Goal: Communication & Community: Answer question/provide support

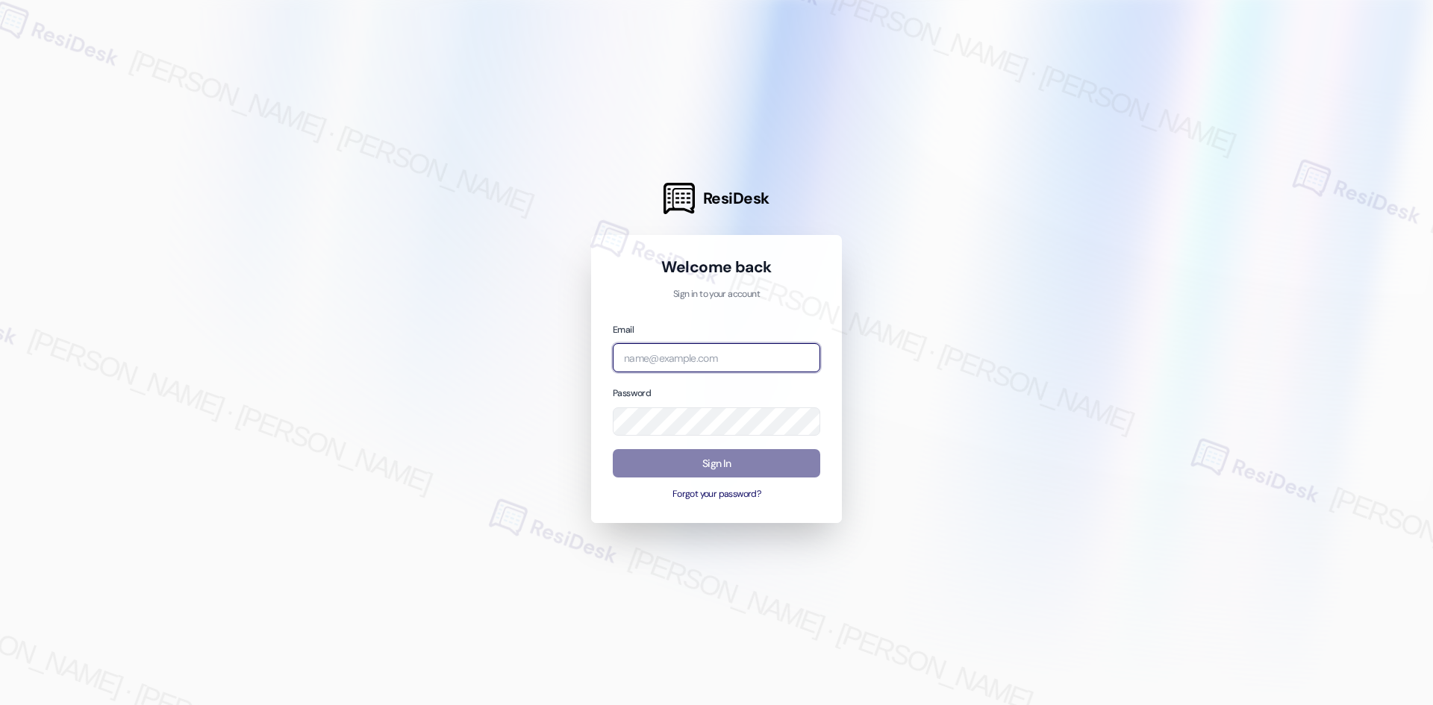
click at [751, 366] on input "email" at bounding box center [716, 357] width 207 height 29
type input "automated-surveys-asset_living-ron.david.dimapilis@asset_living.com"
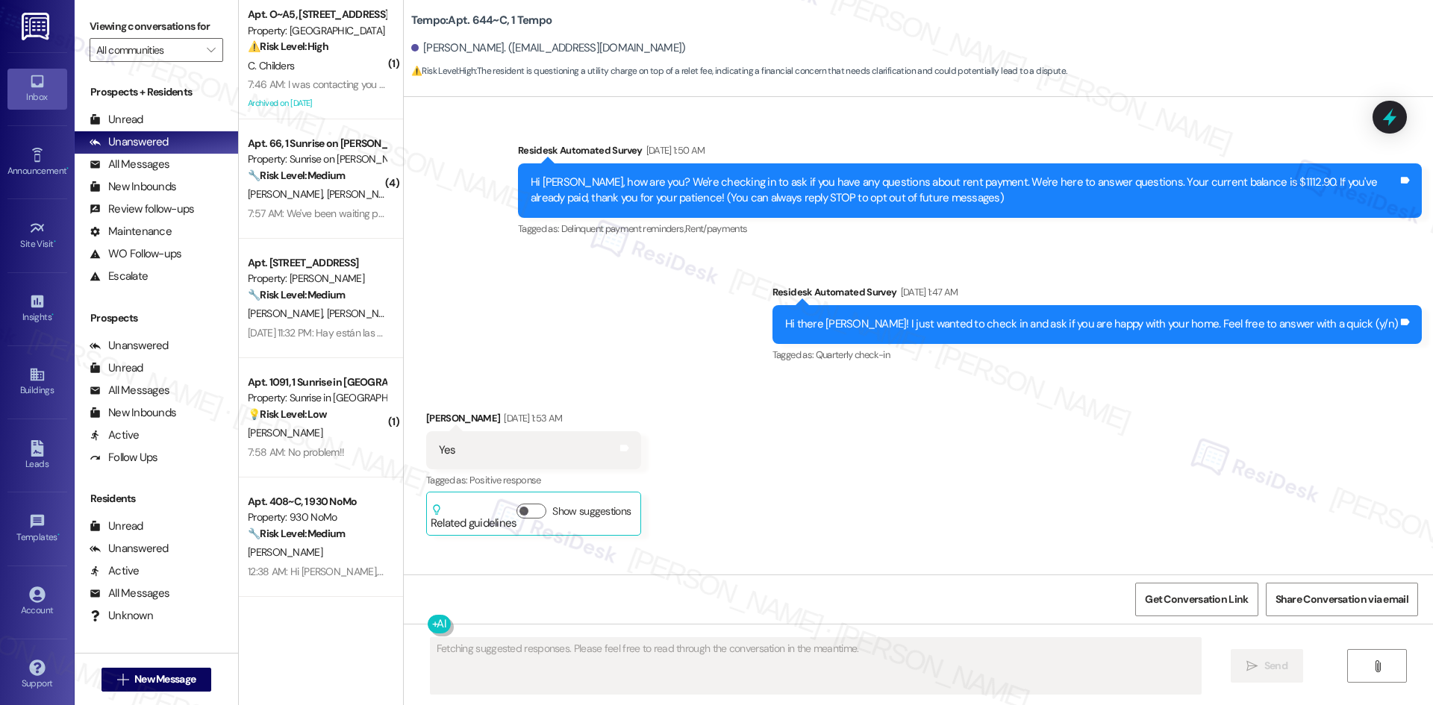
scroll to position [2794, 0]
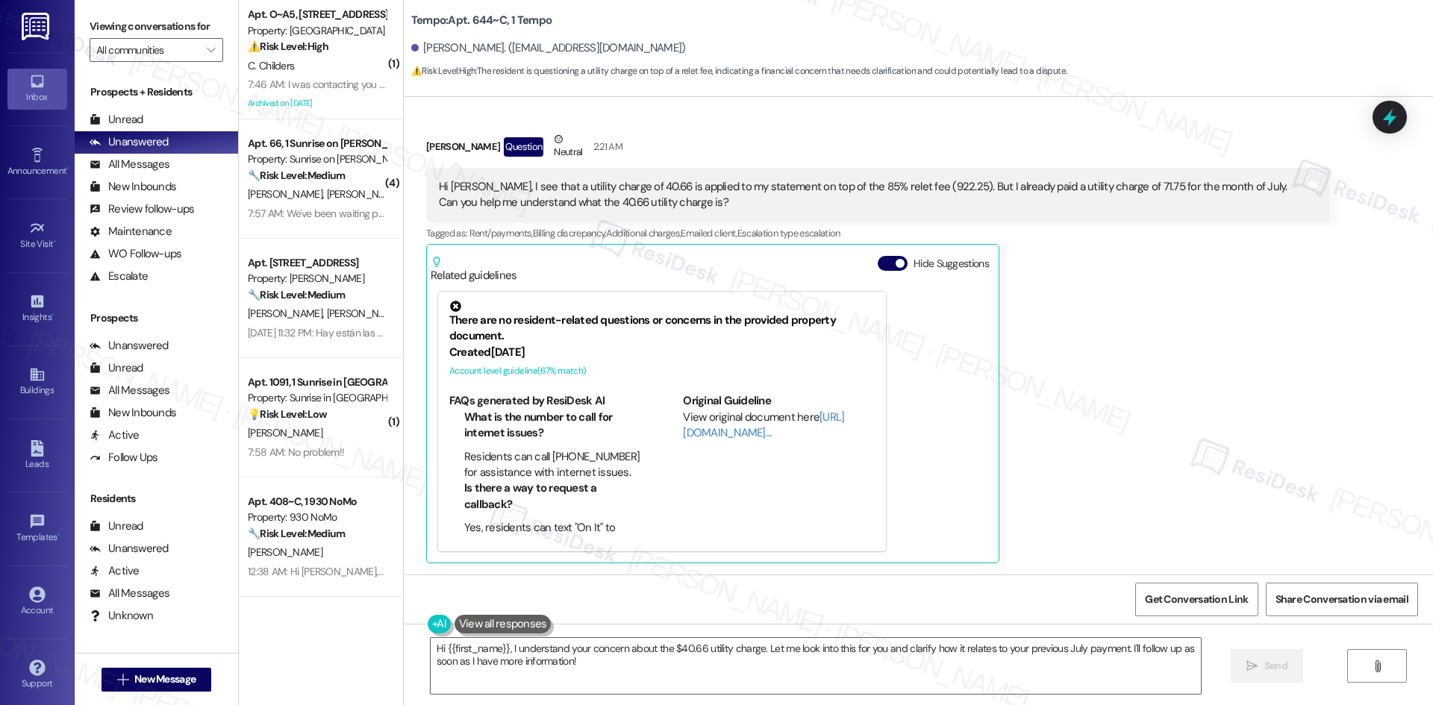
click at [1110, 426] on div "Shrey Patel Question Neutral 2:21 AM Hi Sarah, I see that a utility charge of 4…" at bounding box center [878, 347] width 904 height 432
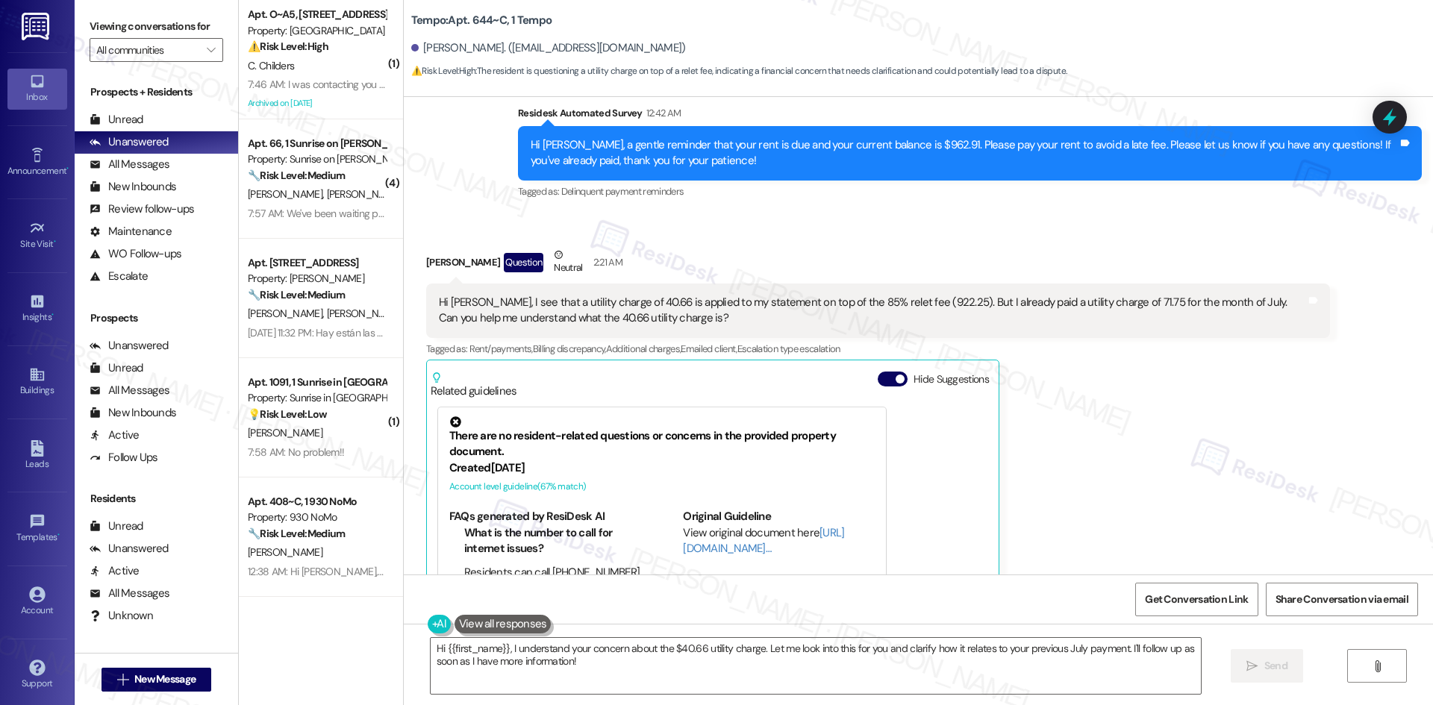
scroll to position [2494, 0]
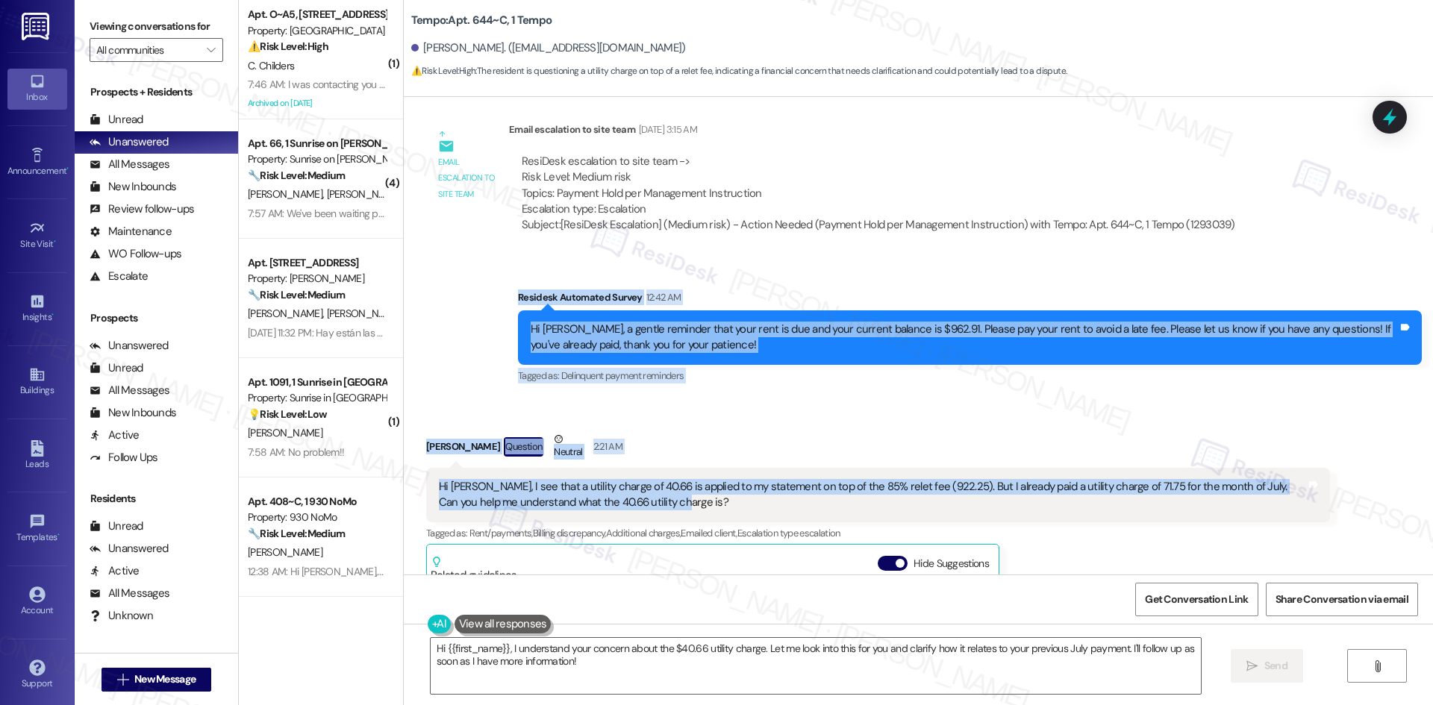
drag, startPoint x: 475, startPoint y: 281, endPoint x: 925, endPoint y: 506, distance: 503.3
click at [925, 506] on div "Survey, sent via SMS Residesk Automated Survey Nov 09, 2024 at 1:50 AM Hi Shrey…" at bounding box center [918, 336] width 1029 height 478
copy div "Residesk Automated Survey 12:42 AM Hi Shrey, a gentle reminder that your rent i…"
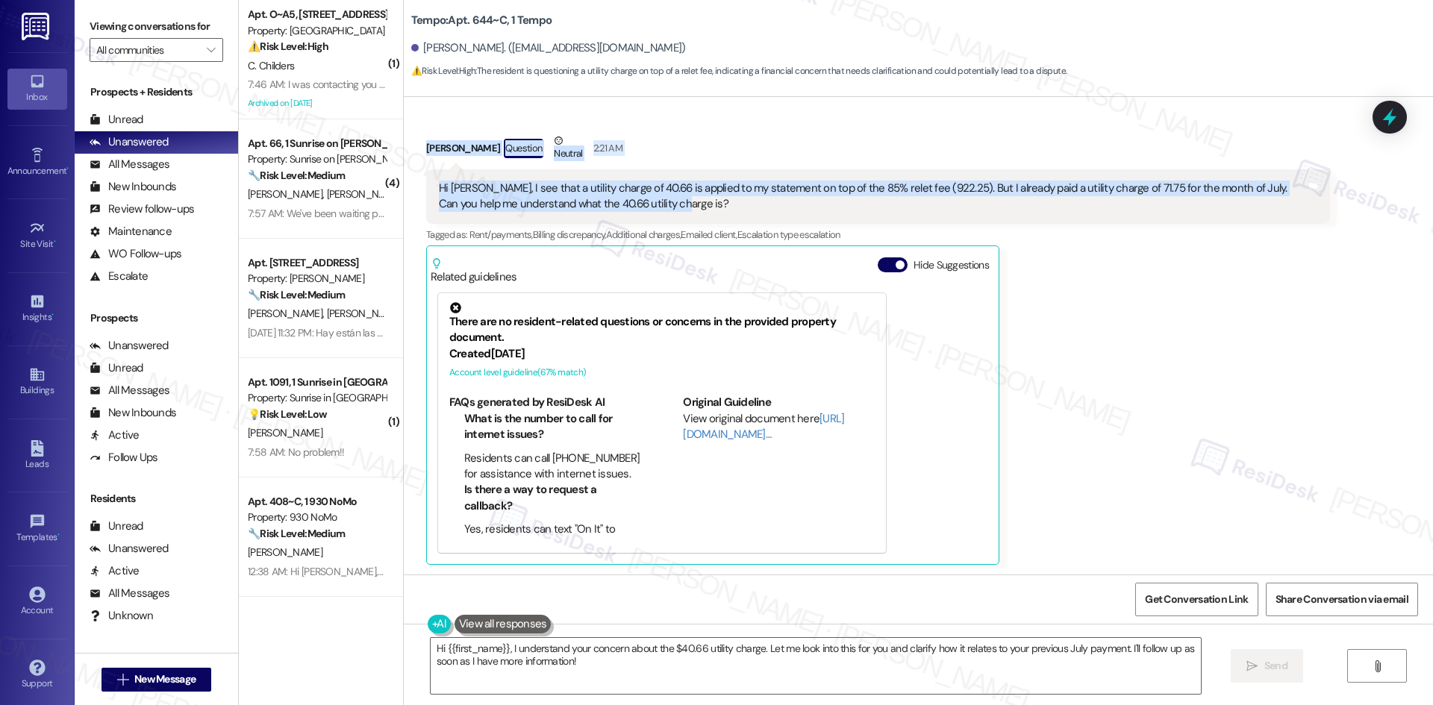
scroll to position [3240, 0]
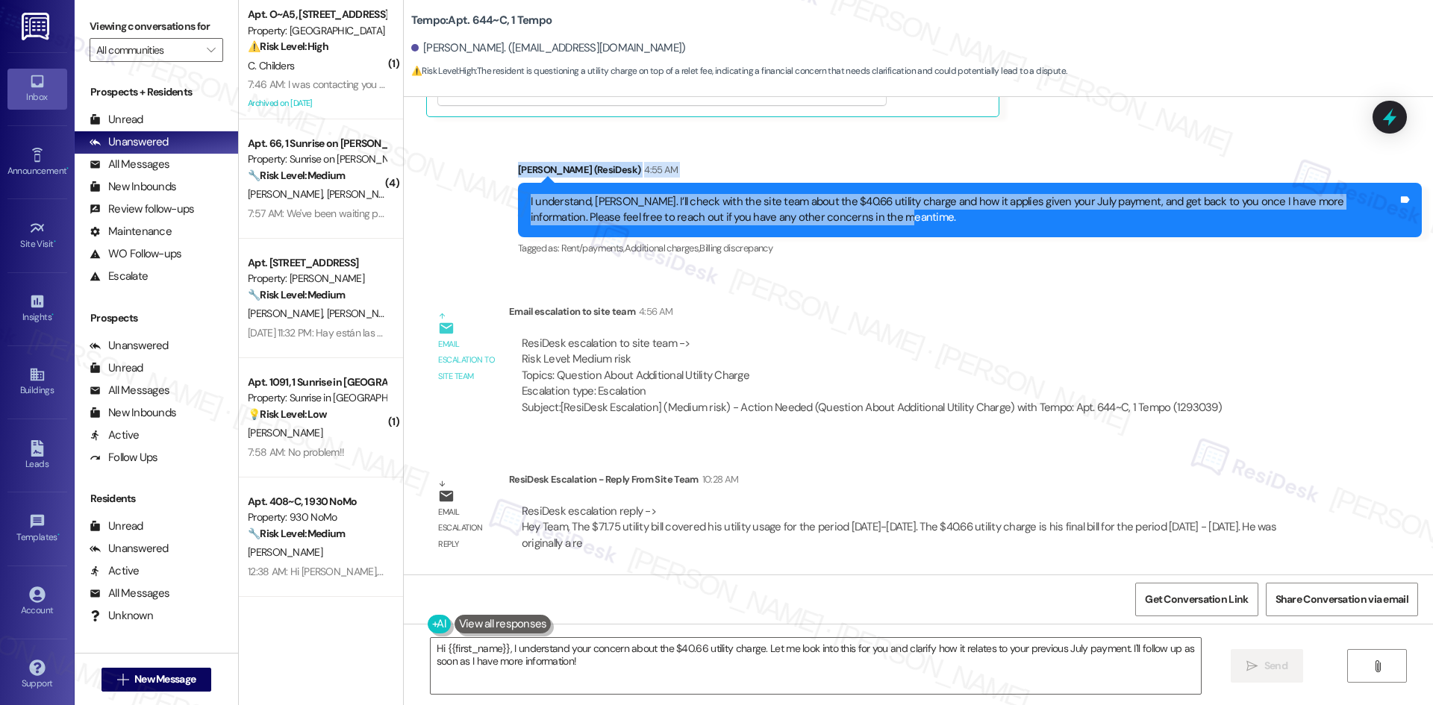
drag, startPoint x: 481, startPoint y: 167, endPoint x: 810, endPoint y: 230, distance: 335.0
click at [810, 230] on div "Sent via SMS Sarah (ResiDesk) 4:55 AM I understand, Shrey. I’ll check with the …" at bounding box center [918, 199] width 1029 height 142
copy div "Sarah (ResiDesk) 4:55 AM I understand, Shrey. I’ll check with the site team abo…"
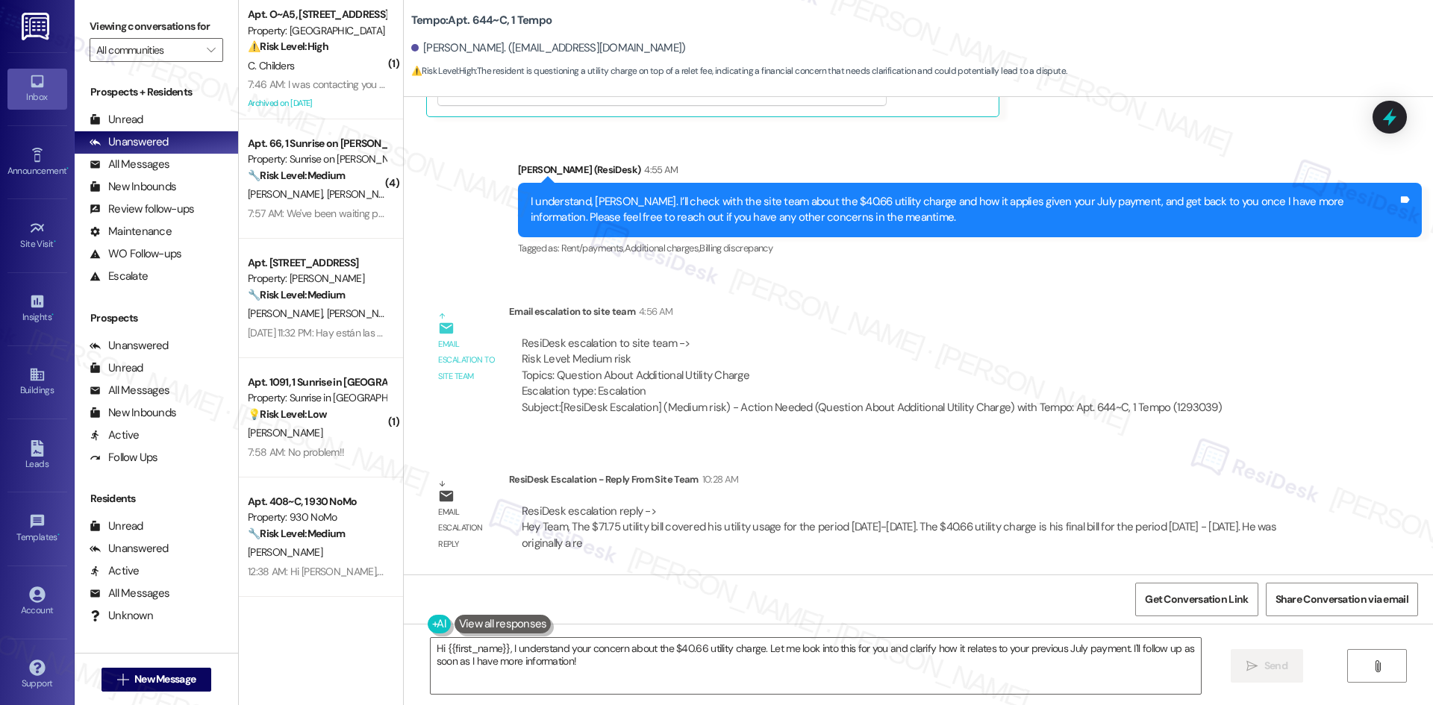
click at [819, 478] on div "ResiDesk Escalation - Reply From Site Team 10:28 AM" at bounding box center [919, 482] width 821 height 21
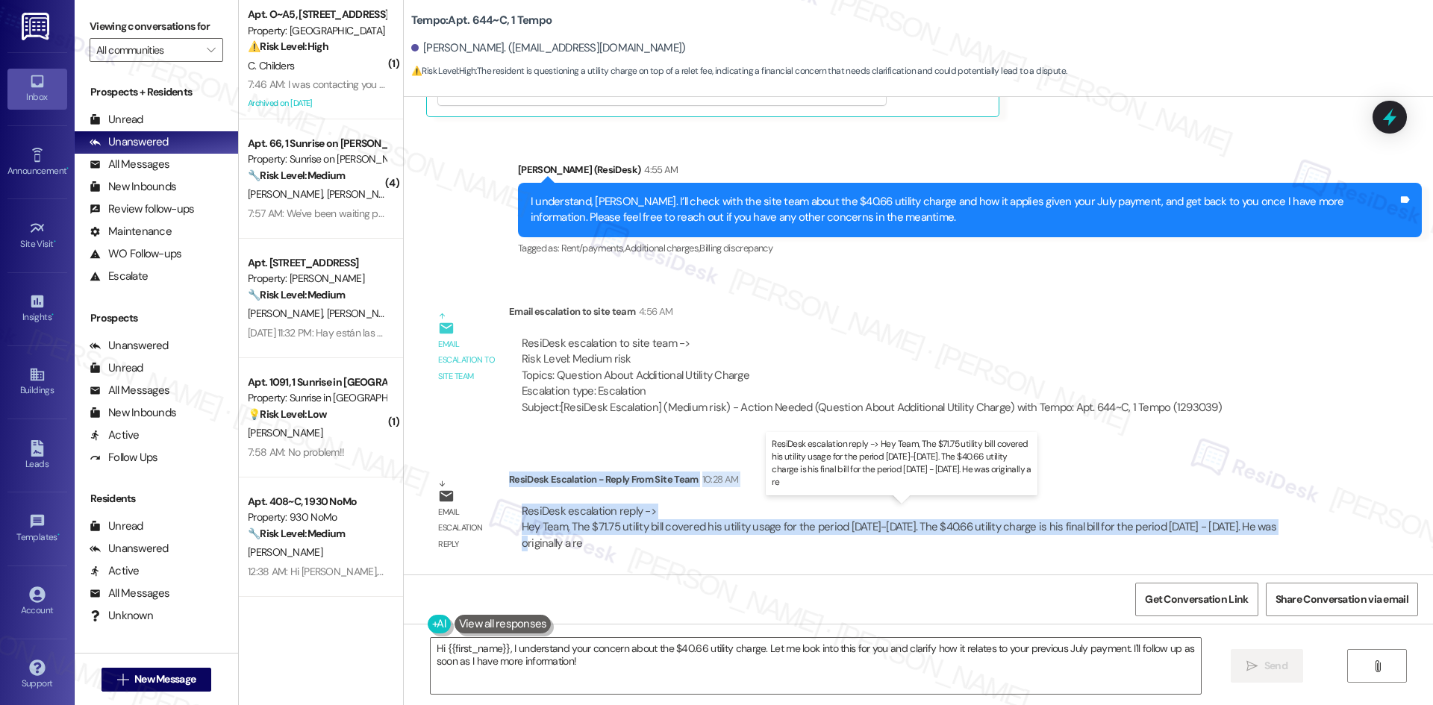
drag, startPoint x: 498, startPoint y: 479, endPoint x: 1266, endPoint y: 528, distance: 769.4
click at [1266, 528] on div "ResiDesk Escalation - Reply From Site Team 10:28 AM ResiDesk escalation reply -…" at bounding box center [919, 517] width 821 height 91
click at [635, 501] on div "ResiDesk escalation reply -> Hey Team, The $71.75 utility bill covered his util…" at bounding box center [919, 528] width 821 height 70
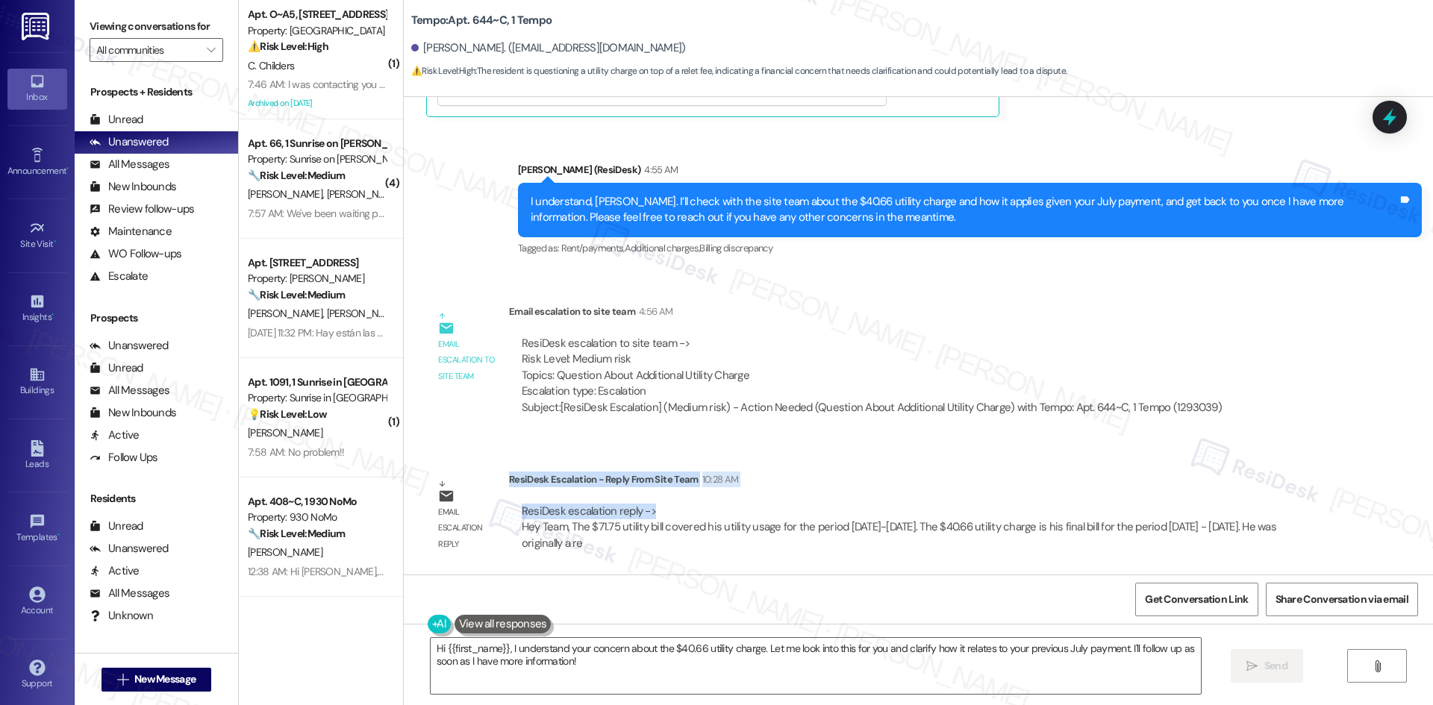
drag, startPoint x: 646, startPoint y: 513, endPoint x: 497, endPoint y: 483, distance: 152.4
click at [509, 483] on div "ResiDesk Escalation - Reply From Site Team 10:28 AM ResiDesk escalation reply -…" at bounding box center [919, 517] width 821 height 91
copy div "ResiDesk Escalation - Reply From Site Team 10:28 AM ResiDesk escalation reply ->"
click at [826, 496] on div "ResiDesk escalation reply -> Hey Team, The $71.75 utility bill covered his util…" at bounding box center [919, 528] width 821 height 70
click at [590, 666] on textarea "Hi {{first_name}}, I understand your concern about the $40.66 utility charge. L…" at bounding box center [816, 666] width 770 height 56
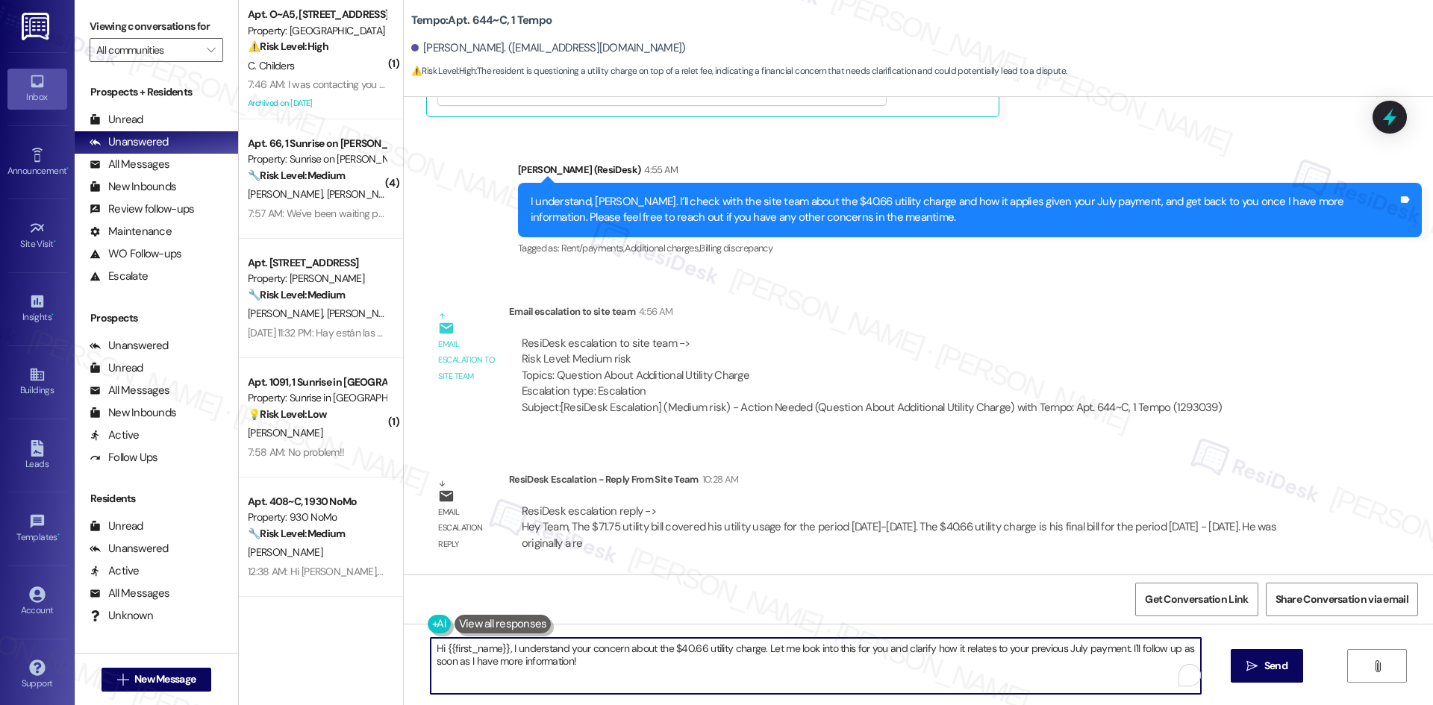
paste textarea "Shrey, the site team responded — the $71.75 covered utilities from 6/11–7/10. T…"
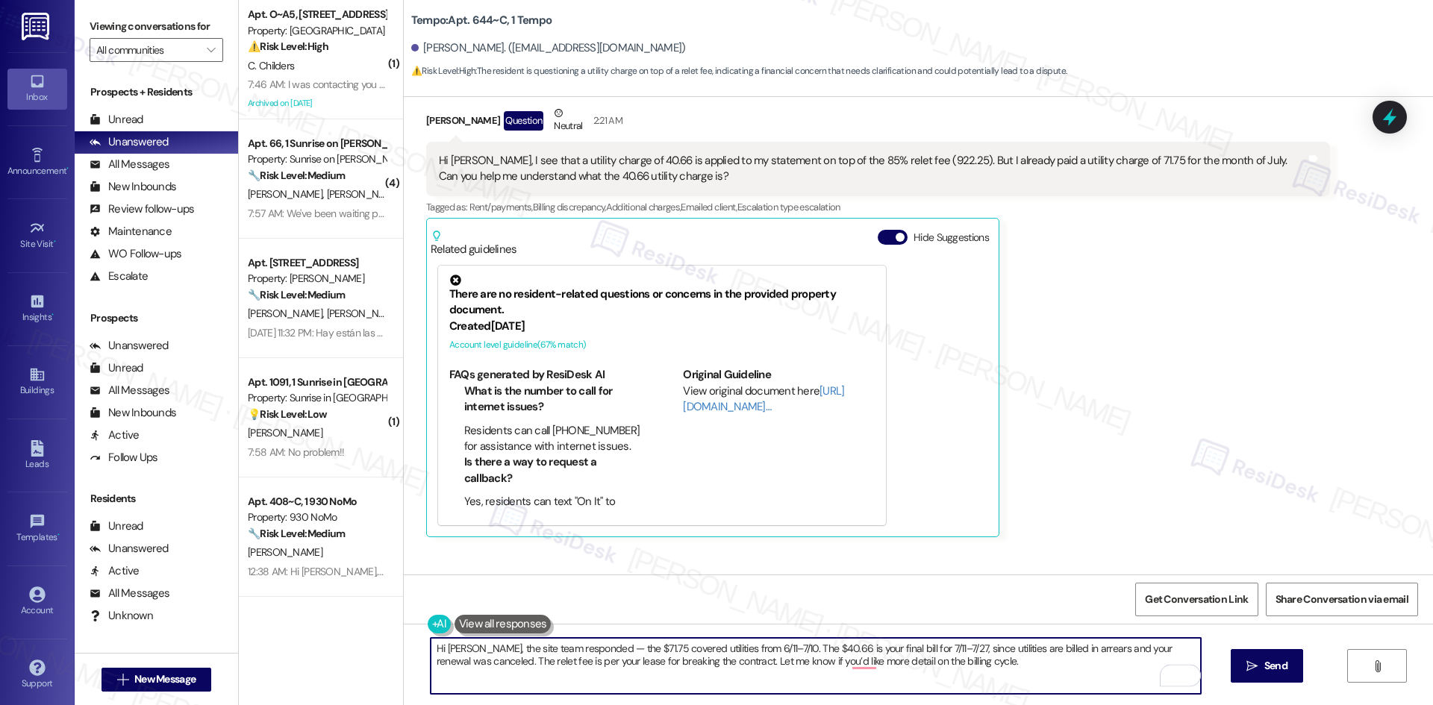
scroll to position [2792, 0]
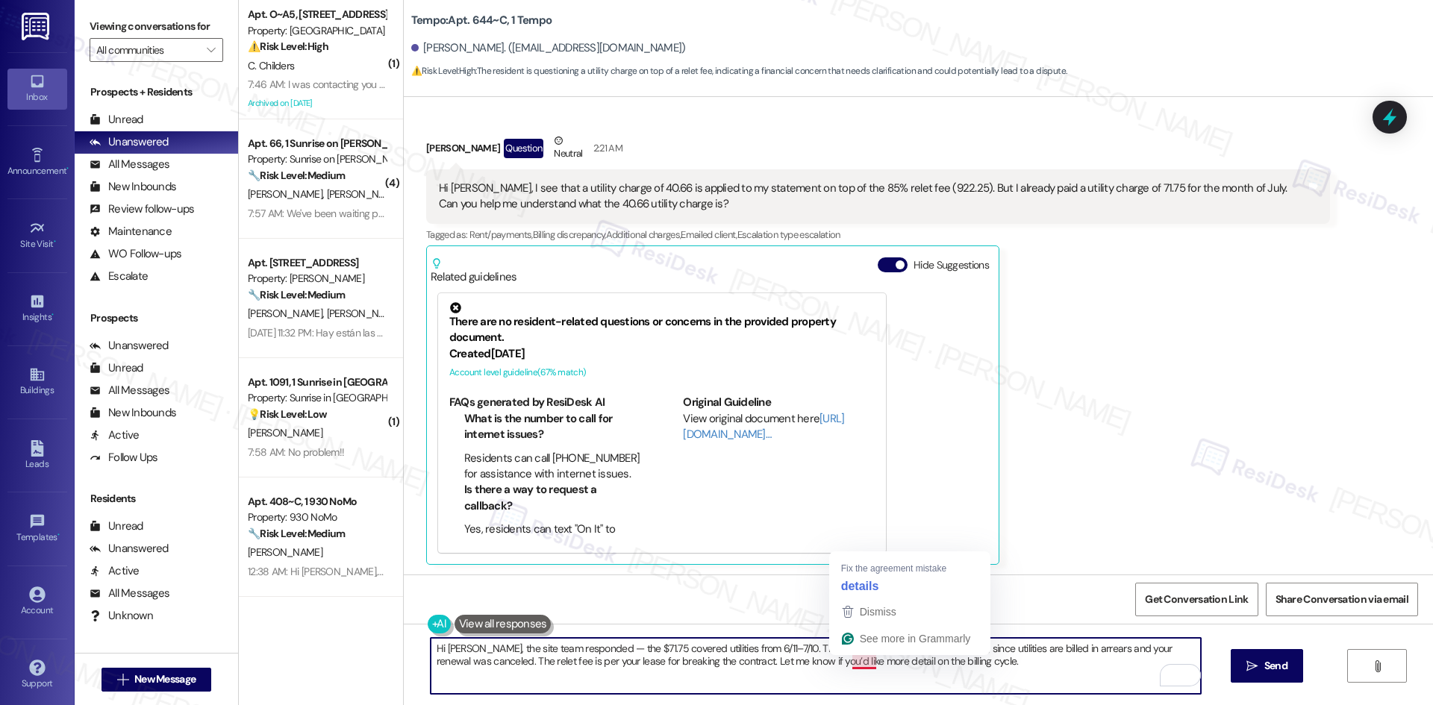
click at [848, 665] on textarea "Hi Shrey, the site team responded — the $71.75 covered utilities from 6/11–7/10…" at bounding box center [816, 666] width 770 height 56
type textarea "Hi Shrey, the site team responded — the $71.75 covered utilities from 6/11–7/10…"
click at [1268, 674] on span "Send" at bounding box center [1275, 666] width 23 height 16
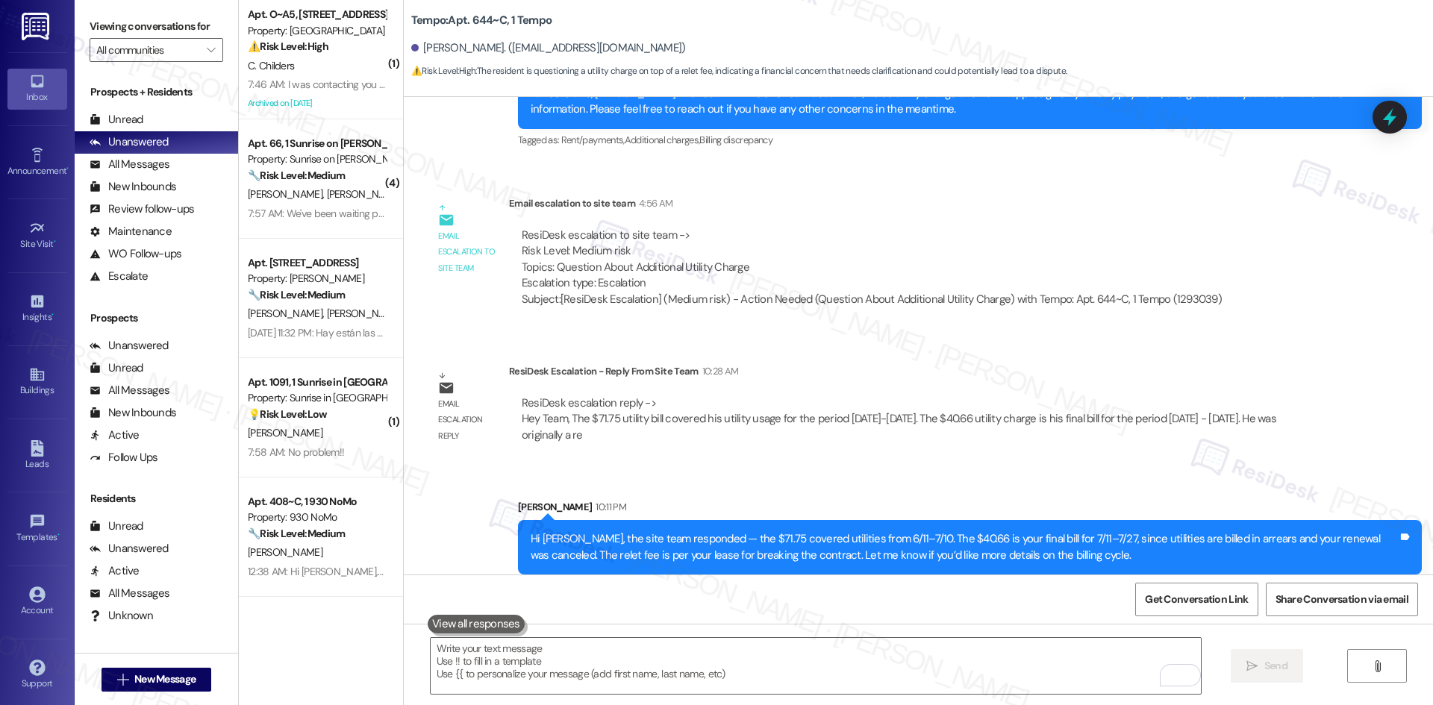
scroll to position [3672, 0]
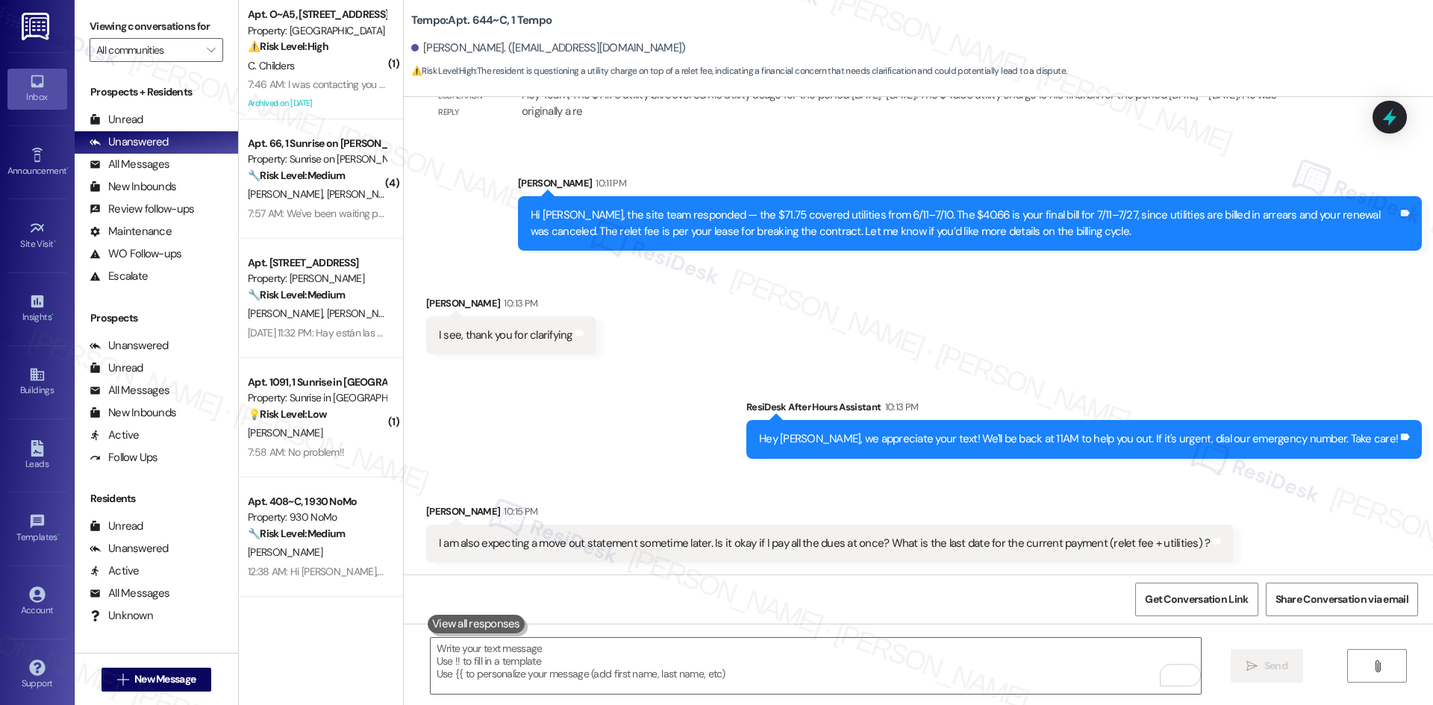
click at [688, 346] on div "Received via SMS Shrey Patel 10:13 PM I see, thank you for clarifying Tags and …" at bounding box center [918, 314] width 1029 height 104
click at [755, 391] on div "Sent via SMS ResiDesk After Hours Assistant 10:13 PM Hey Shrey, we appreciate y…" at bounding box center [918, 418] width 1029 height 104
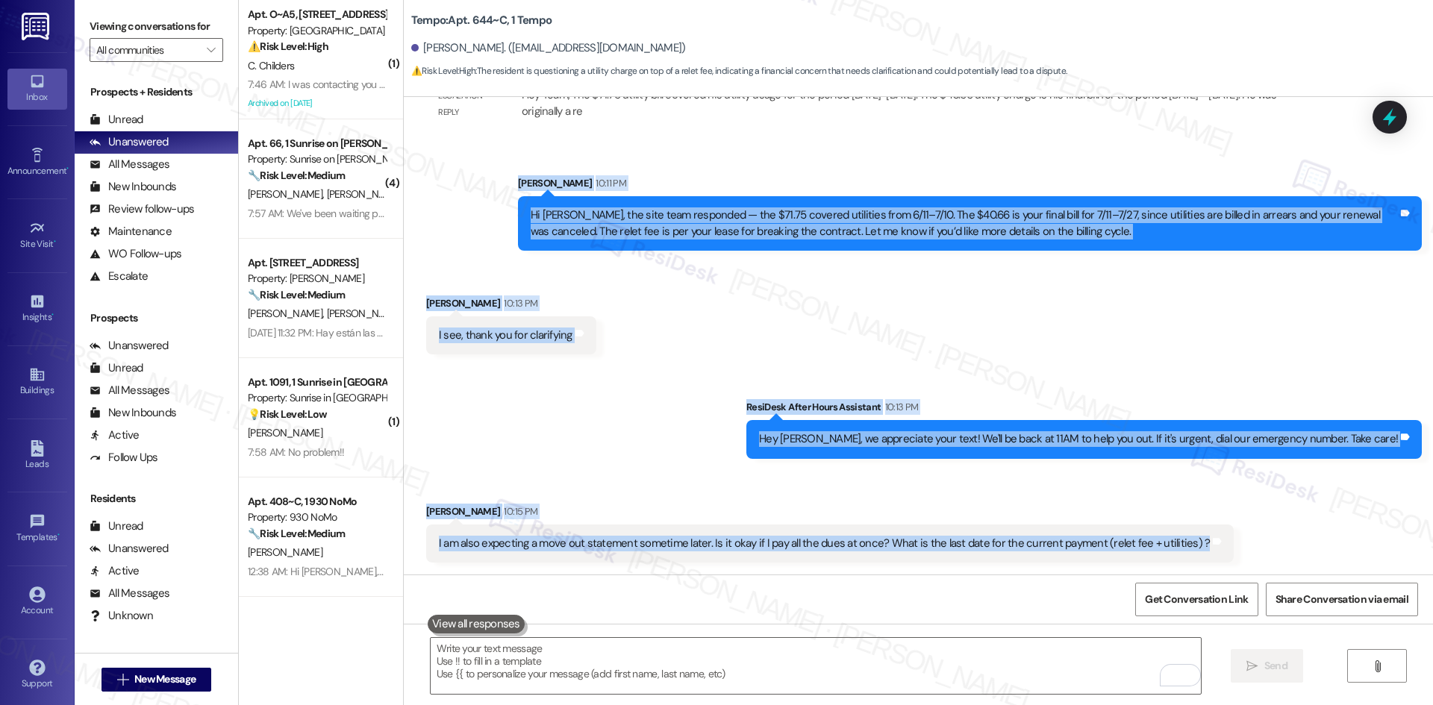
drag, startPoint x: 460, startPoint y: 174, endPoint x: 1297, endPoint y: 553, distance: 918.4
click at [1297, 553] on div "Survey, sent via SMS Residesk Automated Survey Nov 09, 2024 at 1:50 AM Hi Shrey…" at bounding box center [918, 336] width 1029 height 478
copy div "Sarah 10:11 PM Hi Shrey, the site team responded — the $71.75 covered utilities…"
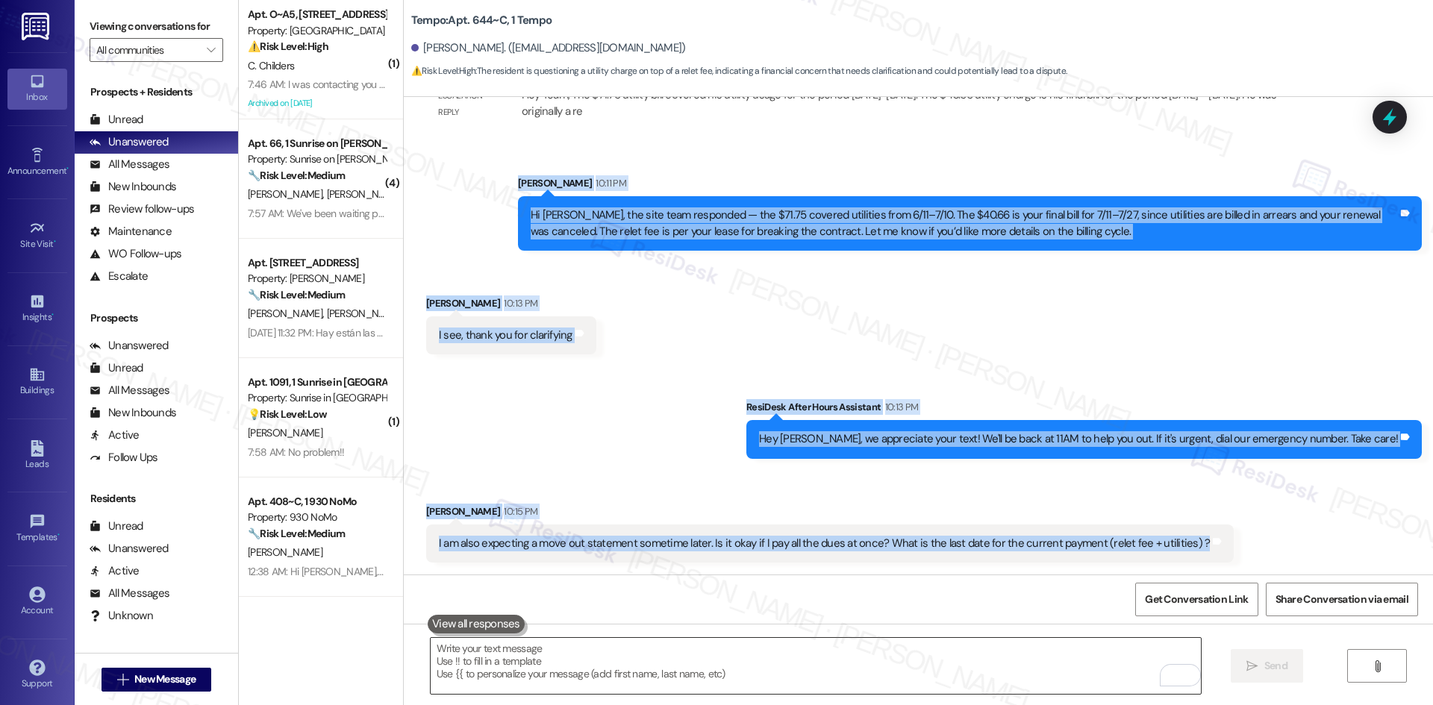
copy div "Sarah 10:11 PM Hi Shrey, the site team responded — the $71.75 covered utilities…"
click at [685, 401] on div "Sent via SMS ResiDesk After Hours Assistant 10:13 PM Hey Shrey, we appreciate y…" at bounding box center [918, 418] width 1029 height 104
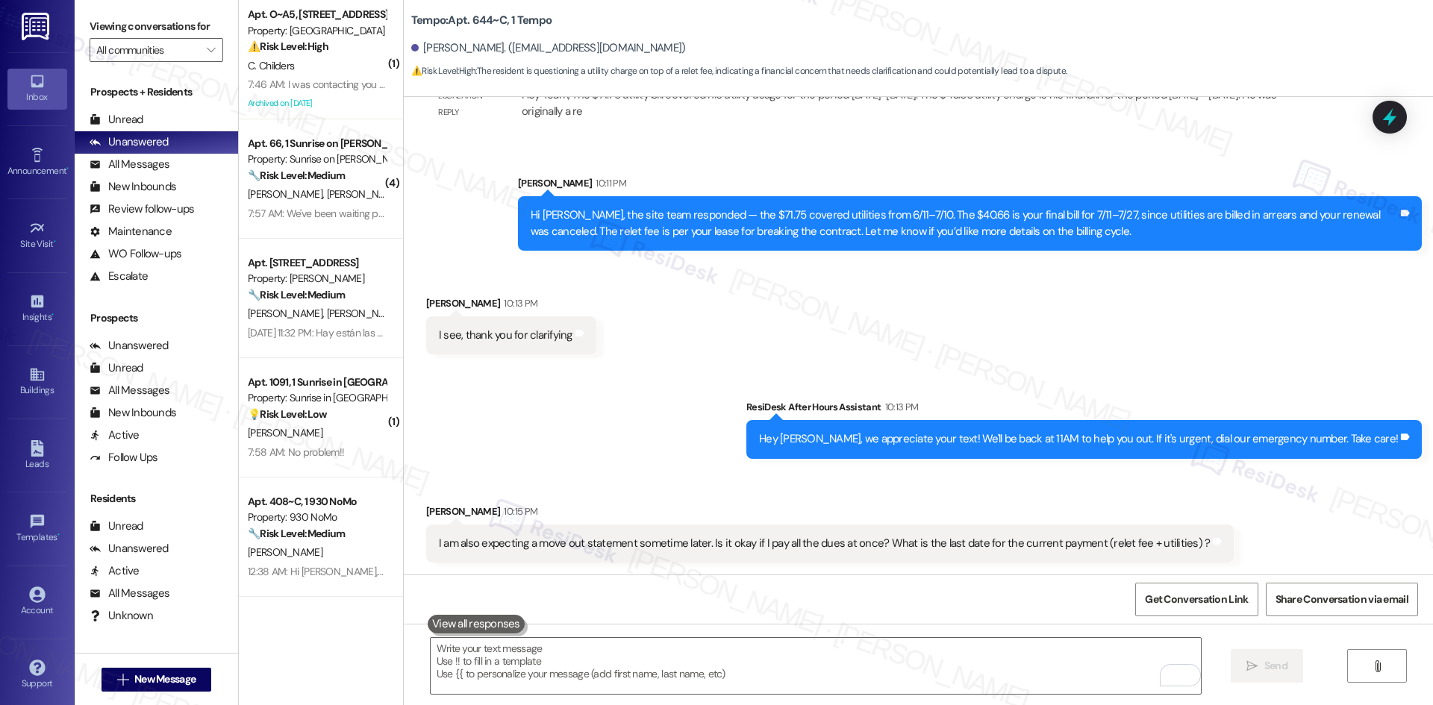
click at [691, 409] on div "Sent via SMS ResiDesk After Hours Assistant 10:13 PM Hey Shrey, we appreciate y…" at bounding box center [918, 418] width 1029 height 104
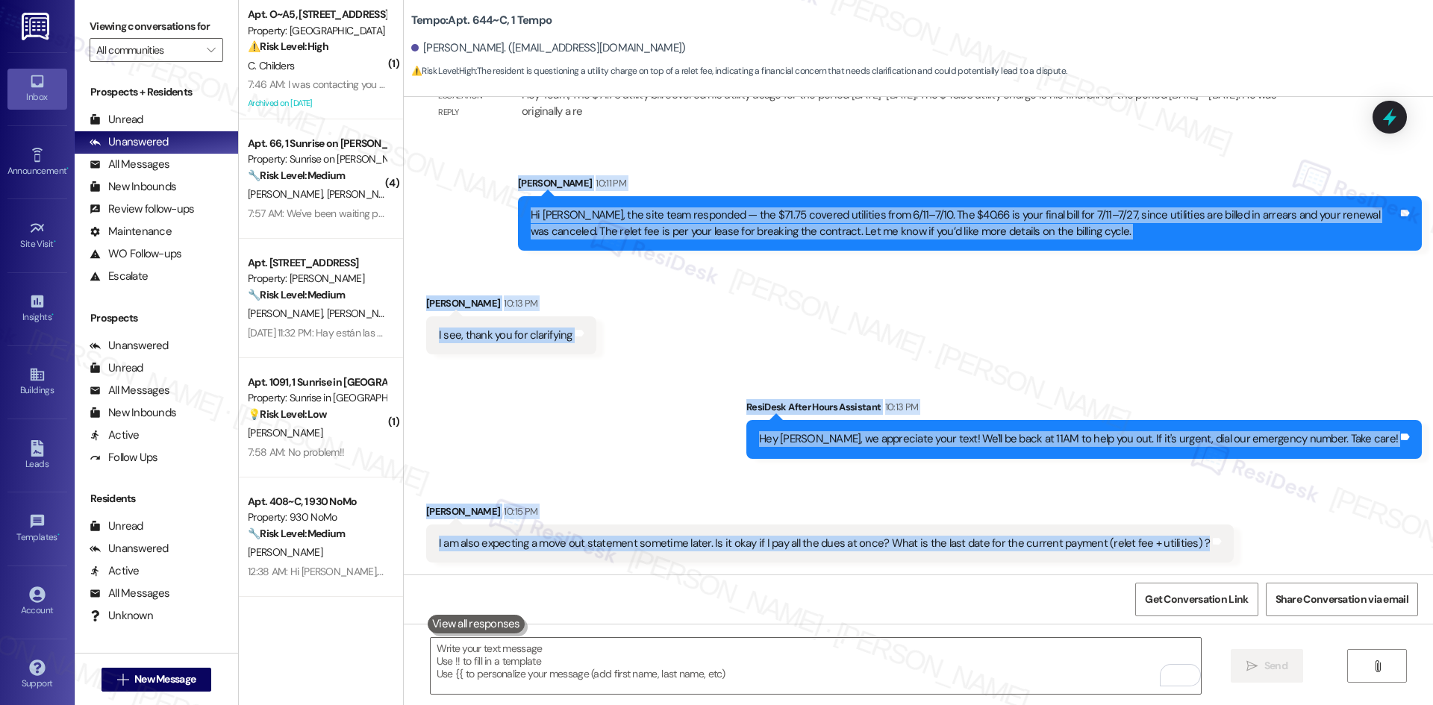
drag, startPoint x: 468, startPoint y: 258, endPoint x: 1242, endPoint y: 551, distance: 827.3
click at [1242, 551] on div "Survey, sent via SMS Residesk Automated Survey Nov 09, 2024 at 1:50 AM Hi Shrey…" at bounding box center [918, 336] width 1029 height 478
copy div "Sarah 10:11 PM Hi Shrey, the site team responded — the $71.75 covered utilities…"
click at [781, 307] on div "Received via SMS Shrey Patel 10:13 PM I see, thank you for clarifying Tags and …" at bounding box center [918, 314] width 1029 height 104
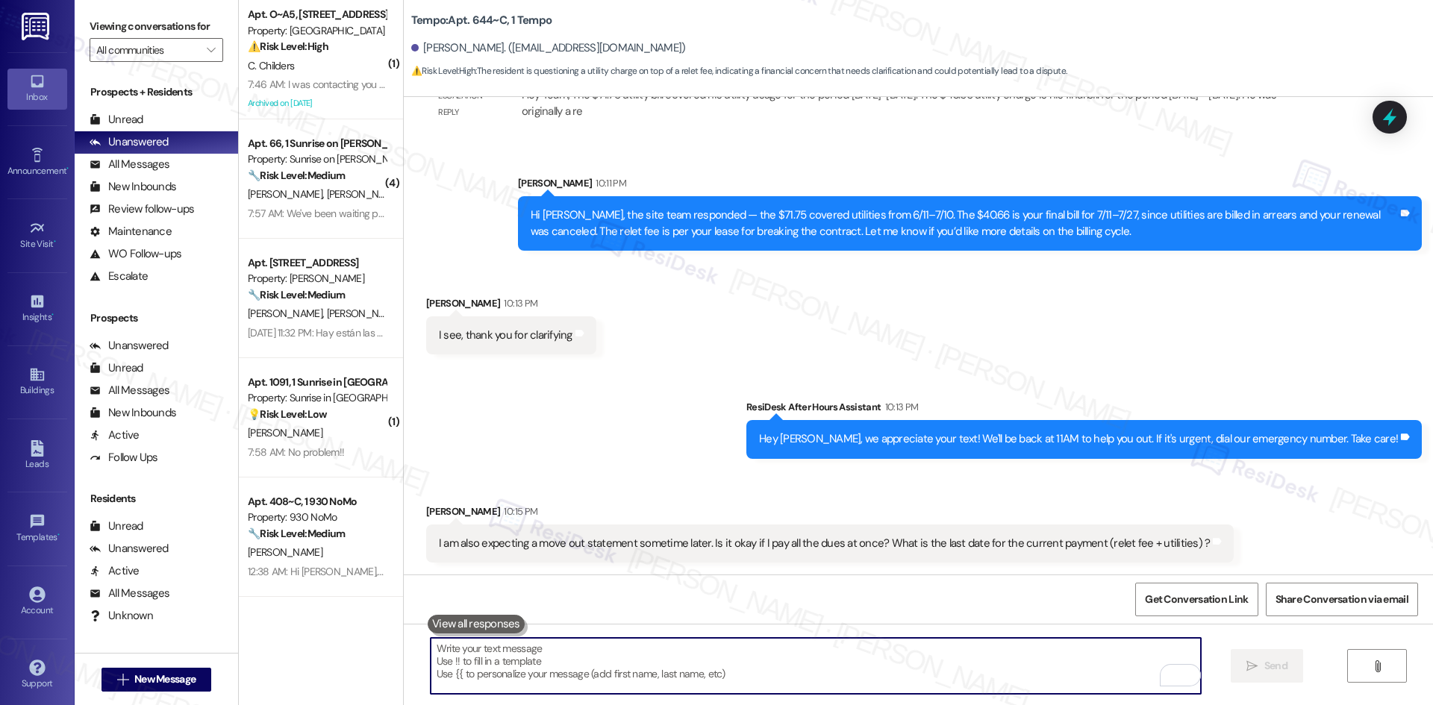
click at [790, 658] on textarea "To enrich screen reader interactions, please activate Accessibility in Grammarl…" at bounding box center [816, 666] width 770 height 56
paste textarea "I’ll check with the site team about whether you can pay all dues at once and co…"
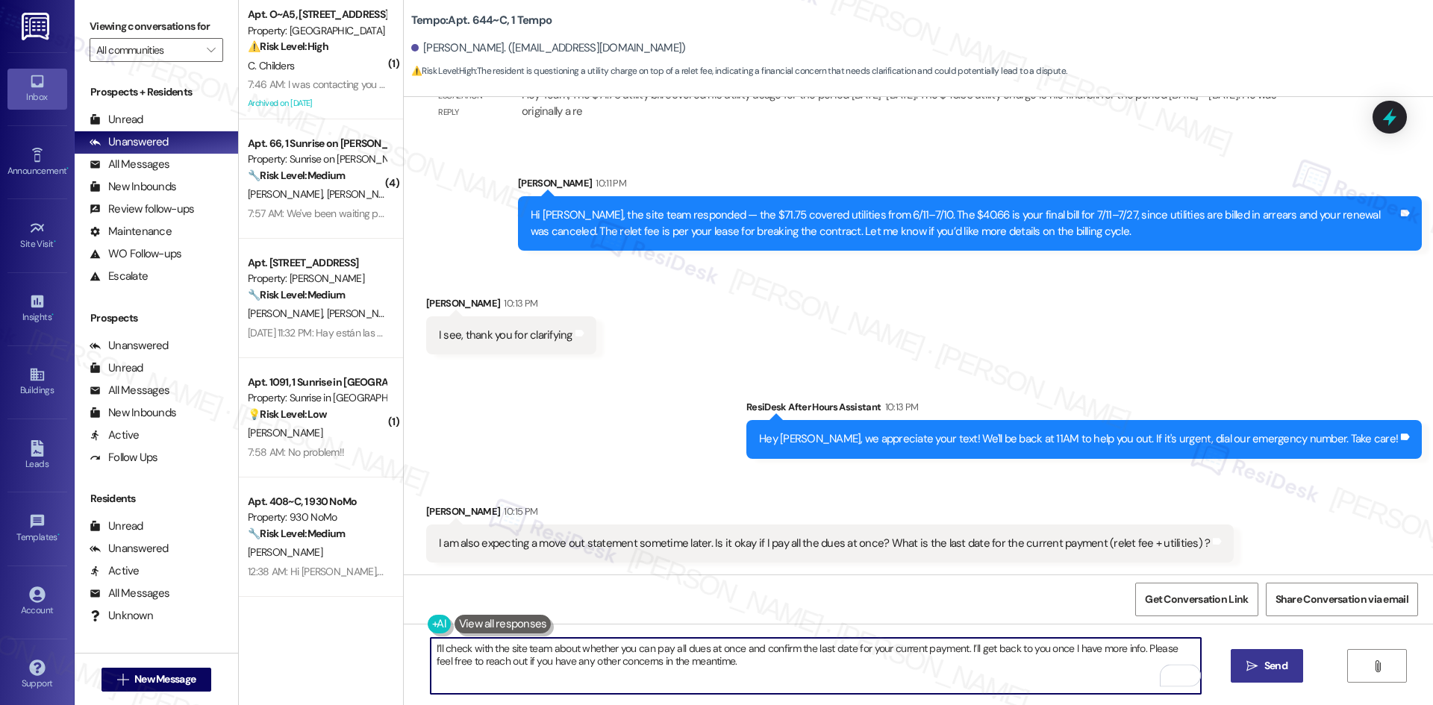
type textarea "I’ll check with the site team about whether you can pay all dues at once and co…"
click at [1266, 671] on span "Send" at bounding box center [1275, 666] width 23 height 16
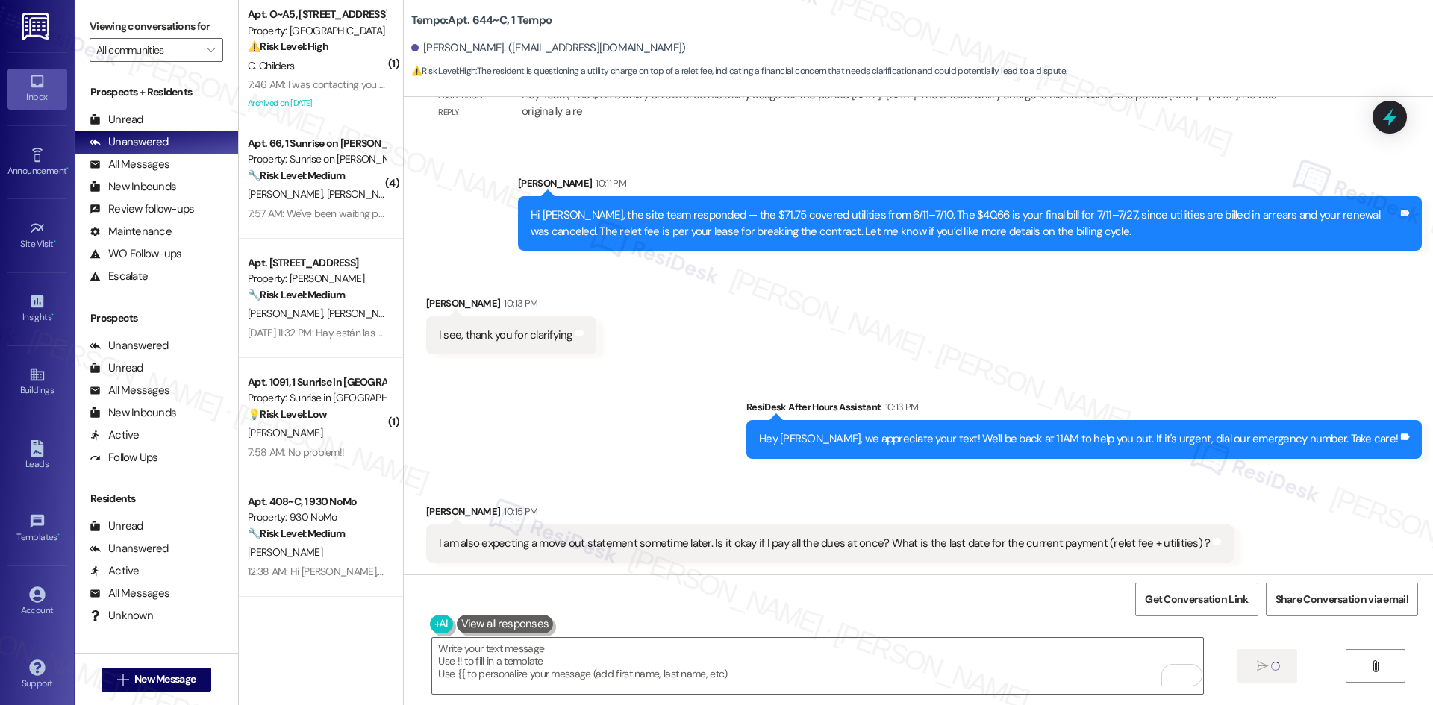
scroll to position [3672, 0]
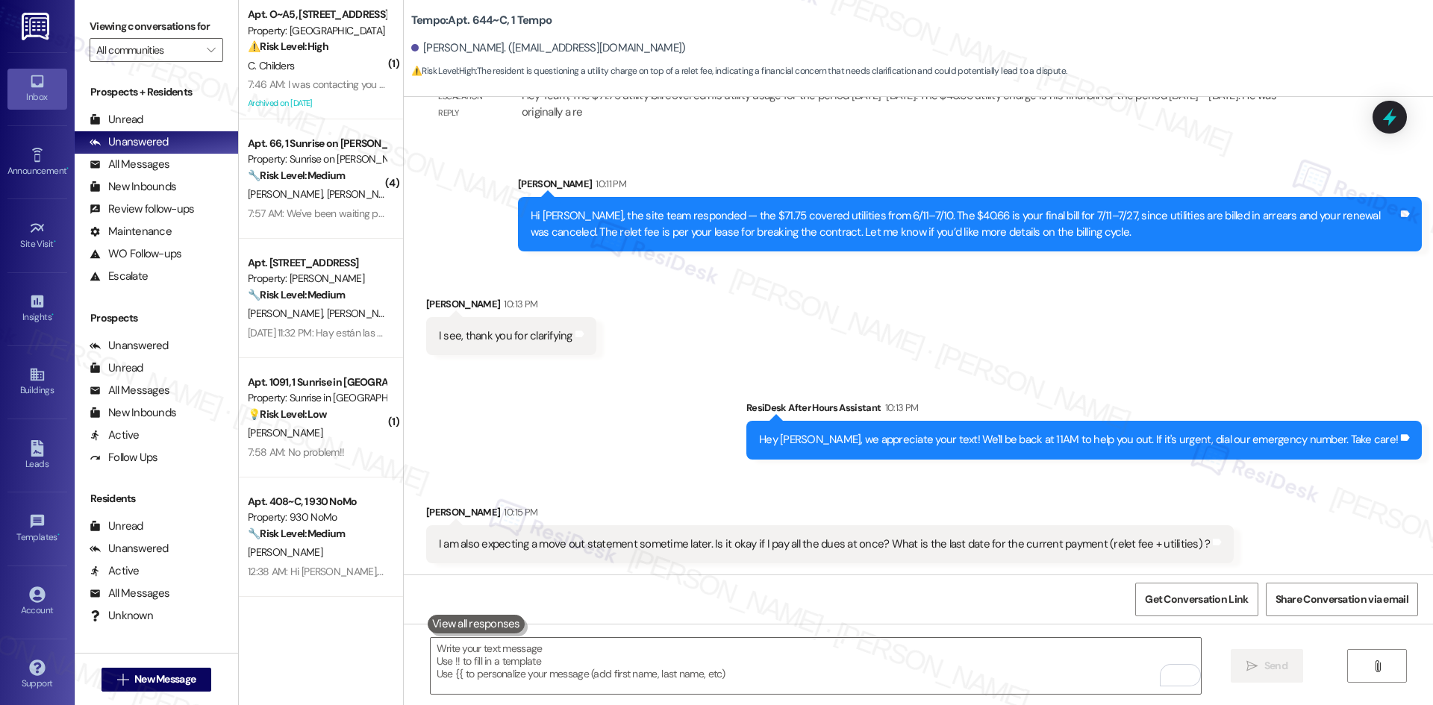
click at [726, 495] on div "Received via SMS Shrey Patel 10:15 PM I am also expecting a move out statement …" at bounding box center [830, 533] width 831 height 81
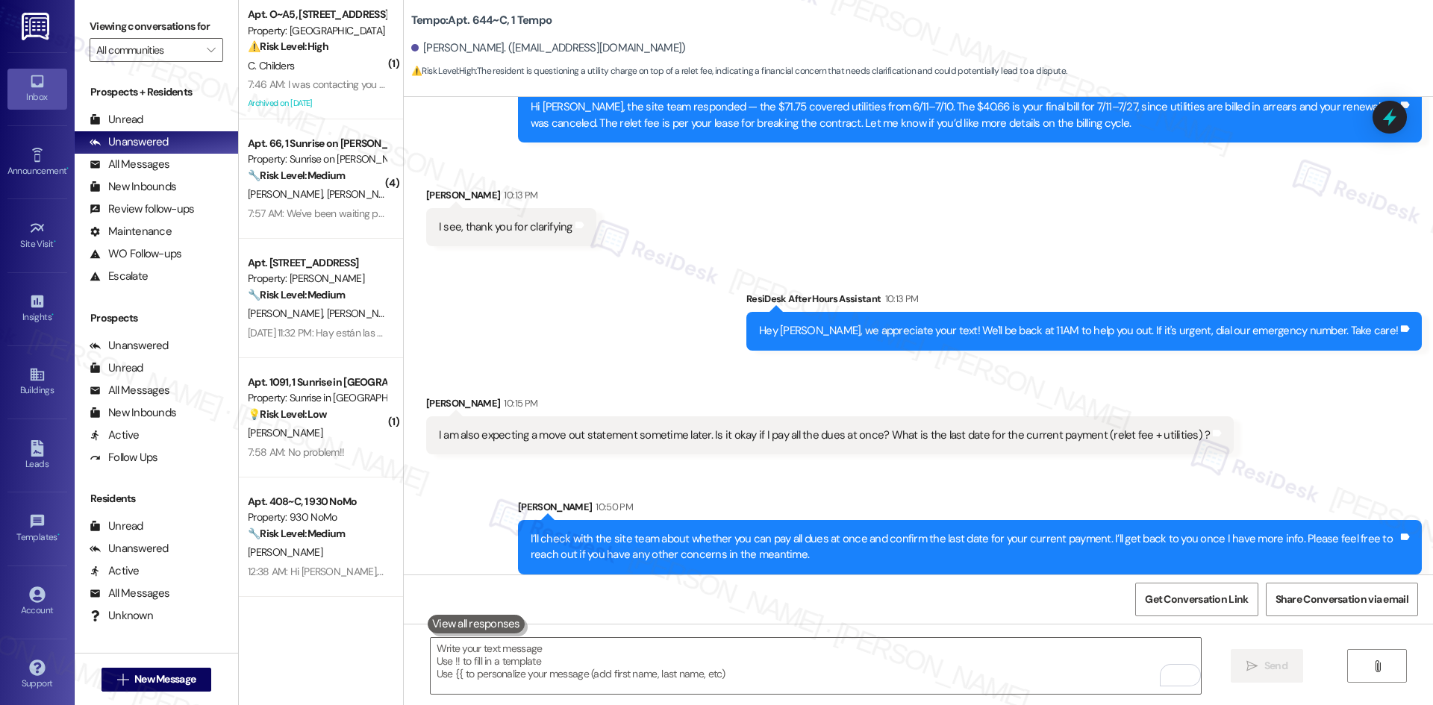
scroll to position [3792, 0]
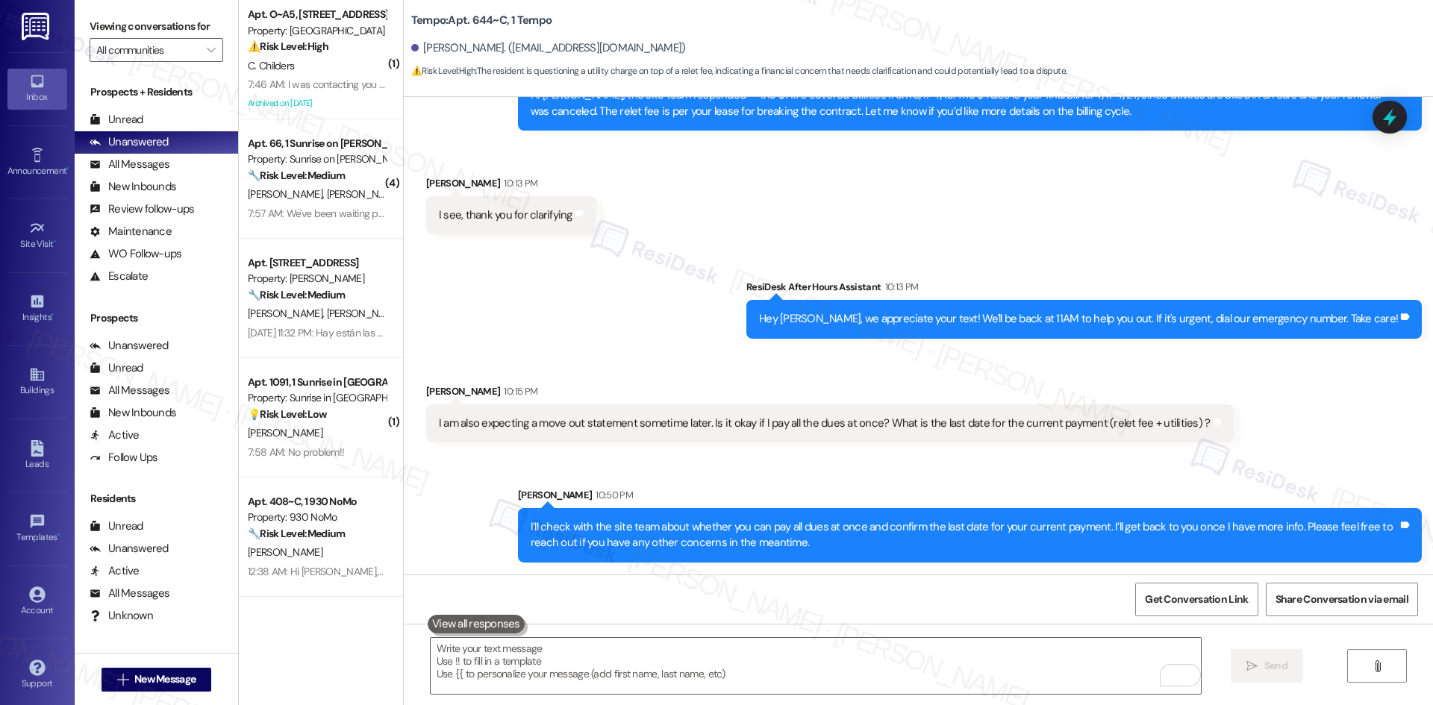
click at [819, 492] on div "Sarah 10:50 PM" at bounding box center [970, 497] width 904 height 21
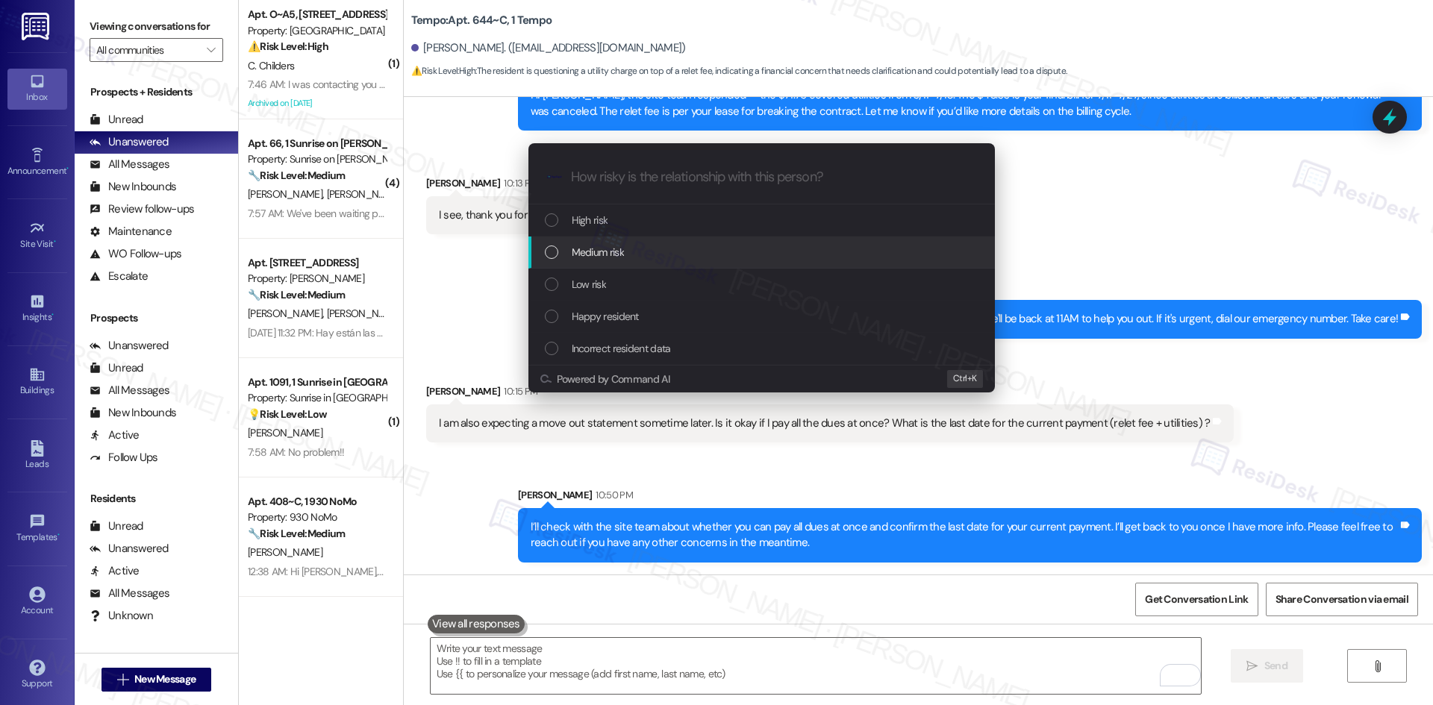
click at [635, 256] on div "Medium risk" at bounding box center [763, 252] width 437 height 16
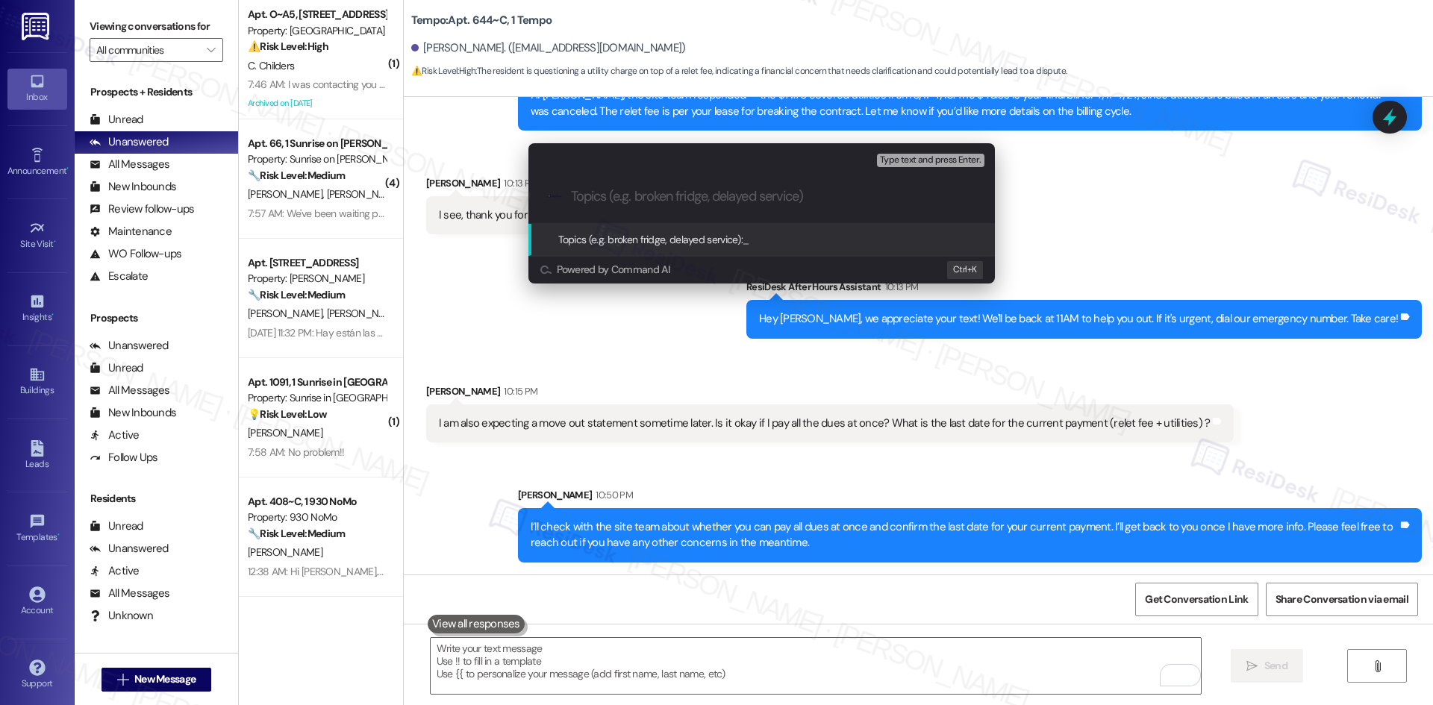
click at [692, 204] on input "Topics (e.g. broken fridge, delayed service)" at bounding box center [773, 197] width 405 height 16
paste input "Paying dues with move-out statement"
type input "Paying dues with move-out statement"
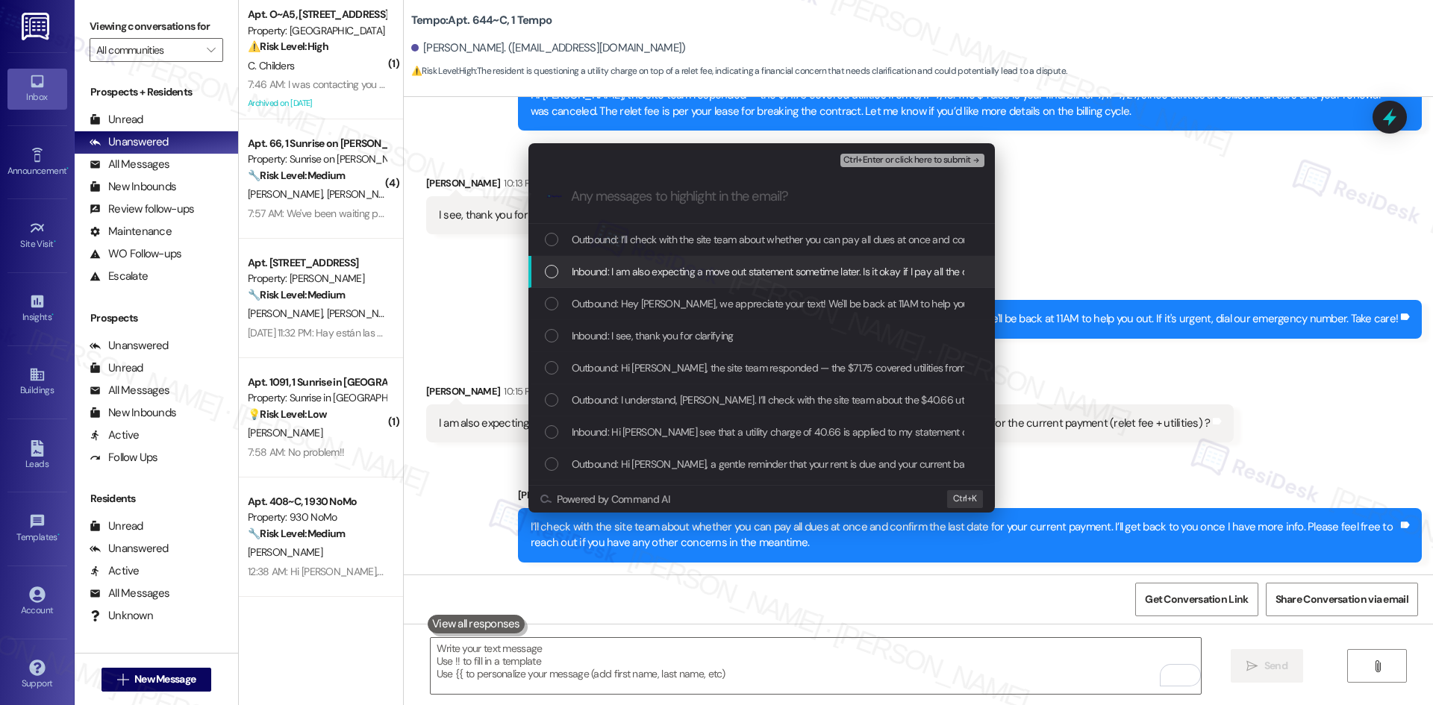
click at [670, 275] on span "Inbound: I am also expecting a move out statement sometime later. Is it okay if…" at bounding box center [943, 271] width 743 height 16
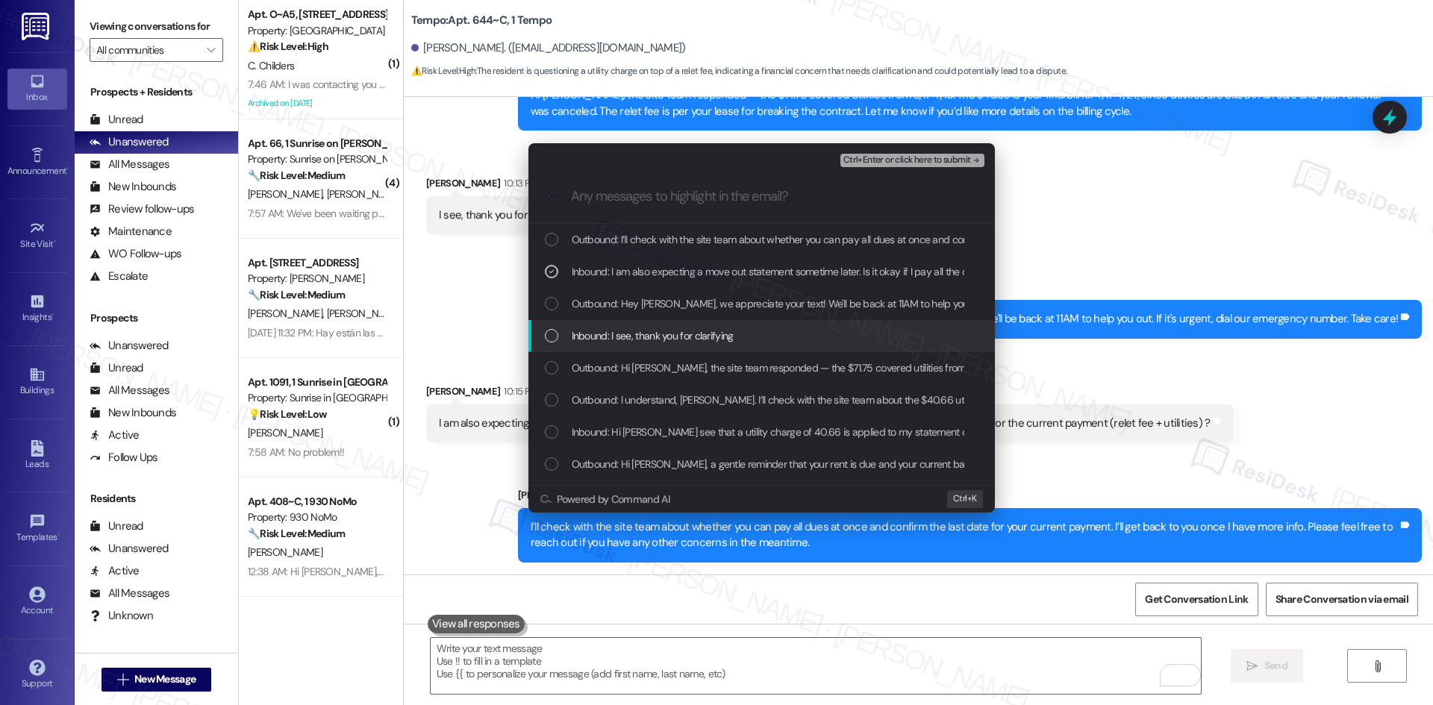
click at [693, 333] on span "Inbound: I see, thank you for clarifying" at bounding box center [653, 336] width 162 height 16
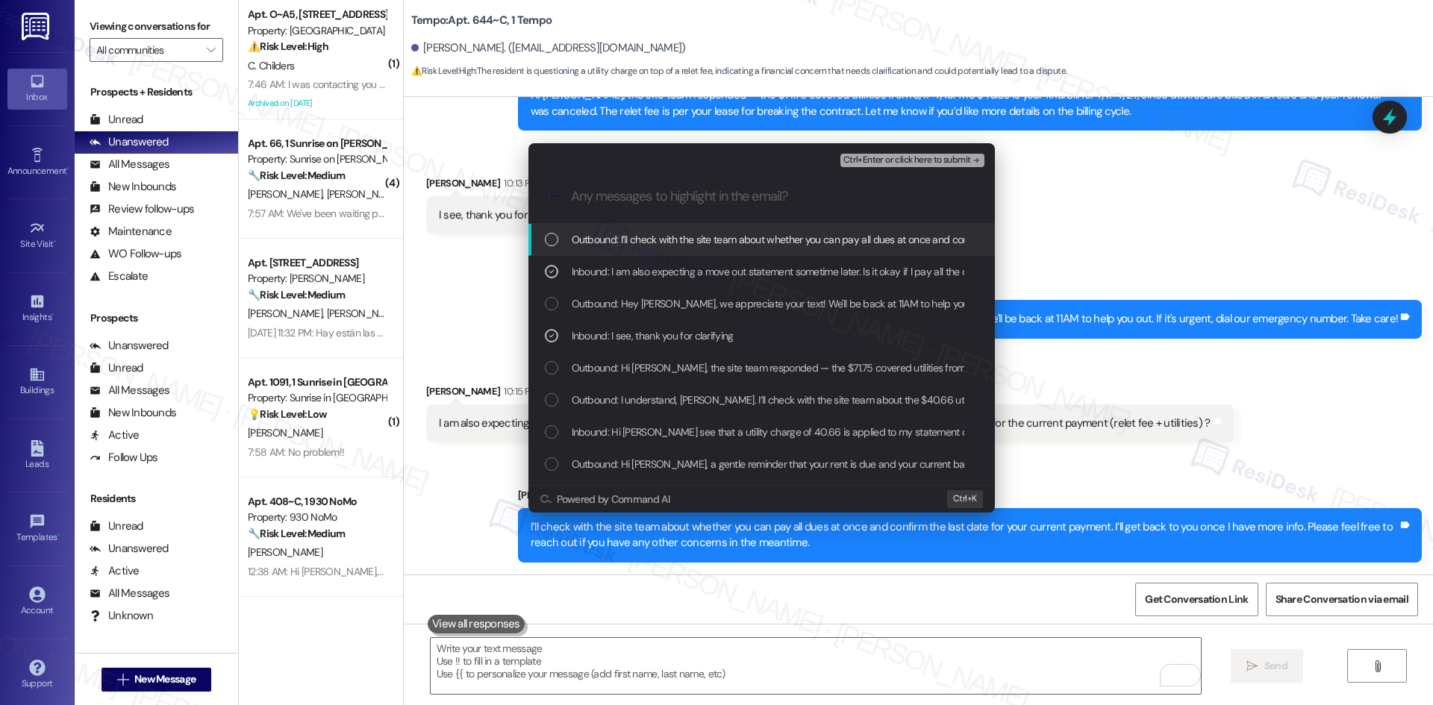
click at [961, 161] on span "Ctrl+Enter or click here to submit" at bounding box center [907, 160] width 128 height 10
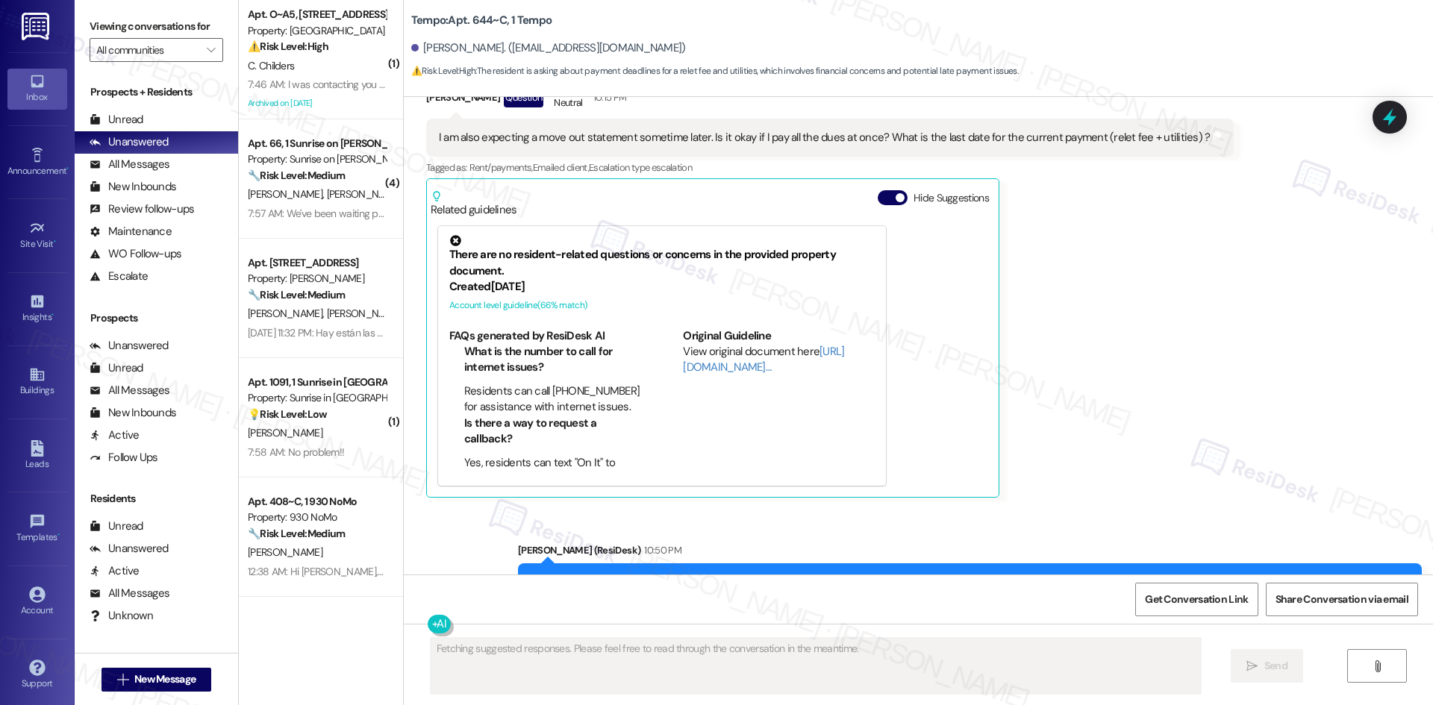
scroll to position [3962, 0]
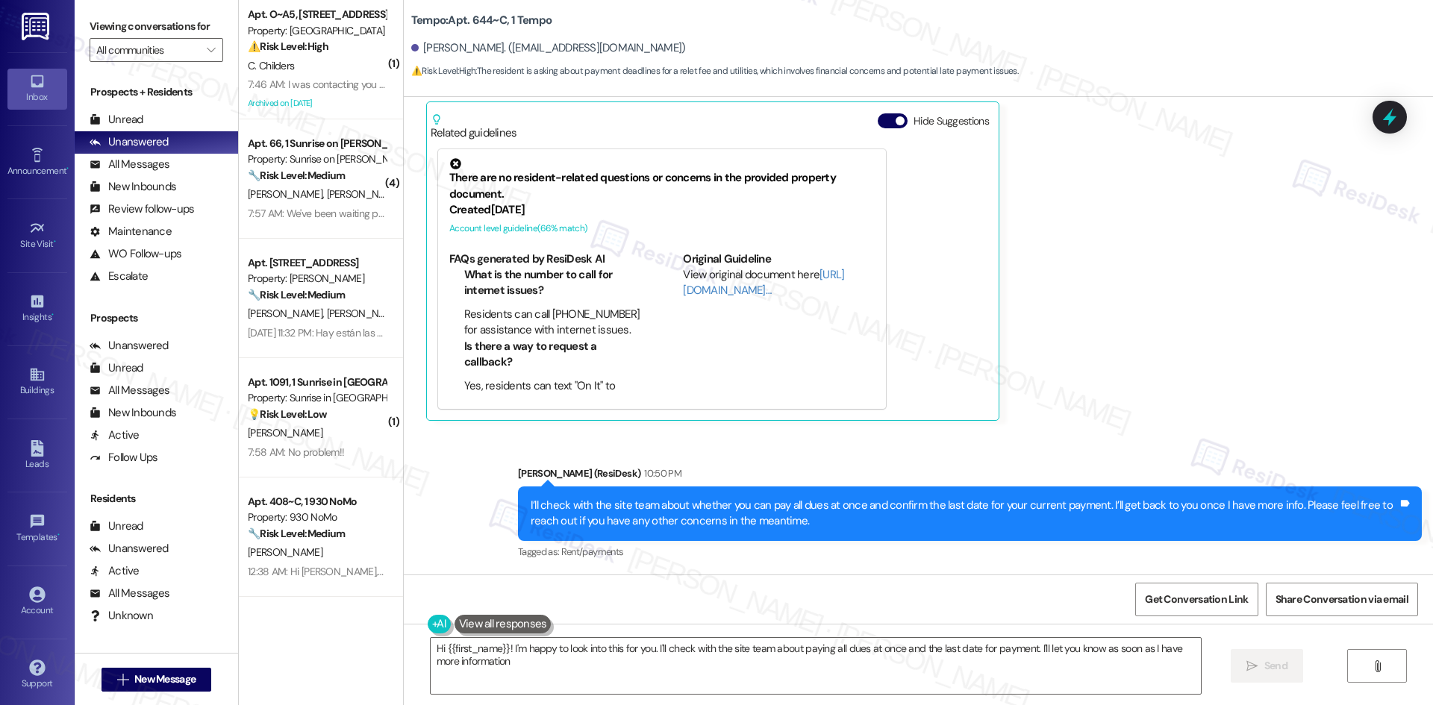
type textarea "Hi {{first_name}}! I'm happy to look into this for you. I'll check with the sit…"
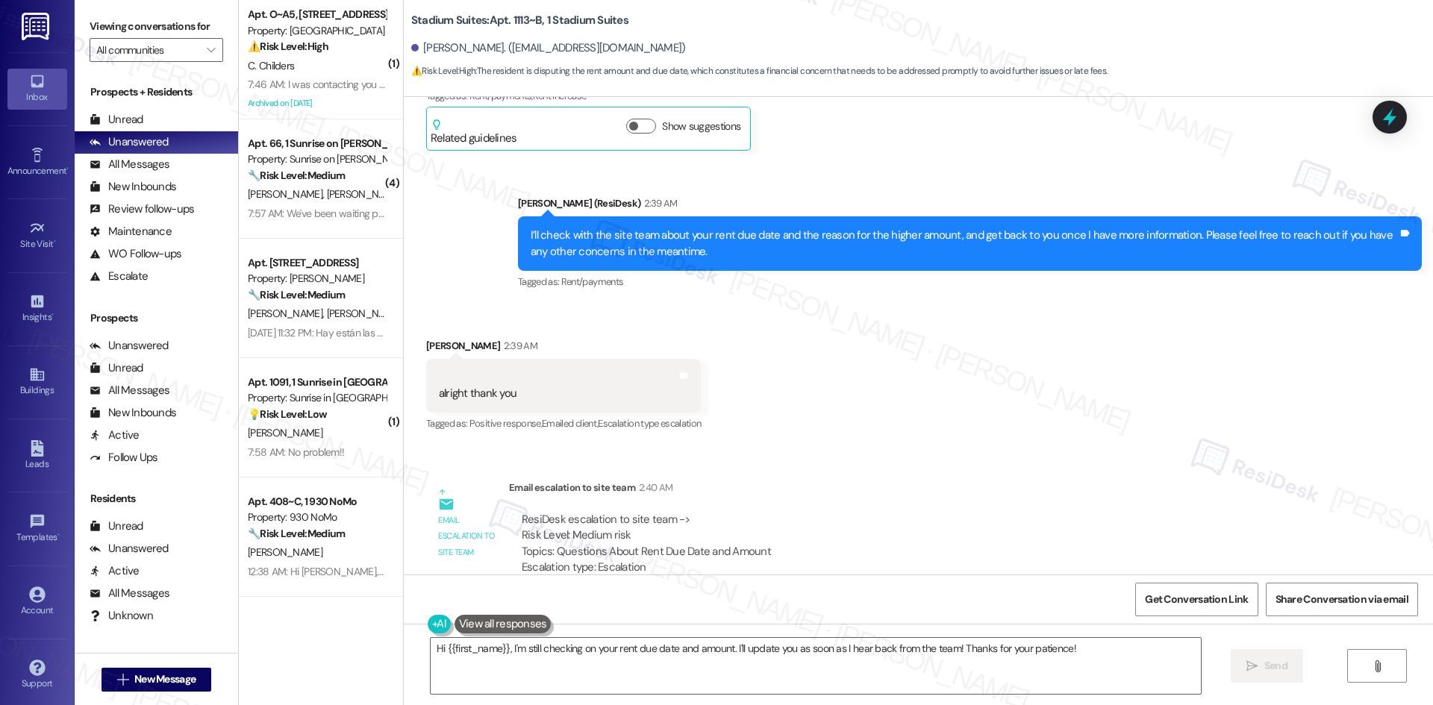
scroll to position [300, 0]
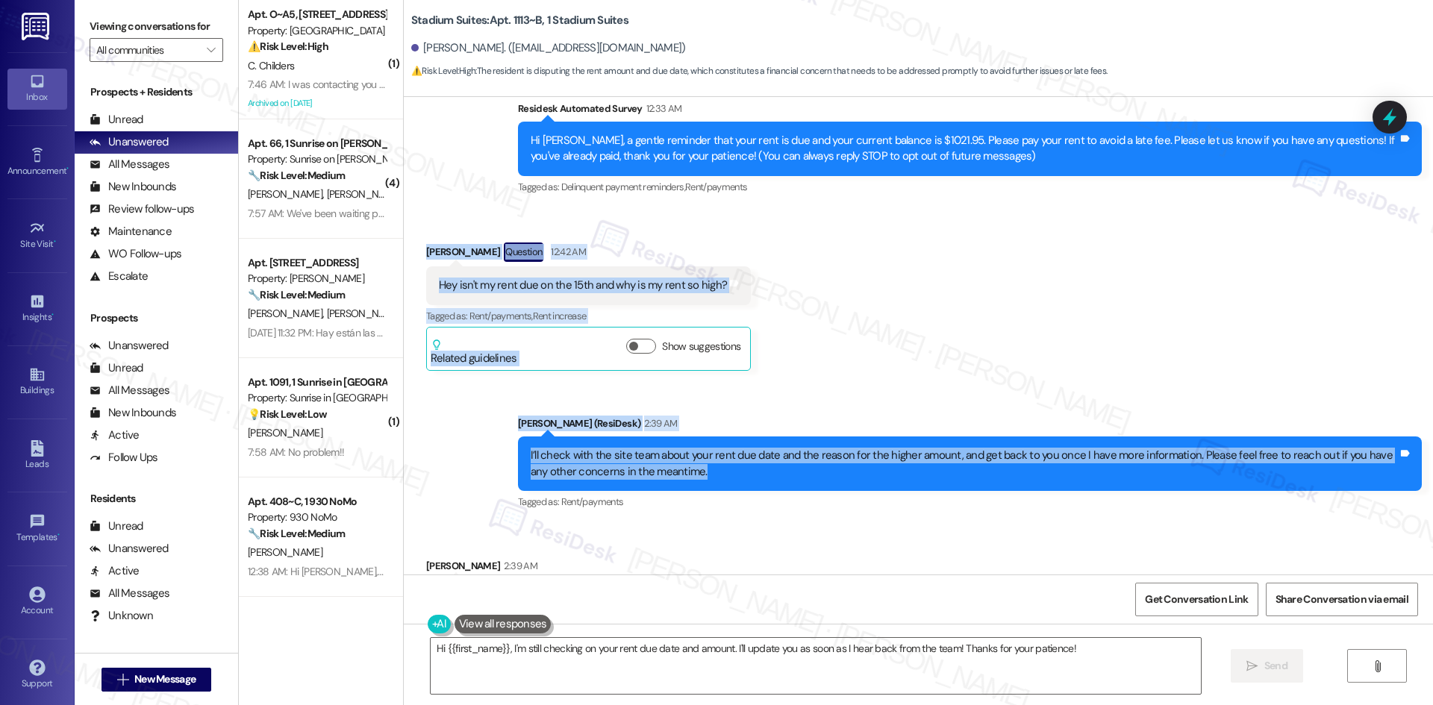
drag, startPoint x: 422, startPoint y: 245, endPoint x: 839, endPoint y: 487, distance: 482.2
click at [839, 487] on div "WO Opened request: Mold in A, ... Feb 02, 2025 at 8:38 PM Status : Completed Sh…" at bounding box center [918, 336] width 1029 height 478
copy div "Mia Ochoa Question 12:42 AM Hey isn't my rent due on the 15th and why is my ren…"
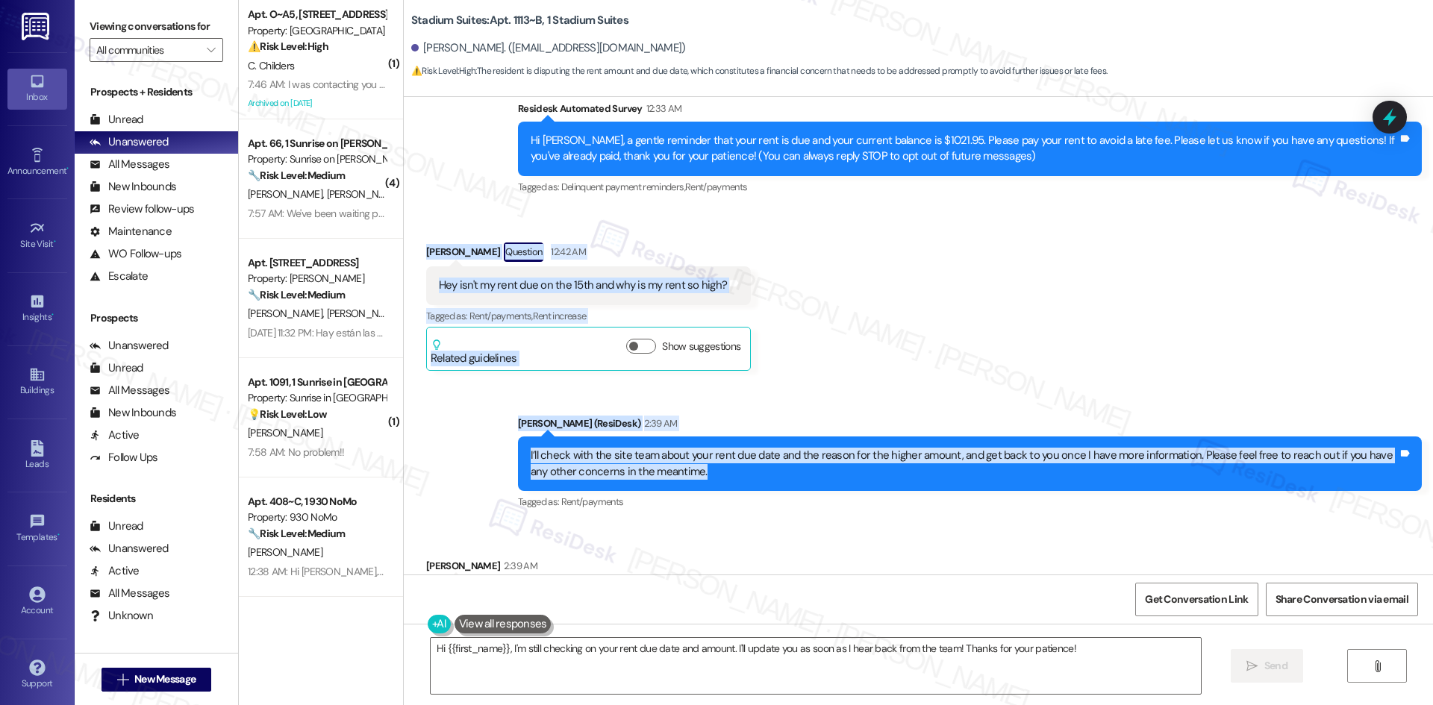
scroll to position [673, 0]
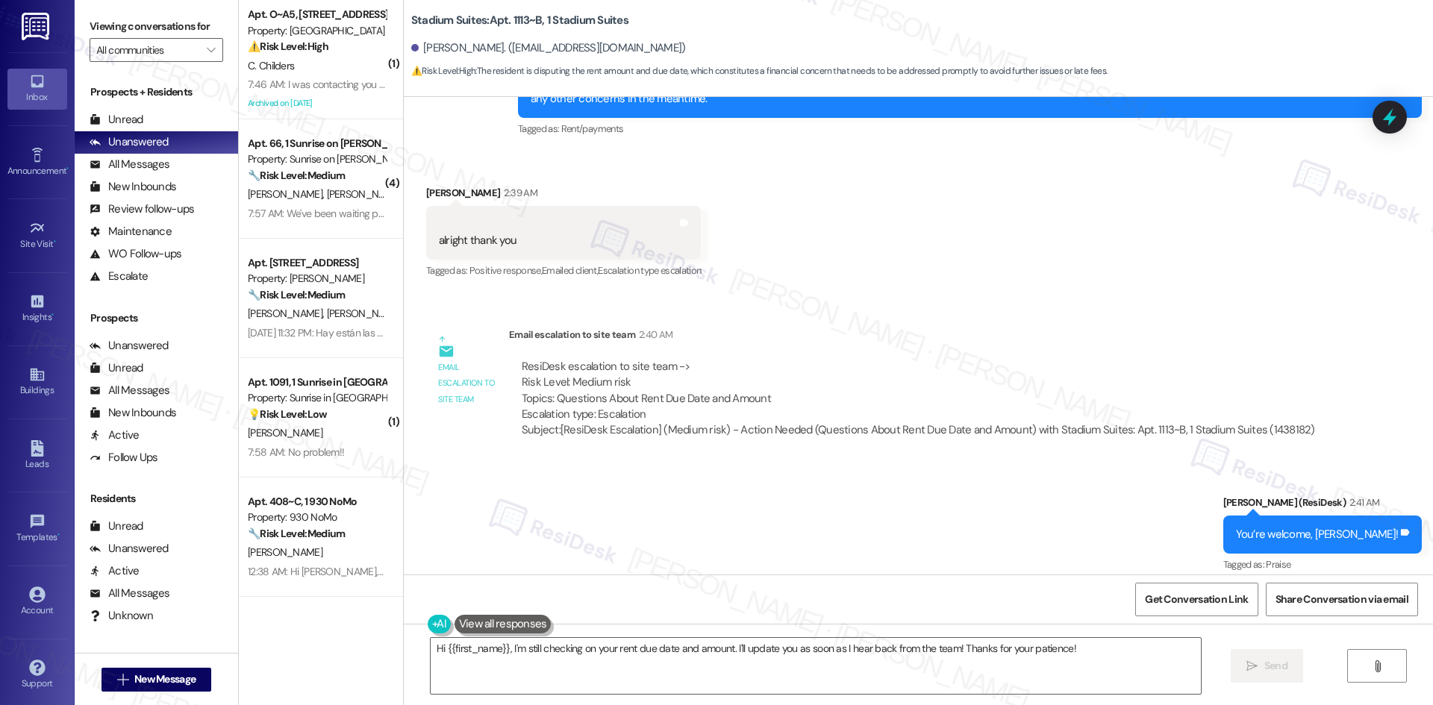
click at [784, 460] on div "Email escalation to site team Email escalation to site team 2:40 AM ResiDesk es…" at bounding box center [877, 389] width 924 height 146
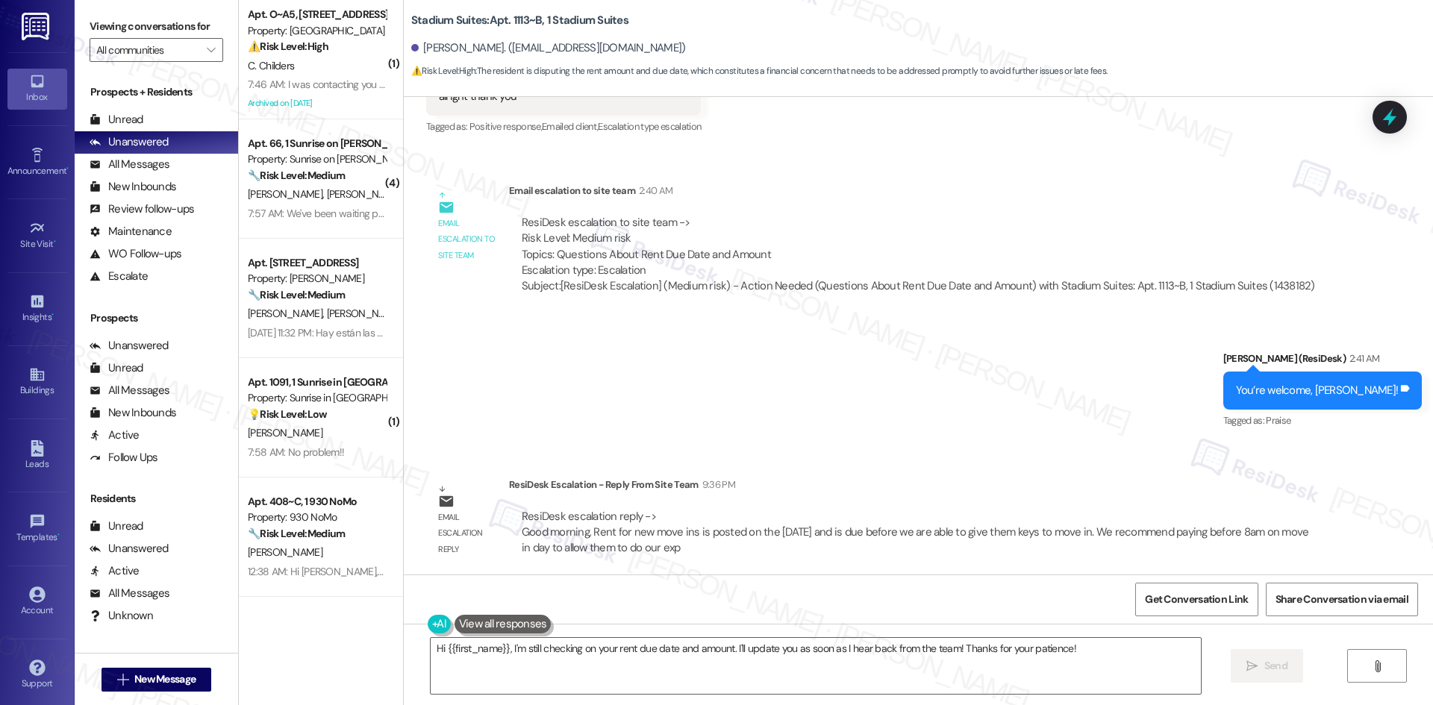
scroll to position [822, 0]
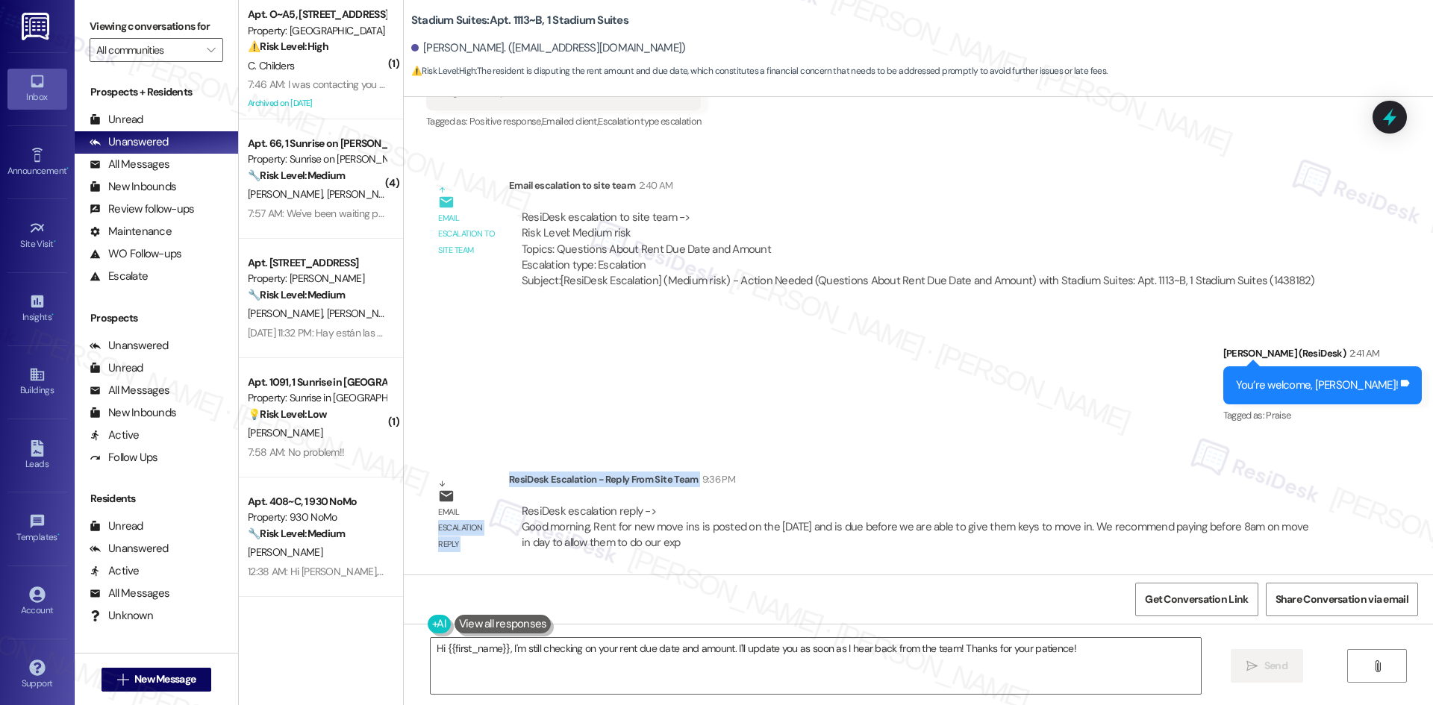
drag, startPoint x: 496, startPoint y: 478, endPoint x: 543, endPoint y: 490, distance: 47.6
click at [543, 490] on div "Email escalation reply ResiDesk Escalation - Reply From Site Team 9:36 PM ResiD…" at bounding box center [878, 516] width 926 height 113
drag, startPoint x: 543, startPoint y: 487, endPoint x: 516, endPoint y: 482, distance: 27.4
click at [542, 487] on div "ResiDesk Escalation - Reply From Site Team 9:36 PM ResiDesk escalation reply ->…" at bounding box center [919, 517] width 821 height 91
click at [510, 481] on div "ResiDesk Escalation - Reply From Site Team 9:36 PM" at bounding box center [919, 482] width 821 height 21
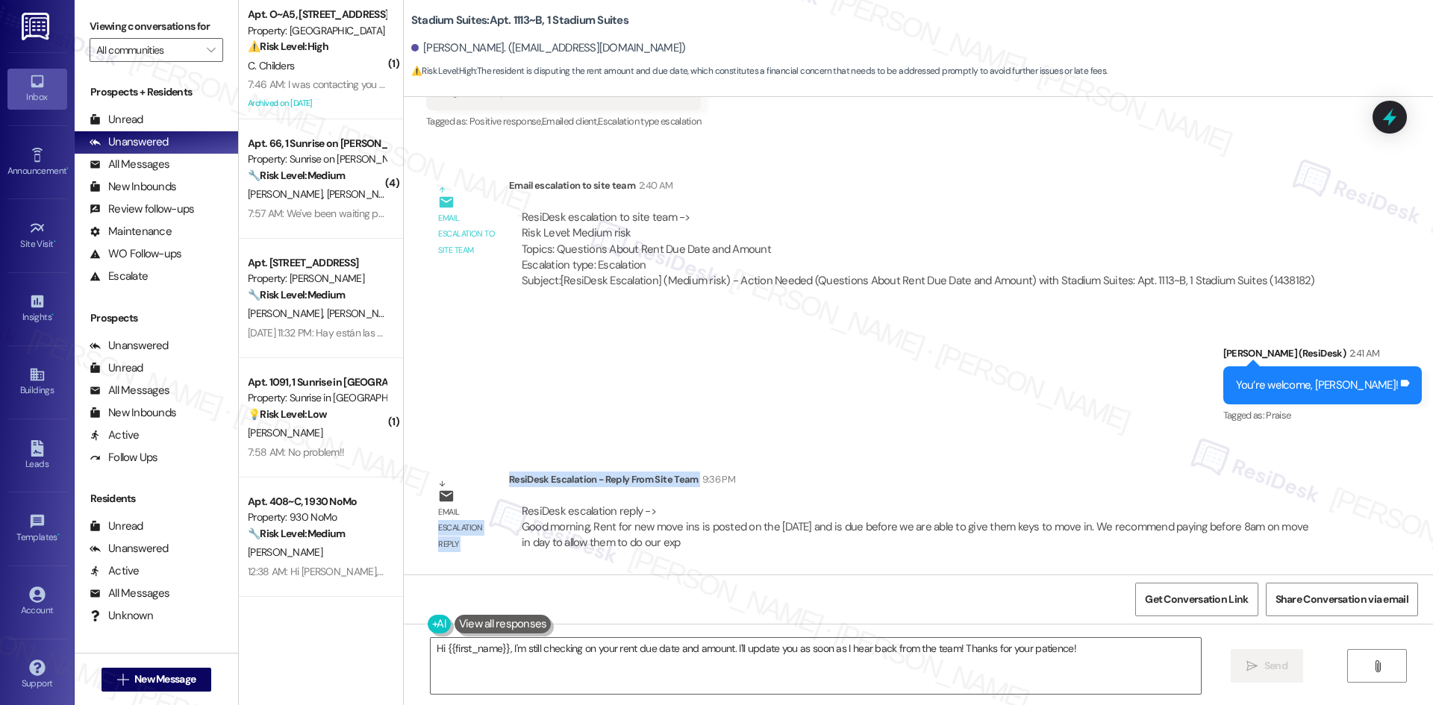
click at [509, 480] on div "ResiDesk Escalation - Reply From Site Team 9:36 PM" at bounding box center [919, 482] width 821 height 21
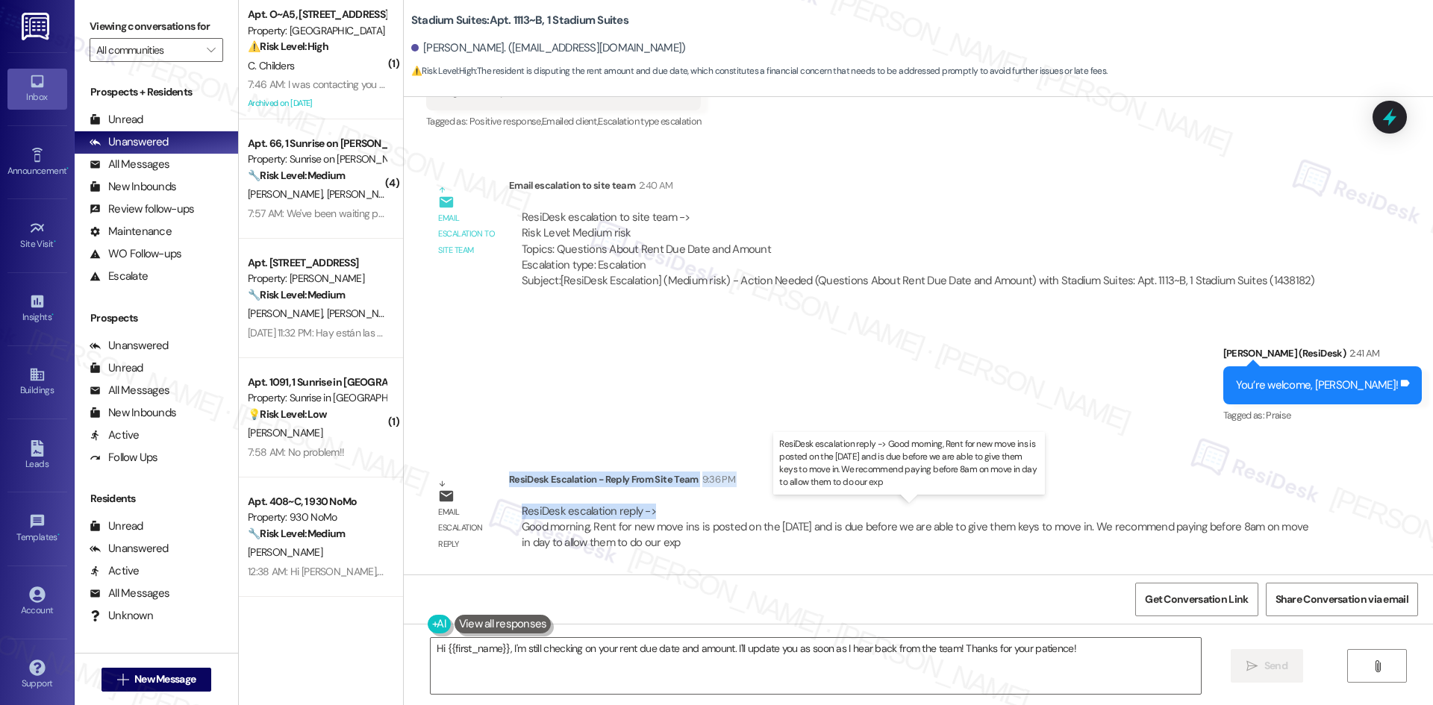
drag, startPoint x: 498, startPoint y: 480, endPoint x: 640, endPoint y: 516, distance: 146.2
click at [640, 516] on div "ResiDesk Escalation - Reply From Site Team 9:36 PM ResiDesk escalation reply ->…" at bounding box center [919, 517] width 821 height 91
copy div "ResiDesk Escalation - Reply From Site Team 9:36 PM ResiDesk escalation reply ->"
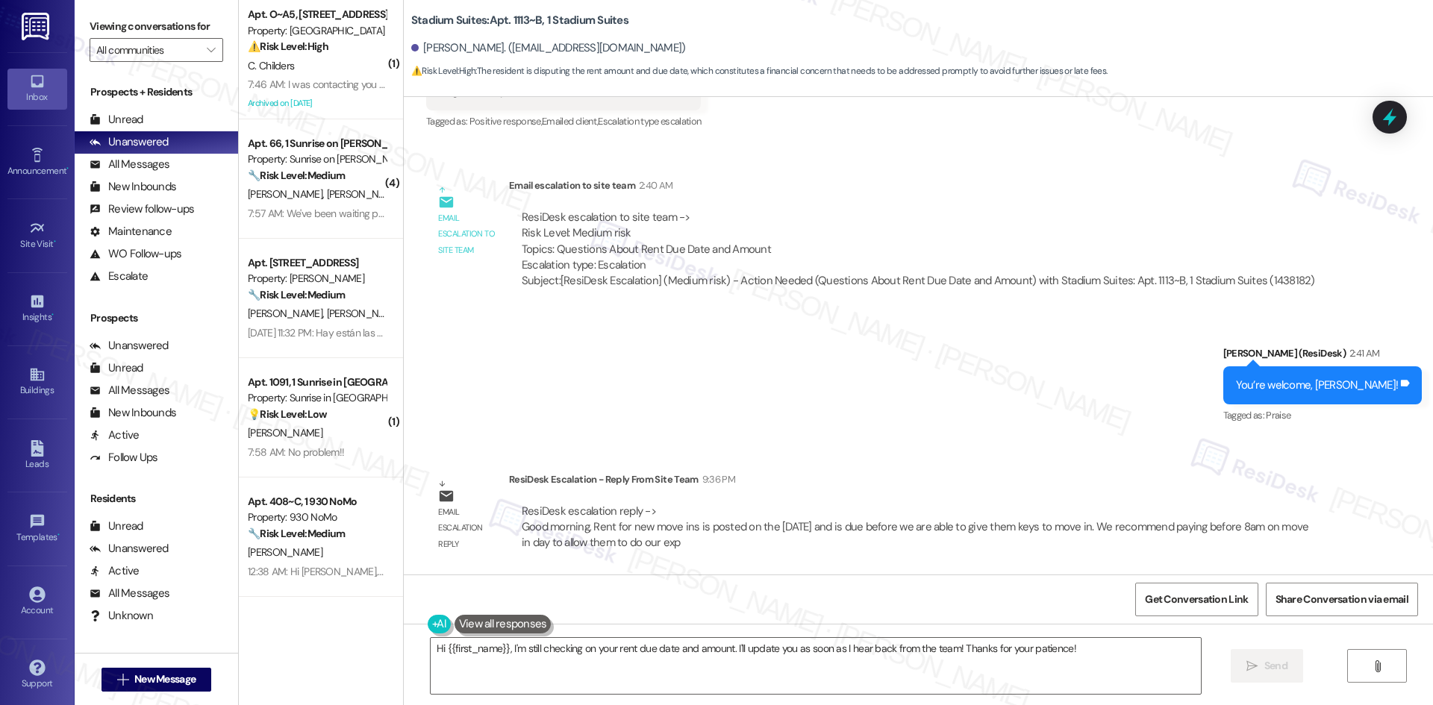
click at [826, 341] on div "Sent via SMS Sarah (ResiDesk) 2:41 AM You’re welcome, Mia! Tags and notes Tagge…" at bounding box center [918, 375] width 1029 height 126
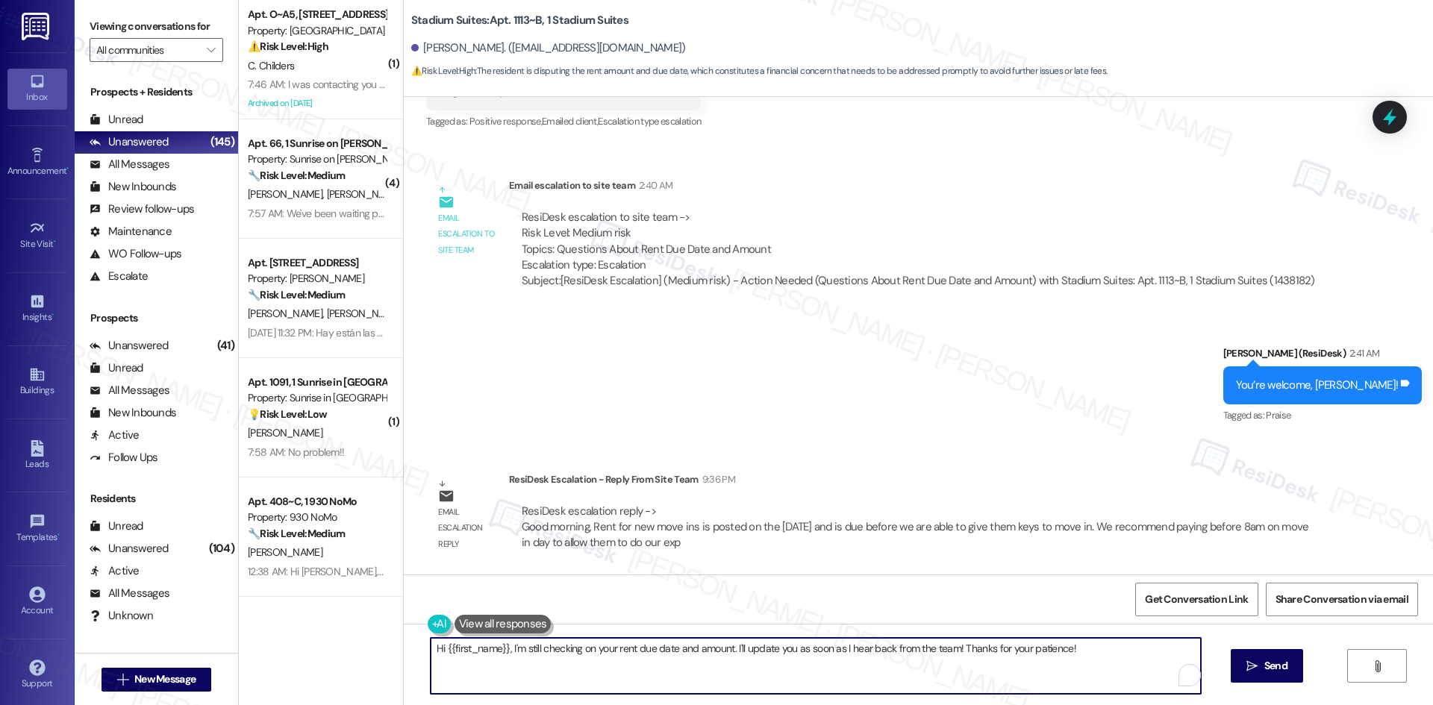
drag, startPoint x: 1097, startPoint y: 660, endPoint x: 362, endPoint y: 648, distance: 735.2
click at [362, 648] on div "( 1 ) Apt. O~A5, 1102 Mohawk Street Property: Lakeview Oaks ⚠️ Risk Level: High…" at bounding box center [836, 352] width 1194 height 705
paste textarea "Mia, the site team confirmed that rent for new move-ins is posted on Aug 1 and …"
drag, startPoint x: 588, startPoint y: 681, endPoint x: 607, endPoint y: 680, distance: 18.7
click at [591, 681] on textarea "Hi Mia, the site team confirmed that rent for new move-ins is posted on Aug 1 a…" at bounding box center [816, 666] width 770 height 56
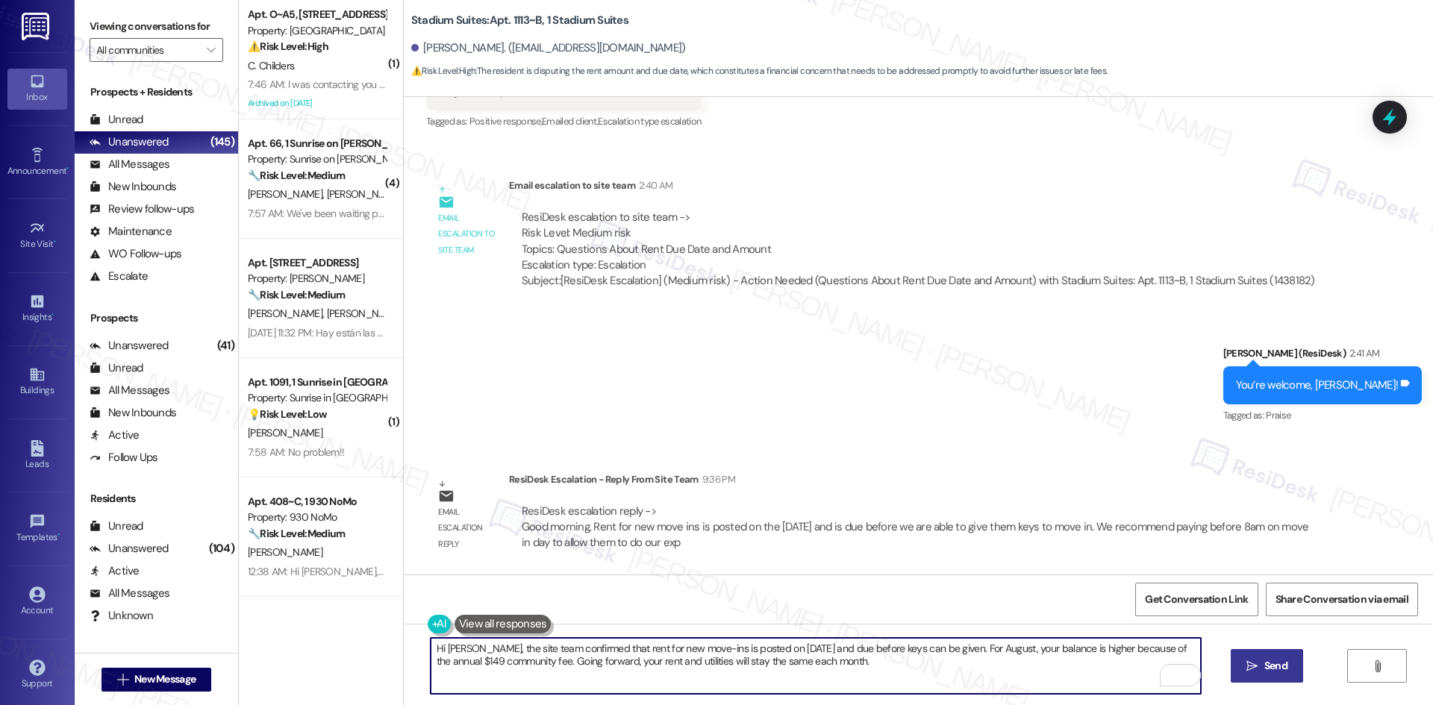
type textarea "Hi Mia, the site team confirmed that rent for new move-ins is posted on Aug 1 a…"
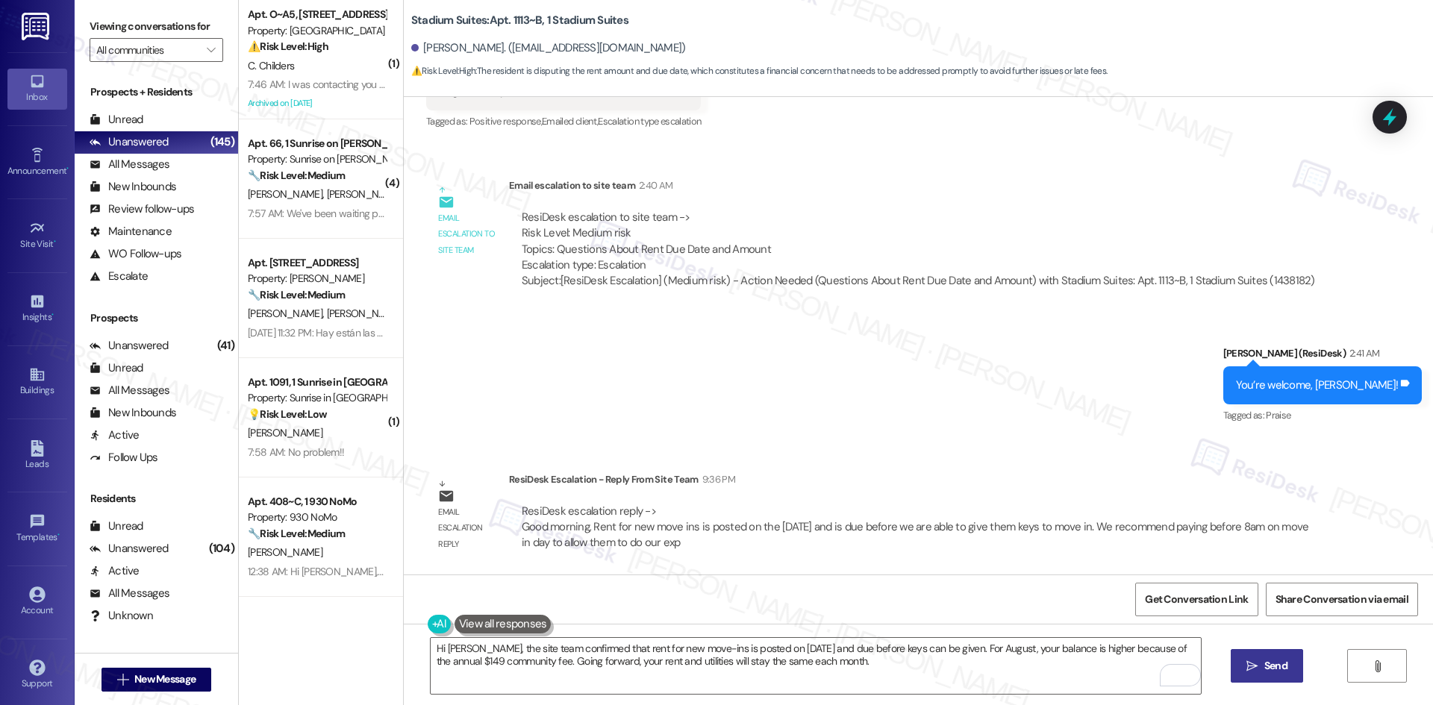
click at [1276, 669] on span "Send" at bounding box center [1275, 666] width 23 height 16
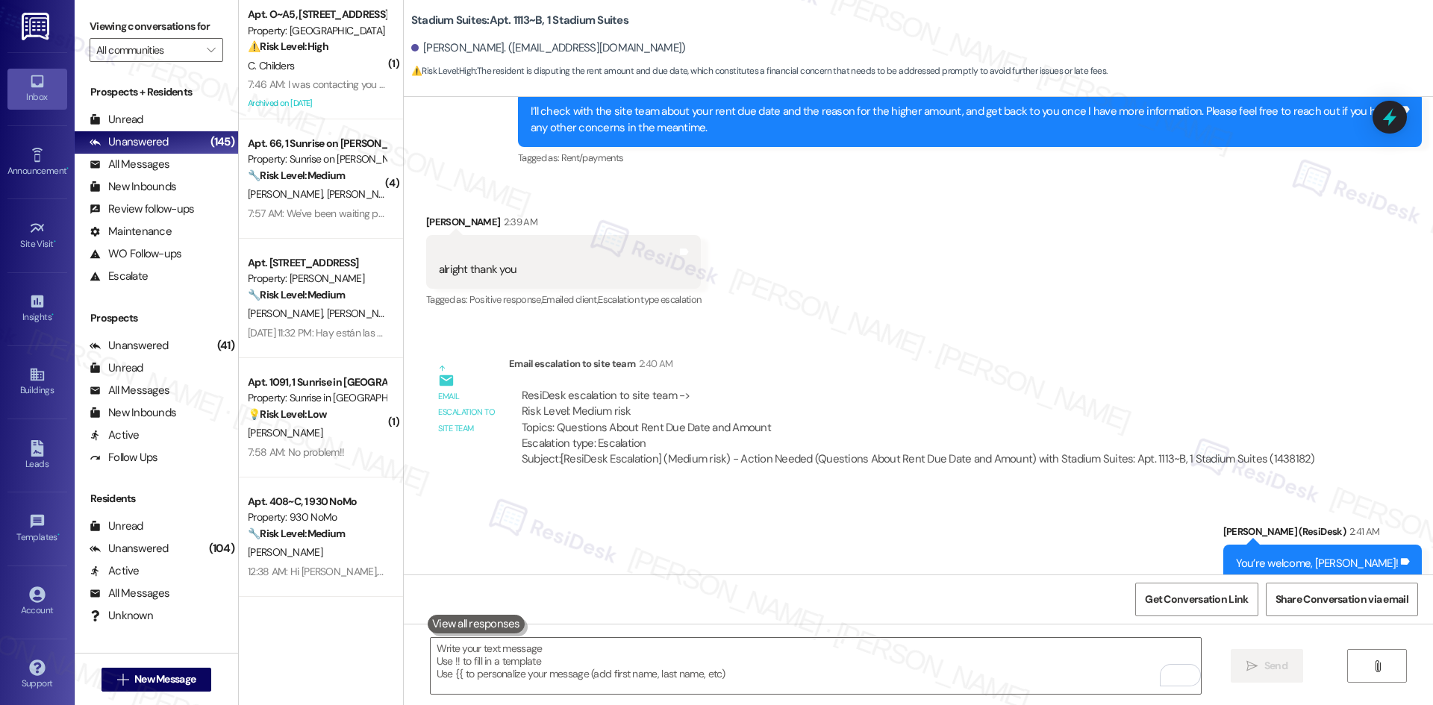
scroll to position [943, 0]
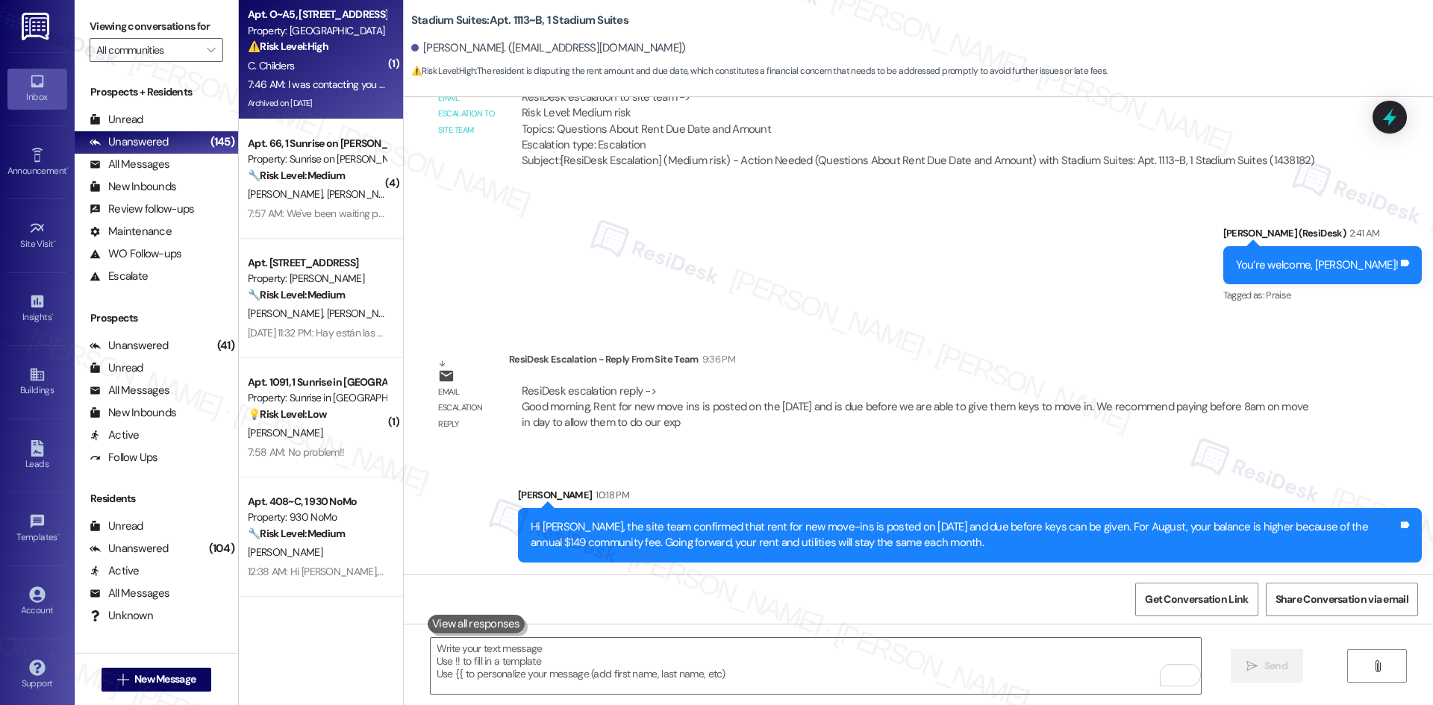
click at [350, 100] on div "Archived on 08/12/2025" at bounding box center [316, 103] width 141 height 19
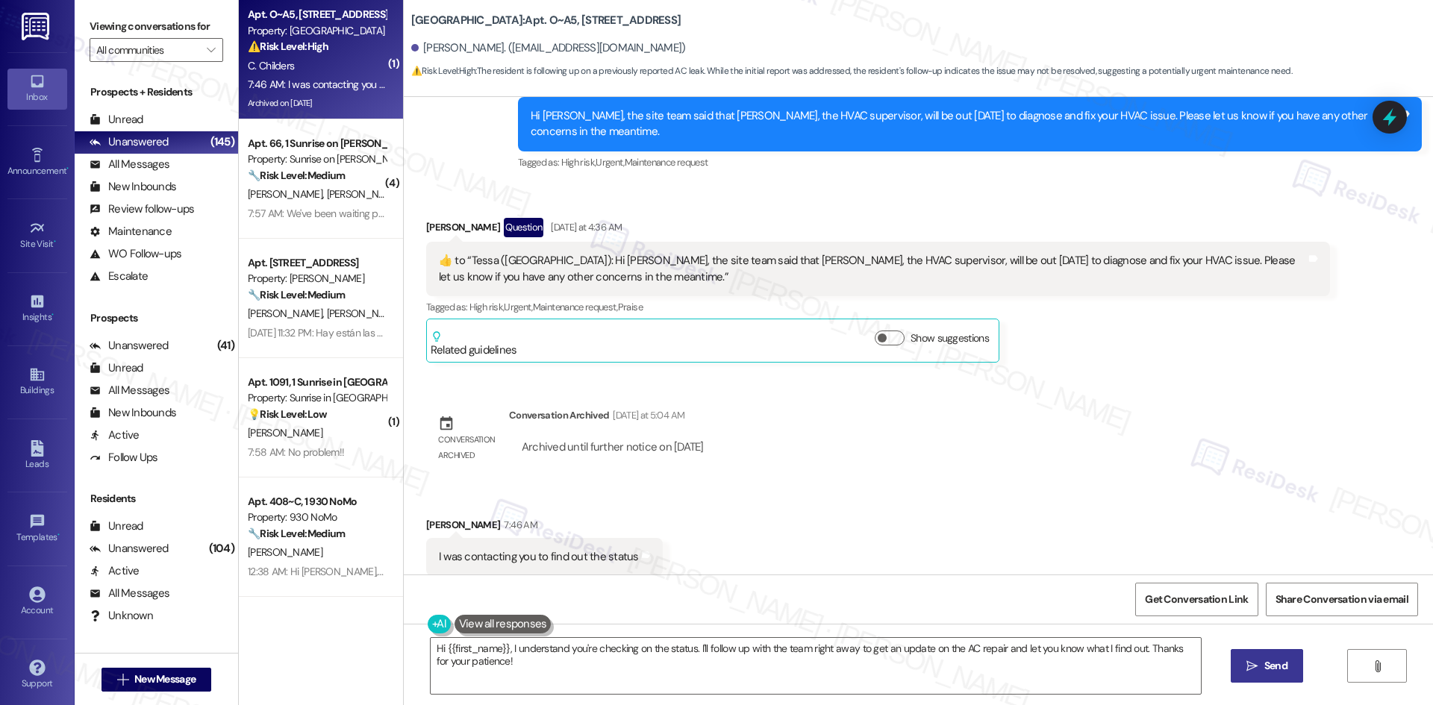
scroll to position [3306, 0]
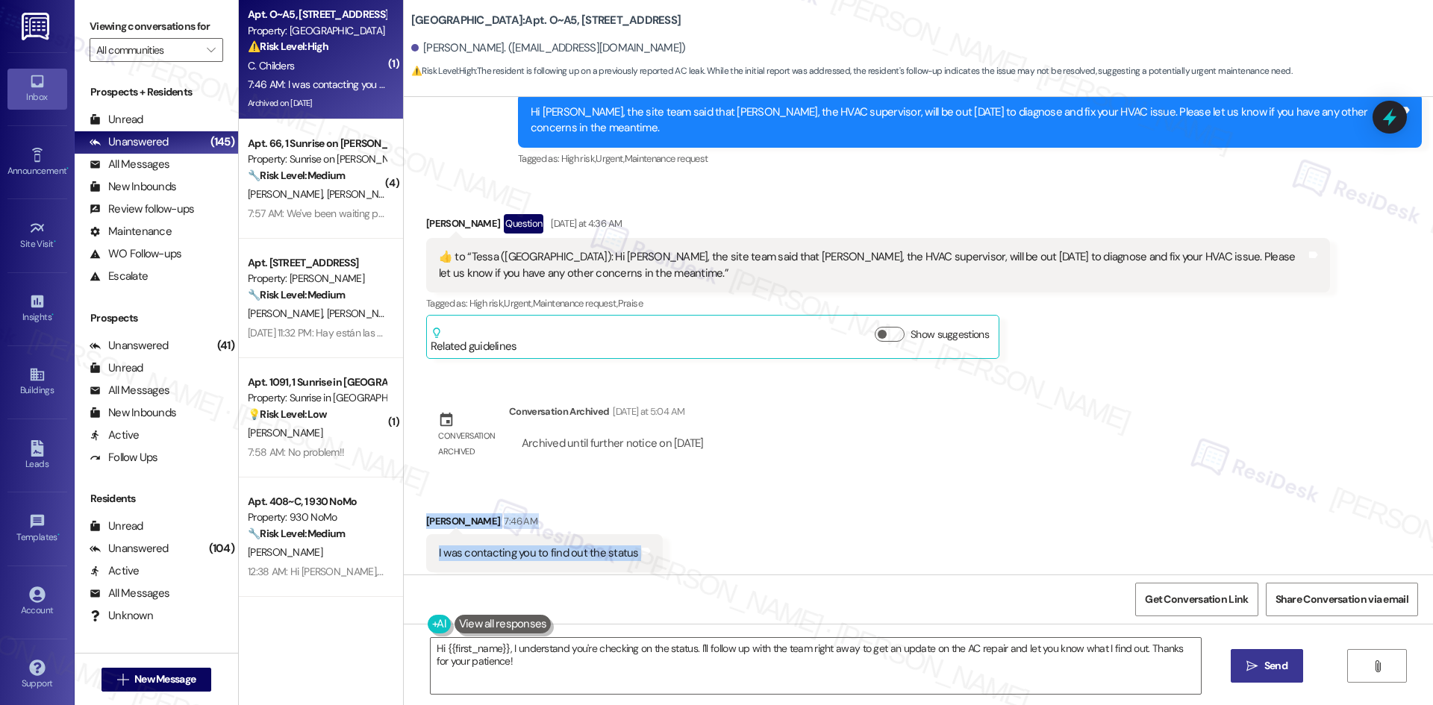
drag, startPoint x: 404, startPoint y: 465, endPoint x: 702, endPoint y: 527, distance: 304.9
click at [707, 536] on div "Received via SMS Carolyn Childers 7:46 AM I was contacting you to find out the …" at bounding box center [918, 543] width 1029 height 126
copy div "Carolyn Childers 7:46 AM I was contacting you to find out the status Tags and n…"
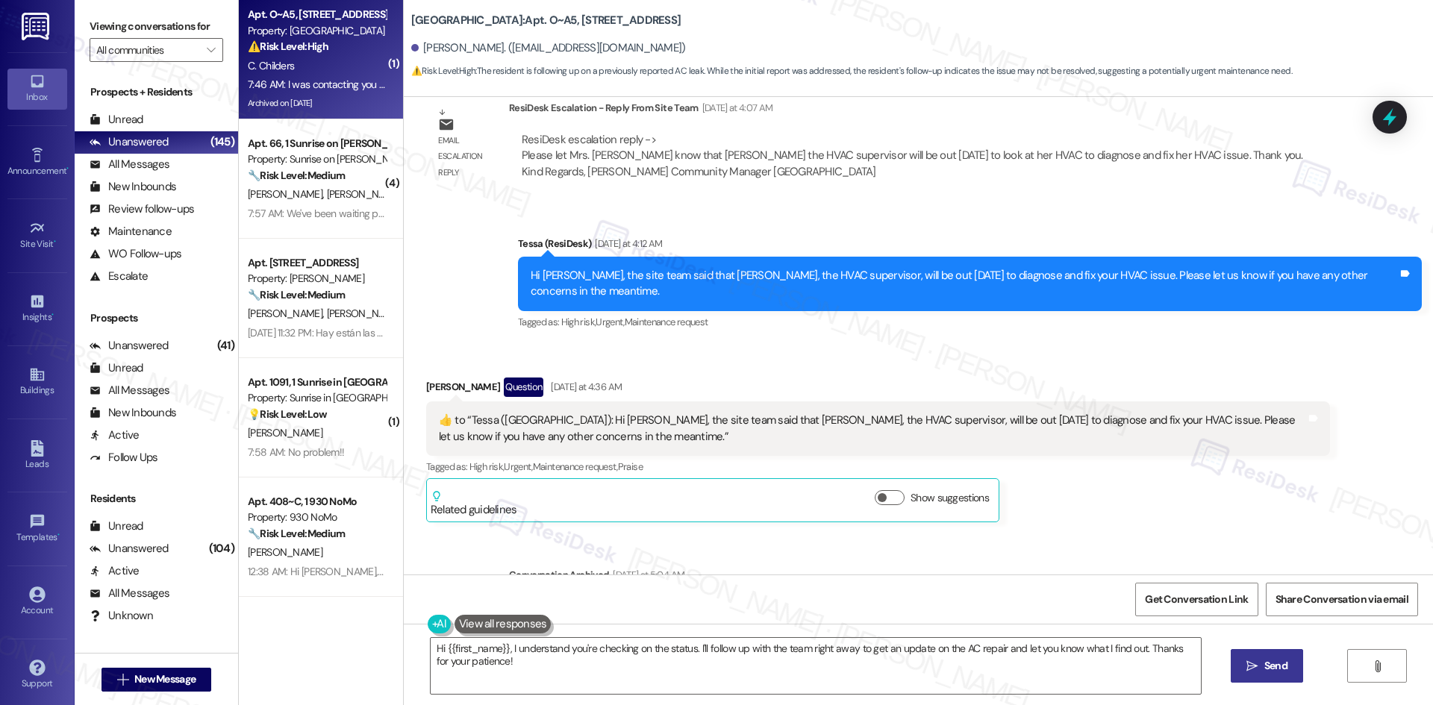
scroll to position [3082, 0]
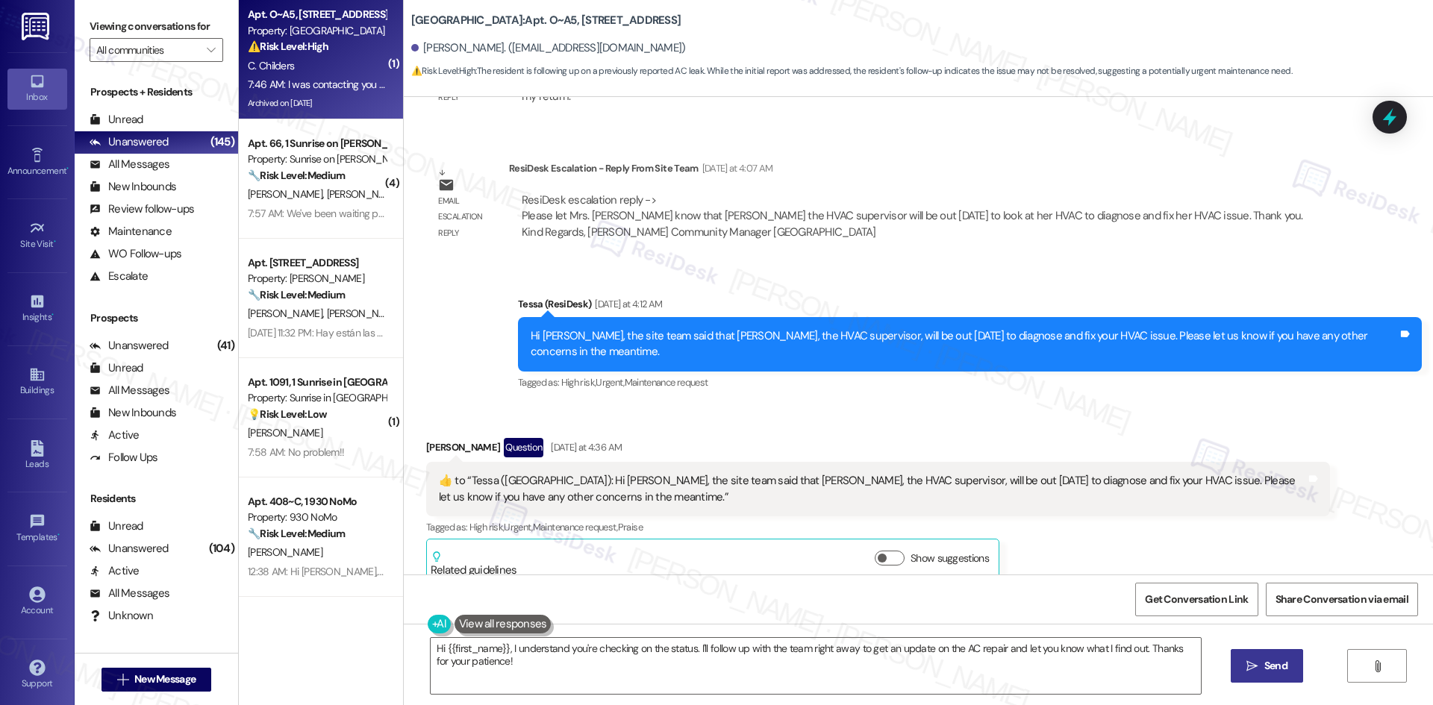
click at [1263, 540] on div "Carolyn Childers Question Yesterday at 4:36 AM  ​👍​ to “ Tessa (Lakeview Oaks):…" at bounding box center [878, 510] width 904 height 145
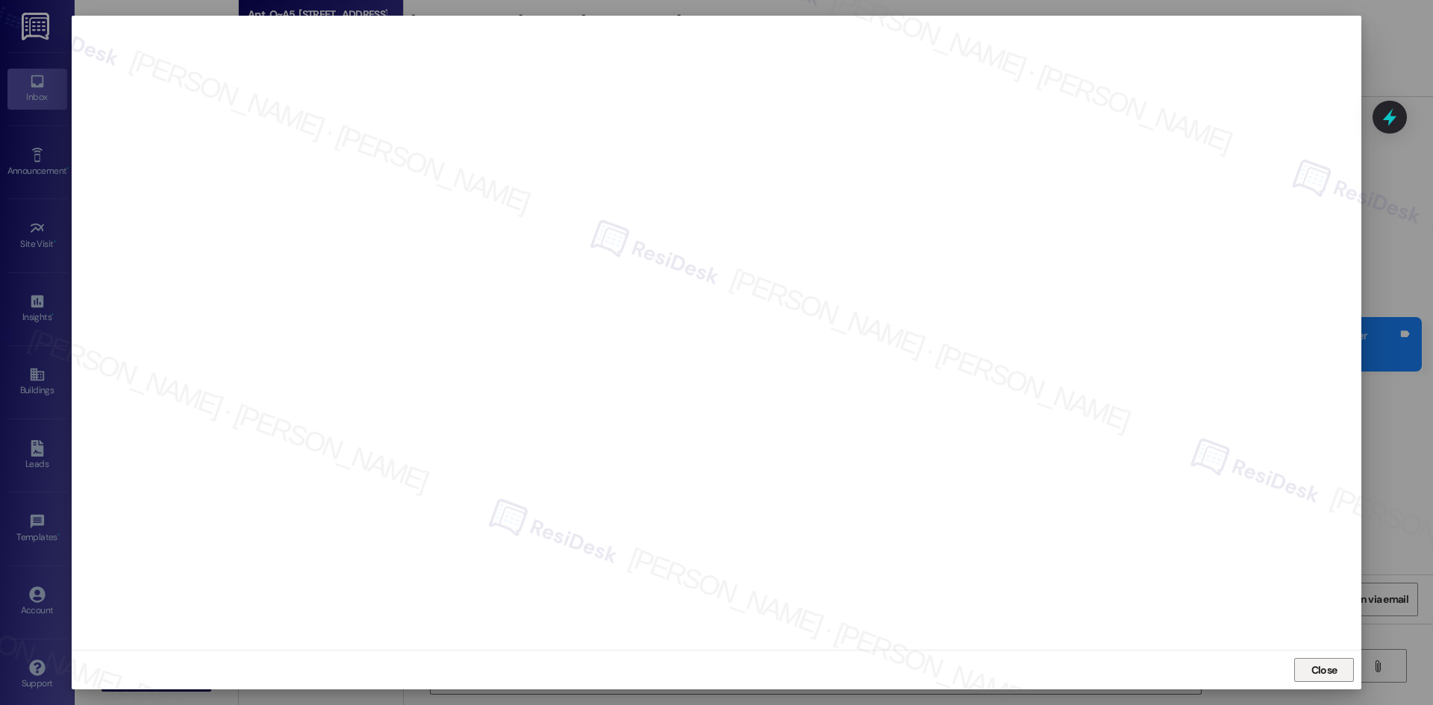
click at [1335, 666] on span "Close" at bounding box center [1324, 671] width 26 height 16
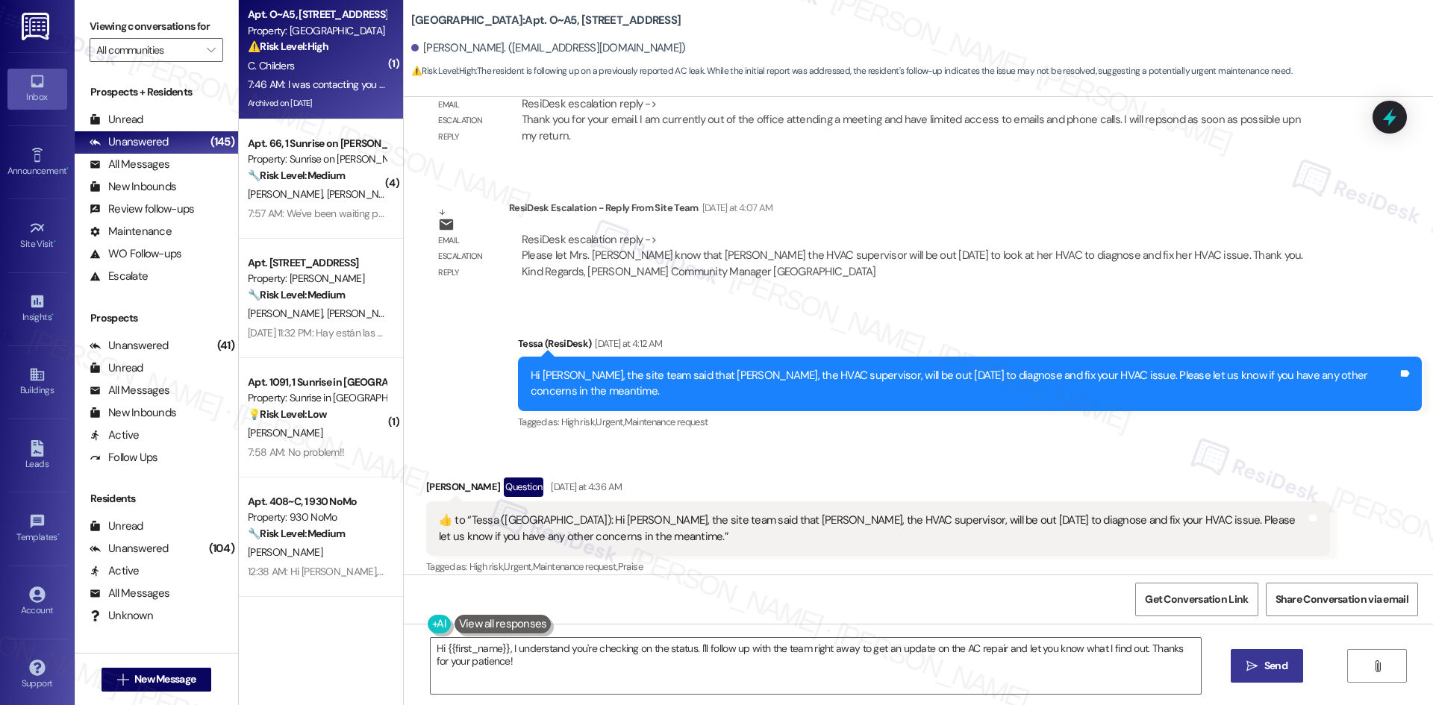
scroll to position [3306, 0]
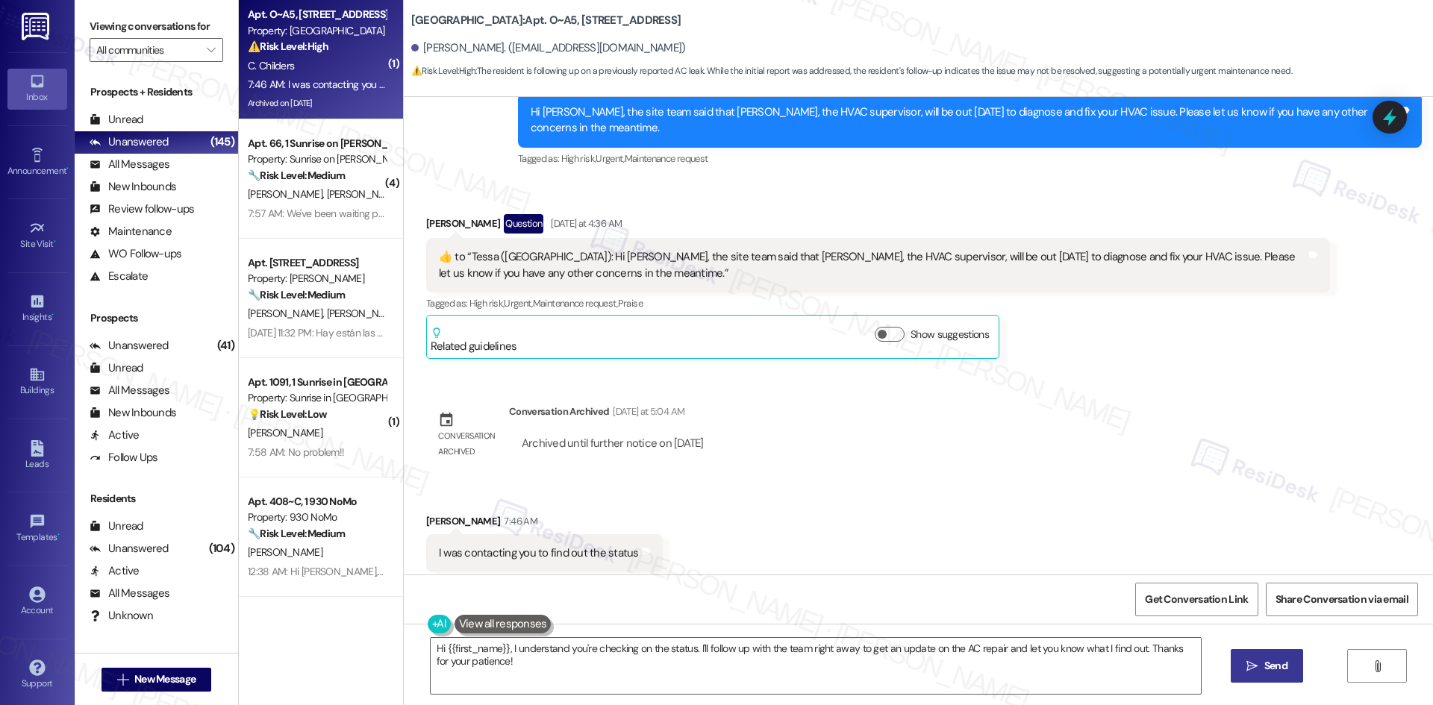
click at [1117, 358] on div "Lease started Mar 01, 2025 at 8:00 AM Announcement, sent via SMS Tessa (ResiDes…" at bounding box center [918, 336] width 1029 height 478
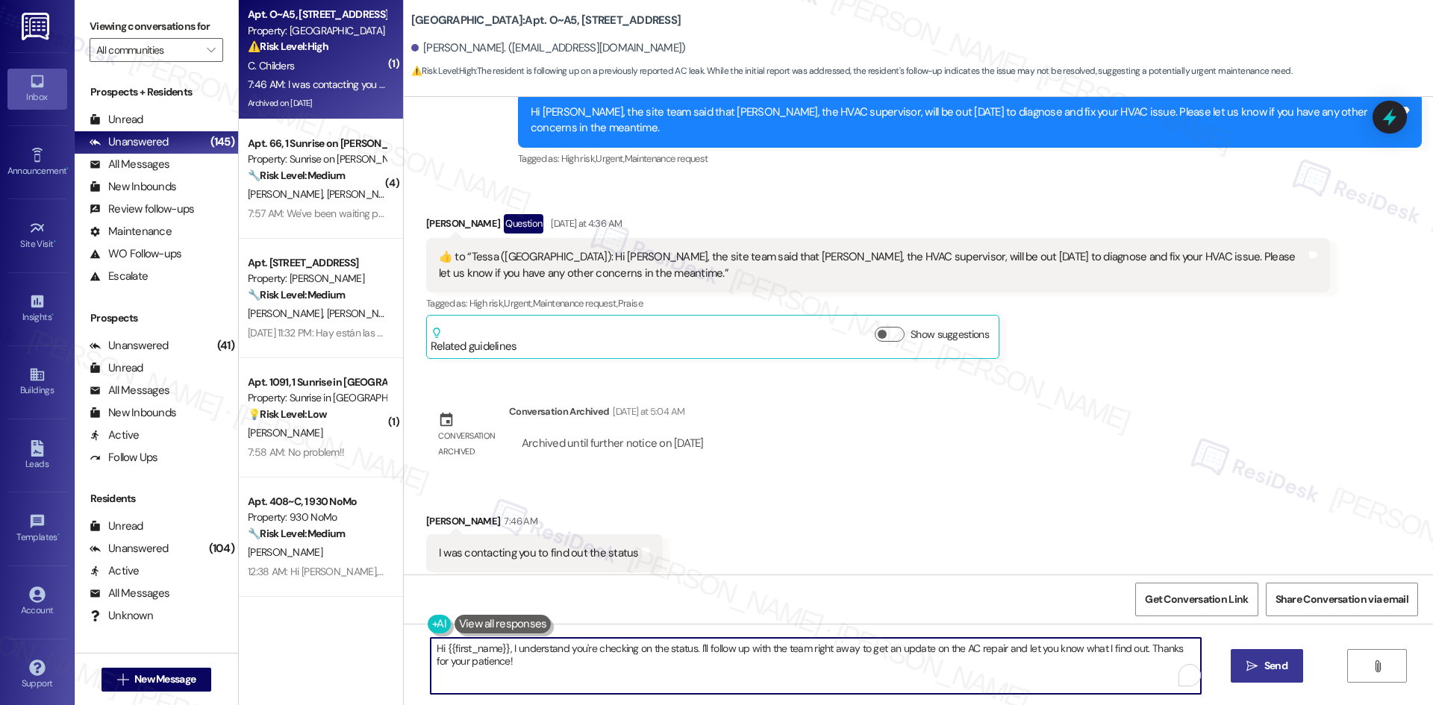
click at [534, 668] on textarea "Hi {{first_name}}, I understand you're checking on the status. I'll follow up w…" at bounding box center [816, 666] width 770 height 56
paste textarea "Carolyn, my apologies — I can only text here. I’ll check with the site team and…"
type textarea "Hi Carolyn, my apologies — I can only text here. I’ll check with the site team …"
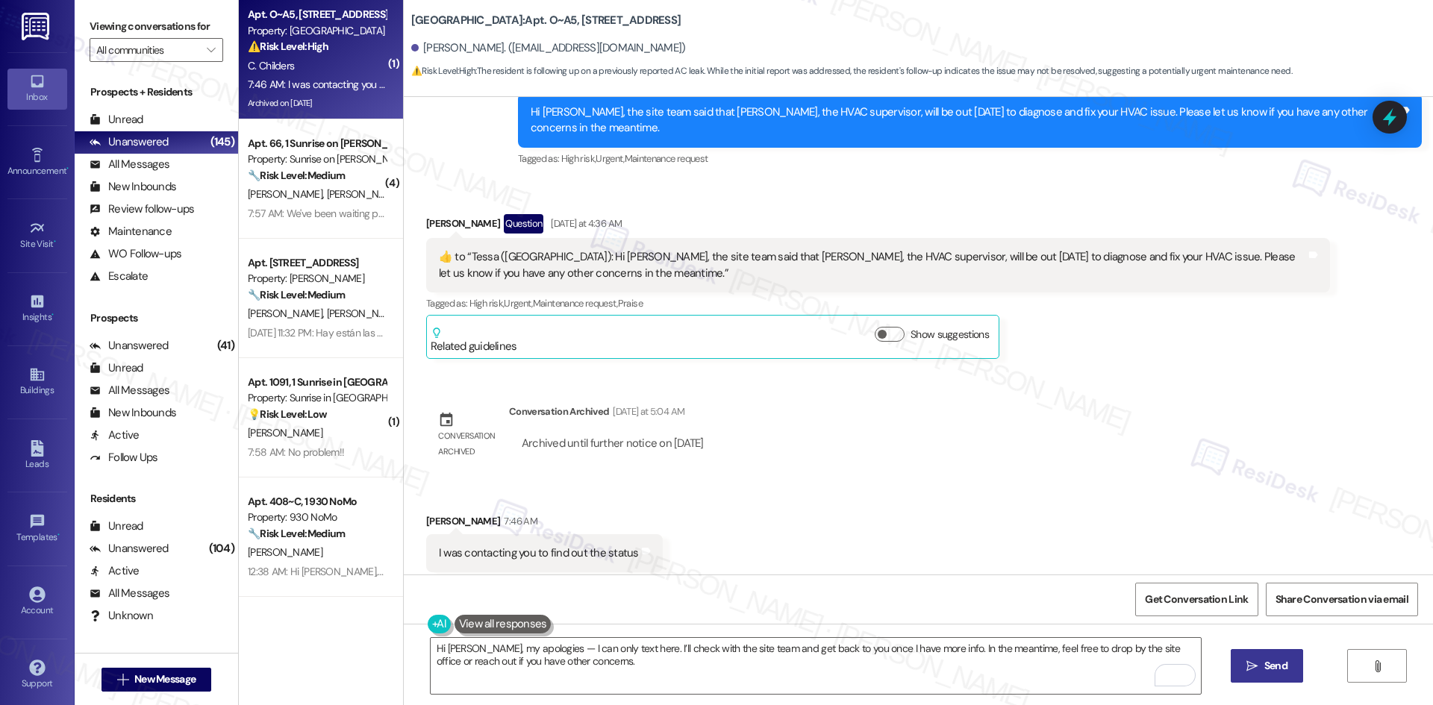
click at [1272, 669] on span "Send" at bounding box center [1275, 666] width 23 height 16
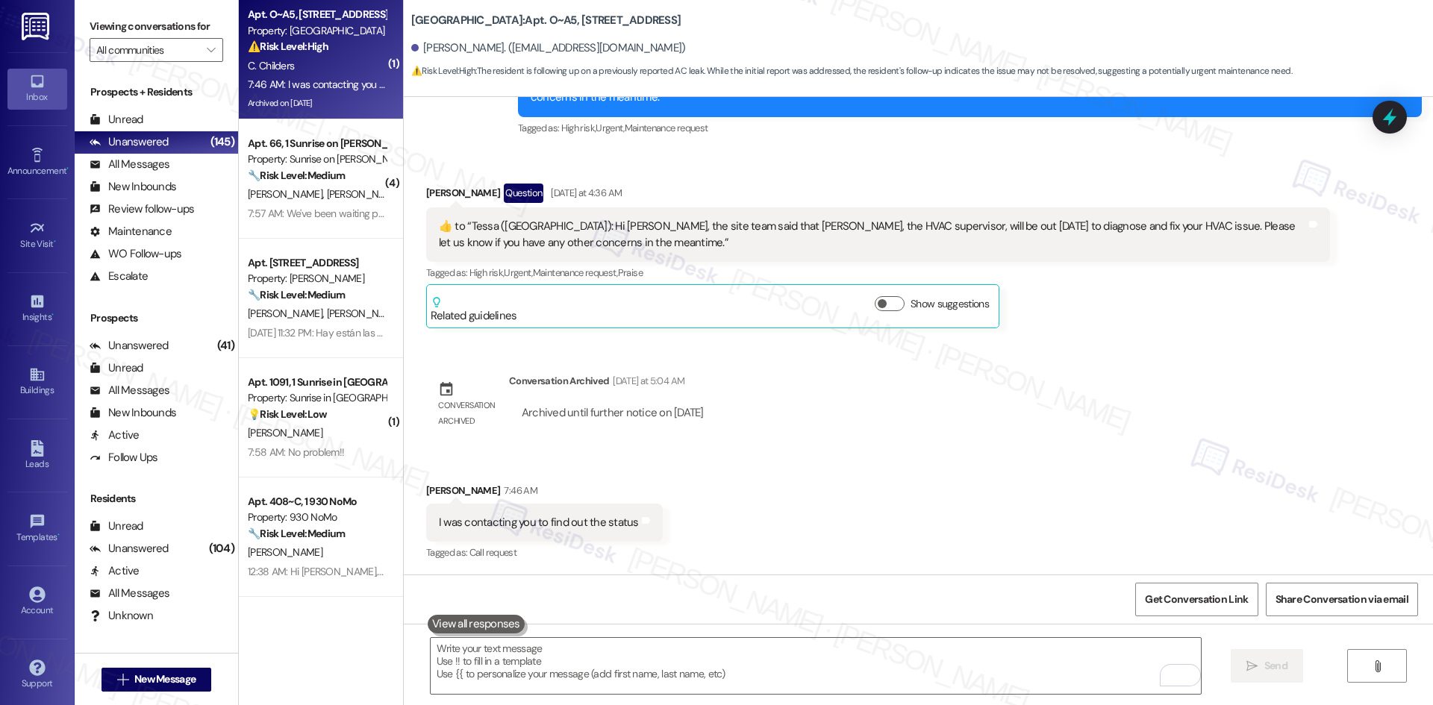
scroll to position [3425, 0]
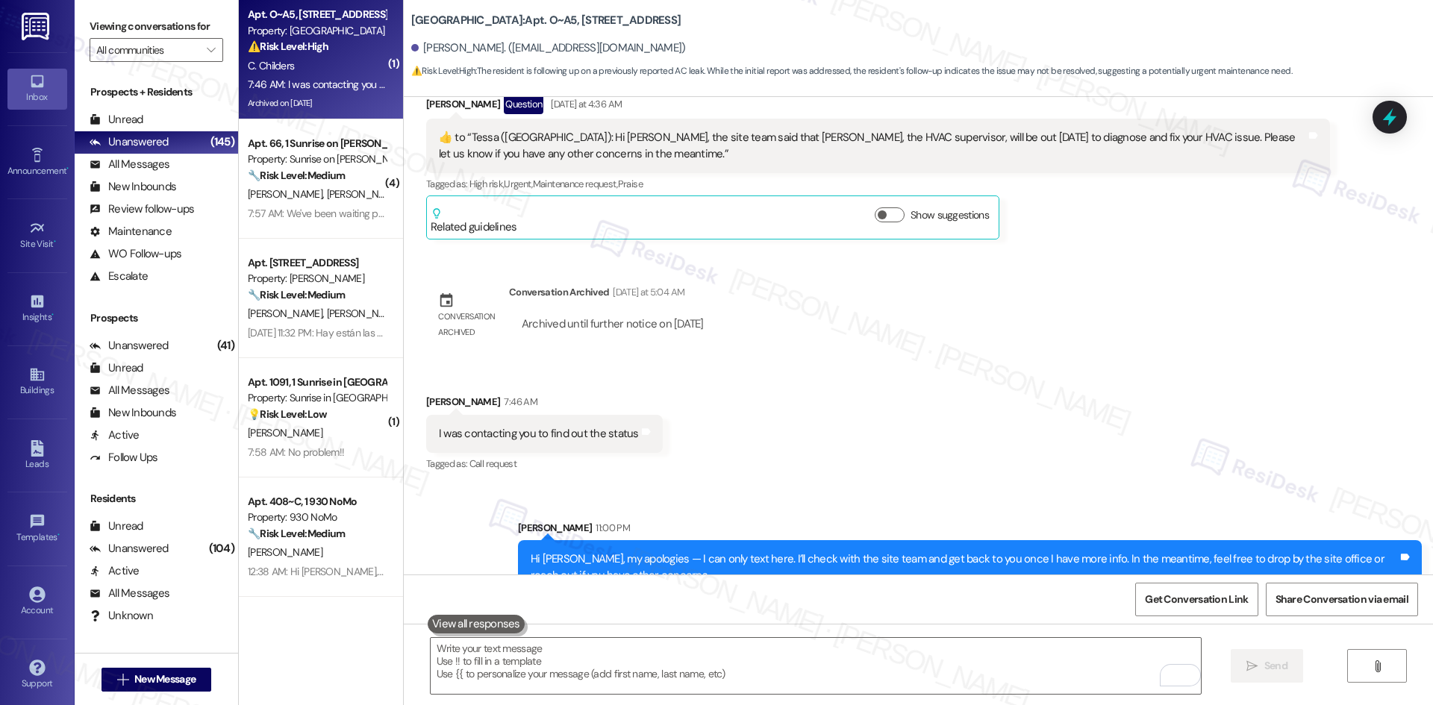
click at [1031, 487] on div "Sent via SMS Sarah 11:00 PM Hi Carolyn, my apologies — I can only text here. I’…" at bounding box center [918, 547] width 1029 height 120
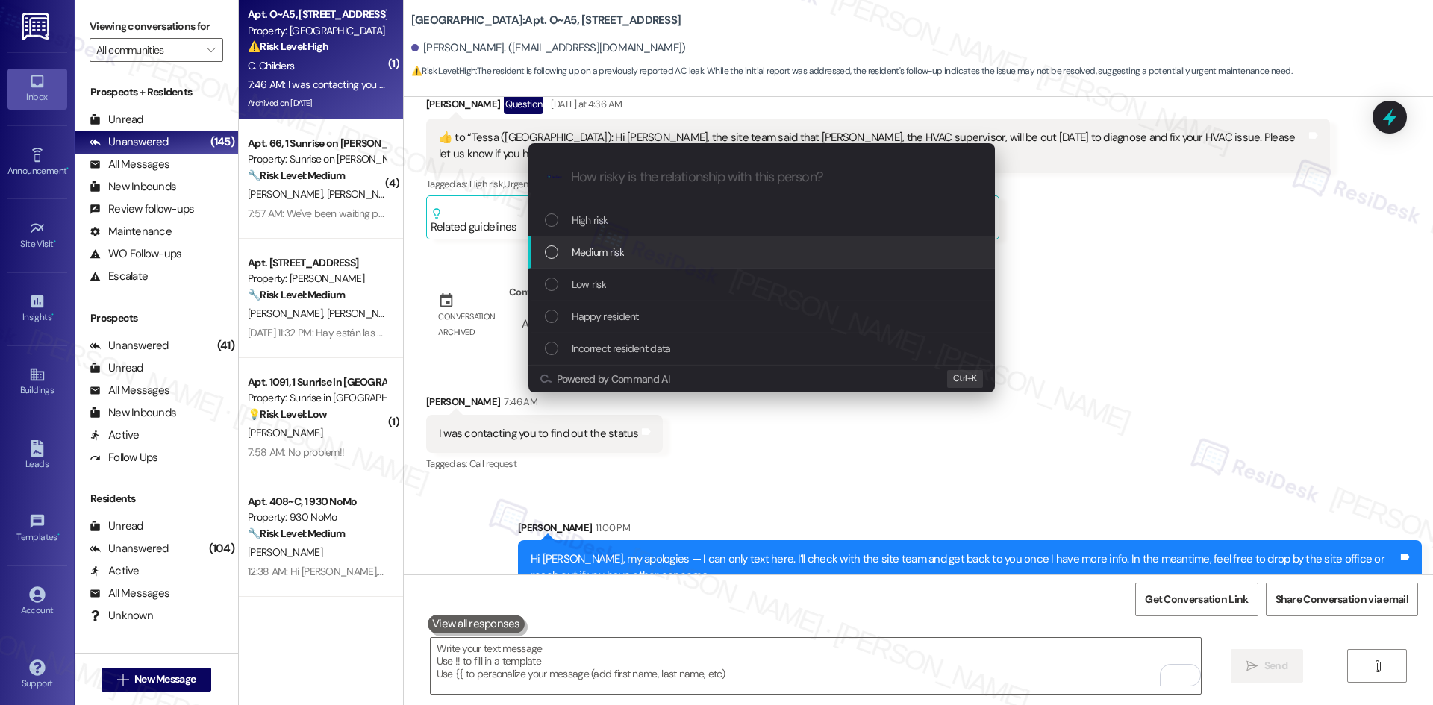
click at [660, 254] on div "Medium risk" at bounding box center [763, 252] width 437 height 16
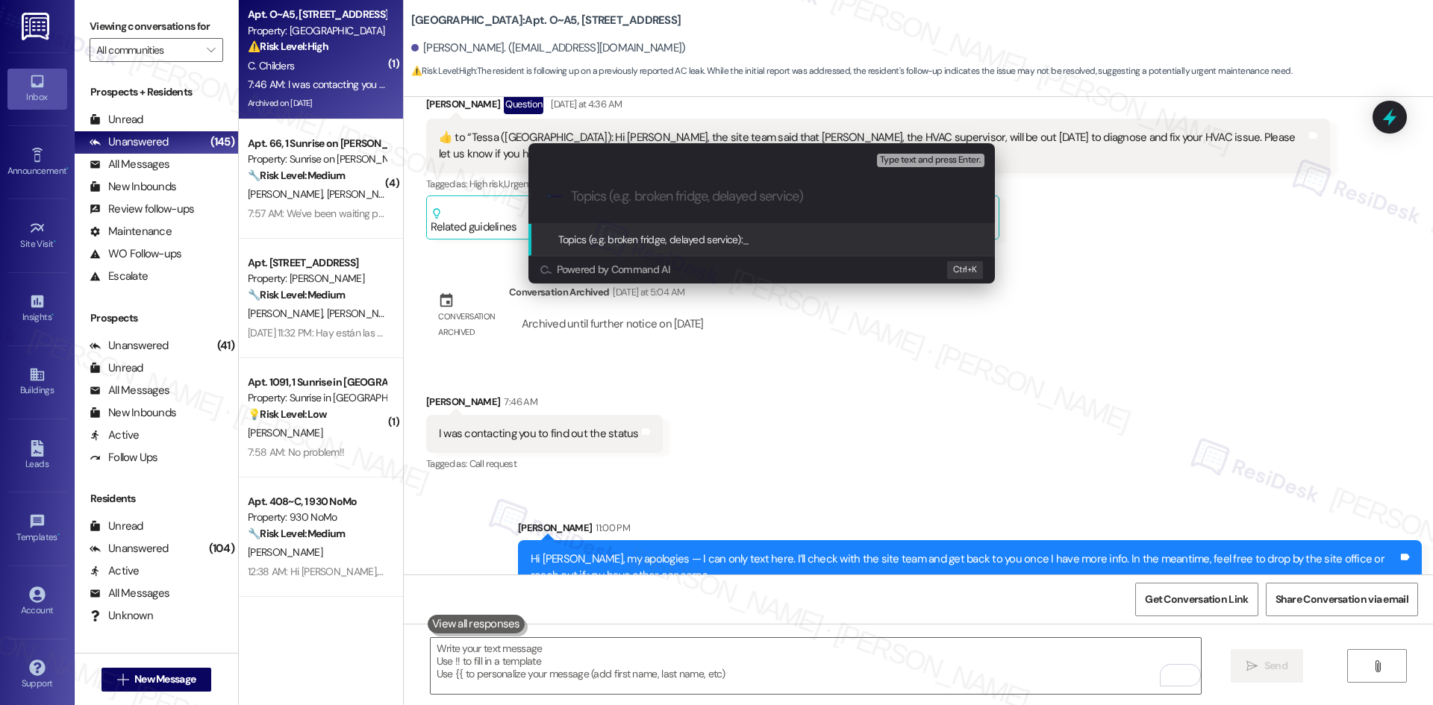
click at [700, 194] on input "Topics (e.g. broken fridge, delayed service)" at bounding box center [773, 197] width 405 height 16
paste input "Status update request"
click at [1007, 394] on div "Escalate Conversation Medium risk Topics (e.g. broken fridge, delayed service) …" at bounding box center [716, 352] width 1433 height 705
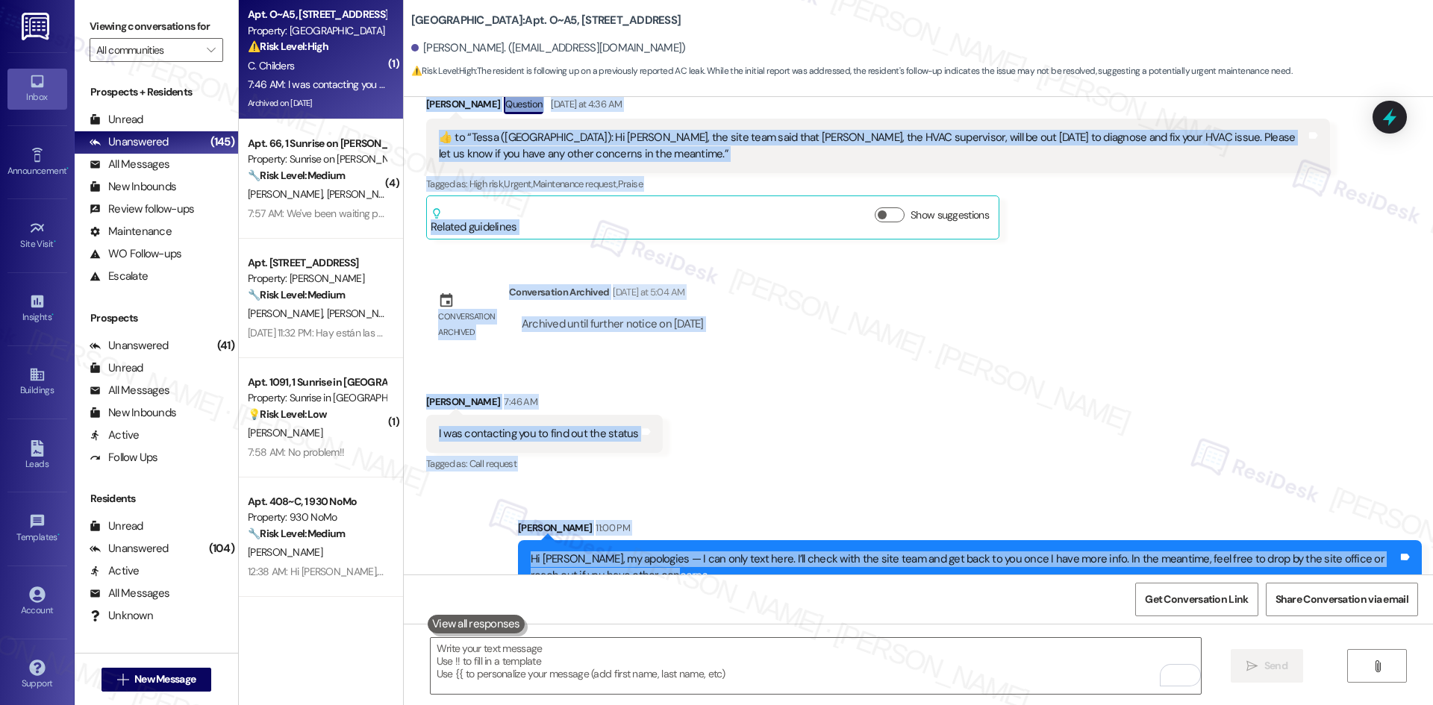
drag, startPoint x: 493, startPoint y: 231, endPoint x: 751, endPoint y: 550, distance: 410.2
click at [751, 550] on div "Lease started Mar 01, 2025 at 8:00 AM Announcement, sent via SMS Tessa (ResiDes…" at bounding box center [918, 336] width 1029 height 478
copy div "Tessa (ResiDesk) Yesterday at 4:12 AM Hi Carolyn, the site team said that Chris…"
click at [831, 444] on div "Received via SMS Carolyn Childers 7:46 AM I was contacting you to find out the …" at bounding box center [918, 423] width 1029 height 126
click at [581, 453] on div "Tagged as: Call request Click to highlight conversations about Call request" at bounding box center [544, 464] width 237 height 22
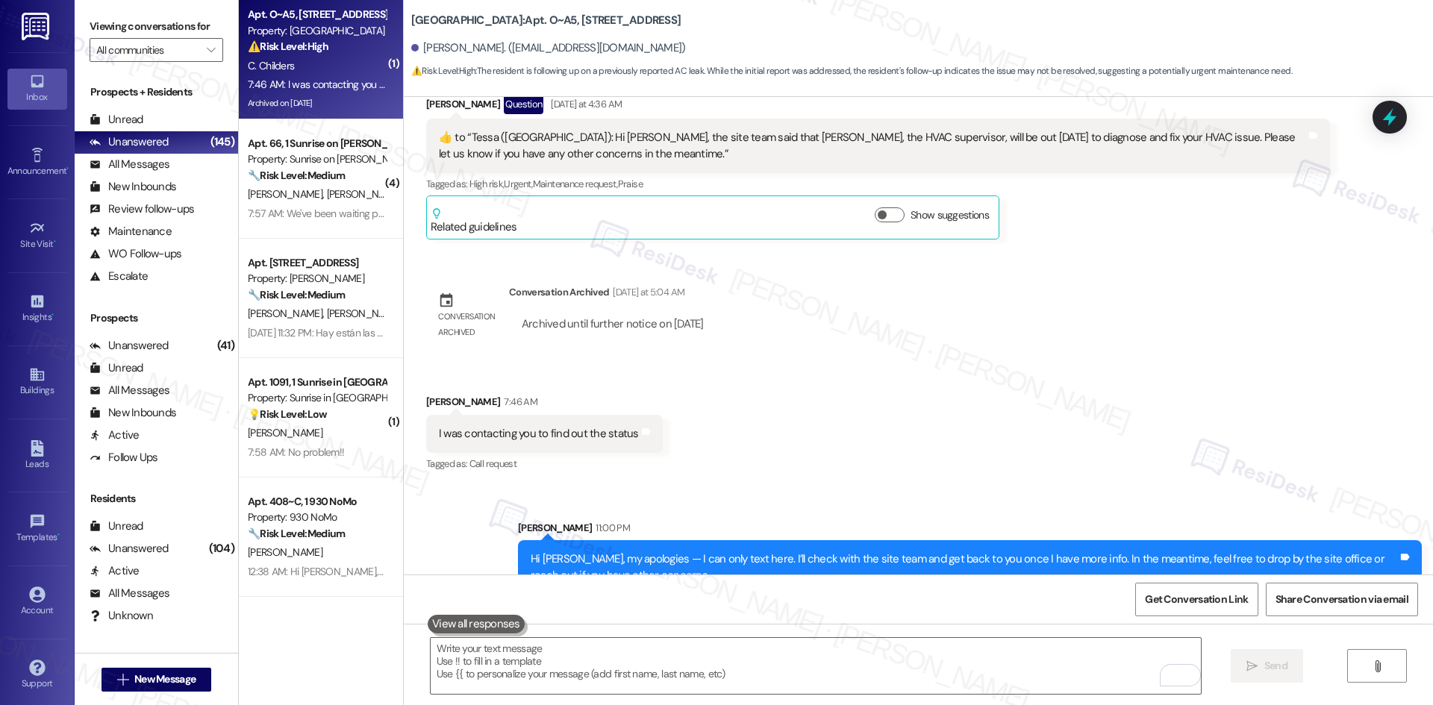
click at [845, 376] on div "Received via SMS Carolyn Childers 7:46 AM I was contacting you to find out the …" at bounding box center [918, 423] width 1029 height 126
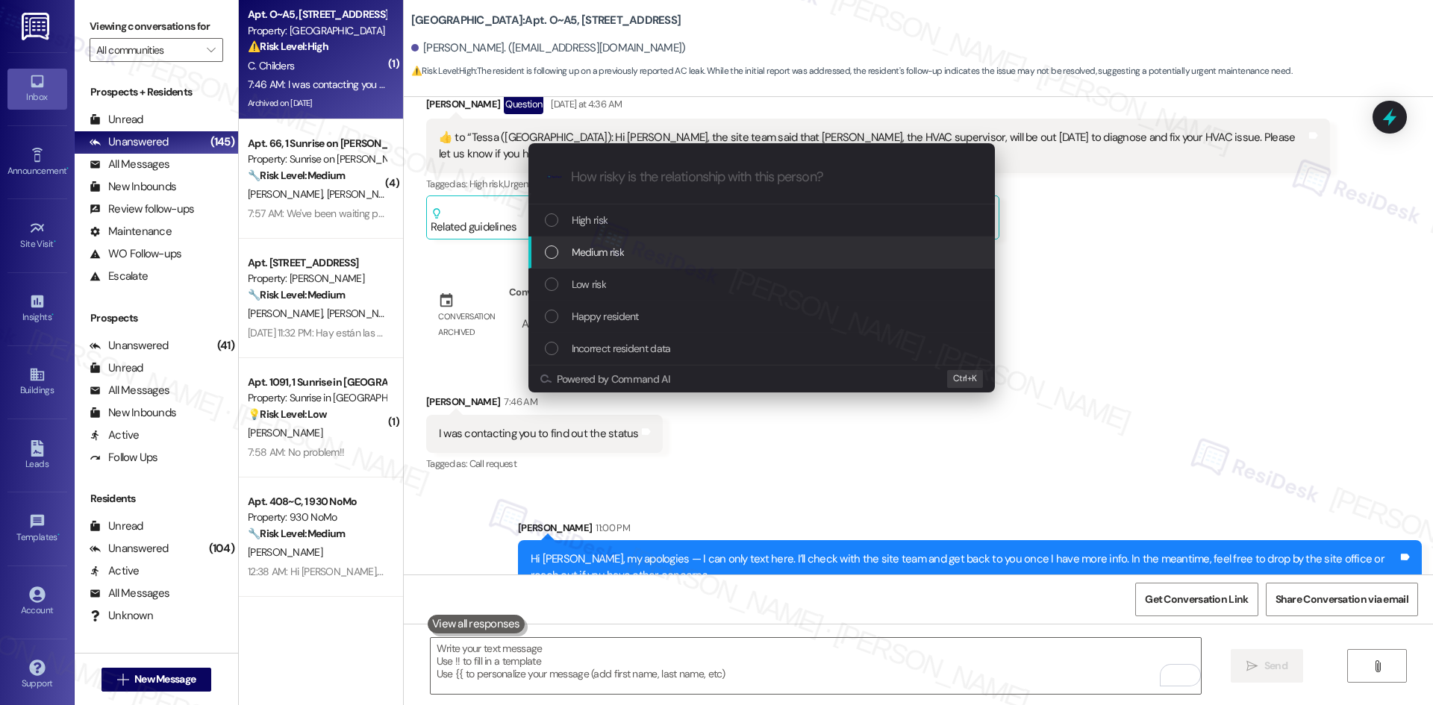
click at [641, 250] on div "Medium risk" at bounding box center [763, 252] width 437 height 16
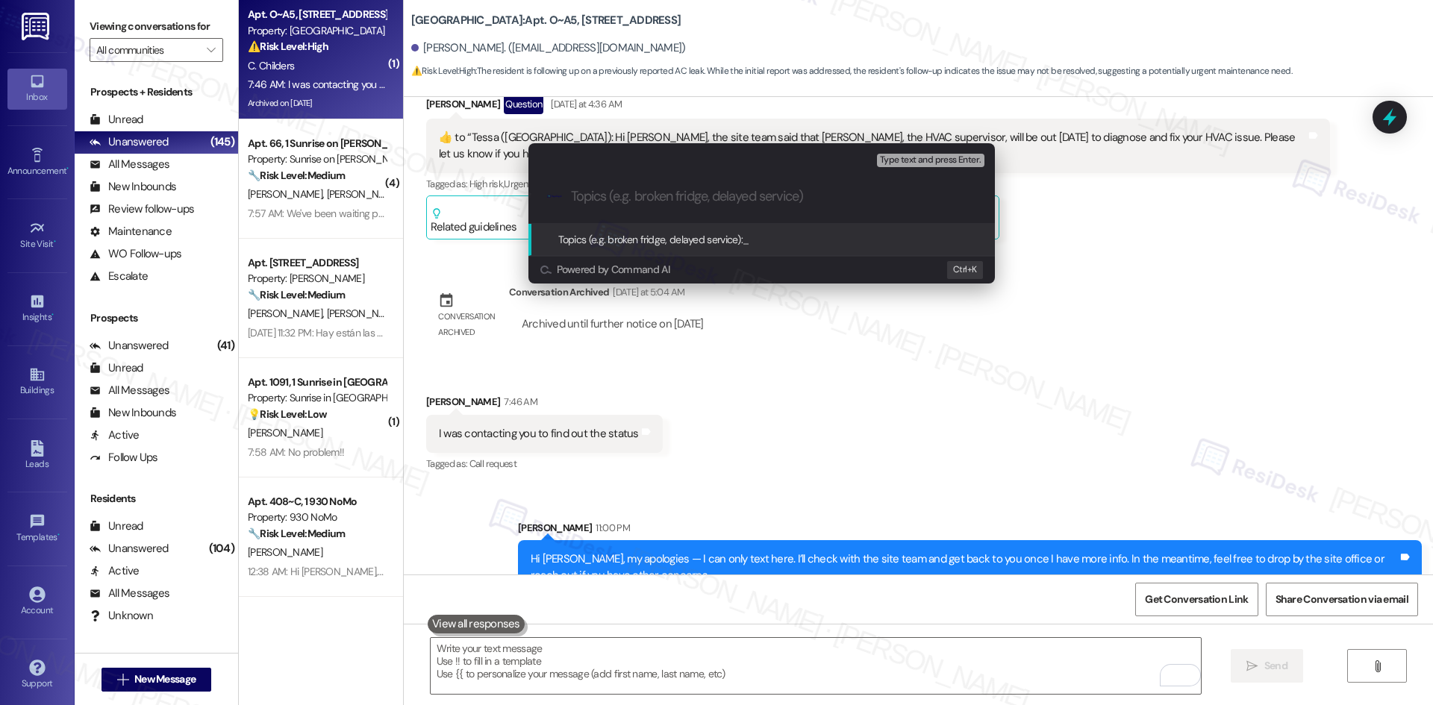
click at [638, 193] on input "Topics (e.g. broken fridge, delayed service)" at bounding box center [773, 197] width 405 height 16
paste input "Follow-up on HVAC repair status"
type input "Follow-up on HVAC repair status"
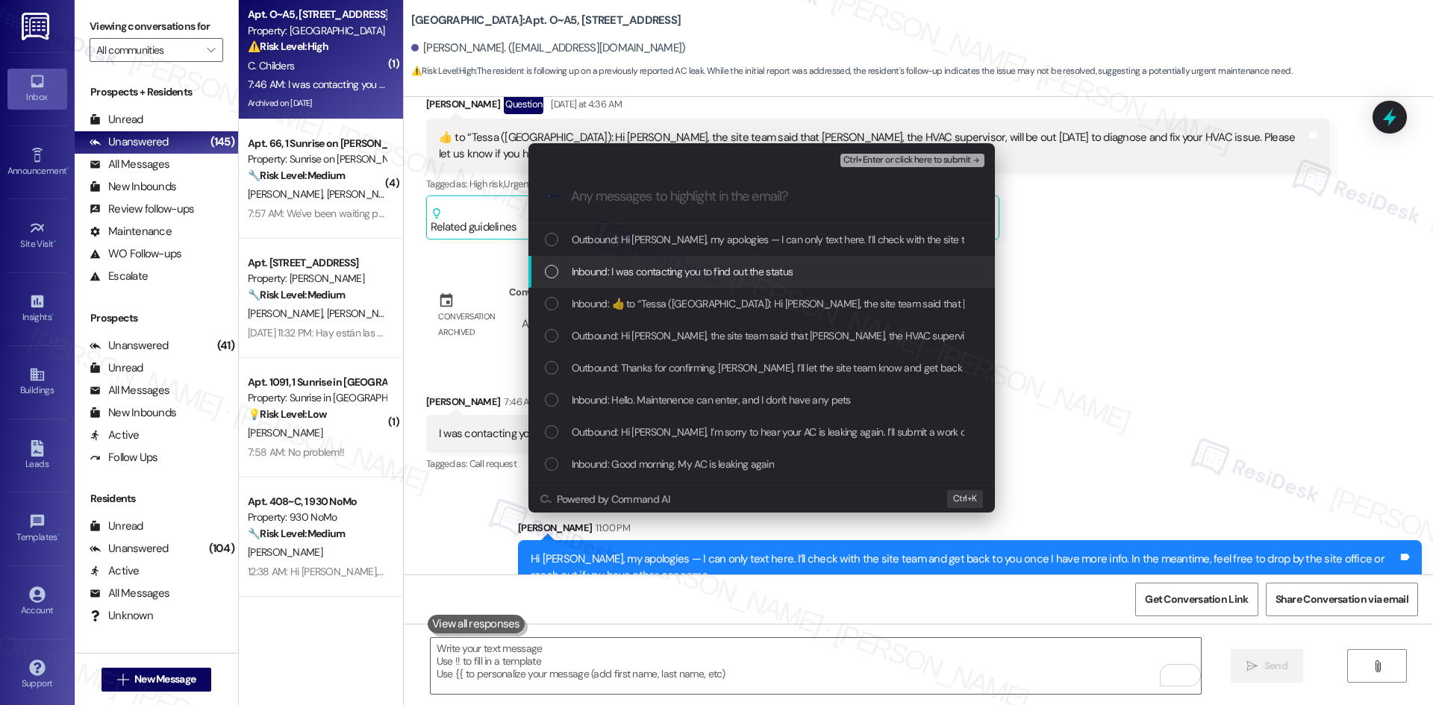
click at [766, 277] on span "Inbound: I was contacting you to find out the status" at bounding box center [683, 271] width 222 height 16
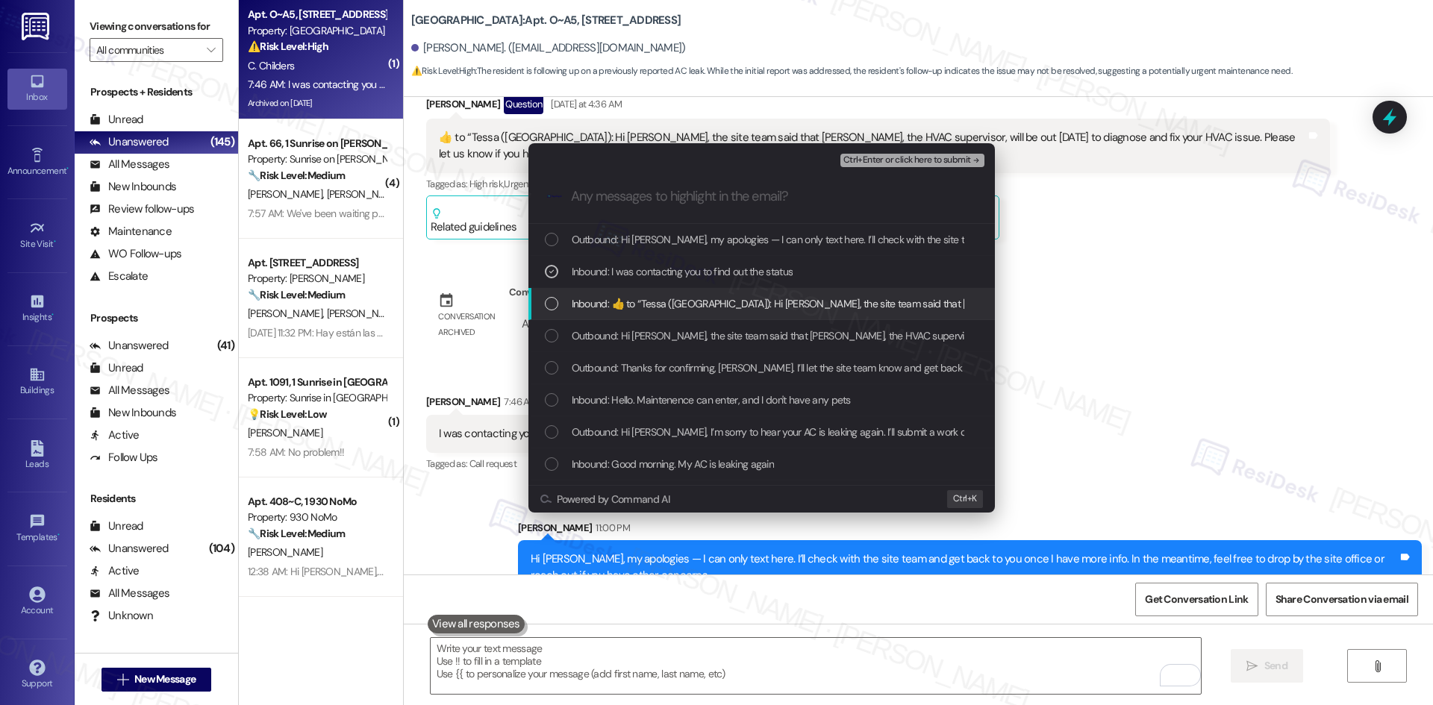
click at [805, 310] on span "Inbound:  ​👍​ to “ Tessa (Lakeview Oaks): Hi Carolyn, the site team said that C…" at bounding box center [1118, 304] width 1092 height 16
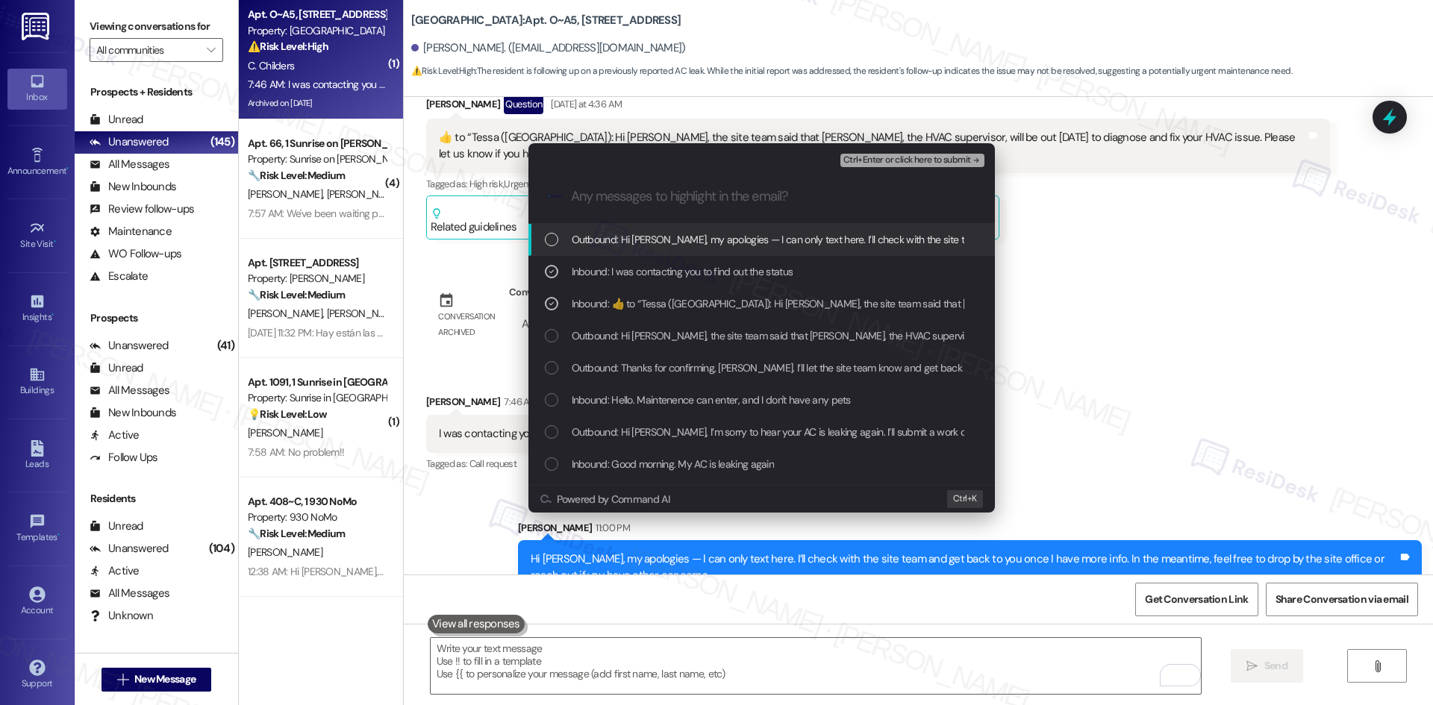
click at [963, 164] on span "Ctrl+Enter or click here to submit" at bounding box center [907, 160] width 128 height 10
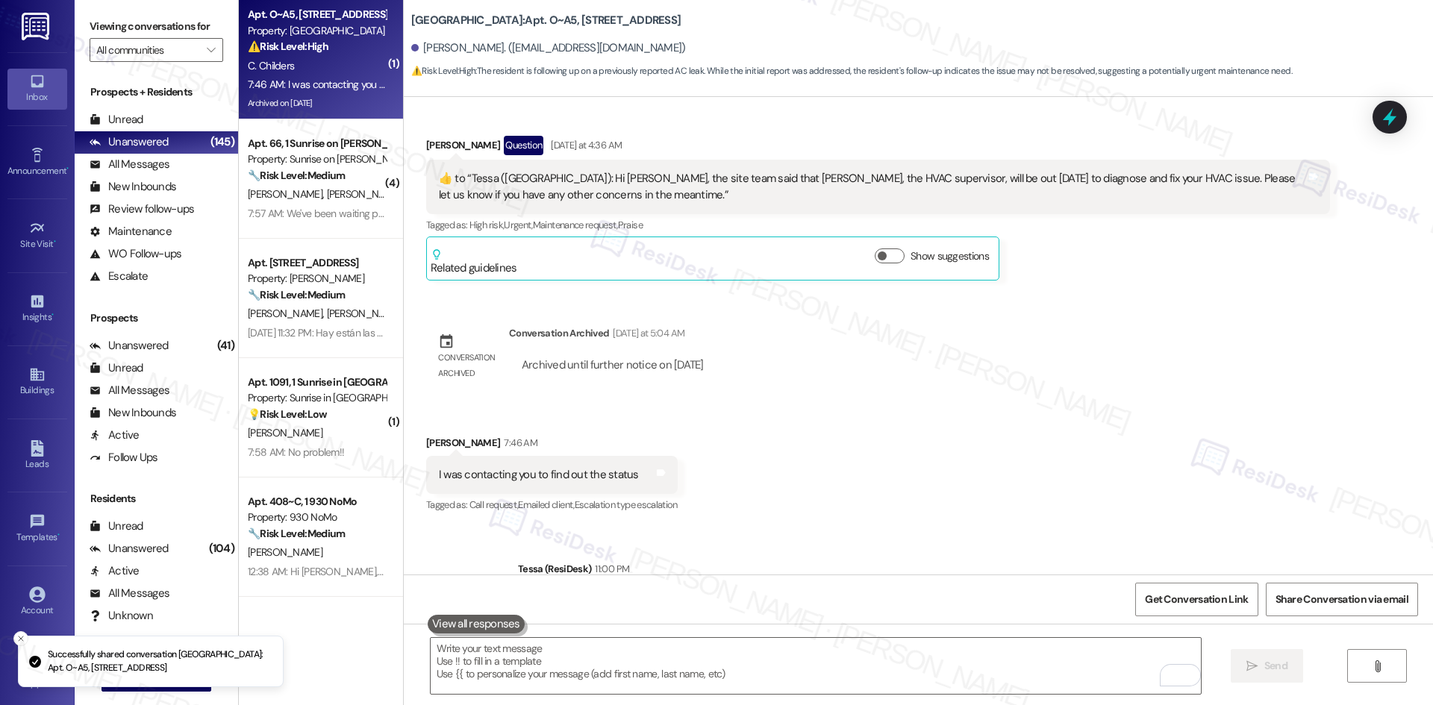
scroll to position [3448, 0]
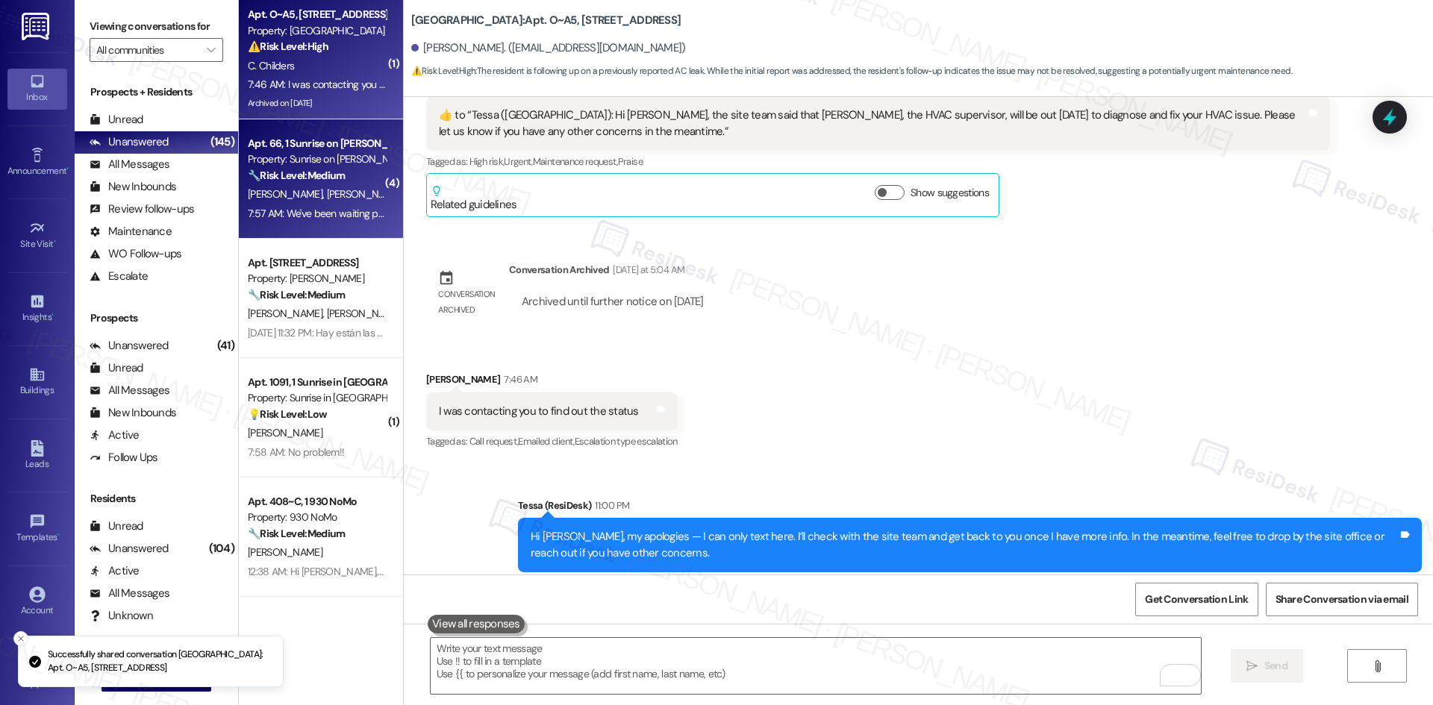
click at [310, 172] on strong "🔧 Risk Level: Medium" at bounding box center [296, 175] width 97 height 13
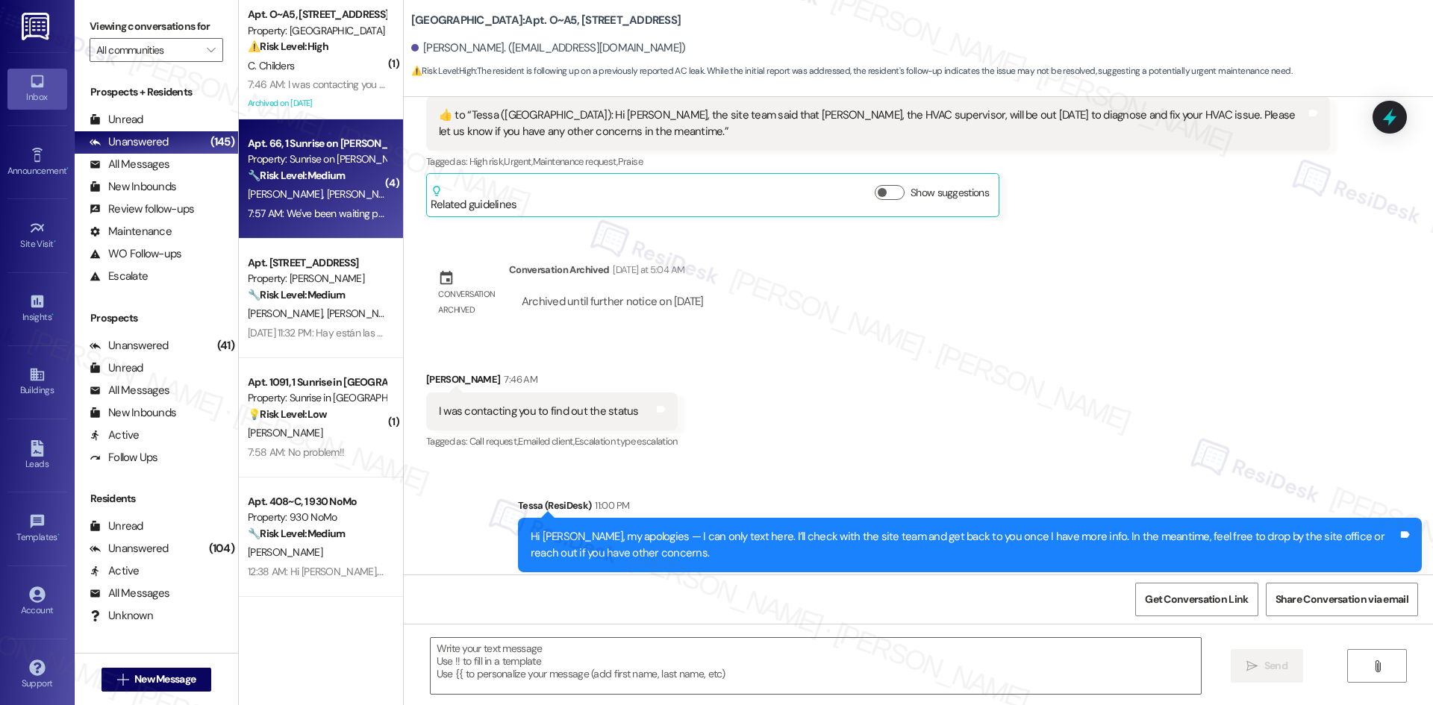
type textarea "Fetching suggested responses. Please feel free to read through the conversation…"
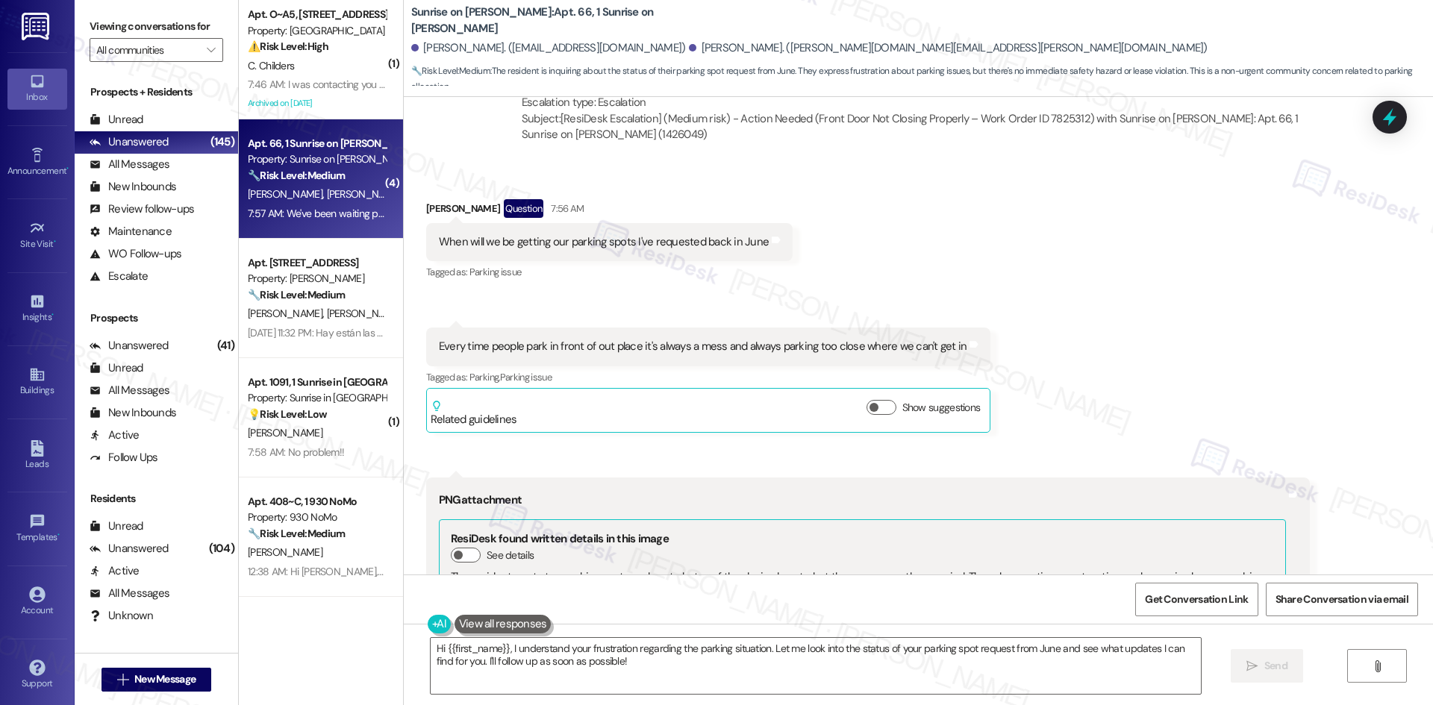
scroll to position [6557, 0]
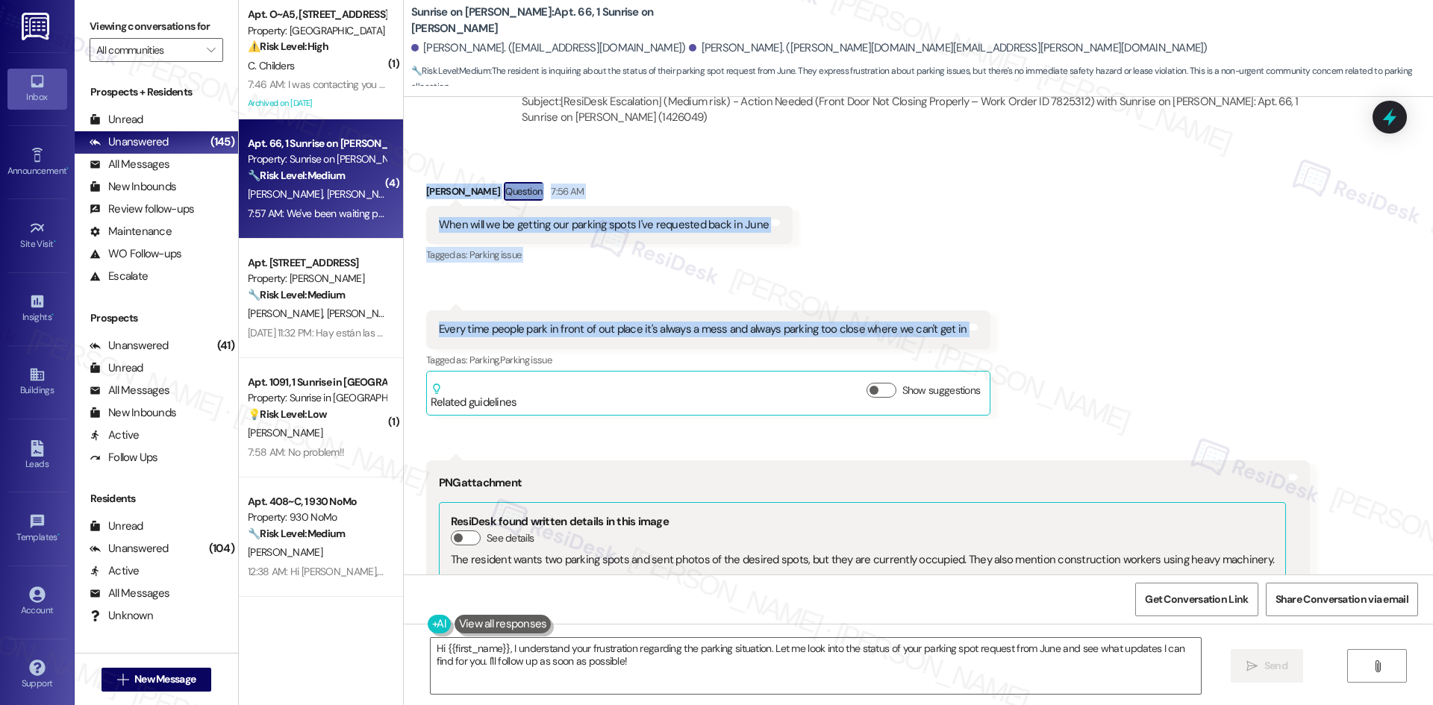
drag, startPoint x: 401, startPoint y: 149, endPoint x: 1073, endPoint y: 313, distance: 691.4
click at [1073, 313] on div "Received via SMS Daniel Hernandez Question 7:56 AM When will we be getting our …" at bounding box center [918, 601] width 1029 height 905
copy div "Daniel Hernandez Question 7:56 AM When will we be getting our parking spots I'v…"
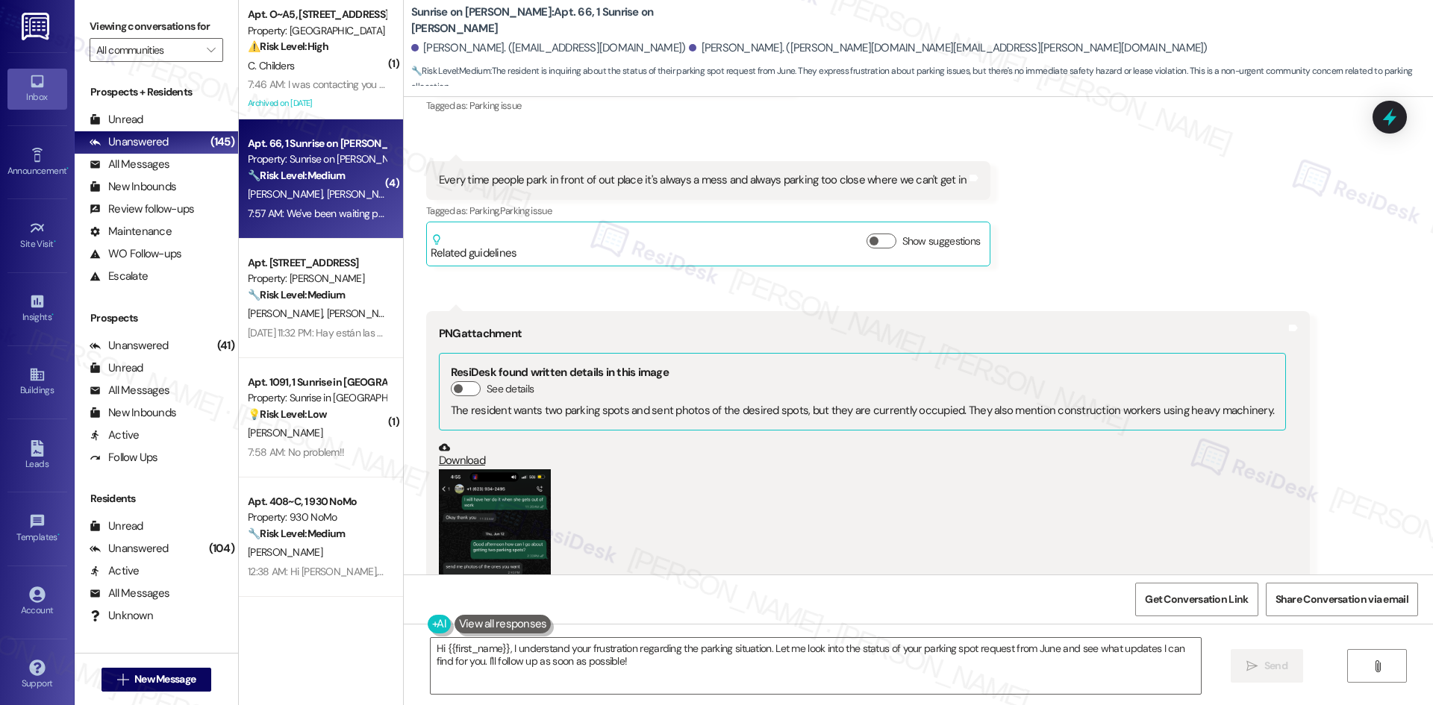
click at [1117, 326] on div "PNG attachment" at bounding box center [862, 334] width 847 height 16
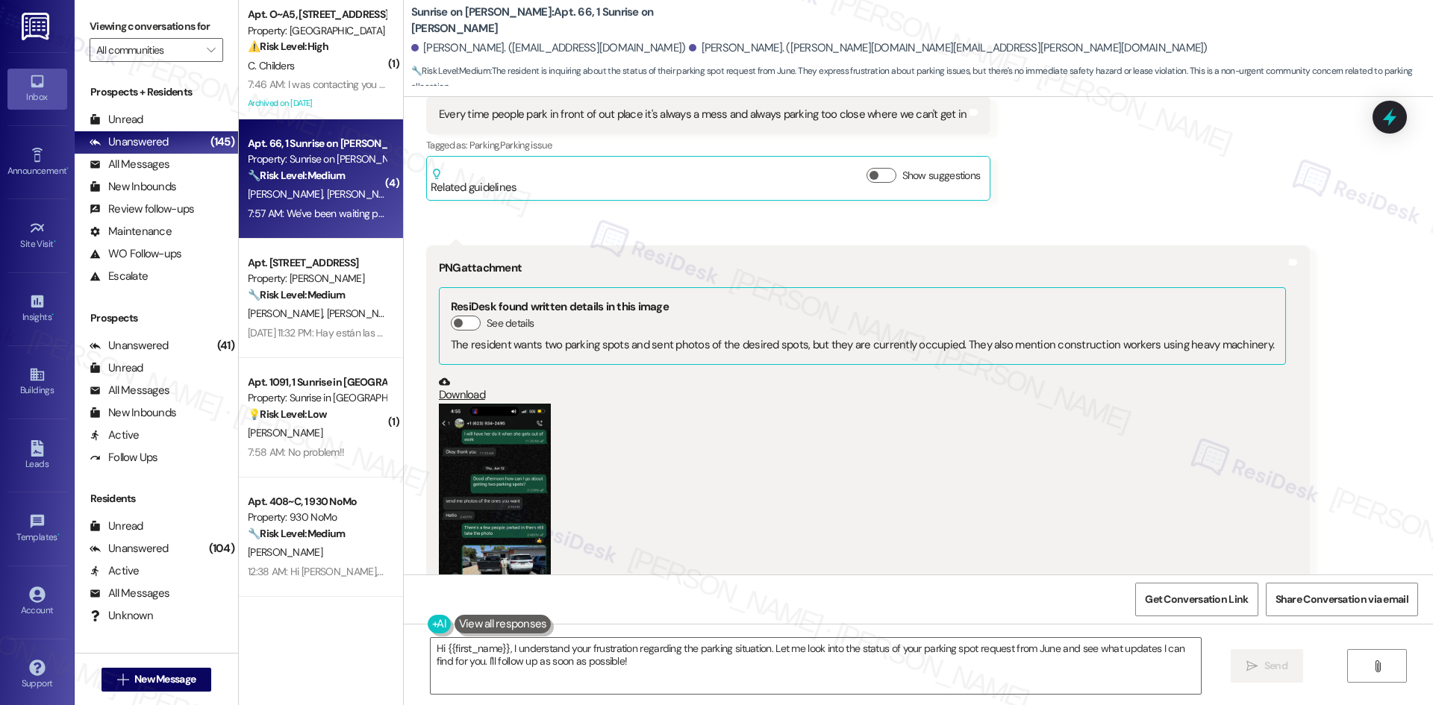
scroll to position [7005, 0]
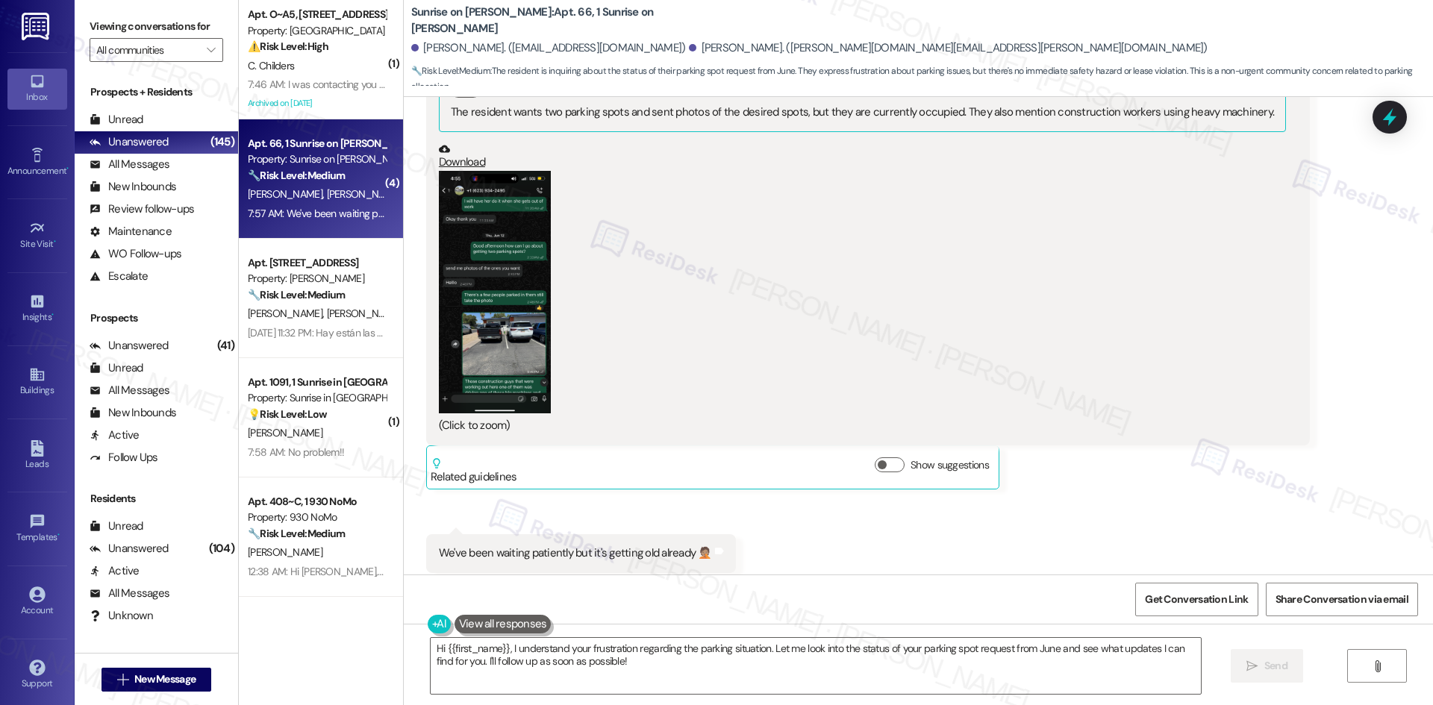
click at [468, 350] on button "Zoom image" at bounding box center [495, 292] width 112 height 243
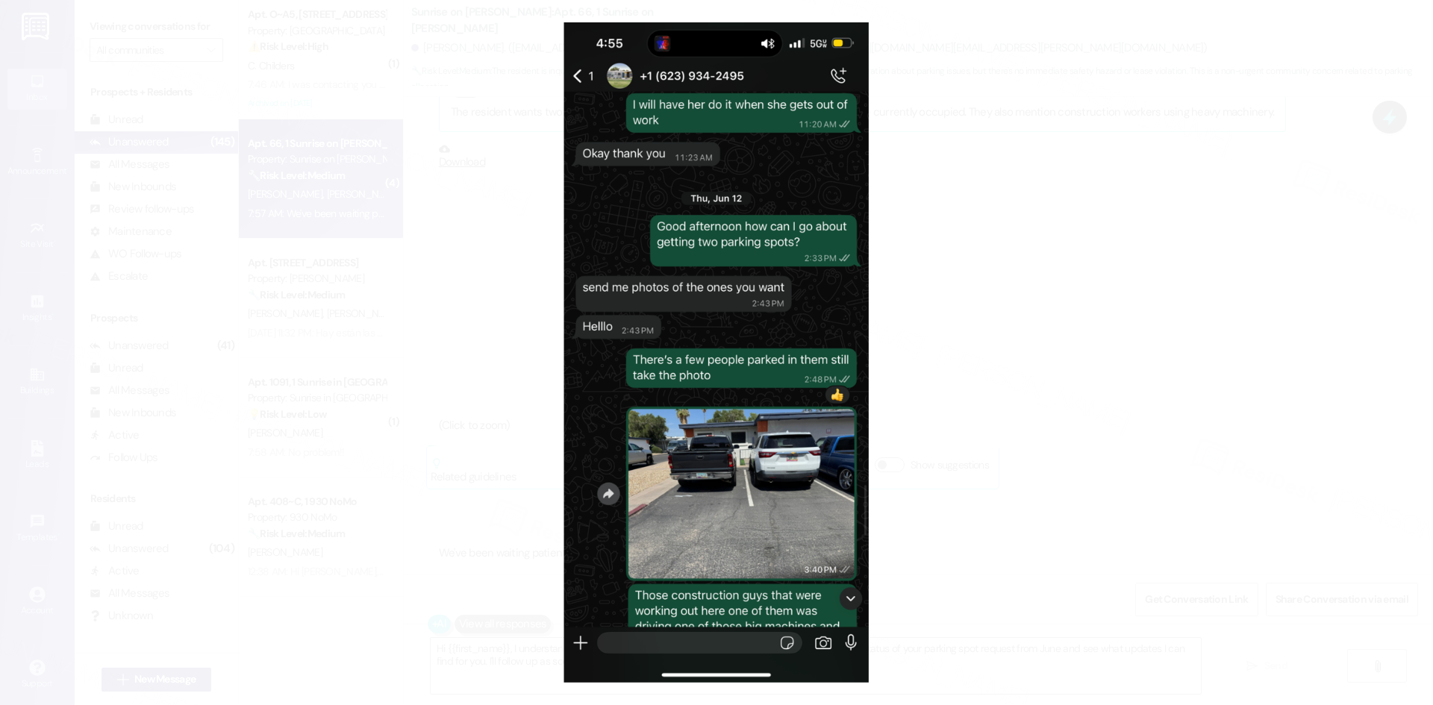
click at [1151, 399] on button "Unzoom image" at bounding box center [716, 352] width 1433 height 705
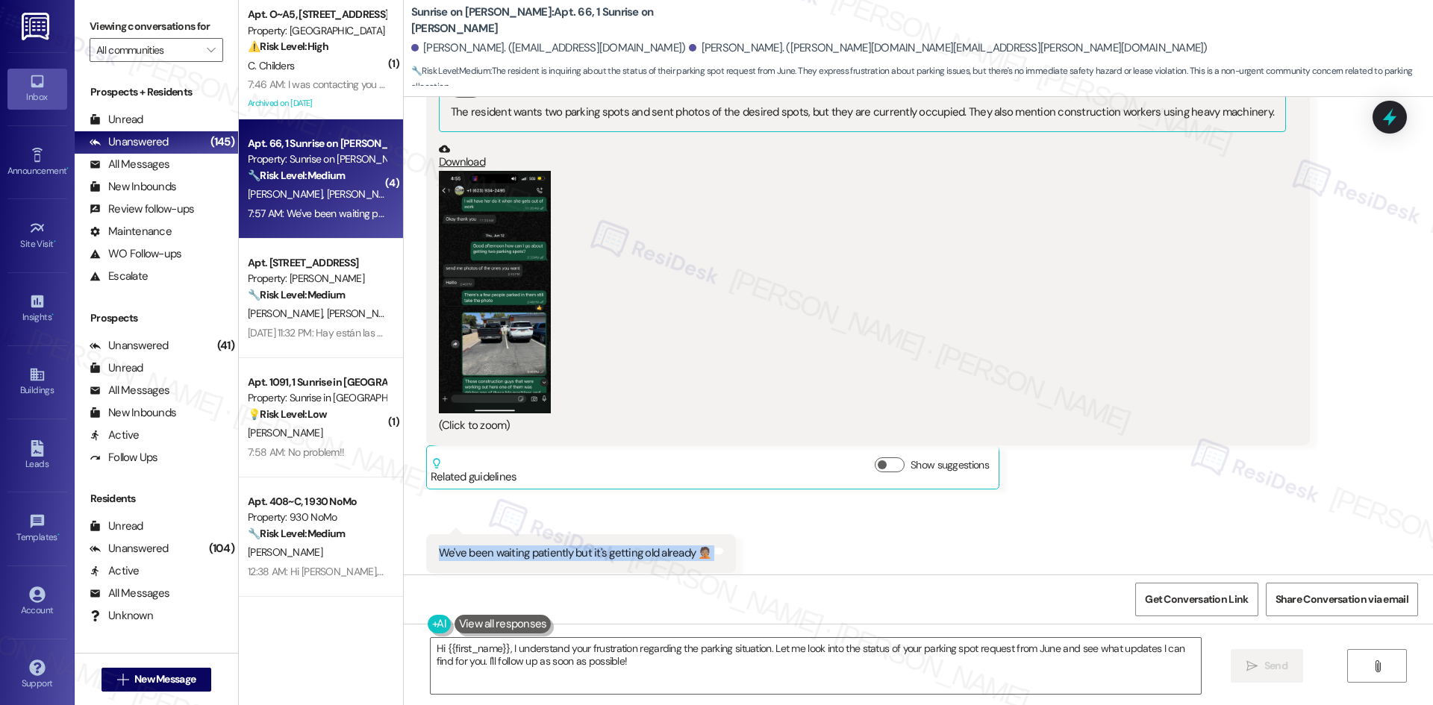
drag, startPoint x: 422, startPoint y: 506, endPoint x: 772, endPoint y: 513, distance: 350.1
click at [772, 513] on div "Received via SMS Daniel Hernandez Question 7:56 AM When will we be getting our …" at bounding box center [918, 153] width 1029 height 905
copy div "We've been waiting patiently but it's getting old already 🤦🏽 Tags and notes"
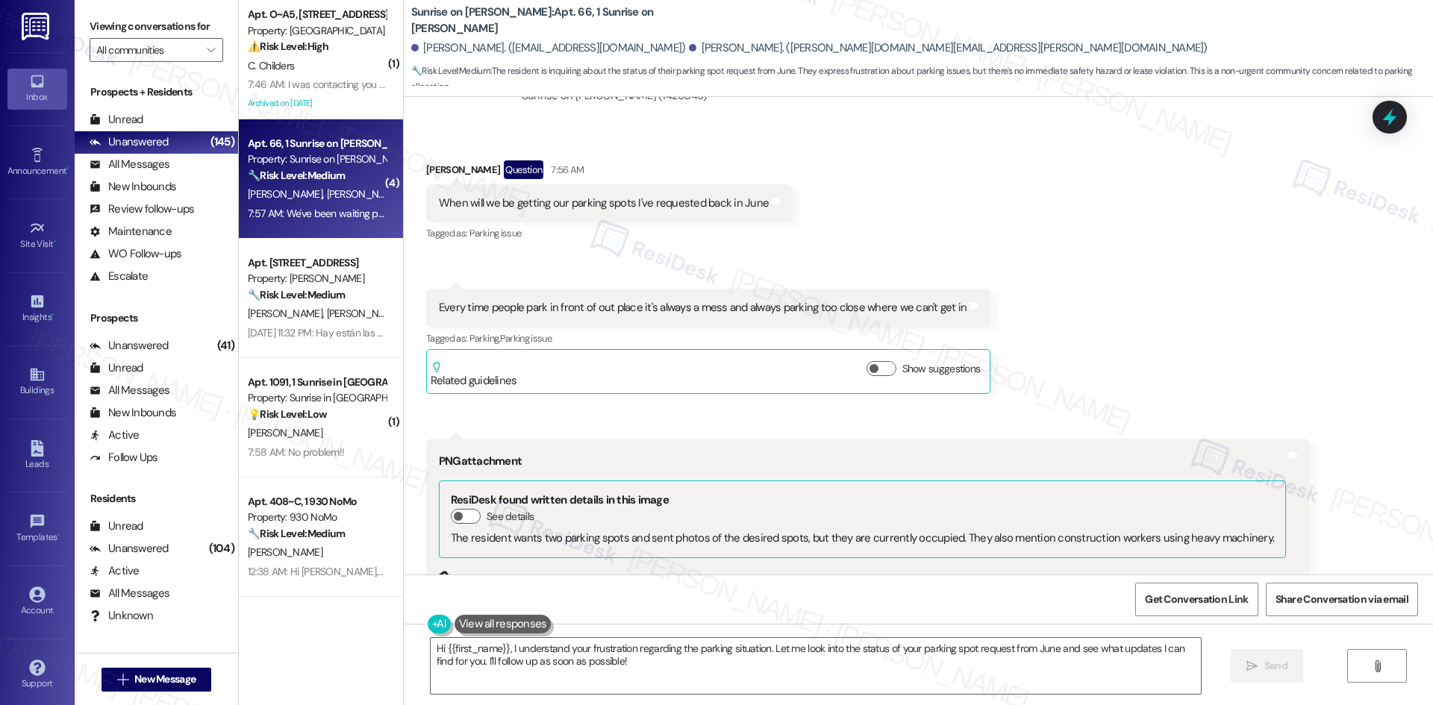
scroll to position [6408, 0]
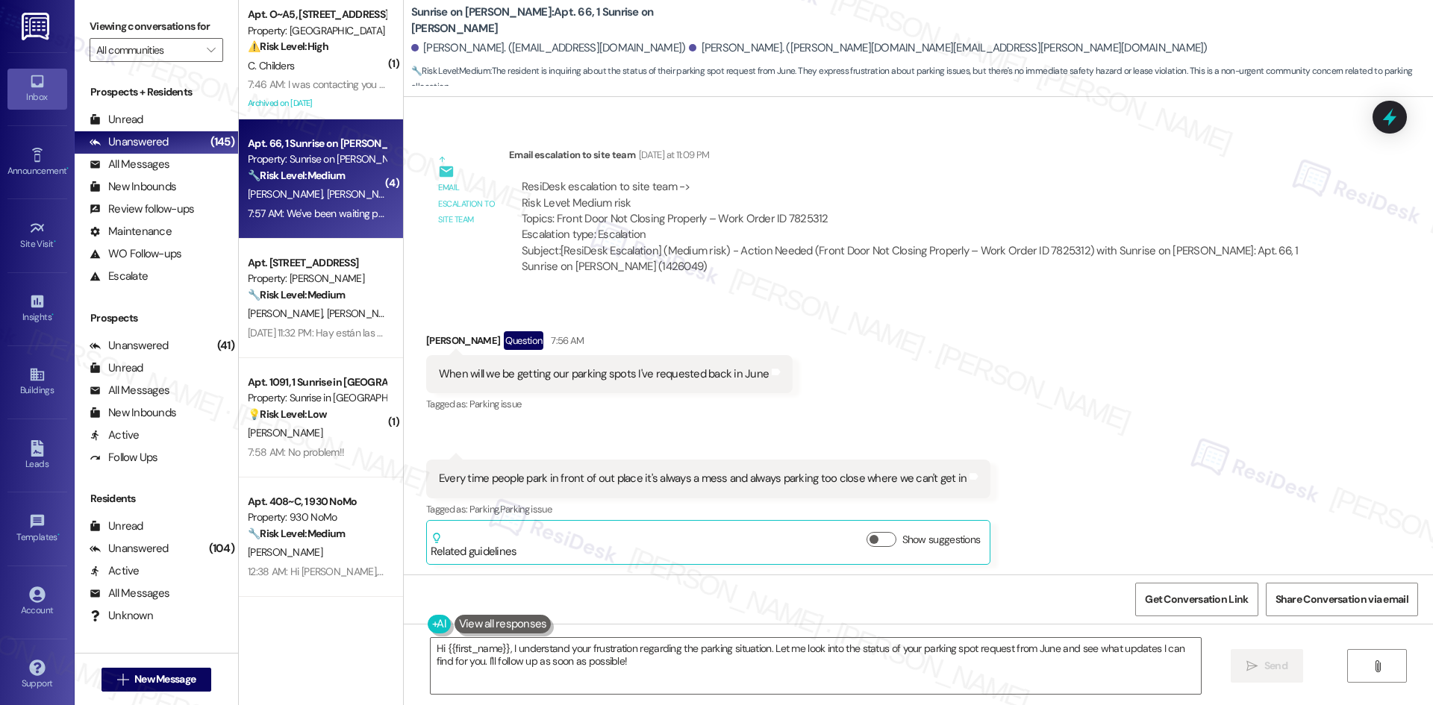
click at [724, 687] on textarea "Hi {{first_name}}, I understand your frustration regarding the parking situatio…" at bounding box center [816, 666] width 770 height 56
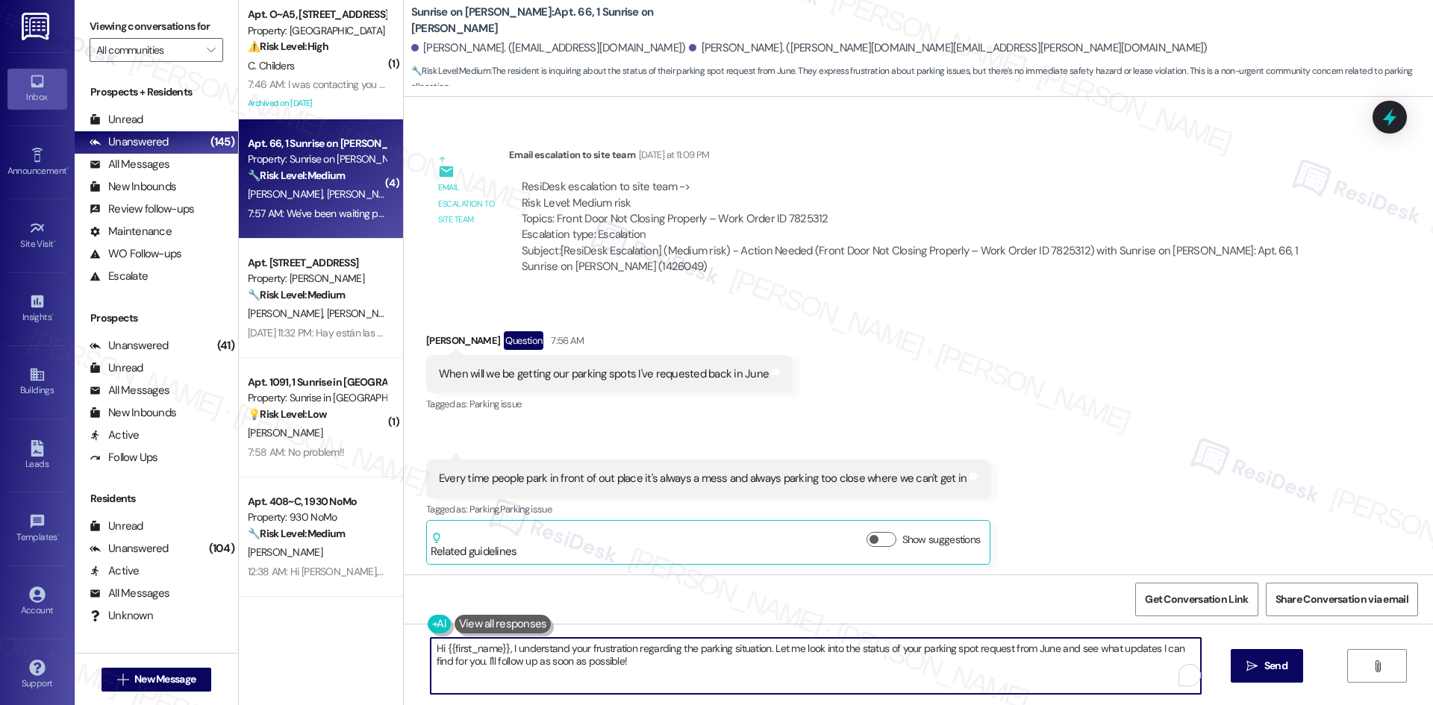
click at [724, 679] on textarea "Hi {{first_name}}, I understand your frustration regarding the parking situatio…" at bounding box center [816, 666] width 770 height 56
paste textarea "Daniel, I understand your concern. I’ll check with the site team about your par…"
drag, startPoint x: 463, startPoint y: 646, endPoint x: 351, endPoint y: 651, distance: 112.8
click at [351, 651] on div "( 1 ) Apt. O~A5, 1102 Mohawk Street Property: Lakeview Oaks ⚠️ Risk Level: High…" at bounding box center [836, 352] width 1194 height 705
type textarea "I understand your concern. I’ll check with the site team about your parking spo…"
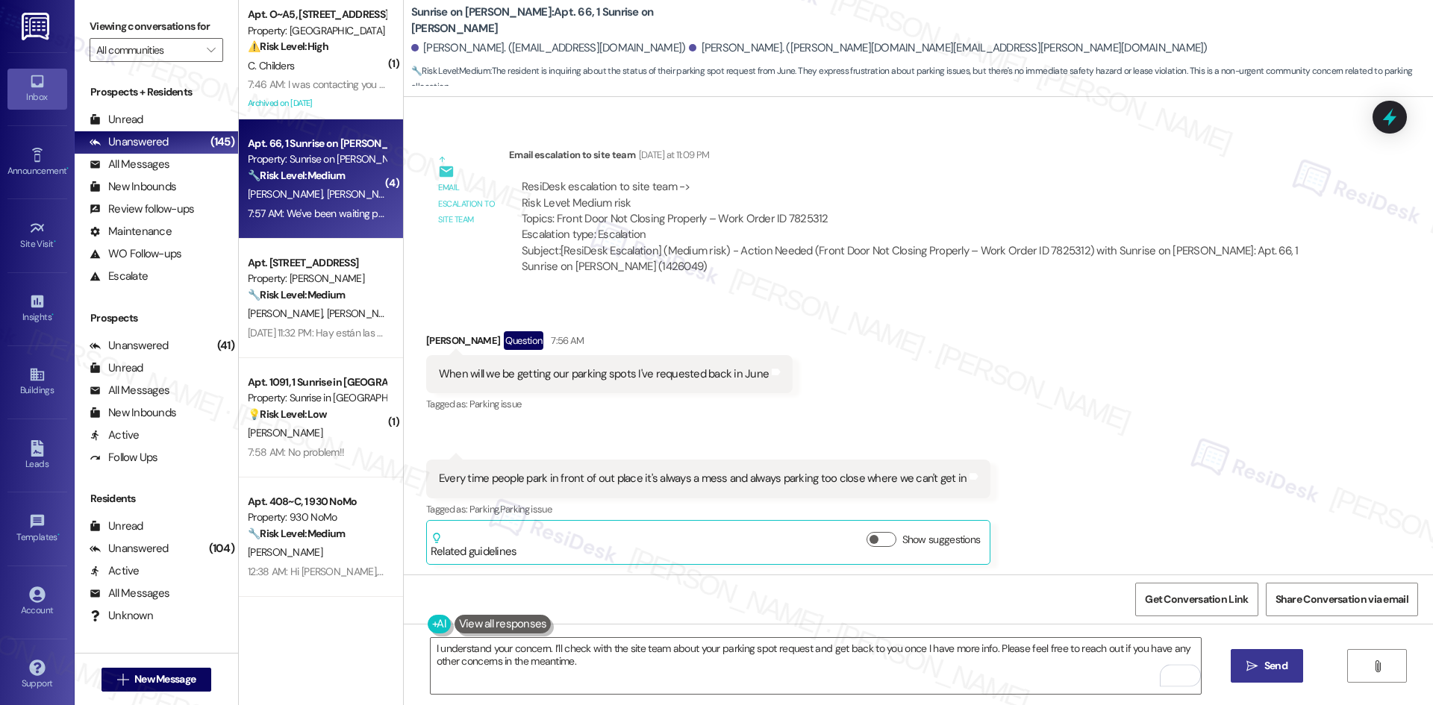
click at [1251, 657] on button " Send" at bounding box center [1267, 666] width 72 height 34
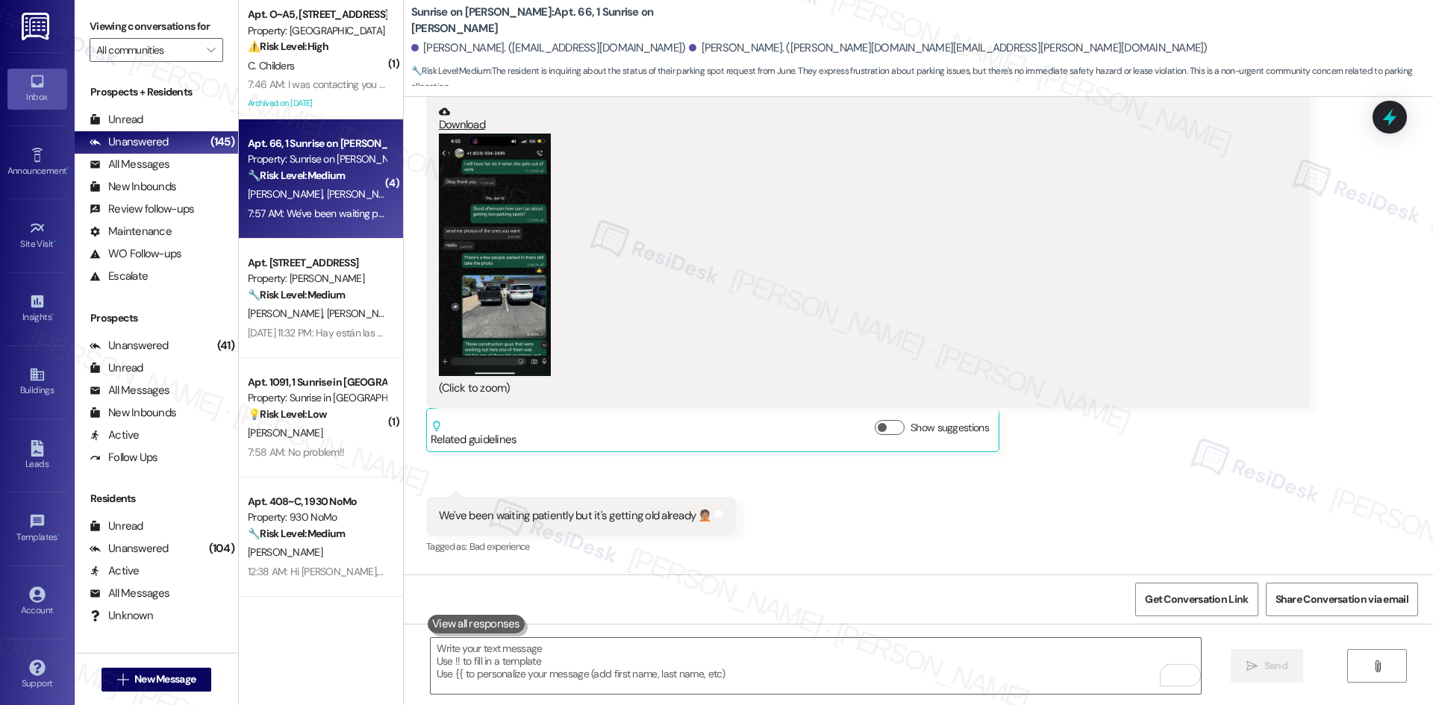
scroll to position [7125, 0]
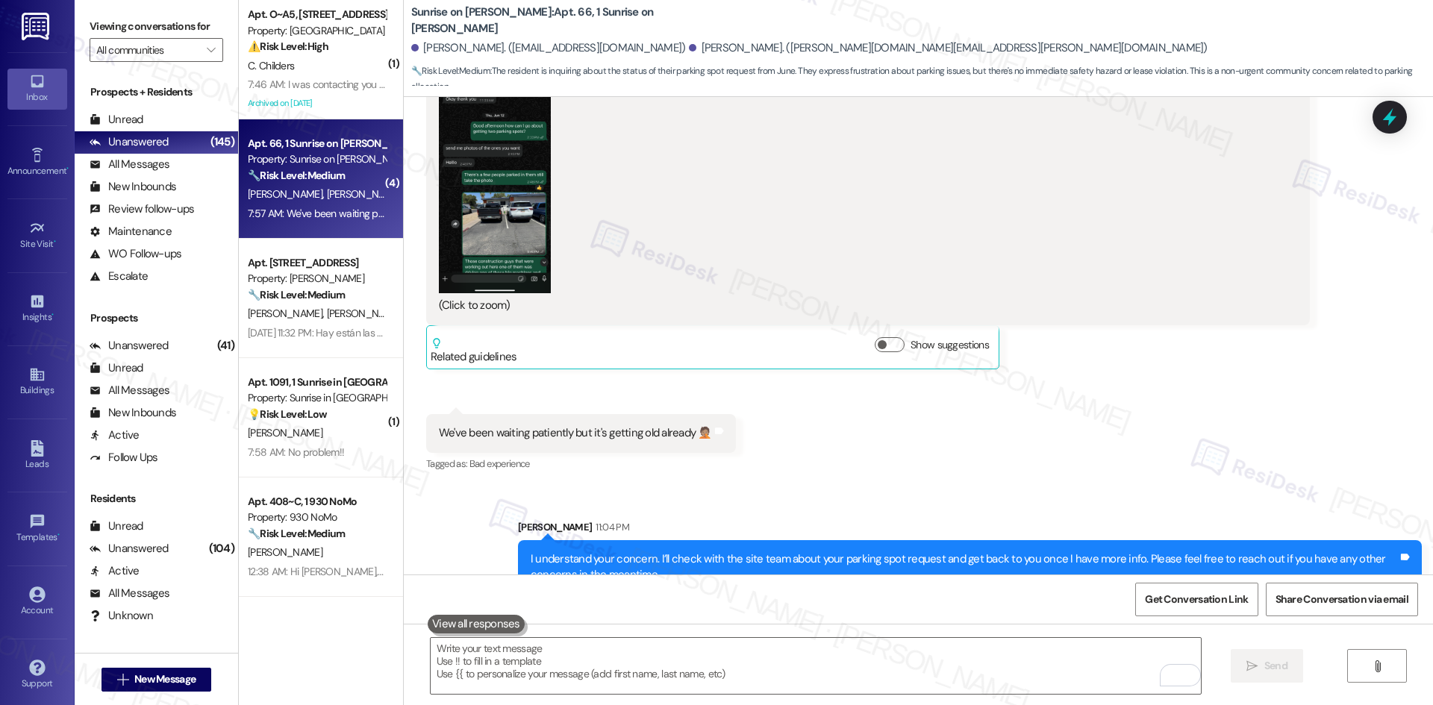
click at [1368, 401] on div "Received via SMS Daniel Hernandez Question 7:56 AM When will we be getting our …" at bounding box center [918, 33] width 1029 height 905
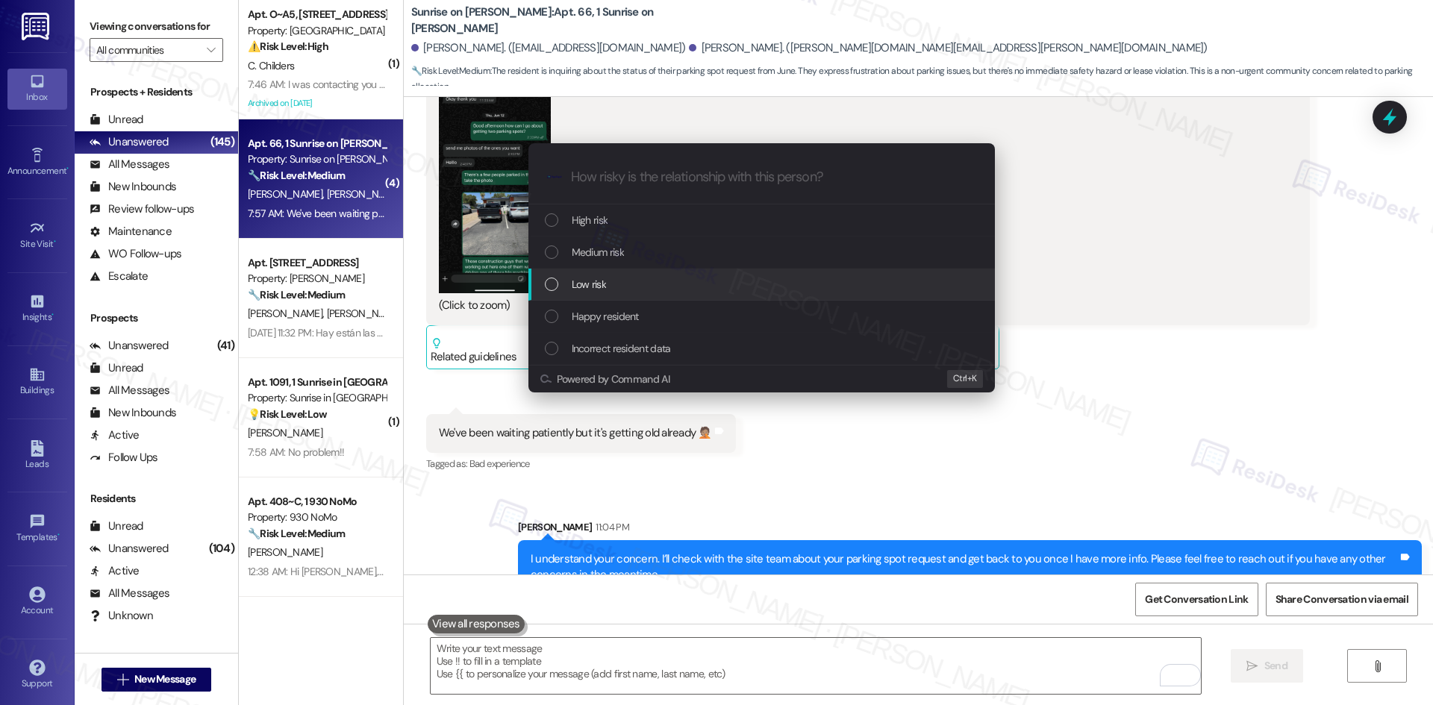
click at [608, 265] on div "Medium risk" at bounding box center [761, 253] width 466 height 32
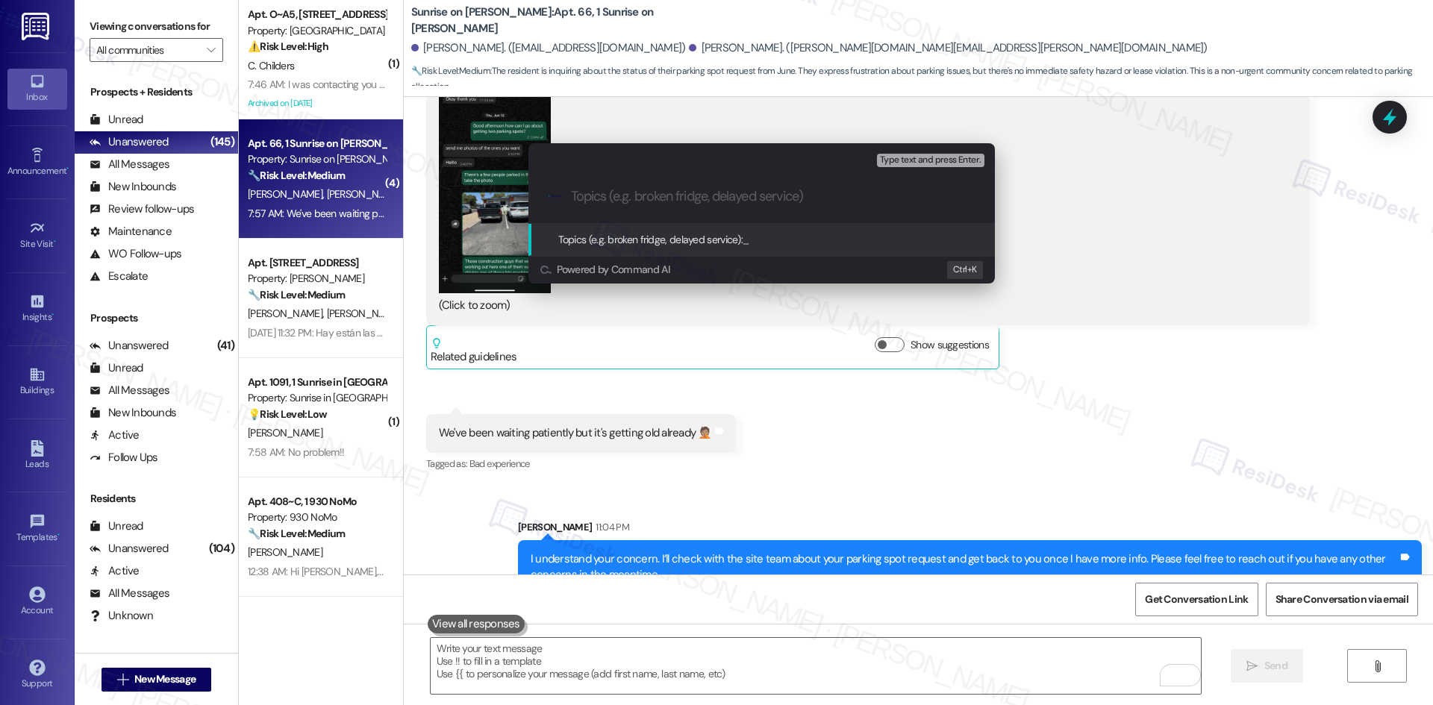
click at [643, 196] on input "Topics (e.g. broken fridge, delayed service)" at bounding box center [773, 197] width 405 height 16
paste input "Parking spot request follow-up"
type input "Parking spot request follow-up"
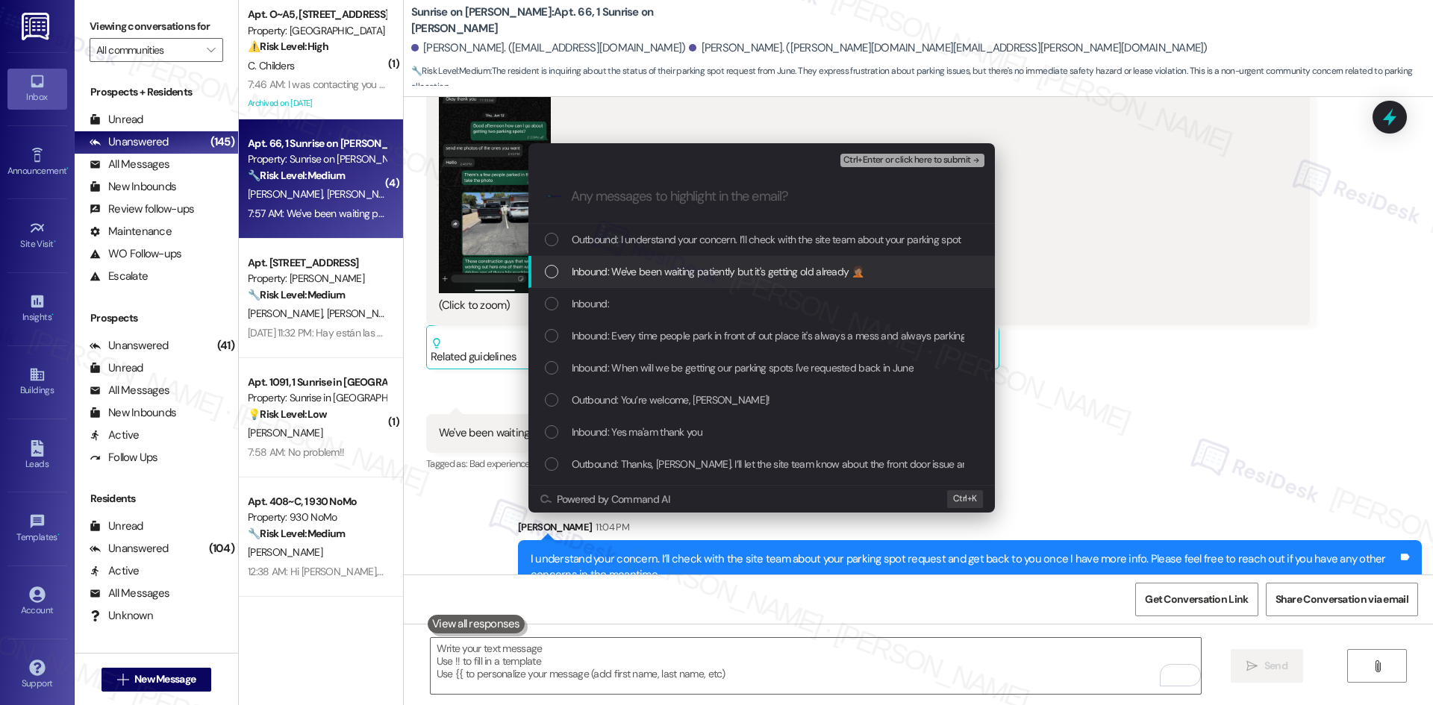
drag, startPoint x: 696, startPoint y: 276, endPoint x: 704, endPoint y: 273, distance: 8.7
click at [697, 275] on span "Inbound: We've been waiting patiently but it's getting old already 🤦🏽" at bounding box center [718, 271] width 292 height 16
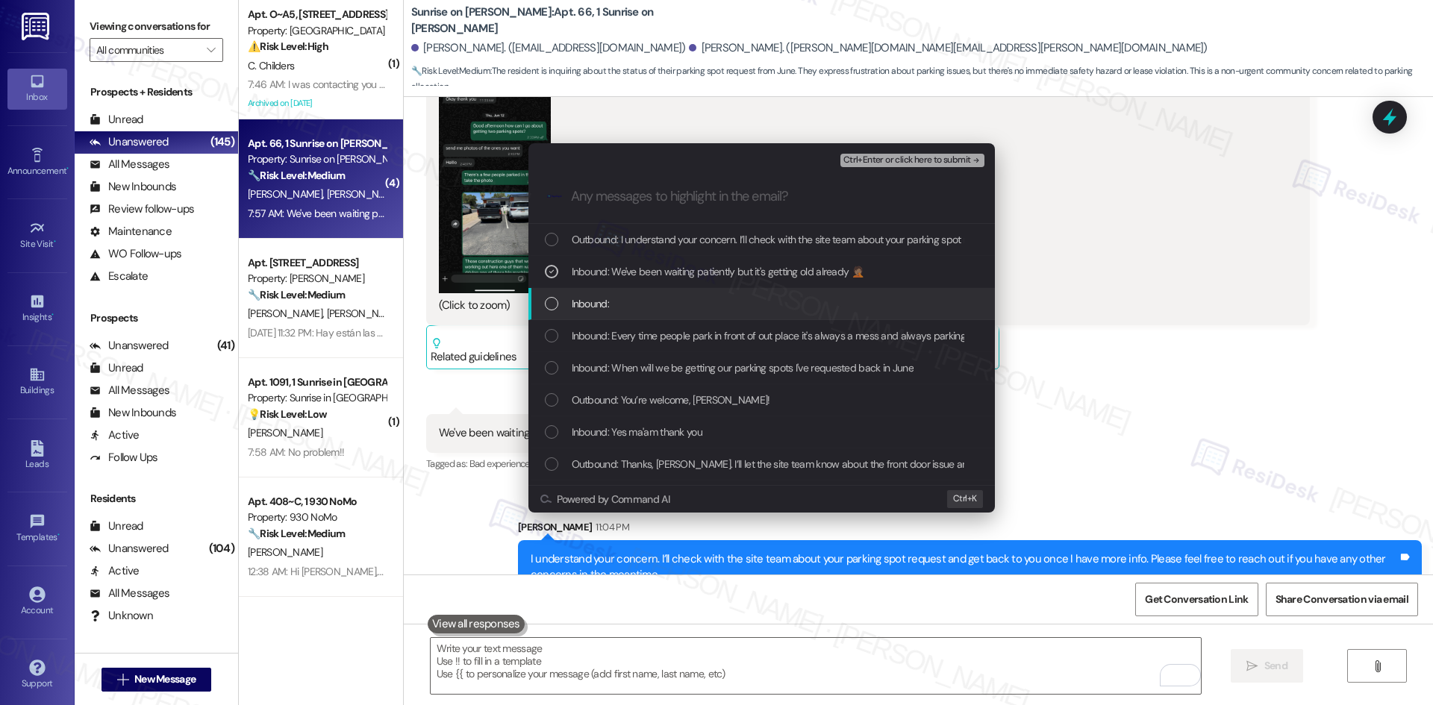
click at [696, 310] on div "Inbound:" at bounding box center [763, 304] width 437 height 16
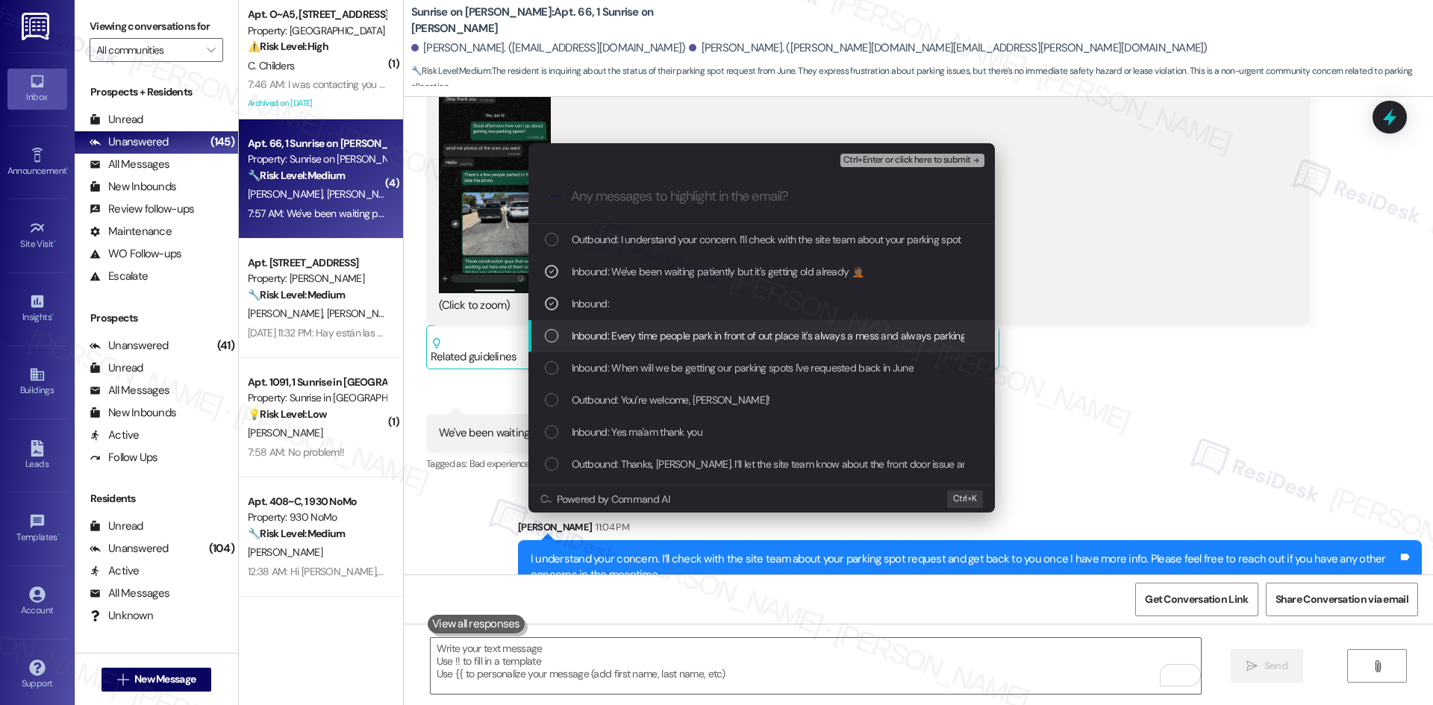
click at [720, 340] on span "Inbound: Every time people park in front of out place it's always a mess and al…" at bounding box center [837, 336] width 530 height 16
drag, startPoint x: 726, startPoint y: 362, endPoint x: 737, endPoint y: 372, distance: 14.8
click at [728, 363] on span "Inbound: When will we be getting our parking spots I've requested back in June" at bounding box center [743, 368] width 342 height 16
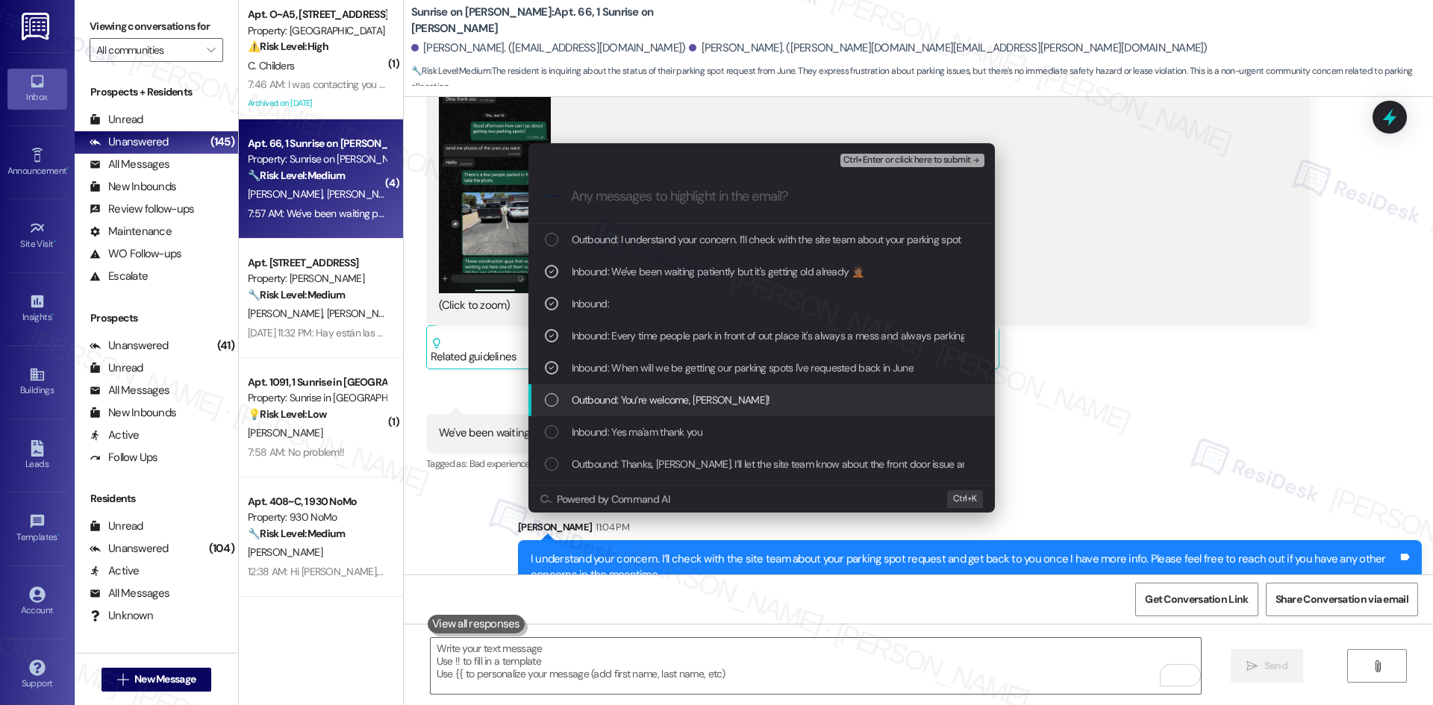
click at [731, 400] on div "Outbound: You’re welcome, Daniel!" at bounding box center [763, 400] width 437 height 16
click at [792, 399] on div "Outbound: You’re welcome, Daniel!" at bounding box center [763, 400] width 437 height 16
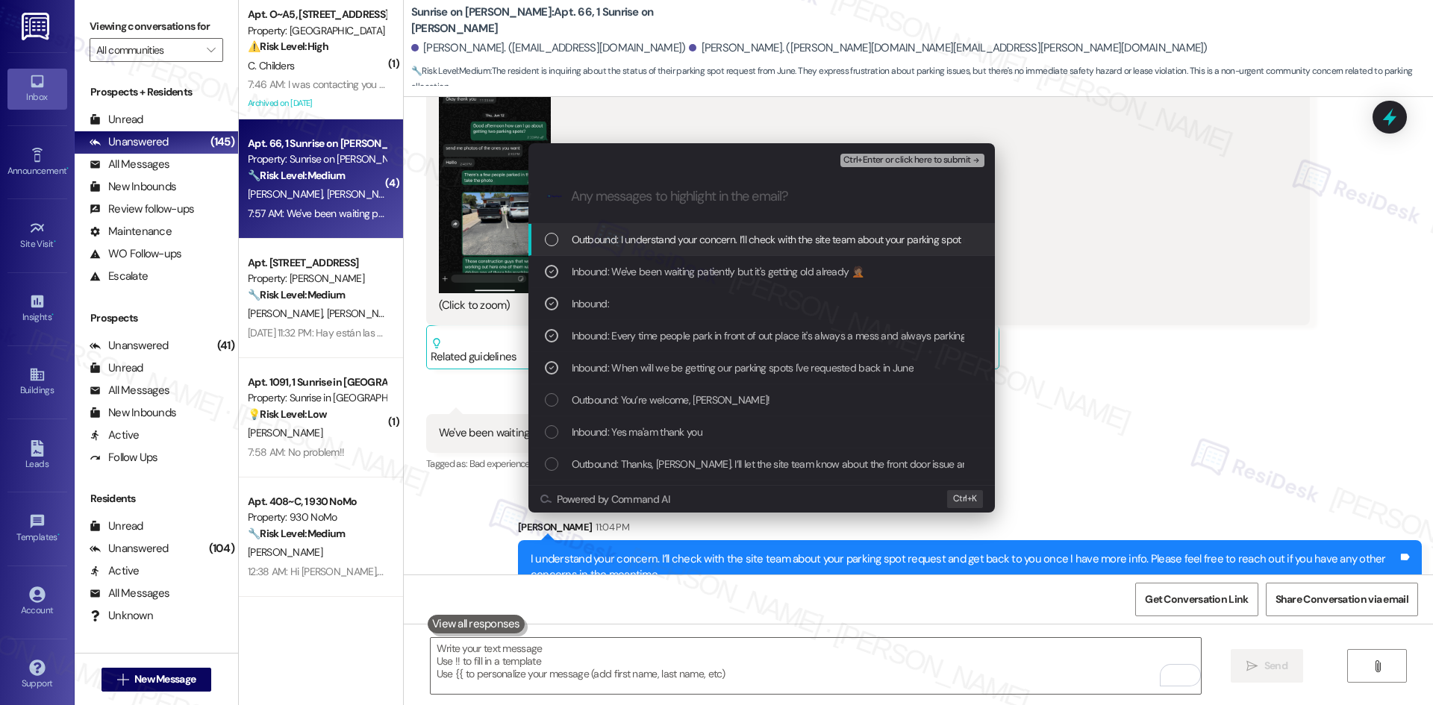
click at [972, 157] on icon "remove-block-ctrl+enter-or click here to submit" at bounding box center [976, 160] width 10 height 10
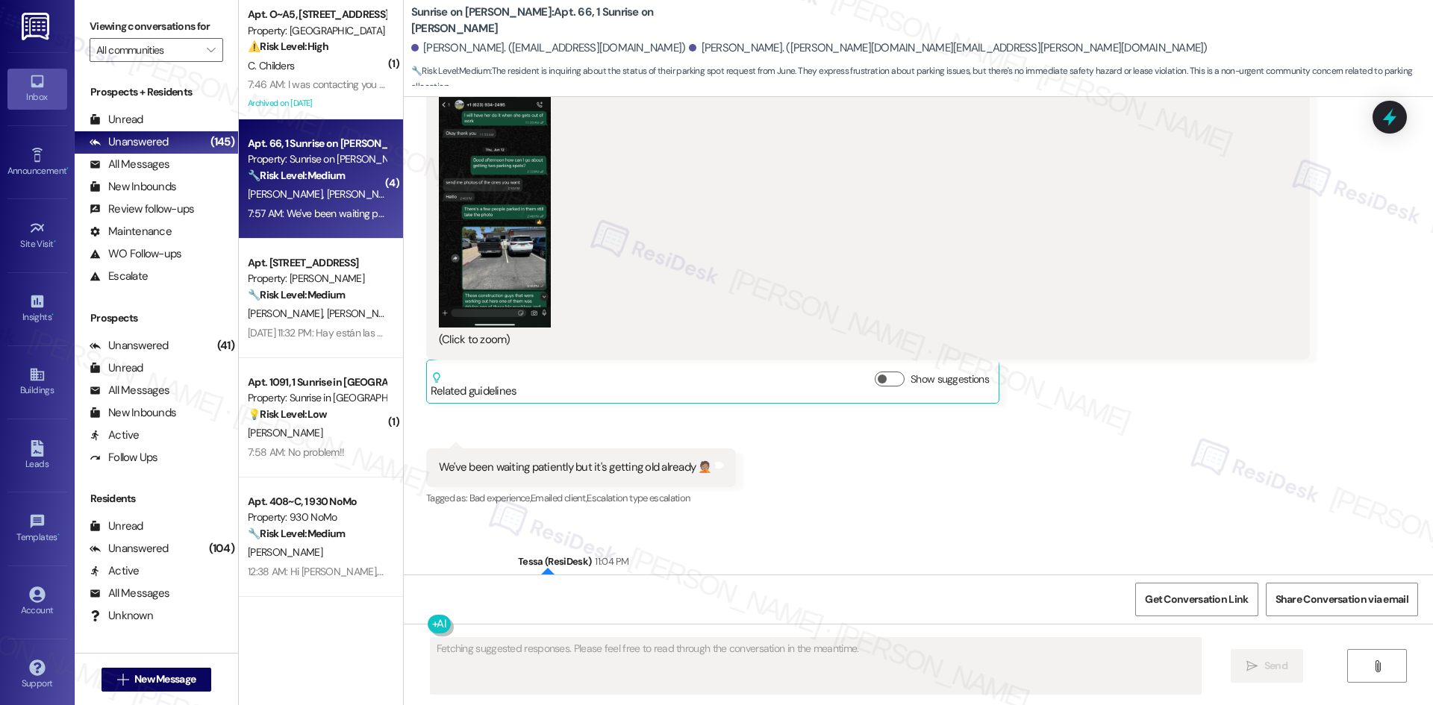
scroll to position [7147, 0]
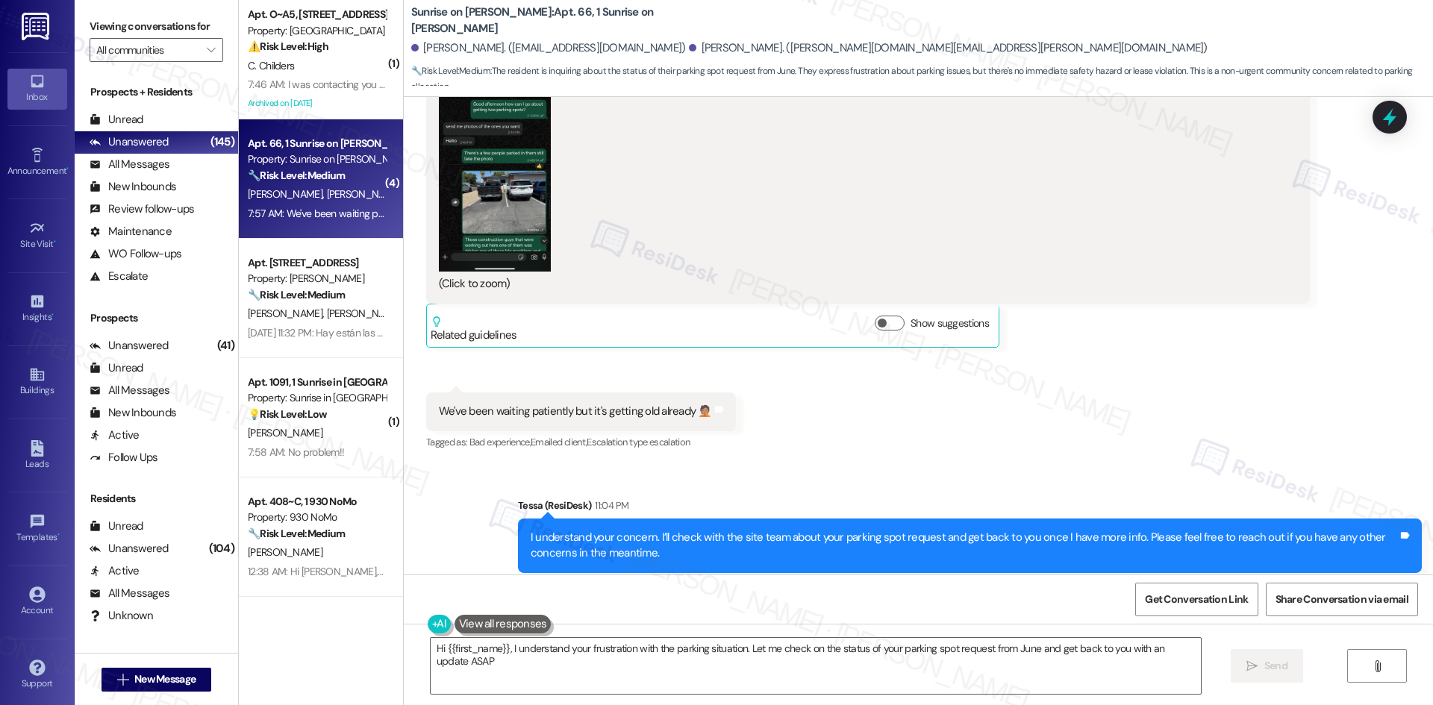
type textarea "Hi {{first_name}}, I understand your frustration with the parking situation. Le…"
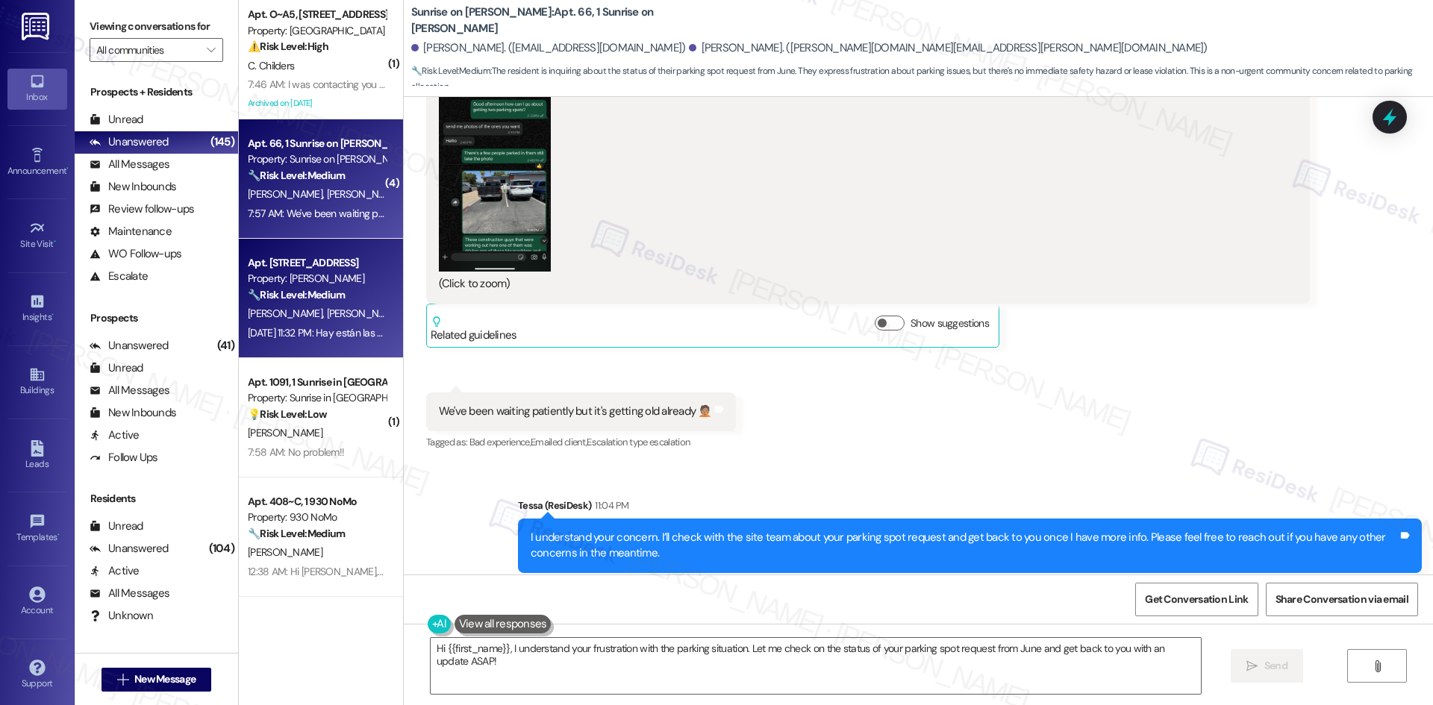
click at [313, 282] on div "Property: [PERSON_NAME]" at bounding box center [317, 279] width 138 height 16
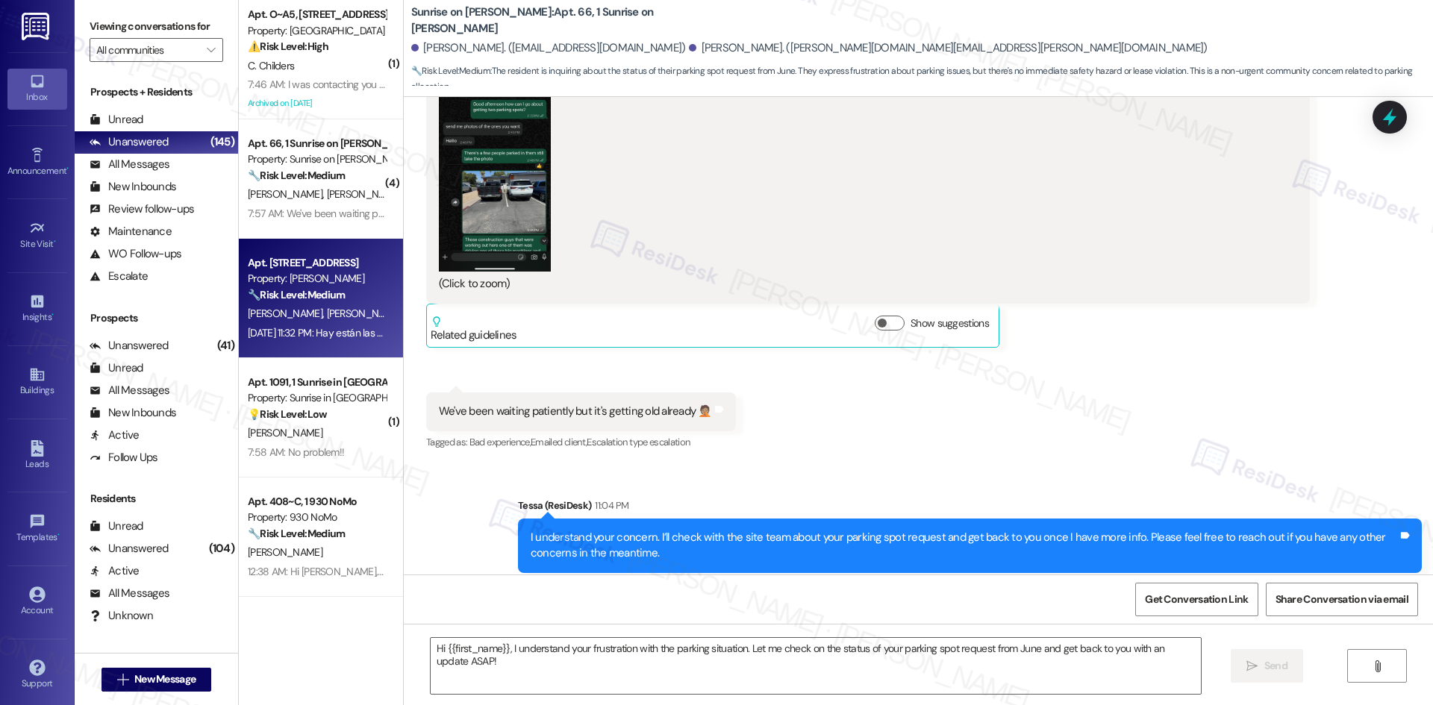
type textarea "Fetching suggested responses. Please feel free to read through the conversation…"
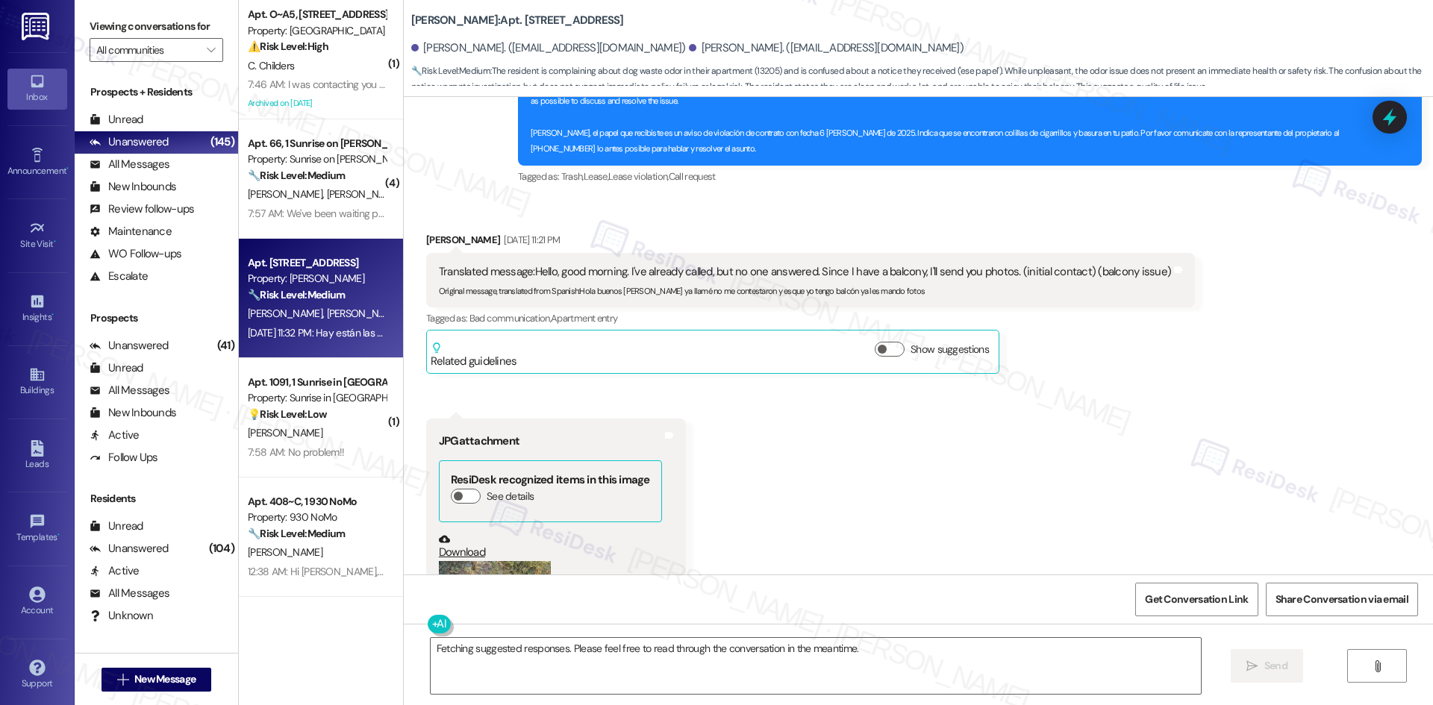
scroll to position [5392, 0]
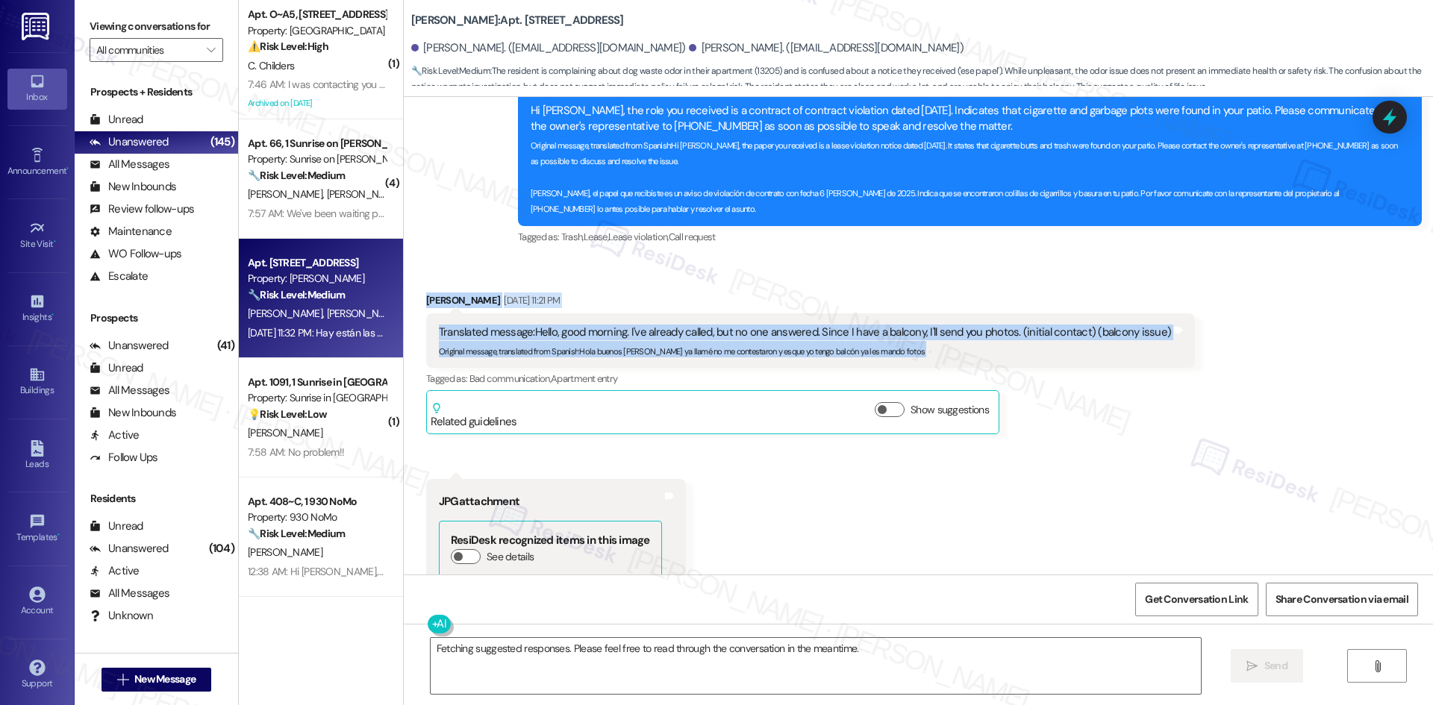
drag, startPoint x: 409, startPoint y: 296, endPoint x: 1195, endPoint y: 357, distance: 788.2
copy div "Sandra Cantillo Aug 07, 2025 at 11:21 PM Translated message: Hello, good mornin…"
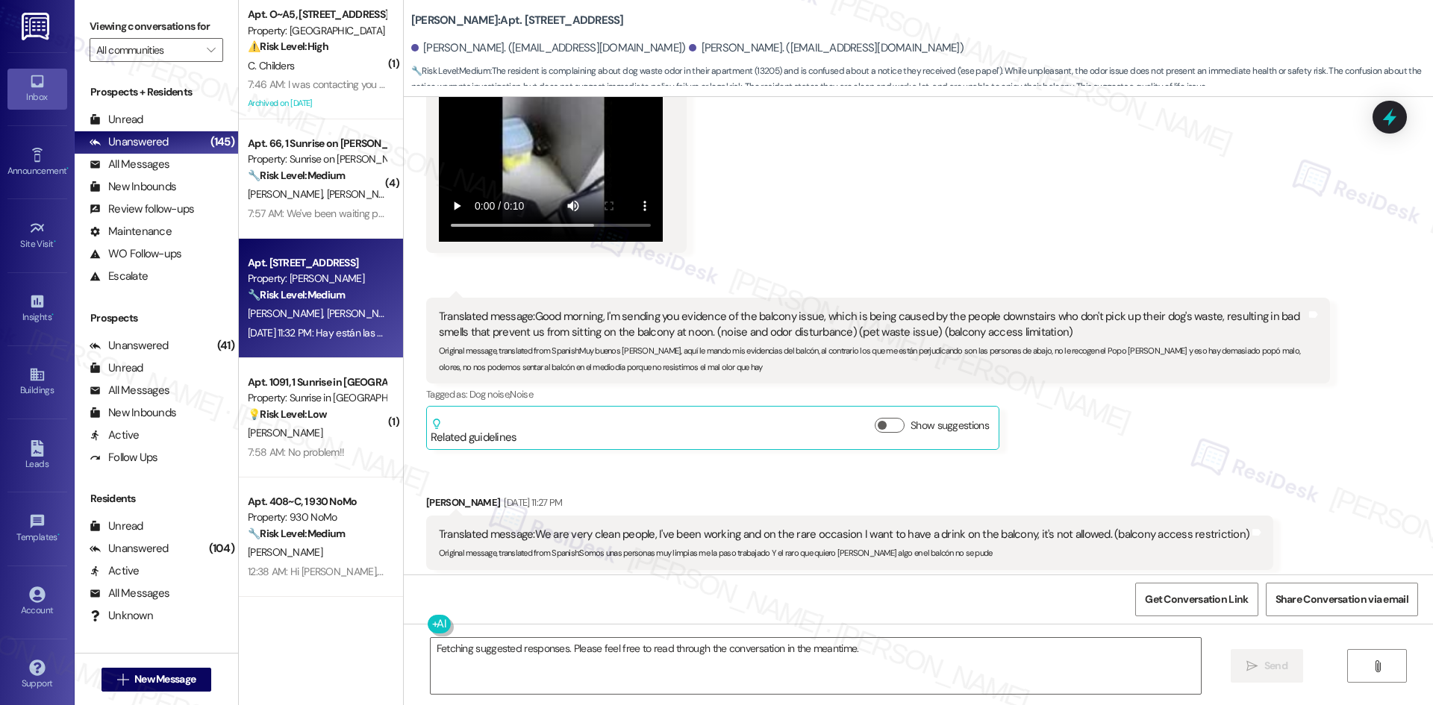
scroll to position [6586, 0]
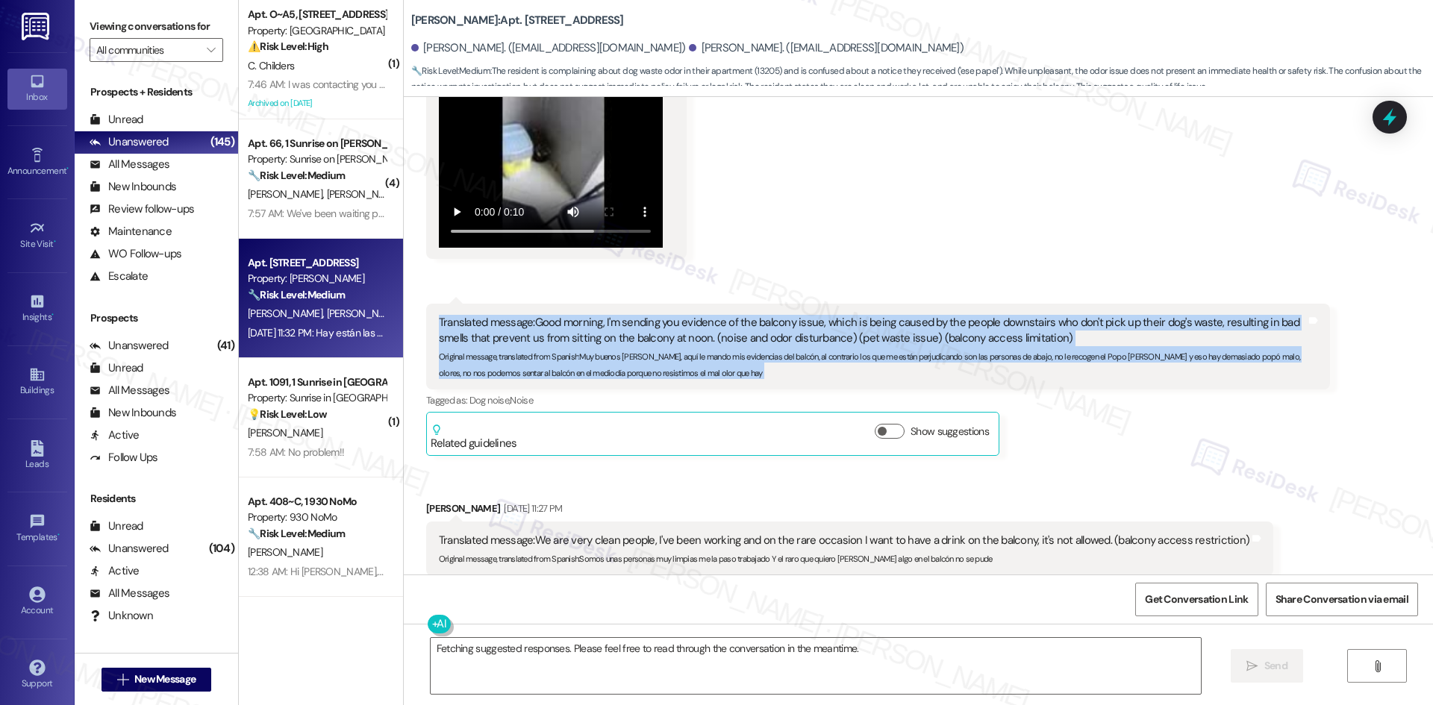
drag, startPoint x: 401, startPoint y: 310, endPoint x: 1387, endPoint y: 372, distance: 987.0
click at [1387, 372] on div "Received via SMS Sandra Cantillo Aug 07, 2025 at 11:21 PM Translated message: H…" at bounding box center [918, 110] width 1029 height 2090
copy div "Translated message: Good morning, I'm sending you evidence of the balcony issue…"
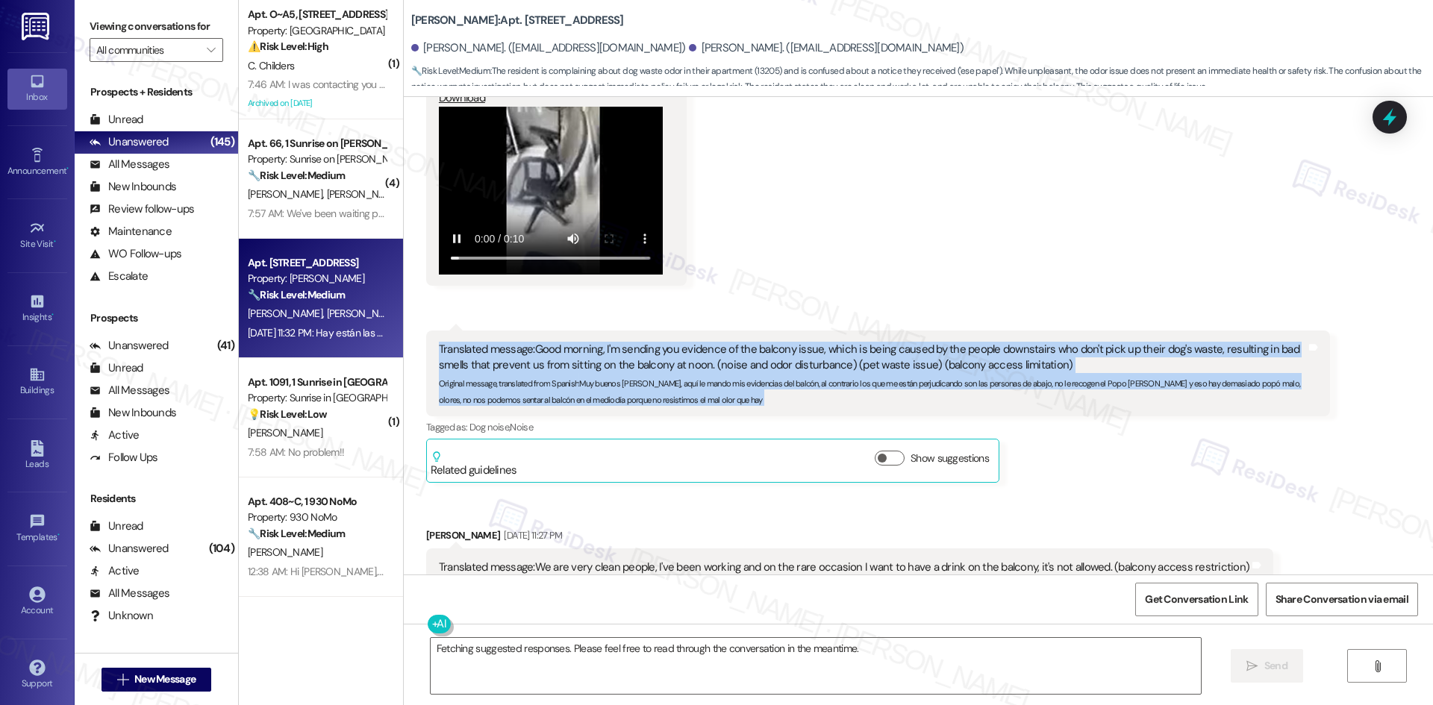
scroll to position [6363, 0]
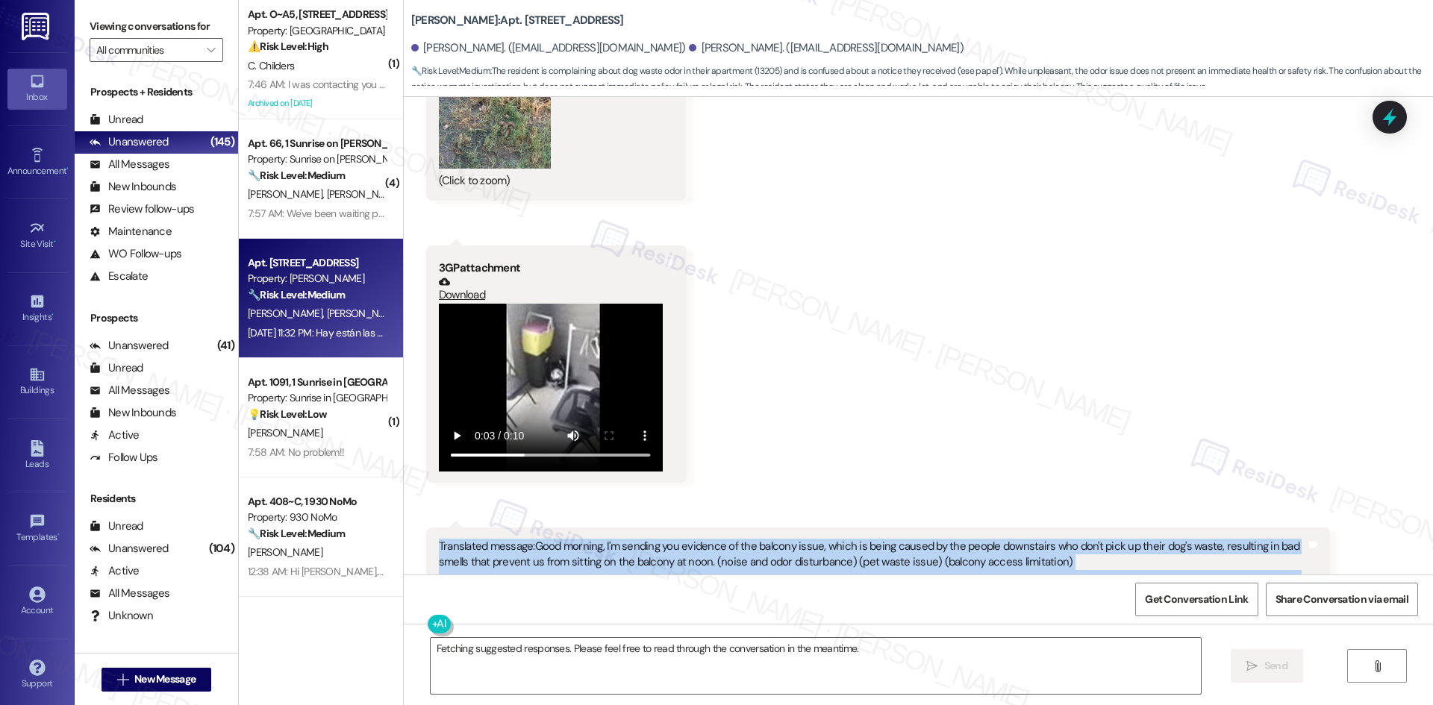
drag, startPoint x: 445, startPoint y: 431, endPoint x: 1024, endPoint y: 197, distance: 624.4
click at [1032, 191] on div "Received via SMS Sandra Cantillo Aug 07, 2025 at 11:21 PM Translated message: H…" at bounding box center [918, 334] width 1029 height 2090
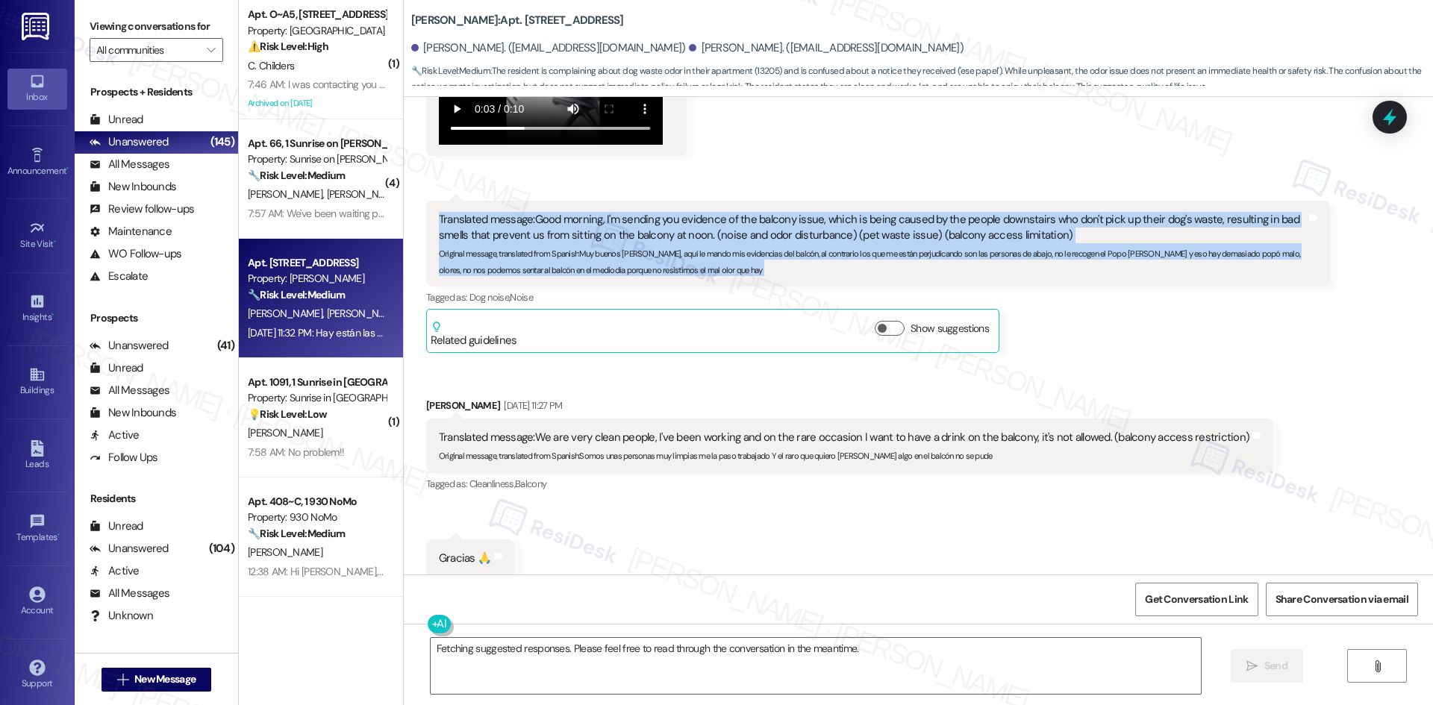
scroll to position [6661, 0]
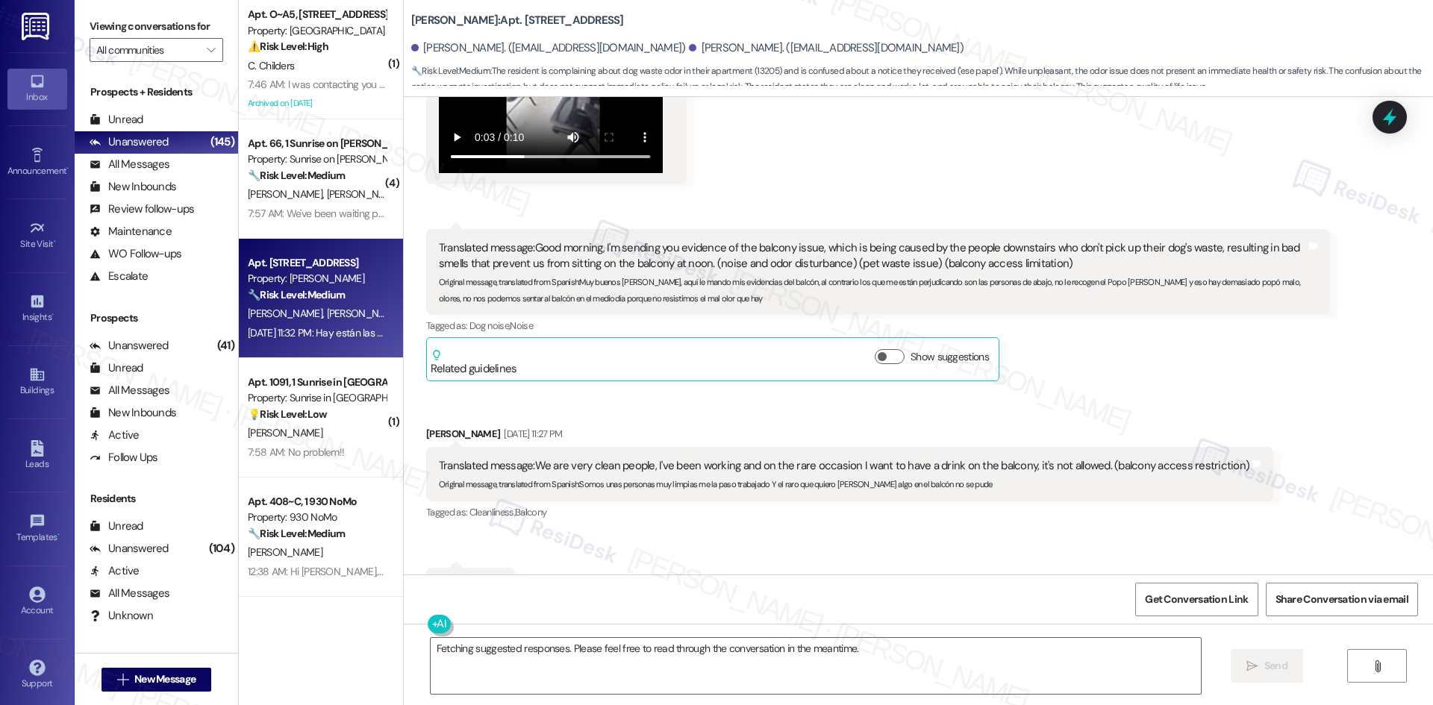
drag, startPoint x: 625, startPoint y: 548, endPoint x: 586, endPoint y: 541, distance: 40.1
click at [625, 534] on div "Received via SMS Sandra Cantillo Aug 07, 2025 at 11:27 PM Translated message: W…" at bounding box center [849, 474] width 869 height 119
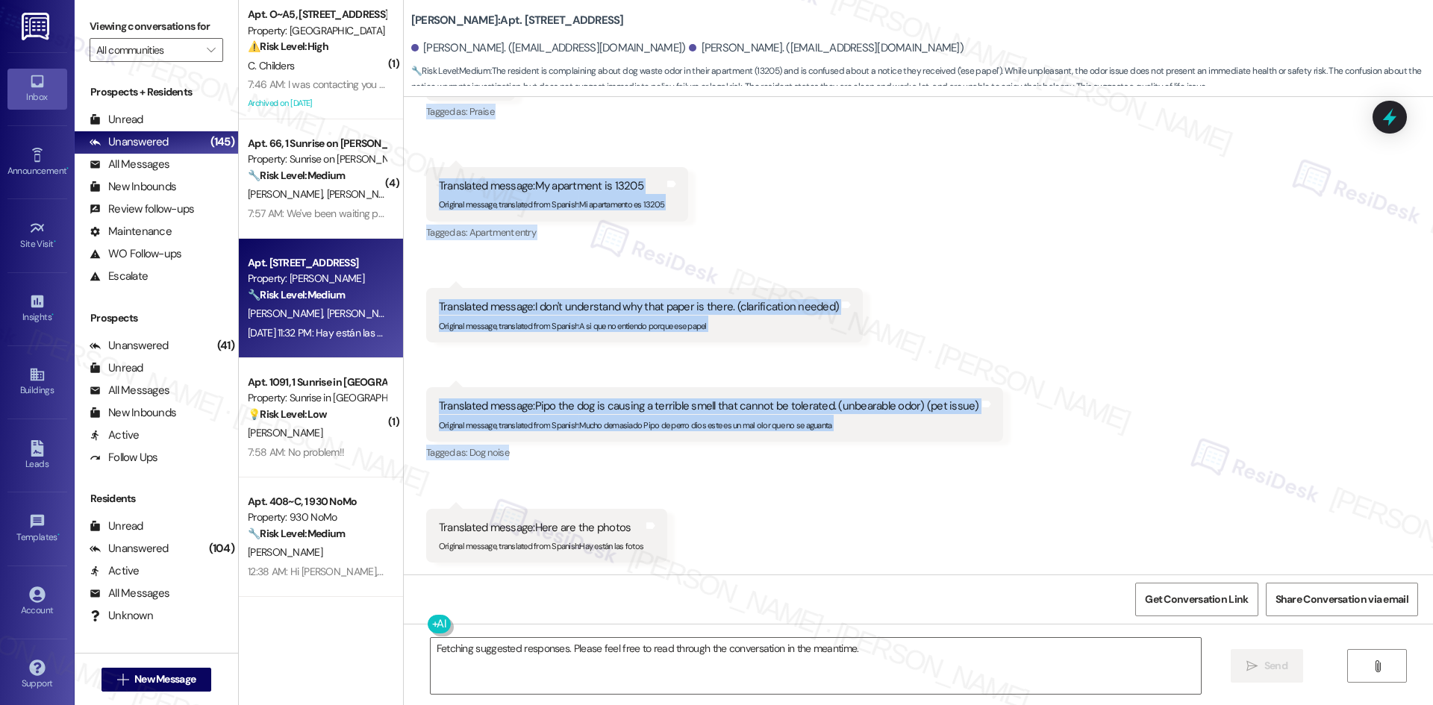
scroll to position [7183, 0]
drag, startPoint x: 410, startPoint y: 448, endPoint x: 704, endPoint y: 524, distance: 303.5
copy div "Sandra Cantillo Aug 07, 2025 at 11:27 PM Translated message: We are very clean …"
drag, startPoint x: 1101, startPoint y: 317, endPoint x: 1094, endPoint y: 333, distance: 17.4
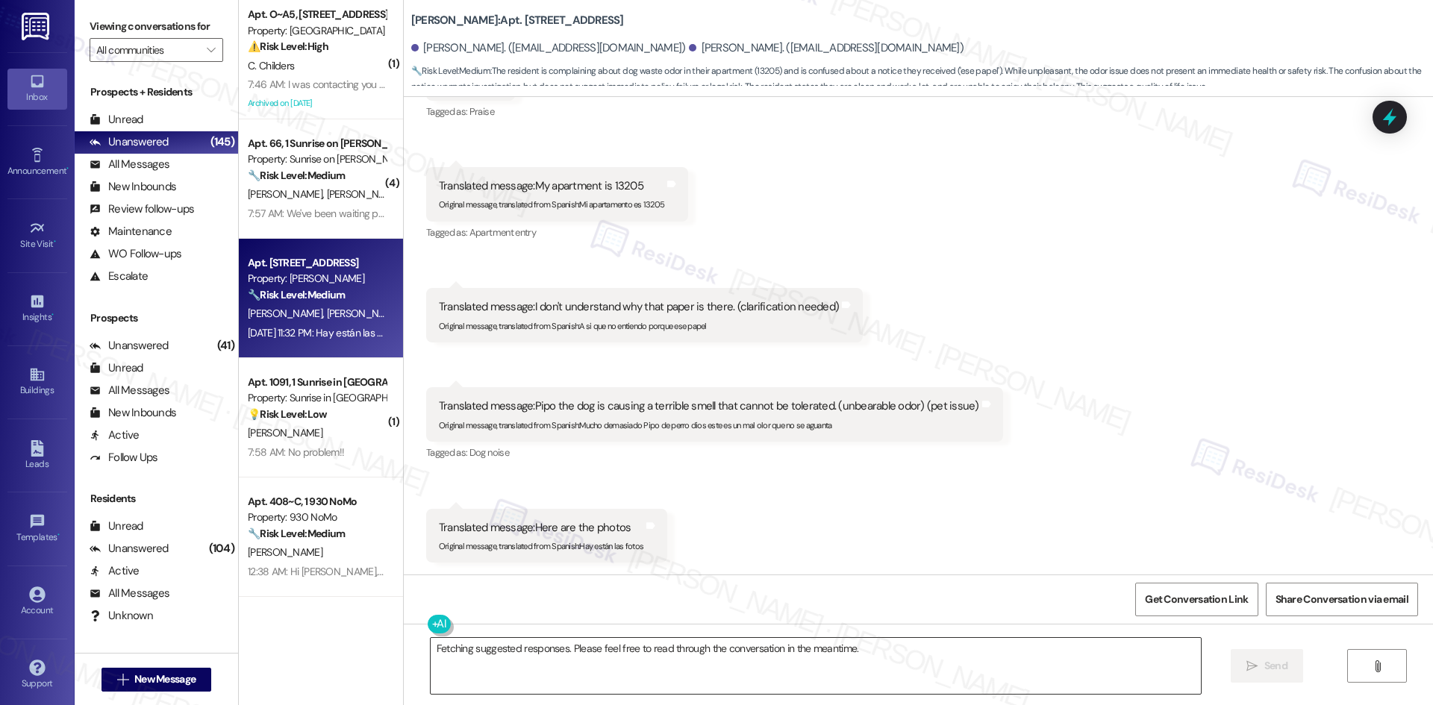
drag, startPoint x: 775, startPoint y: 695, endPoint x: 769, endPoint y: 681, distance: 14.7
click at [773, 690] on div "Fetching suggested responses. Please feel free to read through the conversation…" at bounding box center [816, 665] width 772 height 57
click at [780, 663] on textarea "Fetching suggested responses. Please feel free to read through the conversation…" at bounding box center [816, 666] width 770 height 56
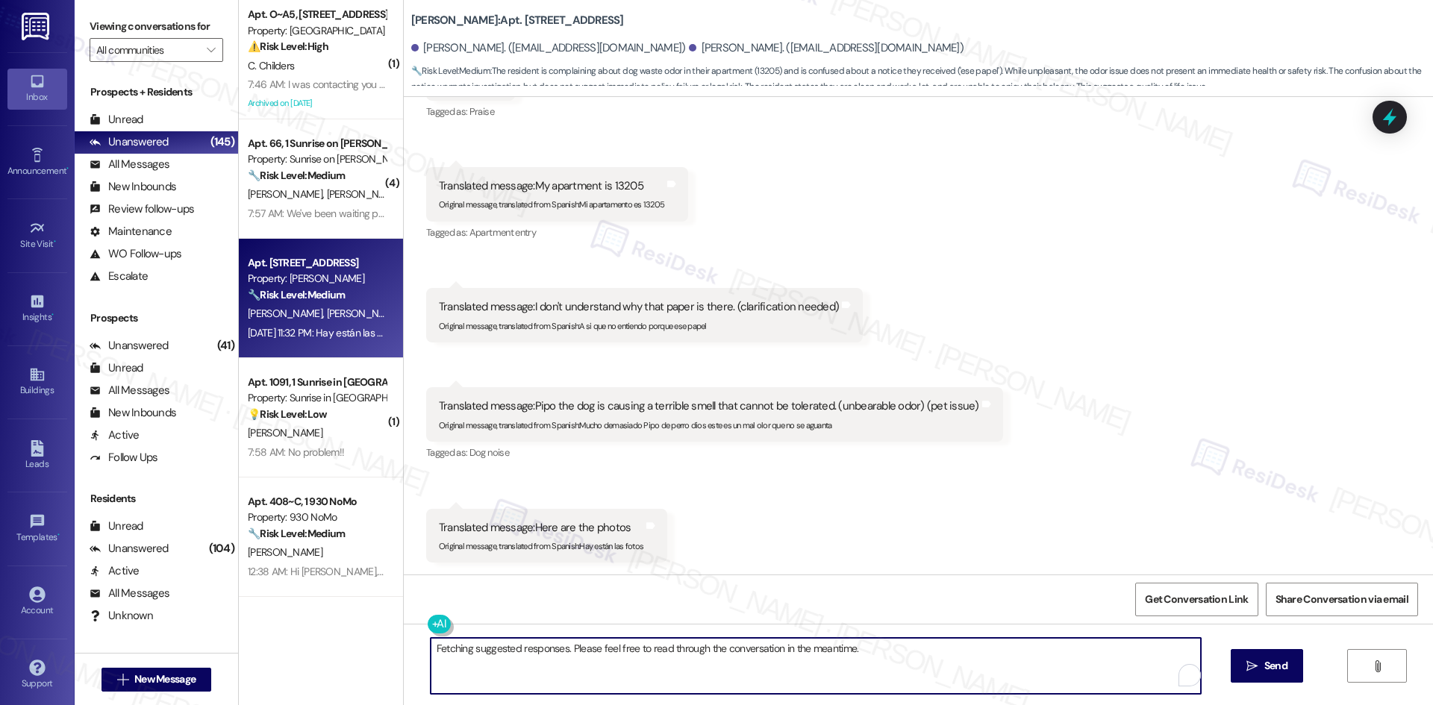
paste textarea "Hi Sandra, my apologies — I don’t have an update yet from the site office about…"
type textarea "Hi Sandra, my apologies — I don’t have an update yet from the site office about…"
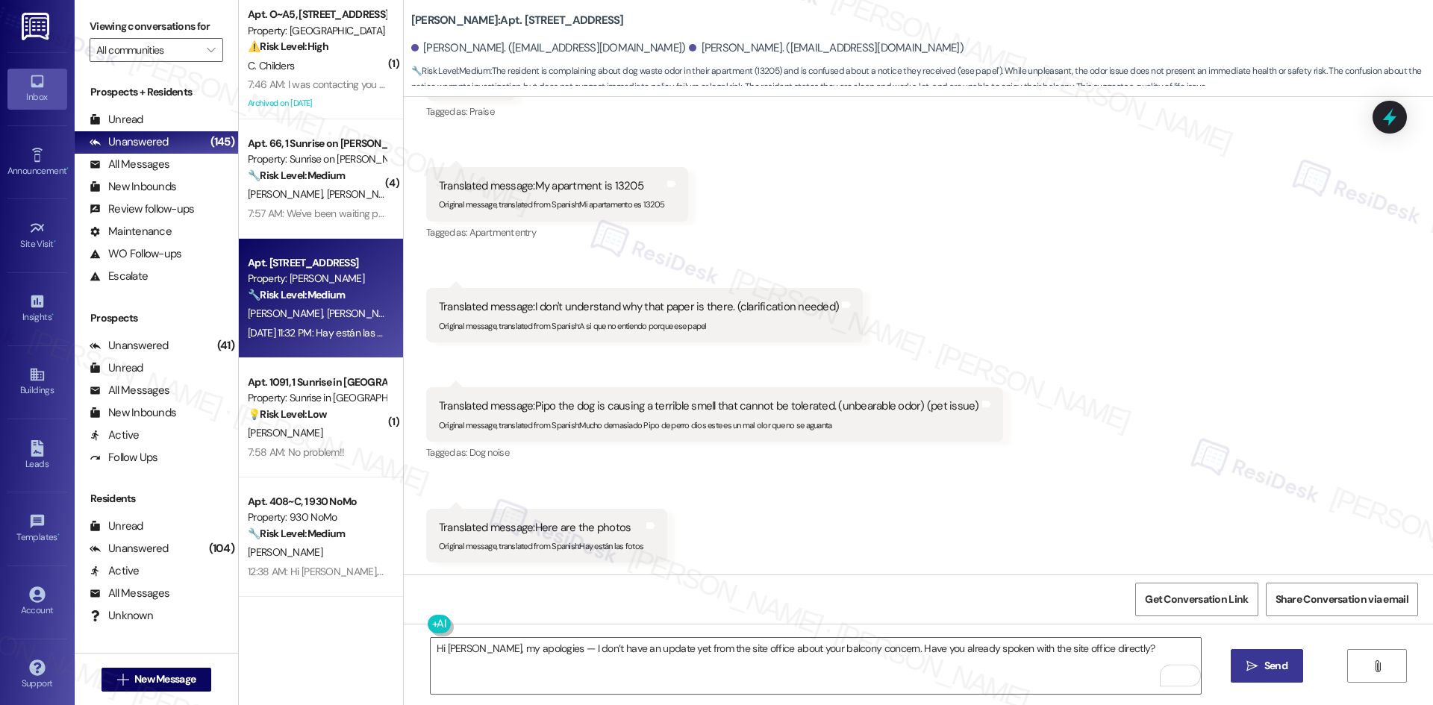
click at [1279, 673] on span "Send" at bounding box center [1275, 666] width 23 height 16
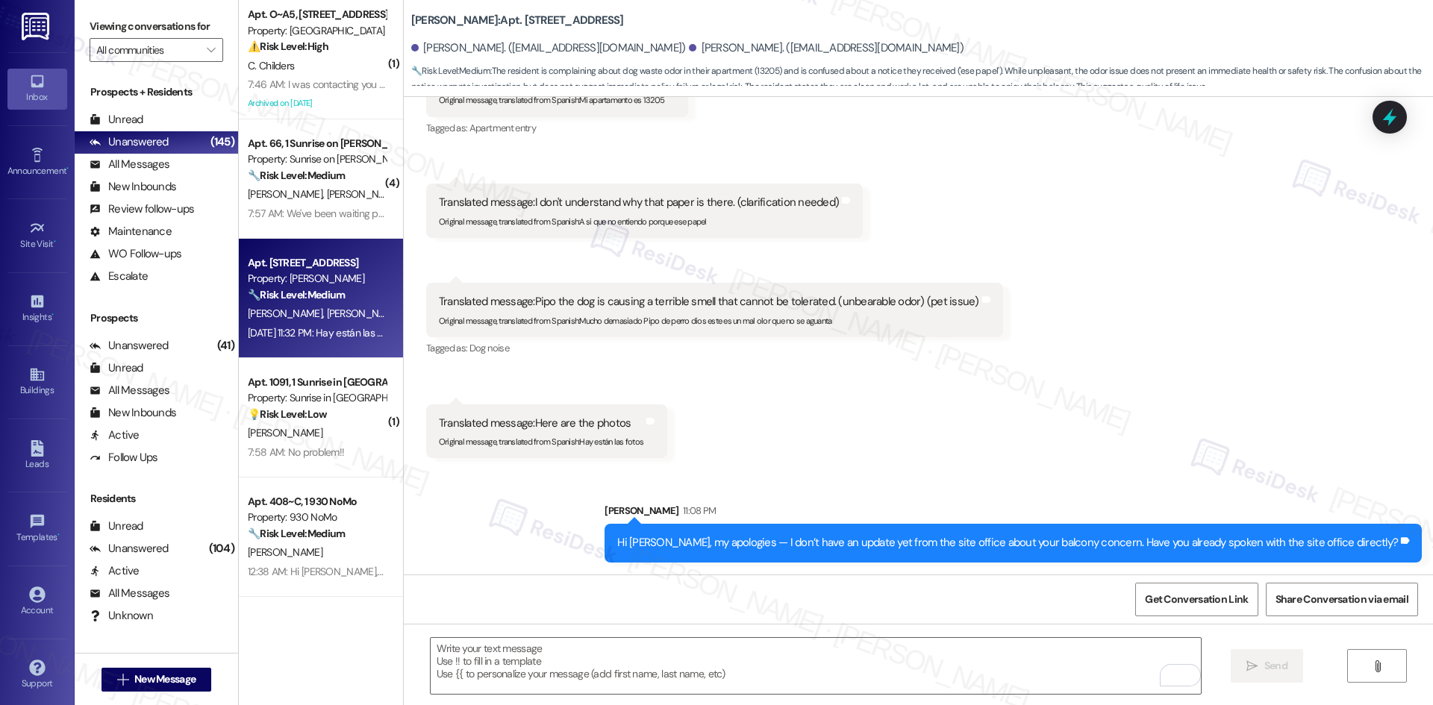
scroll to position [7287, 0]
click at [430, 502] on div "Sent via SMS Sarah 11:08 PM Hi Sandra, my apologies — I don’t have an update ye…" at bounding box center [918, 521] width 1029 height 104
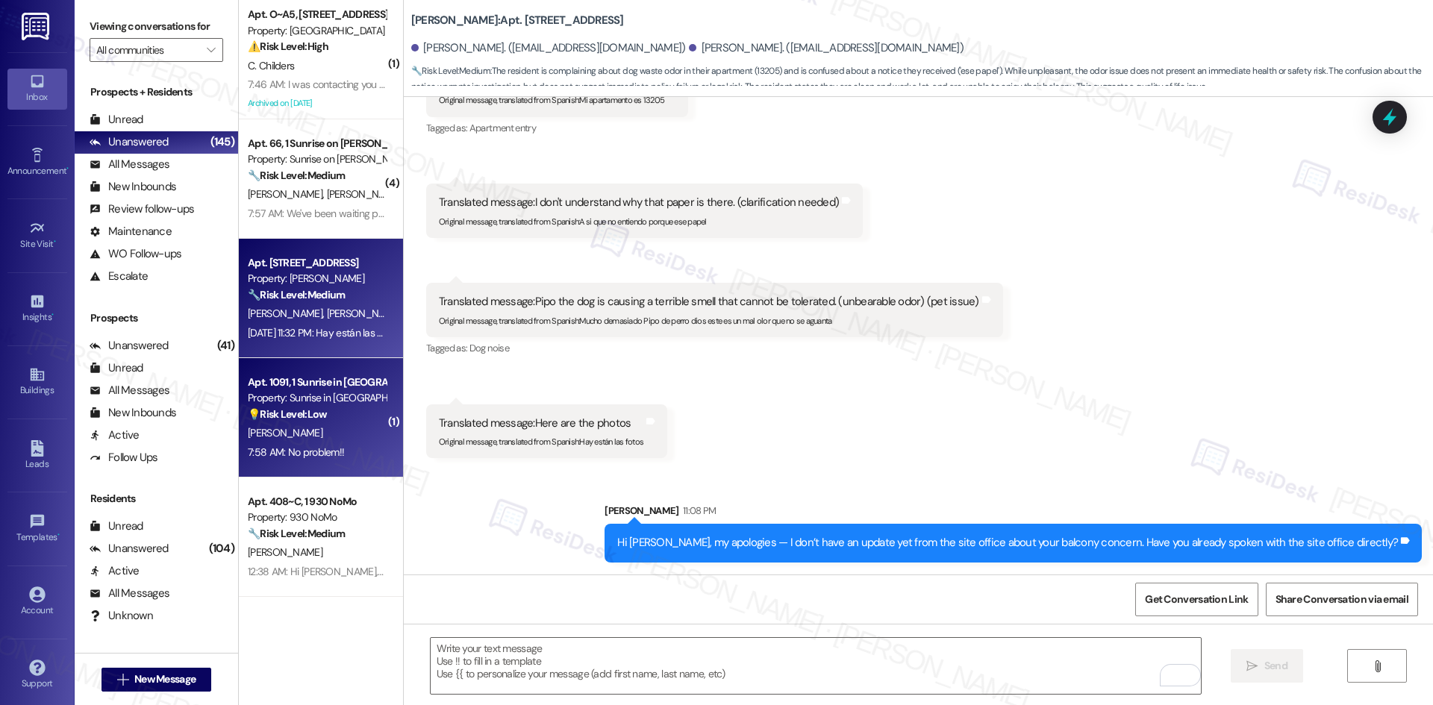
click at [271, 440] on div "K. Vega" at bounding box center [316, 433] width 141 height 19
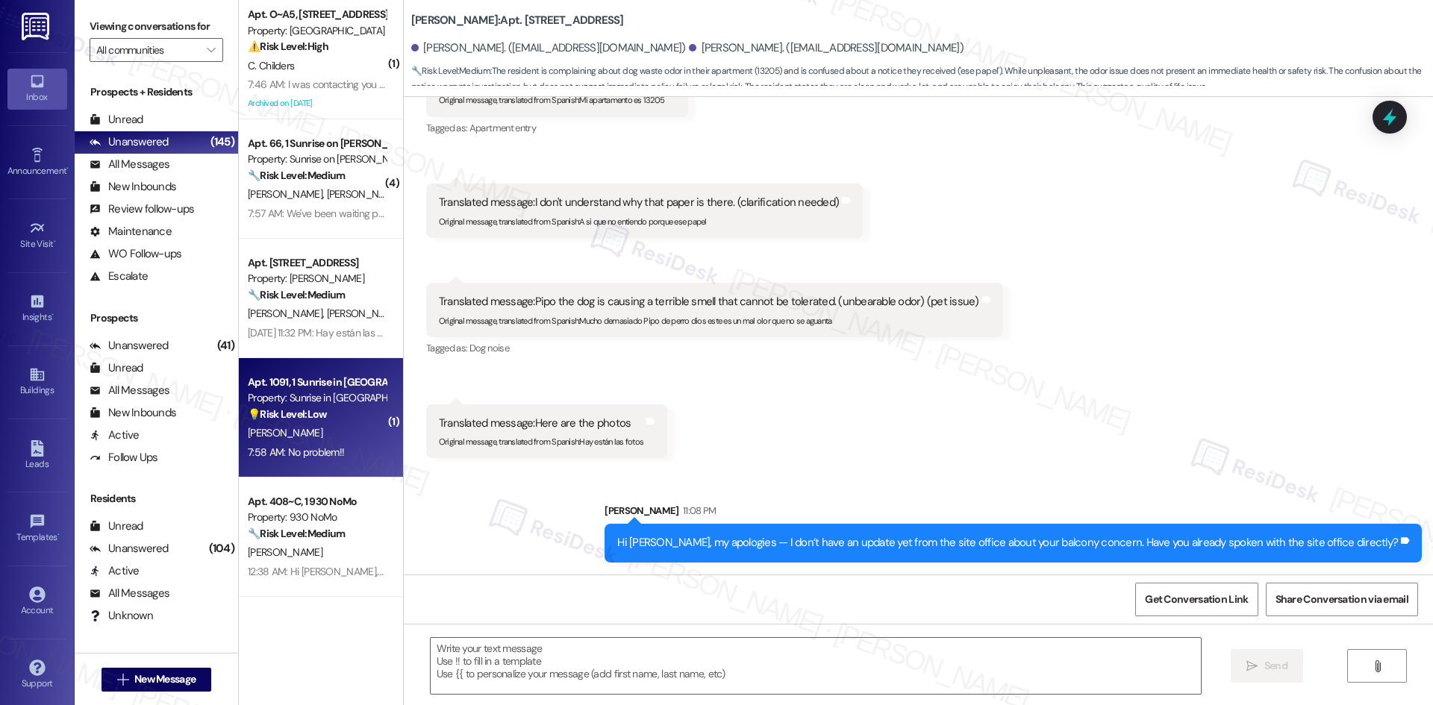
type textarea "Fetching suggested responses. Please feel free to read through the conversation…"
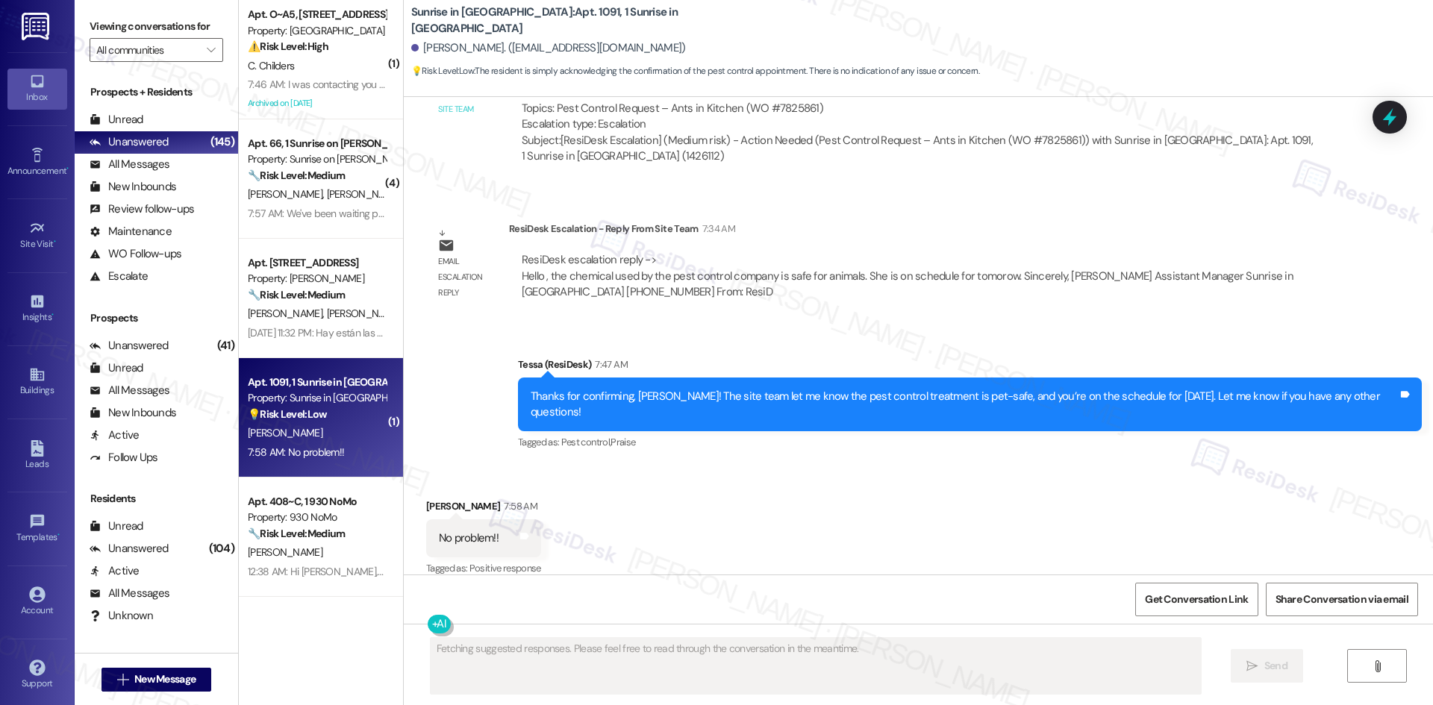
scroll to position [1293, 0]
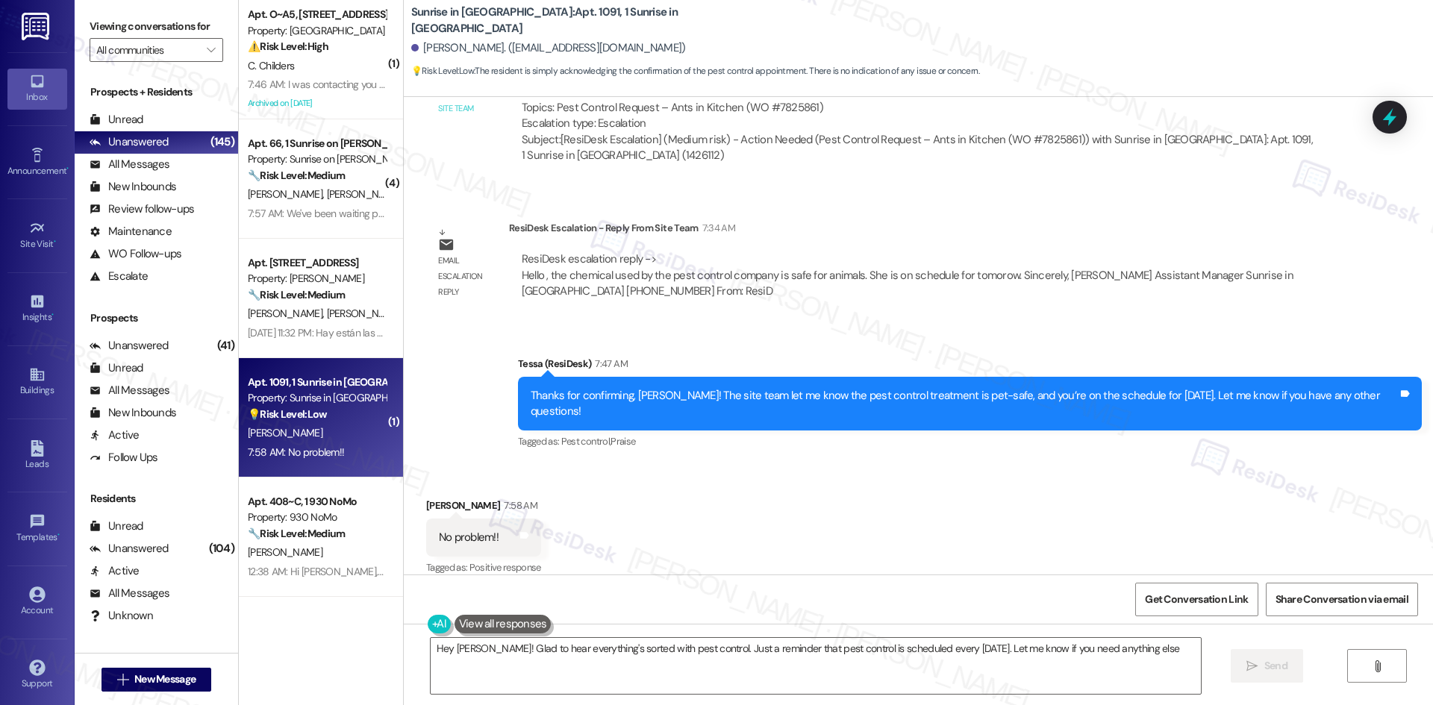
type textarea "Hey Kimberly! Glad to hear everything's sorted with pest control. Just a remind…"
click at [943, 534] on div "Received via SMS Kimberly Vega 7:58 AM No problem!! Tags and notes Tagged as: P…" at bounding box center [918, 527] width 1029 height 126
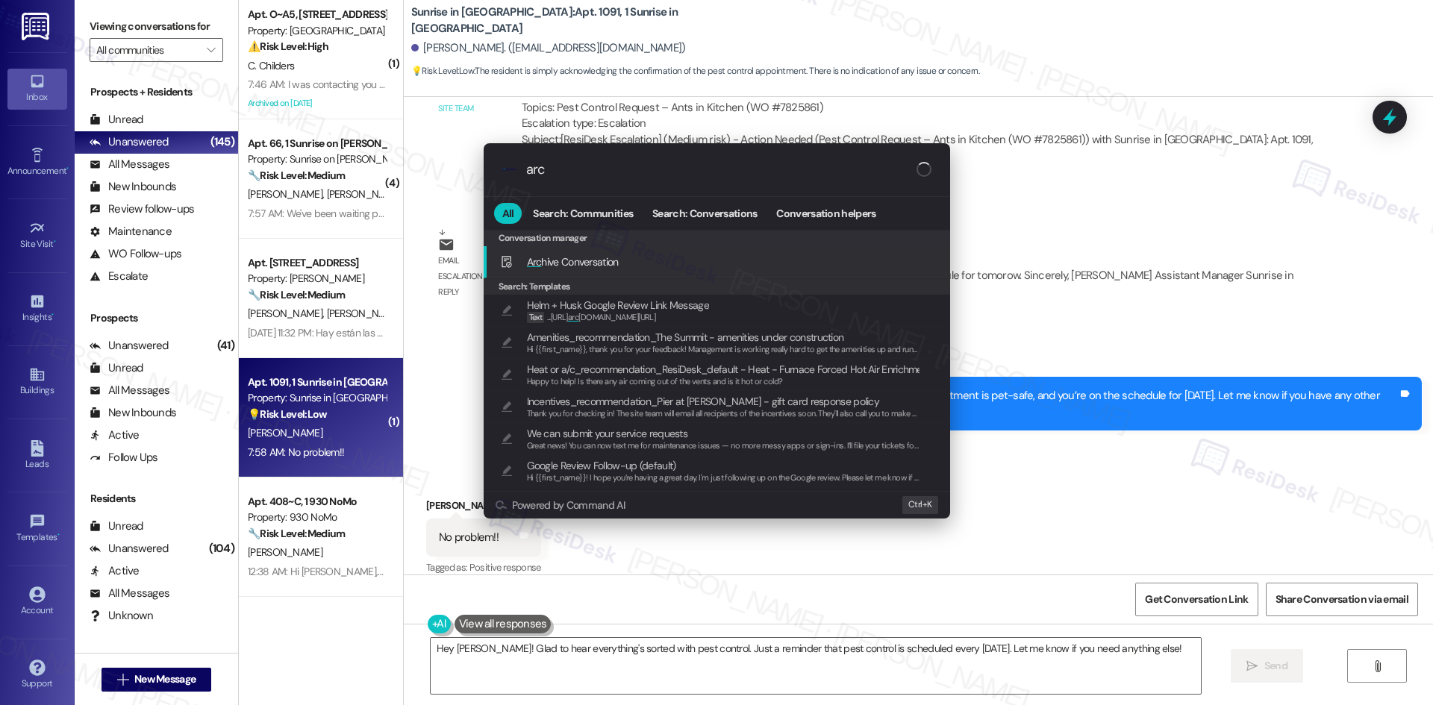
type input "arc"
drag, startPoint x: 566, startPoint y: 263, endPoint x: 562, endPoint y: 271, distance: 9.4
click at [566, 261] on span "Arc hive Conversation" at bounding box center [573, 261] width 92 height 13
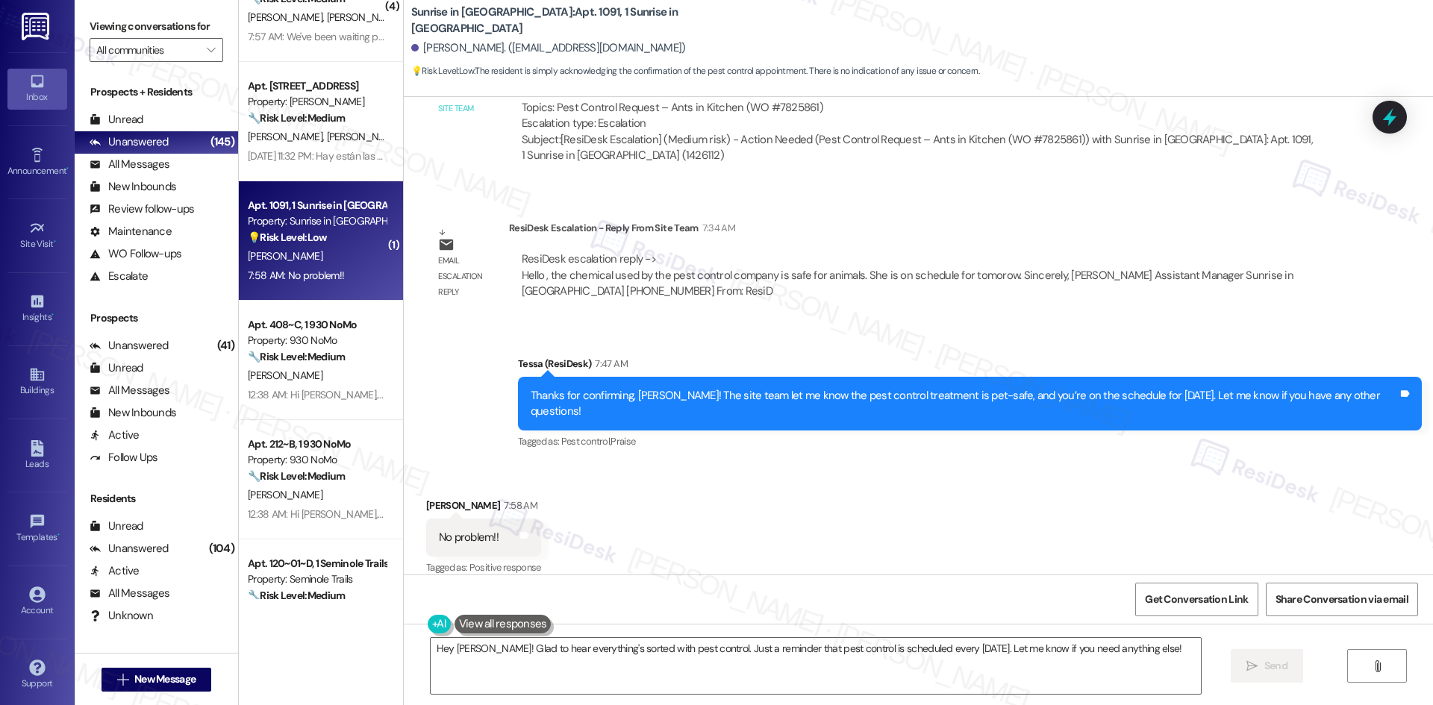
scroll to position [224, 0]
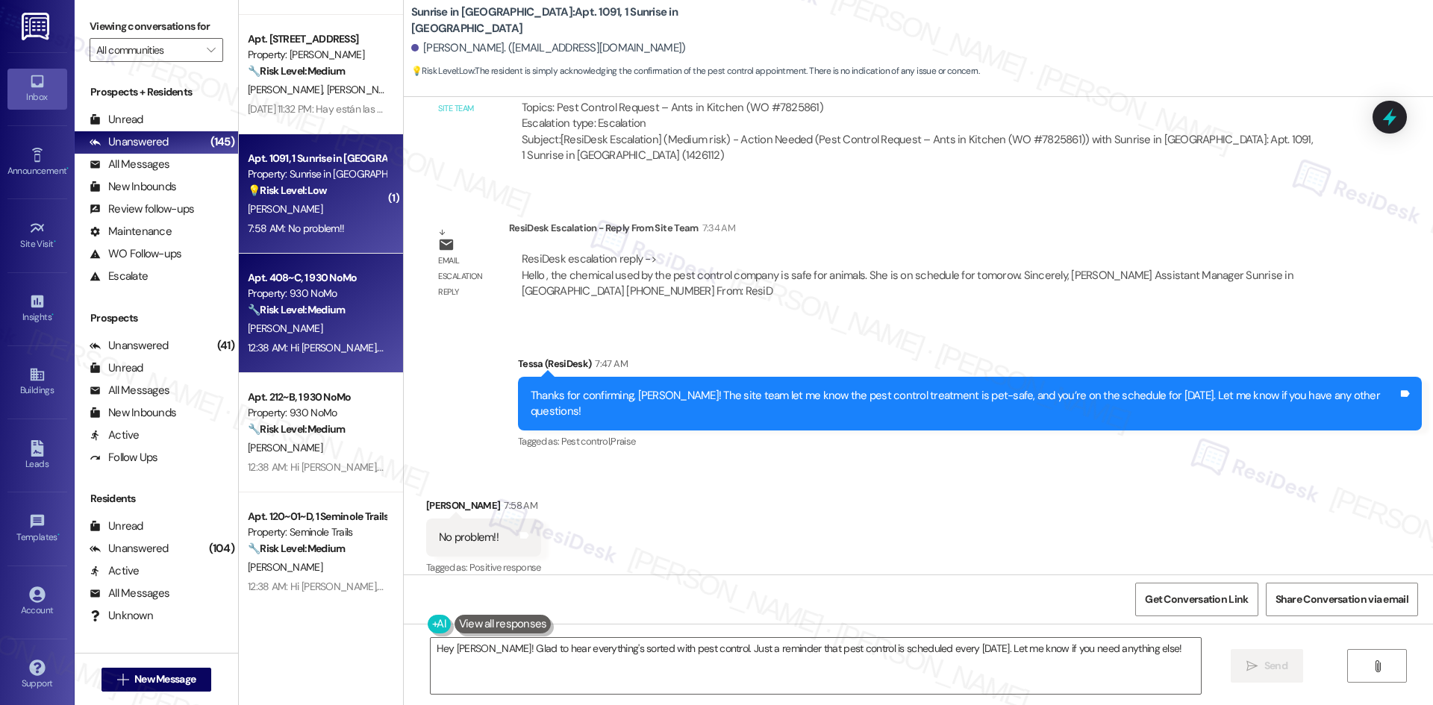
click at [313, 321] on div "J. Rivera" at bounding box center [316, 328] width 141 height 19
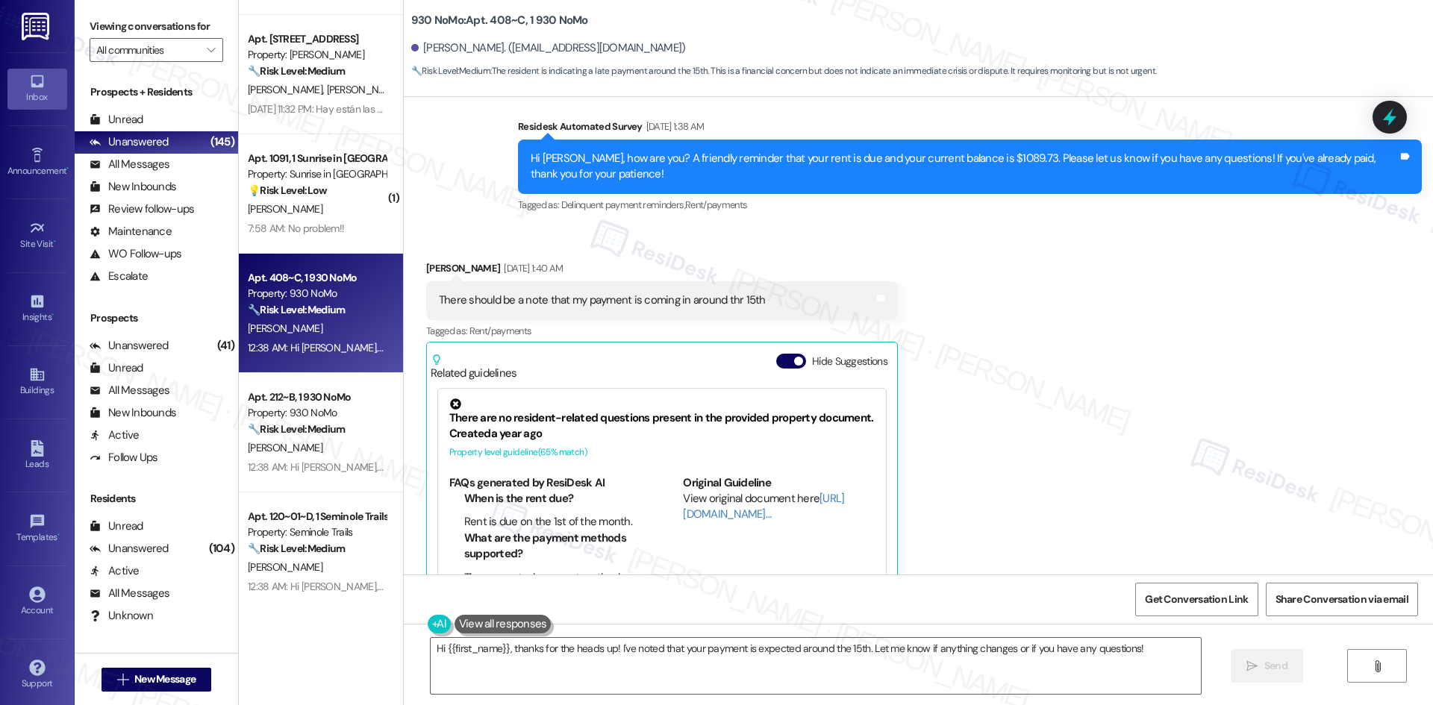
scroll to position [991, 0]
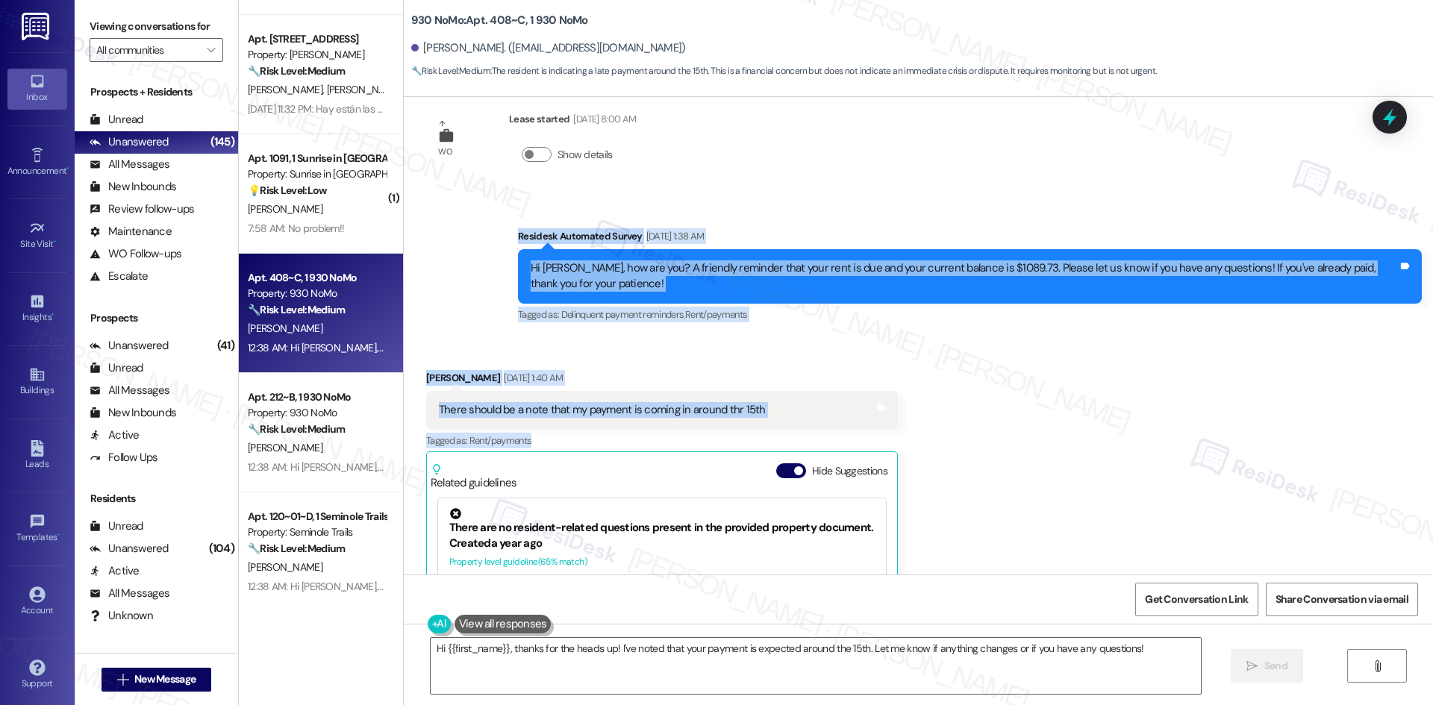
drag, startPoint x: 490, startPoint y: 237, endPoint x: 823, endPoint y: 390, distance: 366.3
click at [839, 417] on div "WO Opened request: wants mattr... May 07, 2025 at 4:22 PM Status : Completed Sh…" at bounding box center [918, 336] width 1029 height 478
copy div "Residesk Automated Survey Aug 06, 2025 at 1:38 AM Hi Jose, how are you? A frien…"
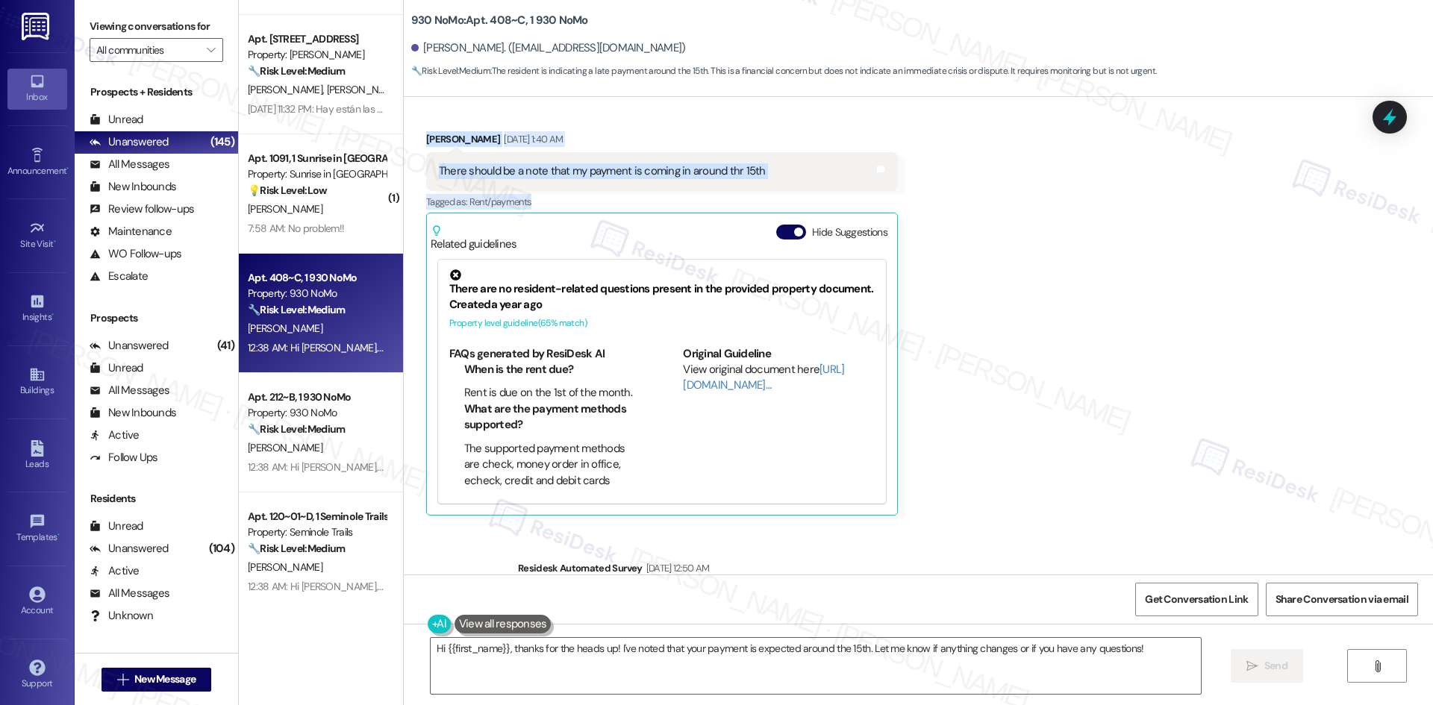
scroll to position [1215, 0]
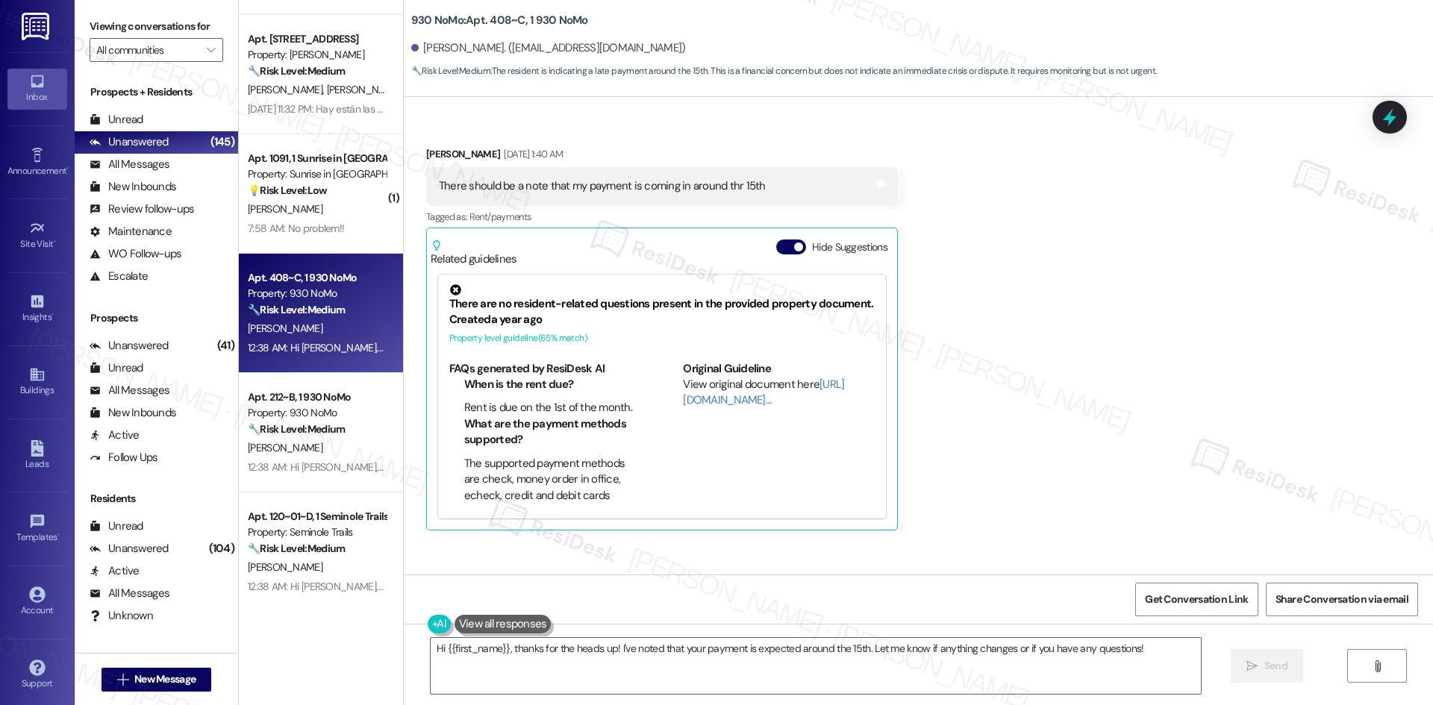
drag, startPoint x: 1031, startPoint y: 252, endPoint x: 1019, endPoint y: 387, distance: 135.7
click at [1031, 254] on div "Received via SMS Jose Rivera Aug 06, 2025 at 1:40 AM There should be a note tha…" at bounding box center [918, 327] width 1029 height 429
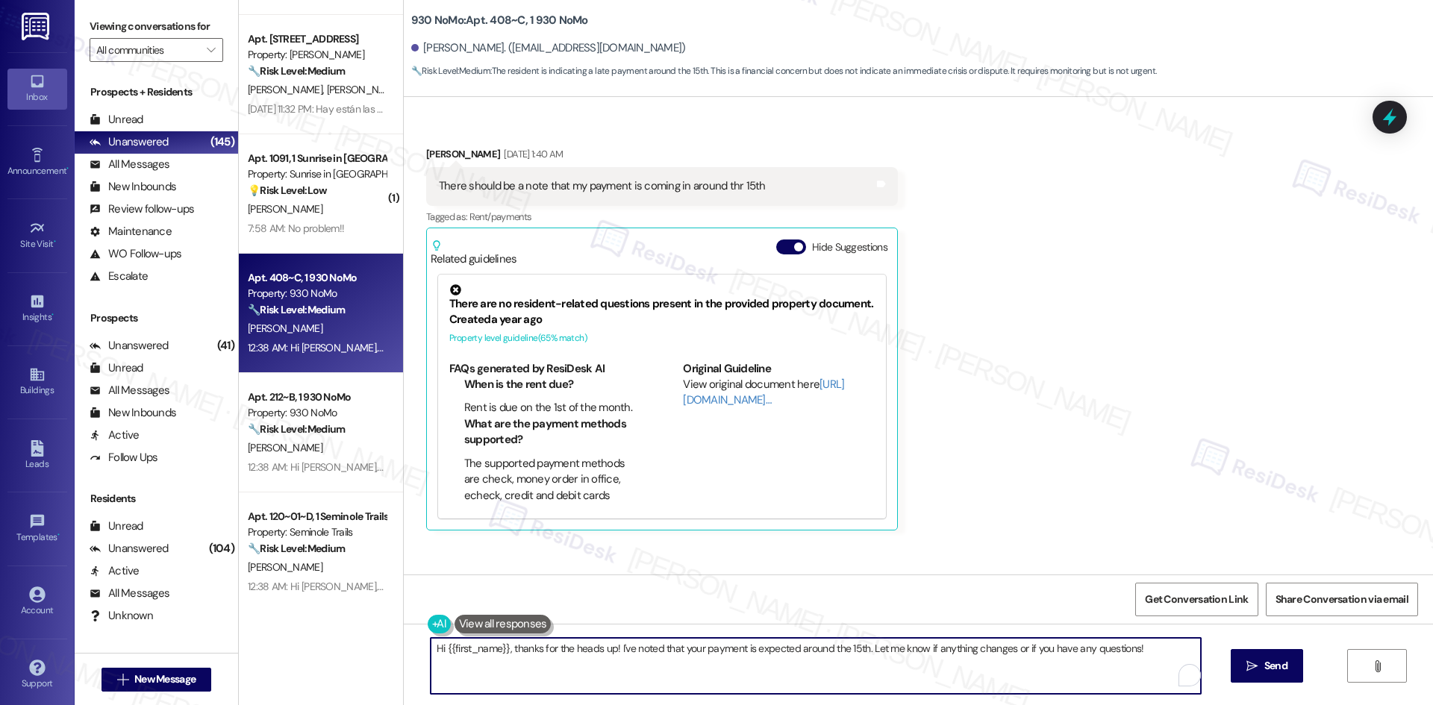
click at [968, 666] on textarea "Hi {{first_name}}, thanks for the heads up! I've noted that your payment is exp…" at bounding box center [816, 666] width 770 height 56
paste textarea "Thank you, Jose! I apologize for the confusion — that was an automated reminder…"
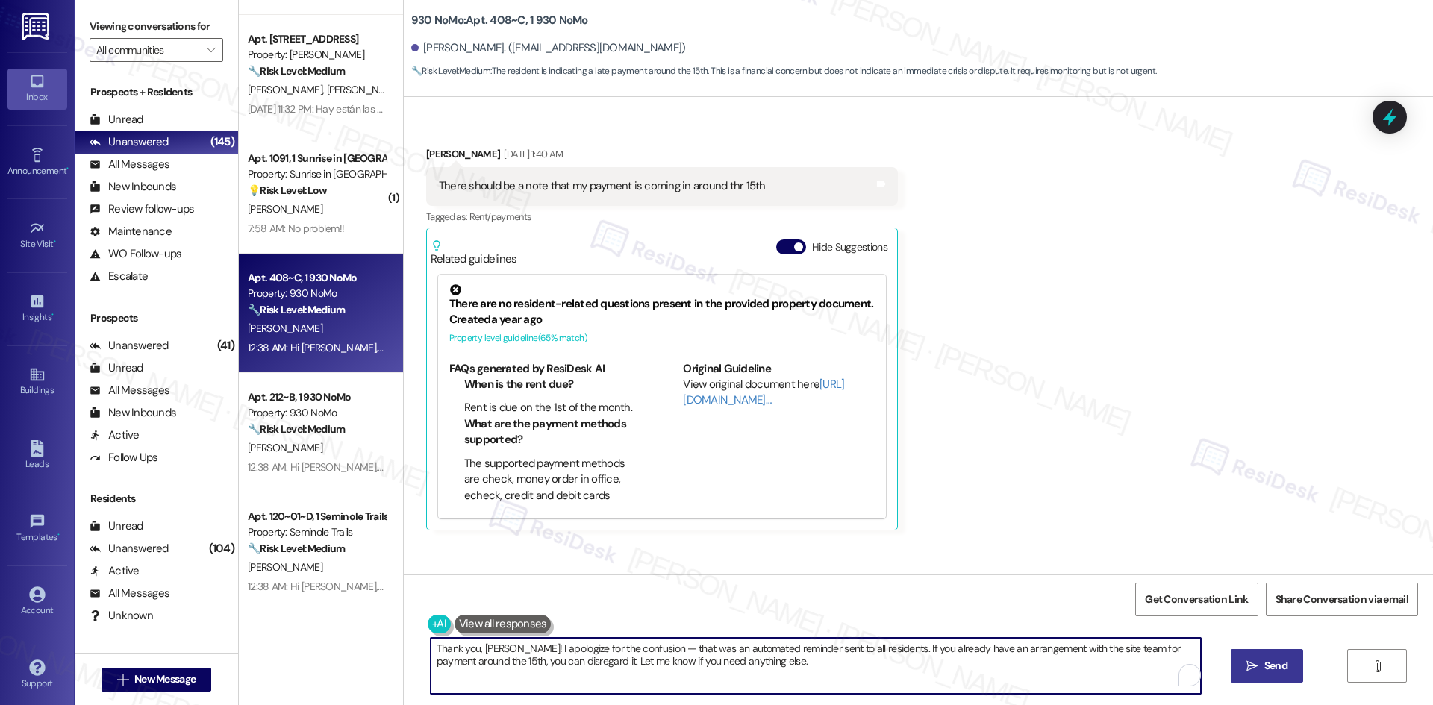
type textarea "Thank you, Jose! I apologize for the confusion — that was an automated reminder…"
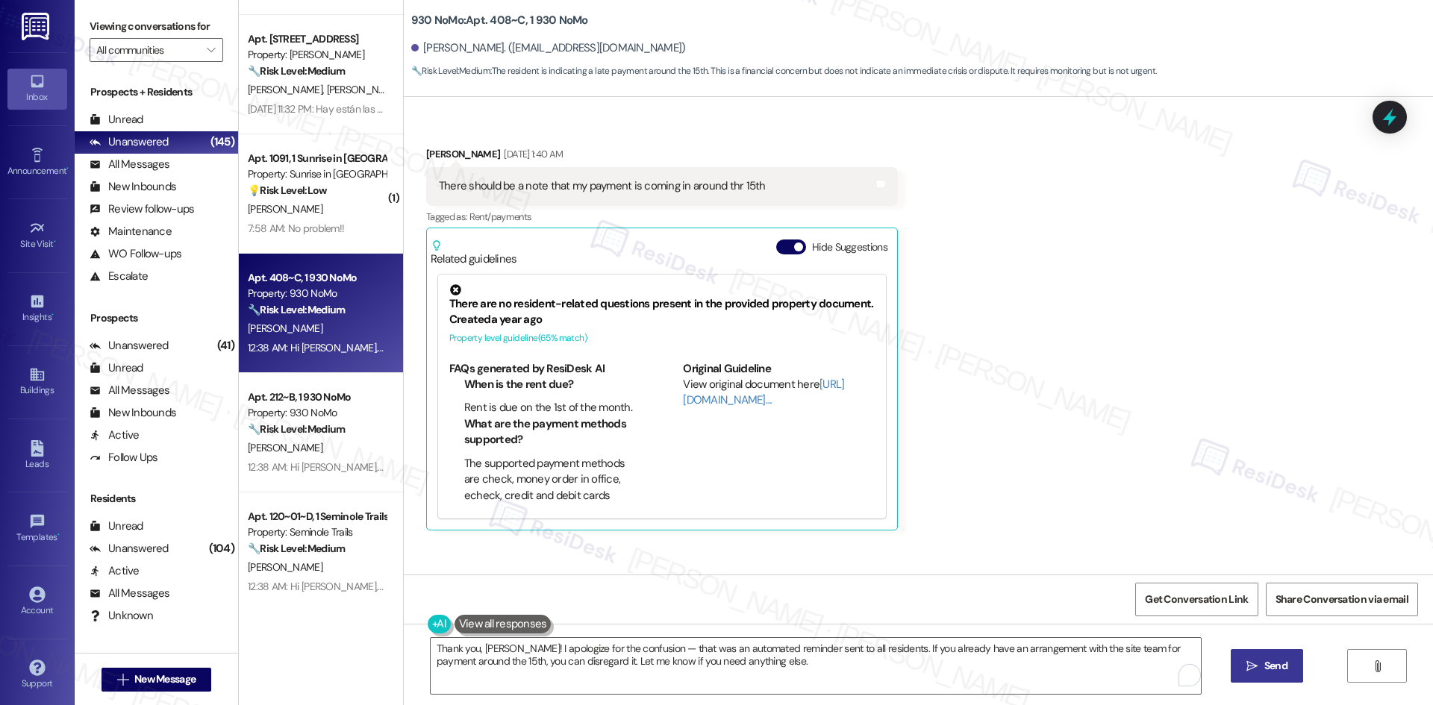
click at [1278, 671] on span "Send" at bounding box center [1275, 666] width 23 height 16
click at [1151, 340] on div "Received via SMS Jose Rivera Aug 06, 2025 at 1:40 AM There should be a note tha…" at bounding box center [918, 327] width 1029 height 429
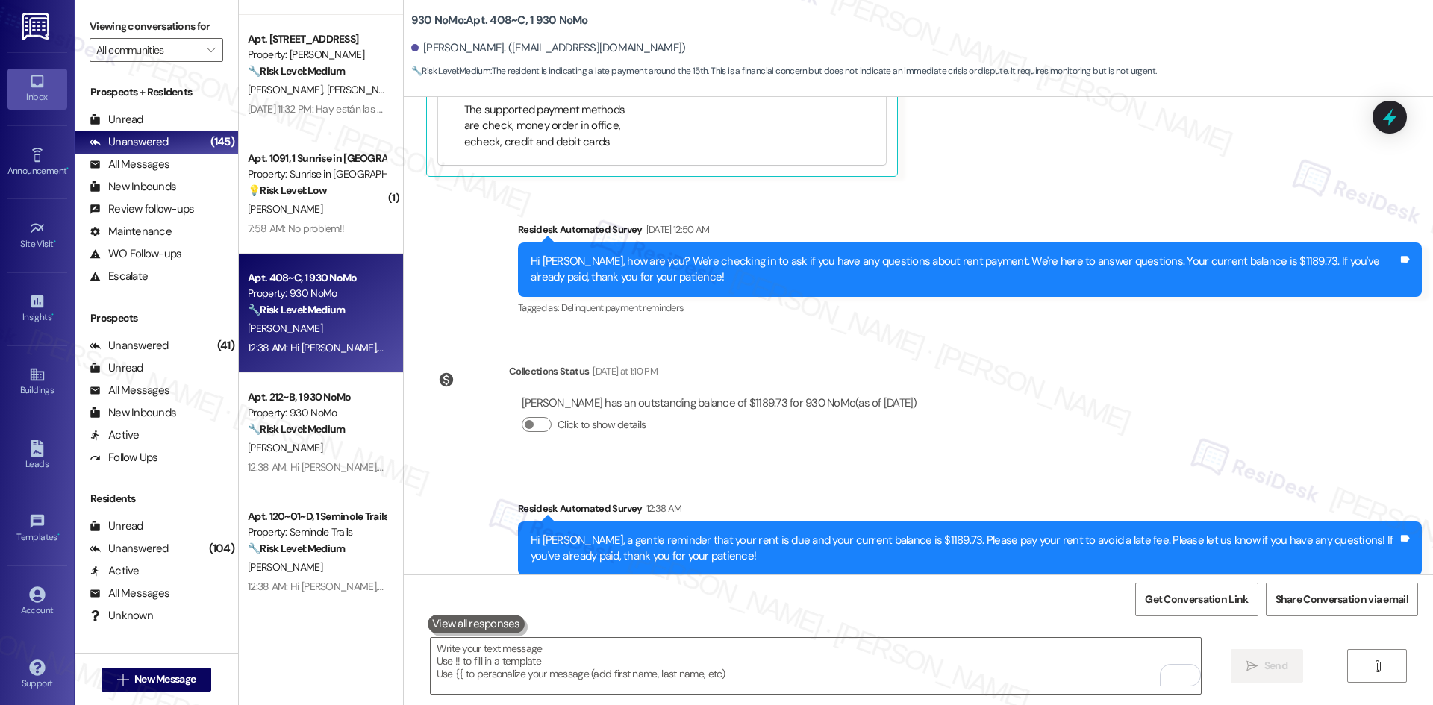
scroll to position [1708, 0]
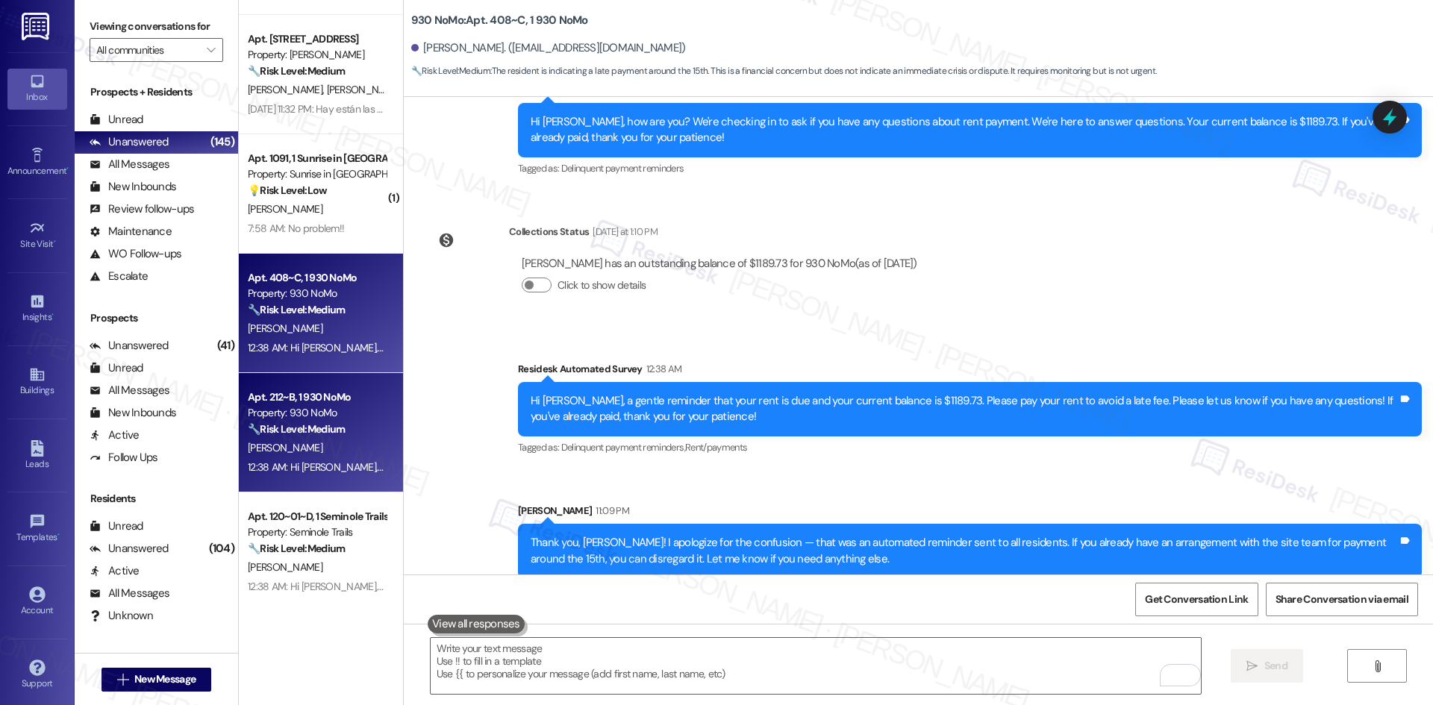
click at [329, 451] on div "G. Brooks" at bounding box center [316, 448] width 141 height 19
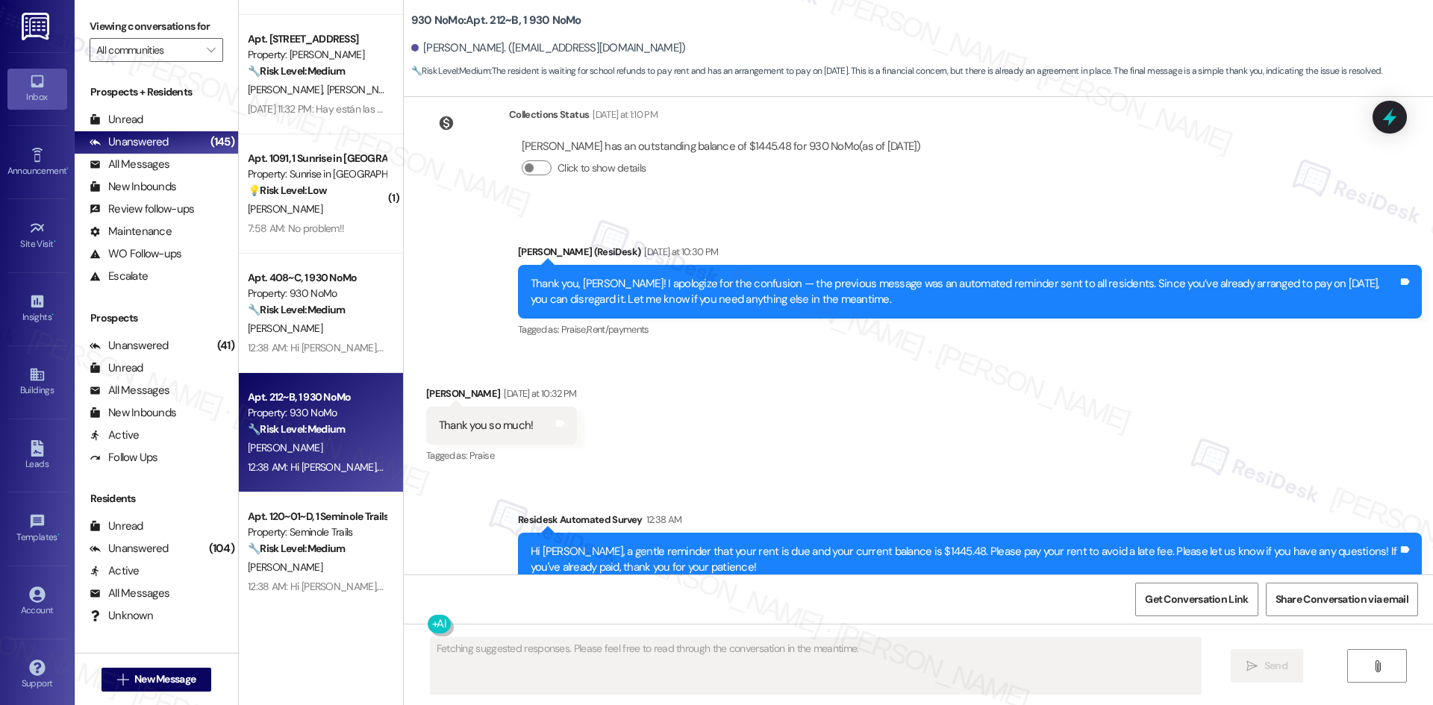
scroll to position [2512, 0]
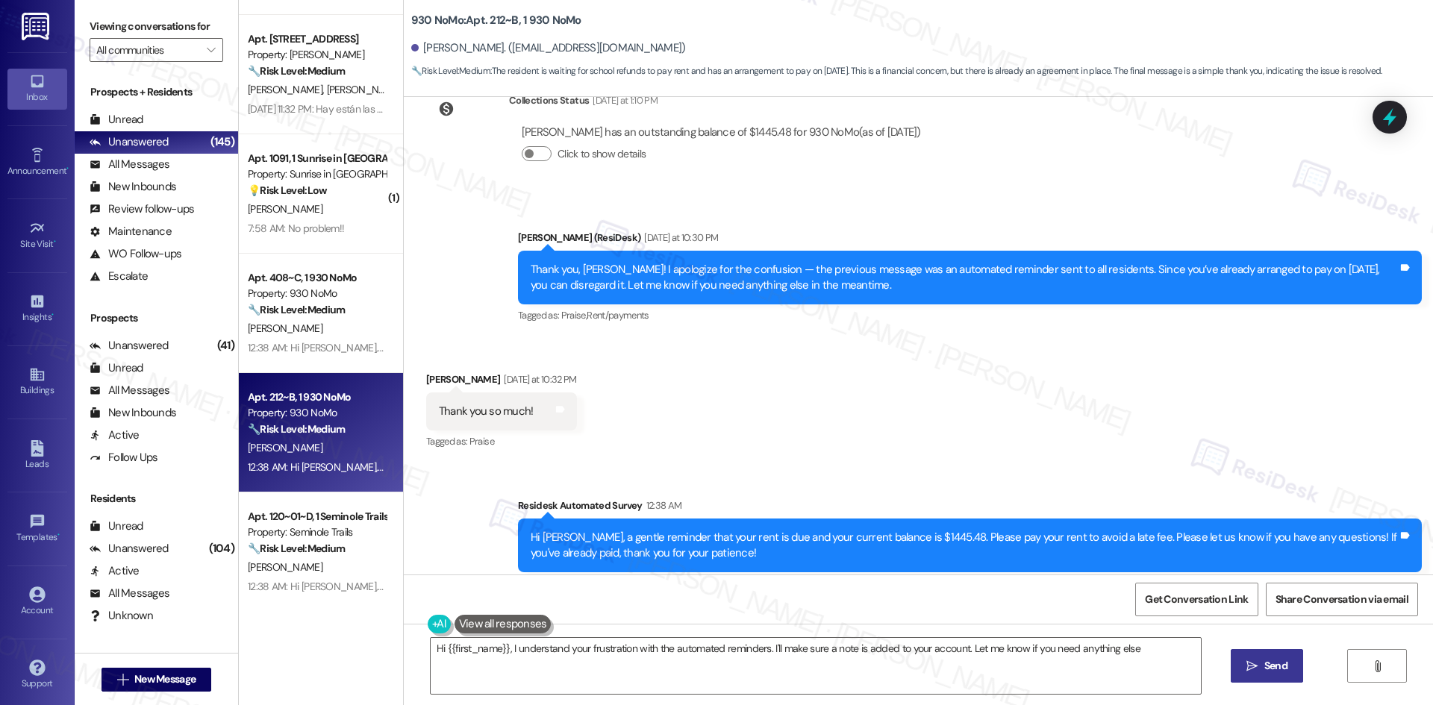
type textarea "Hi {{first_name}}, I understand your frustration with the automated reminders. …"
click at [978, 395] on div "Received via SMS Grace Brooks Yesterday at 10:32 PM Thank you so much! Tags and…" at bounding box center [918, 401] width 1029 height 126
click at [931, 429] on div "Received via SMS Grace Brooks Yesterday at 10:32 PM Thank you so much! Tags and…" at bounding box center [918, 401] width 1029 height 126
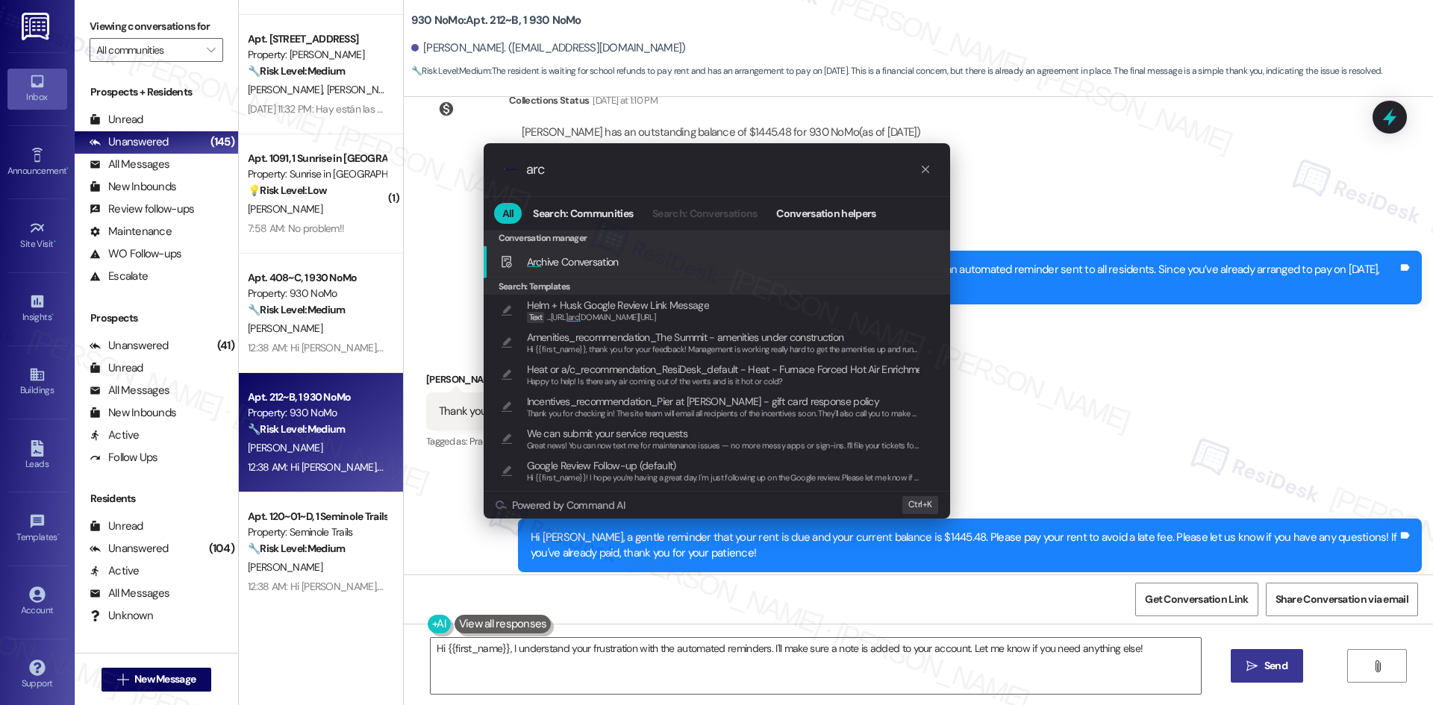
type input "arc"
click at [599, 266] on span "Arc hive Conversation" at bounding box center [573, 261] width 92 height 13
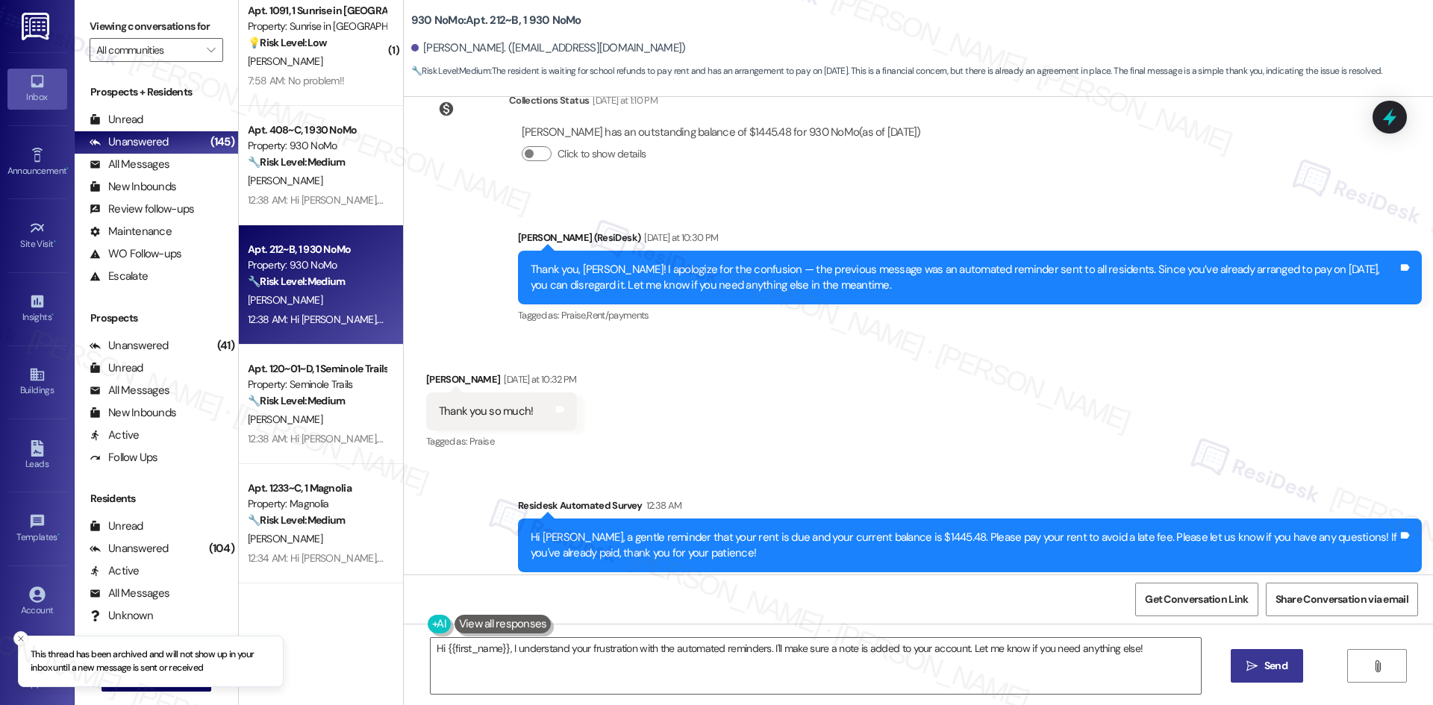
scroll to position [373, 0]
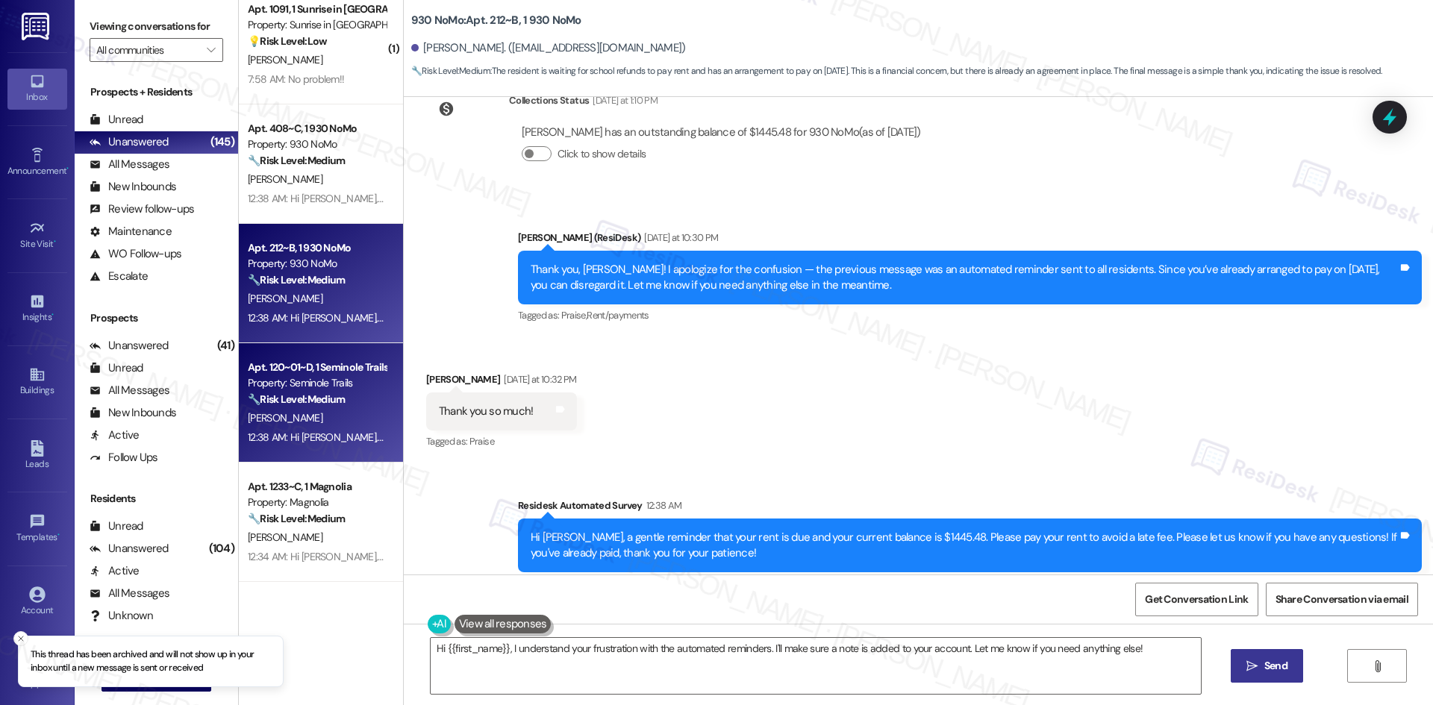
click at [317, 407] on div "🔧 Risk Level: Medium The resident is communicating about a late rent payment, i…" at bounding box center [317, 400] width 138 height 16
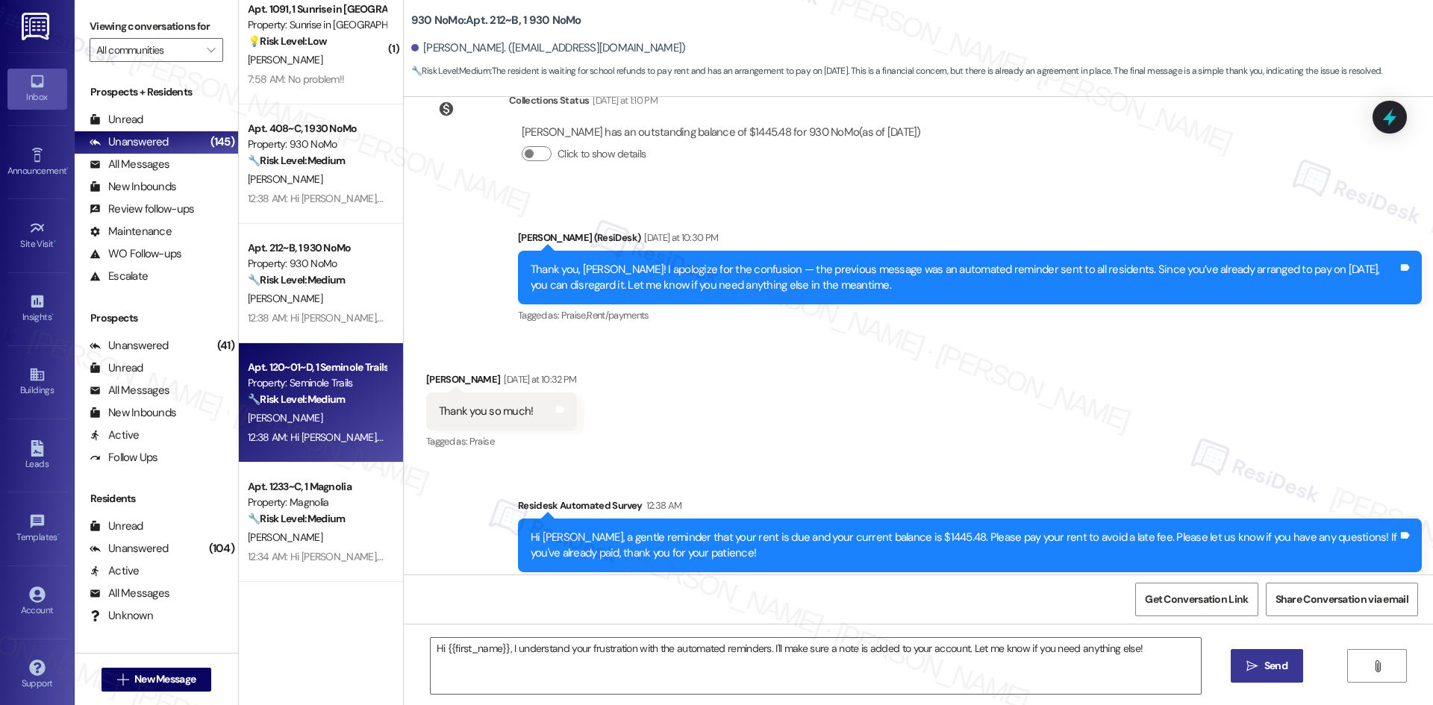
type textarea "Fetching suggested responses. Please feel free to read through the conversation…"
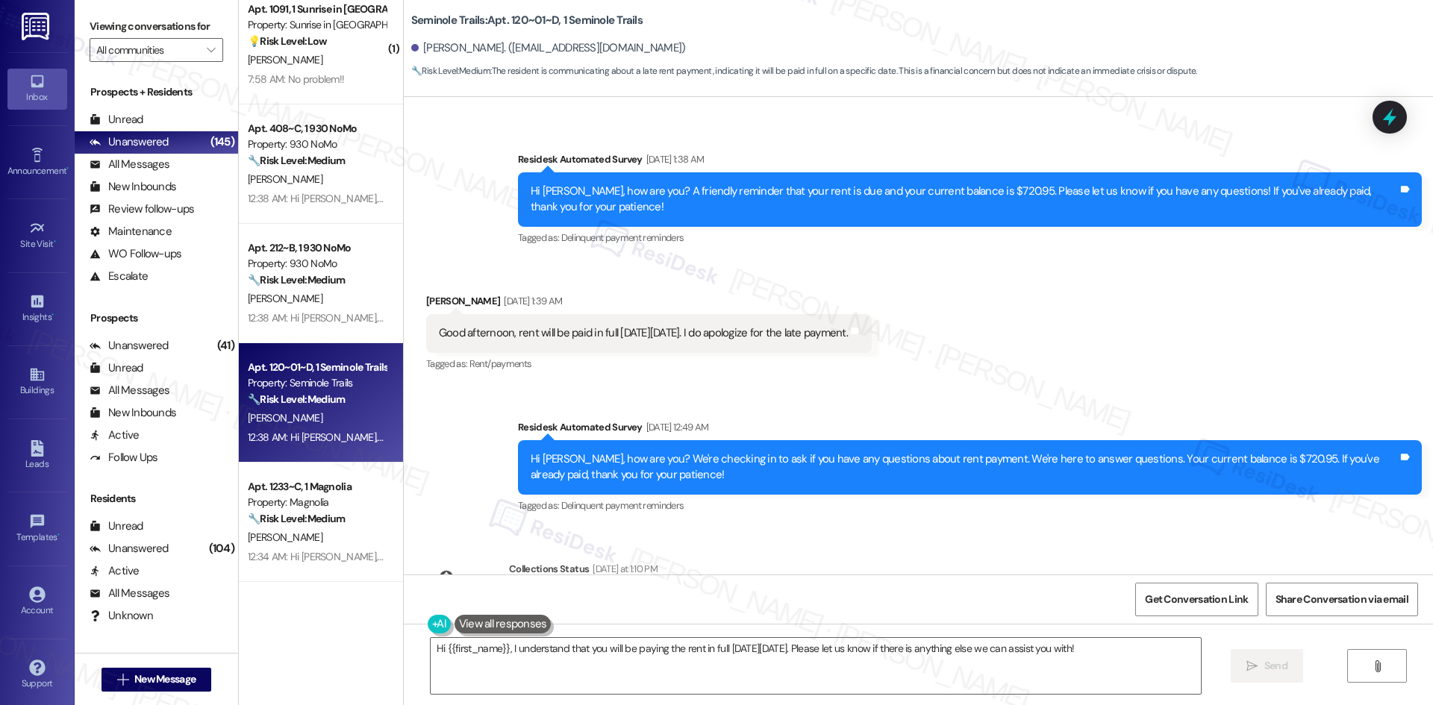
scroll to position [482, 0]
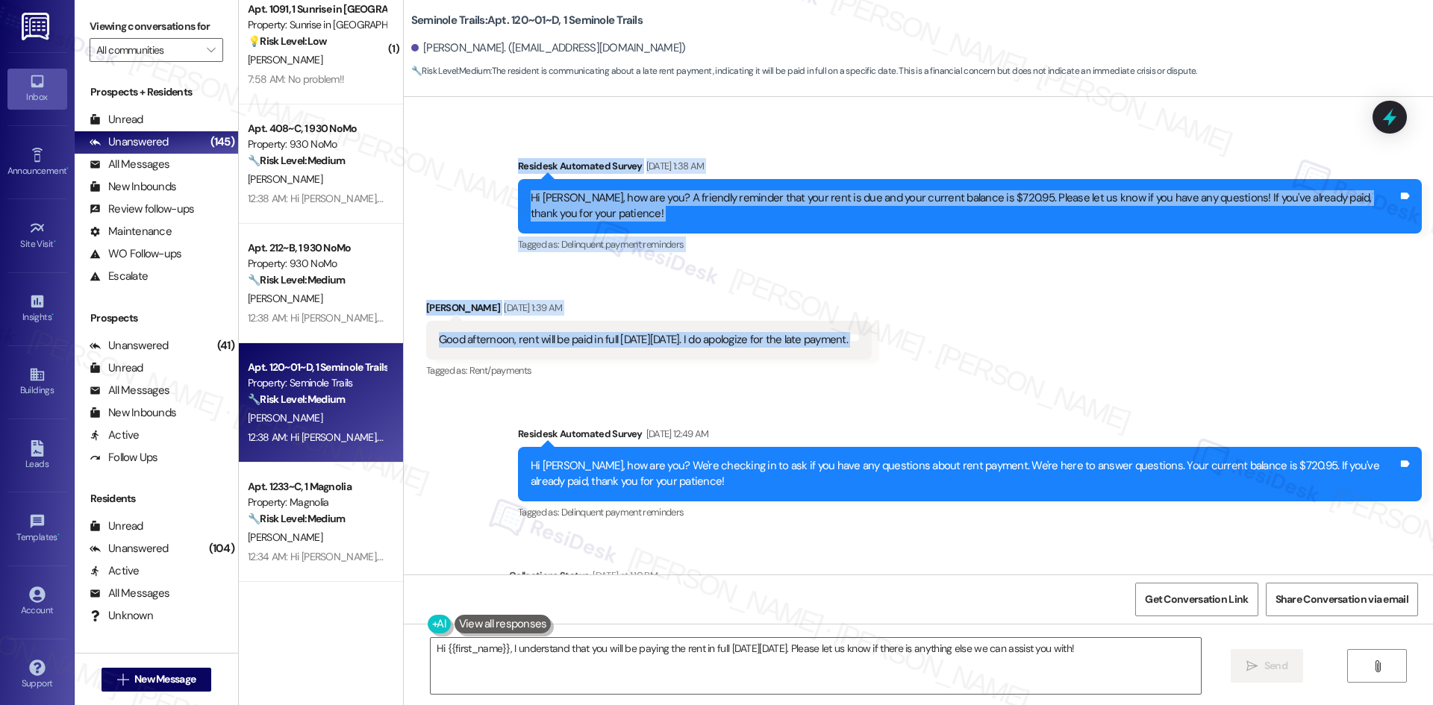
drag, startPoint x: 507, startPoint y: 167, endPoint x: 865, endPoint y: 343, distance: 398.5
click at [865, 343] on div "Survey, sent via SMS Residesk Automated Survey Aug 28, 2024 at 1:41 AM This mes…" at bounding box center [918, 336] width 1029 height 478
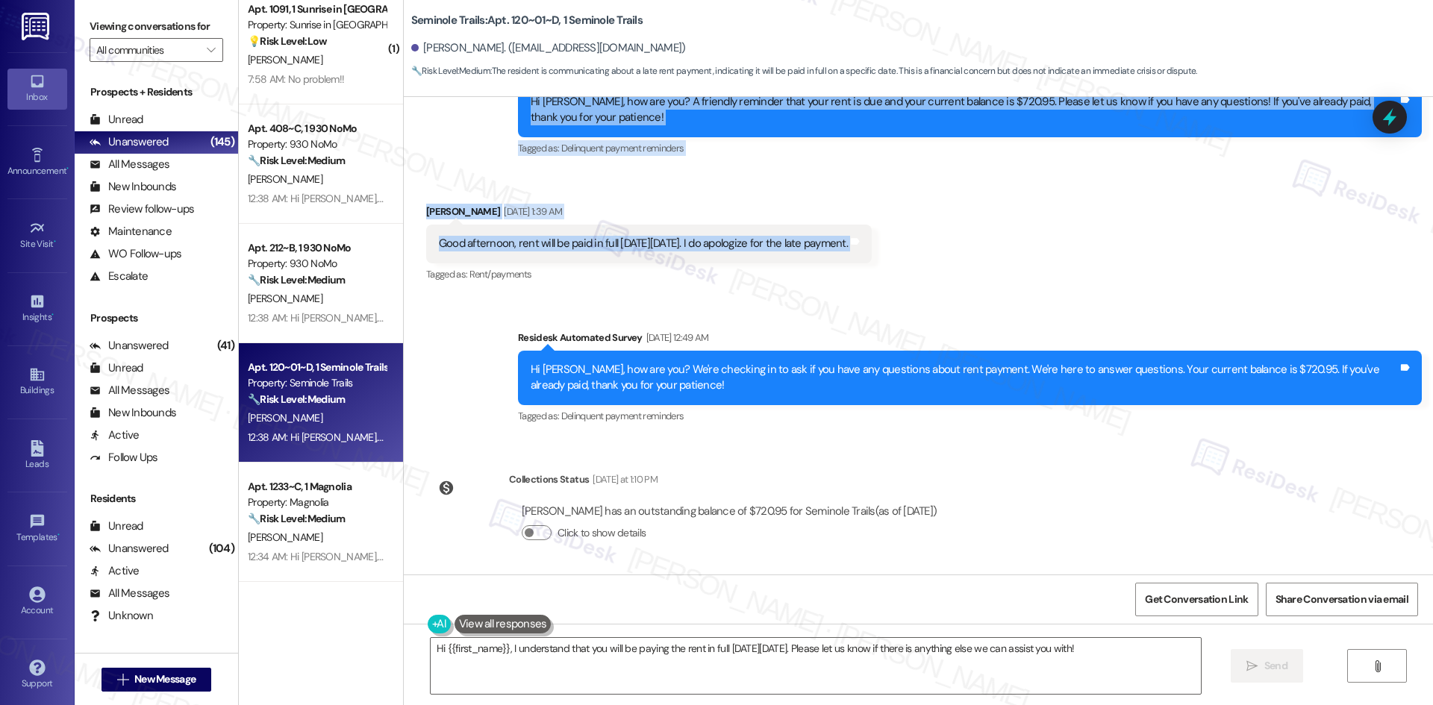
scroll to position [706, 0]
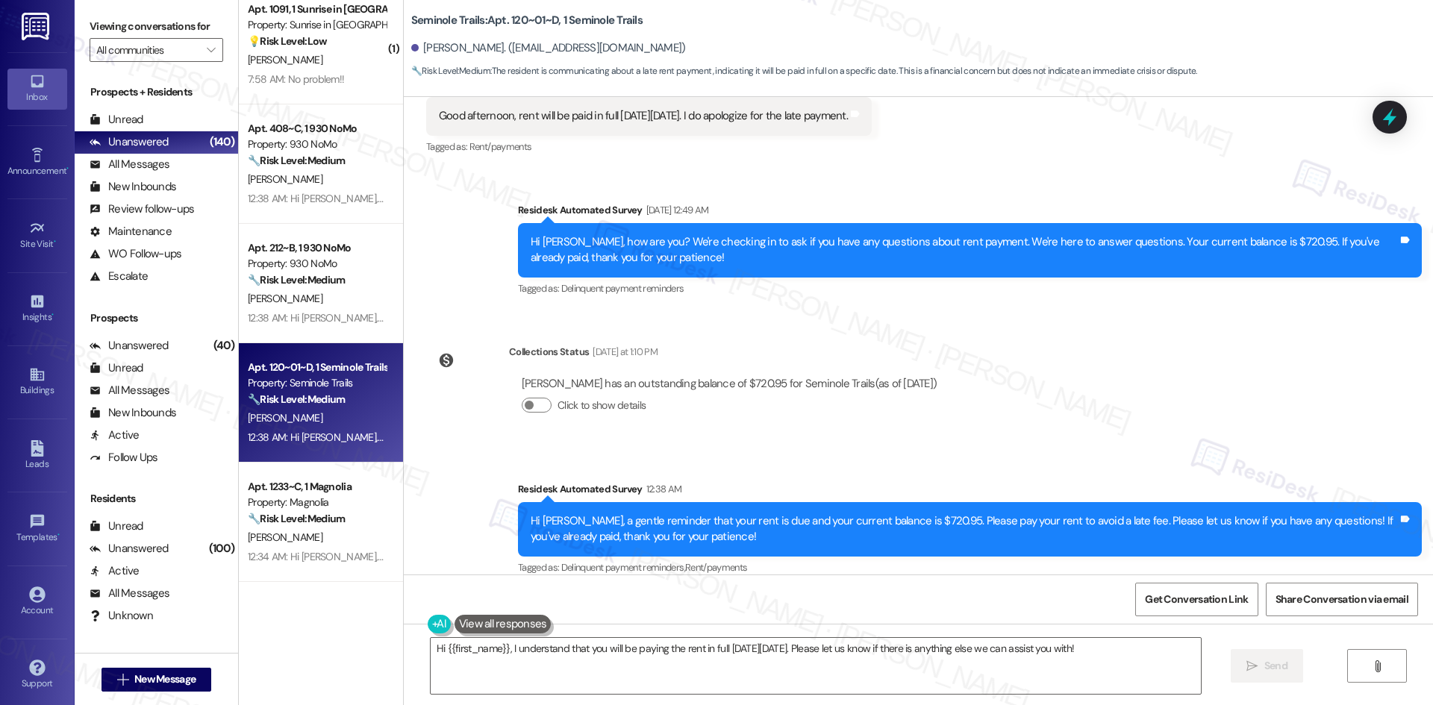
click at [1173, 294] on div "Survey, sent via SMS Residesk Automated Survey Aug 09, 2025 at 12:49 AM Hi Yaki…" at bounding box center [970, 250] width 926 height 119
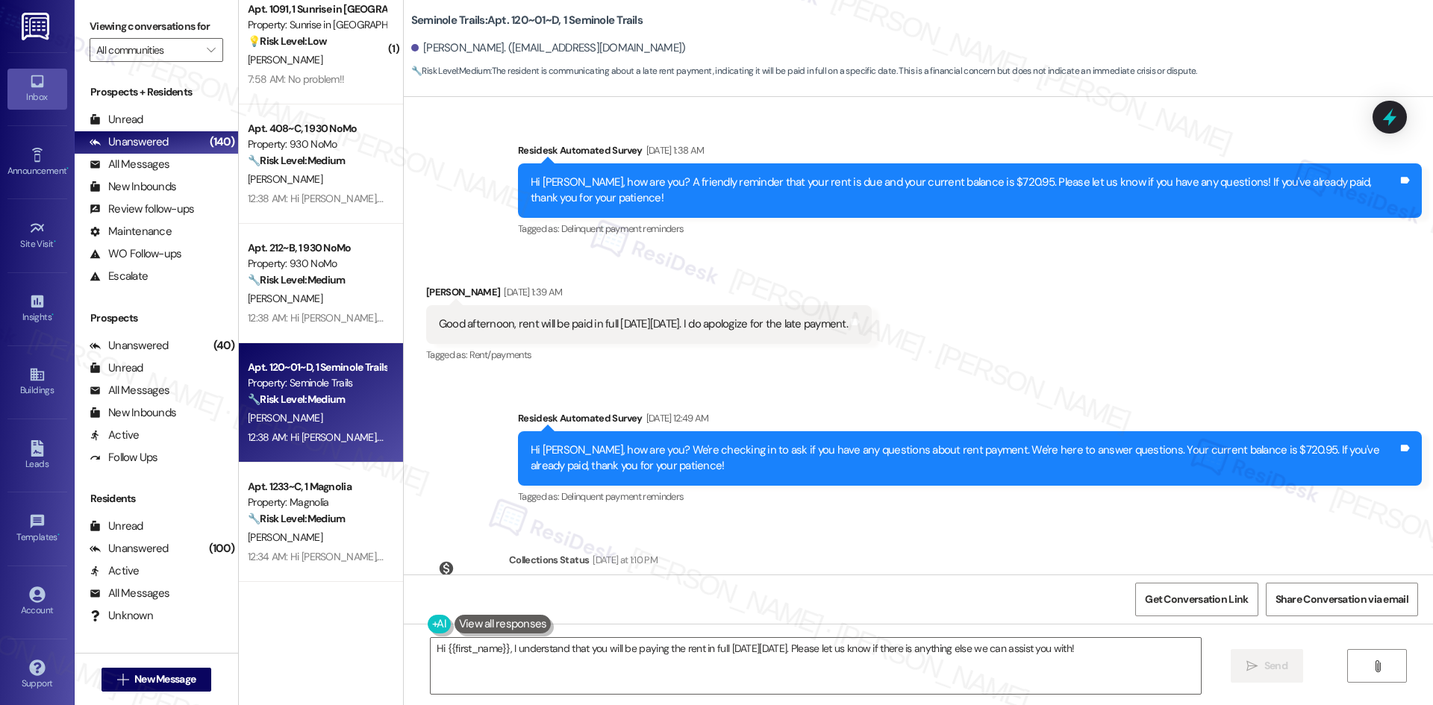
scroll to position [407, 0]
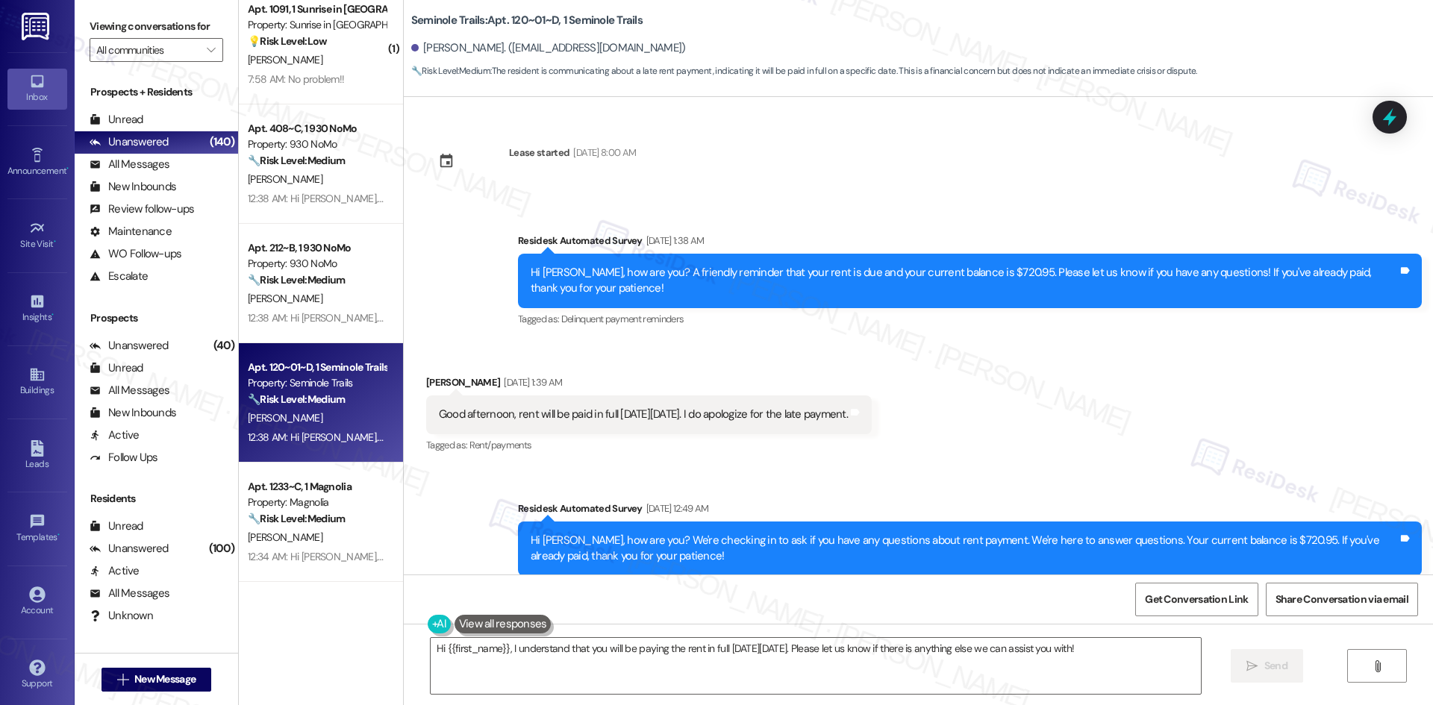
click at [886, 354] on div "Received via SMS Yakiria Charles Aug 06, 2025 at 1:39 AM Good afternoon, rent w…" at bounding box center [918, 404] width 1029 height 126
click at [959, 357] on div "Received via SMS Yakiria Charles Aug 06, 2025 at 1:39 AM Good afternoon, rent w…" at bounding box center [918, 404] width 1029 height 126
click at [935, 658] on textarea "Hi {{first_name}}, I understand that you will be paying the rent in full on Fri…" at bounding box center [816, 666] width 770 height 56
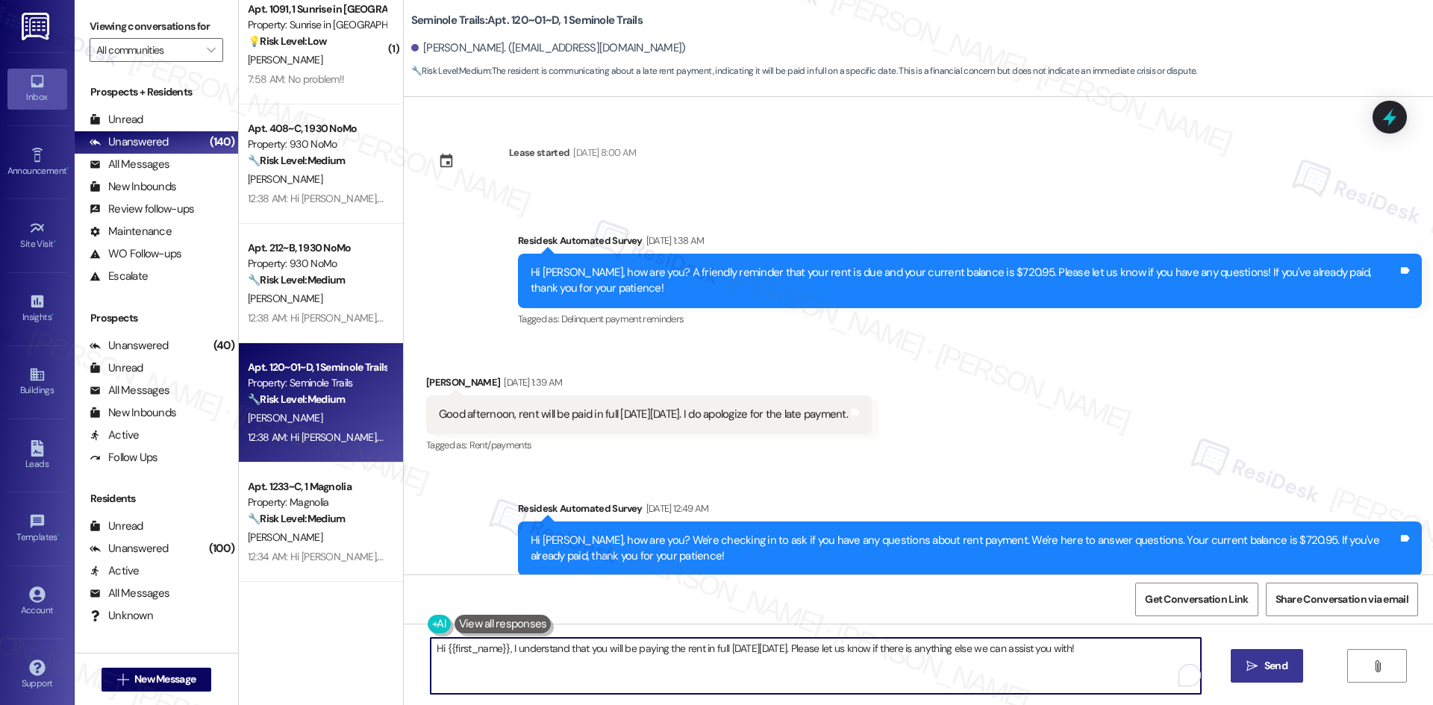
paste textarea "Thank you for letting us know! We appreciate it, and if you have any questions …"
type textarea "Thank you for letting us know! We appreciate it, and if you have any questions …"
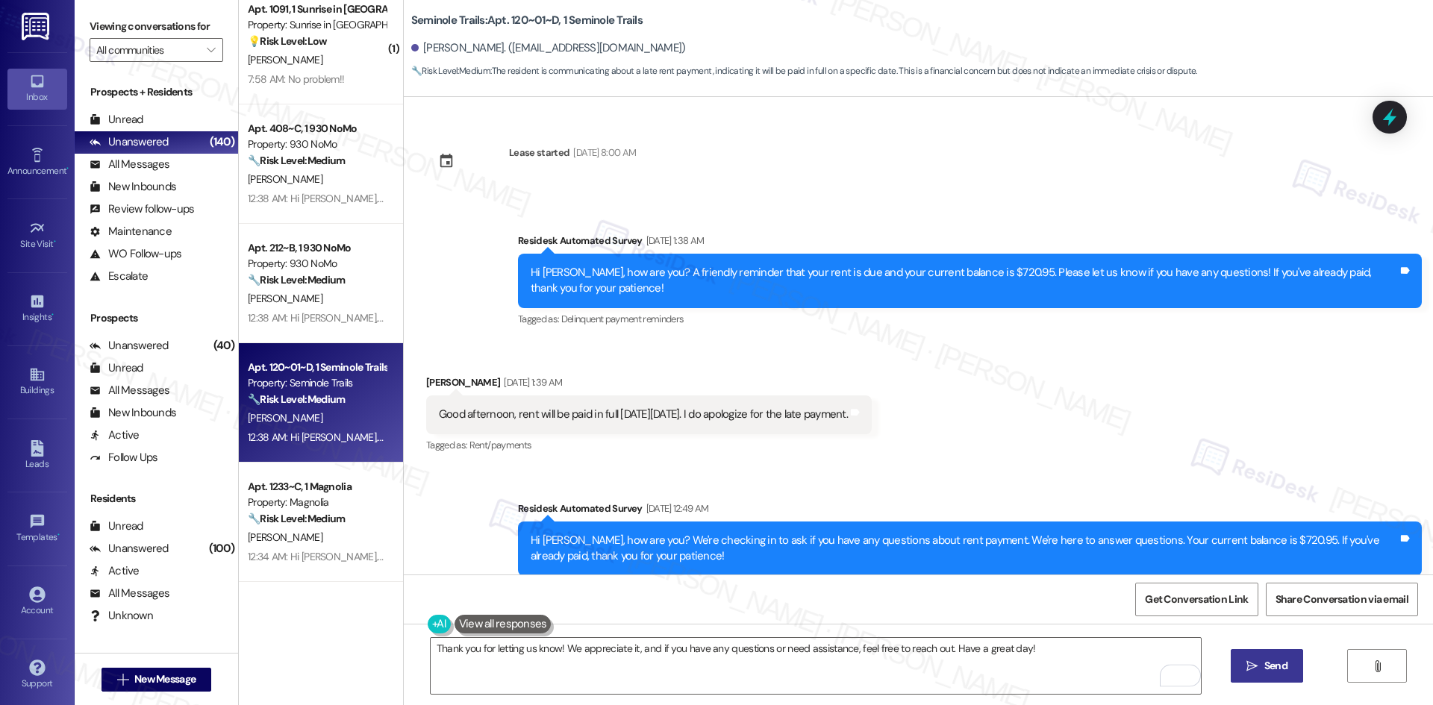
click at [1298, 669] on button " Send" at bounding box center [1267, 666] width 72 height 34
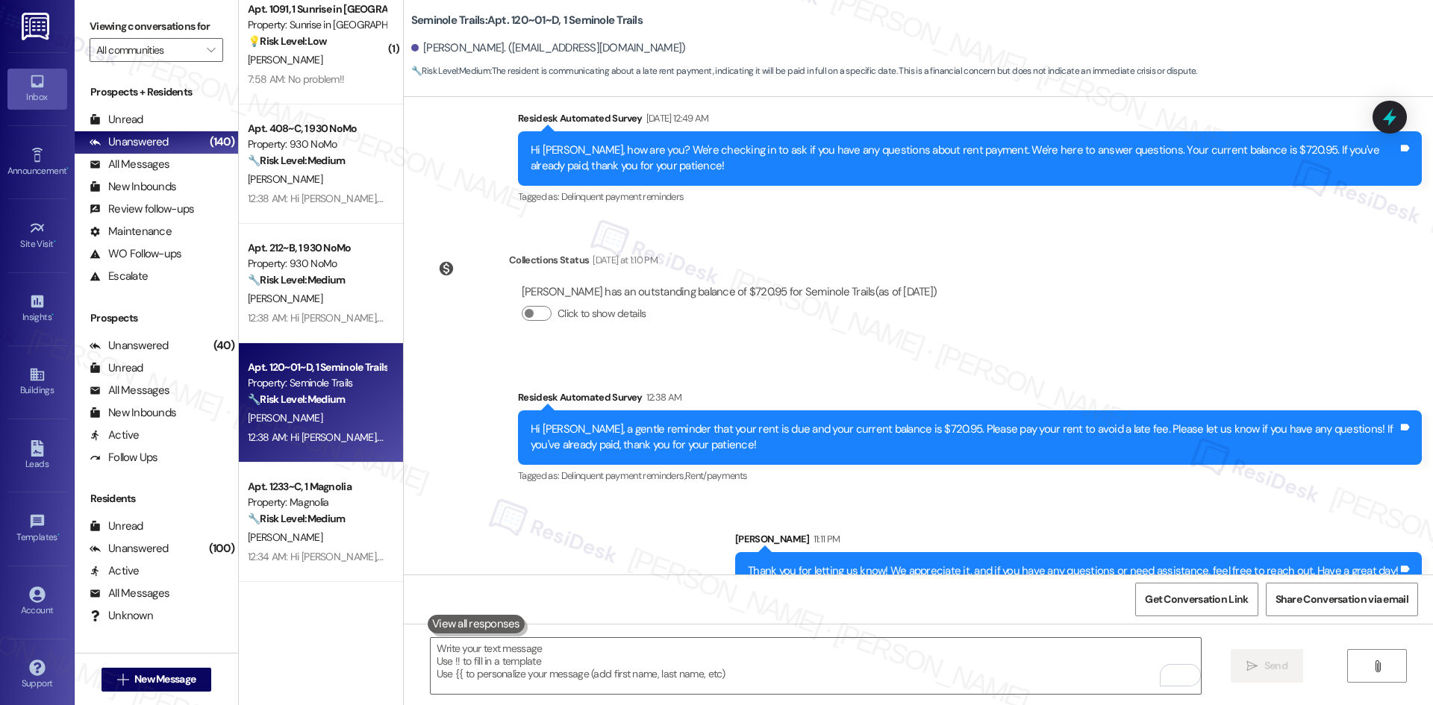
scroll to position [810, 0]
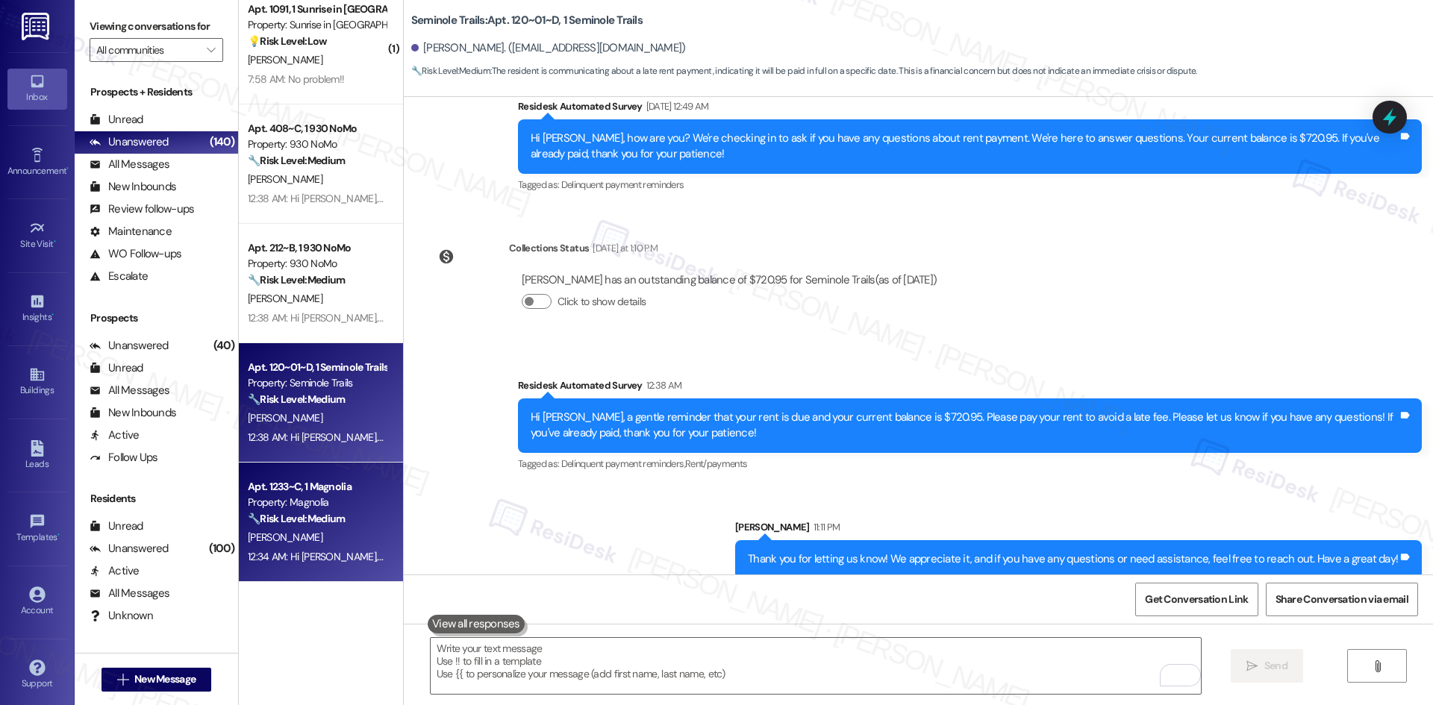
click at [346, 543] on div "J. Wiedemann" at bounding box center [316, 537] width 141 height 19
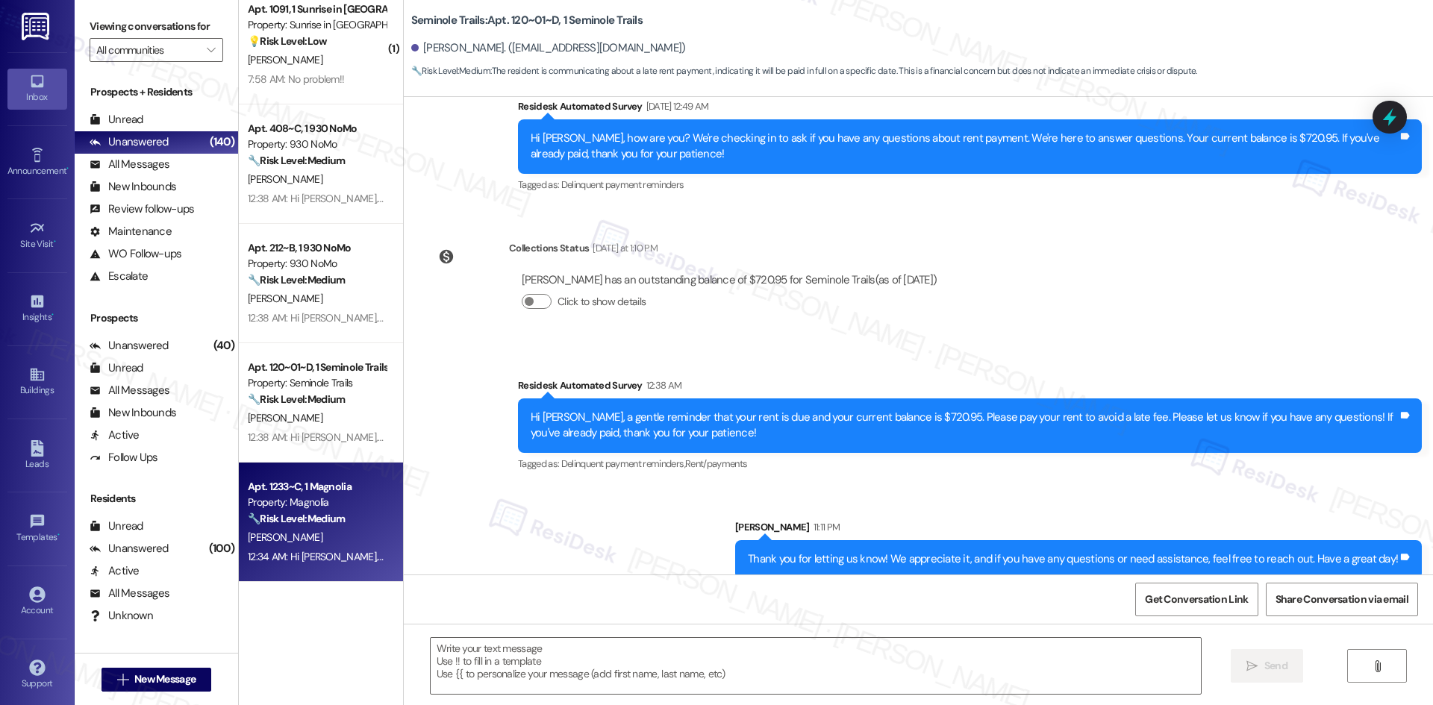
type textarea "Fetching suggested responses. Please feel free to read through the conversation…"
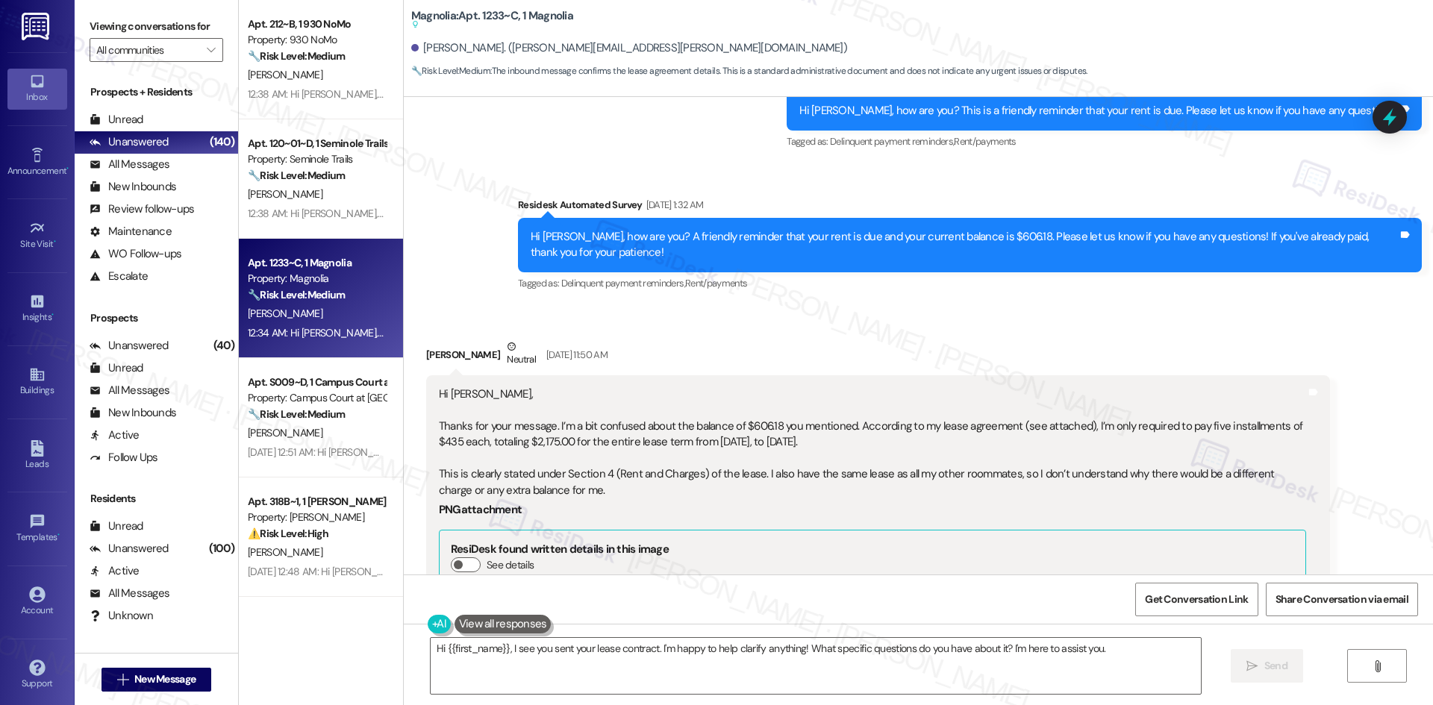
scroll to position [1419, 0]
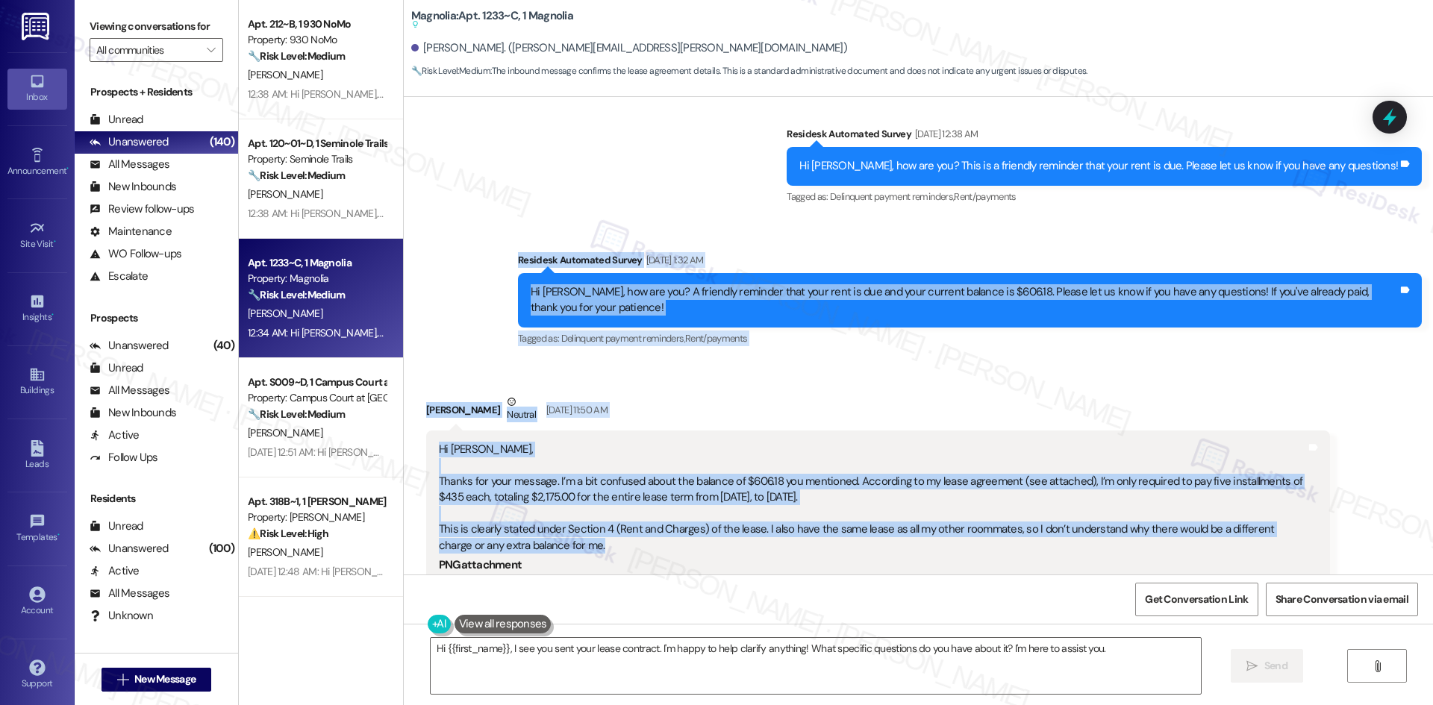
drag, startPoint x: 493, startPoint y: 215, endPoint x: 678, endPoint y: 514, distance: 351.5
click at [678, 514] on div "WO Lease started Mar 01, 2025 at 8:00 AM Show details Survey, sent via SMS Resi…" at bounding box center [918, 336] width 1029 height 478
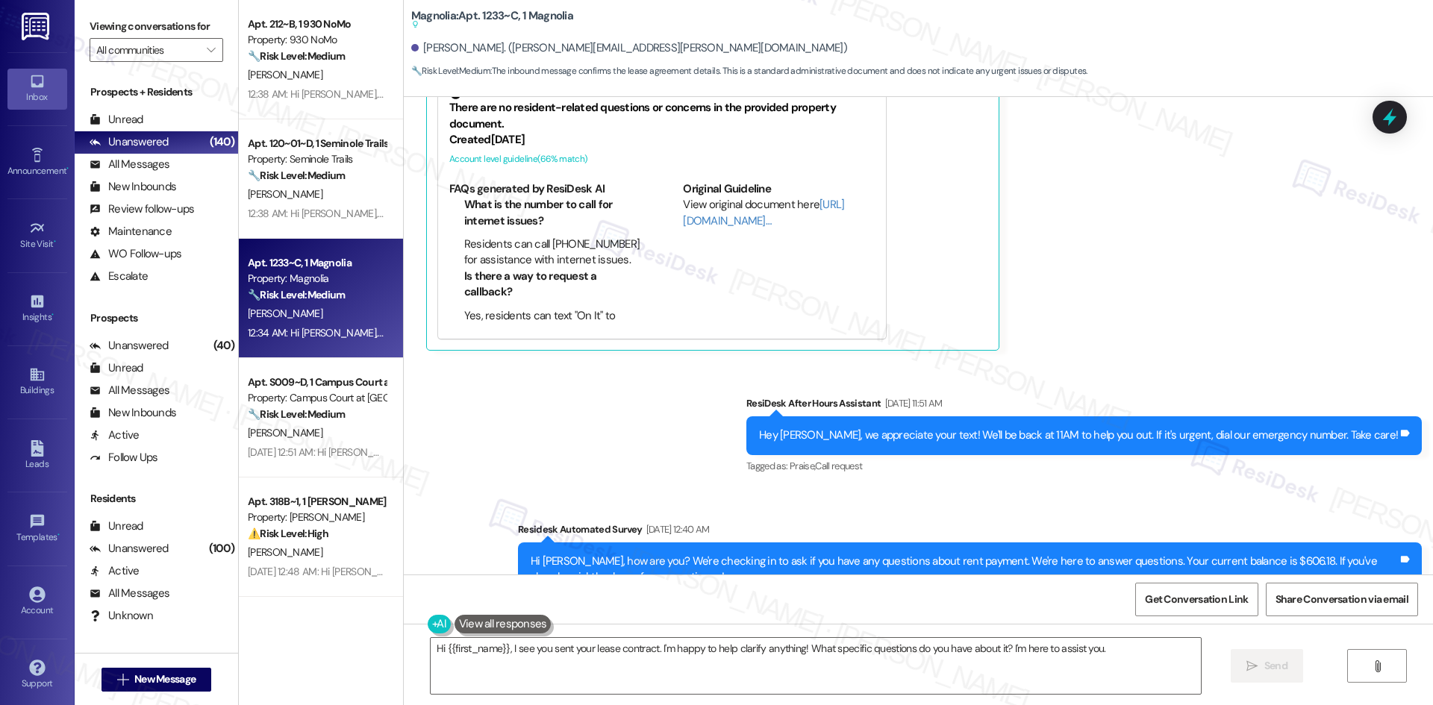
scroll to position [2613, 0]
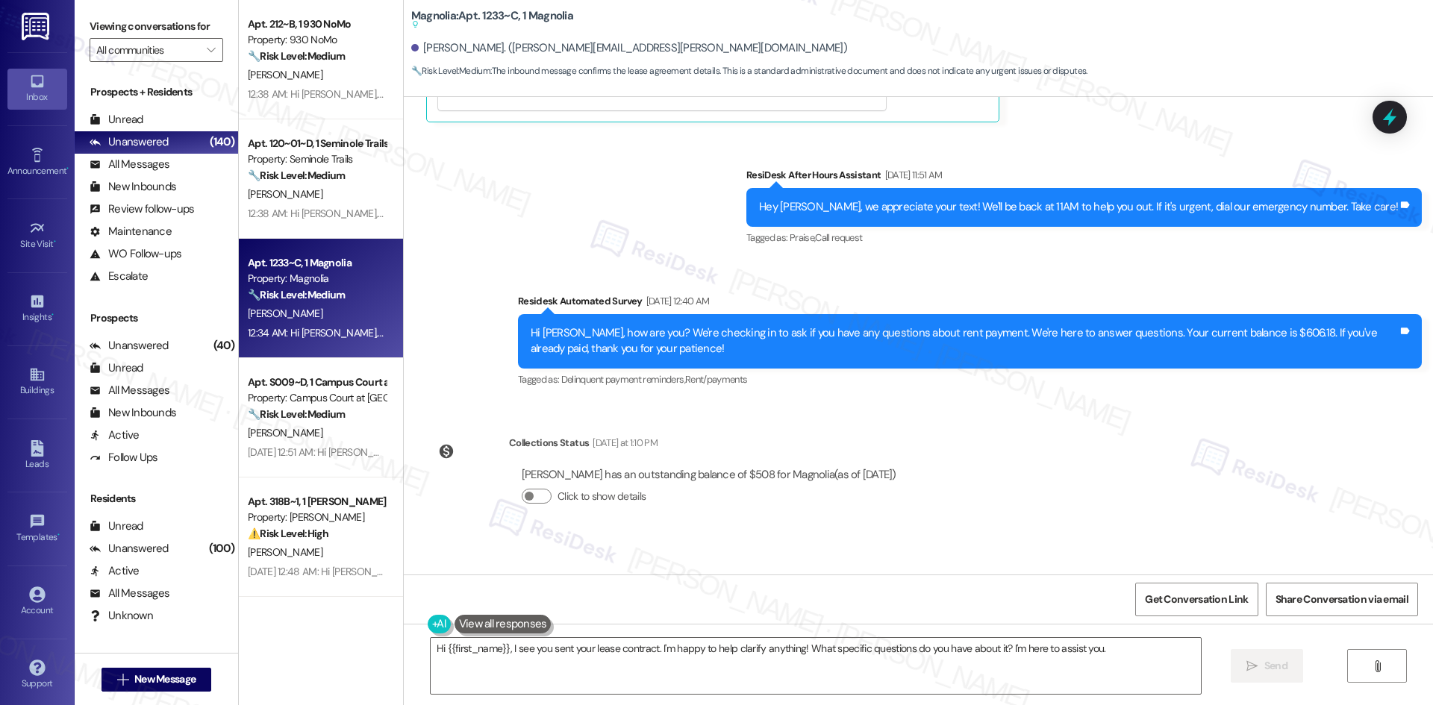
click at [525, 182] on div "Sent via SMS ResiDesk After Hours Assistant Aug 06, 2025 at 11:51 AM Hey Johann…" at bounding box center [918, 268] width 1029 height 268
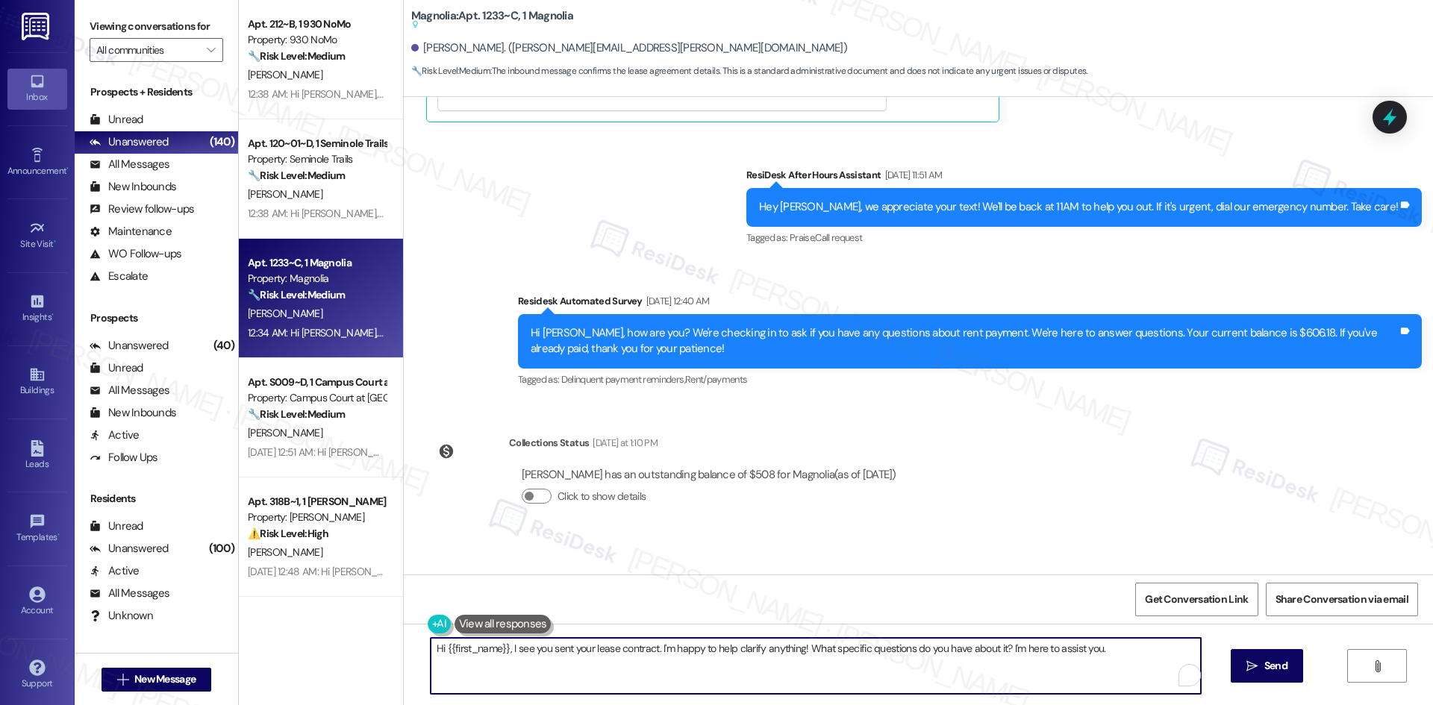
click at [738, 675] on textarea "Hi {{first_name}}, I see you sent your lease contract. I'm happy to help clarif…" at bounding box center [816, 666] width 770 height 56
paste textarea "Thank you, Johannes! I apologize for the confusion — that was an automated remi…"
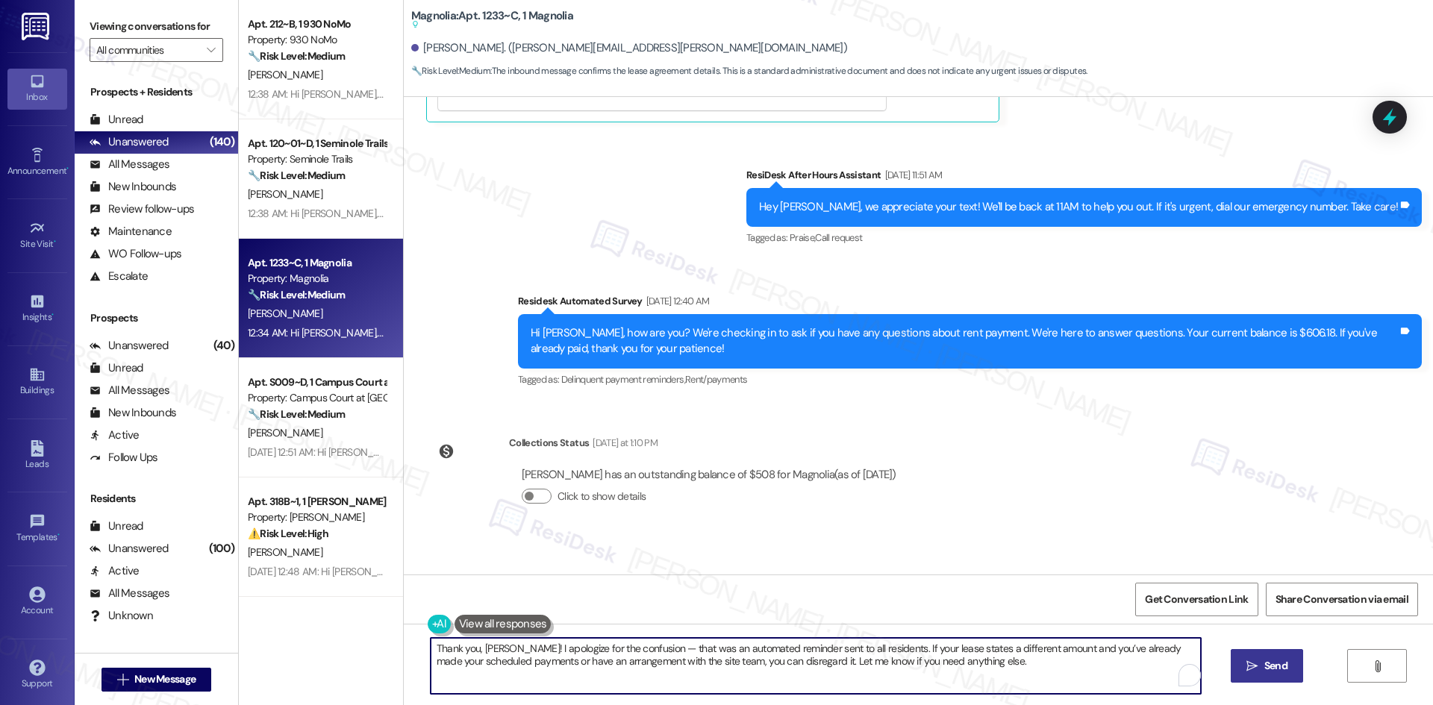
type textarea "Thank you, Johannes! I apologize for the confusion — that was an automated remi…"
click at [1269, 663] on span "Send" at bounding box center [1275, 666] width 23 height 16
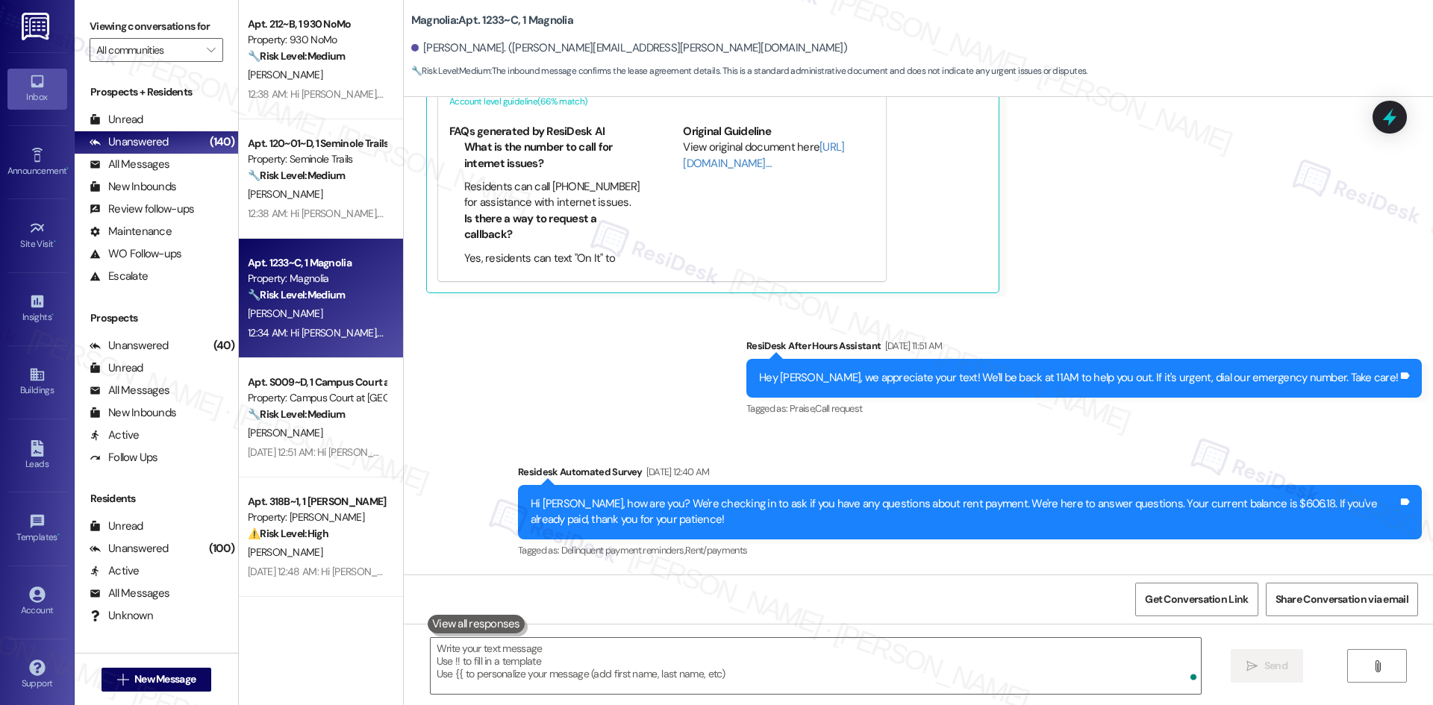
scroll to position [2807, 0]
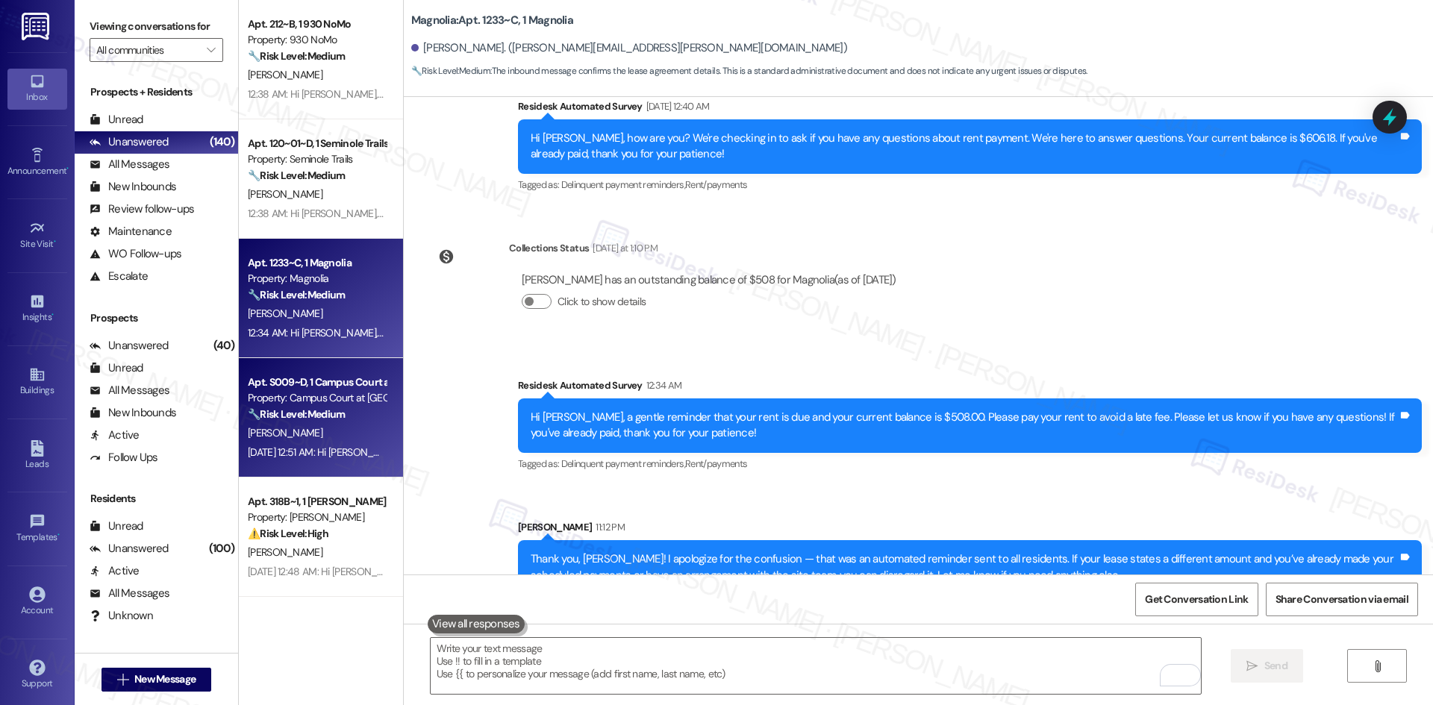
click at [341, 438] on div "J. Benson" at bounding box center [316, 433] width 141 height 19
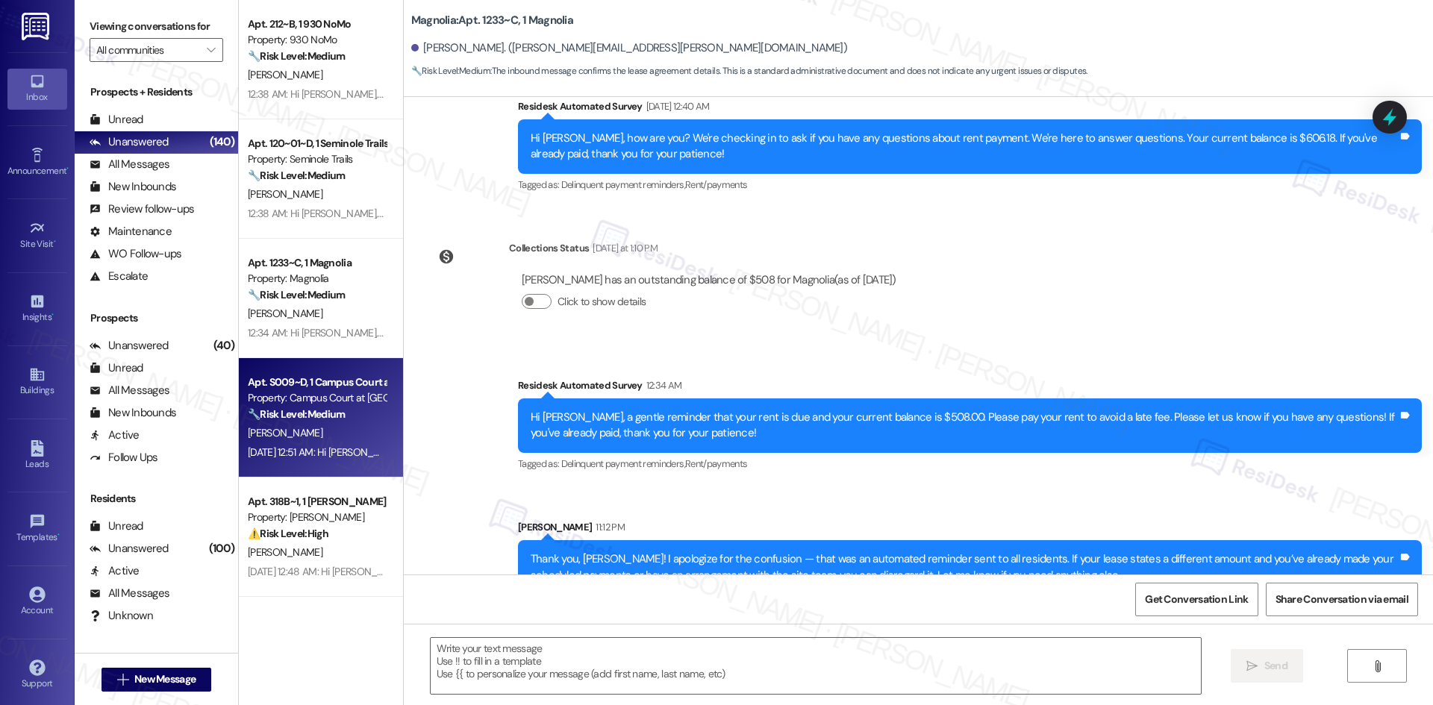
type textarea "Fetching suggested responses. Please feel free to read through the conversation…"
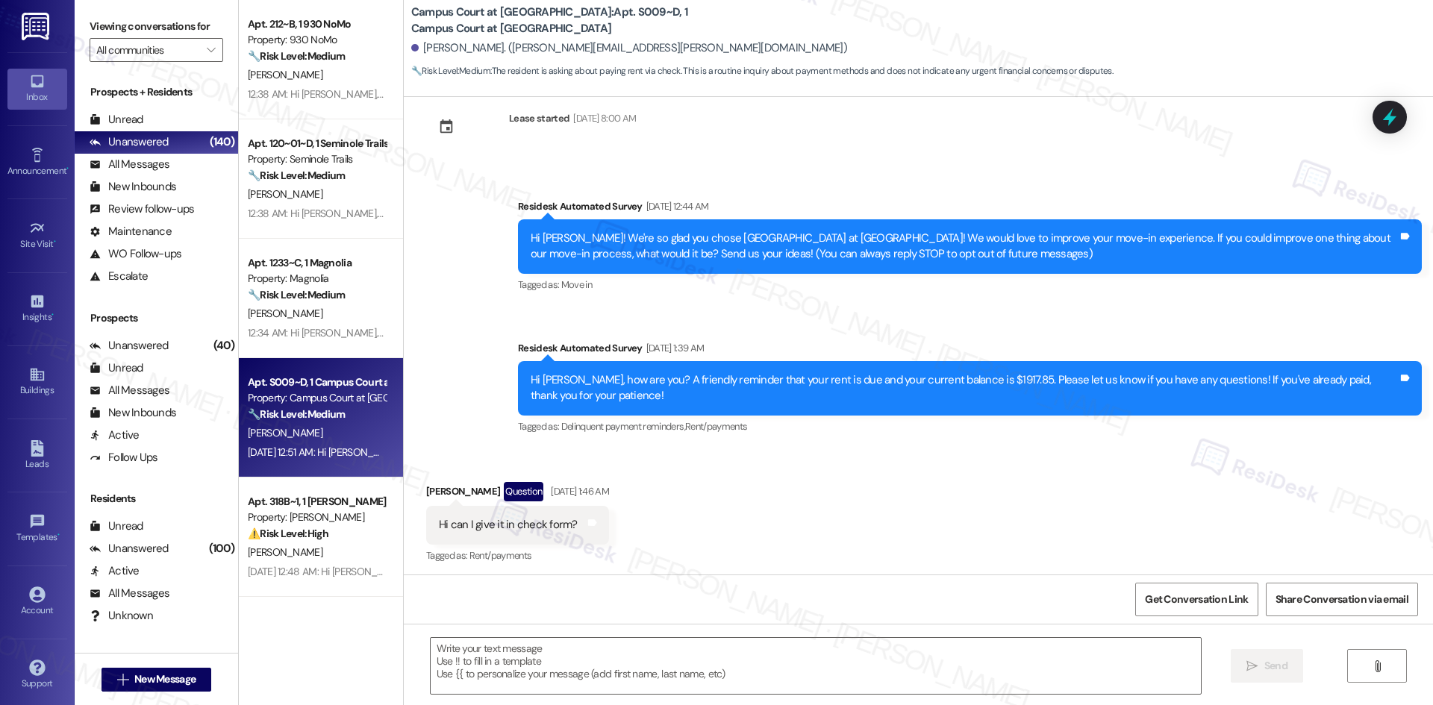
scroll to position [35, 0]
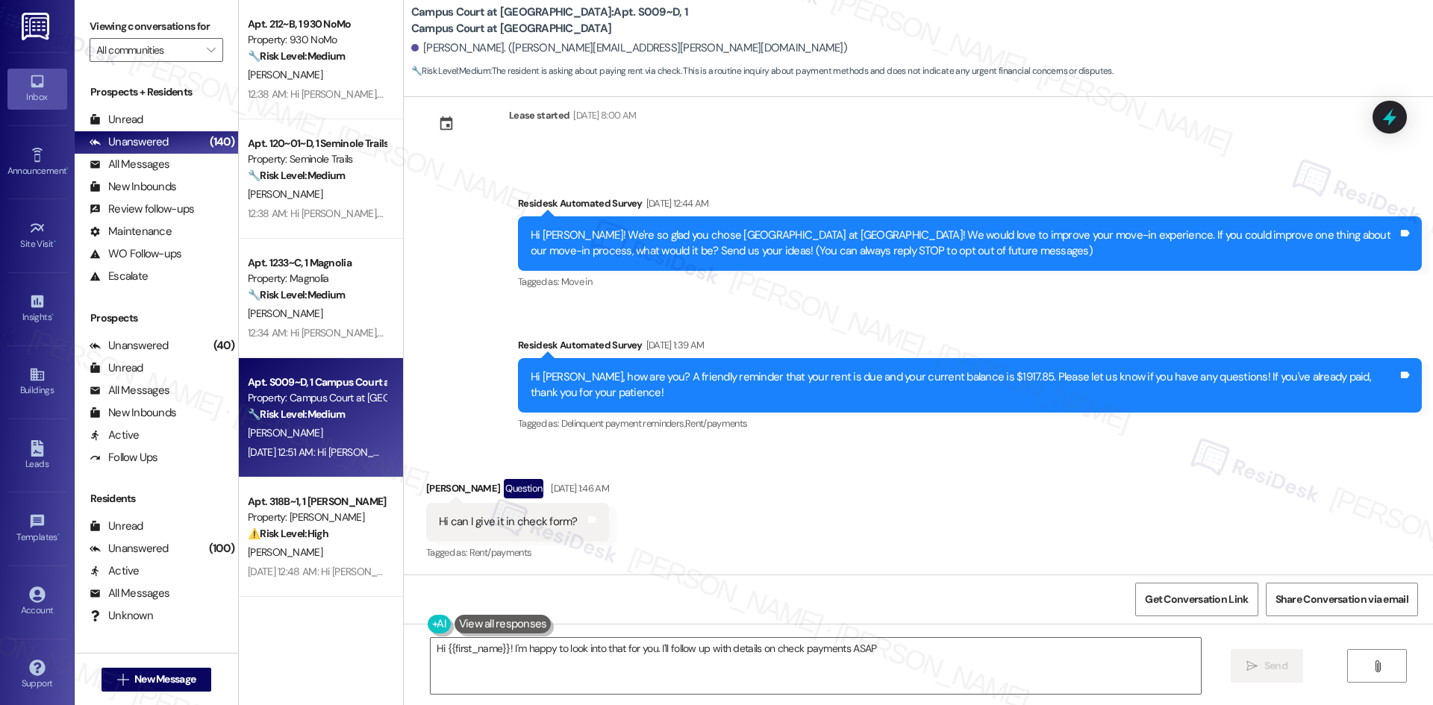
type textarea "Hi {{first_name}}! I'm happy to look into that for you. I'll follow up with det…"
drag, startPoint x: 401, startPoint y: 471, endPoint x: 639, endPoint y: 519, distance: 242.1
click at [639, 519] on div "Received via SMS Jori Benson Question Aug 06, 2025 at 1:46 AM Hi can I give it …" at bounding box center [918, 510] width 1029 height 129
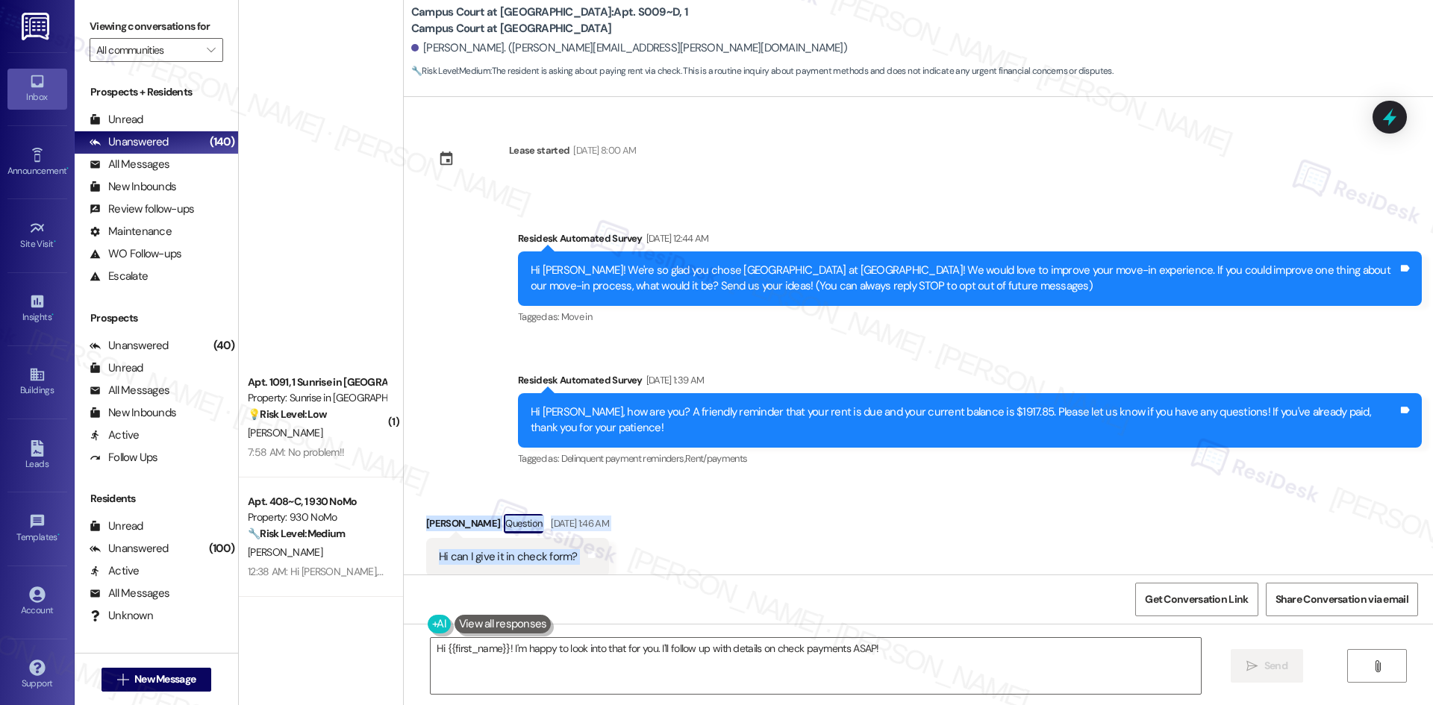
scroll to position [35, 0]
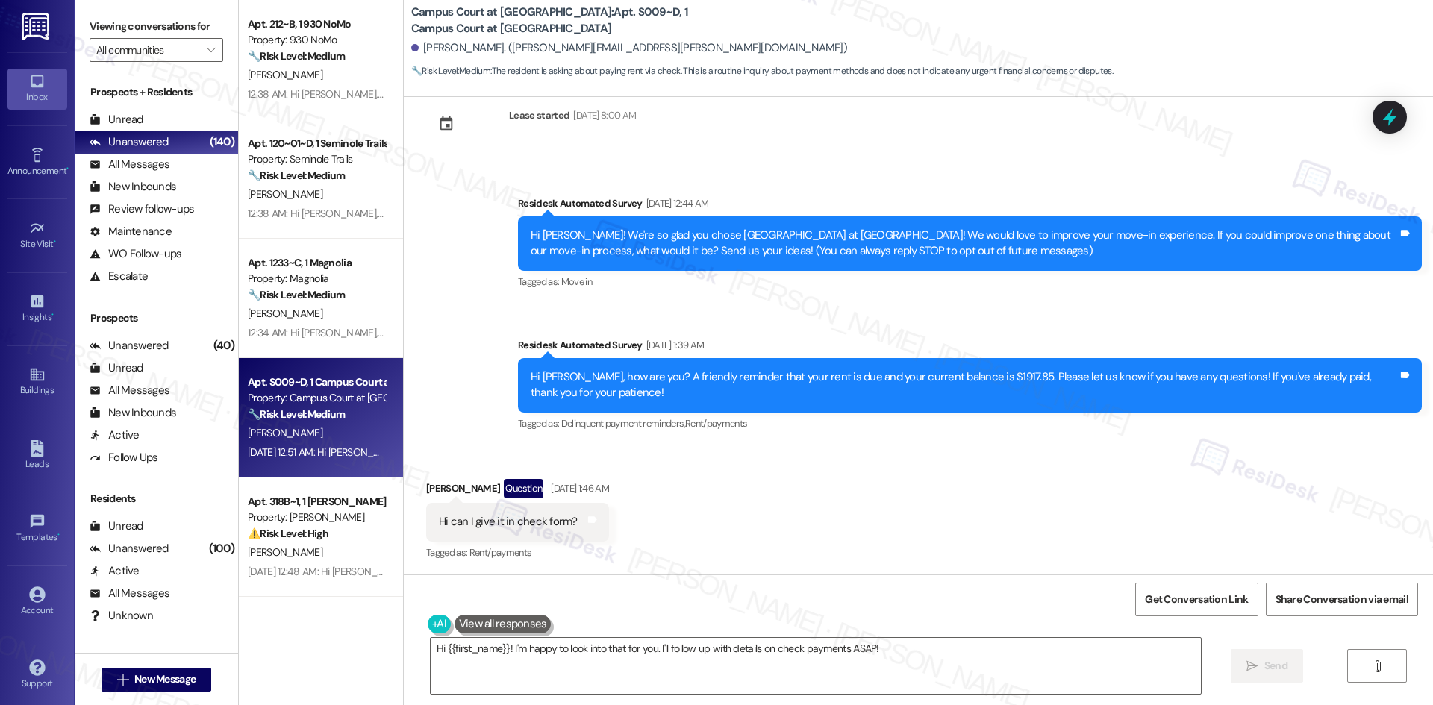
drag, startPoint x: 873, startPoint y: 155, endPoint x: 884, endPoint y: 172, distance: 20.1
click at [873, 155] on div "Lease started Jun 15, 2025 at 8:00 AM Survey, sent via SMS Residesk Automated S…" at bounding box center [918, 336] width 1029 height 478
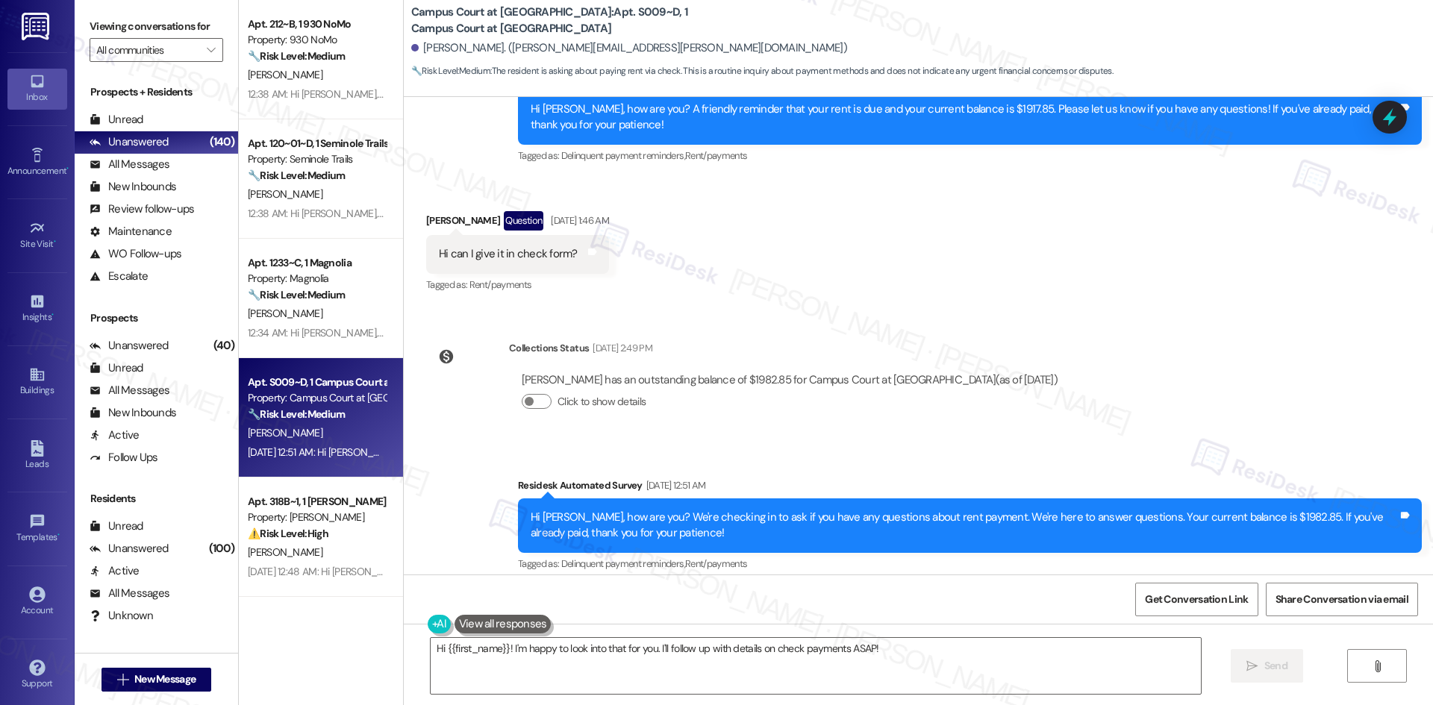
scroll to position [315, 0]
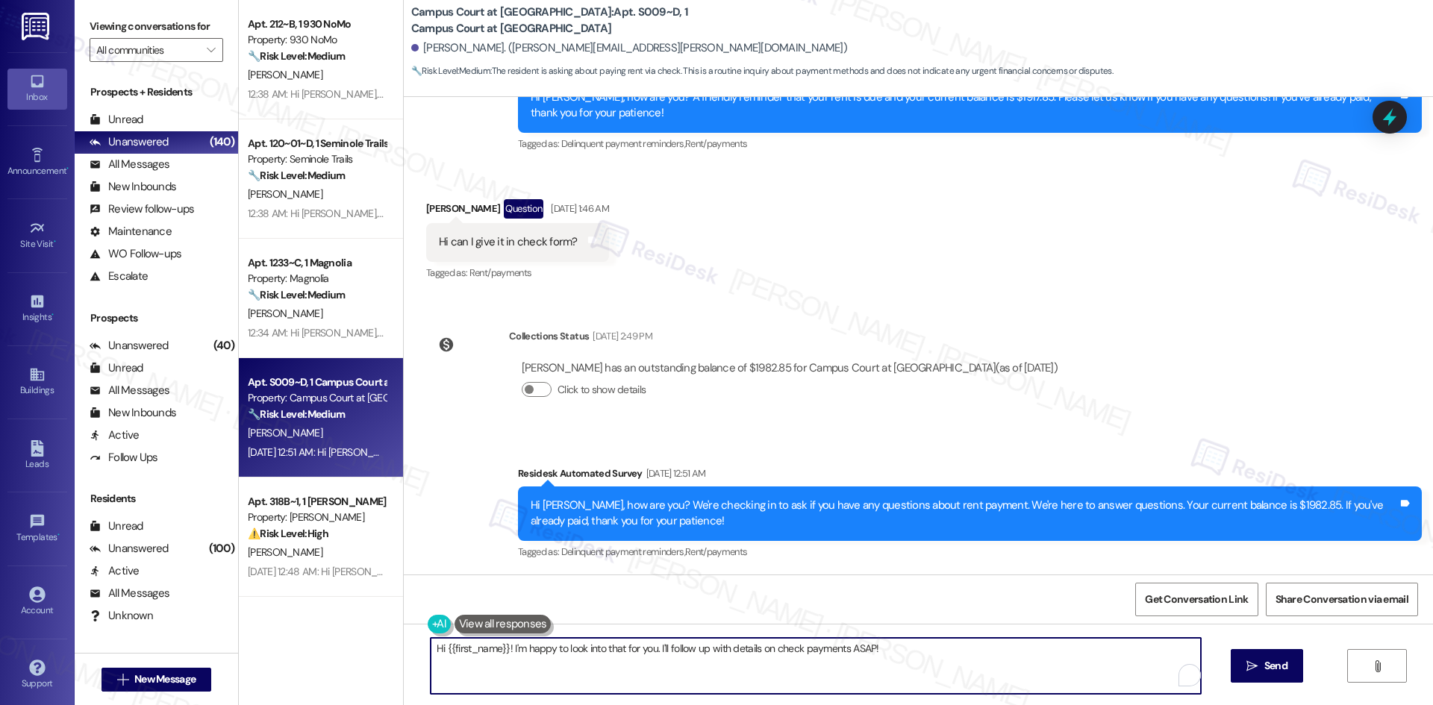
click at [966, 668] on textarea "Hi {{first_name}}! I'm happy to look into that for you. I'll follow up with det…" at bounding box center [816, 666] width 770 height 56
paste textarea "Jori, you can pay by certified check or money order at the site office. Let me …"
type textarea "Hi Jori, you can pay by certified check or money order at the site office. Let …"
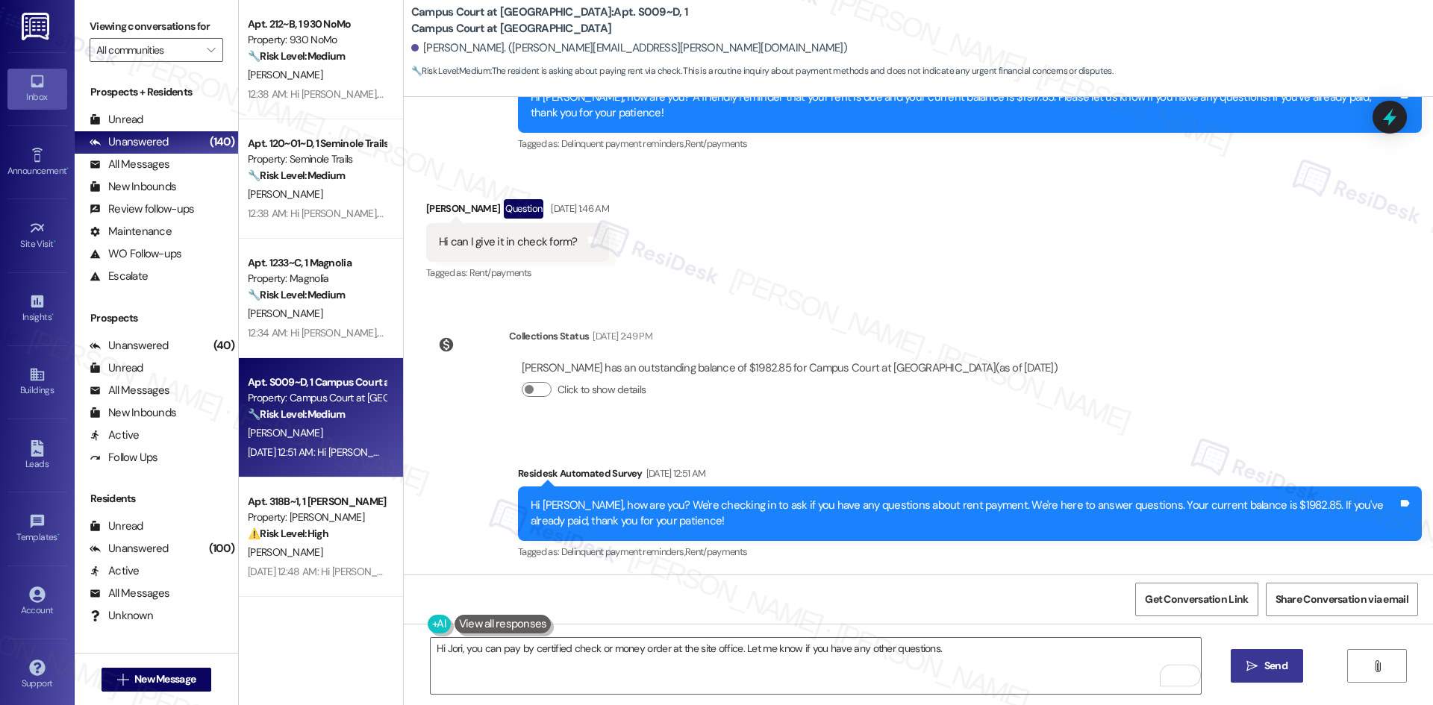
click at [1287, 670] on span "Send" at bounding box center [1275, 666] width 29 height 16
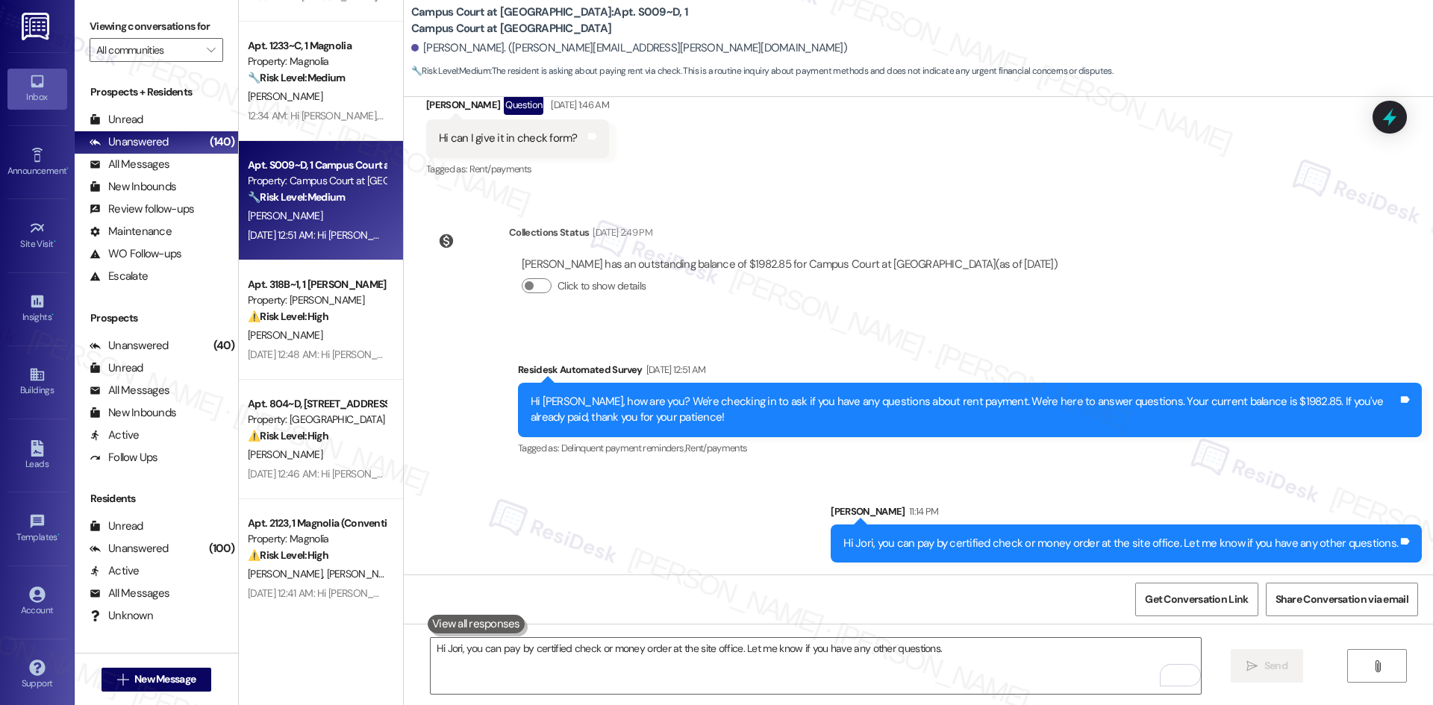
scroll to position [821, 0]
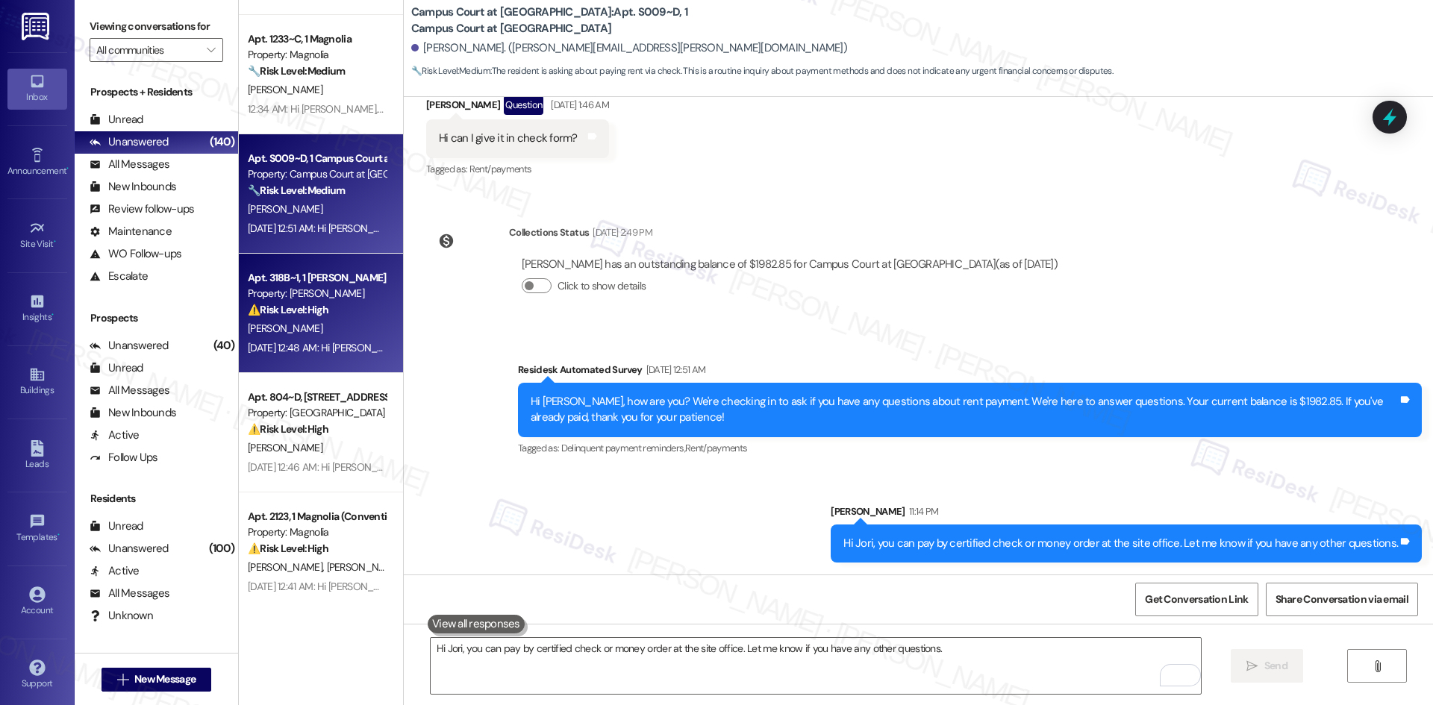
click at [304, 355] on div "Aug 09, 2025 at 12:48 AM: Hi Troy, how are you? We're checking in to ask if you…" at bounding box center [316, 348] width 141 height 19
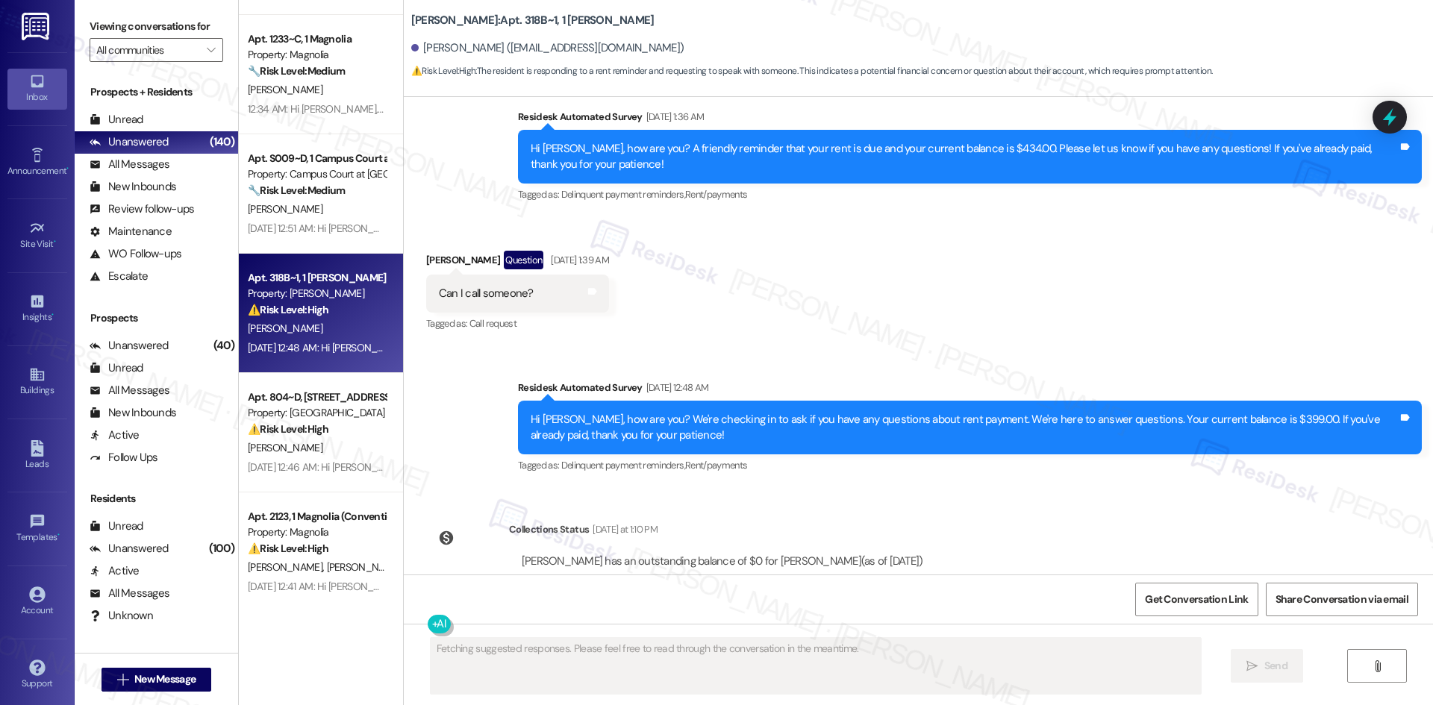
scroll to position [1747, 0]
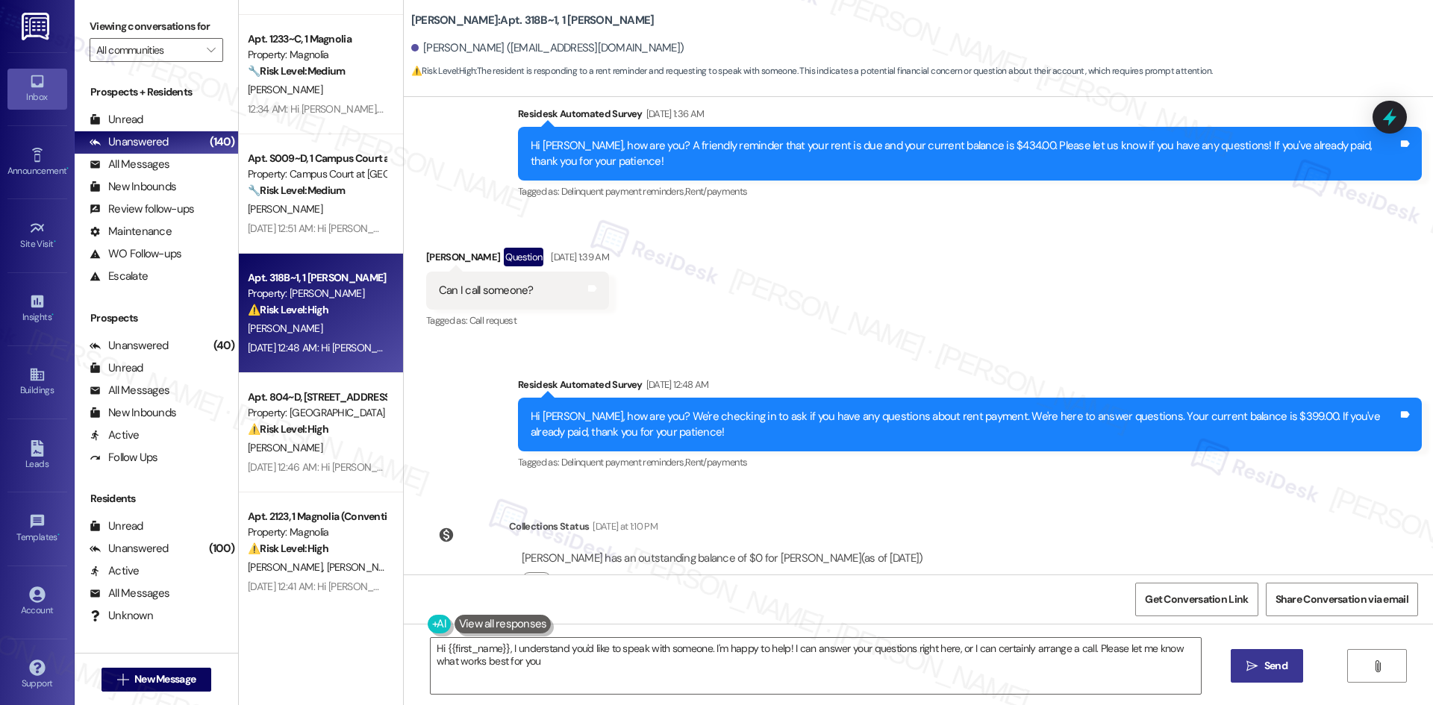
type textarea "Hi {{first_name}}, I understand you'd like to speak with someone. I'm happy to …"
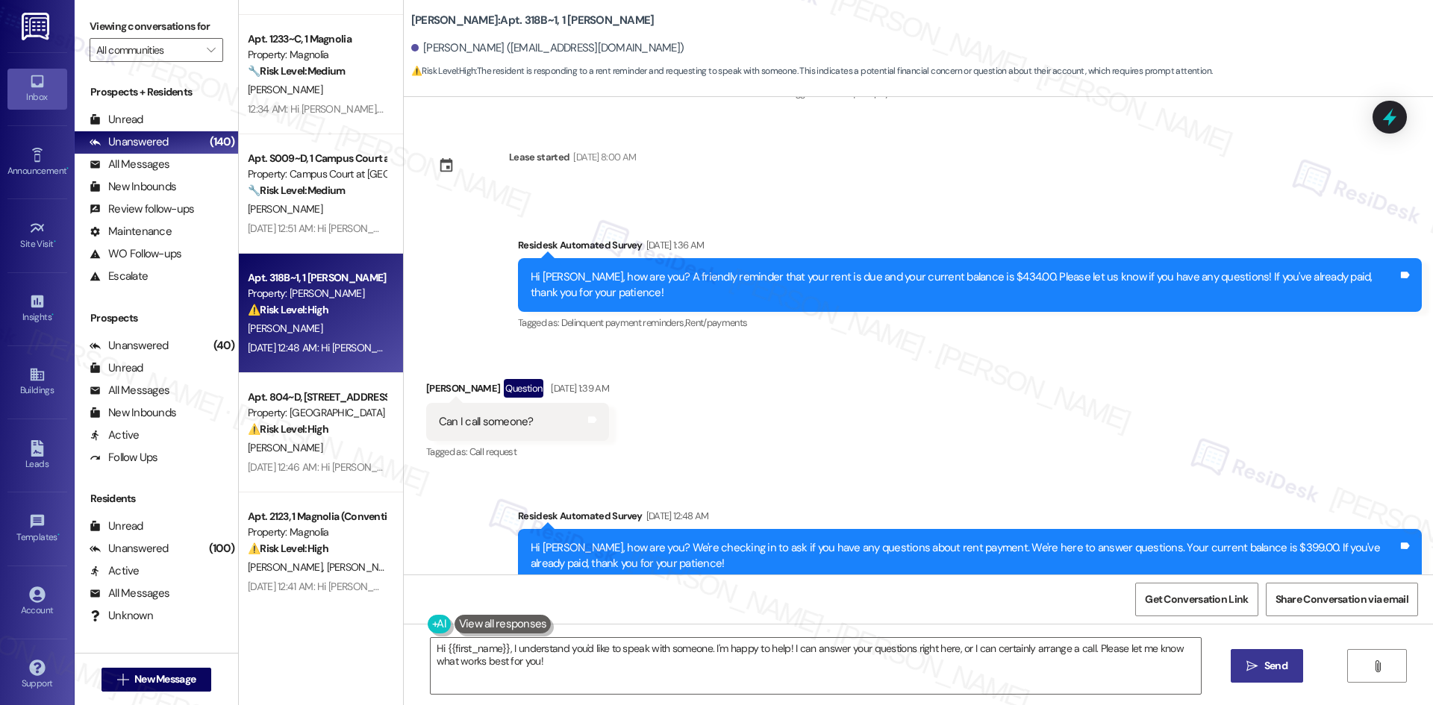
scroll to position [1598, 0]
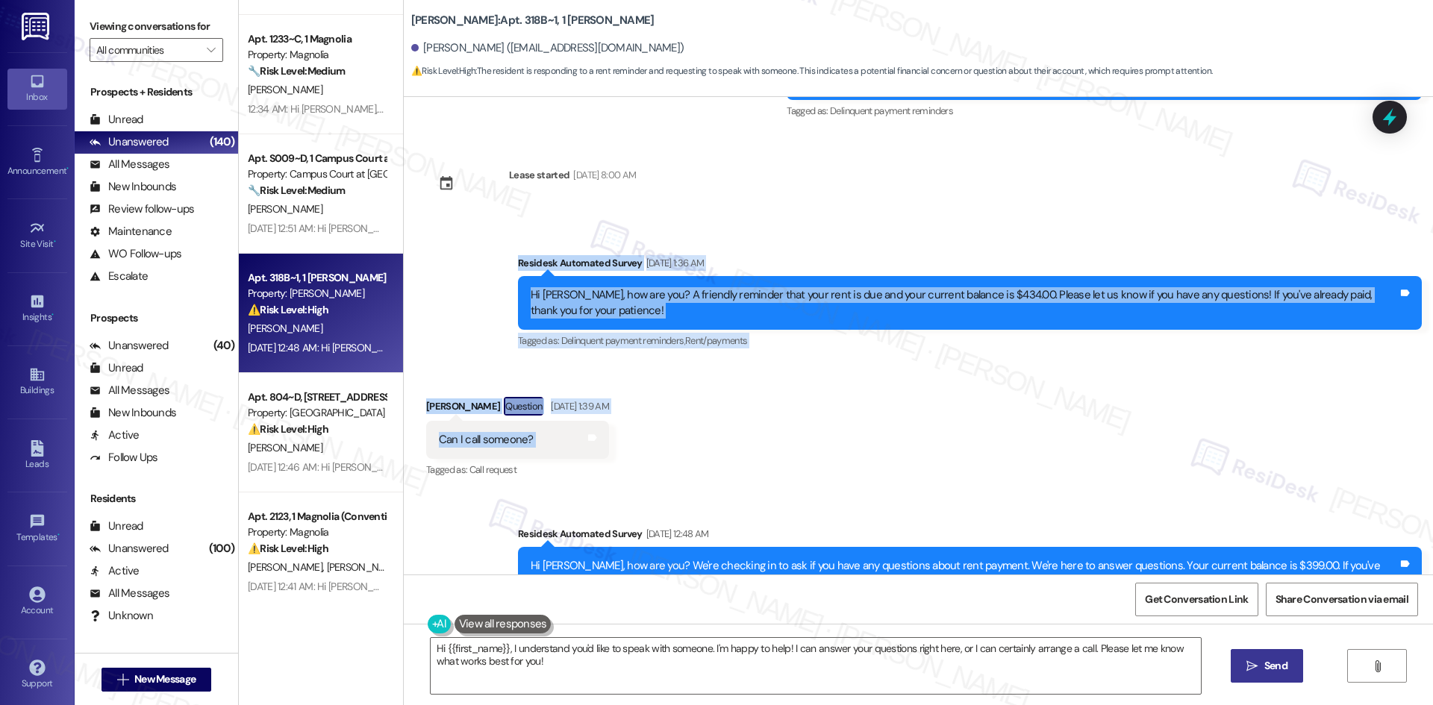
drag, startPoint x: 466, startPoint y: 200, endPoint x: 593, endPoint y: 393, distance: 230.8
click at [593, 393] on div "Survey, sent via SMS Residesk Automated Survey Aug 28, 2024 at 1:31 AM This mes…" at bounding box center [918, 336] width 1029 height 478
copy div "Residesk Automated Survey Aug 06, 2025 at 1:36 AM Hi Troy, how are you? A frien…"
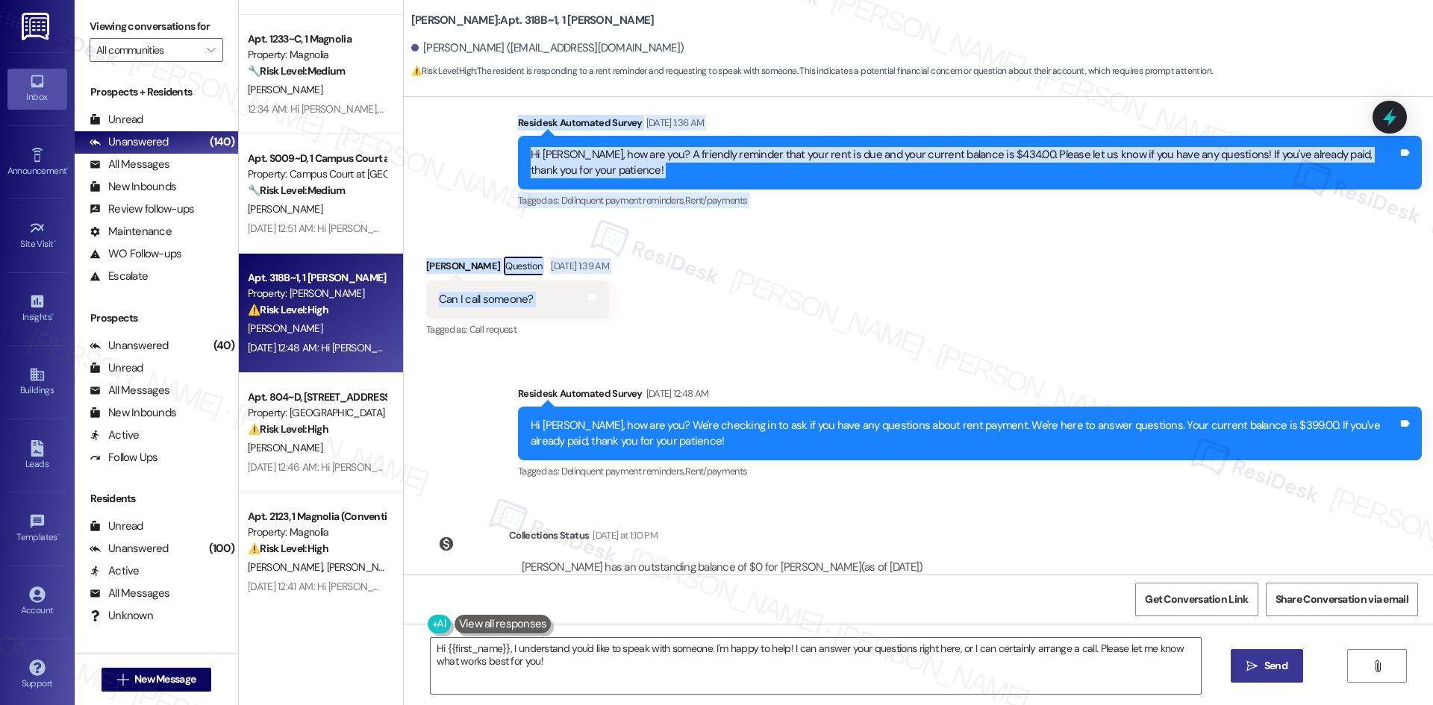
scroll to position [1747, 0]
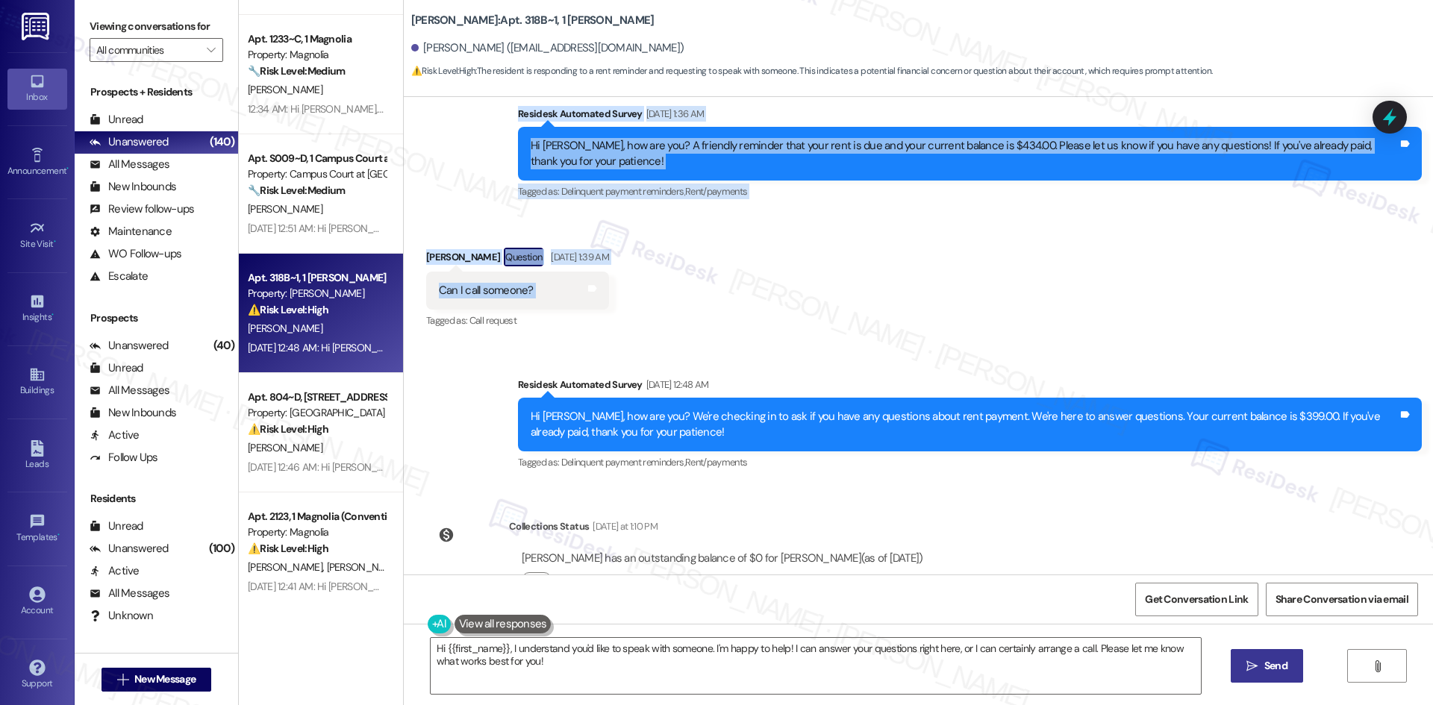
drag, startPoint x: 576, startPoint y: 487, endPoint x: 964, endPoint y: 503, distance: 388.4
click at [964, 503] on div "Survey, sent via SMS Residesk Automated Survey Aug 28, 2024 at 1:31 AM This mes…" at bounding box center [918, 336] width 1029 height 478
copy div "Collections Status Yesterday at 1:10 PM Troy Holmes Jr has an outstanding balan…"
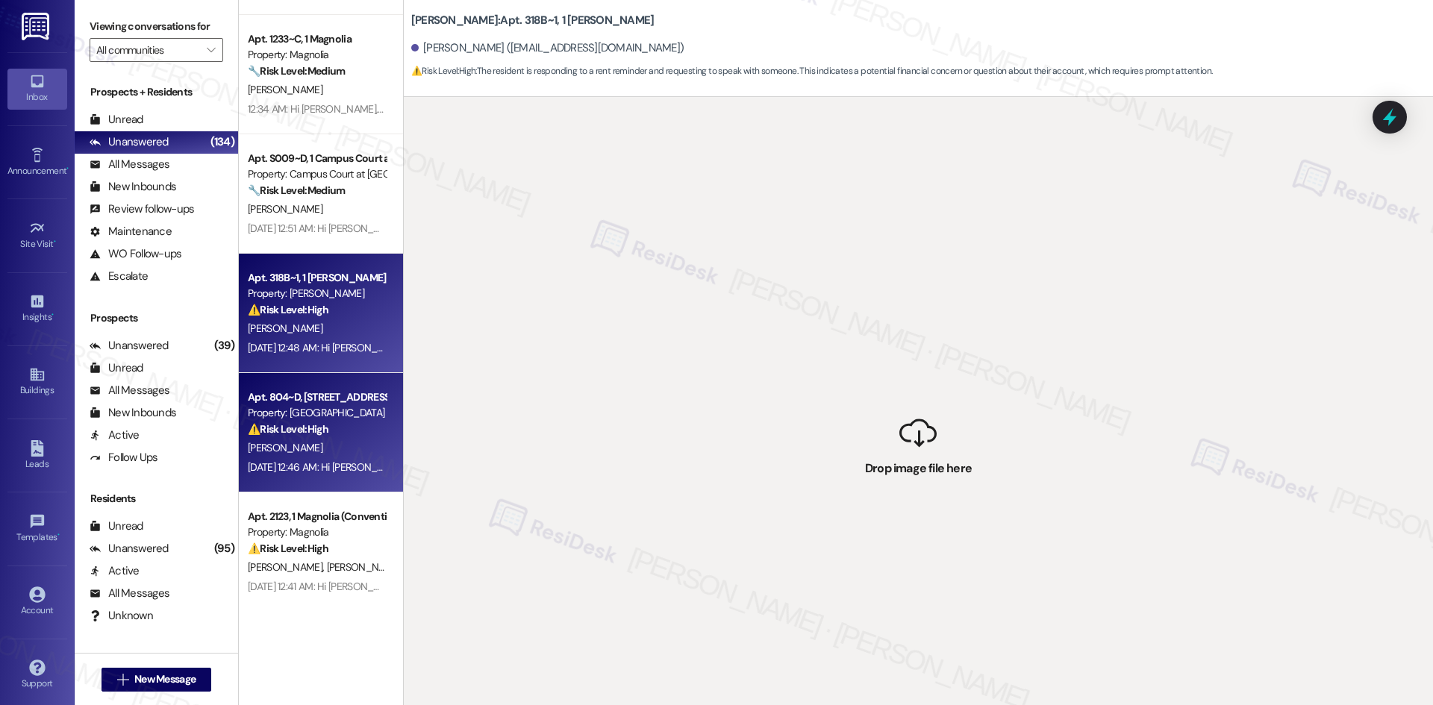
click at [321, 430] on strong "⚠️ Risk Level: High" at bounding box center [288, 428] width 81 height 13
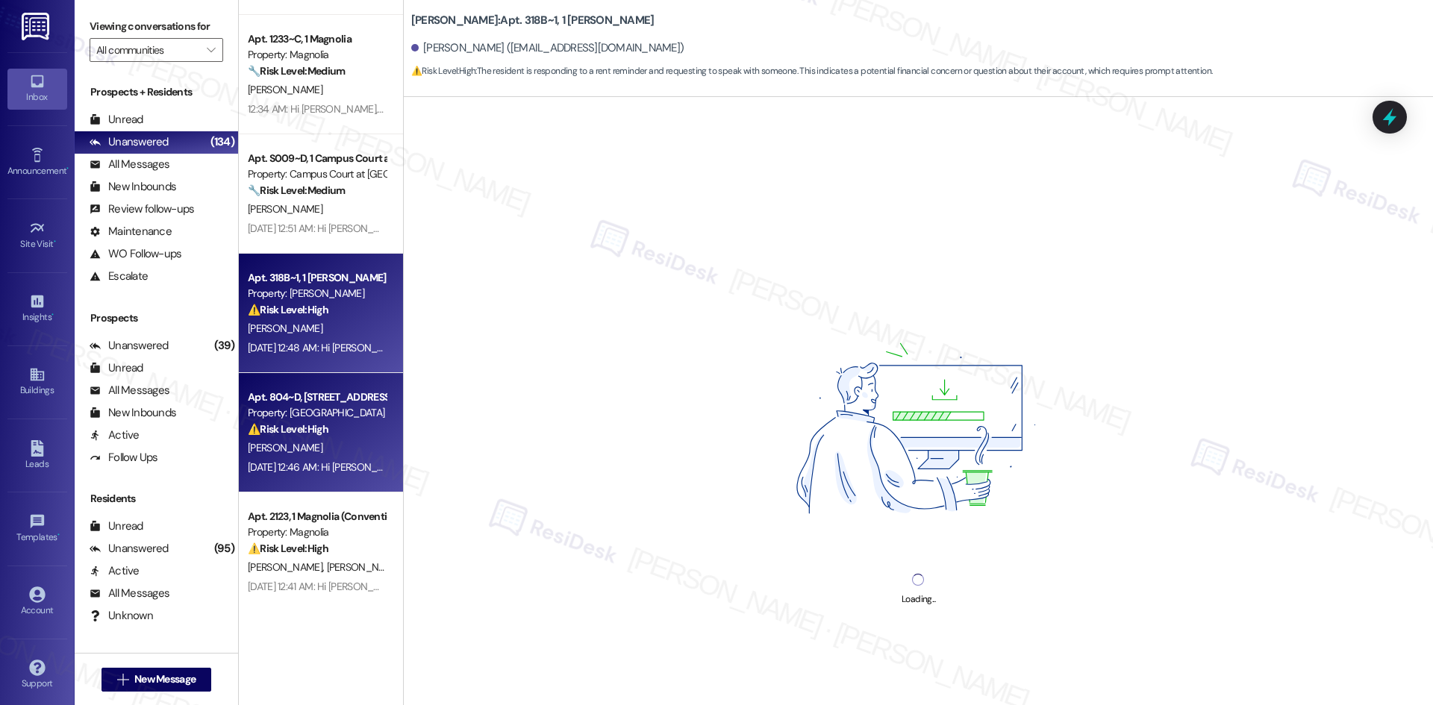
click at [319, 335] on div "T. Holmes Jr" at bounding box center [316, 328] width 141 height 19
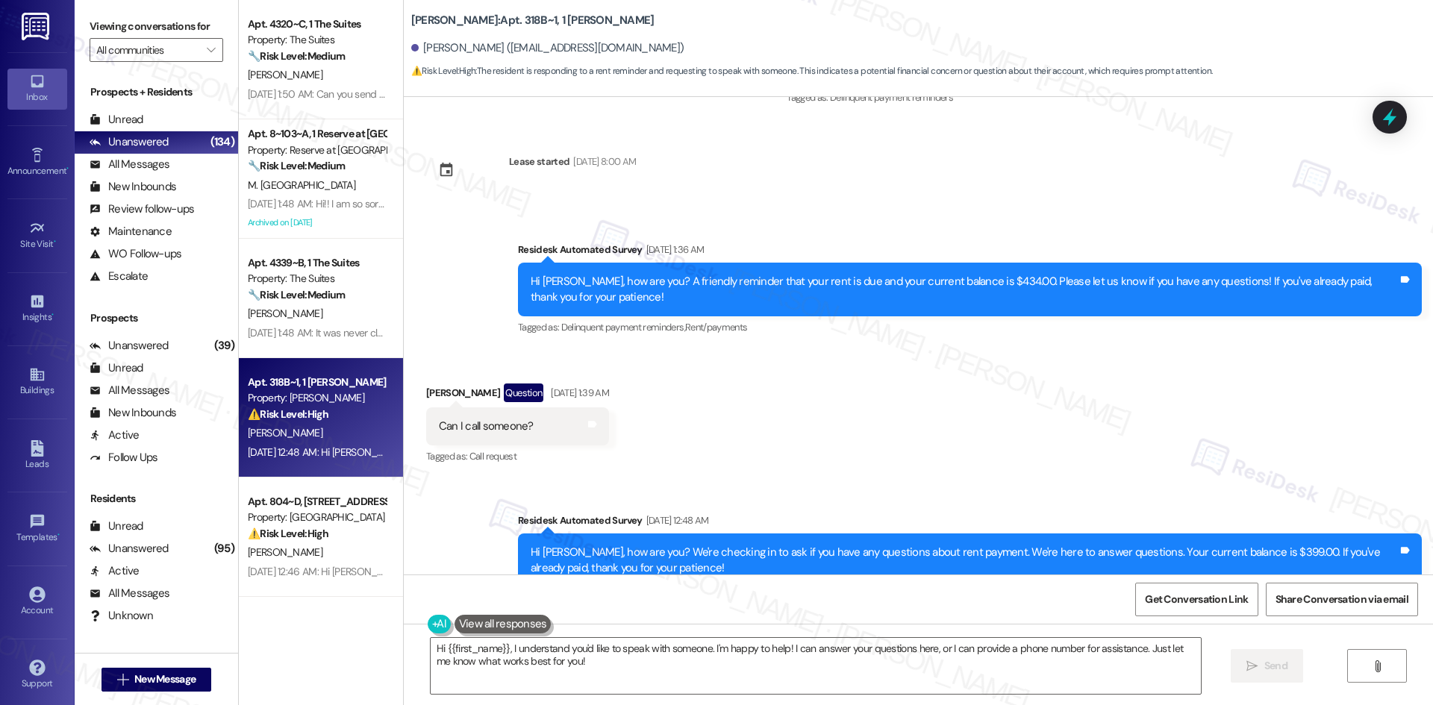
scroll to position [1598, 0]
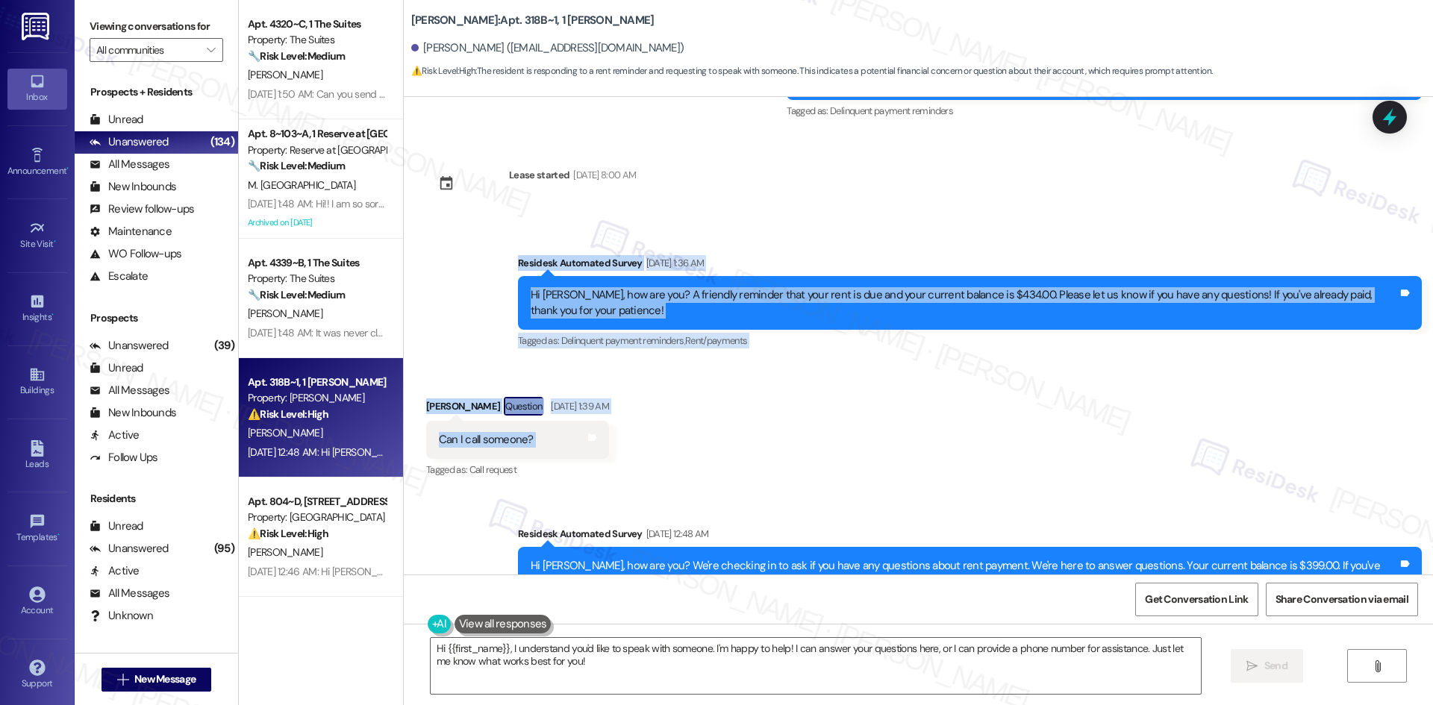
drag, startPoint x: 504, startPoint y: 207, endPoint x: 670, endPoint y: 390, distance: 246.7
click at [670, 390] on div "Survey, sent via SMS Residesk Automated Survey Aug 28, 2024 at 1:31 AM This mes…" at bounding box center [918, 336] width 1029 height 478
copy div "Residesk Automated Survey Aug 06, 2025 at 1:36 AM Hi Troy, how are you? A frien…"
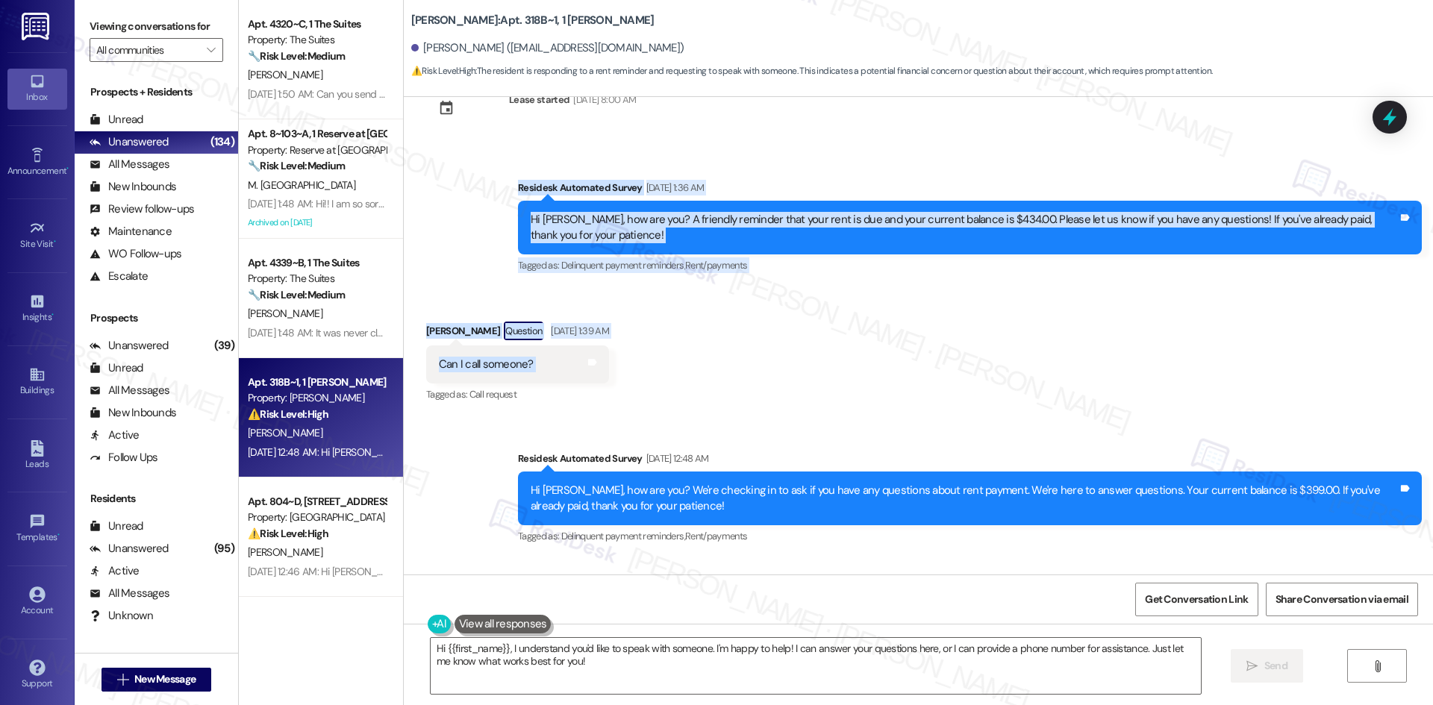
scroll to position [1747, 0]
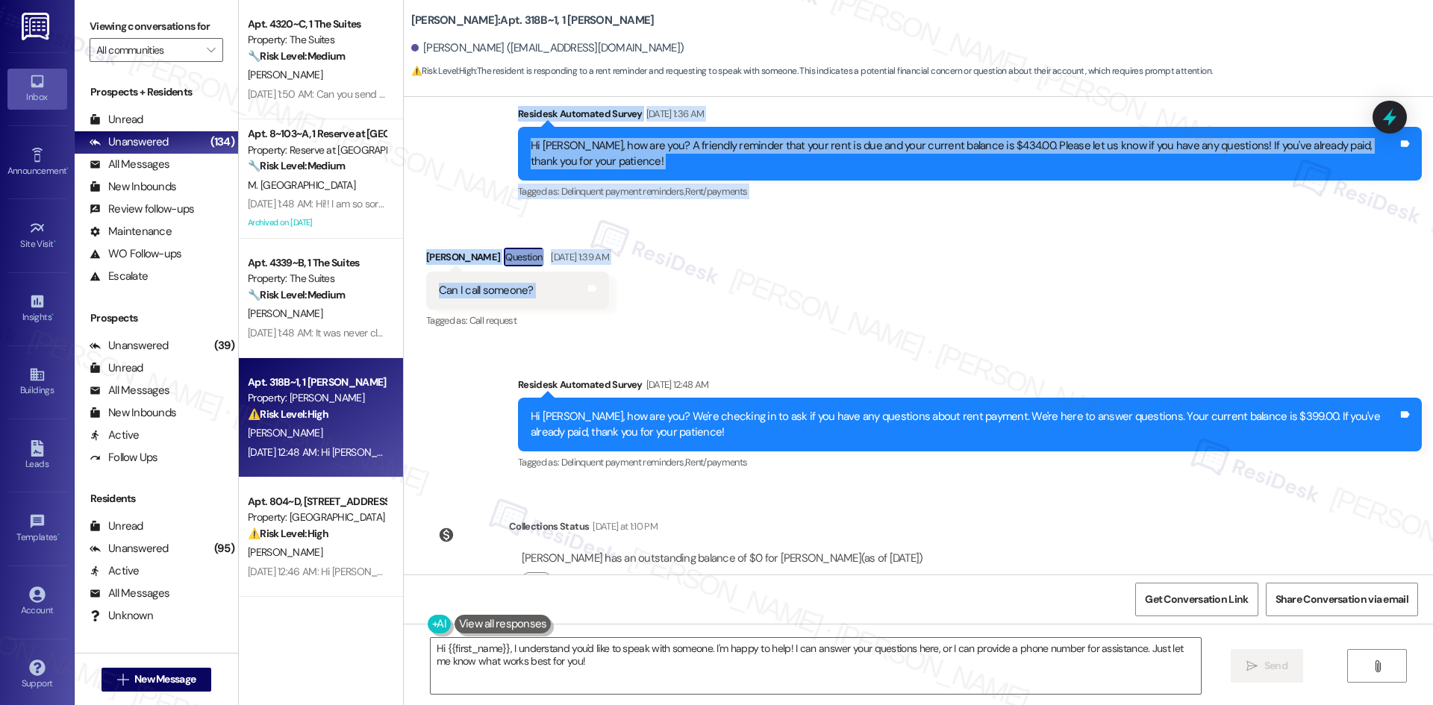
drag, startPoint x: 567, startPoint y: 495, endPoint x: 928, endPoint y: 516, distance: 361.8
click at [928, 516] on div "Collections Status Yesterday at 1:10 PM Troy Holmes Jr has an outstanding balan…" at bounding box center [681, 564] width 532 height 115
copy div "ollections Status Yesterday at 1:10 PM Troy Holmes Jr has an outstanding balanc…"
click at [528, 507] on div "Collections Status Yesterday at 1:10 PM Troy Holmes Jr has an outstanding balan…" at bounding box center [681, 564] width 532 height 115
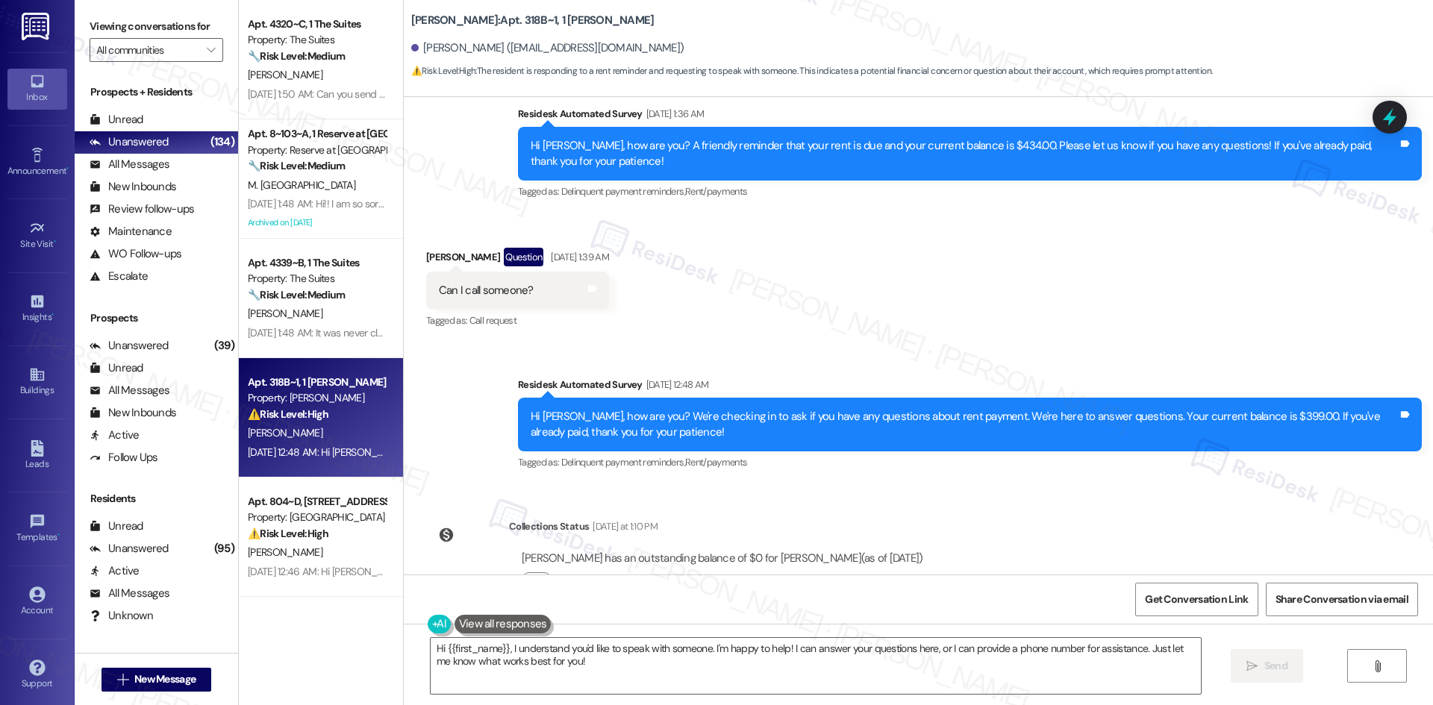
drag, startPoint x: 495, startPoint y: 469, endPoint x: 1006, endPoint y: 506, distance: 512.5
click at [1006, 506] on div "Survey, sent via SMS Residesk Automated Survey Aug 28, 2024 at 1:31 AM This mes…" at bounding box center [918, 336] width 1029 height 478
copy div "Collections Status Yesterday at 1:10 PM Troy Holmes Jr has an outstanding balan…"
click at [826, 266] on div "Received via SMS Troy Holmes Jr Question Aug 06, 2025 at 1:39 AM Can I call som…" at bounding box center [918, 278] width 1029 height 129
click at [993, 495] on div "Survey, sent via SMS Residesk Automated Survey Aug 28, 2024 at 1:31 AM This mes…" at bounding box center [918, 336] width 1029 height 478
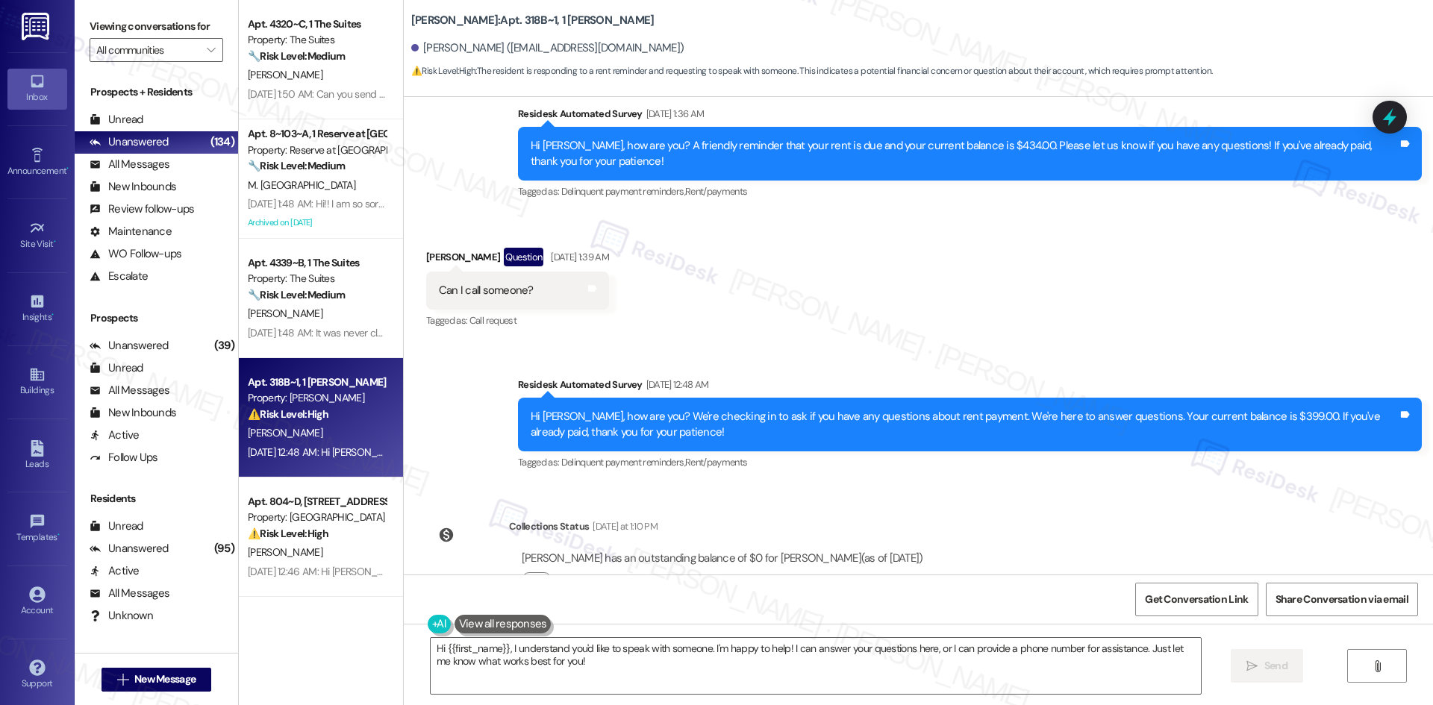
drag, startPoint x: 757, startPoint y: 263, endPoint x: 790, endPoint y: 454, distance: 194.5
click at [757, 263] on div "Received via SMS Troy Holmes Jr Question Aug 06, 2025 at 1:39 AM Can I call som…" at bounding box center [918, 278] width 1029 height 129
click at [816, 657] on textarea "Hi {{first_name}}, I understand you'd like to speak with someone. I'm happy to …" at bounding box center [816, 666] width 770 height 56
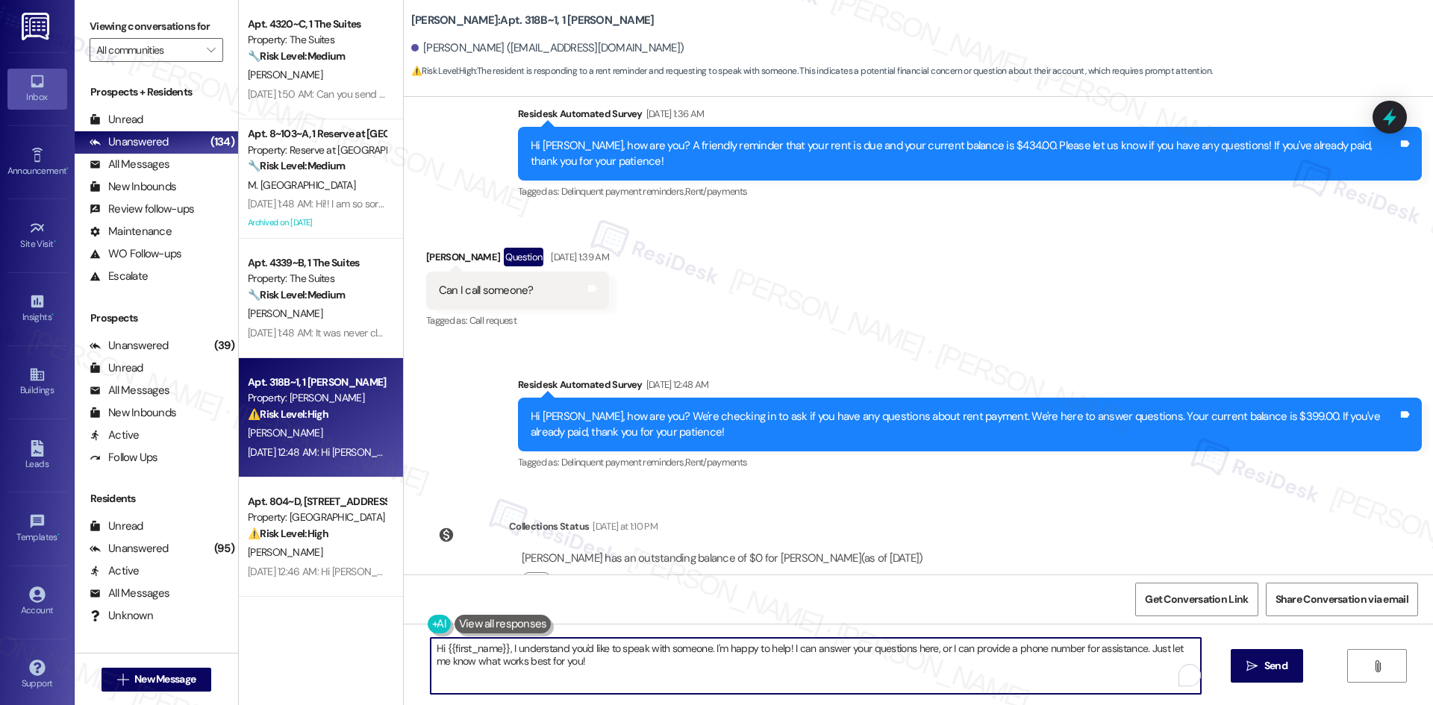
paste textarea "Troy, I checked and your balance is $0 as of Aug 12, so no payment is due. Do y…"
type textarea "Hi Troy, I checked and your balance is $0 as of Aug 12, so no payment is due. D…"
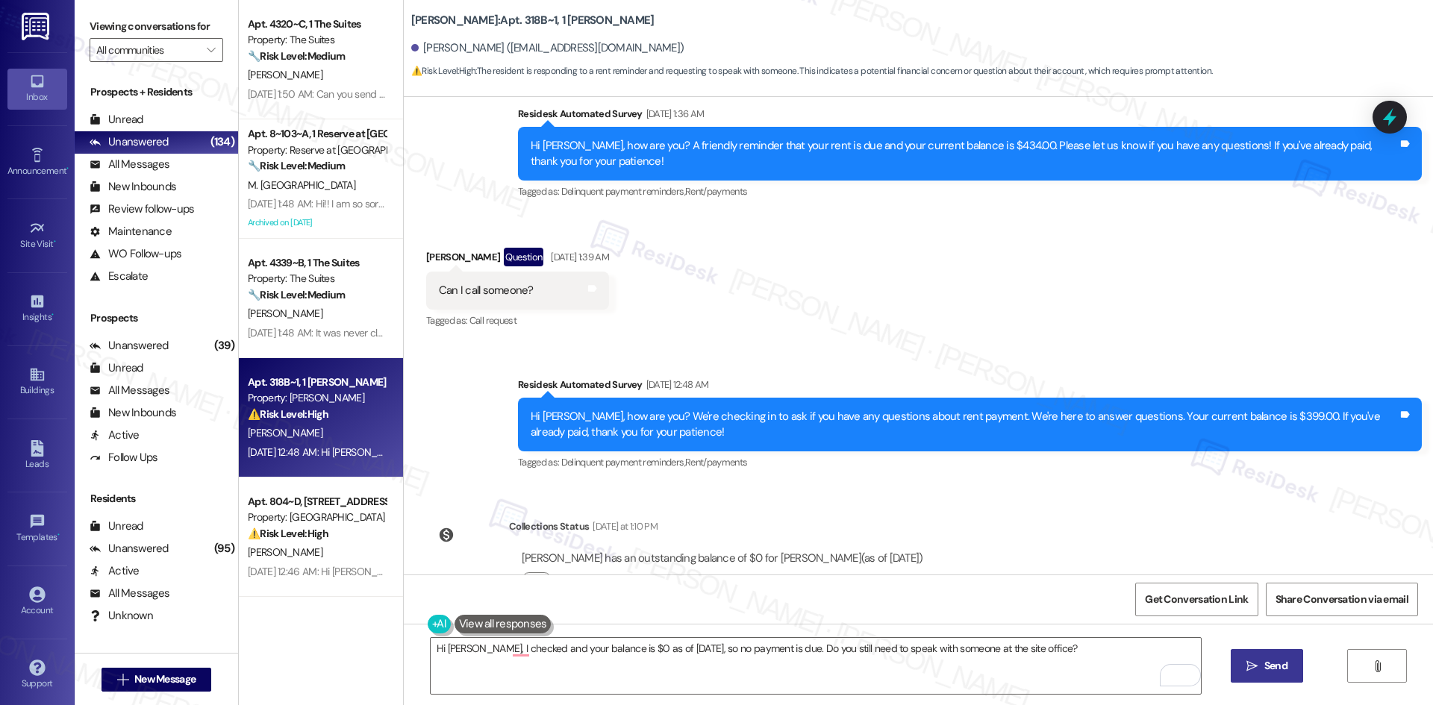
click at [1264, 668] on span "Send" at bounding box center [1275, 666] width 23 height 16
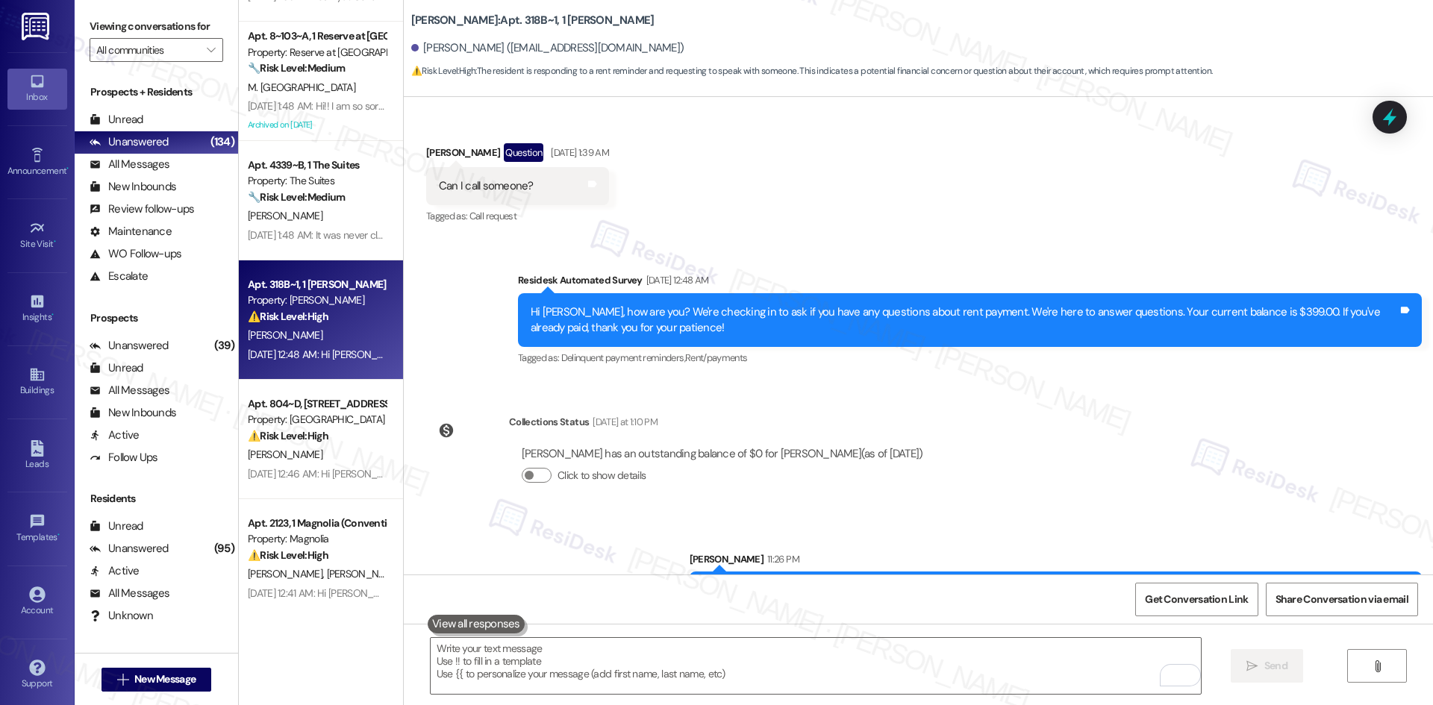
scroll to position [224, 0]
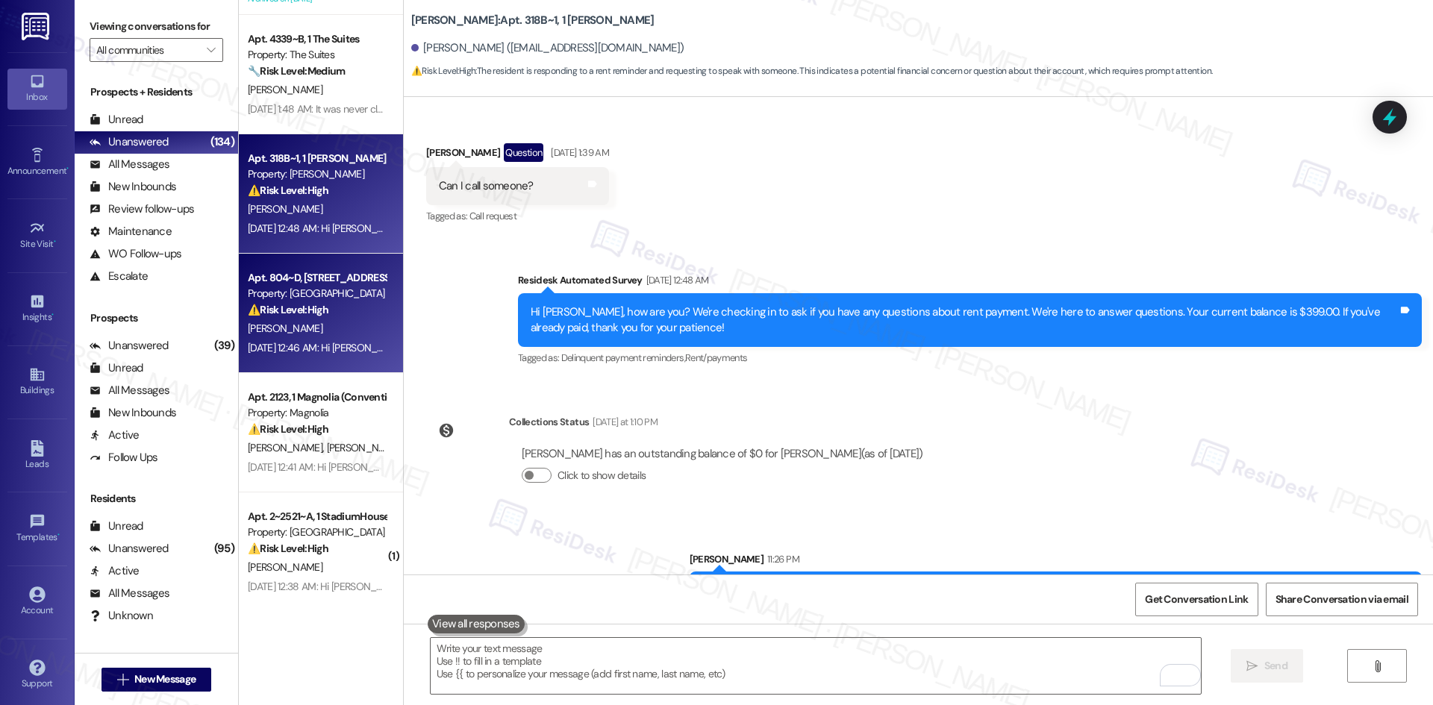
click at [304, 288] on div "Property: [GEOGRAPHIC_DATA]" at bounding box center [317, 294] width 138 height 16
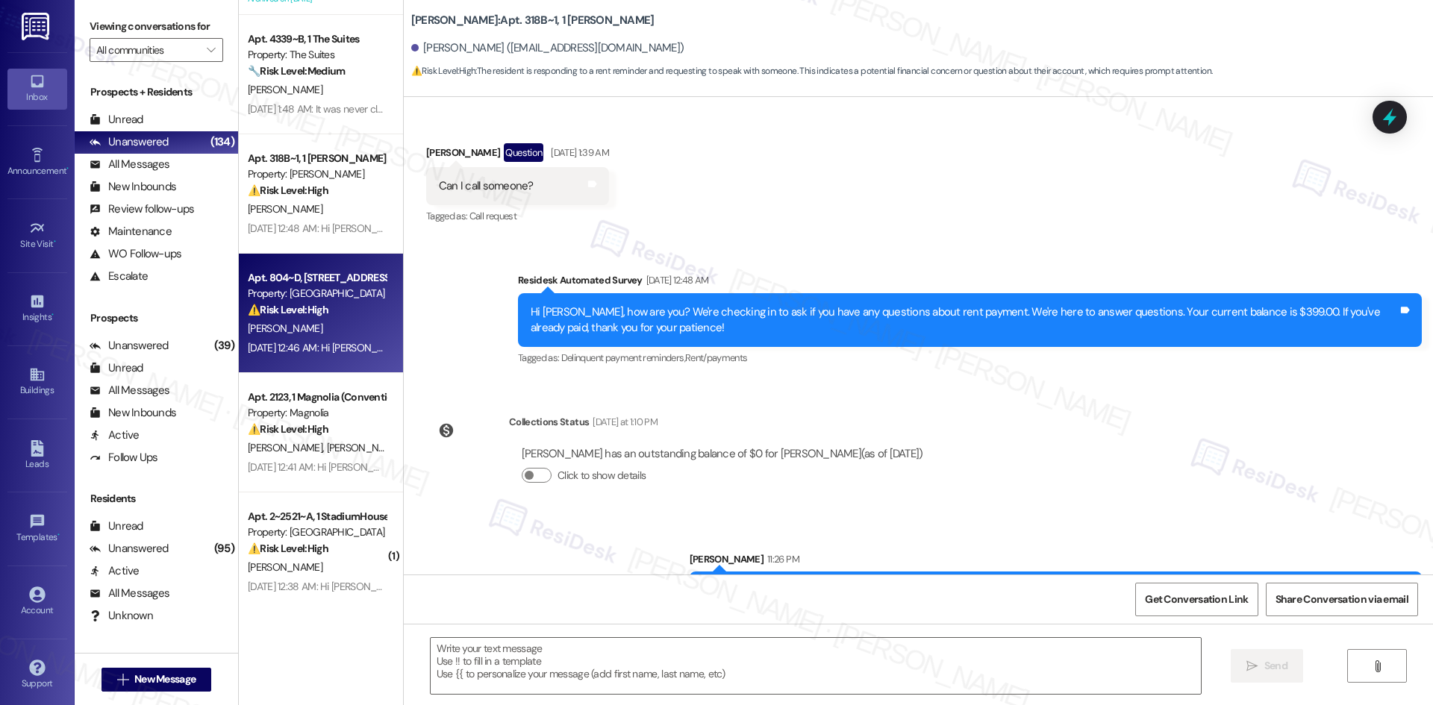
type textarea "Fetching suggested responses. Please feel free to read through the conversation…"
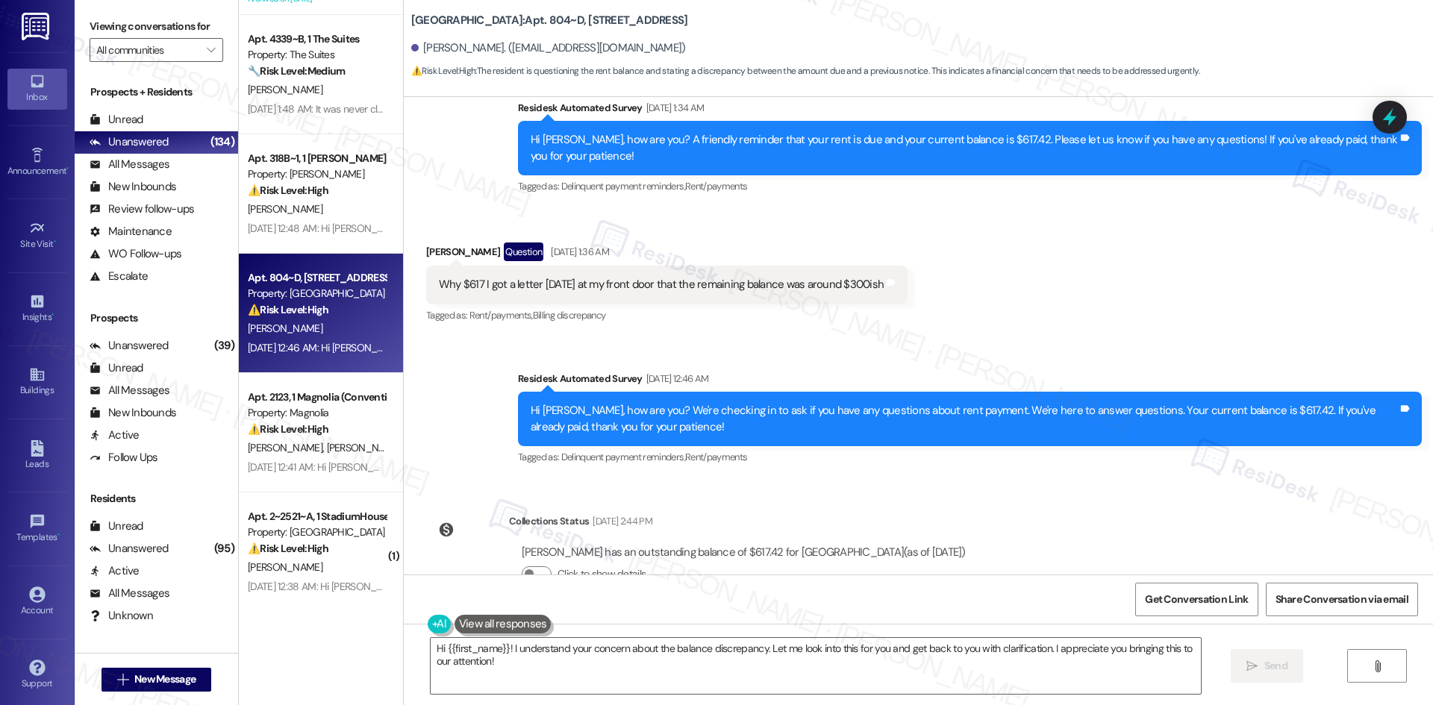
scroll to position [4968, 0]
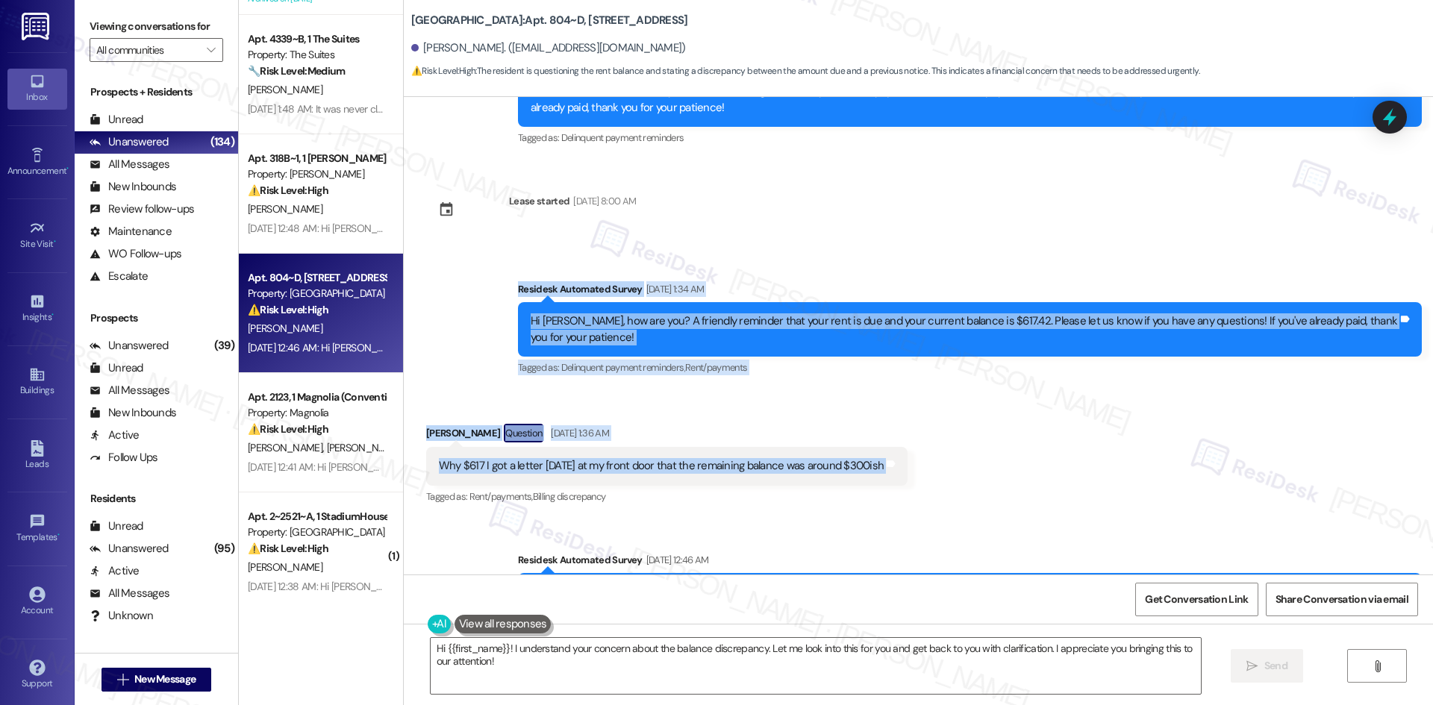
drag, startPoint x: 494, startPoint y: 281, endPoint x: 919, endPoint y: 470, distance: 465.0
click at [919, 470] on div "Survey, sent via SMS Residesk Automated Survey Aug 28, 2024 at 1:10 AM This mes…" at bounding box center [918, 336] width 1029 height 478
copy div "Residesk Automated Survey Aug 06, 2025 at 1:34 AM Hi Caterina, how are you? A f…"
click at [742, 250] on div "Survey, sent via SMS Residesk Automated Survey Aug 06, 2025 at 1:34 AM Hi Cater…" at bounding box center [918, 319] width 1029 height 142
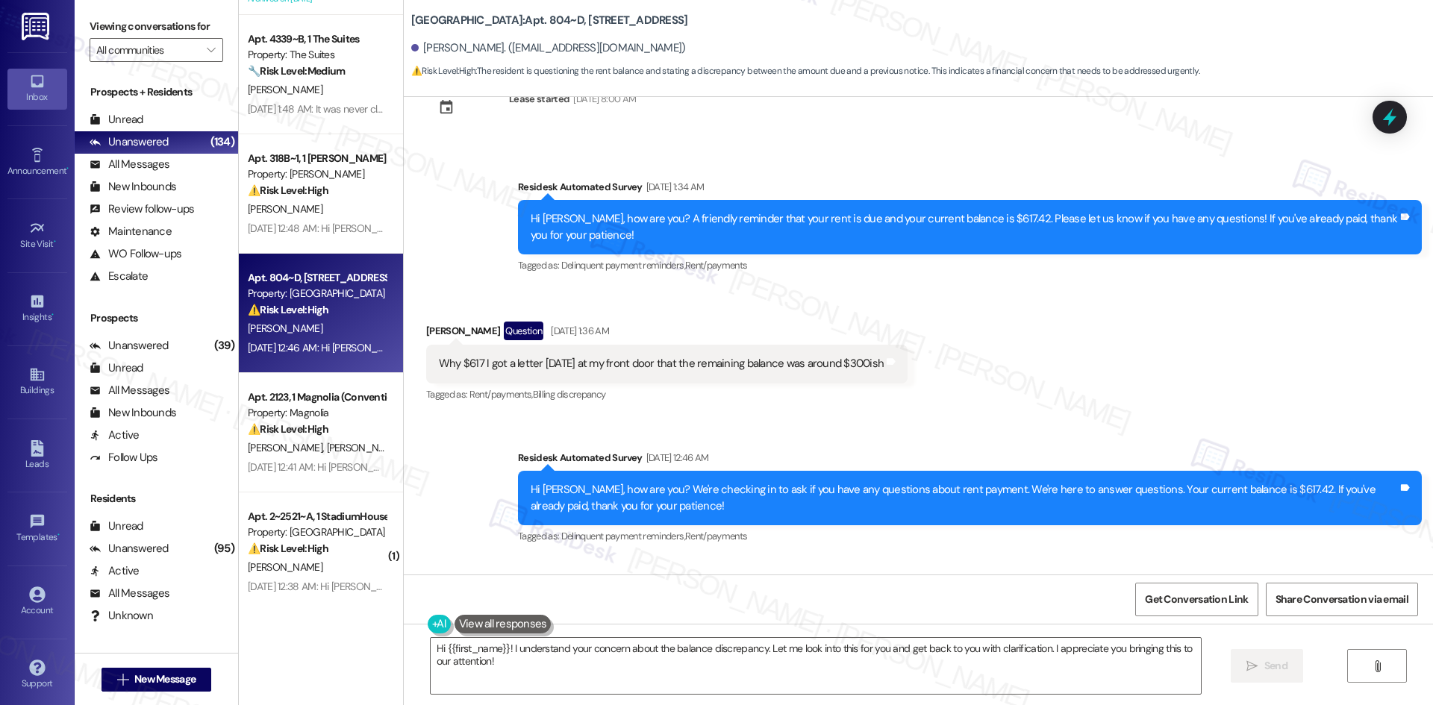
scroll to position [5042, 0]
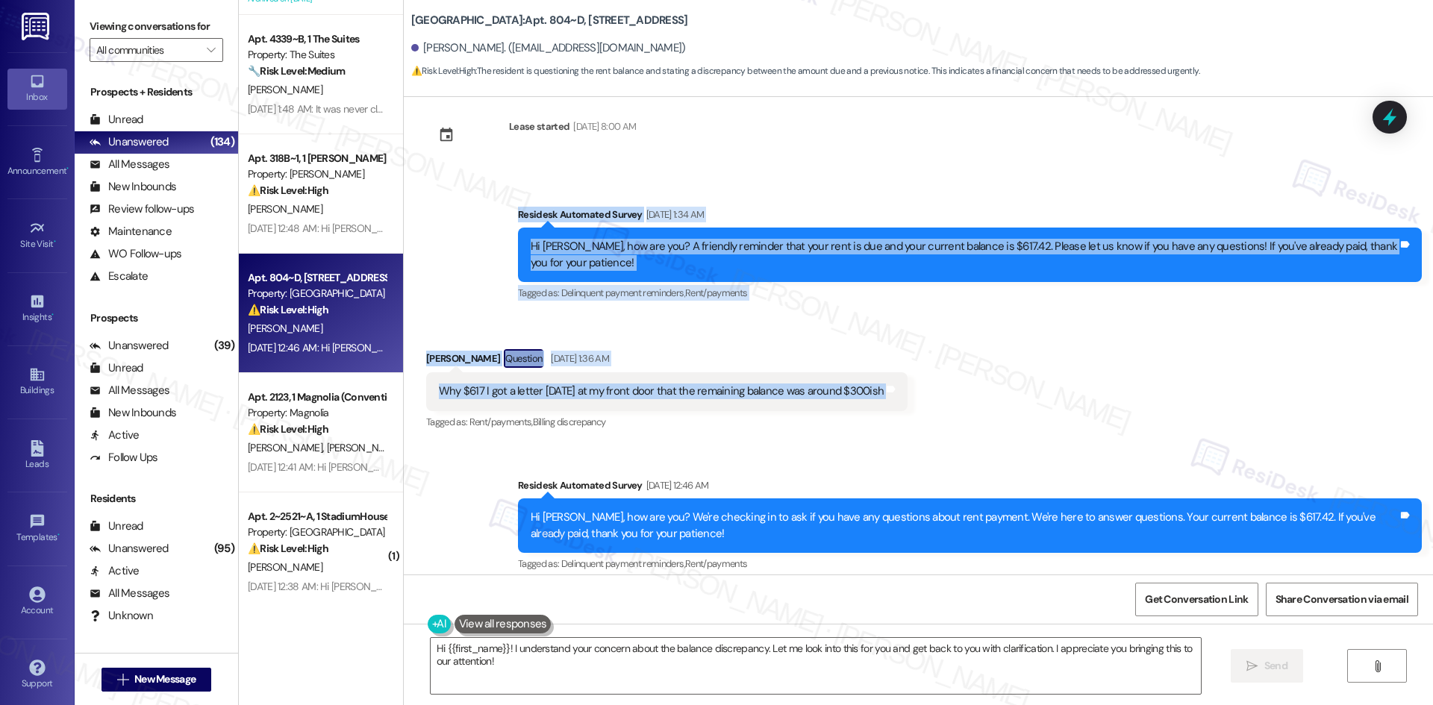
drag, startPoint x: 522, startPoint y: 211, endPoint x: 1036, endPoint y: 399, distance: 547.5
click at [1036, 399] on div "Survey, sent via SMS Residesk Automated Survey Aug 28, 2024 at 1:10 AM This mes…" at bounding box center [918, 336] width 1029 height 478
copy div "Residesk Automated Survey Aug 06, 2025 at 1:34 AM Hi Caterina, how are you? A f…"
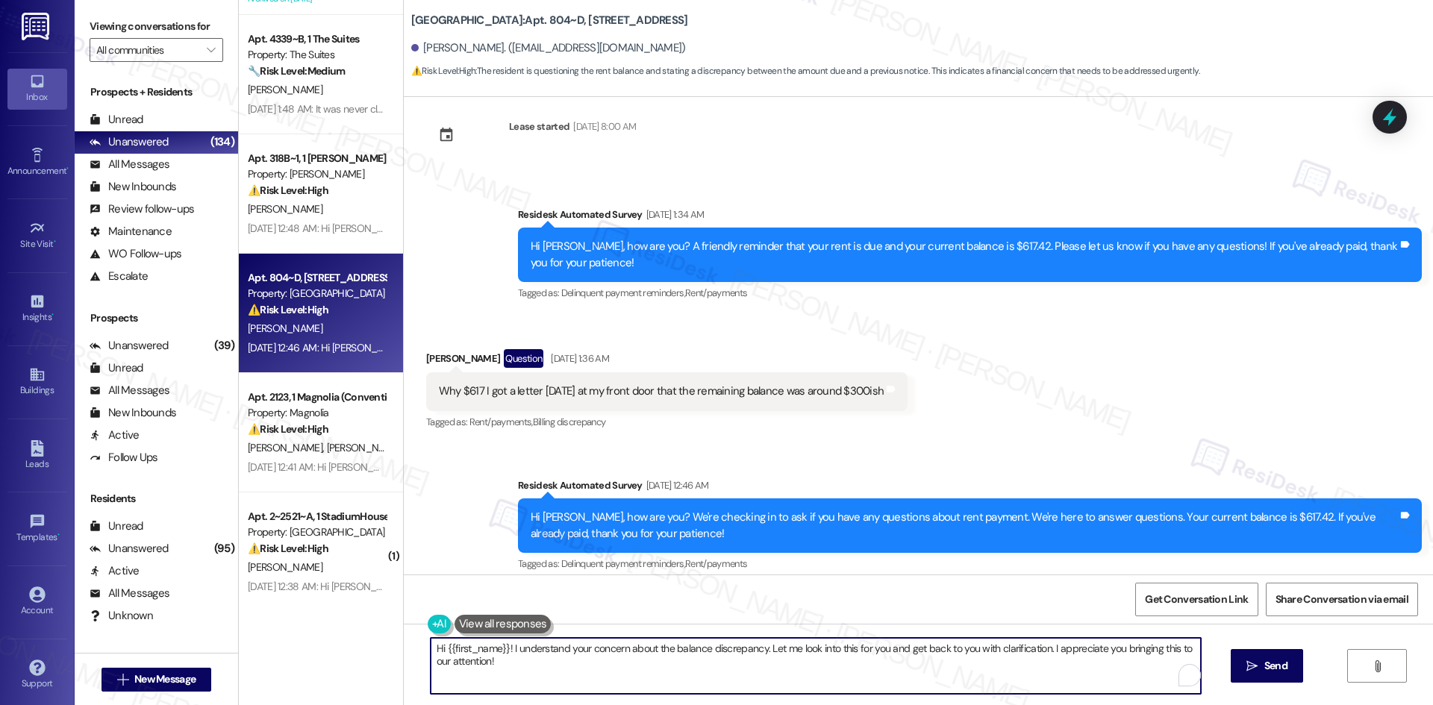
drag, startPoint x: 525, startPoint y: 665, endPoint x: 413, endPoint y: 640, distance: 114.8
click at [422, 640] on div "Hi {{first_name}}! I understand your concern about the balance discrepancy. Let…" at bounding box center [808, 665] width 772 height 57
paste textarea "Caterina, just checking — do you still need help with the balance difference, o…"
type textarea "Hi Caterina, just checking — do you still need help with the balance difference…"
click at [1284, 670] on span "Send" at bounding box center [1275, 666] width 23 height 16
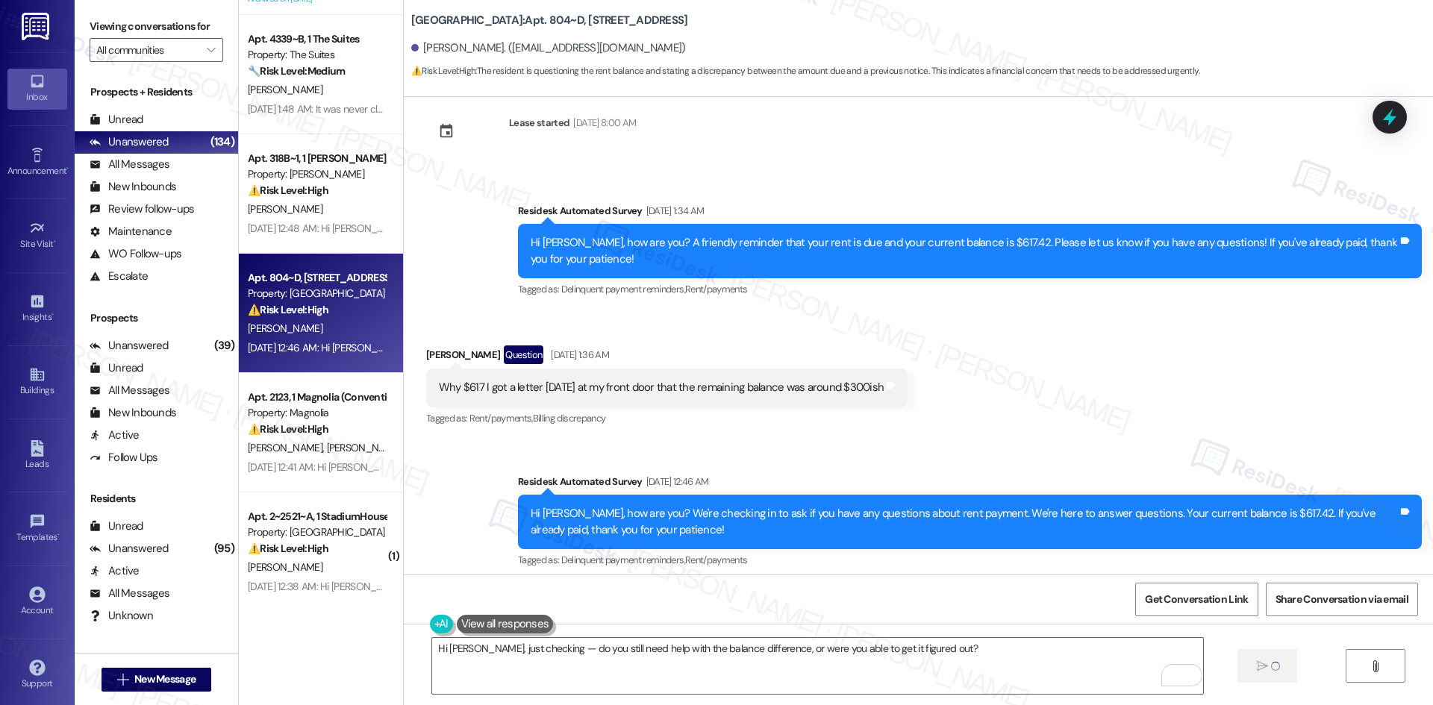
scroll to position [5192, 0]
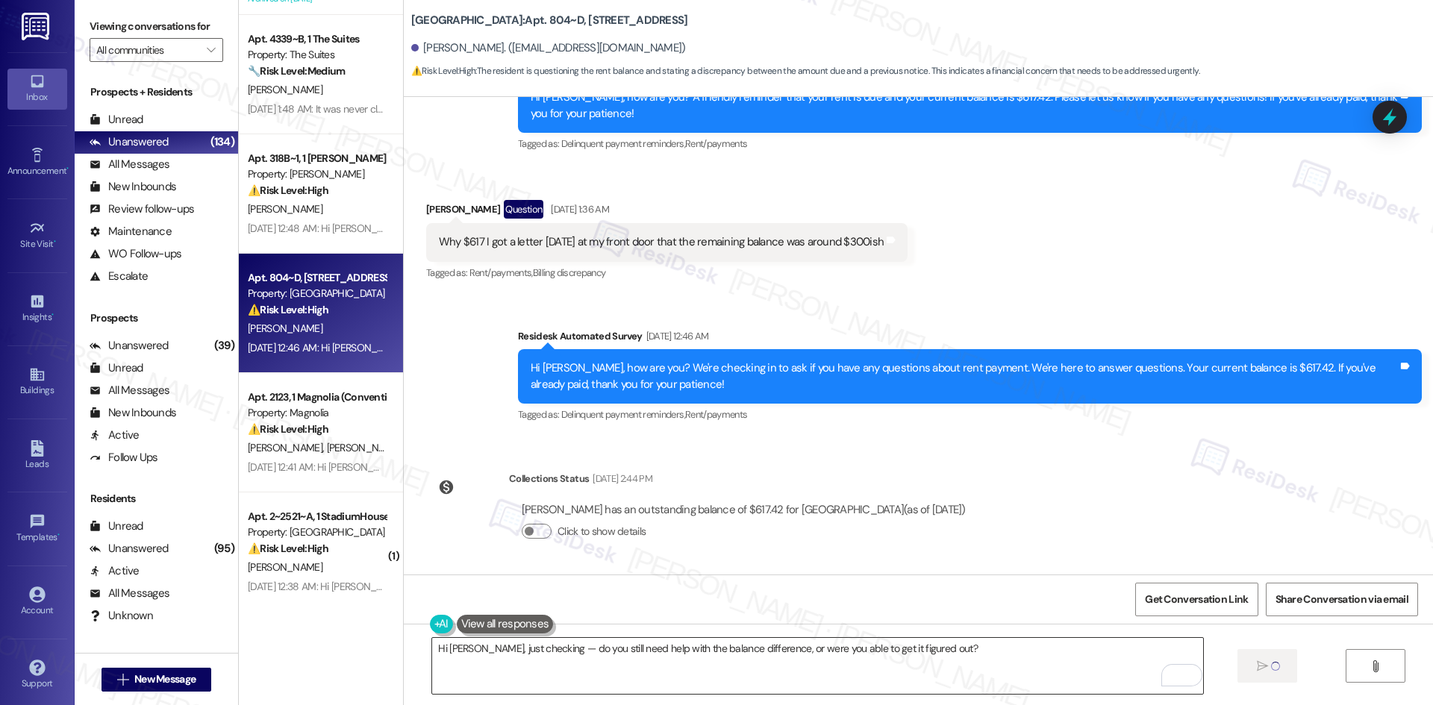
click at [1028, 669] on textarea "Hi Caterina, just checking — do you still need help with the balance difference…" at bounding box center [817, 666] width 770 height 56
click at [1057, 571] on div "Survey, sent via SMS Residesk Automated Survey Aug 28, 2024 at 1:10 AM This mes…" at bounding box center [918, 336] width 1029 height 478
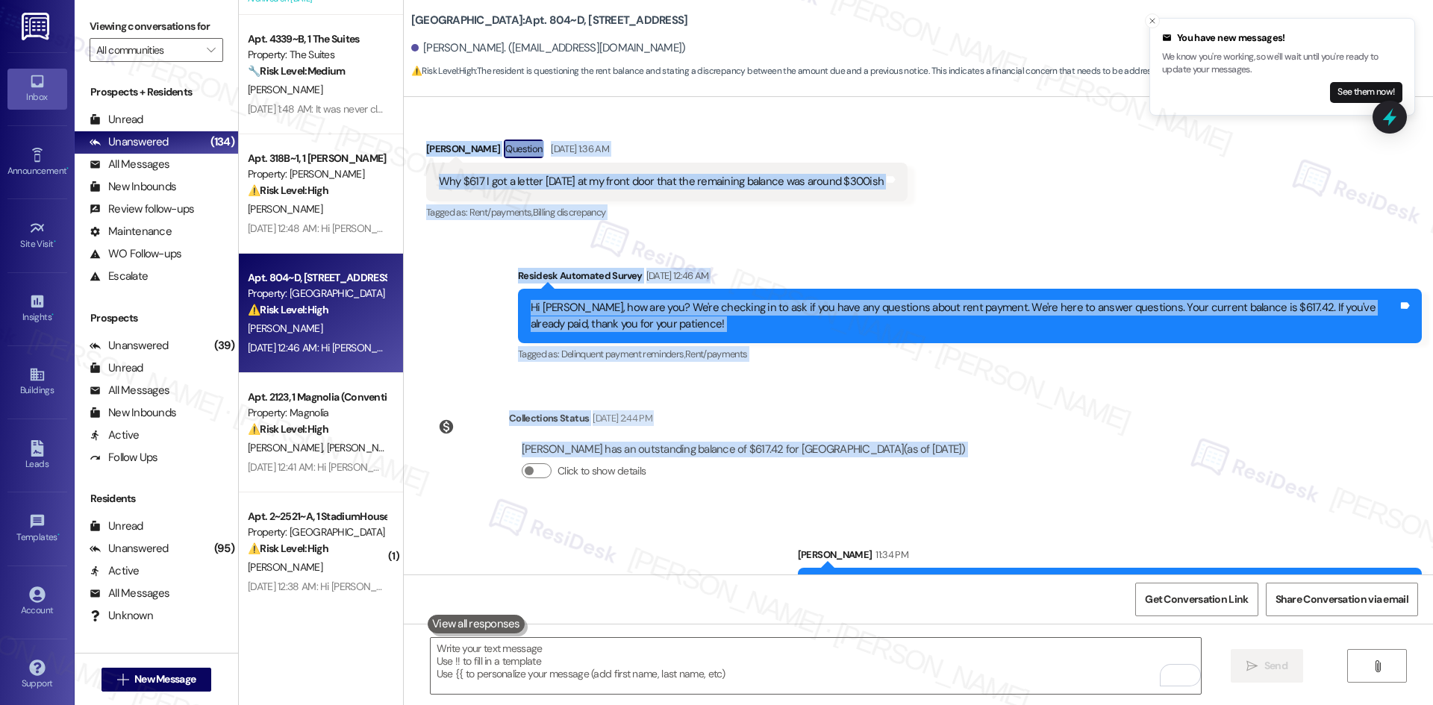
scroll to position [5400, 0]
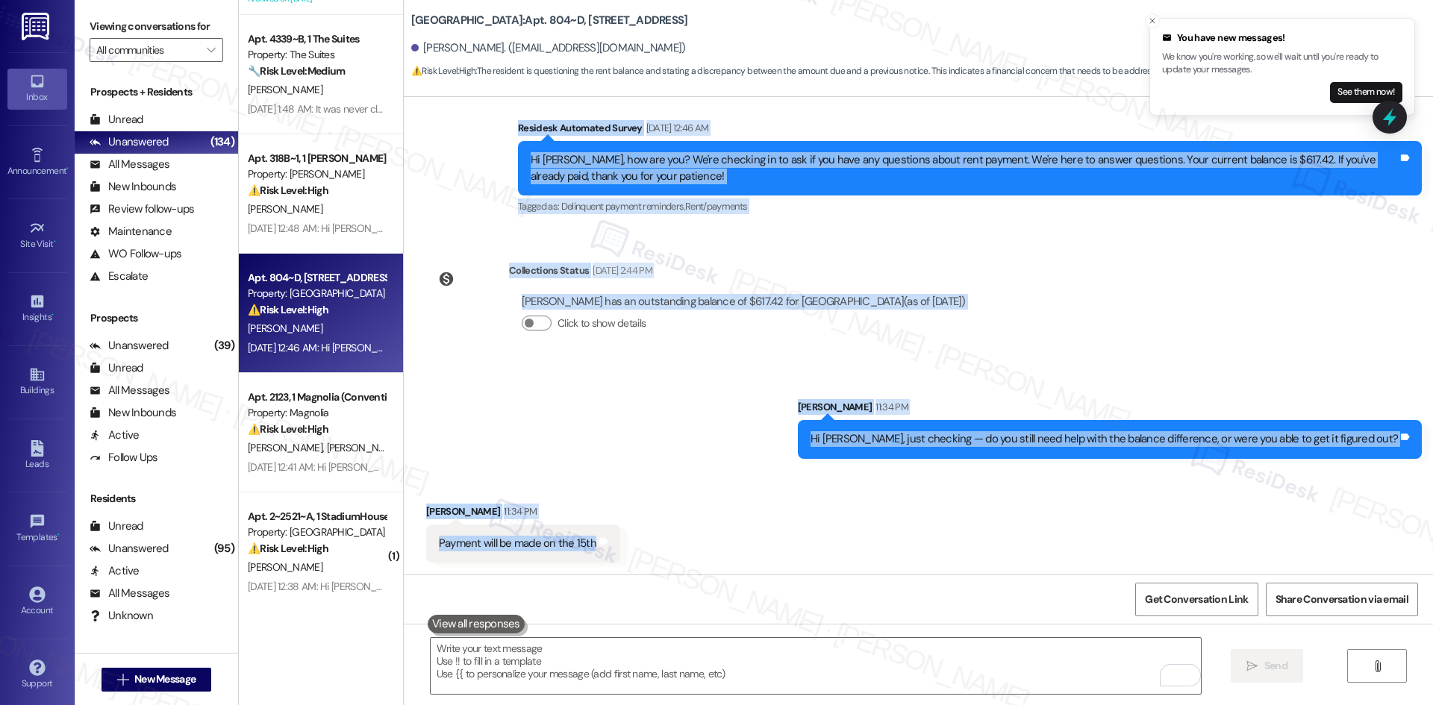
drag, startPoint x: 469, startPoint y: 218, endPoint x: 733, endPoint y: 555, distance: 428.4
click at [734, 560] on div "Survey, sent via SMS Residesk Automated Survey Aug 28, 2024 at 1:10 AM This mes…" at bounding box center [918, 336] width 1029 height 478
copy div "Residesk Automated Survey Aug 06, 2025 at 1:34 AM Hi Caterina, how are you? A f…"
click at [524, 369] on div "Sent via SMS Sarah 11:34 PM Hi Caterina, just checking — do you still need help…" at bounding box center [918, 418] width 1029 height 104
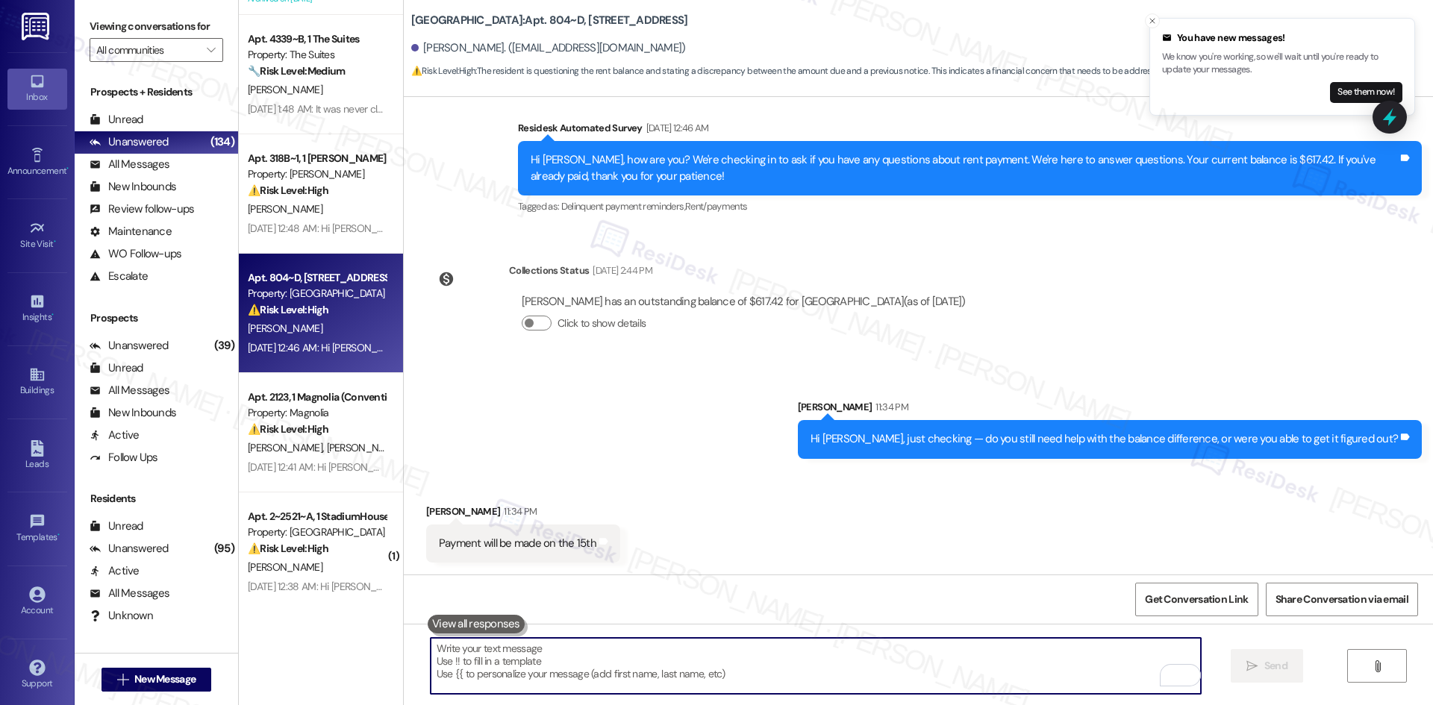
click at [623, 669] on textarea "To enrich screen reader interactions, please activate Accessibility in Grammarl…" at bounding box center [816, 666] width 770 height 56
paste textarea "Thank you for keeping us informed! We truly appreciate it. If you have any ques…"
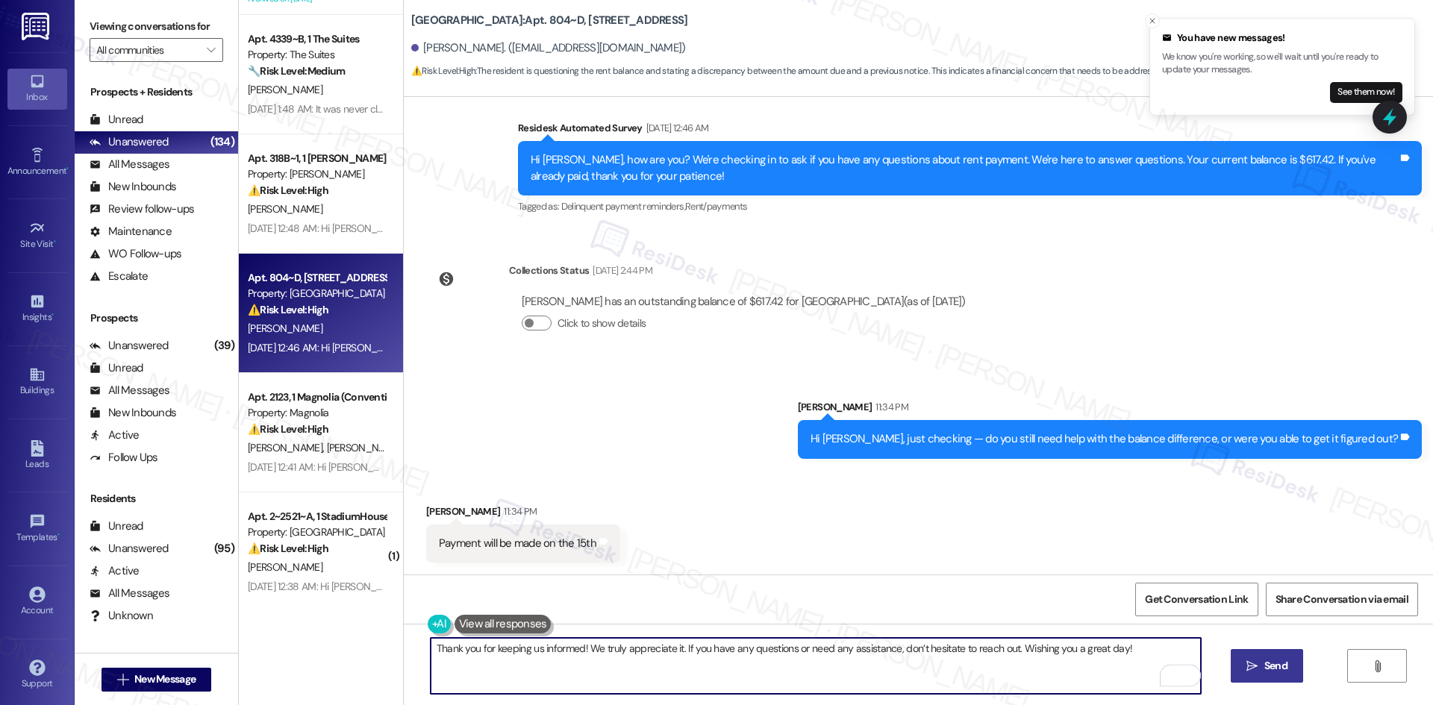
click at [626, 672] on textarea "Thank you for keeping us informed! We truly appreciate it. If you have any ques…" at bounding box center [816, 666] width 770 height 56
type textarea "Thank you for keeping us informed! We truly appreciate it. If you have any ques…"
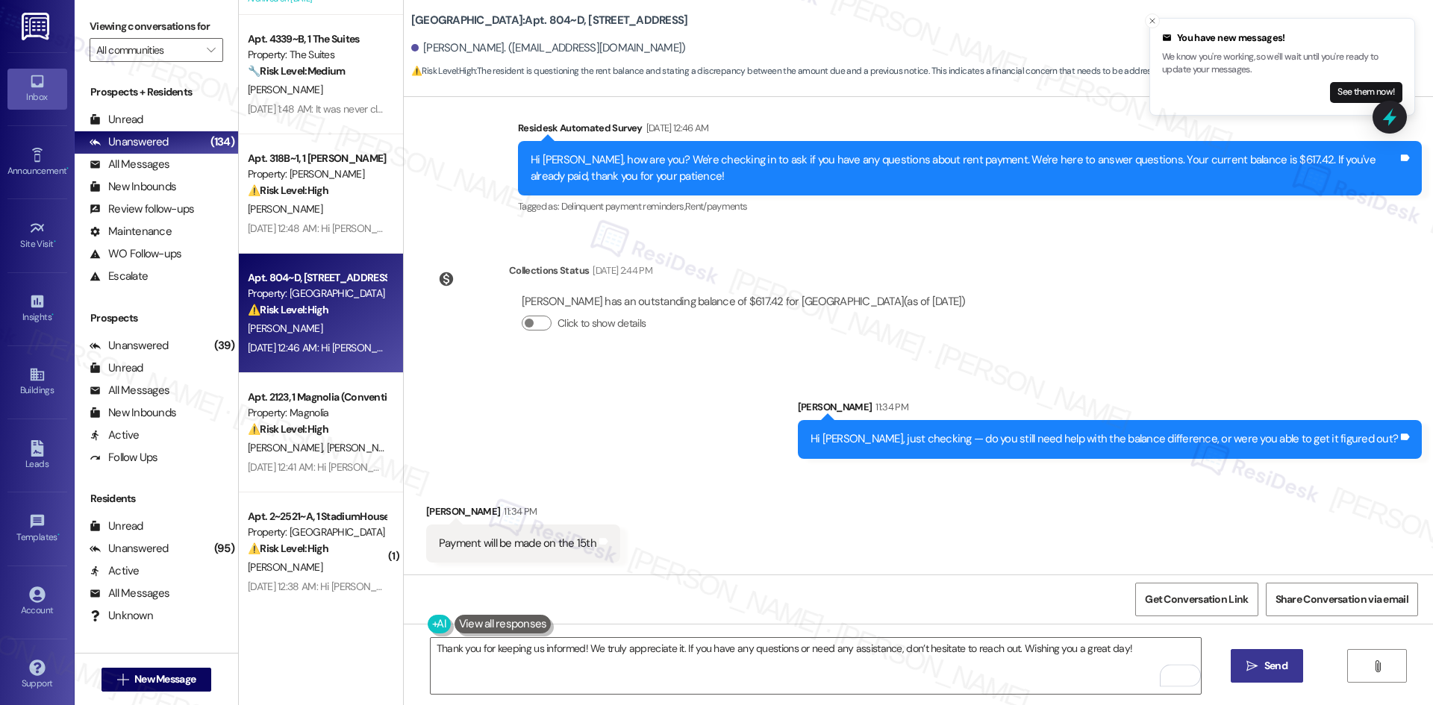
click at [1246, 669] on icon "" at bounding box center [1251, 666] width 11 height 12
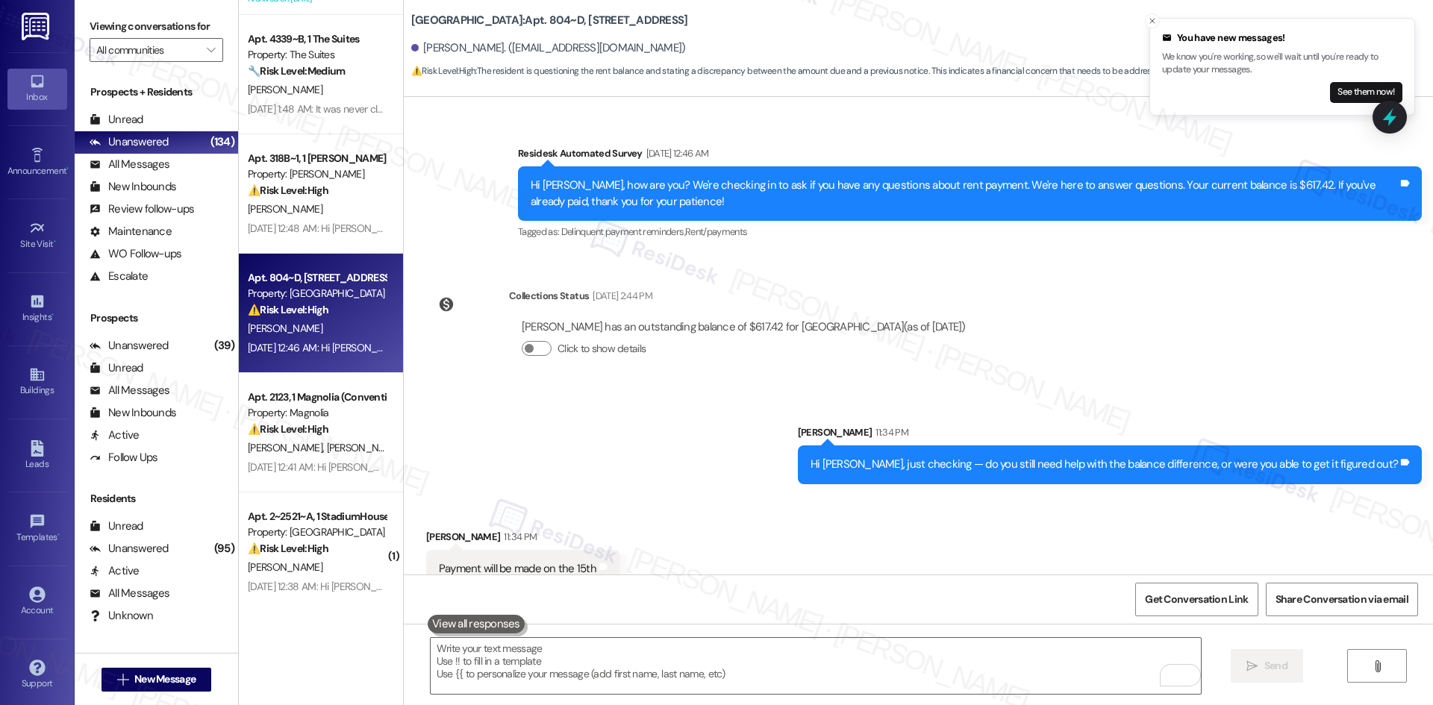
scroll to position [5504, 0]
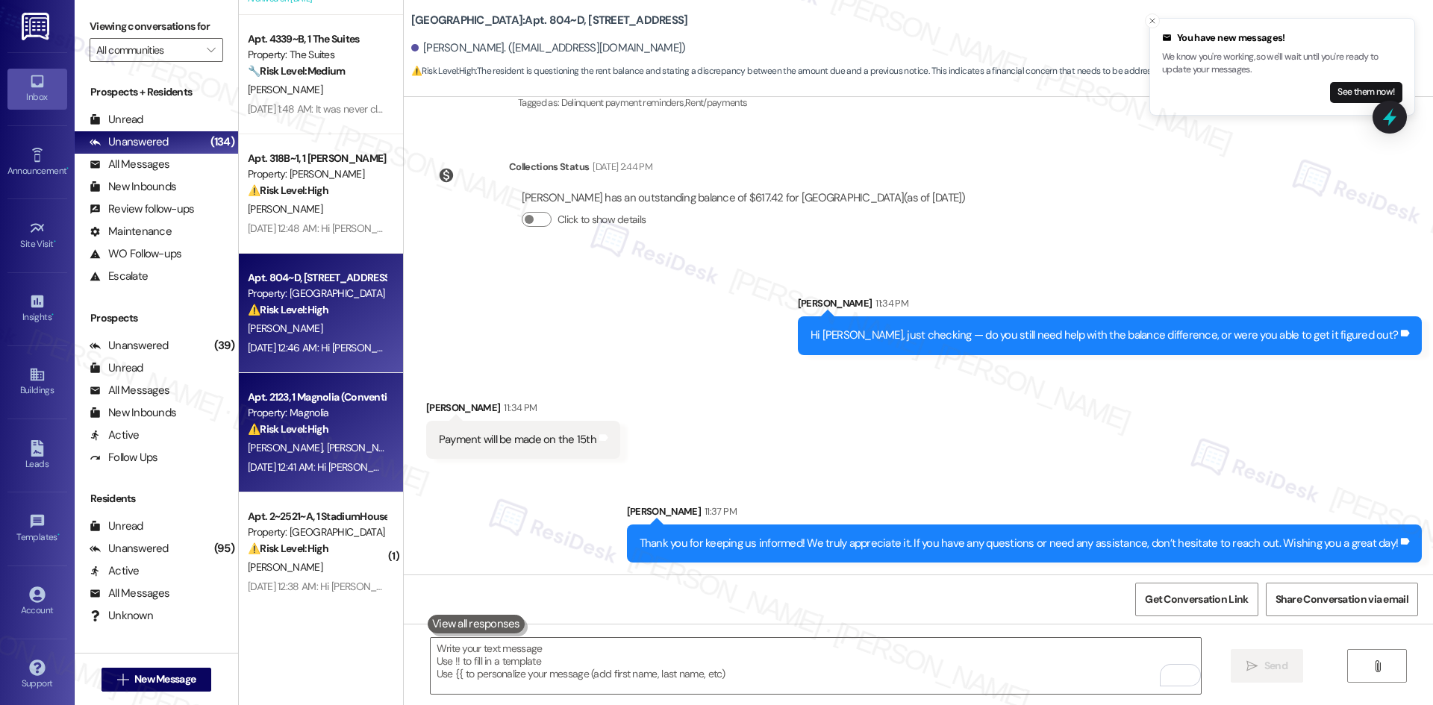
click at [326, 443] on span "H. Nicholas" at bounding box center [363, 447] width 75 height 13
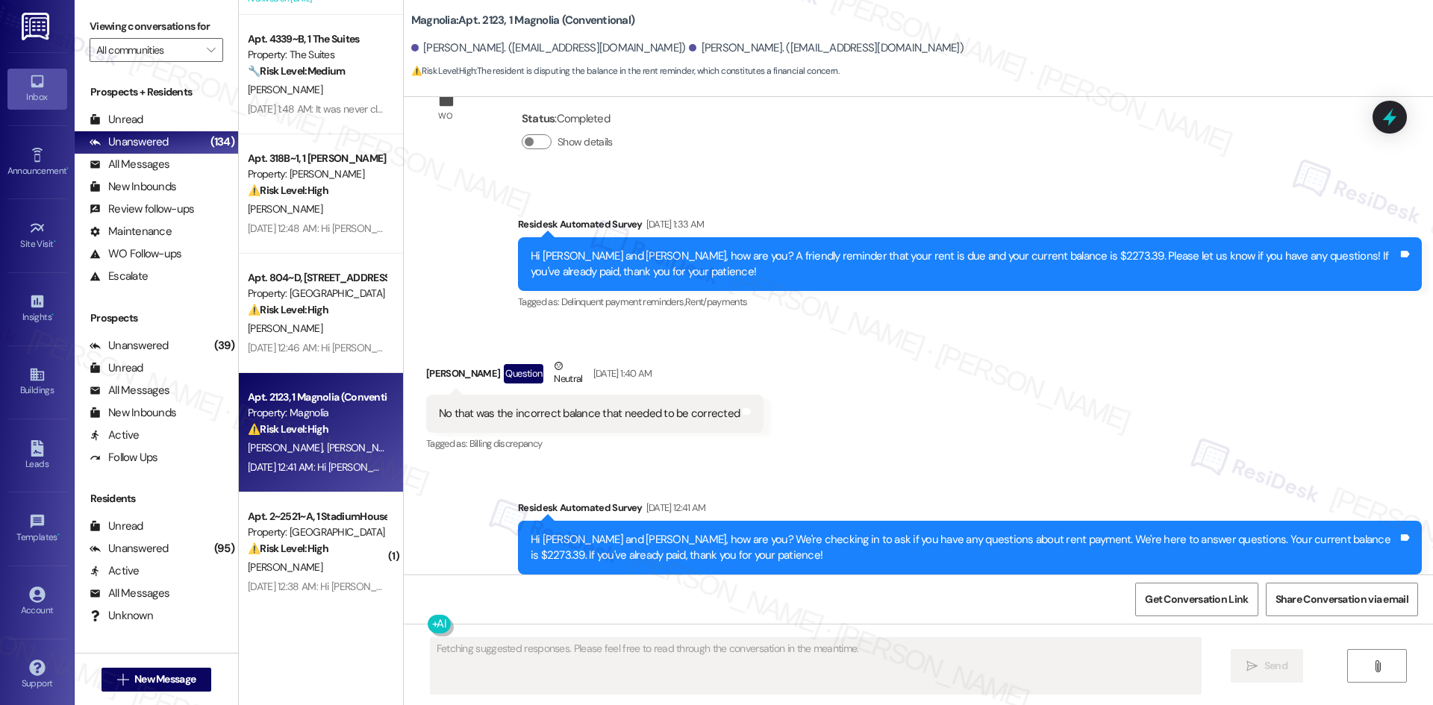
scroll to position [10029, 0]
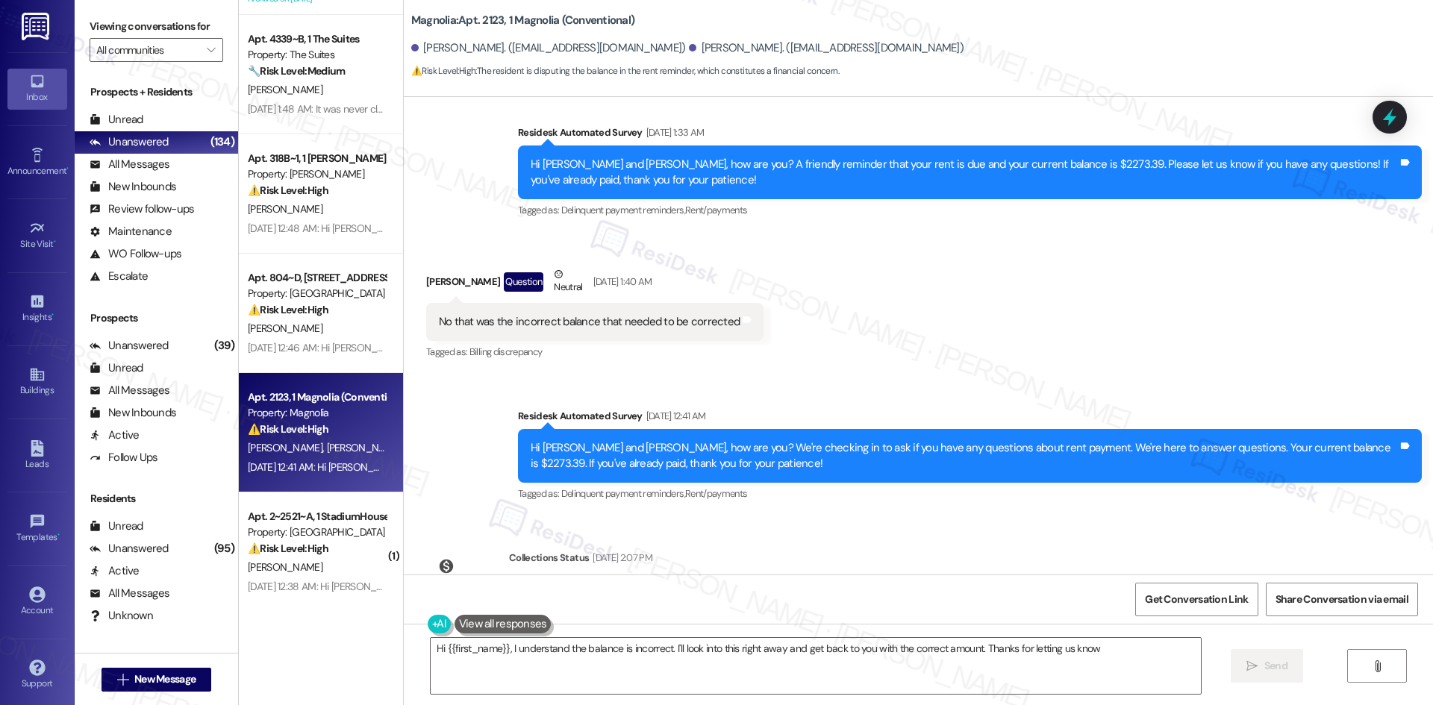
type textarea "Hi {{first_name}}, I understand the balance is incorrect. I'll look into this r…"
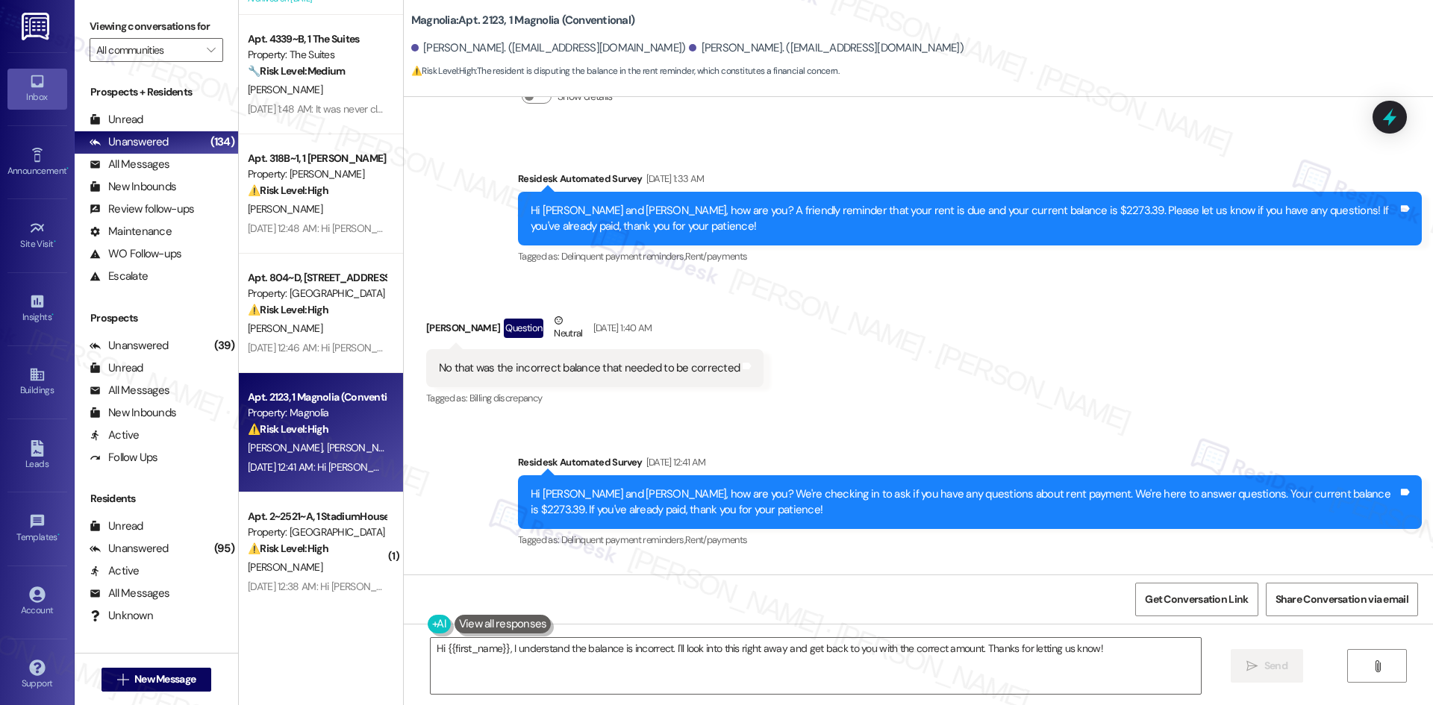
scroll to position [9880, 0]
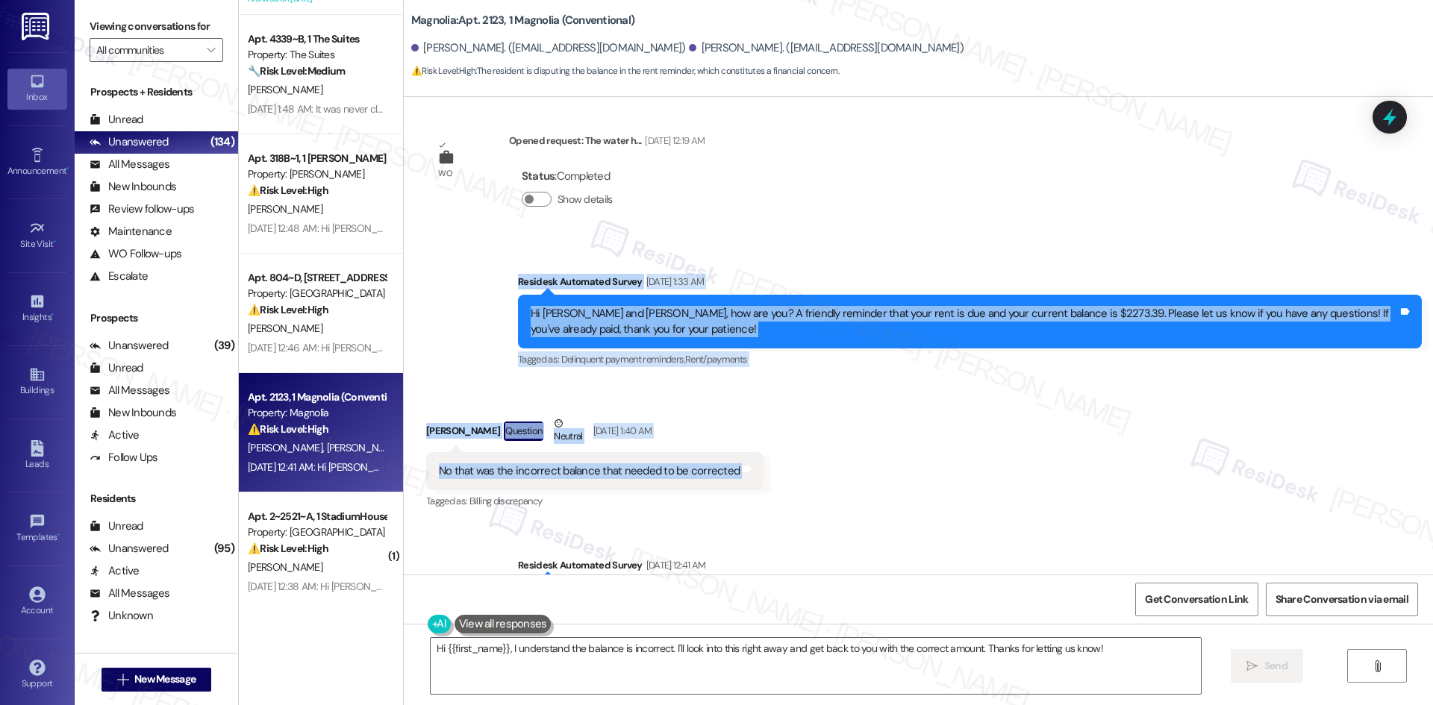
drag, startPoint x: 440, startPoint y: 207, endPoint x: 775, endPoint y: 393, distance: 383.1
click at [773, 395] on div "WO Opened request: Pieces of w... Aug 19, 2023 at 7:35 PM Status : New Show det…" at bounding box center [918, 336] width 1029 height 478
copy div "Residesk Automated Survey Aug 06, 2025 at 1:33 AM Hi Hunter and Grace, how are …"
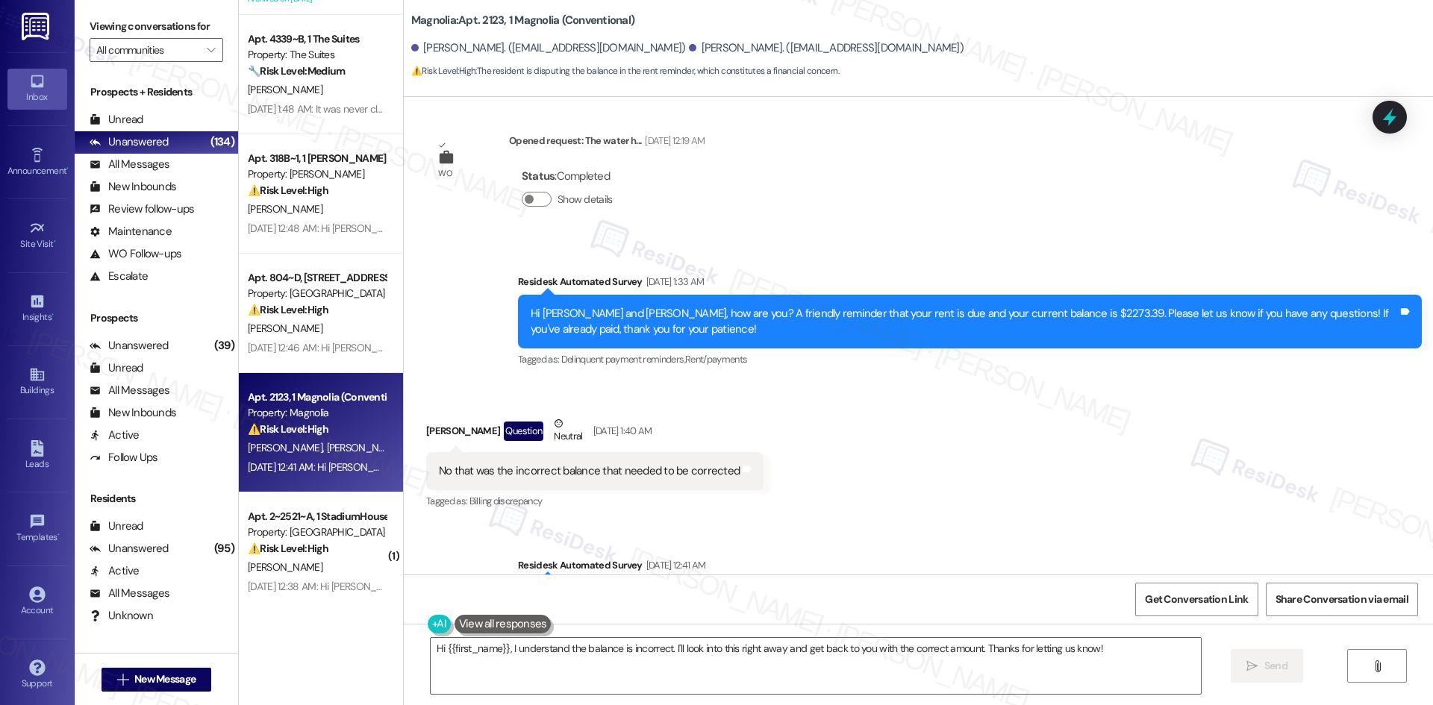
click at [942, 418] on div "Received via SMS Hunter Nicholas Question Neutral Aug 06, 2025 at 1:40 AM No th…" at bounding box center [918, 453] width 1029 height 142
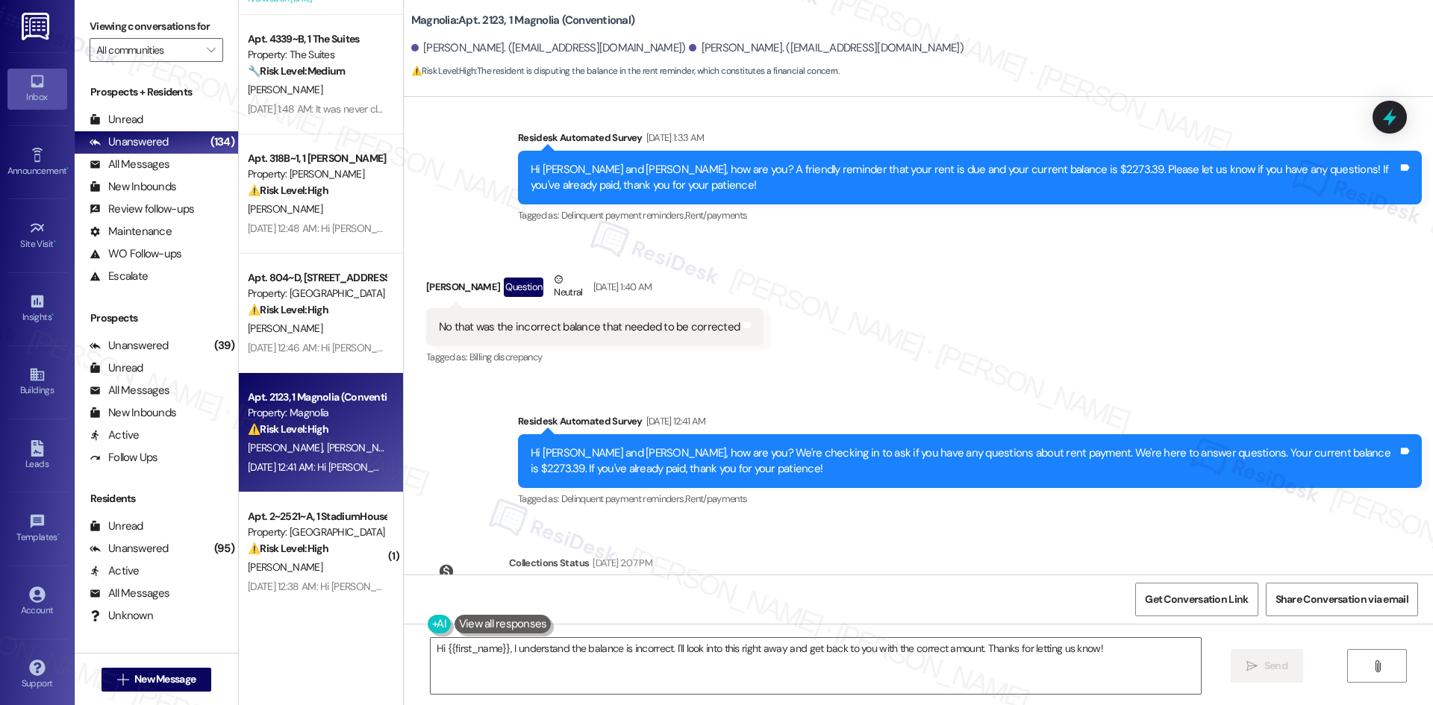
scroll to position [10029, 0]
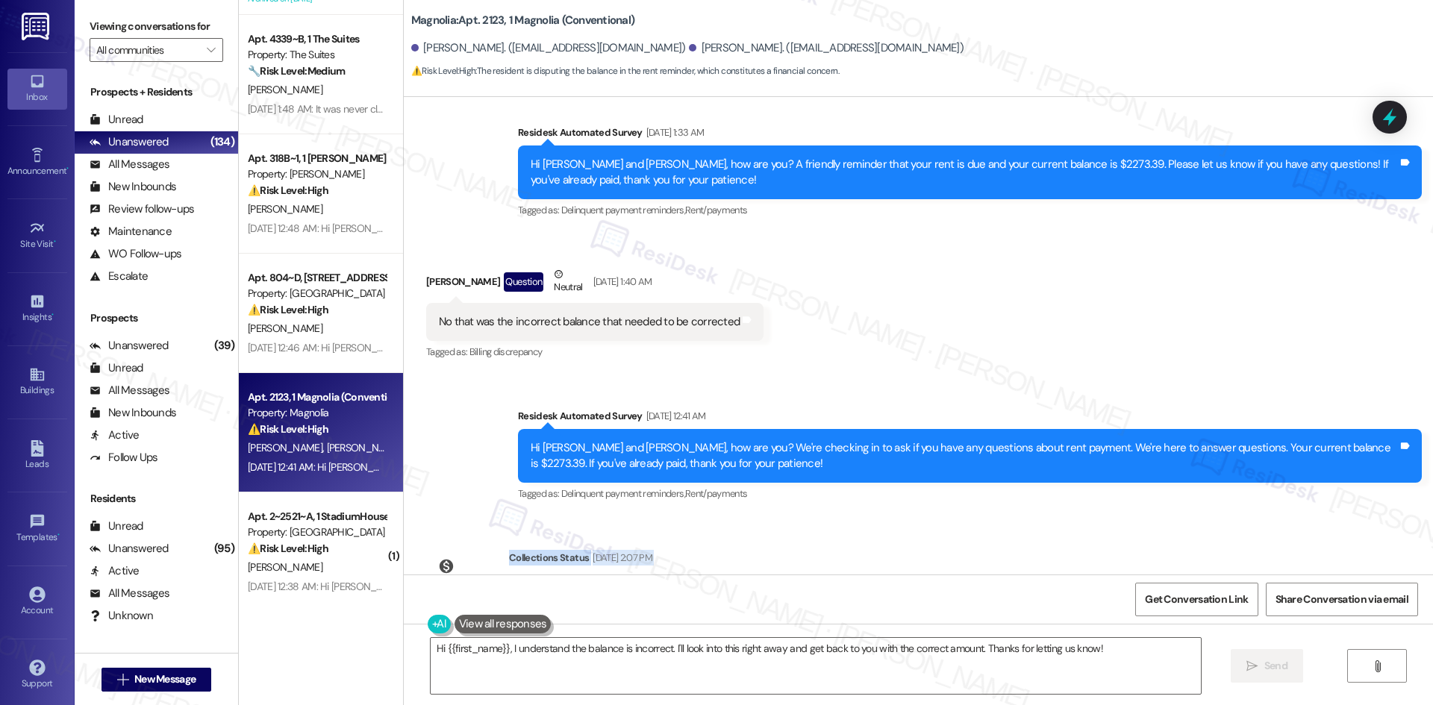
drag, startPoint x: 493, startPoint y: 466, endPoint x: 934, endPoint y: 519, distance: 444.2
click at [934, 519] on div "WO Opened request: Pieces of w... Aug 19, 2023 at 7:35 PM Status : New Show det…" at bounding box center [918, 336] width 1029 height 478
copy div "Collections Status Aug 11, 2025 at 2:07 PM Grace Nicholas has an outstanding ba…"
click div "WO Opened request: Pieces of w... Aug 19, 2023 at 7:35 PM Status : New Show det…"
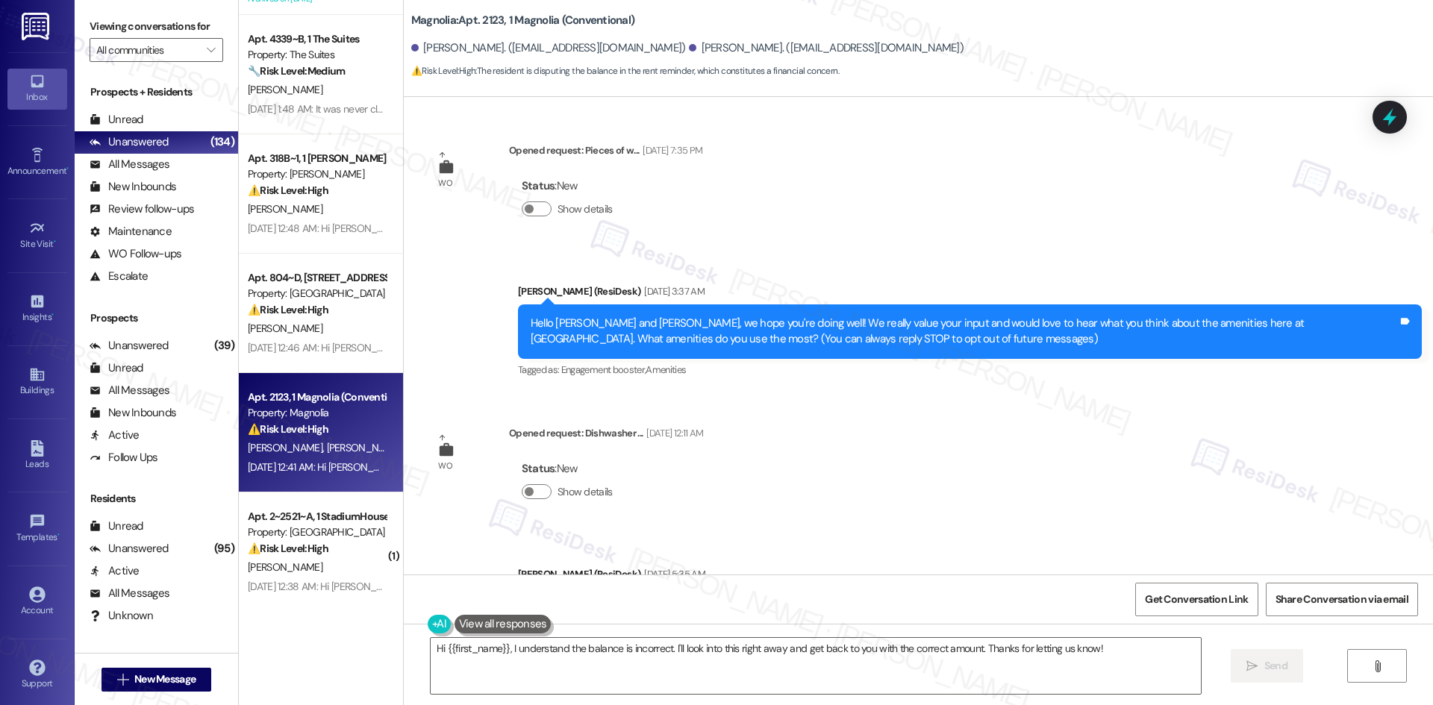
click div "Announcement, sent via SMS Sarah (ResiDesk) Oct 06, 2023 at 3:37 AM Hello Hunte…"
click div "WO Opened request: Pieces of w... Aug 19, 2023 at 7:35 PM Status : New Show det…"
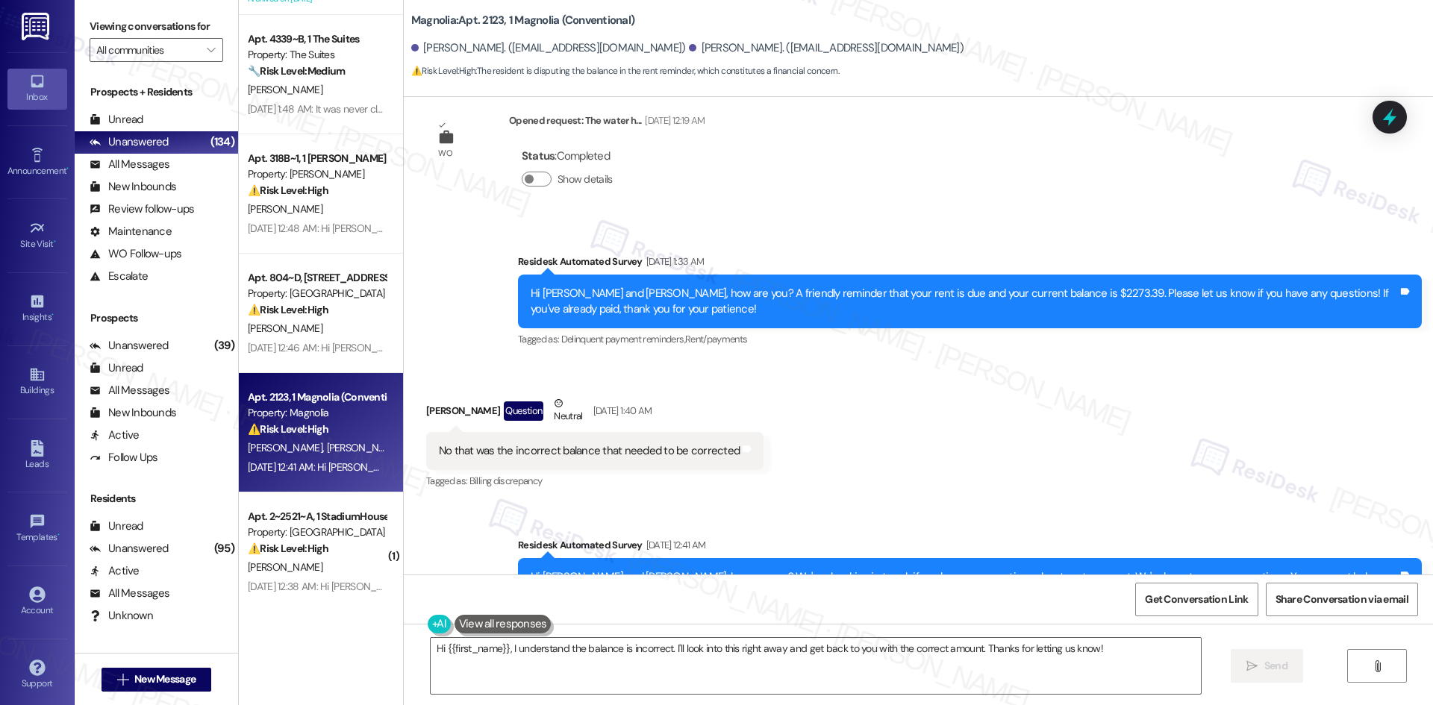
scroll to position [9880, 0]
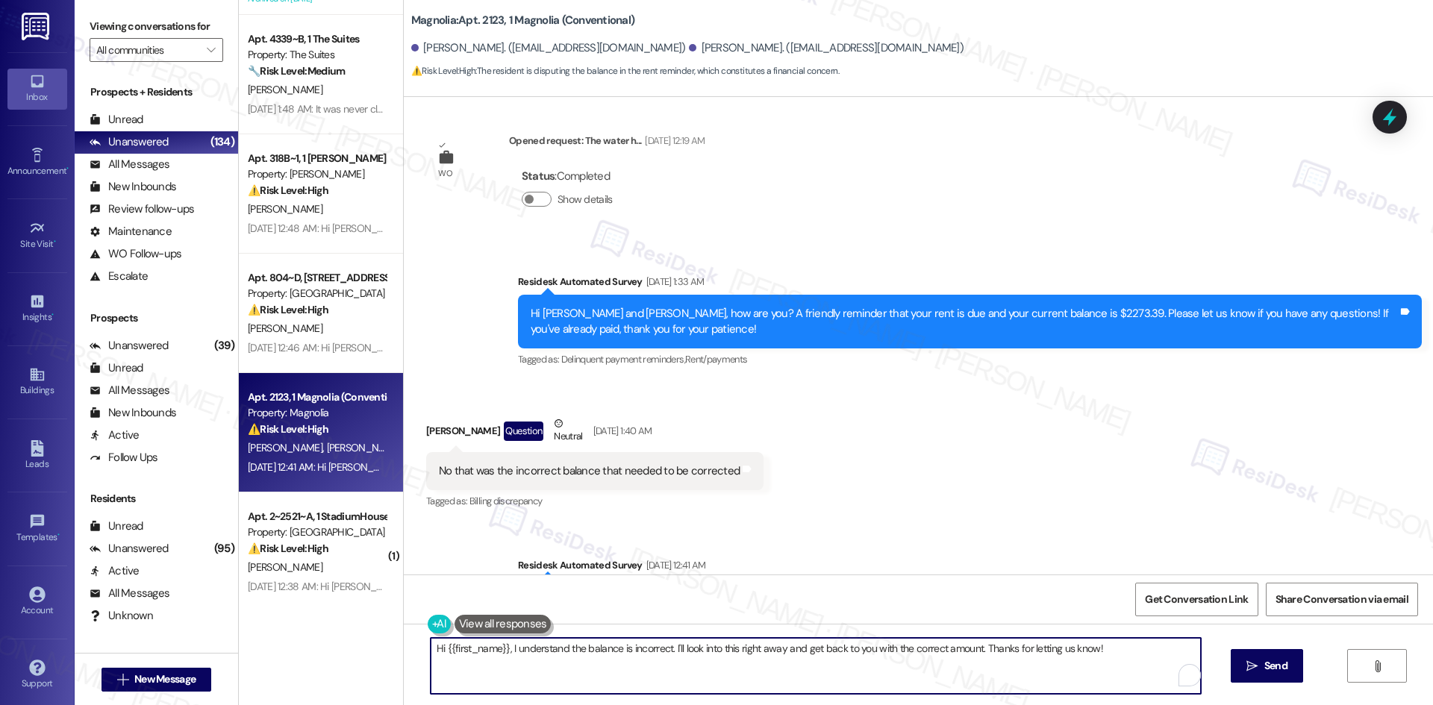
click textarea "Hi {{first_name}}, I understand the balance is incorrect. I'll look into this r…"
paste textarea "Hunter, I checked and your balance is $0 as of Aug 11. Let me know if you have …"
drag, startPoint x: 530, startPoint y: 650, endPoint x: 475, endPoint y: 657, distance: 54.9
click textarea "Hi Hunter, I checked and your balance is $0 as of Aug 11. Let me know if you ha…"
click textarea "Hi Hunter, your balance is $0 as of Aug 11. Let me know if you have any questio…"
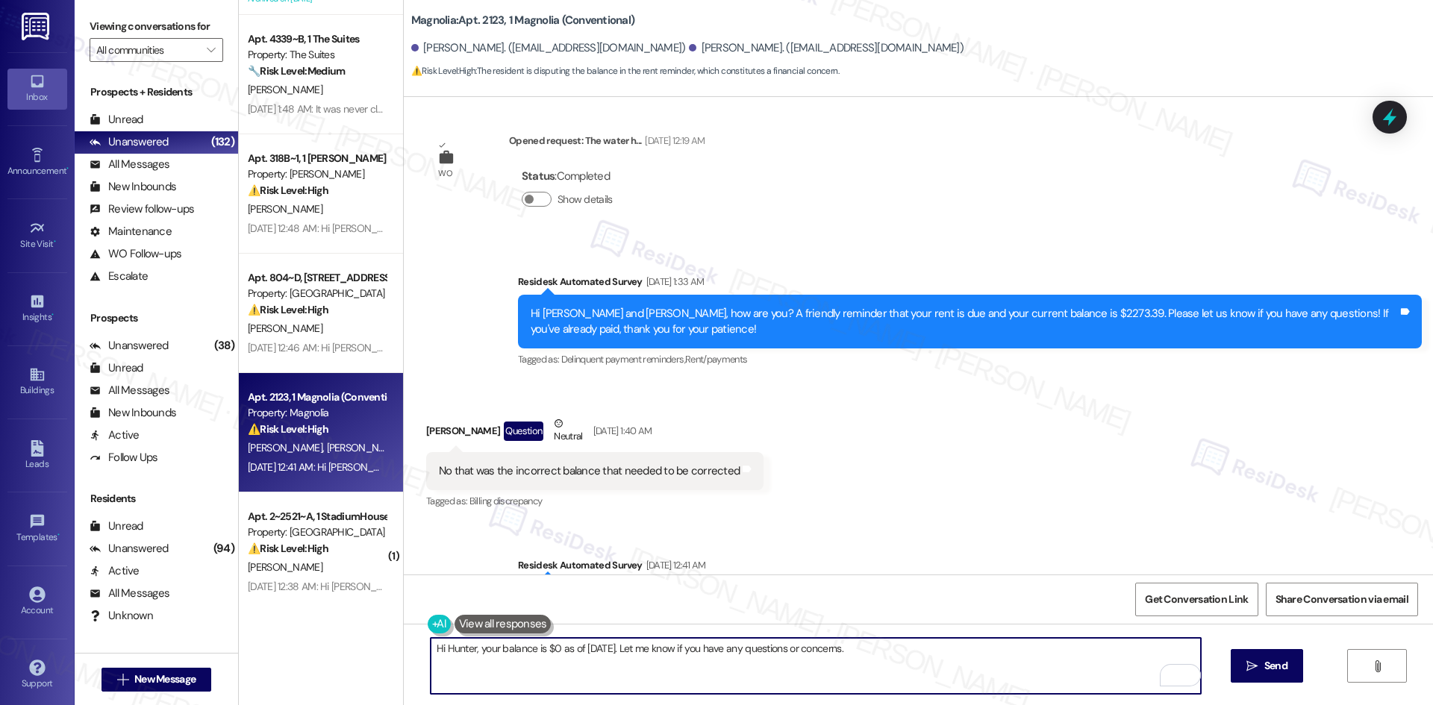
click textarea "Hi Hunter, your balance is $0 as of Aug 11. Let me know if you have any questio…"
type textarea "Hi Hunter, your balance is $0 as of Aug 11. Let me know if you have any questio…"
click div "Received via SMS Hunter Nicholas Question Neutral Aug 06, 2025 at 1:40 AM No th…"
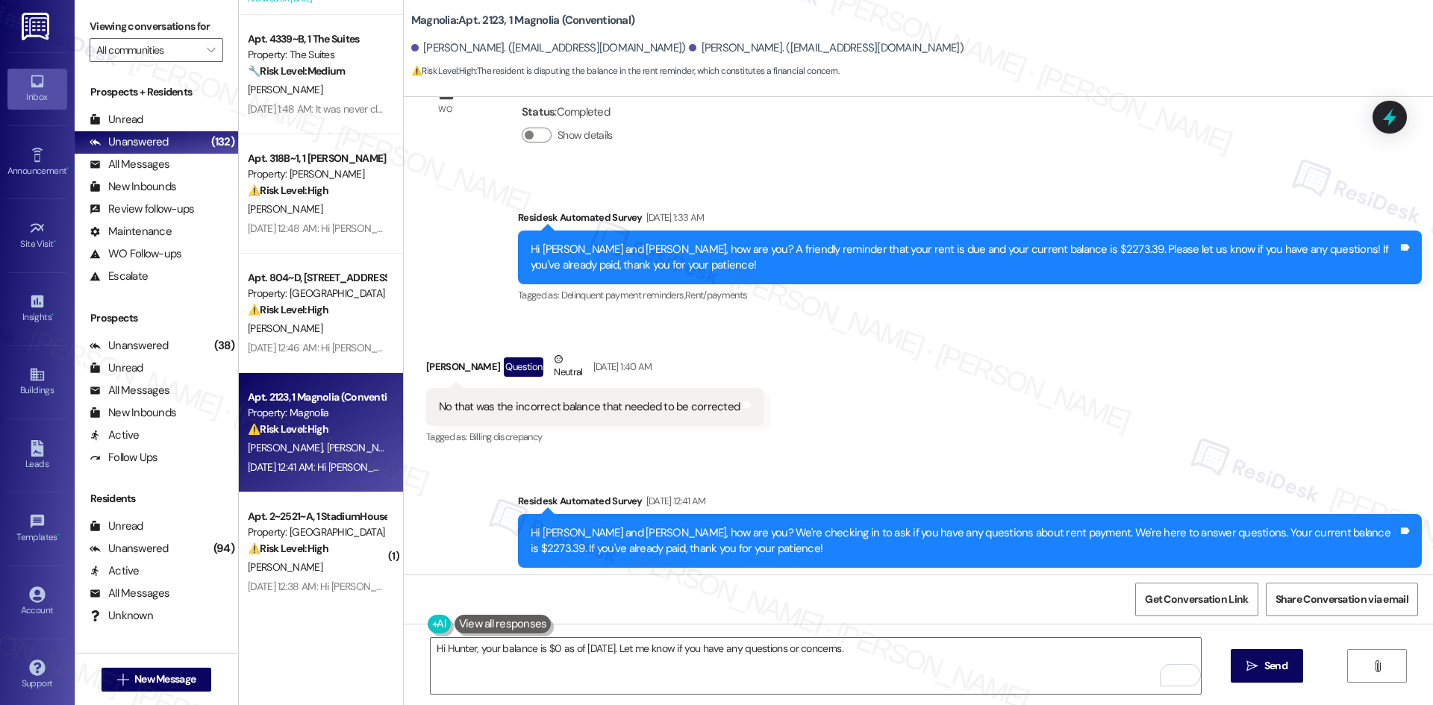
scroll to position [10029, 0]
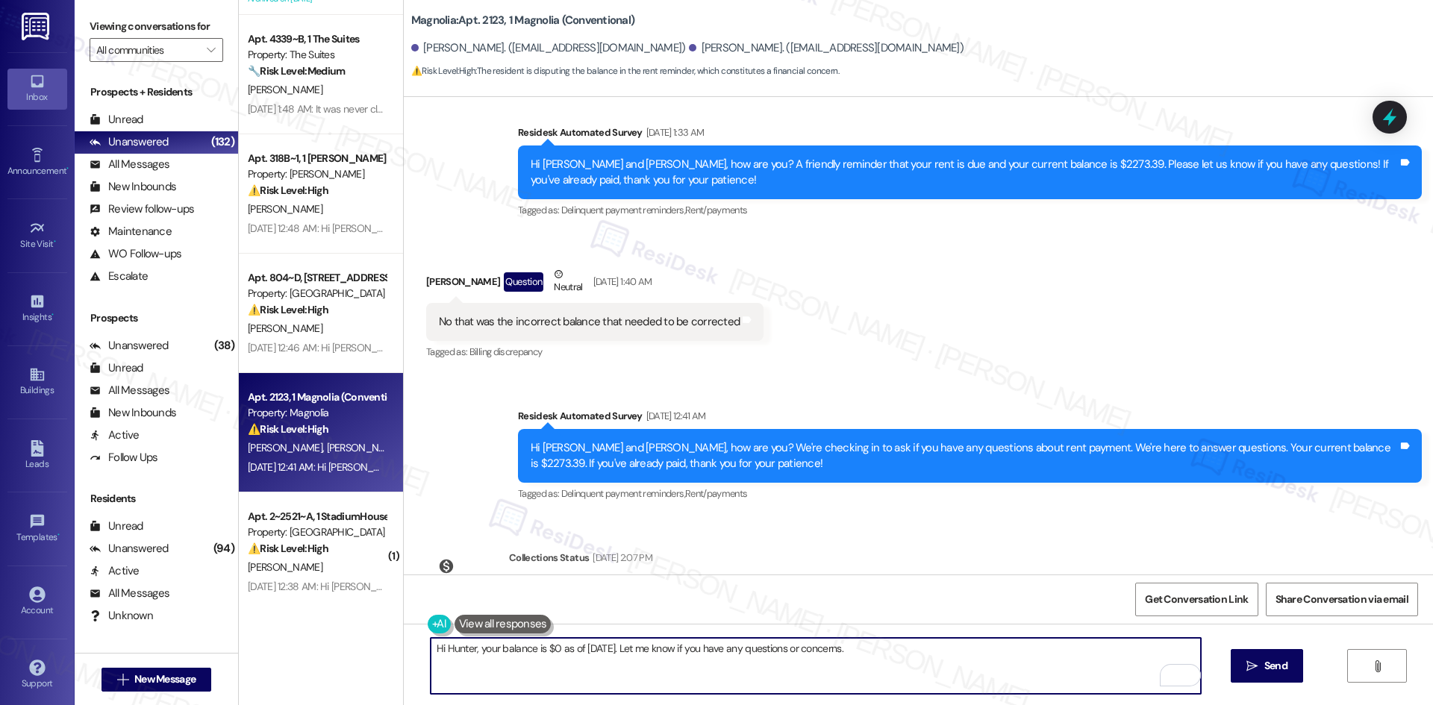
drag, startPoint x: 858, startPoint y: 647, endPoint x: 176, endPoint y: 642, distance: 682.1
click div "Viewing conversations for All communities  Prospects + Residents Unread (0) Un…"
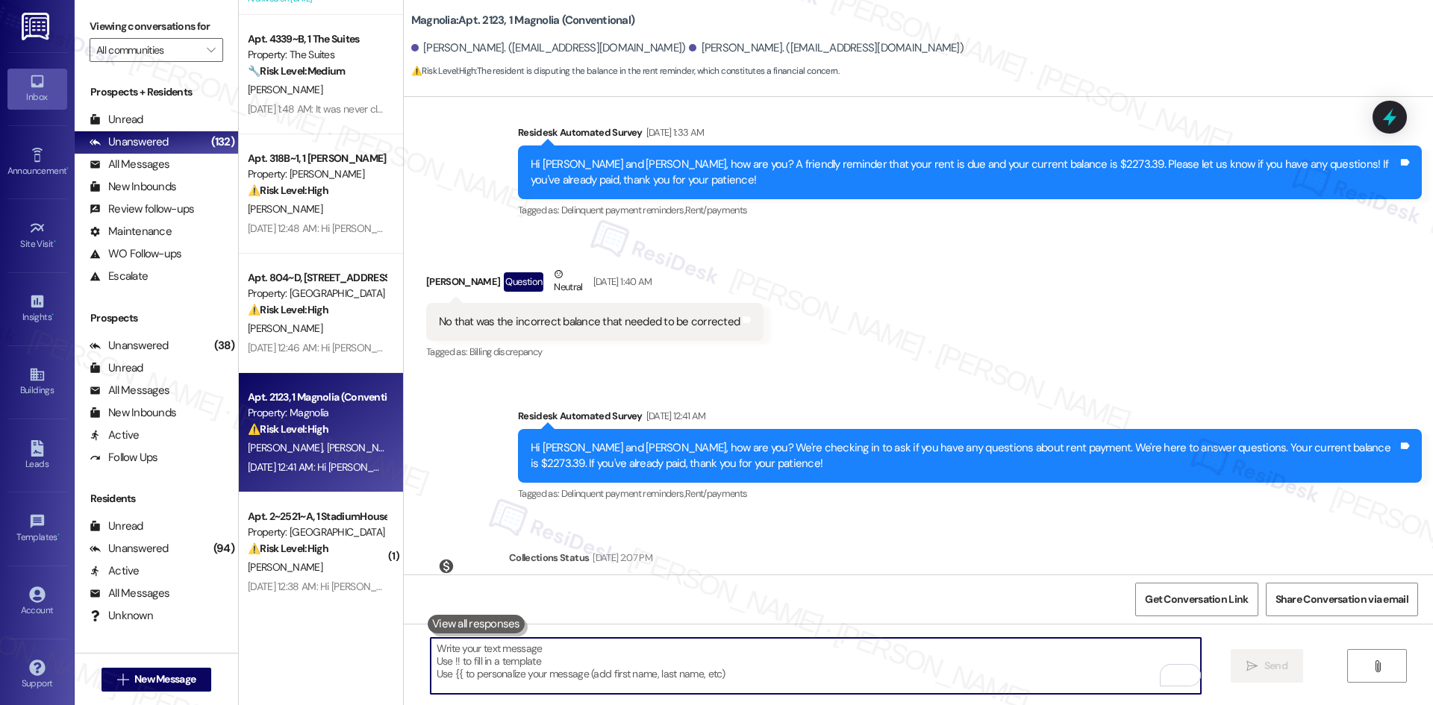
drag, startPoint x: 758, startPoint y: 672, endPoint x: 752, endPoint y: 665, distance: 9.6
click textarea "To enrich screen reader interactions, please activate Accessibility in Grammarl…"
paste textarea "Hi Hunter, I checked and your balance is $0 as of Aug 11. Please feel free to r…"
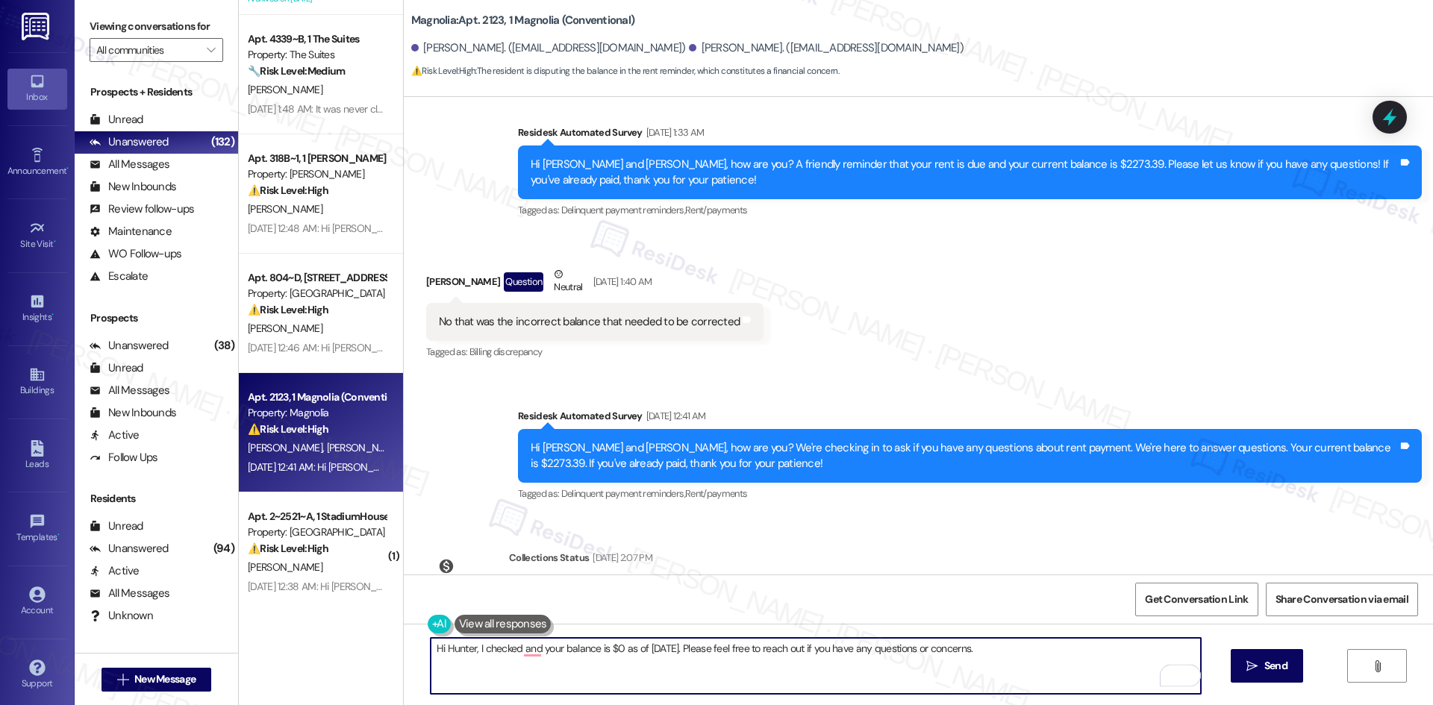
click textarea "Hi Hunter, I checked and your balance is $0 as of Aug 11. Please feel free to r…"
drag, startPoint x: 535, startPoint y: 647, endPoint x: 483, endPoint y: 660, distance: 53.9
click textarea "Hi Hunter, I checked, and your balance is $0 as of Aug 11. Please feel free to …"
click textarea "Hi Hunter, your balance is $0 as of Aug 11. Please feel free to reach out if yo…"
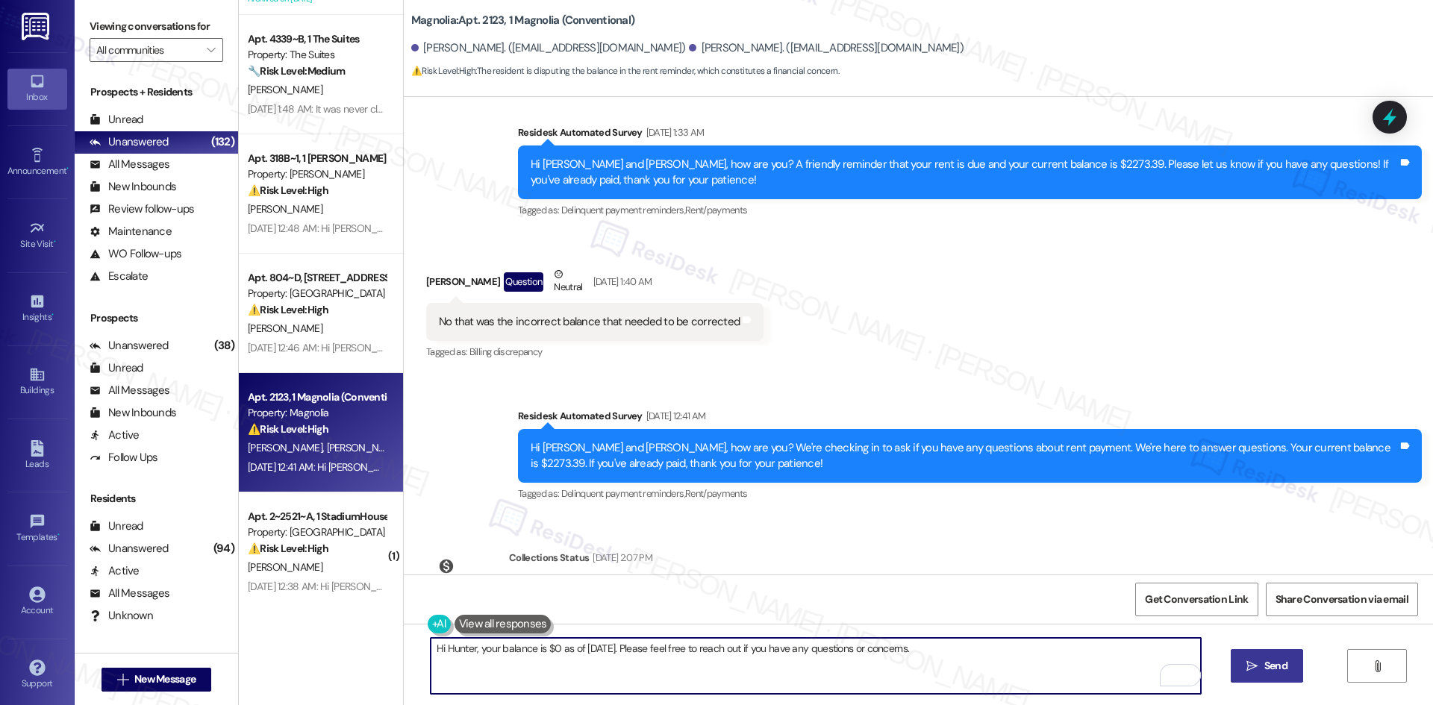
type textarea "Hi Hunter, your balance is $0 as of Aug 11. Please feel free to reach out if yo…"
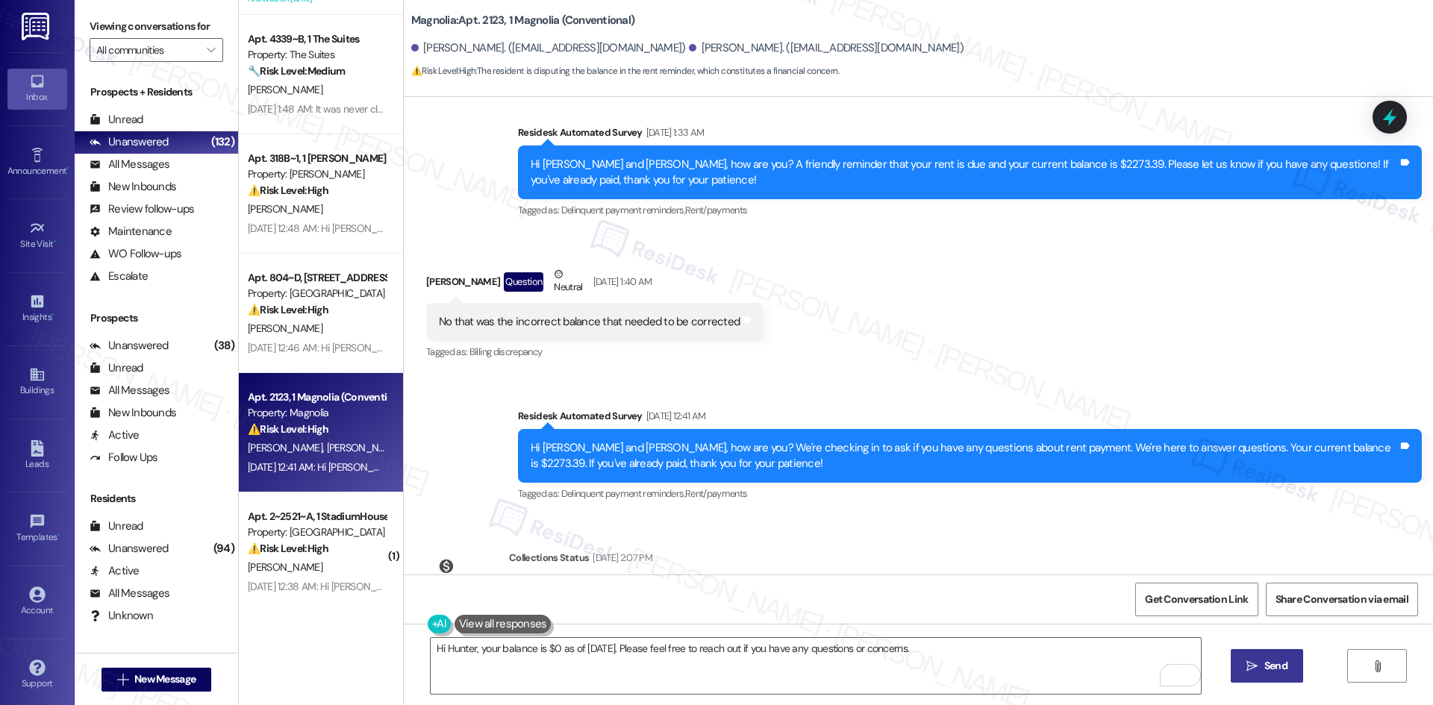
click button " Send"
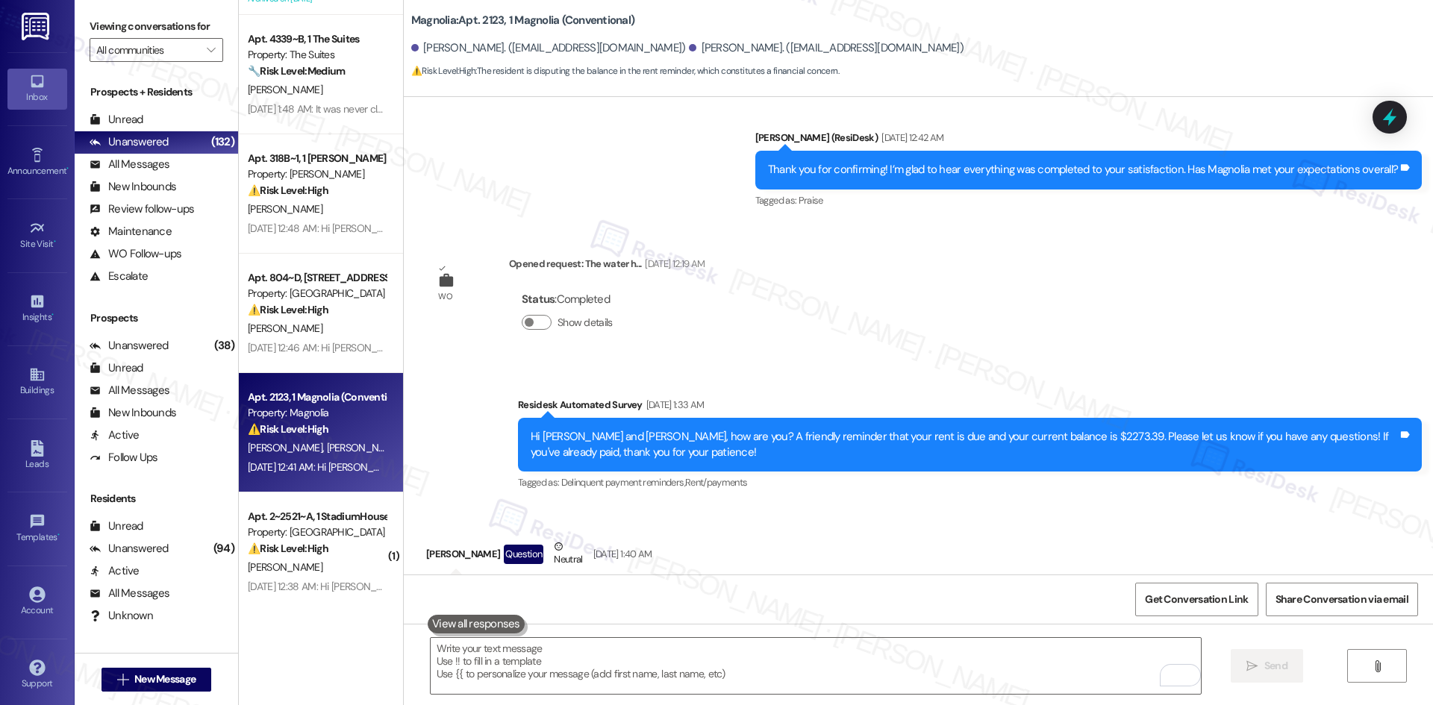
scroll to position [9749, 0]
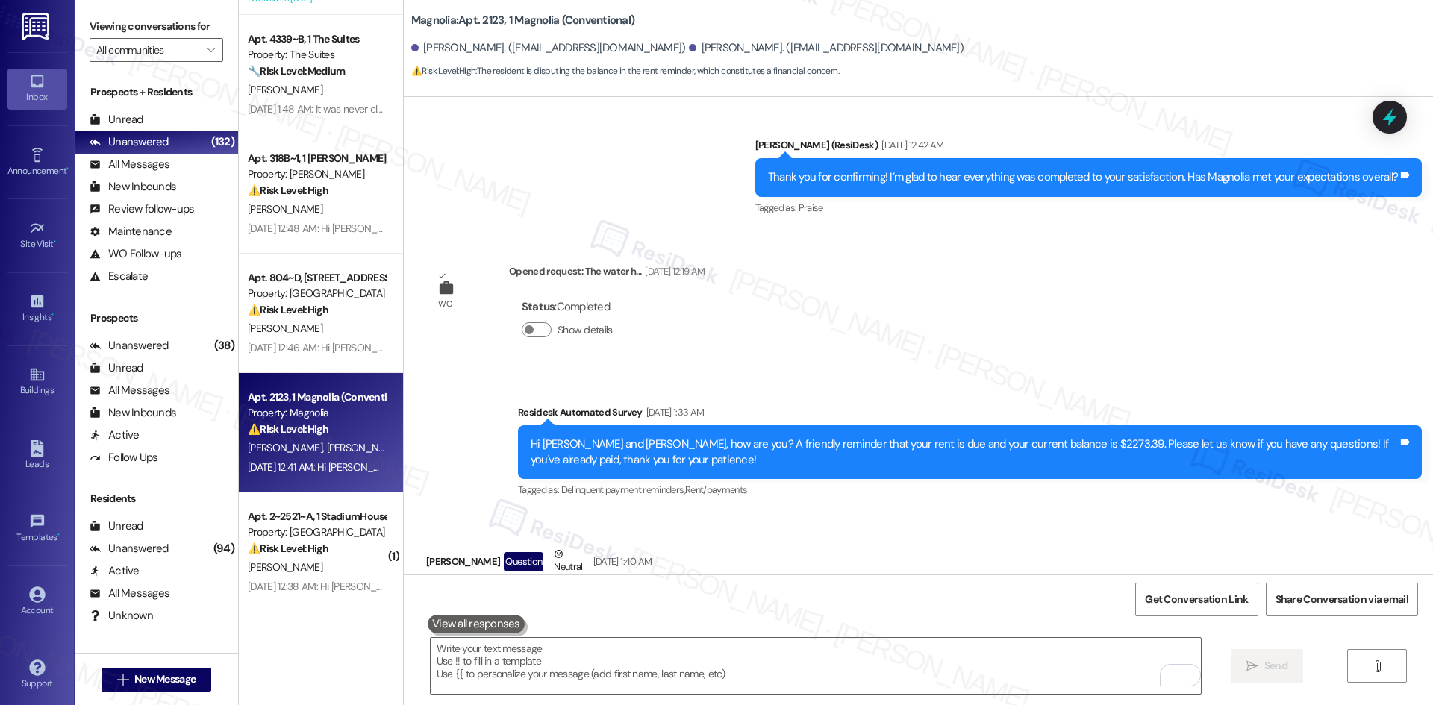
click div "Survey, sent via SMS Residesk Automated Survey Aug 06, 2025 at 1:33 AM Hi Hunte…"
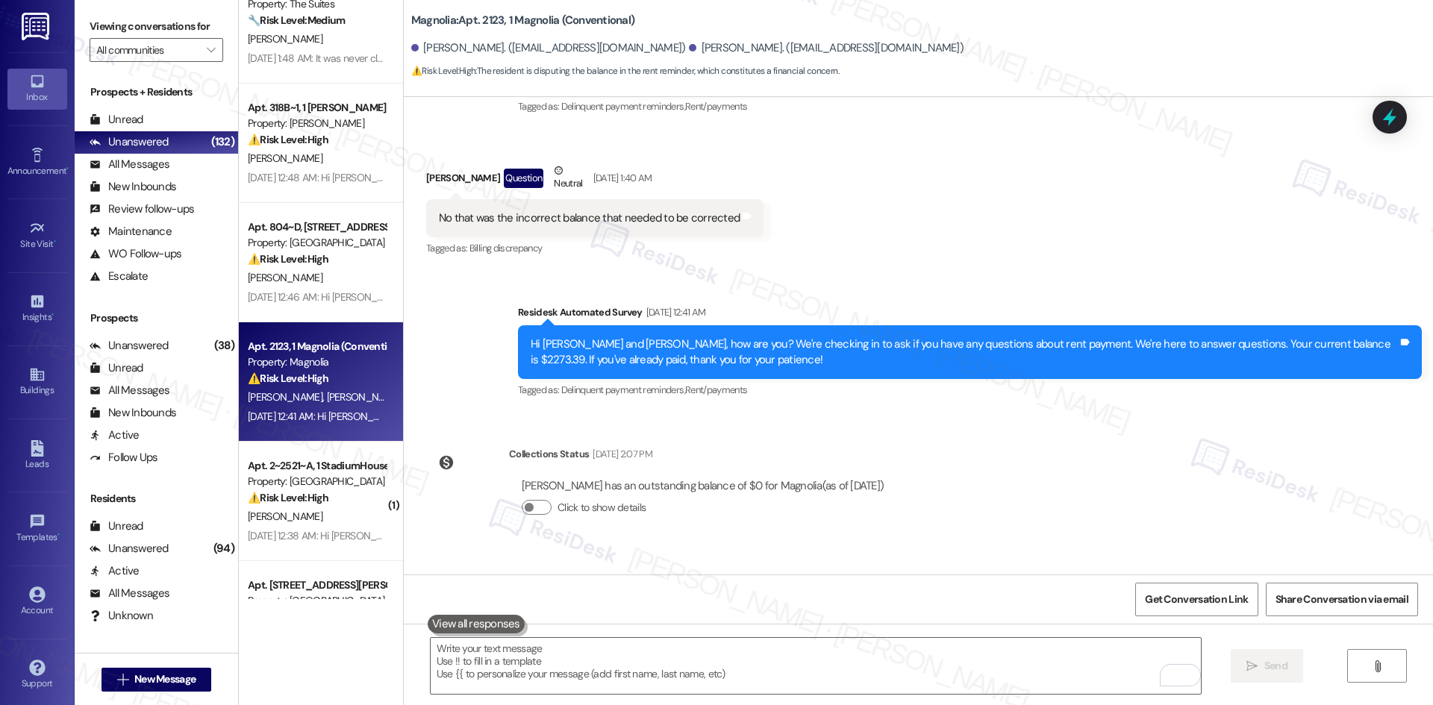
scroll to position [373, 0]
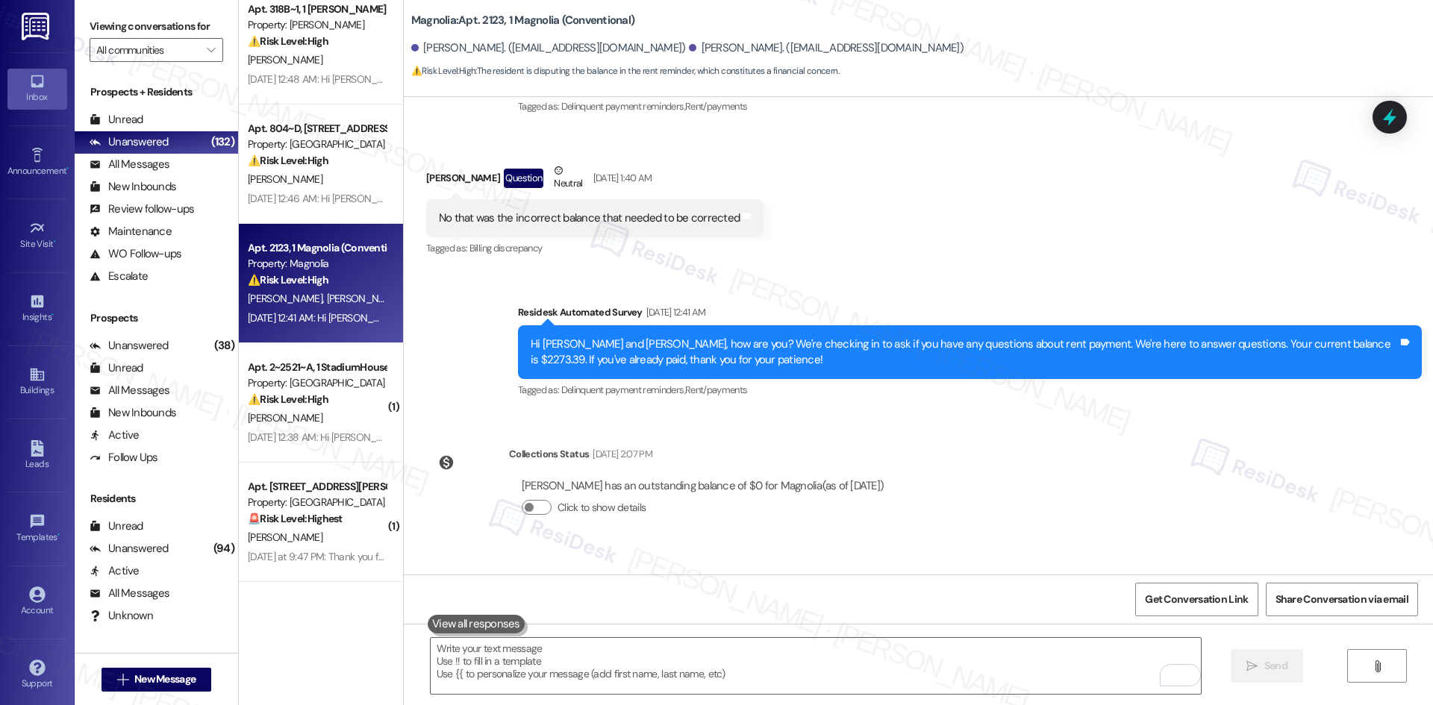
click div "WO Opened request: Pieces of w... Aug 19, 2023 at 7:35 PM Status : New Show det…"
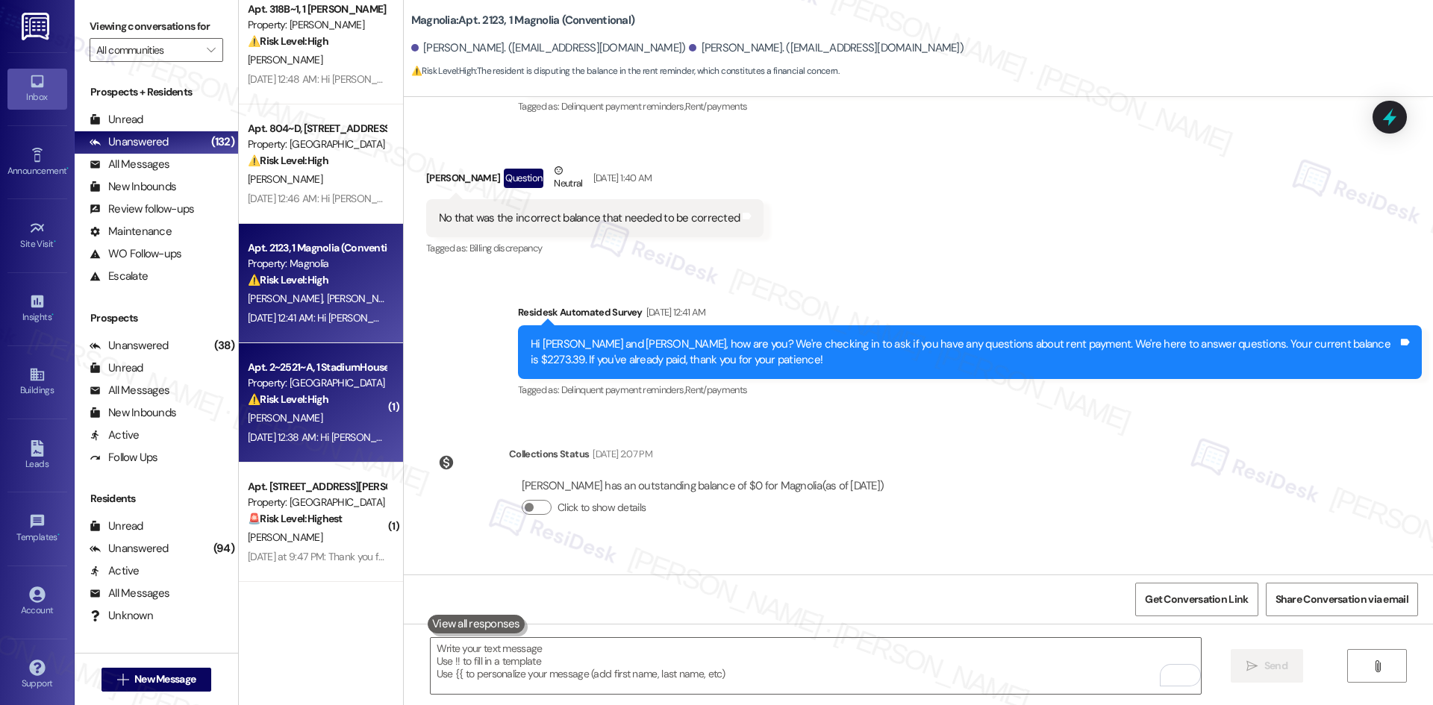
click div "L. Garofalo"
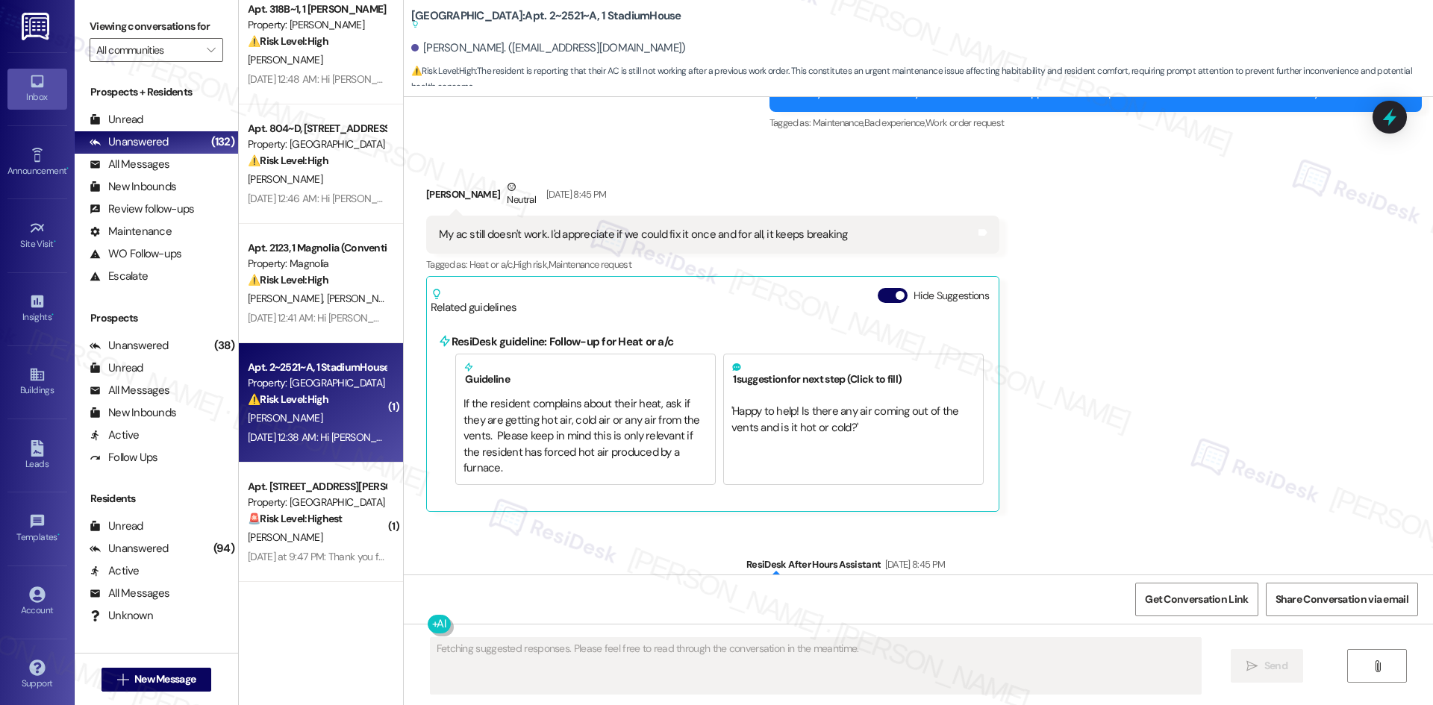
scroll to position [1356, 0]
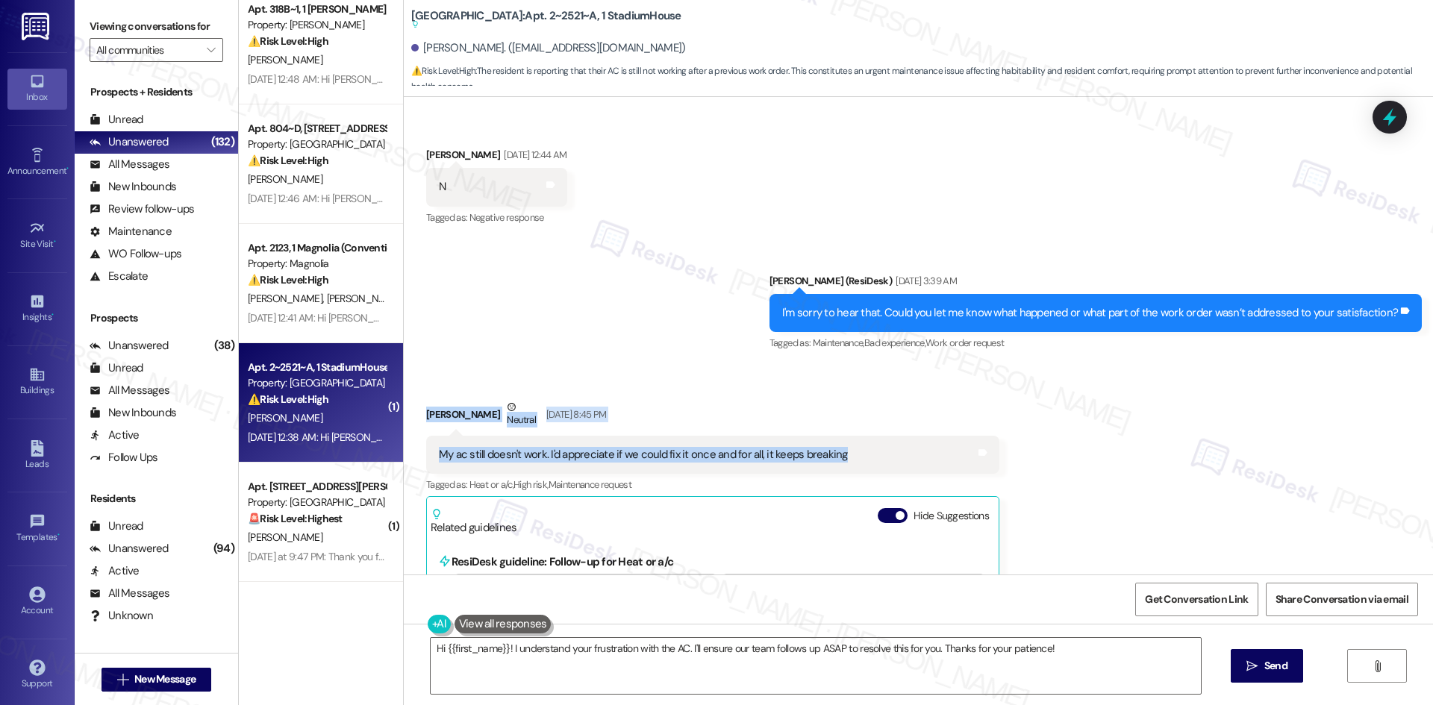
drag, startPoint x: 404, startPoint y: 371, endPoint x: 870, endPoint y: 427, distance: 469.0
click div "Received via SMS Luccia Garofalo Neutral Aug 05, 2025 at 8:45 PM My ac still do…"
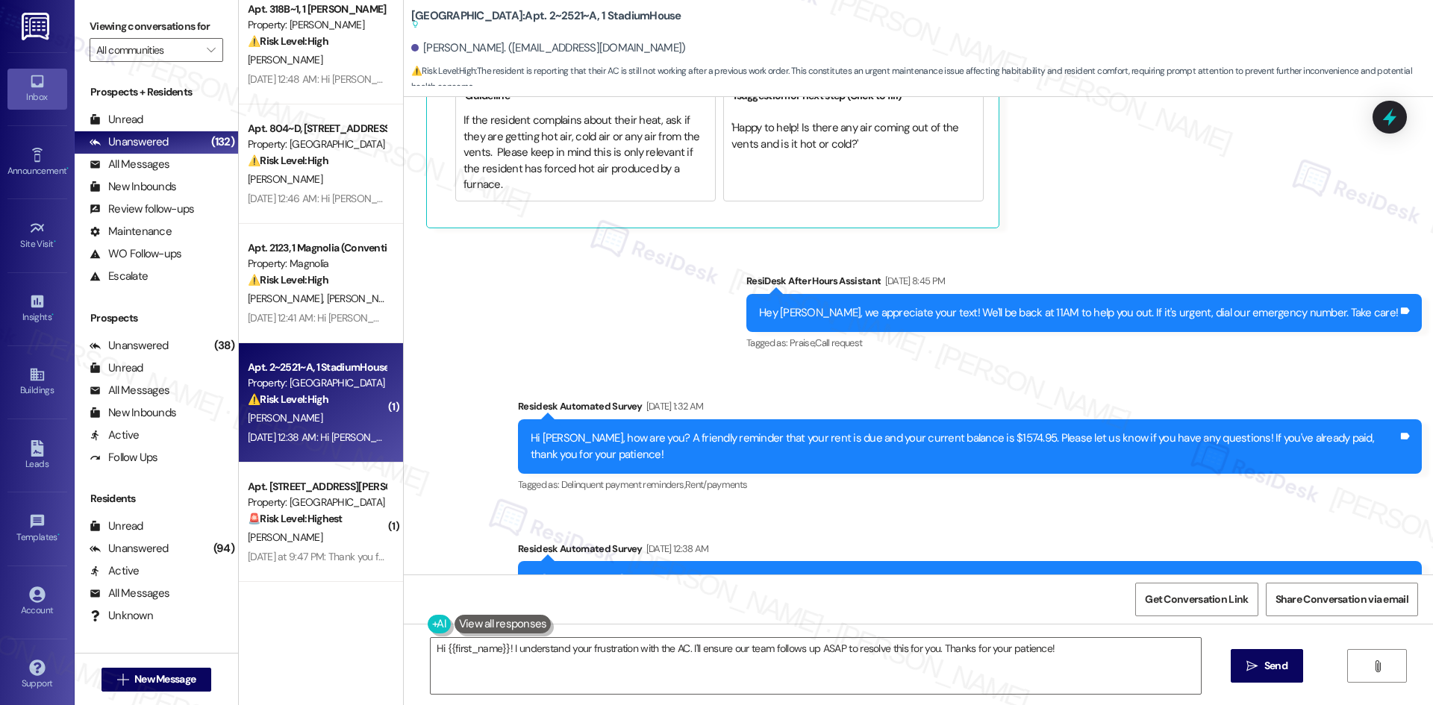
scroll to position [2028, 0]
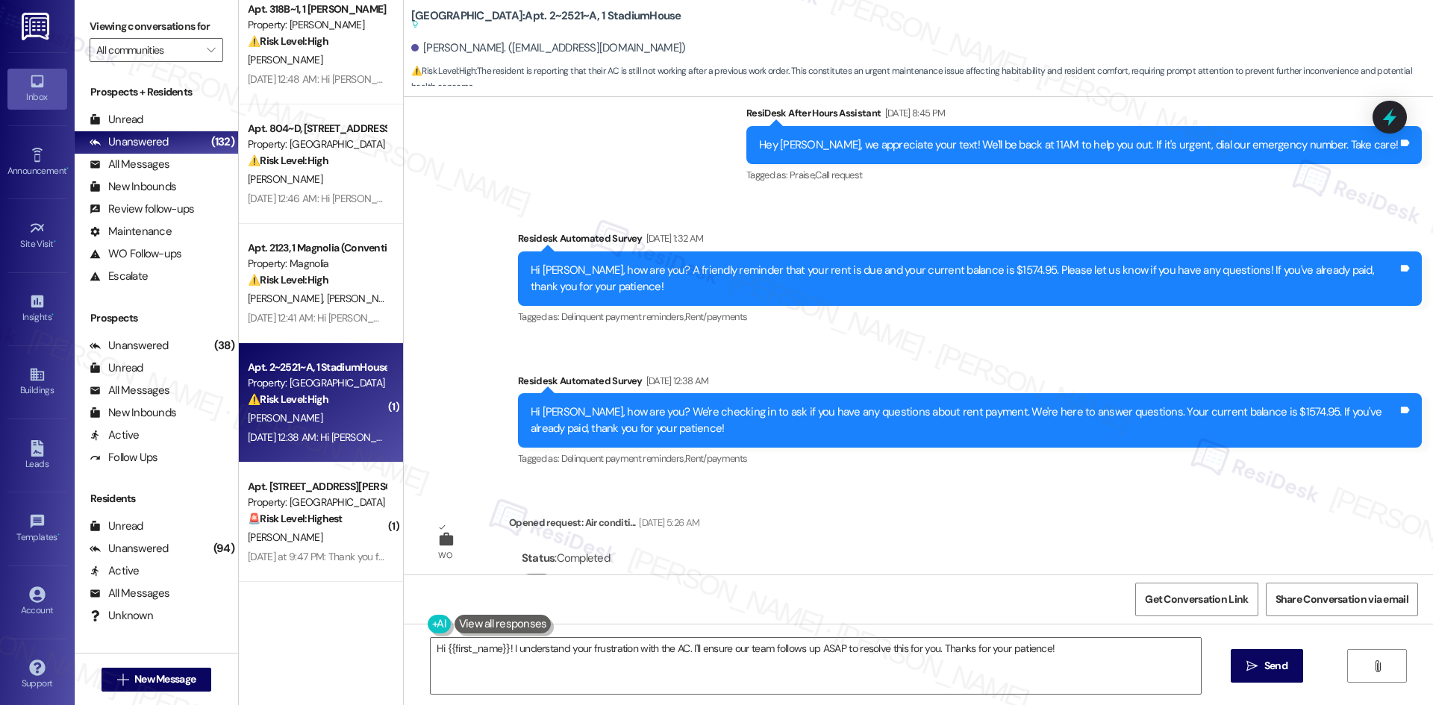
click div "Sent via SMS ResiDesk After Hours Assistant Aug 05, 2025 at 8:45 PM Hey Luccia,…"
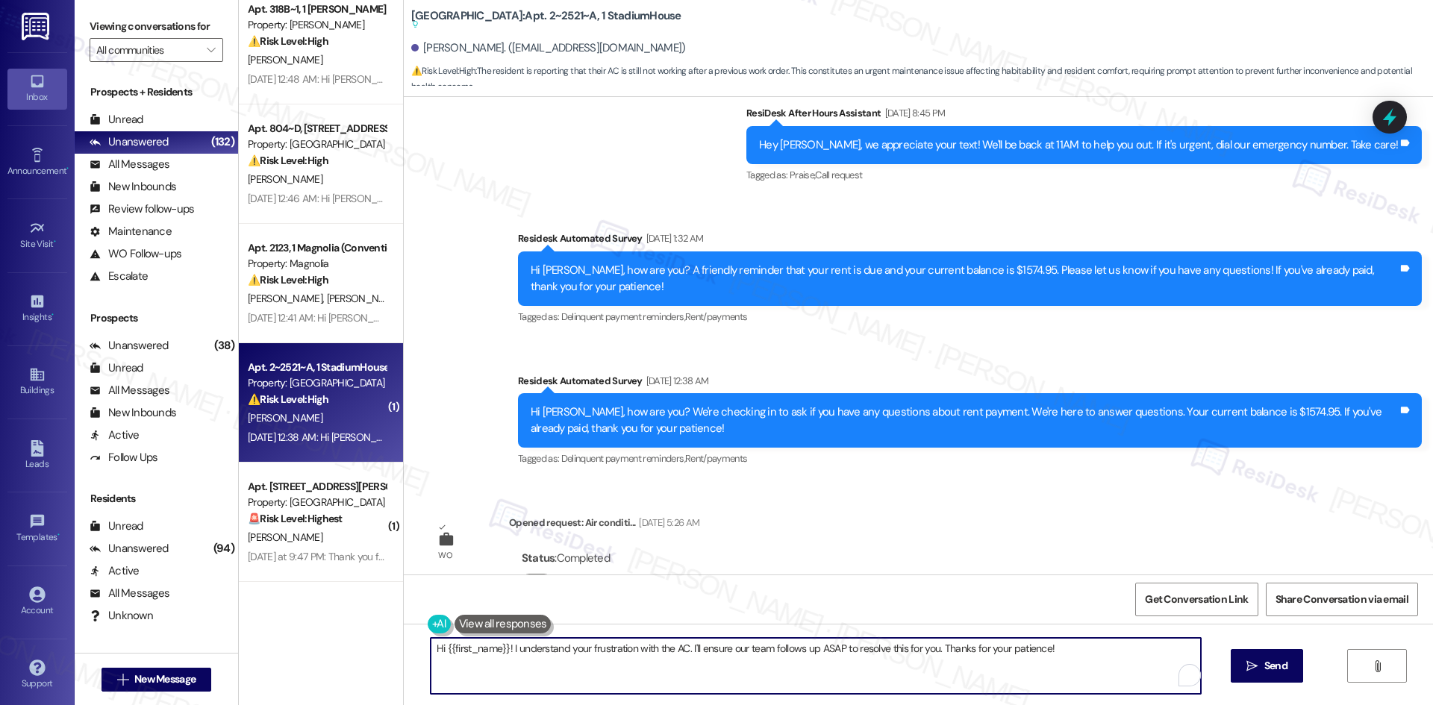
click textarea "Hi {{first_name}}! I understand your frustration with the AC. I'll ensure our t…"
paste textarea "Luccia, just checking in — is your AC still not working, or has it been fixed s…"
type textarea "Hi Luccia, just checking in — is your AC still not working, or has it been fixe…"
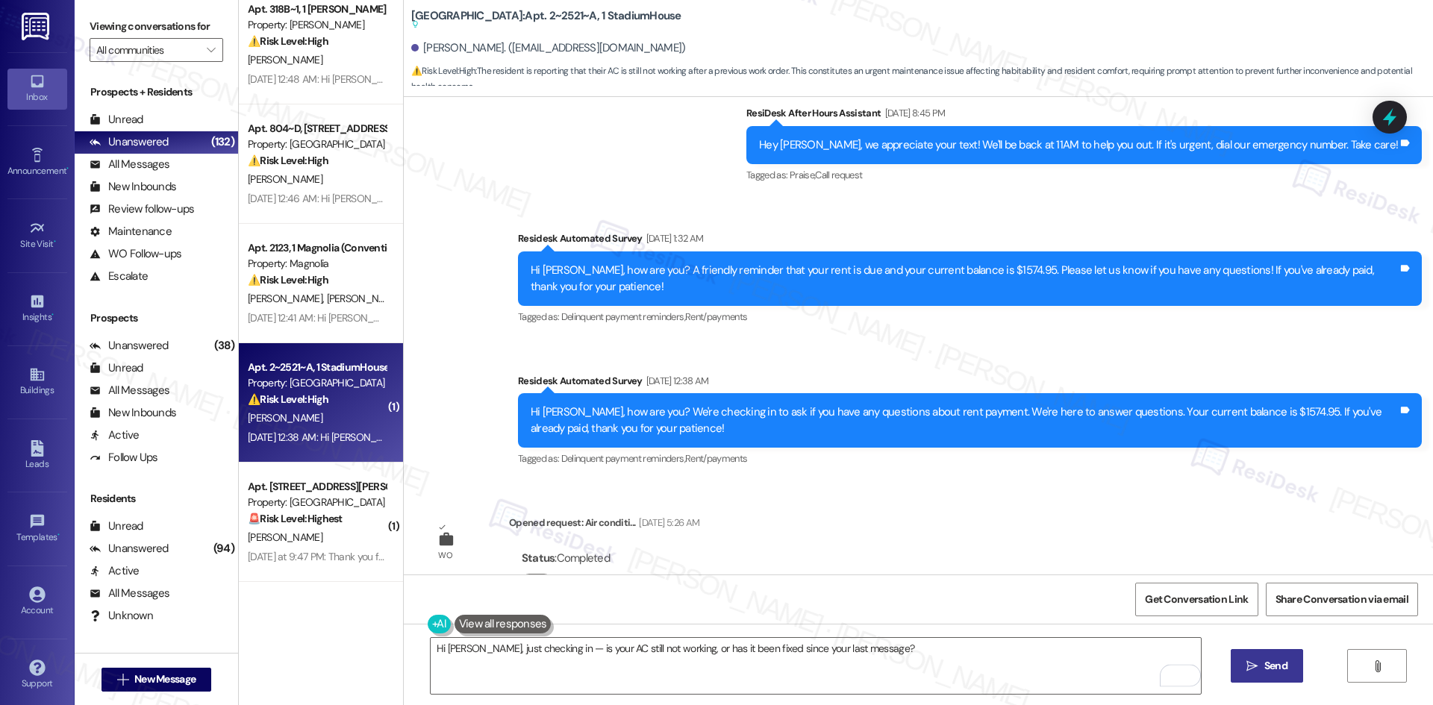
click icon ""
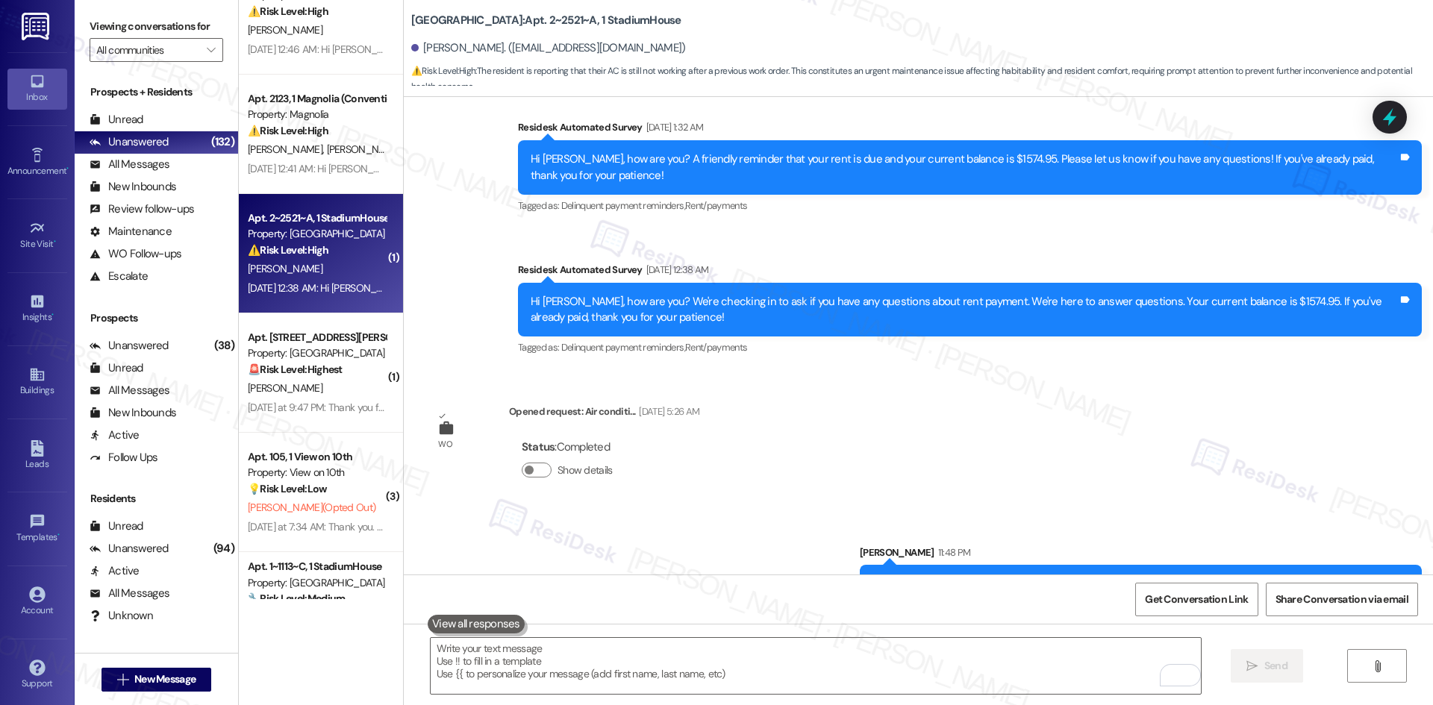
scroll to position [1912, 0]
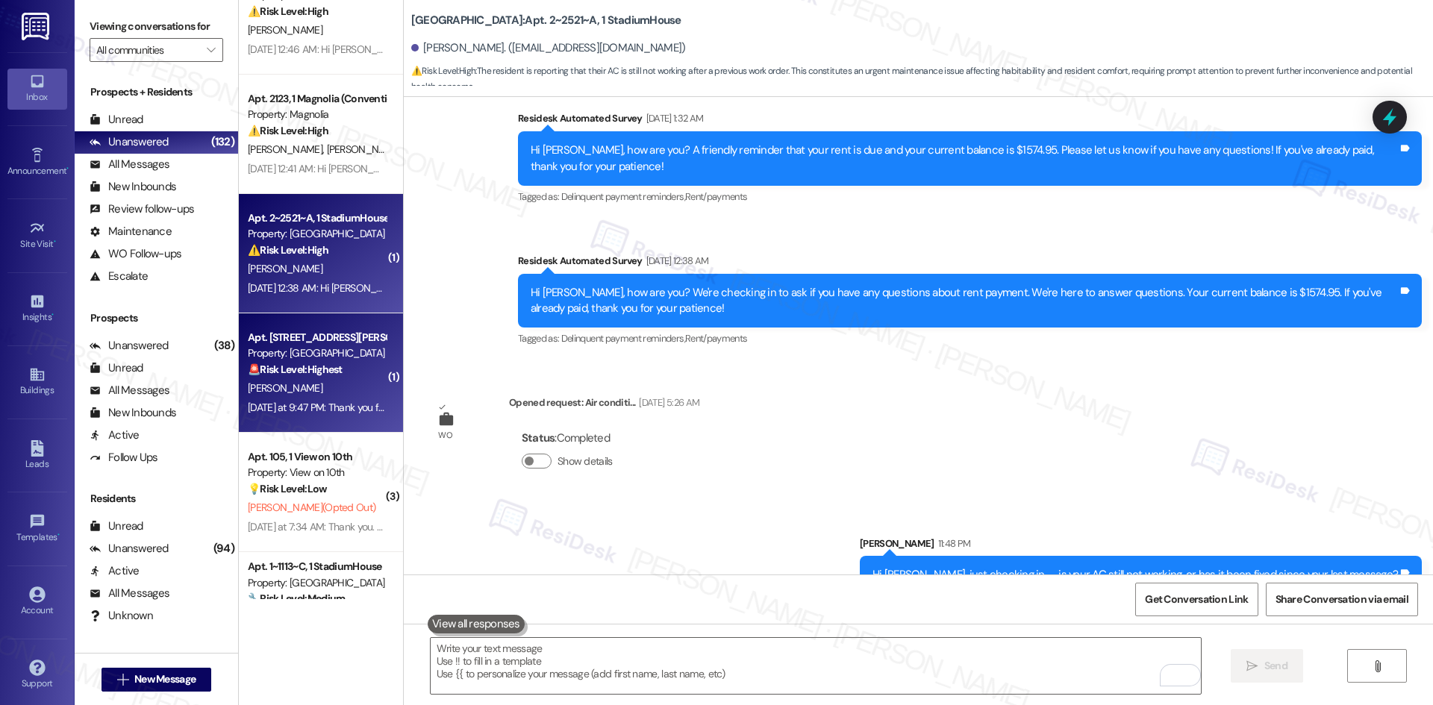
click div "T. Johnson"
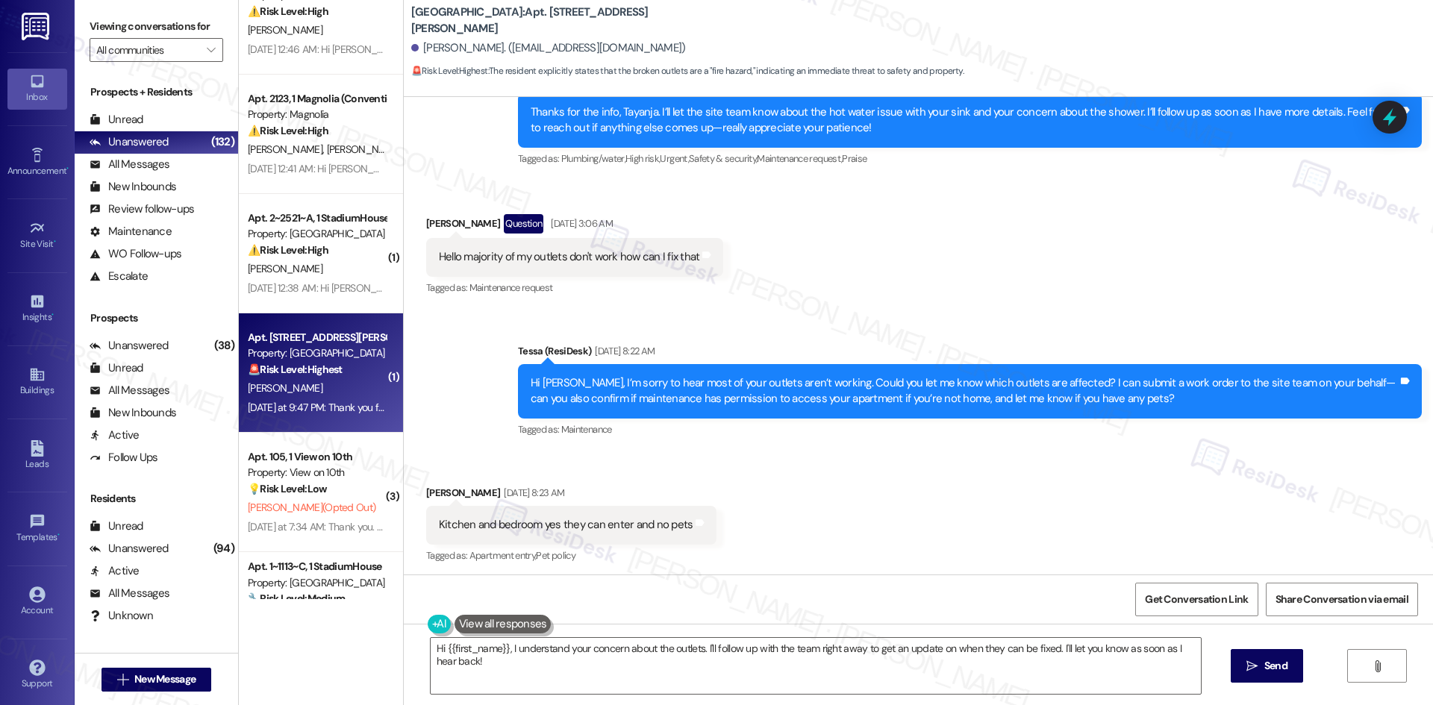
scroll to position [813, 0]
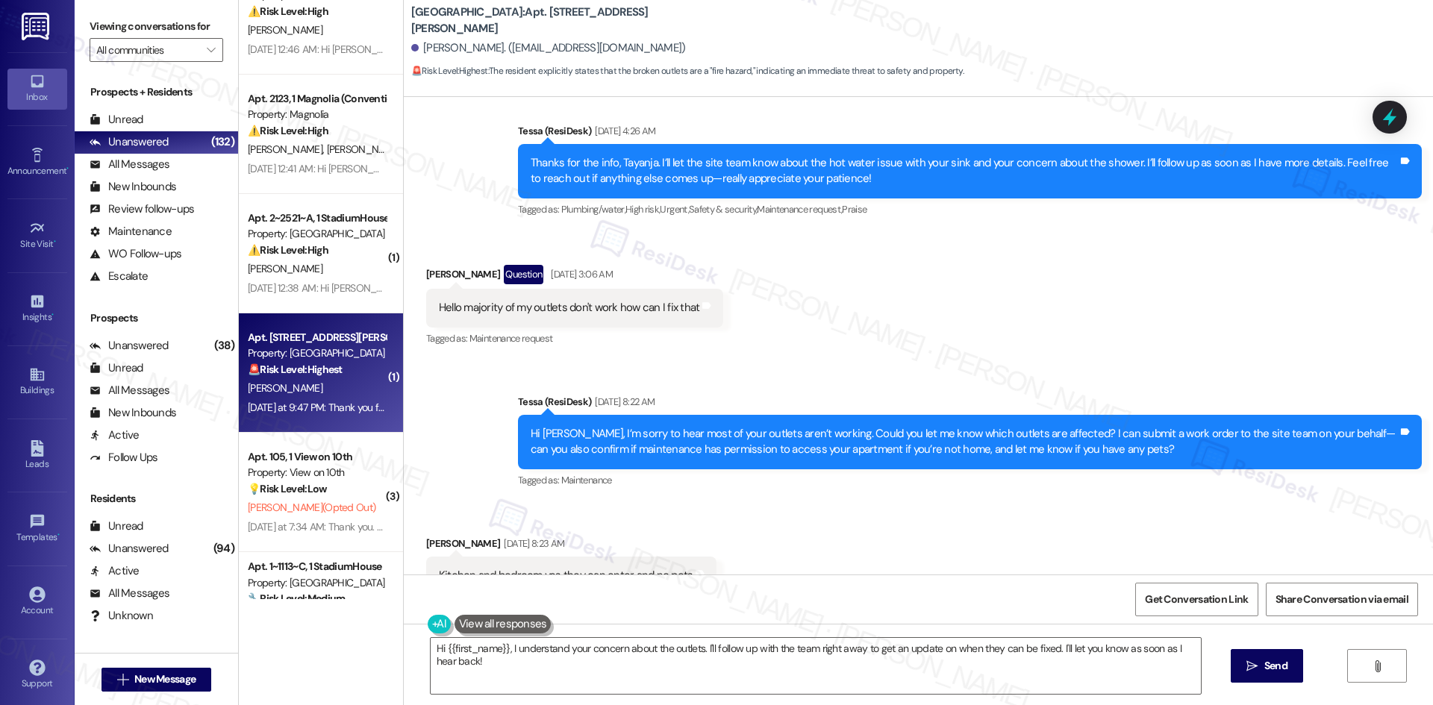
click div "Received via SMS Tayanja Johnson Question Aug 05, 2025 at 3:06 AM Hello majorit…"
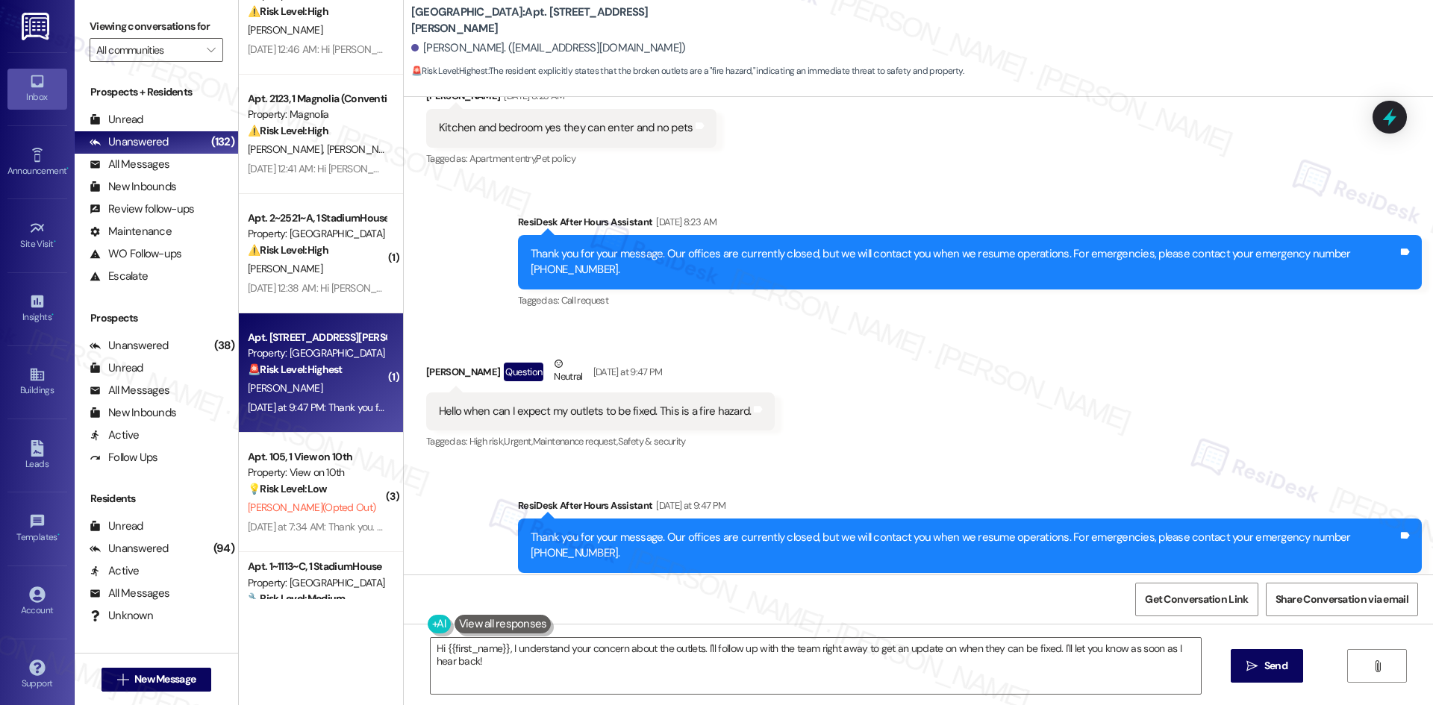
scroll to position [1247, 0]
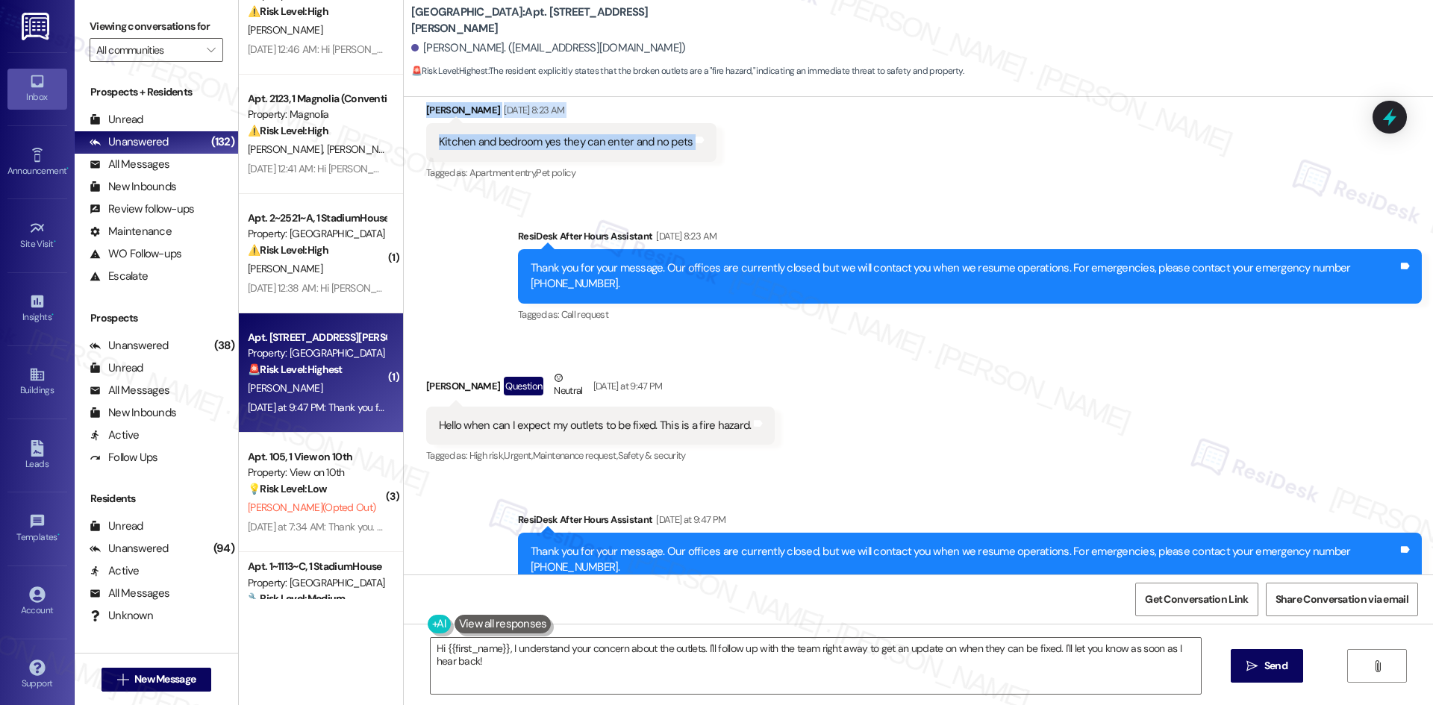
drag, startPoint x: 399, startPoint y: 268, endPoint x: 734, endPoint y: 151, distance: 355.4
click div "Lease started Jun 04, 2025 at 8:00 AM Announcement, sent via SMS Tessa (ResiDes…"
click div "Received via SMS Tayanja Johnson Question Neutral Yesterday at 9:47 PM Hello wh…"
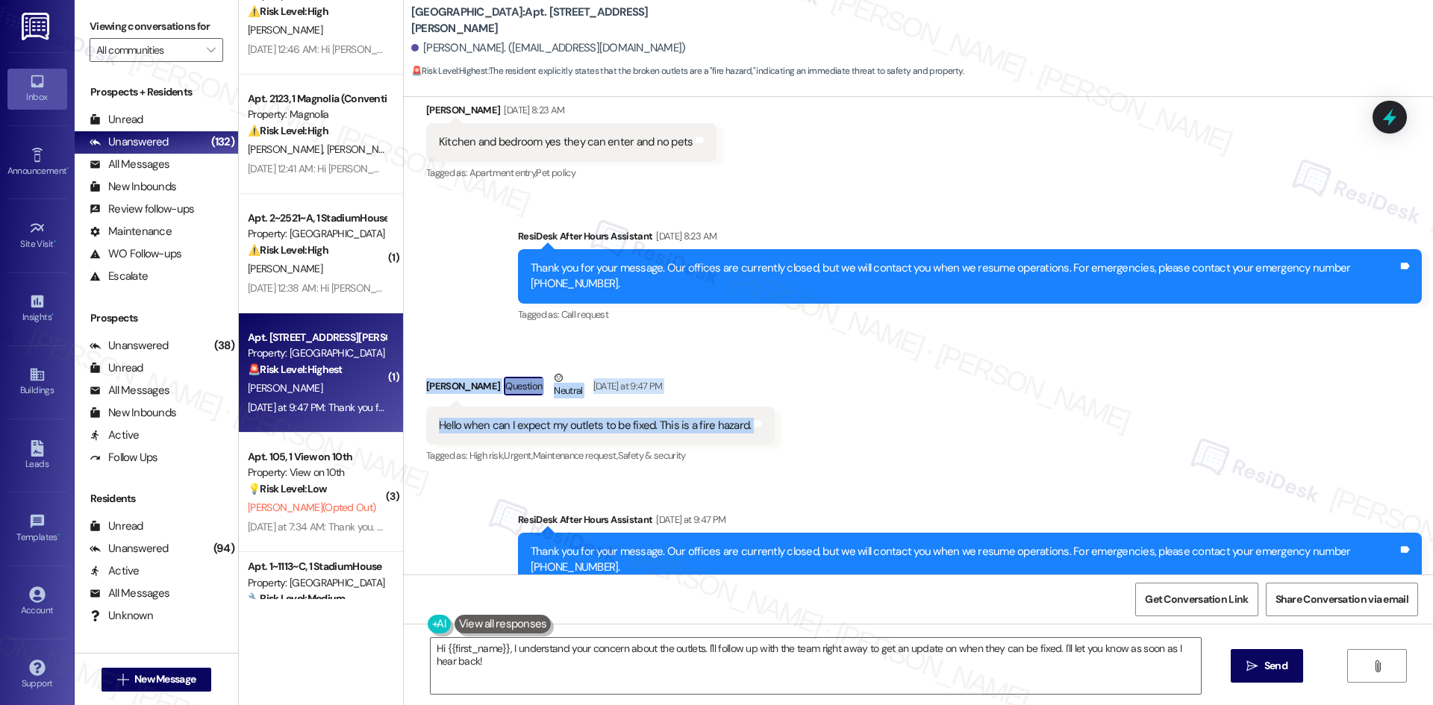
drag, startPoint x: 437, startPoint y: 376, endPoint x: 780, endPoint y: 417, distance: 345.7
click div "Received via SMS Tayanja Johnson Question Neutral Yesterday at 9:47 PM Hello wh…"
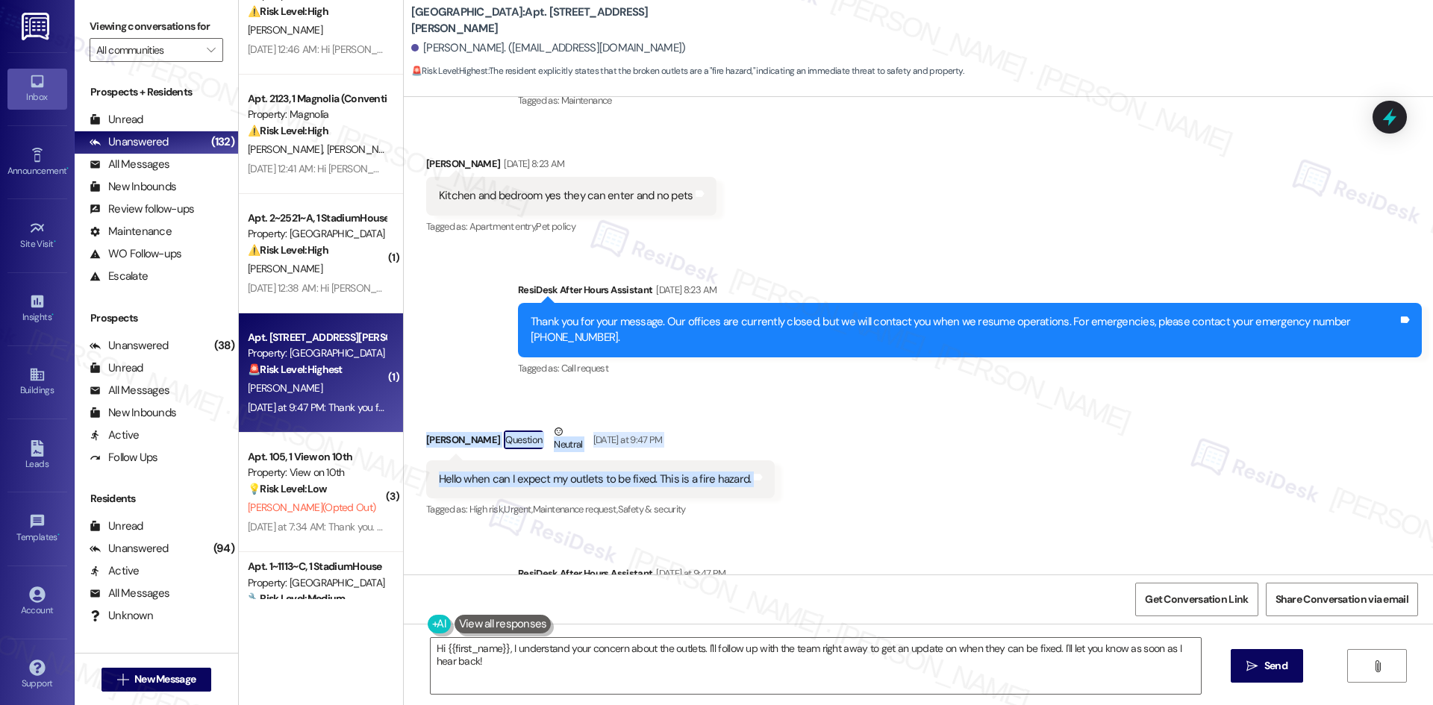
scroll to position [1098, 0]
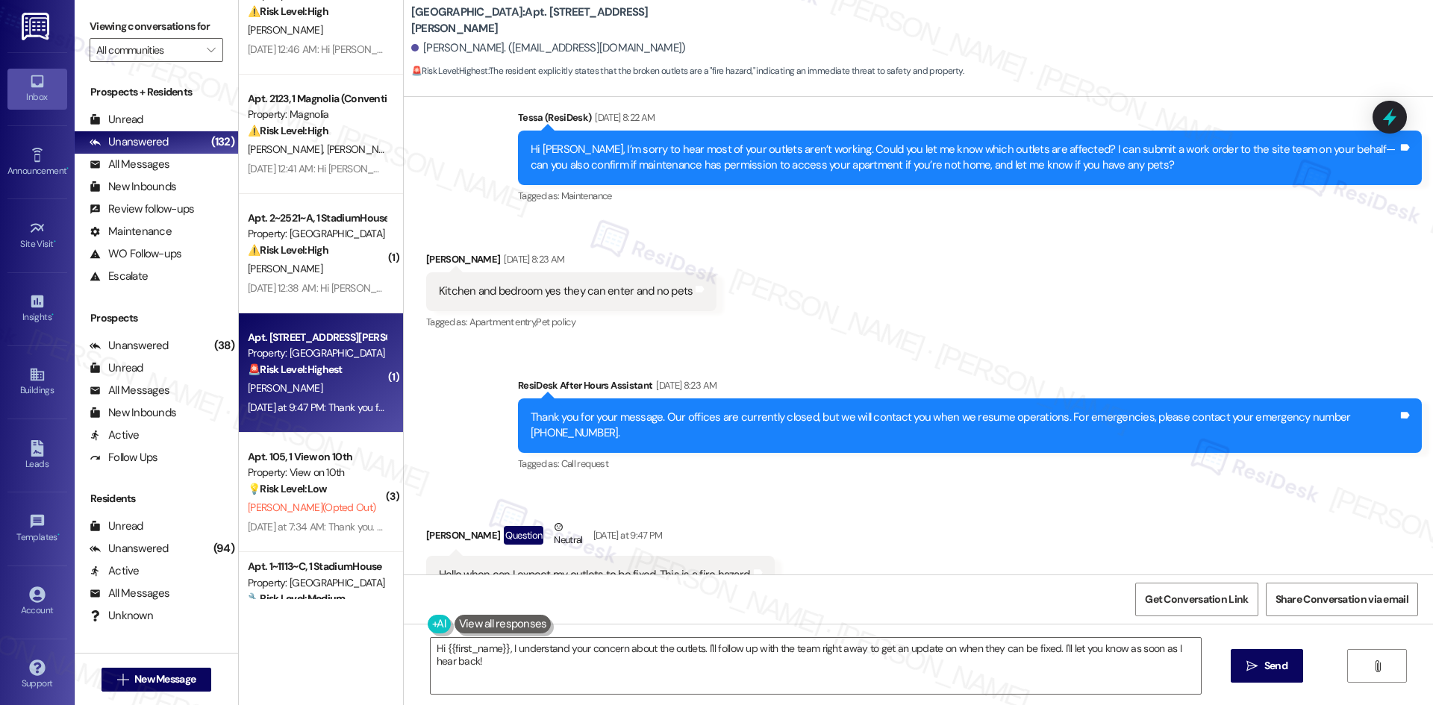
click div "Received via SMS Tayanja Johnson Aug 05, 2025 at 8:23 AM Kitchen and bedroom ye…"
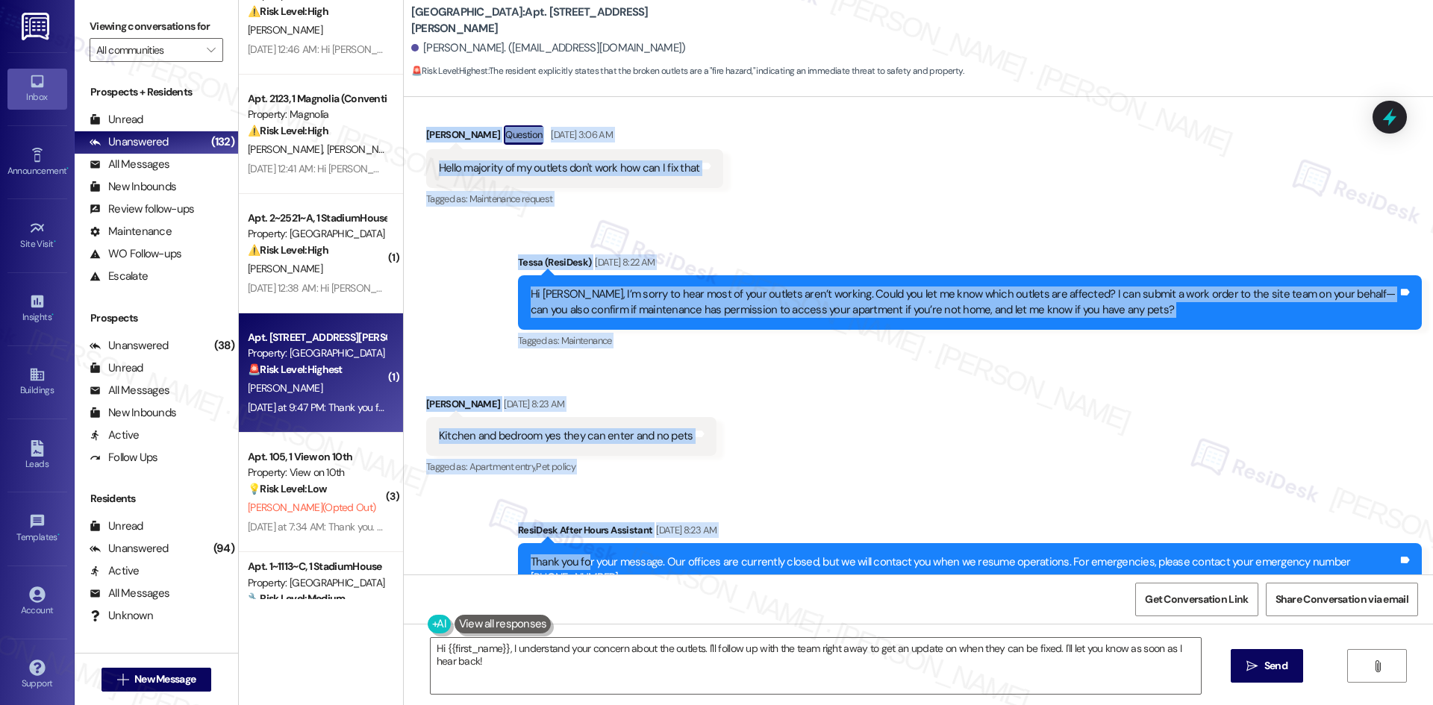
scroll to position [1023, 0]
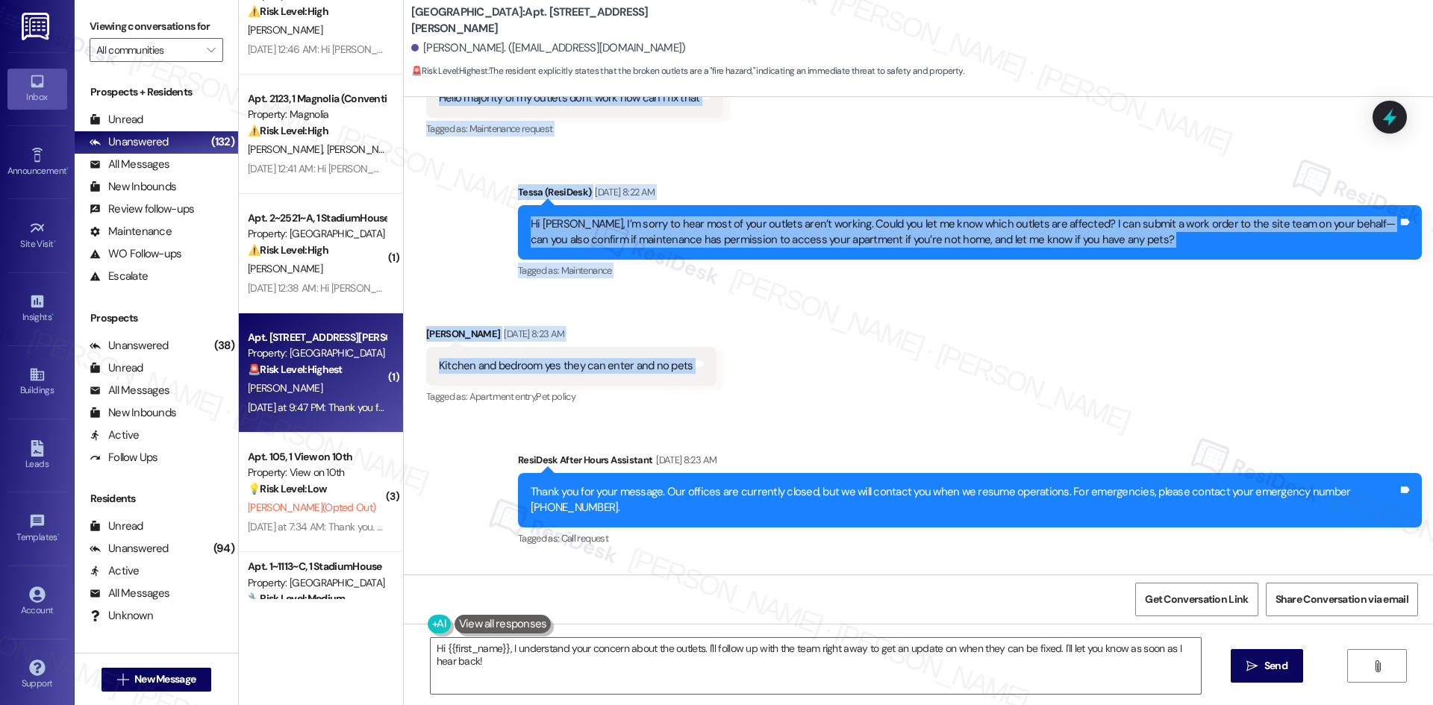
drag, startPoint x: 395, startPoint y: 354, endPoint x: 722, endPoint y: 366, distance: 327.1
click div "Lease started Jun 04, 2025 at 8:00 AM Announcement, sent via SMS Tessa (ResiDes…"
click div "Received via SMS Tayanja Johnson Aug 05, 2025 at 8:23 AM Kitchen and bedroom ye…"
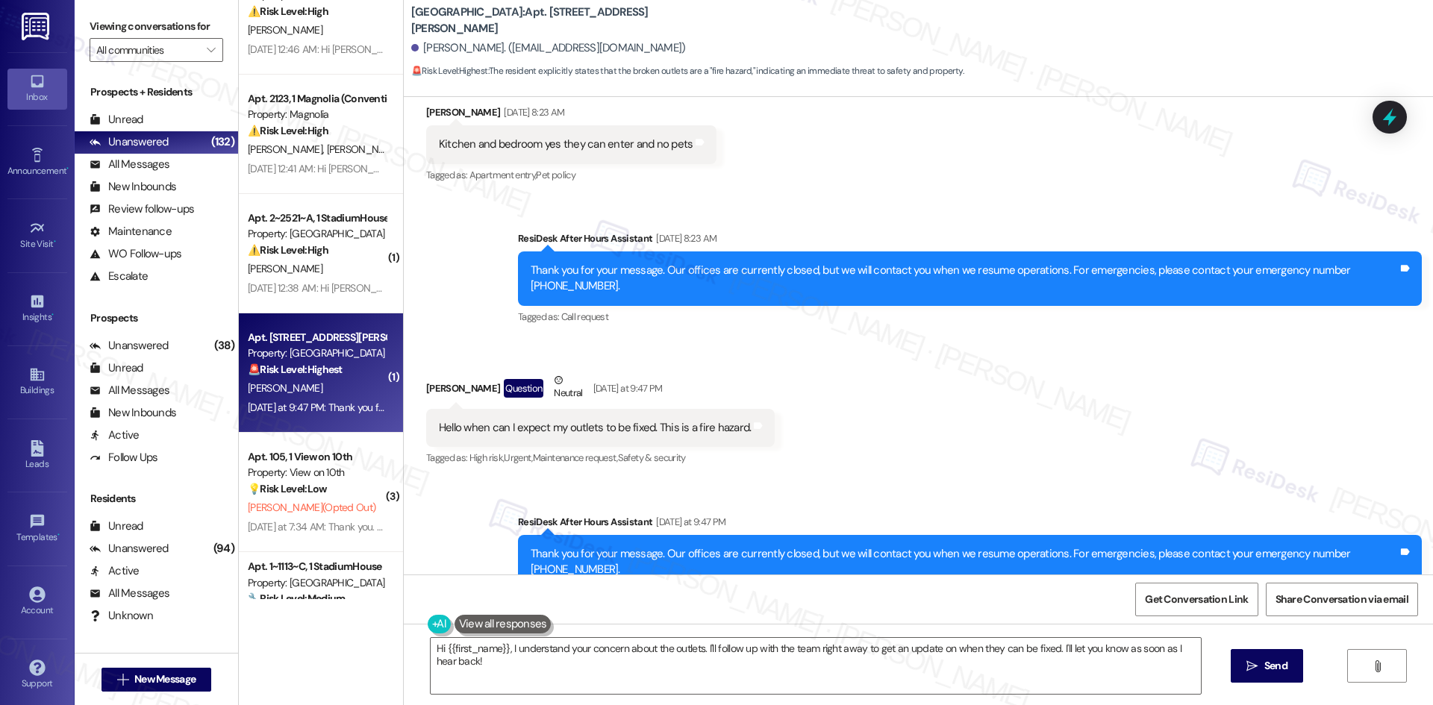
scroll to position [1261, 0]
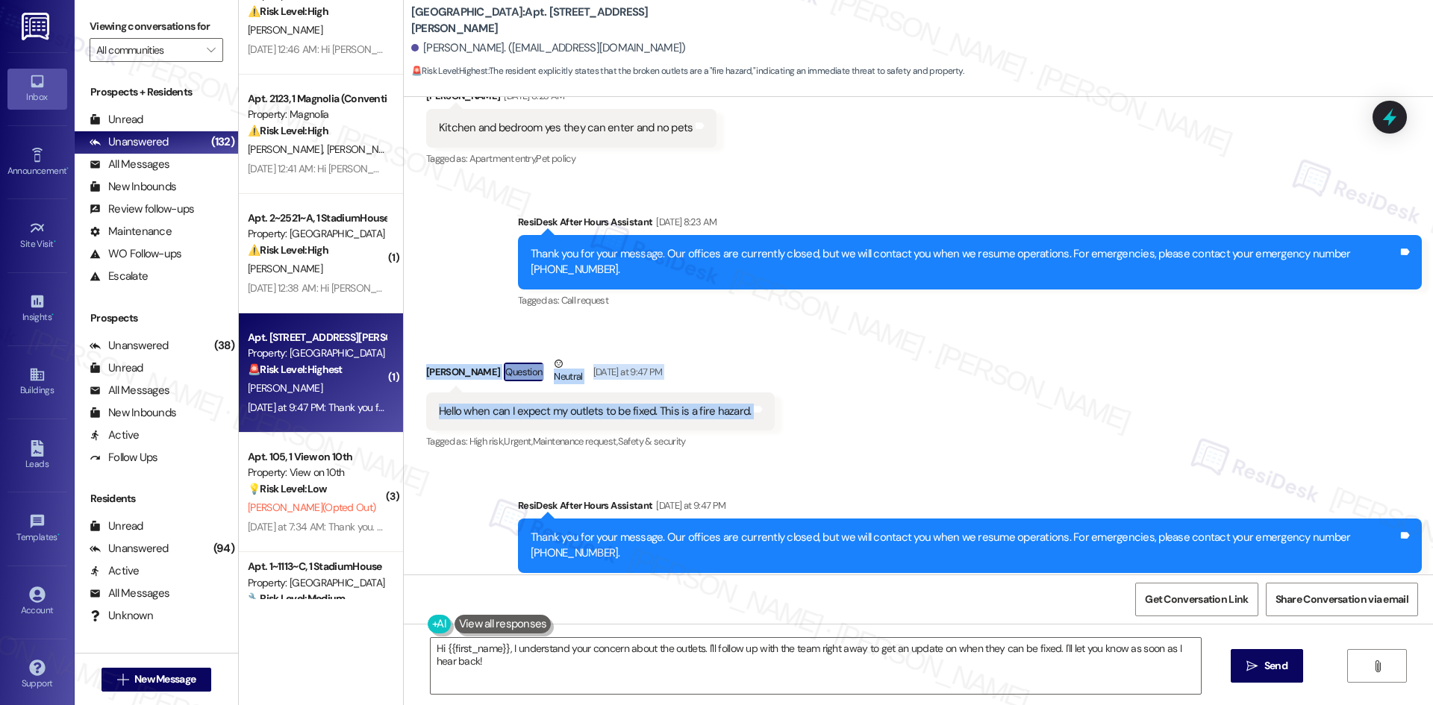
drag, startPoint x: 406, startPoint y: 346, endPoint x: 832, endPoint y: 399, distance: 429.5
click div "Received via SMS Tayanja Johnson Question Neutral Yesterday at 9:47 PM Hello wh…"
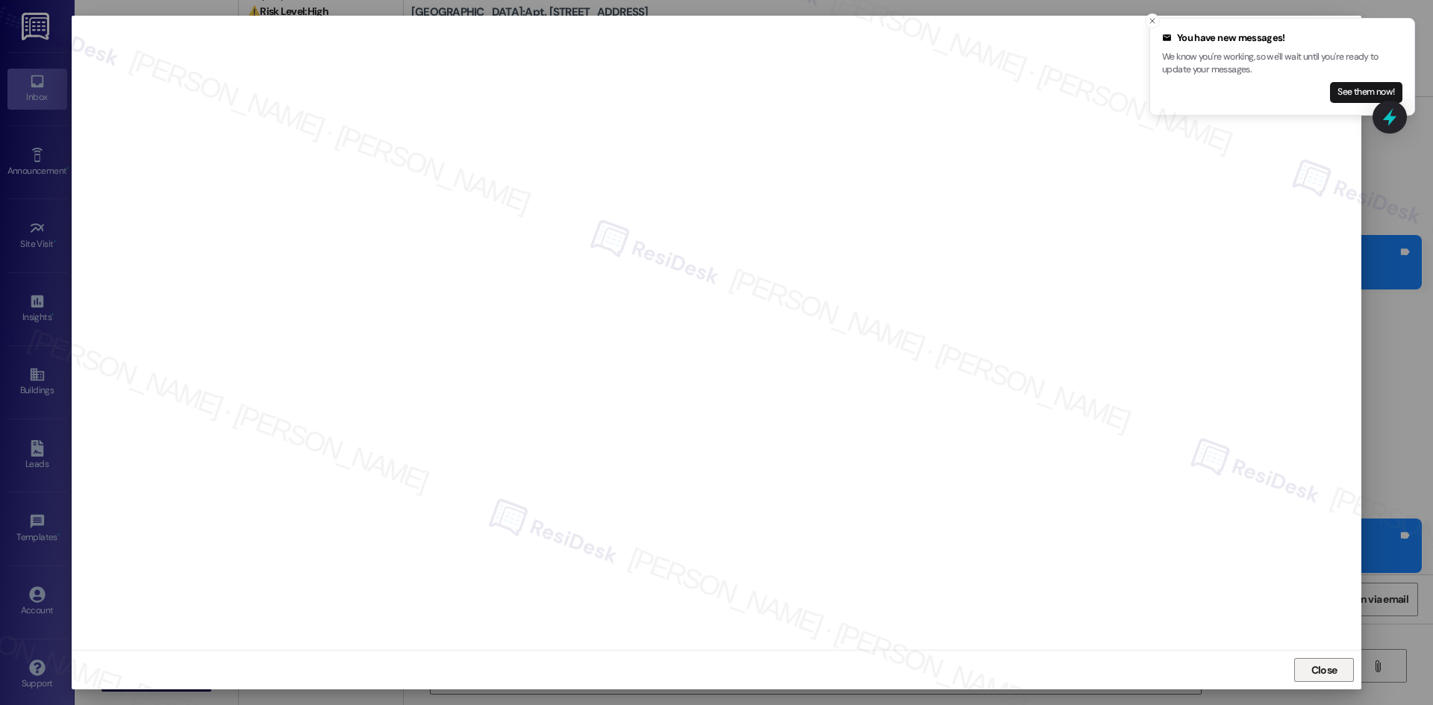
click span "Close"
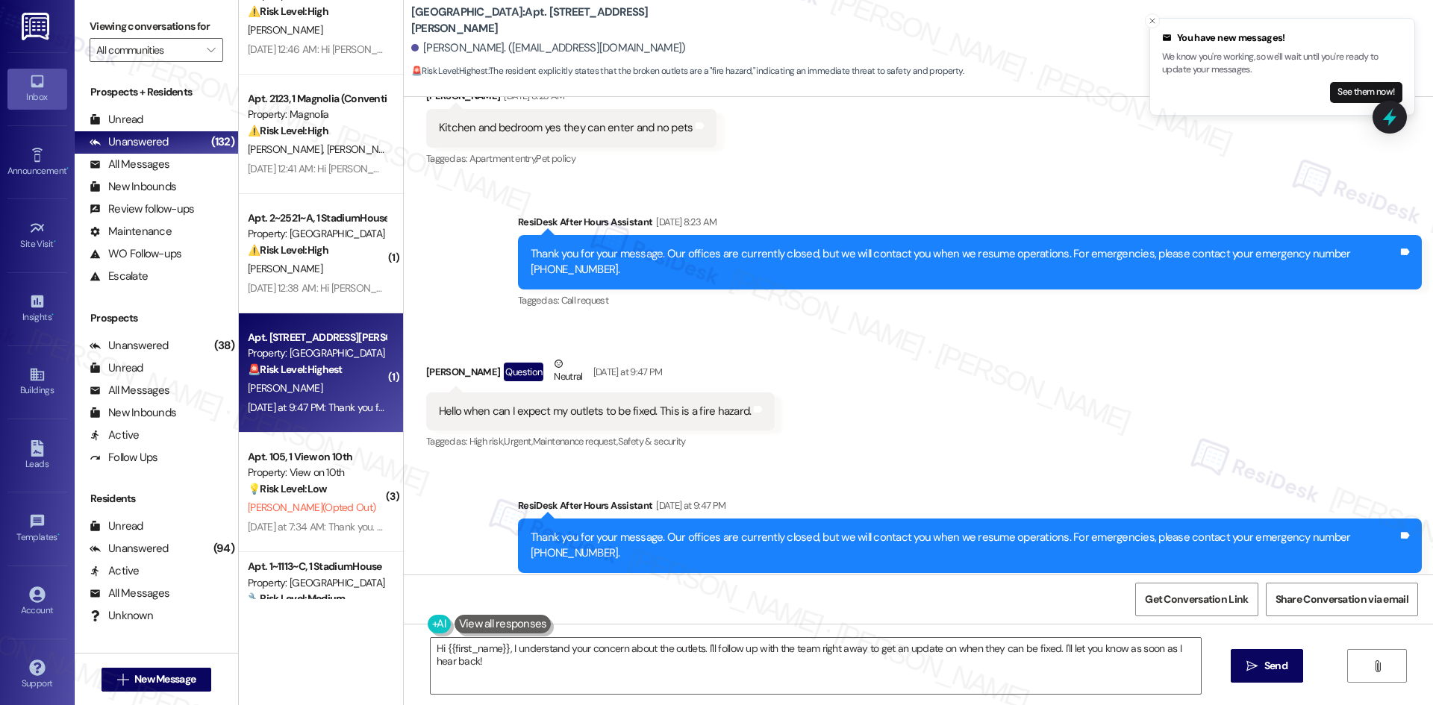
click div "Received via SMS Tayanja Johnson Question Neutral Yesterday at 9:47 PM Hello wh…"
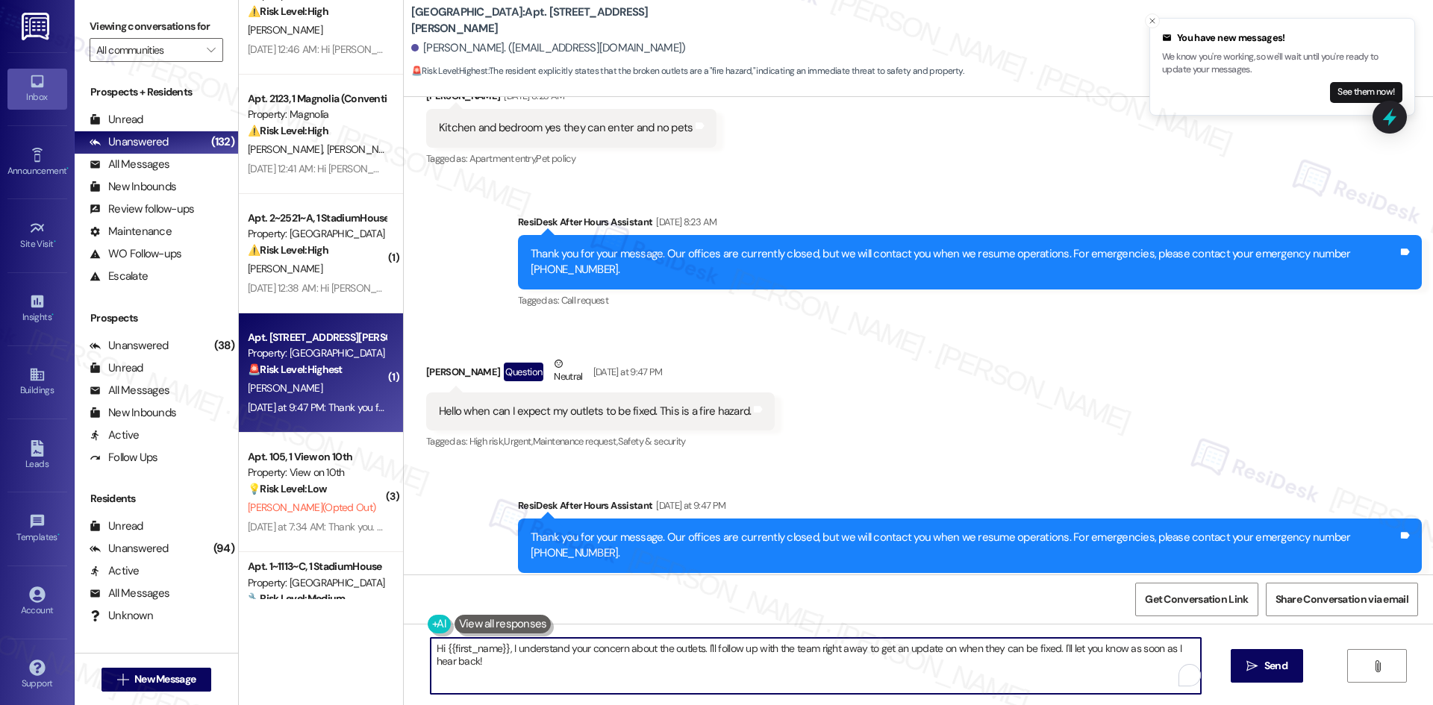
drag, startPoint x: 1046, startPoint y: 648, endPoint x: 325, endPoint y: 648, distance: 720.1
click div "Apt. 4339~B, 1 The Suites Property: The Suites 🔧 Risk Level: Medium The residen…"
paste textarea "Thanks for checking in. I understand the urgency since multiple outlets are aff…"
drag, startPoint x: 466, startPoint y: 663, endPoint x: 1055, endPoint y: 652, distance: 588.9
click textarea "Thanks for checking in. I understand the urgency since multiple outlets are aff…"
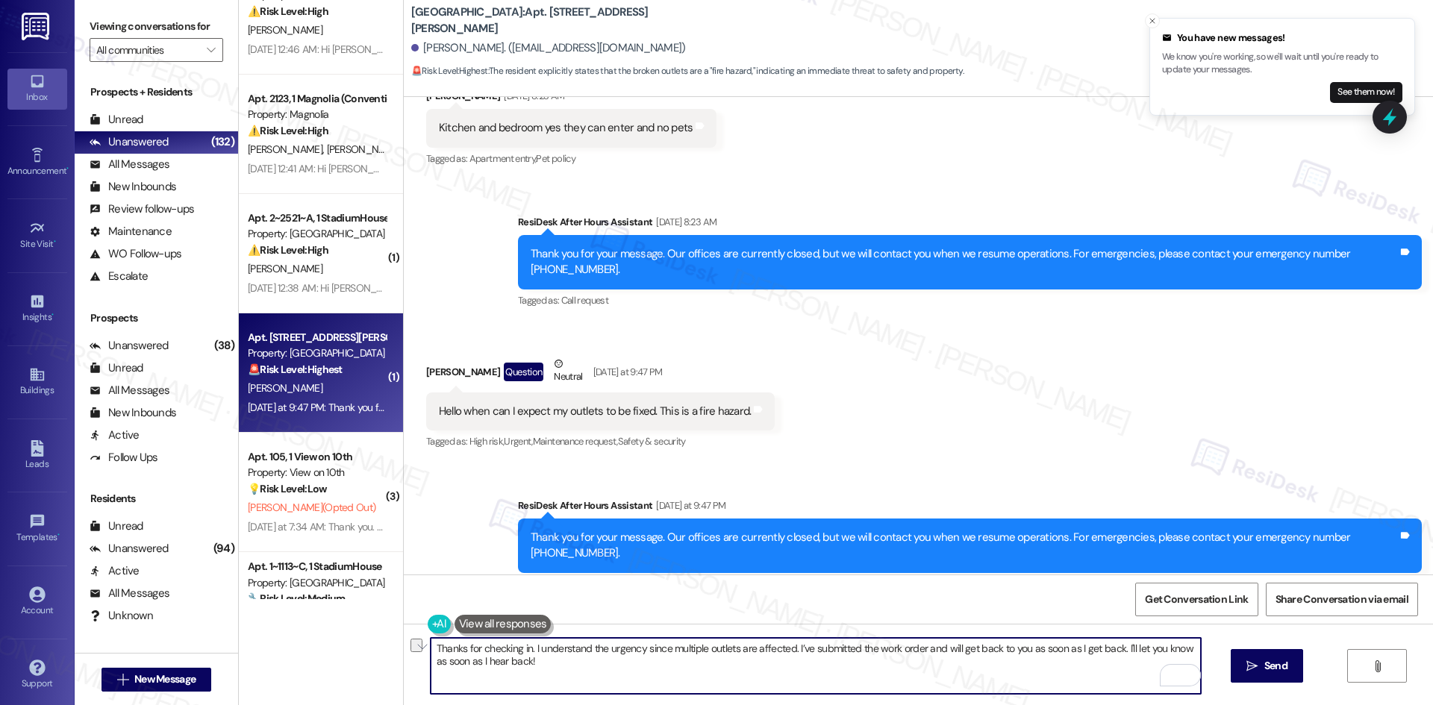
drag, startPoint x: 934, startPoint y: 648, endPoint x: 1111, endPoint y: 650, distance: 176.9
click textarea "Thanks for checking in. I understand the urgency since multiple outlets are aff…"
type textarea "Thanks for checking in. I understand the urgency since multiple outlets are aff…"
click span " Send"
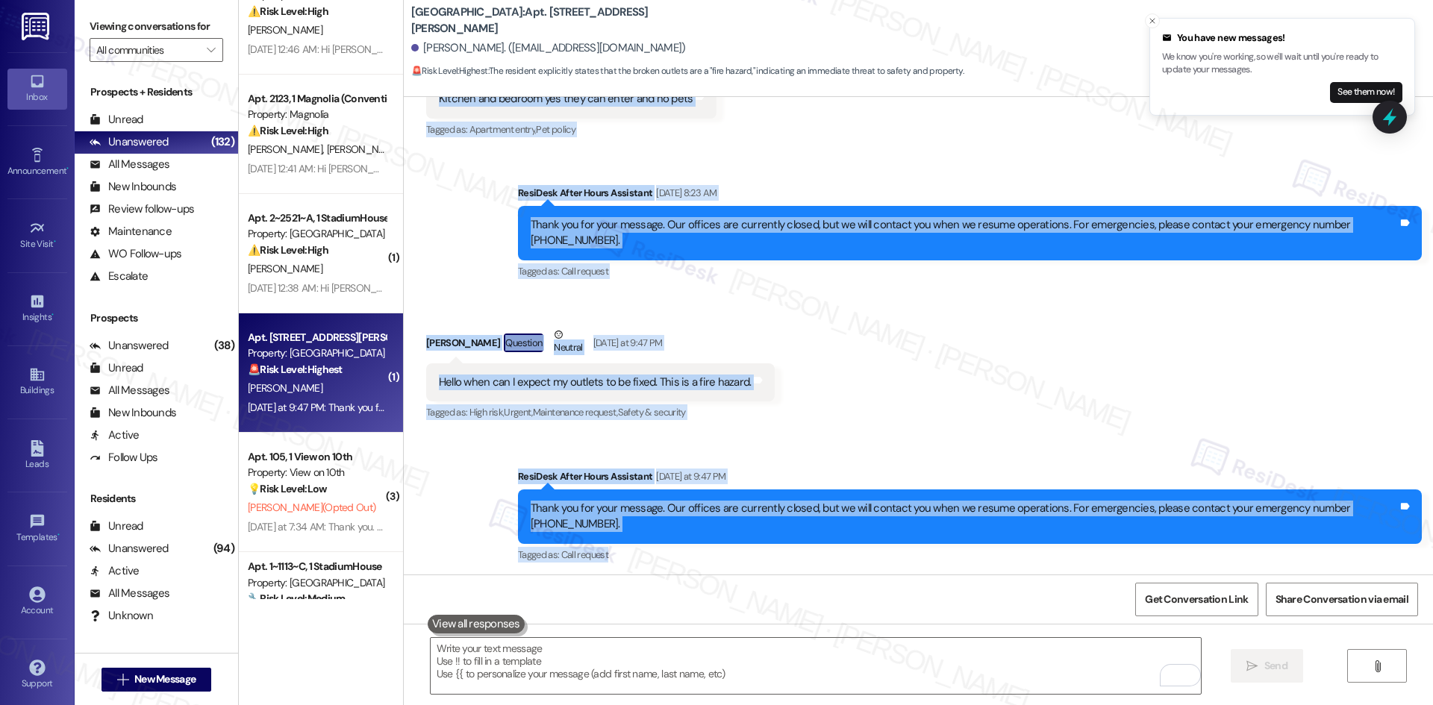
scroll to position [1366, 0]
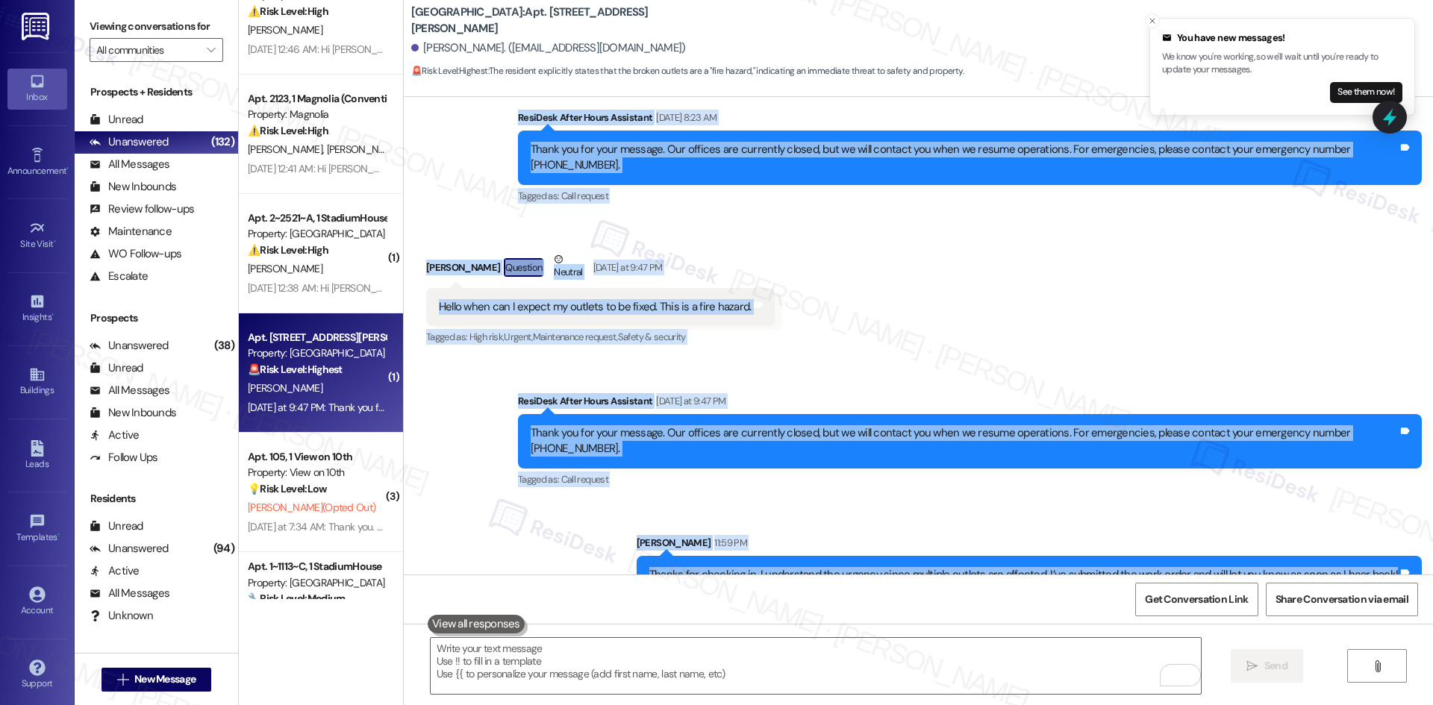
drag, startPoint x: 402, startPoint y: 193, endPoint x: 1387, endPoint y: 528, distance: 1040.0
click div "Lease started Jun 04, 2025 at 8:00 AM Announcement, sent via SMS Tessa (ResiDes…"
click div "Received via SMS Tayanja Johnson Question Neutral Yesterday at 9:47 PM Hello wh…"
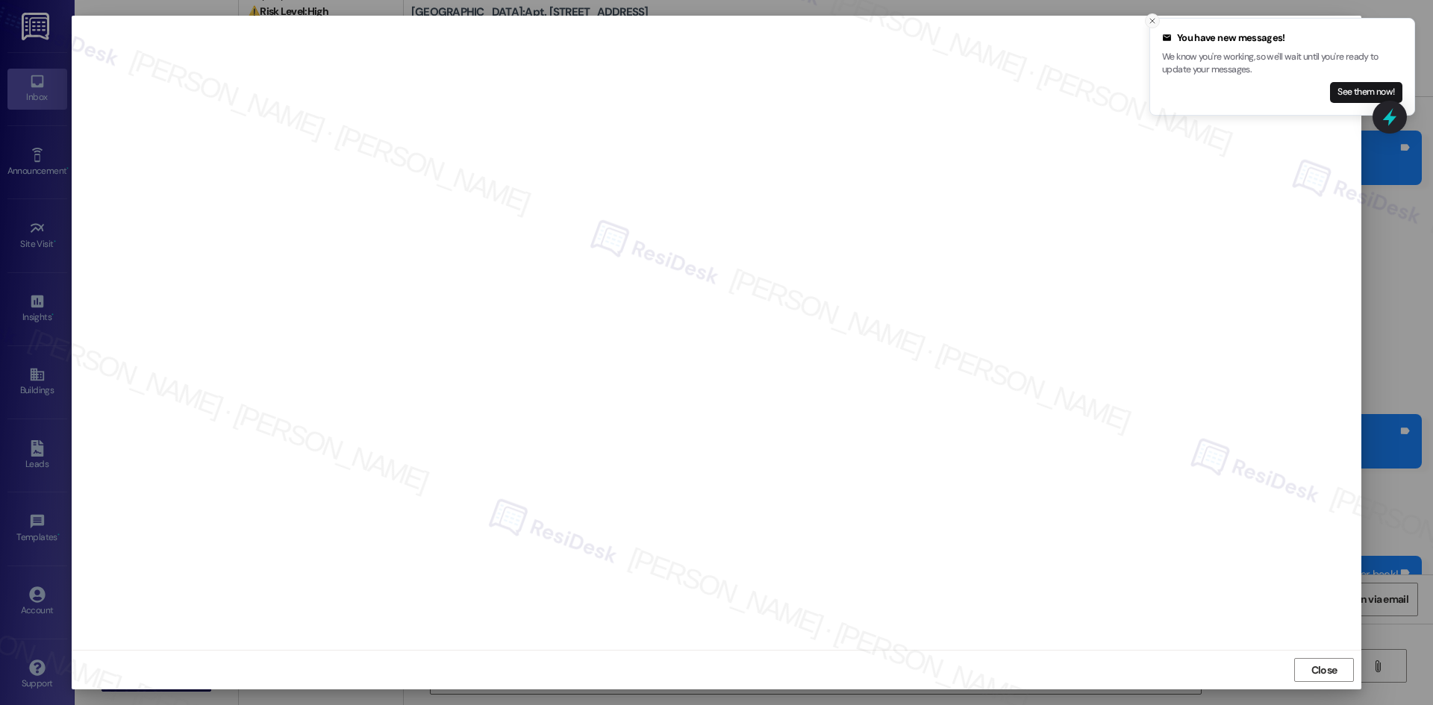
click line "Close toast"
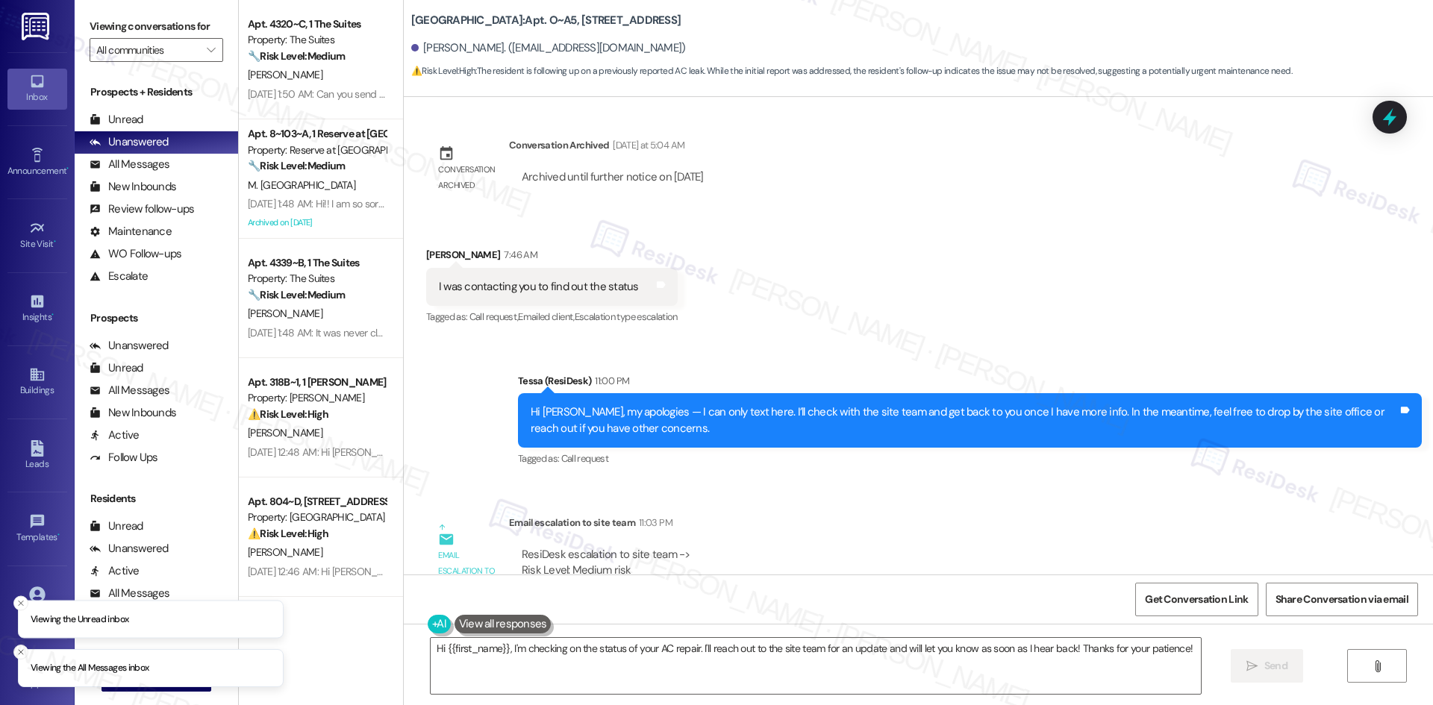
scroll to position [3528, 0]
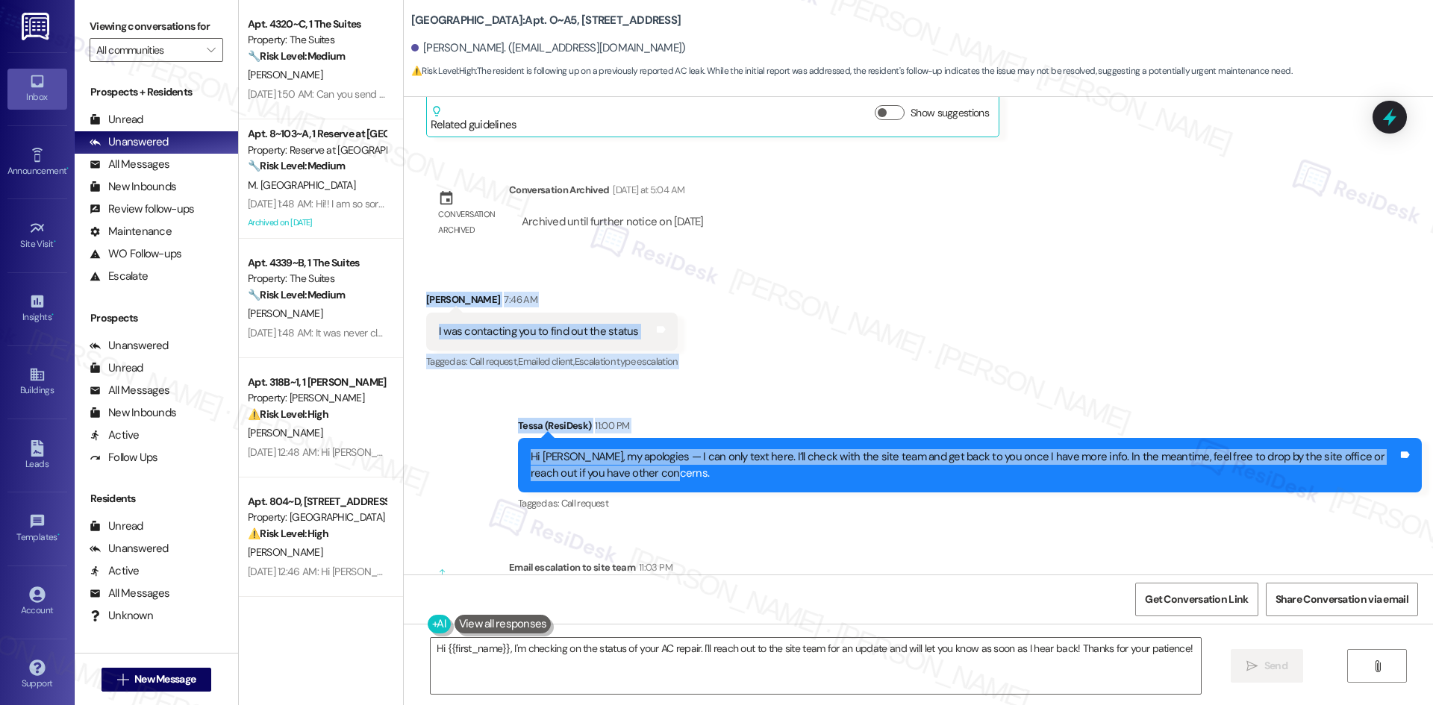
drag, startPoint x: 403, startPoint y: 256, endPoint x: 672, endPoint y: 445, distance: 329.0
click at [672, 445] on div "Lease started [DATE] 8:00 AM Announcement, sent via SMS Tessa (ResiDesk) [DATE]…" at bounding box center [918, 336] width 1029 height 478
copy div "Carolyn Childers 7:46 AM I was contacting you to find out the status Tags and n…"
click at [829, 288] on div "Received via SMS Carolyn Childers 7:46 AM I was contacting you to find out the …" at bounding box center [918, 321] width 1029 height 126
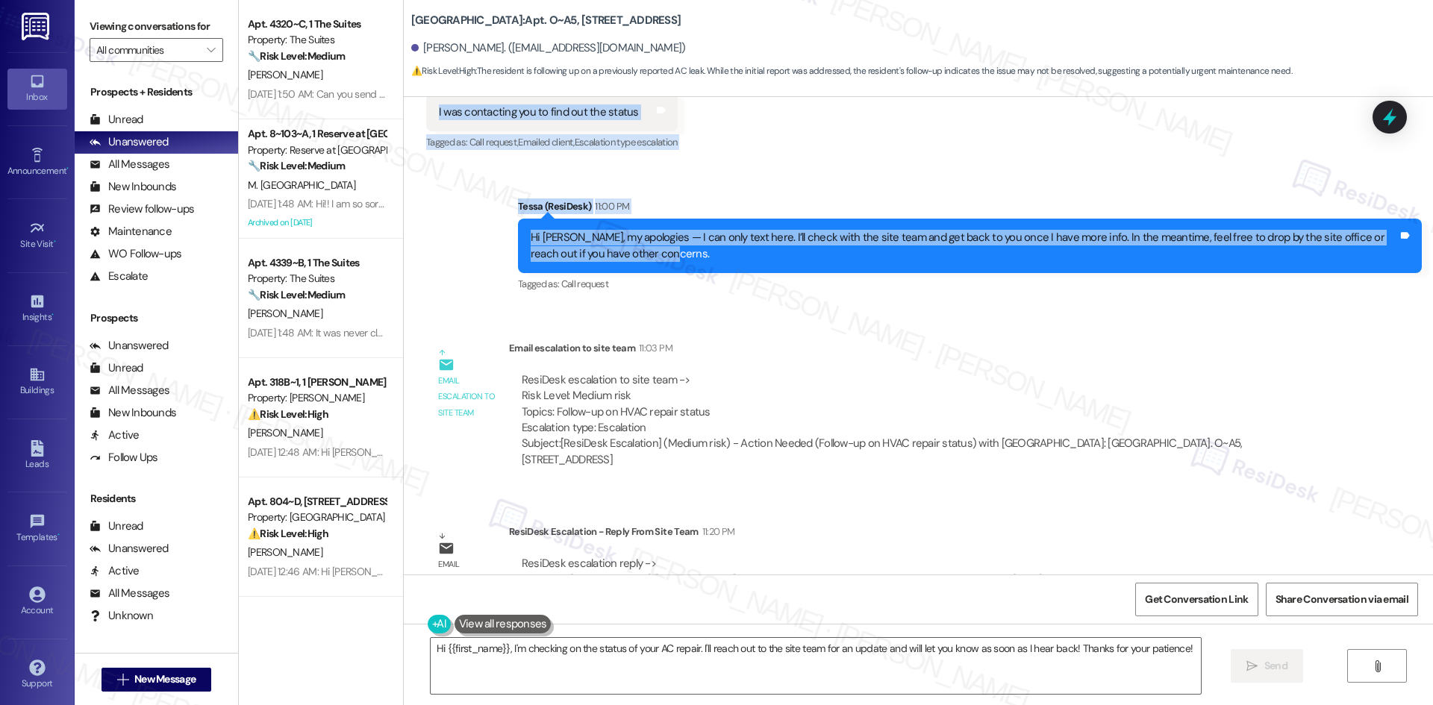
scroll to position [3751, 0]
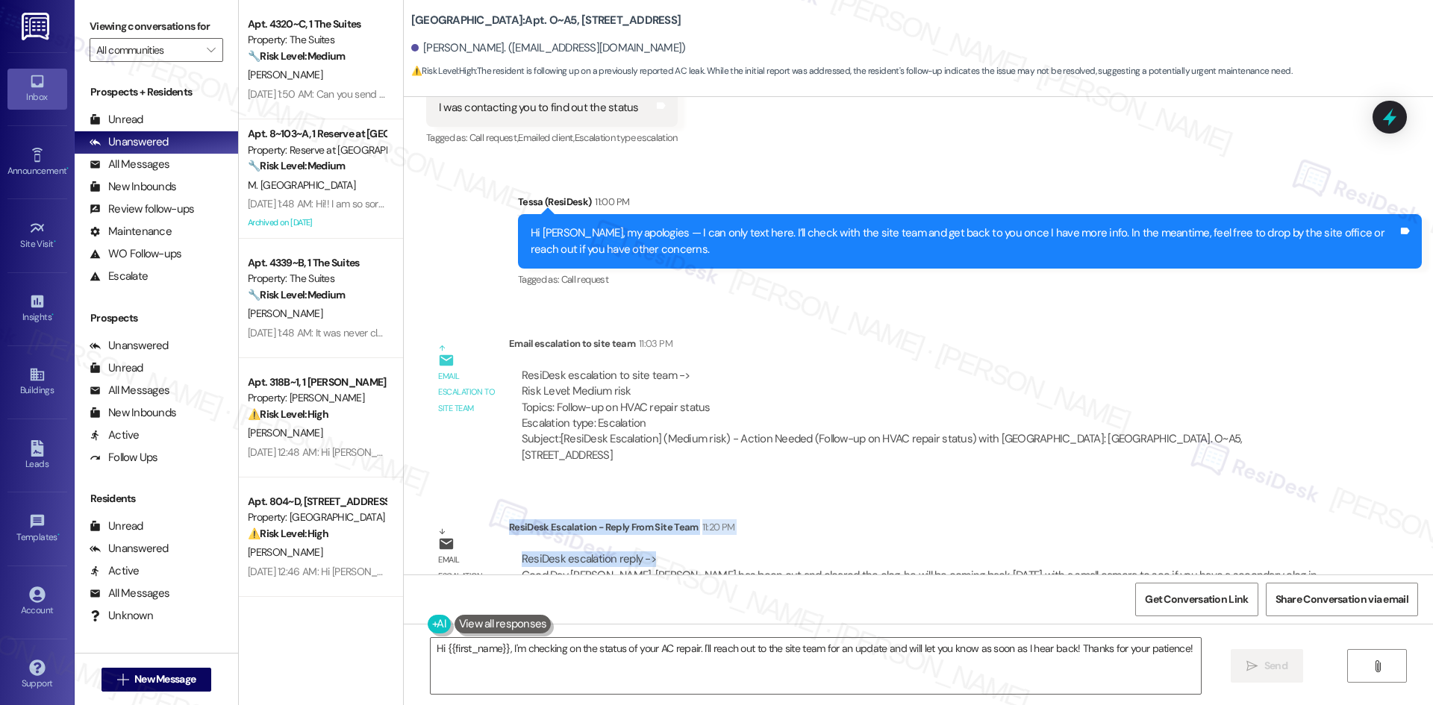
drag, startPoint x: 498, startPoint y: 481, endPoint x: 649, endPoint y: 513, distance: 155.0
click at [649, 519] on div "ResiDesk Escalation - Reply From Site Team 11:20 PM ResiDesk escalation reply -…" at bounding box center [919, 564] width 821 height 91
copy div "ResiDesk Escalation - Reply From Site Team 11:20 PM ResiDesk escalation reply ->"
click at [855, 368] on div "ResiDesk escalation to site team -> Risk Level: Medium risk Topics: Follow-up o…" at bounding box center [920, 400] width 796 height 64
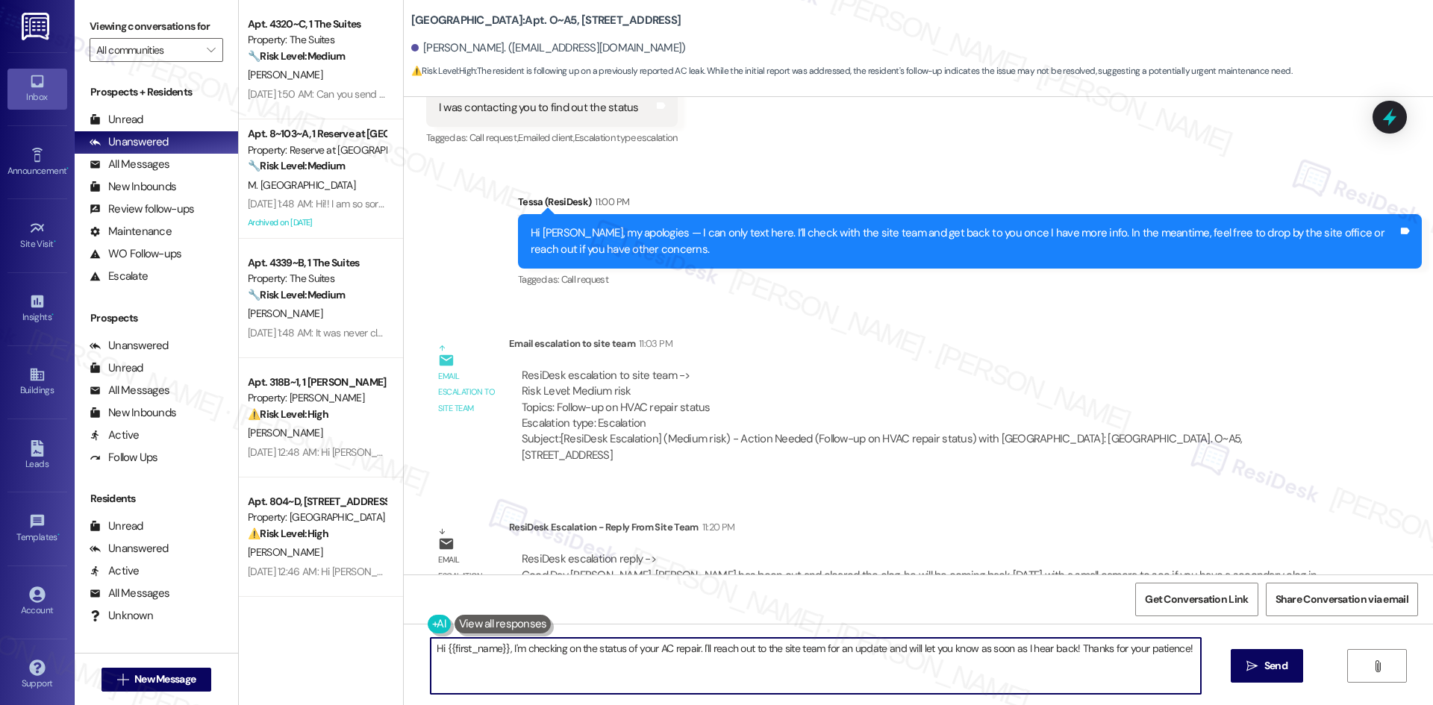
click at [598, 667] on textarea "Hi {{first_name}}, I'm checking on the status of your AC repair. I'll reach out…" at bounding box center [816, 666] width 770 height 56
paste textarea "Carolyn, the site team said Chris cleared the clog and will return tomorrow wit…"
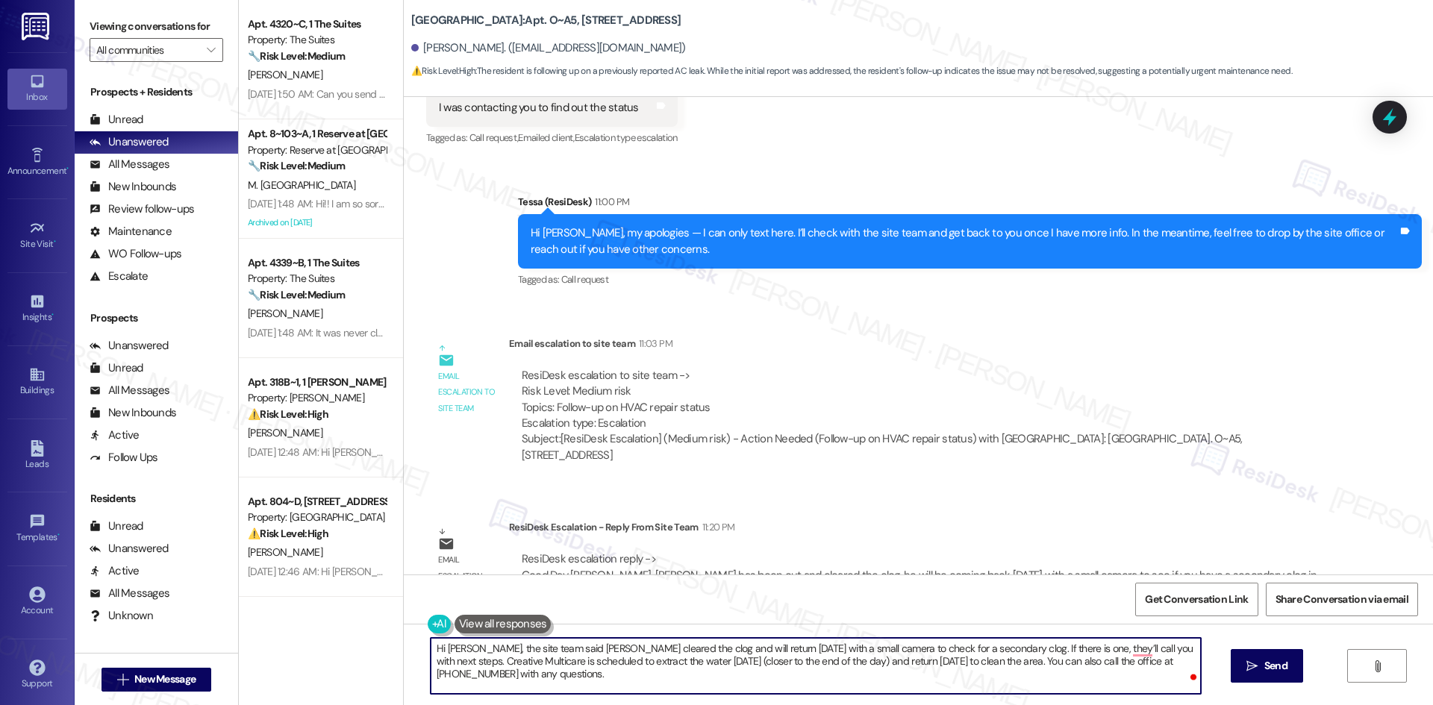
click at [1133, 644] on textarea "Hi Carolyn, the site team said Chris cleared the clog and will return tomorrow …" at bounding box center [816, 666] width 770 height 56
type textarea "Hi Carolyn, the site team said Chris cleared the clog and will return tomorrow …"
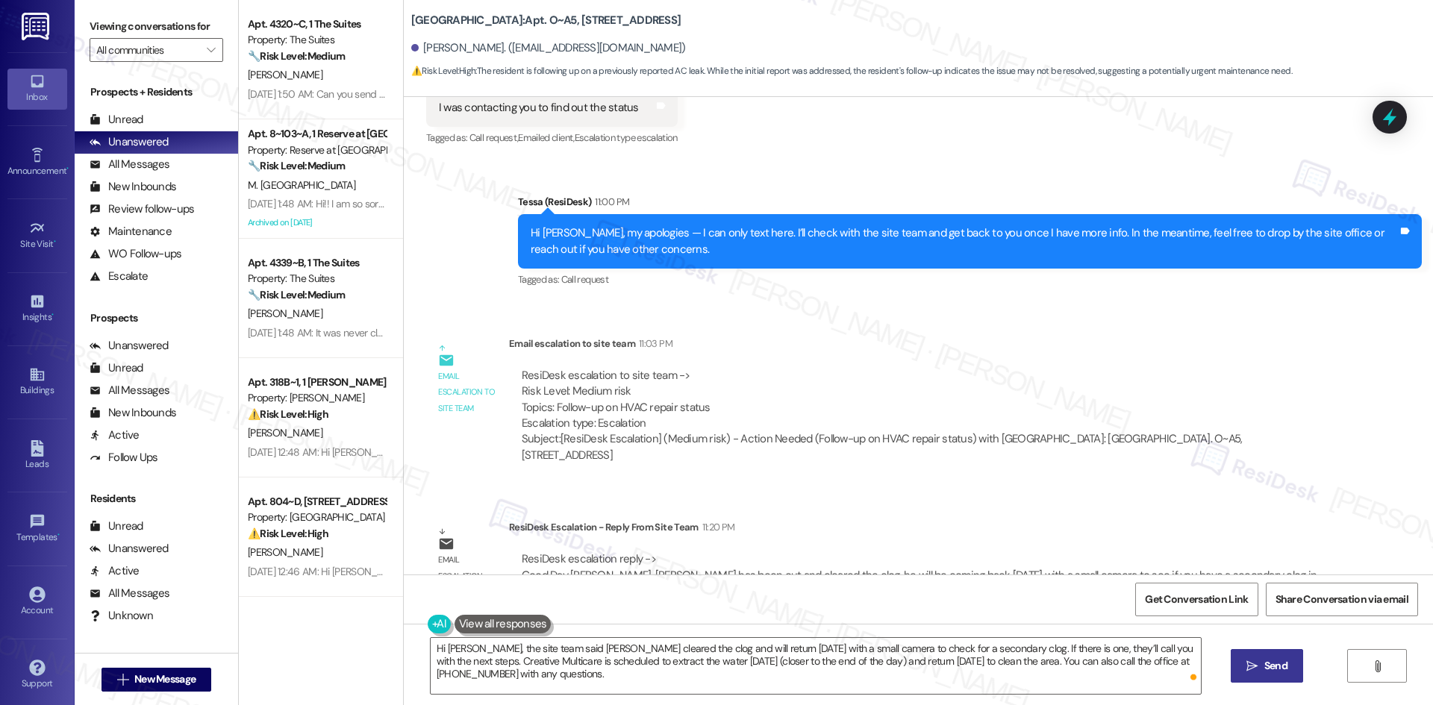
click at [1290, 671] on button " Send" at bounding box center [1267, 666] width 72 height 34
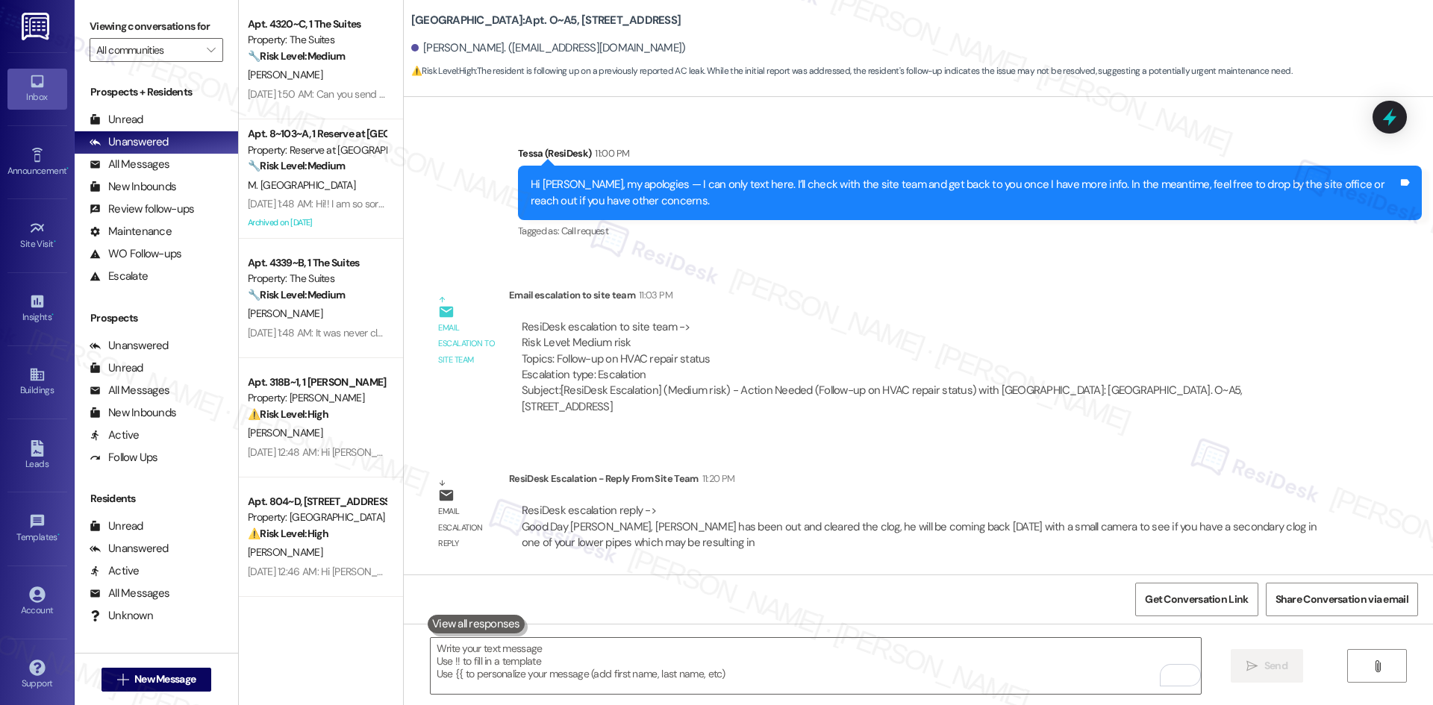
scroll to position [3573, 0]
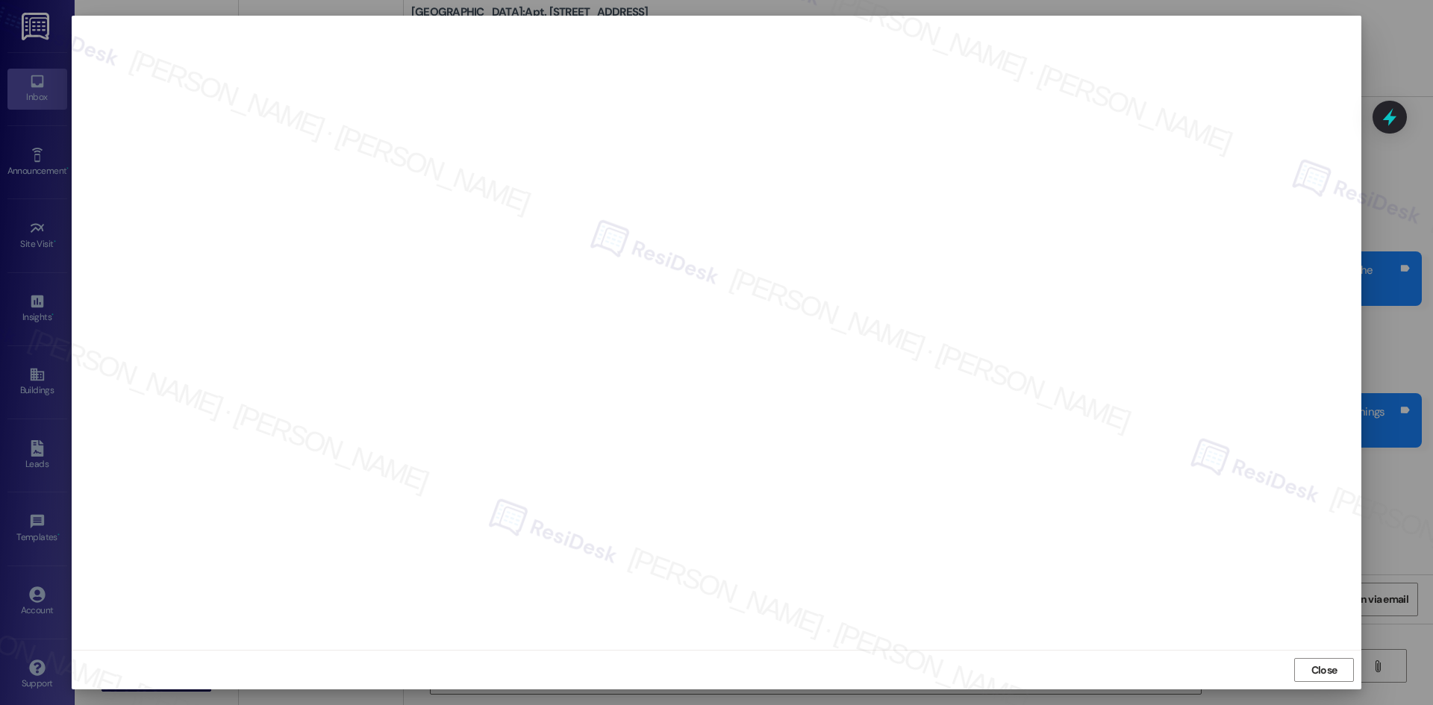
scroll to position [1366, 0]
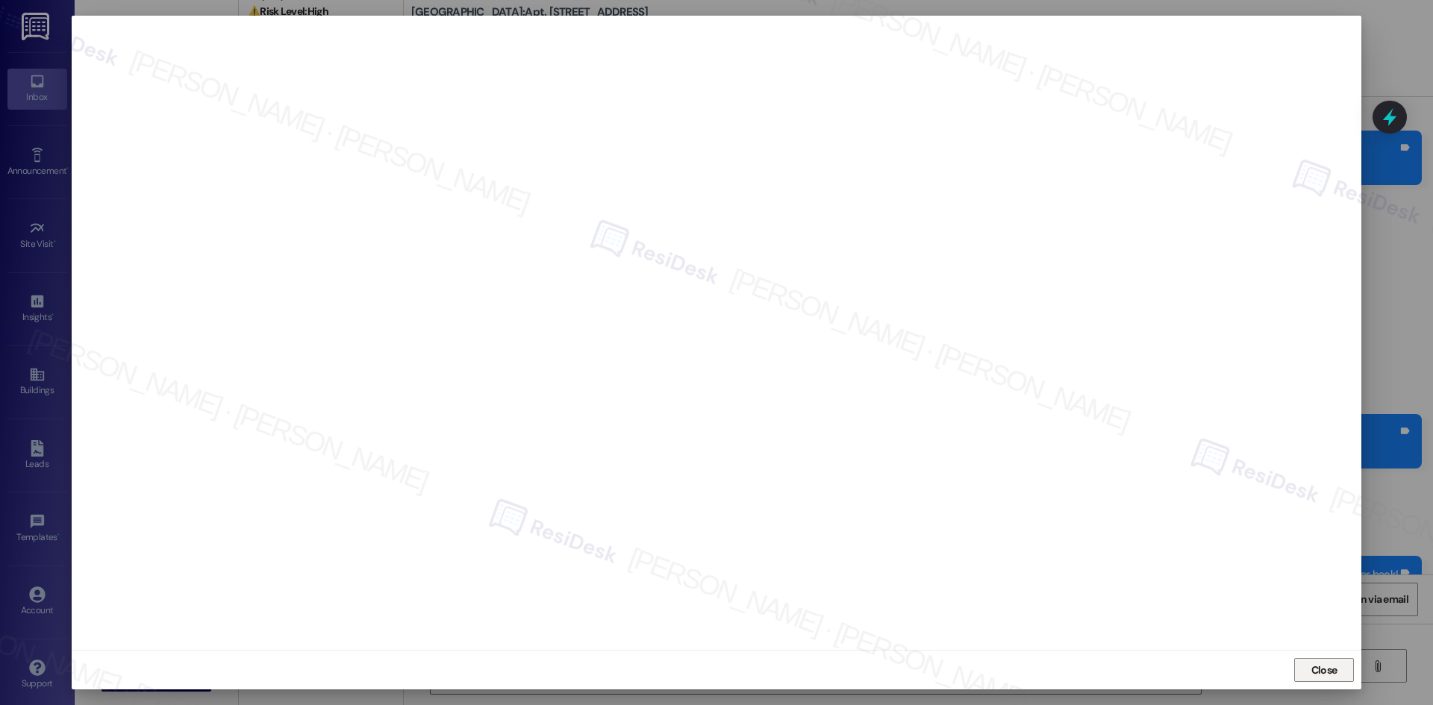
click at [1320, 675] on span "Close" at bounding box center [1324, 671] width 26 height 16
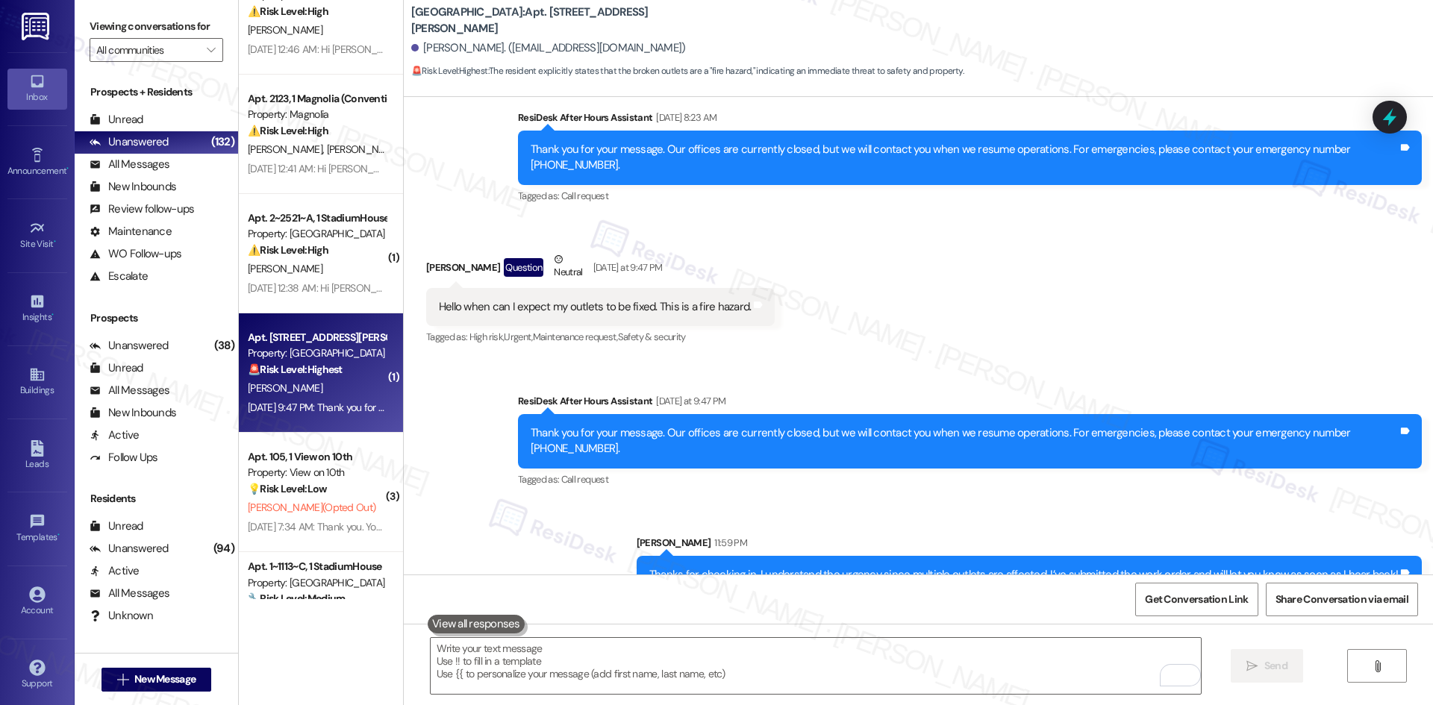
click at [937, 342] on div "Received via SMS [PERSON_NAME] Question Neutral [DATE] at 9:47 PM Hello when ca…" at bounding box center [918, 289] width 1029 height 142
click at [1213, 318] on div "Received via SMS [PERSON_NAME] Question Neutral [DATE] at 9:47 PM Hello when ca…" at bounding box center [918, 289] width 1029 height 142
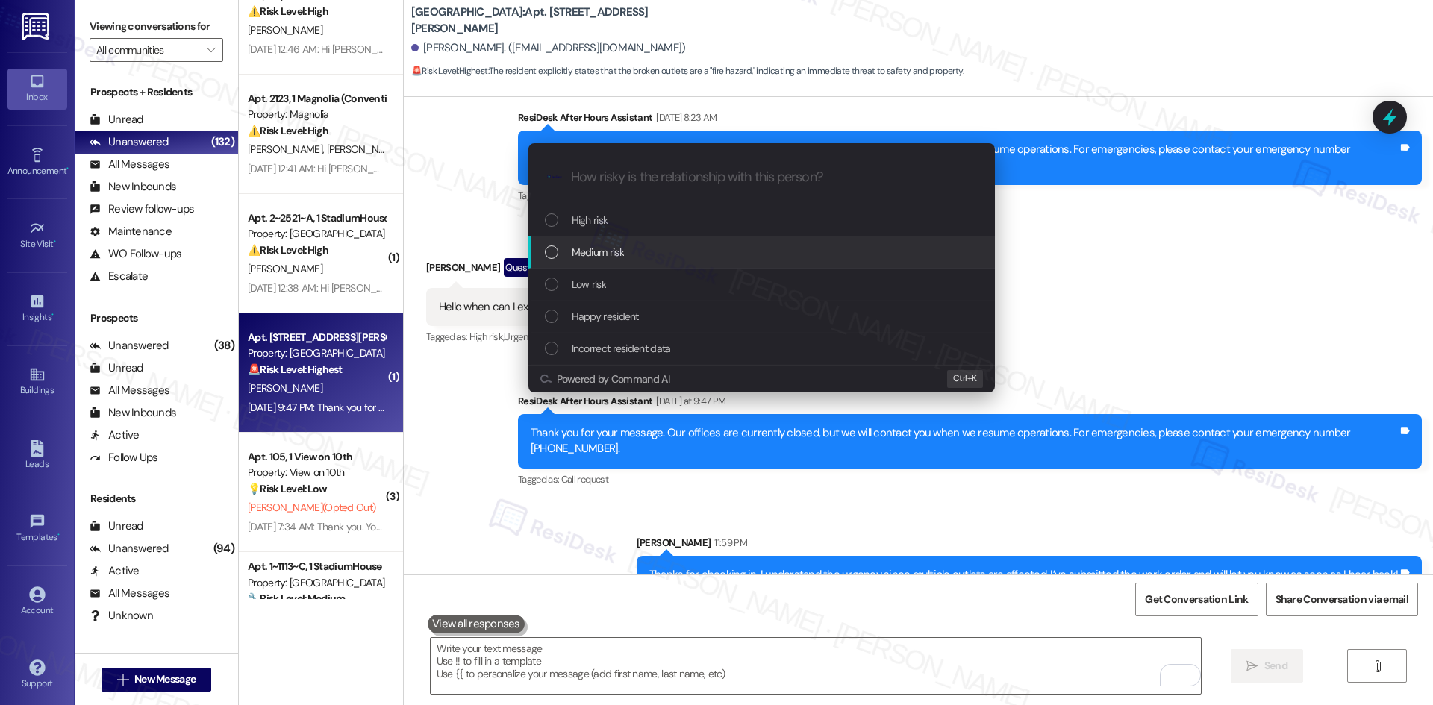
click at [608, 254] on span "Medium risk" at bounding box center [598, 252] width 52 height 16
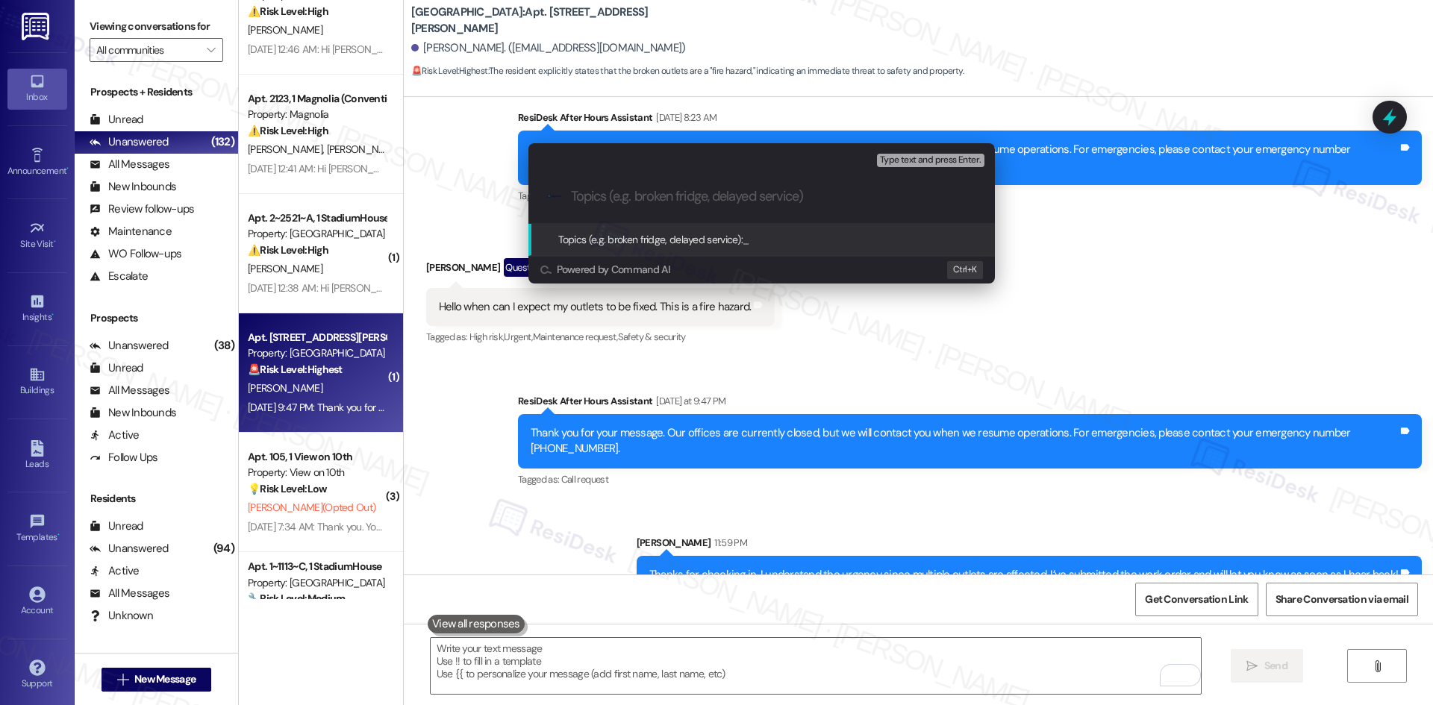
click at [626, 207] on div ".cls-1{fill:#0a055f;}.cls-2{fill:#0cc4c4;} resideskLogoBlueOrange" at bounding box center [761, 196] width 466 height 53
click at [628, 201] on input "Topics (e.g. broken fridge, delayed service)" at bounding box center [773, 197] width 405 height 16
paste input "Urgent Outlet Repair Request – ID 1167030"
drag, startPoint x: 613, startPoint y: 193, endPoint x: 556, endPoint y: 193, distance: 57.5
click at [556, 193] on div ".cls-1{fill:#0a055f;}.cls-2{fill:#0cc4c4;} resideskLogoBlueOrange Urgent Outlet…" at bounding box center [761, 196] width 466 height 53
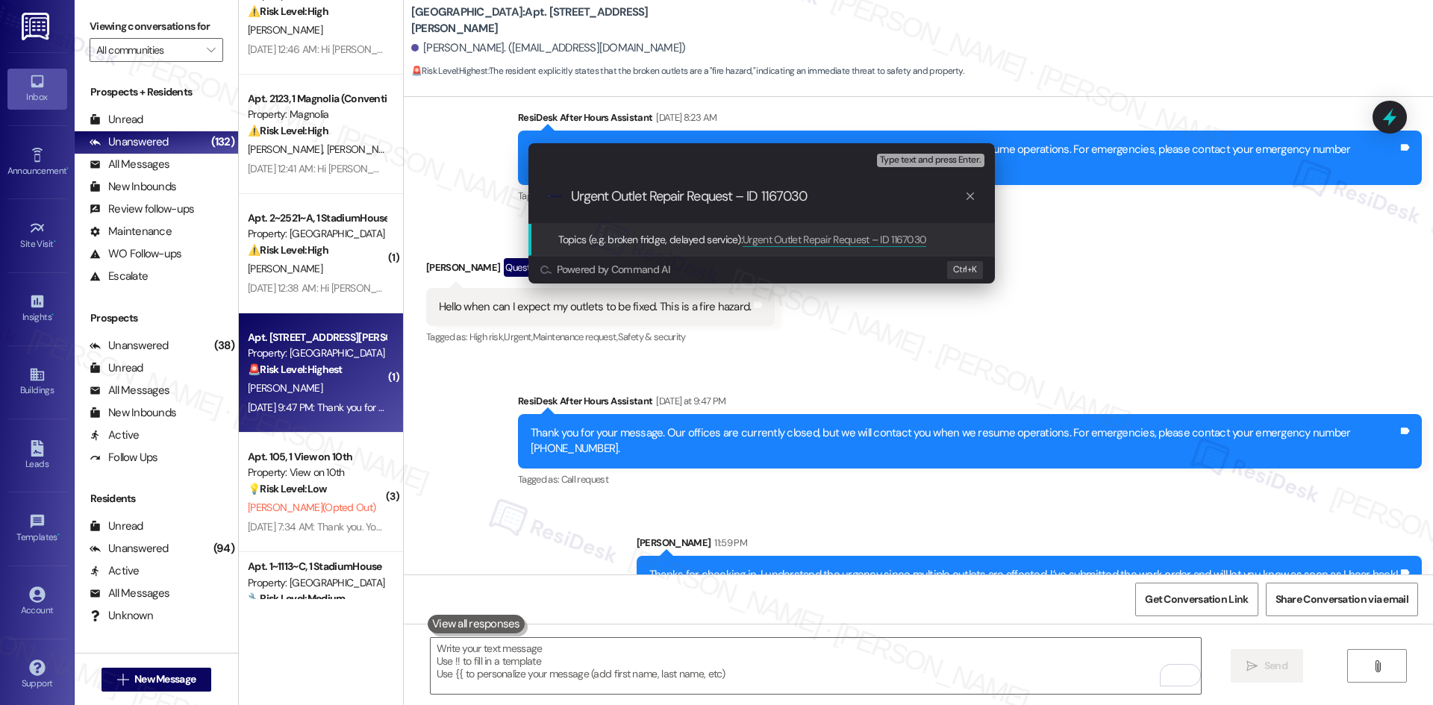
type input "Outlet Repair Request – ID 1167030"
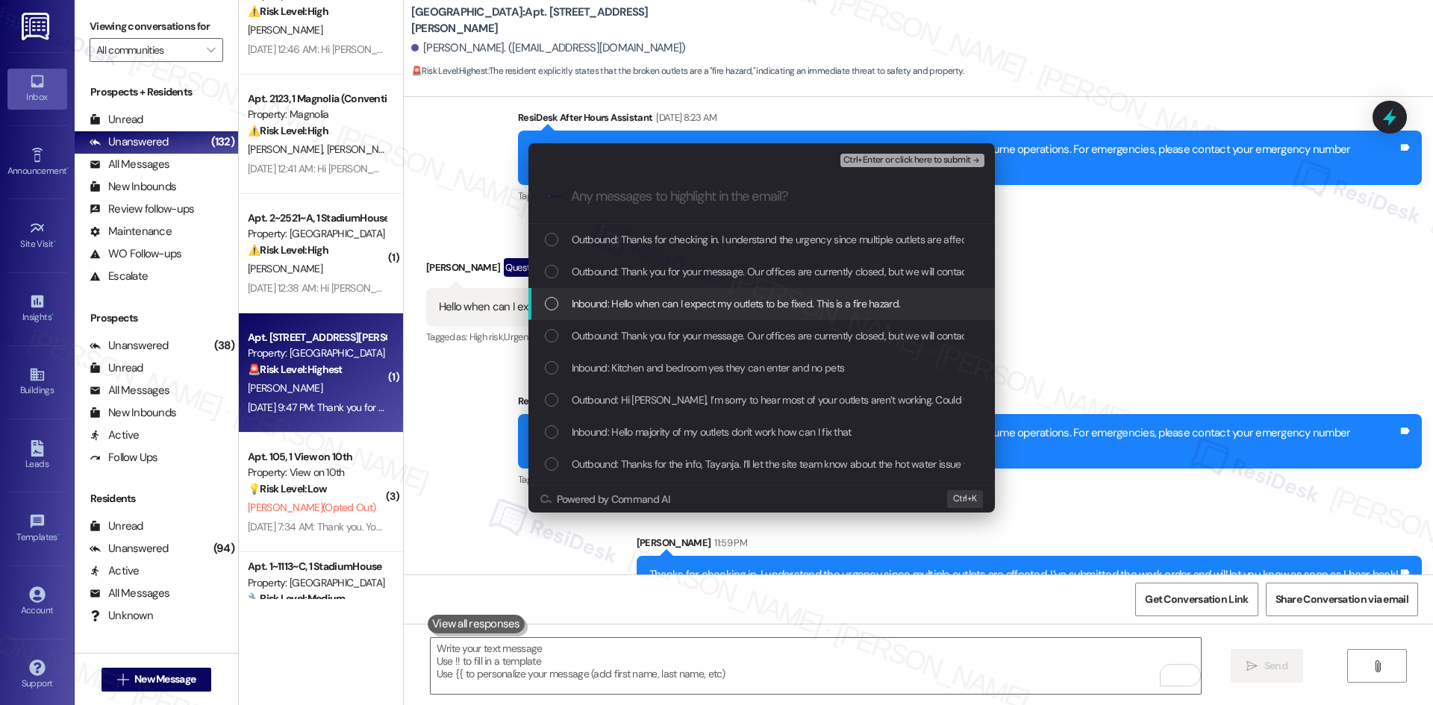
click at [834, 305] on span "Inbound: Hello when can I expect my outlets to be fixed. This is a fire hazard." at bounding box center [736, 304] width 329 height 16
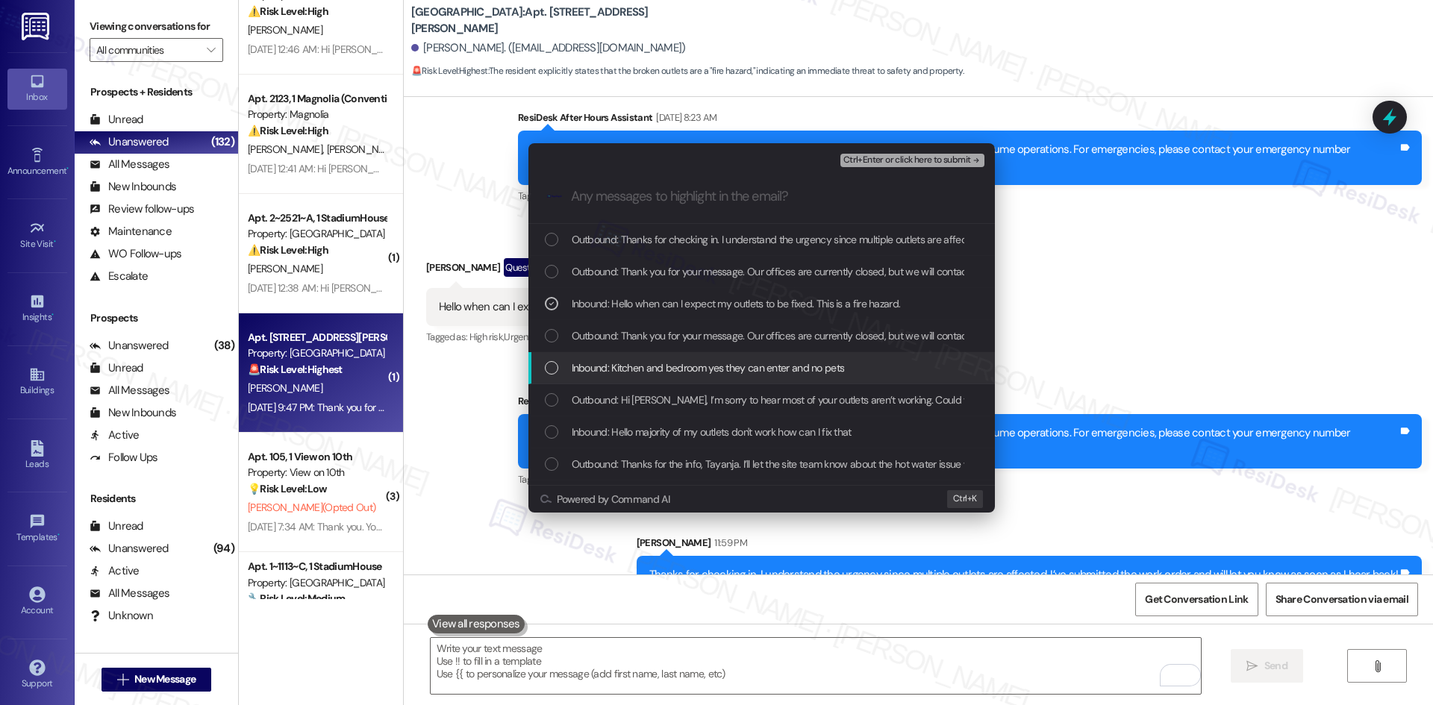
click at [840, 374] on span "Inbound: Kitchen and bedroom yes they can enter and no pets" at bounding box center [708, 368] width 273 height 16
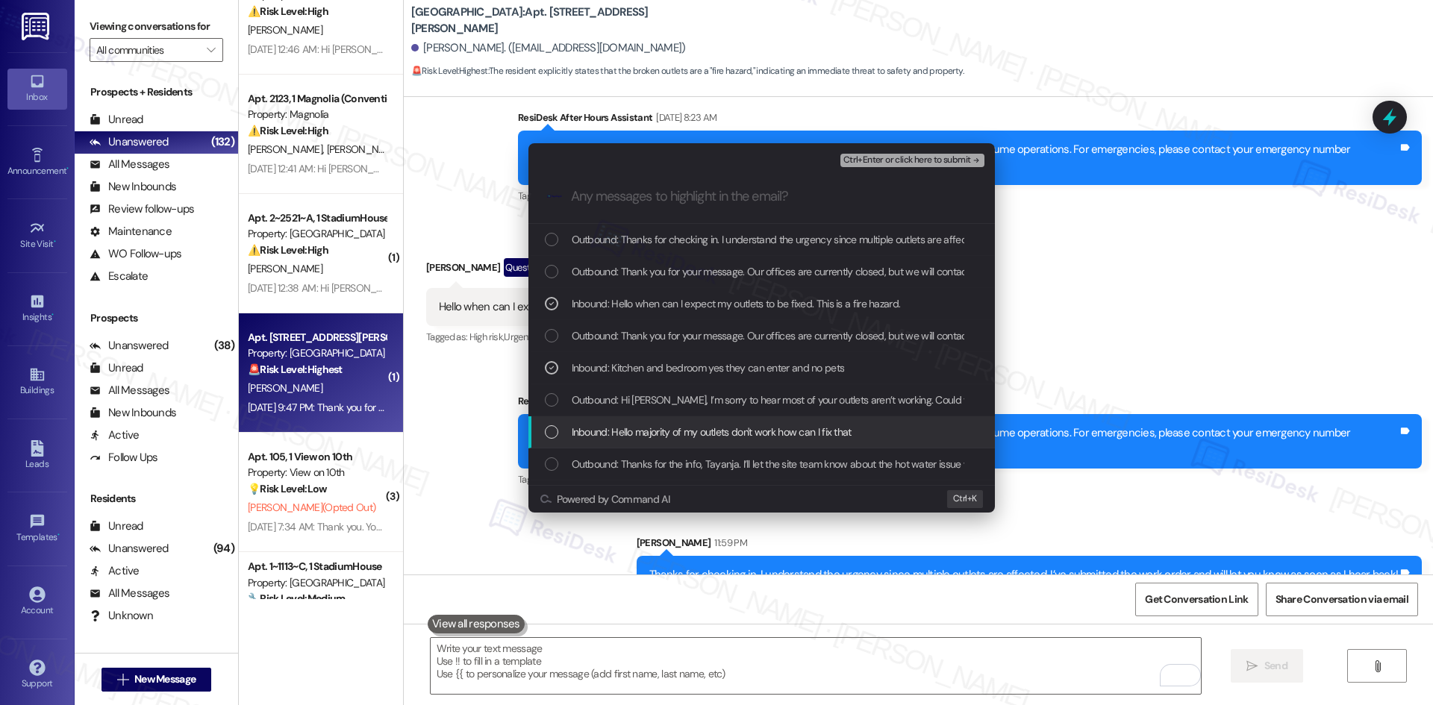
click at [851, 437] on span "Inbound: Hello majority of my outlets don't work how can I fix that" at bounding box center [712, 432] width 280 height 16
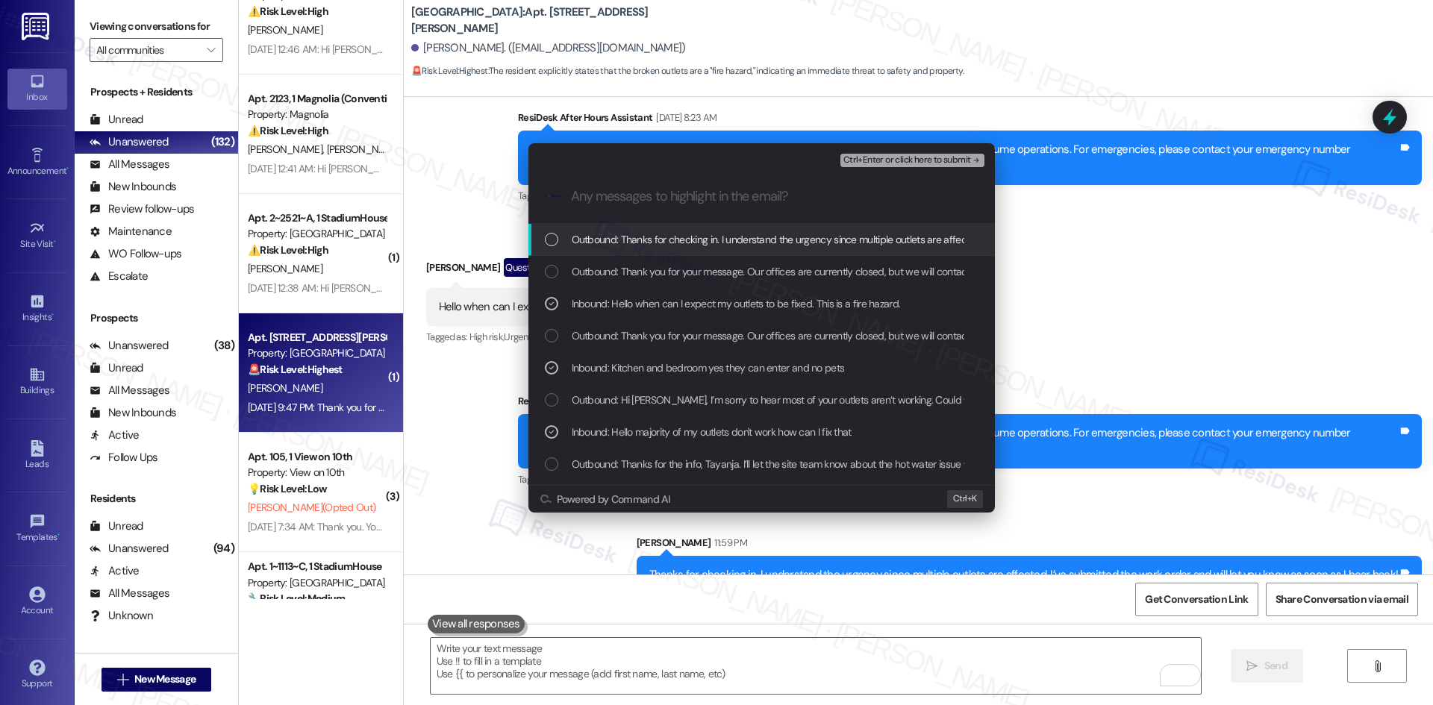
click at [947, 161] on span "Ctrl+Enter or click here to submit" at bounding box center [907, 160] width 128 height 10
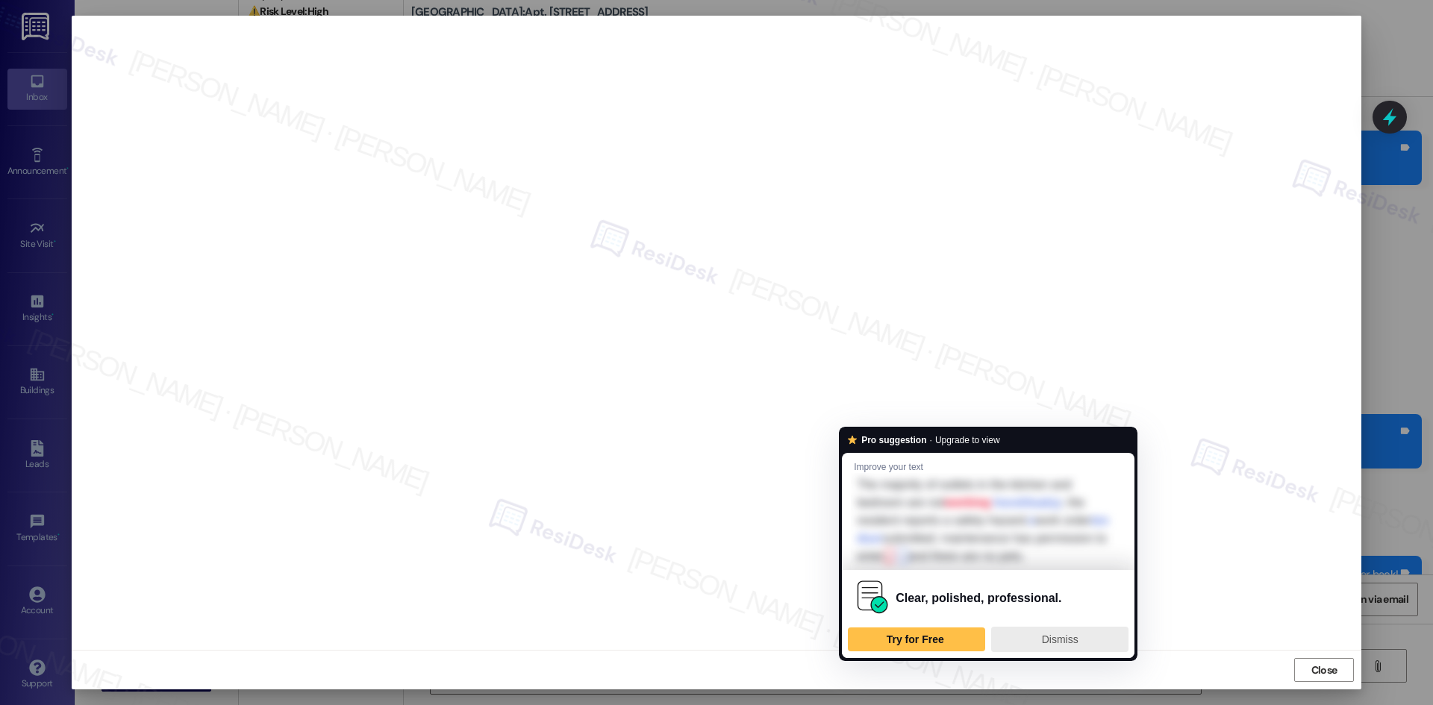
click at [1025, 636] on div "Dismiss" at bounding box center [1060, 640] width 124 height 24
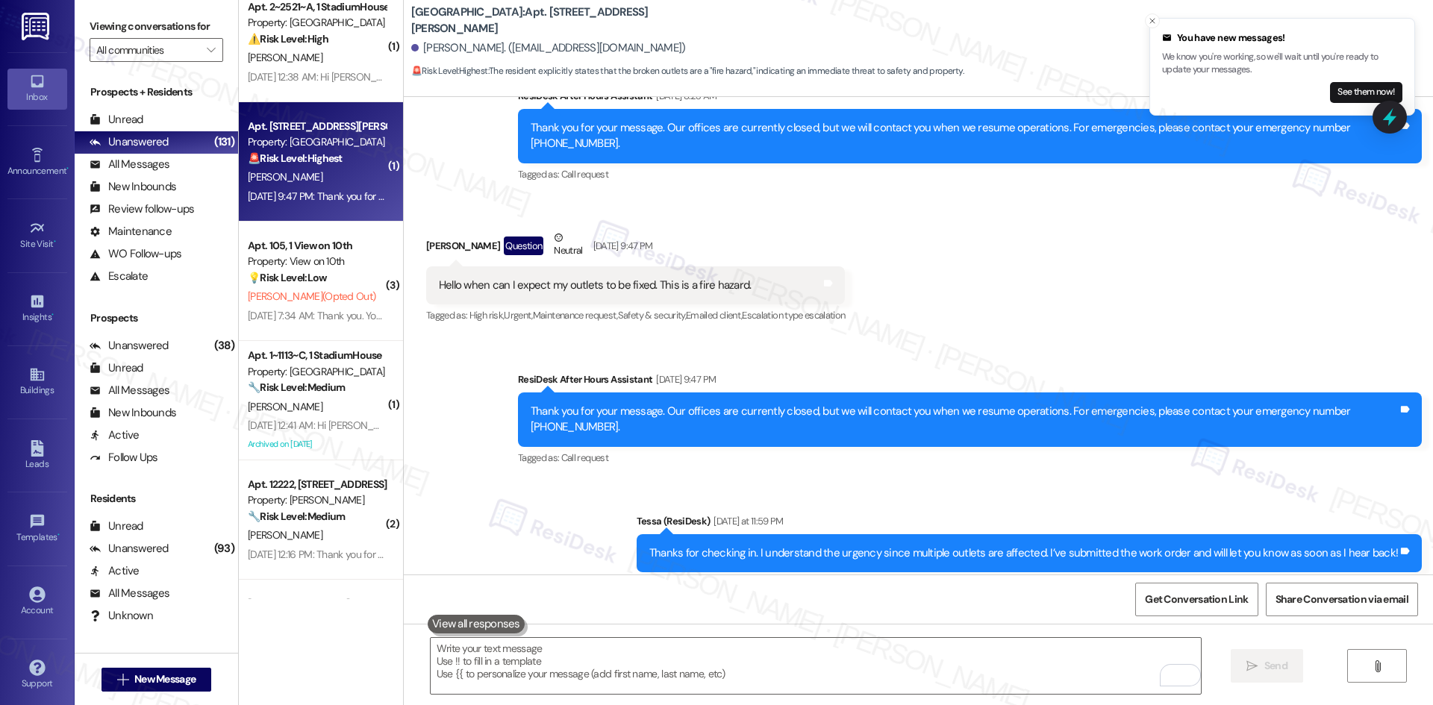
scroll to position [746, 0]
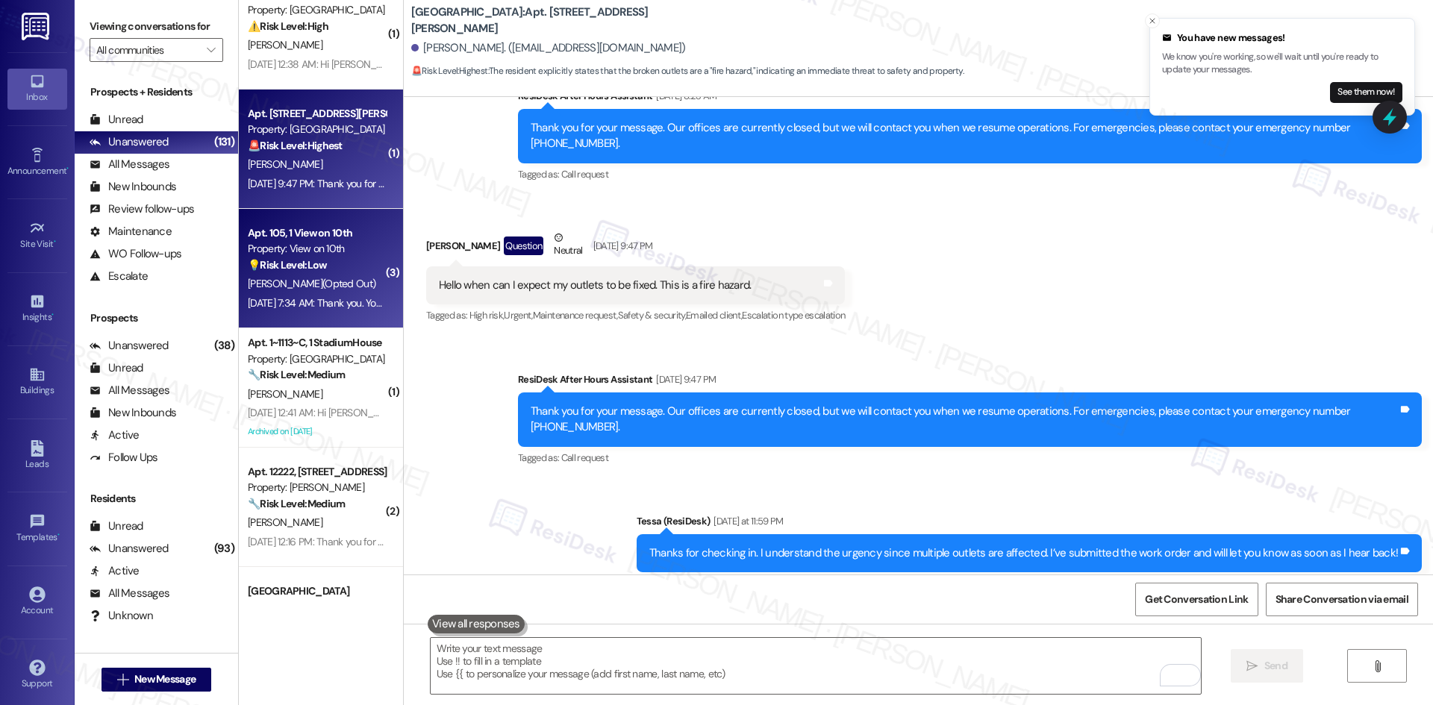
click at [325, 302] on div "Aug 12, 2025 at 7:34 AM: Thank you. You will no longer receive texts from this …" at bounding box center [616, 302] width 737 height 13
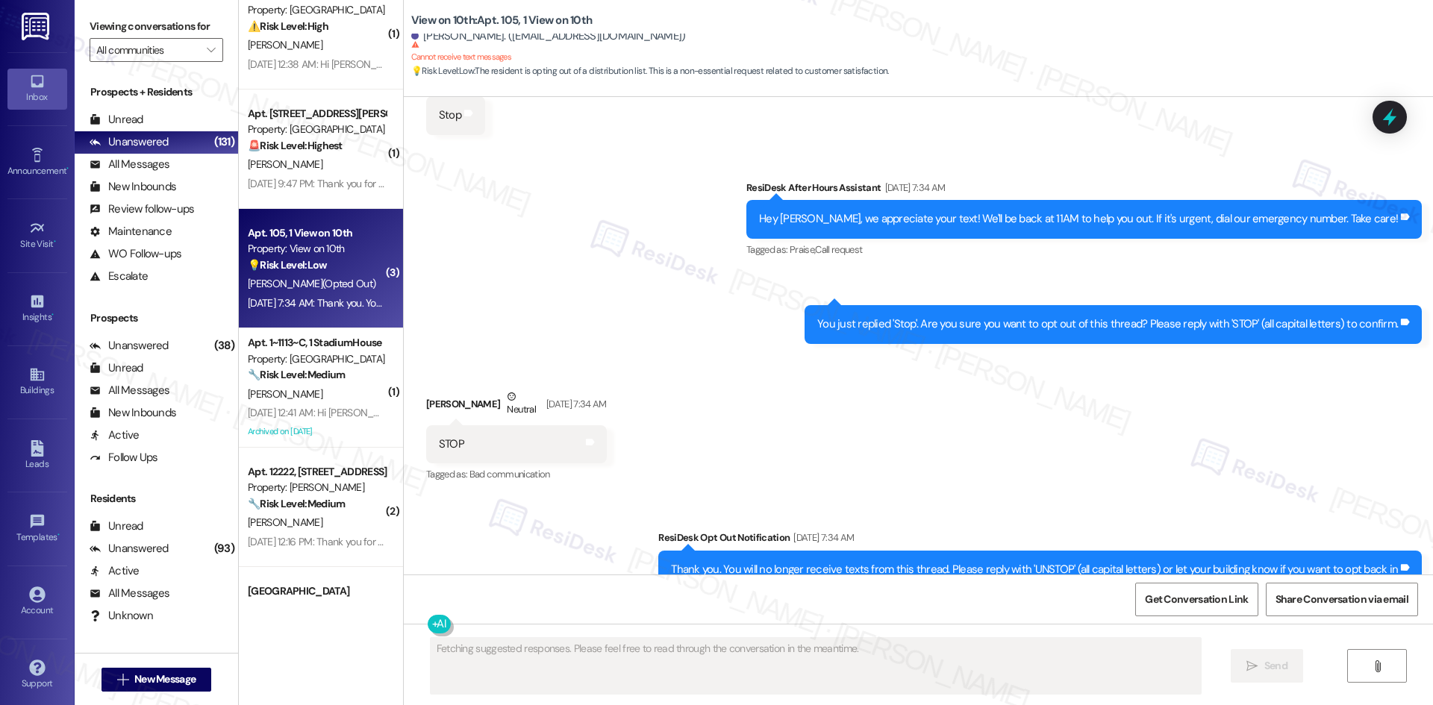
scroll to position [5095, 0]
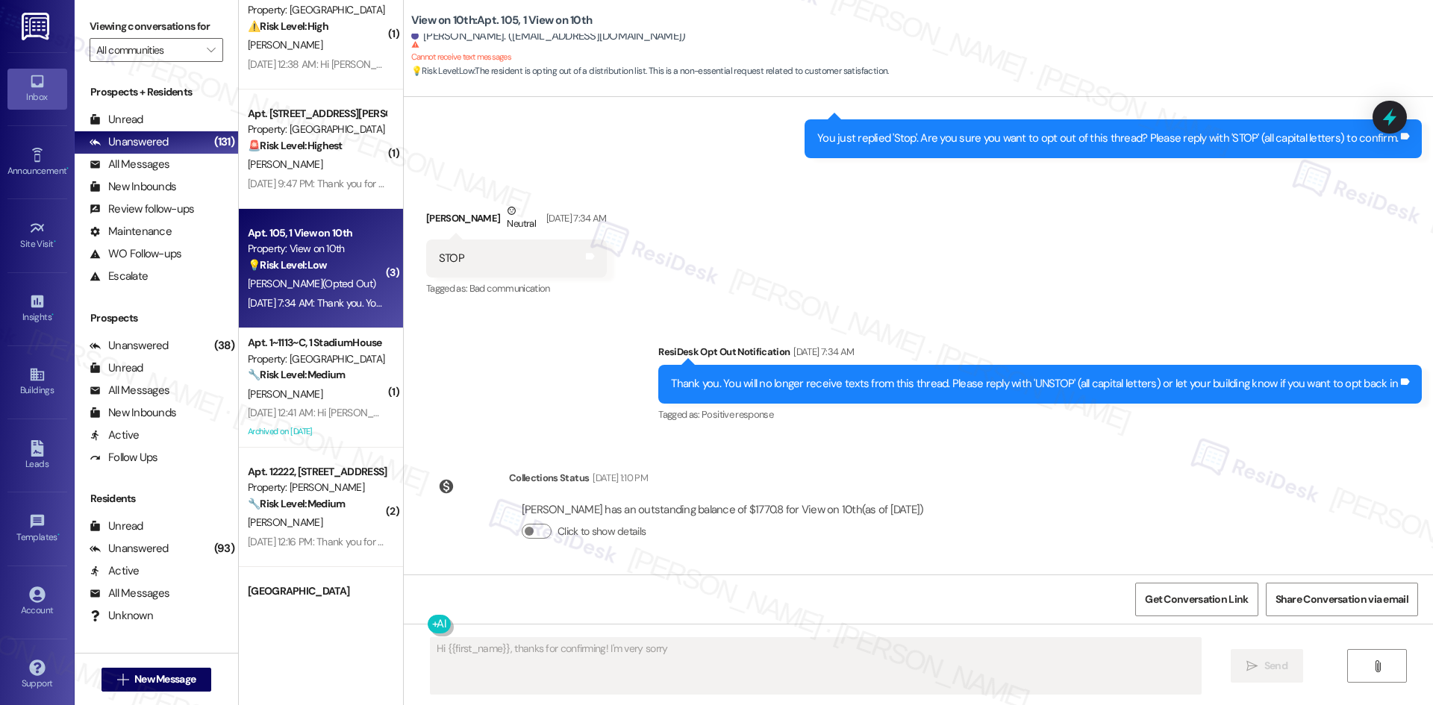
click at [1172, 515] on div "Survey, sent via SMS Residesk Automated Survey Jan 13, 2023 at 2:03 AM Hi Jorda…" at bounding box center [918, 336] width 1029 height 478
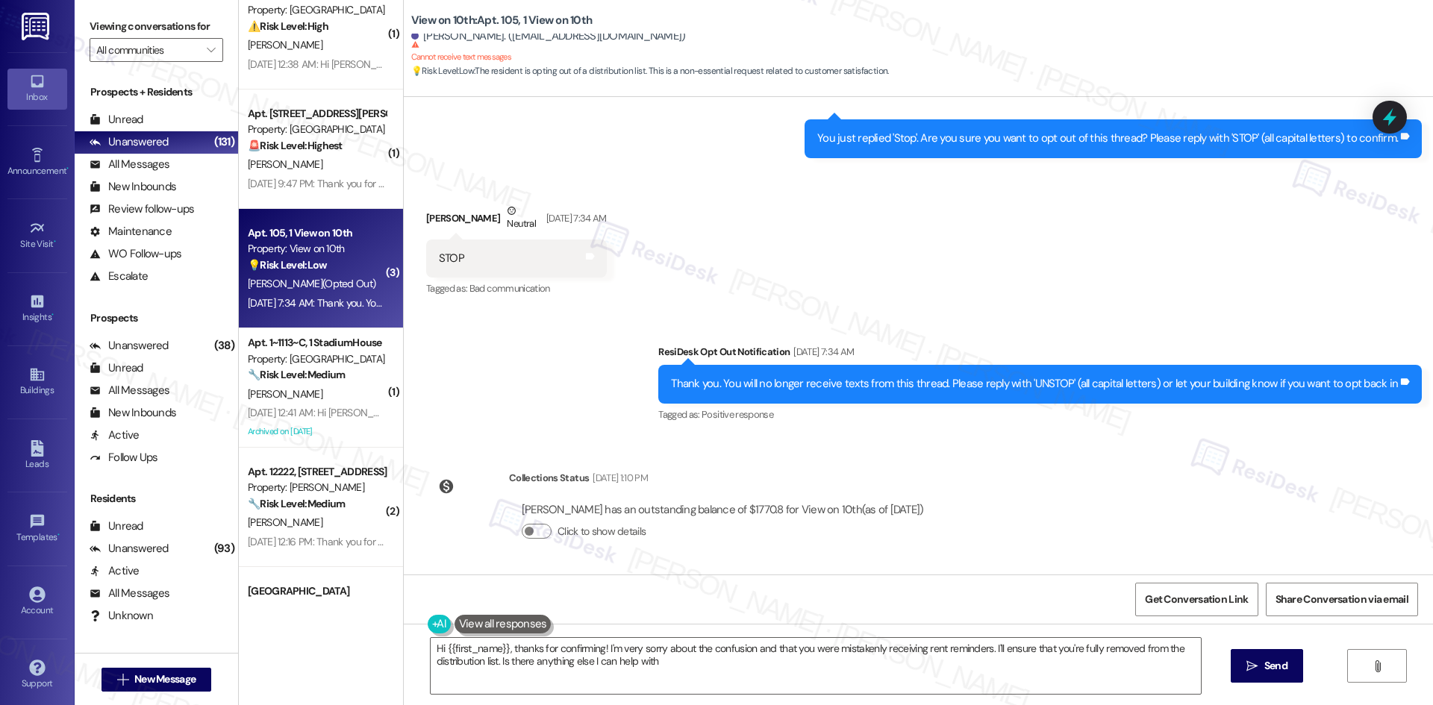
type textarea "Hi {{first_name}}, thanks for confirming! I'm very sorry about the confusion an…"
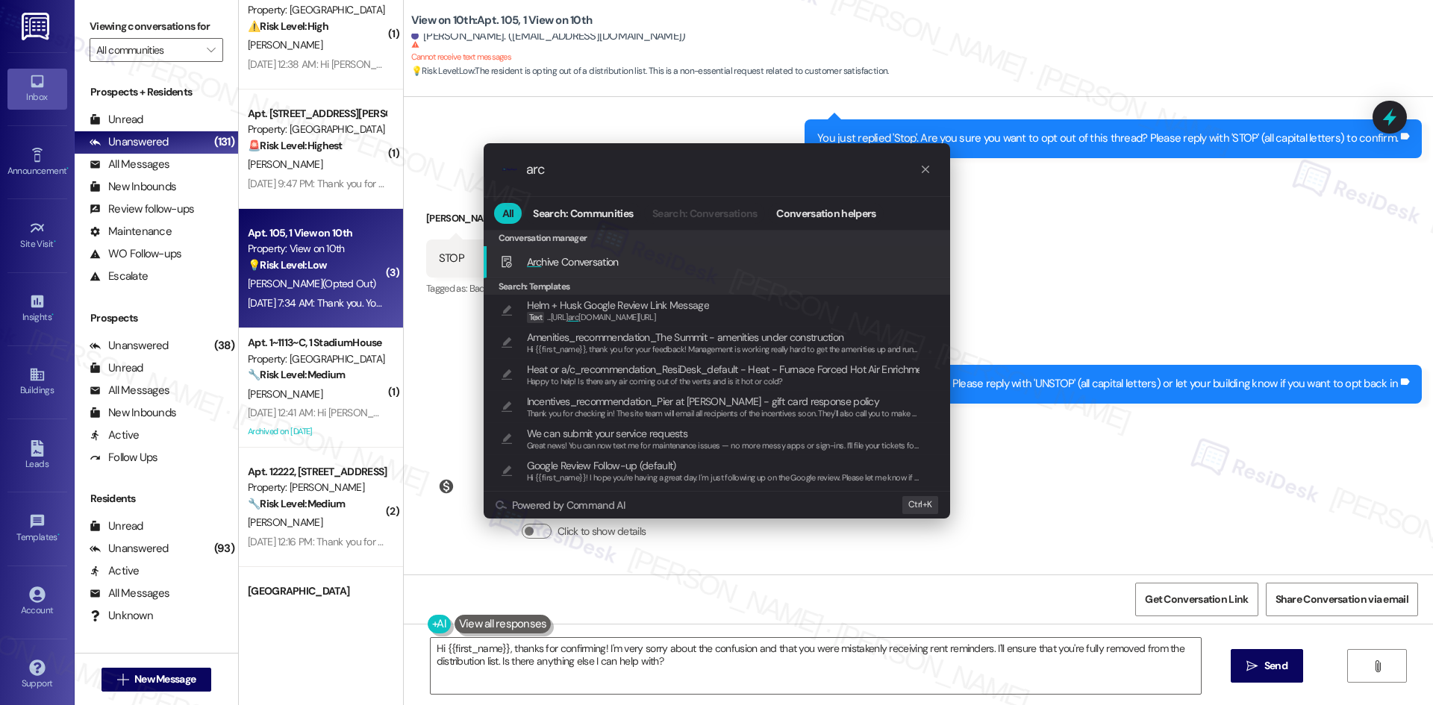
type input "arc"
click at [603, 251] on div "Arc hive Conversation Add shortcut" at bounding box center [717, 262] width 466 height 32
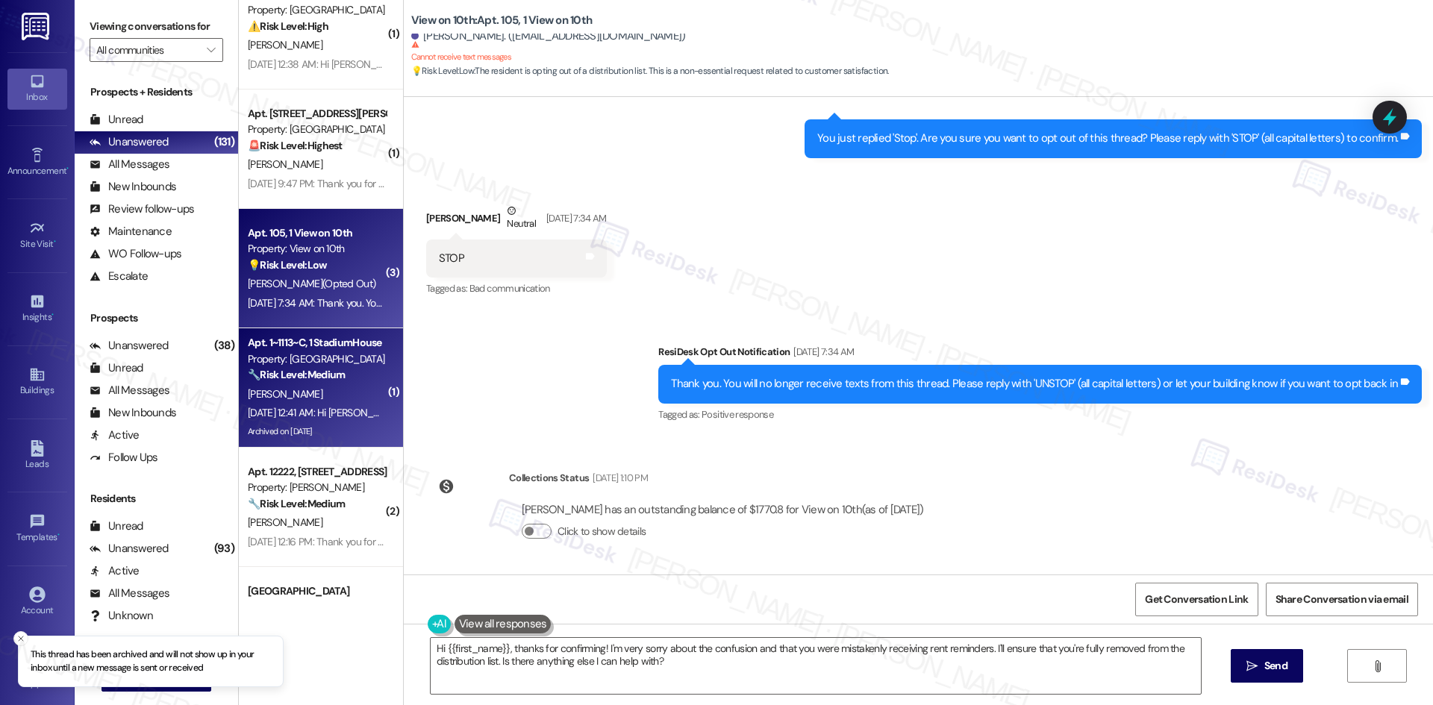
click at [268, 387] on div "[PERSON_NAME]" at bounding box center [316, 394] width 141 height 19
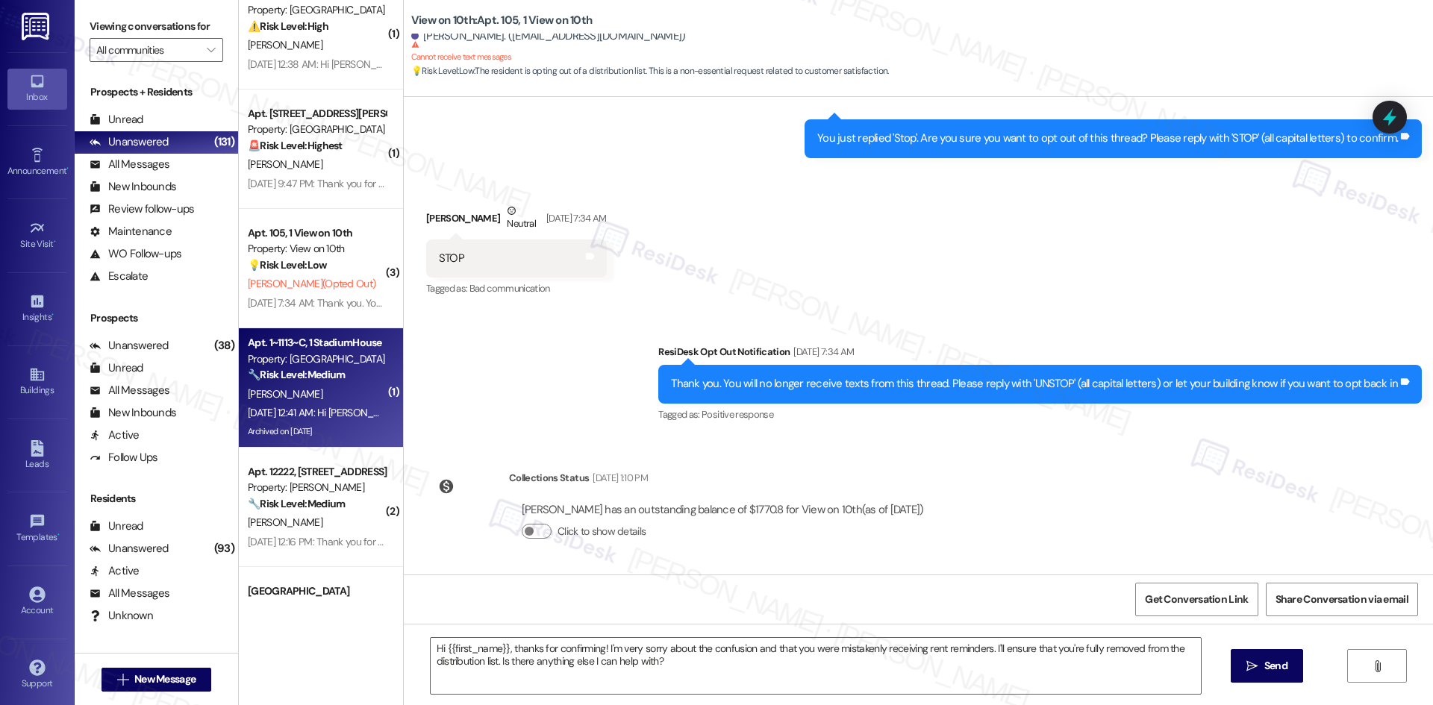
type textarea "Fetching suggested responses. Please feel free to read through the conversation…"
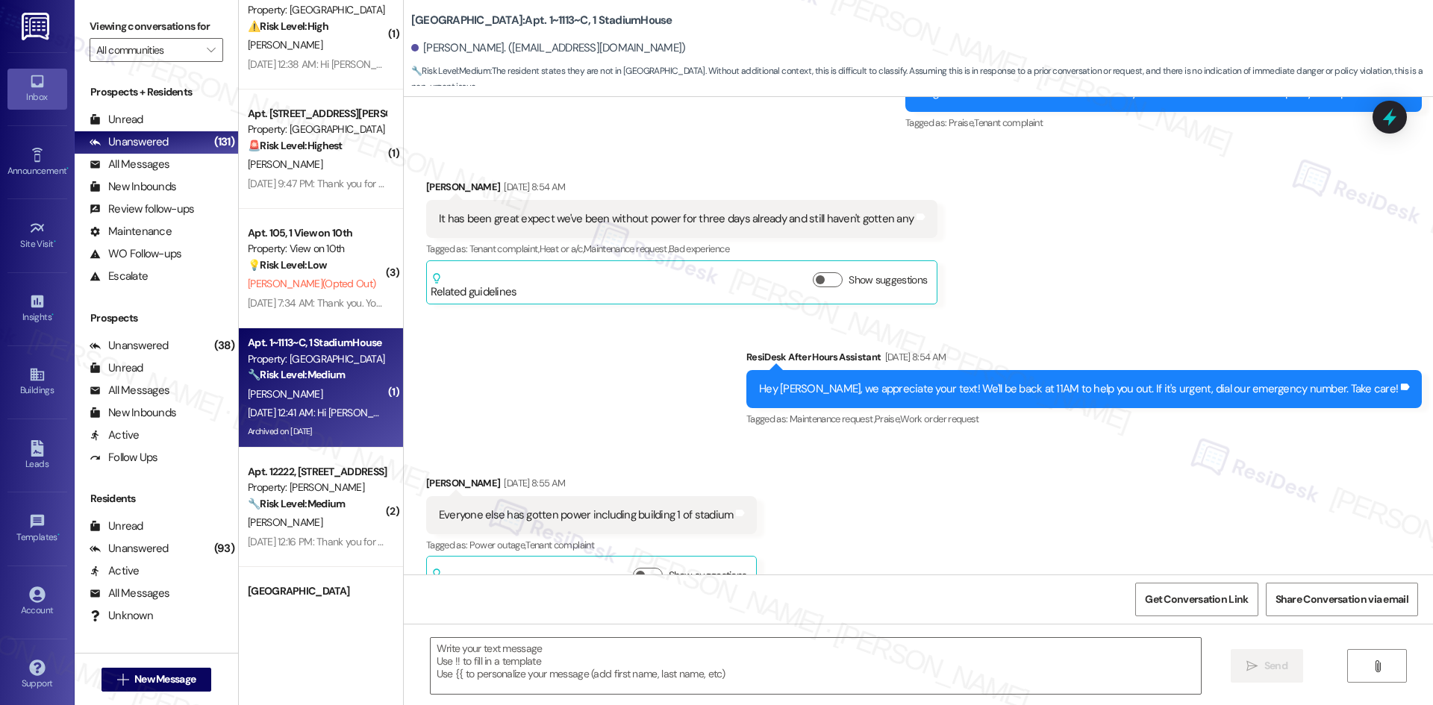
type textarea "Fetching suggested responses. Please feel free to read through the conversation…"
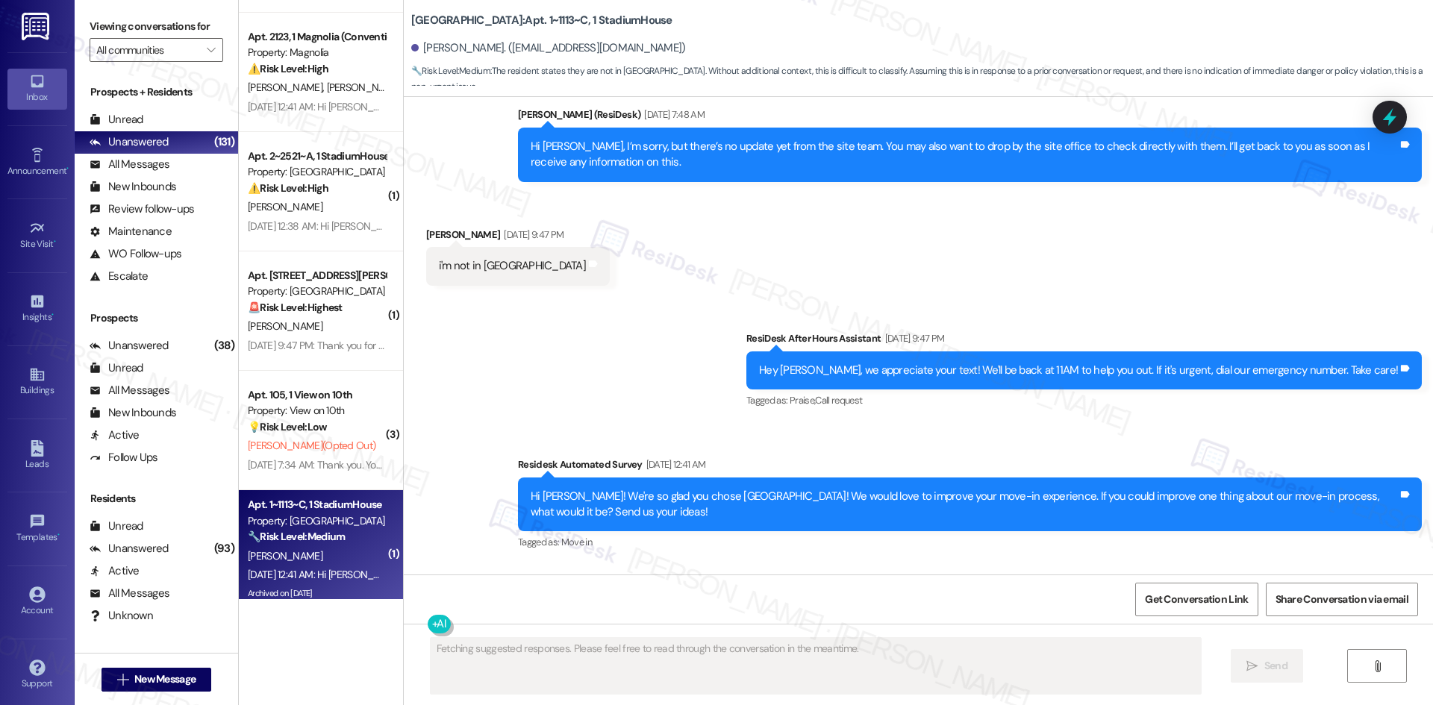
scroll to position [522, 0]
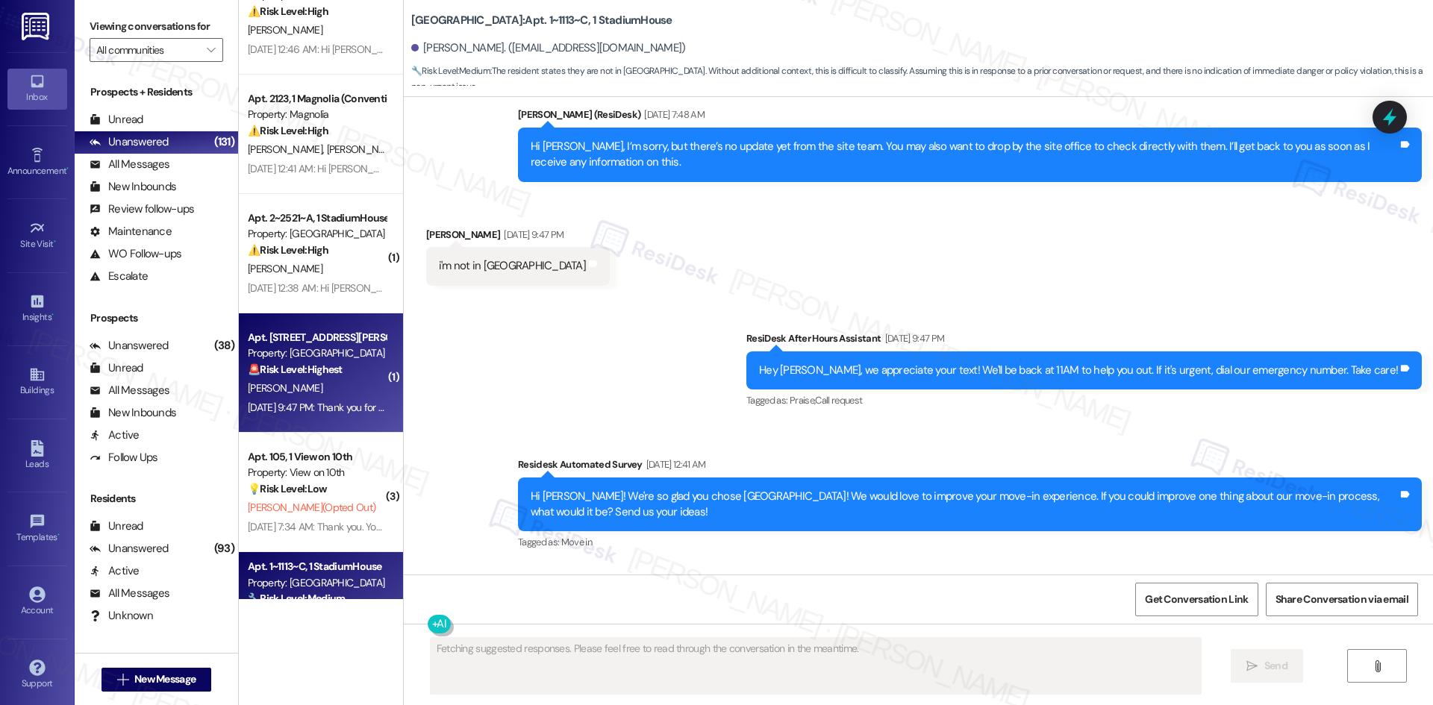
click at [330, 387] on div "T. Johnson" at bounding box center [316, 388] width 141 height 19
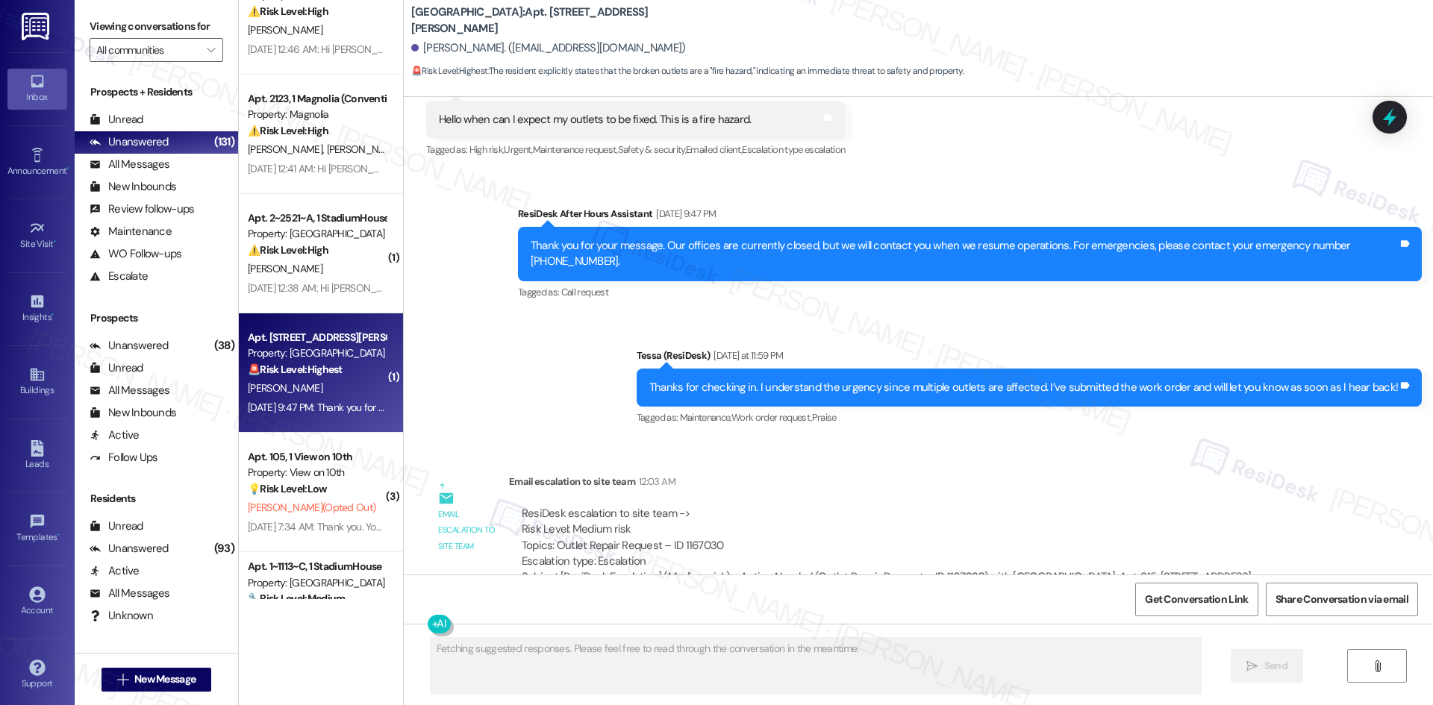
scroll to position [1555, 0]
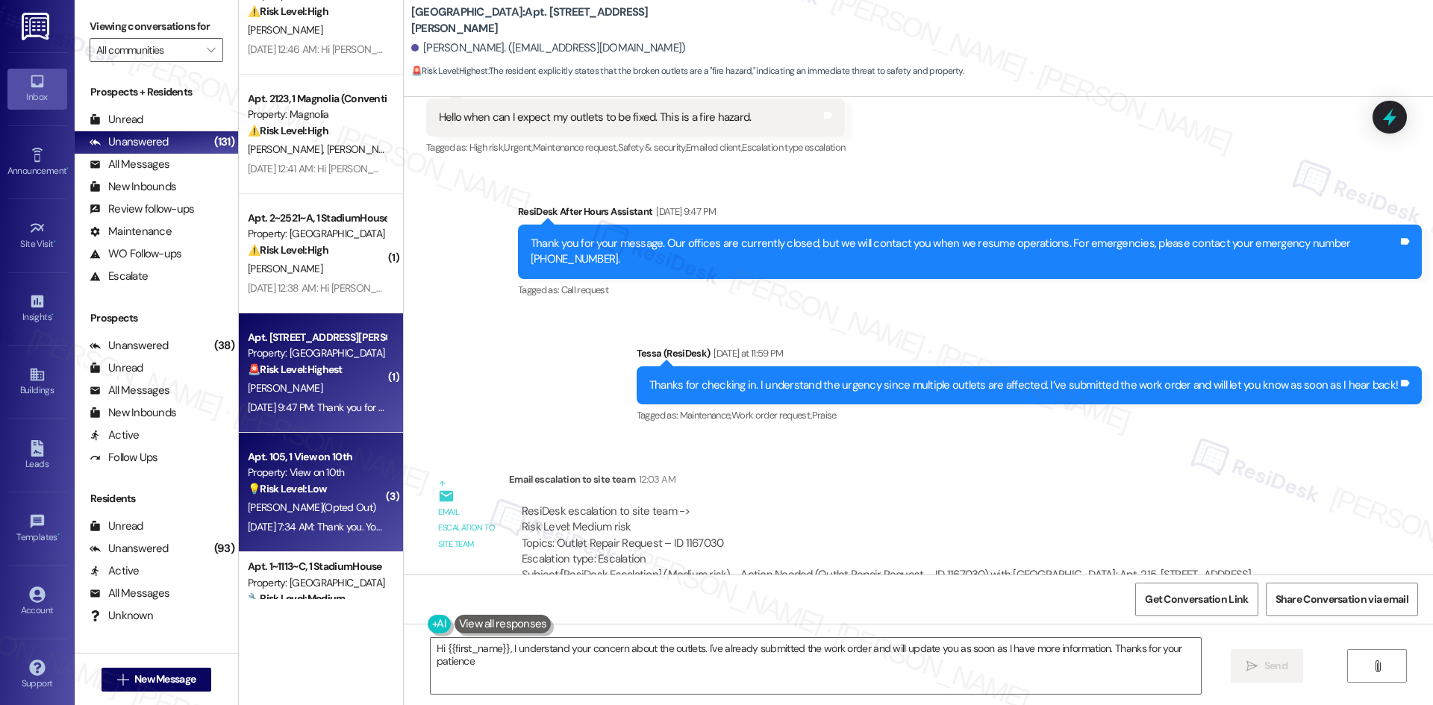
type textarea "Hi {{first_name}}, I understand your concern about the outlets. I've already su…"
click at [340, 521] on div "Aug 12, 2025 at 7:34 AM: Thank you. You will no longer receive texts from this …" at bounding box center [616, 526] width 737 height 13
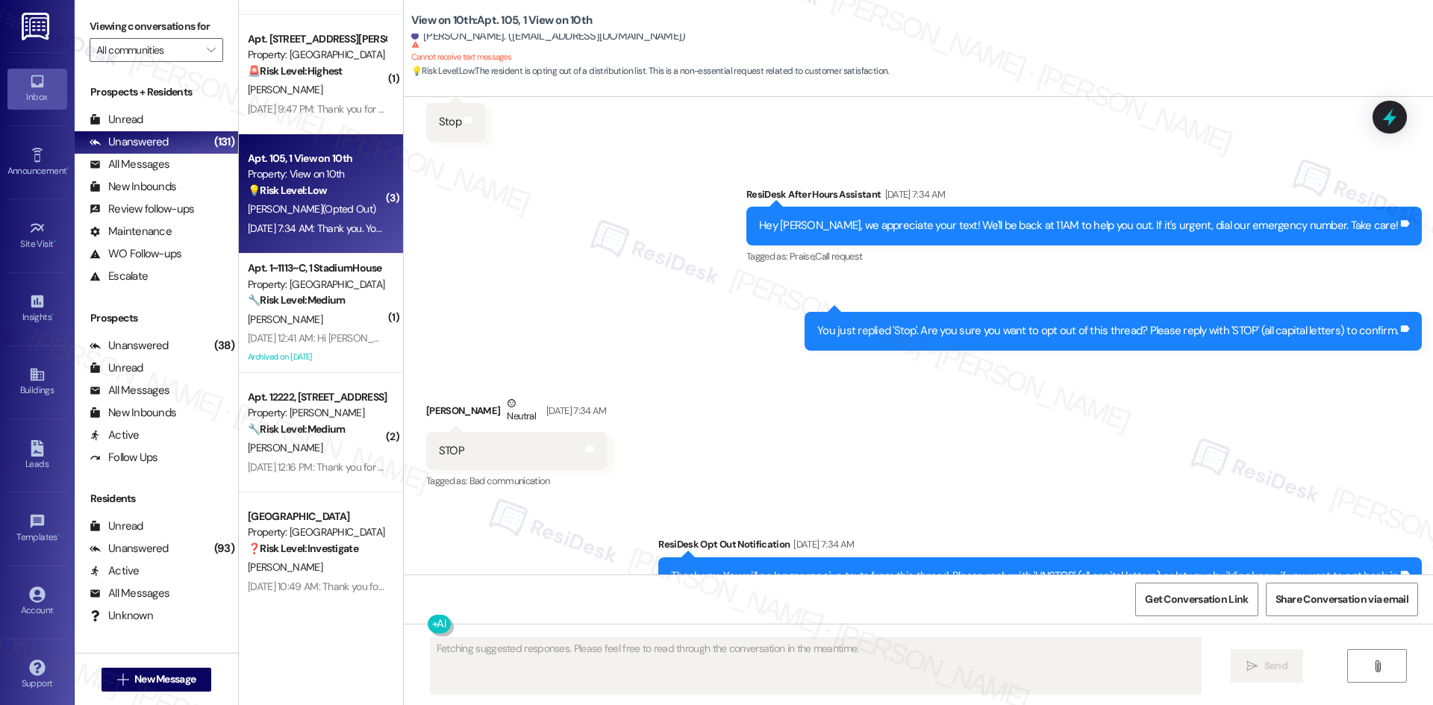
scroll to position [5063, 0]
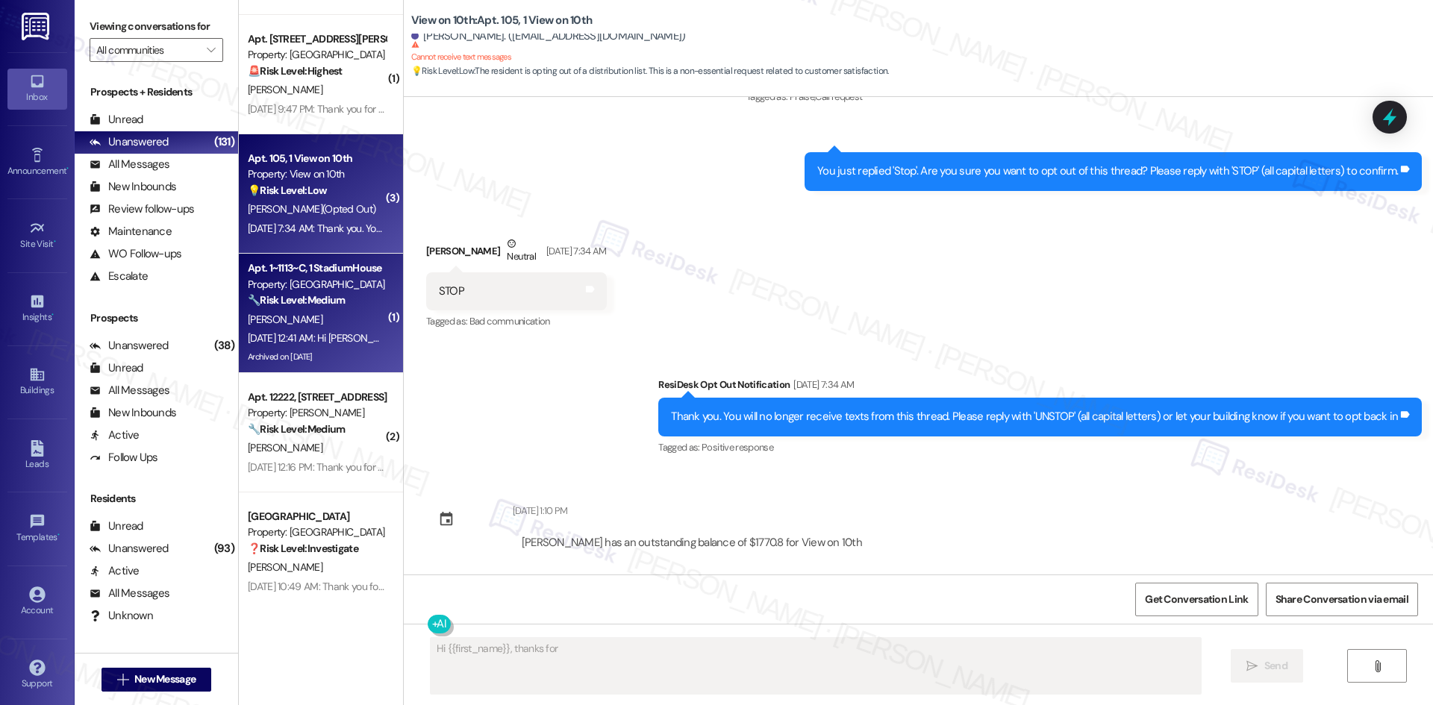
type textarea "Hi {{first_name}}, thanks for confirming"
click at [301, 329] on div "Aug 09, 2025 at 12:41 AM: Hi Julia! We're so glad you chose Stadium House! We w…" at bounding box center [316, 338] width 141 height 19
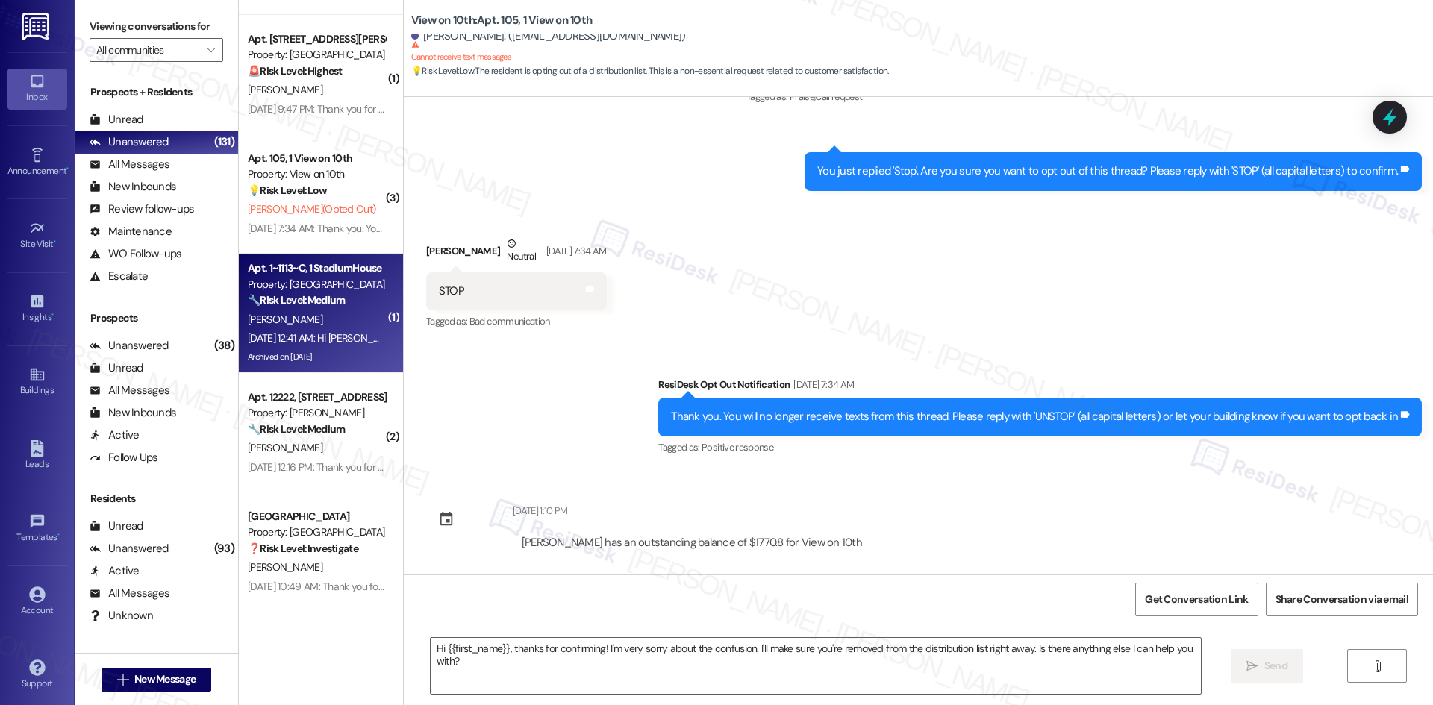
type textarea "Fetching suggested responses. Please feel free to read through the conversation…"
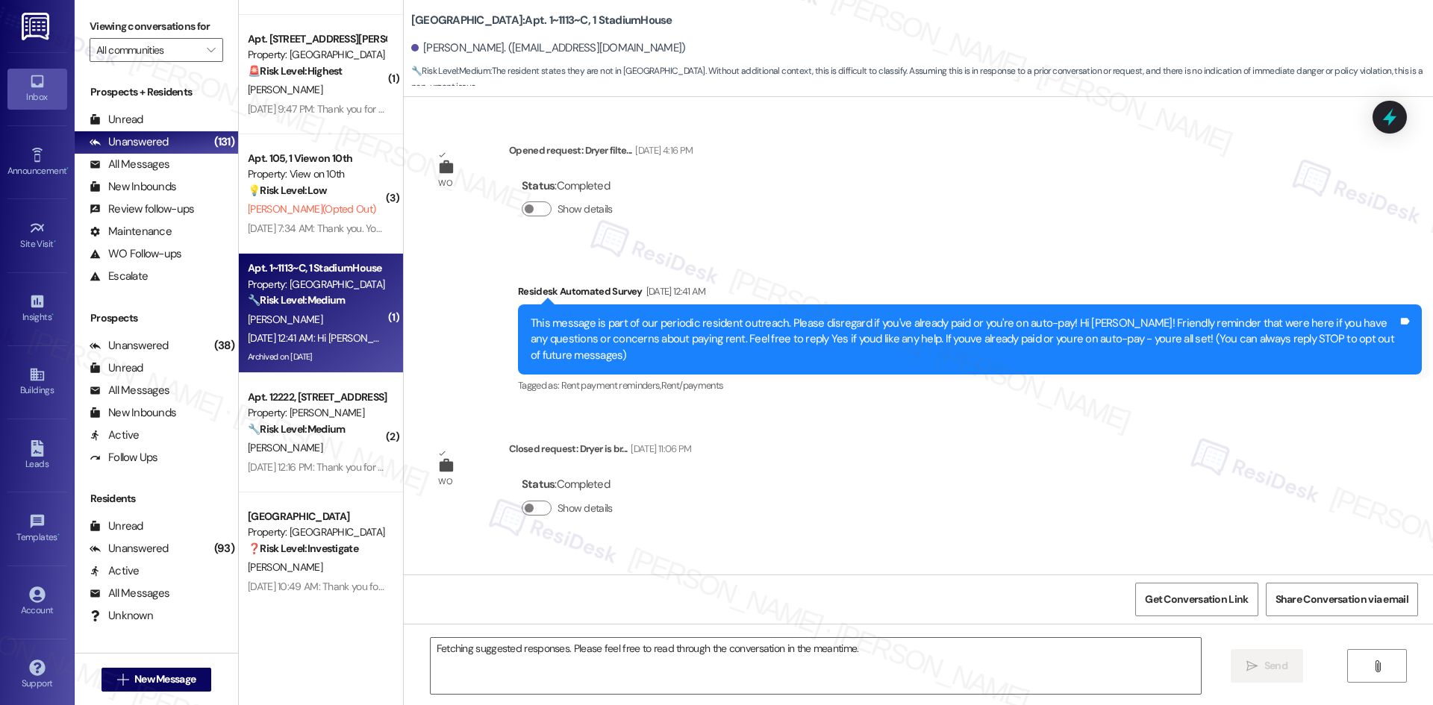
scroll to position [16566, 0]
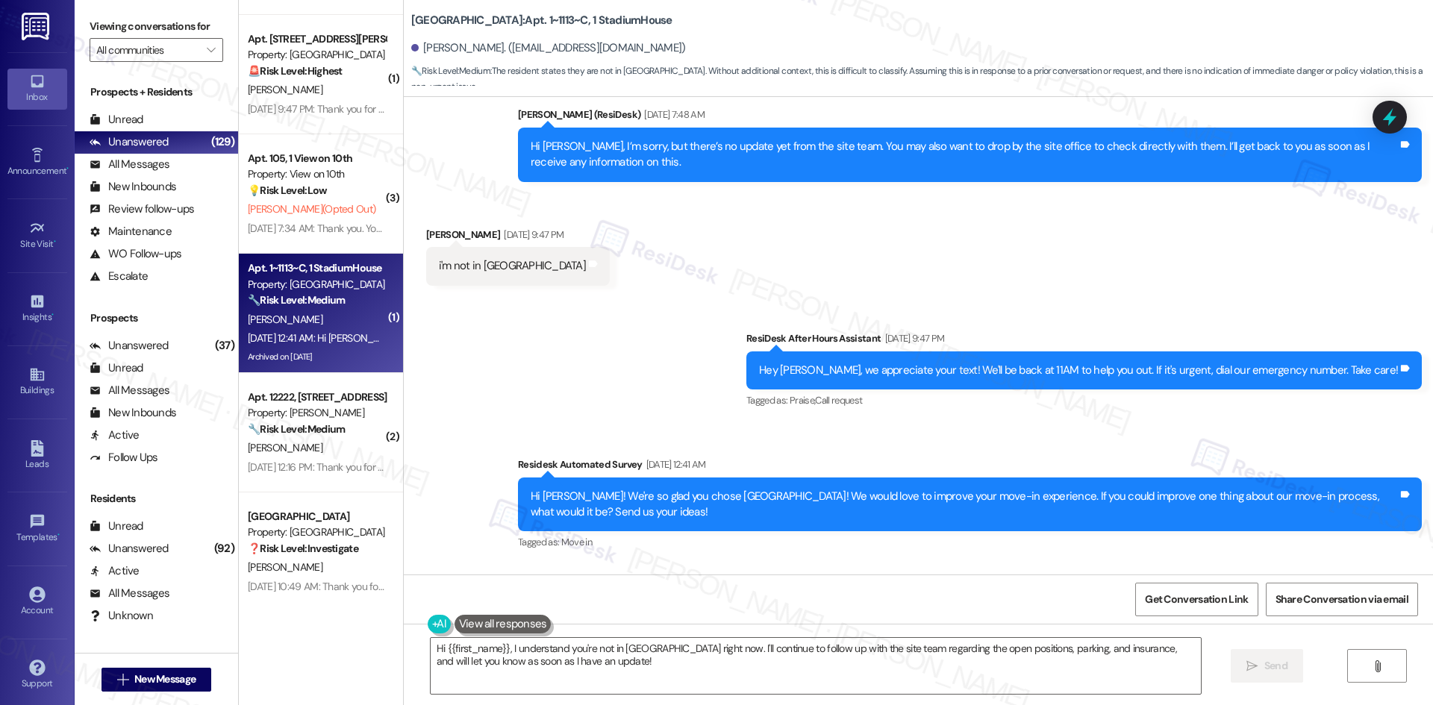
click at [585, 297] on div "Sent via SMS ResiDesk After Hours Assistant Aug 05, 2025 at 9:47 PM Hey Julia, …" at bounding box center [918, 431] width 1029 height 268
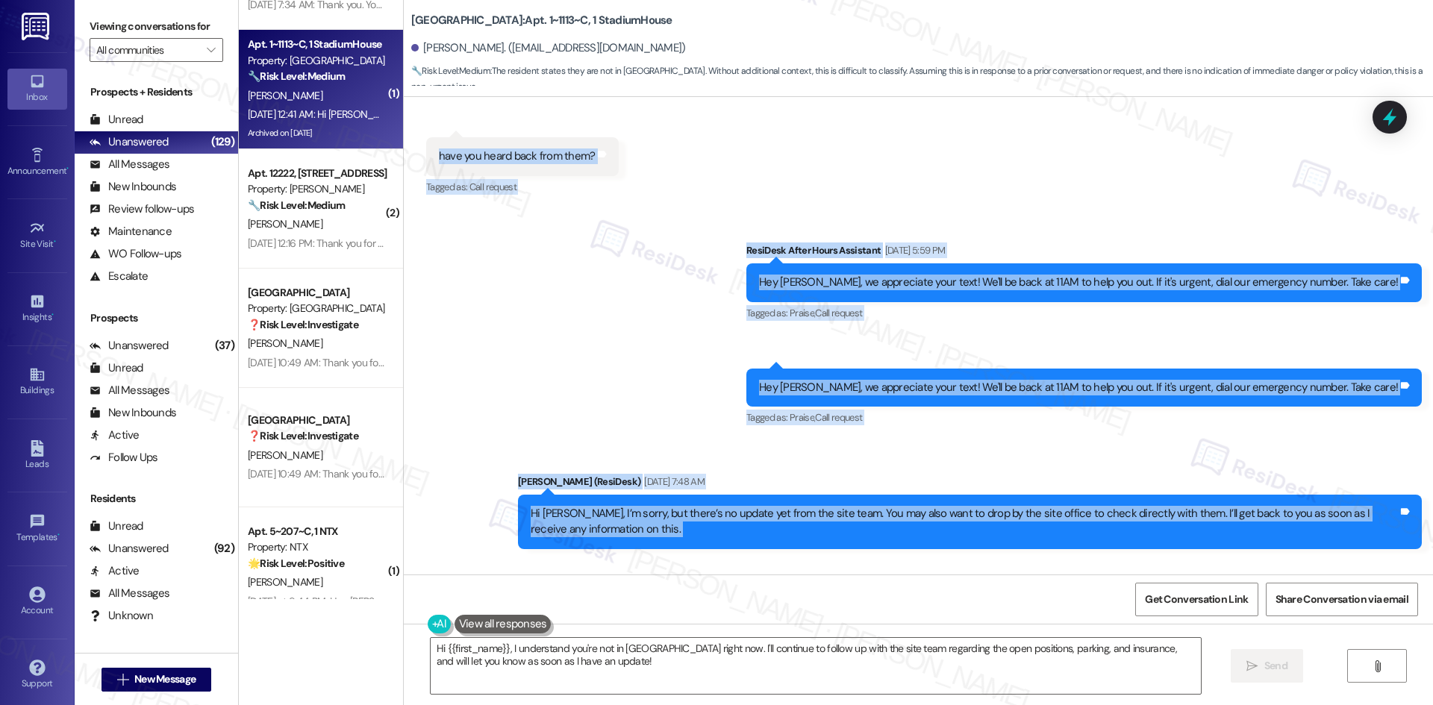
scroll to position [16342, 0]
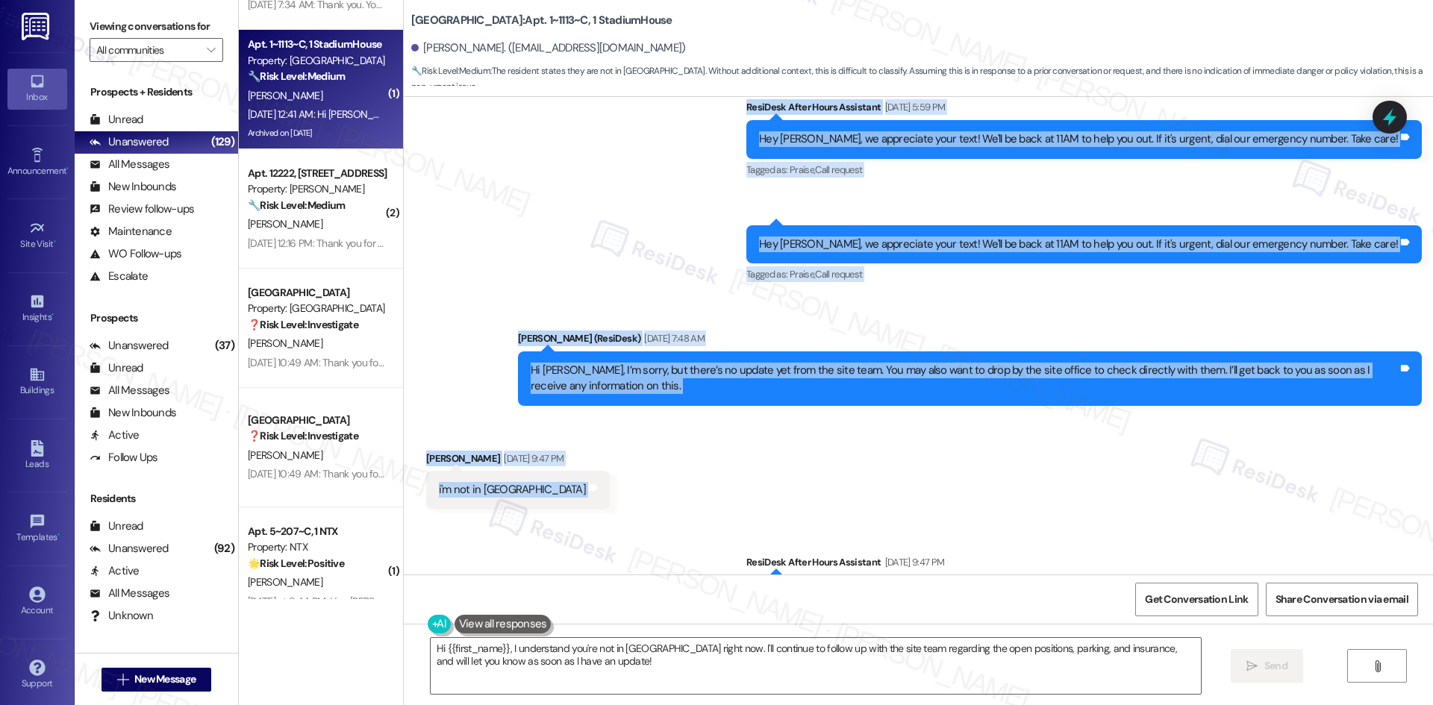
drag, startPoint x: 476, startPoint y: 281, endPoint x: 597, endPoint y: 378, distance: 154.5
click at [597, 378] on div "WO Opened request: Dryer filte... Aug 16, 2024 at 4:16 PM Status : Completed Sh…" at bounding box center [918, 336] width 1029 height 478
copy div "Sarah (ResiDesk) Jul 30, 2025 at 8:11 AM I understand your concern about the in…"
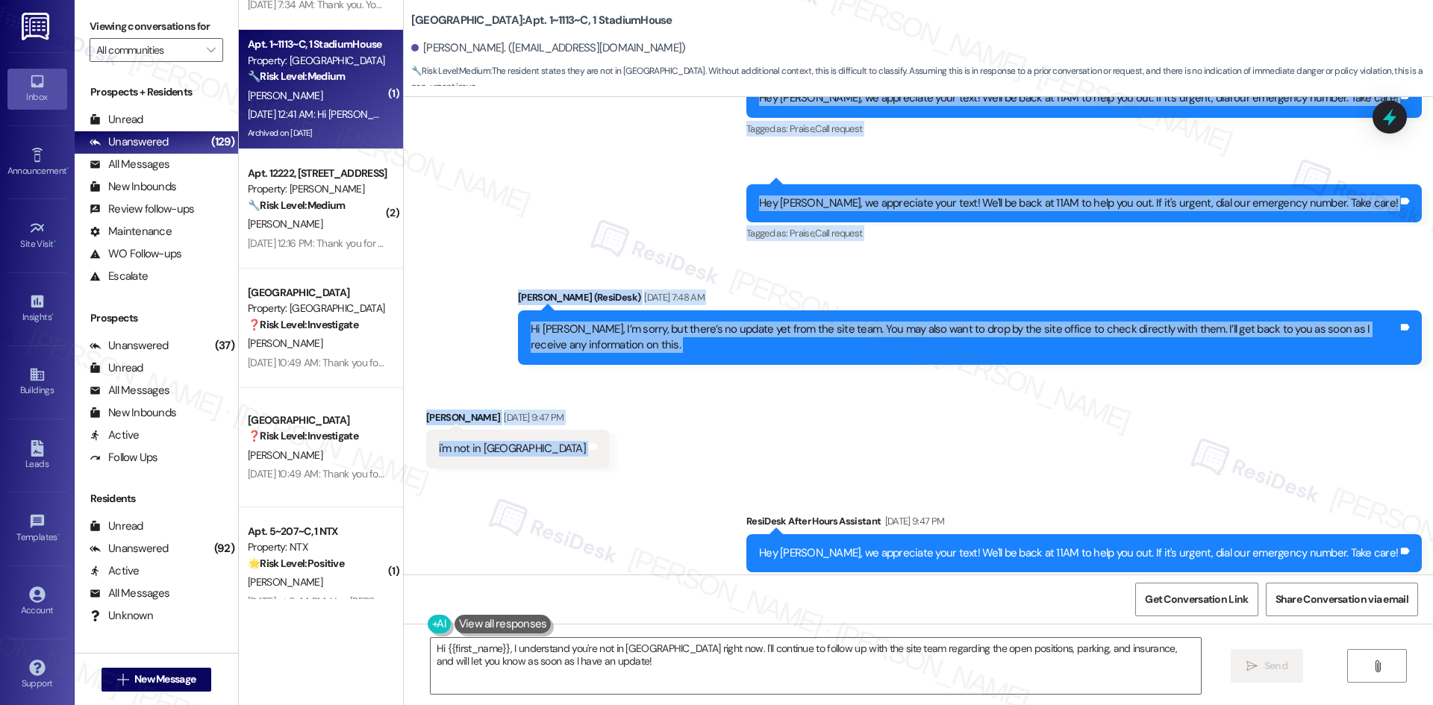
scroll to position [16566, 0]
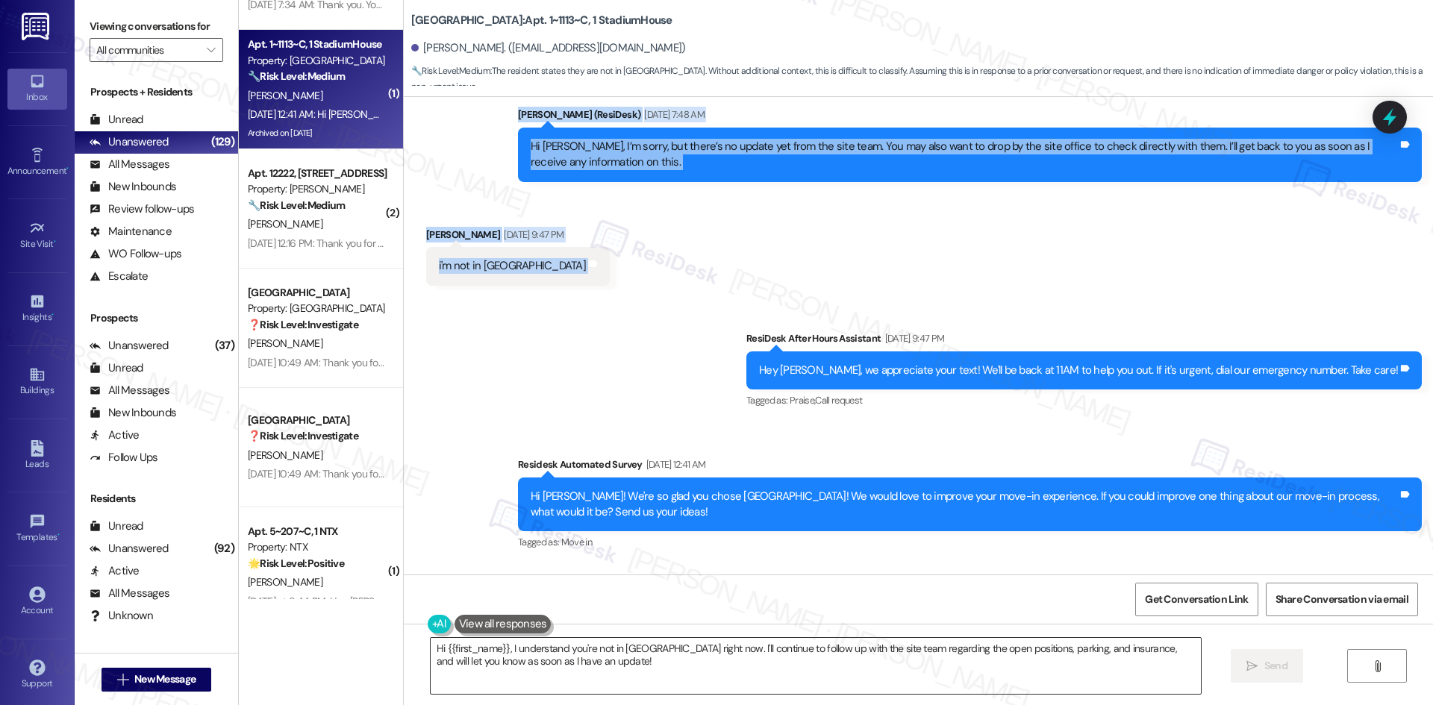
copy div "Sarah (ResiDesk) Jul 30, 2025 at 8:11 AM I understand your concern about the in…"
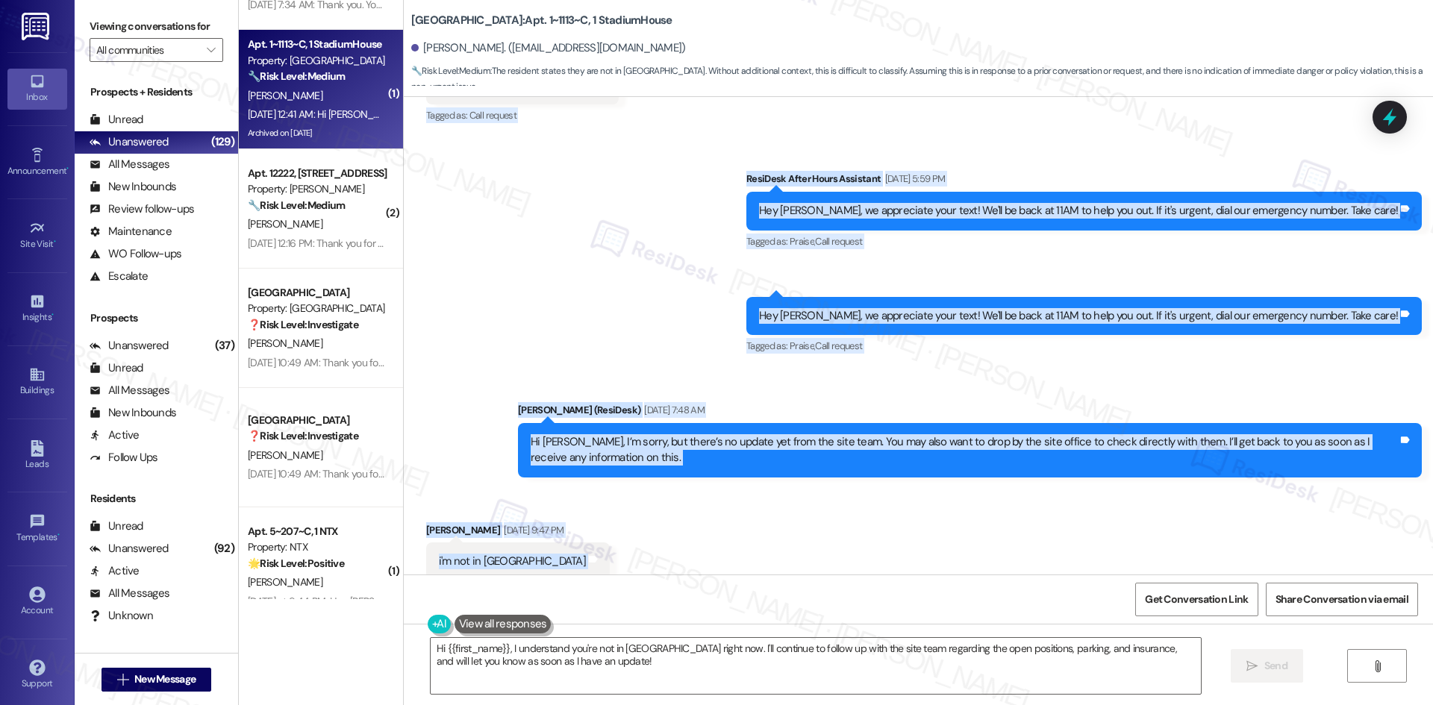
scroll to position [16268, 0]
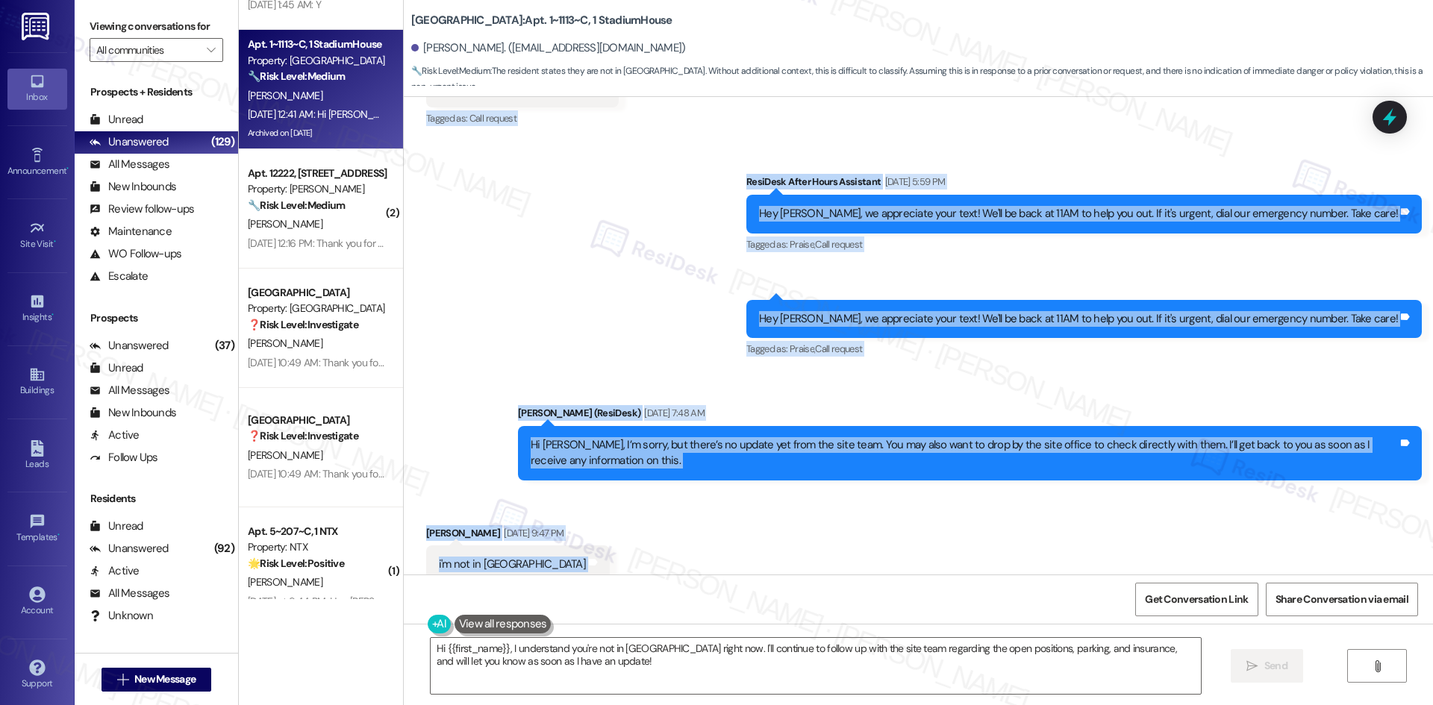
click at [664, 219] on div "Sent via SMS ResiDesk After Hours Assistant Aug 03, 2025 at 5:59 PM Hey Julia, …" at bounding box center [918, 315] width 1029 height 351
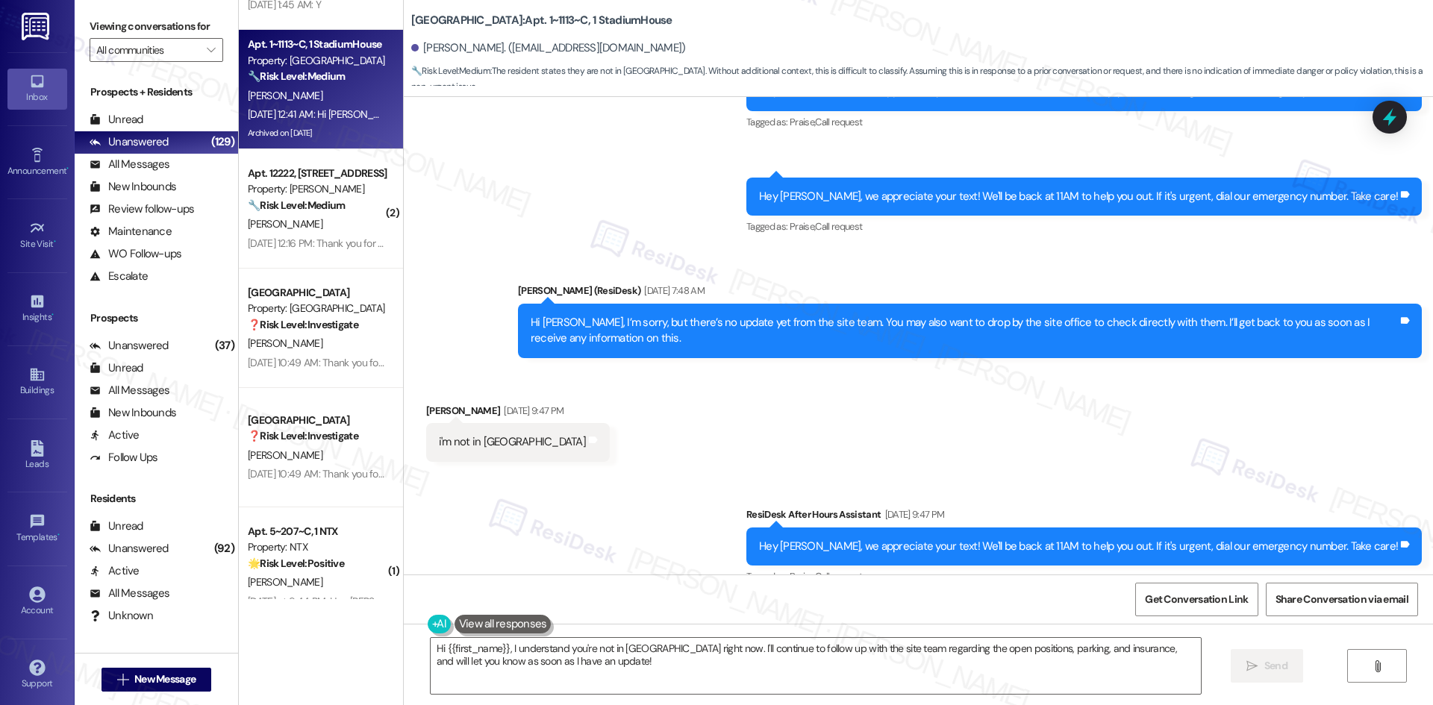
scroll to position [16566, 0]
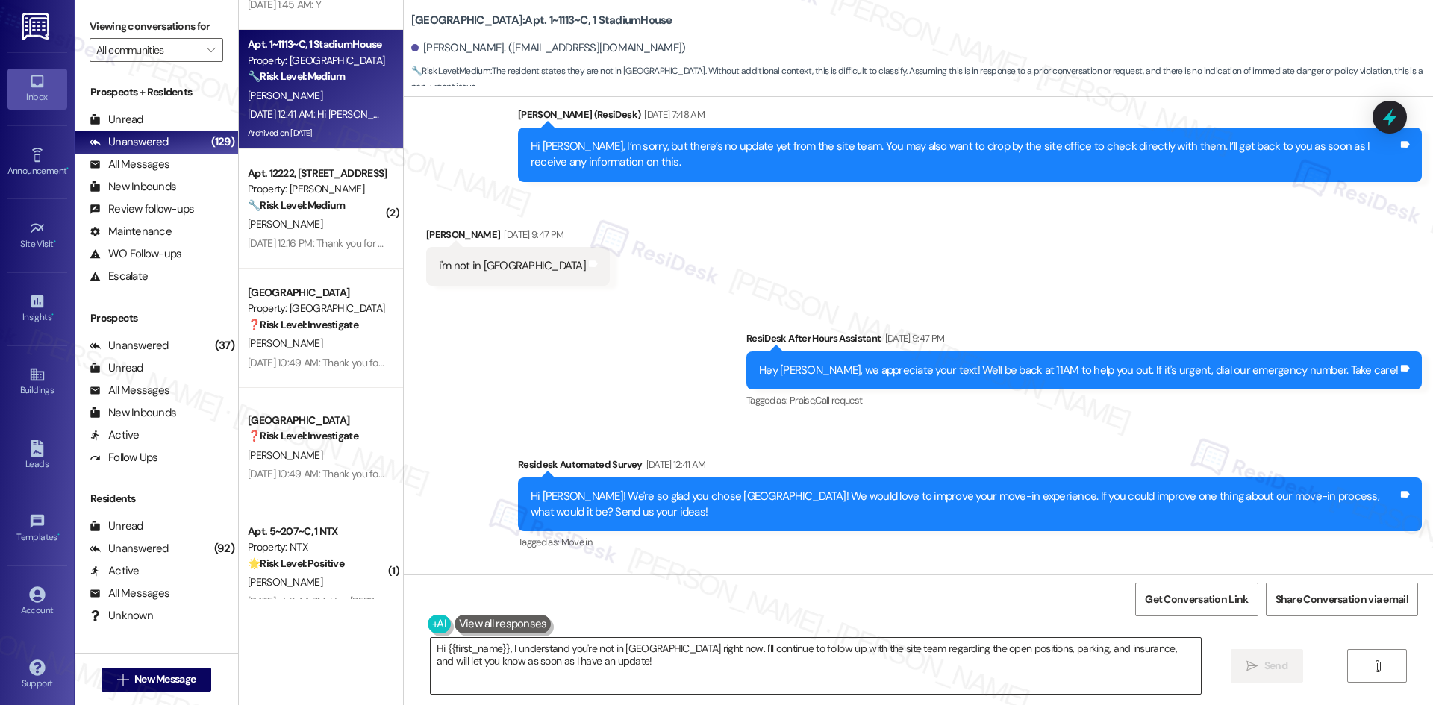
drag, startPoint x: 712, startPoint y: 653, endPoint x: 710, endPoint y: 662, distance: 9.2
click at [712, 656] on textarea "Hi {{first_name}}, I understand you're not in Gainesville right now. I'll conti…" at bounding box center [816, 666] width 770 height 56
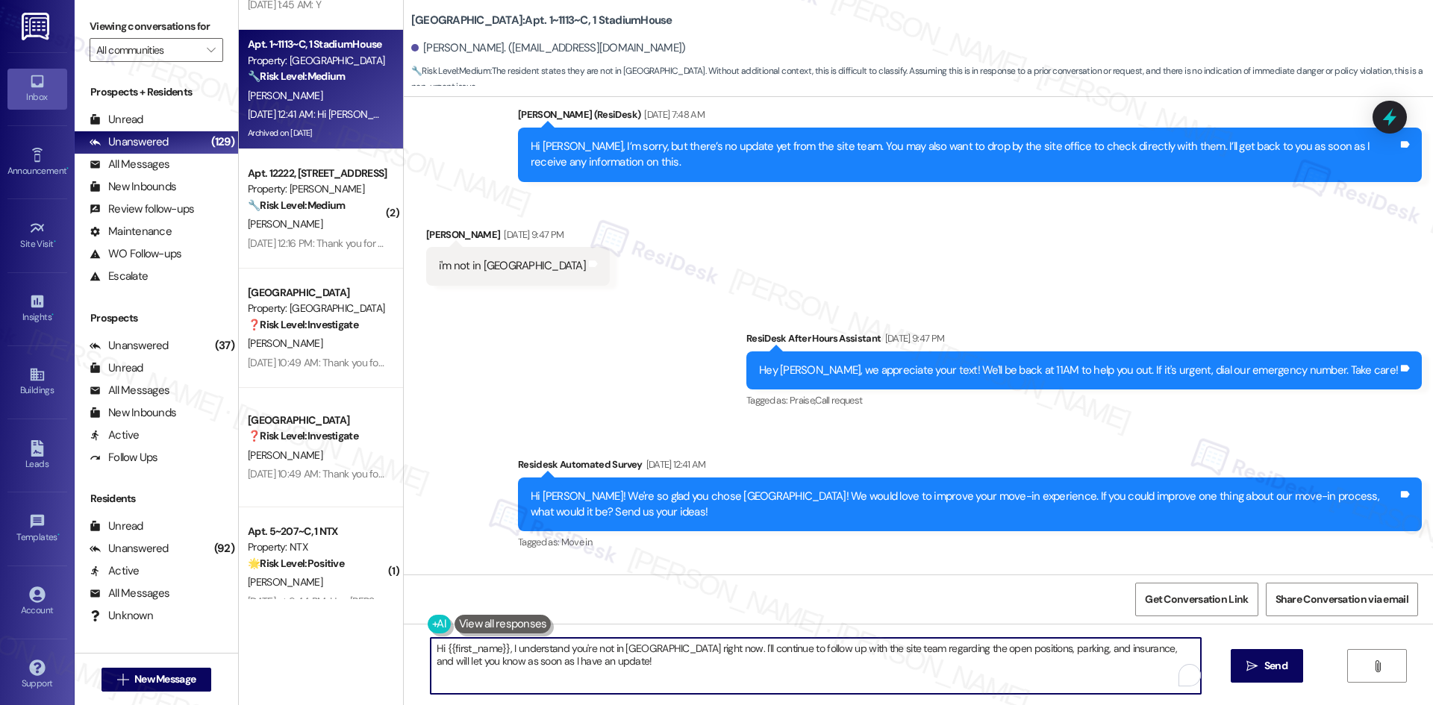
paste textarea "ChatGPT said: Hi Julia, just checking if you’ve received any update from the si…"
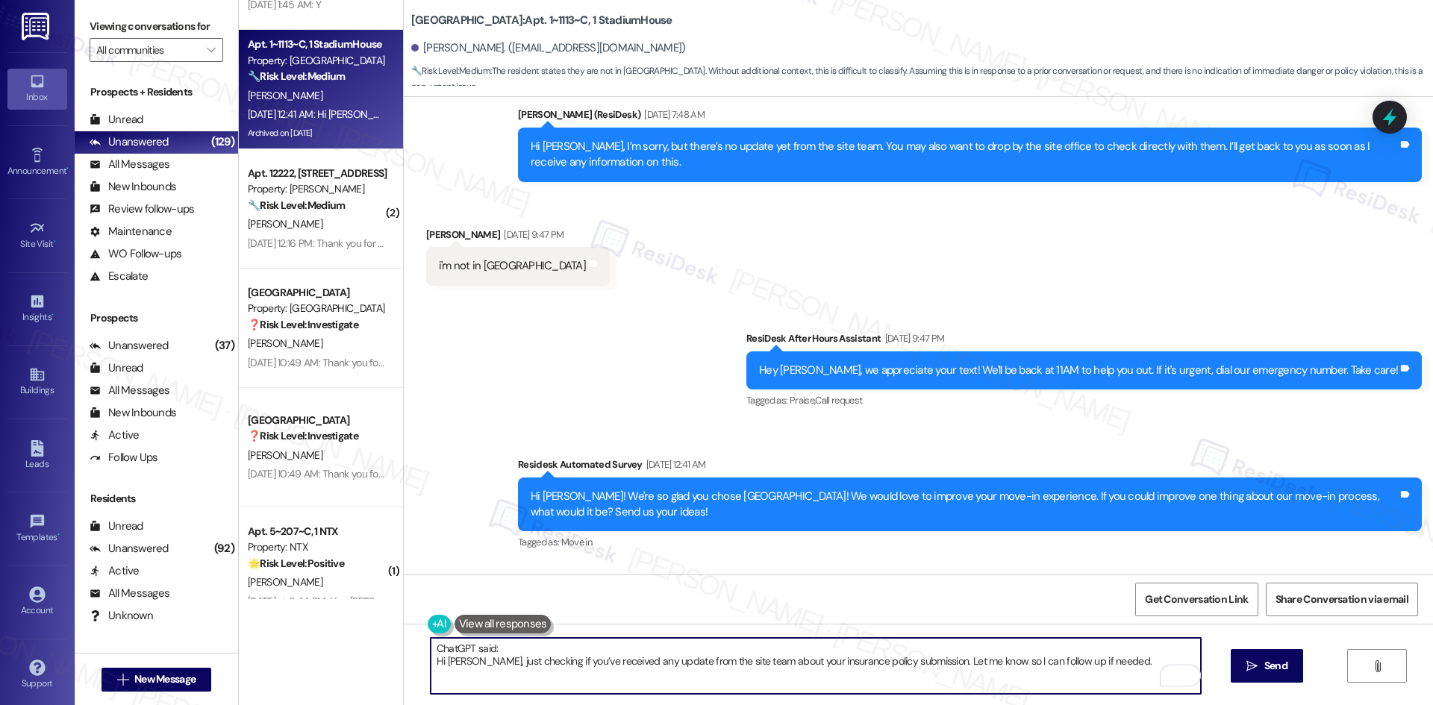
drag, startPoint x: 508, startPoint y: 646, endPoint x: 366, endPoint y: 645, distance: 141.8
click at [366, 645] on div "( 1 ) Apt. 4~302~C, 1 NTX Property: NTX 🌟 Risk Level: Positive The message is a…" at bounding box center [836, 352] width 1194 height 705
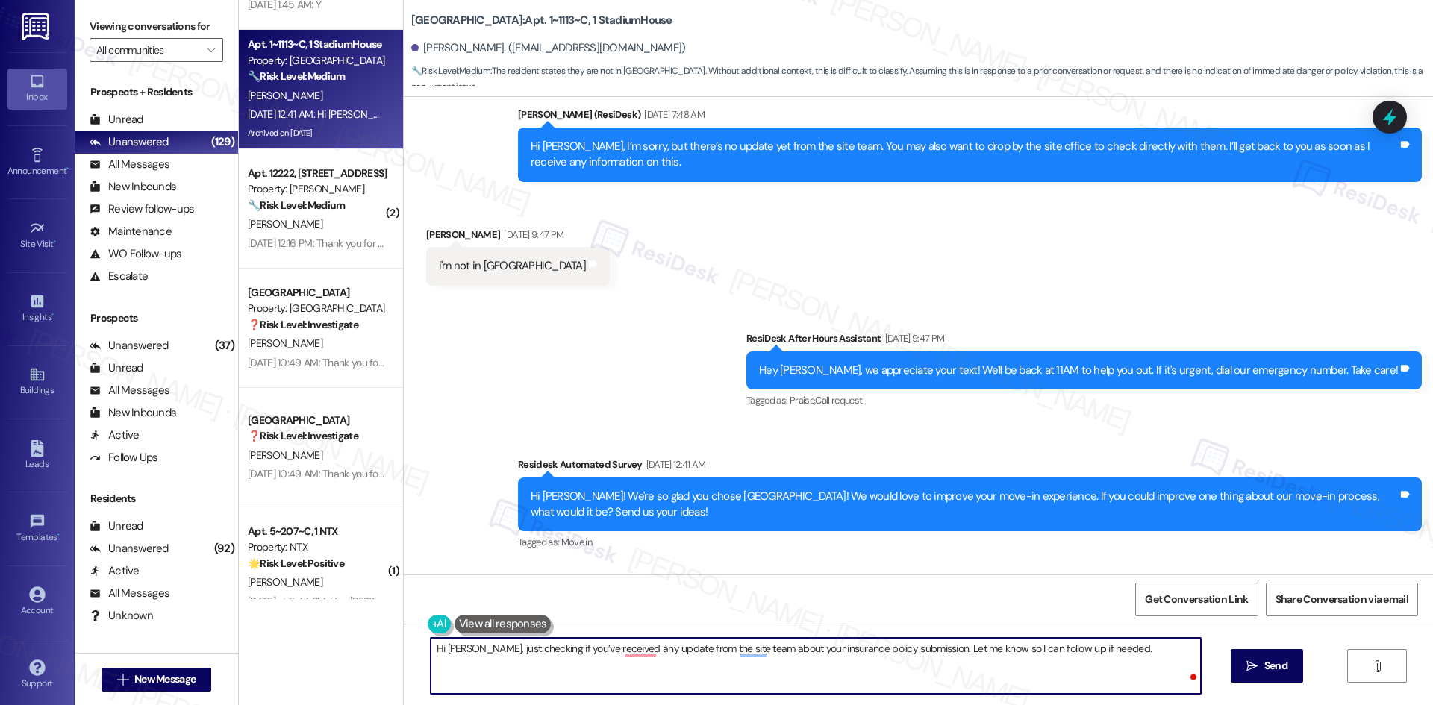
click at [649, 648] on textarea "Hi Julia, just checking if you’ve received any update from the site team about …" at bounding box center [816, 666] width 770 height 56
click at [635, 650] on textarea "Hi Julia, just checking if you’ve received any update from the site team about …" at bounding box center [816, 666] width 770 height 56
click at [746, 655] on textarea "Hi [PERSON_NAME], just checking if you’ve received any updates from the site te…" at bounding box center [816, 666] width 770 height 56
click at [1016, 663] on textarea "Hi Julia, just checking if you’ve received any updates from the site team about…" at bounding box center [816, 666] width 770 height 56
type textarea "Hi Julia, just checking if you’ve received any updates from the site team about…"
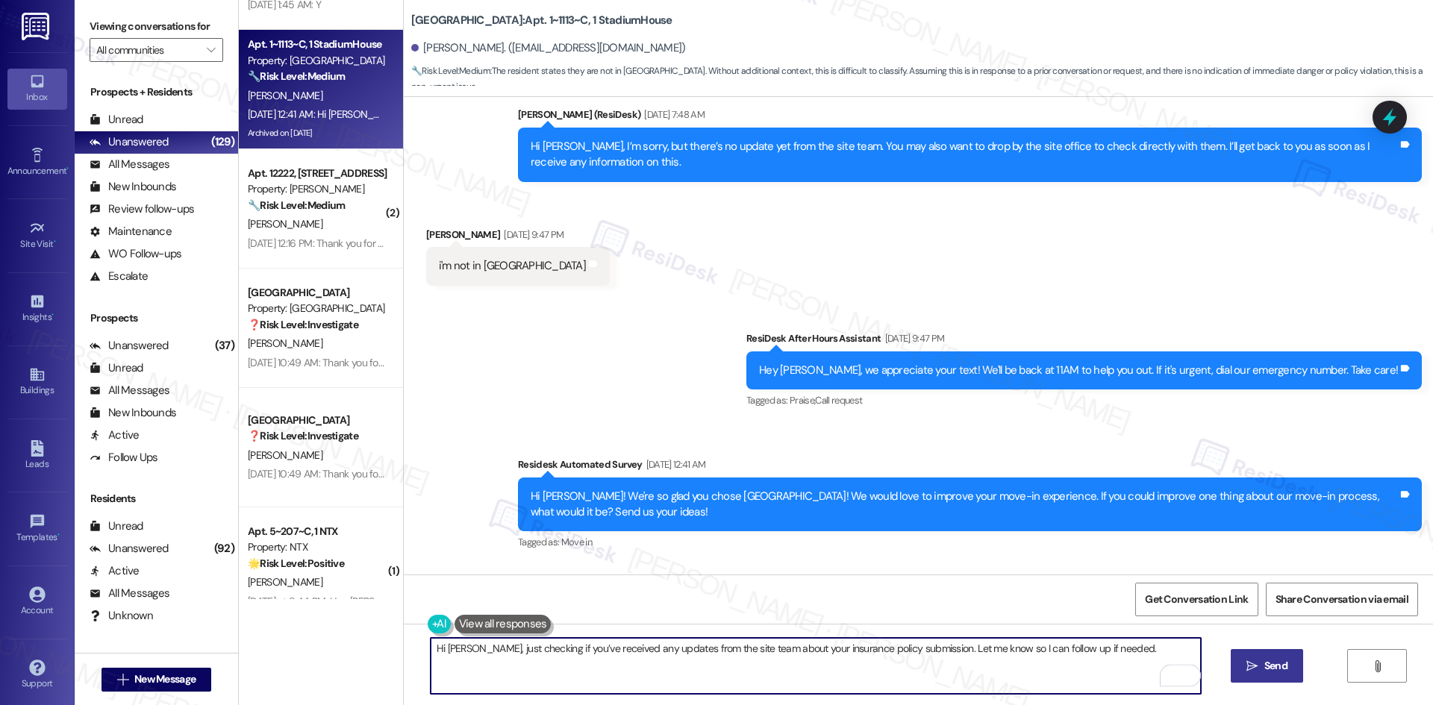
click at [1273, 673] on span "Send" at bounding box center [1275, 666] width 23 height 16
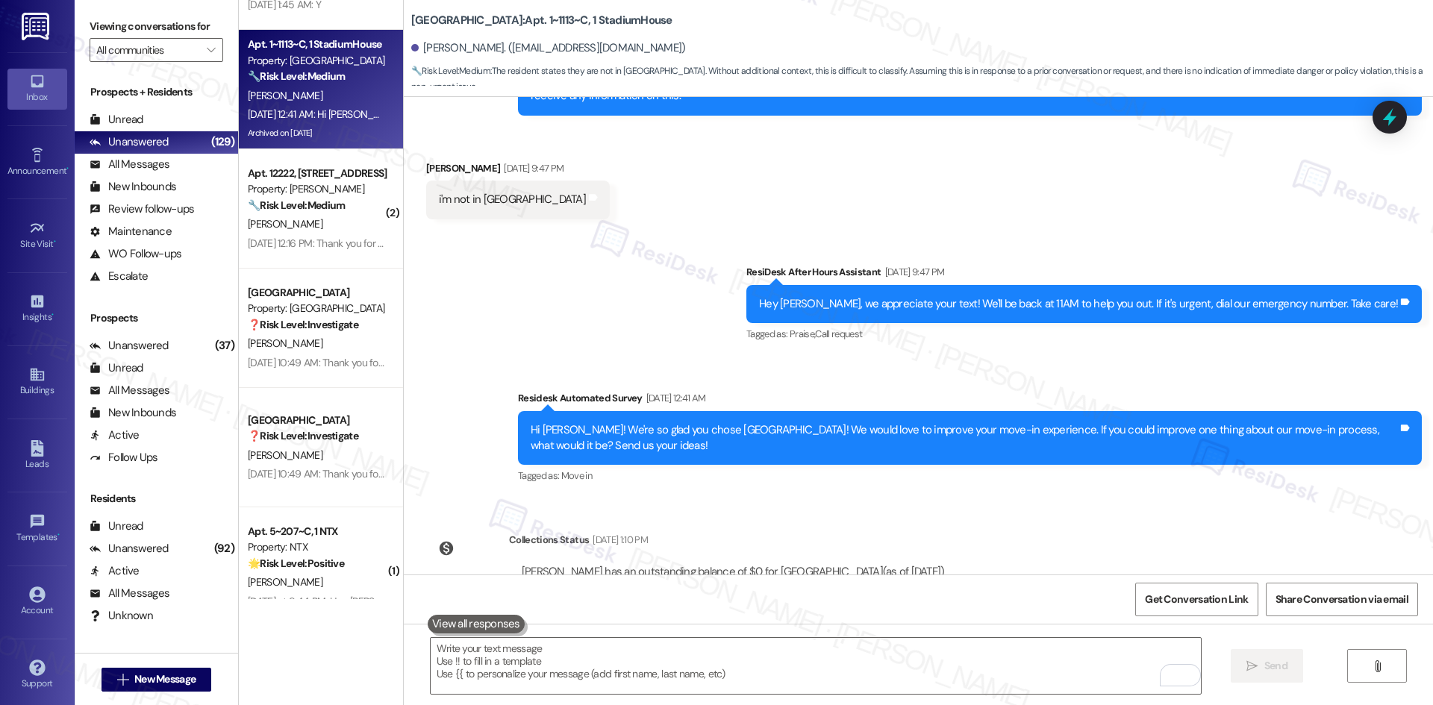
scroll to position [16671, 0]
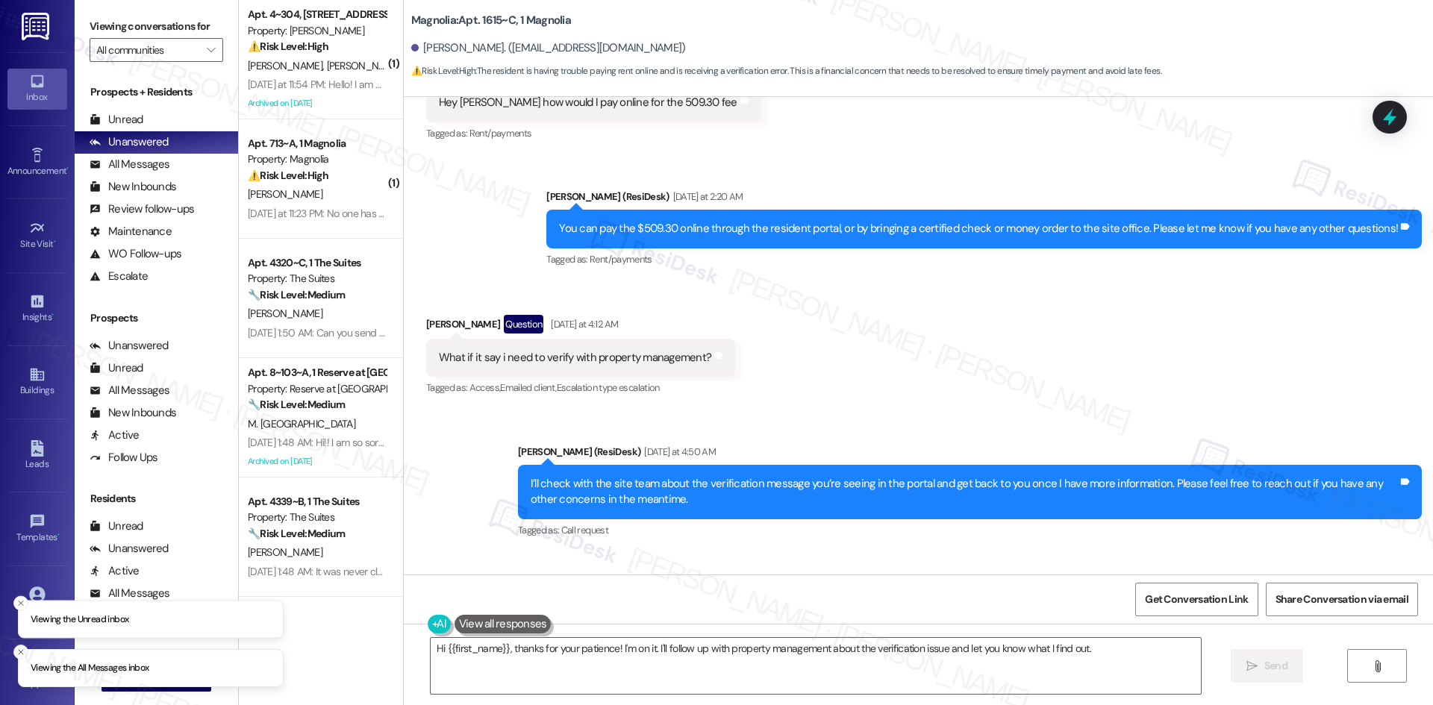
scroll to position [872, 0]
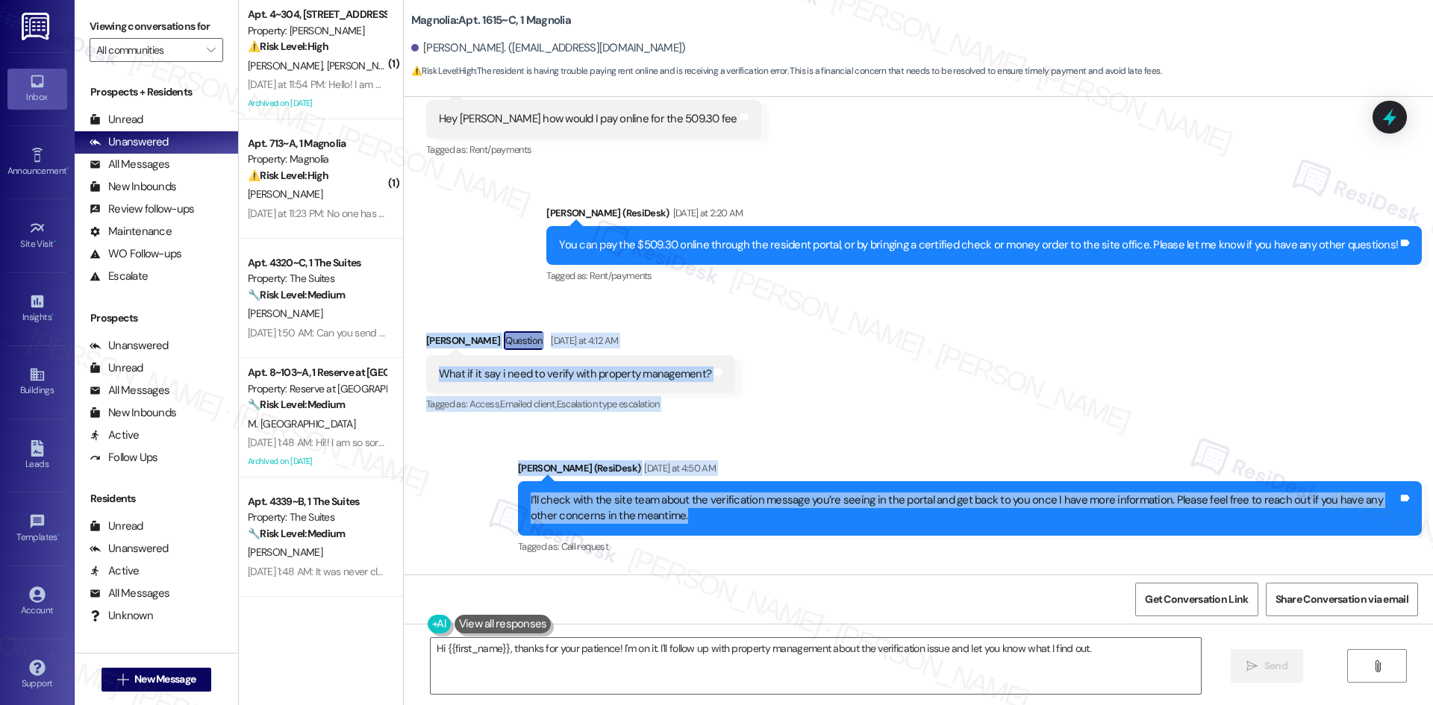
drag, startPoint x: 428, startPoint y: 343, endPoint x: 741, endPoint y: 519, distance: 359.2
click at [741, 519] on div "Lease started [DATE] 8:00 AM Survey, sent via SMS Residesk Automated Survey [DA…" at bounding box center [918, 336] width 1029 height 478
copy div "[PERSON_NAME] Question [DATE] at 4:12 AM What if it say i need to verify with p…"
click at [958, 346] on div "Received via SMS [PERSON_NAME] Question [DATE] at 4:12 AM What if it say i need…" at bounding box center [918, 362] width 1029 height 129
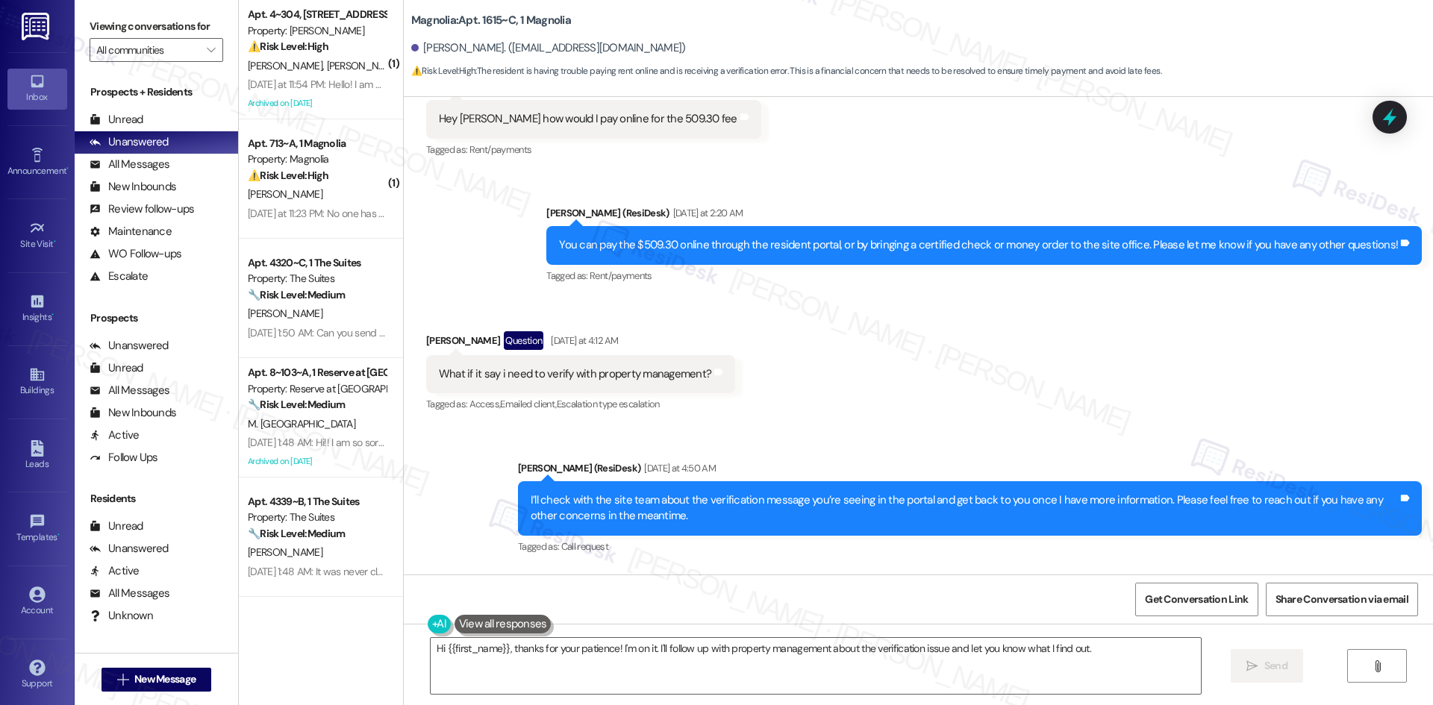
scroll to position [1170, 0]
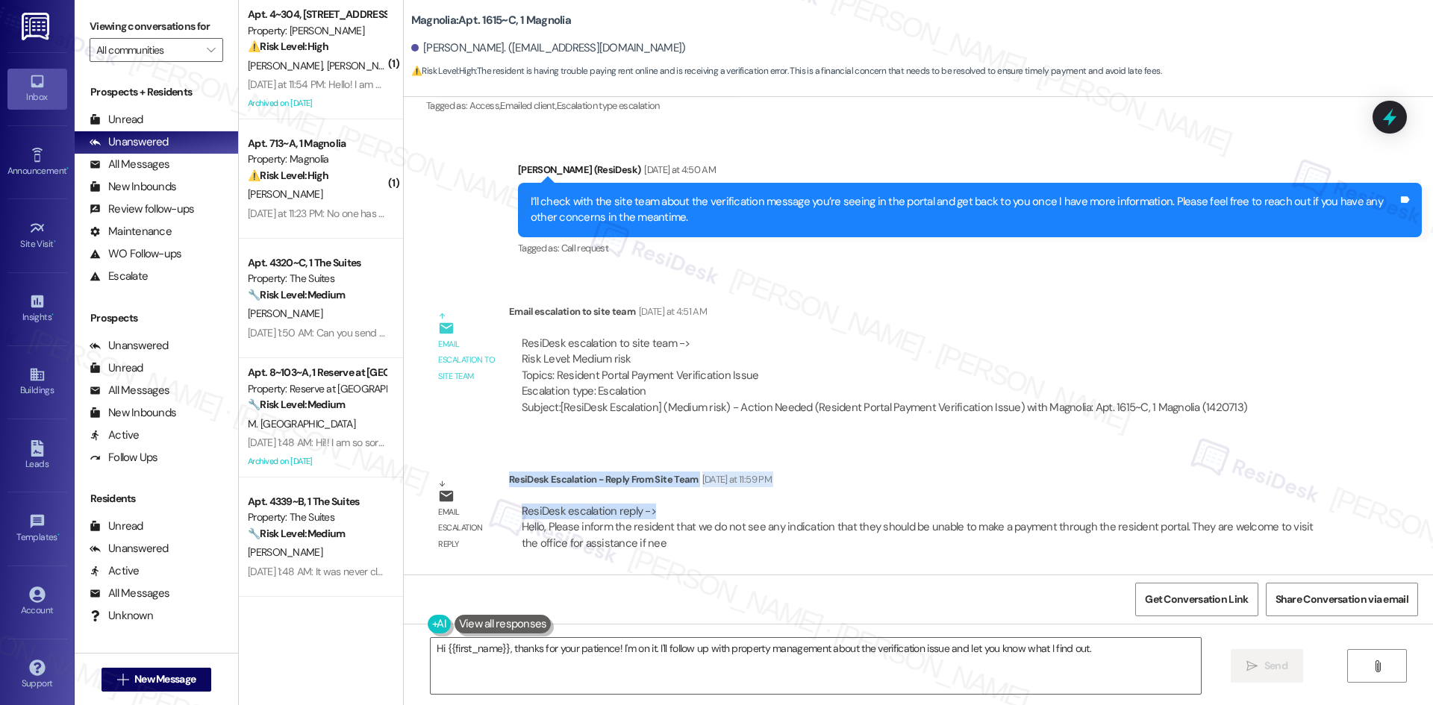
drag, startPoint x: 498, startPoint y: 478, endPoint x: 646, endPoint y: 511, distance: 151.4
click at [646, 511] on div "ResiDesk Escalation - Reply From Site Team [DATE] at 11:59 PM ResiDesk escalati…" at bounding box center [919, 517] width 821 height 91
copy div "ResiDesk Escalation - Reply From Site Team [DATE] at 11:59 PM ResiDesk escalati…"
click at [953, 314] on div "Email escalation to site team [DATE] at 4:51 AM" at bounding box center [884, 314] width 751 height 21
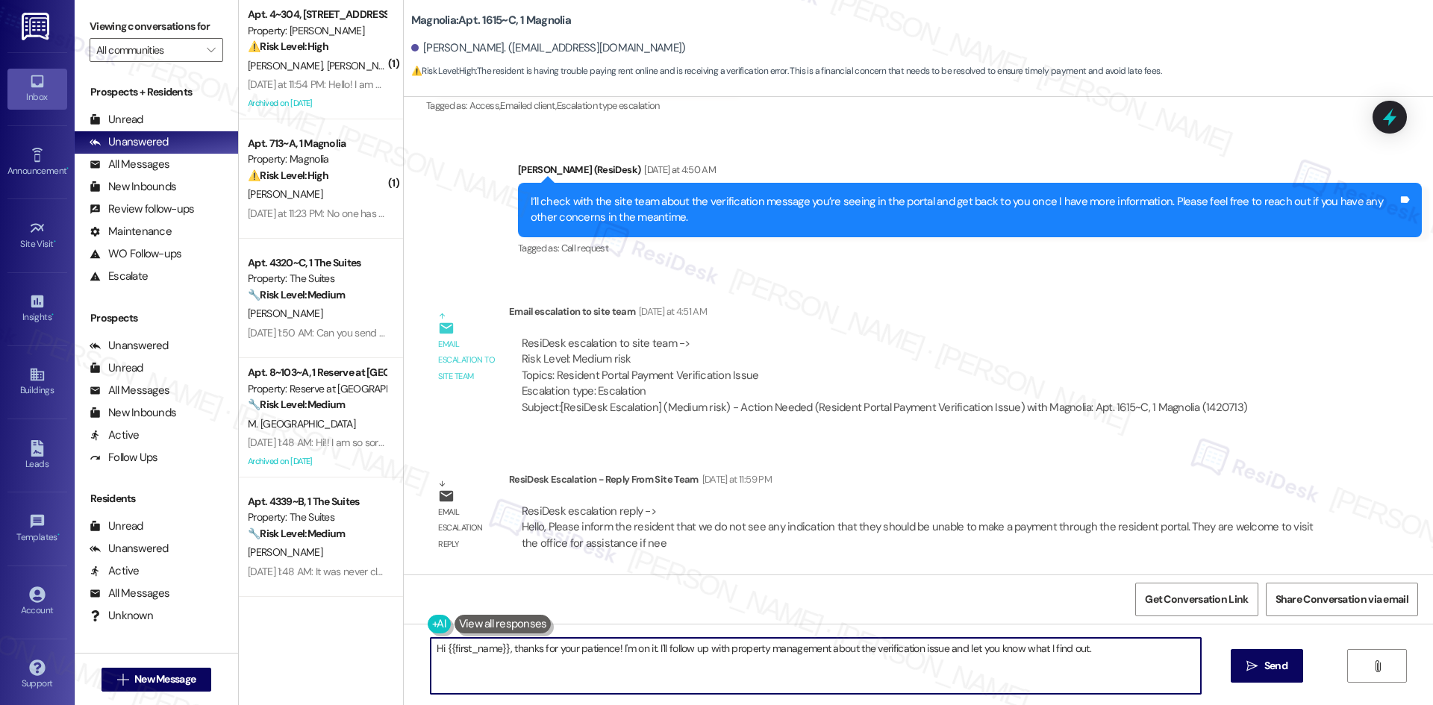
click at [746, 660] on textarea "Hi {{first_name}}, thanks for your patience! I'm on it. I'll follow up with pro…" at bounding box center [816, 666] width 770 height 56
paste textarea "[PERSON_NAME], the site team confirmed there’s no issue preventing you from mak…"
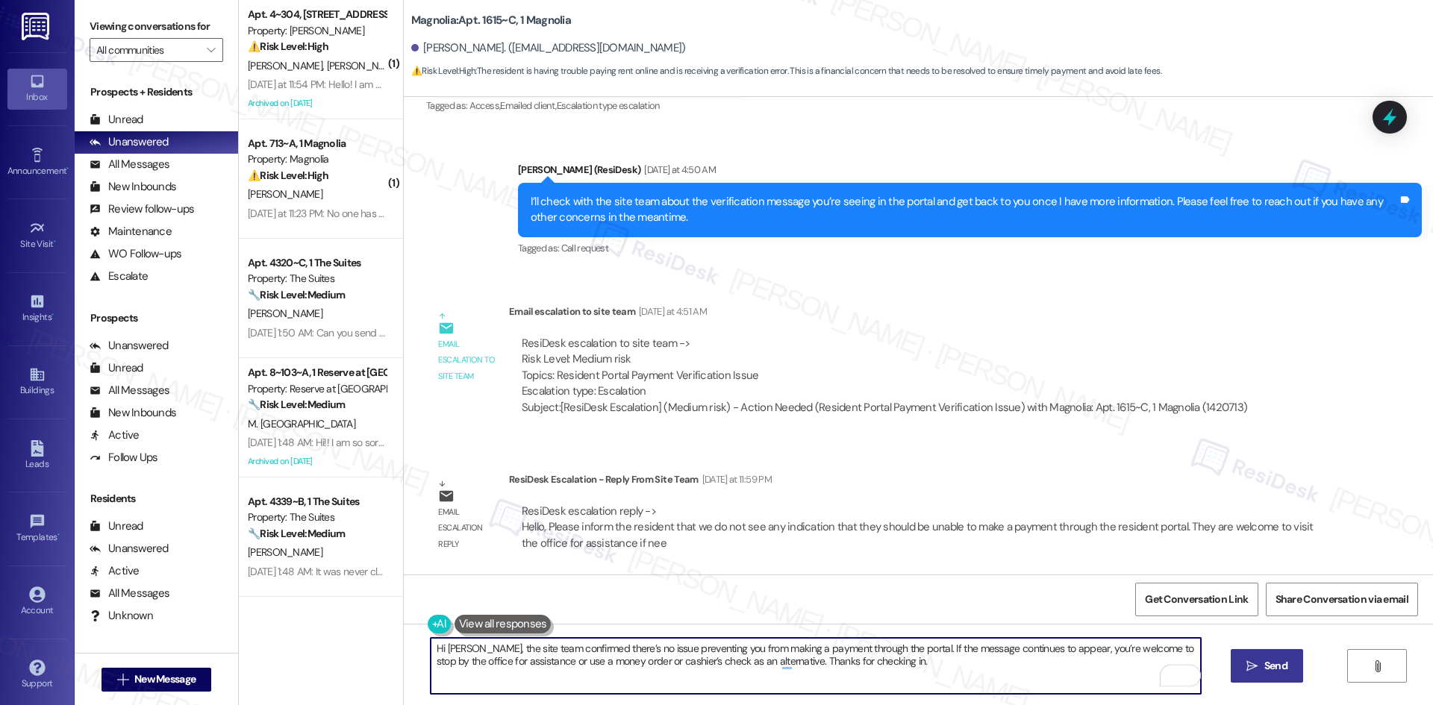
type textarea "Hi [PERSON_NAME], the site team confirmed there’s no issue preventing you from …"
click at [1255, 668] on icon "" at bounding box center [1251, 666] width 11 height 12
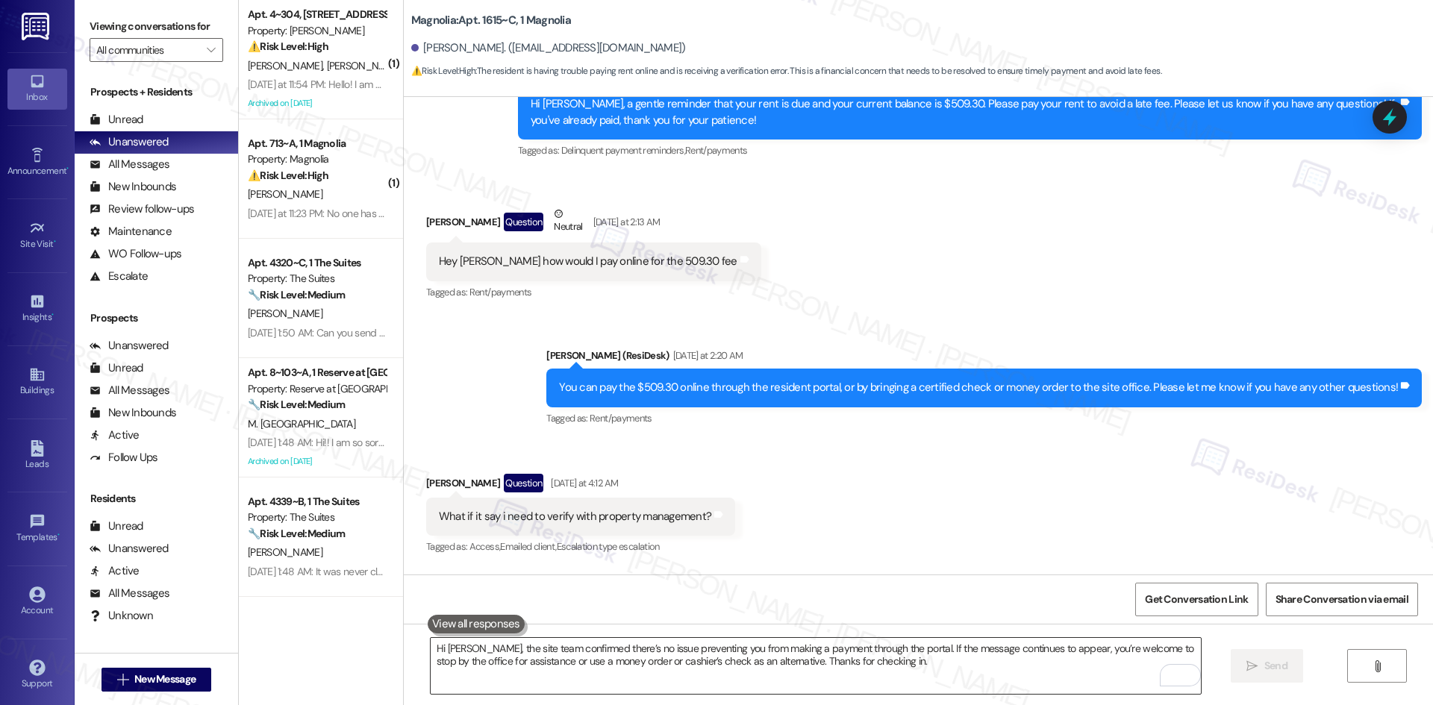
scroll to position [724, 0]
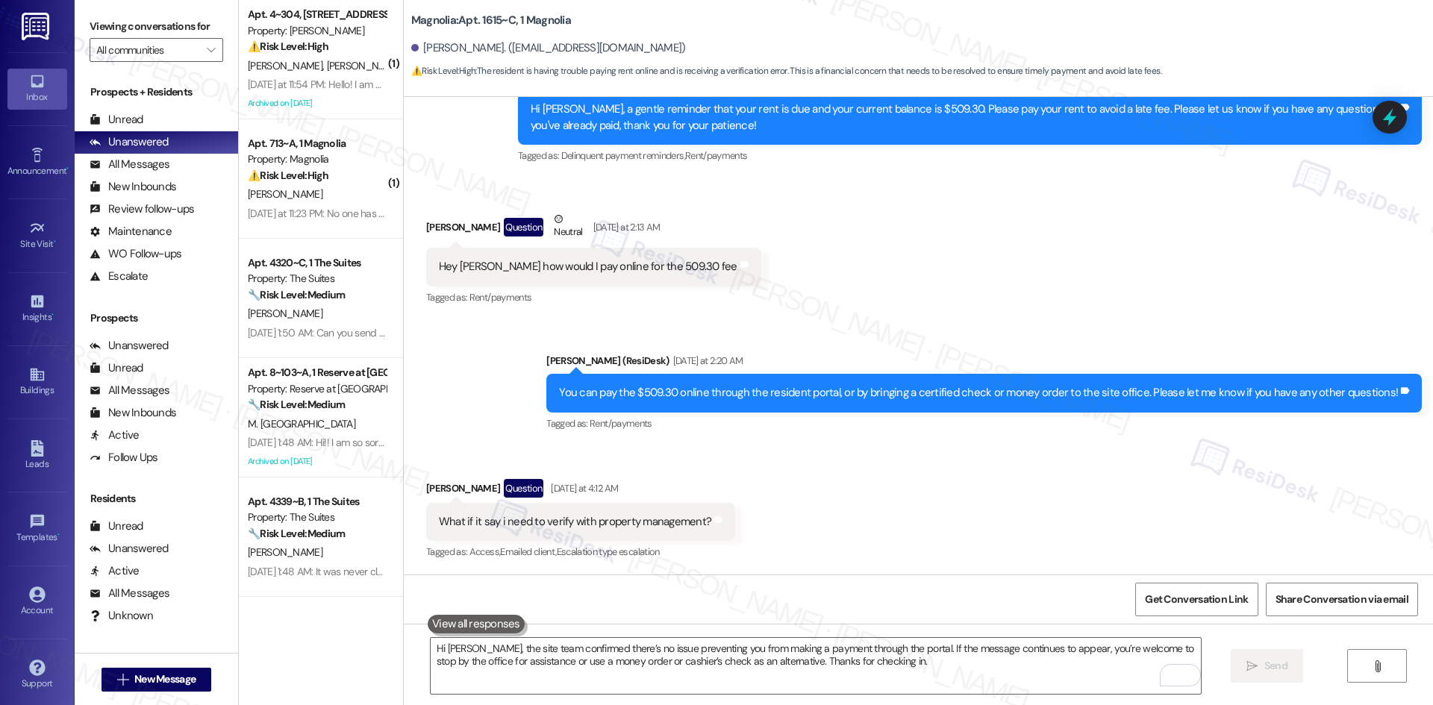
click at [840, 530] on div "Received via SMS [PERSON_NAME] Question [DATE] at 4:12 AM What if it say i need…" at bounding box center [918, 510] width 1029 height 129
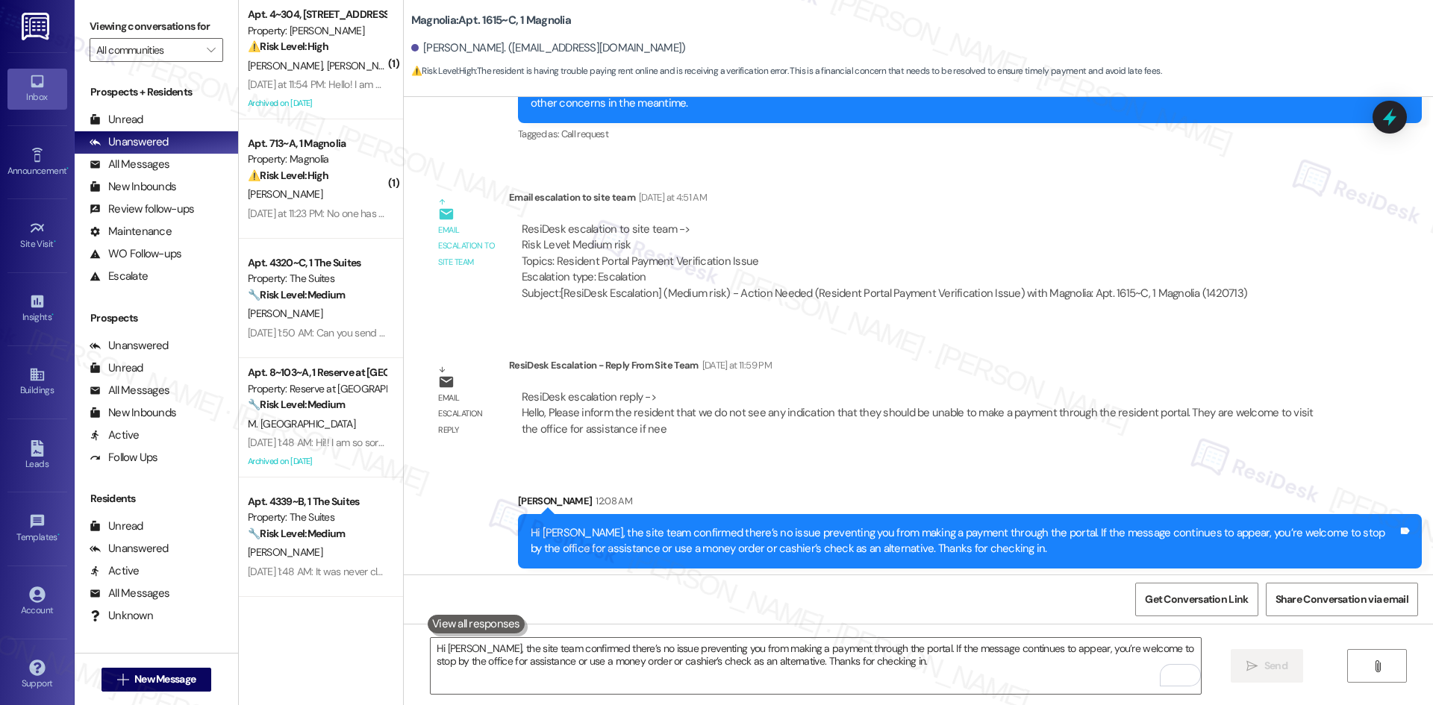
scroll to position [1290, 0]
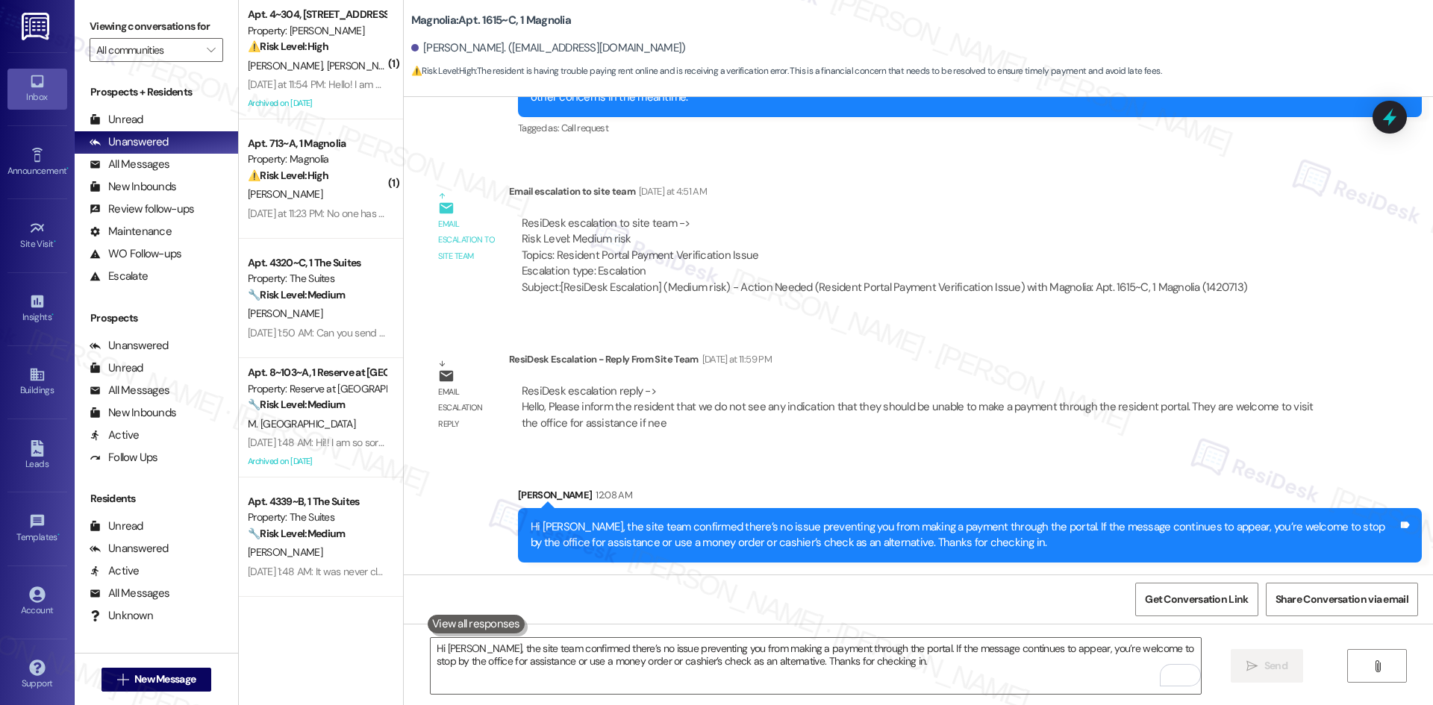
click at [946, 434] on div "ResiDesk escalation reply -> Hello, Please inform the resident that we do not s…" at bounding box center [919, 407] width 821 height 70
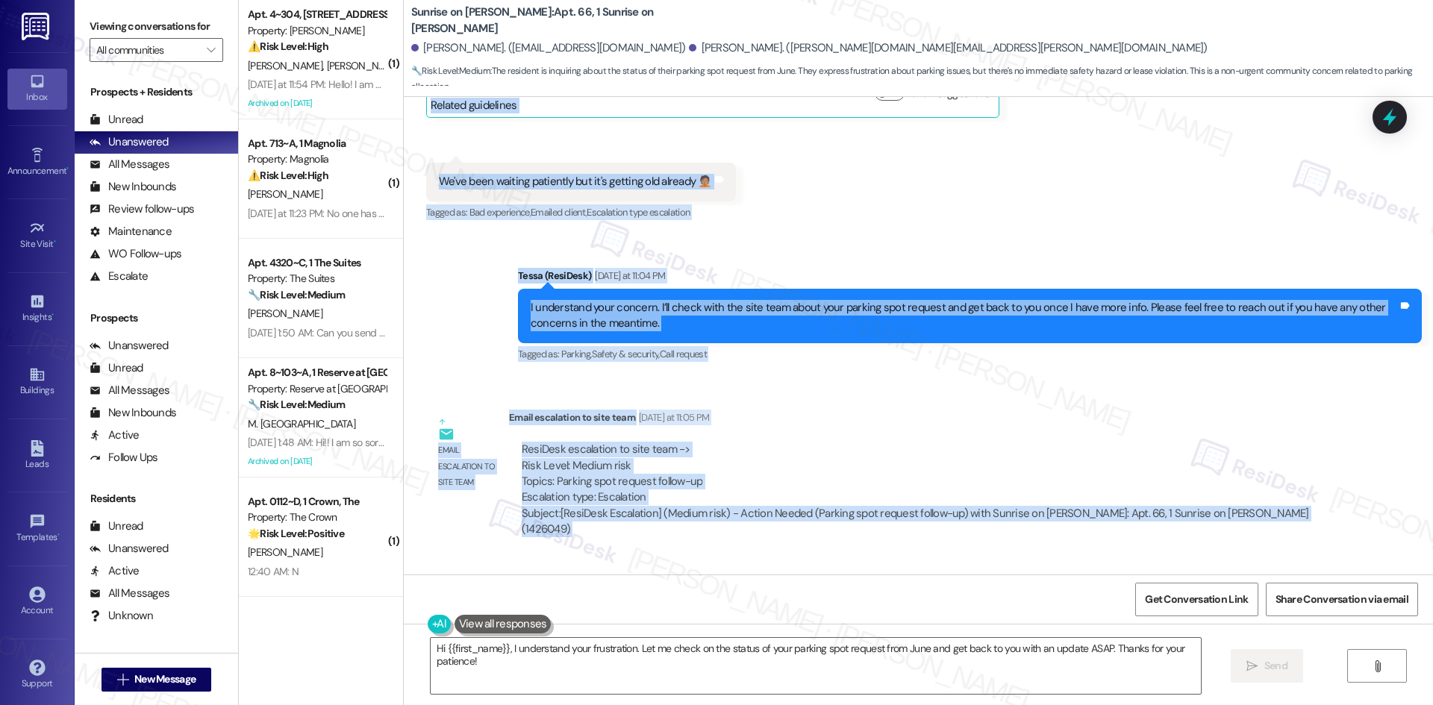
scroll to position [7451, 0]
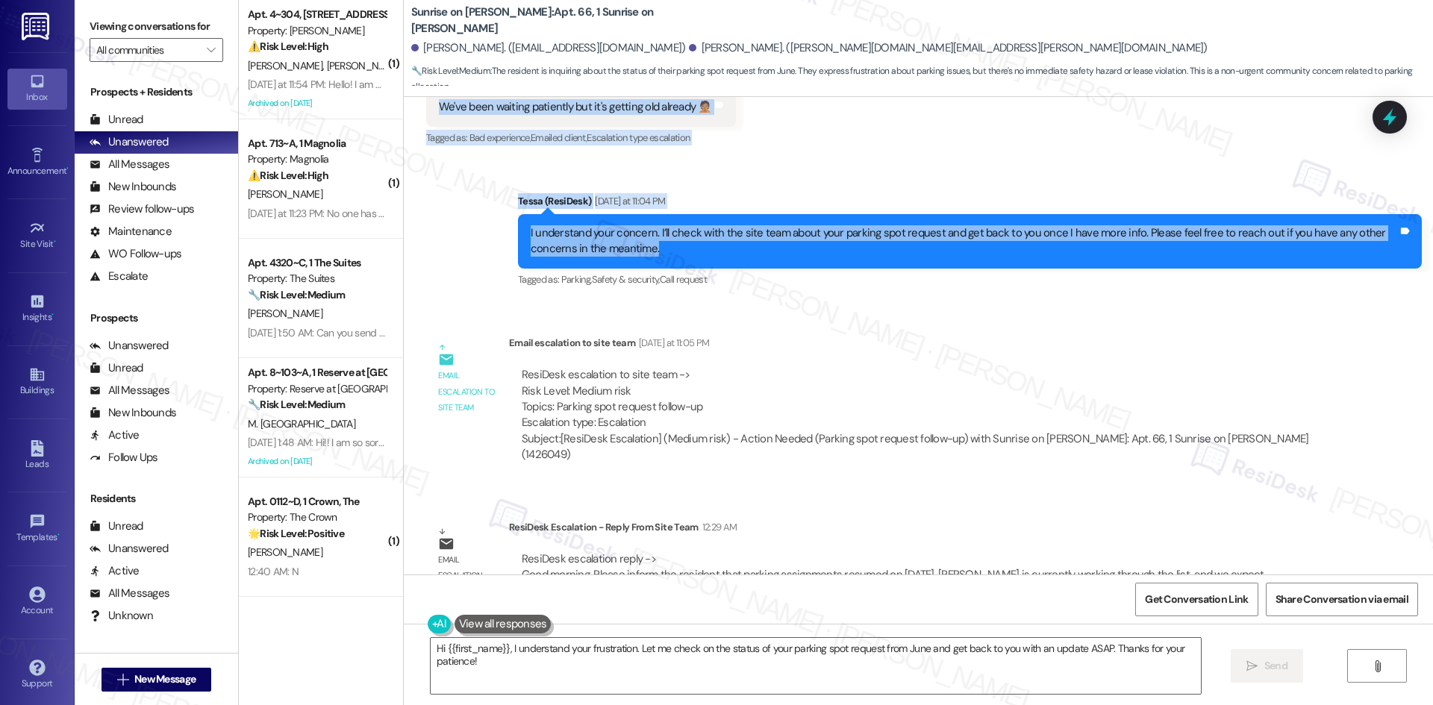
drag, startPoint x: 404, startPoint y: 296, endPoint x: 1303, endPoint y: 223, distance: 901.4
click at [1303, 223] on div "Lease started [DATE] 8:00 AM Survey, sent via SMS Residesk Automated Survey [DA…" at bounding box center [918, 336] width 1029 height 478
copy div "[PERSON_NAME] Question [DATE] at 7:56 AM When will we be getting our parking sp…"
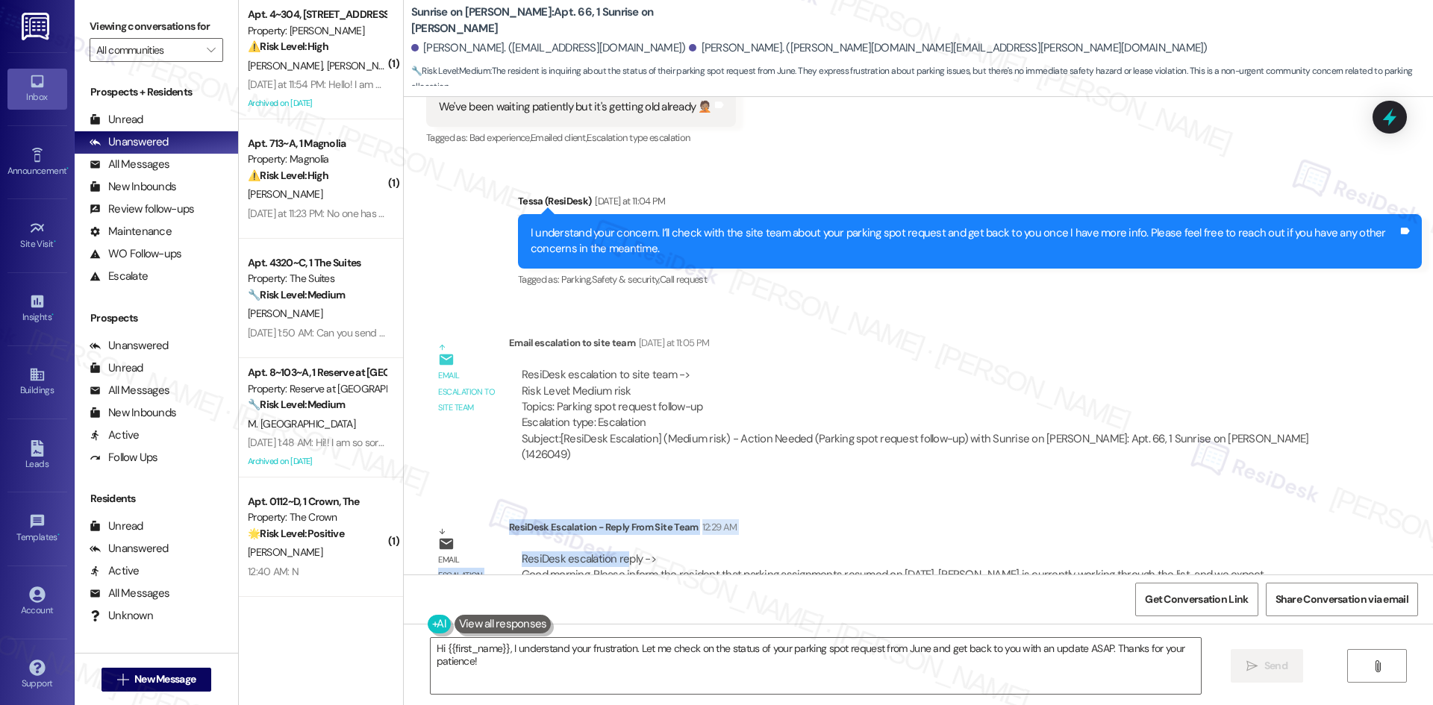
drag, startPoint x: 496, startPoint y: 480, endPoint x: 615, endPoint y: 502, distance: 120.7
click at [615, 508] on div "Email escalation reply ResiDesk Escalation - Reply From Site Team 12:29 AM Resi…" at bounding box center [878, 564] width 926 height 113
click at [615, 540] on div "ResiDesk escalation reply -> Good morning, Please inform the resident that park…" at bounding box center [919, 575] width 821 height 70
drag, startPoint x: 499, startPoint y: 475, endPoint x: 677, endPoint y: 508, distance: 180.6
click at [677, 519] on div "ResiDesk Escalation - Reply From Site Team 12:29 AM ResiDesk escalation reply -…" at bounding box center [919, 564] width 821 height 91
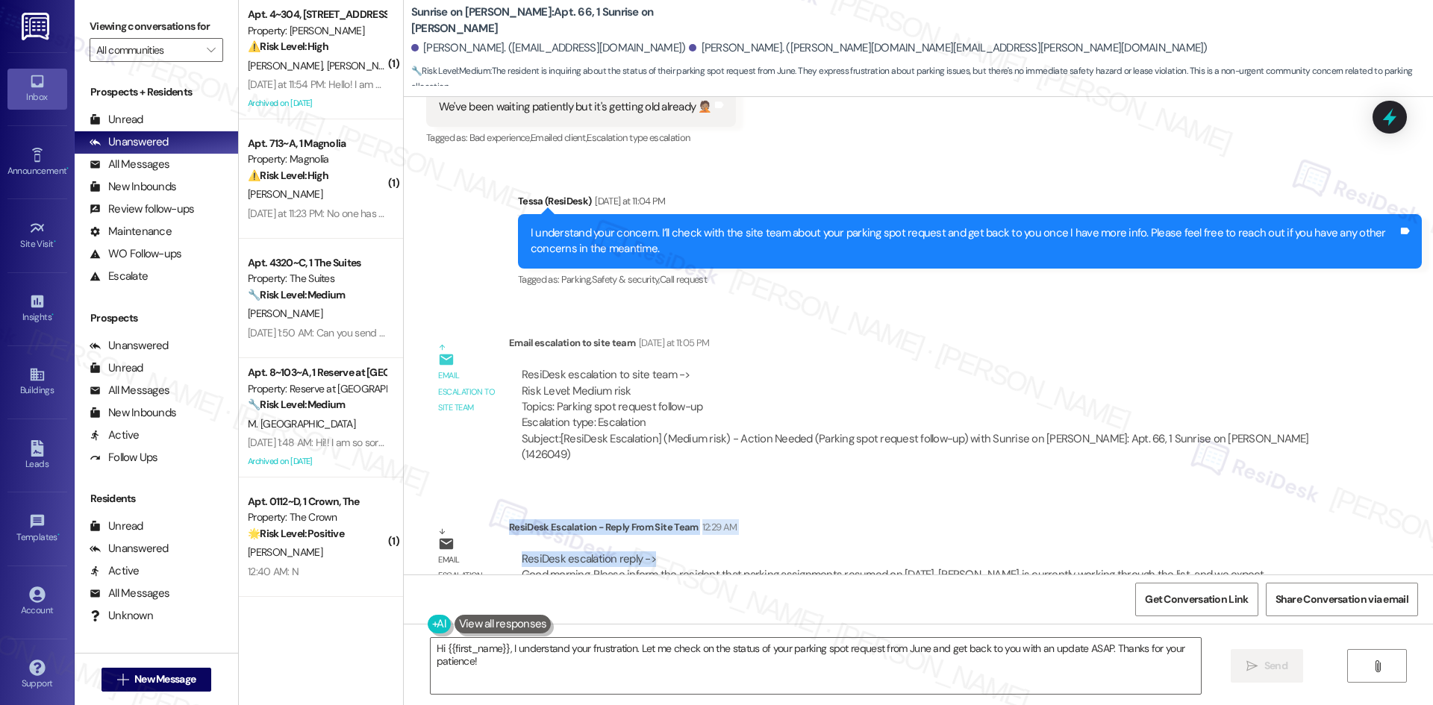
copy div "ResiDesk Escalation - Reply From Site Team 12:29 AM ResiDesk escalation reply ->"
click at [832, 335] on div "Email escalation to site team [DATE] at 11:05 PM" at bounding box center [919, 345] width 821 height 21
click at [987, 324] on div "Email escalation to site team Email escalation to site team [DATE] at 11:05 PM …" at bounding box center [878, 404] width 926 height 161
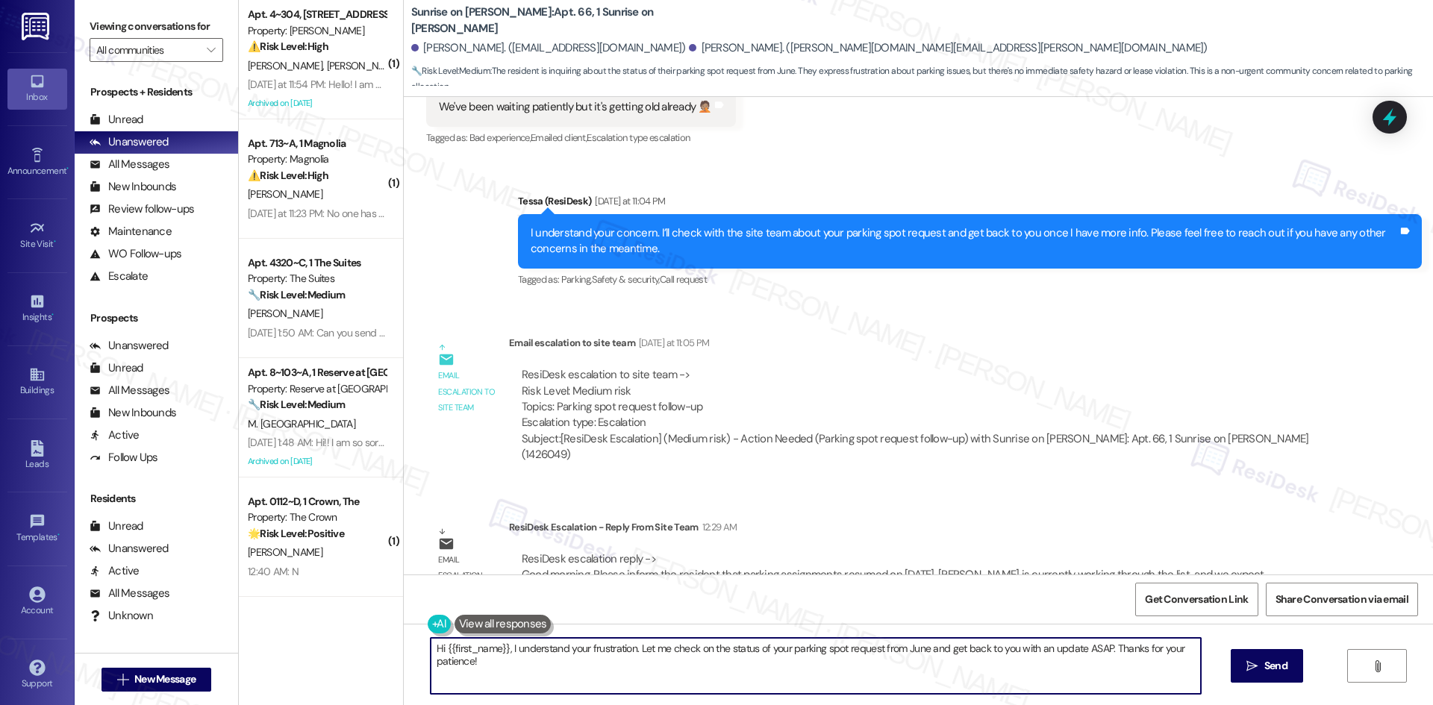
click at [668, 669] on textarea "Hi {{first_name}}, I understand your frustration. Let me check on the status of…" at bounding box center [816, 666] width 770 height 56
paste textarea "[PERSON_NAME], the site team said parking assignments resumed on [DATE] and [PE…"
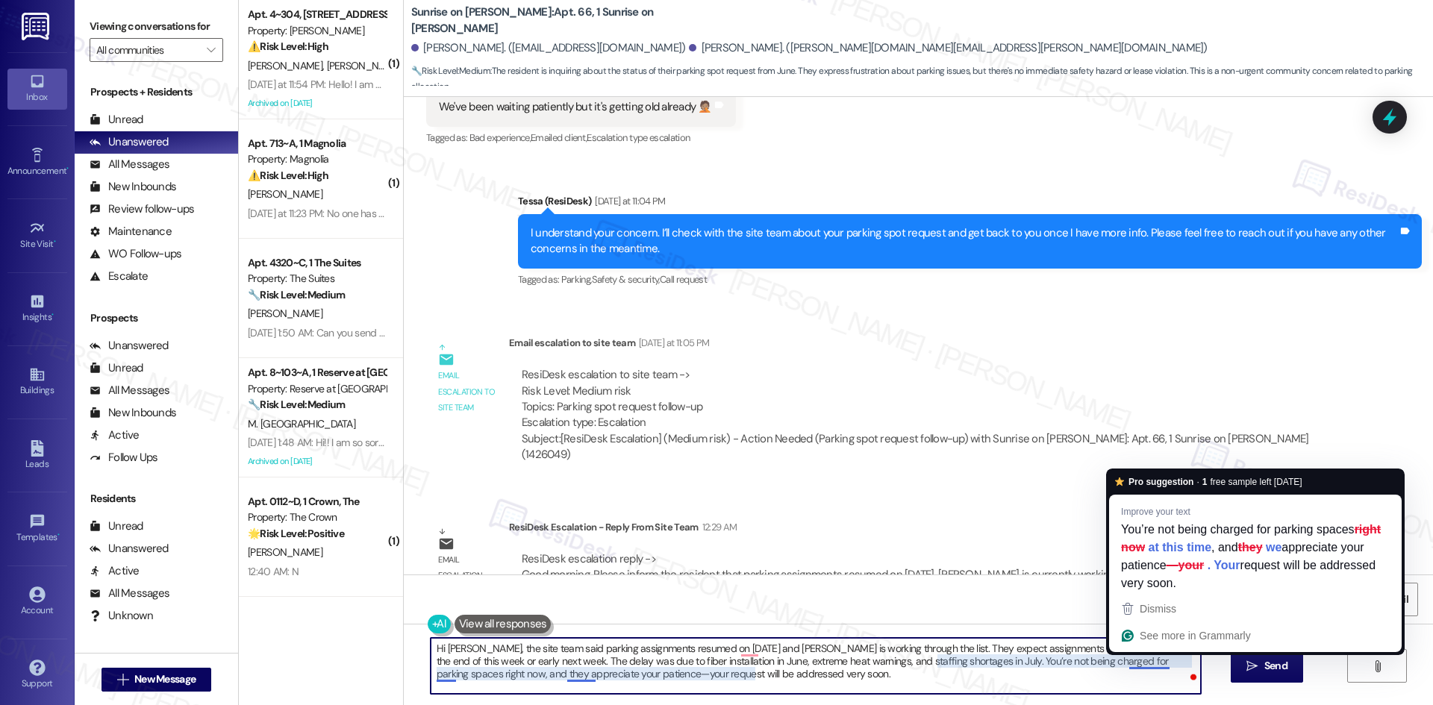
click at [1127, 665] on textarea "Hi [PERSON_NAME], the site team said parking assignments resumed on [DATE] and …" at bounding box center [816, 666] width 770 height 56
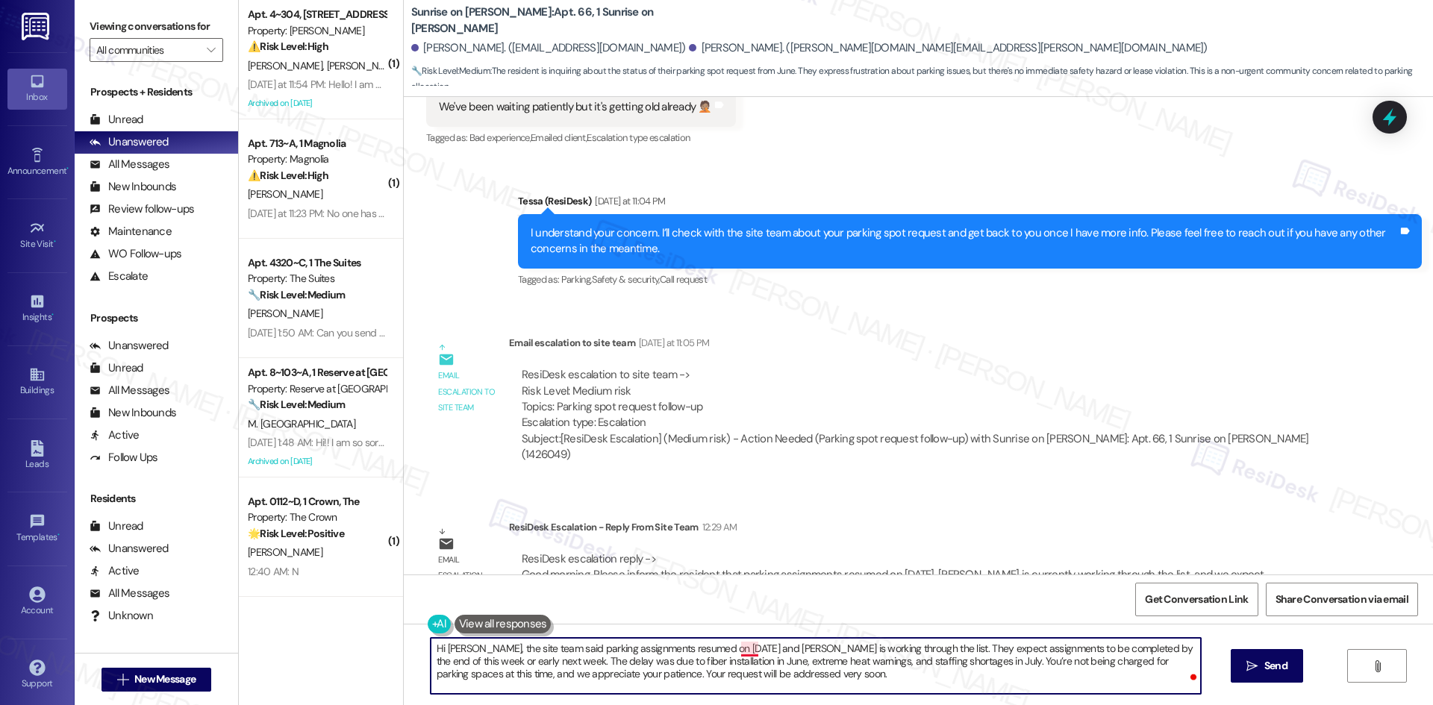
click at [737, 650] on textarea "Hi [PERSON_NAME], the site team said parking assignments resumed on [DATE] and …" at bounding box center [816, 666] width 770 height 56
type textarea "Hi [PERSON_NAME], the site team said parking assignments resumed on [DATE], and…"
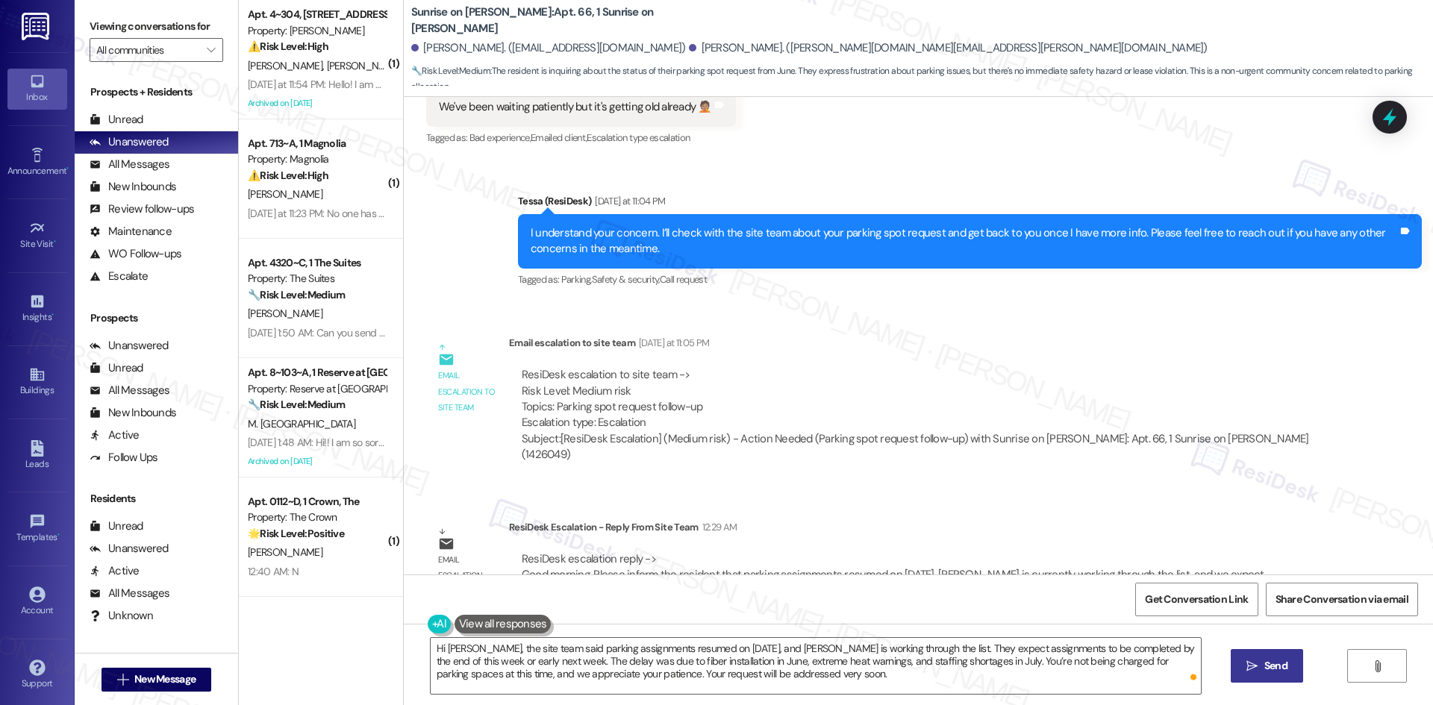
click at [1274, 671] on span "Send" at bounding box center [1275, 666] width 23 height 16
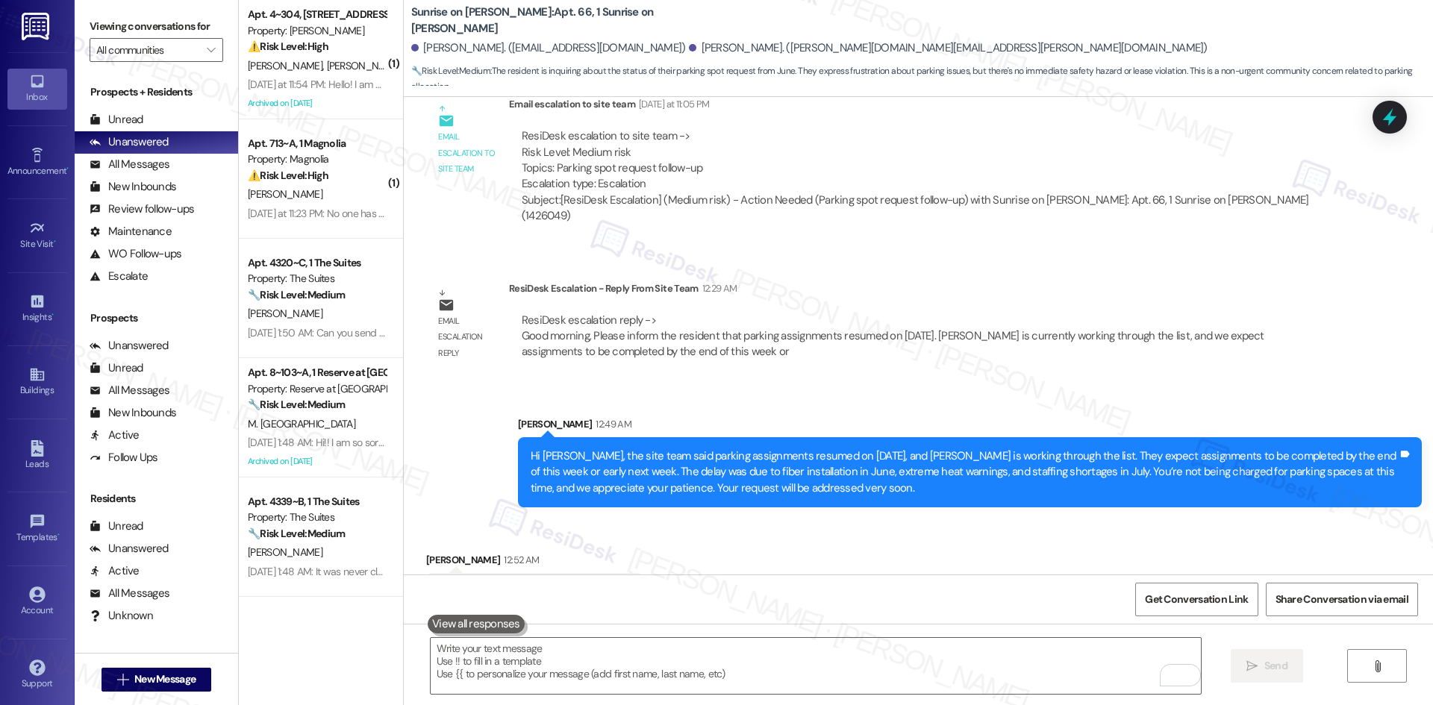
scroll to position [7691, 0]
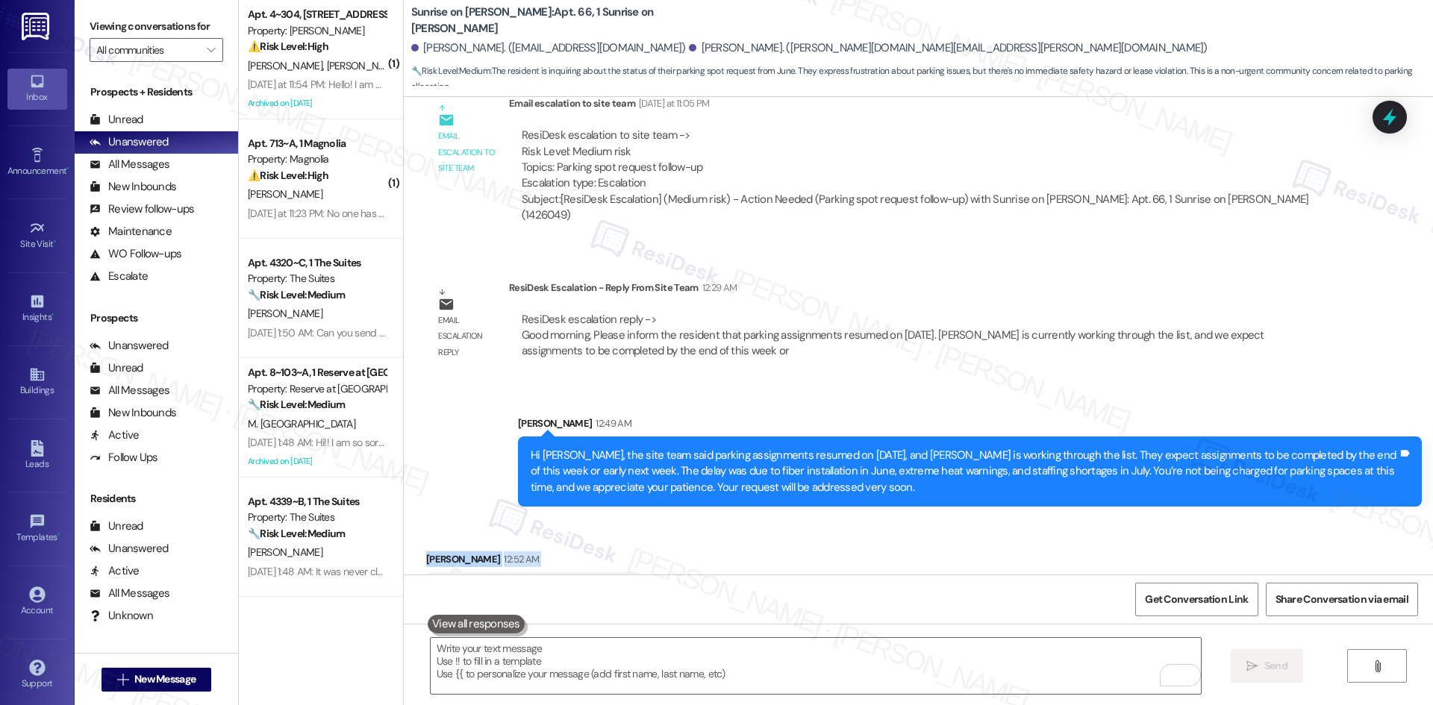
drag, startPoint x: 401, startPoint y: 484, endPoint x: 651, endPoint y: 553, distance: 260.0
click at [651, 553] on div "Received via SMS [PERSON_NAME] 12:52 AM Thank you for the updates means a lot T…" at bounding box center [918, 570] width 1029 height 104
copy div "[PERSON_NAME] 12:52 AM Thank you for the updates means a lot Tags and notes"
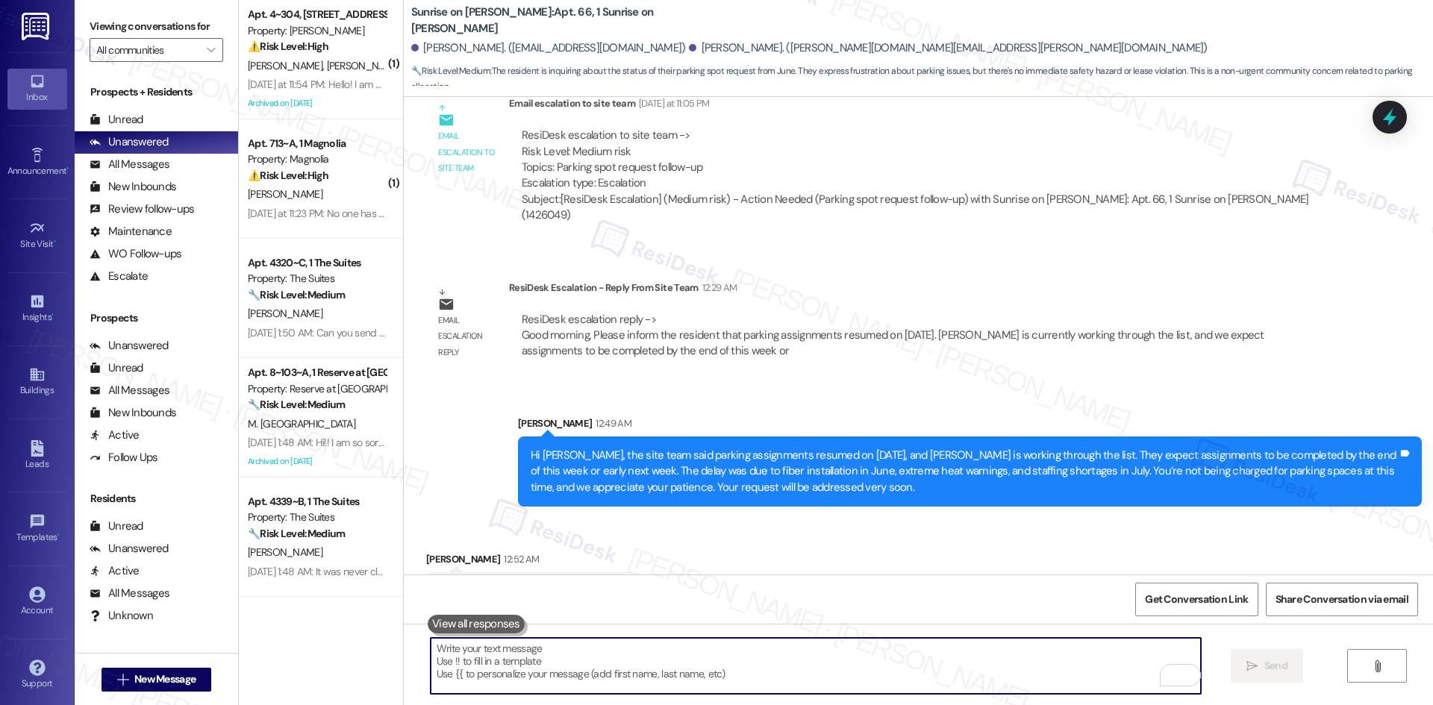
click at [666, 667] on textarea "To enrich screen reader interactions, please activate Accessibility in Grammarl…" at bounding box center [816, 666] width 770 height 56
paste textarea "You’re welcome, [PERSON_NAME]!"
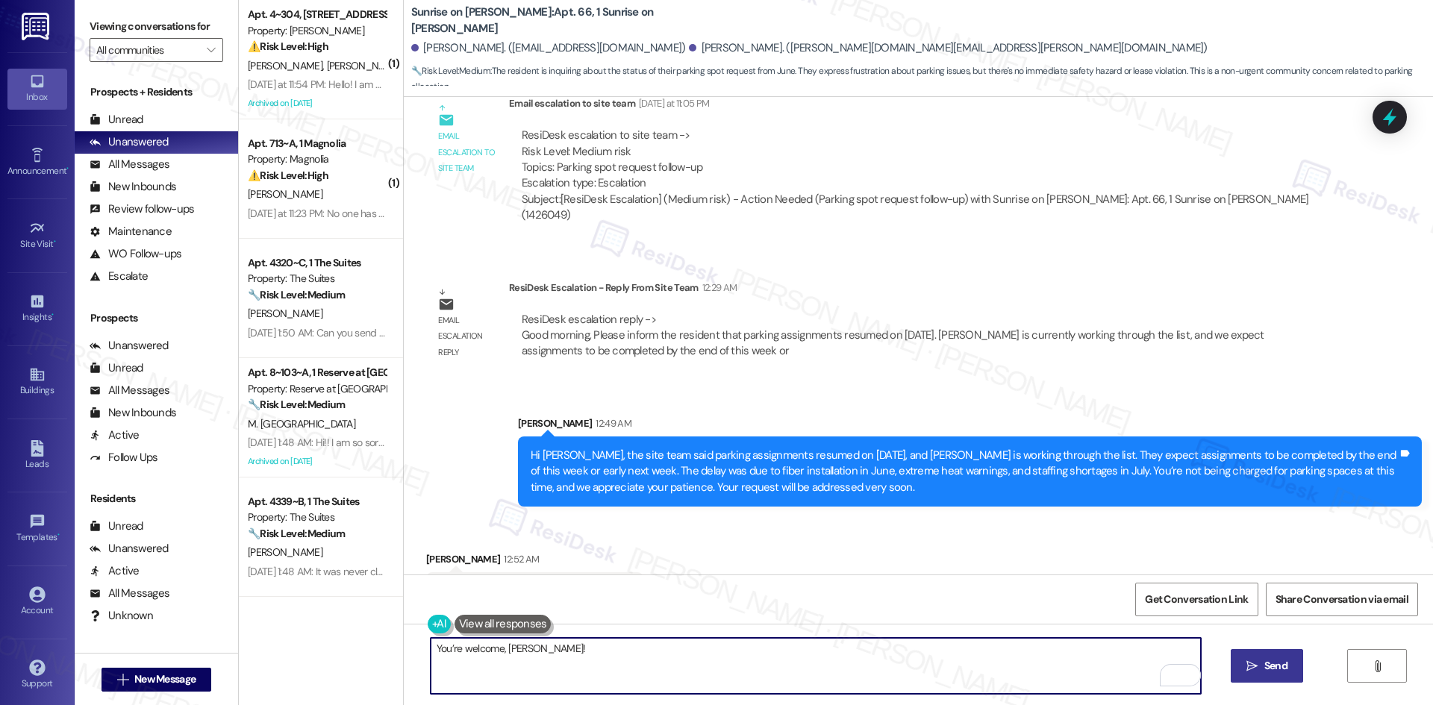
type textarea "You’re welcome, [PERSON_NAME]!"
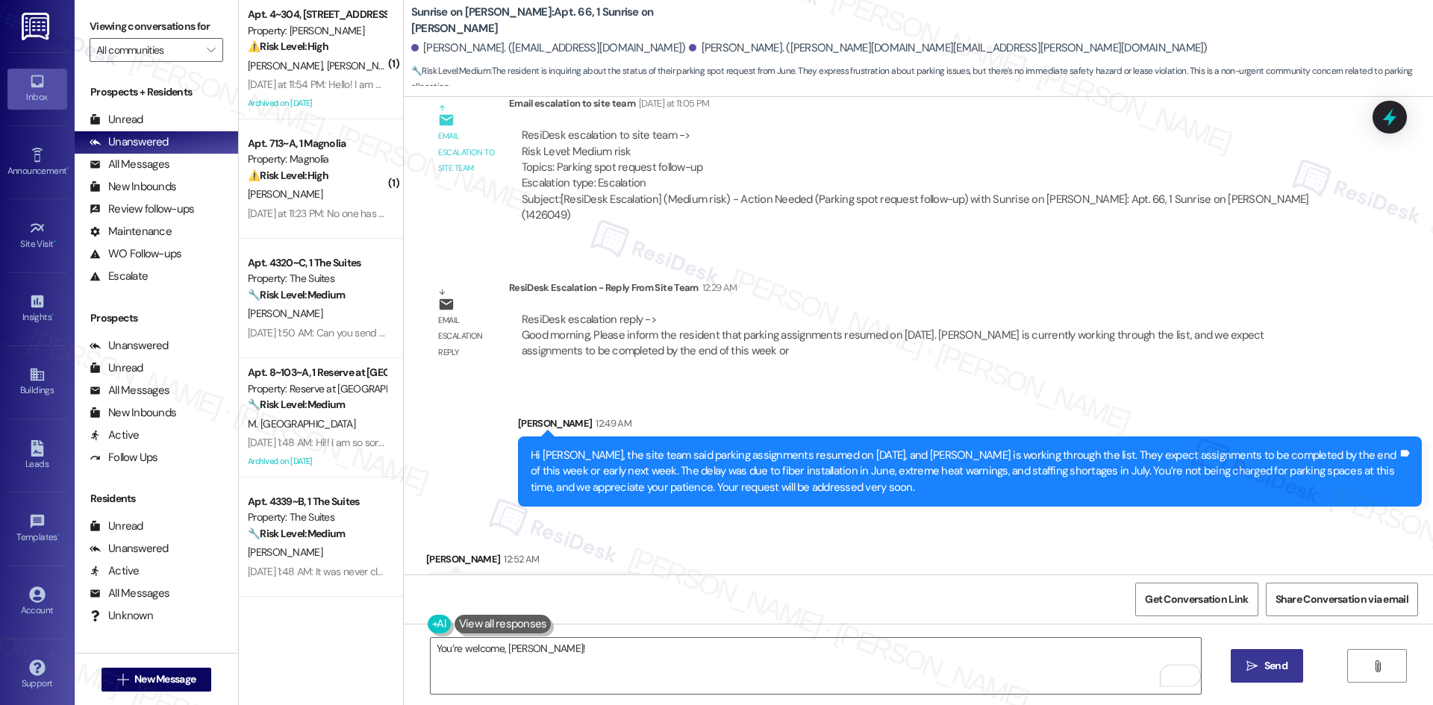
click at [1249, 676] on button " Send" at bounding box center [1267, 666] width 72 height 34
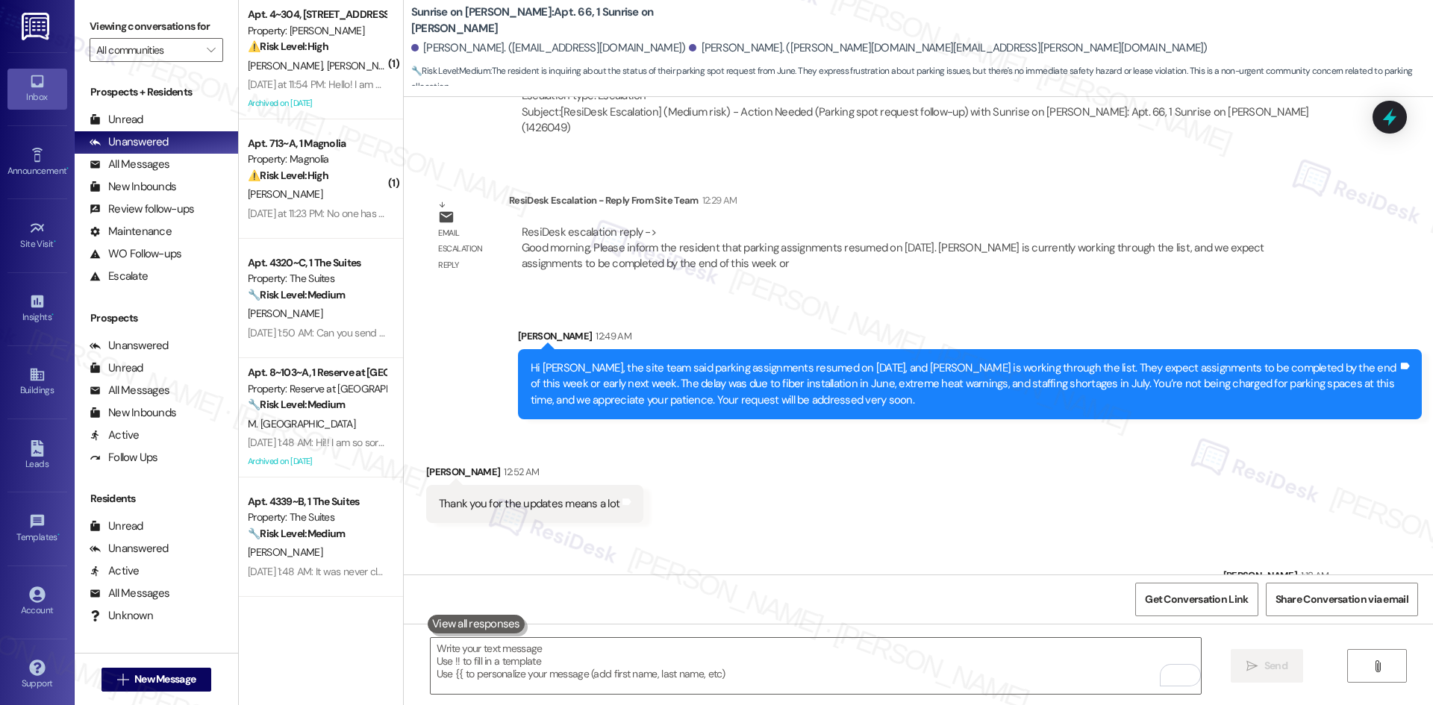
scroll to position [7795, 0]
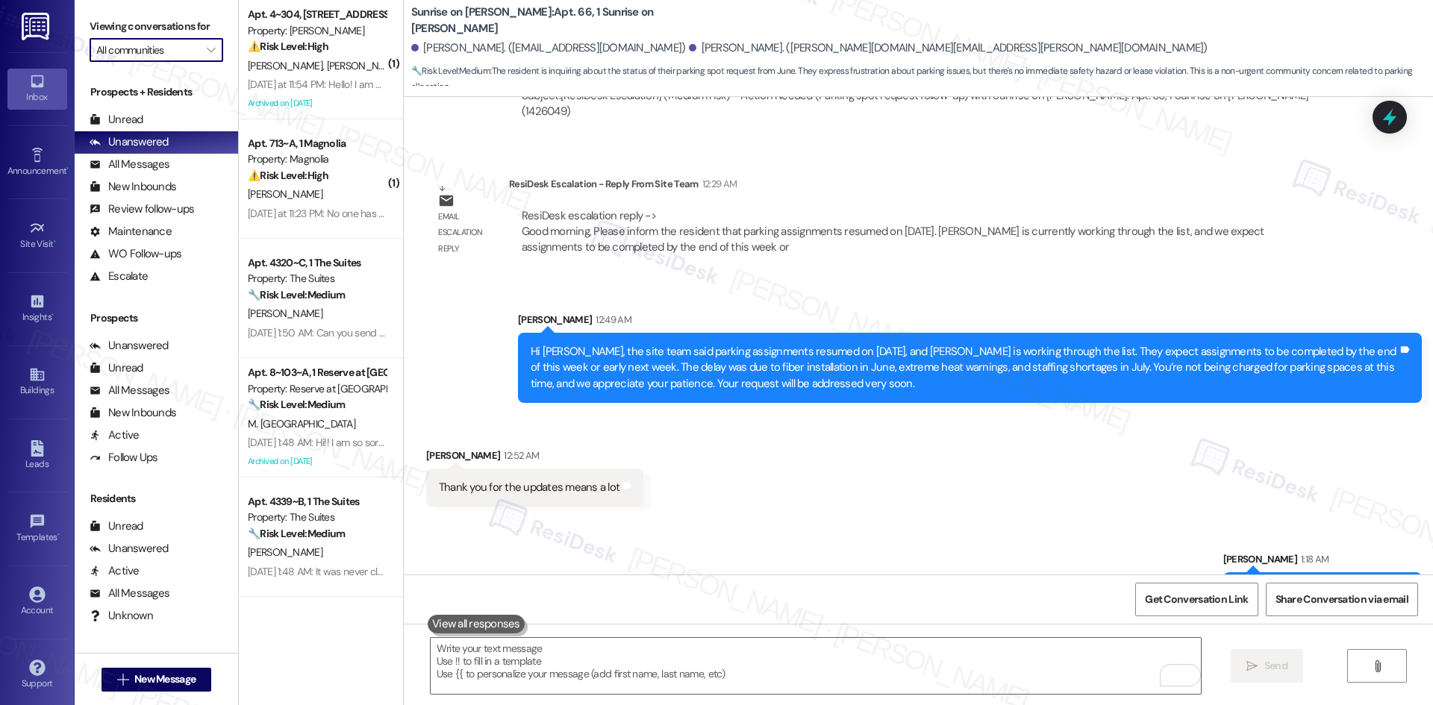
click at [186, 49] on input "All communities" at bounding box center [147, 50] width 103 height 24
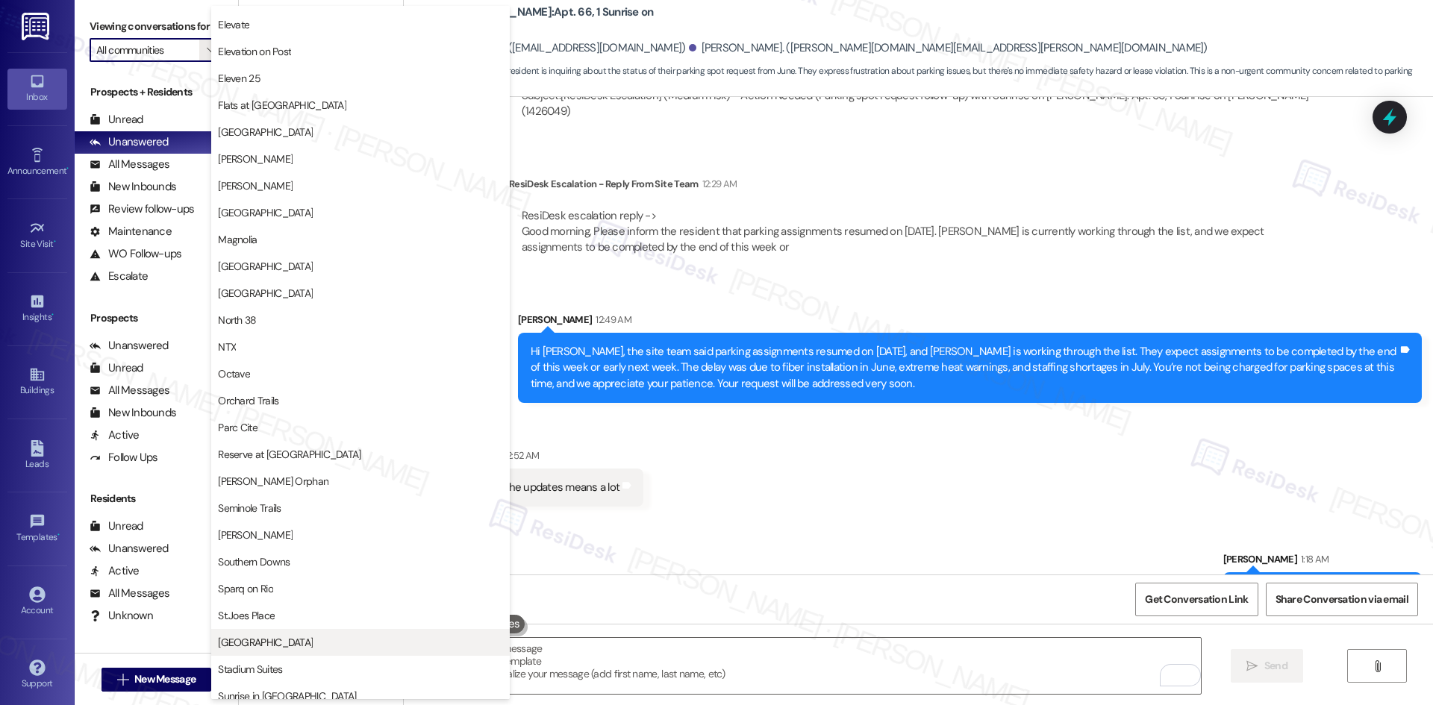
scroll to position [597, 0]
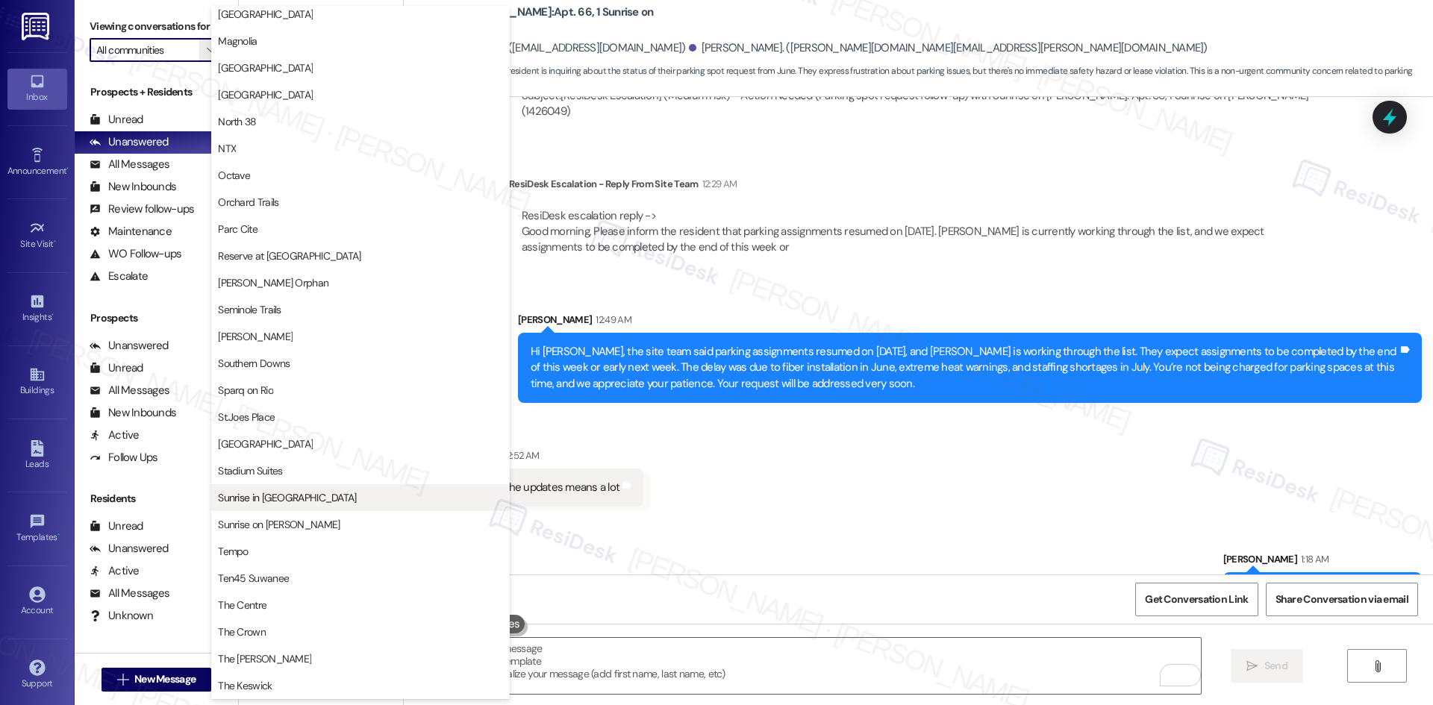
click at [325, 502] on span "Sunrise in [GEOGRAPHIC_DATA]" at bounding box center [360, 497] width 285 height 15
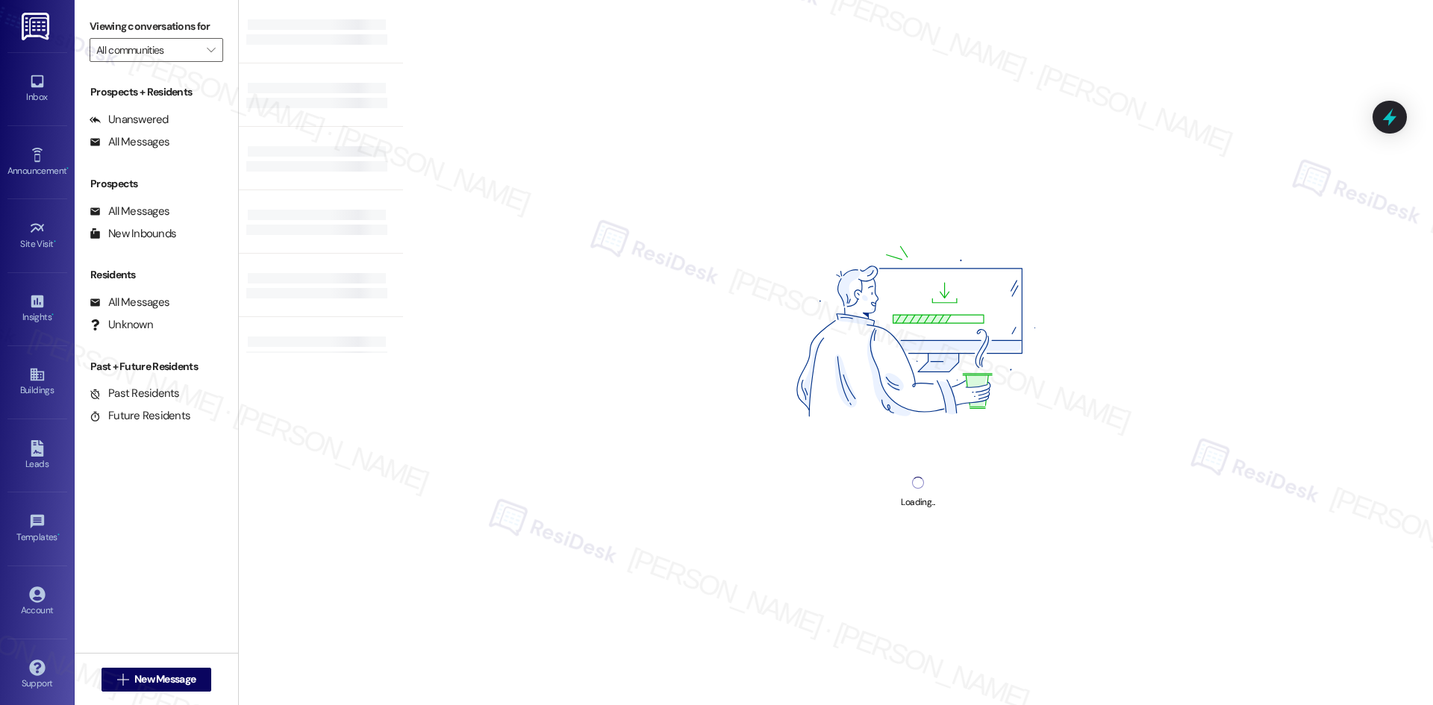
type input "Sunrise in [GEOGRAPHIC_DATA]"
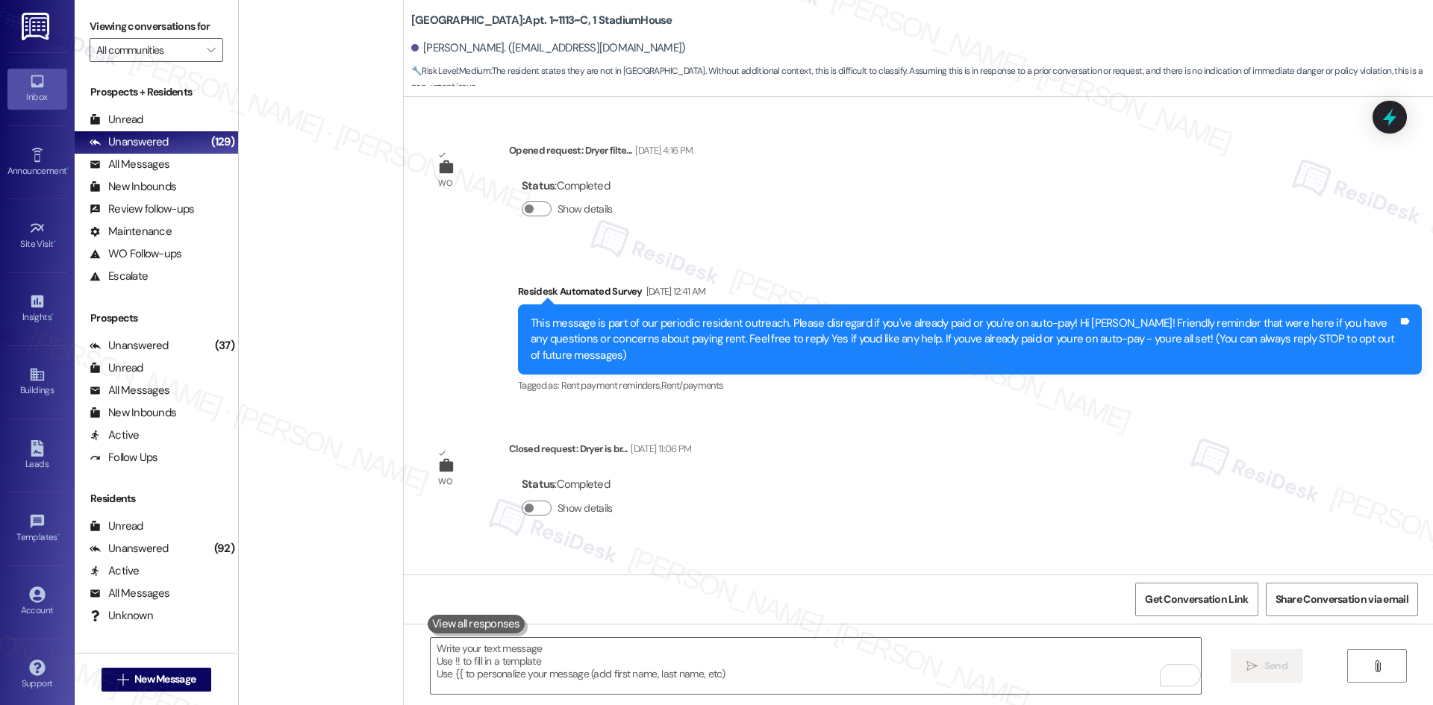
scroll to position [16671, 0]
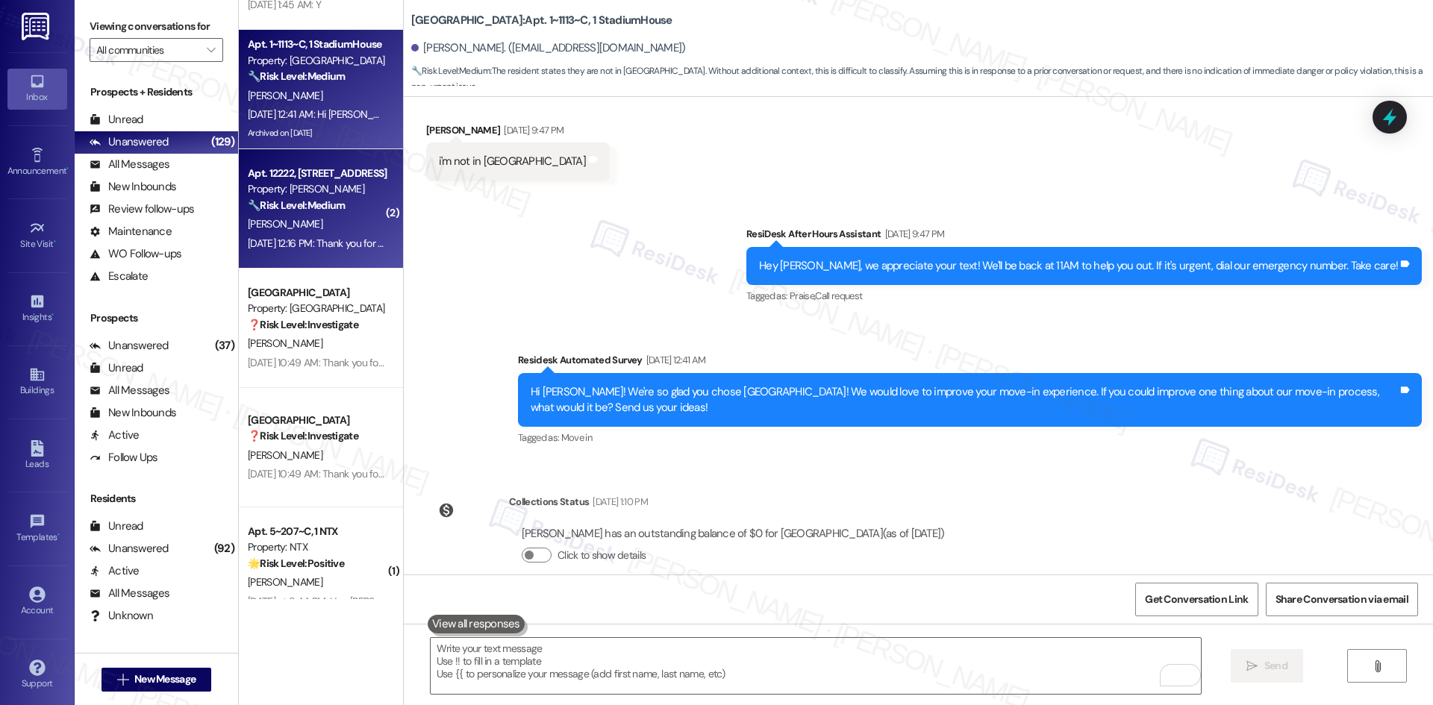
click at [309, 231] on div "[PERSON_NAME]" at bounding box center [316, 224] width 141 height 19
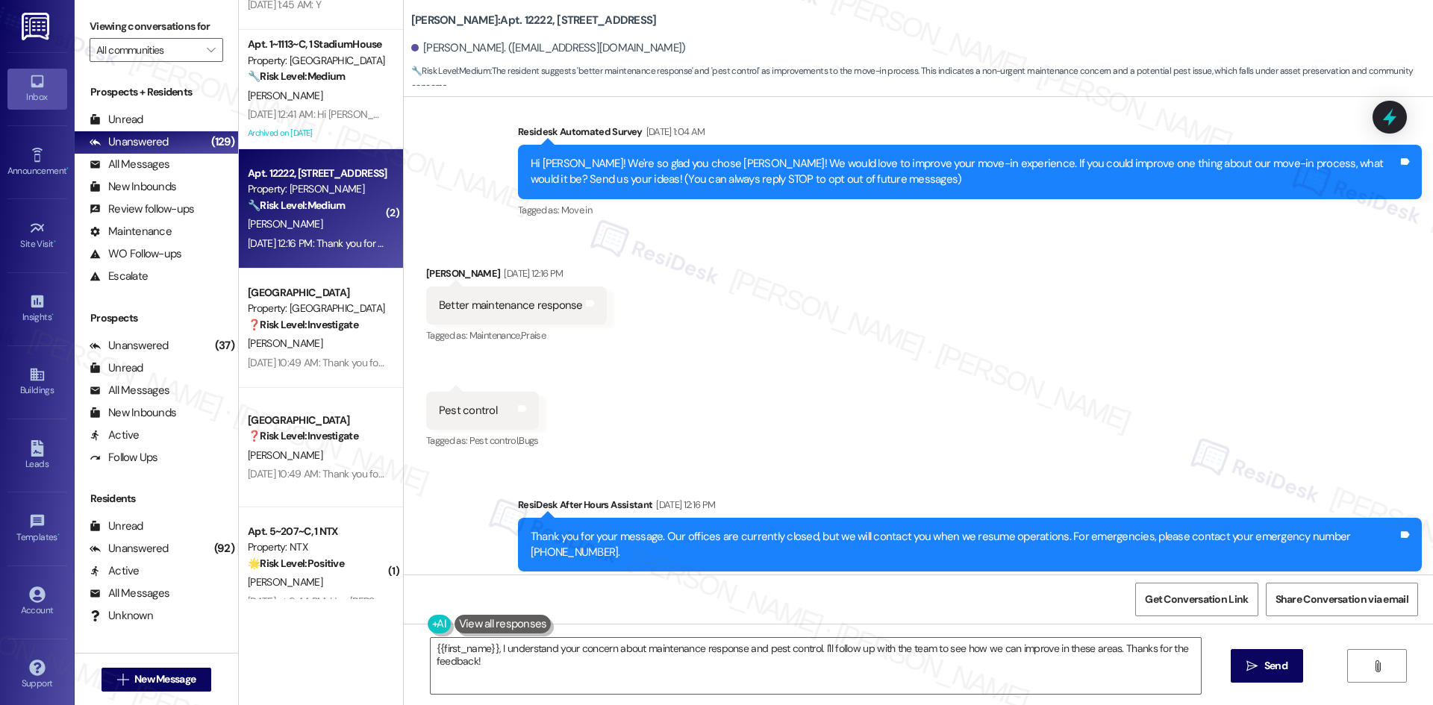
scroll to position [63, 0]
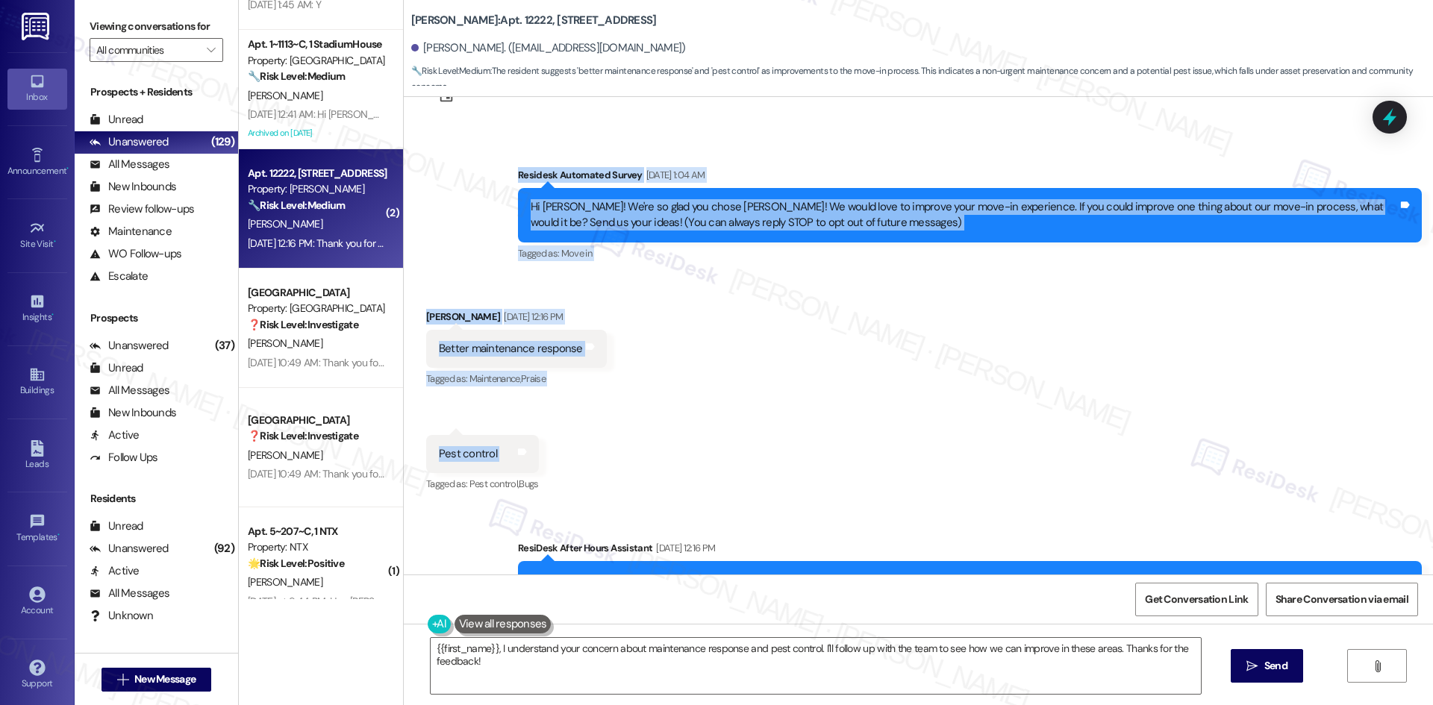
drag, startPoint x: 473, startPoint y: 157, endPoint x: 576, endPoint y: 453, distance: 312.9
click at [576, 453] on div "Lease started [DATE] 8:00 AM Survey, sent via SMS Residesk Automated Survey [DA…" at bounding box center [918, 336] width 1029 height 478
copy div "Residesk Automated Survey [DATE] 1:04 AM Hi [PERSON_NAME]! We're so glad you ch…"
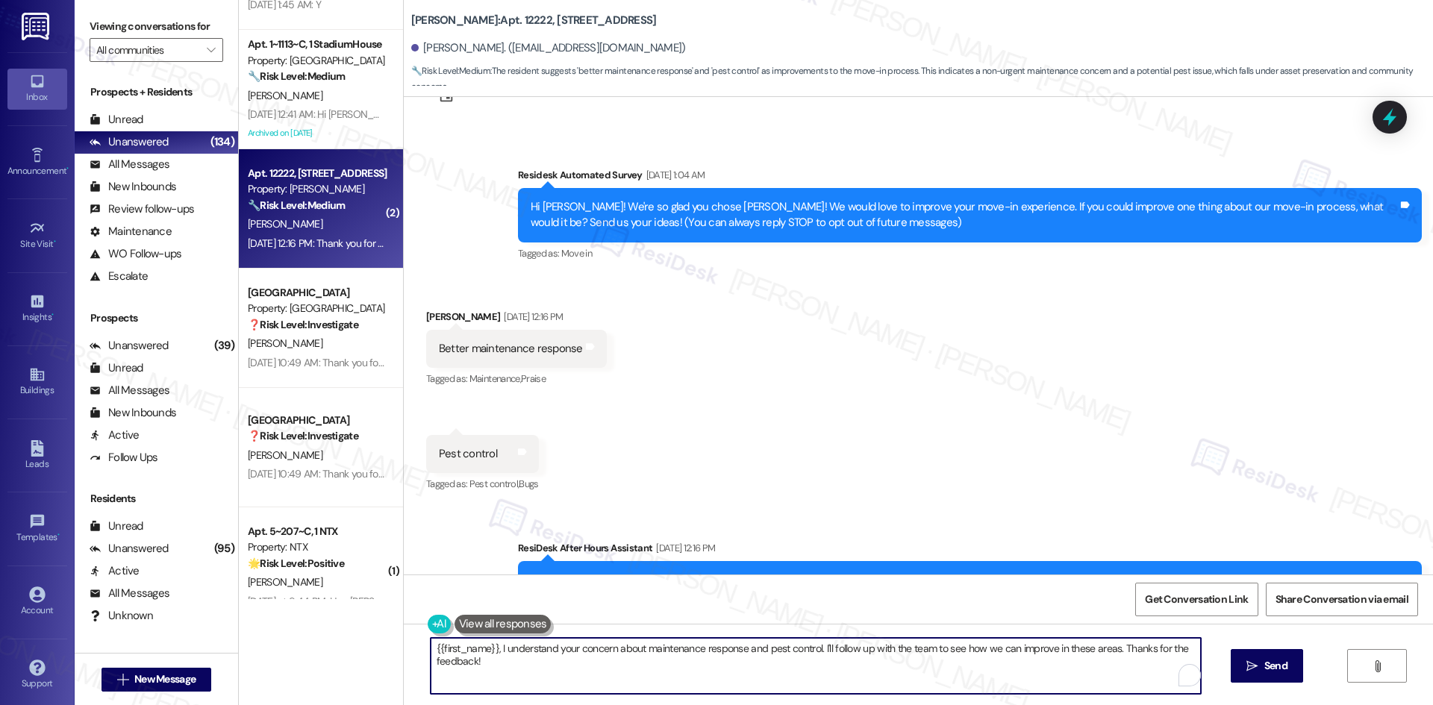
drag, startPoint x: 542, startPoint y: 669, endPoint x: 415, endPoint y: 638, distance: 130.5
click at [422, 638] on div "{{first_name}}, I understand your concern about maintenance response and pest c…" at bounding box center [808, 665] width 772 height 57
paste textarea "Hi [PERSON_NAME], thanks for your feedback. Can you let me know what type of pe…"
type textarea "Hi [PERSON_NAME], thanks for your feedback. Can you let me know what type of pe…"
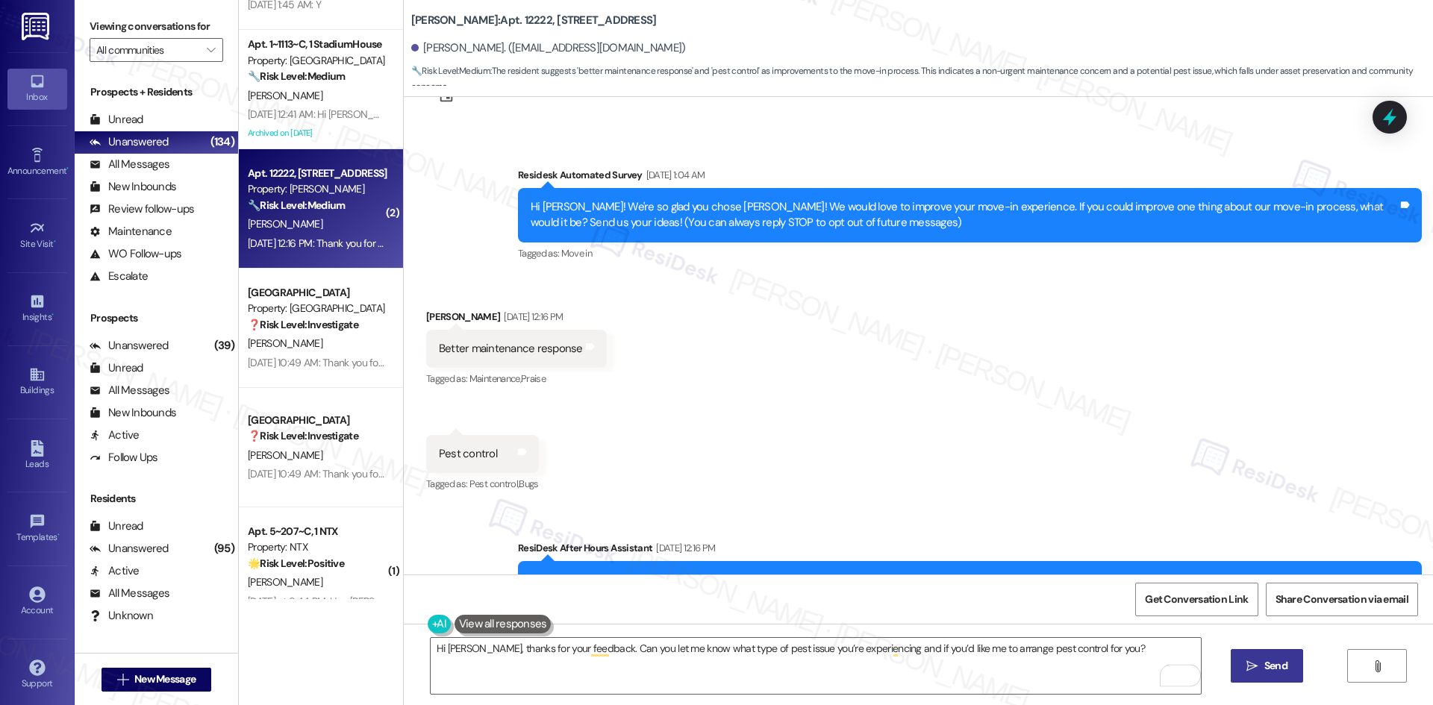
drag, startPoint x: 1269, startPoint y: 663, endPoint x: 1243, endPoint y: 660, distance: 26.3
click at [1267, 663] on span "Send" at bounding box center [1275, 666] width 23 height 16
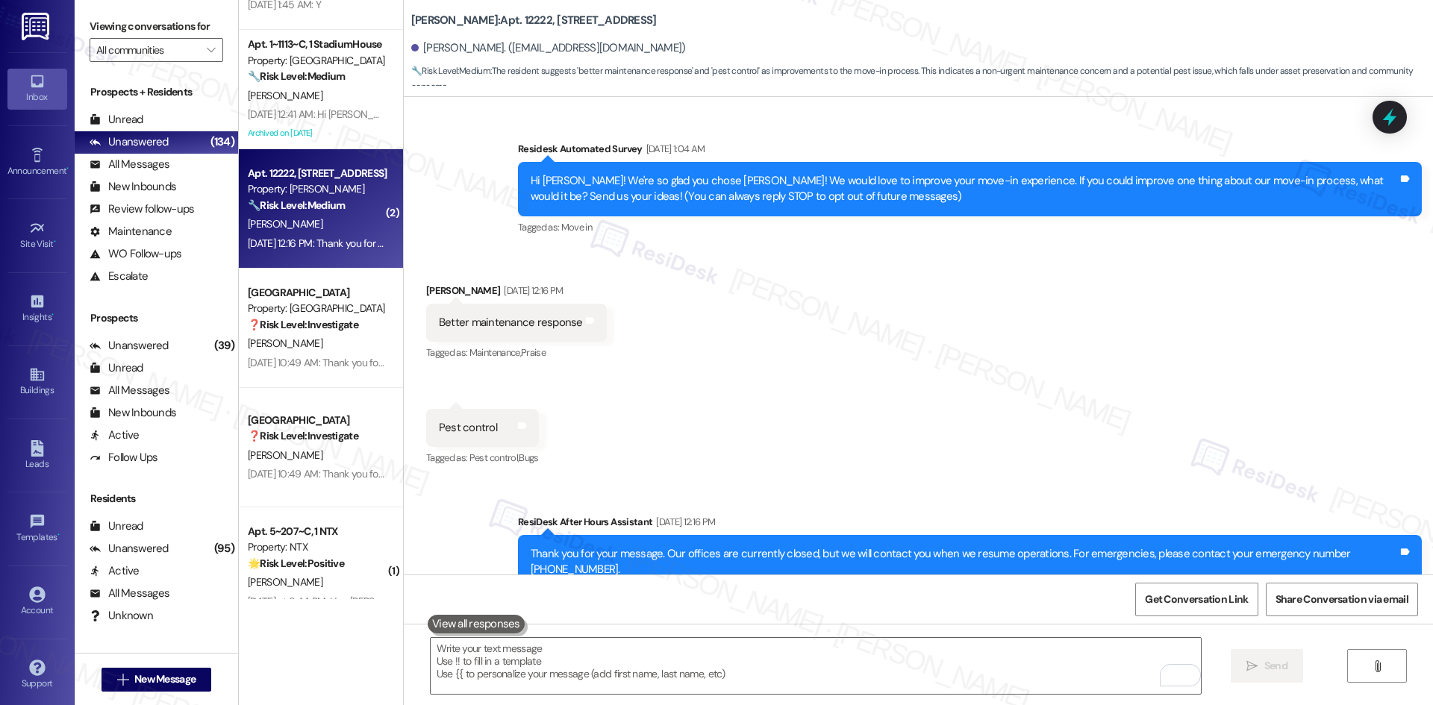
scroll to position [242, 0]
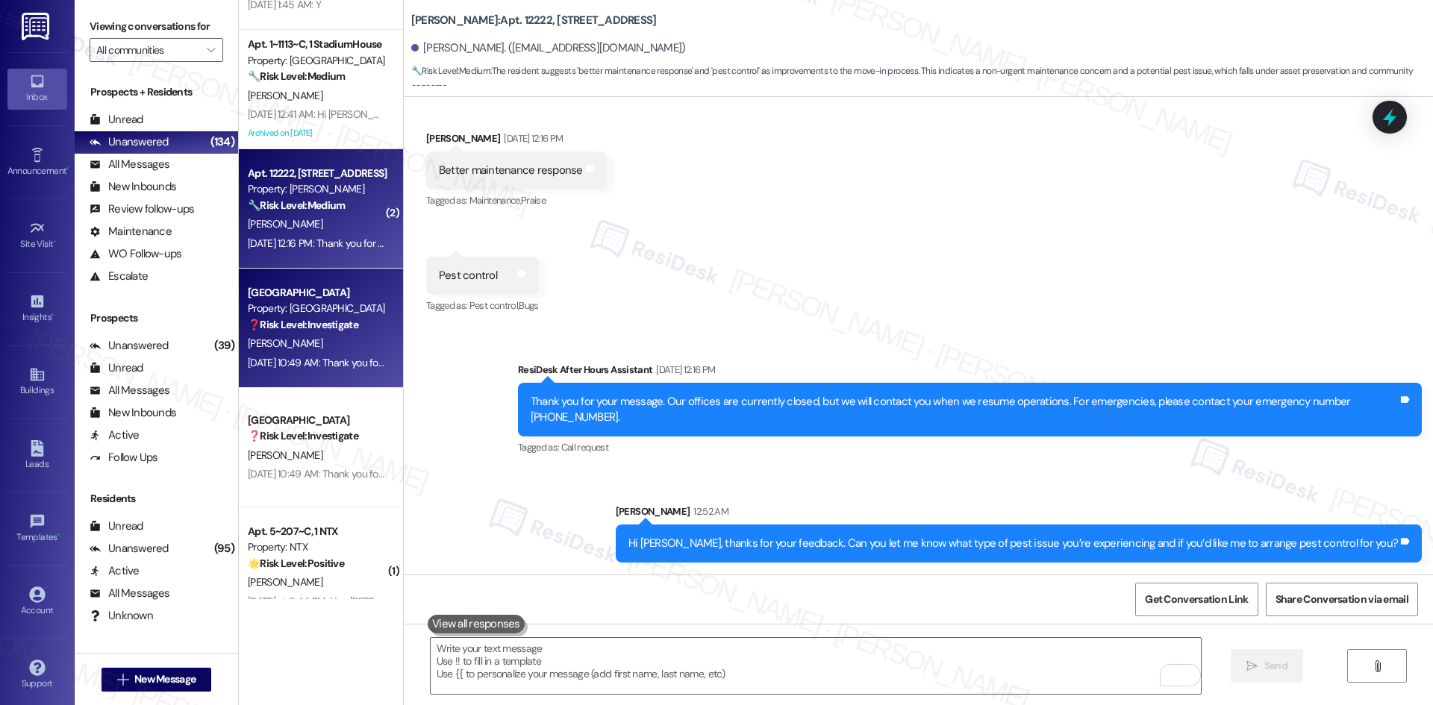
click at [340, 362] on div "[DATE] 10:49 AM: Thank you for your message. Our offices are currently closed, …" at bounding box center [754, 362] width 1013 height 13
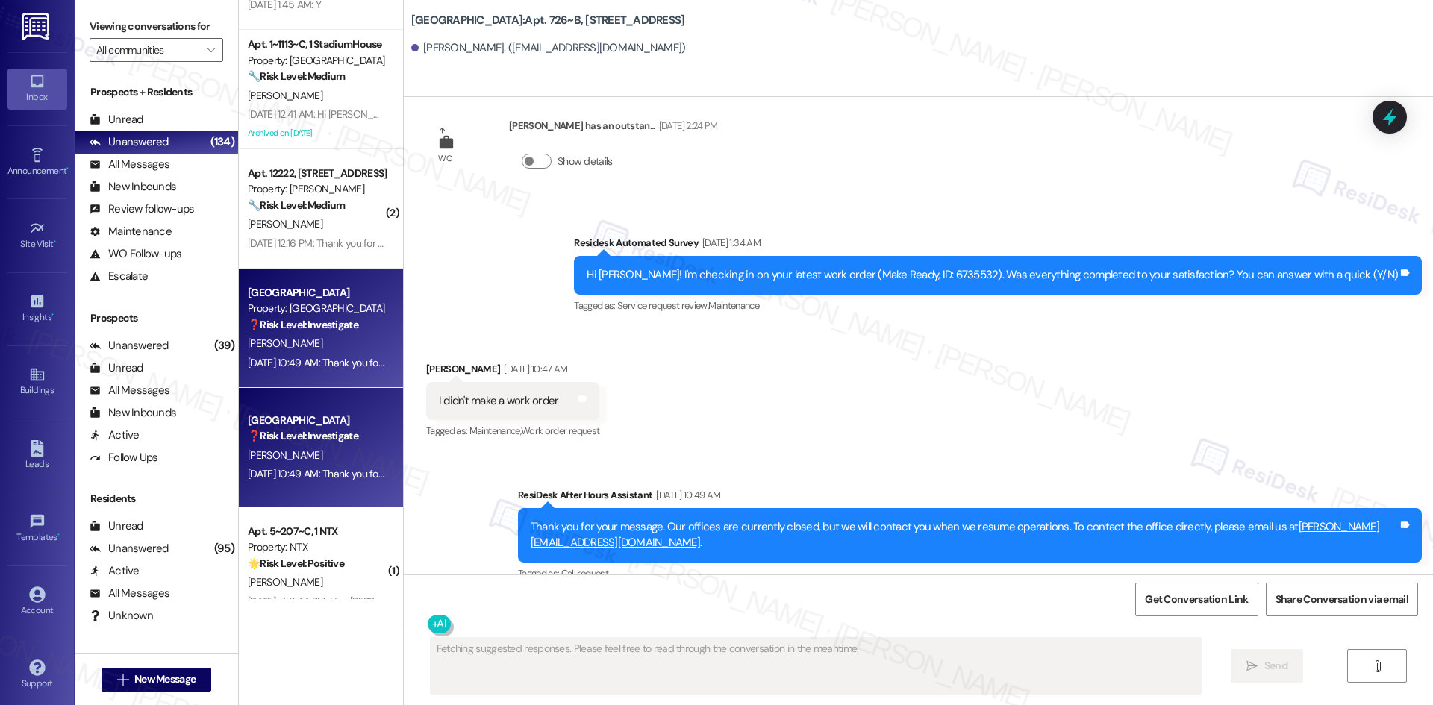
scroll to position [560, 0]
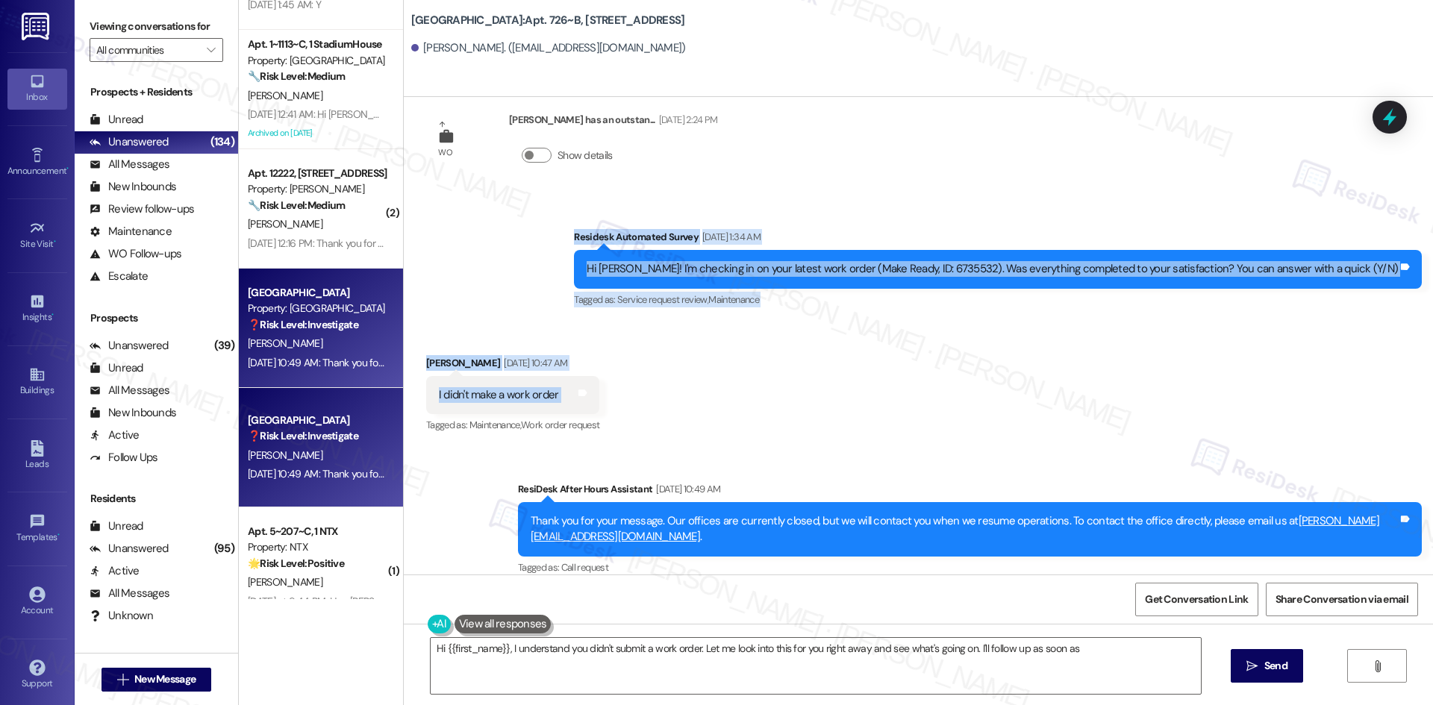
drag, startPoint x: 676, startPoint y: 286, endPoint x: 794, endPoint y: 381, distance: 151.7
click at [794, 381] on div "Lease started [DATE] 8:00 AM Survey, sent via SMS Residesk Automated Survey [DA…" at bounding box center [918, 336] width 1029 height 478
copy div "Residesk Automated Survey [DATE] 1:34 AM Hi [PERSON_NAME]! I'm checking in on y…"
click at [798, 393] on div "Received via SMS [PERSON_NAME] [DATE] 10:47 AM I didn't make a work order Tags …" at bounding box center [918, 385] width 1029 height 126
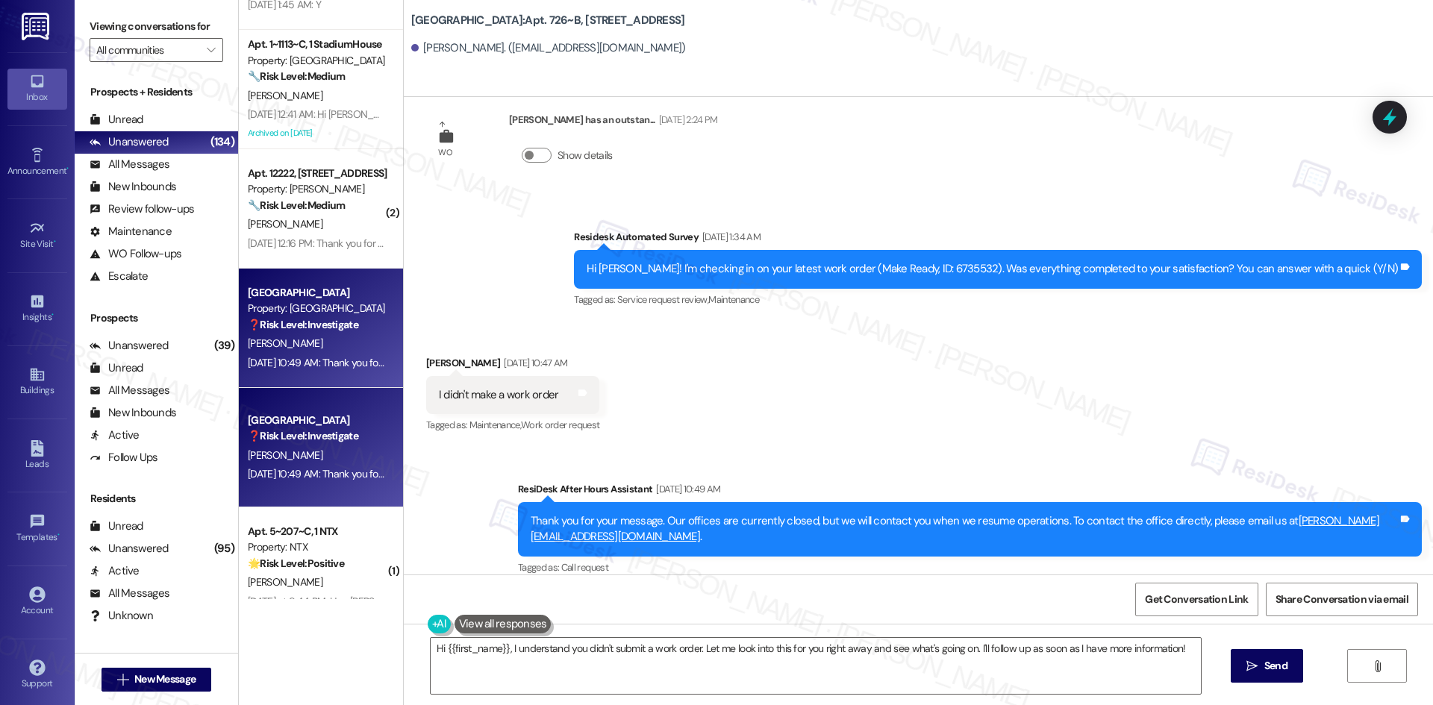
click at [1101, 402] on div "Received via SMS [PERSON_NAME] [DATE] 10:47 AM I didn't make a work order Tags …" at bounding box center [918, 385] width 1029 height 126
click at [1063, 391] on div "Received via SMS [PERSON_NAME] [DATE] 10:47 AM I didn't make a work order Tags …" at bounding box center [918, 385] width 1029 height 126
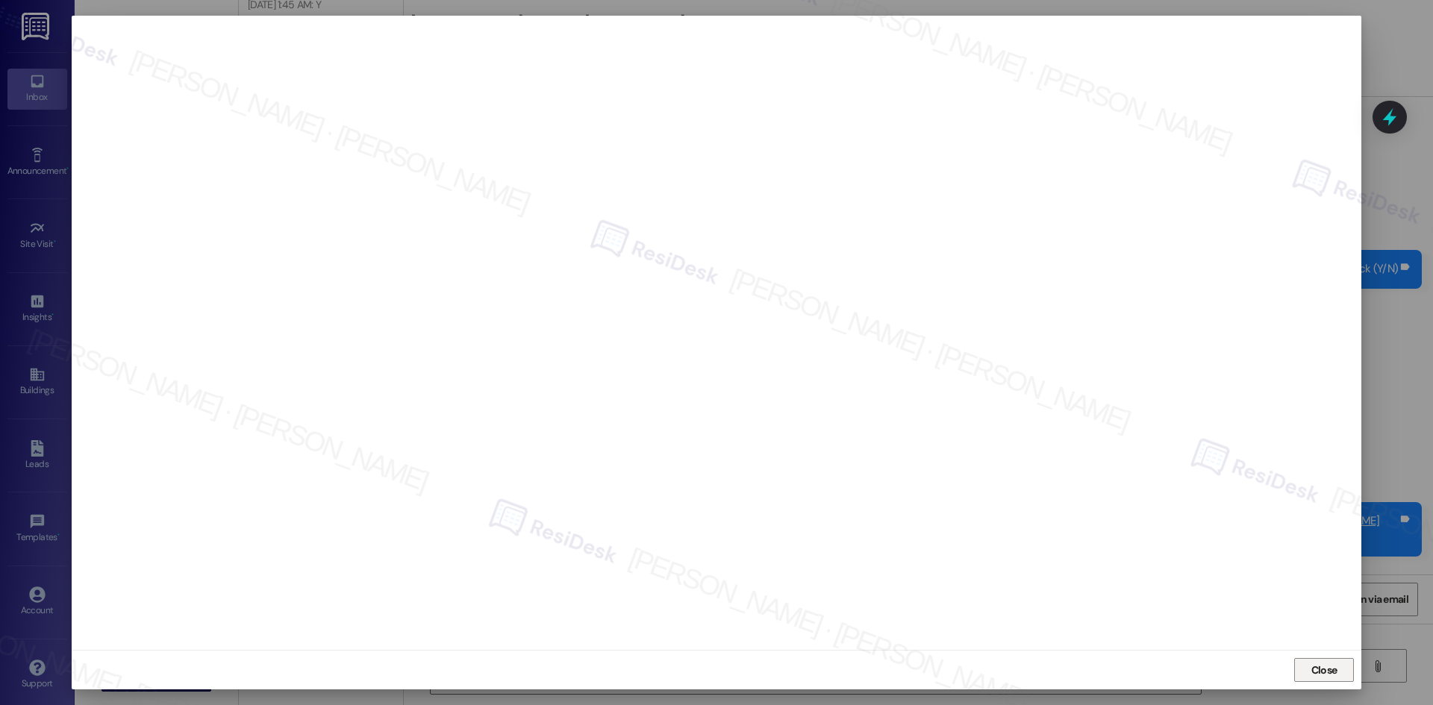
click at [1331, 680] on span "Close" at bounding box center [1324, 670] width 32 height 22
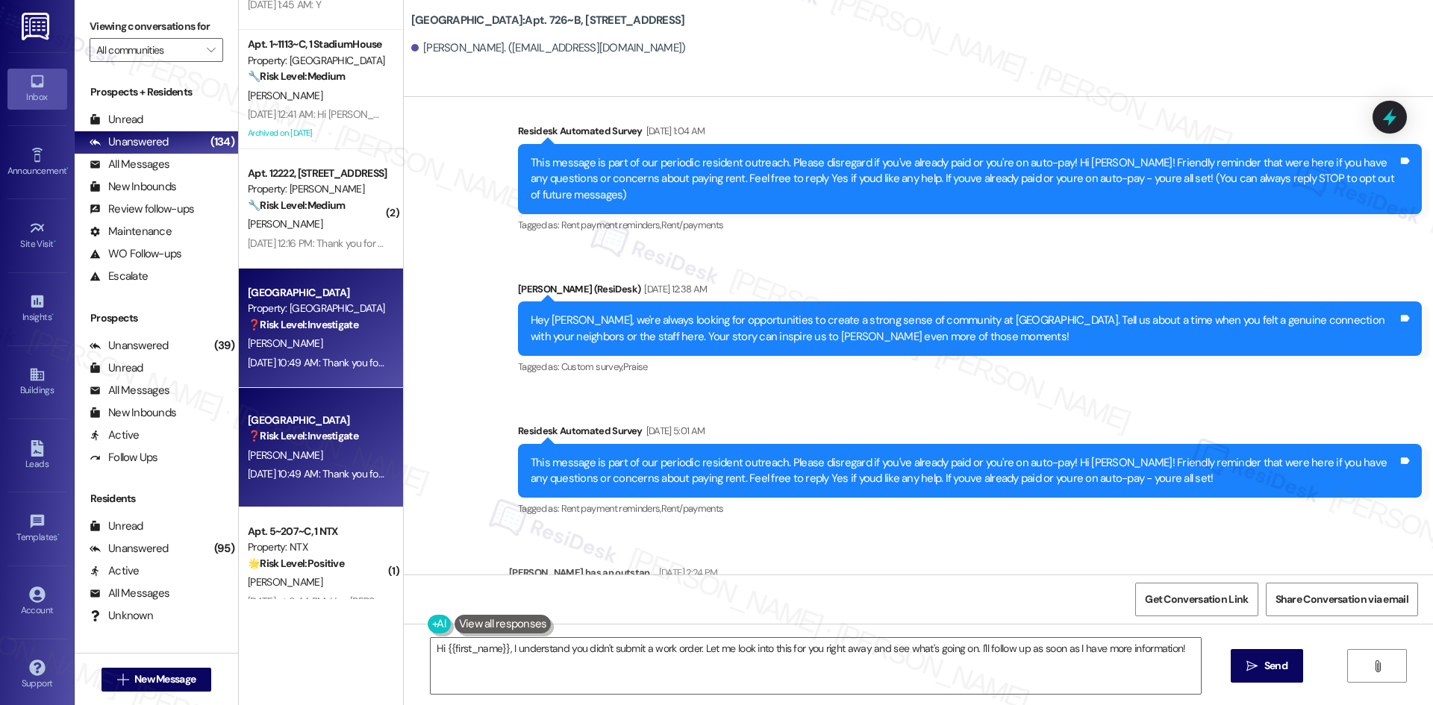
scroll to position [0, 0]
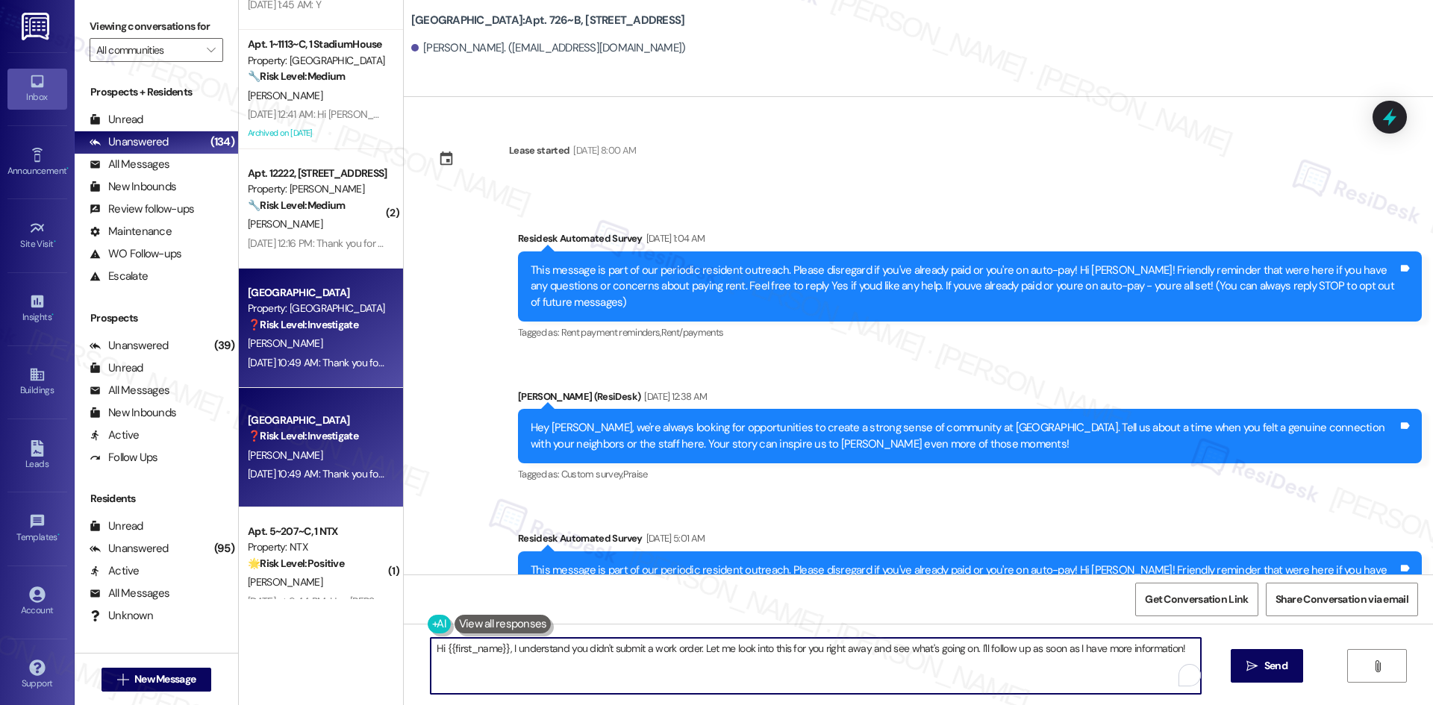
click at [781, 673] on textarea "Hi {{first_name}}, I understand you didn't submit a work order. Let me look int…" at bounding box center [816, 666] width 770 height 56
paste textarea "[PERSON_NAME], thanks for letting me know. That work order was likely created b…"
drag, startPoint x: 801, startPoint y: 650, endPoint x: 839, endPoint y: 655, distance: 37.7
click at [839, 655] on textarea "Hi [PERSON_NAME], thanks for letting me know. That work order was likely create…" at bounding box center [816, 666] width 770 height 56
type textarea "Hi [PERSON_NAME], thanks for letting me know. That work order was likely create…"
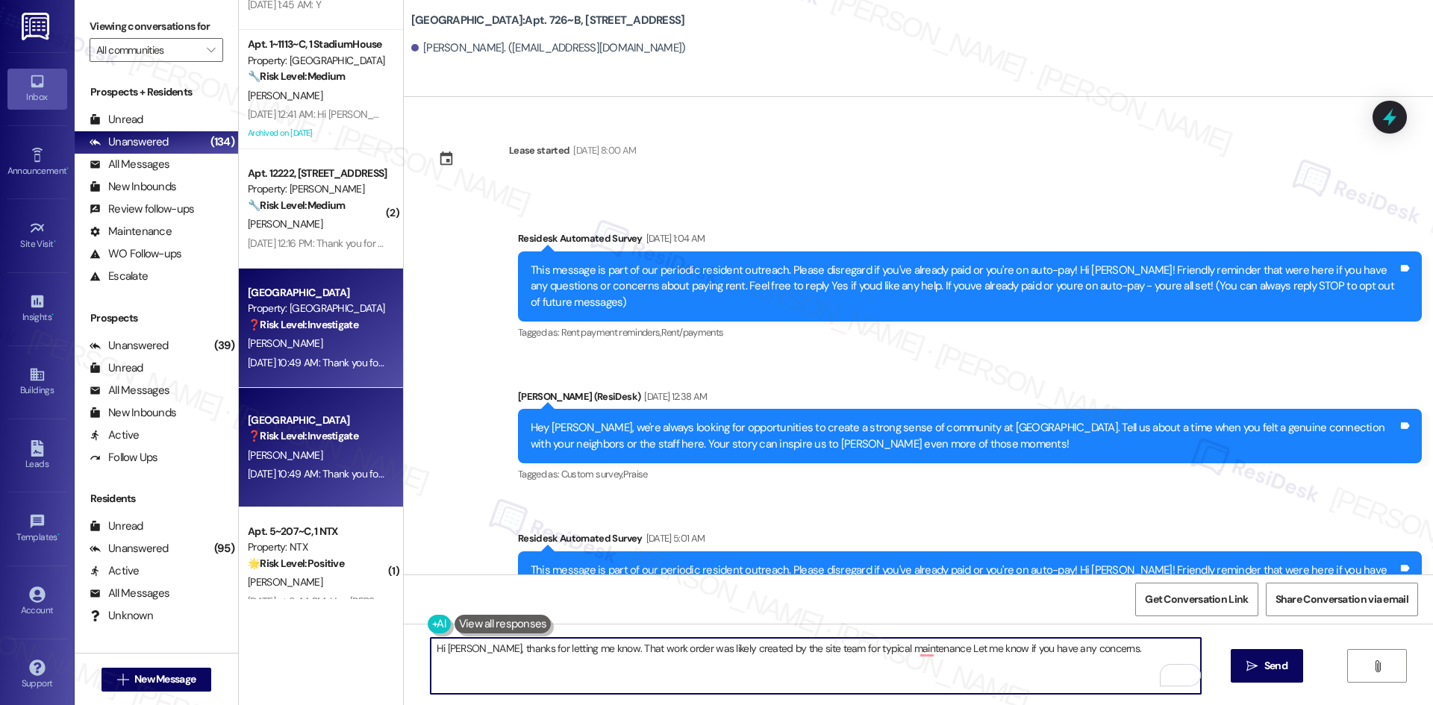
click at [937, 643] on textarea "Hi [PERSON_NAME], thanks for letting me know. That work order was likely create…" at bounding box center [816, 666] width 770 height 56
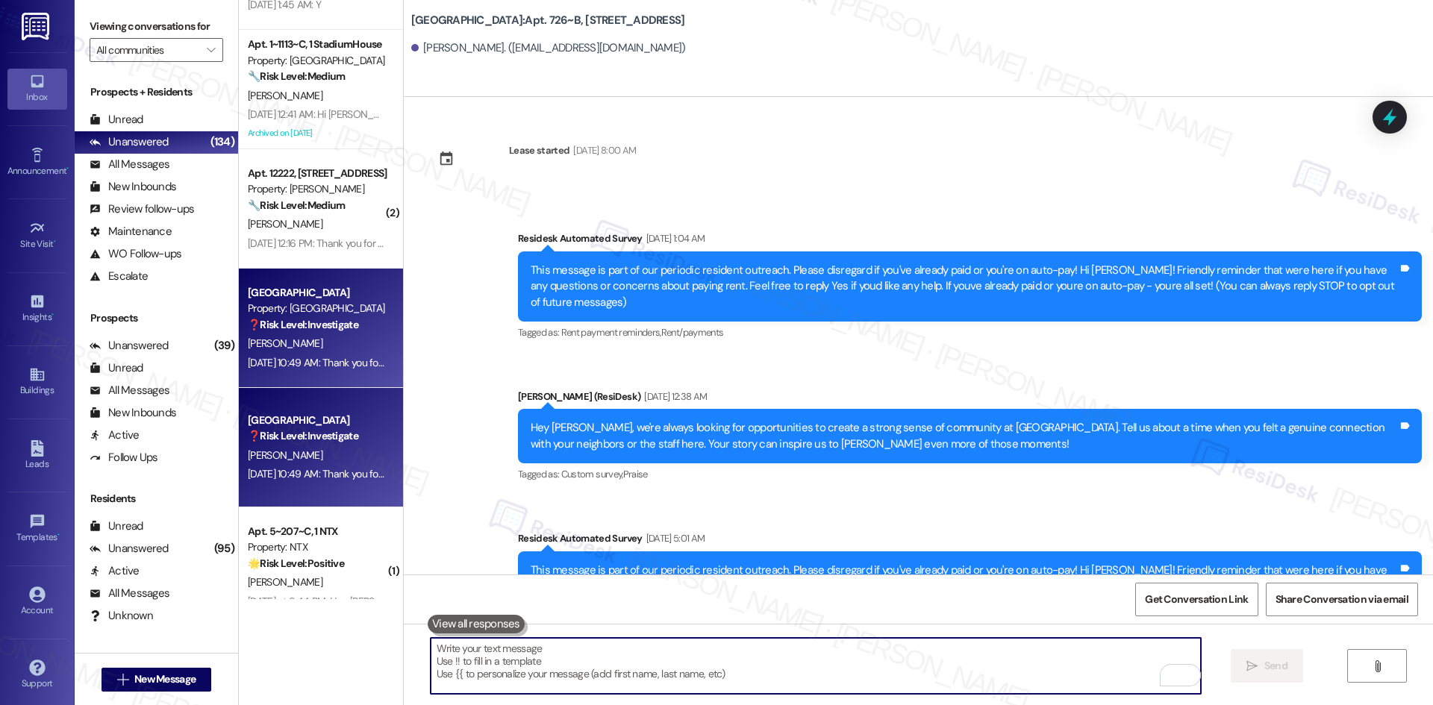
click at [1139, 677] on textarea "To enrich screen reader interactions, please activate Accessibility in Grammarl…" at bounding box center [816, 666] width 770 height 56
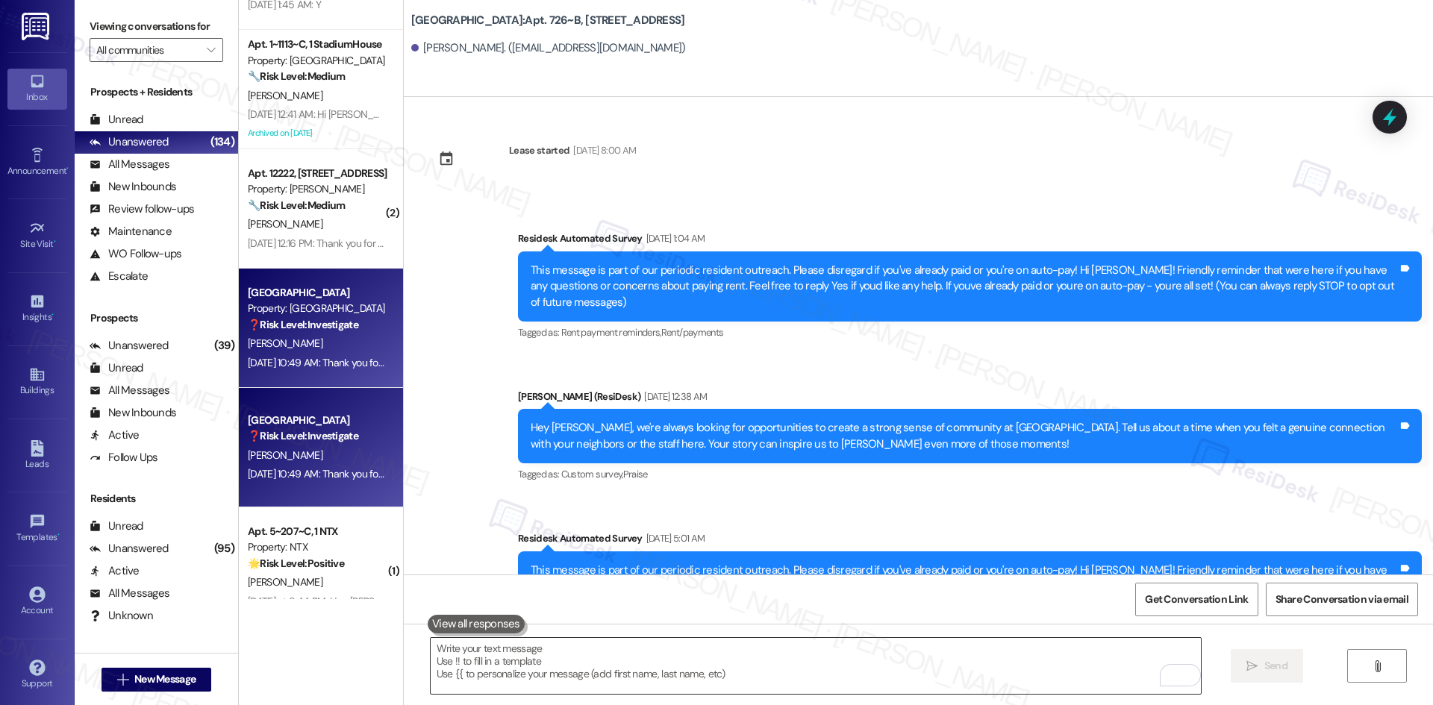
click at [627, 663] on textarea "To enrich screen reader interactions, please activate Accessibility in Grammarl…" at bounding box center [816, 666] width 770 height 56
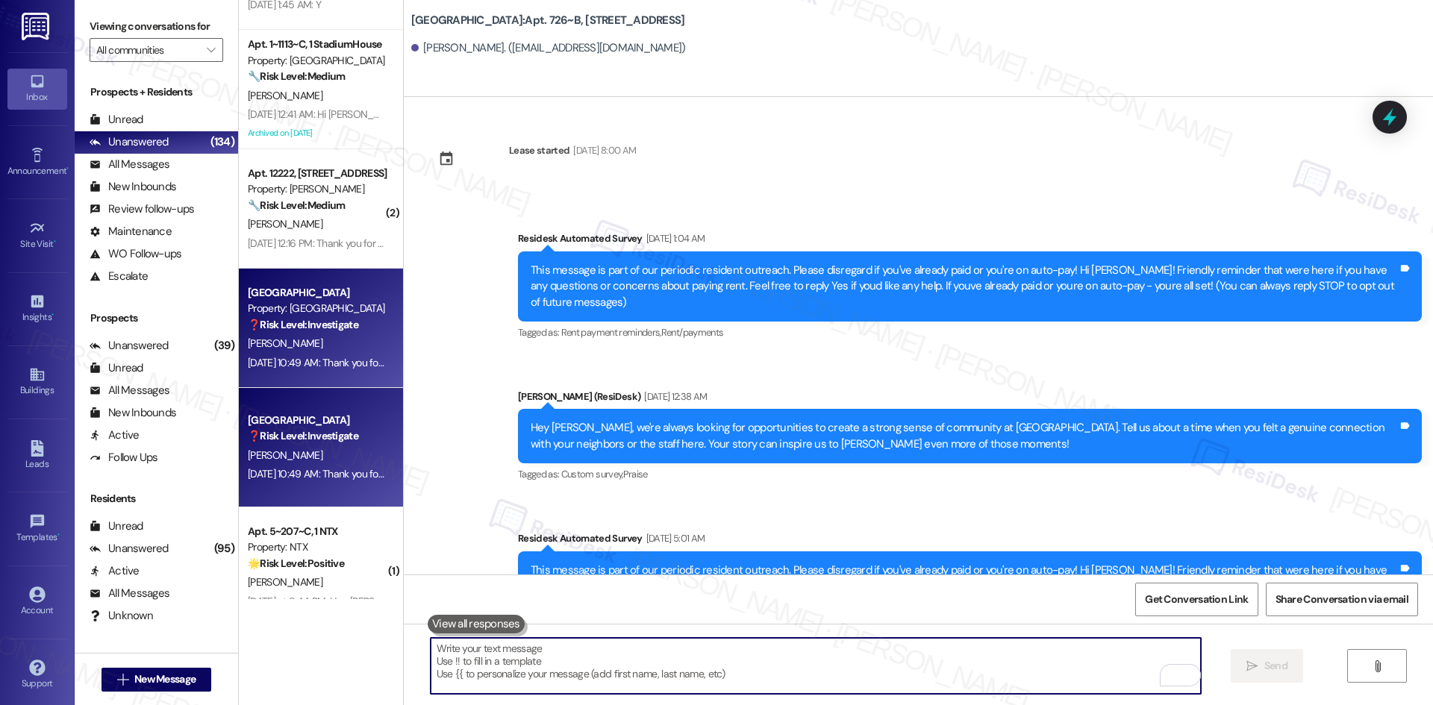
paste textarea "Hi [PERSON_NAME], thanks for letting me know. That work order was likely create…"
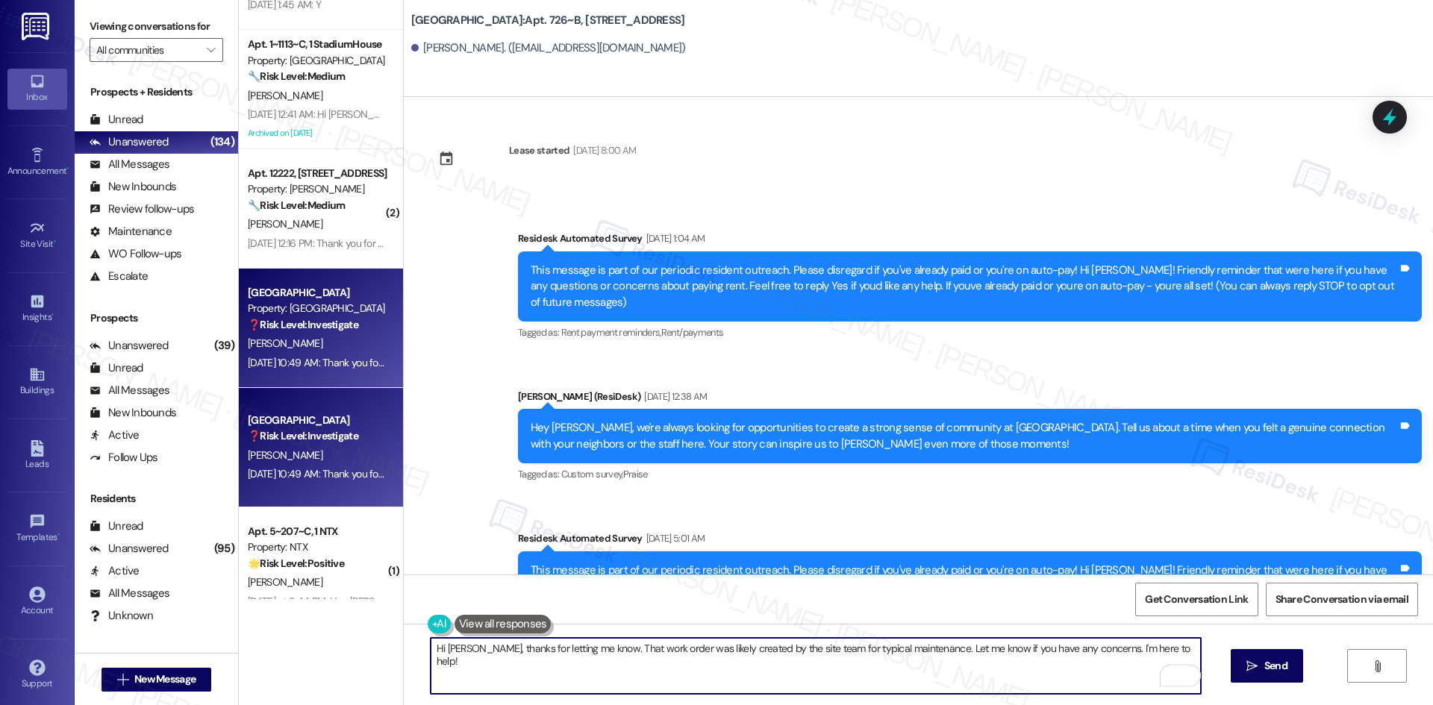
click at [1078, 649] on textarea "Hi [PERSON_NAME], thanks for letting me know. That work order was likely create…" at bounding box center [816, 666] width 770 height 56
click at [1059, 656] on textarea "Hi [PERSON_NAME], thanks for letting me know. That work order was likely create…" at bounding box center [816, 666] width 770 height 56
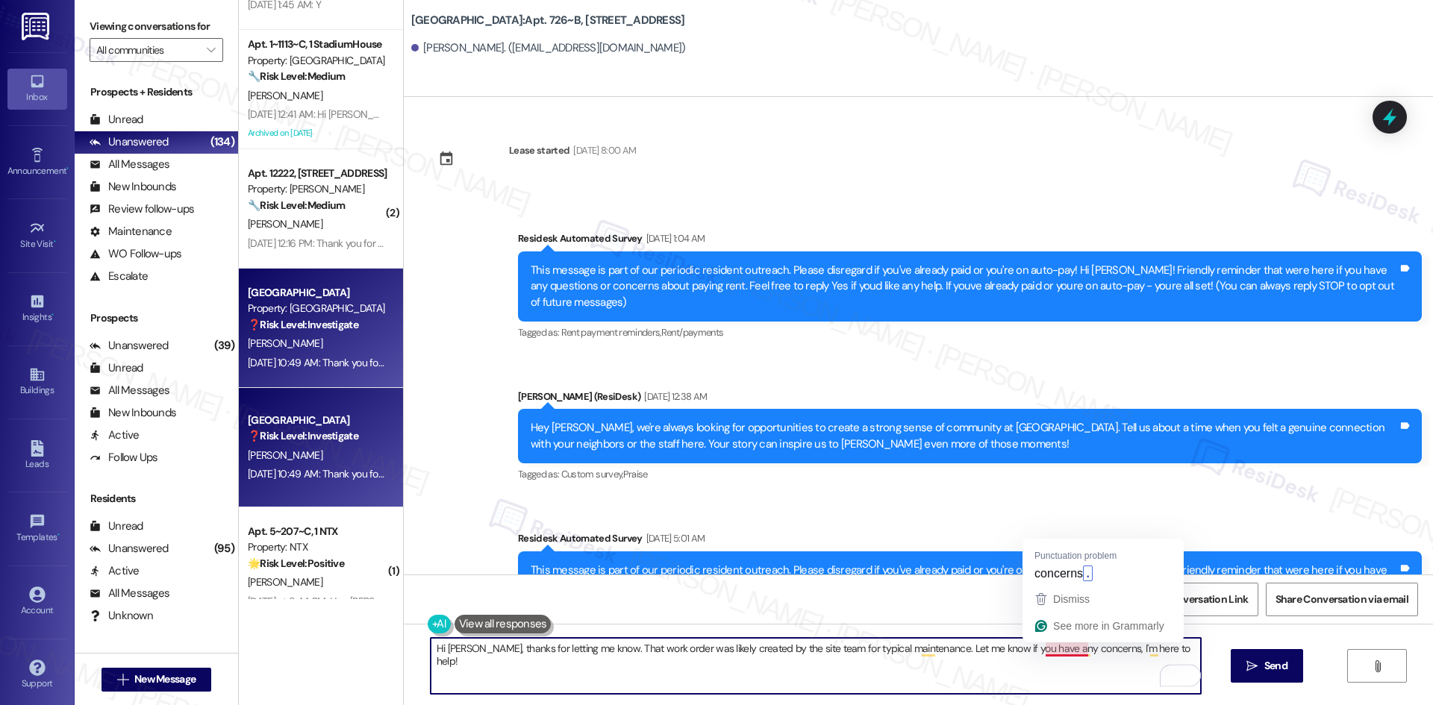
click at [1063, 651] on textarea "Hi [PERSON_NAME], thanks for letting me know. That work order was likely create…" at bounding box center [816, 666] width 770 height 56
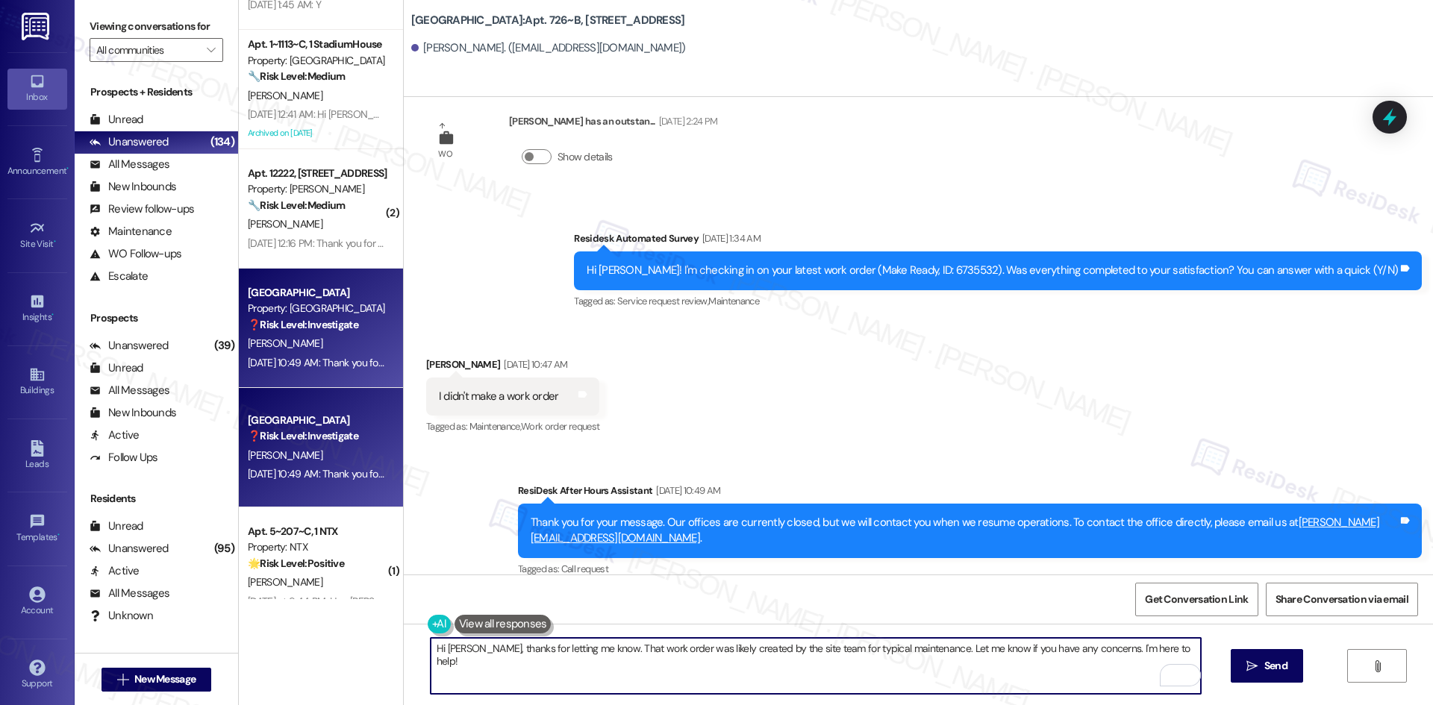
scroll to position [560, 0]
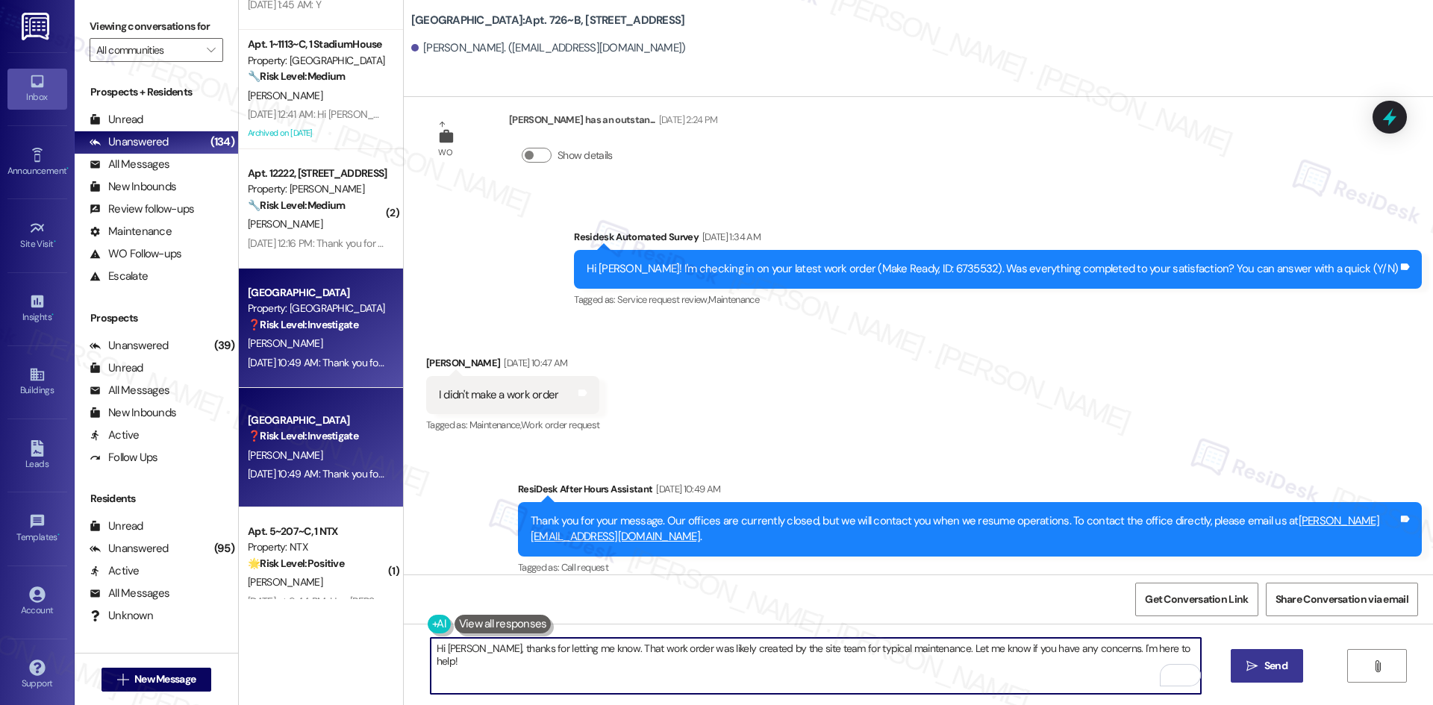
type textarea "Hi [PERSON_NAME], thanks for letting me know. That work order was likely create…"
click at [1247, 660] on icon "" at bounding box center [1251, 666] width 11 height 12
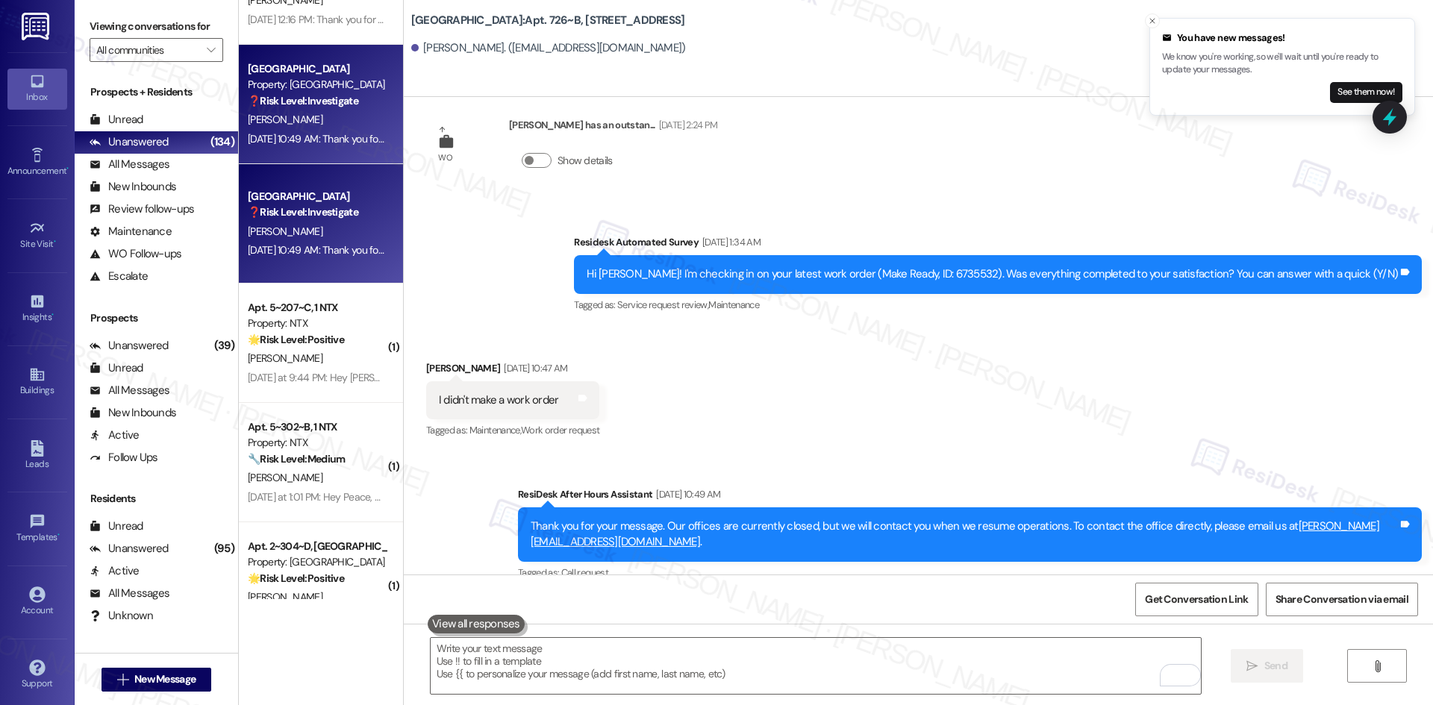
scroll to position [664, 0]
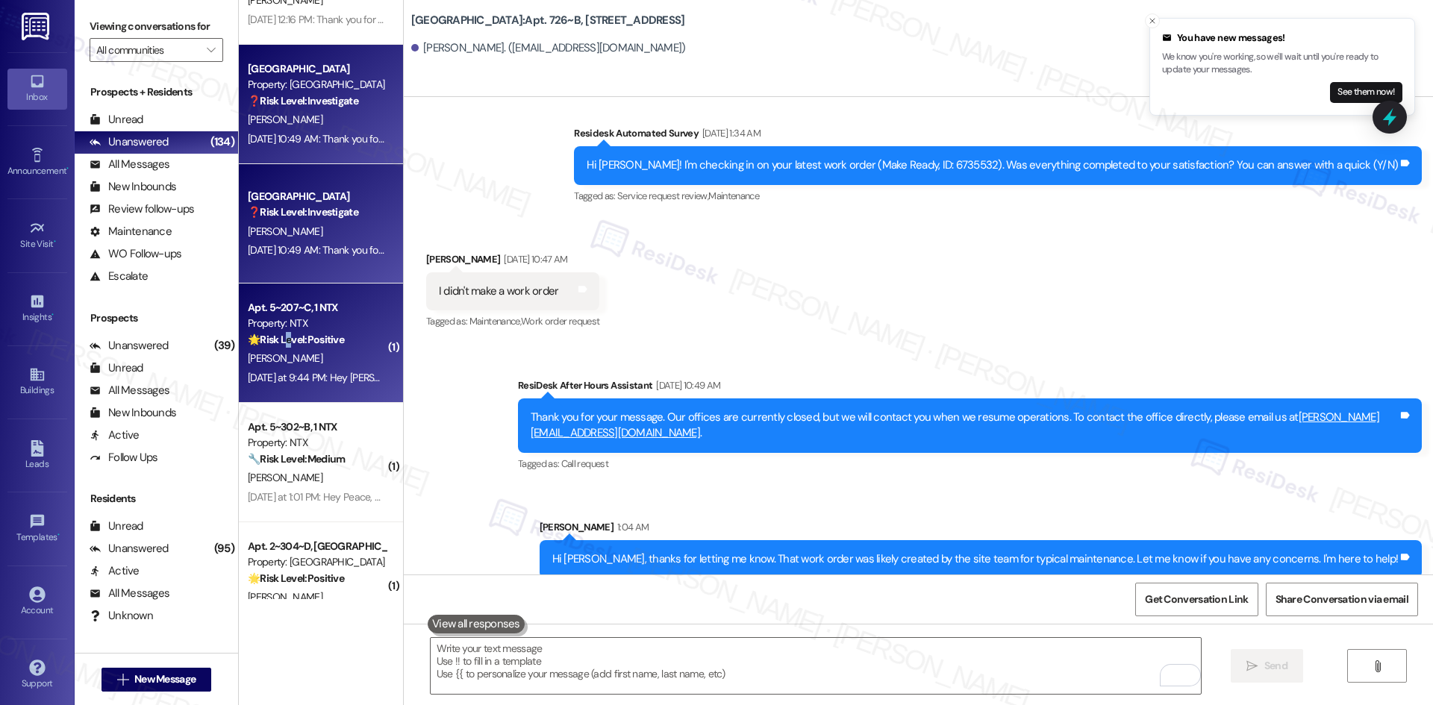
click at [275, 342] on strong "🌟 Risk Level: Positive" at bounding box center [296, 339] width 96 height 13
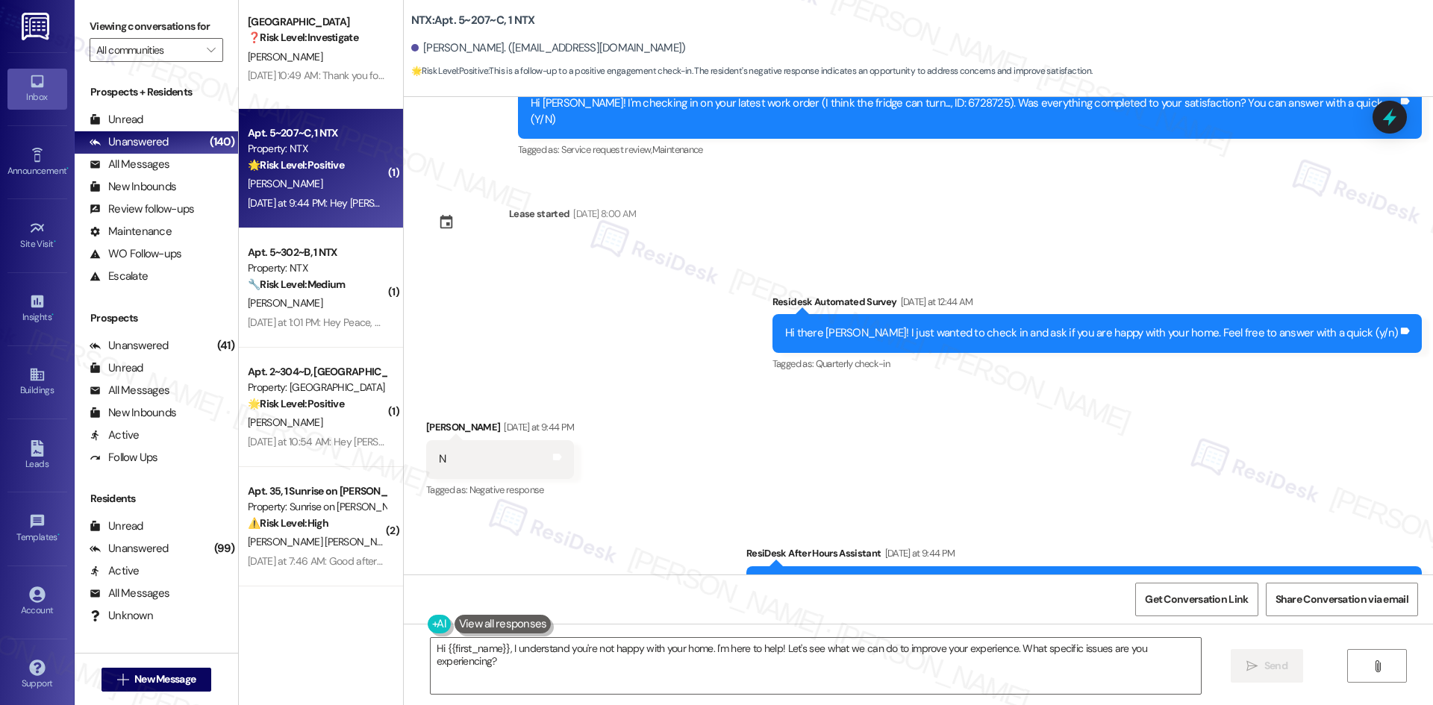
scroll to position [1343, 0]
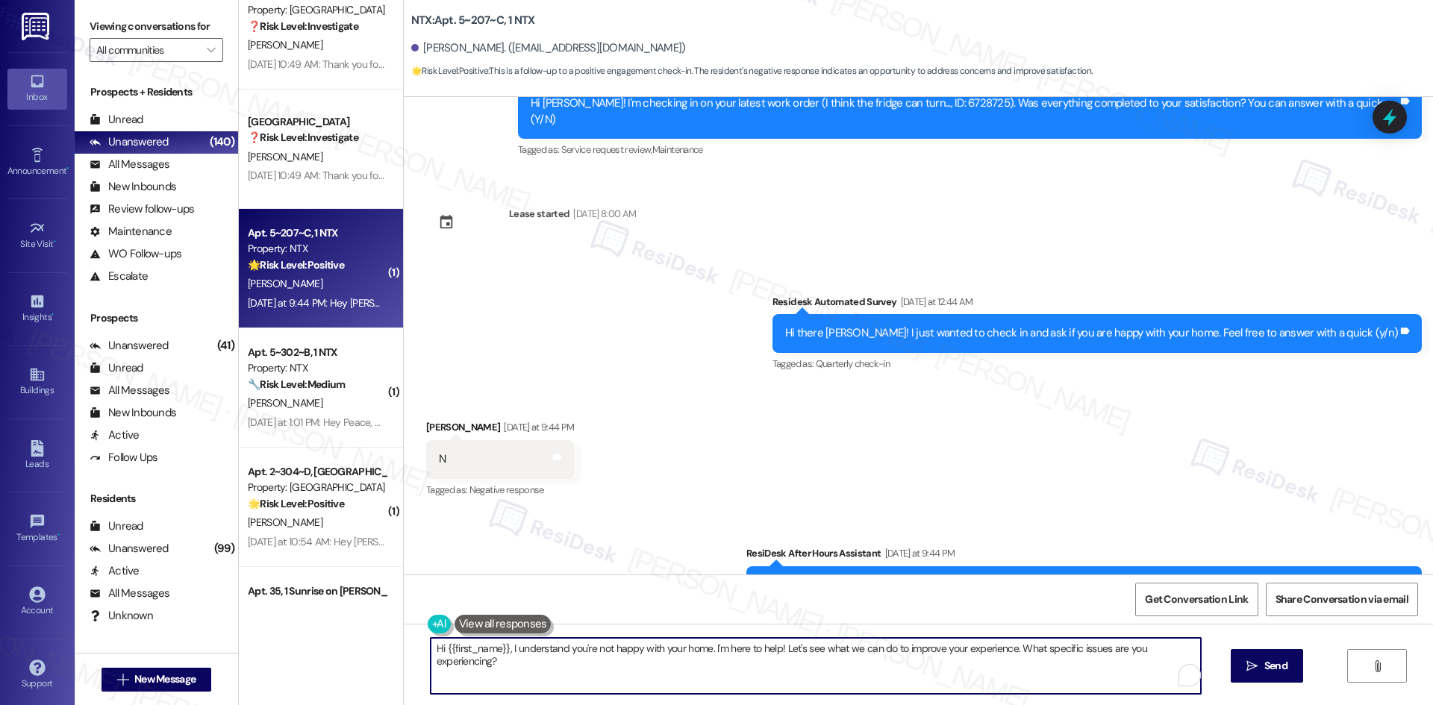
drag, startPoint x: 492, startPoint y: 666, endPoint x: 406, endPoint y: 646, distance: 88.0
click at [406, 646] on div "Hi {{first_name}}, I understand you're not happy with your home. I'm here to he…" at bounding box center [918, 680] width 1029 height 112
paste textarea "Thank you for sharing your feedback. We're here to help improve your experience…"
type textarea "Thank you for sharing your feedback. We're here to help improve your experience…"
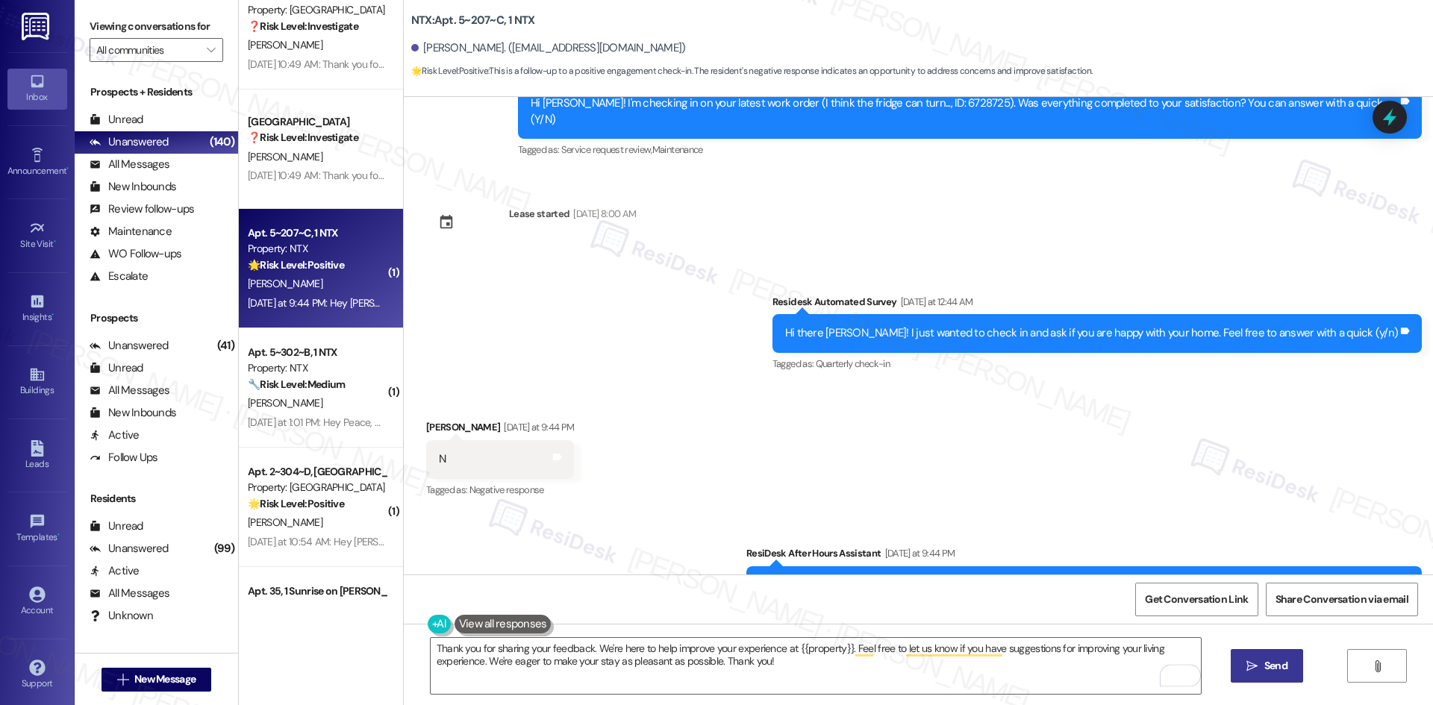
click at [1276, 669] on span "Send" at bounding box center [1275, 666] width 23 height 16
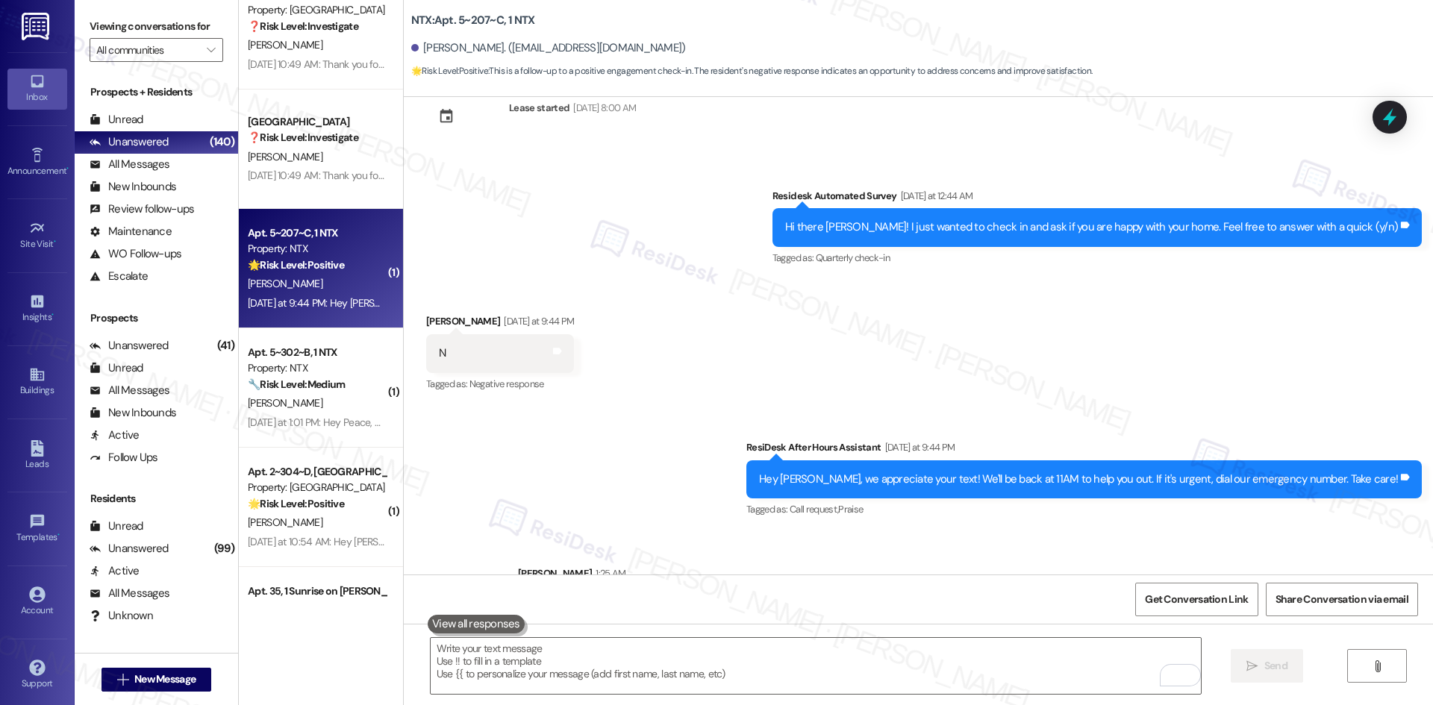
scroll to position [2925, 0]
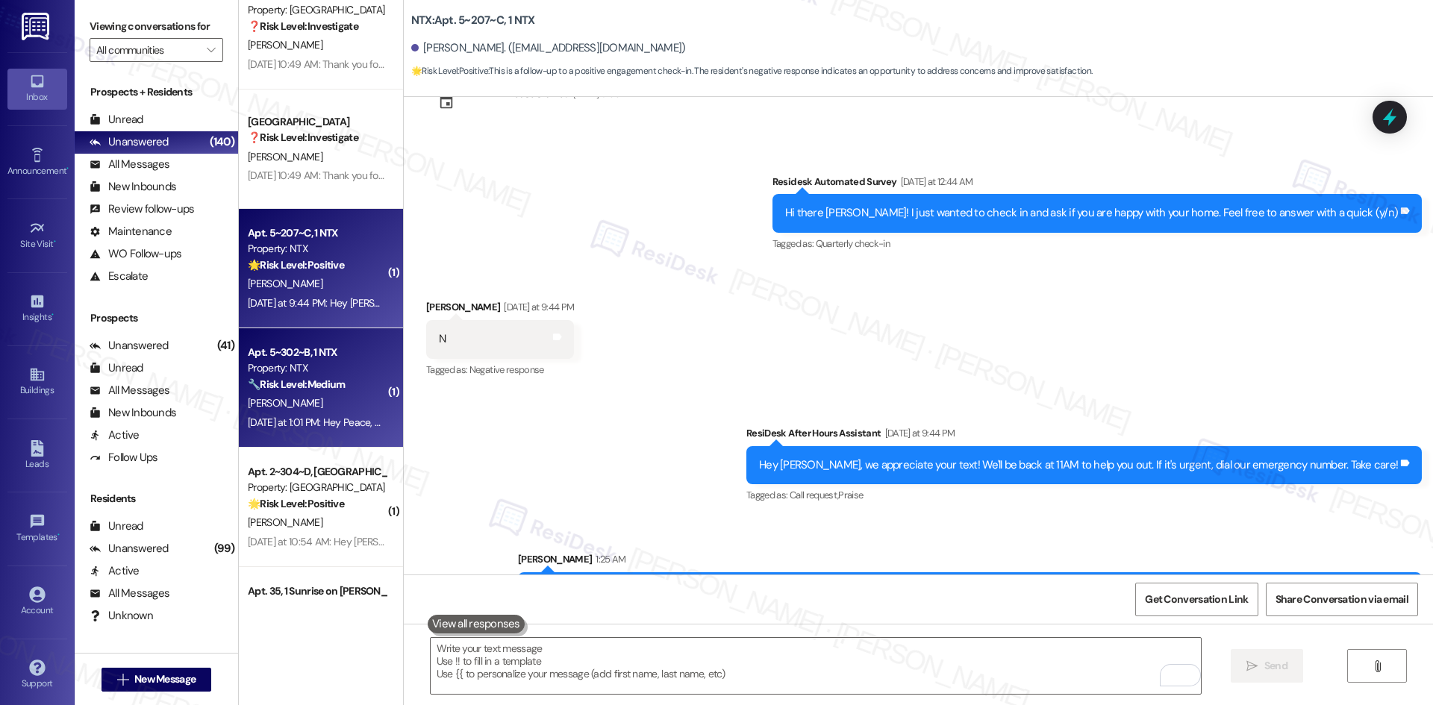
click at [310, 390] on strong "🔧 Risk Level: Medium" at bounding box center [296, 384] width 97 height 13
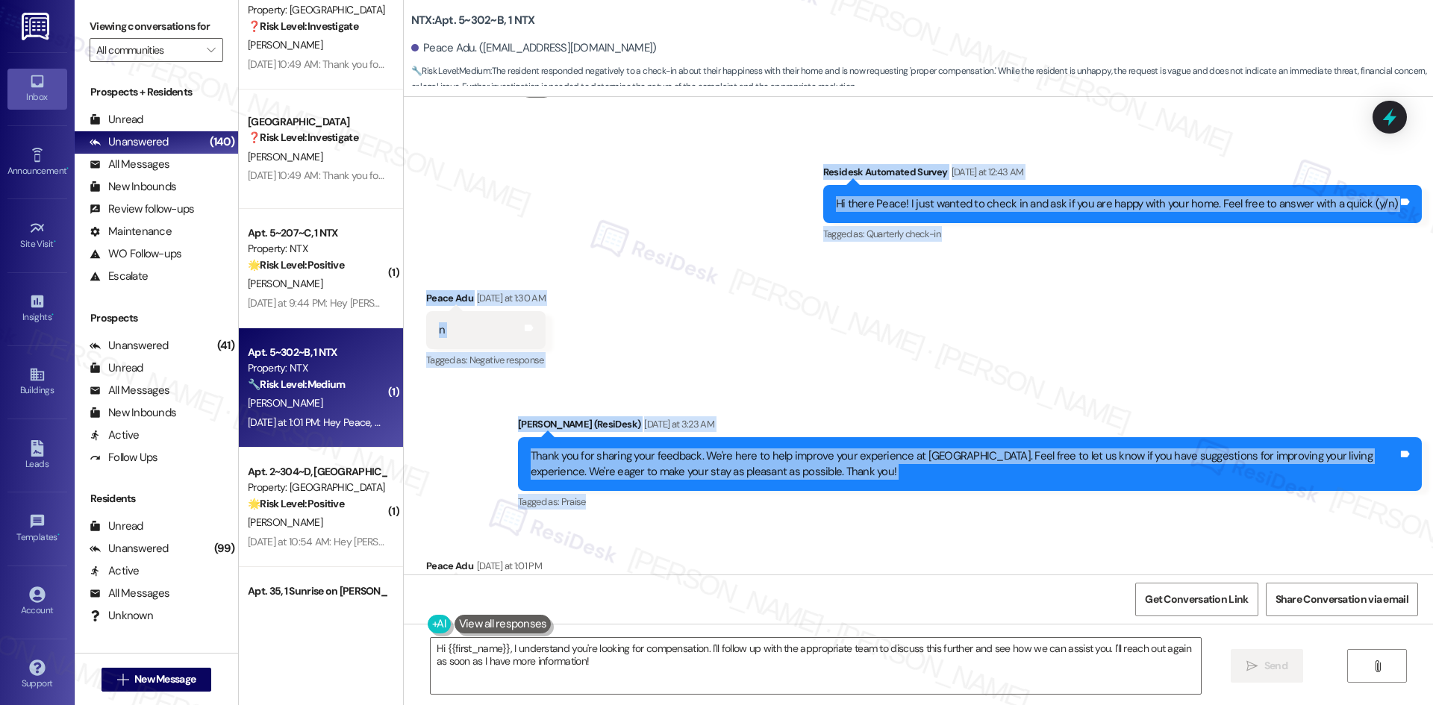
scroll to position [1592, 0]
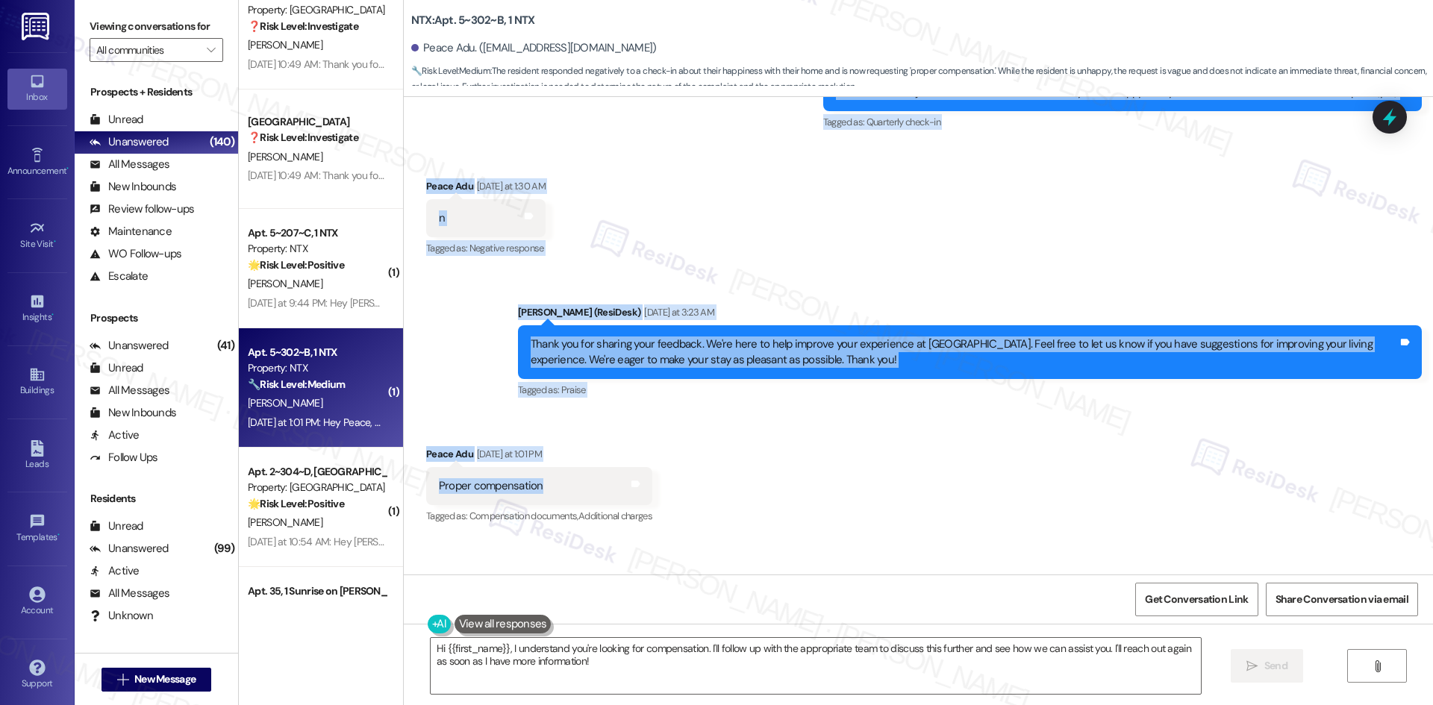
drag, startPoint x: 792, startPoint y: 254, endPoint x: 575, endPoint y: 472, distance: 307.1
click at [575, 472] on div "Survey, sent via SMS Residesk Automated Survey [DATE] 2:03 AM This message is p…" at bounding box center [918, 336] width 1029 height 478
copy div "Residesk Automated Survey [DATE] at 12:43 AM Hi there Peace! I just wanted to c…"
drag, startPoint x: 877, startPoint y: 272, endPoint x: 866, endPoint y: 272, distance: 11.2
click at [877, 272] on div "Sent via SMS [PERSON_NAME] (ResiDesk) [DATE] at 3:23 AM Thank you for sharing y…" at bounding box center [918, 342] width 1029 height 142
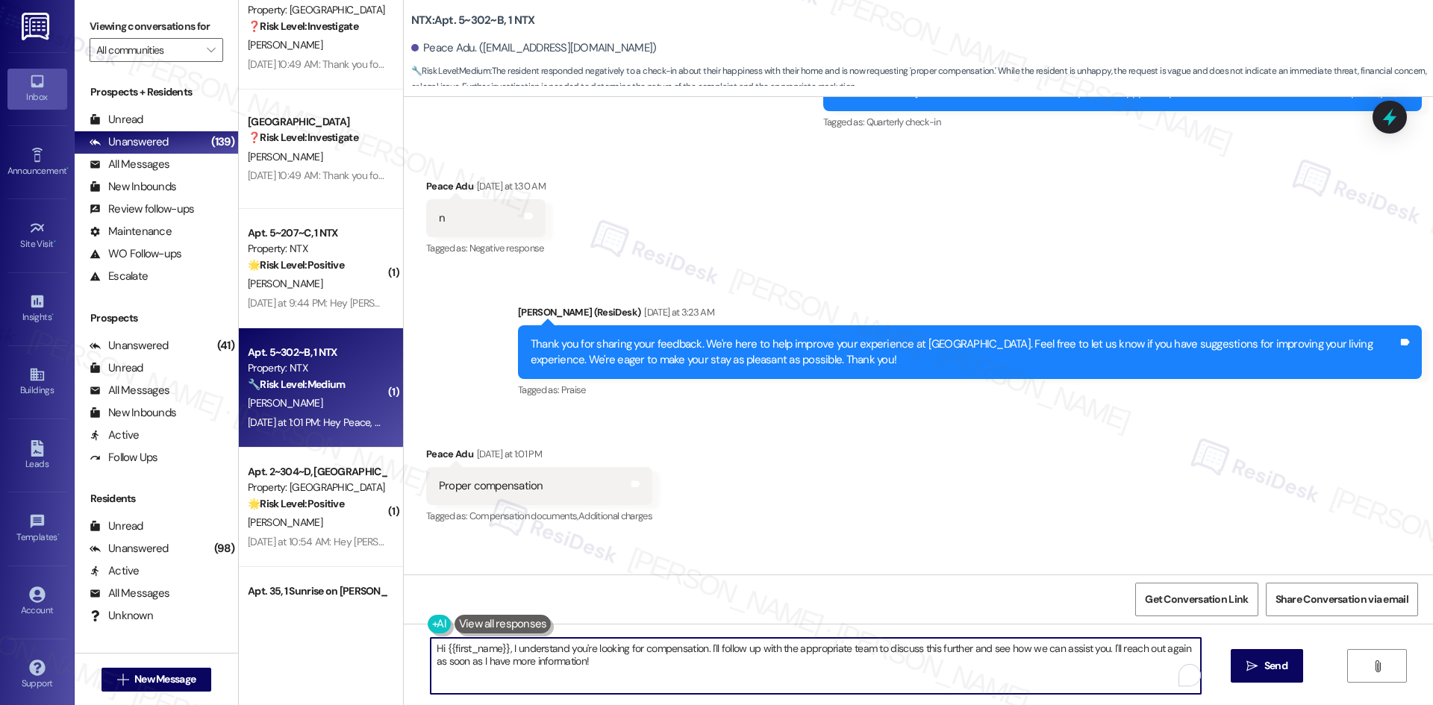
drag, startPoint x: 594, startPoint y: 666, endPoint x: 354, endPoint y: 615, distance: 244.9
click at [354, 615] on div "Apt. 1~1113~C, 1 StadiumHouse Property: Stadium House 🔧 Risk Level: Medium The …" at bounding box center [836, 352] width 1194 height 705
paste textarea "I understand you’re requesting proper compensation. Could you share more about …"
type textarea "I understand you’re requesting proper compensation. Could you share more about …"
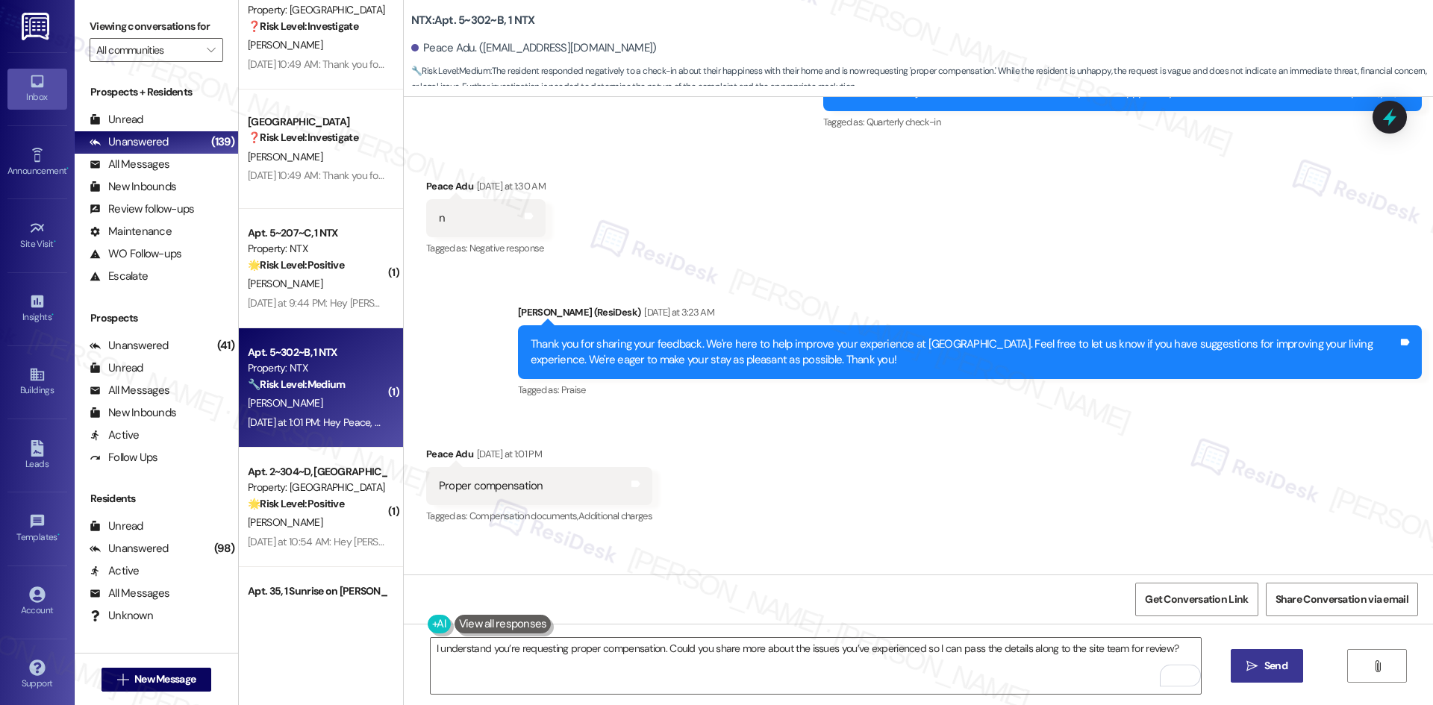
click at [1275, 672] on span "Send" at bounding box center [1275, 666] width 23 height 16
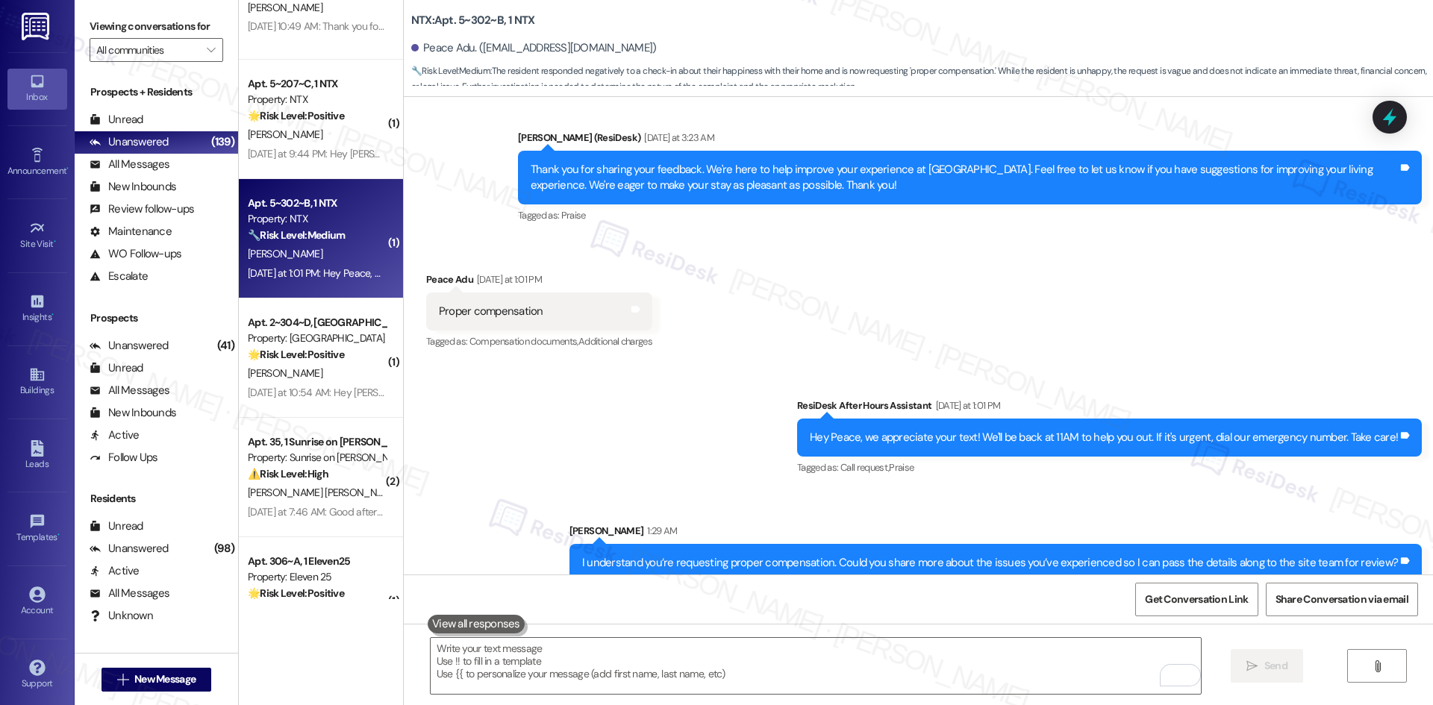
scroll to position [1770, 0]
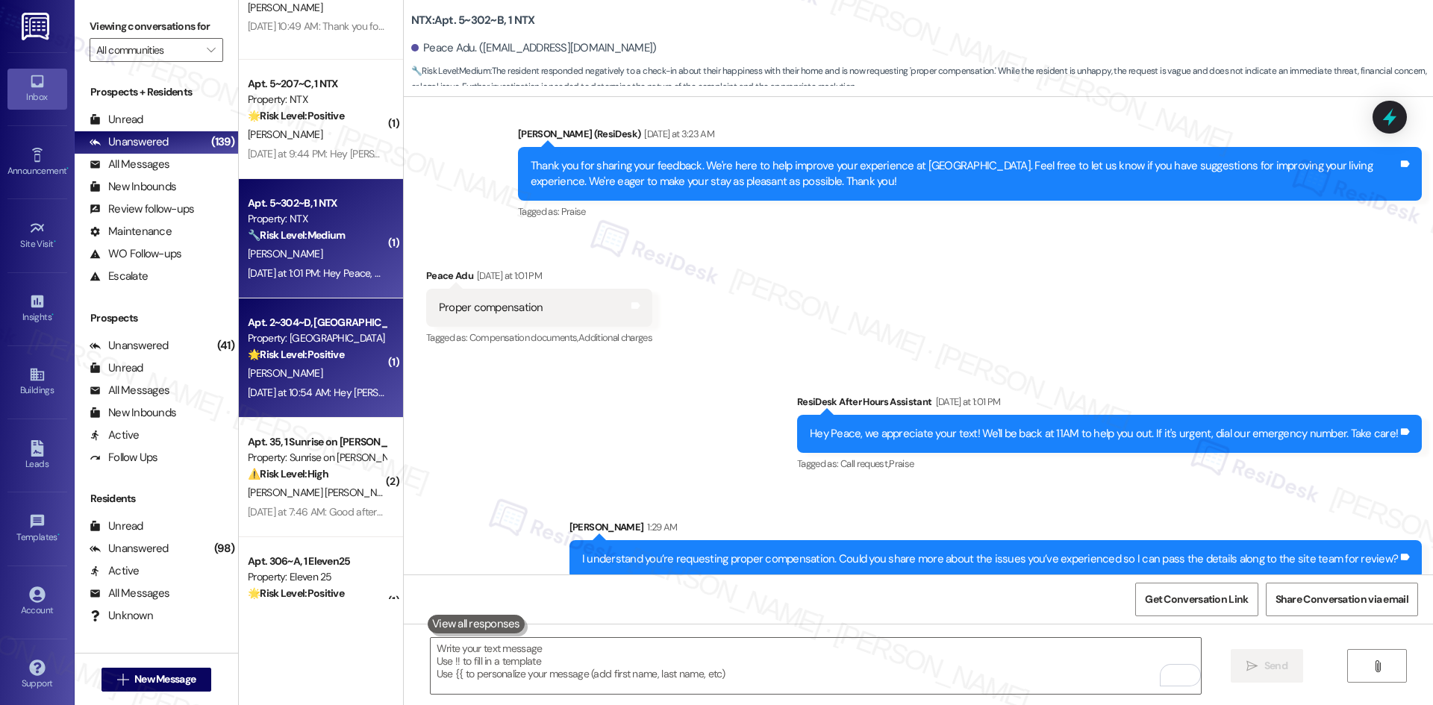
click at [310, 380] on div "[PERSON_NAME]" at bounding box center [316, 373] width 141 height 19
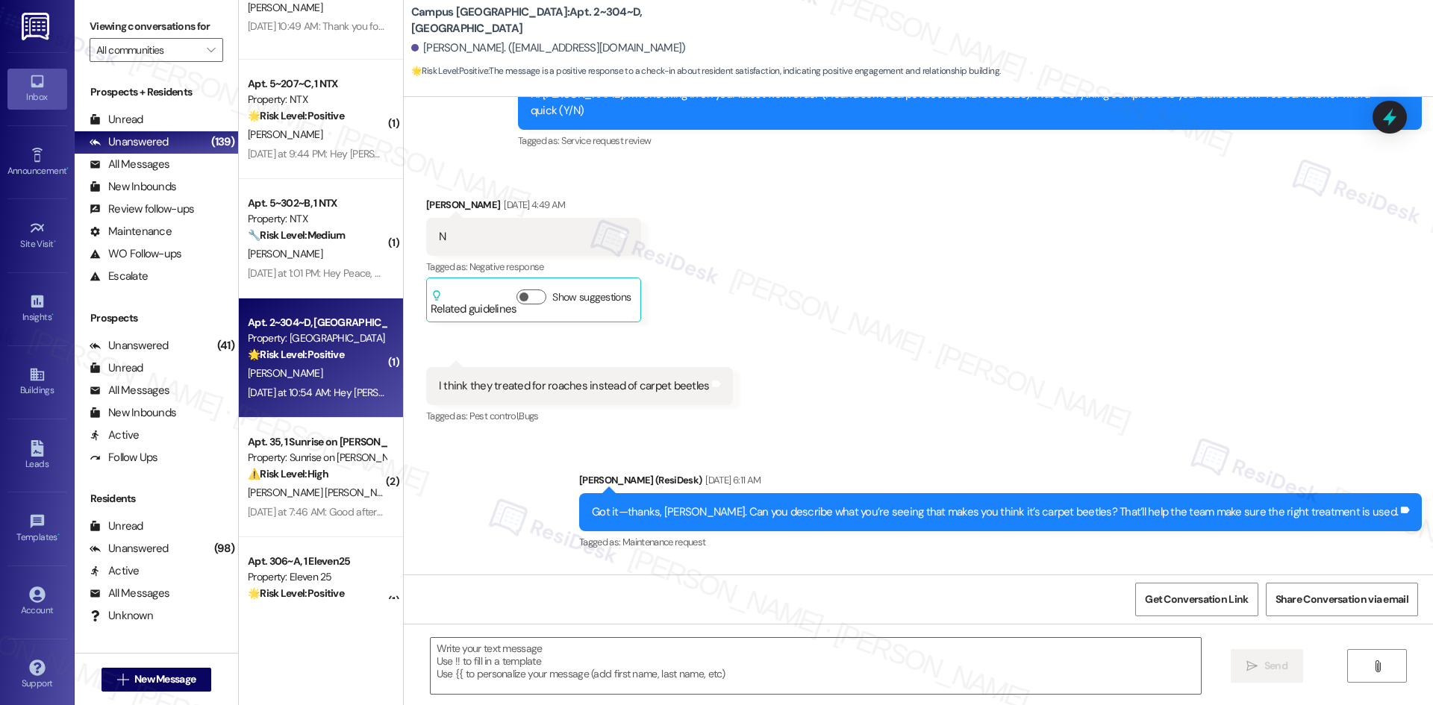
type textarea "Fetching suggested responses. Please feel free to read through the conversation…"
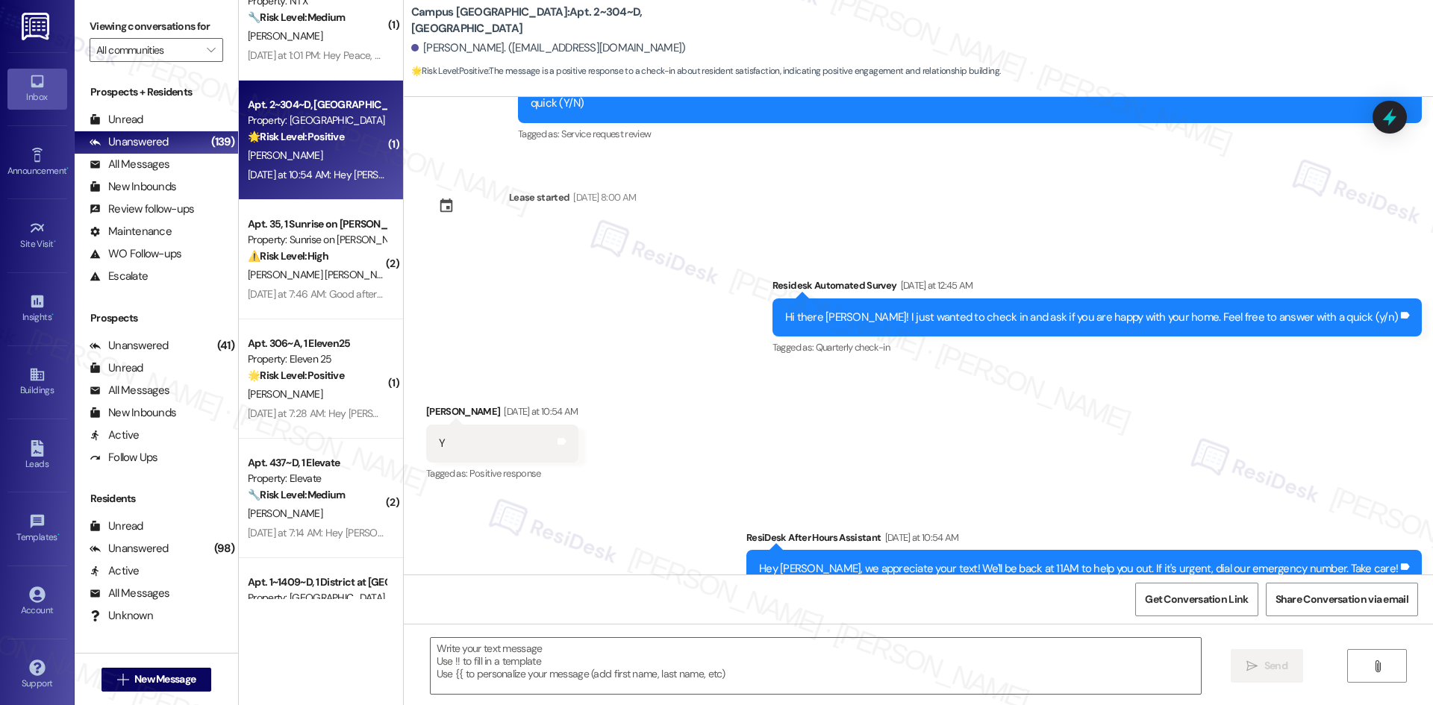
scroll to position [1716, 0]
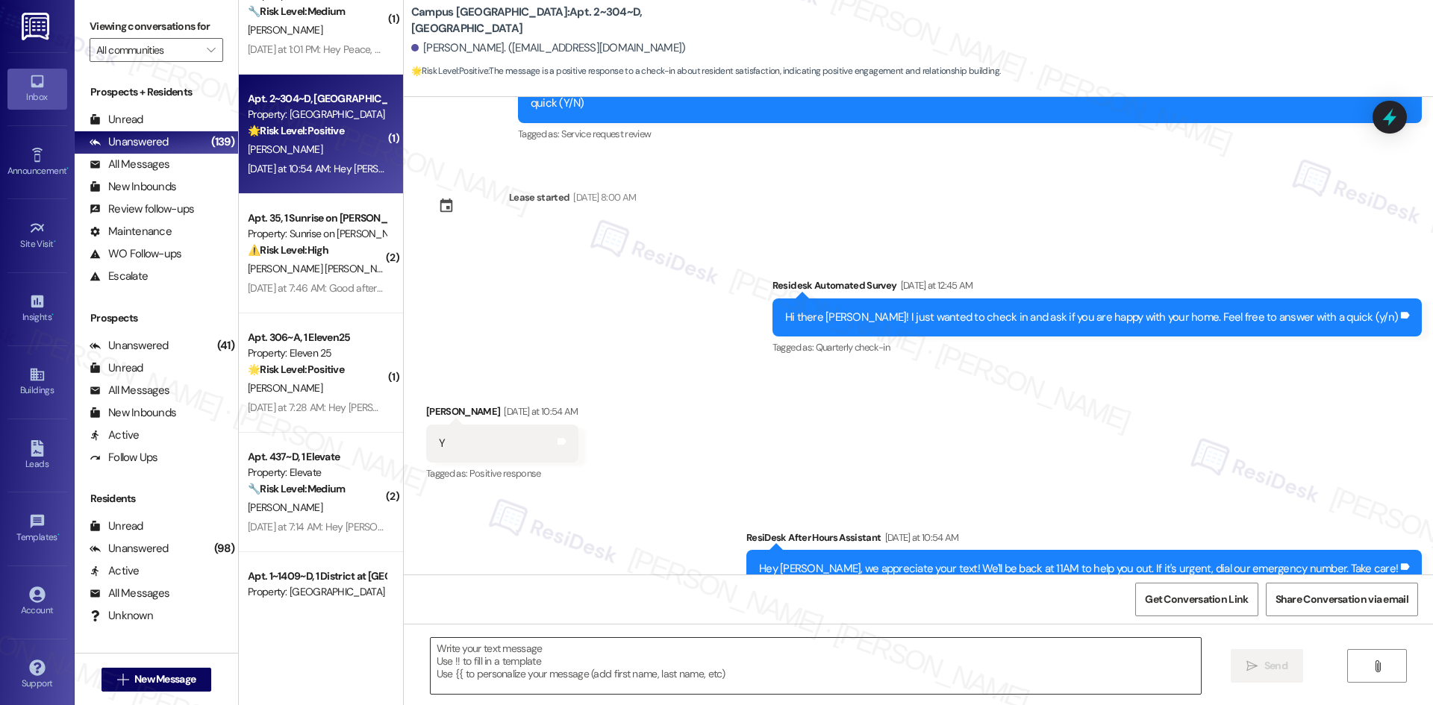
click at [635, 661] on textarea at bounding box center [816, 666] width 770 height 56
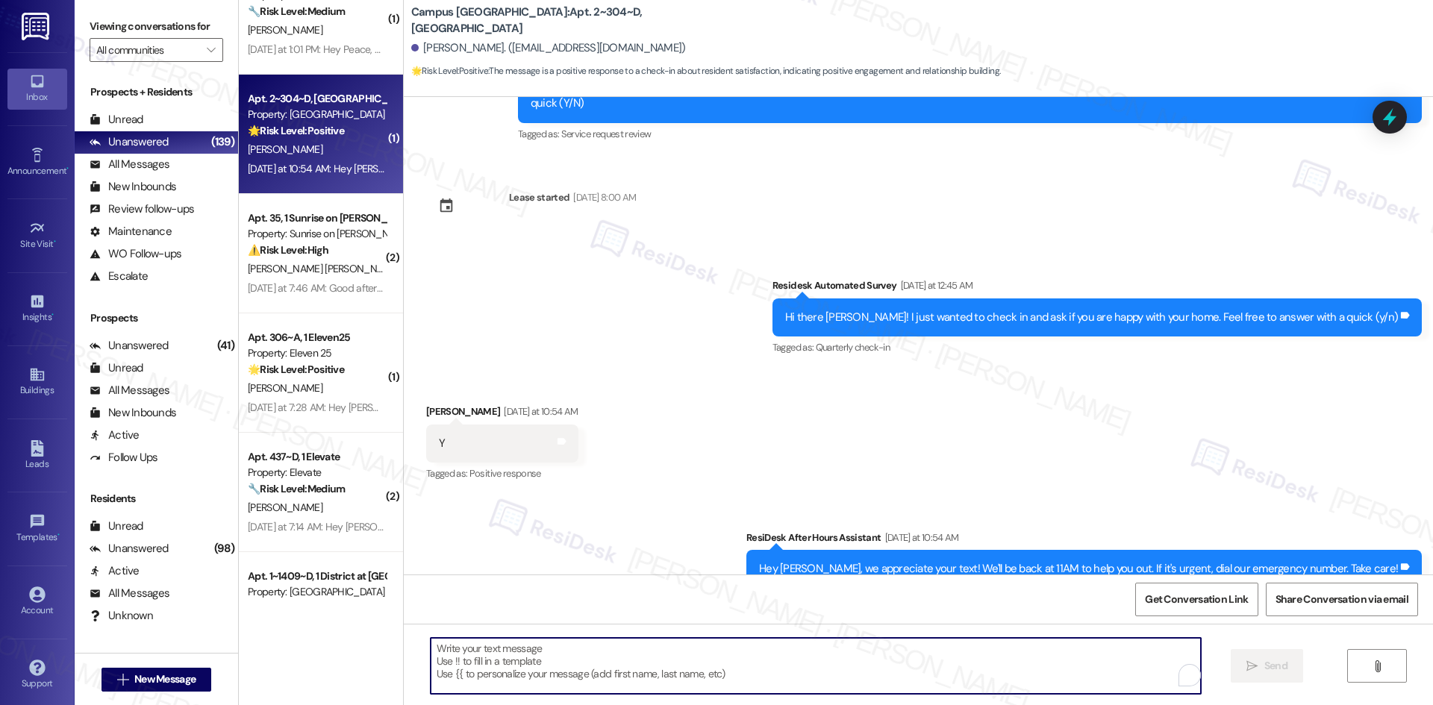
paste textarea "I'm glad you are satisfied with your home. Have you written a review for us bef…"
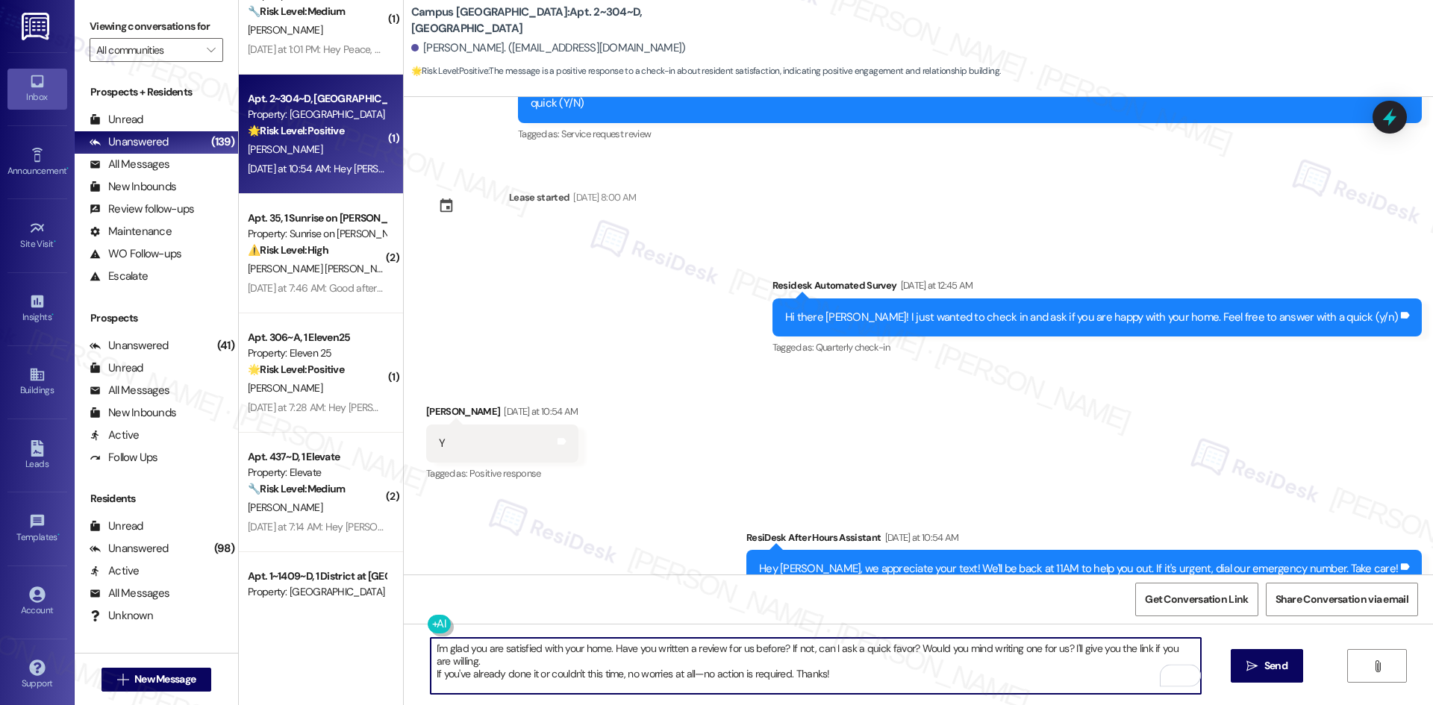
click at [431, 675] on textarea "I'm glad you are satisfied with your home. Have you written a review for us bef…" at bounding box center [816, 666] width 770 height 56
drag, startPoint x: 890, startPoint y: 664, endPoint x: 376, endPoint y: 648, distance: 514.4
click at [376, 648] on div "4th Street Commons Prospect ❓ Risk Level: Investigate [PERSON_NAME] [DATE] 10:4…" at bounding box center [836, 352] width 1194 height 705
click at [869, 672] on textarea "I'm glad you are satisfied with your home. Have you written a review for us bef…" at bounding box center [816, 666] width 770 height 56
drag, startPoint x: 858, startPoint y: 660, endPoint x: 401, endPoint y: 651, distance: 456.8
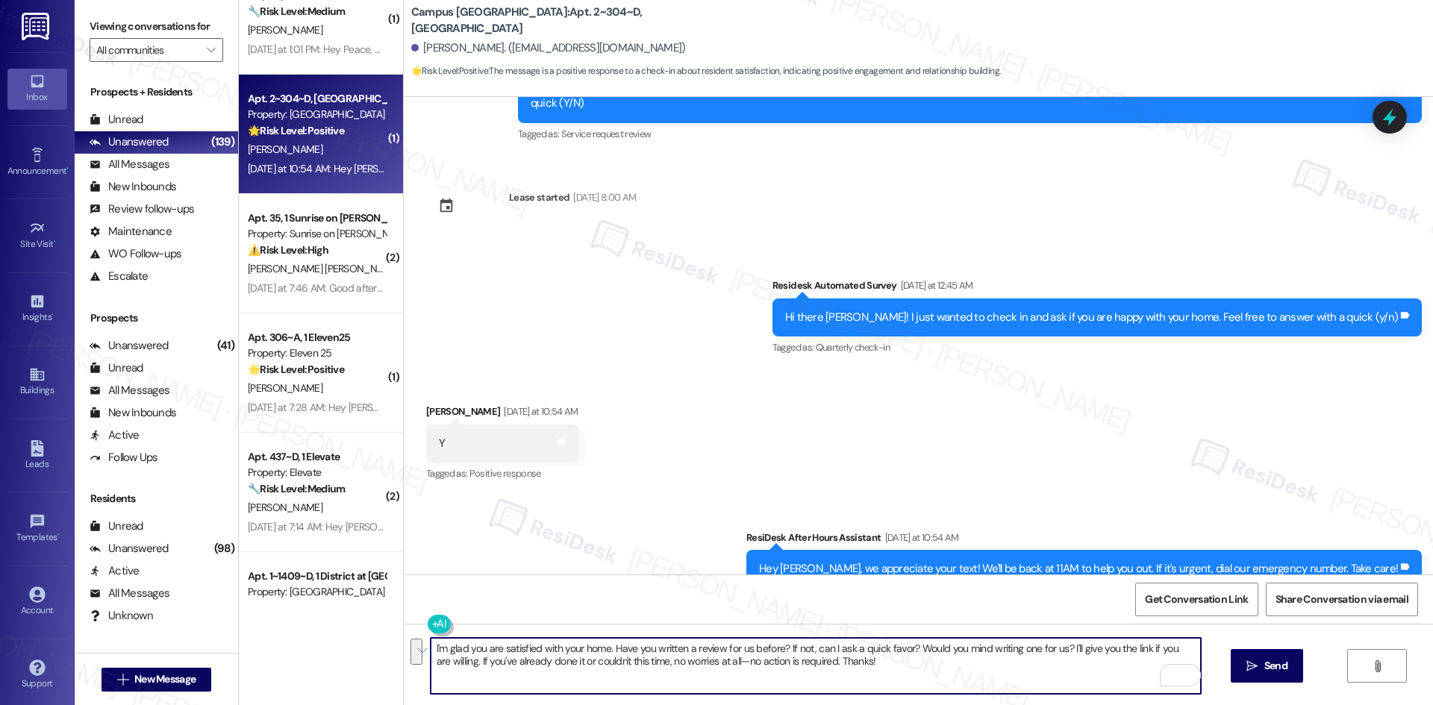
click at [404, 651] on div "I'm glad you are satisfied with your home. Have you written a review for us bef…" at bounding box center [918, 680] width 1029 height 112
click at [902, 677] on textarea "I'm glad you are satisfied with your home. Have you written a review for us bef…" at bounding box center [816, 666] width 770 height 56
click at [911, 673] on textarea "I'm glad you are satisfied with your home. Have you written a review for us bef…" at bounding box center [816, 666] width 770 height 56
type textarea "I'm glad you are satisfied with your home. Have you written a review for us bef…"
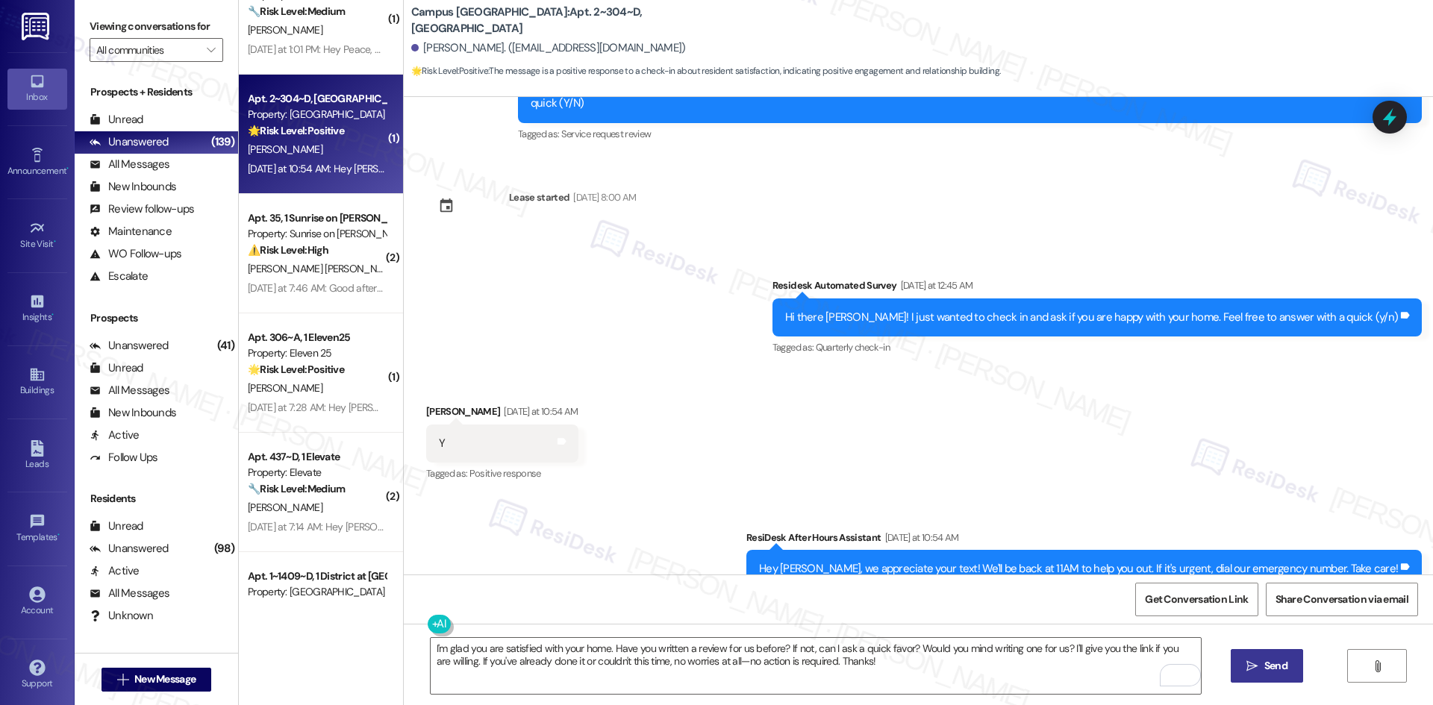
click at [1253, 666] on icon "" at bounding box center [1251, 666] width 11 height 12
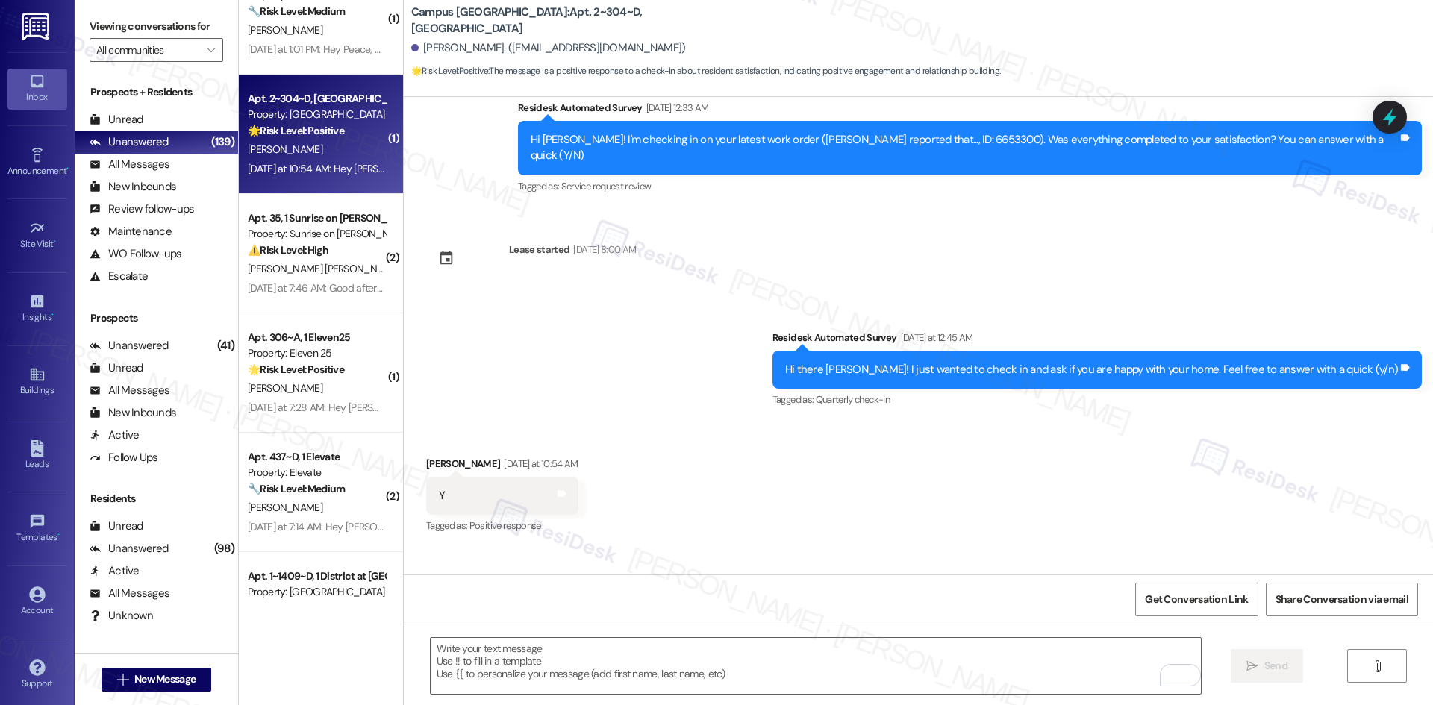
scroll to position [2260, 0]
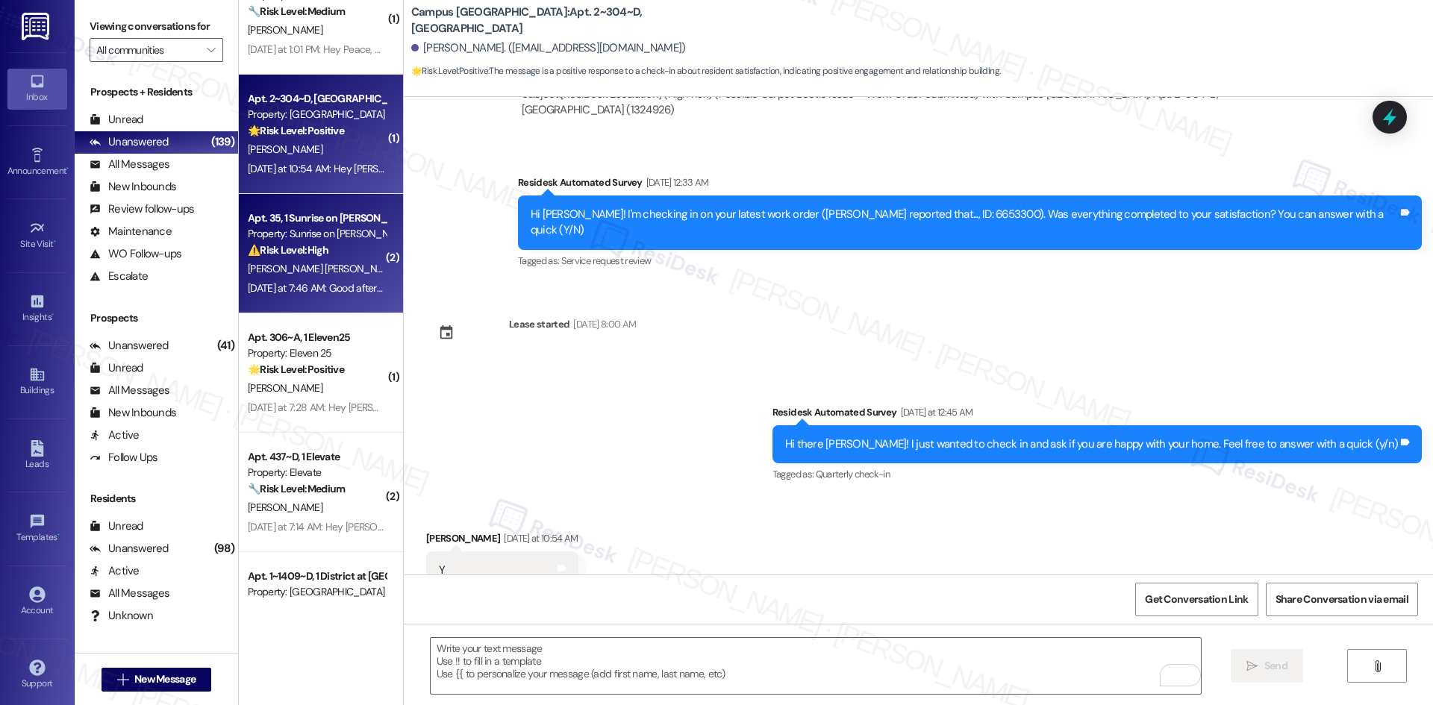
click at [264, 287] on div "[DATE] at 7:46 AM: Good afternoon [PERSON_NAME]. Our water is not warming up. W…" at bounding box center [551, 287] width 607 height 13
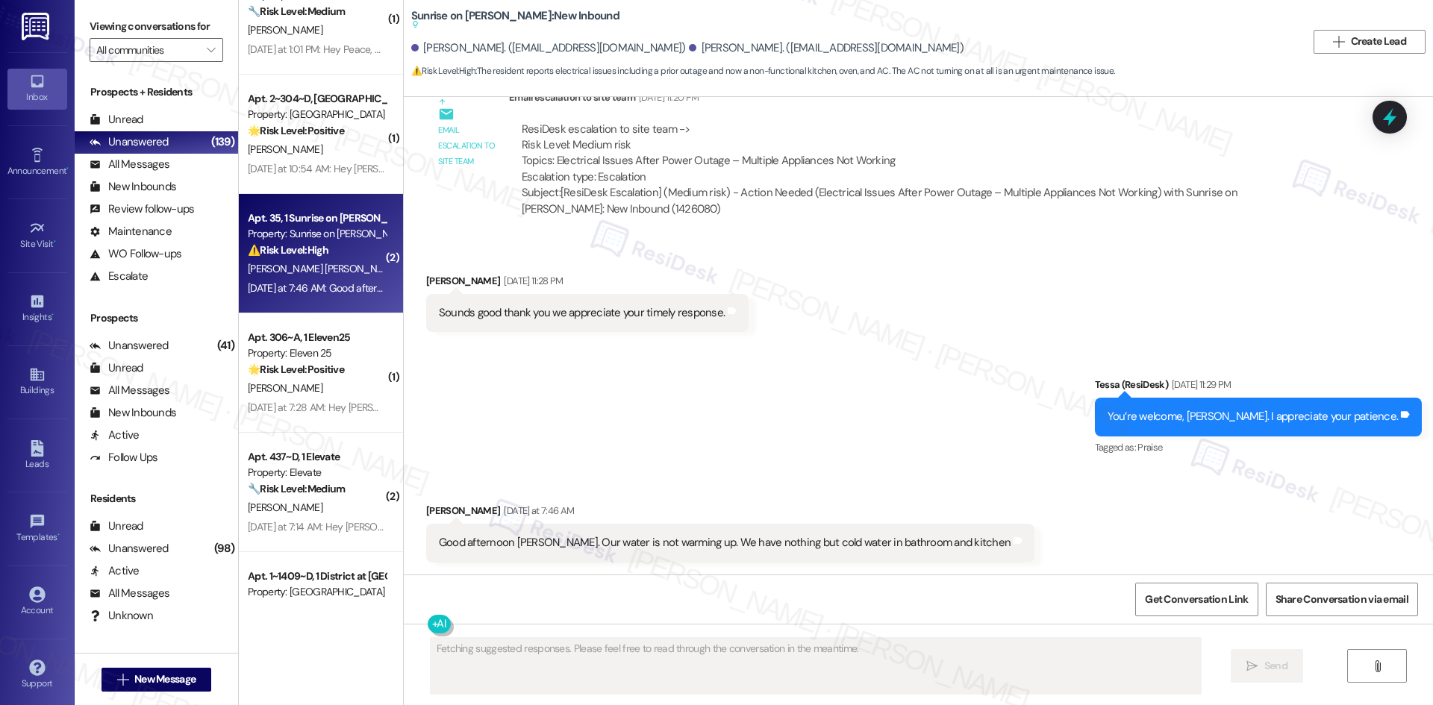
scroll to position [1711, 0]
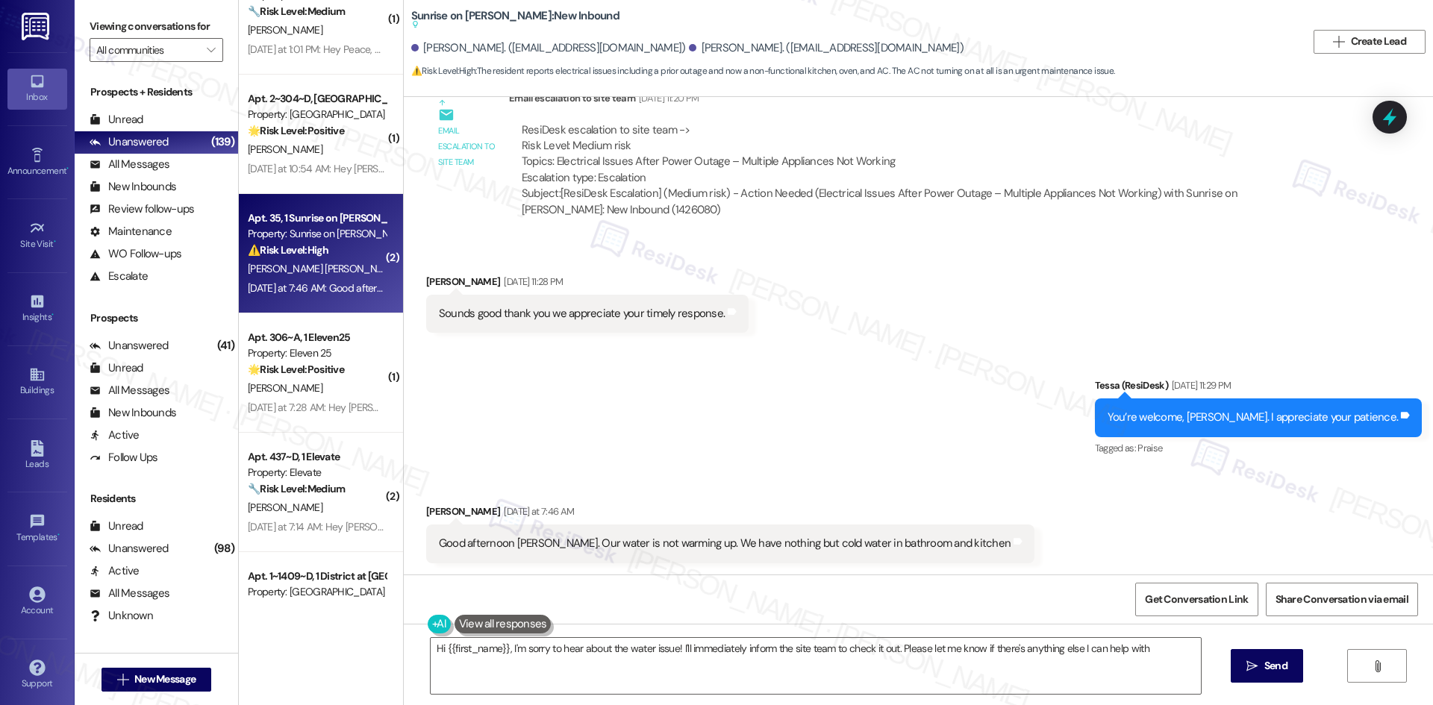
type textarea "Hi {{first_name}}, I'm sorry to hear about the water issue! I'll immediately in…"
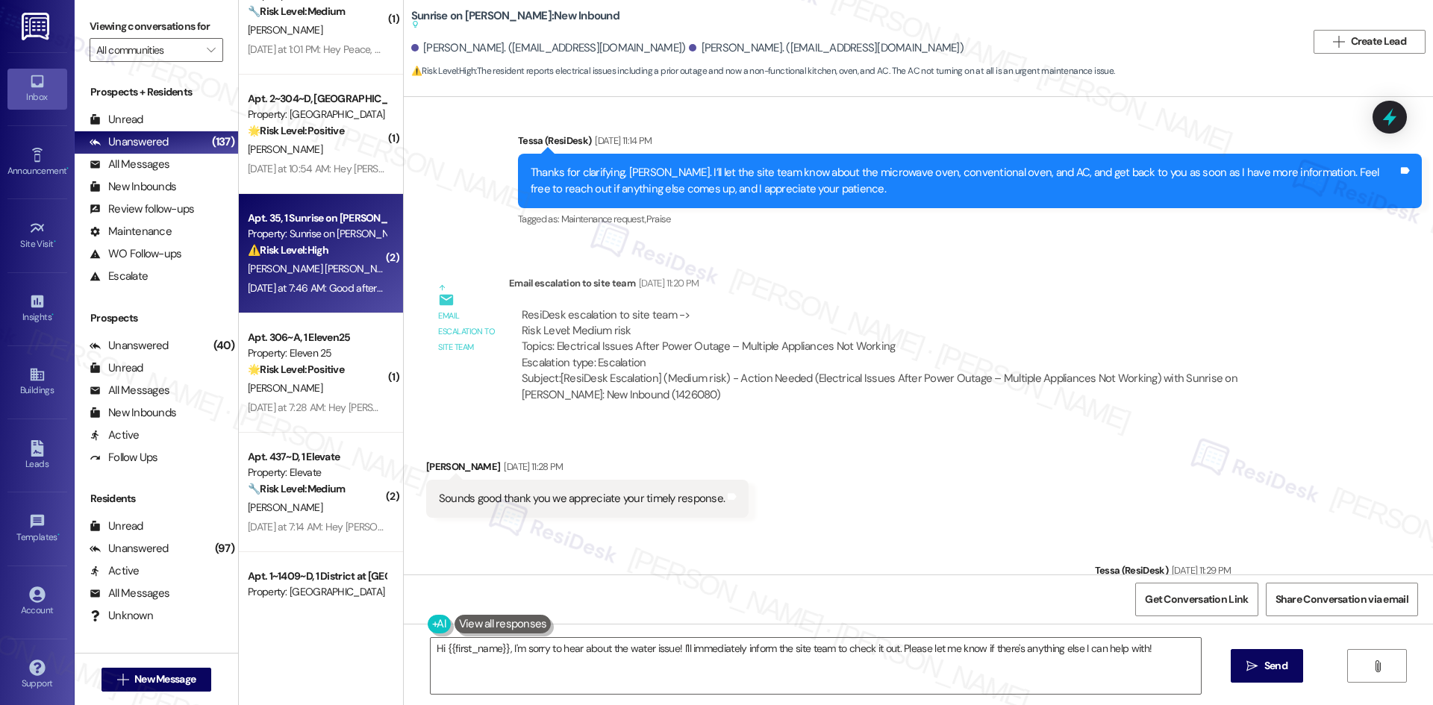
scroll to position [1712, 0]
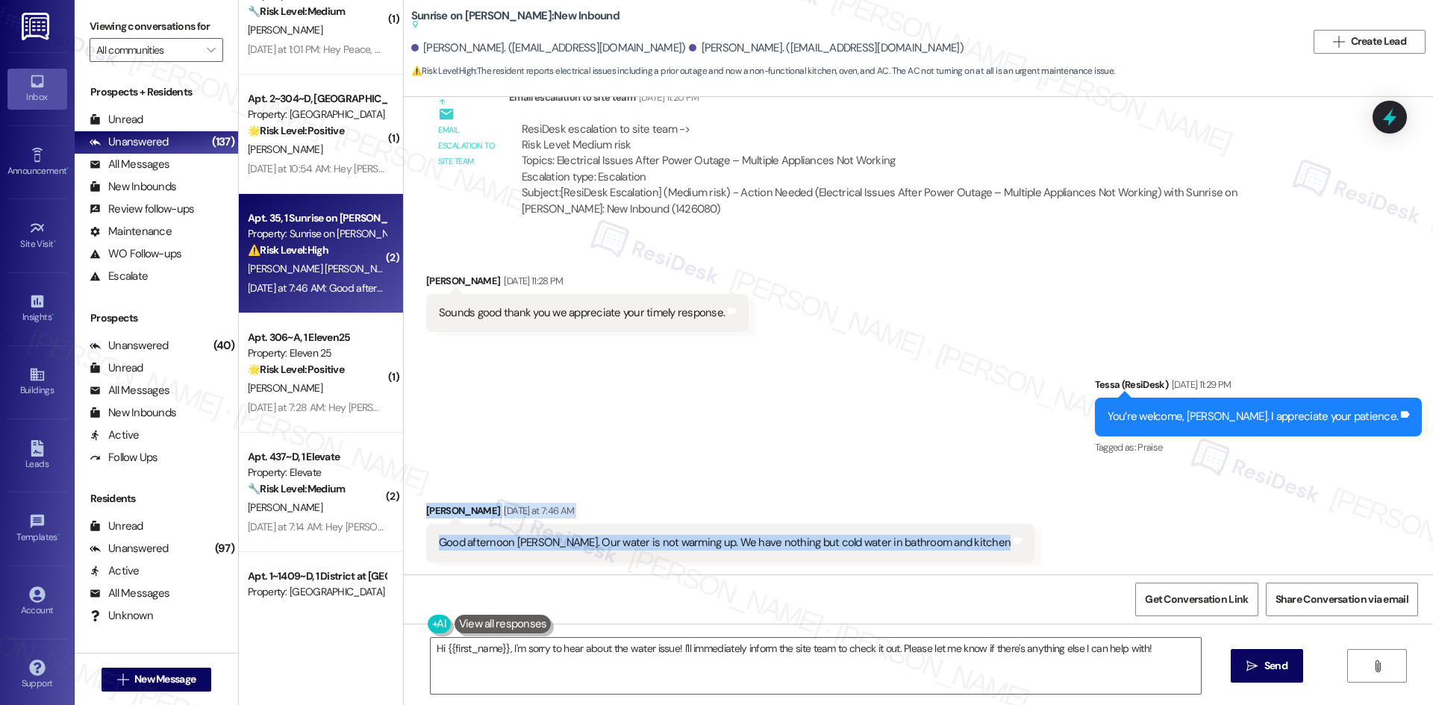
drag, startPoint x: 405, startPoint y: 502, endPoint x: 974, endPoint y: 557, distance: 571.3
click at [974, 557] on div "Received via SMS [PERSON_NAME] [DATE] at 7:46 AM Good afternoon [PERSON_NAME]. …" at bounding box center [918, 521] width 1029 height 104
copy div "[PERSON_NAME] [DATE] at 7:46 AM Good afternoon [PERSON_NAME]. Our water is not …"
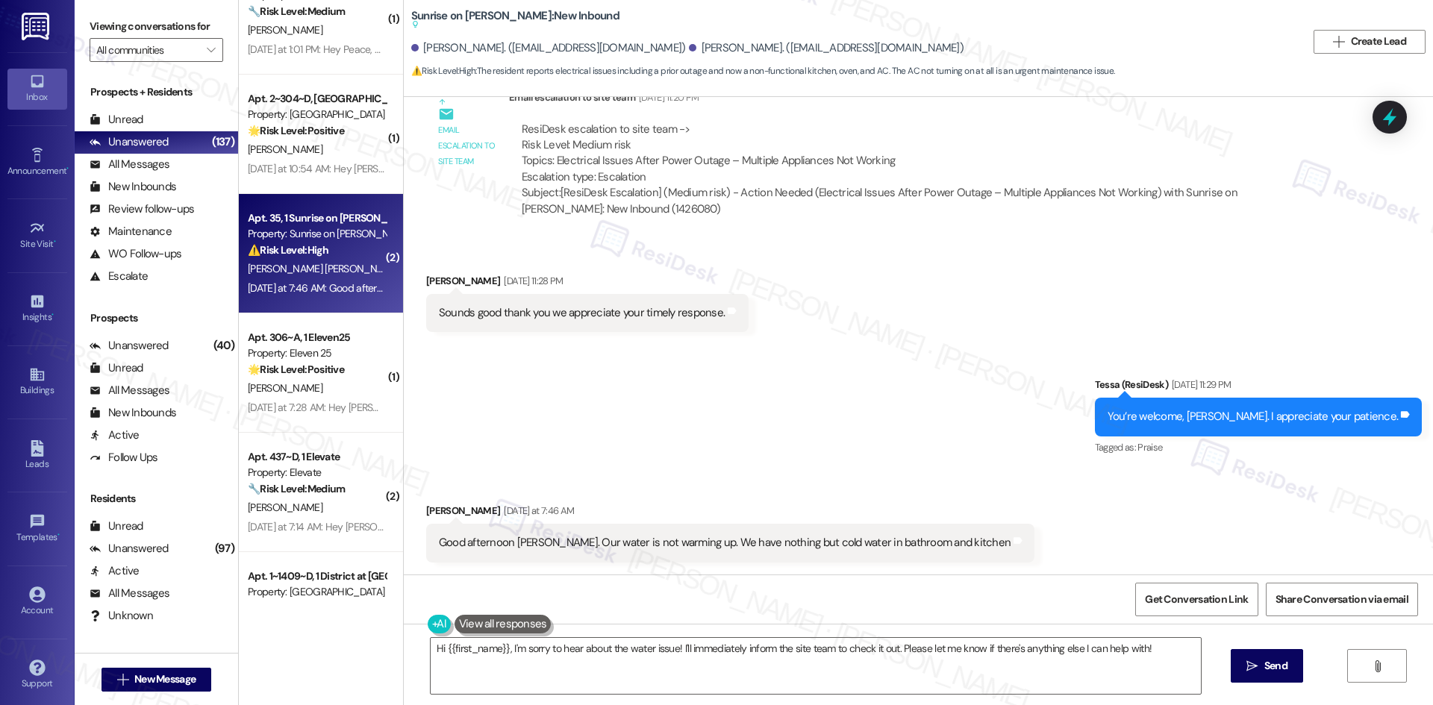
drag, startPoint x: 841, startPoint y: 386, endPoint x: 846, endPoint y: 380, distance: 7.9
click at [847, 390] on div "Sent via SMS Tessa (ResiDesk) [DATE] 11:29 PM You’re welcome, [PERSON_NAME]. I …" at bounding box center [918, 406] width 1029 height 126
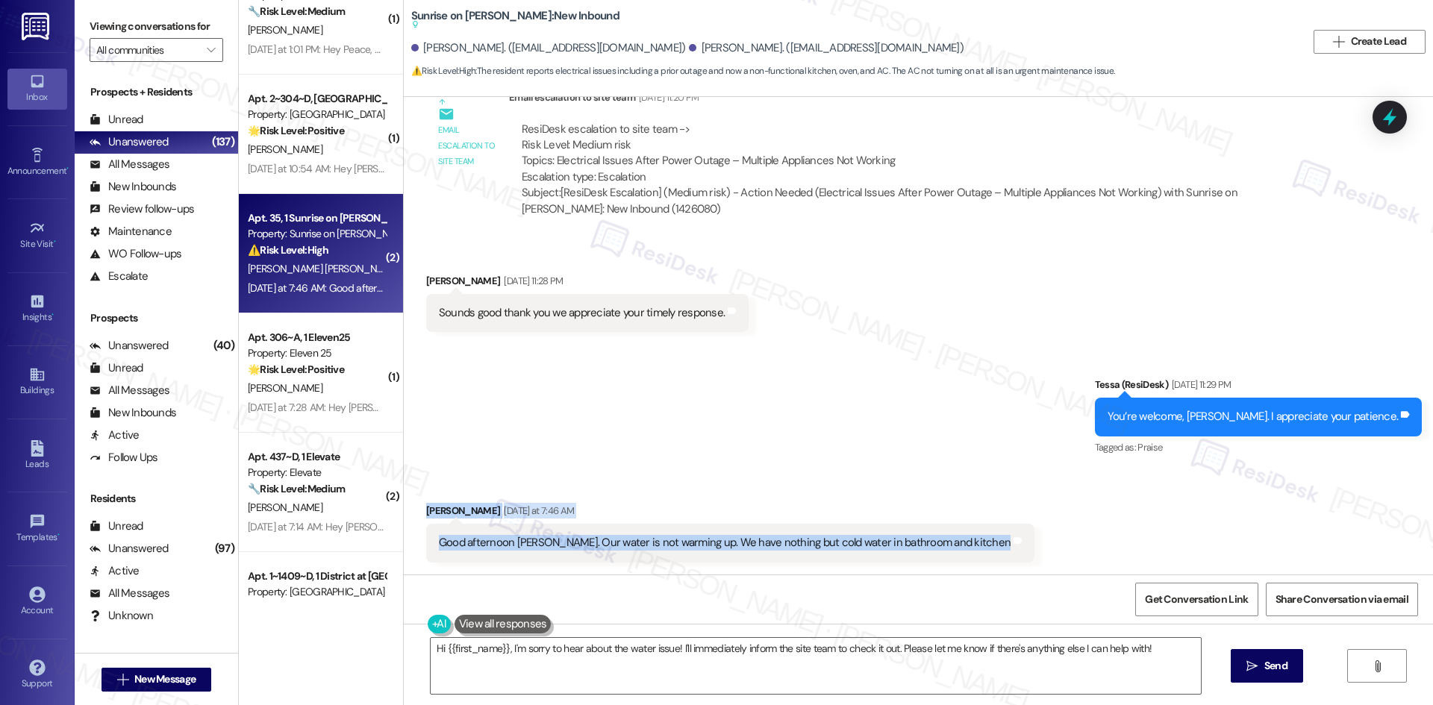
drag, startPoint x: 425, startPoint y: 504, endPoint x: 974, endPoint y: 544, distance: 550.7
click at [974, 544] on div "Received via SMS [PERSON_NAME] [DATE] at 7:46 AM Good afternoon [PERSON_NAME]. …" at bounding box center [918, 521] width 1029 height 104
copy div "[PERSON_NAME] [DATE] at 7:46 AM Good afternoon [PERSON_NAME]. Our water is not …"
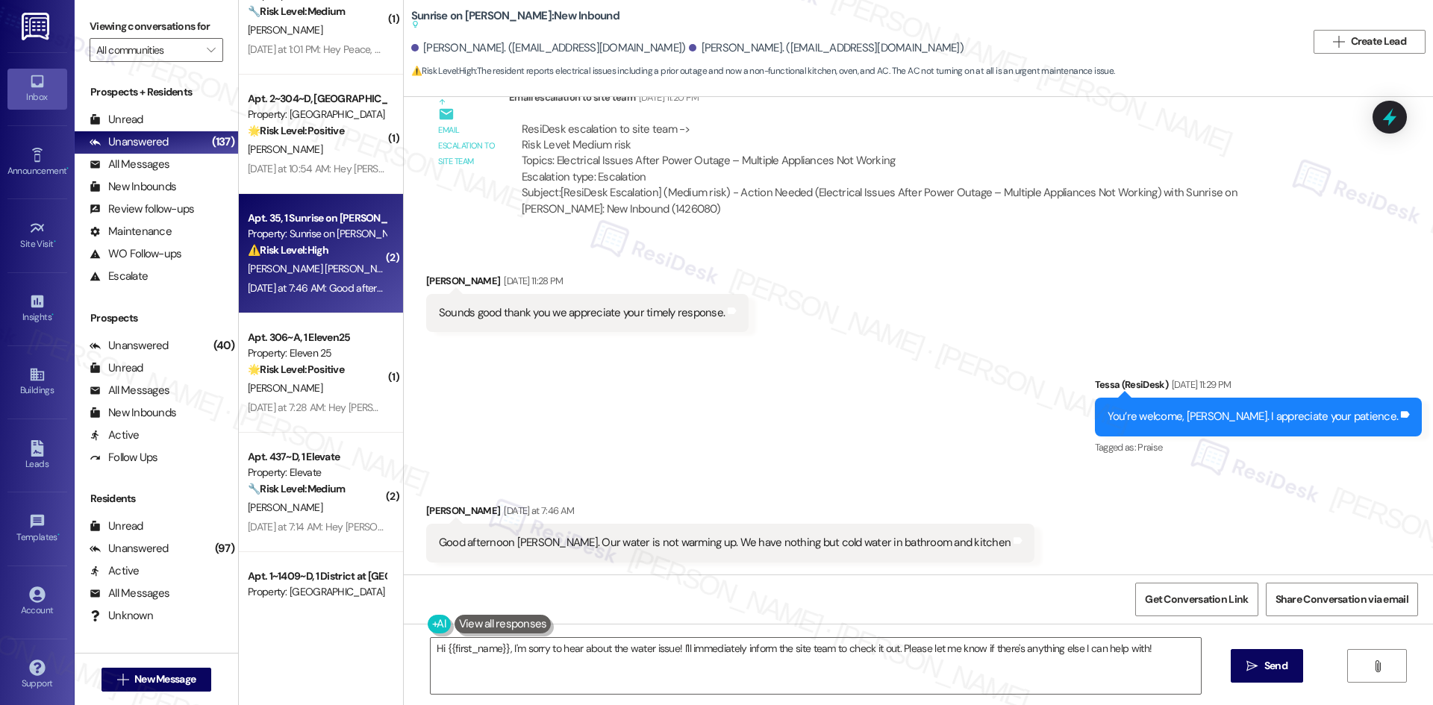
click at [731, 452] on div "Sent via SMS Tessa (ResiDesk) [DATE] 11:29 PM You’re welcome, [PERSON_NAME]. I …" at bounding box center [918, 406] width 1029 height 126
drag, startPoint x: 536, startPoint y: 541, endPoint x: 665, endPoint y: 548, distance: 129.3
click at [665, 548] on div "Good afternoon [PERSON_NAME]. Our water is not warming up. We have nothing but …" at bounding box center [725, 543] width 572 height 16
copy div "Our water is not warming up"
click at [784, 465] on div "Sent via SMS Tessa (ResiDesk) [DATE] 11:29 PM You’re welcome, [PERSON_NAME]. I …" at bounding box center [918, 406] width 1029 height 126
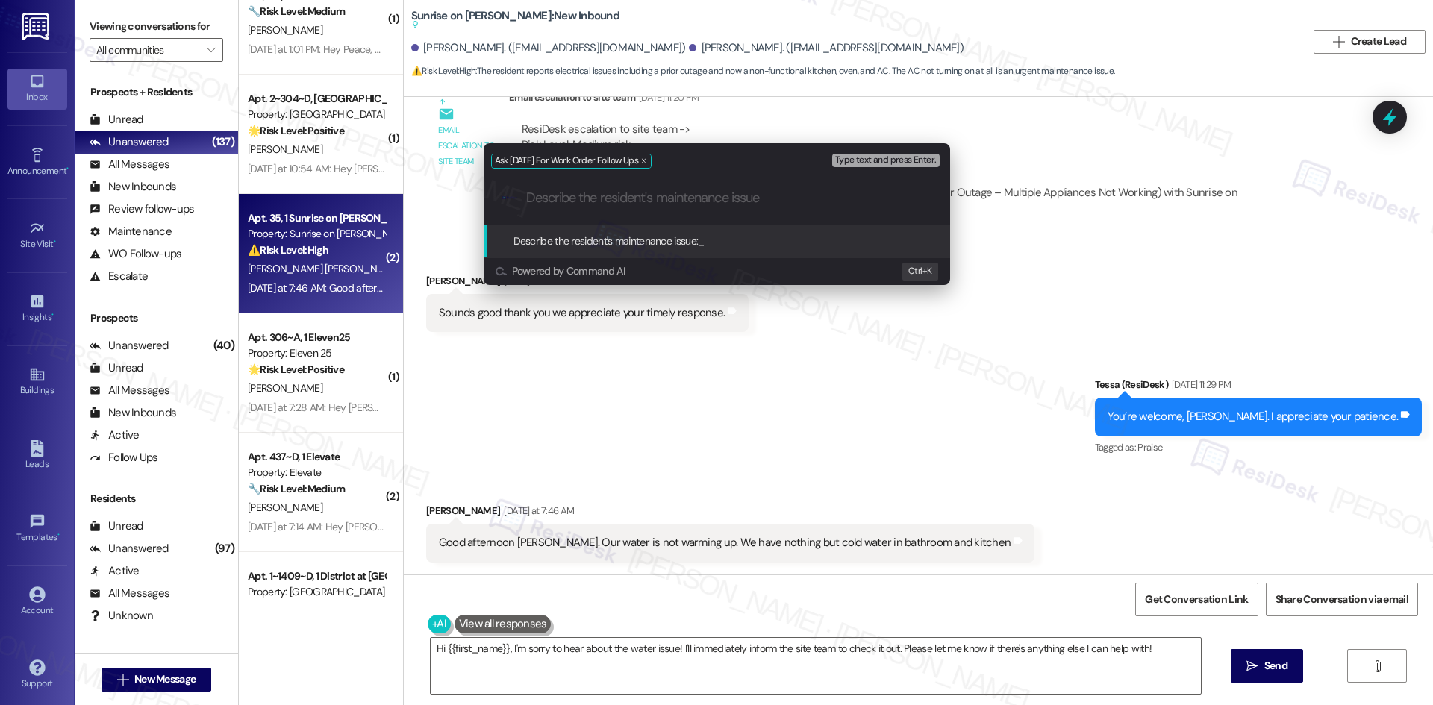
paste input "Our water is not warming up"
type input "Our water is not warming up"
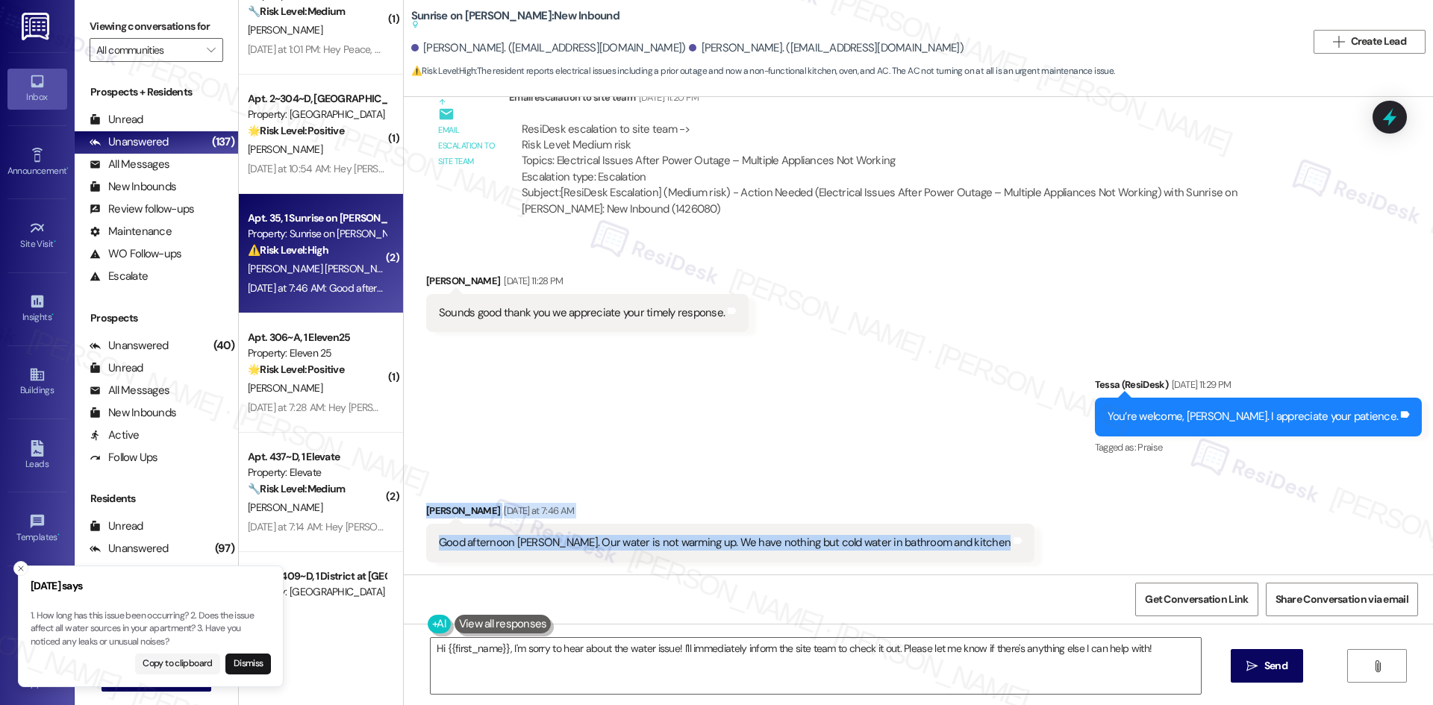
drag, startPoint x: 403, startPoint y: 497, endPoint x: 1043, endPoint y: 541, distance: 641.8
click at [1043, 541] on div "Received via SMS [PERSON_NAME] [DATE] at 7:46 AM Good afternoon [PERSON_NAME]. …" at bounding box center [918, 521] width 1029 height 104
copy div "[PERSON_NAME] [DATE] at 7:46 AM Good afternoon [PERSON_NAME]. Our water is not …"
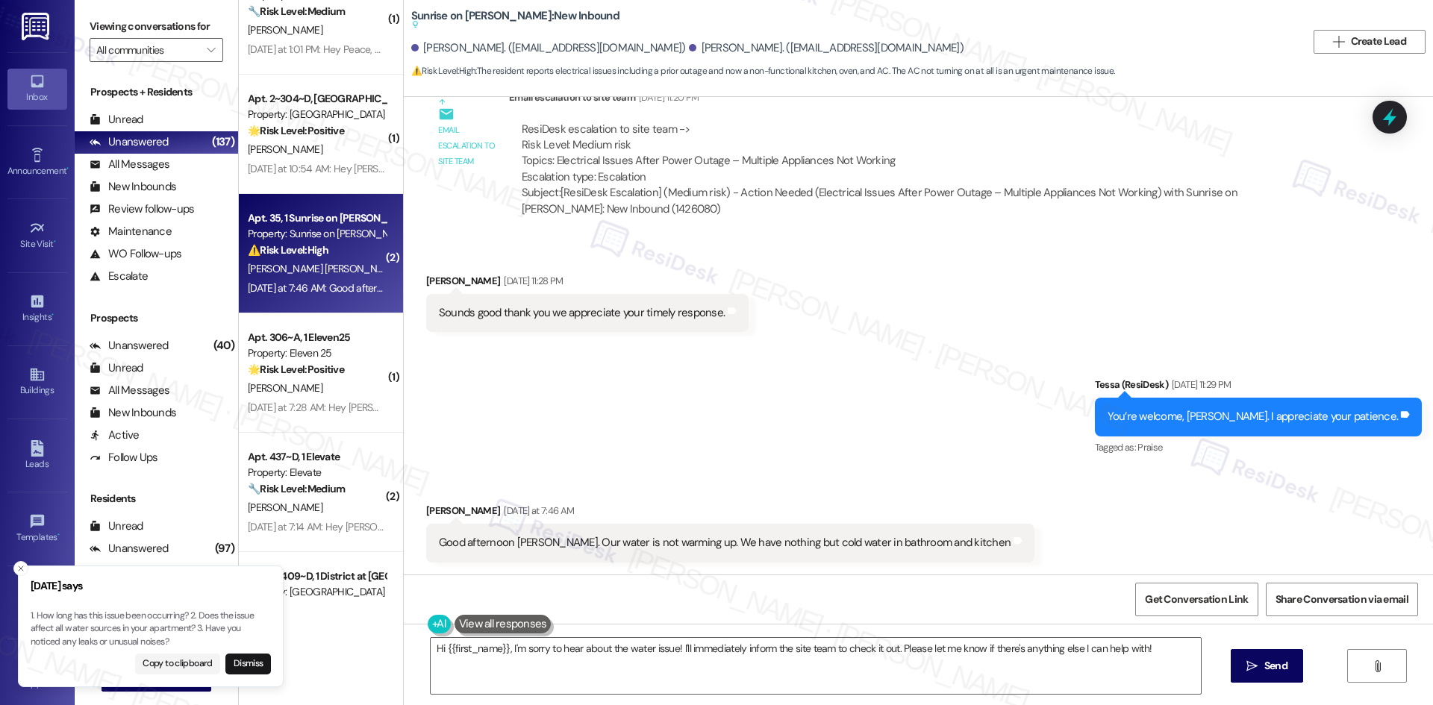
click at [766, 428] on div "Sent via SMS Tessa (ResiDesk) [DATE] 11:29 PM You’re welcome, [PERSON_NAME]. I …" at bounding box center [918, 406] width 1029 height 126
click at [207, 631] on p "1. How long has this issue been occurring? 2. Does the issue affect all water s…" at bounding box center [152, 630] width 240 height 40
drag, startPoint x: 170, startPoint y: 640, endPoint x: 218, endPoint y: 628, distance: 49.2
click at [219, 628] on p "1. How long has this issue been occurring? 2. Does the issue affect all water s…" at bounding box center [161, 630] width 240 height 40
click at [169, 641] on p "1. How long has this issue been occurring? 2. Does the issue affect all water s…" at bounding box center [151, 629] width 240 height 40
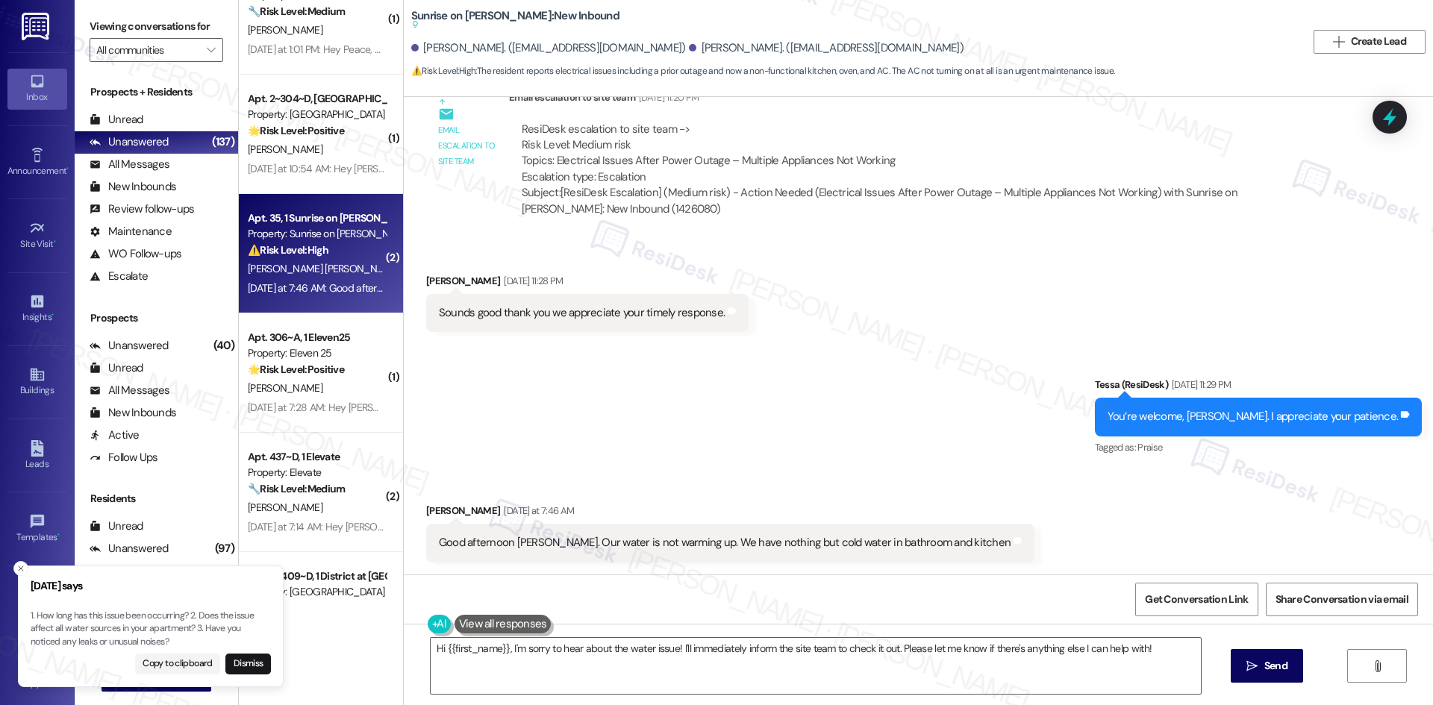
click at [207, 630] on p "1. How long has this issue been occurring? 2. Does the issue affect all water s…" at bounding box center [151, 630] width 240 height 40
drag, startPoint x: 207, startPoint y: 630, endPoint x: 210, endPoint y: 637, distance: 8.3
click at [210, 637] on p "1. How long has this issue been occurring? 2. Does the issue affect all water s…" at bounding box center [151, 630] width 240 height 40
copy p "Have you noticed any leaks or unusual noises?"
click at [874, 412] on div "Sent via SMS Tessa (ResiDesk) [DATE] 11:29 PM You’re welcome, [PERSON_NAME]. I …" at bounding box center [918, 406] width 1029 height 126
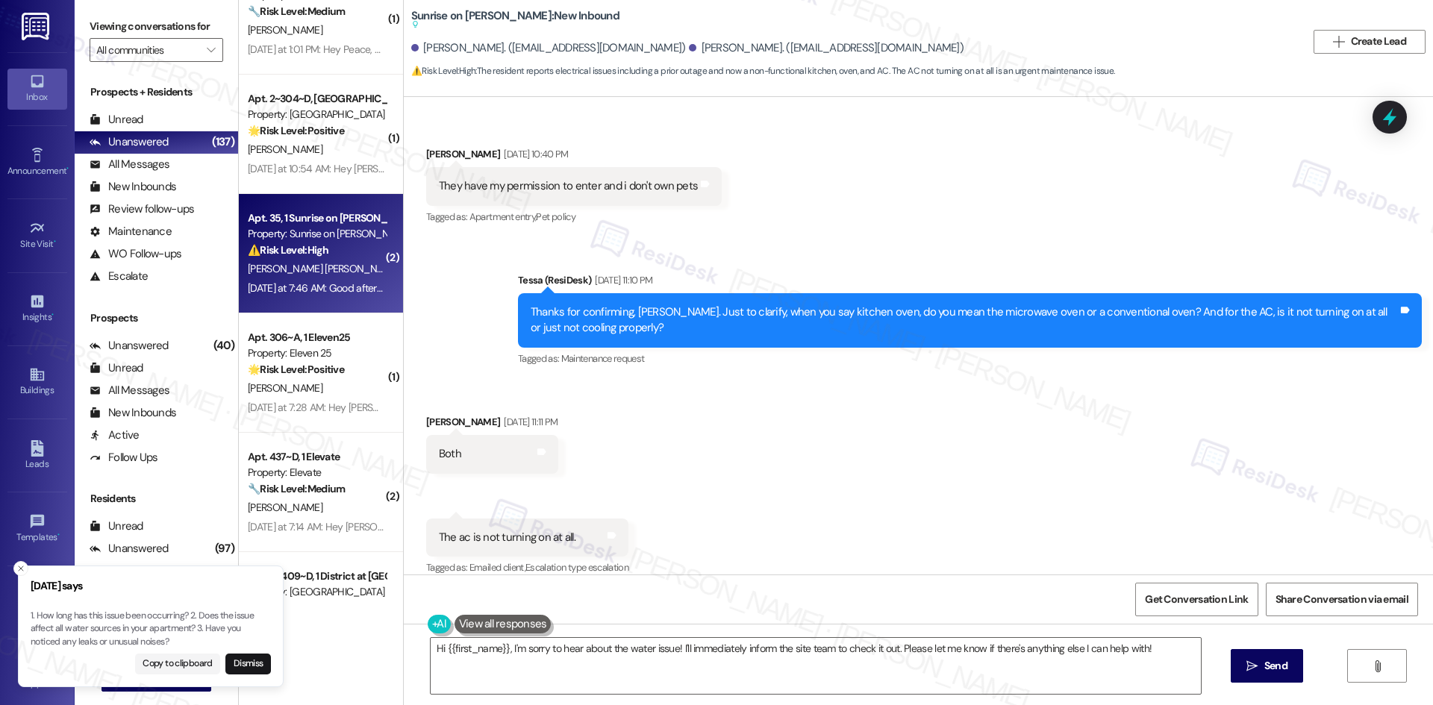
scroll to position [966, 0]
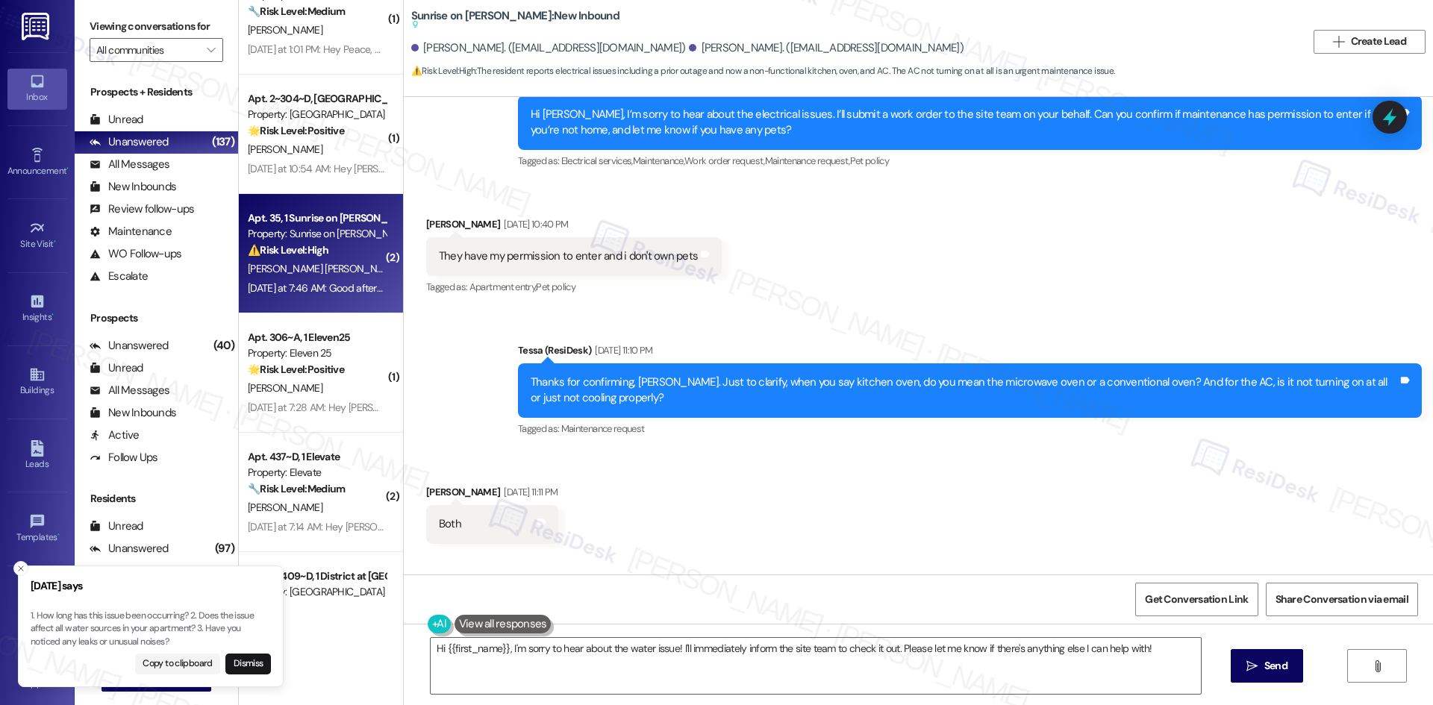
click at [849, 298] on div "Received via SMS [PERSON_NAME] [DATE] 10:40 PM They have my permission to enter…" at bounding box center [918, 246] width 1029 height 126
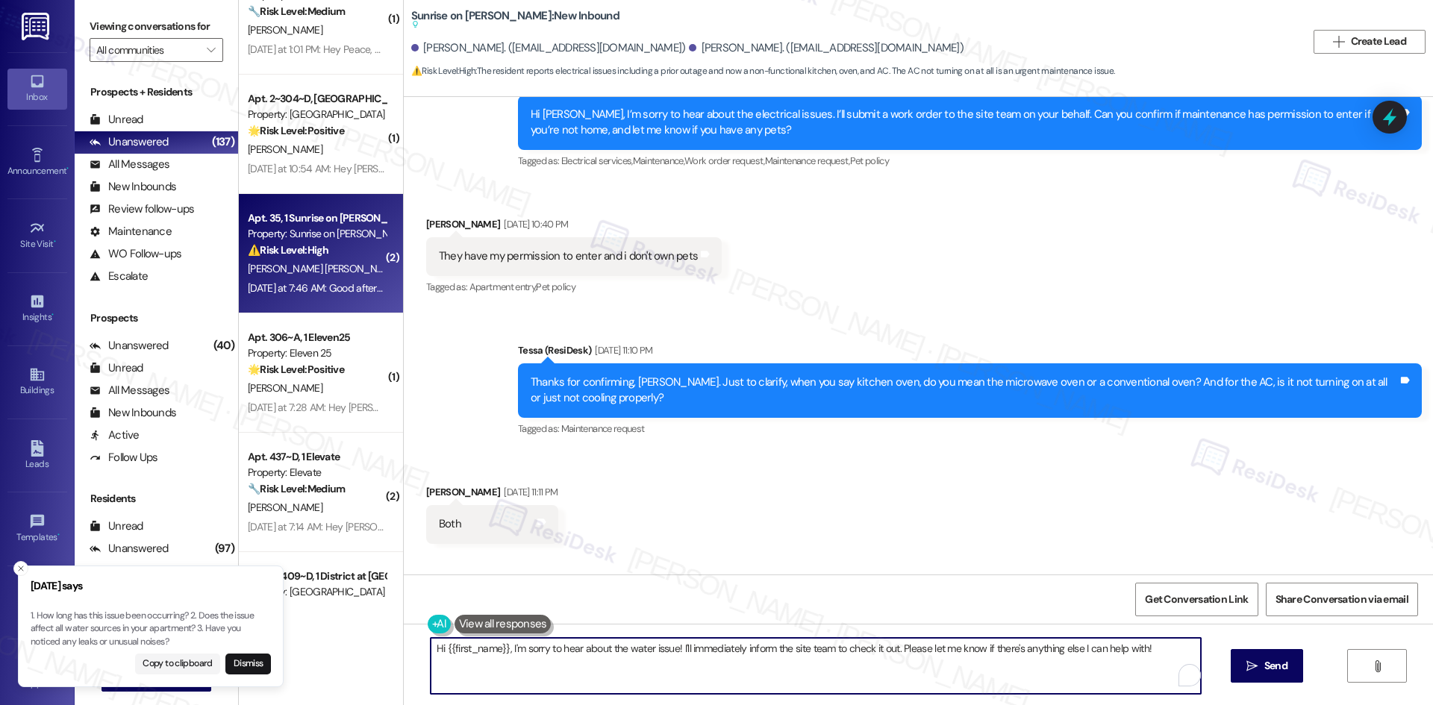
drag, startPoint x: 1155, startPoint y: 652, endPoint x: 497, endPoint y: 664, distance: 658.3
click at [377, 649] on div "4th Street Commons Prospect ❓ Risk Level: Investigate [PERSON_NAME] [DATE] 10:4…" at bounding box center [836, 352] width 1194 height 705
paste textarea "[PERSON_NAME], I’m sorry to hear about the water not warming up. Have you notic…"
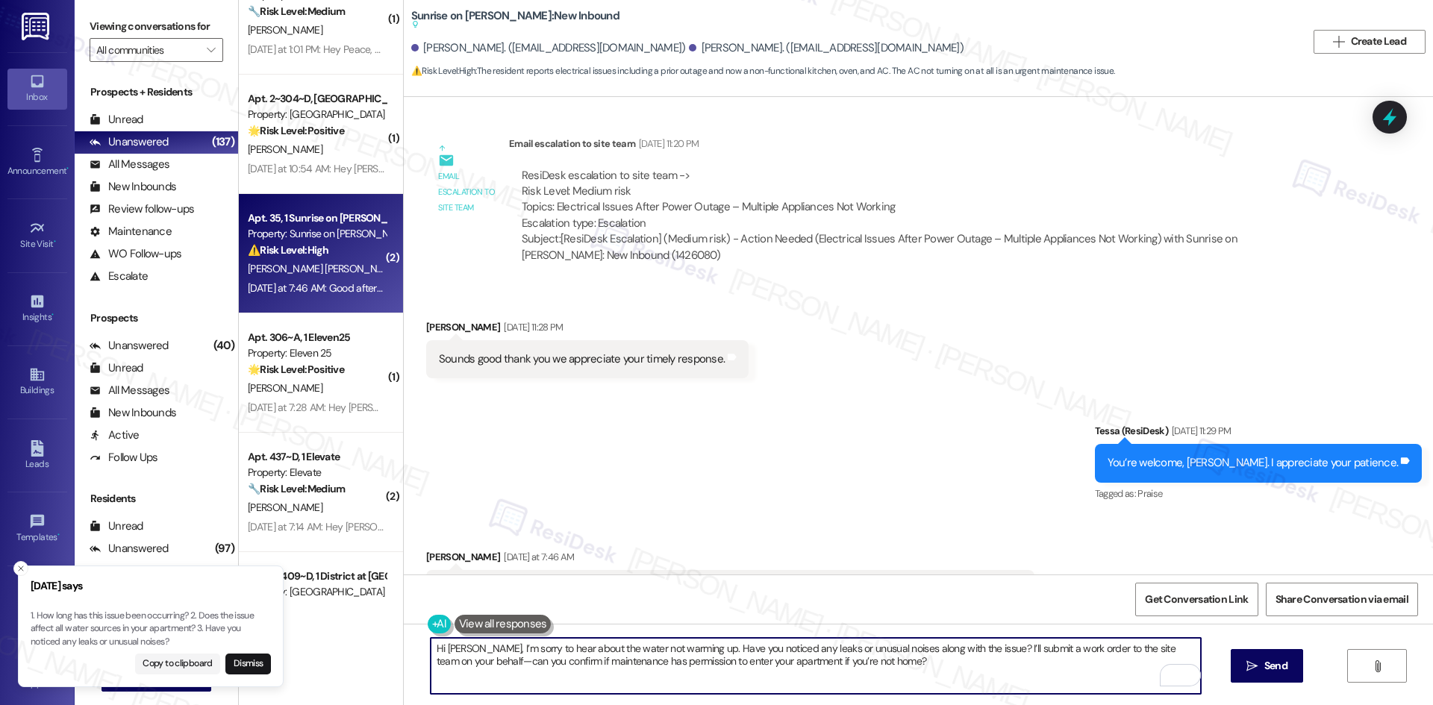
scroll to position [1712, 0]
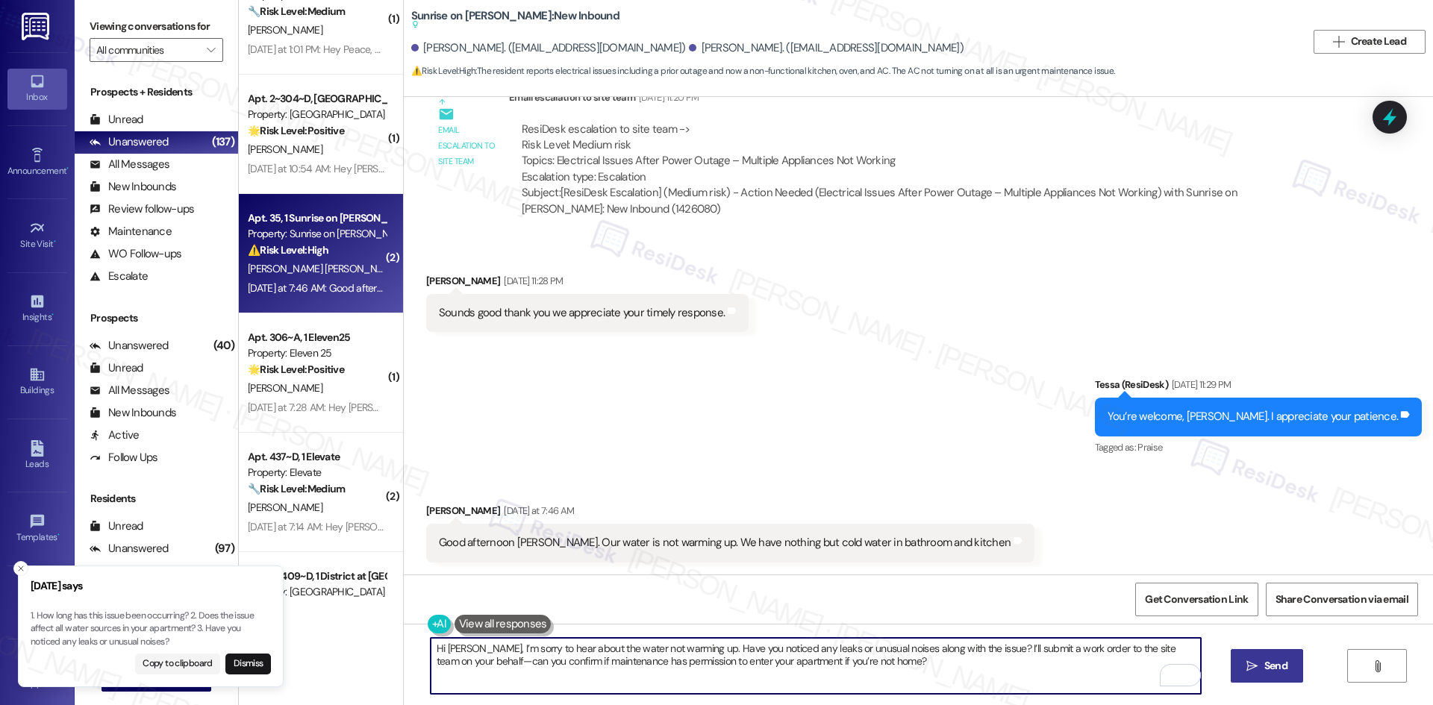
type textarea "Hi [PERSON_NAME], I’m sorry to hear about the water not warming up. Have you no…"
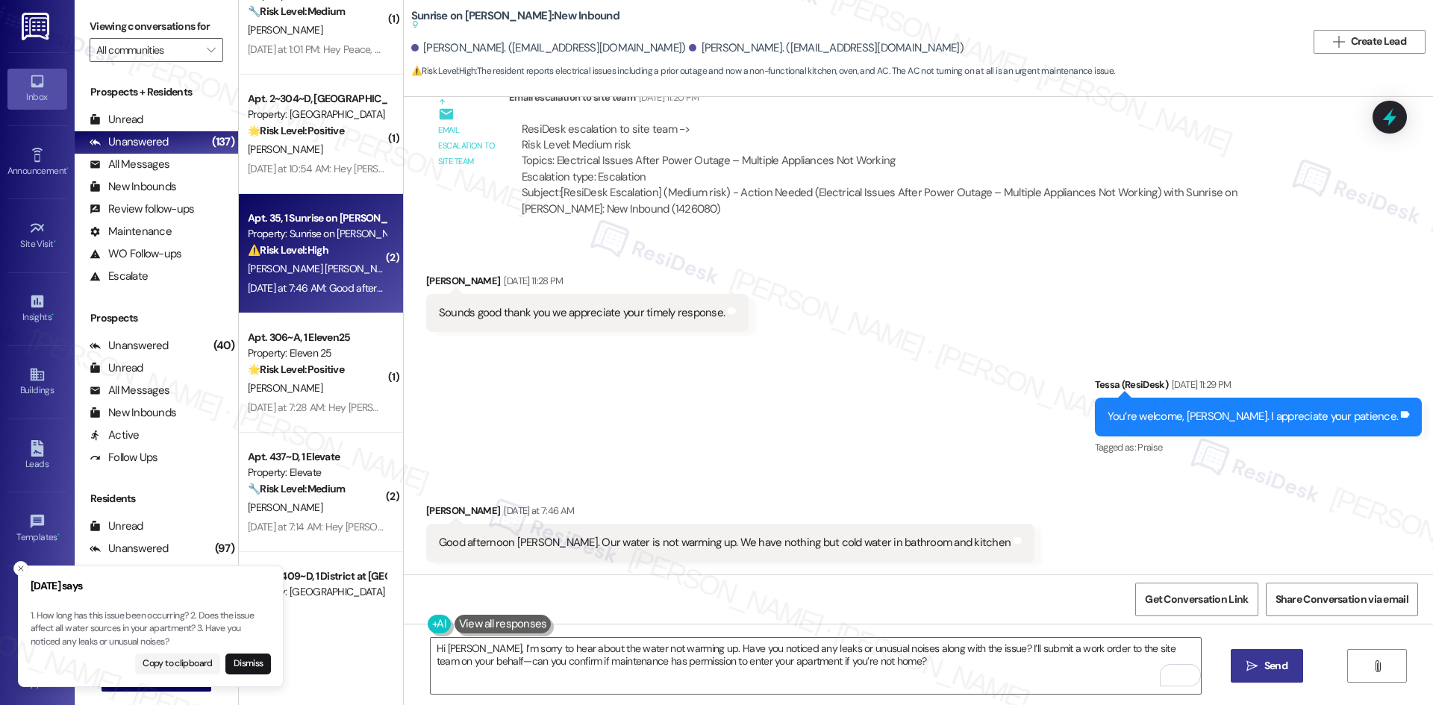
click at [1254, 669] on icon "" at bounding box center [1251, 666] width 11 height 12
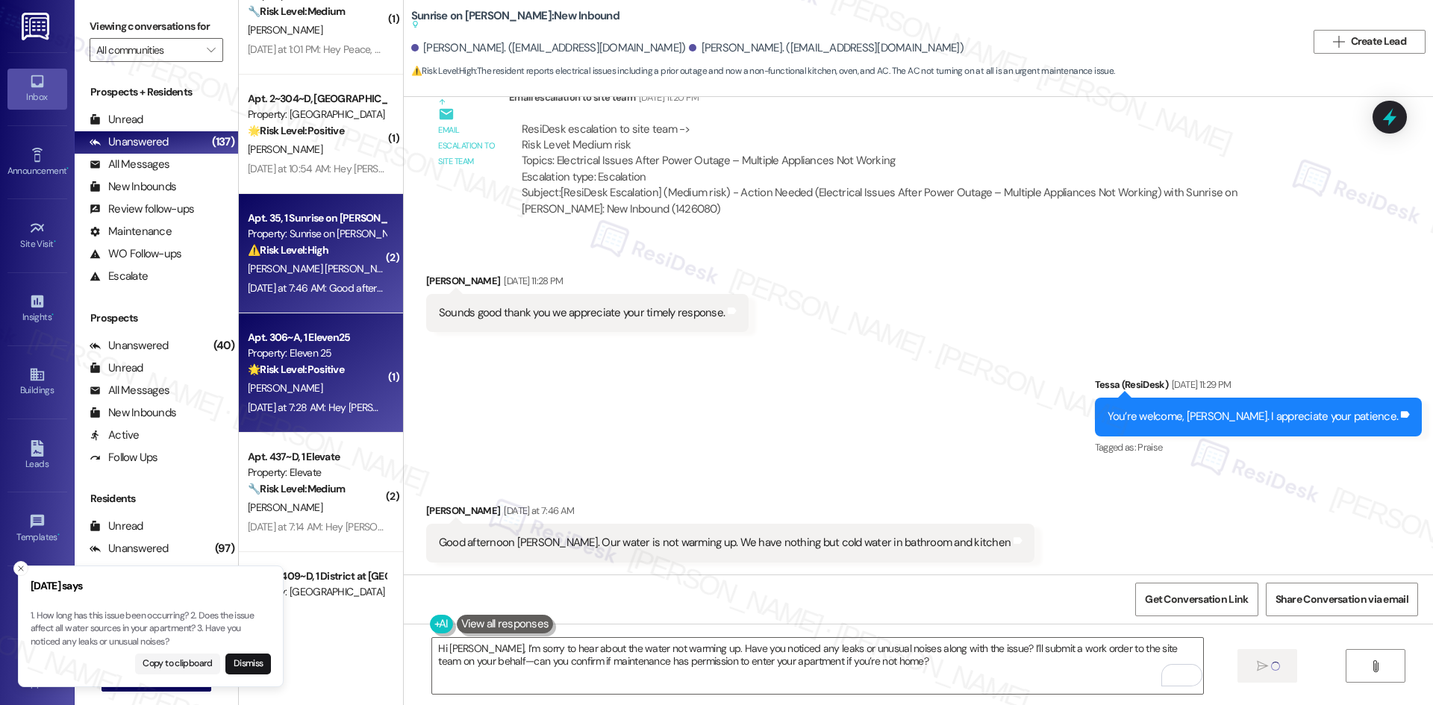
click at [346, 393] on div "[PERSON_NAME]" at bounding box center [316, 388] width 141 height 19
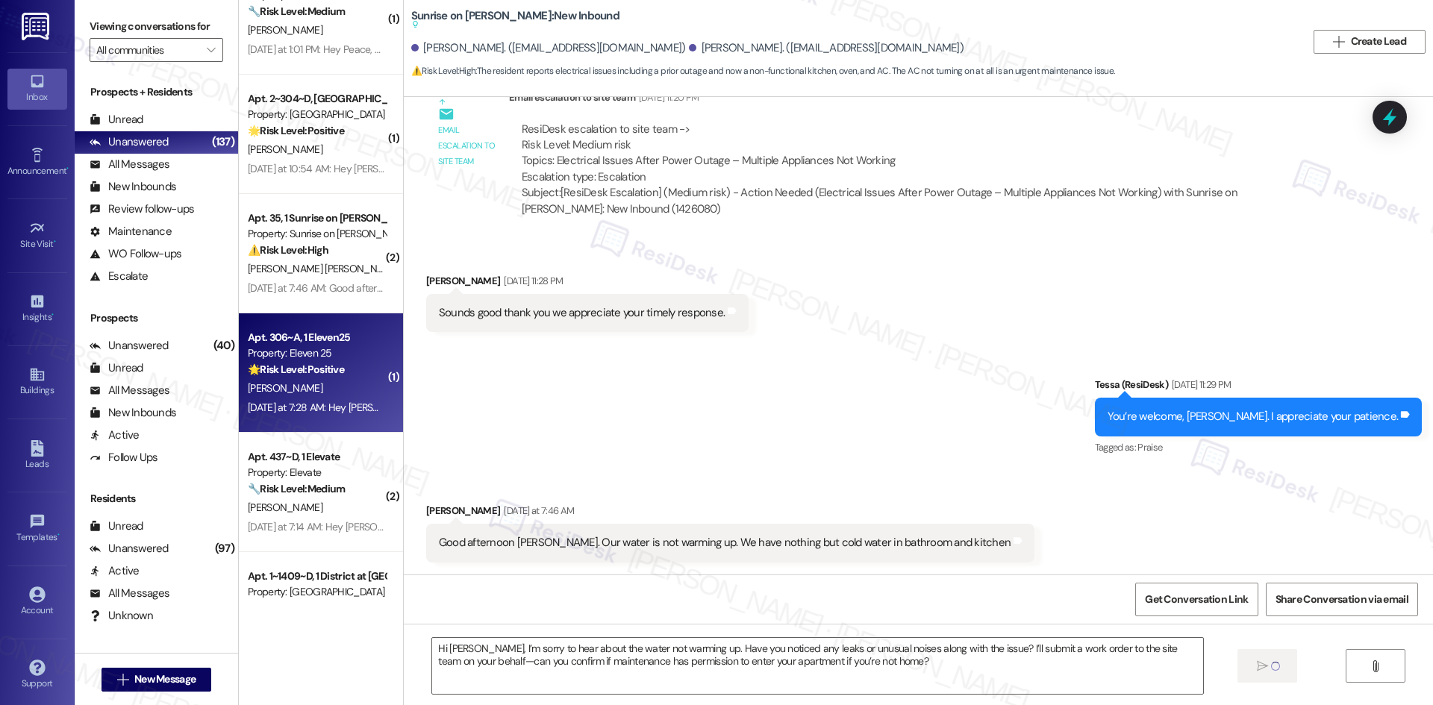
type textarea "Fetching suggested responses. Please feel free to read through the conversation…"
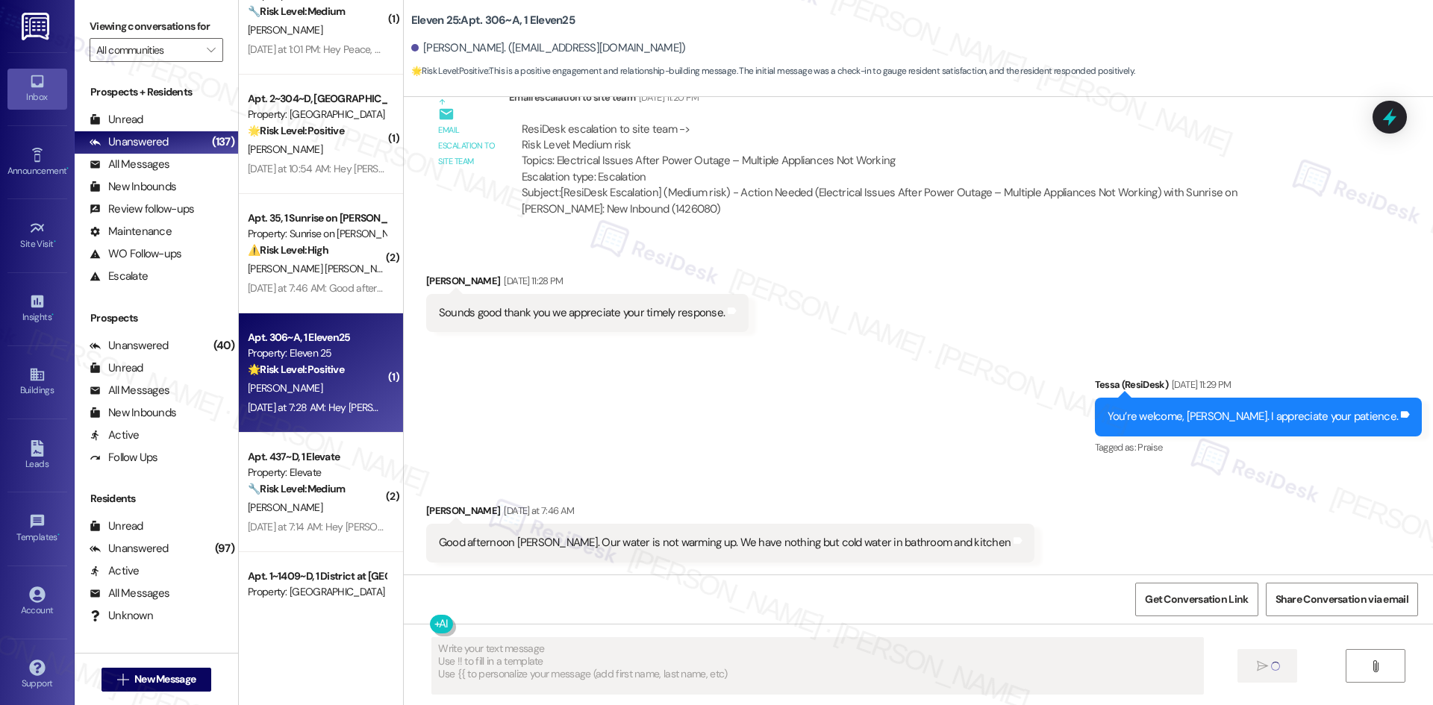
scroll to position [1107, 0]
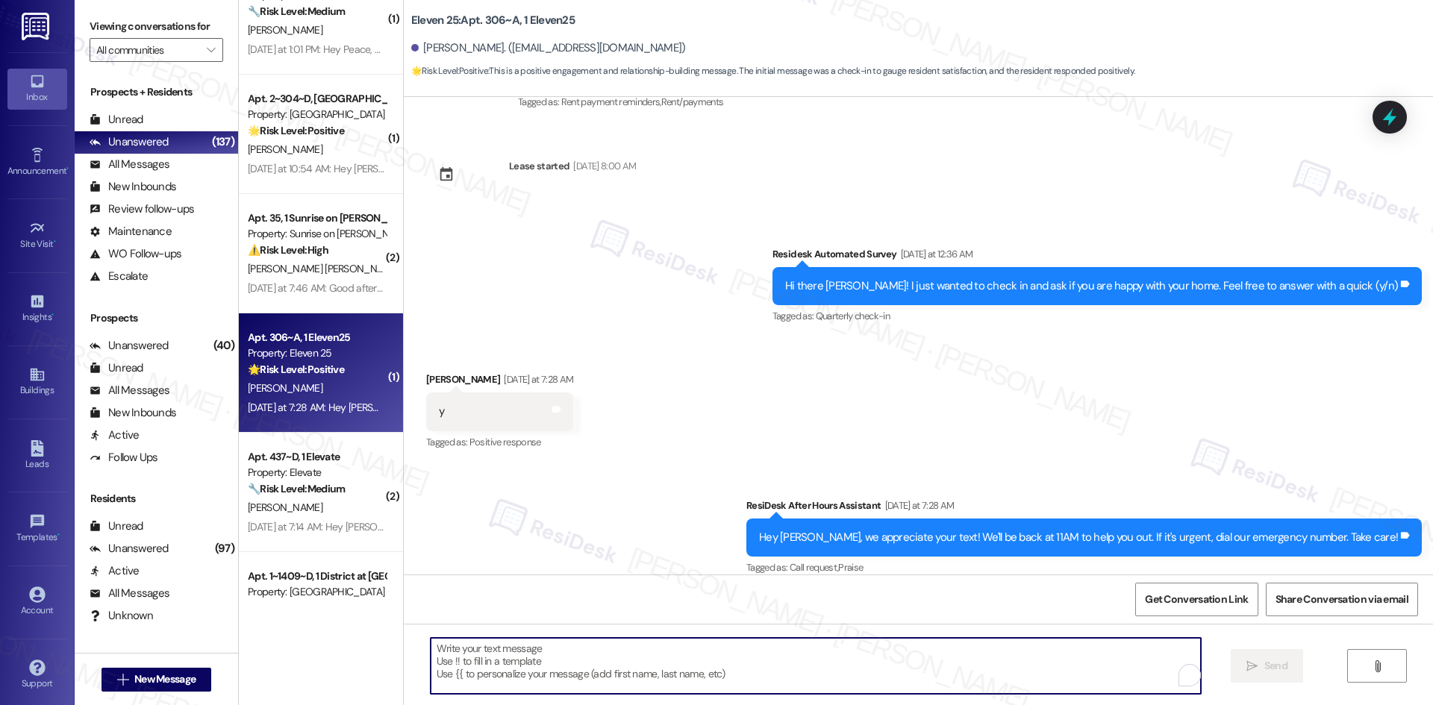
click at [504, 663] on textarea "To enrich screen reader interactions, please activate Accessibility in Grammarl…" at bounding box center [816, 666] width 770 height 56
paste textarea "I'm glad you are satisfied with your home. Have you written a review for us bef…"
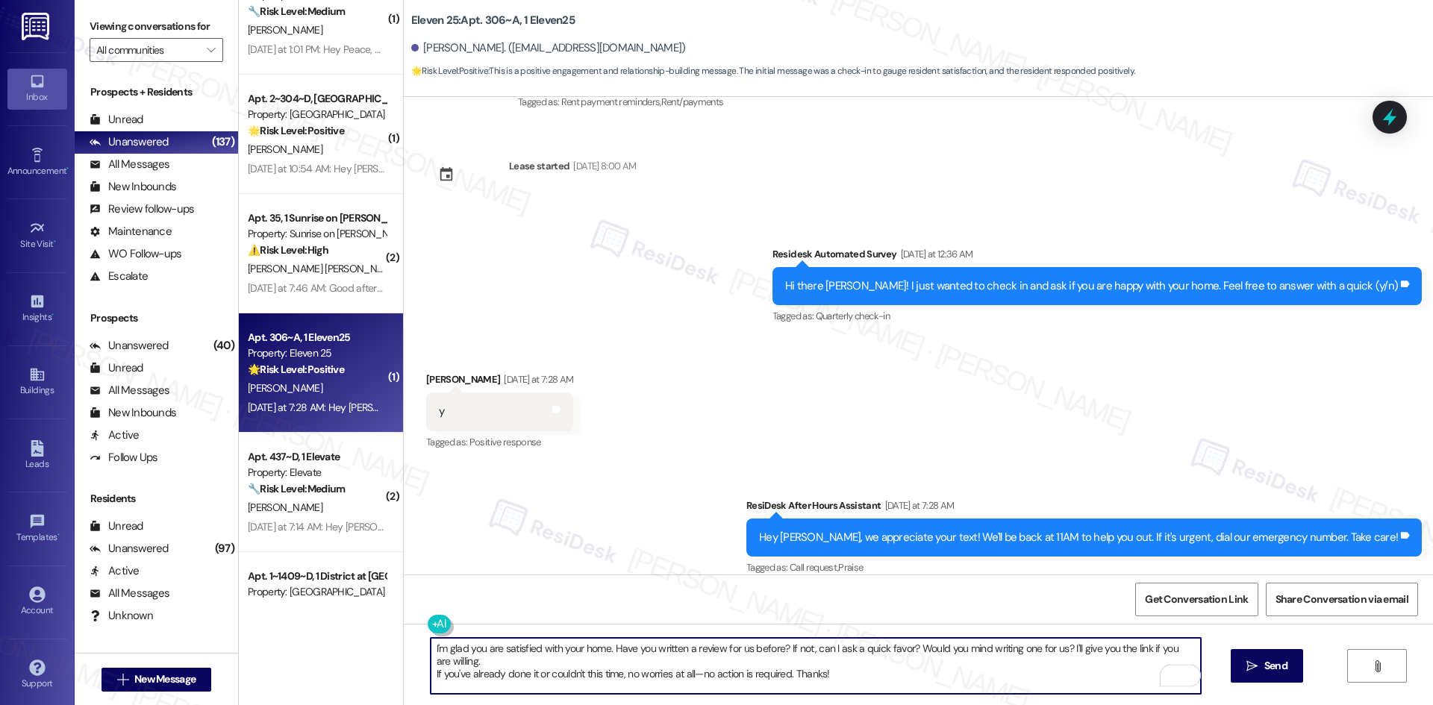
click at [431, 676] on textarea "I'm glad you are satisfied with your home. Have you written a review for us bef…" at bounding box center [816, 666] width 770 height 56
click at [896, 670] on textarea "I'm glad you are satisfied with your home. Have you written a review for us bef…" at bounding box center [816, 666] width 770 height 56
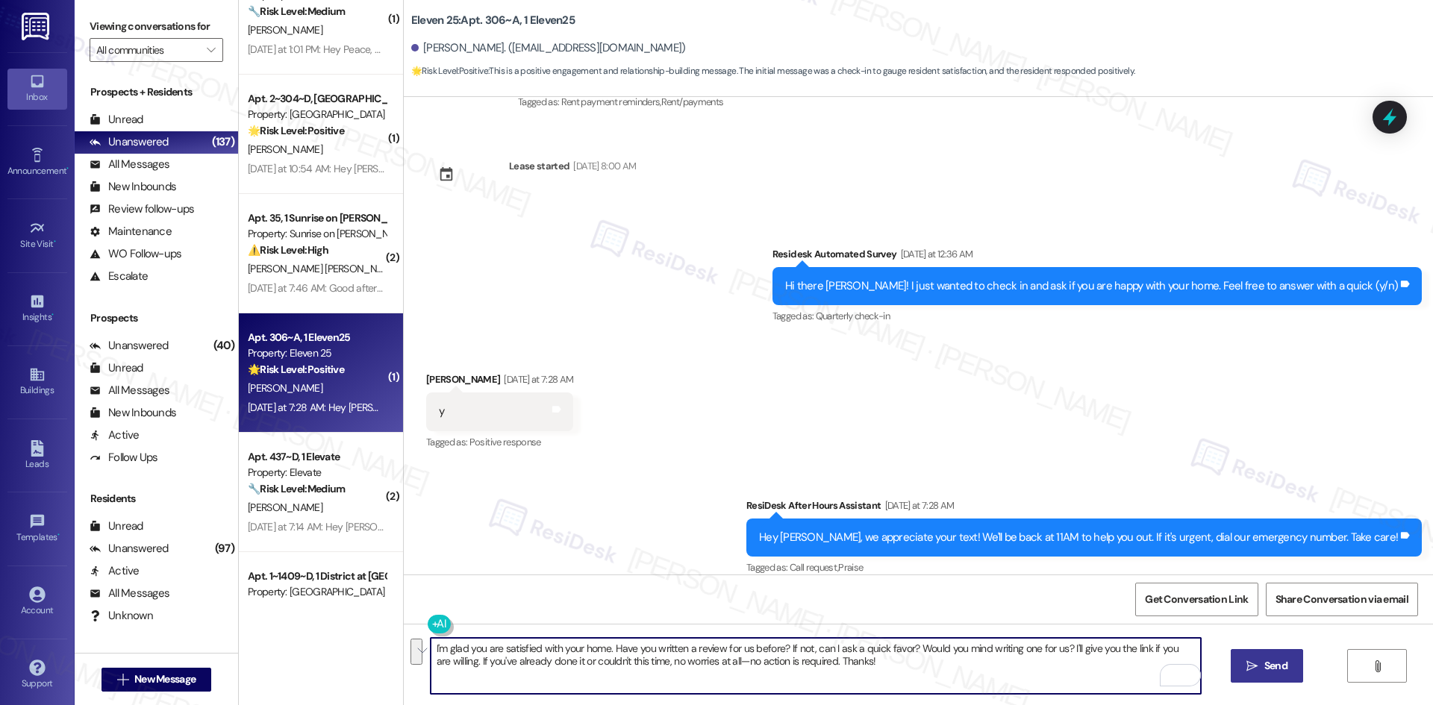
type textarea "I'm glad you are satisfied with your home. Have you written a review for us bef…"
click at [1272, 663] on span "Send" at bounding box center [1275, 666] width 23 height 16
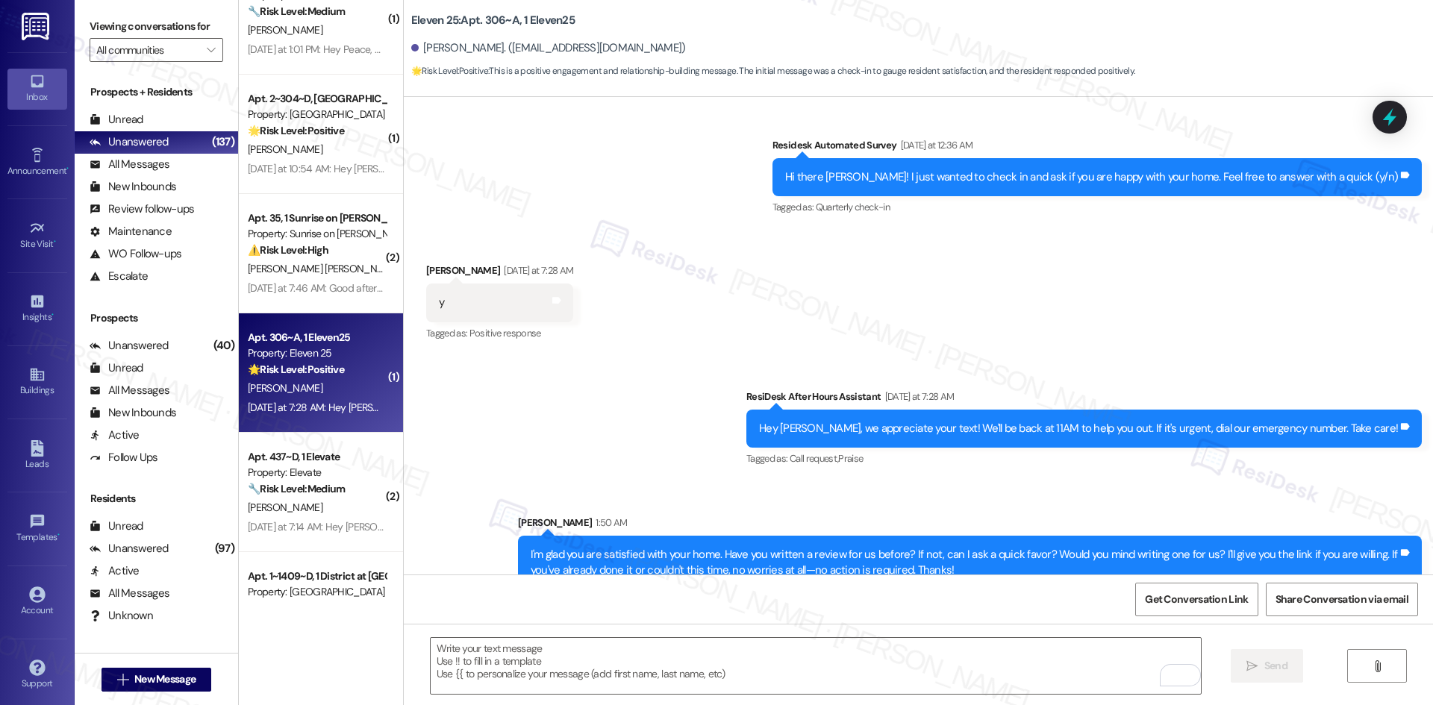
scroll to position [1227, 0]
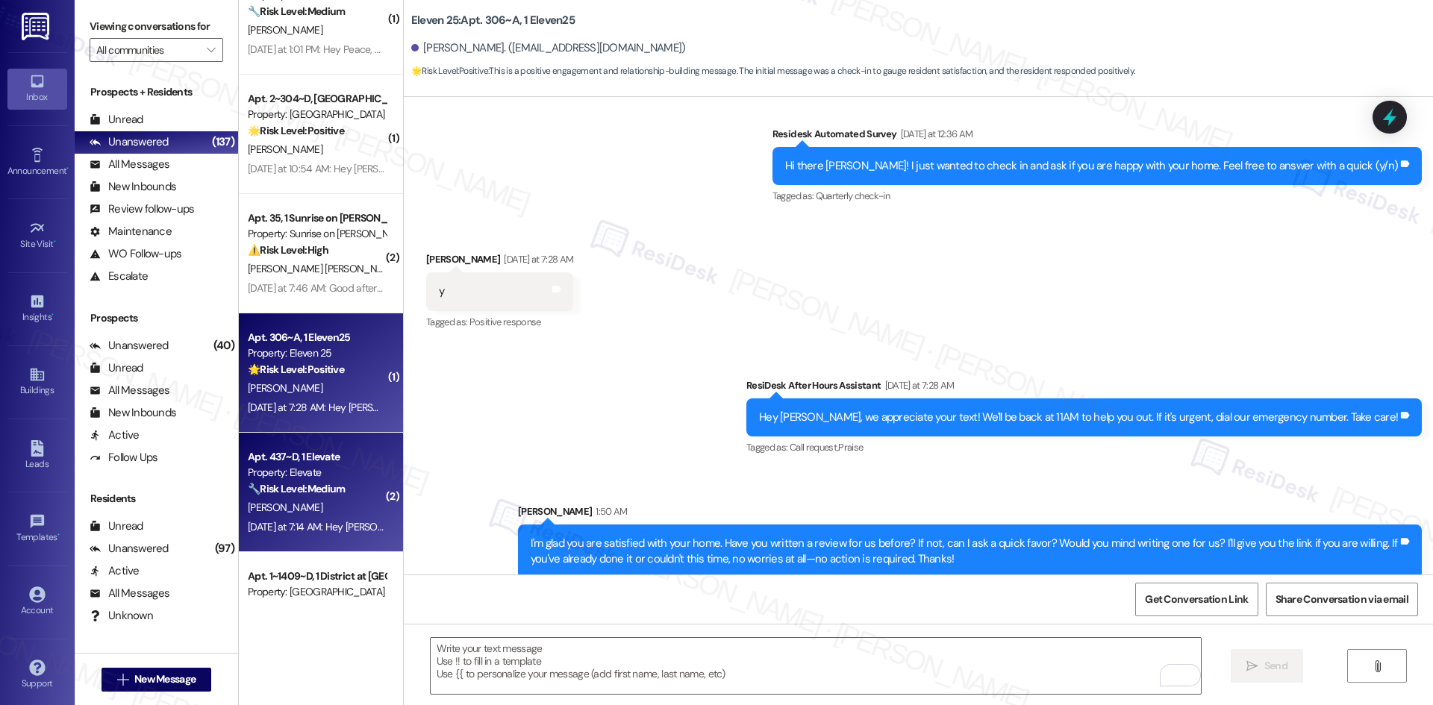
click at [278, 522] on div "[DATE] at 7:14 AM: Hey [PERSON_NAME], we appreciate your text! We'll be back at…" at bounding box center [582, 526] width 668 height 13
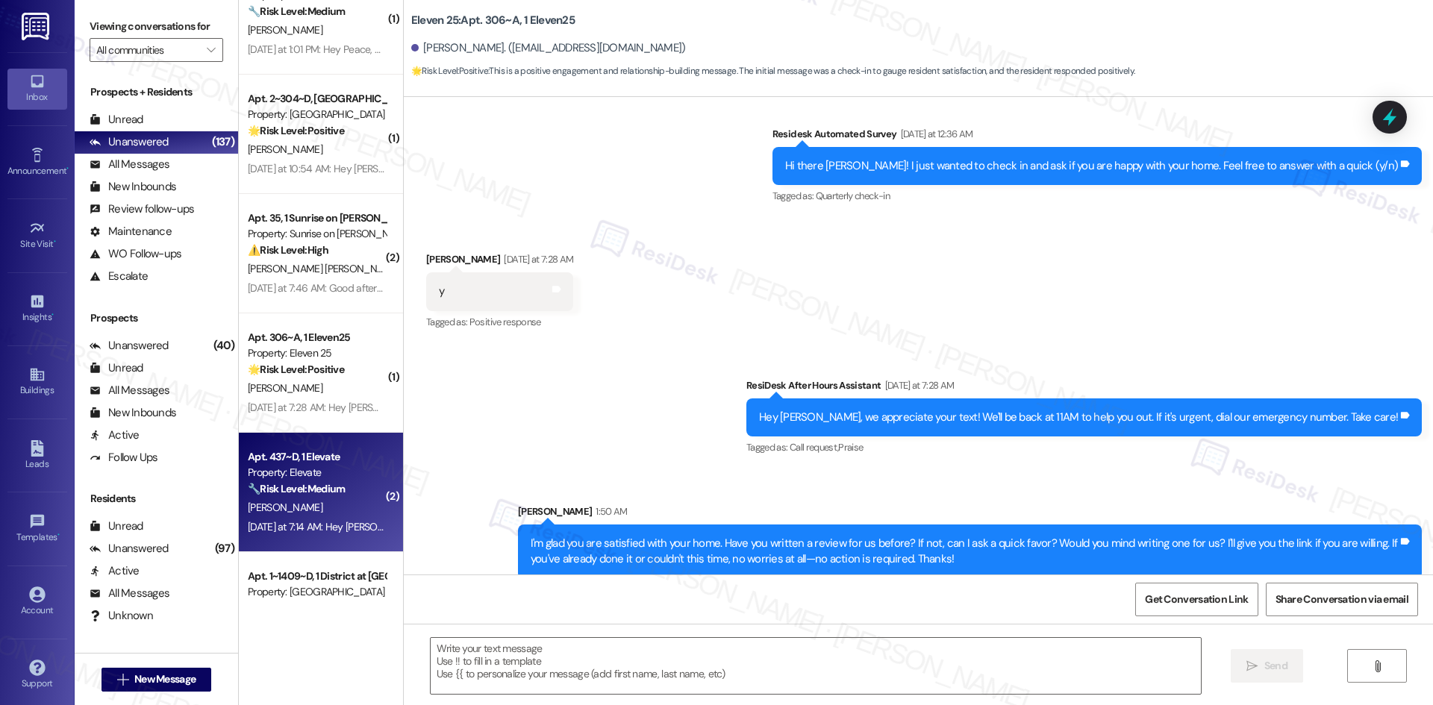
type textarea "Fetching suggested responses. Please feel free to read through the conversation…"
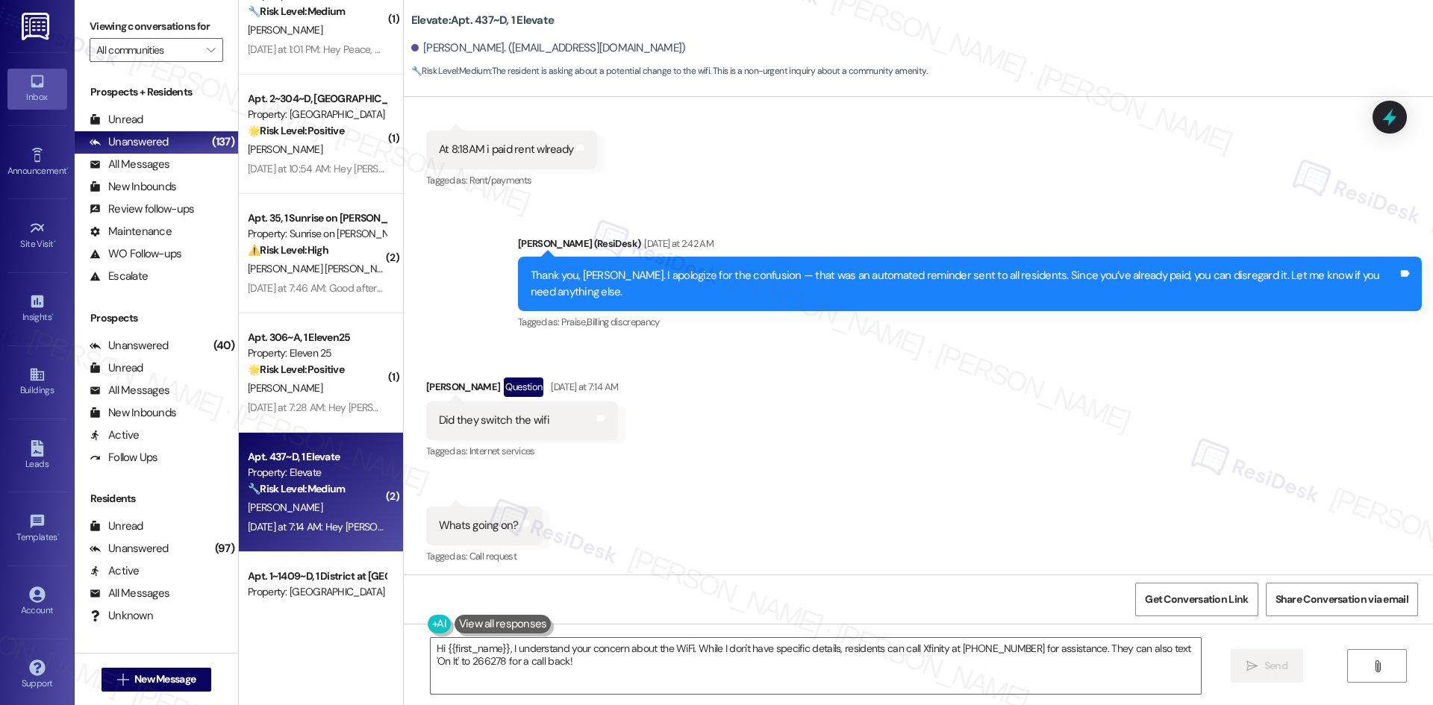
scroll to position [15765, 0]
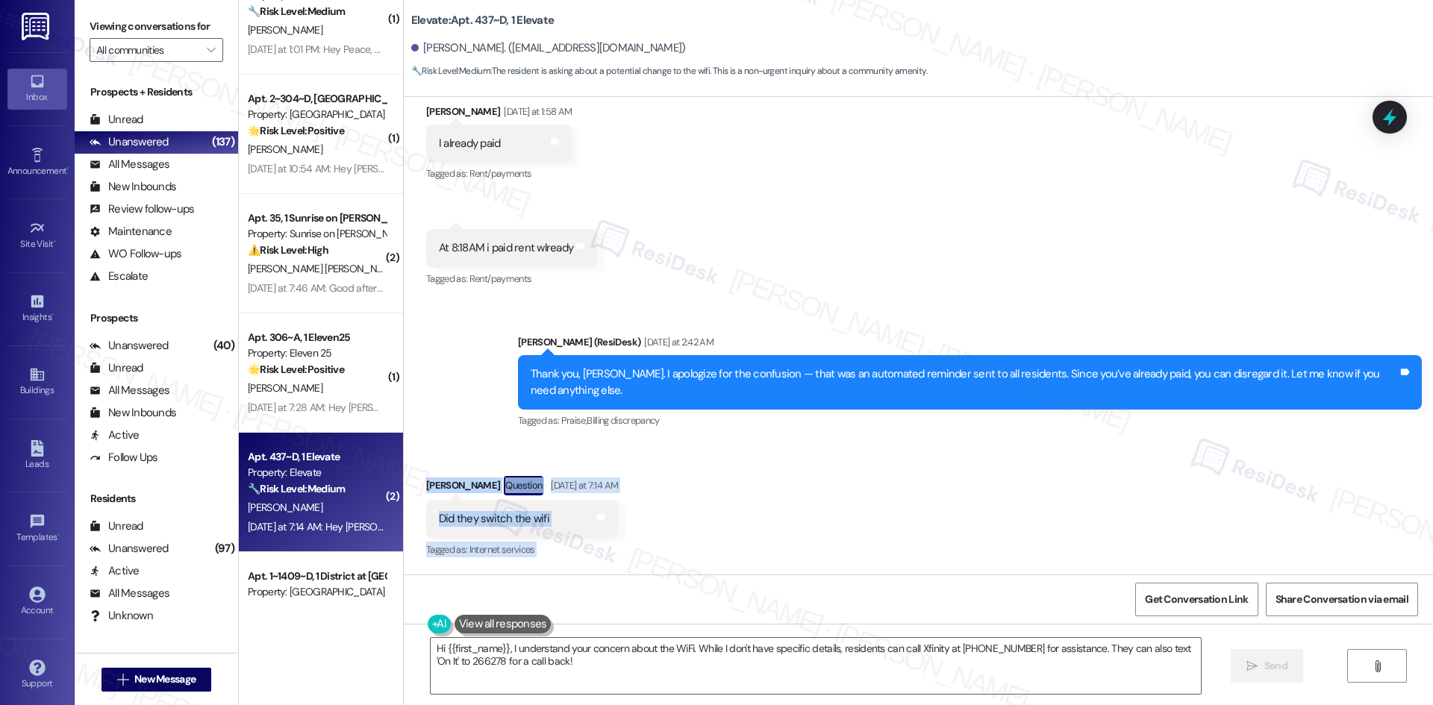
drag, startPoint x: 398, startPoint y: 396, endPoint x: 592, endPoint y: 553, distance: 249.4
click at [592, 553] on div "Received via SMS [PERSON_NAME] Question [DATE] at 7:14 AM Did they switch the w…" at bounding box center [918, 560] width 1029 height 234
copy div "[PERSON_NAME] Question [DATE] at 7:14 AM Did they switch the wifi Tags and note…"
click at [809, 443] on div "Received via SMS [PERSON_NAME] Question [DATE] at 7:14 AM Did they switch the w…" at bounding box center [918, 560] width 1029 height 234
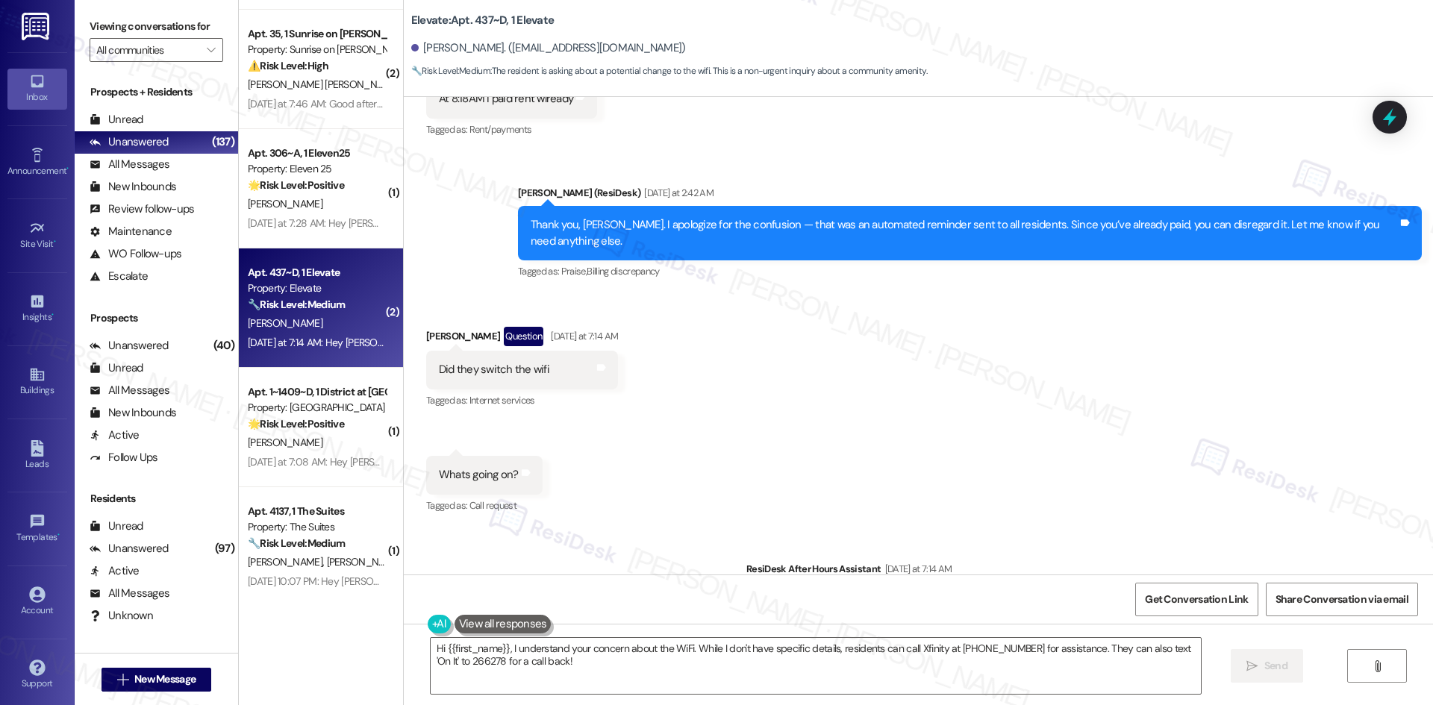
scroll to position [1940, 0]
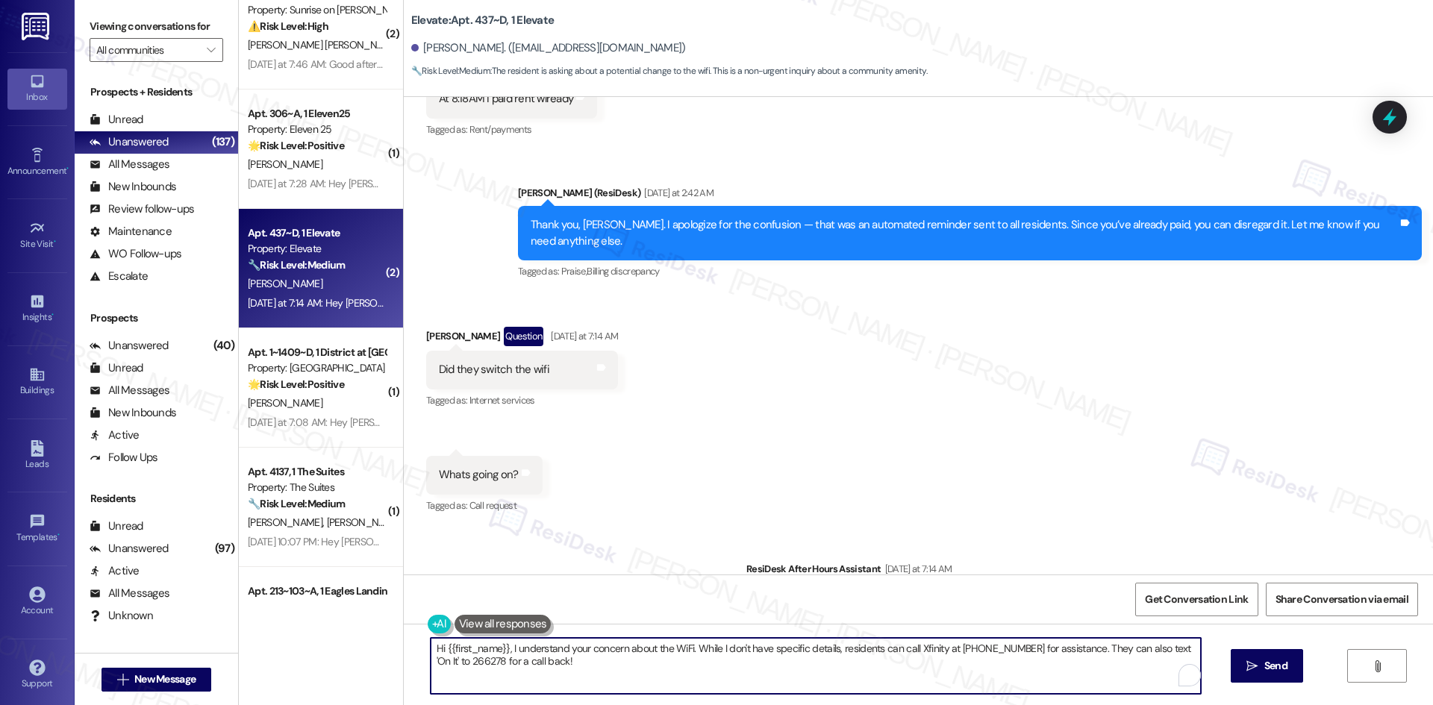
click at [761, 673] on textarea "Hi {{first_name}}, I understand your concern about the WiFi. While I don't have…" at bounding box center [816, 666] width 770 height 56
paste textarea "[PERSON_NAME], just checking back to see if you’re still having issues with the…"
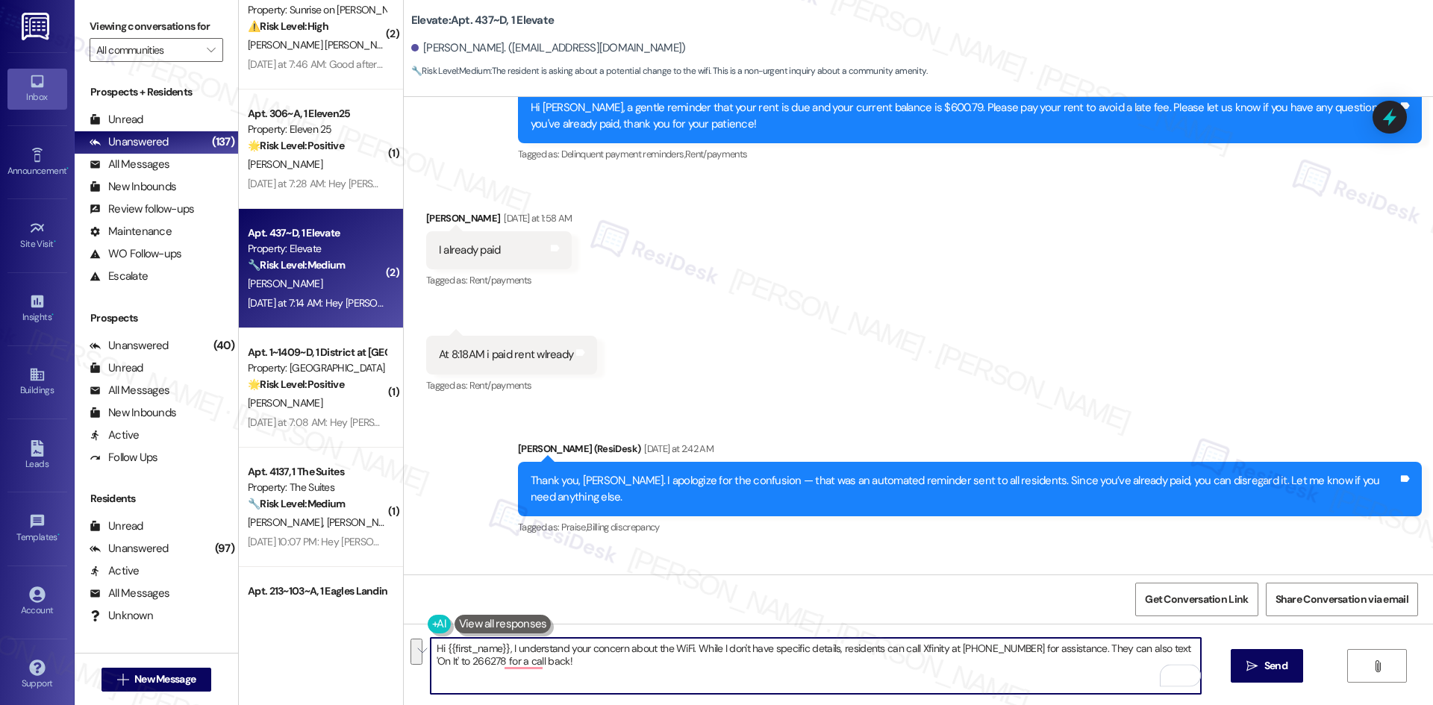
scroll to position [15915, 0]
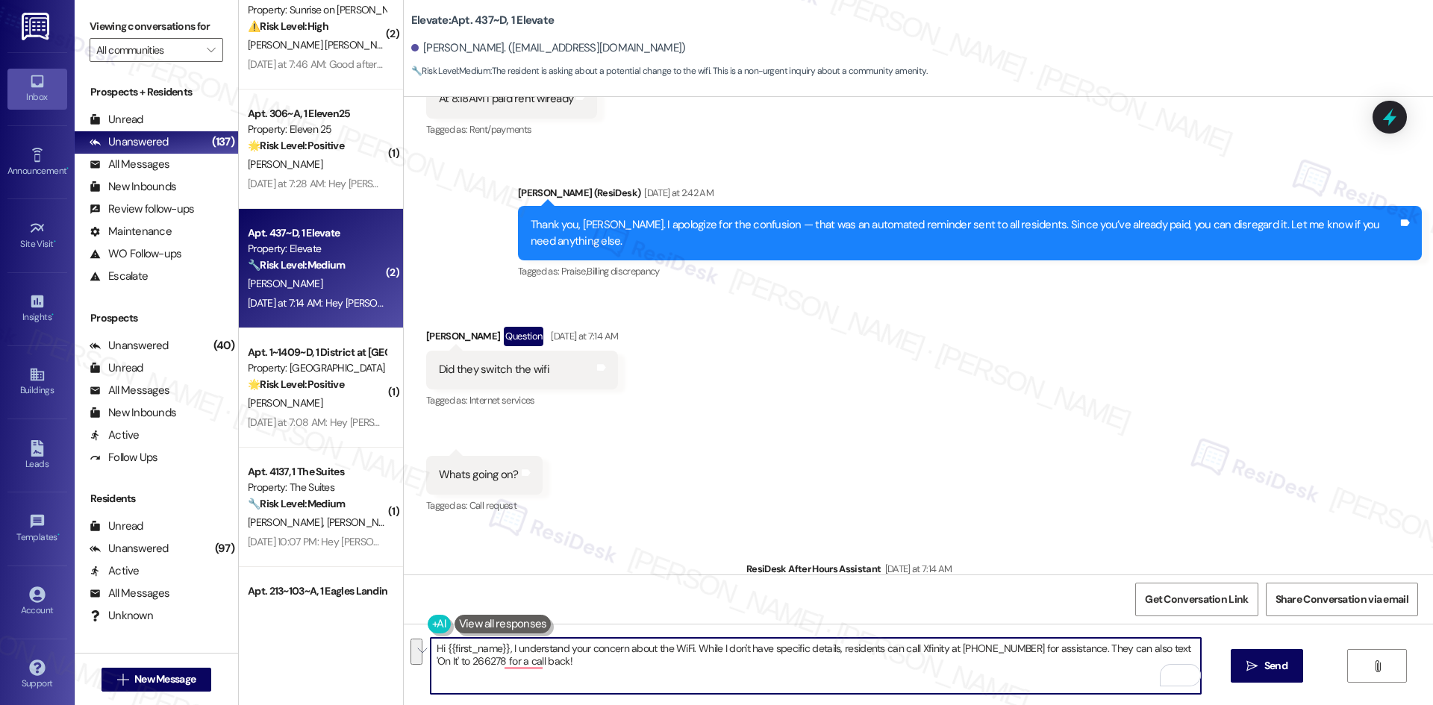
paste textarea "[PERSON_NAME], just checking back to see if you’re still having issues with the…"
type textarea "Hi [PERSON_NAME], just checking back to see if you’re still having issues with …"
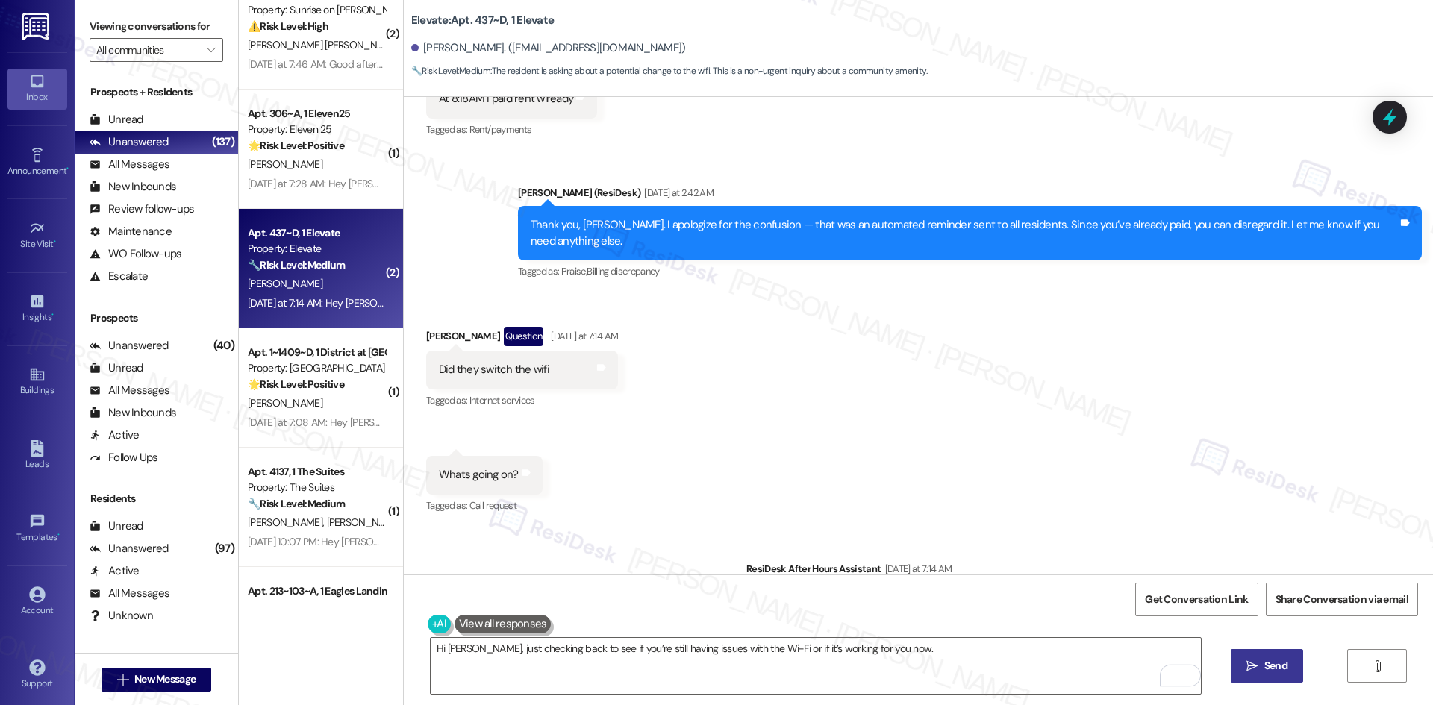
click at [1269, 667] on span "Send" at bounding box center [1275, 666] width 23 height 16
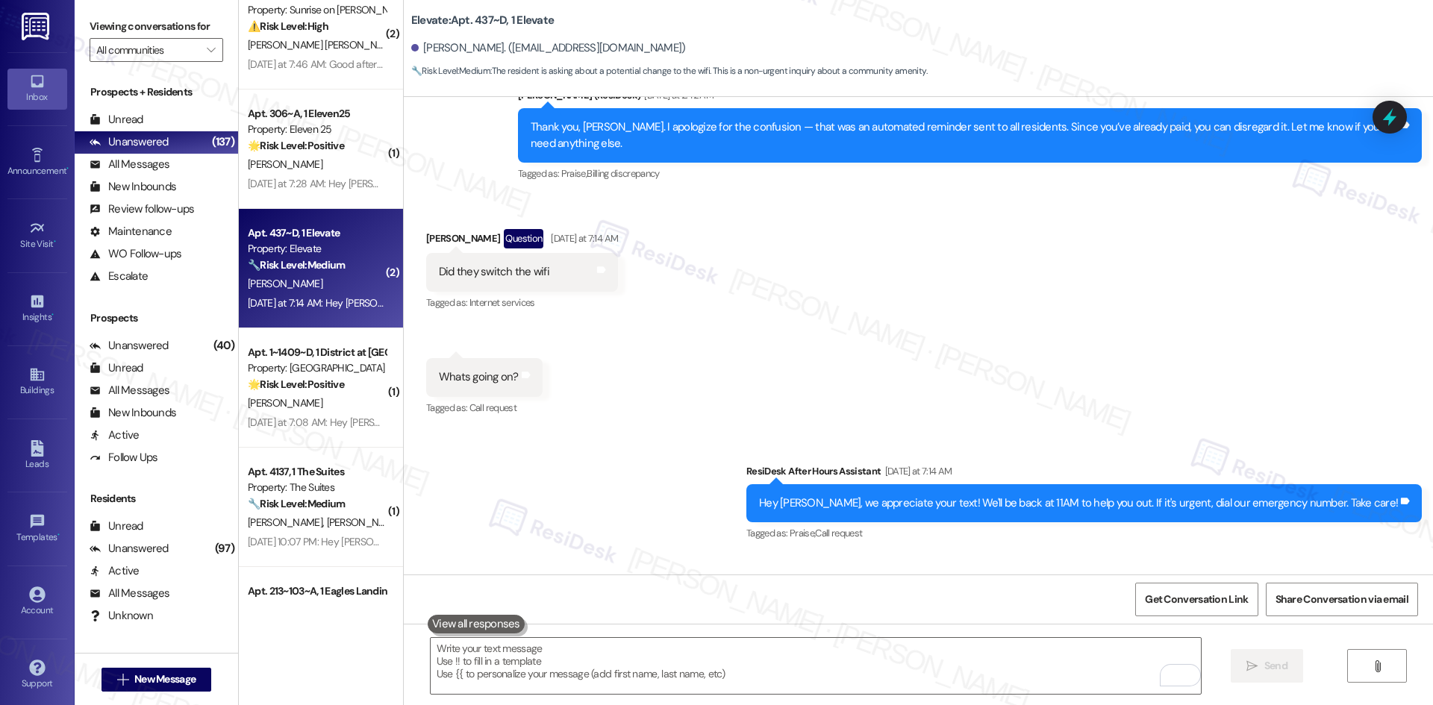
scroll to position [16018, 0]
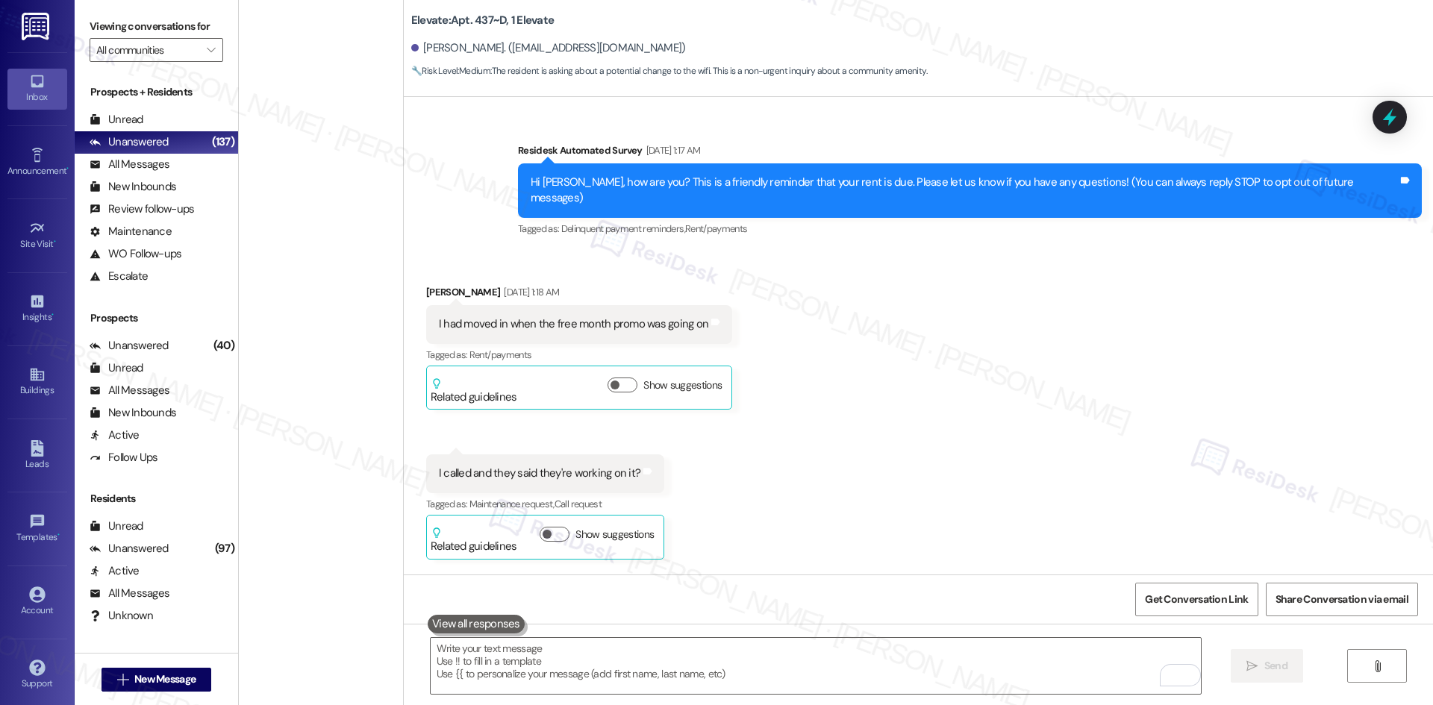
scroll to position [16018, 0]
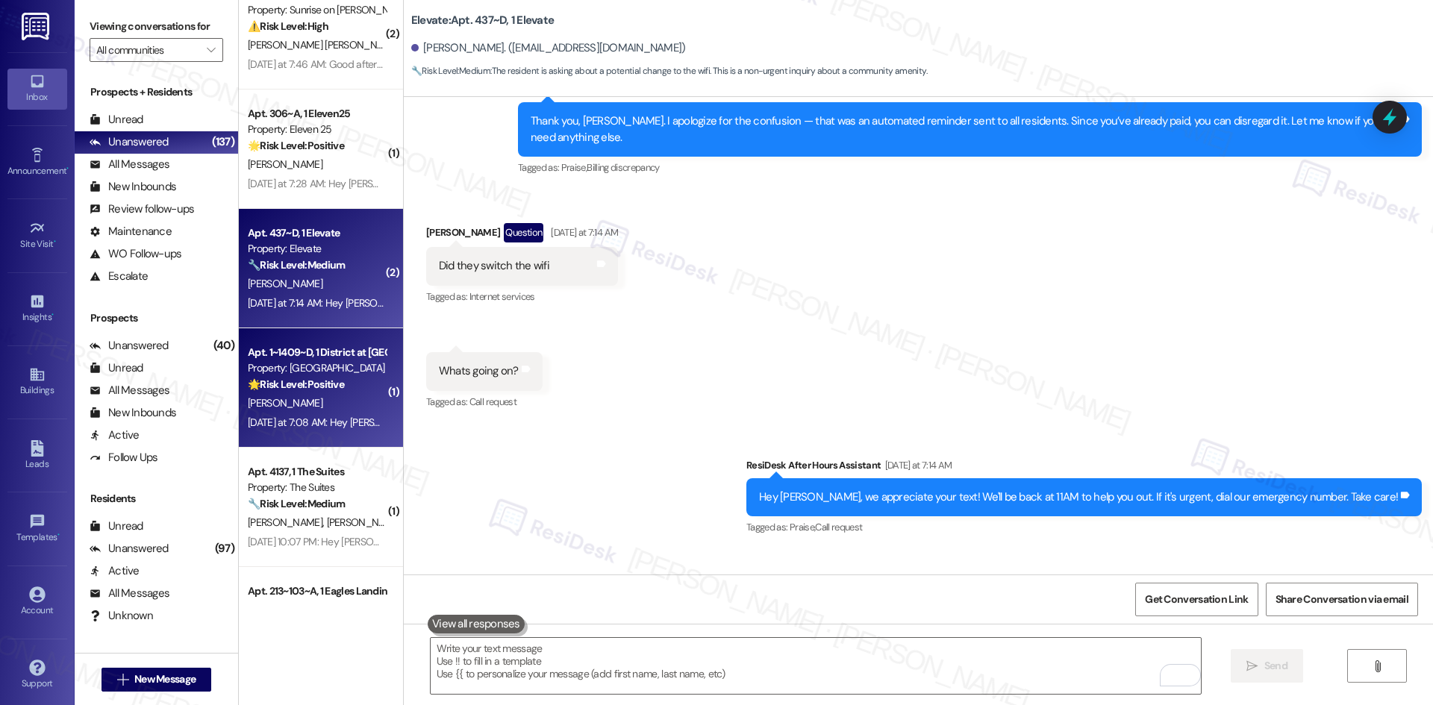
click at [327, 407] on div "[PERSON_NAME]" at bounding box center [316, 403] width 141 height 19
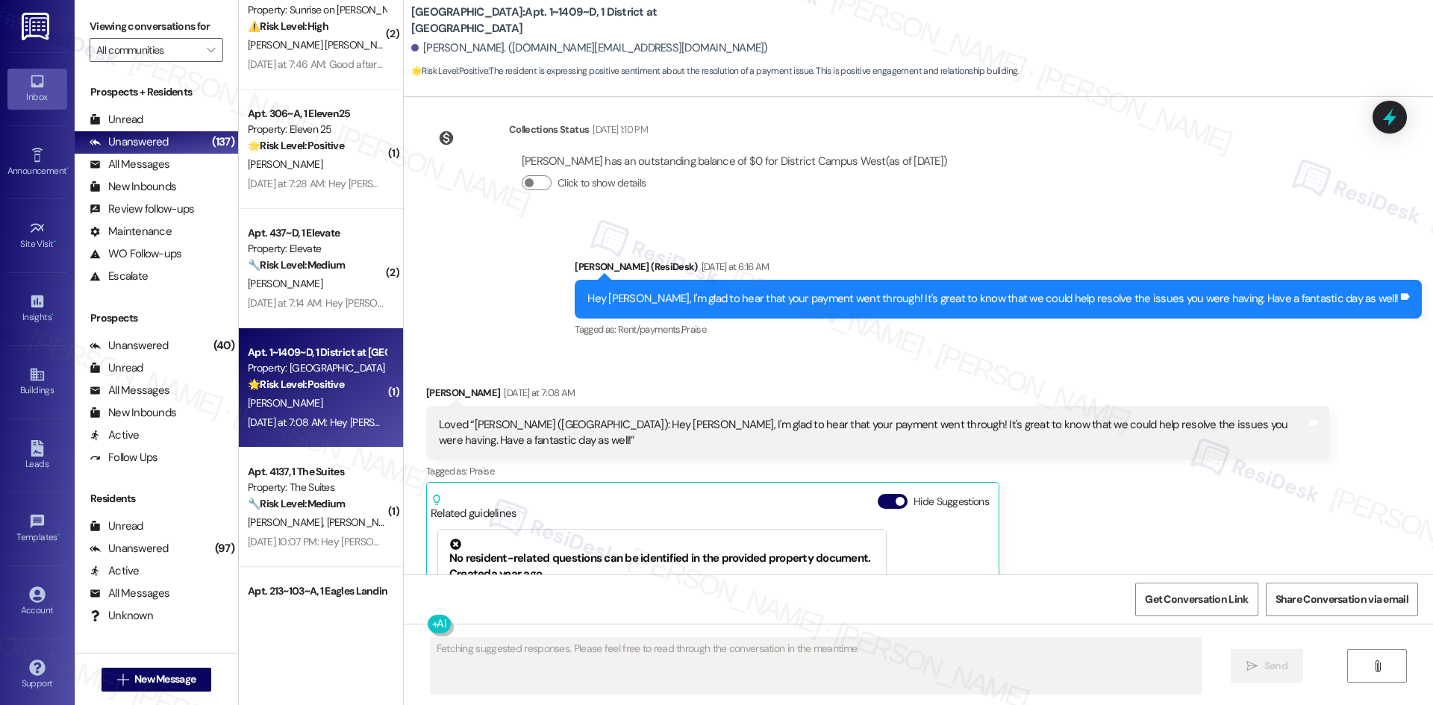
scroll to position [1016, 0]
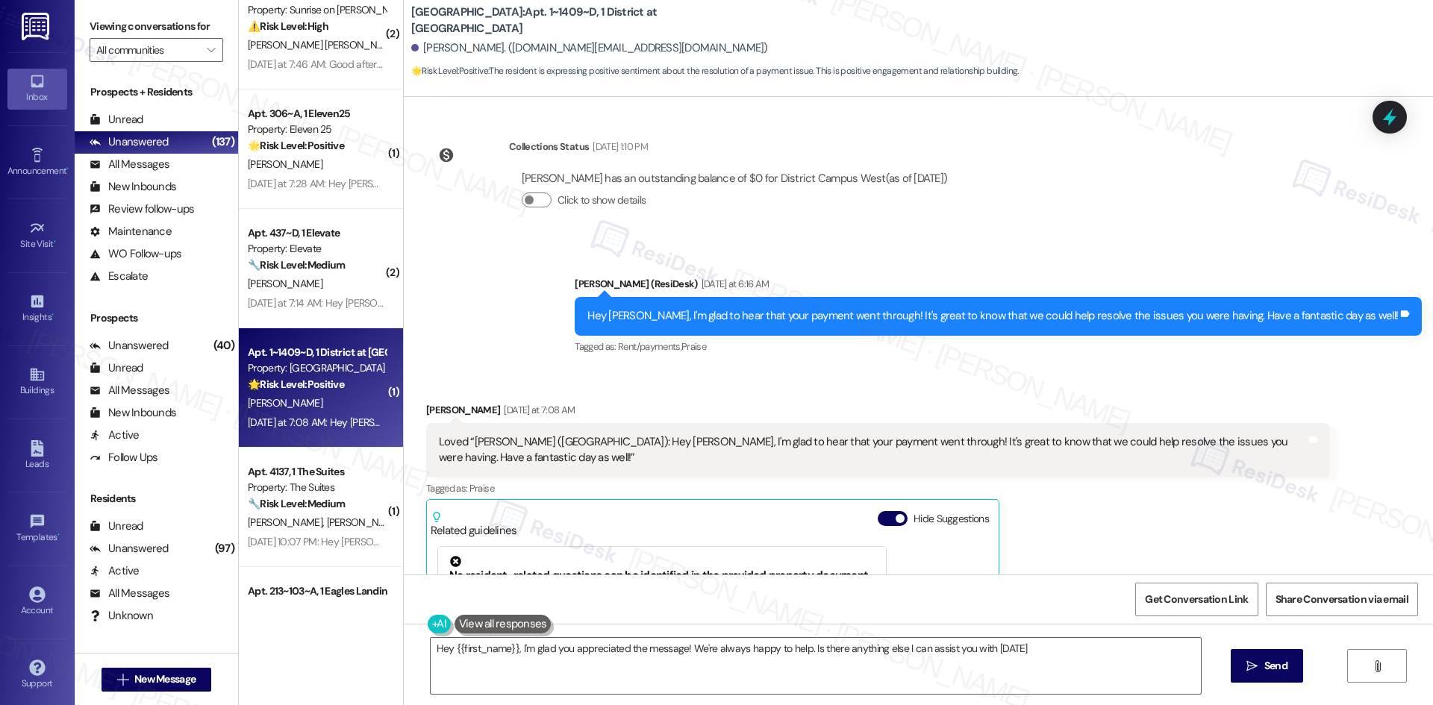
type textarea "Hey {{first_name}}, I'm glad you appreciated the message! We're always happy to…"
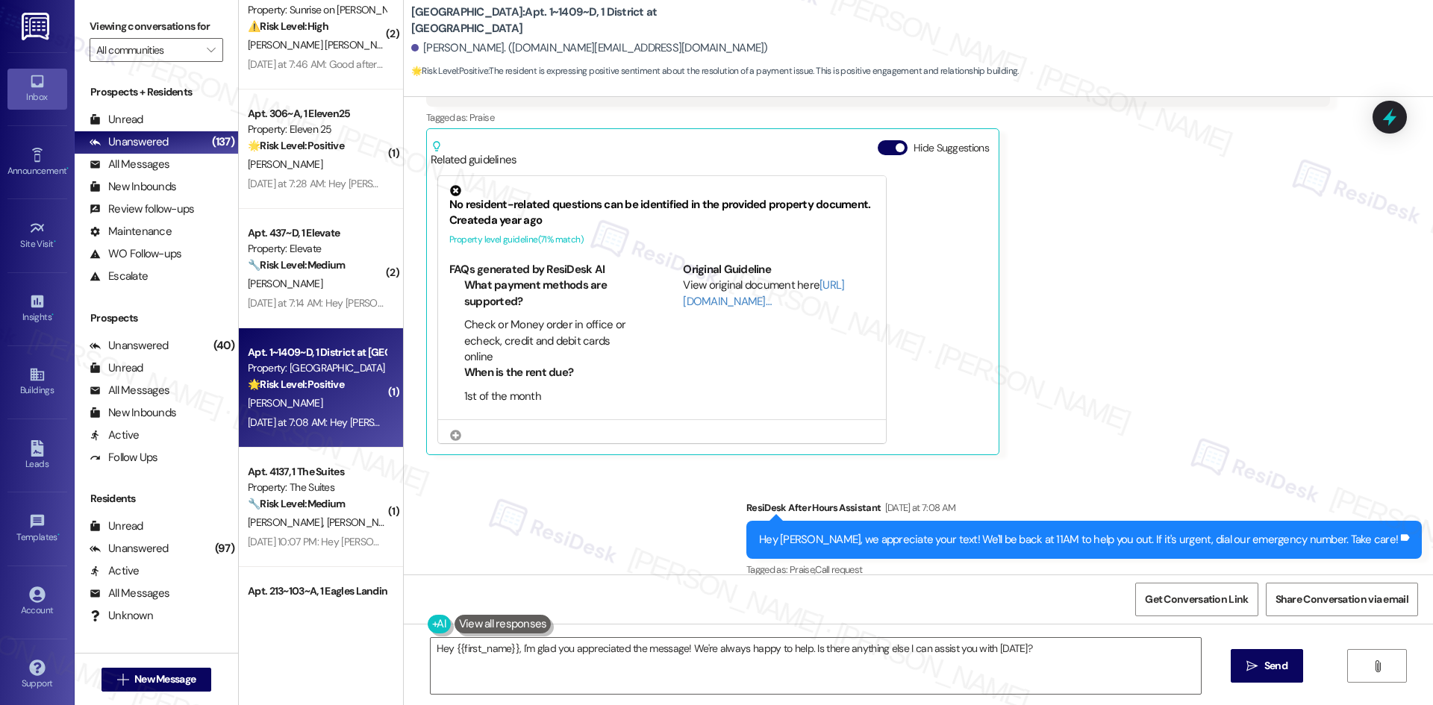
scroll to position [1389, 0]
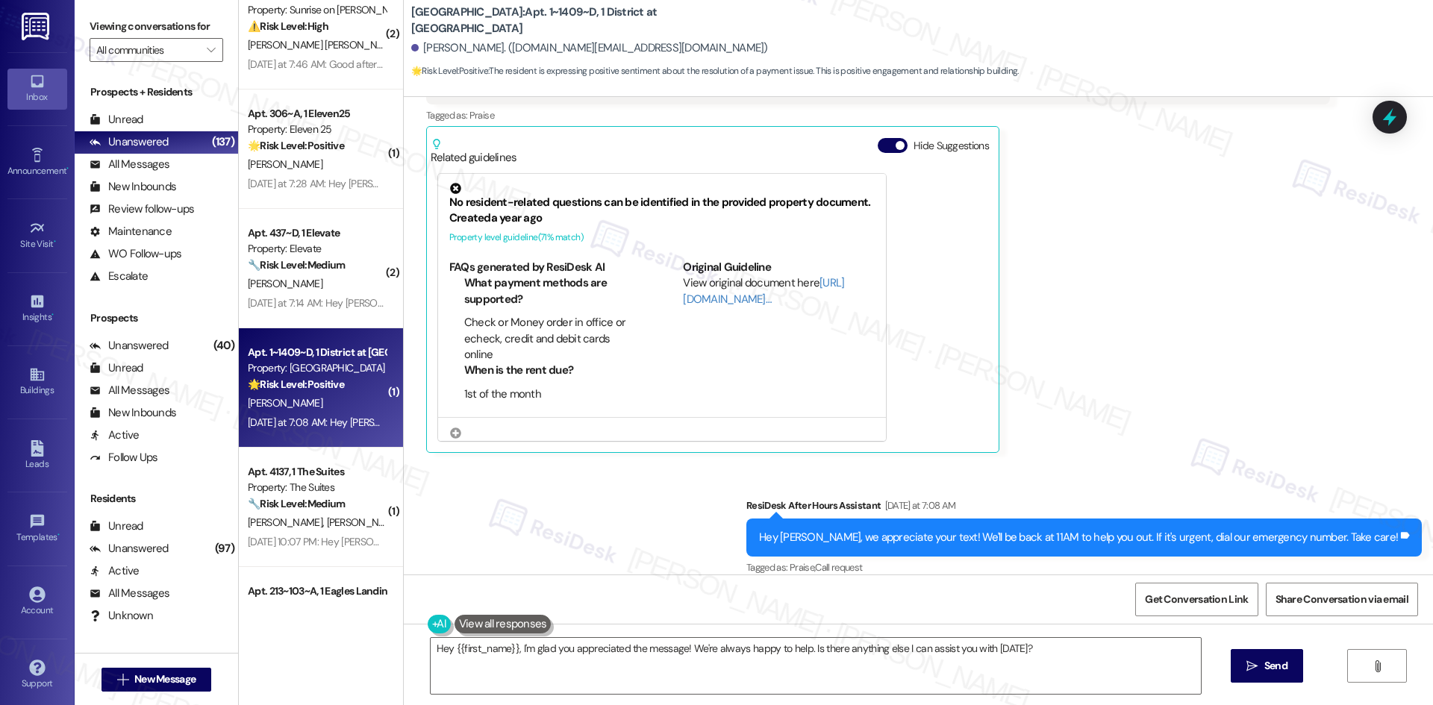
click at [1102, 410] on div "[PERSON_NAME] [DATE] at 7:08 AM Loved “[PERSON_NAME] ([GEOGRAPHIC_DATA]): Hey […" at bounding box center [878, 241] width 904 height 424
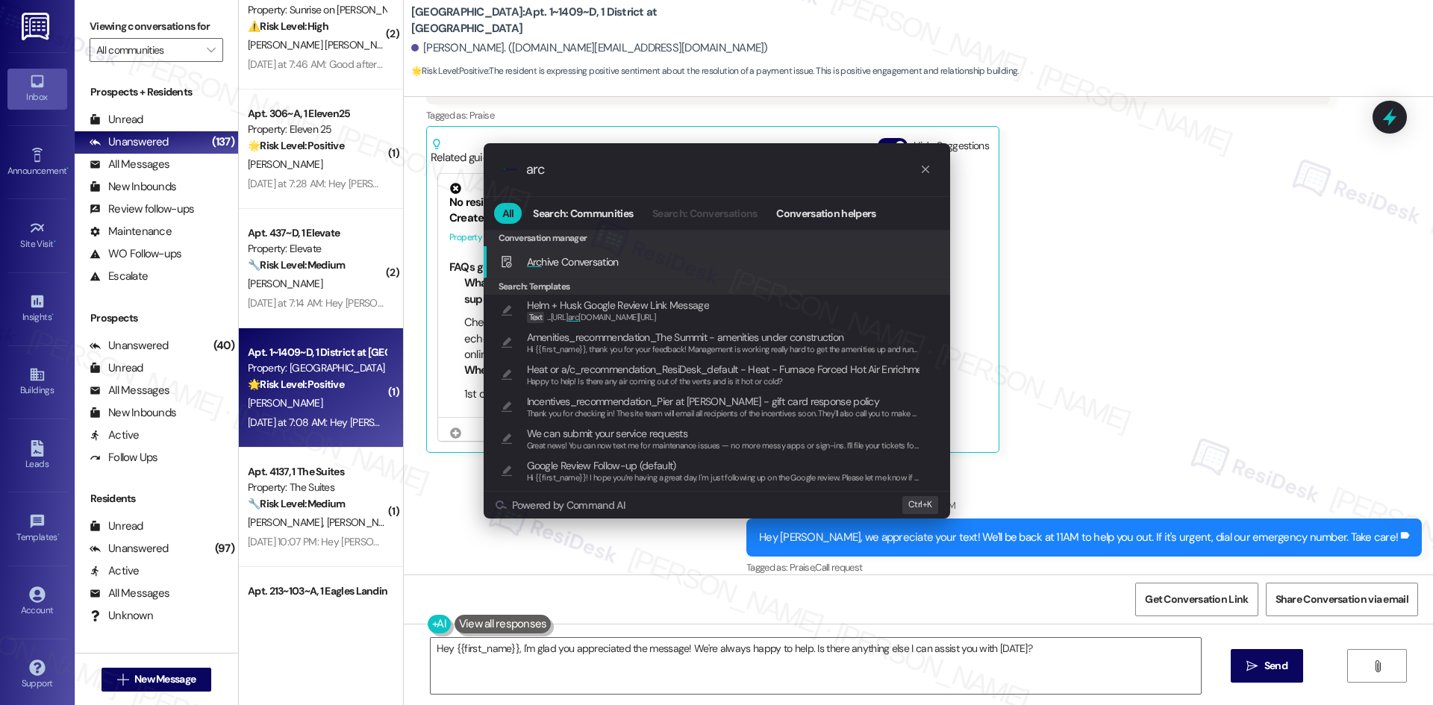
type input "arc"
click at [620, 257] on div "Arc hive Conversation Add shortcut" at bounding box center [718, 262] width 437 height 16
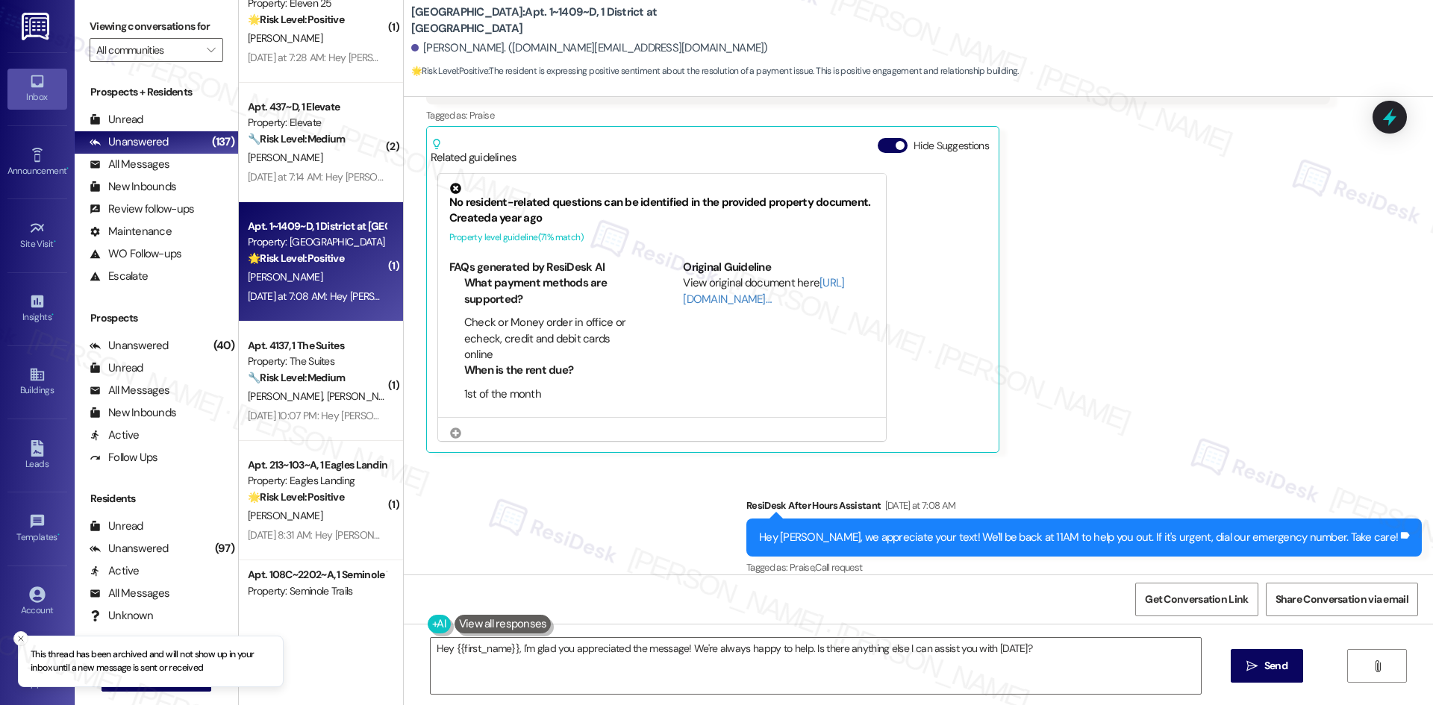
scroll to position [2090, 0]
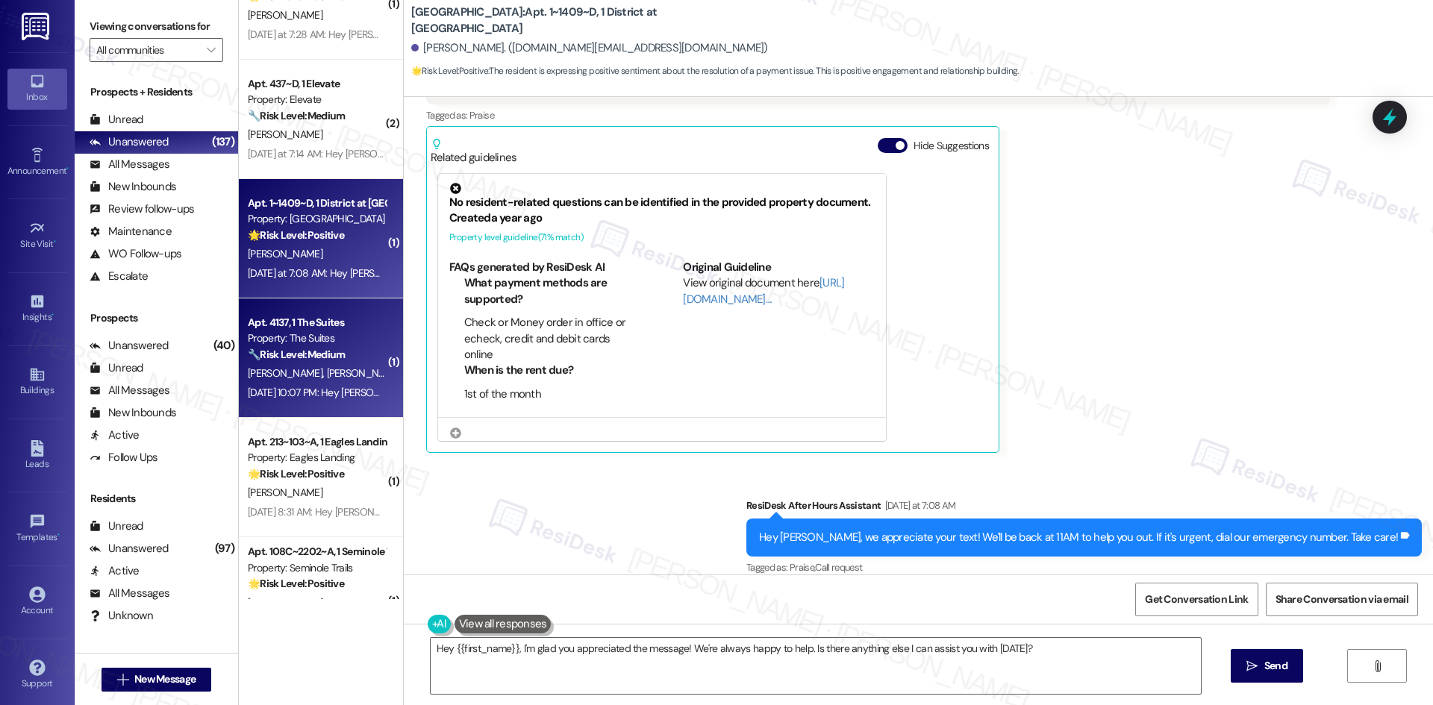
click at [326, 372] on span "[PERSON_NAME]" at bounding box center [363, 372] width 75 height 13
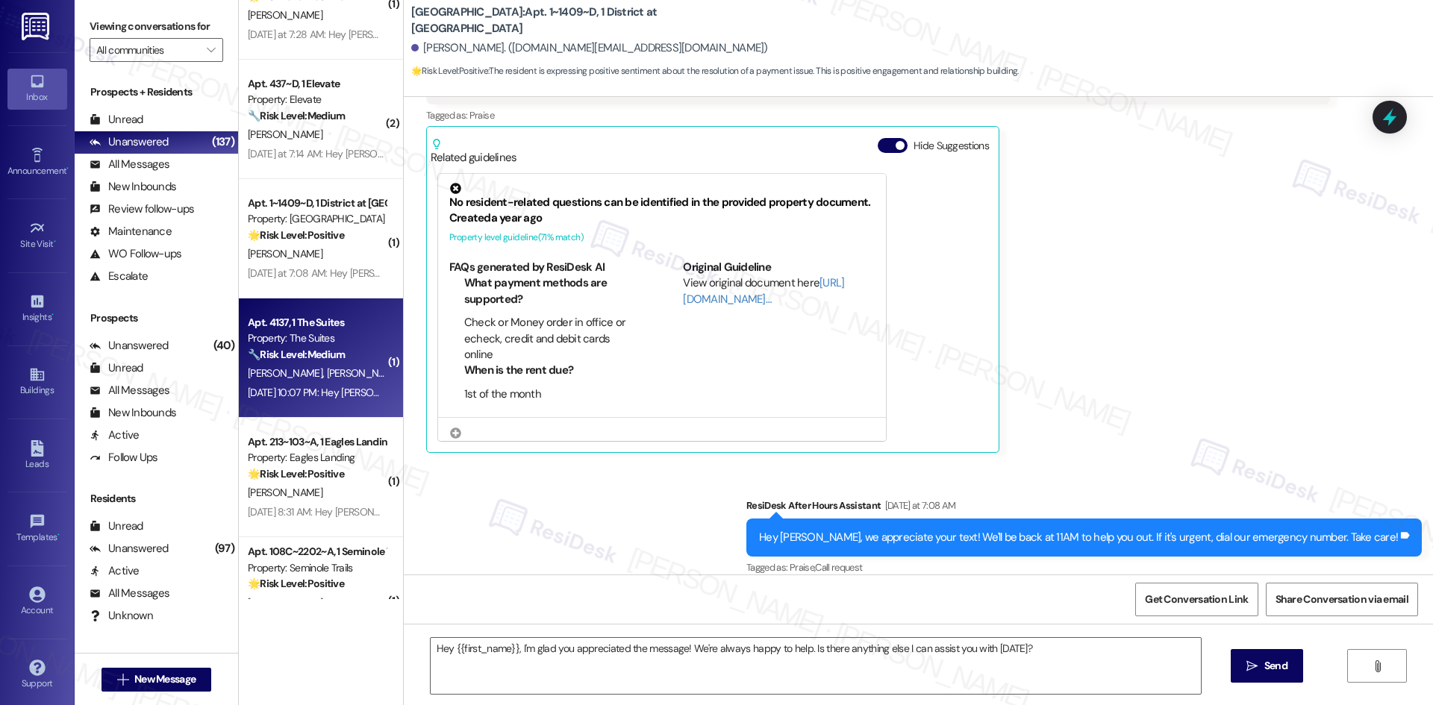
type textarea "Fetching suggested responses. Please feel free to read through the conversation…"
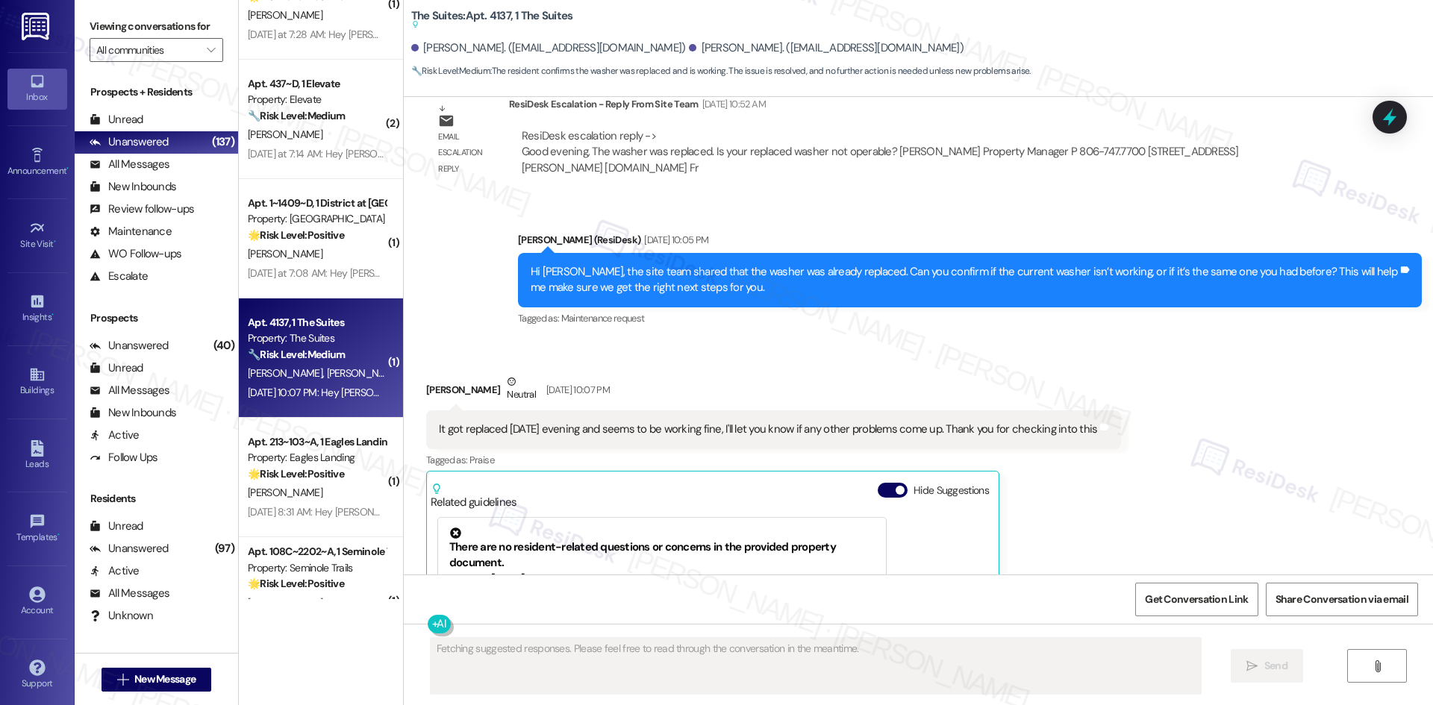
scroll to position [7148, 0]
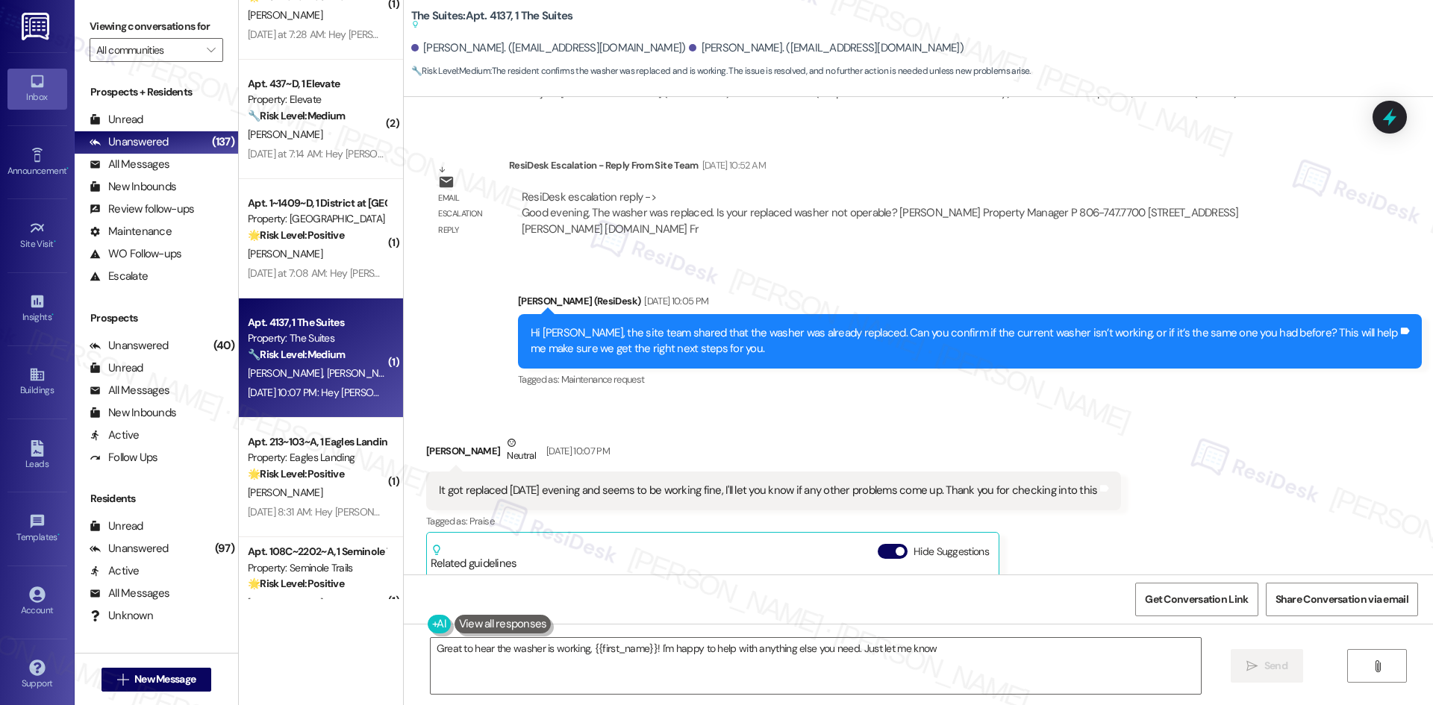
type textarea "Great to hear the washer is working, {{first_name}}! I'm happy to help with any…"
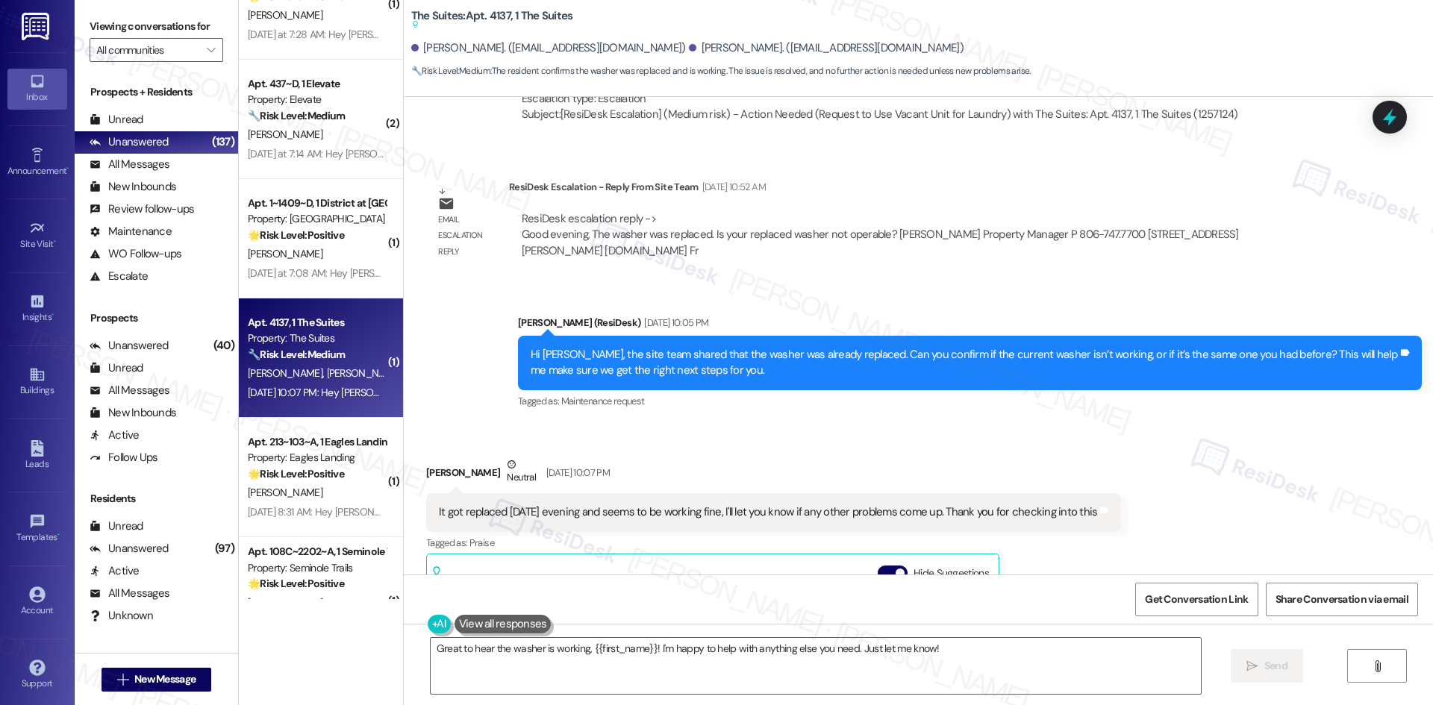
scroll to position [7125, 0]
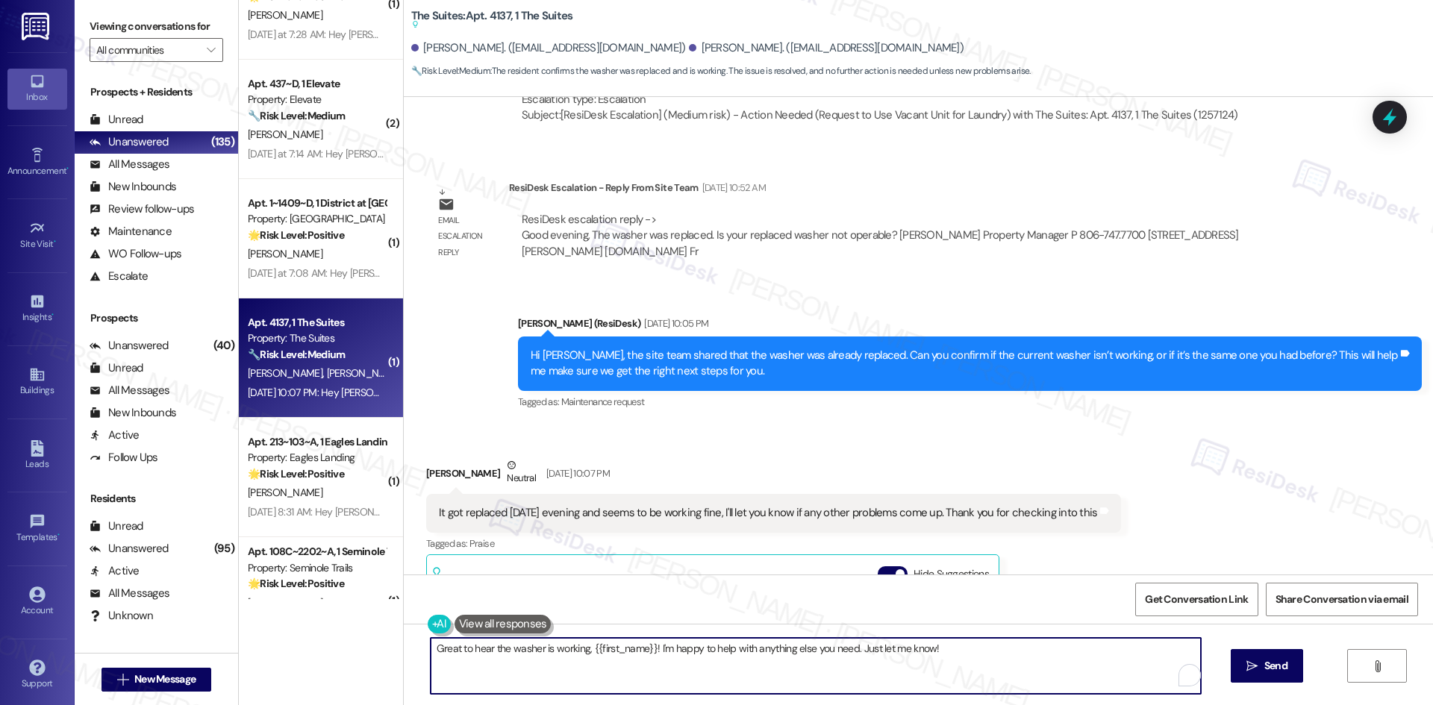
click at [818, 679] on textarea "Great to hear the washer is working, {{first_name}}! I'm happy to help with any…" at bounding box center [816, 666] width 770 height 56
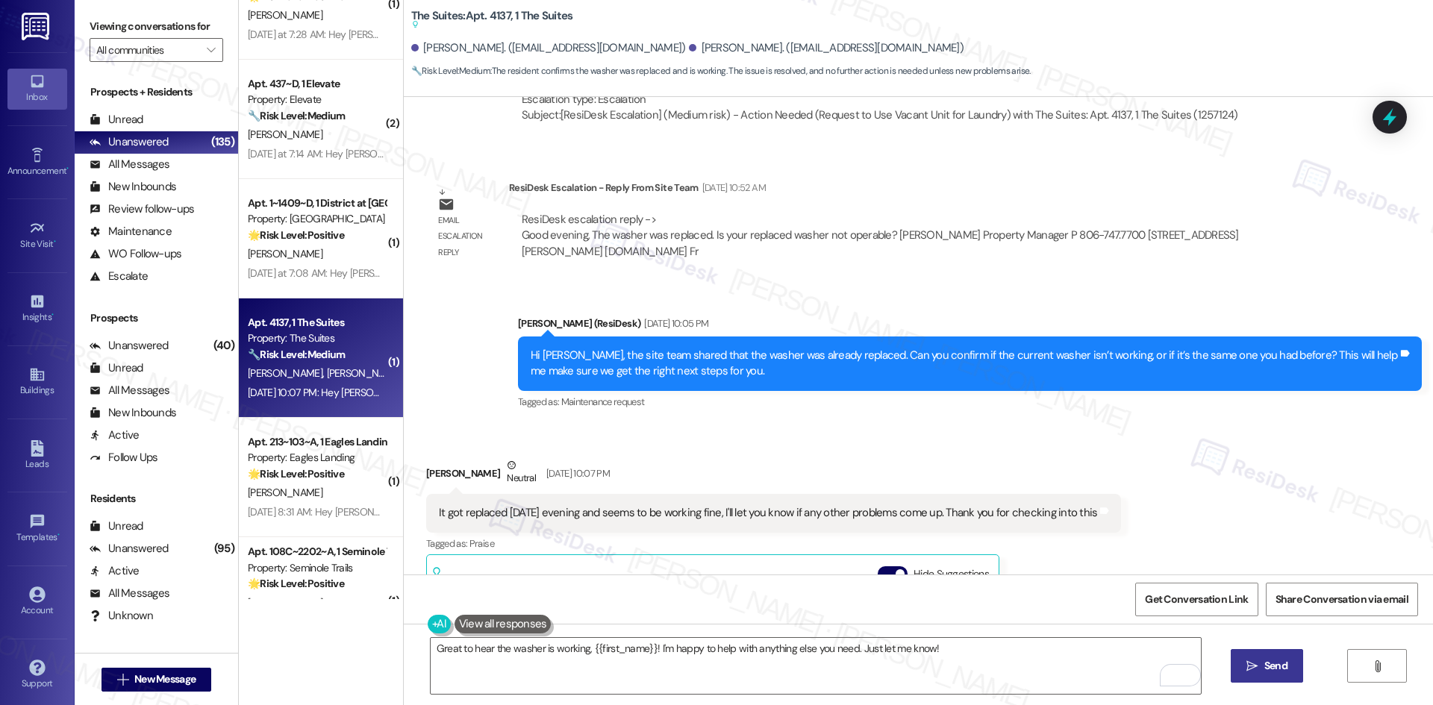
click at [1272, 673] on span "Send" at bounding box center [1275, 666] width 23 height 16
click at [1181, 424] on div "Received via SMS [PERSON_NAME] Neutral [DATE] 10:07 PM It got replaced [DATE] e…" at bounding box center [918, 654] width 1029 height 460
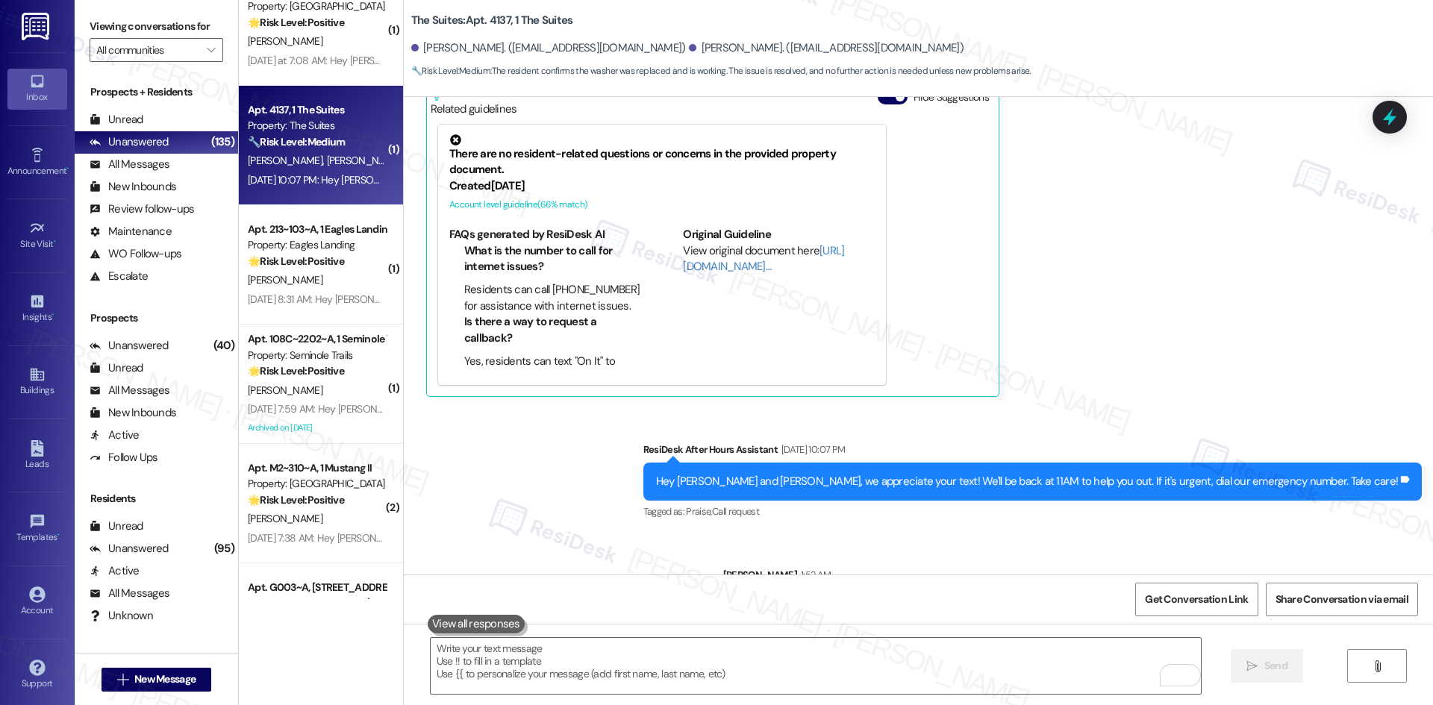
scroll to position [2313, 0]
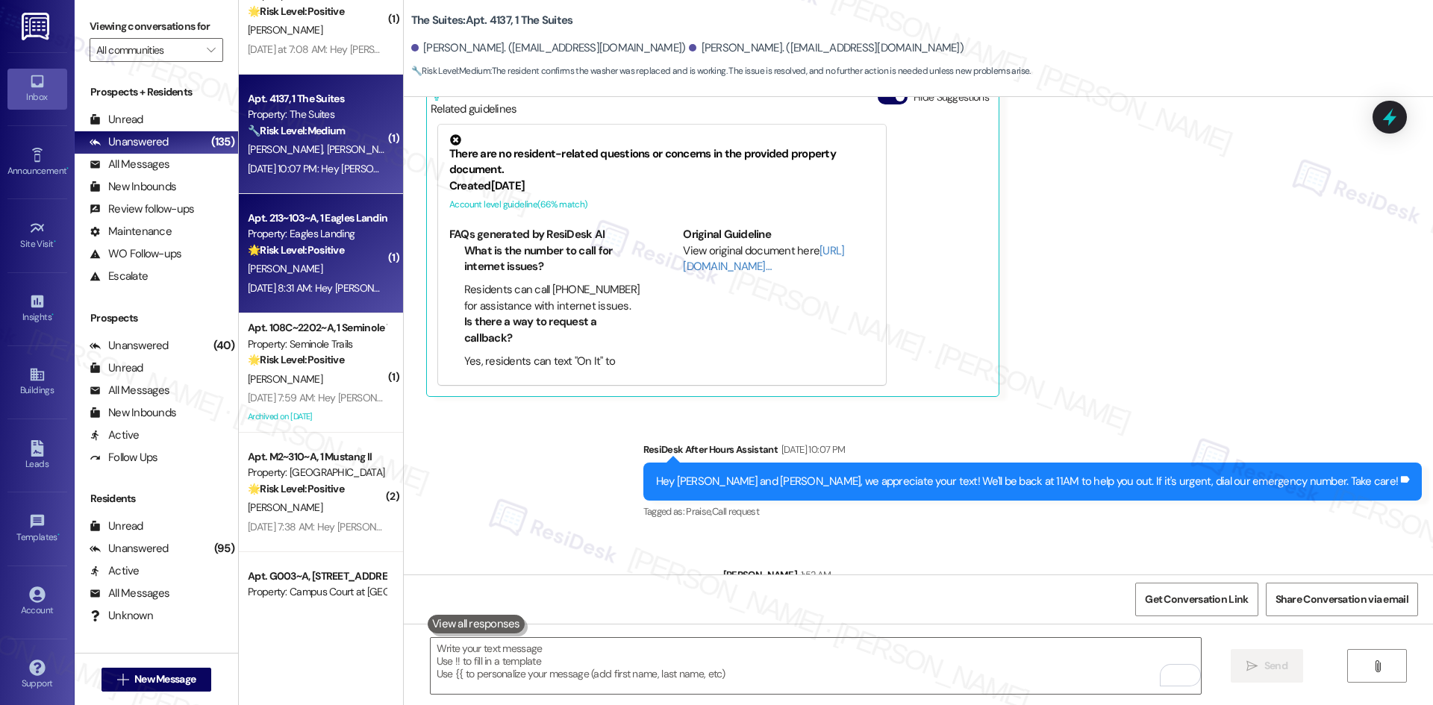
click at [313, 296] on div "[DATE] 8:31 AM: Hey [PERSON_NAME], we appreciate your text! We'll be back at 11…" at bounding box center [316, 288] width 141 height 19
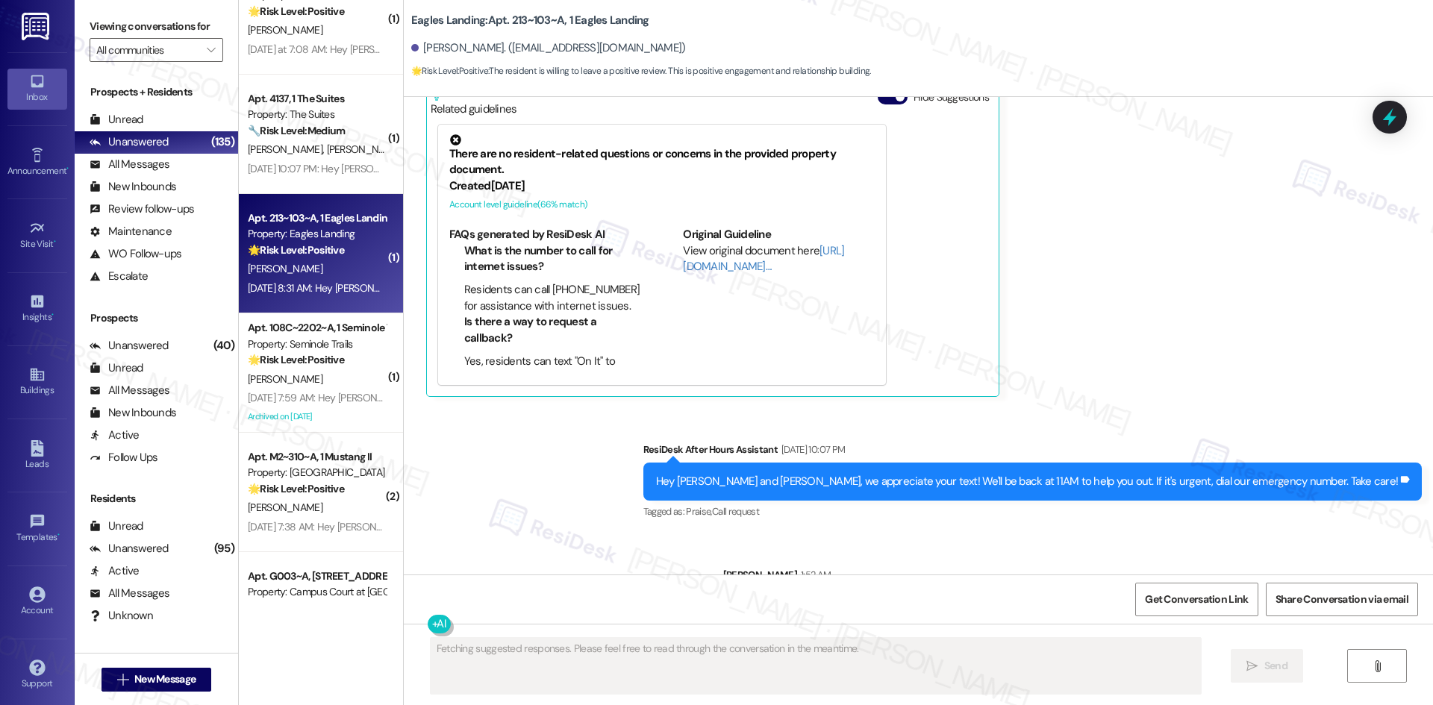
scroll to position [1851, 0]
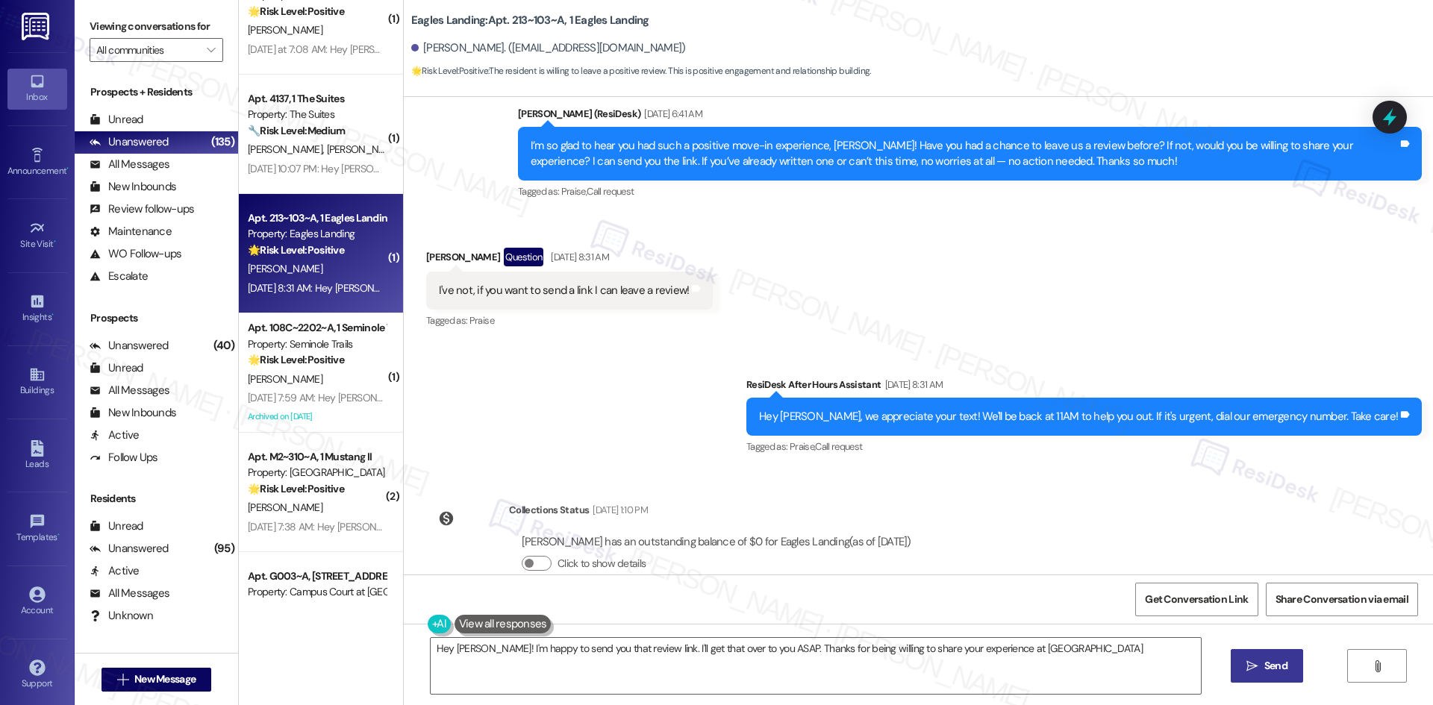
type textarea "Hey [PERSON_NAME]! I'm happy to send you that review link. I'll get that over t…"
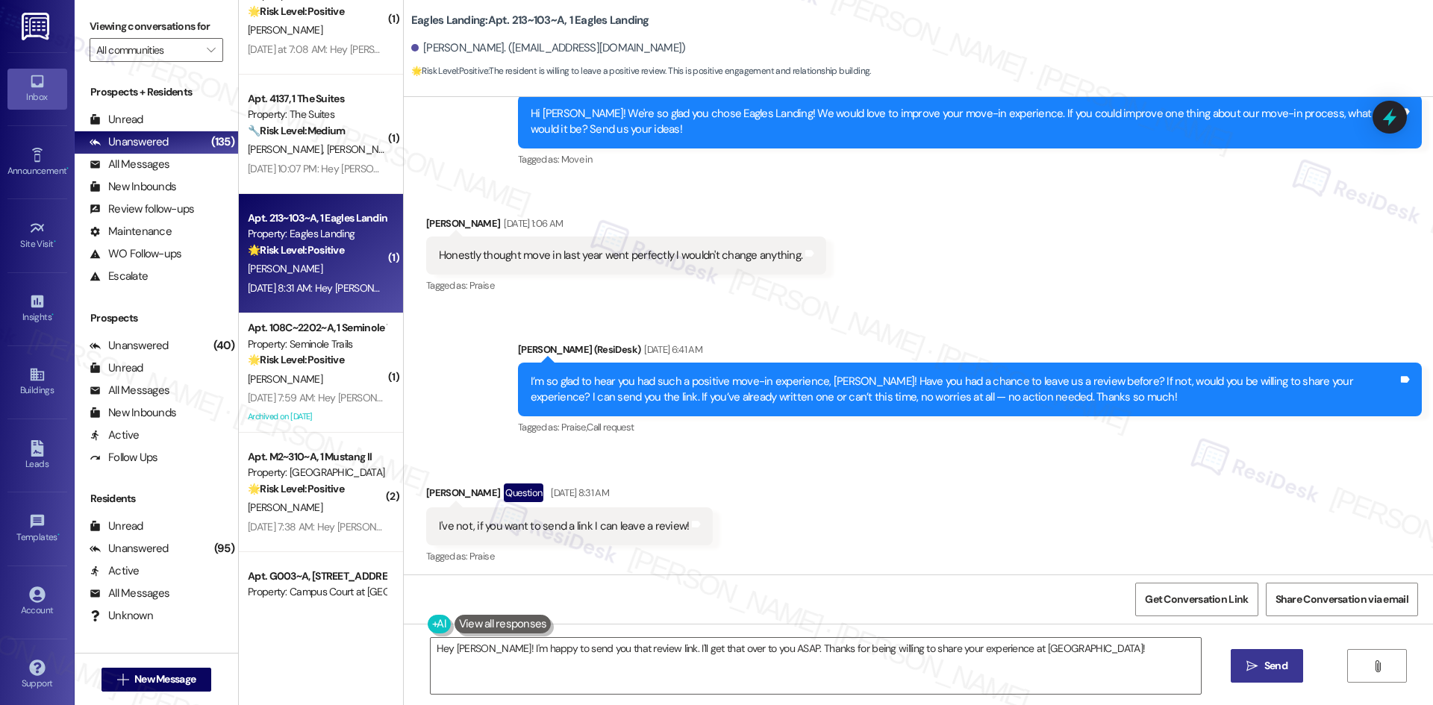
scroll to position [1628, 0]
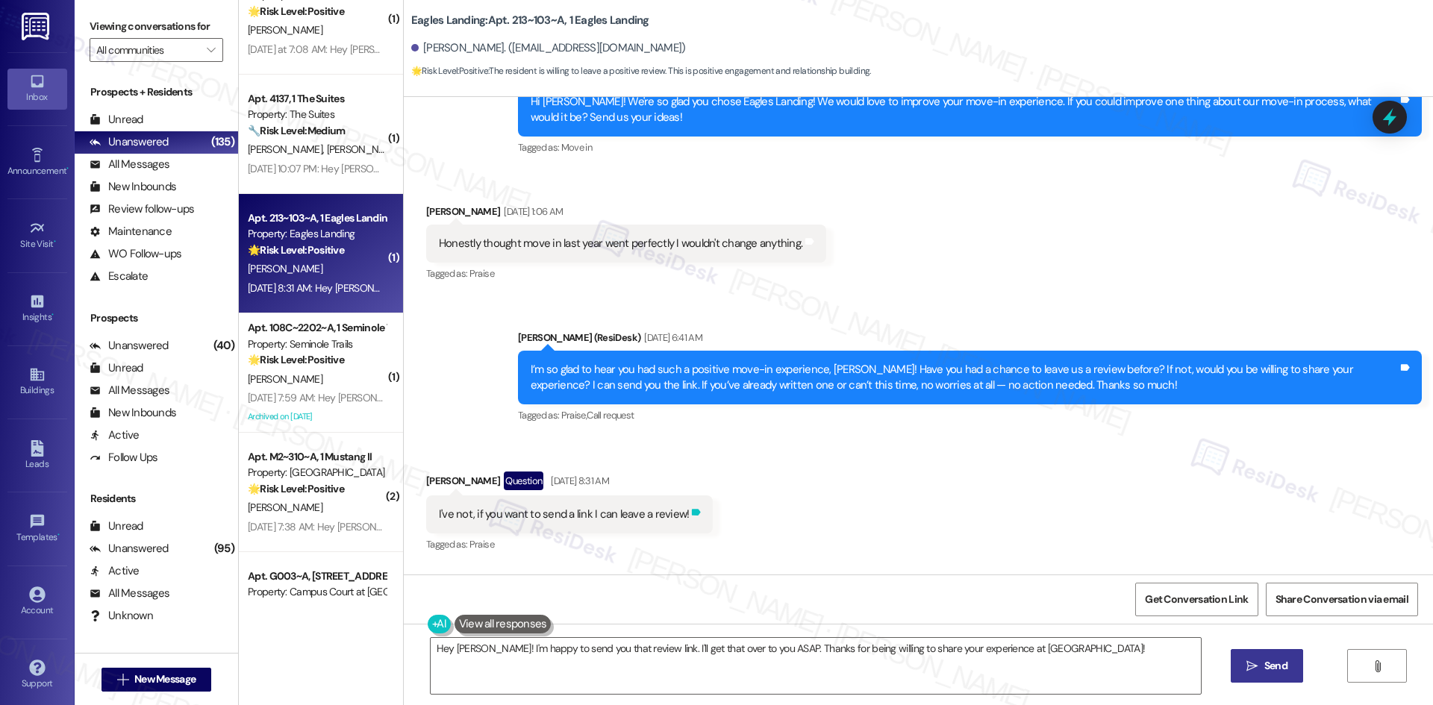
click at [692, 509] on icon at bounding box center [696, 512] width 9 height 7
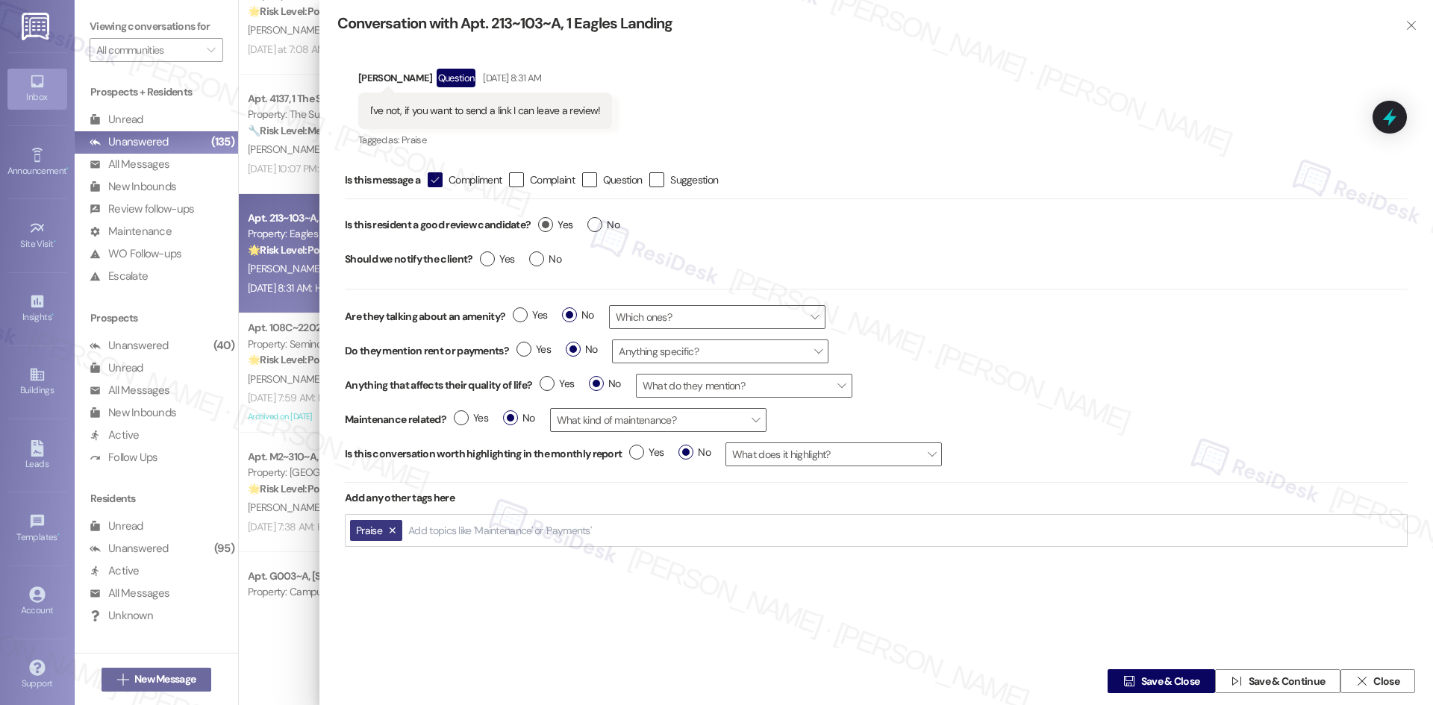
click at [551, 230] on label "Yes" at bounding box center [555, 225] width 34 height 16
click at [551, 230] on input "Yes" at bounding box center [555, 226] width 34 height 19
radio input "true"
click at [491, 263] on label "Yes" at bounding box center [497, 259] width 34 height 16
click at [491, 263] on input "Yes" at bounding box center [497, 260] width 34 height 19
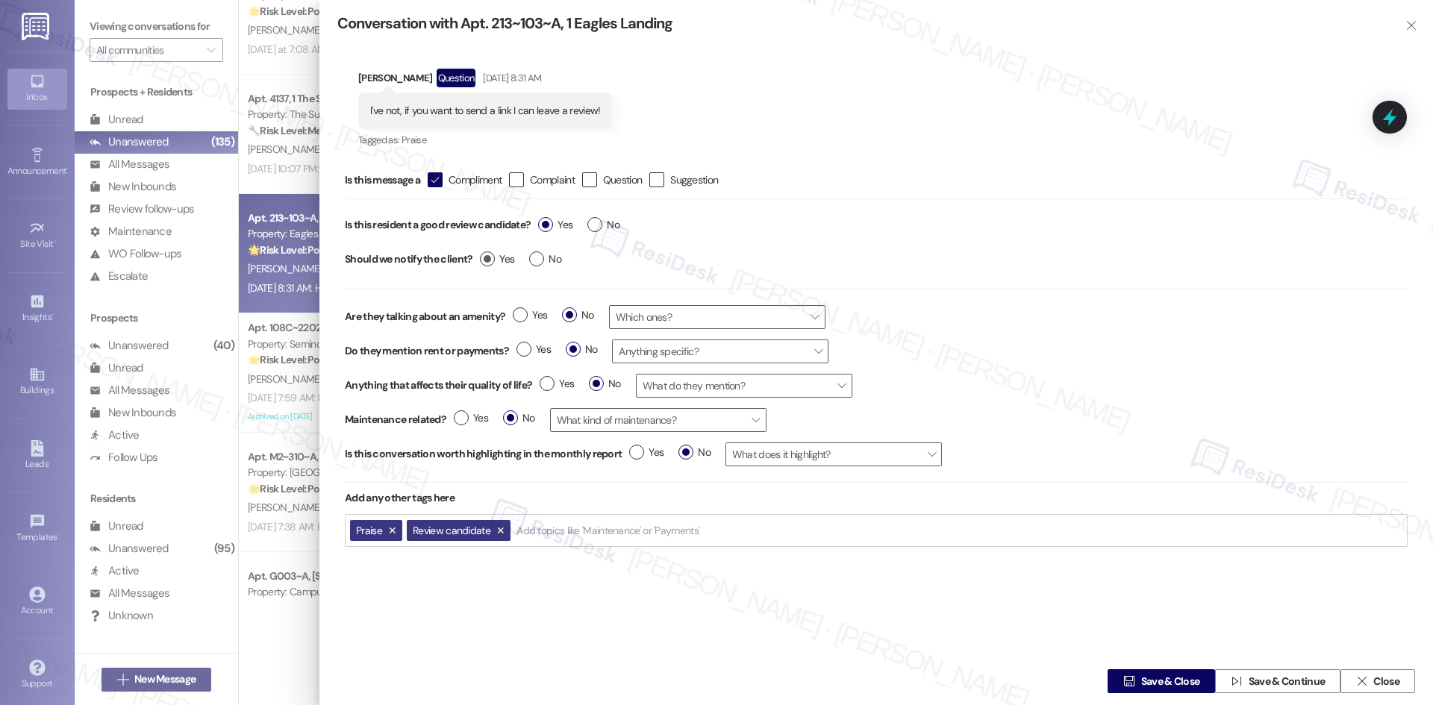
radio input "true"
click at [1172, 684] on span "Save & Close" at bounding box center [1170, 682] width 59 height 16
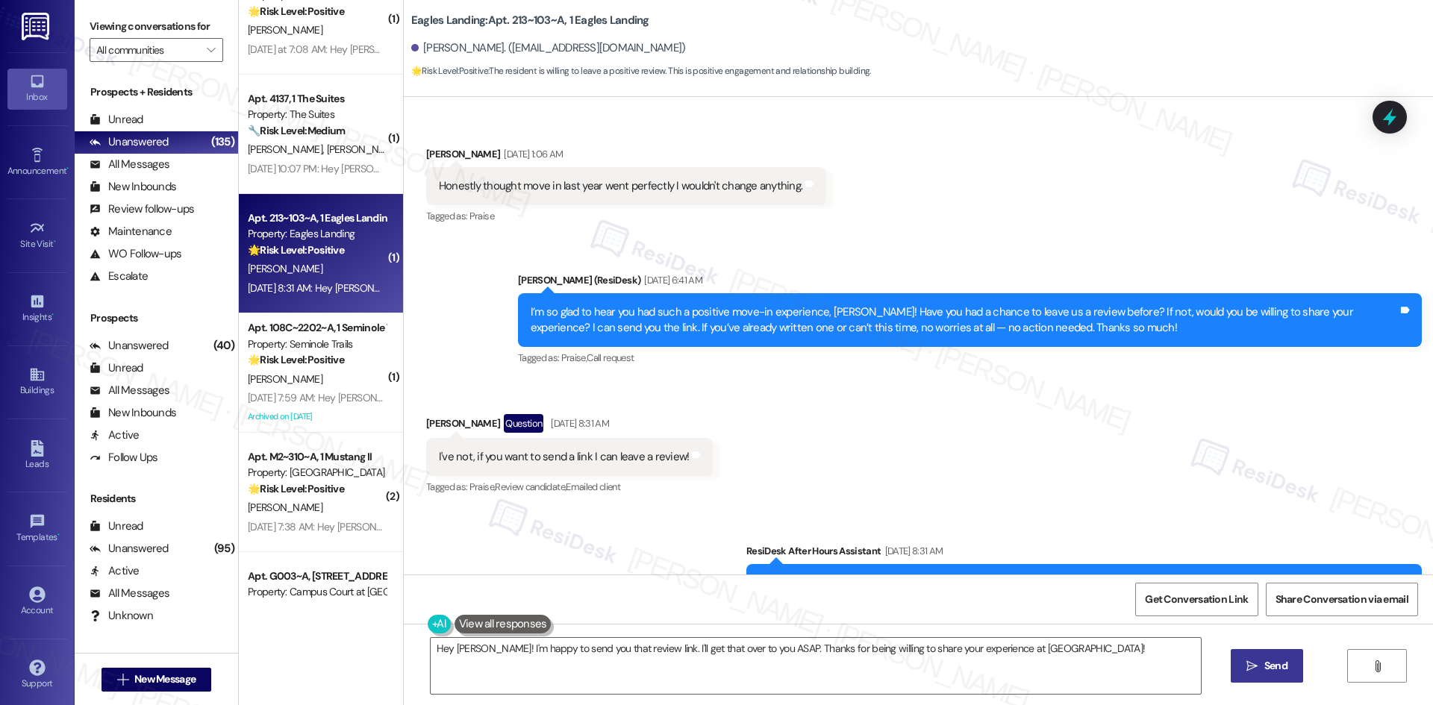
scroll to position [1851, 0]
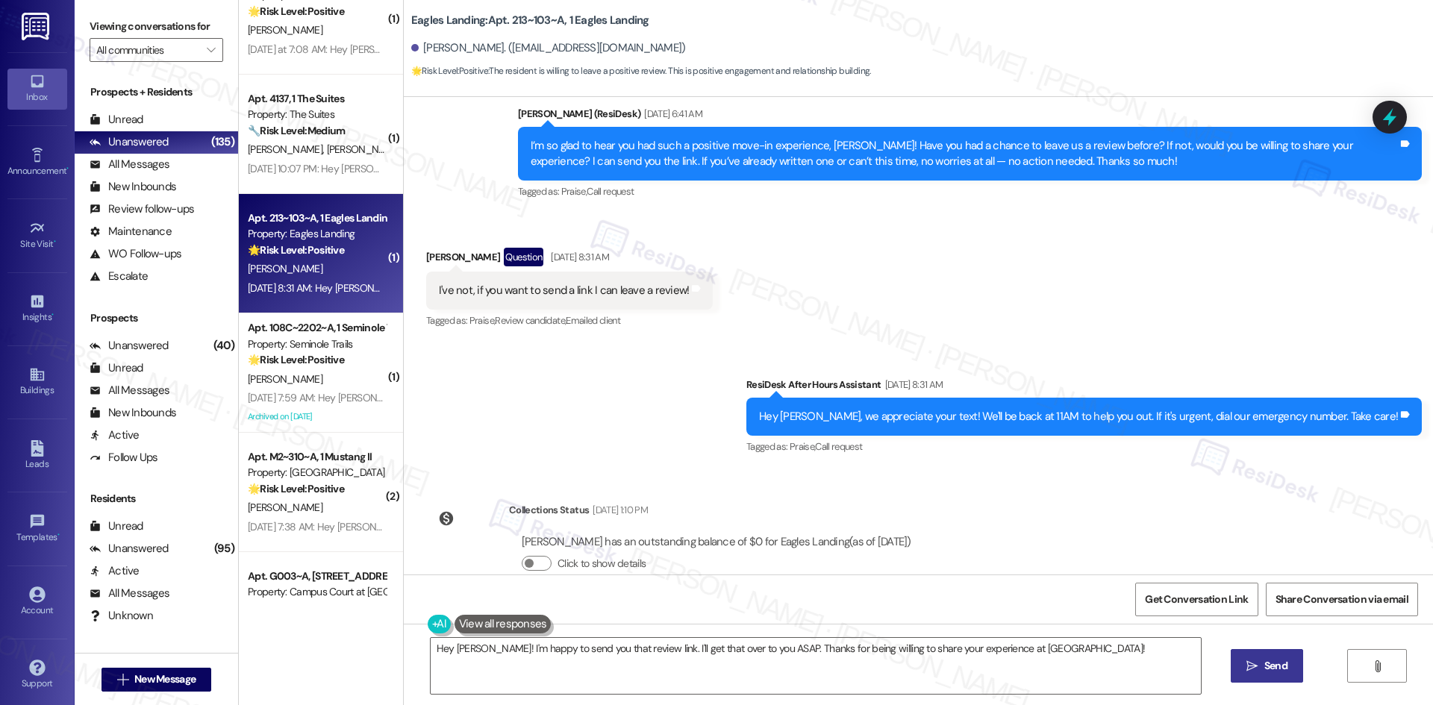
click at [675, 382] on div "Sent via SMS ResiDesk After Hours Assistant [DATE] 8:31 AM Hey [PERSON_NAME], w…" at bounding box center [918, 406] width 1029 height 126
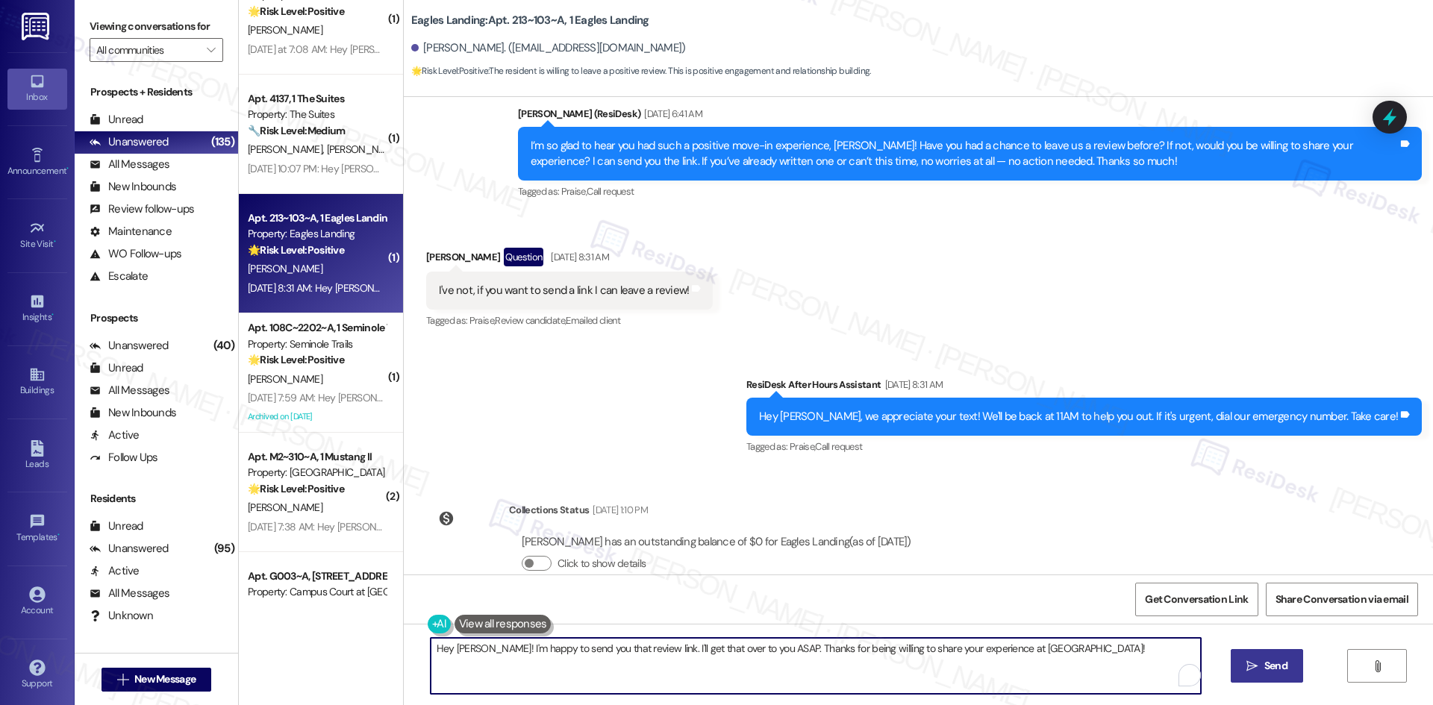
click at [819, 681] on textarea "Hey [PERSON_NAME]! I'm happy to send you that review link. I'll get that over t…" at bounding box center [816, 666] width 770 height 56
paste textarea "Thank you so much! Here's a quick link to leave us a review: {{google_review_li…"
type textarea "Thank you so much! Here's a quick link to leave us a review: {{google_review_li…"
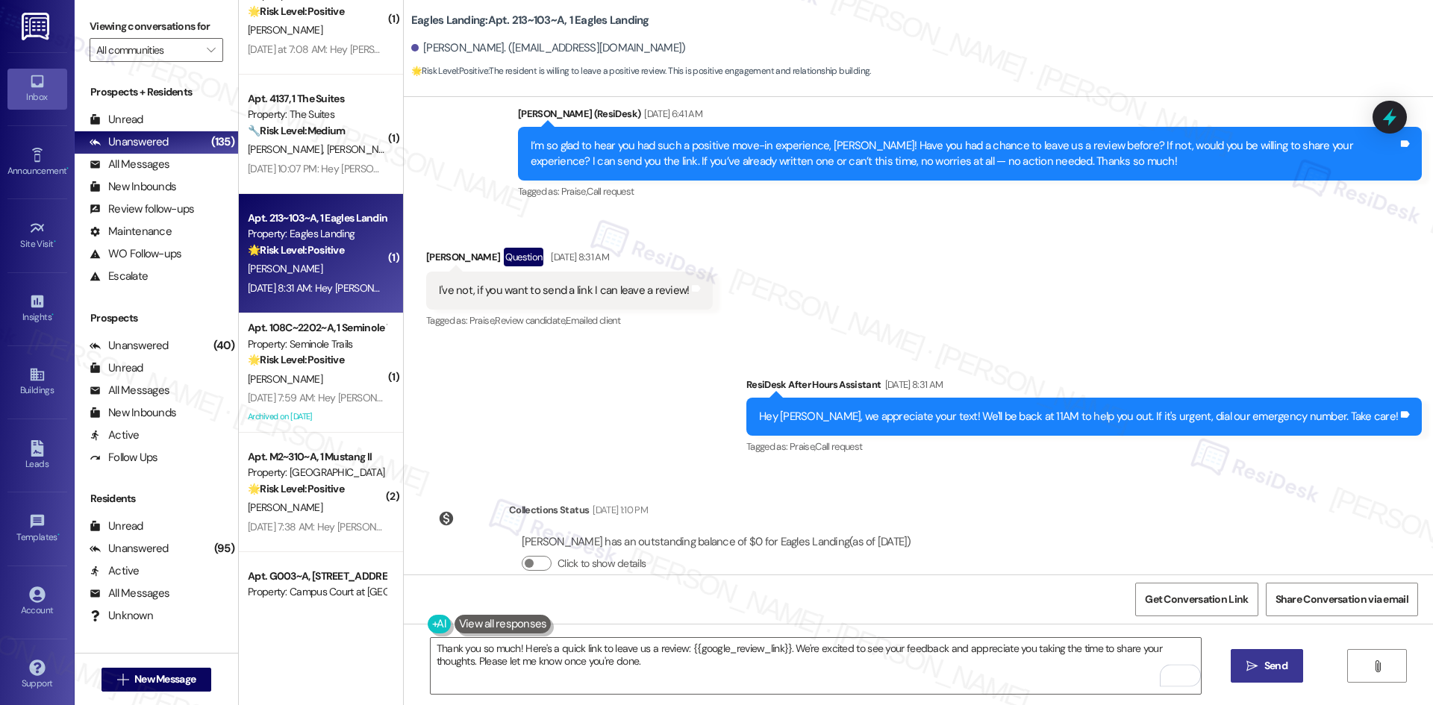
click at [1266, 664] on span "Send" at bounding box center [1275, 666] width 23 height 16
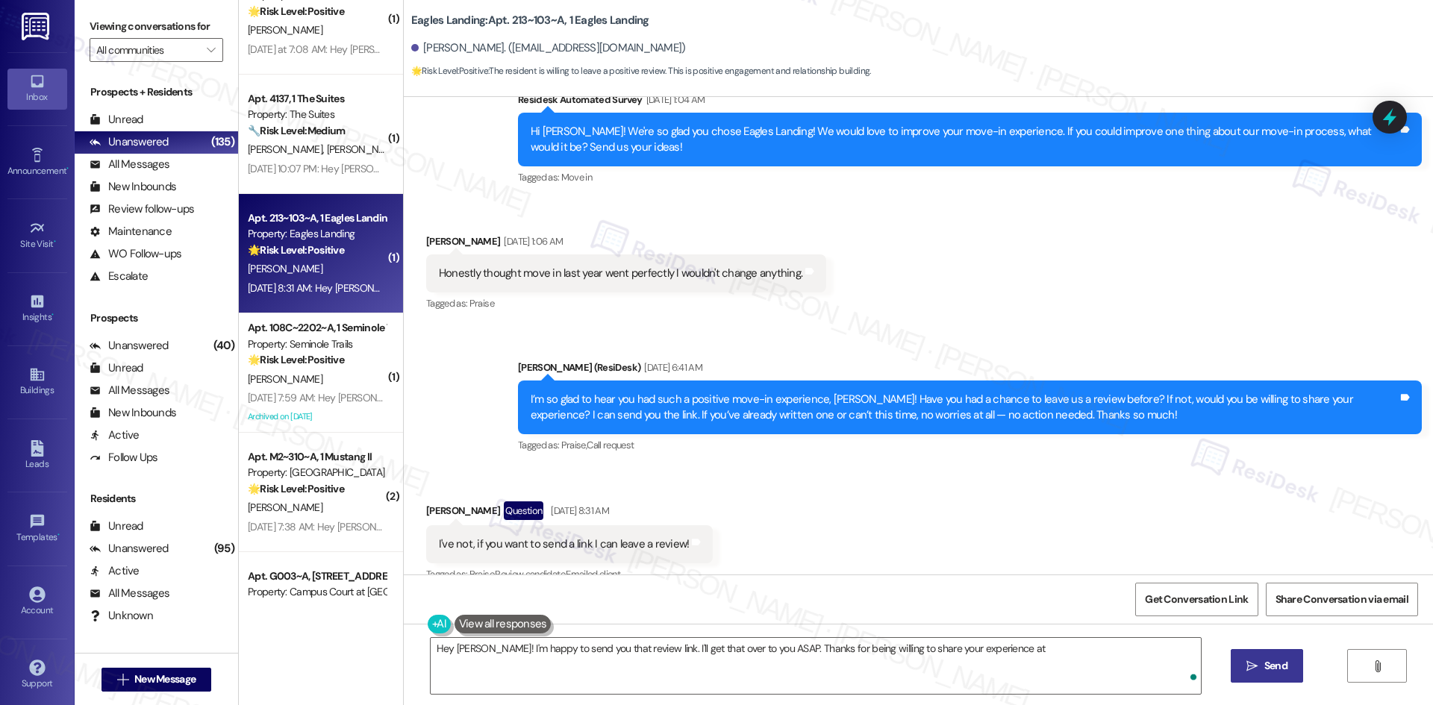
scroll to position [1588, 0]
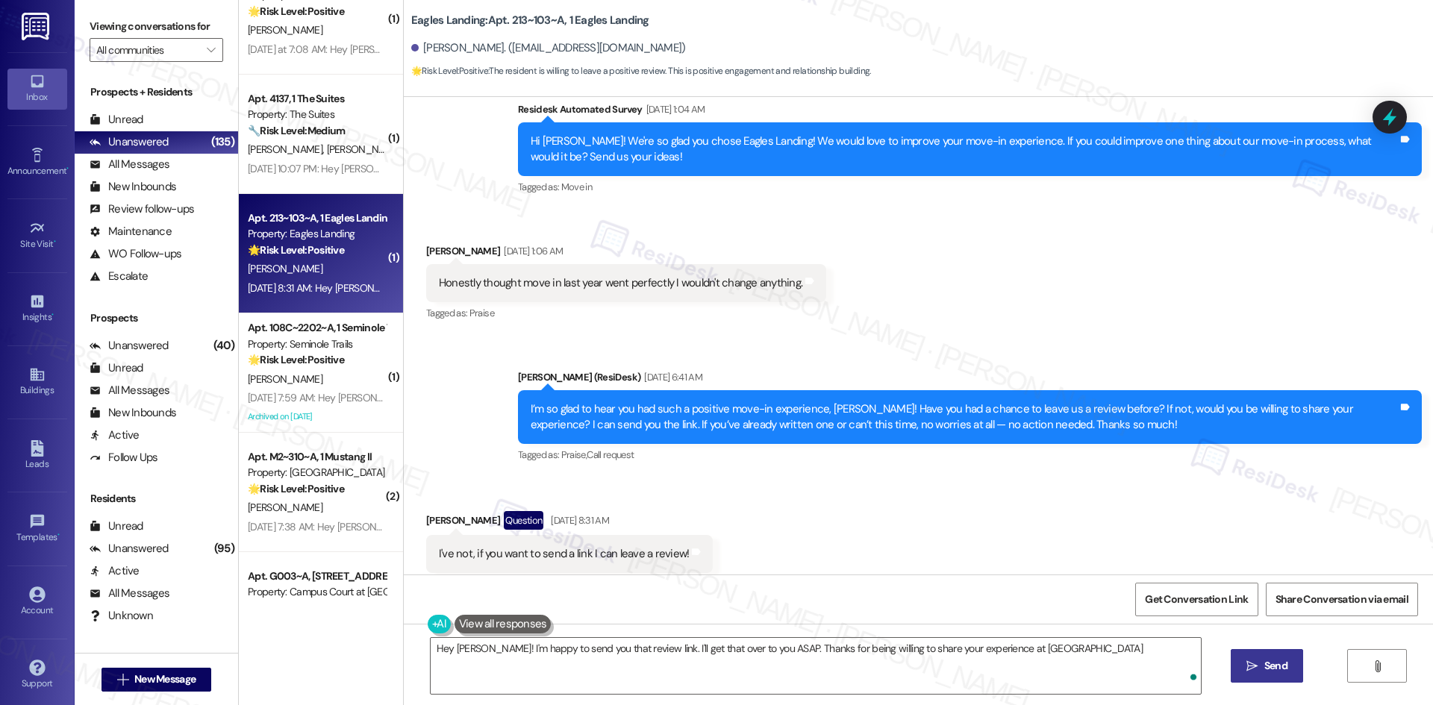
type textarea "Hey [PERSON_NAME]! I'm happy to send you that review link. I'll get that over t…"
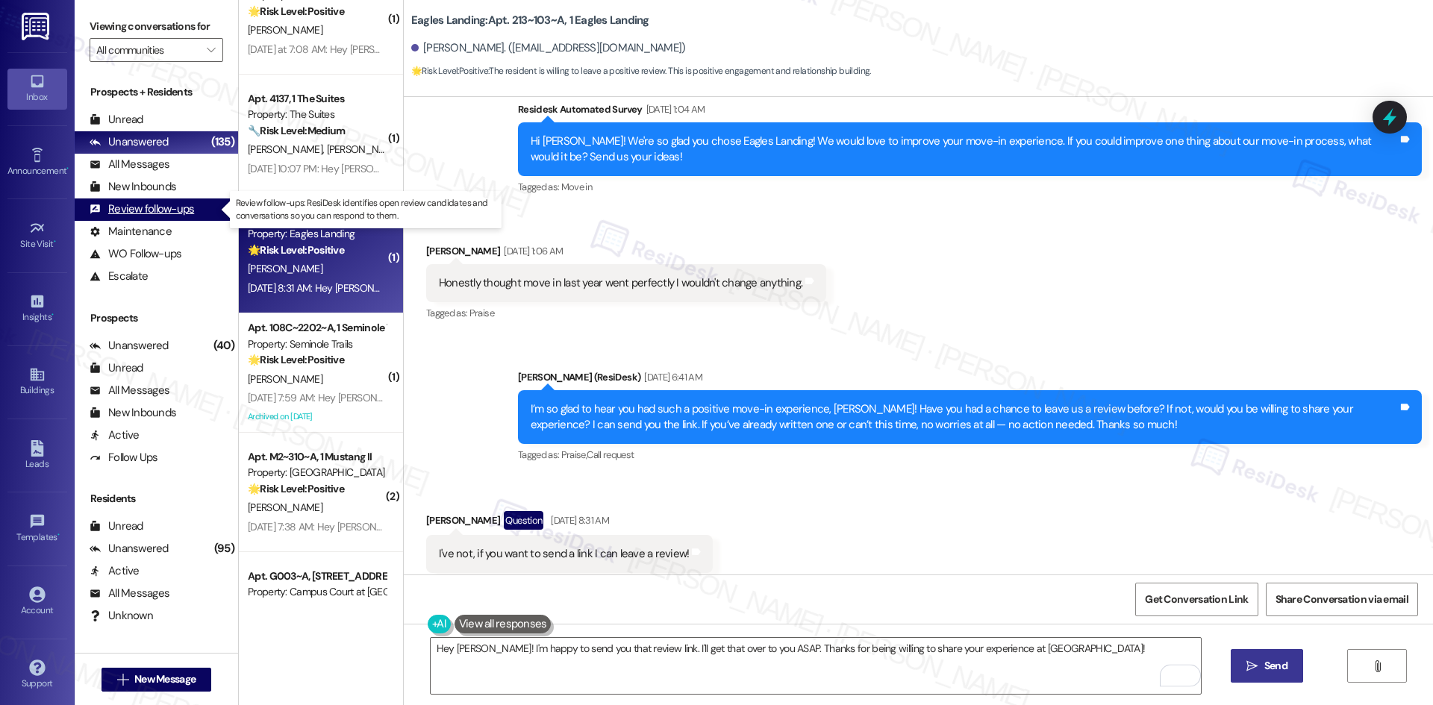
click at [169, 207] on div "Review follow-ups" at bounding box center [142, 209] width 104 height 16
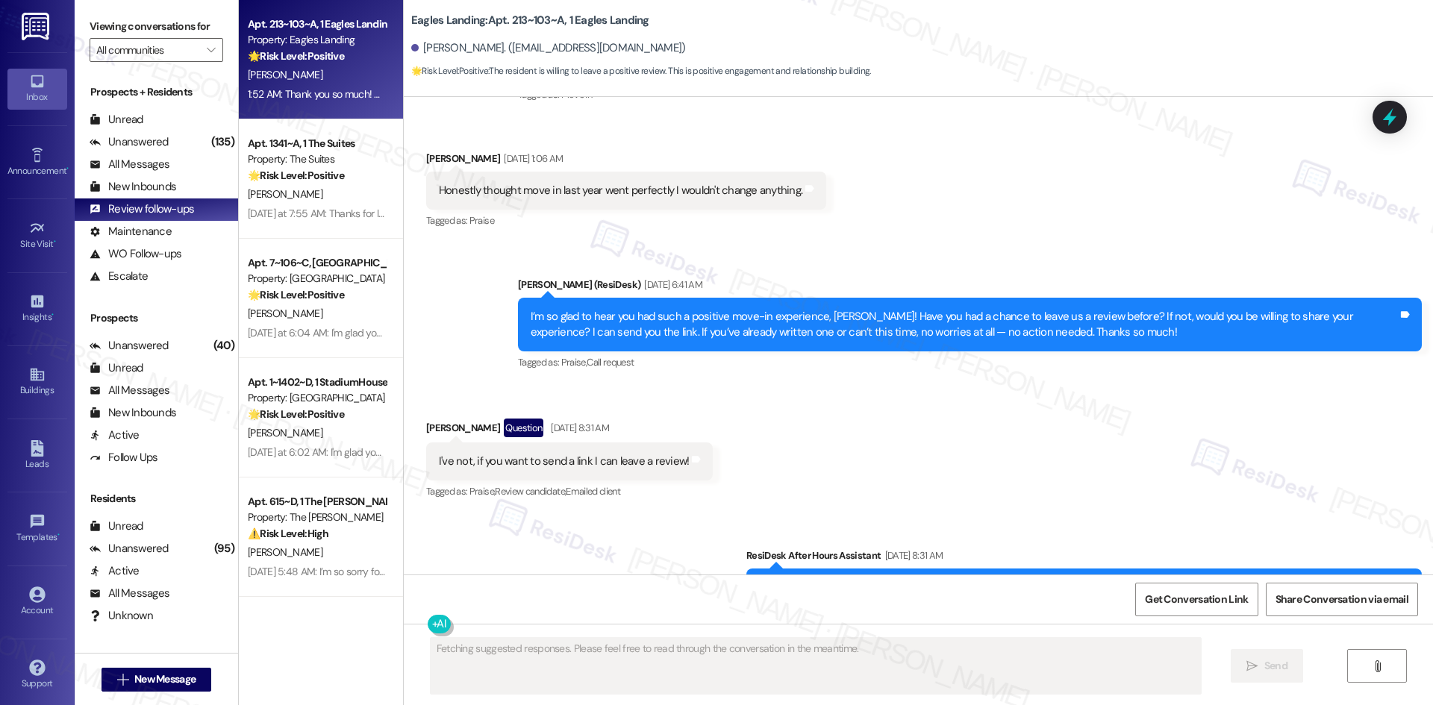
scroll to position [1993, 0]
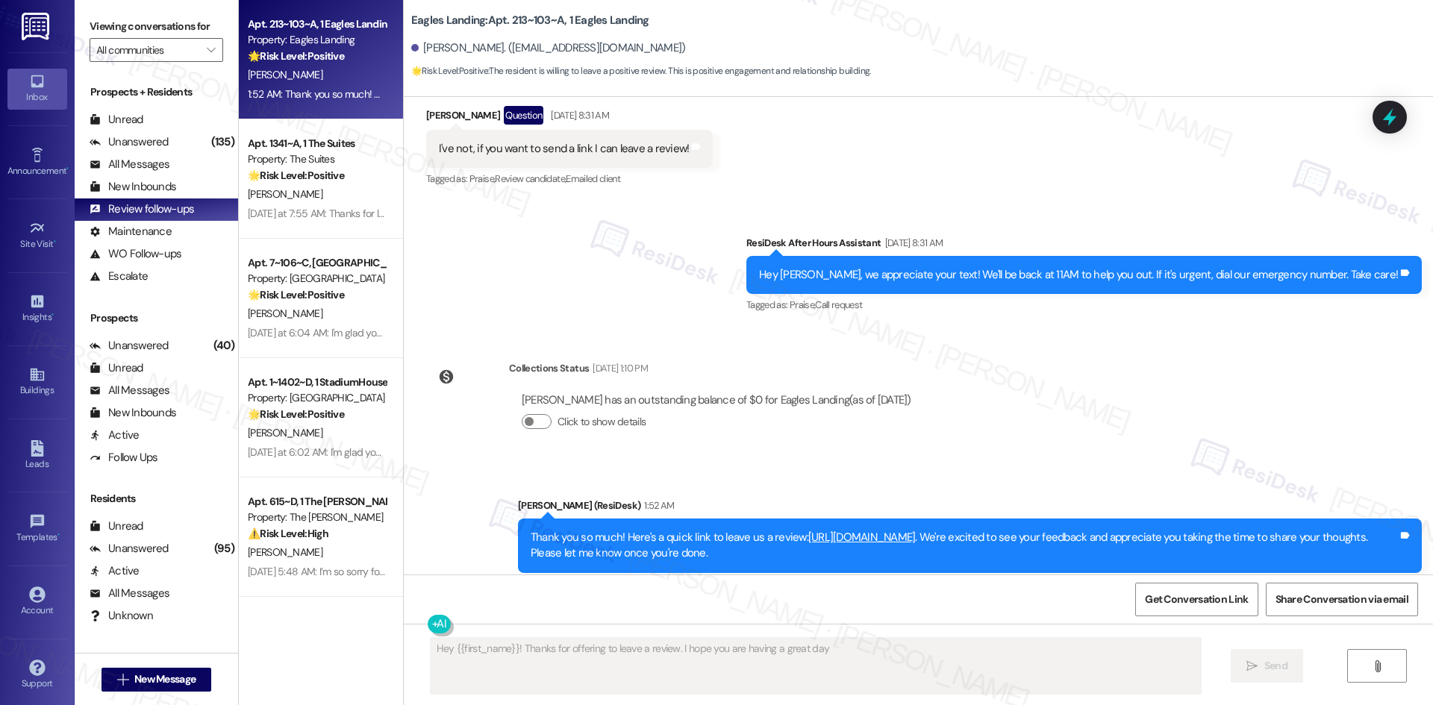
type textarea "Hey {{first_name}}! Thanks for offering to leave a review. I hope you are havin…"
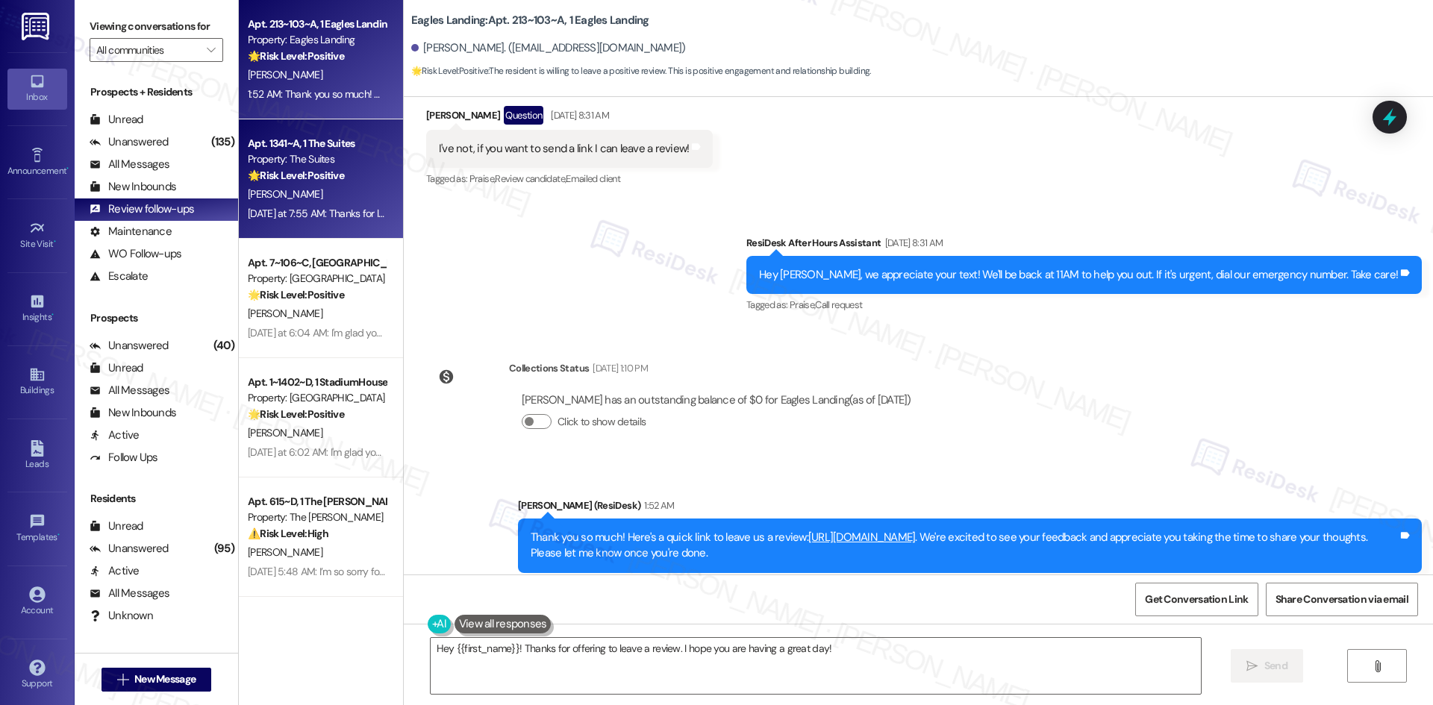
click at [349, 193] on div "[PERSON_NAME]" at bounding box center [316, 194] width 141 height 19
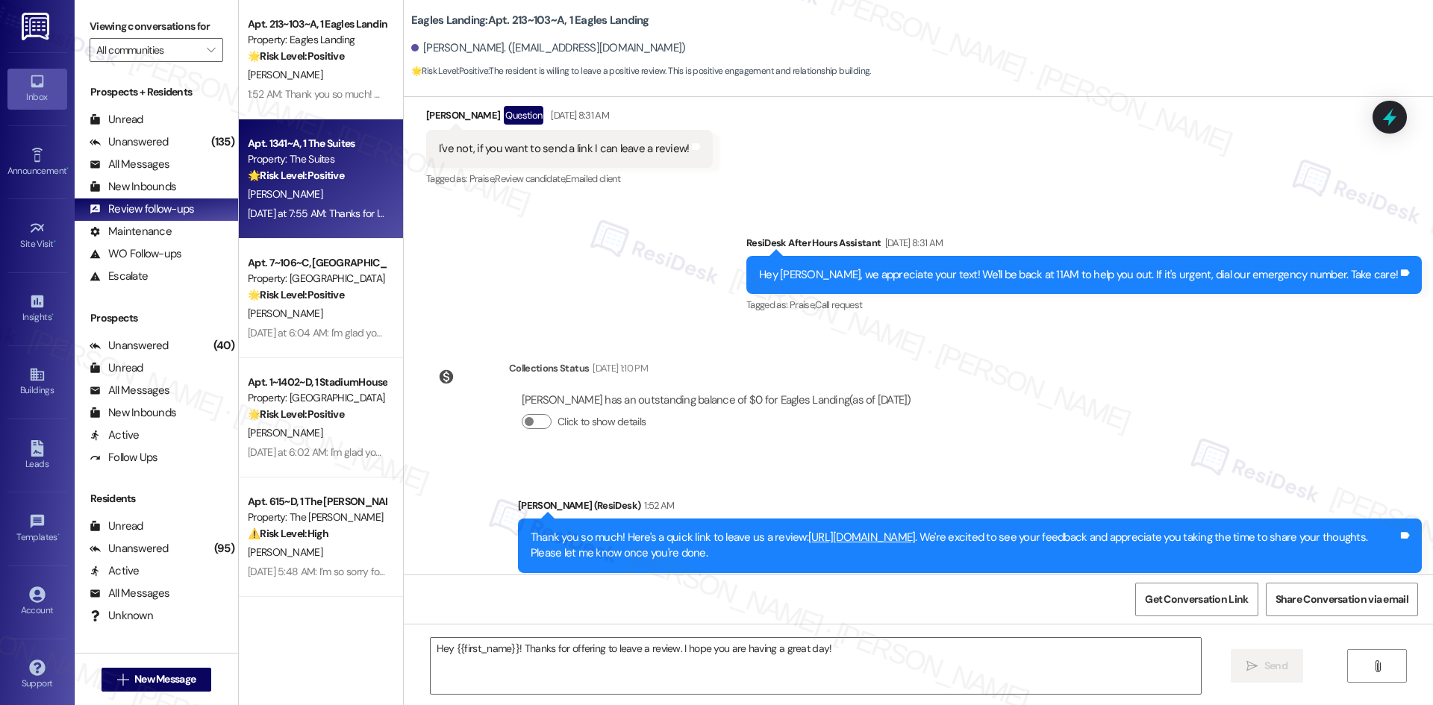
type textarea "Fetching suggested responses. Please feel free to read through the conversation…"
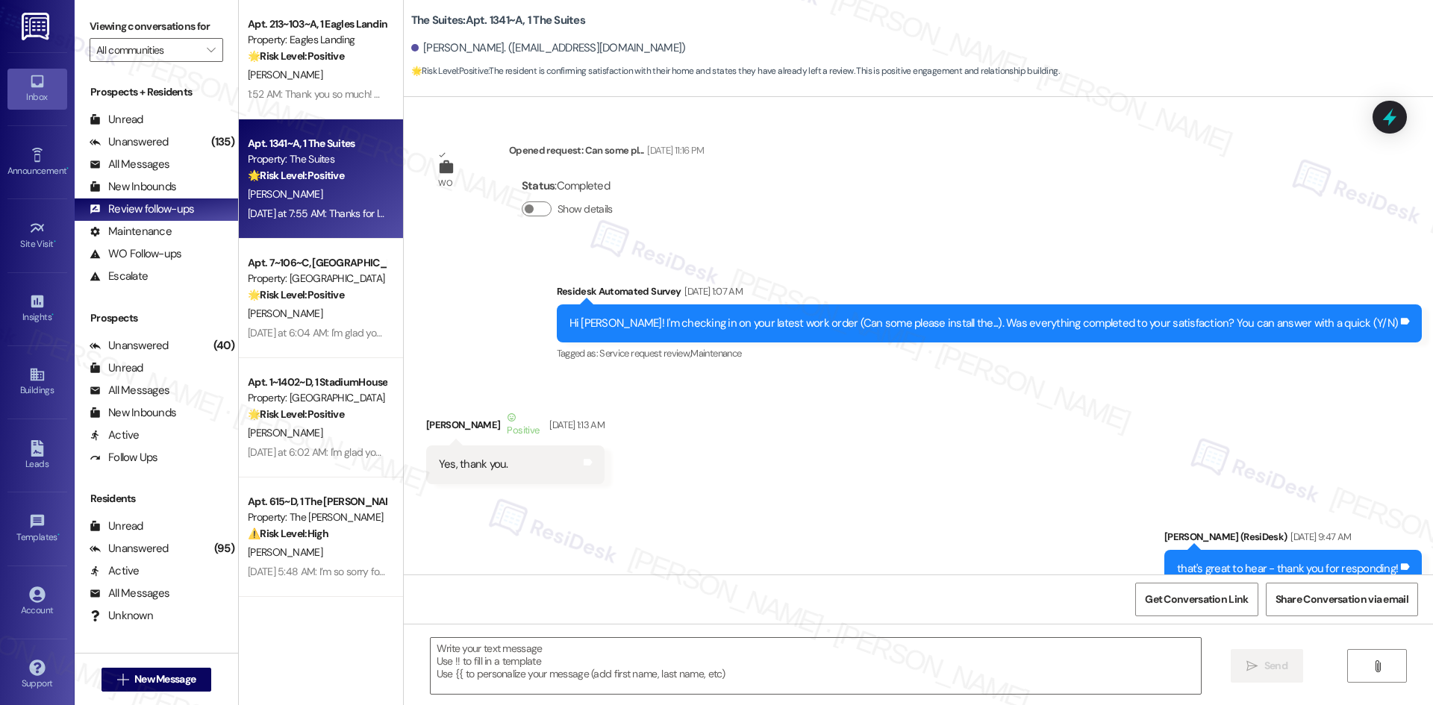
scroll to position [25630, 0]
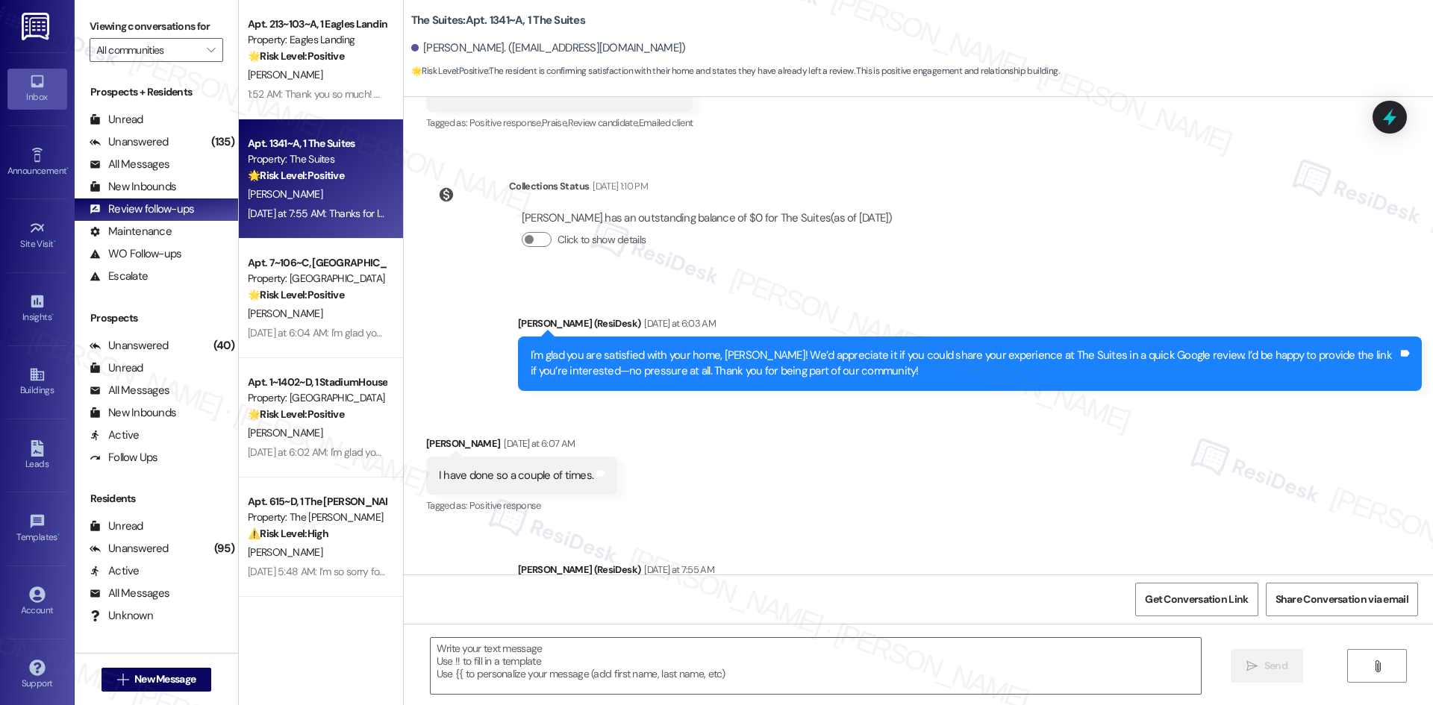
type textarea "Fetching suggested responses. Please feel free to read through the conversation…"
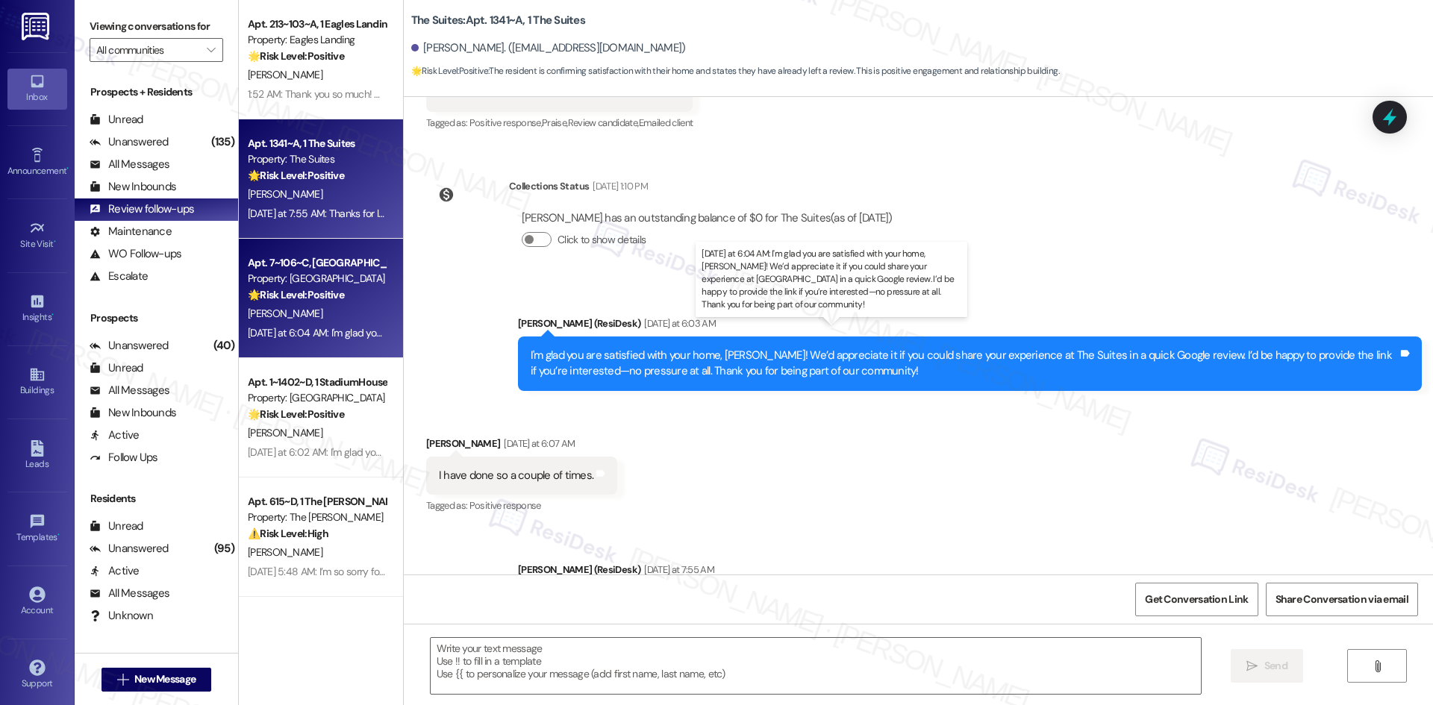
click at [300, 328] on div "[DATE] at 6:04 AM: I'm glad you are satisfied with your home, [PERSON_NAME]! We…" at bounding box center [890, 332] width 1284 height 13
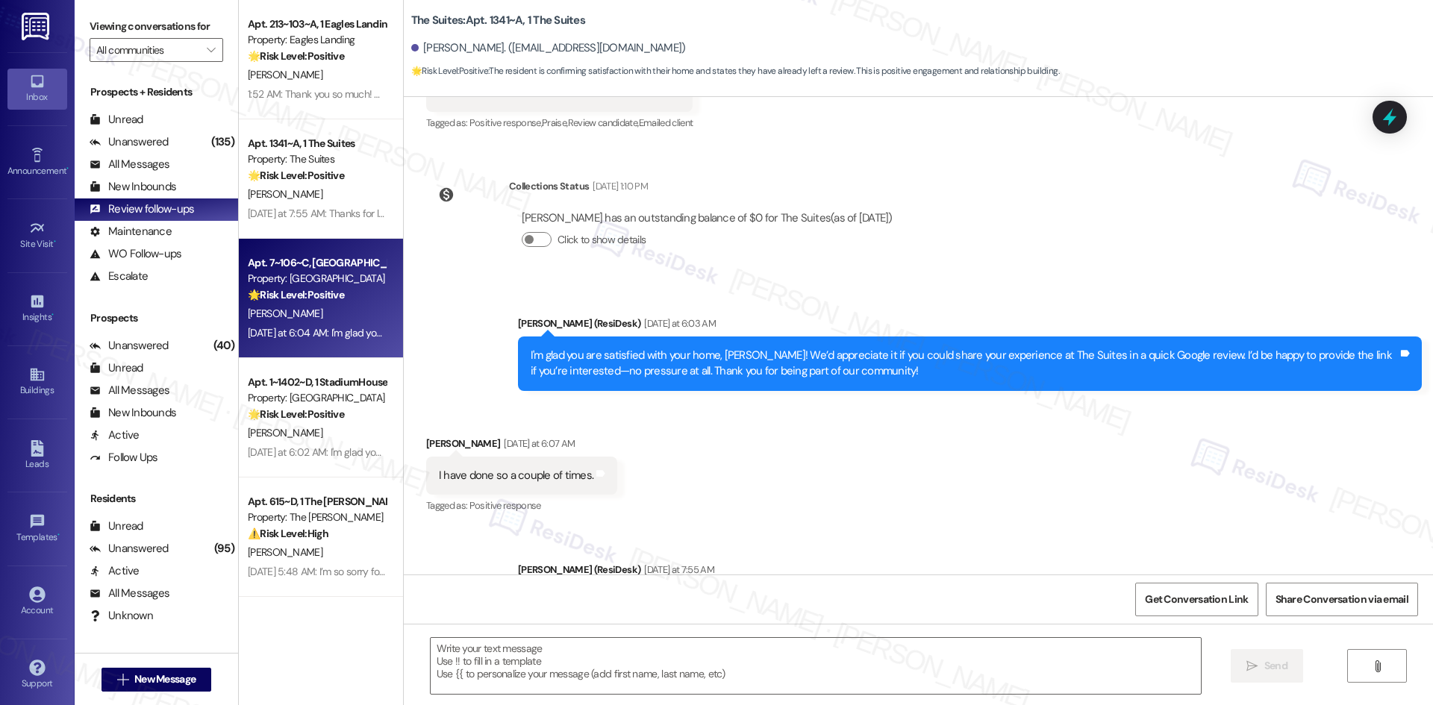
type textarea "Fetching suggested responses. Please feel free to read through the conversation…"
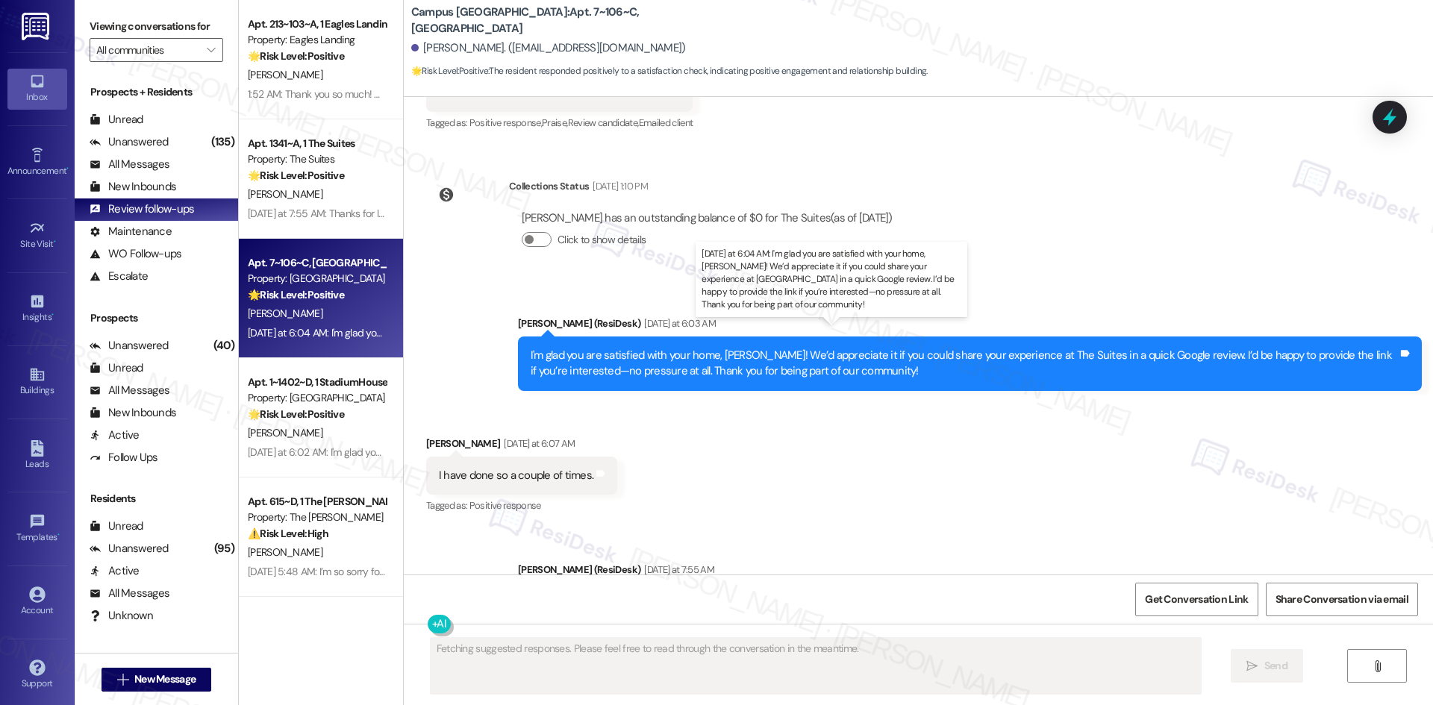
scroll to position [467, 0]
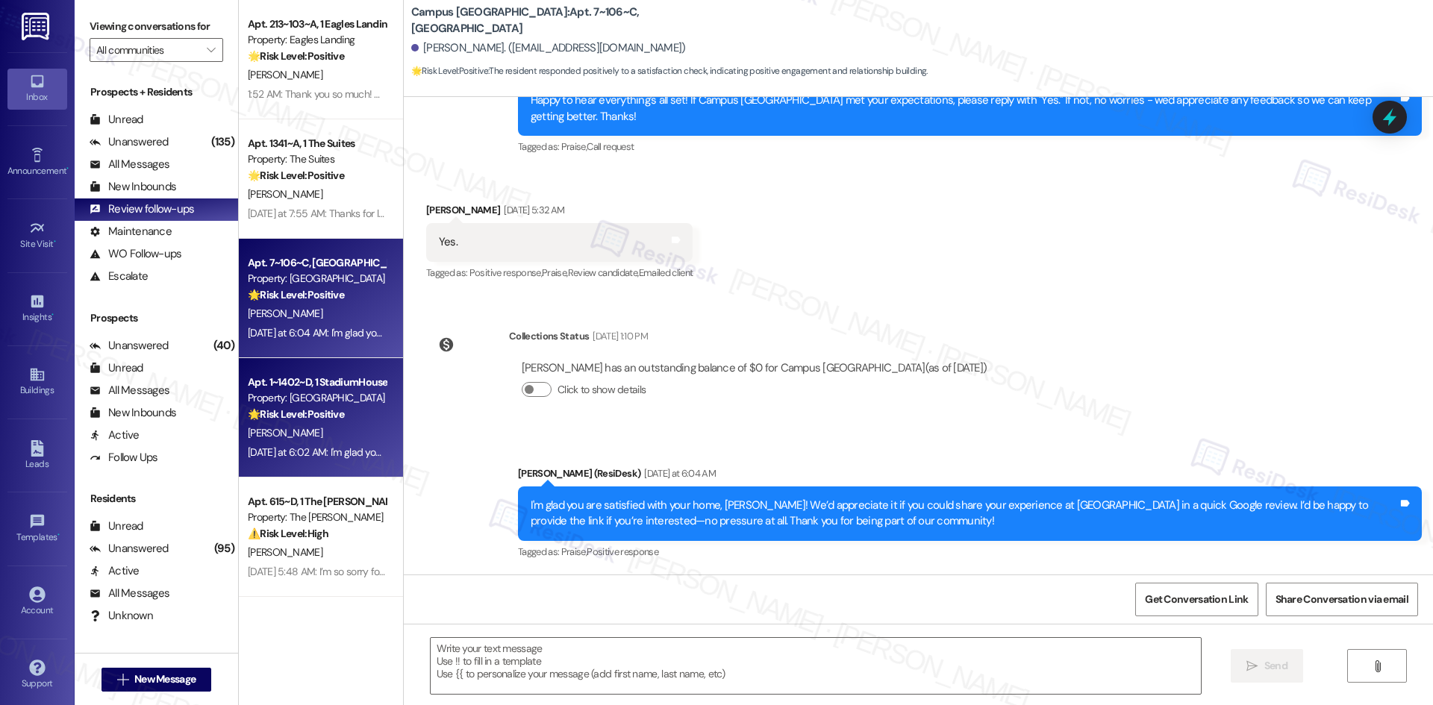
click at [333, 416] on strong "🌟 Risk Level: Positive" at bounding box center [296, 413] width 96 height 13
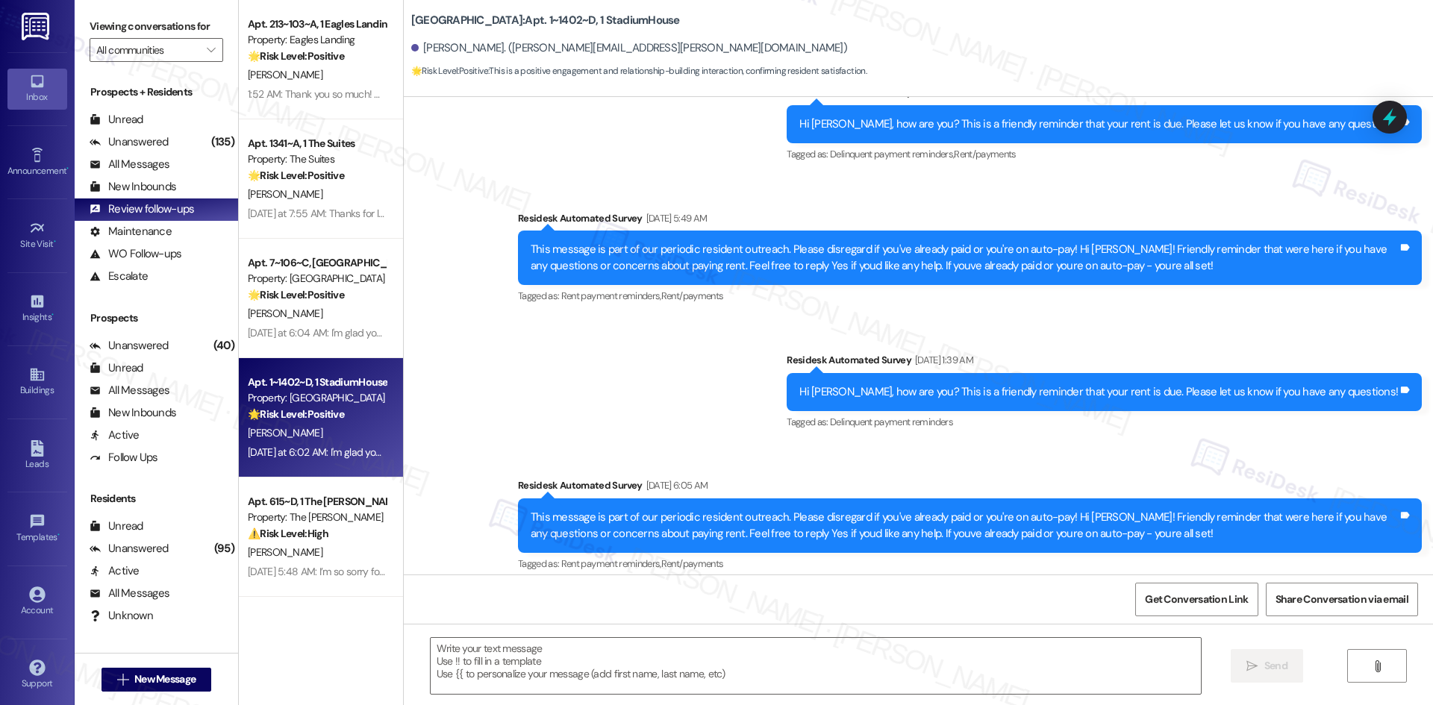
type textarea "Fetching suggested responses. Please feel free to read through the conversation…"
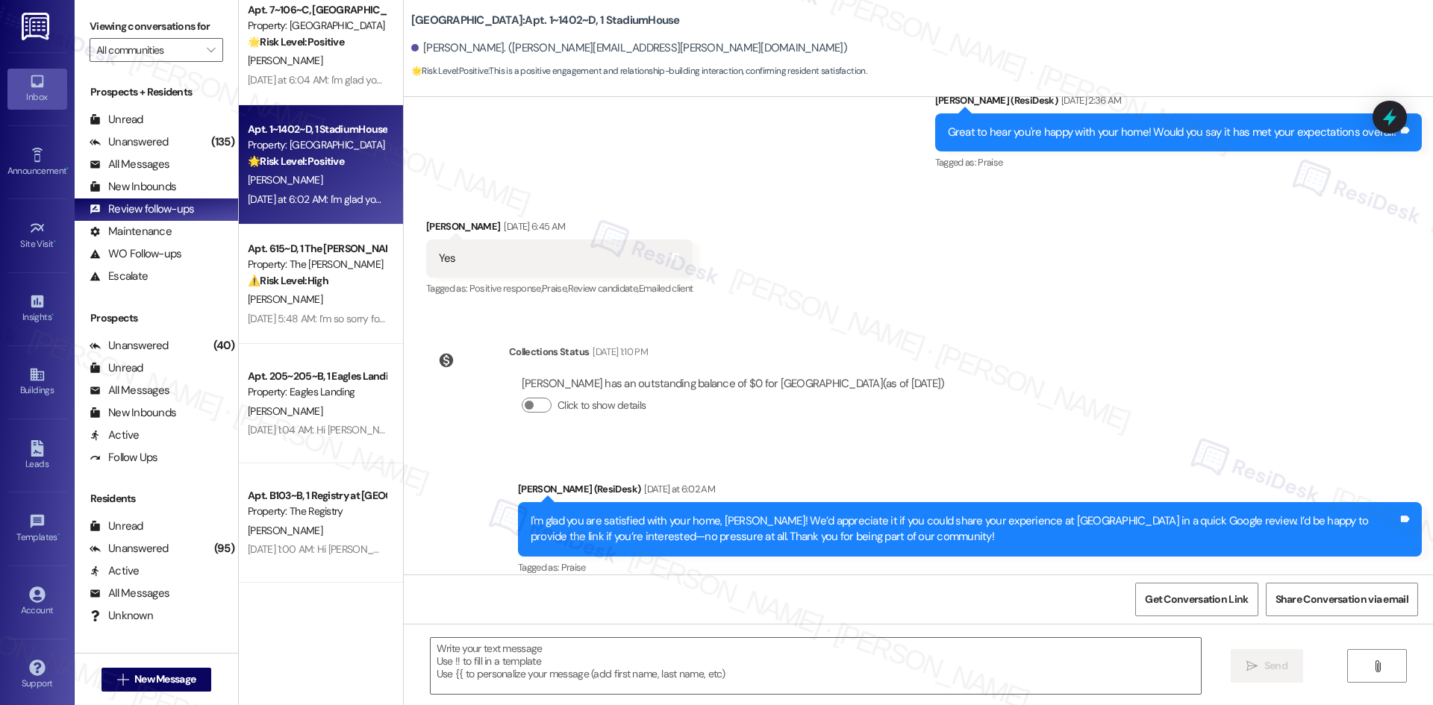
scroll to position [299, 0]
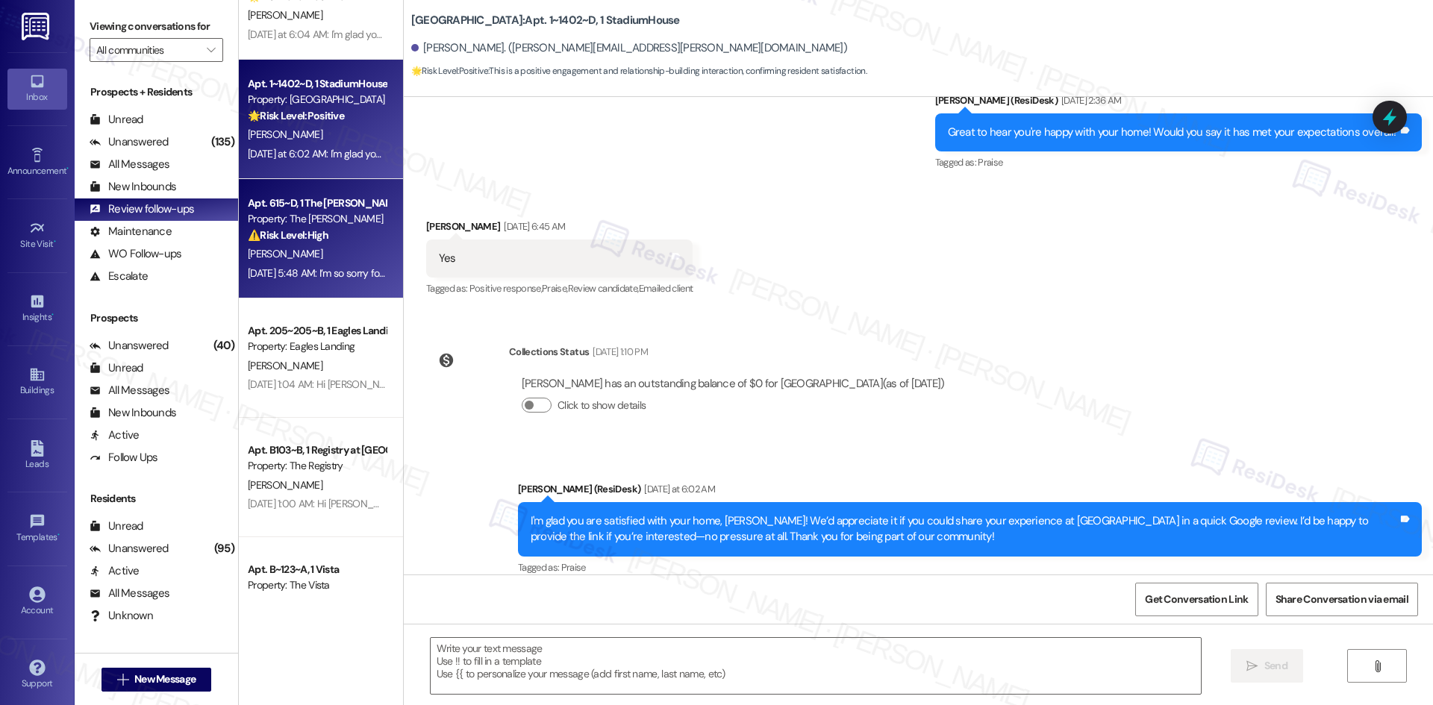
click at [320, 261] on div "J. Brown" at bounding box center [316, 254] width 141 height 19
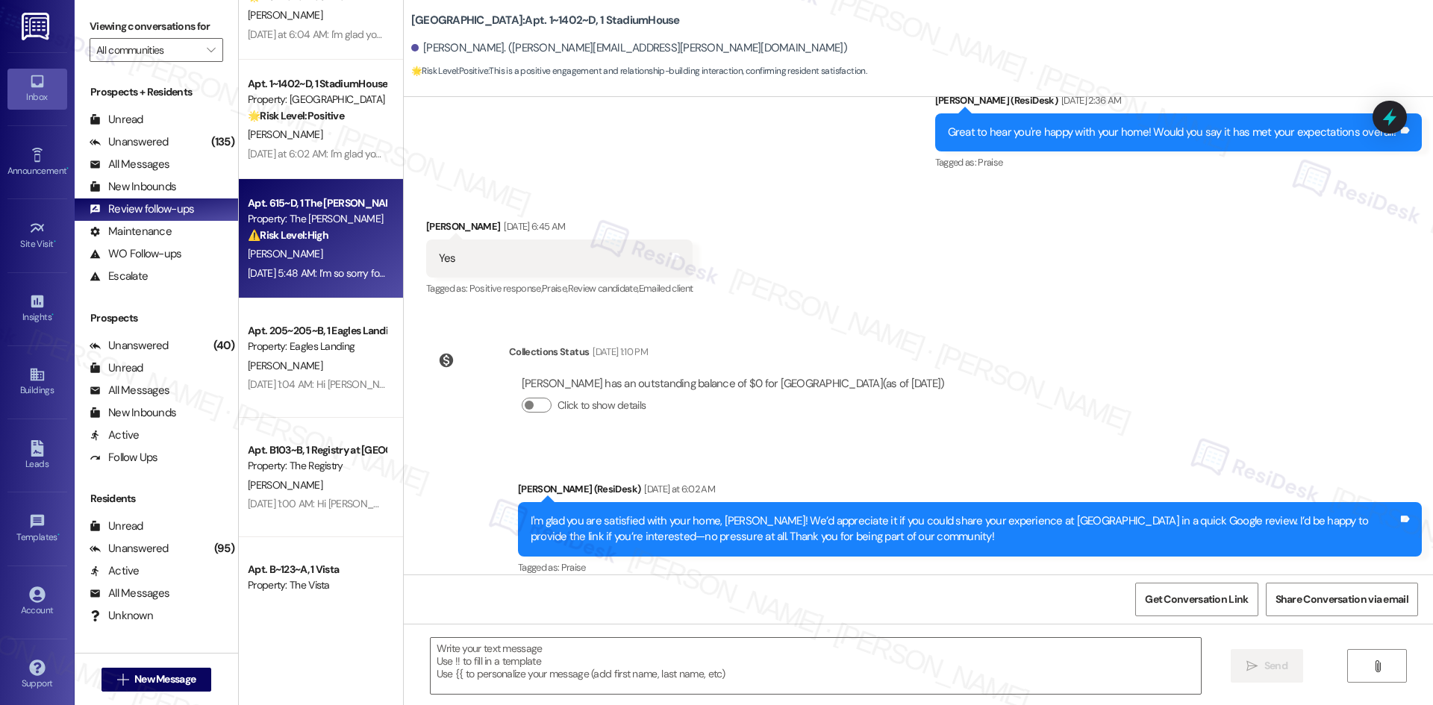
type textarea "Fetching suggested responses. Please feel free to read through the conversation…"
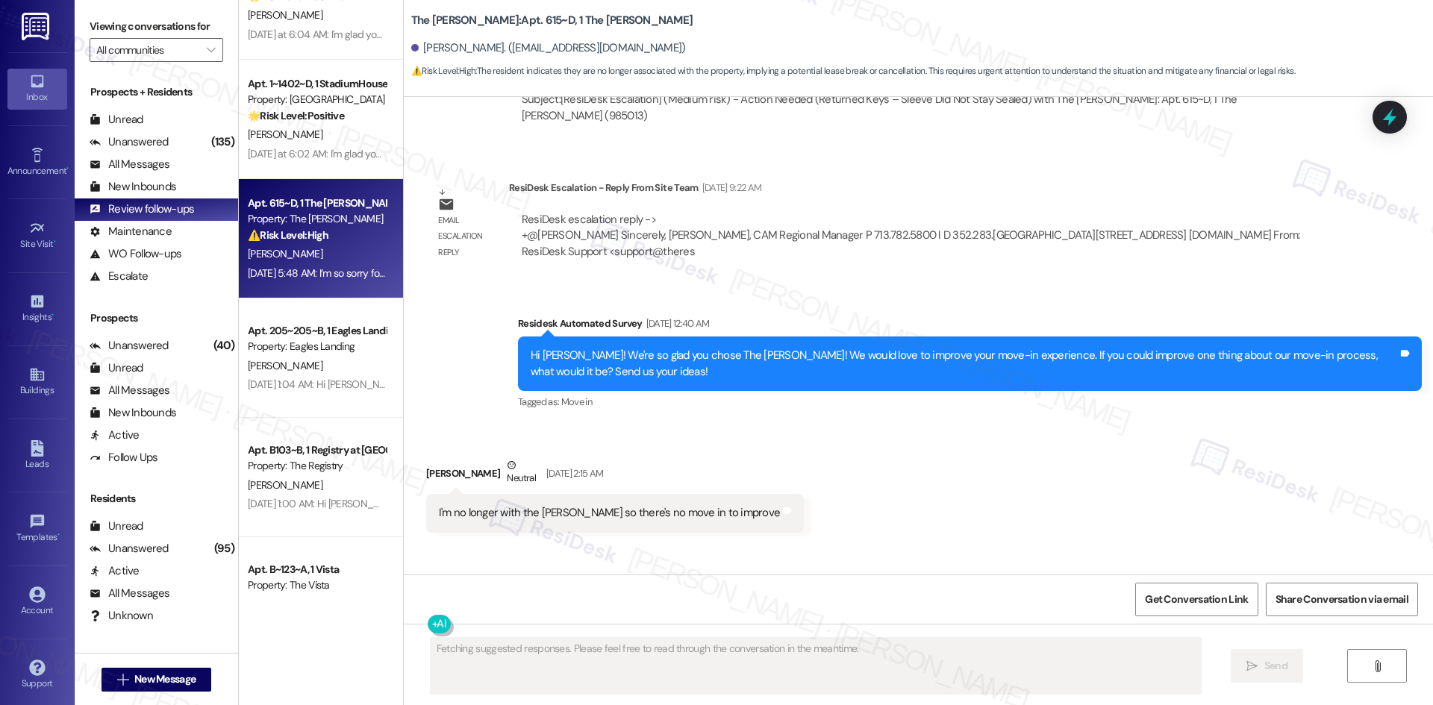
scroll to position [9530, 0]
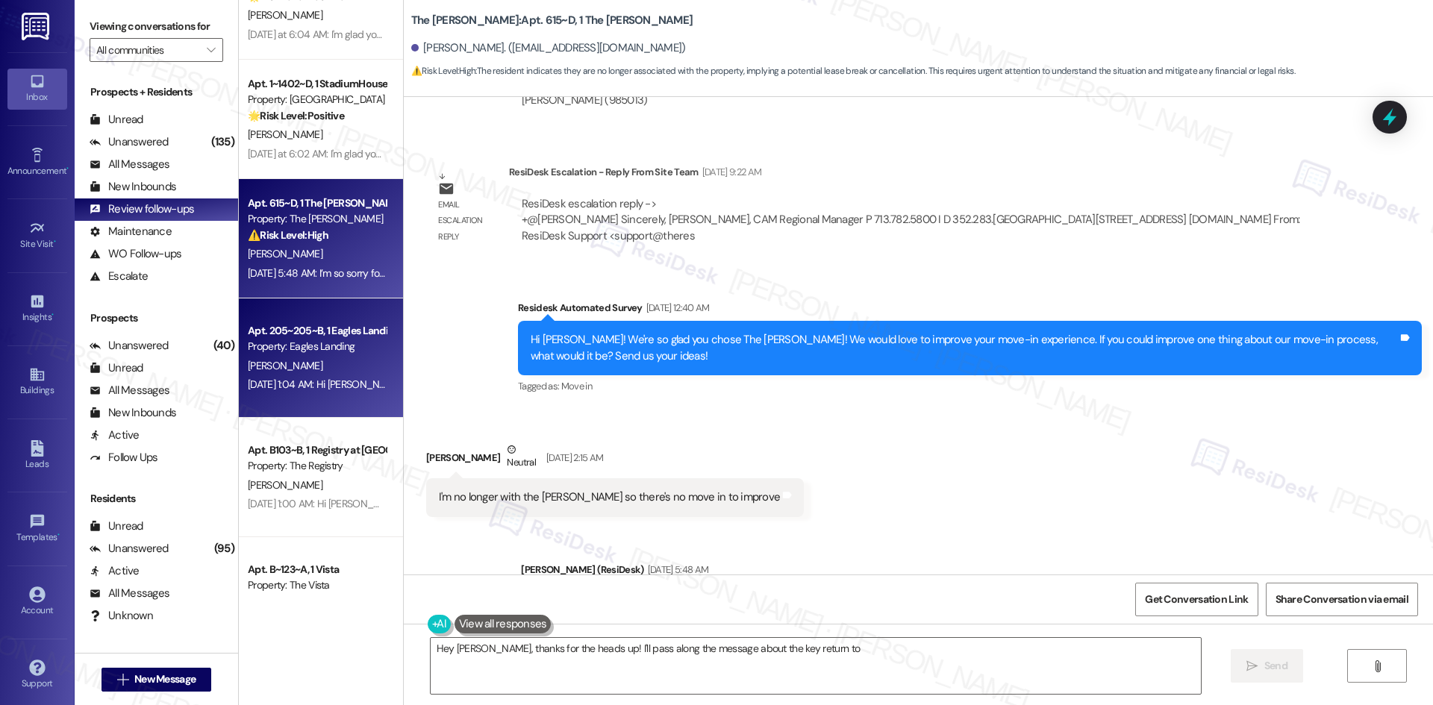
type textarea "Hey Justin, thanks for the heads up! I'll pass along the message about the key …"
click at [364, 379] on div "Aug 09, 2025 at 1:04 AM: Hi Aidan! We're so glad you chose Eagles Landing! We w…" at bounding box center [740, 384] width 984 height 13
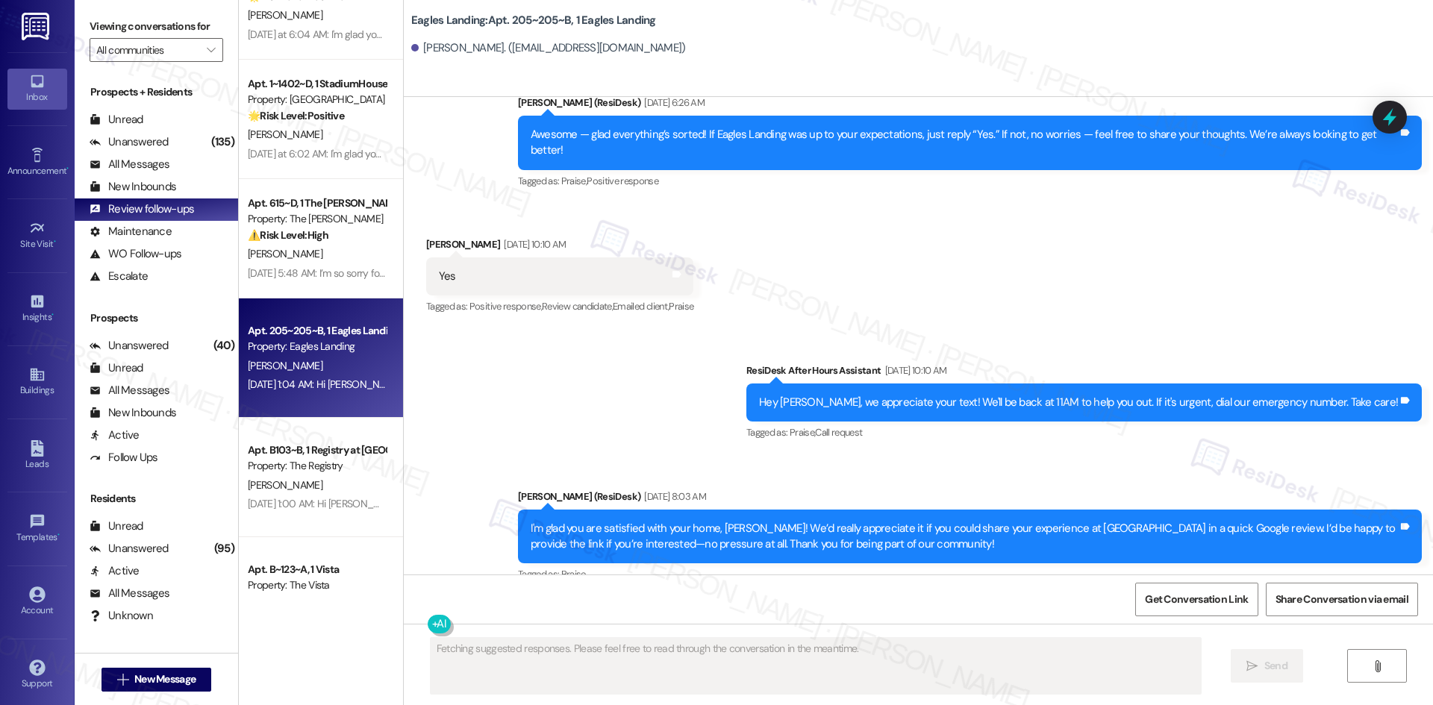
scroll to position [1068, 0]
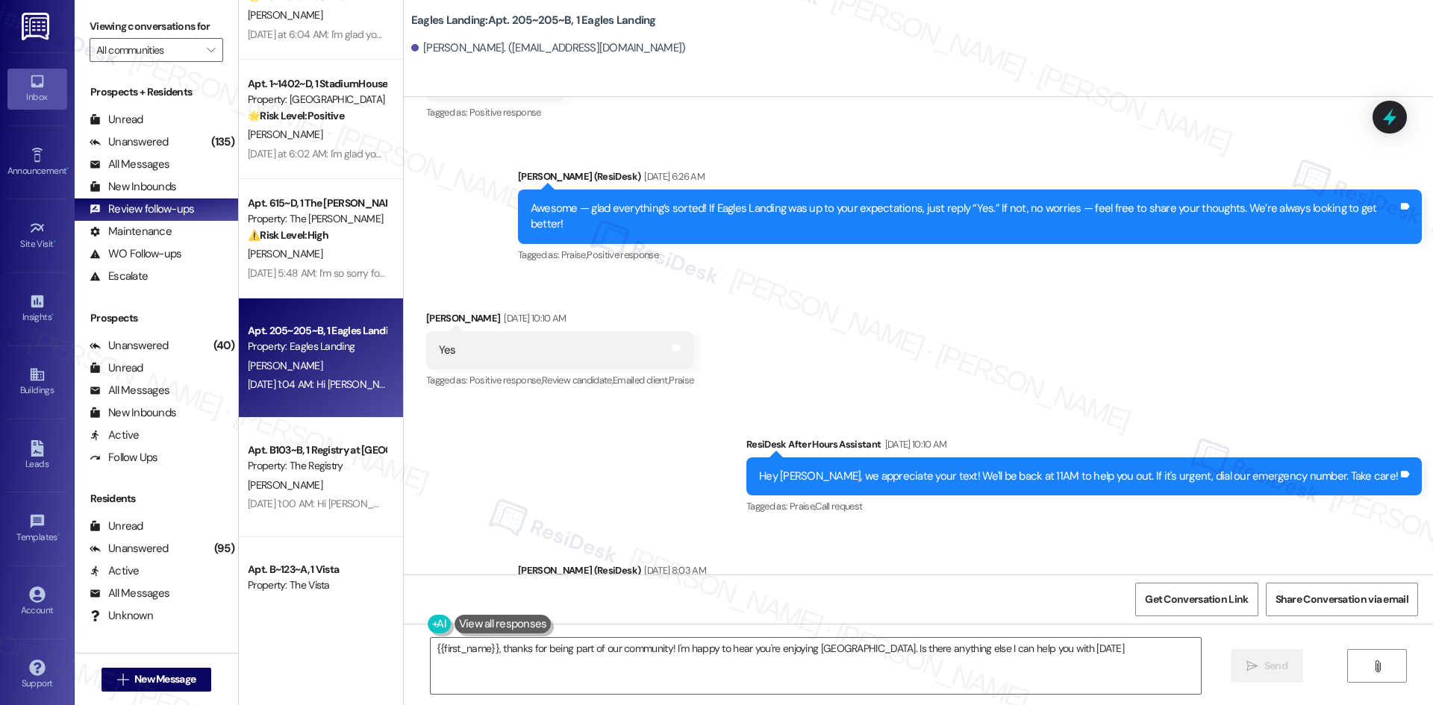
type textarea "{{first_name}}, thanks for being part of our community! I'm happy to hear you'r…"
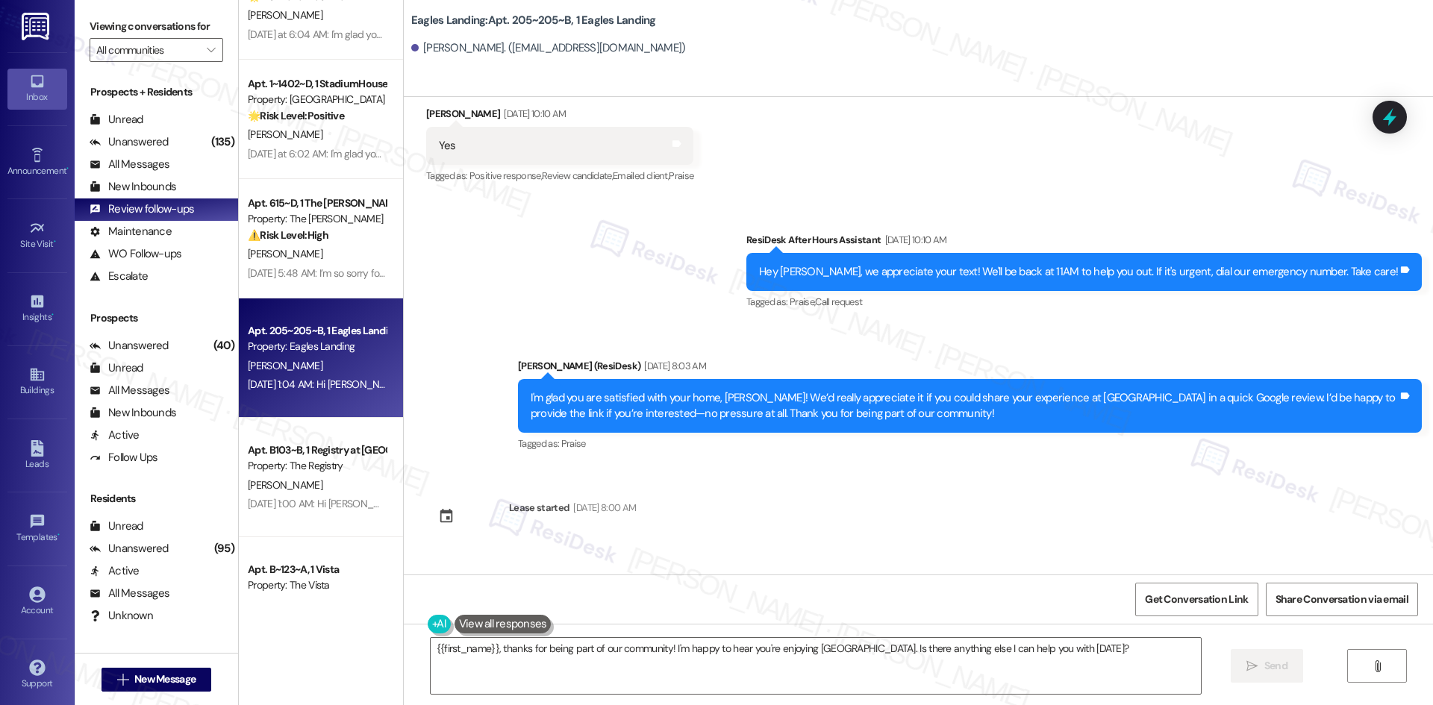
scroll to position [1292, 0]
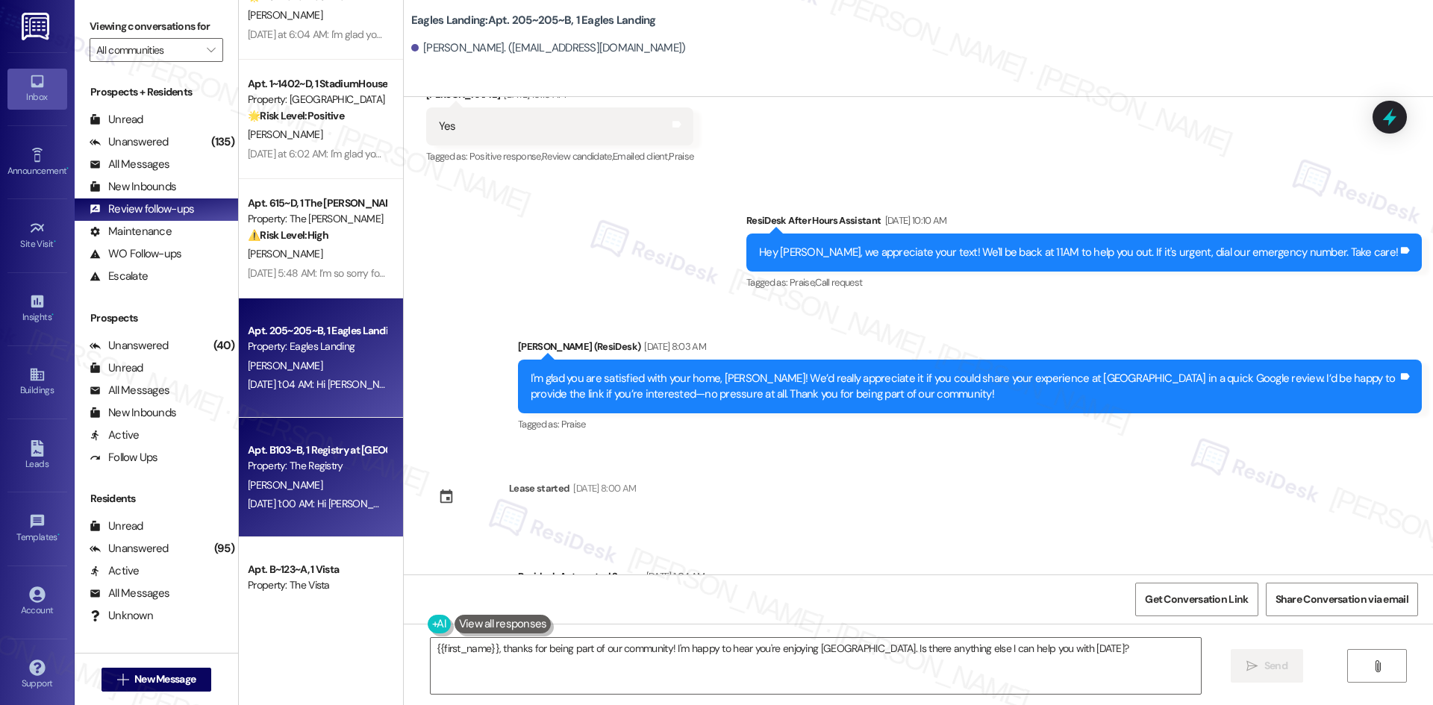
click at [331, 471] on div "Property: The Registry" at bounding box center [317, 466] width 138 height 16
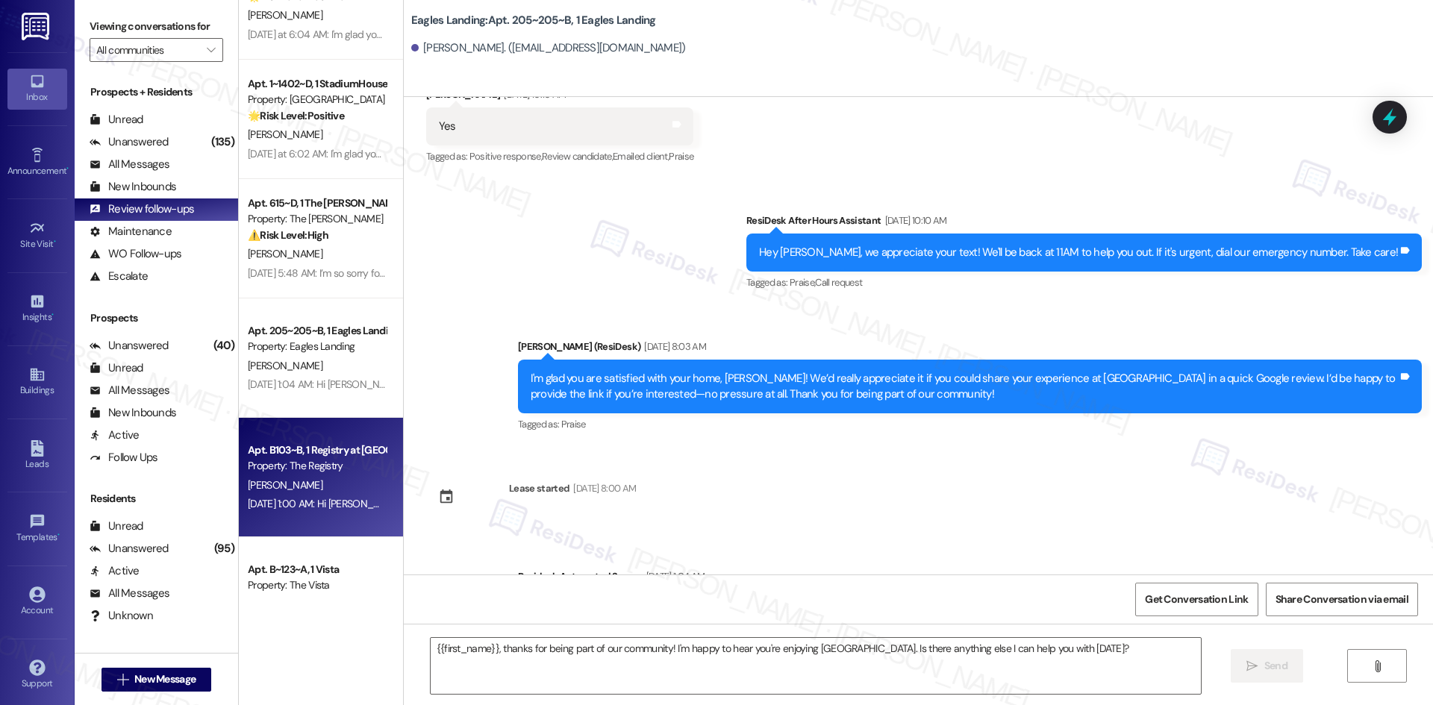
type textarea "Fetching suggested responses. Please feel free to read through the conversation…"
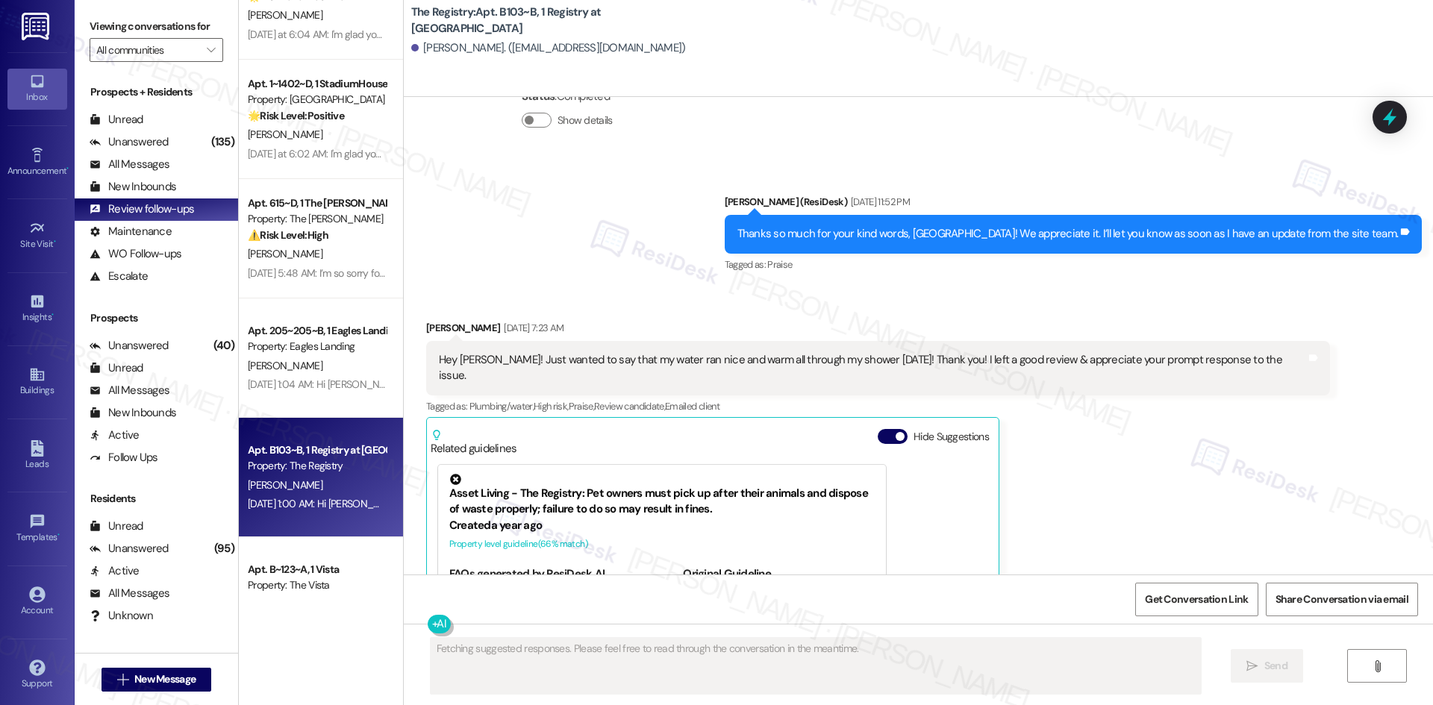
scroll to position [2517, 0]
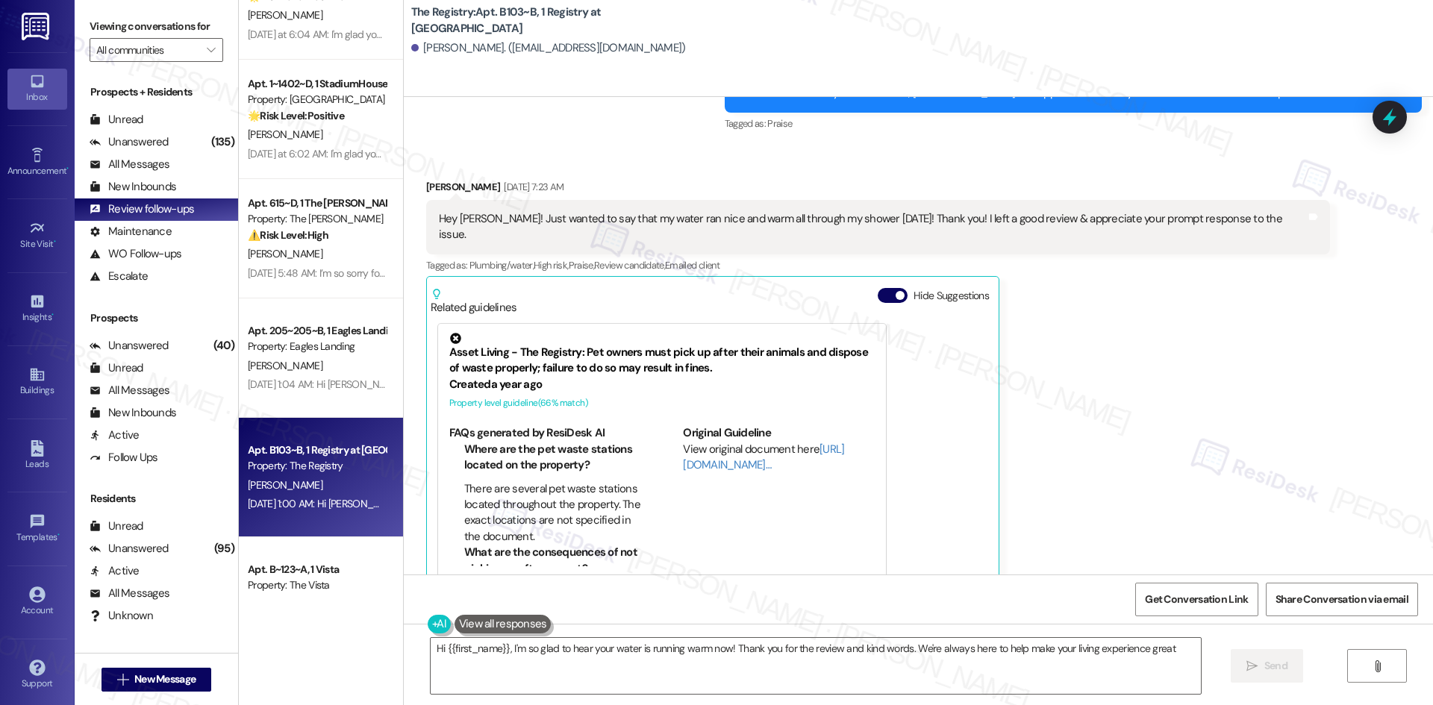
type textarea "Hi {{first_name}}, I'm so glad to hear your water is running warm now! Thank yo…"
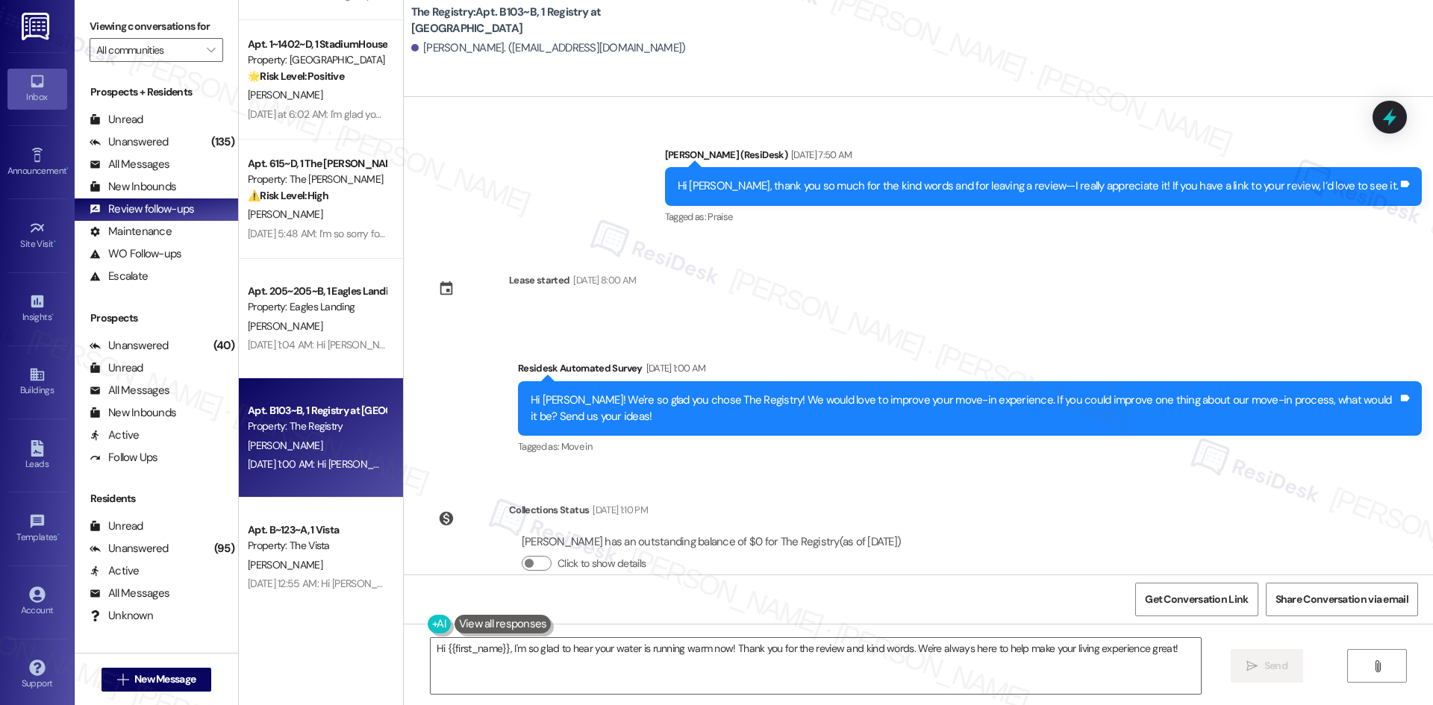
scroll to position [597, 0]
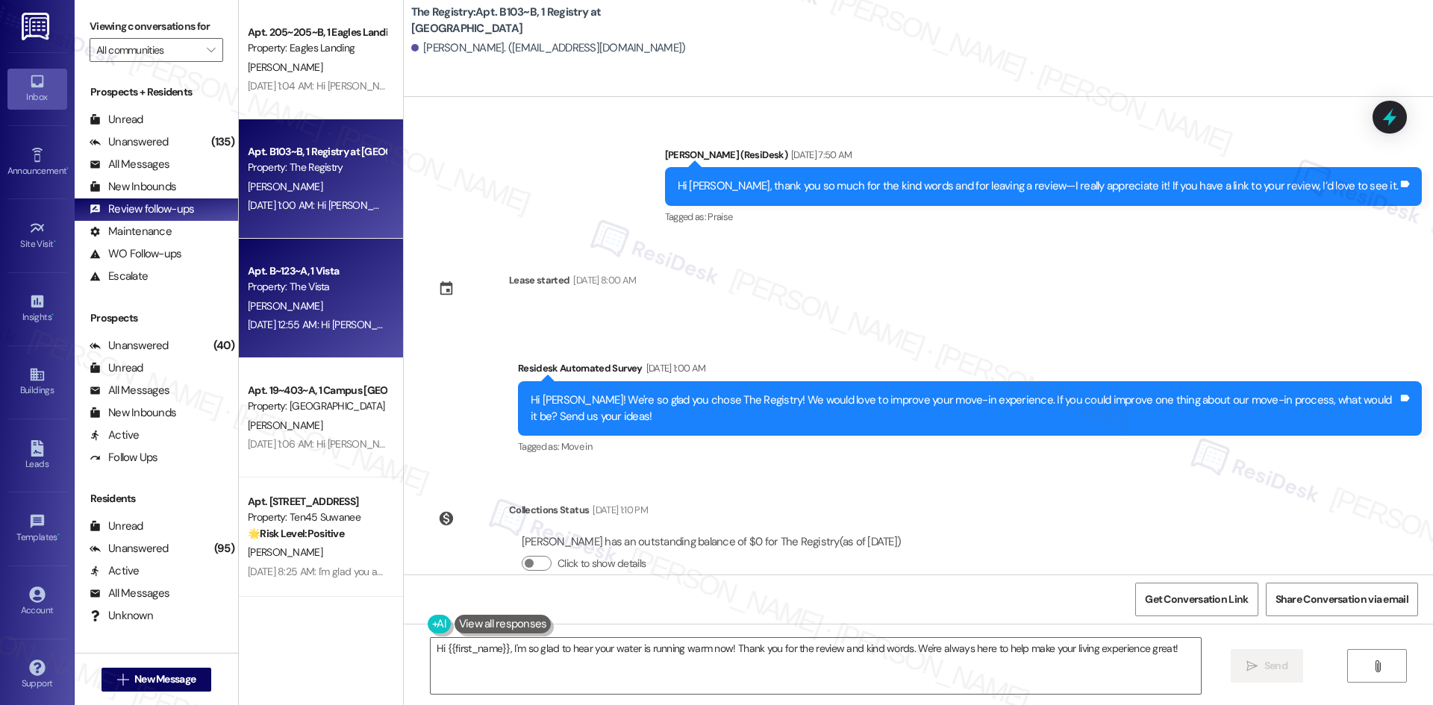
click at [304, 305] on div "M. Ceja" at bounding box center [316, 306] width 141 height 19
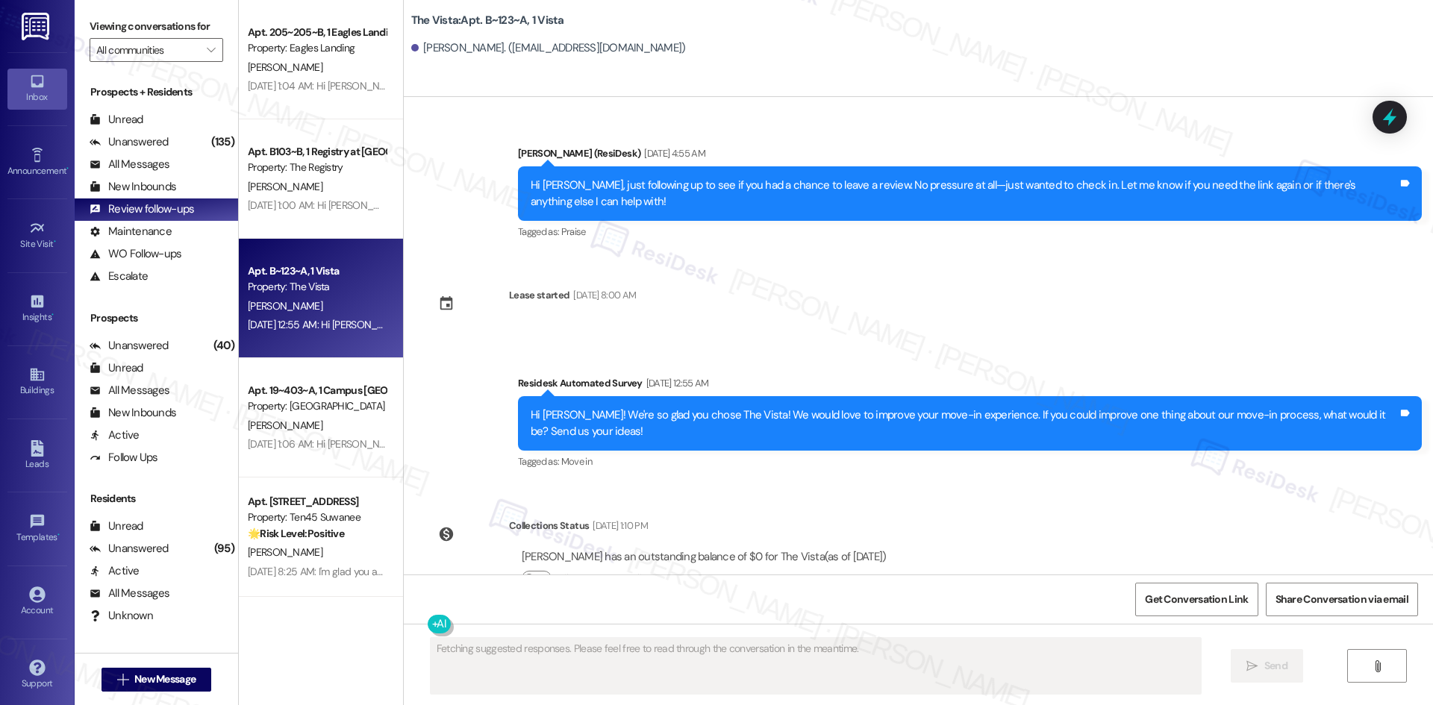
scroll to position [2687, 0]
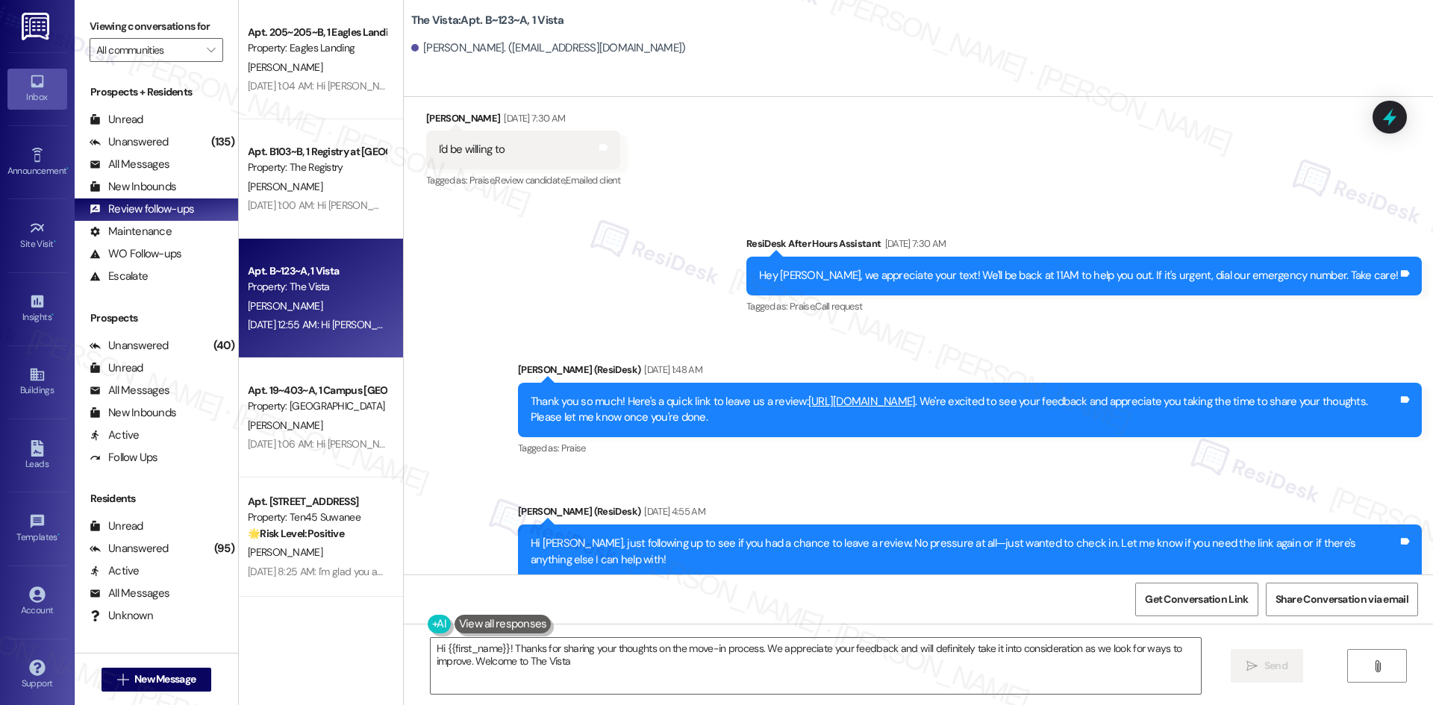
type textarea "Hi {{first_name}}! Thanks for sharing your thoughts on the move-in process. We …"
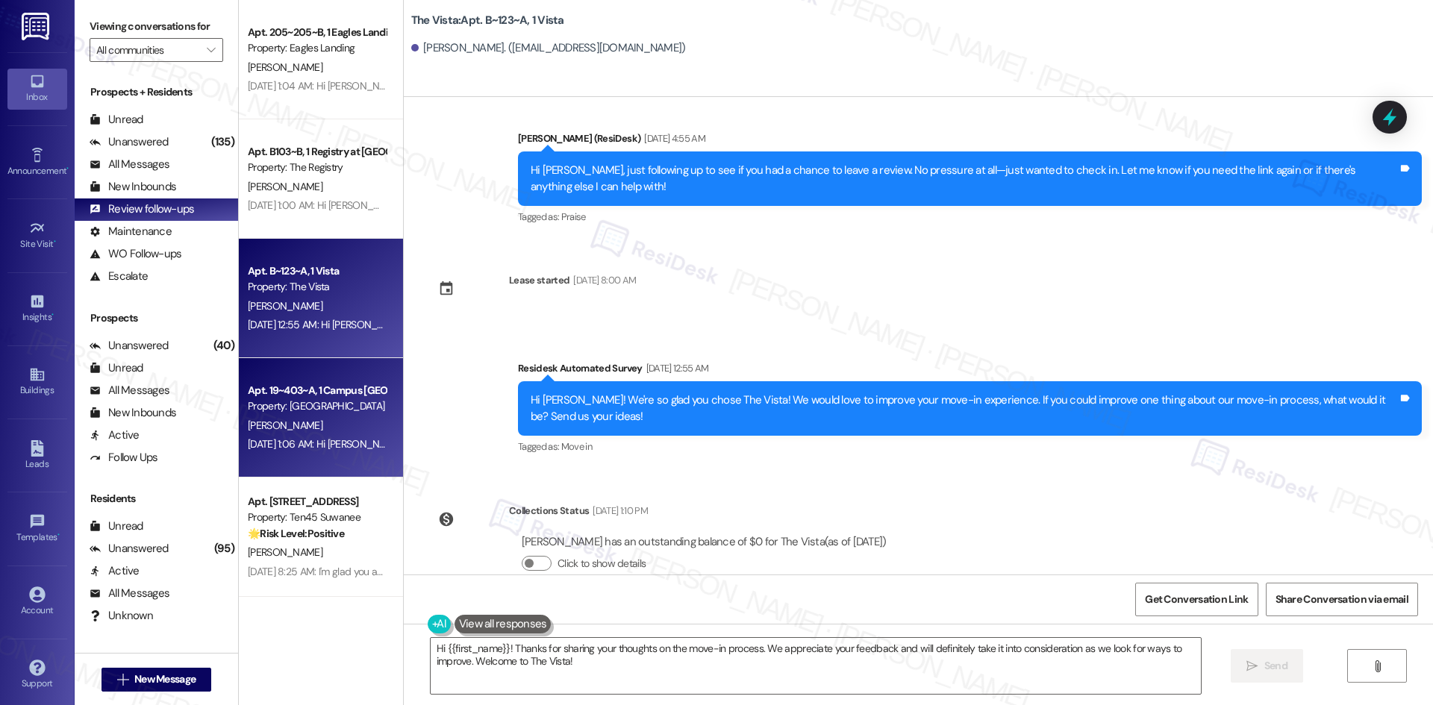
click at [254, 437] on div "Aug 08, 2025 at 1:06 AM: Hi Andres! We're so glad you chose Campus Village Coll…" at bounding box center [754, 443] width 1013 height 13
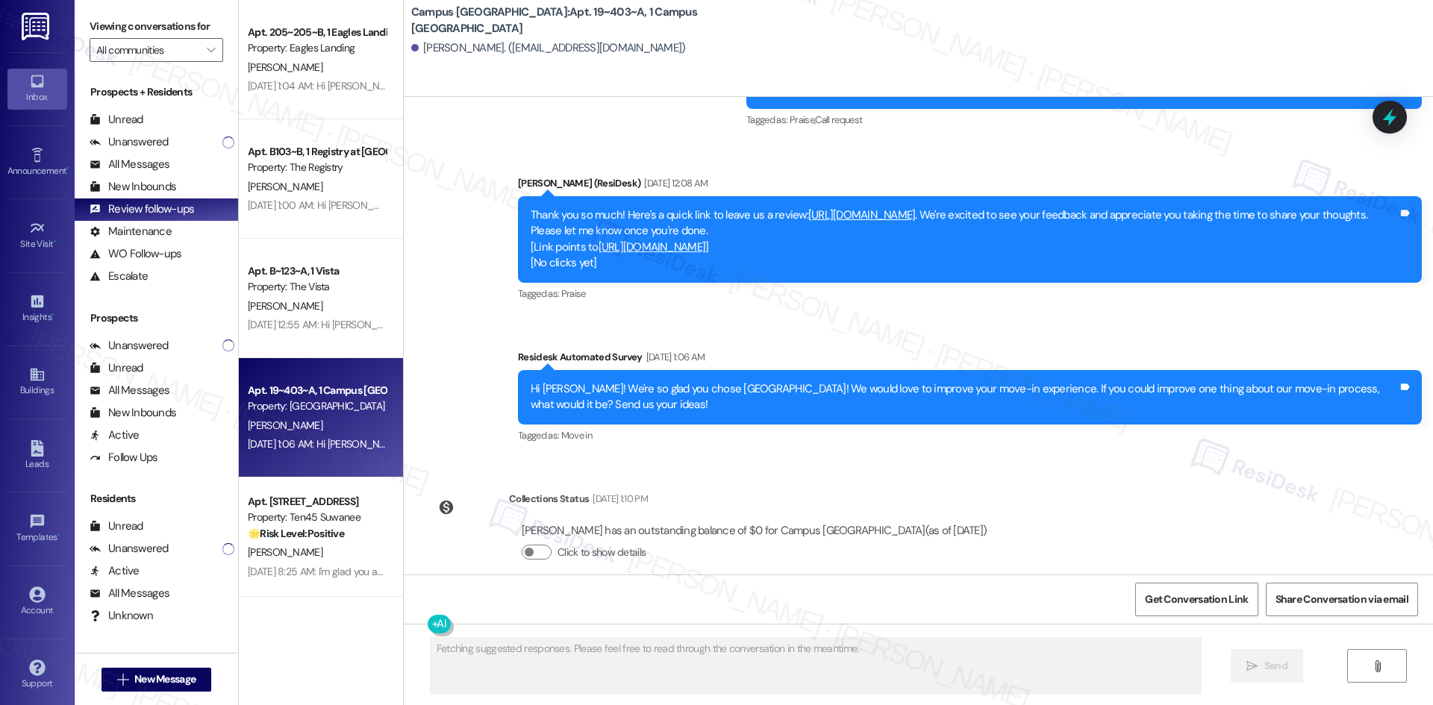
scroll to position [1525, 0]
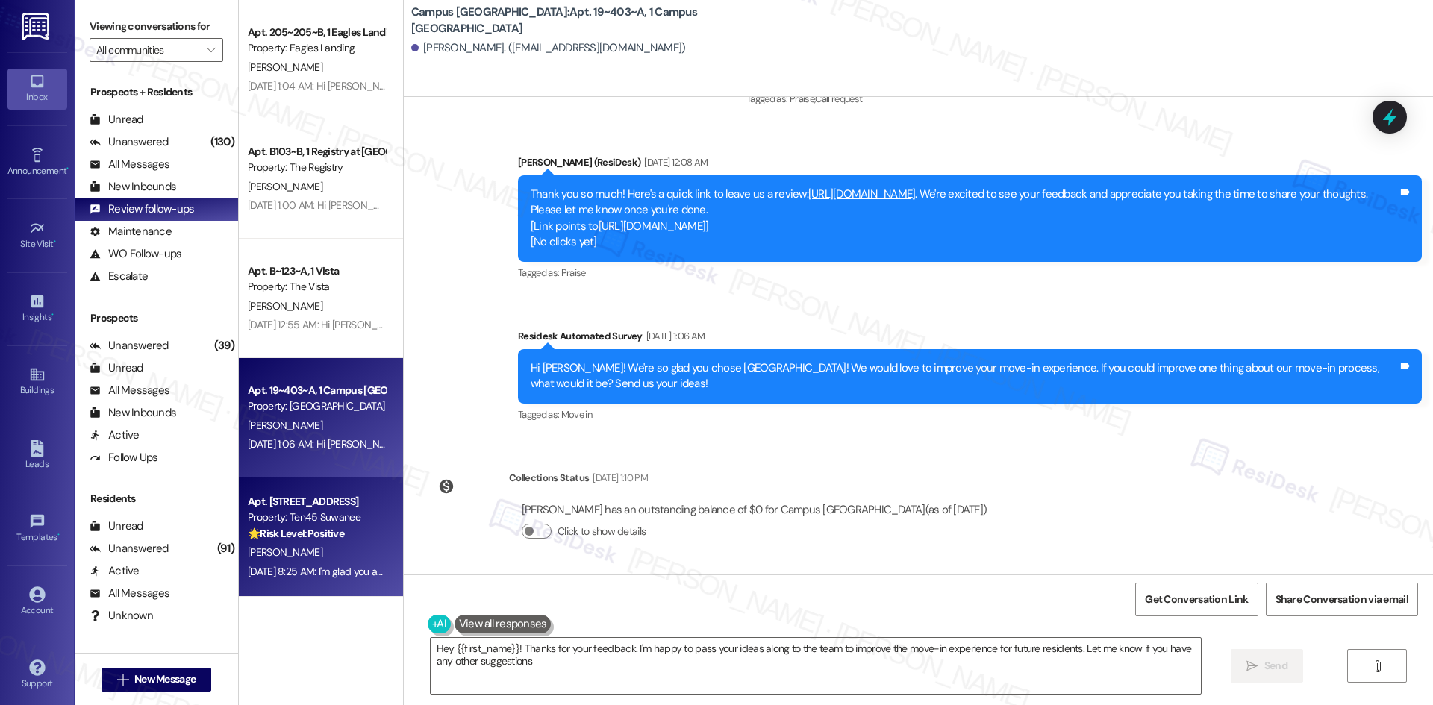
type textarea "Hey {{first_name}}! Thanks for your feedback. I'm happy to pass your ideas alon…"
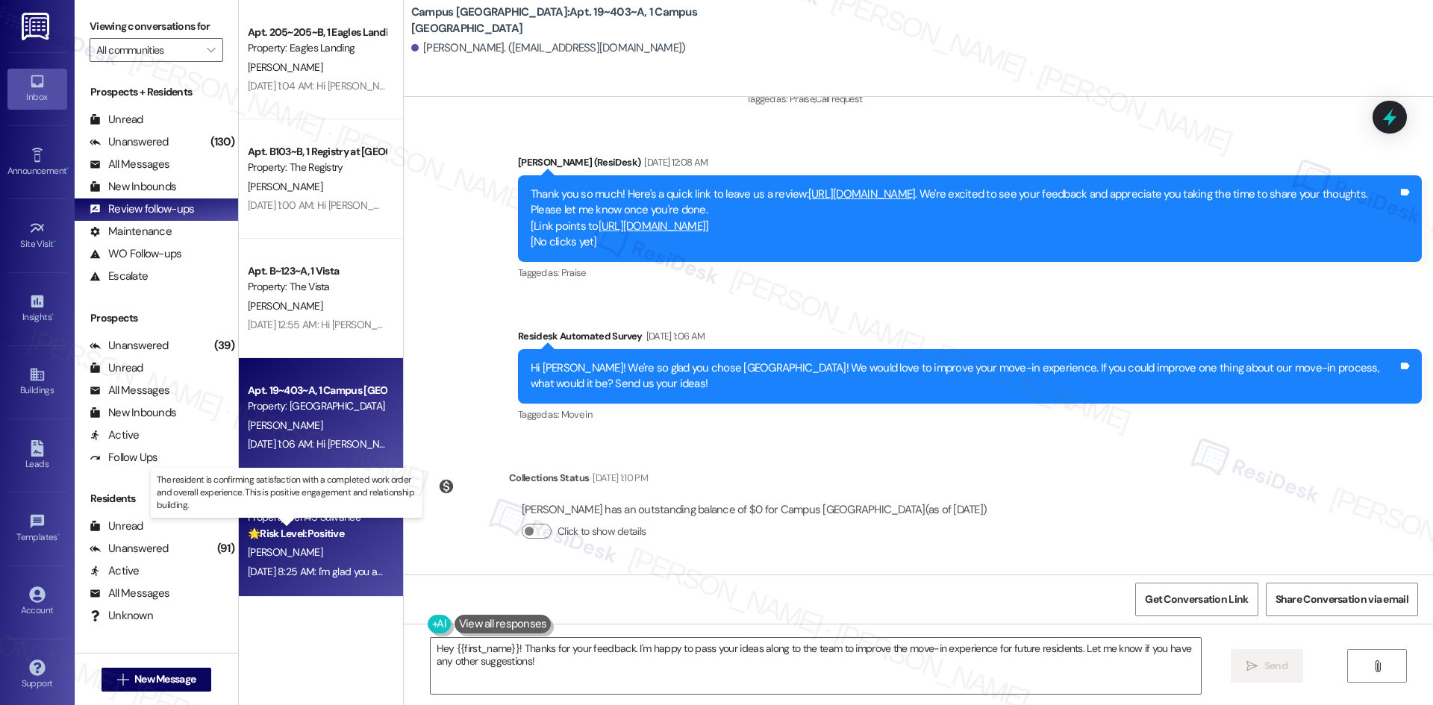
click at [322, 540] on strong "🌟 Risk Level: Positive" at bounding box center [296, 533] width 96 height 13
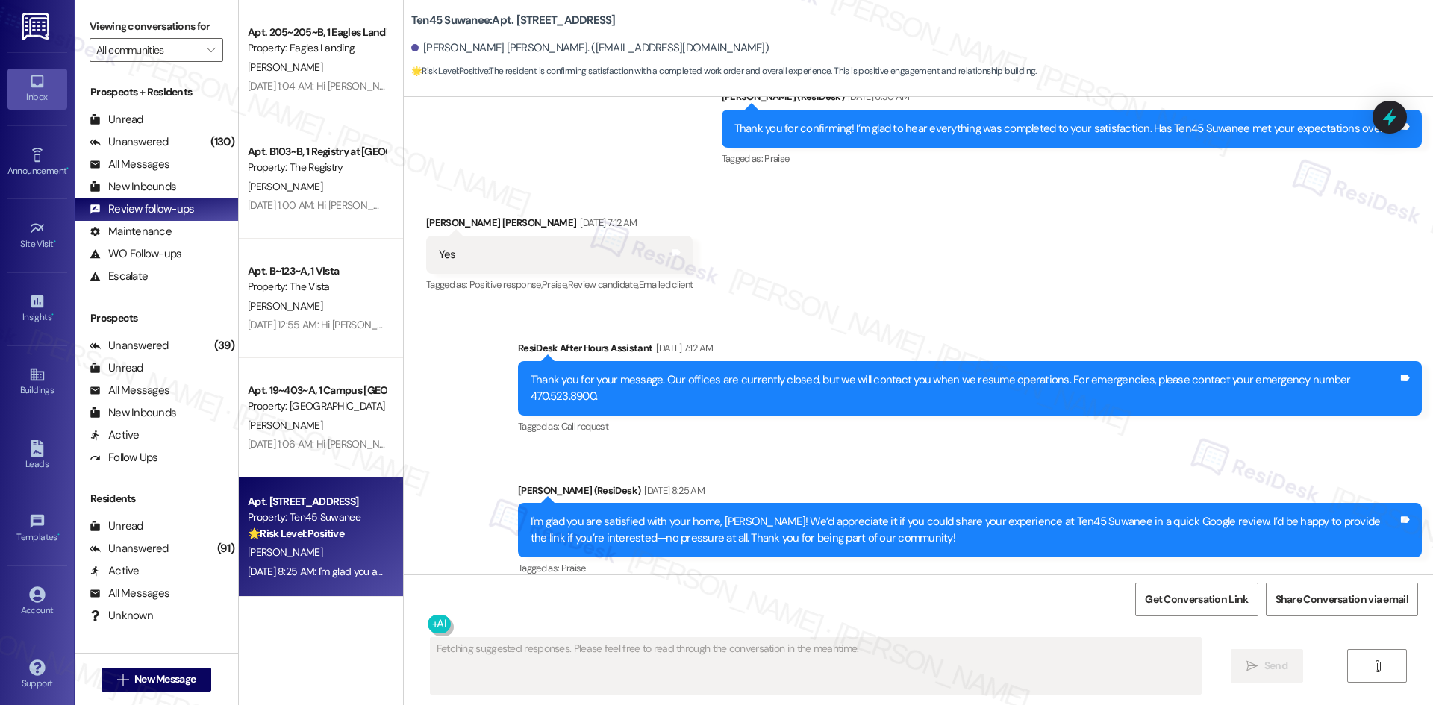
scroll to position [1903, 0]
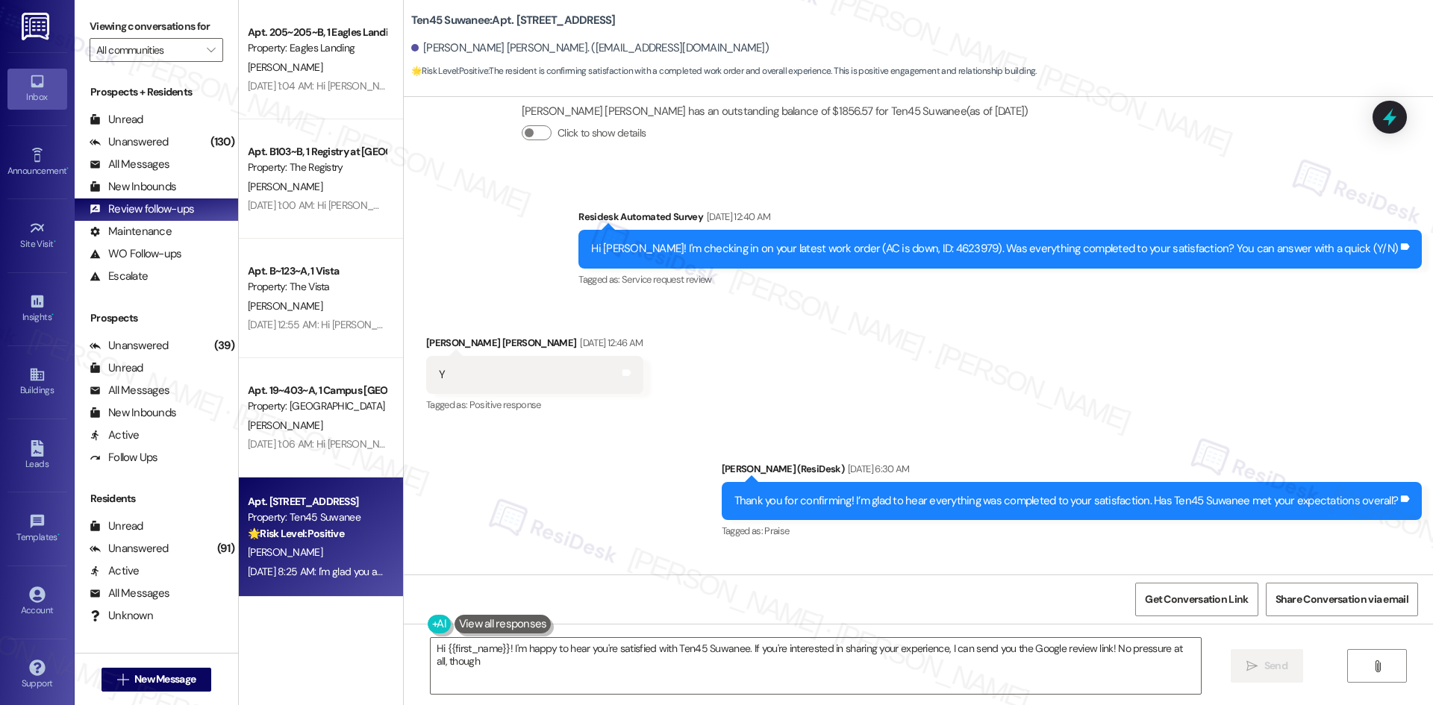
type textarea "Hi {{first_name}}! I'm happy to hear you're satisfied with Ten45 Suwanee. If yo…"
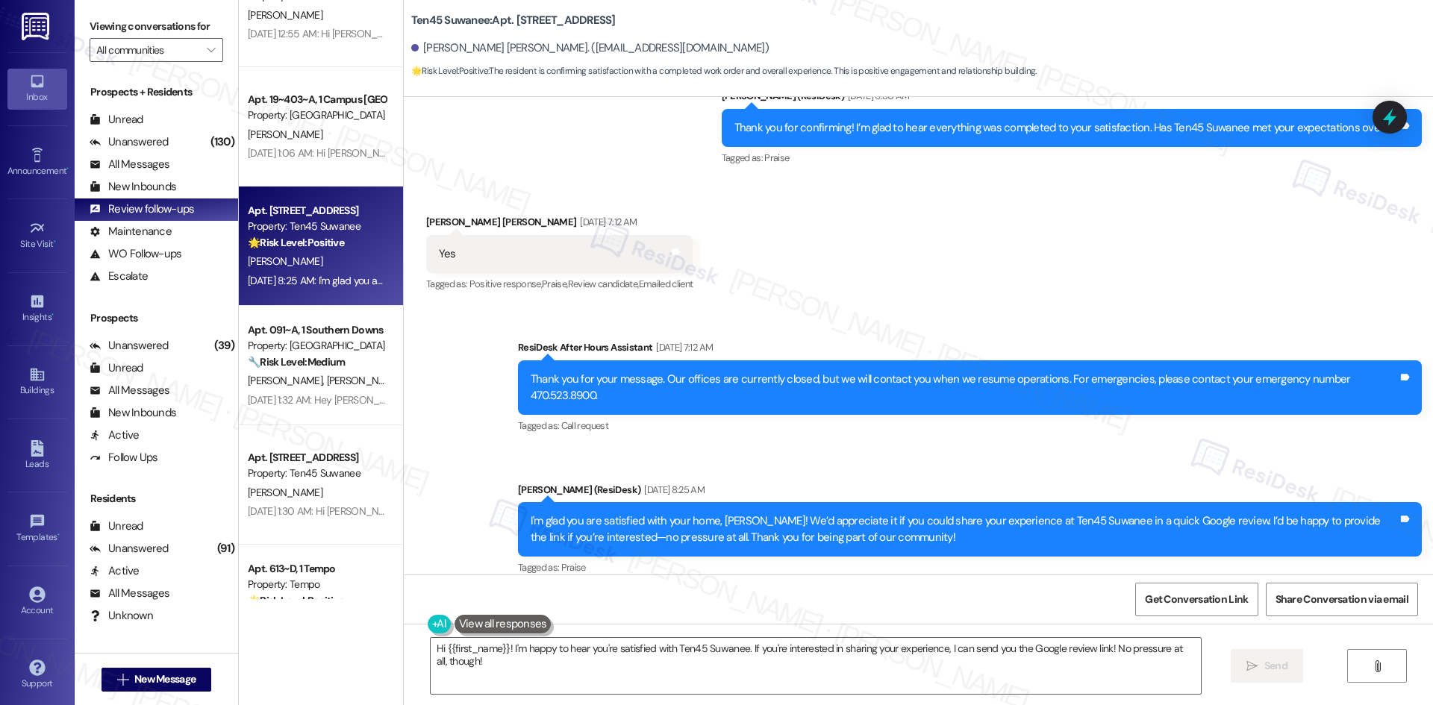
scroll to position [896, 0]
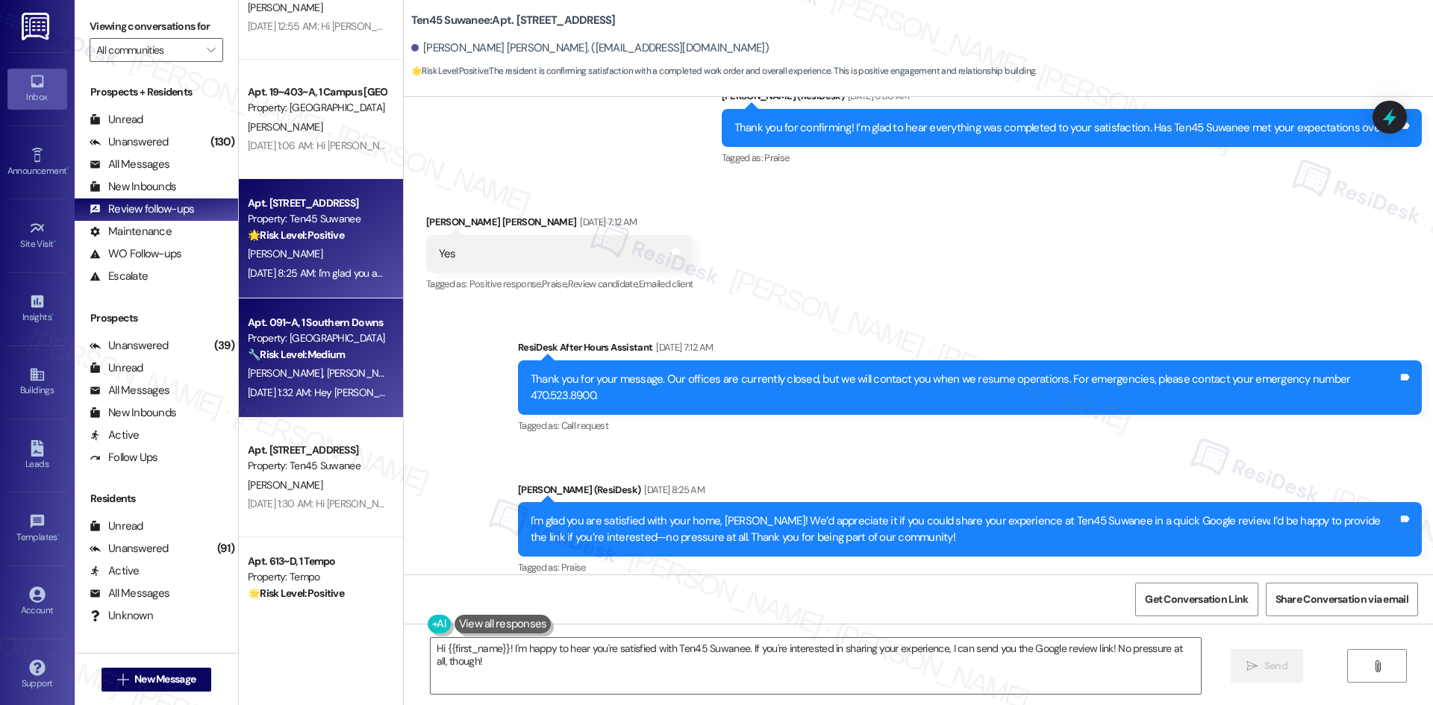
click at [344, 394] on div "Aug 06, 2025 at 1:32 AM: Hey Tessa I'll be submitting payment tomorrow night!! …" at bounding box center [431, 392] width 366 height 13
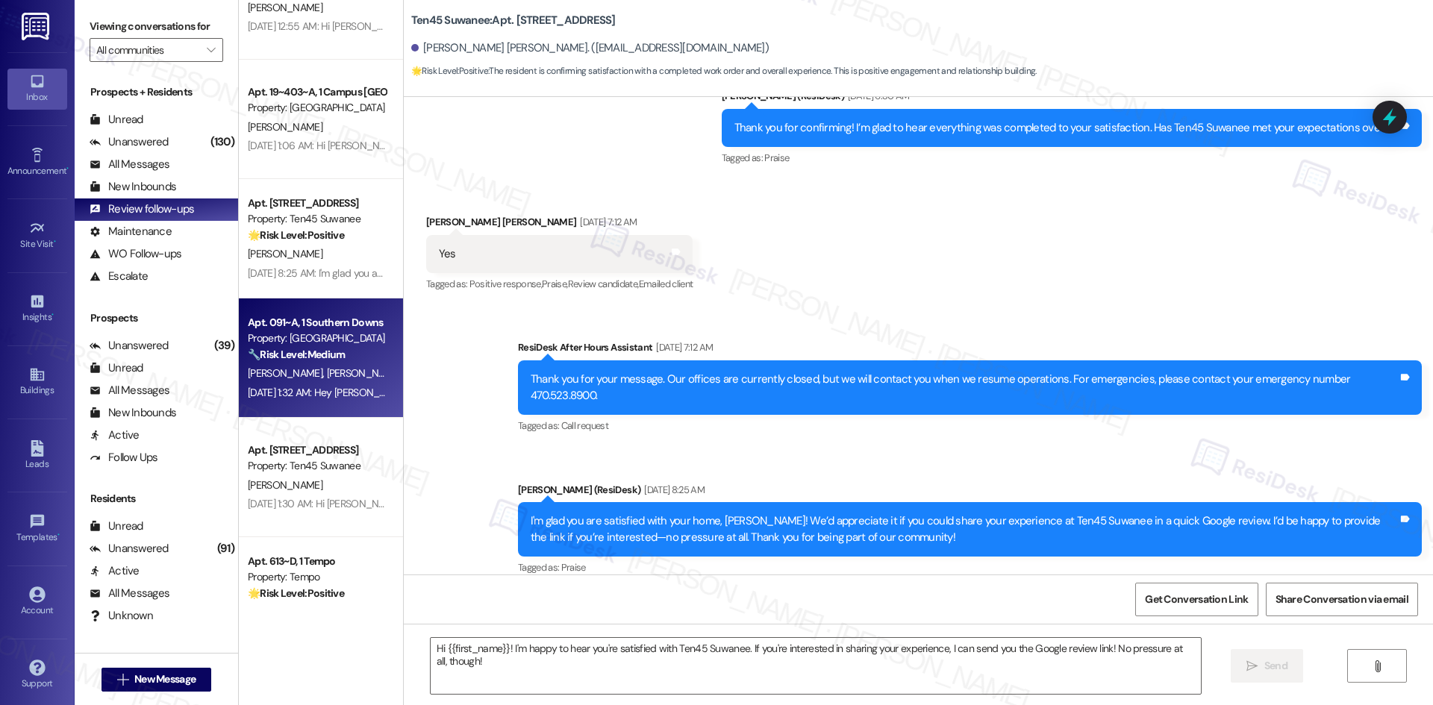
type textarea "Fetching suggested responses. Please feel free to read through the conversation…"
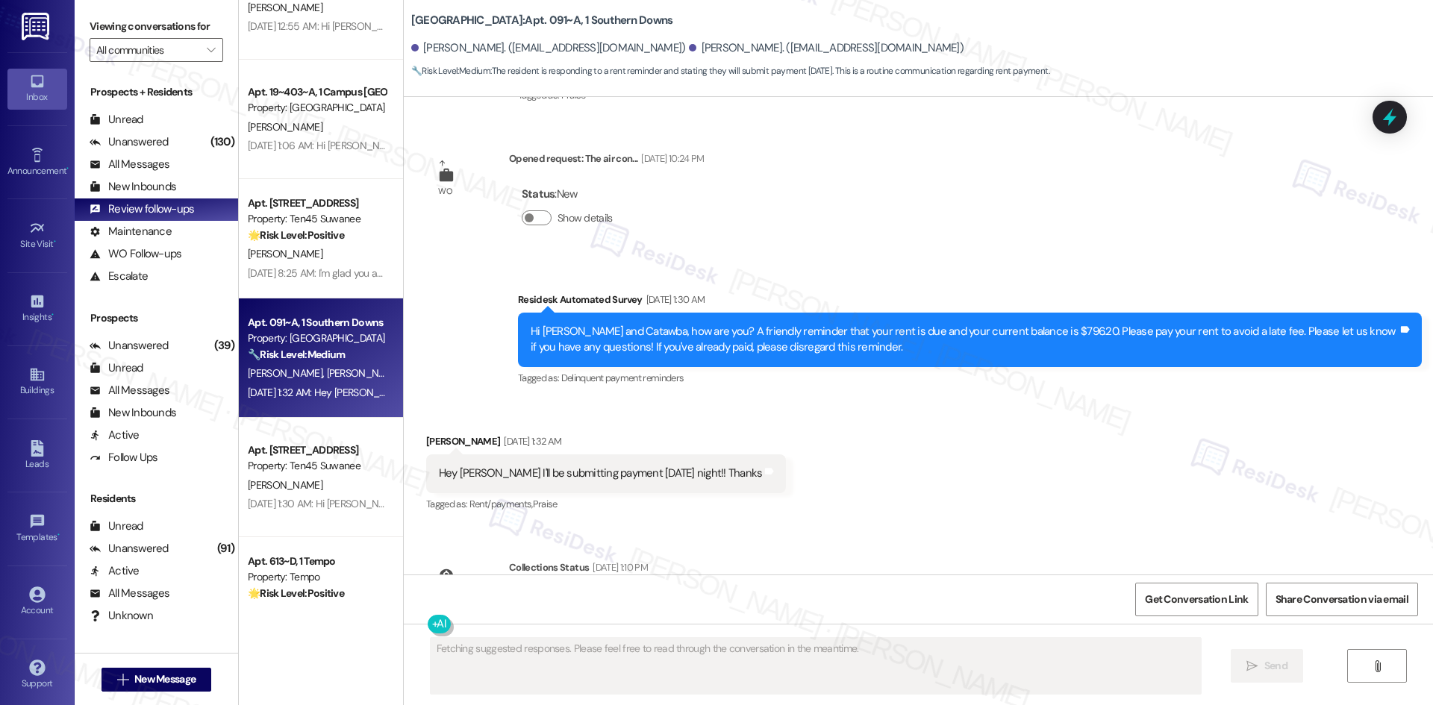
scroll to position [6749, 0]
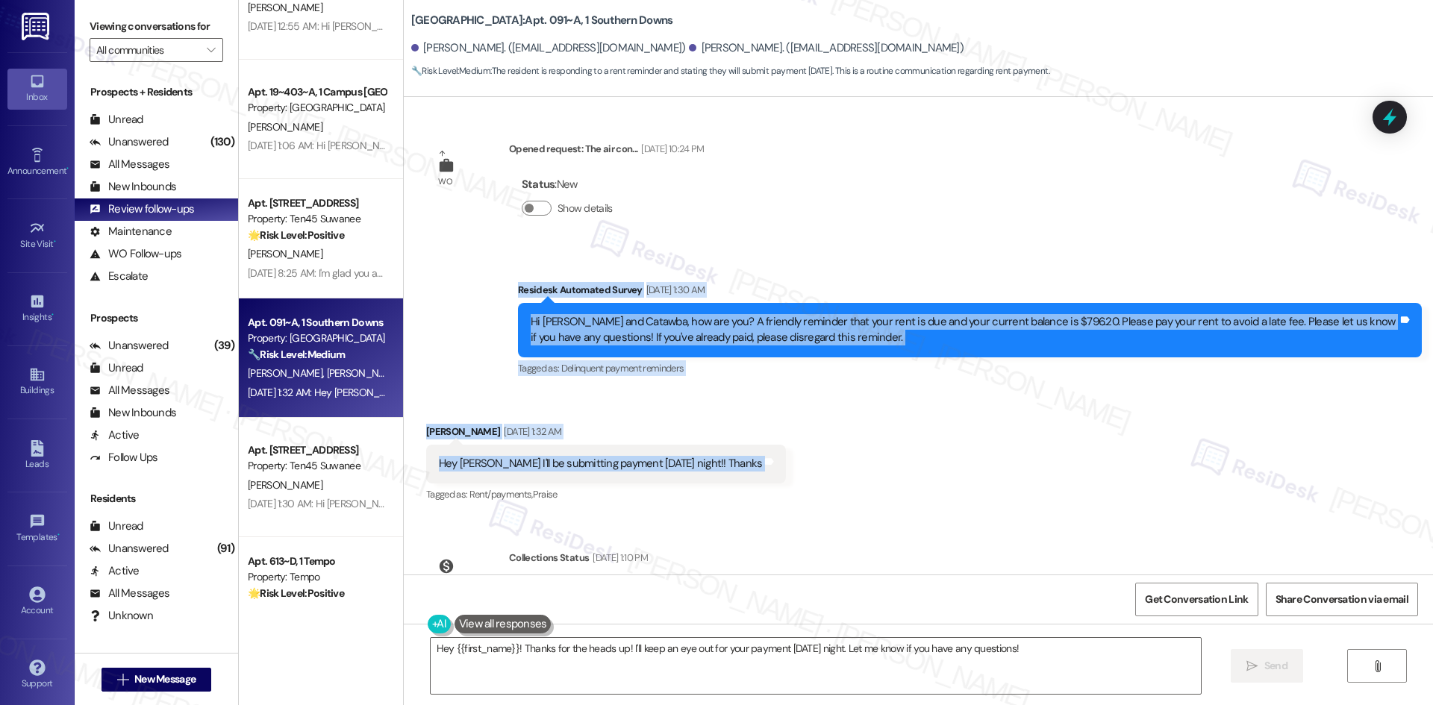
drag, startPoint x: 492, startPoint y: 216, endPoint x: 775, endPoint y: 360, distance: 318.1
click at [768, 369] on div "Survey, sent via SMS Residesk Automated Survey Feb 21, 2025 at 1:49 AM Hi Jada …" at bounding box center [918, 336] width 1029 height 478
click at [669, 390] on div "Received via SMS Catawba Walton Aug 06, 2025 at 1:32 AM Hey Tessa I'll be submi…" at bounding box center [918, 453] width 1029 height 126
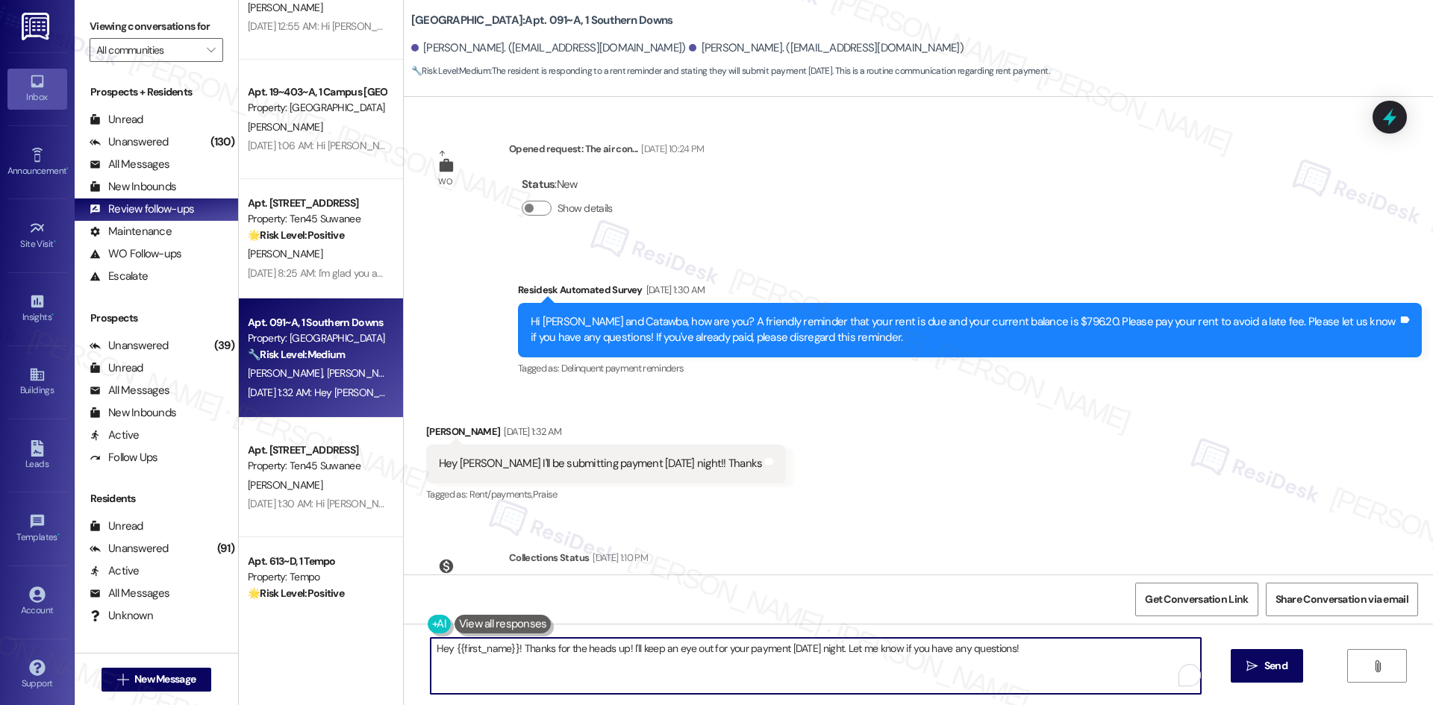
drag, startPoint x: 1069, startPoint y: 663, endPoint x: 360, endPoint y: 648, distance: 709.8
click at [359, 648] on div "Apt. 205~205~B, 1 Eagles Landing Property: Eagles Landing A. Mcalister Aug 09, …" at bounding box center [836, 352] width 1194 height 705
paste textarea "Thank you for keeping us informed! We truly appreciate it. If you have any ques…"
type textarea "Thank you for keeping us informed! We truly appreciate it. If you have any ques…"
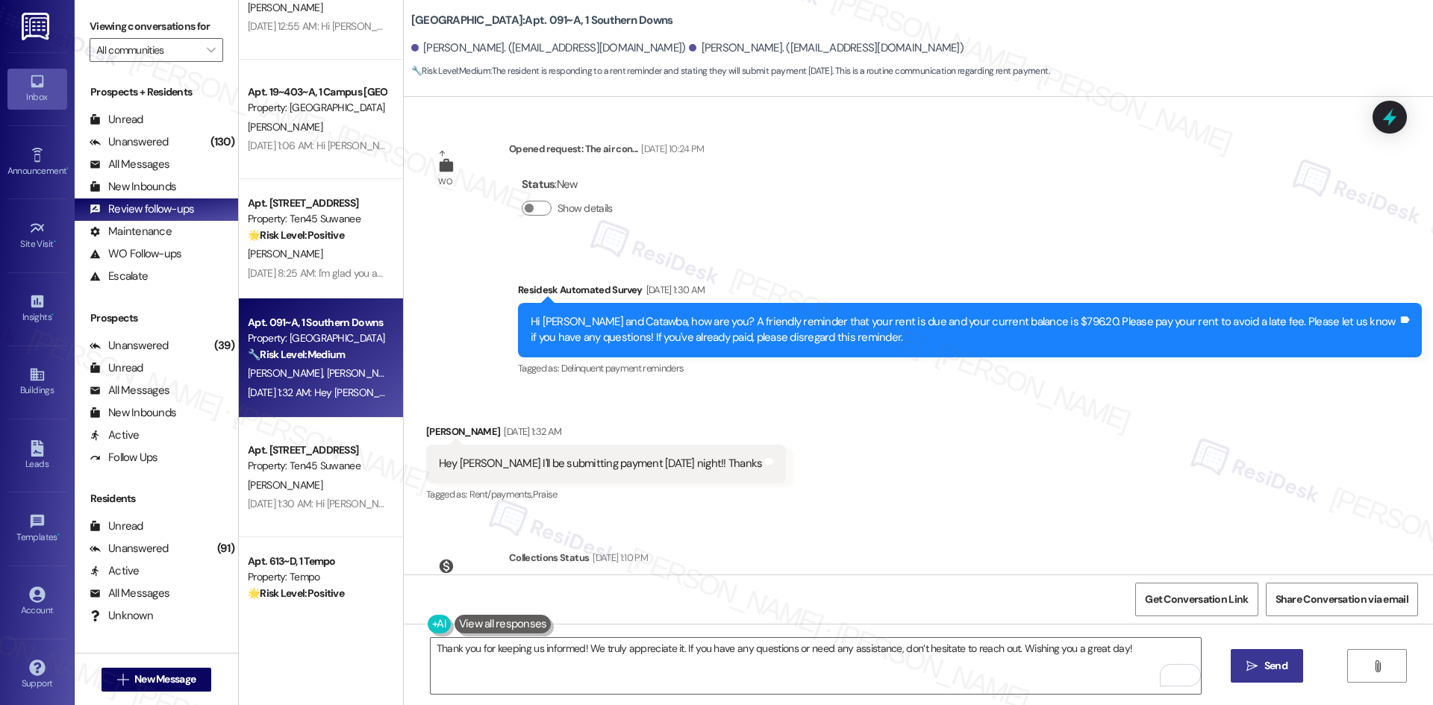
click at [1255, 667] on icon "" at bounding box center [1251, 666] width 11 height 12
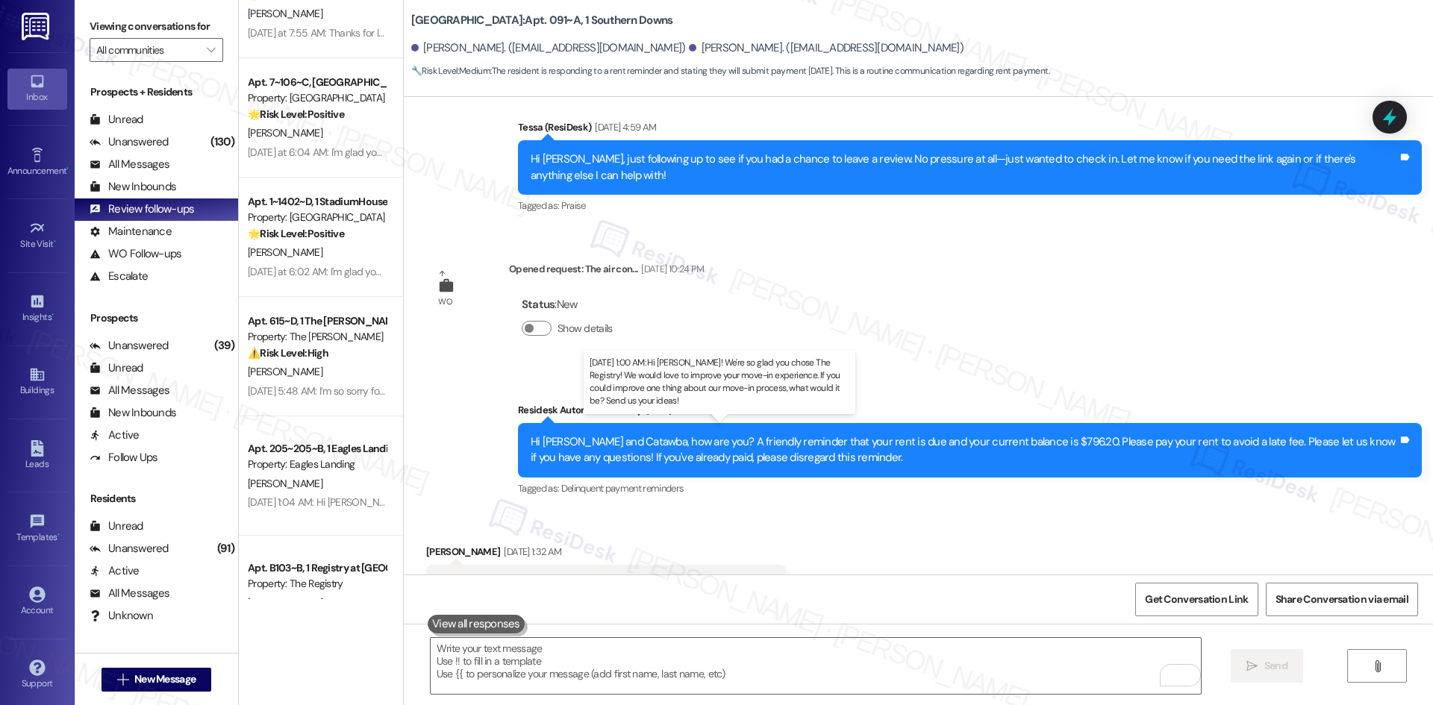
scroll to position [149, 0]
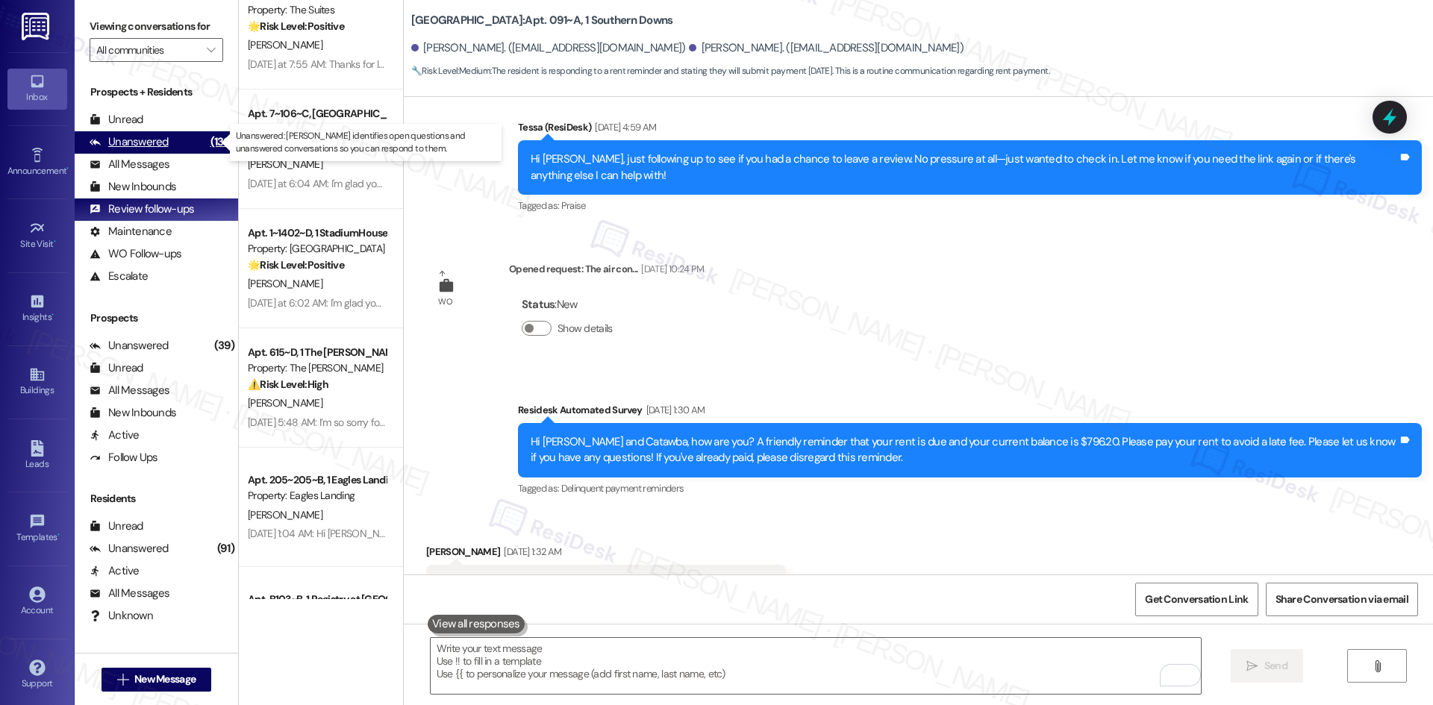
click at [169, 146] on div "Unanswered (130)" at bounding box center [156, 142] width 163 height 22
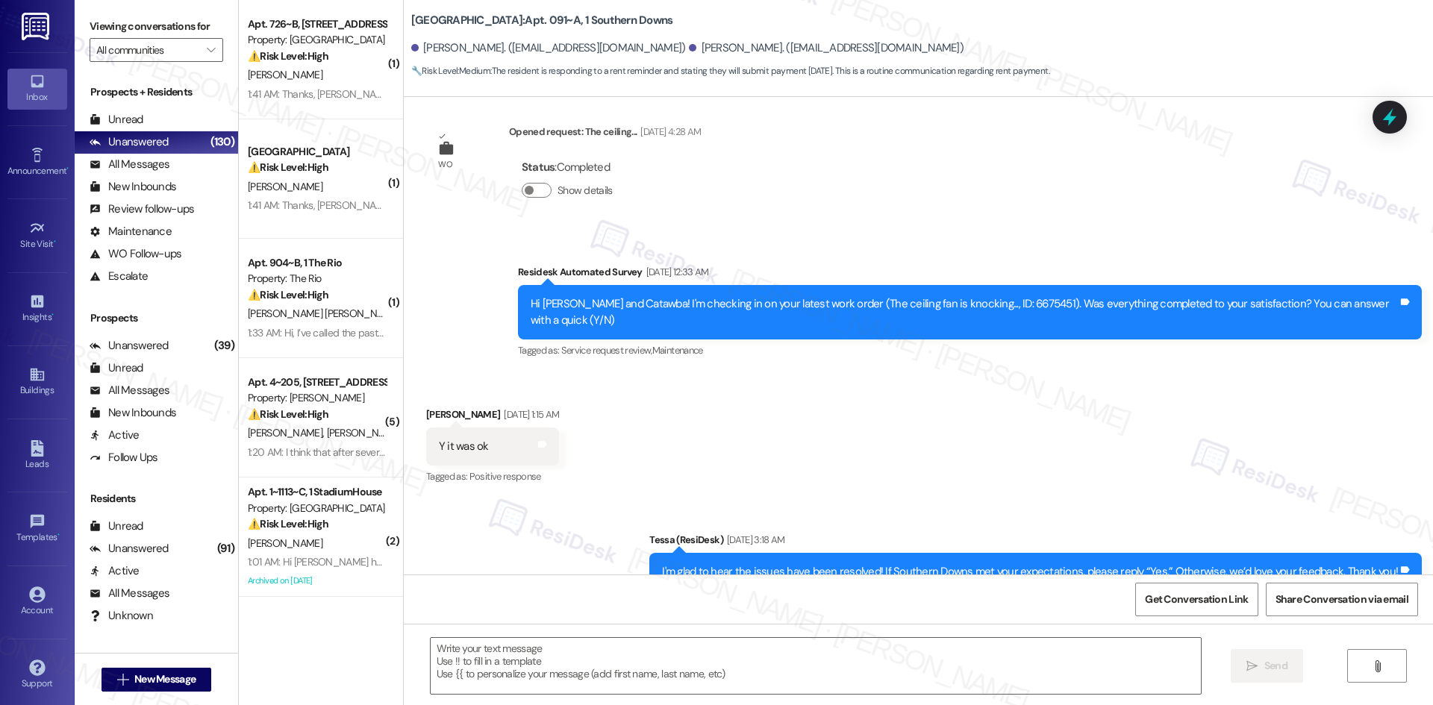
type textarea "Fetching suggested responses. Please feel free to read through the conversation…"
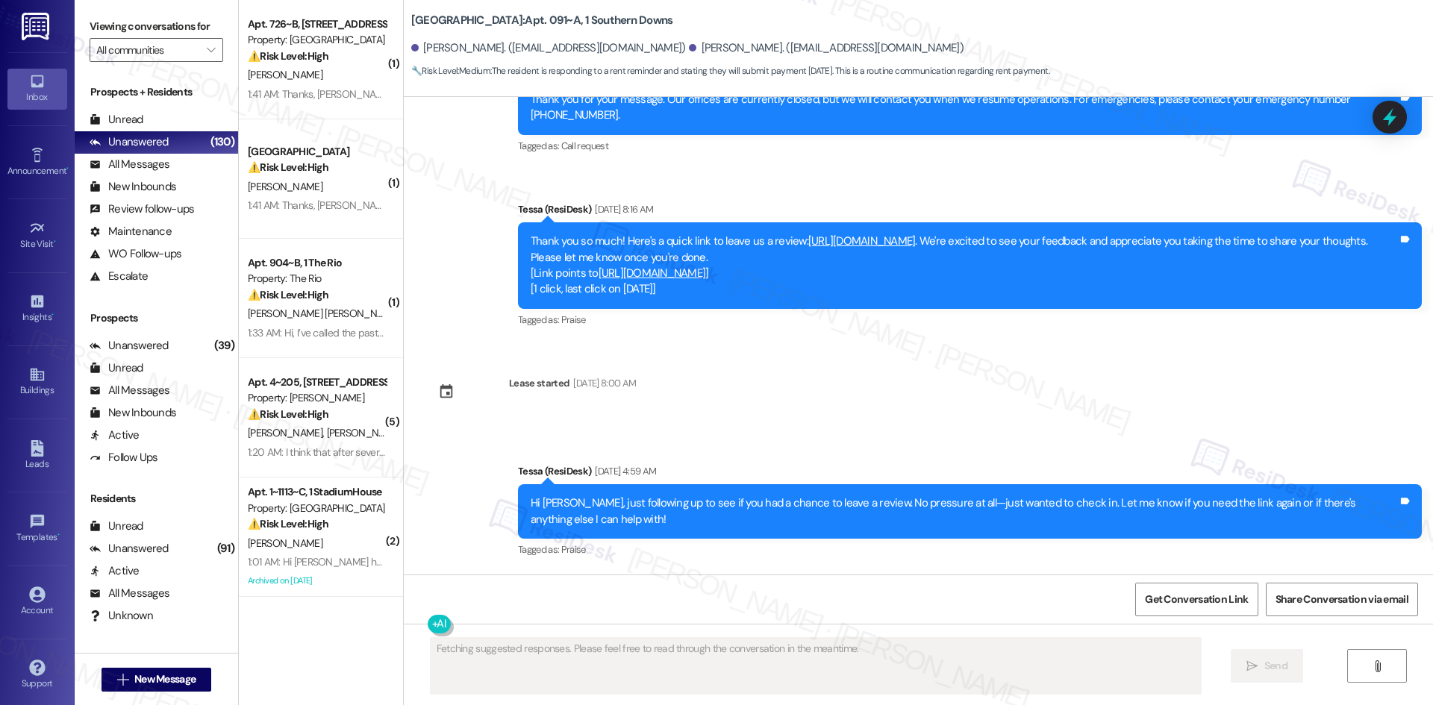
scroll to position [6611, 0]
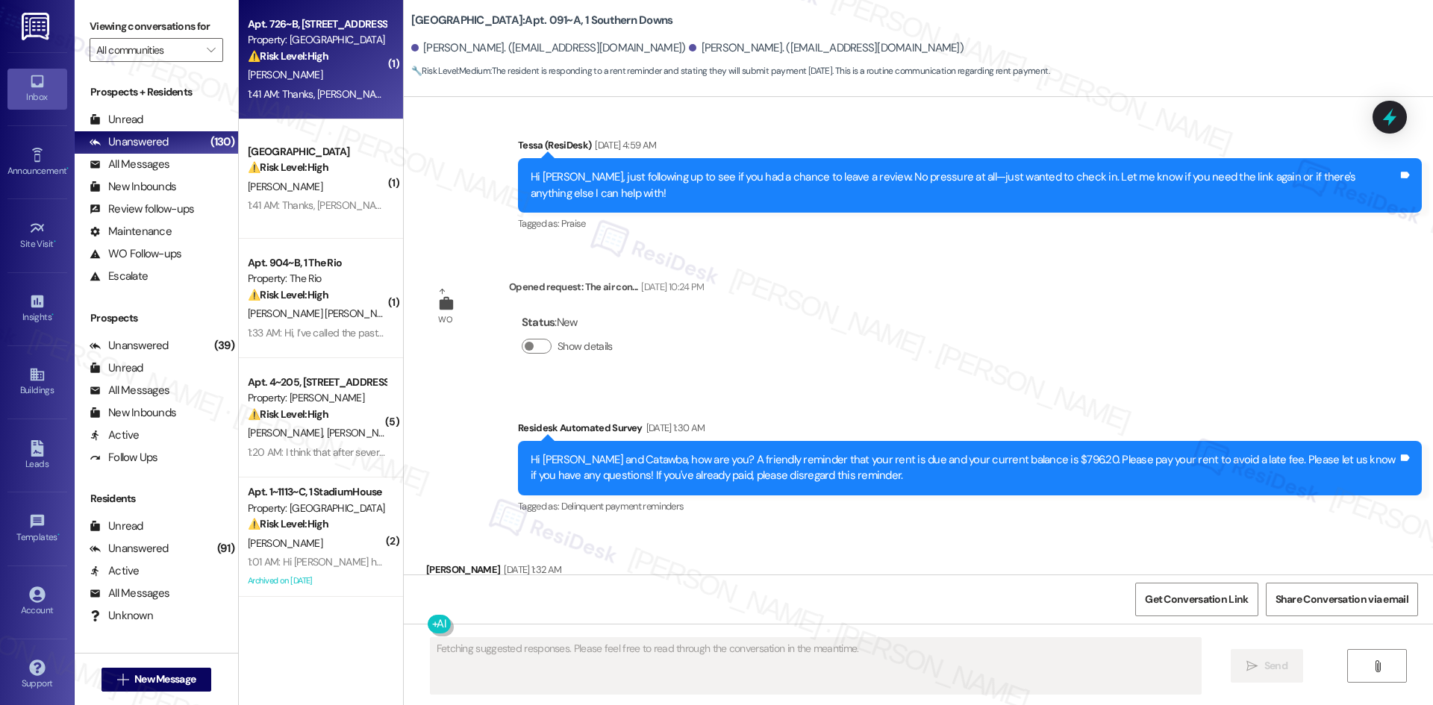
click at [330, 68] on div "G. Marzan" at bounding box center [316, 75] width 141 height 19
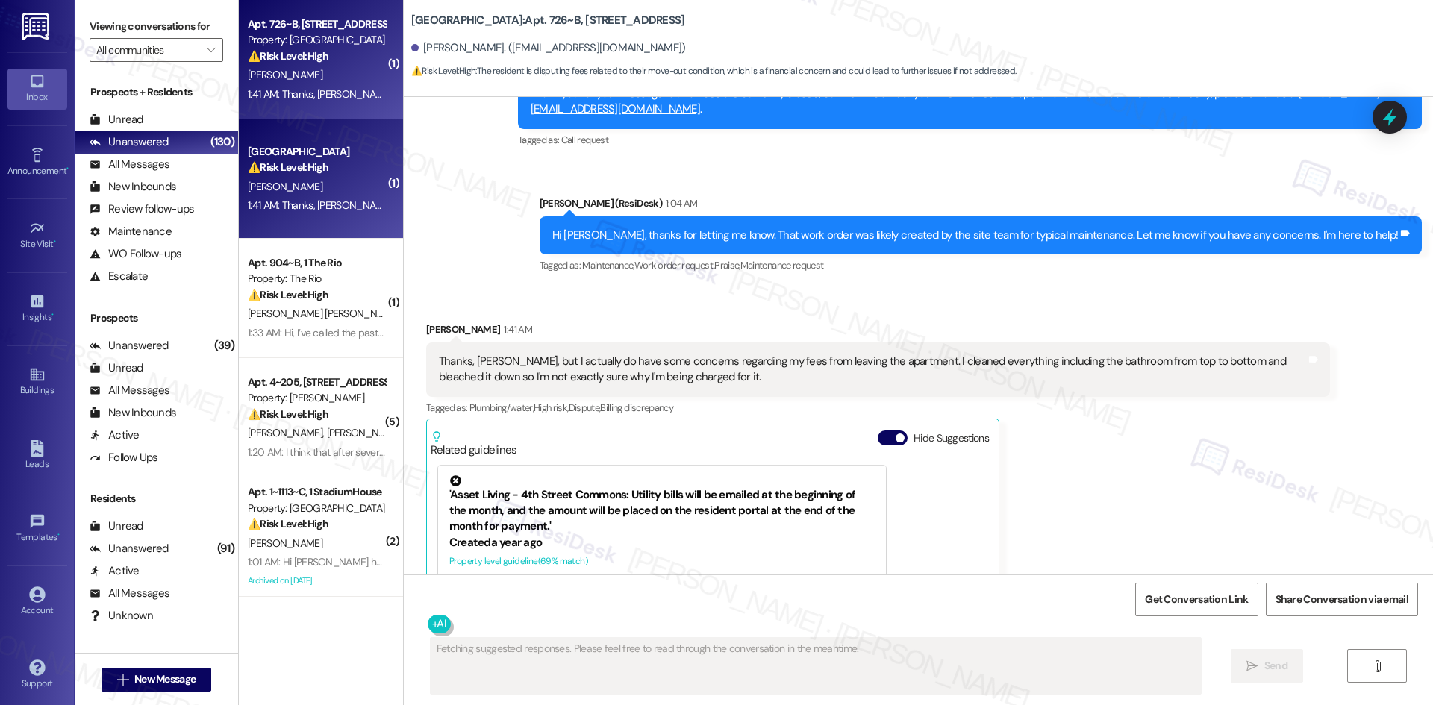
scroll to position [931, 0]
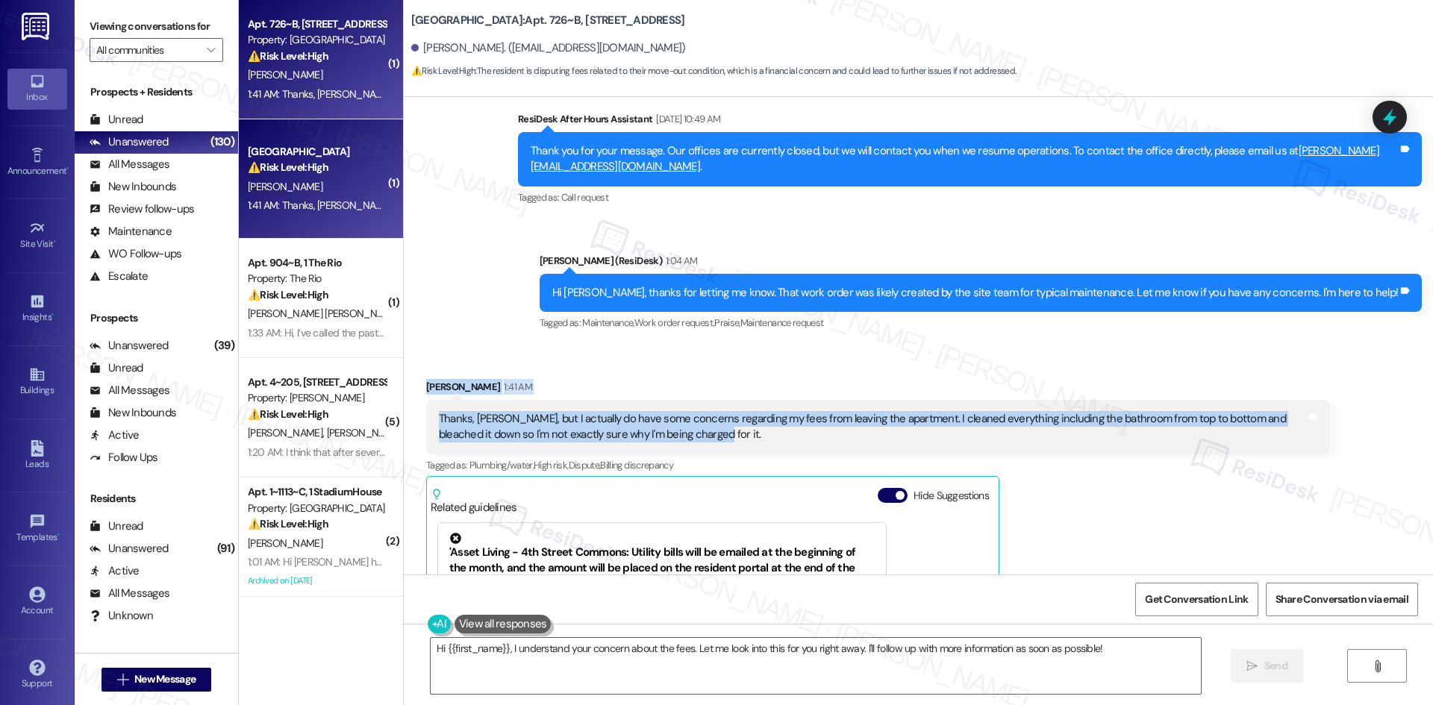
drag, startPoint x: 406, startPoint y: 358, endPoint x: 693, endPoint y: 429, distance: 295.2
click at [693, 429] on div "Received via SMS Gavin Marzan 1:41 AM Thanks, Sarah, but I actually do have som…" at bounding box center [878, 591] width 926 height 446
copy div "Gavin Marzan 1:41 AM Thanks, Sarah, but I actually do have some concerns regard…"
click at [565, 346] on div "Received via SMS Gavin Marzan 1:41 AM Thanks, Sarah, but I actually do have som…" at bounding box center [918, 580] width 1029 height 469
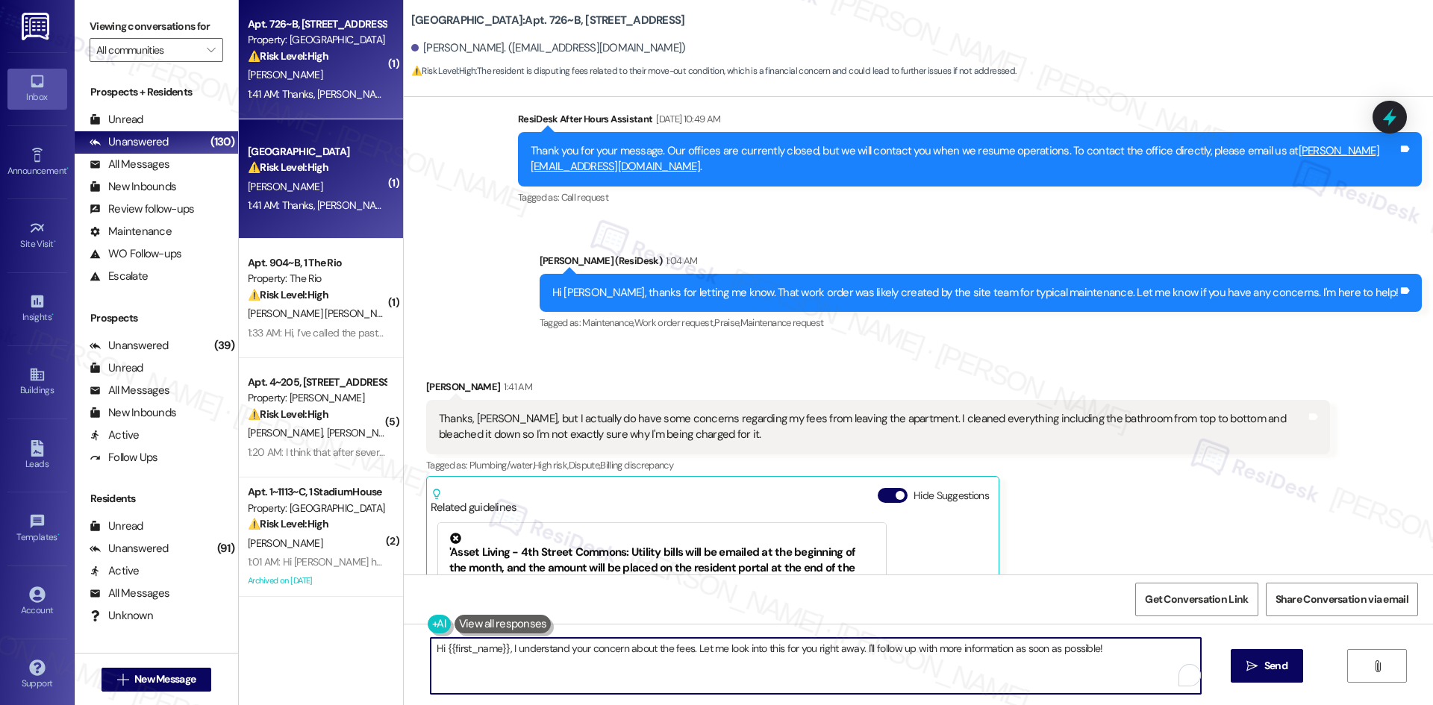
drag, startPoint x: 775, startPoint y: 668, endPoint x: 847, endPoint y: 667, distance: 72.4
click at [777, 667] on textarea "Hi {{first_name}}, I understand your concern about the fees. Let me look into t…" at bounding box center [816, 666] width 770 height 56
paste textarea "I understand your concern about the fees. I’ll check with the site team regardi…"
type textarea "I understand your concern about the fees. I’ll check with the site team regardi…"
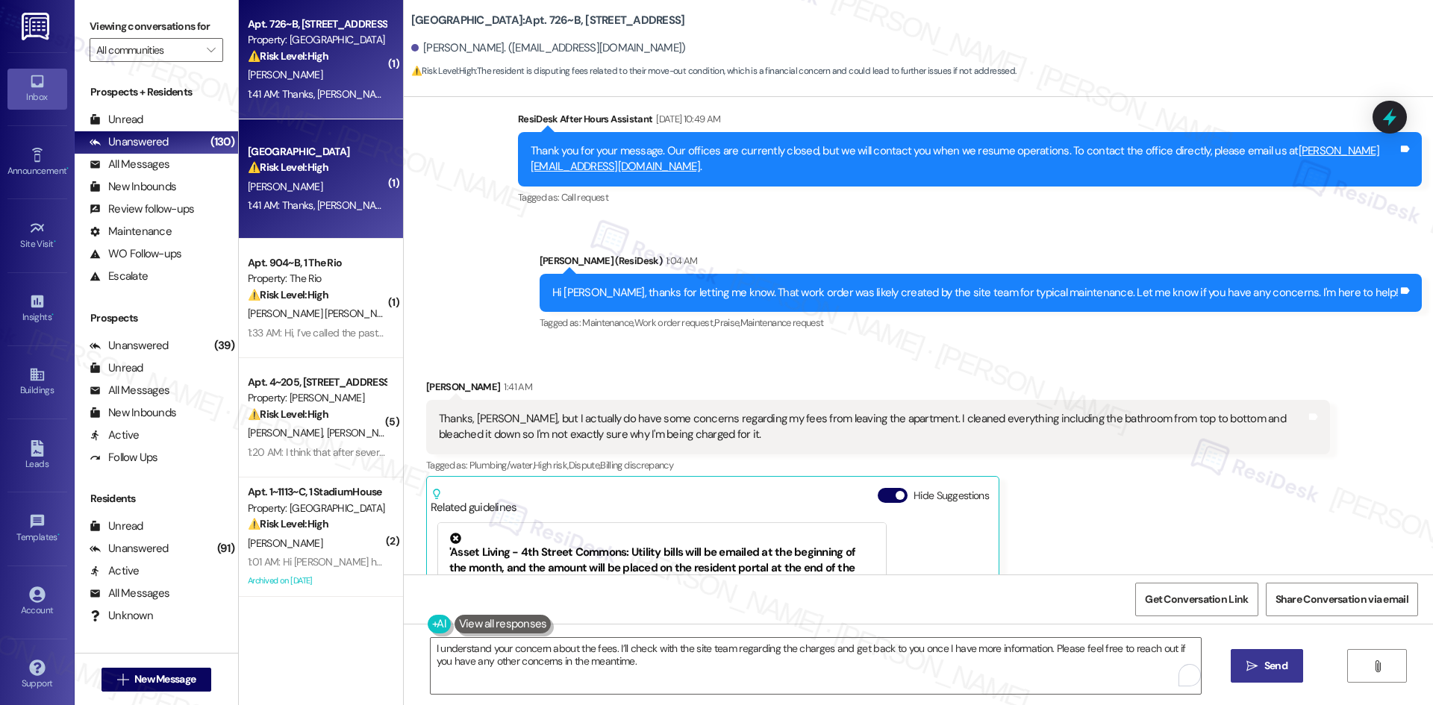
click at [1243, 663] on span " Send" at bounding box center [1266, 666] width 47 height 16
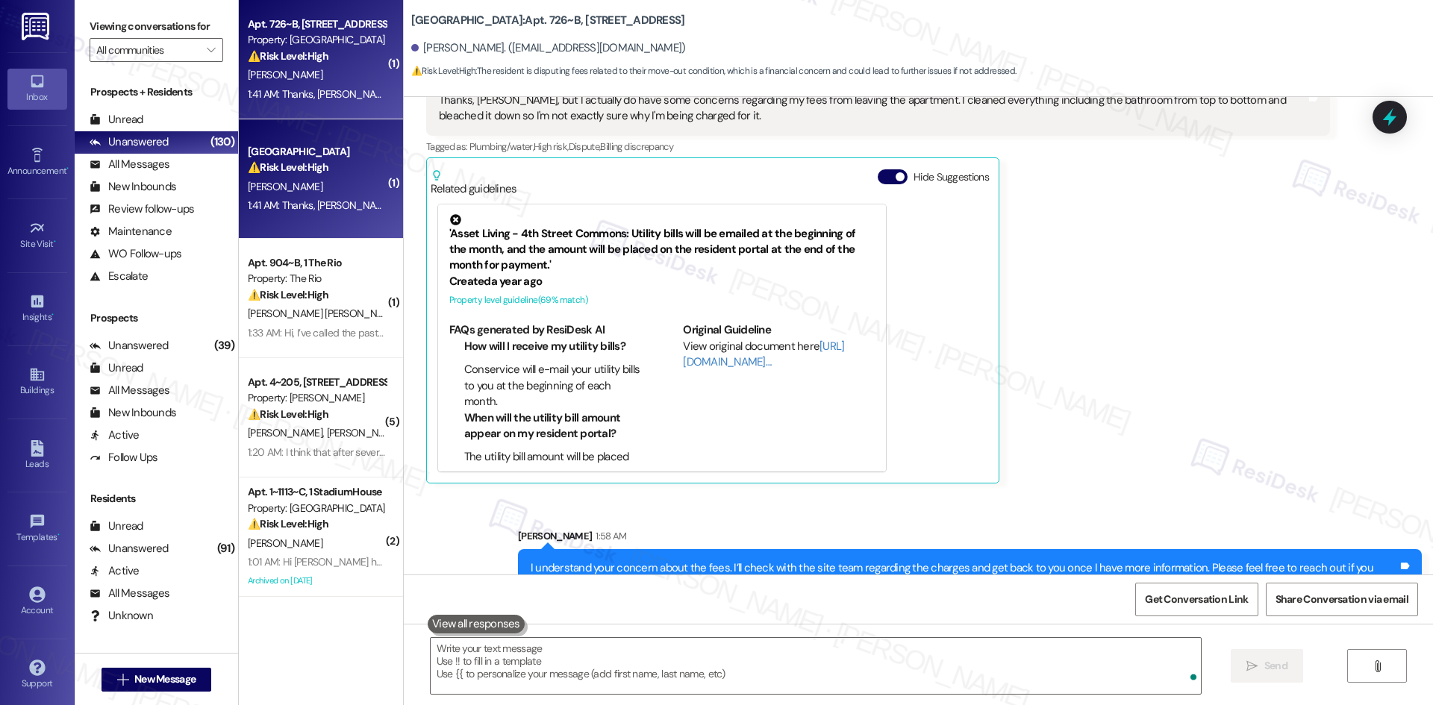
scroll to position [1275, 0]
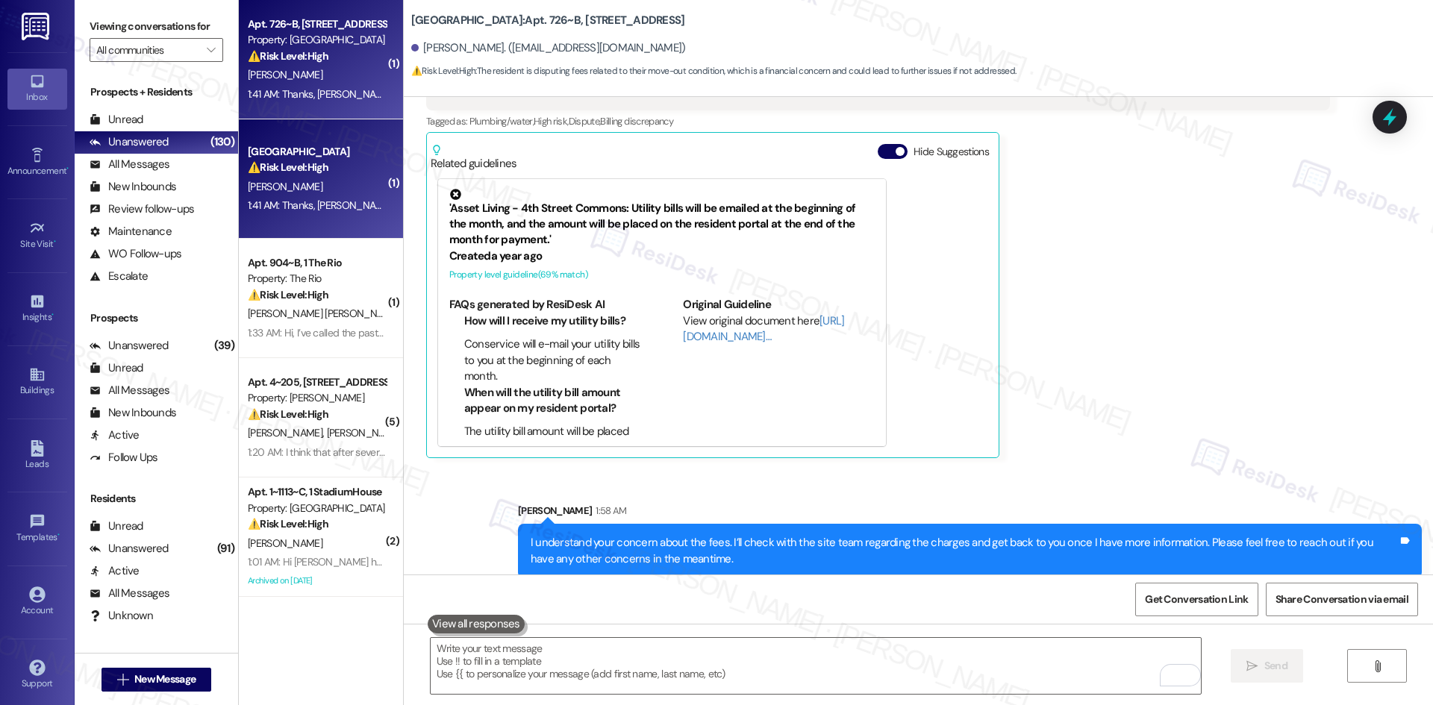
click at [1131, 424] on div "Gavin Marzan 1:41 AM Thanks, Sarah, but I actually do have some concerns regard…" at bounding box center [878, 247] width 904 height 424
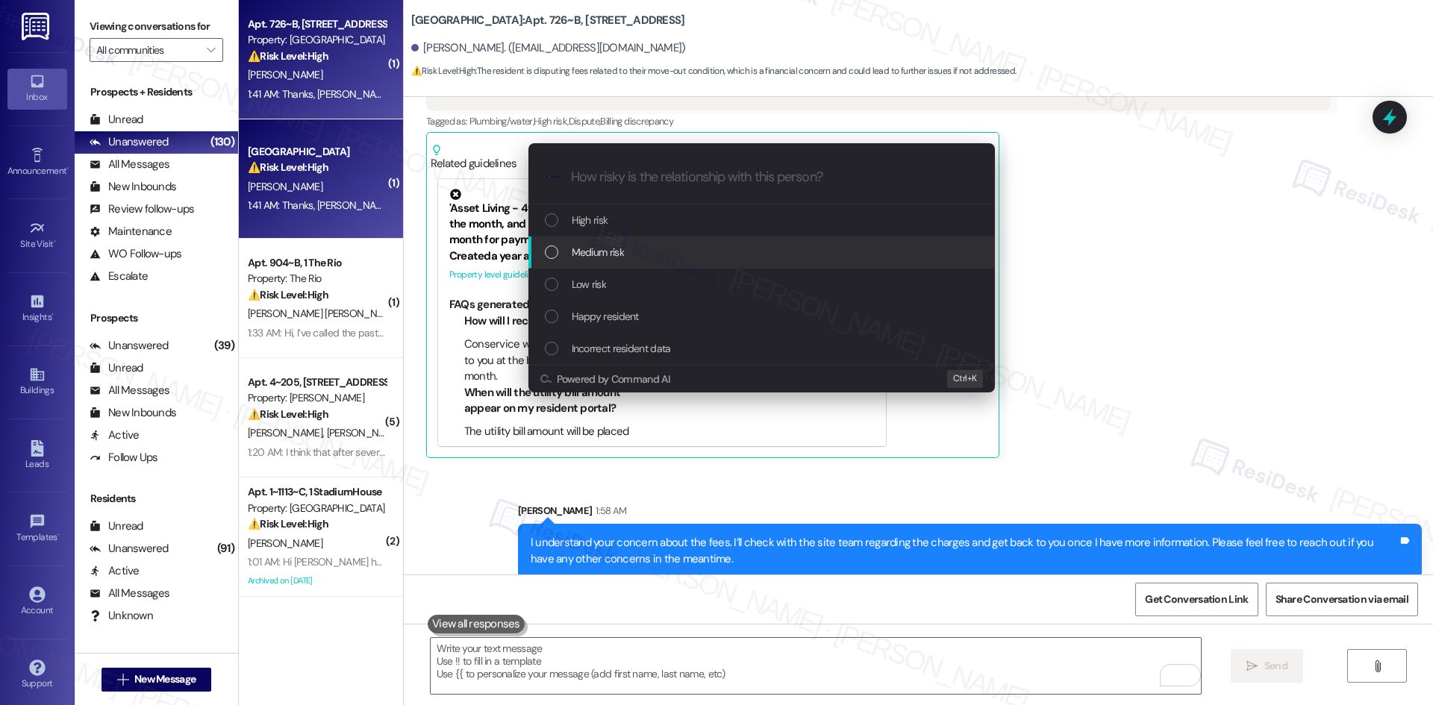
click at [668, 253] on div "Medium risk" at bounding box center [763, 252] width 437 height 16
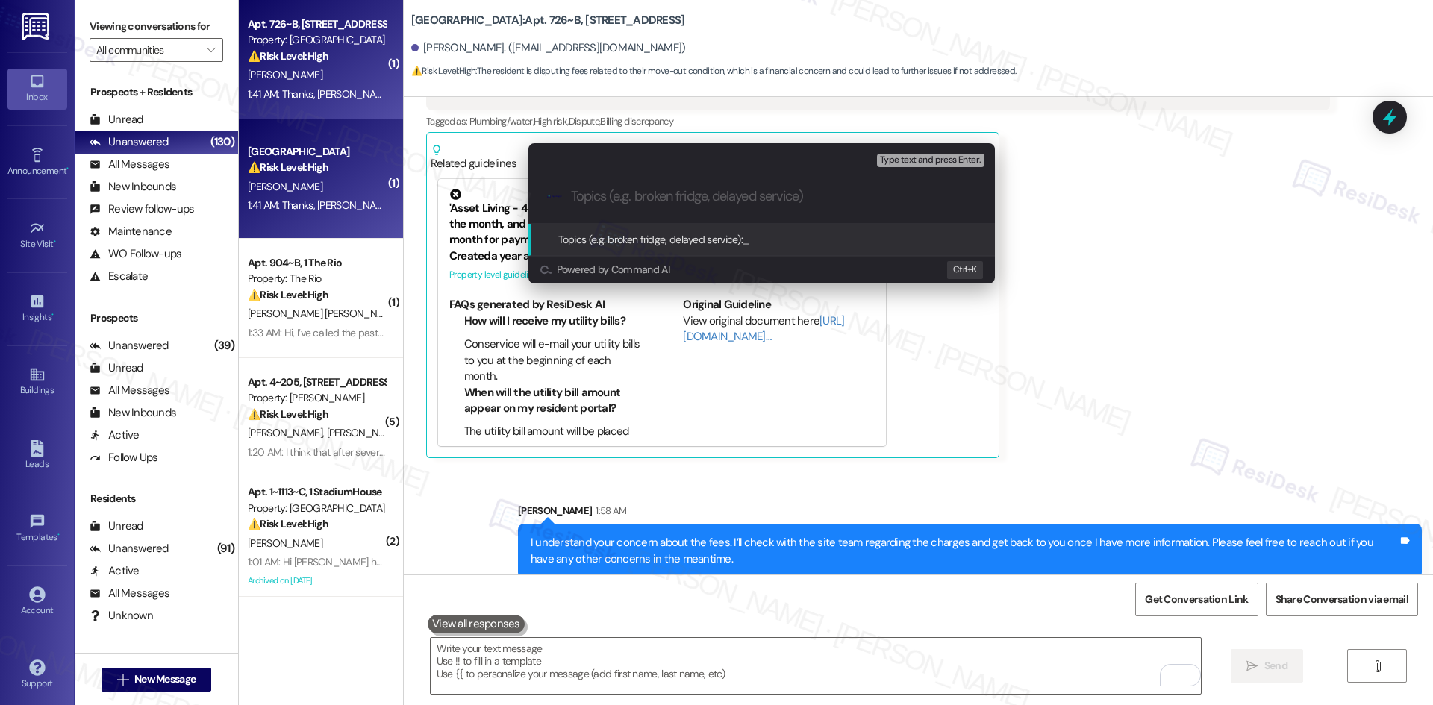
click at [628, 198] on input "Topics (e.g. broken fridge, delayed service)" at bounding box center [773, 197] width 405 height 16
paste input "Move-Out Cleaning Fee Concern"
type input "Move-Out Cleaning Fee Concern"
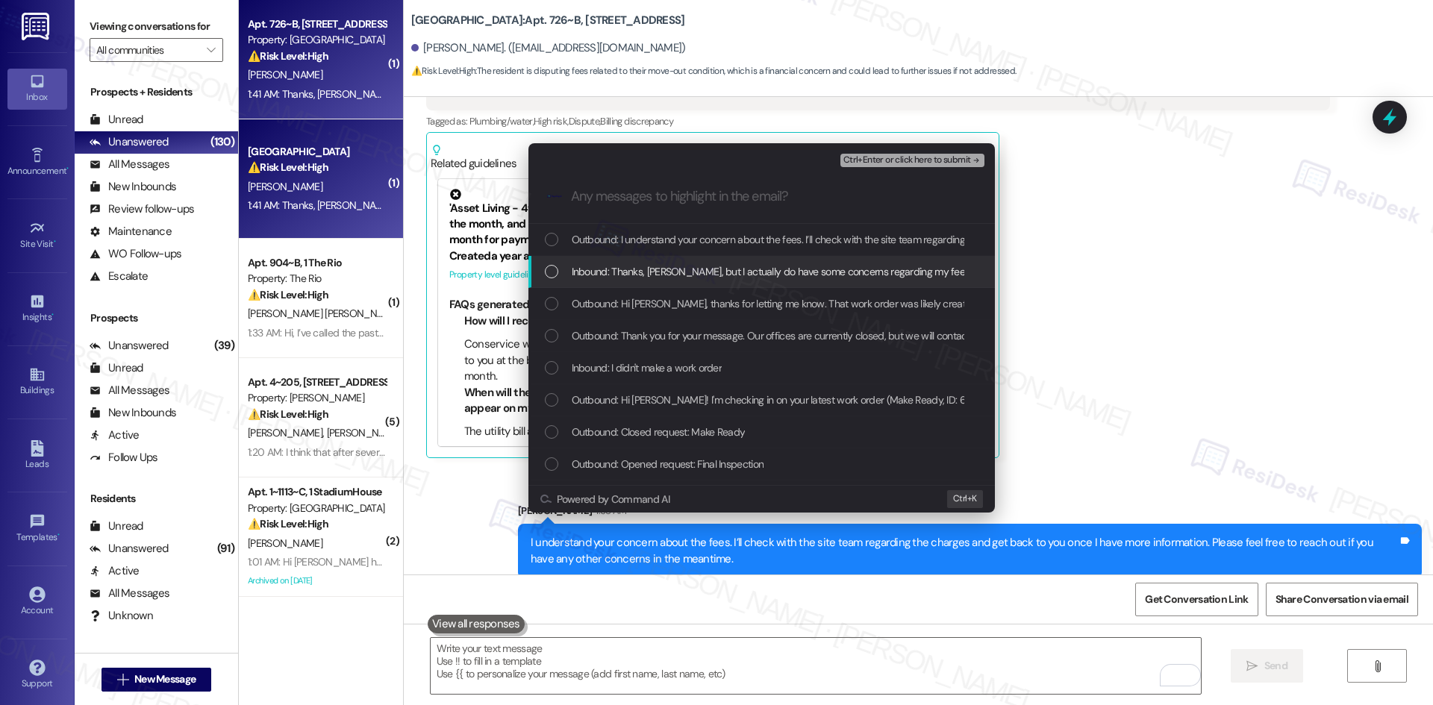
click at [732, 275] on span "Inbound: Thanks, Sarah, but I actually do have some concerns regarding my fees …" at bounding box center [1131, 271] width 1119 height 16
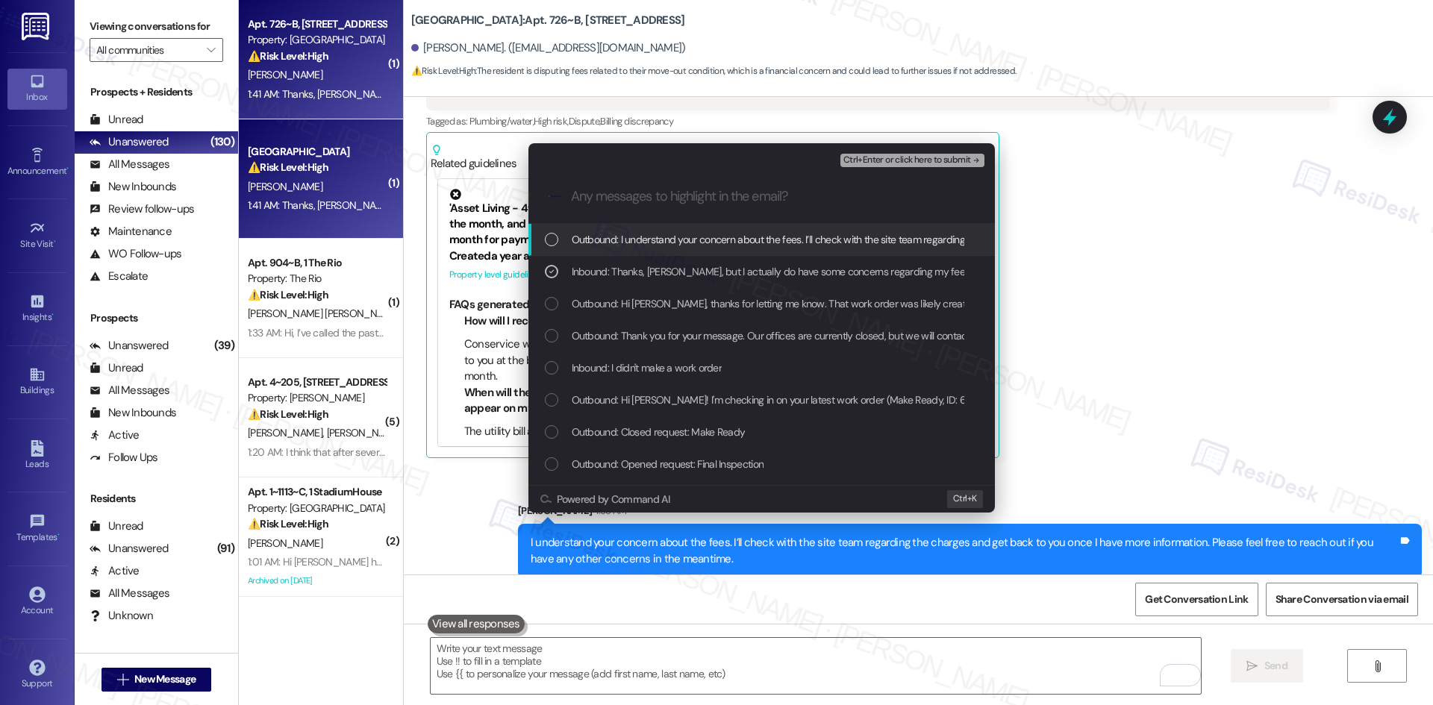
click at [968, 157] on span "Ctrl+Enter or click here to submit" at bounding box center [907, 160] width 128 height 10
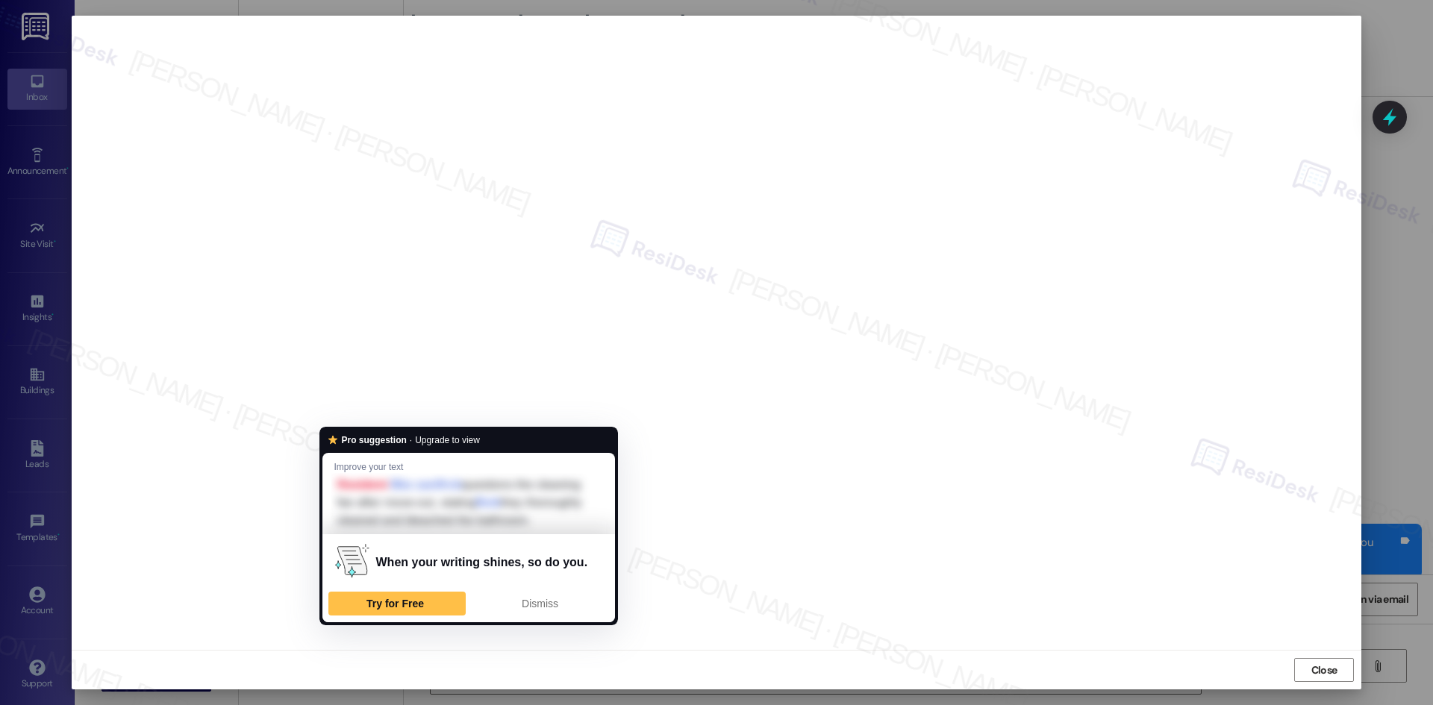
click at [567, 616] on div "Dismiss" at bounding box center [540, 604] width 124 height 24
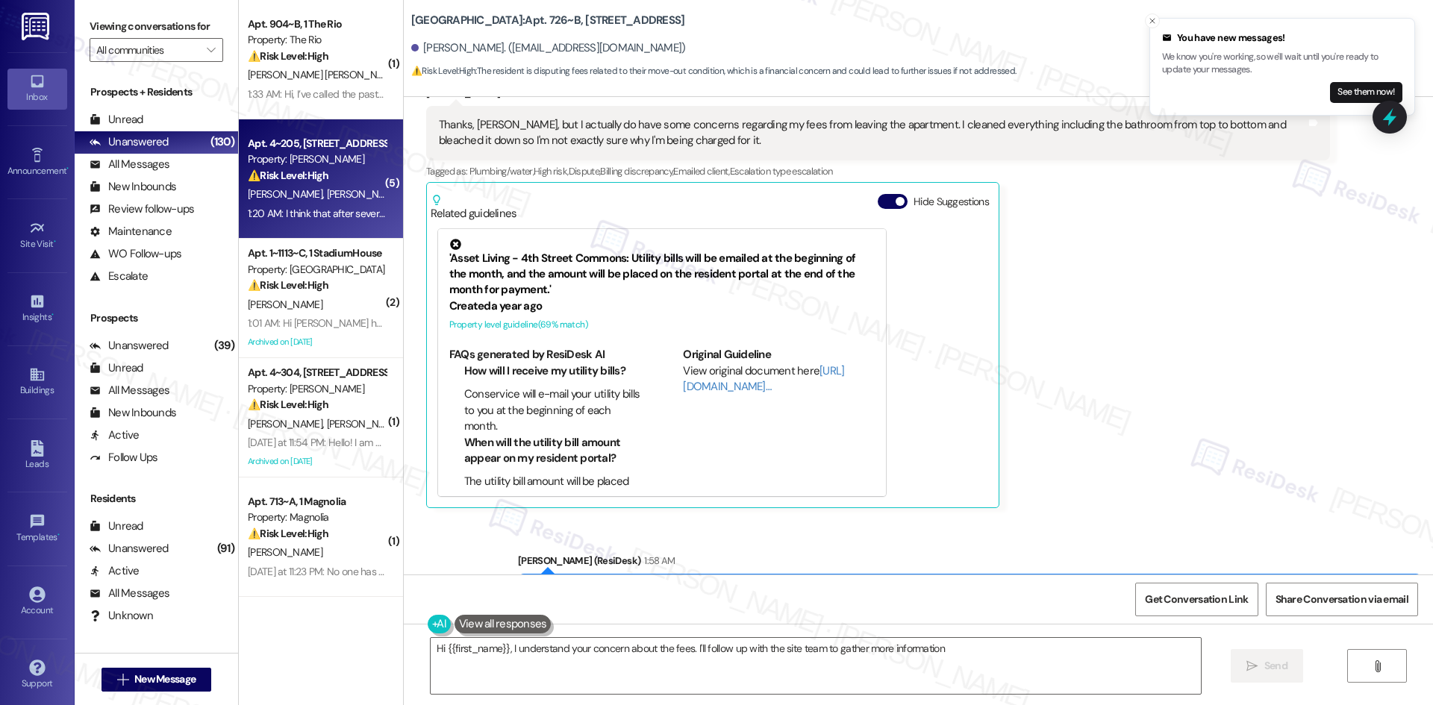
scroll to position [1222, 0]
type textarea "Hi {{first_name}}, I understand your concern about the fees. I'll follow up wit…"
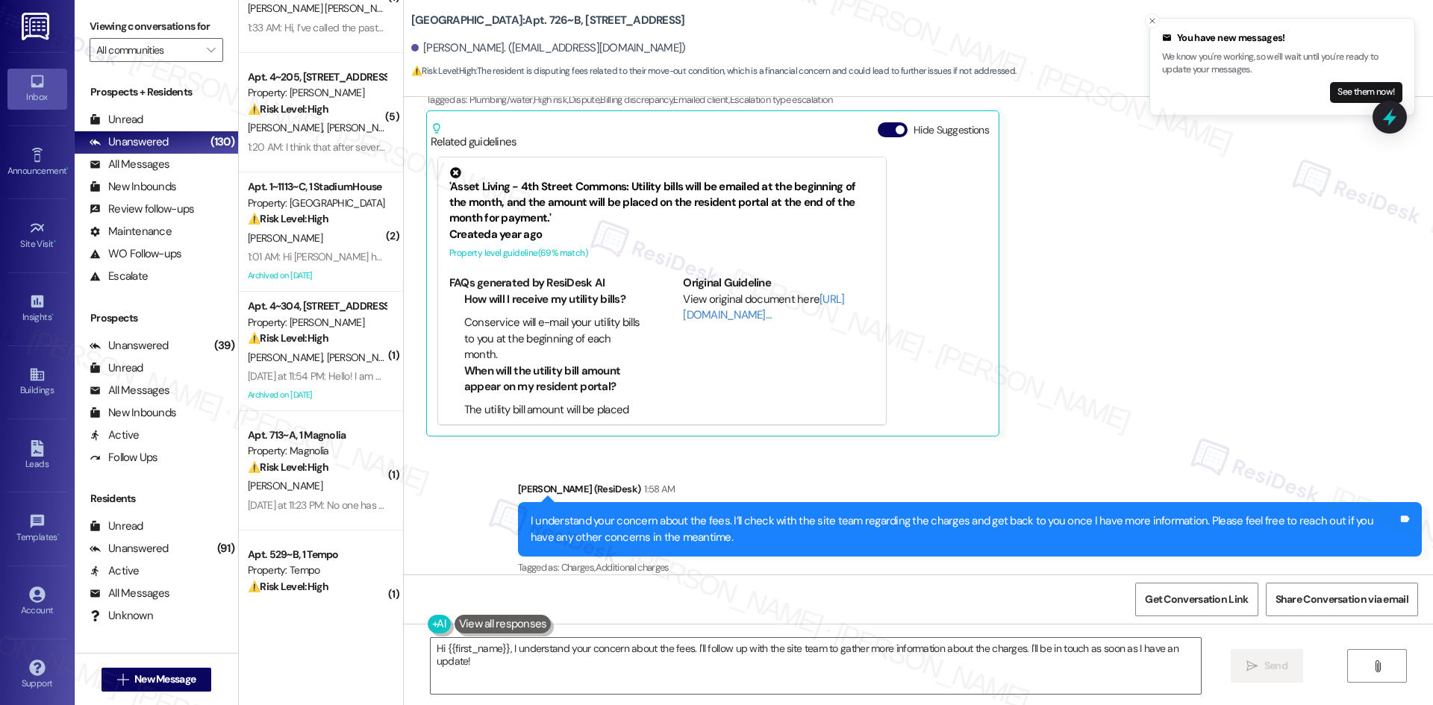
scroll to position [0, 0]
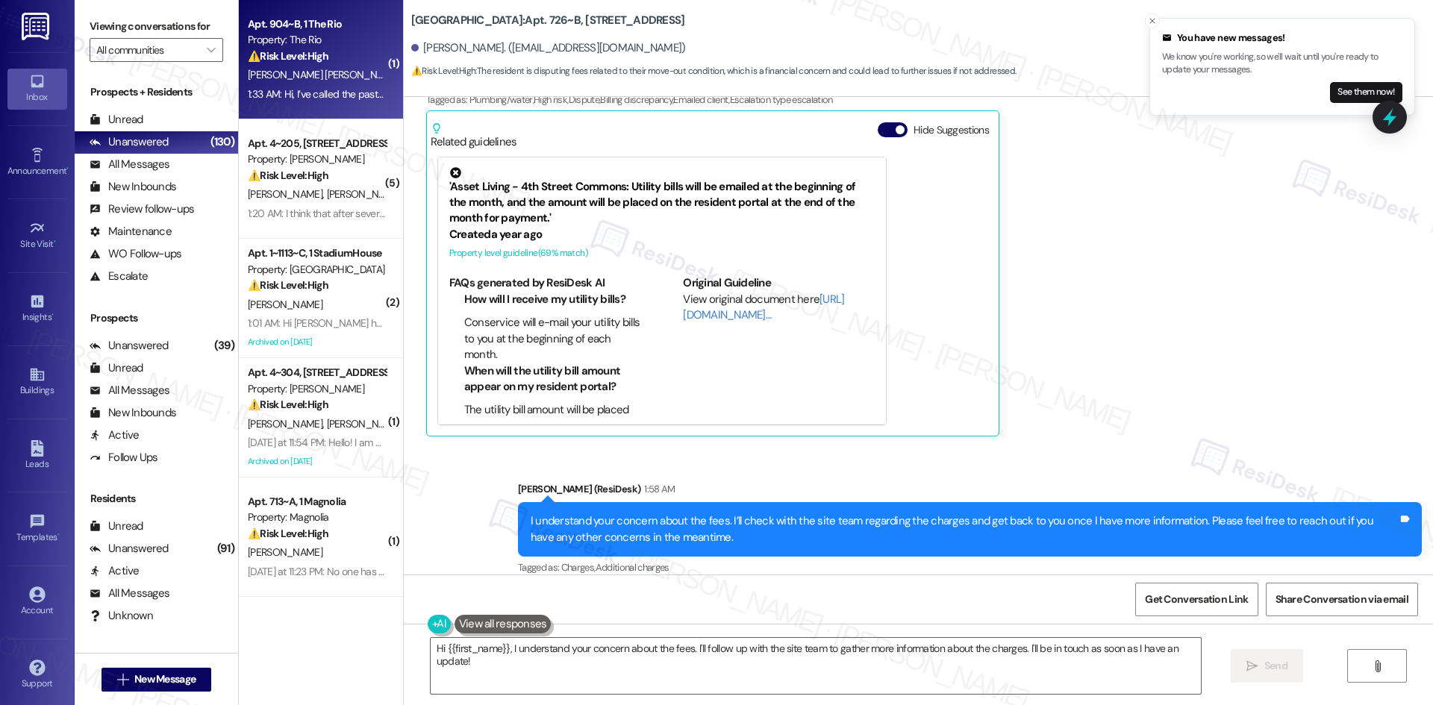
click at [284, 68] on span "[PERSON_NAME] [PERSON_NAME]" at bounding box center [323, 74] width 151 height 13
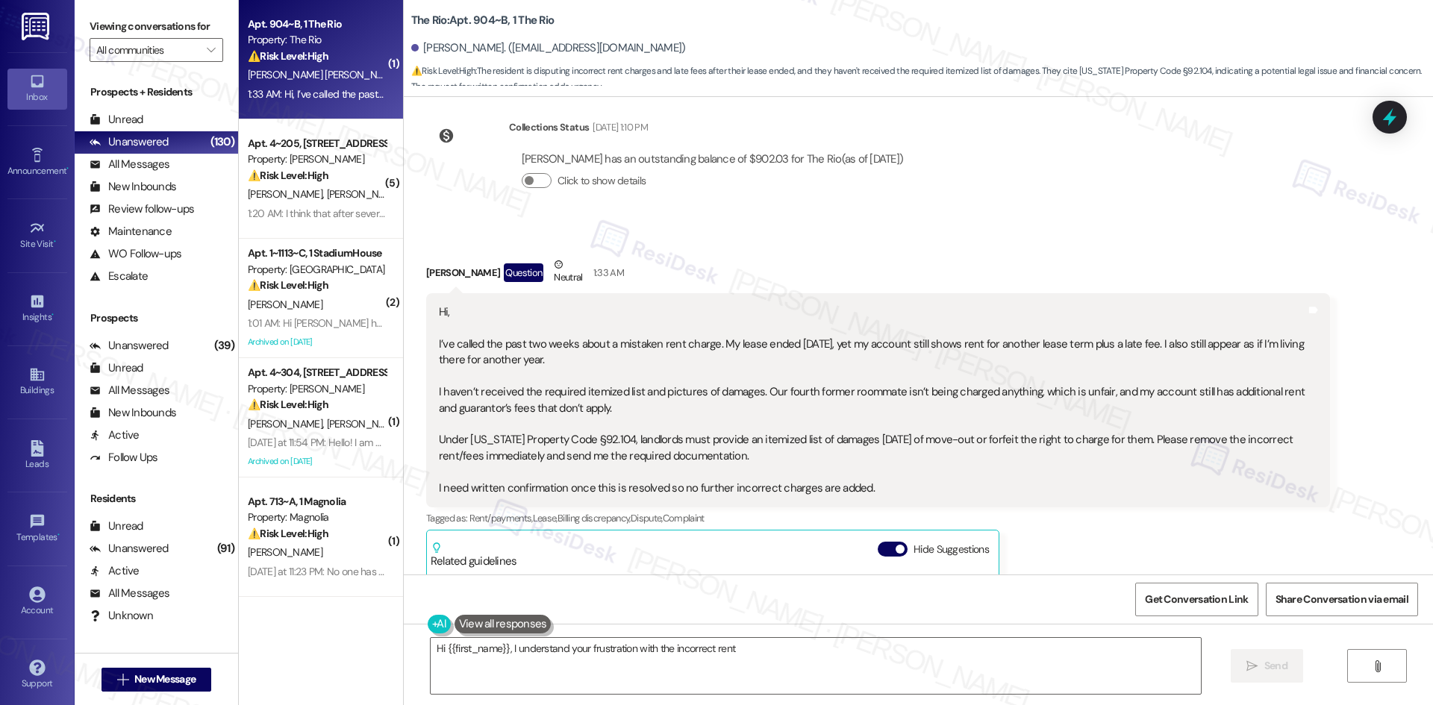
scroll to position [2378, 0]
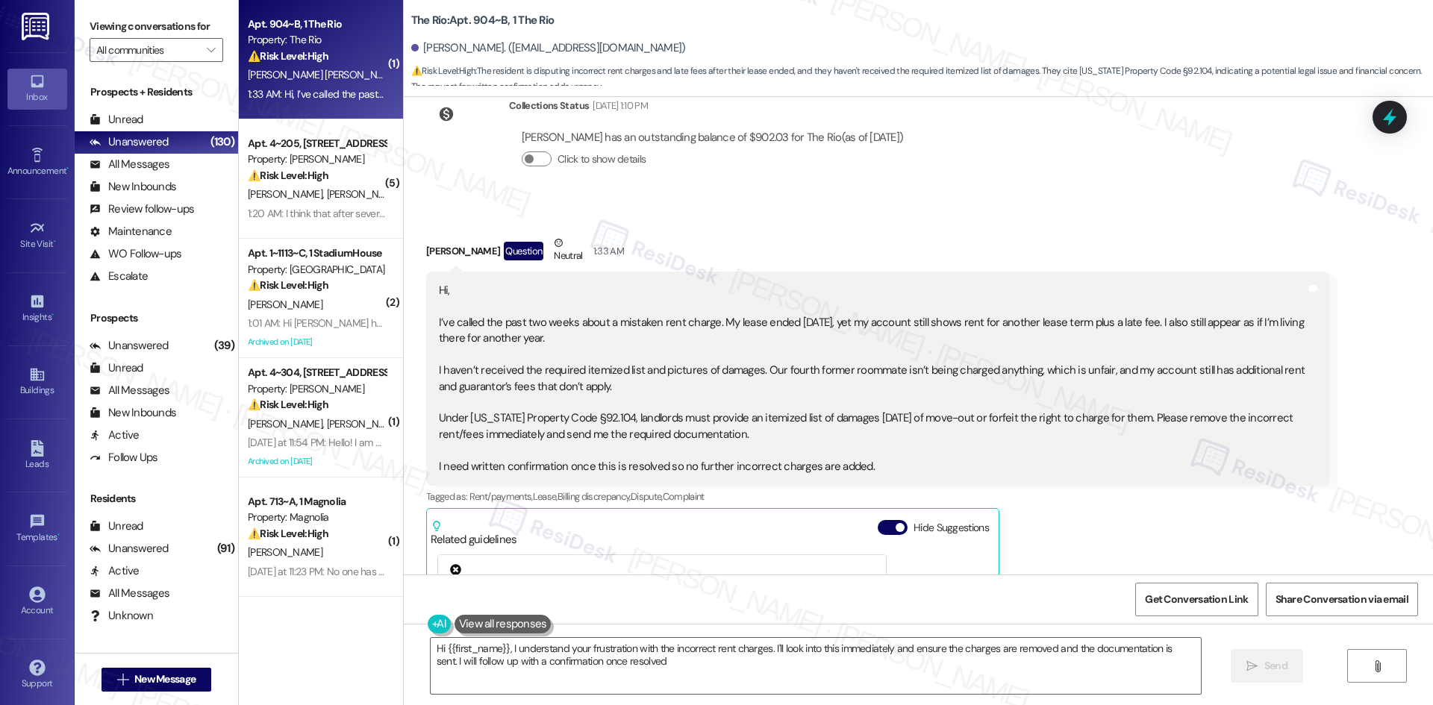
type textarea "Hi {{first_name}}, I understand your frustration with the incorrect rent charge…"
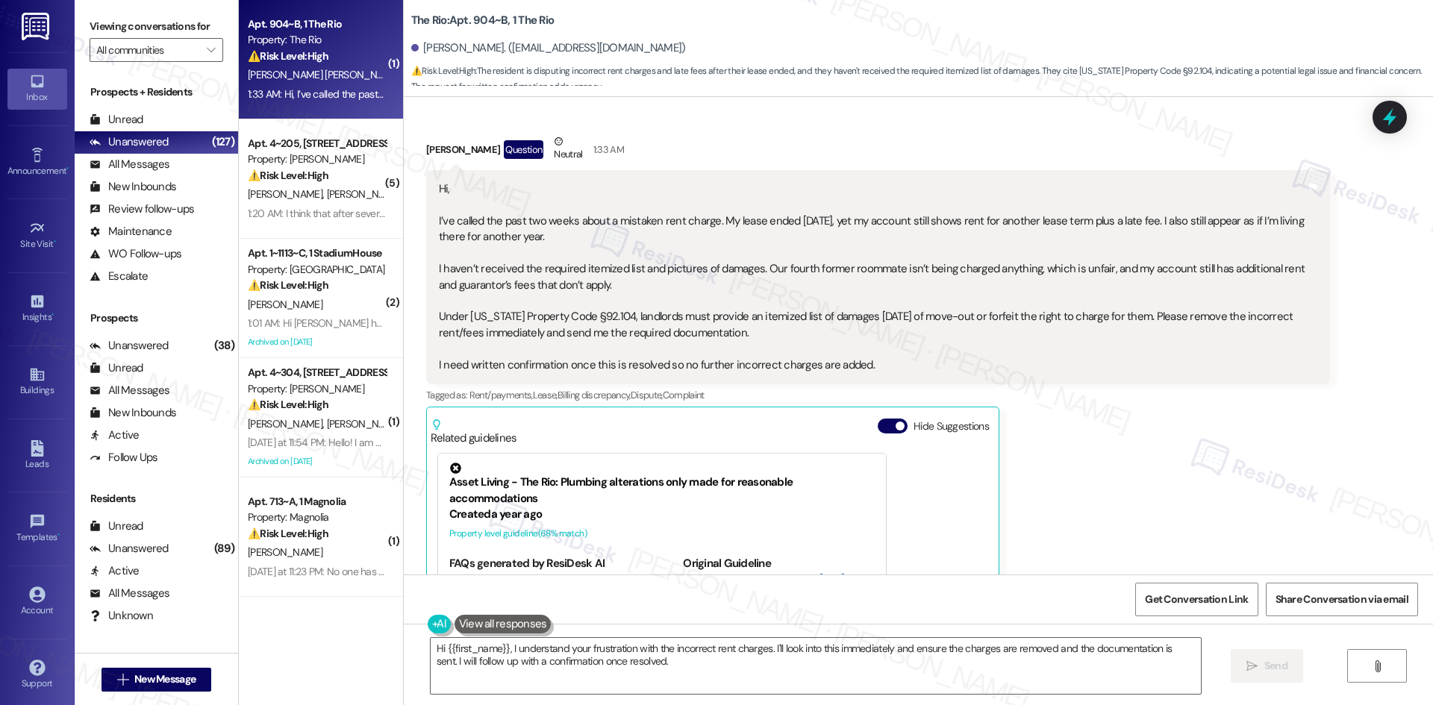
scroll to position [2378, 0]
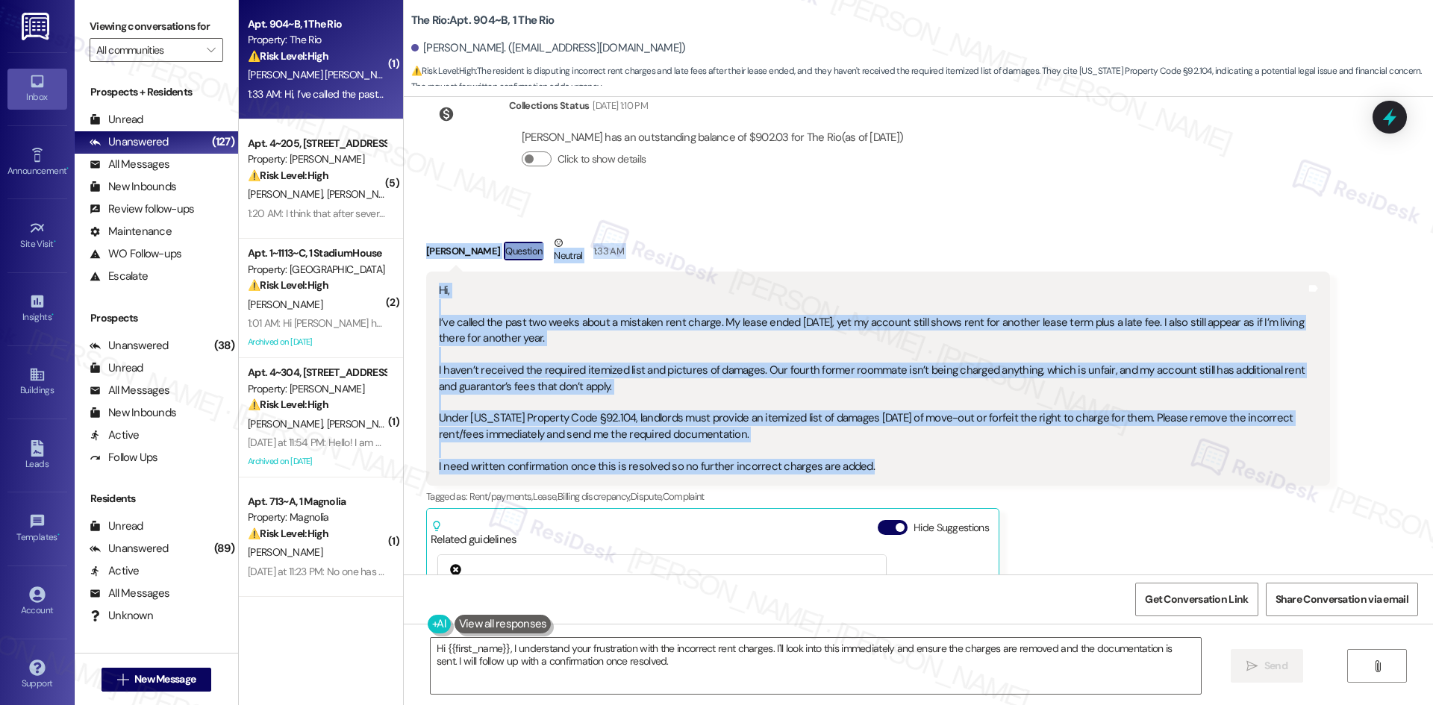
drag, startPoint x: 413, startPoint y: 190, endPoint x: 894, endPoint y: 420, distance: 533.4
click at [894, 420] on div "Received via SMS [PERSON_NAME] Question Neutral 1:33 AM Hi, I’ve called the pas…" at bounding box center [878, 535] width 926 height 622
copy div "[PERSON_NAME] Question Neutral 1:33 AM Hi, I’ve called the past two weeks about…"
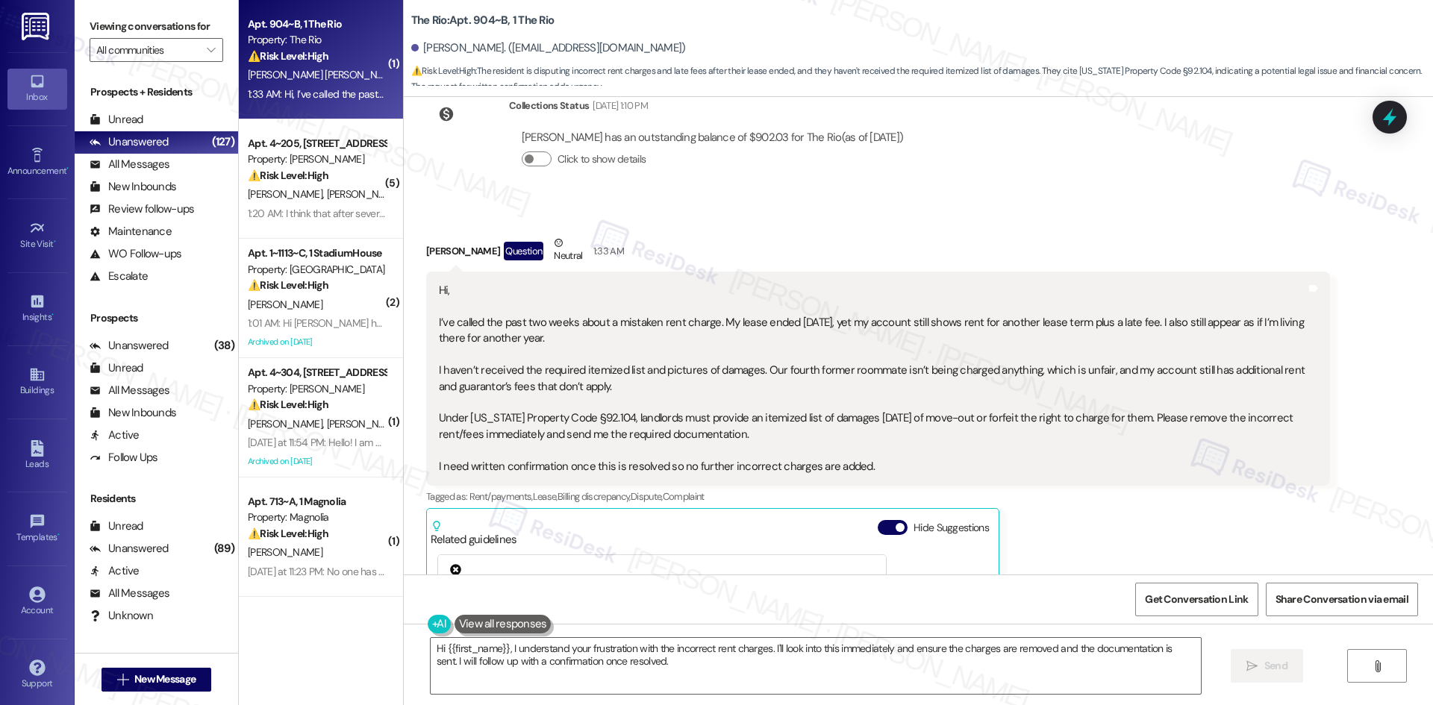
click at [927, 143] on div "Collections Status [DATE] 1:10 PM [PERSON_NAME] has an outstanding balance of $…" at bounding box center [671, 144] width 512 height 115
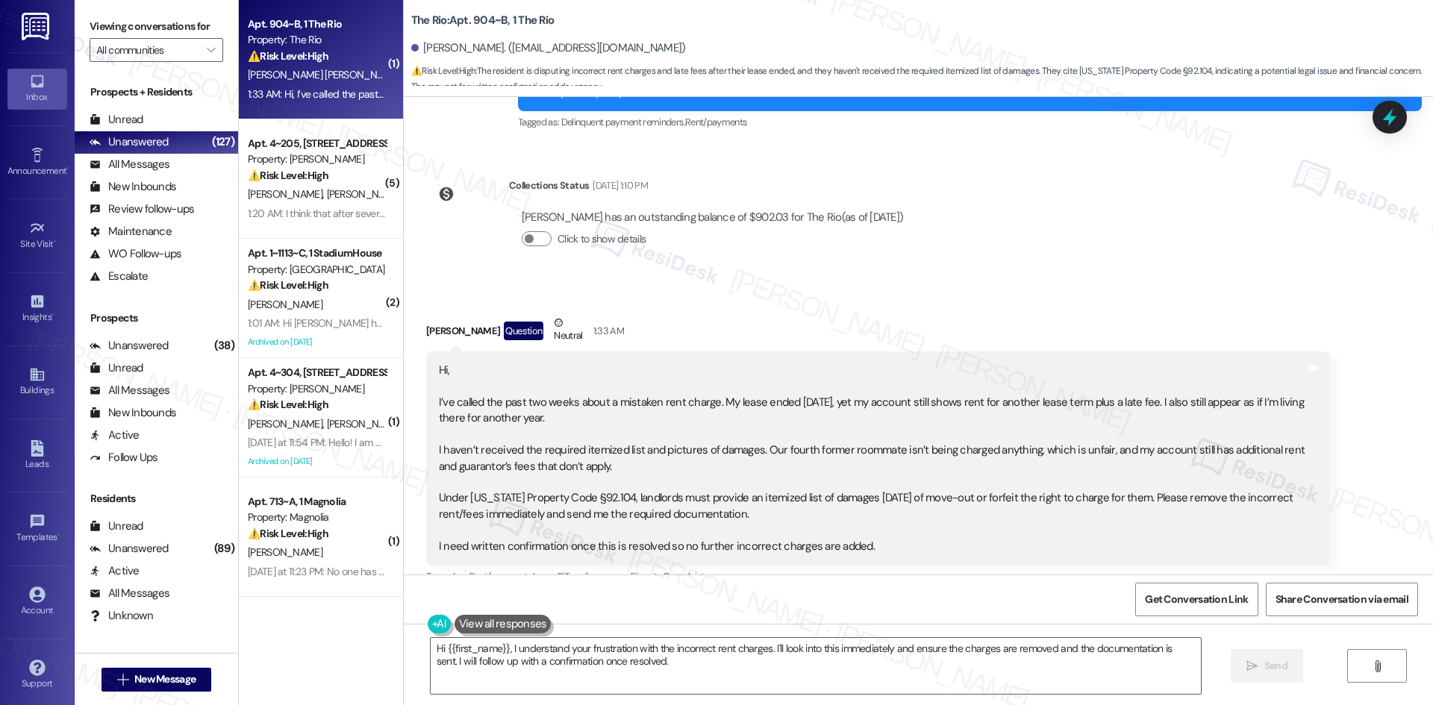
scroll to position [2005, 0]
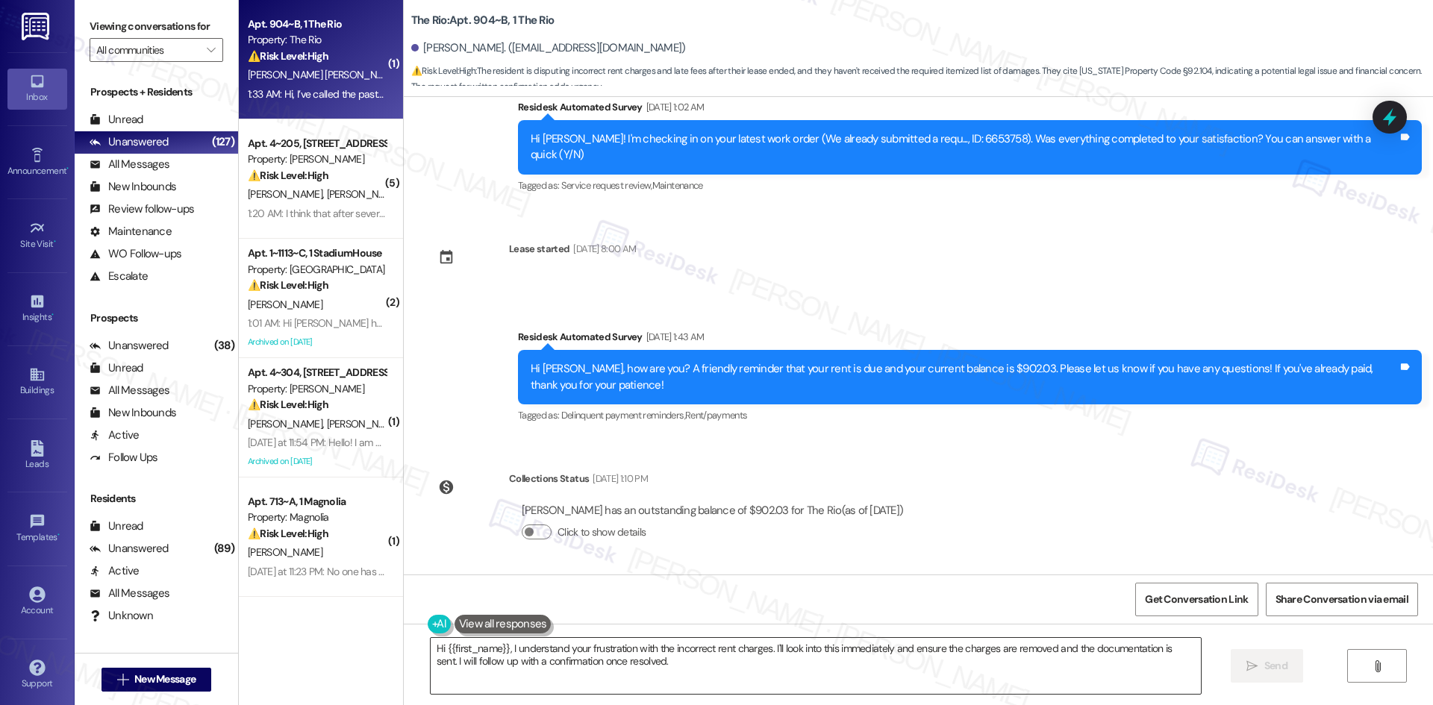
click at [649, 668] on textarea "Hi {{first_name}}, I understand your frustration with the incorrect rent charge…" at bounding box center [816, 666] width 770 height 56
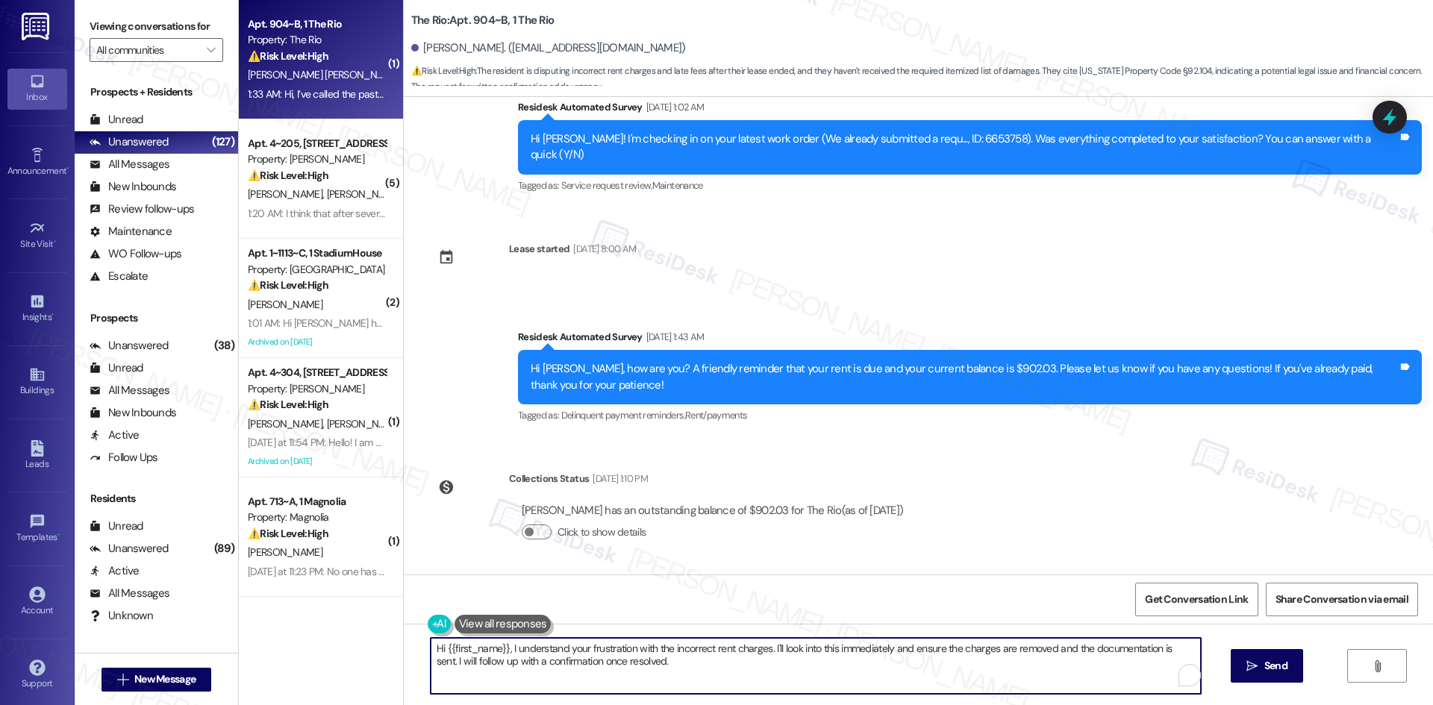
paste textarea "[PERSON_NAME], I understand your concern about the charges and missing document…"
type textarea "Hi [PERSON_NAME], I understand your concern about the charges and missing docum…"
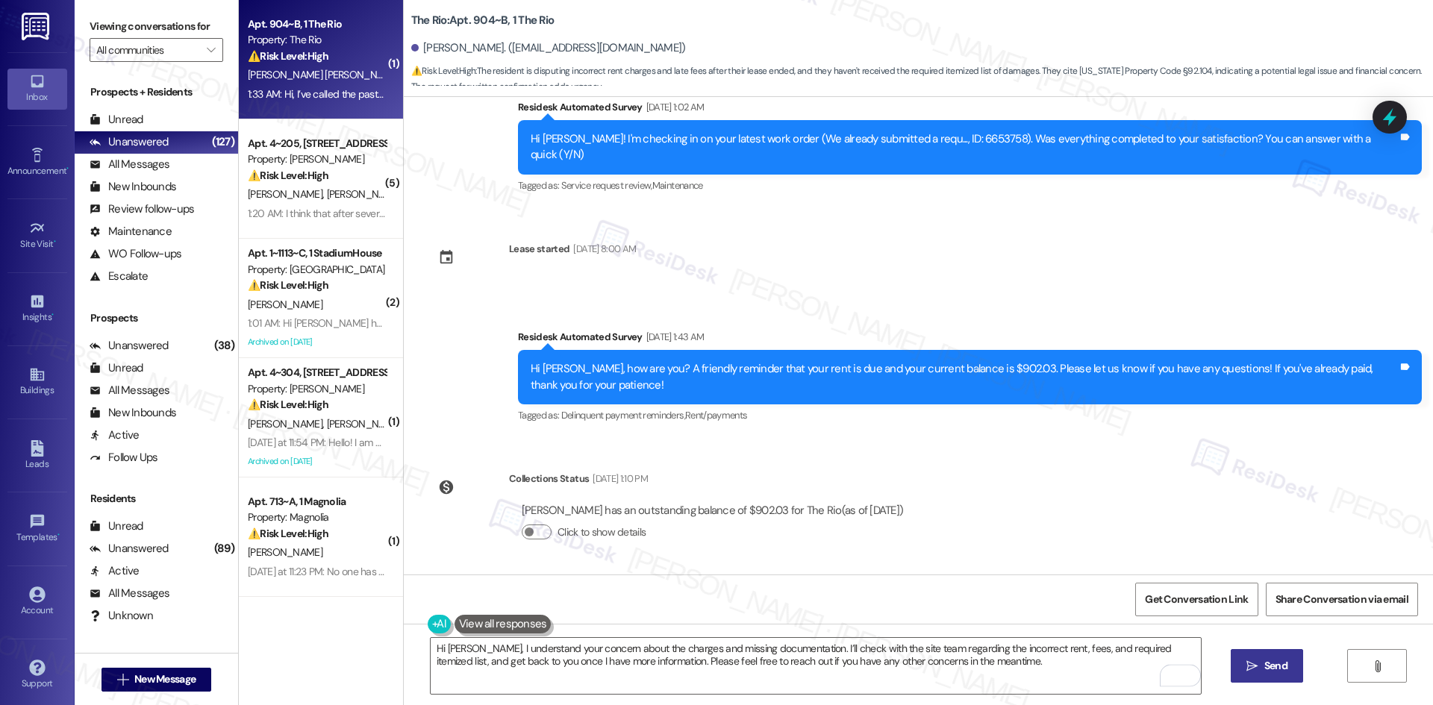
click at [1290, 681] on button " Send" at bounding box center [1267, 666] width 72 height 34
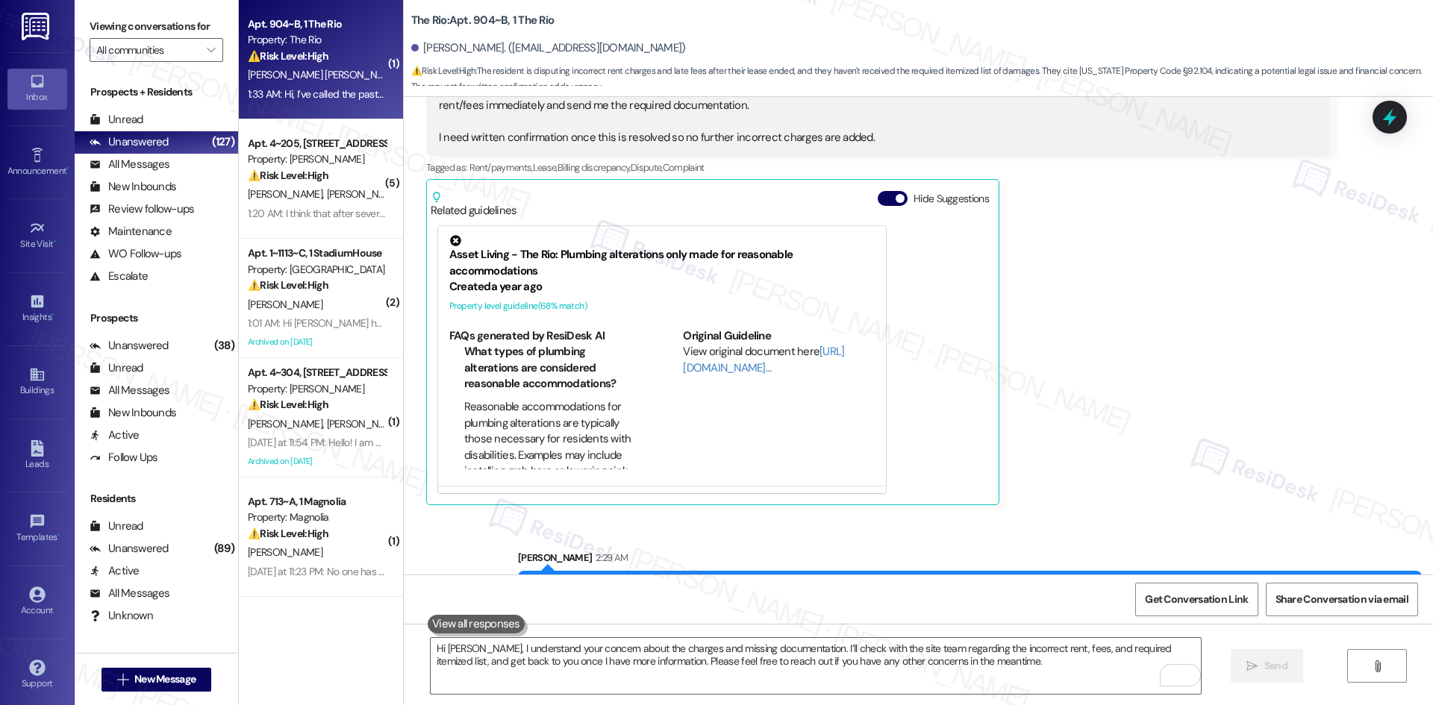
scroll to position [2722, 0]
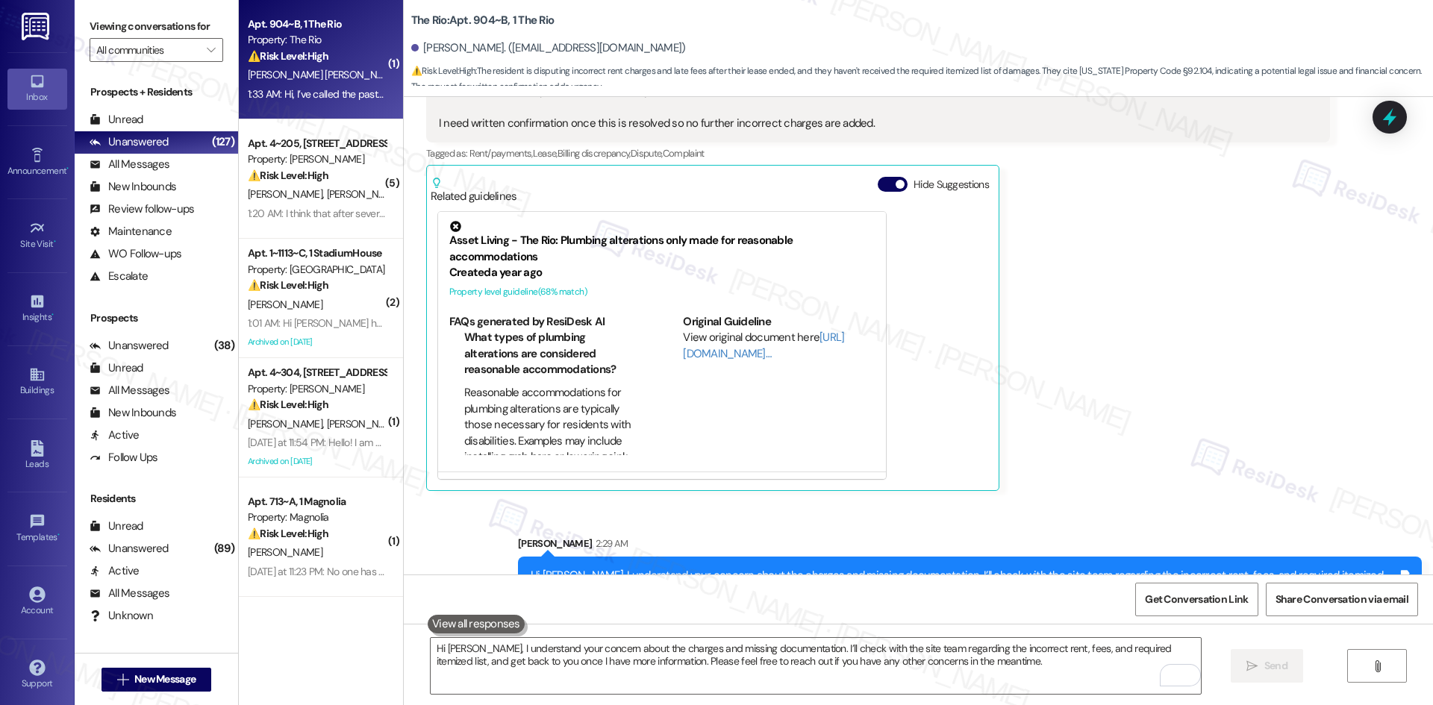
click at [1357, 318] on div "Received via SMS [PERSON_NAME] Question Neutral 1:33 AM Hi, I’ve called the pas…" at bounding box center [918, 180] width 1029 height 644
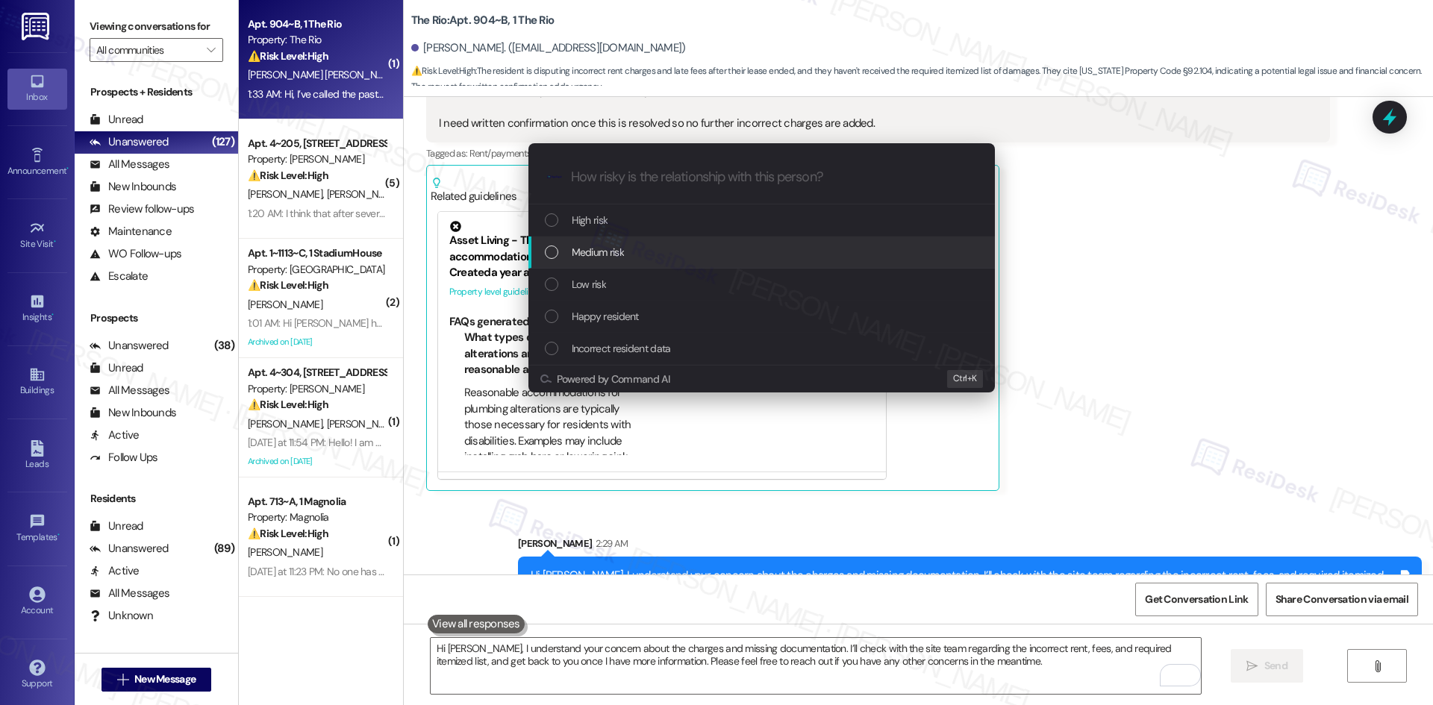
click at [643, 248] on div "Medium risk" at bounding box center [763, 252] width 437 height 16
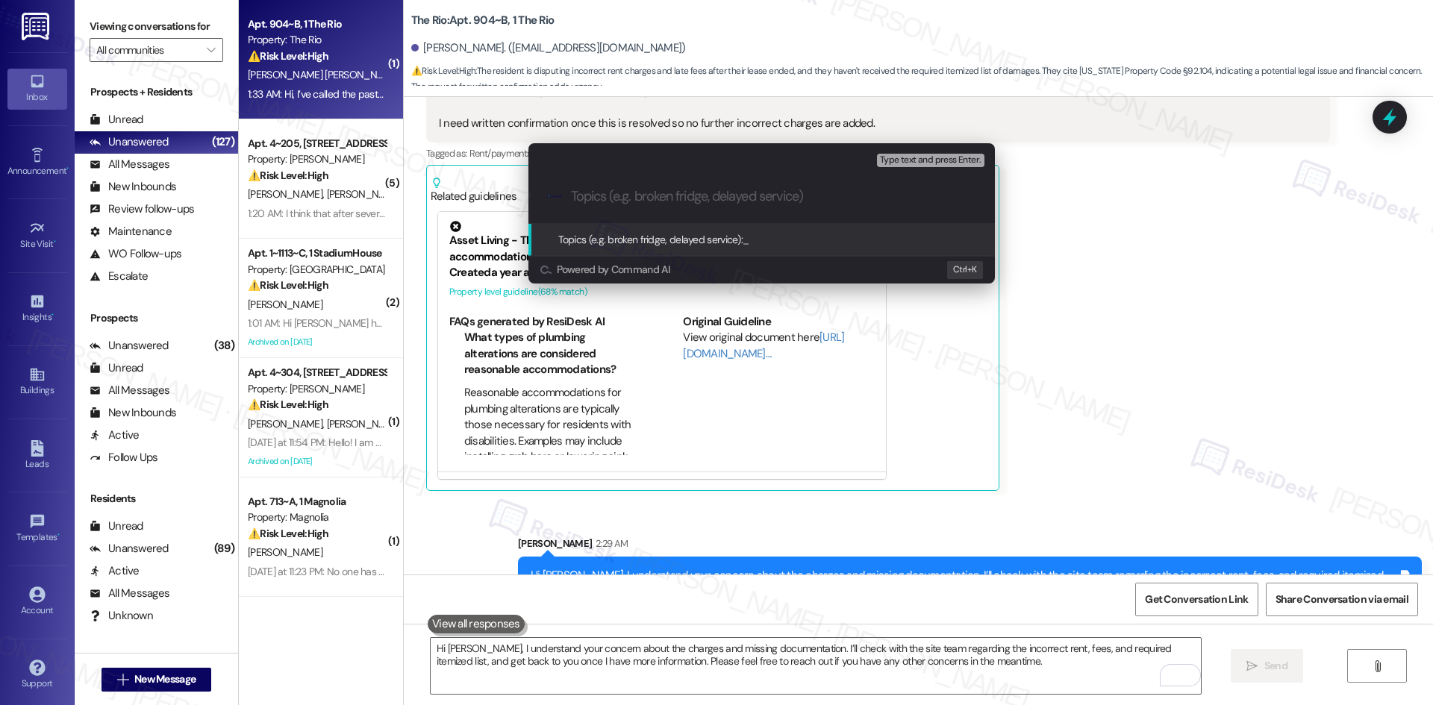
click at [708, 198] on input "Topics (e.g. broken fridge, delayed service)" at bounding box center [773, 197] width 405 height 16
paste input "Incorrect Rent Charges and Missing Move-Out Documentation"
type input "Incorrect Rent Charges and Missing Move-Out Documentation"
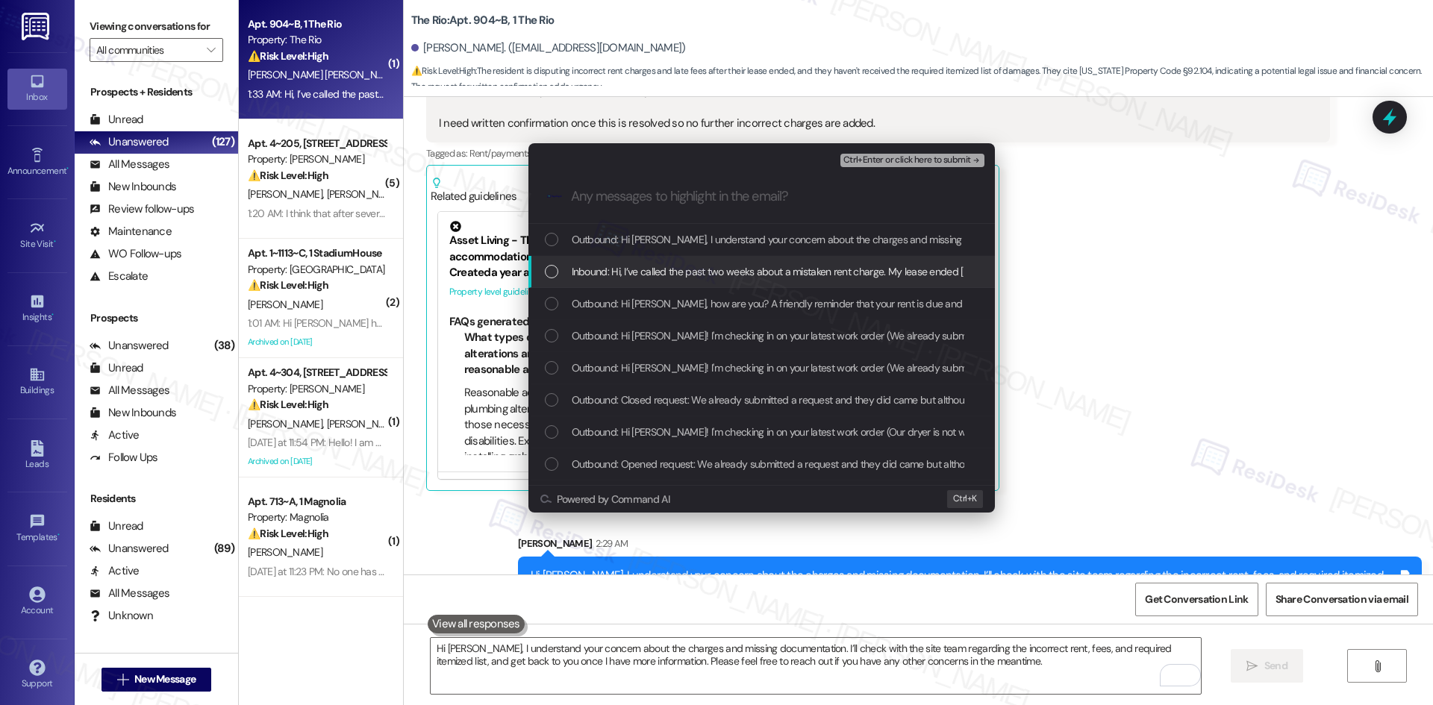
click at [738, 262] on div "Inbound: Hi, I’ve called the past two weeks about a mistaken rent charge. My le…" at bounding box center [761, 272] width 466 height 32
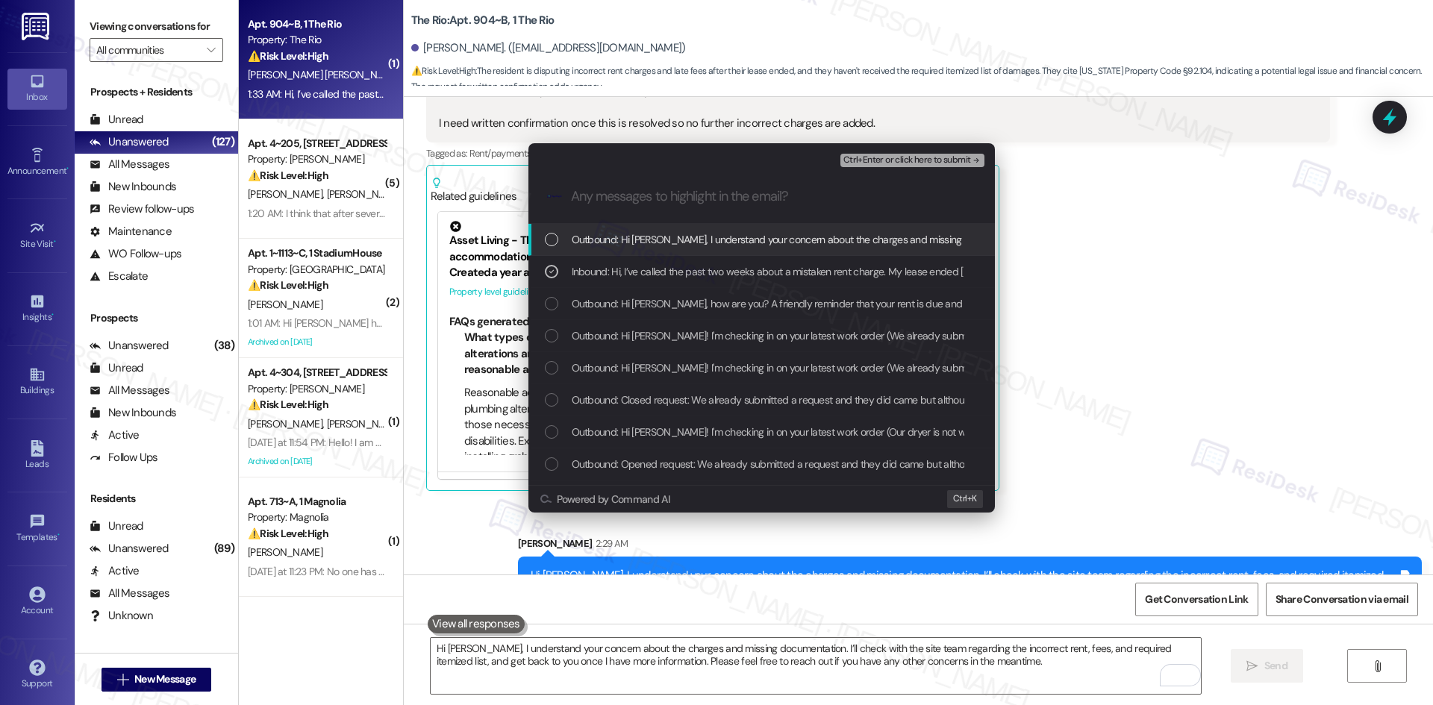
click at [955, 161] on span "Ctrl+Enter or click here to submit" at bounding box center [907, 160] width 128 height 10
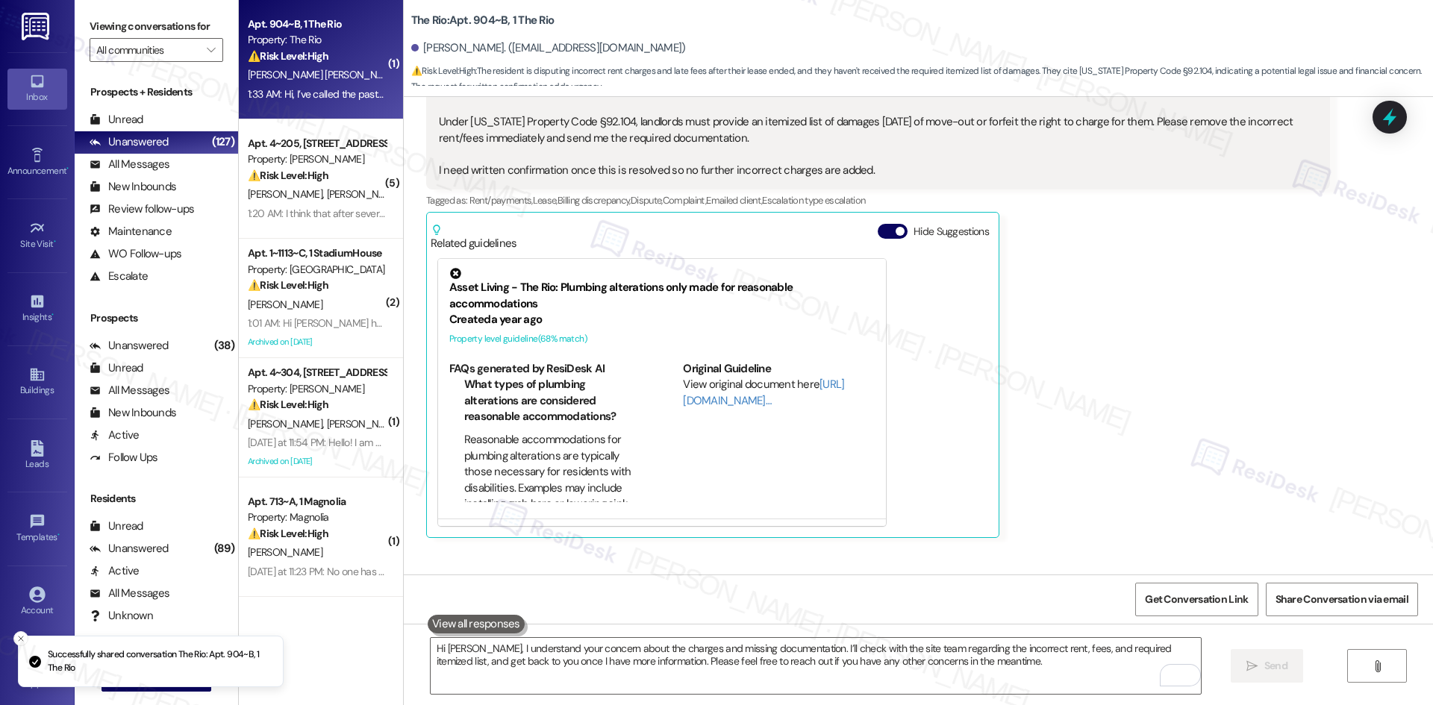
scroll to position [2744, 0]
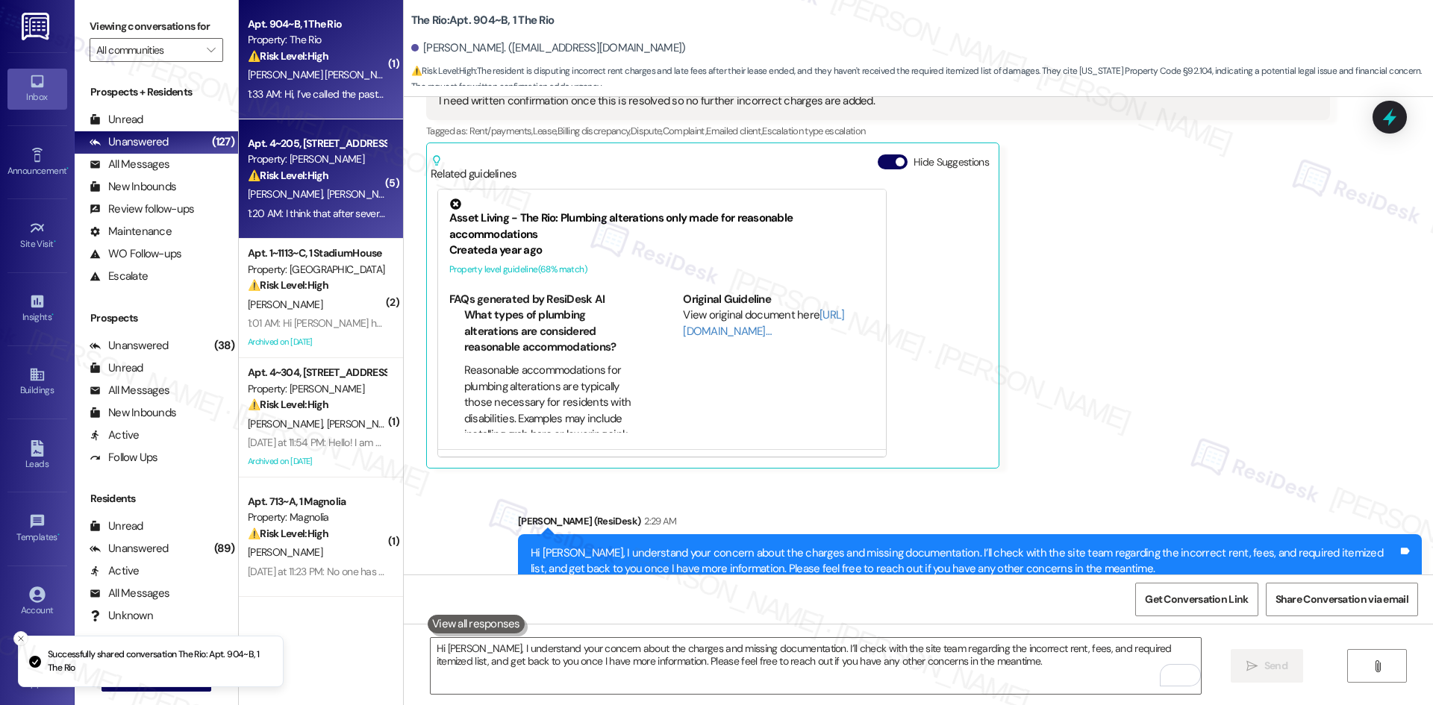
click at [326, 191] on span "[PERSON_NAME]" at bounding box center [363, 193] width 75 height 13
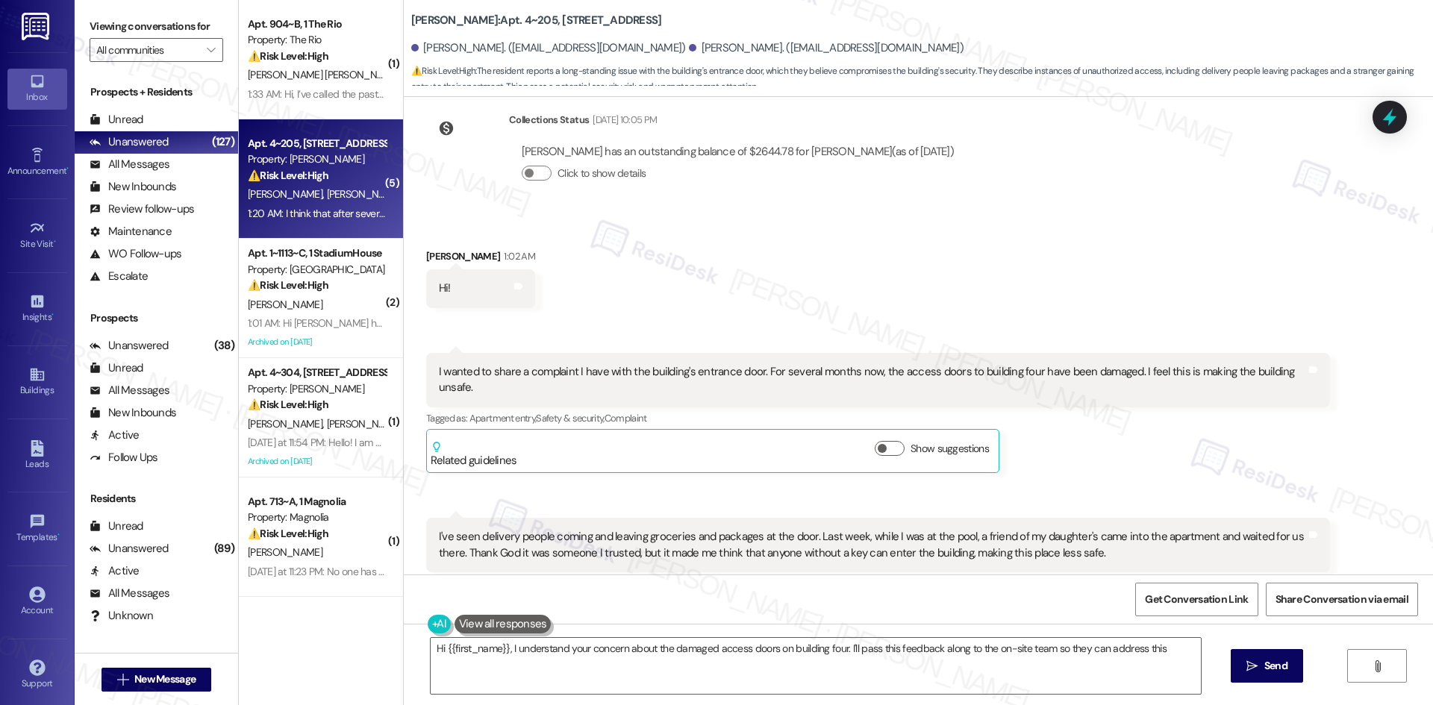
scroll to position [639, 0]
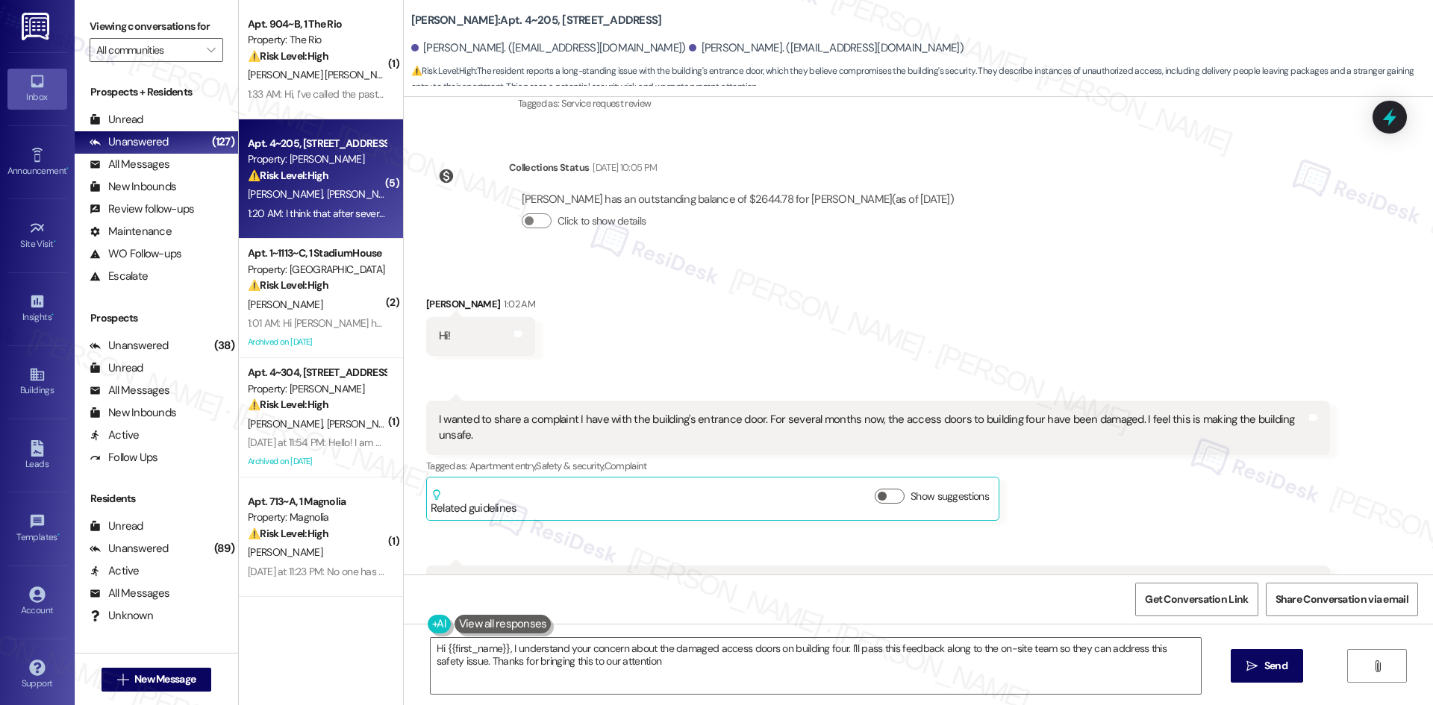
type textarea "Hi {{first_name}}, I understand your concern about the damaged access doors on …"
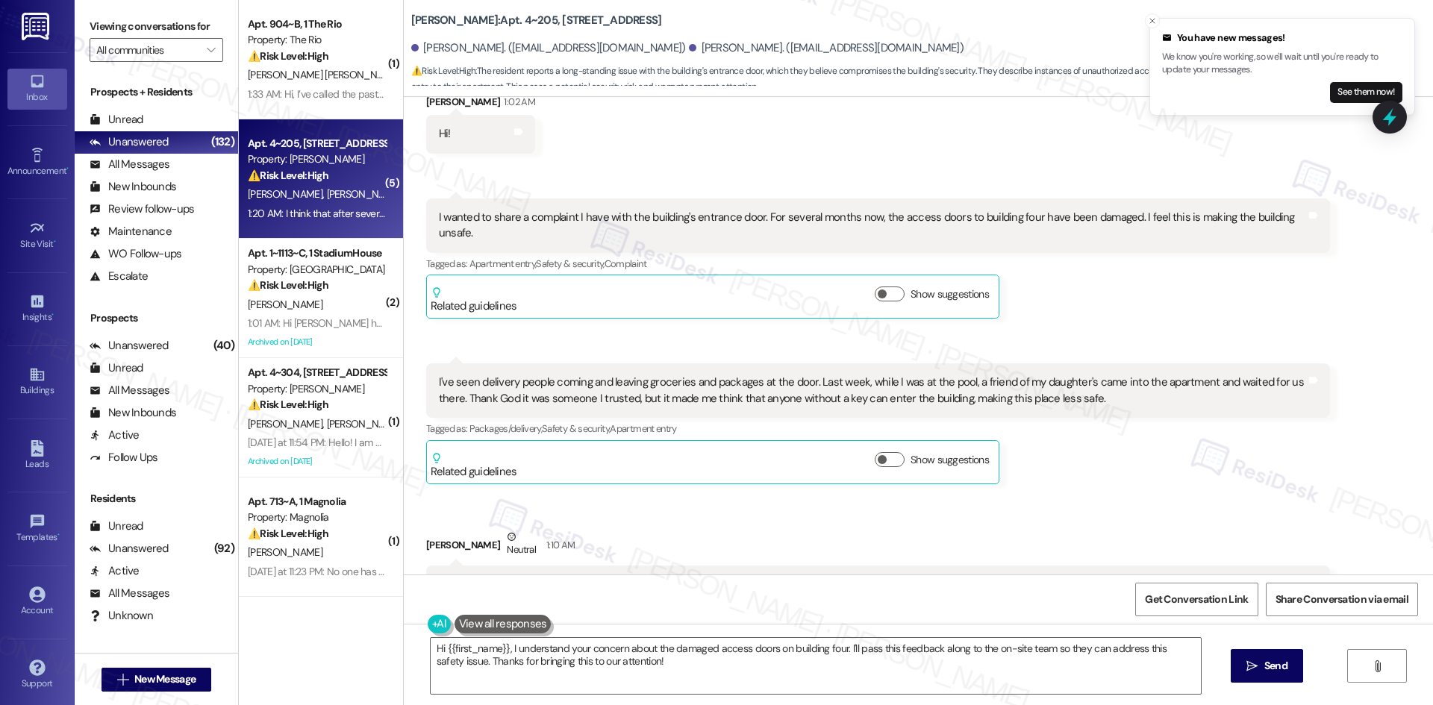
scroll to position [564, 0]
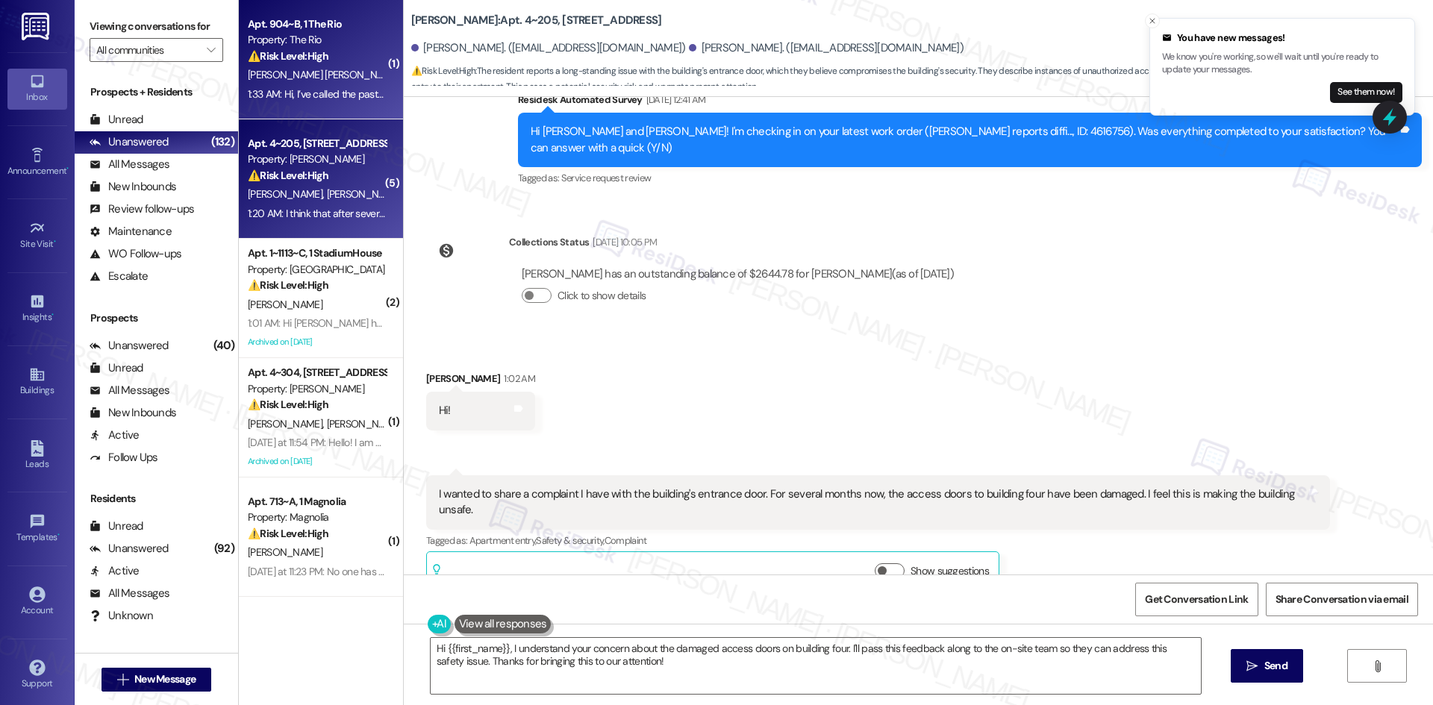
click at [272, 101] on div "1:33 AM: Hi, I’ve called the past two weeks about a mistaken rent charge. My le…" at bounding box center [316, 94] width 141 height 19
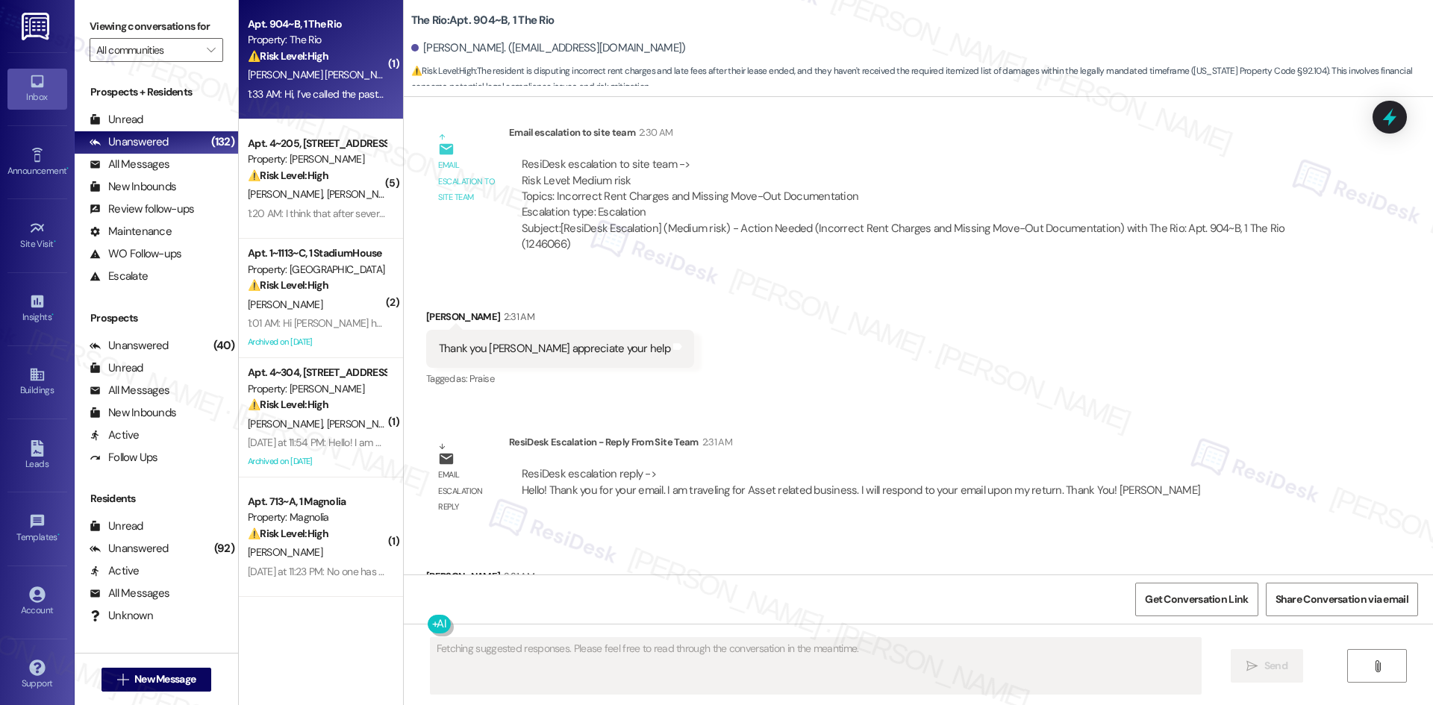
scroll to position [2993, 0]
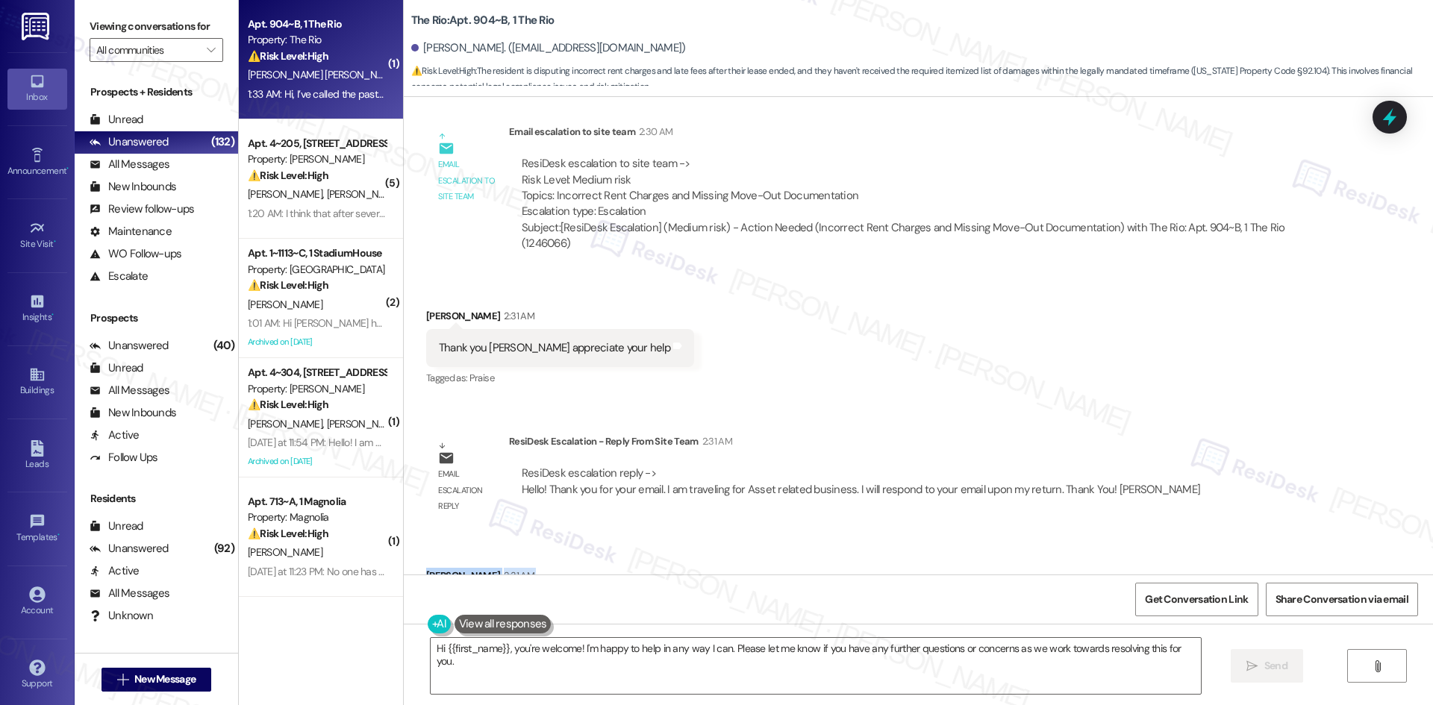
drag, startPoint x: 401, startPoint y: 507, endPoint x: 702, endPoint y: 540, distance: 302.5
click at [704, 541] on div "Received via SMS [PERSON_NAME] 2:31 AM Thank you [PERSON_NAME] appreciate your …" at bounding box center [918, 586] width 1029 height 104
copy div "[PERSON_NAME] 2:31 AM Thank you [PERSON_NAME] appreciate your help Tags and not…"
click at [614, 669] on textarea "Hi {{first_name}}, you're welcome! I'm happy to help in any way I can. Please l…" at bounding box center [816, 666] width 770 height 56
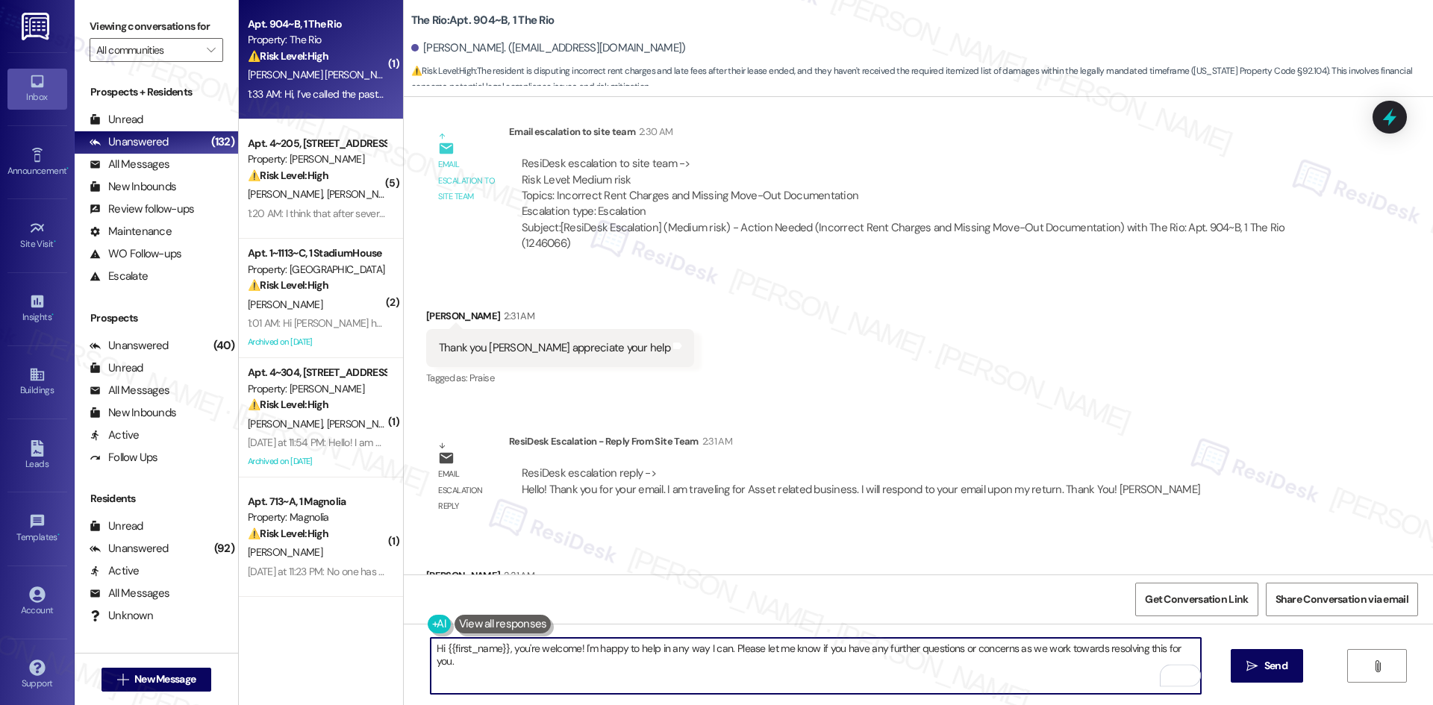
drag, startPoint x: 1187, startPoint y: 648, endPoint x: 502, endPoint y: 661, distance: 685.2
click at [376, 646] on div "( 1 ) Apt. 904~B, 1 The Rio Property: The Rio ⚠️ Risk Level: High The resident …" at bounding box center [836, 352] width 1194 height 705
paste textarea "You’re welcome, [PERSON_NAME]! I’m glad I could help"
drag, startPoint x: 672, startPoint y: 652, endPoint x: 547, endPoint y: 656, distance: 125.4
click at [547, 656] on textarea "You’re welcome, [PERSON_NAME]! I’m glad I could help." at bounding box center [816, 666] width 770 height 56
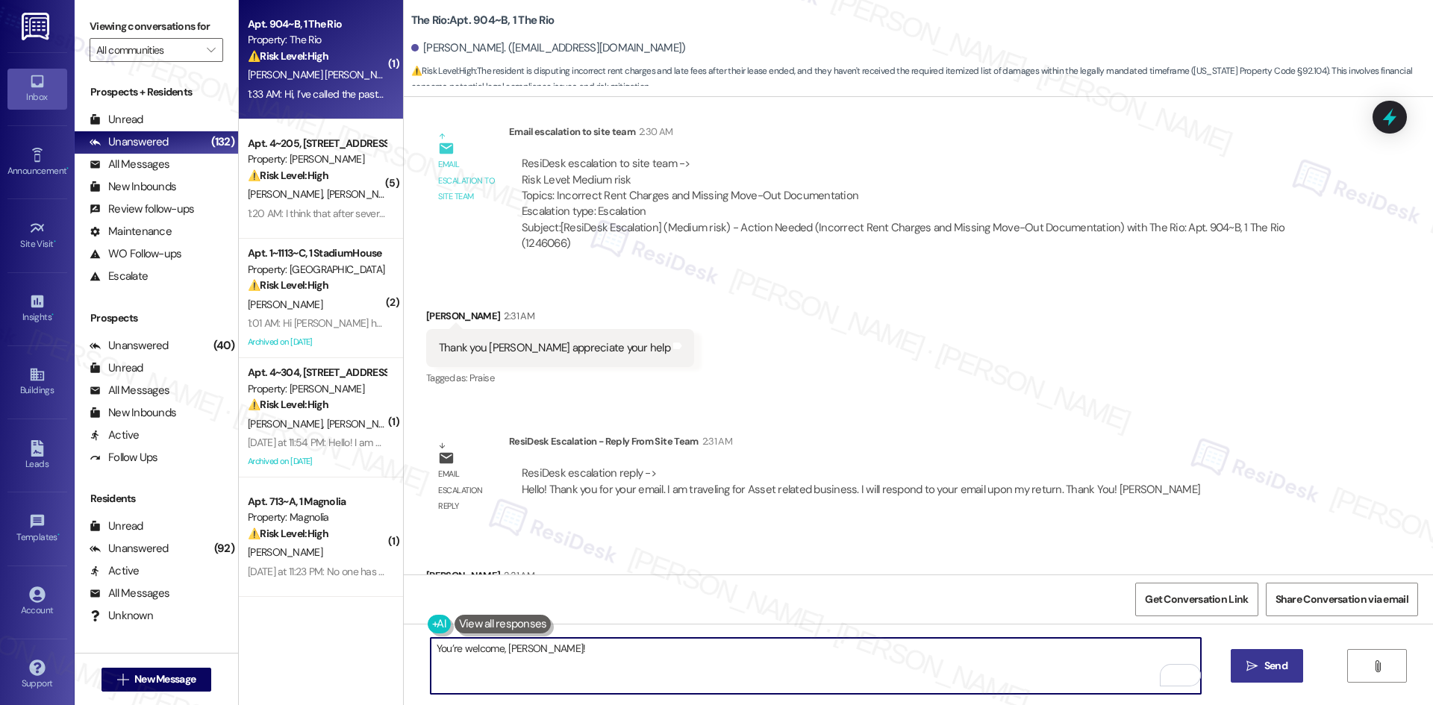
type textarea "You’re welcome, [PERSON_NAME]!"
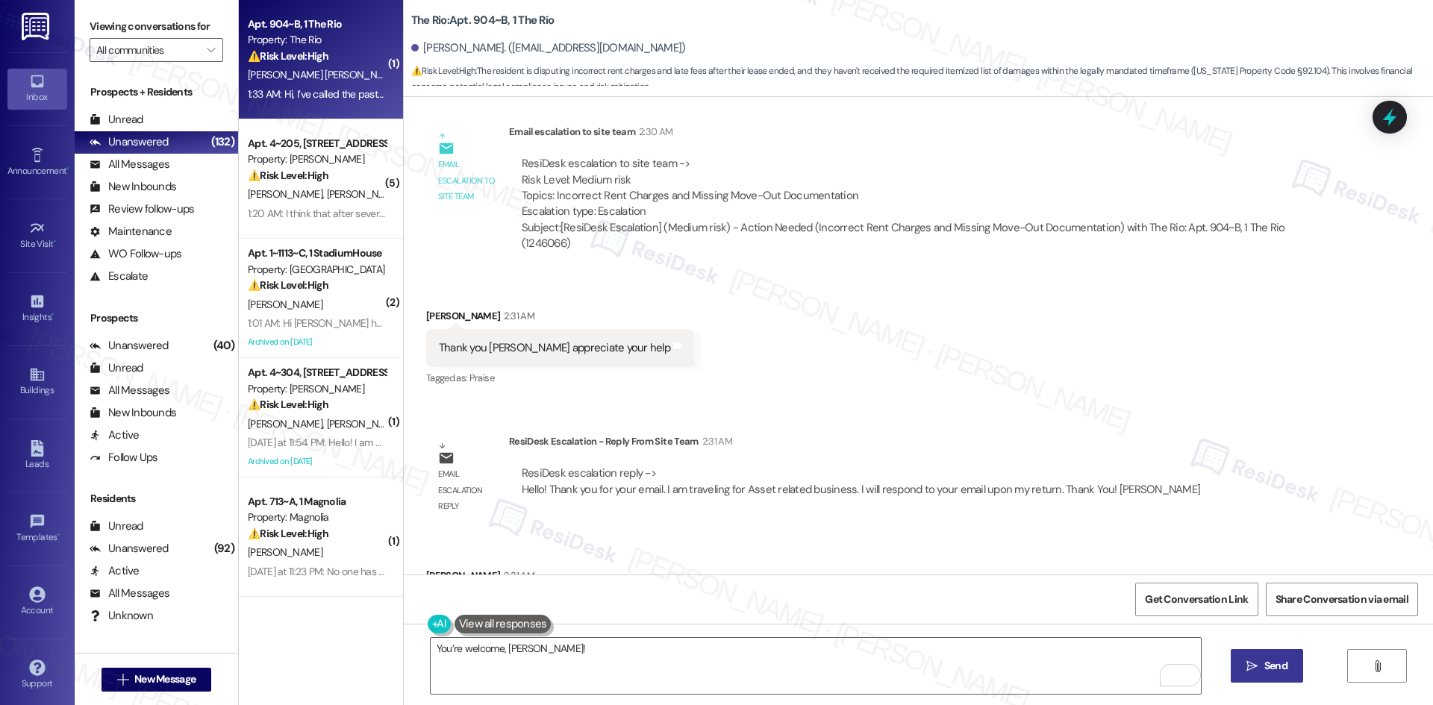
click at [1253, 666] on icon "" at bounding box center [1251, 666] width 11 height 12
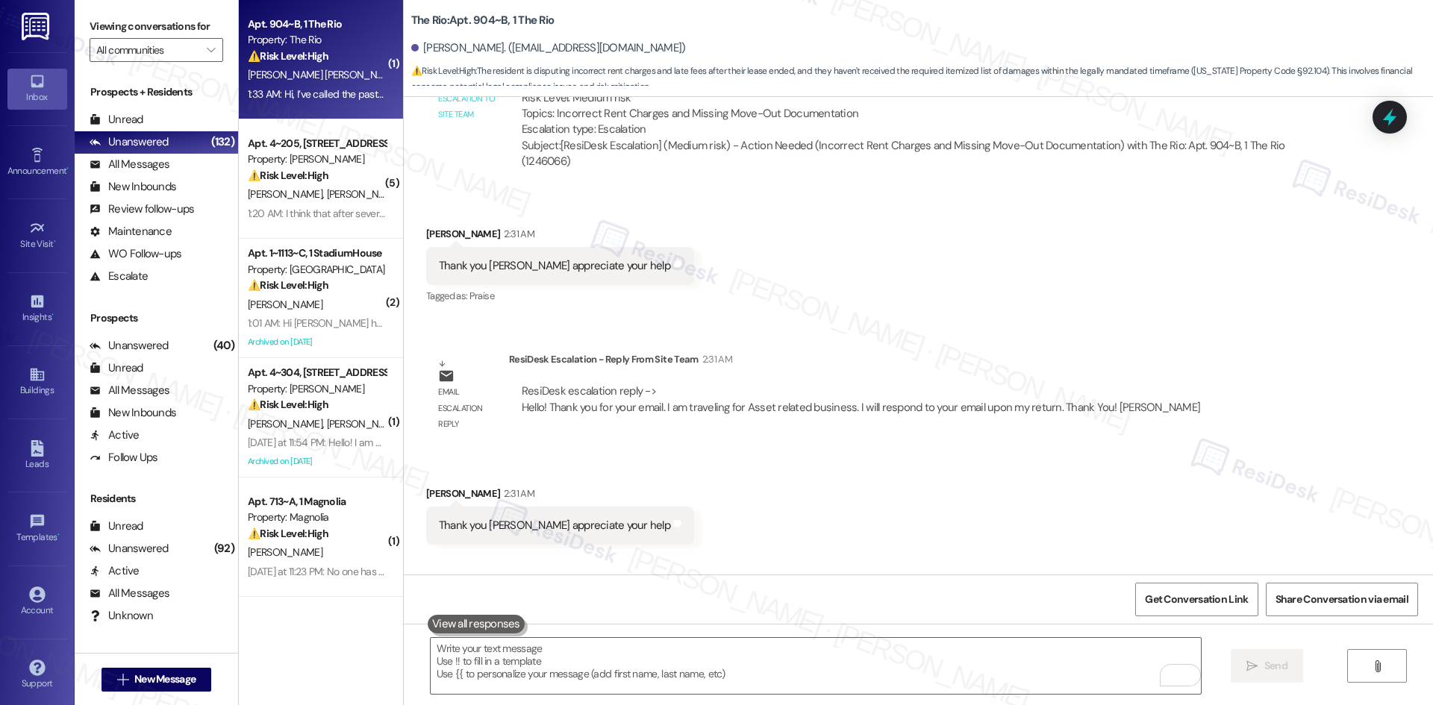
scroll to position [3098, 0]
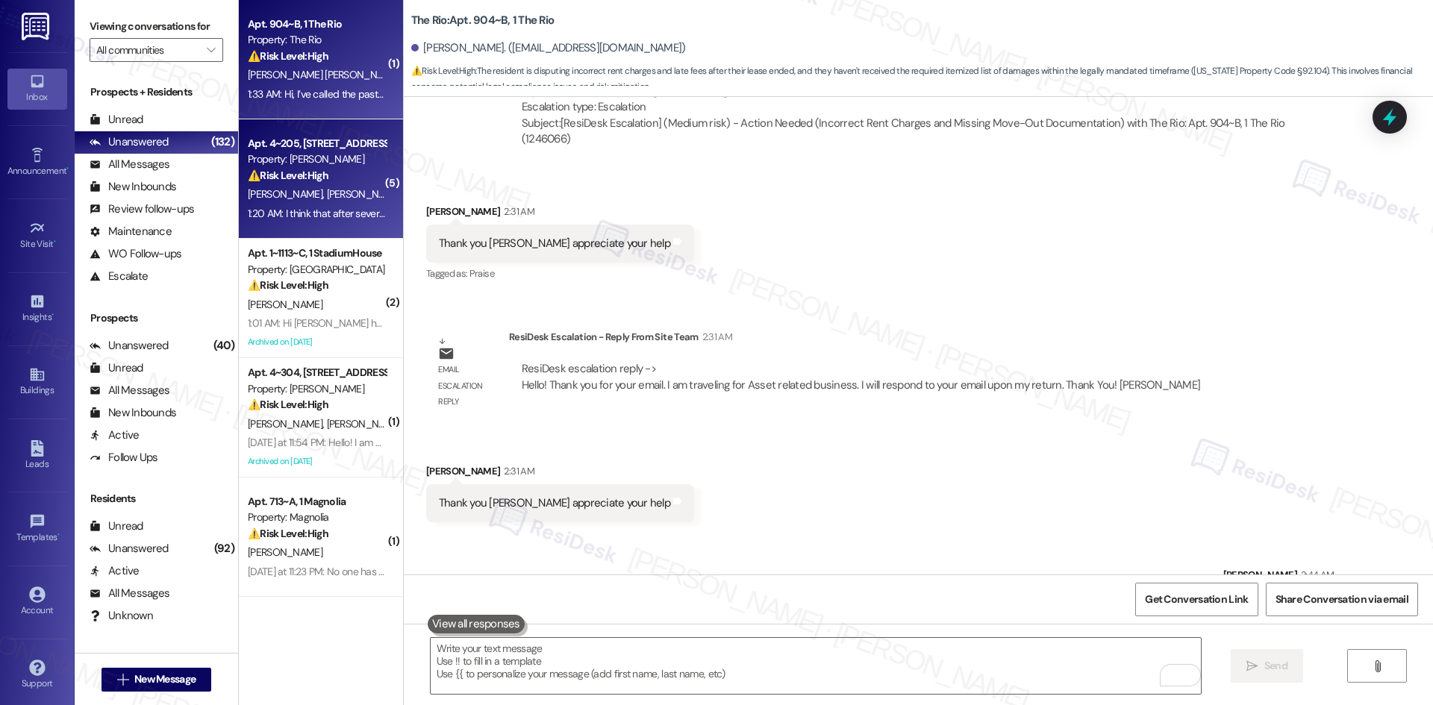
click at [317, 181] on strong "⚠️ Risk Level: High" at bounding box center [288, 175] width 81 height 13
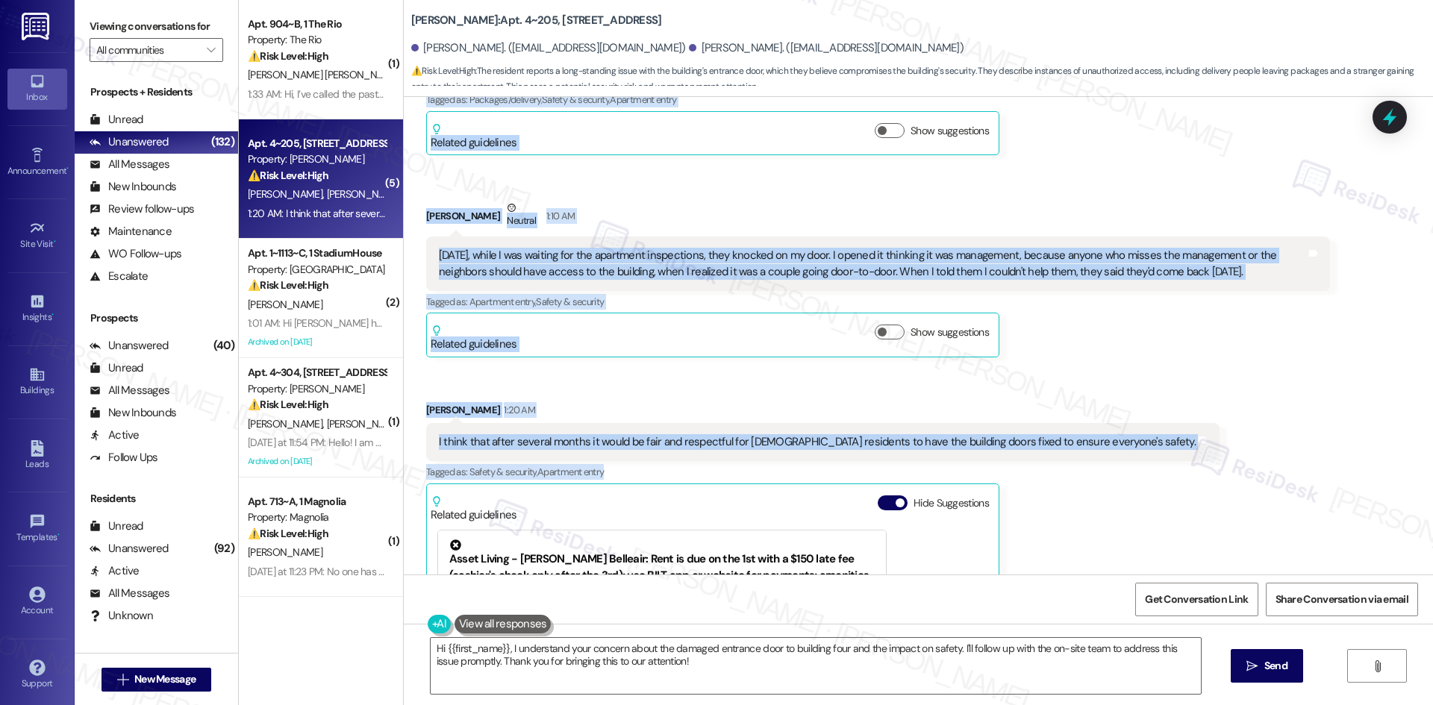
scroll to position [1236, 0]
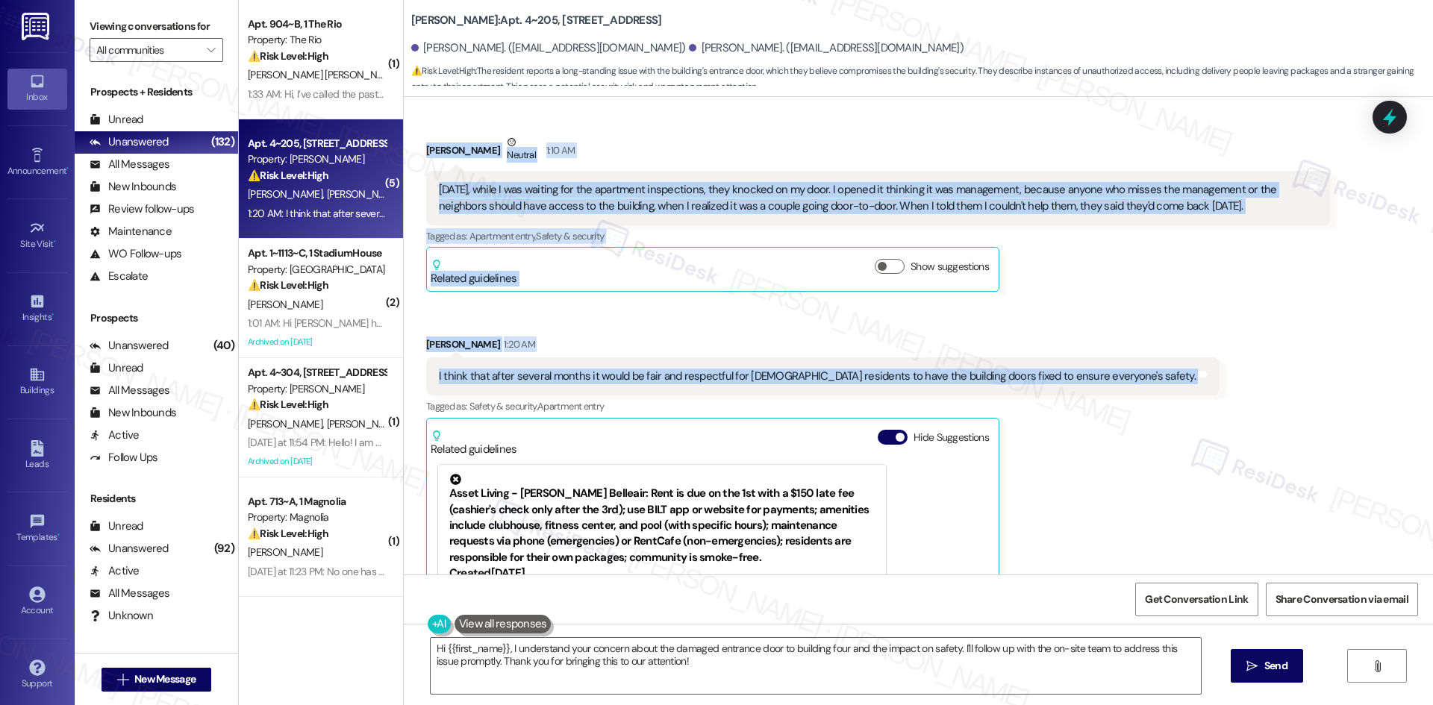
drag, startPoint x: 402, startPoint y: 204, endPoint x: 1153, endPoint y: 353, distance: 765.4
click at [1153, 353] on div "Received via SMS [PERSON_NAME] 1:02 AM Hi! Tags and notes Received via SMS 1:04…" at bounding box center [918, 211] width 1029 height 1090
copy div "[PERSON_NAME] 1:02 AM Hi! Tags and notes Received via SMS 1:04 AM [PERSON_NAME]…"
drag, startPoint x: 1172, startPoint y: 315, endPoint x: 1168, endPoint y: 328, distance: 14.2
click at [1172, 315] on div "Received via SMS [PERSON_NAME] 1:02 AM Hi! Tags and notes Received via SMS 1:04…" at bounding box center [918, 211] width 1029 height 1090
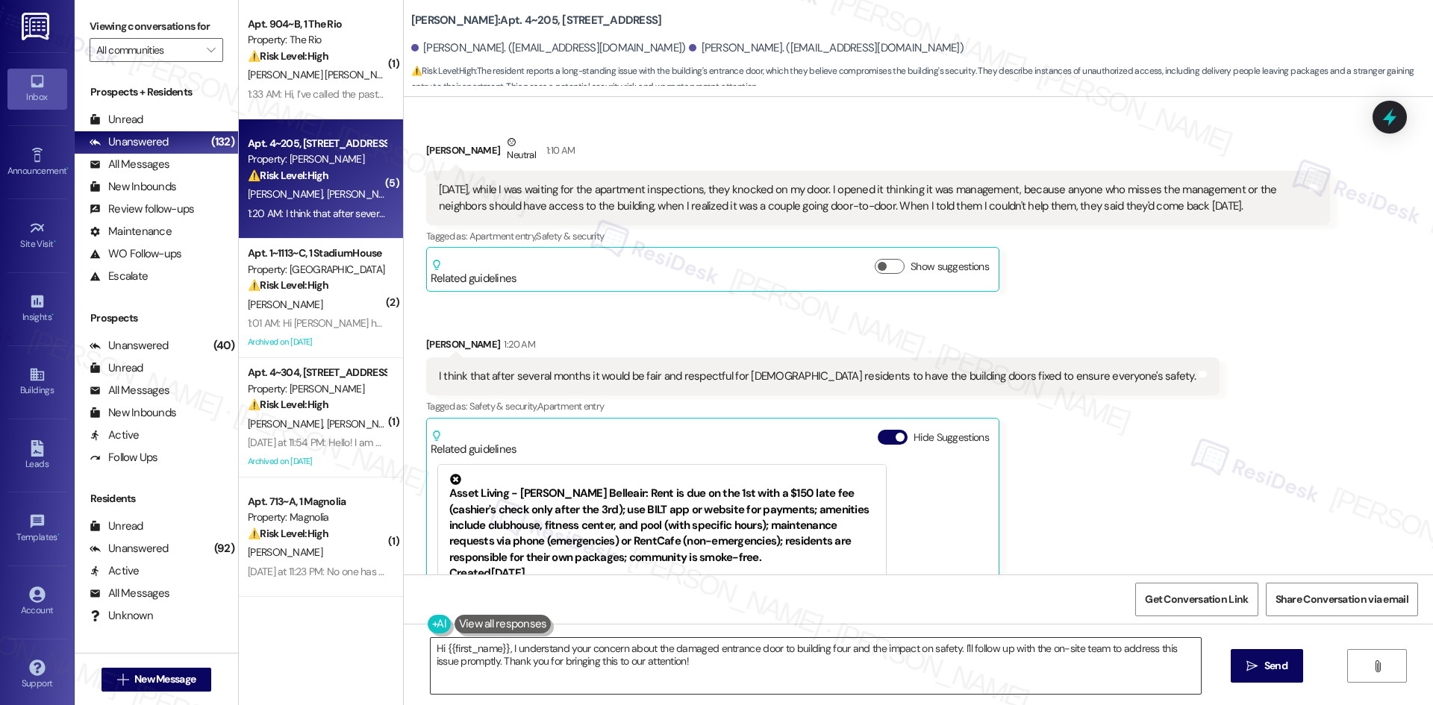
click at [838, 666] on textarea "Hi {{first_name}}, I understand your concern about the damaged entrance door to…" at bounding box center [816, 666] width 770 height 56
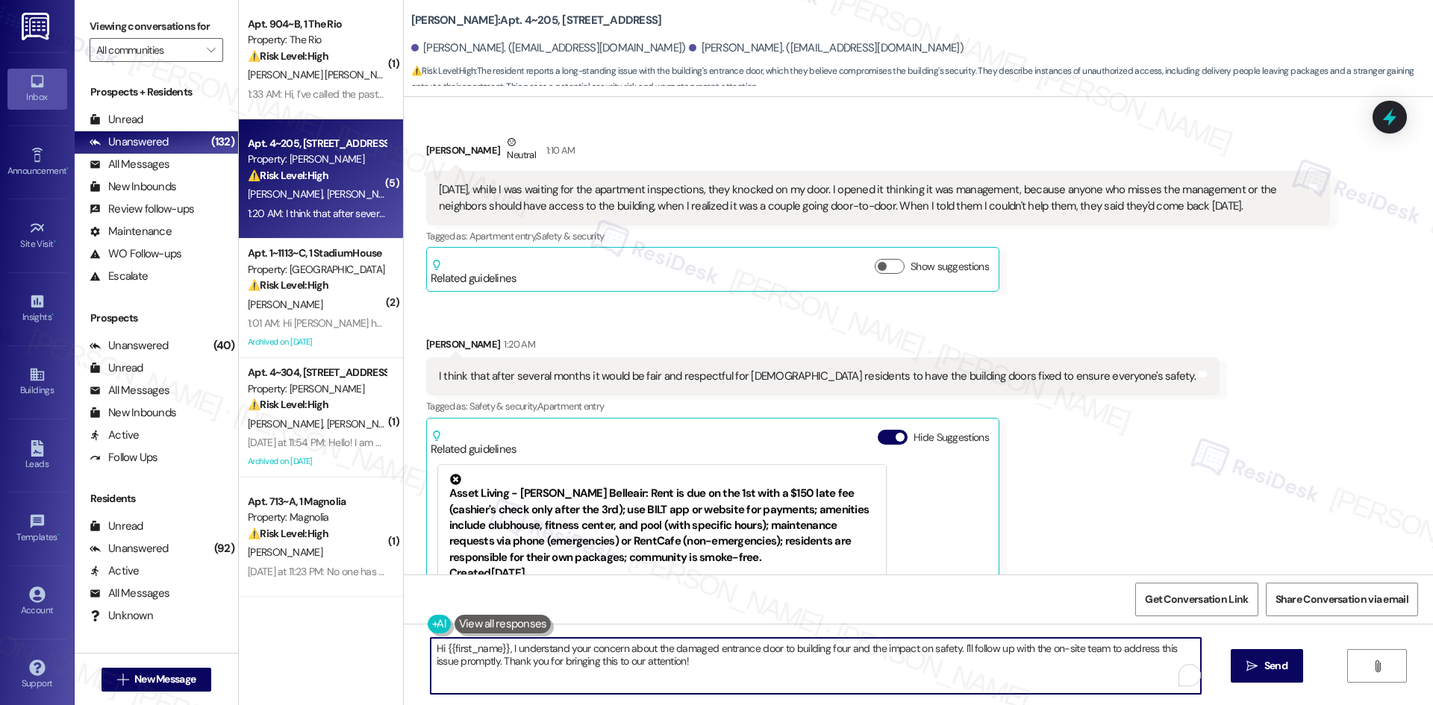
paste textarea "Sandra, I understand your concern about the damaged building entrance doors and…"
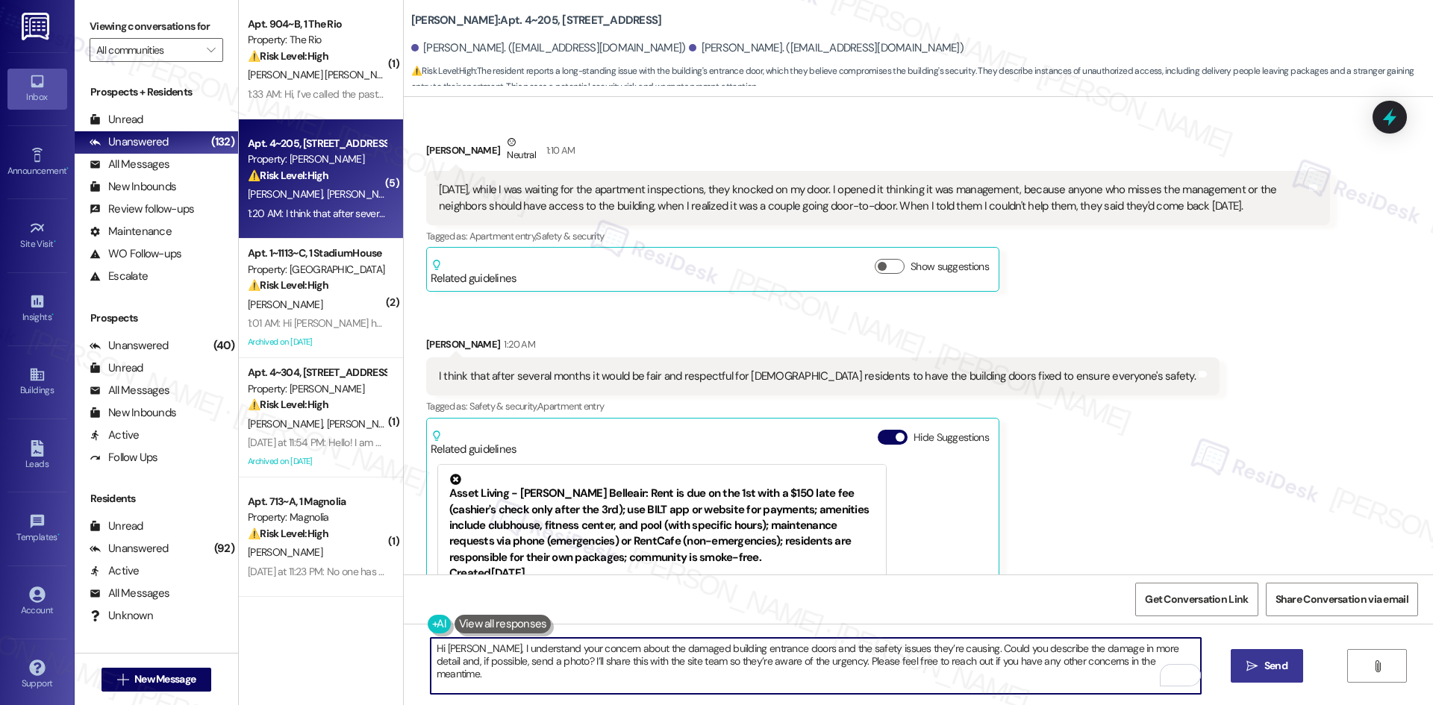
type textarea "Hi Sandra, I understand your concern about the damaged building entrance doors …"
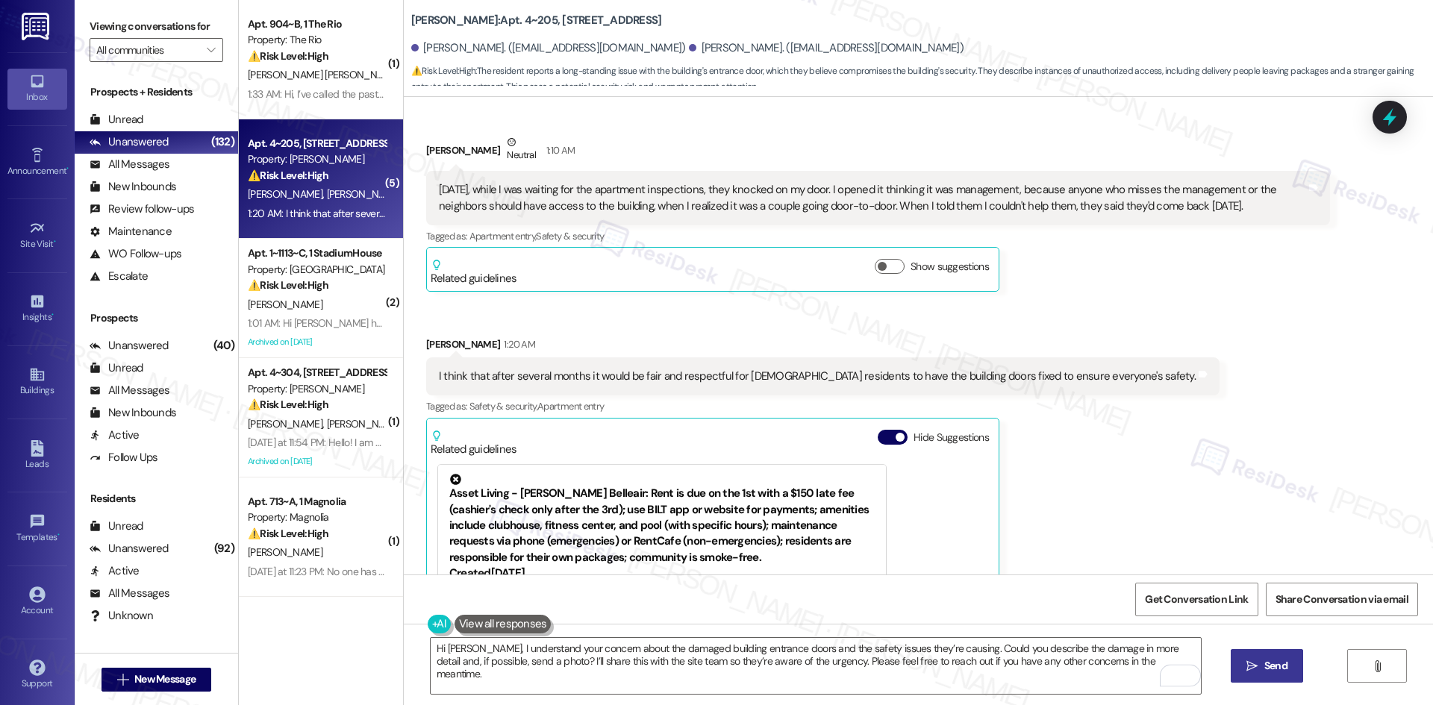
click at [1282, 669] on span "Send" at bounding box center [1275, 666] width 23 height 16
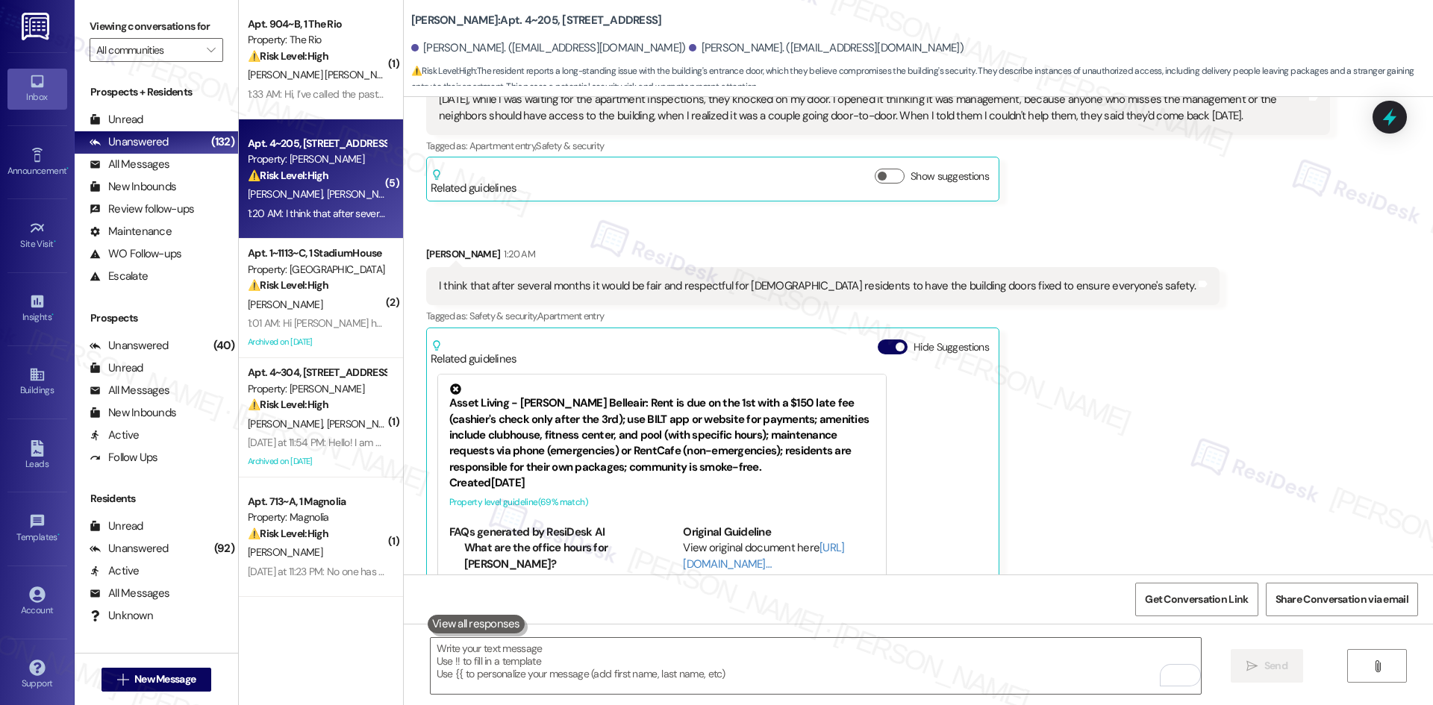
scroll to position [1505, 0]
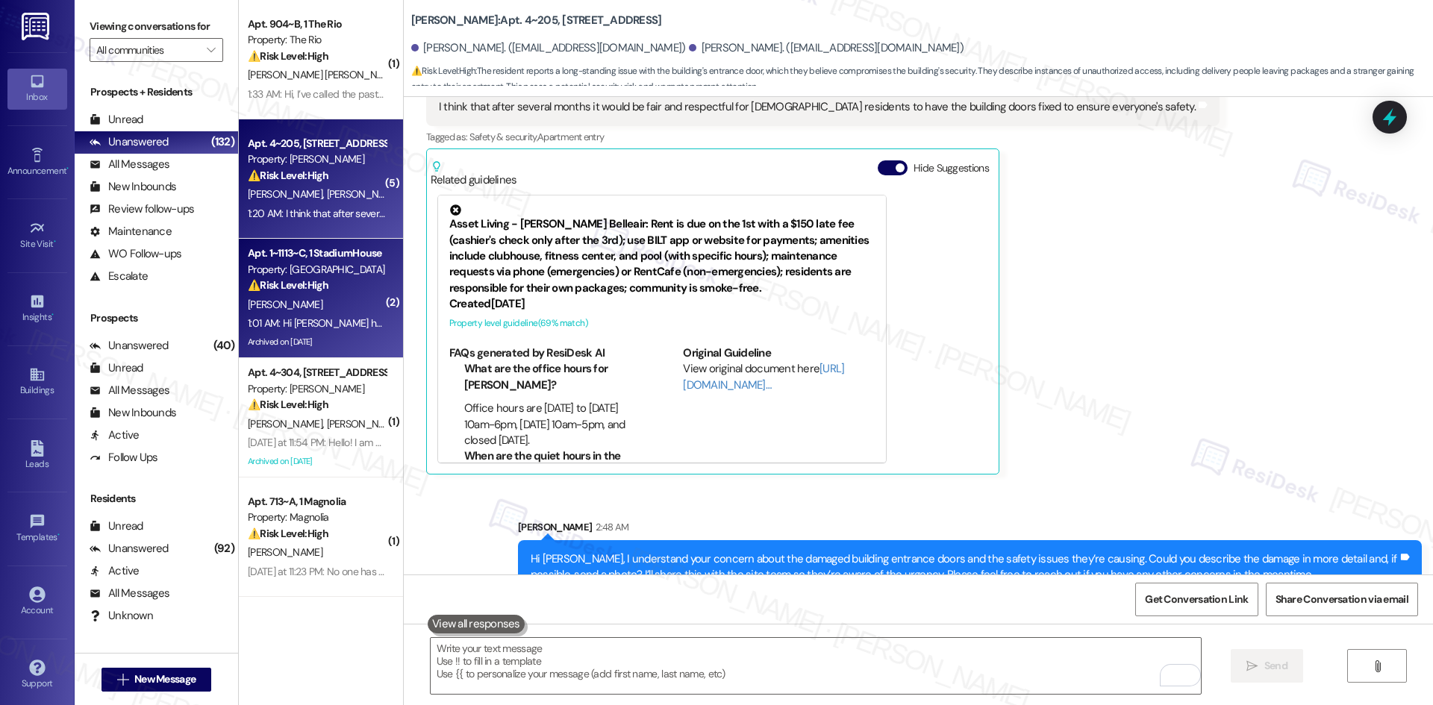
click at [257, 303] on span "[PERSON_NAME]" at bounding box center [285, 304] width 75 height 13
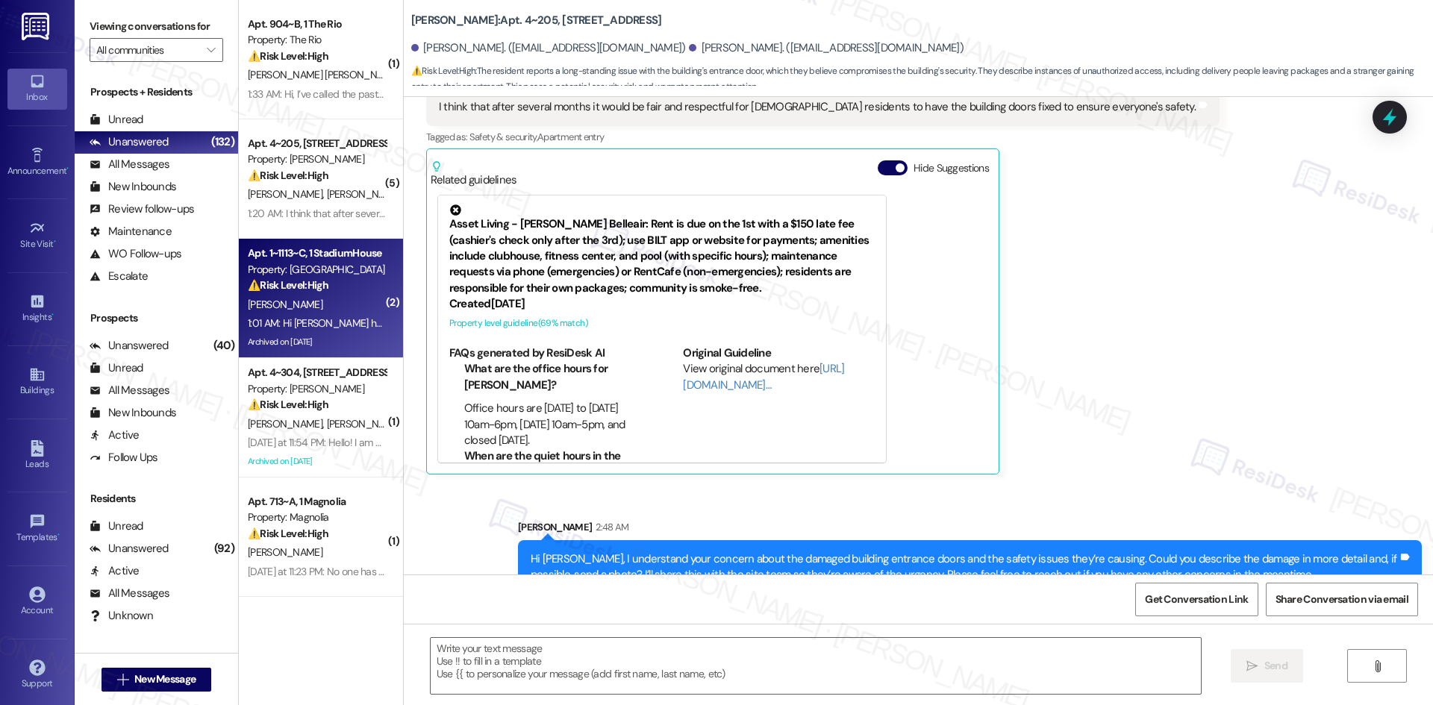
type textarea "Fetching suggested responses. Please feel free to read through the conversation…"
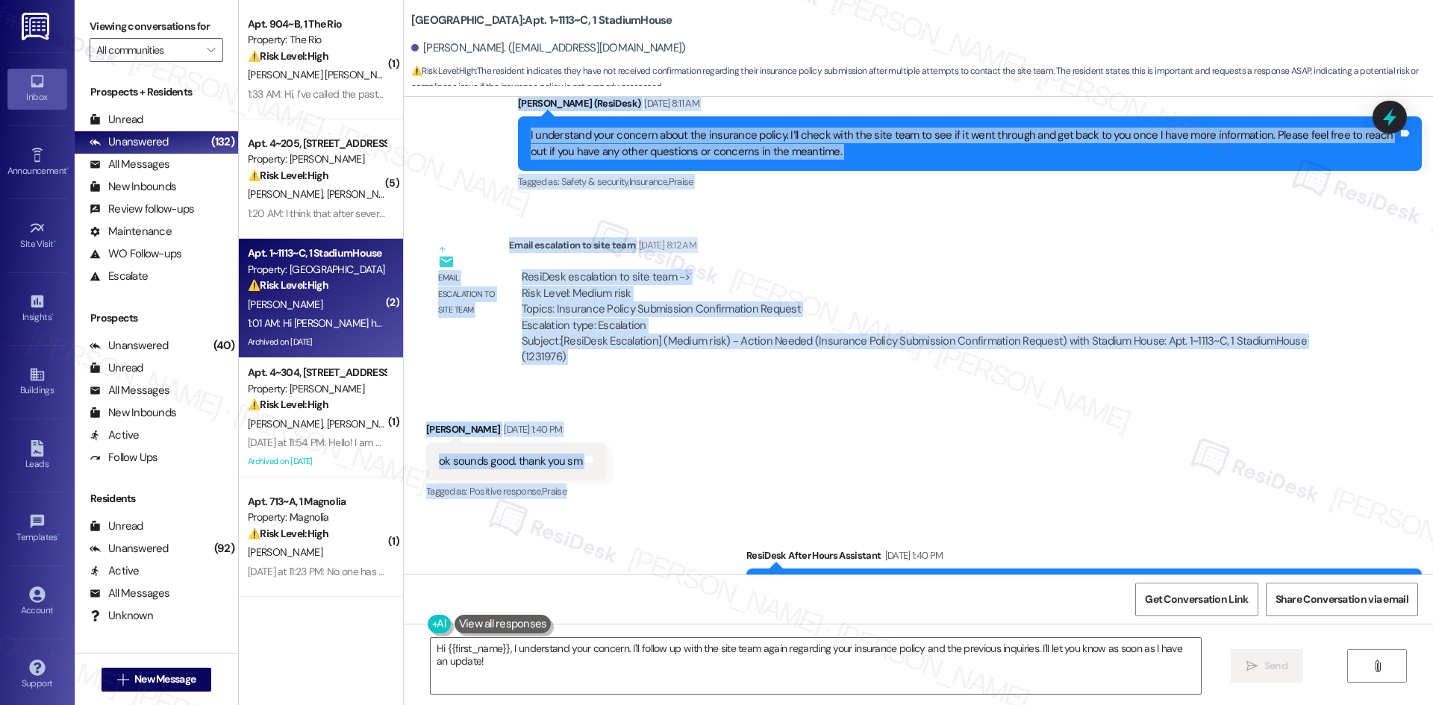
scroll to position [15326, 0]
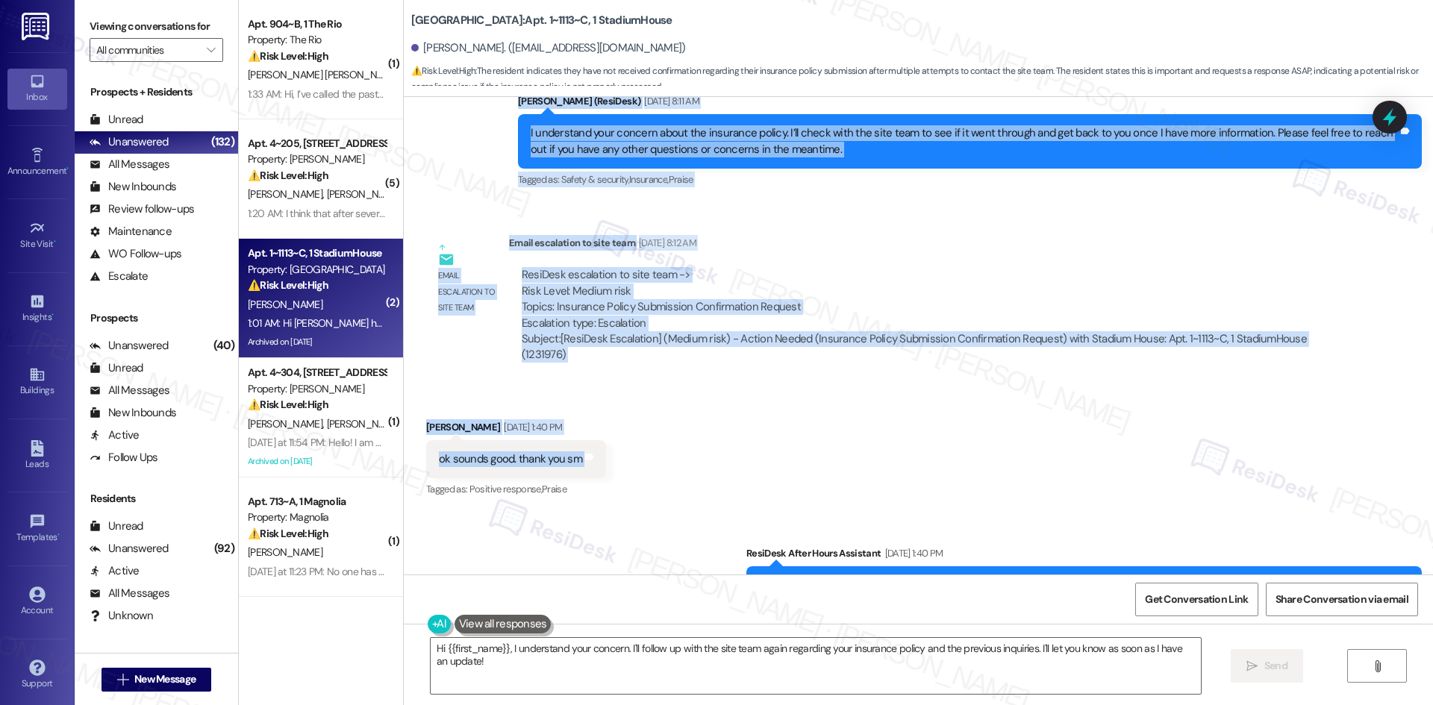
drag, startPoint x: 419, startPoint y: 257, endPoint x: 629, endPoint y: 327, distance: 220.9
click at [629, 327] on div "WO Opened request: Dryer filte... Aug 16, 2024 at 4:16 PM Status : Completed Sh…" at bounding box center [918, 336] width 1029 height 478
copy div "i also sent in the insurance policy for this yr if you could check if it went t…"
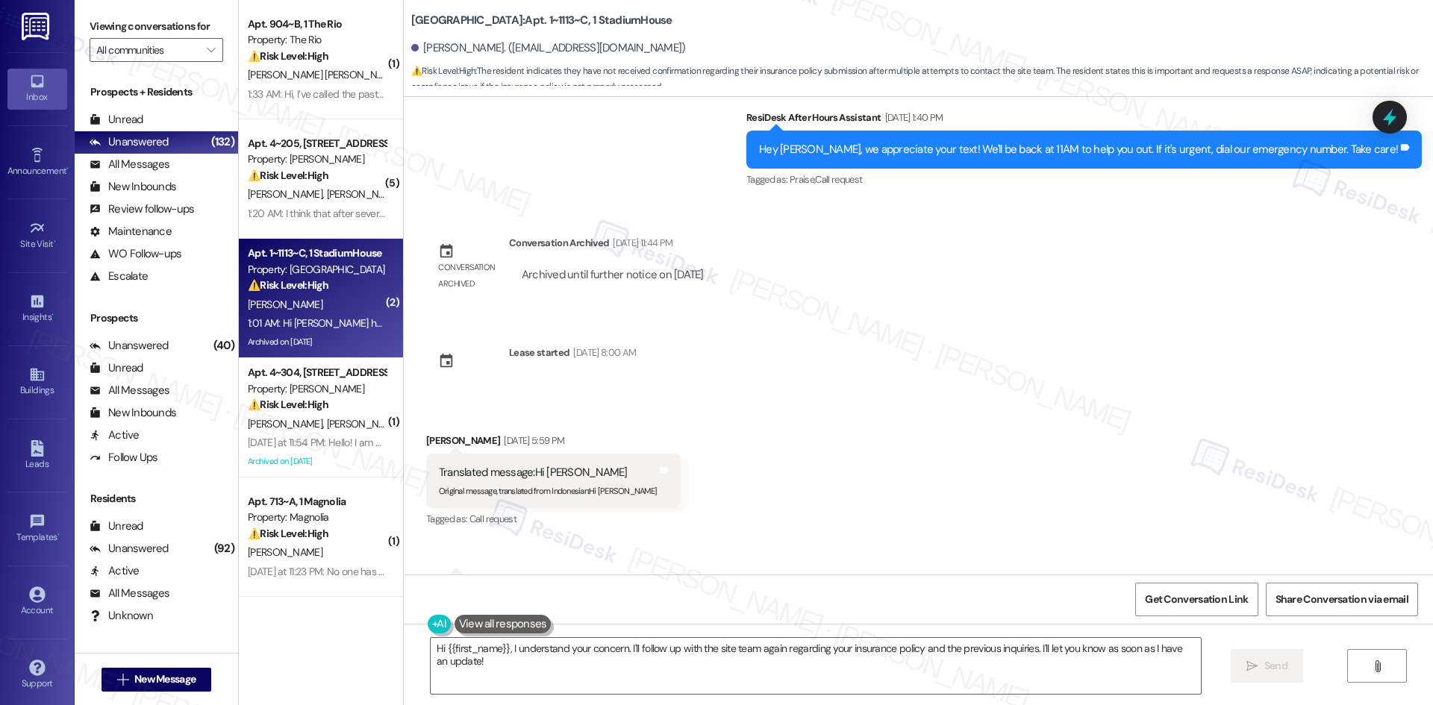
scroll to position [15774, 0]
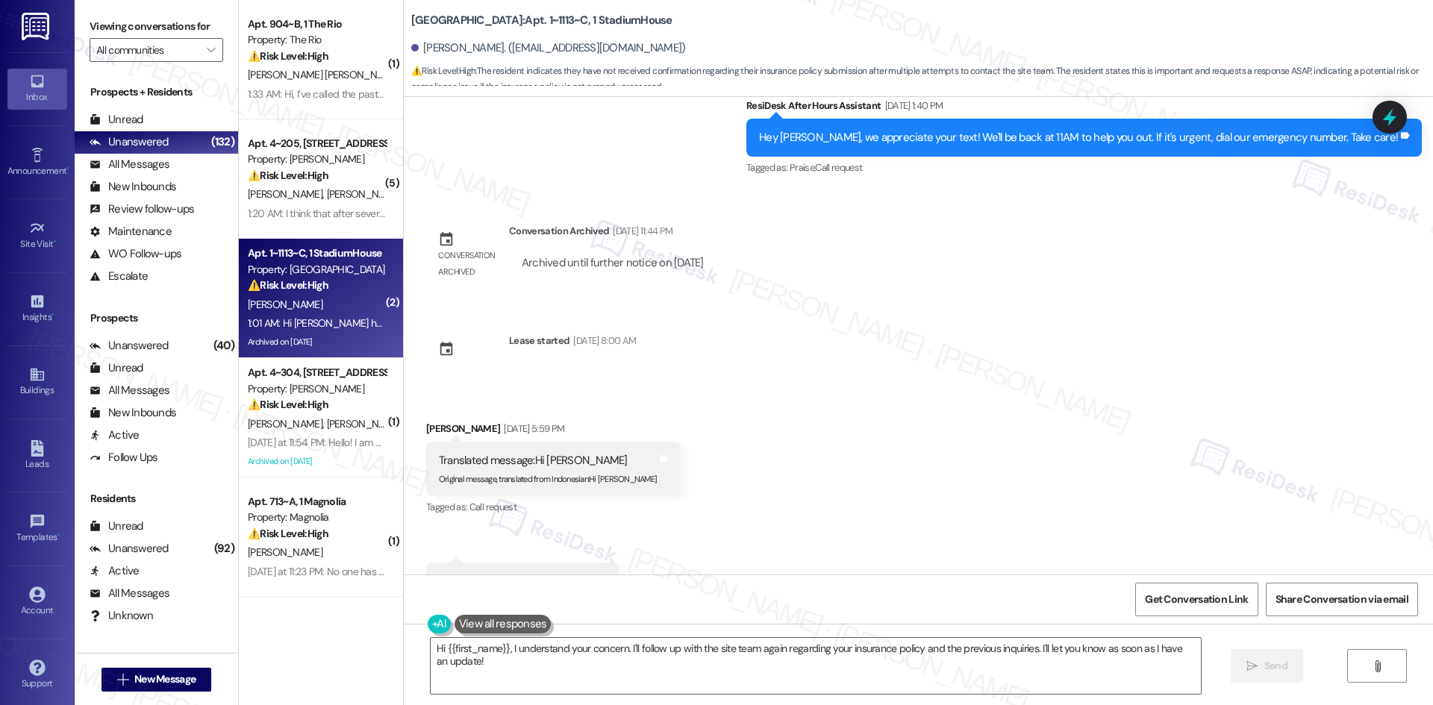
drag, startPoint x: 691, startPoint y: 389, endPoint x: 672, endPoint y: 388, distance: 19.4
click at [691, 389] on div "Received via SMS Julia Arazi Aug 03, 2025 at 5:59 PM Translated message: Hi Sar…" at bounding box center [918, 510] width 1029 height 247
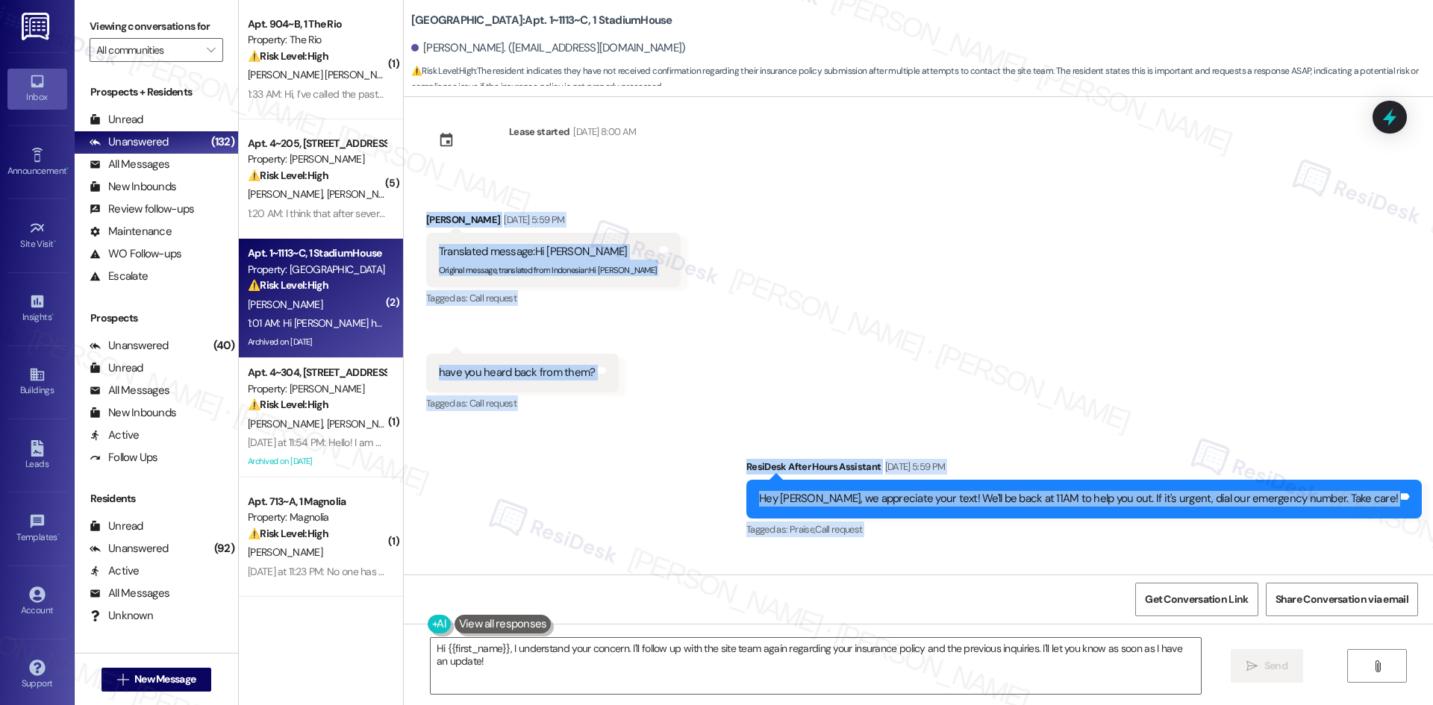
scroll to position [15997, 0]
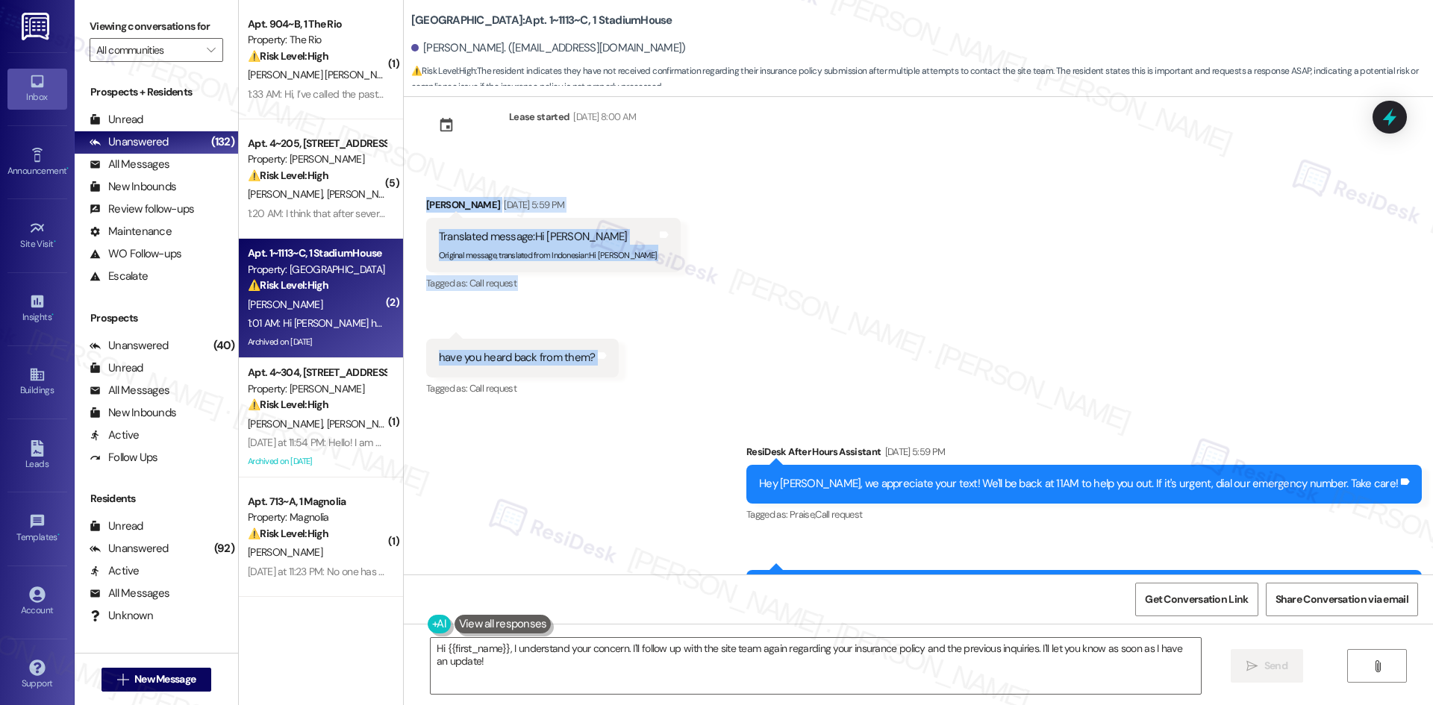
drag, startPoint x: 401, startPoint y: 296, endPoint x: 637, endPoint y: 231, distance: 244.6
click at [637, 231] on div "Received via SMS Julia Arazi Aug 03, 2025 at 5:59 PM Translated message: Hi Sar…" at bounding box center [918, 286] width 1029 height 247
copy div "Julia Arazi Aug 03, 2025 at 5:59 PM Translated message: Hi Sarah Original messa…"
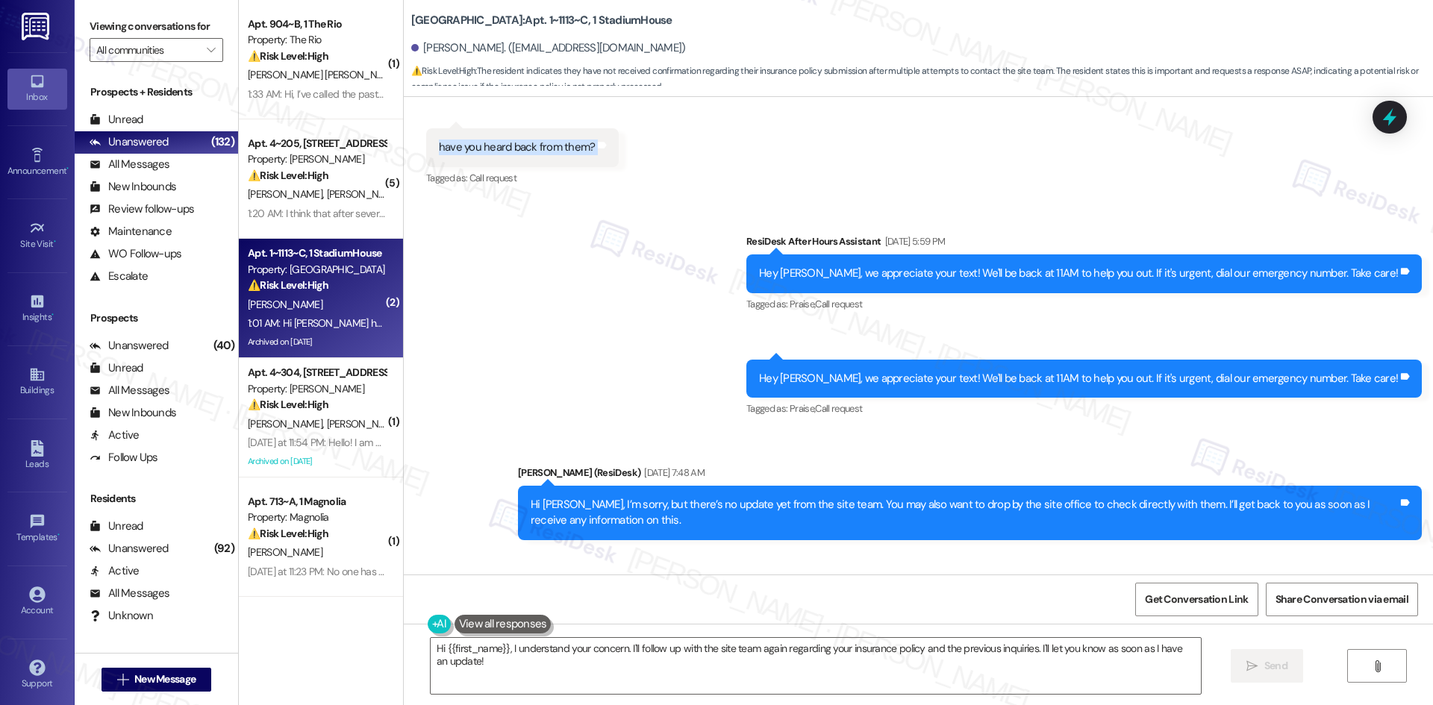
scroll to position [16221, 0]
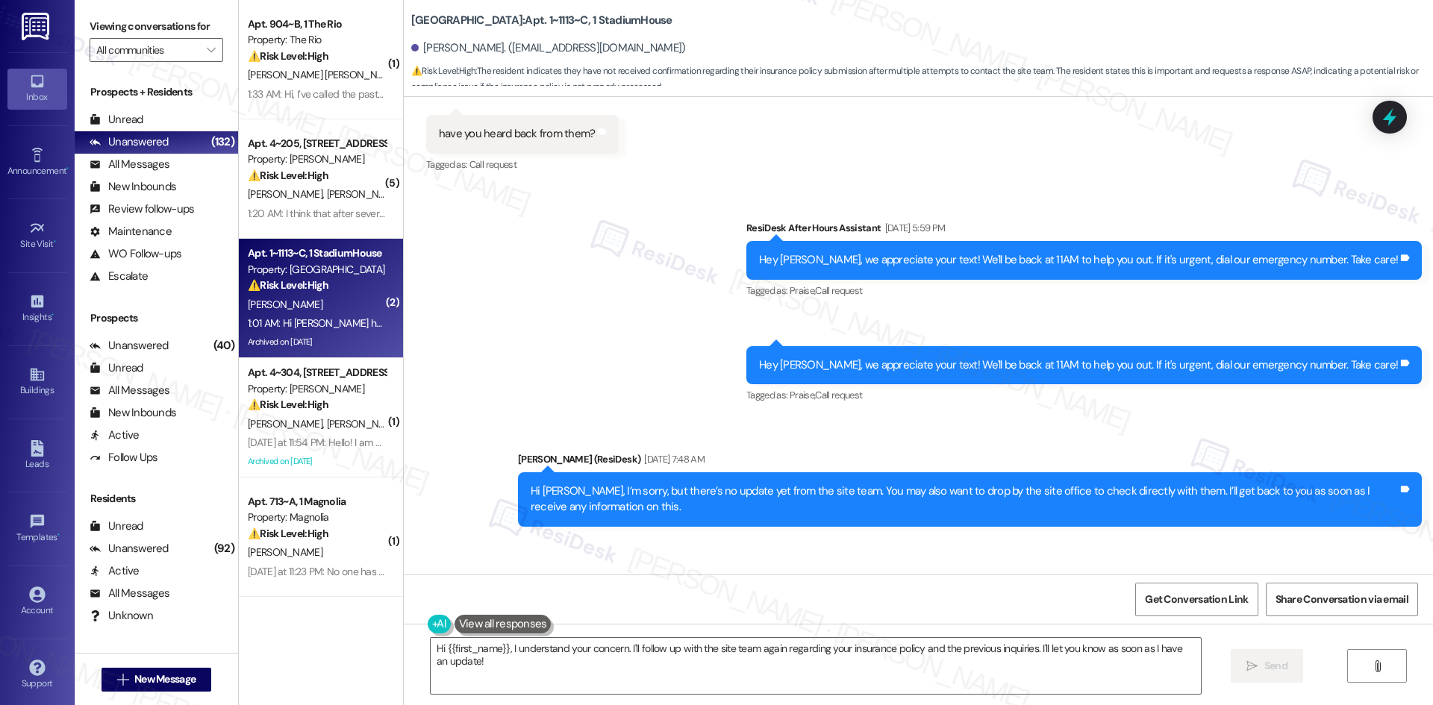
click at [667, 538] on div "Received via SMS Julia Arazi Aug 05, 2025 at 9:47 PM i'm not in gville Tags and…" at bounding box center [918, 590] width 1029 height 104
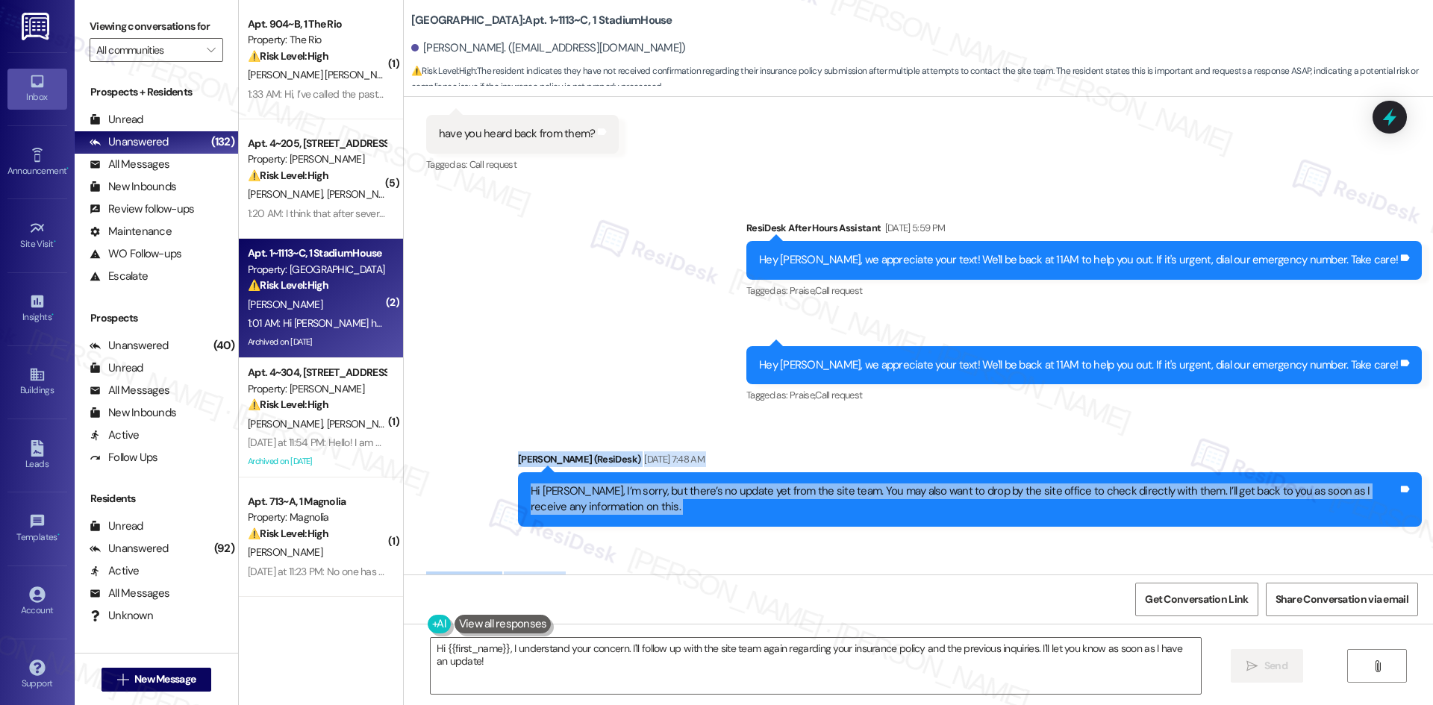
drag, startPoint x: 482, startPoint y: 326, endPoint x: 538, endPoint y: 478, distance: 162.2
click at [538, 478] on div "WO Opened request: Dryer filte... Aug 16, 2024 at 4:16 PM Status : Completed Sh…" at bounding box center [918, 336] width 1029 height 478
copy div "Sarah (ResiDesk) Aug 05, 2025 at 7:48 AM Hi Julia, I’m sorry, but there’s no up…"
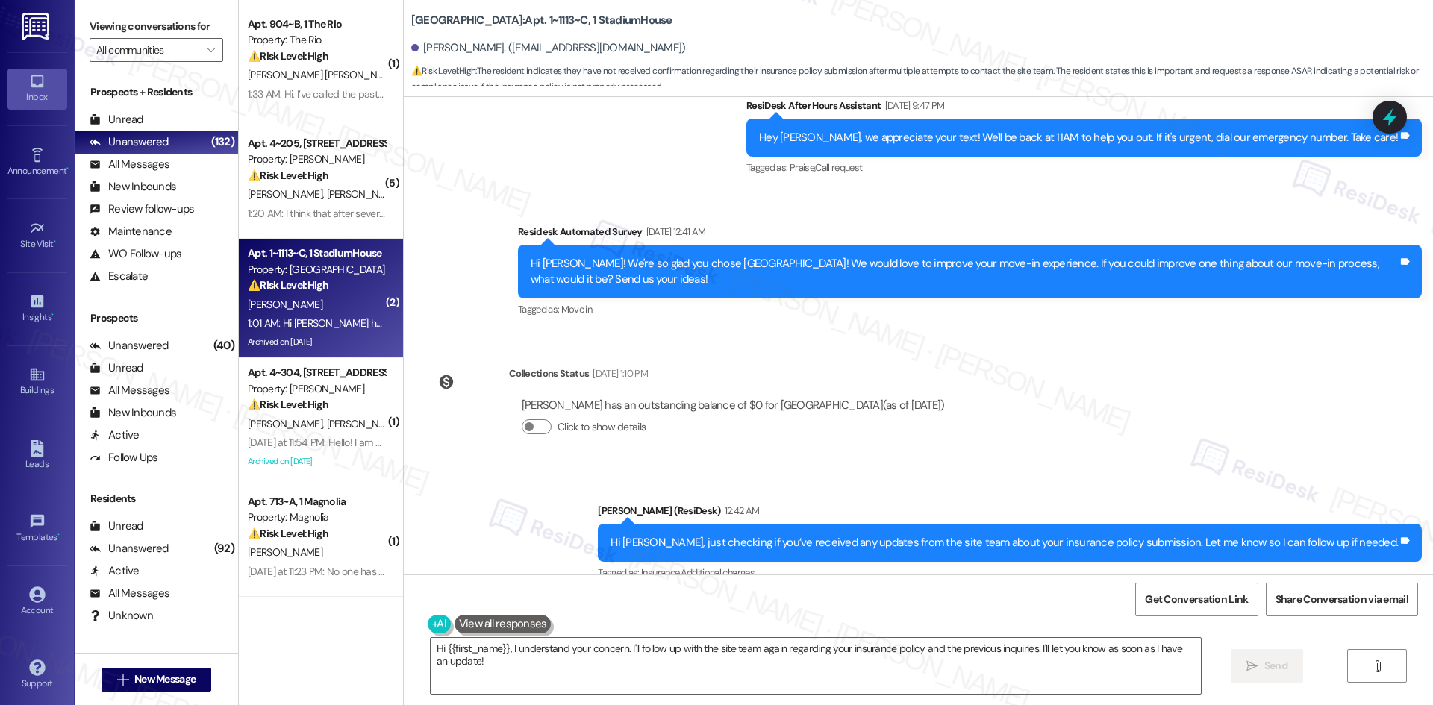
scroll to position [16968, 0]
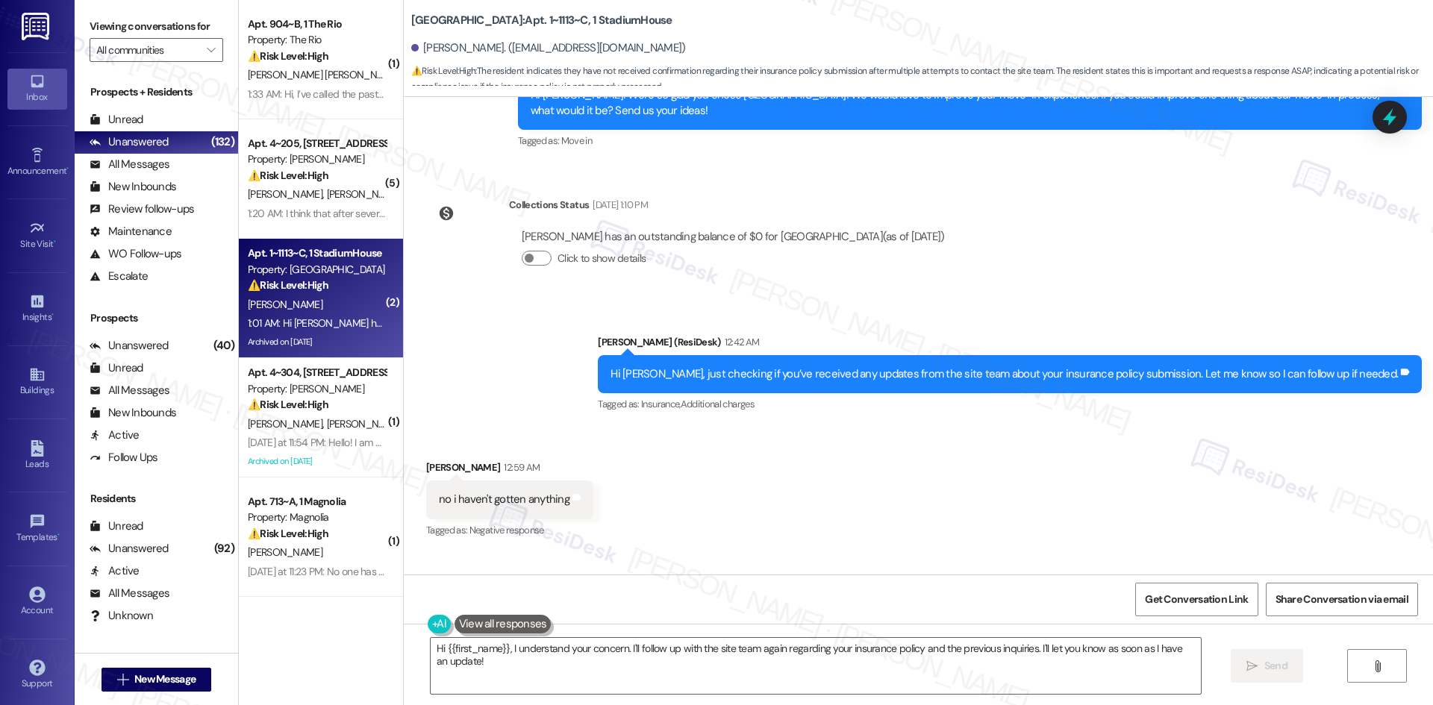
click at [892, 426] on div "Received via SMS Julia Arazi 12:59 AM no i haven't gotten anything Tags and not…" at bounding box center [918, 563] width 1029 height 275
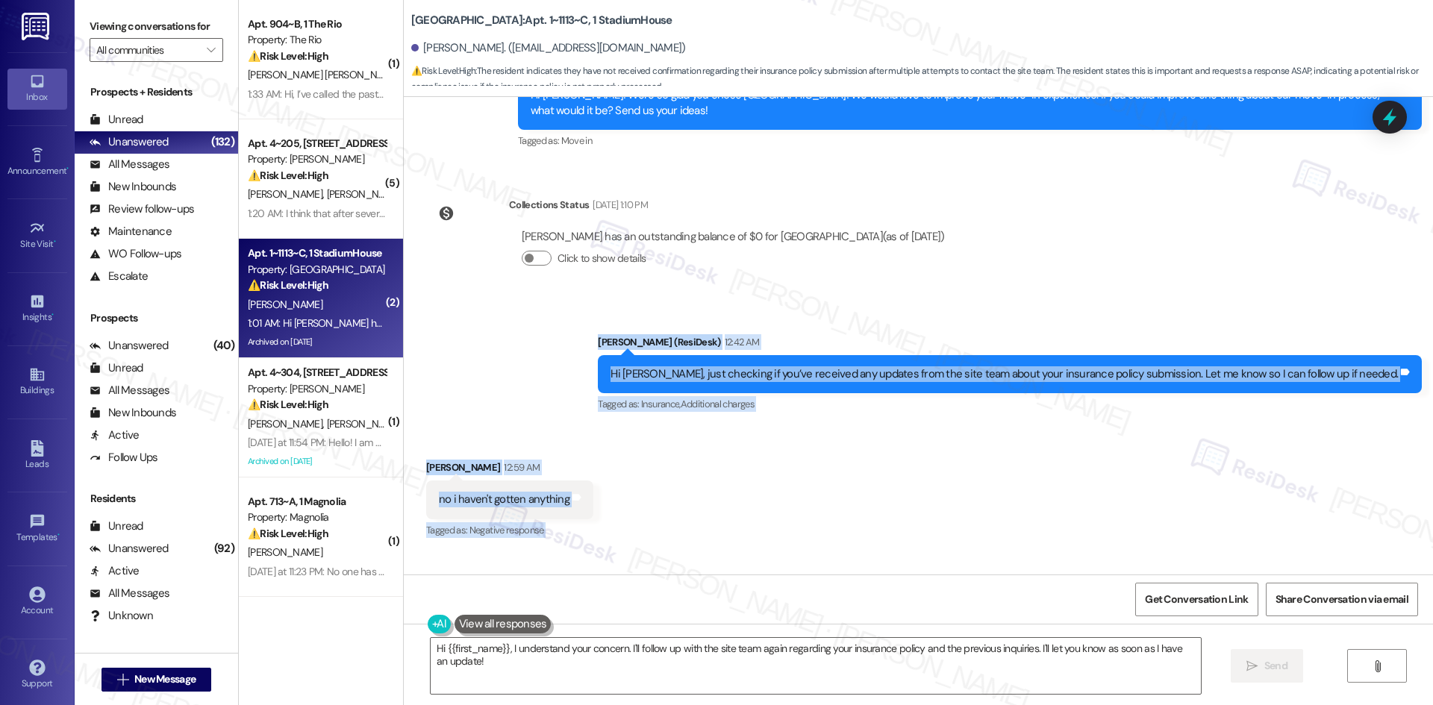
drag, startPoint x: 641, startPoint y: 207, endPoint x: 1246, endPoint y: 463, distance: 656.4
click at [1249, 463] on div "WO Opened request: Dryer filte... Aug 16, 2024 at 4:16 PM Status : Completed Sh…" at bounding box center [918, 336] width 1029 height 478
copy div "Sarah (ResiDesk) 12:42 AM Hi Julia, just checking if you’ve received any update…"
drag, startPoint x: 596, startPoint y: 349, endPoint x: 603, endPoint y: 354, distance: 8.1
click at [596, 426] on div "Received via SMS Julia Arazi 12:59 AM no i haven't gotten anything Tags and not…" at bounding box center [918, 563] width 1029 height 275
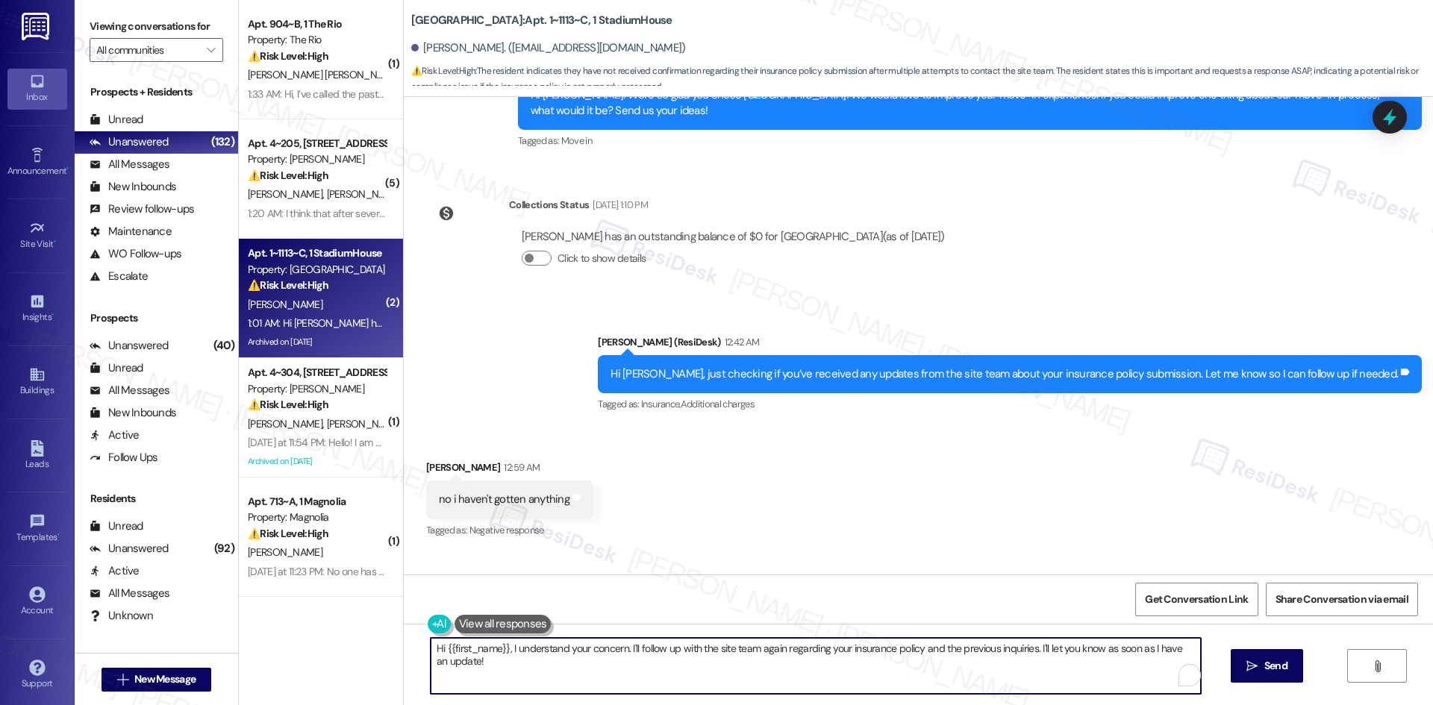
click at [520, 654] on textarea "Hi {{first_name}}, I understand your concern. I'll follow up with the site team…" at bounding box center [816, 666] width 770 height 56
paste textarea "I’ll follow up with the site team regarding your insurance policy submission an…"
type textarea "I’ll follow up with the site team regarding your insurance policy submission an…"
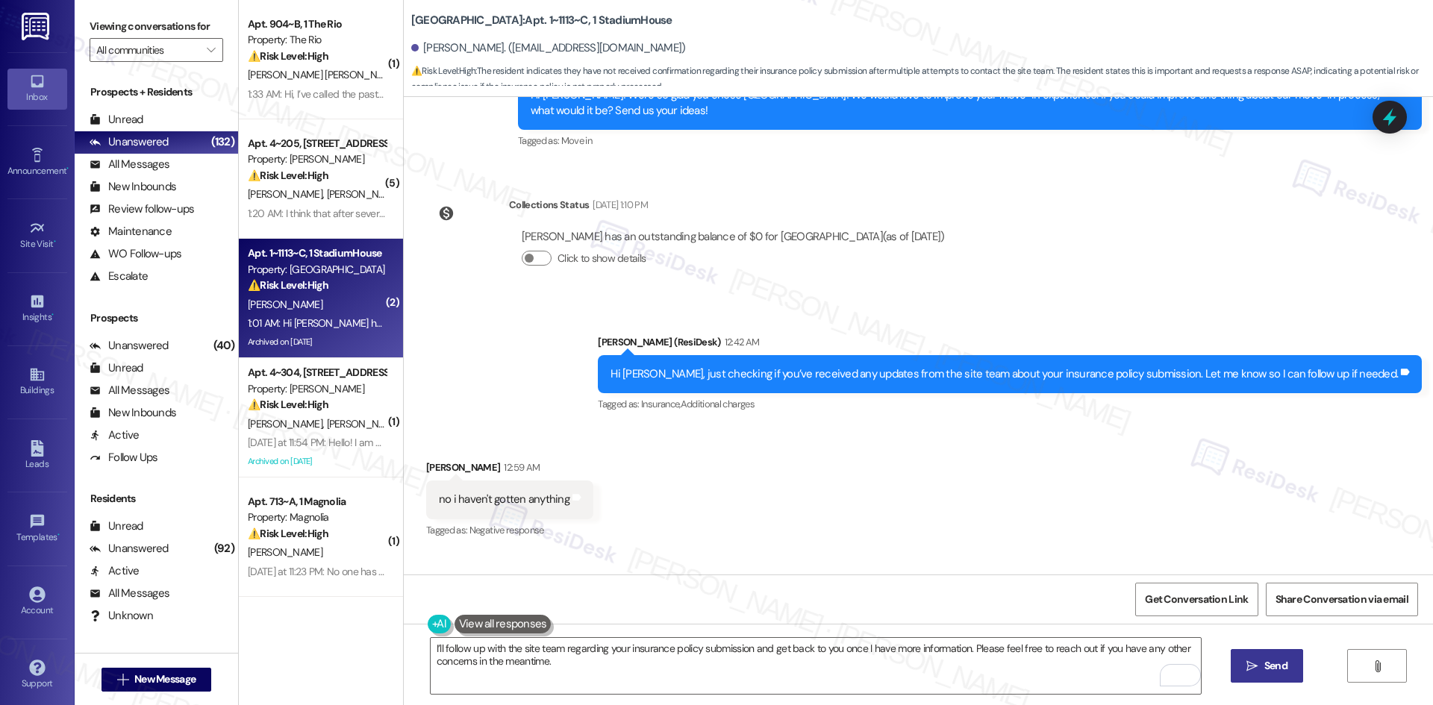
drag, startPoint x: 1277, startPoint y: 672, endPoint x: 1195, endPoint y: 672, distance: 82.1
click at [1276, 672] on span "Send" at bounding box center [1275, 666] width 23 height 16
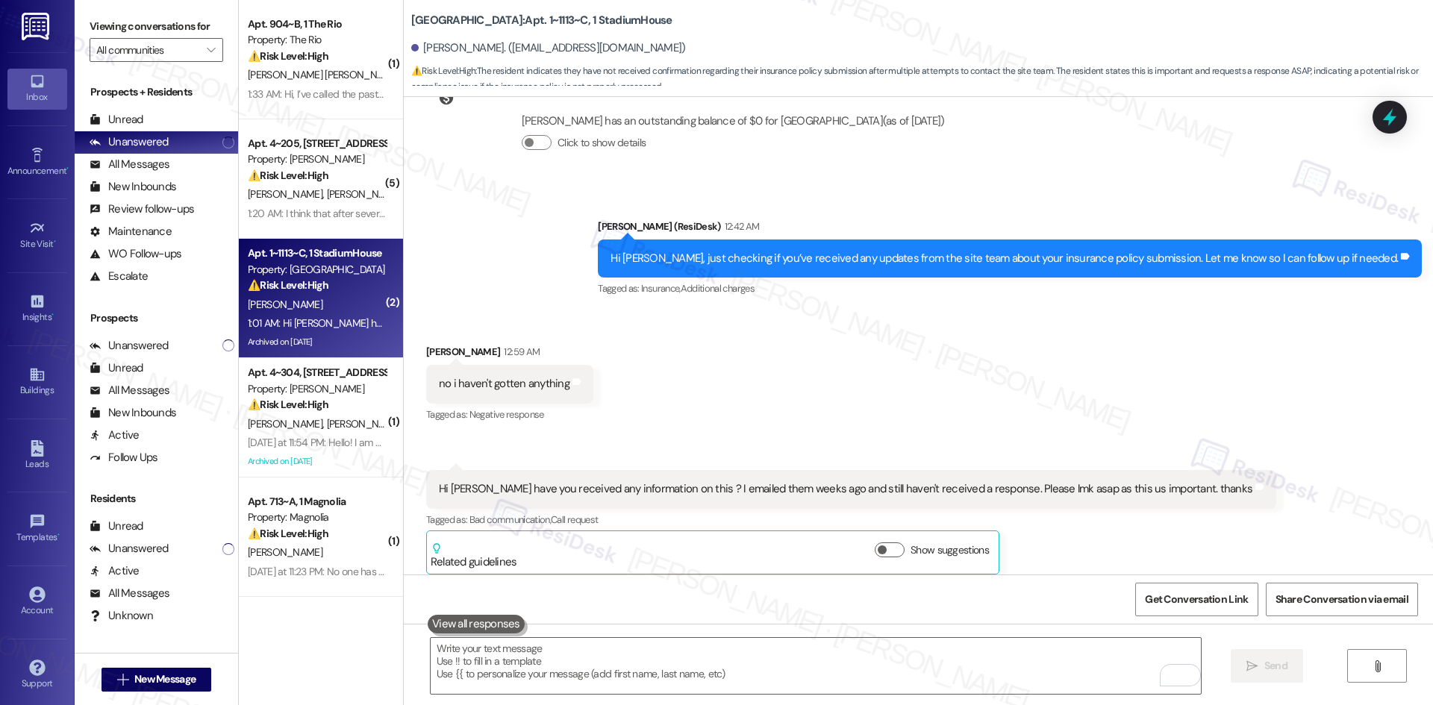
scroll to position [17088, 0]
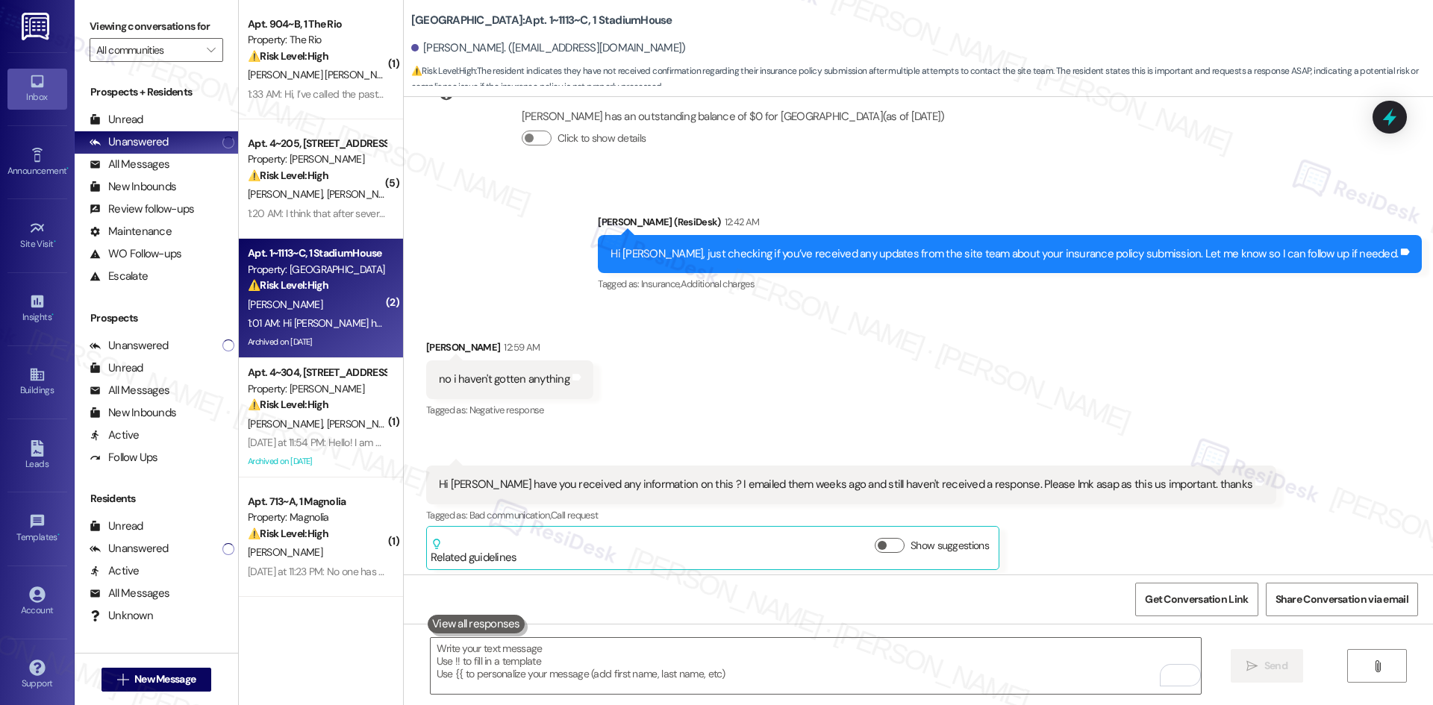
click at [1108, 581] on div "Sent via SMS Sarah 2:50 AM I’ll follow up with the site team regarding your ins…" at bounding box center [918, 641] width 1029 height 120
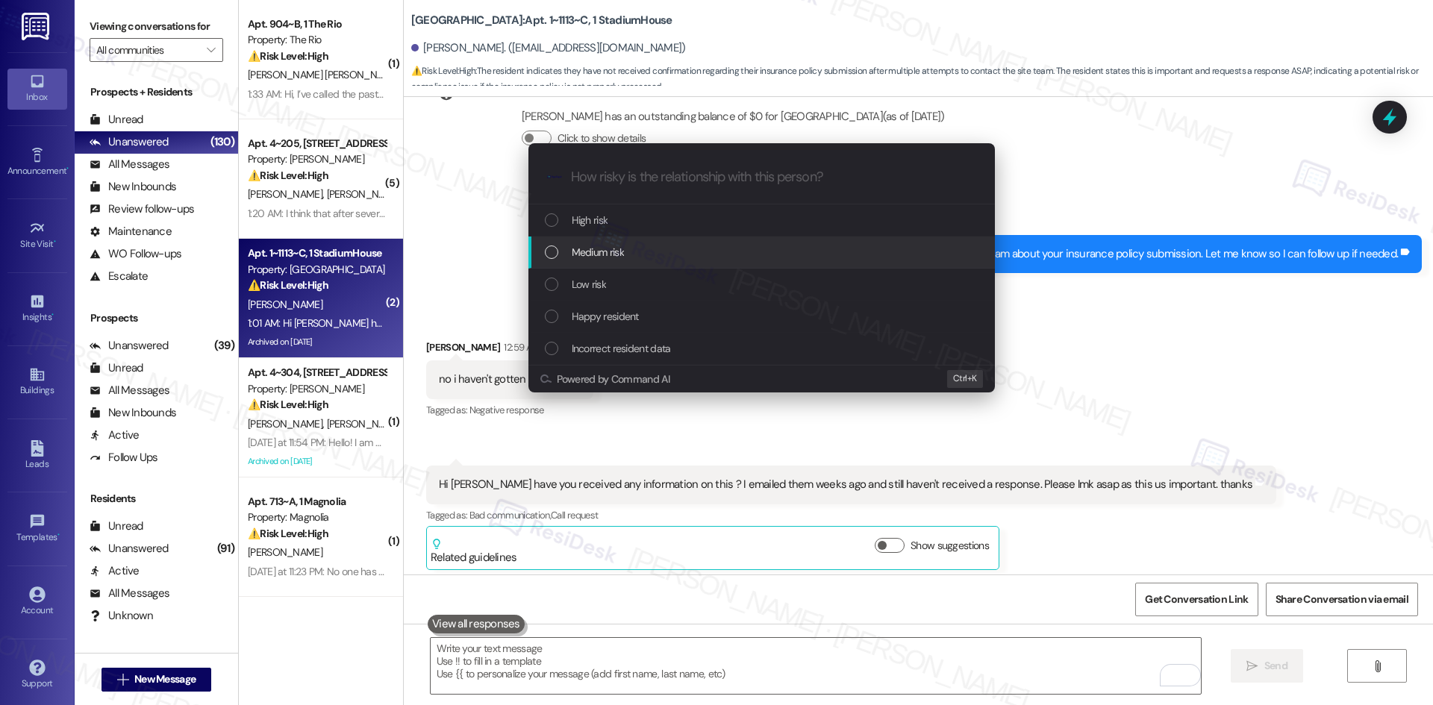
click at [610, 249] on span "Medium risk" at bounding box center [598, 252] width 52 height 16
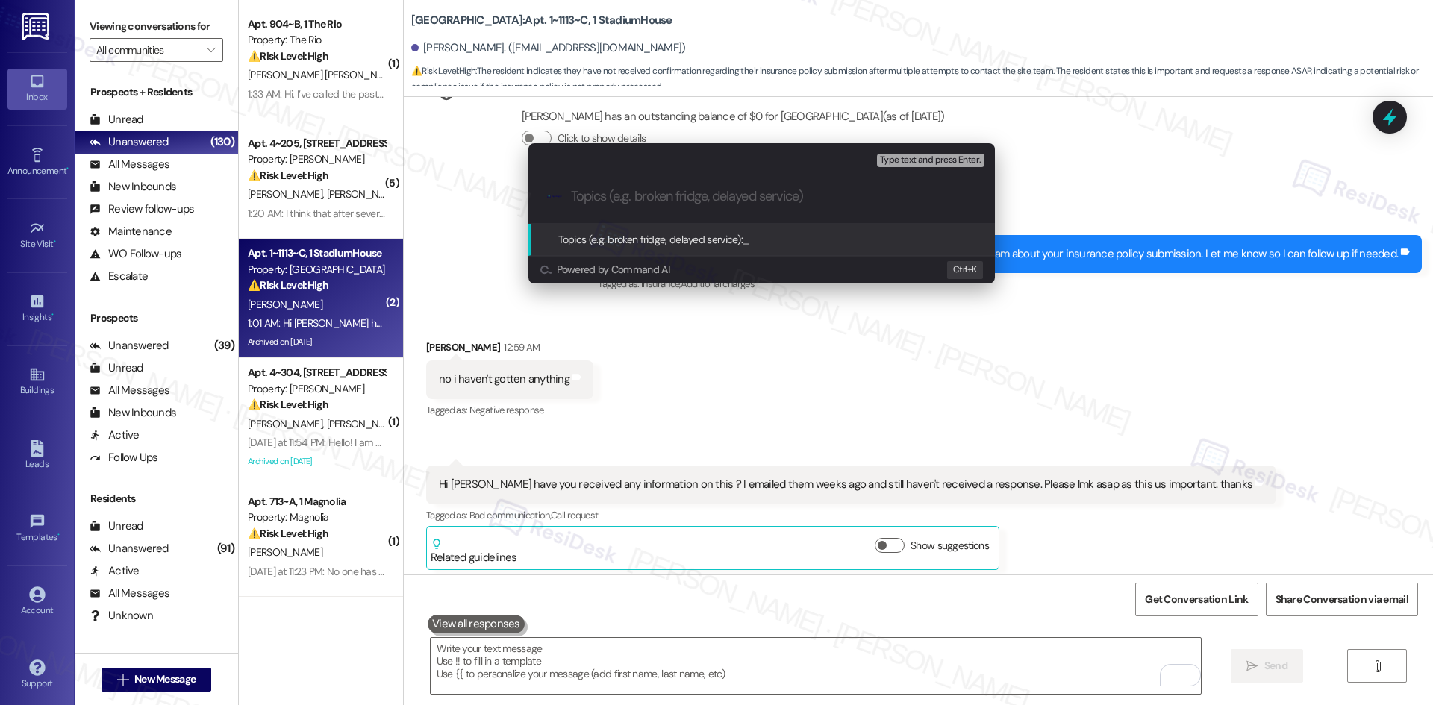
click at [646, 196] on input "Topics (e.g. broken fridge, delayed service)" at bounding box center [773, 197] width 405 height 16
paste input "Insurance Policy Submission Follow-Up"
type input "Insurance Policy Submission Follow-Up"
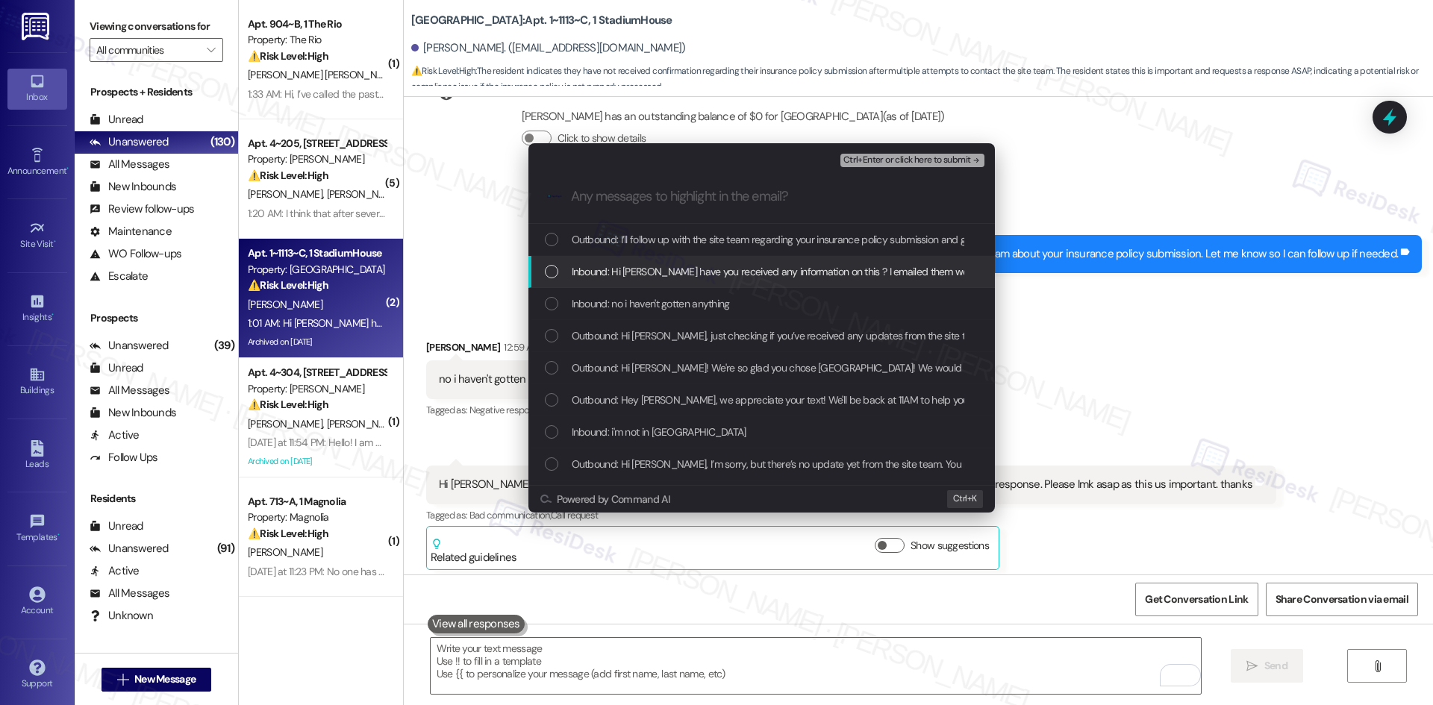
click at [698, 273] on span "Inbound: Hi Sarah have you received any information on this ? I emailed them we…" at bounding box center [964, 271] width 784 height 16
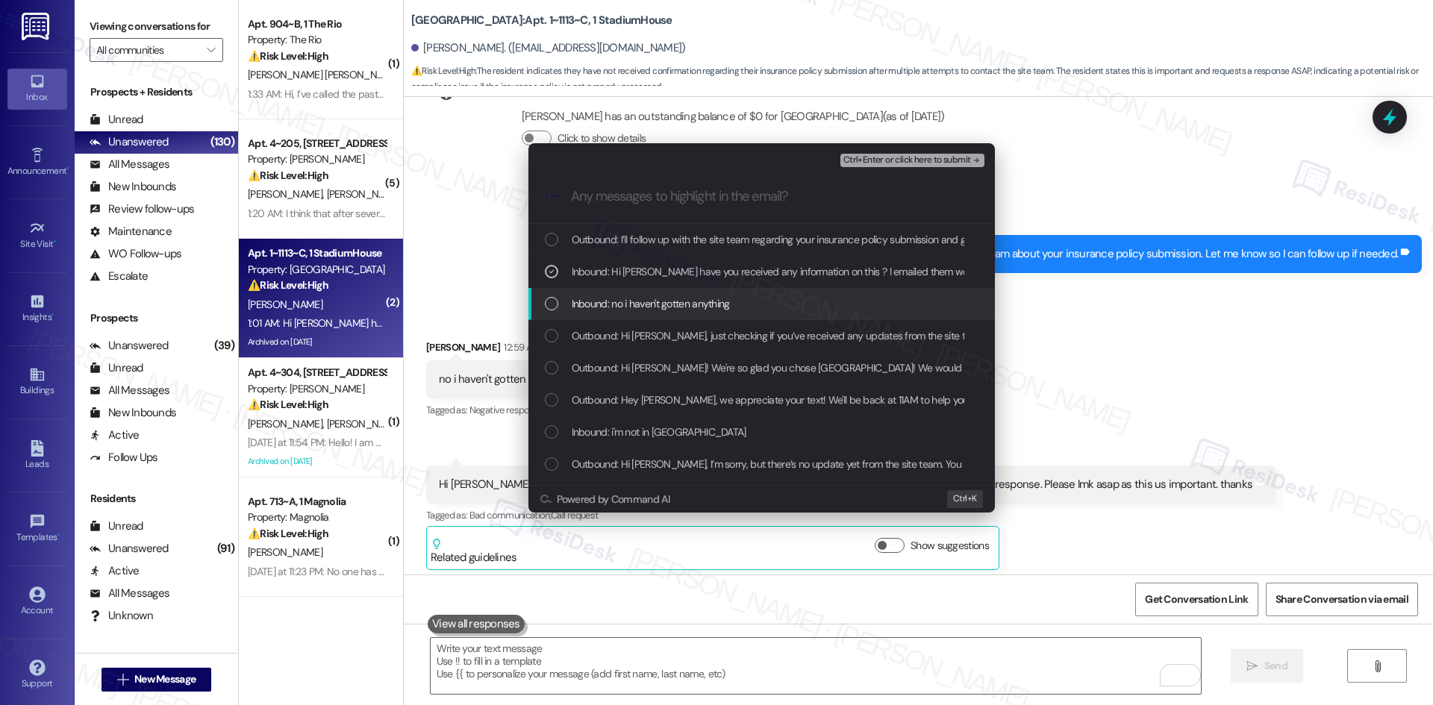
drag, startPoint x: 696, startPoint y: 308, endPoint x: 696, endPoint y: 319, distance: 11.2
click at [696, 309] on span "Inbound: no i haven't gotten anything" at bounding box center [651, 304] width 158 height 16
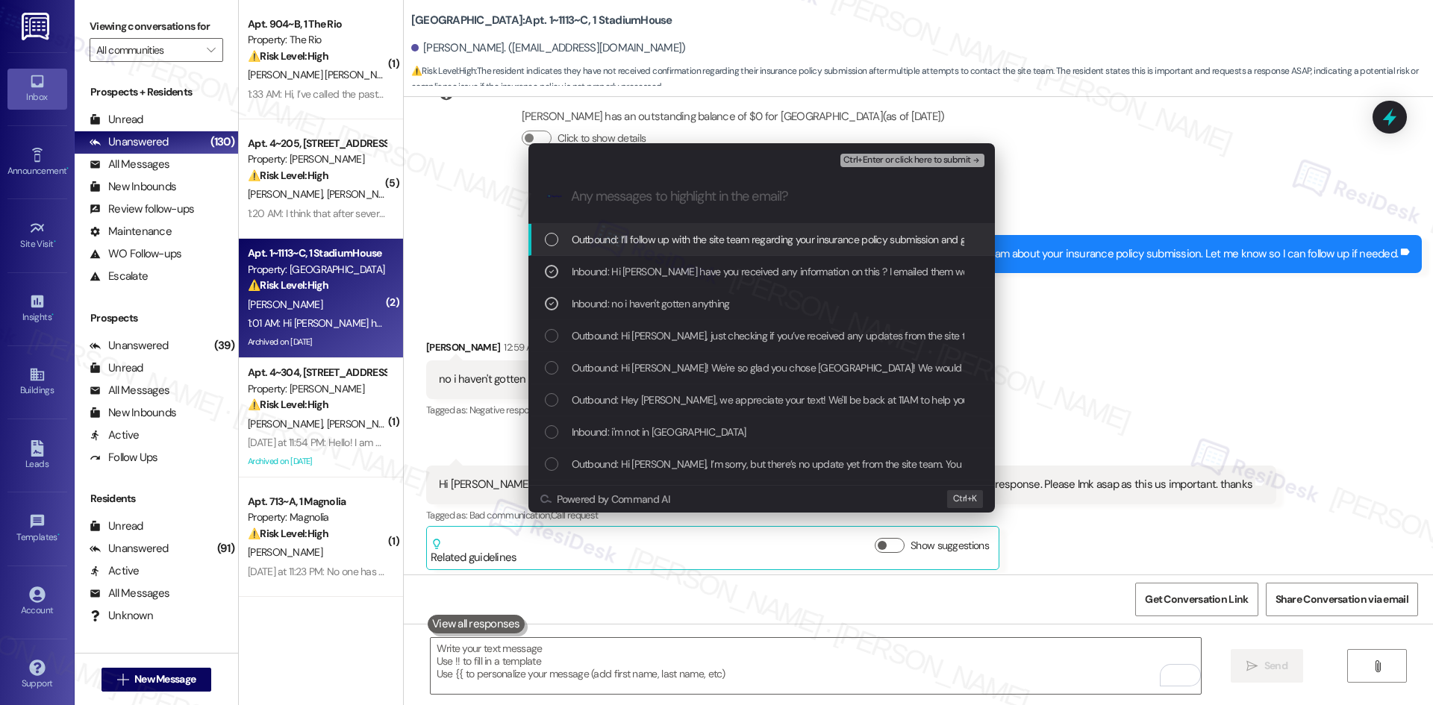
click at [975, 163] on icon "remove-block-ctrl+enter-or click here to submit" at bounding box center [976, 160] width 10 height 10
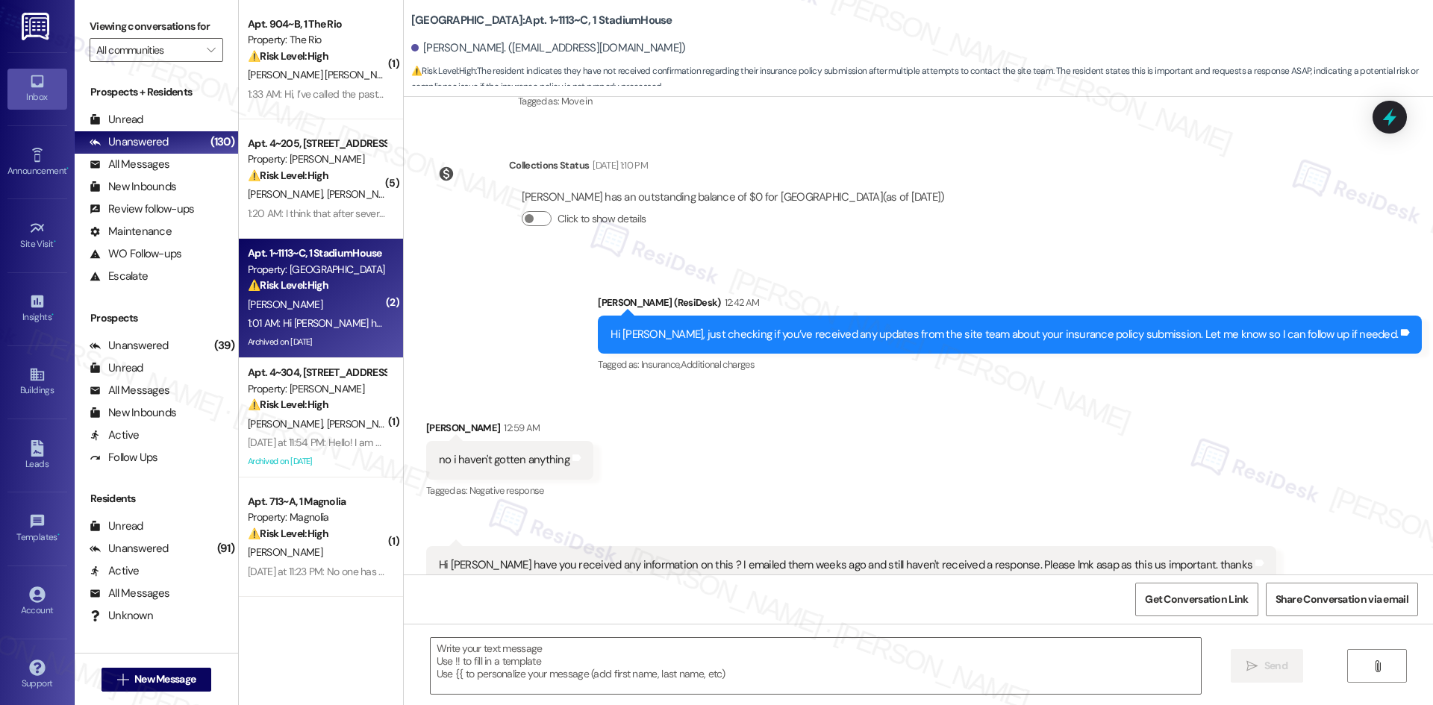
type textarea "Fetching suggested responses. Please feel free to read through the conversation…"
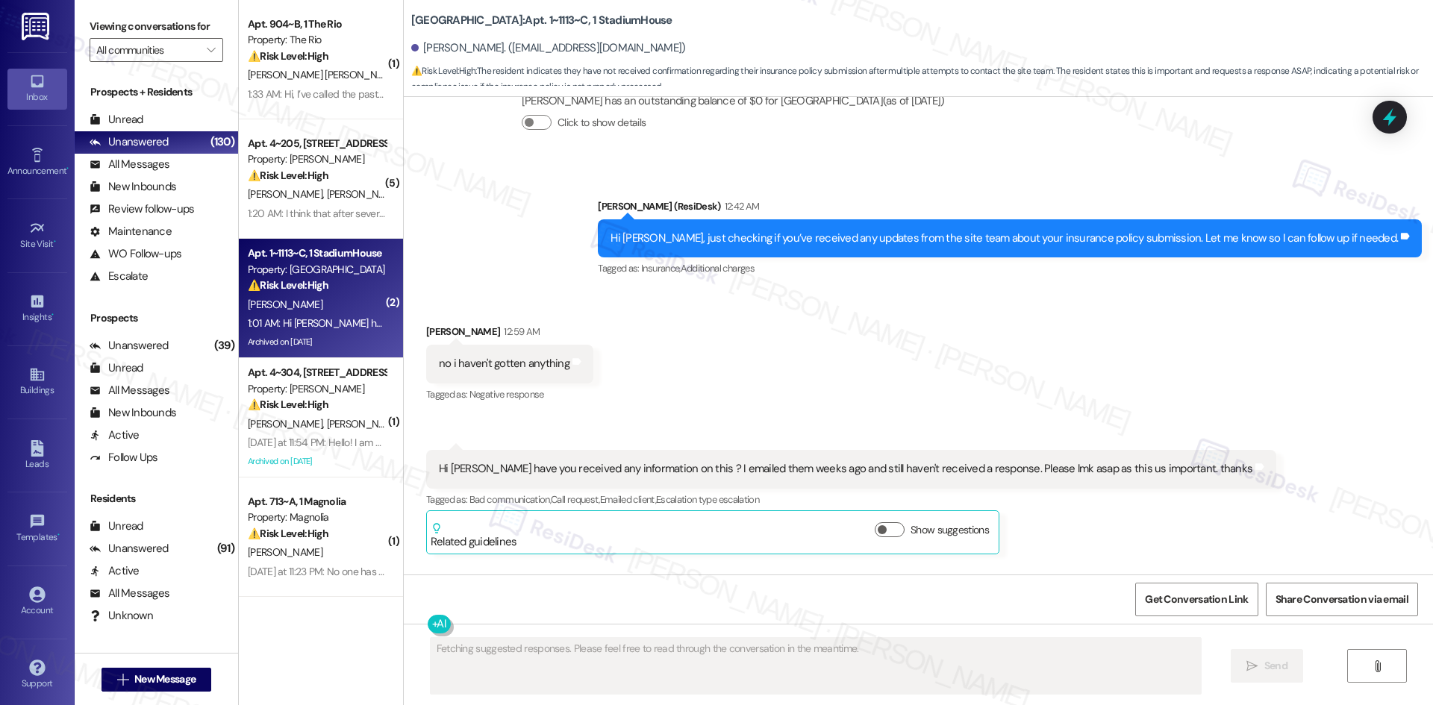
scroll to position [17109, 0]
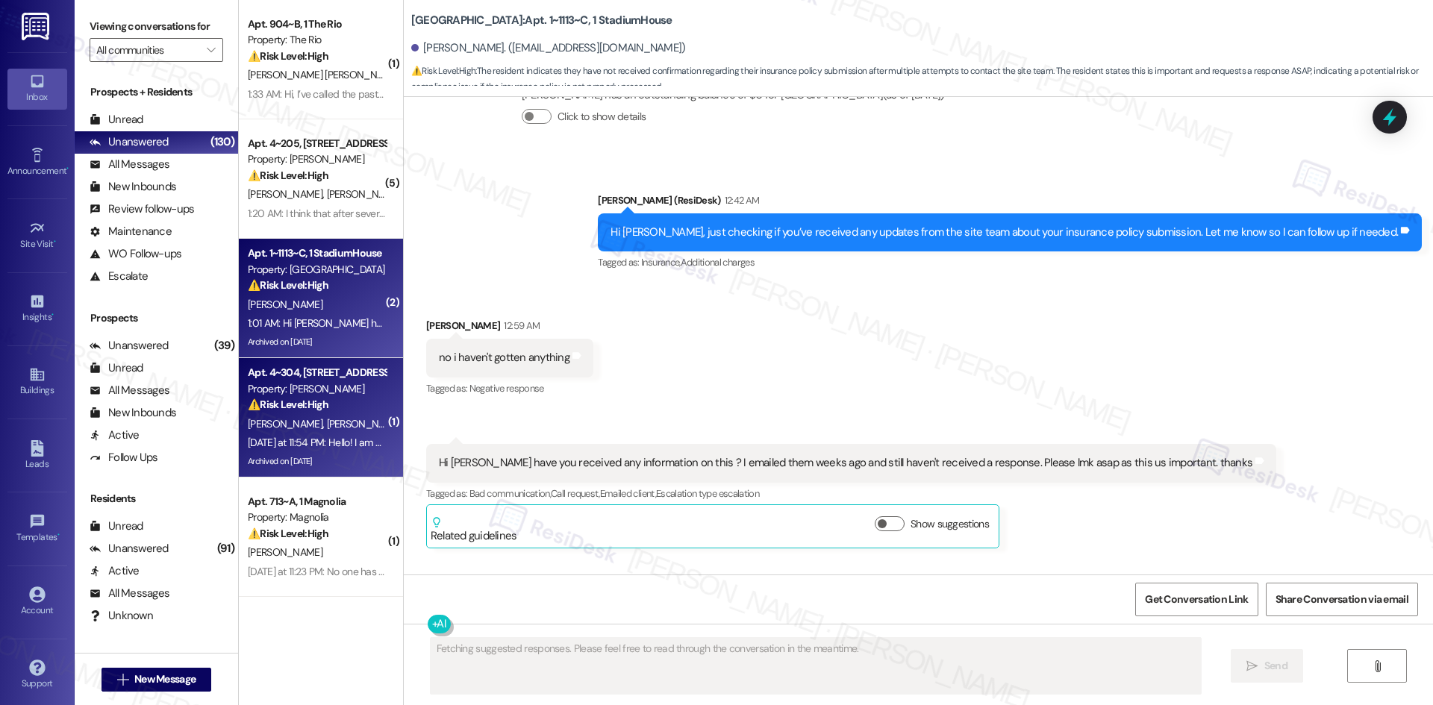
click at [307, 452] on div "Archived on [DATE]" at bounding box center [316, 461] width 141 height 19
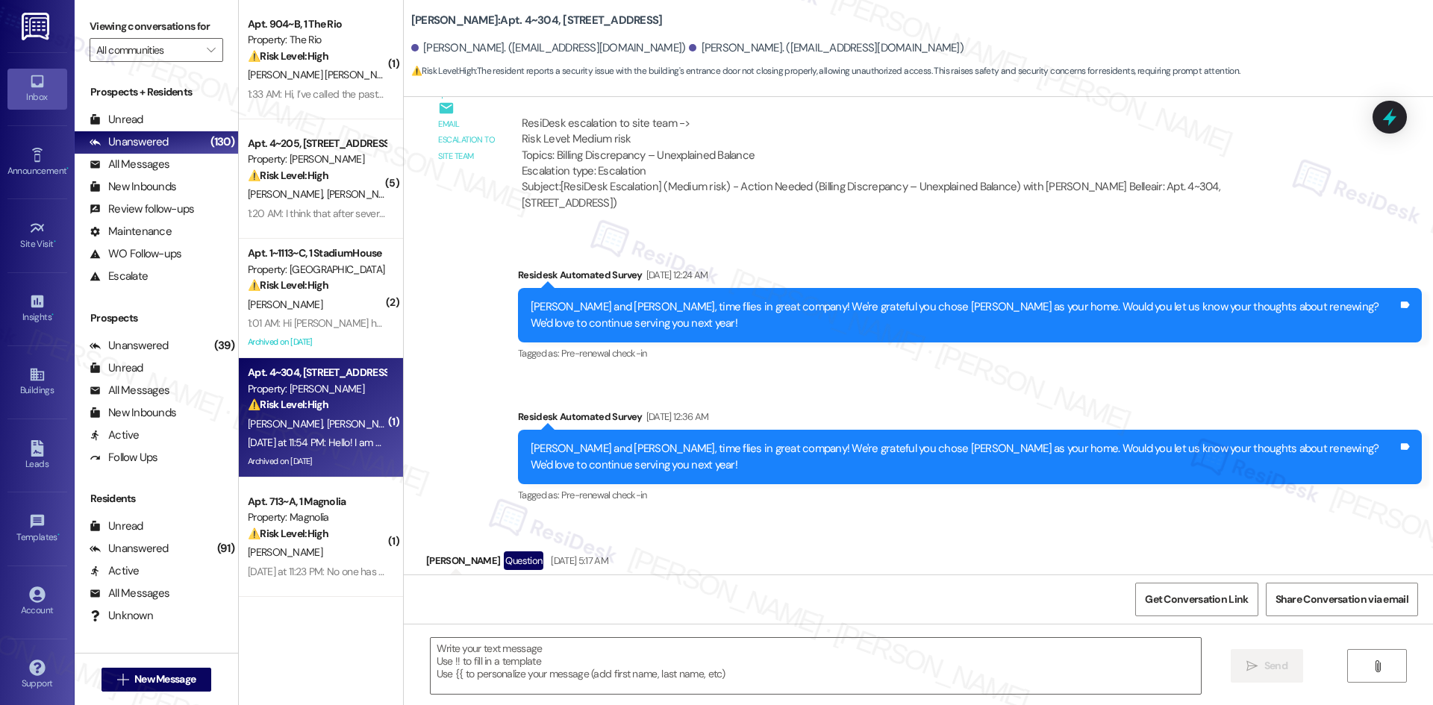
type textarea "Fetching suggested responses. Please feel free to read through the conversation…"
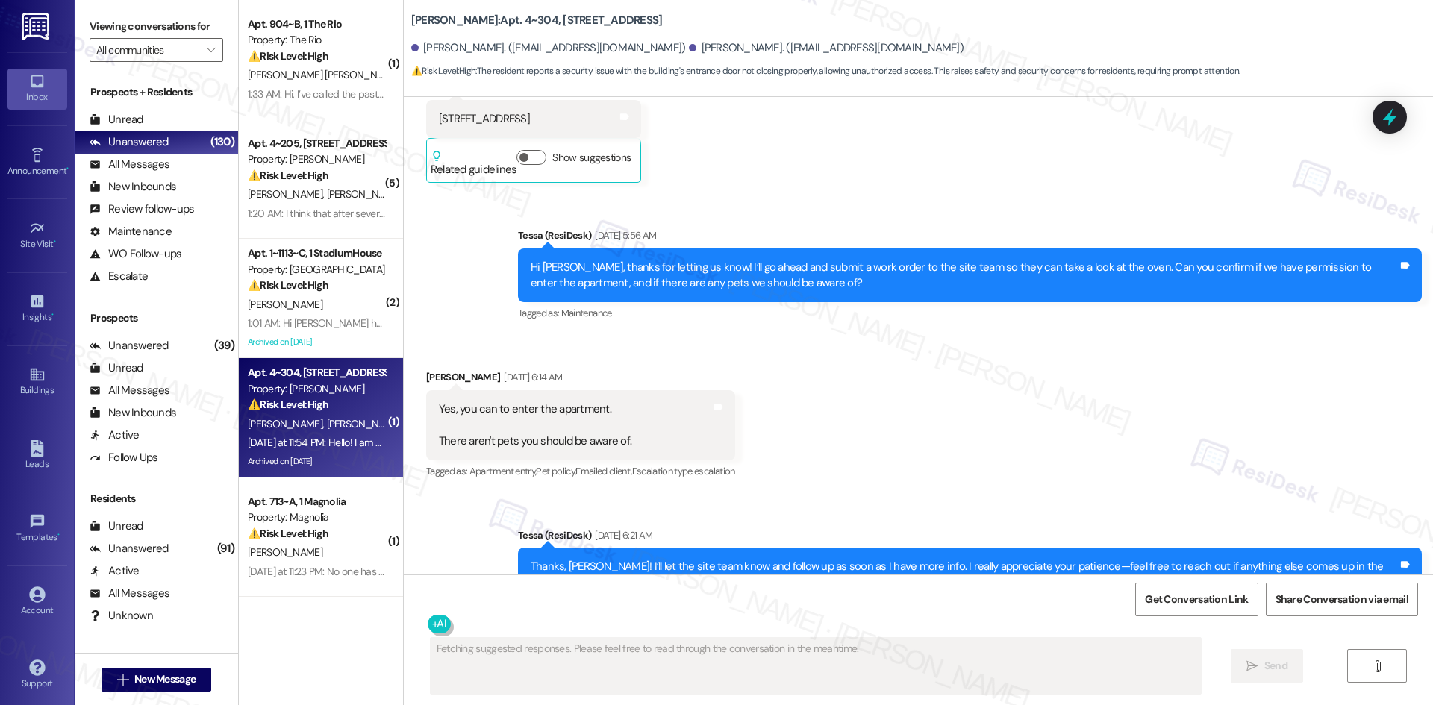
scroll to position [4035, 0]
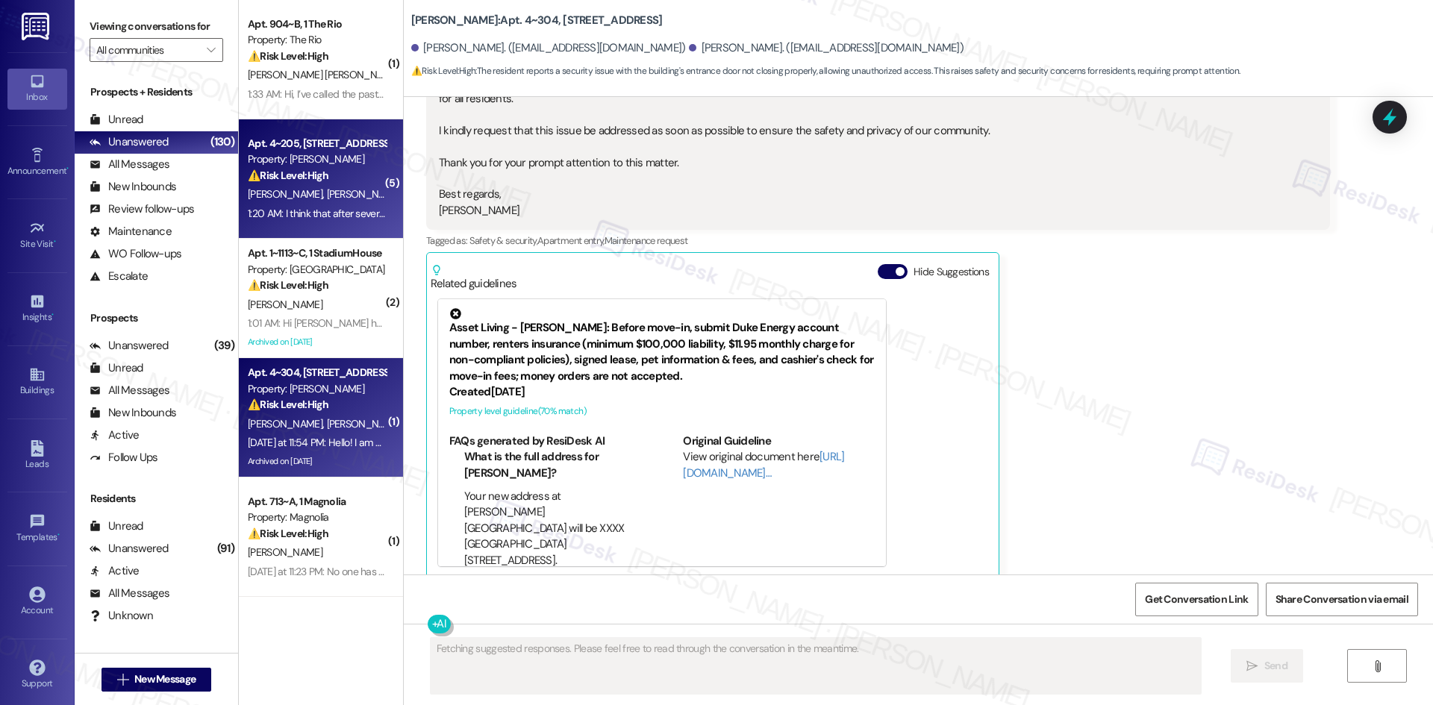
click at [326, 193] on span "S. Suarez" at bounding box center [363, 193] width 75 height 13
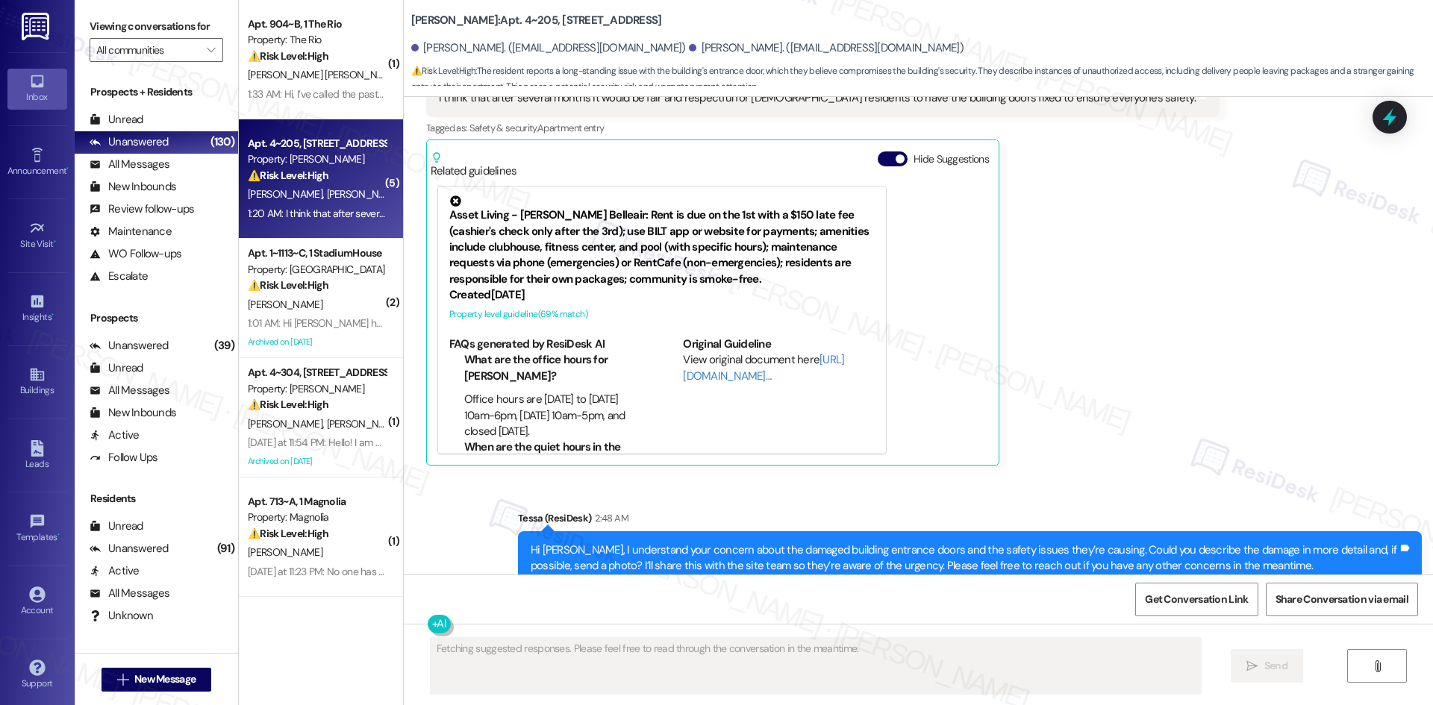
scroll to position [1527, 0]
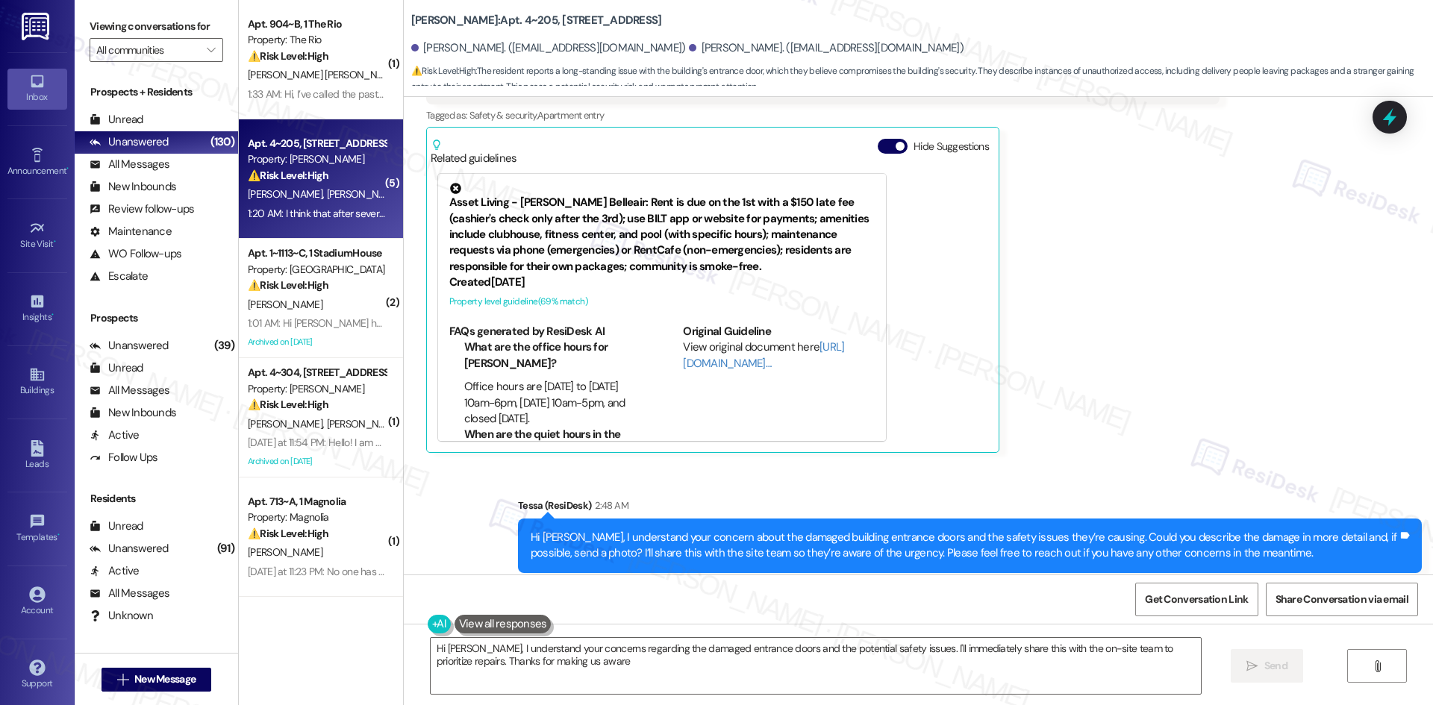
type textarea "Hi Sandra, I understand your concerns regarding the damaged entrance doors and …"
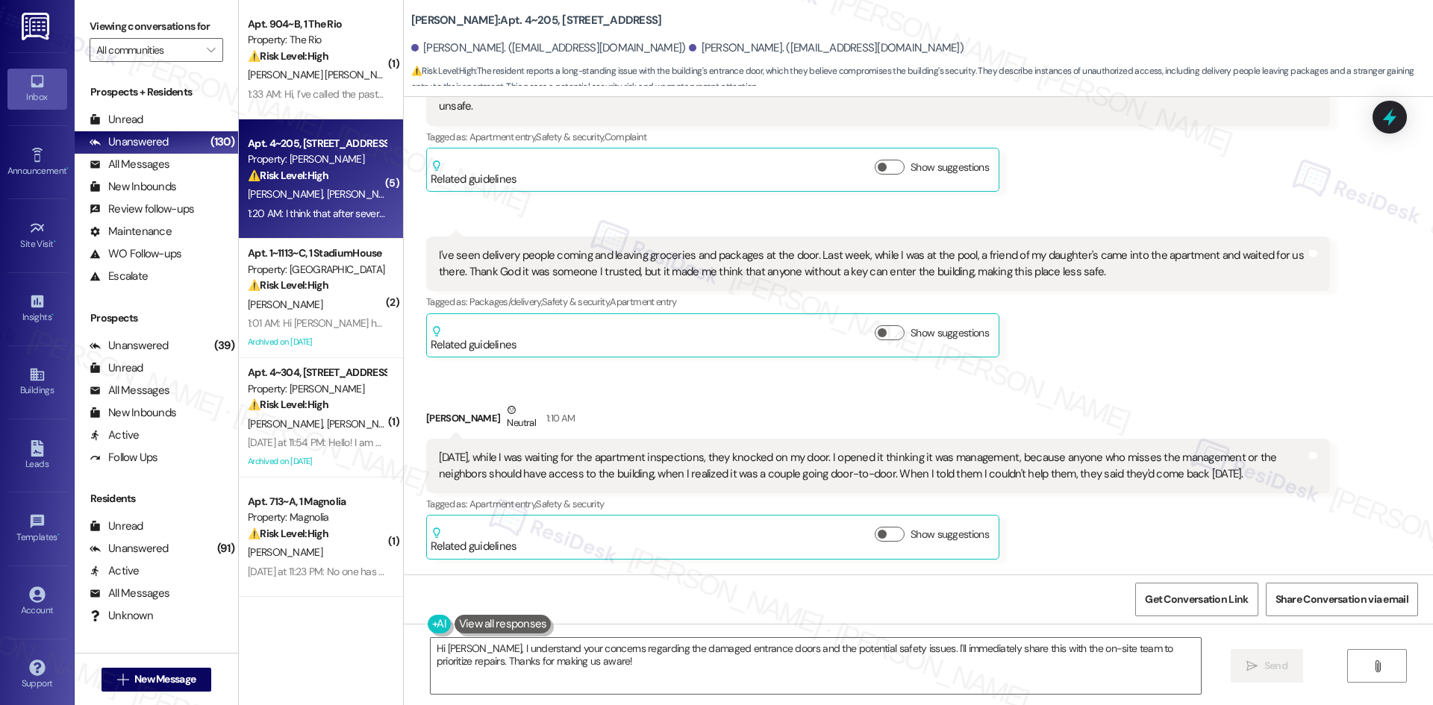
scroll to position [855, 0]
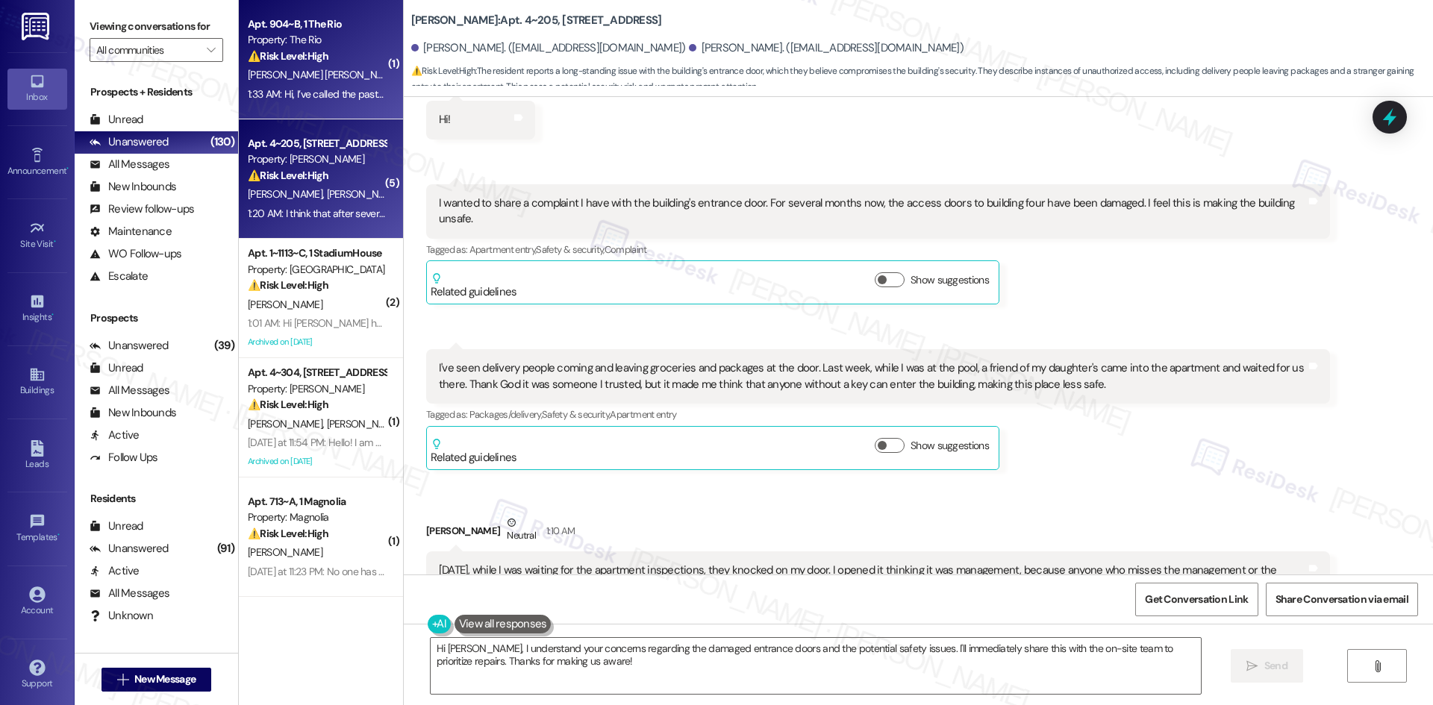
click at [335, 41] on div "Property: The Rio" at bounding box center [317, 40] width 138 height 16
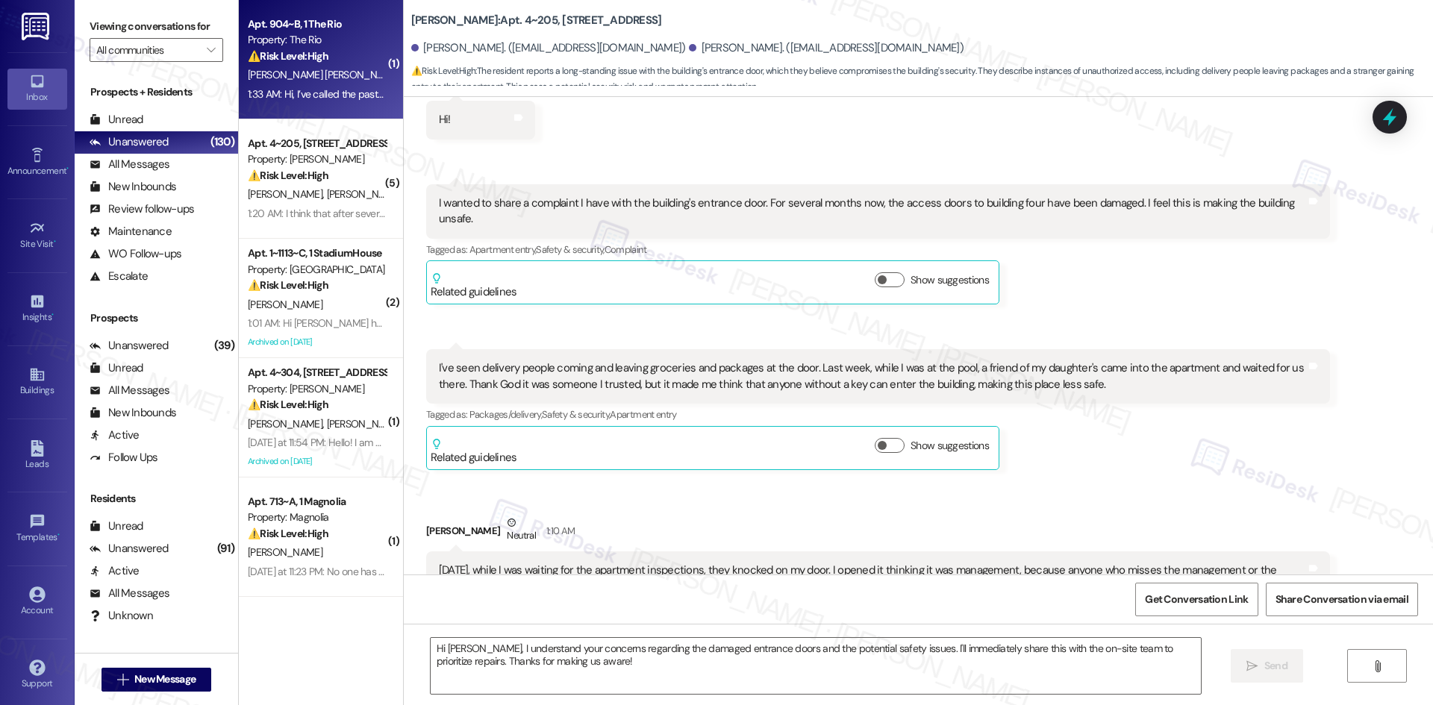
type textarea "Fetching suggested responses. Please feel free to read through the conversation…"
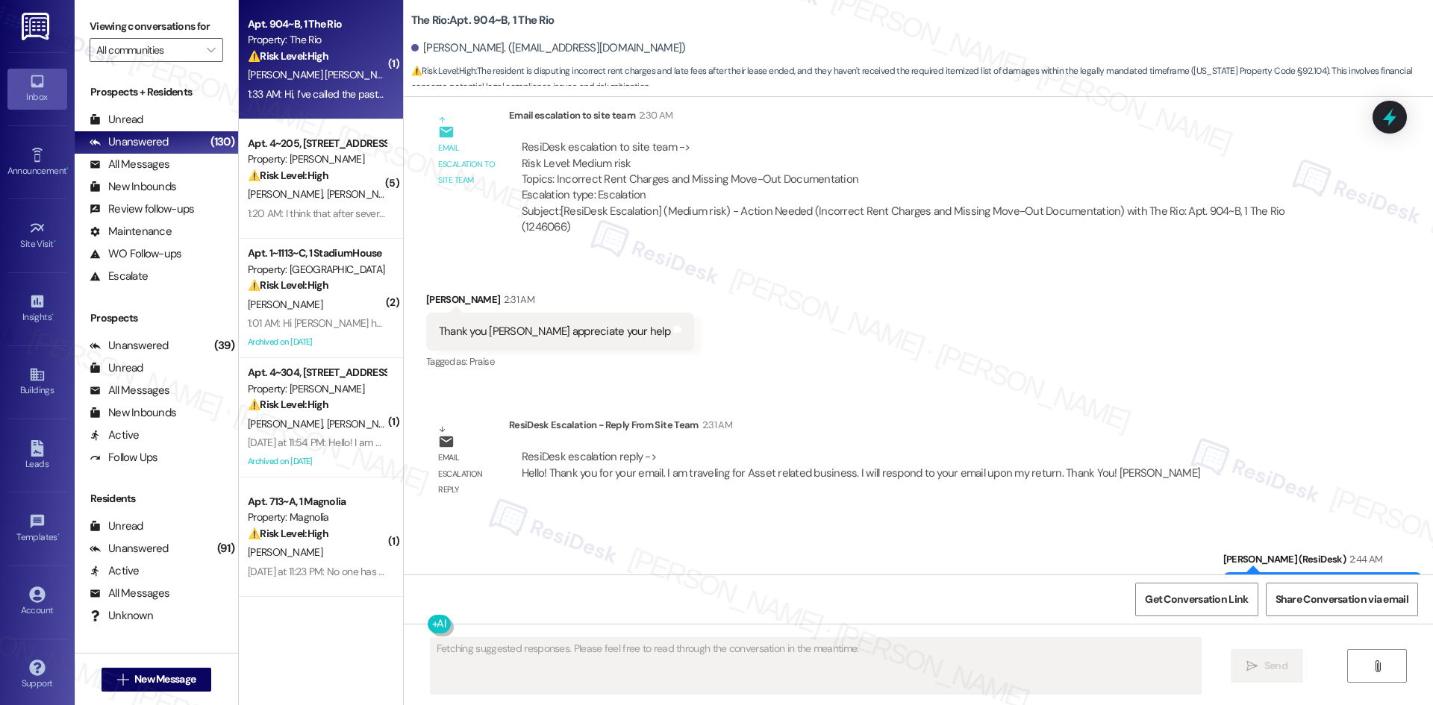
scroll to position [3016, 0]
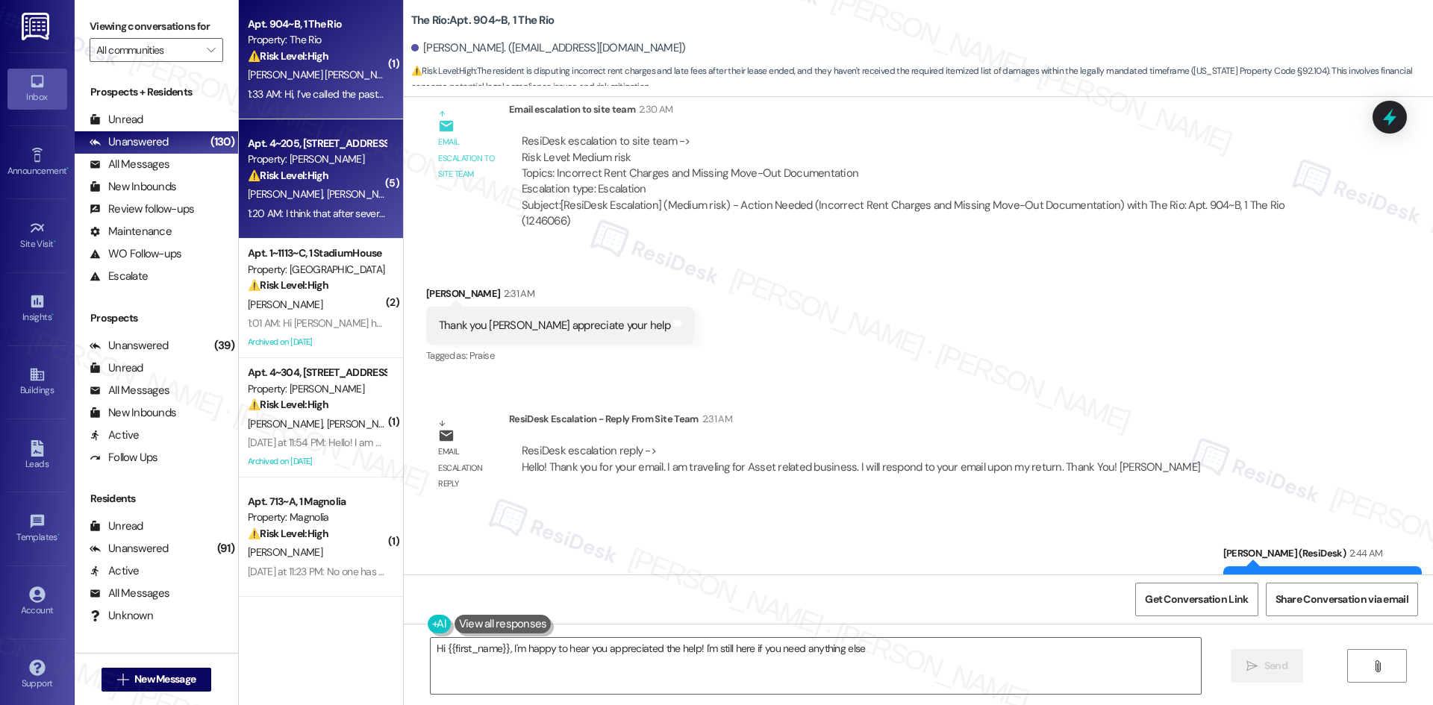
type textarea "Hi {{first_name}}, I'm happy to hear you appreciated the help! I'm still here i…"
click at [329, 195] on div "E. Rondon S. Suarez" at bounding box center [316, 194] width 141 height 19
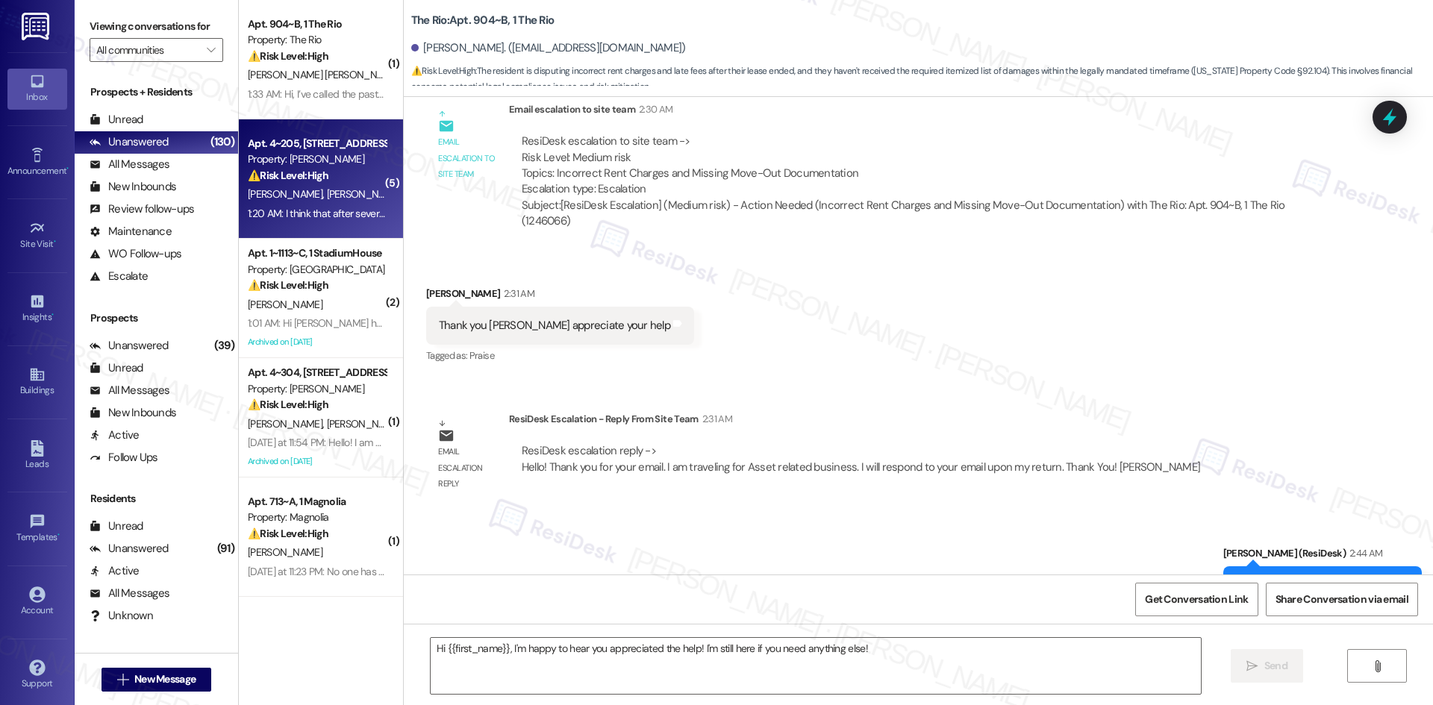
type textarea "Fetching suggested responses. Please feel free to read through the conversation…"
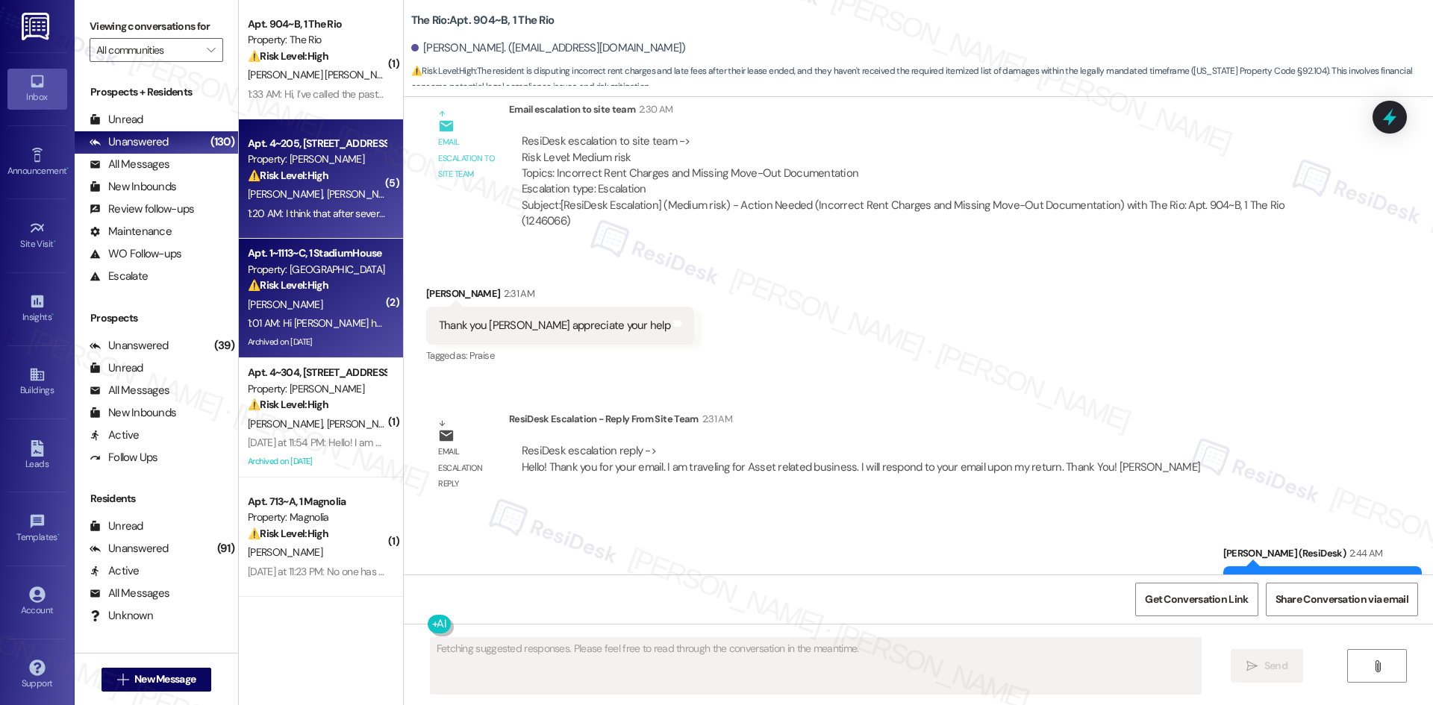
scroll to position [1527, 0]
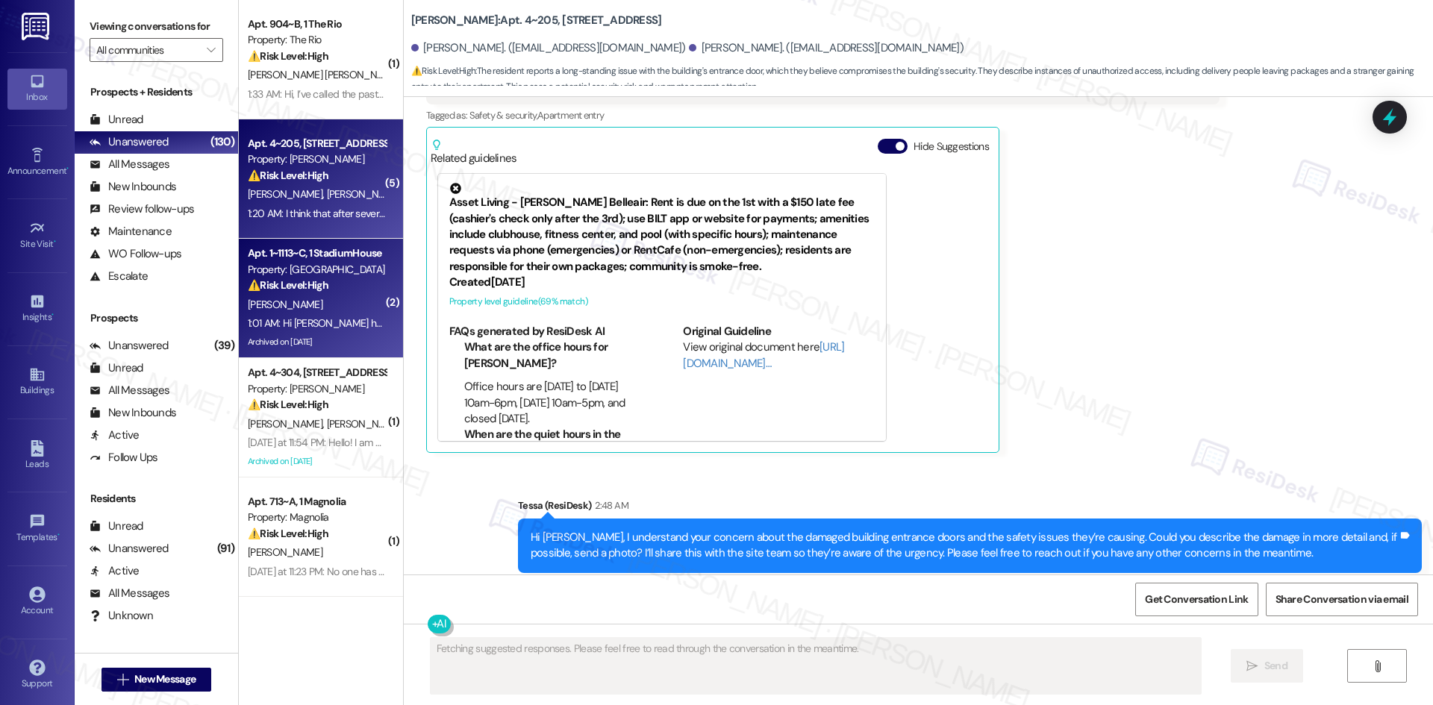
click at [313, 306] on div "[PERSON_NAME]" at bounding box center [316, 305] width 141 height 19
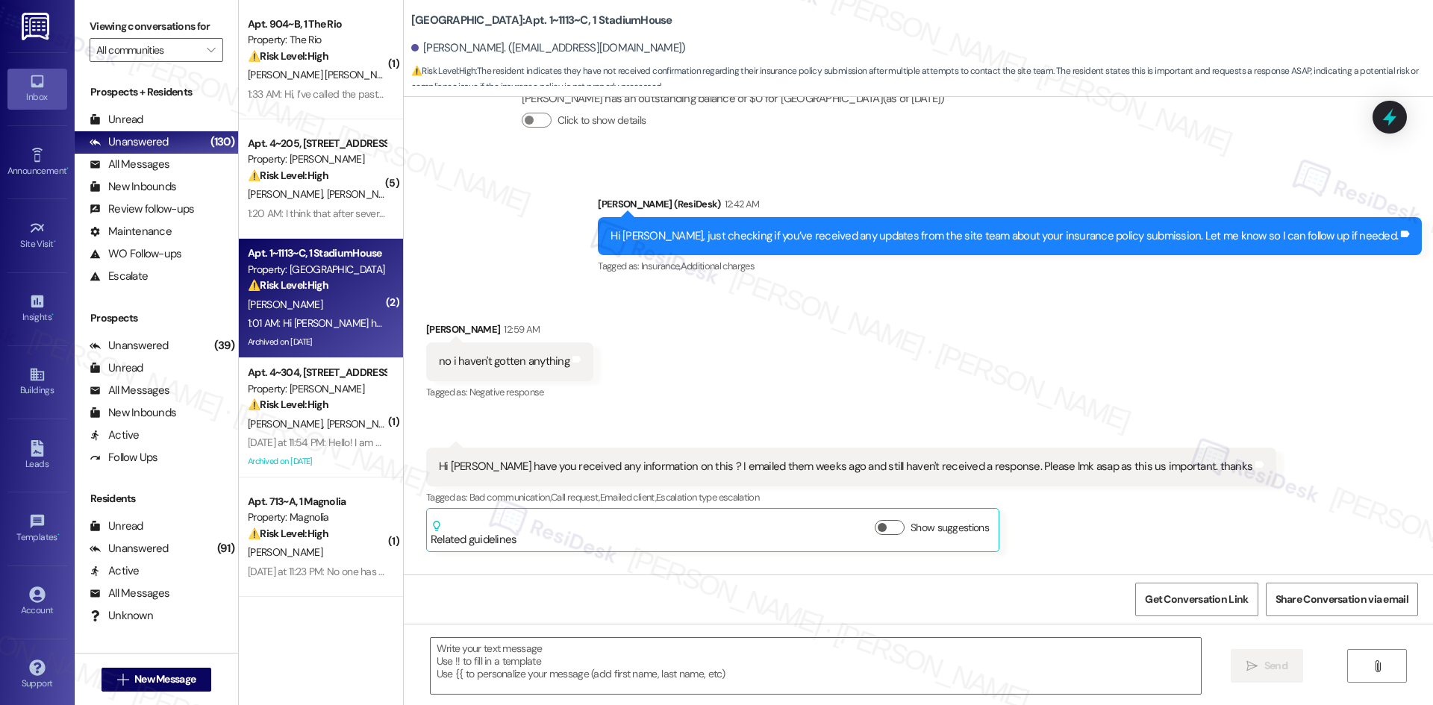
type textarea "Fetching suggested responses. Please feel free to read through the conversation…"
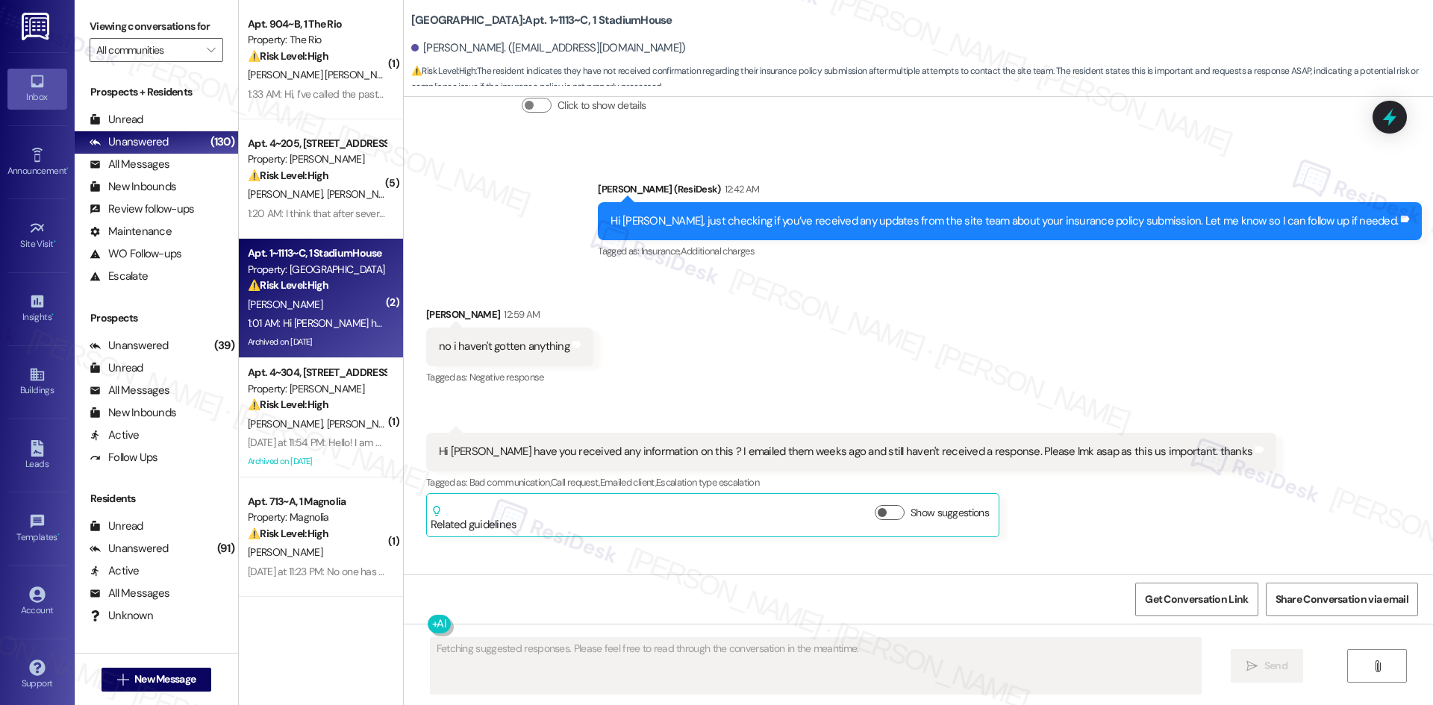
scroll to position [17277, 0]
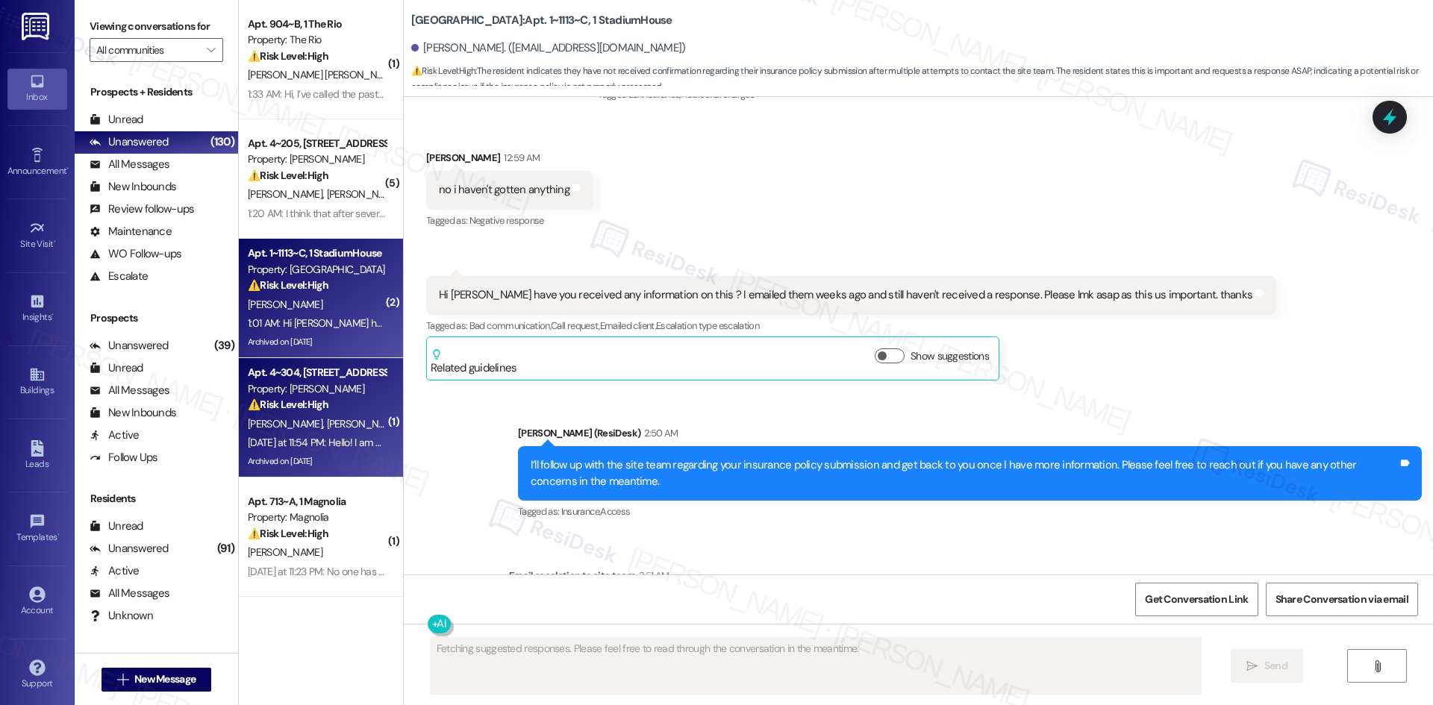
click at [349, 399] on div "⚠️ Risk Level: High The resident reports a security issue with the building's e…" at bounding box center [317, 405] width 138 height 16
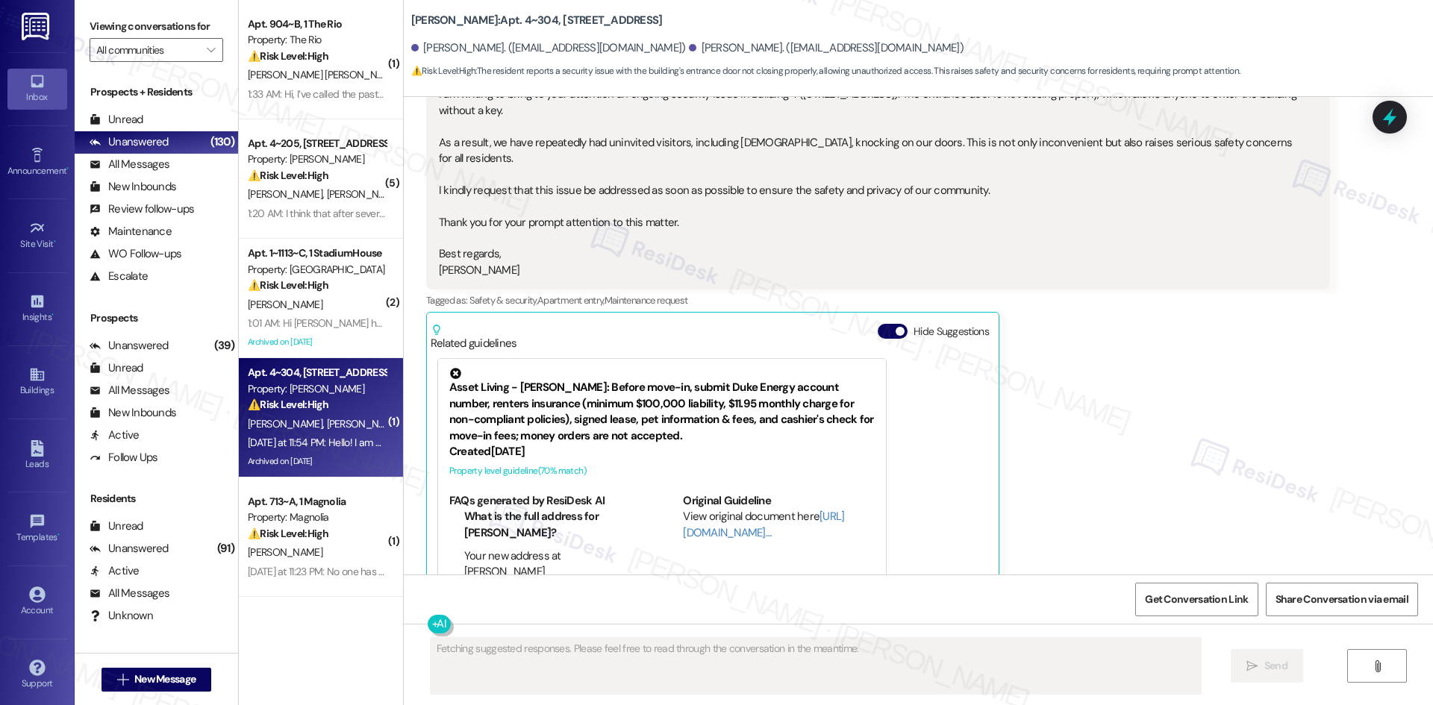
scroll to position [3737, 0]
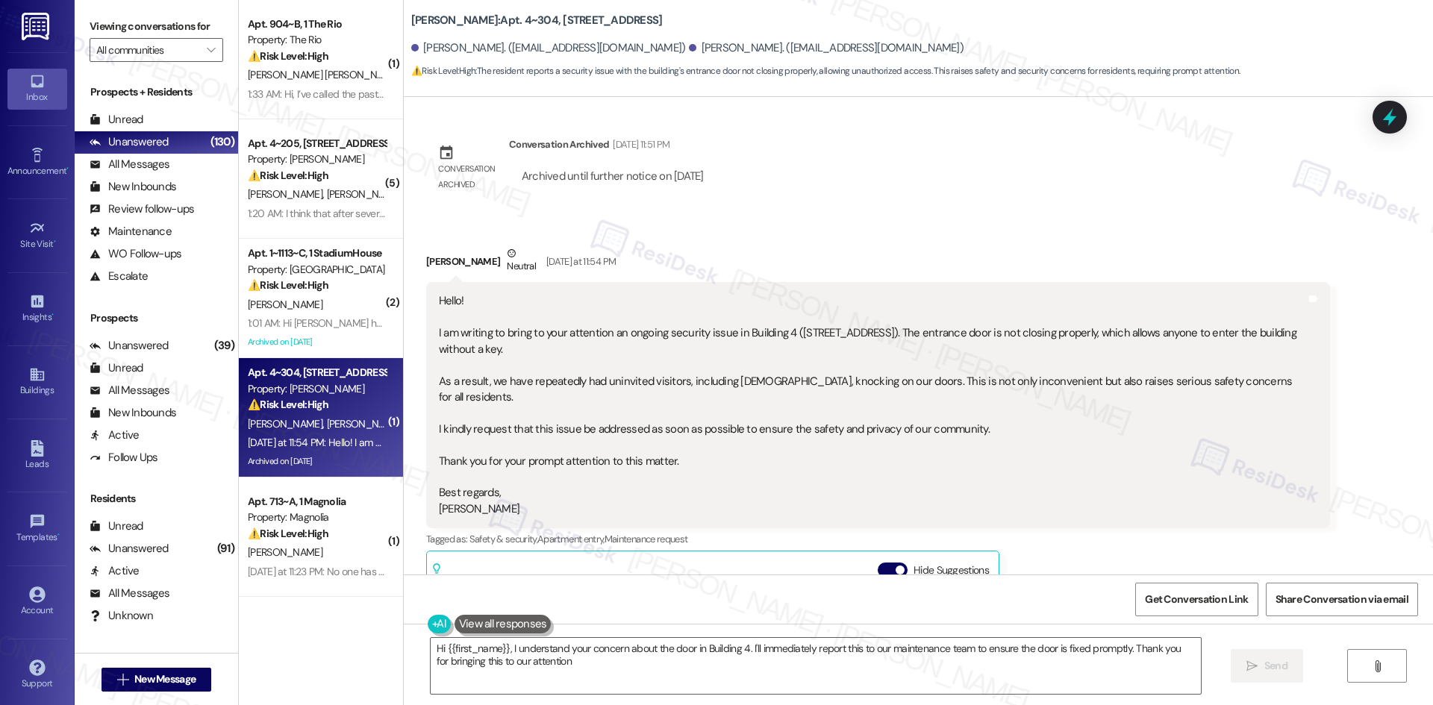
type textarea "Hi {{first_name}}, I understand your concern about the door in Building 4. I'll…"
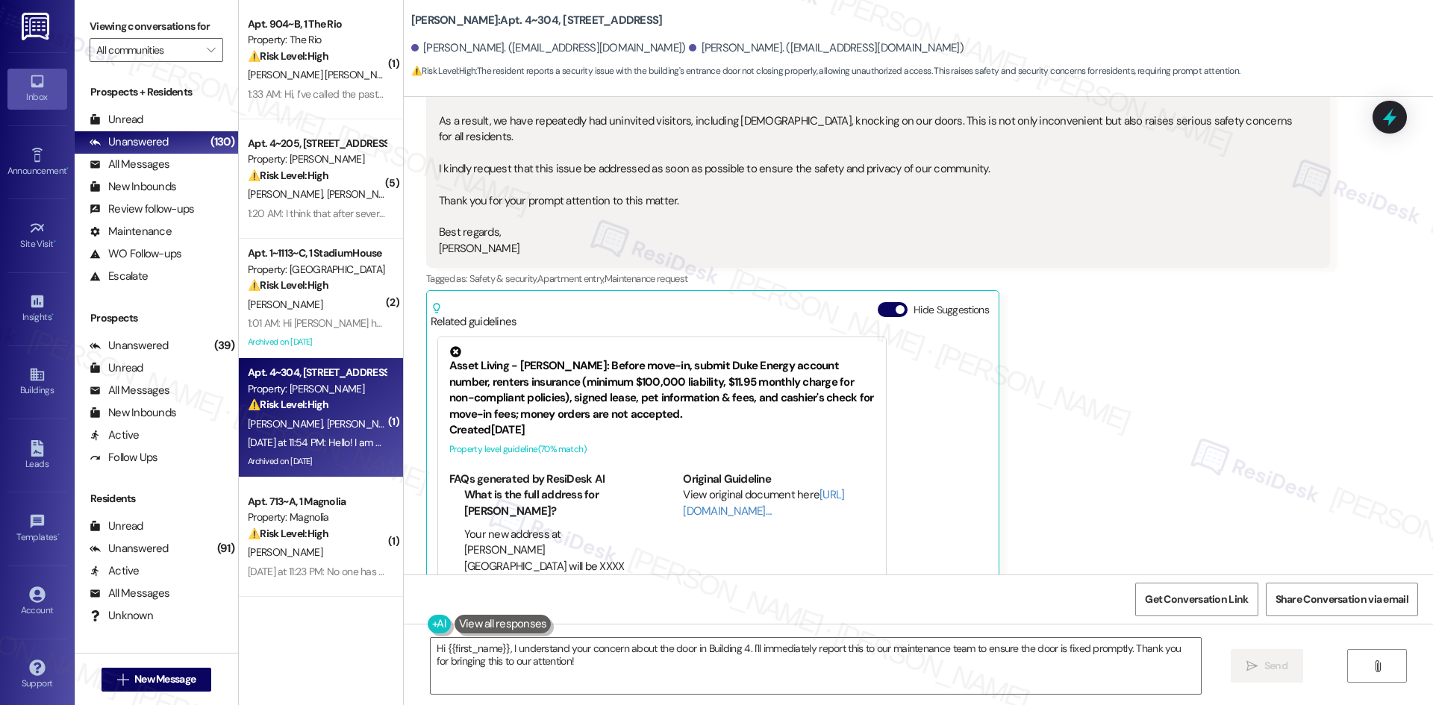
scroll to position [3811, 0]
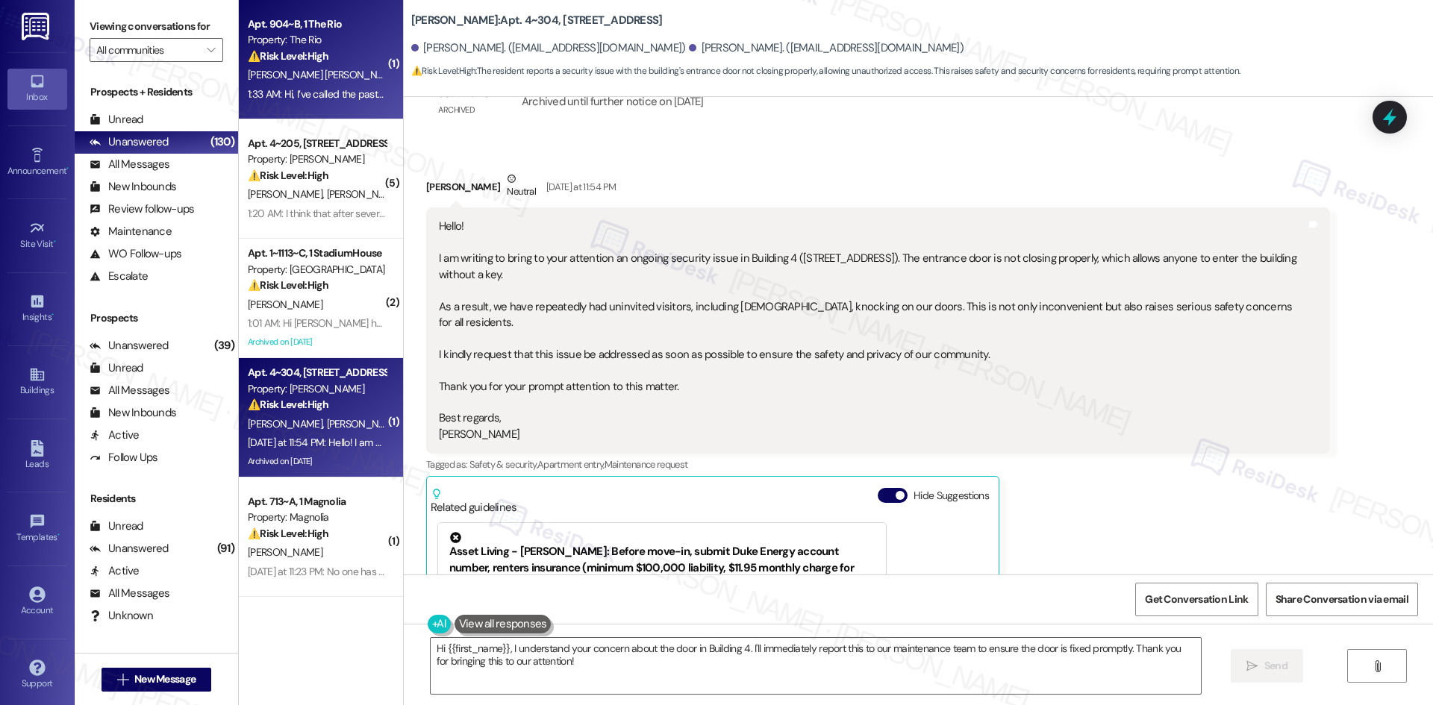
click at [318, 75] on span "J. Gonzalez Howard" at bounding box center [323, 74] width 151 height 13
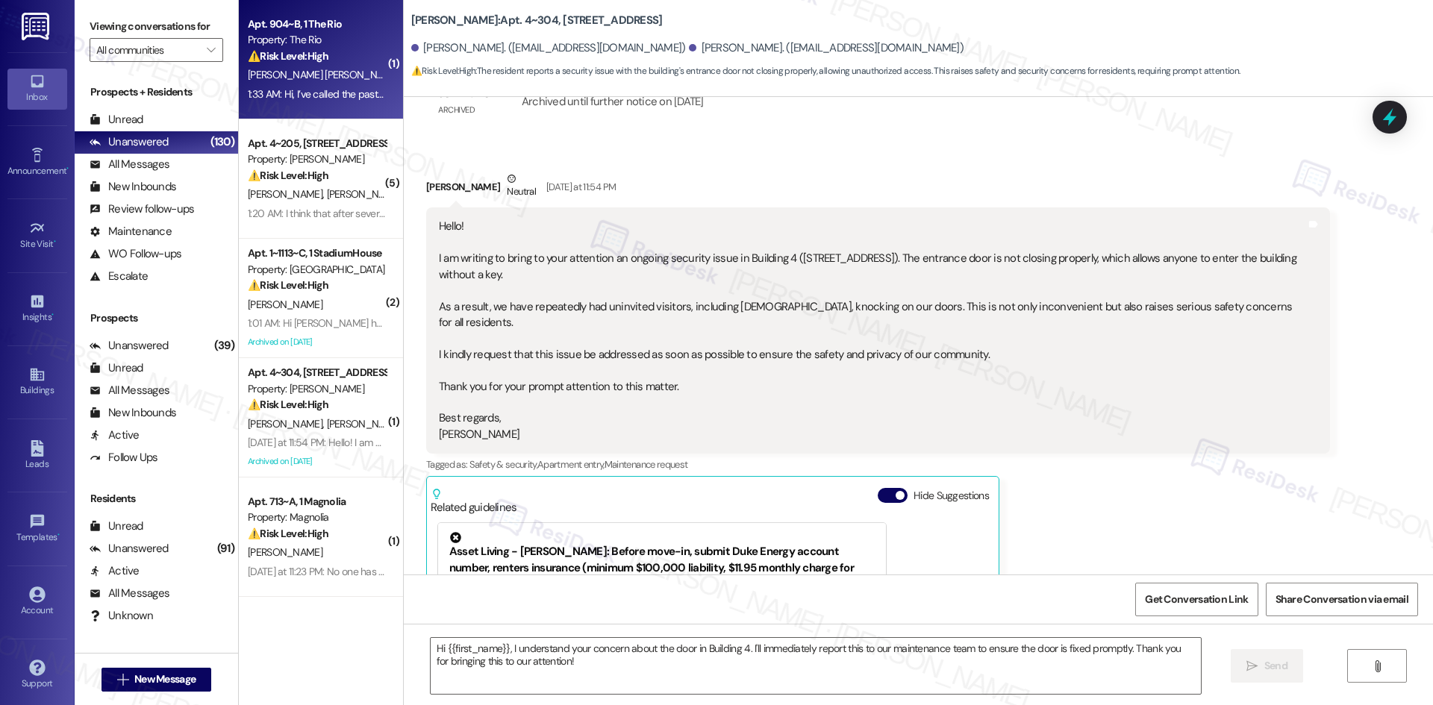
type textarea "Fetching suggested responses. Please feel free to read through the conversation…"
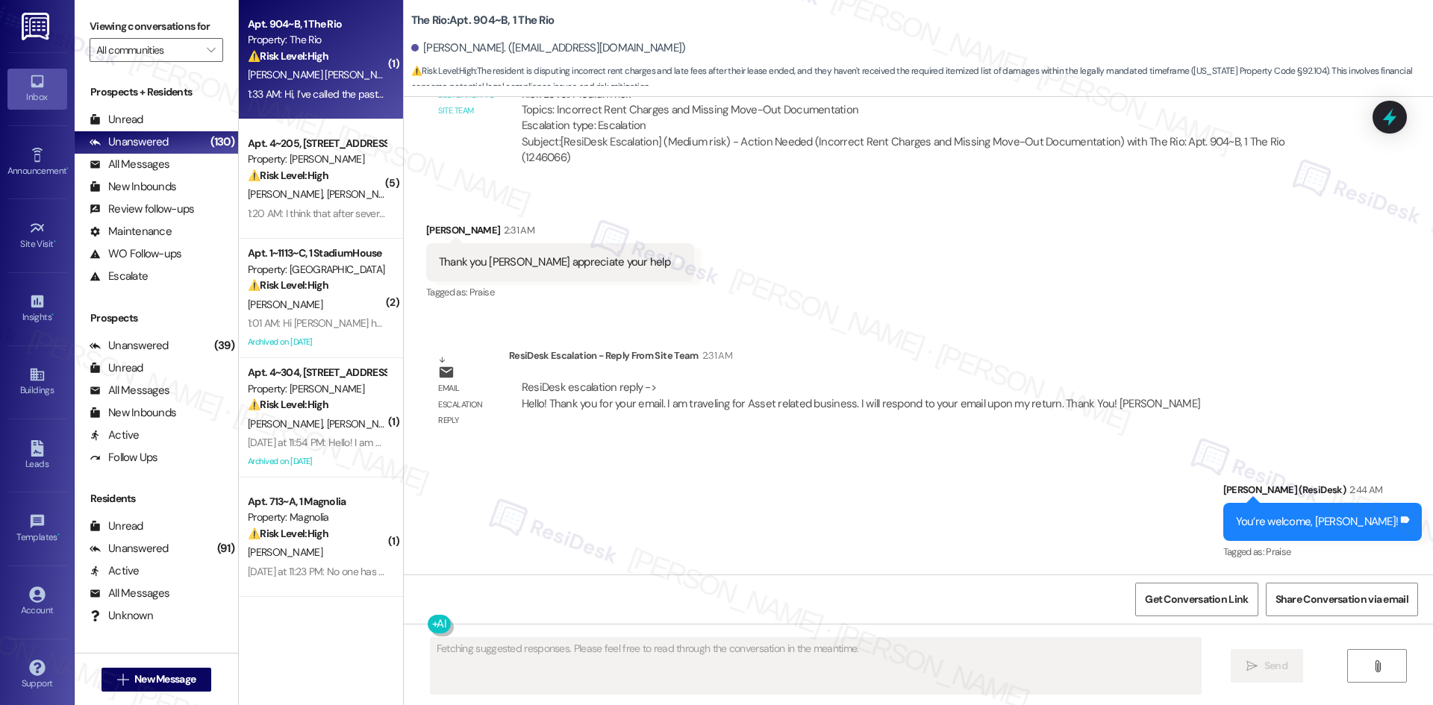
scroll to position [3016, 0]
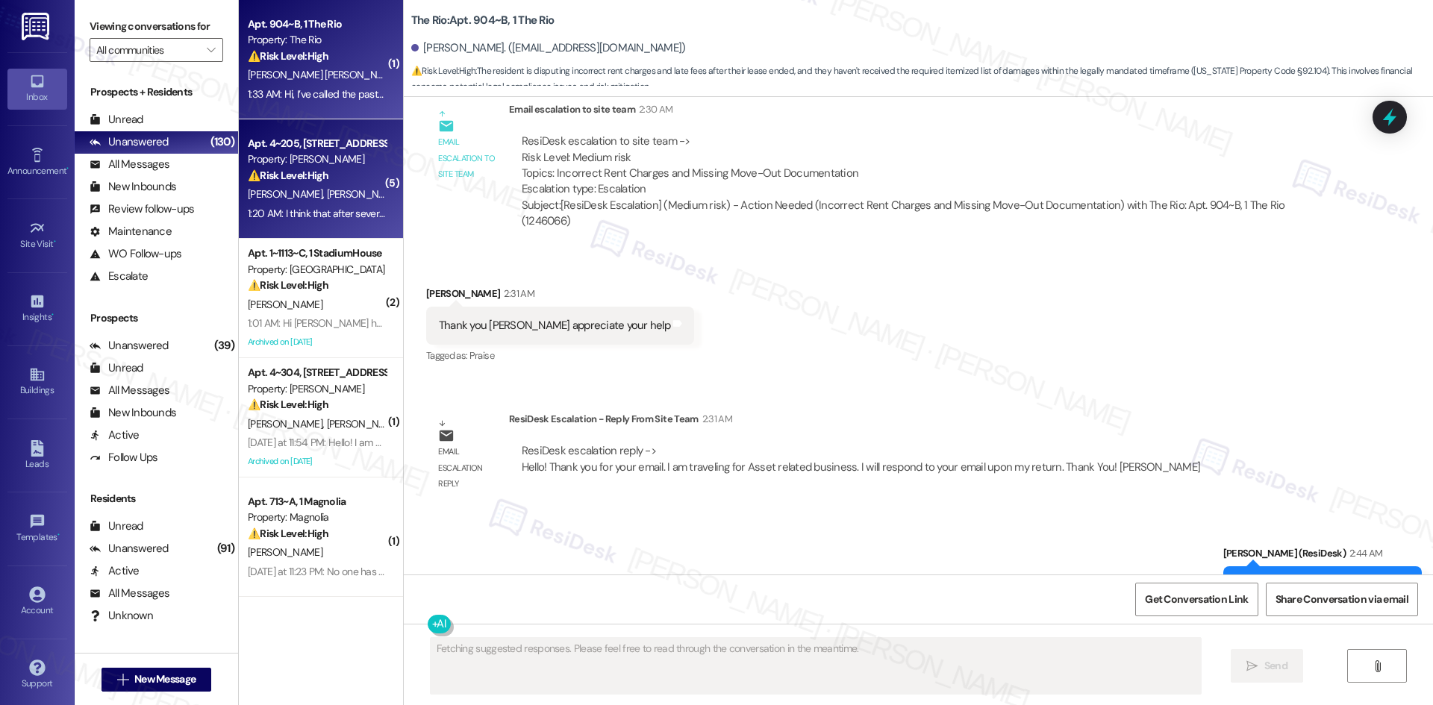
click at [317, 173] on strong "⚠️ Risk Level: High" at bounding box center [288, 175] width 81 height 13
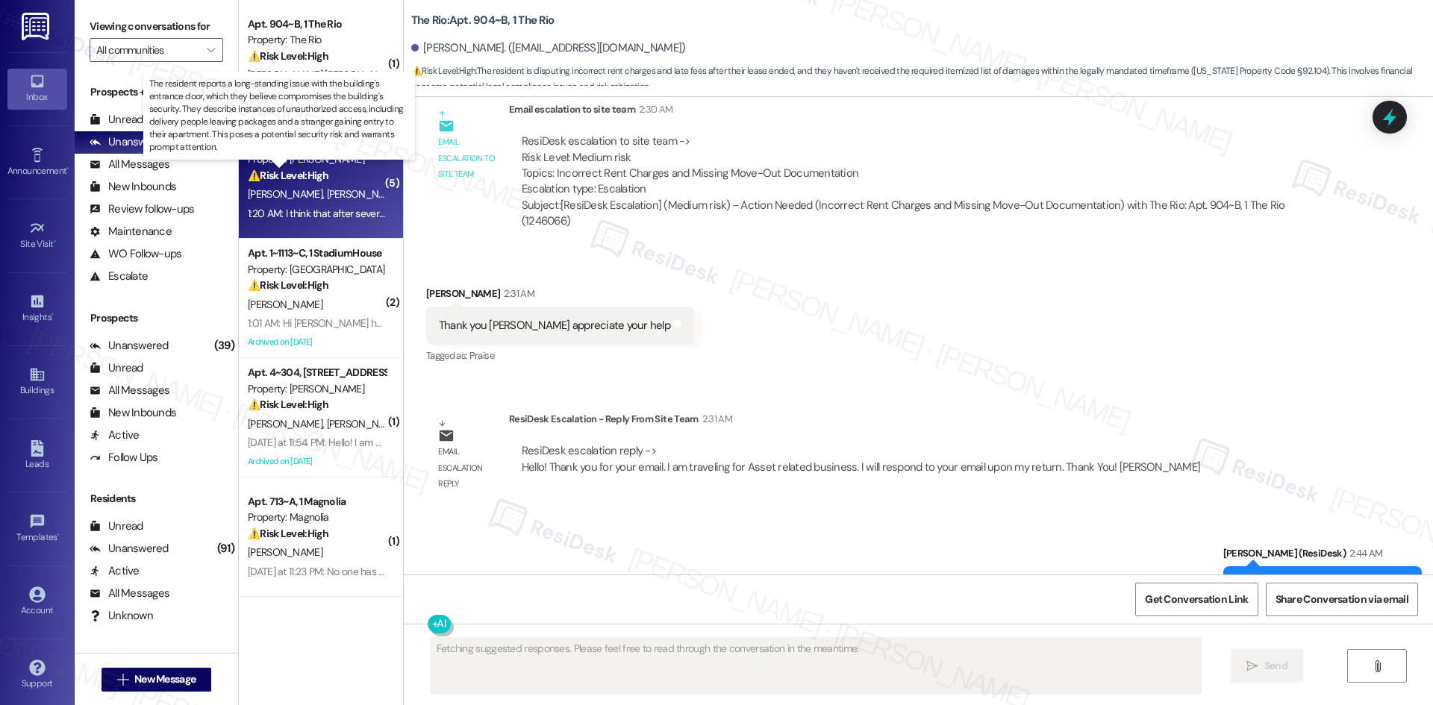
scroll to position [1527, 0]
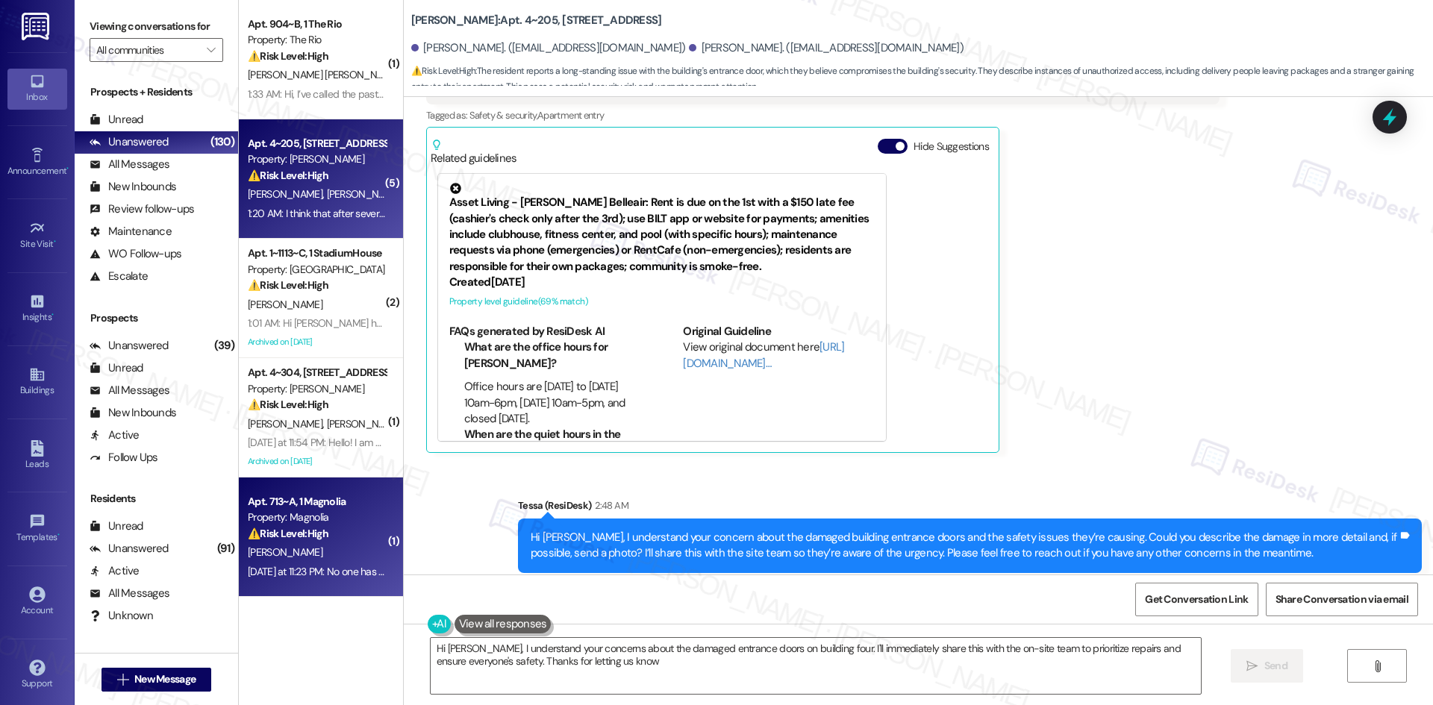
type textarea "Hi Sandra, I understand your concerns about the damaged entrance doors on build…"
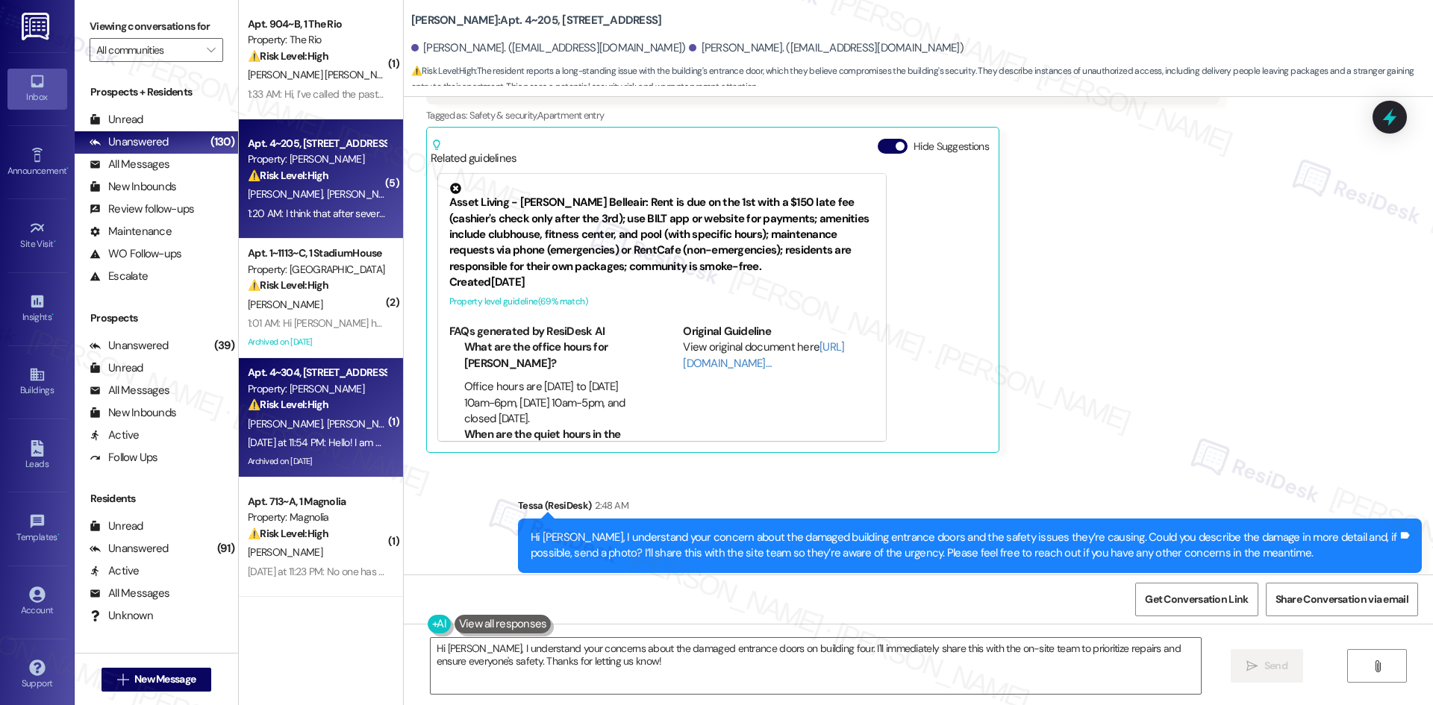
click at [288, 428] on span "[PERSON_NAME]" at bounding box center [287, 423] width 79 height 13
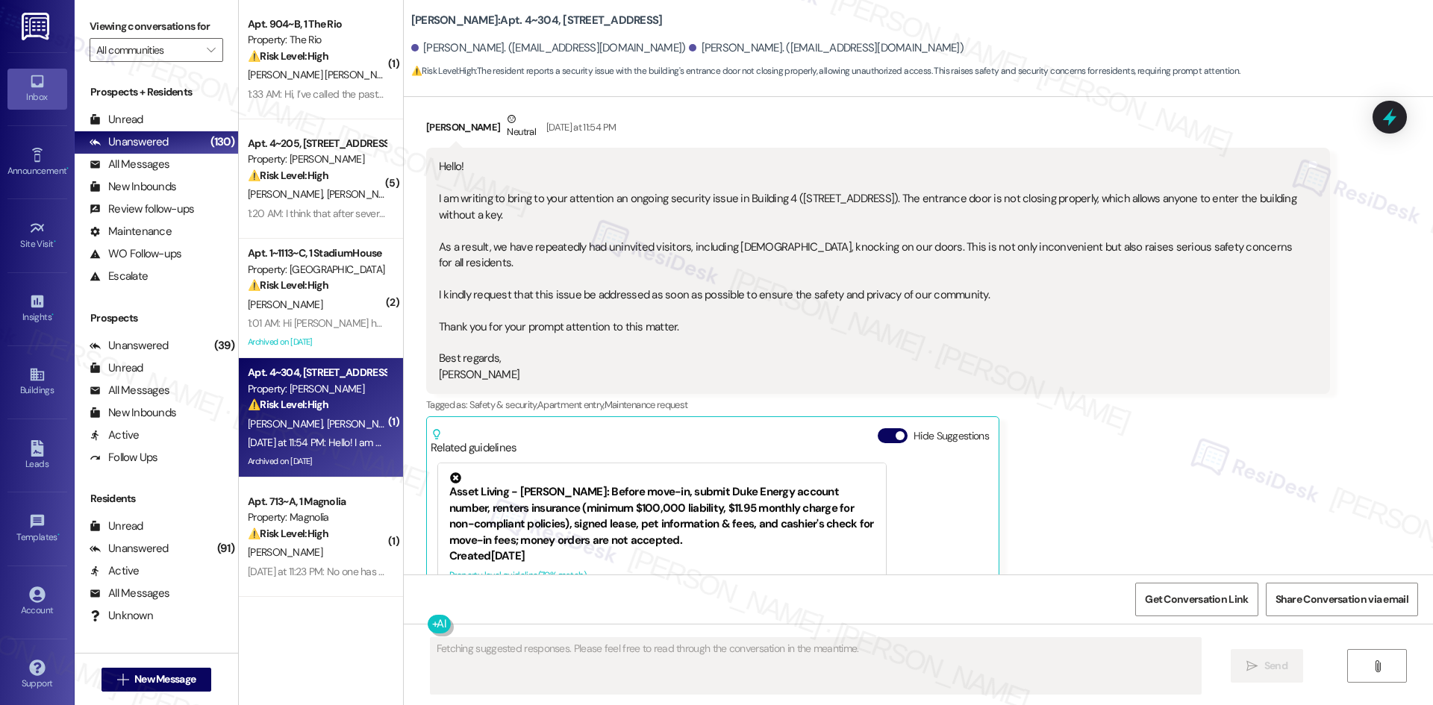
scroll to position [3811, 0]
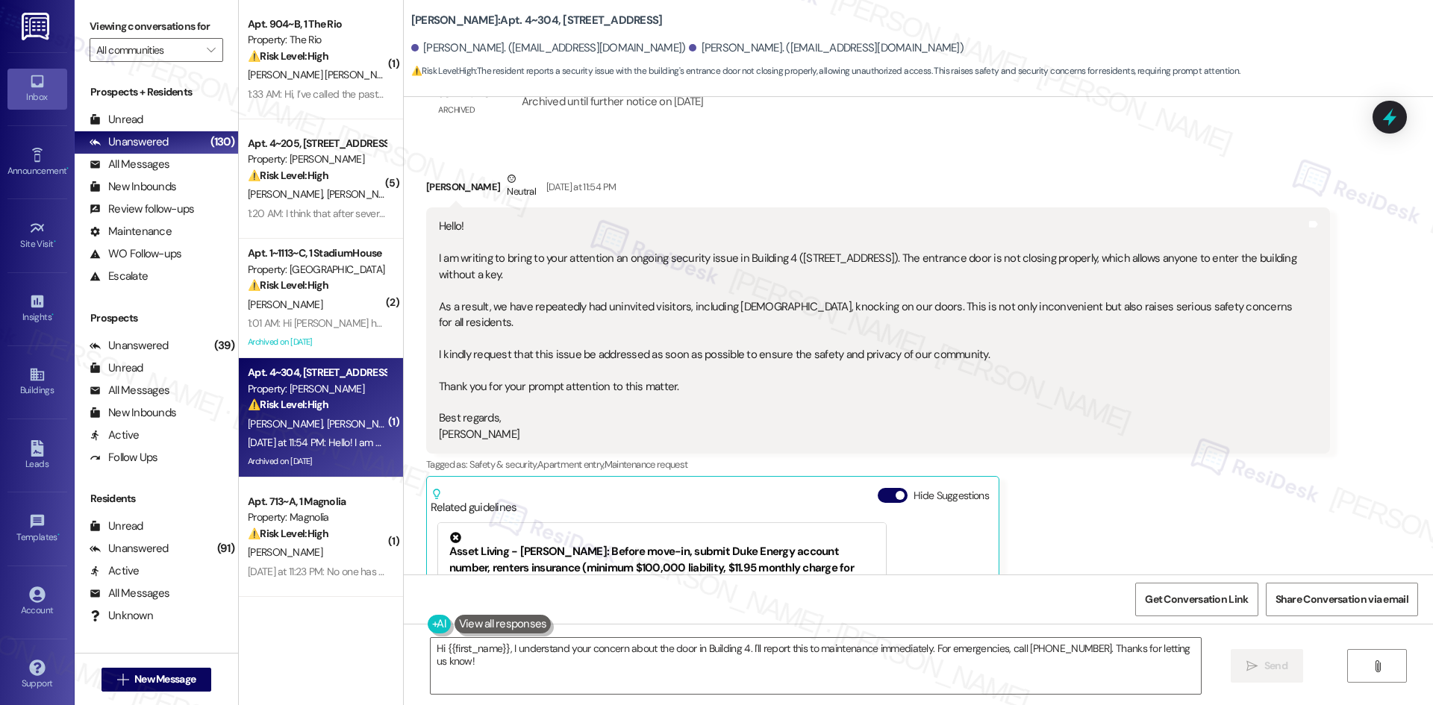
drag, startPoint x: 416, startPoint y: 161, endPoint x: 646, endPoint y: 432, distance: 354.8
click at [646, 432] on div "Tatiana Marchenko Neutral Yesterday at 11:54 PM Hello! I am writing to bring to…" at bounding box center [878, 486] width 904 height 631
copy div "Tatiana Marchenko Neutral Yesterday at 11:54 PM Hello! I am writing to bring to…"
click at [1151, 351] on div "Hello! I am writing to bring to your attention an ongoing security issue in Bui…" at bounding box center [872, 331] width 867 height 224
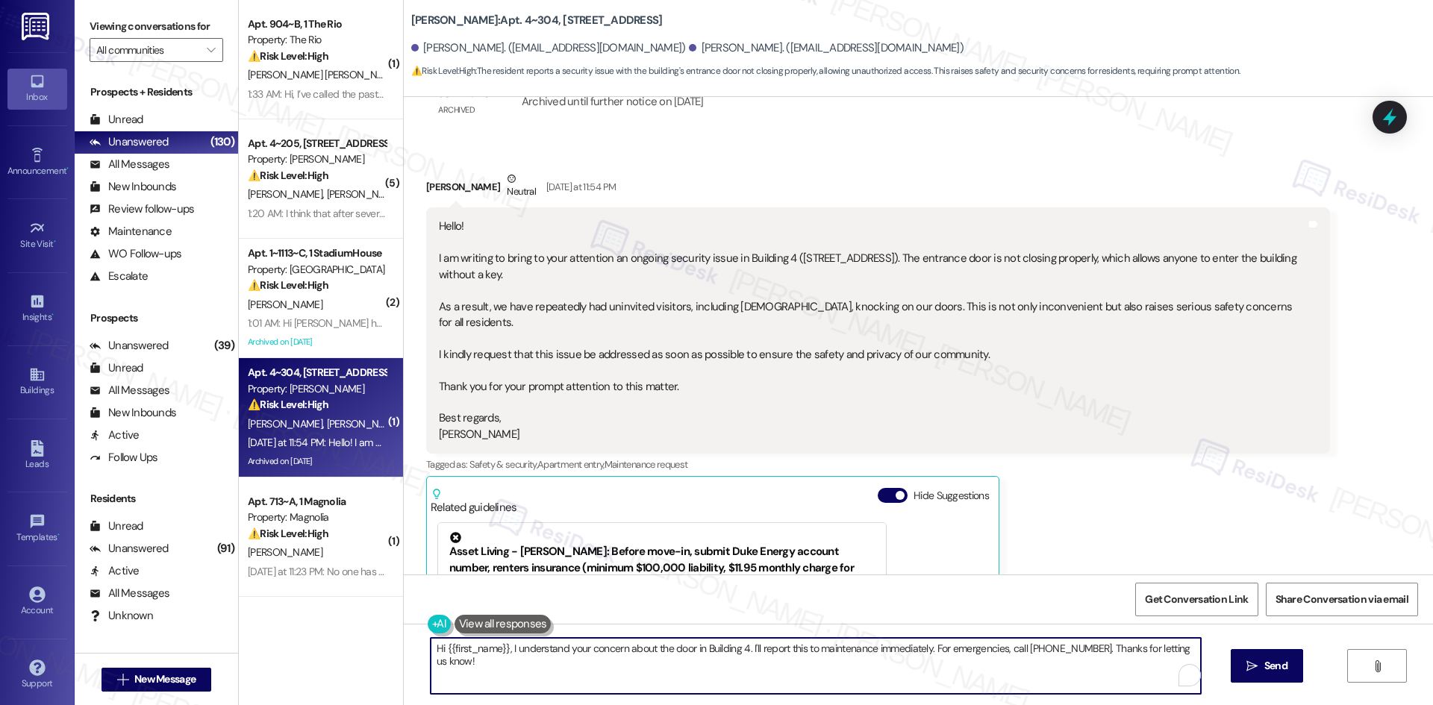
click at [927, 664] on textarea "Hi {{first_name}}, I understand your concern about the door in Building 4. I'll…" at bounding box center [816, 666] width 770 height 56
paste textarea "Tatiana, I understand your concern about the entrance door not closing properly…"
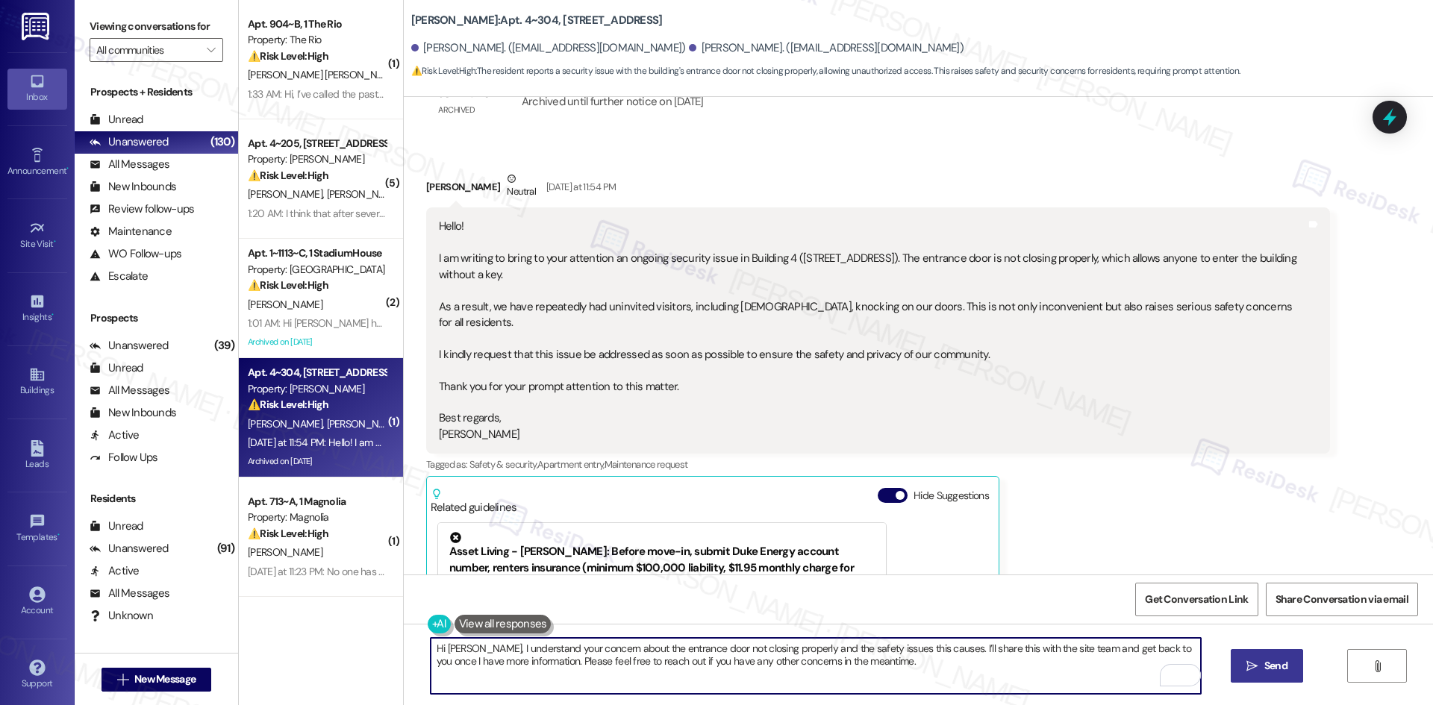
type textarea "Hi Tatiana, I understand your concern about the entrance door not closing prope…"
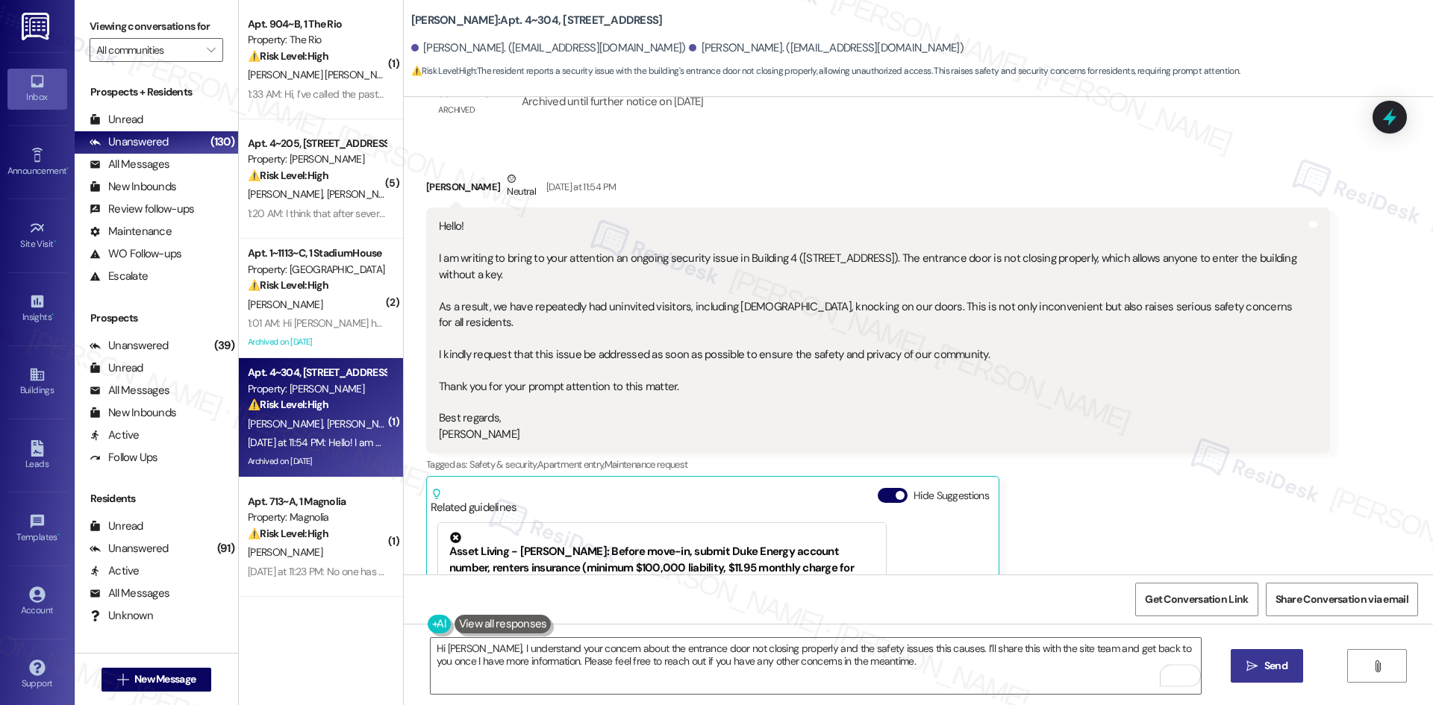
click at [1237, 671] on button " Send" at bounding box center [1267, 666] width 72 height 34
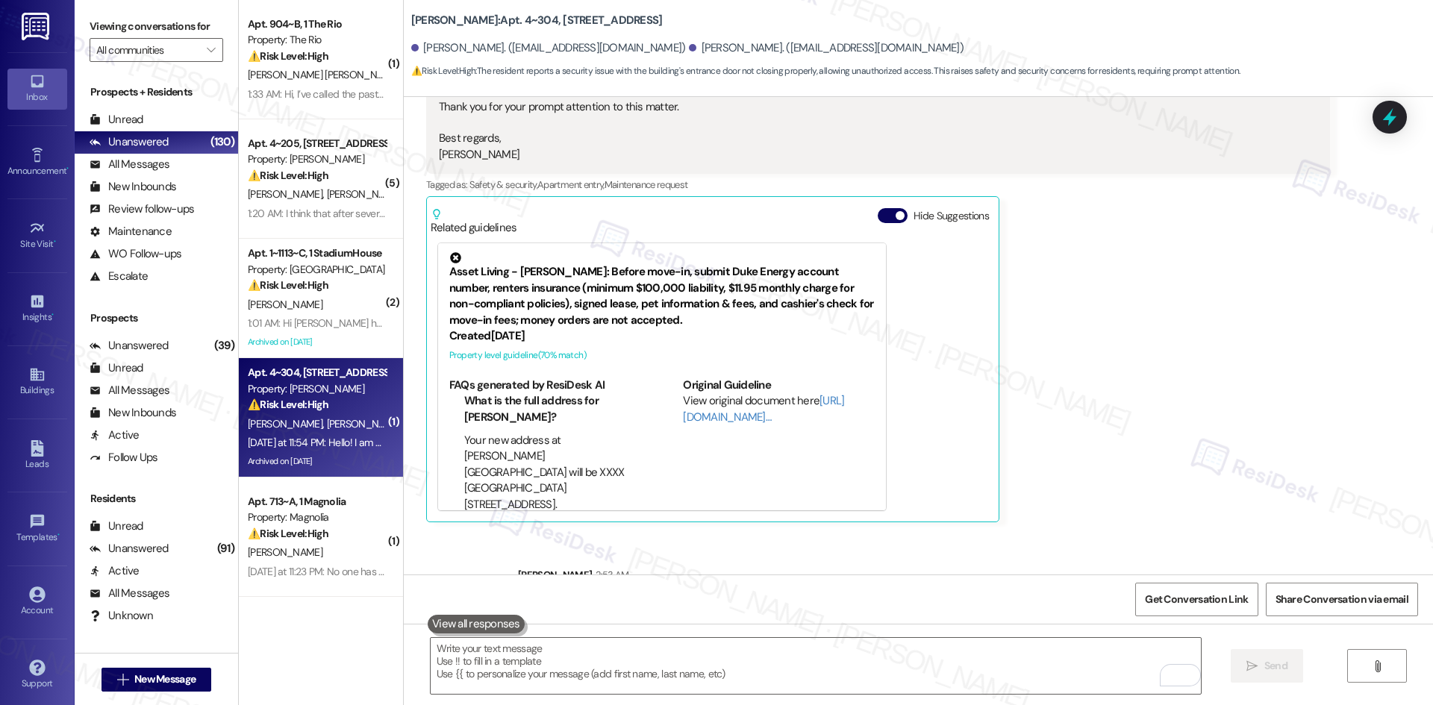
scroll to position [4154, 0]
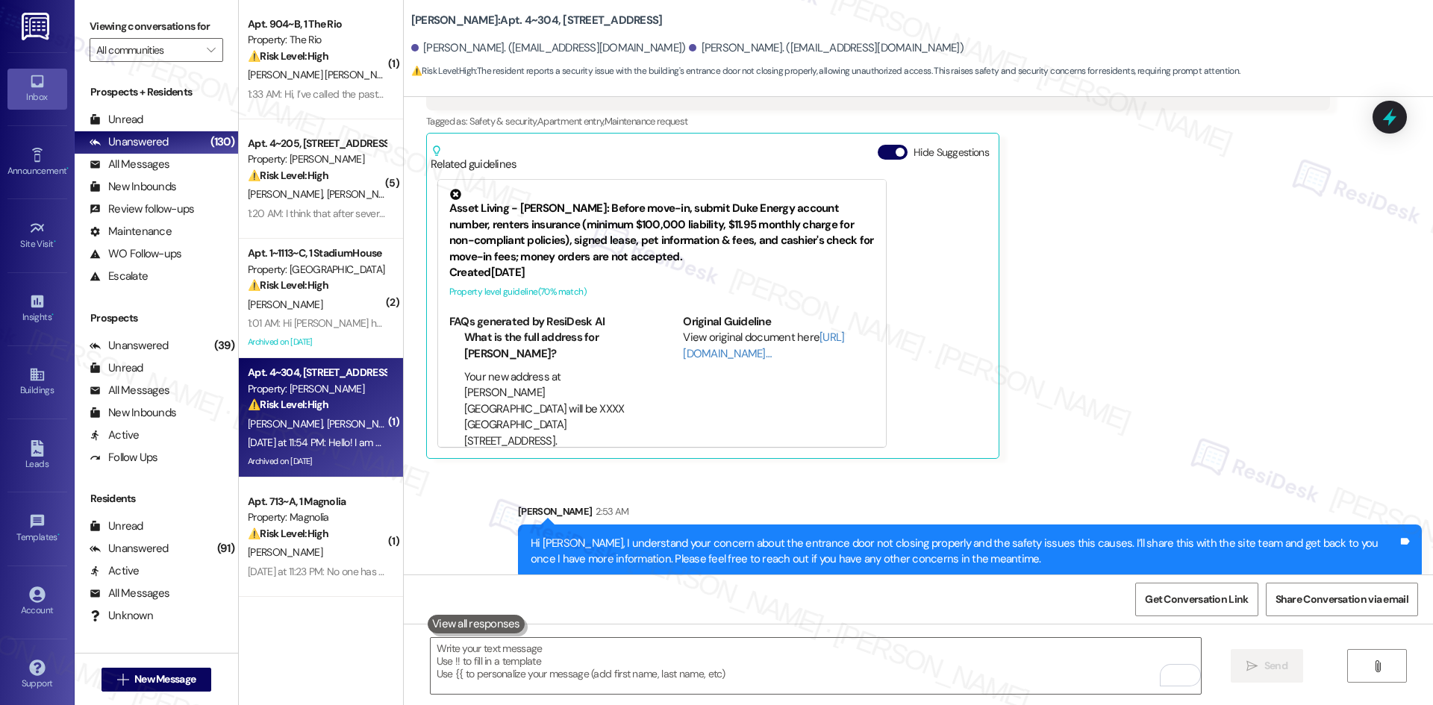
click at [1307, 450] on div "Received via SMS Tatiana Marchenko Neutral Yesterday at 11:54 PM Hello! I am wr…" at bounding box center [878, 143] width 926 height 654
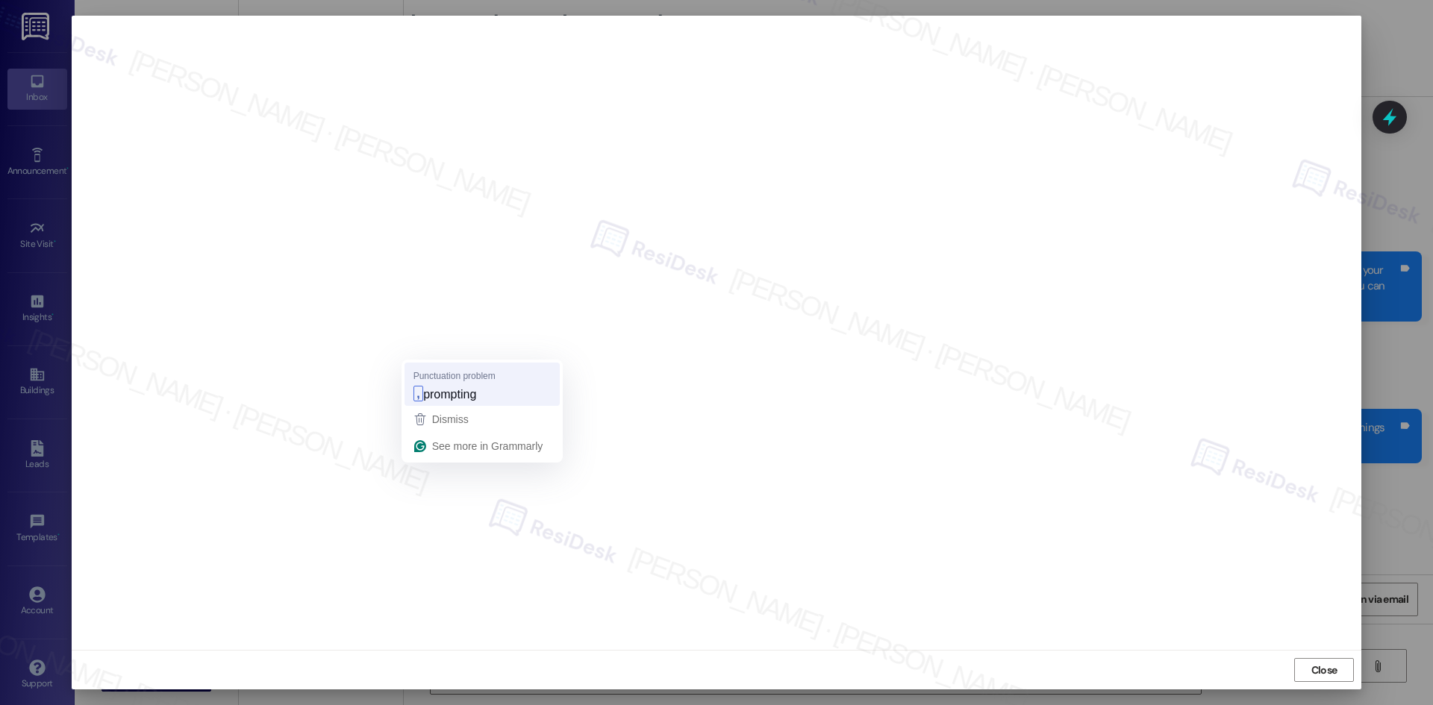
scroll to position [4154, 0]
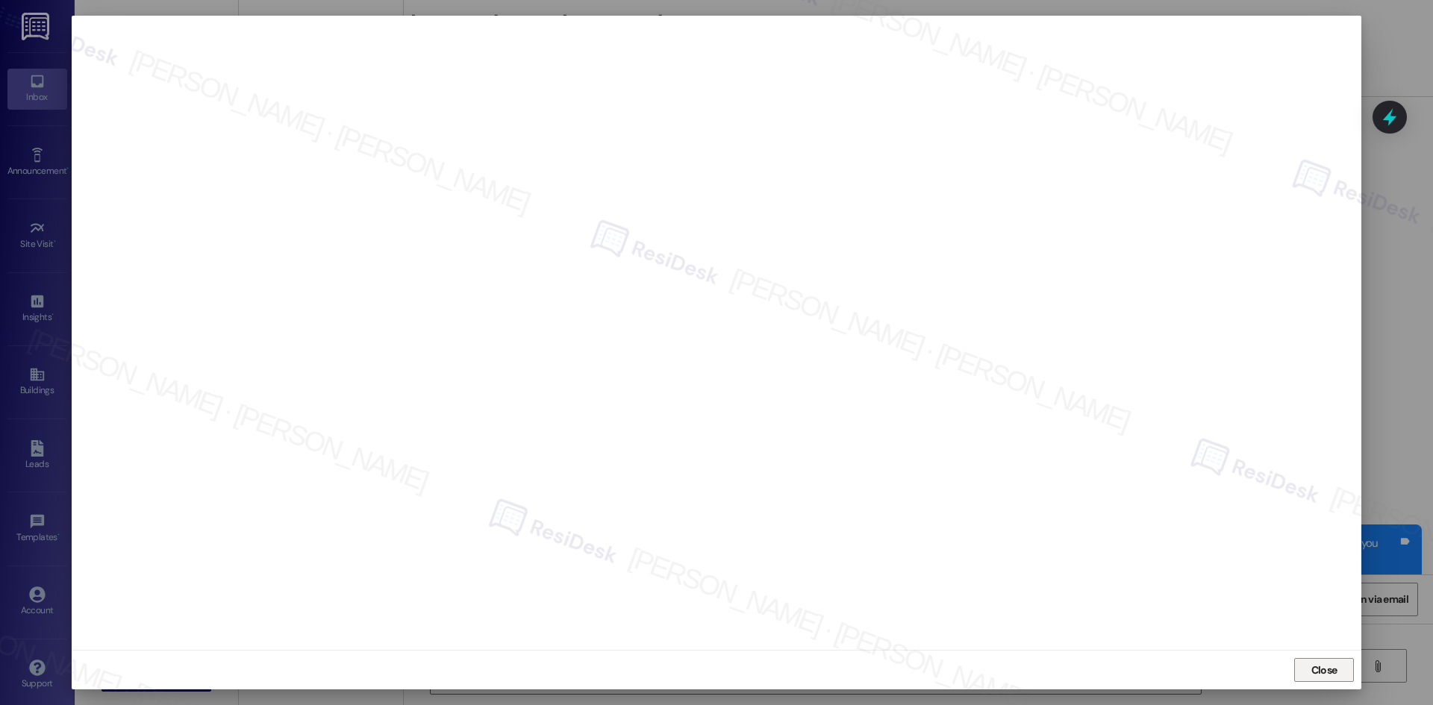
click at [1309, 672] on span "Close" at bounding box center [1324, 671] width 32 height 16
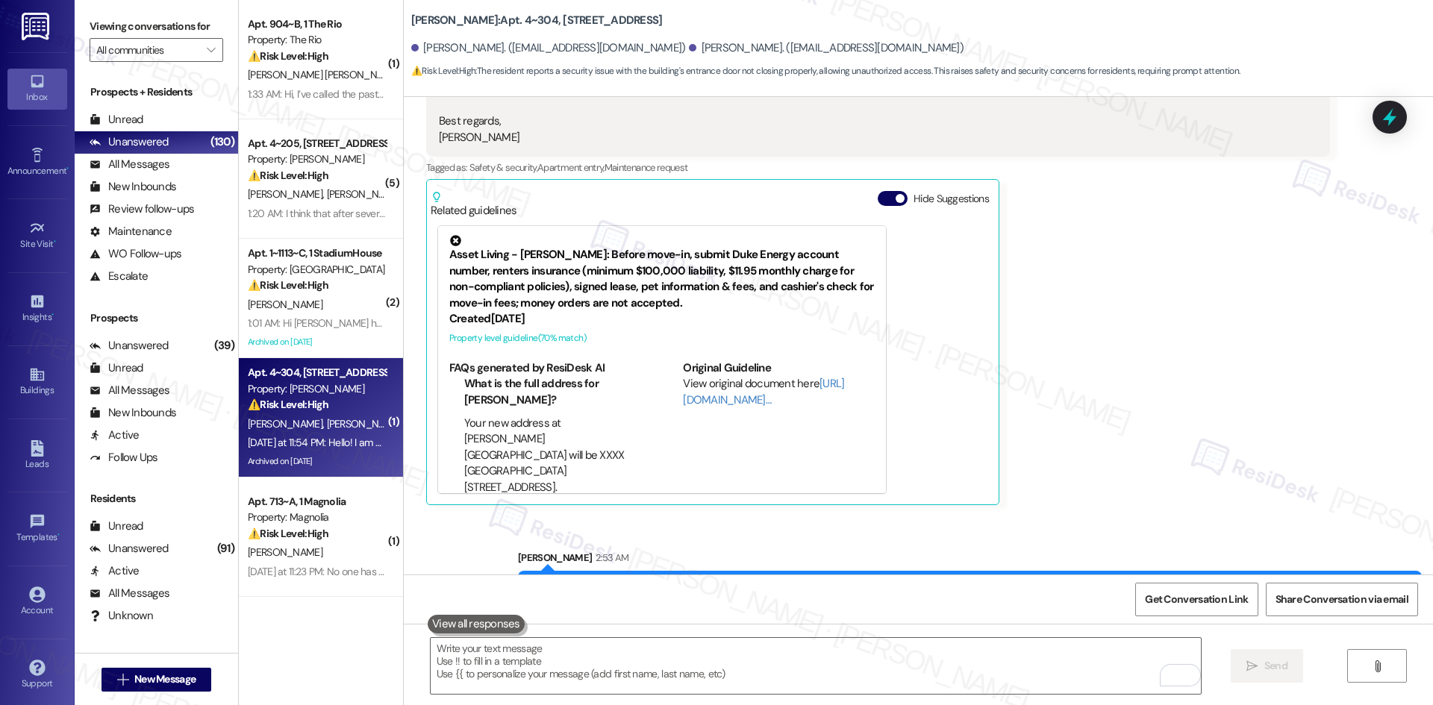
scroll to position [3931, 0]
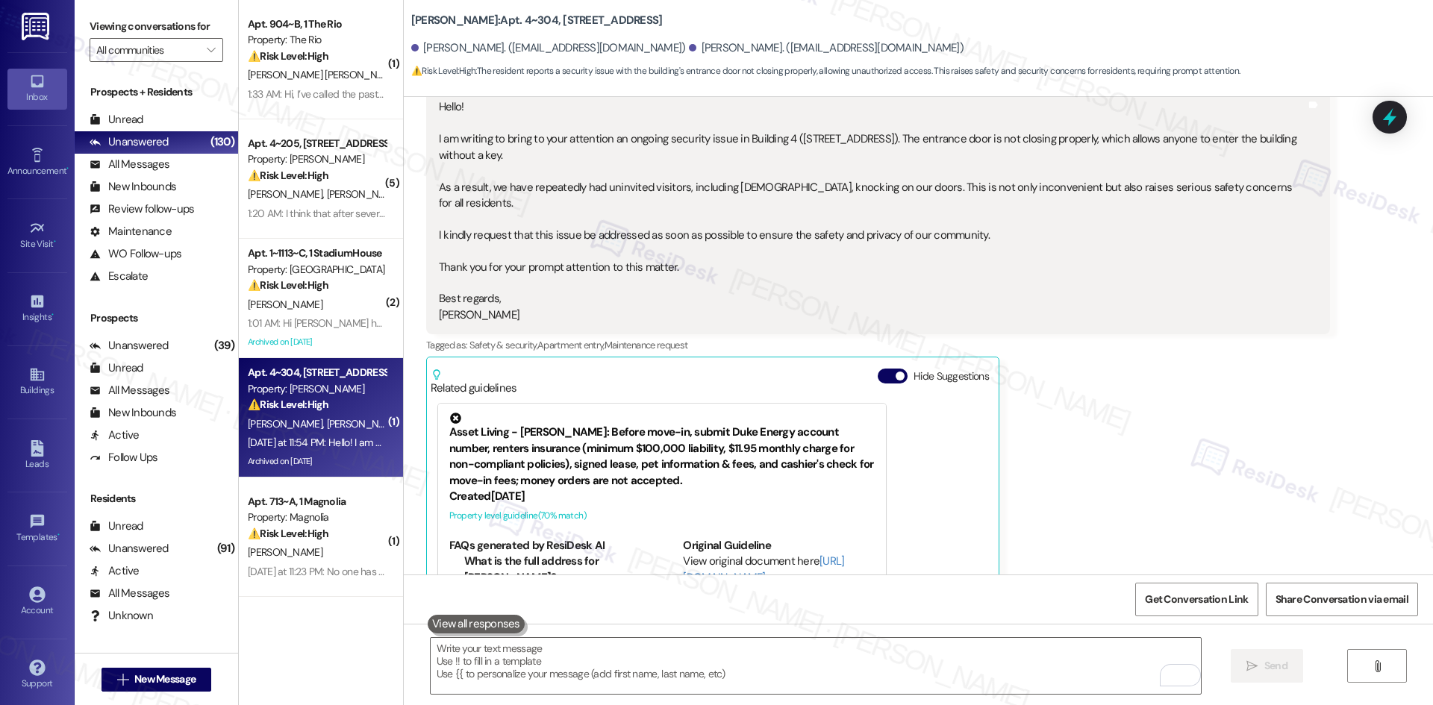
click at [1154, 504] on div "[PERSON_NAME] Neutral [DATE] at 11:54 PM Hello! I am writing to bring to your a…" at bounding box center [878, 366] width 904 height 631
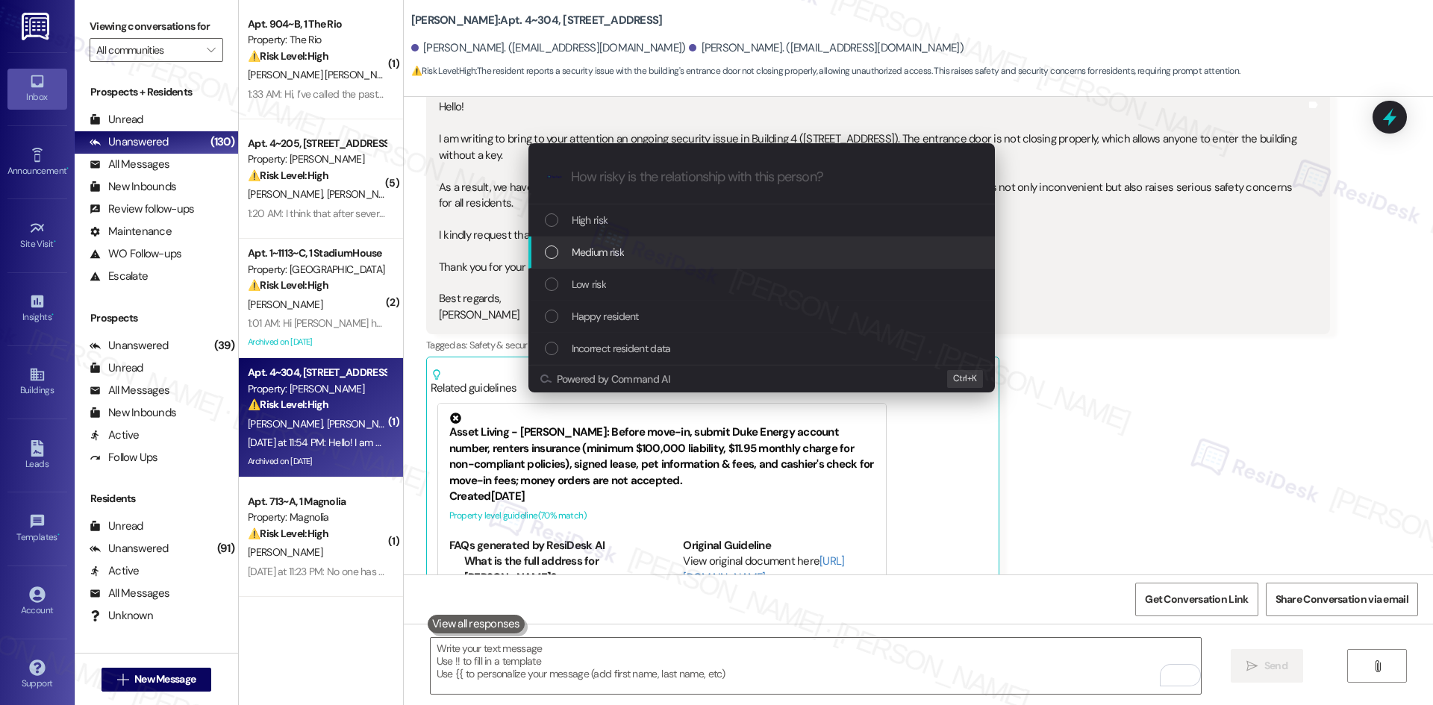
click at [639, 256] on div "Medium risk" at bounding box center [763, 252] width 437 height 16
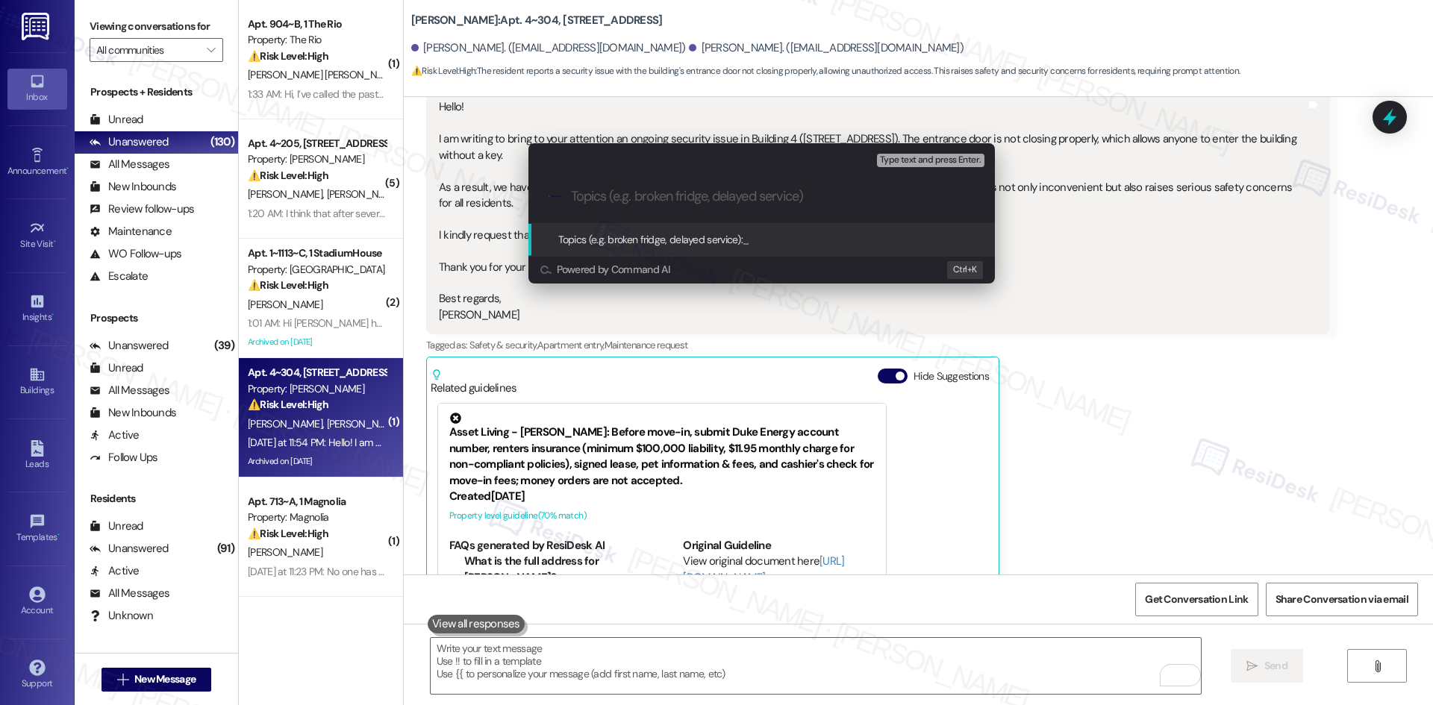
click at [621, 191] on input "Topics (e.g. broken fridge, delayed service)" at bounding box center [773, 197] width 405 height 16
paste input "Building 4 Entrance Door Not Closing – Safety Concern"
type input "Building 4 Entrance Door Not Closing – Safety Concern"
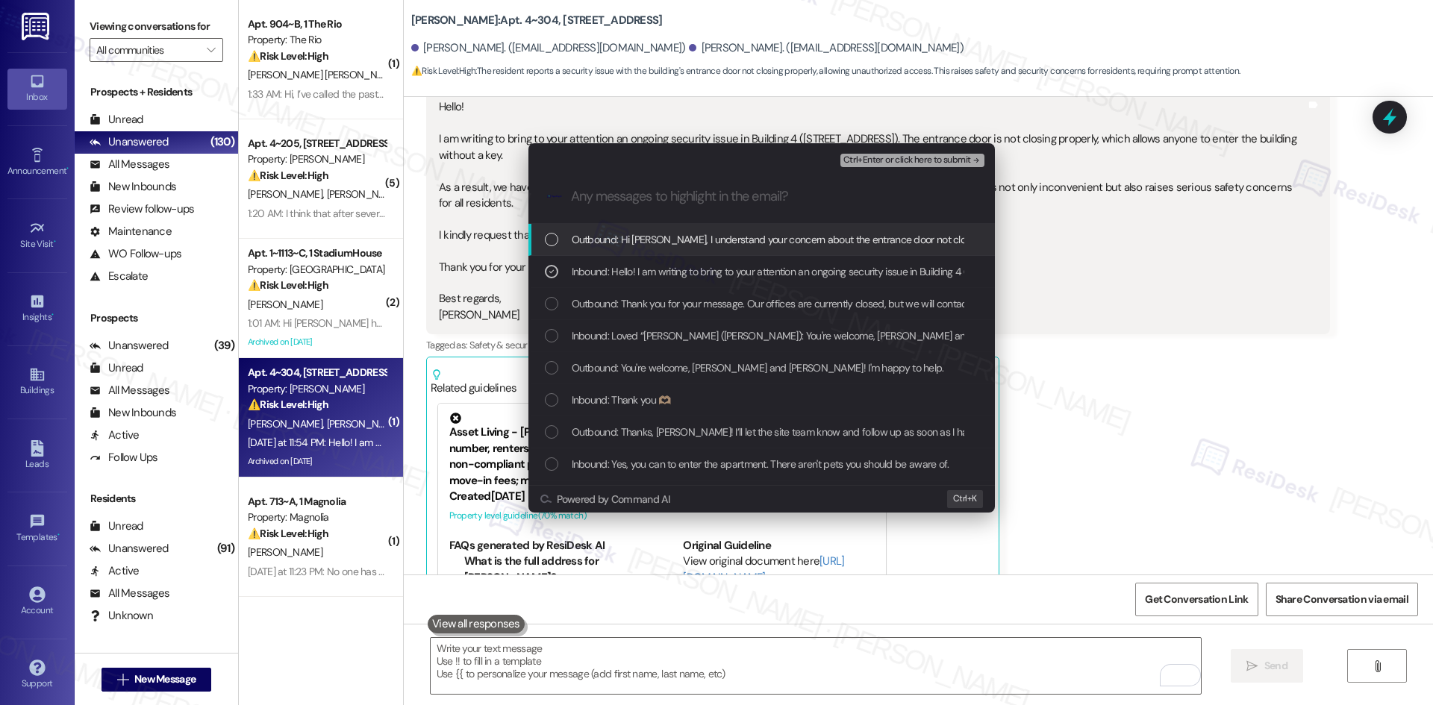
click at [956, 160] on span "Ctrl+Enter or click here to submit" at bounding box center [907, 160] width 128 height 10
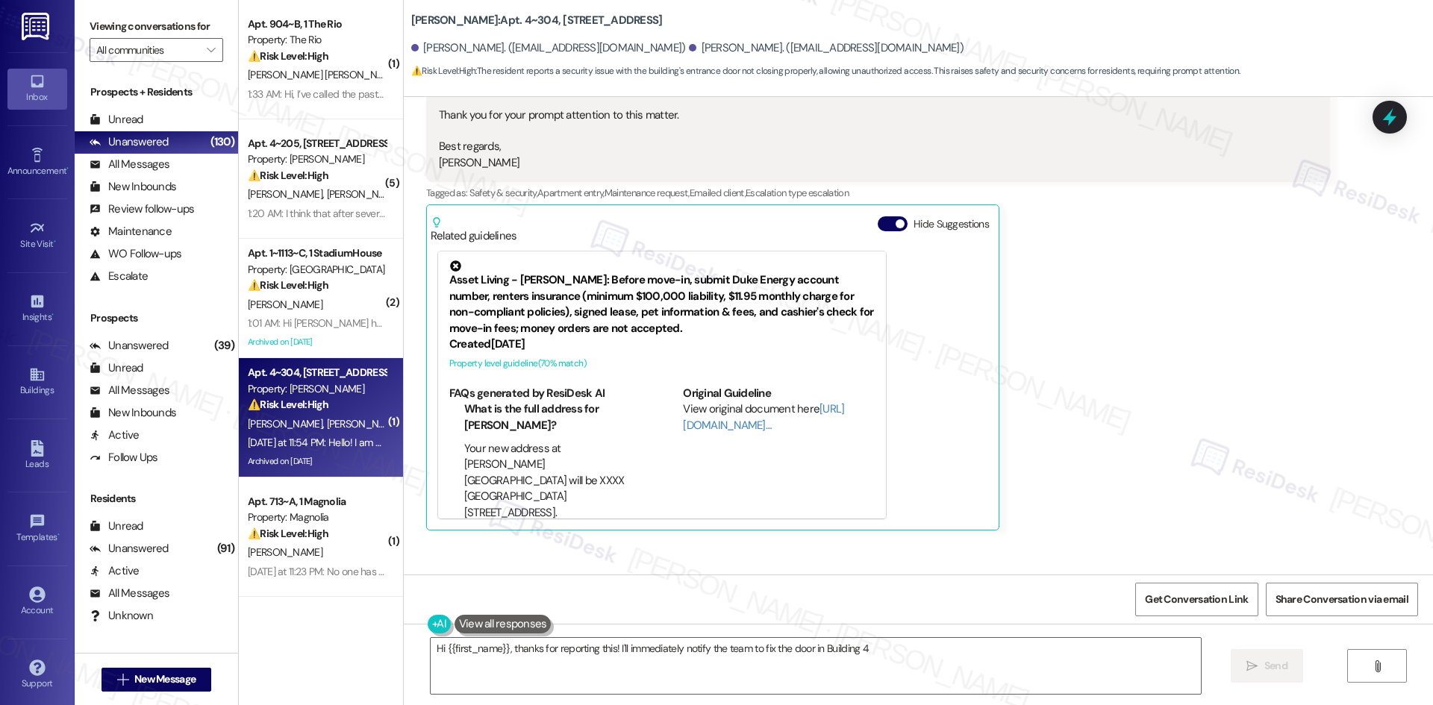
scroll to position [4177, 0]
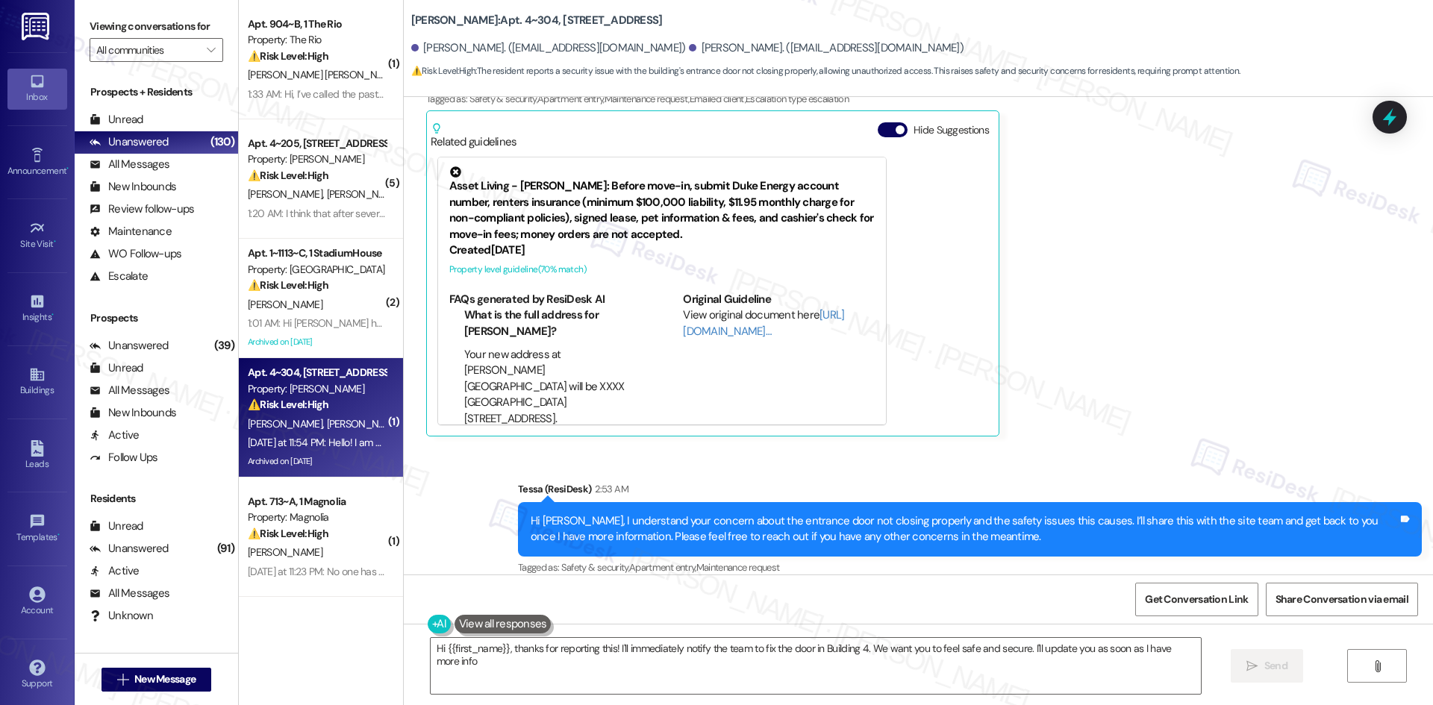
type textarea "Hi {{first_name}}, thanks for reporting this! I'll immediately notify the team …"
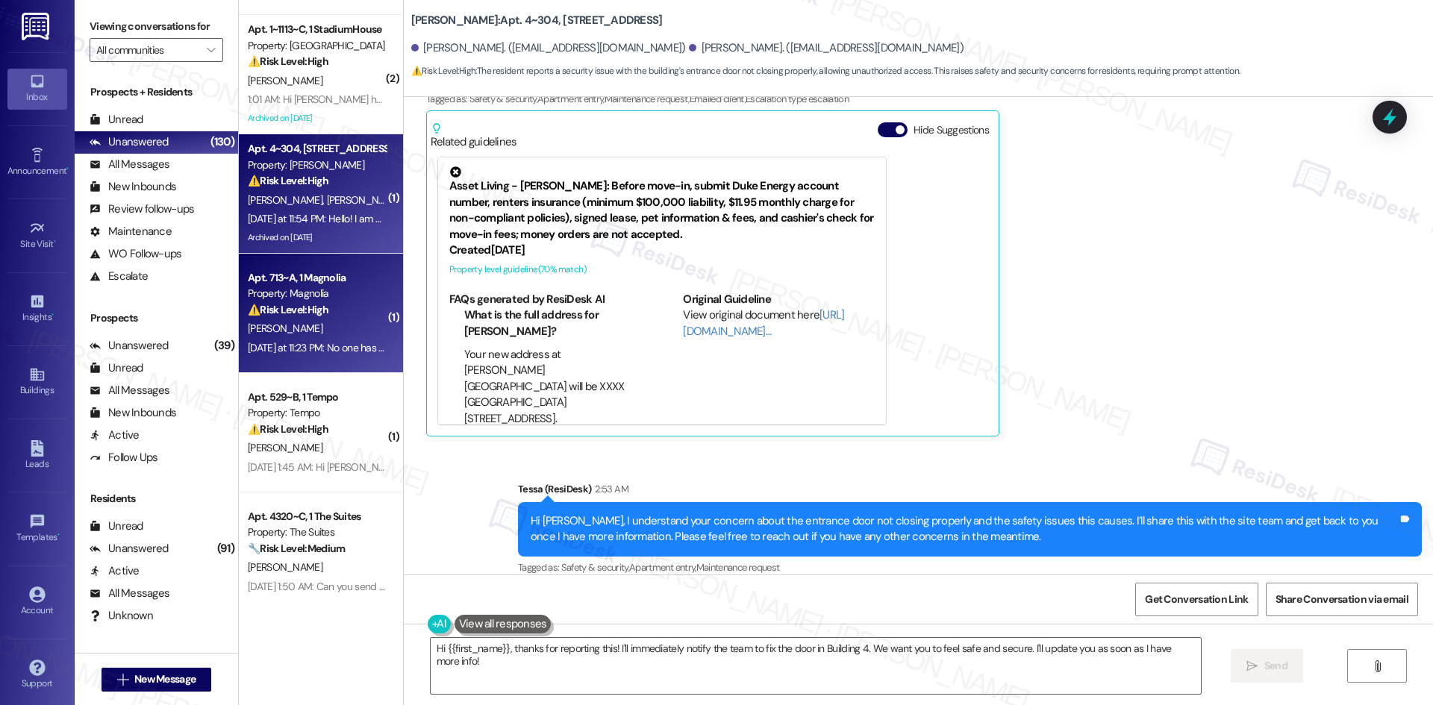
click at [309, 328] on div "[PERSON_NAME]" at bounding box center [316, 328] width 141 height 19
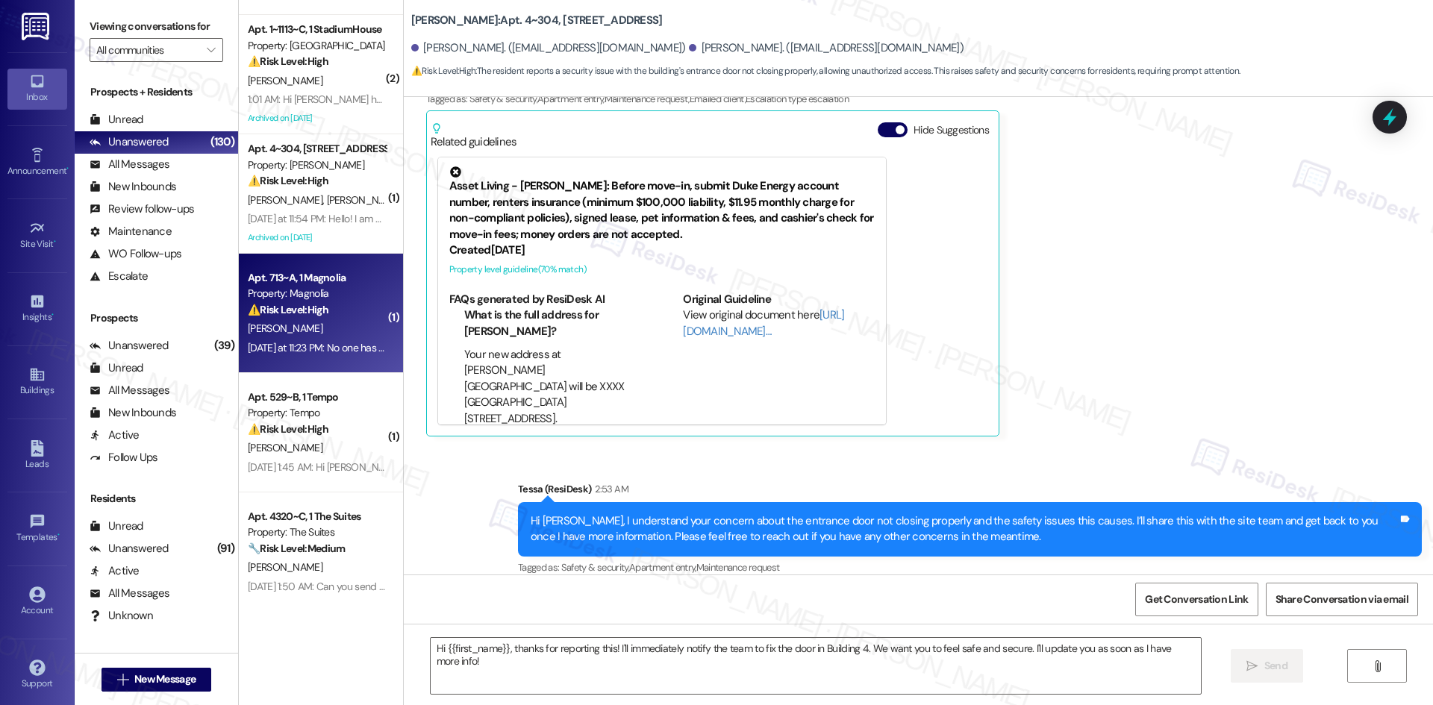
type textarea "Fetching suggested responses. Please feel free to read through the conversation…"
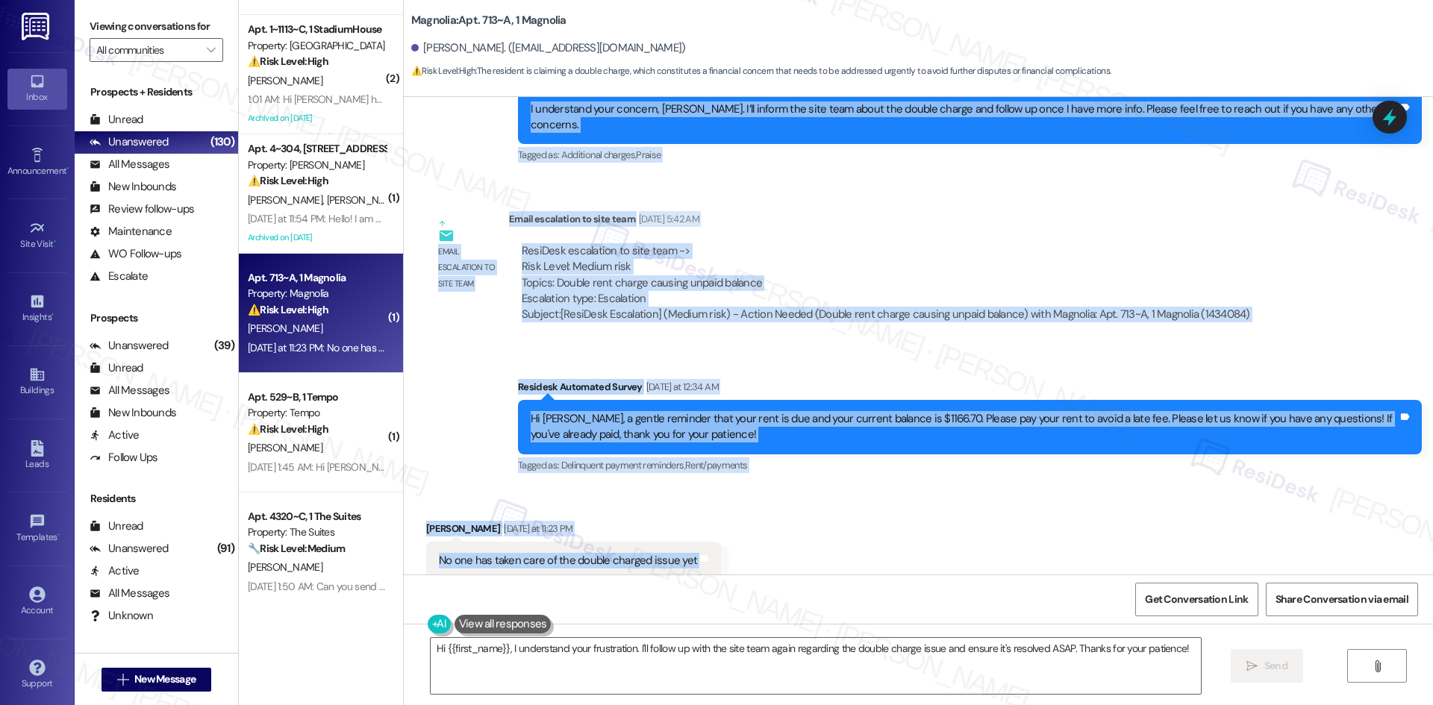
scroll to position [796, 0]
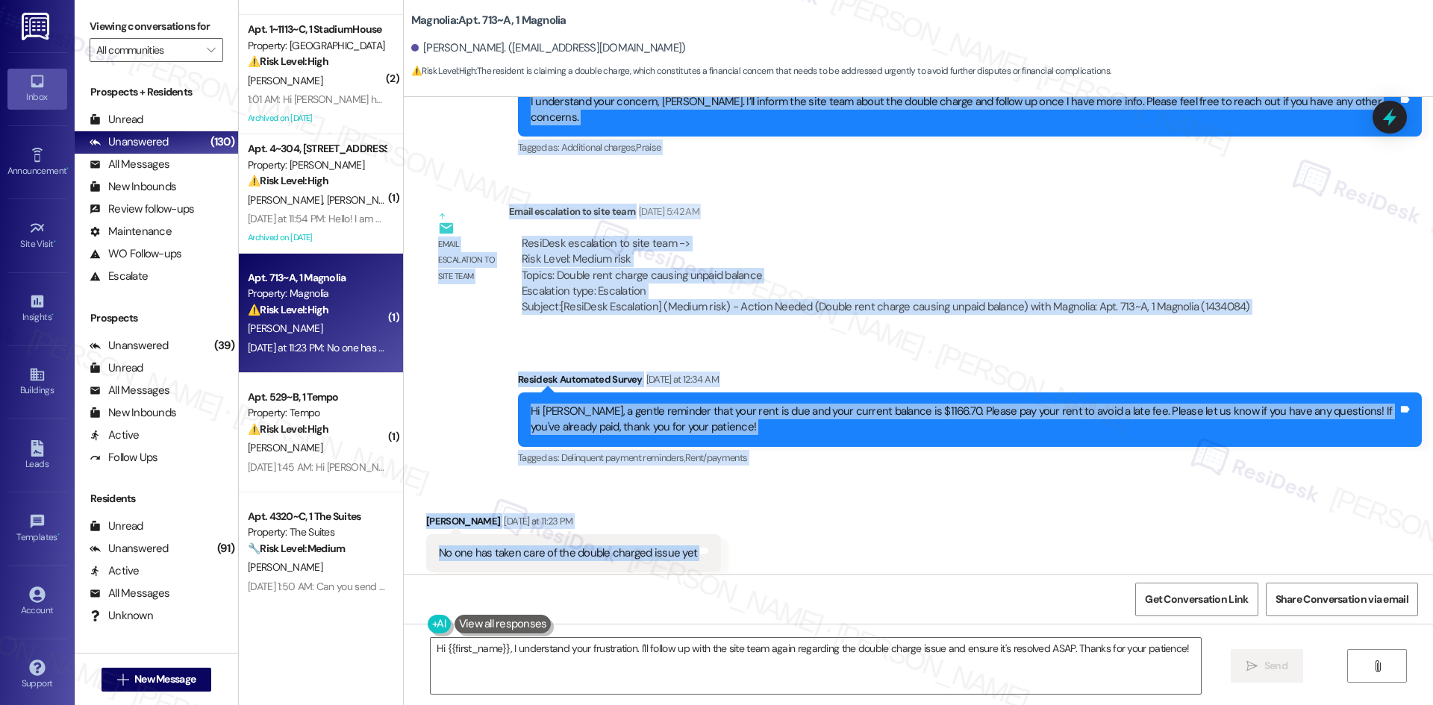
drag, startPoint x: 400, startPoint y: 225, endPoint x: 713, endPoint y: 512, distance: 424.1
click at [713, 512] on div "WO Opened request: Toilet not ... Apr 19, 2025 at 11:24 AM Status : Completed S…" at bounding box center [918, 336] width 1029 height 478
click at [827, 535] on div "Received via SMS Frederick Everson Yesterday at 11:23 PM No one has taken care …" at bounding box center [918, 543] width 1029 height 126
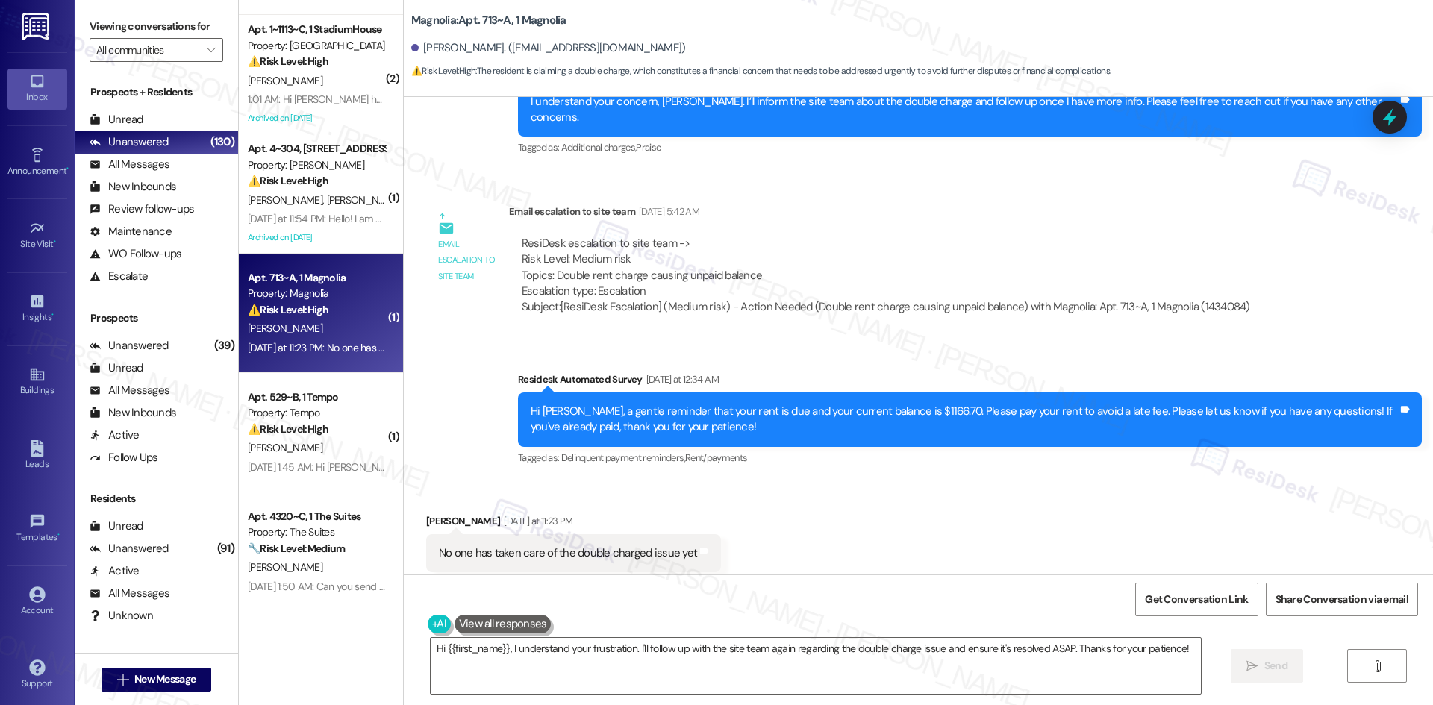
drag, startPoint x: 457, startPoint y: 346, endPoint x: 750, endPoint y: 490, distance: 326.1
click at [748, 492] on div "WO Opened request: Toilet not ... Apr 19, 2025 at 11:24 AM Status : Completed S…" at bounding box center [918, 336] width 1029 height 478
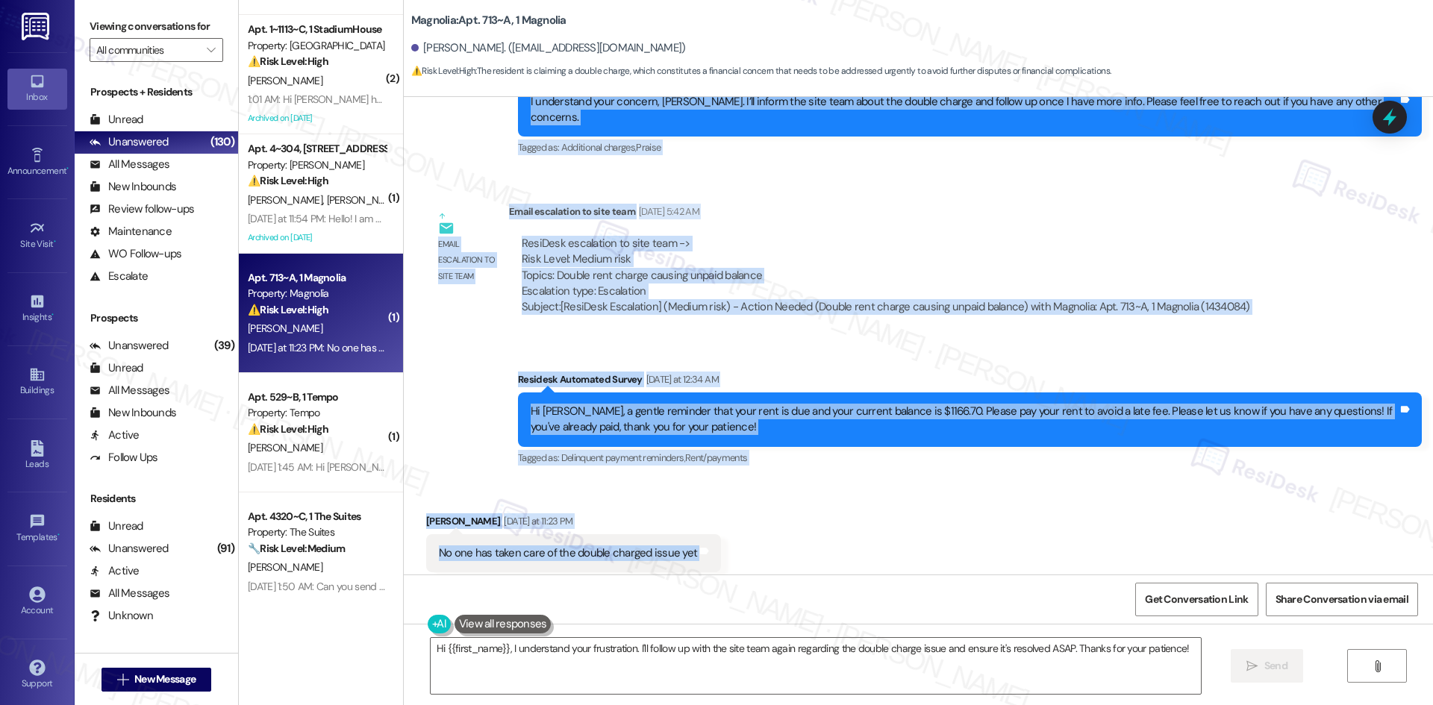
drag, startPoint x: 515, startPoint y: 360, endPoint x: 801, endPoint y: 531, distance: 333.4
click at [801, 531] on div "WO Opened request: Toilet not ... Apr 19, 2025 at 11:24 AM Status : Completed S…" at bounding box center [918, 336] width 1029 height 478
copy div "Sarah (ResiDesk) Aug 09, 2025 at 5:40 AM I understand your concern, Frederick. …"
click at [1075, 284] on div "ResiDesk escalation to site team -> Risk Level: Medium risk Topics: Double rent…" at bounding box center [886, 276] width 754 height 102
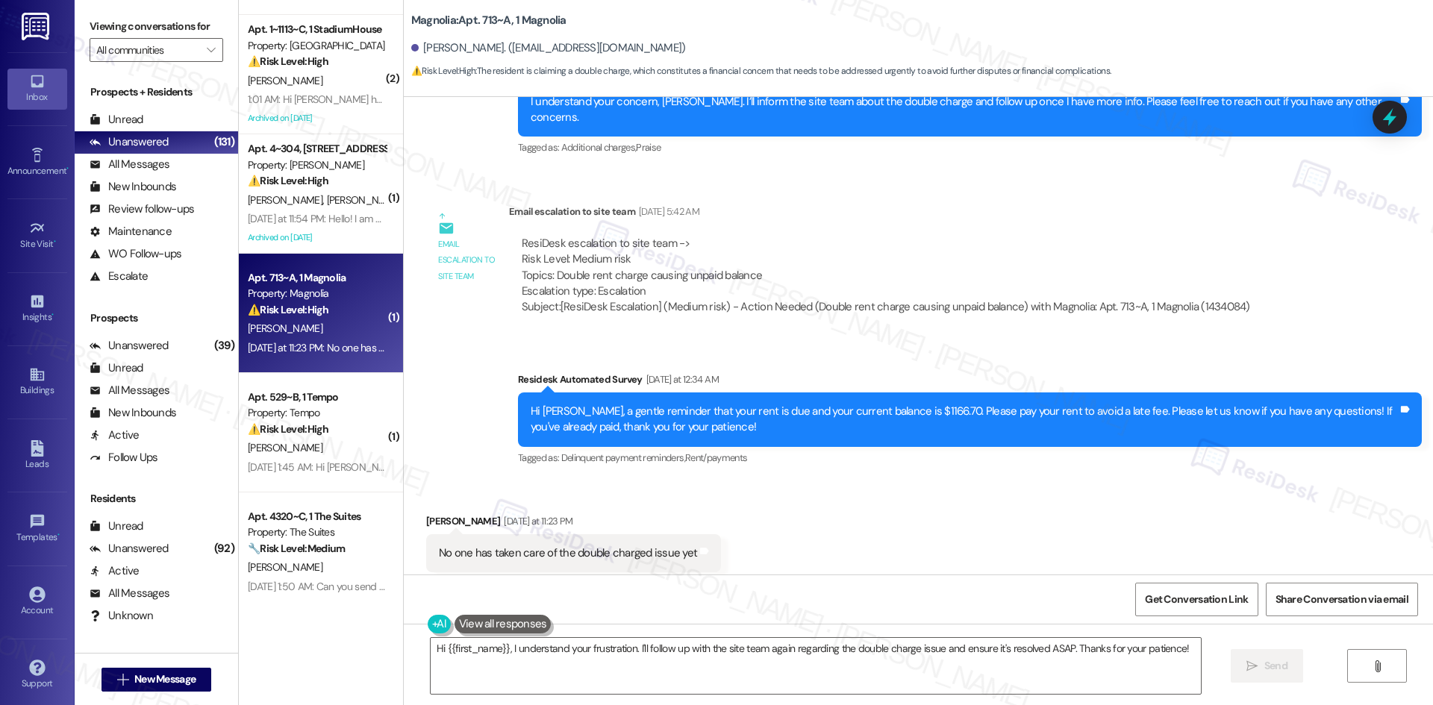
drag, startPoint x: 857, startPoint y: 204, endPoint x: 866, endPoint y: 263, distance: 59.0
click at [857, 236] on div "ResiDesk escalation to site team -> Risk Level: Medium risk Topics: Double rent…" at bounding box center [886, 268] width 728 height 64
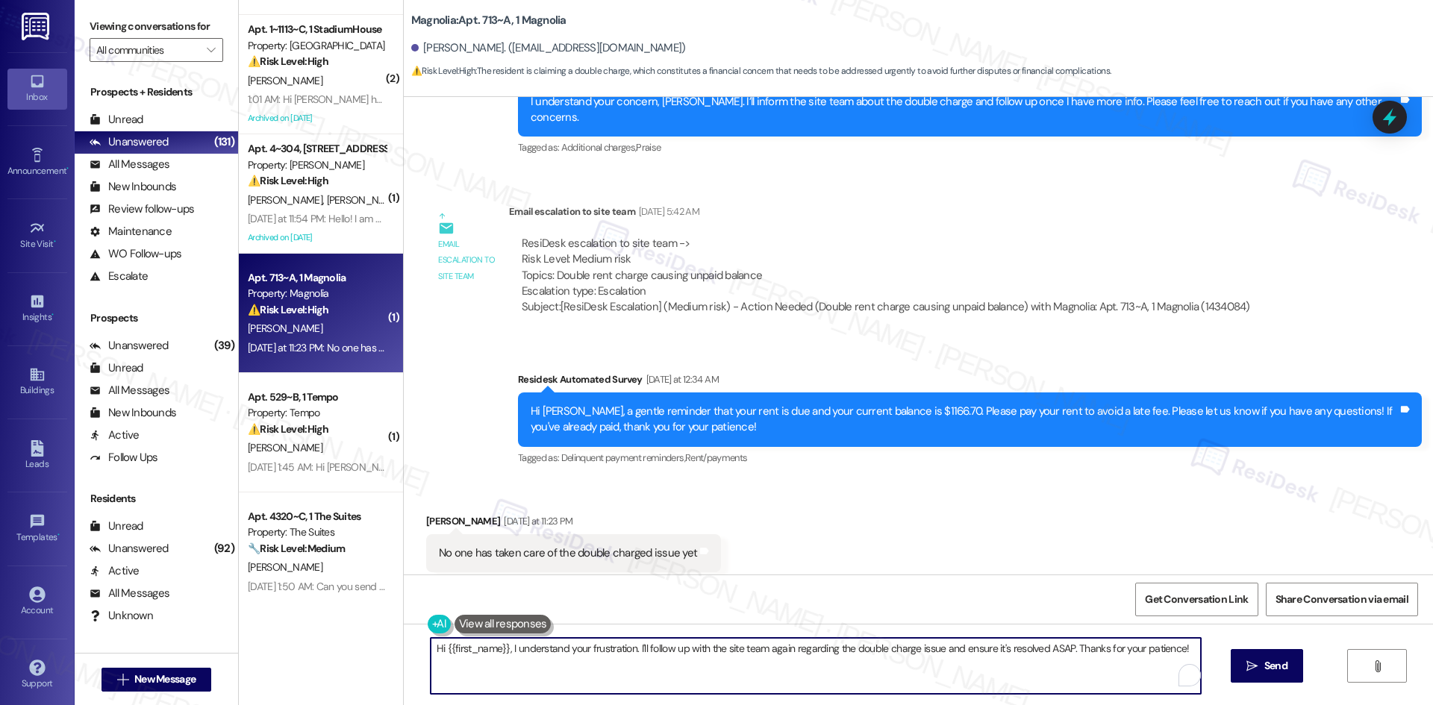
click at [711, 648] on textarea "Hi {{first_name}}, I understand your frustration. I'll follow up with the site …" at bounding box center [816, 666] width 770 height 56
paste textarea "I understand your concern. There’s no update yet on the double charge issue fro…"
type textarea "I understand your concern. There’s no update yet on the double charge issue fro…"
click at [1273, 673] on span "Send" at bounding box center [1275, 666] width 23 height 16
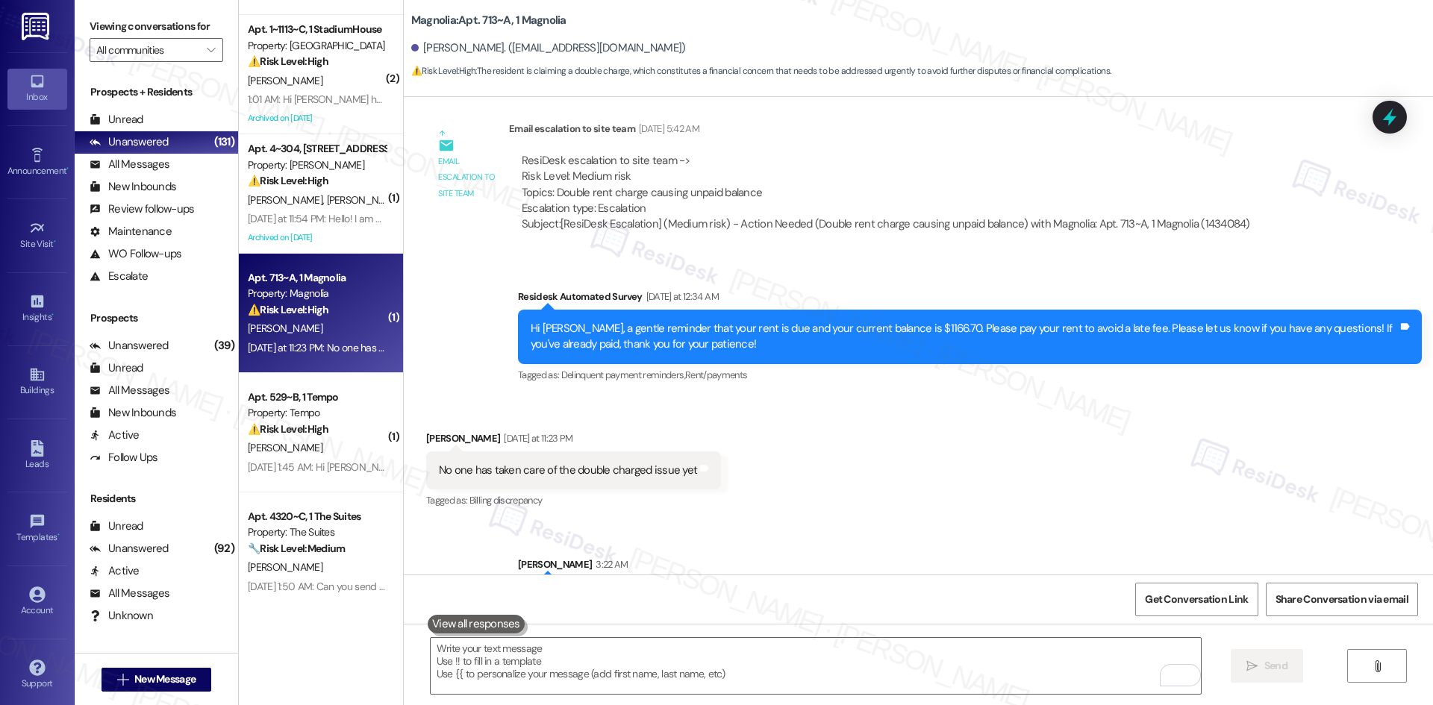
scroll to position [916, 0]
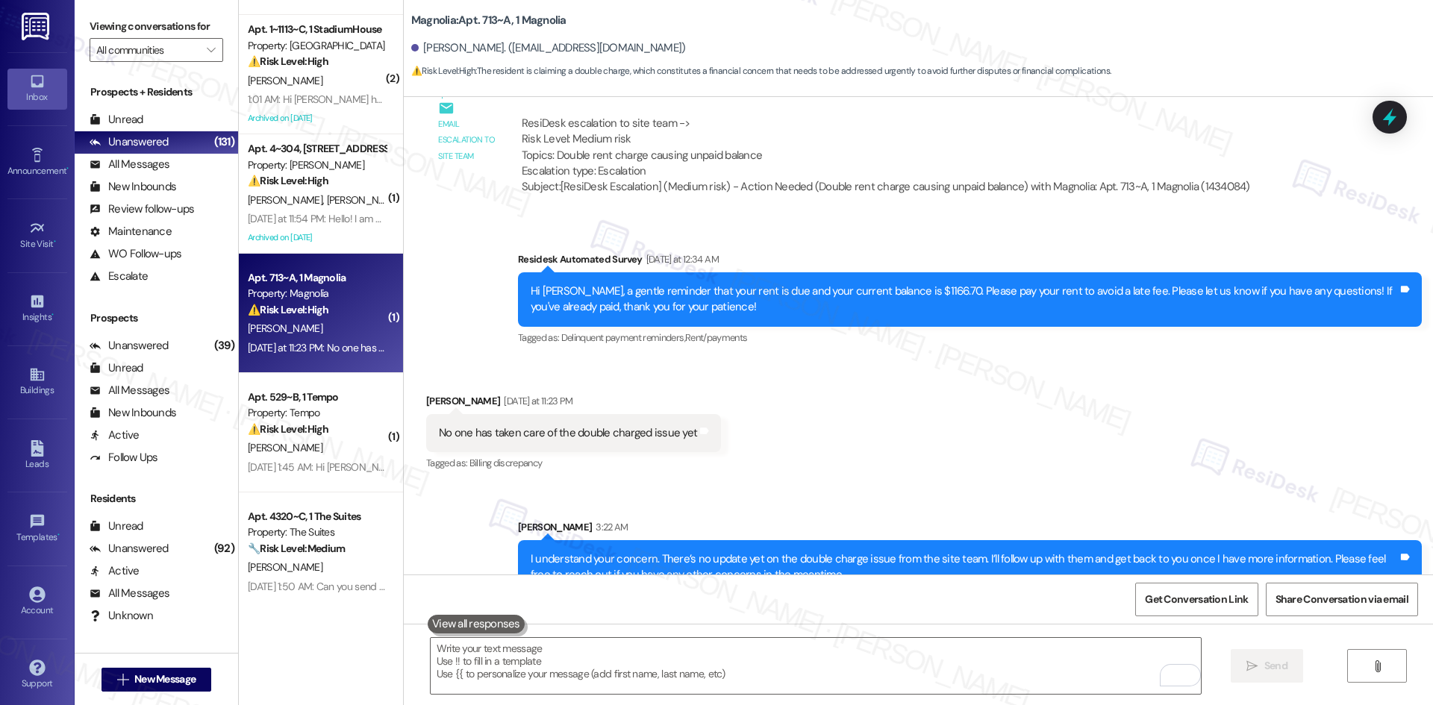
click at [990, 447] on div "Received via SMS Frederick Everson Yesterday at 11:23 PM No one has taken care …" at bounding box center [918, 423] width 1029 height 126
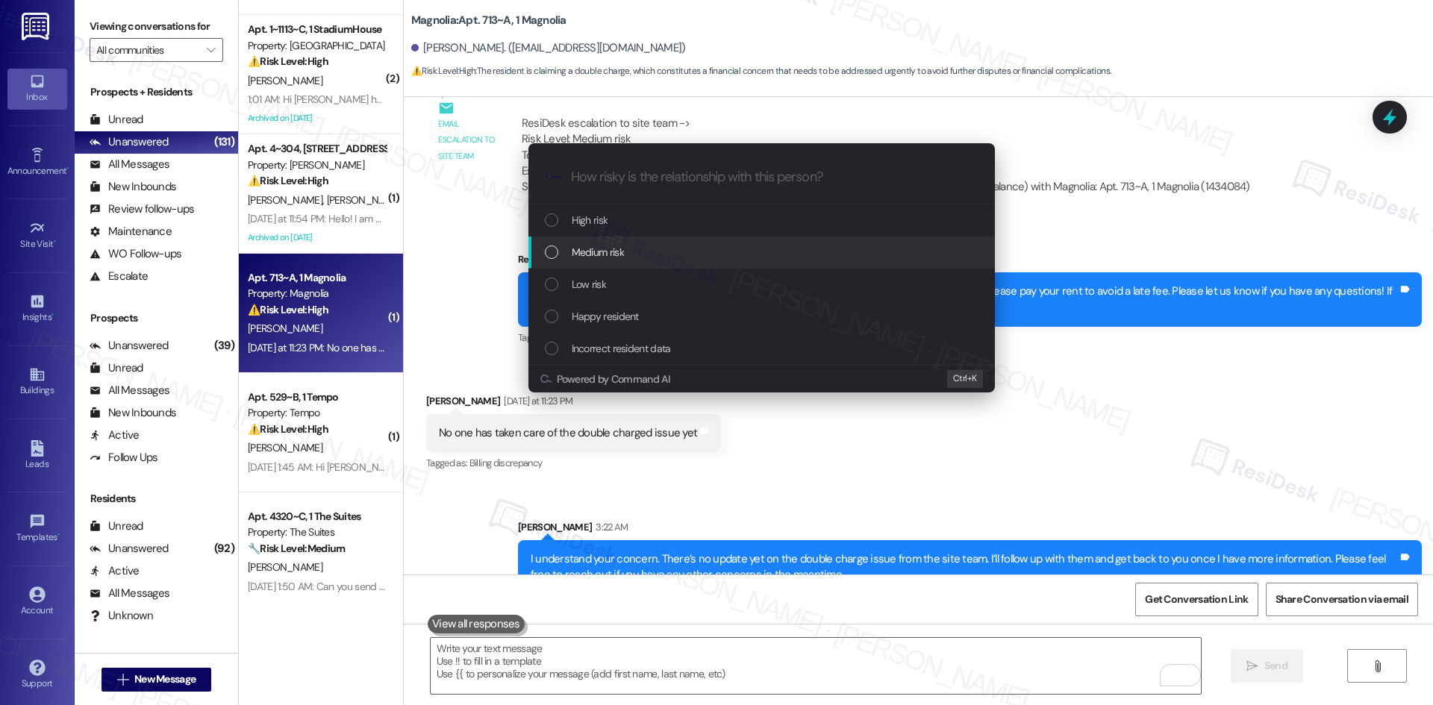
click at [598, 253] on span "Medium risk" at bounding box center [598, 252] width 52 height 16
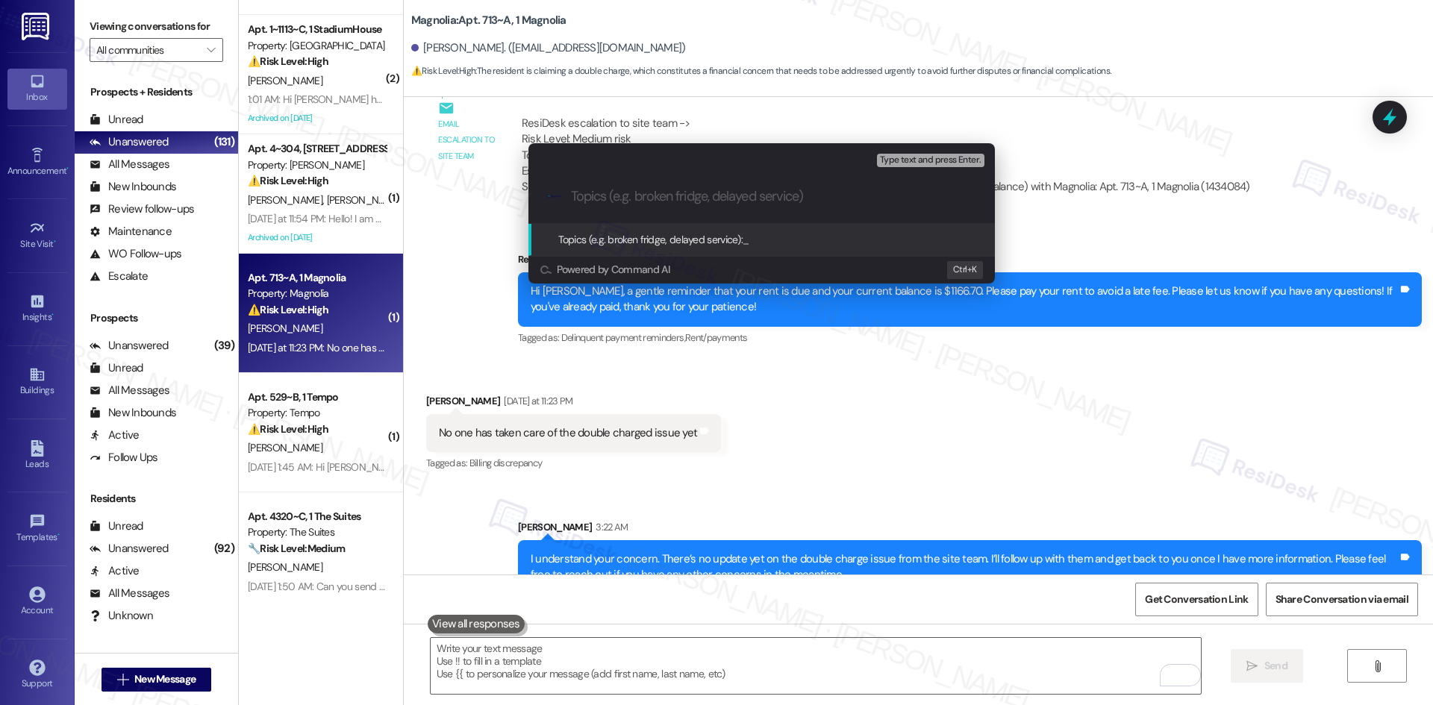
click at [697, 204] on div ".cls-1{fill:#0a055f;}.cls-2{fill:#0cc4c4;} resideskLogoBlueOrange" at bounding box center [761, 196] width 466 height 53
click at [696, 198] on input "Topics (e.g. broken fridge, delayed service)" at bounding box center [773, 197] width 405 height 16
paste input "Double Rent Charge Issue – Follow-Up"
type input "Double Rent Charge Issue – Follow-Up"
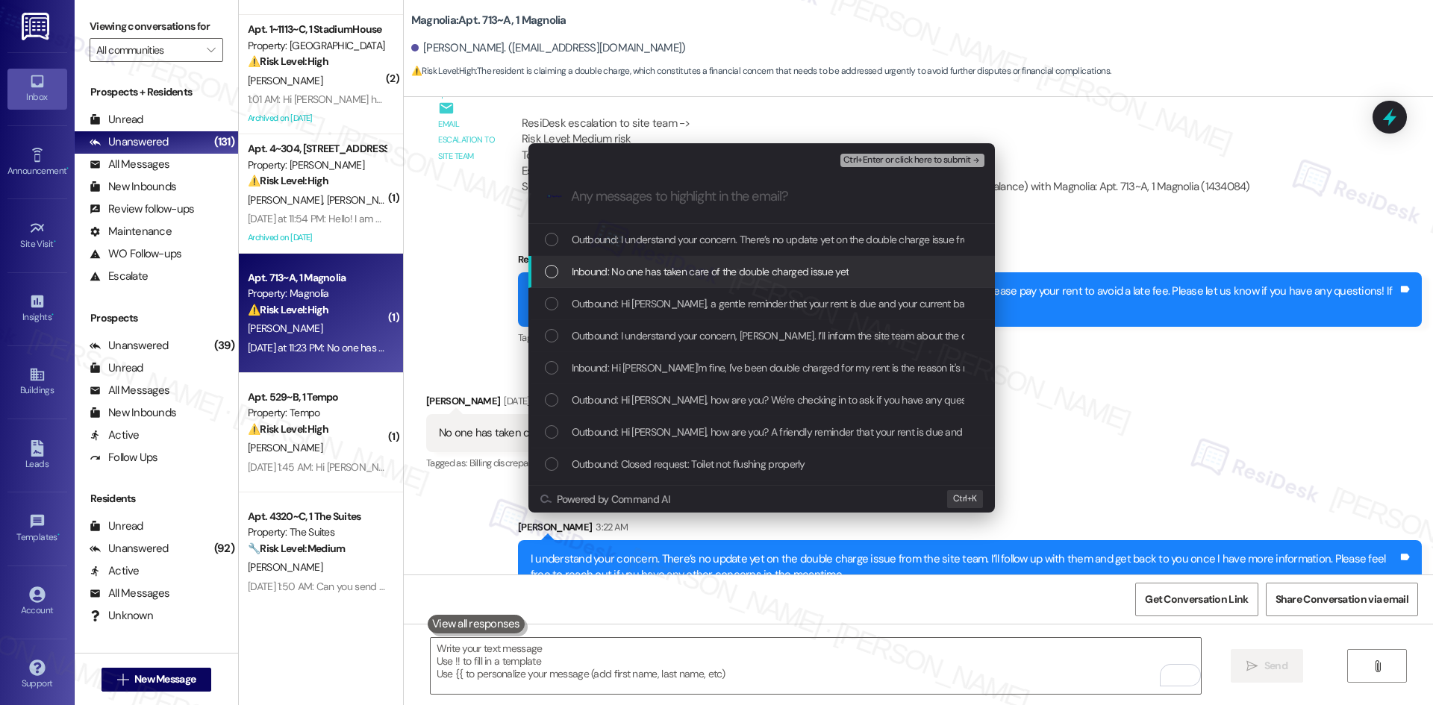
click at [765, 269] on span "Inbound: No one has taken care of the double charged issue yet" at bounding box center [711, 271] width 278 height 16
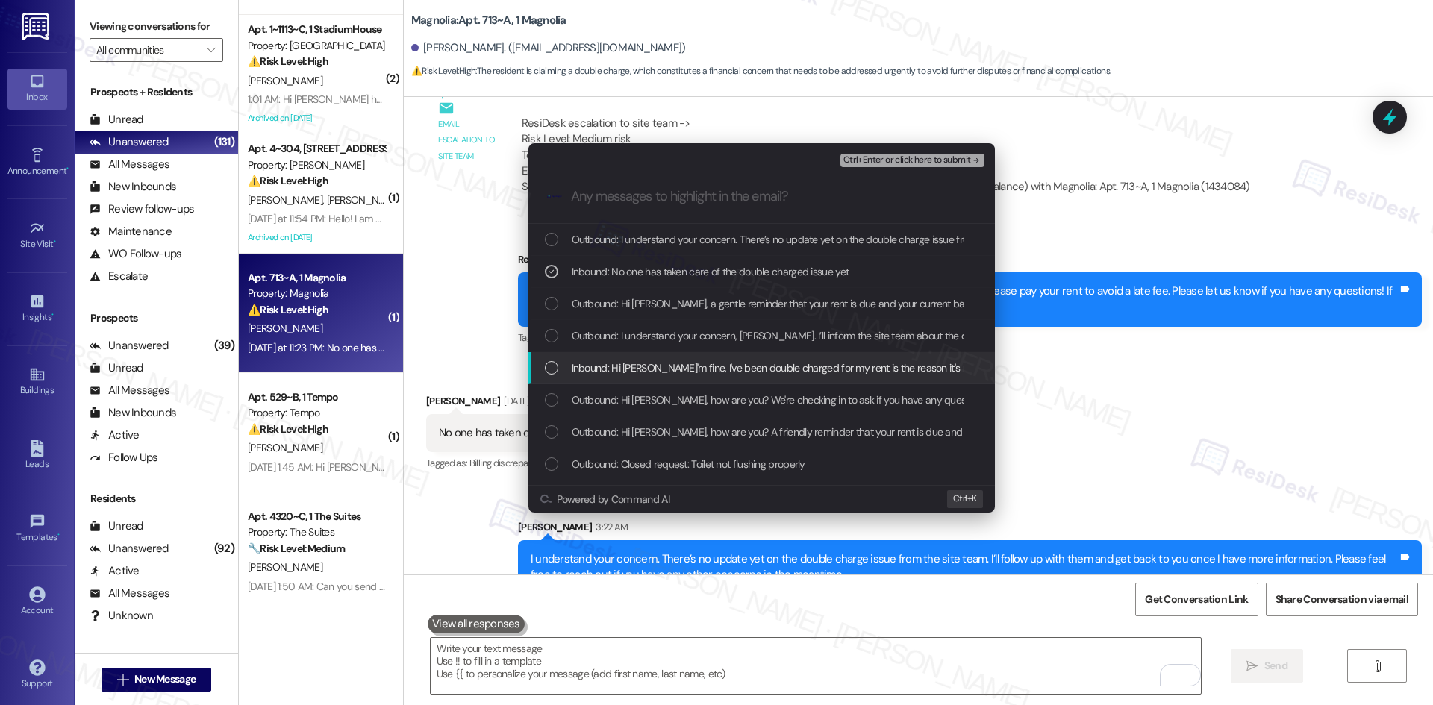
click at [865, 366] on span "Inbound: Hi Sarah I'm fine, I've been double charged for my rent is the reason …" at bounding box center [998, 368] width 853 height 16
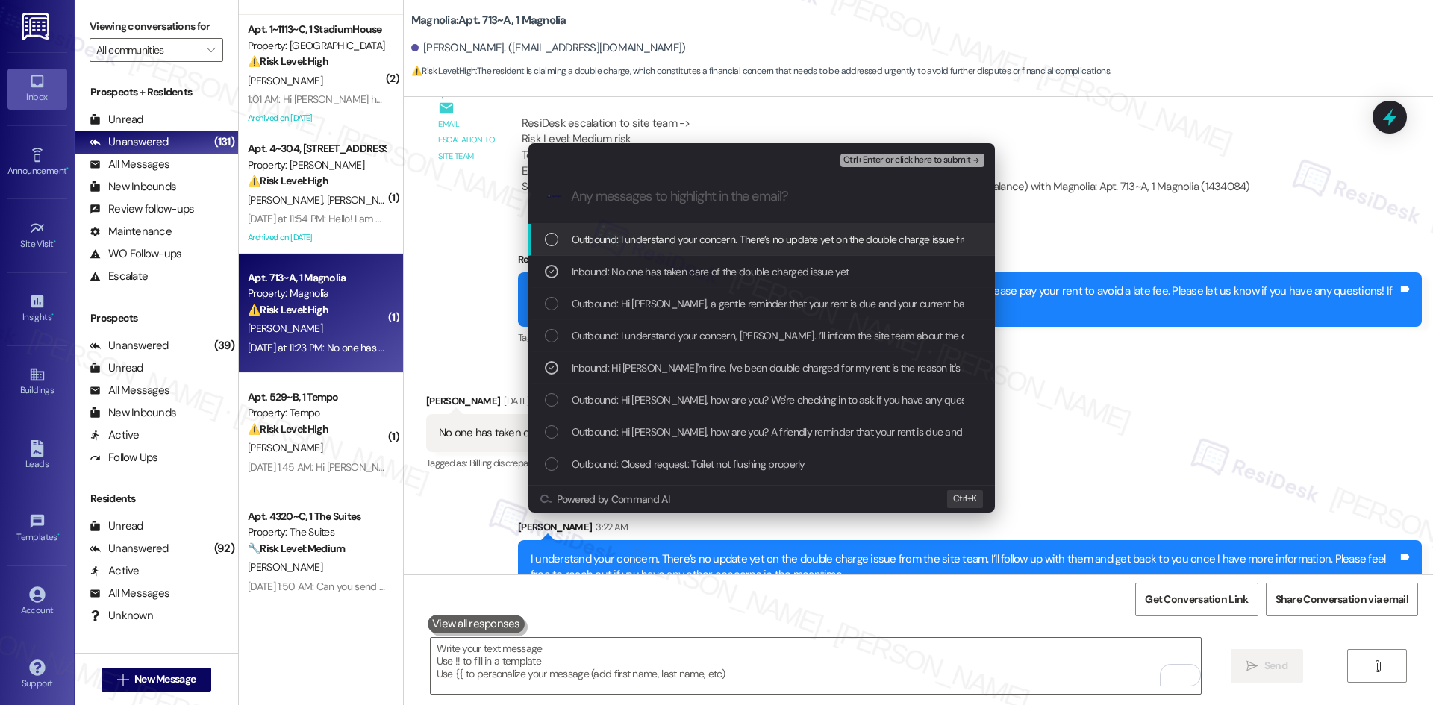
click at [965, 157] on span "Ctrl+Enter or click here to submit" at bounding box center [907, 160] width 128 height 10
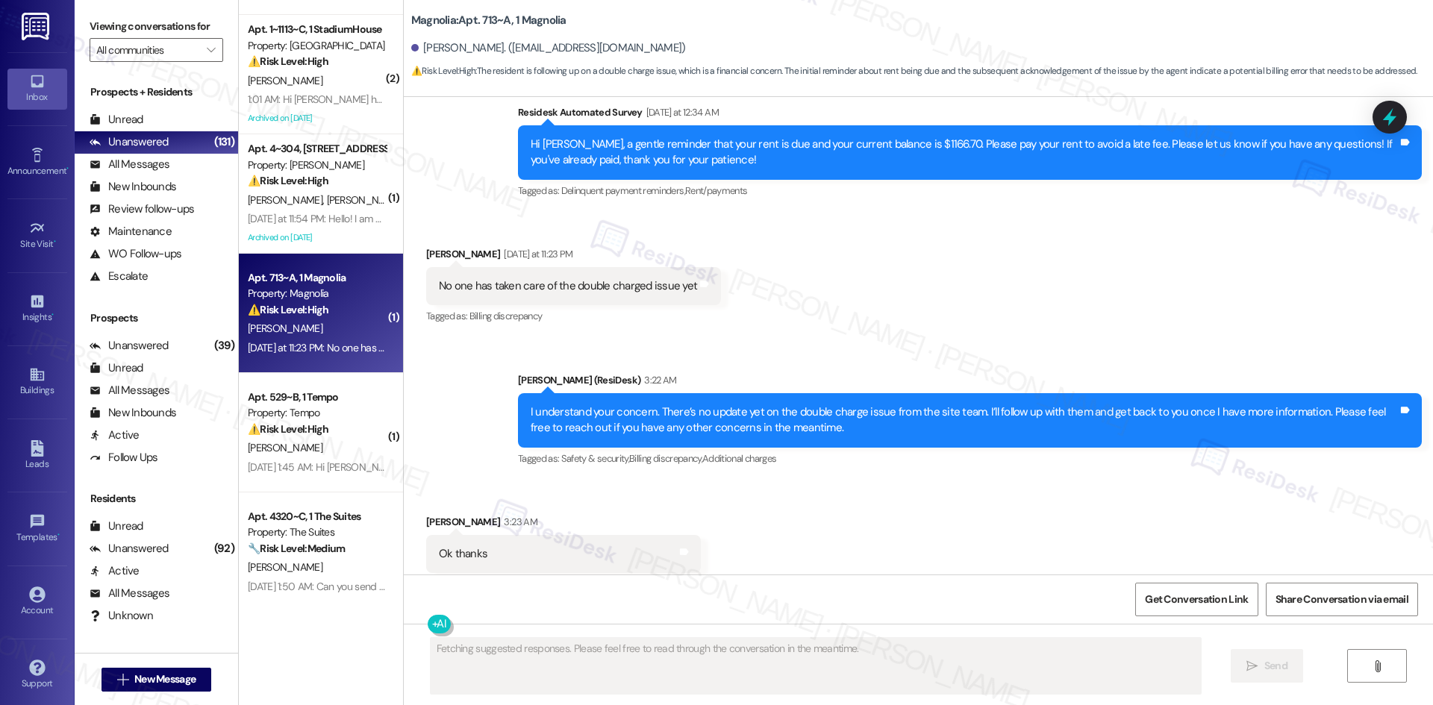
scroll to position [1063, 0]
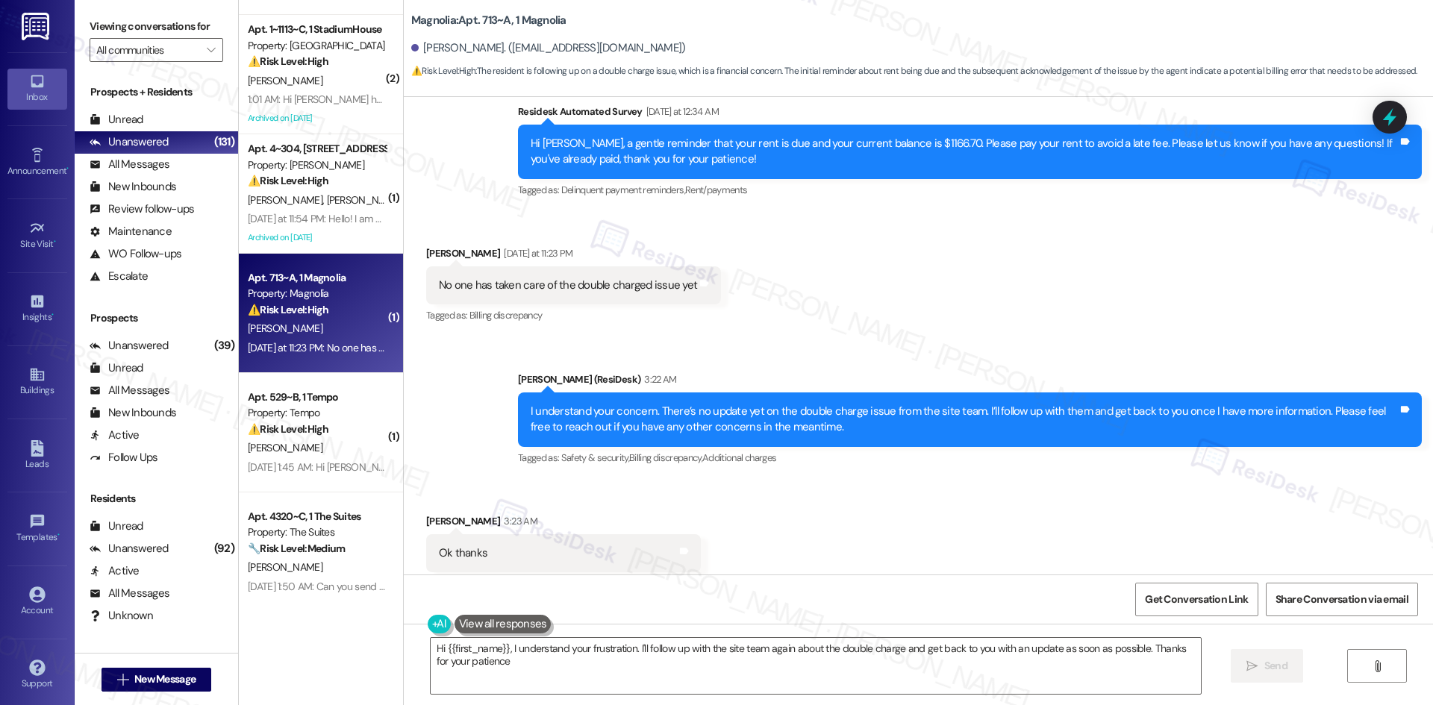
type textarea "Hi {{first_name}}, I understand your frustration. I'll follow up with the site …"
click at [1051, 499] on div "Received via SMS Frederick Everson 3:23 AM Ok thanks Tags and notes Tagged as: …" at bounding box center [918, 543] width 1029 height 126
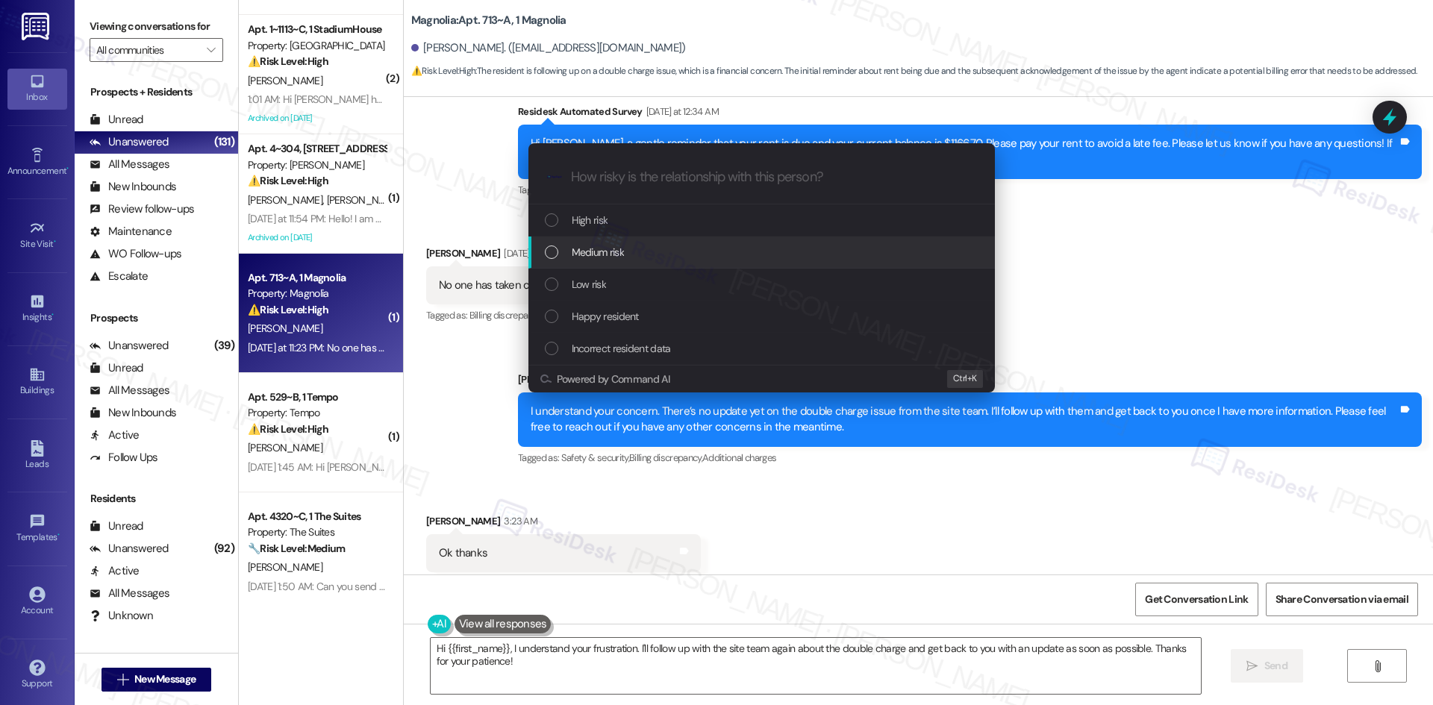
click at [620, 244] on span "Medium risk" at bounding box center [598, 252] width 52 height 16
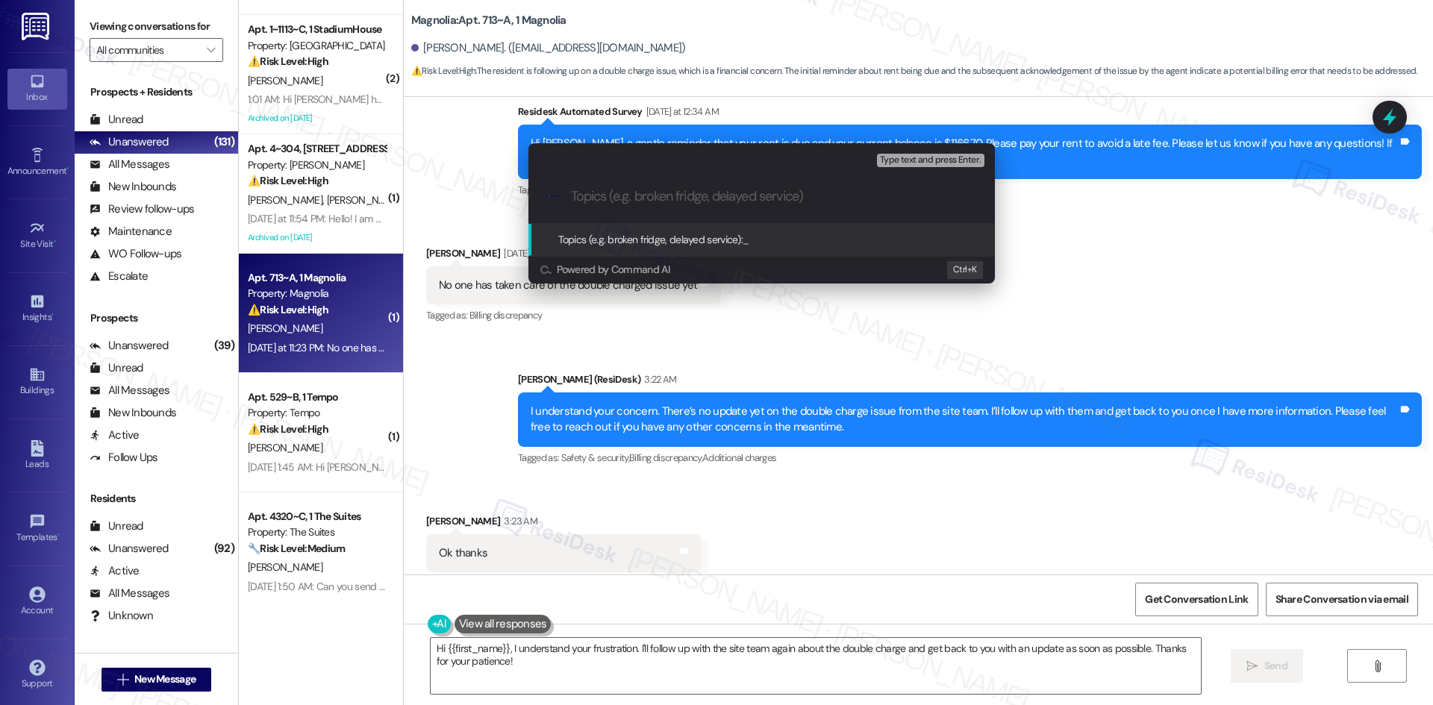
click at [679, 198] on input "Topics (e.g. broken fridge, delayed service)" at bounding box center [773, 197] width 405 height 16
paste input "Double Rent Charge Issue – Follow-Up"
type input "Double Rent Charge Issue – Follow-Up"
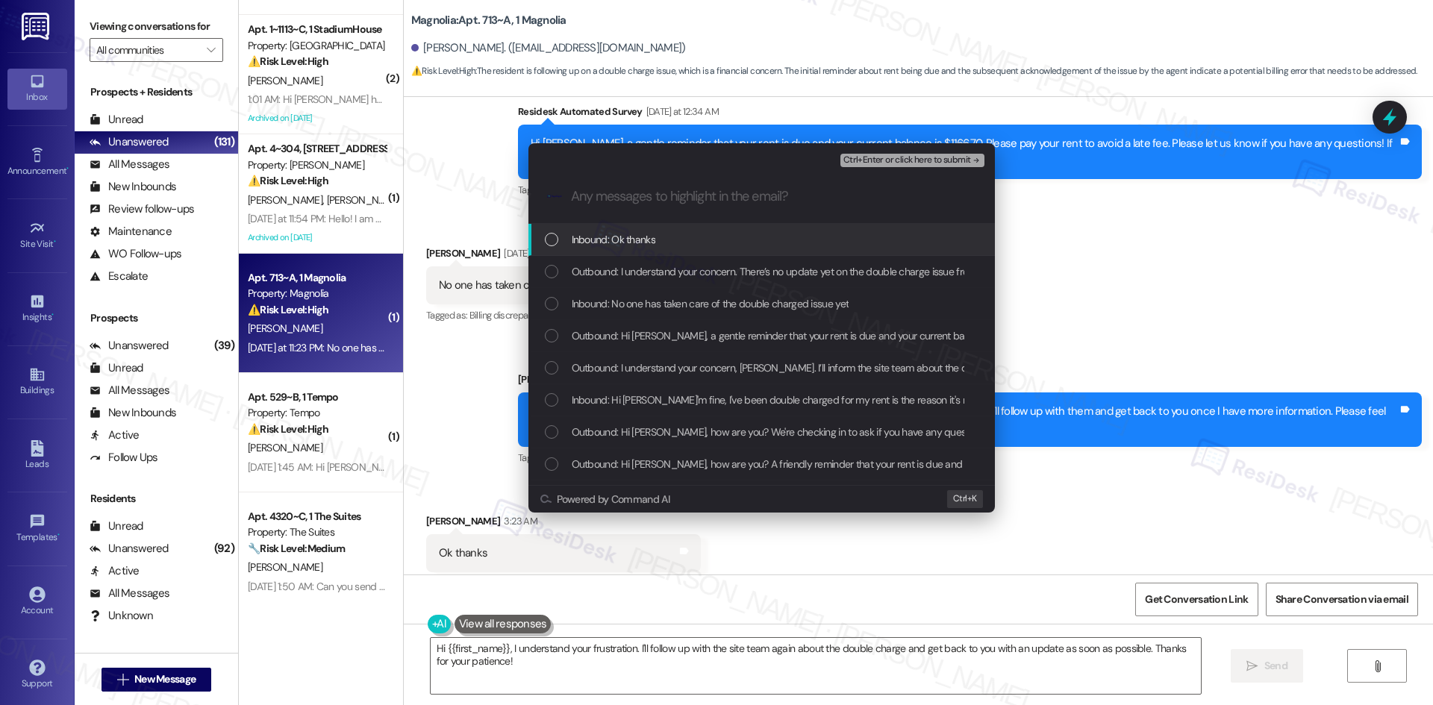
click at [675, 246] on div "Inbound: Ok thanks" at bounding box center [763, 239] width 437 height 16
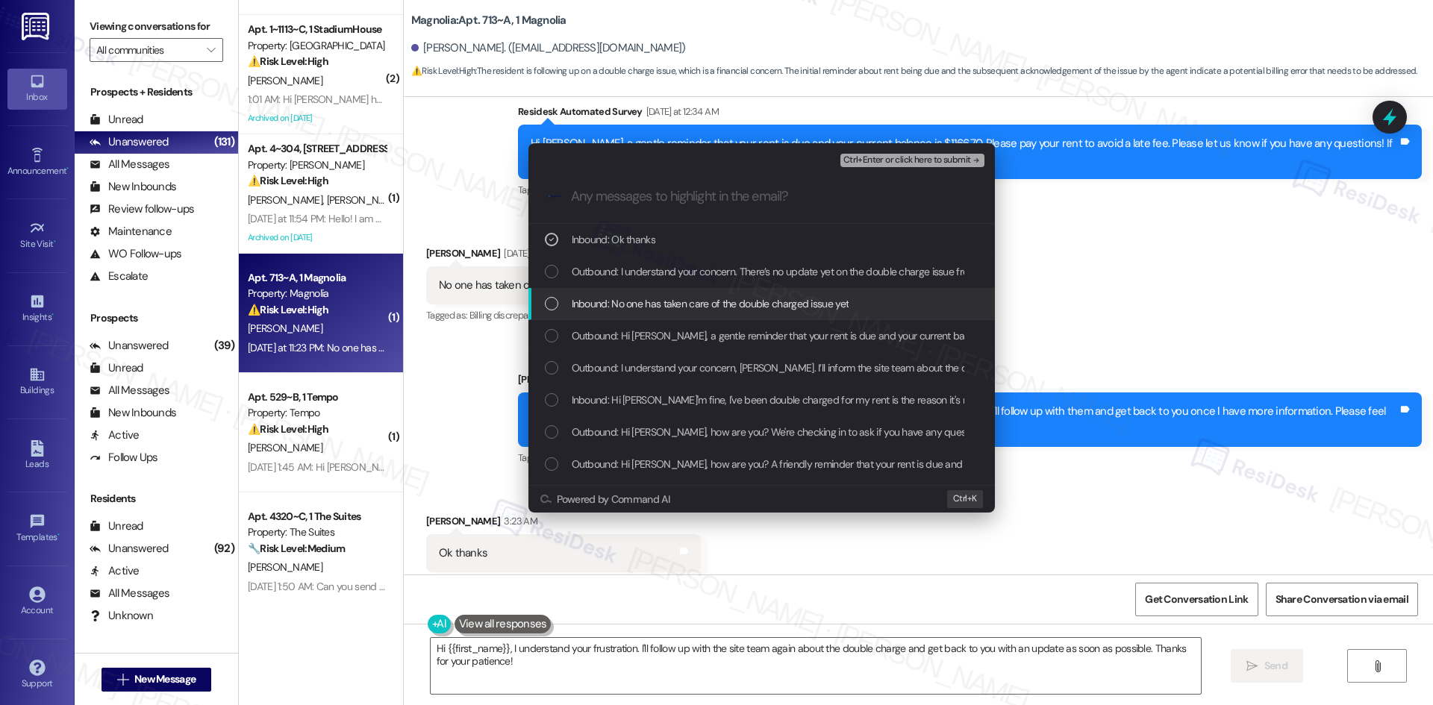
drag, startPoint x: 737, startPoint y: 299, endPoint x: 813, endPoint y: 310, distance: 76.9
click at [744, 302] on span "Inbound: No one has taken care of the double charged issue yet" at bounding box center [711, 304] width 278 height 16
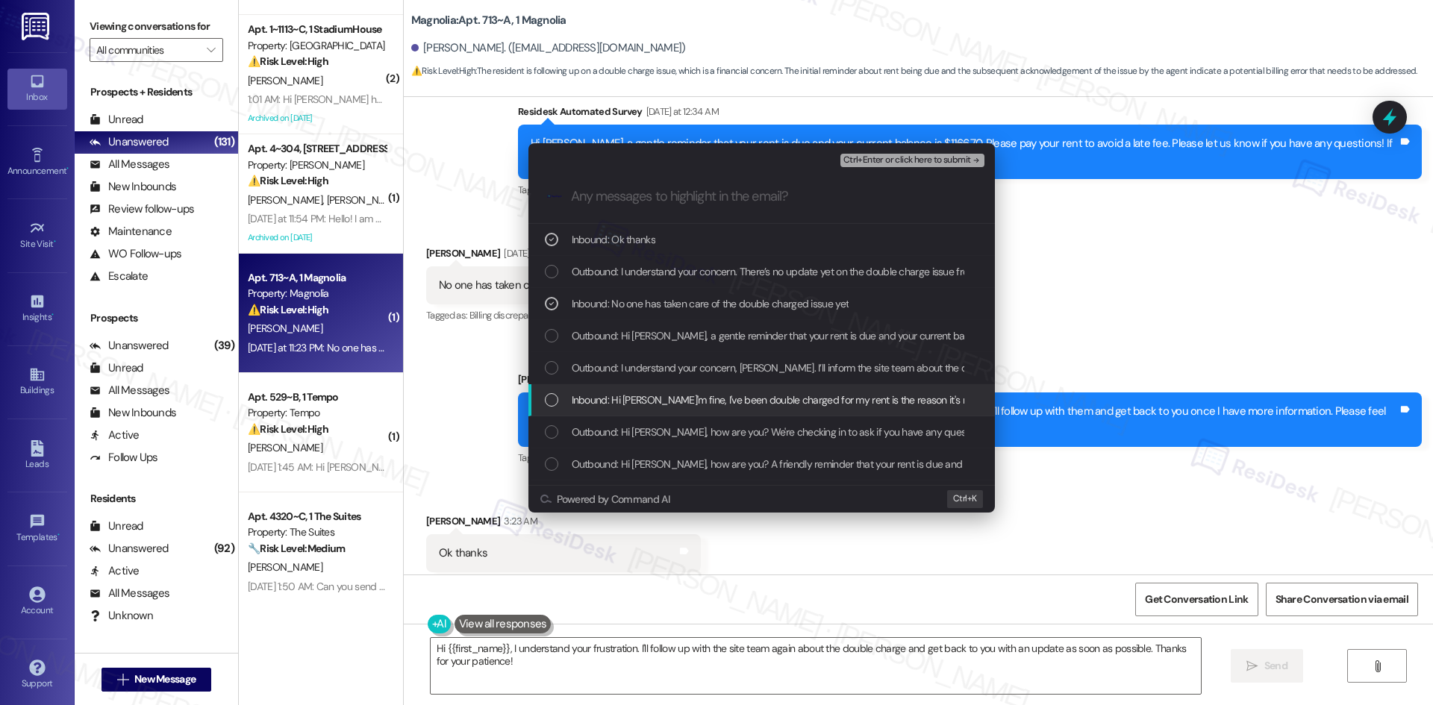
click at [798, 401] on span "Inbound: Hi Sarah I'm fine, I've been double charged for my rent is the reason …" at bounding box center [998, 400] width 853 height 16
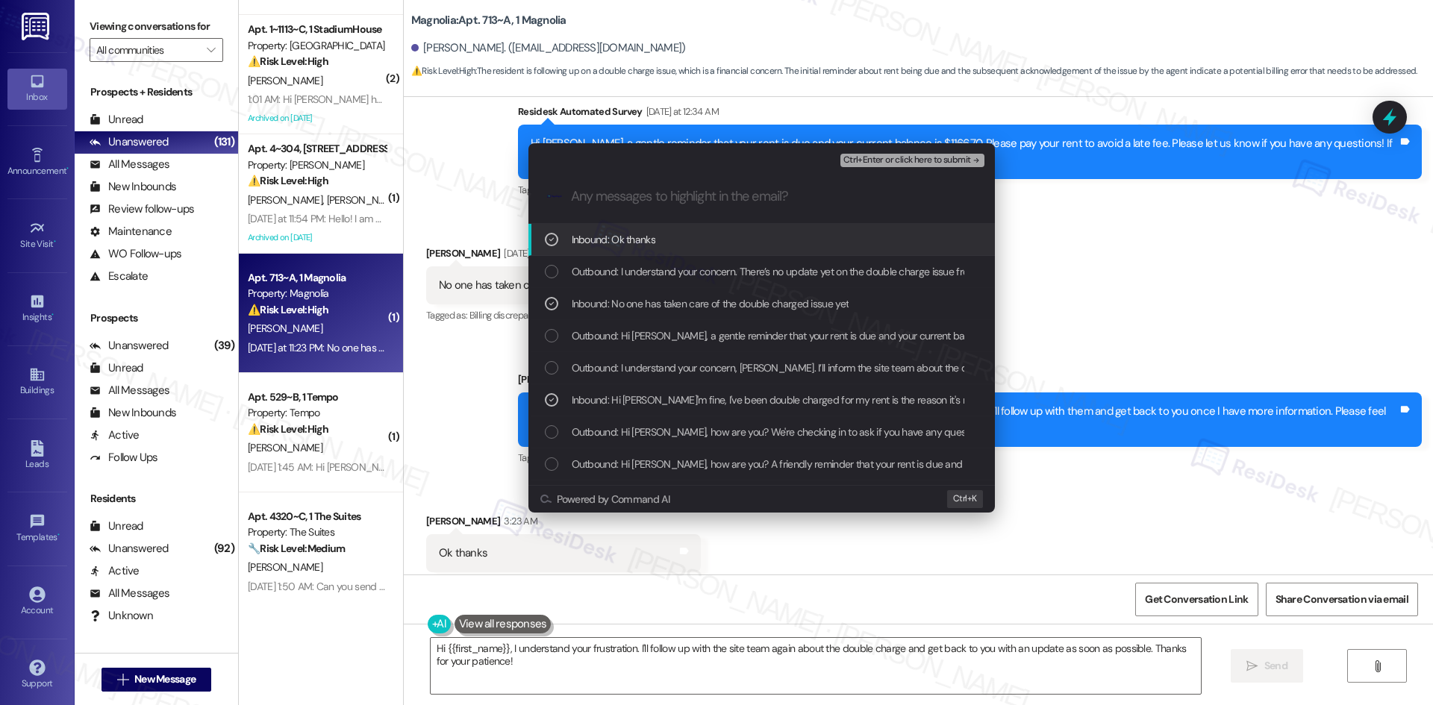
click at [971, 157] on icon "remove-block-ctrl+enter-or click here to submit" at bounding box center [976, 160] width 10 height 10
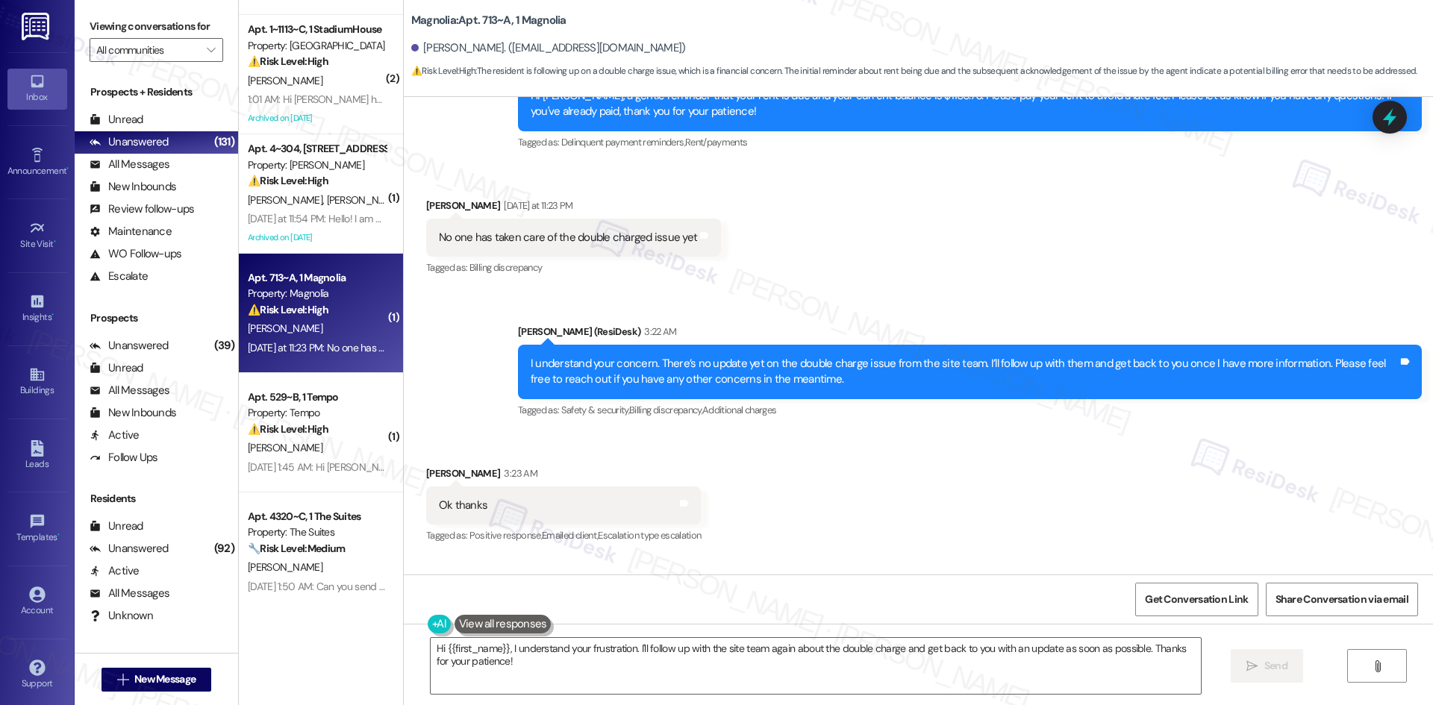
scroll to position [1231, 0]
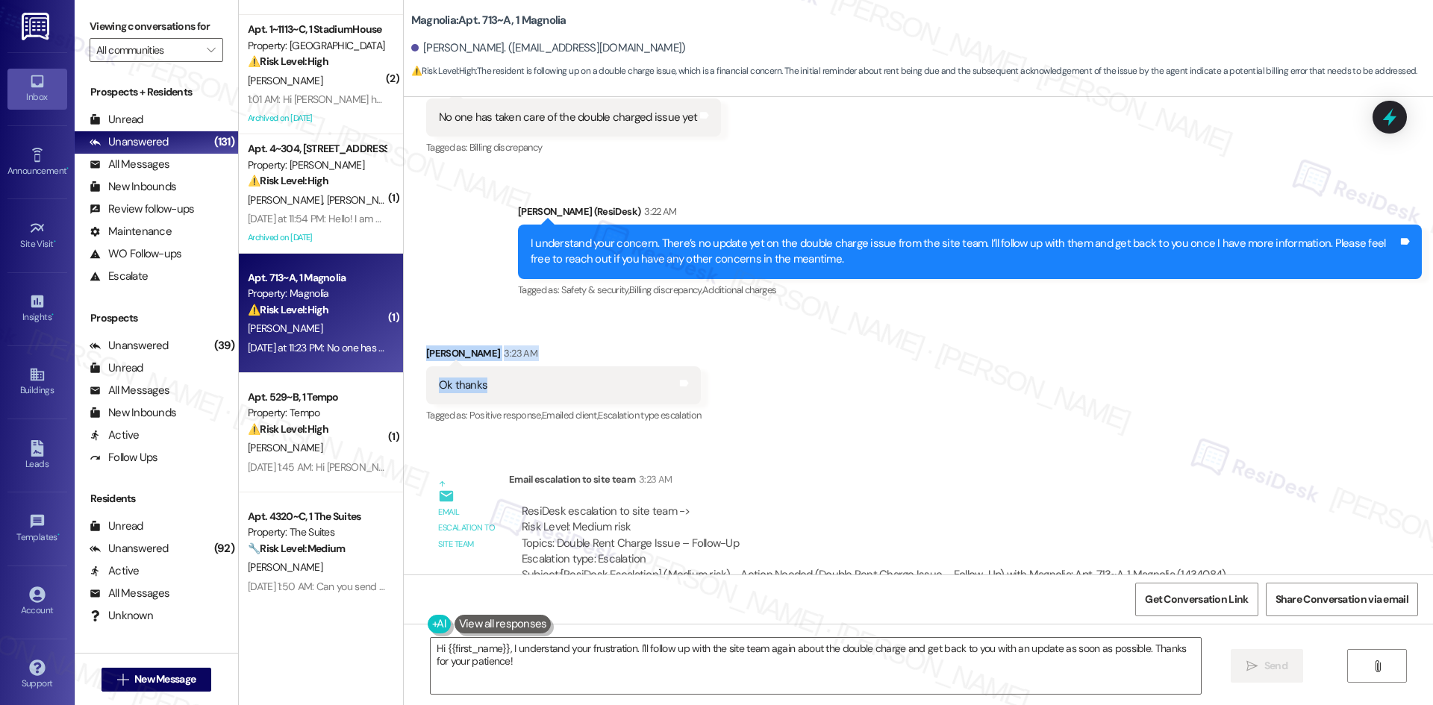
drag, startPoint x: 401, startPoint y: 313, endPoint x: 508, endPoint y: 353, distance: 114.8
click at [494, 353] on div "Received via SMS Frederick Everson 3:23 AM Ok thanks Tags and notes Tagged as: …" at bounding box center [918, 375] width 1029 height 126
copy div "Frederick Everson 3:23 AM Ok thanks"
drag, startPoint x: 729, startPoint y: 665, endPoint x: 721, endPoint y: 662, distance: 8.7
click at [729, 667] on textarea "Hi {{first_name}}, I understand your frustration. I'll follow up with the site …" at bounding box center [816, 666] width 770 height 56
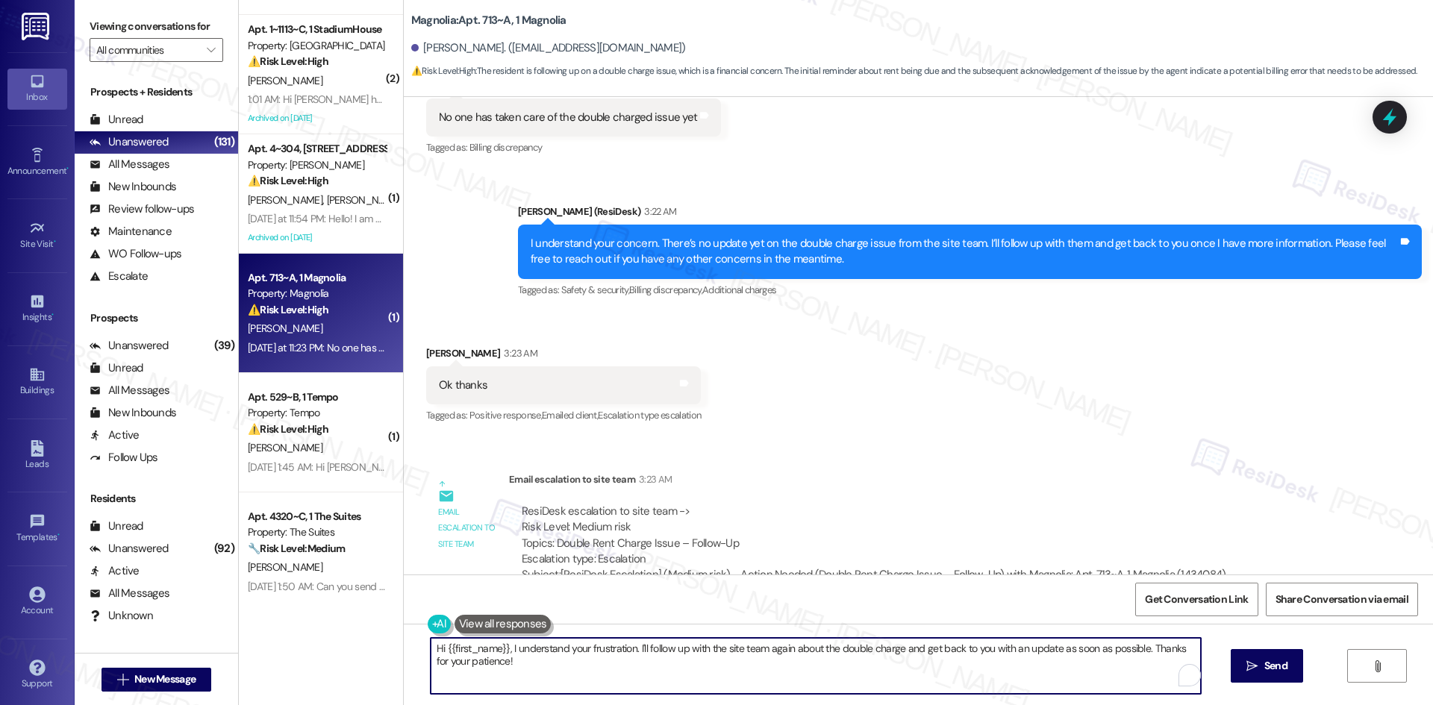
paste textarea "You’re welcome, Frederick."
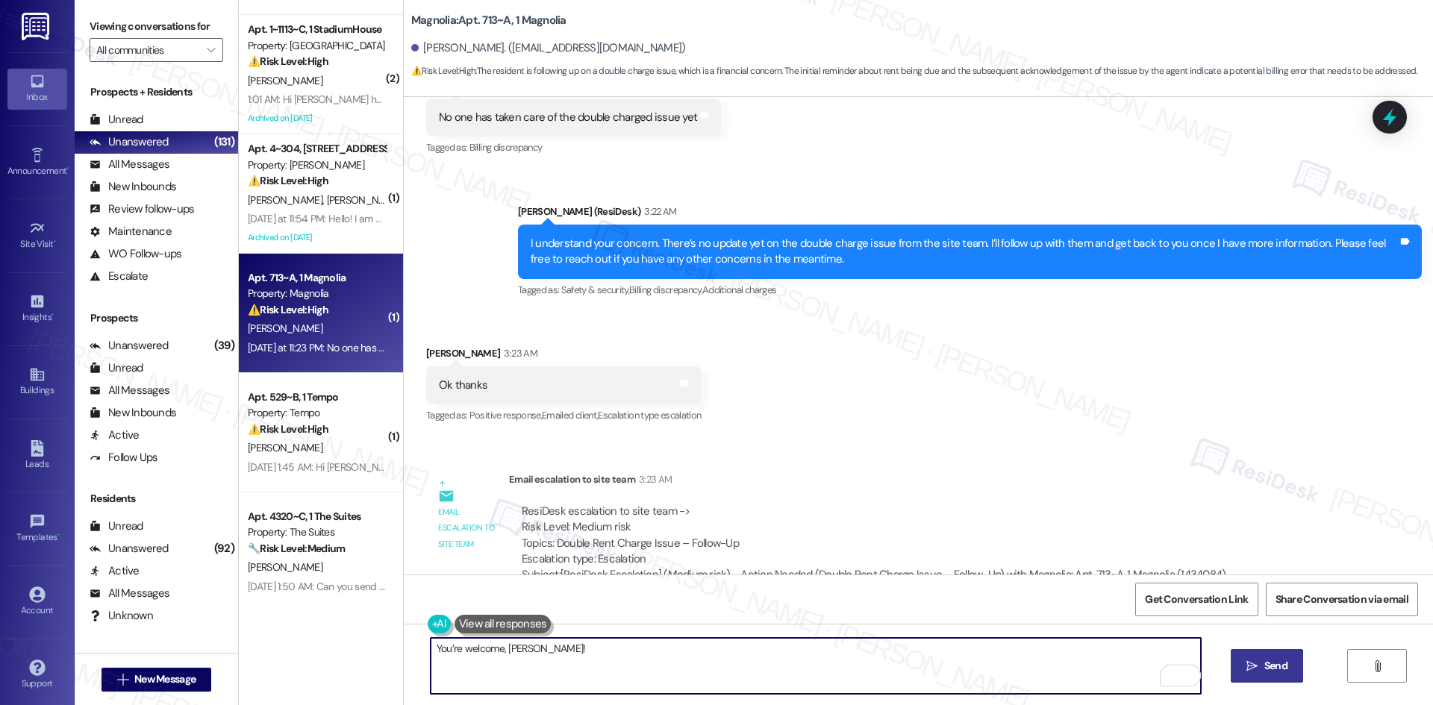
type textarea "You’re welcome, Frederick!"
click at [1239, 662] on button " Send" at bounding box center [1267, 666] width 72 height 34
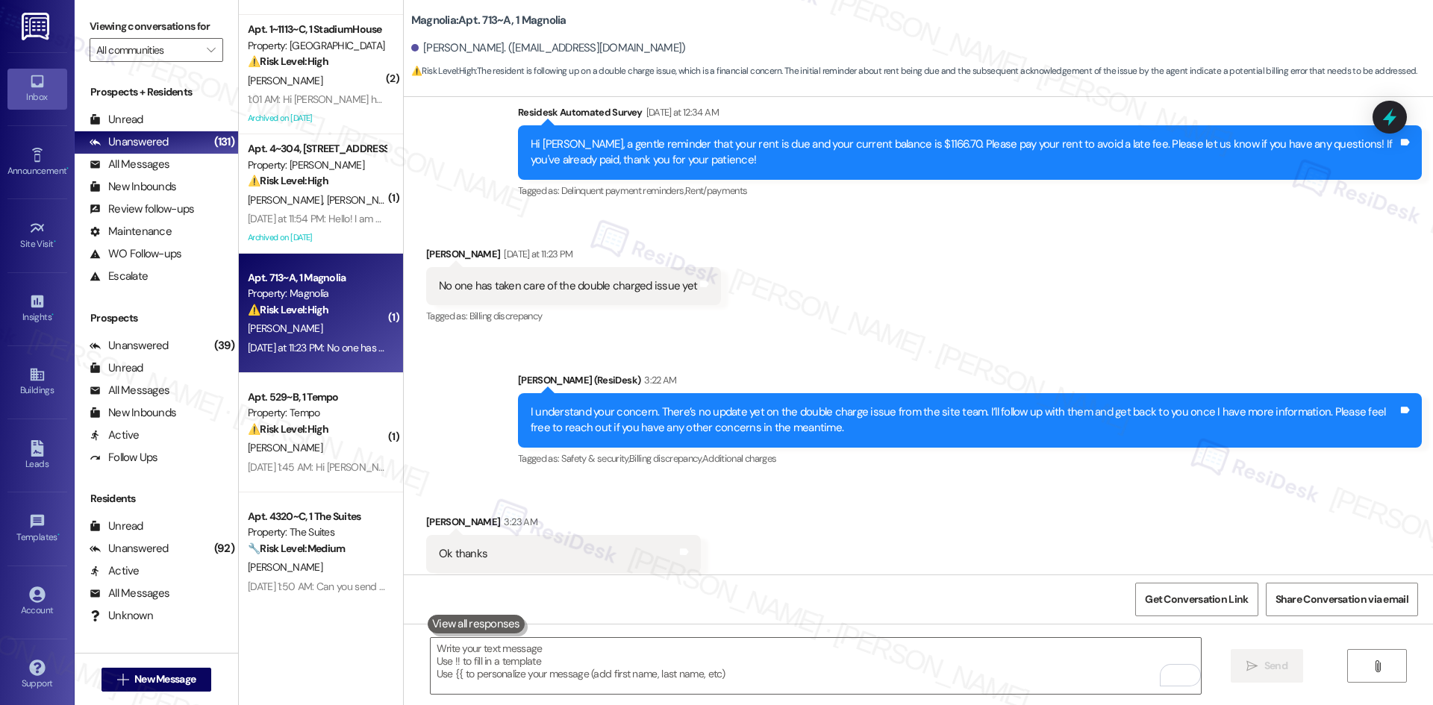
scroll to position [1335, 0]
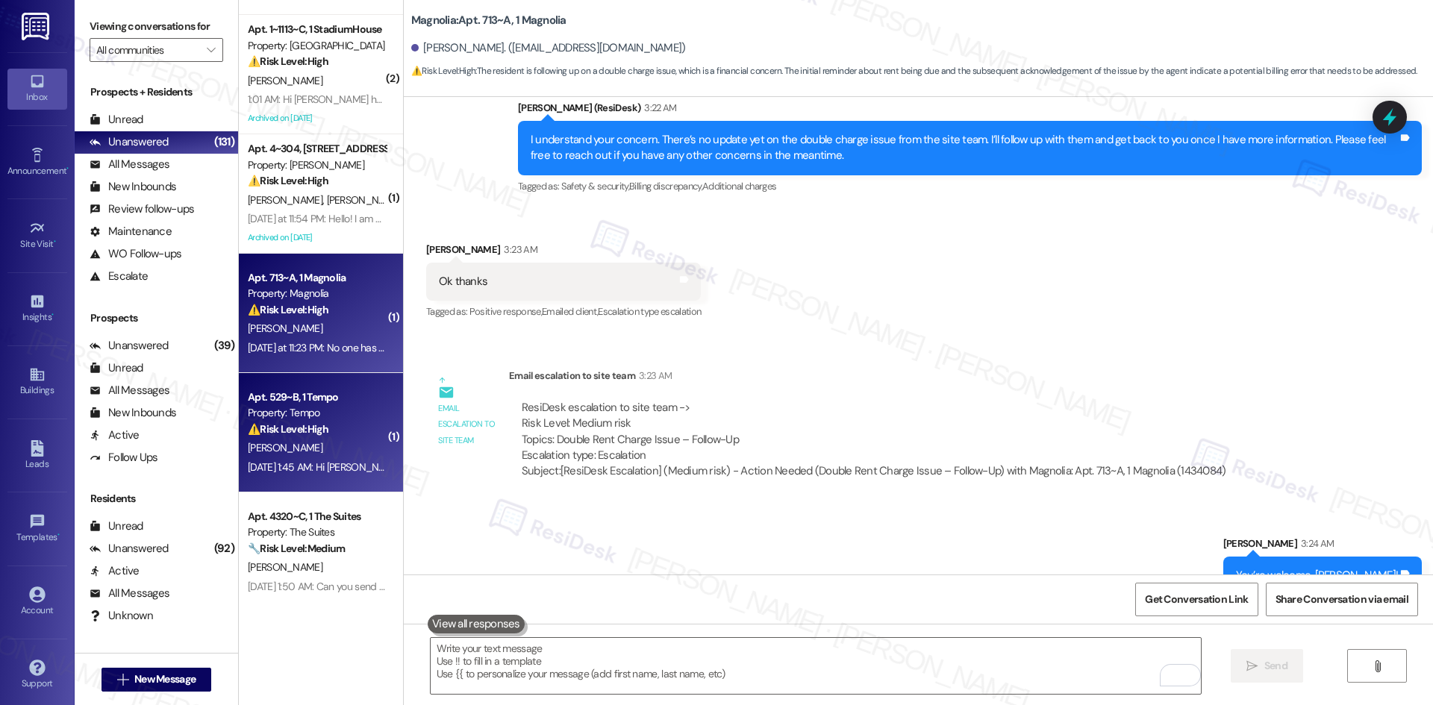
click at [350, 466] on div "Aug 06, 2025 at 1:45 AM: Hi Sarah, I need my parking rate to change to unreserv…" at bounding box center [692, 466] width 888 height 13
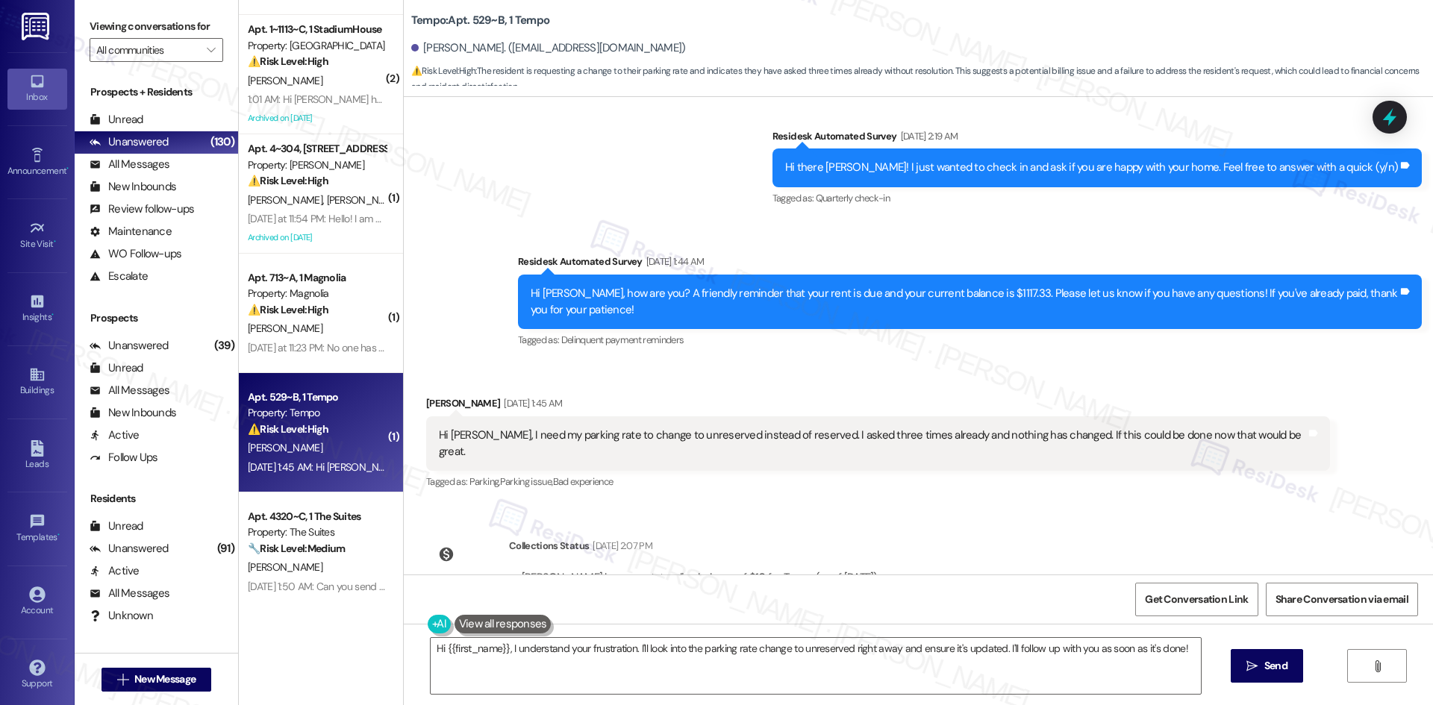
scroll to position [310, 0]
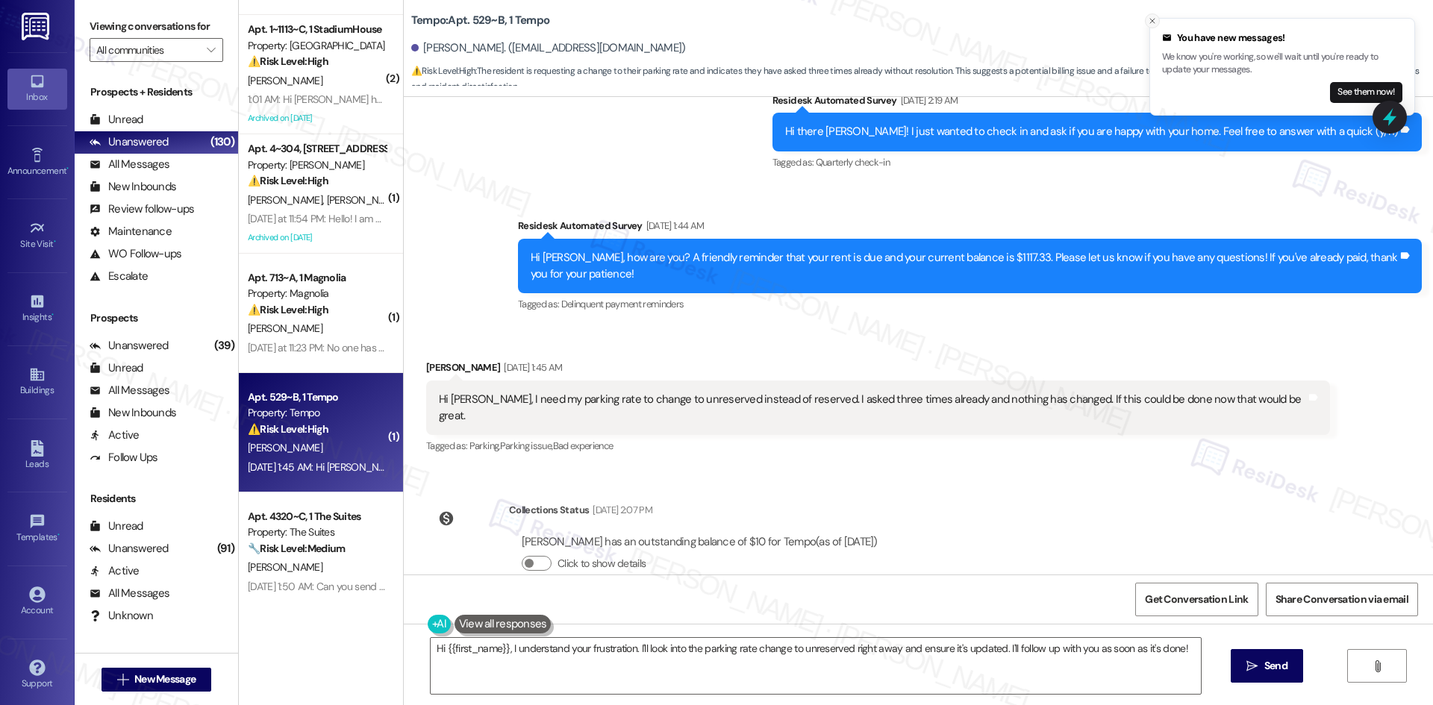
click at [1149, 15] on button "Close toast" at bounding box center [1152, 20] width 15 height 15
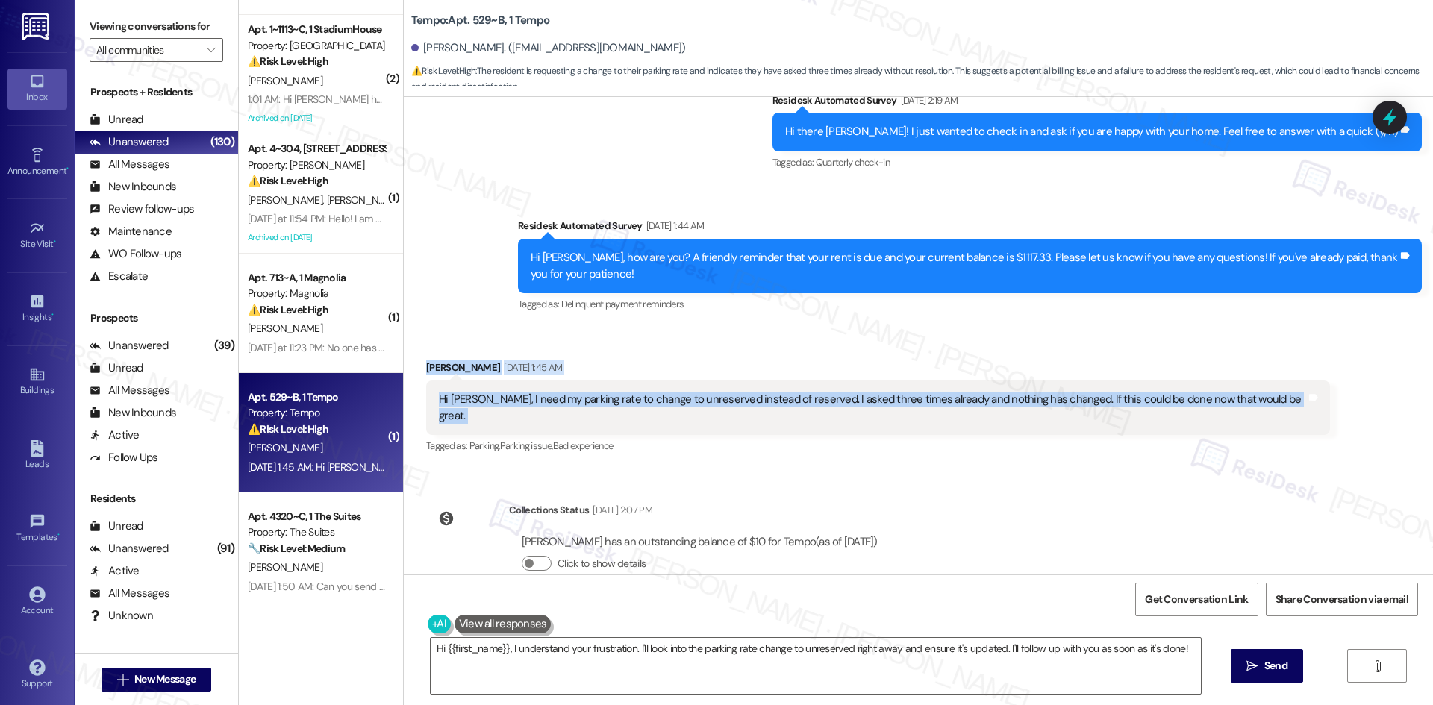
drag, startPoint x: 407, startPoint y: 340, endPoint x: 1293, endPoint y: 399, distance: 887.0
click at [1293, 399] on div "Received via SMS Nada Shinnawi Aug 06, 2025 at 1:45 AM Hi Sarah, I need my park…" at bounding box center [918, 397] width 1029 height 142
copy div "Nada Shinnawi Aug 06, 2025 at 1:45 AM Hi Sarah, I need my parking rate to chang…"
drag, startPoint x: 666, startPoint y: 337, endPoint x: 677, endPoint y: 338, distance: 10.6
click at [667, 349] on div "Received via SMS Nada Shinnawi Aug 06, 2025 at 1:45 AM Hi Sarah, I need my park…" at bounding box center [878, 408] width 926 height 119
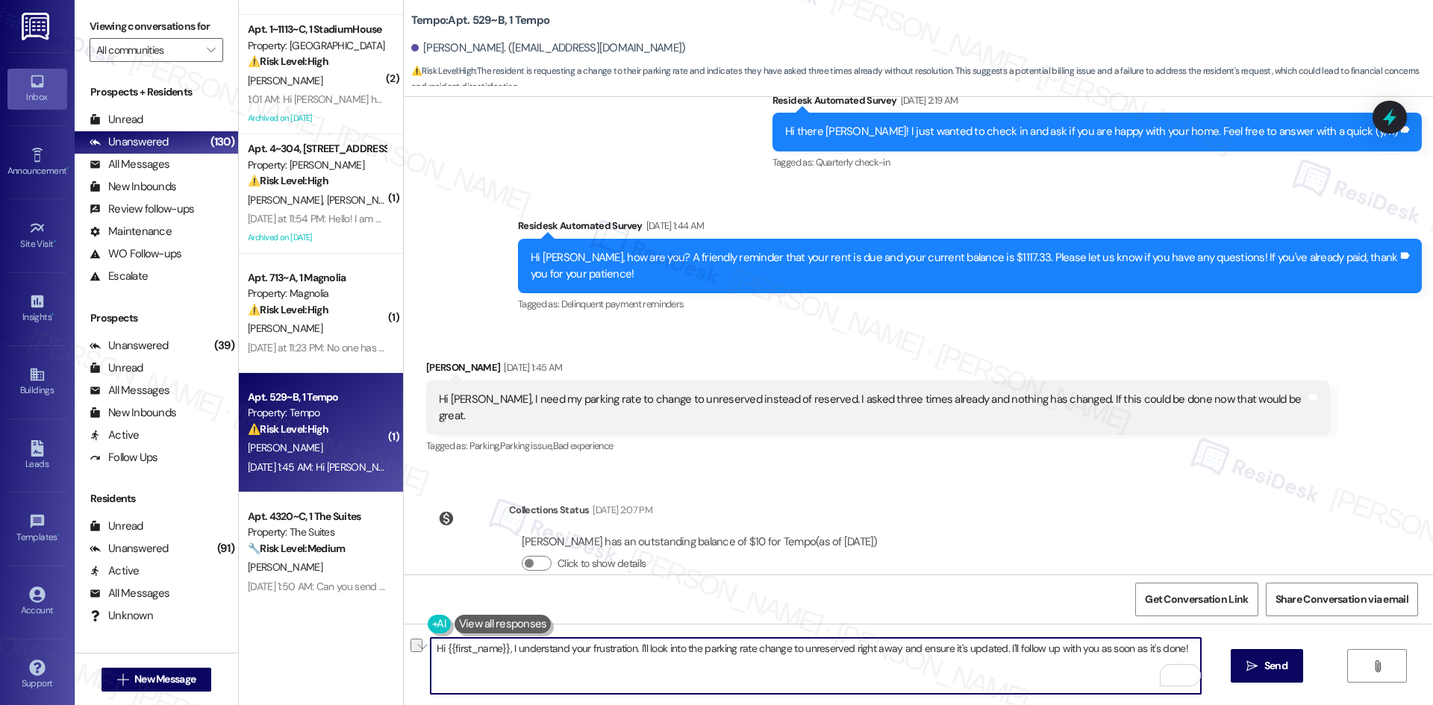
drag, startPoint x: 1179, startPoint y: 649, endPoint x: 403, endPoint y: 659, distance: 776.2
click at [404, 659] on div "Hi {{first_name}}, I understand your frustration. I'll look into the parking ra…" at bounding box center [918, 680] width 1029 height 112
paste textarea "Nada, I understand your concern about changing your parking rate to unreserved.…"
click at [825, 665] on textarea "Hi Nada, I understand your concern about changing your parking rate to unreserv…" at bounding box center [816, 666] width 770 height 56
type textarea "Hi Nada, I understand your concern about changing your parking rate to unreserv…"
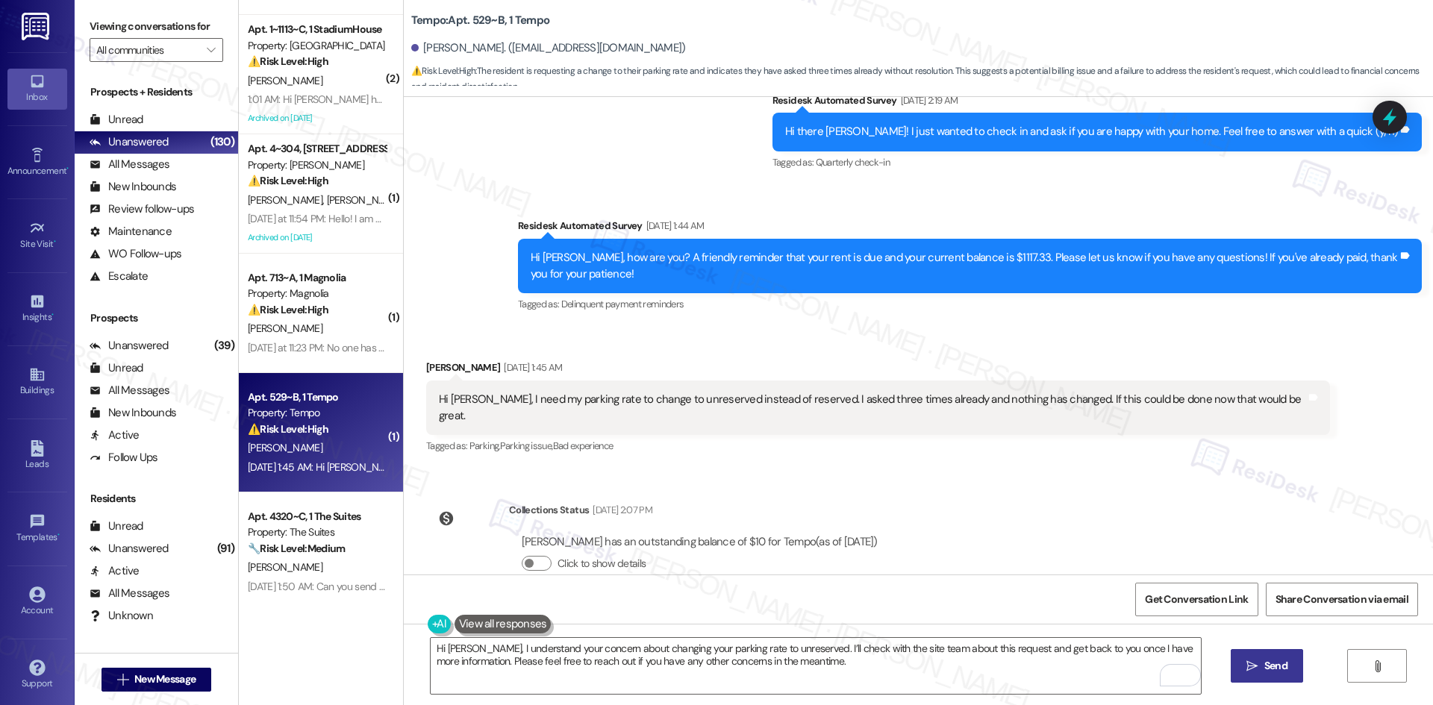
click at [1266, 667] on span "Send" at bounding box center [1275, 666] width 23 height 16
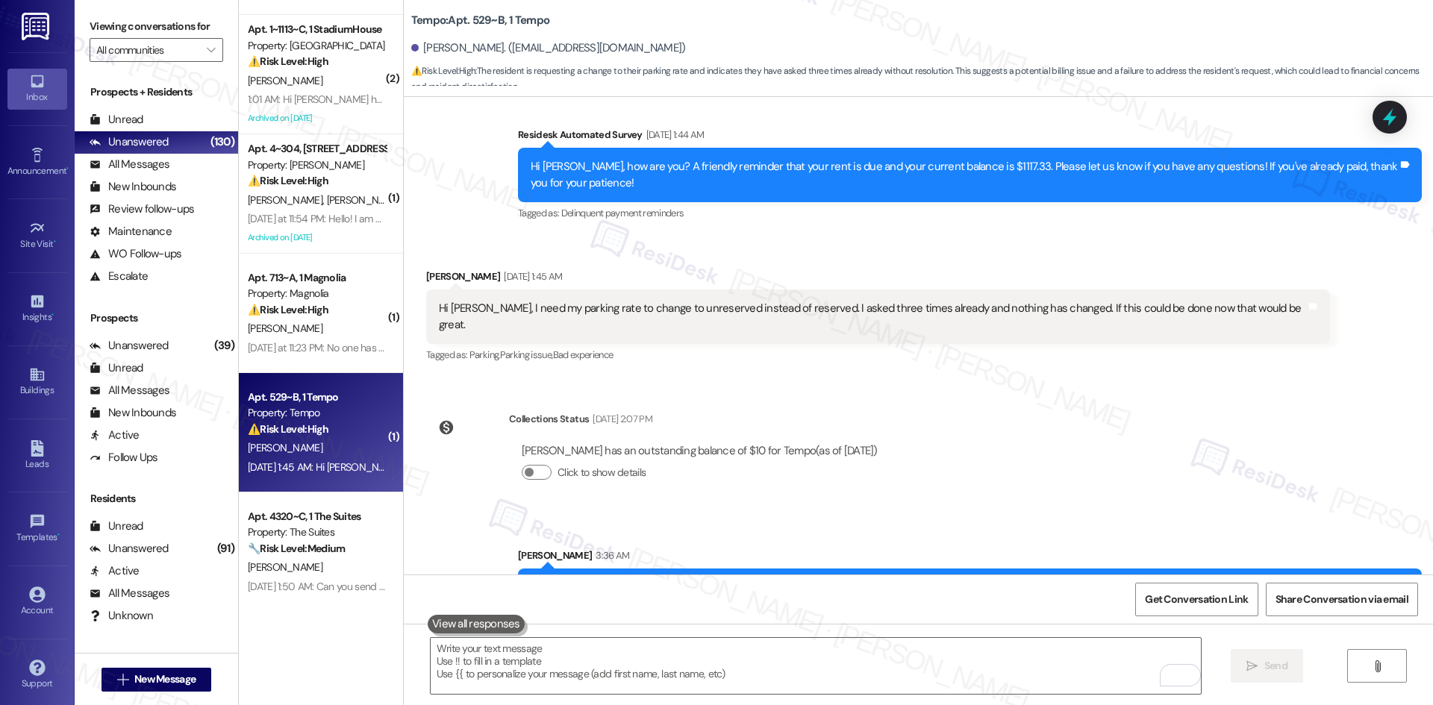
scroll to position [429, 0]
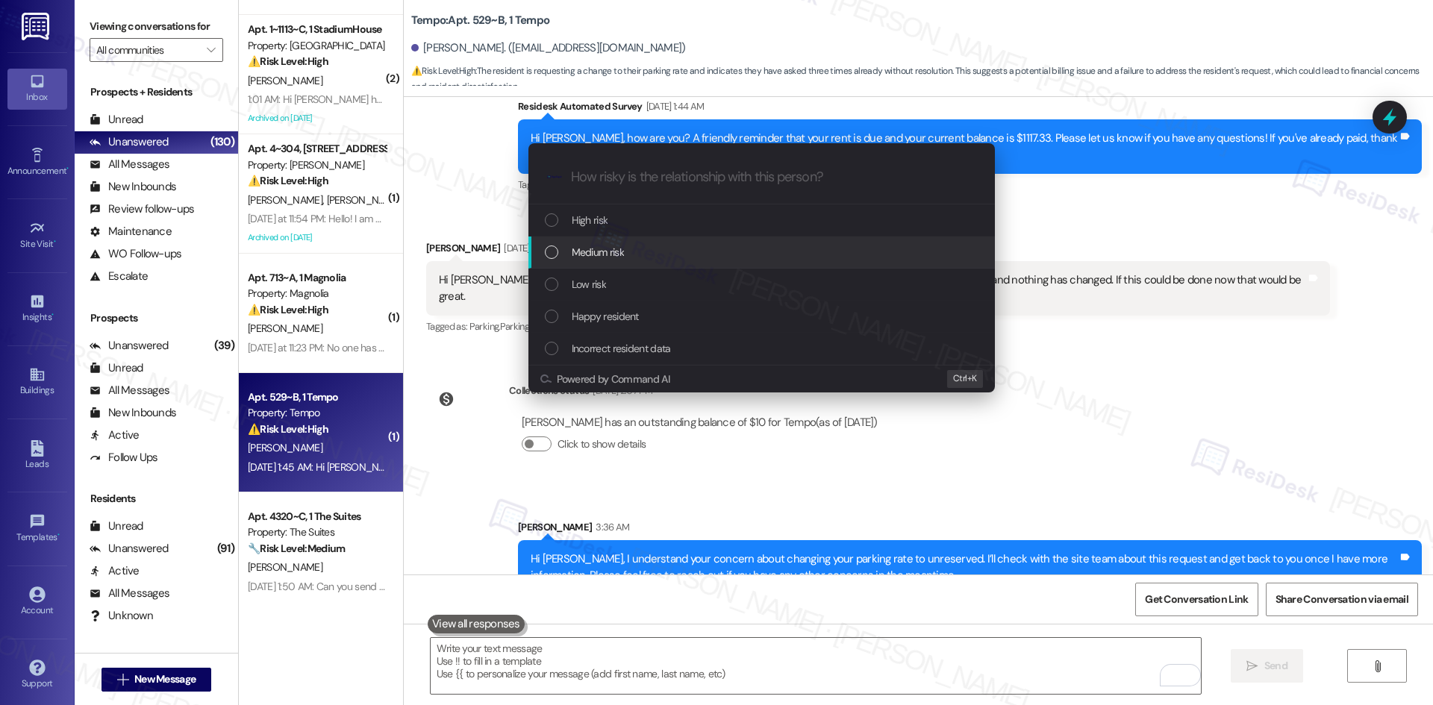
click at [696, 246] on div "Medium risk" at bounding box center [763, 252] width 437 height 16
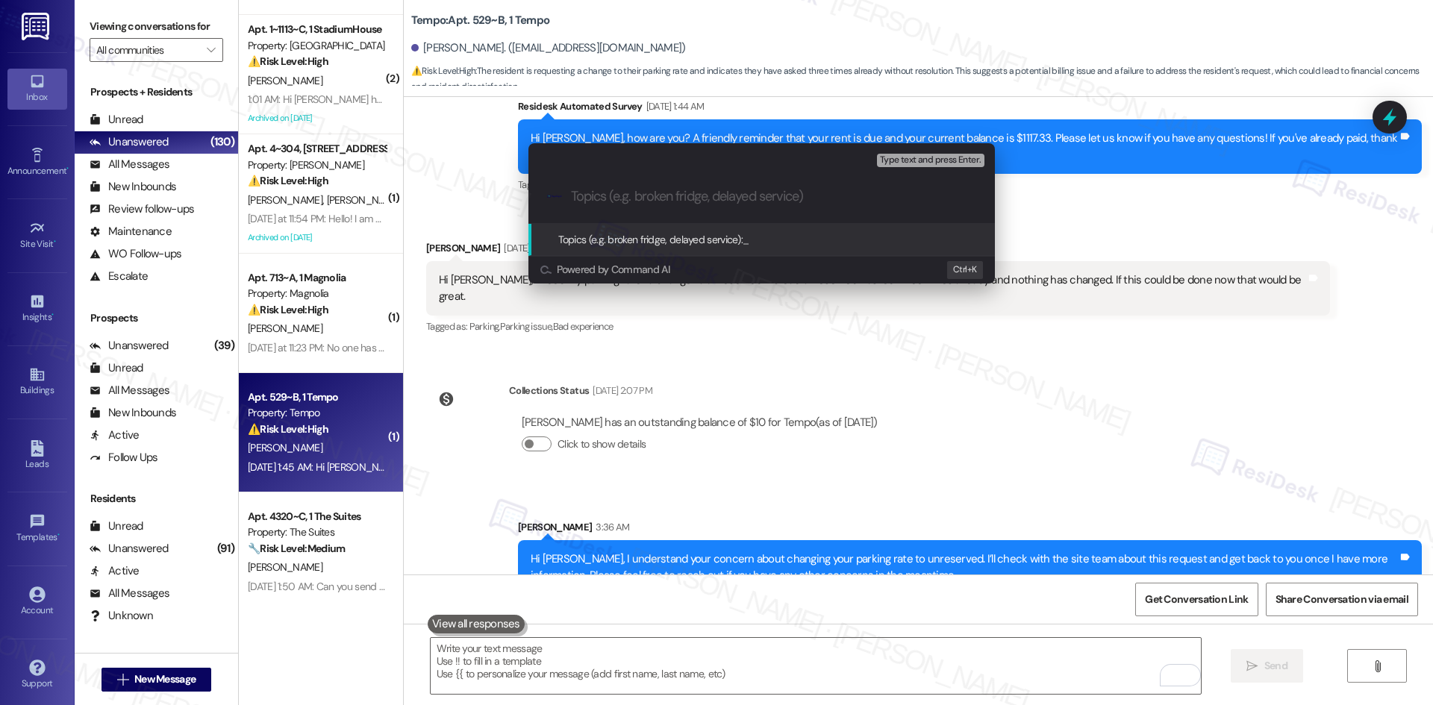
click at [690, 199] on input "Topics (e.g. broken fridge, delayed service)" at bounding box center [773, 197] width 405 height 16
paste input "Parking Rate Change Request – Reserved to Unreserved"
type input "Parking Rate Change Request – Reserved to Unreserved"
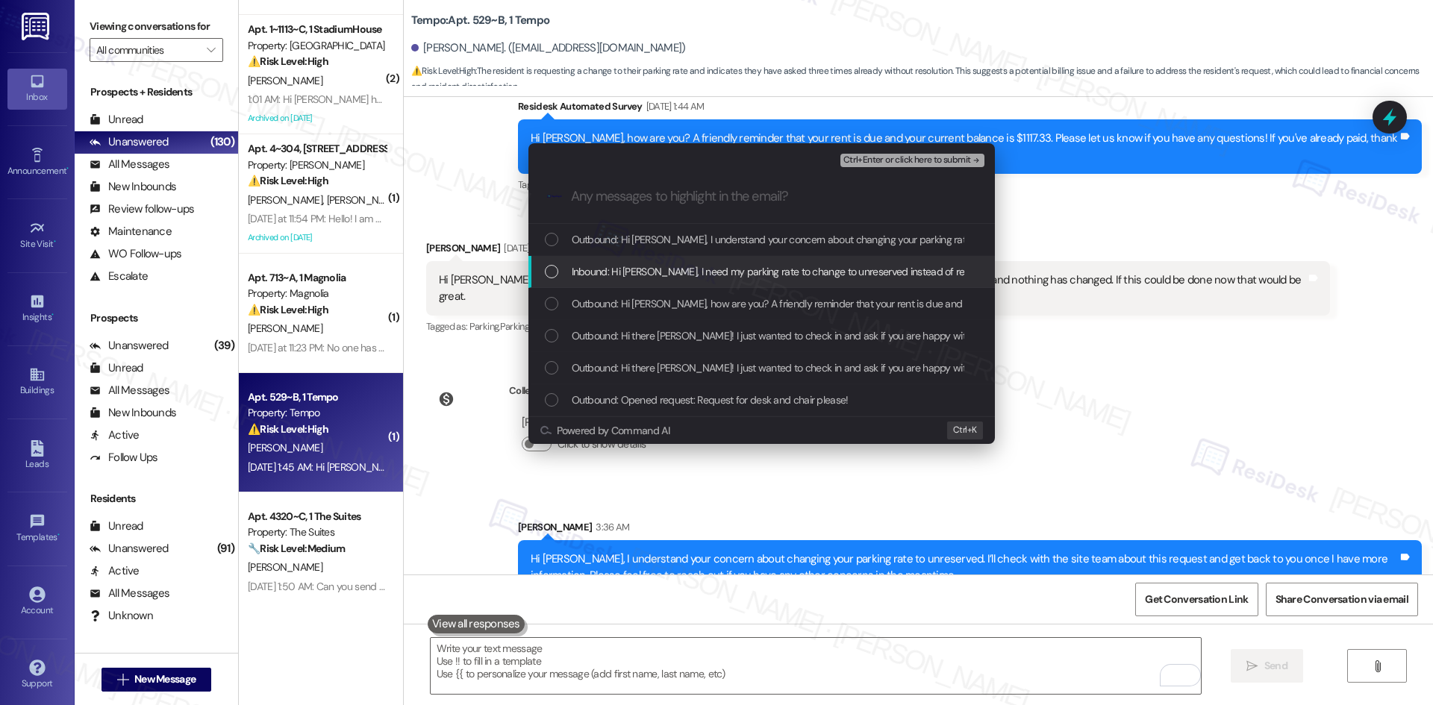
click at [688, 272] on span "Inbound: Hi Sarah, I need my parking rate to change to unreserved instead of re…" at bounding box center [1002, 271] width 860 height 16
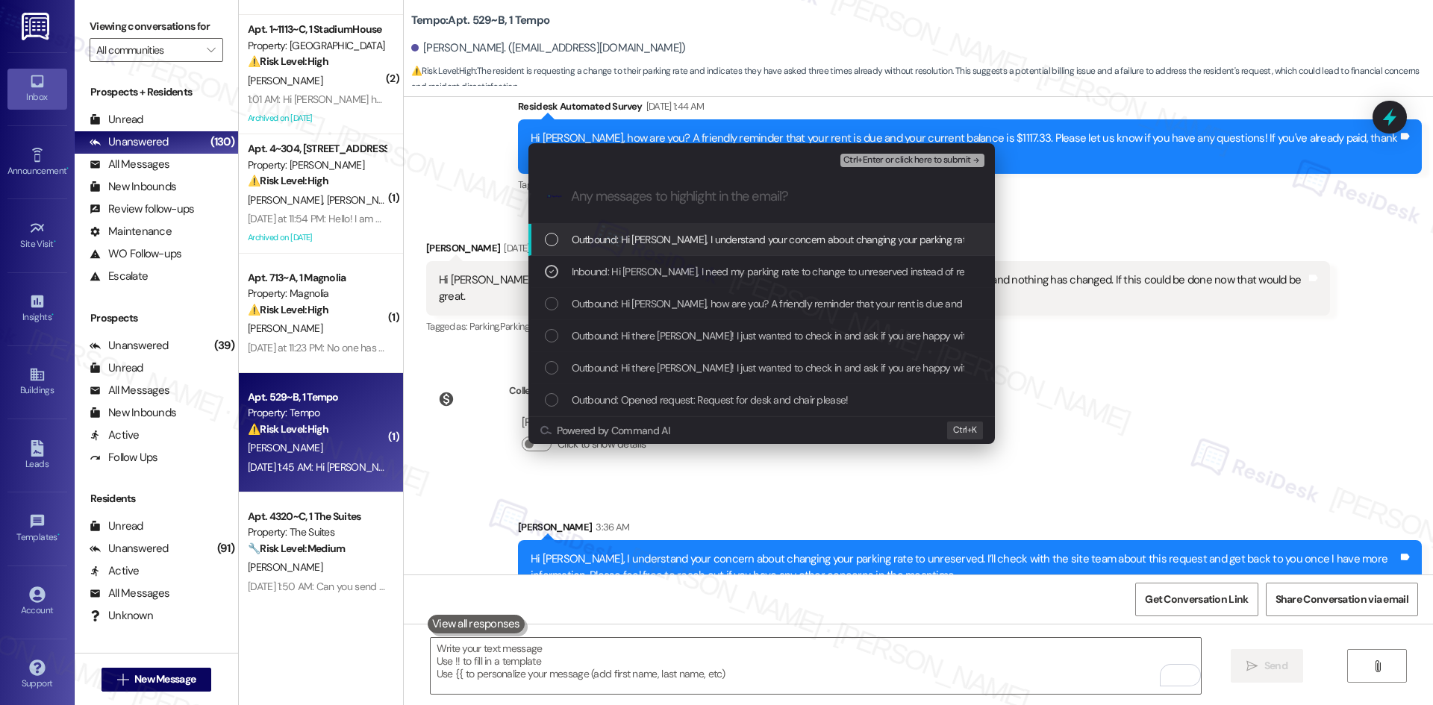
click at [958, 163] on span "Ctrl+Enter or click here to submit" at bounding box center [907, 160] width 128 height 10
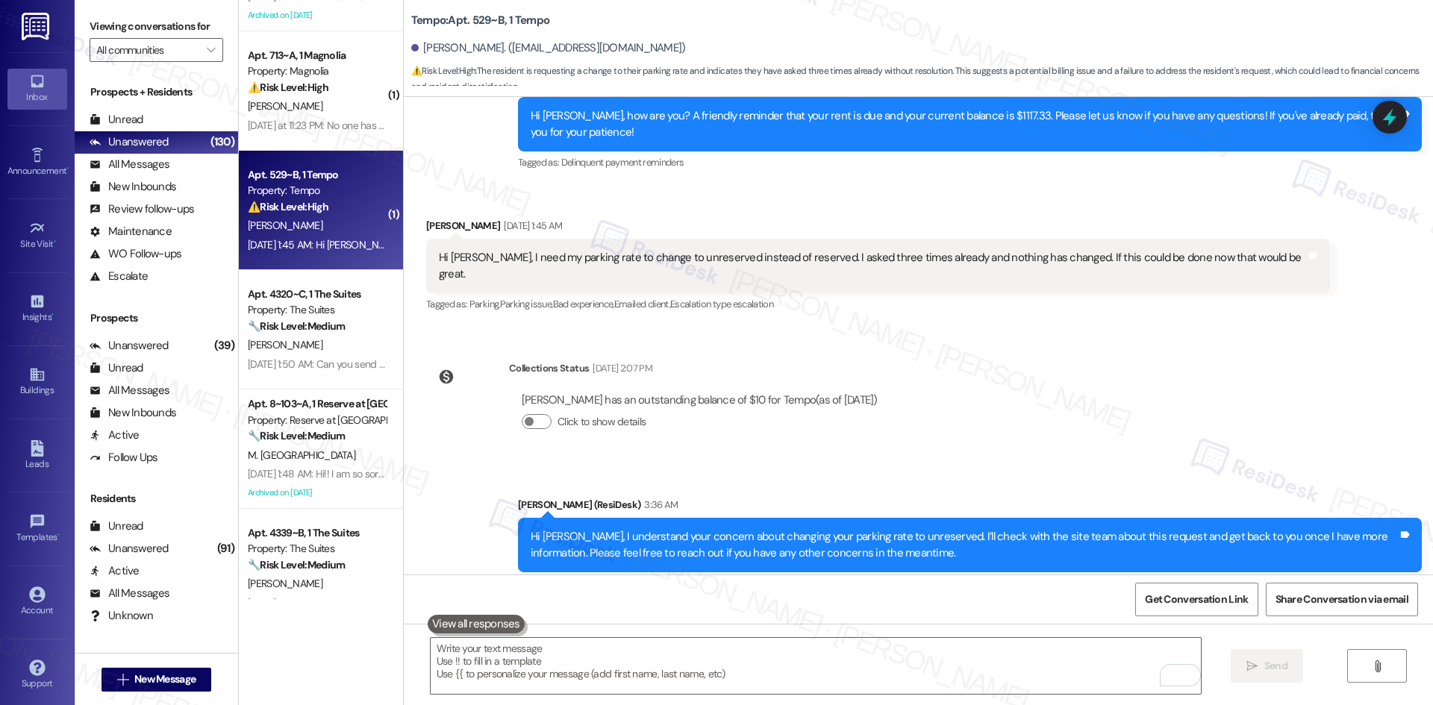
scroll to position [448, 0]
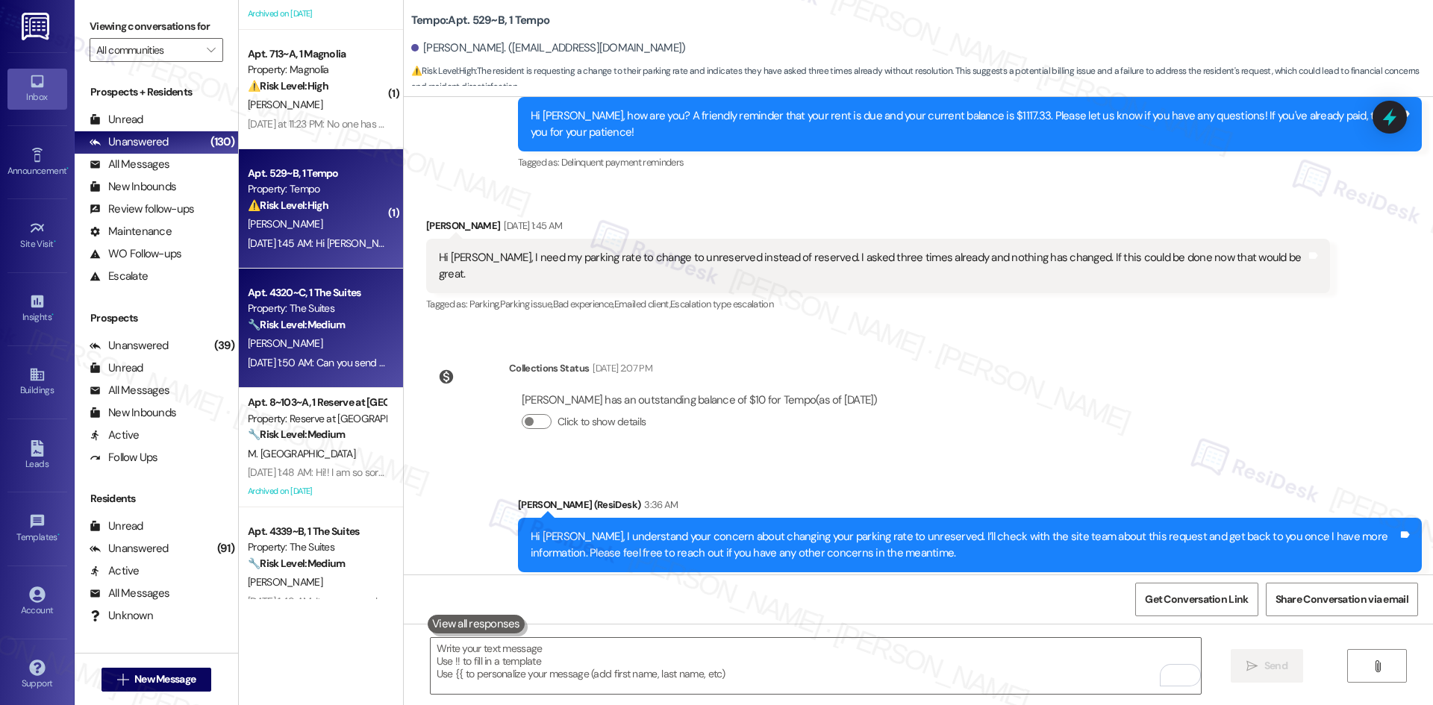
click at [346, 300] on div "Apt. 4320~C, 1 The Suites" at bounding box center [317, 293] width 138 height 16
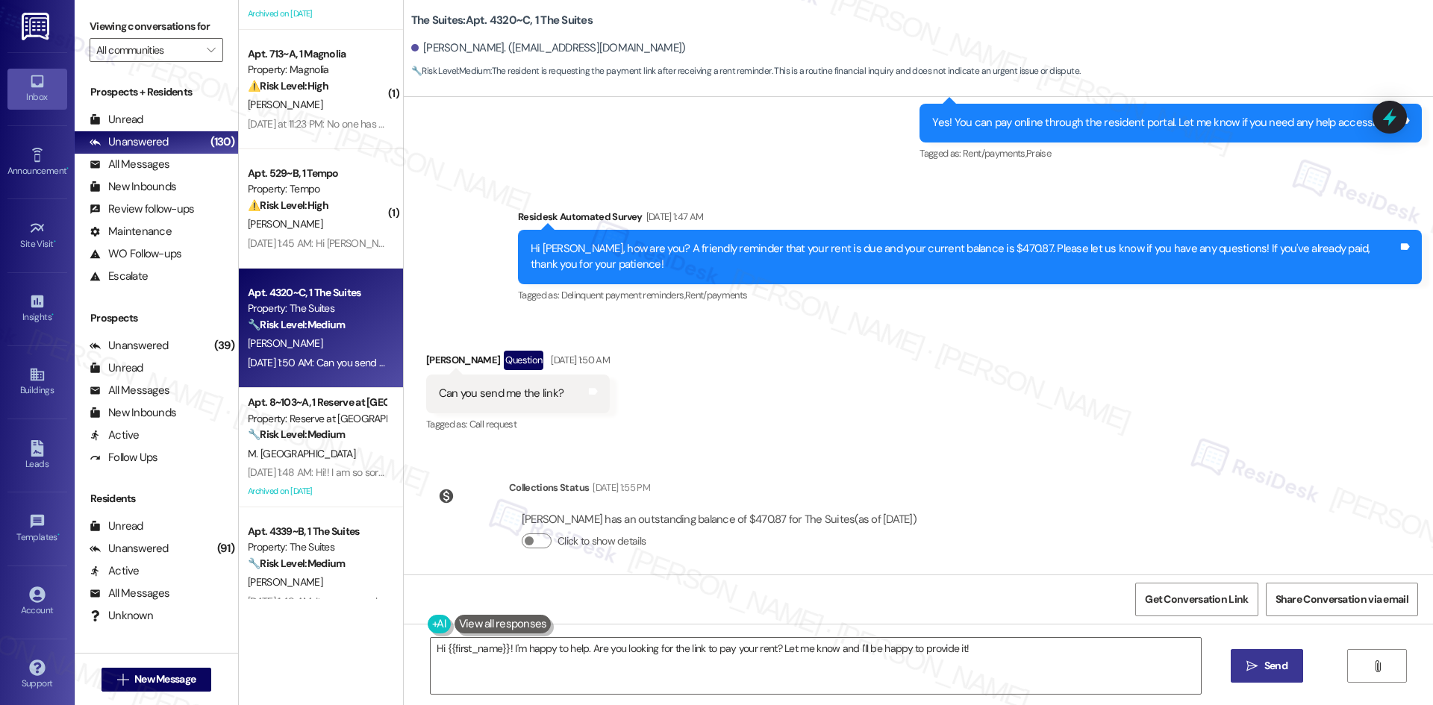
scroll to position [485, 0]
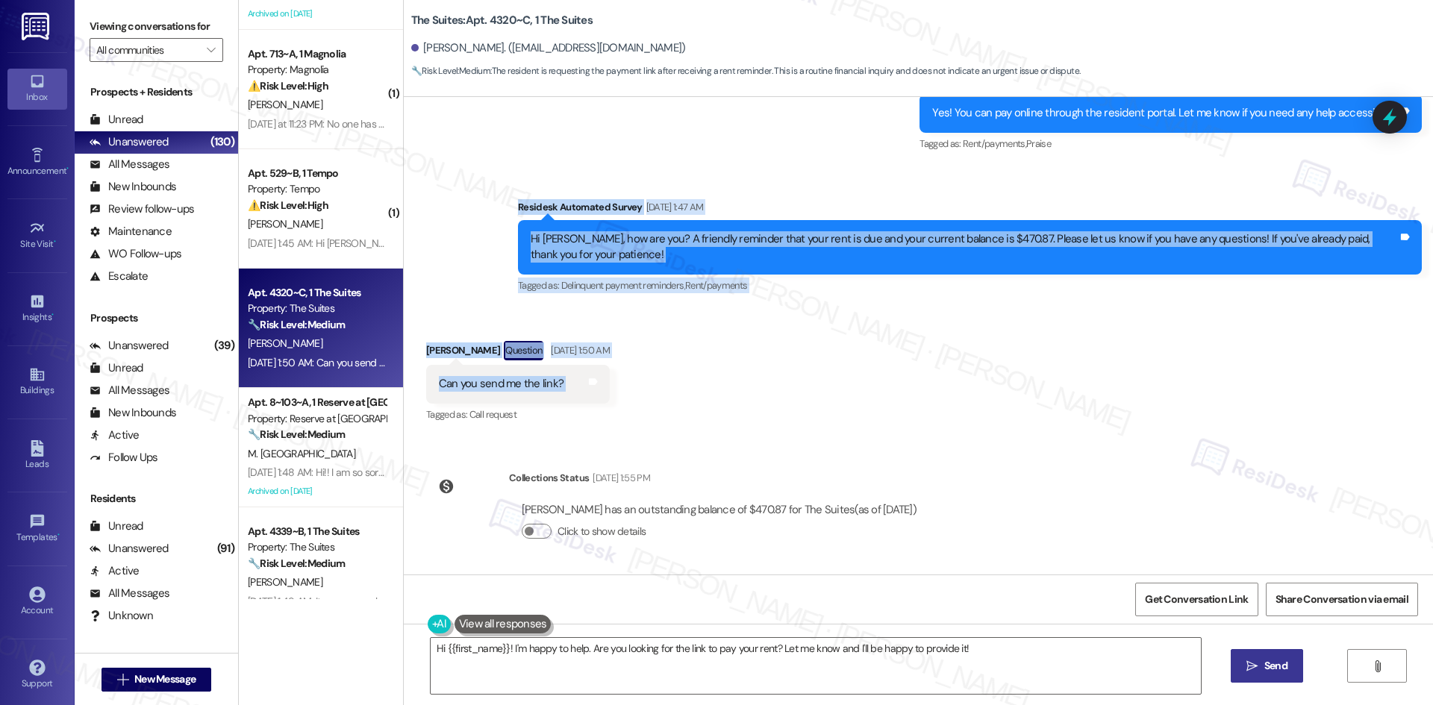
drag, startPoint x: 452, startPoint y: 190, endPoint x: 725, endPoint y: 381, distance: 333.3
click at [725, 381] on div "Lease started Jan 13, 2025 at 8:00 AM Survey, sent via SMS Residesk Automated S…" at bounding box center [918, 336] width 1029 height 478
copy div "Residesk Automated Survey Aug 06, 2025 at 1:47 AM Hi Michael, how are you? A fr…"
drag, startPoint x: 831, startPoint y: 362, endPoint x: 834, endPoint y: 370, distance: 9.0
click at [831, 363] on div "Received via SMS Michael Dever Question Aug 06, 2025 at 1:50 AM Can you send me…" at bounding box center [918, 371] width 1029 height 129
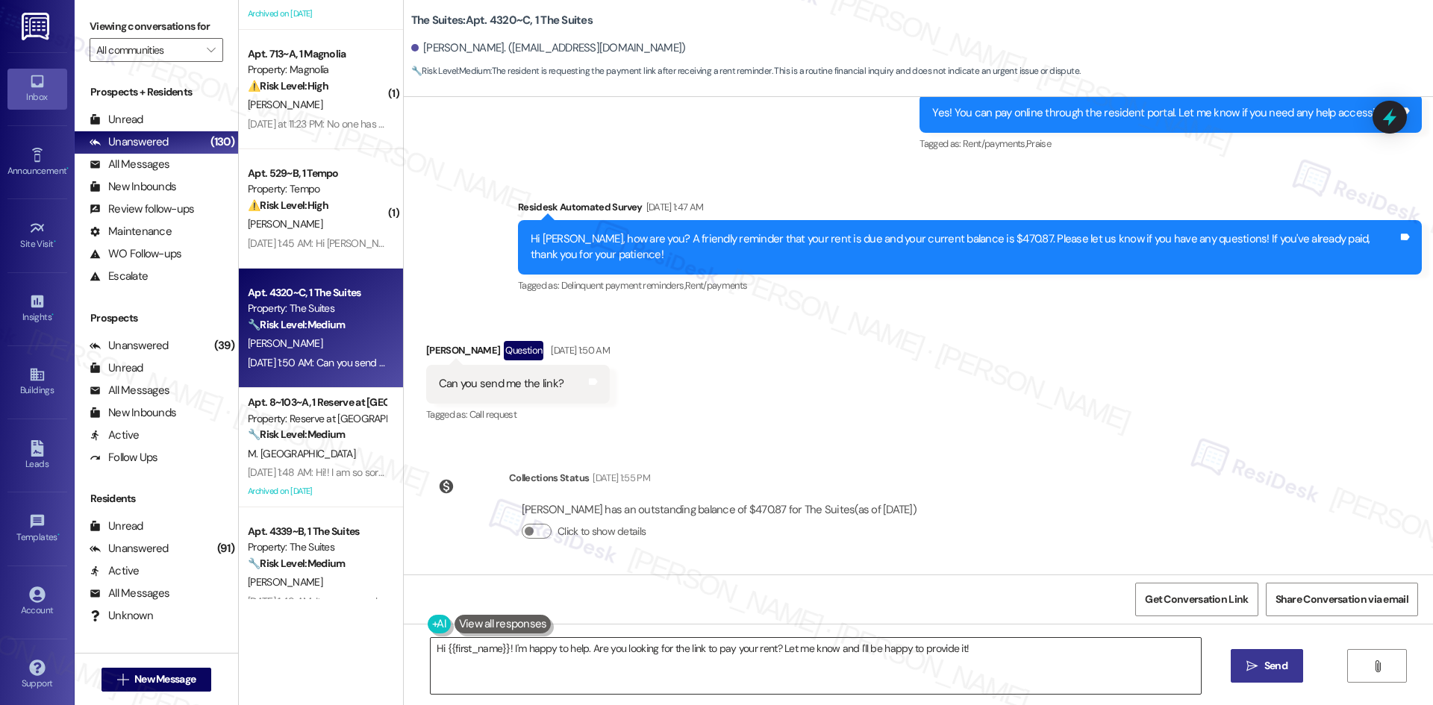
click at [866, 657] on textarea "Hi {{first_name}}! I'm happy to help. Are you looking for the link to pay your …" at bounding box center [816, 666] width 770 height 56
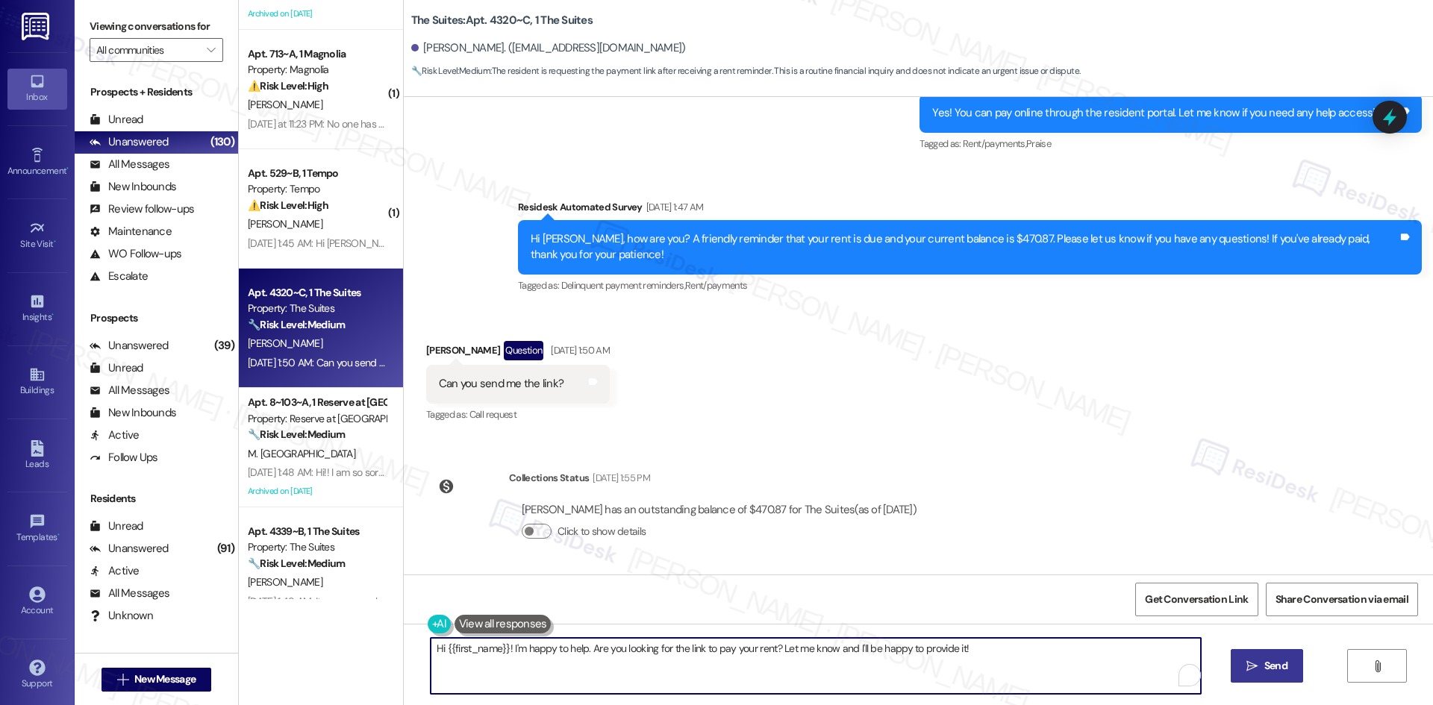
paste textarea "Michael, just checking back to see if you still need the payment link or if you…"
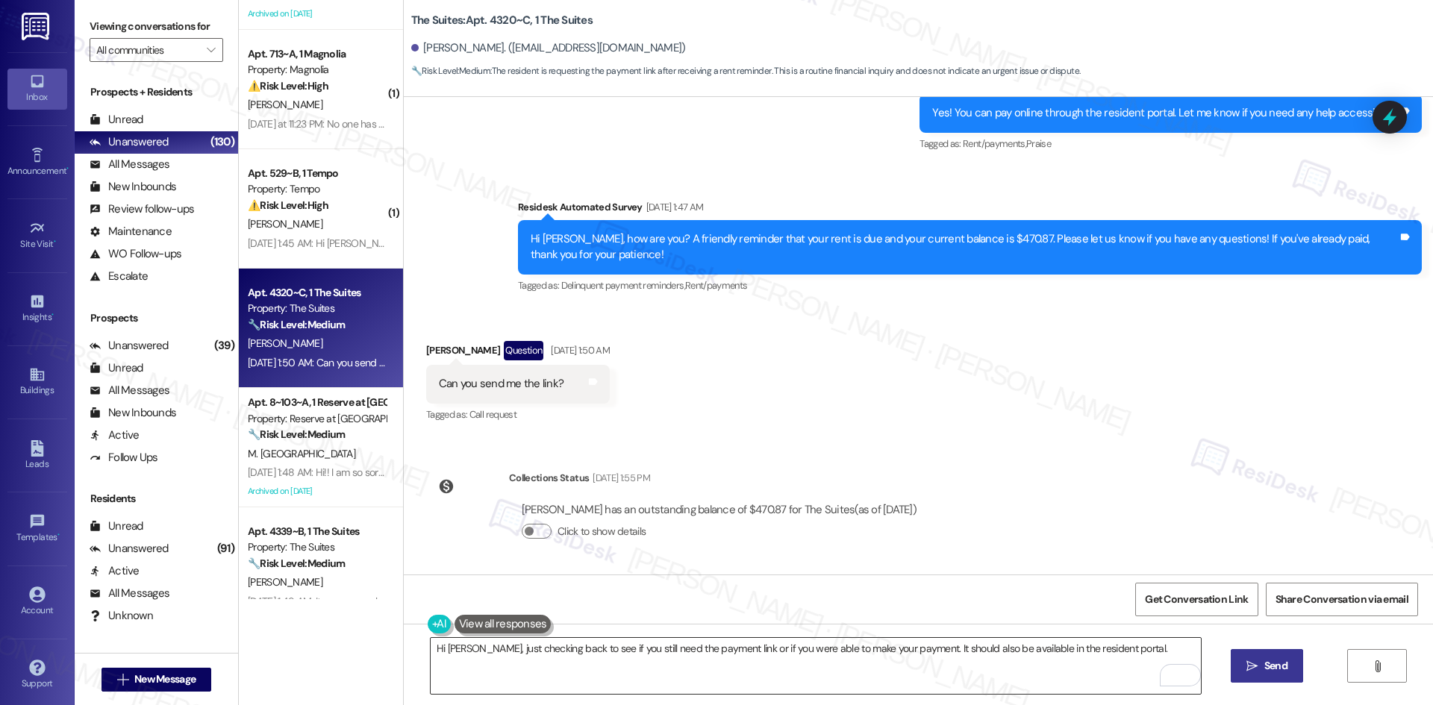
click at [822, 662] on textarea "Hi Michael, just checking back to see if you still need the payment link or if …" at bounding box center [816, 666] width 770 height 56
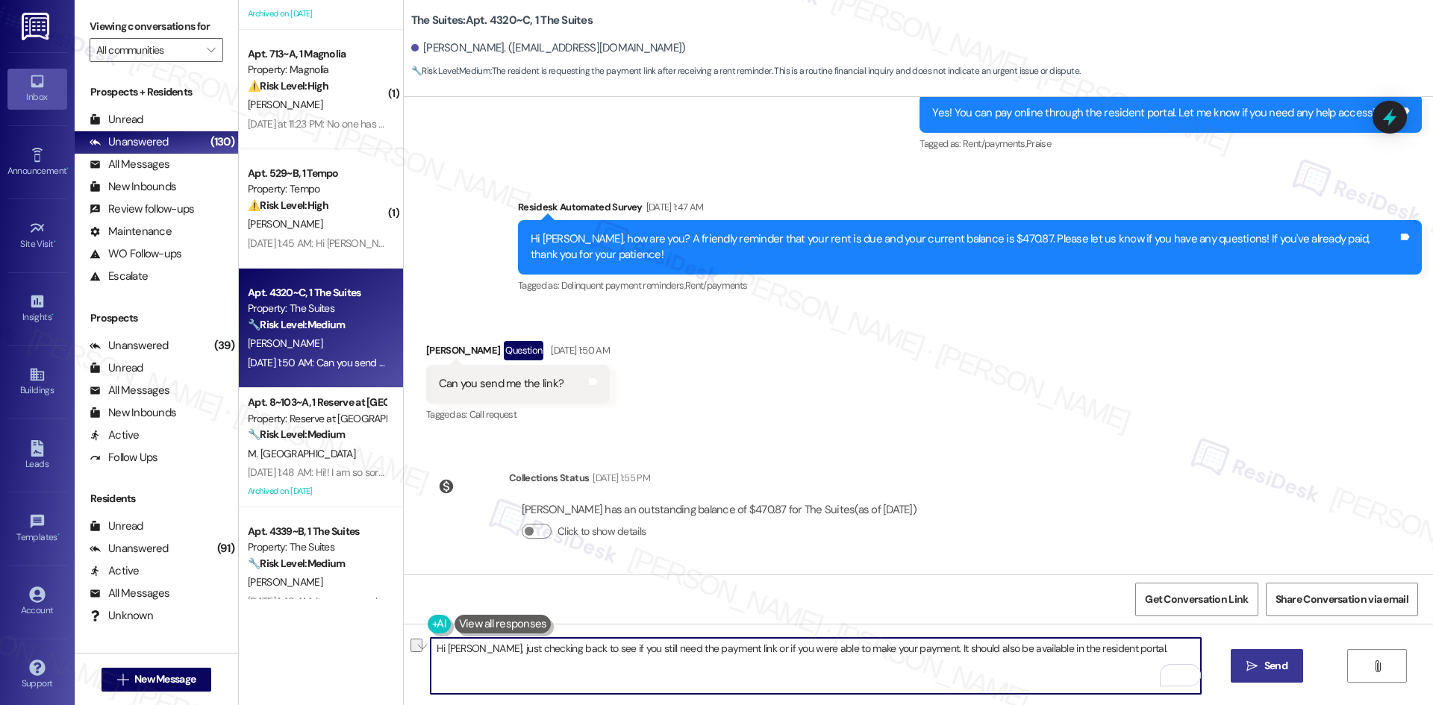
paste textarea ", and you can also pay with a certified check or money order in the office"
type textarea "Hi Michael, just checking back to see if you still need the payment link or if …"
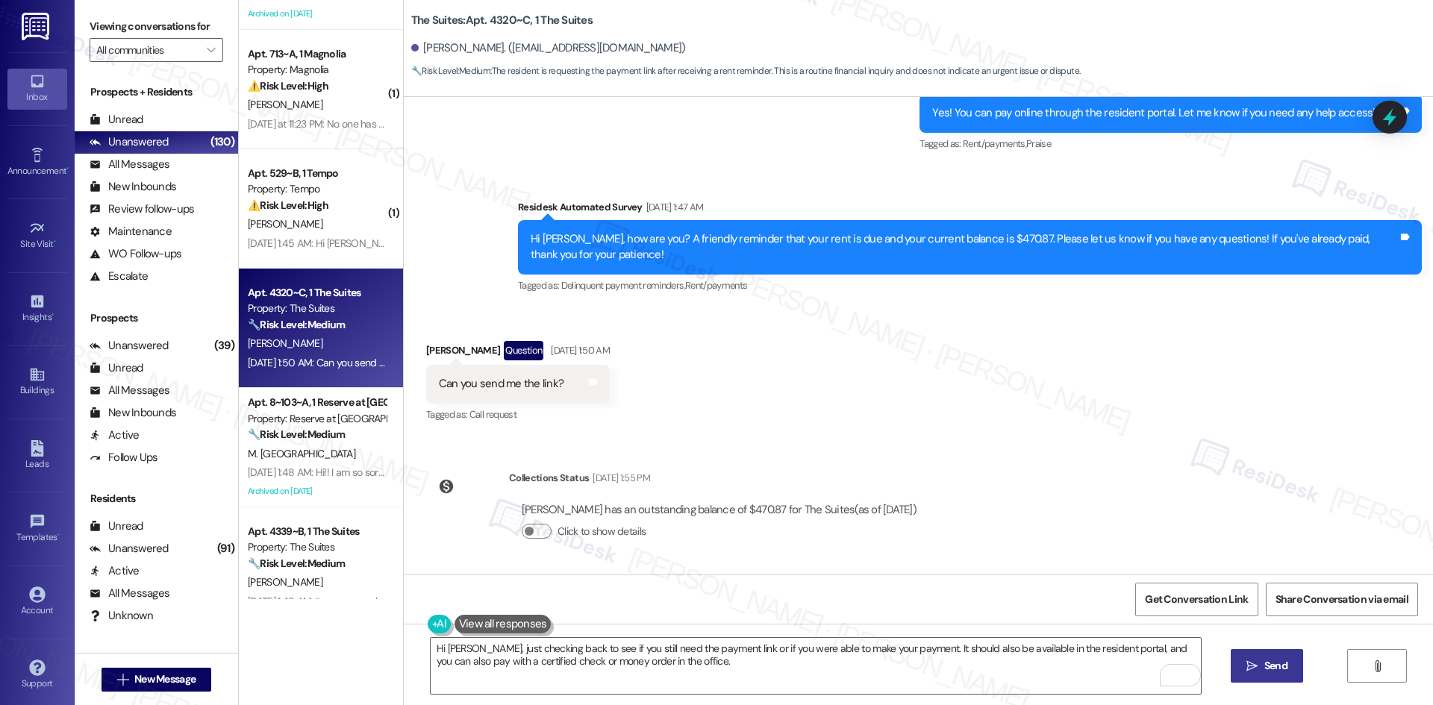
click at [1281, 669] on span "Send" at bounding box center [1275, 666] width 23 height 16
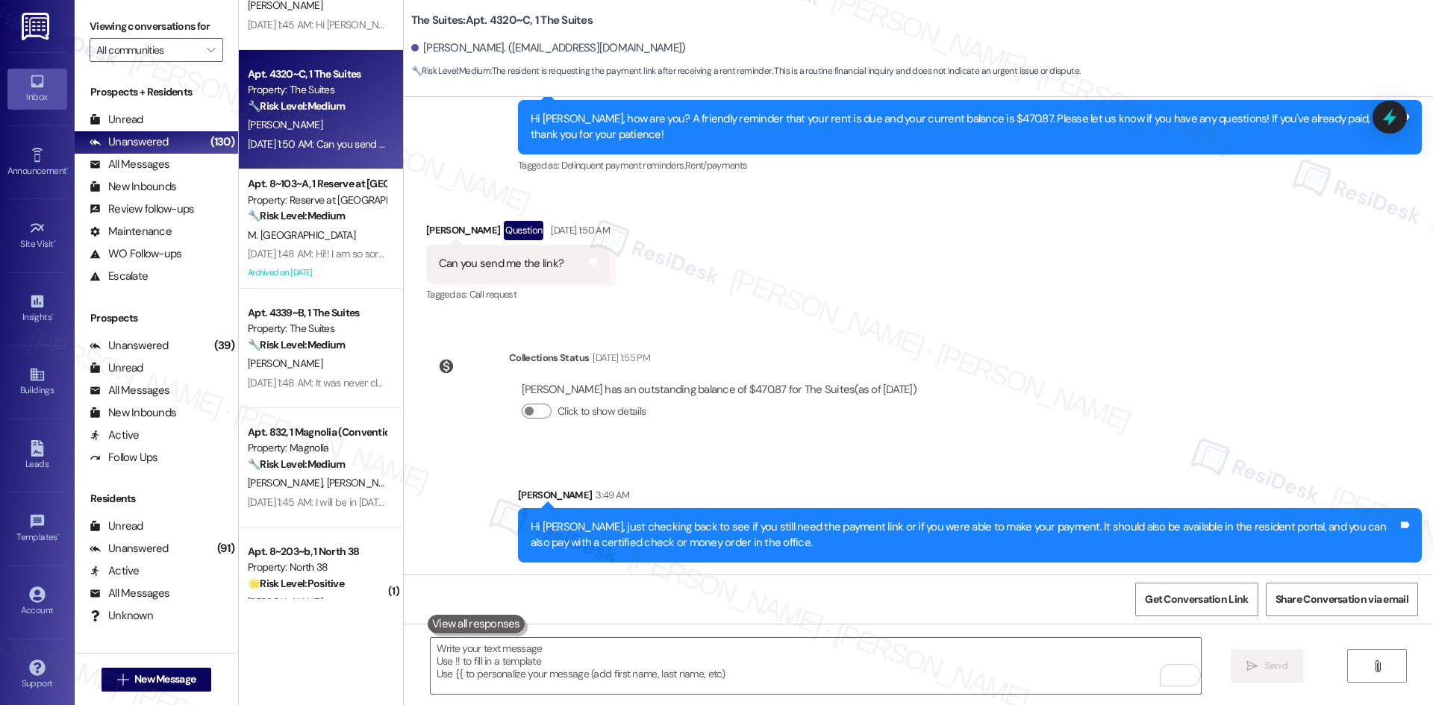
scroll to position [672, 0]
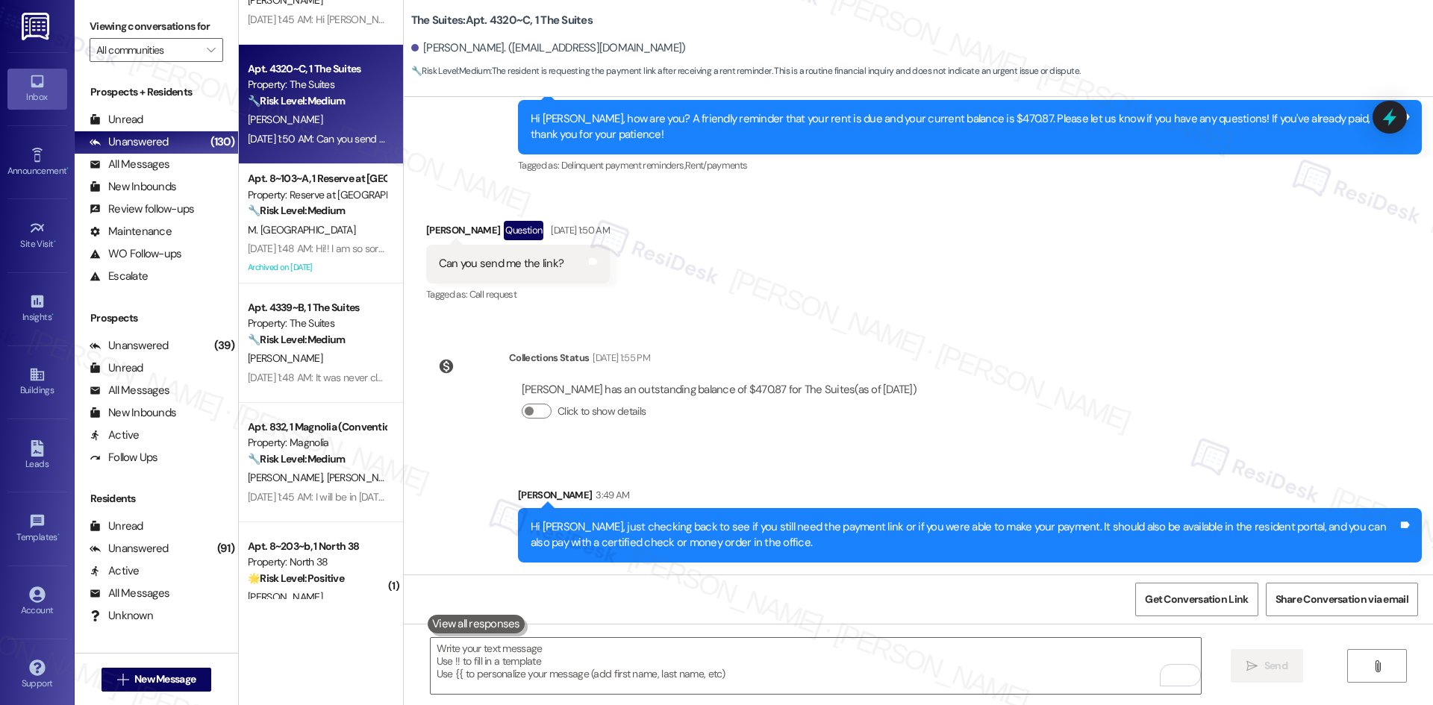
click at [981, 340] on div "Lease started Jan 13, 2025 at 8:00 AM Survey, sent via SMS Residesk Automated S…" at bounding box center [918, 336] width 1029 height 478
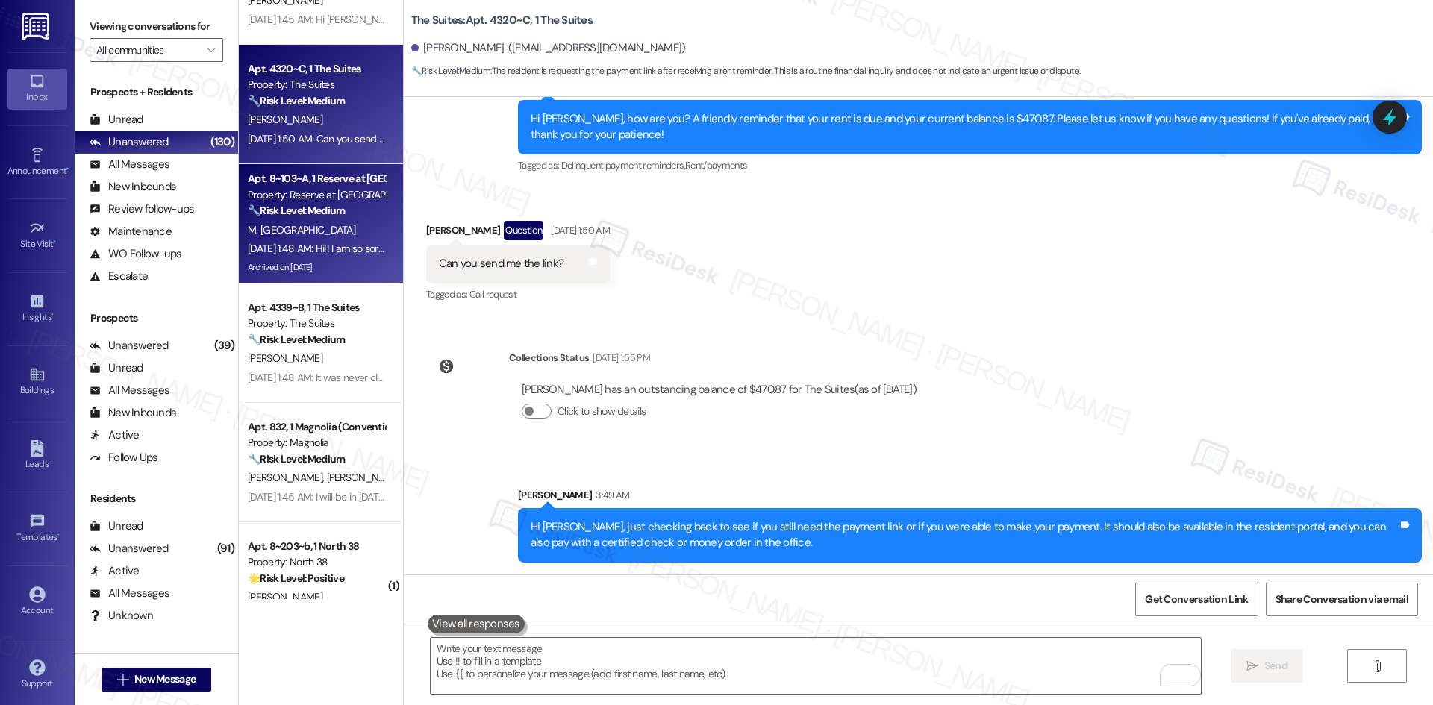
click at [311, 250] on div "Aug 06, 2025 at 1:48 AM: Hi!! I am so sorry ! Let me message my mom right now b…" at bounding box center [547, 248] width 598 height 13
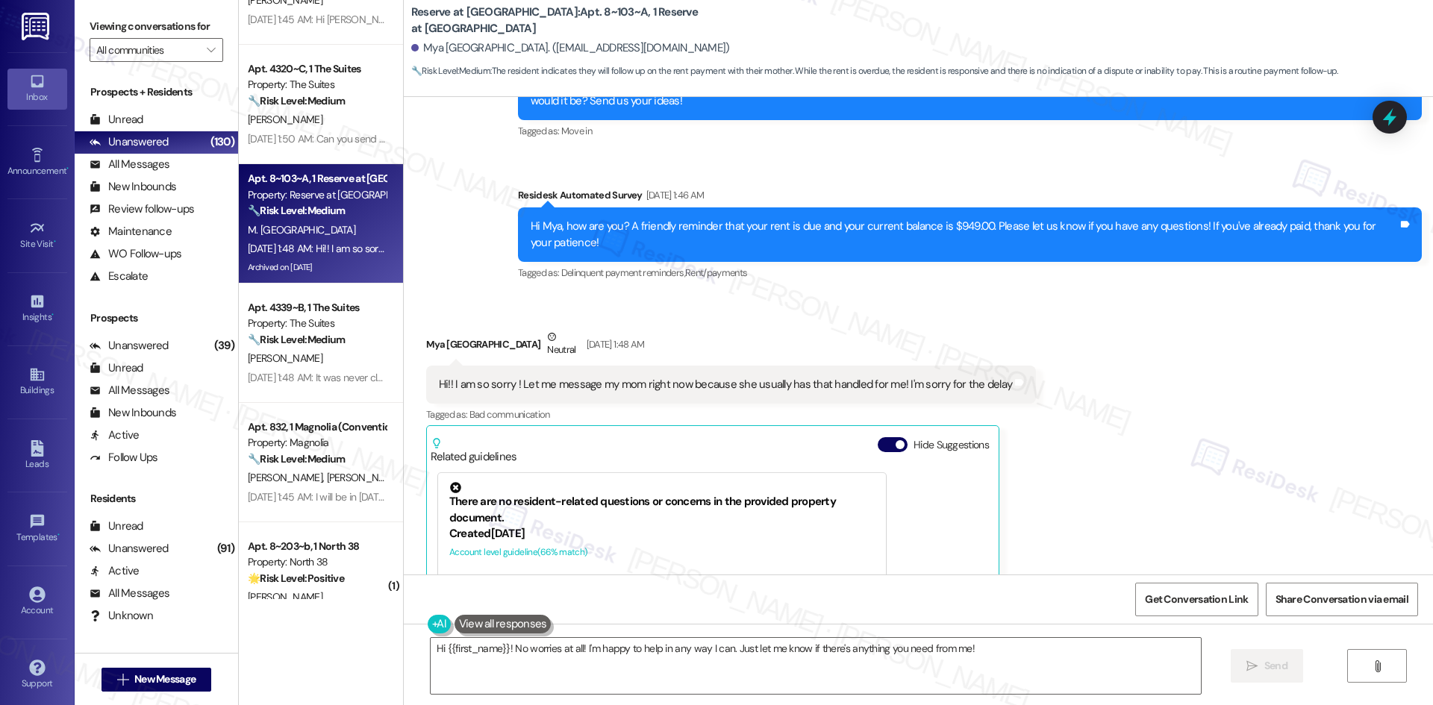
scroll to position [5038, 0]
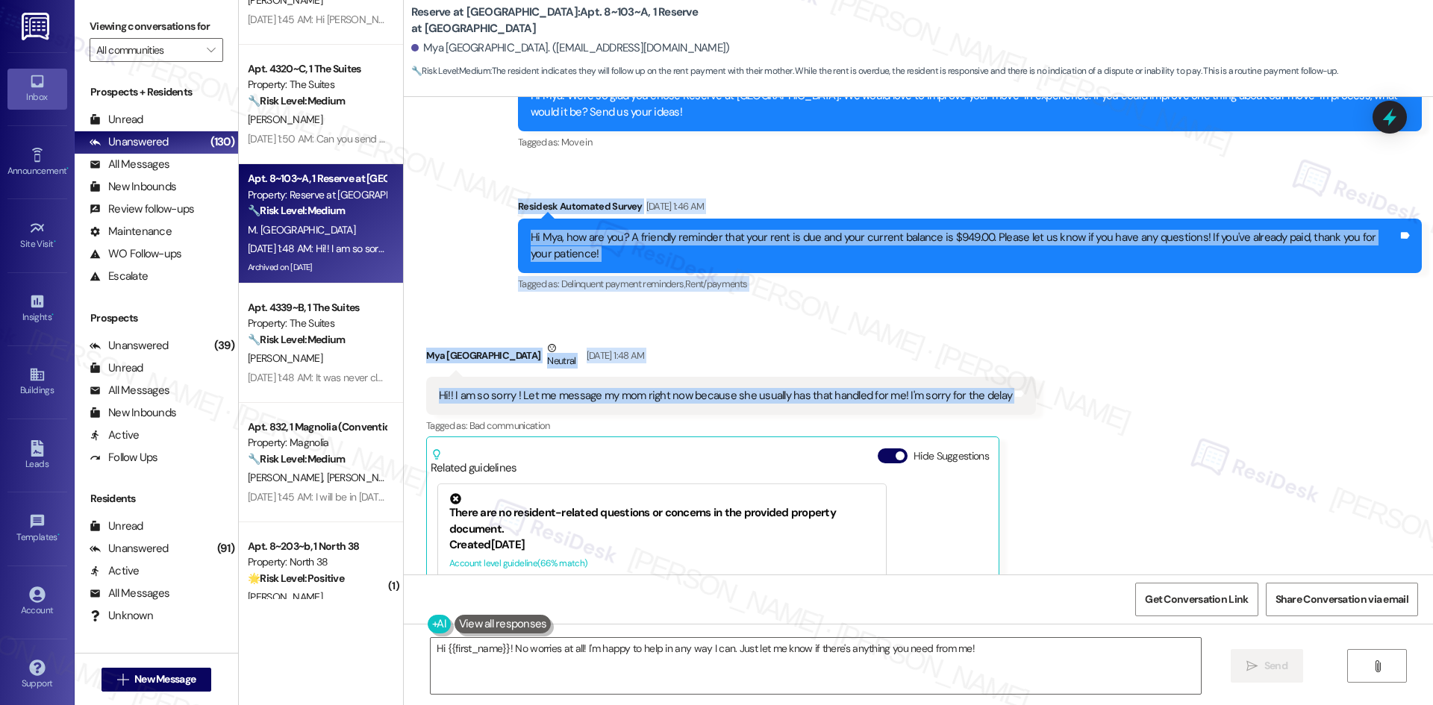
drag, startPoint x: 503, startPoint y: 195, endPoint x: 1030, endPoint y: 363, distance: 553.2
click at [1030, 363] on div "Announcement, sent via SMS Sarah (ResiDesk) Jan 24, 2025 at 3:57 AM Hello Mya, …" at bounding box center [918, 336] width 1029 height 478
copy div "Residesk Automated Survey Aug 06, 2025 at 1:46 AM Hi Mya, how are you? A friend…"
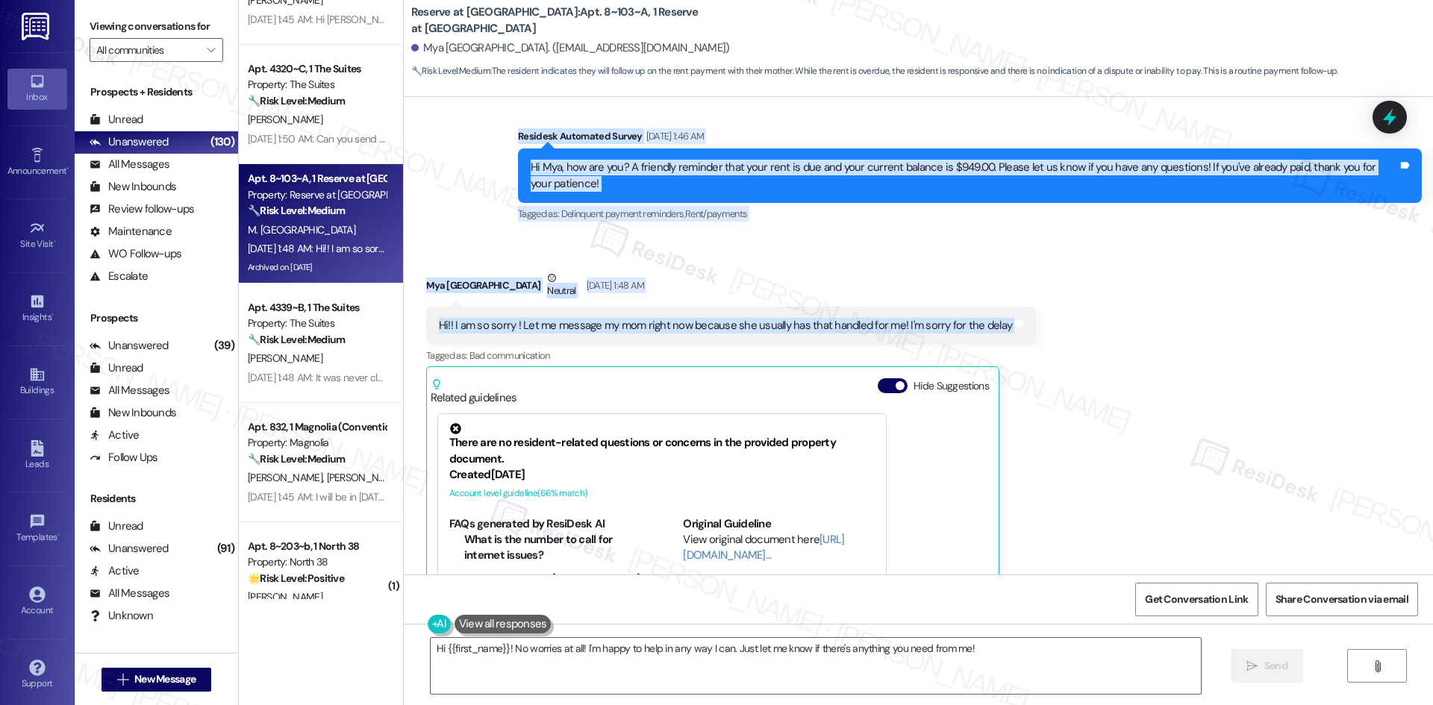
scroll to position [5336, 0]
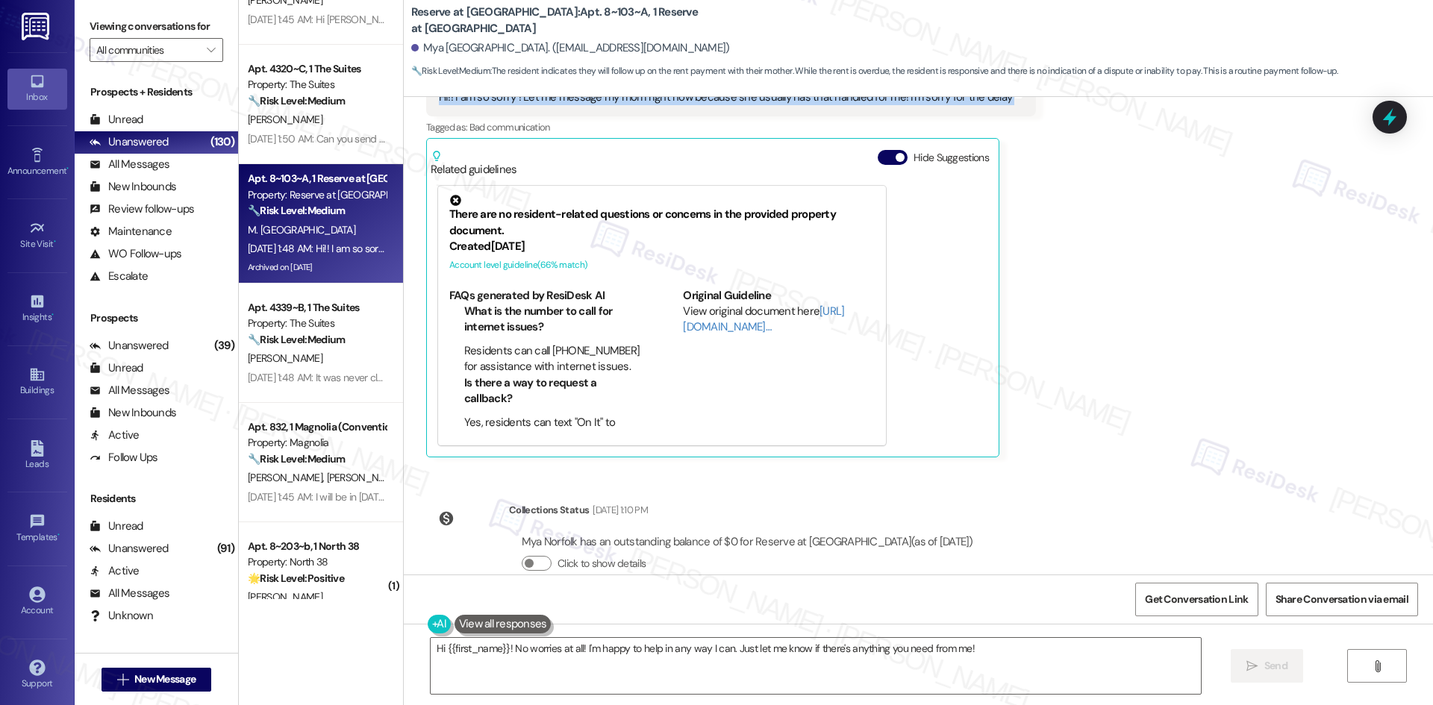
drag, startPoint x: 499, startPoint y: 478, endPoint x: 966, endPoint y: 513, distance: 468.5
click at [966, 513] on div "Announcement, sent via SMS Sarah (ResiDesk) Jan 24, 2025 at 3:57 AM Hello Mya, …" at bounding box center [918, 336] width 1029 height 478
copy div "Collections Status Aug 12, 2025 at 1:10 PM Mya Norfolk has an outstanding balan…"
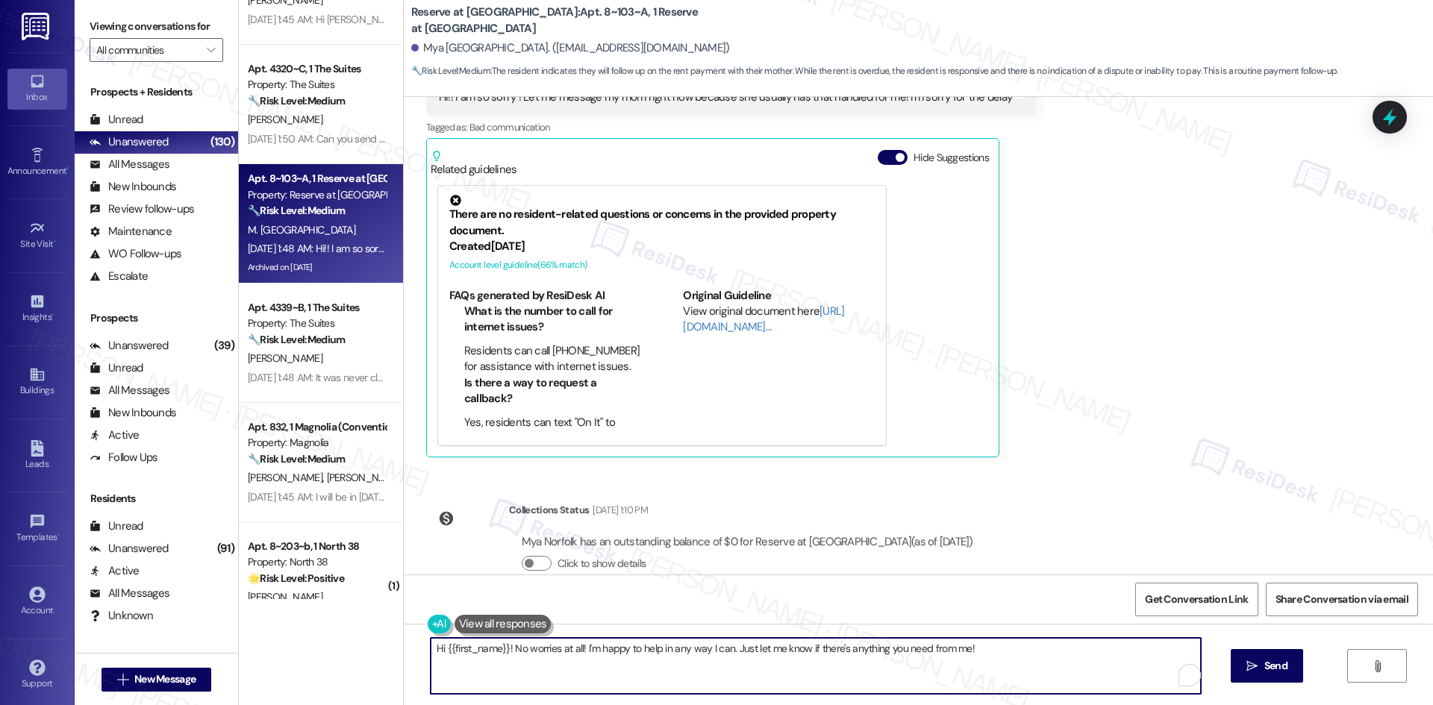
drag, startPoint x: 719, startPoint y: 649, endPoint x: 356, endPoint y: 649, distance: 363.4
click at [356, 649] on div "( 1 ) Apt. 4~304, 1632 Clearwater Largo Rd Property: Solano Belleair ⚠️ Risk Le…" at bounding box center [836, 352] width 1194 height 705
paste textarea "Mya, no worries at all! I see your balance is now $0, so it looks like everythi…"
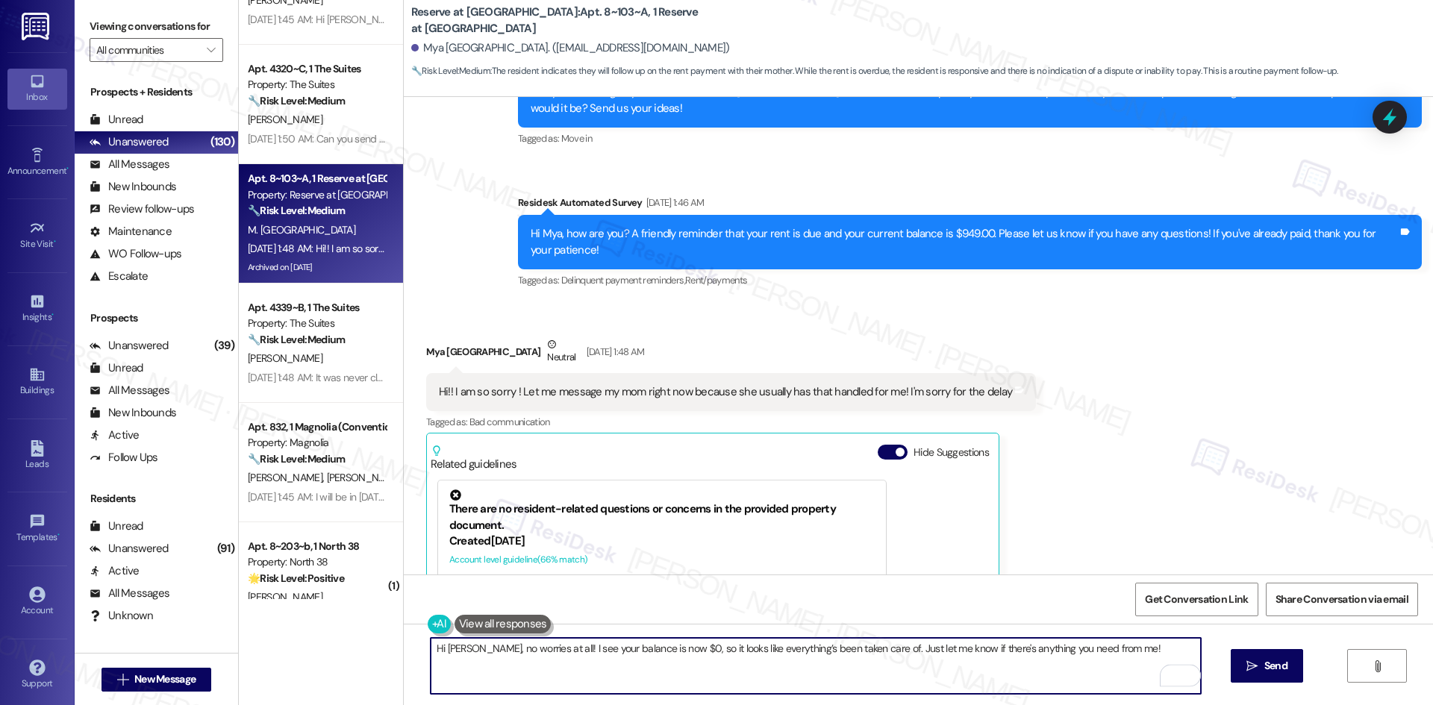
scroll to position [5038, 0]
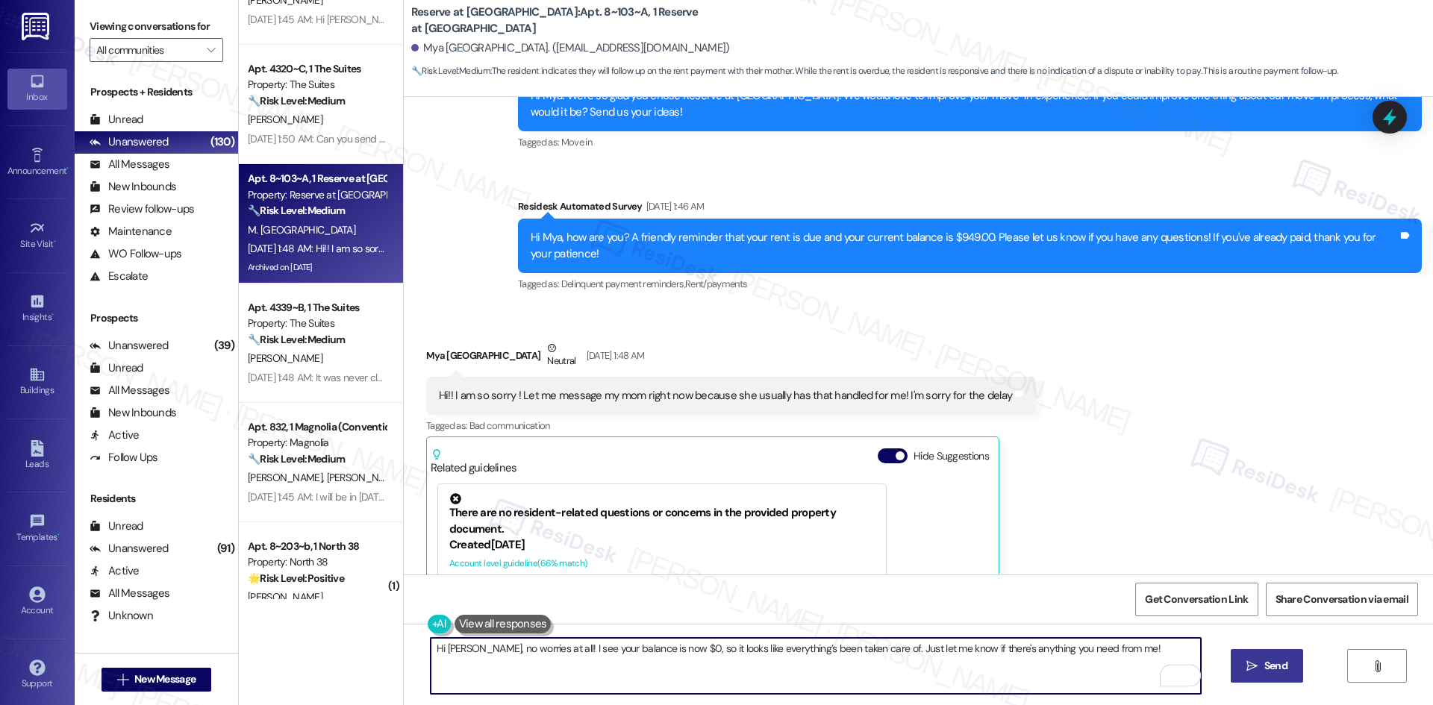
type textarea "Hi Mya, no worries at all! I see your balance is now $0, so it looks like every…"
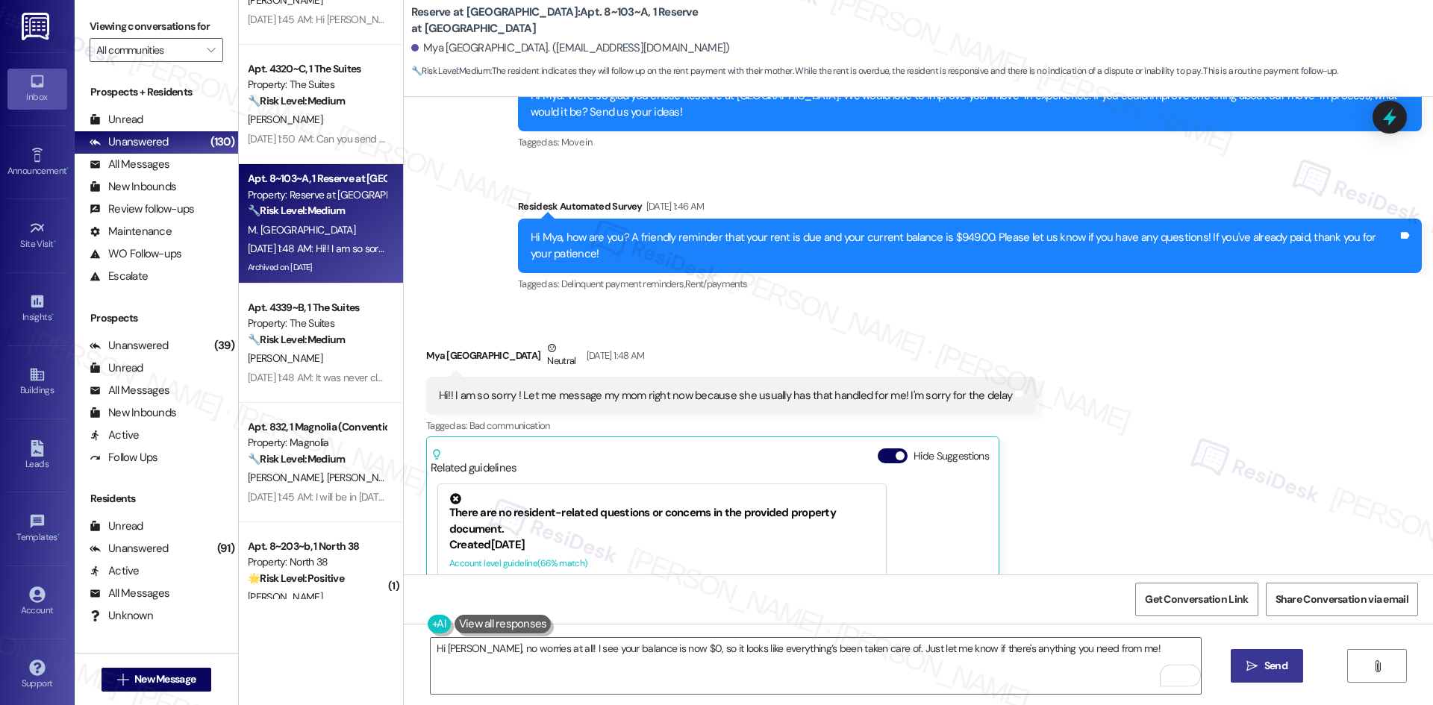
click at [1251, 660] on icon "" at bounding box center [1251, 666] width 11 height 12
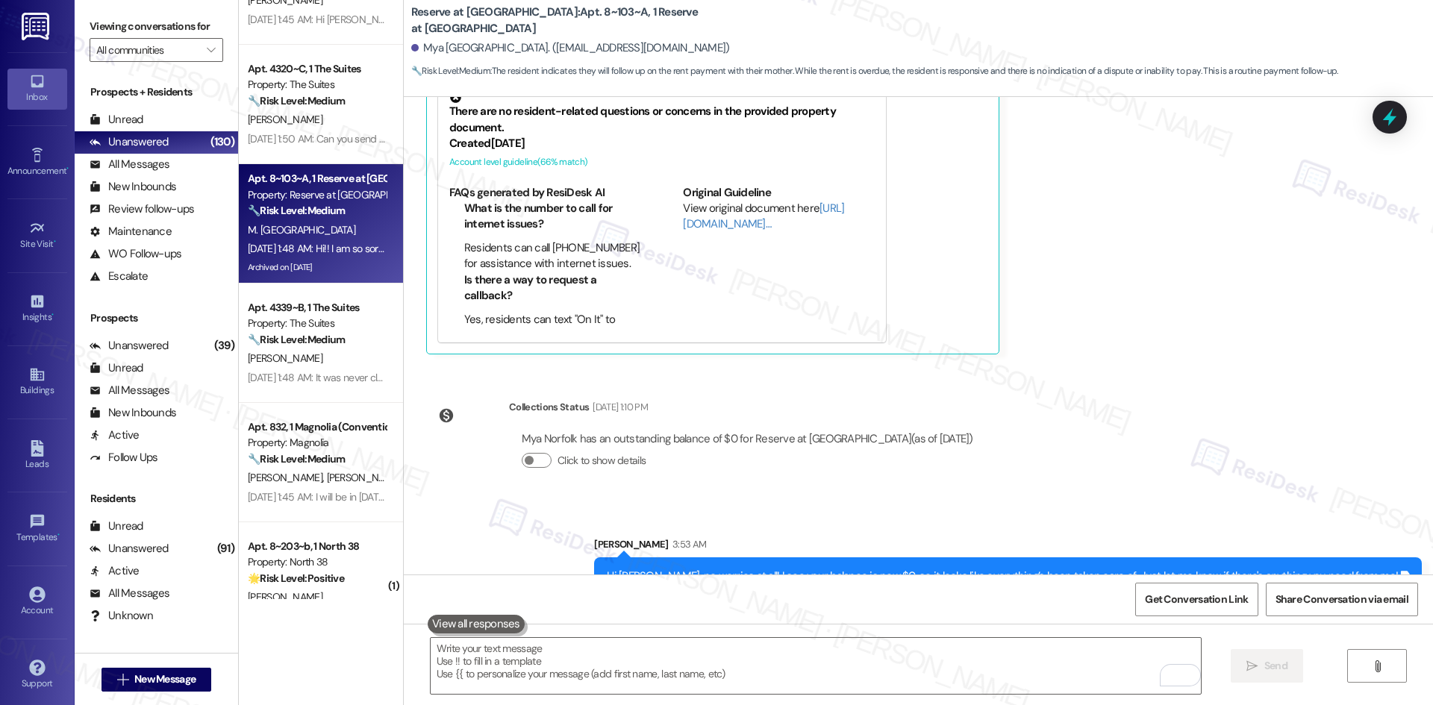
scroll to position [5440, 0]
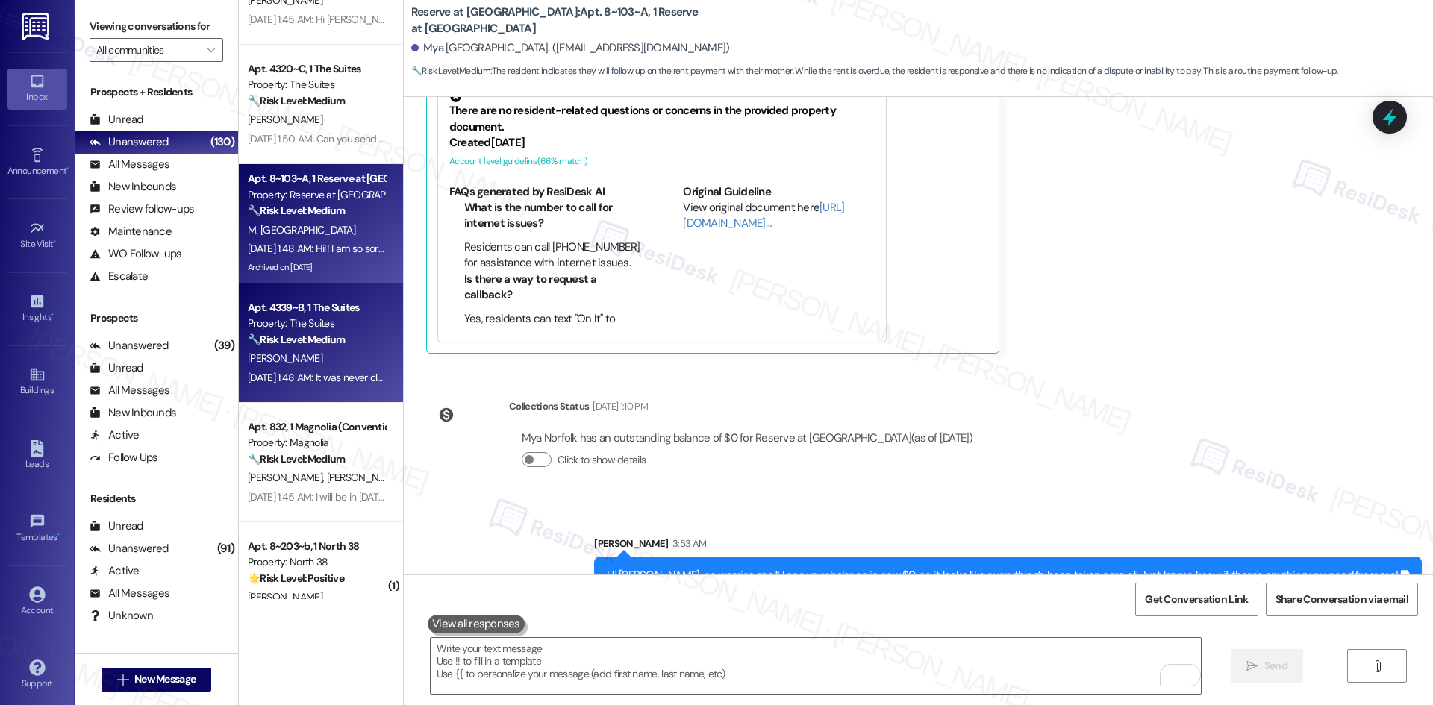
click at [287, 353] on div "E. Atkins" at bounding box center [316, 358] width 141 height 19
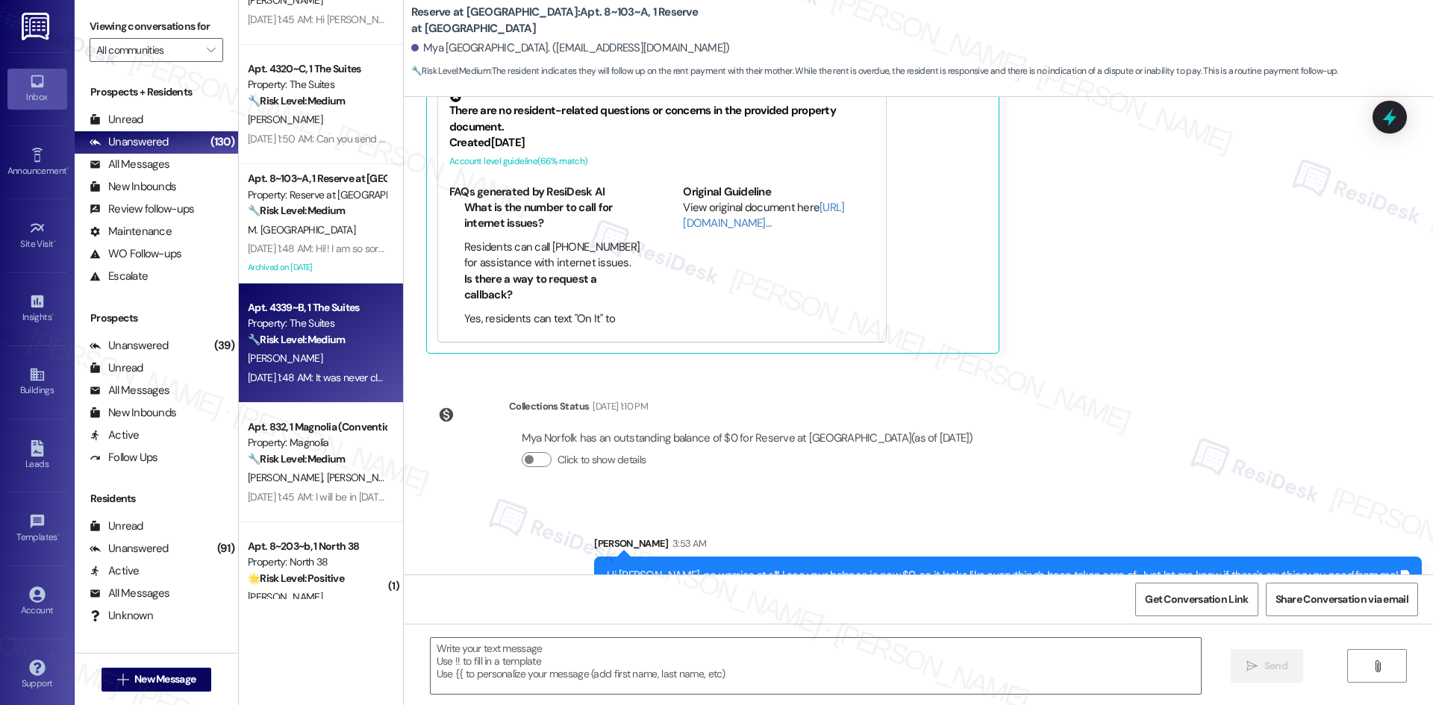
type textarea "Fetching suggested responses. Please feel free to read through the conversation…"
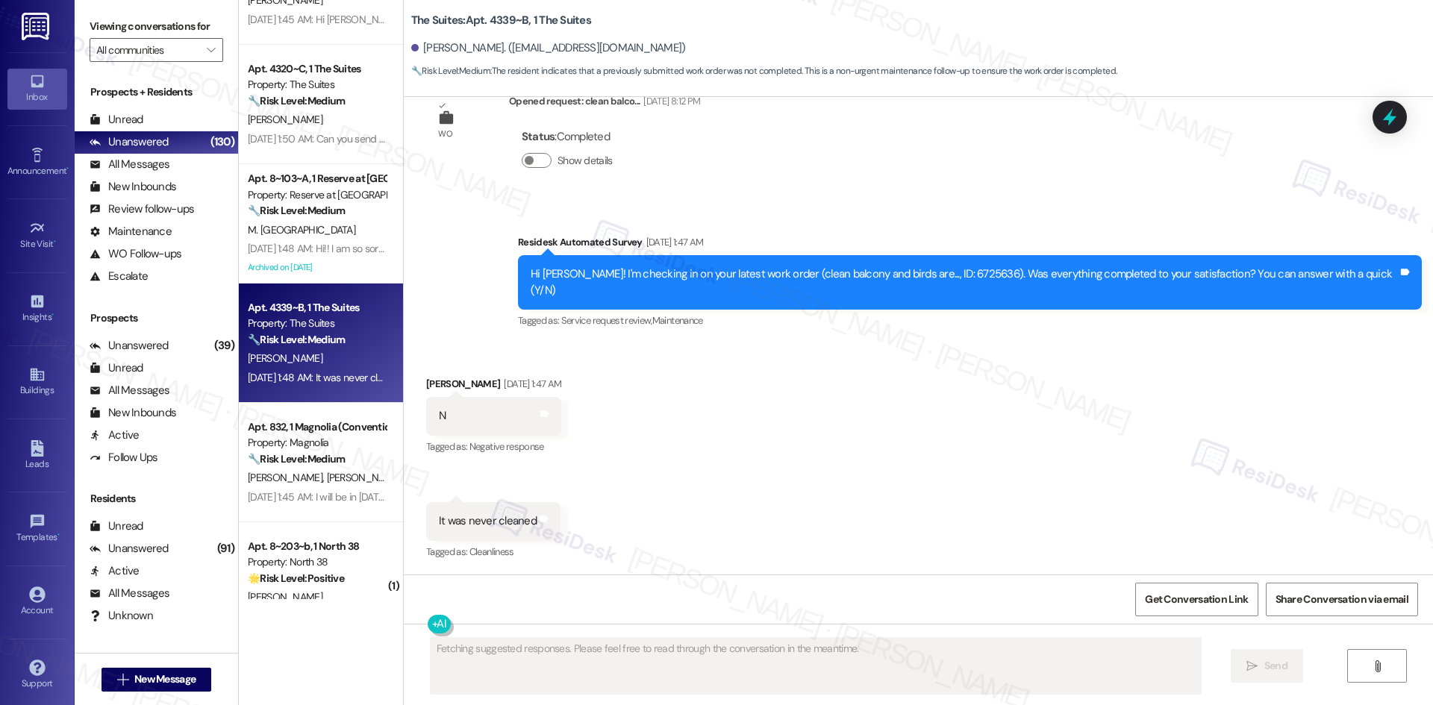
scroll to position [589, 0]
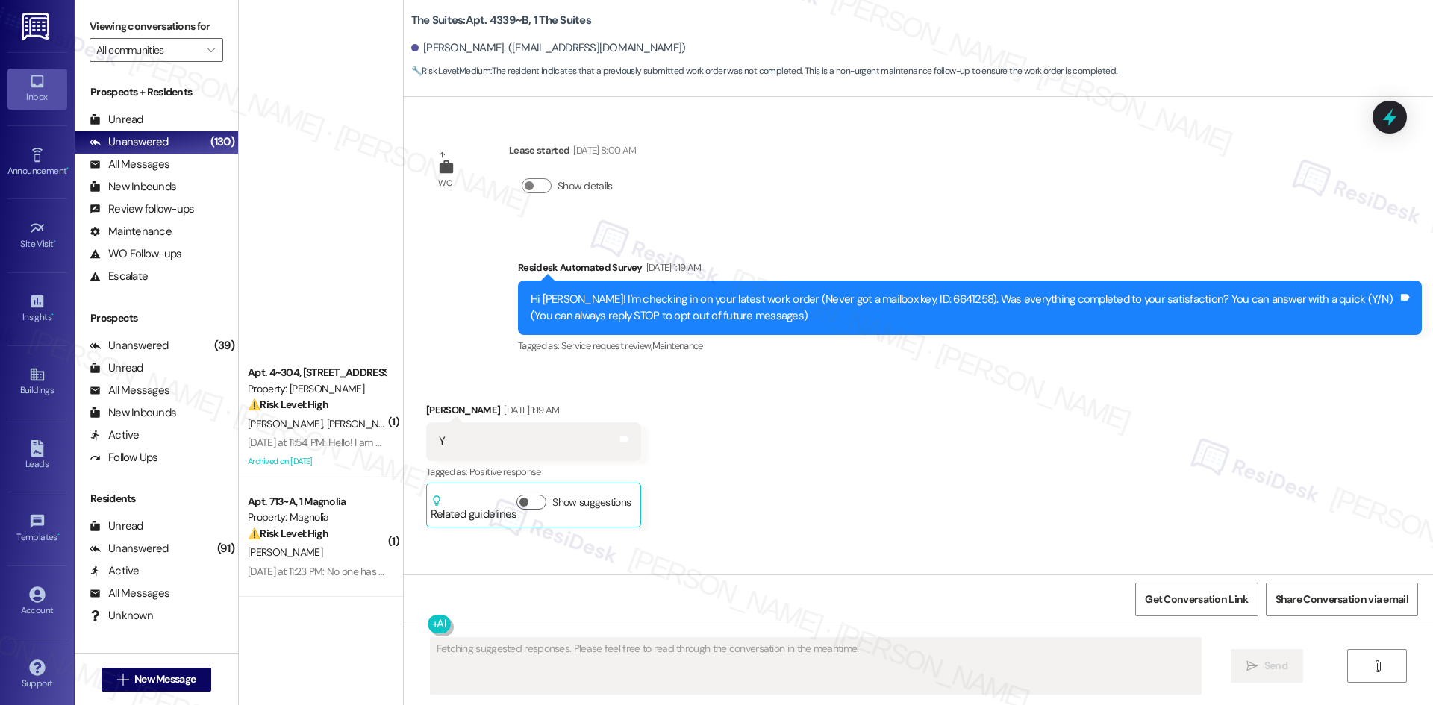
scroll to position [589, 0]
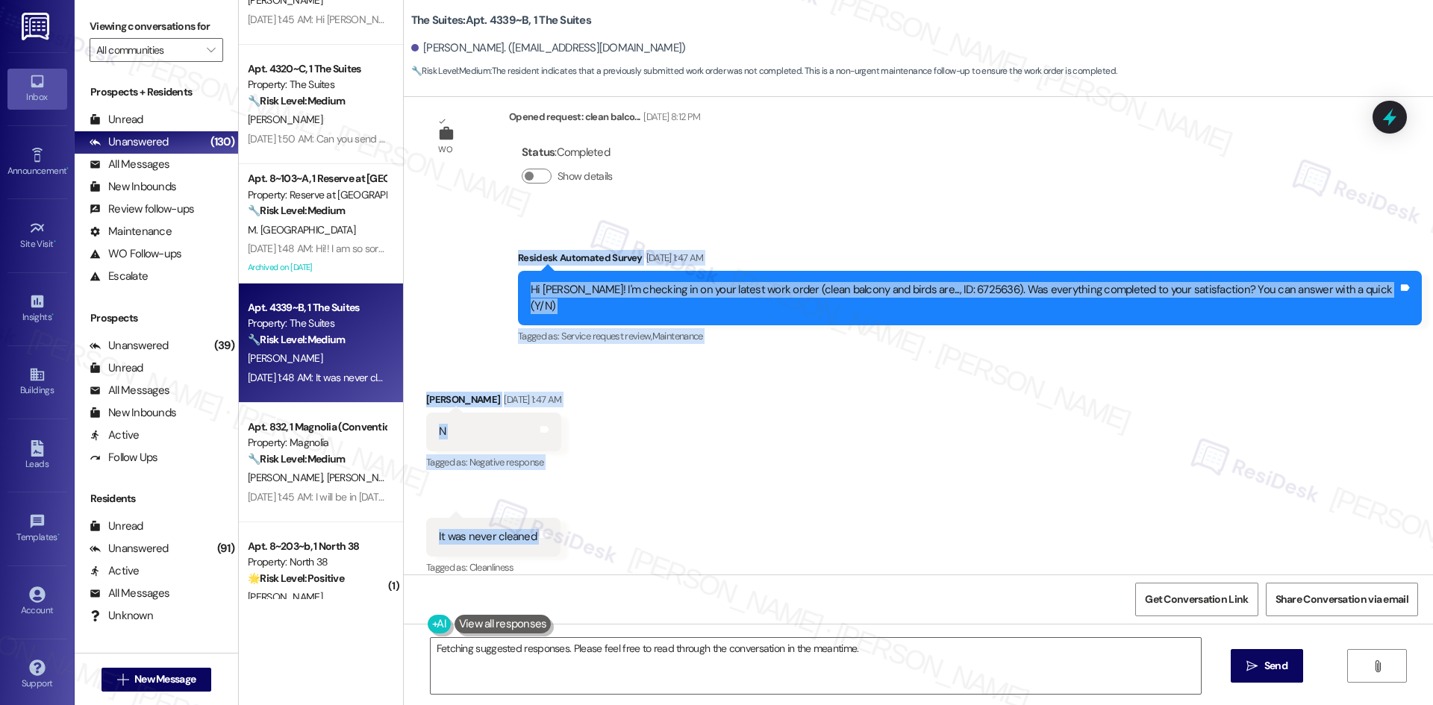
drag, startPoint x: 531, startPoint y: 260, endPoint x: 620, endPoint y: 530, distance: 283.7
click at [620, 530] on div "WO Lease started [DATE] 8:00 AM Show details Survey, sent via SMS Residesk Auto…" at bounding box center [918, 336] width 1029 height 478
copy div "Residesk Automated Survey [DATE] 1:47 AM Hi [PERSON_NAME]! I'm checking in on y…"
click at [481, 321] on div "Survey, sent via SMS Residesk Automated Survey [DATE] 1:47 AM Hi [PERSON_NAME]!…" at bounding box center [918, 287] width 1029 height 142
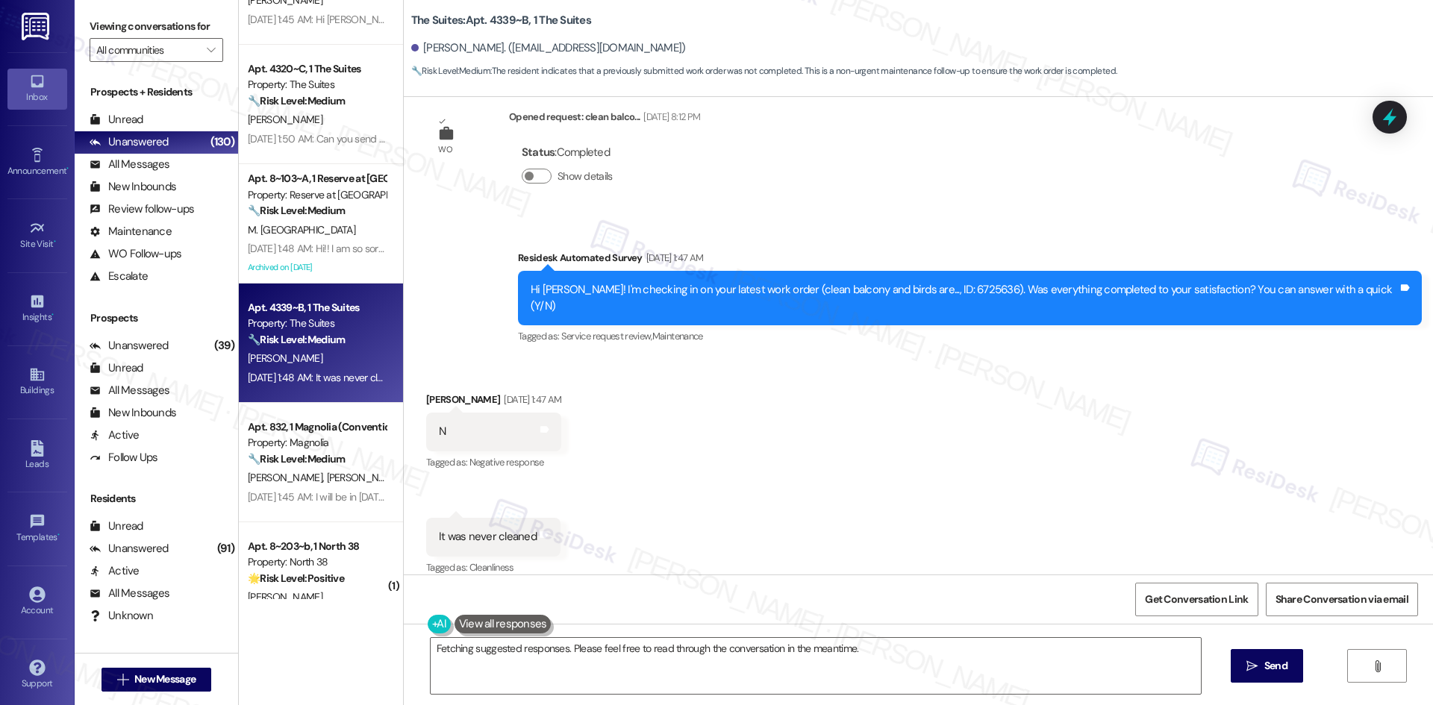
click at [654, 493] on div "Received via SMS [PERSON_NAME] [DATE] 1:47 AM N Tags and notes Tagged as: Negat…" at bounding box center [918, 473] width 1029 height 231
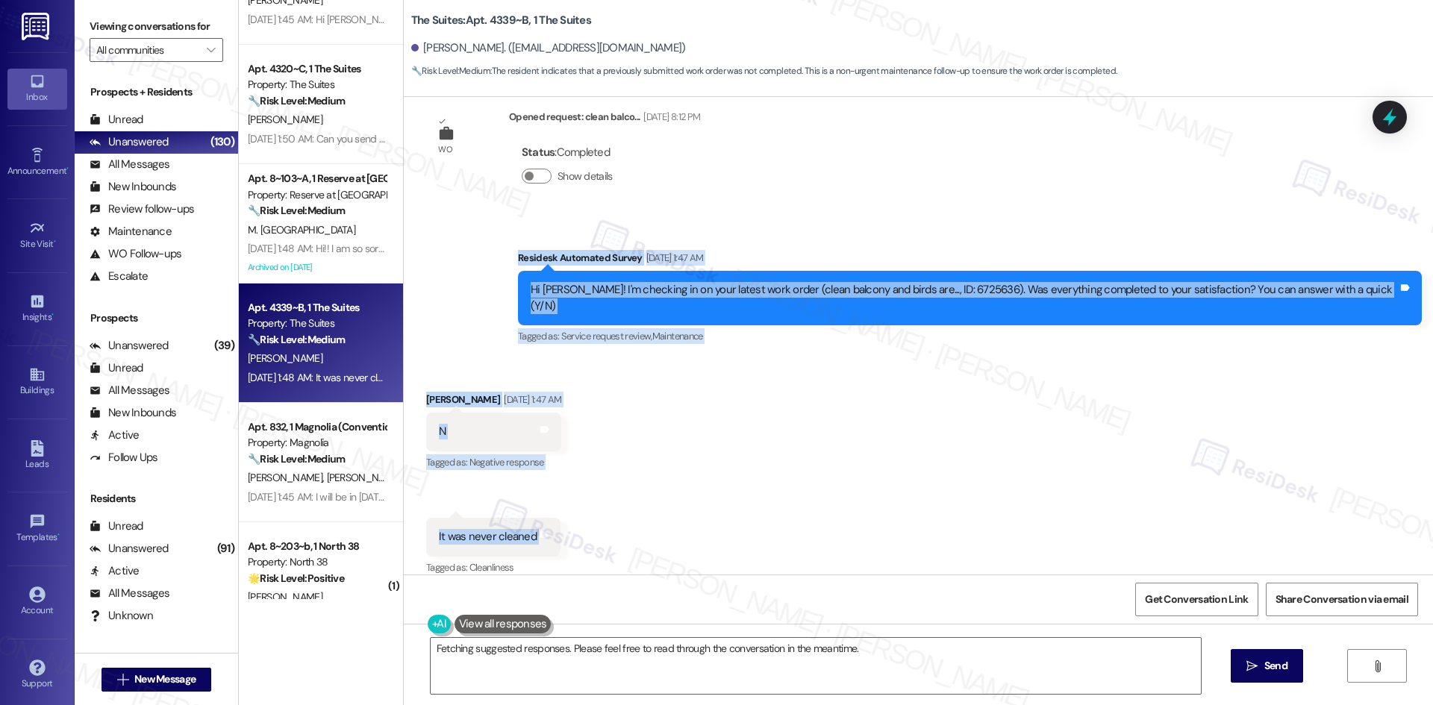
drag, startPoint x: 518, startPoint y: 243, endPoint x: 569, endPoint y: 533, distance: 294.8
click at [569, 533] on div "WO Lease started [DATE] 8:00 AM Show details Survey, sent via SMS Residesk Auto…" at bounding box center [918, 336] width 1029 height 478
copy div "Residesk Automated Survey [DATE] 1:47 AM Hi [PERSON_NAME]! I'm checking in on y…"
click at [685, 374] on div "Received via SMS [PERSON_NAME] [DATE] 1:47 AM N Tags and notes Tagged as: Negat…" at bounding box center [918, 473] width 1029 height 231
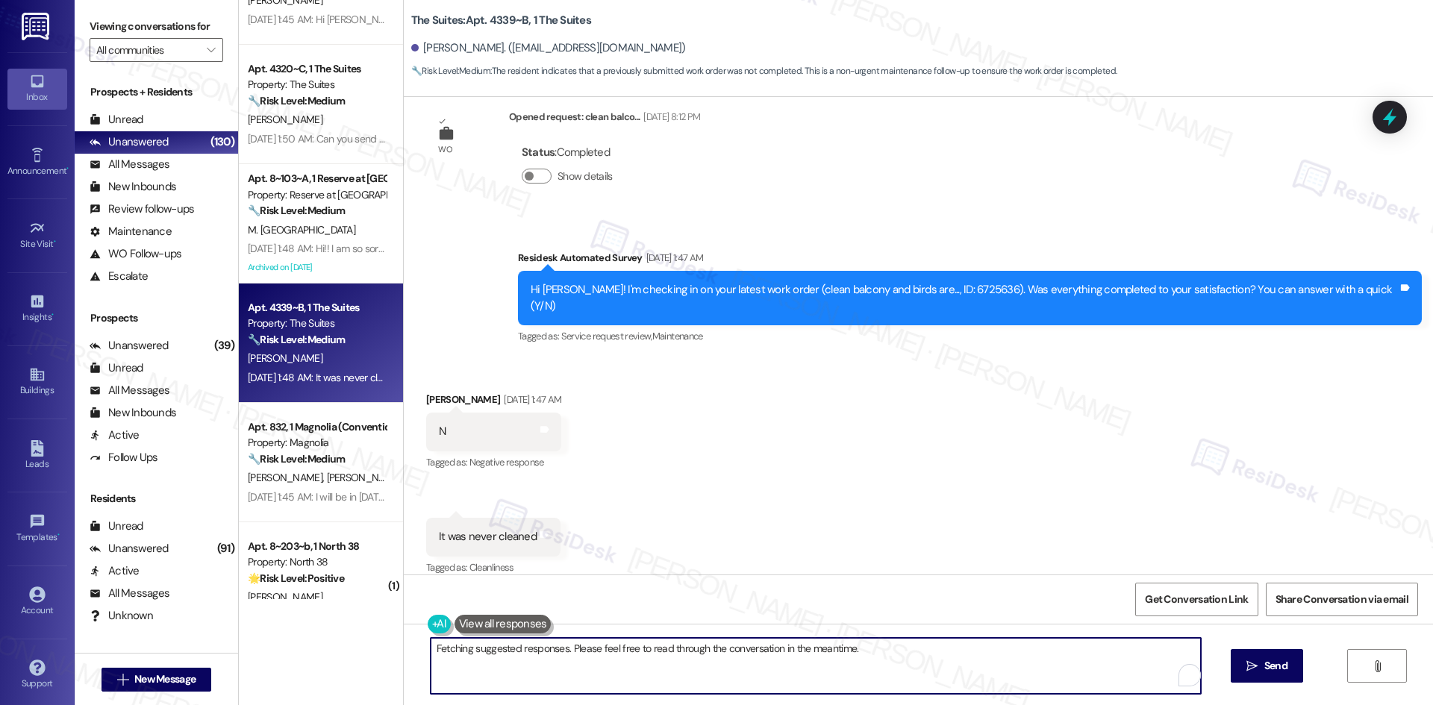
click at [665, 669] on textarea "Hi [PERSON_NAME], I'm so sorry to hear your balcony wasn't cleaned as requested…" at bounding box center [816, 666] width 770 height 56
paste textarea "just checking back to see if the balcony cleaning has been completed since you …"
click at [998, 673] on textarea "Hi [PERSON_NAME], just checking back to see if the balcony cleaning has been co…" at bounding box center [816, 666] width 770 height 56
paste textarea "I'm so sorry to hear your balcony wasn't cleaned as requested. I'll follow up w…"
click at [997, 676] on textarea "Hi [PERSON_NAME], I'm so sorry to hear your balcony wasn't cleaned as requested…" at bounding box center [816, 666] width 770 height 56
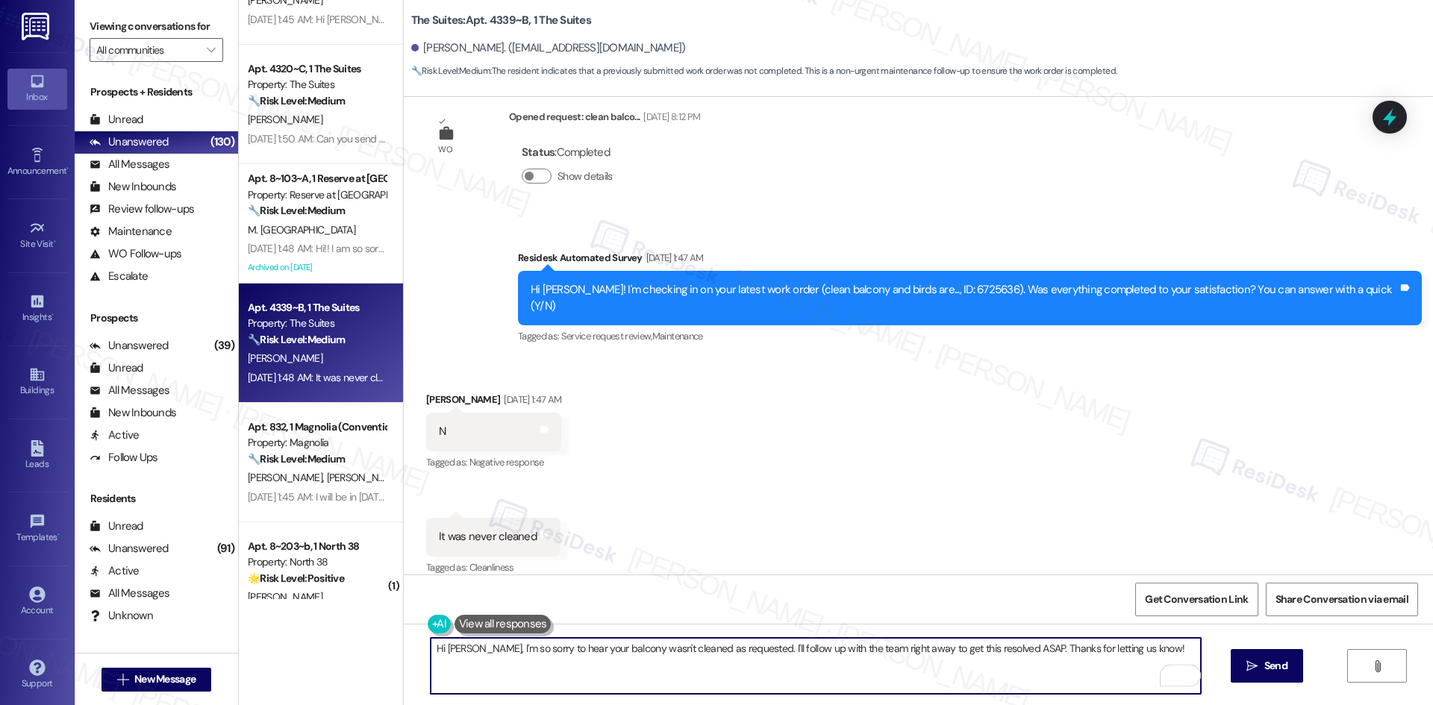
click at [1104, 677] on textarea "Hi [PERSON_NAME], I'm so sorry to hear your balcony wasn't cleaned as requested…" at bounding box center [816, 666] width 770 height 56
paste textarea "just checking back to see if the balcony cleaning has been completed since you …"
type textarea "Hi [PERSON_NAME], just checking back to see if the balcony cleaning has been co…"
click at [1279, 676] on button " Send" at bounding box center [1267, 666] width 72 height 34
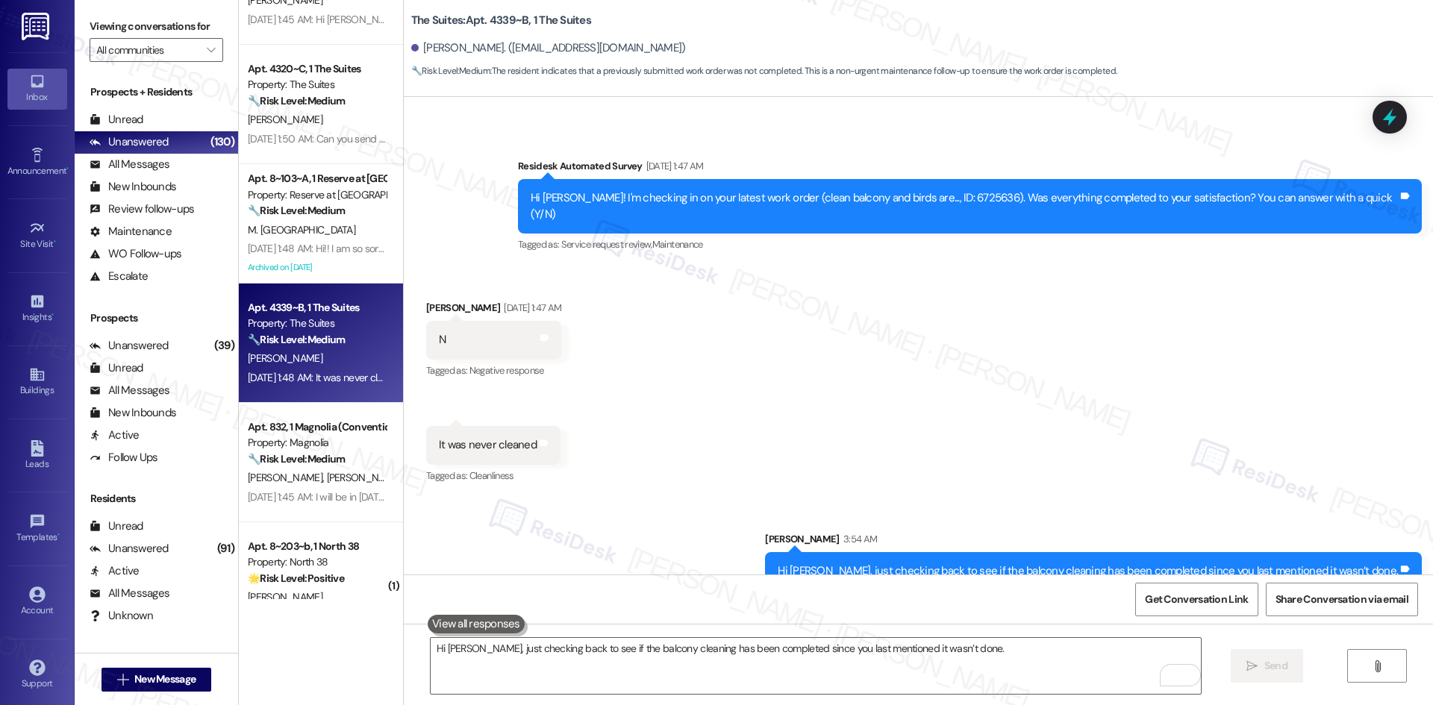
scroll to position [693, 0]
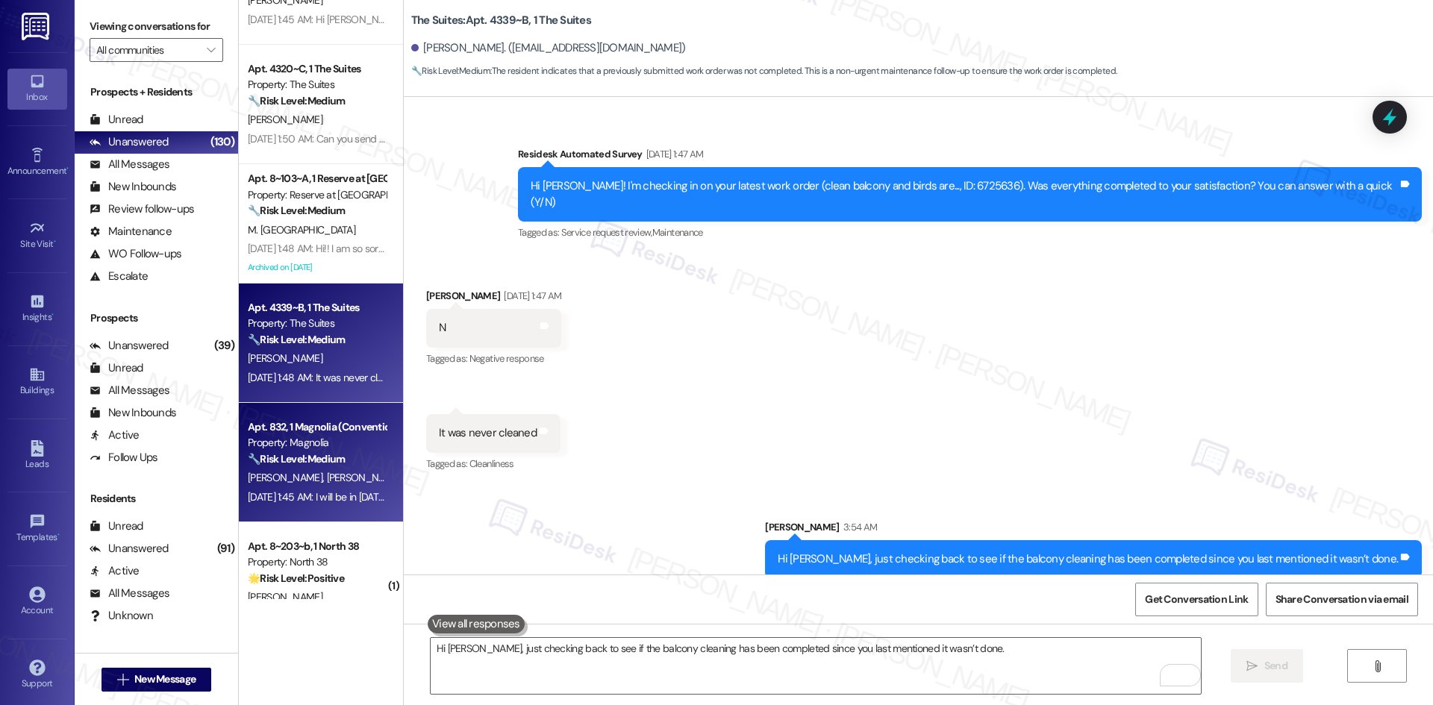
click at [337, 473] on div "[PERSON_NAME] [PERSON_NAME]" at bounding box center [316, 478] width 141 height 19
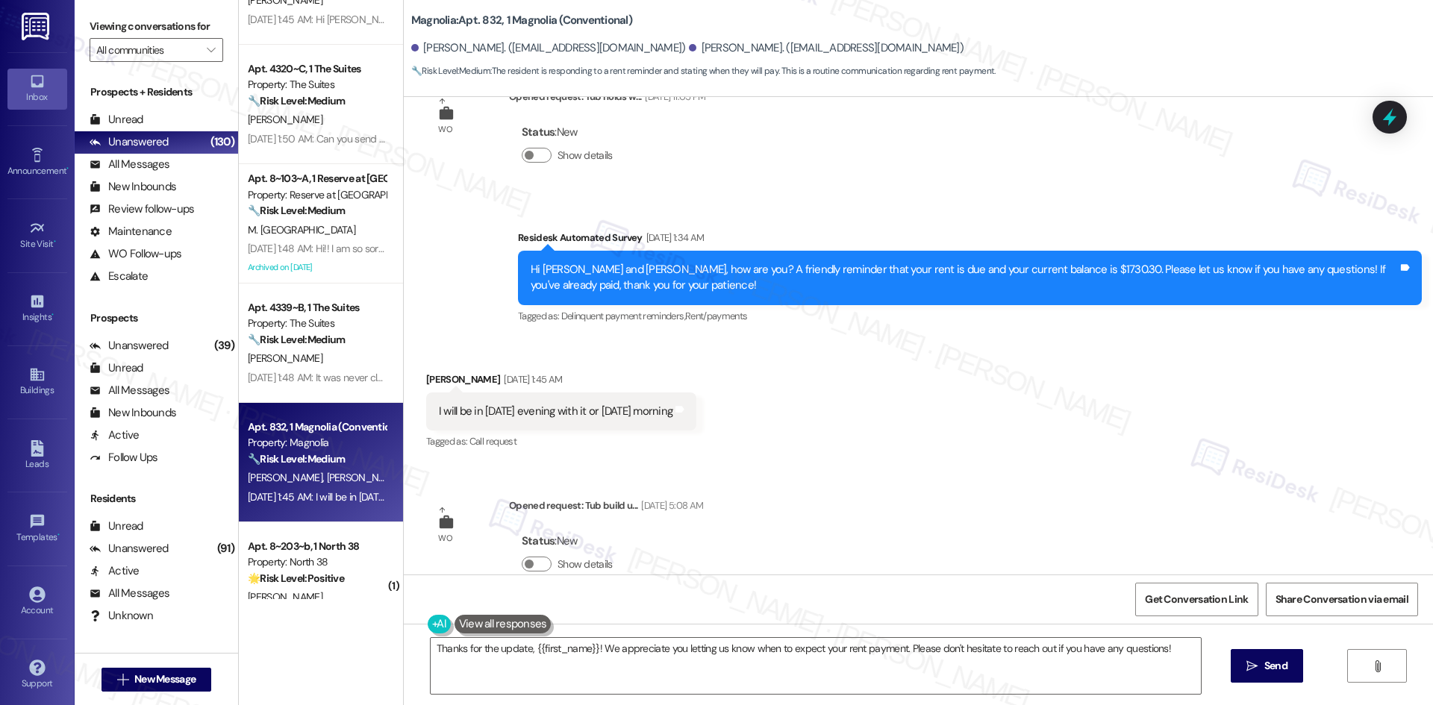
scroll to position [878, 0]
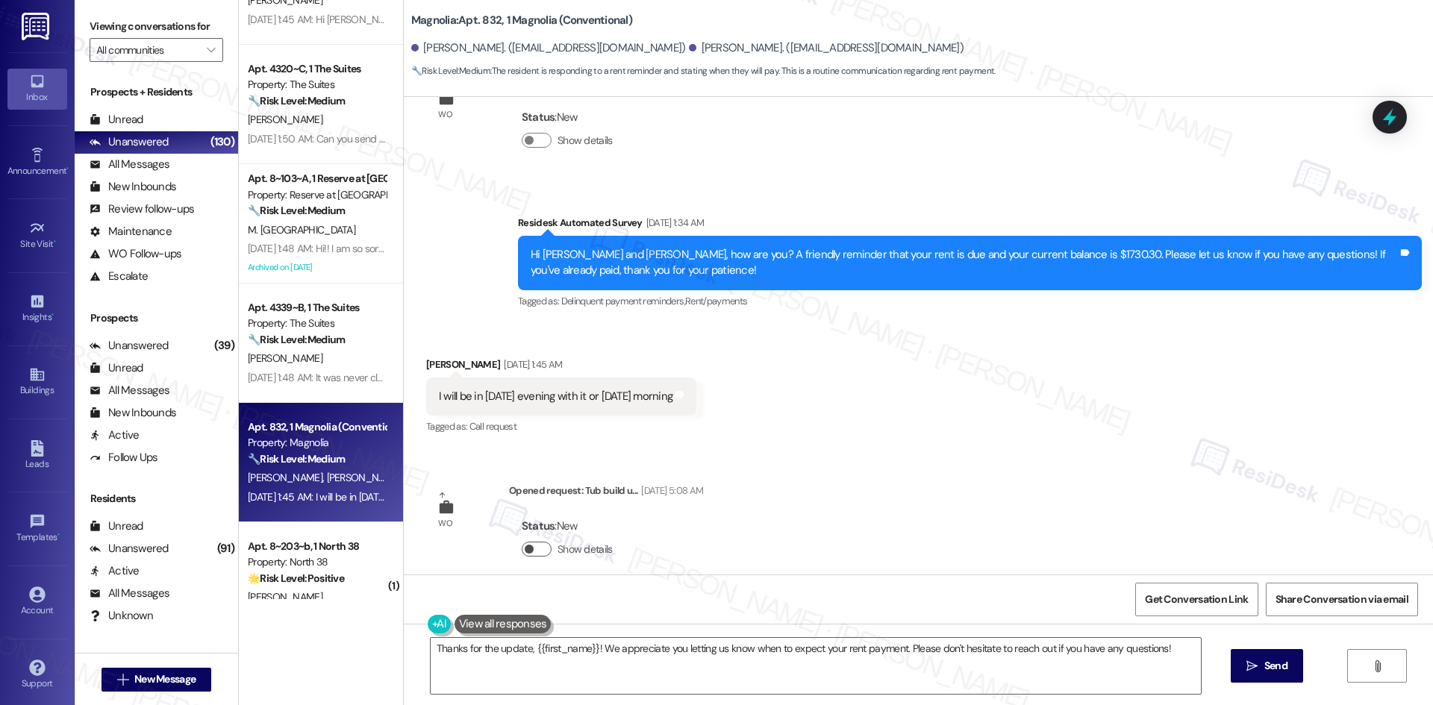
click at [525, 542] on button "Show details" at bounding box center [537, 549] width 30 height 15
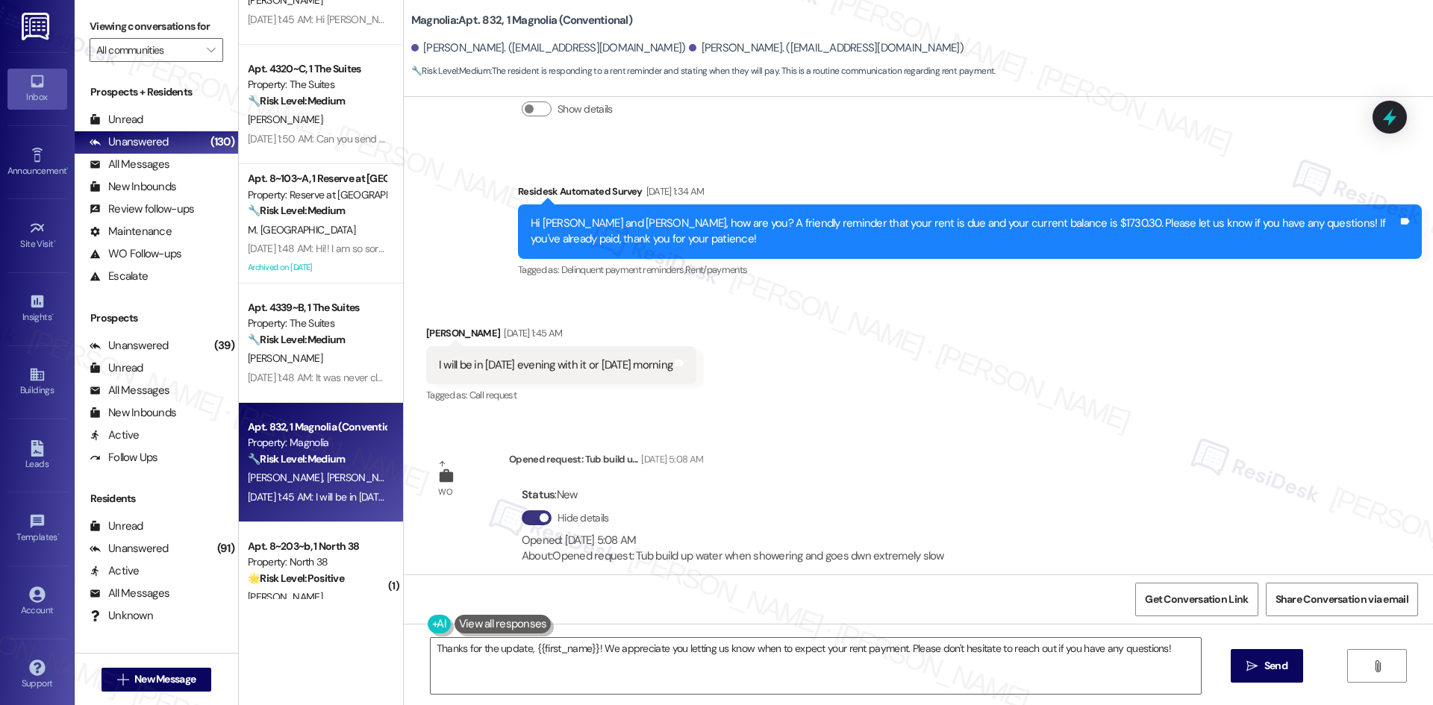
scroll to position [910, 0]
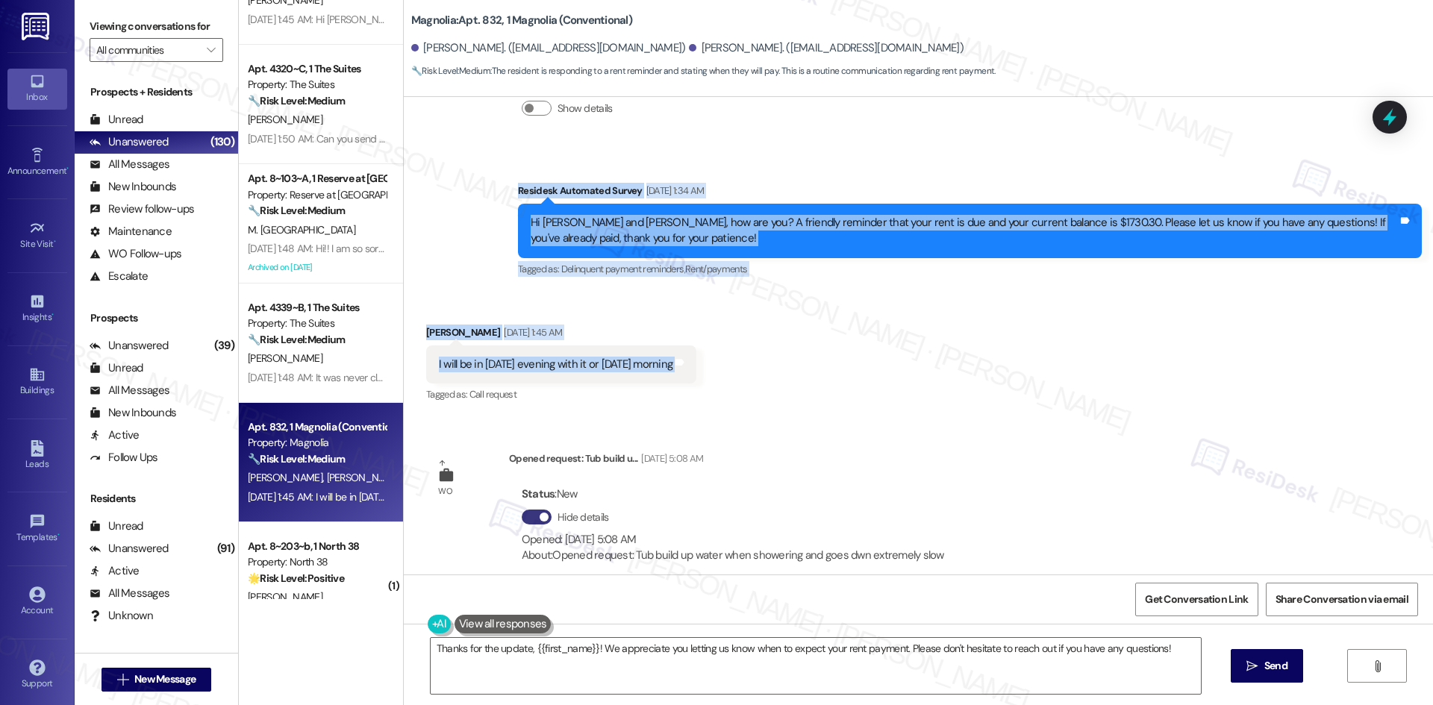
drag, startPoint x: 487, startPoint y: 170, endPoint x: 770, endPoint y: 340, distance: 330.1
click at [770, 340] on div "WO Lease started [DATE] 8:00 AM Show details Survey, sent via SMS Residesk Auto…" at bounding box center [918, 336] width 1029 height 478
copy div "Residesk Automated Survey [DATE] 1:34 AM Hi [PERSON_NAME] and [PERSON_NAME], ho…"
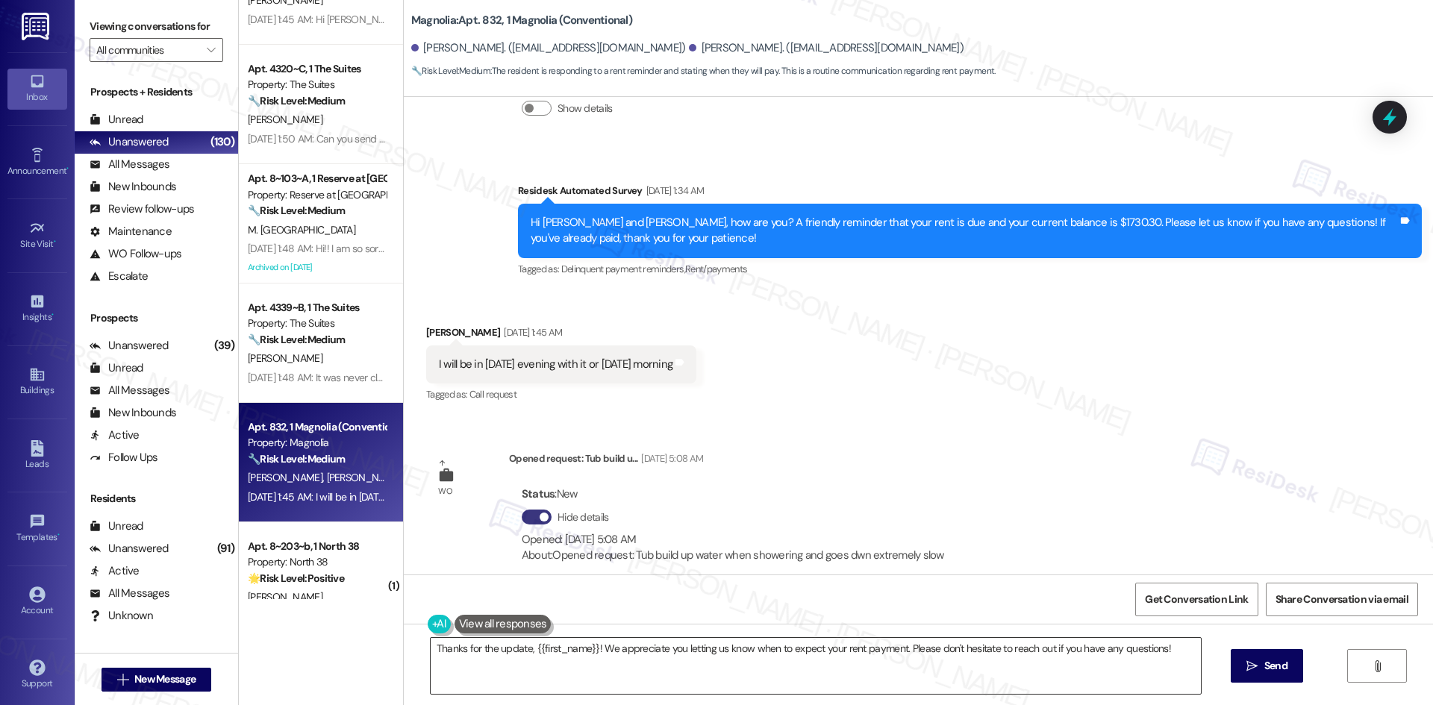
click at [616, 666] on textarea "Thanks for the update, {{first_name}}! We appreciate you letting us know when t…" at bounding box center [816, 666] width 770 height 56
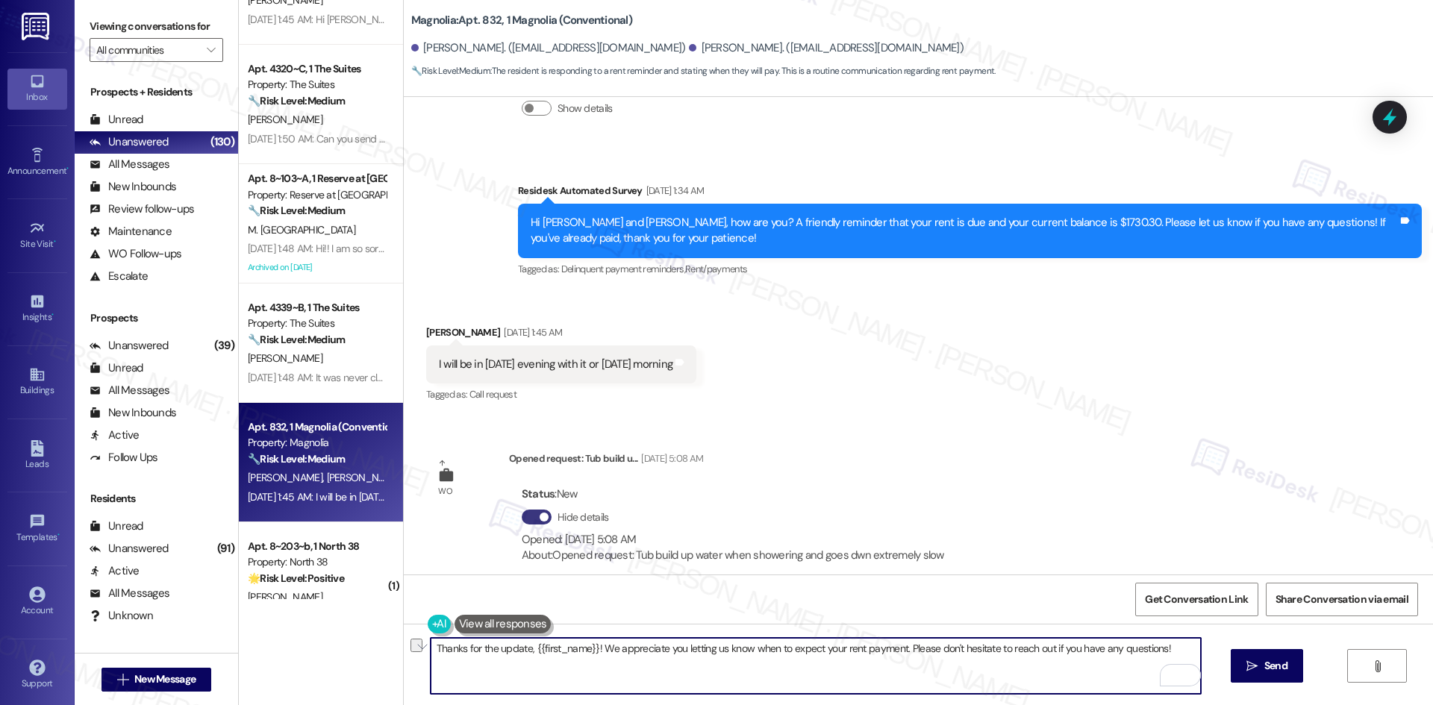
drag, startPoint x: 737, startPoint y: 648, endPoint x: 894, endPoint y: 663, distance: 157.4
click at [894, 663] on textarea "Thanks for the update, {{first_name}}! We appreciate you letting us know when t…" at bounding box center [816, 666] width 770 height 56
click at [1003, 668] on textarea "Thanks for the update, {{first_name}}! We appreciate you letting us know. Pleas…" at bounding box center [816, 666] width 770 height 56
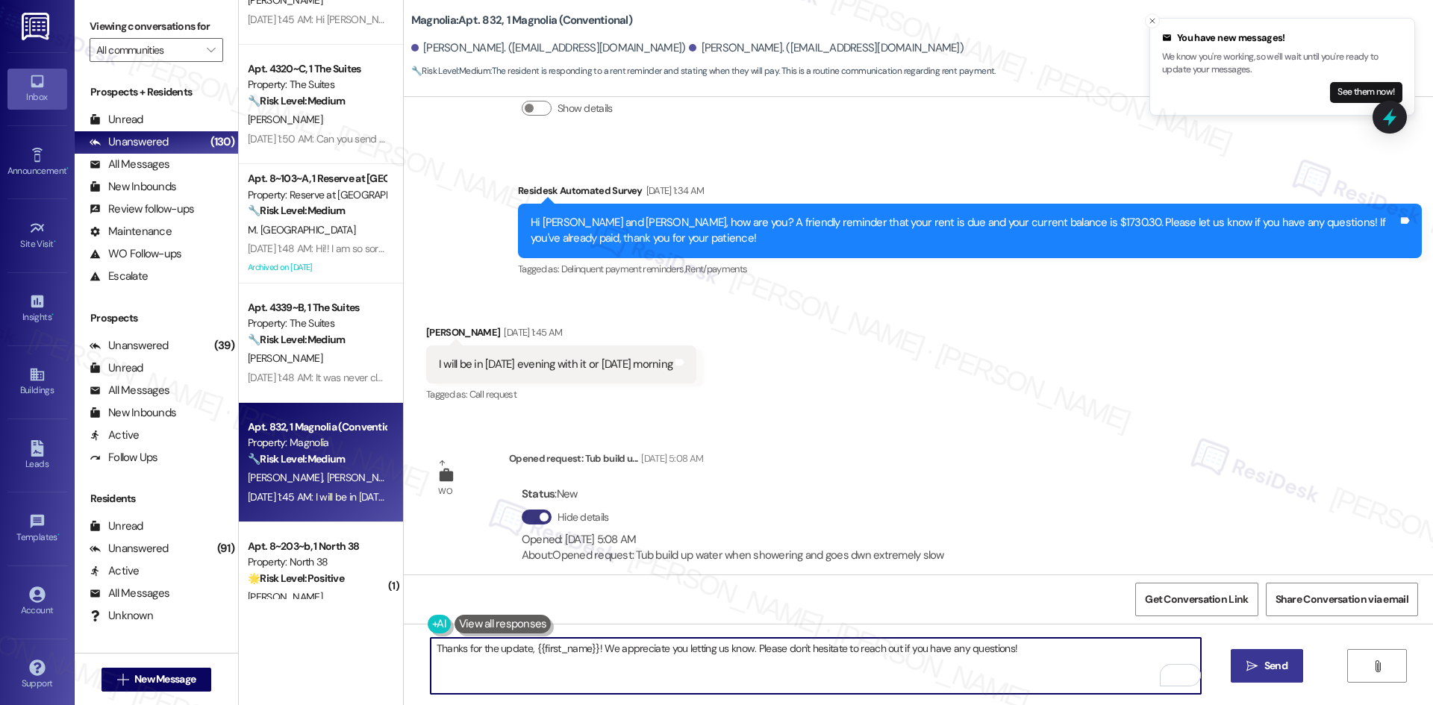
type textarea "Thanks for the update, {{first_name}}! We appreciate you letting us know. Pleas…"
click at [1261, 672] on span "Send" at bounding box center [1275, 666] width 29 height 16
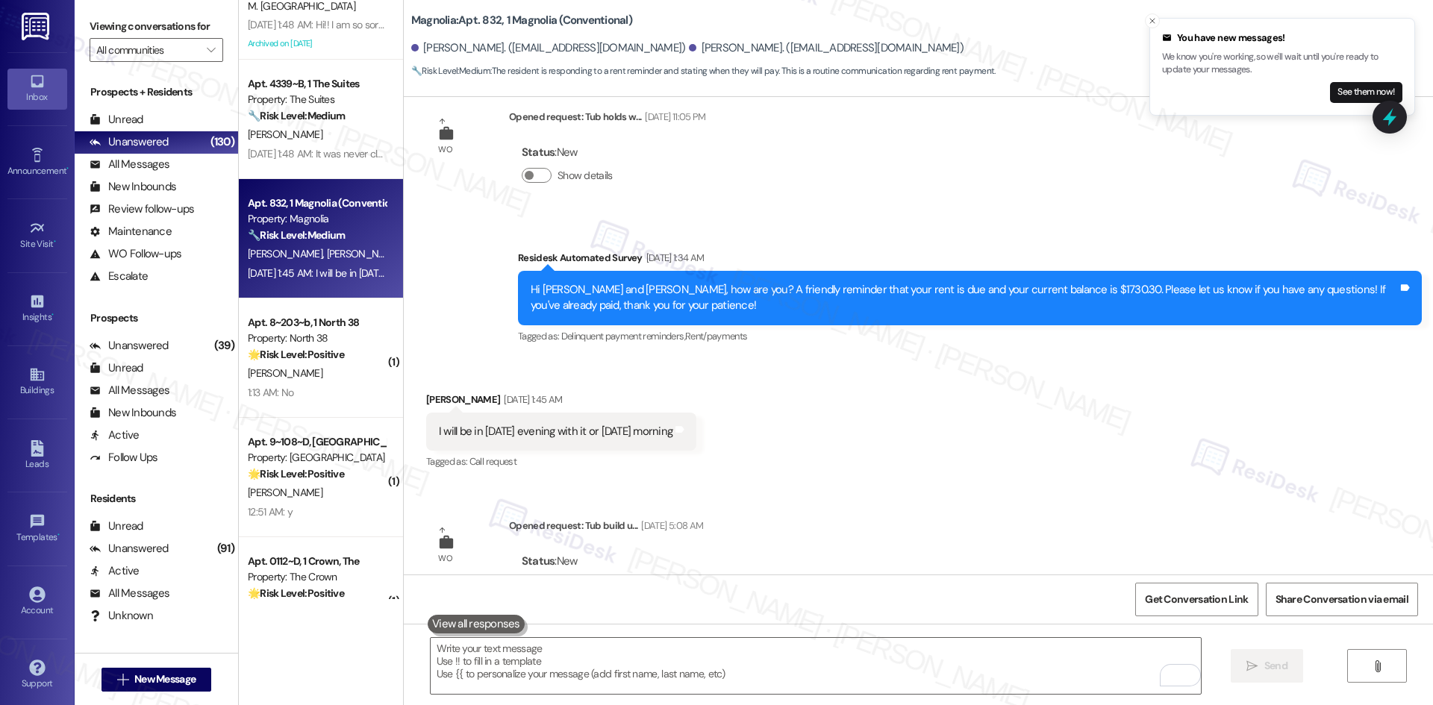
scroll to position [1013, 0]
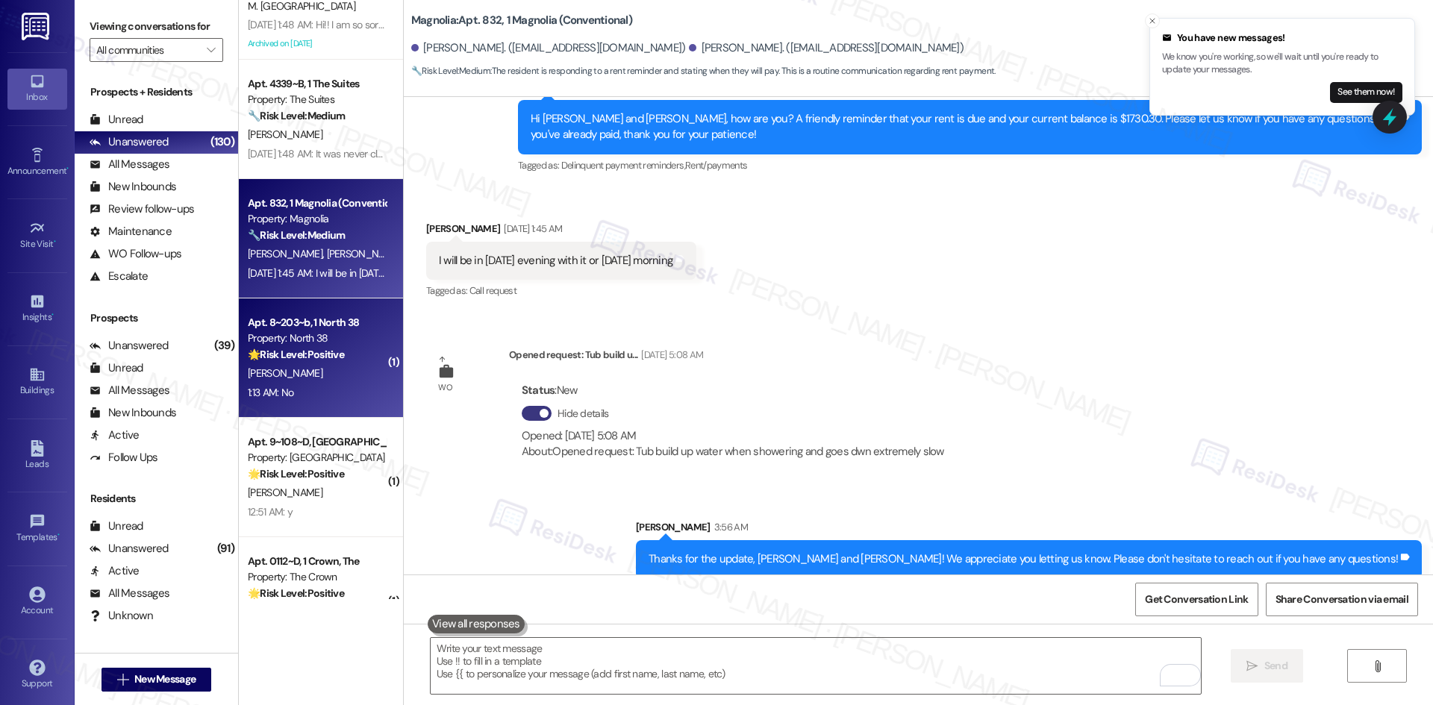
click at [298, 376] on div "[PERSON_NAME]" at bounding box center [316, 373] width 141 height 19
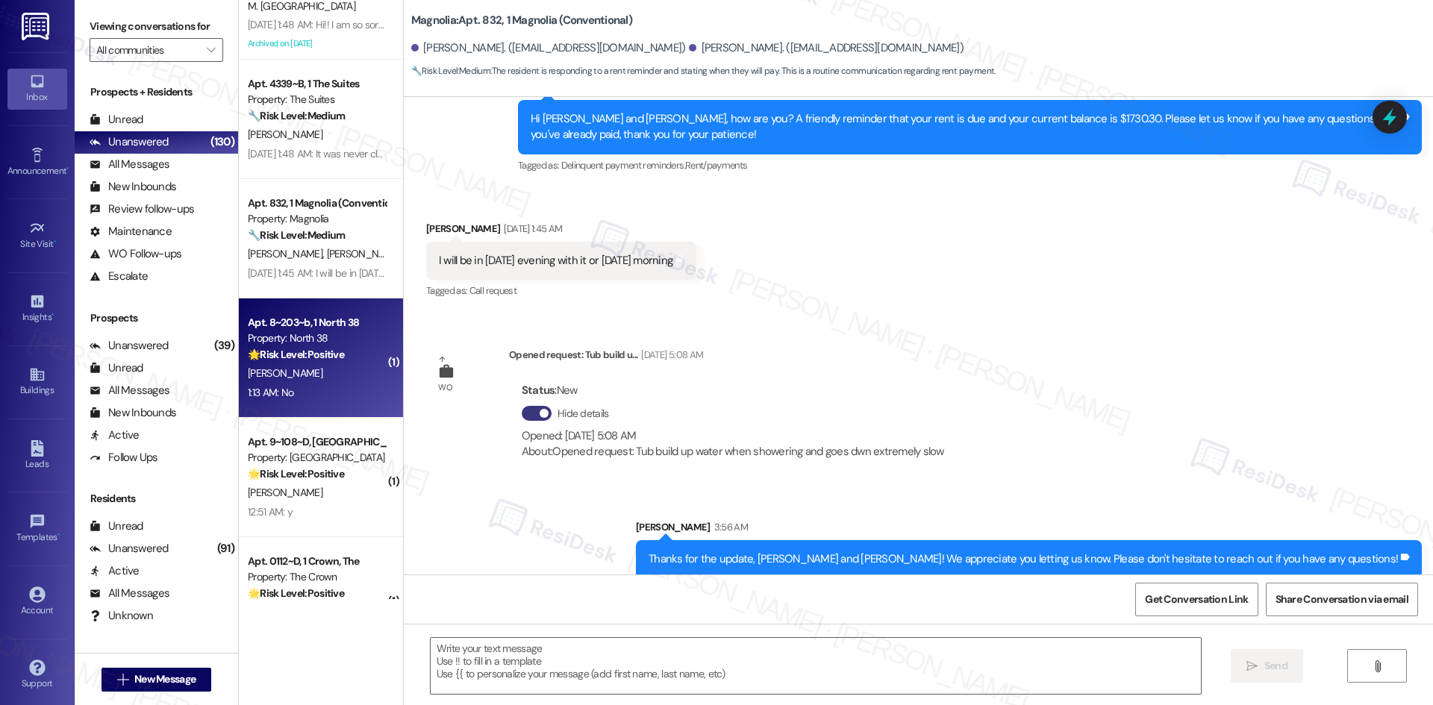
type textarea "Fetching suggested responses. Please feel free to read through the conversation…"
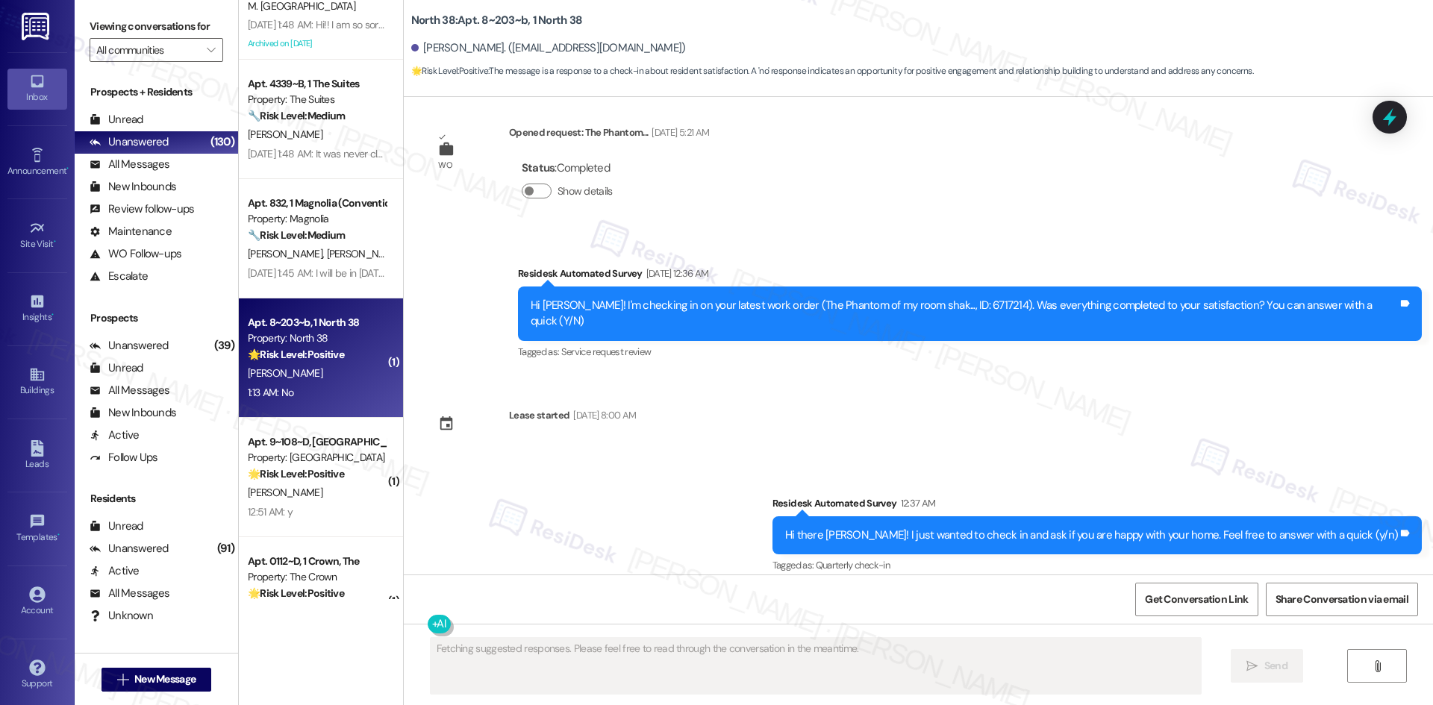
scroll to position [1369, 0]
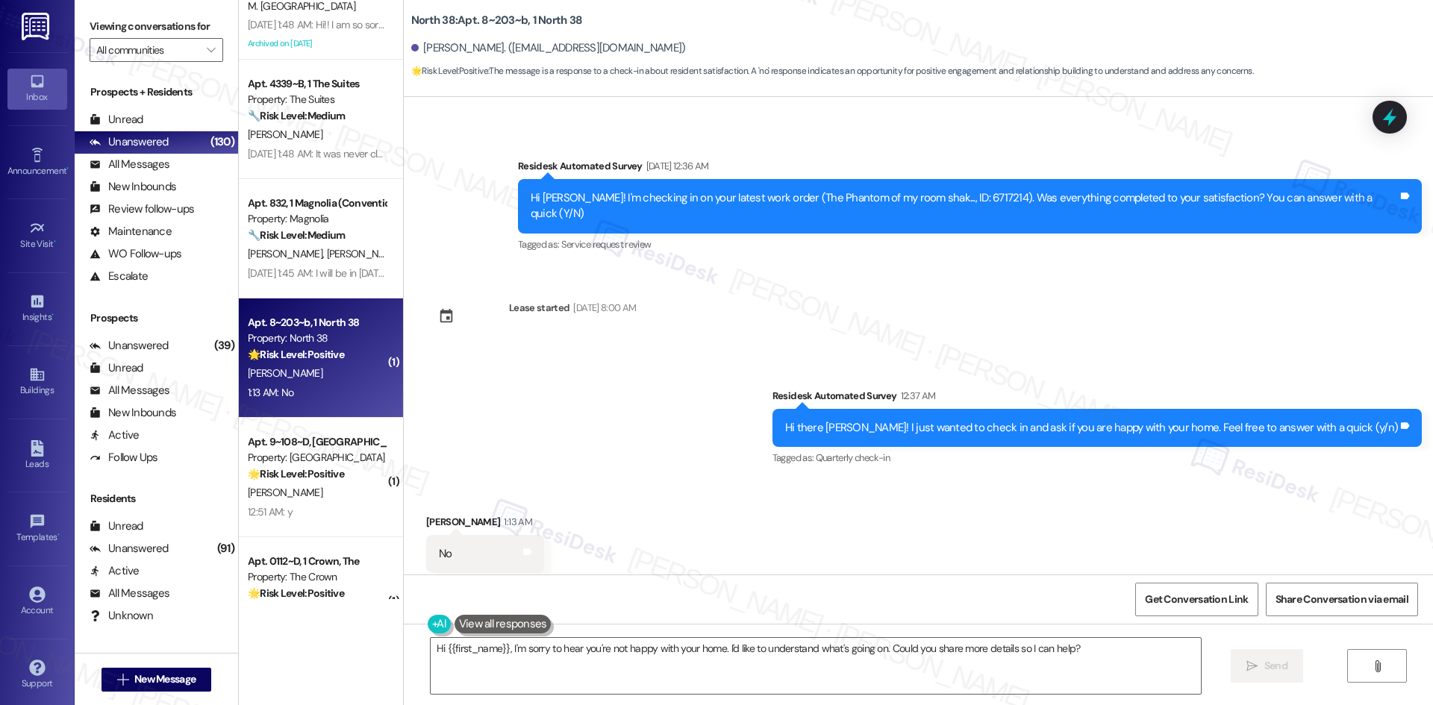
click at [784, 391] on div "Survey, sent via SMS Residesk Automated Survey 12:37 AM Hi there [PERSON_NAME]!…" at bounding box center [918, 417] width 1029 height 126
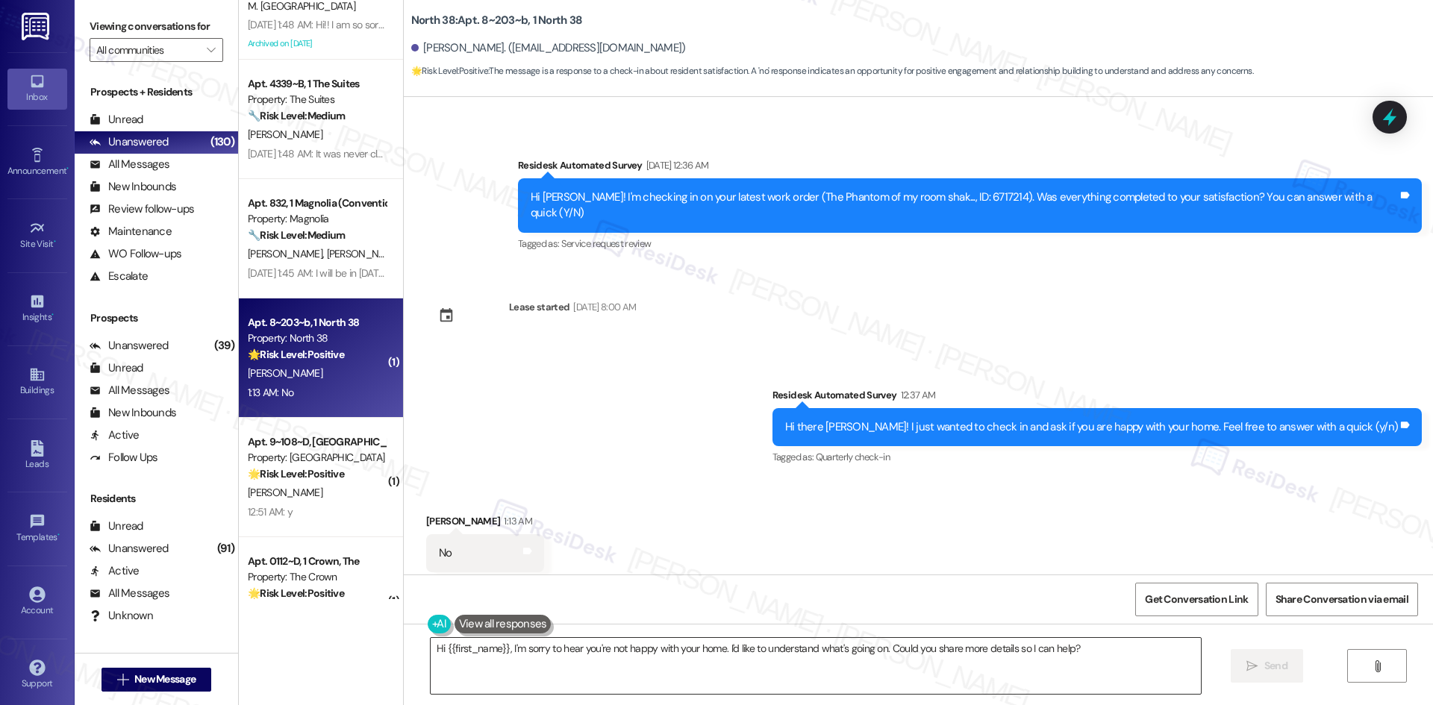
click at [660, 661] on textarea "Hi {{first_name}}, I'm sorry to hear you're not happy with your home. I'd like …" at bounding box center [816, 666] width 770 height 56
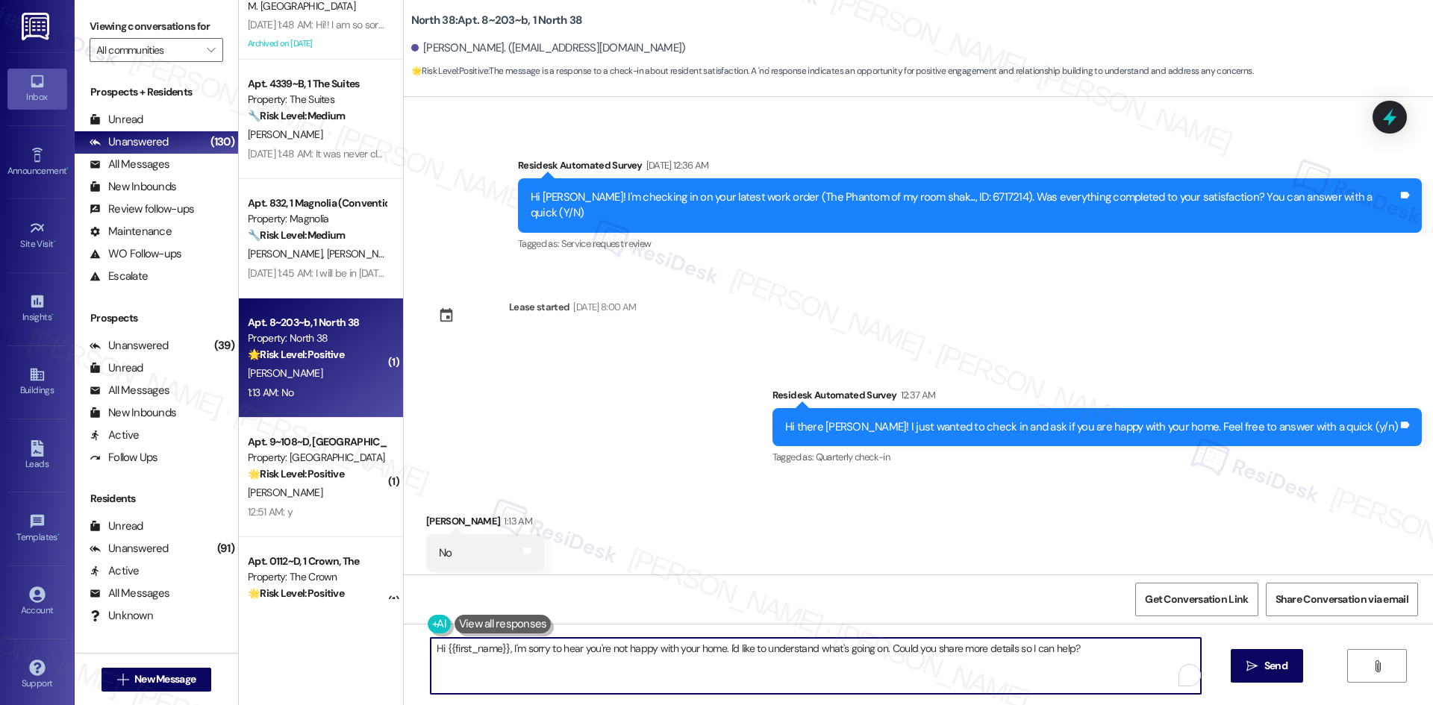
paste textarea "Thank you for sharing your feedback. We're here to help improve your experience…"
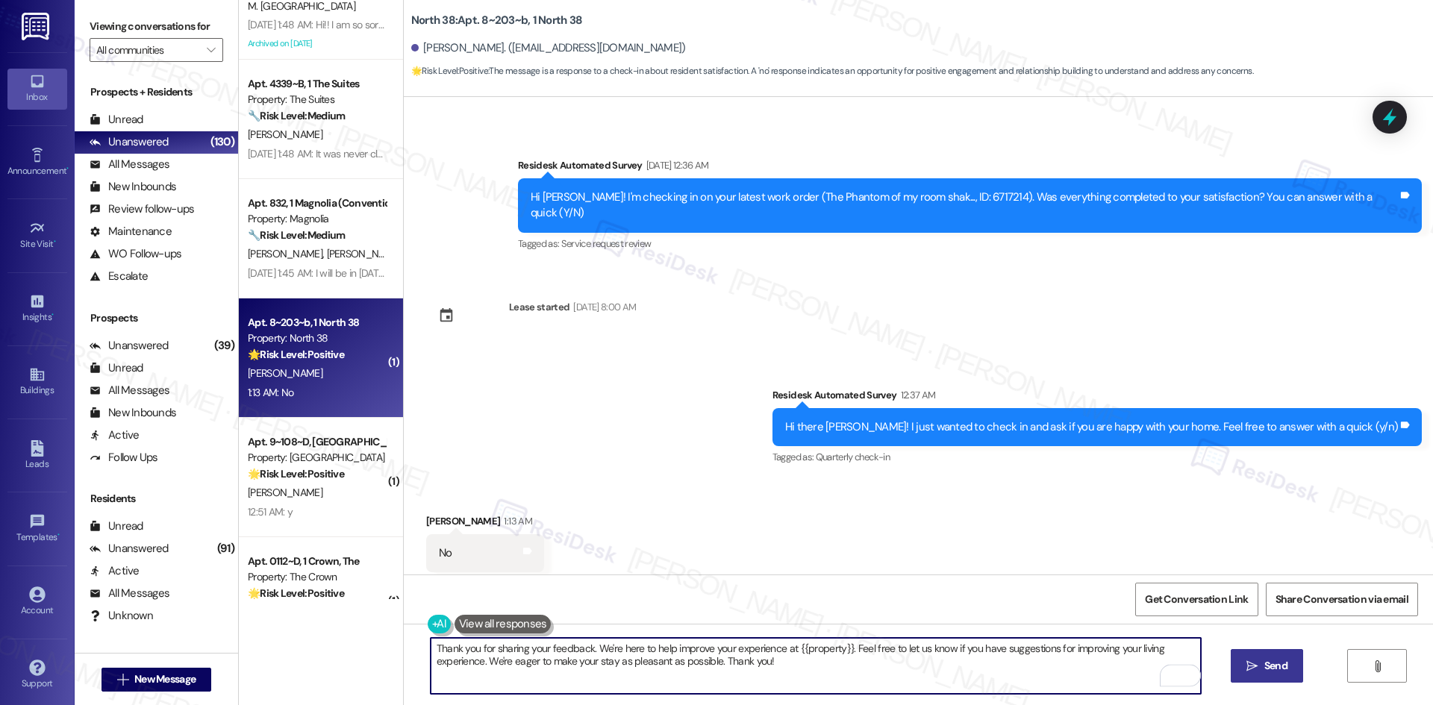
type textarea "Thank you for sharing your feedback. We're here to help improve your experience…"
click at [1278, 666] on span "Send" at bounding box center [1275, 666] width 23 height 16
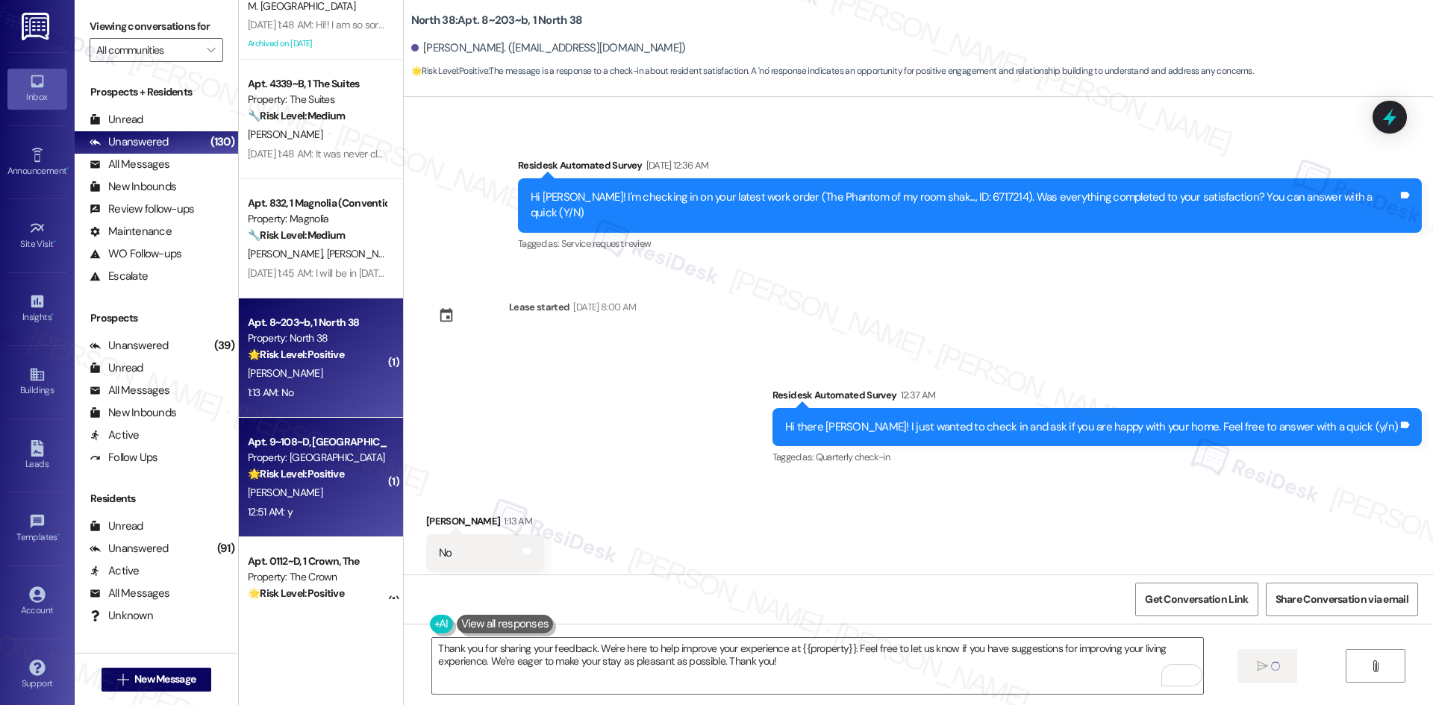
click at [312, 497] on div "[PERSON_NAME]" at bounding box center [316, 493] width 141 height 19
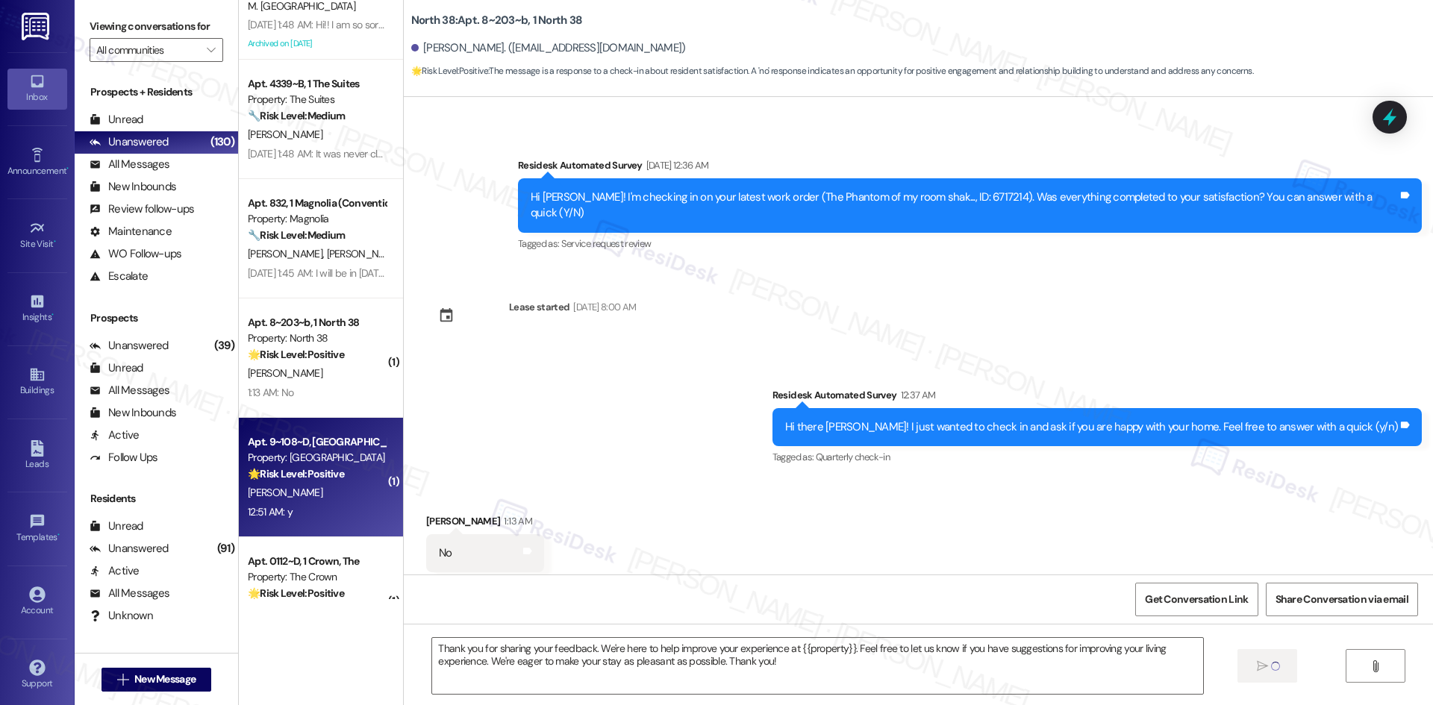
type textarea "Fetching suggested responses. Please feel free to read through the conversation…"
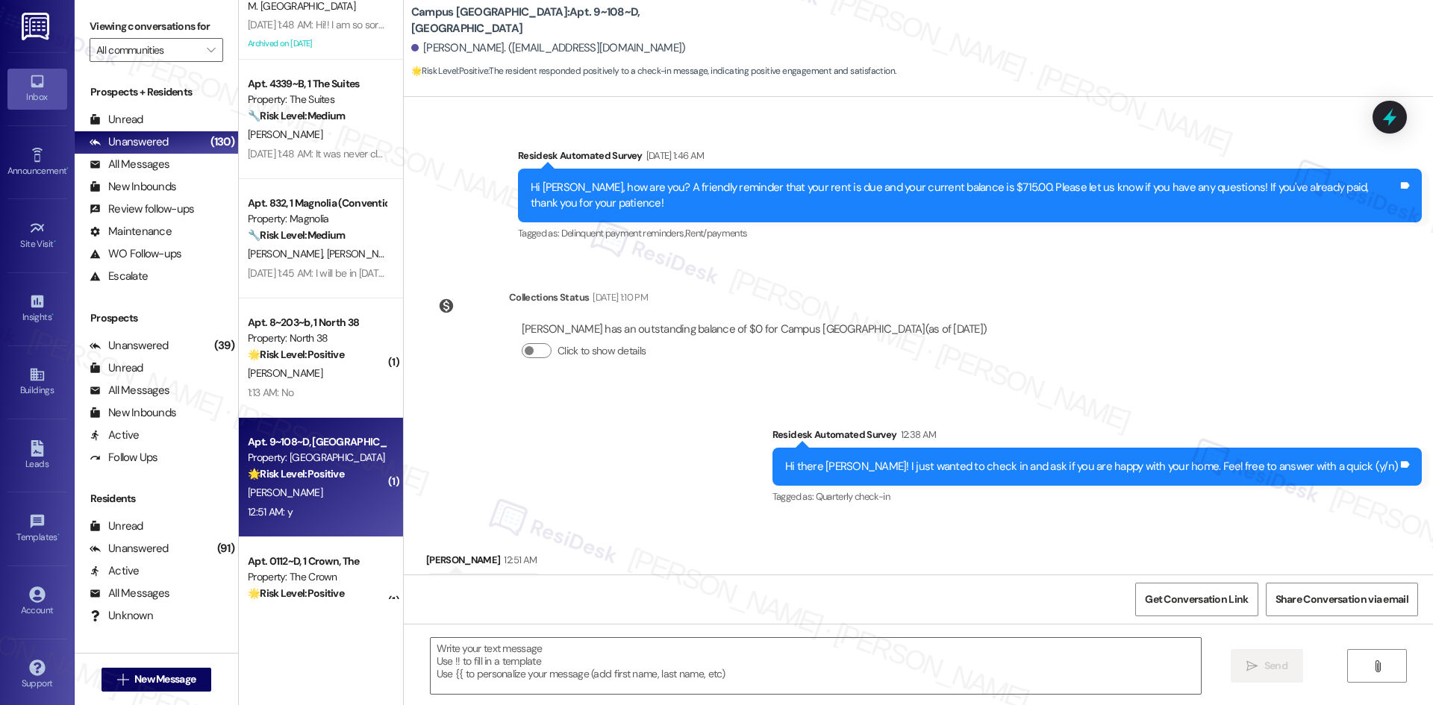
type textarea "Fetching suggested responses. Please feel free to read through the conversation…"
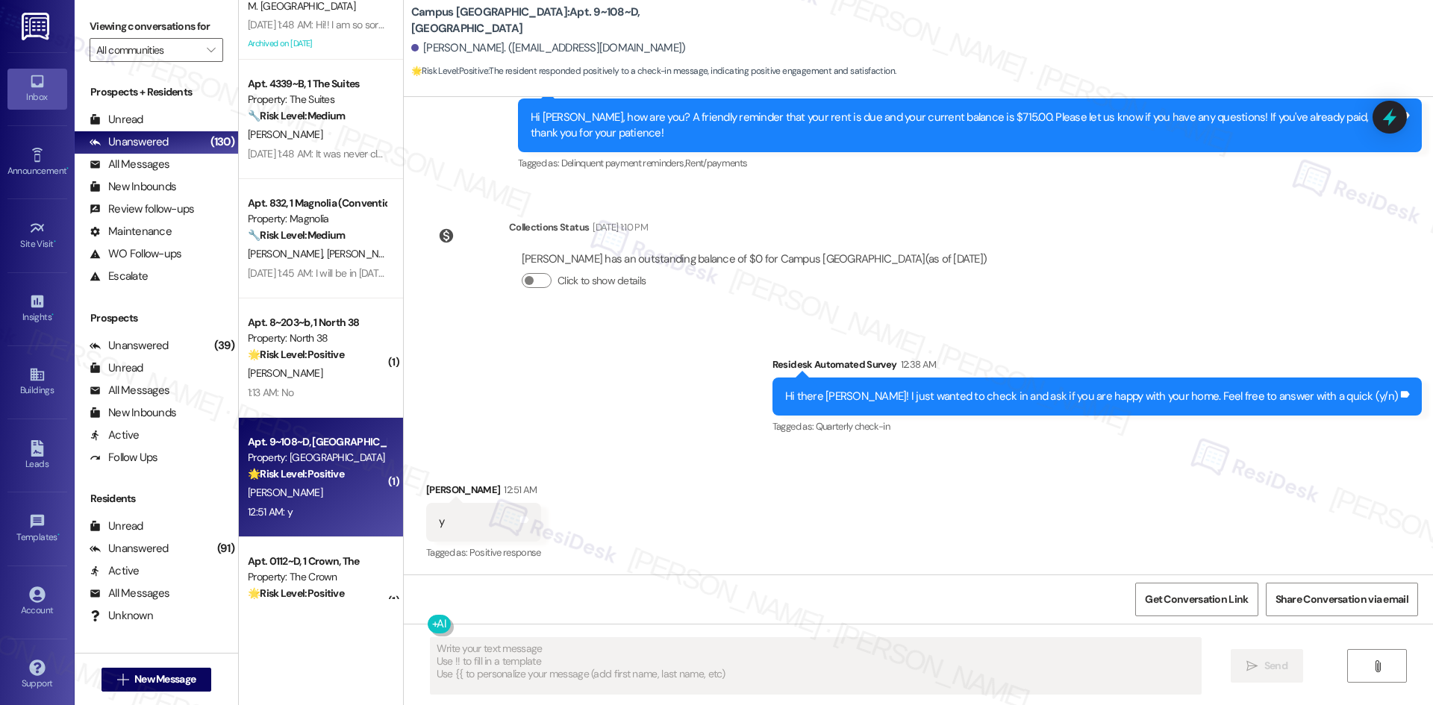
scroll to position [454, 0]
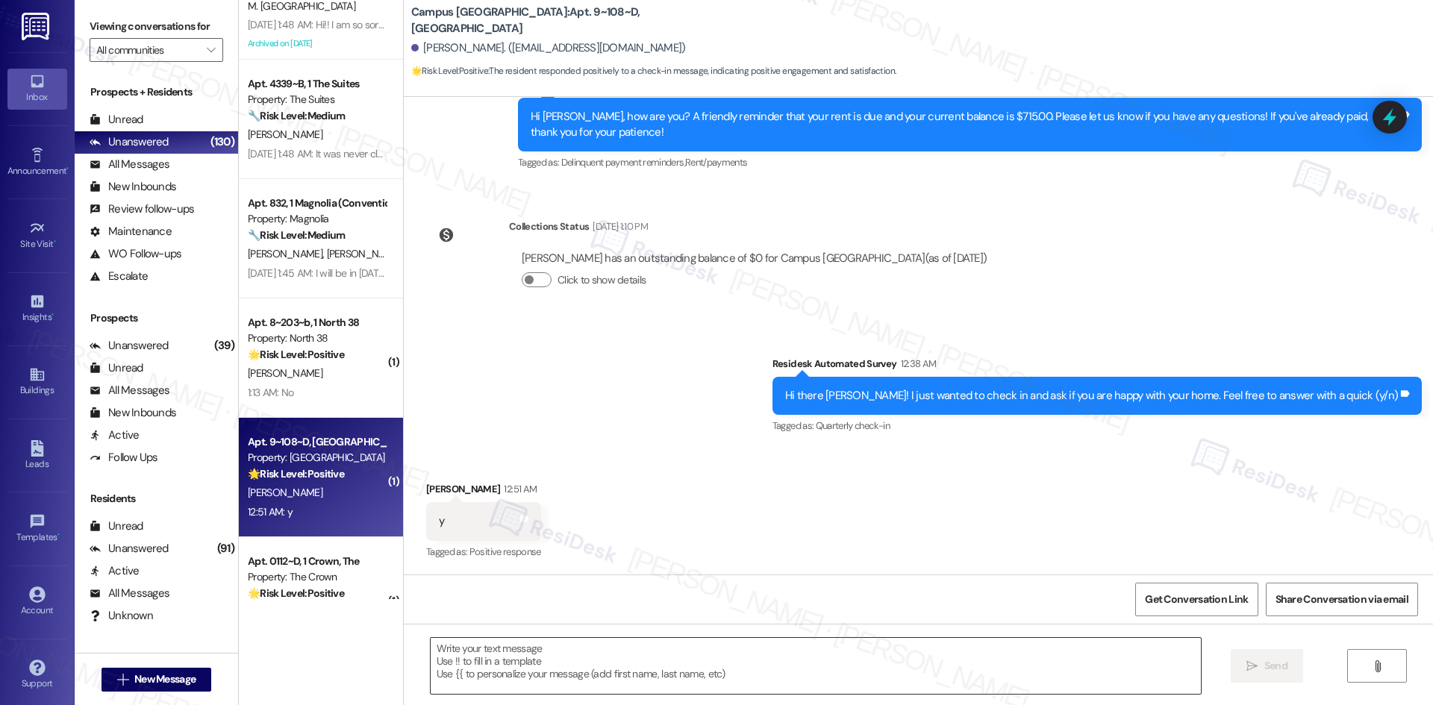
click at [646, 672] on textarea at bounding box center [816, 666] width 770 height 56
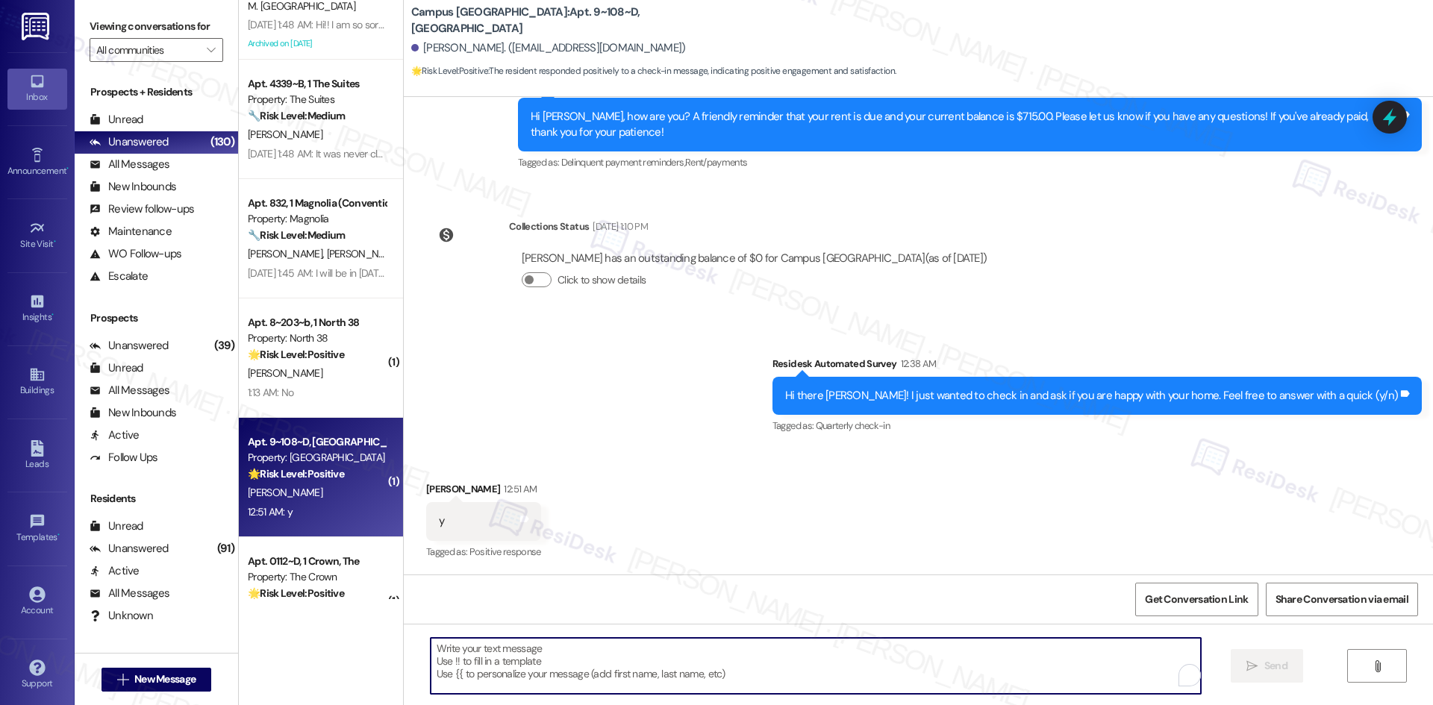
paste textarea "I'm glad you are satisfied with your home. Have you written a review for us bef…"
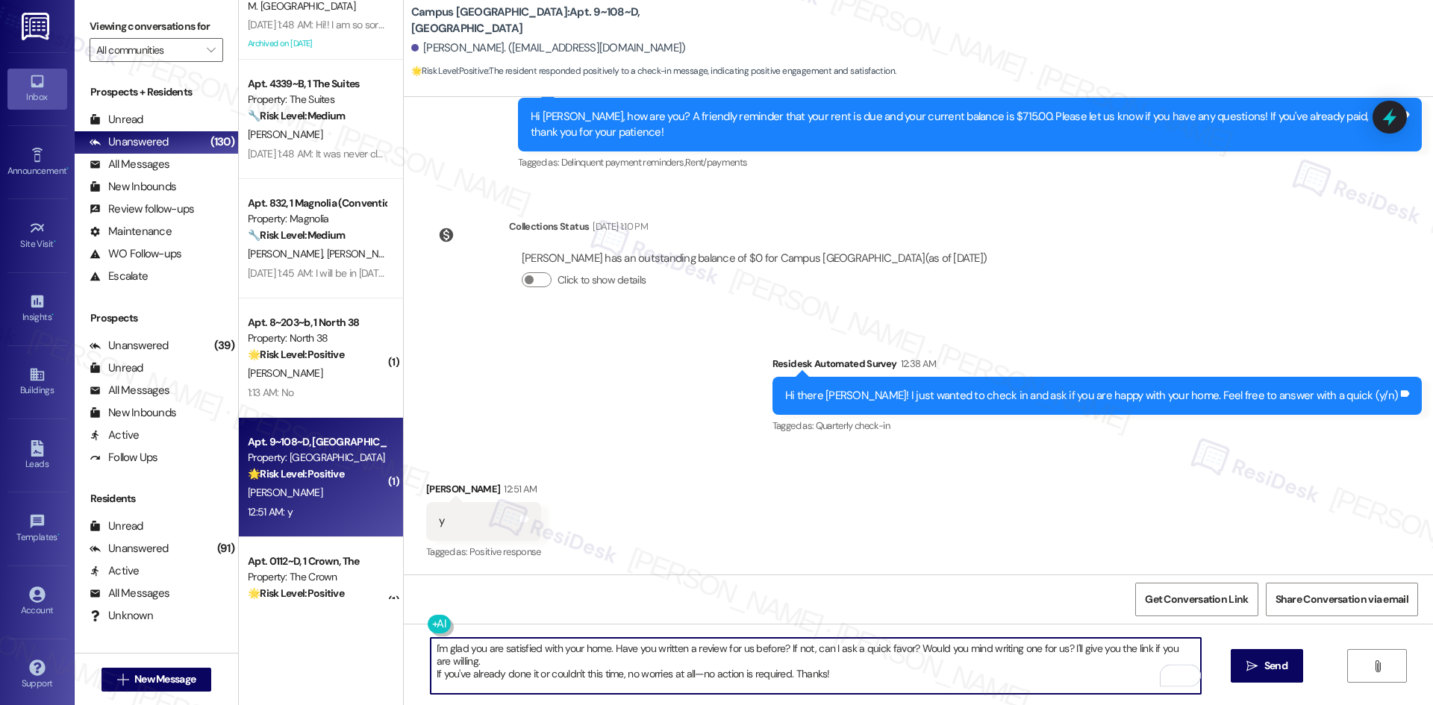
click at [431, 672] on textarea "I'm glad you are satisfied with your home. Have you written a review for us bef…" at bounding box center [816, 666] width 770 height 56
click at [981, 672] on textarea "I'm glad you are satisfied with your home. Have you written a review for us bef…" at bounding box center [816, 666] width 770 height 56
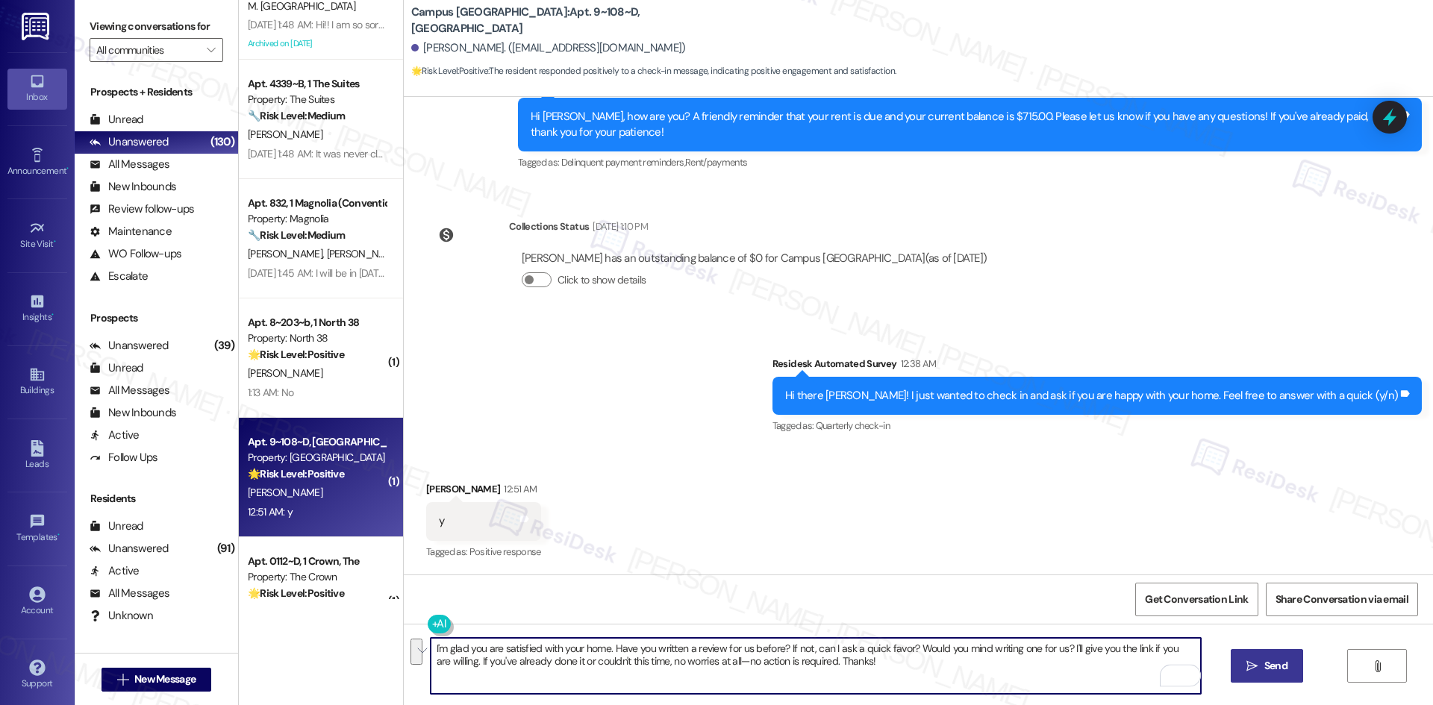
type textarea "I'm glad you are satisfied with your home. Have you written a review for us bef…"
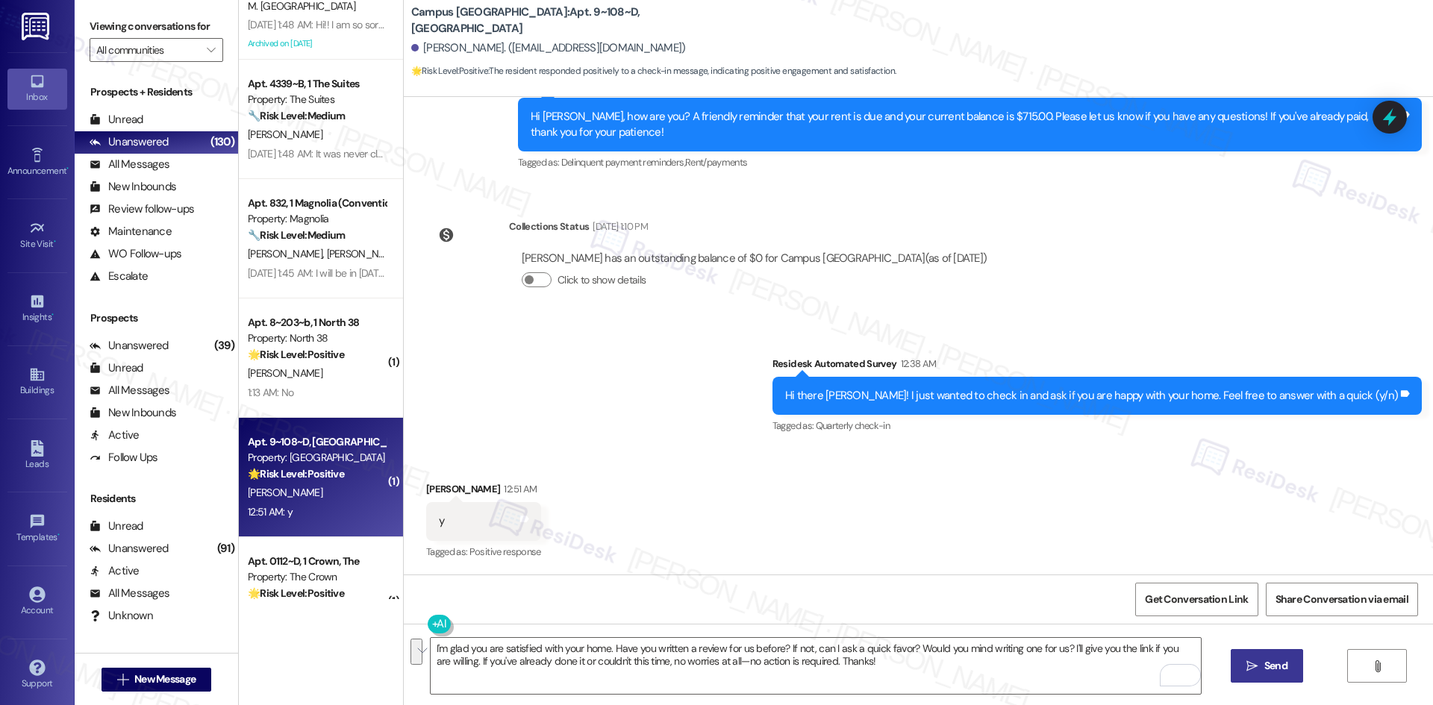
click at [1273, 670] on span "Send" at bounding box center [1275, 666] width 23 height 16
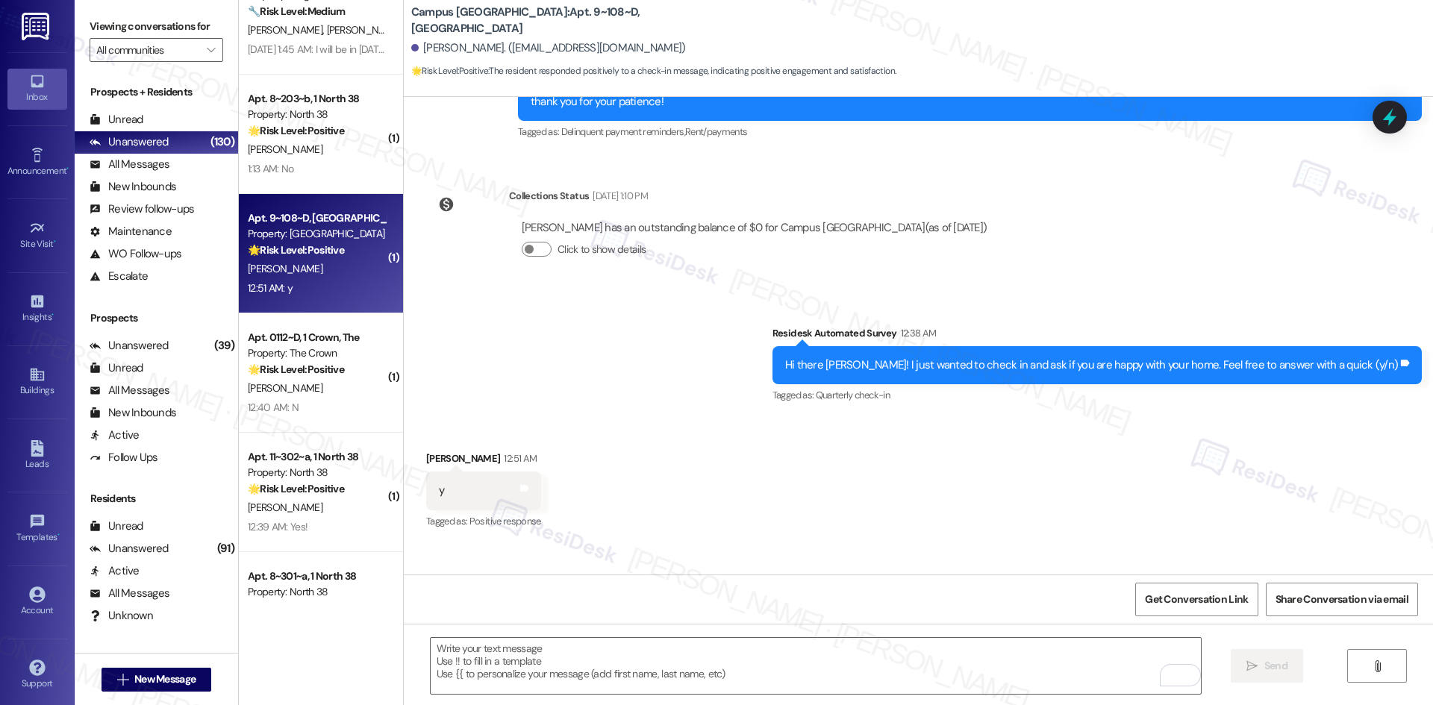
scroll to position [574, 0]
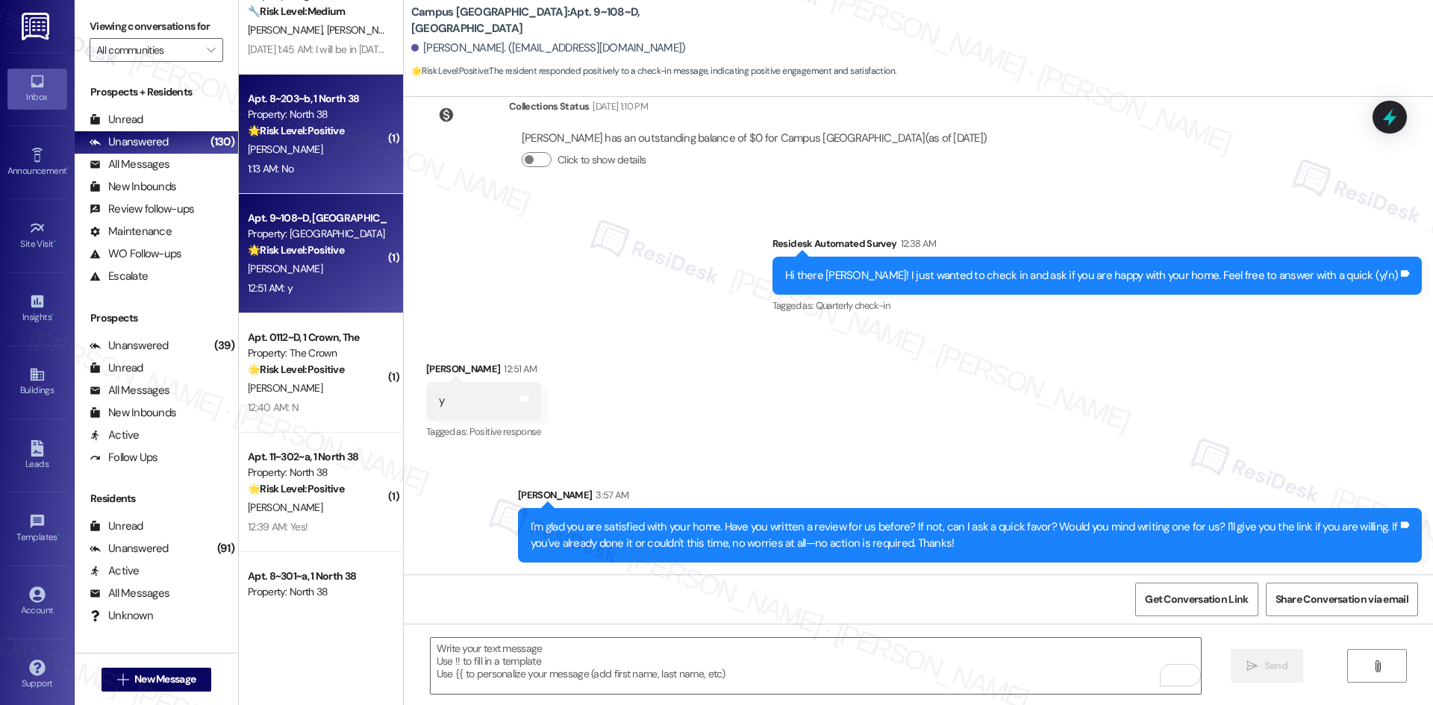
click at [312, 117] on div "Property: North 38" at bounding box center [317, 115] width 138 height 16
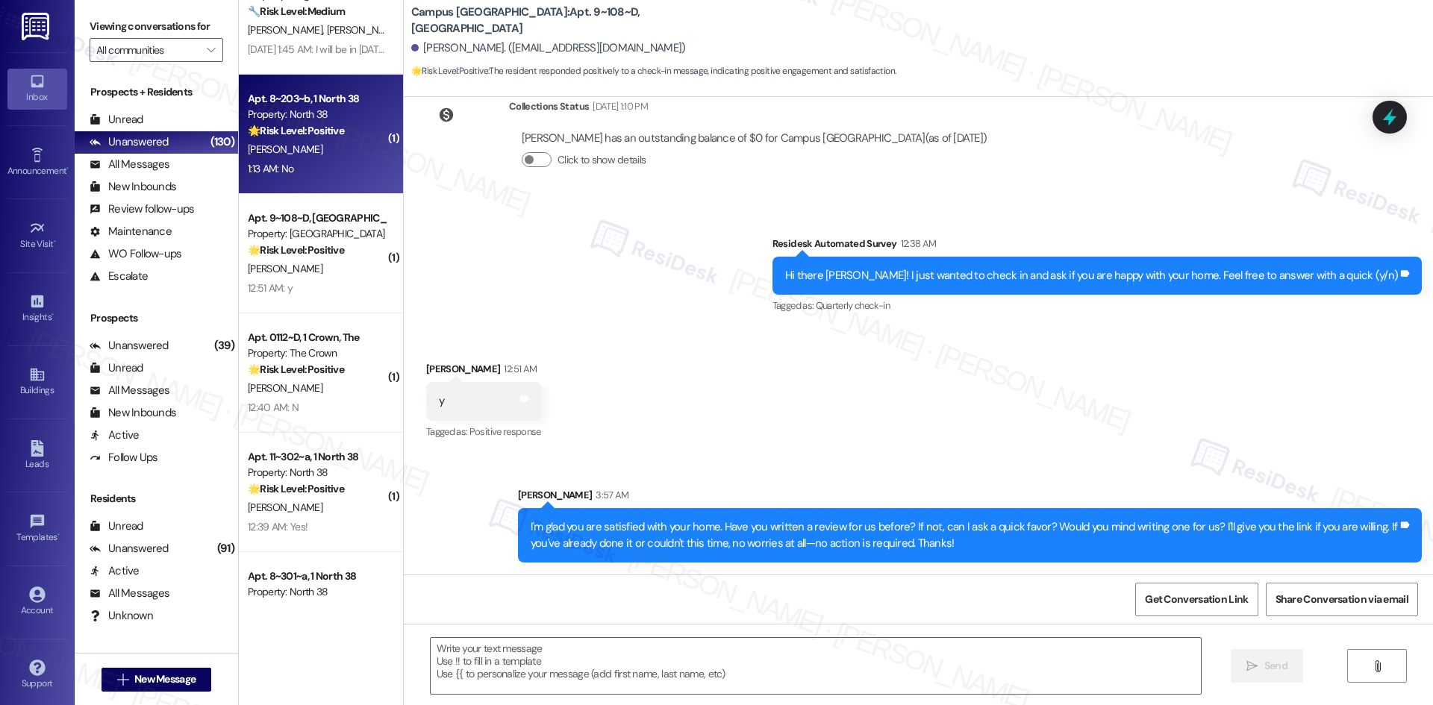
type textarea "Fetching suggested responses. Please feel free to read through the conversation…"
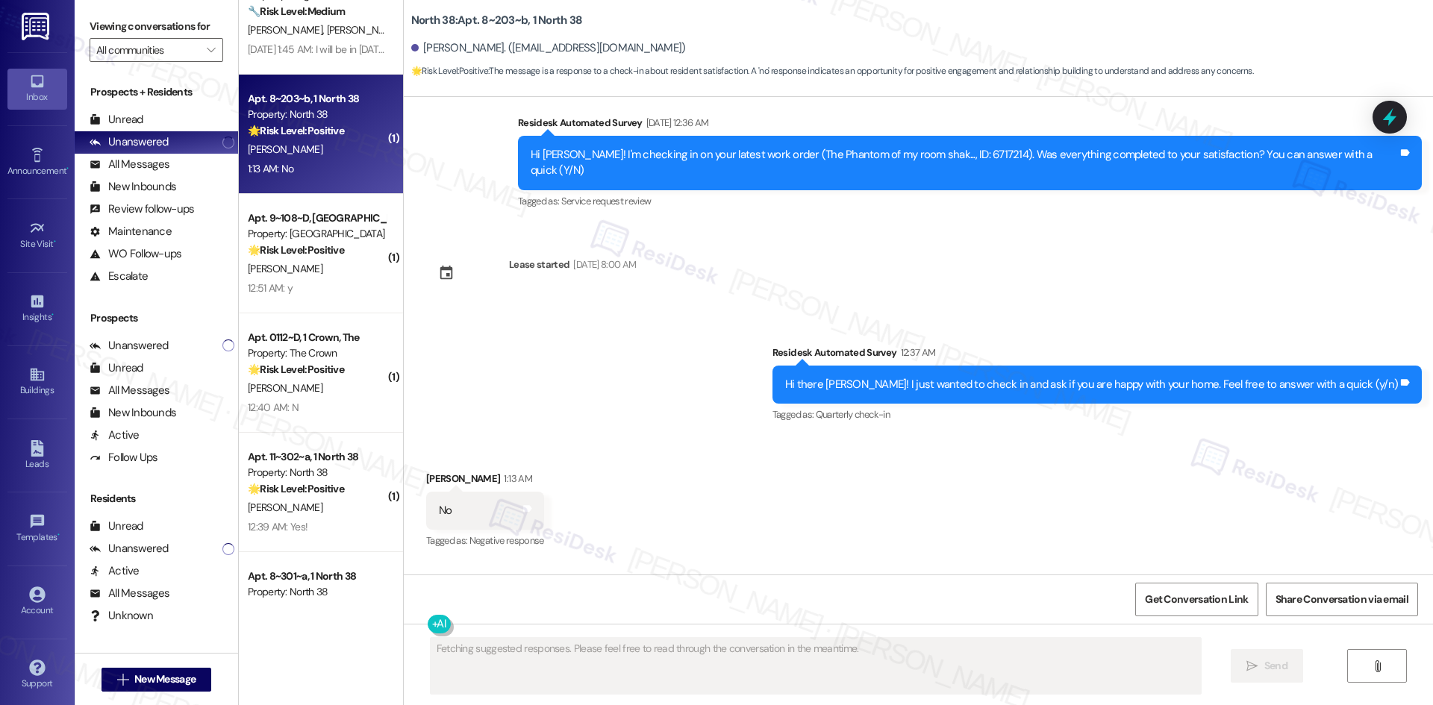
scroll to position [1511, 0]
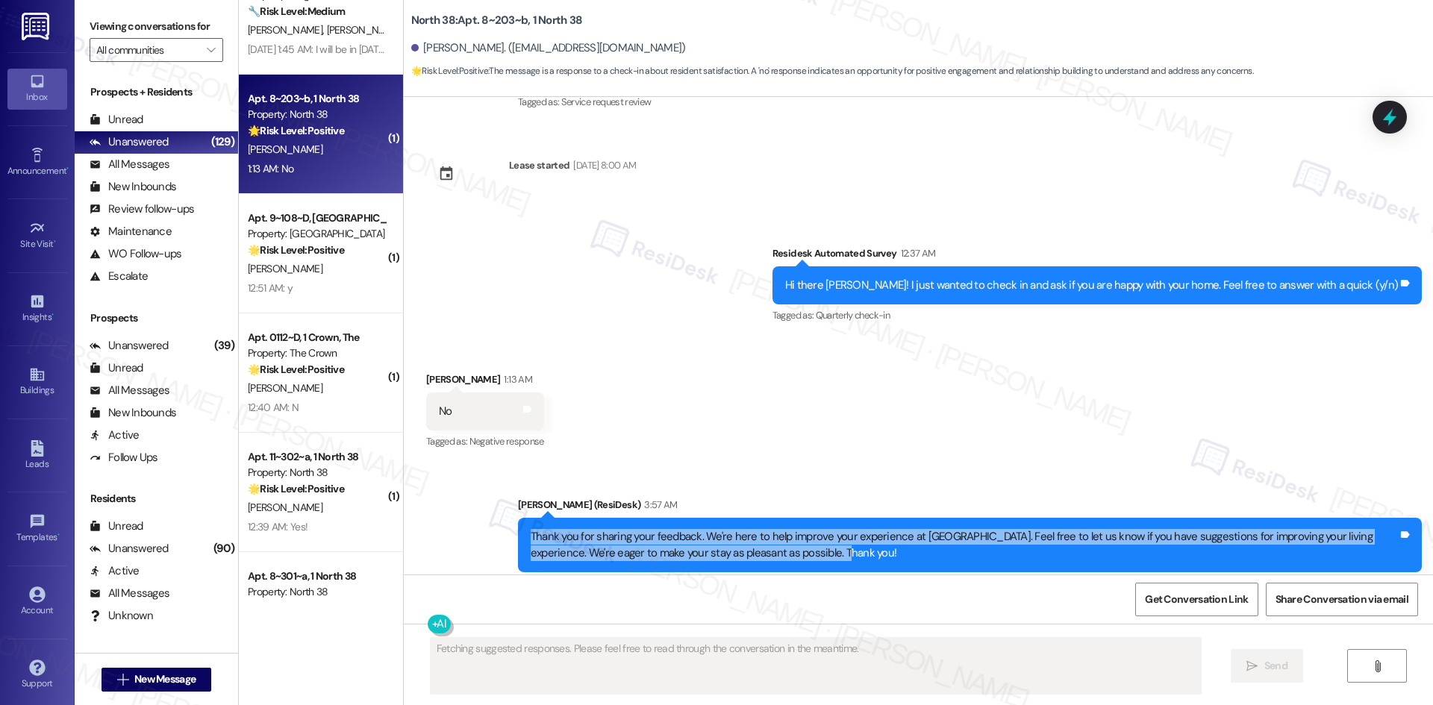
drag, startPoint x: 790, startPoint y: 522, endPoint x: 516, endPoint y: 505, distance: 274.4
click at [518, 518] on div "Thank you for sharing your feedback. We're here to help improve your experience…" at bounding box center [970, 545] width 904 height 54
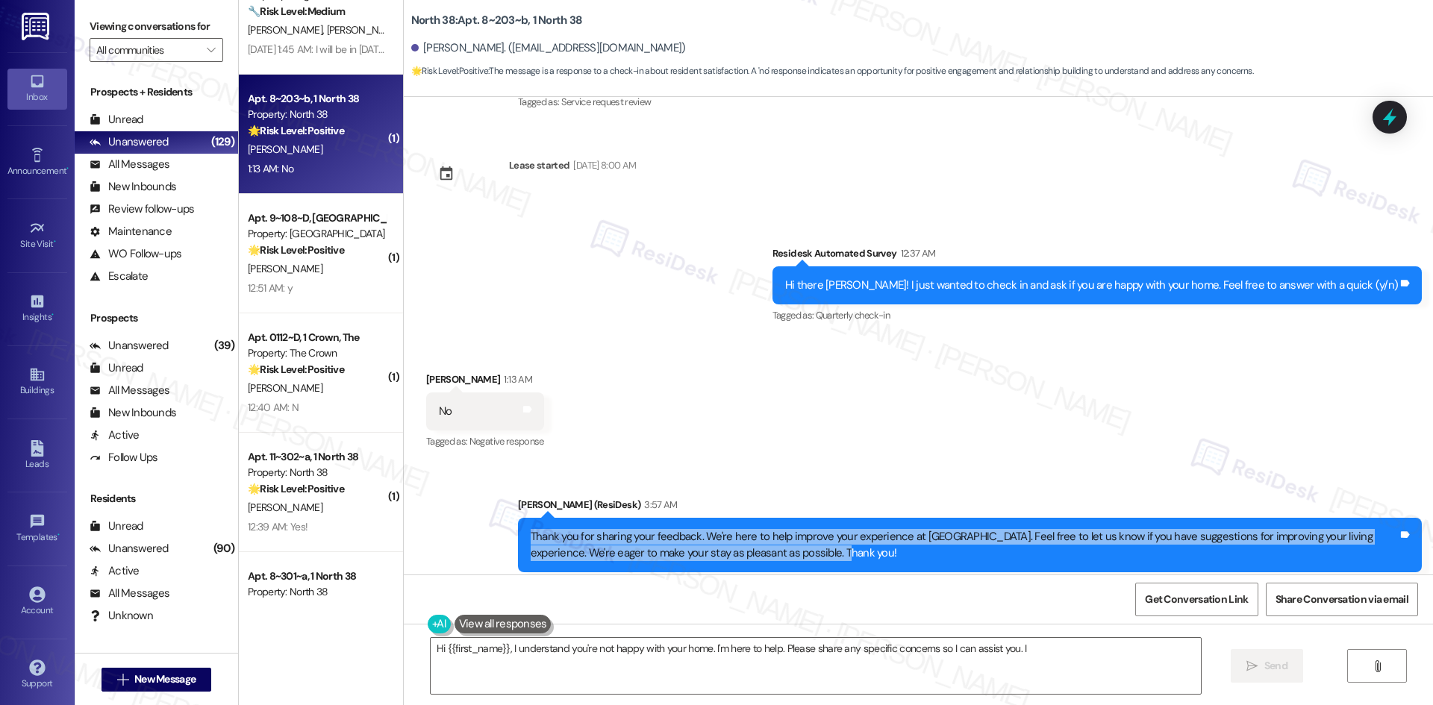
copy div "Thank you for sharing your feedback. We're here to help improve your experience…"
type textarea "Hi {{first_name}}, I understand you're not happy with your home. I'm here to he…"
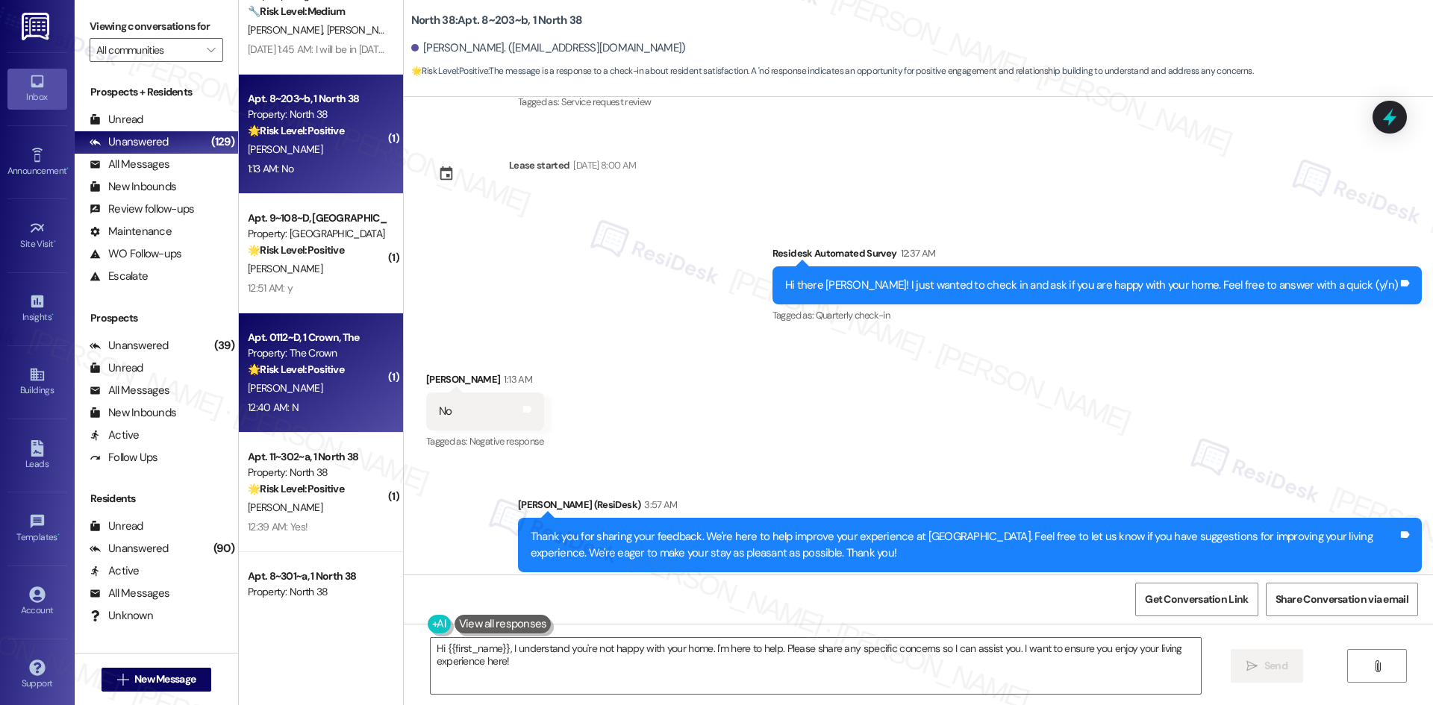
click at [316, 414] on div "12:40 AM: N 12:40 AM: N" at bounding box center [316, 408] width 141 height 19
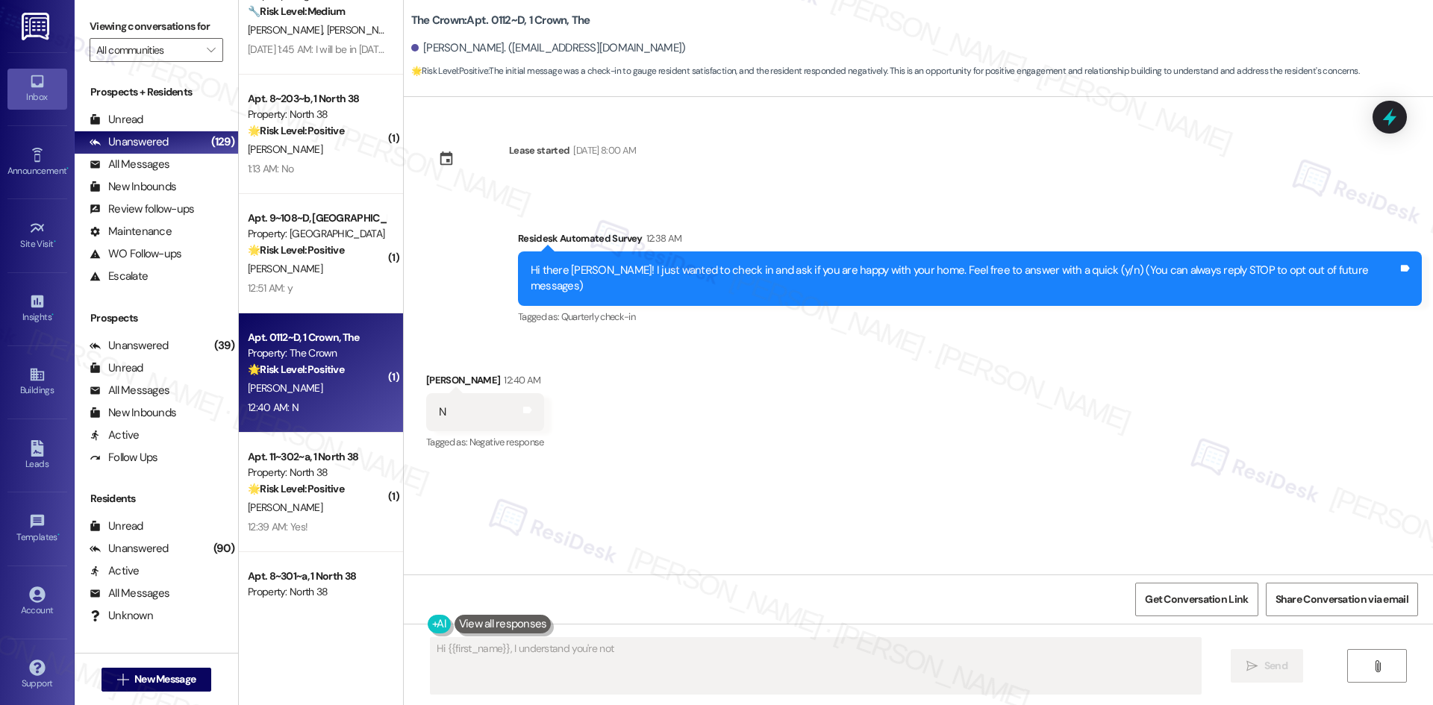
scroll to position [0, 0]
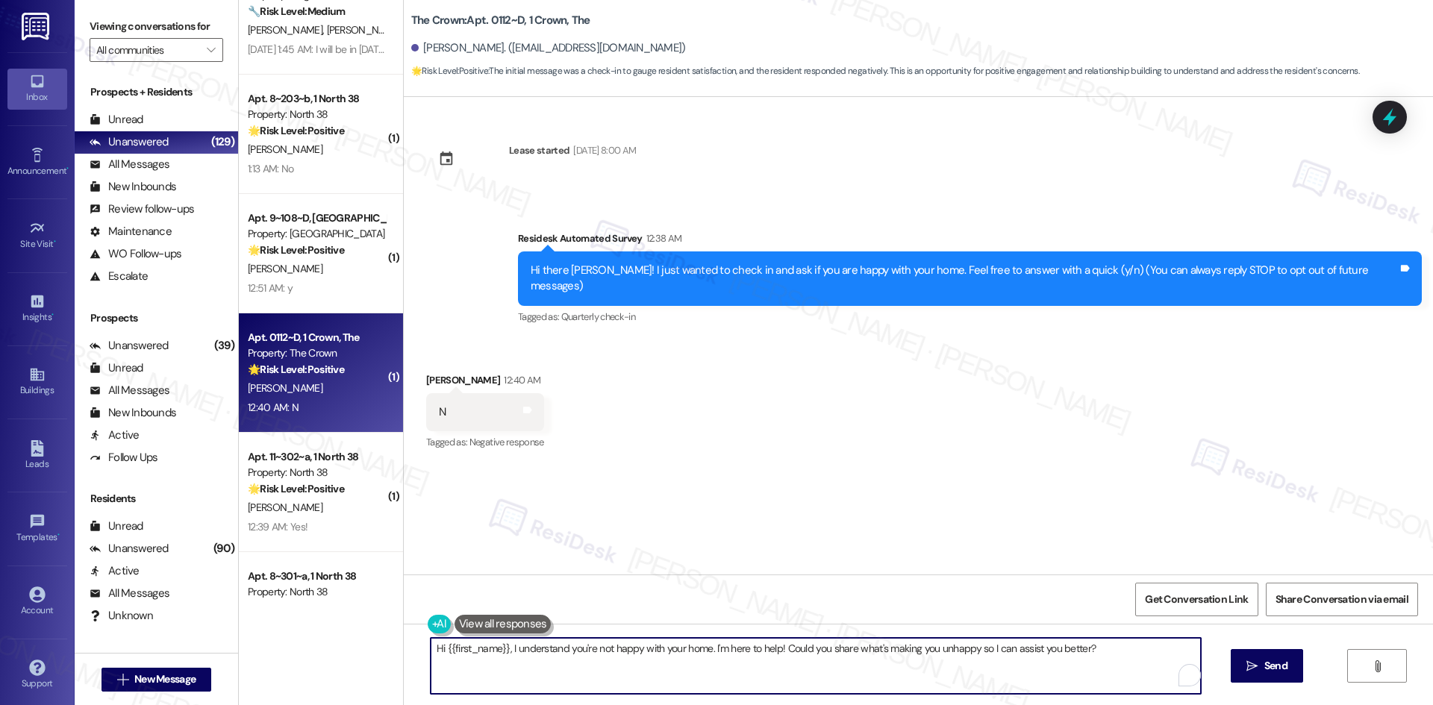
click at [885, 668] on textarea "Hi {{first_name}}, I understand you're not happy with your home. I'm here to he…" at bounding box center [816, 666] width 770 height 56
paste textarea "Thank you for sharing your feedback. We're here to help improve your experience…"
type textarea "Thank you for sharing your feedback. We're here to help improve your experience…"
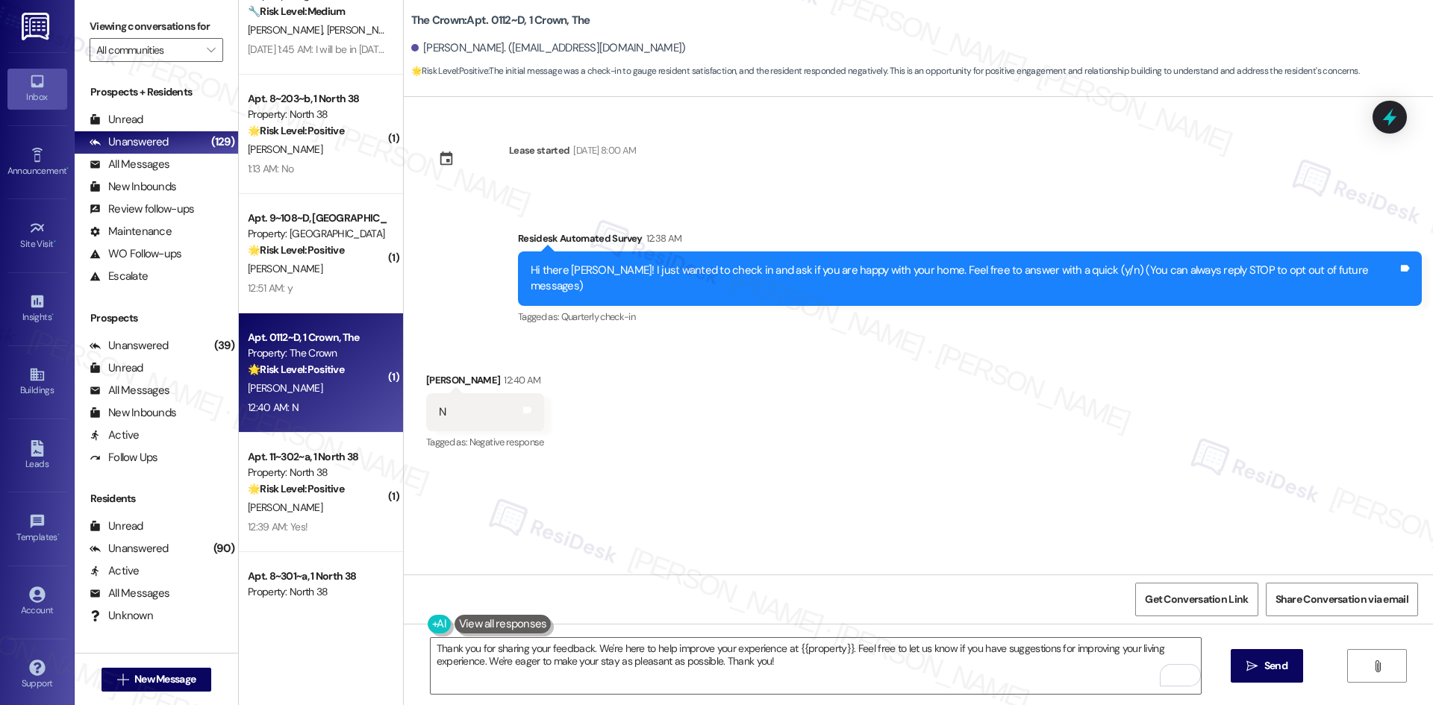
click at [931, 361] on div "Received via SMS Nicholas Trefny 12:40 AM N Tags and notes Tagged as: Negative …" at bounding box center [918, 402] width 1029 height 126
click at [1228, 346] on div "Received via SMS Nicholas Trefny 12:40 AM N Tags and notes Tagged as: Negative …" at bounding box center [918, 402] width 1029 height 126
click at [1057, 373] on div "Received via SMS Nicholas Trefny 12:40 AM N Tags and notes Tagged as: Negative …" at bounding box center [918, 402] width 1029 height 126
click at [837, 670] on textarea "Thank you for sharing your feedback. We're here to help improve your experience…" at bounding box center [816, 666] width 770 height 56
click at [1269, 672] on span "Send" at bounding box center [1275, 666] width 23 height 16
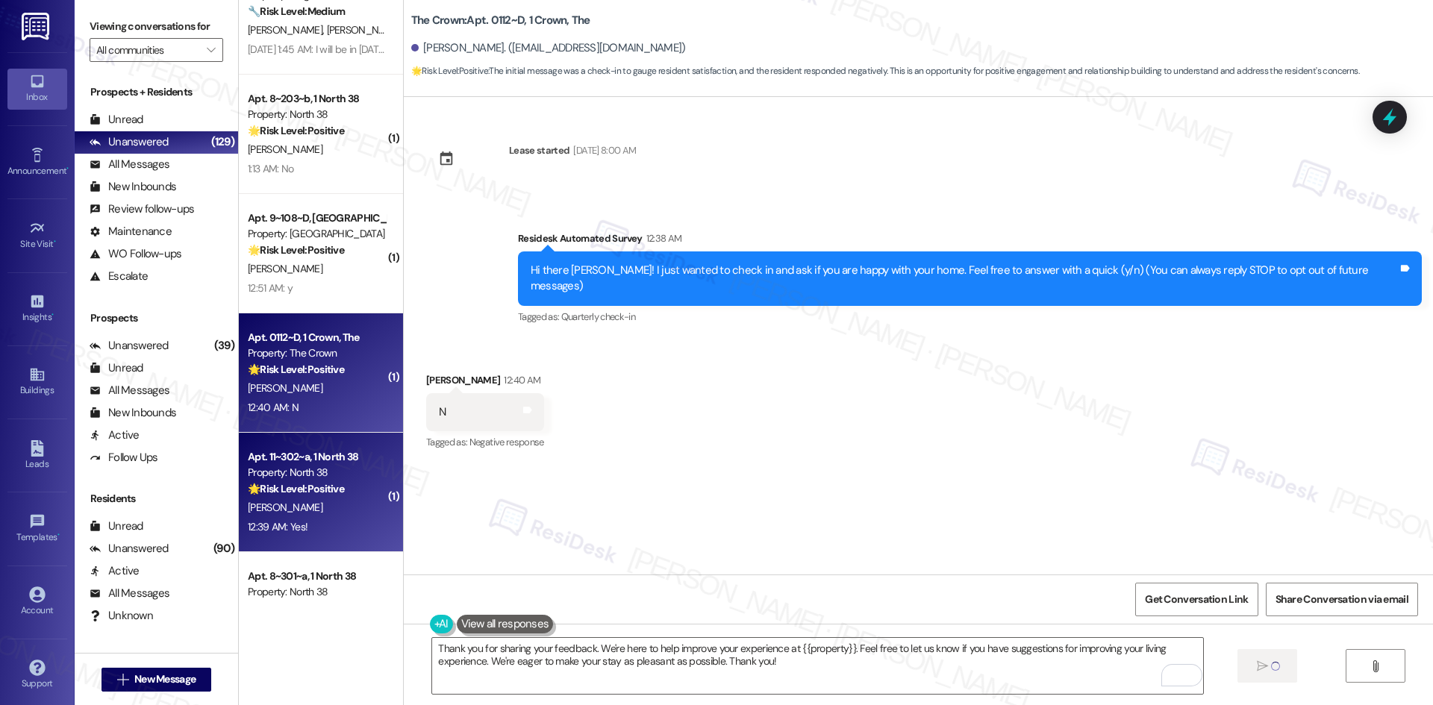
click at [338, 514] on div "[PERSON_NAME]" at bounding box center [316, 507] width 141 height 19
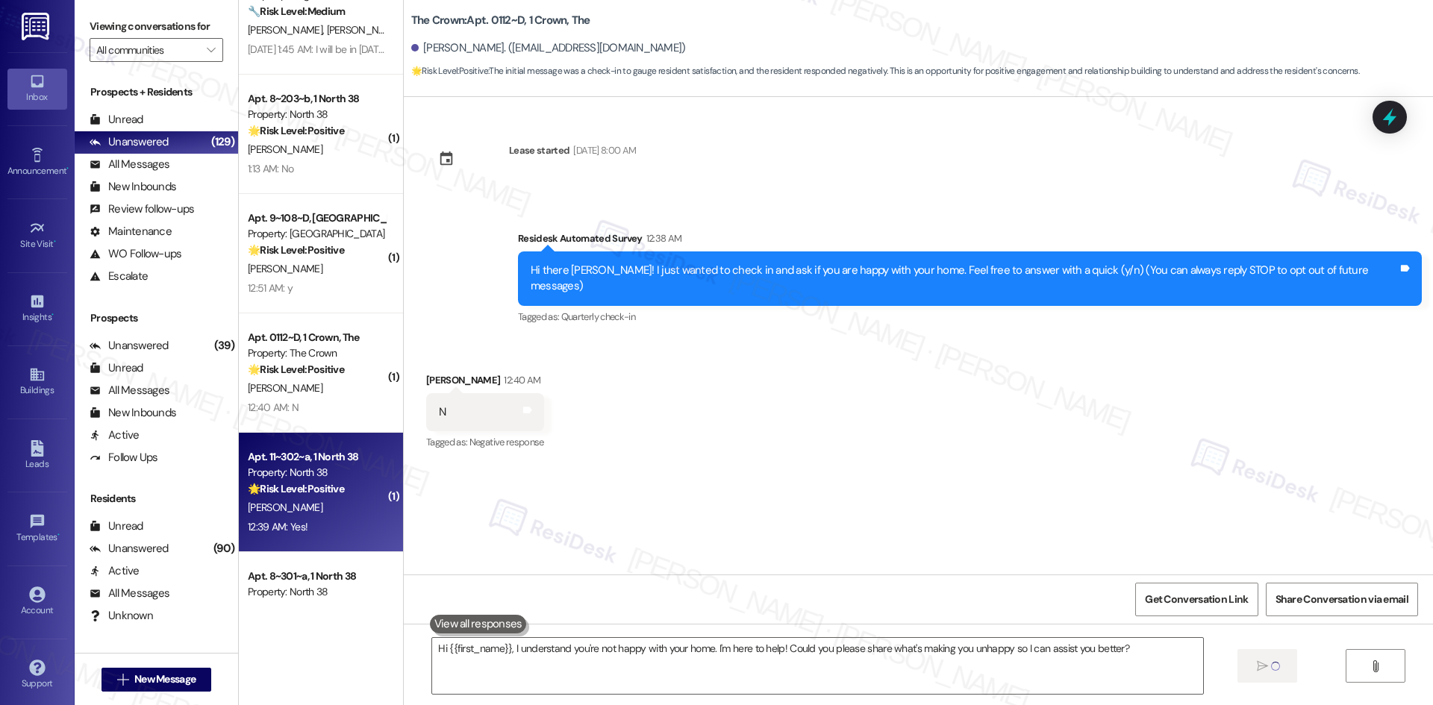
type textarea "Fetching suggested responses. Please feel free to read through the conversation…"
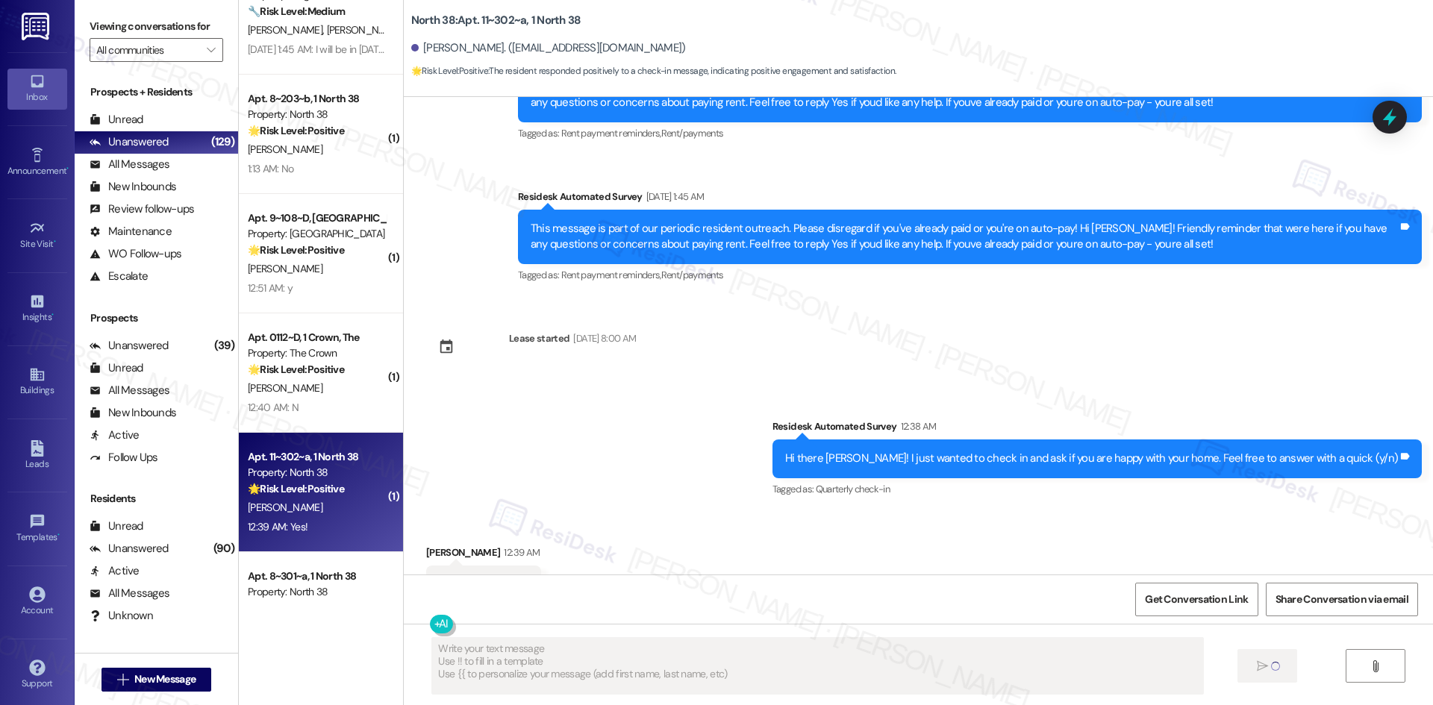
scroll to position [1693, 0]
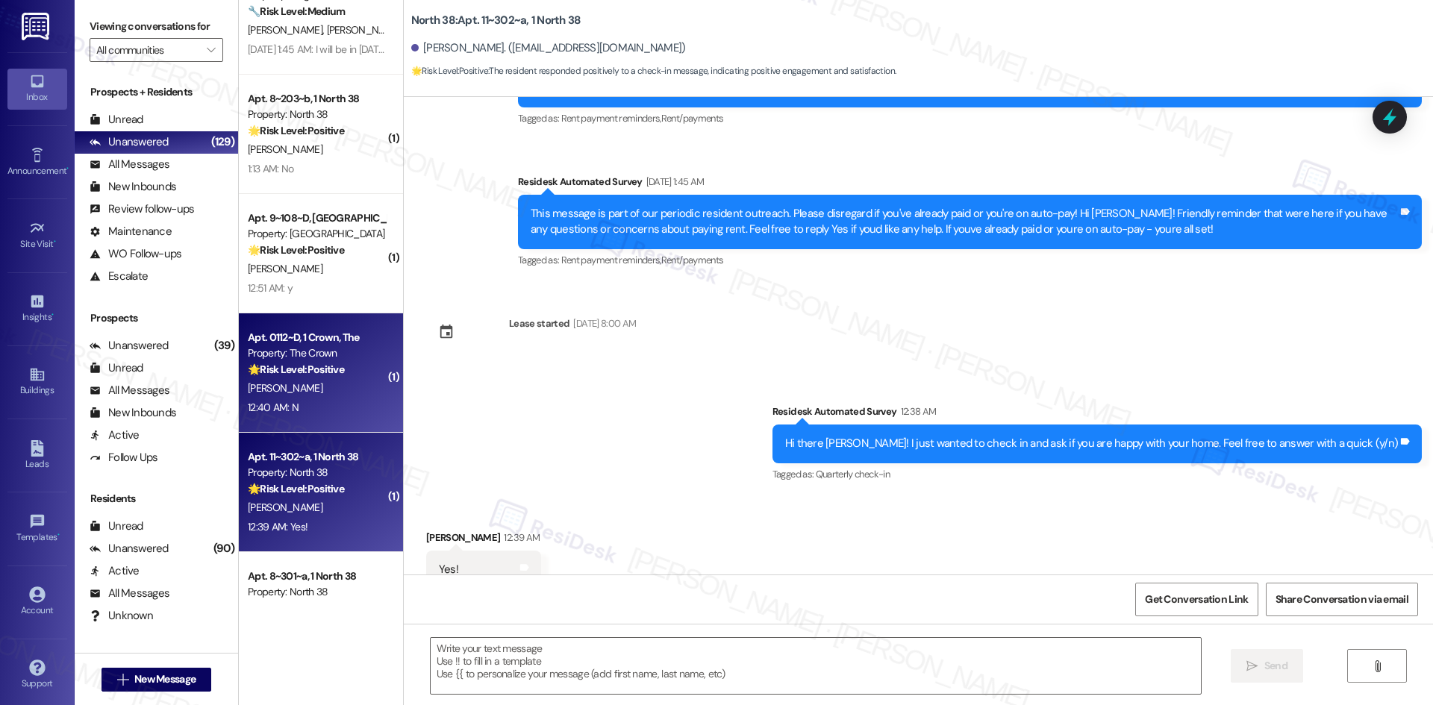
click at [261, 407] on div "12:40 AM: N 12:40 AM: N" at bounding box center [273, 407] width 51 height 13
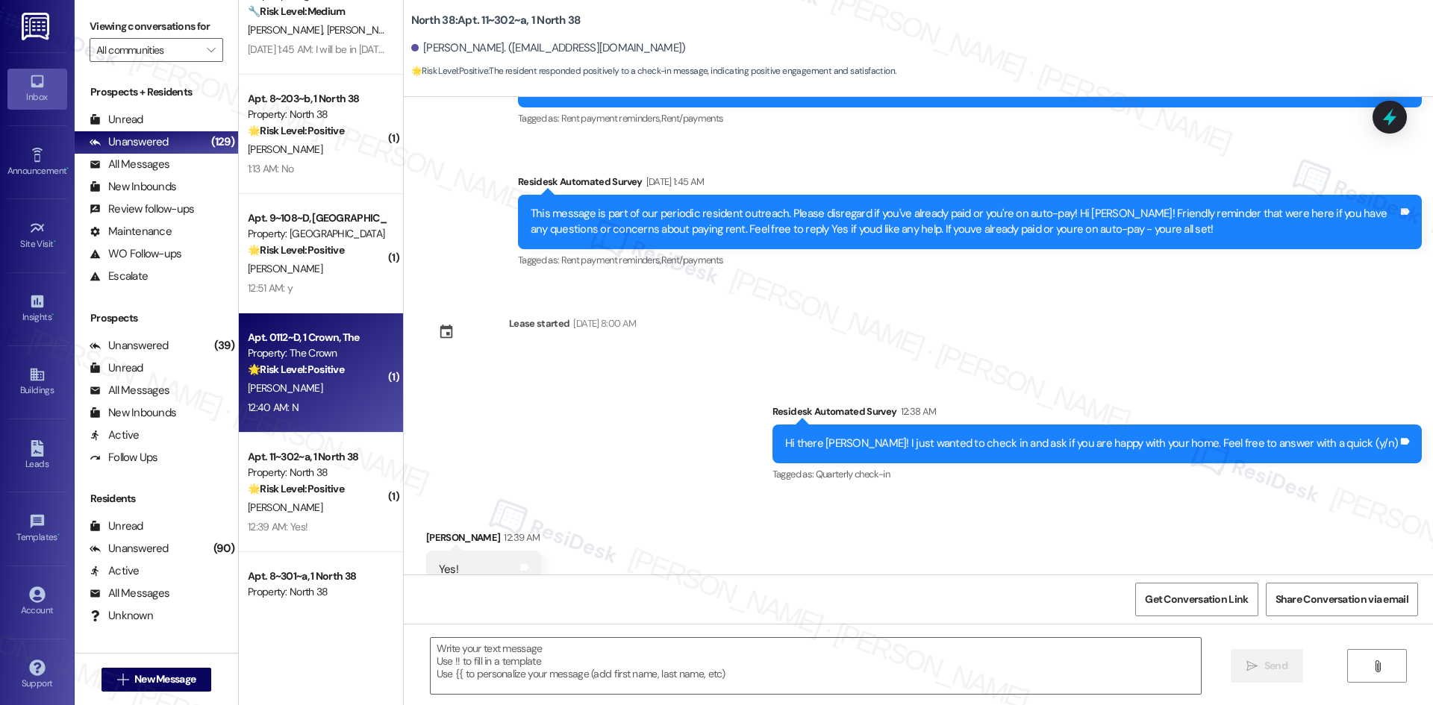
type textarea "Fetching suggested responses. Please feel free to read through the conversation…"
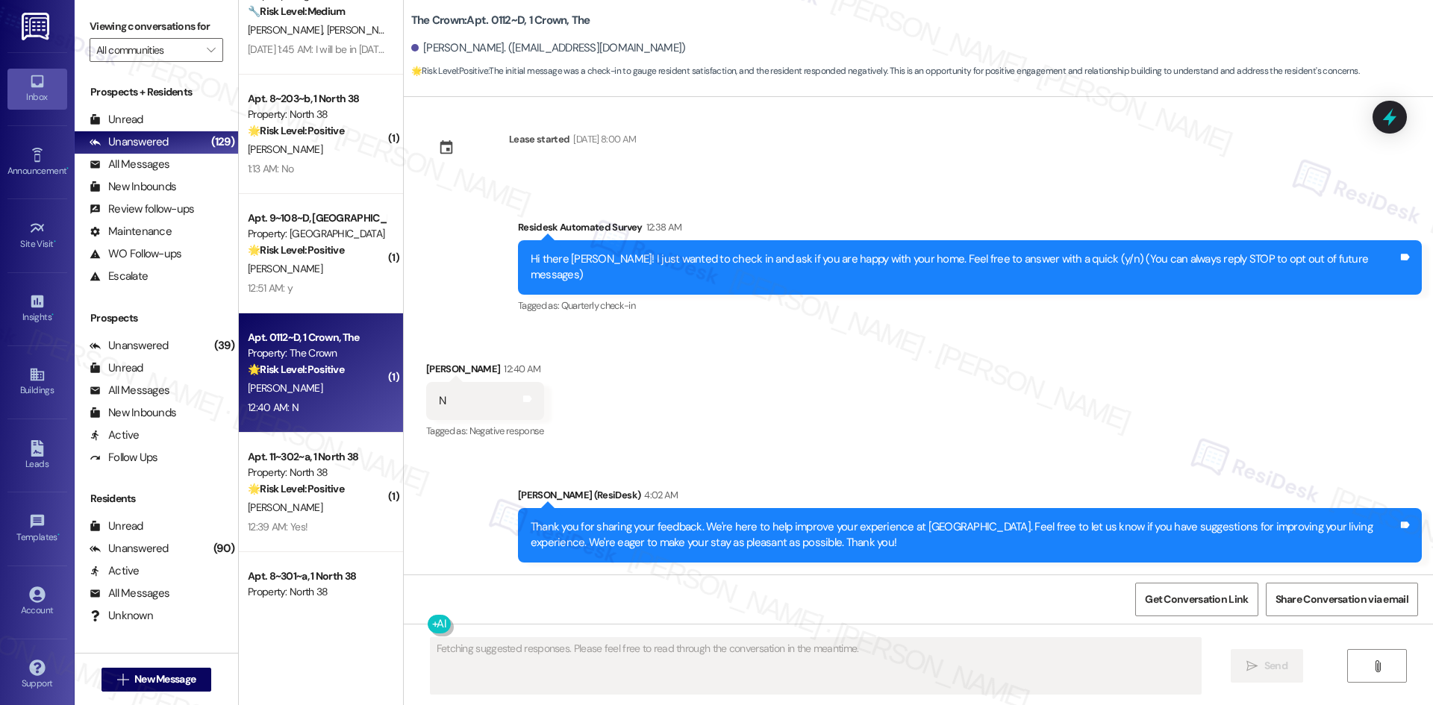
scroll to position [0, 0]
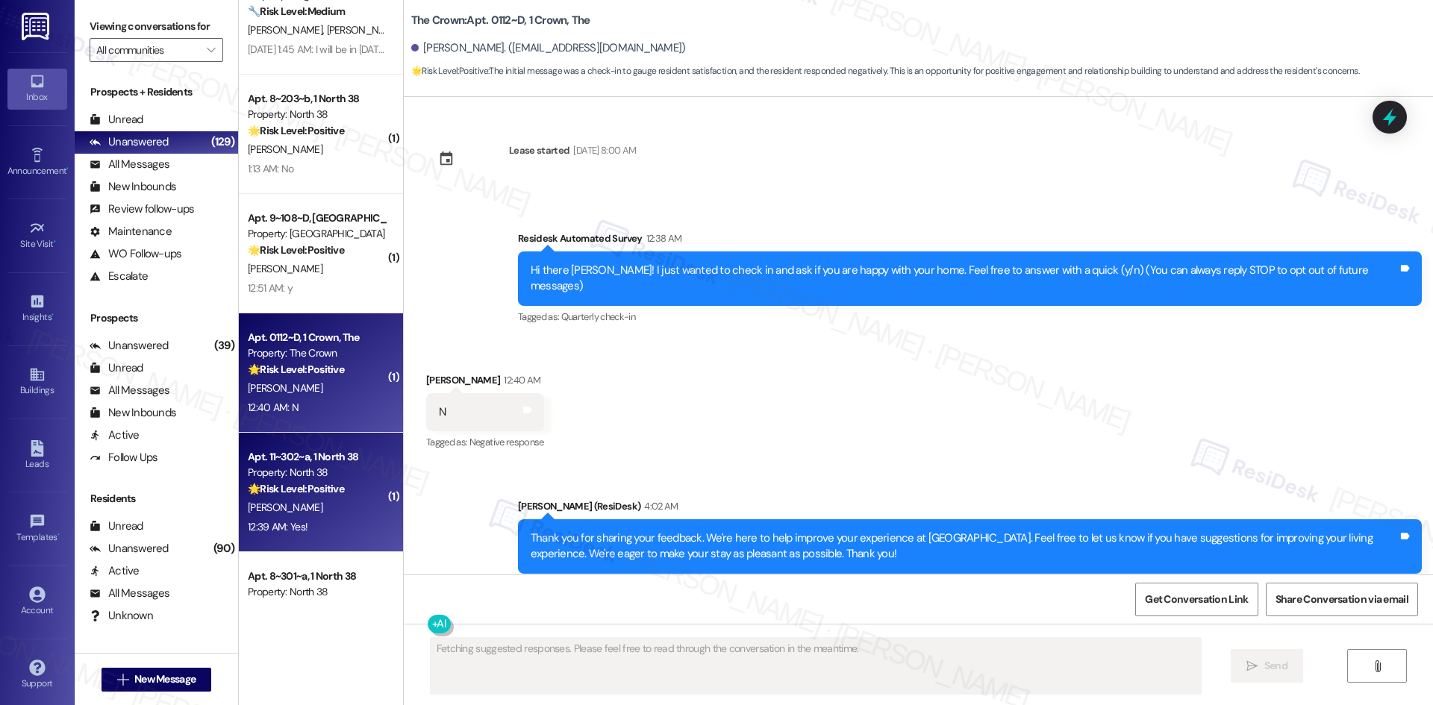
click at [296, 483] on strong "🌟 Risk Level: Positive" at bounding box center [296, 488] width 96 height 13
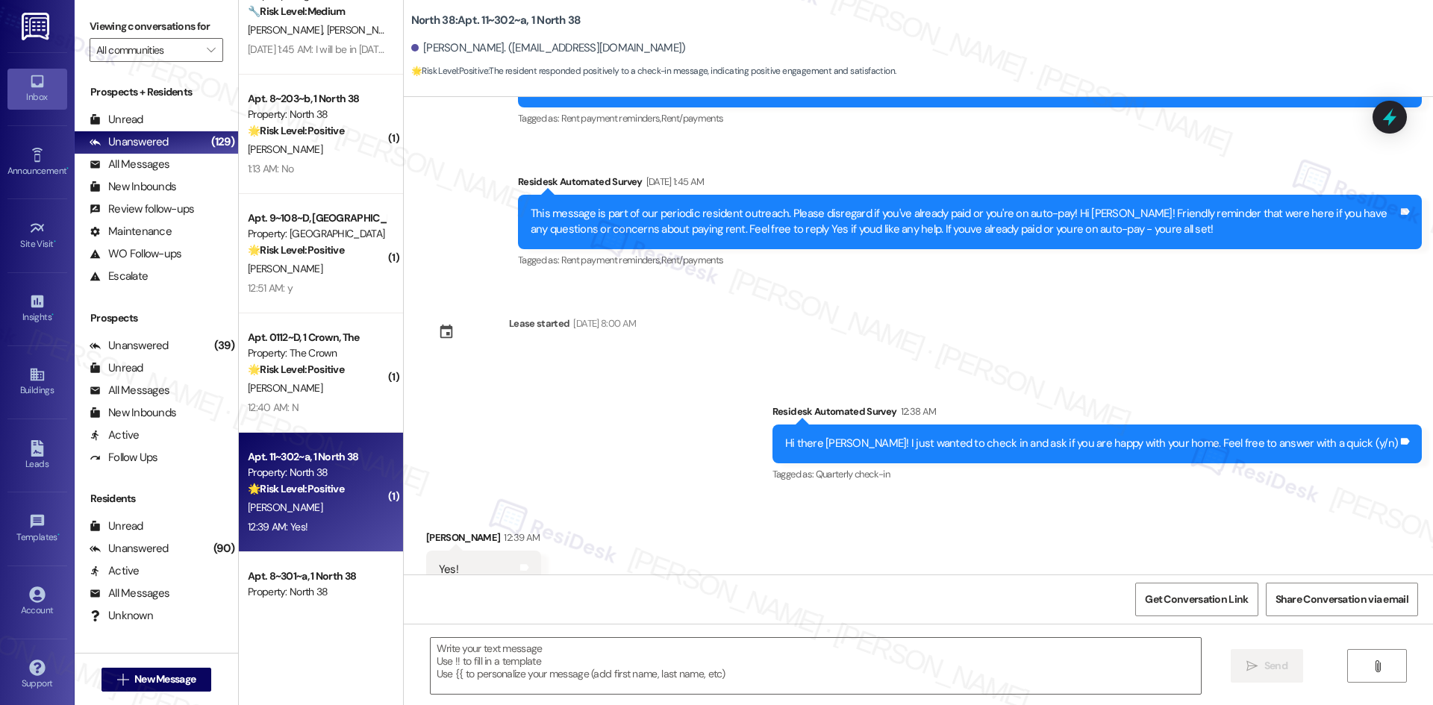
scroll to position [1694, 0]
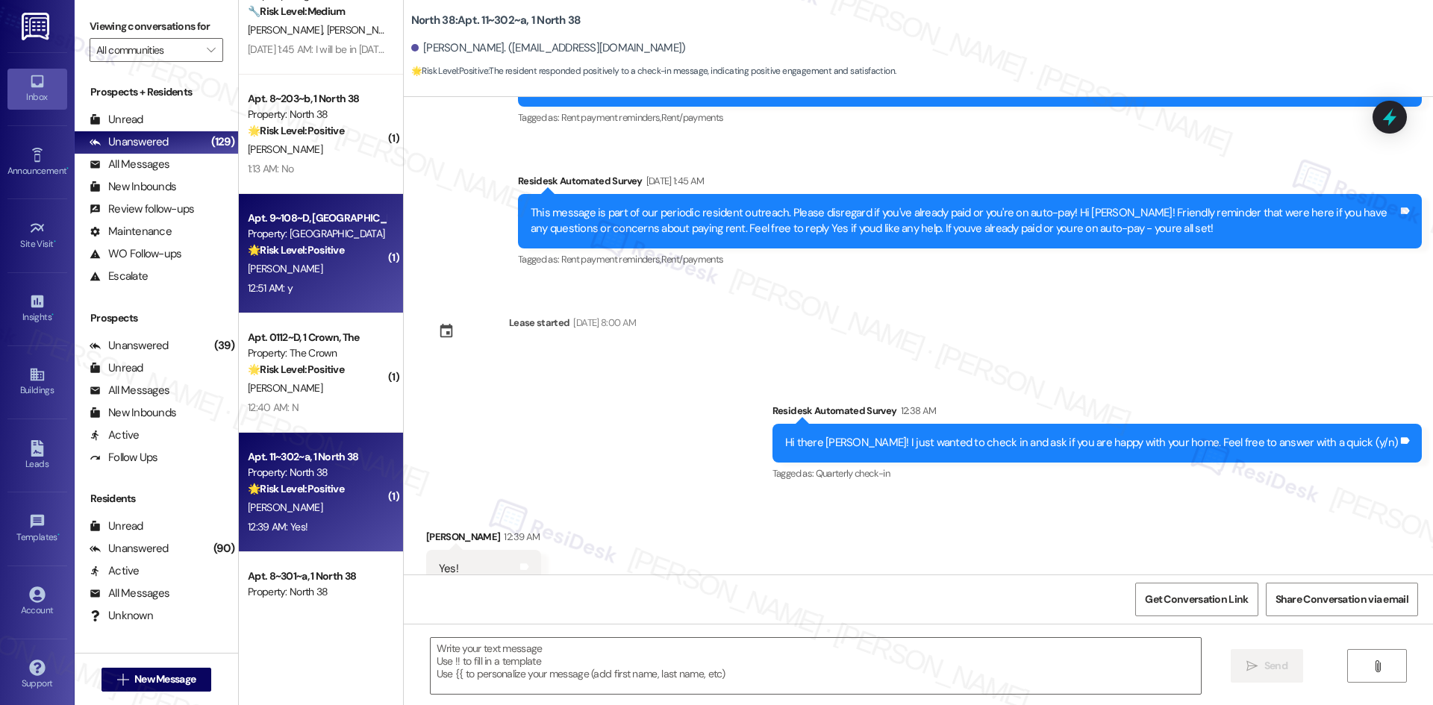
click at [324, 272] on div "[PERSON_NAME]" at bounding box center [316, 269] width 141 height 19
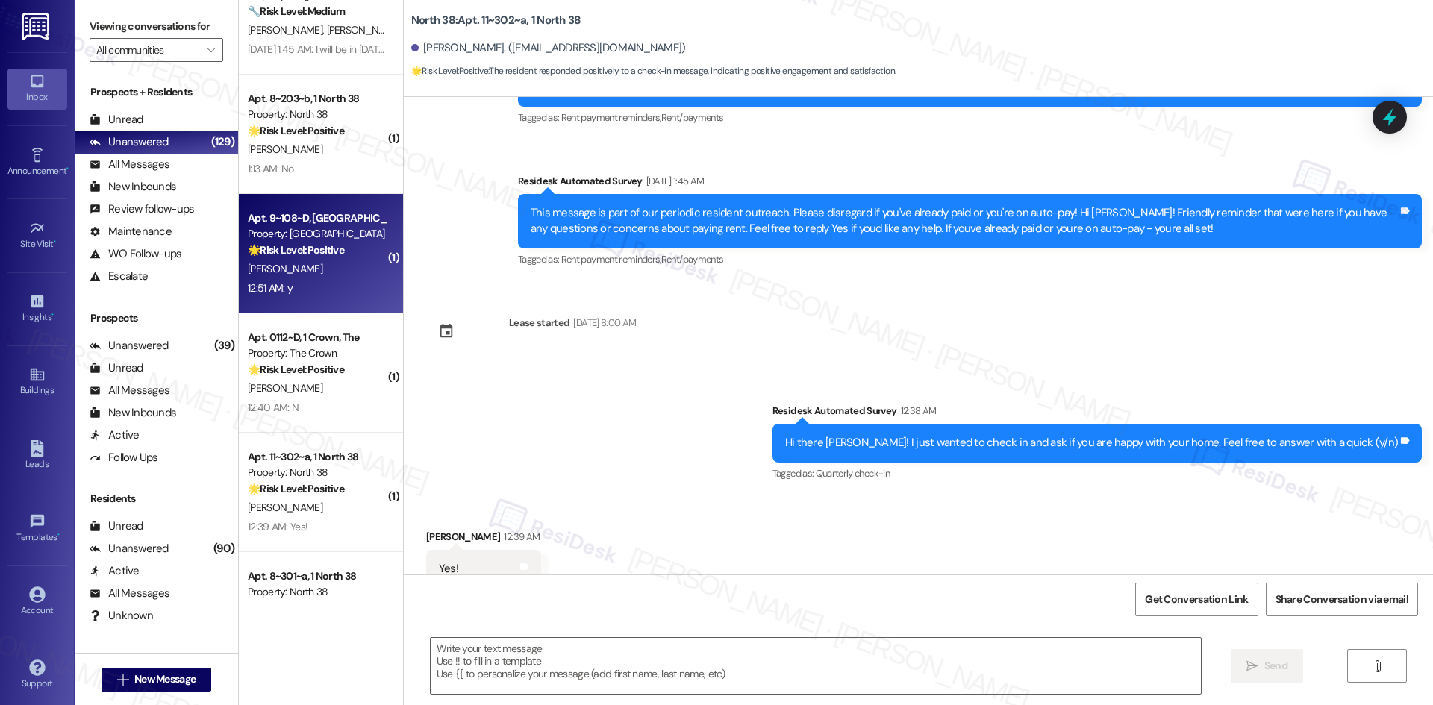
type textarea "Fetching suggested responses. Please feel free to read through the conversation…"
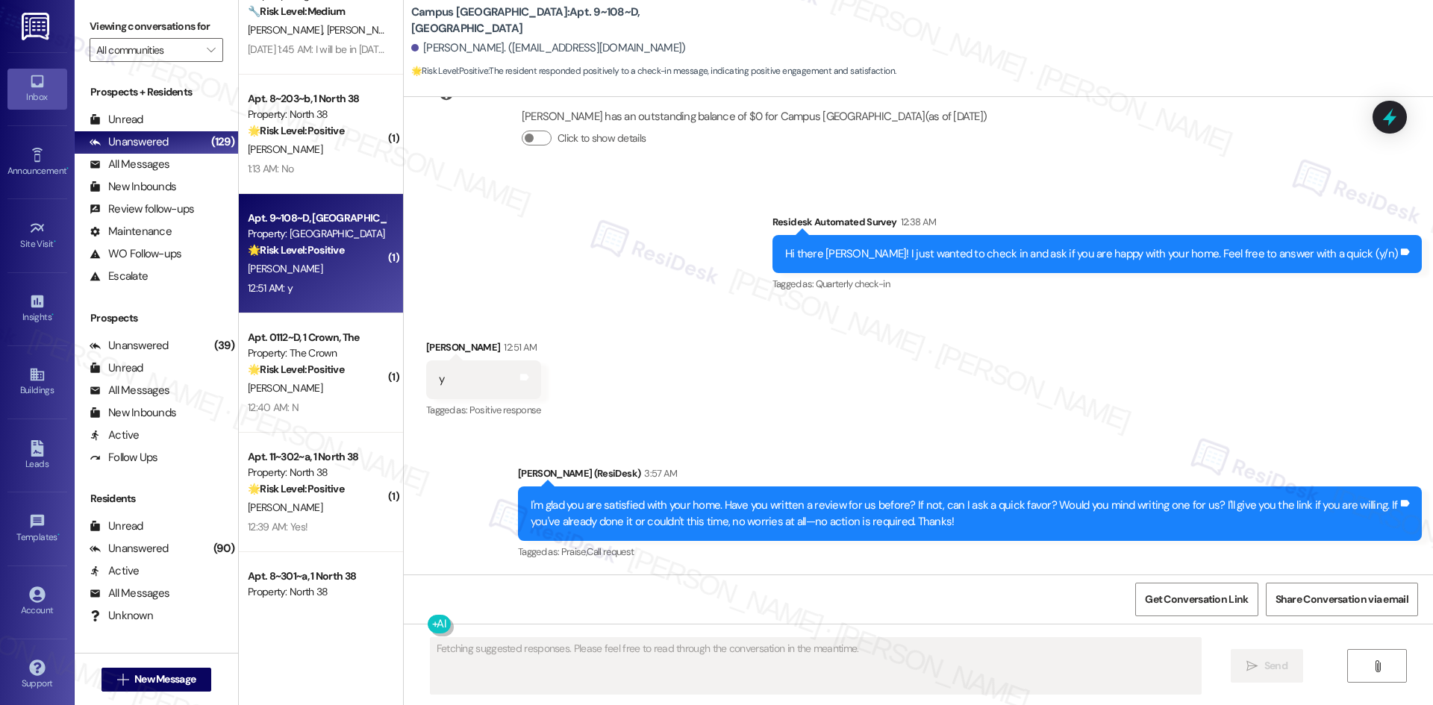
scroll to position [596, 0]
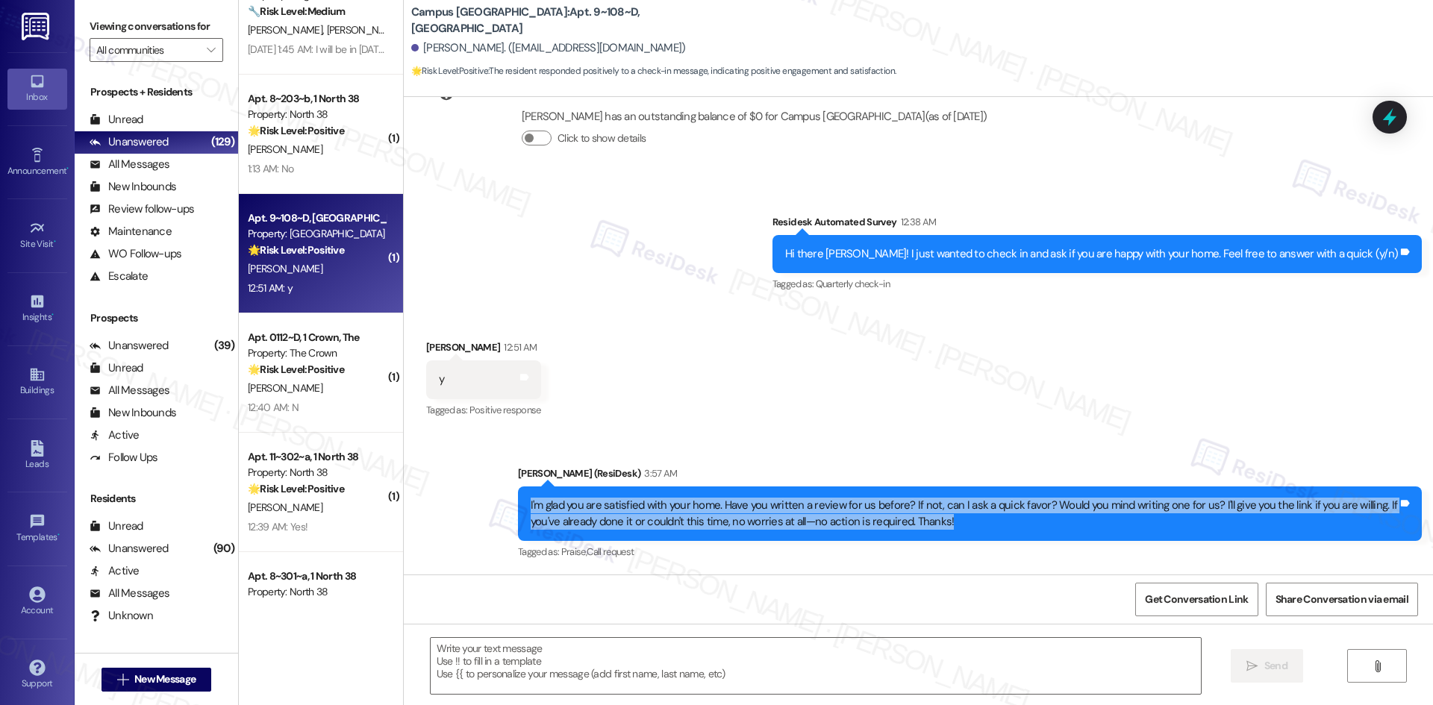
drag, startPoint x: 988, startPoint y: 522, endPoint x: 519, endPoint y: 504, distance: 469.7
click at [529, 504] on div "I'm glad you are satisfied with your home. Have you written a review for us bef…" at bounding box center [964, 514] width 870 height 32
copy div "I'm glad you are satisfied with your home. Have you written a review for us bef…"
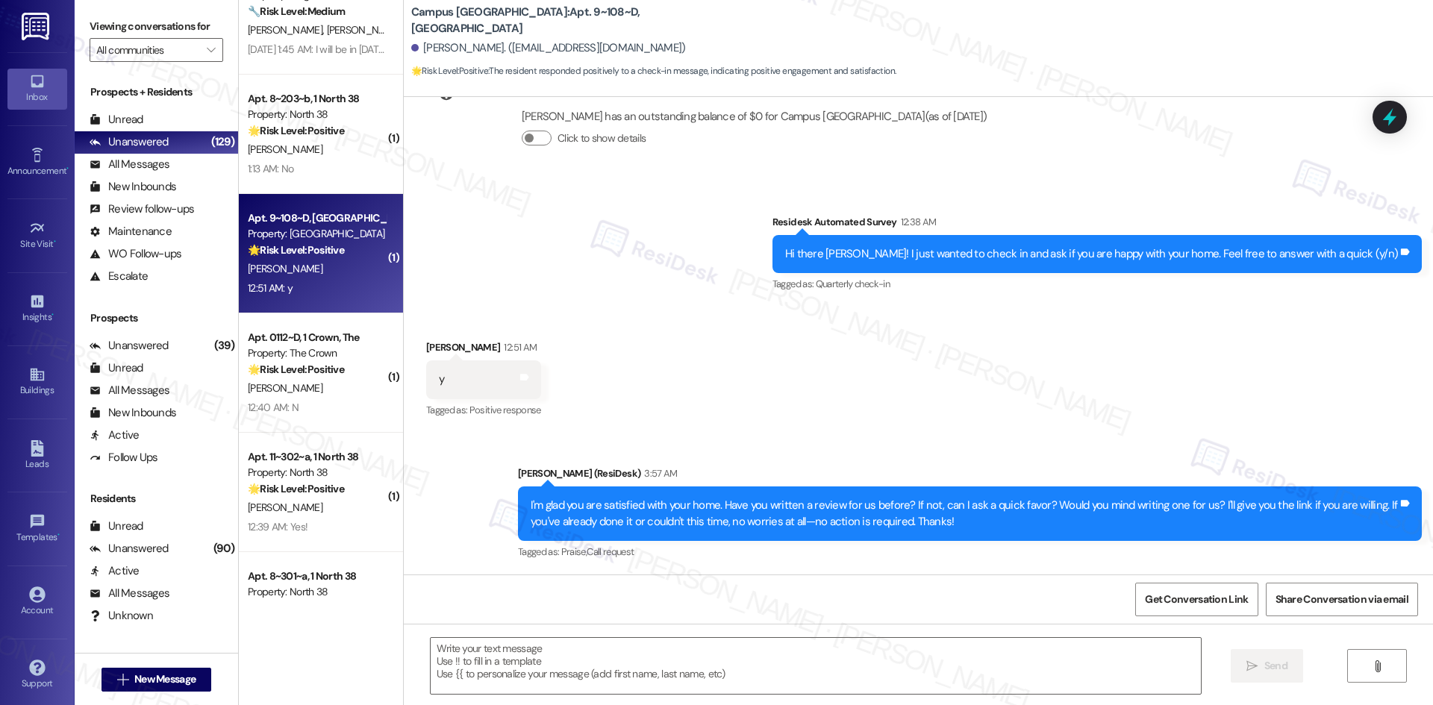
click at [922, 401] on div "Received via SMS Tyler Propp 12:51 AM y Tags and notes Tagged as: Positive resp…" at bounding box center [918, 369] width 1029 height 126
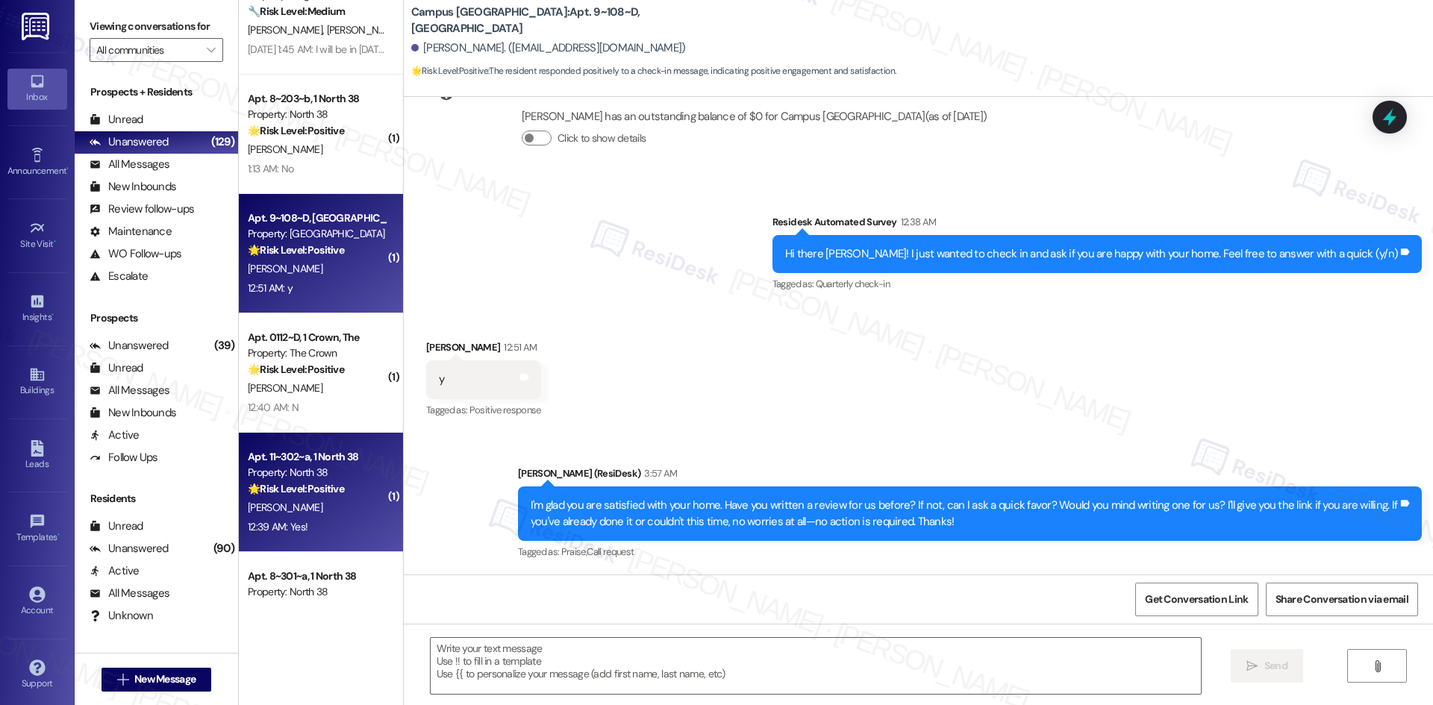
click at [305, 540] on div "Apt. 11~302~a, 1 North 38 Property: North 38 🌟 Risk Level: Positive The residen…" at bounding box center [321, 492] width 164 height 119
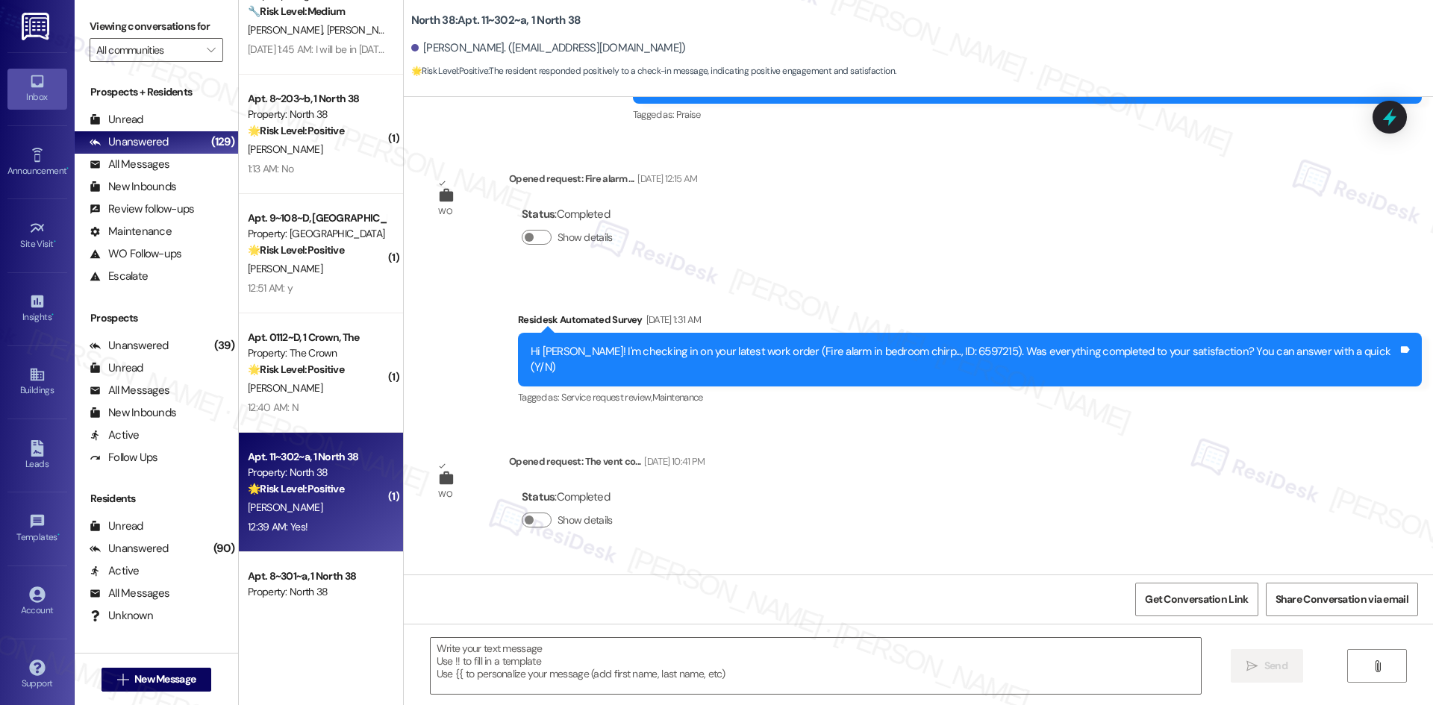
type textarea "Fetching suggested responses. Please feel free to read through the conversation…"
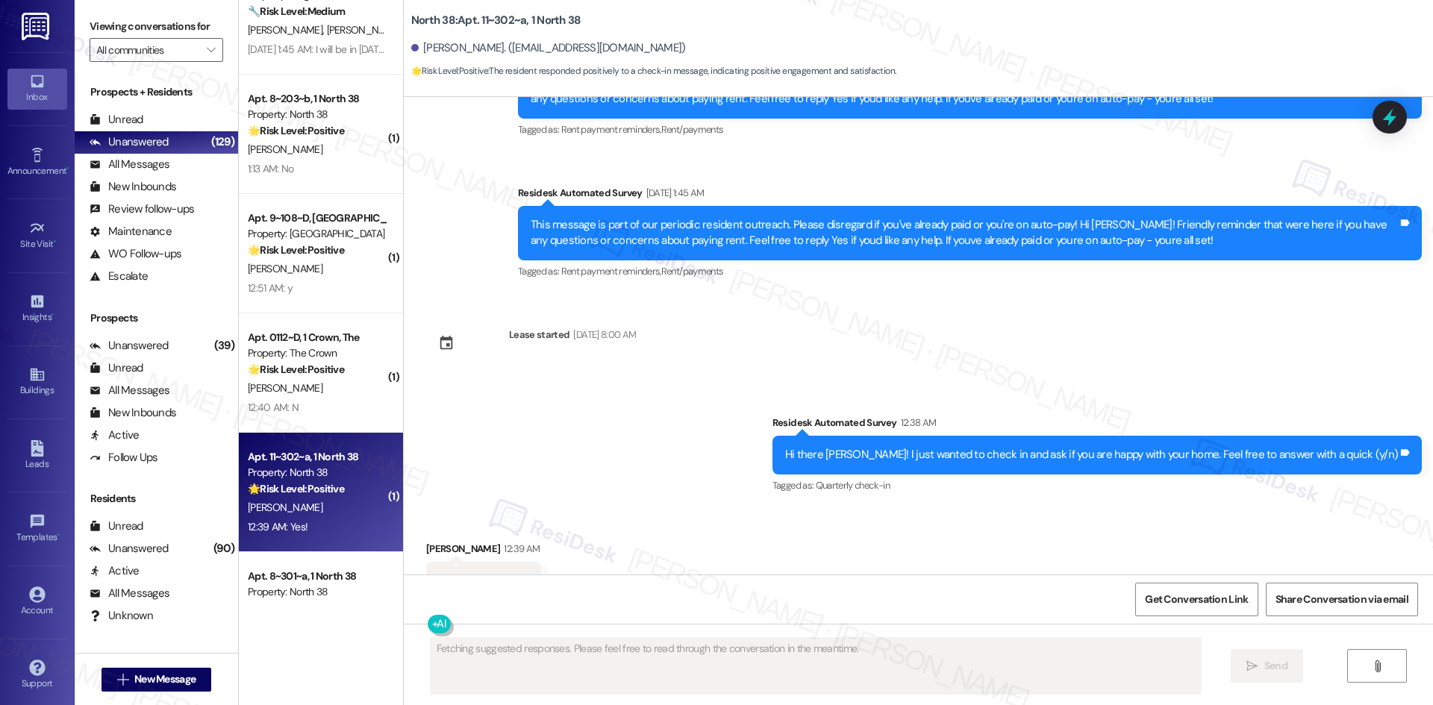
scroll to position [1693, 0]
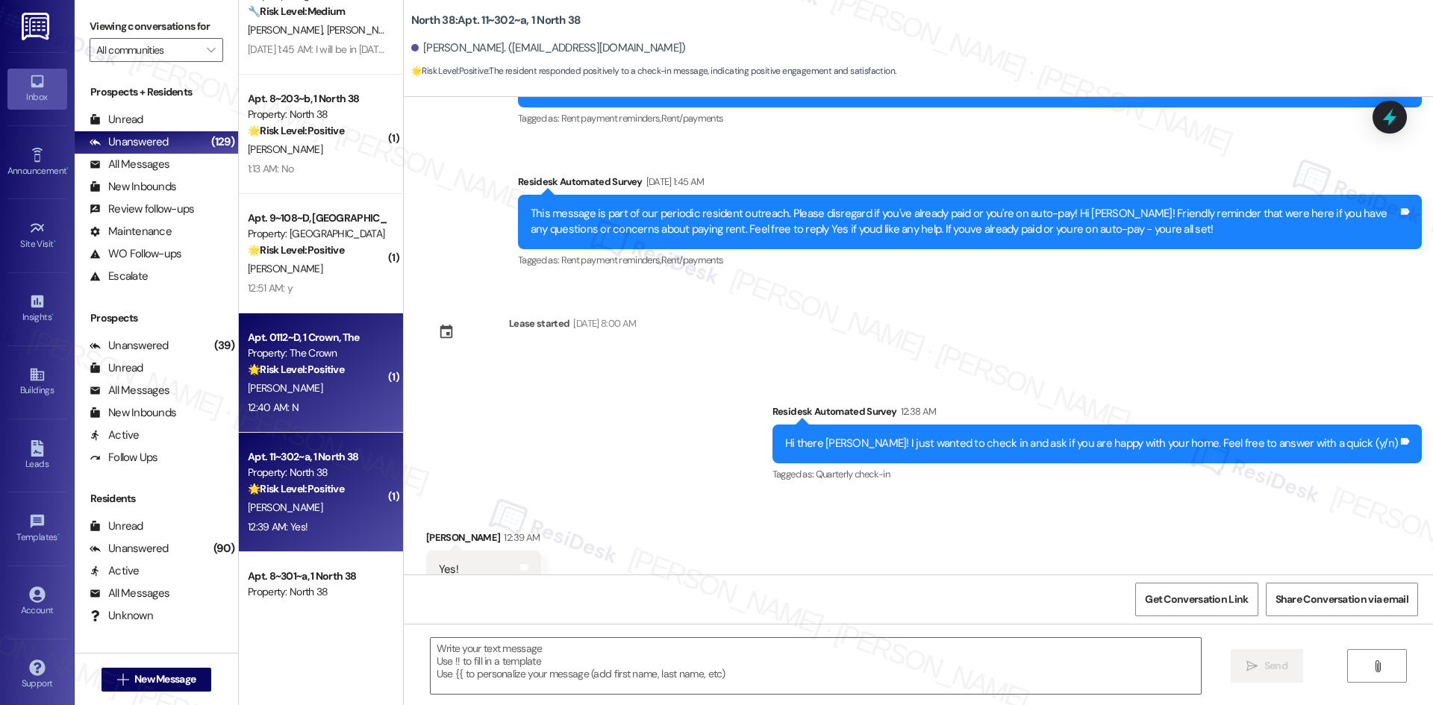
click at [326, 407] on div "12:40 AM: N 12:40 AM: N" at bounding box center [316, 408] width 141 height 19
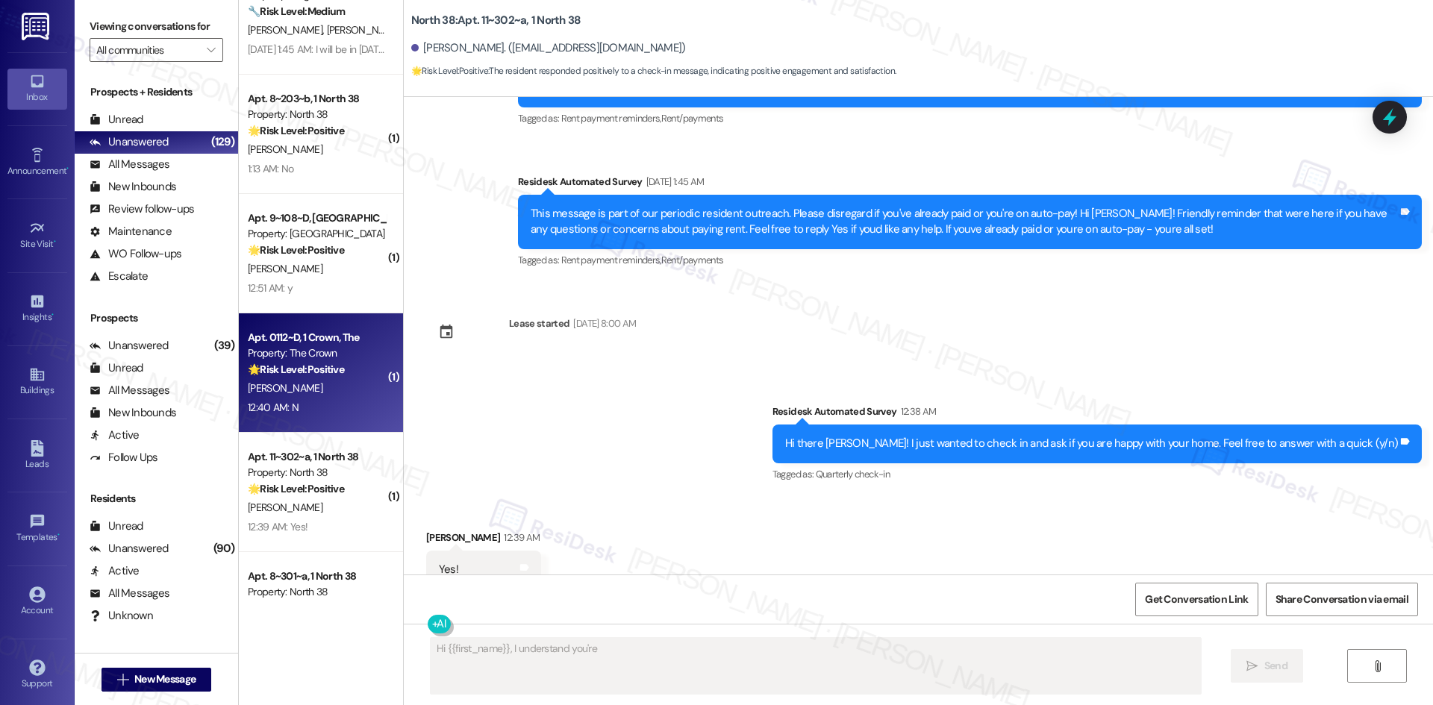
scroll to position [0, 0]
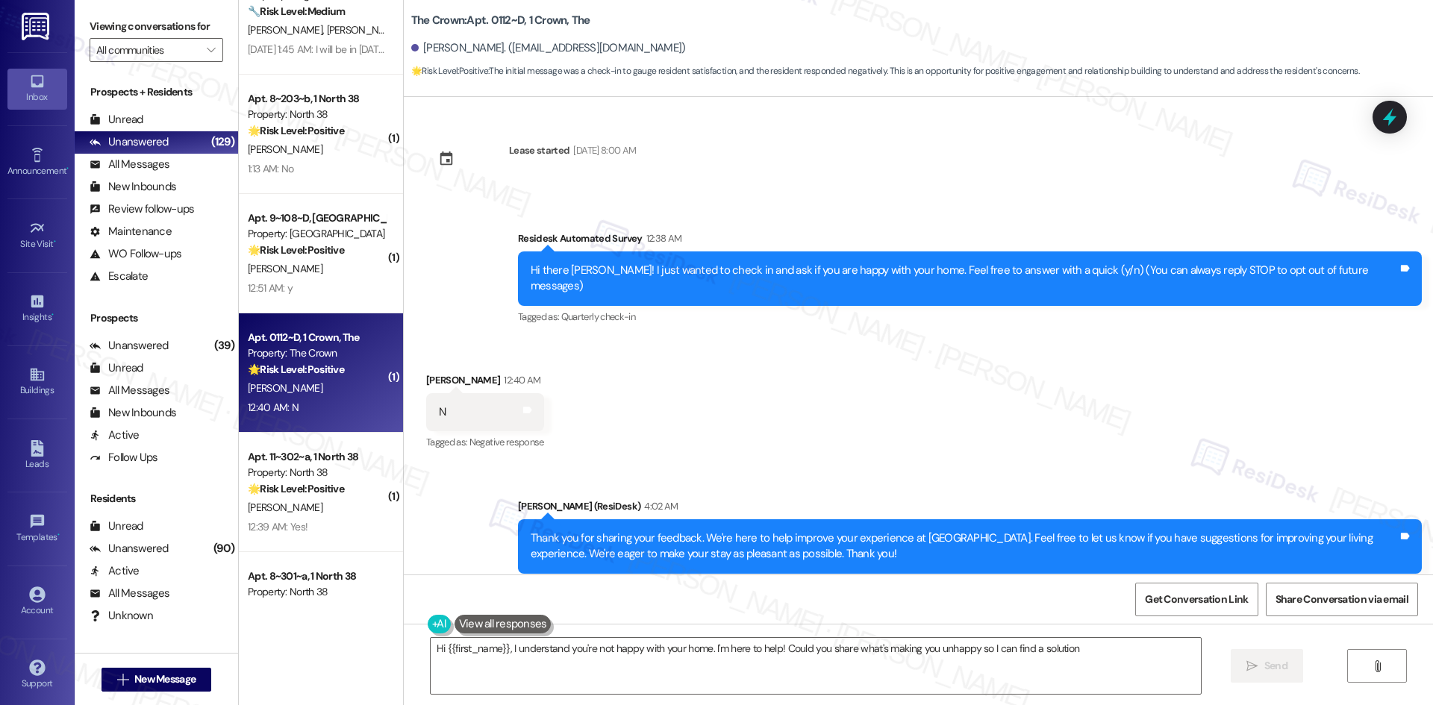
type textarea "Hi {{first_name}}, I understand you're not happy with your home. I'm here to he…"
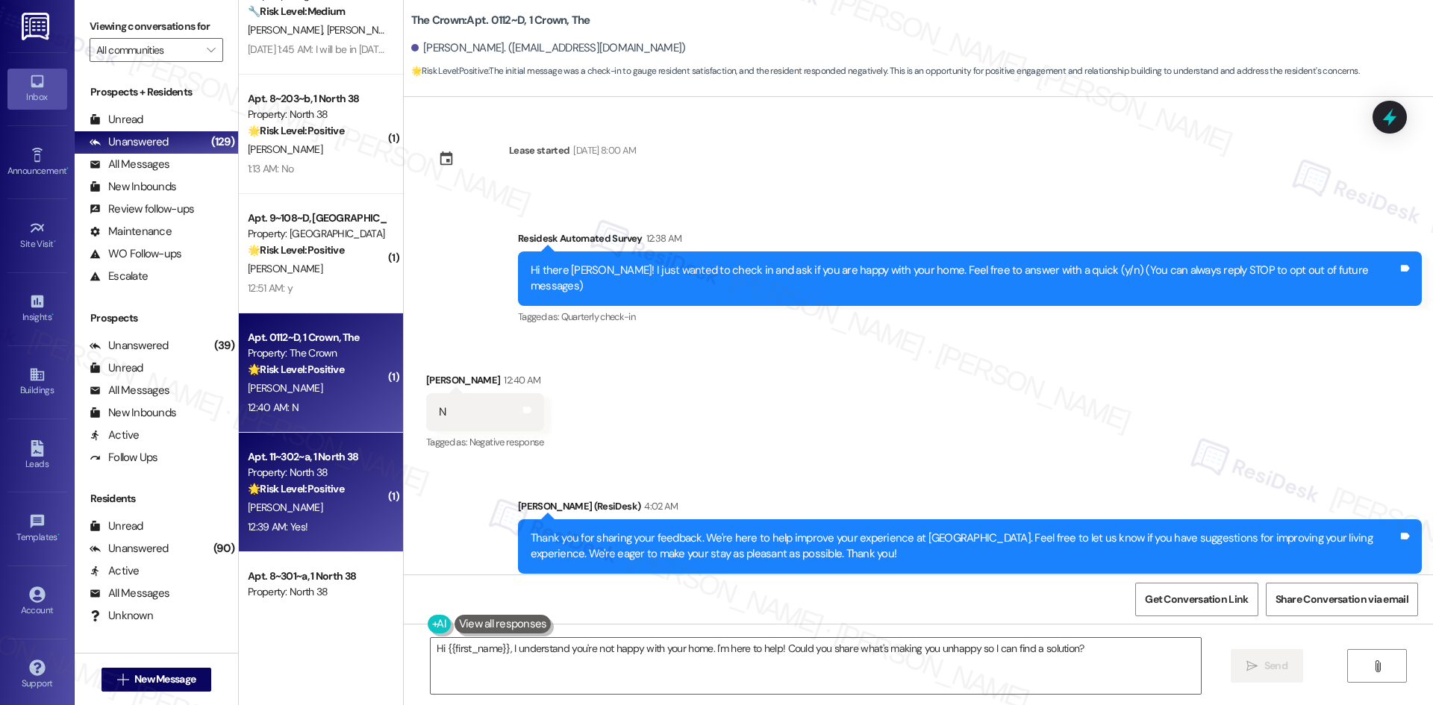
click at [339, 541] on div "Apt. 11~302~a, 1 North 38 Property: North 38 🌟 Risk Level: Positive The residen…" at bounding box center [321, 492] width 164 height 119
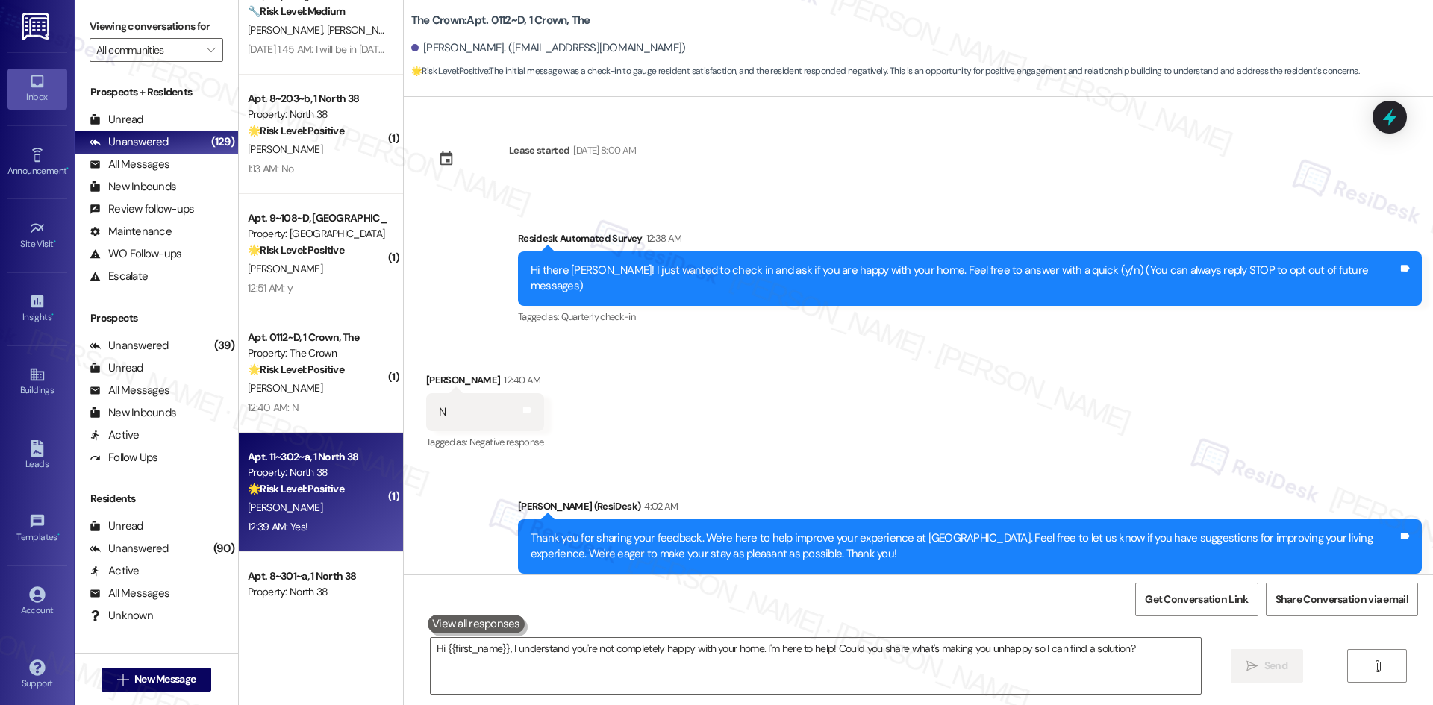
type textarea "Fetching suggested responses. Please feel free to read through the conversation…"
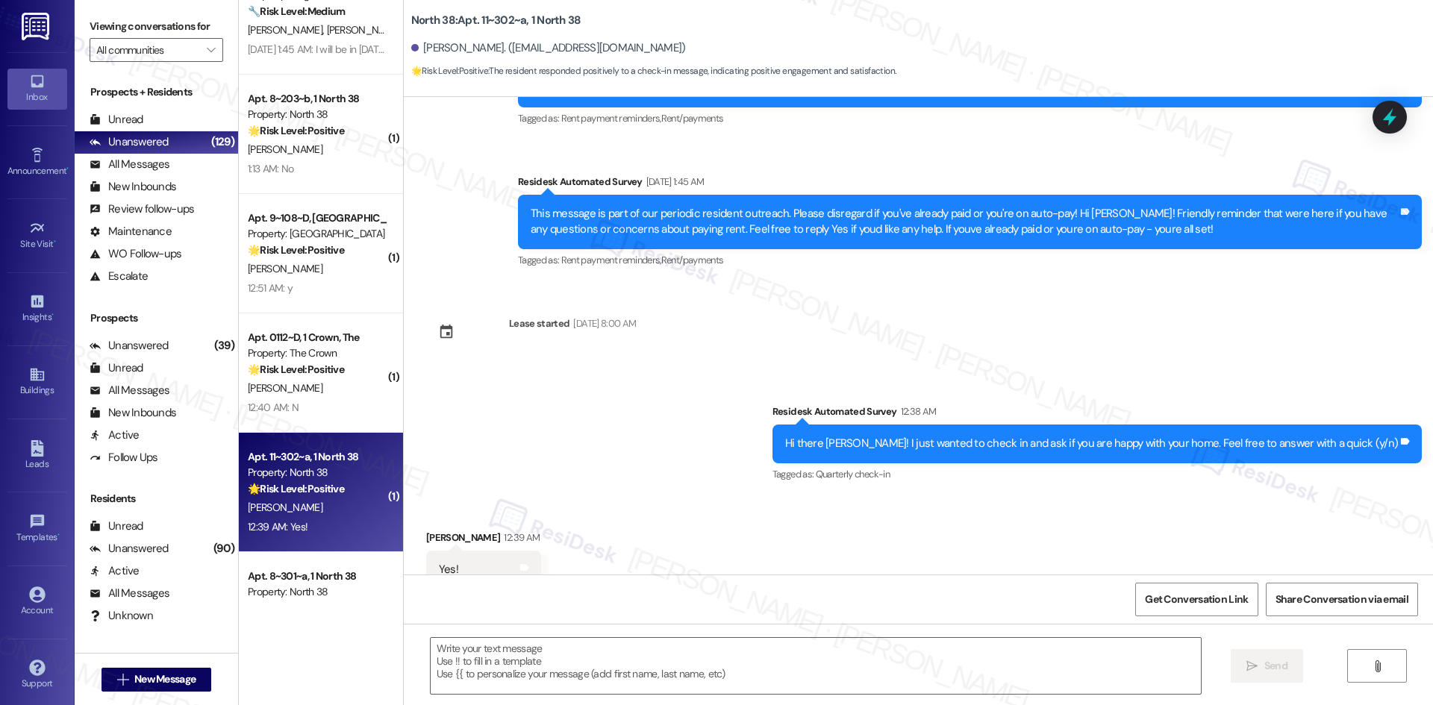
scroll to position [1694, 0]
click at [642, 657] on textarea at bounding box center [816, 666] width 770 height 56
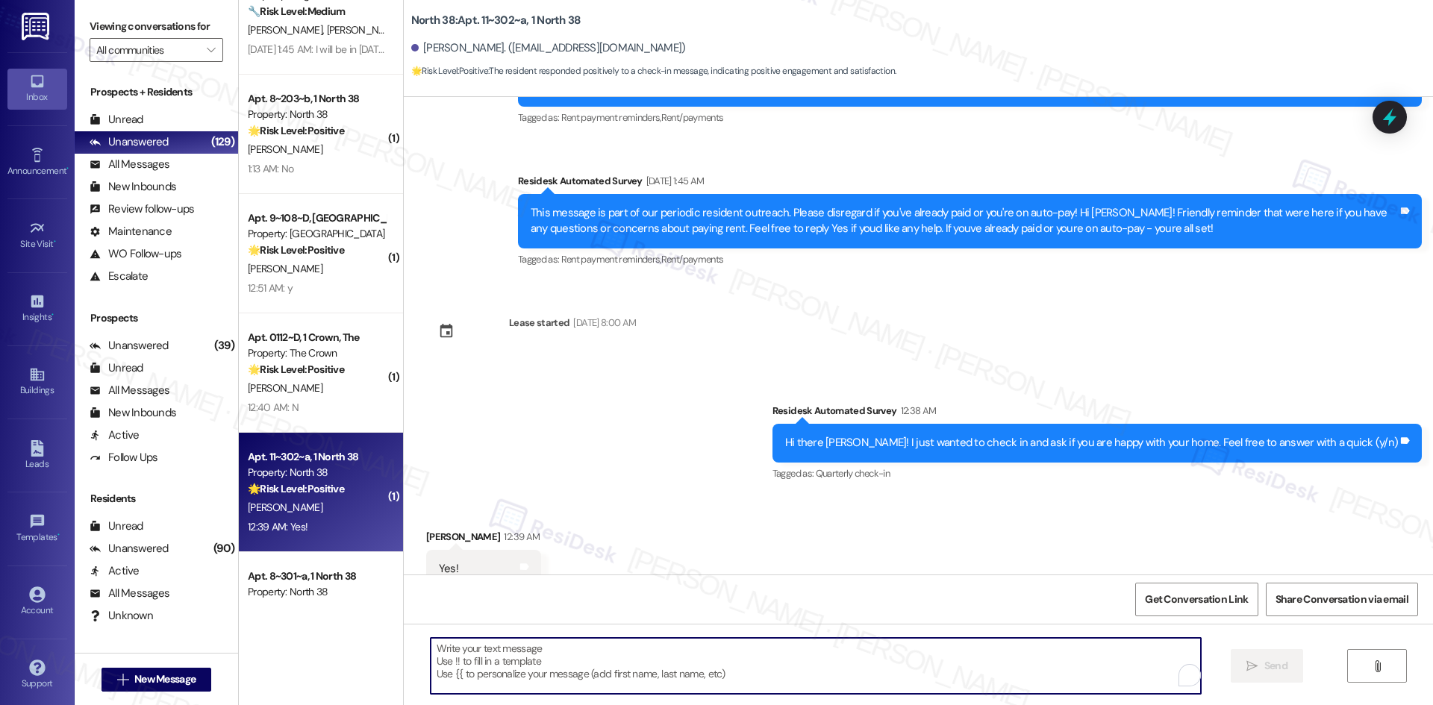
paste textarea "I'm glad you are satisfied with your home. Have you written a review for us bef…"
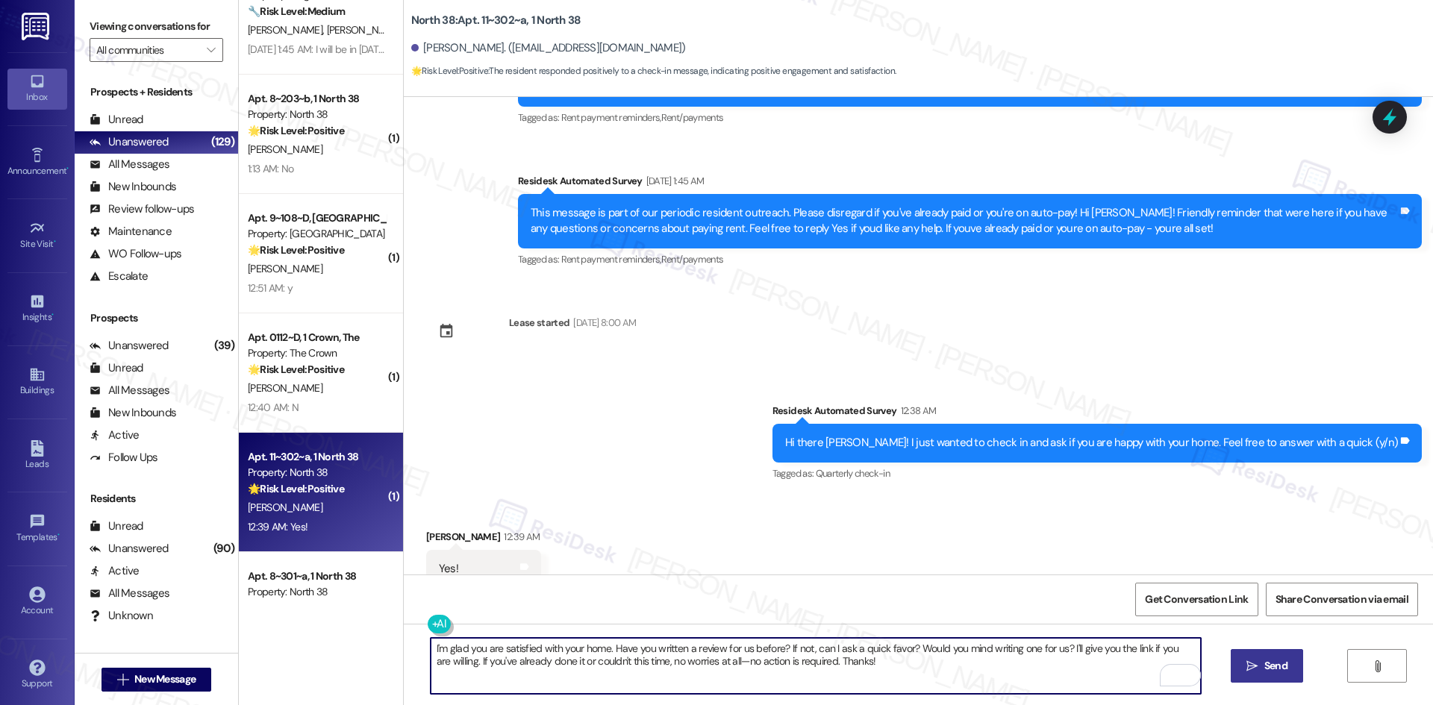
type textarea "I'm glad you are satisfied with your home. Have you written a review for us bef…"
click at [1266, 662] on span "Send" at bounding box center [1275, 666] width 23 height 16
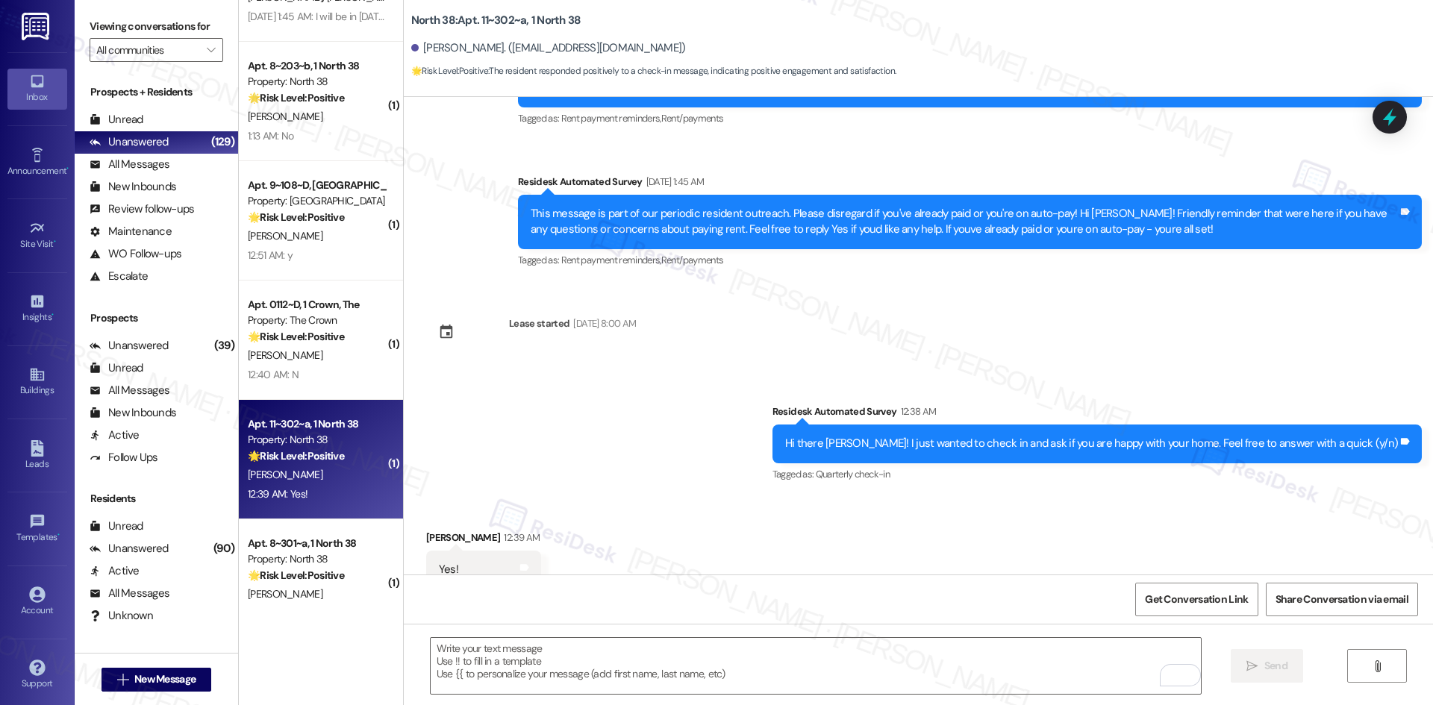
scroll to position [1269, 0]
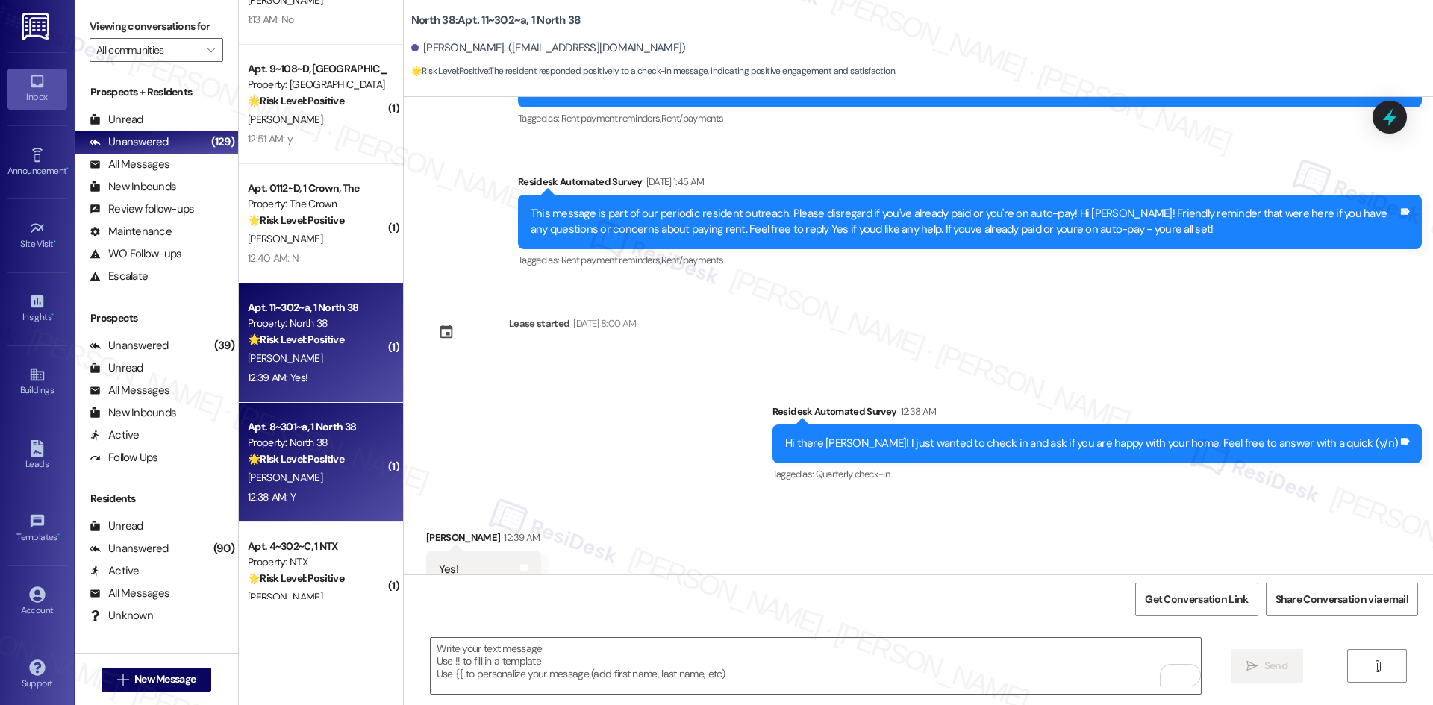
click at [346, 465] on div "🌟 Risk Level: Positive This is a positive engagement and relationship-building …" at bounding box center [317, 459] width 138 height 16
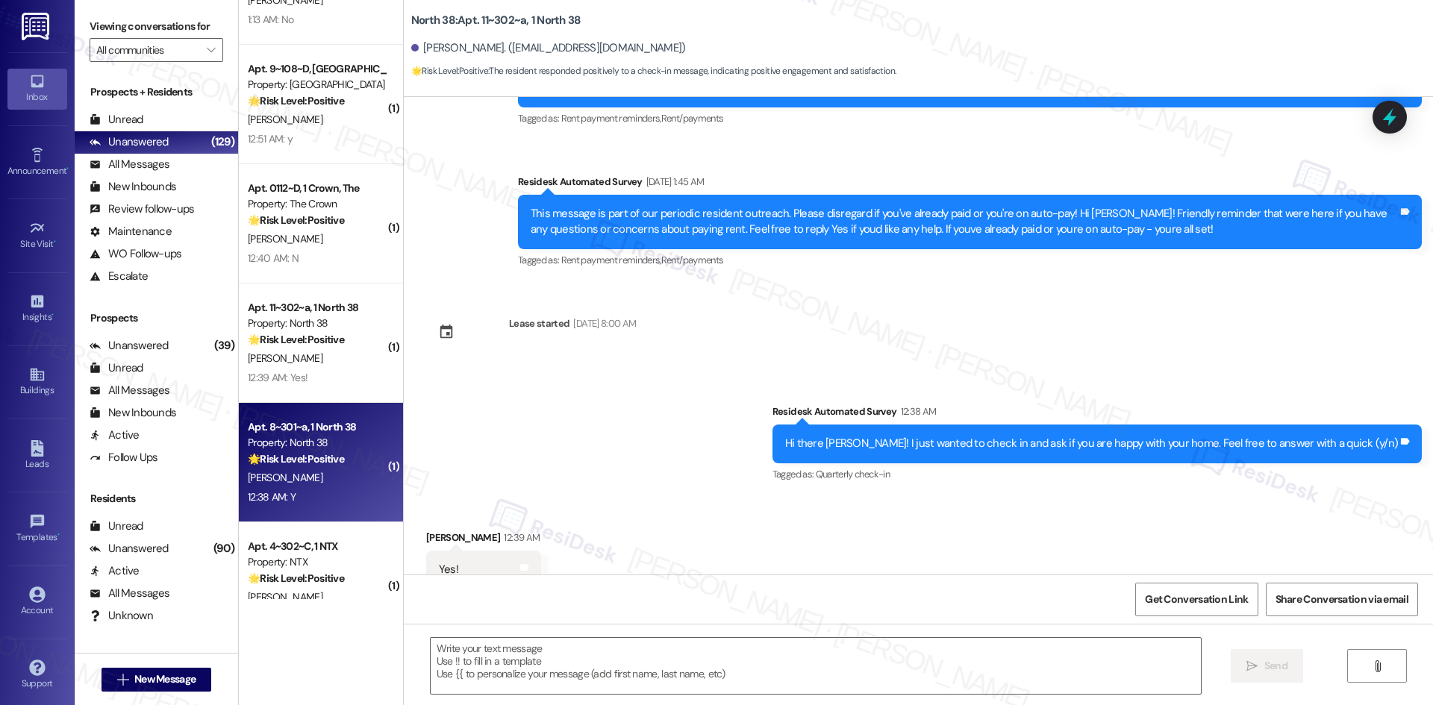
type textarea "Fetching suggested responses. Please feel free to read through the conversation…"
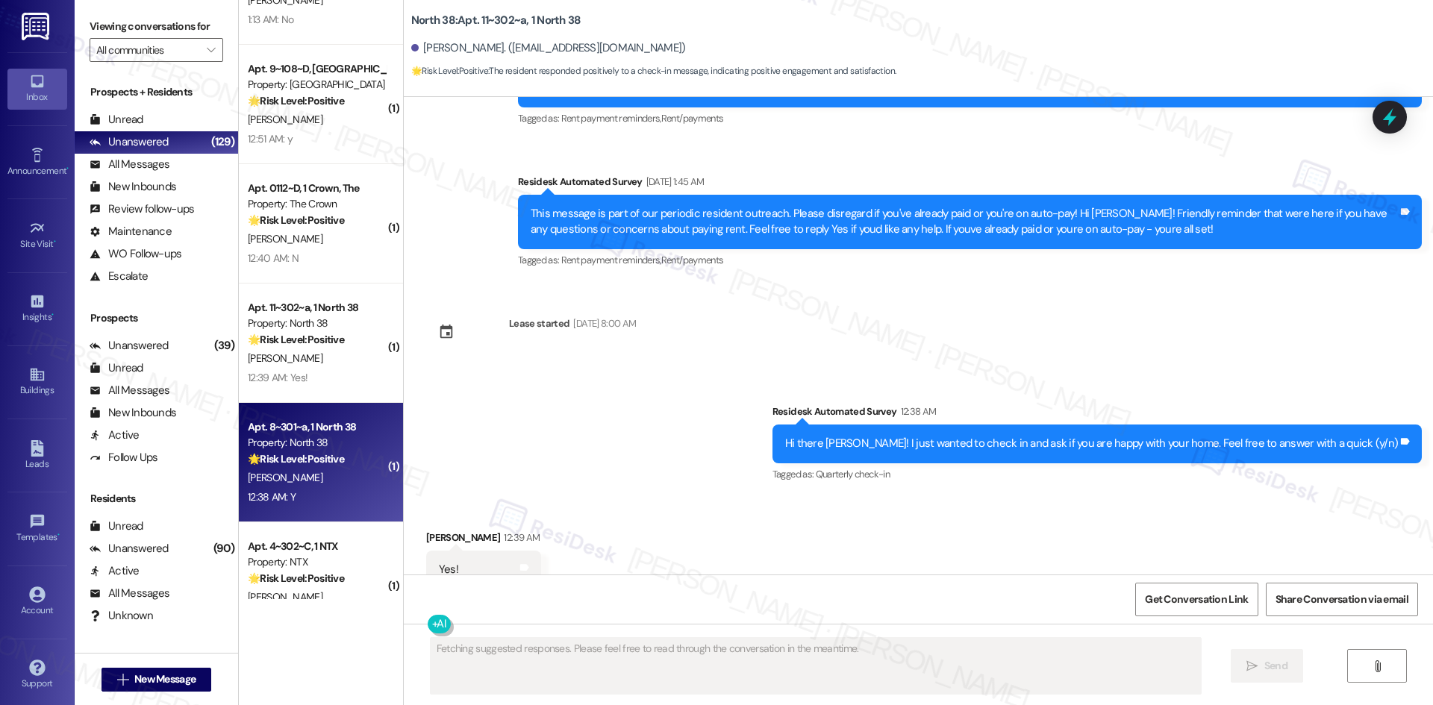
scroll to position [1272, 0]
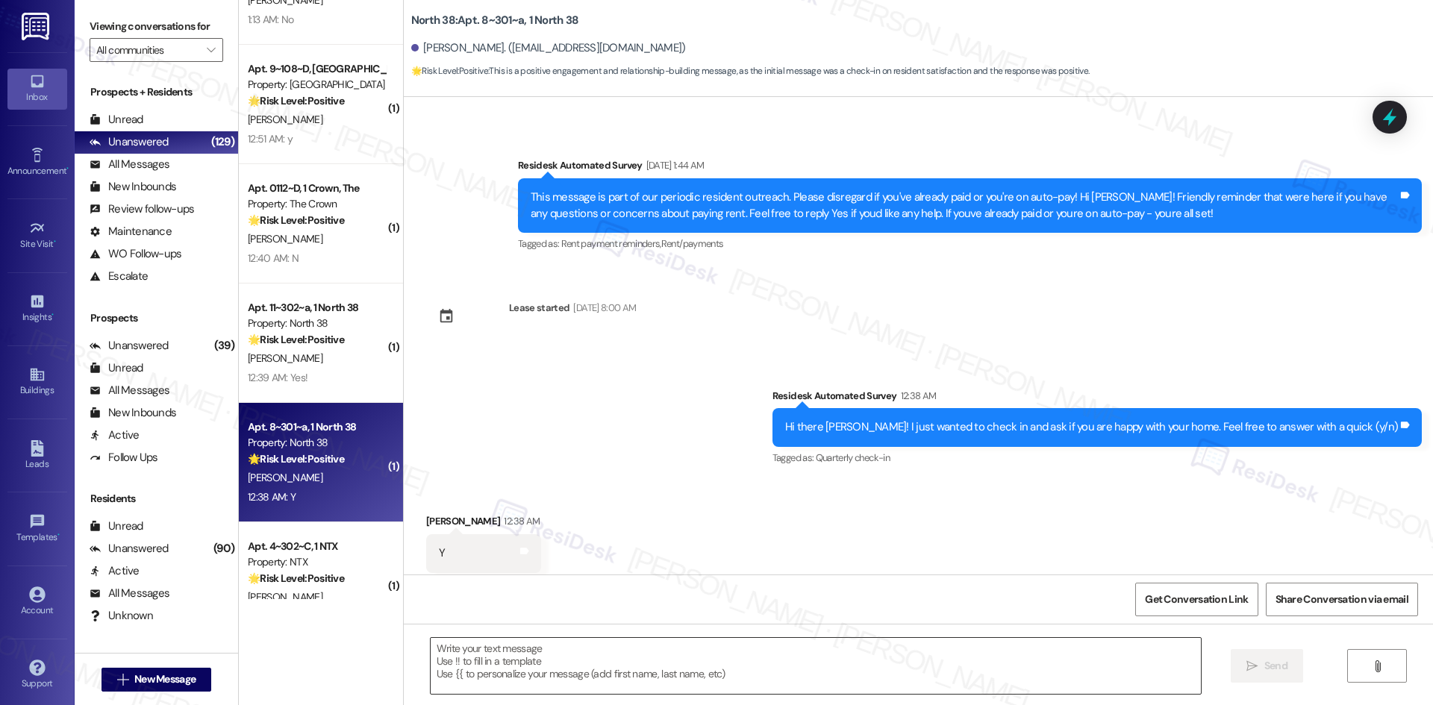
click at [657, 652] on textarea at bounding box center [816, 666] width 770 height 56
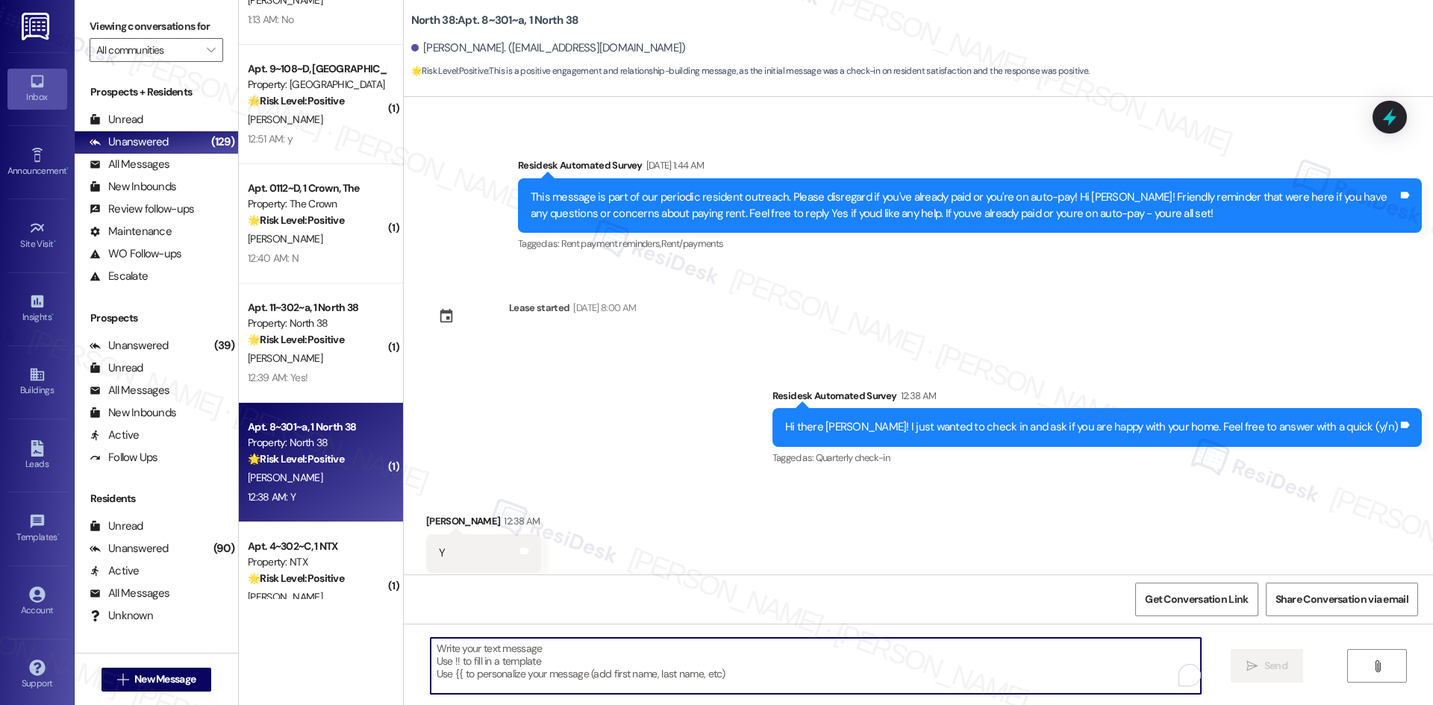
paste textarea "I'm glad you are satisfied with your home. Have you written a review for us bef…"
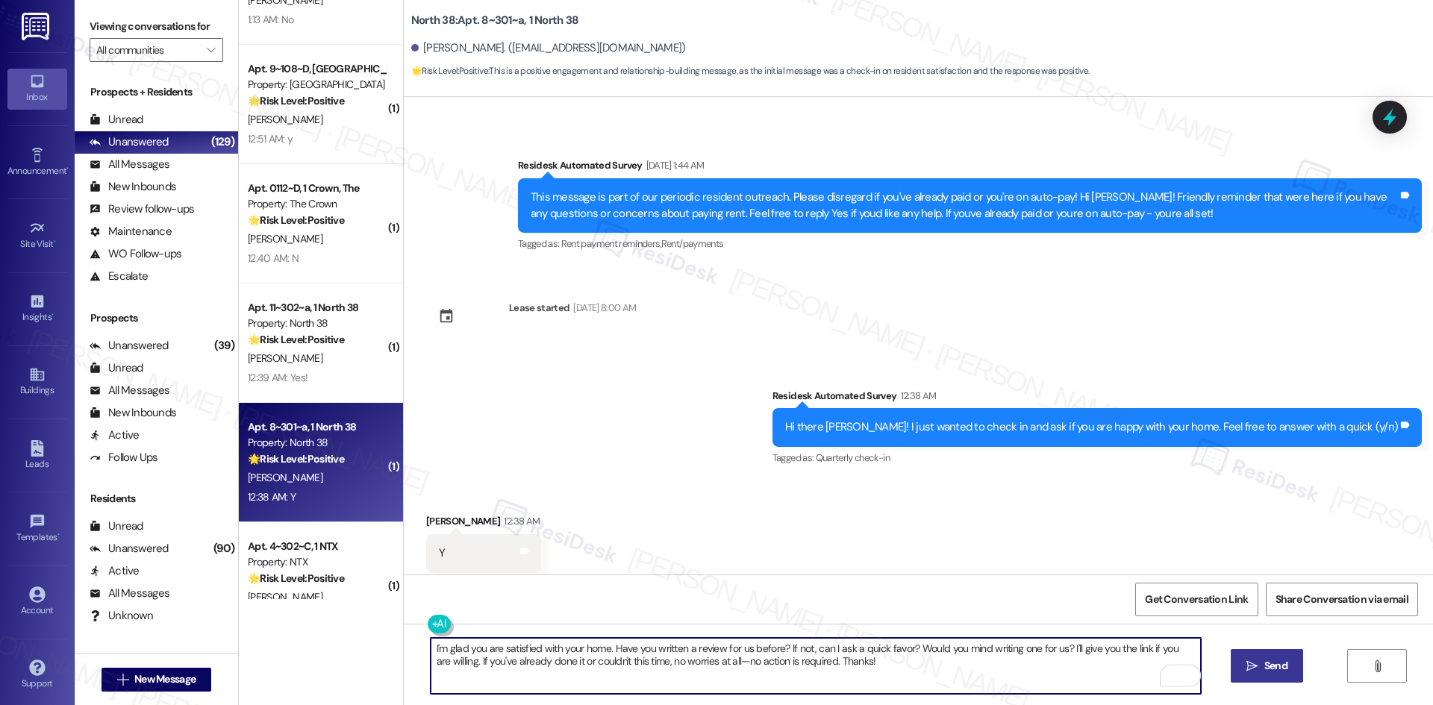
type textarea "I'm glad you are satisfied with your home. Have you written a review for us bef…"
click at [1269, 667] on span "Send" at bounding box center [1275, 666] width 23 height 16
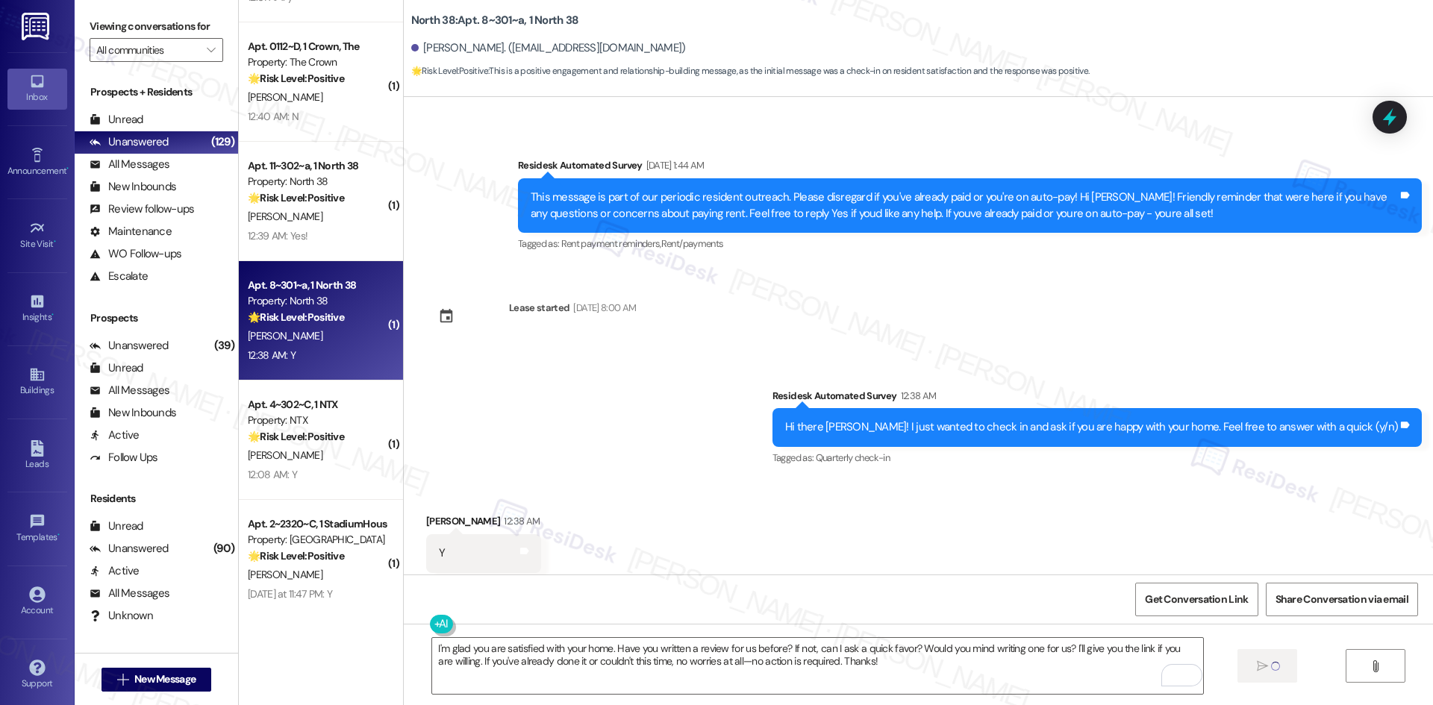
scroll to position [1418, 0]
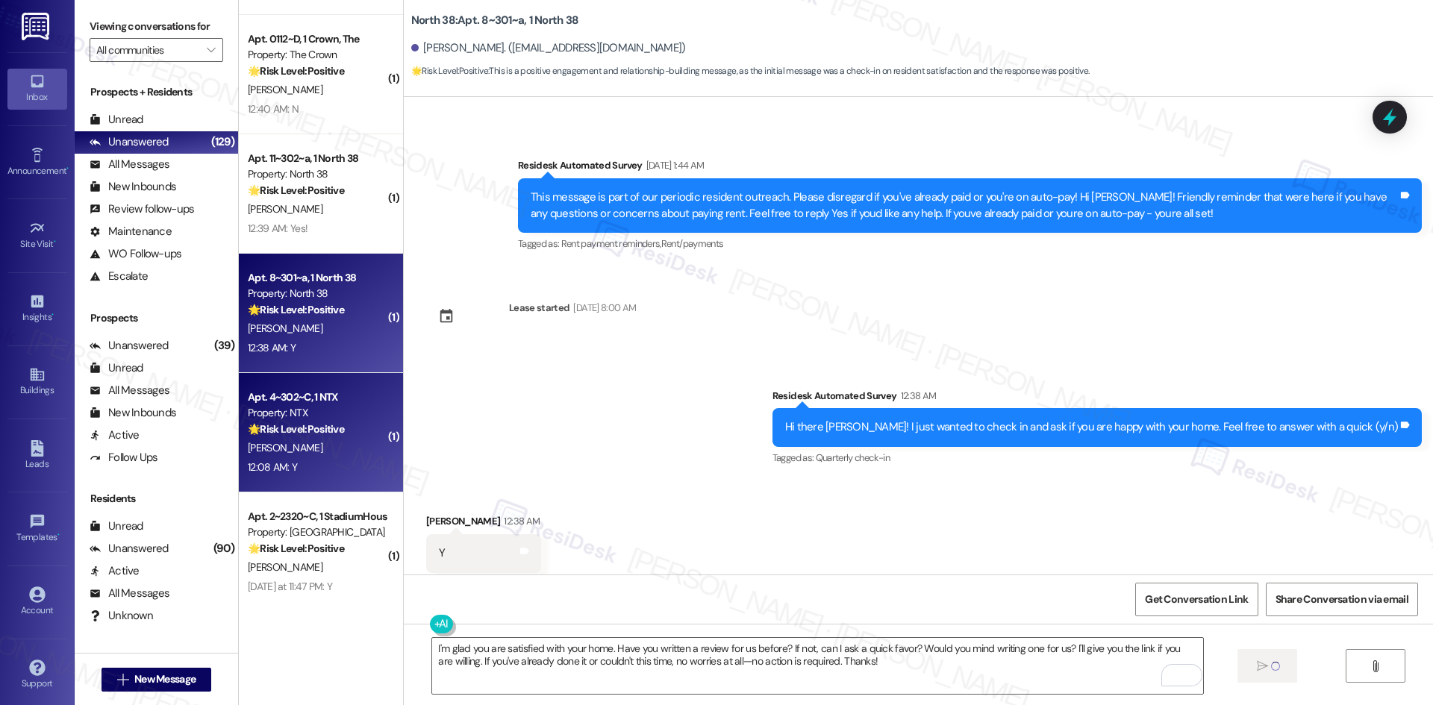
click at [306, 452] on div "[PERSON_NAME]" at bounding box center [316, 448] width 141 height 19
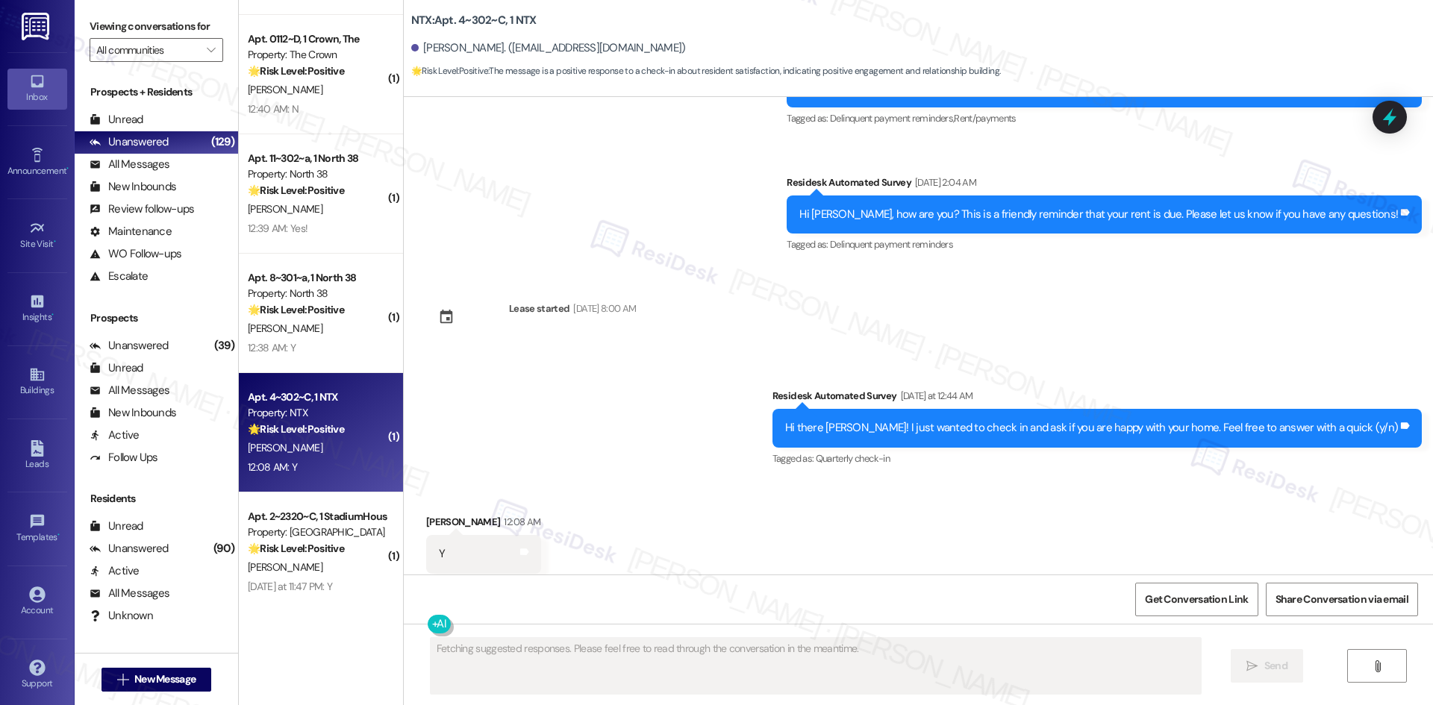
scroll to position [1760, 0]
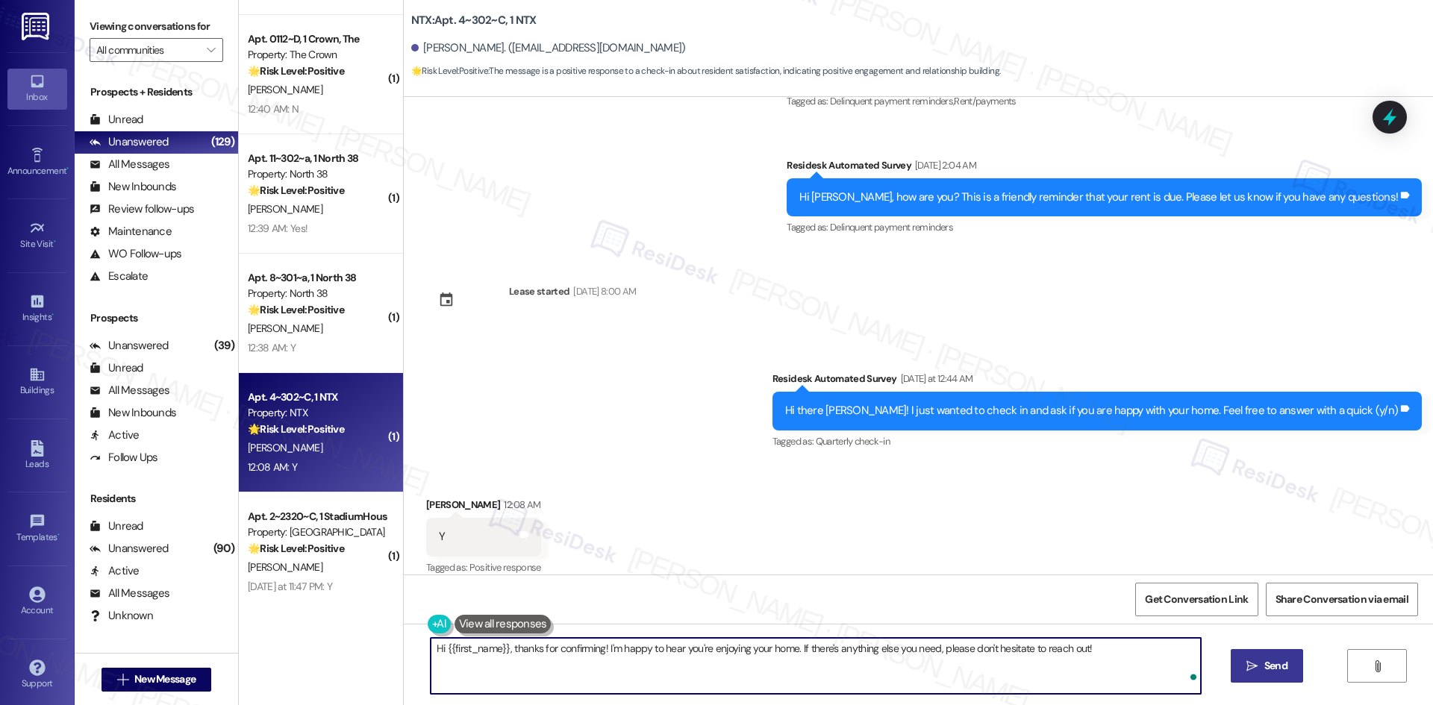
click at [748, 657] on textarea "Hi {{first_name}}, thanks for confirming! I'm happy to hear you're enjoying you…" at bounding box center [816, 666] width 770 height 56
paste textarea "I'm glad you are satisfied with your home. Have you written a review for us bef…"
type textarea "I'm glad you are satisfied with your home. Have you written a review for us bef…"
click at [1272, 674] on span "Send" at bounding box center [1275, 666] width 23 height 16
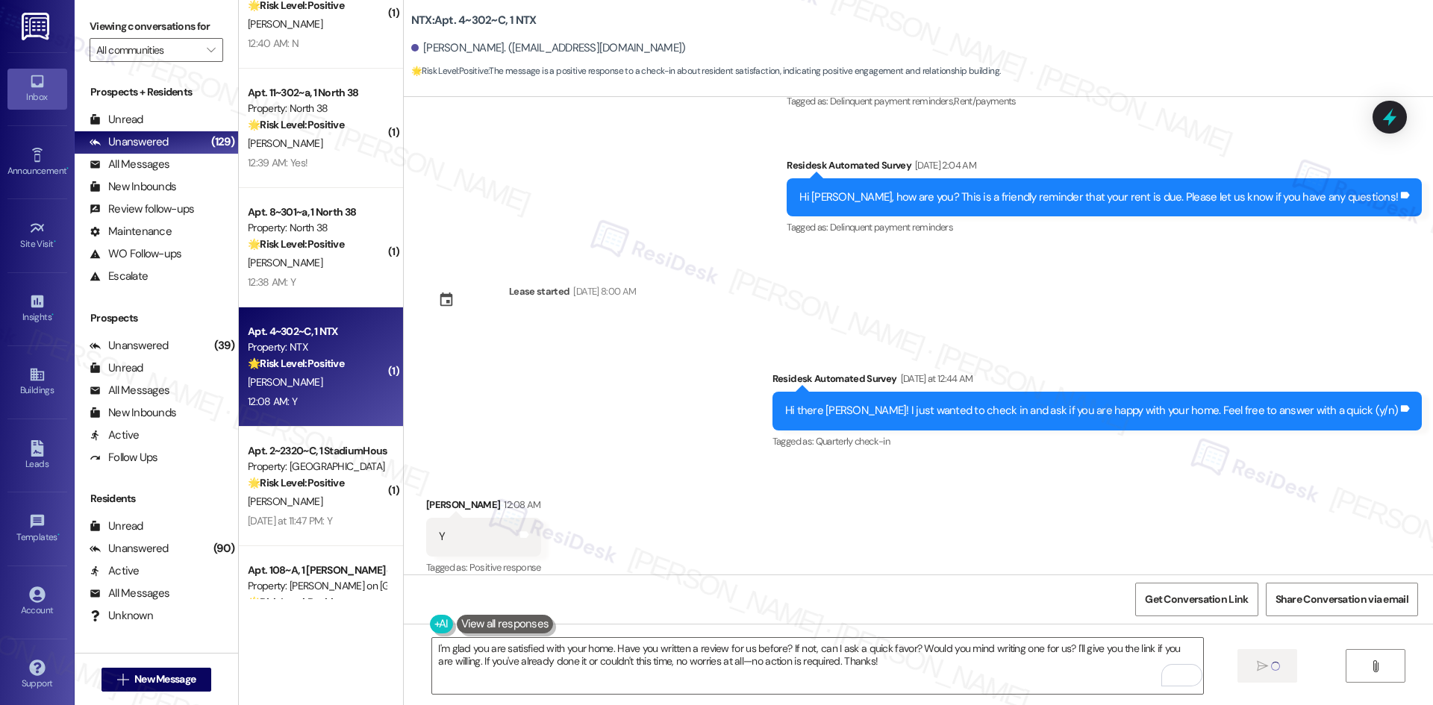
scroll to position [1567, 0]
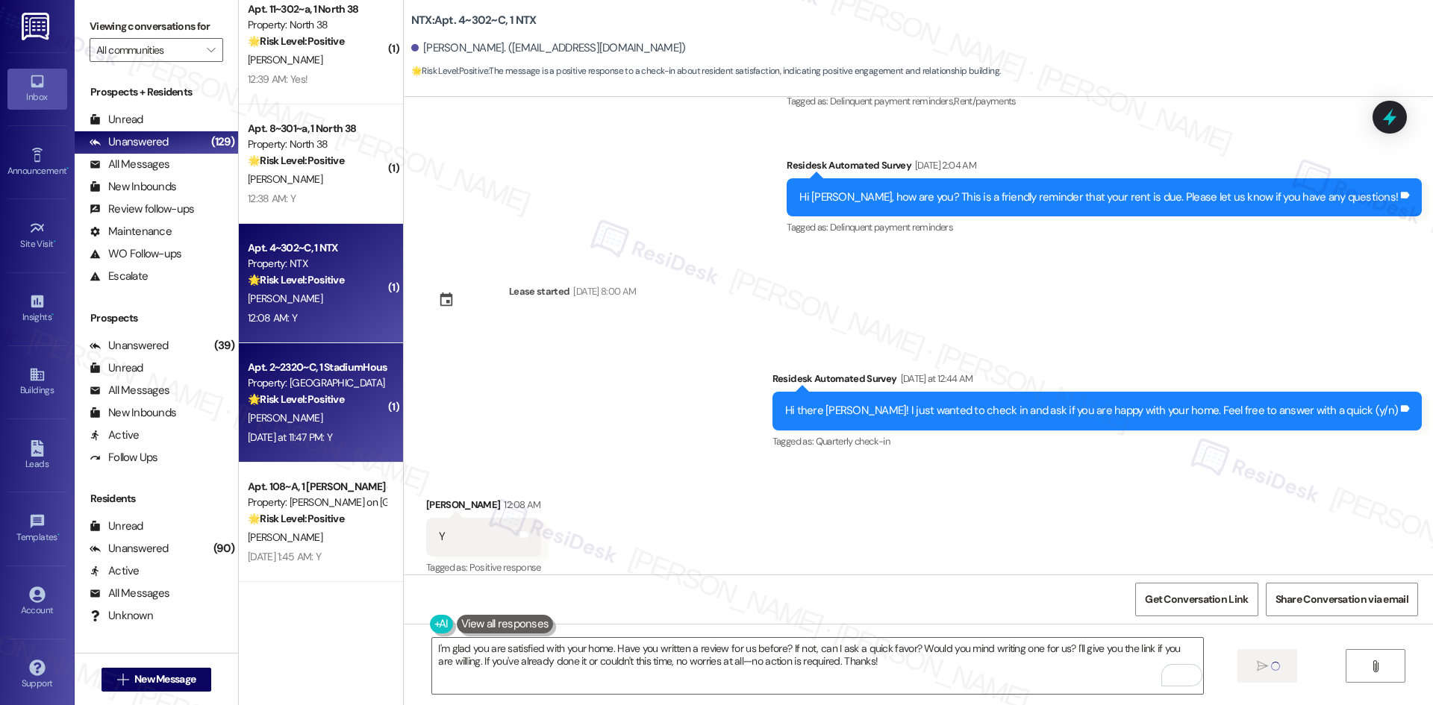
click at [313, 405] on strong "🌟 Risk Level: Positive" at bounding box center [296, 399] width 96 height 13
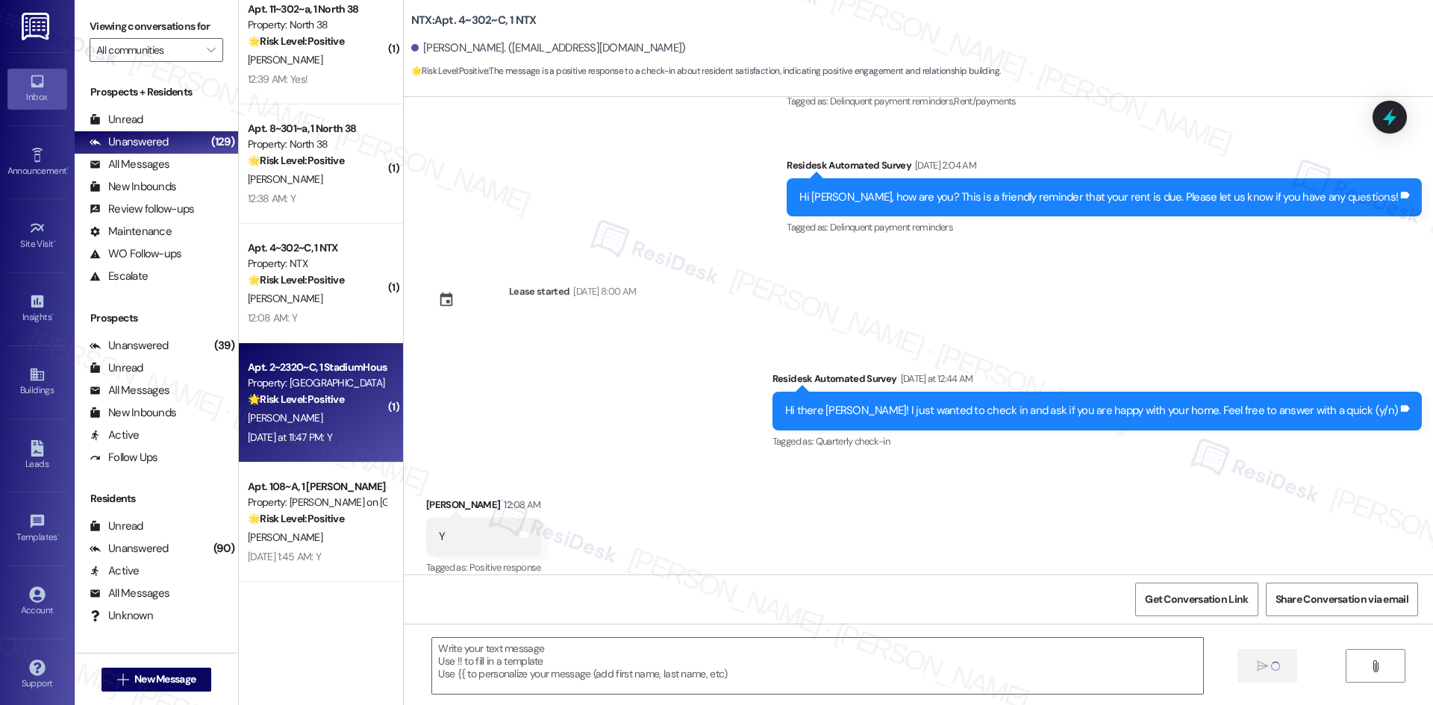
type textarea "Fetching suggested responses. Please feel free to read through the conversation…"
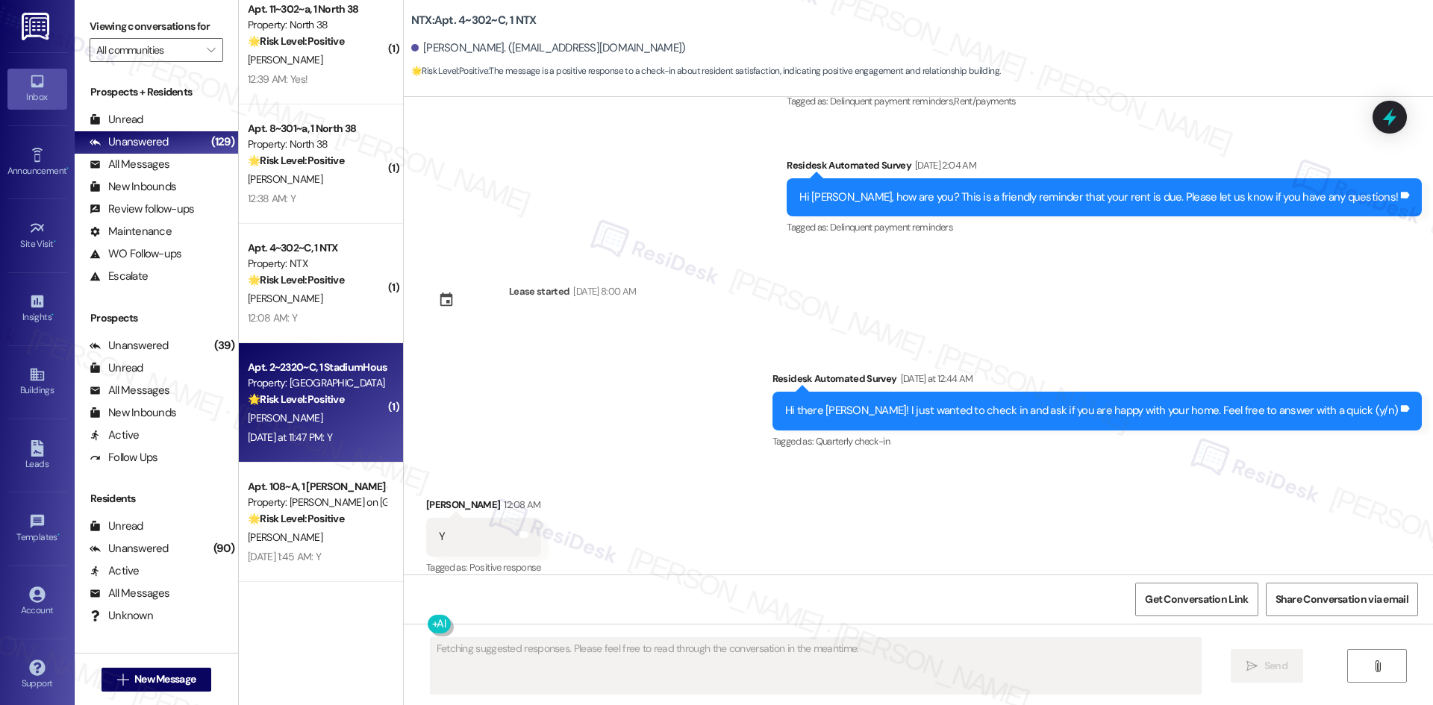
scroll to position [700, 0]
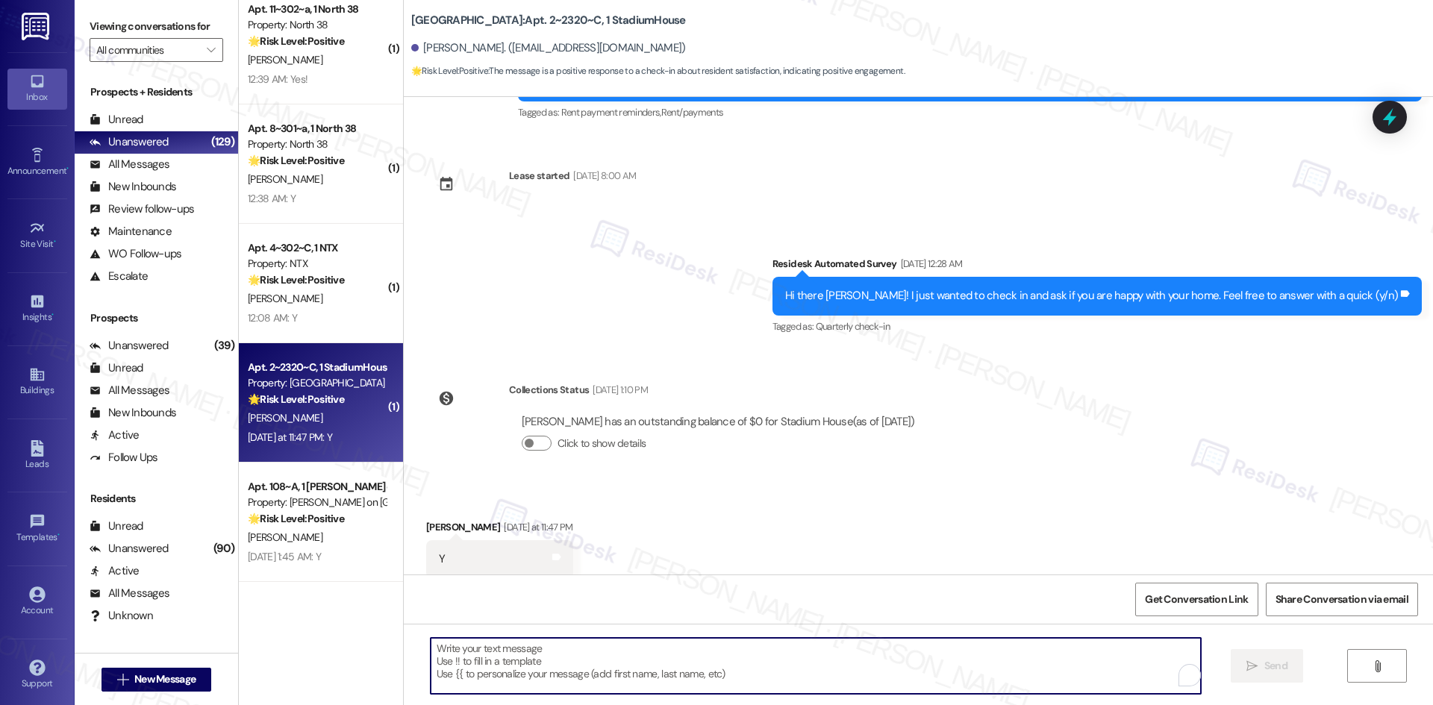
click at [819, 679] on textarea "To enrich screen reader interactions, please activate Accessibility in Grammarl…" at bounding box center [816, 666] width 770 height 56
paste textarea "I'm glad you are satisfied with your home. Have you written a review for us bef…"
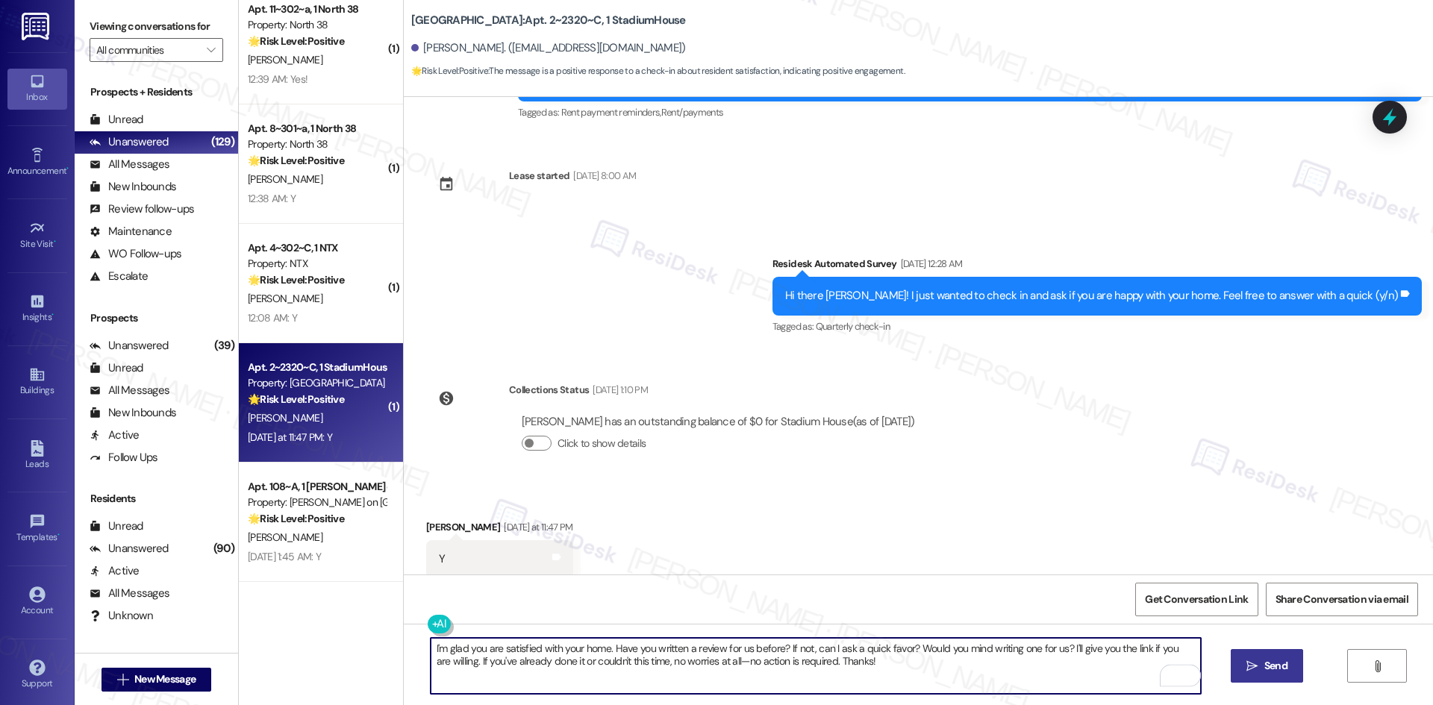
type textarea "I'm glad you are satisfied with your home. Have you written a review for us bef…"
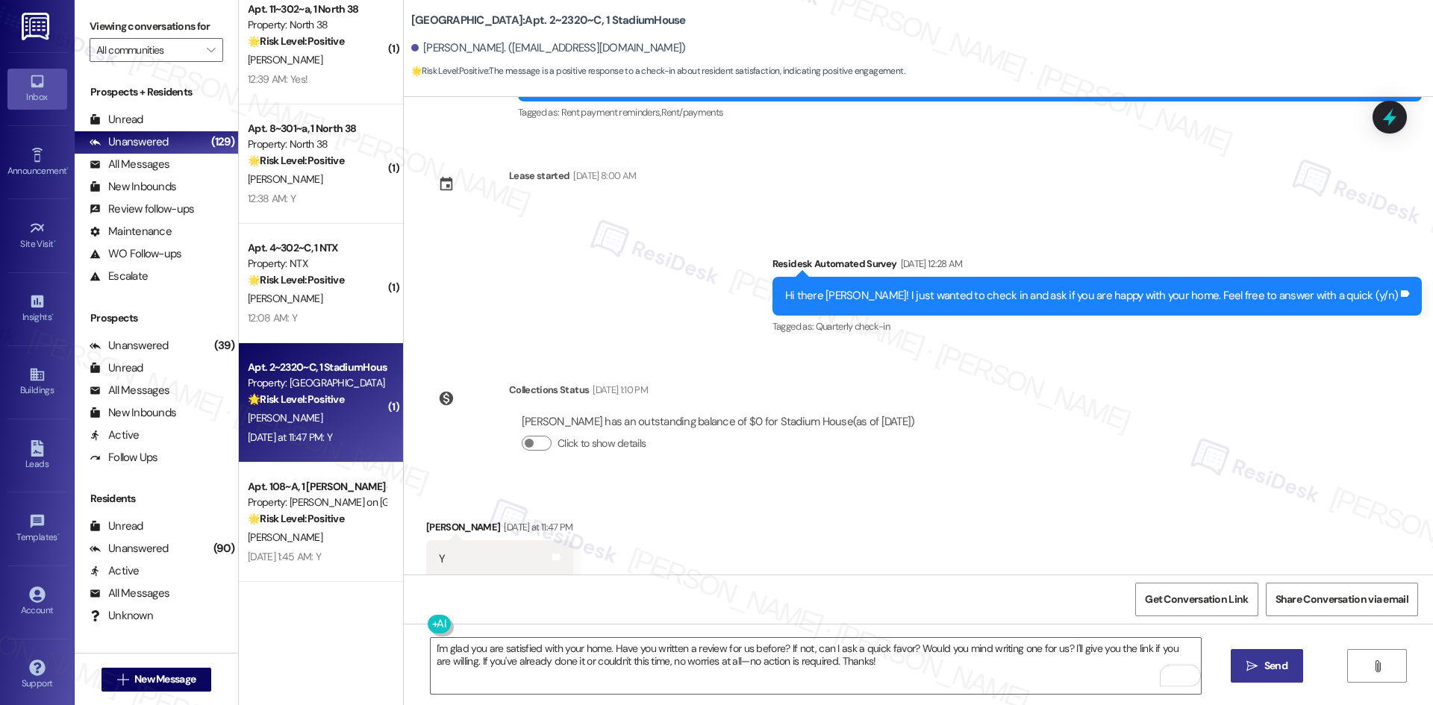
click at [1281, 670] on span "Send" at bounding box center [1275, 666] width 23 height 16
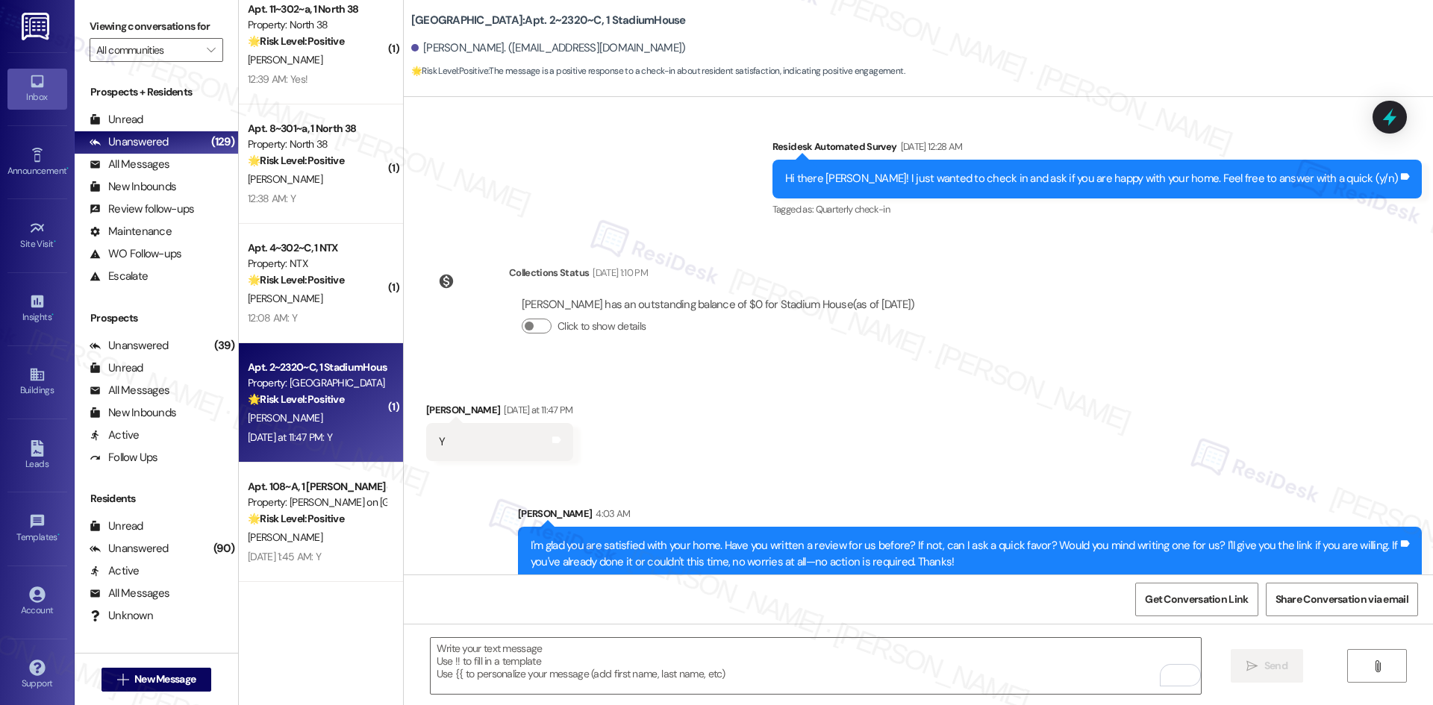
scroll to position [820, 0]
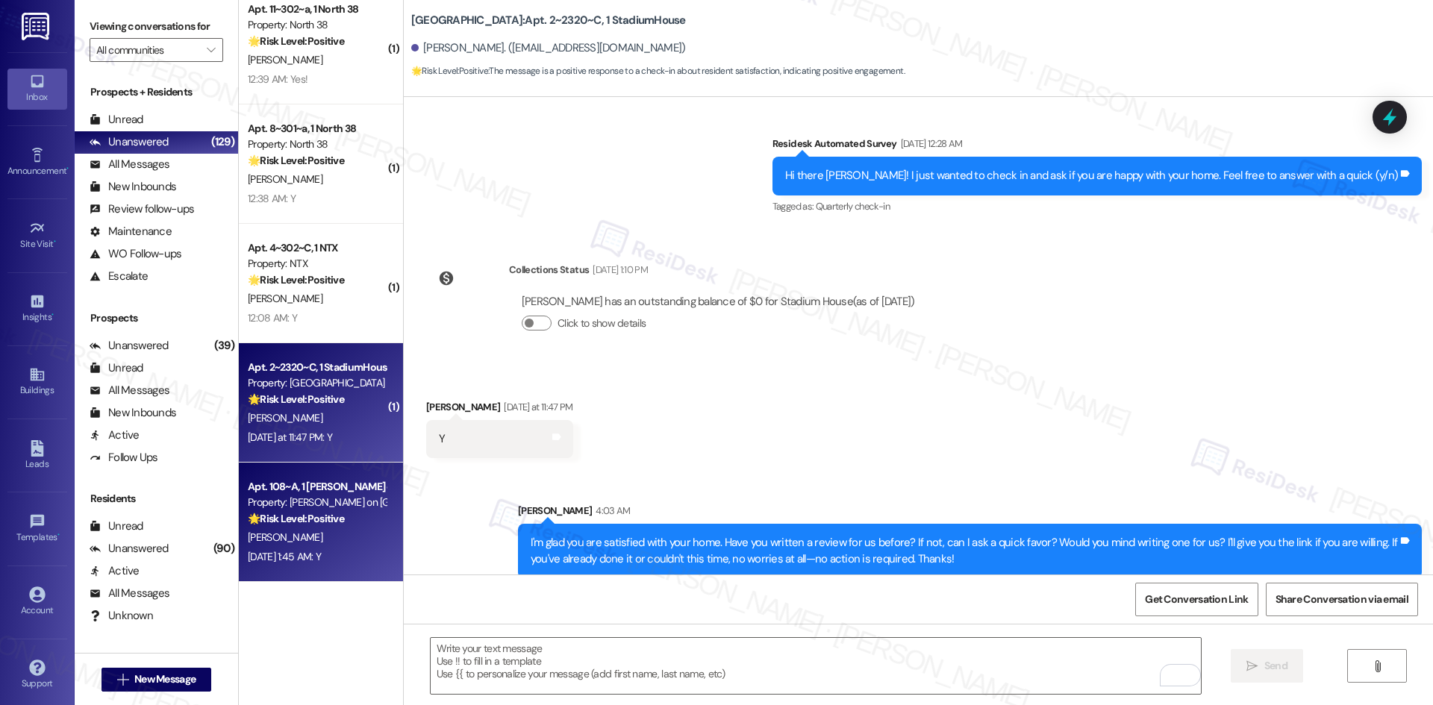
click at [289, 539] on div "[PERSON_NAME]" at bounding box center [316, 537] width 141 height 19
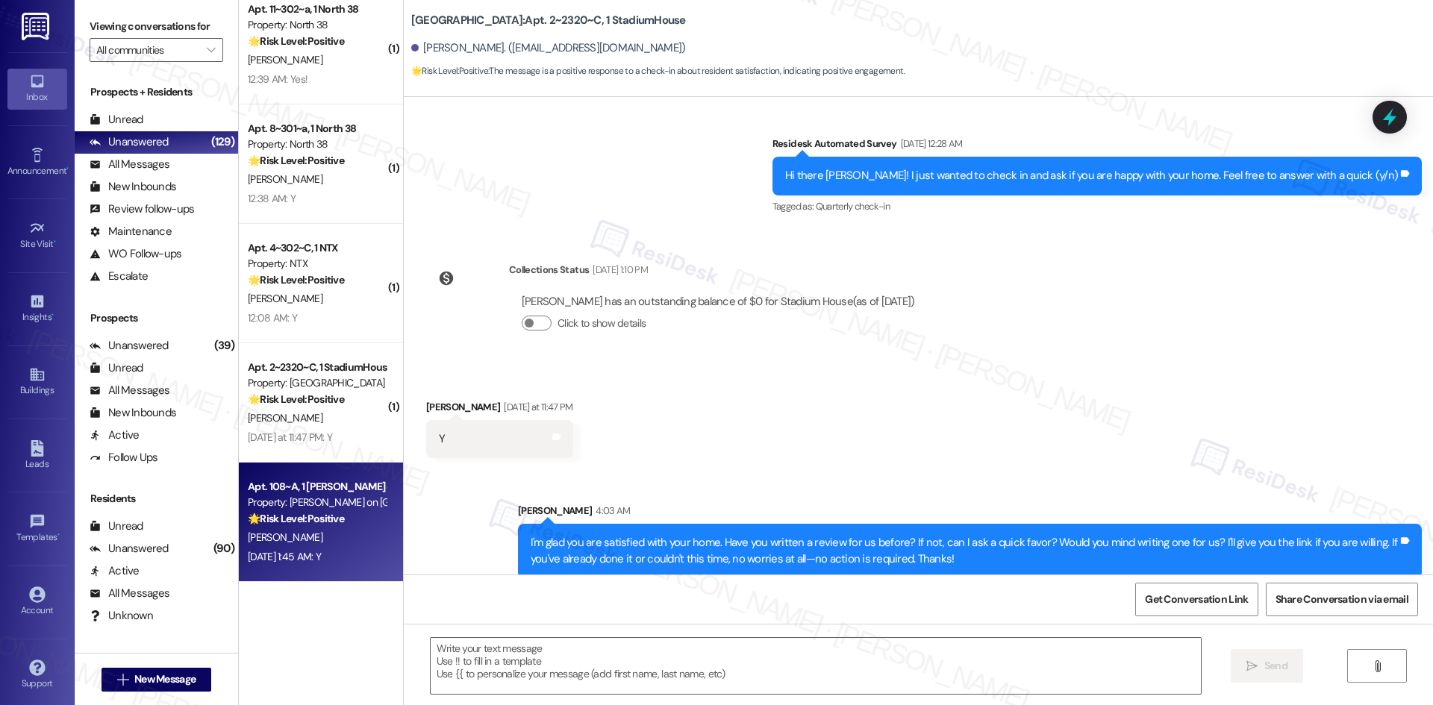
type textarea "Fetching suggested responses. Please feel free to read through the conversation…"
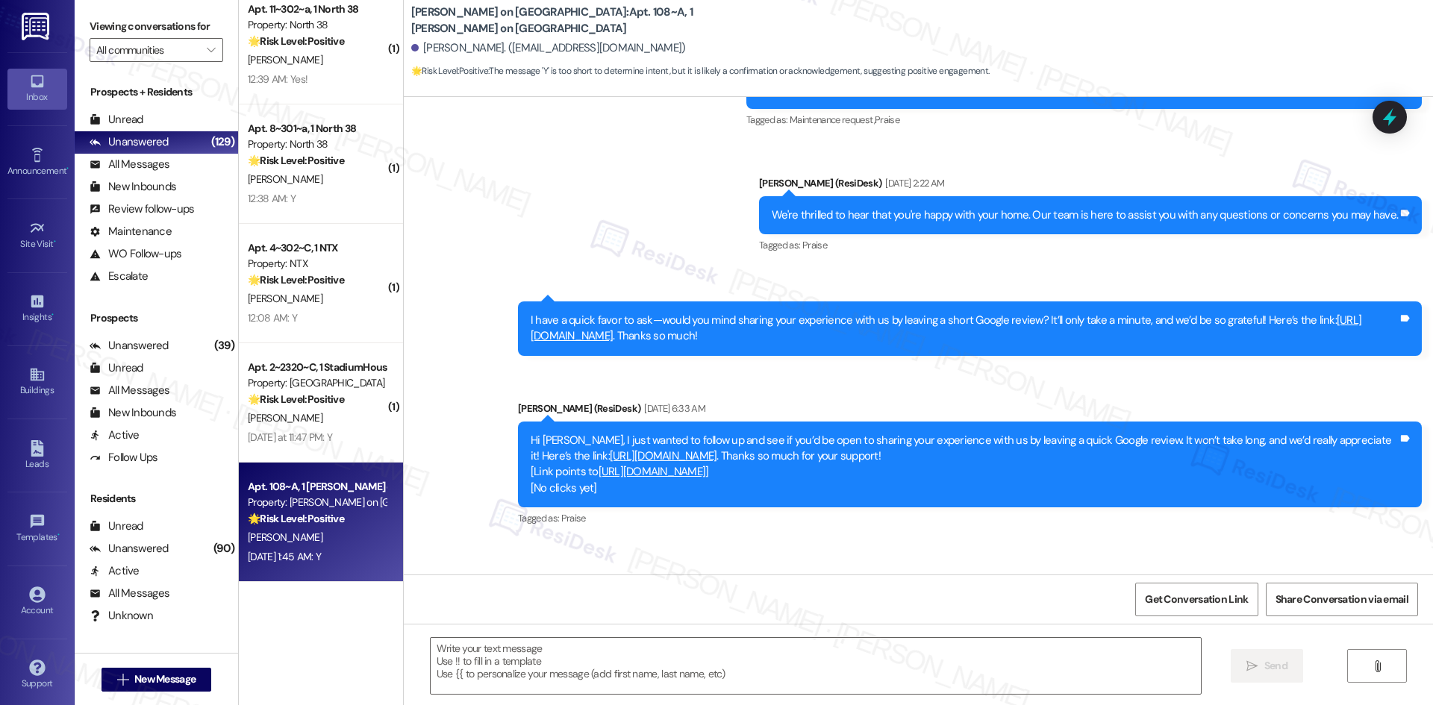
type textarea "Fetching suggested responses. Please feel free to read through the conversation…"
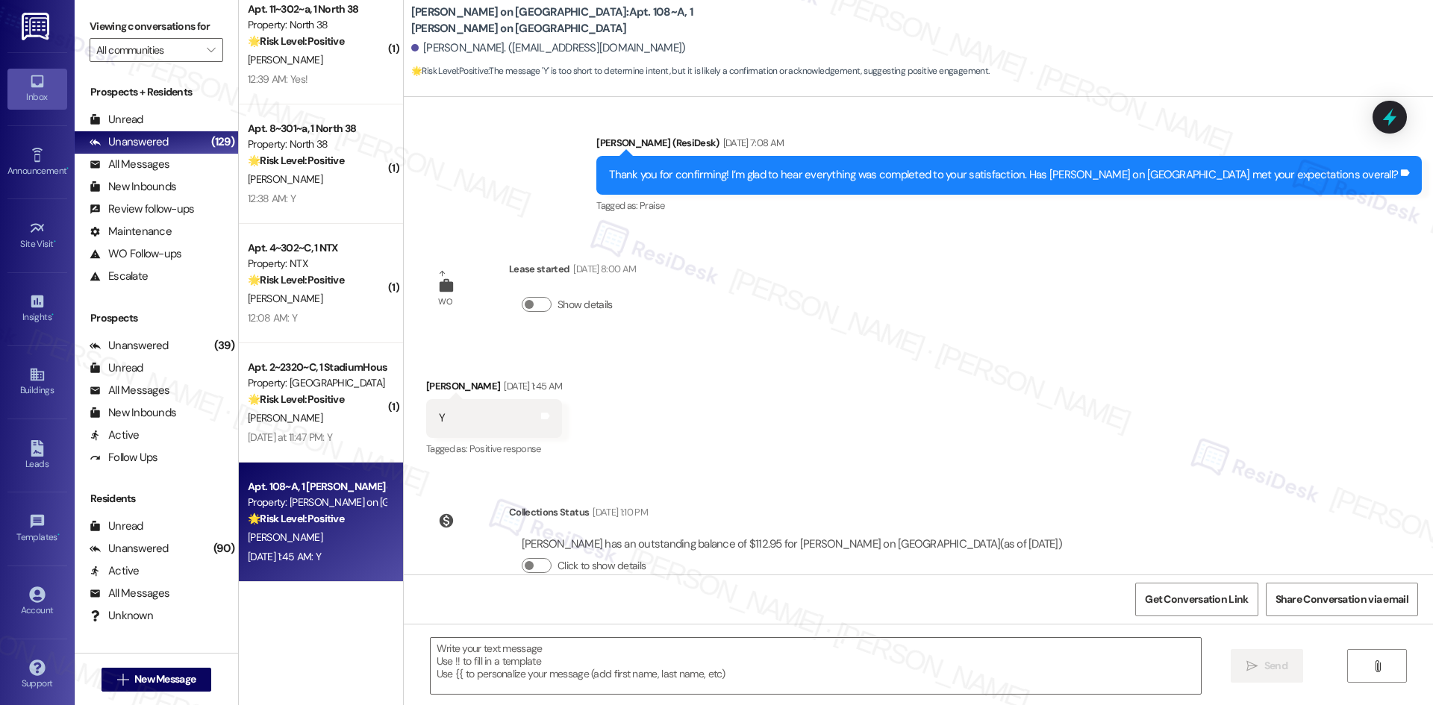
scroll to position [1474, 0]
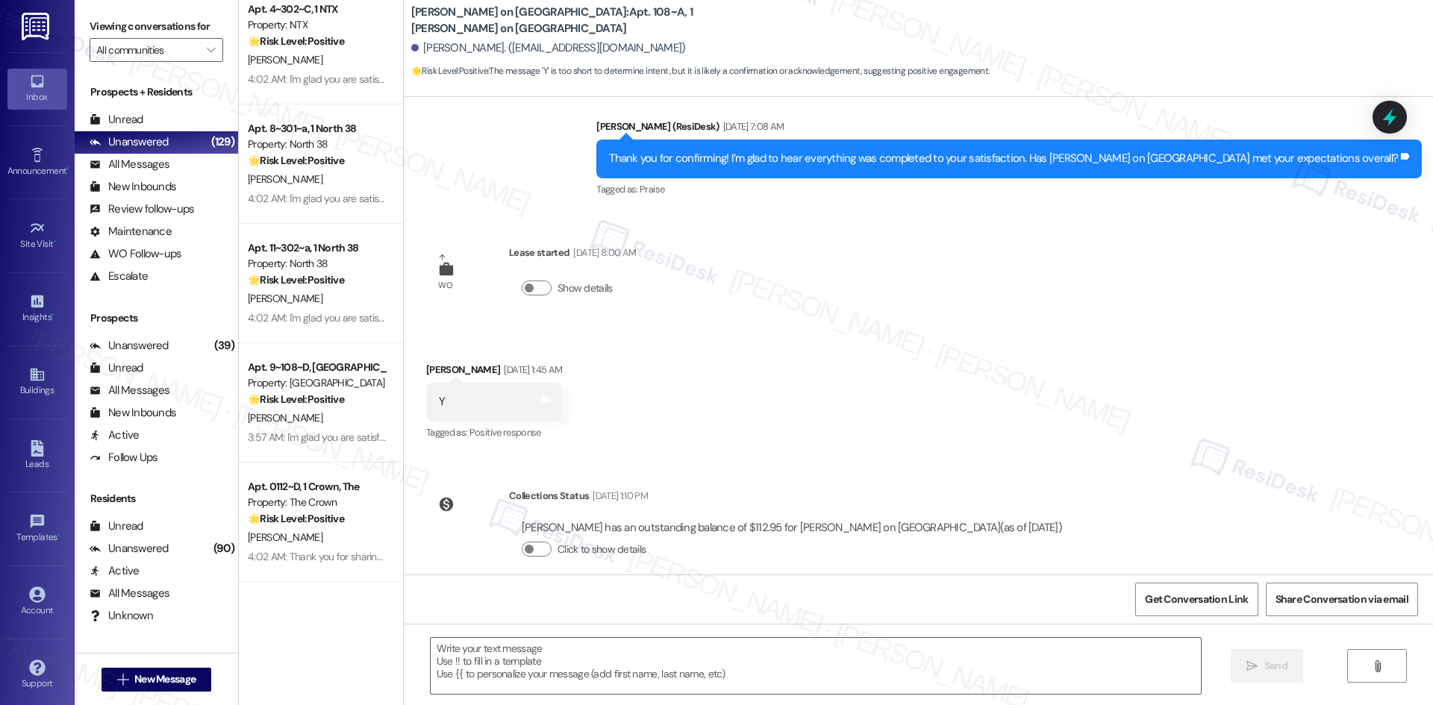
scroll to position [1474, 0]
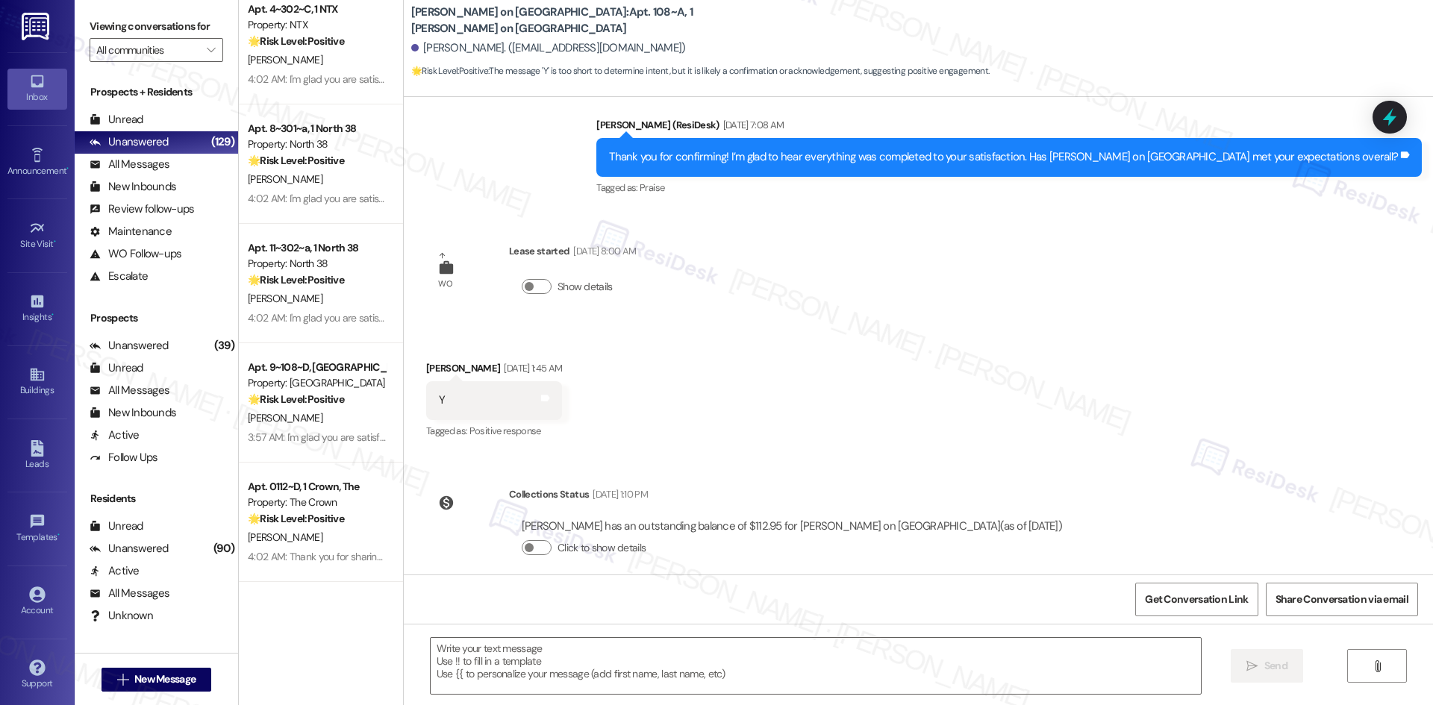
click at [816, 343] on div "Received via SMS [PERSON_NAME] [DATE] 1:45 AM Y Tags and notes Tagged as: Posit…" at bounding box center [918, 390] width 1029 height 126
click at [639, 671] on textarea at bounding box center [816, 666] width 770 height 56
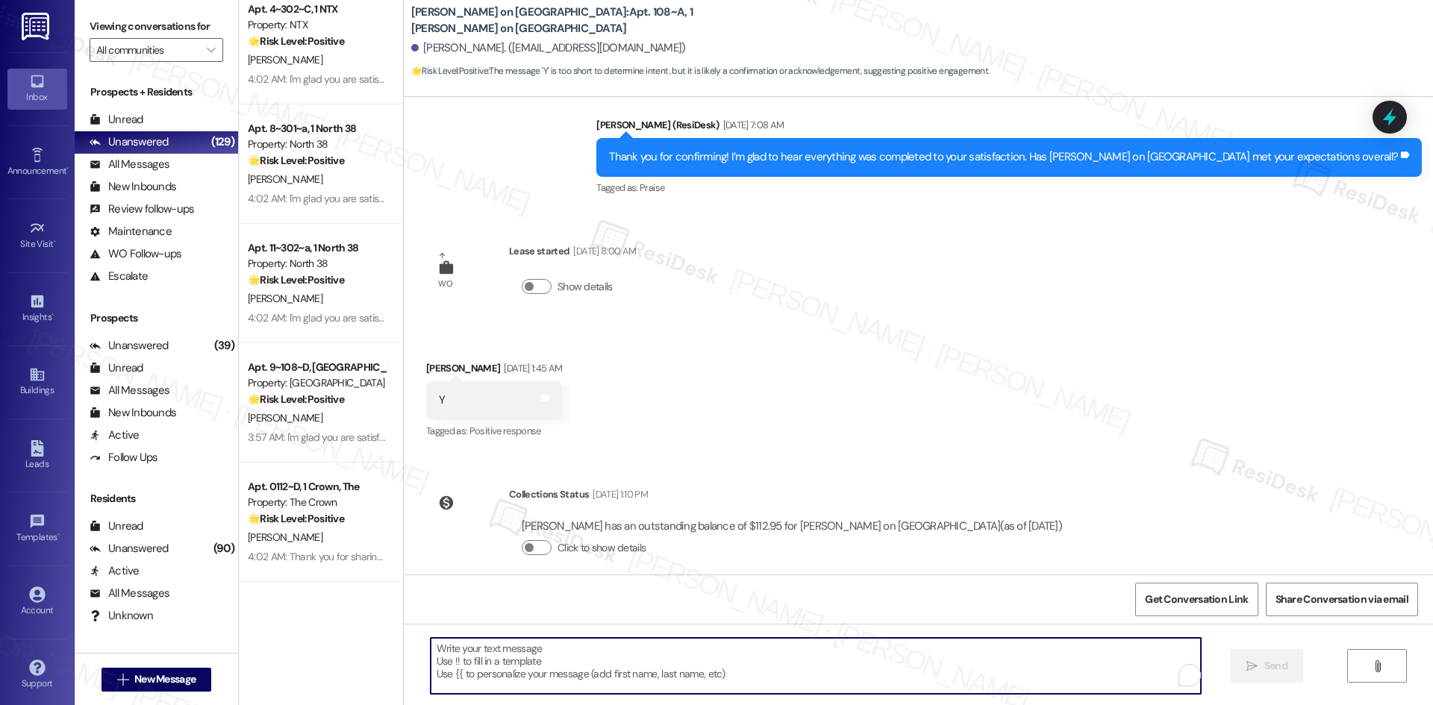
paste textarea "I'm glad you are satisfied with your home. Have you written a review for us bef…"
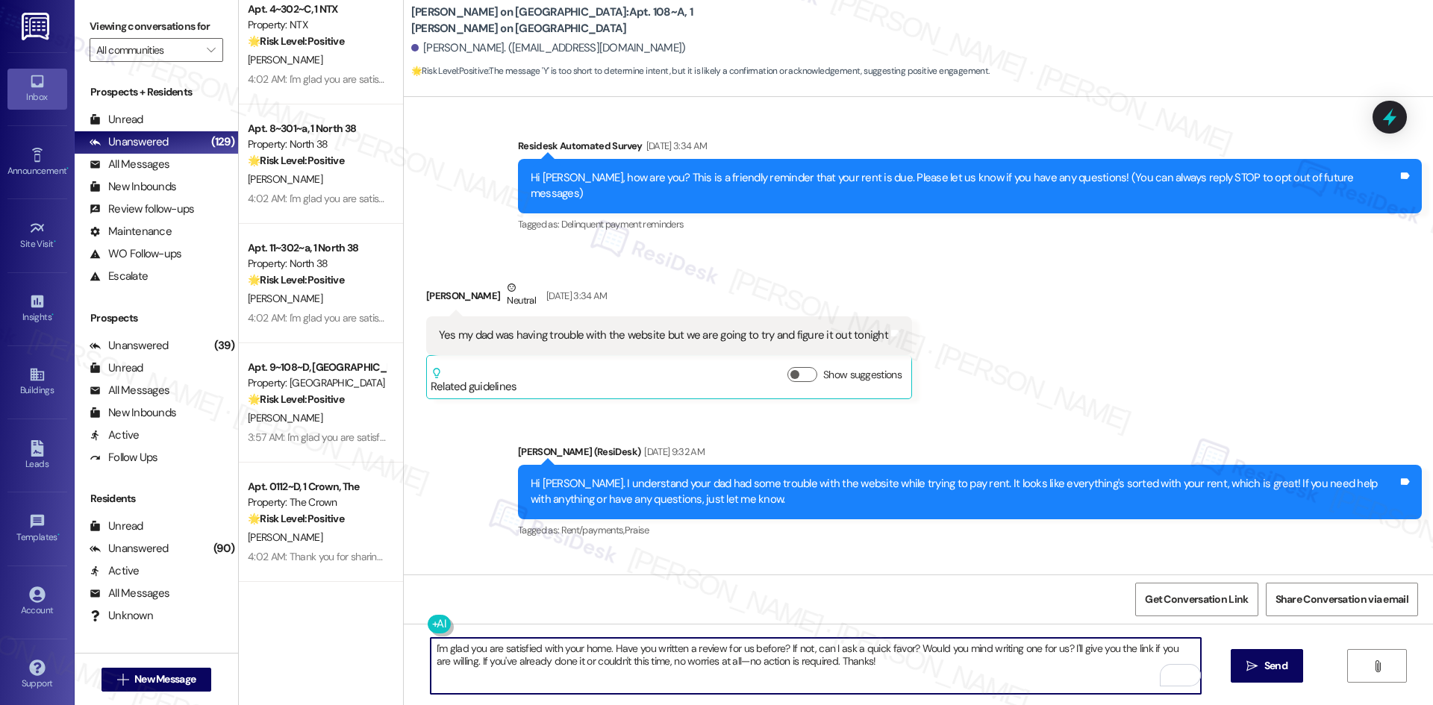
scroll to position [0, 0]
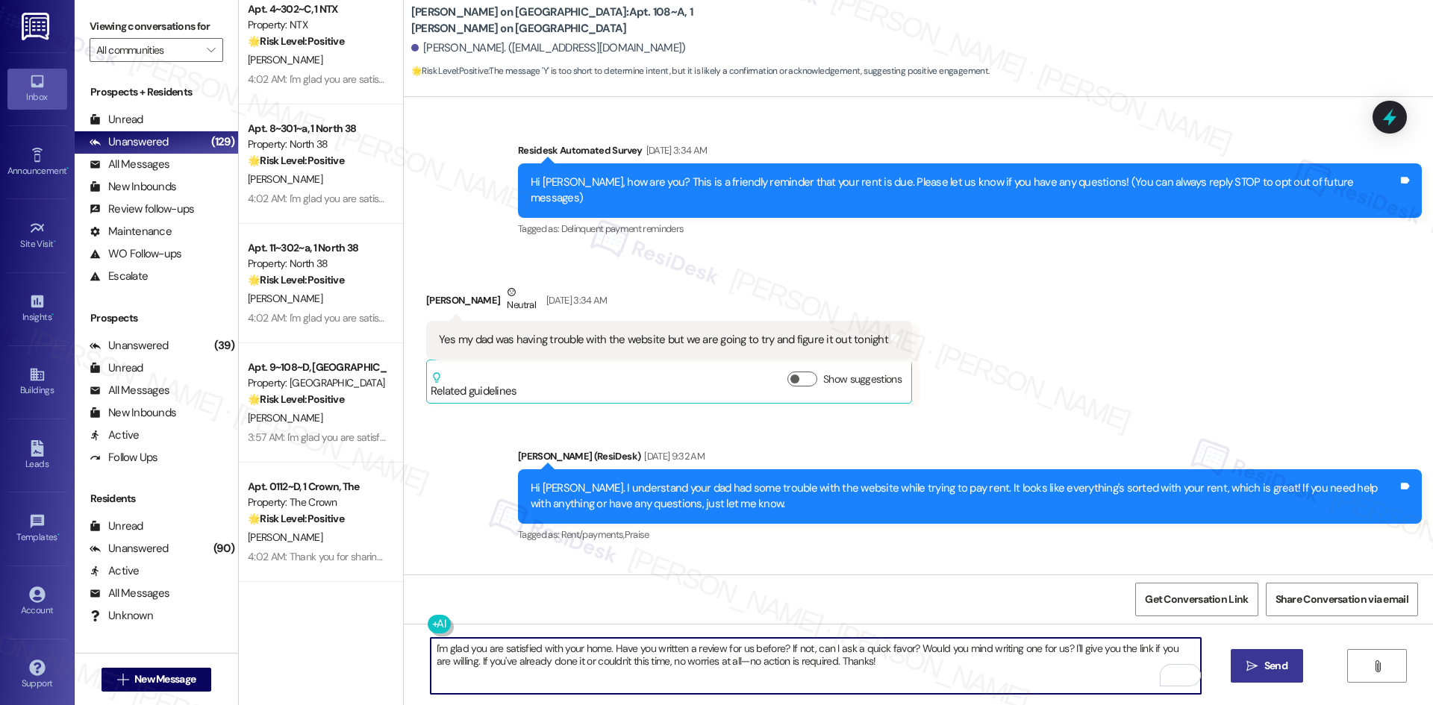
type textarea "I'm glad you are satisfied with your home. Have you written a review for us bef…"
click at [1290, 669] on button " Send" at bounding box center [1267, 666] width 72 height 34
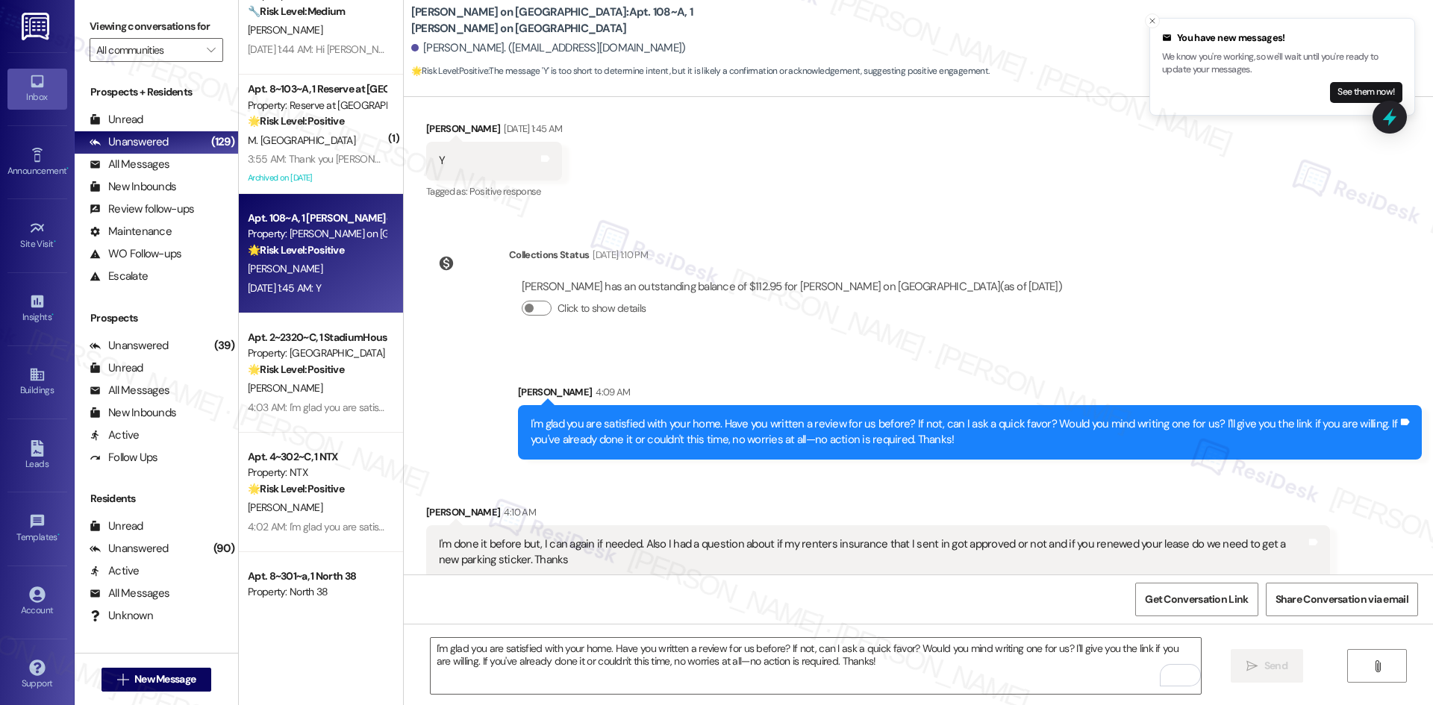
scroll to position [1714, 0]
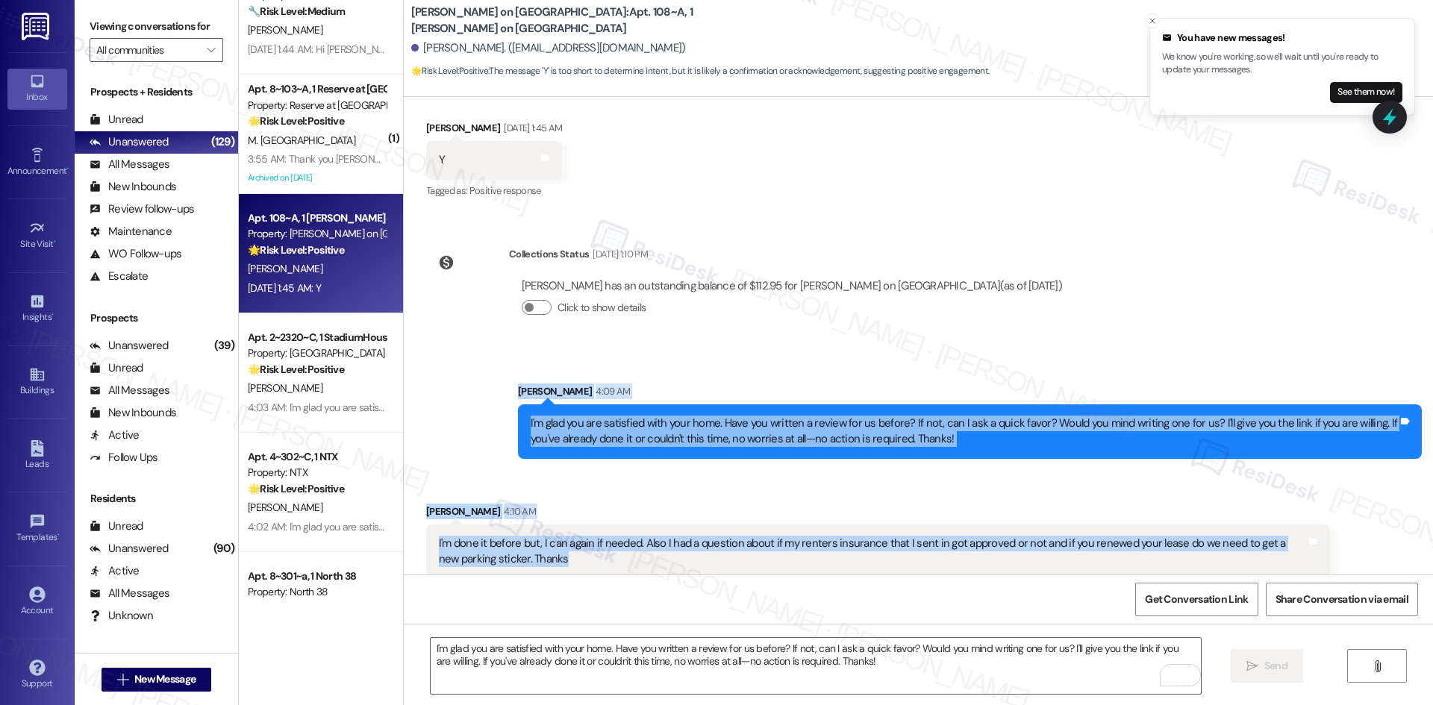
drag, startPoint x: 485, startPoint y: 363, endPoint x: 859, endPoint y: 556, distance: 420.5
click at [859, 556] on div "Survey, sent via SMS Residesk Automated Survey [DATE] 3:34 AM Hi [PERSON_NAME],…" at bounding box center [918, 336] width 1029 height 478
copy div "[PERSON_NAME] 4:09 AM I'm glad you are satisfied with your home. Have you writt…"
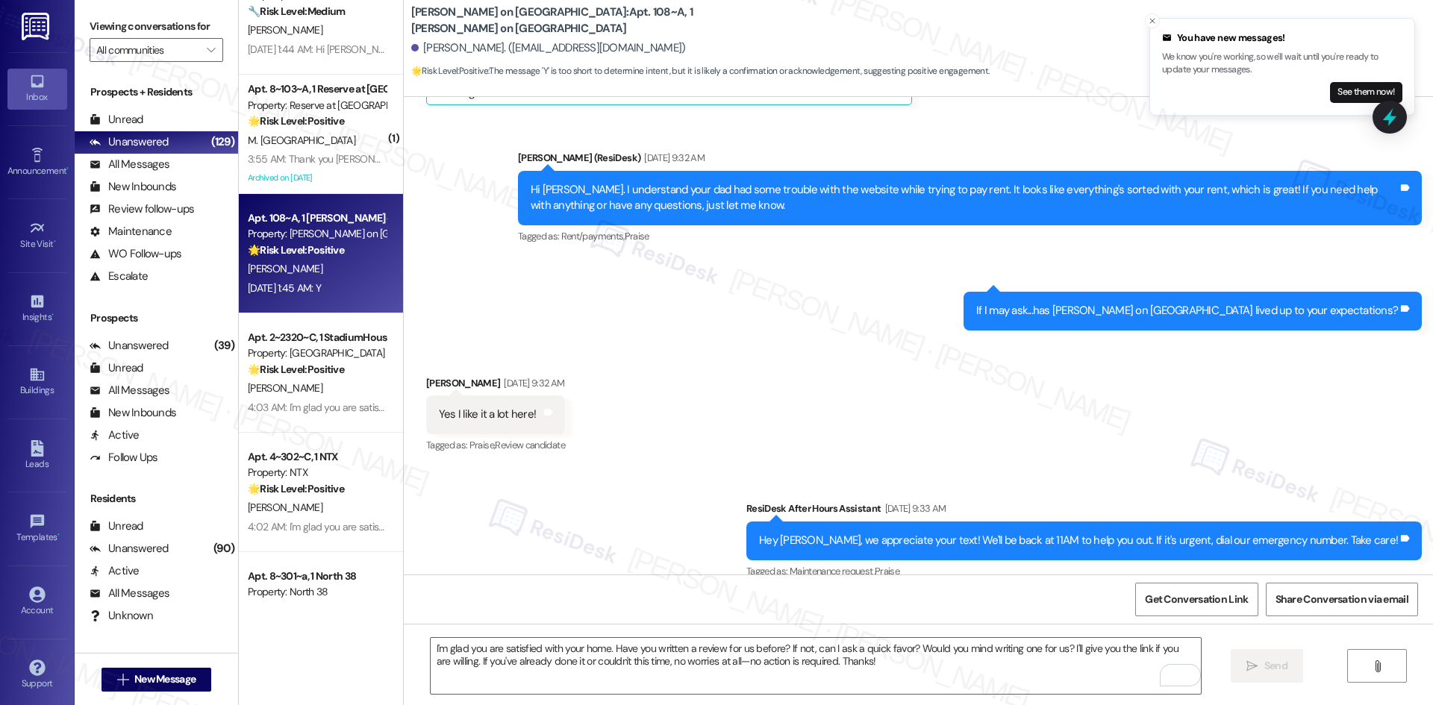
scroll to position [0, 0]
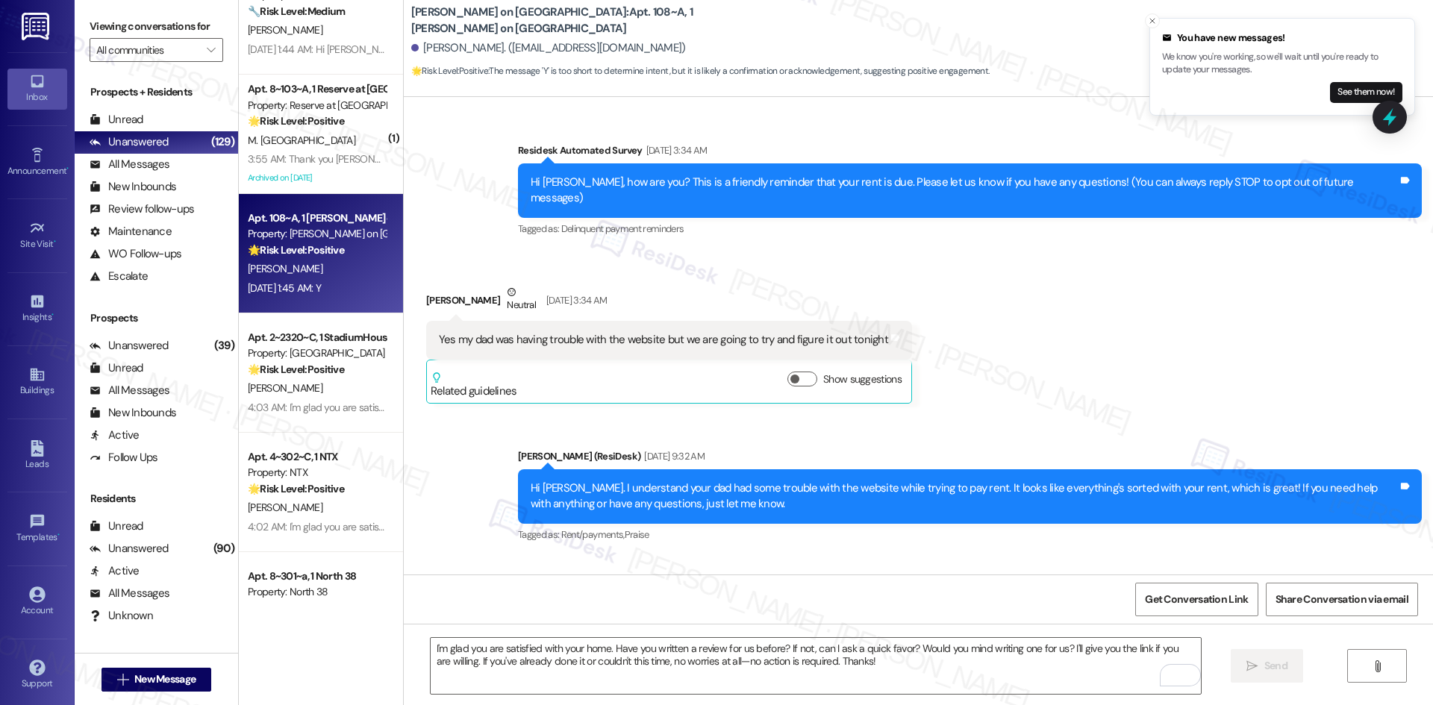
click at [992, 354] on div "Received via SMS [PERSON_NAME] Neutral [DATE] 3:34 AM Yes my dad was having tro…" at bounding box center [918, 333] width 1029 height 164
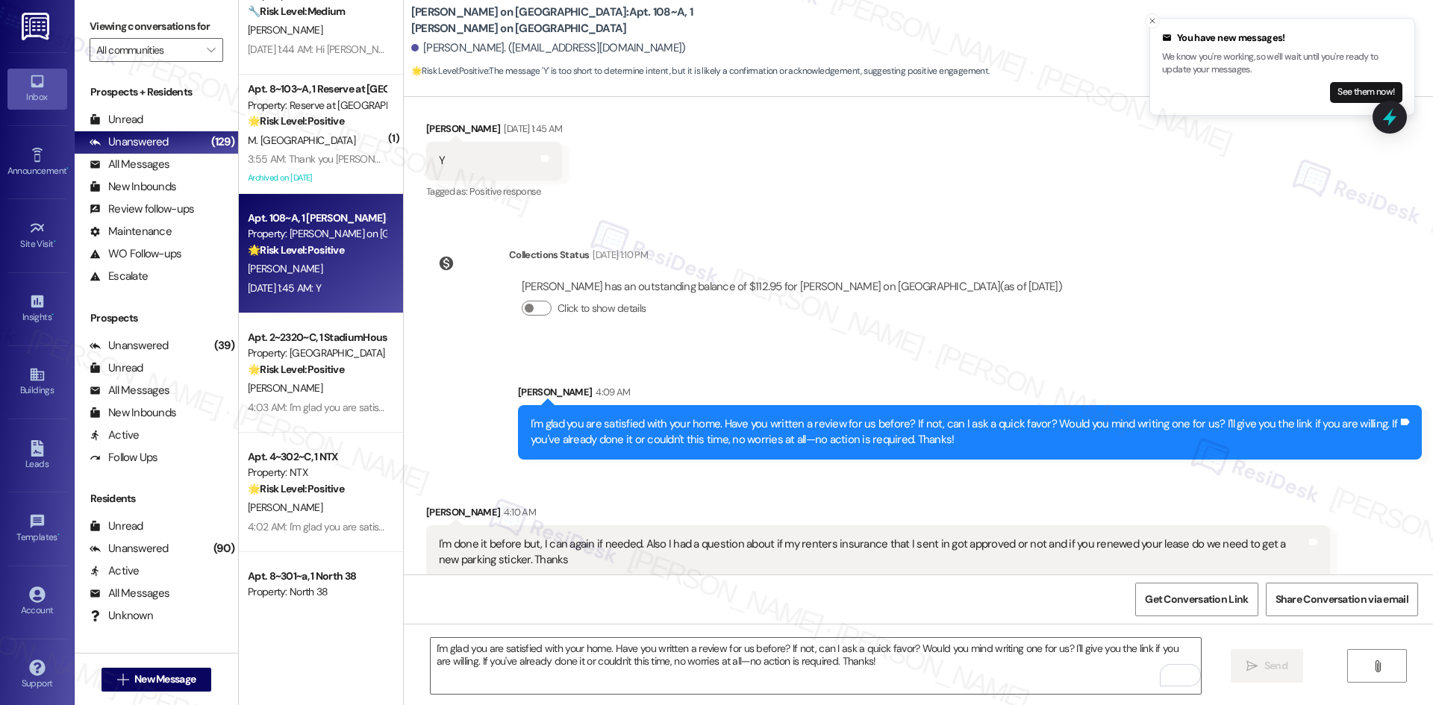
scroll to position [1714, 0]
click at [675, 671] on textarea "I'm glad you are satisfied with your home. Have you written a review for us bef…" at bounding box center [816, 666] width 770 height 56
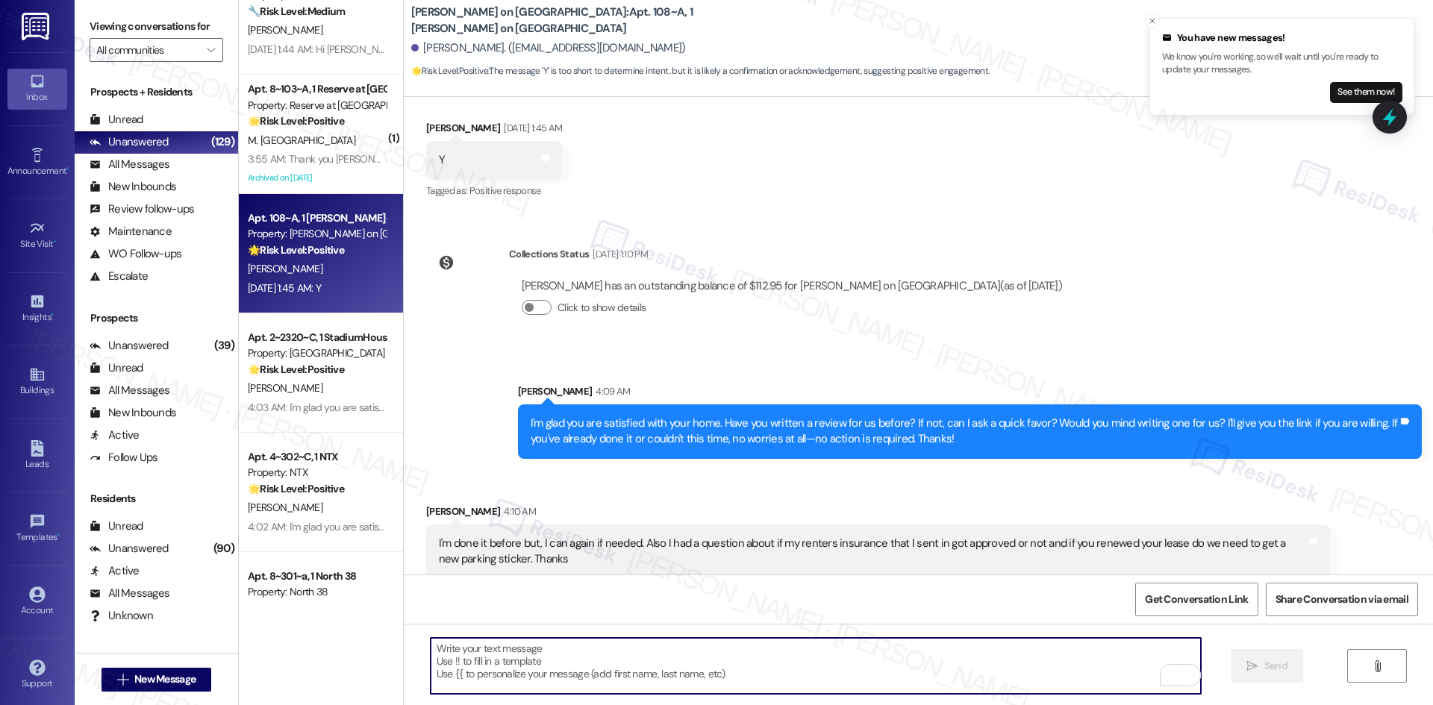
paste textarea "Thank you so much! Here’s a quick link to leave us a review: {{google_review_li…"
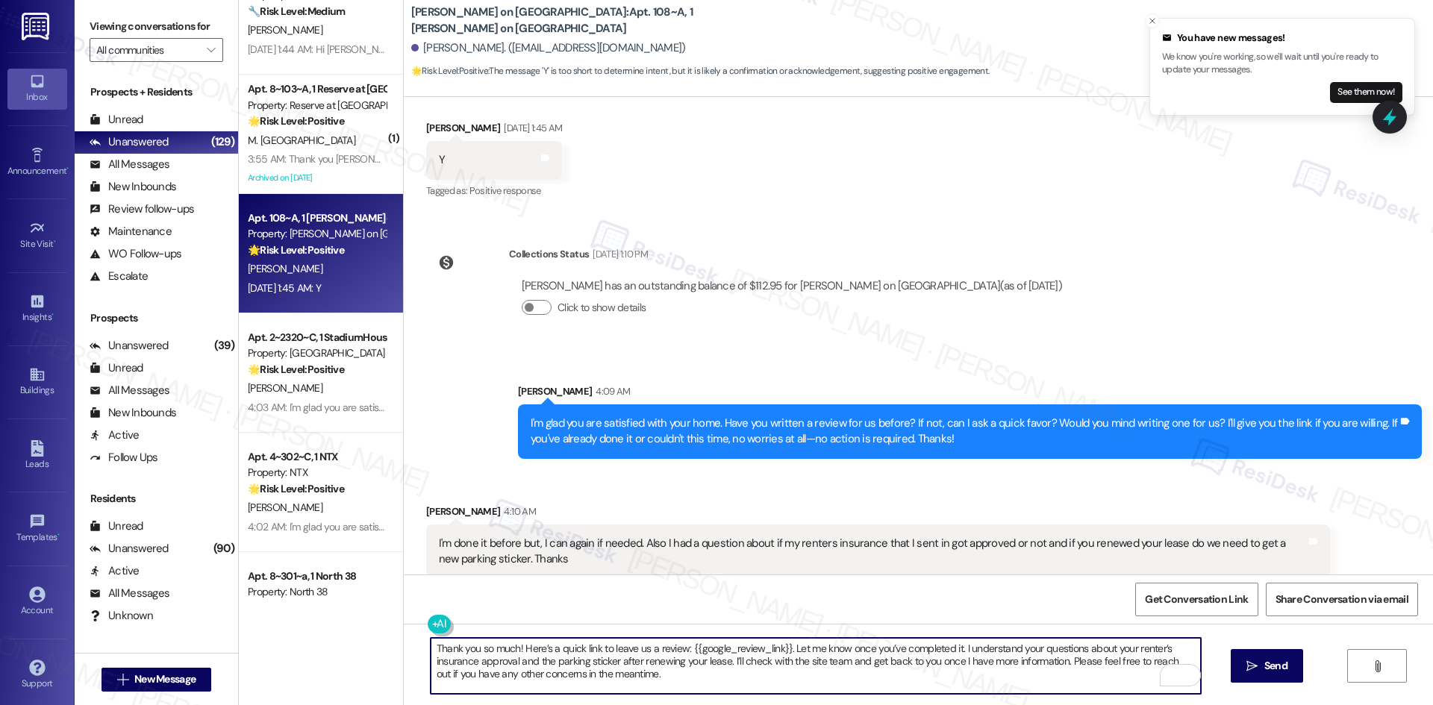
click at [675, 671] on textarea "Thank you so much! Here’s a quick link to leave us a review: {{google_review_li…" at bounding box center [816, 666] width 770 height 56
paste textarea "To enrich screen reader interactions, please activate Accessibility in Grammarl…"
type textarea "Thank you so much! Here’s a quick link to leave us a review: {{google_review_li…"
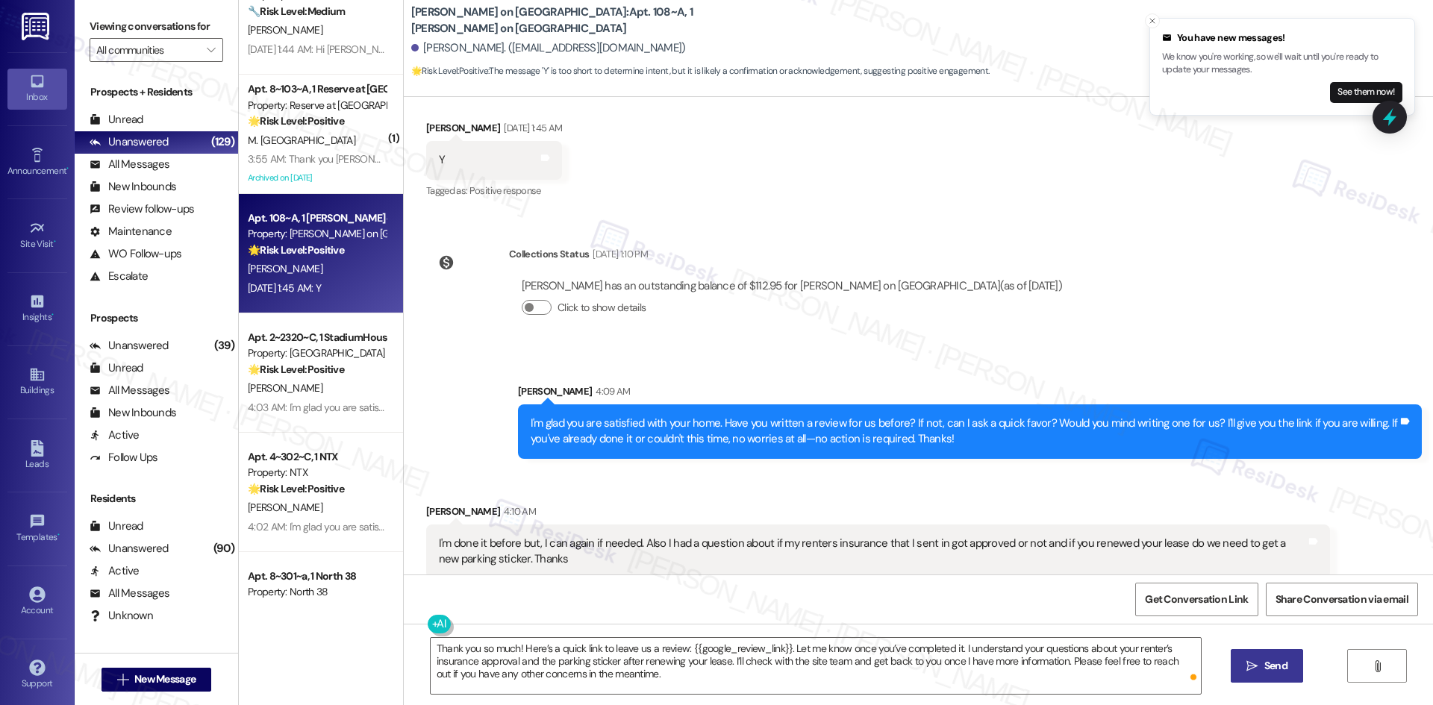
click at [1254, 667] on icon "" at bounding box center [1251, 666] width 11 height 12
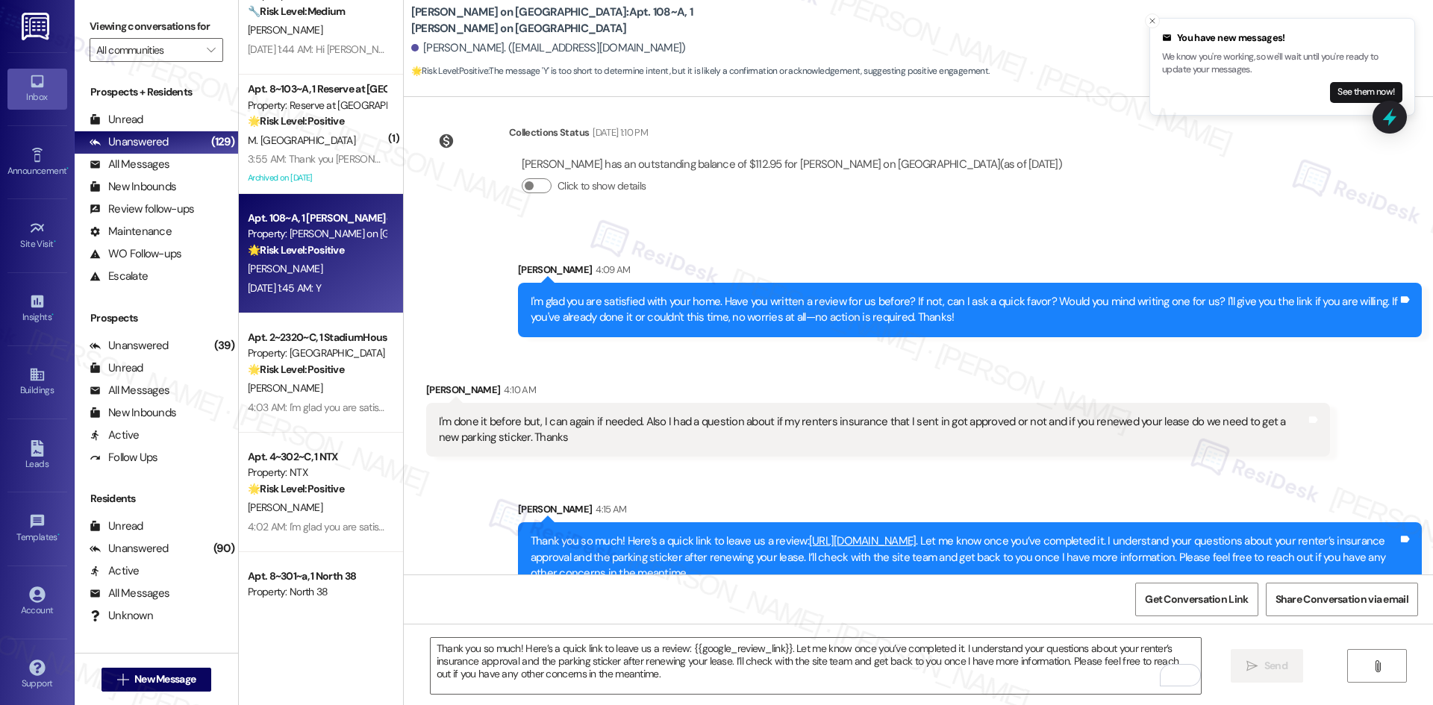
scroll to position [1850, 0]
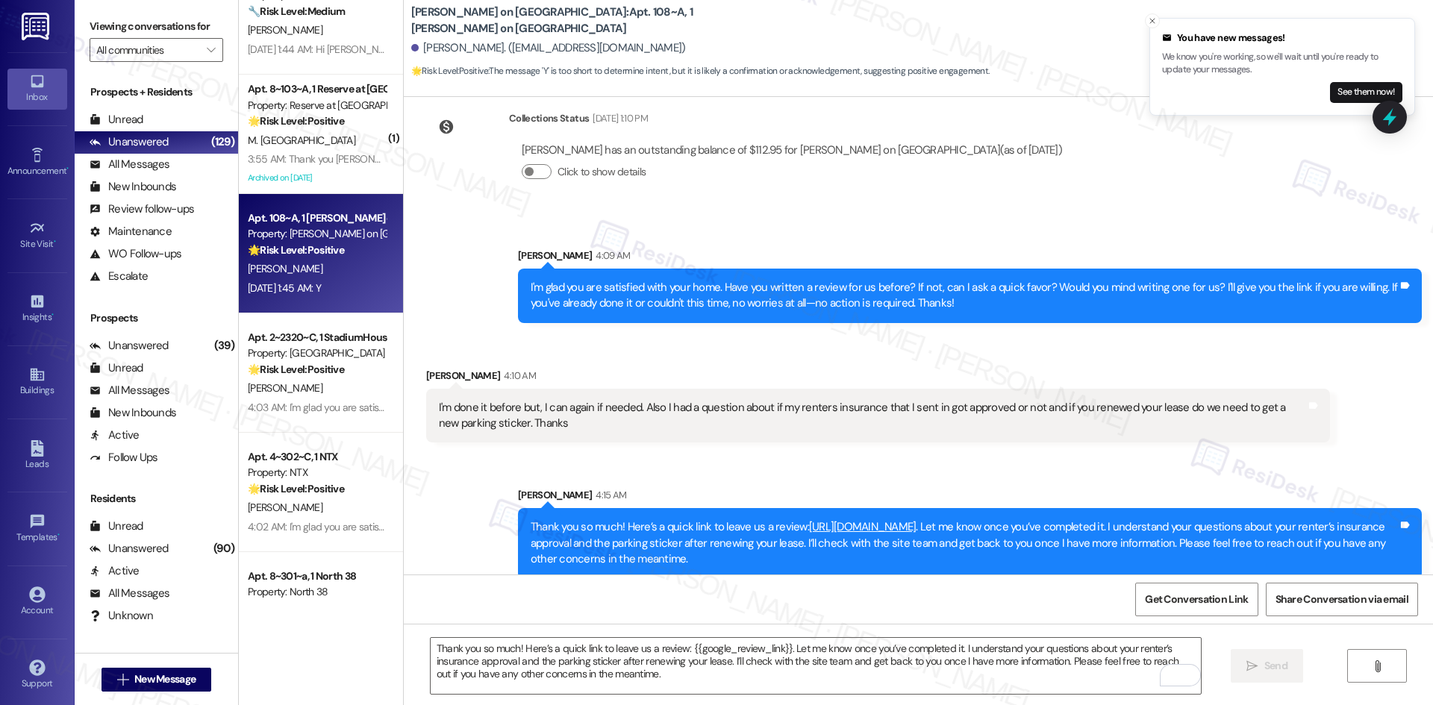
click at [858, 357] on div "Received via SMS [PERSON_NAME] 4:10 AM I'm done it before but, I can again if n…" at bounding box center [878, 406] width 926 height 98
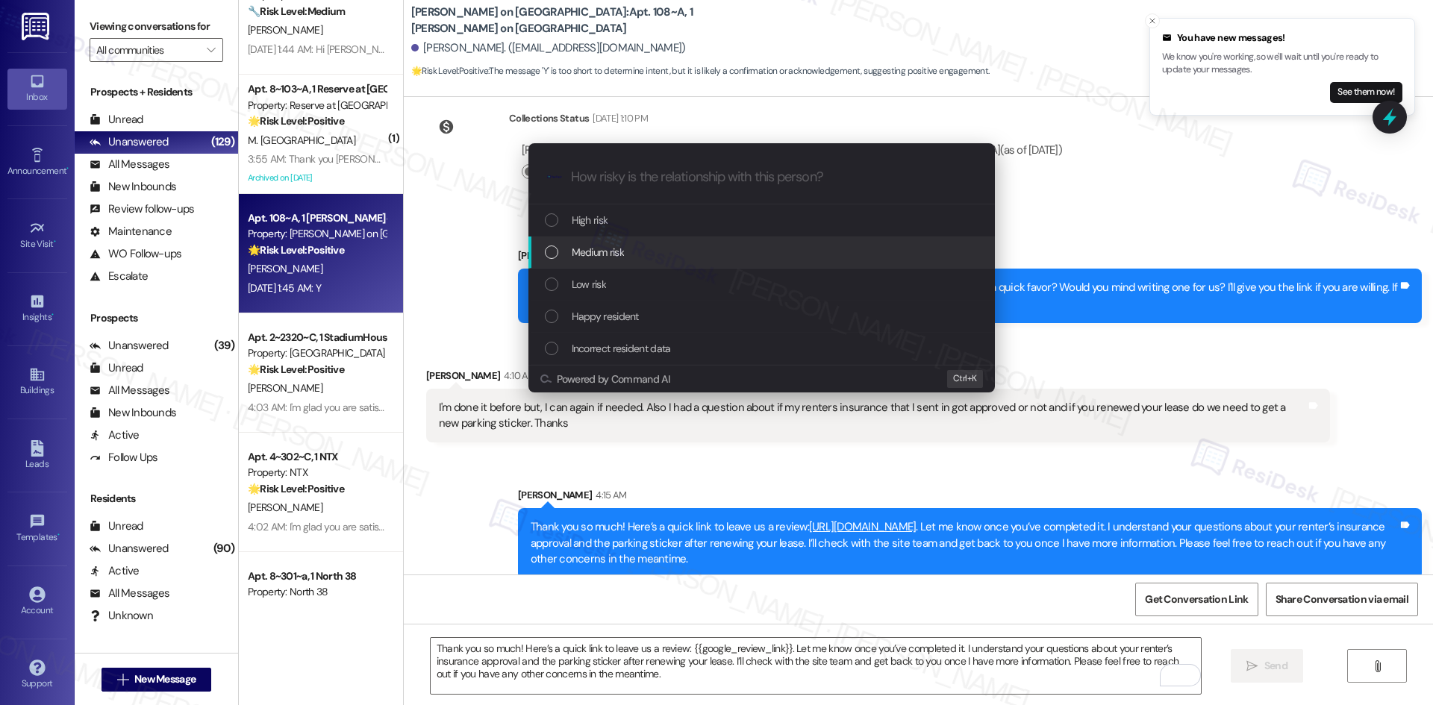
click at [625, 246] on div "Medium risk" at bounding box center [763, 252] width 437 height 16
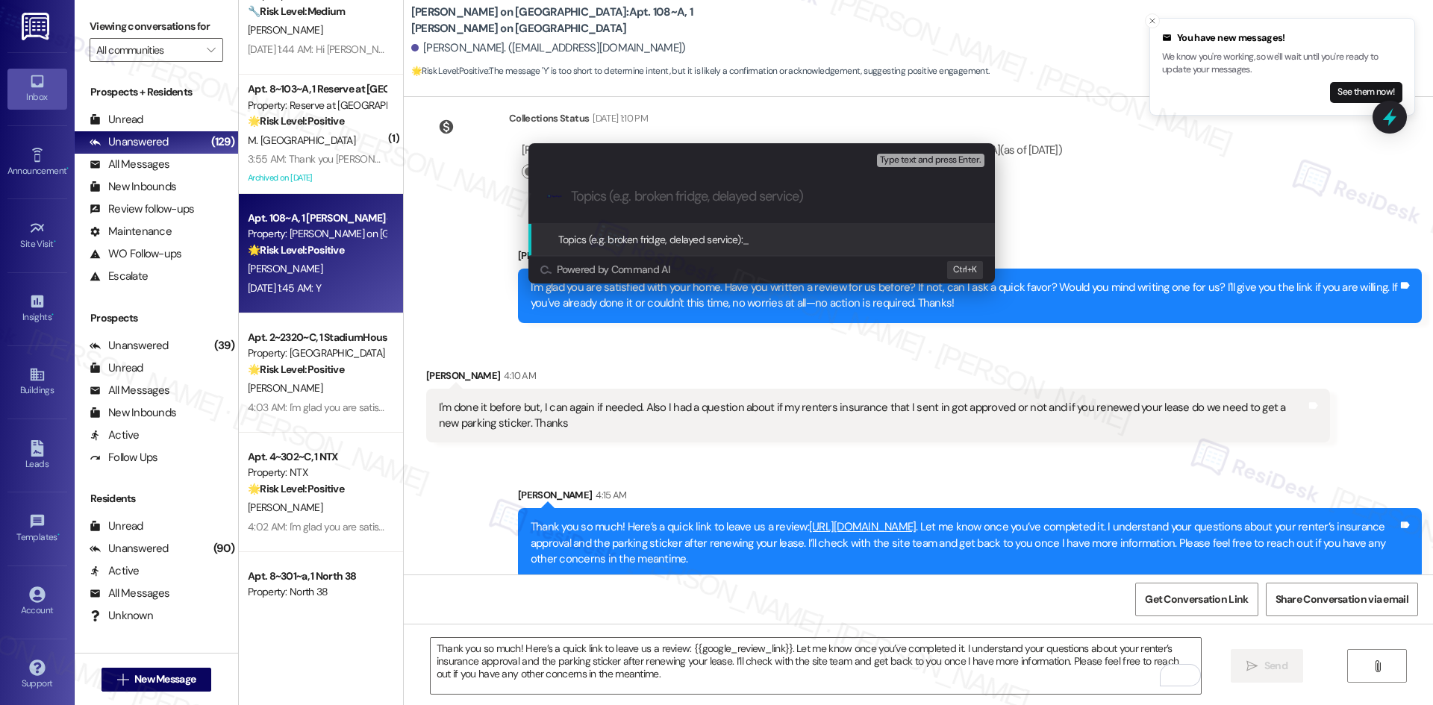
click at [660, 198] on input "Topics (e.g. broken fridge, delayed service)" at bounding box center [773, 197] width 405 height 16
paste input "Renter’s Insurance Approval and Parking Sticker Inquiry"
type input "Renter’s Insurance Approval and Parking Sticker Inquiry"
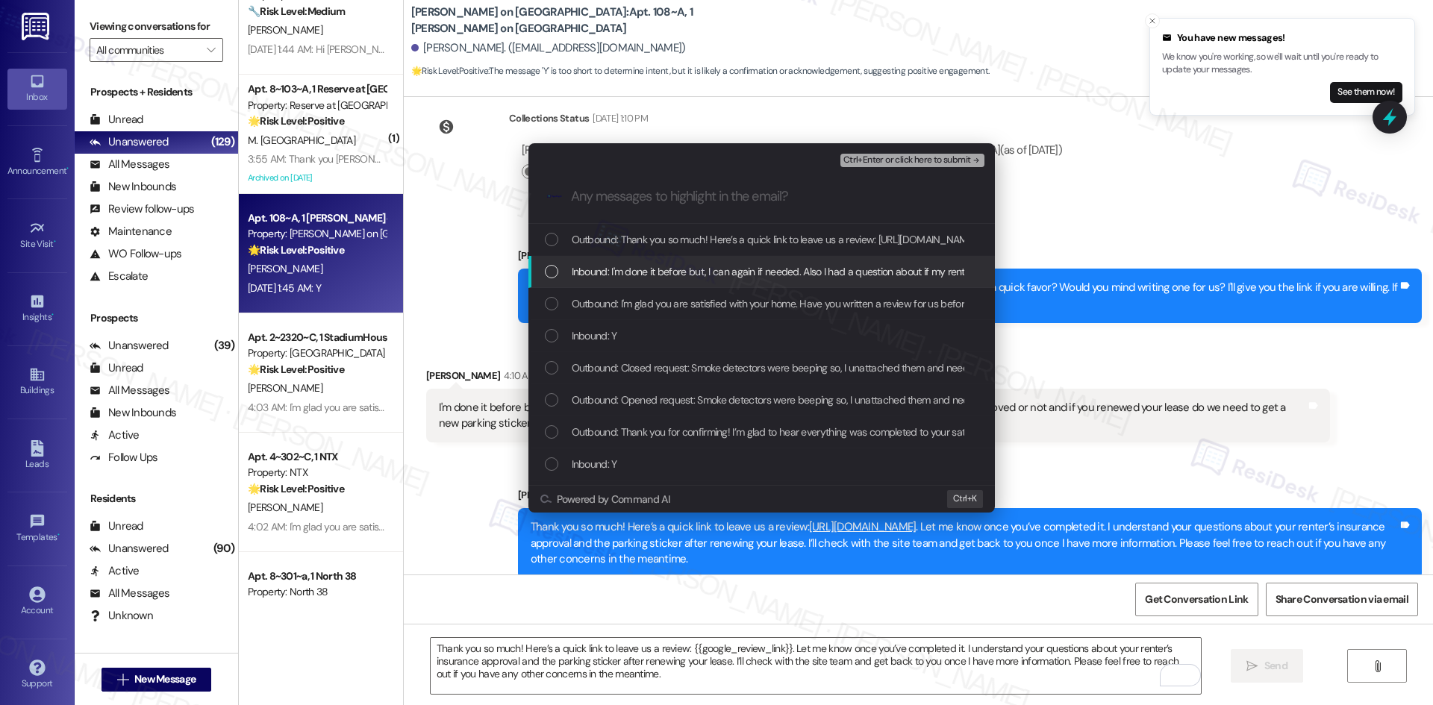
click at [729, 258] on div "Inbound: I'm done it before but, I can again if needed. Also I had a question a…" at bounding box center [761, 272] width 466 height 32
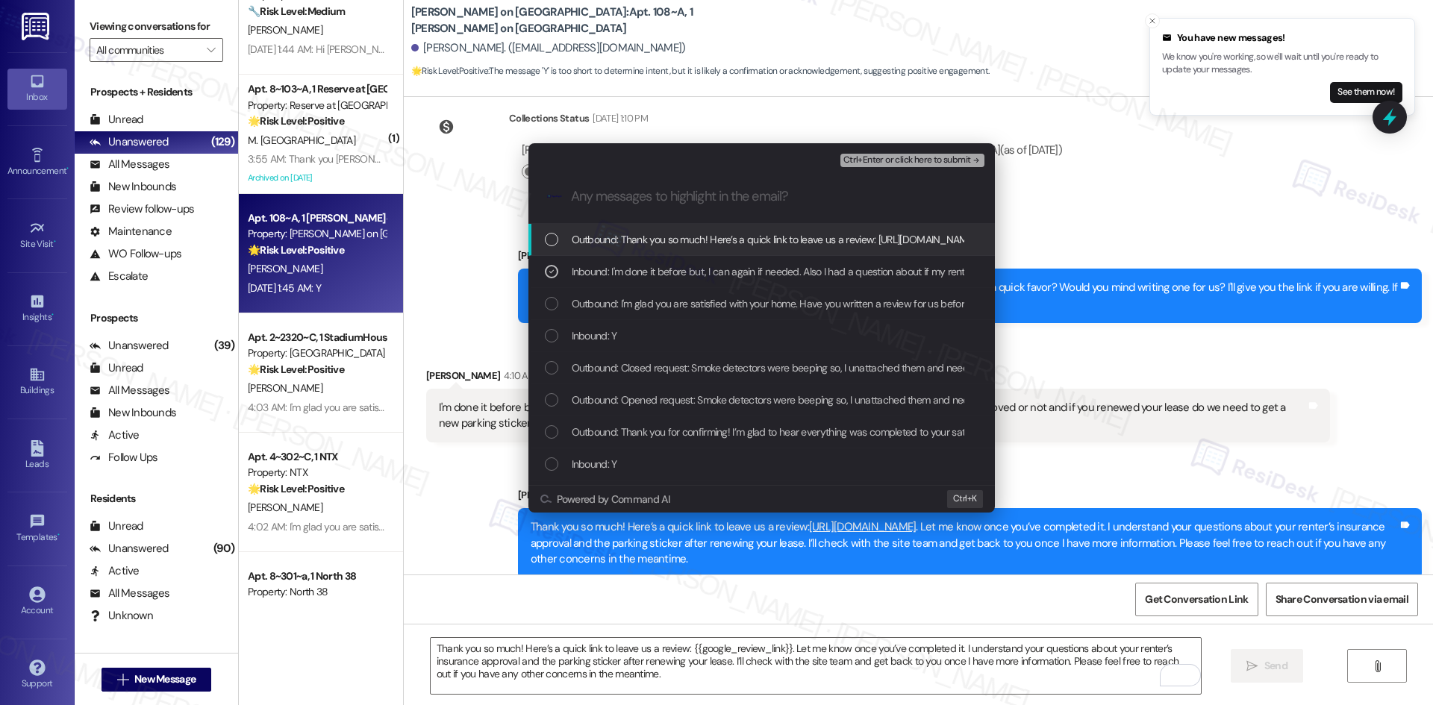
click at [966, 162] on span "Ctrl+Enter or click here to submit" at bounding box center [907, 160] width 128 height 10
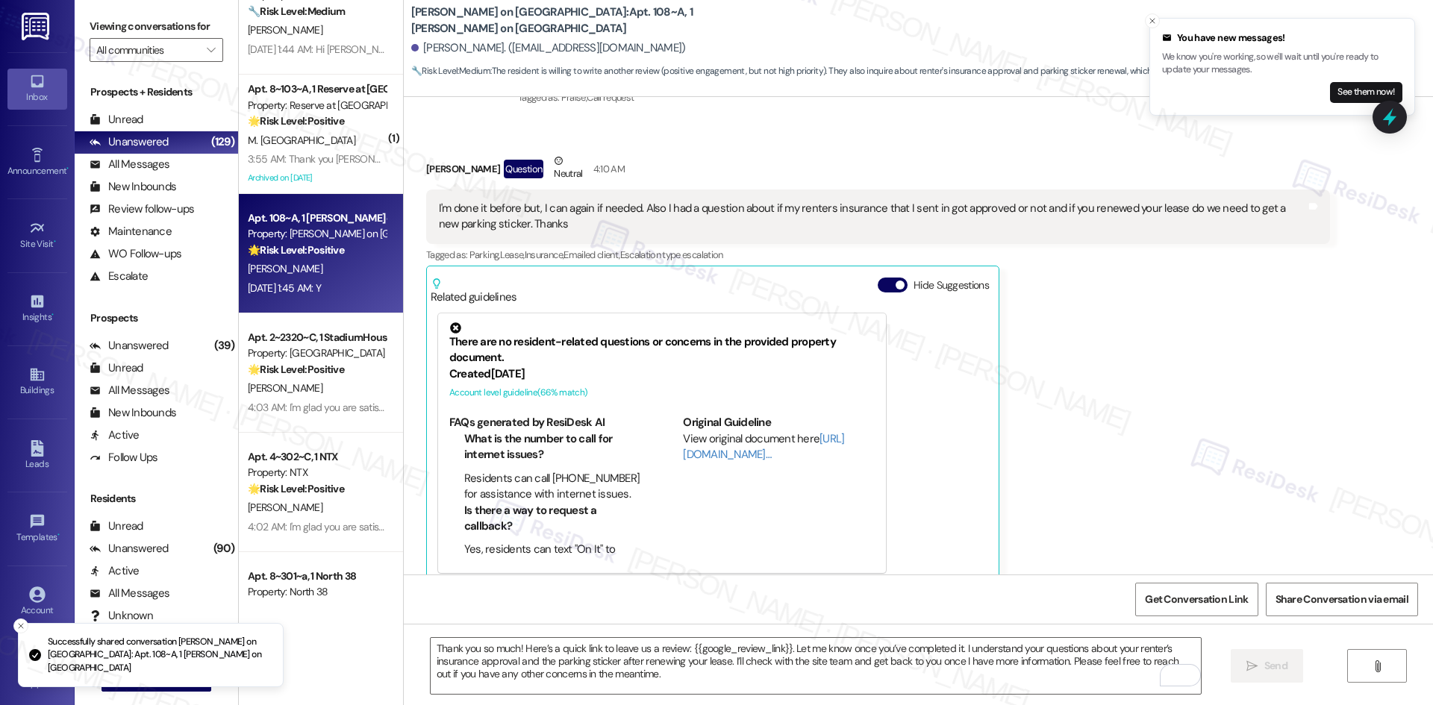
scroll to position [2283, 0]
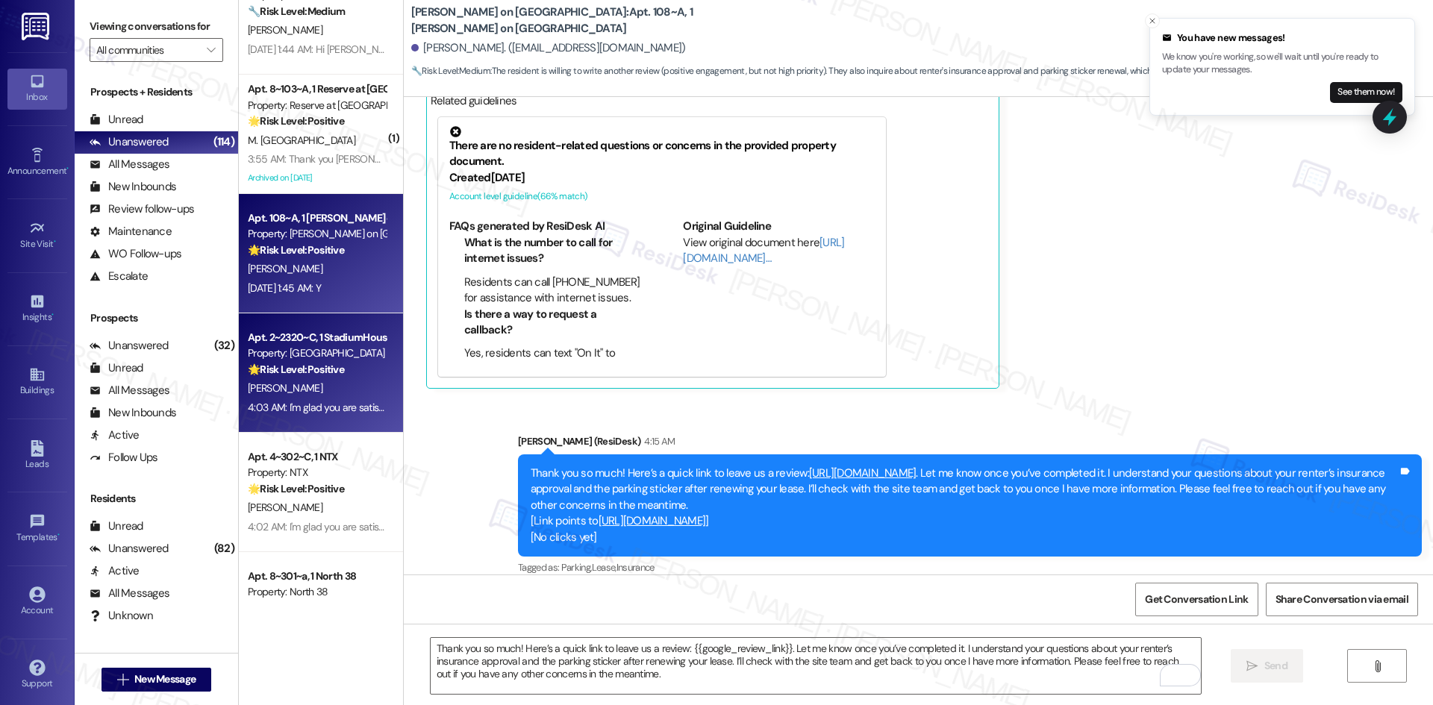
click at [290, 387] on div "[PERSON_NAME]" at bounding box center [316, 388] width 141 height 19
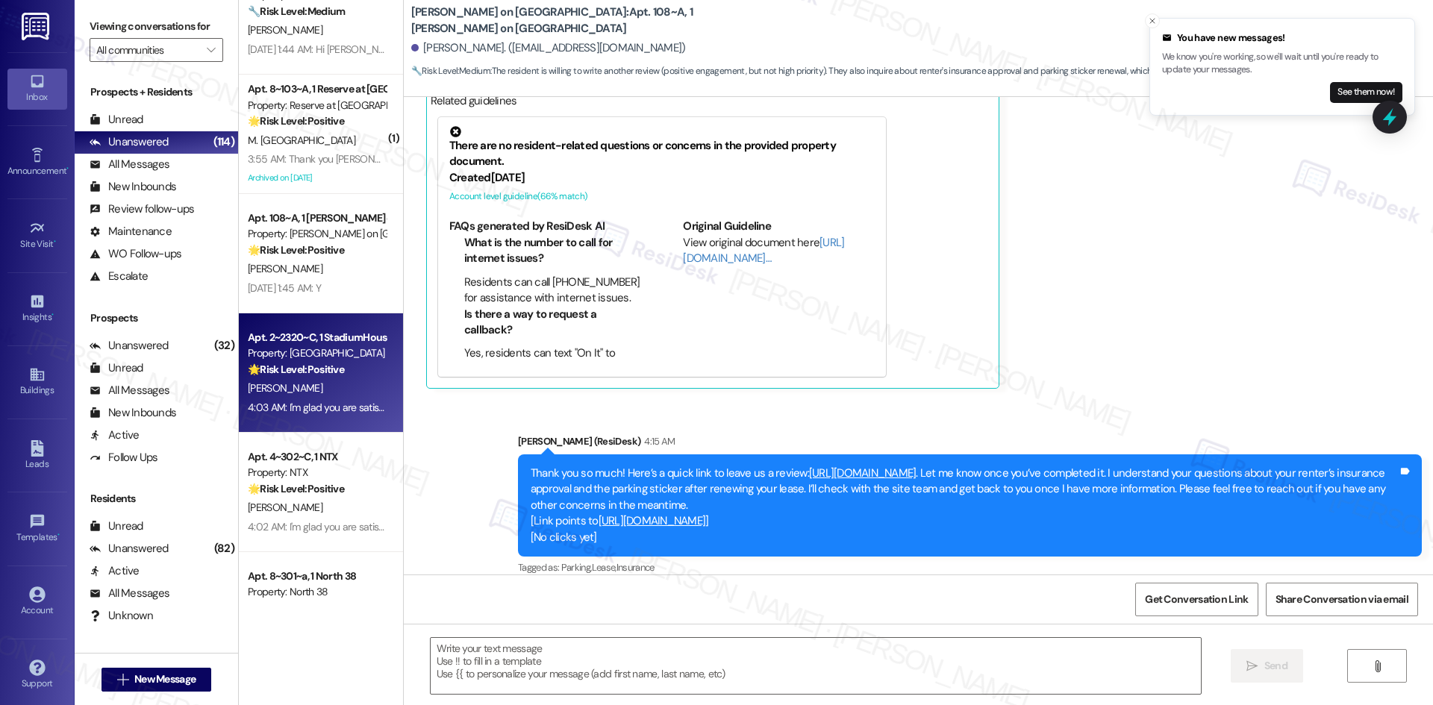
type textarea "Fetching suggested responses. Please feel free to read through the conversation…"
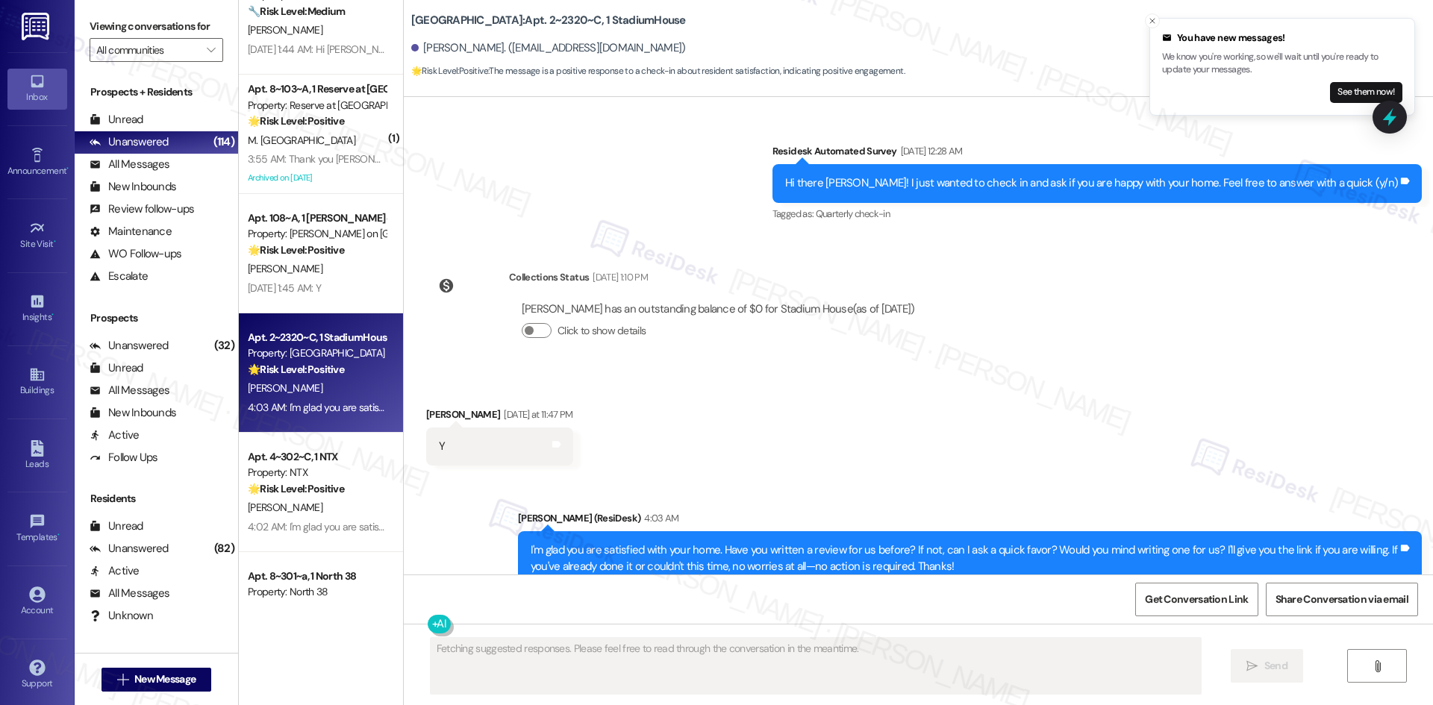
scroll to position [820, 0]
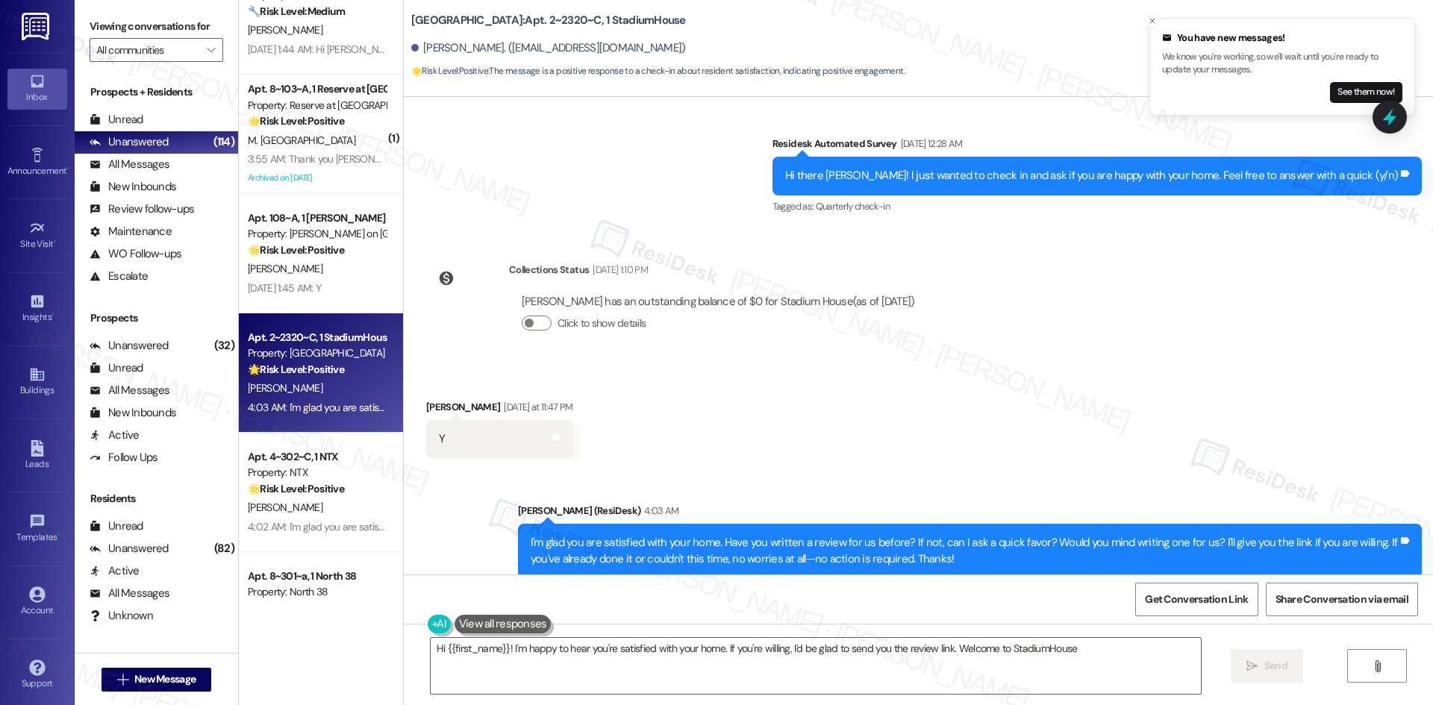
type textarea "Hi {{first_name}}! I'm happy to hear you're satisfied with your home. If you're…"
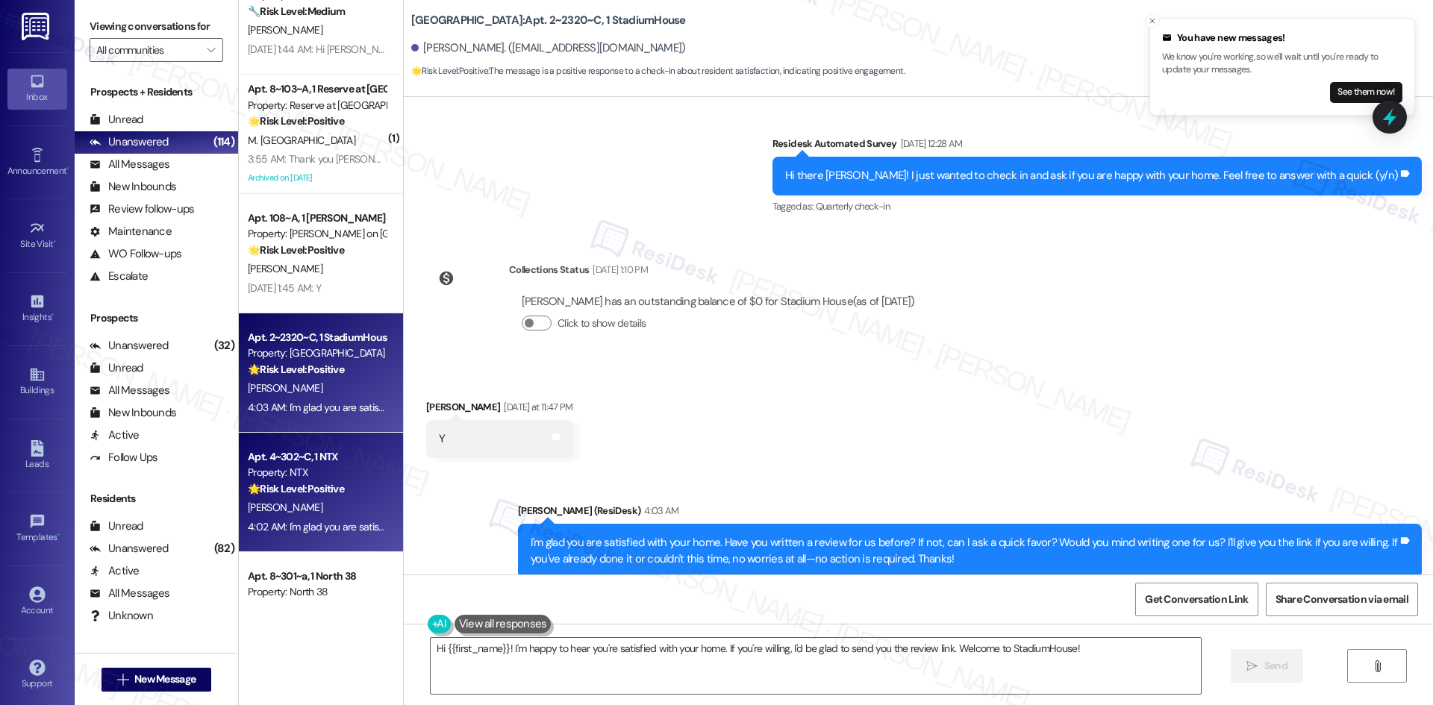
click at [331, 487] on strong "🌟 Risk Level: Positive" at bounding box center [296, 488] width 96 height 13
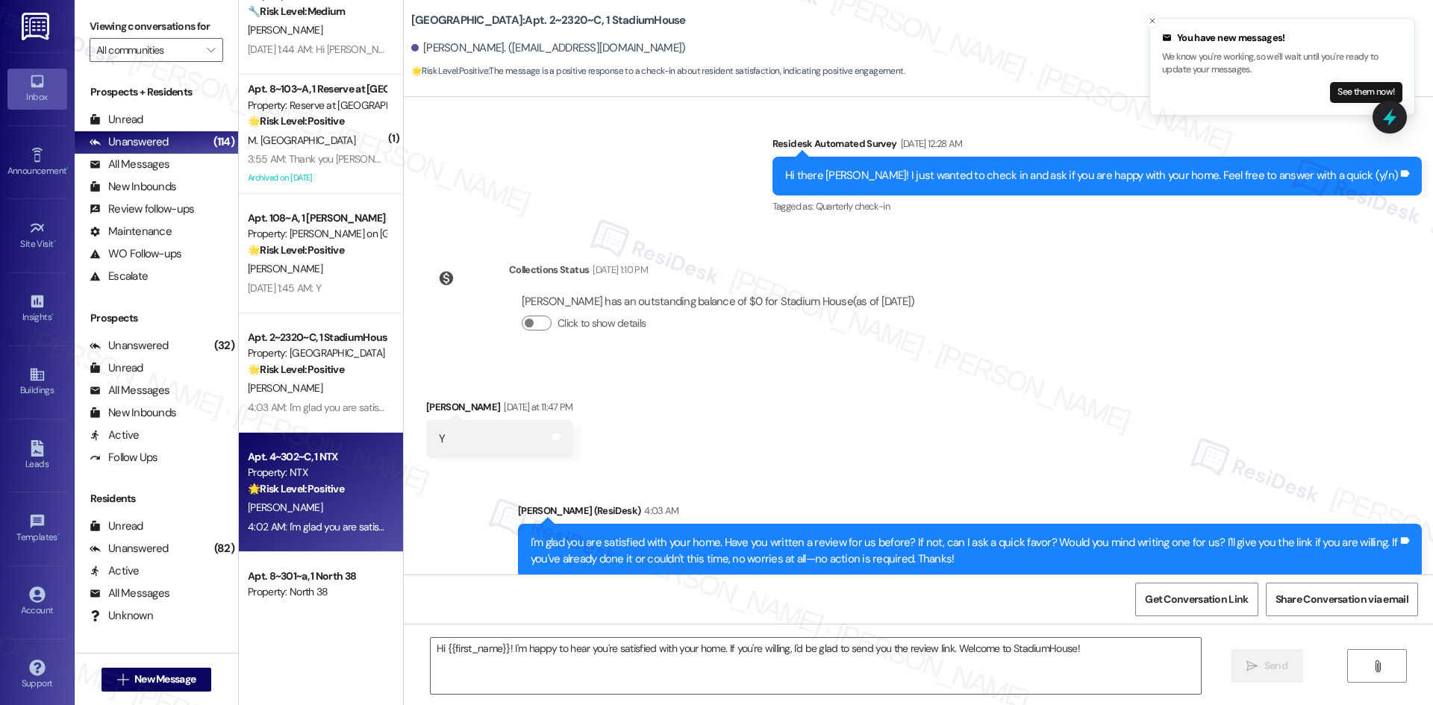
type textarea "Fetching suggested responses. Please feel free to read through the conversation…"
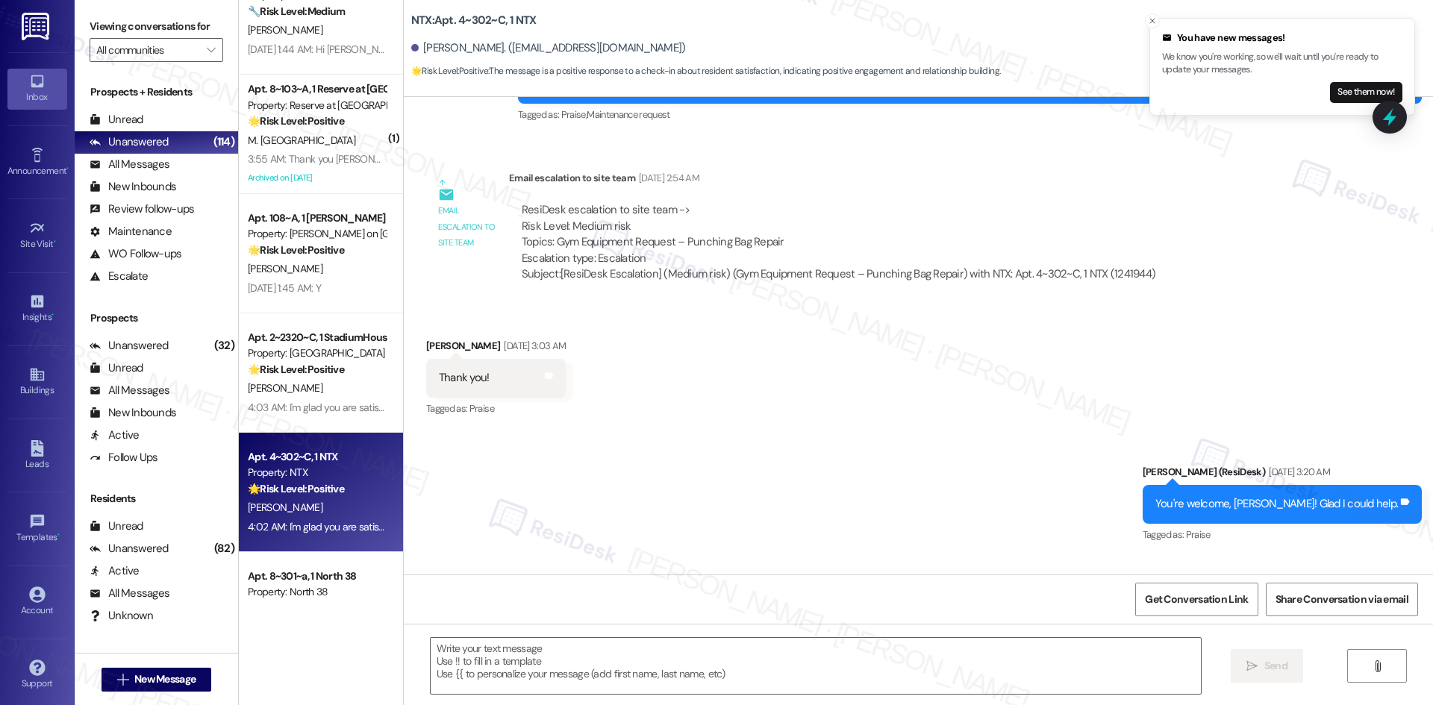
type textarea "Fetching suggested responses. Please feel free to read through the conversation…"
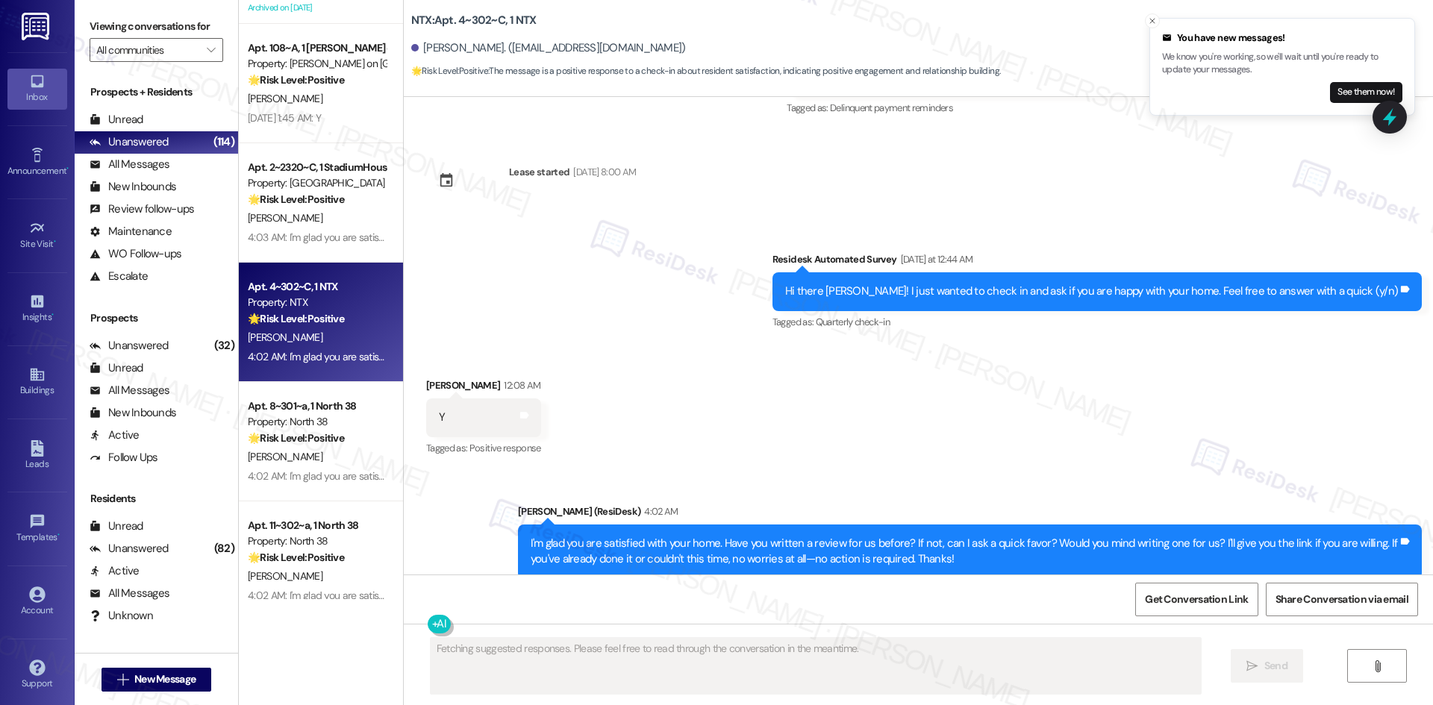
scroll to position [1343, 0]
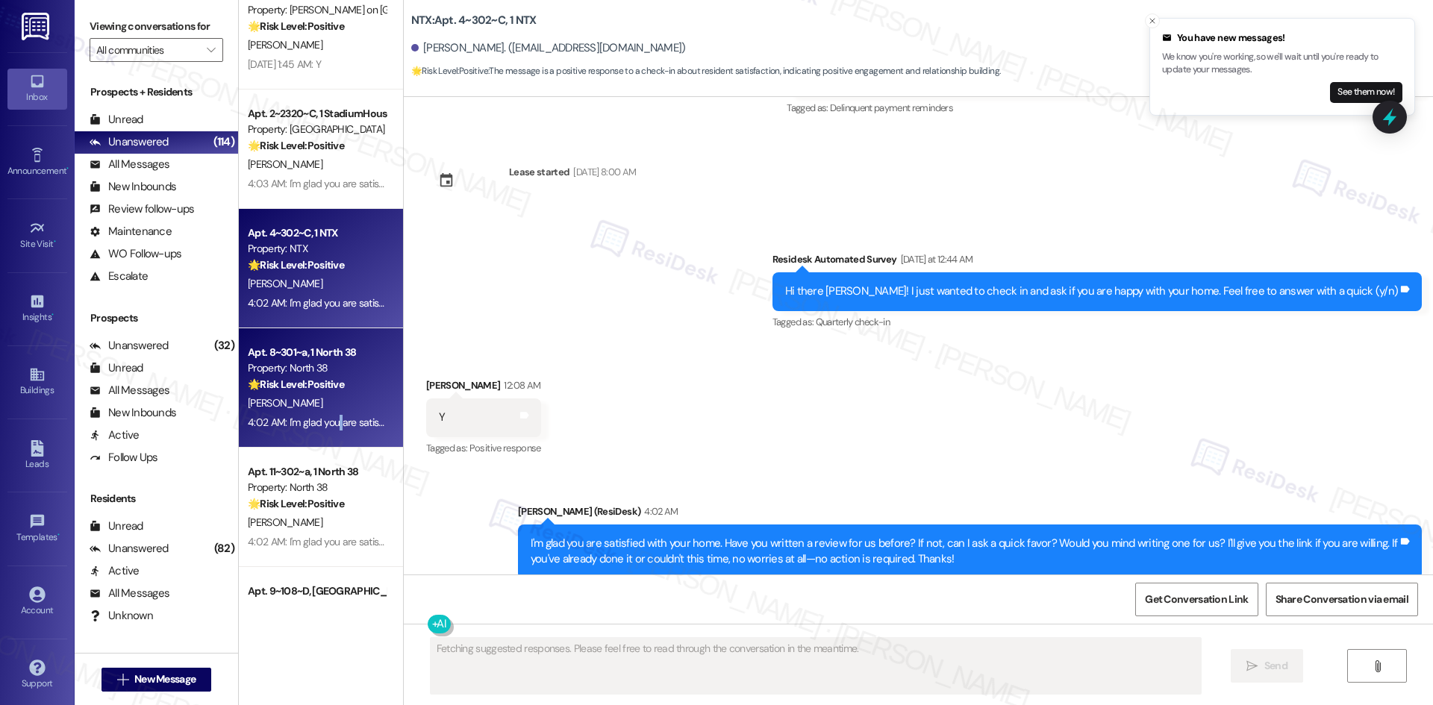
click at [328, 416] on div "4:02 AM: I'm glad you are satisfied with your home. Have you written a review f…" at bounding box center [860, 422] width 1225 height 13
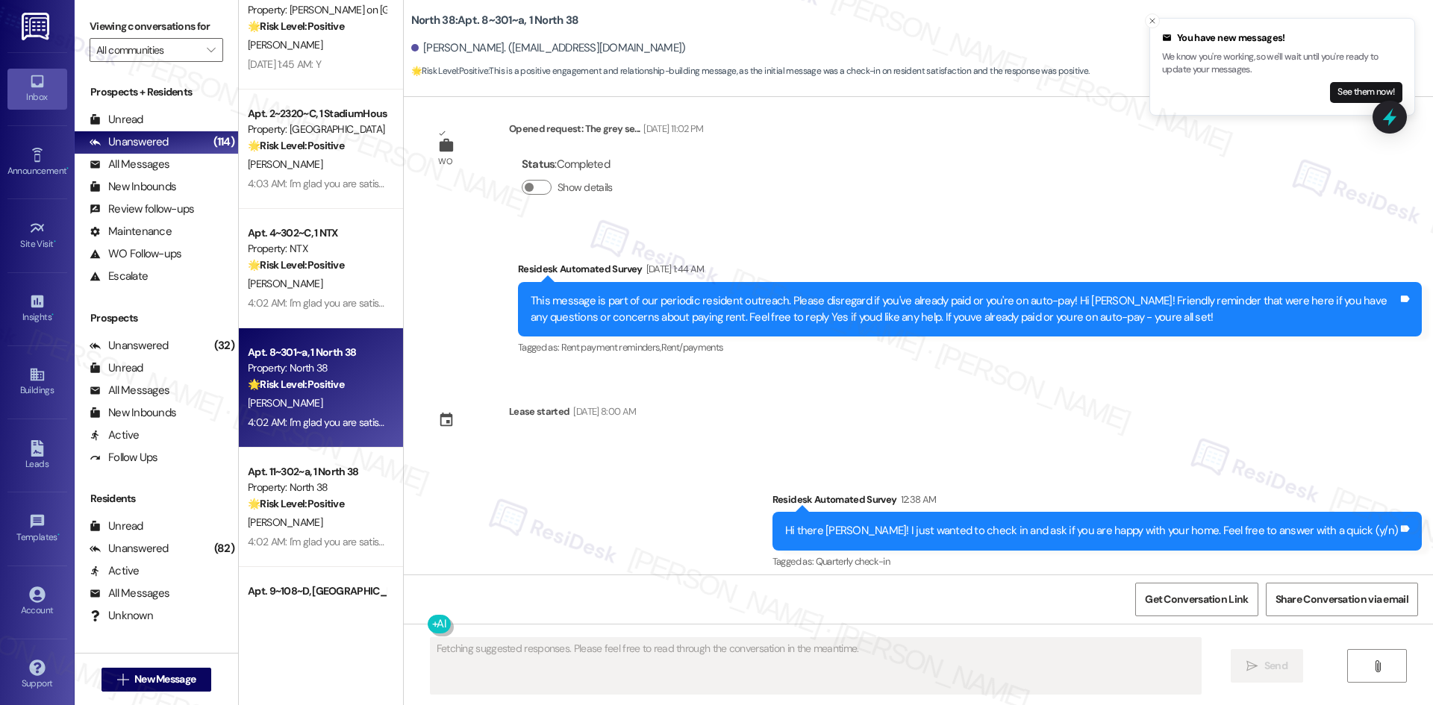
scroll to position [1146, 0]
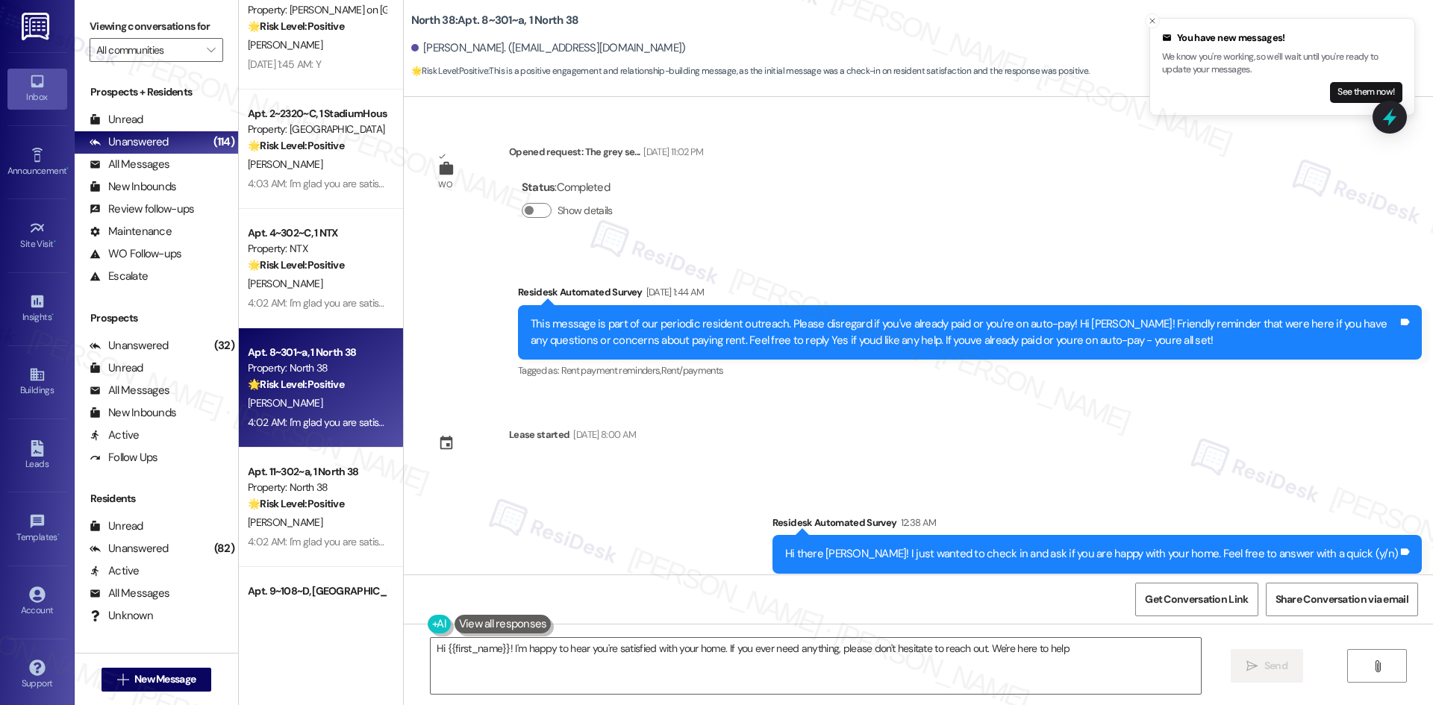
type textarea "Hi {{first_name}}! I'm happy to hear you're satisfied with your home. If you ev…"
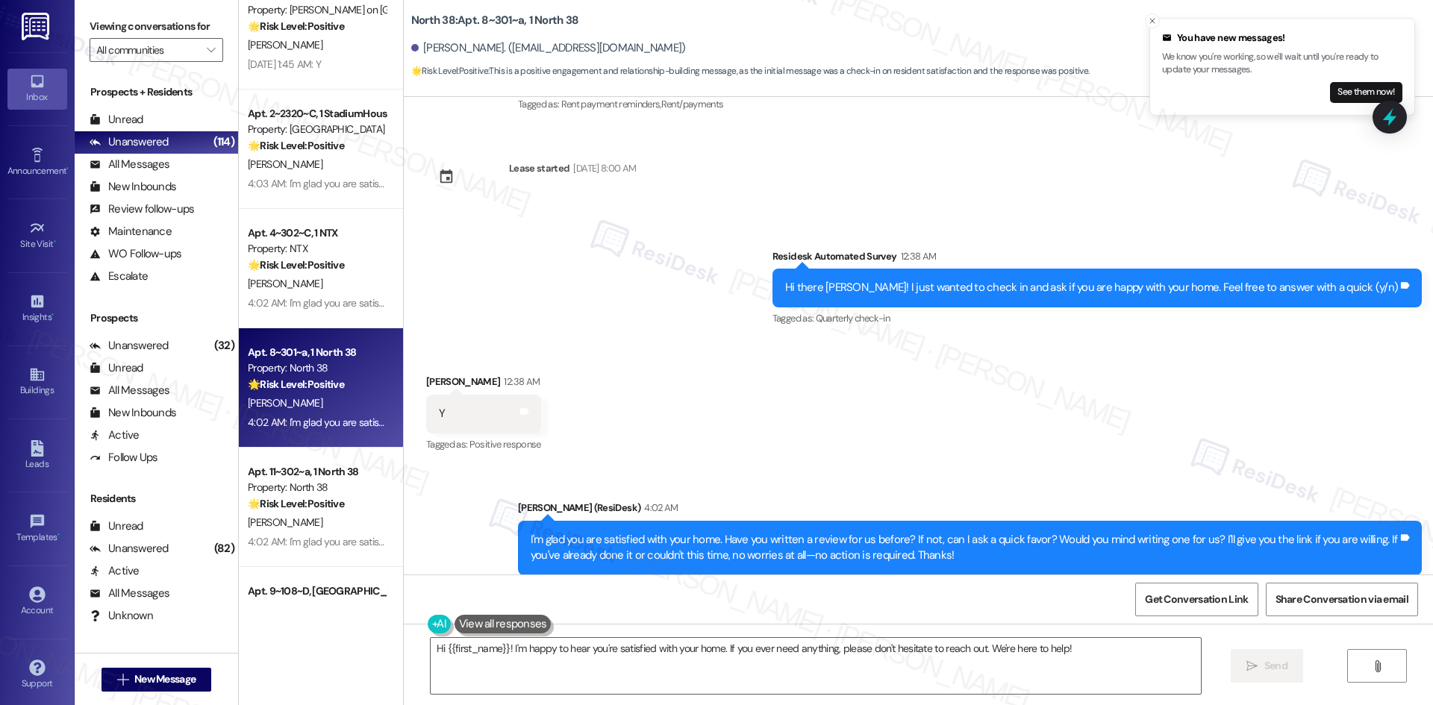
scroll to position [1414, 0]
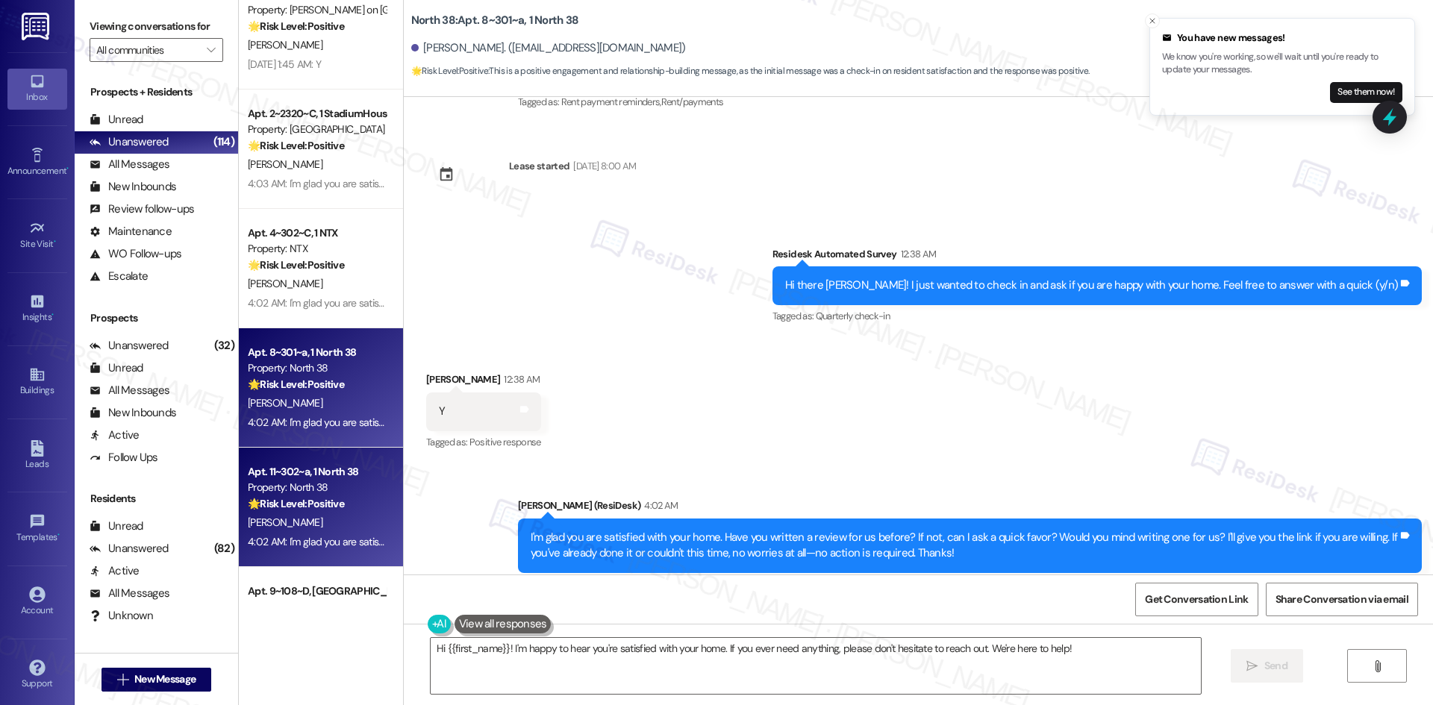
click at [346, 546] on div "4:02 AM: I'm glad you are satisfied with your home. Have you written a review f…" at bounding box center [860, 541] width 1225 height 13
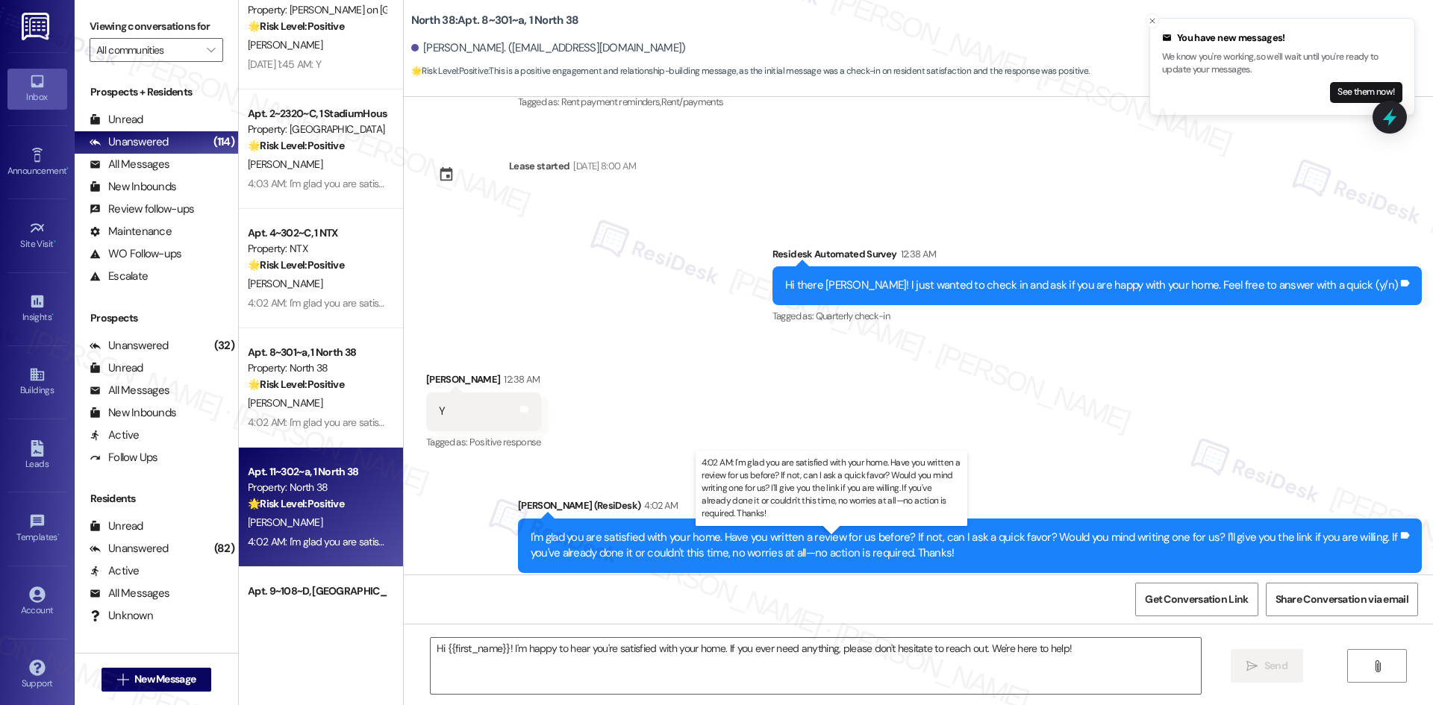
type textarea "Fetching suggested responses. Please feel free to read through the conversation…"
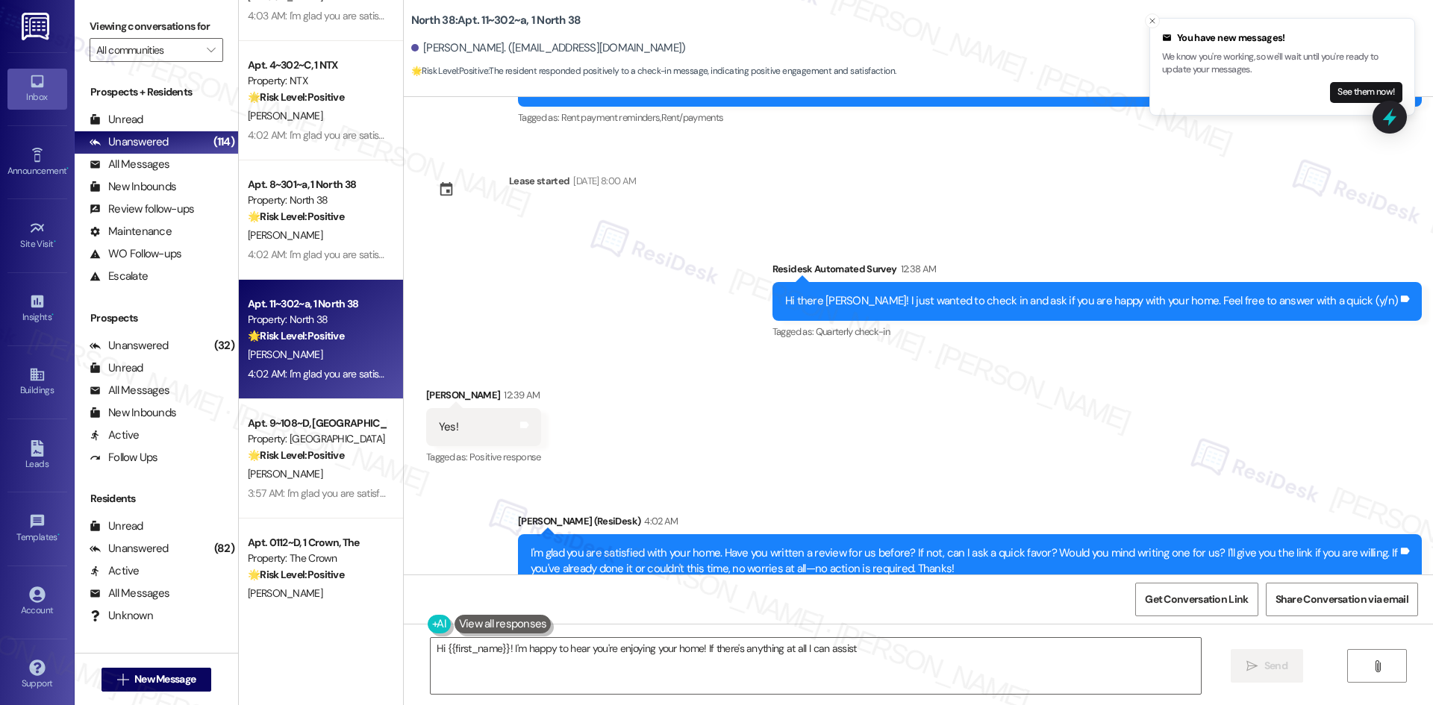
scroll to position [1567, 0]
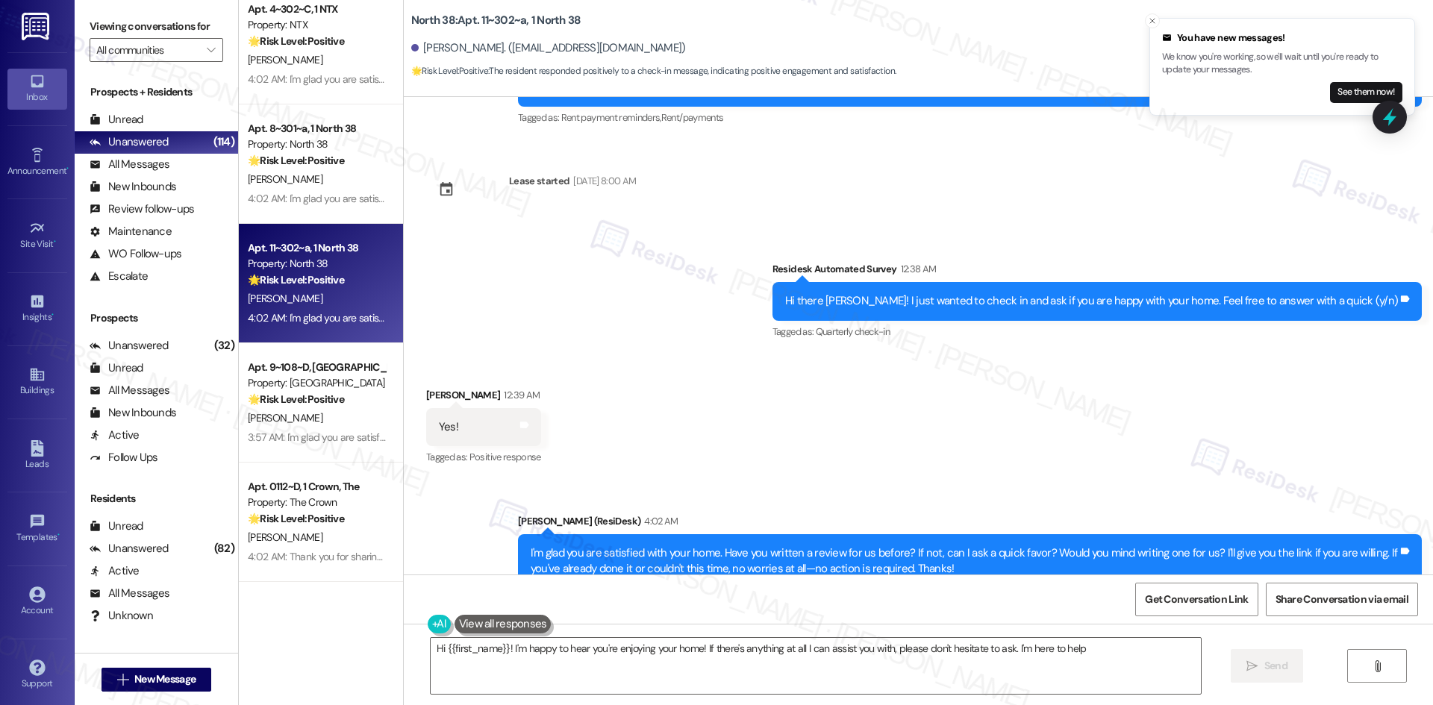
type textarea "Hi {{first_name}}! I'm happy to hear you're enjoying your home! If there's anyt…"
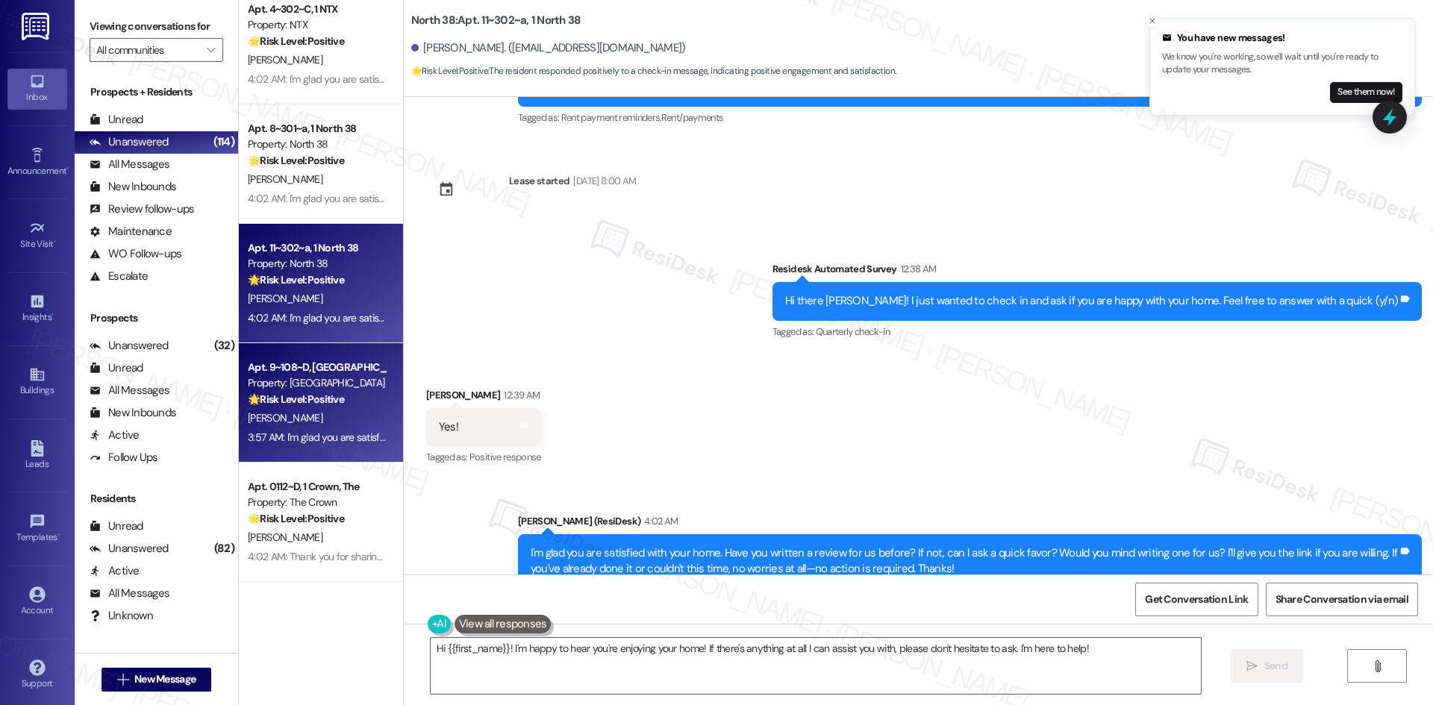
click at [286, 427] on div "T. Propp" at bounding box center [316, 418] width 141 height 19
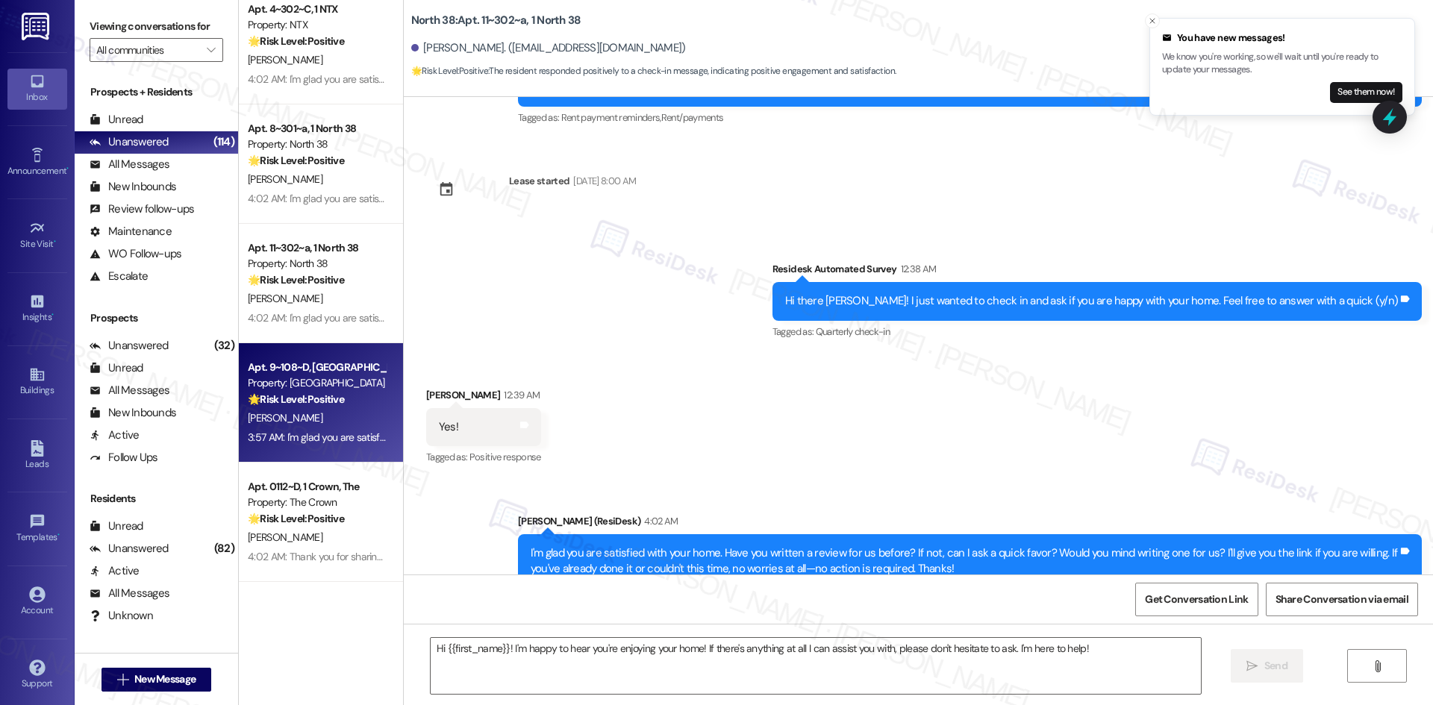
type textarea "Fetching suggested responses. Please feel free to read through the conversation…"
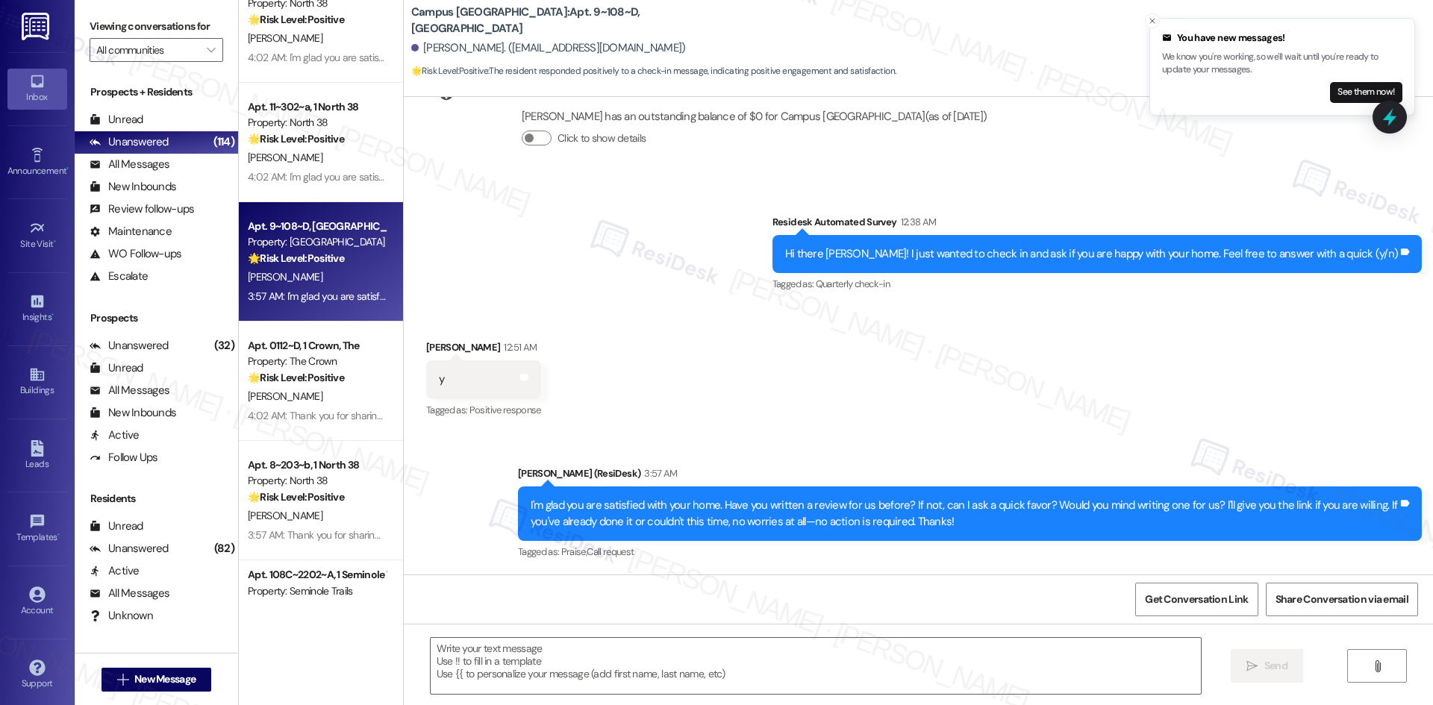
scroll to position [1791, 0]
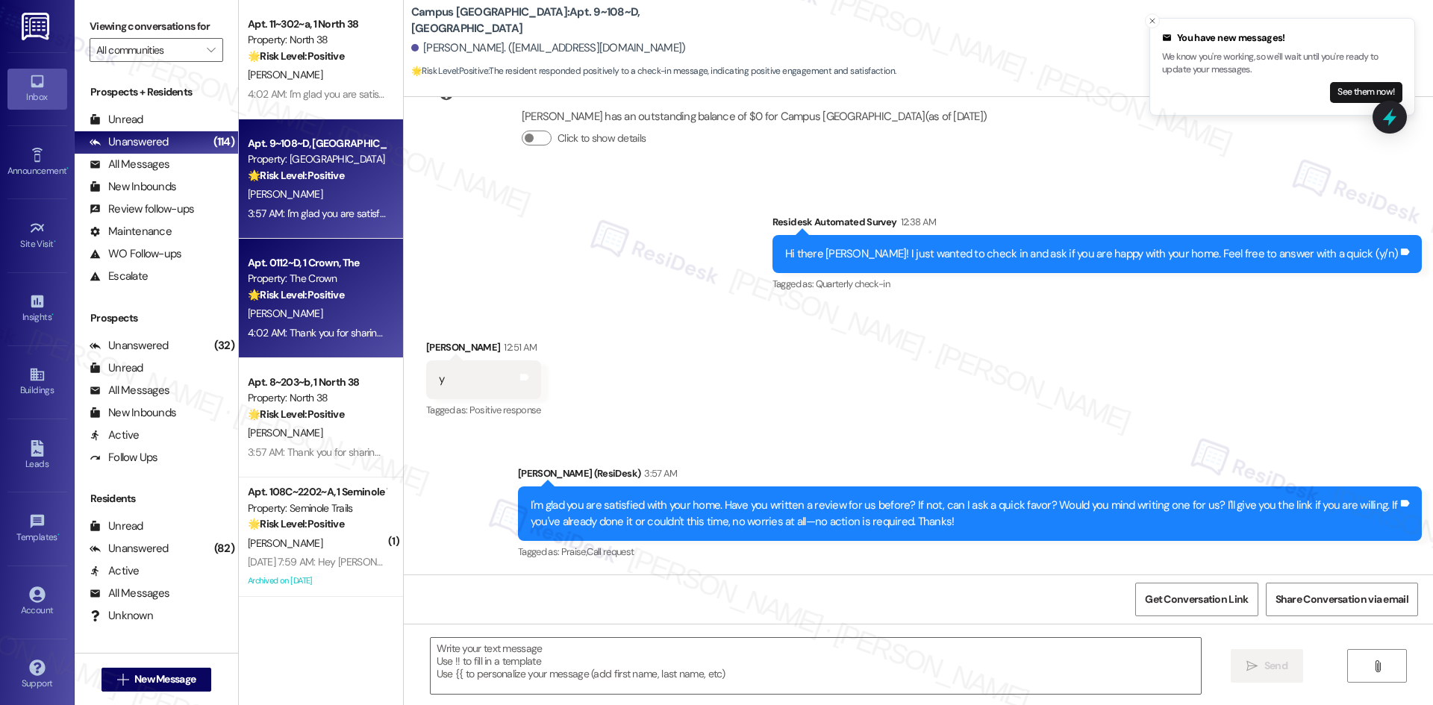
click at [304, 316] on div "N. Trefny" at bounding box center [316, 313] width 141 height 19
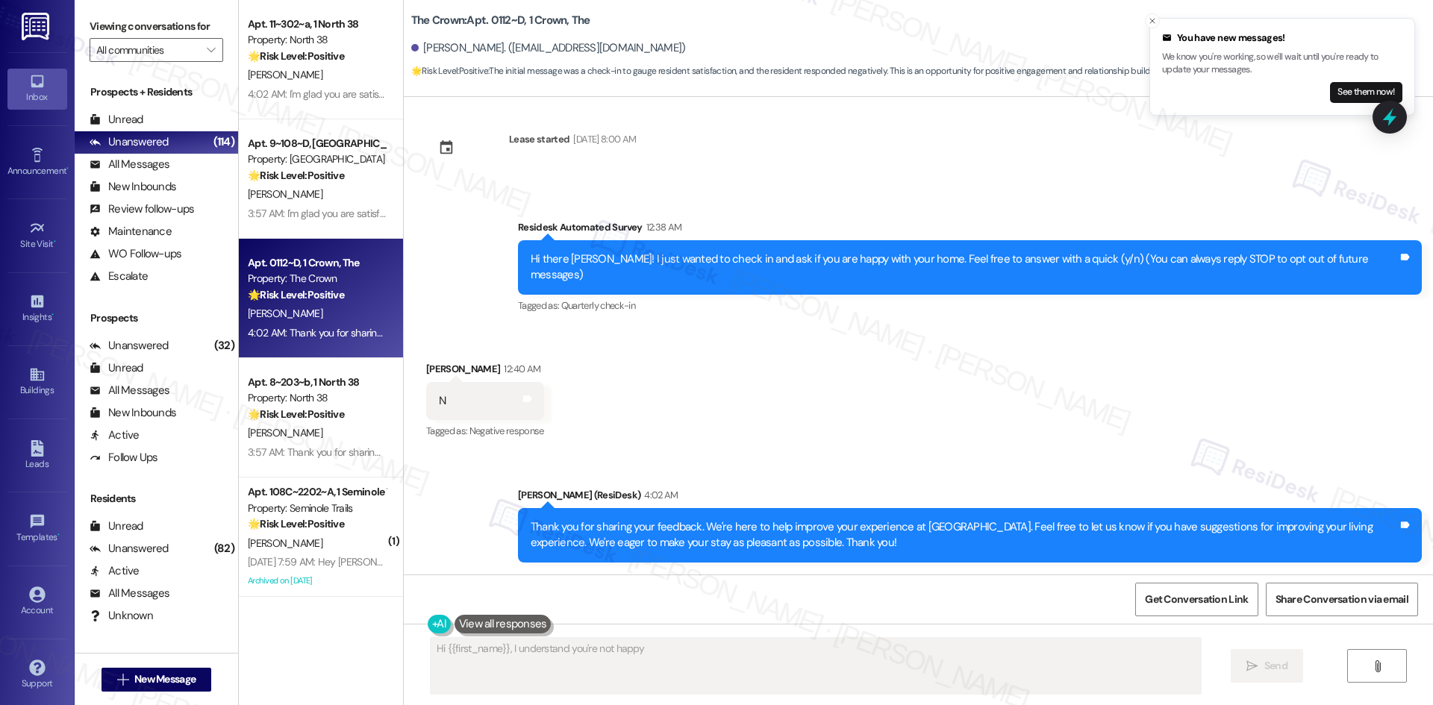
scroll to position [0, 0]
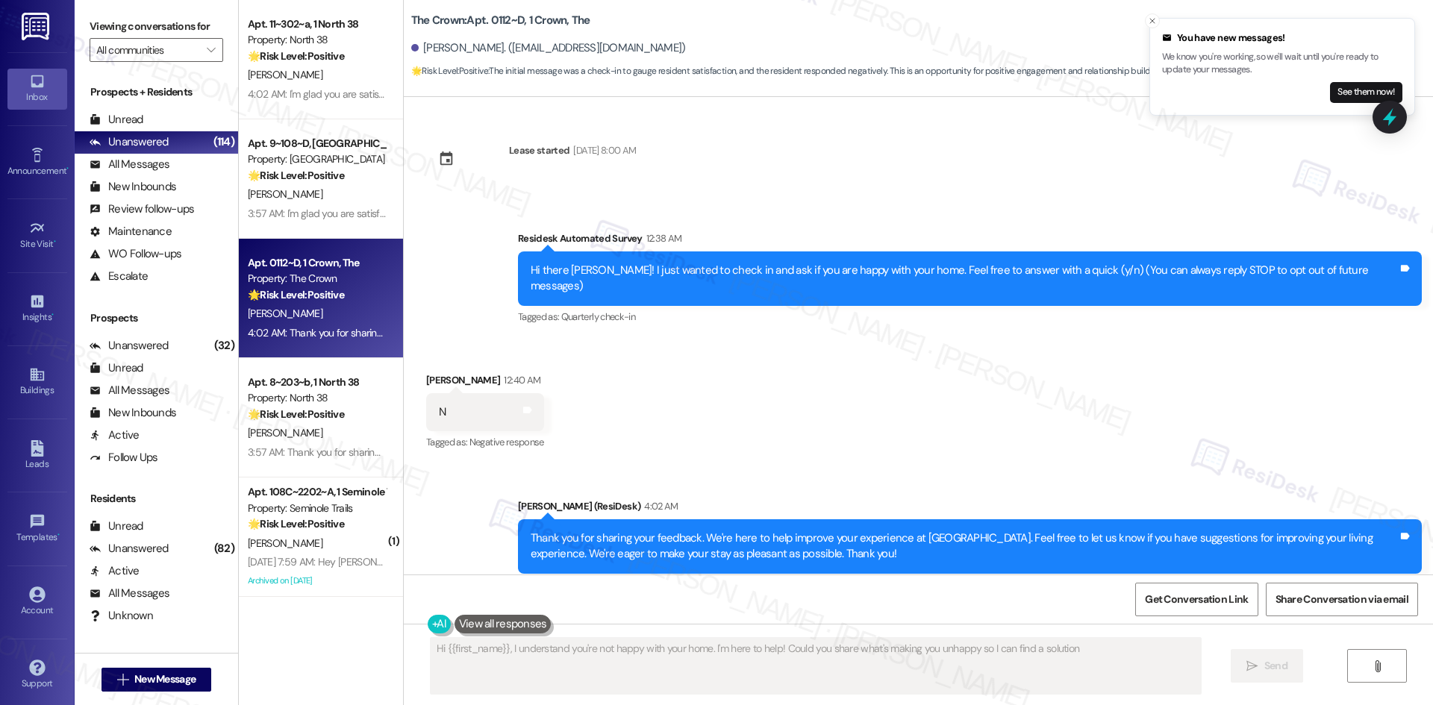
type textarea "Hi {{first_name}}, I understand you're not happy with your home. I'm here to he…"
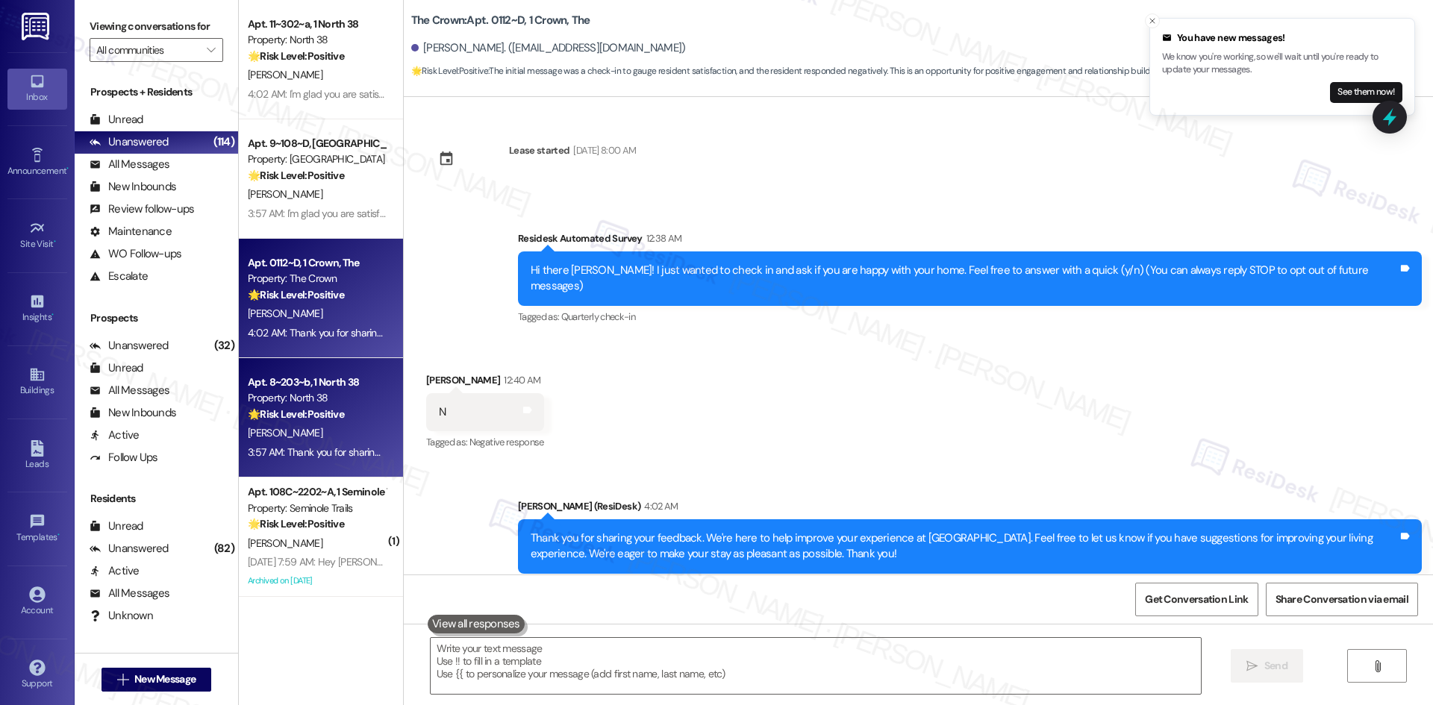
click at [310, 443] on div "3:57 AM: Thank you for sharing your feedback. We're here to help improve your e…" at bounding box center [316, 452] width 141 height 19
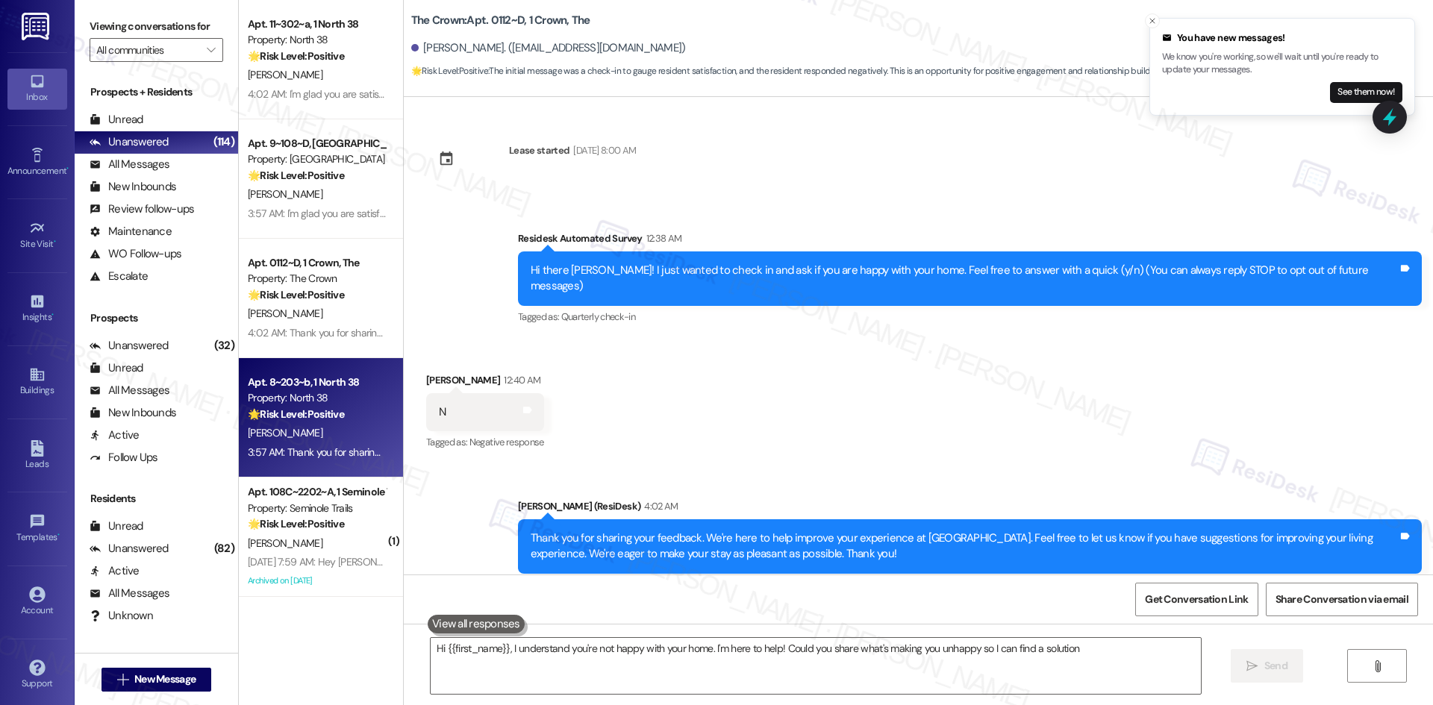
type textarea "Hi {{first_name}}, I understand you're not happy with your home. I'm here to he…"
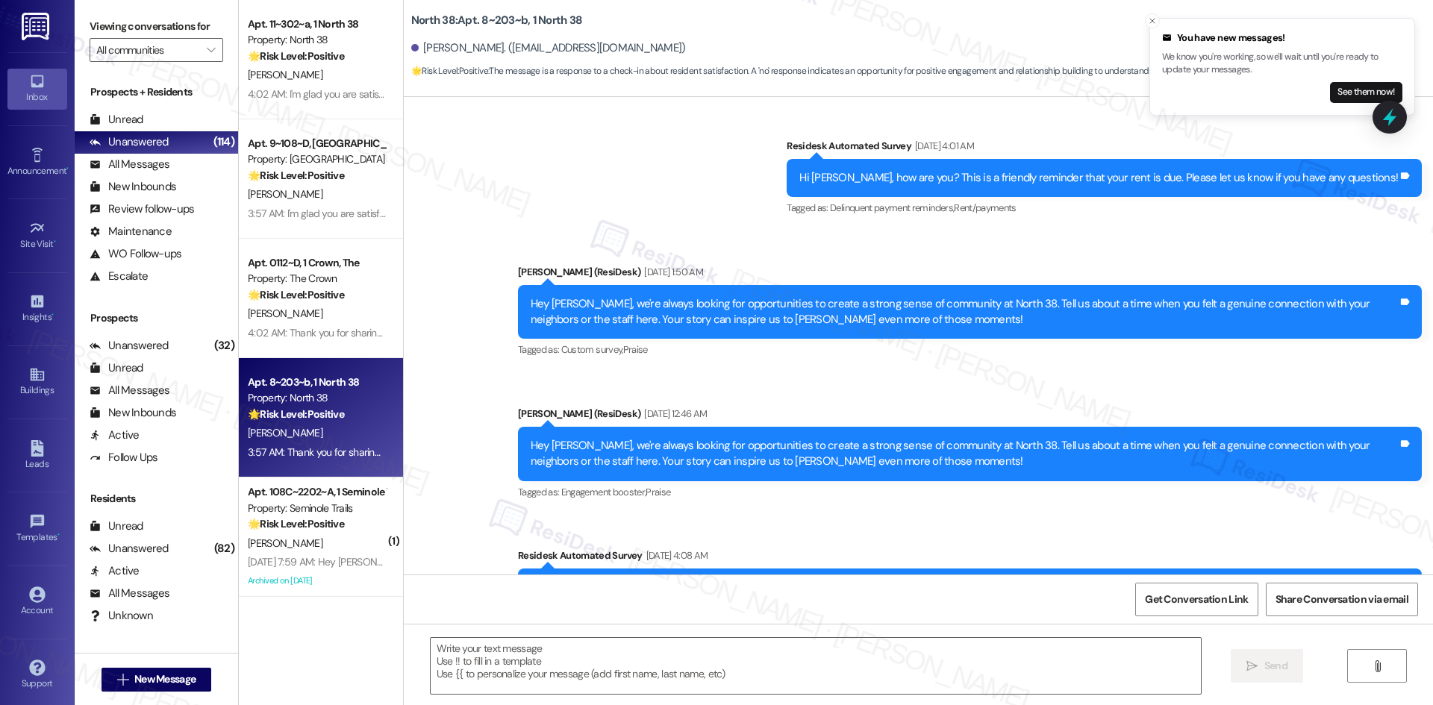
type textarea "Fetching suggested responses. Please feel free to read through the conversation…"
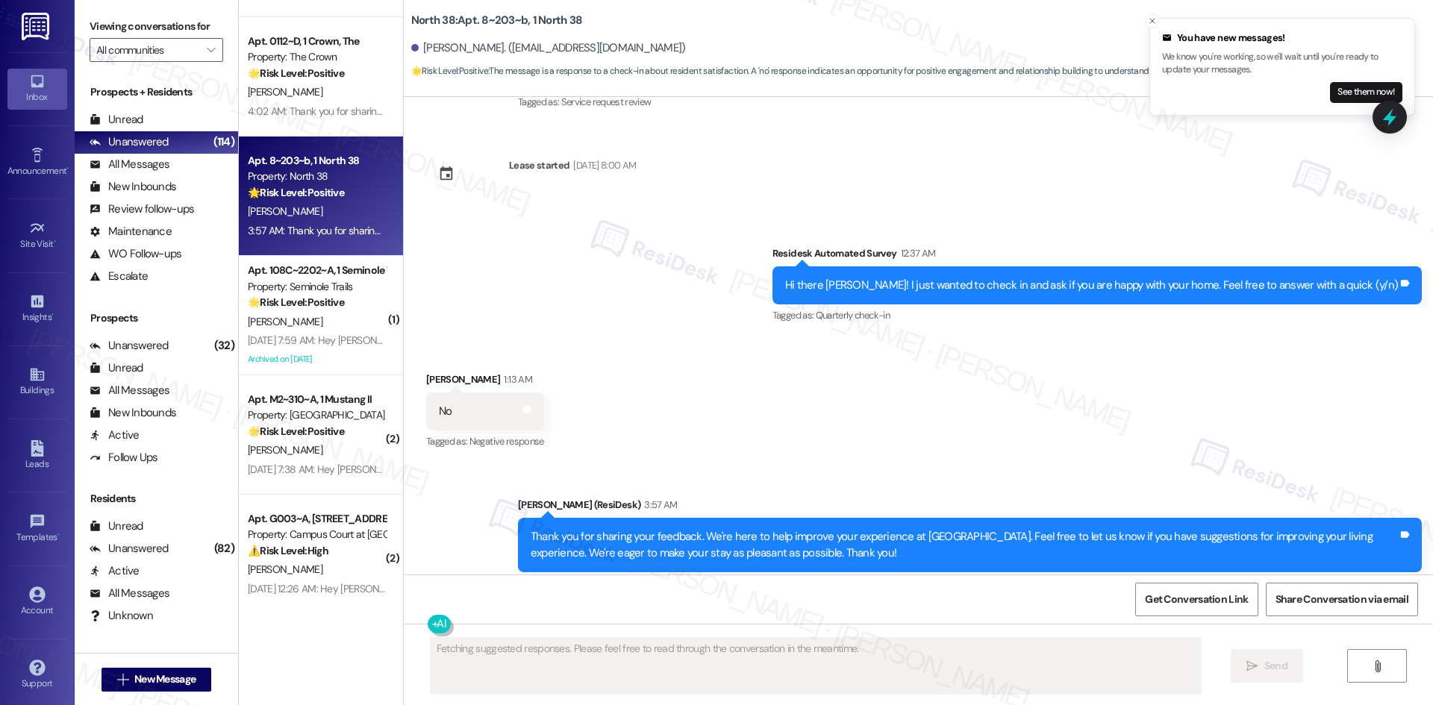
scroll to position [2015, 0]
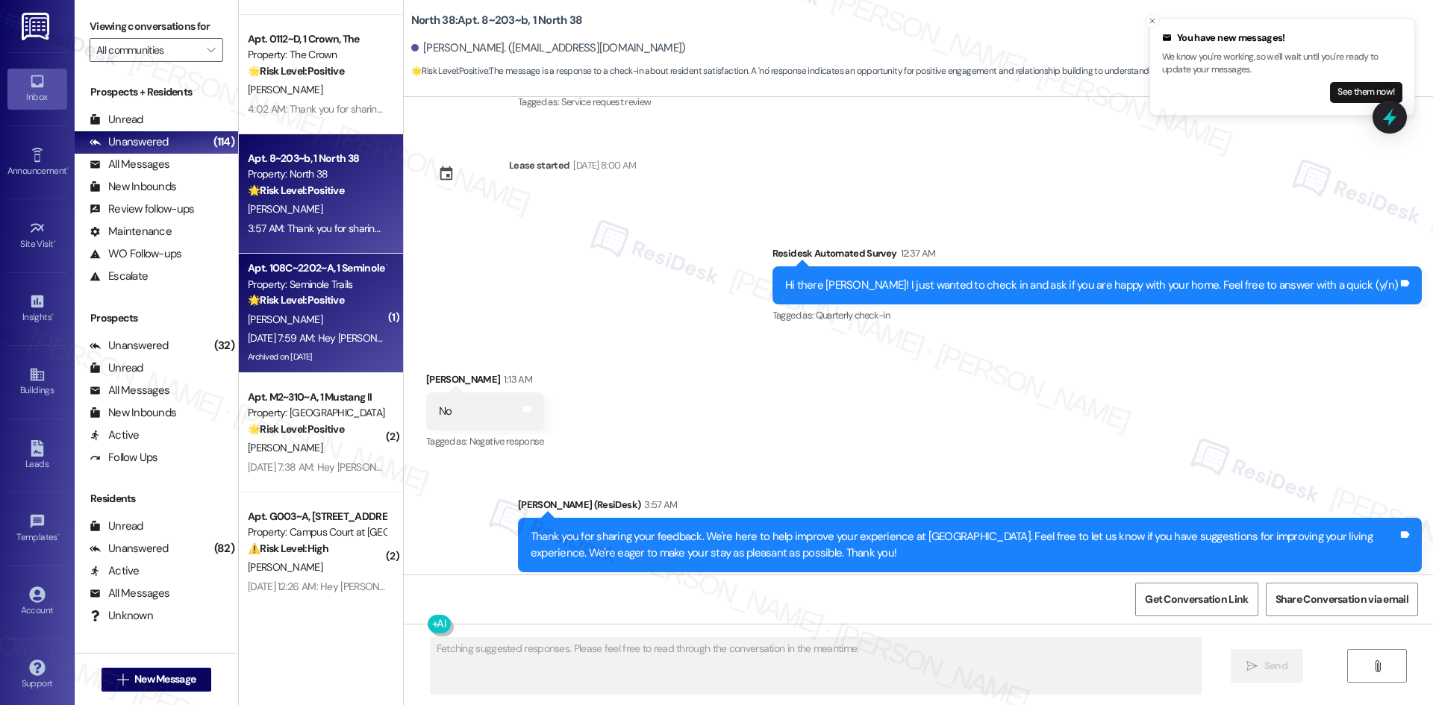
click at [309, 308] on div "🌟 Risk Level: Positive The resident is responding positively to a request for f…" at bounding box center [317, 301] width 138 height 16
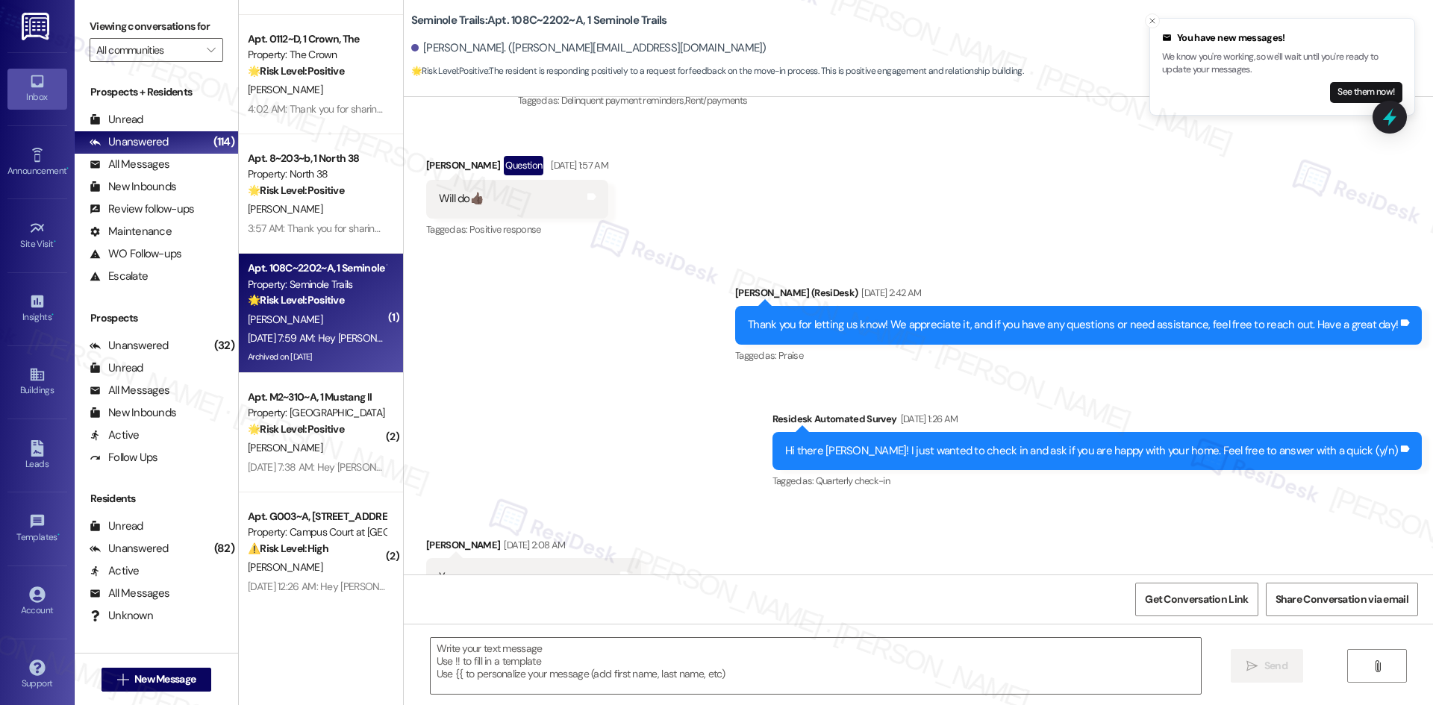
type textarea "Fetching suggested responses. Please feel free to read through the conversation…"
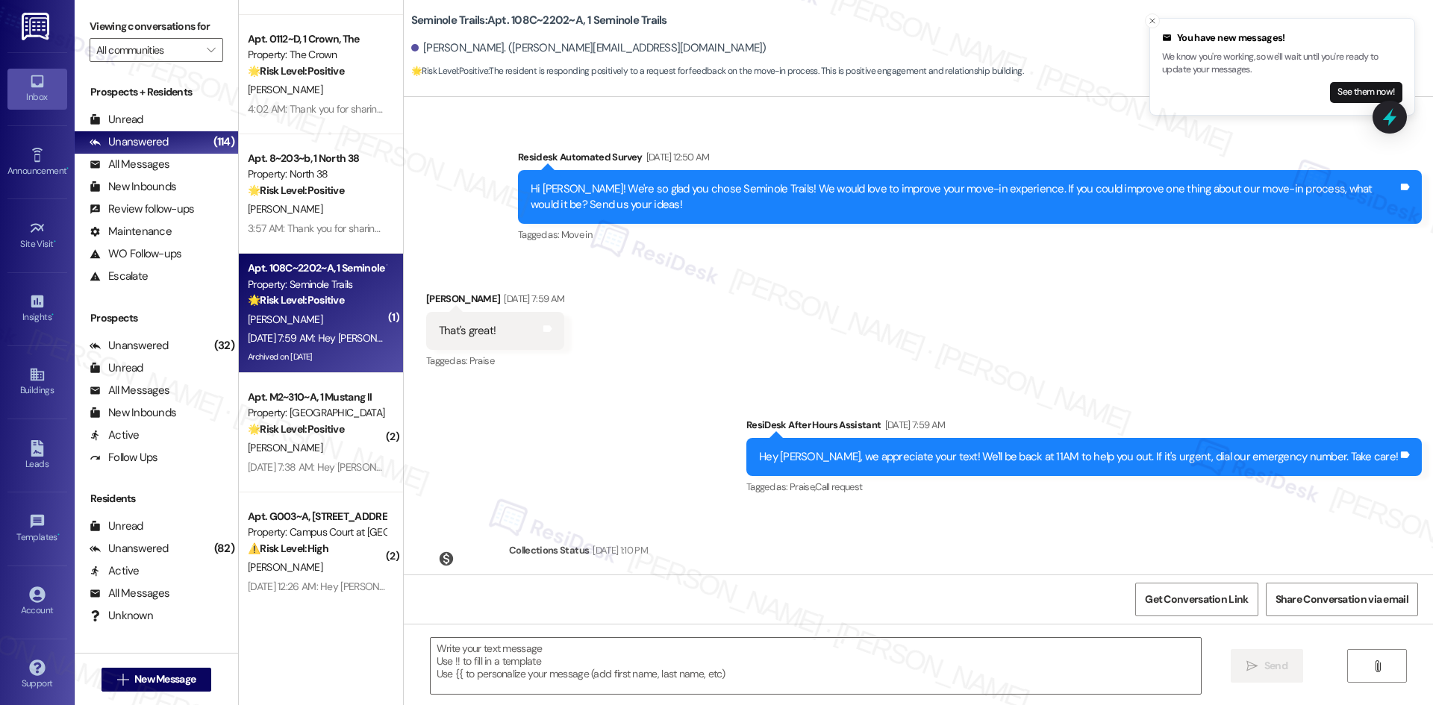
scroll to position [3755, 0]
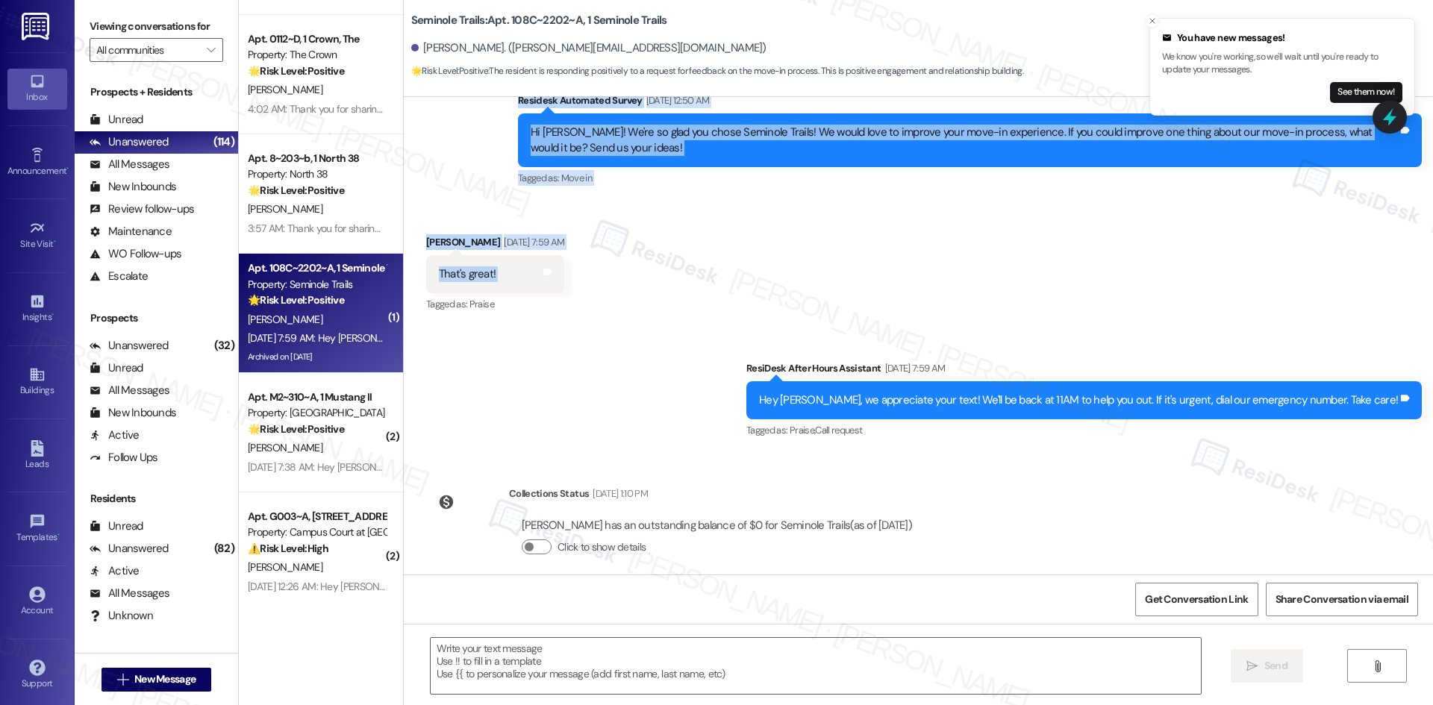
drag, startPoint x: 464, startPoint y: 304, endPoint x: 660, endPoint y: 253, distance: 202.9
click at [660, 253] on div "Survey, sent via SMS Residesk Automated Survey Dec 03, 2024 at 2:30 AM Hi Donni…" at bounding box center [918, 336] width 1029 height 478
copy div "Residesk Automated Survey Aug 09, 2025 at 12:50 AM Hi Donnie! We're so glad you…"
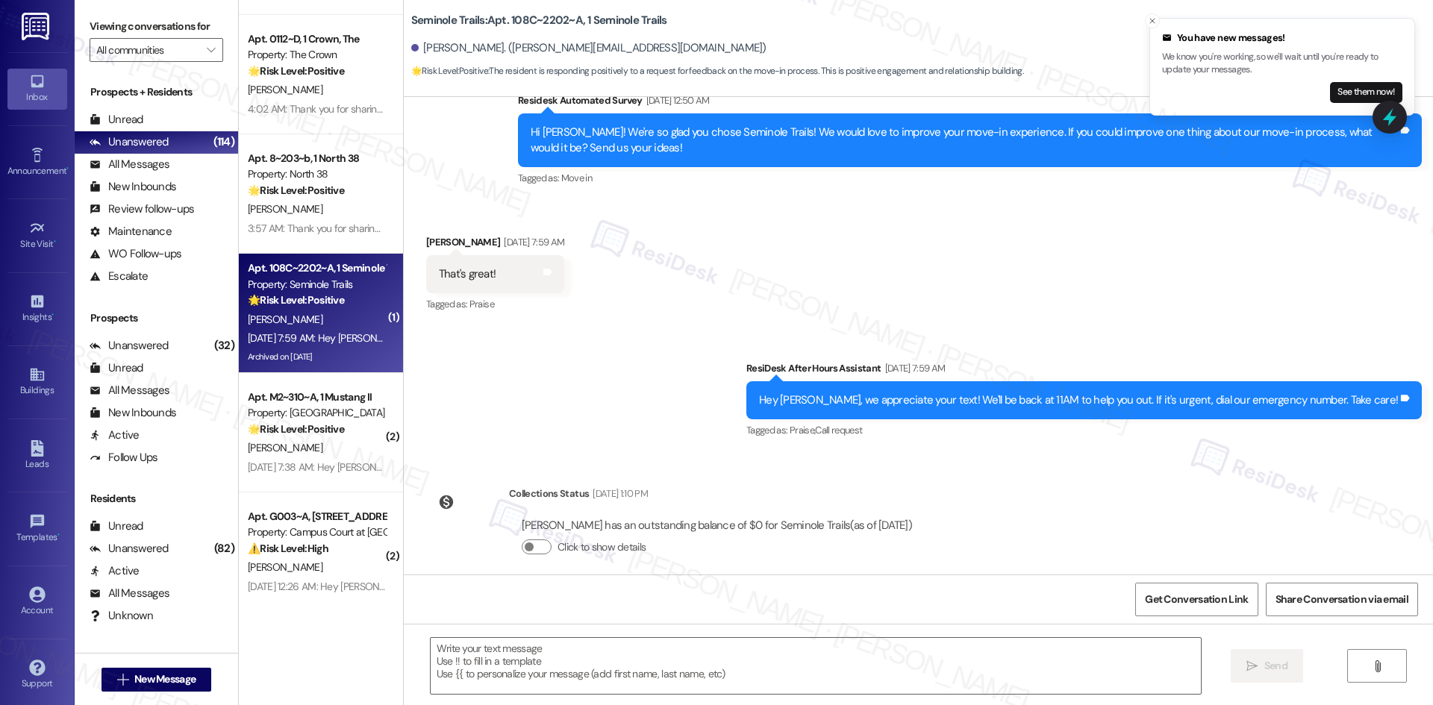
click at [801, 360] on div "ResiDesk After Hours Assistant Aug 12, 2025 at 7:59 AM" at bounding box center [1083, 370] width 675 height 21
click at [1350, 88] on button "See them now!" at bounding box center [1366, 92] width 72 height 21
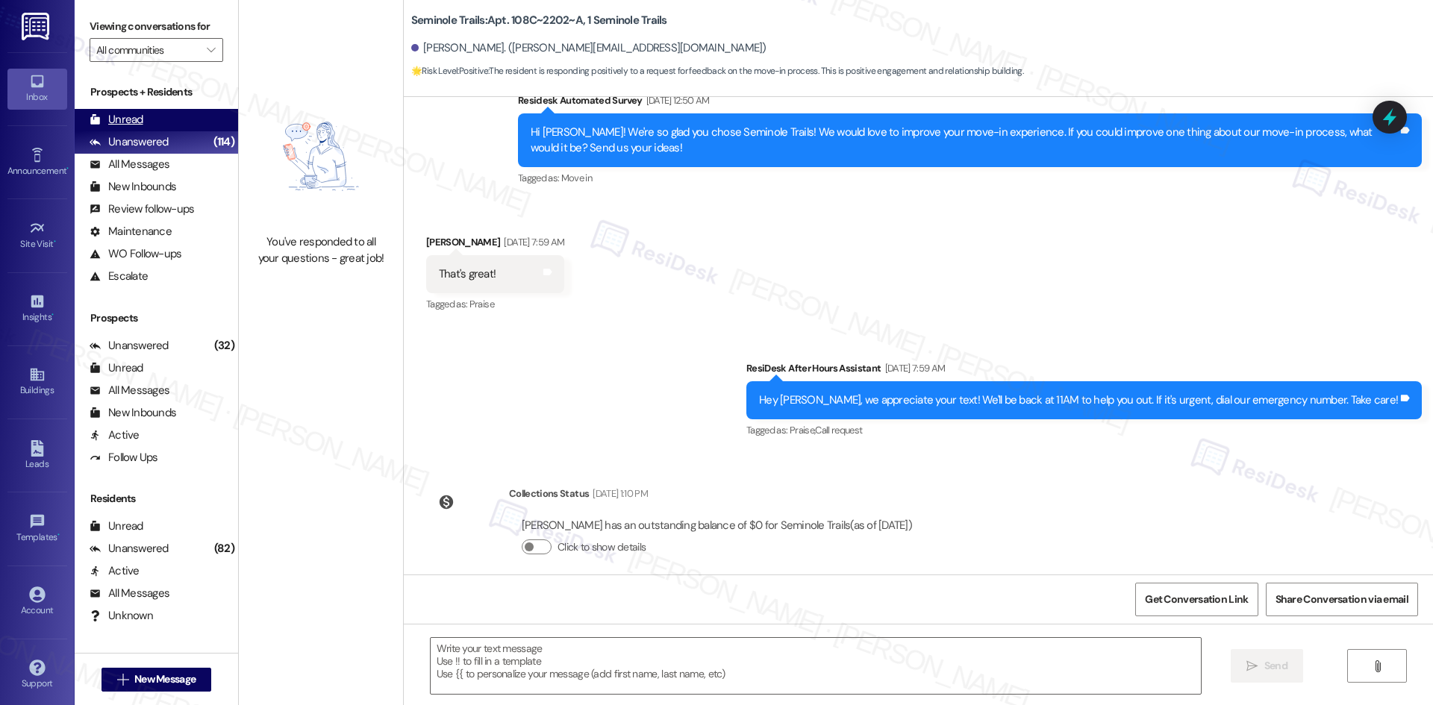
click at [137, 114] on div "Unread" at bounding box center [117, 120] width 54 height 16
click at [140, 137] on div "Unanswered" at bounding box center [129, 142] width 79 height 16
click at [135, 119] on div "Unread" at bounding box center [117, 120] width 54 height 16
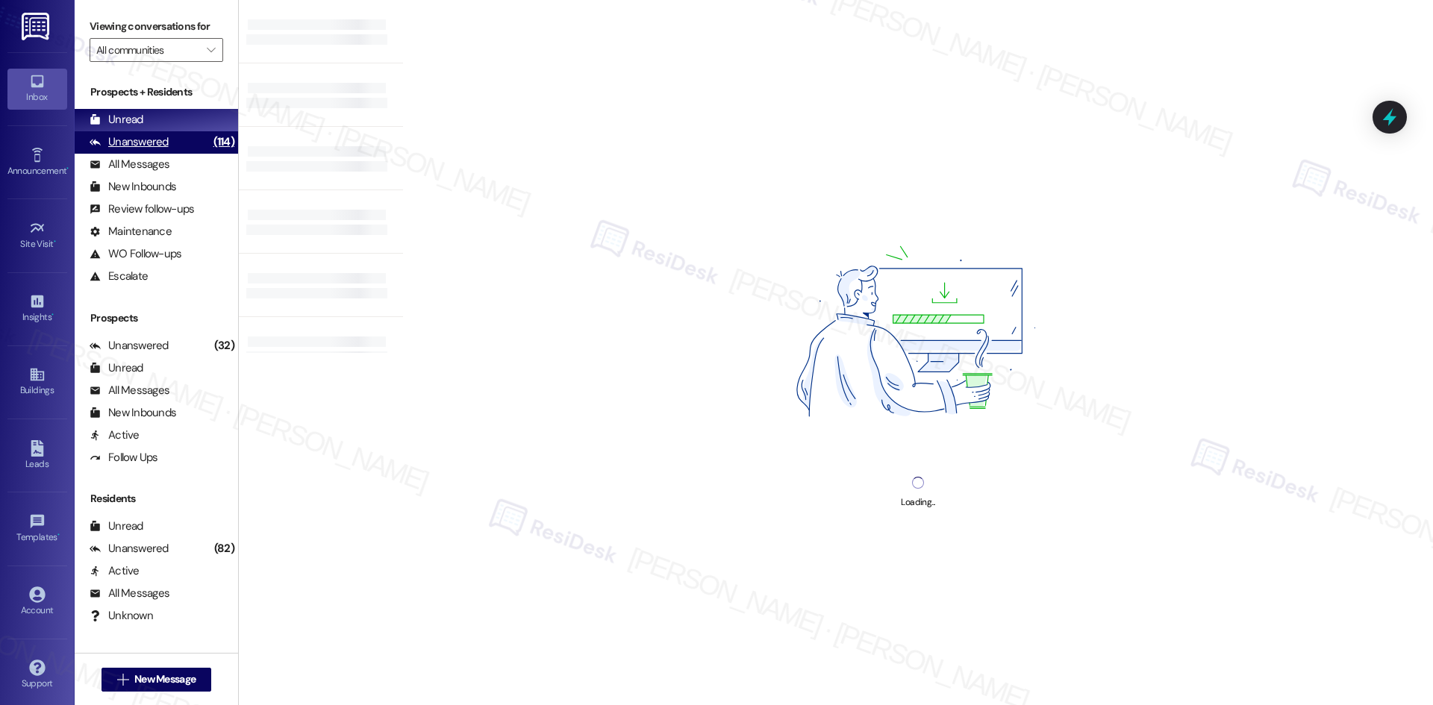
click at [151, 150] on div "Unanswered" at bounding box center [129, 142] width 79 height 16
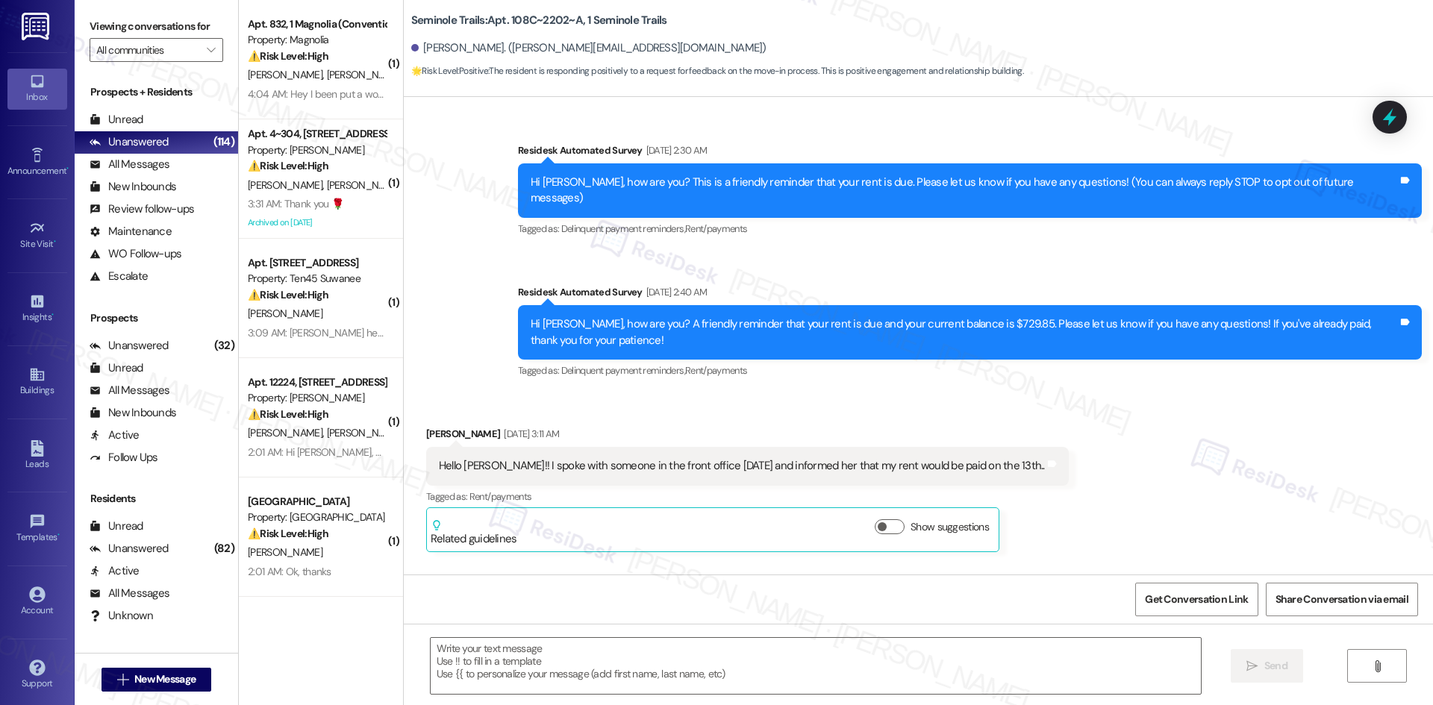
type textarea "Fetching suggested responses. Please feel free to read through the conversation…"
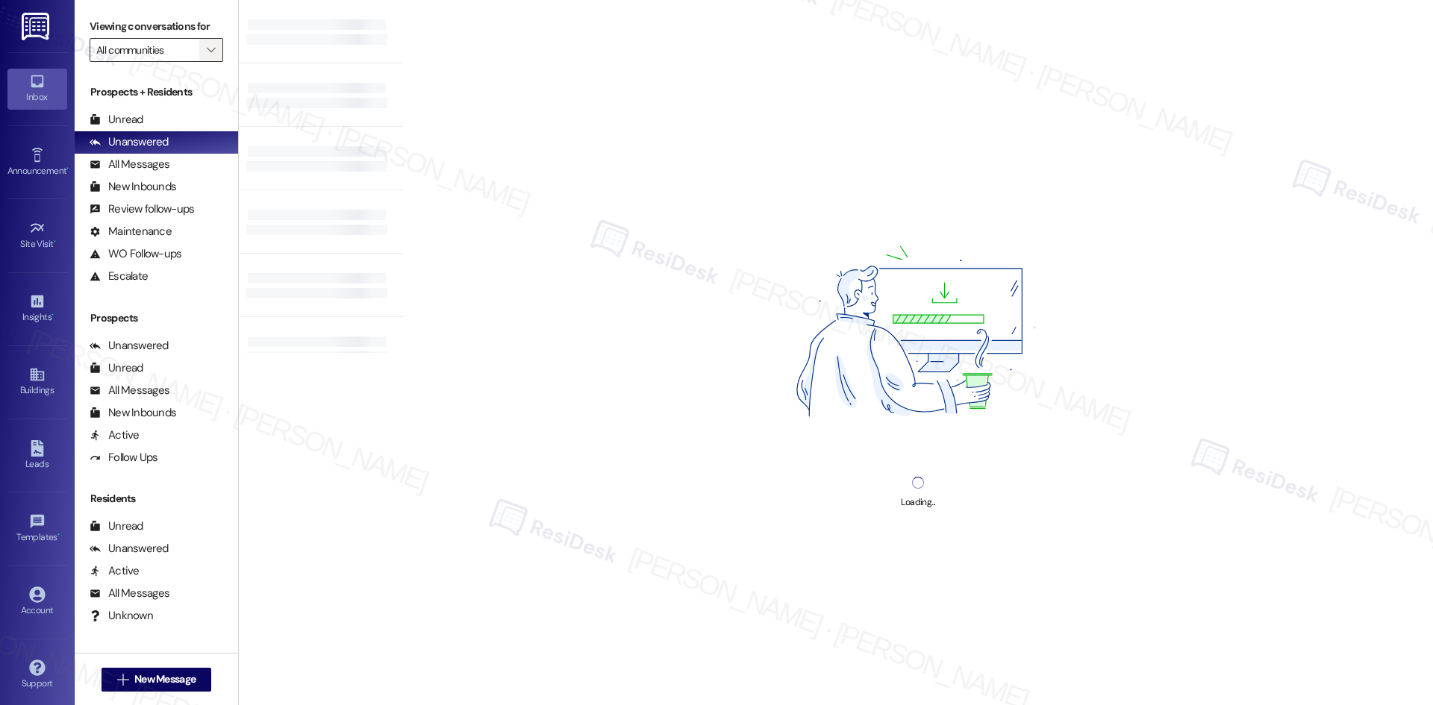
click at [204, 57] on span "" at bounding box center [211, 50] width 14 height 24
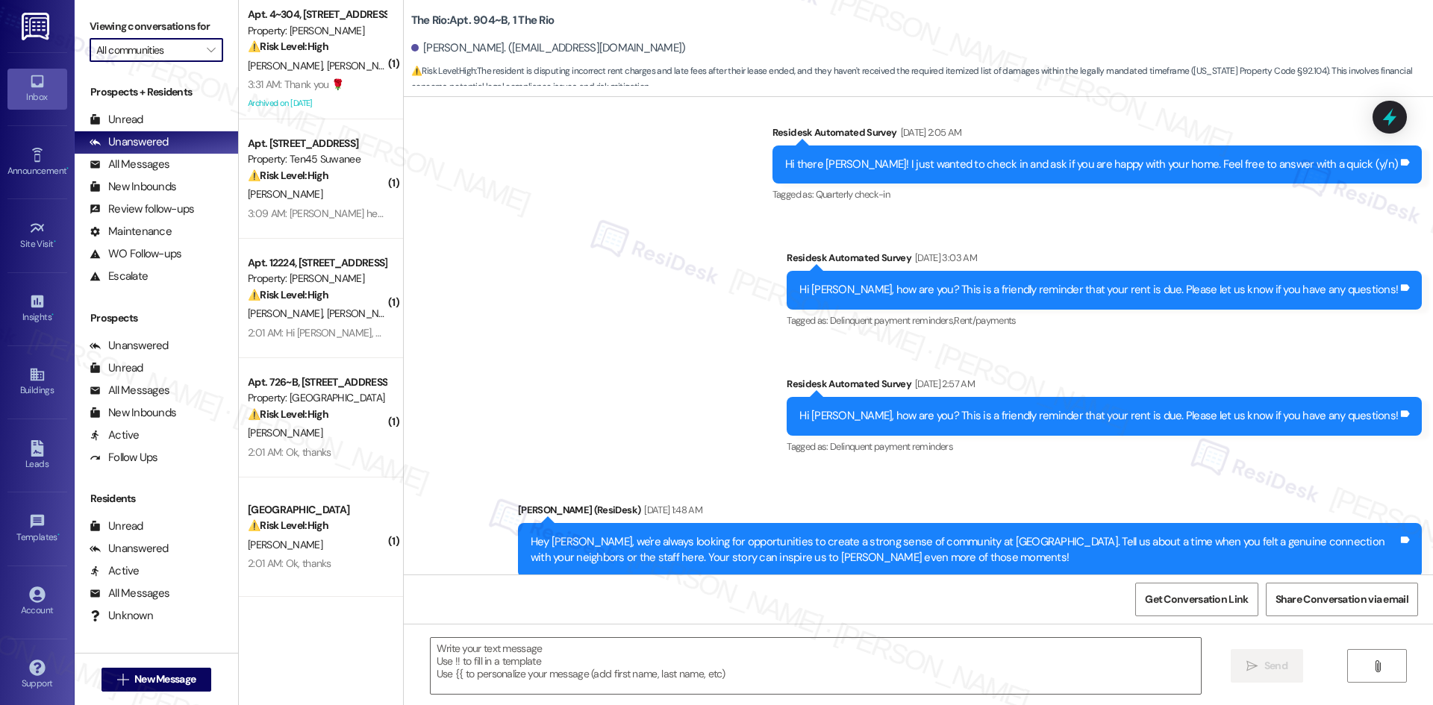
type textarea "Fetching suggested responses. Please feel free to read through the conversation…"
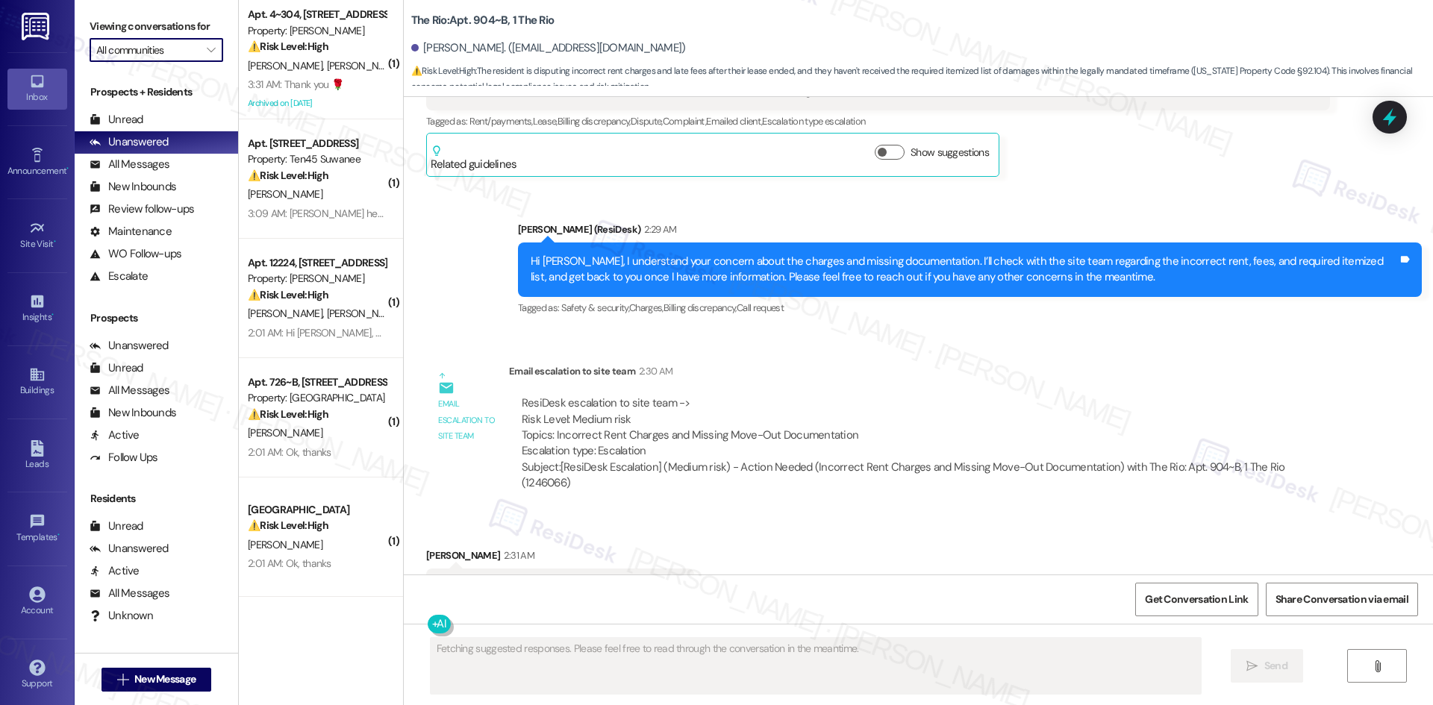
scroll to position [2755, 0]
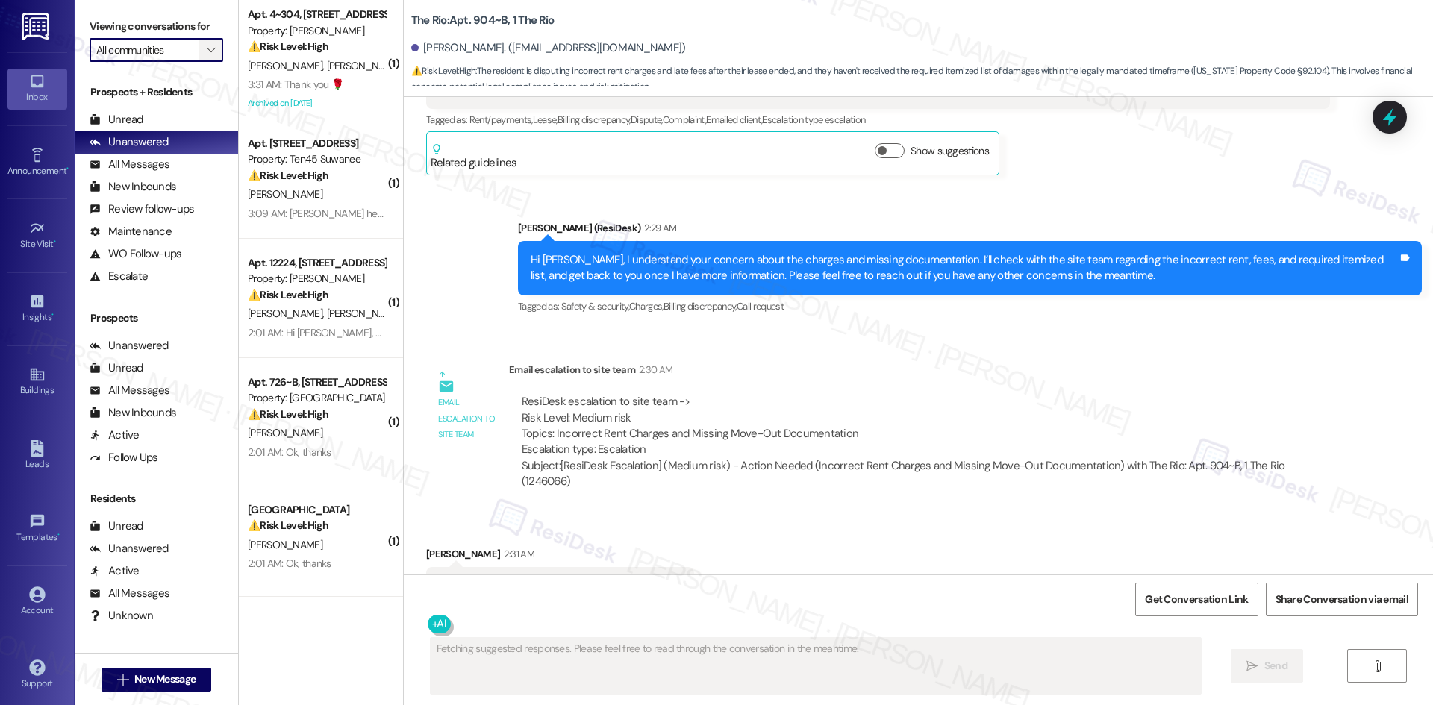
click at [207, 54] on icon "" at bounding box center [211, 50] width 8 height 12
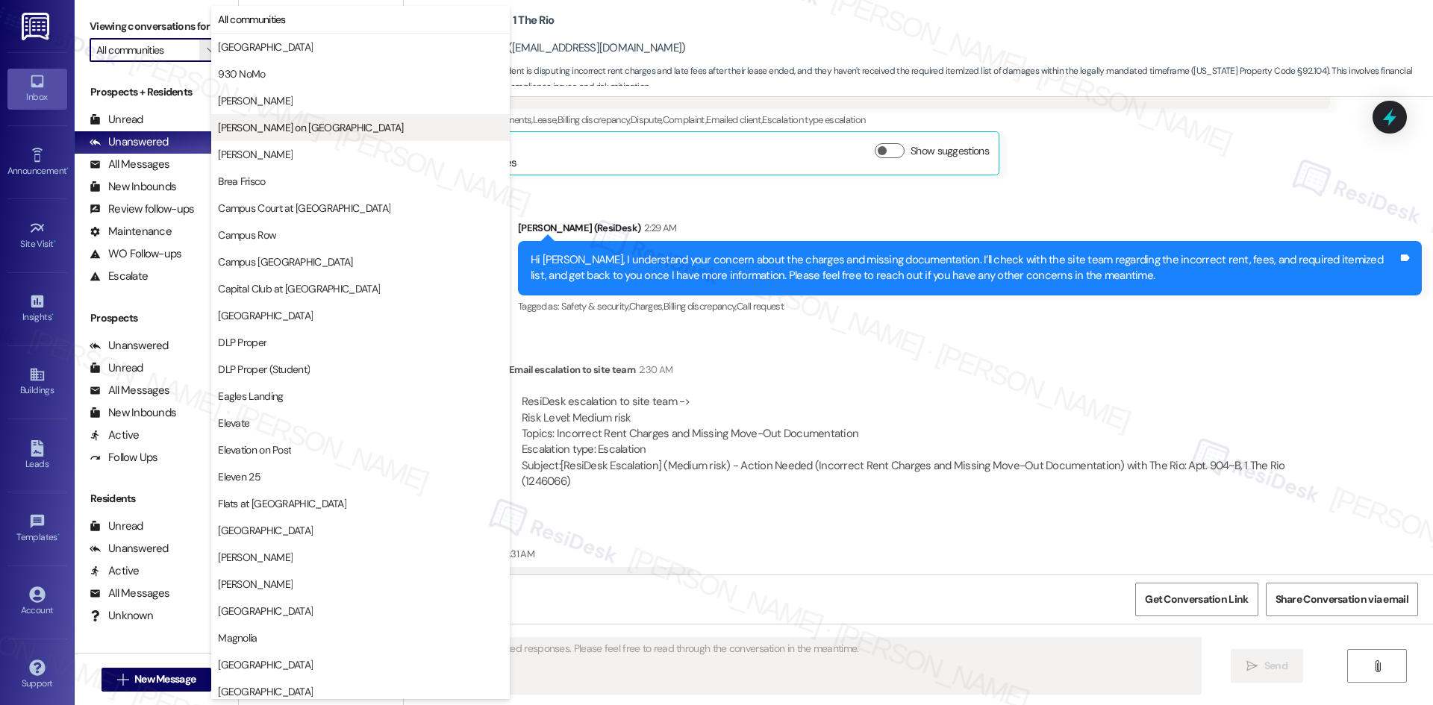
click at [279, 130] on span "[PERSON_NAME] on [GEOGRAPHIC_DATA]" at bounding box center [310, 127] width 185 height 15
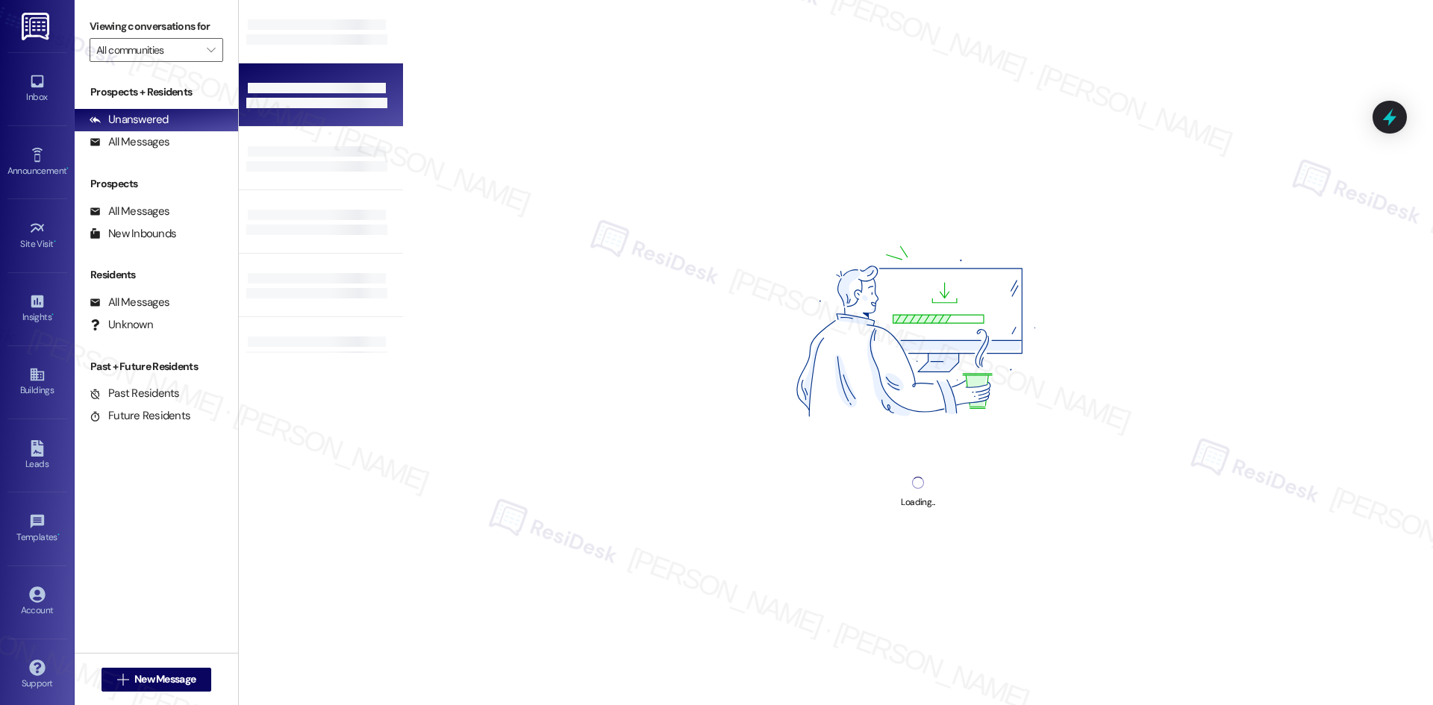
type input "[PERSON_NAME] on [GEOGRAPHIC_DATA]"
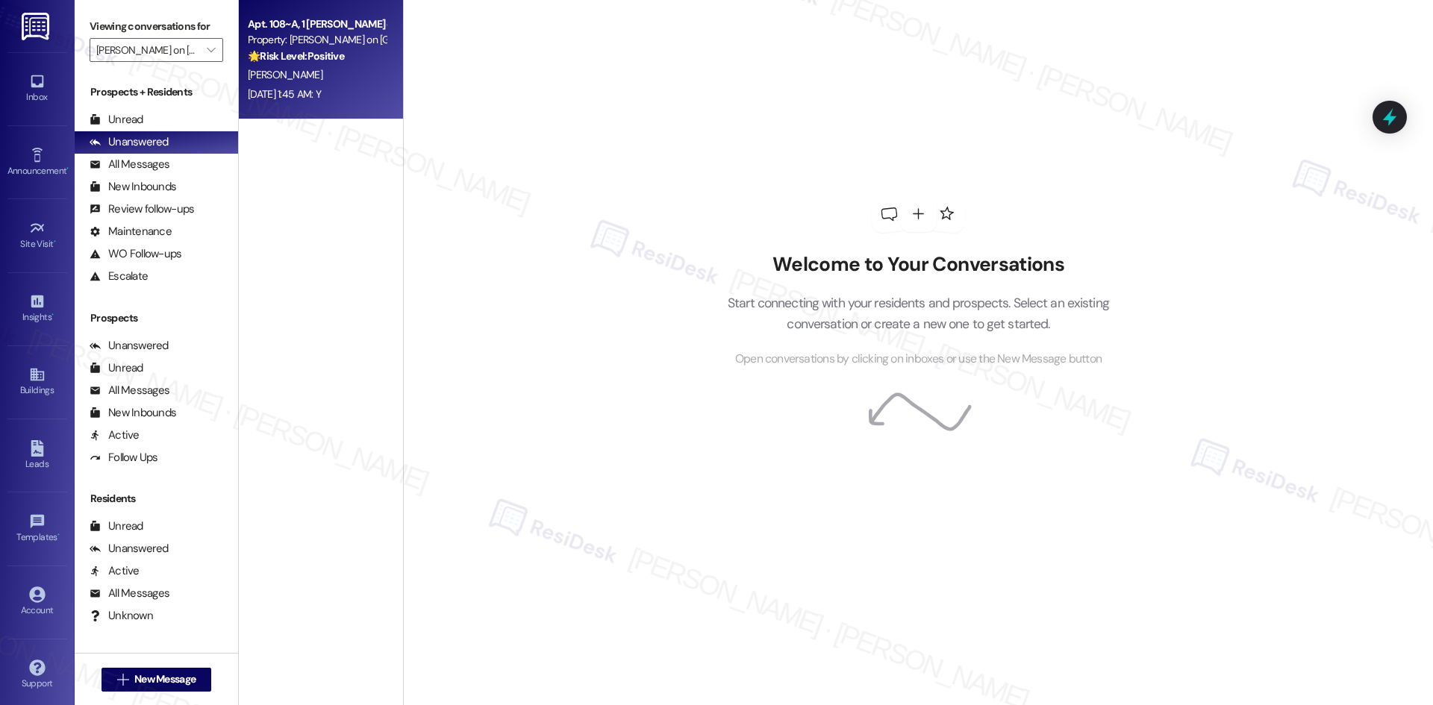
click at [359, 75] on div "[PERSON_NAME]" at bounding box center [316, 75] width 141 height 19
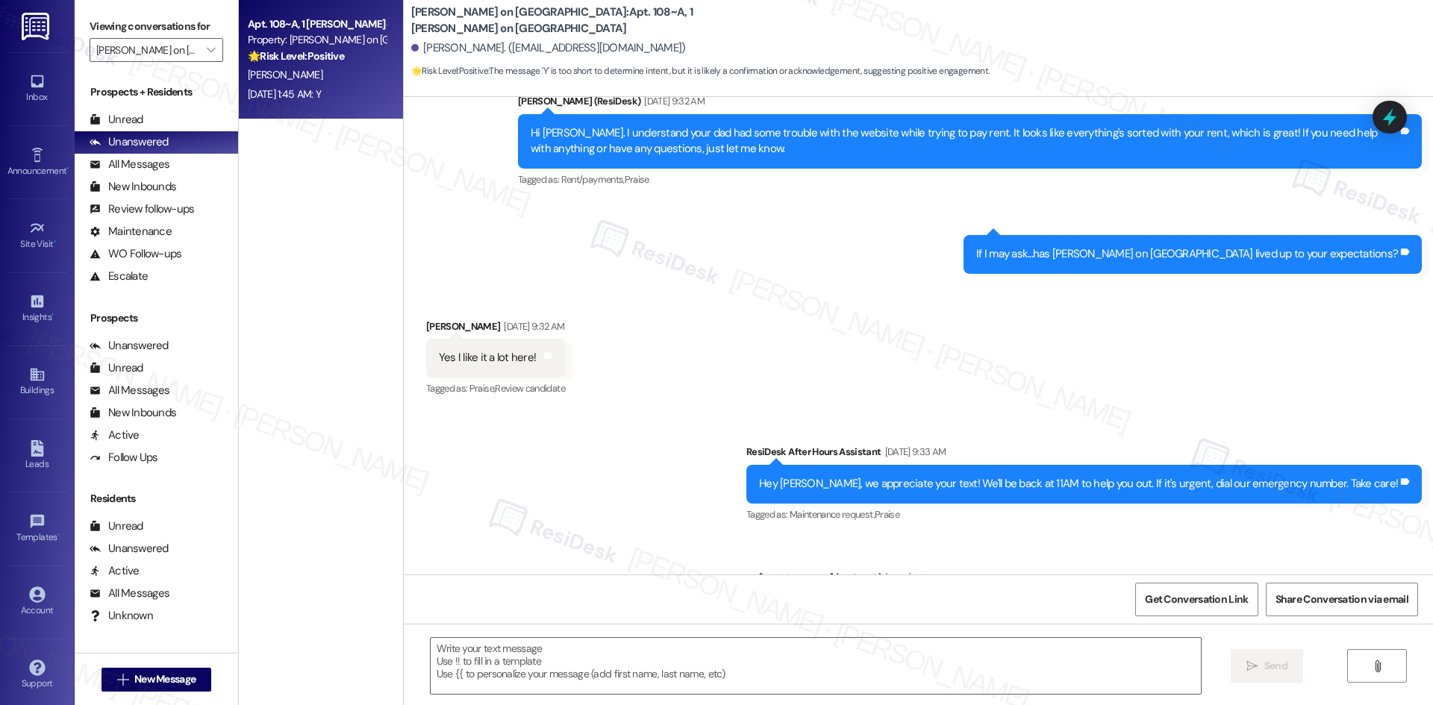
type textarea "Fetching suggested responses. Please feel free to read through the conversation…"
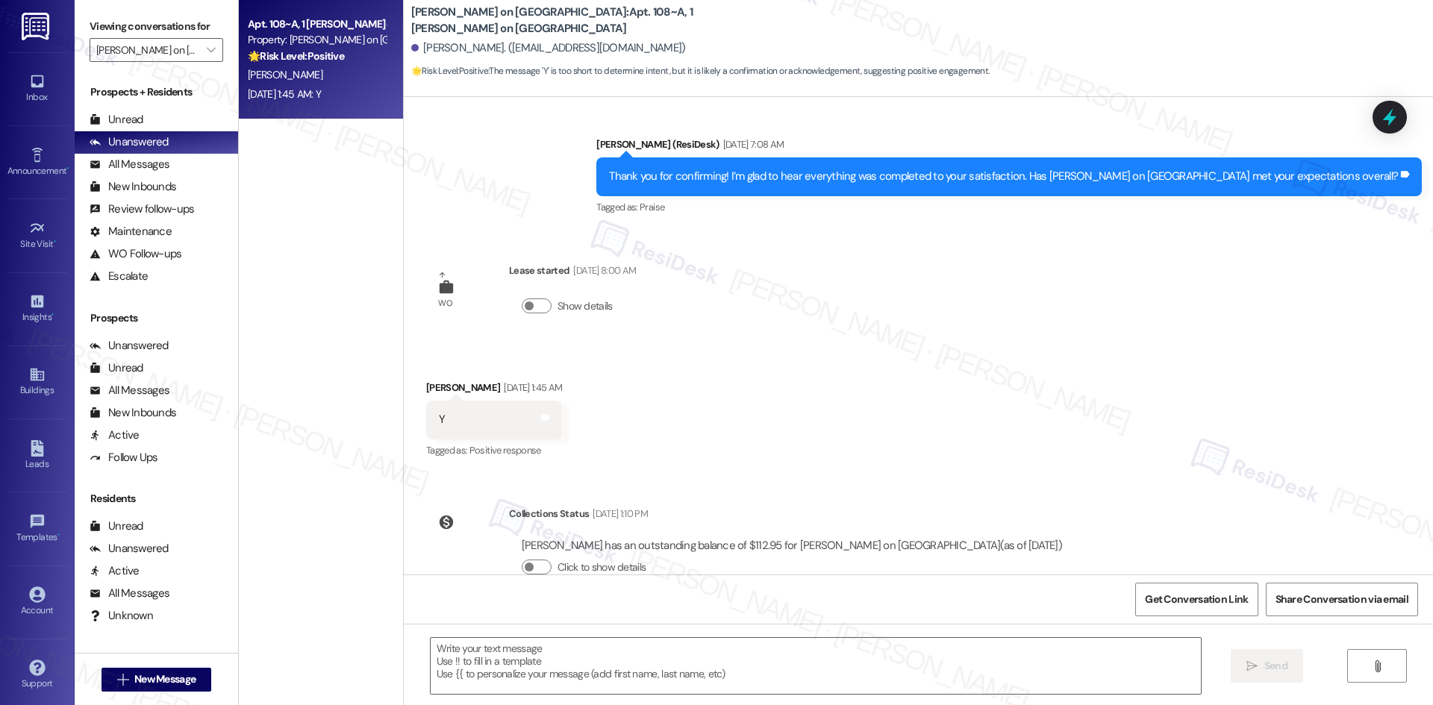
scroll to position [1474, 0]
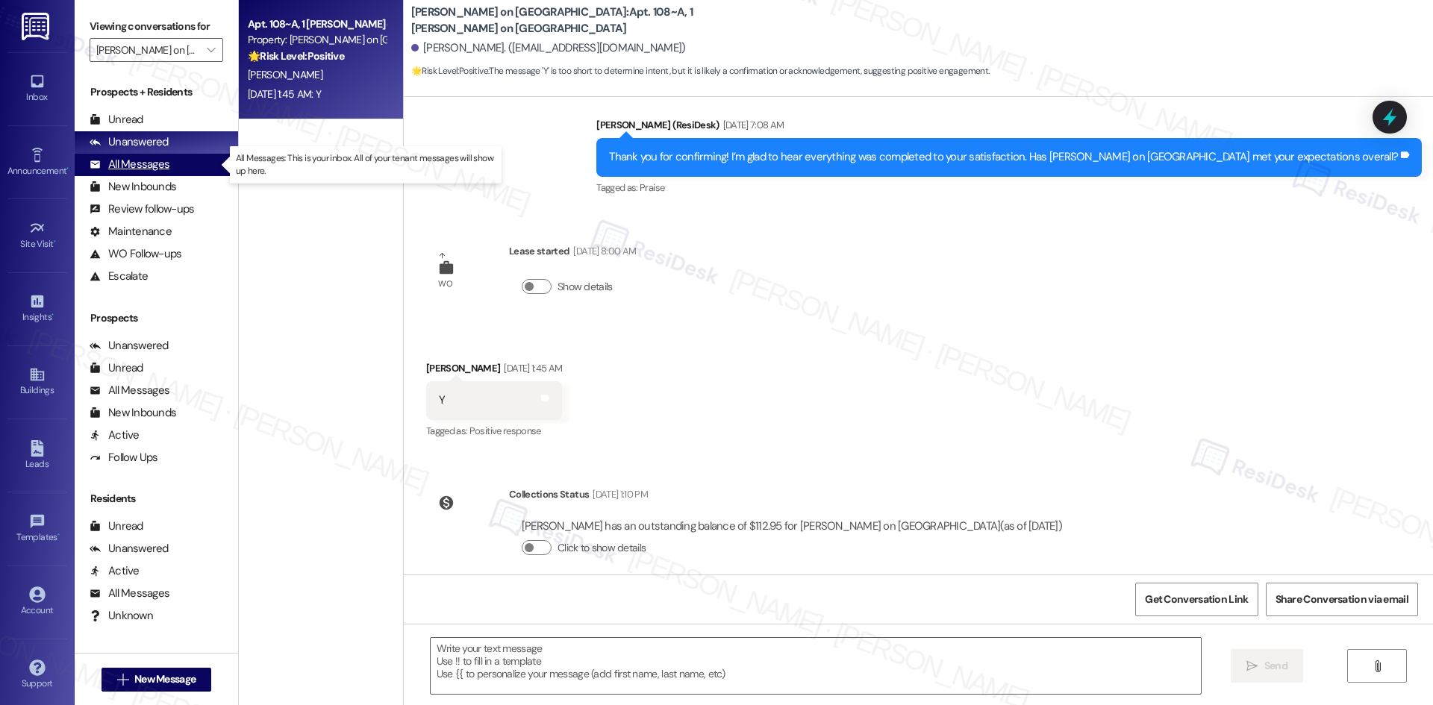
click at [164, 156] on div "All Messages (undefined)" at bounding box center [156, 165] width 163 height 22
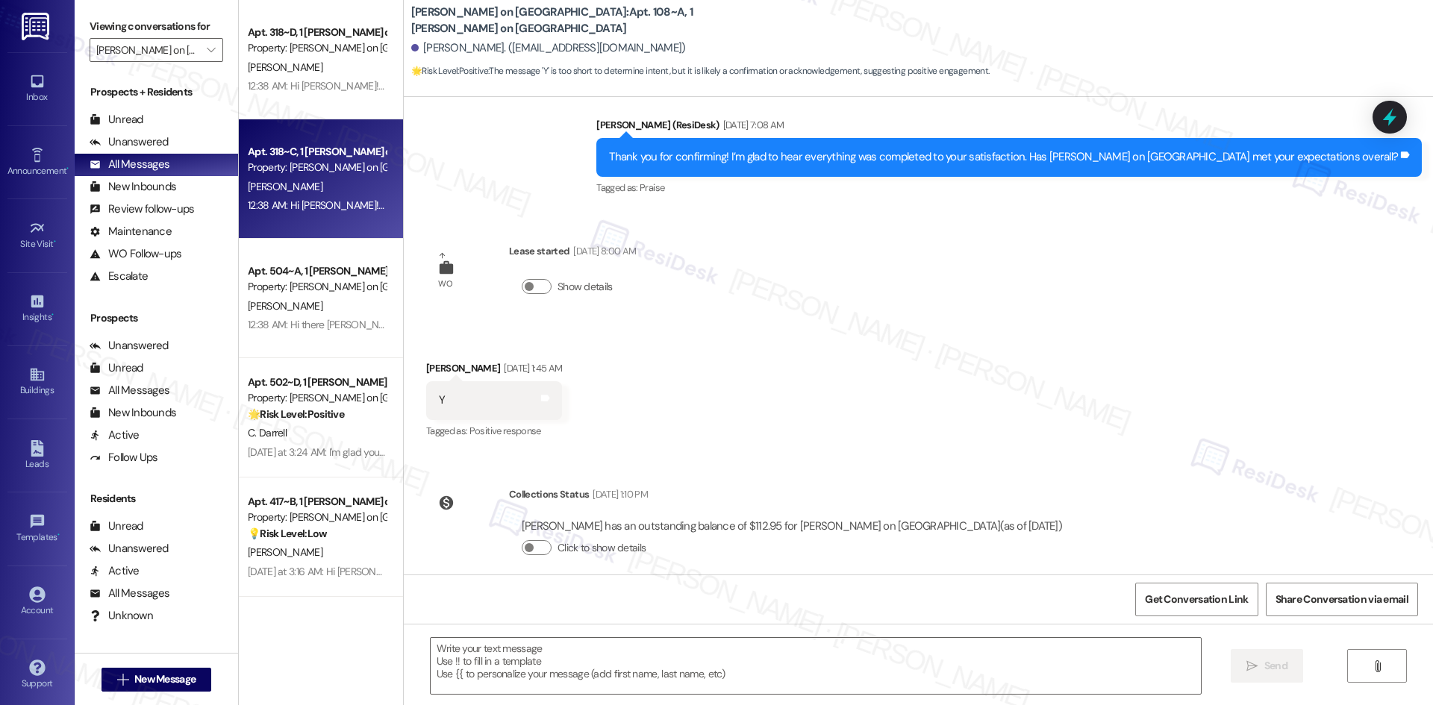
click at [354, 175] on div "Property: [PERSON_NAME] on [GEOGRAPHIC_DATA]" at bounding box center [317, 168] width 138 height 16
type textarea "Fetching suggested responses. Please feel free to read through the conversation…"
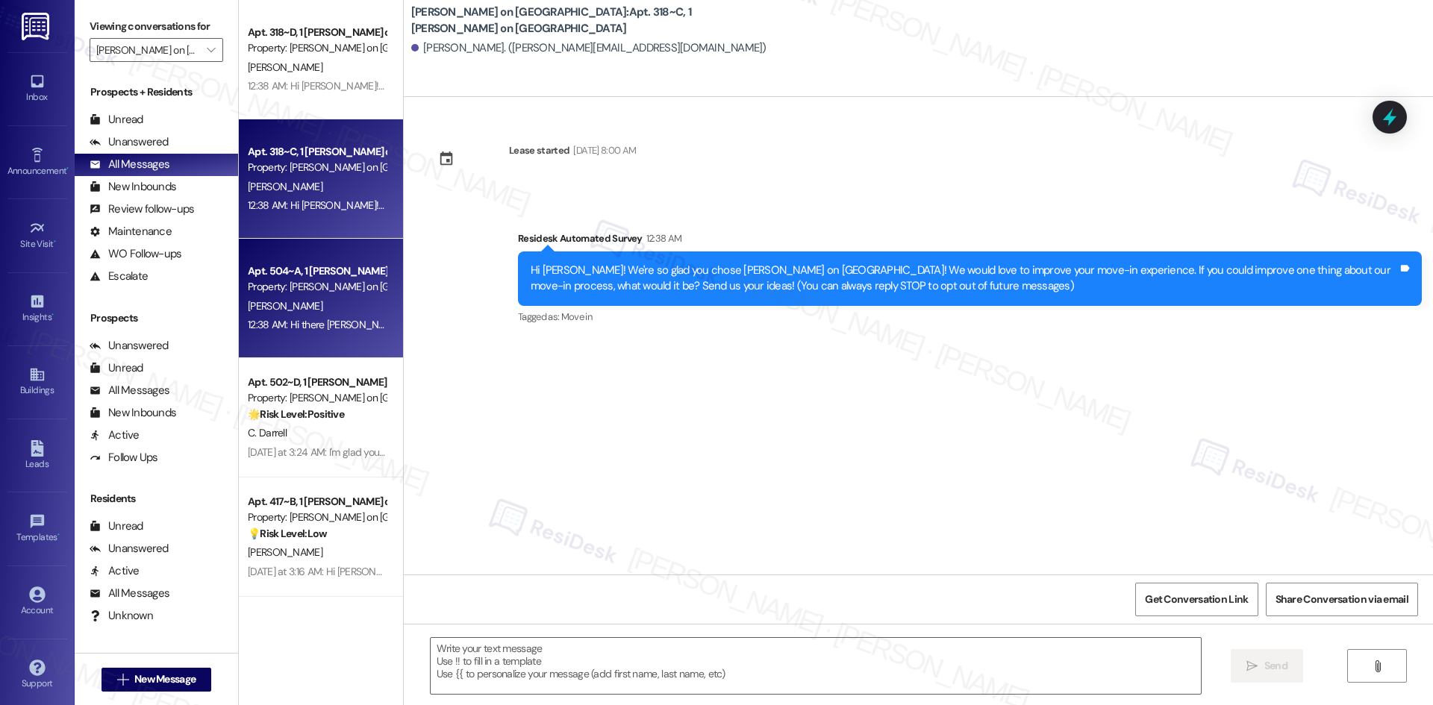
click at [322, 325] on div "12:38 AM: Hi there [PERSON_NAME]! I just wanted to check in and ask if you are …" at bounding box center [550, 324] width 605 height 13
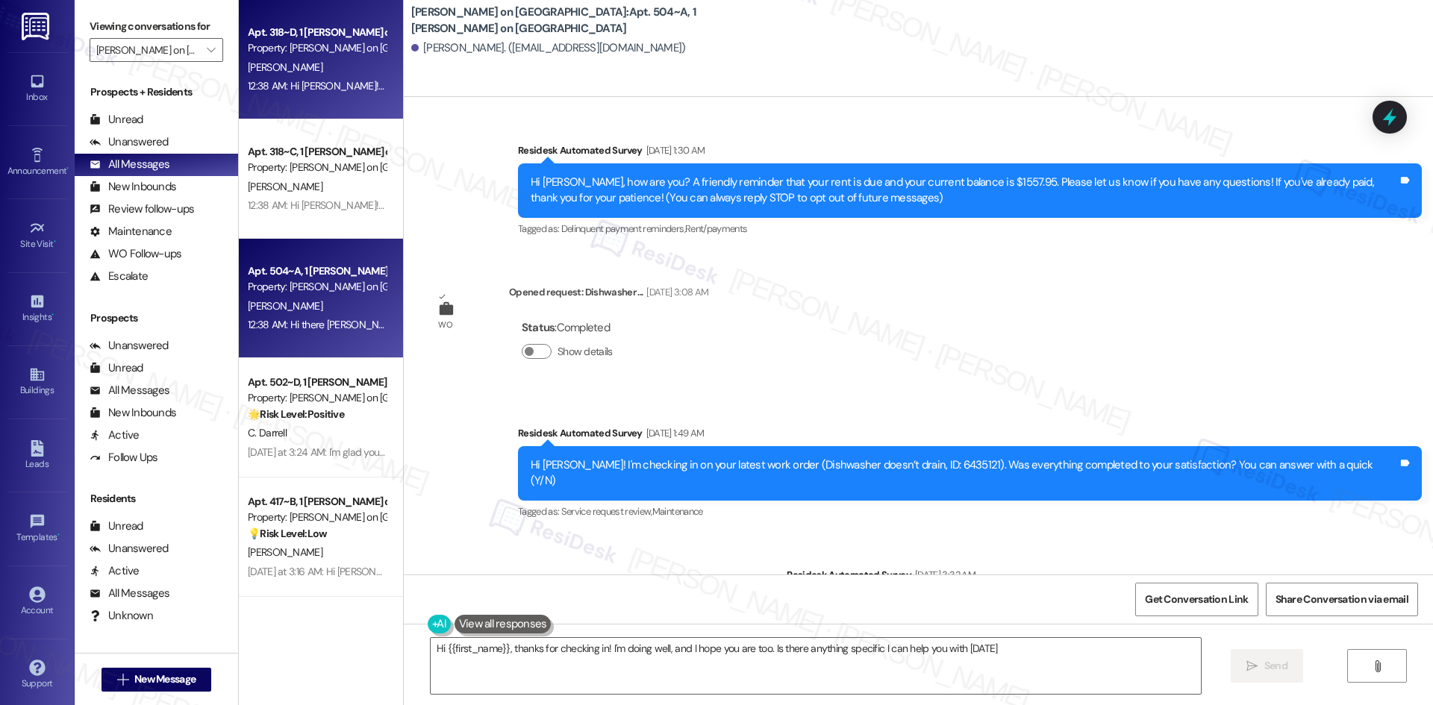
type textarea "Hi {{first_name}}, thanks for checking in! I'm doing well, and I hope you are t…"
click at [298, 97] on div "Apt. 318~D, 1 [PERSON_NAME] on College Ave Property: [PERSON_NAME] on [GEOGRAPH…" at bounding box center [321, 59] width 164 height 119
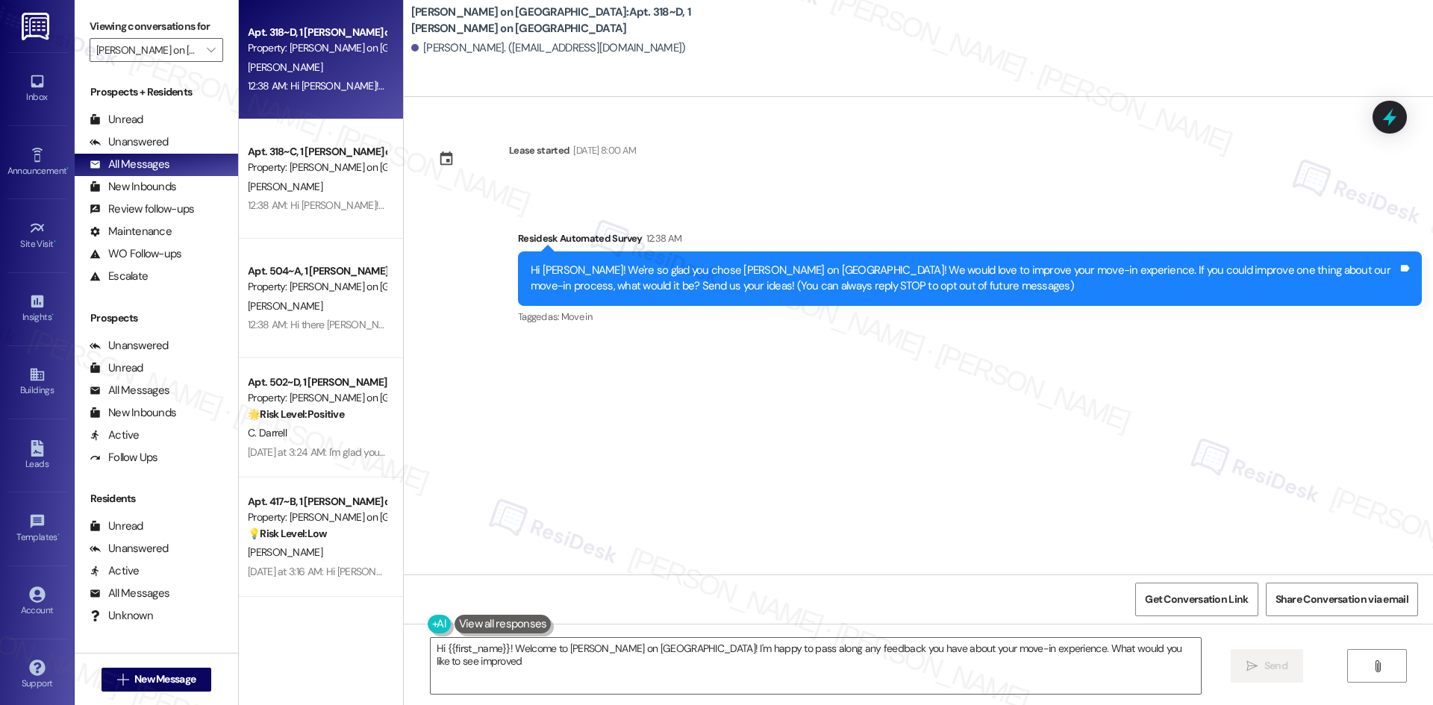
type textarea "Hi {{first_name}}! Welcome to [PERSON_NAME] on [GEOGRAPHIC_DATA]! I'm happy to …"
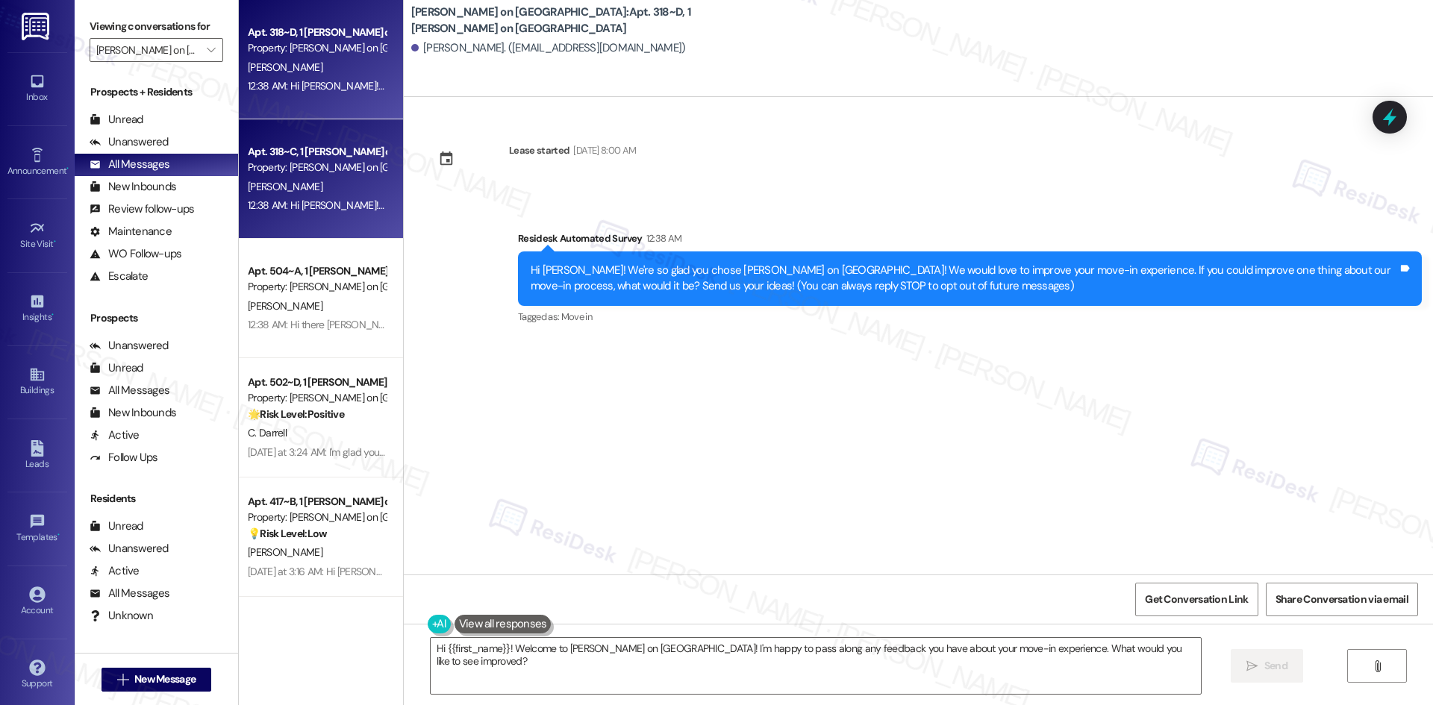
click at [304, 159] on div "Apt. 318~C, 1 [PERSON_NAME] on [GEOGRAPHIC_DATA]" at bounding box center [317, 152] width 138 height 16
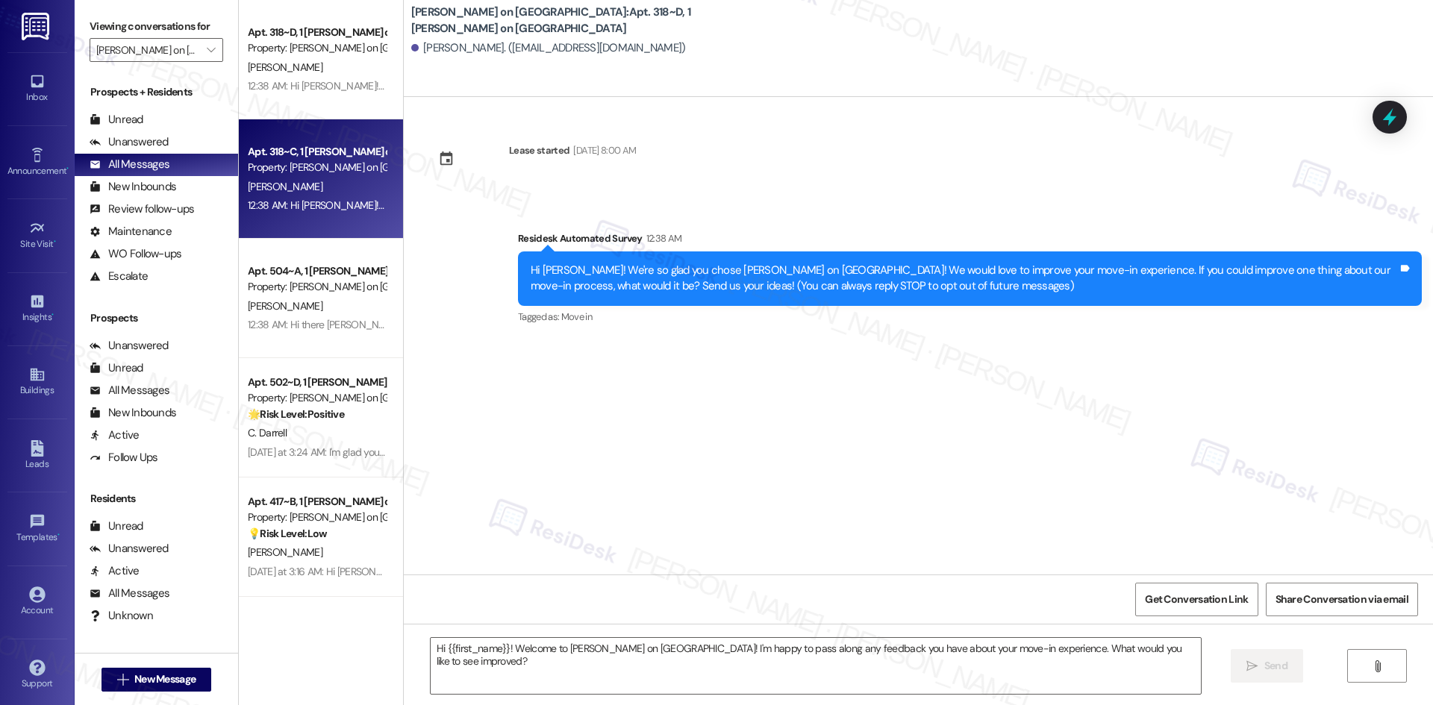
type textarea "Fetching suggested responses. Please feel free to read through the conversation…"
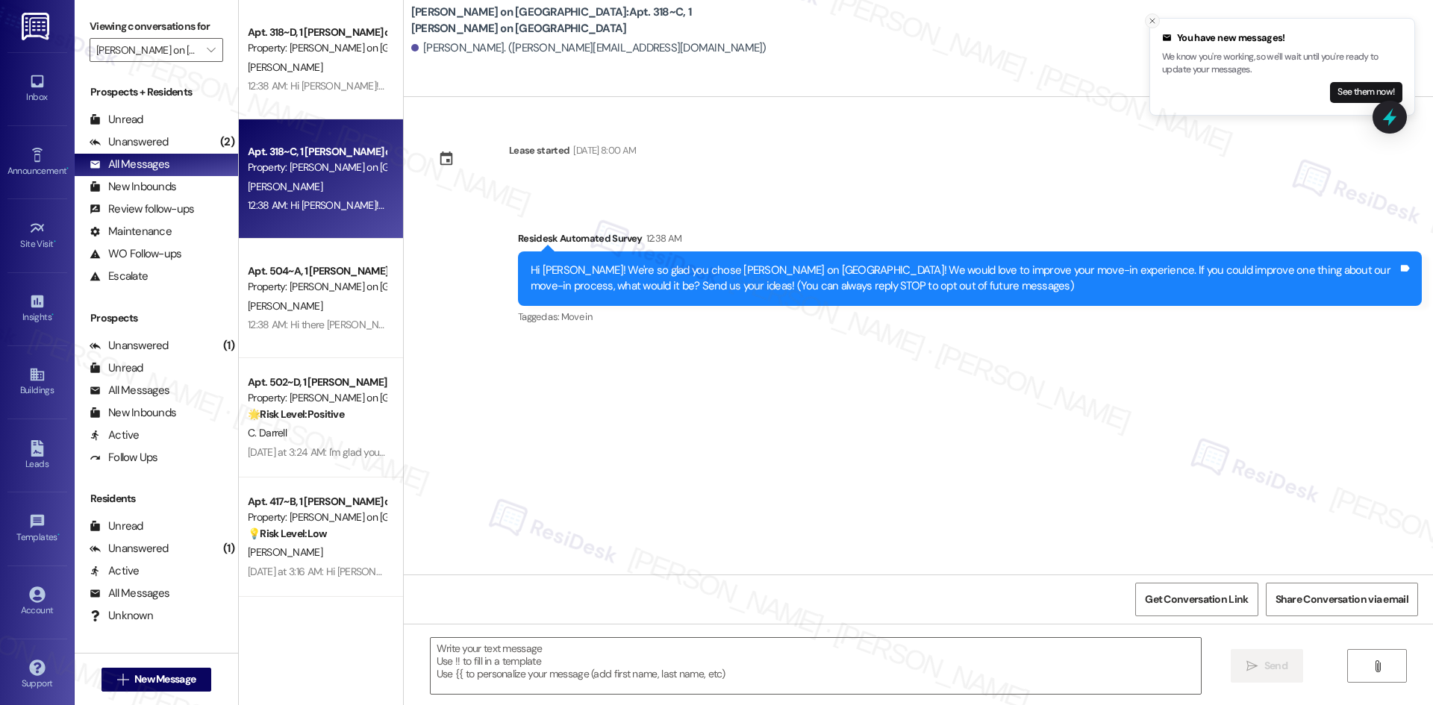
click at [1151, 19] on icon "Close toast" at bounding box center [1152, 20] width 9 height 9
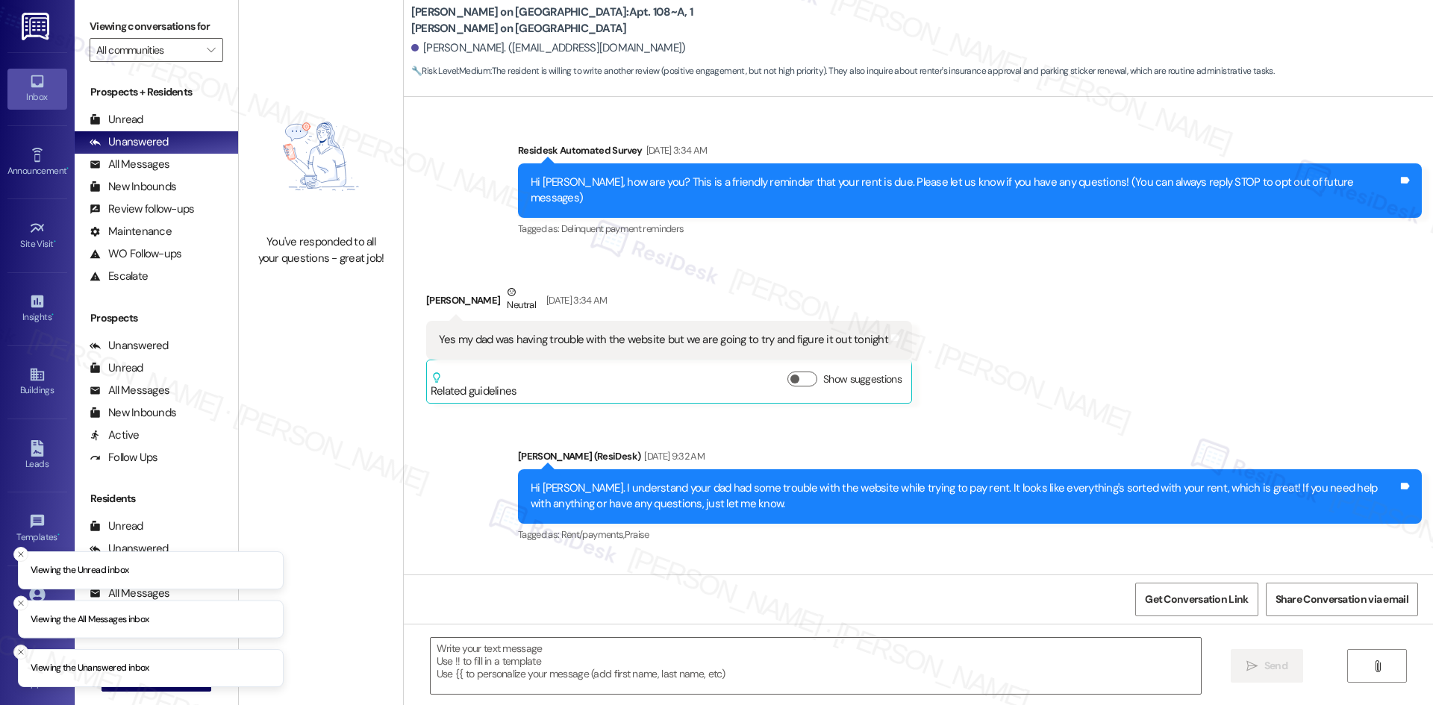
type textarea "Fetching suggested responses. Please feel free to read through the conversation…"
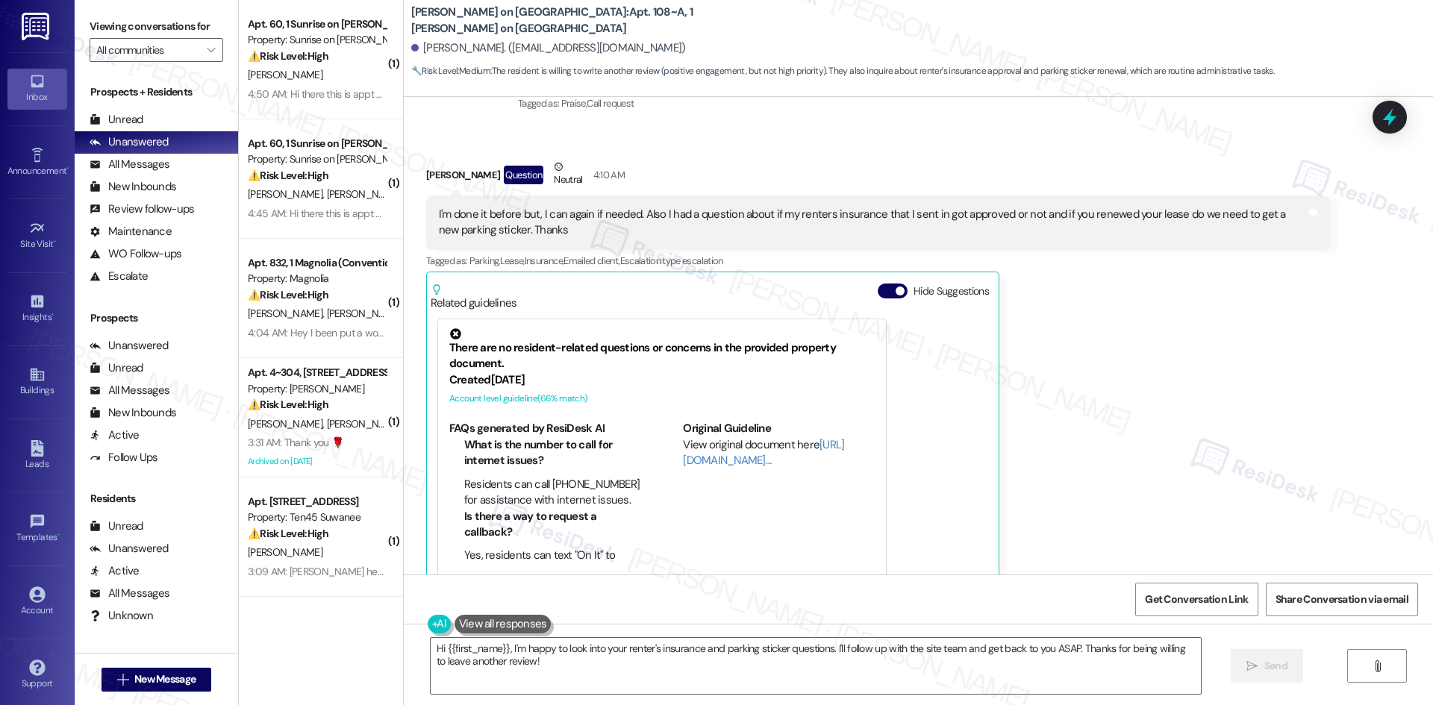
scroll to position [2006, 0]
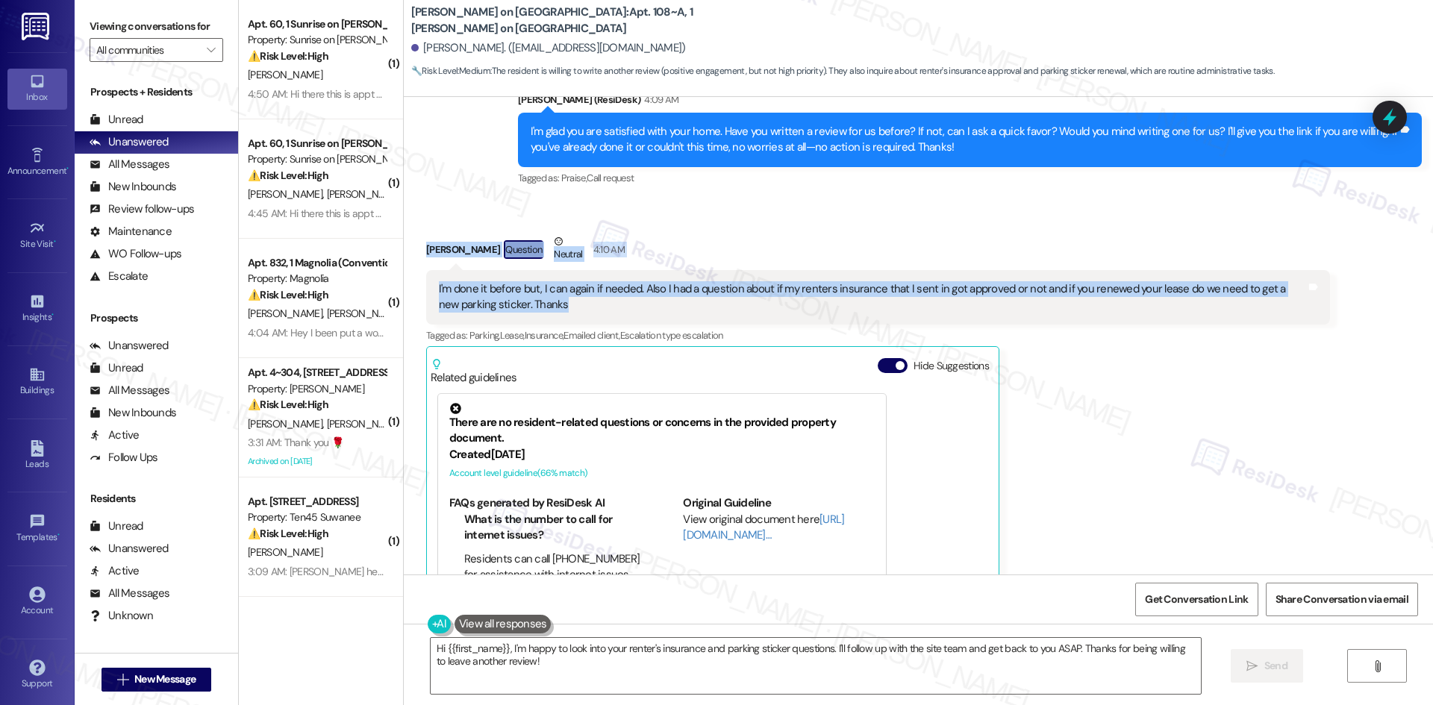
drag, startPoint x: 402, startPoint y: 225, endPoint x: 581, endPoint y: 298, distance: 193.5
click at [581, 298] on div "Received via SMS [PERSON_NAME] Question Neutral 4:10 AM I'm done it before but,…" at bounding box center [918, 438] width 1029 height 477
copy div "[PERSON_NAME] Question Neutral 4:10 AM I'm done it before but, I can again if n…"
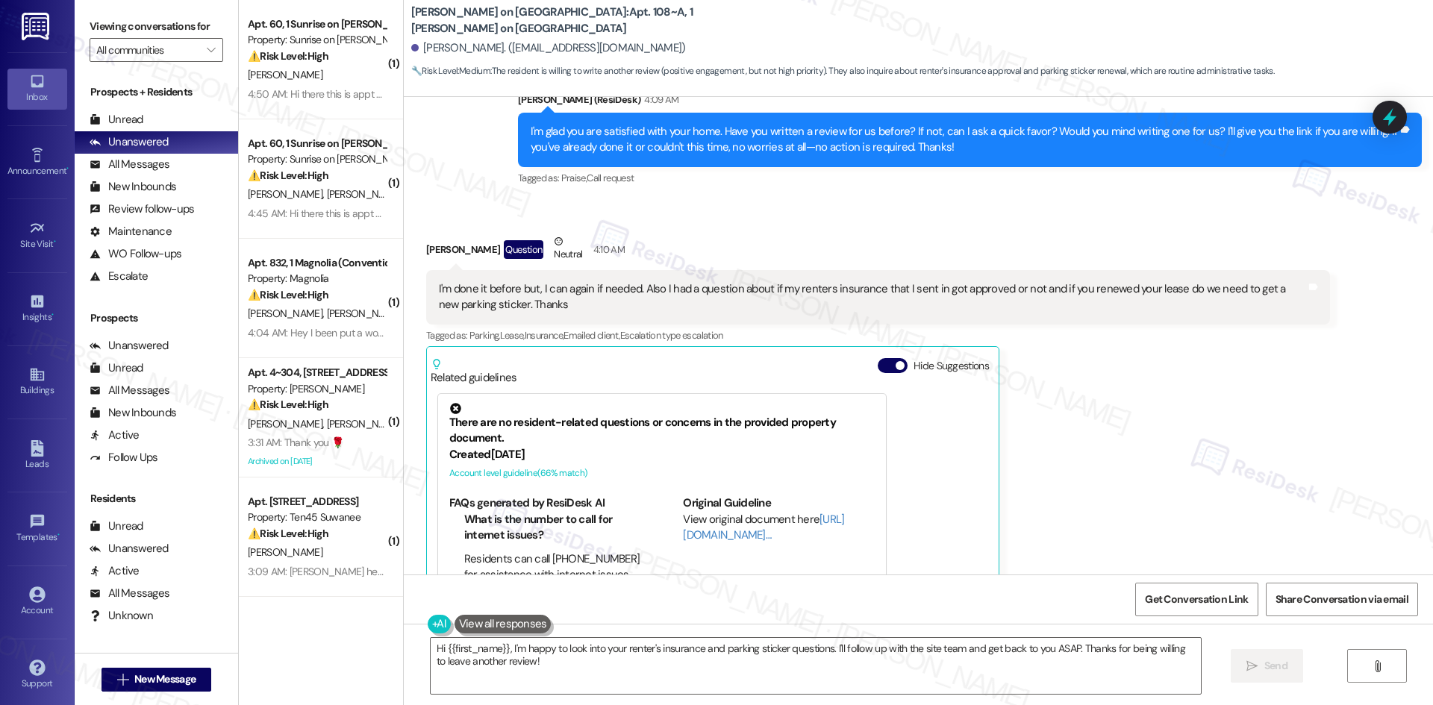
click at [1165, 457] on div "Julia Cuesta Question Neutral 4:10 AM I'm done it before but, I can again if ne…" at bounding box center [878, 450] width 904 height 432
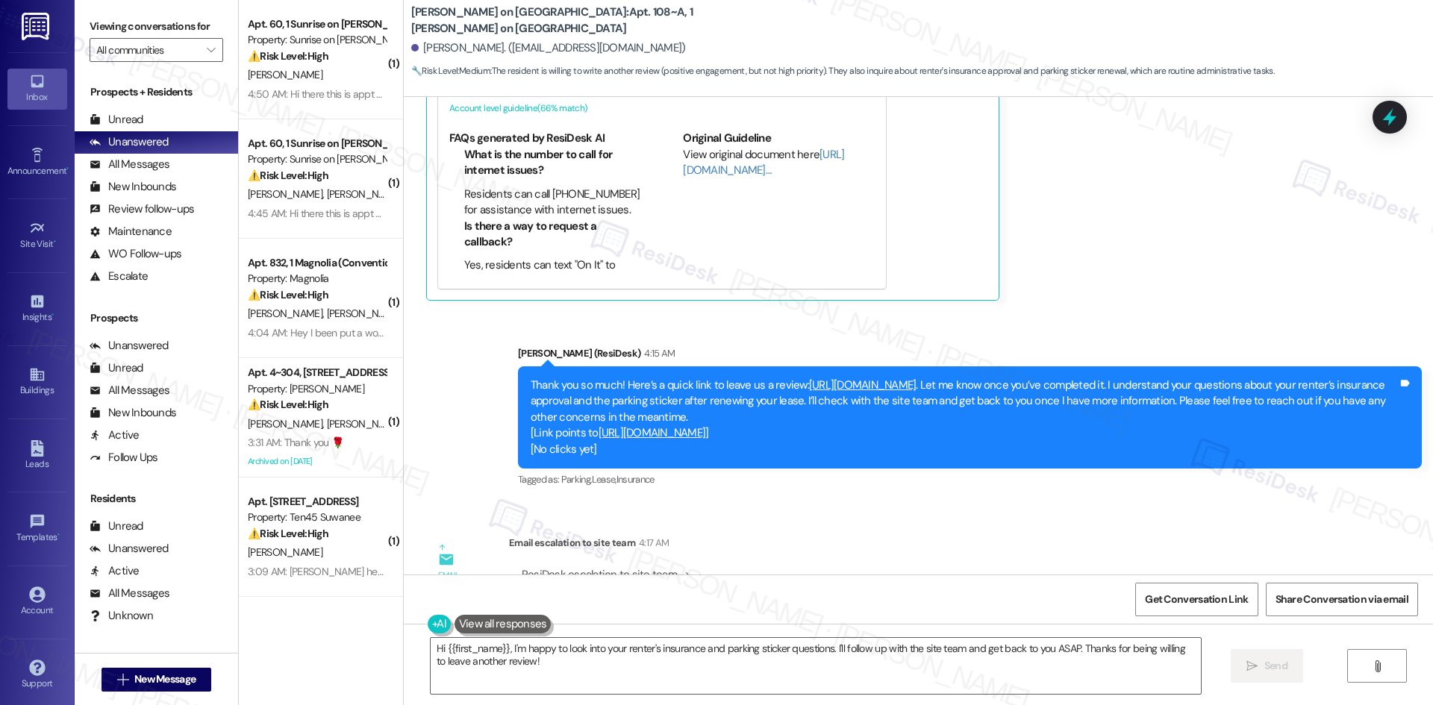
scroll to position [2603, 0]
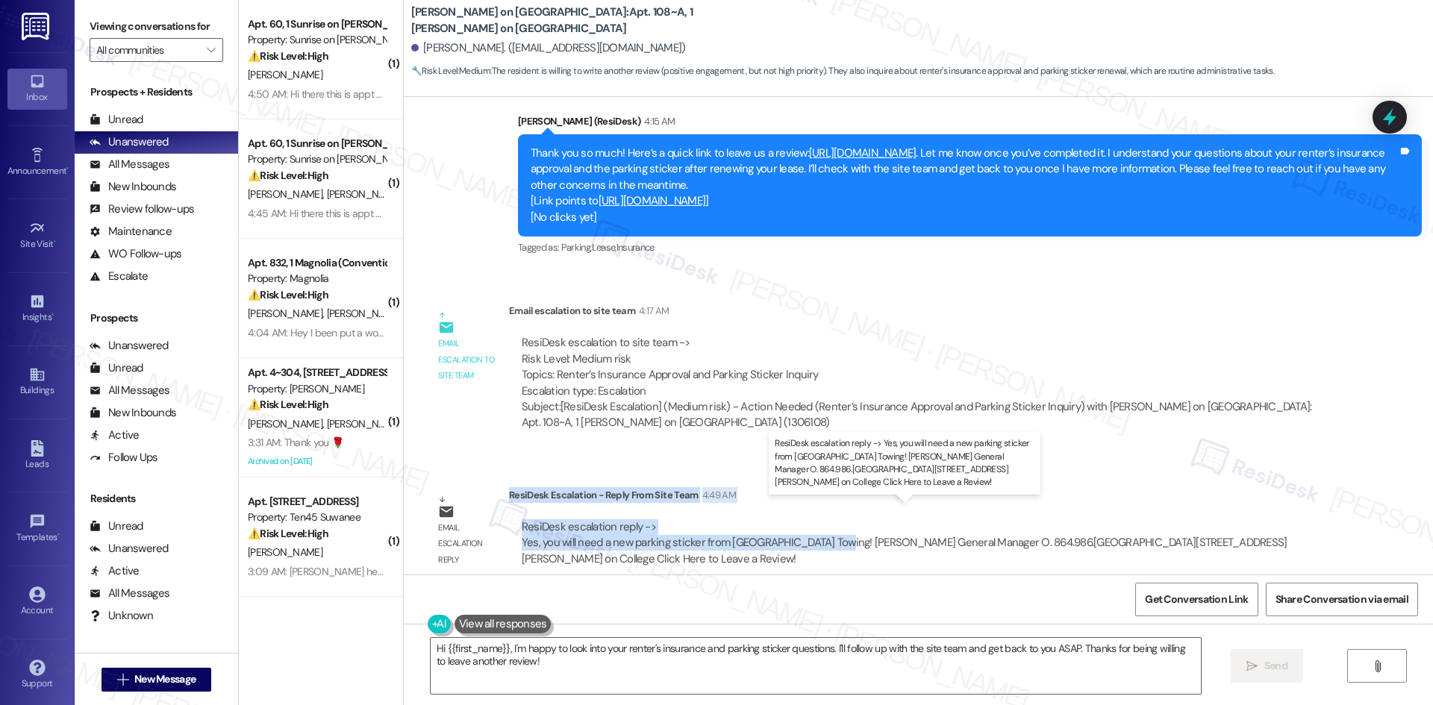
drag, startPoint x: 498, startPoint y: 475, endPoint x: 813, endPoint y: 532, distance: 320.0
click at [813, 532] on div "ResiDesk Escalation - Reply From Site Team 4:49 AM ResiDesk escalation reply ->…" at bounding box center [919, 532] width 821 height 91
copy div "ResiDesk Escalation - Reply From Site Team 4:49 AM ResiDesk escalation reply ->…"
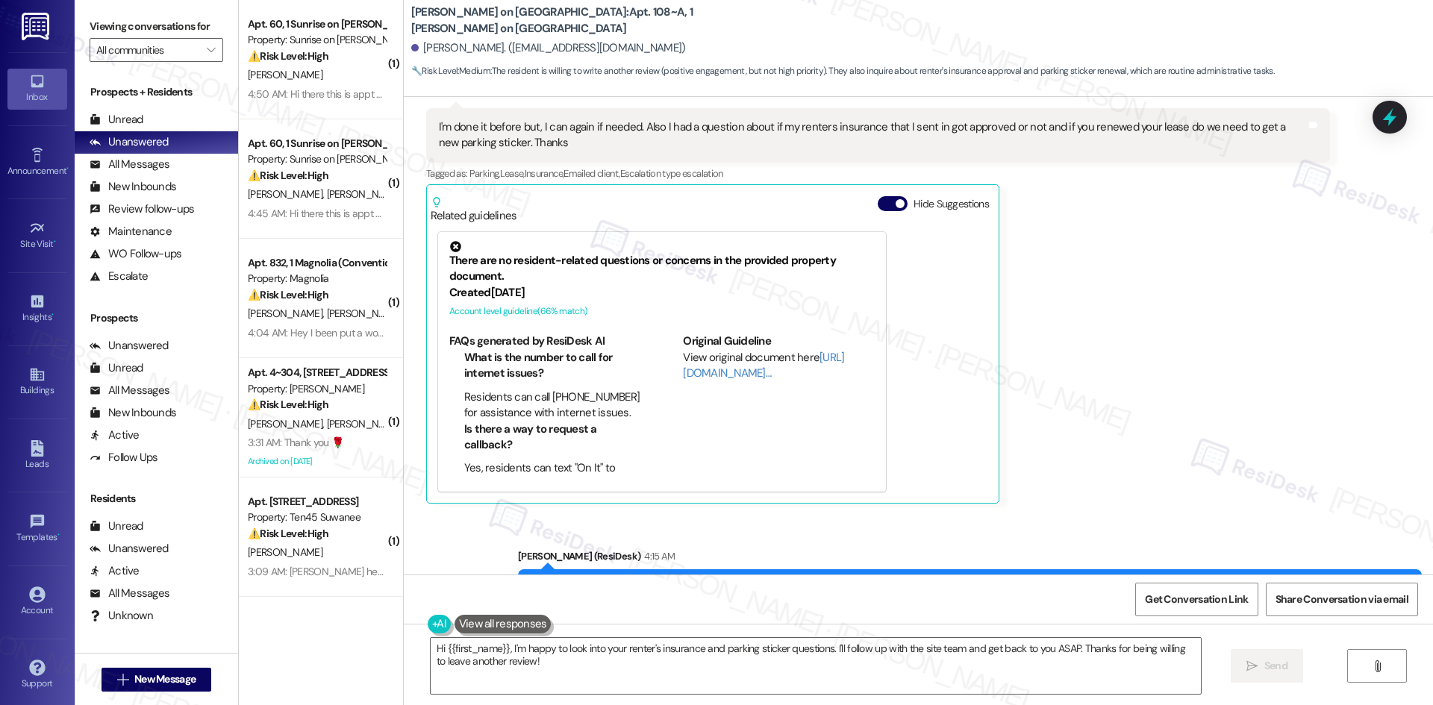
scroll to position [2155, 0]
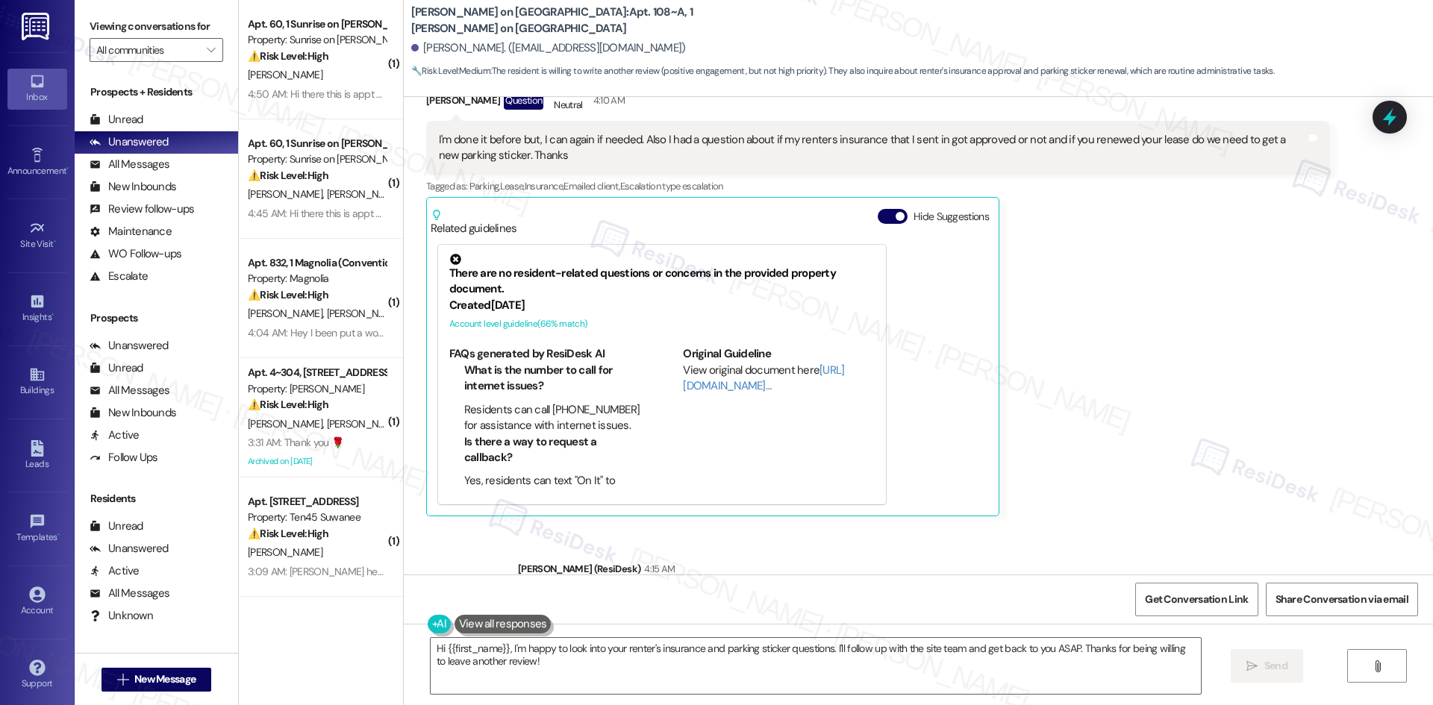
click at [1057, 464] on div "Julia Cuesta Question Neutral 4:10 AM I'm done it before but, I can again if ne…" at bounding box center [878, 300] width 904 height 432
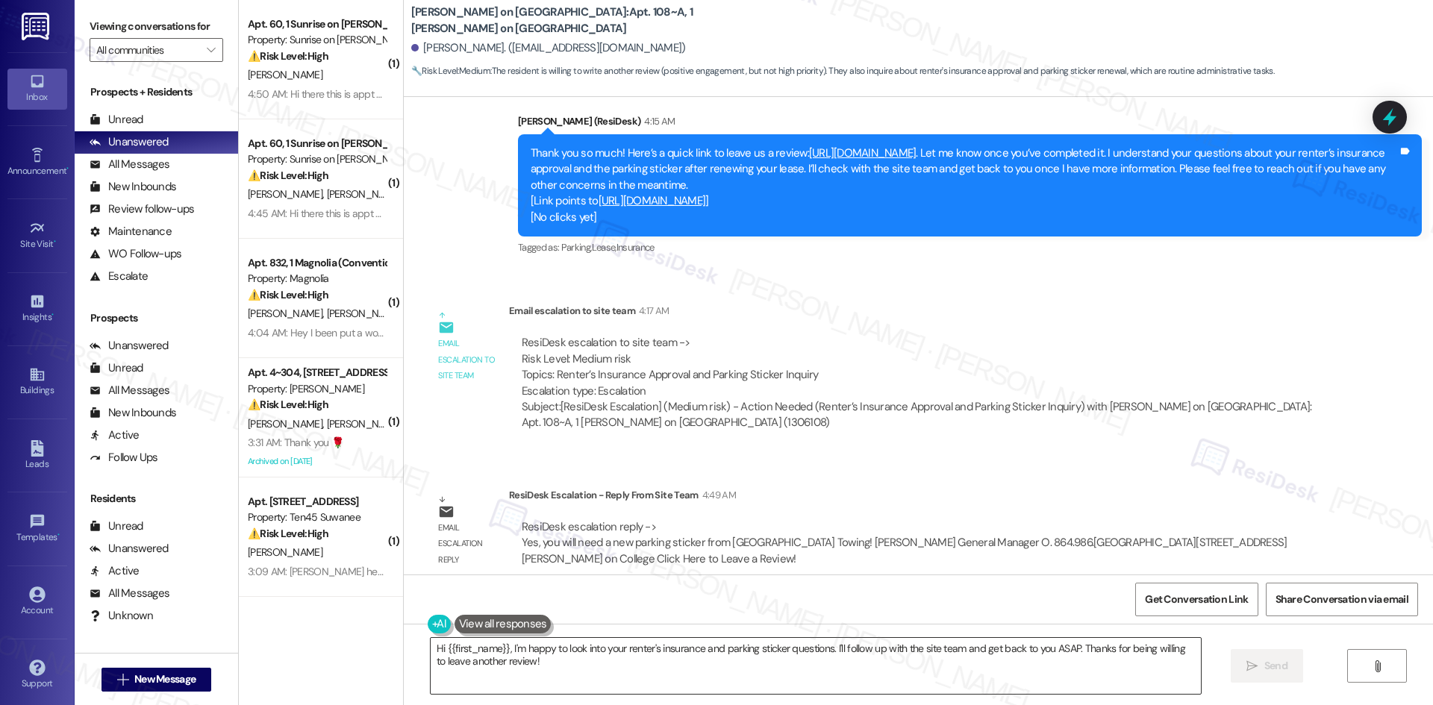
click at [598, 675] on textarea "Hi {{first_name}}, I'm happy to look into your renter's insurance and parking s…" at bounding box center [816, 666] width 770 height 56
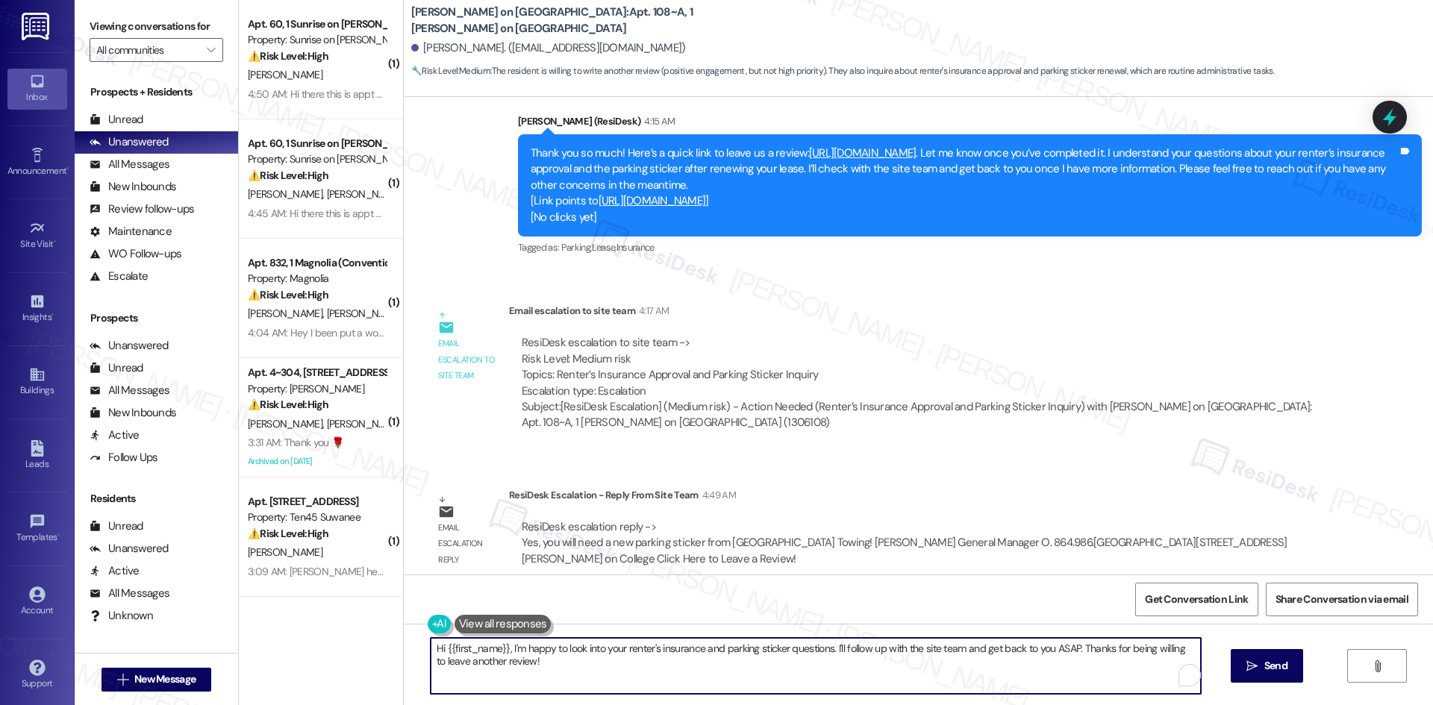
paste textarea "Julia, the site team confirmed you will need a new parking sticker from Death V…"
type textarea "Hi Julia, the site team confirmed you will need a new parking sticker from Deat…"
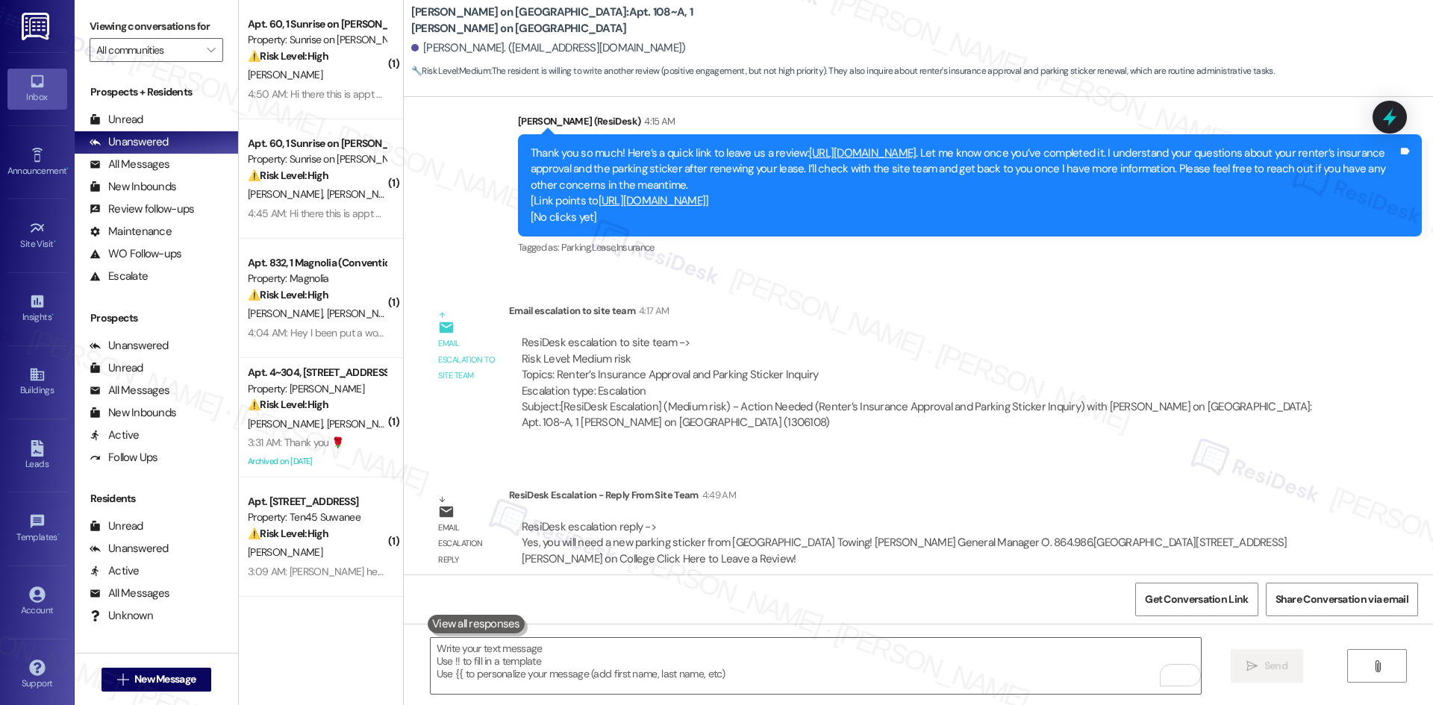
click at [819, 268] on div "Survey, sent via SMS Residesk Automated Survey Dec 03, 2024 at 3:34 AM Hi Julia…" at bounding box center [918, 336] width 1029 height 478
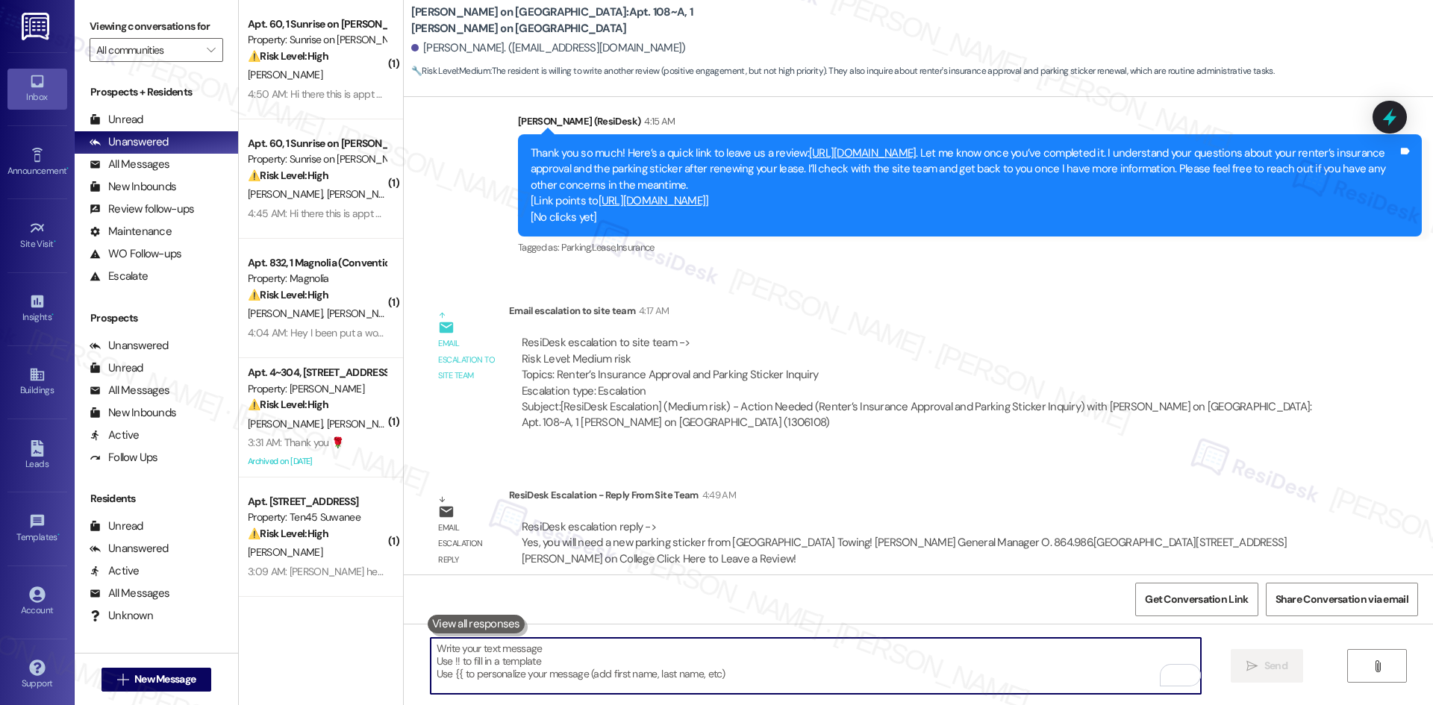
click at [761, 675] on textarea "To enrich screen reader interactions, please activate Accessibility in Grammarl…" at bounding box center [816, 666] width 770 height 56
paste textarea "Hi Julia, the site team confirmed you will need a new parking sticker from Deat…"
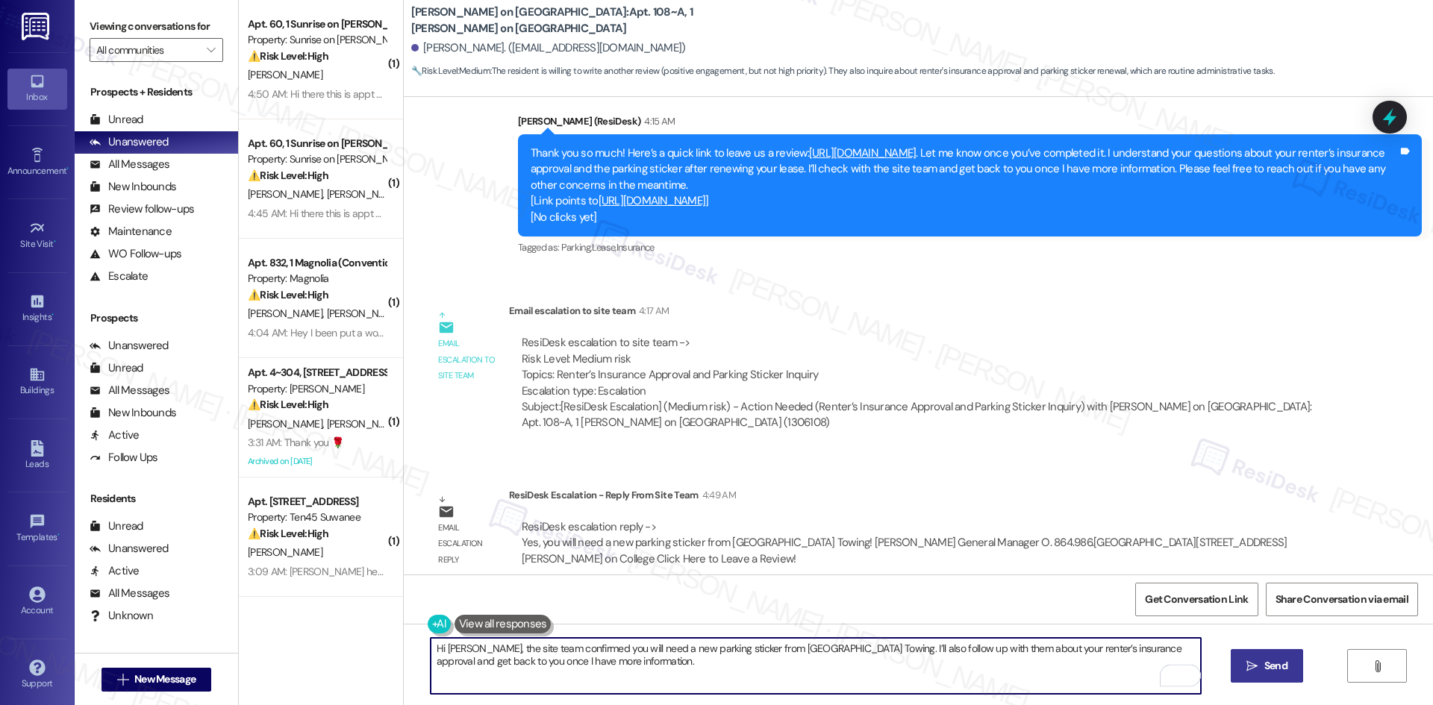
type textarea "Hi Julia, the site team confirmed you will need a new parking sticker from Deat…"
click at [1261, 669] on span "Send" at bounding box center [1275, 666] width 29 height 16
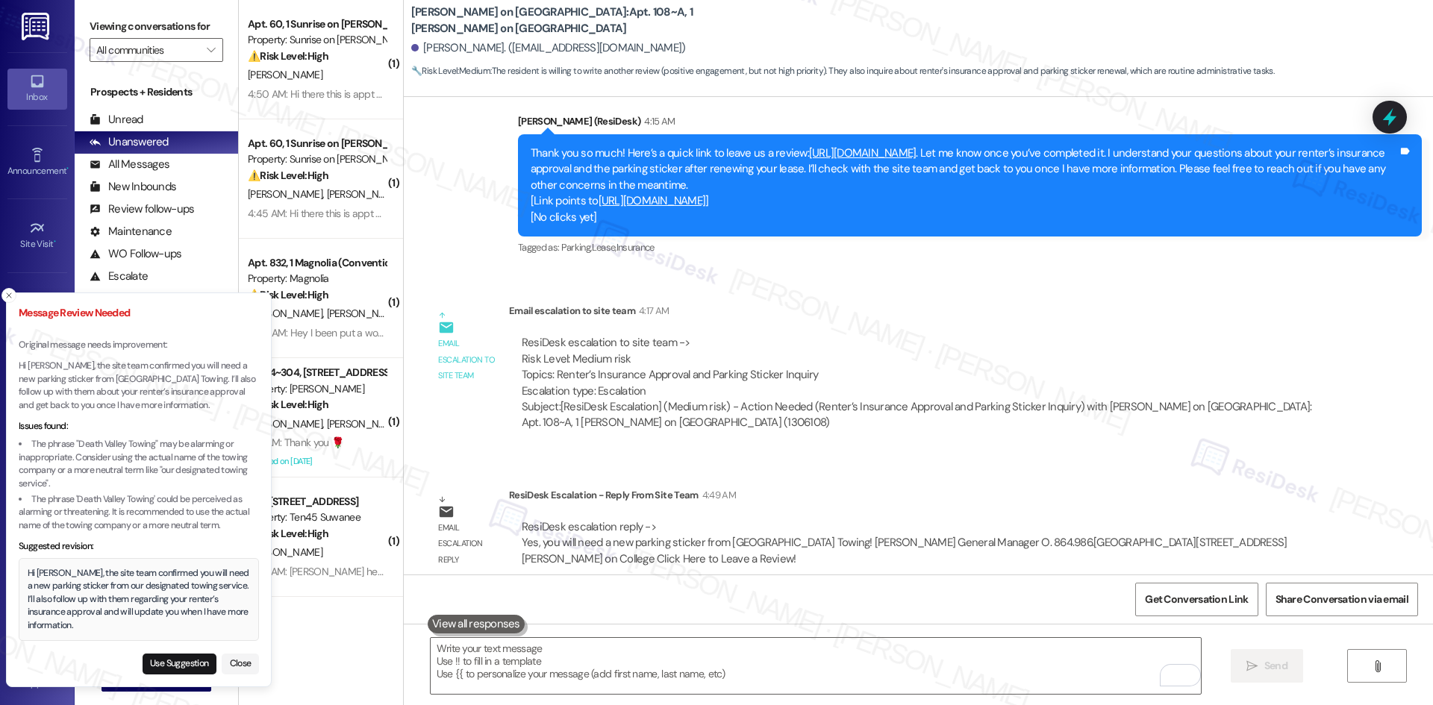
drag, startPoint x: 84, startPoint y: 627, endPoint x: 72, endPoint y: 628, distance: 12.0
click at [72, 628] on div "Hi Julia, the site team confirmed you will need a new parking sticker from our …" at bounding box center [139, 600] width 223 height 66
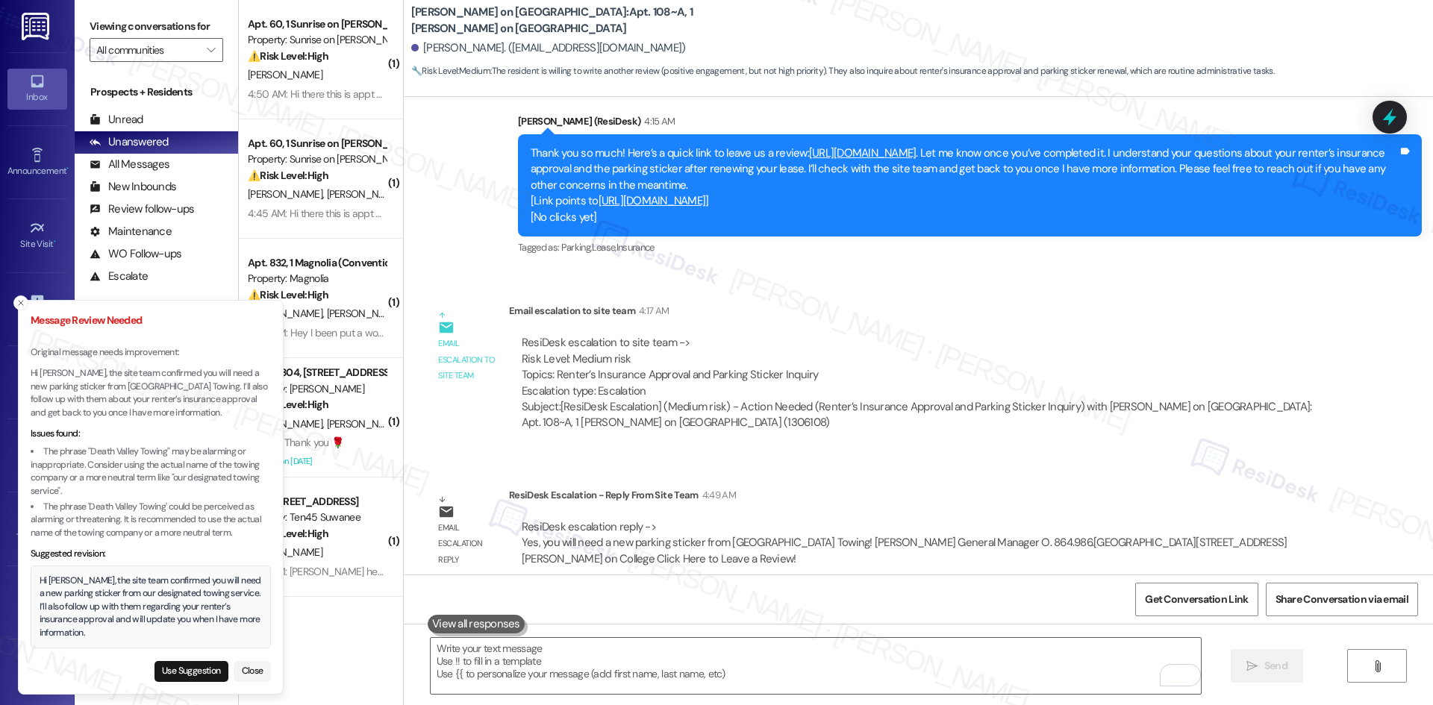
drag, startPoint x: 40, startPoint y: 574, endPoint x: 51, endPoint y: 575, distance: 11.2
click at [60, 579] on div "Hi Julia, the site team confirmed you will need a new parking sticker from our …" at bounding box center [151, 608] width 223 height 66
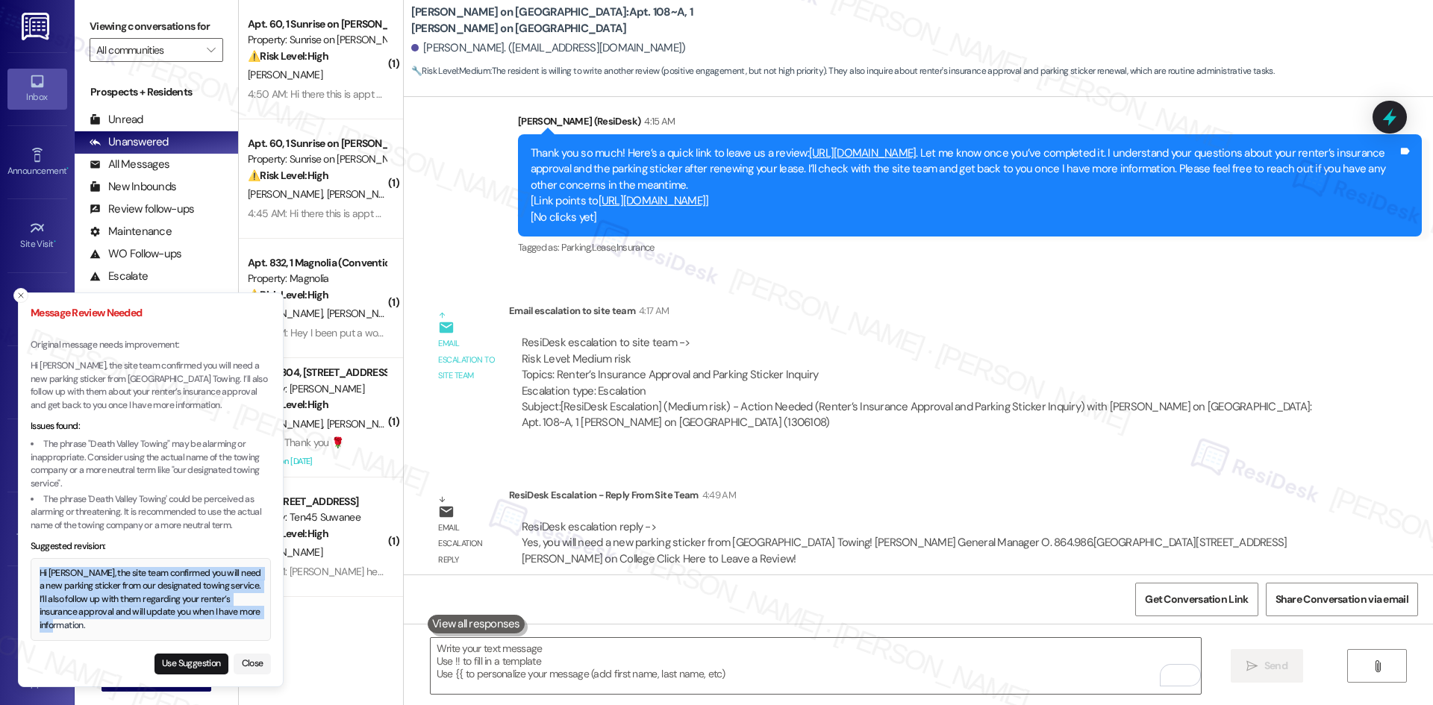
drag, startPoint x: 41, startPoint y: 573, endPoint x: 95, endPoint y: 623, distance: 73.4
click at [95, 623] on div "Hi Julia, the site team confirmed you will need a new parking sticker from our …" at bounding box center [151, 600] width 223 height 66
copy div "Hi Julia, the site team confirmed you will need a new parking sticker from our …"
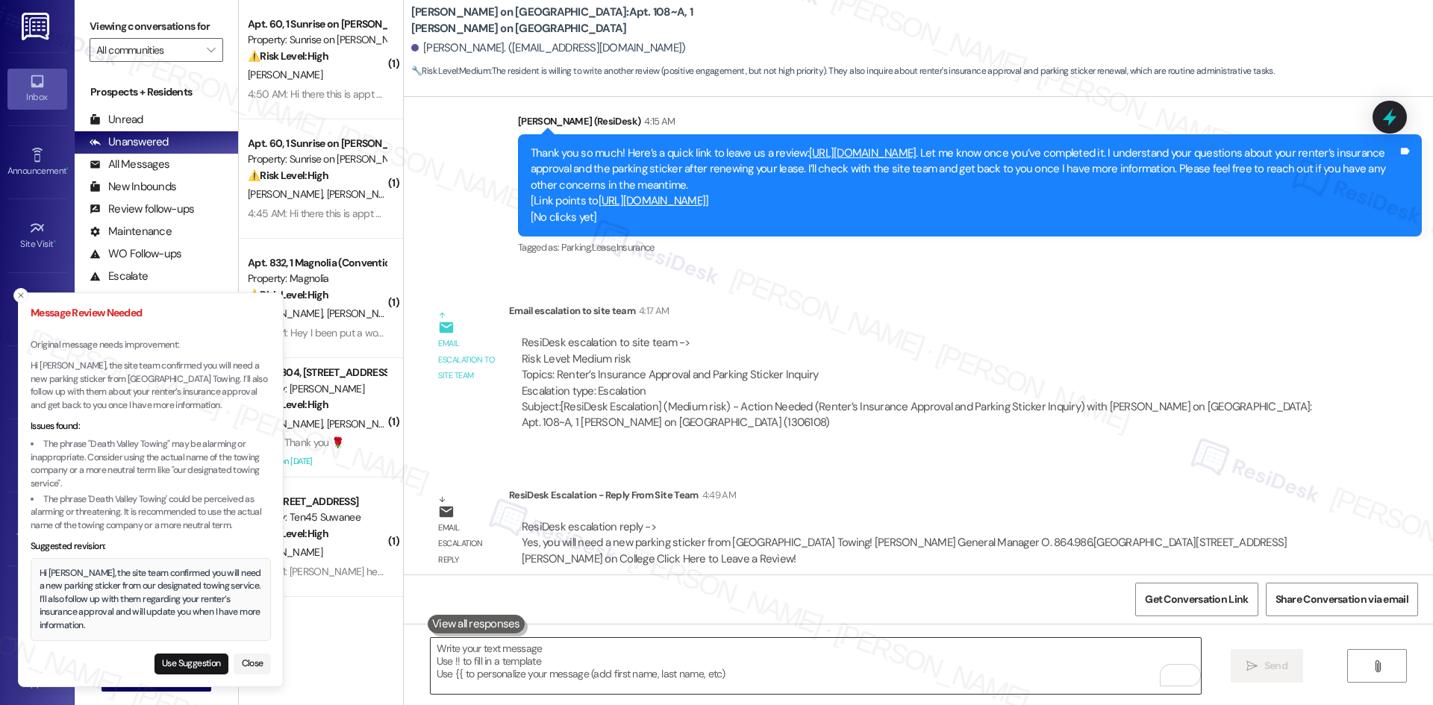
click at [573, 667] on textarea "To enrich screen reader interactions, please activate Accessibility in Grammarl…" at bounding box center [816, 666] width 770 height 56
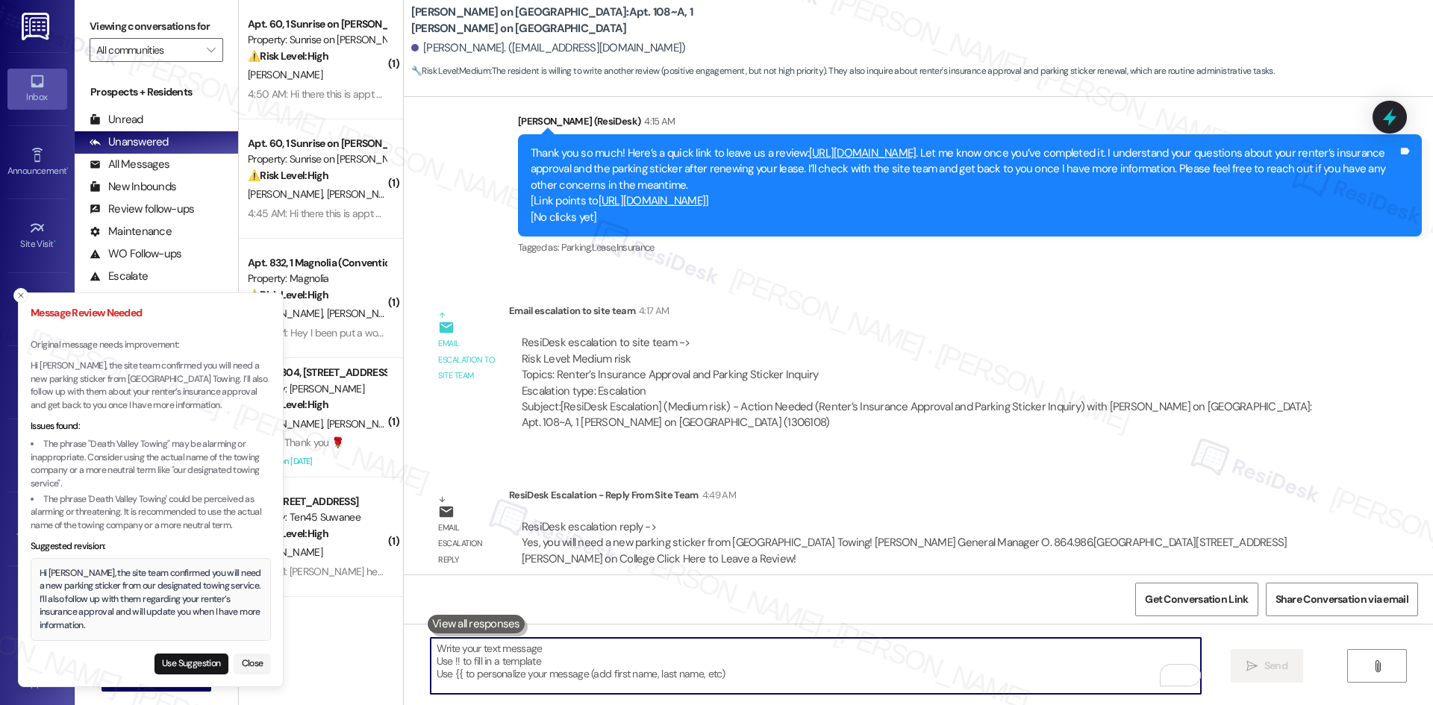
paste textarea "Hi Julia, the site team confirmed you will need a new parking sticker from our …"
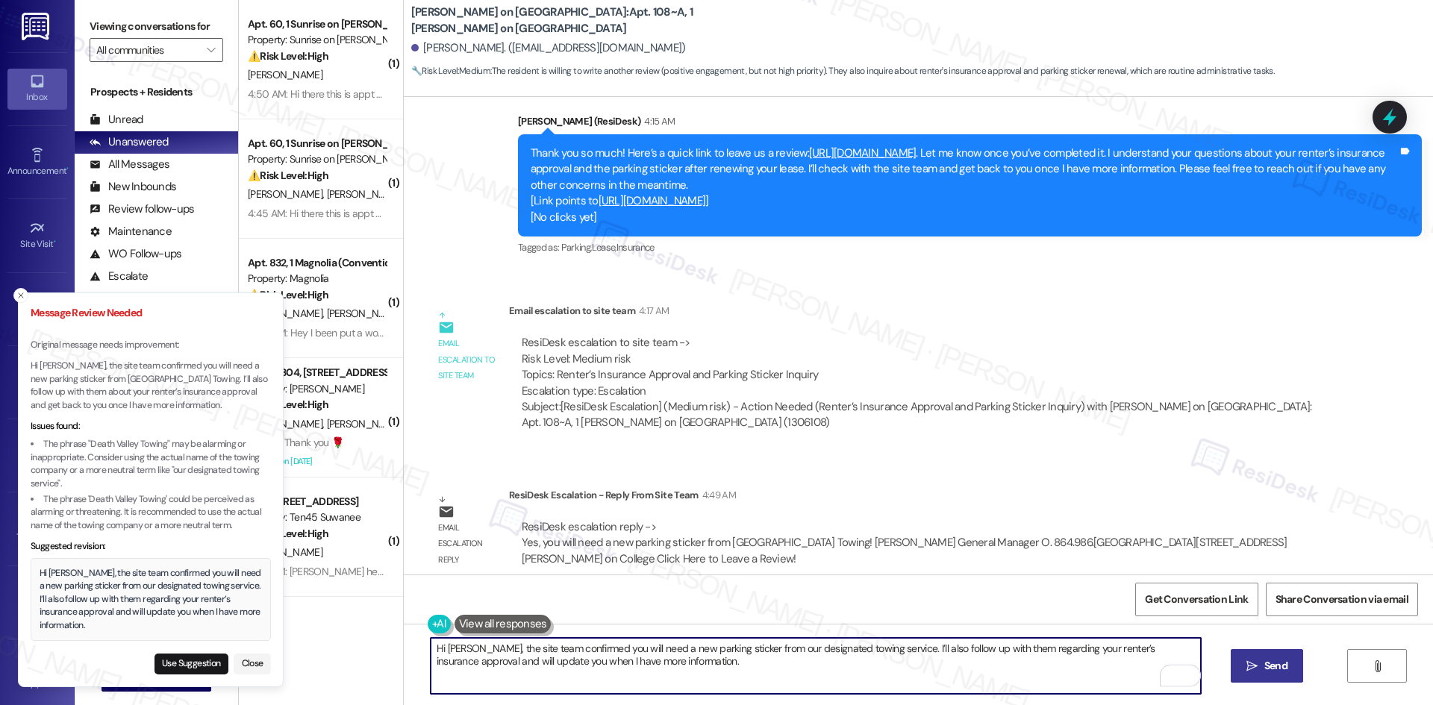
click at [656, 679] on textarea "Hi Julia, the site team confirmed you will need a new parking sticker from our …" at bounding box center [816, 666] width 770 height 56
type textarea "Hi Julia, the site team confirmed you will need a new parking sticker from our …"
click at [1257, 675] on button " Send" at bounding box center [1267, 666] width 72 height 34
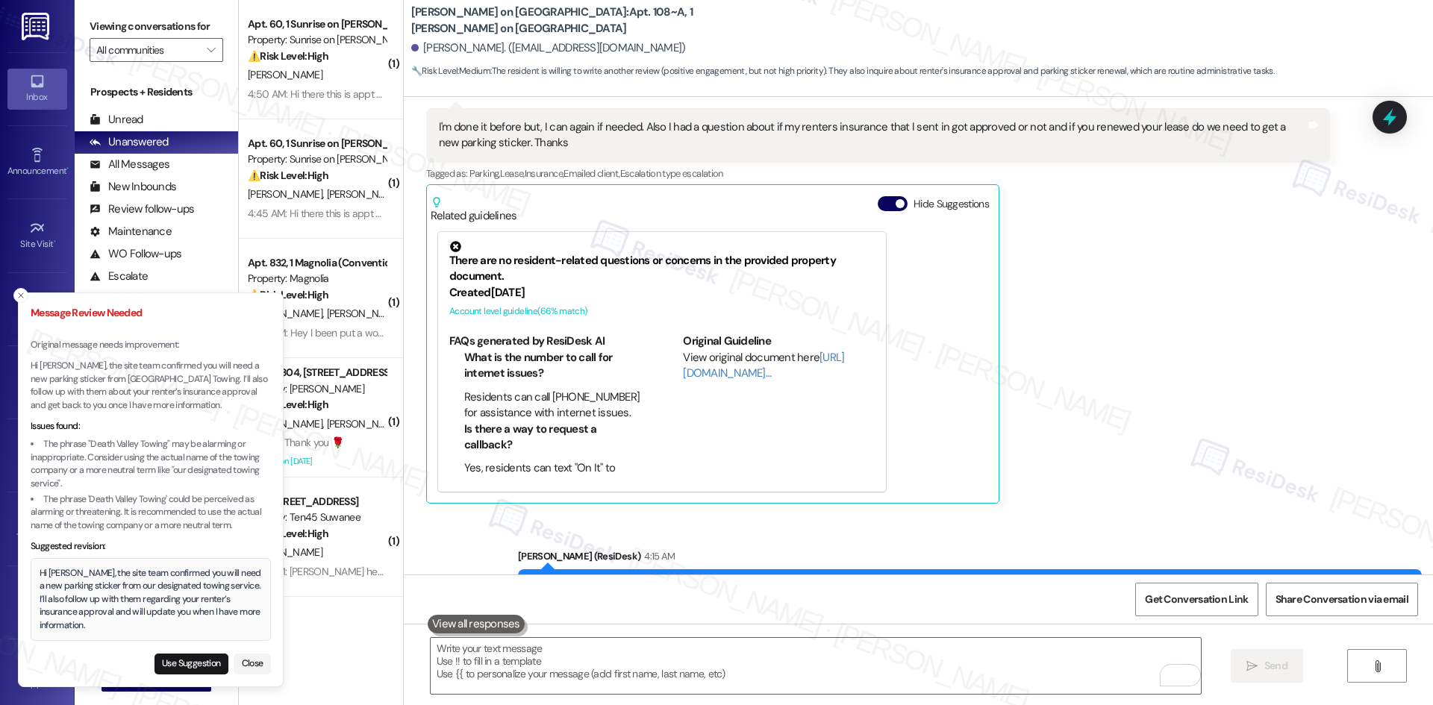
scroll to position [2092, 0]
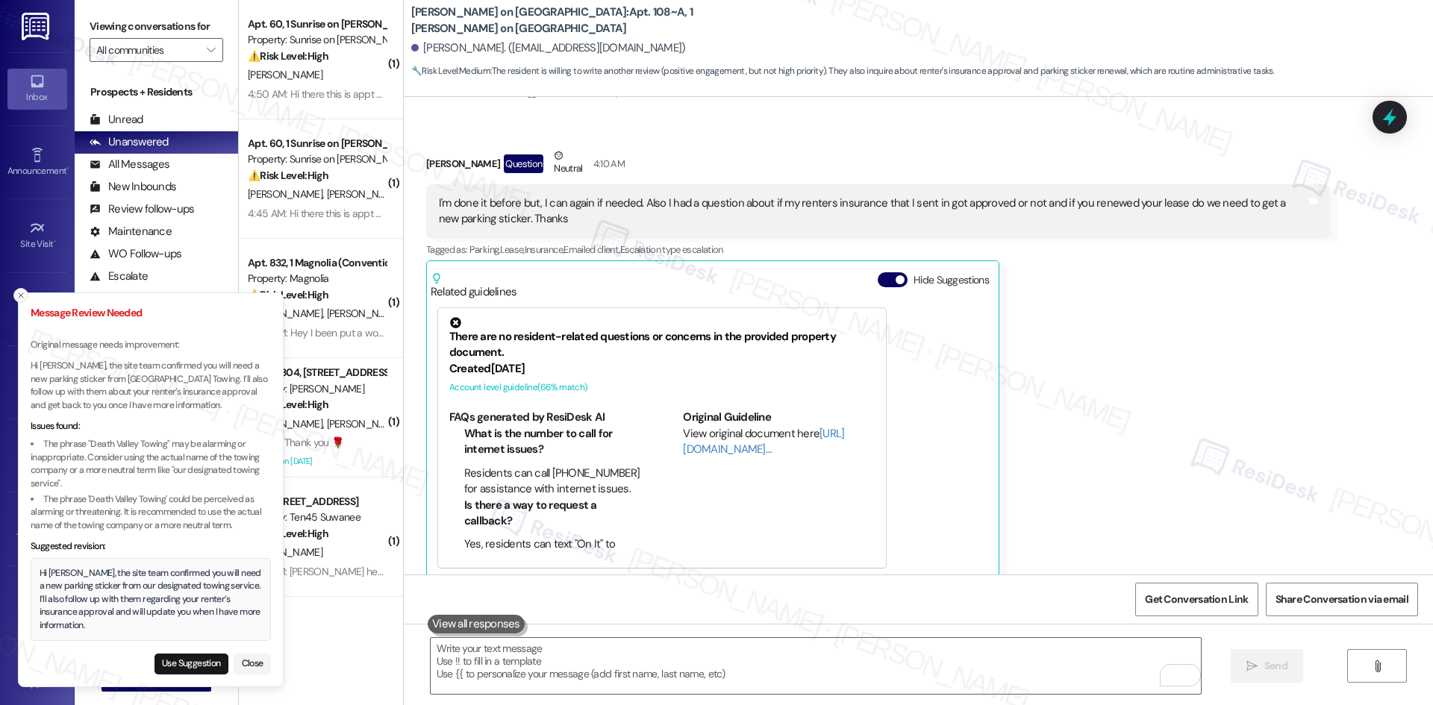
click at [21, 295] on line "Close toast" at bounding box center [21, 295] width 4 height 4
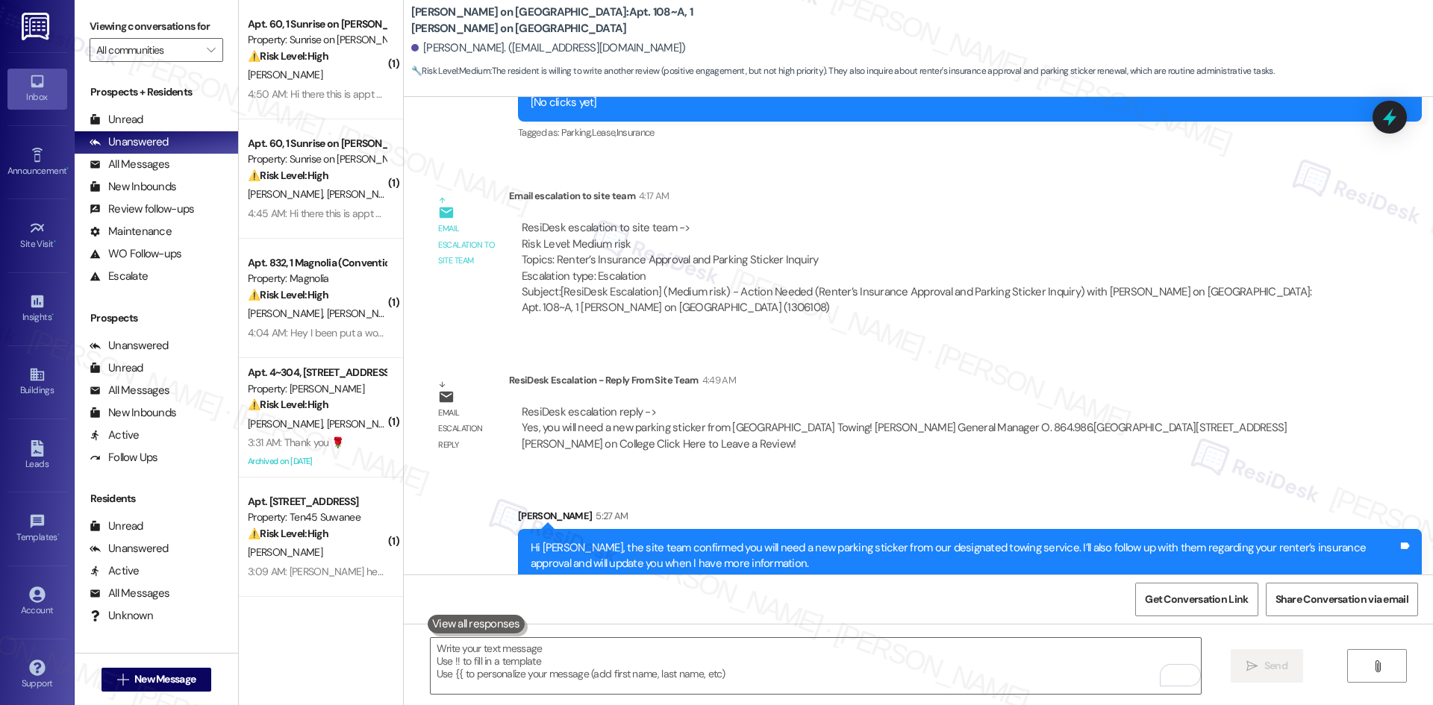
scroll to position [2722, 0]
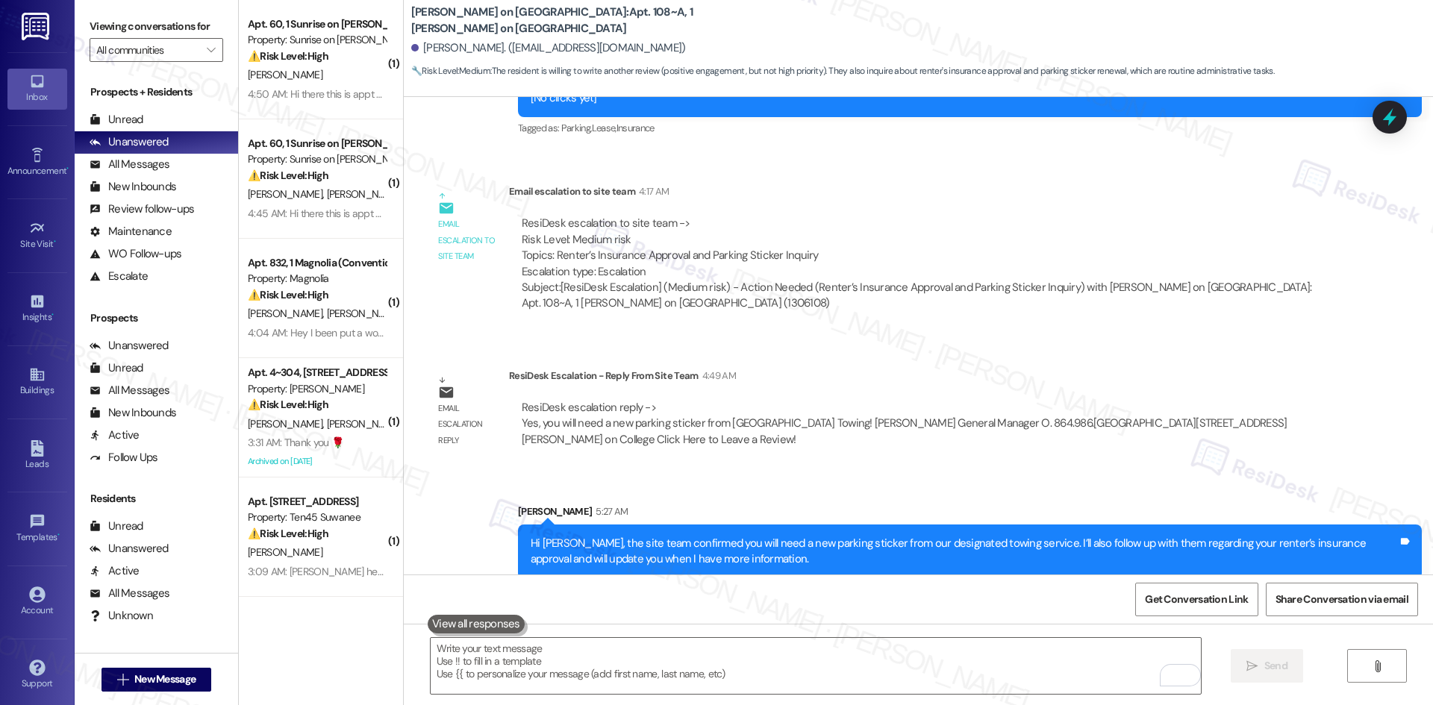
click at [1136, 493] on div "Sent via SMS Sarah 5:27 AM Hi Julia, the site team confirmed you will need a ne…" at bounding box center [970, 542] width 926 height 98
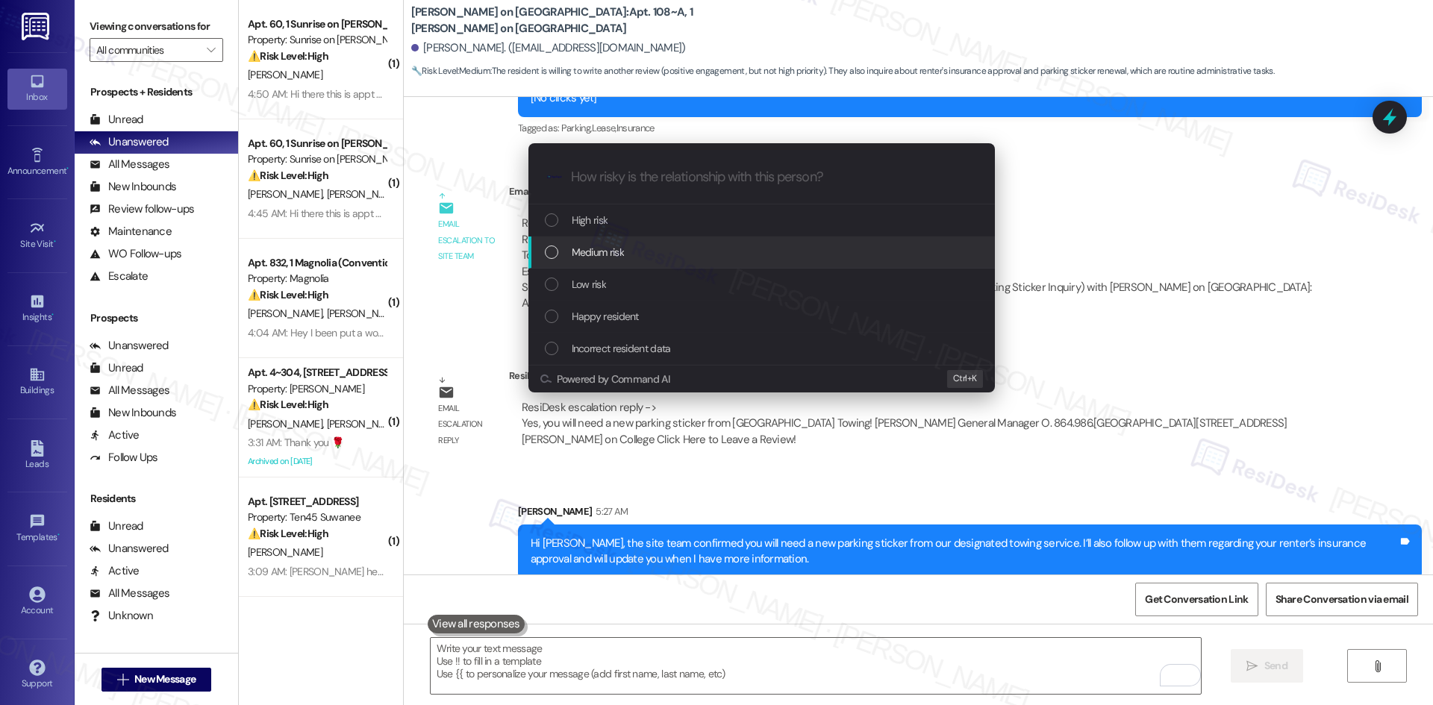
click at [635, 254] on div "Medium risk" at bounding box center [763, 252] width 437 height 16
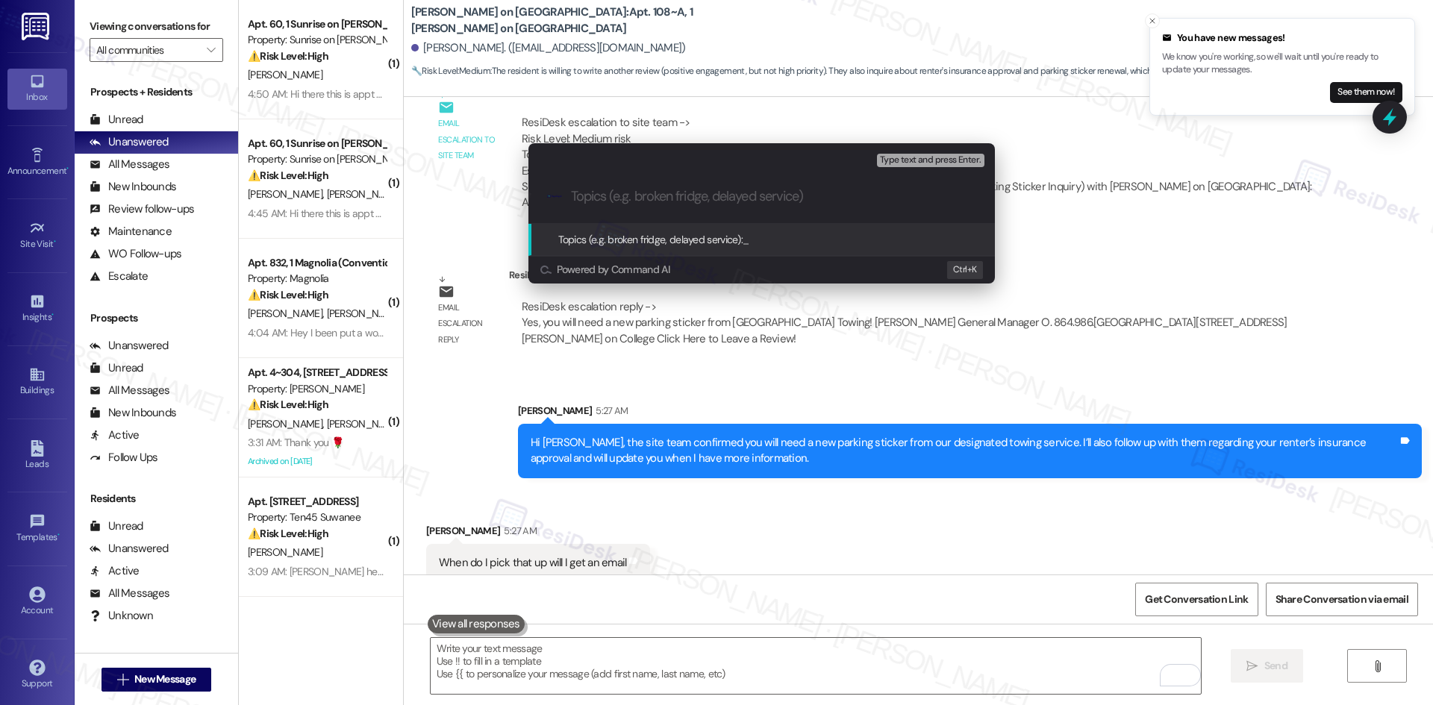
scroll to position [2826, 0]
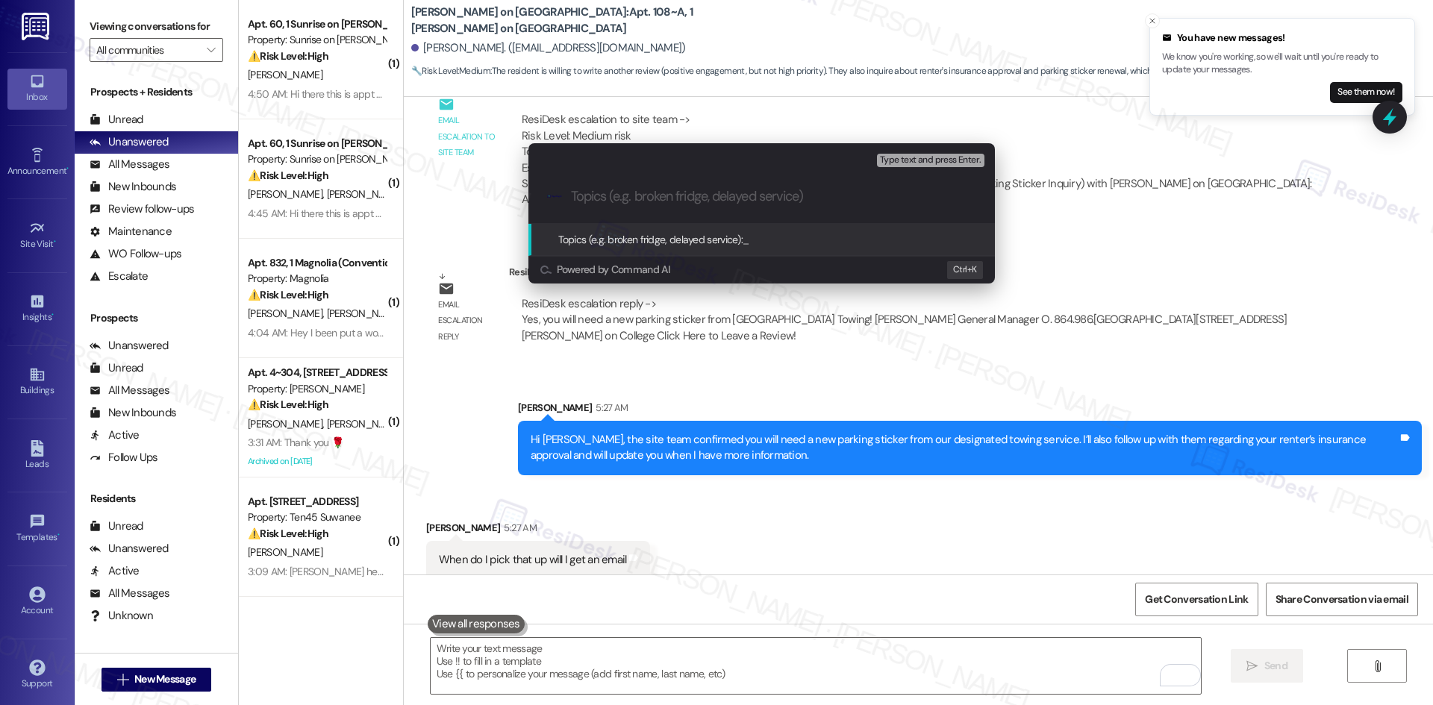
click at [637, 496] on div "Escalate Conversation Medium risk Topics (e.g. broken fridge, delayed service) …" at bounding box center [716, 352] width 1433 height 705
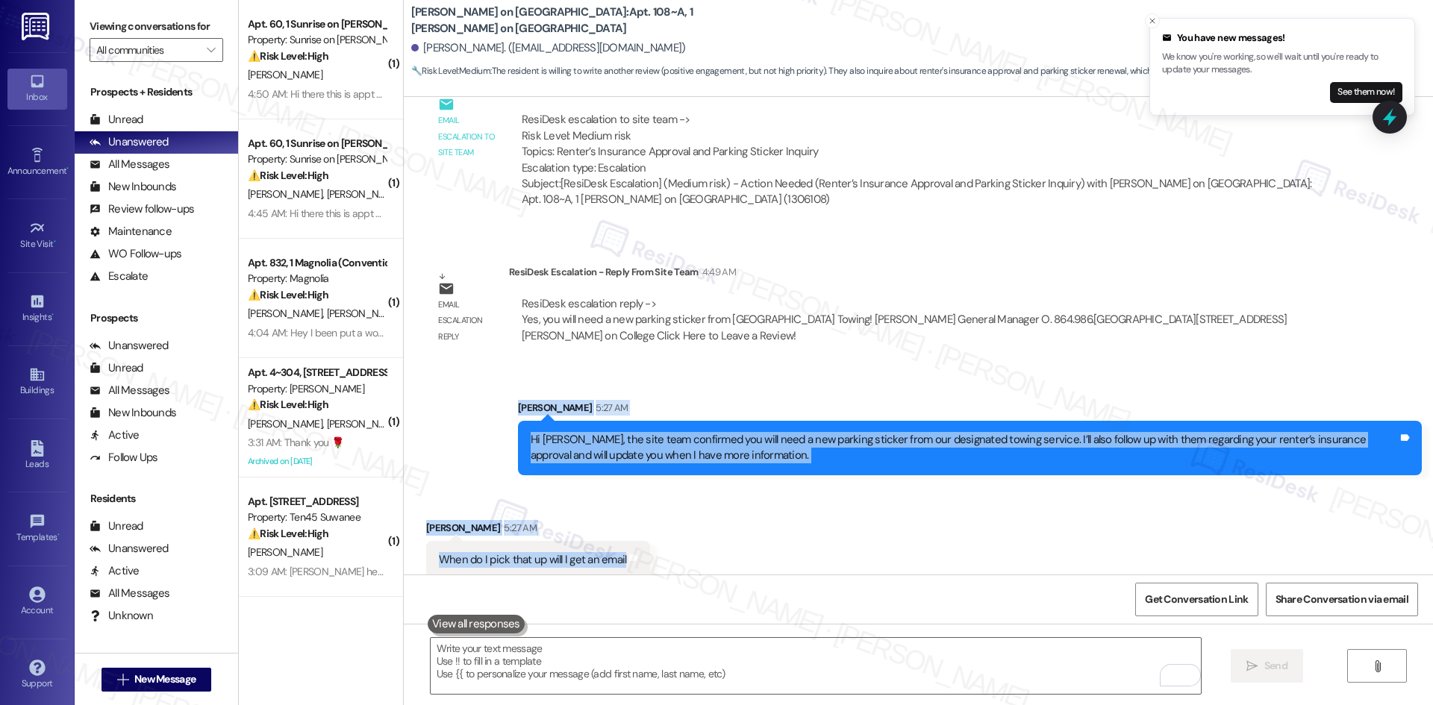
drag, startPoint x: 467, startPoint y: 386, endPoint x: 681, endPoint y: 545, distance: 266.1
click at [669, 552] on div "Survey, sent via SMS Residesk Automated Survey Dec 03, 2024 at 3:34 AM Hi Julia…" at bounding box center [918, 336] width 1029 height 478
copy div "Sarah 5:27 AM Hi Julia, the site team confirmed you will need a new parking sti…"
click at [945, 389] on div "Sent via SMS Sarah 5:27 AM Hi Julia, the site team confirmed you will need a ne…" at bounding box center [970, 438] width 926 height 98
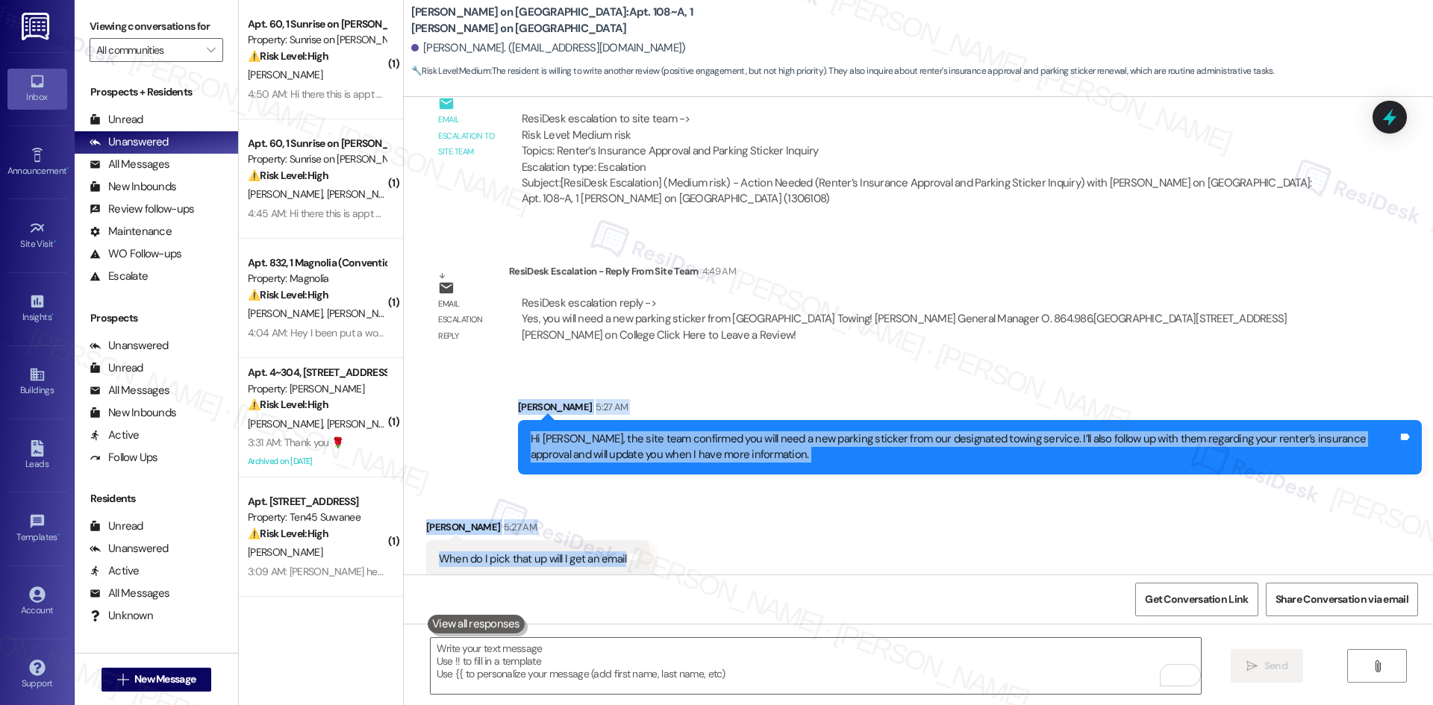
click at [748, 488] on div "Received via SMS Julia Cuesta 5:27 AM When do I pick that up will I get an emai…" at bounding box center [918, 538] width 1029 height 104
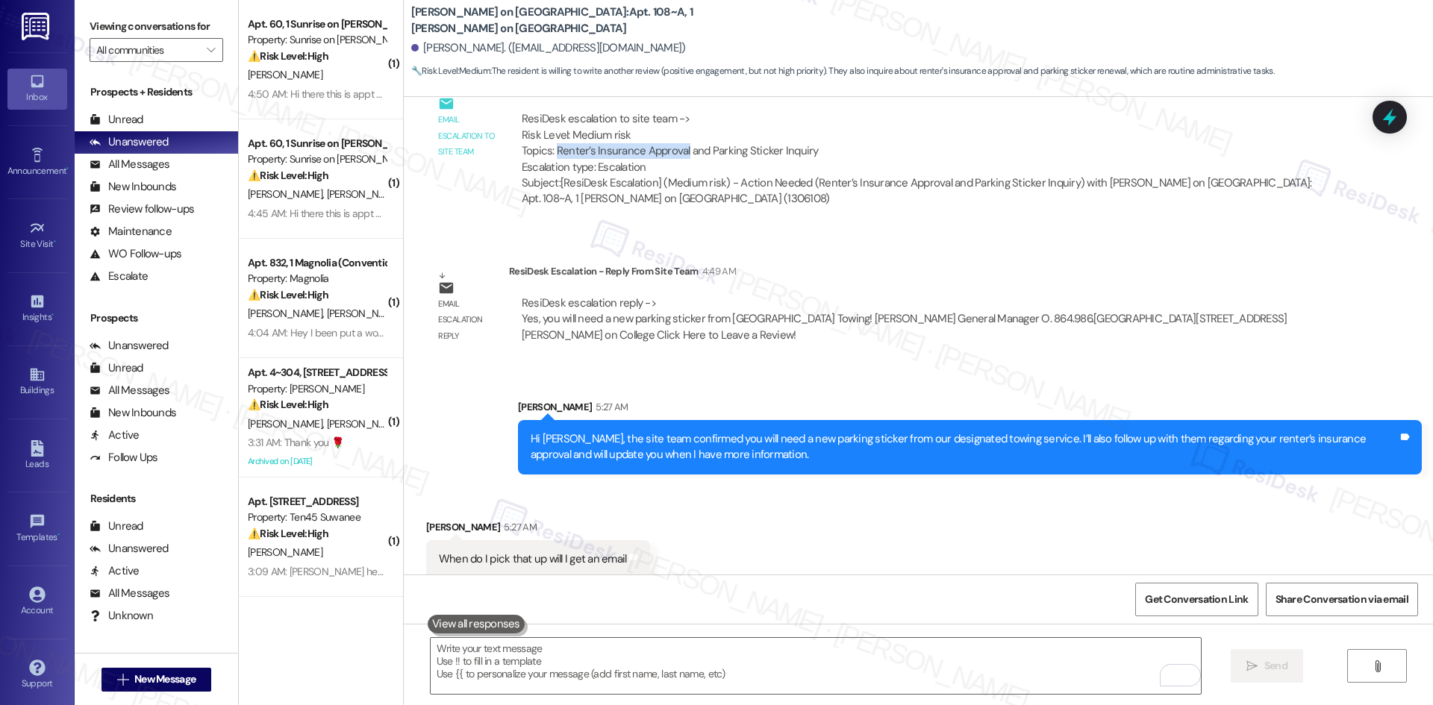
drag, startPoint x: 545, startPoint y: 134, endPoint x: 672, endPoint y: 134, distance: 127.6
click at [672, 134] on div "ResiDesk escalation to site team -> Risk Level: Medium risk Topics: Renter’s In…" at bounding box center [920, 143] width 796 height 64
copy div "Renter’s Insurance Approval"
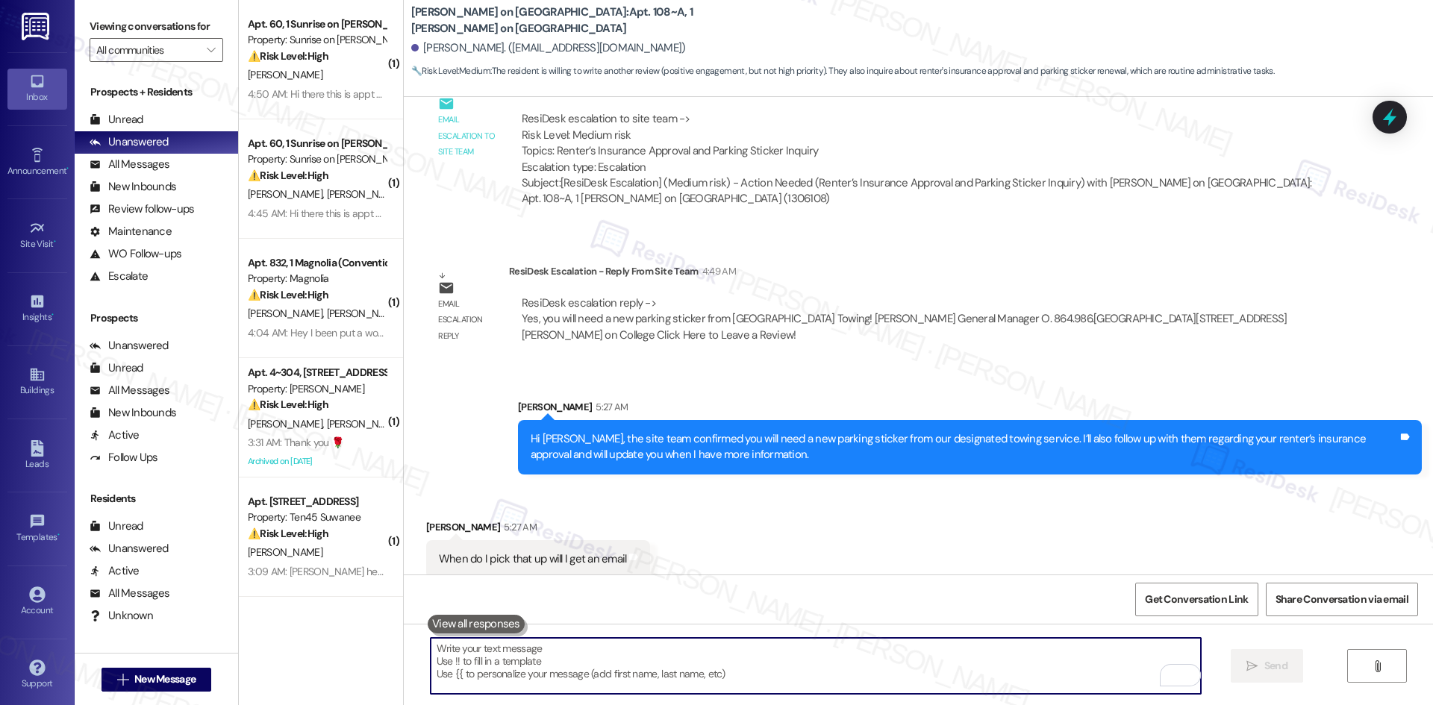
click at [610, 670] on textarea "To enrich screen reader interactions, please activate Accessibility in Grammarl…" at bounding box center [816, 666] width 770 height 56
paste textarea "I’ll check with the site team to confirm when you can pick up your new parking …"
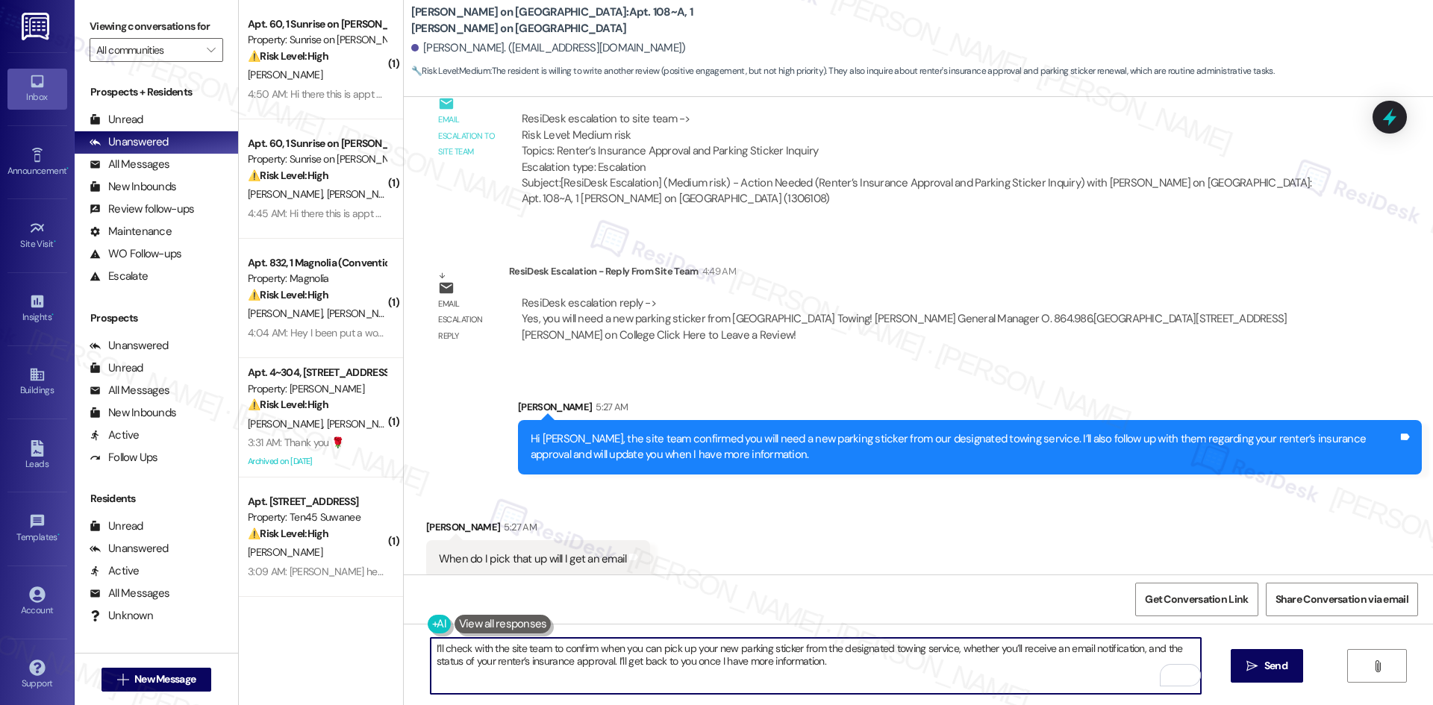
type textarea "I’ll check with the site team to confirm when you can pick up your new parking …"
click at [1270, 670] on span "Send" at bounding box center [1275, 666] width 23 height 16
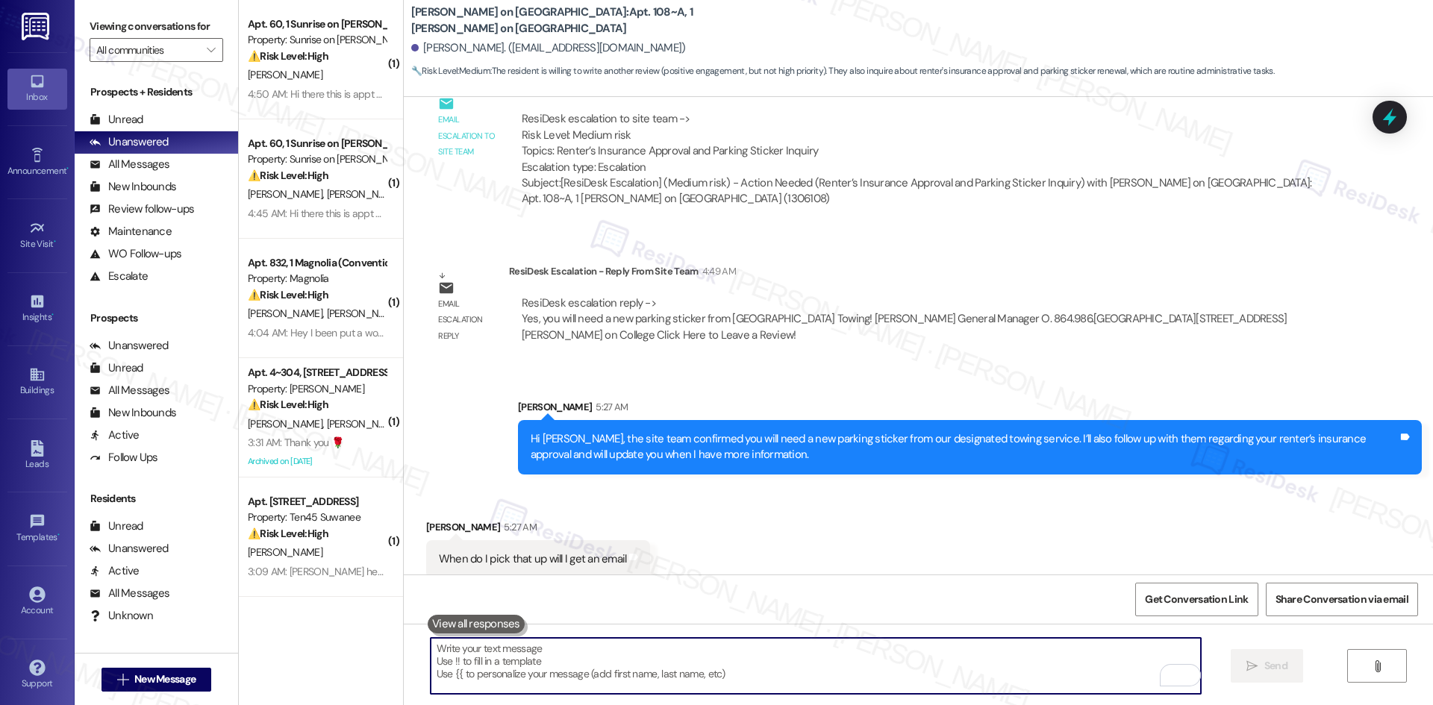
click at [833, 676] on textarea "To enrich screen reader interactions, please activate Accessibility in Grammarl…" at bounding box center [816, 666] width 770 height 56
paste textarea "I’ll check with the site team to confirm when you can pick up your new parking …"
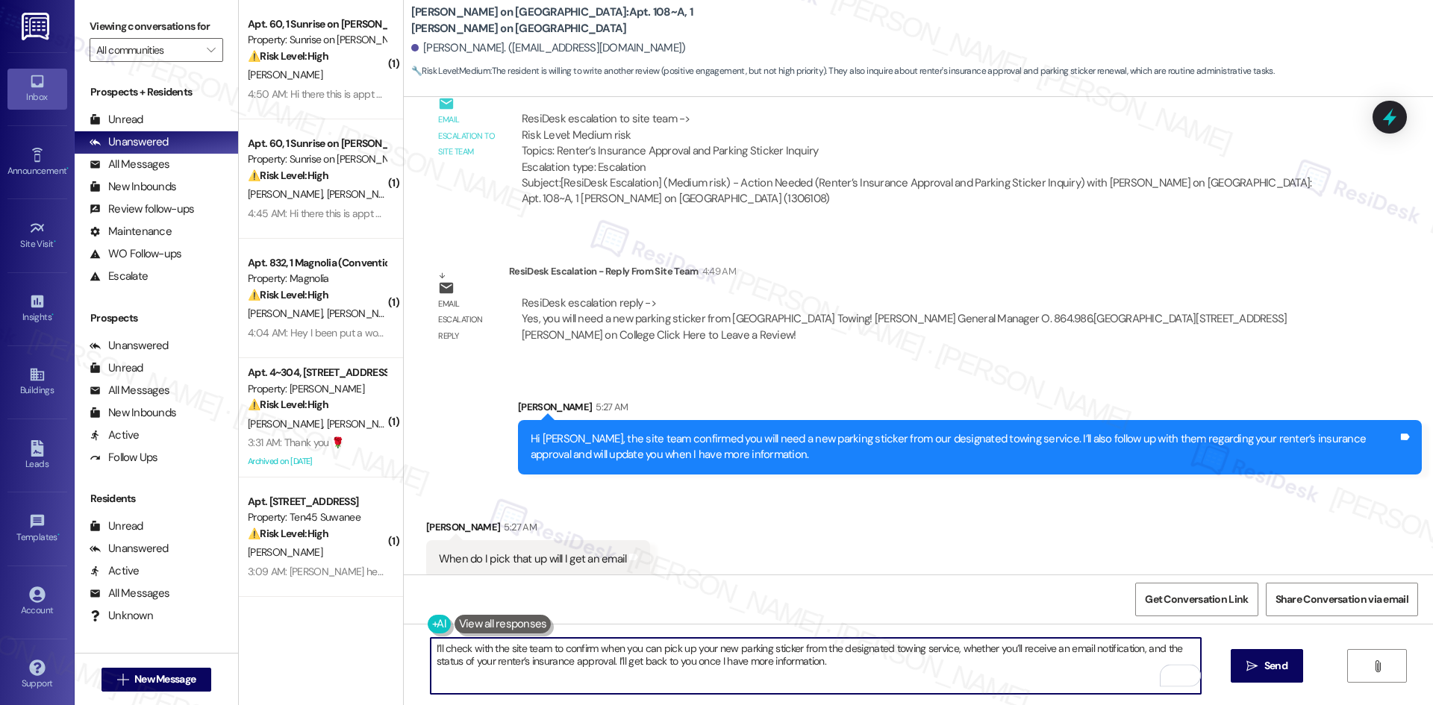
type textarea "I’ll check with the site team to confirm when you can pick up your new parking …"
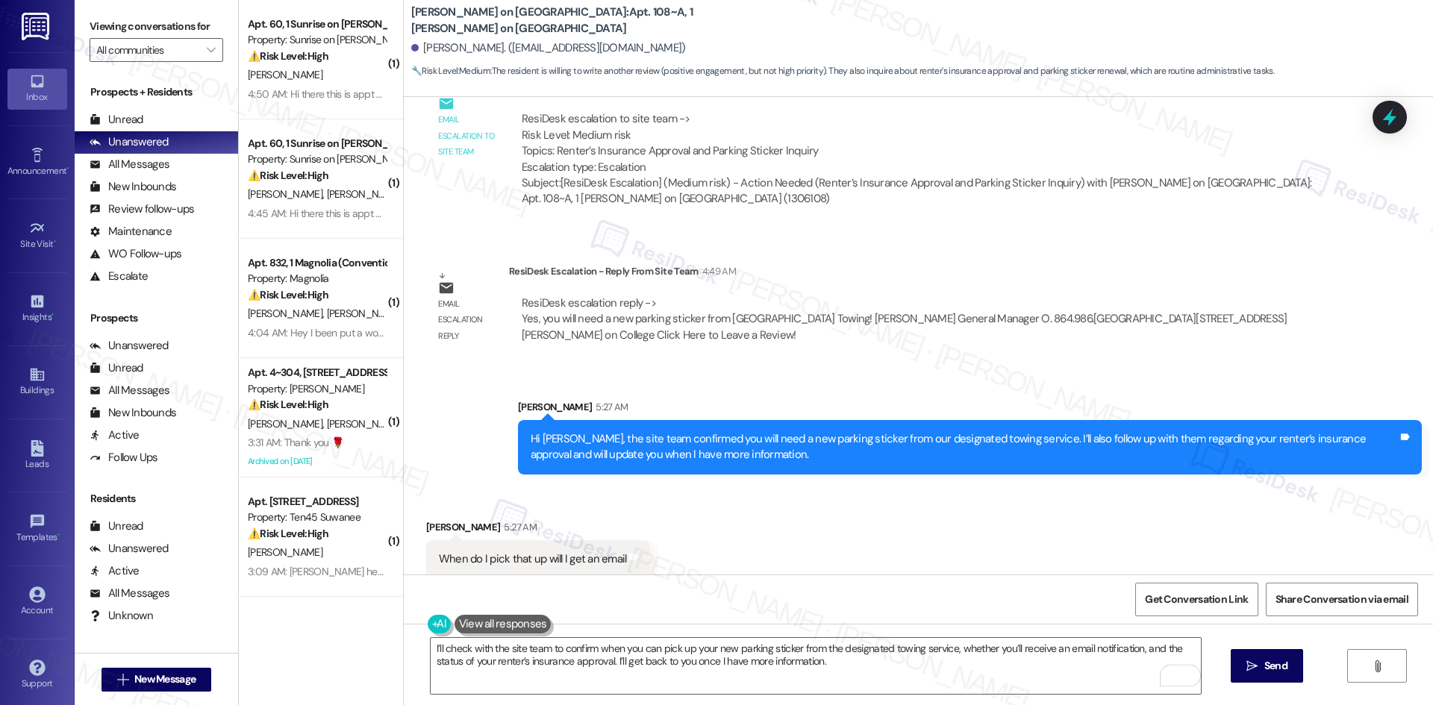
click at [1306, 666] on div "I’ll check with the site team to confirm when you can pick up your new parking …" at bounding box center [918, 680] width 1029 height 112
click at [1277, 675] on button " Send" at bounding box center [1267, 666] width 72 height 34
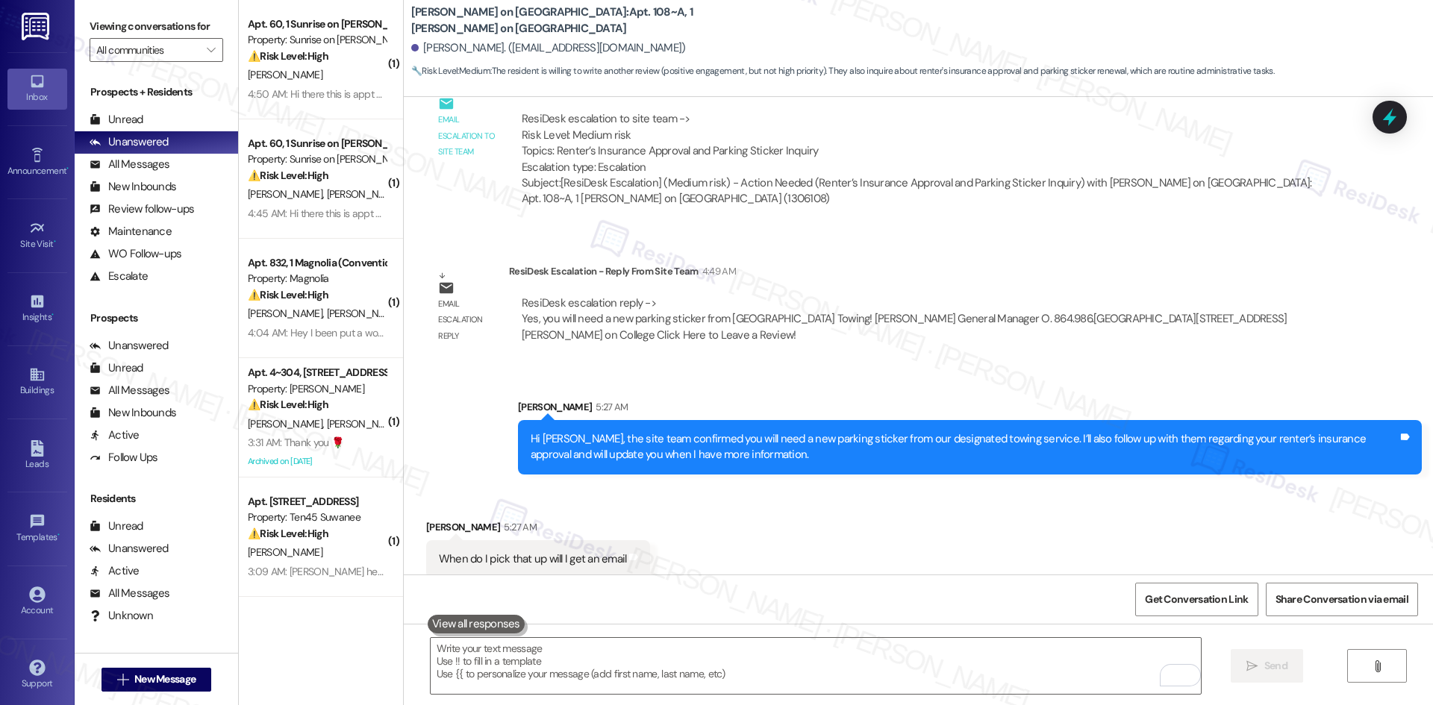
click at [1120, 513] on div "Received via SMS Julia Cuesta 5:27 AM When do I pick that up will I get an emai…" at bounding box center [918, 538] width 1029 height 104
click at [144, 156] on div "All Messages (undefined)" at bounding box center [156, 165] width 163 height 22
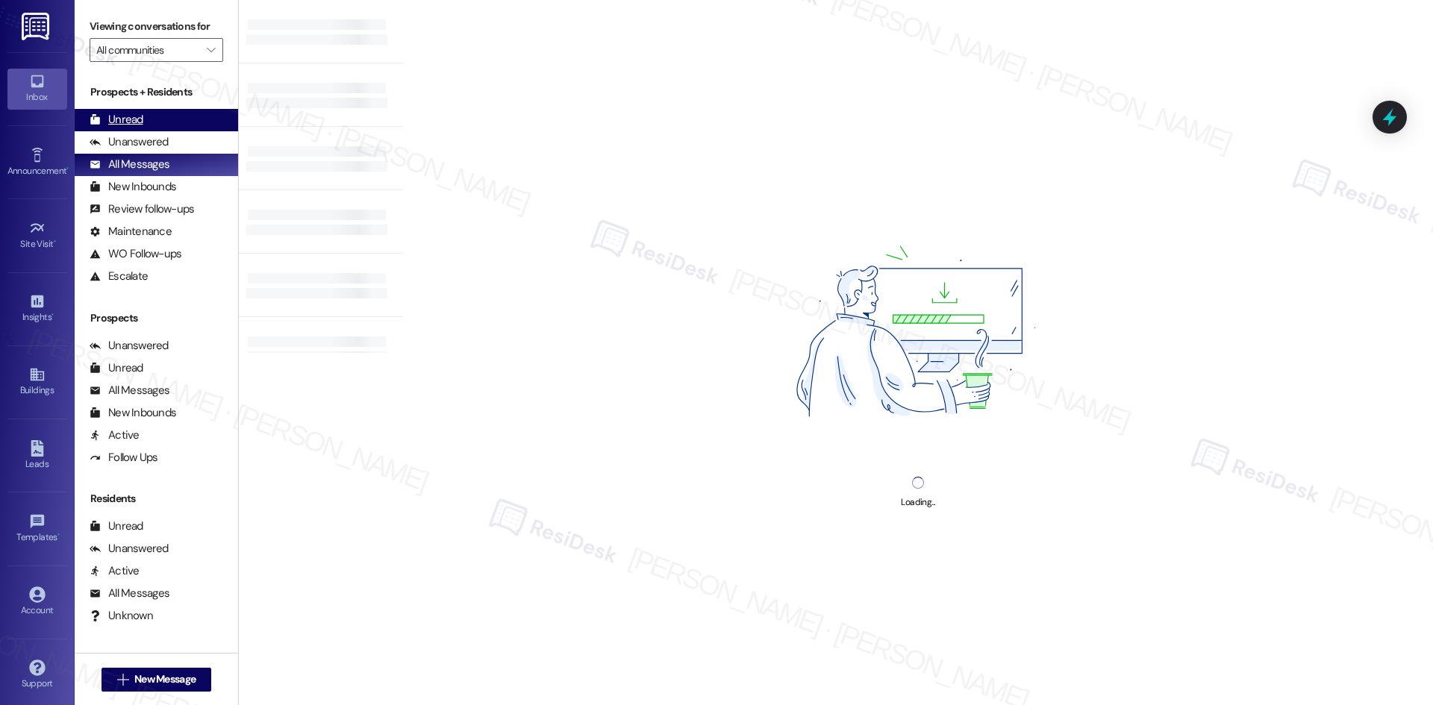
click at [142, 125] on div "Unread" at bounding box center [117, 120] width 54 height 16
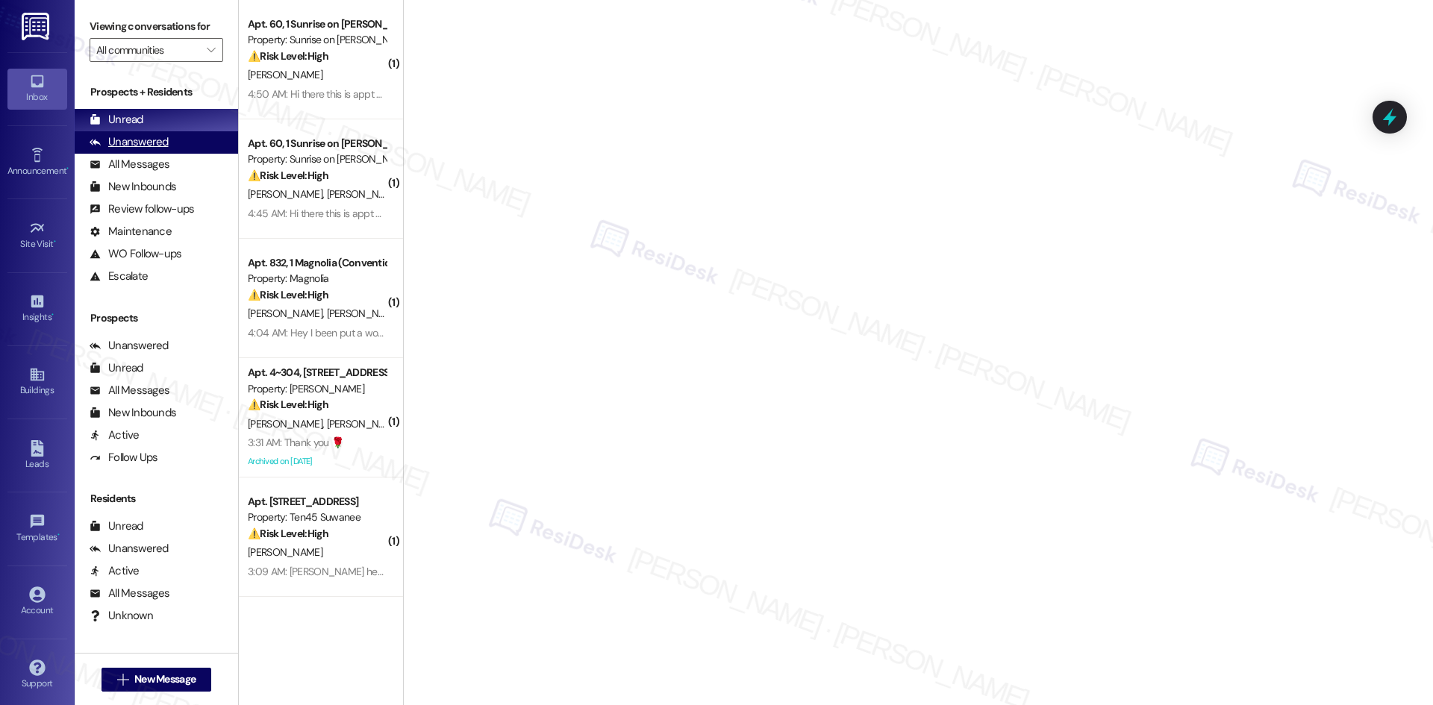
click at [150, 141] on div "Unanswered" at bounding box center [129, 142] width 79 height 16
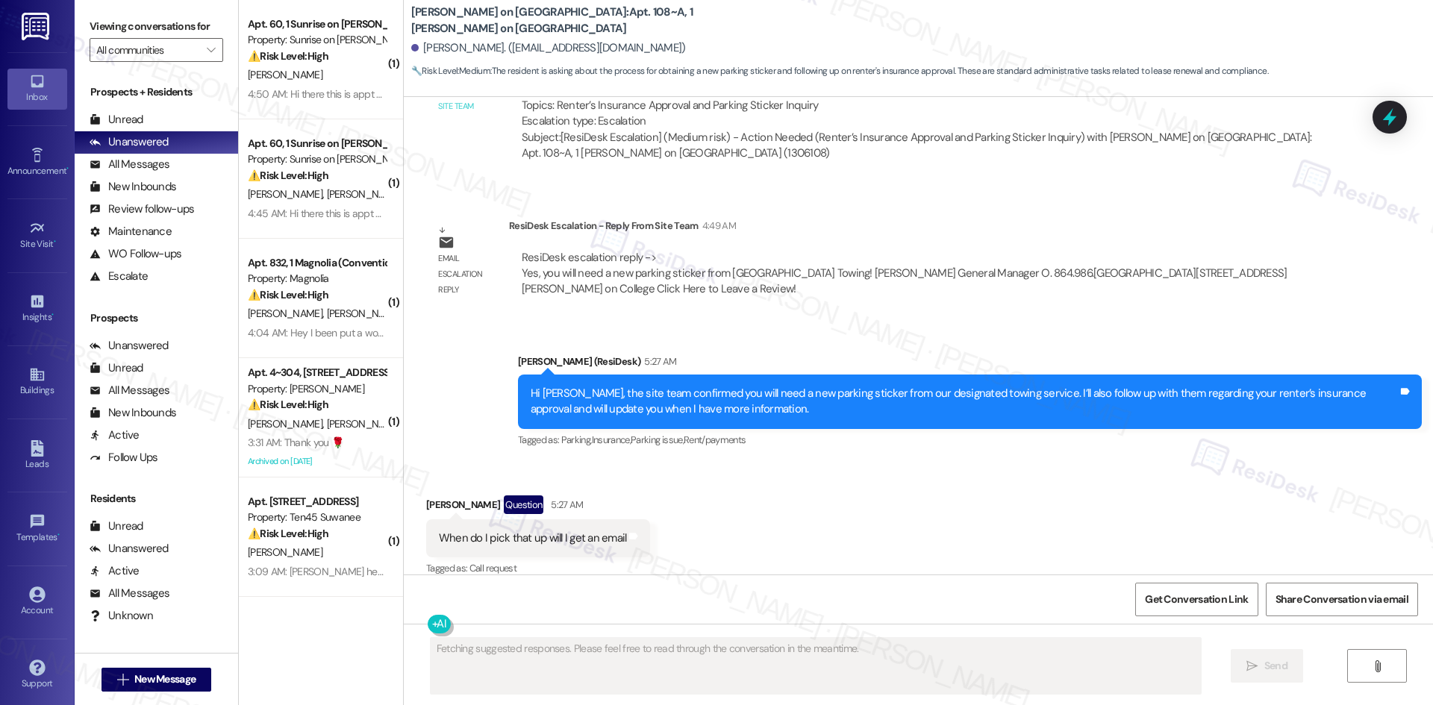
scroll to position [2598, 0]
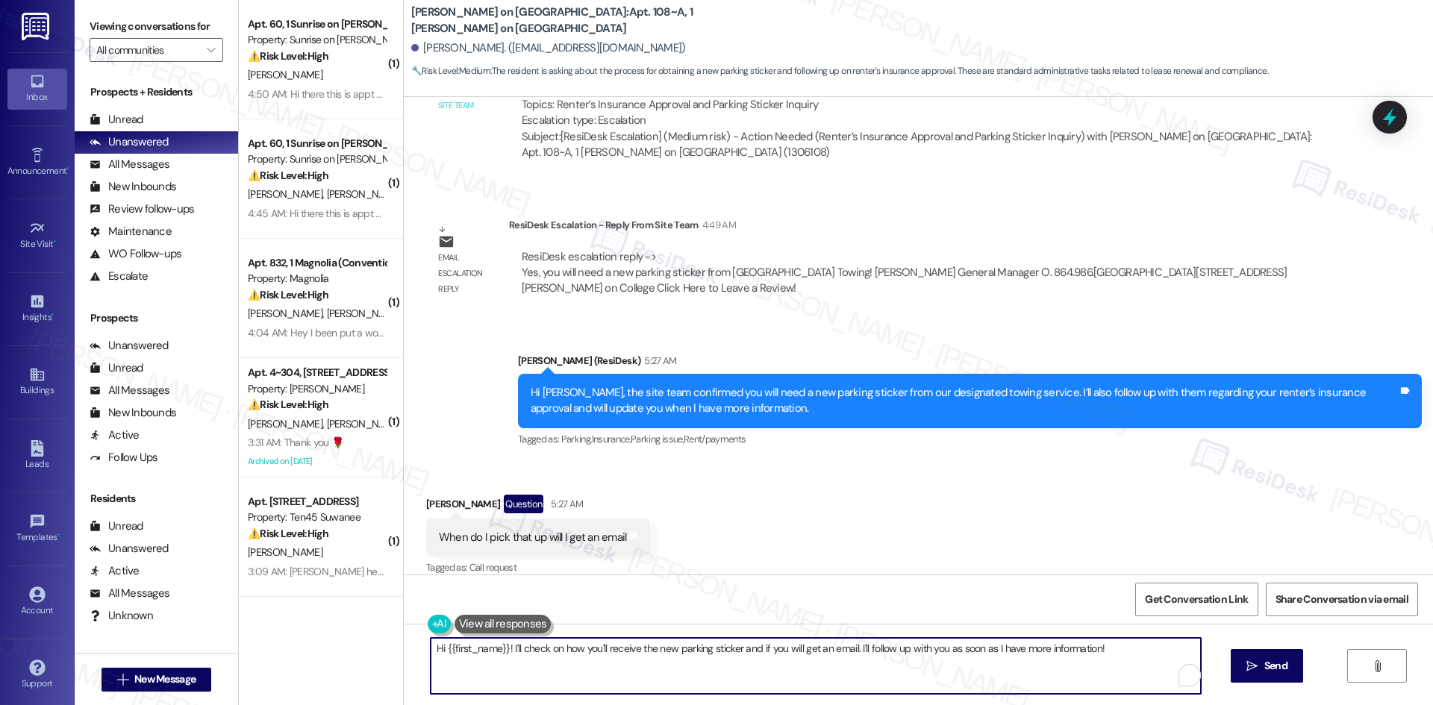
click at [697, 666] on textarea "Hi {{first_name}}! I'll check on how you'll receive the new parking sticker and…" at bounding box center [816, 666] width 770 height 56
paste textarea "I’ll check with the site team to confirm when you can pick up your new parking …"
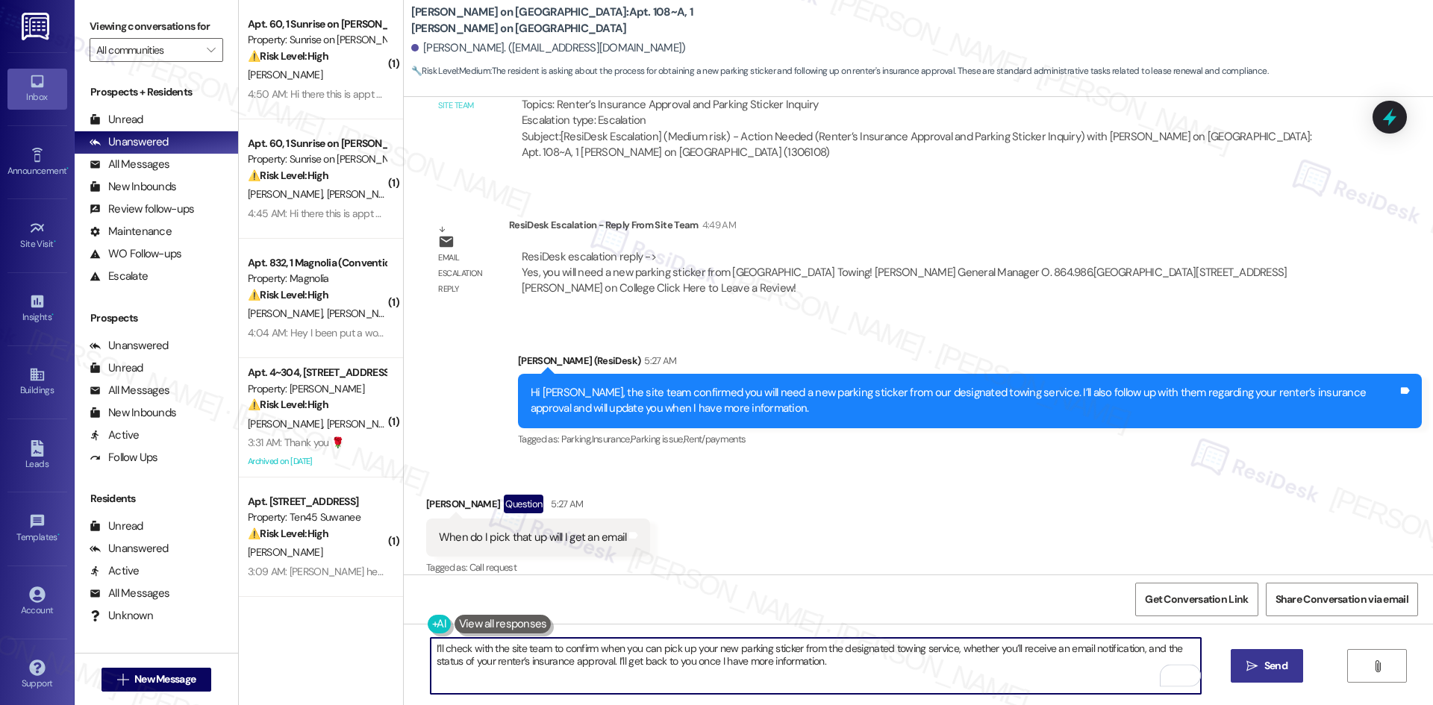
type textarea "I’ll check with the site team to confirm when you can pick up your new parking …"
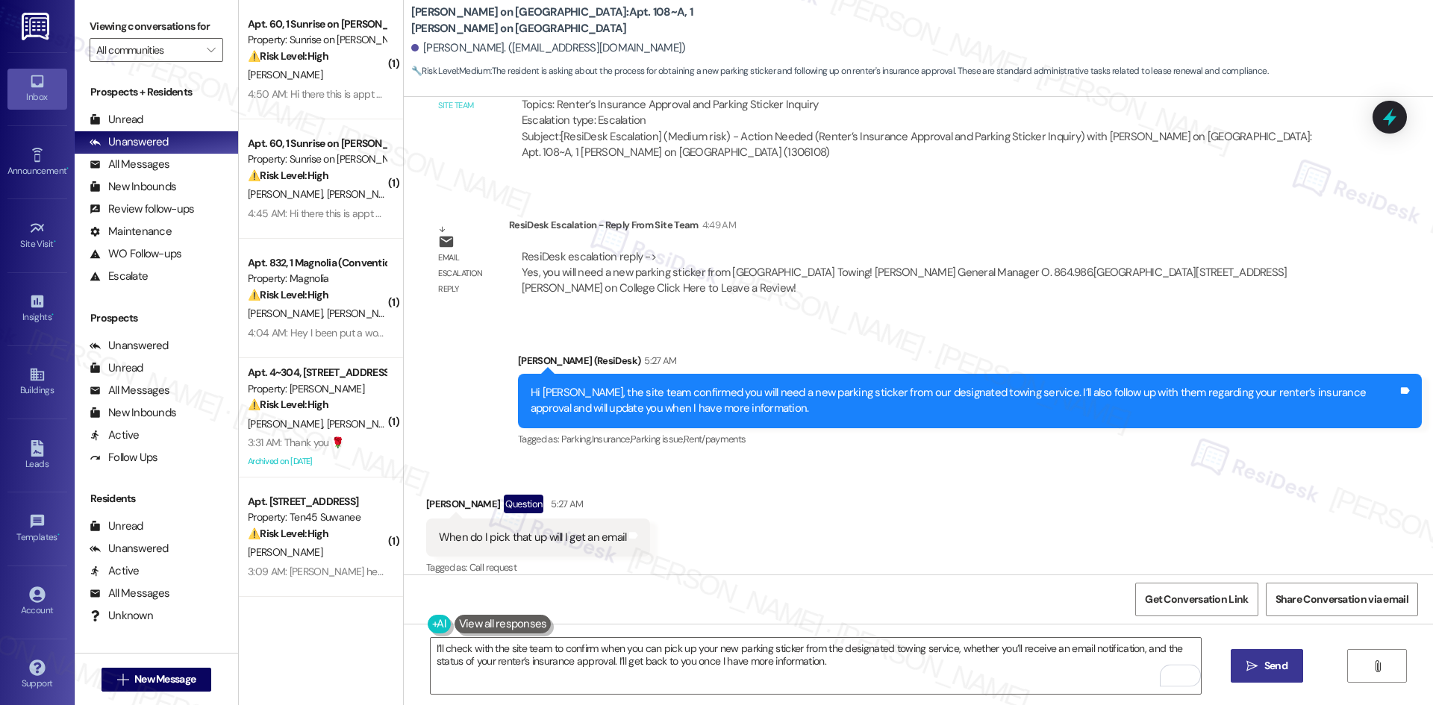
click at [1274, 666] on span "Send" at bounding box center [1275, 666] width 23 height 16
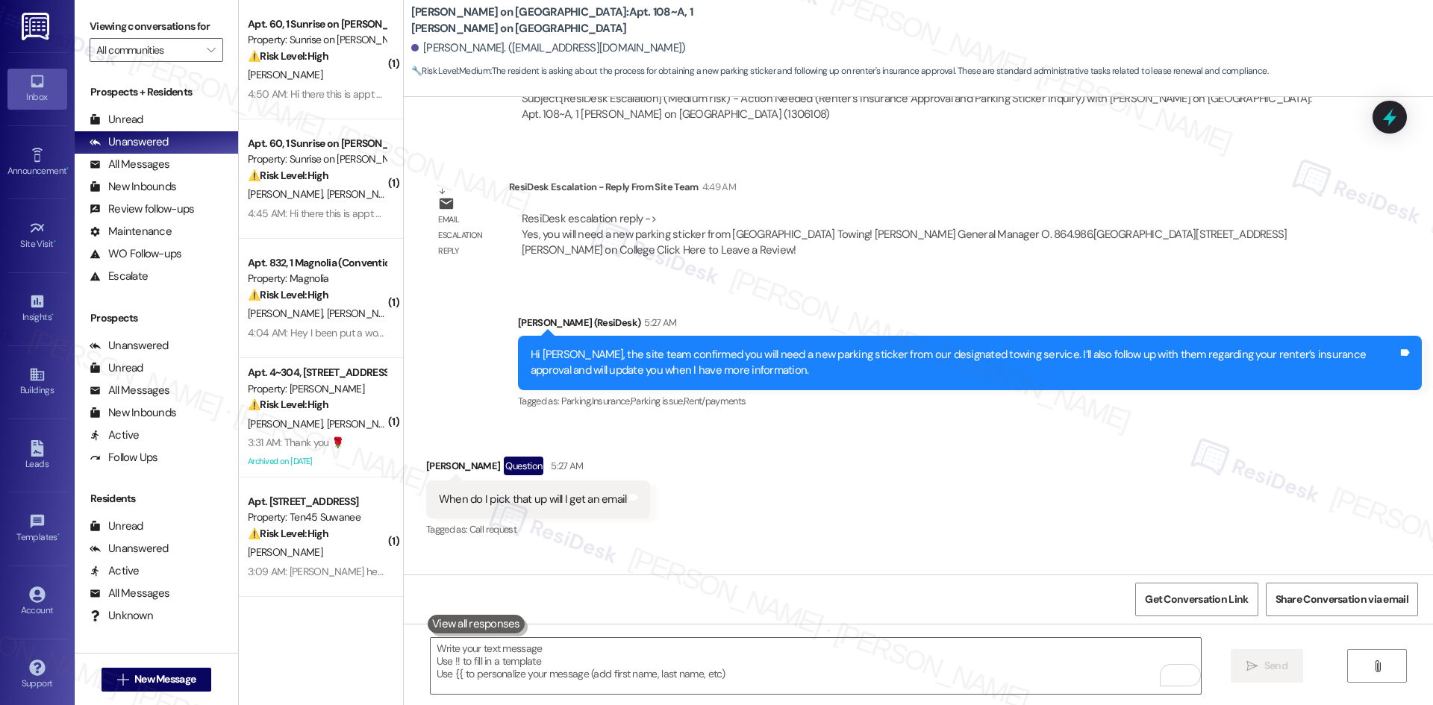
scroll to position [2719, 0]
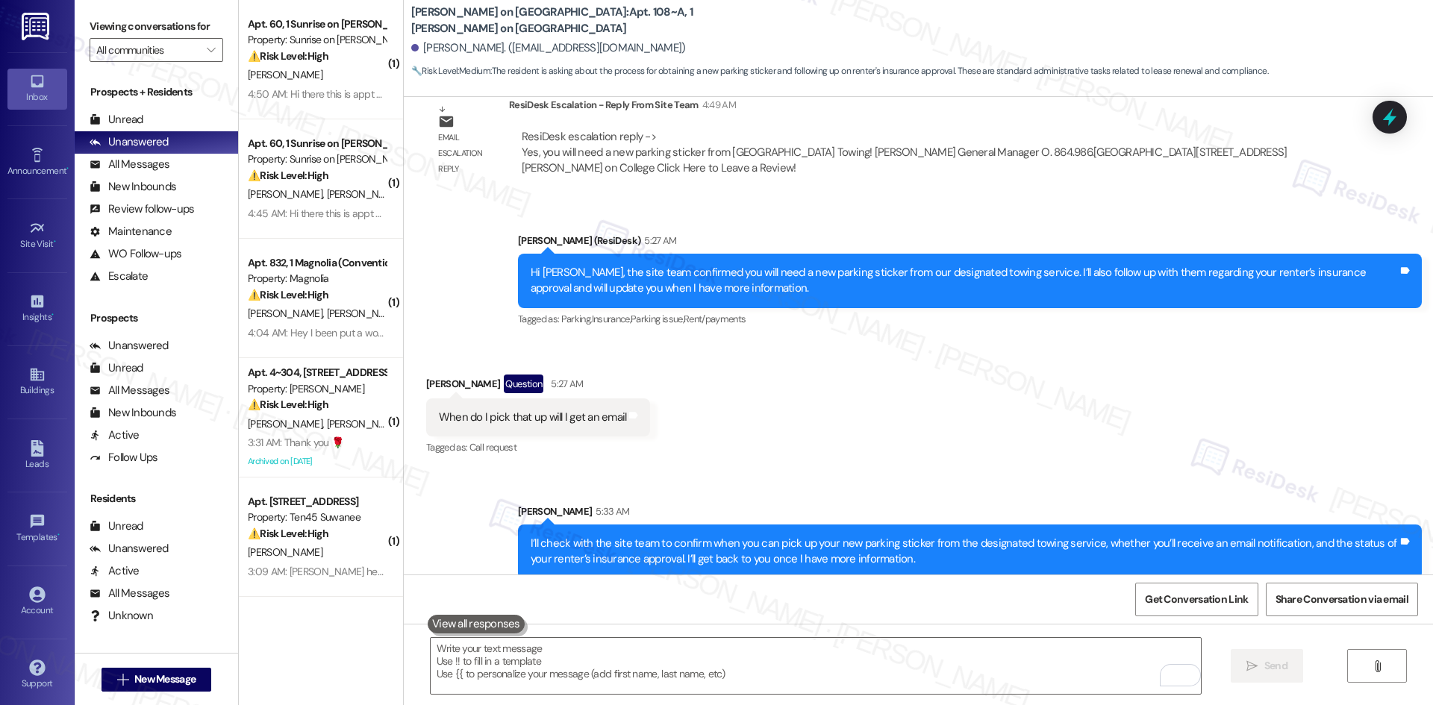
click at [1019, 448] on div "Received via SMS Julia Cuesta Question 5:27 AM When do I pick that up will I ge…" at bounding box center [918, 405] width 1029 height 129
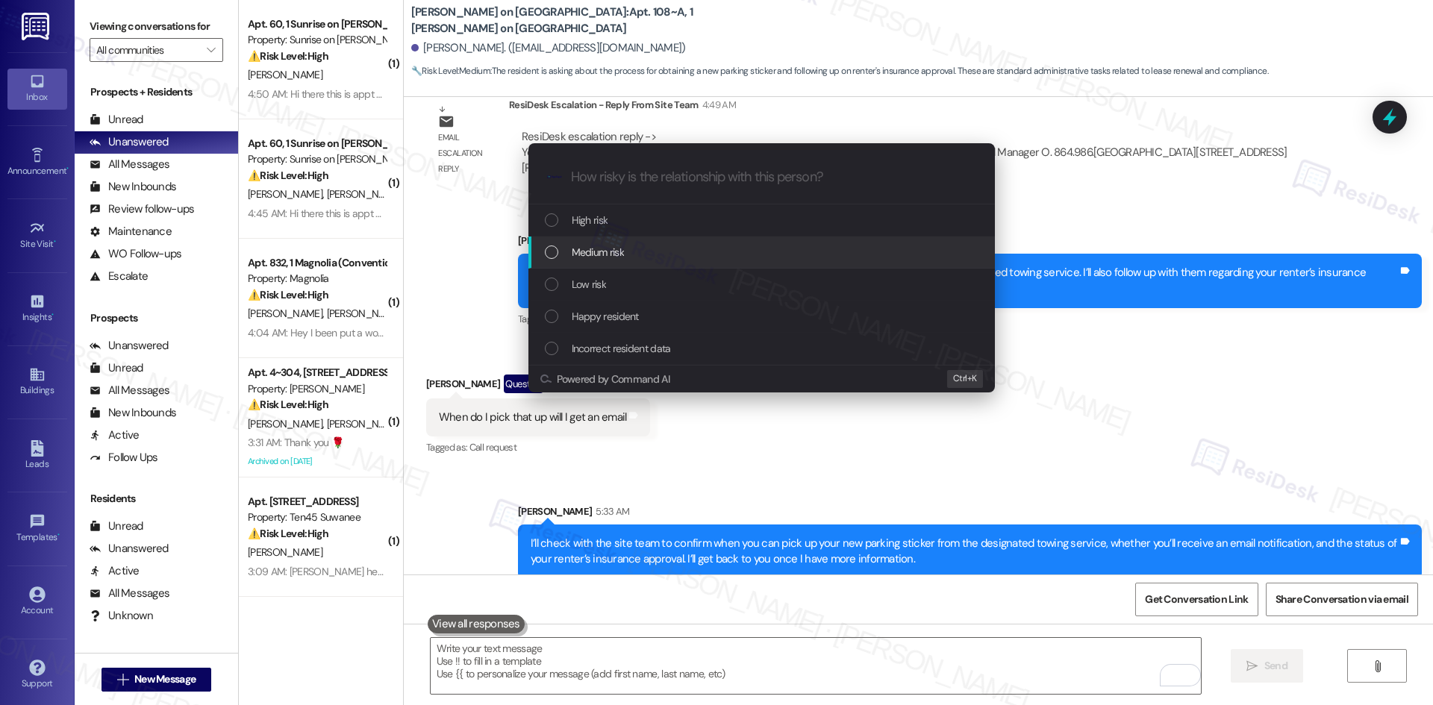
click at [672, 253] on div "Medium risk" at bounding box center [763, 252] width 437 height 16
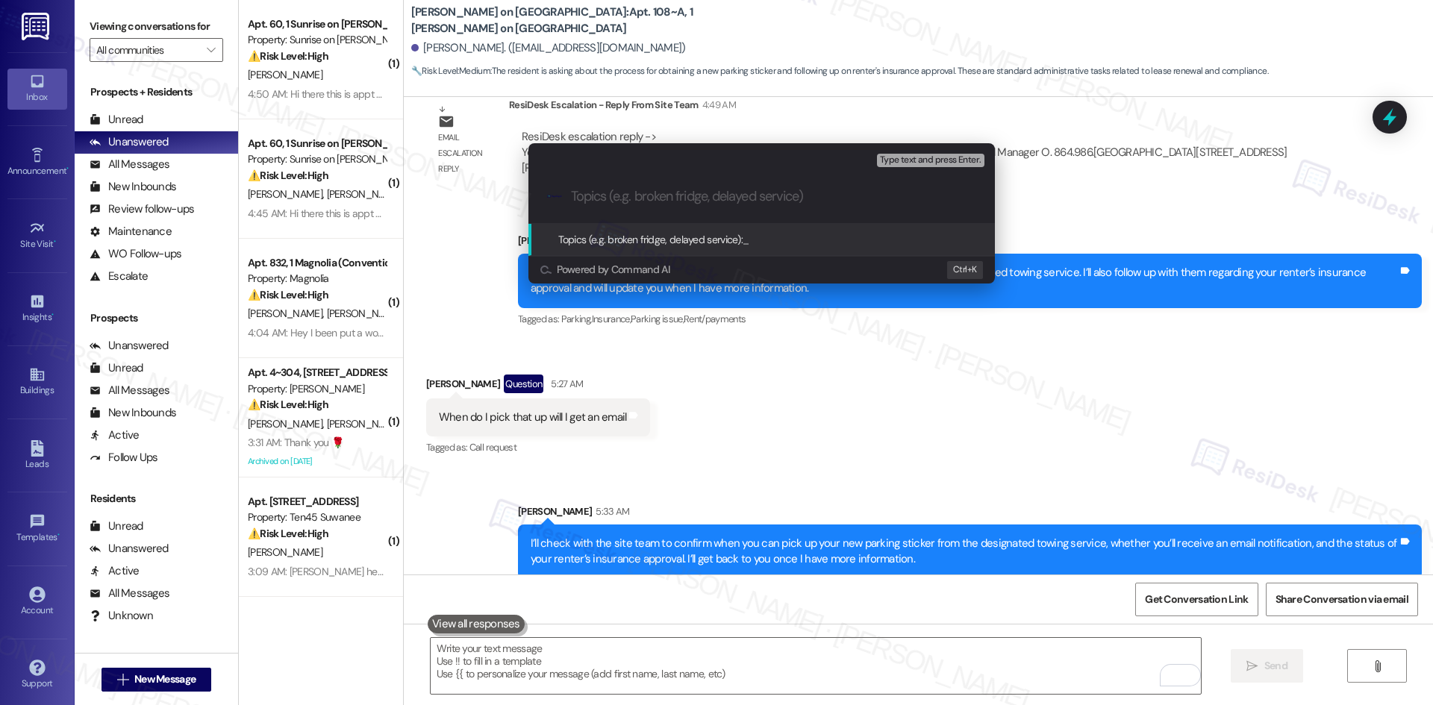
click at [701, 198] on input "Topics (e.g. broken fridge, delayed service)" at bounding box center [773, 197] width 405 height 16
paste input "Parking Sticker Pickup Process and Renter’s Insurance Approval Inquiry"
type input "Parking Sticker Pickup Process and Renter’s Insurance Approval Inquiry"
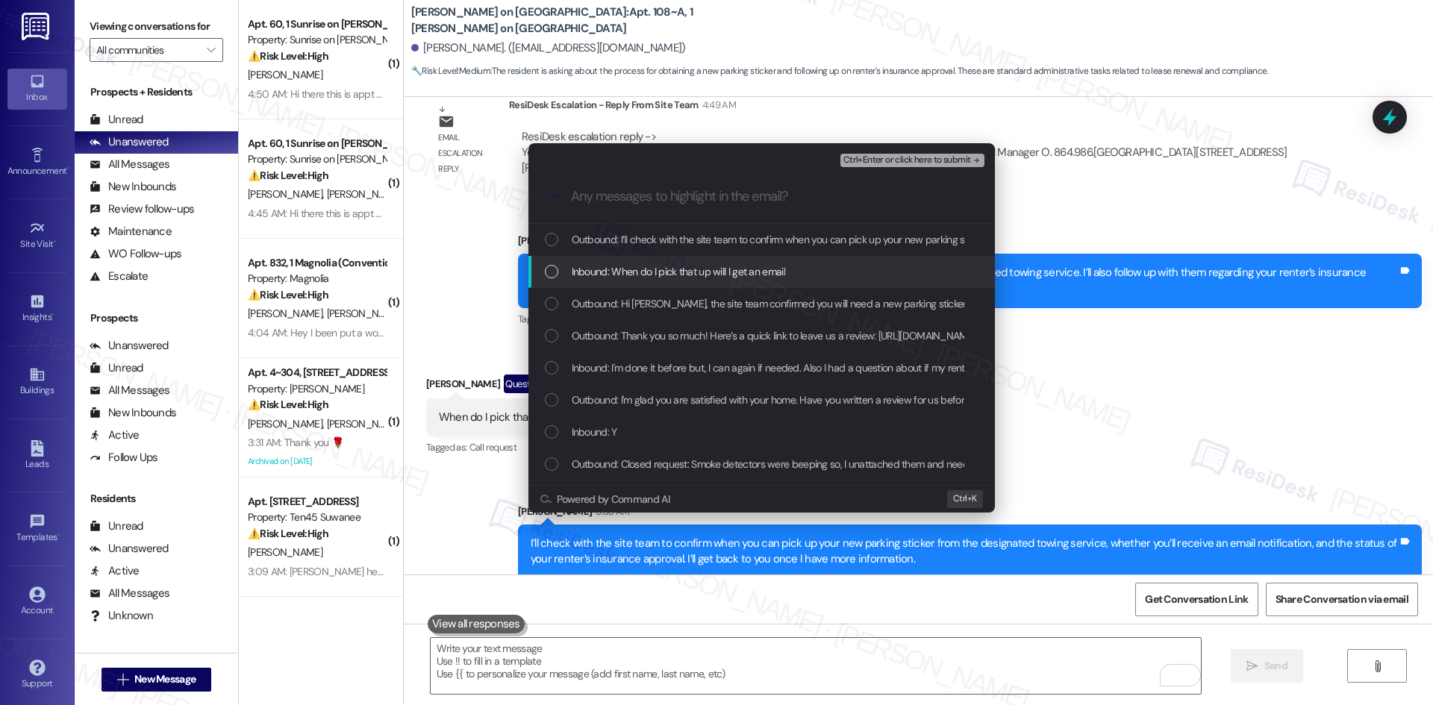
click at [712, 263] on span "Inbound: When do I pick that up will I get an email" at bounding box center [678, 271] width 213 height 16
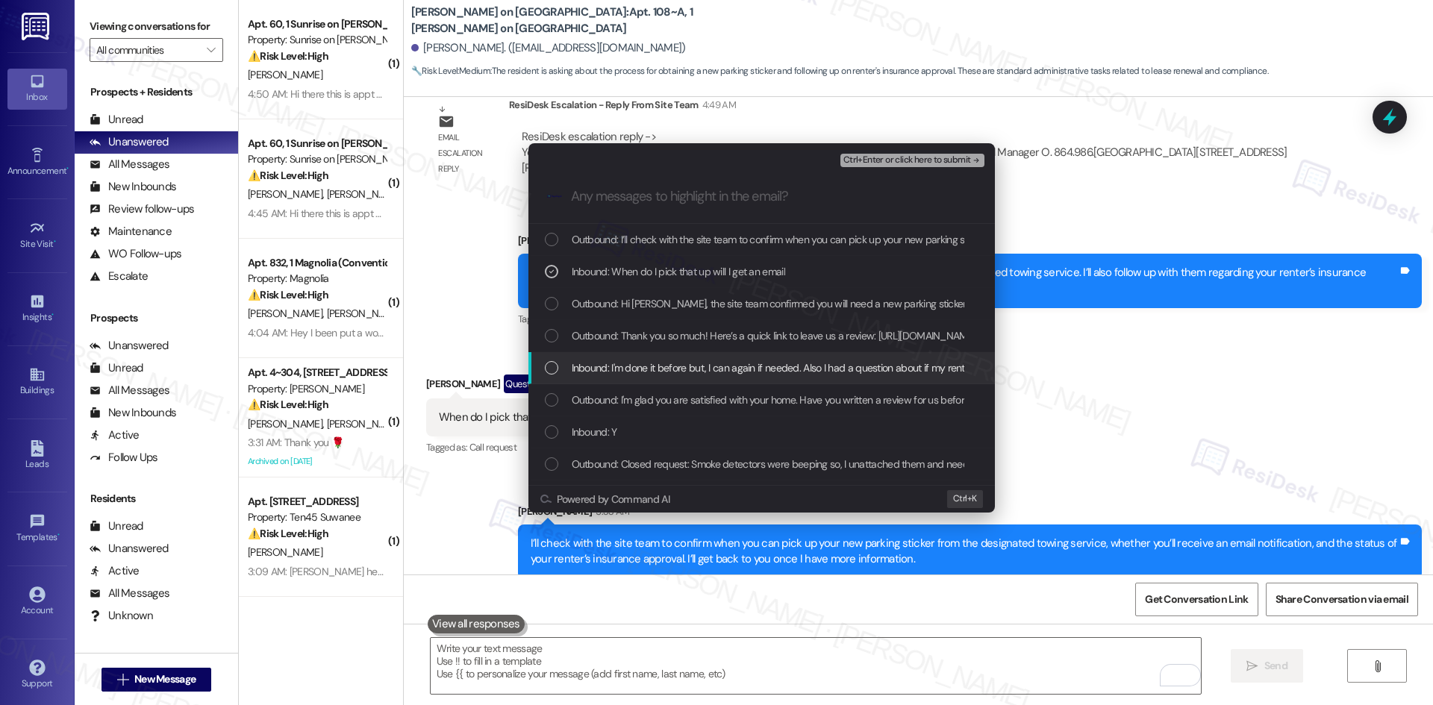
click at [887, 372] on span "Inbound: I'm done it before but, I can again if needed. Also I had a question a…" at bounding box center [1042, 368] width 940 height 16
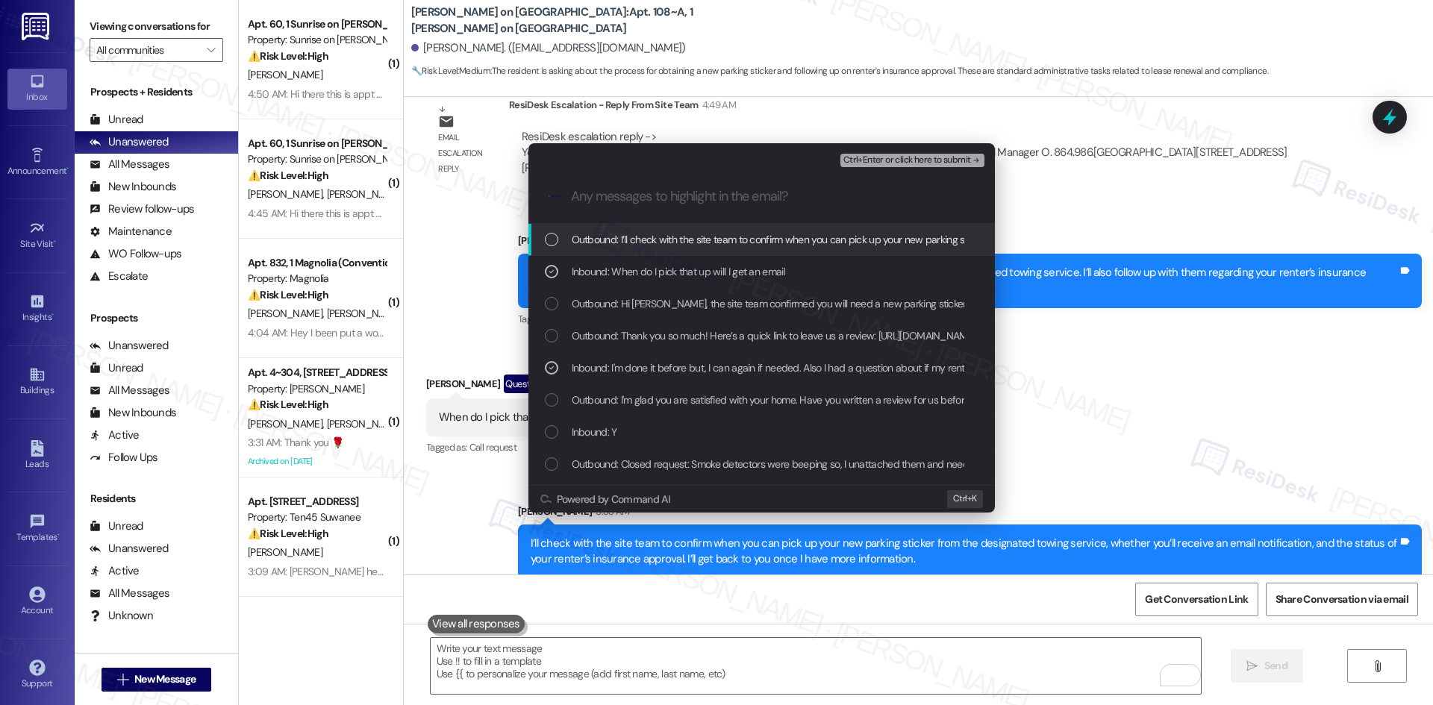
click at [964, 157] on span "Ctrl+Enter or click here to submit" at bounding box center [907, 160] width 128 height 10
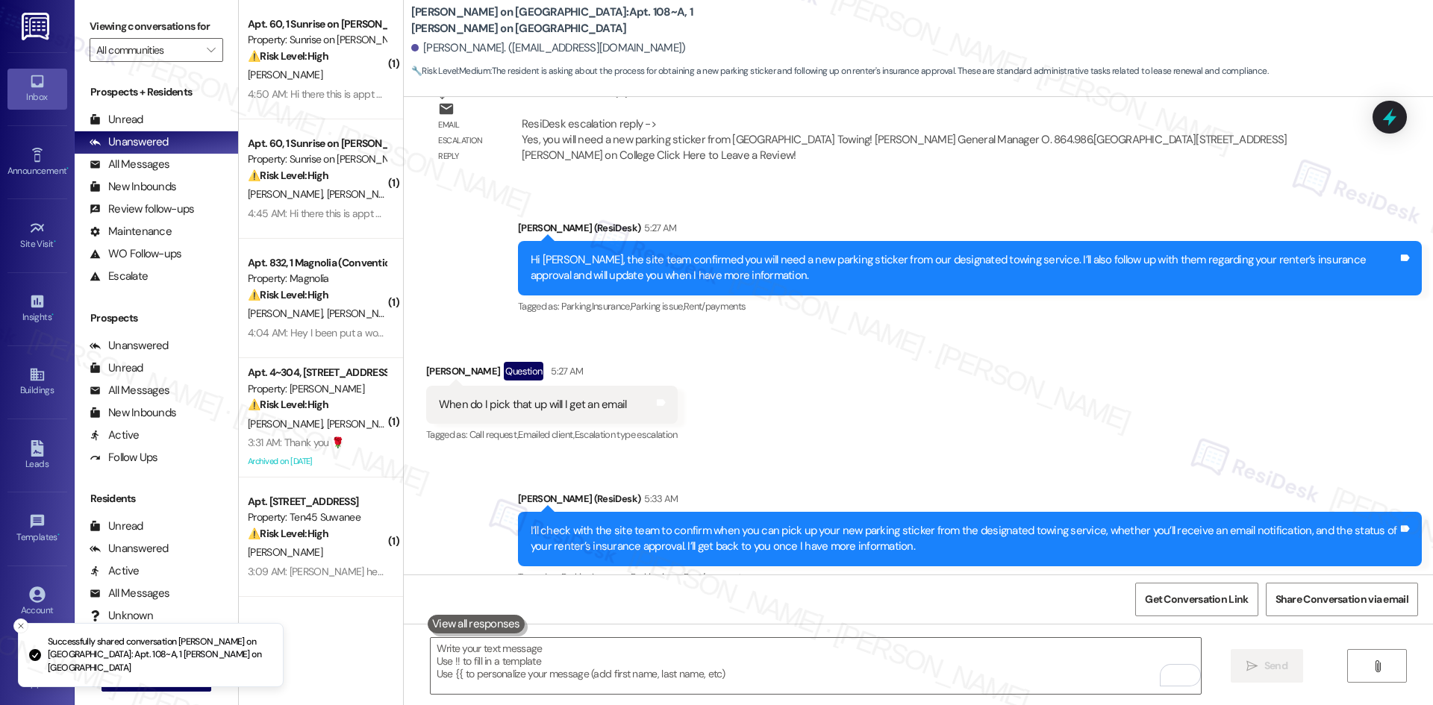
scroll to position [2741, 0]
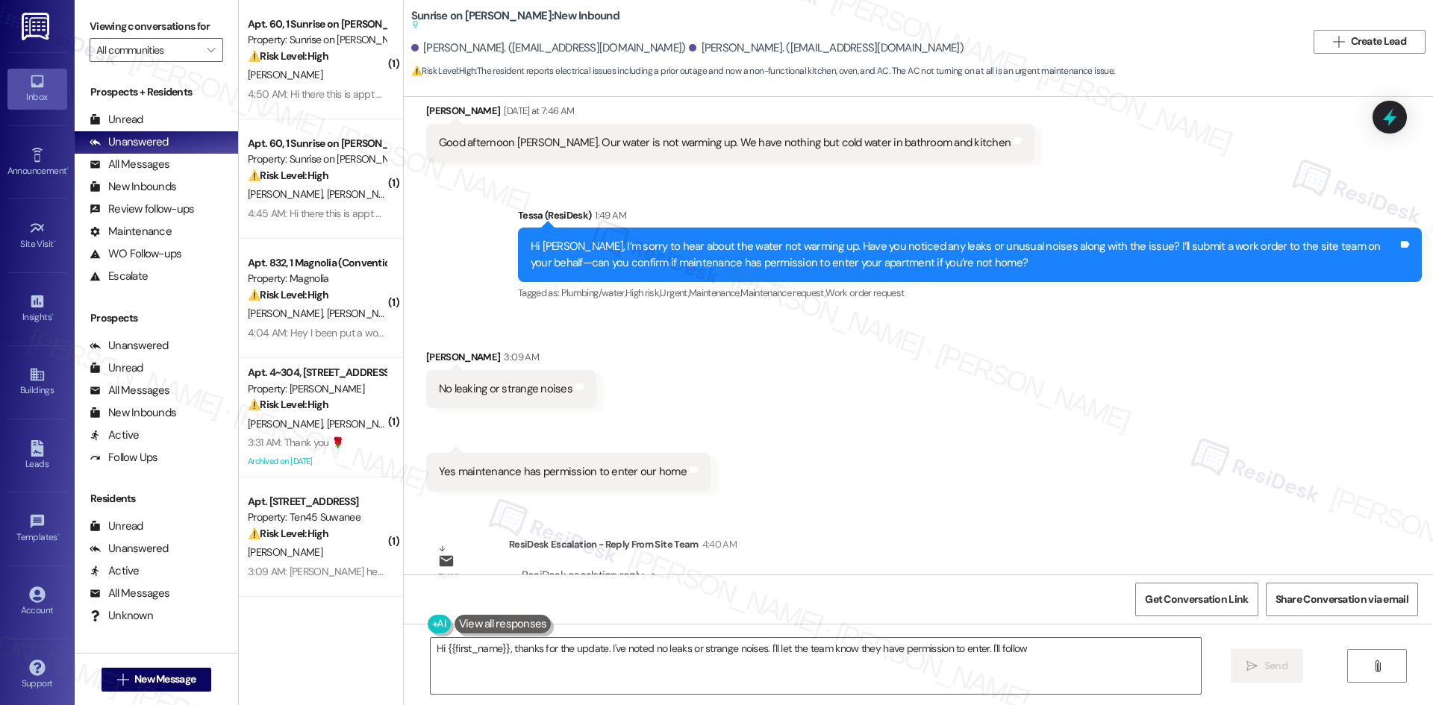
scroll to position [2177, 0]
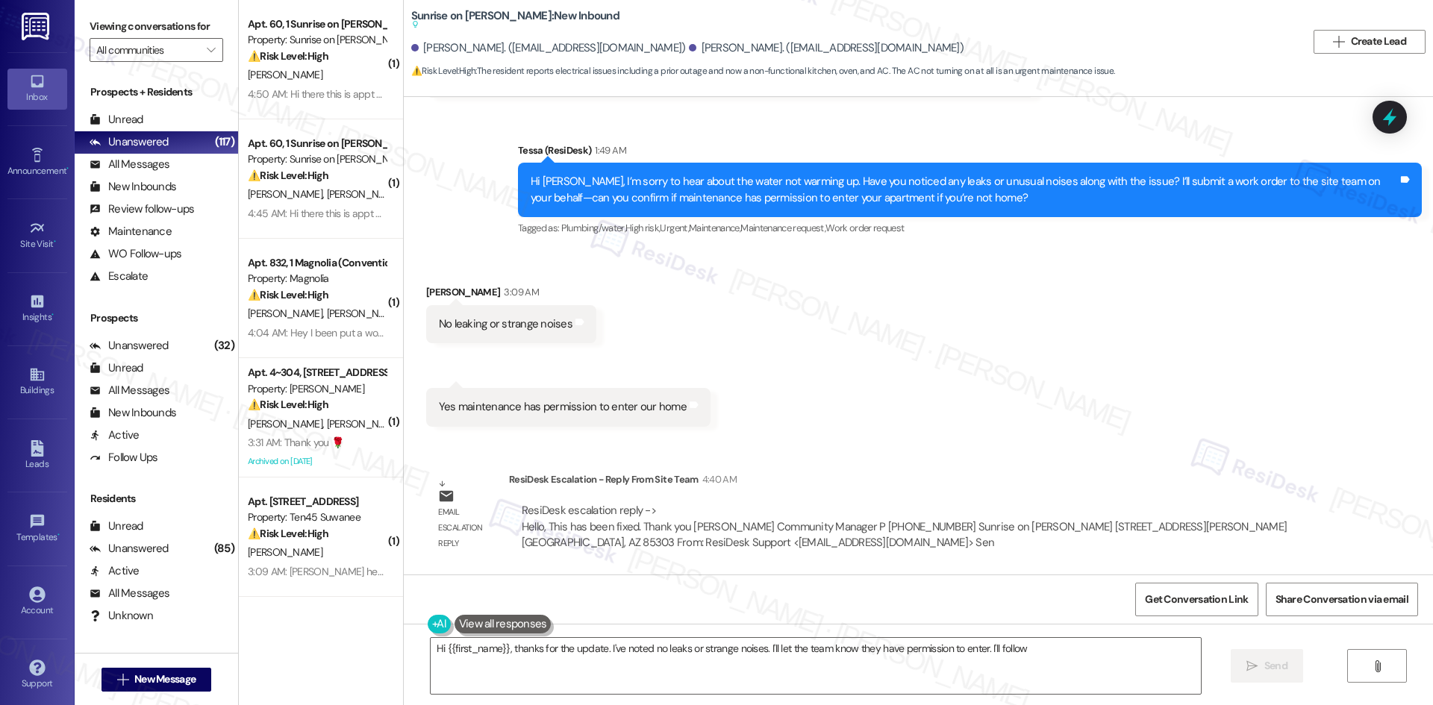
click at [1272, 341] on div "Received via SMS [PERSON_NAME] 3:09 AM No leaking or strange noises Tags and no…" at bounding box center [918, 344] width 1029 height 187
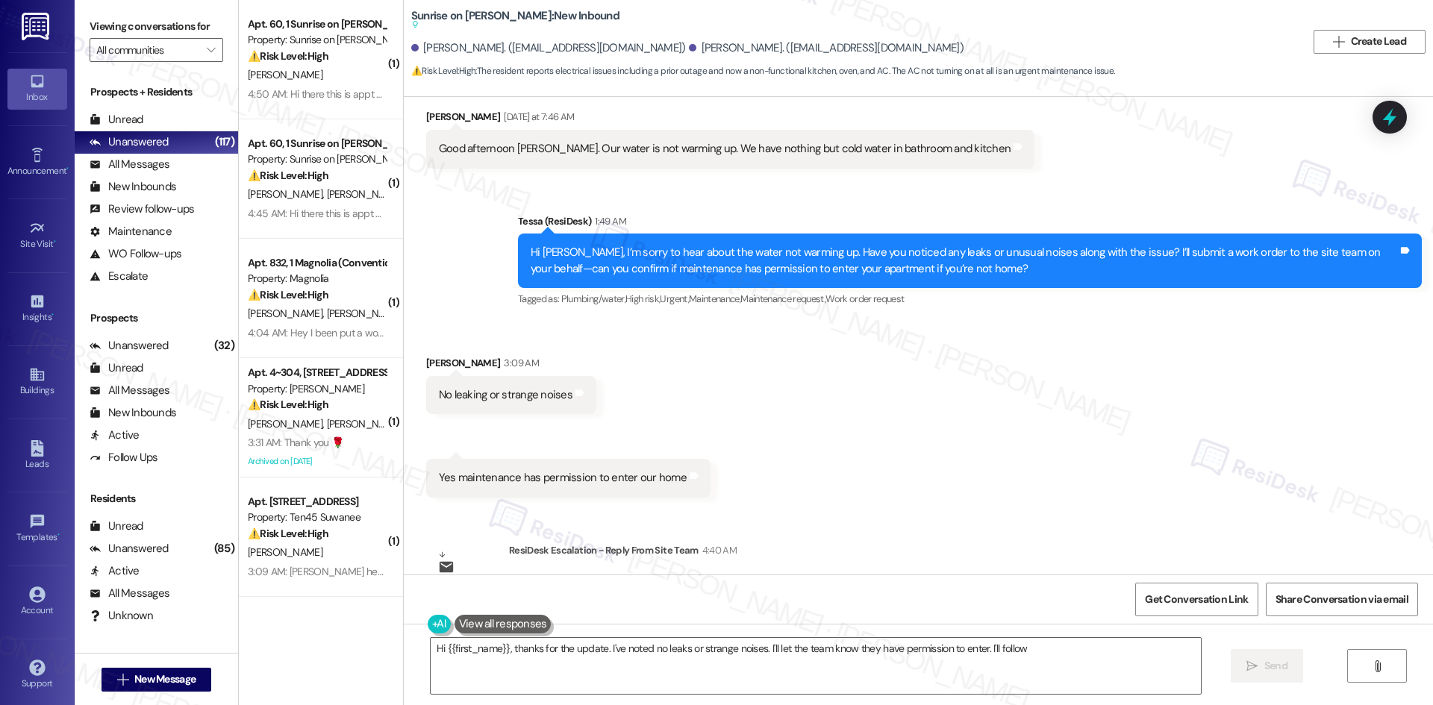
scroll to position [2102, 0]
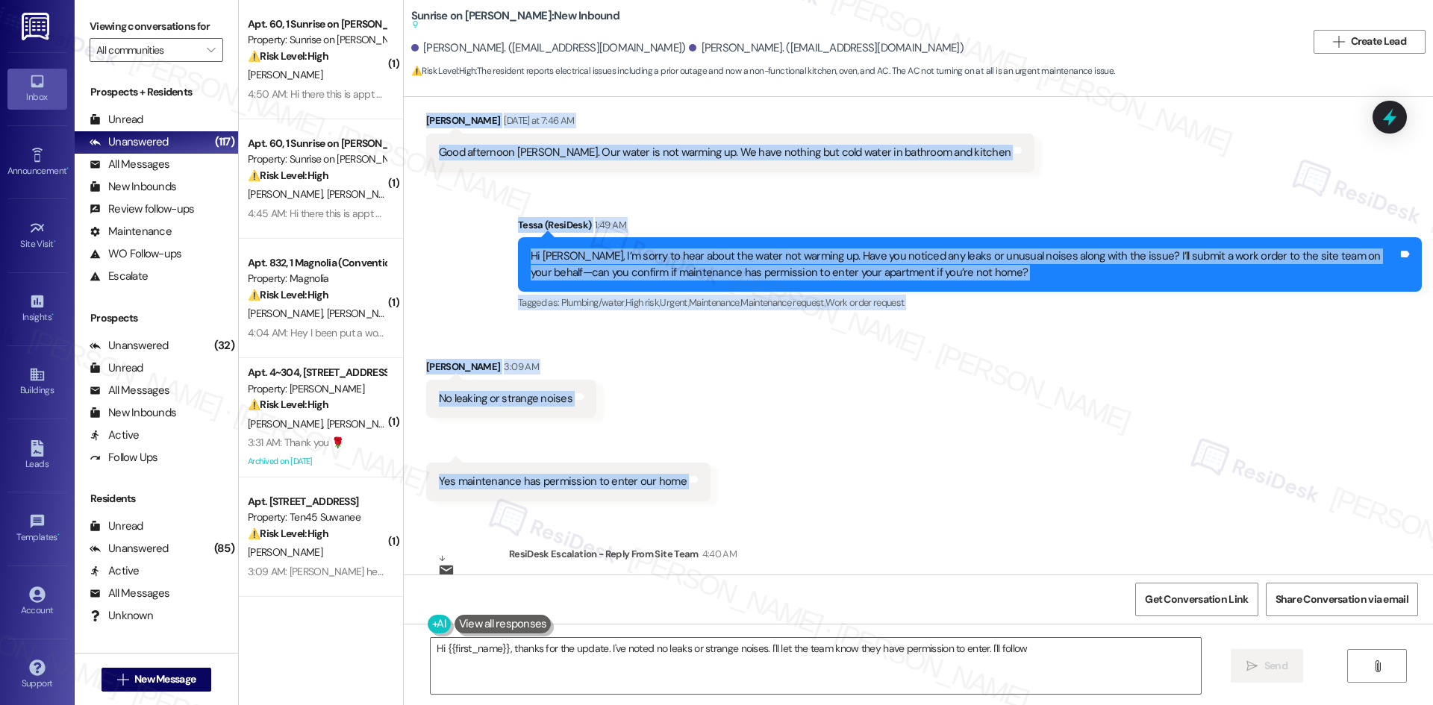
drag, startPoint x: 419, startPoint y: 128, endPoint x: 735, endPoint y: 460, distance: 457.6
click at [735, 460] on div "Survey, sent via SMS Residesk Automated Survey [DATE] 12:30 AM Hi [PERSON_NAME]…" at bounding box center [918, 336] width 1029 height 478
copy div "Loremi Dolors Ametconse ad 8:18 EL Sedd eiusmodte Incid. Utl etdol ma ali enima…"
click at [708, 404] on div "Received via SMS Jasmin Tafoya 3:09 AM No leaking or strange noises Tags and no…" at bounding box center [918, 418] width 1029 height 187
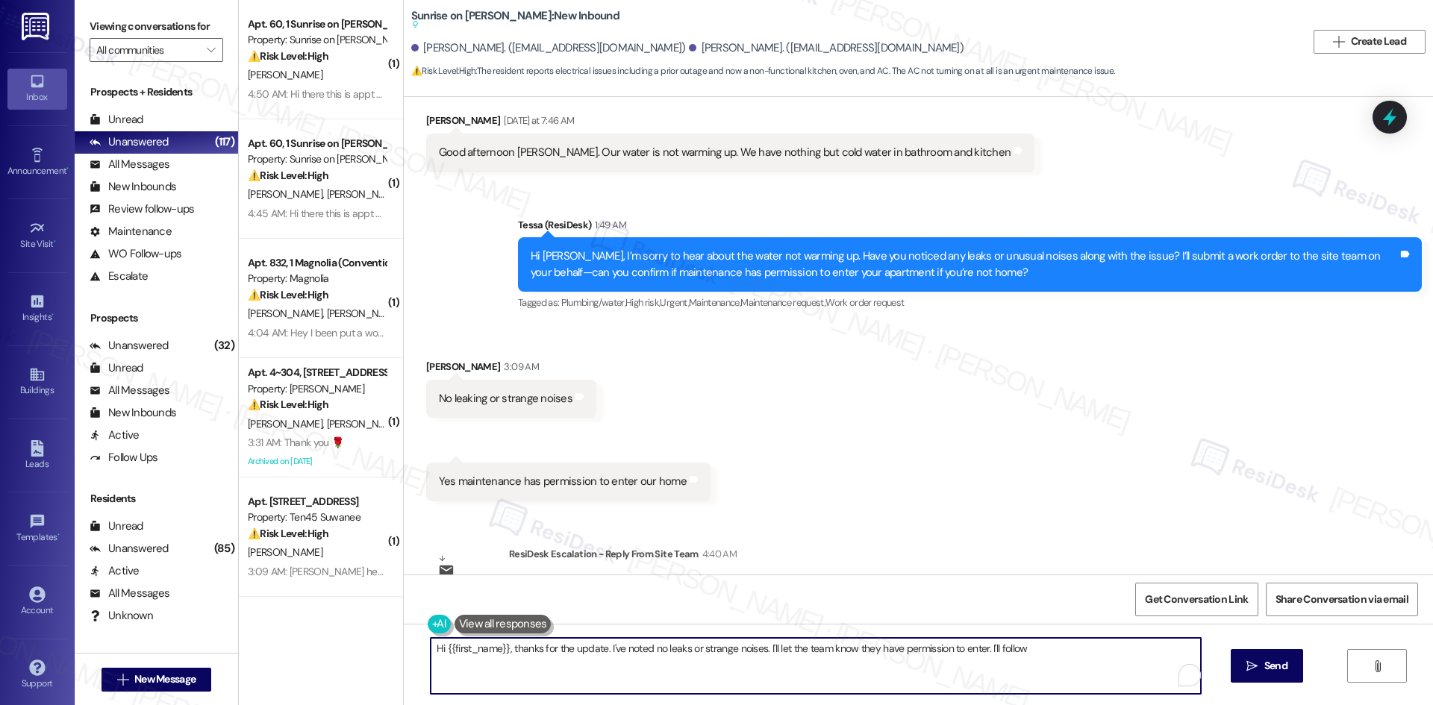
drag, startPoint x: 533, startPoint y: 650, endPoint x: 1198, endPoint y: 651, distance: 664.9
click at [1199, 652] on div "Hi {{first_name}}, thanks for the update. I've noted no leaks or strange noises…" at bounding box center [918, 680] width 1029 height 112
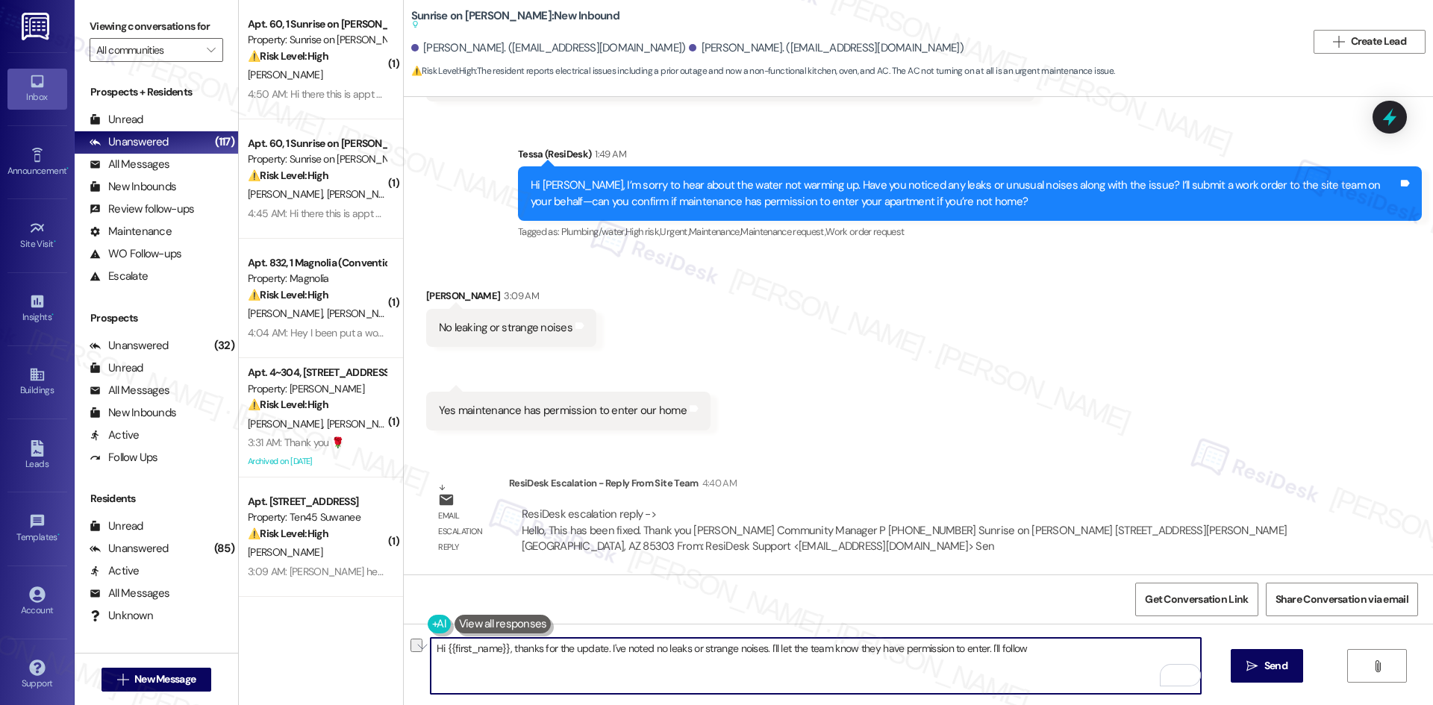
scroll to position [2177, 0]
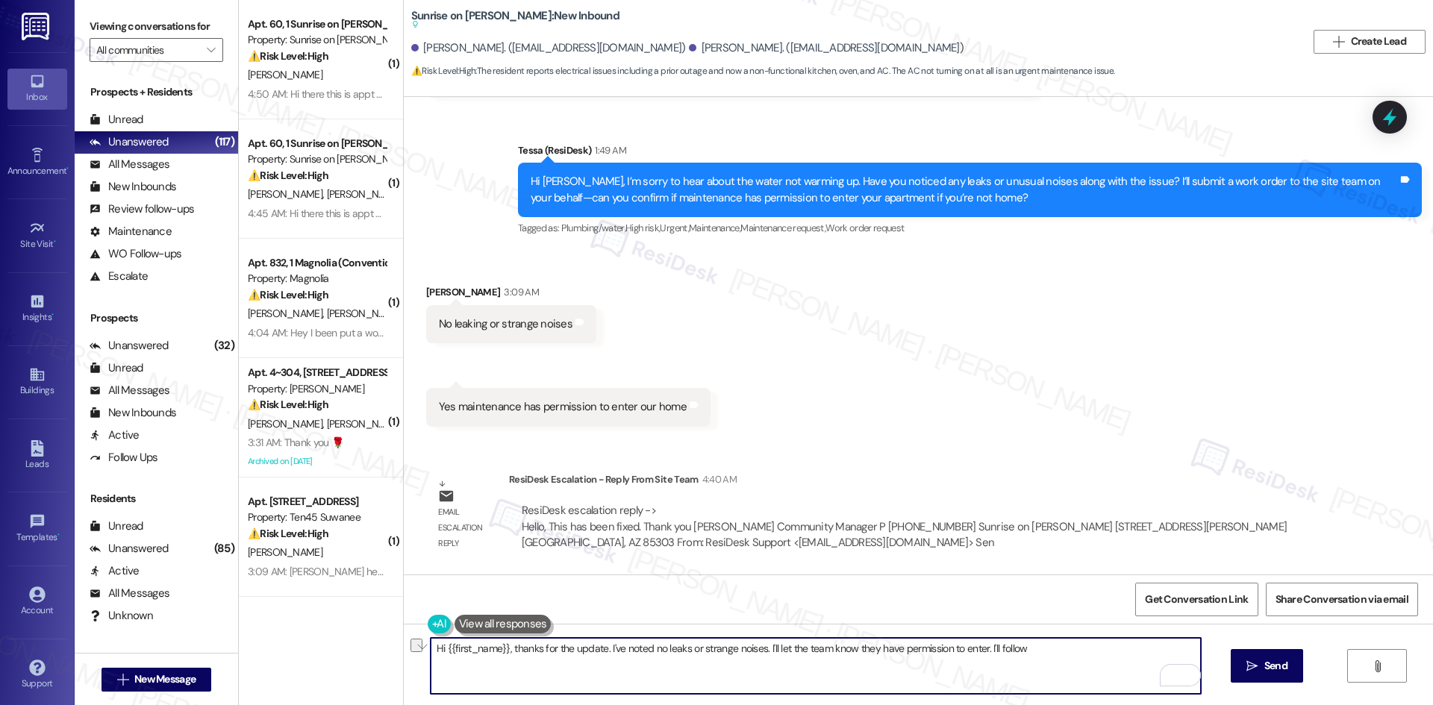
paste textarea "Thanks for confirming, Jasmin. I’ll let the site team know and get back to you …"
type textarea "Thanks for confirming, Jasmin. I’ll let the site team know and get back to you …"
click at [1281, 669] on span "Send" at bounding box center [1275, 666] width 23 height 16
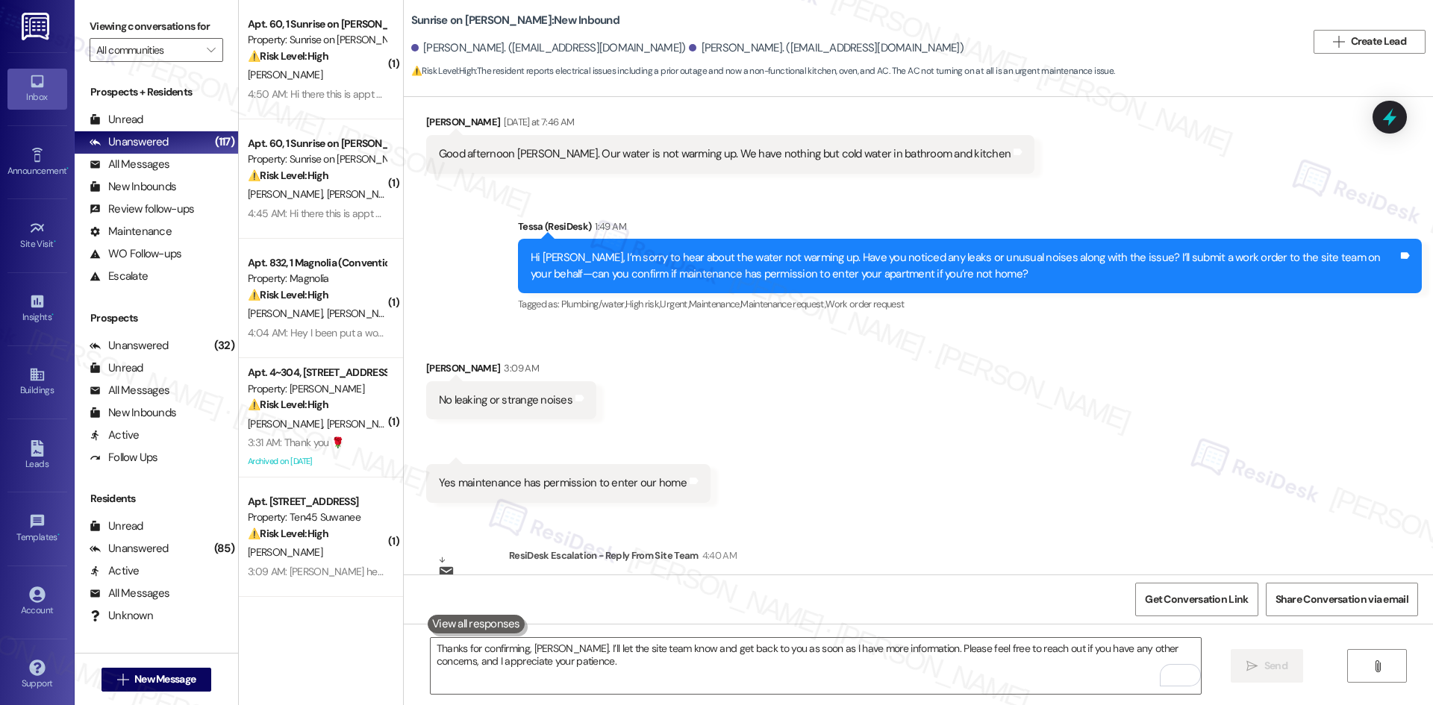
scroll to position [2296, 0]
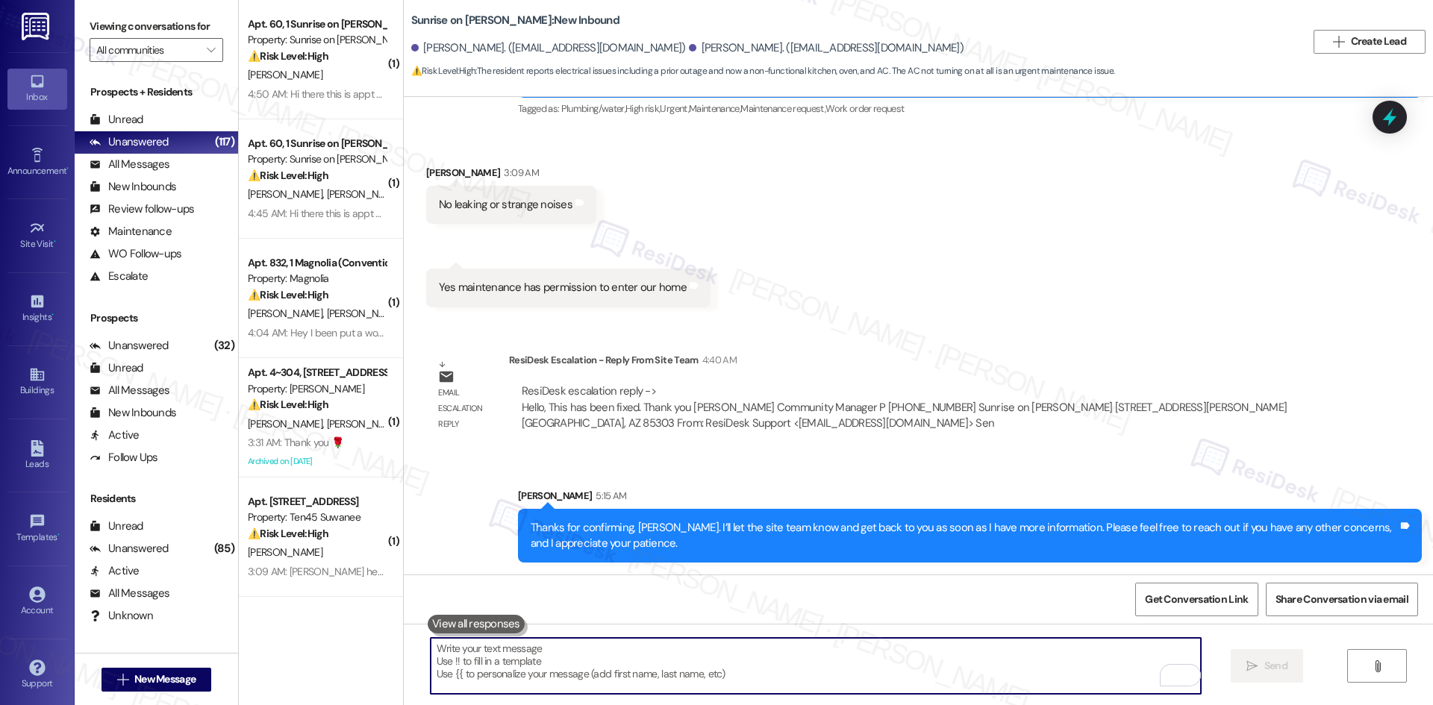
click at [687, 663] on textarea "To enrich screen reader interactions, please activate Accessibility in Grammarl…" at bounding box center [816, 666] width 770 height 56
paste textarea "Hi Julia, the site team confirmed you will need a new parking sticker from Deat…"
type textarea "Hi Julia, the site team confirmed you will need a new parking sticker from Deat…"
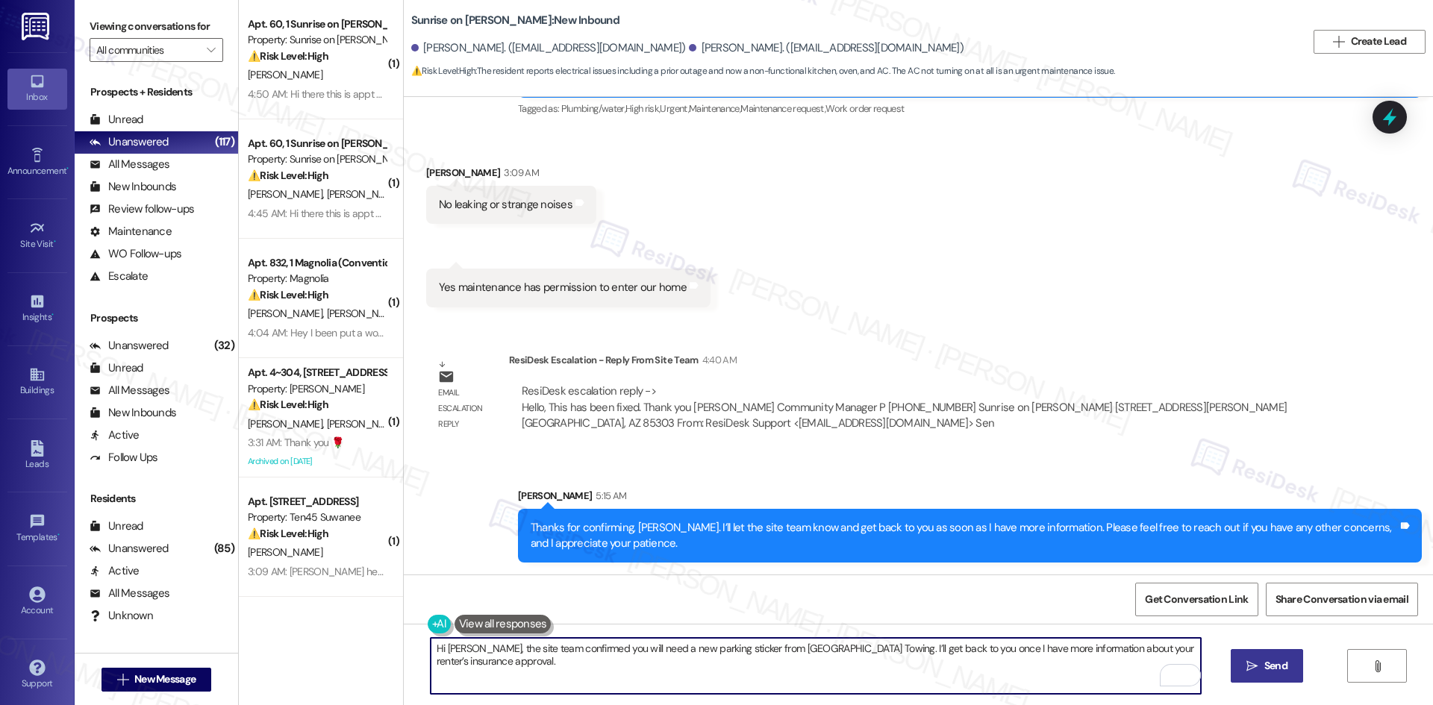
click at [490, 667] on textarea "Hi Julia, the site team confirmed you will need a new parking sticker from Deat…" at bounding box center [816, 666] width 770 height 56
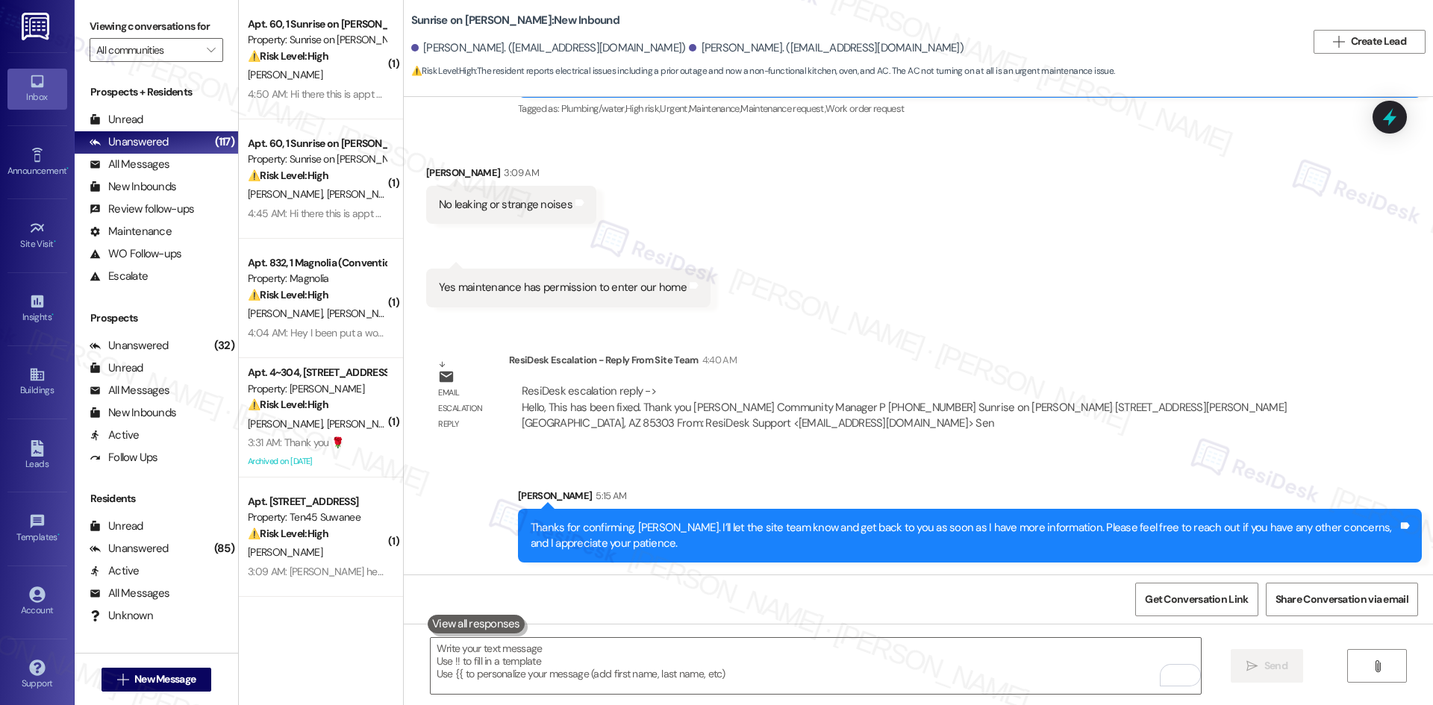
click at [895, 275] on div "Received via SMS Jasmin Tafoya 3:09 AM No leaking or strange noises Tags and no…" at bounding box center [918, 224] width 1029 height 187
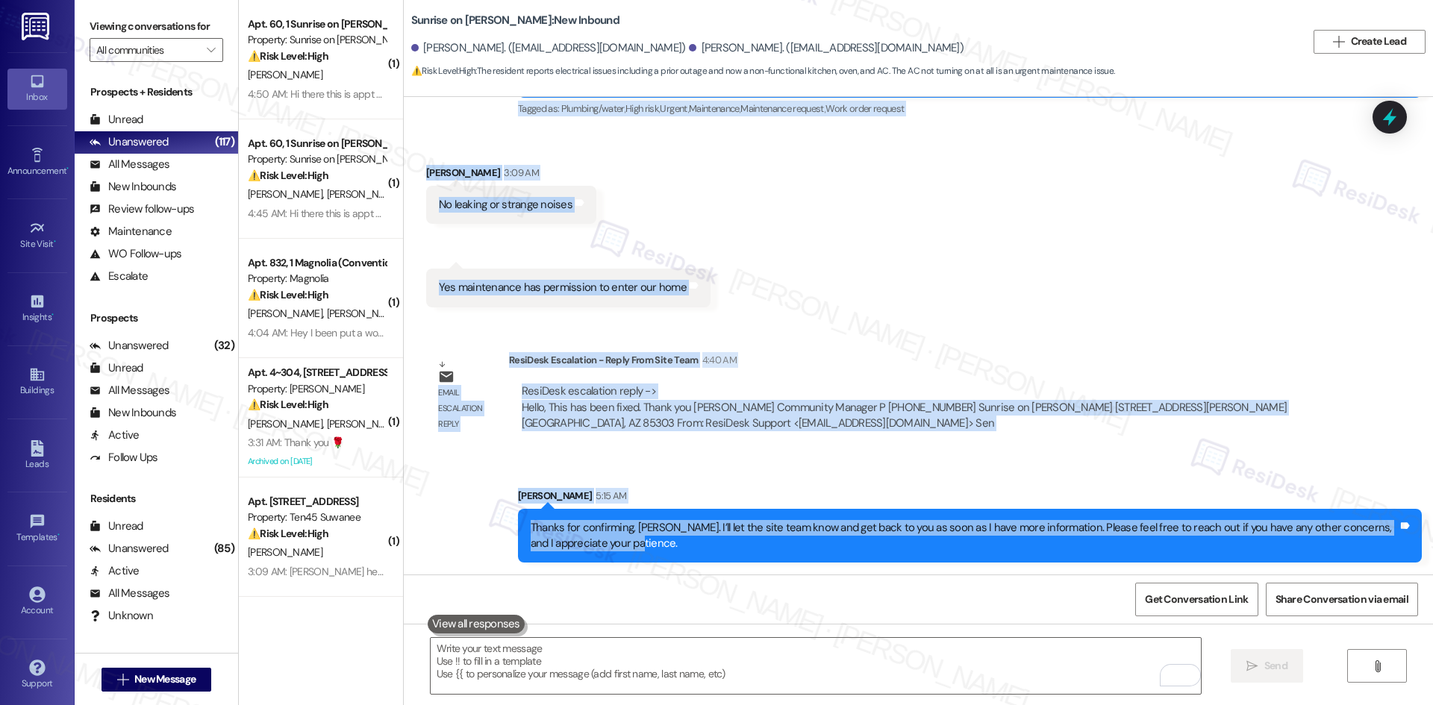
drag, startPoint x: 408, startPoint y: 205, endPoint x: 1167, endPoint y: 546, distance: 832.0
click at [1167, 546] on div "Survey, sent via SMS Residesk Automated Survey Jul 24, 2025 at 12:30 AM Hi Jasm…" at bounding box center [918, 336] width 1029 height 478
copy div "Jasmin Tafoya Yesterday at 7:46 AM Good afternoon Tessa. Our water is not warmi…"
click at [992, 328] on div "Survey, sent via SMS Residesk Automated Survey Jul 24, 2025 at 12:30 AM Hi Jasm…" at bounding box center [918, 336] width 1029 height 478
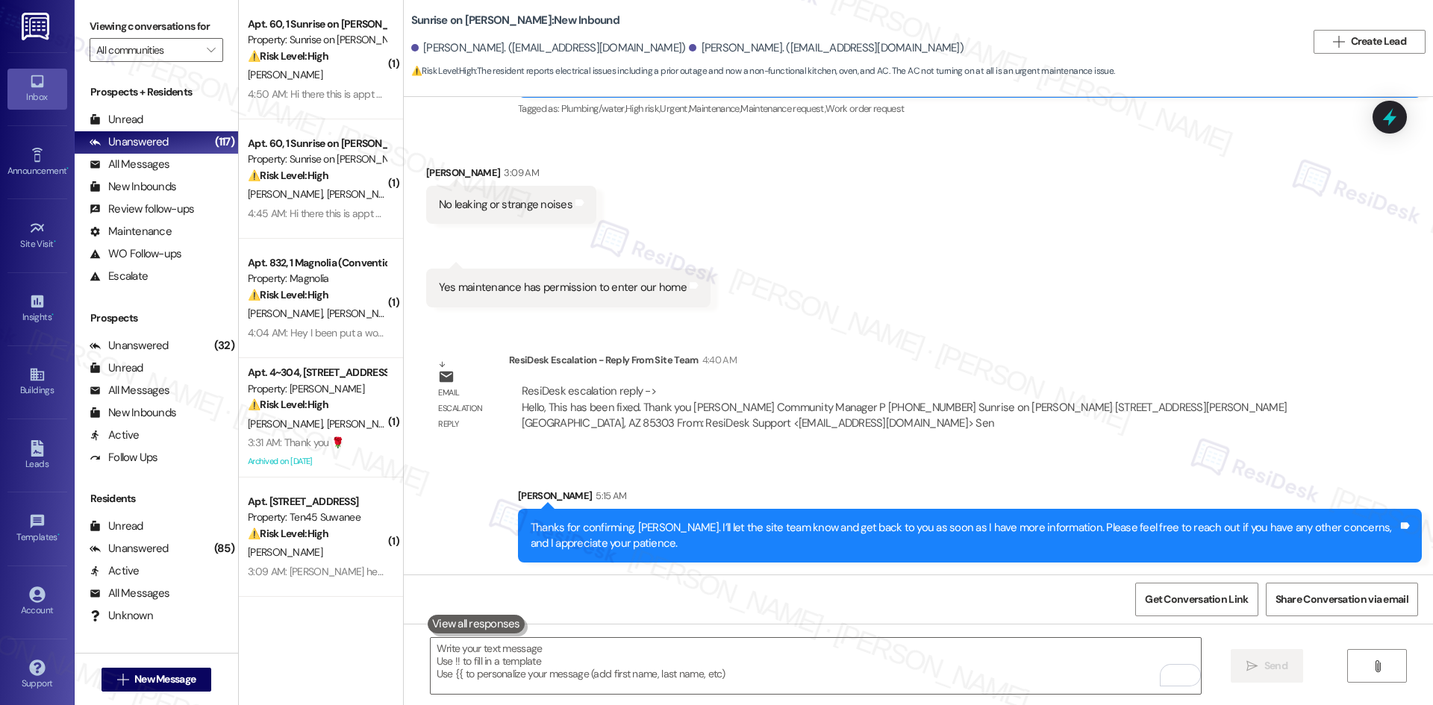
click at [1020, 303] on div "Received via SMS Jasmin Tafoya 3:09 AM No leaking or strange noises Tags and no…" at bounding box center [918, 224] width 1029 height 187
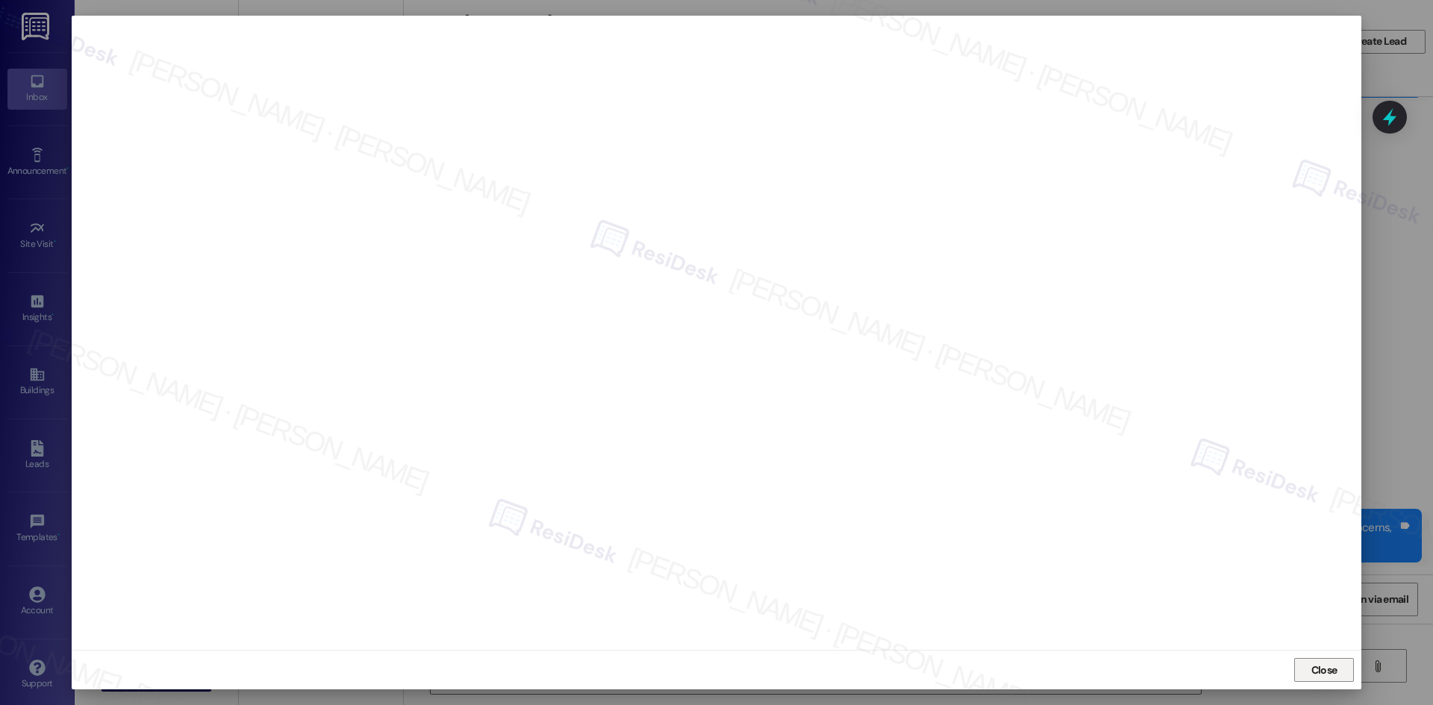
click at [1320, 675] on span "Close" at bounding box center [1324, 671] width 26 height 16
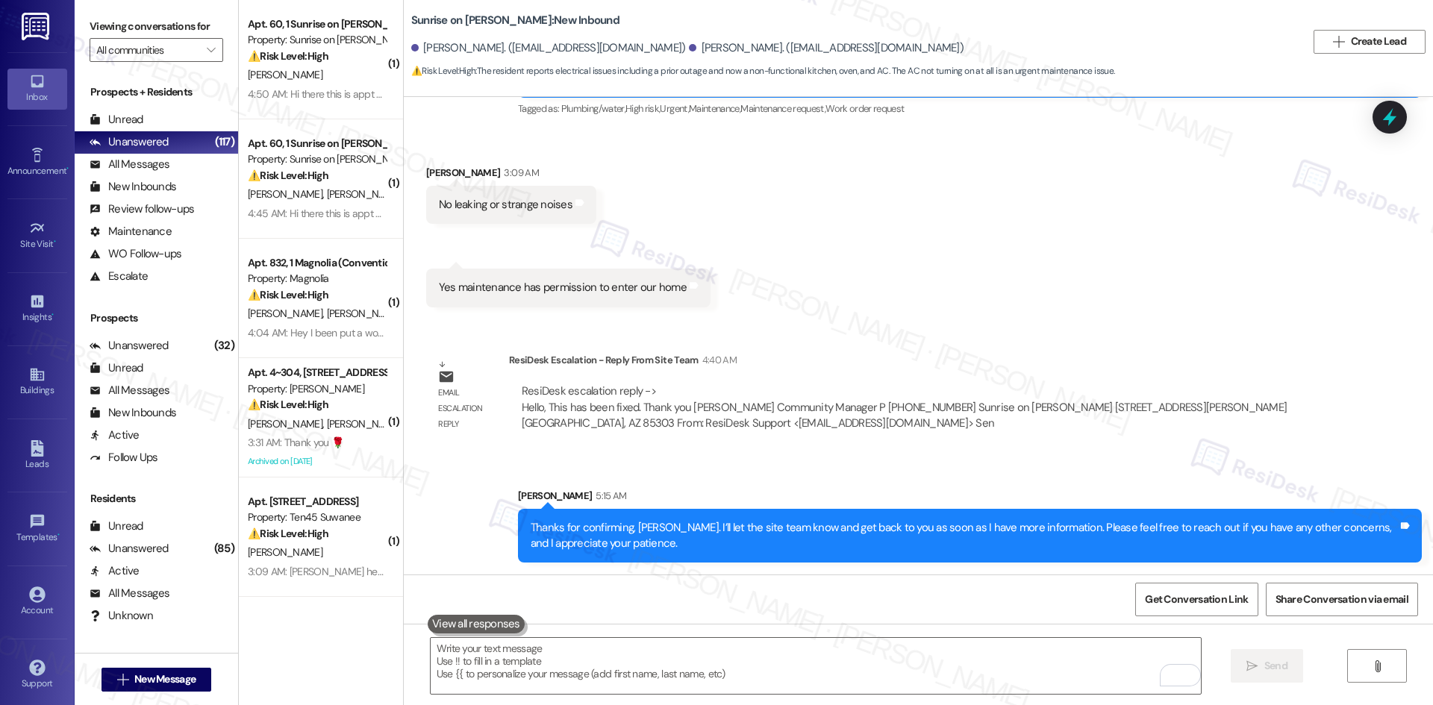
click at [1070, 428] on div "ResiDesk escalation reply -> Hello, This has been fixed. Thank you Maria Gallar…" at bounding box center [919, 408] width 798 height 48
click at [1073, 450] on div "Email escalation reply ResiDesk Escalation - Reply From Site Team 4:40 AM ResiD…" at bounding box center [878, 397] width 926 height 113
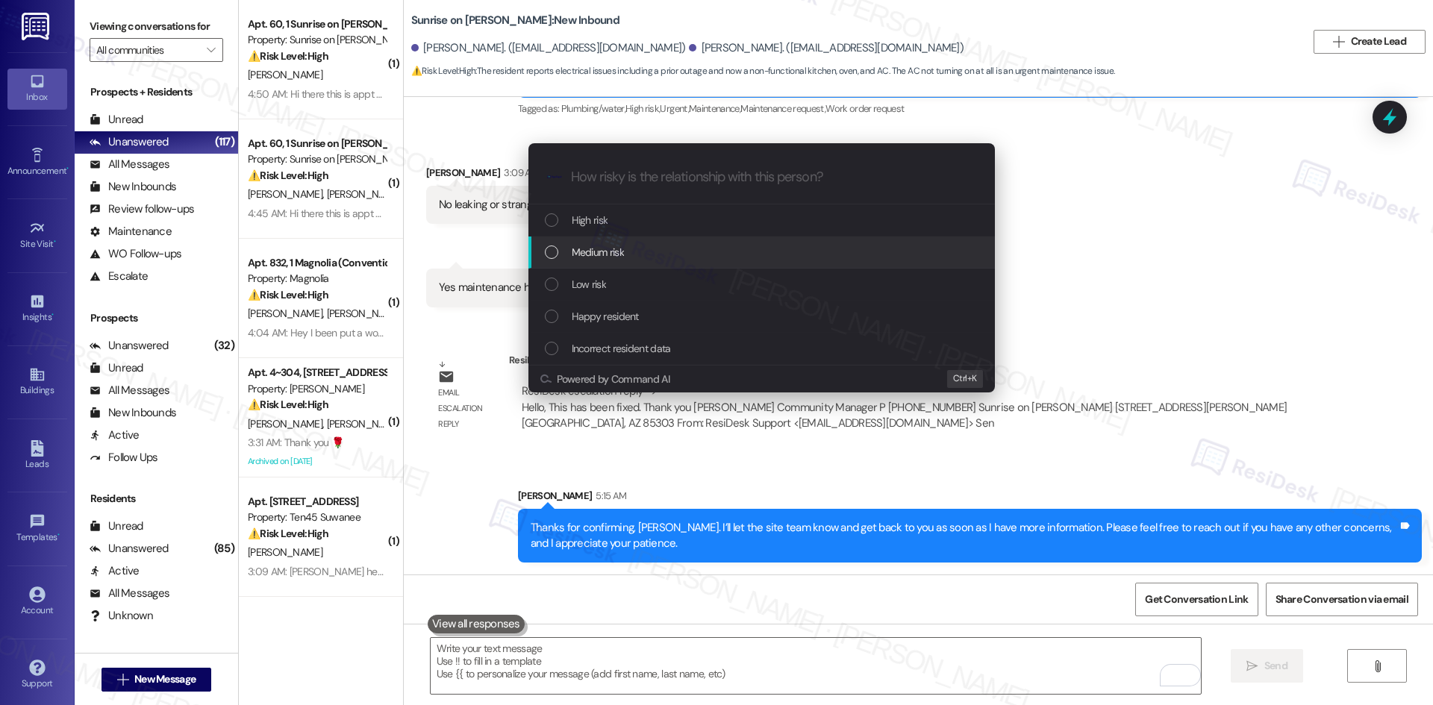
click at [609, 253] on span "Medium risk" at bounding box center [598, 252] width 52 height 16
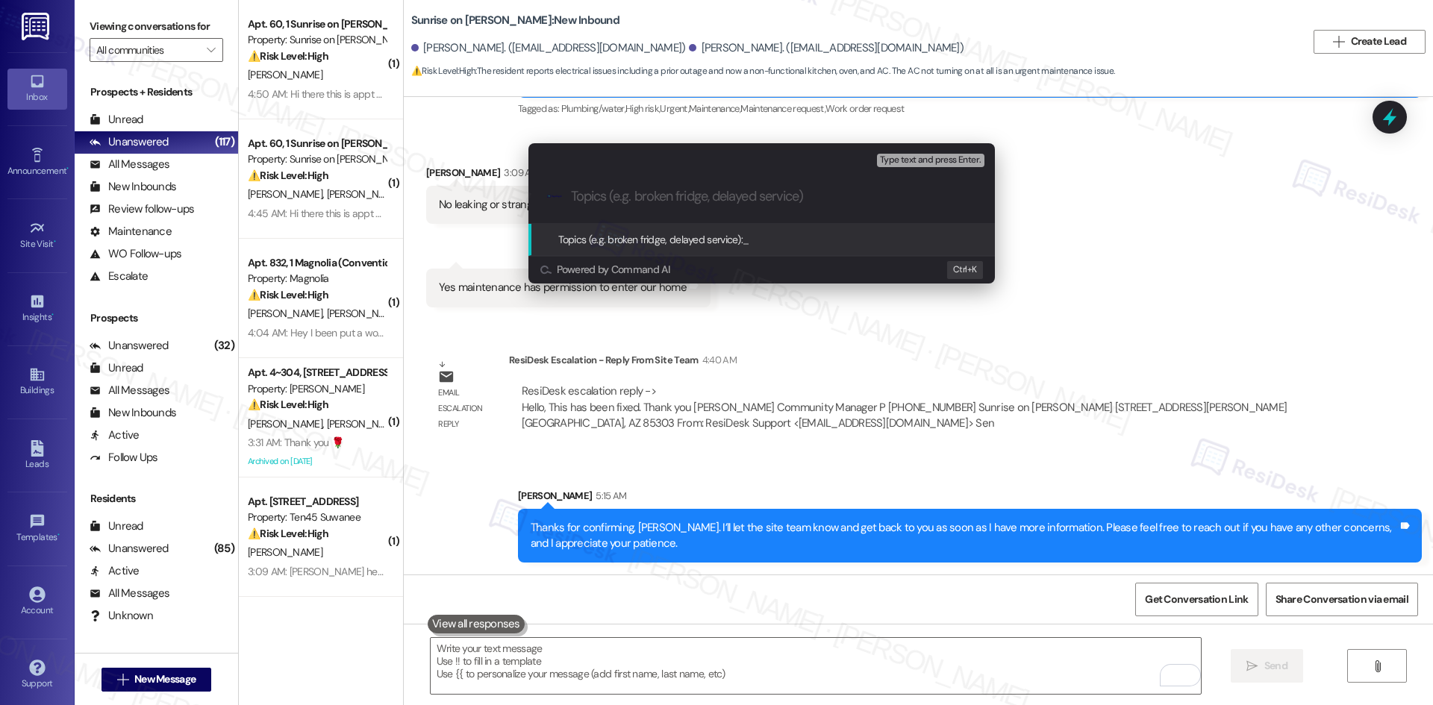
click at [687, 194] on input "Topics (e.g. broken fridge, delayed service)" at bounding box center [773, 197] width 405 height 16
paste input "Water Not Warming Issue – Resolved (Work Order ID: 7826635)"
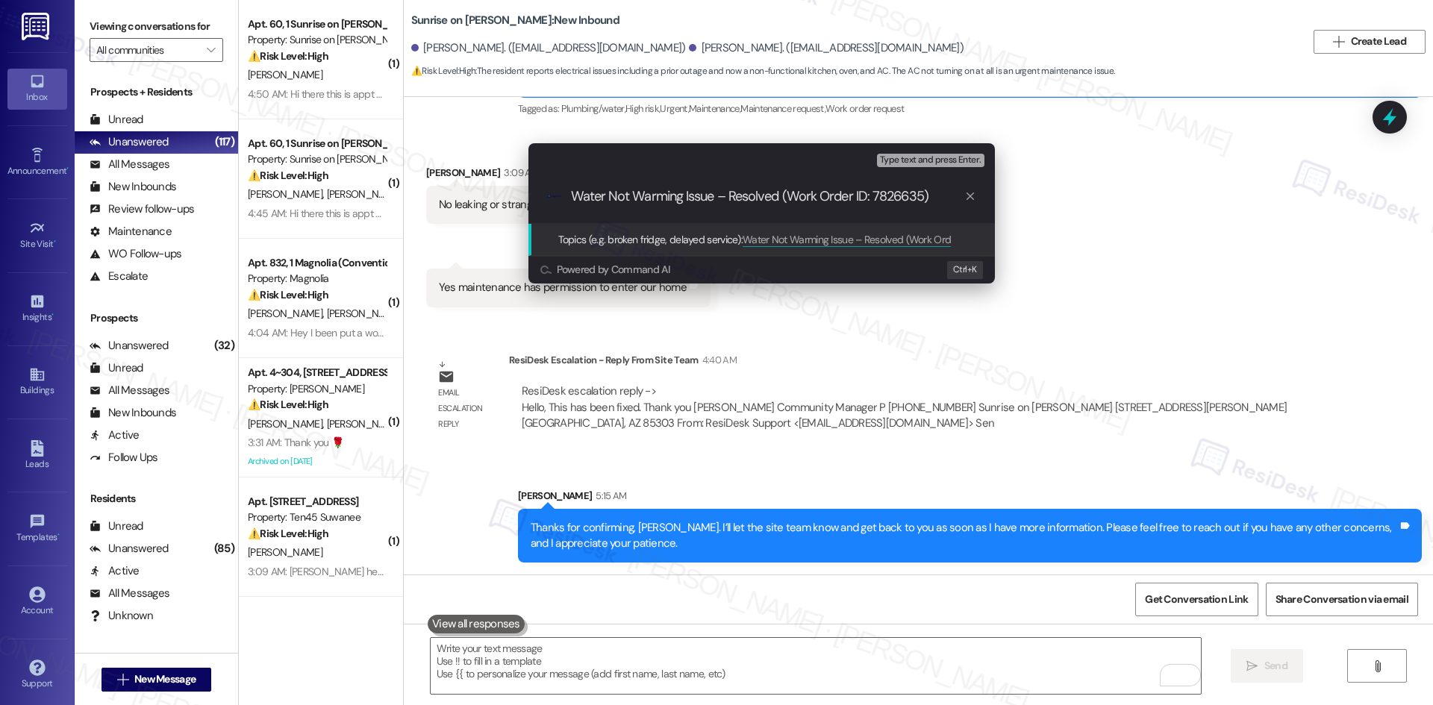
click at [735, 196] on input "Water Not Warming Issue – Resolved (Work Order ID: 7826635)" at bounding box center [767, 197] width 393 height 16
type input "Water Not Warming Issue – (Work Order ID: 7826635)"
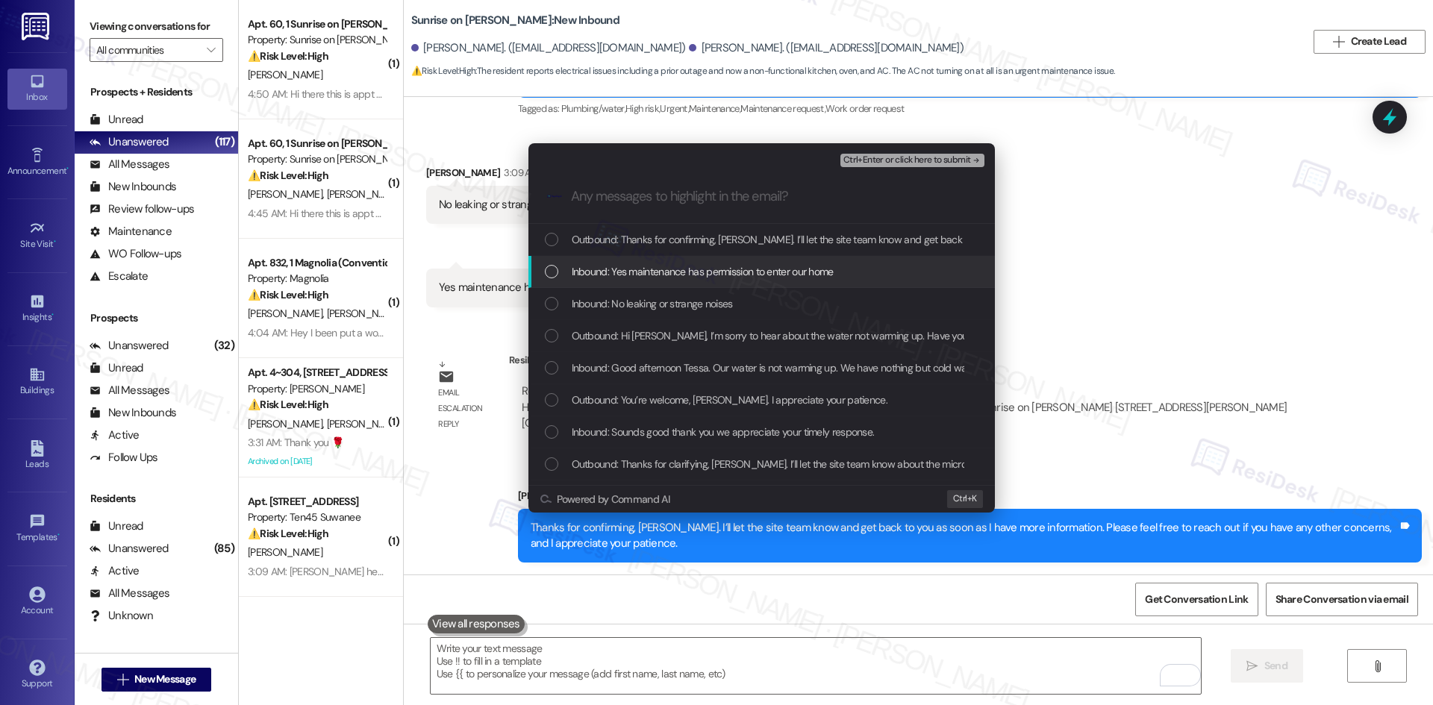
click at [796, 276] on span "Inbound: Yes maintenance has permission to enter our home" at bounding box center [703, 271] width 262 height 16
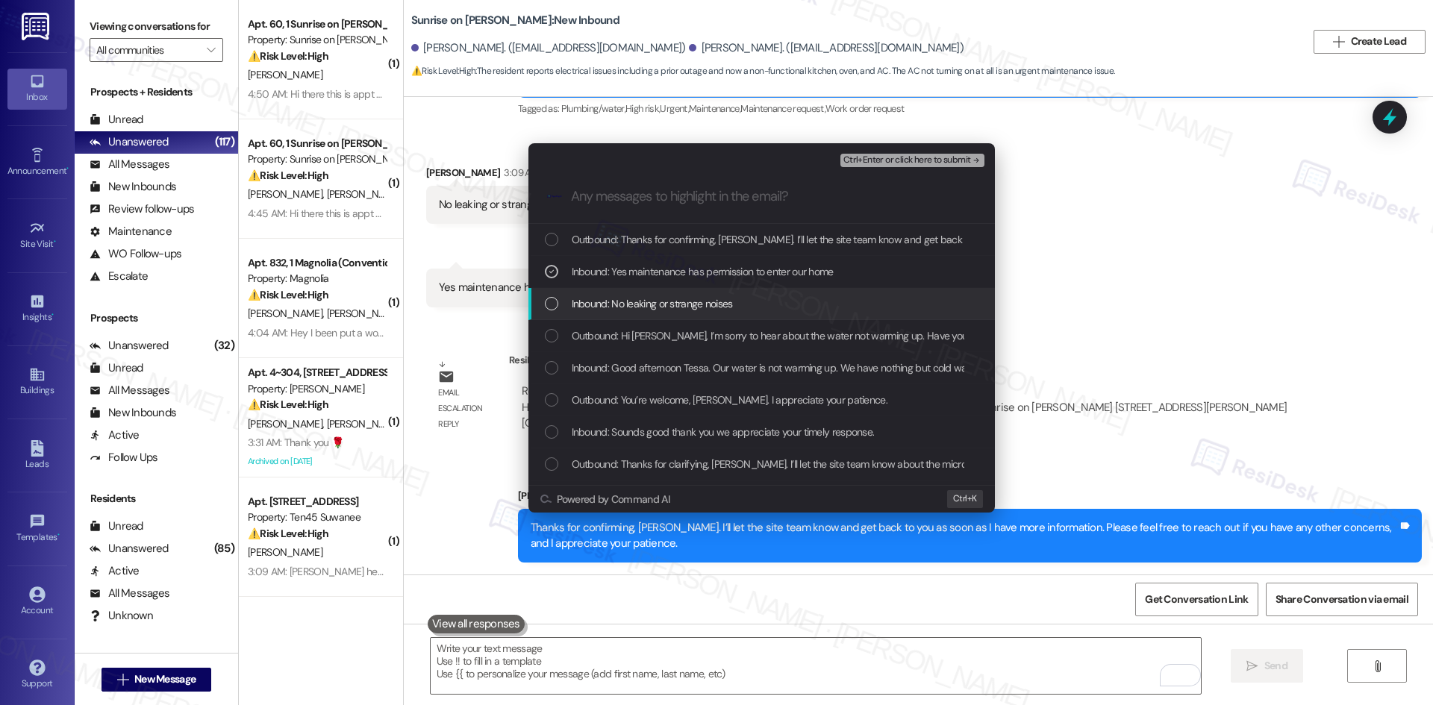
click at [722, 309] on span "Inbound: No leaking or strange noises" at bounding box center [652, 304] width 161 height 16
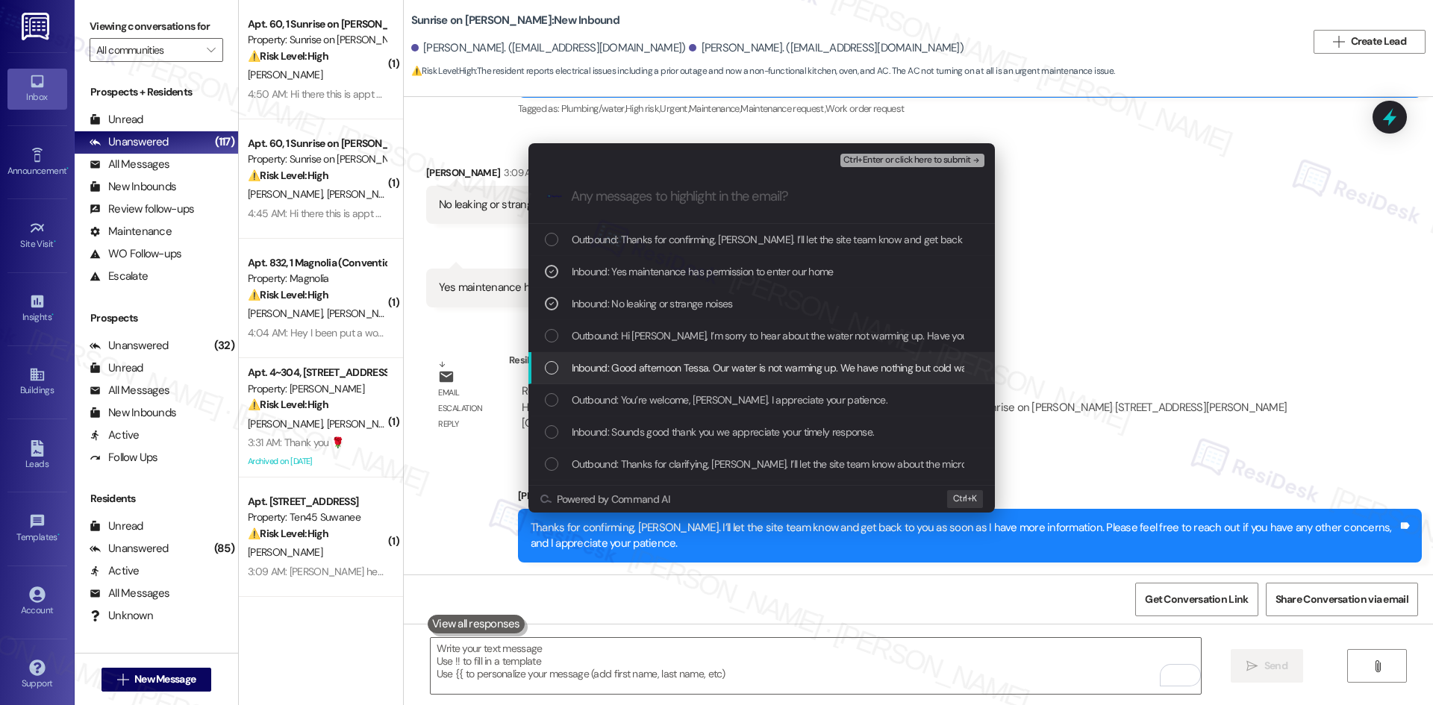
click at [919, 363] on span "Inbound: Good afternoon Tessa. Our water is not warming up. We have nothing but…" at bounding box center [830, 368] width 516 height 16
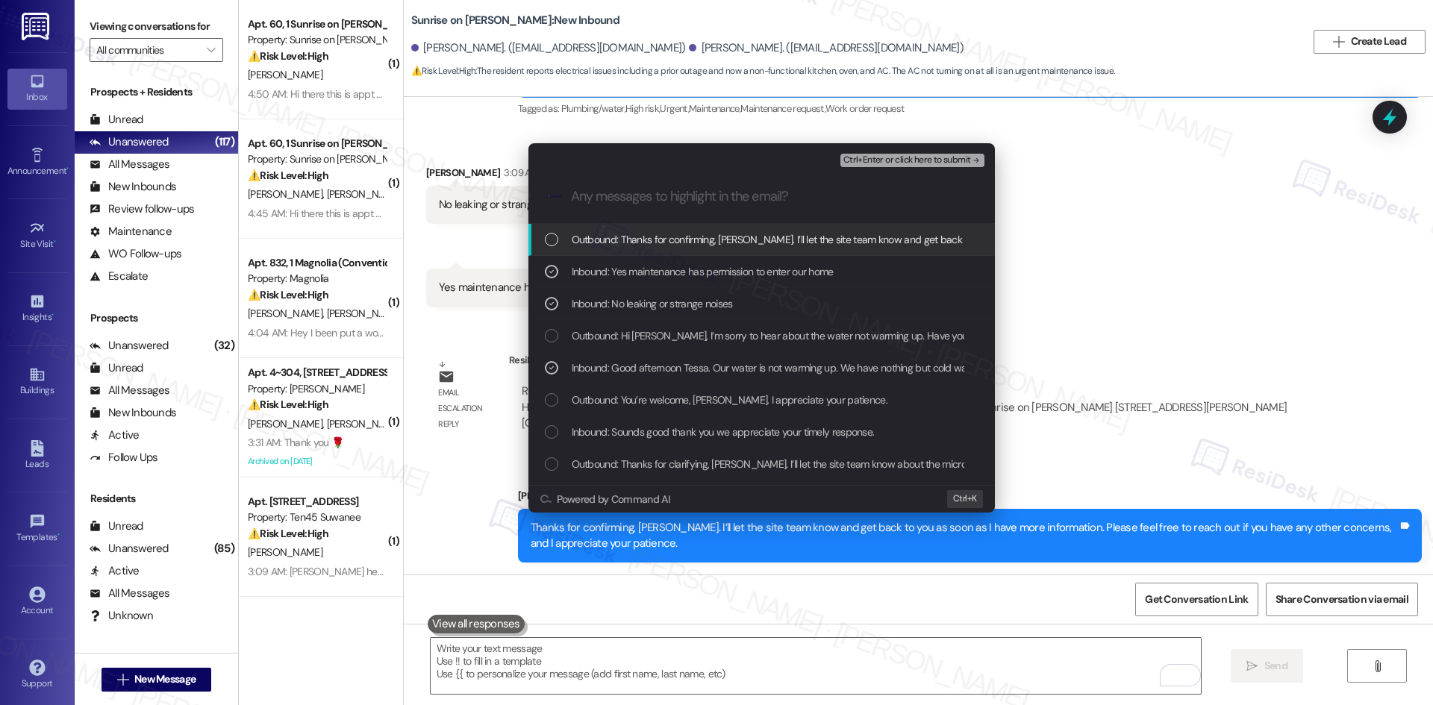
click at [956, 159] on span "Ctrl+Enter or click here to submit" at bounding box center [907, 160] width 128 height 10
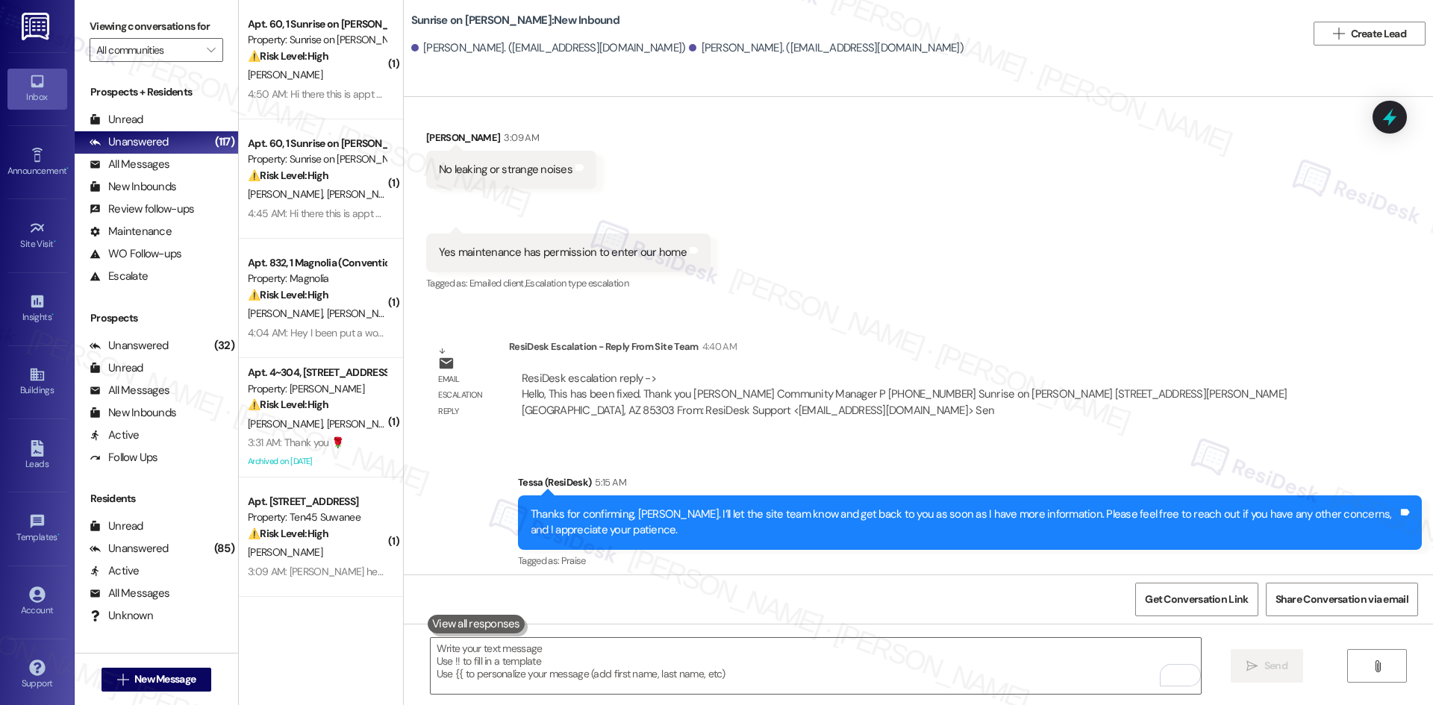
scroll to position [2340, 0]
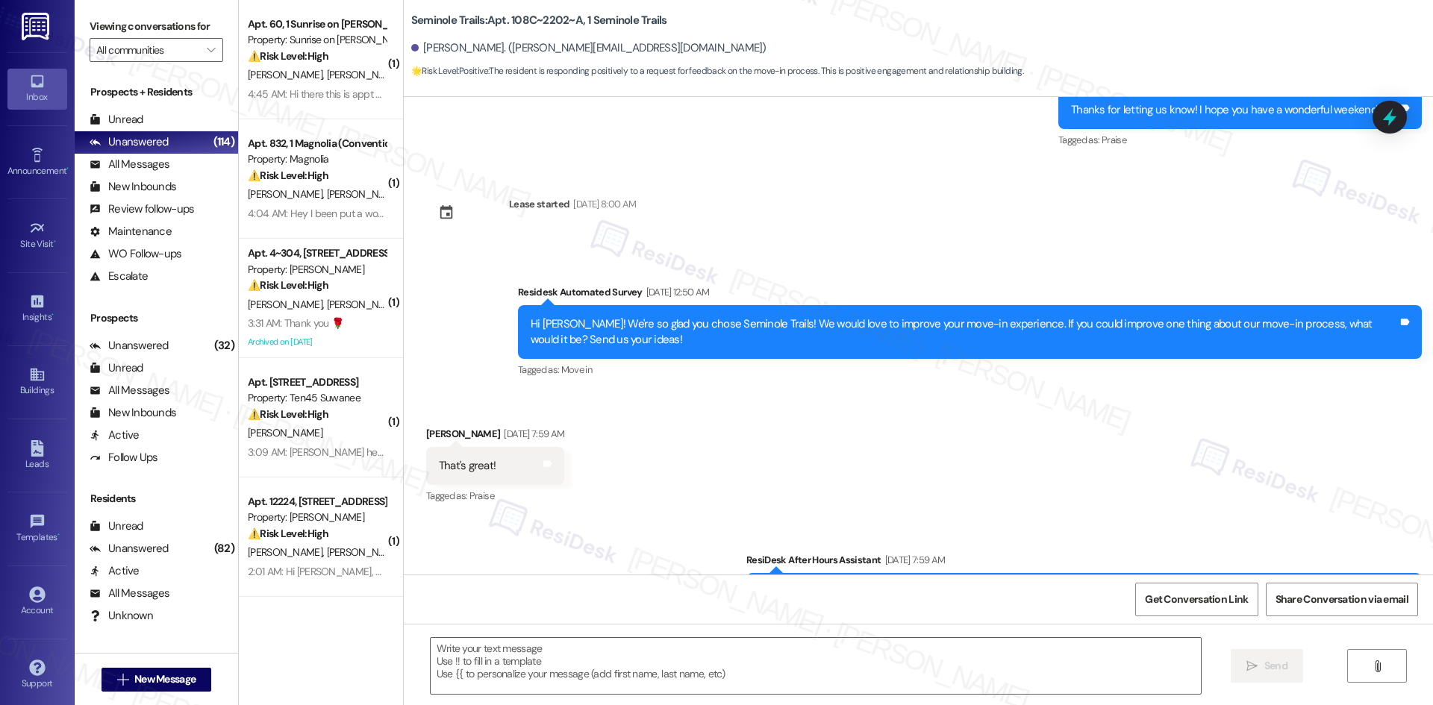
scroll to position [3755, 0]
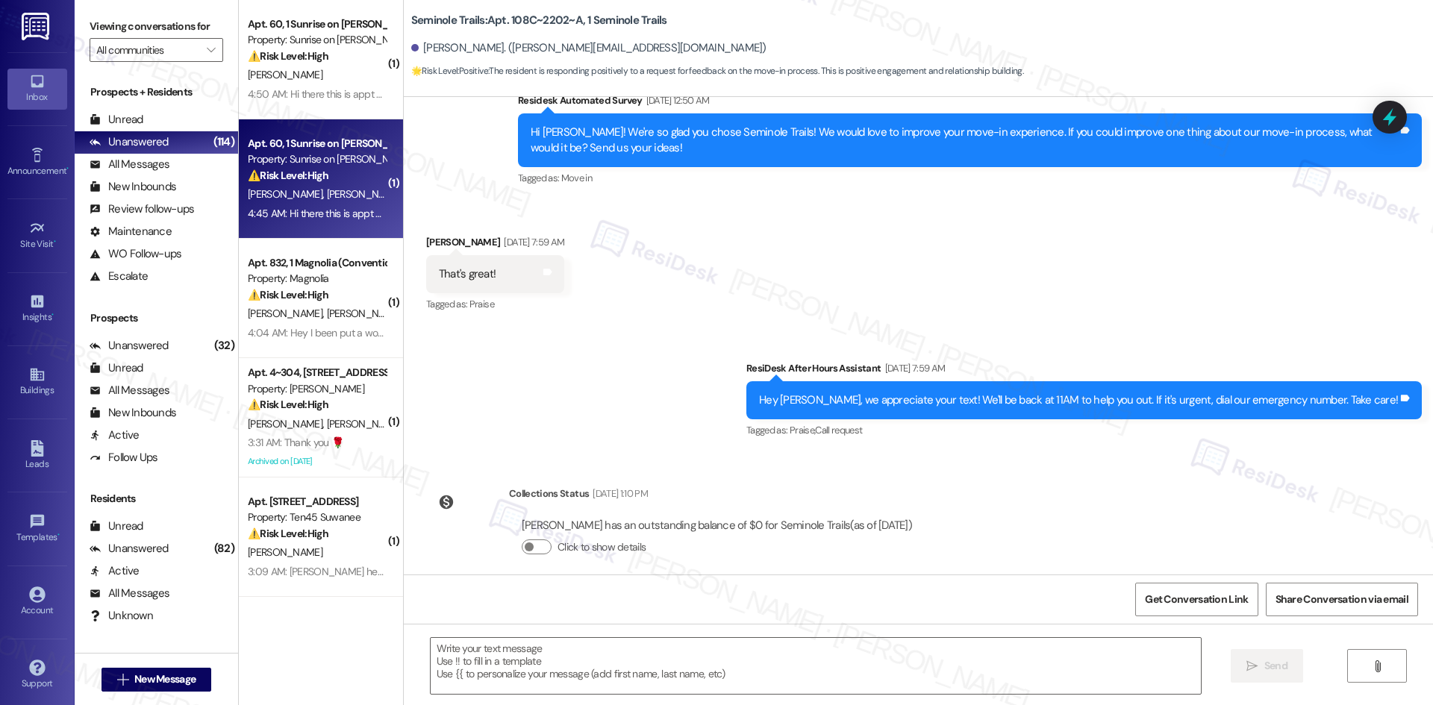
drag, startPoint x: 300, startPoint y: 67, endPoint x: 240, endPoint y: 137, distance: 92.1
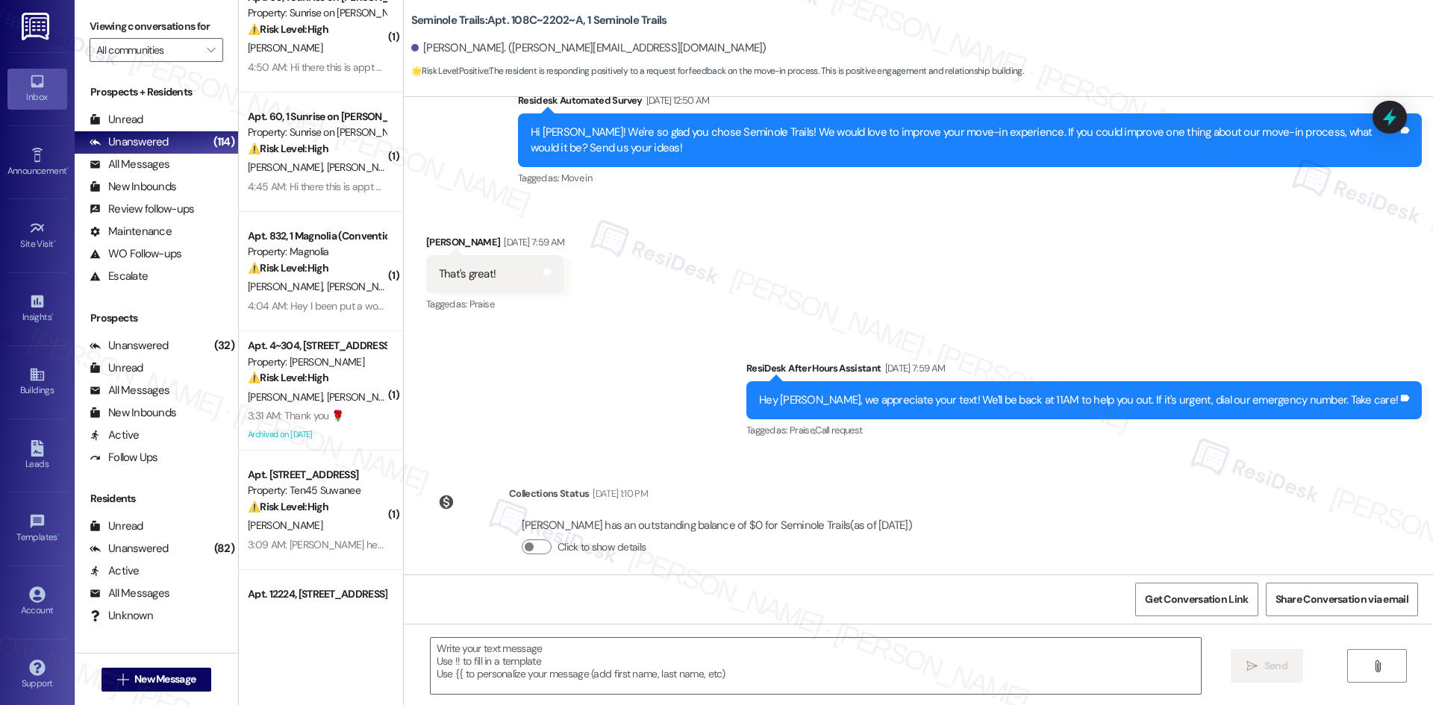
scroll to position [75, 0]
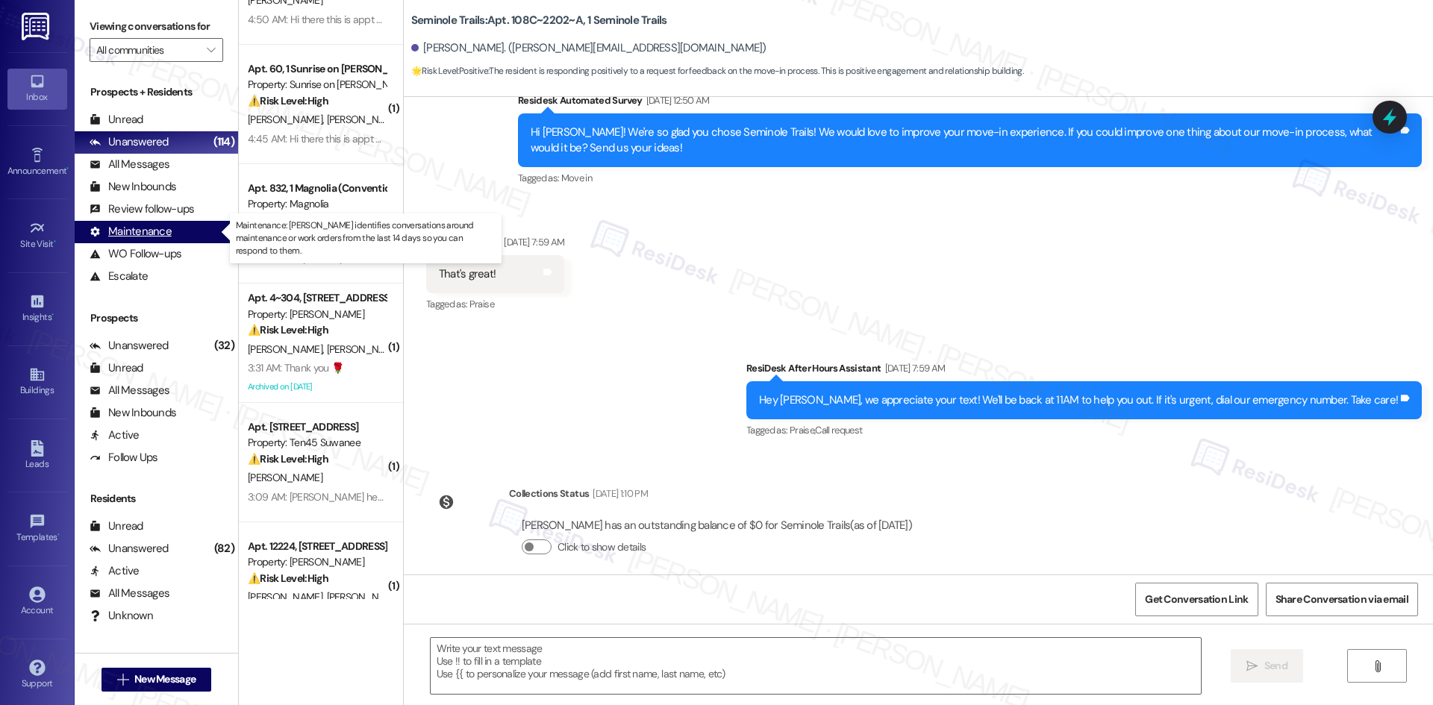
drag, startPoint x: 155, startPoint y: 161, endPoint x: 128, endPoint y: 232, distance: 75.8
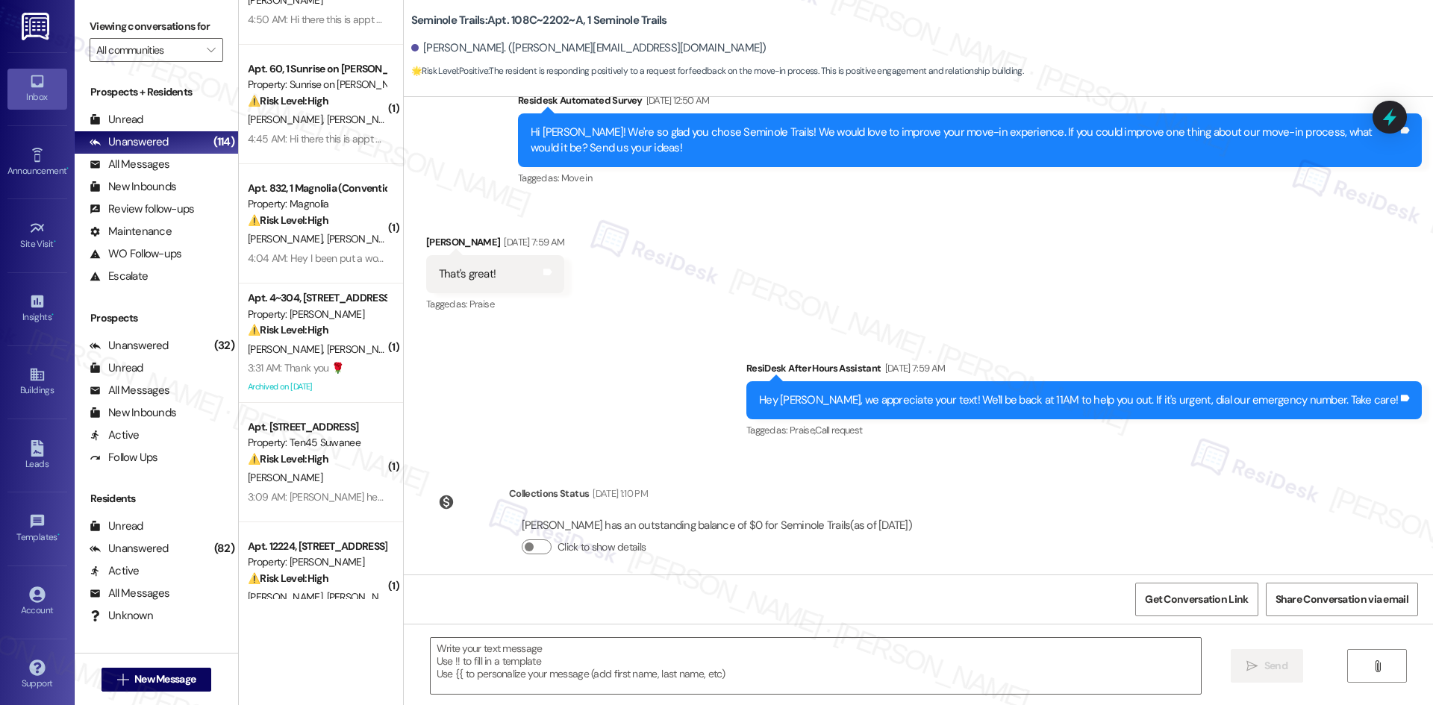
drag, startPoint x: 128, startPoint y: 232, endPoint x: 574, endPoint y: 424, distance: 485.0
click at [574, 424] on div "Sent via SMS ResiDesk After Hours Assistant [DATE] 7:59 AM Hey [PERSON_NAME], w…" at bounding box center [918, 390] width 1029 height 126
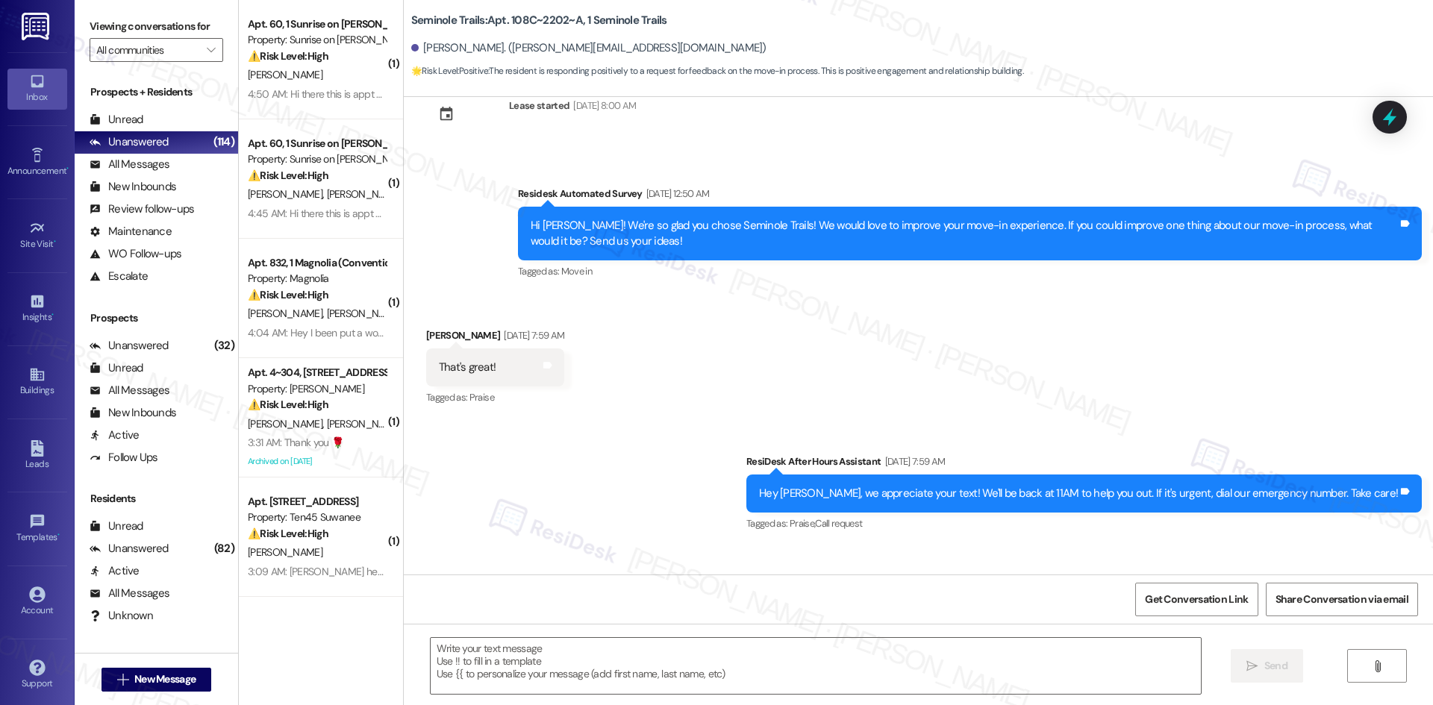
scroll to position [3681, 0]
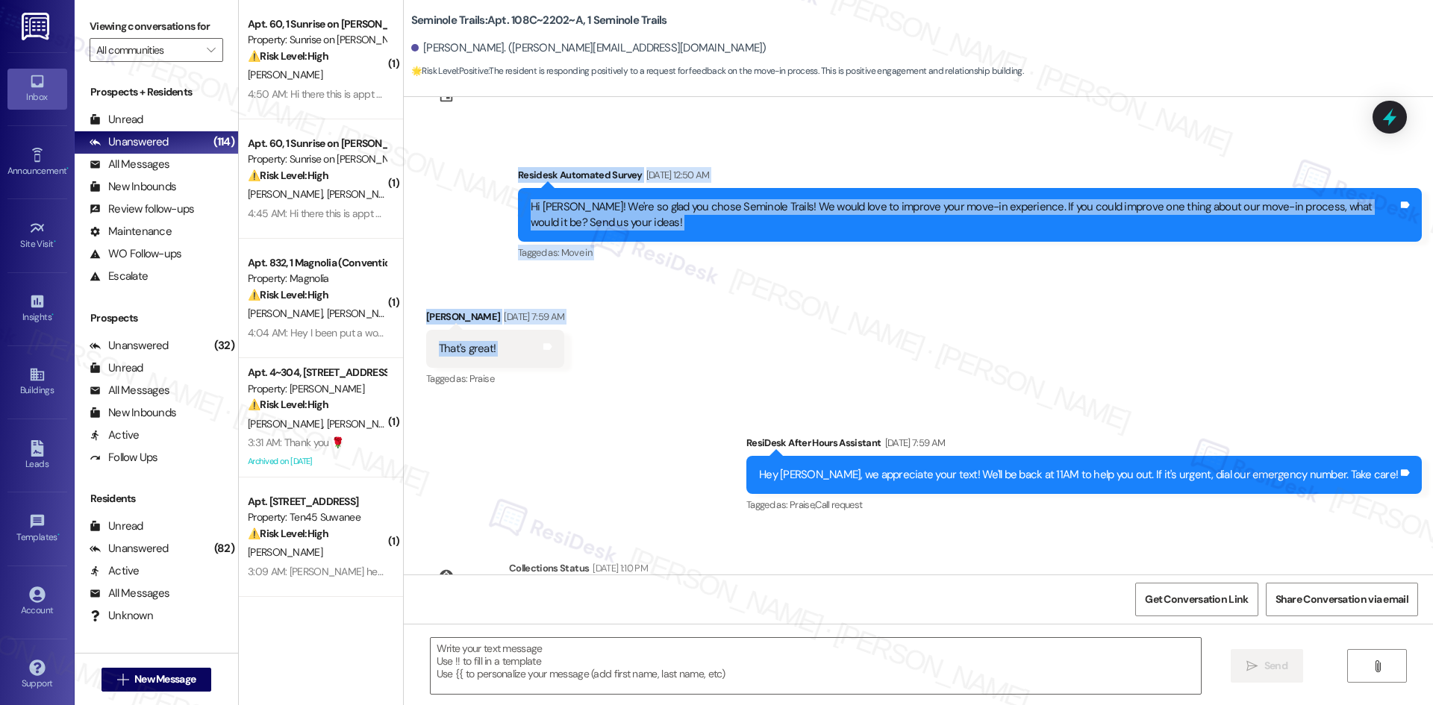
drag, startPoint x: 473, startPoint y: 137, endPoint x: 670, endPoint y: 343, distance: 284.5
click at [670, 343] on div "Survey, sent via SMS Residesk Automated Survey [DATE] 2:30 AM Hi [PERSON_NAME],…" at bounding box center [918, 336] width 1029 height 478
copy div "Residesk Automated Survey [DATE] 12:50 AM Hi [PERSON_NAME]! We're so glad you c…"
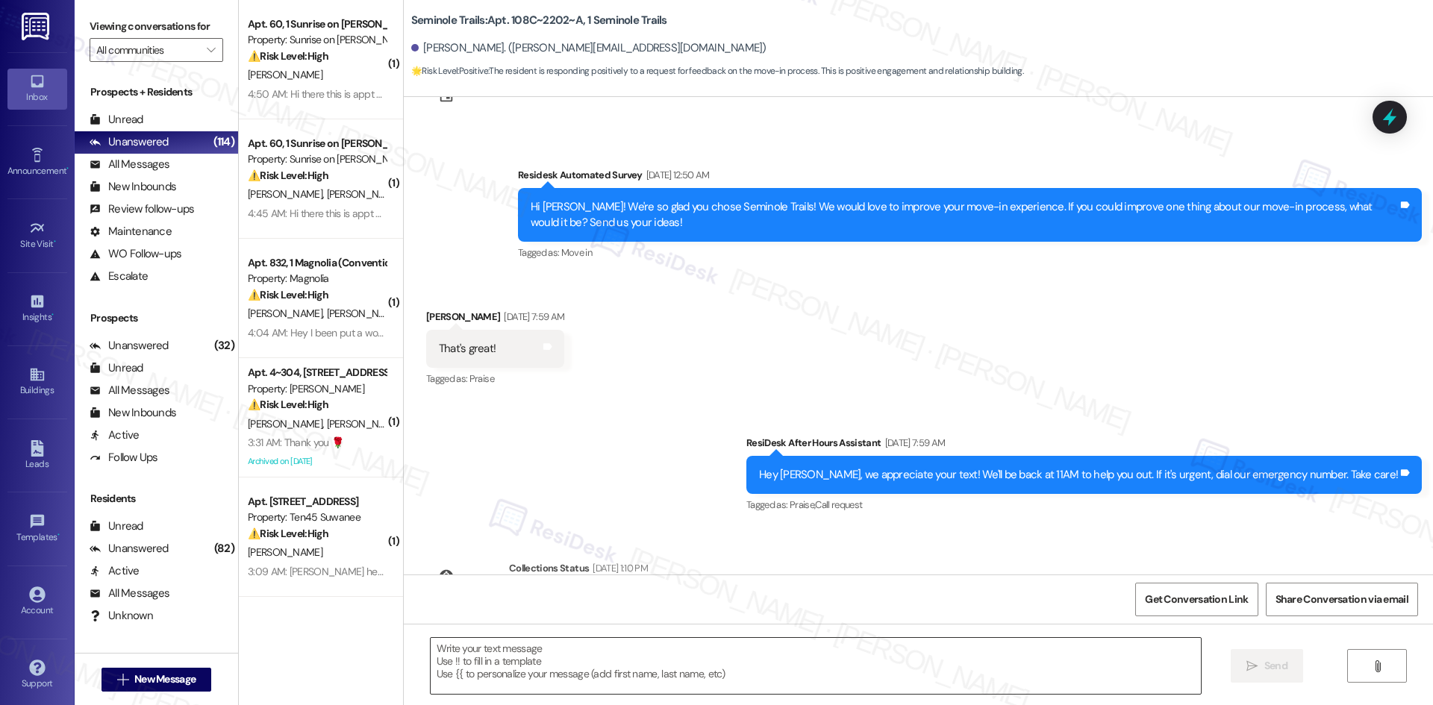
click at [546, 665] on textarea at bounding box center [816, 666] width 770 height 56
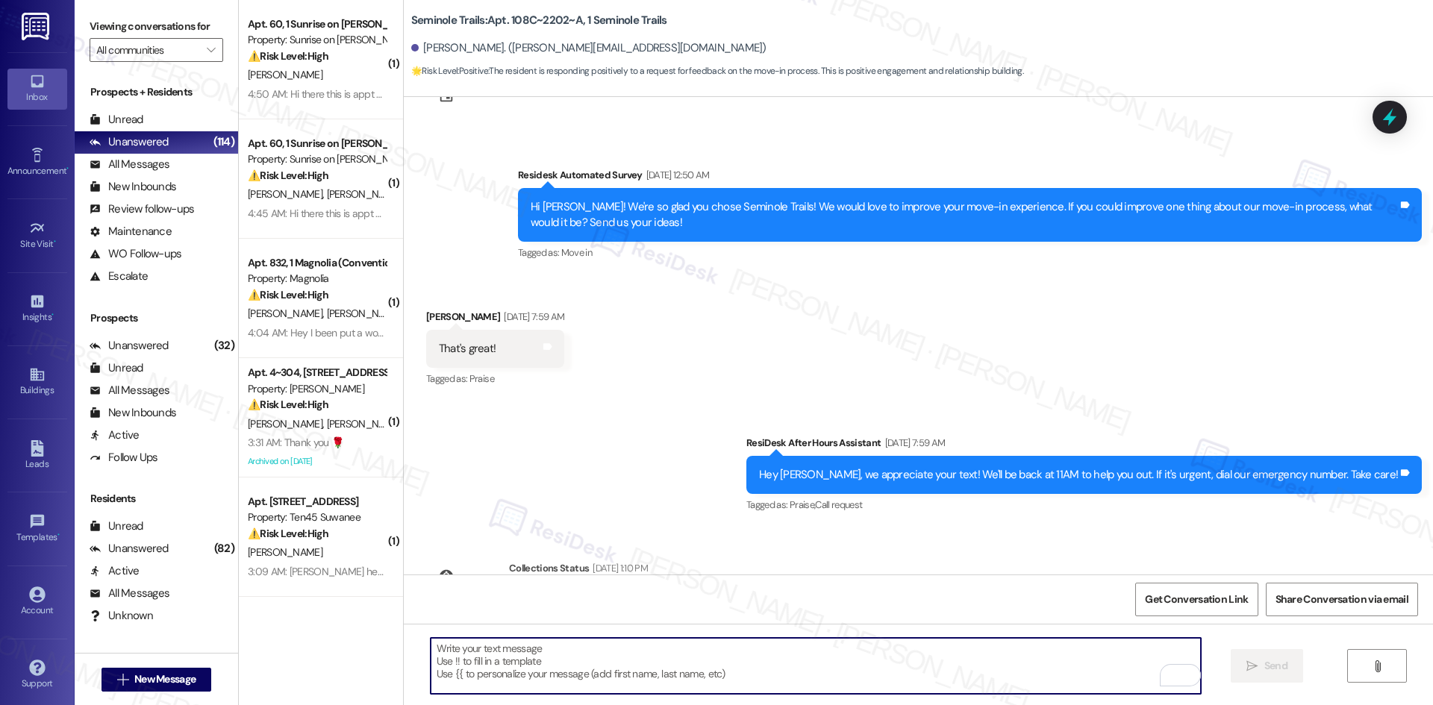
paste textarea "That’s great to hear, [PERSON_NAME]! If you ever think of anything that could m…"
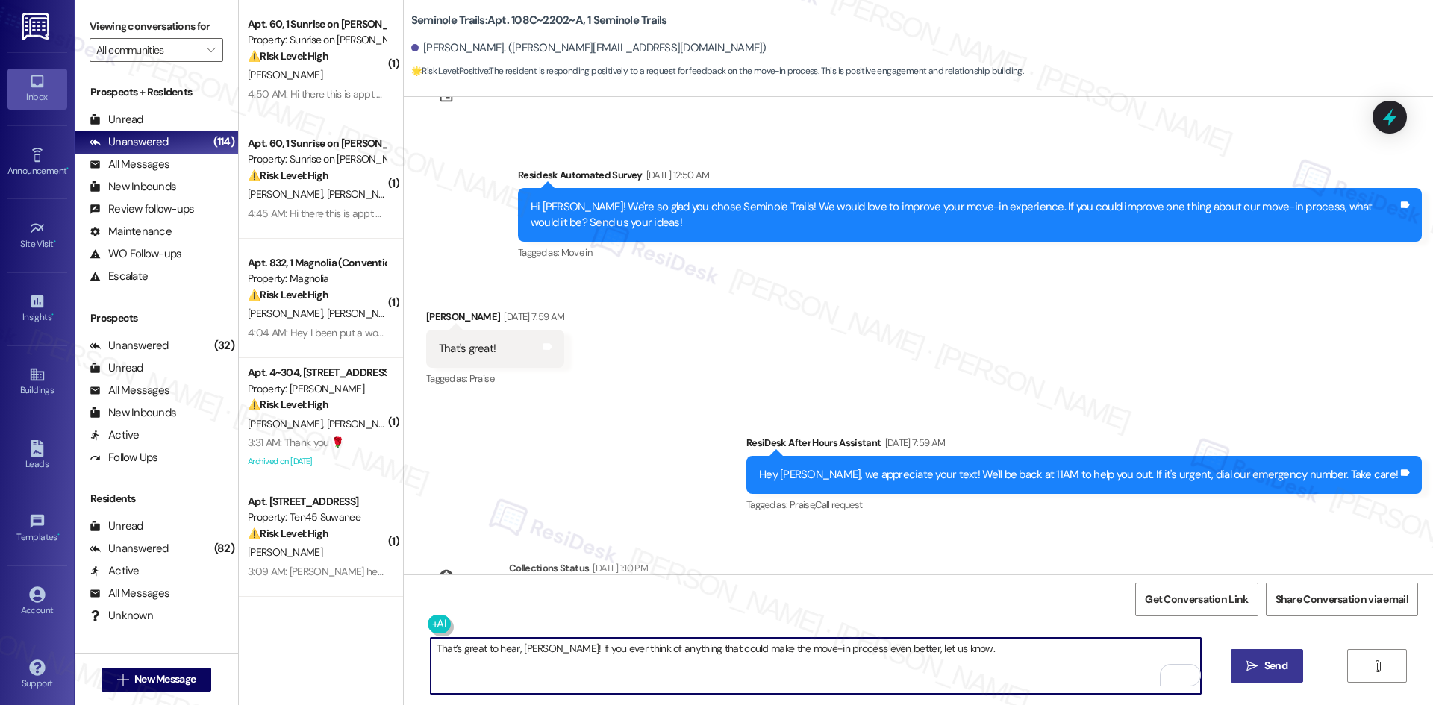
type textarea "That’s great to hear, [PERSON_NAME]! If you ever think of anything that could m…"
click at [1264, 667] on span "Send" at bounding box center [1275, 666] width 23 height 16
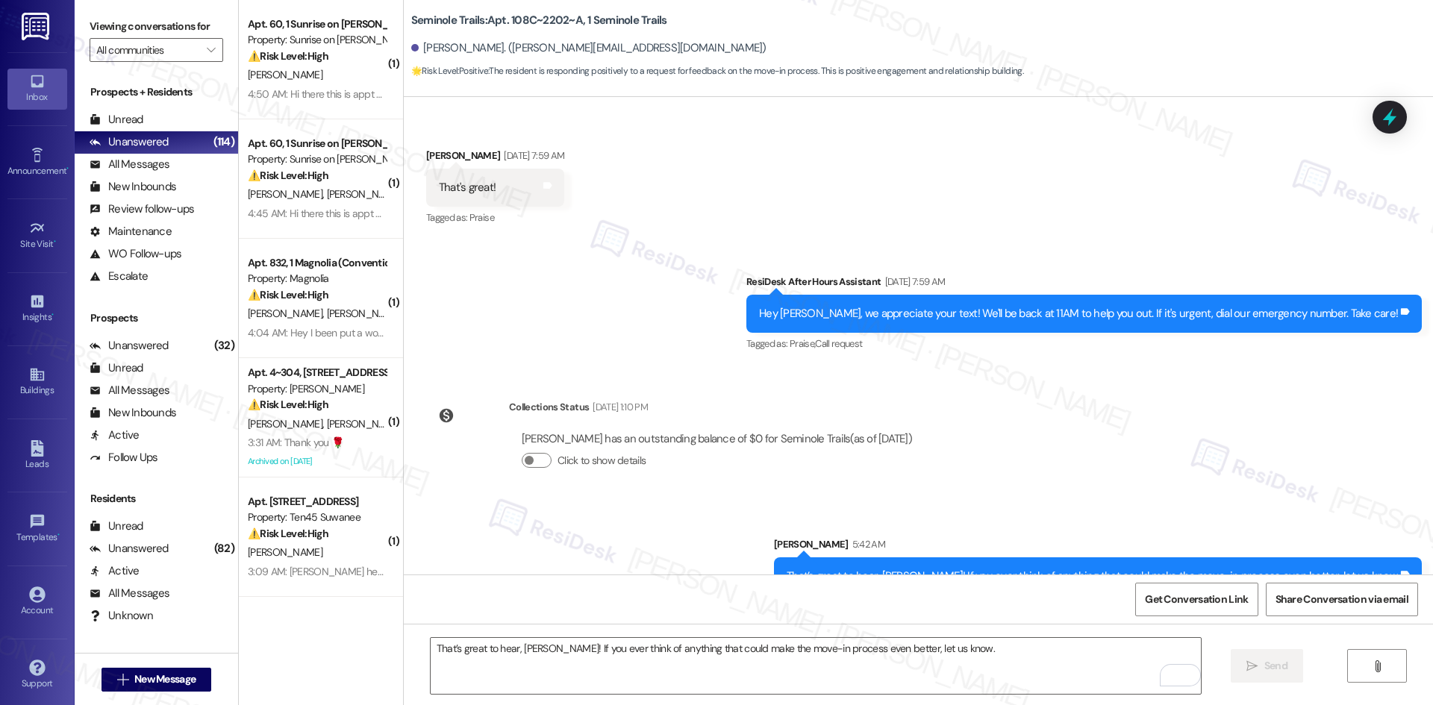
scroll to position [3859, 0]
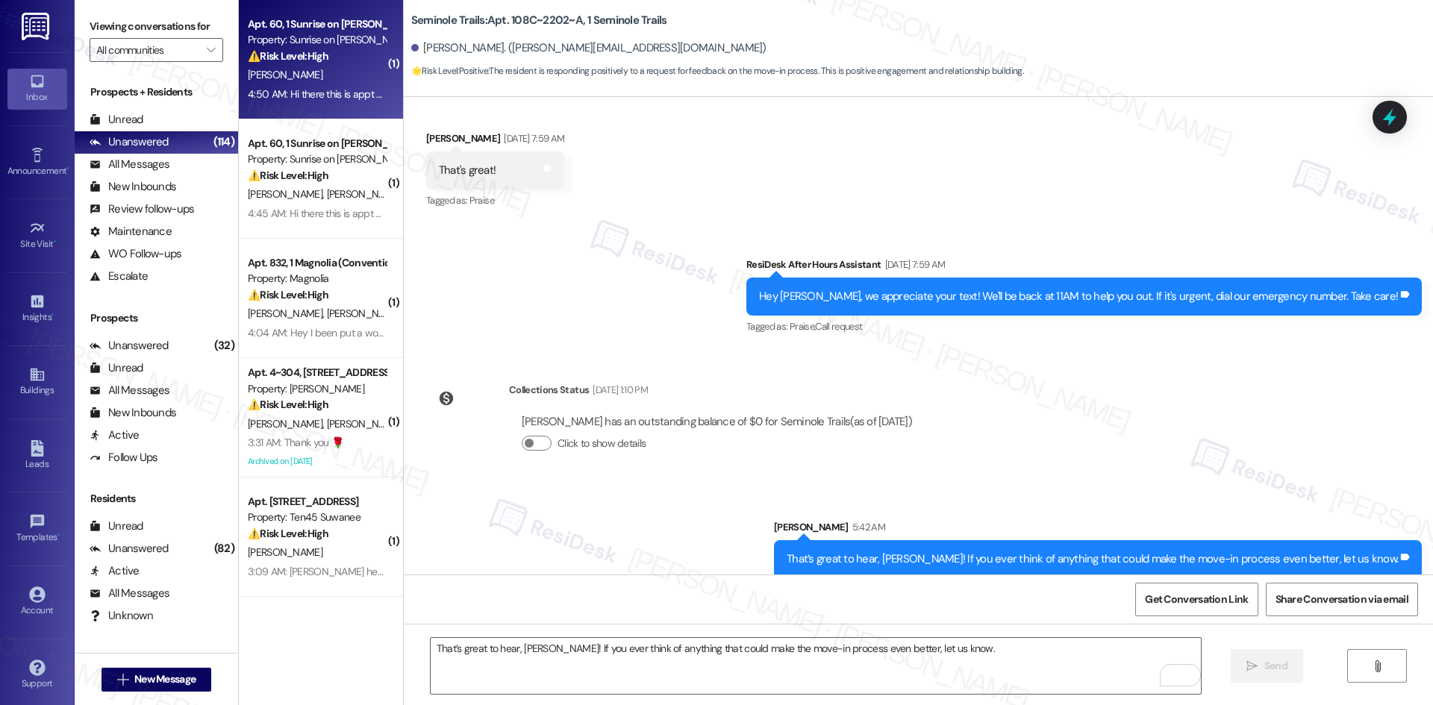
click at [319, 45] on div "Property: Sunrise on [PERSON_NAME]" at bounding box center [317, 40] width 138 height 16
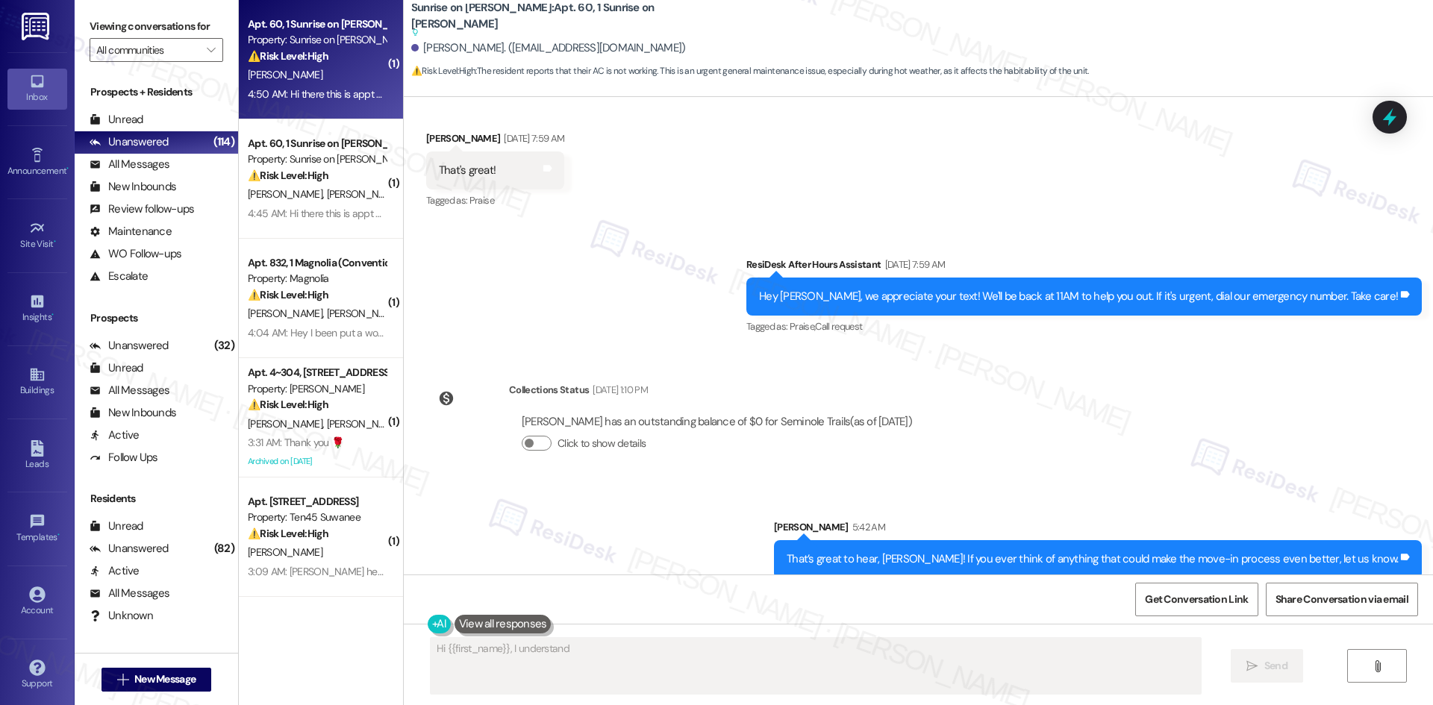
scroll to position [0, 0]
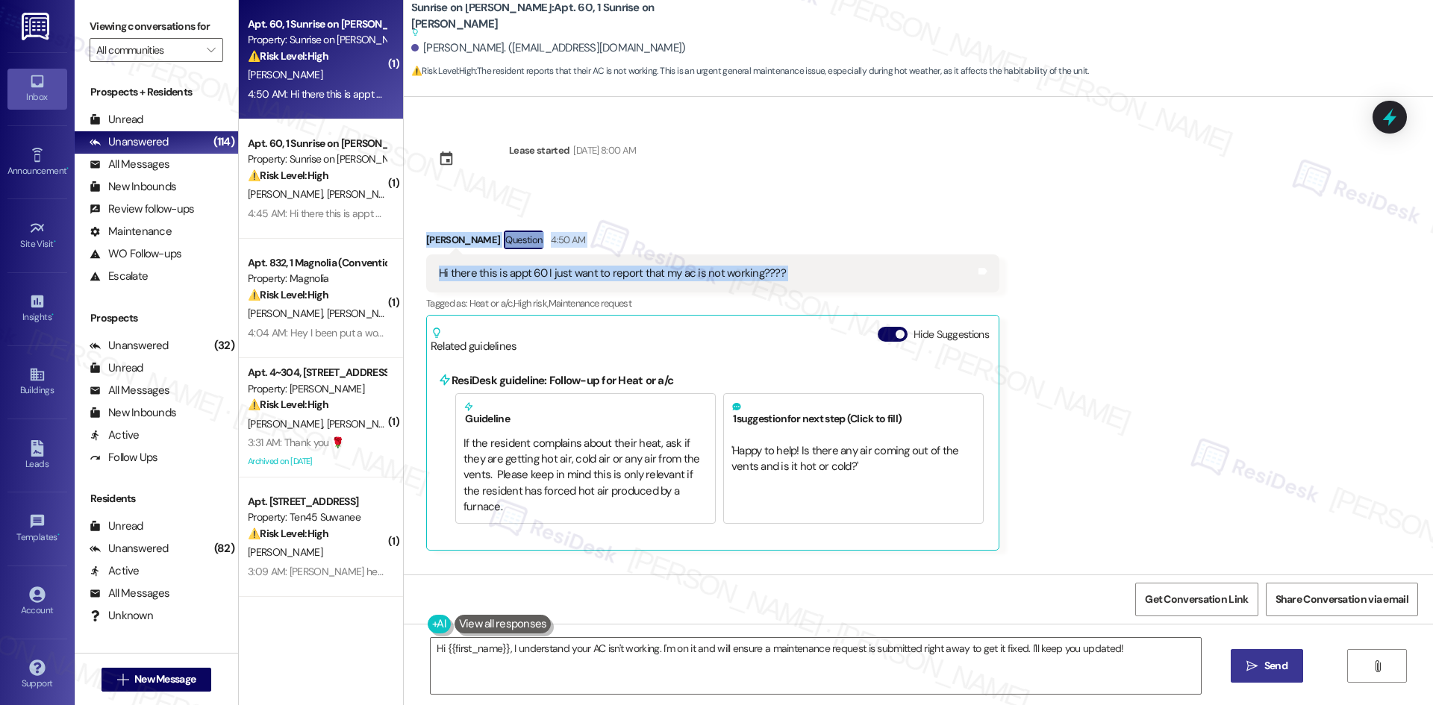
drag, startPoint x: 402, startPoint y: 231, endPoint x: 896, endPoint y: 281, distance: 495.8
click at [896, 281] on div "Received via SMS [PERSON_NAME] Question 4:50 AM Hi there this is appt 60 I just…" at bounding box center [918, 379] width 1029 height 365
copy div "[PERSON_NAME] Question 4:50 AM Hi there this is appt 60 I just want to report t…"
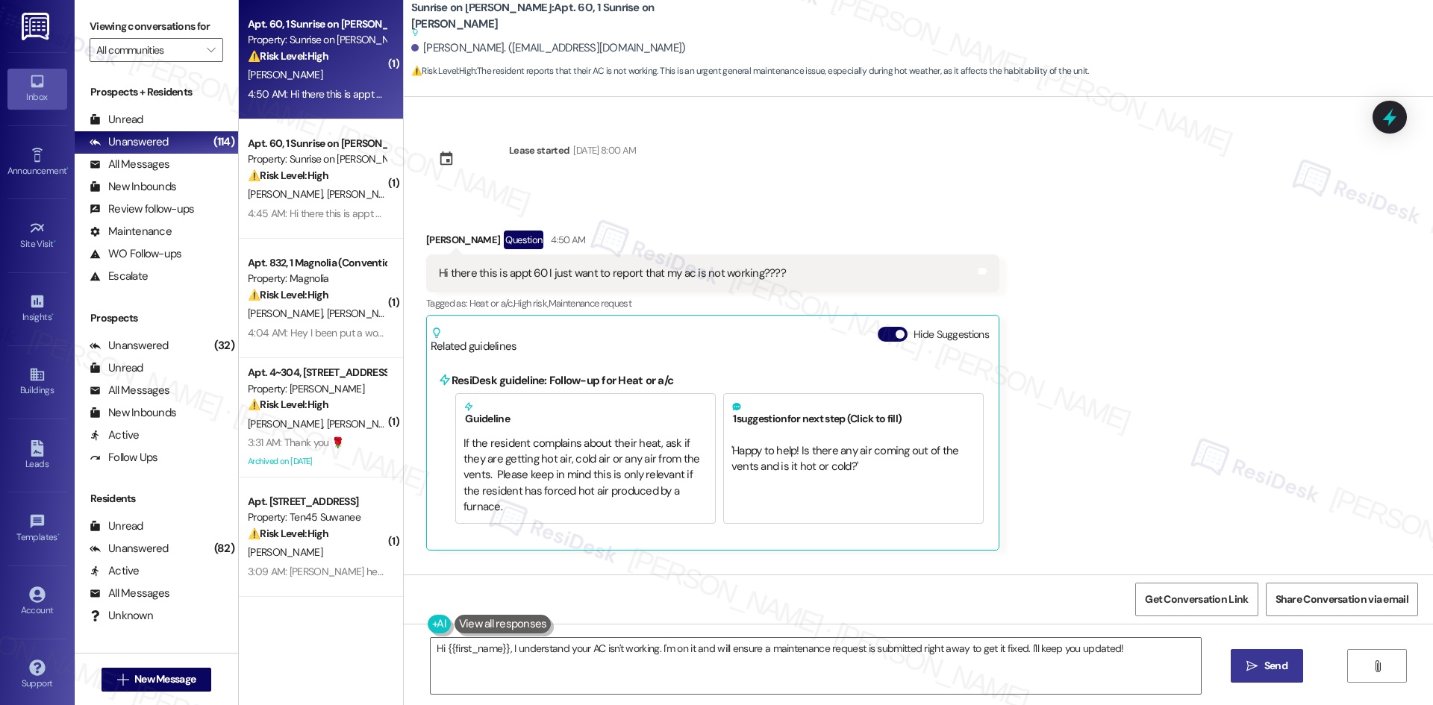
click at [1133, 303] on div "Received via SMS [PERSON_NAME] Question 4:50 AM Hi there this is appt 60 I just…" at bounding box center [918, 379] width 1029 height 365
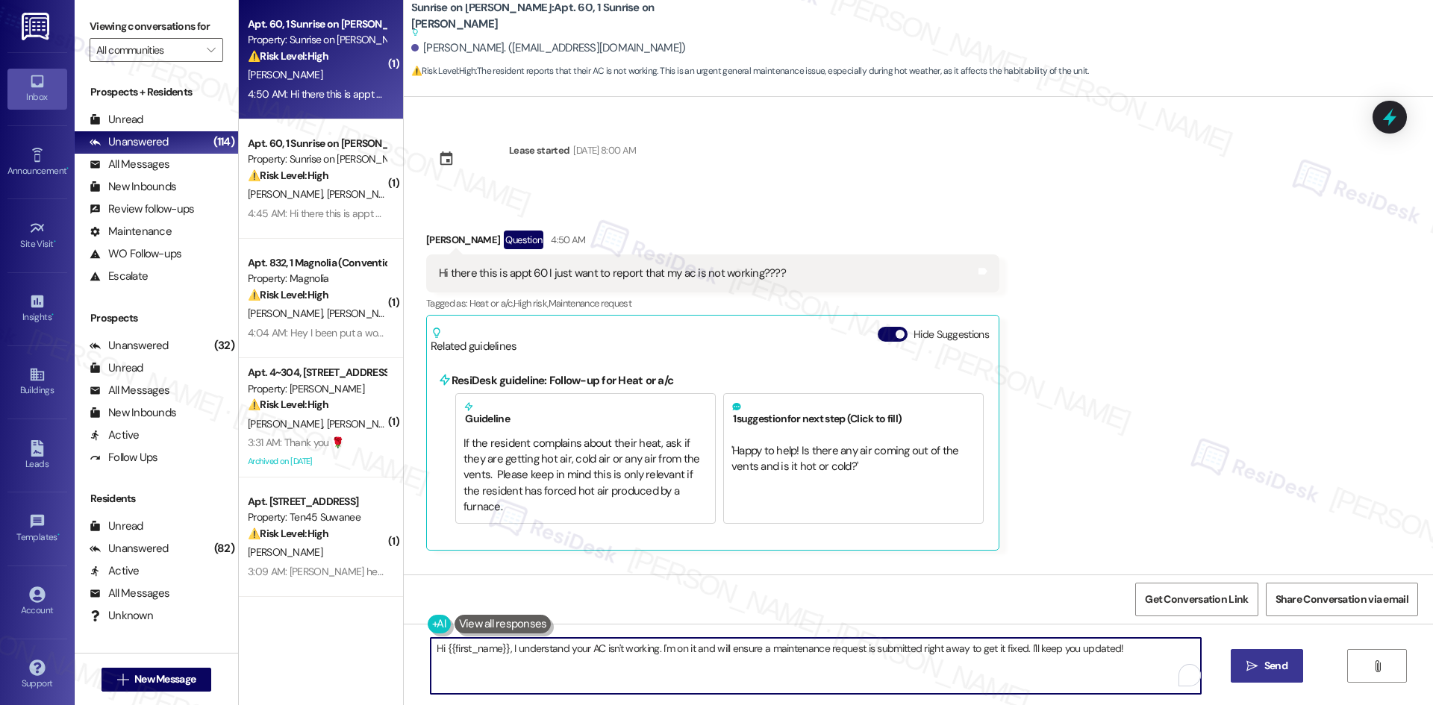
drag, startPoint x: 1103, startPoint y: 642, endPoint x: 362, endPoint y: 624, distance: 741.2
click at [362, 624] on div "( 1 ) Apt. 60, 1 Sunrise on [PERSON_NAME] Property: Sunrise on [PERSON_NAME] ⚠️…" at bounding box center [836, 352] width 1194 height 705
paste textarea "[PERSON_NAME], can you describe what’s happening with your AC? I’ll submit a wo…"
click at [976, 666] on textarea "Hi [PERSON_NAME], can you describe what’s happening with your AC? I’ll submit a…" at bounding box center [816, 666] width 770 height 56
type textarea "Hi [PERSON_NAME], can you describe what’s happening with your AC? I’ll submit a…"
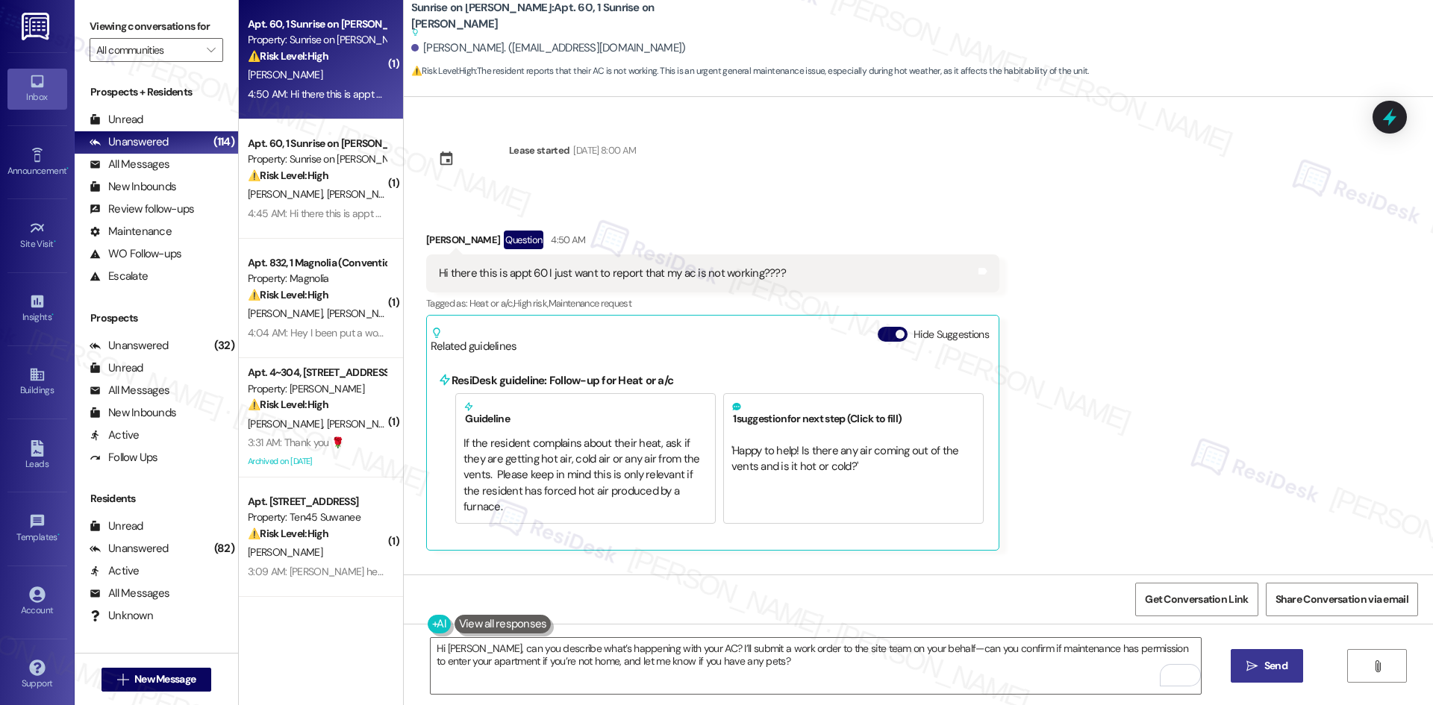
click at [1264, 670] on span "Send" at bounding box center [1275, 666] width 23 height 16
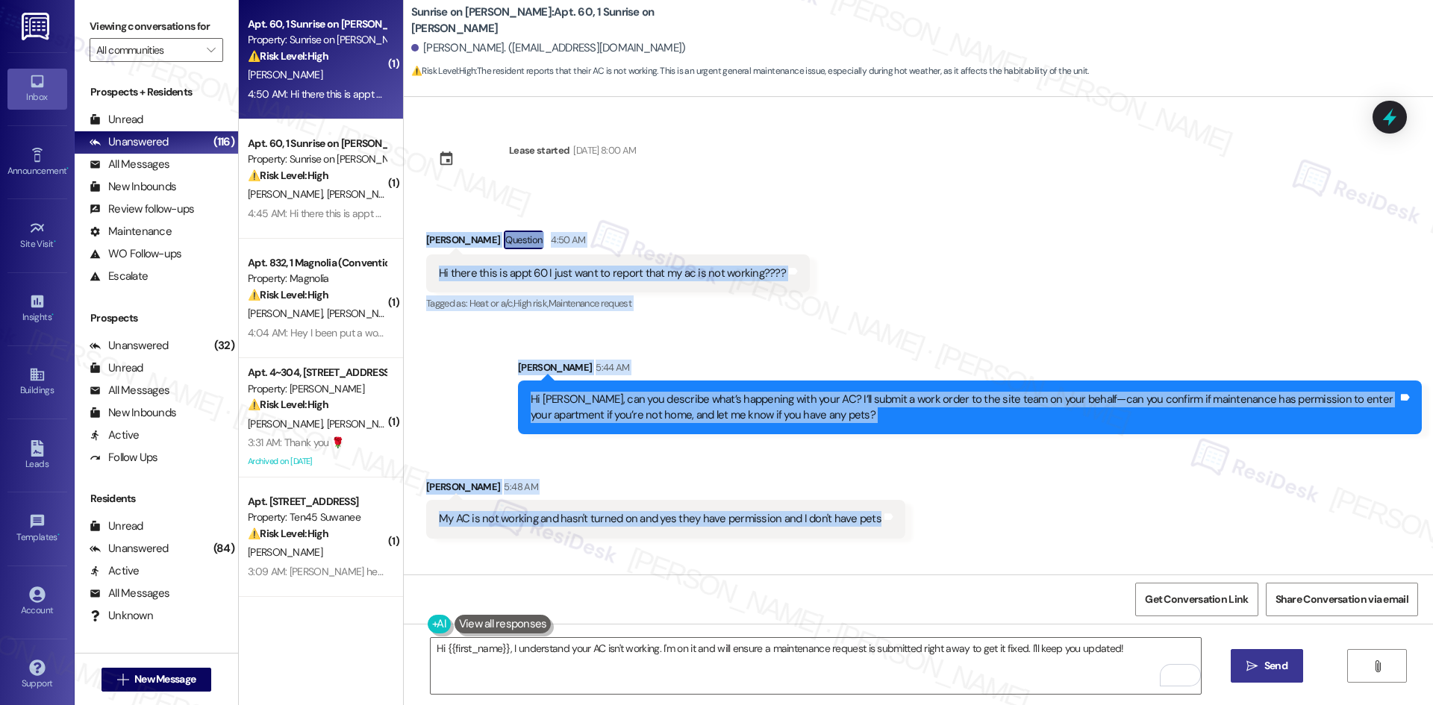
drag, startPoint x: 404, startPoint y: 239, endPoint x: 928, endPoint y: 519, distance: 594.9
click at [928, 519] on div "Lease started Apr 26, 2025 at 8:00 AM Received via SMS Emmanuel Martinez Questi…" at bounding box center [918, 336] width 1029 height 478
copy div "Emmanuel Martinez Question 4:50 AM Hi there this is appt 60 I just want to repo…"
click at [844, 258] on div "Received via SMS Emmanuel Martinez Question 4:50 AM Hi there this is appt 60 I …" at bounding box center [918, 261] width 1029 height 129
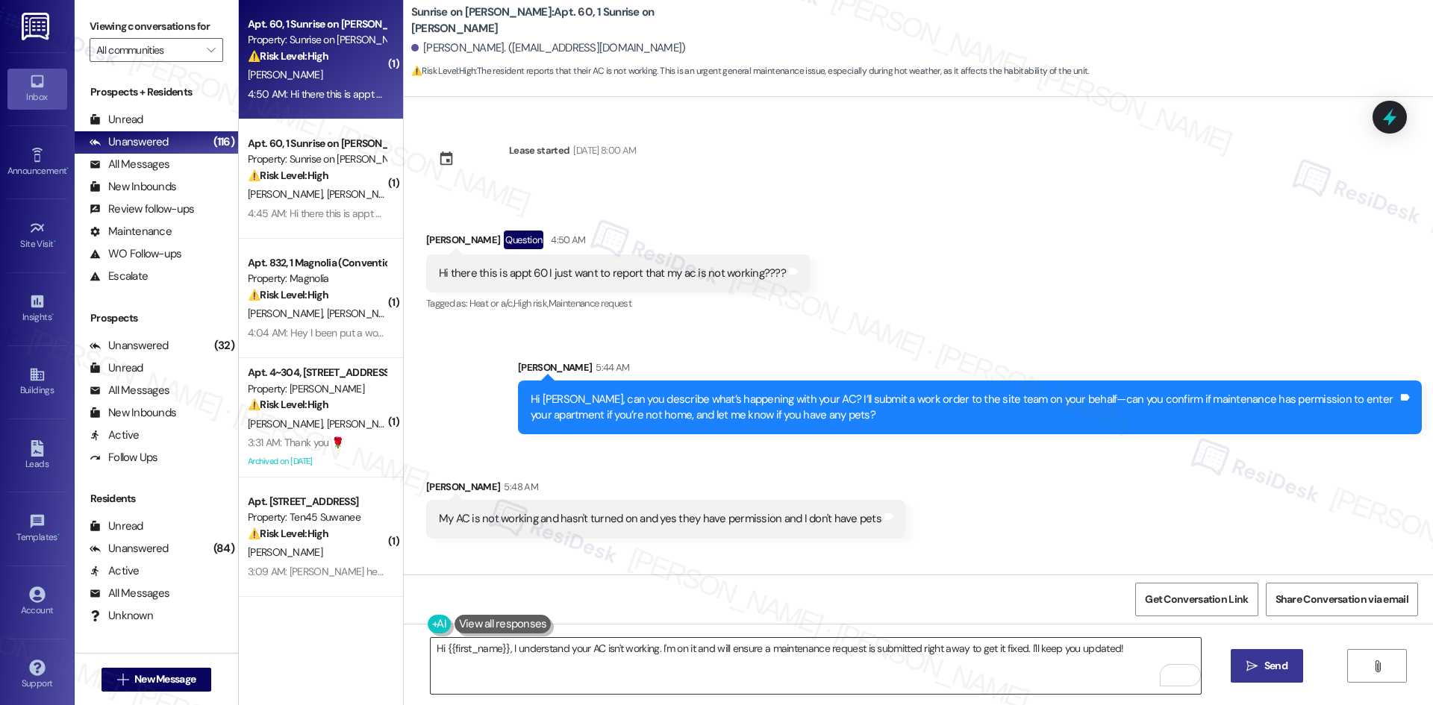
click at [778, 675] on textarea "Hi {{first_name}}, I understand your AC isn't working. I'm on it and will ensur…" at bounding box center [816, 666] width 770 height 56
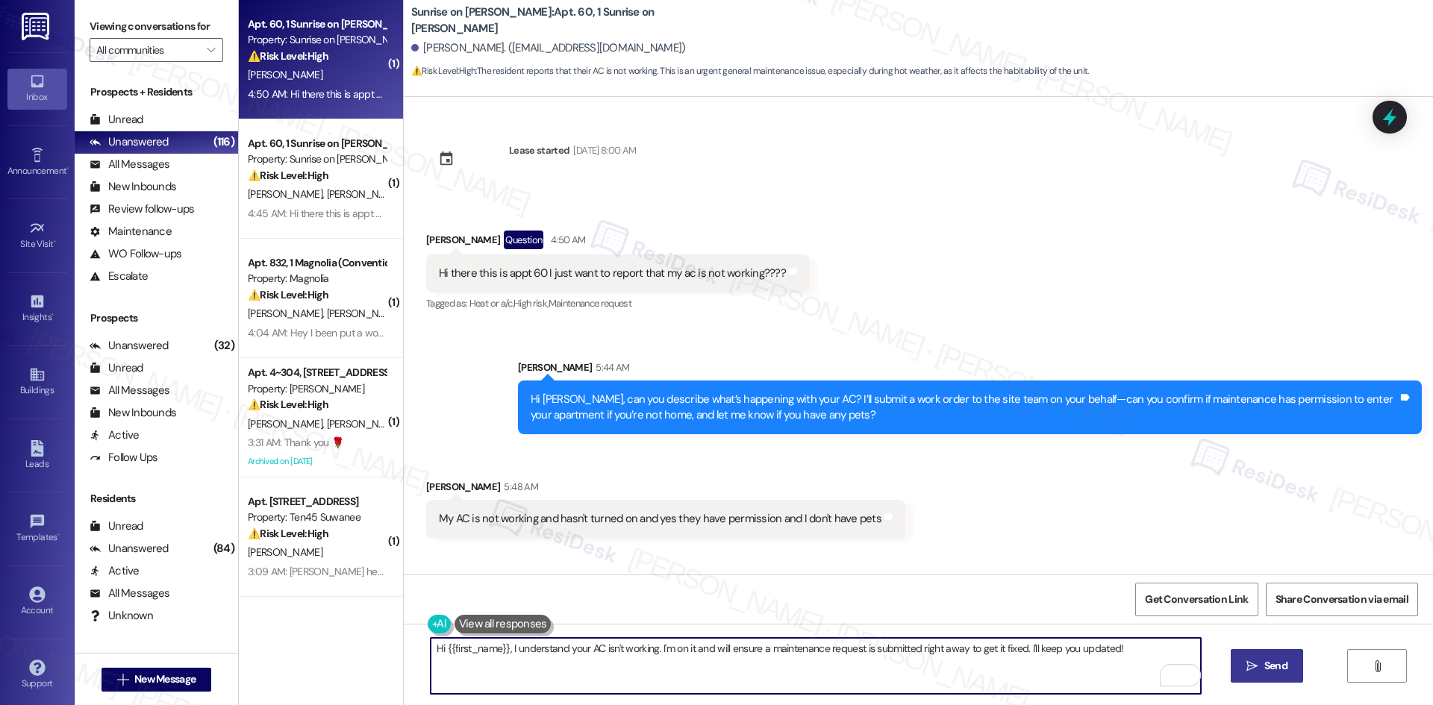
paste textarea "Thanks for confirming, Emmanuel. I’ll let the site team know and get back to yo…"
type textarea "Thanks for confirming, Emmanuel. I’ll let the site team know and get back to yo…"
click at [1254, 670] on icon "" at bounding box center [1251, 666] width 11 height 12
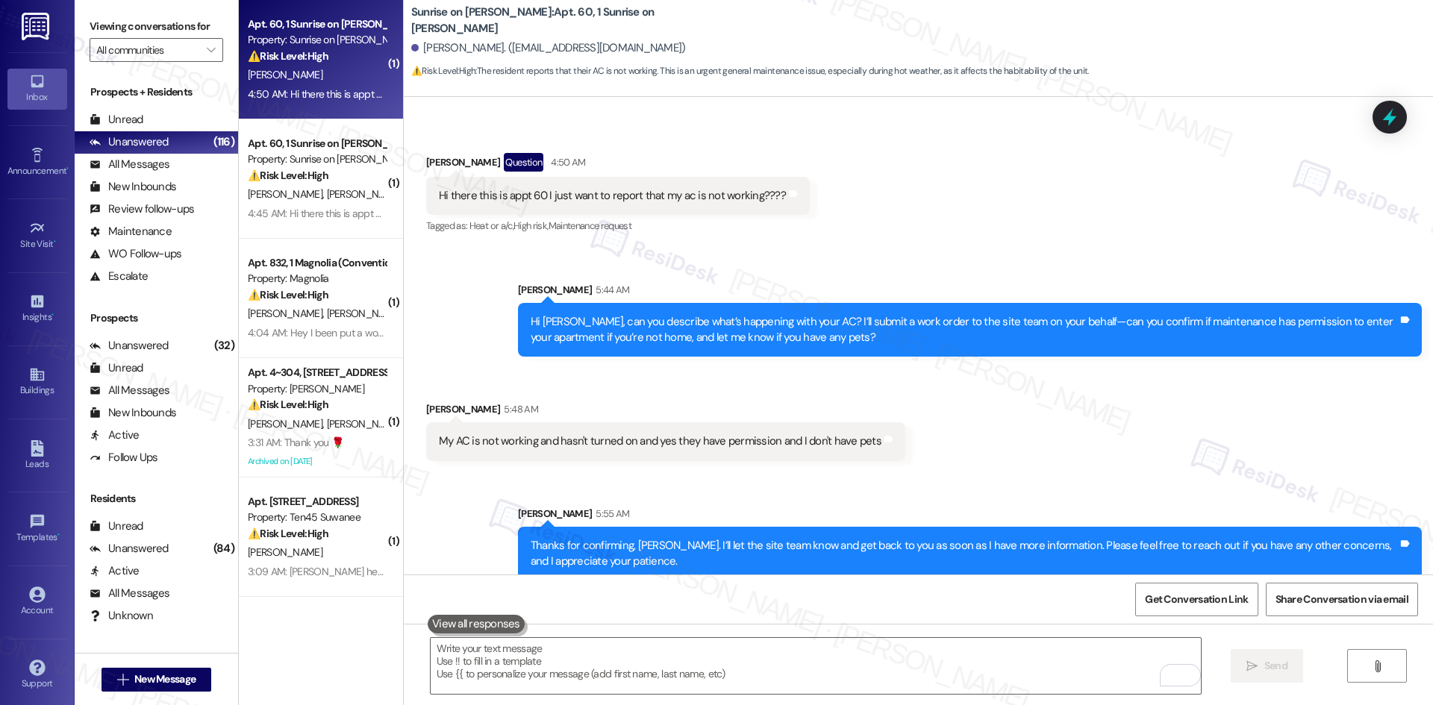
scroll to position [96, 0]
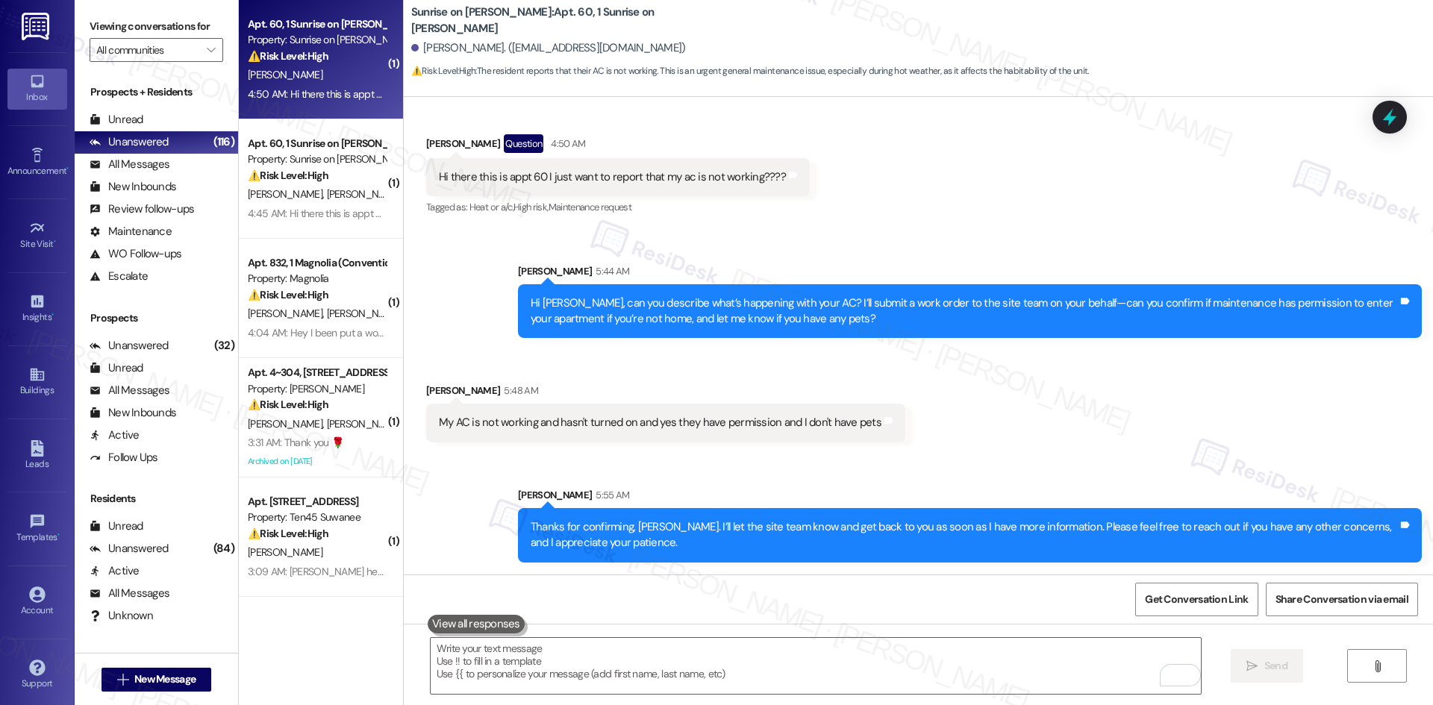
click at [1087, 375] on div "Received via SMS Emmanuel Martinez 5:48 AM My AC is not working and hasn't turn…" at bounding box center [918, 401] width 1029 height 104
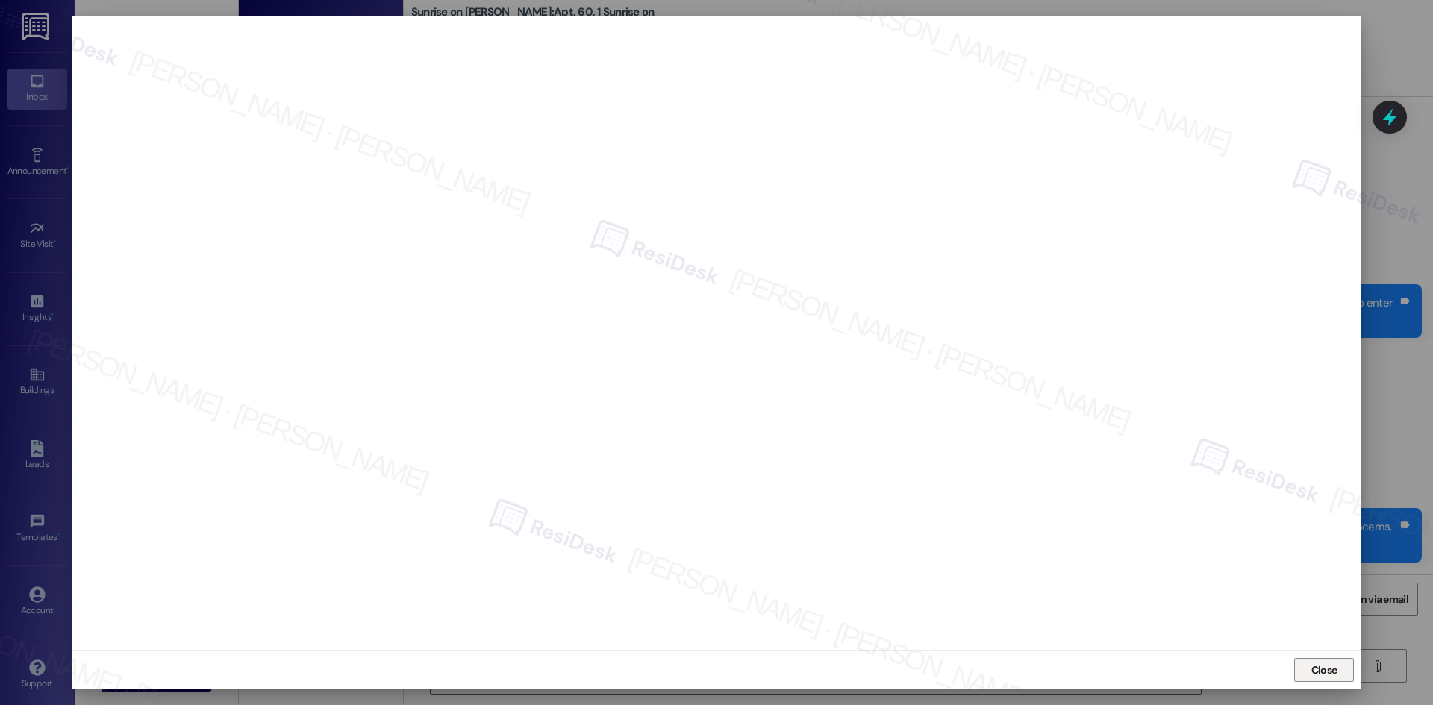
click at [1327, 670] on span "Close" at bounding box center [1324, 671] width 26 height 16
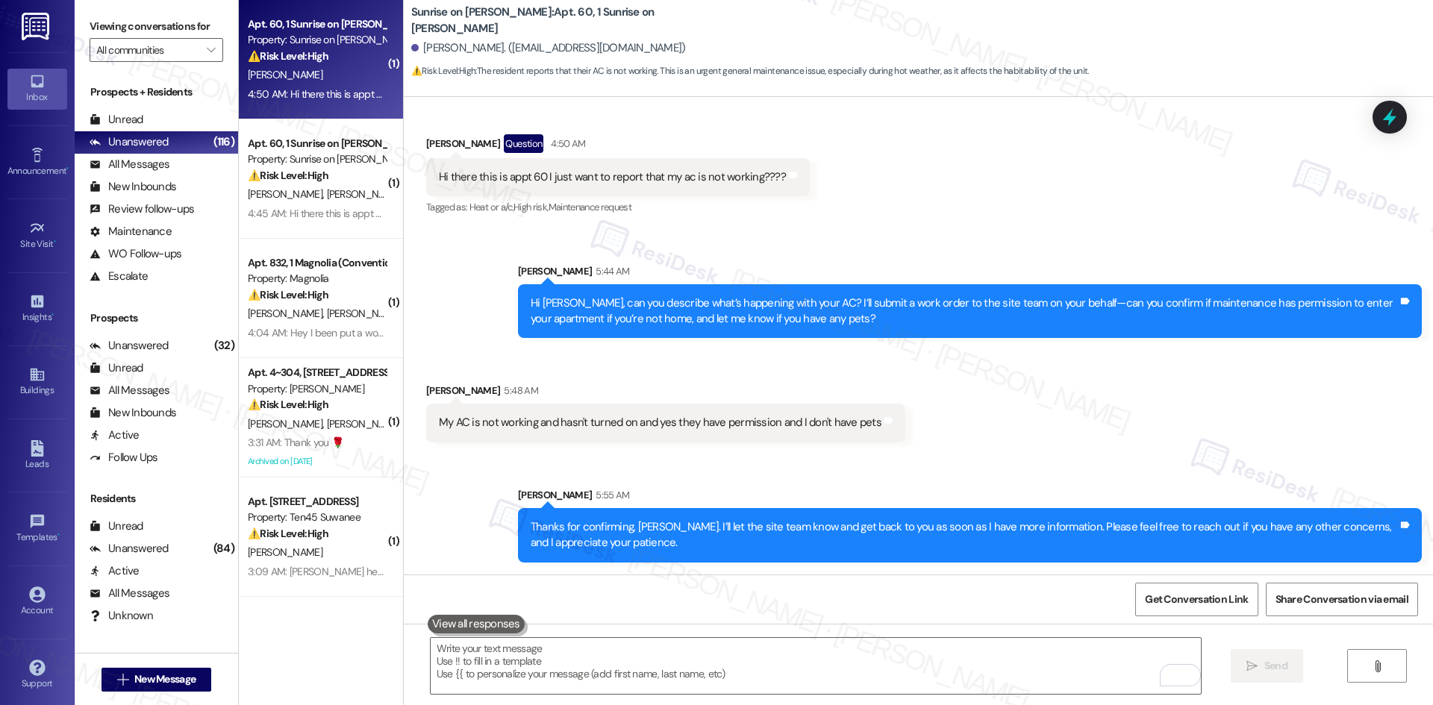
click at [1014, 196] on div "Received via SMS Emmanuel Martinez Question 4:50 AM Hi there this is appt 60 I …" at bounding box center [918, 165] width 1029 height 129
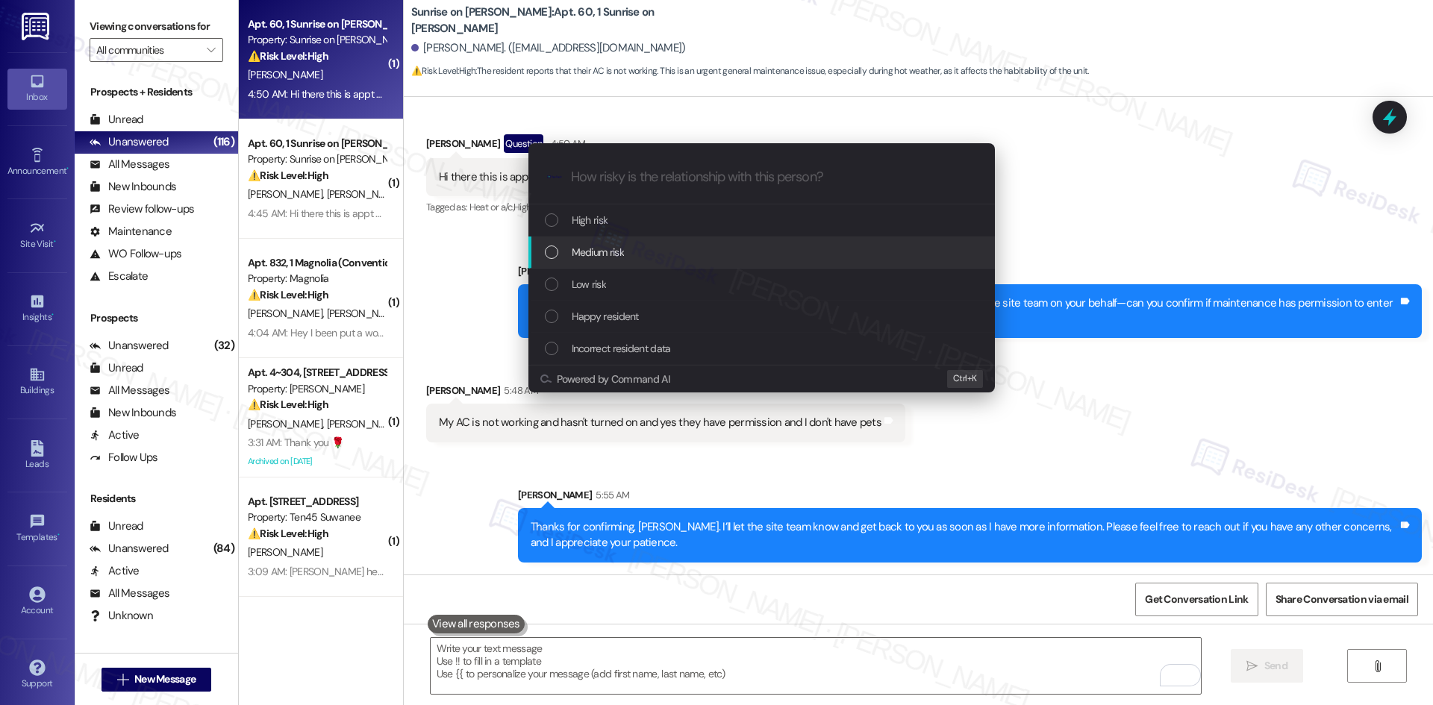
click at [703, 251] on div "Medium risk" at bounding box center [763, 252] width 437 height 16
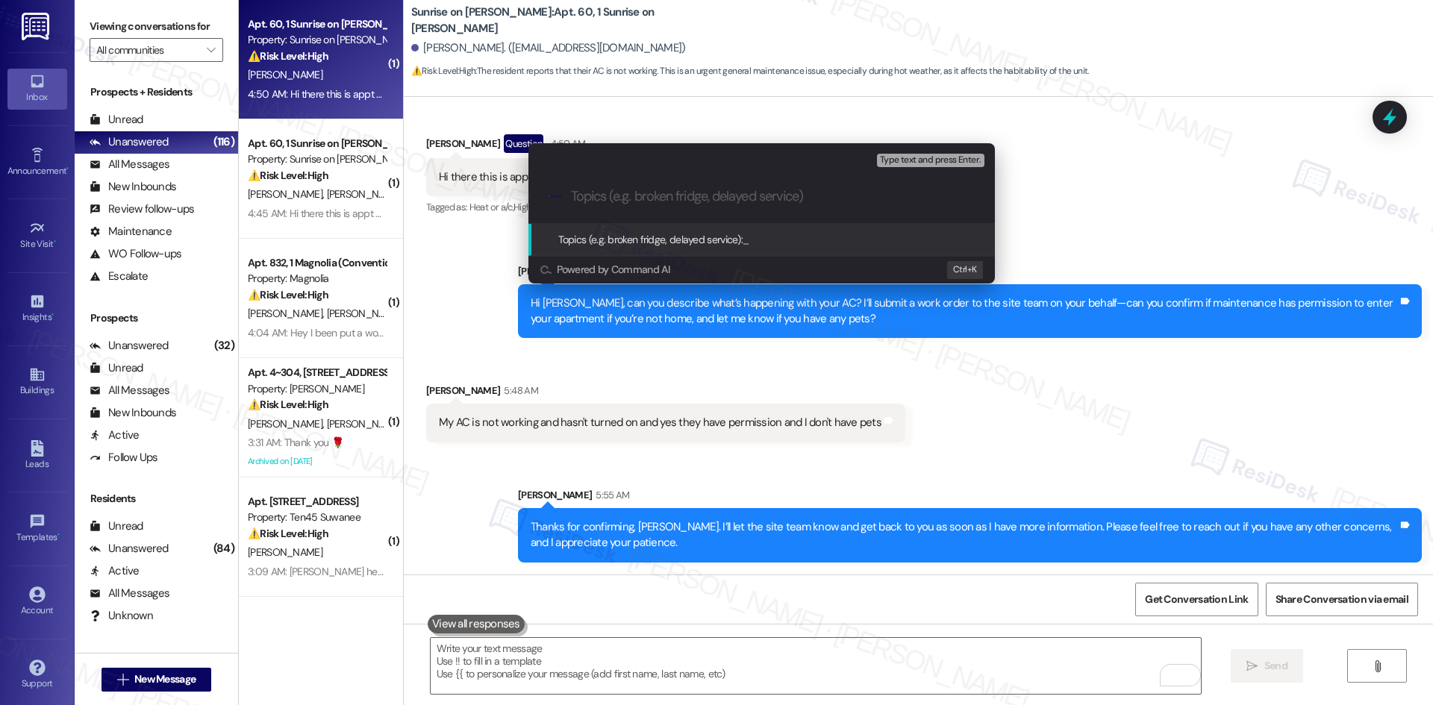
click at [598, 196] on input "Topics (e.g. broken fridge, delayed service)" at bounding box center [773, 197] width 405 height 16
paste input "AC Not Working – Maintenance Request (Work Order ID: 7826656)"
type input "AC Not Working – Maintenance Request (Work Order ID: 7826656)"
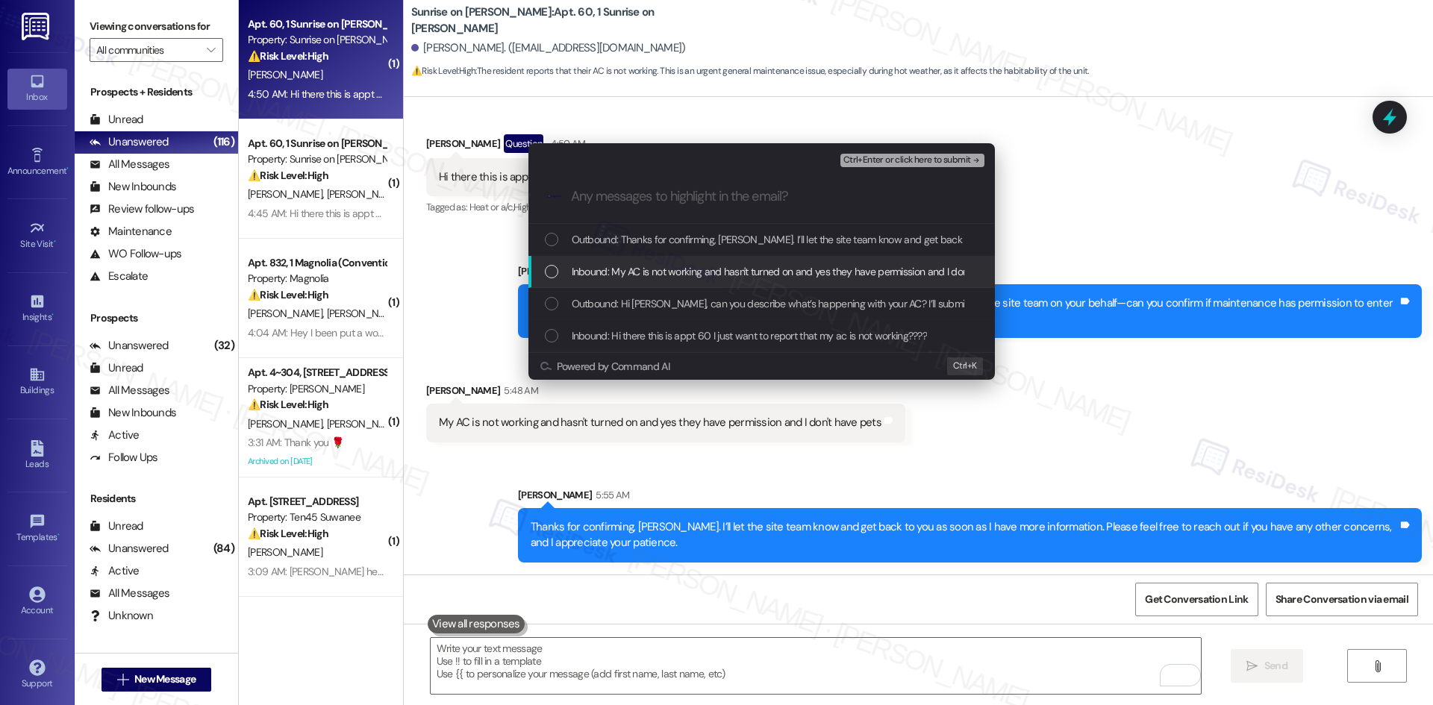
click at [707, 267] on span "Inbound: My AC is not working and hasn't turned on and yes they have permission…" at bounding box center [795, 271] width 446 height 16
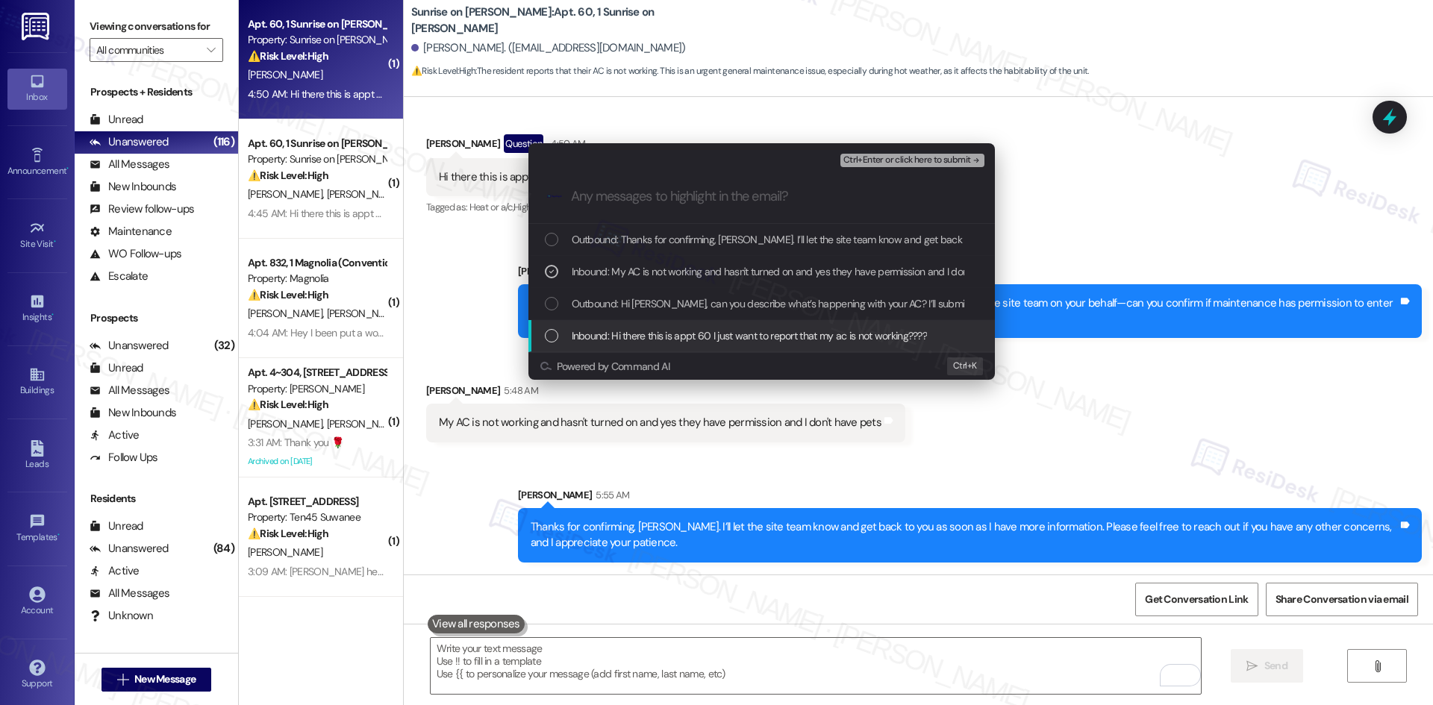
click at [854, 337] on span "Inbound: Hi there this is appt 60 I just want to report that my ac is not worki…" at bounding box center [750, 336] width 356 height 16
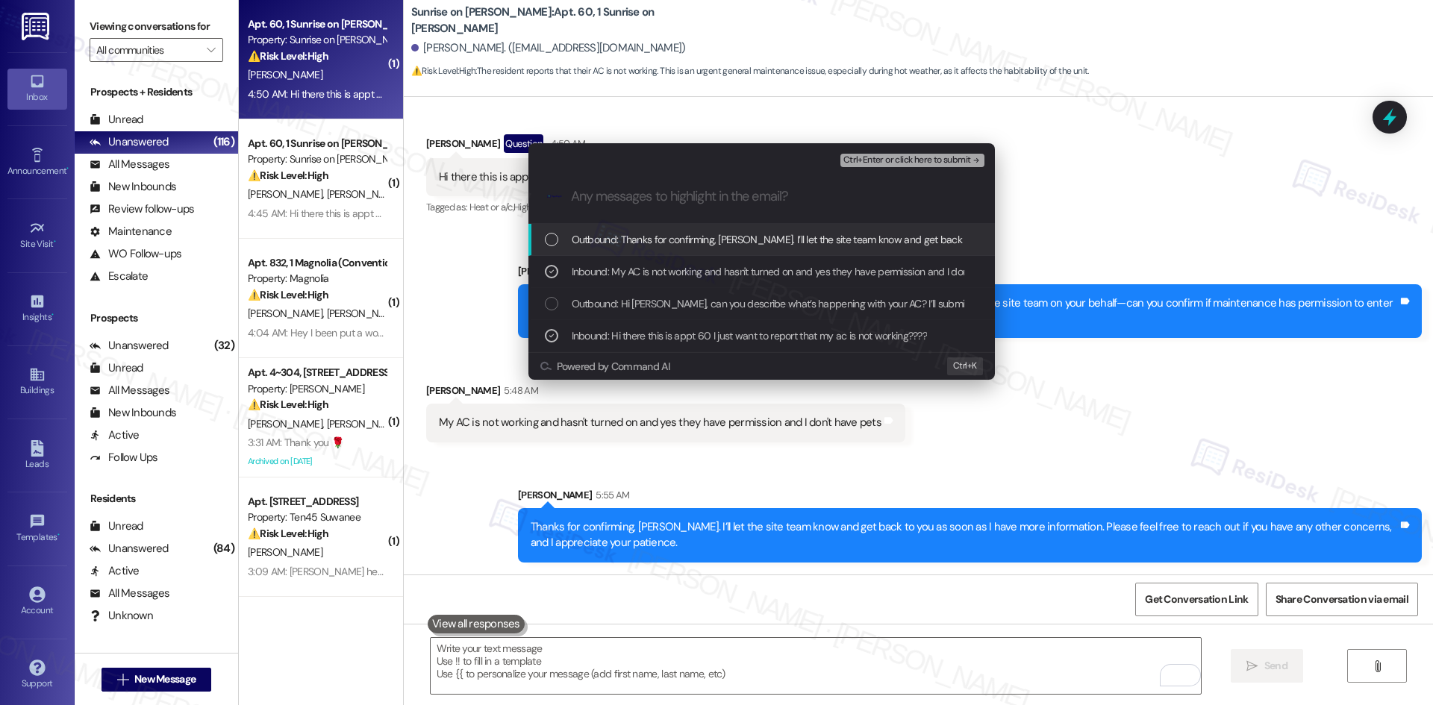
click at [947, 152] on div "Ctrl+Enter or click here to submit" at bounding box center [913, 160] width 147 height 19
click at [943, 166] on button "Ctrl+Enter or click here to submit" at bounding box center [912, 160] width 144 height 13
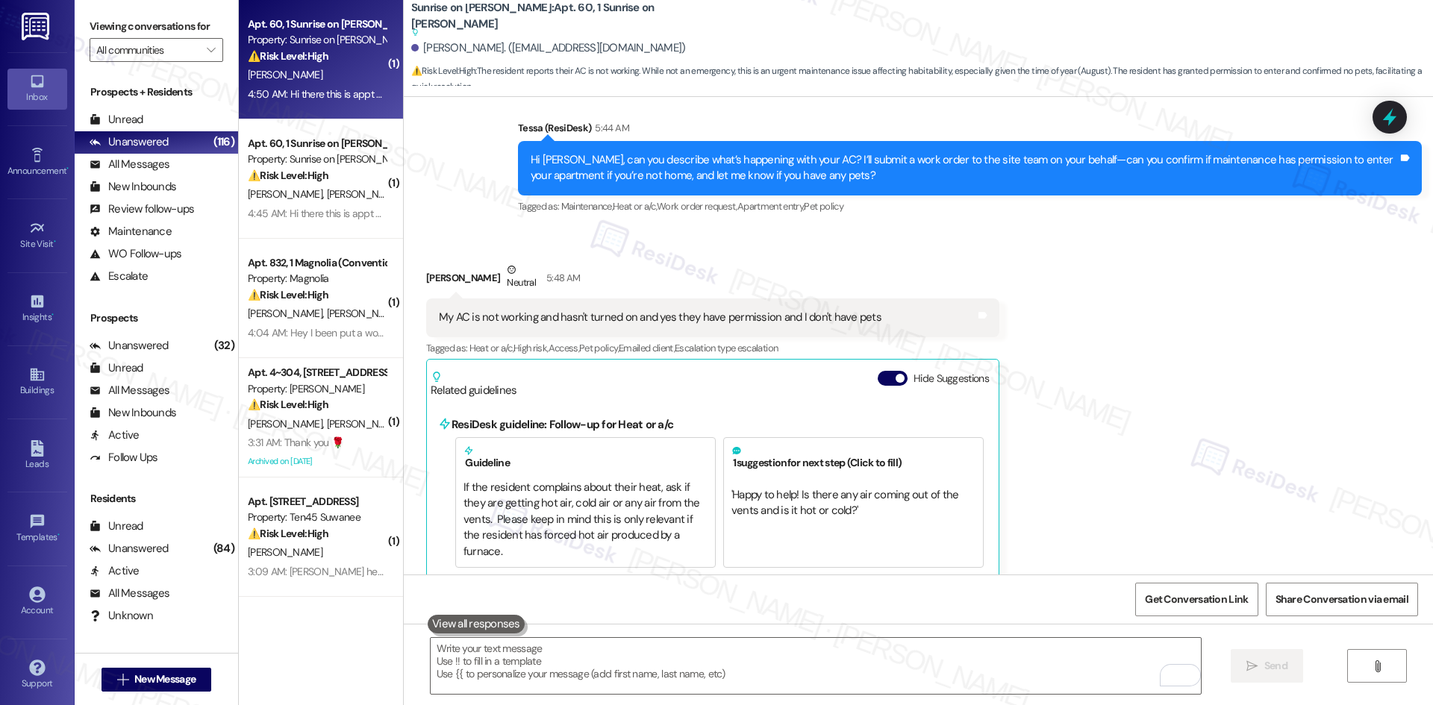
scroll to position [442, 0]
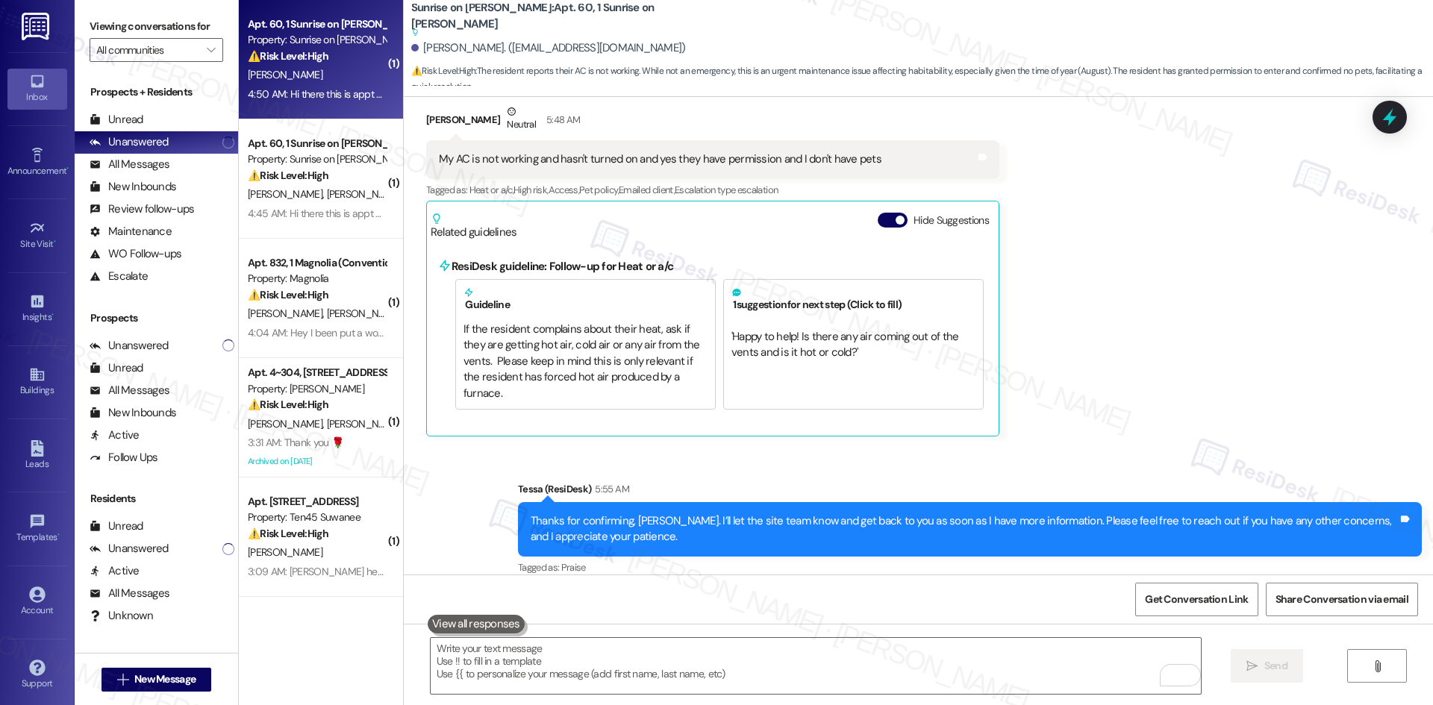
click at [1197, 282] on div "Received via SMS Emmanuel Martinez Neutral 5:48 AM My AC is not working and has…" at bounding box center [918, 259] width 1029 height 378
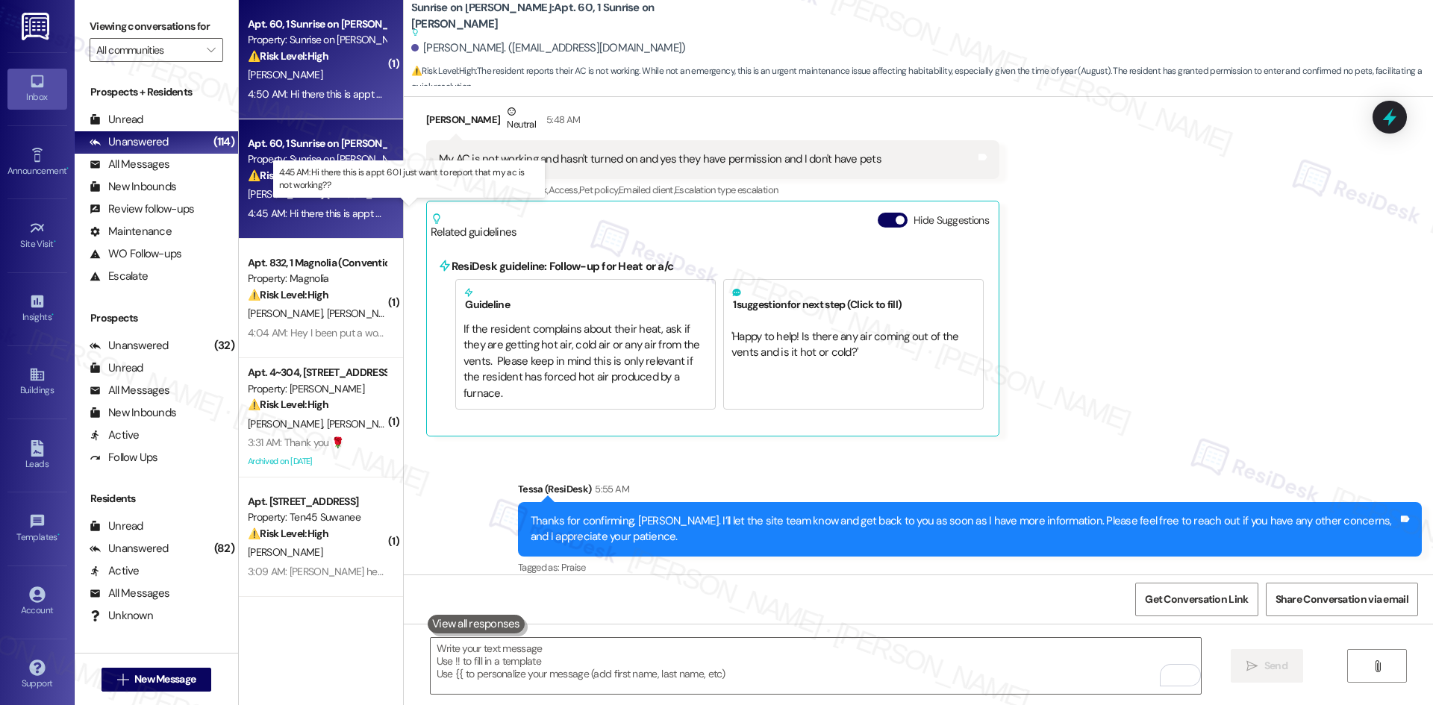
click at [317, 210] on div "4:45 AM: Hi there this is appt 60 I just want to report that my ac is not worki…" at bounding box center [422, 213] width 348 height 13
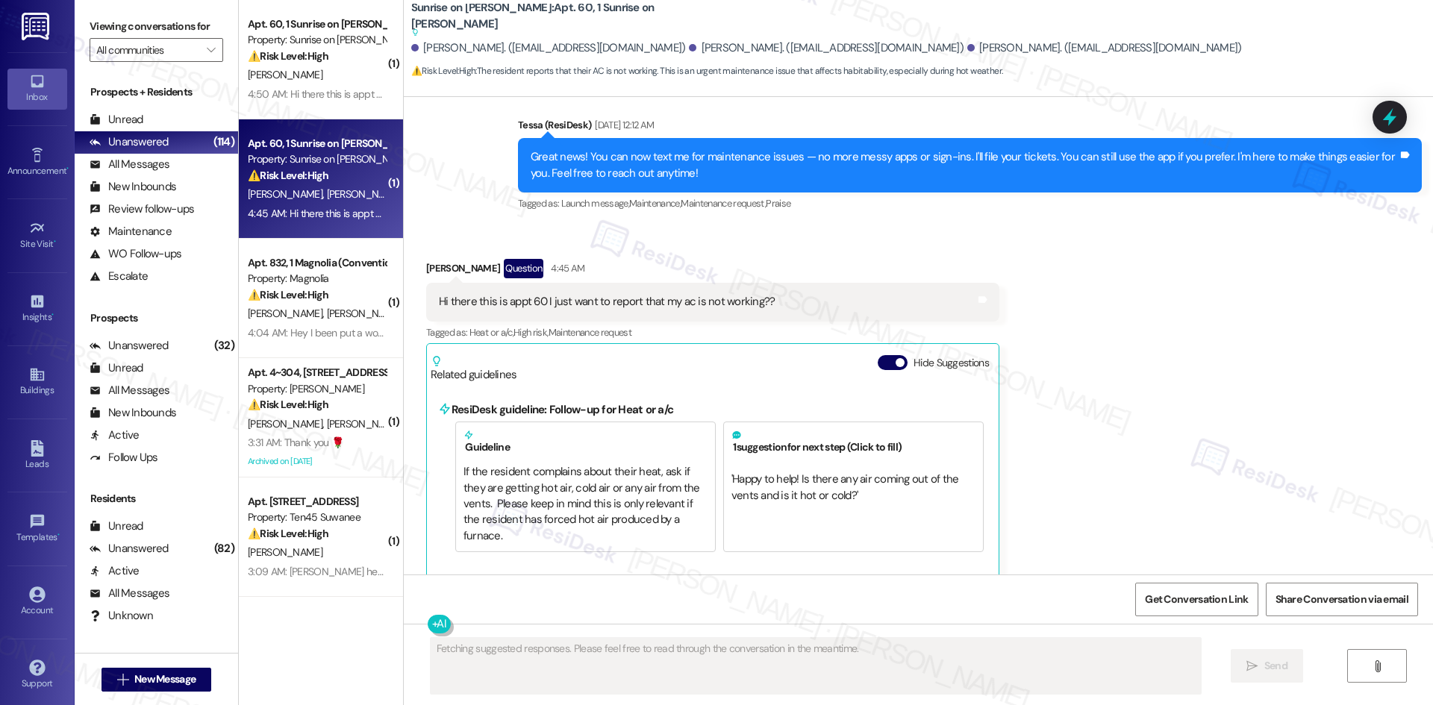
scroll to position [413, 0]
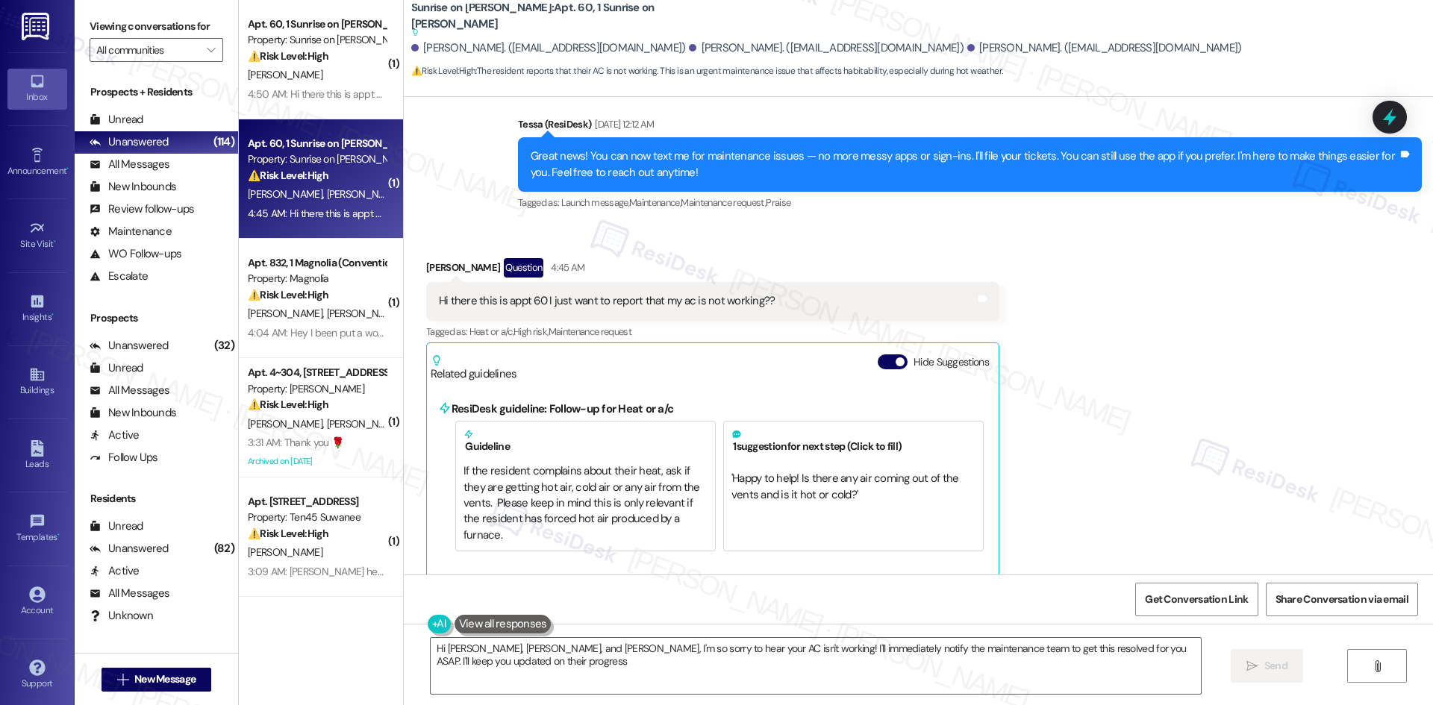
type textarea "Hi Faustino, Emmanuel, and Estela, I'm so sorry to hear your AC isn't working! …"
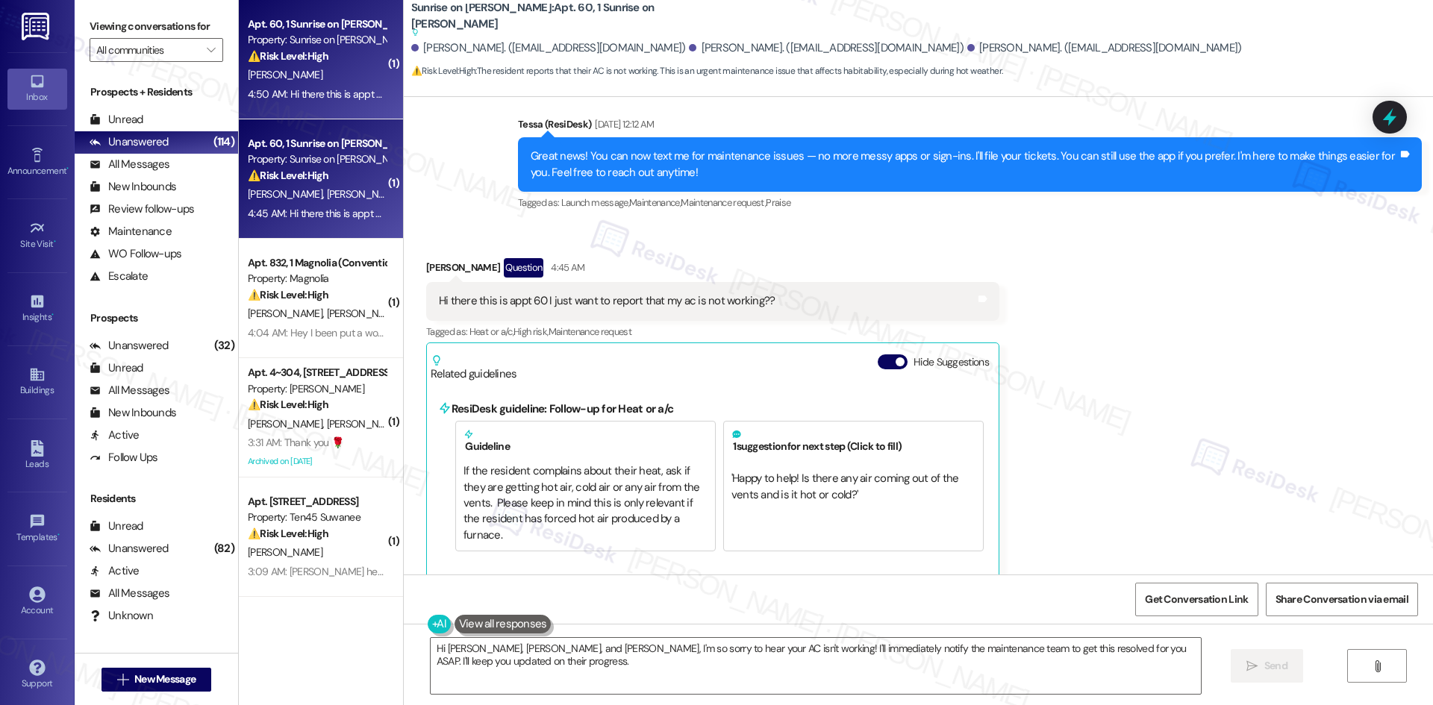
click at [345, 85] on div "4:50 AM: Hi there this is appt 60 I just want to report that my ac is not worki…" at bounding box center [316, 94] width 141 height 19
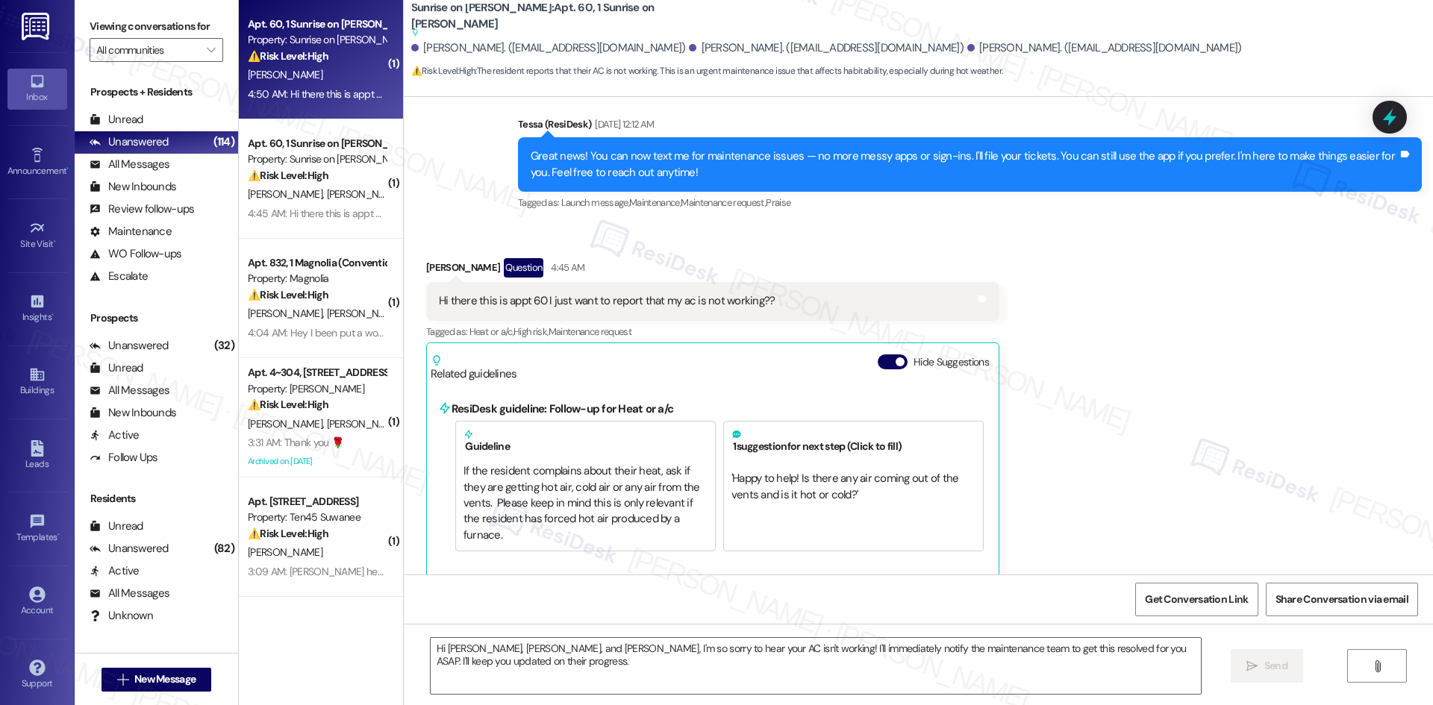
type textarea "Fetching suggested responses. Please feel free to read through the conversation…"
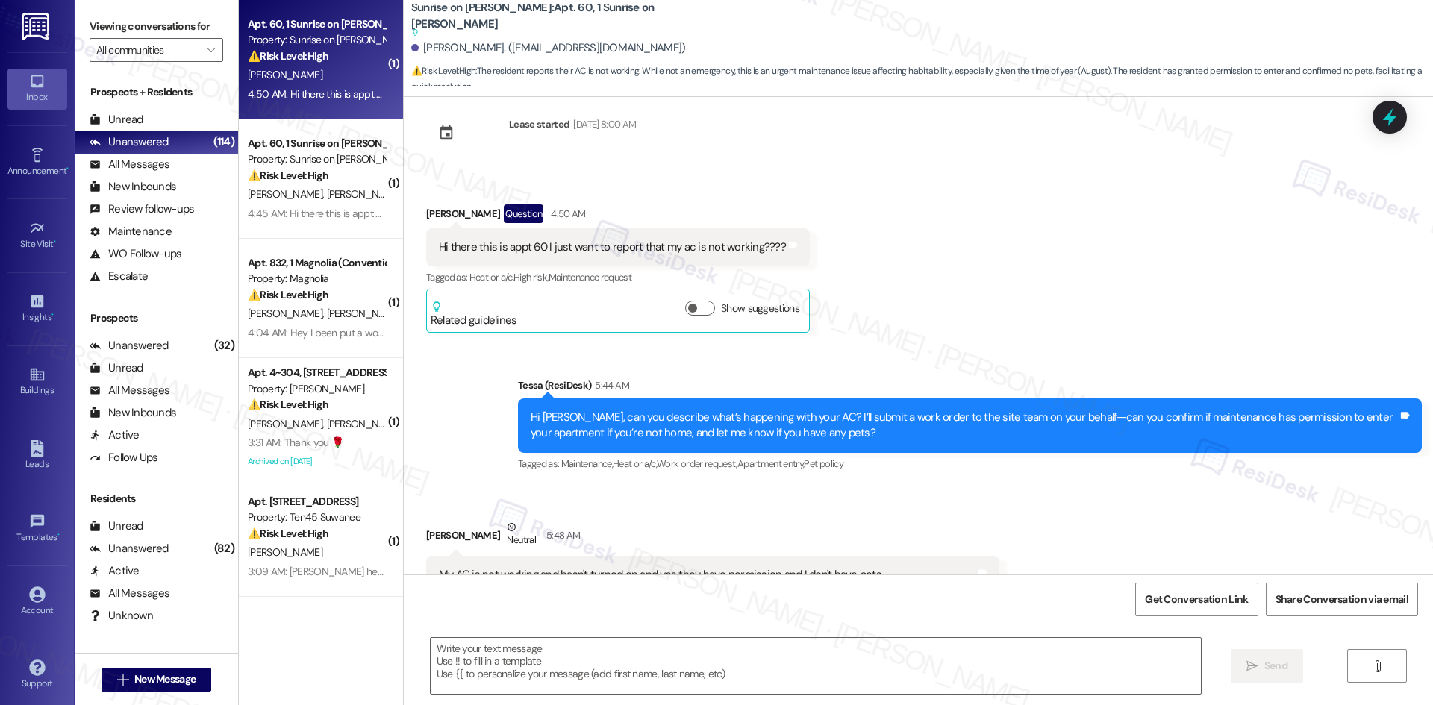
scroll to position [0, 0]
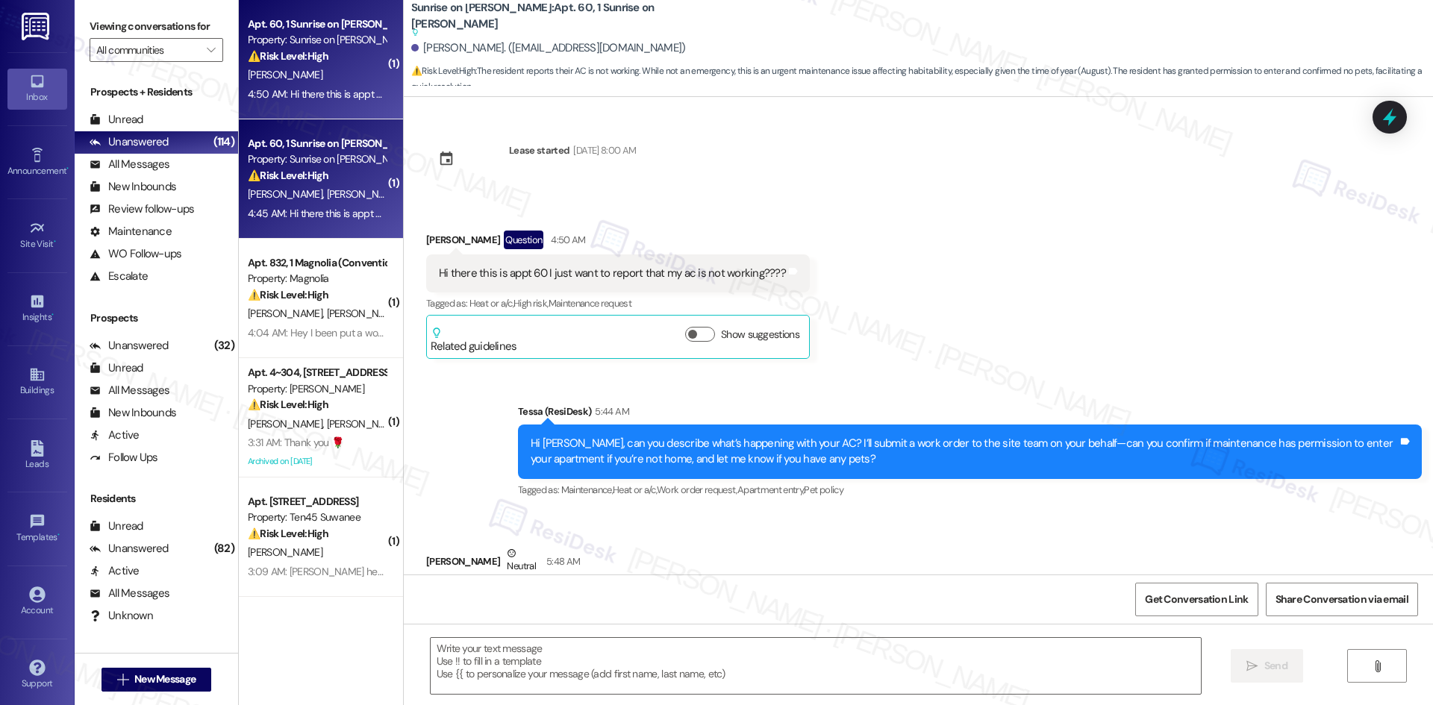
click at [326, 199] on span "F. Martinez Perez" at bounding box center [404, 193] width 156 height 13
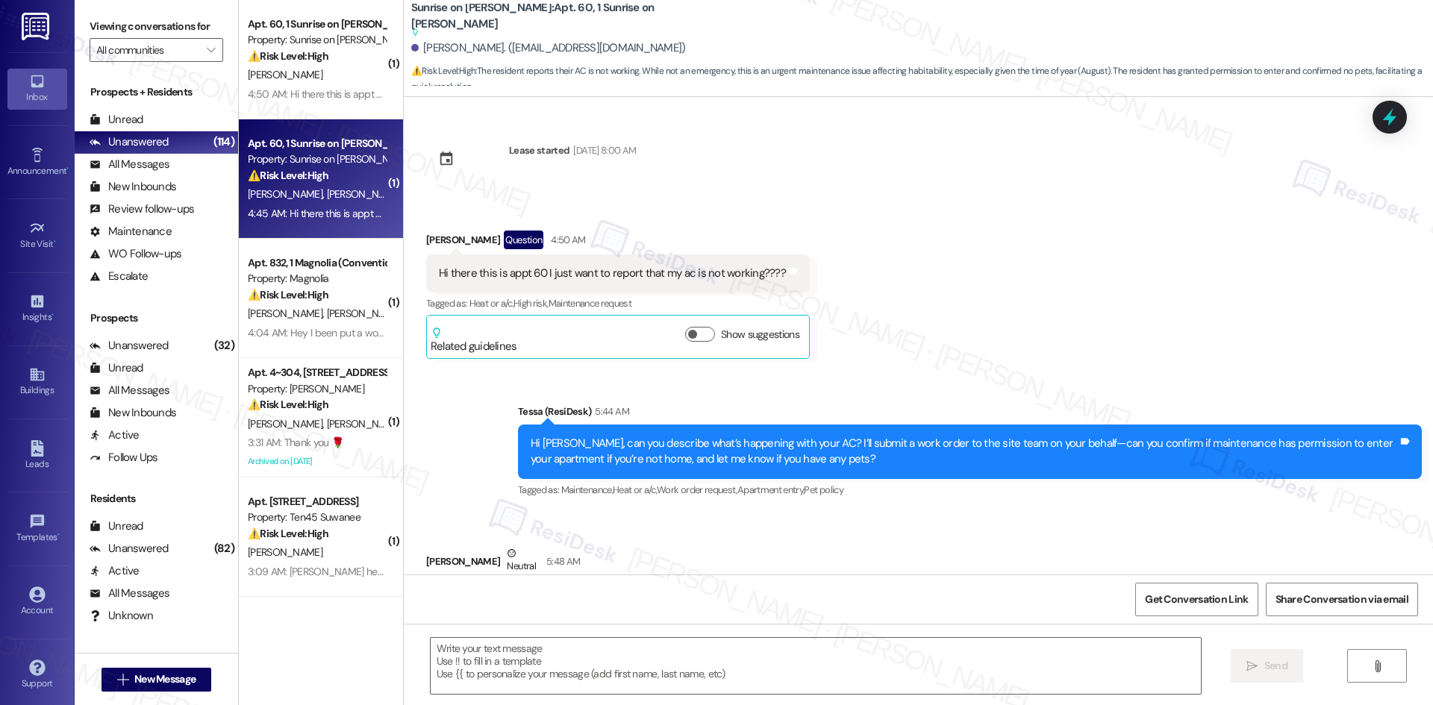
type textarea "Fetching suggested responses. Please feel free to read through the conversation…"
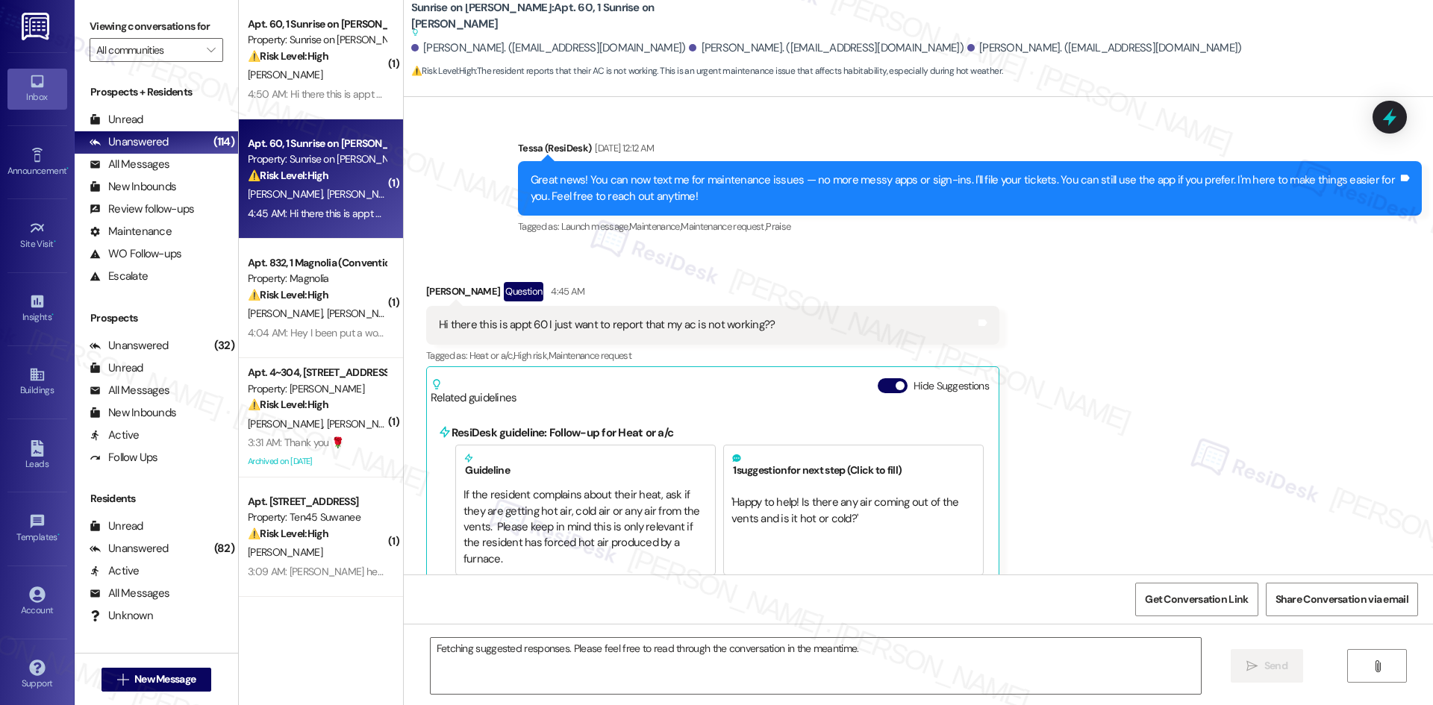
scroll to position [412, 0]
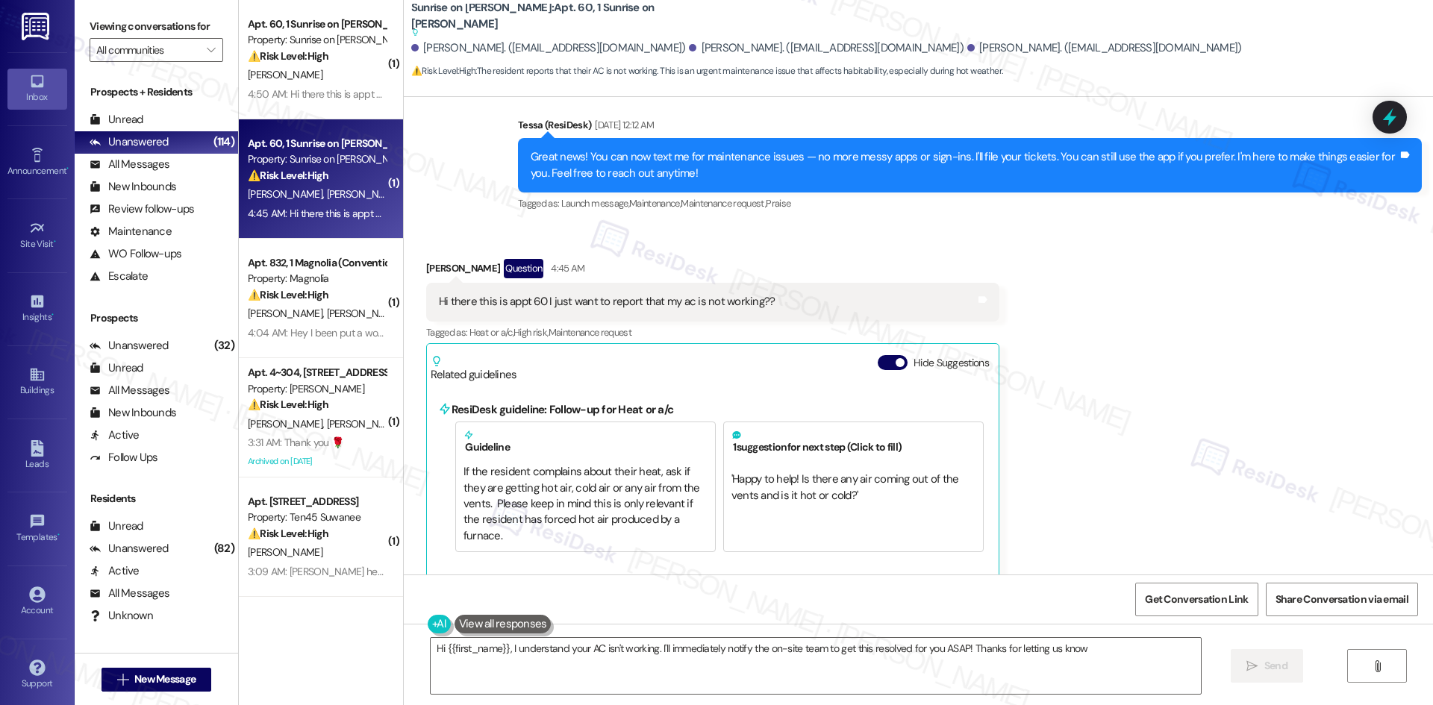
type textarea "Hi {{first_name}}, I understand your AC isn't working. I'll immediately notify …"
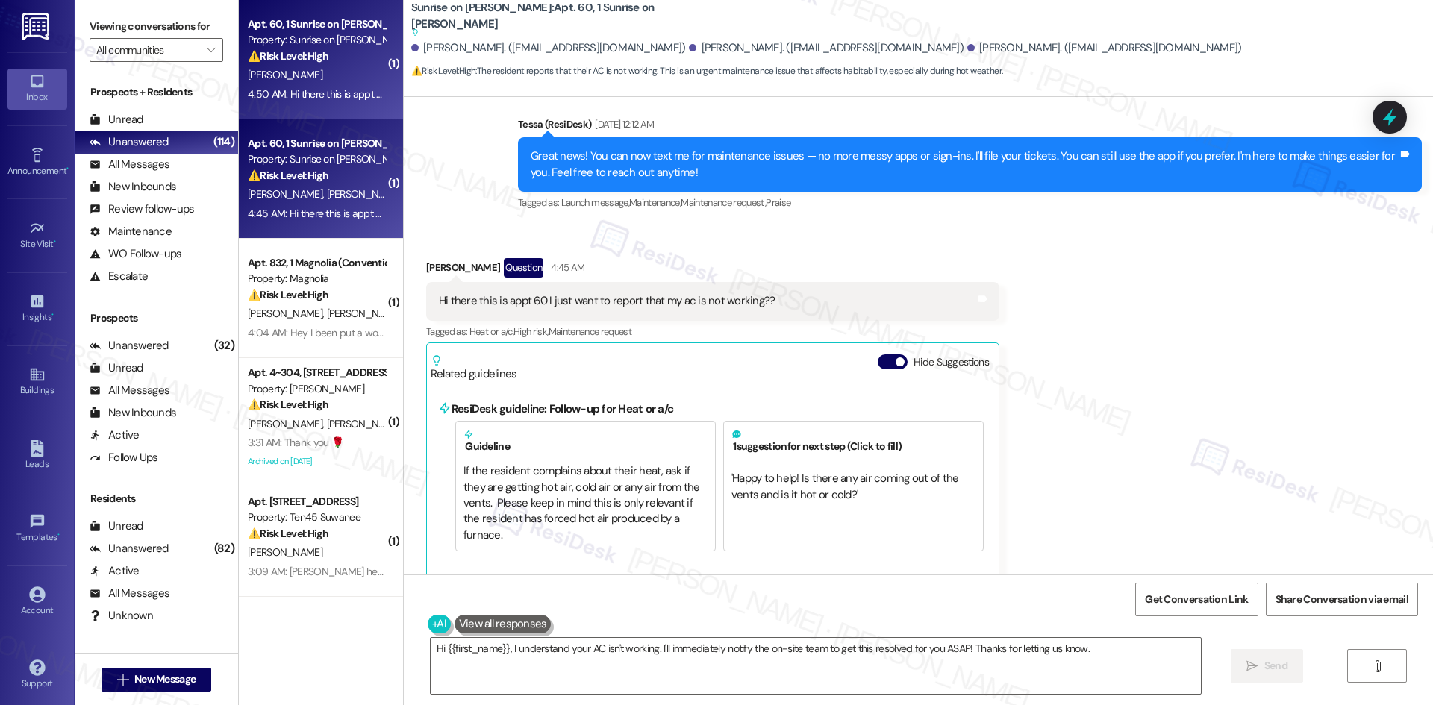
click at [280, 56] on strong "⚠️ Risk Level: High" at bounding box center [288, 55] width 81 height 13
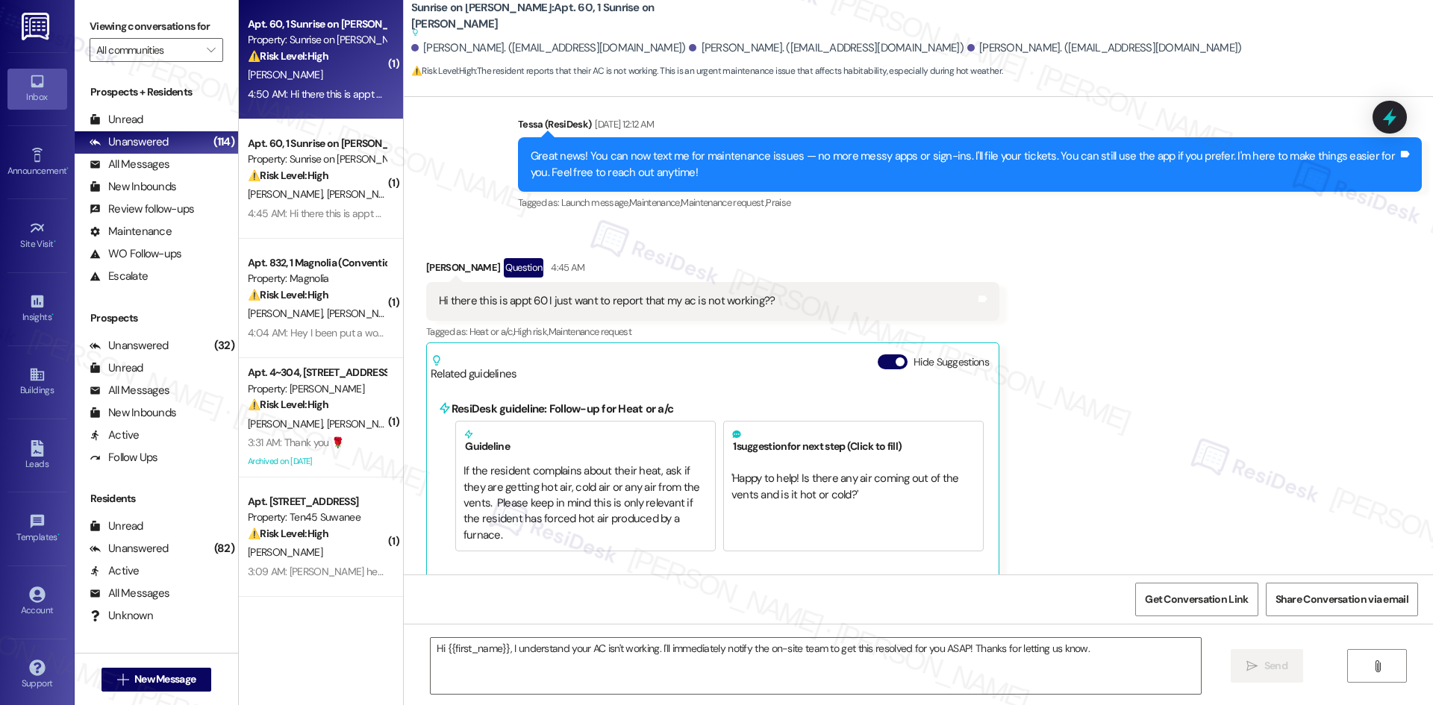
type textarea "Fetching suggested responses. Please feel free to read through the conversation…"
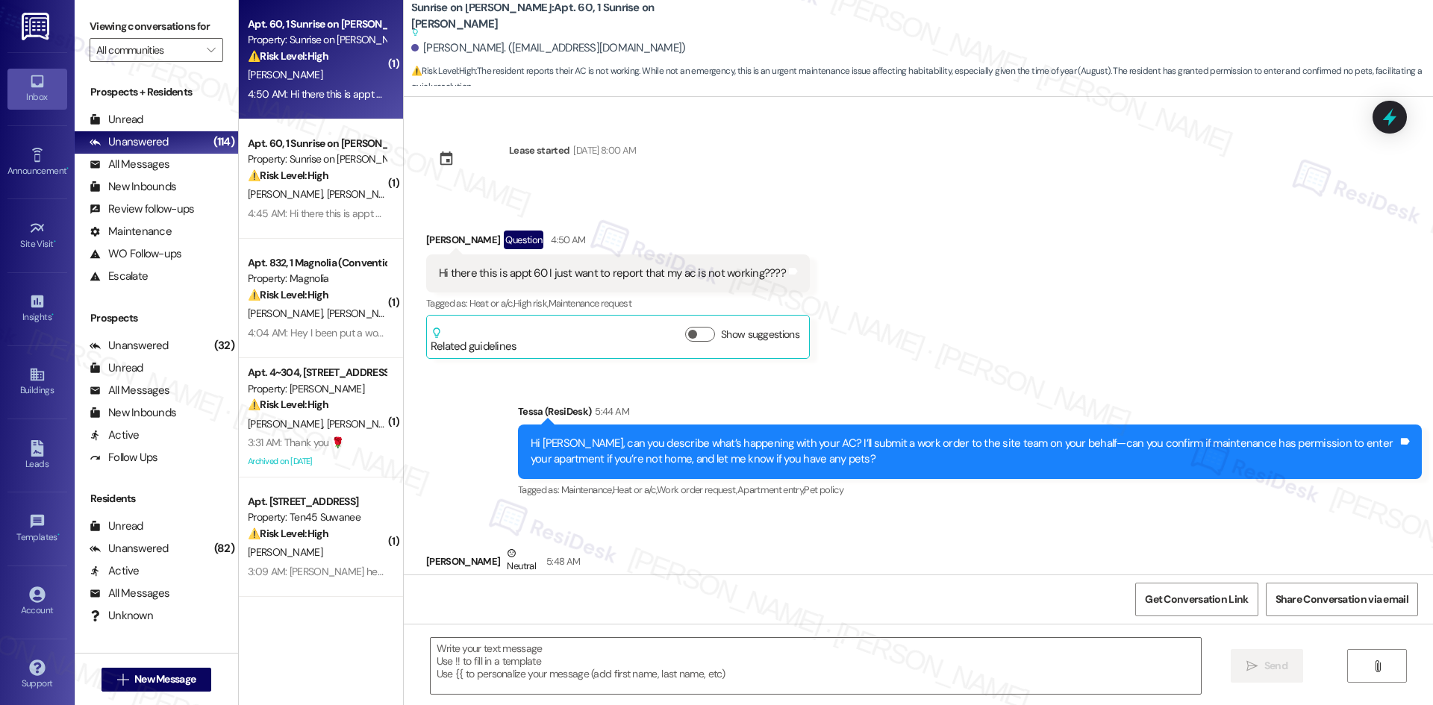
scroll to position [299, 0]
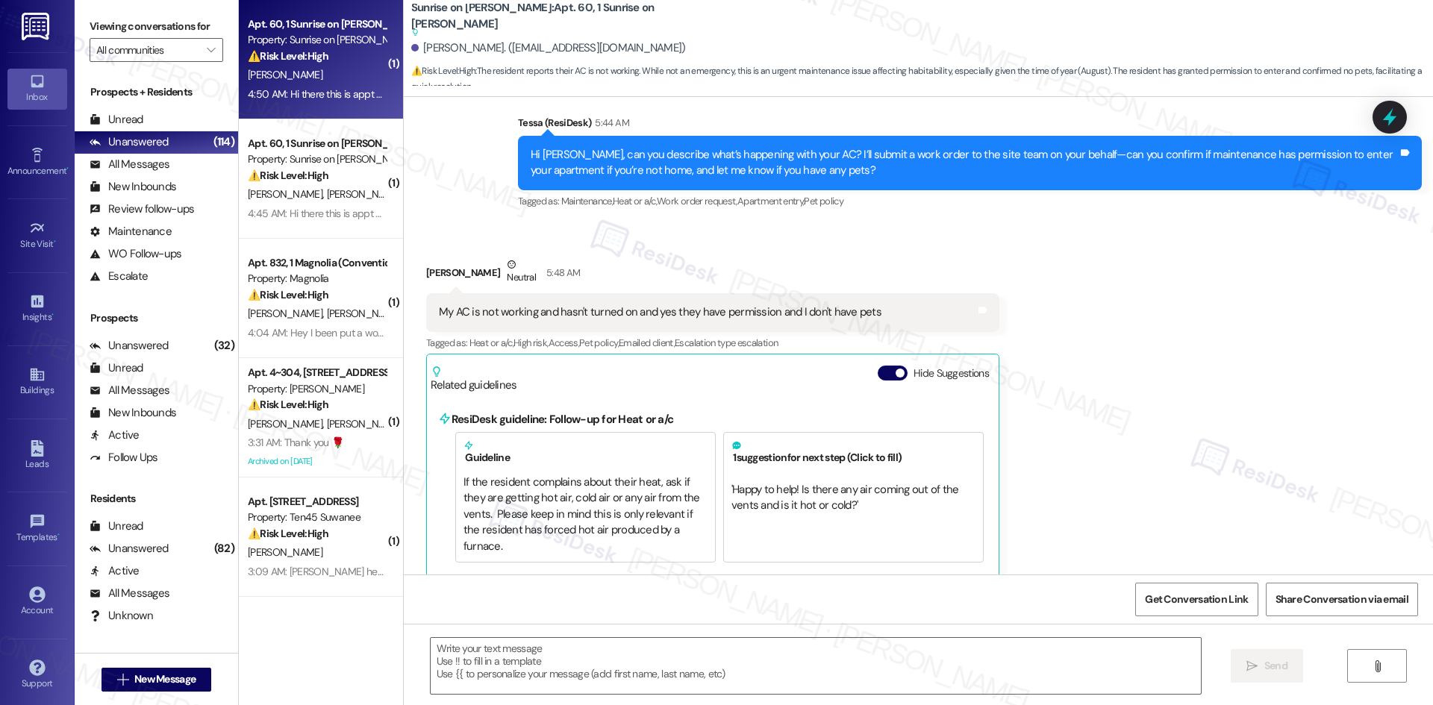
type textarea "Fetching suggested responses. Please feel free to read through the conversation…"
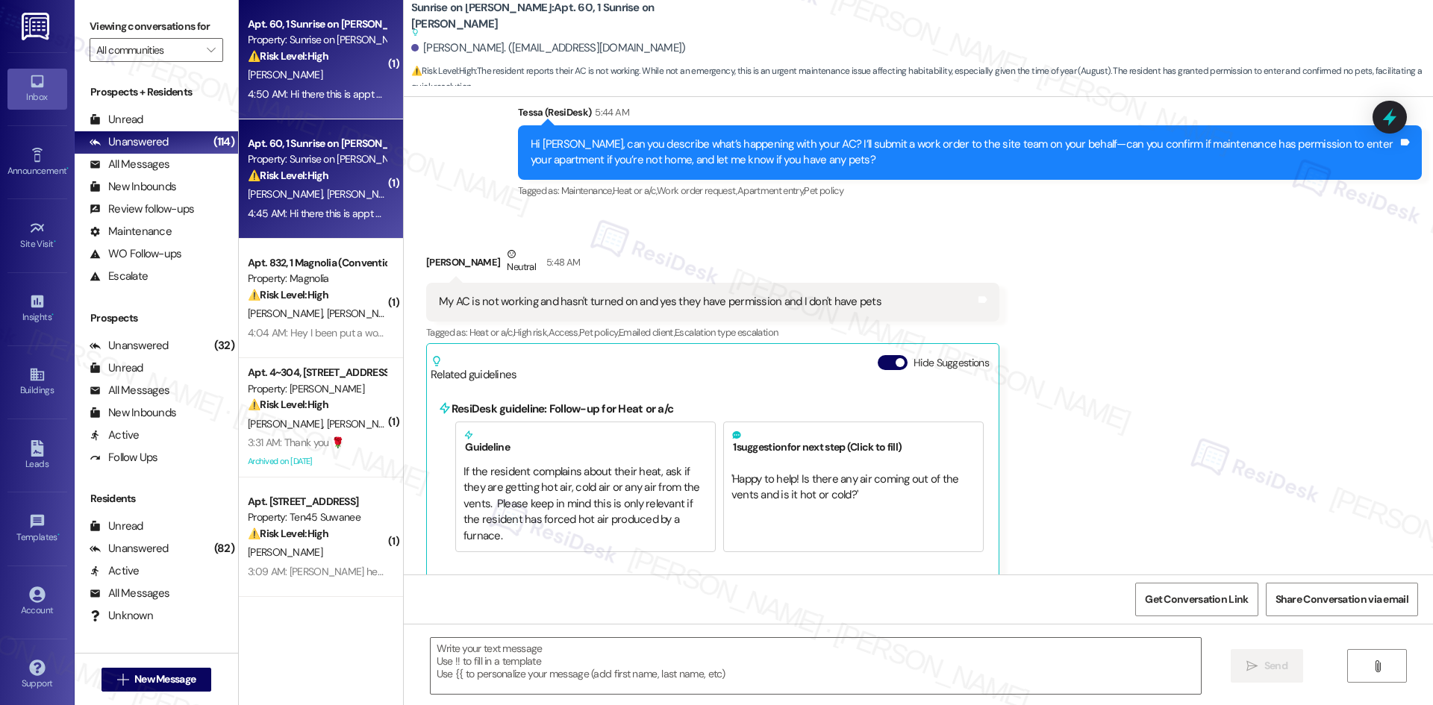
click at [300, 166] on div "Property: Sunrise on [PERSON_NAME]" at bounding box center [317, 159] width 138 height 16
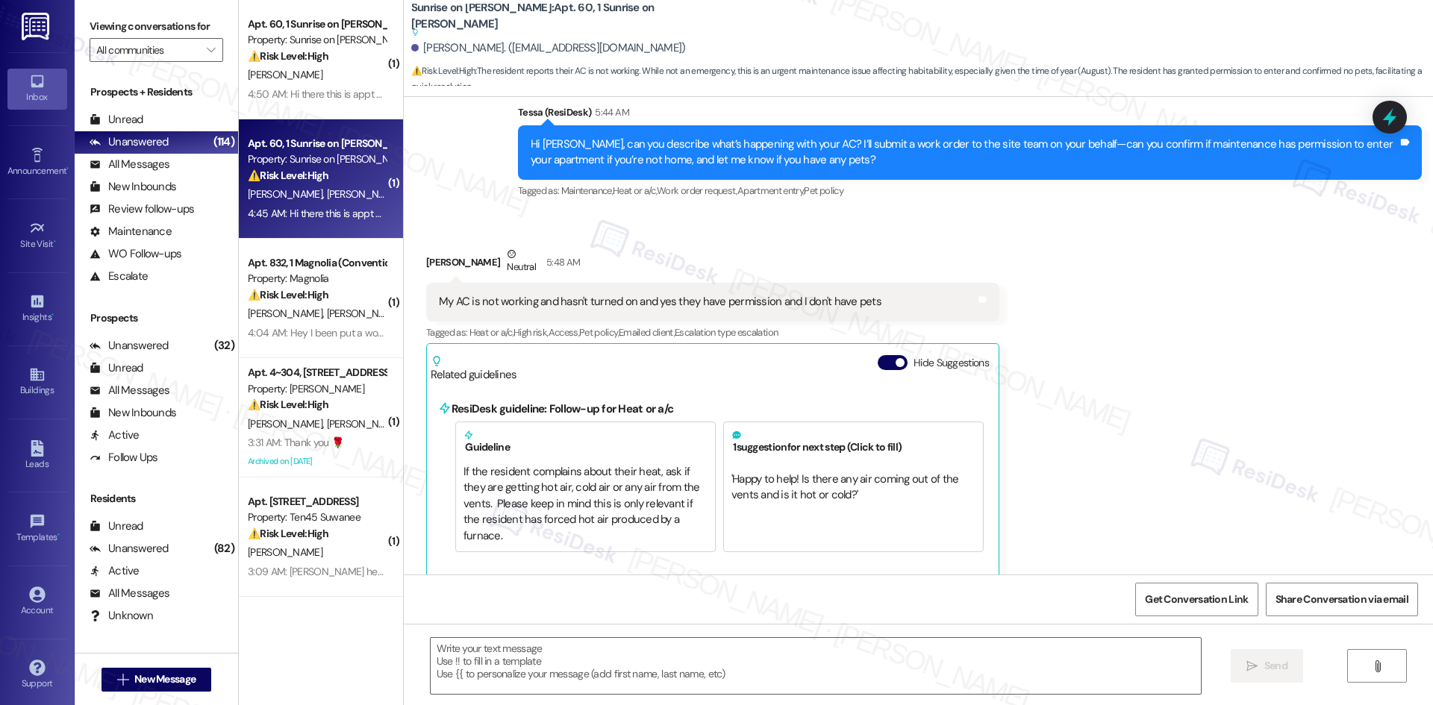
type textarea "Fetching suggested responses. Please feel free to read through the conversation…"
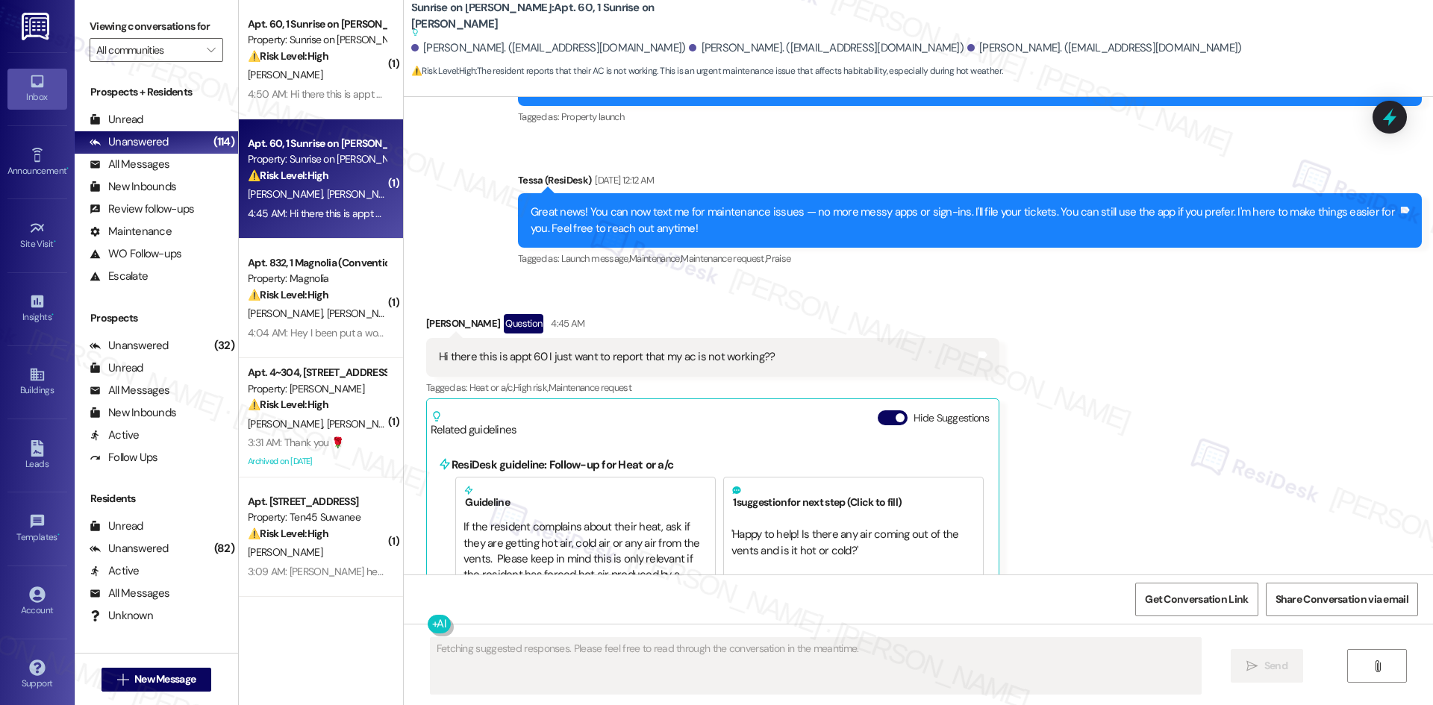
type textarea "Fetching suggested responses. Please feel free to read through the conversation…"
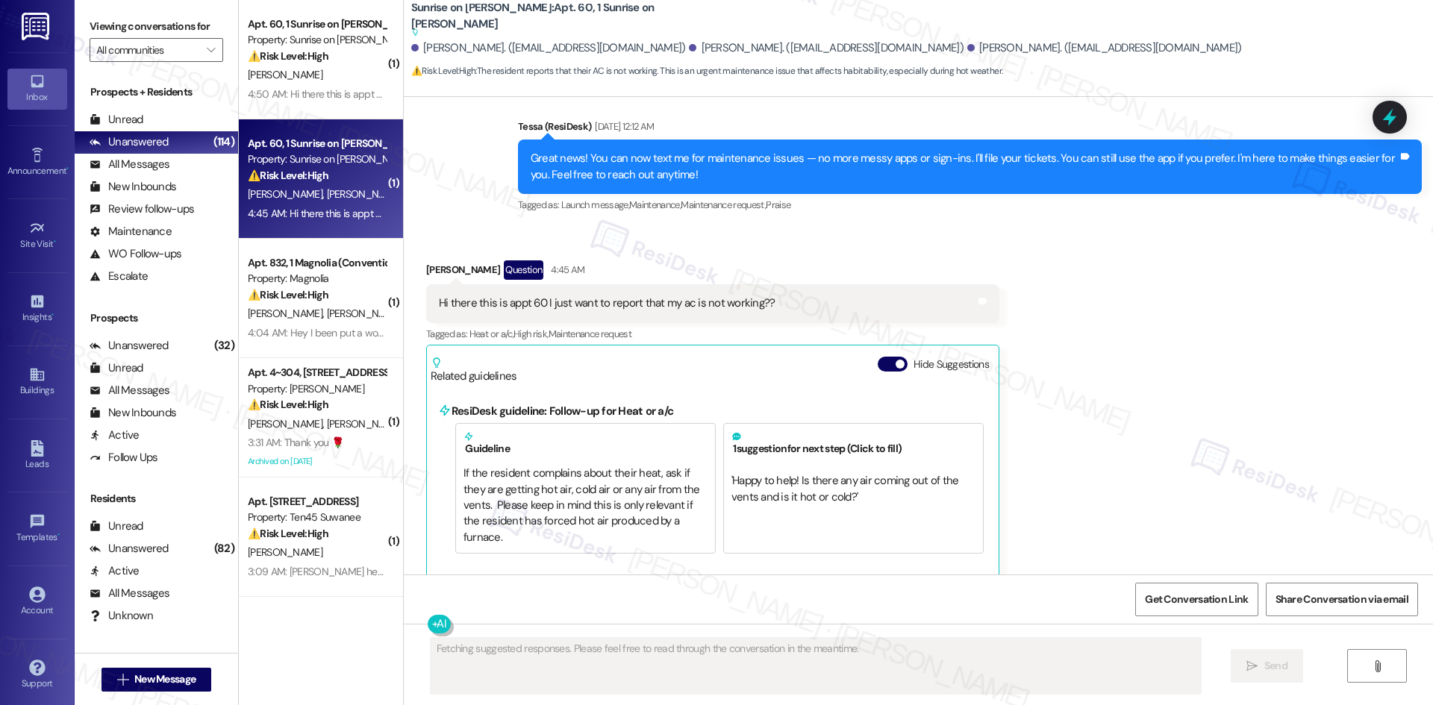
scroll to position [412, 0]
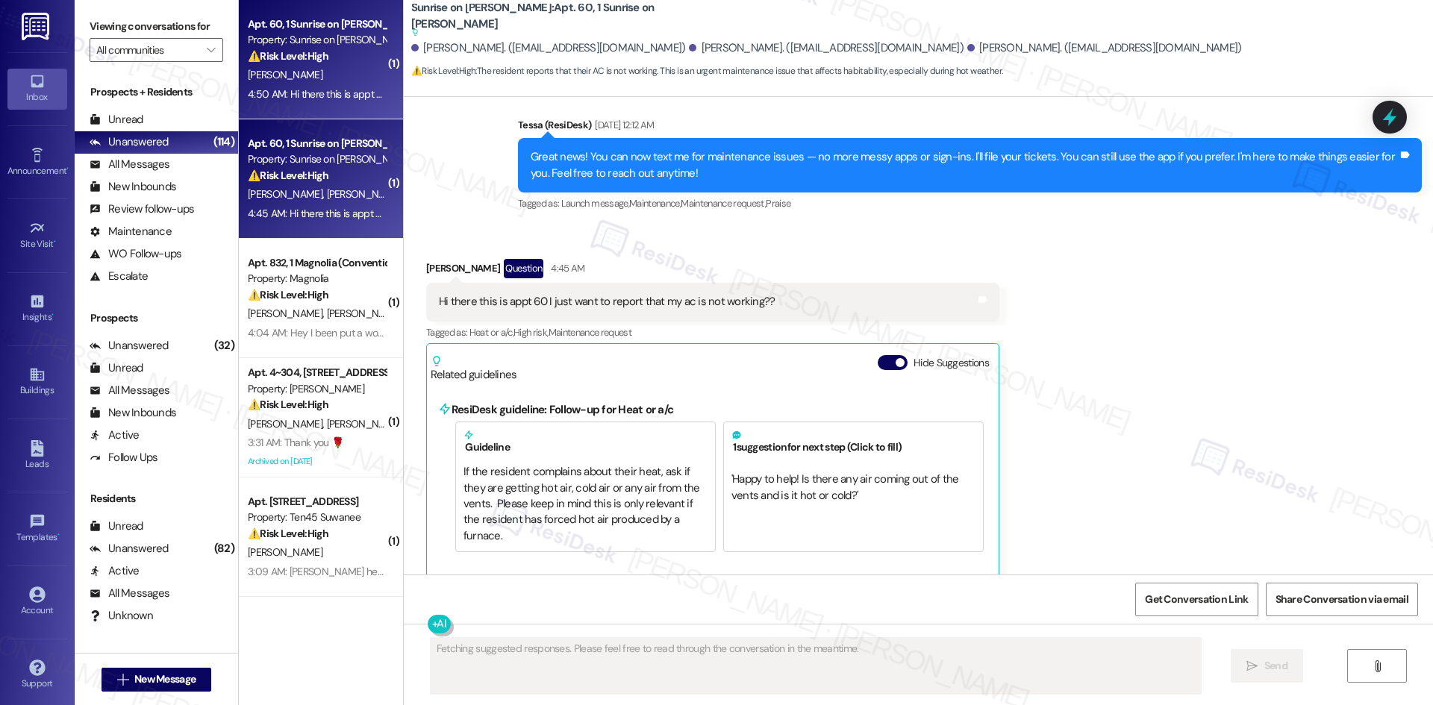
click at [273, 72] on span "E. Martinez" at bounding box center [285, 74] width 75 height 13
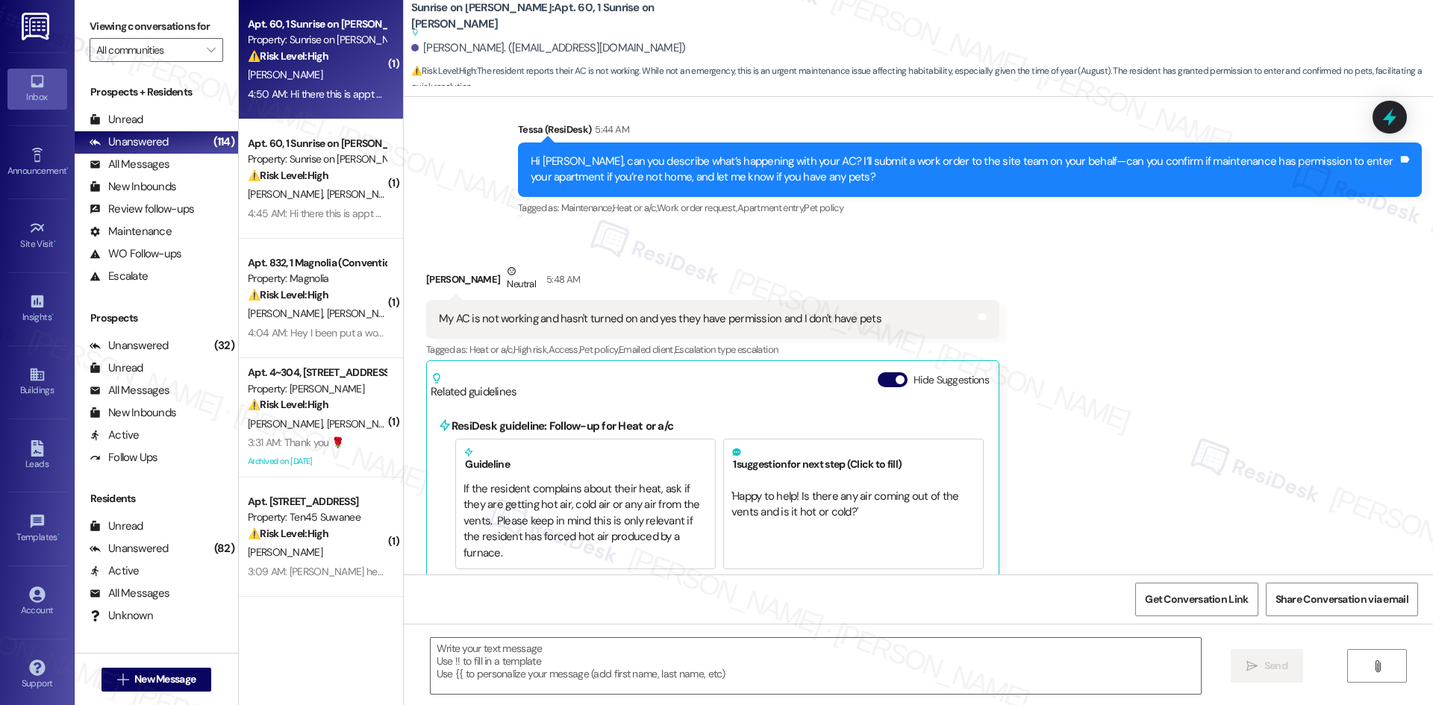
scroll to position [299, 0]
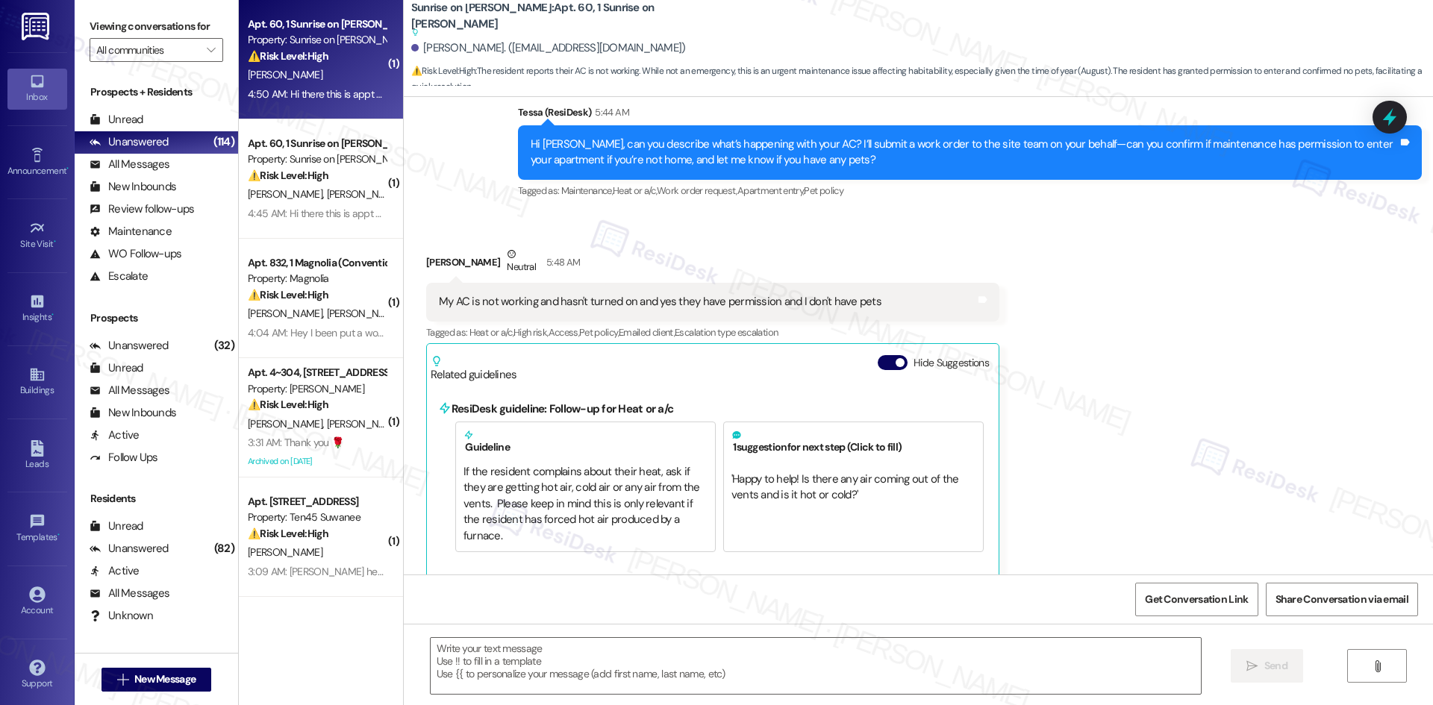
type textarea "Fetching suggested responses. Please feel free to read through the conversation…"
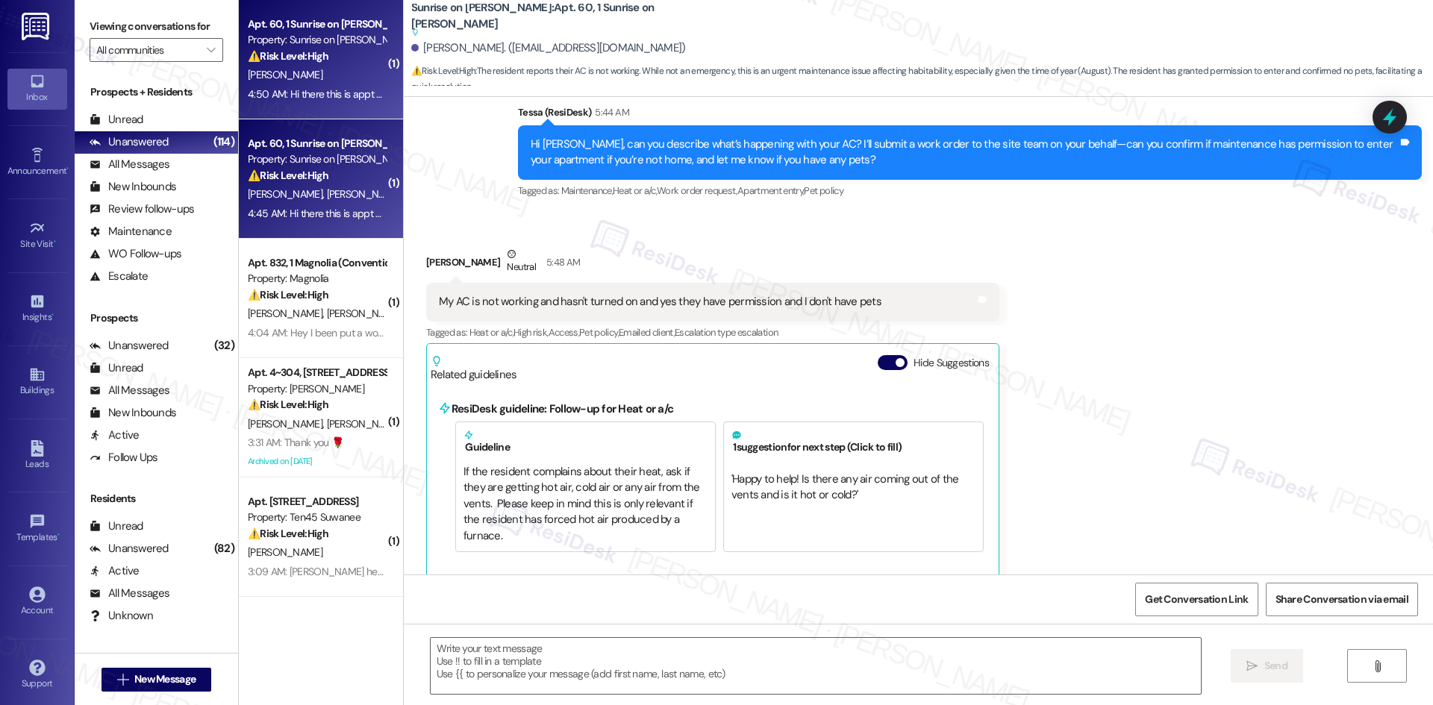
click at [319, 178] on strong "⚠️ Risk Level: High" at bounding box center [288, 175] width 81 height 13
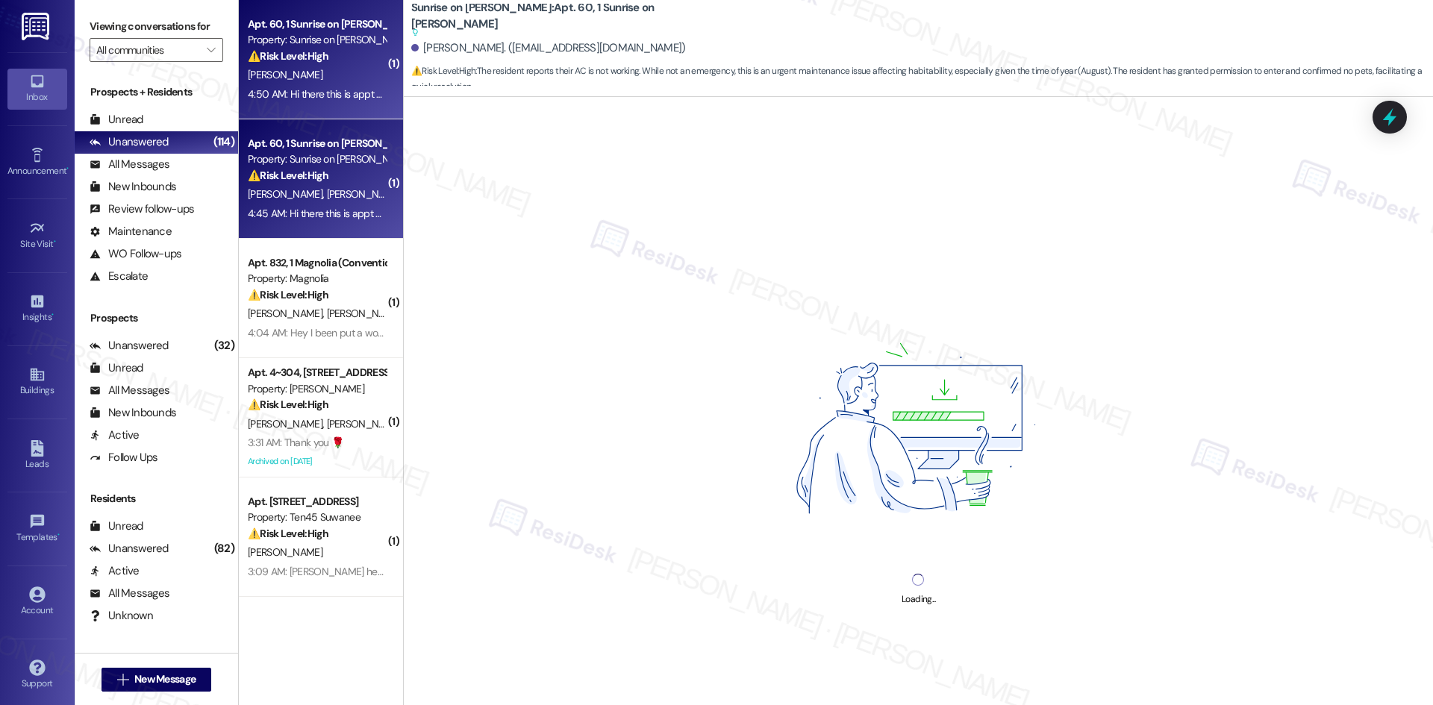
click at [318, 95] on div "4:50 AM: Hi there this is appt 60 I just want to report that my ac is not worki…" at bounding box center [427, 93] width 358 height 13
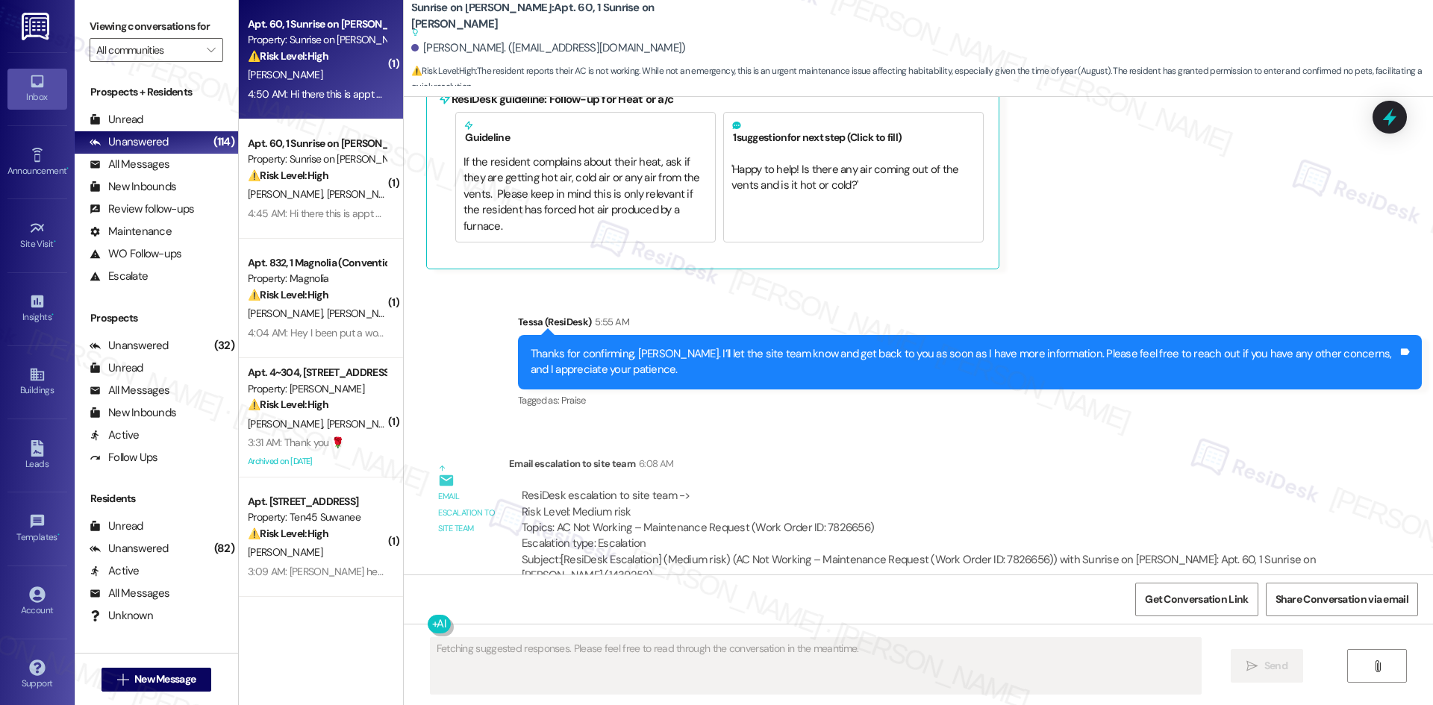
scroll to position [625, 0]
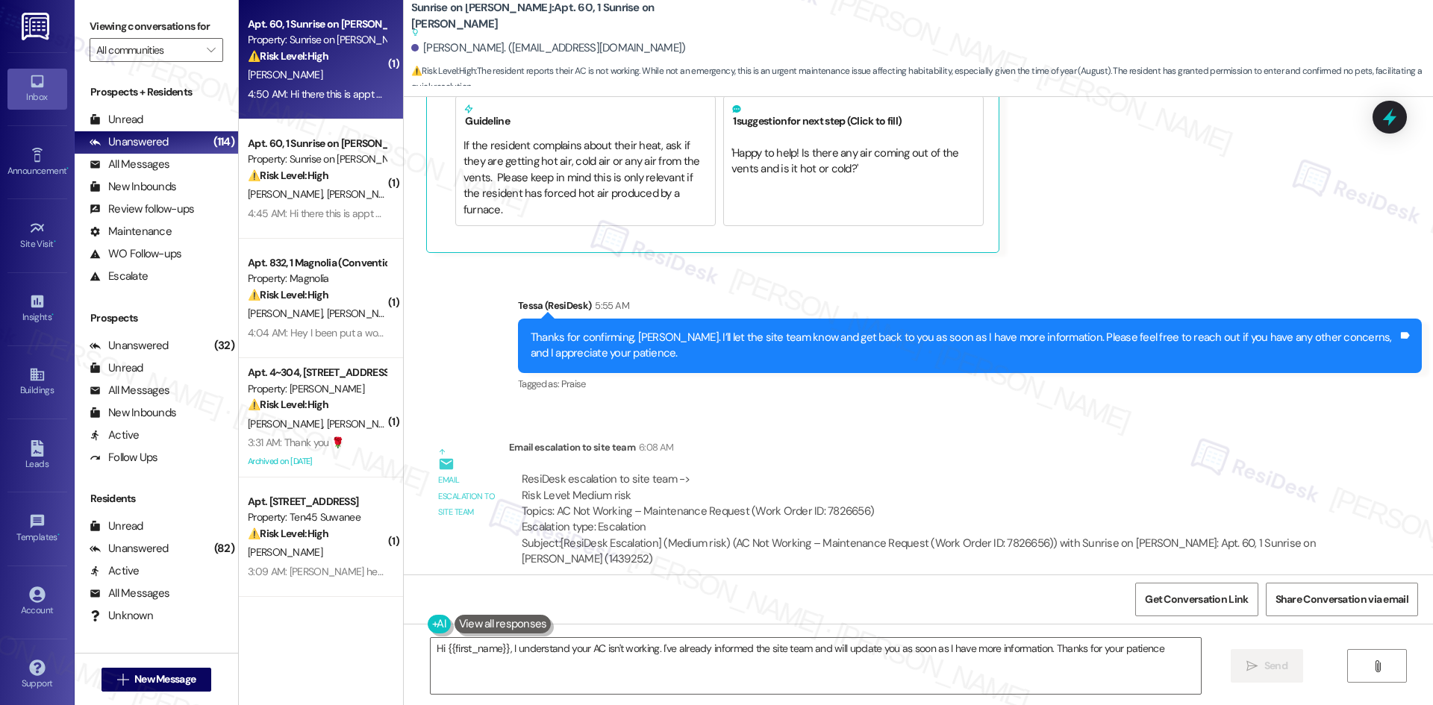
type textarea "Hi {{first_name}}, I understand your AC isn't working. I've already informed th…"
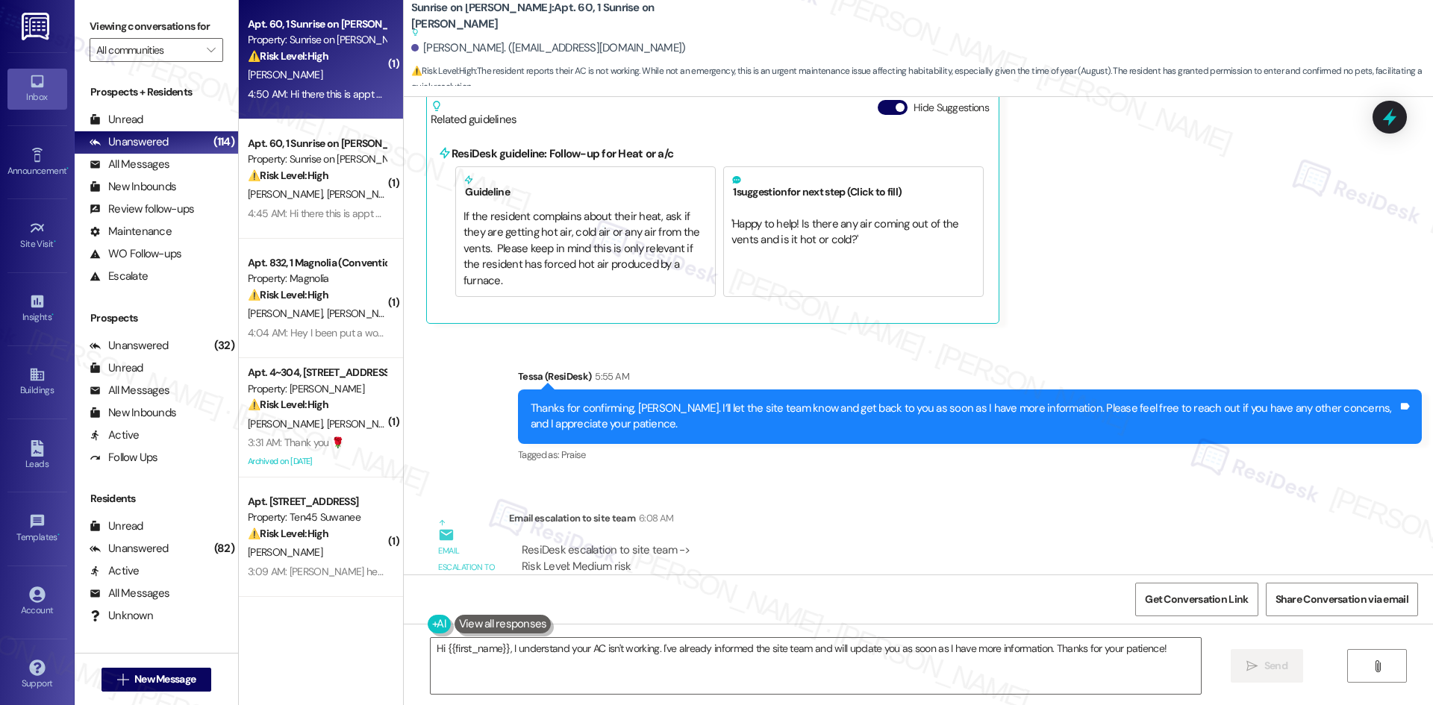
scroll to position [551, 0]
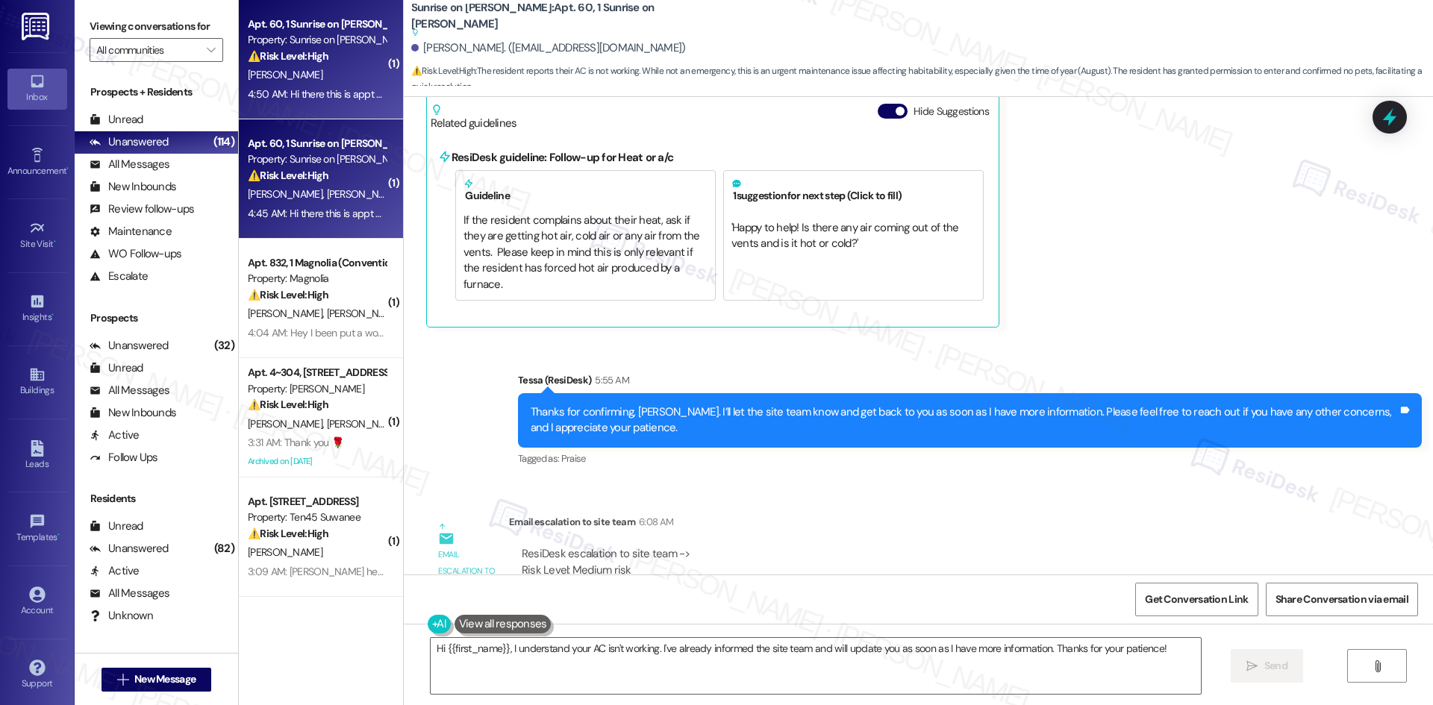
click at [341, 217] on div "4:45 AM: Hi there this is appt 60 I just want to report that my ac is not worki…" at bounding box center [422, 213] width 348 height 13
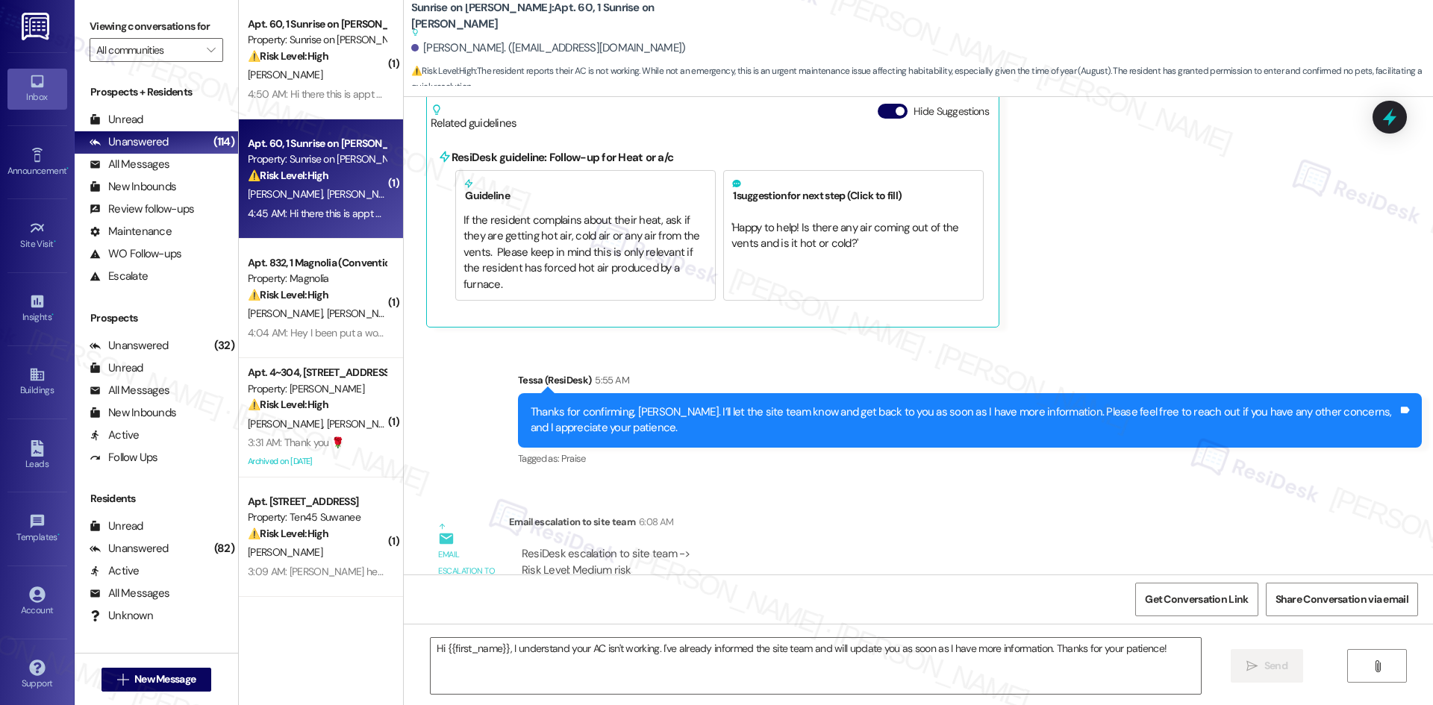
type textarea "Fetching suggested responses. Please feel free to read through the conversation…"
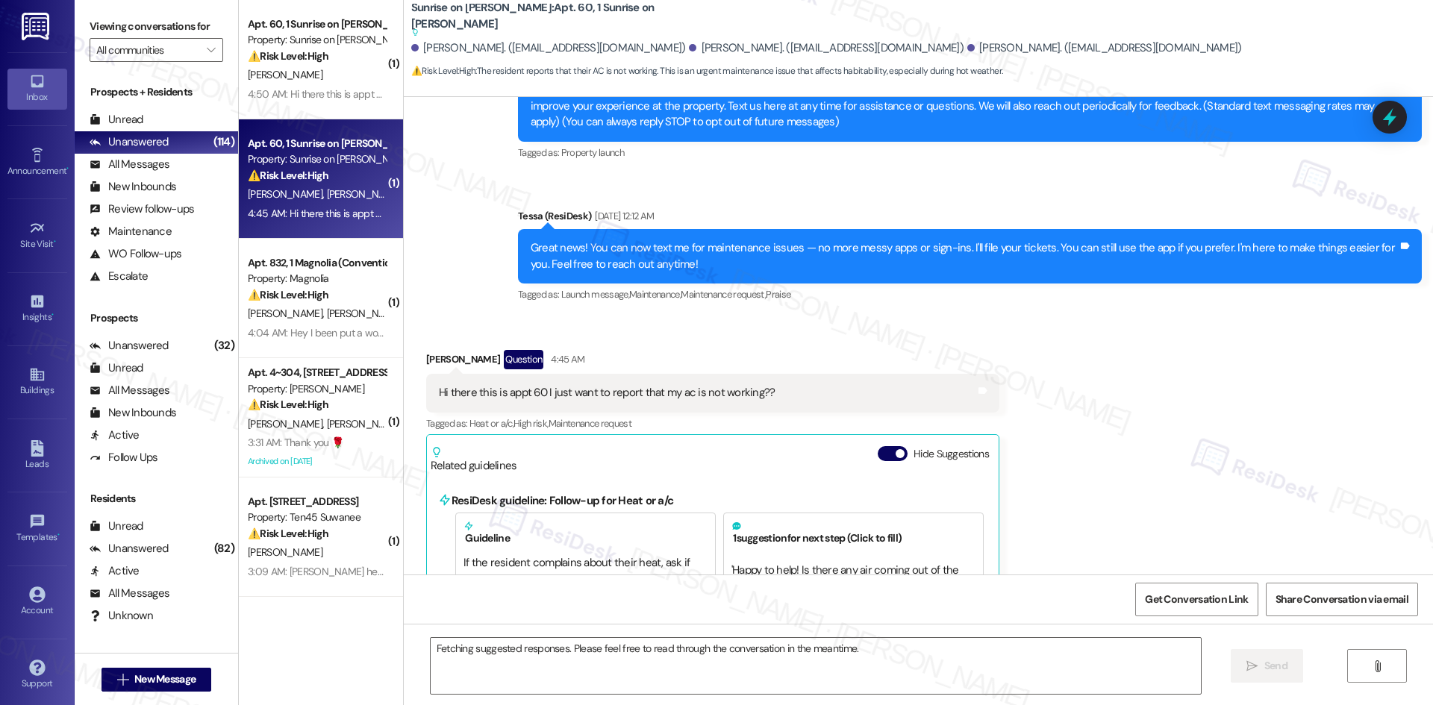
scroll to position [412, 0]
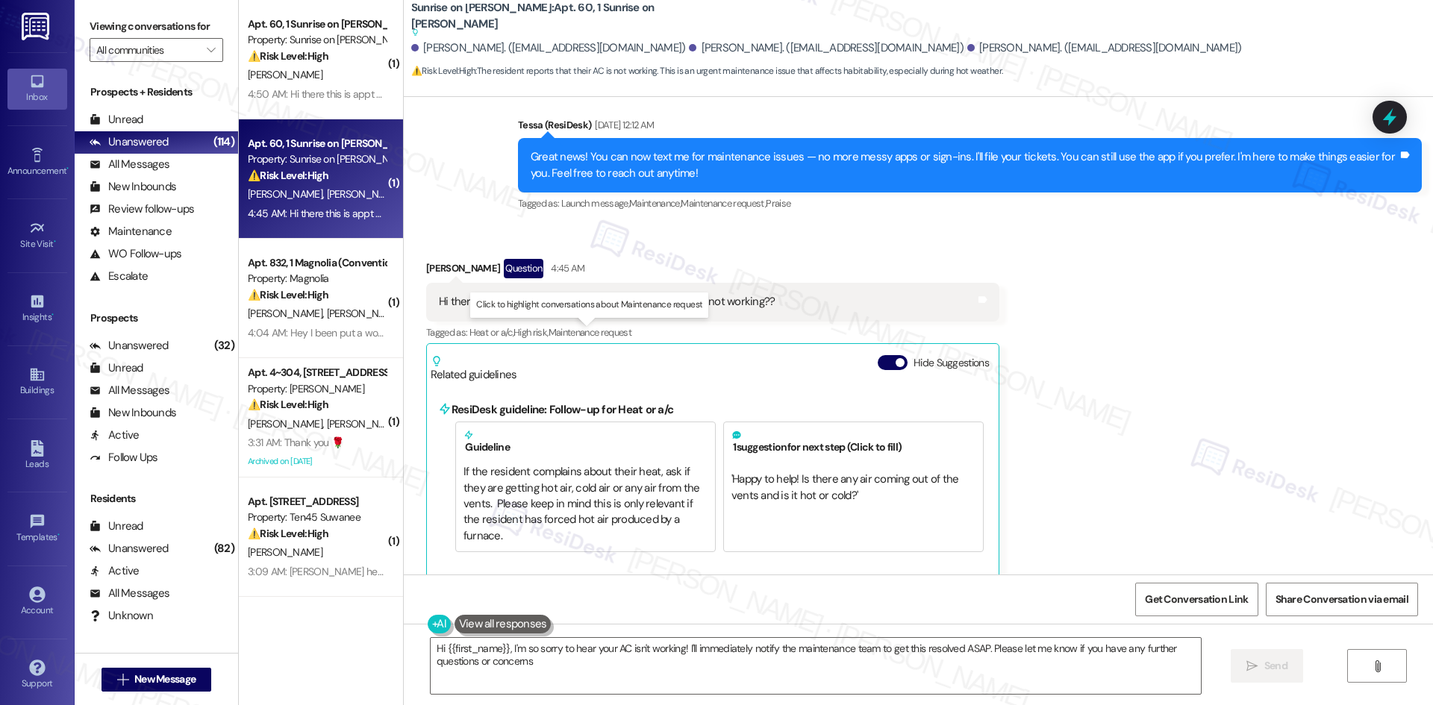
type textarea "Hi {{first_name}}, I'm so sorry to hear your AC isn't working! I'll immediately…"
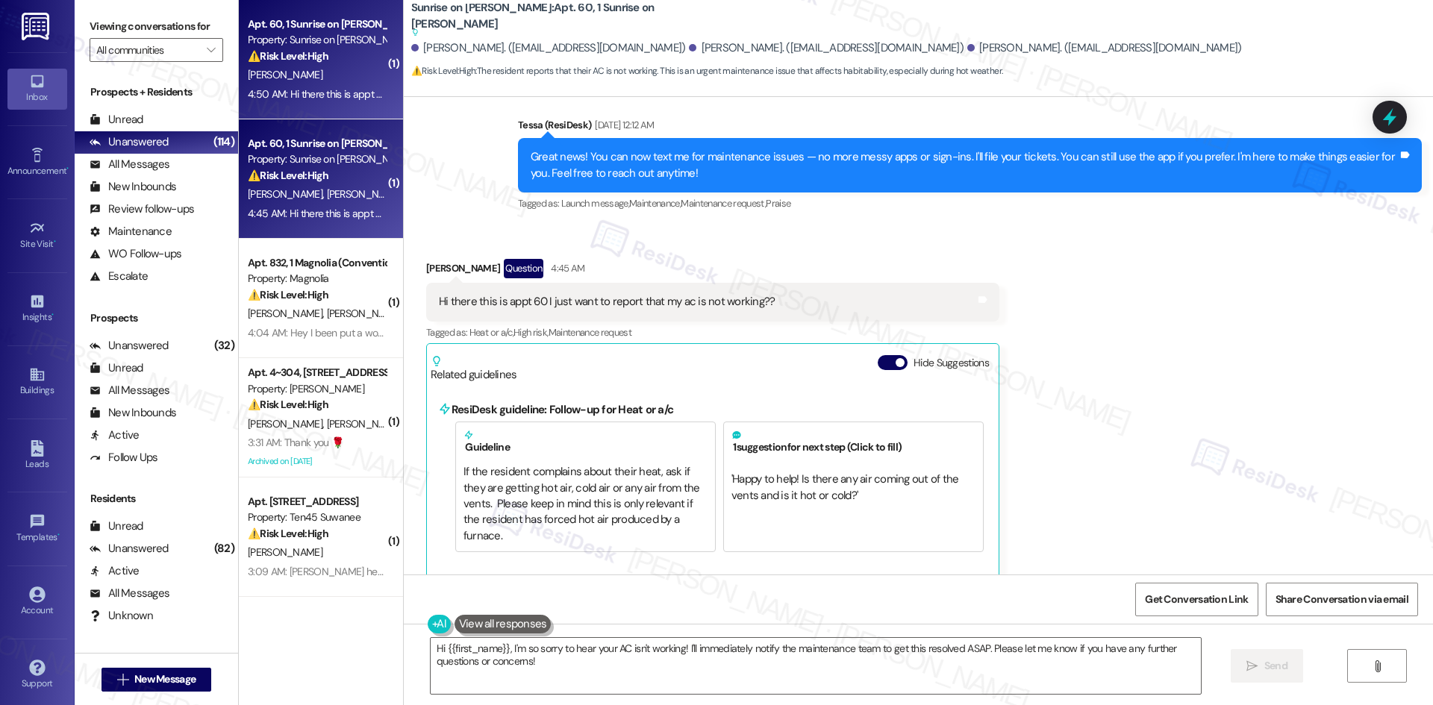
click at [303, 77] on div "E. Martinez" at bounding box center [316, 75] width 141 height 19
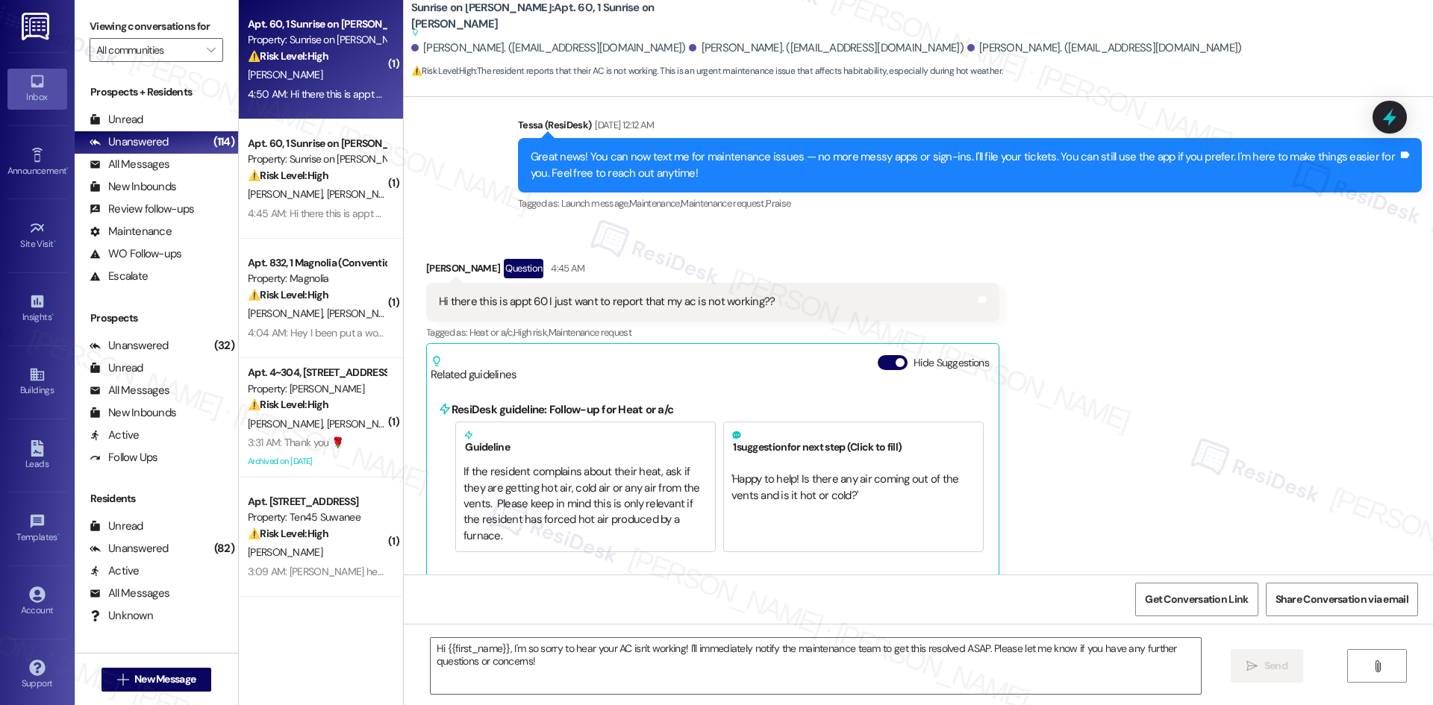
type textarea "Fetching suggested responses. Please feel free to read through the conversation…"
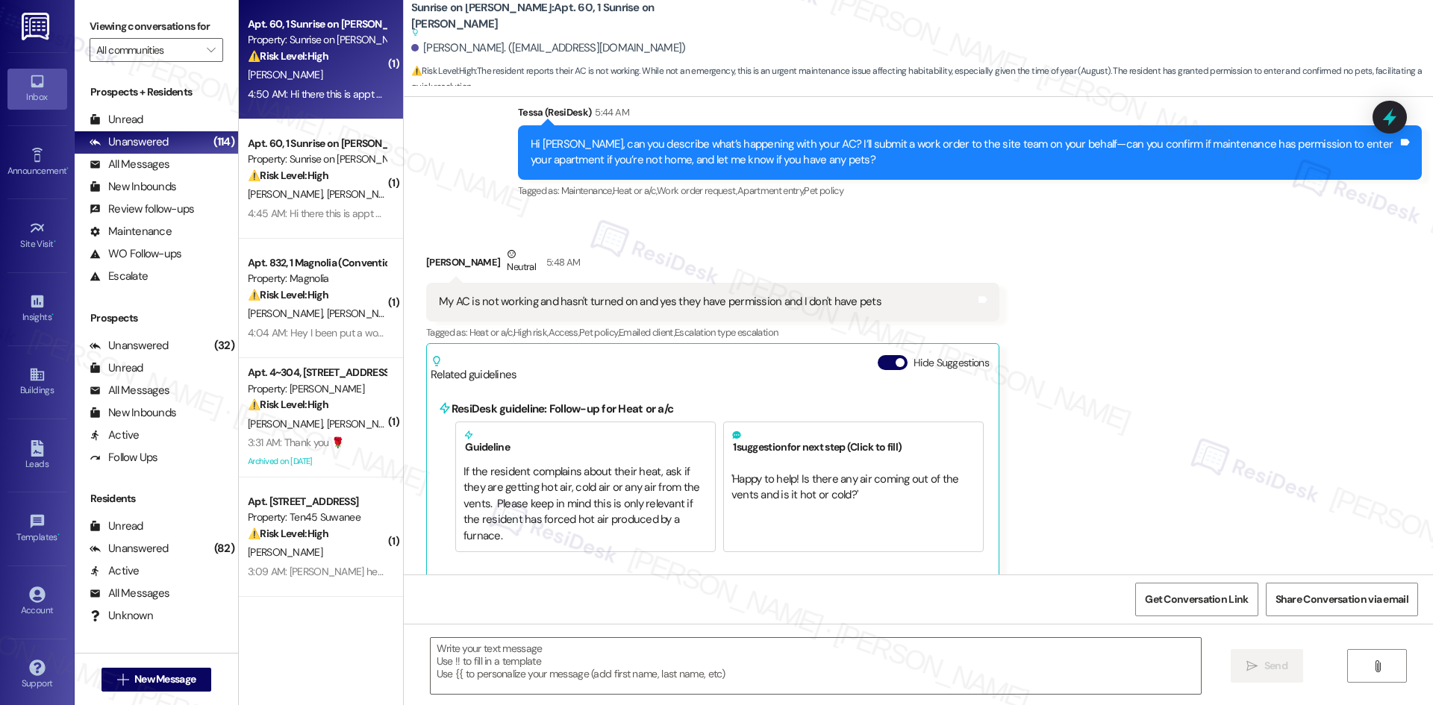
type textarea "Fetching suggested responses. Please feel free to read through the conversation…"
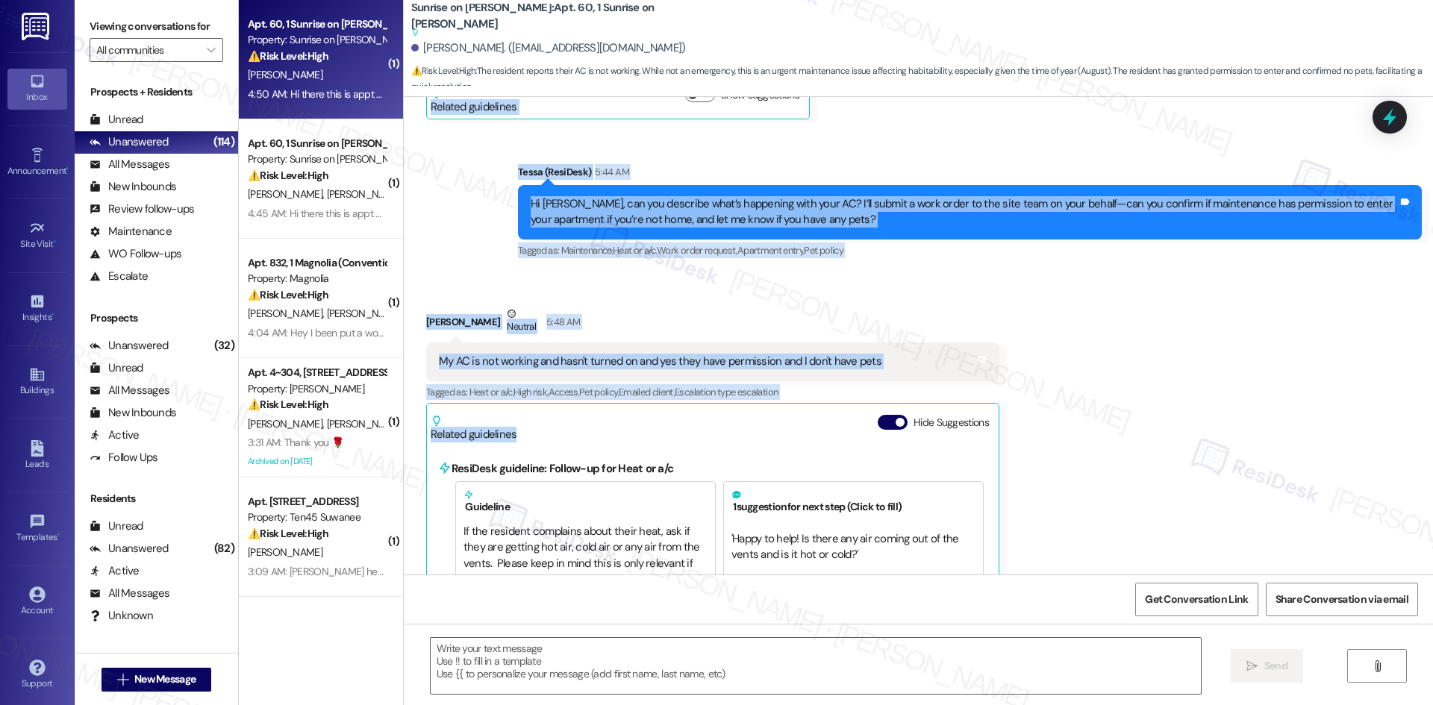
scroll to position [327, 0]
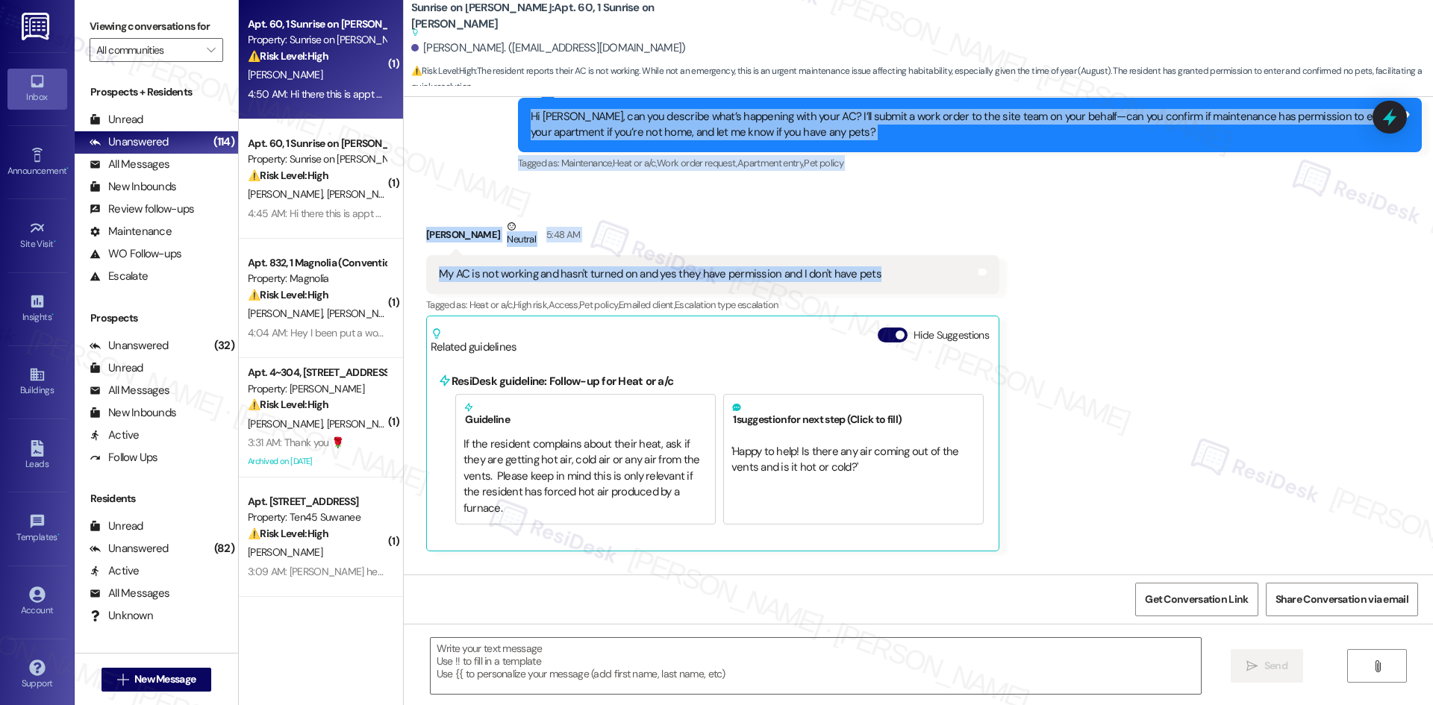
drag, startPoint x: 396, startPoint y: 199, endPoint x: 876, endPoint y: 279, distance: 487.3
click at [876, 279] on div "Lease started Apr 26, 2025 at 8:00 AM Received via SMS Emmanuel Martinez Questi…" at bounding box center [918, 336] width 1029 height 478
copy div "Emmanuel Martinez Question 4:50 AM Hi there this is appt 60 I just want to repo…"
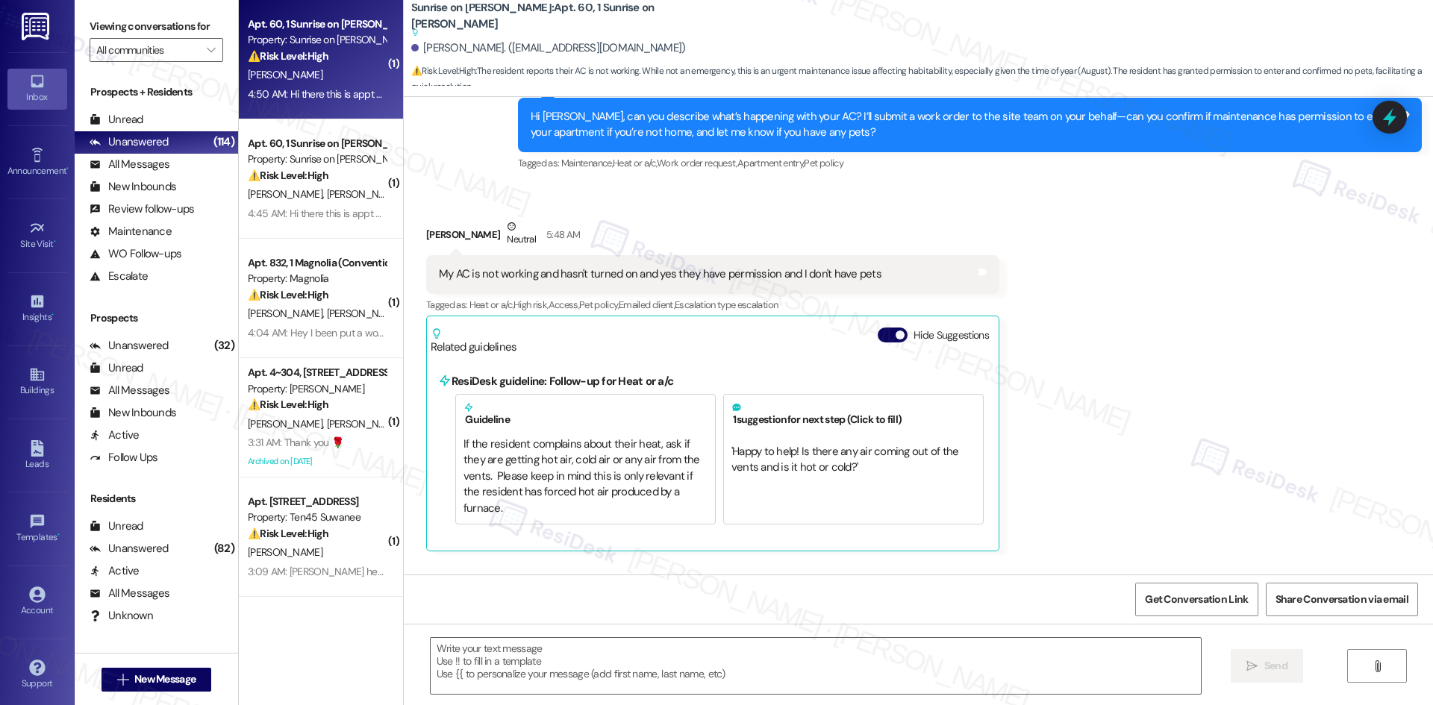
drag, startPoint x: 1198, startPoint y: 430, endPoint x: 1143, endPoint y: 451, distance: 59.0
click at [1196, 430] on div "Received via SMS Emmanuel Martinez Neutral 5:48 AM My AC is not working and has…" at bounding box center [918, 374] width 1029 height 378
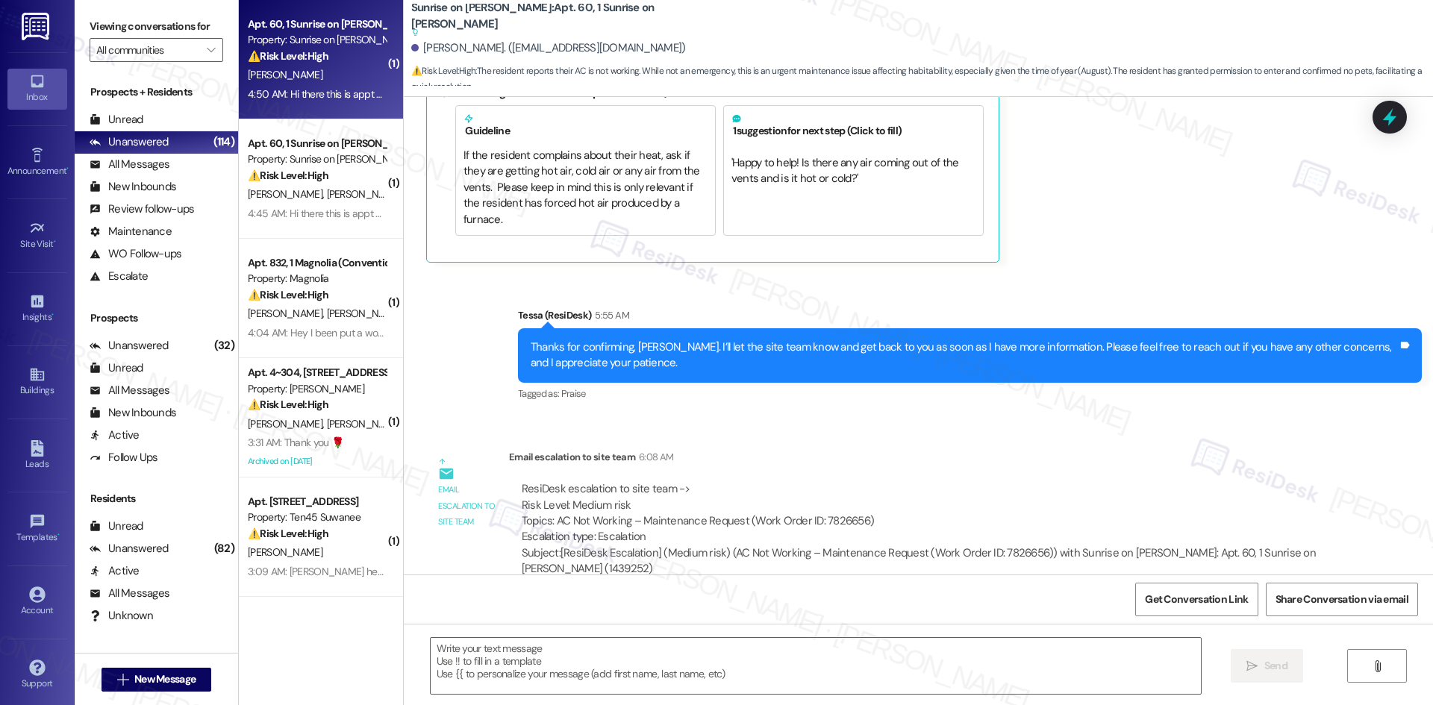
scroll to position [625, 0]
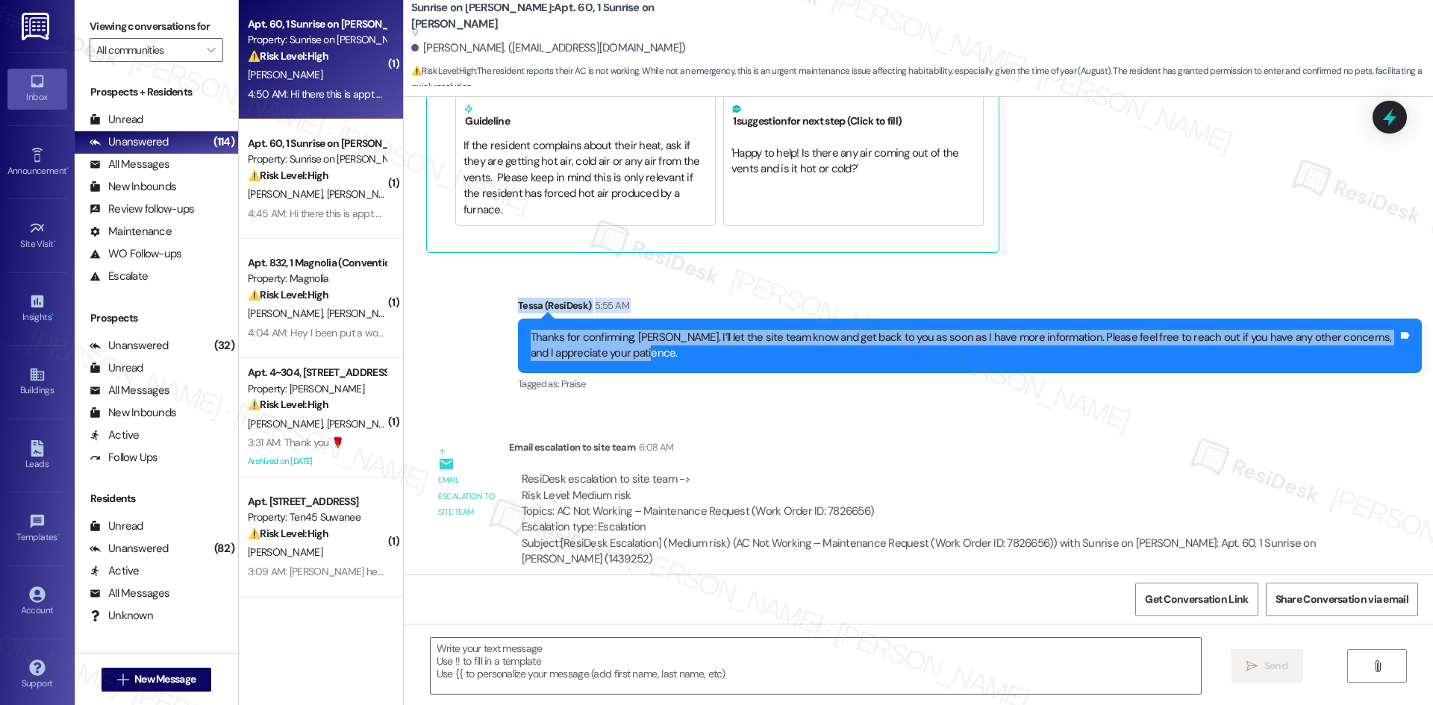
drag, startPoint x: 491, startPoint y: 284, endPoint x: 653, endPoint y: 337, distance: 170.2
click at [653, 337] on div "Sent via SMS Tessa (ResiDesk) 5:55 AM Thanks for confirming, Emmanuel. I’ll let…" at bounding box center [918, 335] width 1029 height 142
copy div "Tessa (ResiDesk) 5:55 AM Thanks for confirming, Emmanuel. I’ll let the site tea…"
click at [685, 287] on div "Sent via SMS Tessa (ResiDesk) 5:55 AM Thanks for confirming, Emmanuel. I’ll let…" at bounding box center [970, 346] width 926 height 119
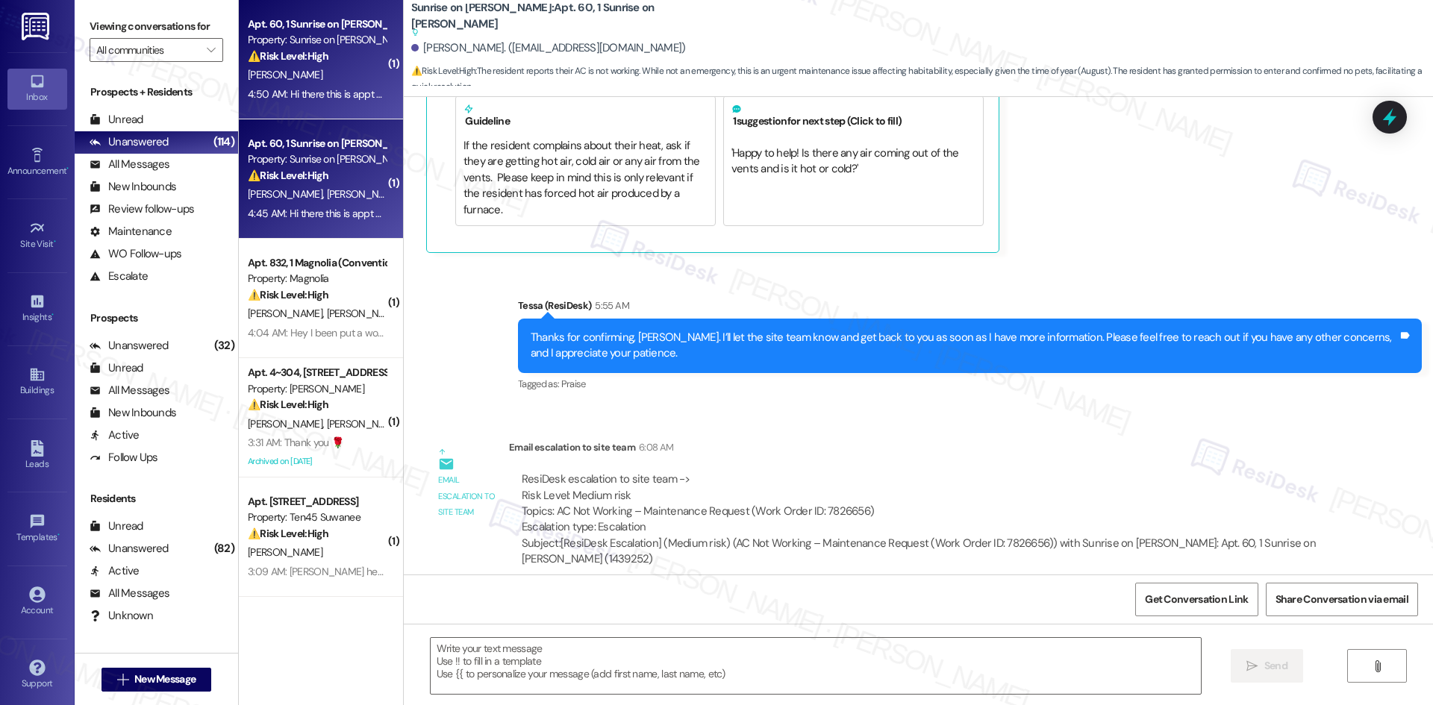
click at [283, 198] on span "E. Martinez" at bounding box center [287, 193] width 79 height 13
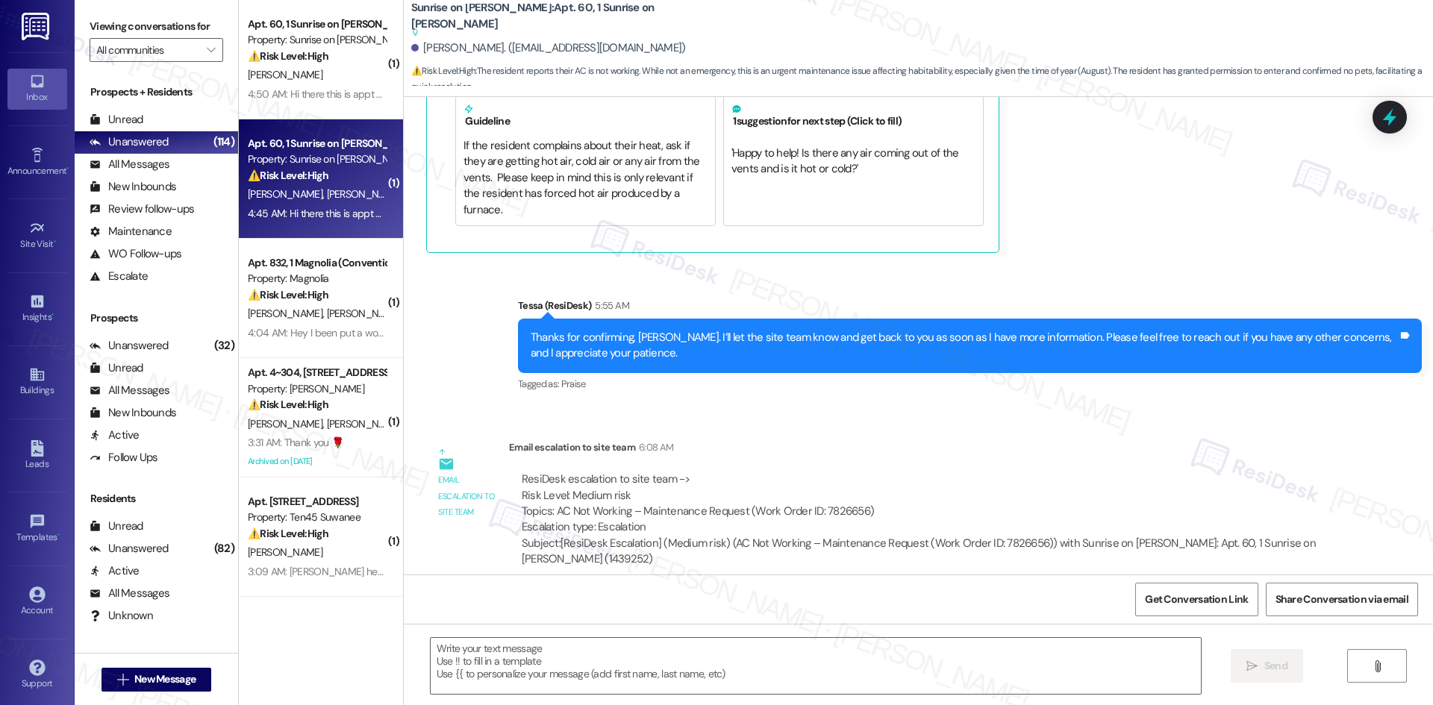
type textarea "Fetching suggested responses. Please feel free to read through the conversation…"
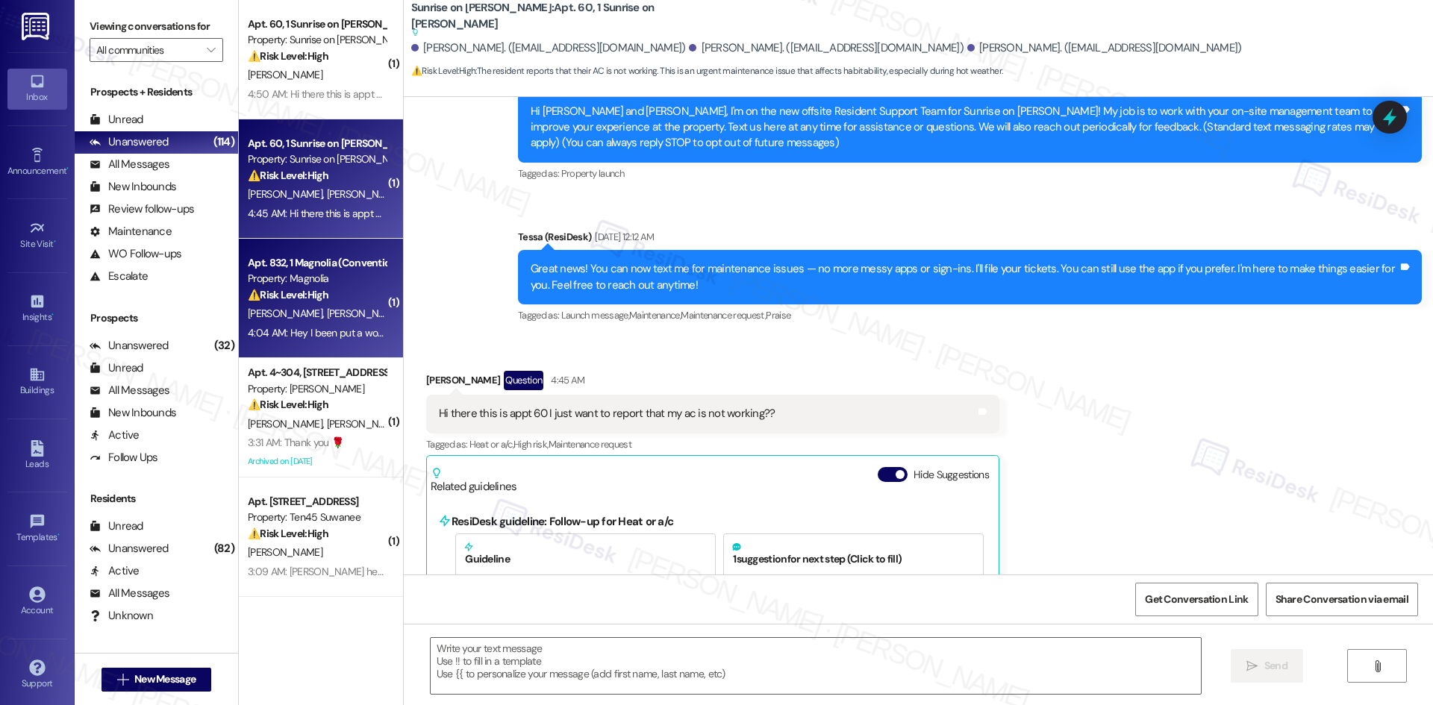
scroll to position [412, 0]
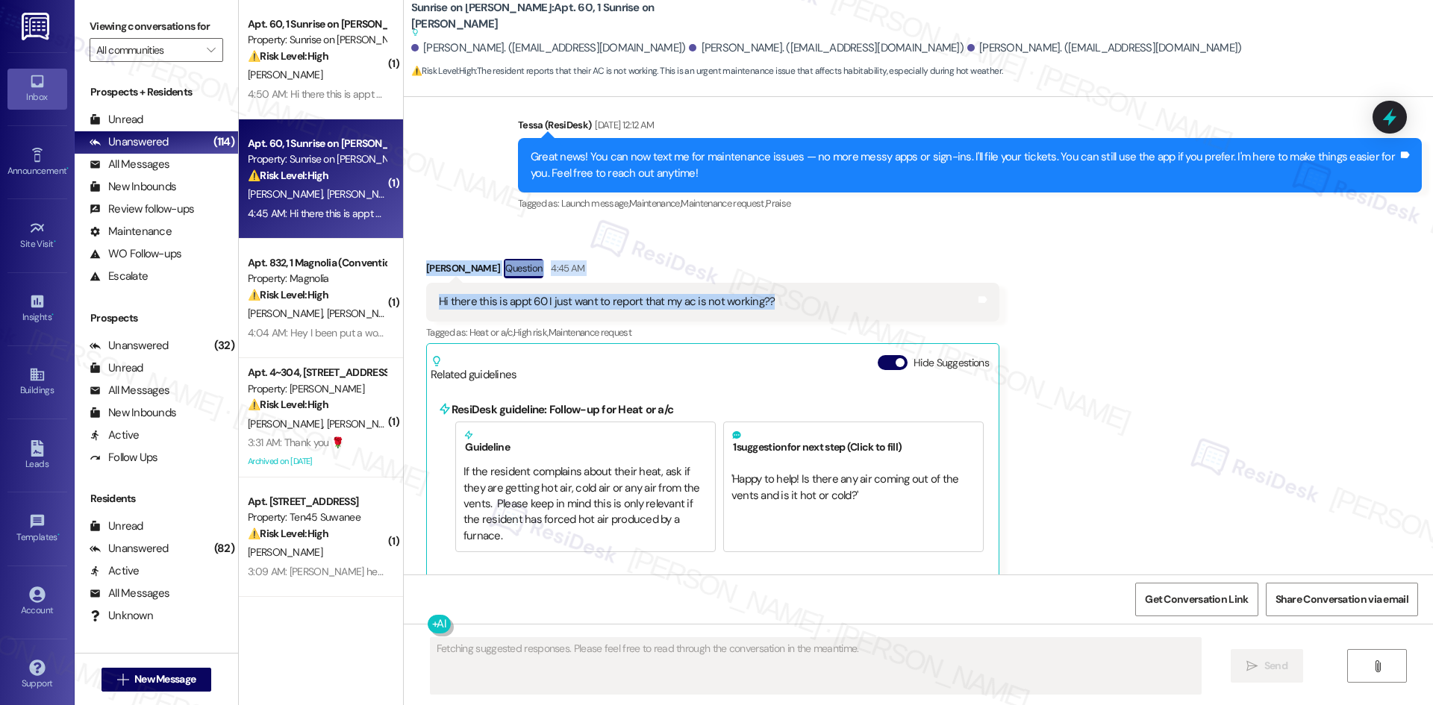
drag, startPoint x: 407, startPoint y: 259, endPoint x: 794, endPoint y: 316, distance: 390.7
click at [801, 313] on div "Received via SMS Emmanuel Martinez Question 4:45 AM Hi there this is appt 60 I …" at bounding box center [713, 419] width 596 height 343
copy div "Emmanuel Martinez Question 4:45 AM Hi there this is appt 60 I just want to repo…"
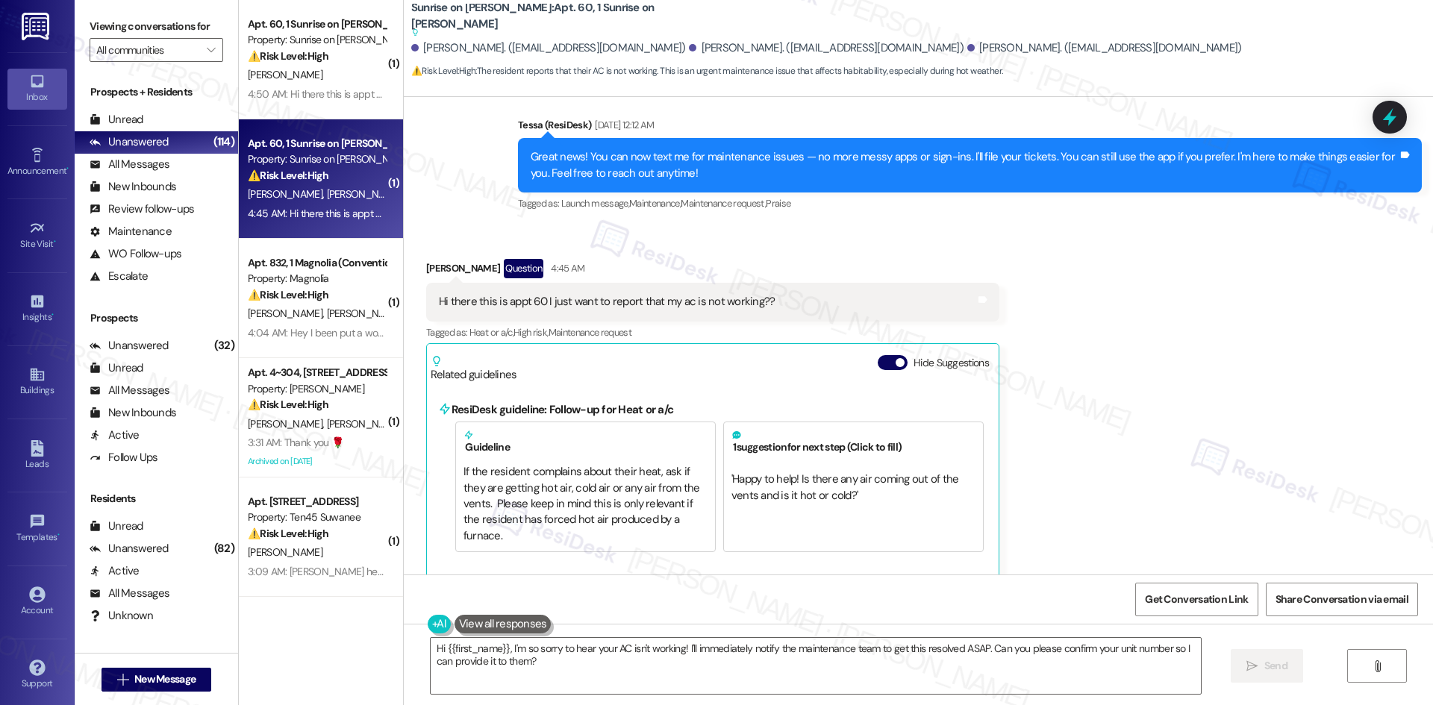
click at [1131, 454] on div "Received via SMS Emmanuel Martinez Question 4:45 AM Hi there this is appt 60 I …" at bounding box center [918, 407] width 1029 height 365
click at [1016, 669] on textarea "Hi {{first_name}}, I'm so sorry to hear your AC isn't working! I'll immediately…" at bounding box center [816, 666] width 770 height 56
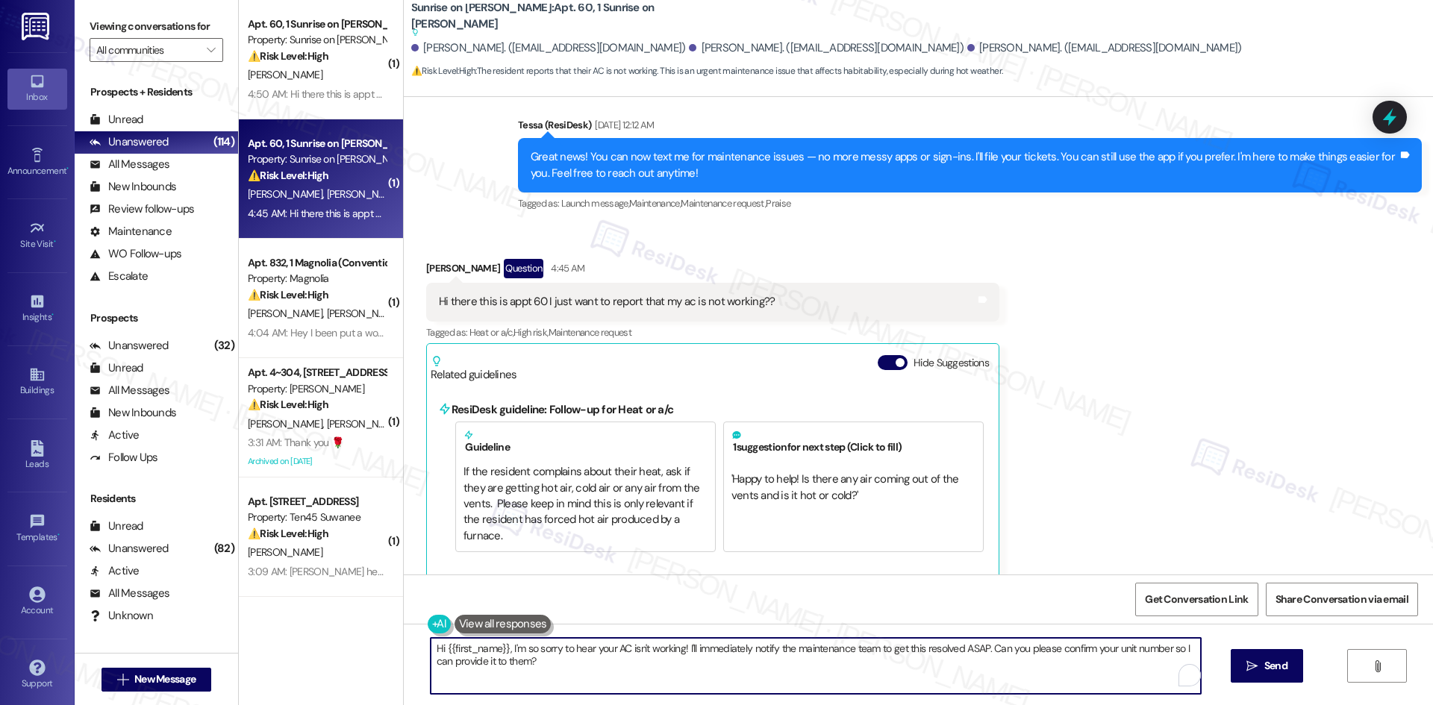
paste textarea "Emmanuel, I understand your concern about the AC not working. I’ve already subm…"
type textarea "Hi Emmanuel, I understand your concern about the AC not working. I’ve already s…"
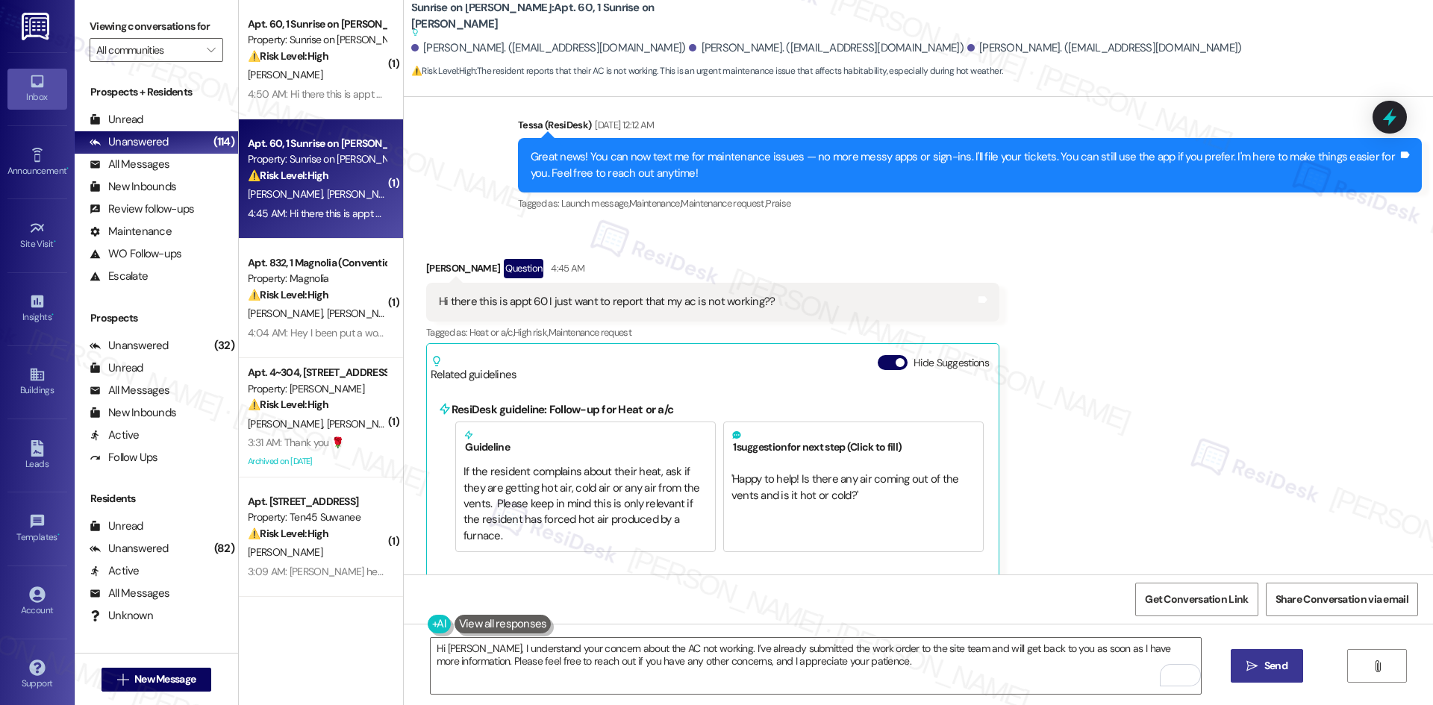
click at [1253, 672] on icon "" at bounding box center [1251, 666] width 11 height 12
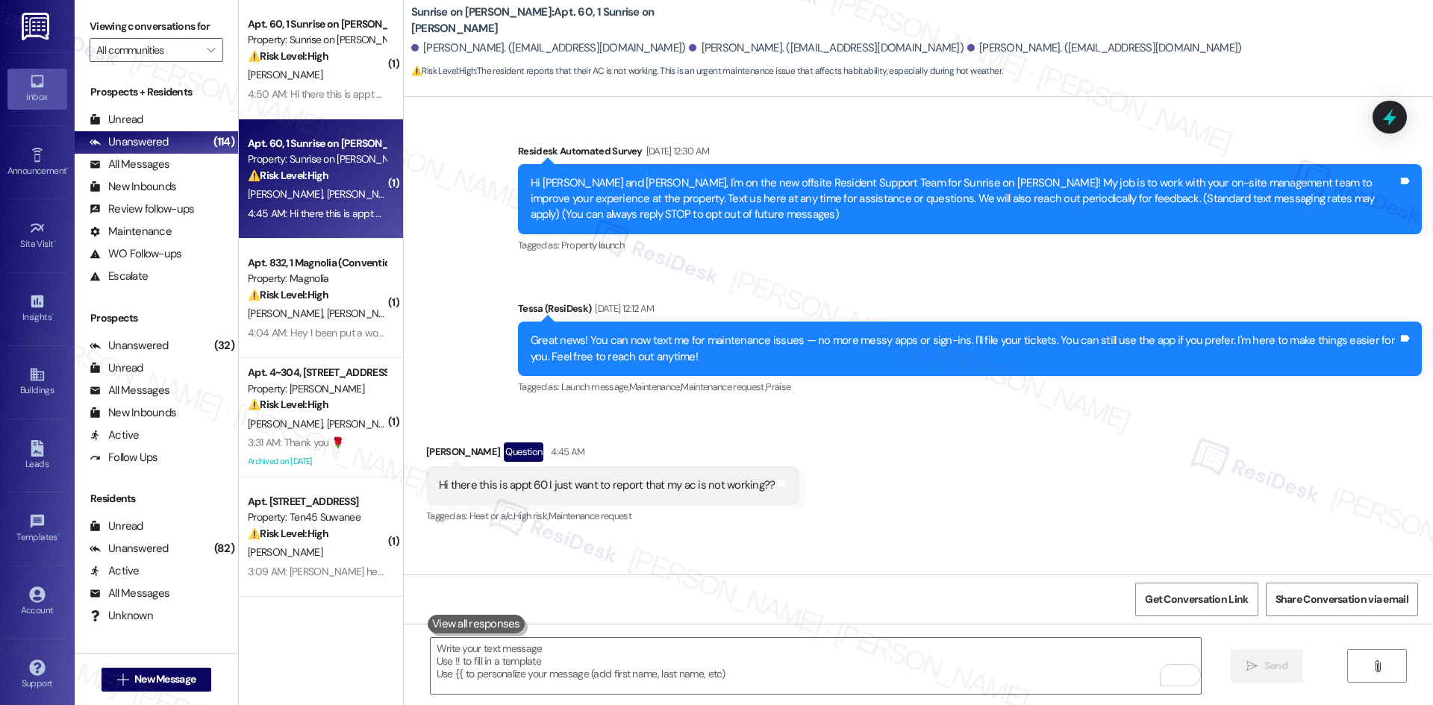
scroll to position [313, 0]
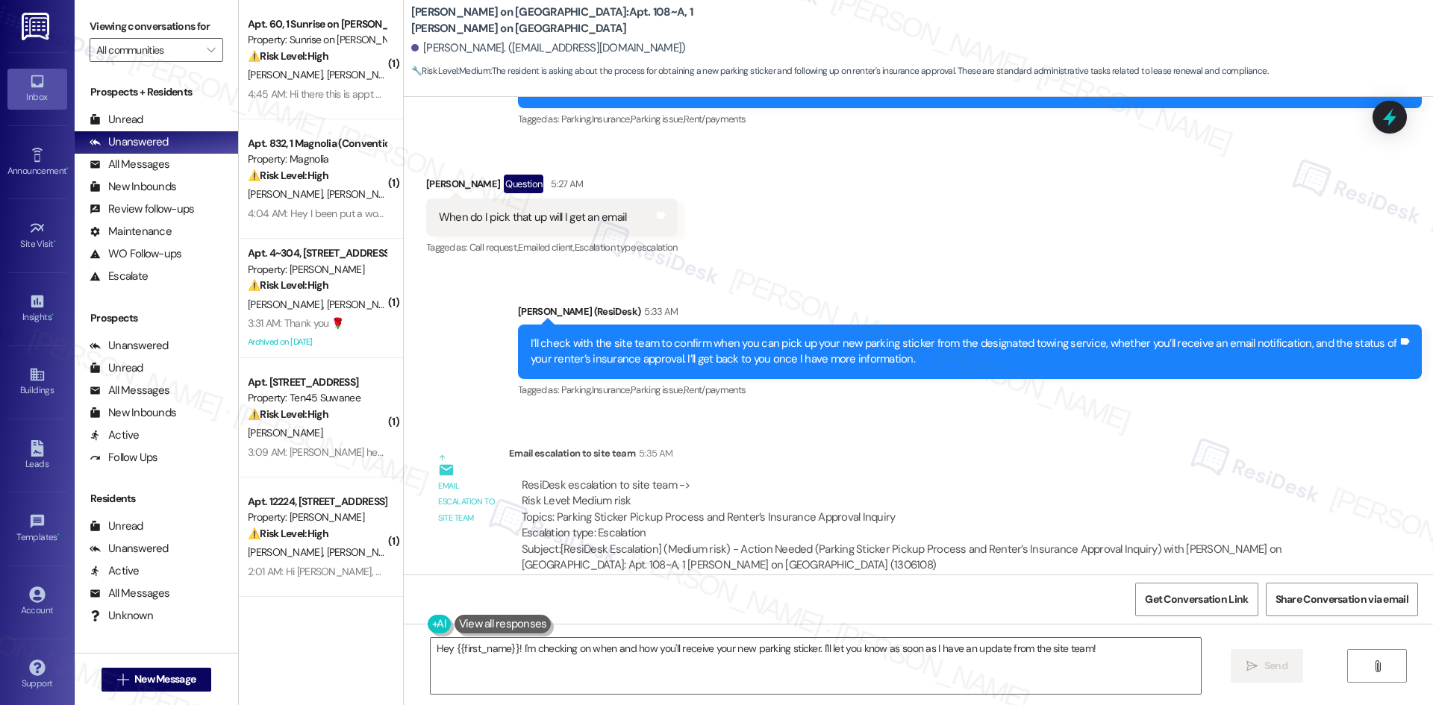
scroll to position [2837, 0]
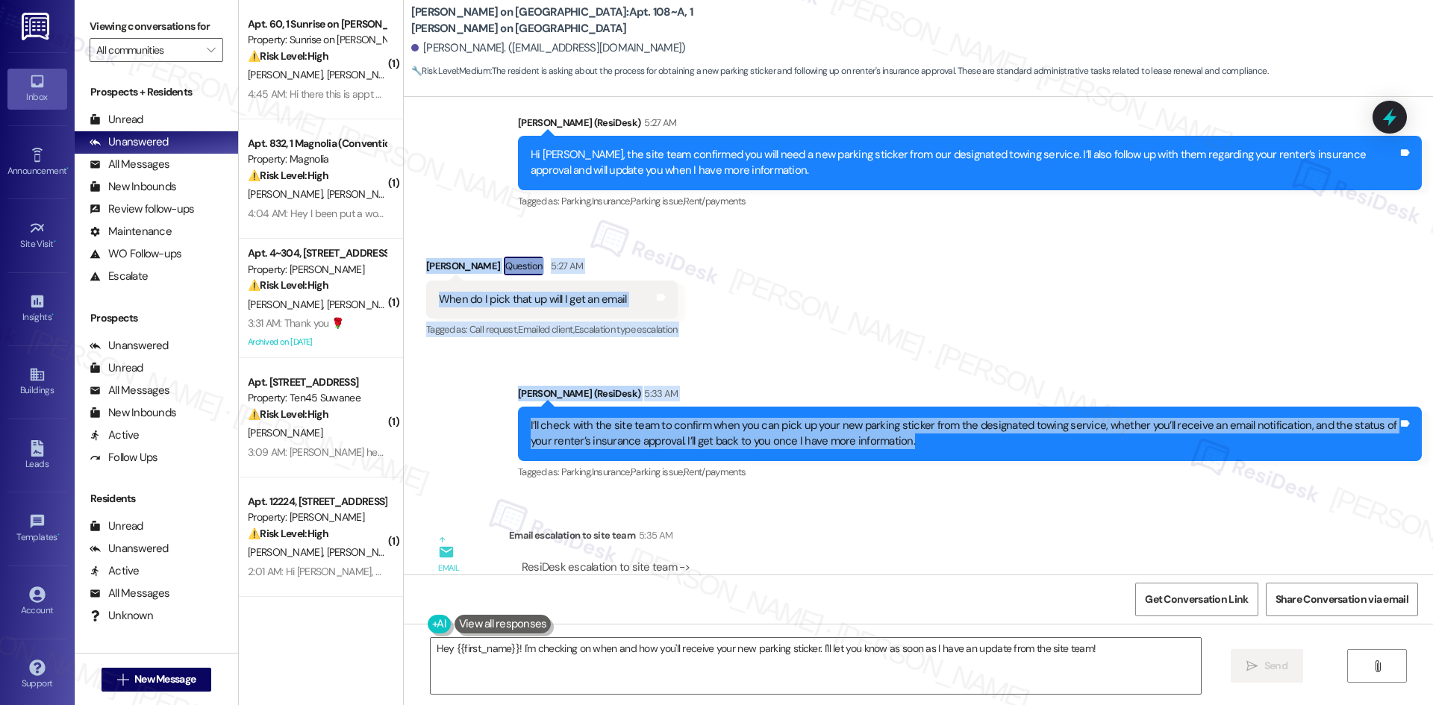
drag, startPoint x: 409, startPoint y: 251, endPoint x: 917, endPoint y: 437, distance: 541.1
click at [917, 437] on div "Survey, sent via SMS Residesk Automated Survey [DATE] 3:34 AM Hi [PERSON_NAME],…" at bounding box center [918, 336] width 1029 height 478
copy div "[PERSON_NAME] Question 5:27 AM When do I pick that up will I get an email Tags …"
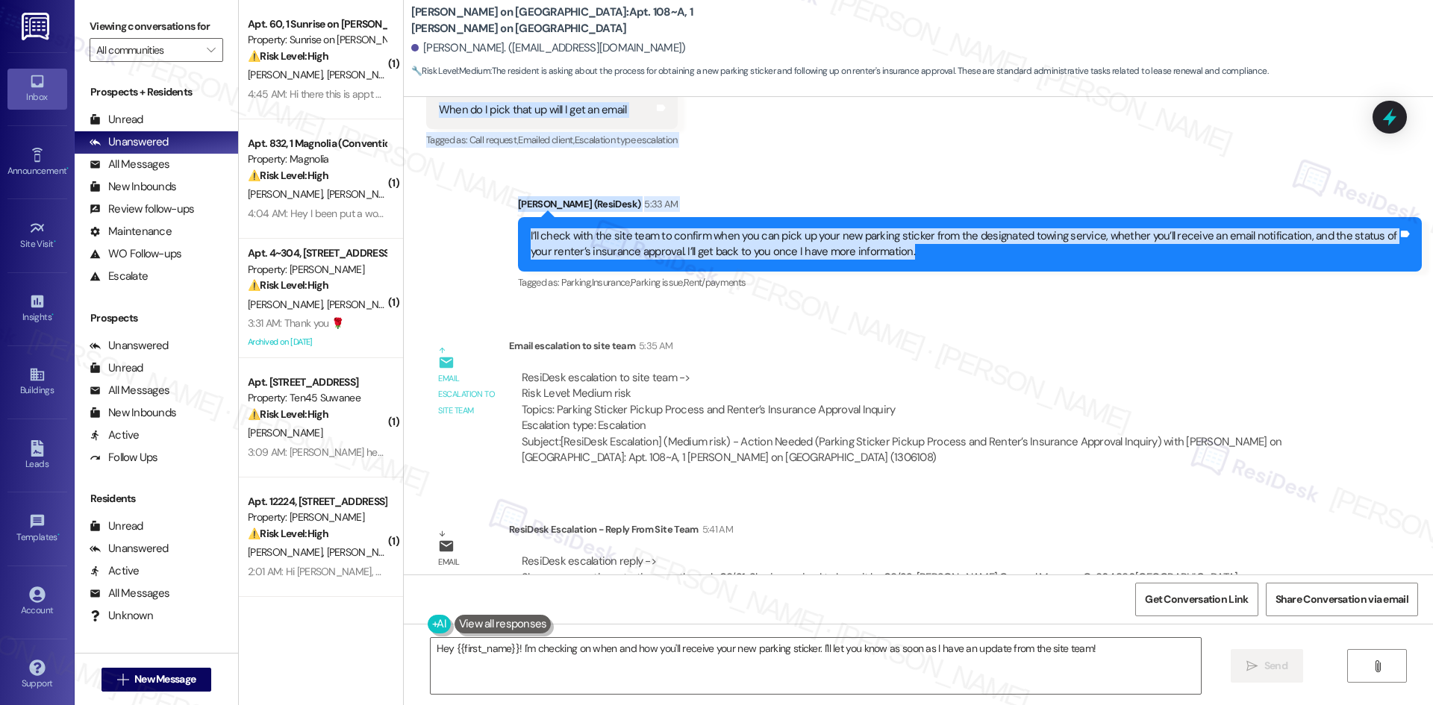
scroll to position [3060, 0]
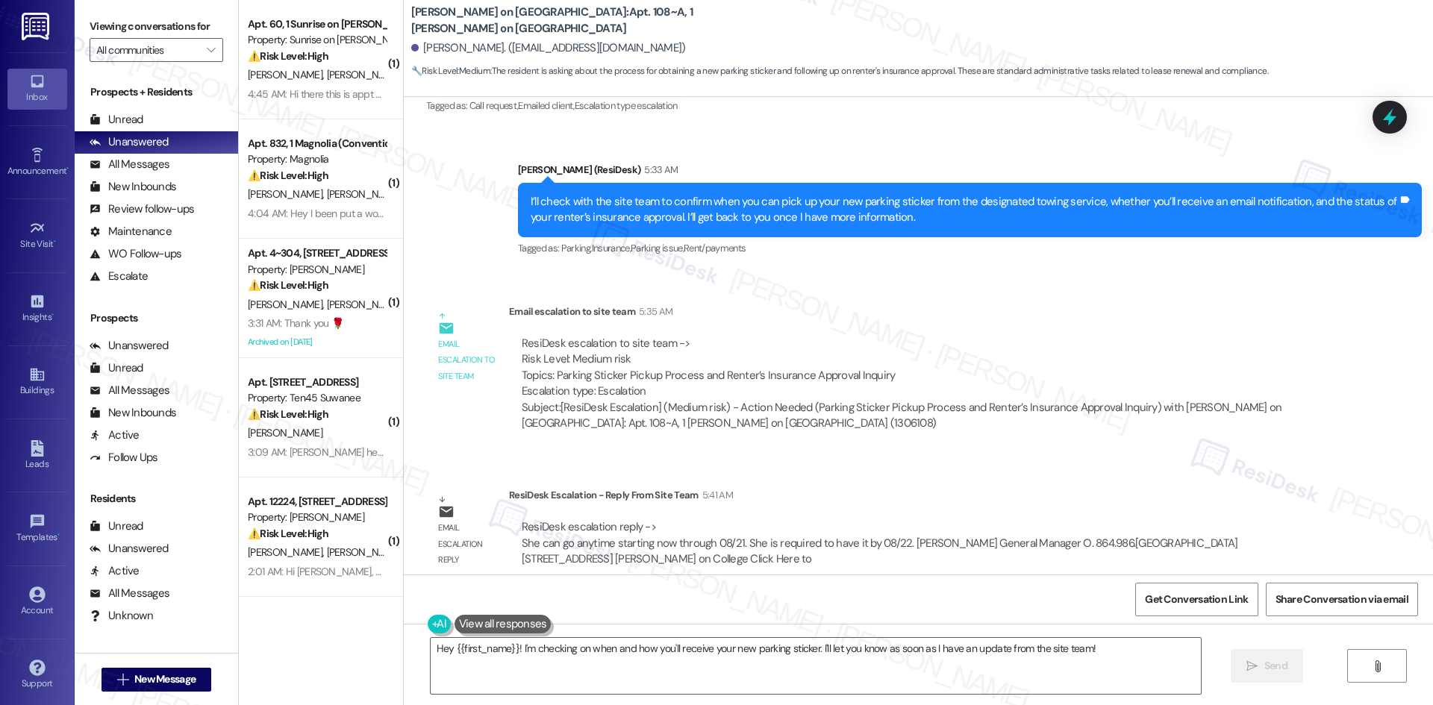
click at [509, 487] on div "ResiDesk Escalation - Reply From Site Team 5:41 AM" at bounding box center [919, 497] width 821 height 21
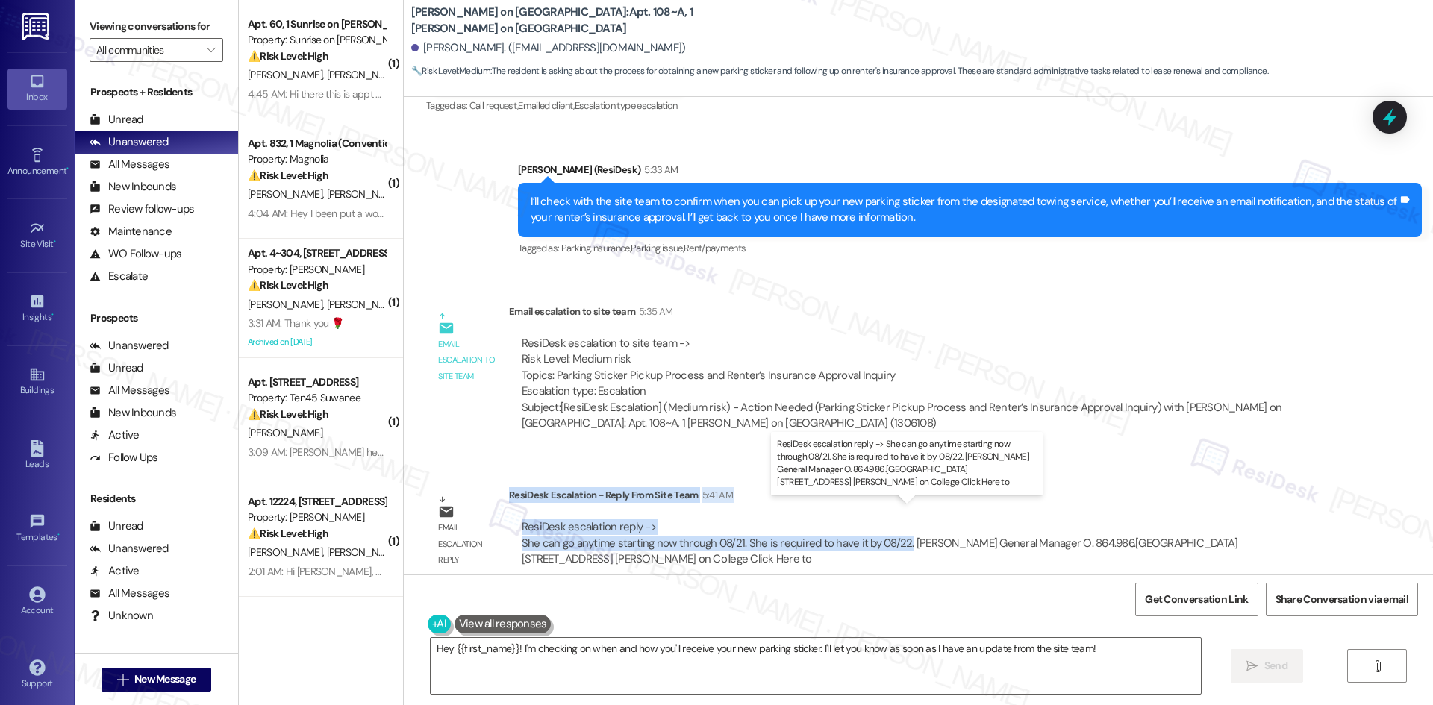
drag, startPoint x: 497, startPoint y: 480, endPoint x: 893, endPoint y: 533, distance: 399.8
click at [893, 533] on div "ResiDesk Escalation - Reply From Site Team 5:41 AM ResiDesk escalation reply ->…" at bounding box center [919, 532] width 821 height 91
copy div "ResiDesk Escalation - Reply From Site Team 5:41 AM ResiDesk escalation reply ->…"
click at [889, 662] on textarea "Hey {{first_name}}! I'm checking on when and how you'll receive your new parkin…" at bounding box center [816, 666] width 770 height 56
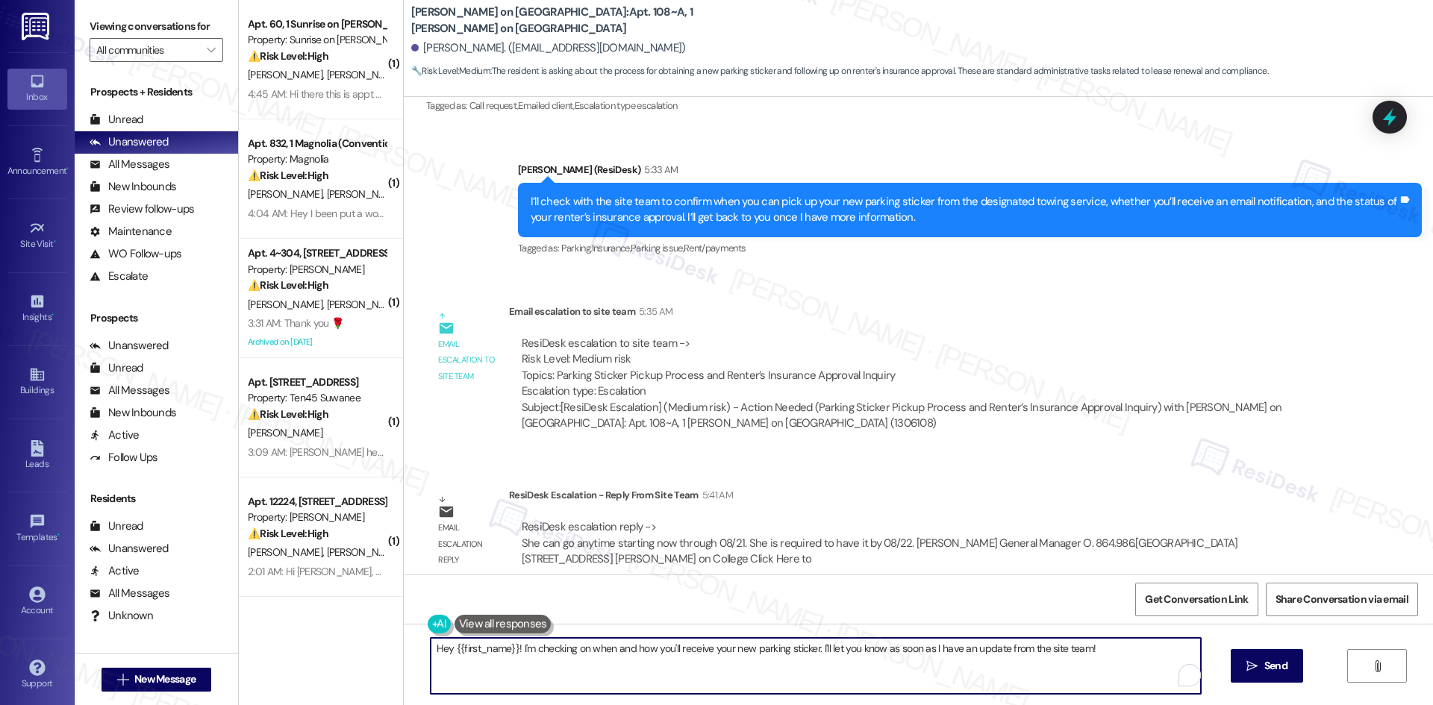
paste textarea "i [PERSON_NAME], the site team said you can pick up your new parking sticker an…"
click at [813, 671] on textarea "Hi [PERSON_NAME], the site team said you can pick up your new parking sticker a…" at bounding box center [816, 666] width 770 height 56
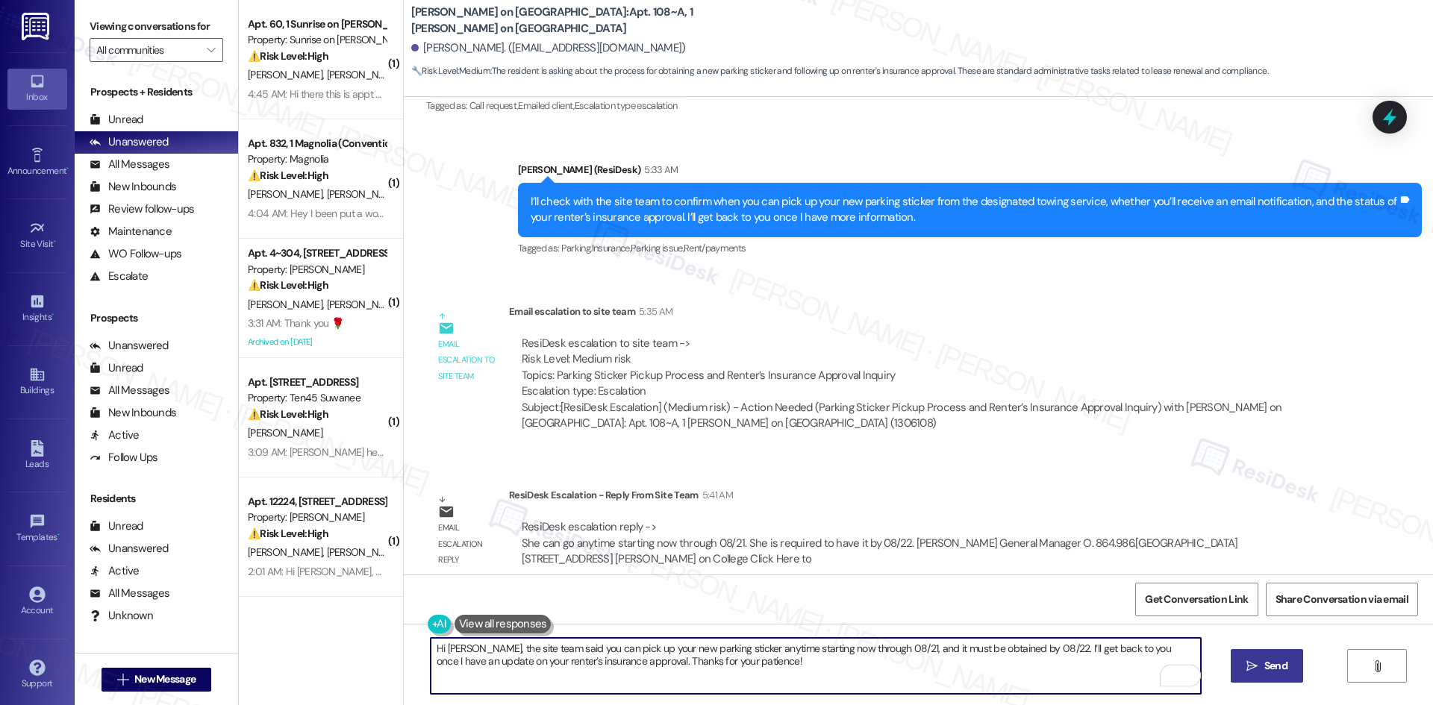
type textarea "Hi [PERSON_NAME], the site team said you can pick up your new parking sticker a…"
click at [1249, 675] on button " Send" at bounding box center [1267, 666] width 72 height 34
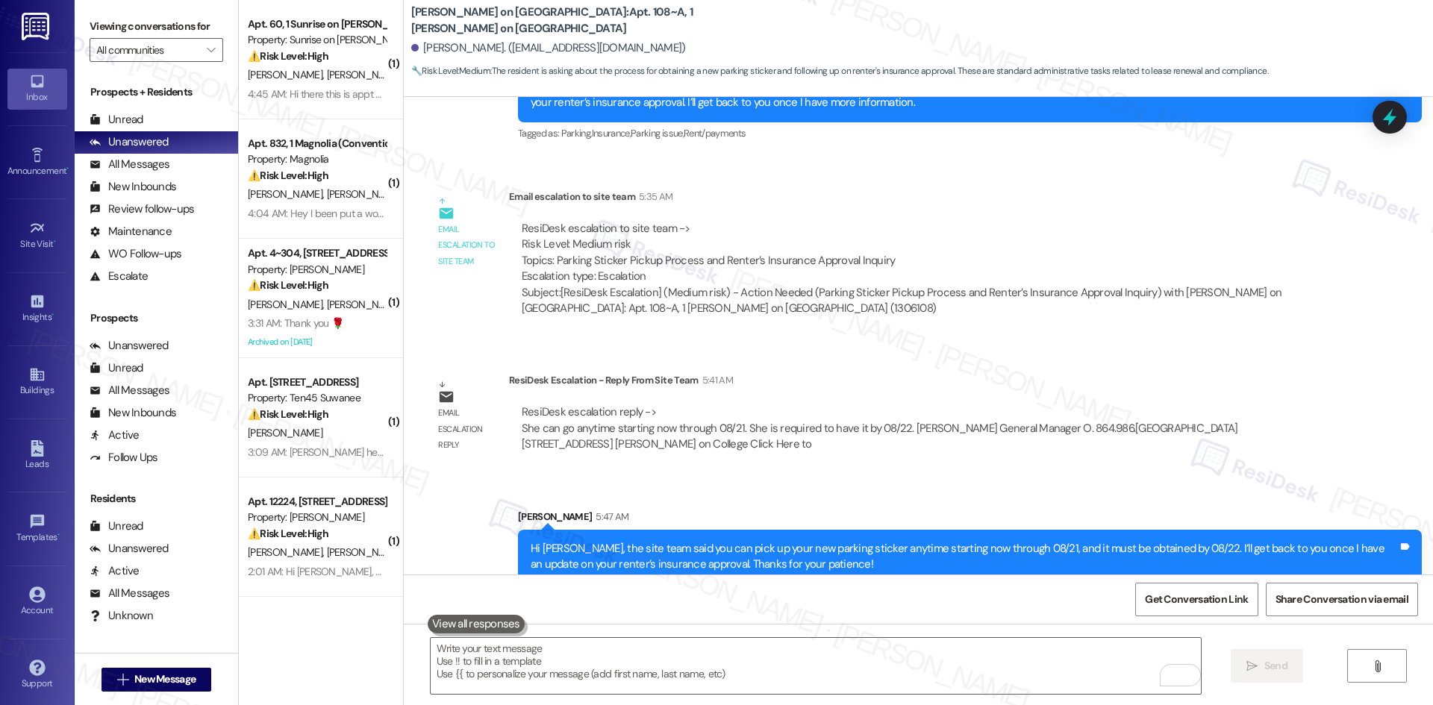
scroll to position [3181, 0]
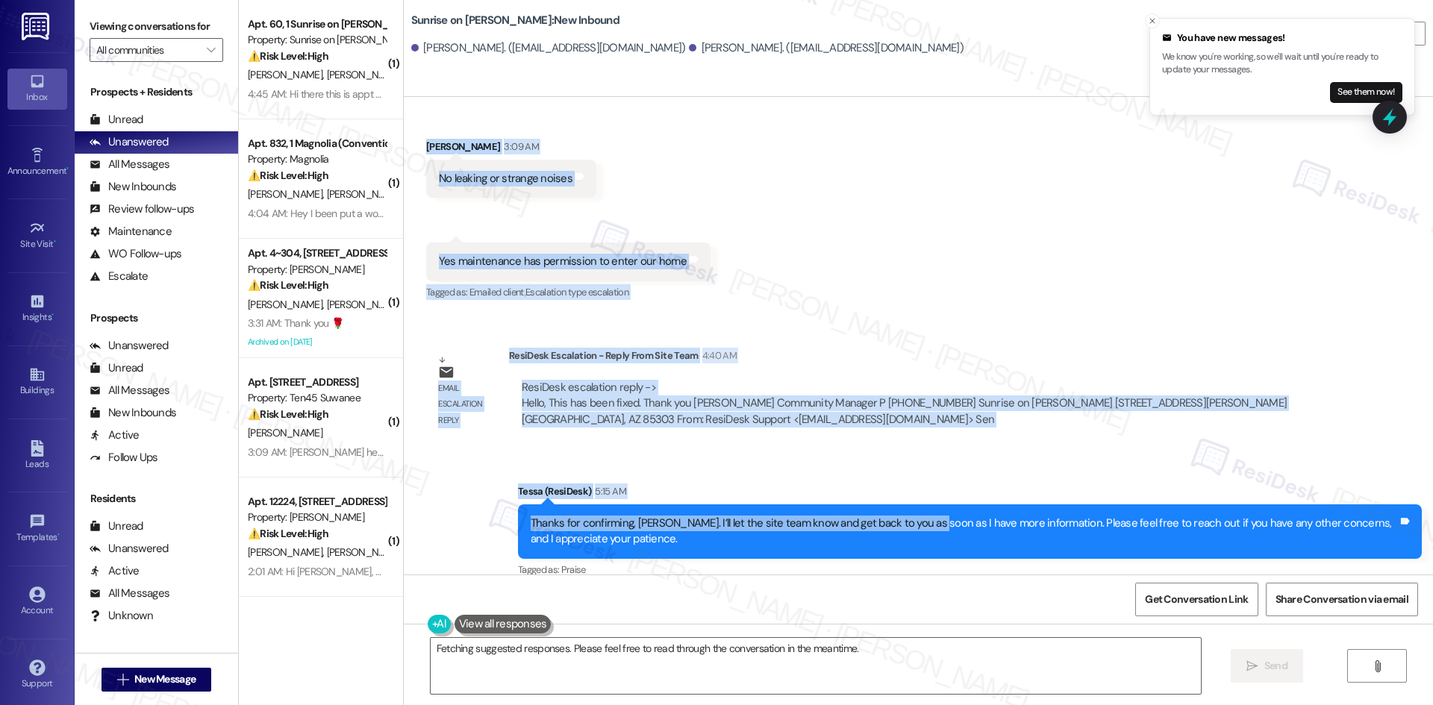
scroll to position [2421, 0]
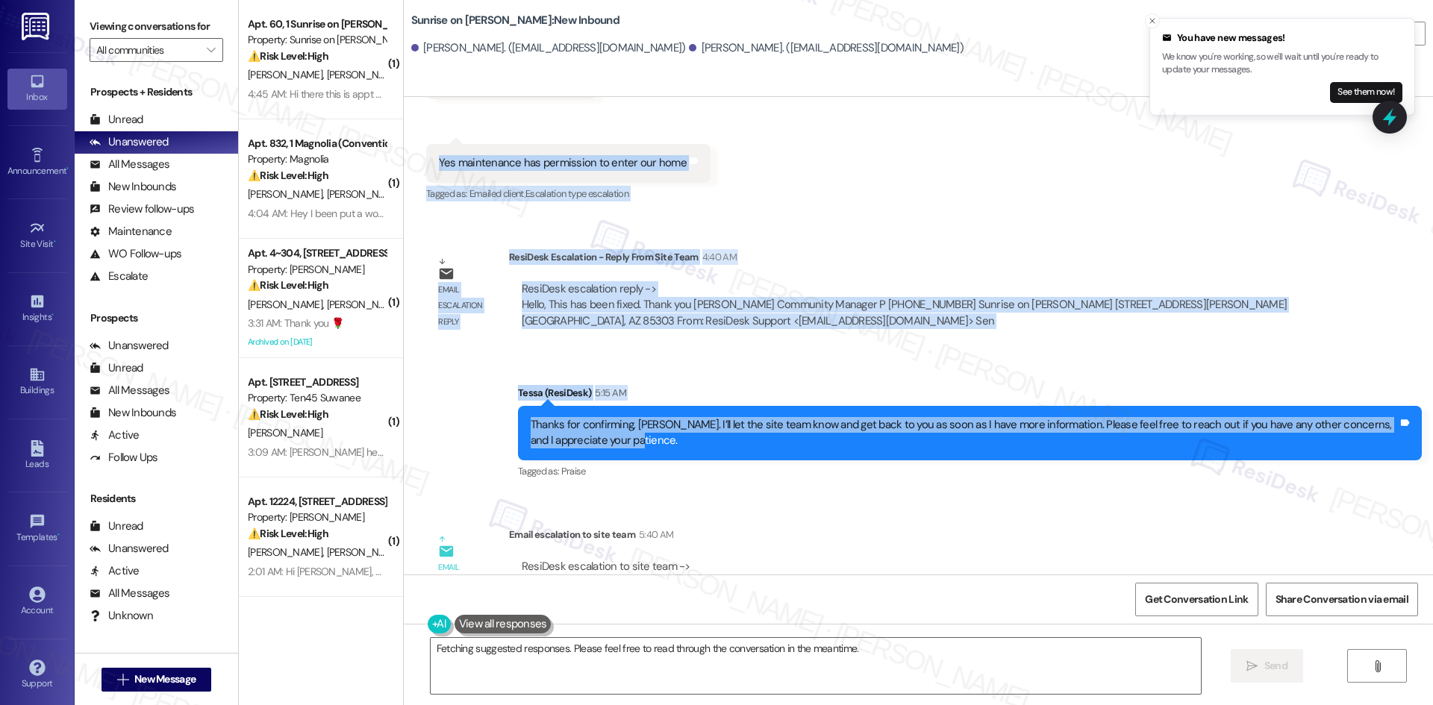
drag, startPoint x: 604, startPoint y: 319, endPoint x: 1004, endPoint y: 443, distance: 419.4
click at [1004, 443] on div "Survey, sent via SMS Residesk Automated Survey [DATE] 12:30 AM Hi [PERSON_NAME]…" at bounding box center [918, 336] width 1029 height 478
drag, startPoint x: 990, startPoint y: 448, endPoint x: 985, endPoint y: 454, distance: 8.1
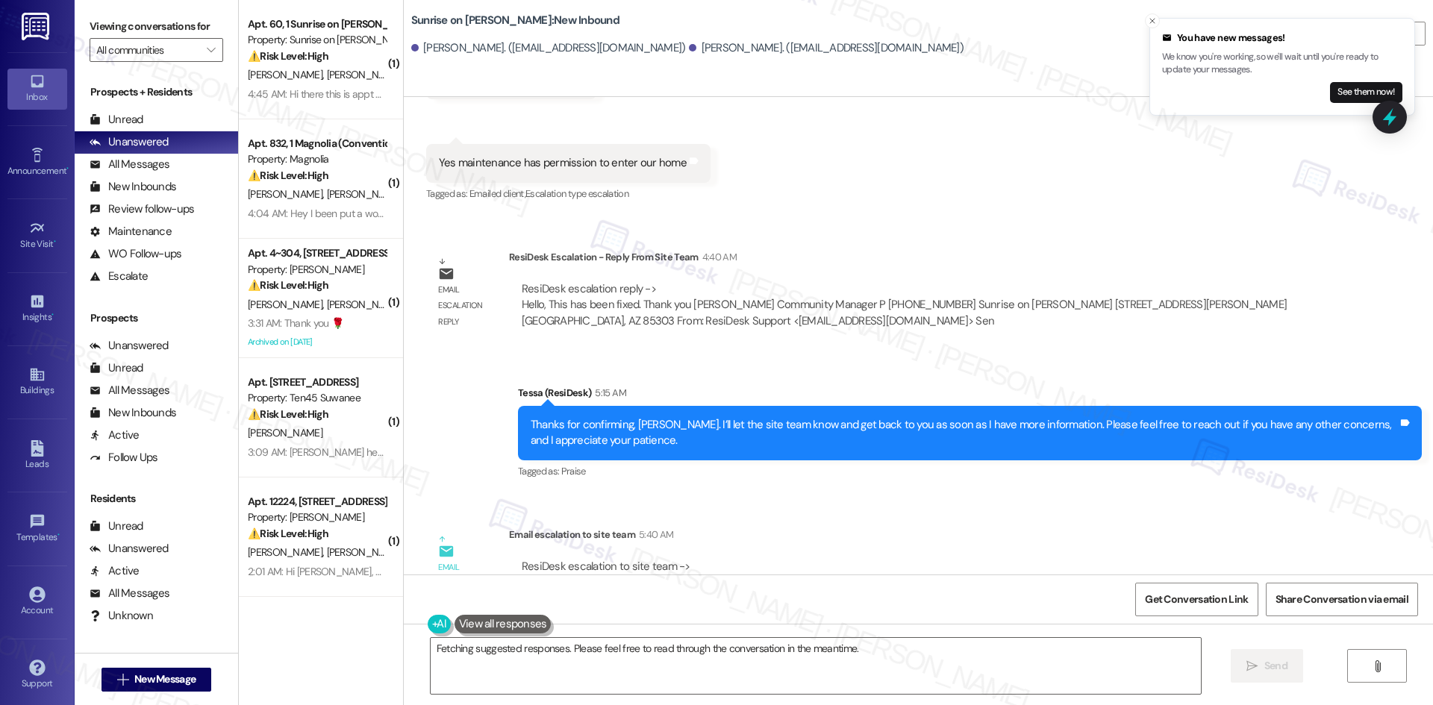
drag, startPoint x: 985, startPoint y: 454, endPoint x: 954, endPoint y: 474, distance: 36.2
drag, startPoint x: 954, startPoint y: 474, endPoint x: 961, endPoint y: 689, distance: 215.0
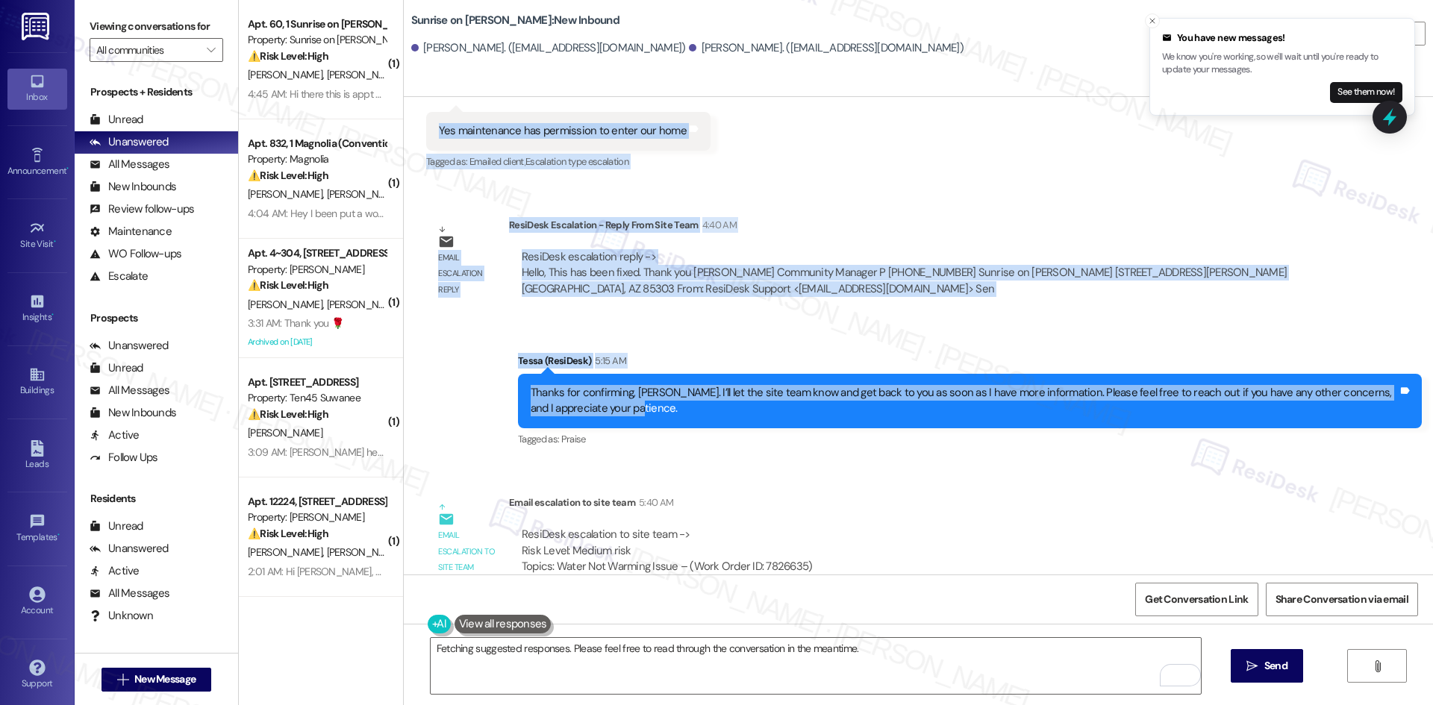
scroll to position [2495, 0]
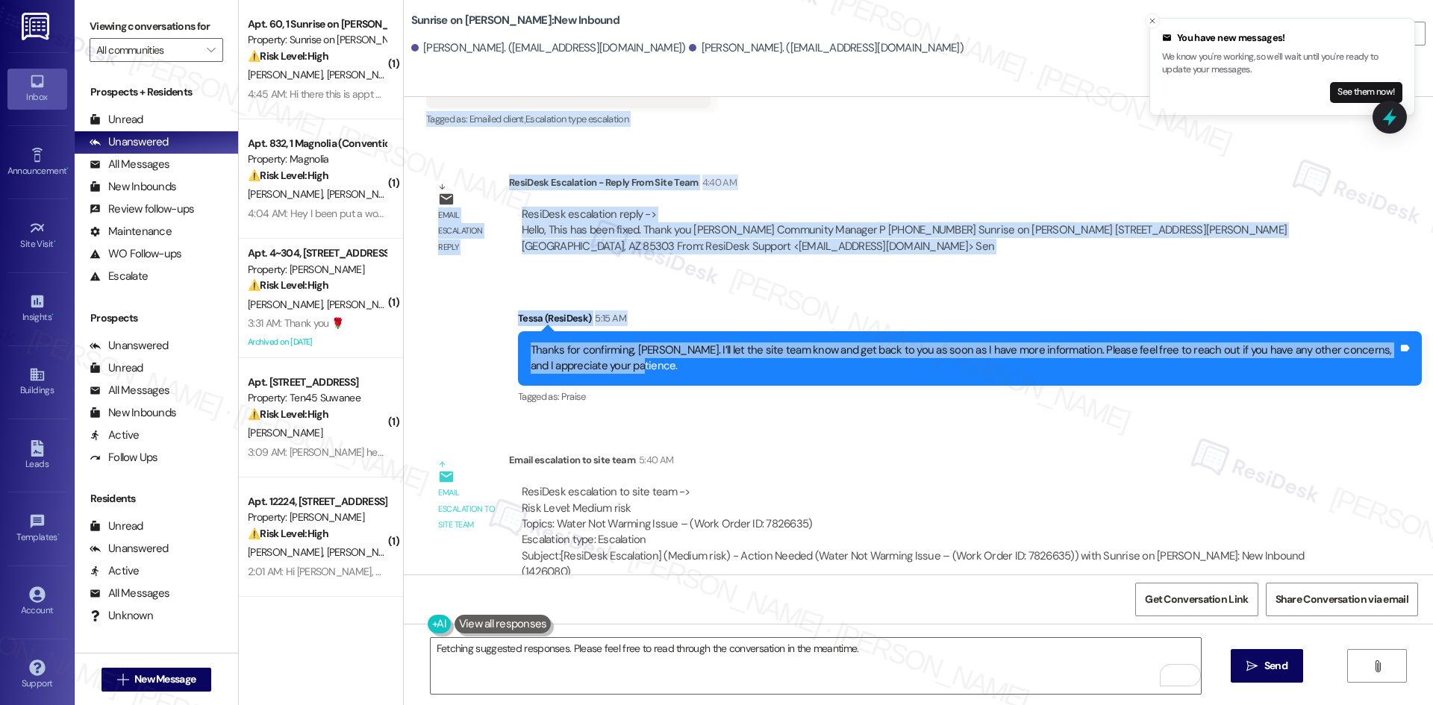
drag, startPoint x: 410, startPoint y: 233, endPoint x: 765, endPoint y: 368, distance: 379.3
click at [765, 368] on div "Survey, sent via SMS Residesk Automated Survey [DATE] 12:30 AM Hi [PERSON_NAME]…" at bounding box center [918, 336] width 1029 height 478
copy div "Loremi Dolors Ametconse ad 7:15 EL Sedd eiusmodte Incid. Utl etdol ma ali enima…"
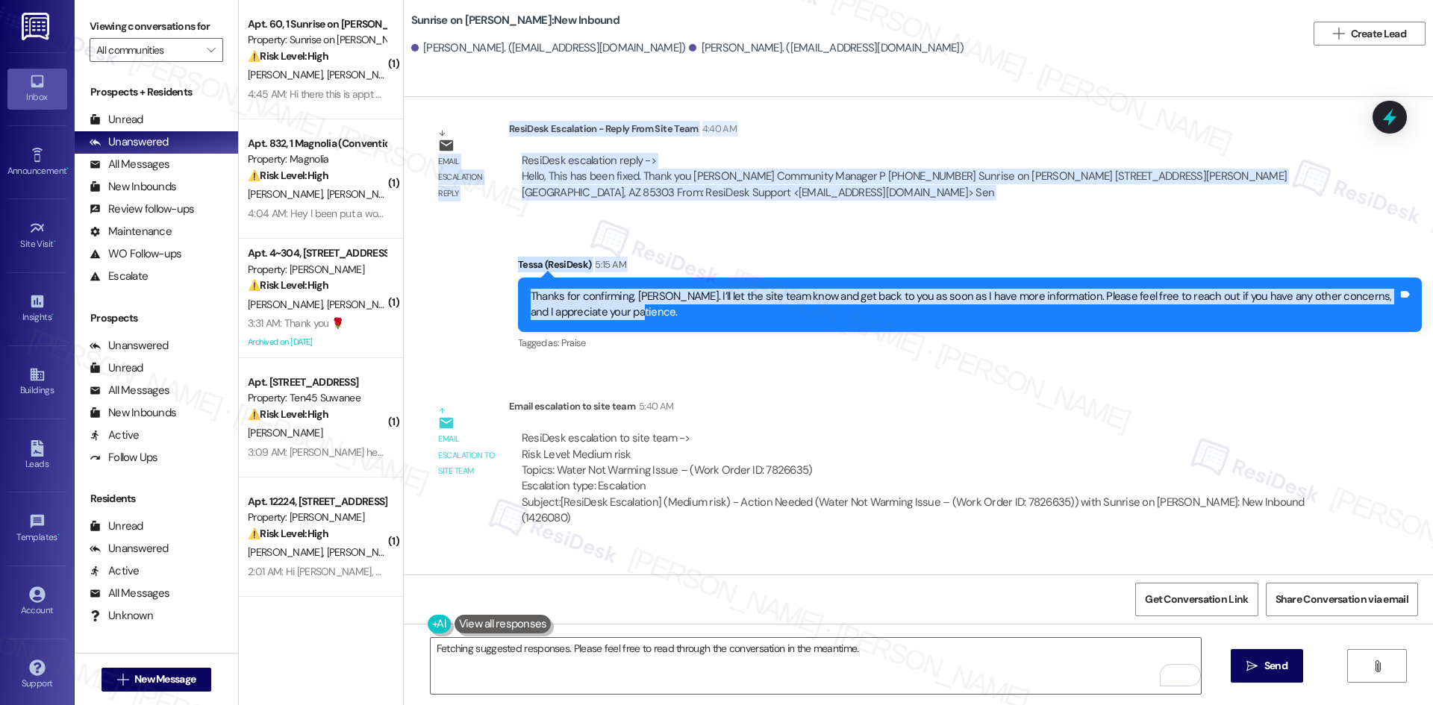
scroll to position [2645, 0]
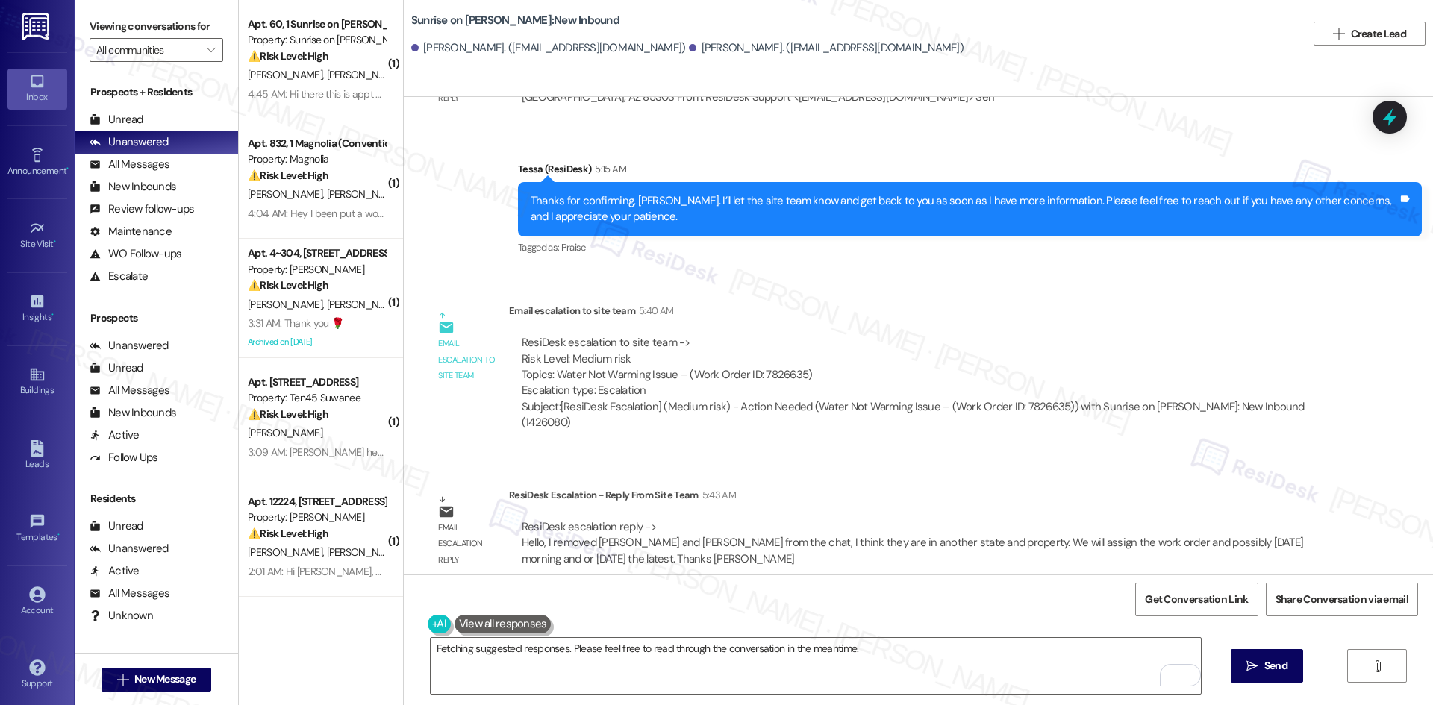
click at [496, 487] on div "Email escalation reply" at bounding box center [467, 531] width 83 height 89
drag, startPoint x: 497, startPoint y: 478, endPoint x: 648, endPoint y: 510, distance: 154.1
click at [648, 510] on div "ResiDesk Escalation - Reply From Site Team 5:43 AM ResiDesk escalation reply ->…" at bounding box center [919, 532] width 821 height 91
copy div "ResiDesk Escalation - Reply From Site Team 5:43 AM ResiDesk escalation reply ->"
click at [550, 490] on div "ResiDesk Escalation - Reply From Site Team 5:43 AM" at bounding box center [919, 497] width 821 height 21
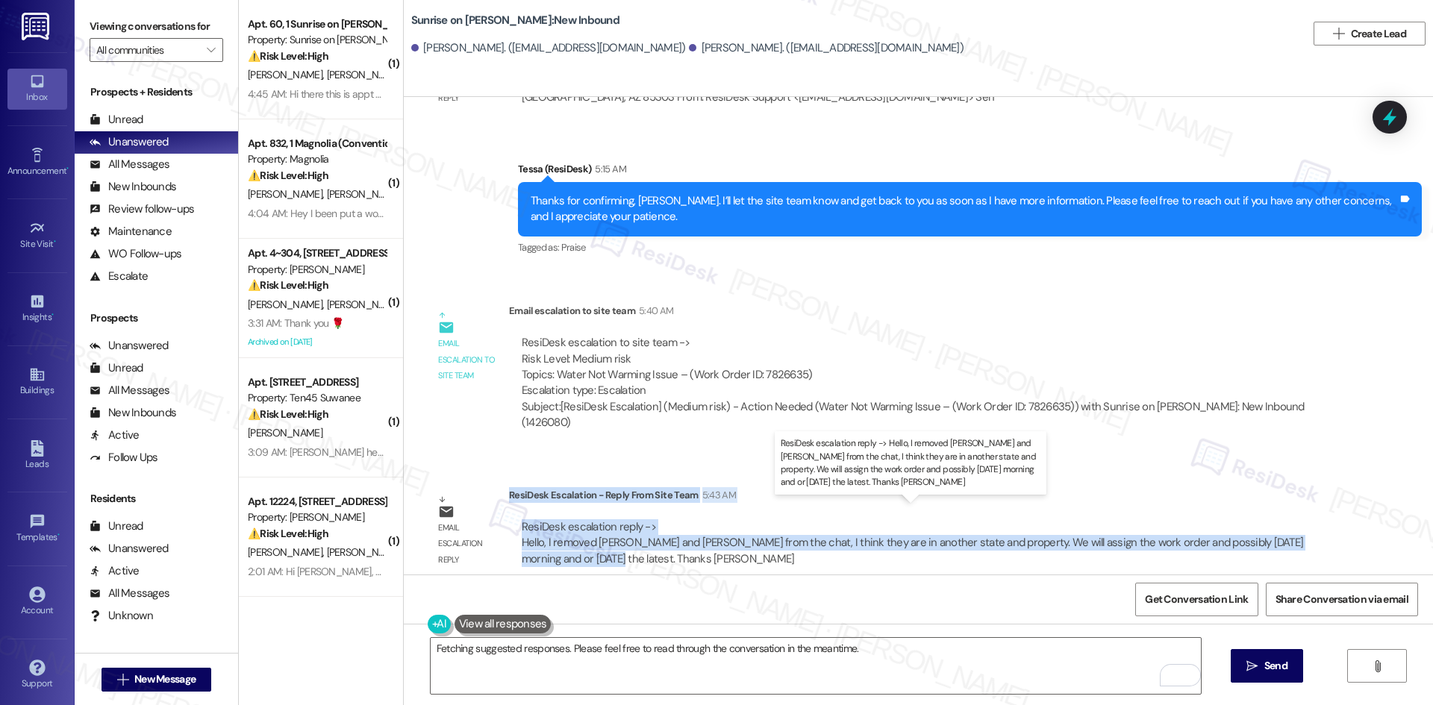
drag, startPoint x: 499, startPoint y: 479, endPoint x: 554, endPoint y: 545, distance: 85.3
click at [554, 545] on div "ResiDesk Escalation - Reply From Site Team 5:43 AM ResiDesk escalation reply ->…" at bounding box center [919, 532] width 821 height 91
copy div "ResiDesk Escalation - Reply From Site Team 5:43 AM ResiDesk escalation reply ->…"
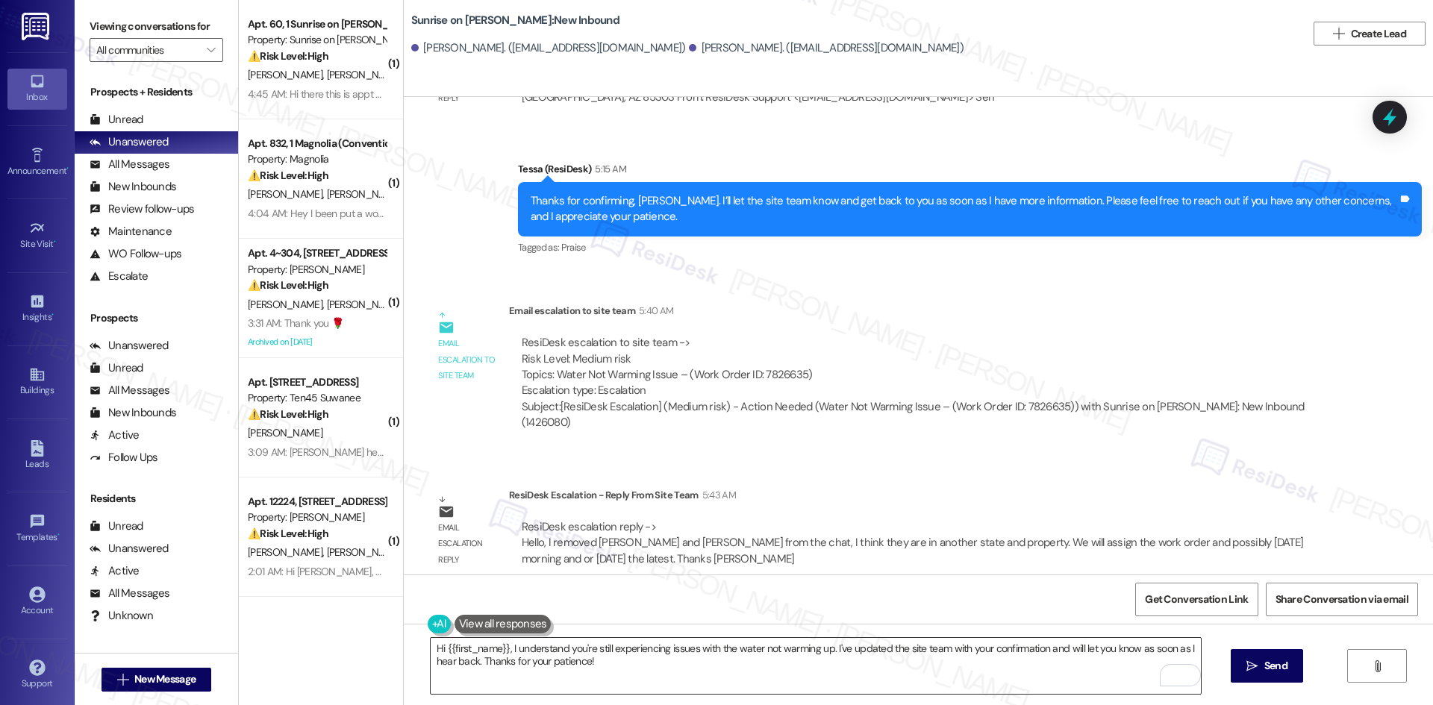
click at [640, 672] on textarea "Hi {{first_name}}, I understand you're still experiencing issues with the water…" at bounding box center [816, 666] width 770 height 56
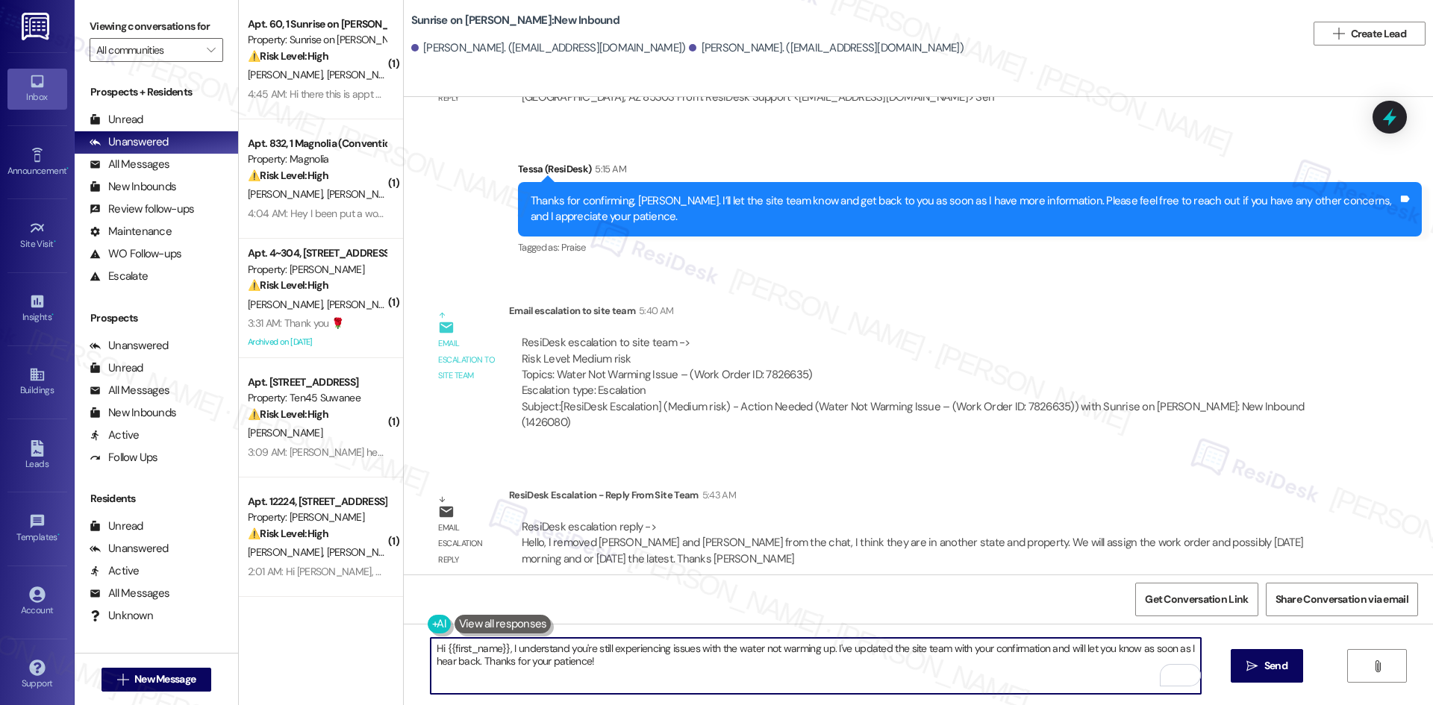
paste textarea "[PERSON_NAME], the site team said they will assign the work order, and it shoul…"
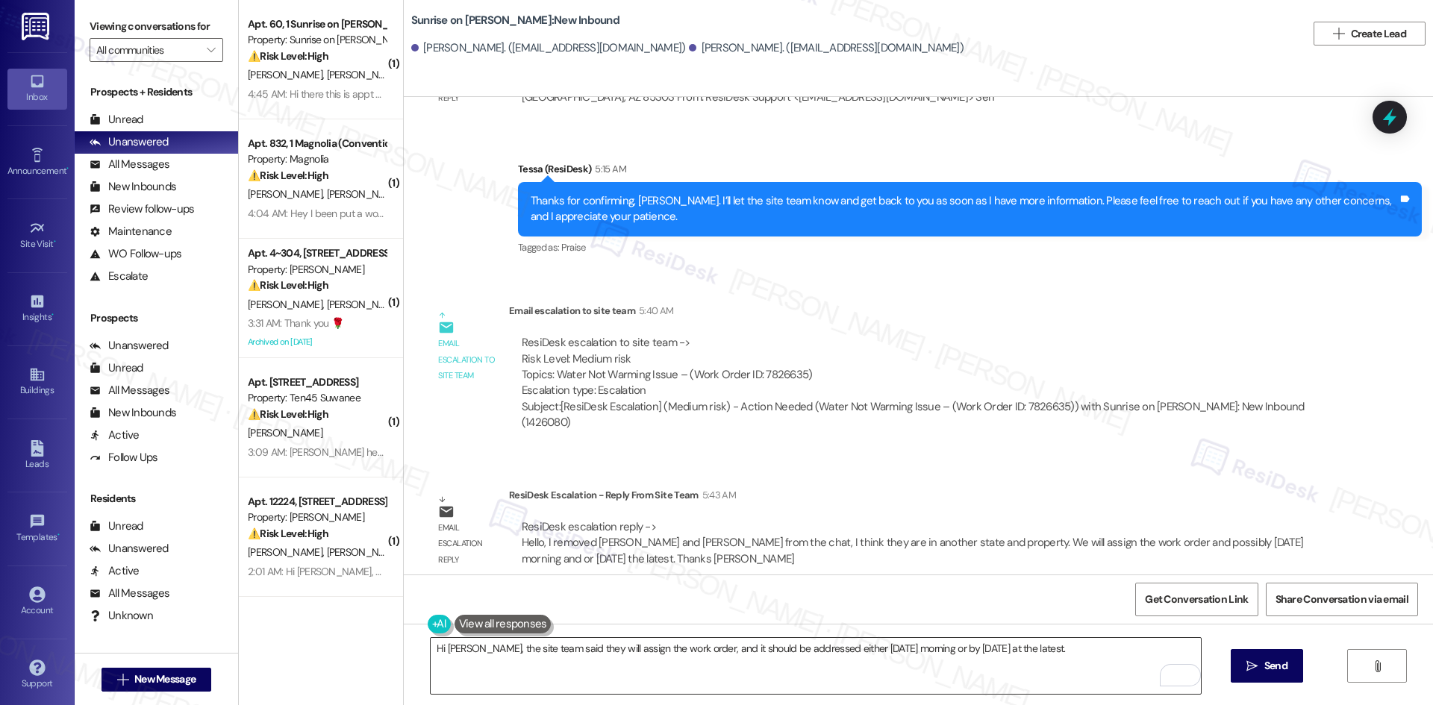
click at [739, 673] on textarea "Hi [PERSON_NAME], the site team said they will assign the work order, and it sh…" at bounding box center [816, 666] width 770 height 56
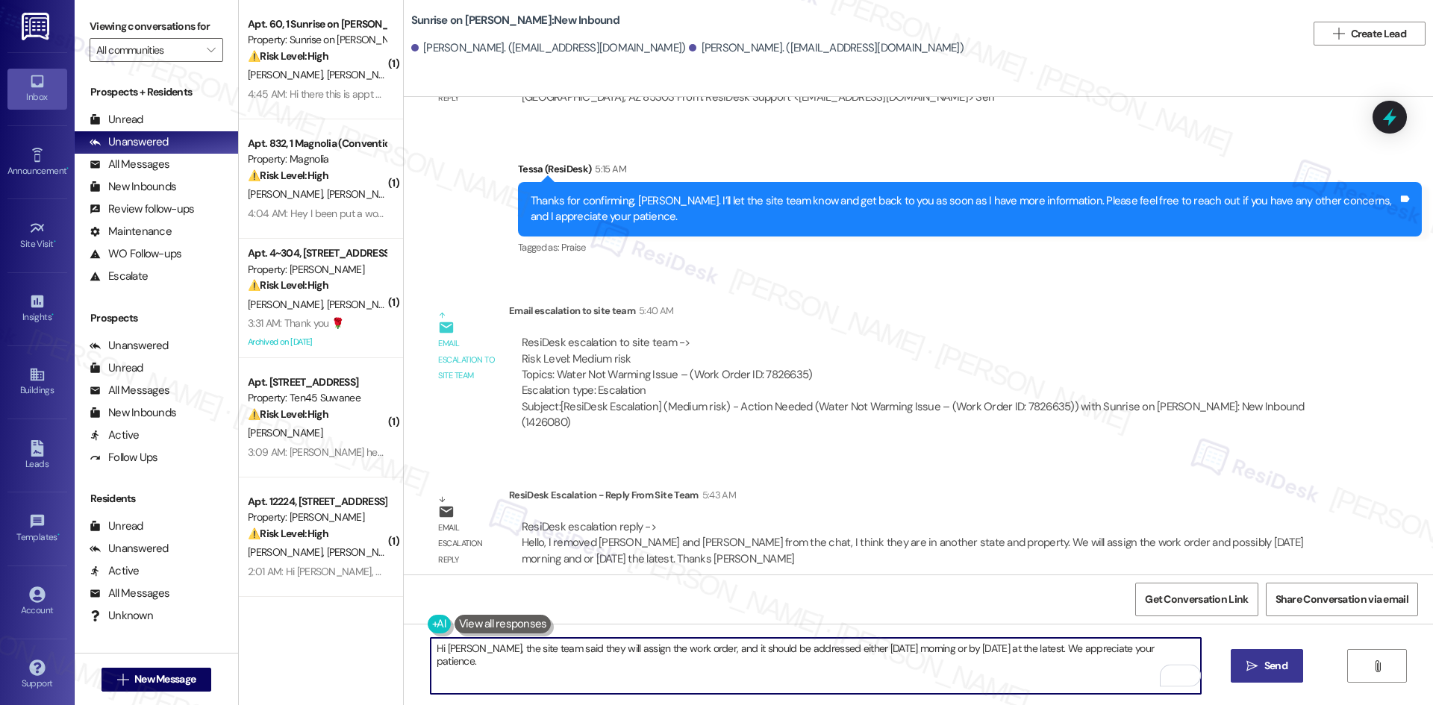
type textarea "Hi [PERSON_NAME], the site team said they will assign the work order, and it sh…"
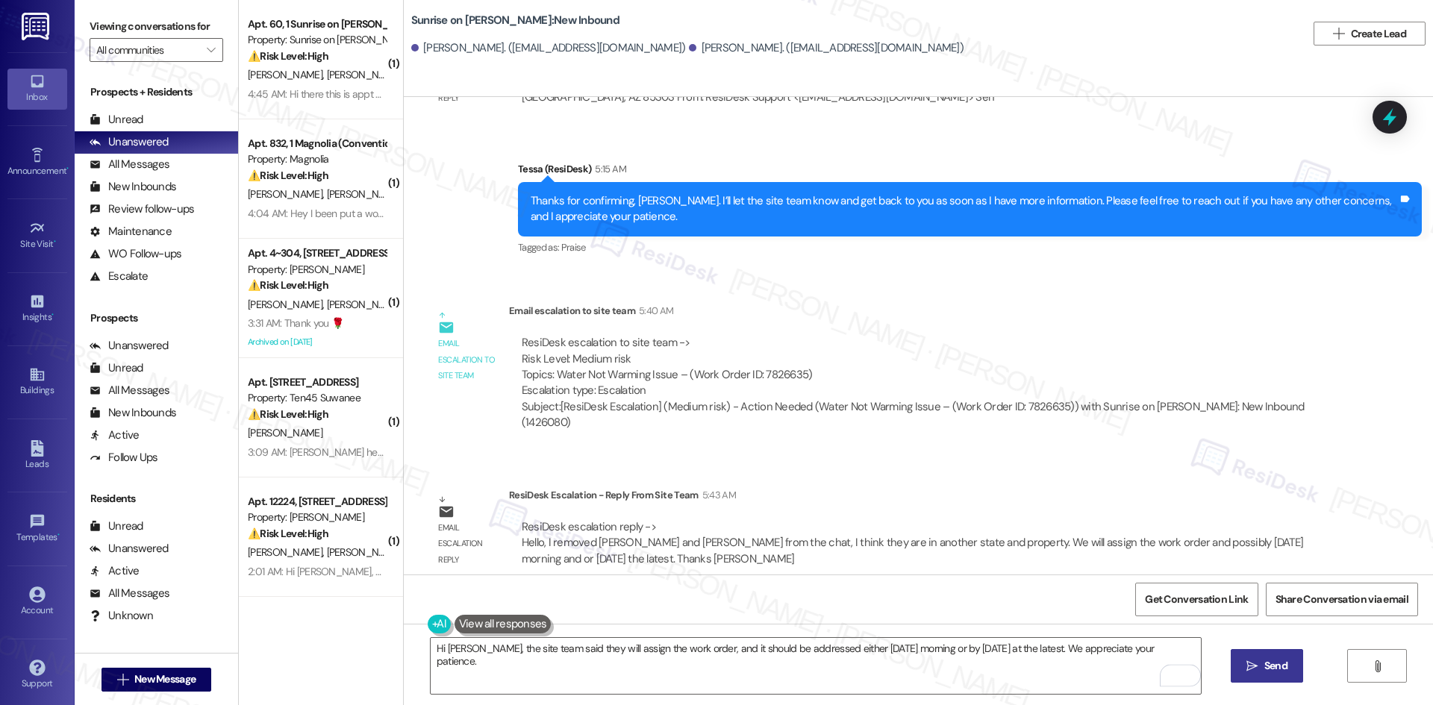
click at [1267, 669] on span "Send" at bounding box center [1275, 666] width 23 height 16
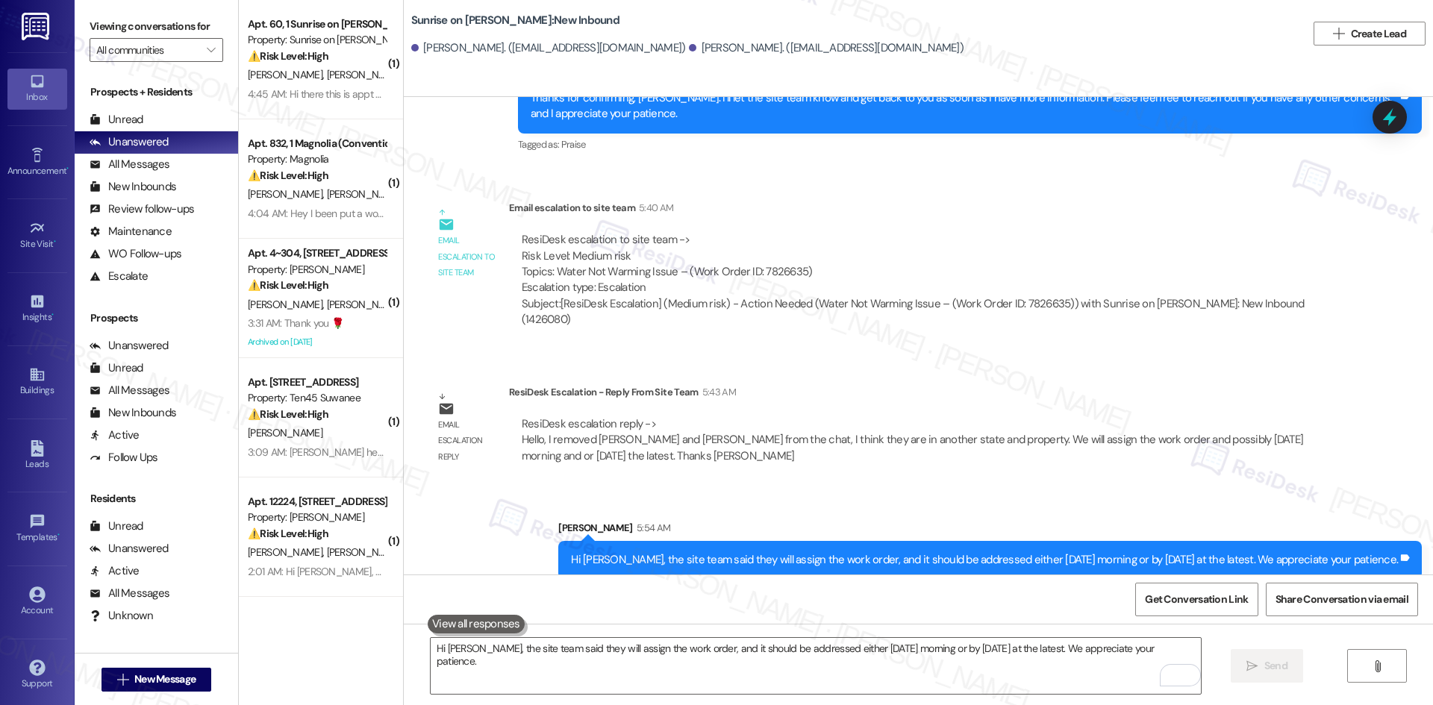
scroll to position [2748, 0]
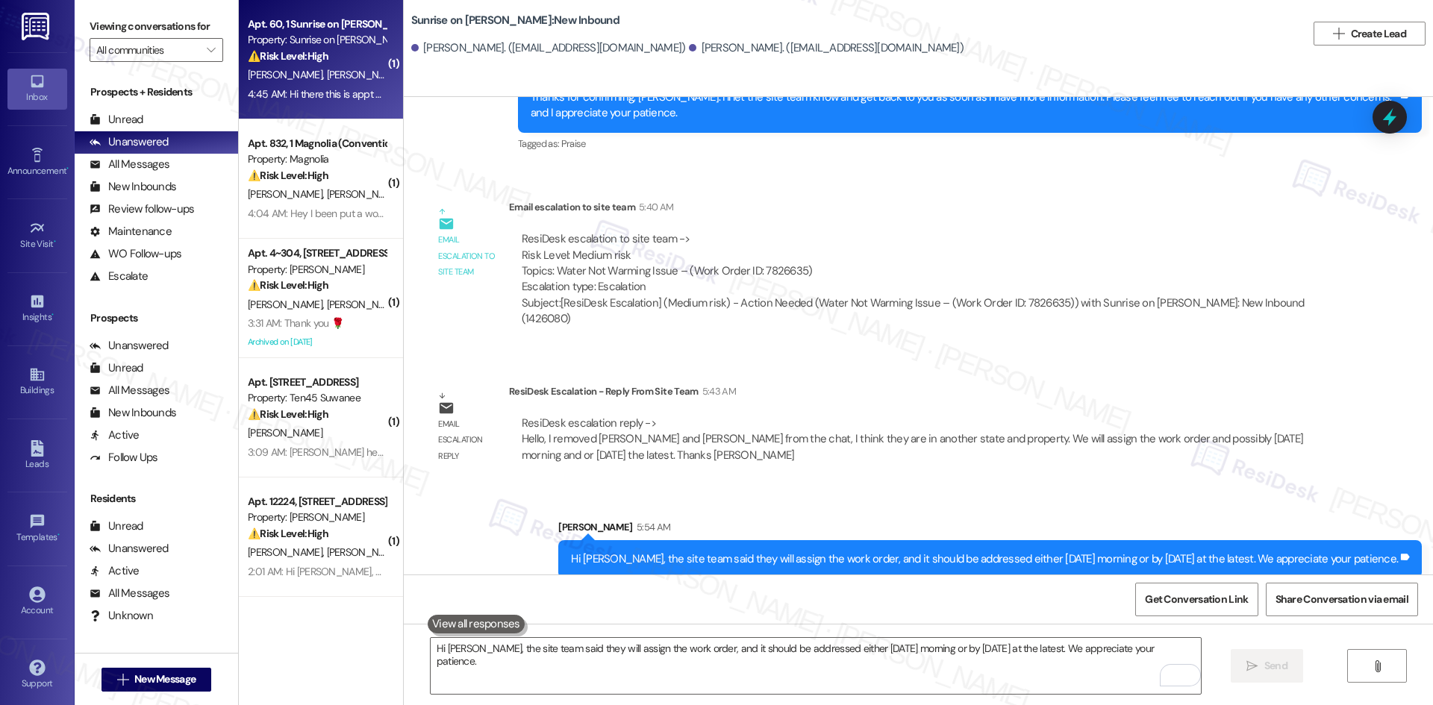
click at [322, 54] on div "⚠️ Risk Level: High The resident reports that their AC is not working. This is …" at bounding box center [317, 57] width 138 height 16
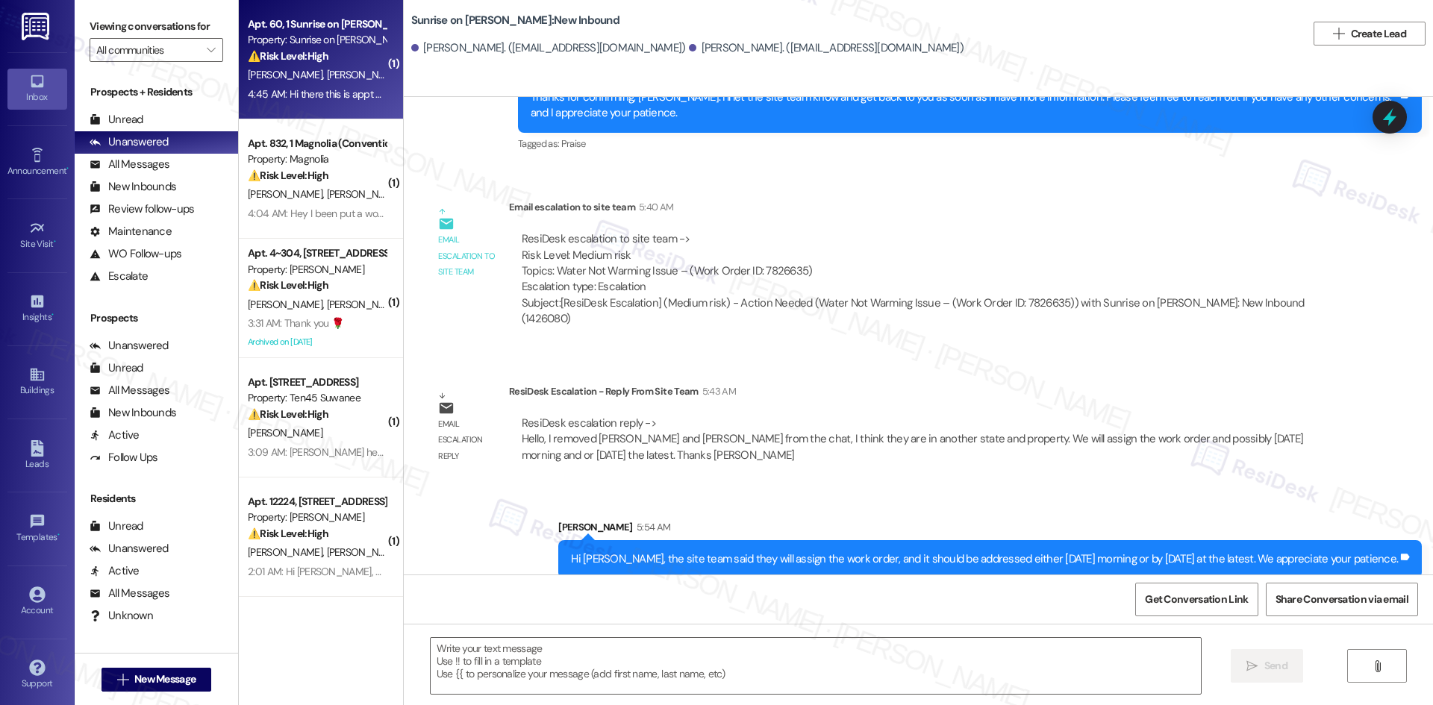
type textarea "Fetching suggested responses. Please feel free to read through the conversation…"
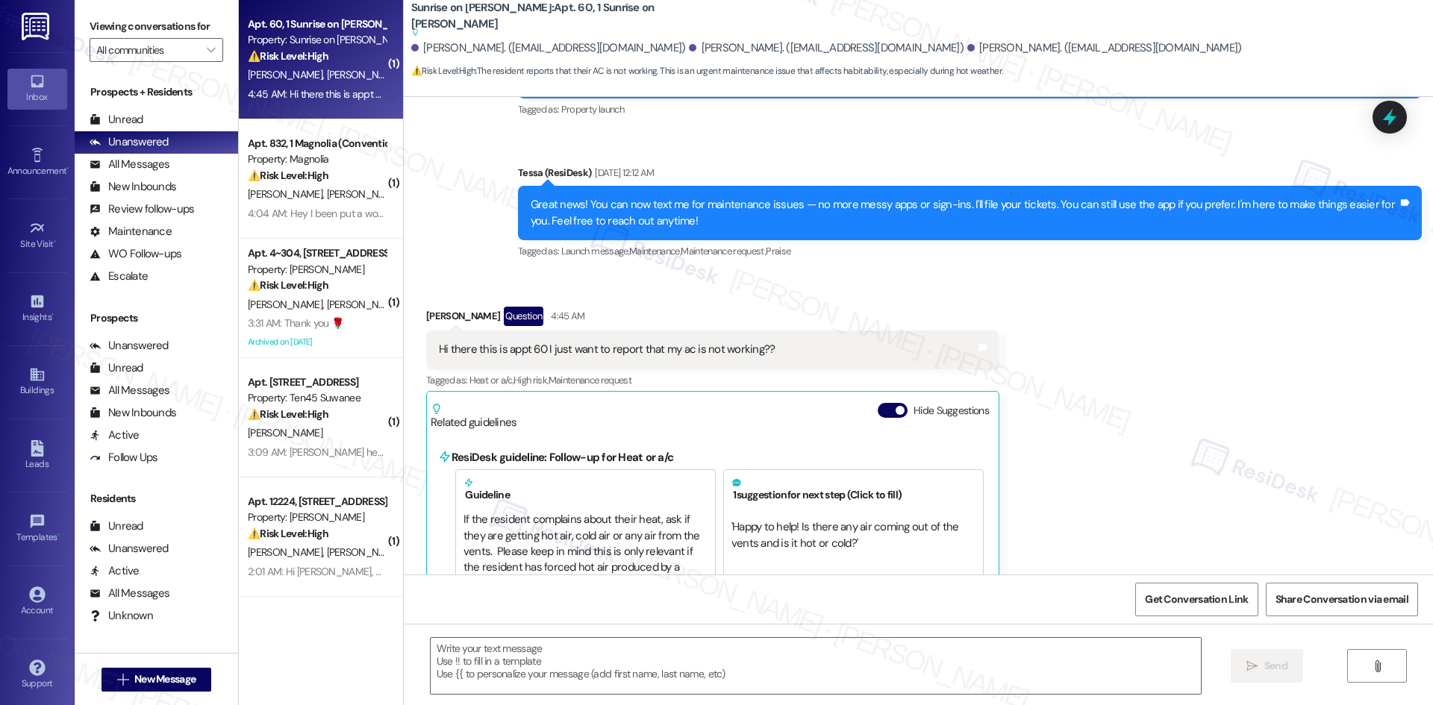
type textarea "Fetching suggested responses. Please feel free to read through the conversation…"
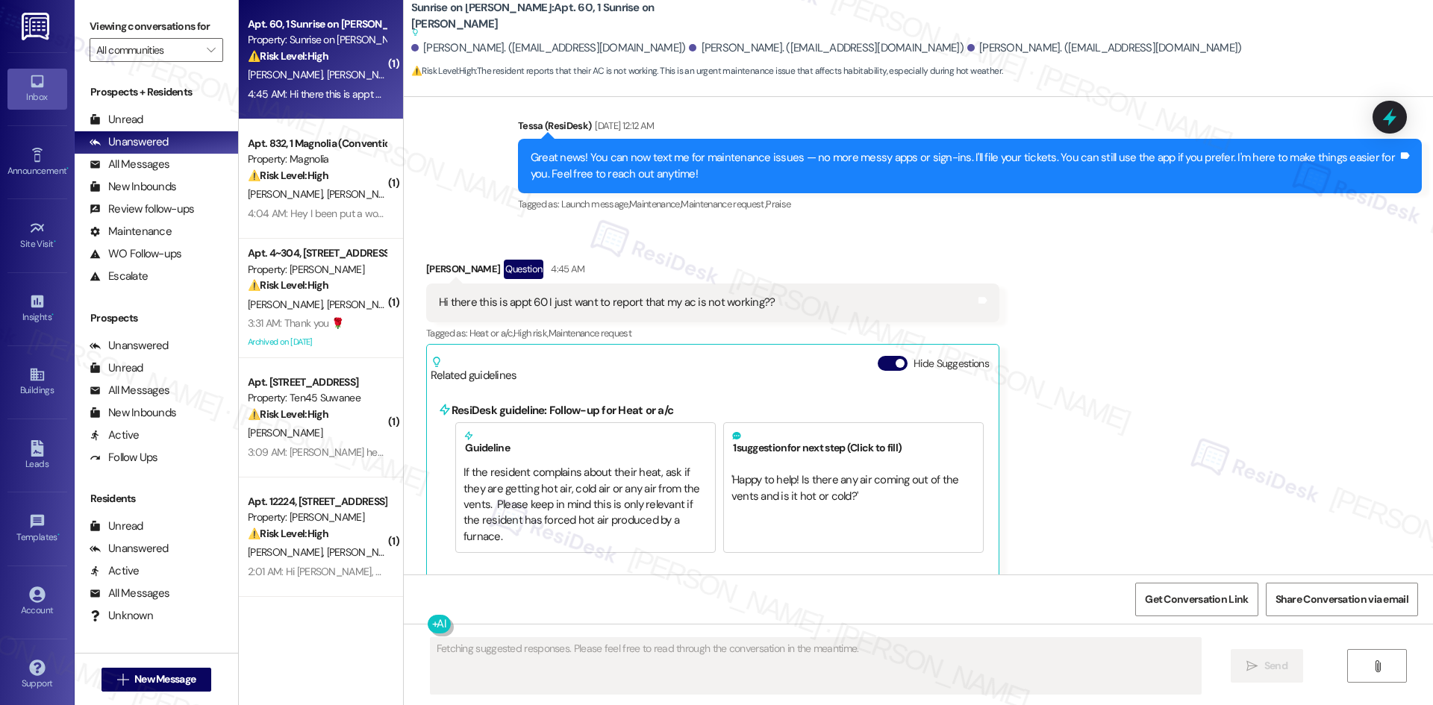
scroll to position [412, 0]
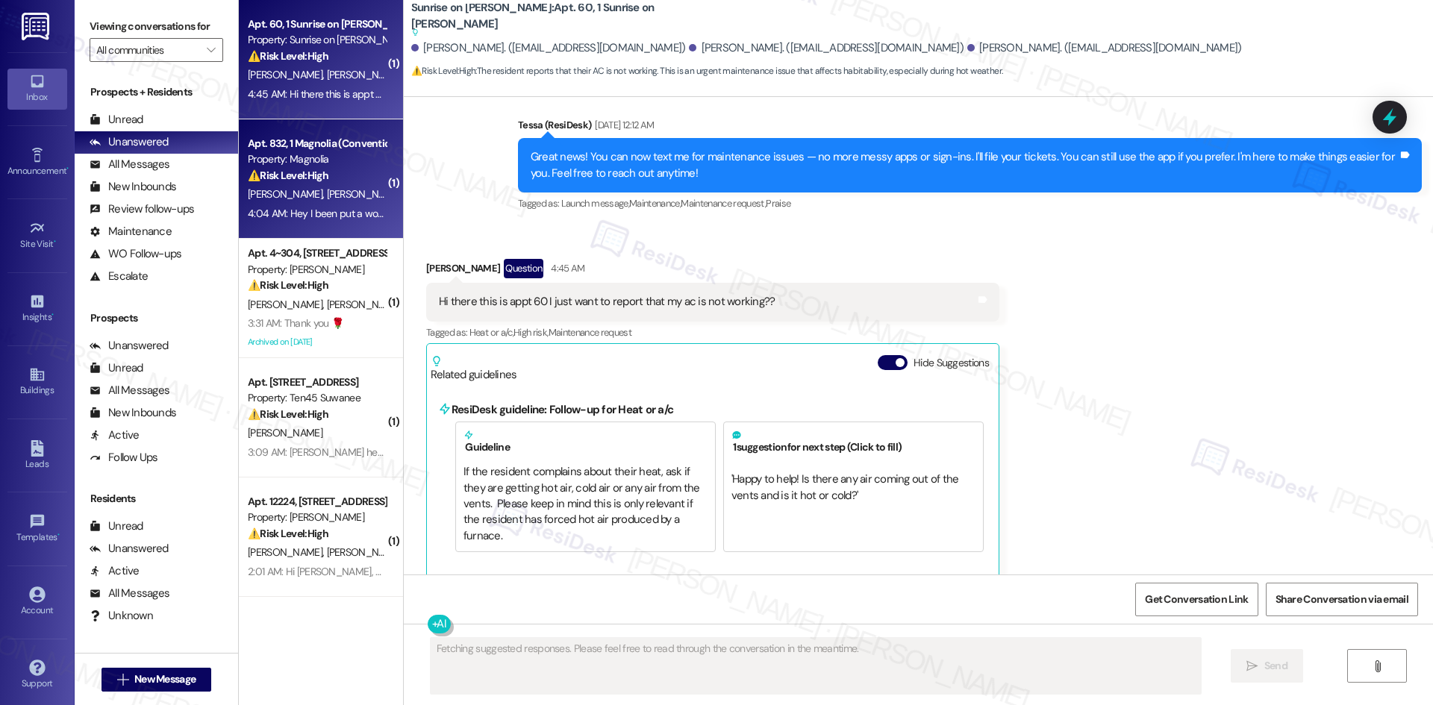
click at [315, 156] on div "Property: Magnolia" at bounding box center [317, 159] width 138 height 16
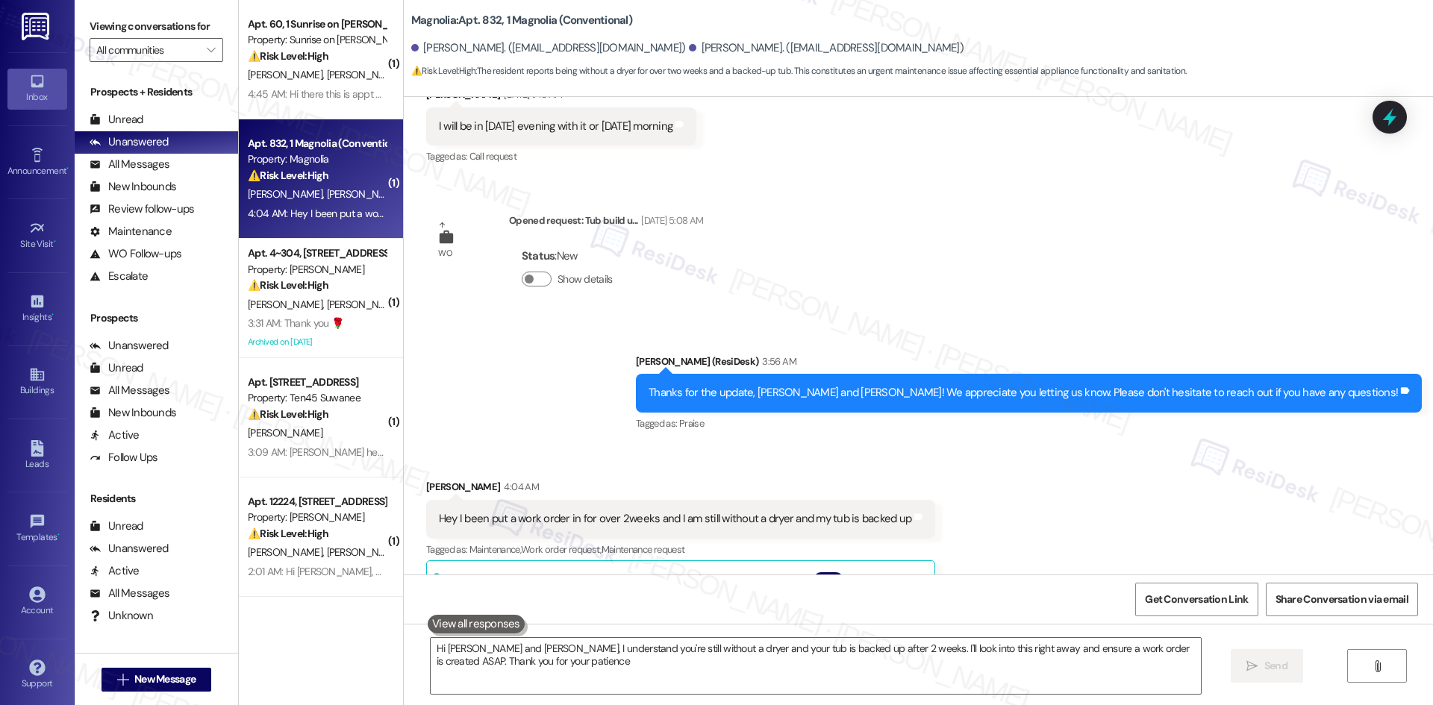
type textarea "Hi Jamorris and Johnthan, I understand you're still without a dryer and your tu…"
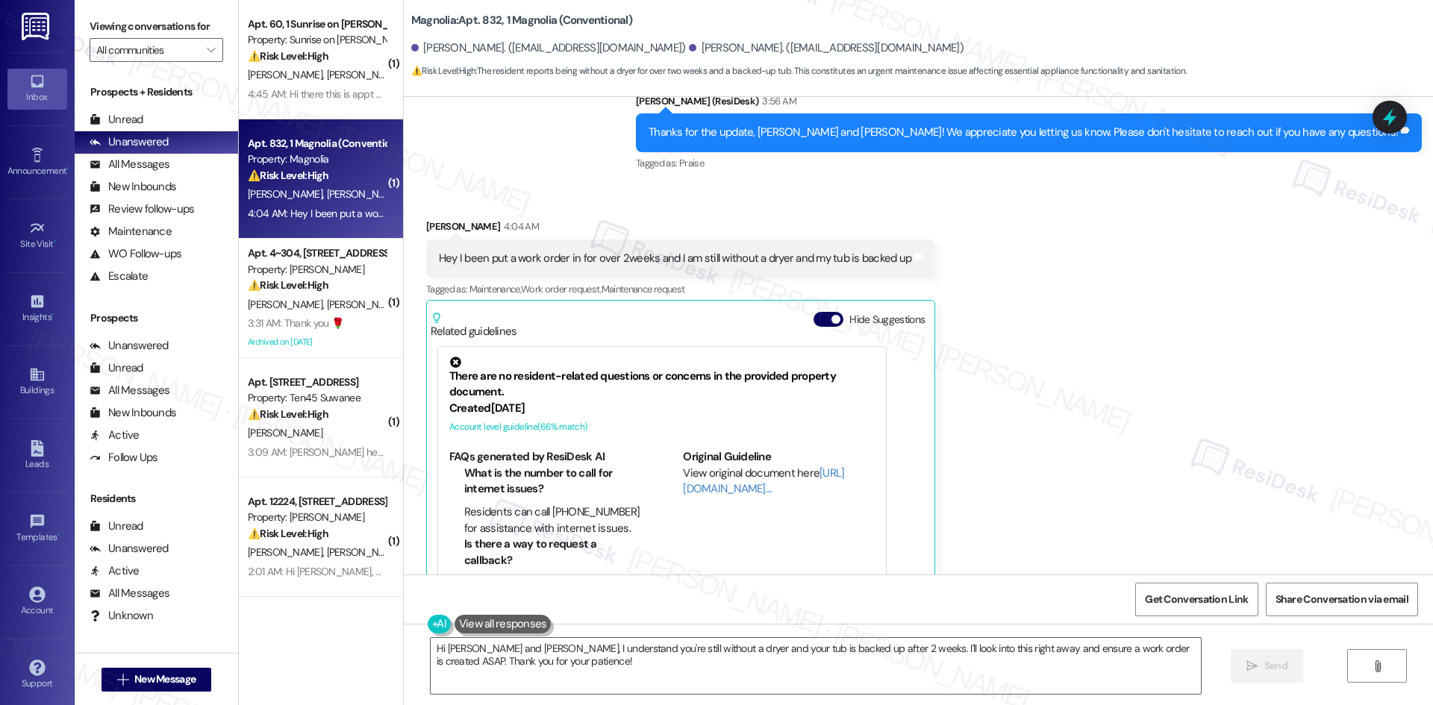
scroll to position [1448, 0]
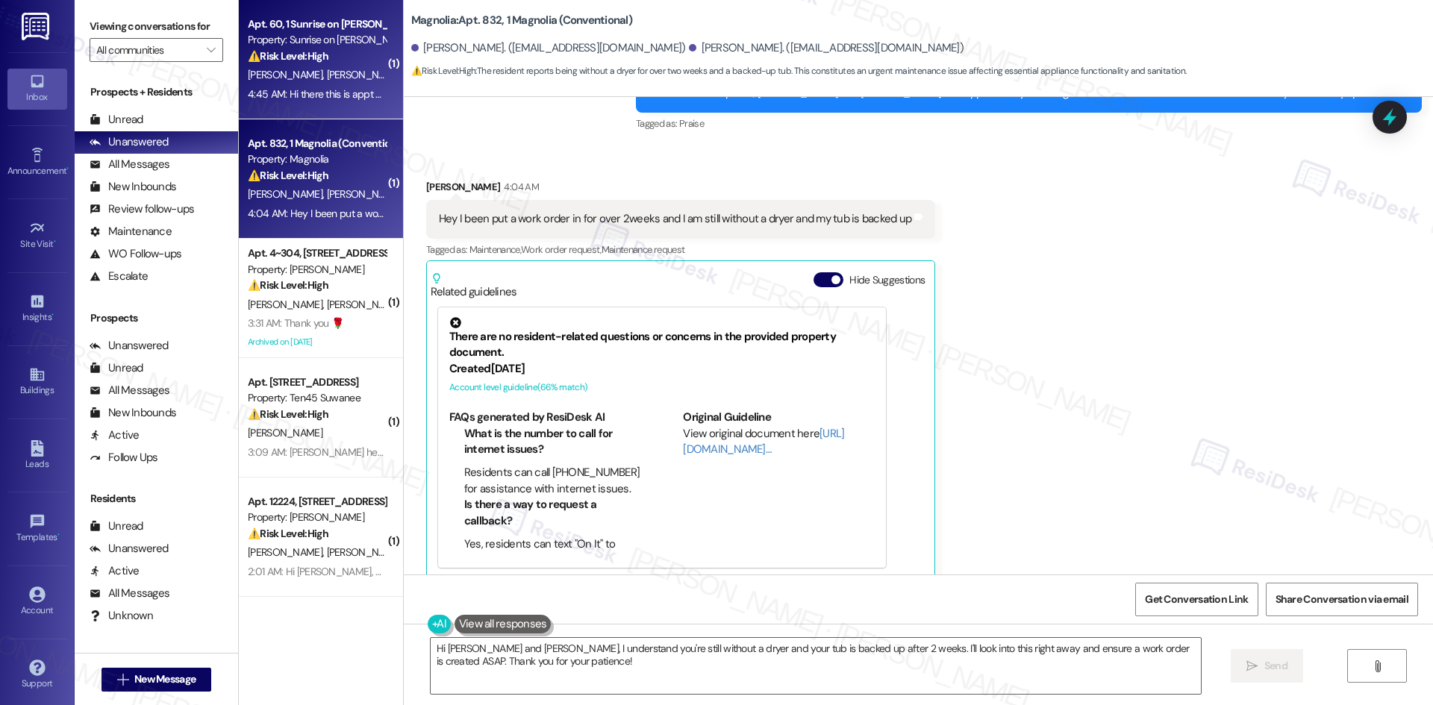
click at [316, 46] on div "Property: Sunrise on [PERSON_NAME]" at bounding box center [317, 40] width 138 height 16
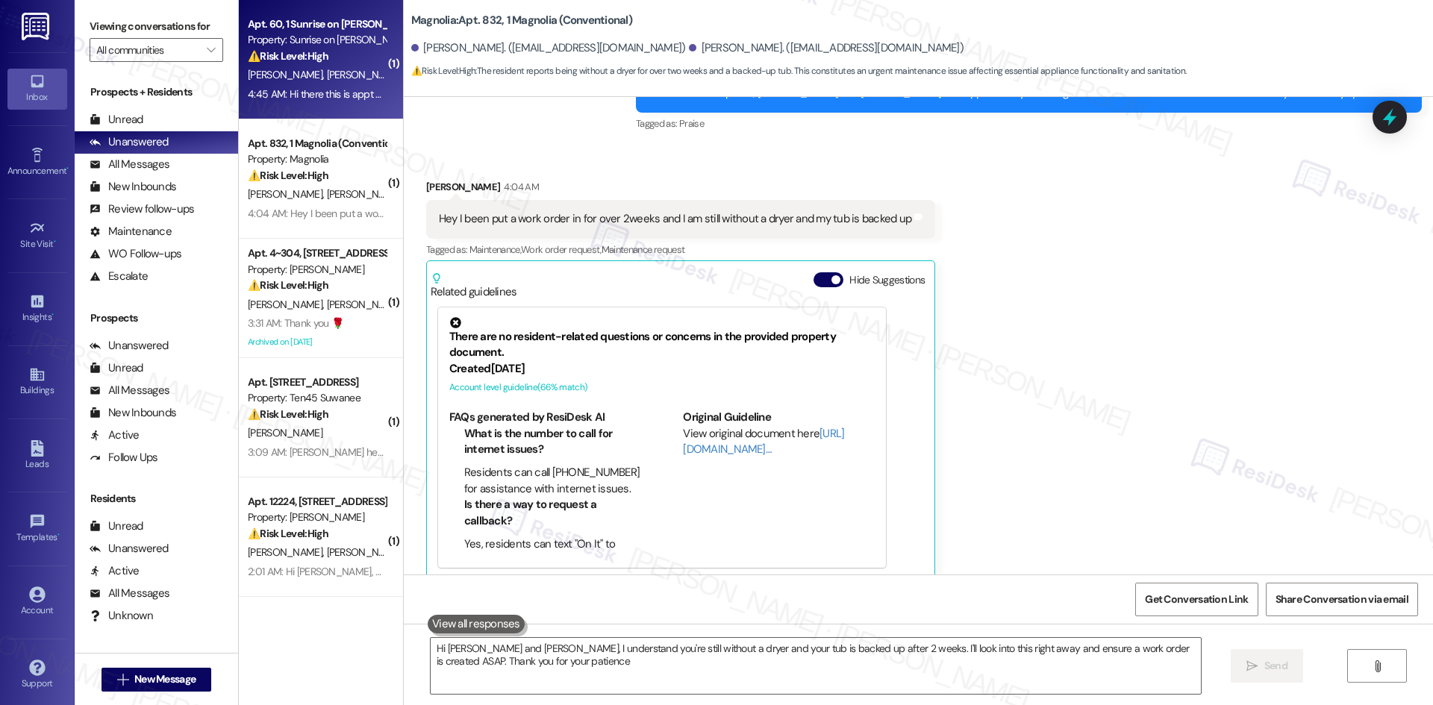
type textarea "Hi Jamorris and Johnthan, I understand you're still without a dryer and your tu…"
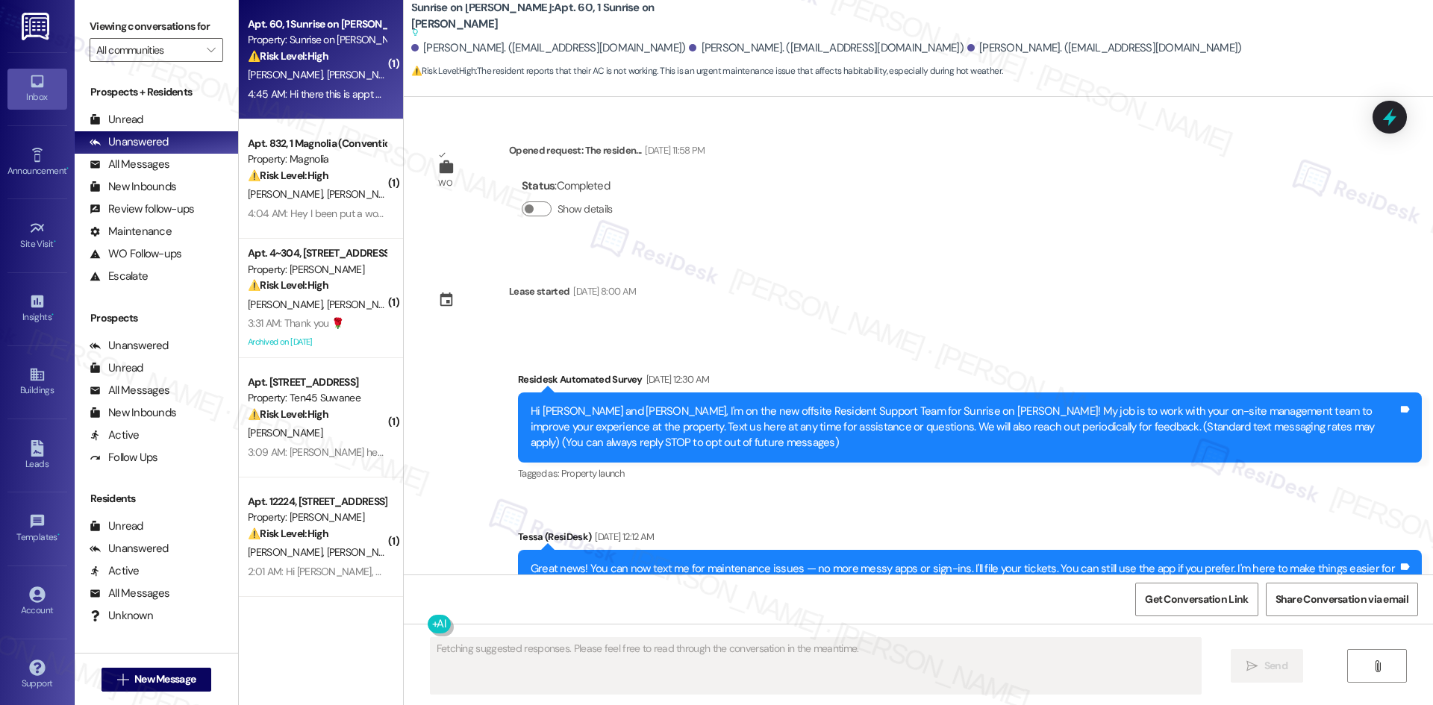
scroll to position [412, 0]
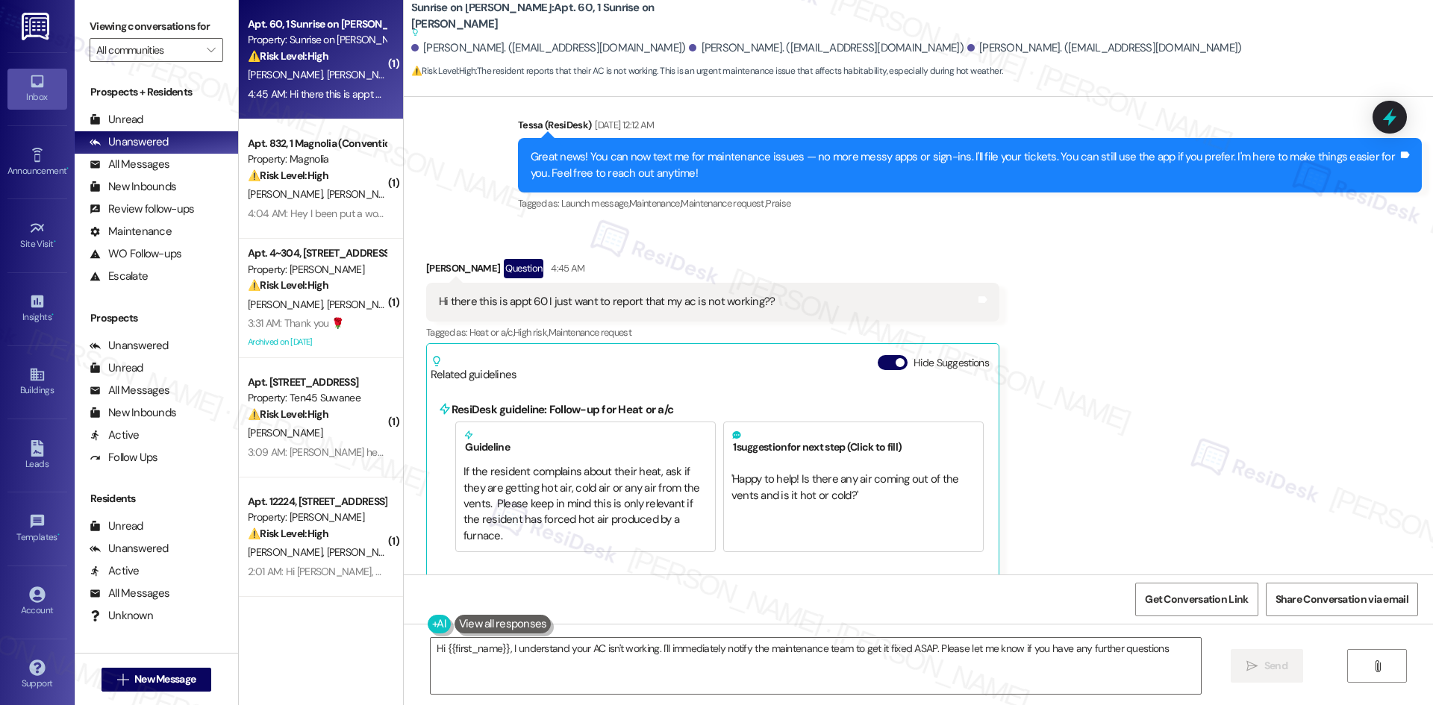
type textarea "Hi {{first_name}}, I understand your AC isn't working. I'll immediately notify …"
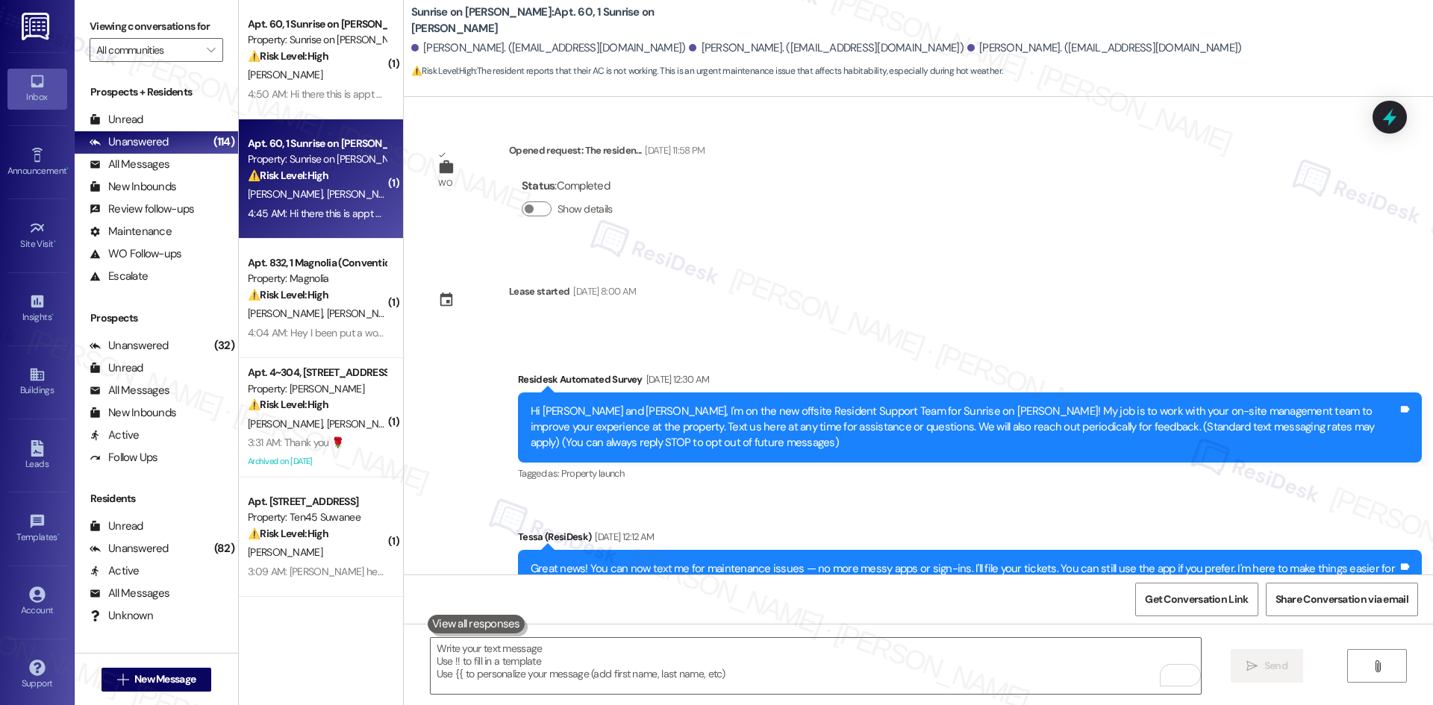
scroll to position [313, 0]
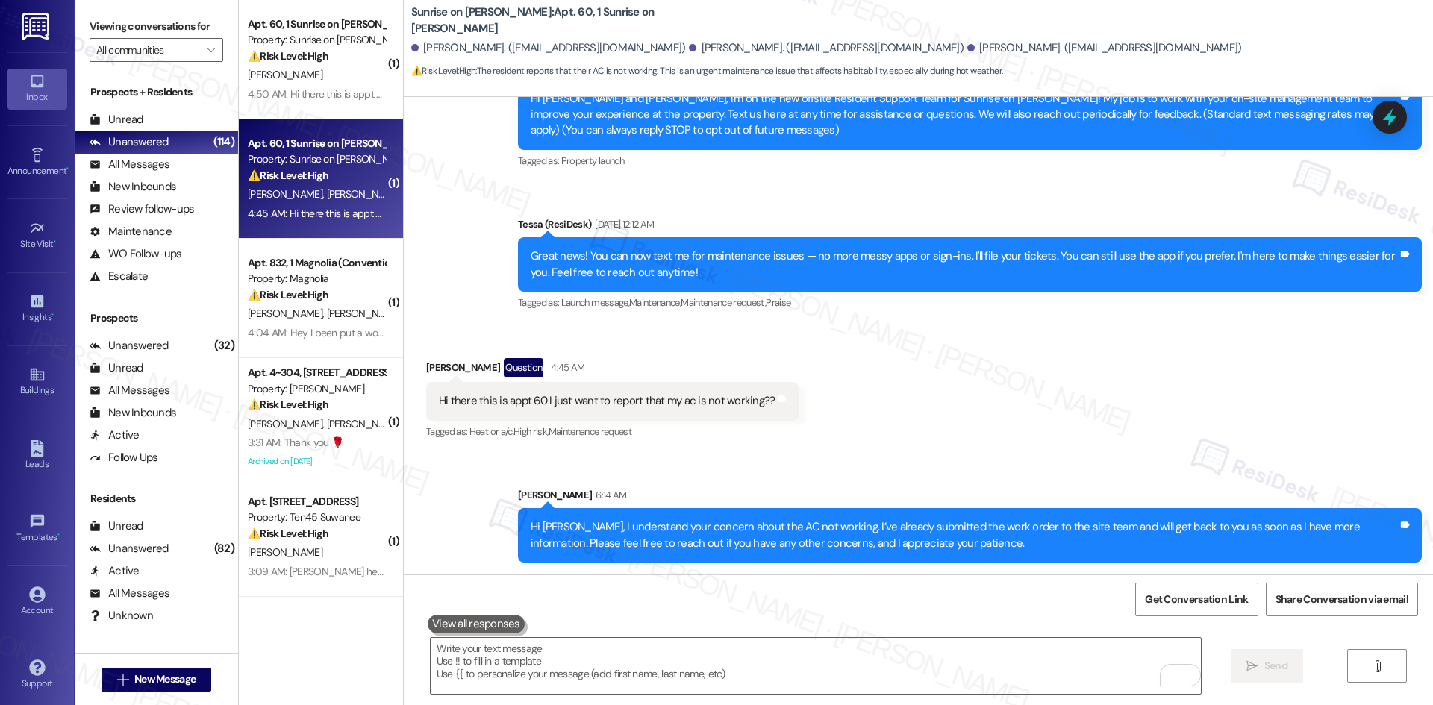
click at [1046, 456] on div "Sent via SMS [PERSON_NAME] 6:14 AM Hi [PERSON_NAME], I understand your concern …" at bounding box center [918, 514] width 1029 height 120
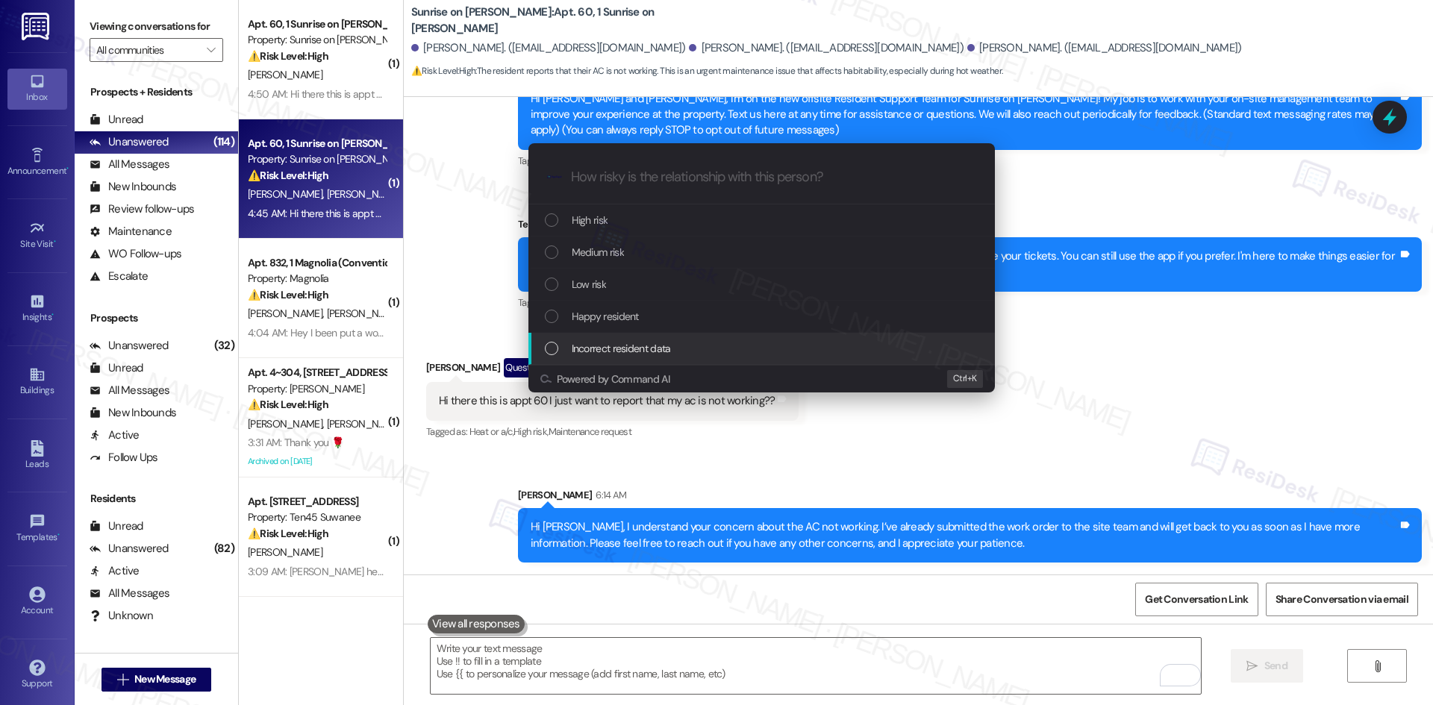
click at [1187, 457] on div "Escalate Conversation How risky is the relationship with this person? Topics (e…" at bounding box center [716, 352] width 1433 height 705
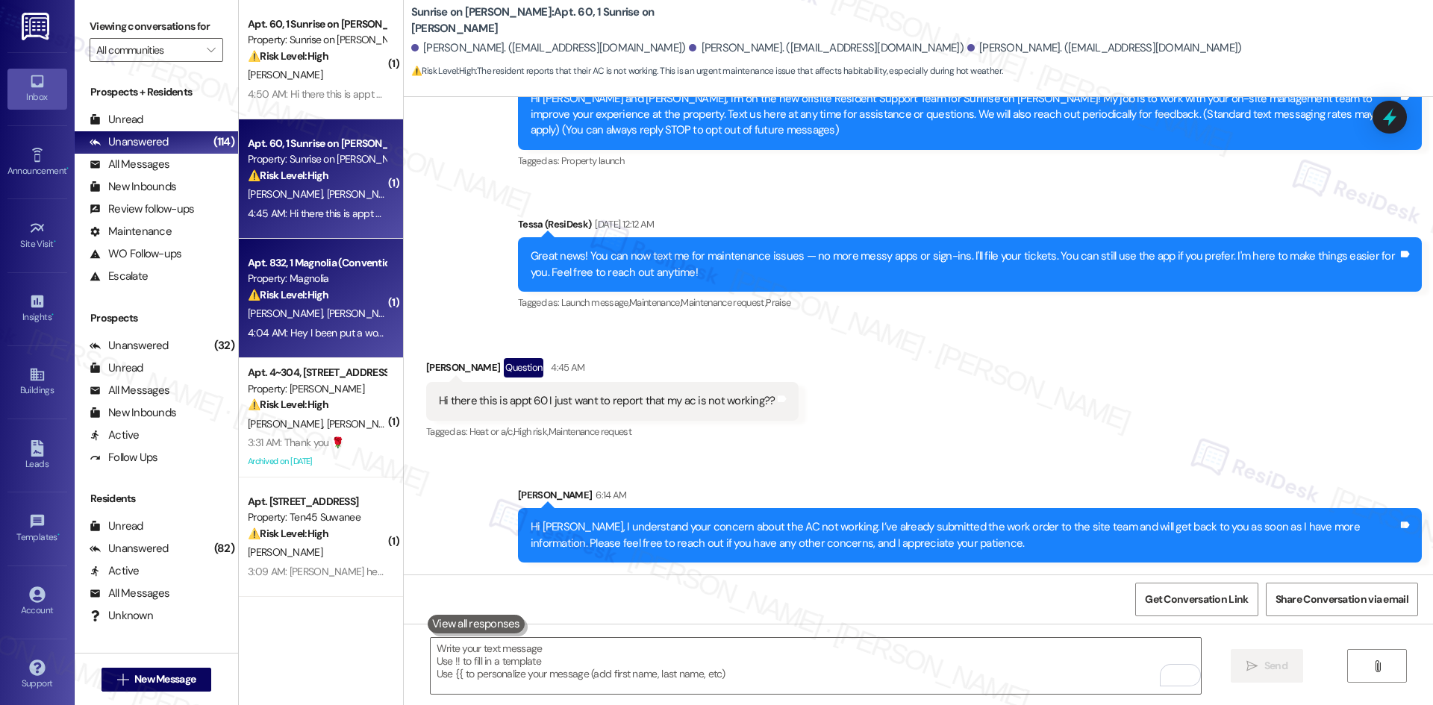
click at [301, 284] on div "Property: Magnolia" at bounding box center [317, 279] width 138 height 16
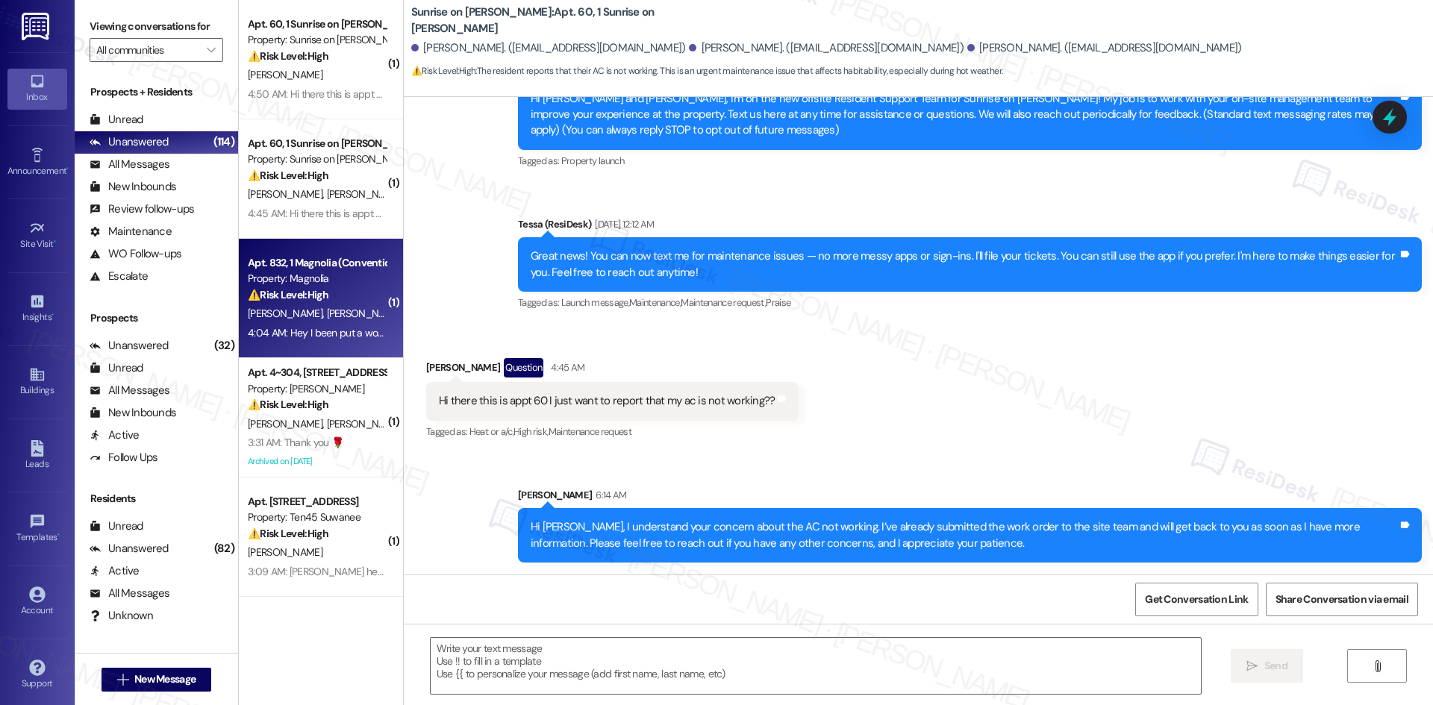
type textarea "Fetching suggested responses. Please feel free to read through the conversation…"
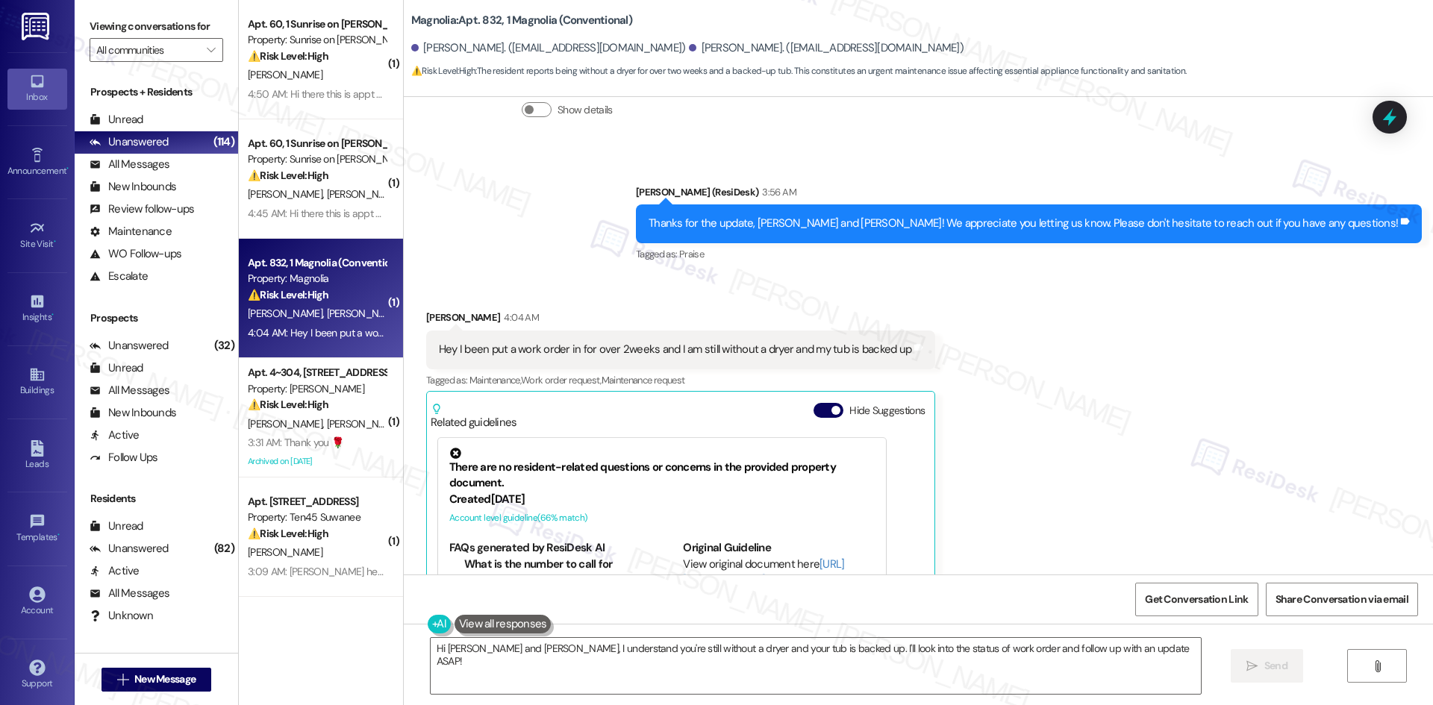
scroll to position [1225, 0]
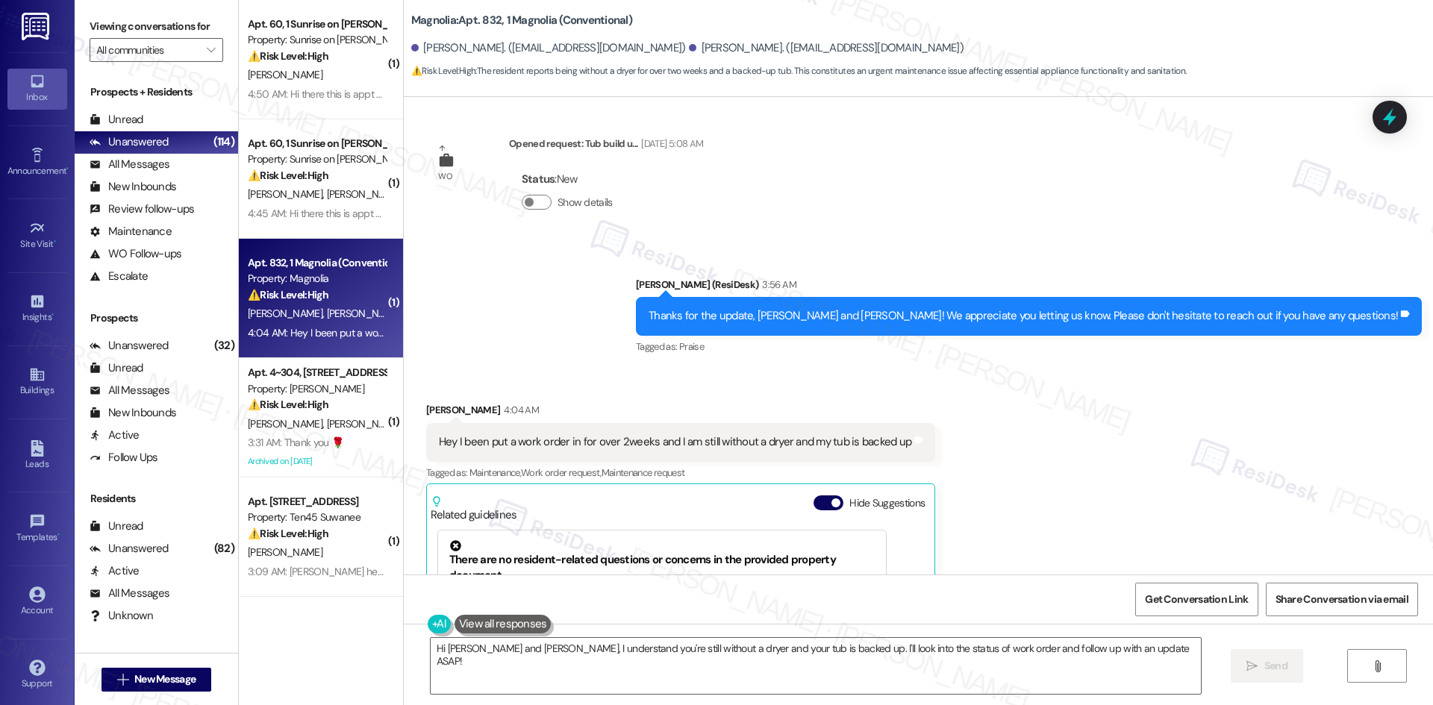
click at [993, 466] on div "Received via SMS Jamorris Compton 4:04 AM Hey I been put a work order in for ov…" at bounding box center [918, 591] width 1029 height 445
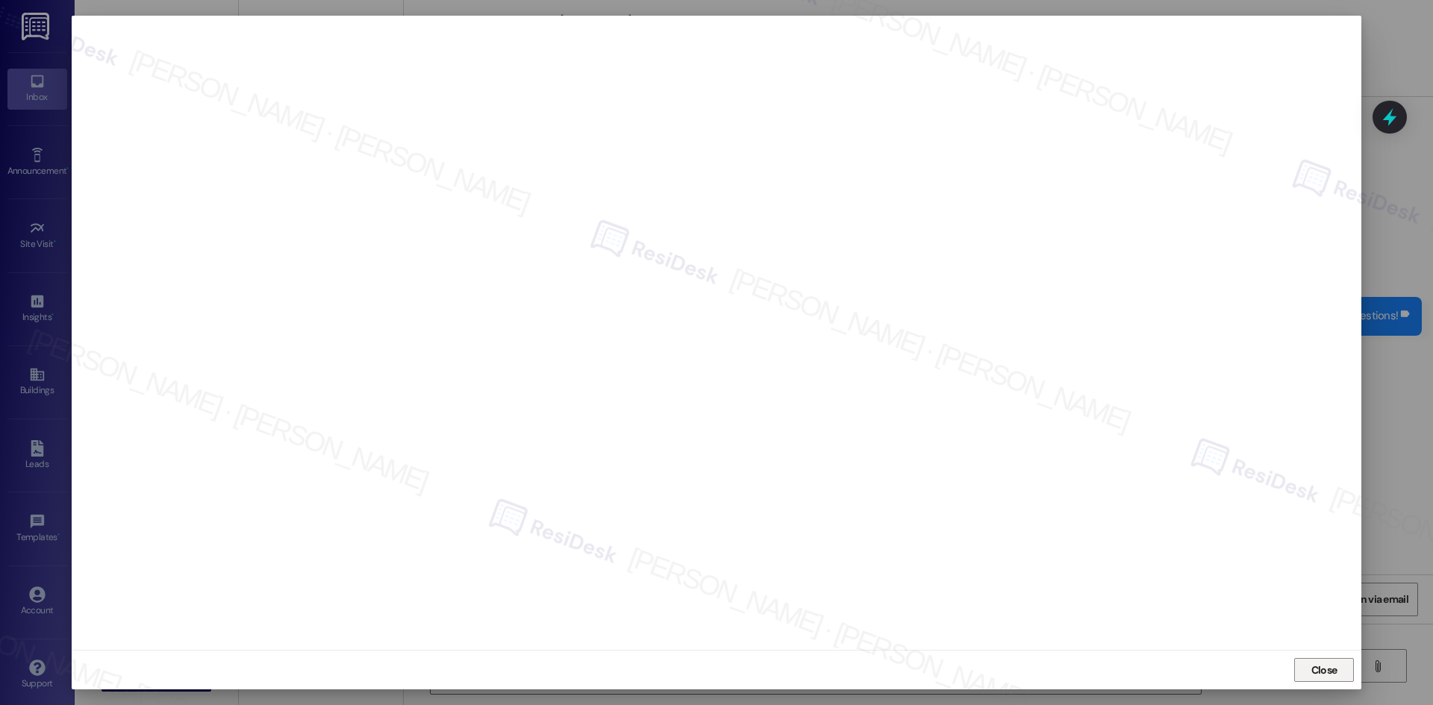
click at [1334, 671] on span "Close" at bounding box center [1324, 671] width 26 height 16
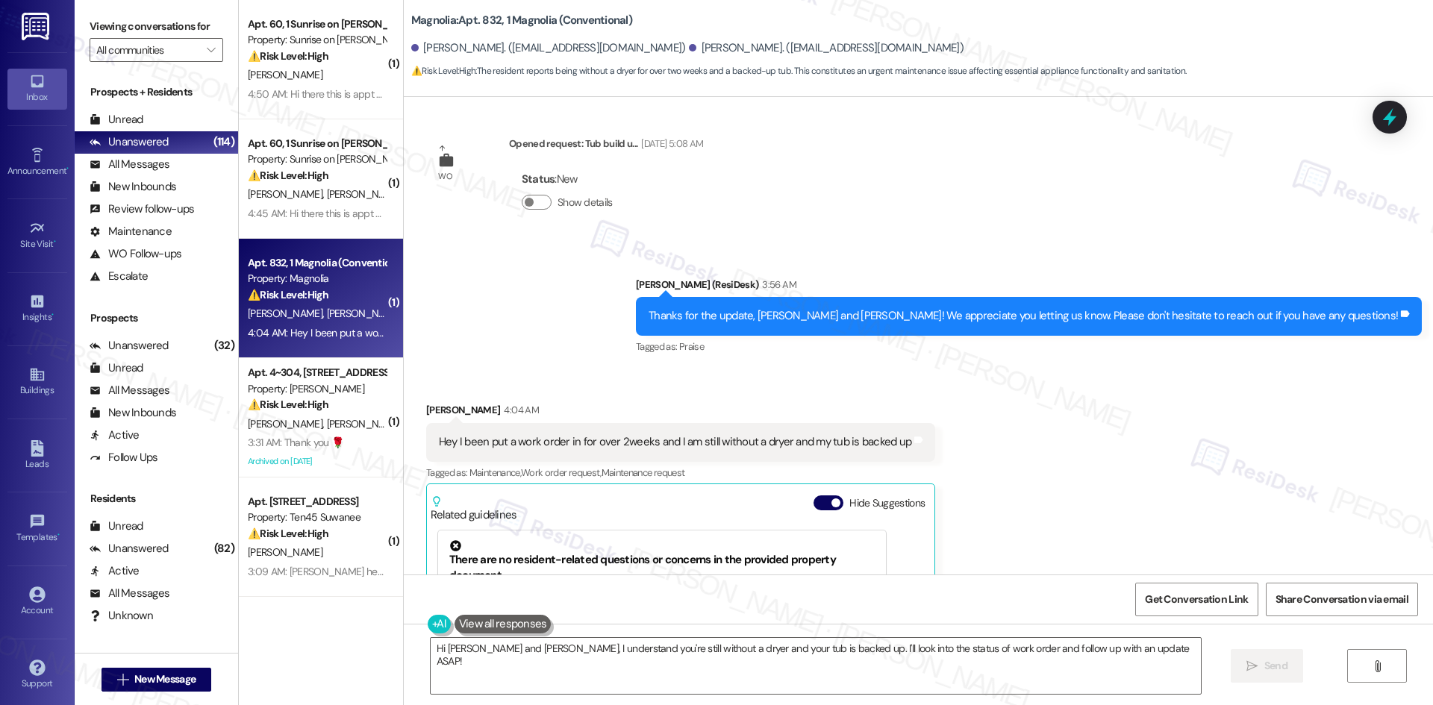
click at [1176, 384] on div "Received via SMS Jamorris Compton 4:04 AM Hey I been put a work order in for ov…" at bounding box center [918, 591] width 1029 height 445
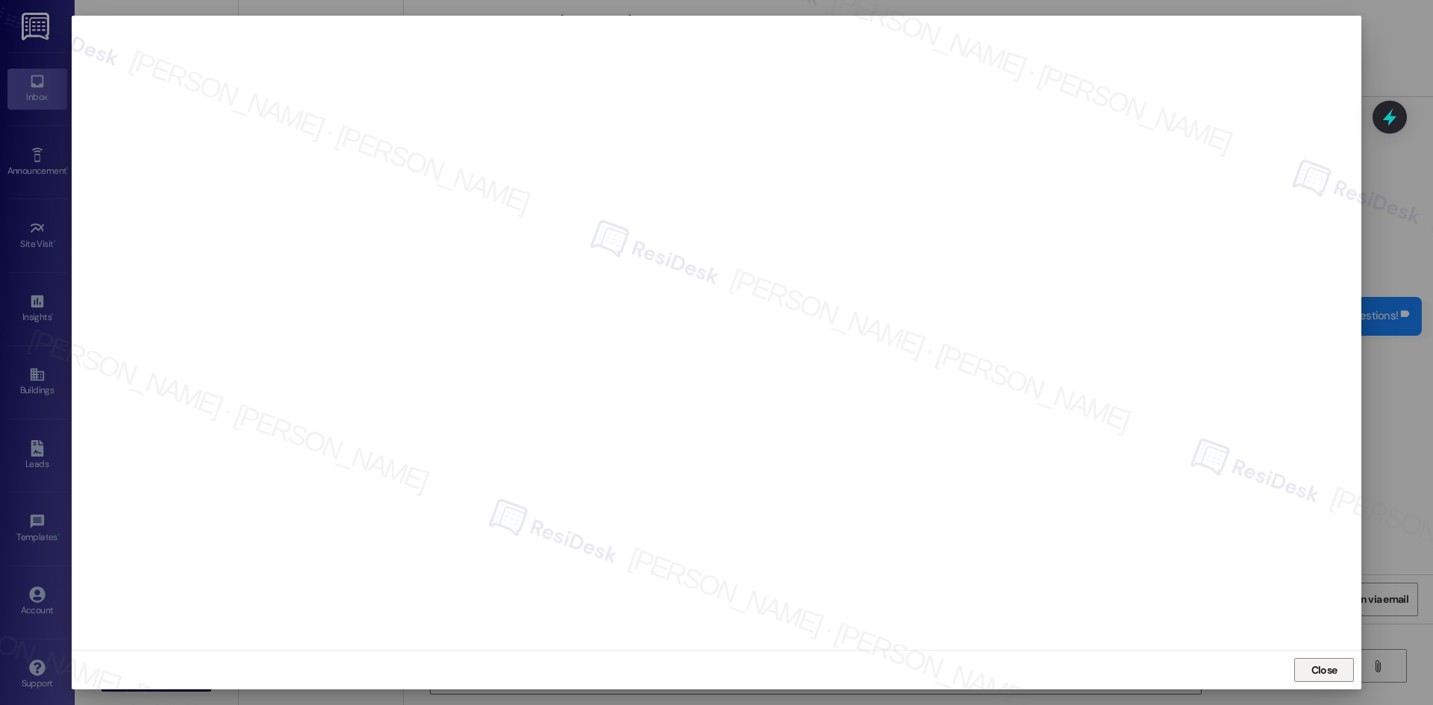
click at [1319, 667] on span "Close" at bounding box center [1324, 671] width 26 height 16
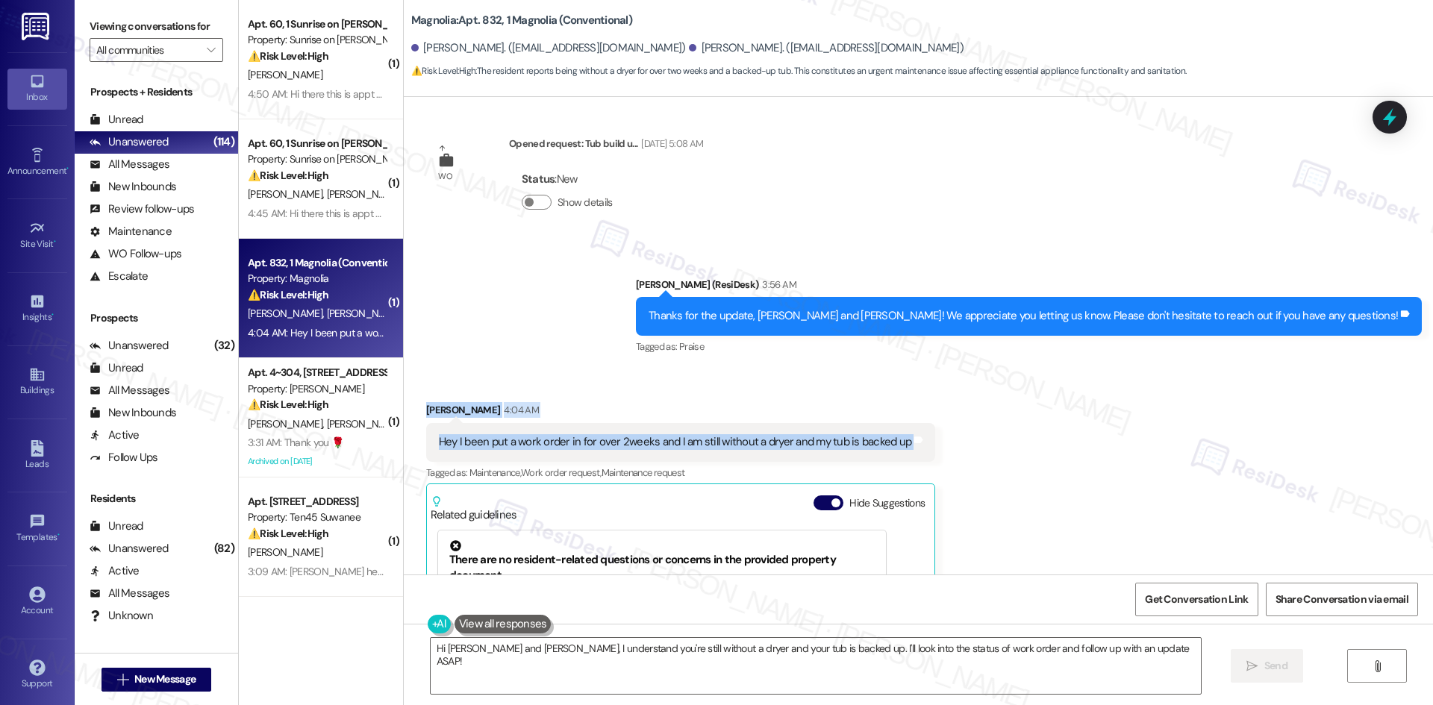
drag, startPoint x: 399, startPoint y: 386, endPoint x: 945, endPoint y: 435, distance: 548.5
click at [945, 435] on div "Received via SMS Jamorris Compton 4:04 AM Hey I been put a work order in for ov…" at bounding box center [918, 591] width 1029 height 445
copy div "Jamorris Compton 4:04 AM Hey I been put a work order in for over 2weeks and I a…"
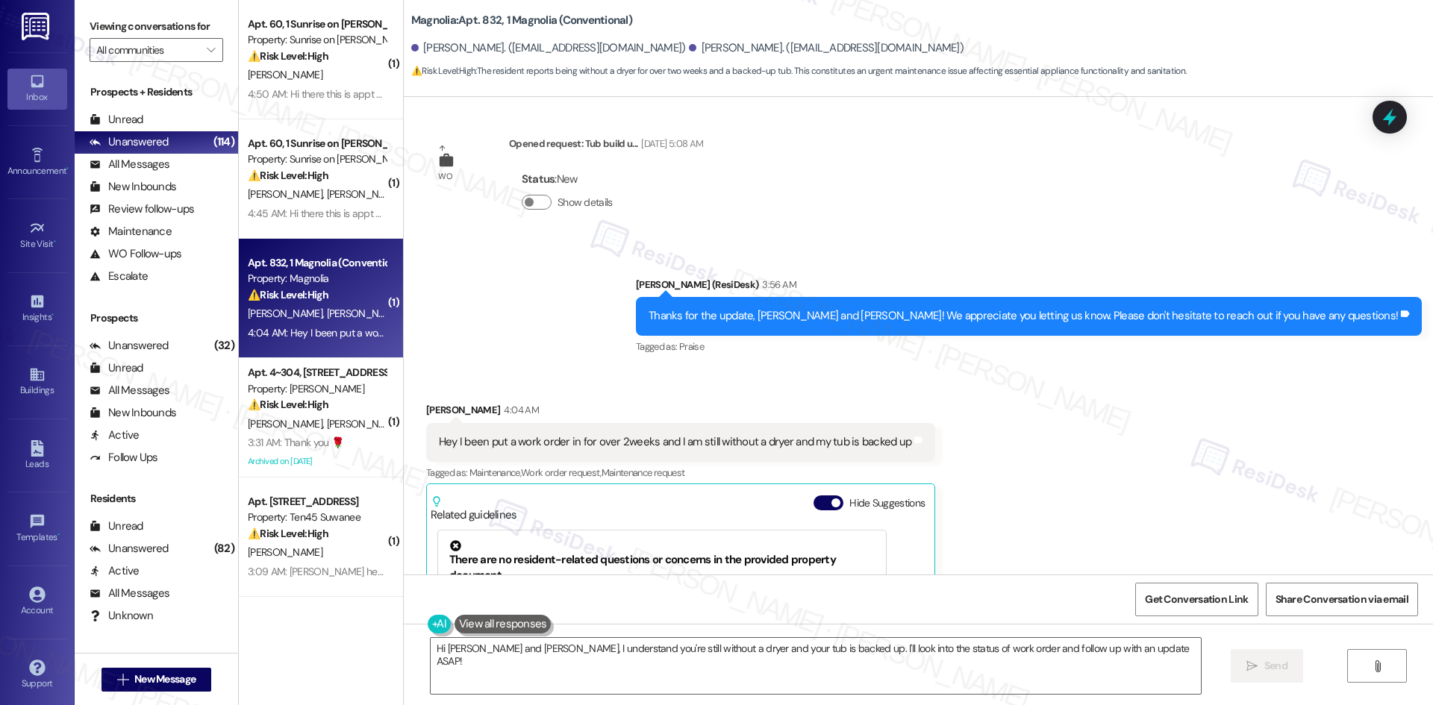
click at [623, 311] on div "Sent via SMS Sarah (ResiDesk) 3:56 AM Thanks for the update, Jamorris and Johnt…" at bounding box center [918, 306] width 1029 height 126
drag, startPoint x: 710, startPoint y: 666, endPoint x: 720, endPoint y: 662, distance: 10.7
click at [711, 666] on textarea "Hi Jamorris and Johnthan, I understand you're still without a dryer and your tu…" at bounding box center [816, 666] width 770 height 56
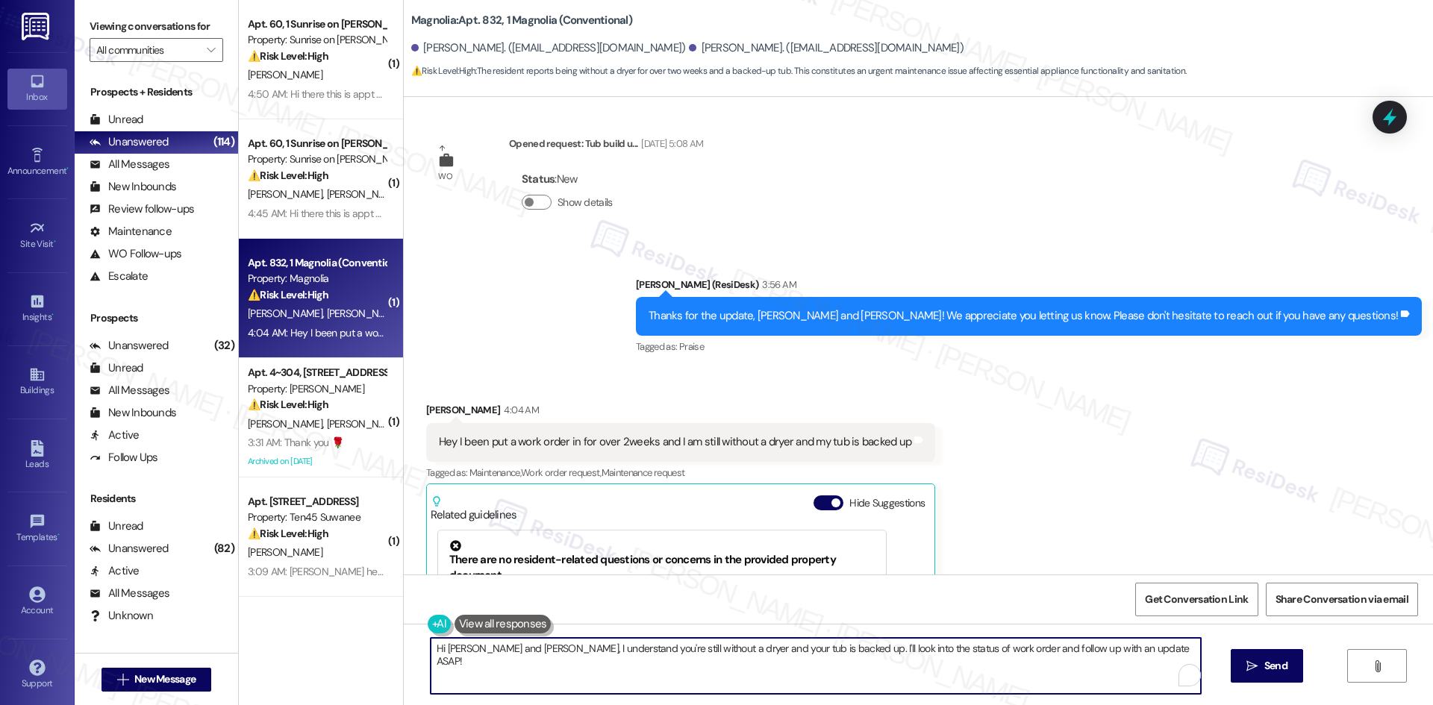
paste textarea ", I see the work orders for your dryer (6744720) and tub (6744719). I’ll check …"
type textarea "Hi Jamorris, I see the work orders for your dryer (6744720) and tub (6744719). …"
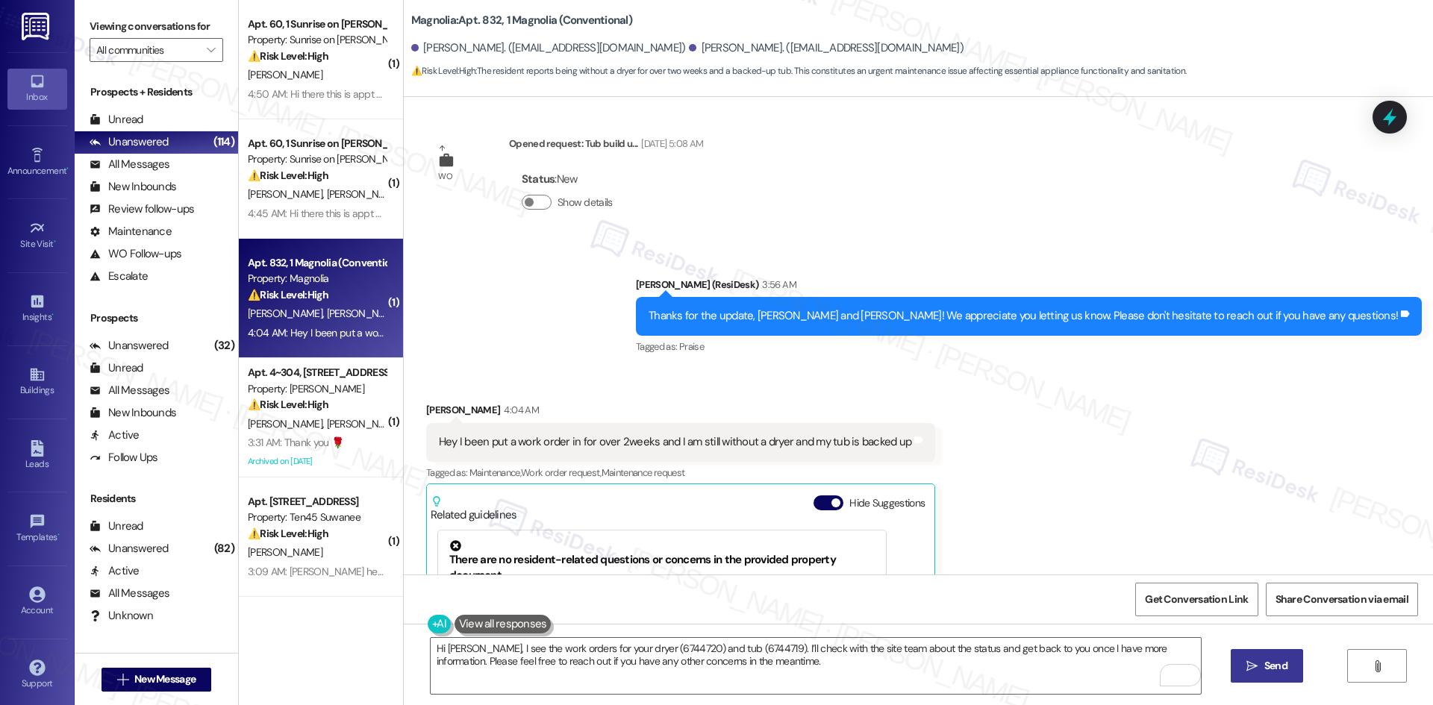
click at [1261, 676] on button " Send" at bounding box center [1267, 666] width 72 height 34
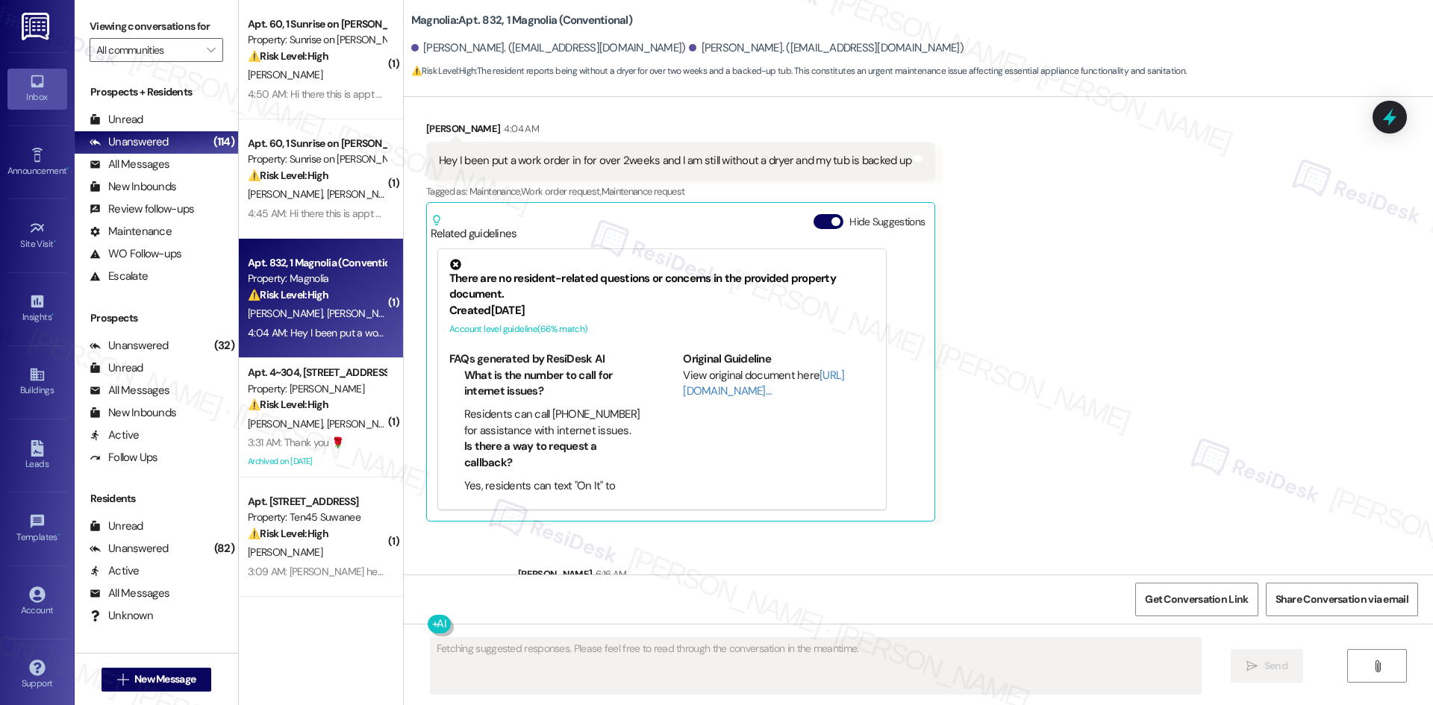
scroll to position [1569, 0]
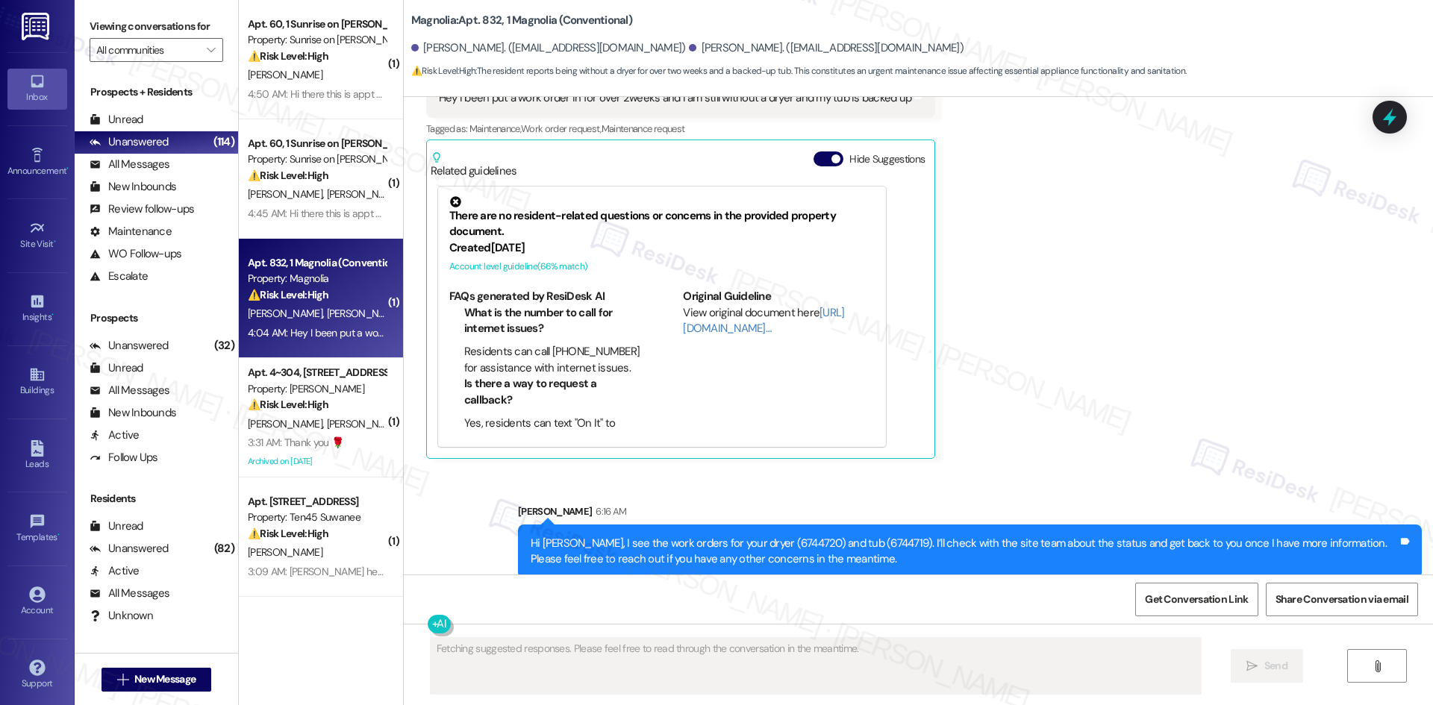
click at [1130, 425] on div "Received via SMS Jamorris Compton 4:04 AM Hey I been put a work order in for ov…" at bounding box center [918, 247] width 1029 height 445
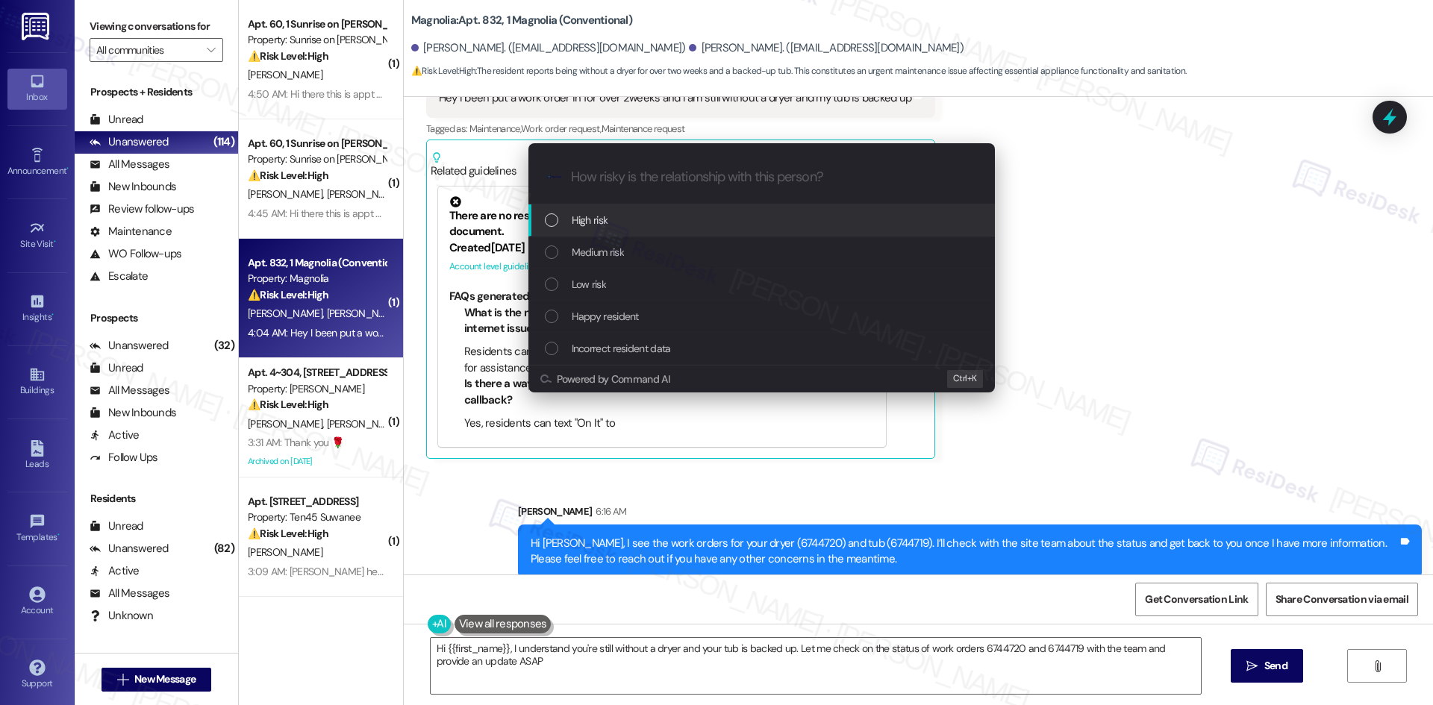
type textarea "Hi {{first_name}}, I understand you're still without a dryer and your tub is ba…"
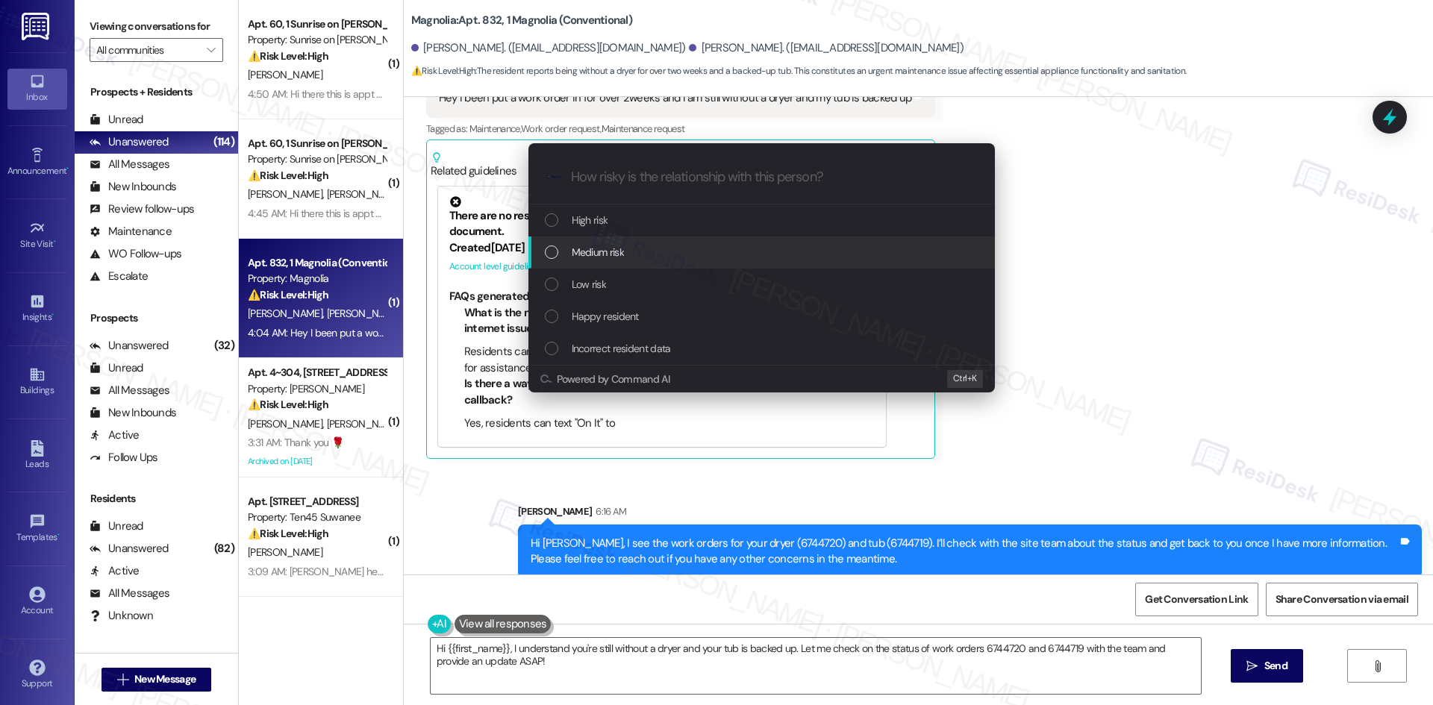
click at [656, 244] on div "Medium risk" at bounding box center [763, 252] width 437 height 16
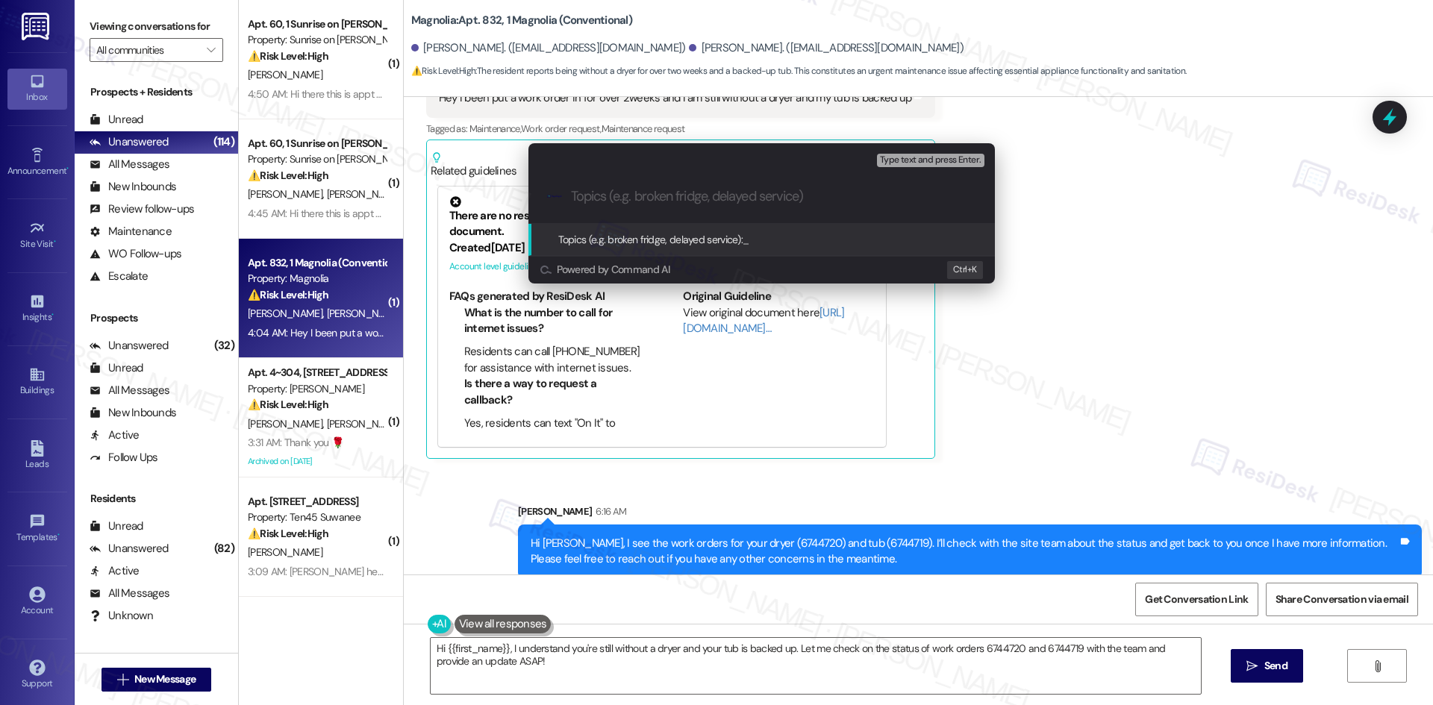
click at [622, 193] on input "Topics (e.g. broken fridge, delayed service)" at bounding box center [773, 197] width 405 height 16
paste input "Unresolved Dryer and Tub Issues – Work Orders 6744720 & 6744719"
type input "Unresolved Dryer and Tub Issues – Work Orders 6744720 & 6744719"
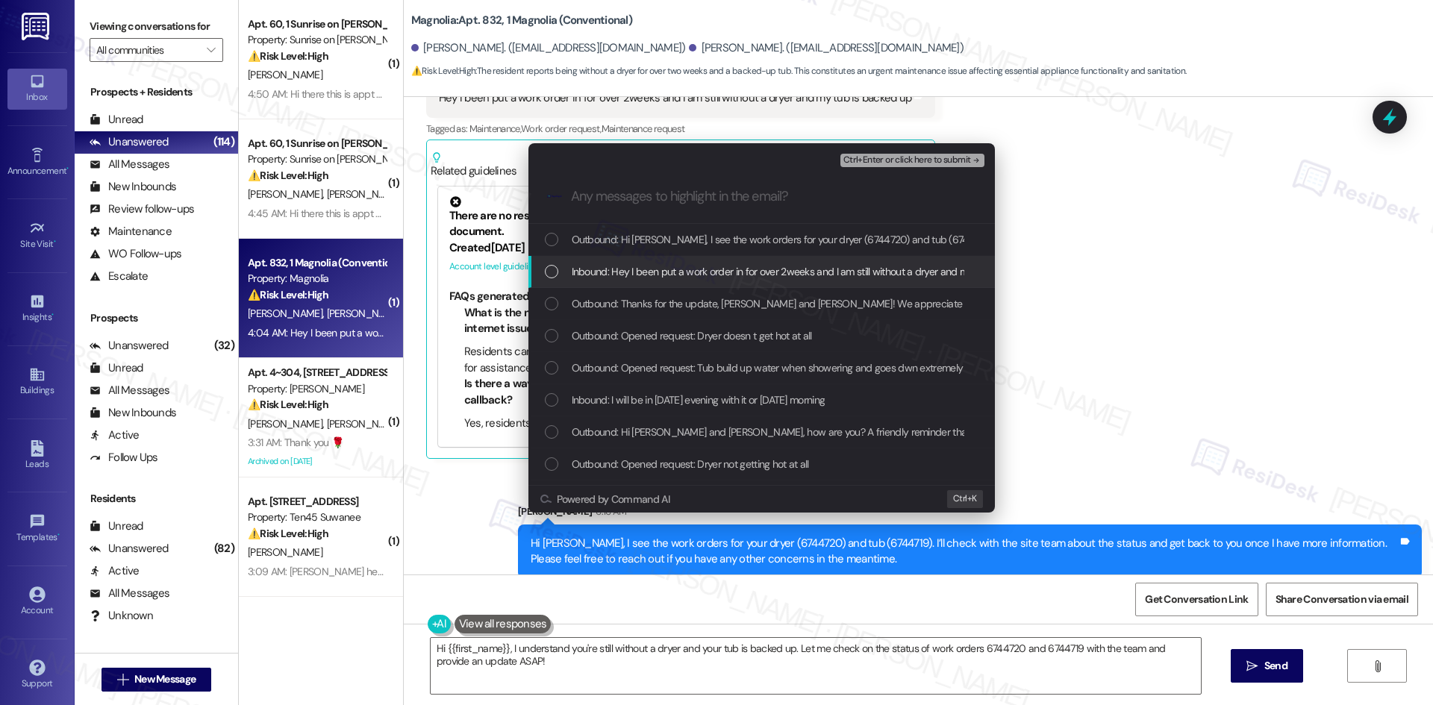
click at [697, 275] on span "Inbound: Hey I been put a work order in for over 2weeks and I am still without …" at bounding box center [811, 271] width 478 height 16
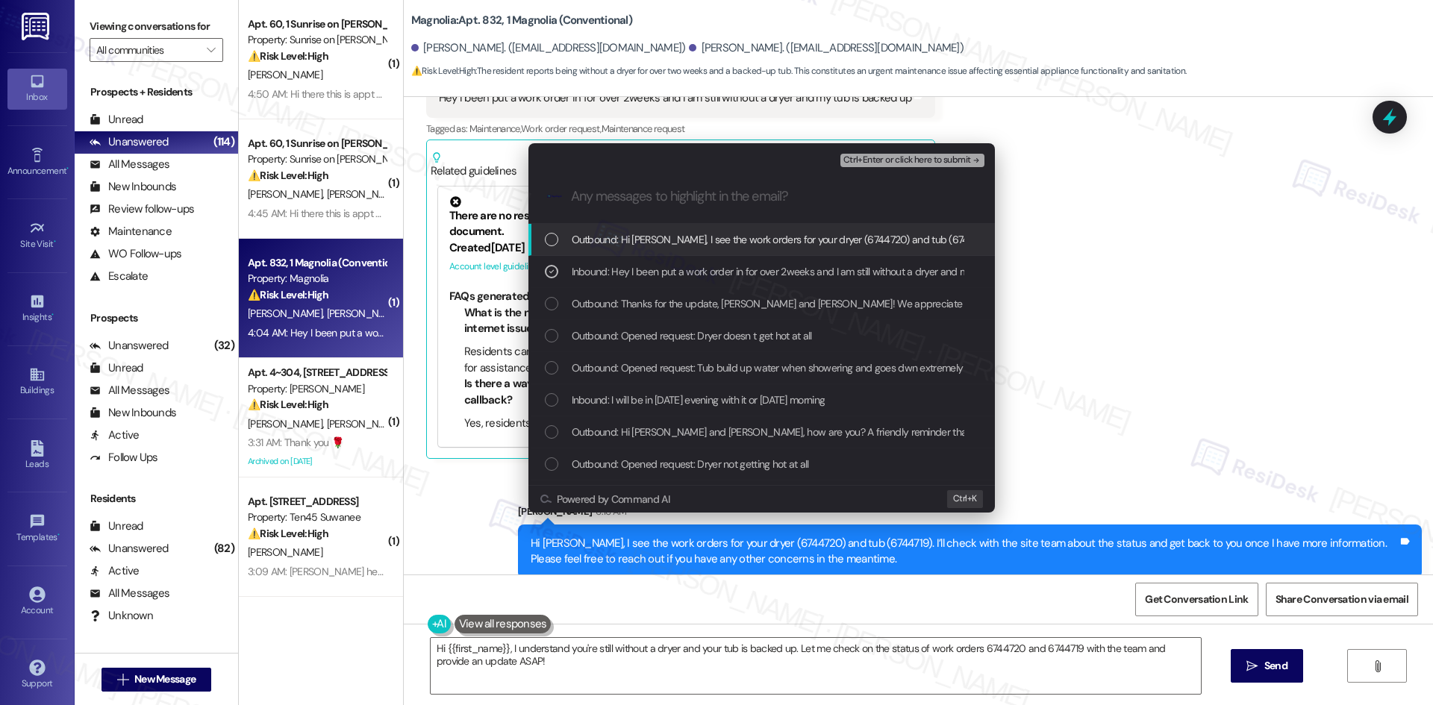
click at [972, 160] on icon "remove-block-ctrl+enter-or click here to submit" at bounding box center [976, 160] width 10 height 10
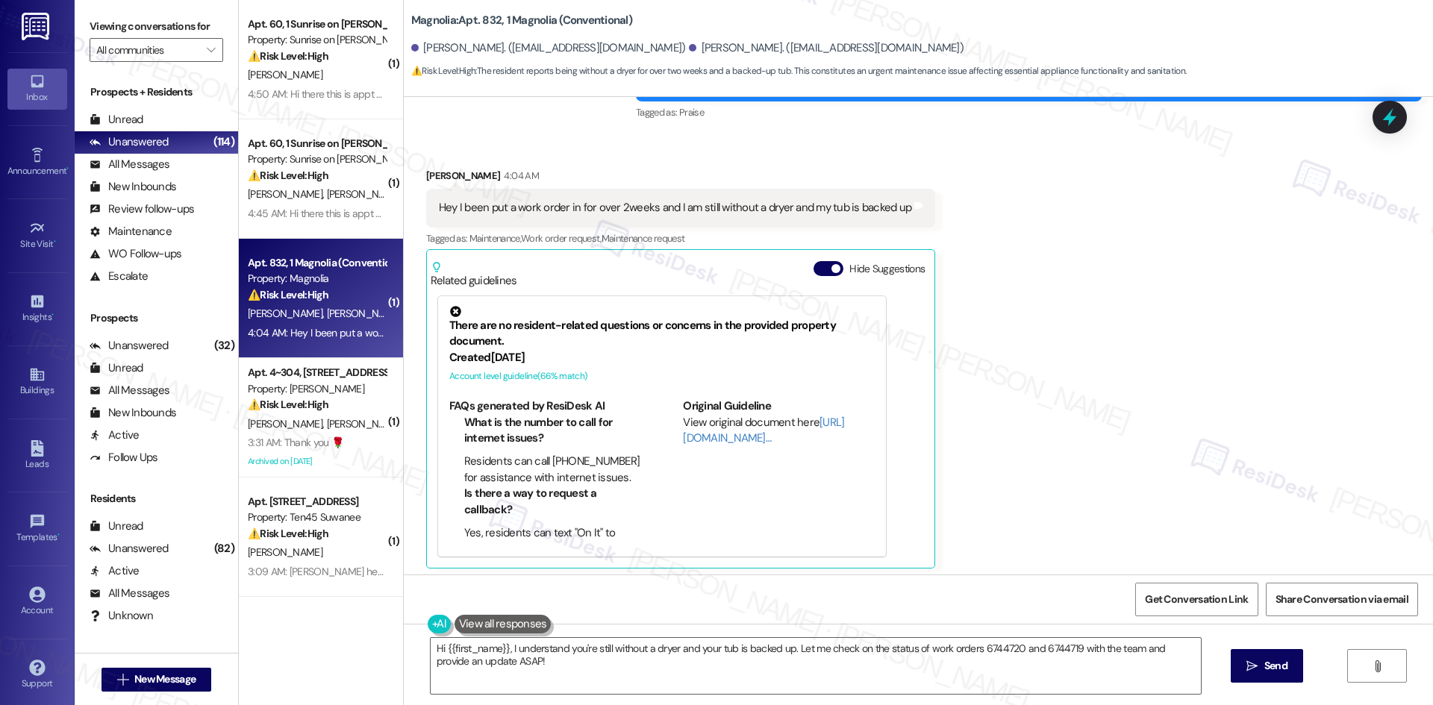
scroll to position [1448, 0]
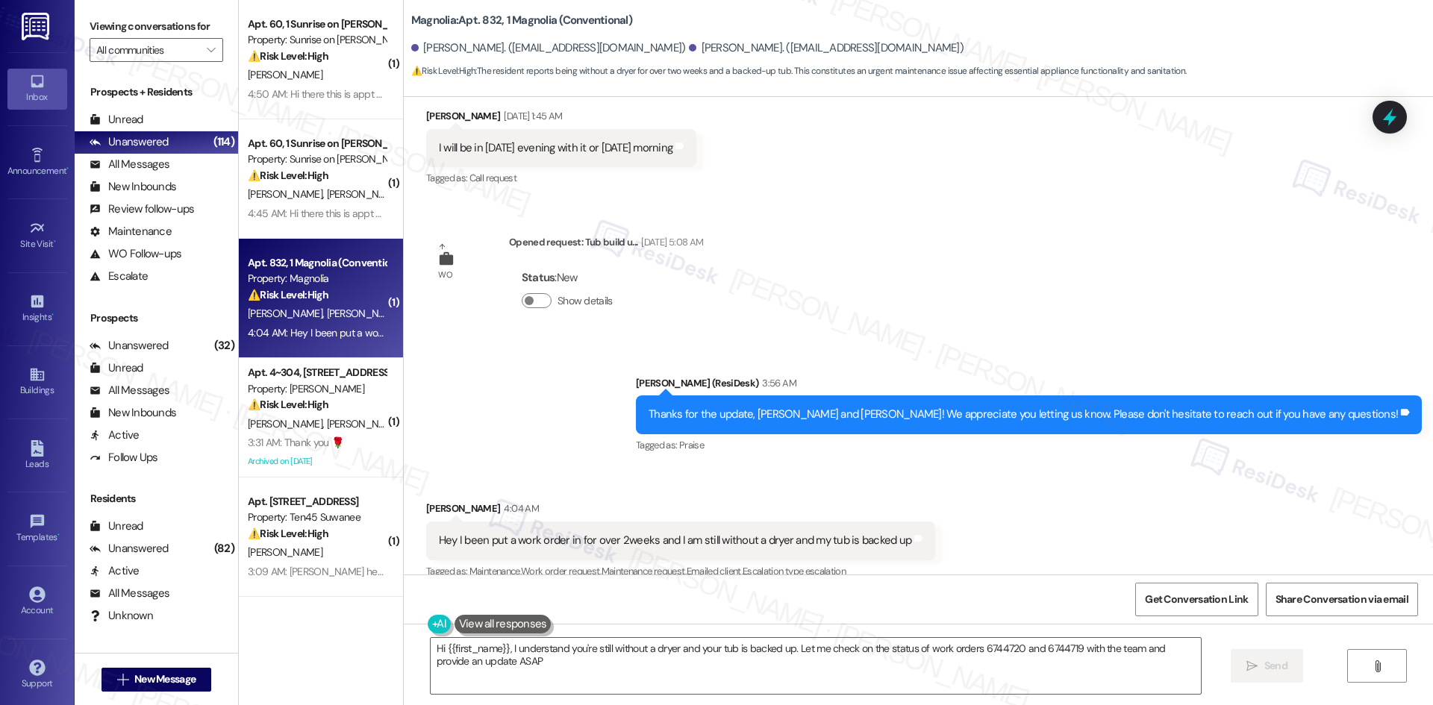
type textarea "Hi {{first_name}}, I understand you're still without a dryer and your tub is ba…"
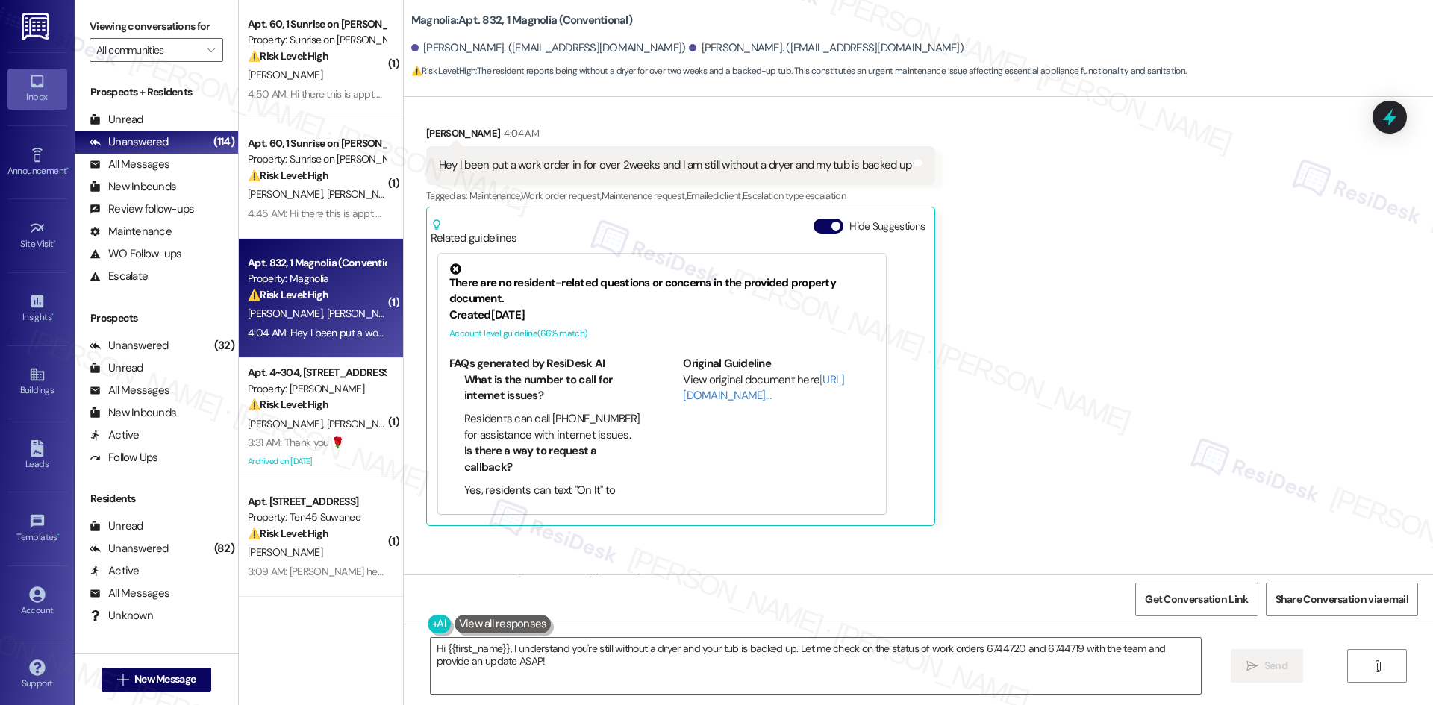
scroll to position [1590, 0]
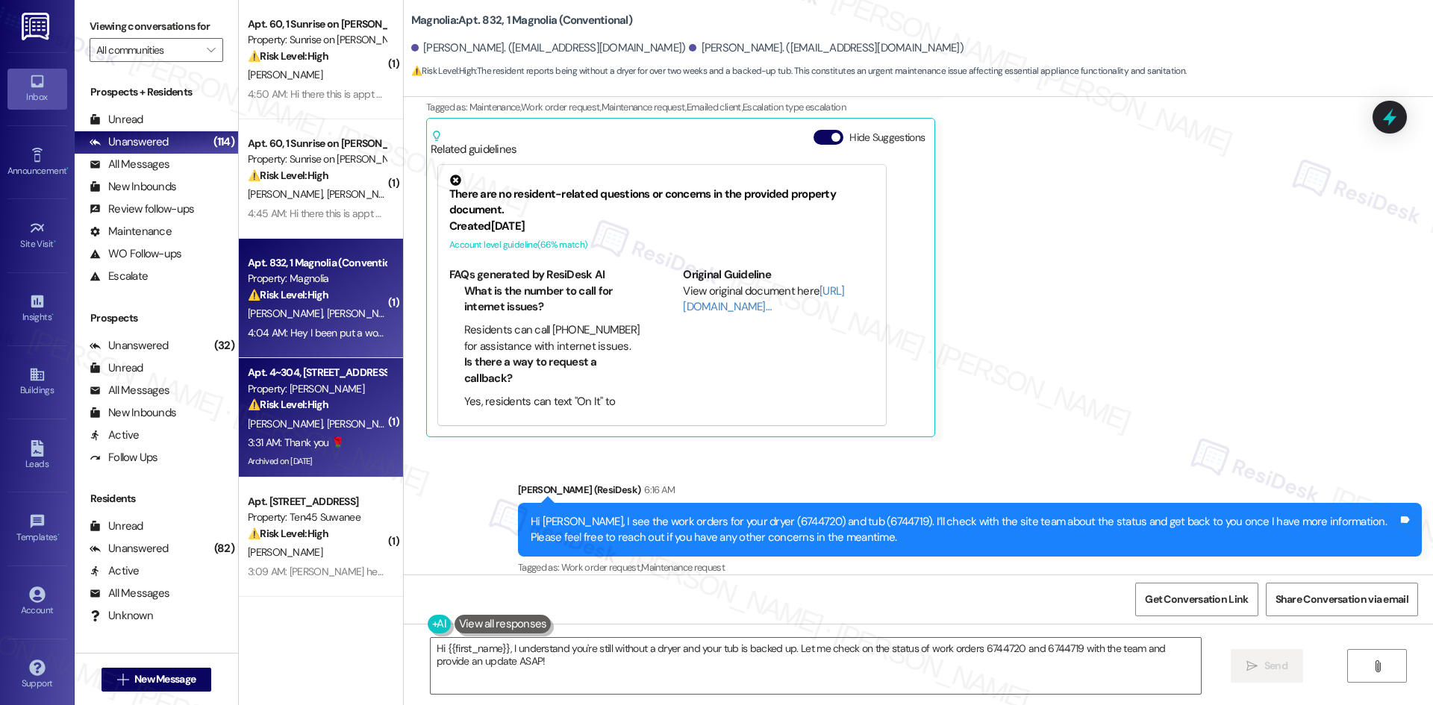
click at [295, 424] on span "V. Belotserkovskii" at bounding box center [287, 423] width 79 height 13
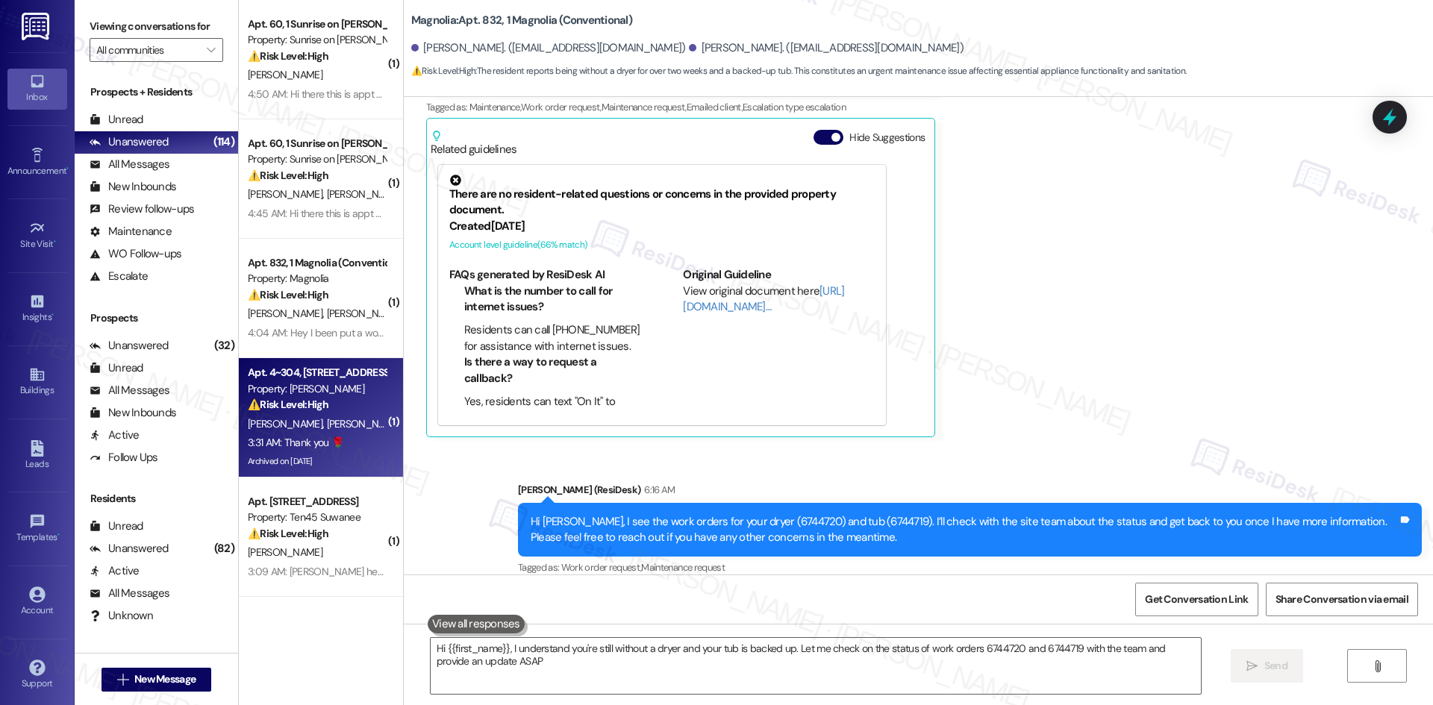
type textarea "Hi {{first_name}}, I understand you're still without a dryer and your tub is ba…"
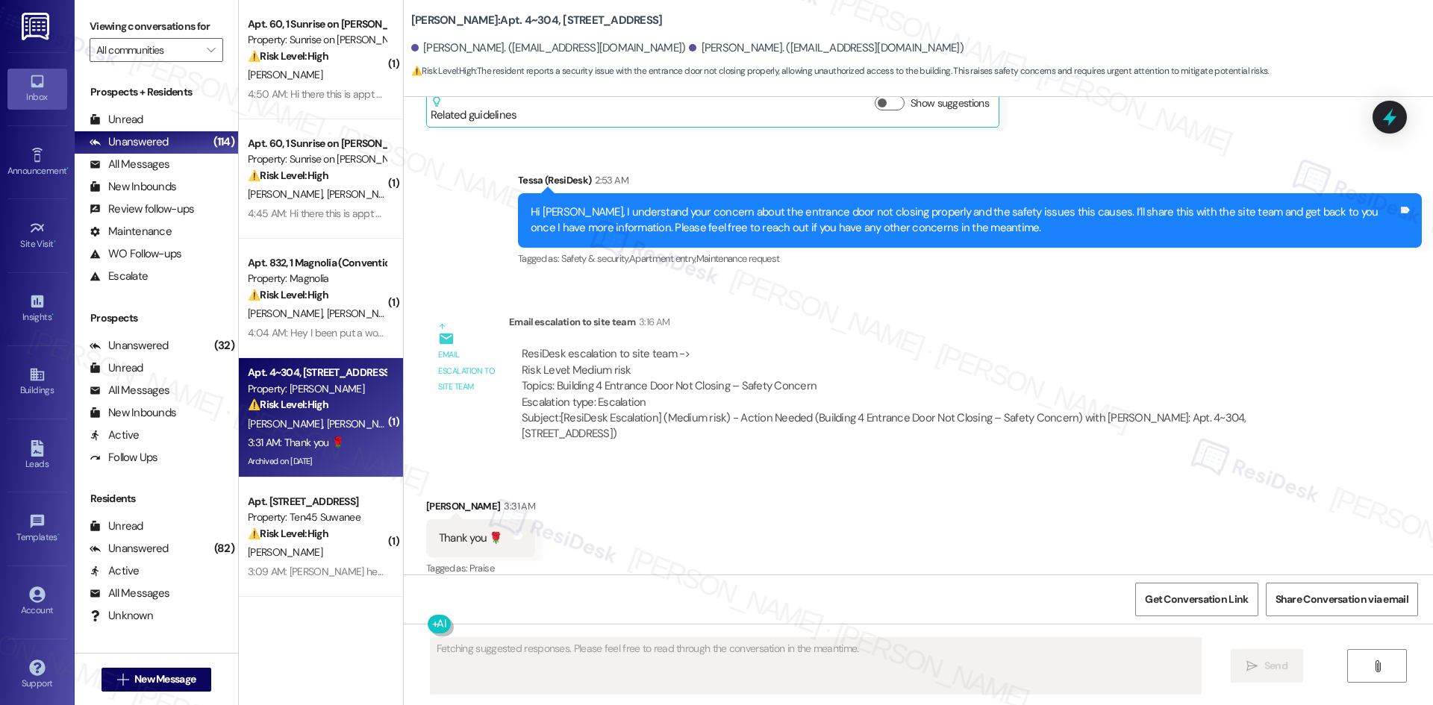
scroll to position [4204, 0]
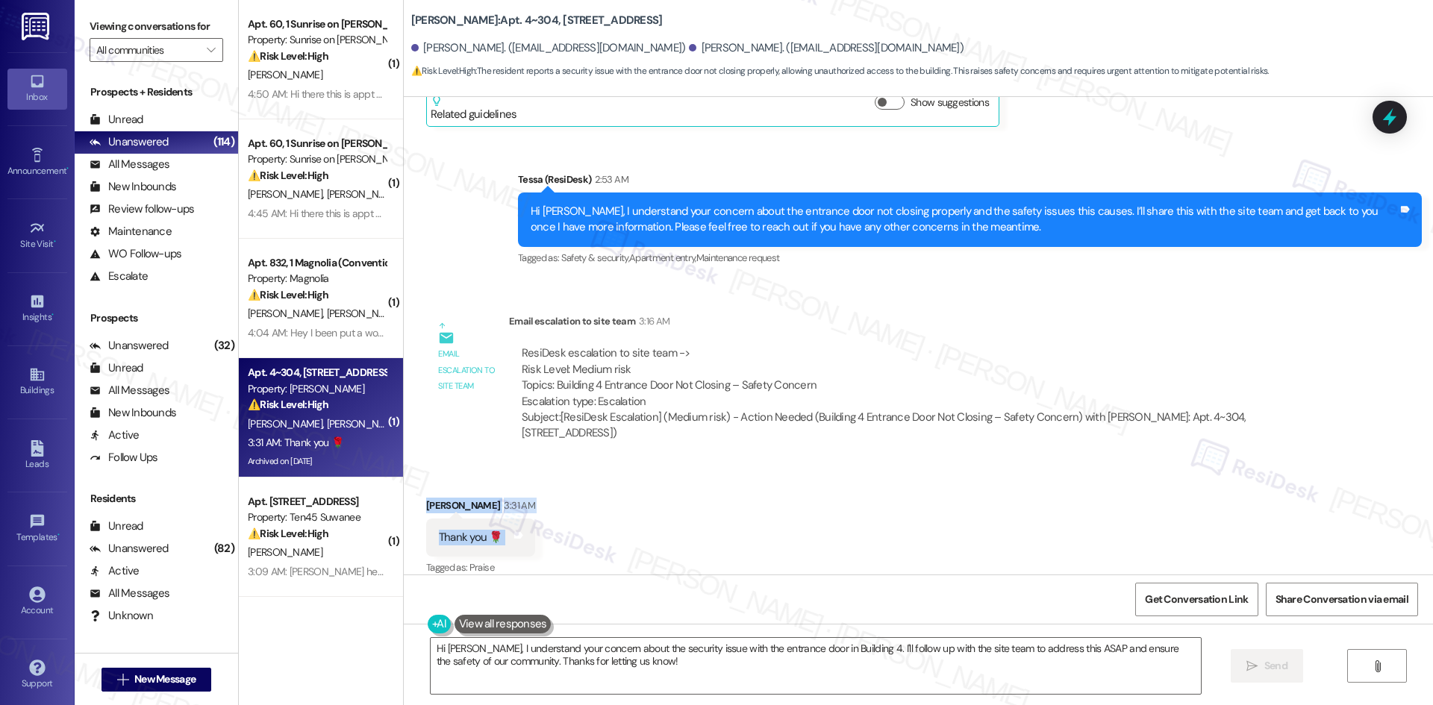
drag, startPoint x: 425, startPoint y: 480, endPoint x: 594, endPoint y: 522, distance: 174.7
click at [560, 510] on div "Received via SMS Tatiana Marchenko 3:31 AM Thank you 🌹 Tags and notes Tagged as…" at bounding box center [918, 527] width 1029 height 126
copy div "Tatiana Marchenko 3:31 AM Thank you 🌹 Tags and notes"
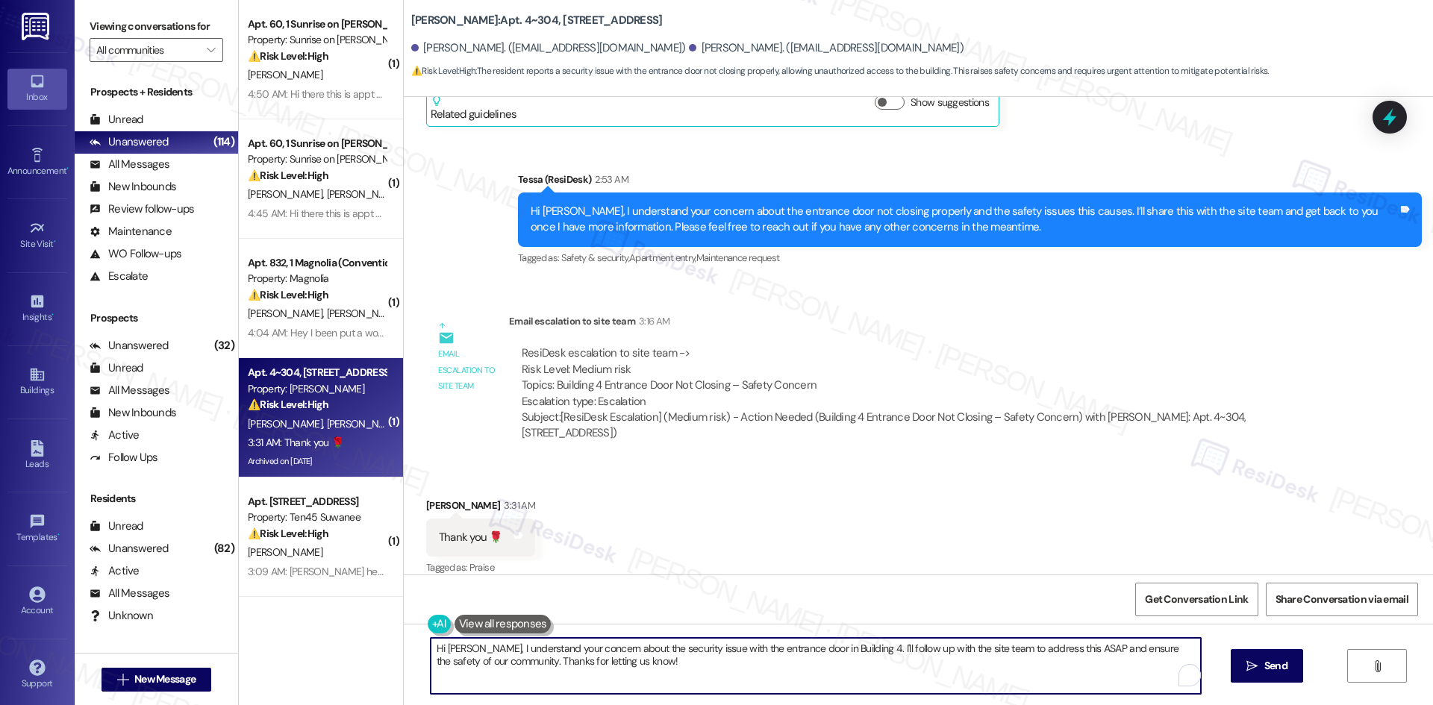
drag, startPoint x: 620, startPoint y: 663, endPoint x: 410, endPoint y: 651, distance: 210.8
click at [410, 651] on div "Hi Tatiana, I understand your concern about the security issue with the entranc…" at bounding box center [918, 680] width 1029 height 112
paste textarea "You’re welcome, Tatiana!"
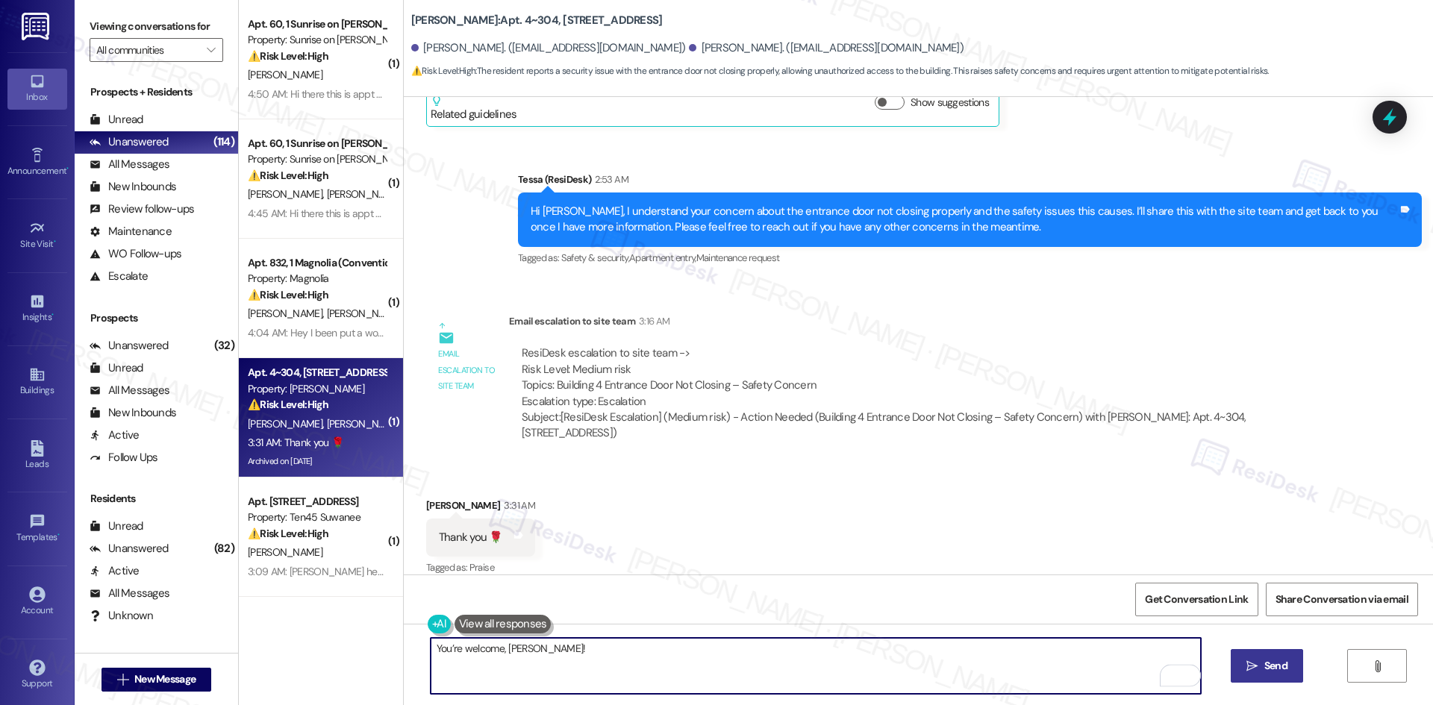
type textarea "You’re welcome, Tatiana!"
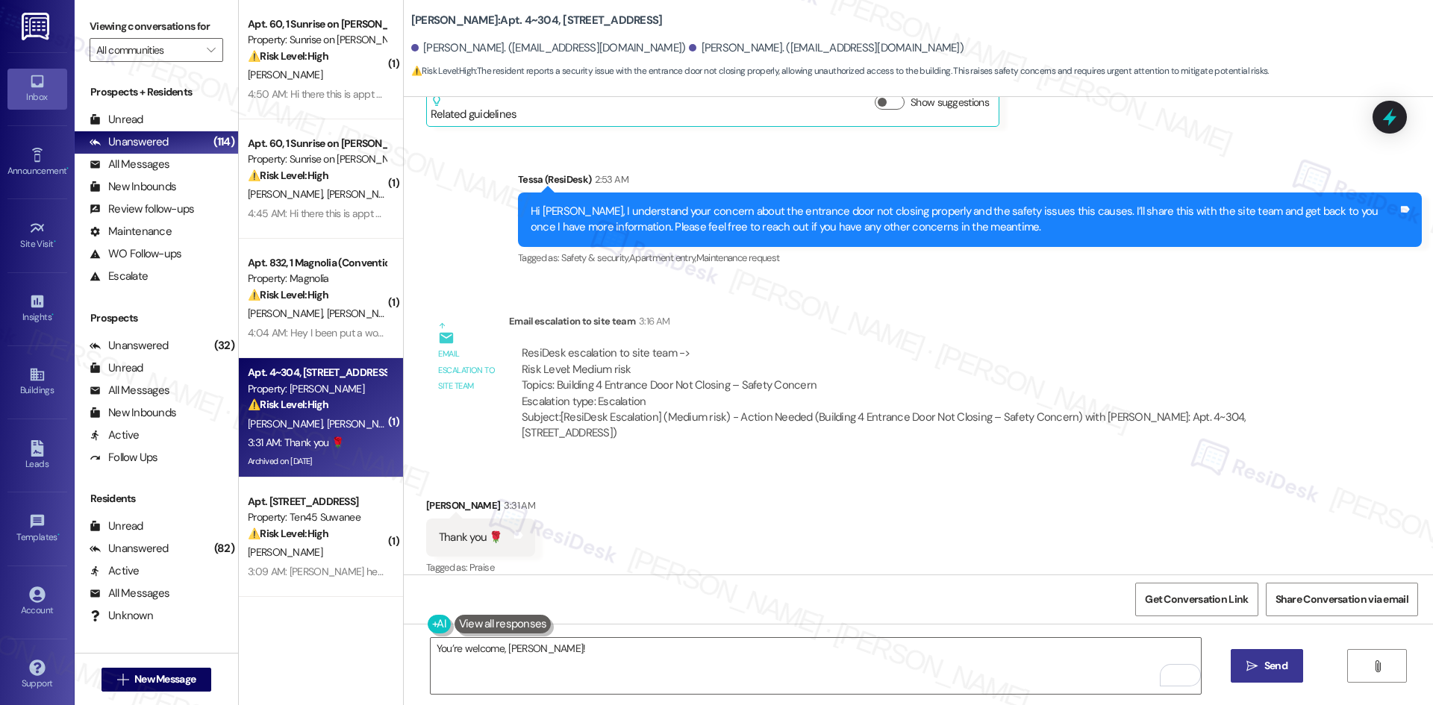
click at [1258, 670] on span " Send" at bounding box center [1266, 666] width 47 height 16
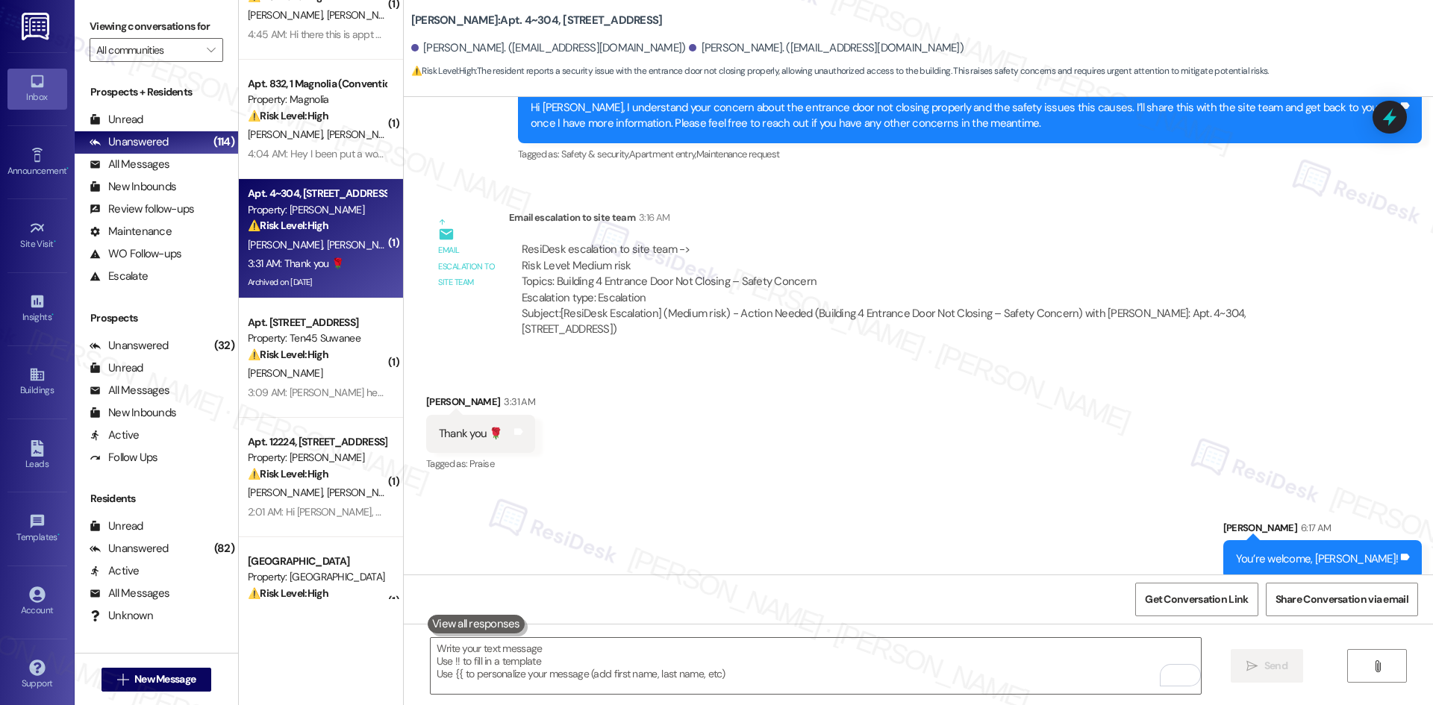
scroll to position [299, 0]
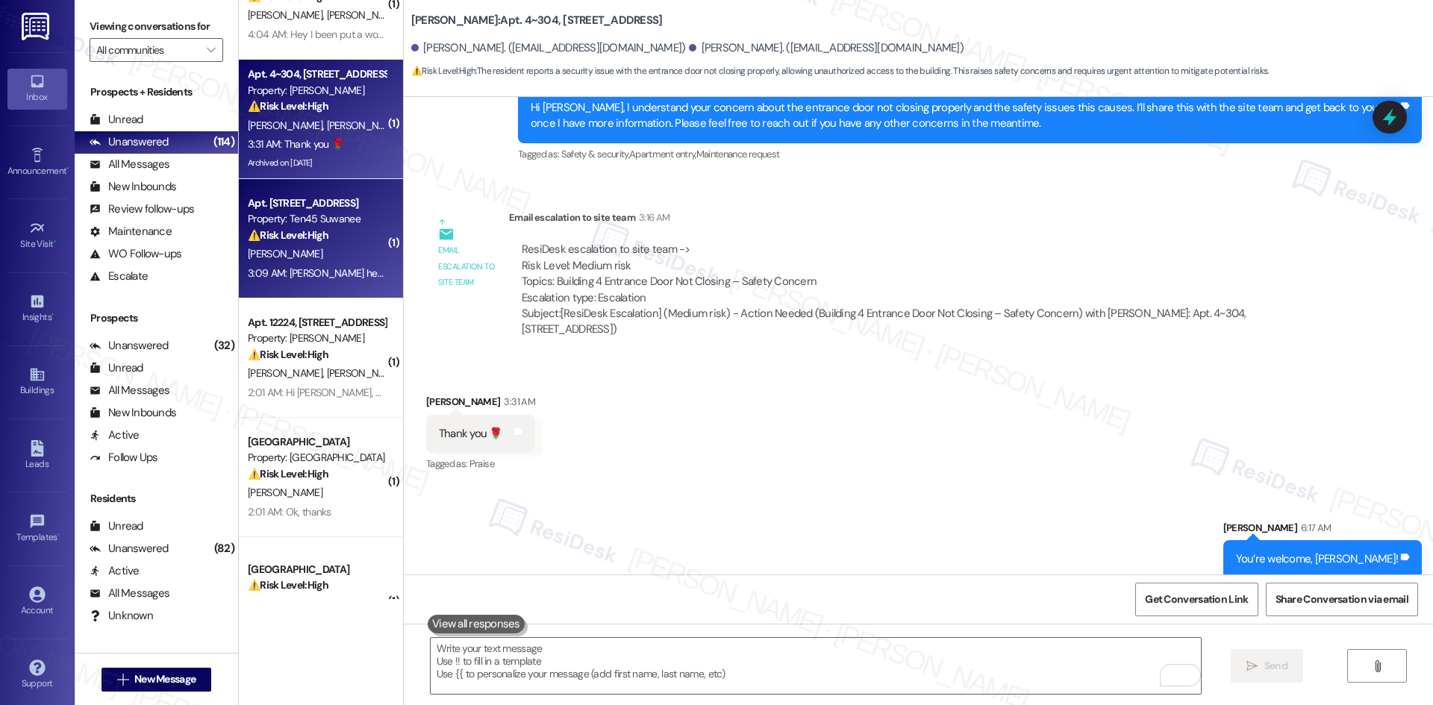
click at [284, 264] on div "3:09 AM: Russell Adams here in Apt 1112. Is it possible to put in a maintenance…" at bounding box center [316, 273] width 141 height 19
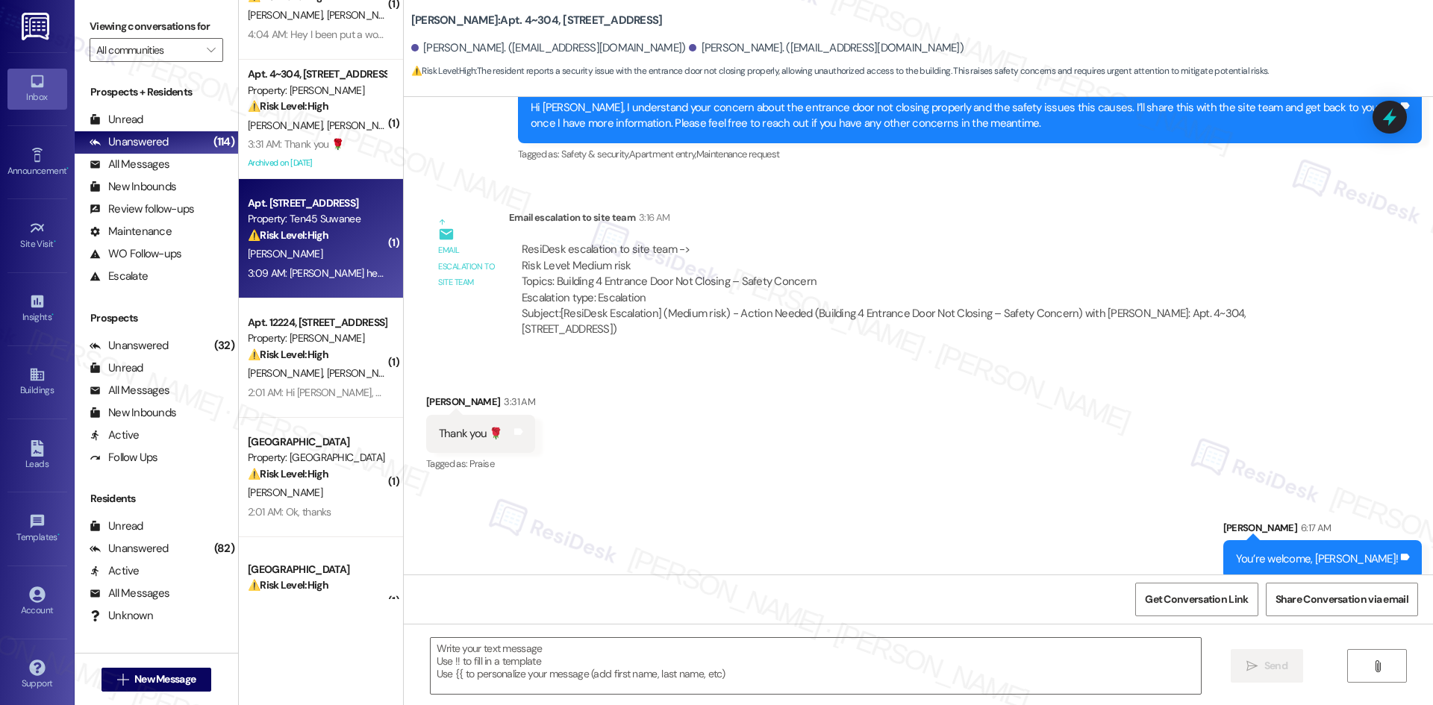
type textarea "Fetching suggested responses. Please feel free to read through the conversation…"
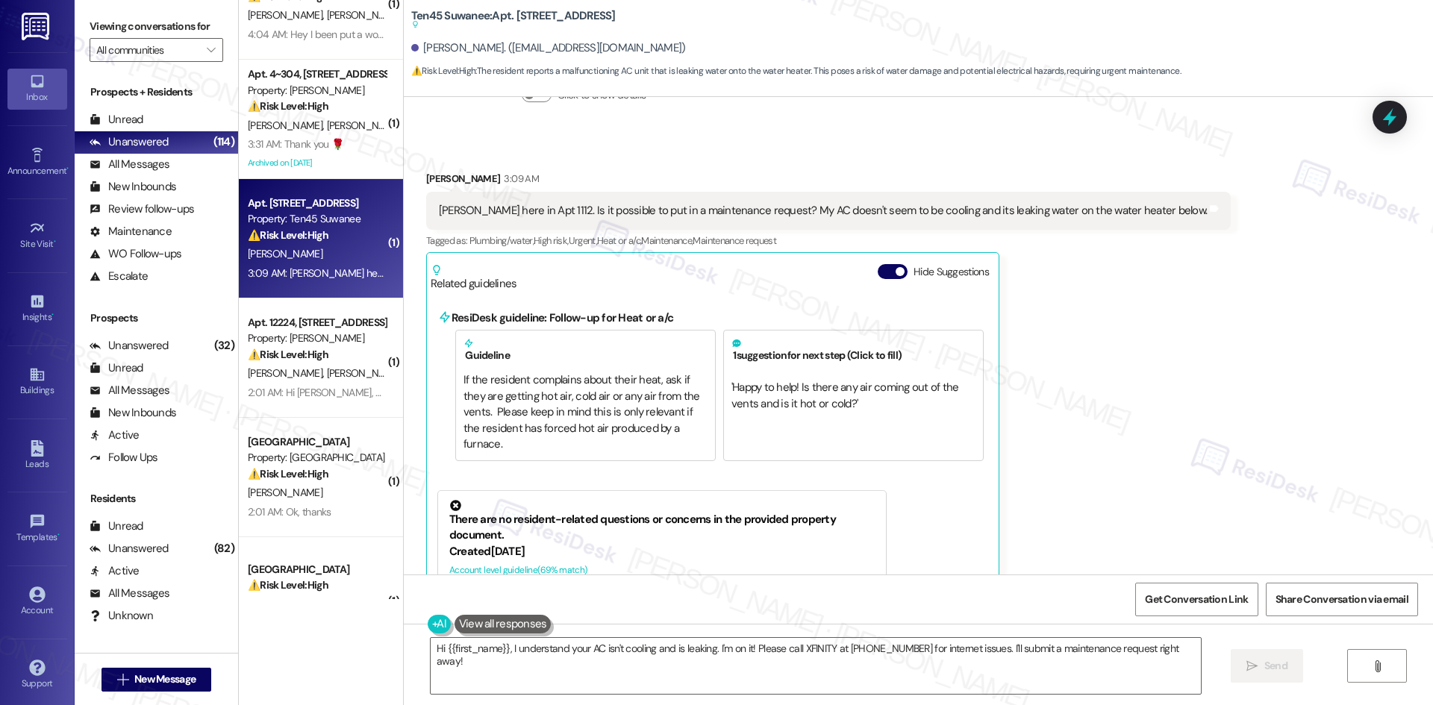
scroll to position [815, 0]
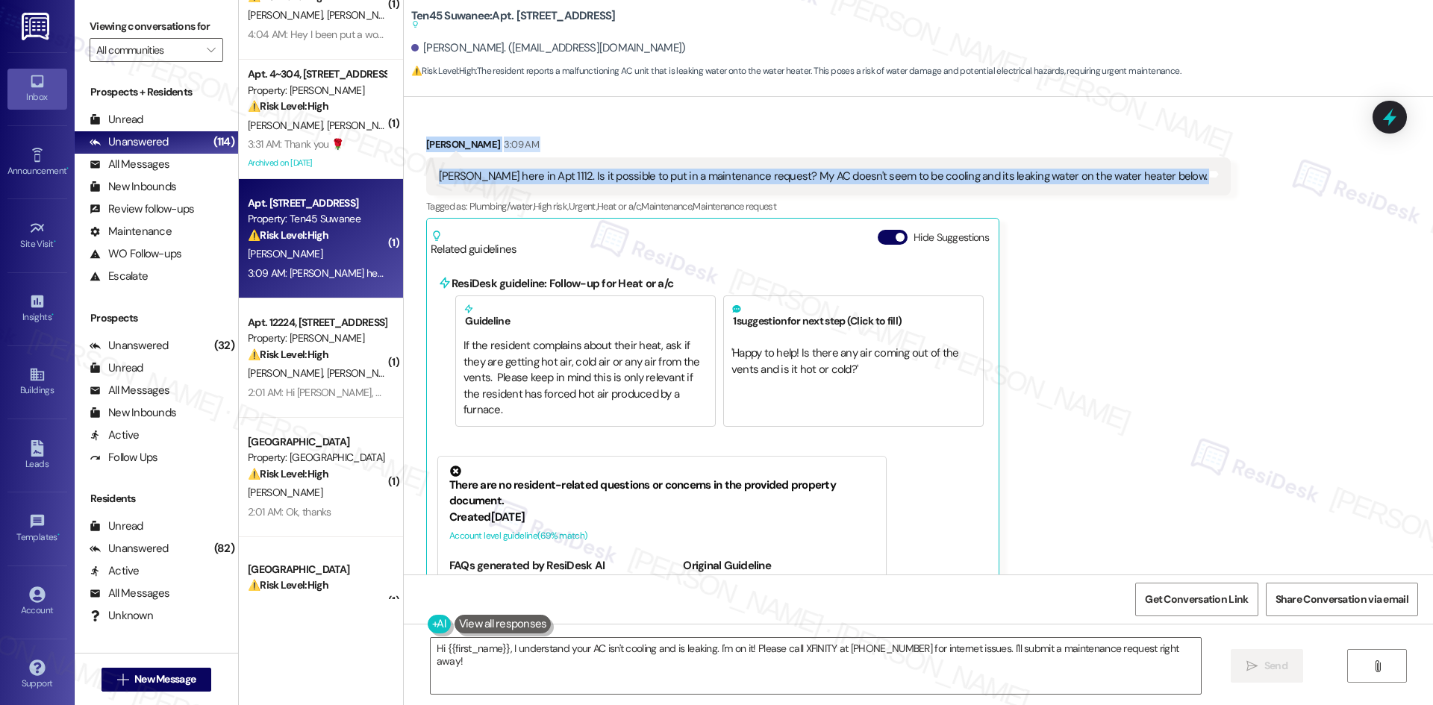
drag, startPoint x: 404, startPoint y: 127, endPoint x: 1227, endPoint y: 187, distance: 824.6
click at [1227, 187] on div "Received via SMS Russell Adams 3:09 AM Russell Adams here in Apt 1112. Is it po…" at bounding box center [918, 421] width 1029 height 637
copy div "Russell Adams 3:09 AM Russell Adams here in Apt 1112. Is it possible to put in …"
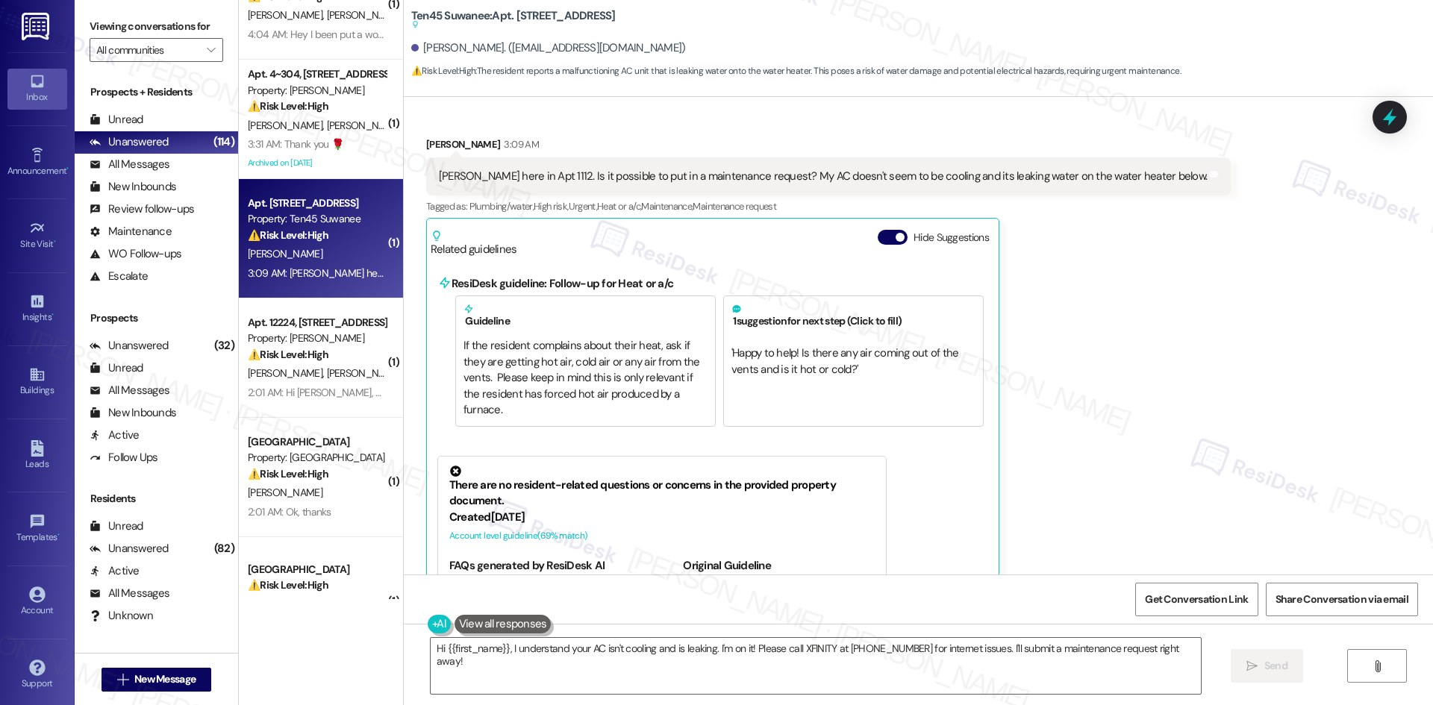
drag, startPoint x: 1151, startPoint y: 312, endPoint x: 1146, endPoint y: 319, distance: 9.1
click at [1150, 312] on div "Russell Adams 3:09 AM Russell Adams here in Apt 1112. Is it possible to put in …" at bounding box center [828, 433] width 804 height 592
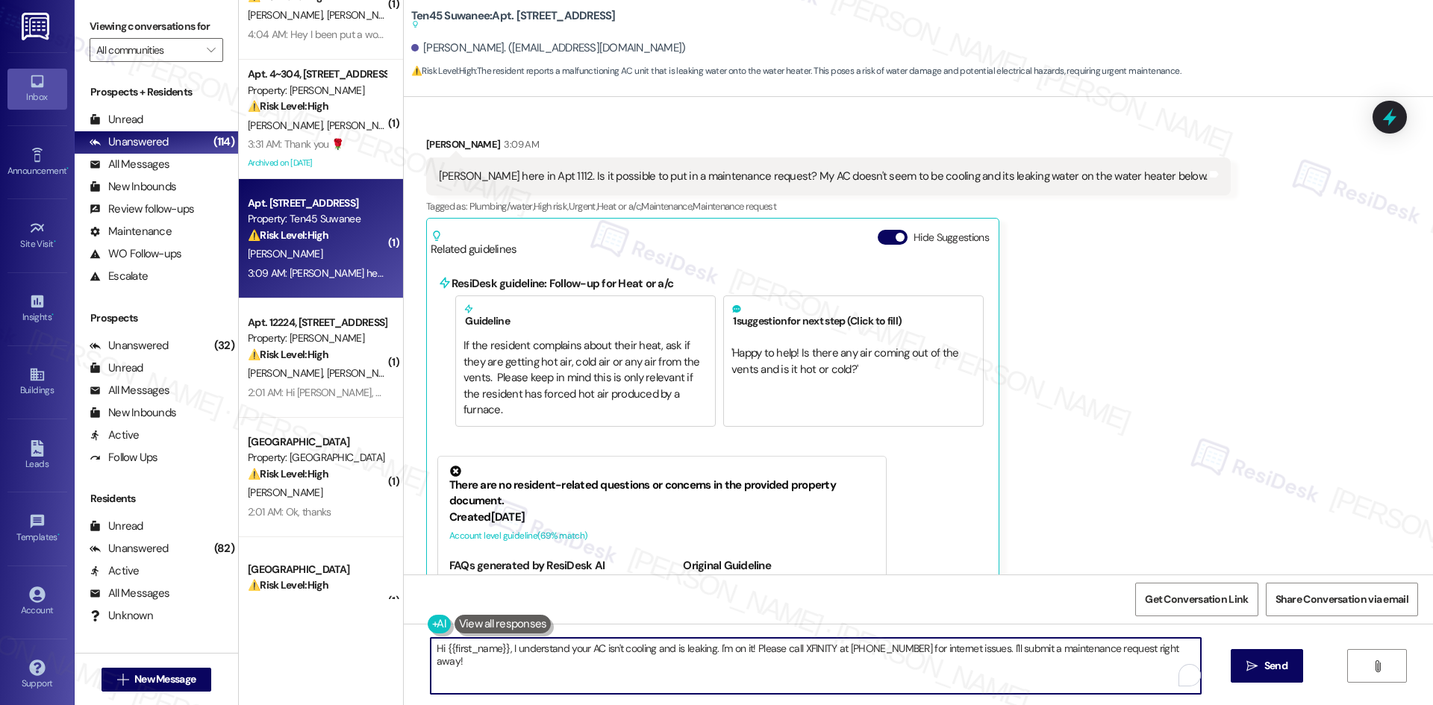
click at [960, 667] on textarea "Hi {{first_name}}, I understand your AC isn't cooling and is leaking. I'm on it…" at bounding box center [816, 666] width 770 height 56
paste textarea "Russell, I’m sorry to hear about the AC not cooling and the water leak on the w…"
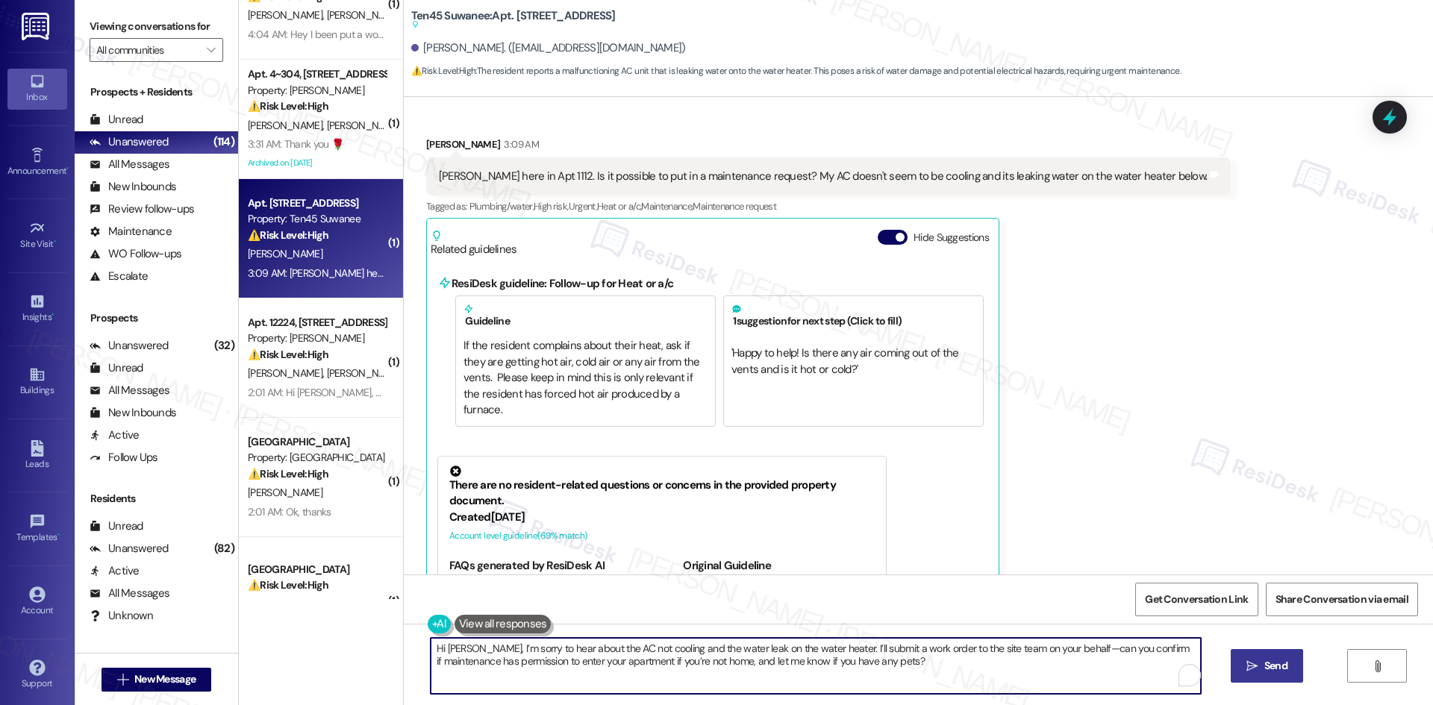
type textarea "Hi Russell, I’m sorry to hear about the AC not cooling and the water leak on th…"
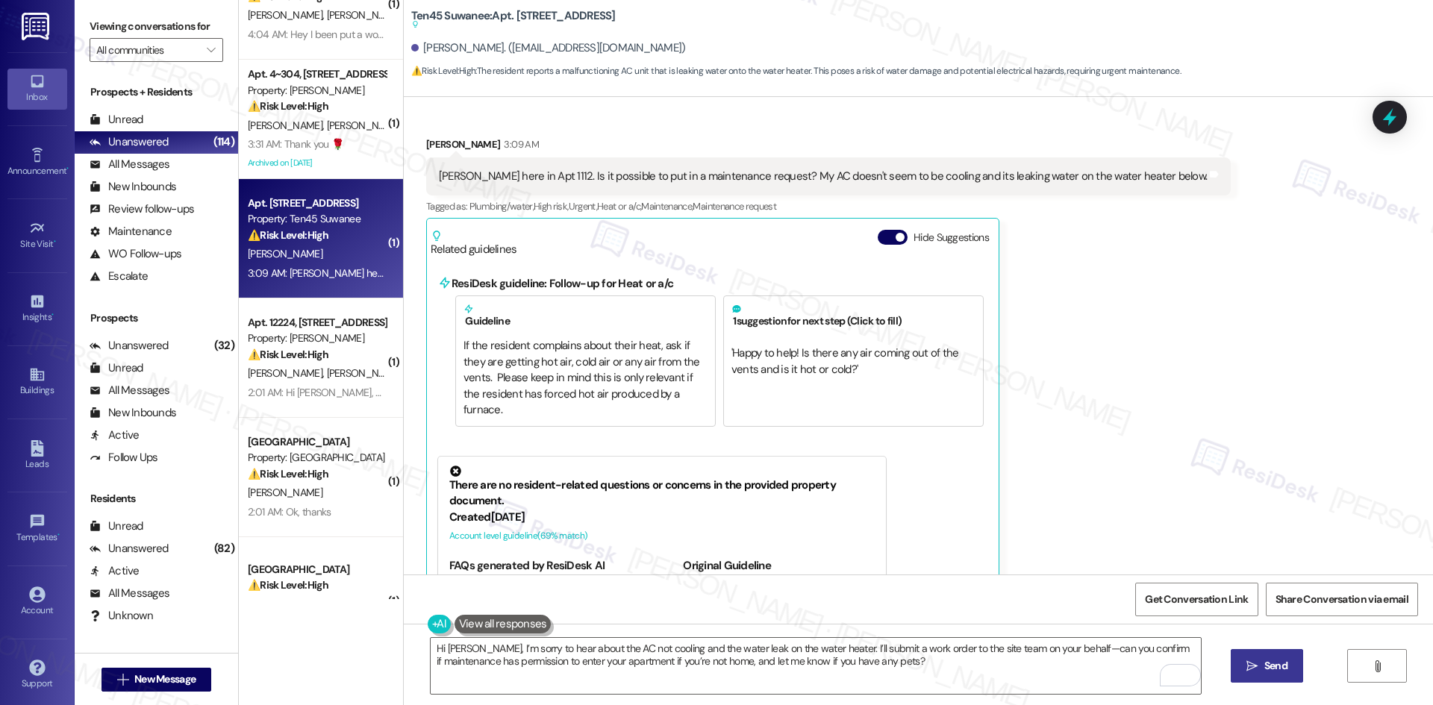
click at [1261, 667] on span "Send" at bounding box center [1275, 666] width 29 height 16
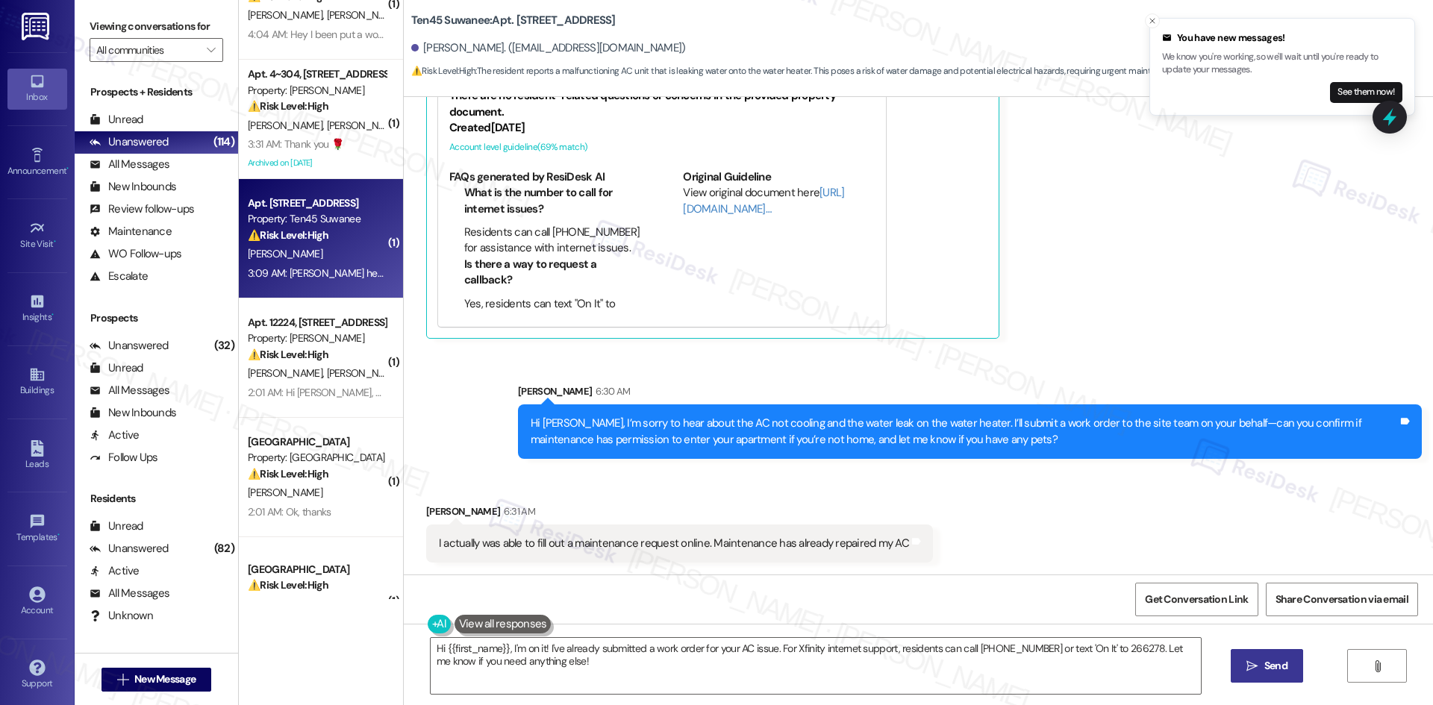
scroll to position [1012, 0]
drag, startPoint x: 404, startPoint y: 501, endPoint x: 960, endPoint y: 549, distance: 557.3
click at [960, 549] on div "Received via SMS Russell Adams 6:31 AM I actually was able to fill out a mainte…" at bounding box center [918, 575] width 1029 height 208
copy div "Russell Adams 6:31 AM I actually was able to fill out a maintenance request onl…"
click at [1107, 363] on div "Sent via SMS Sarah 6:30 AM Hi Russell, I’m sorry to hear about the AC not cooli…" at bounding box center [918, 411] width 1029 height 120
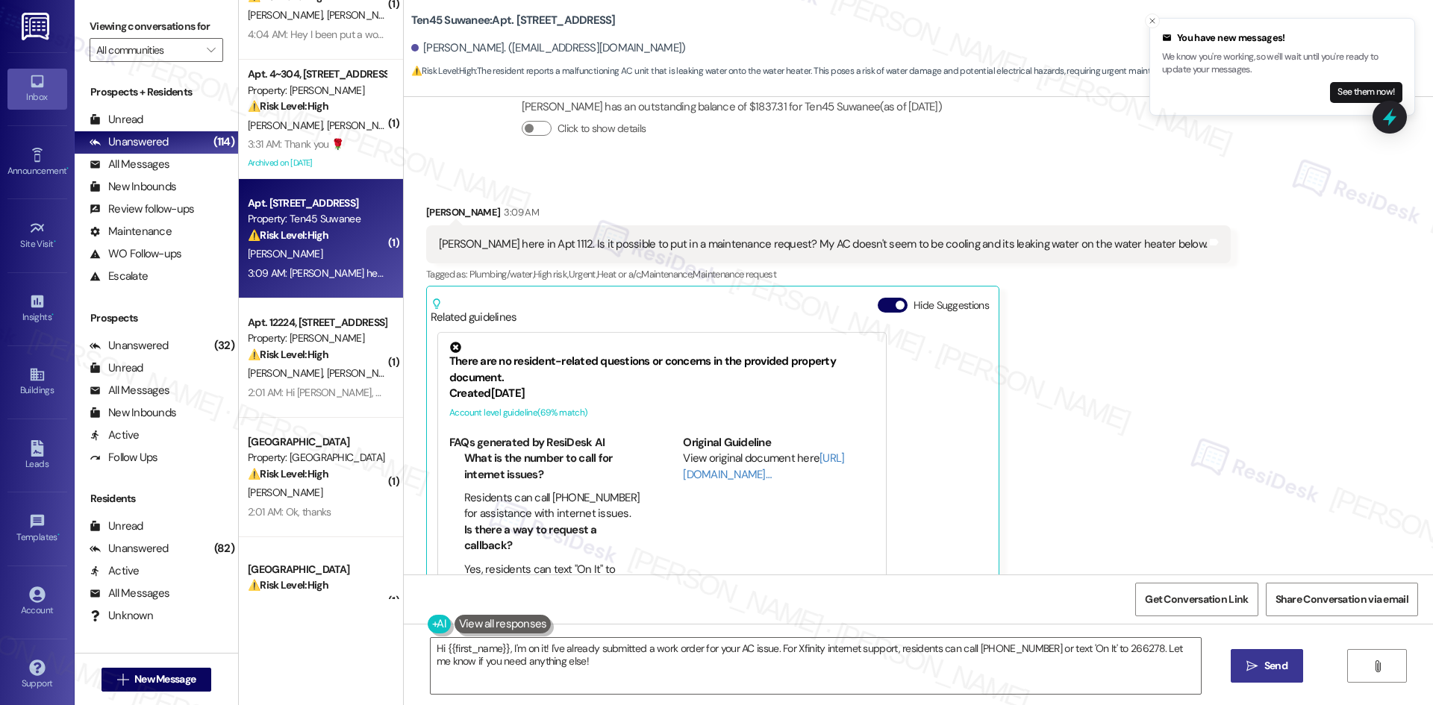
scroll to position [713, 0]
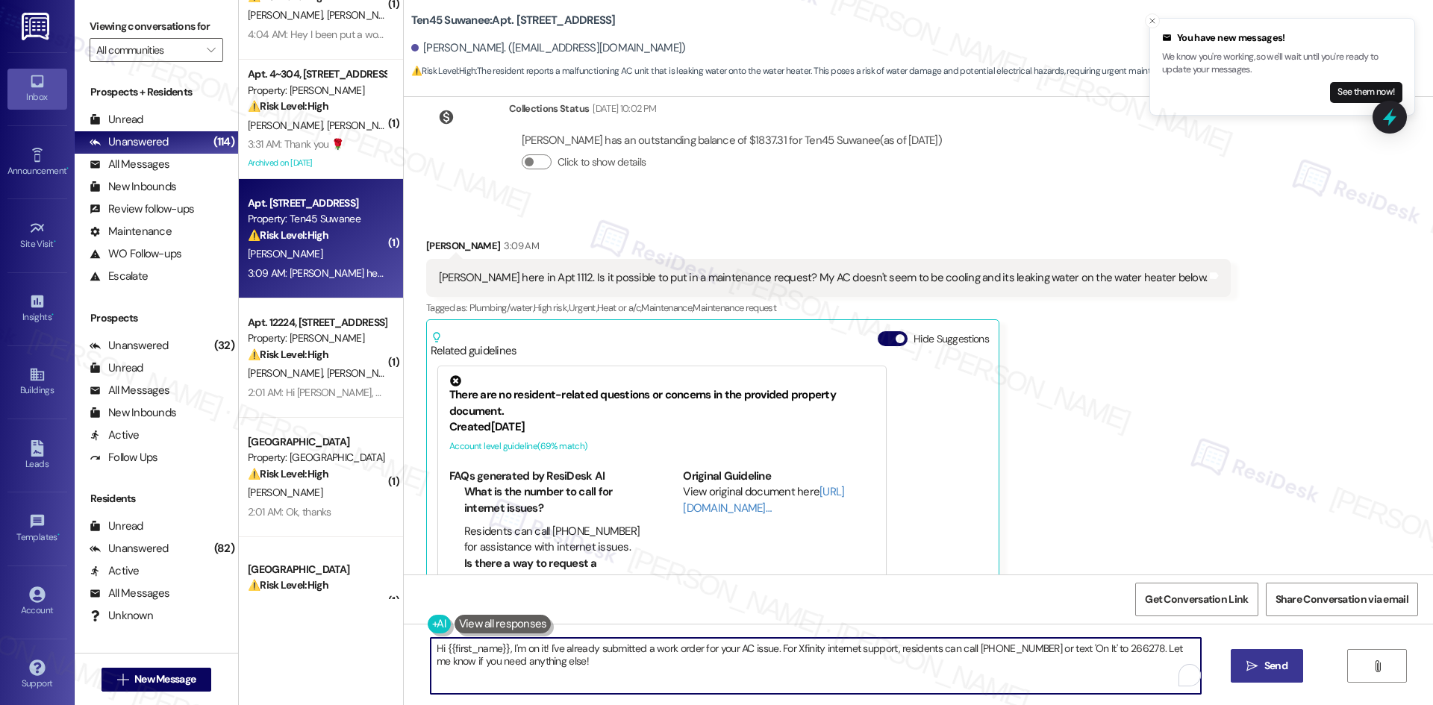
click at [701, 671] on textarea "Hi {{first_name}}, I'm on it! I've already submitted a work order for your AC i…" at bounding box center [816, 666] width 770 height 56
paste textarea "Glad to hear your AC has already been repaired, Russell! Thanks for letting me …"
type textarea "Glad to hear your AC has already been repaired, Russell! Thanks for letting me …"
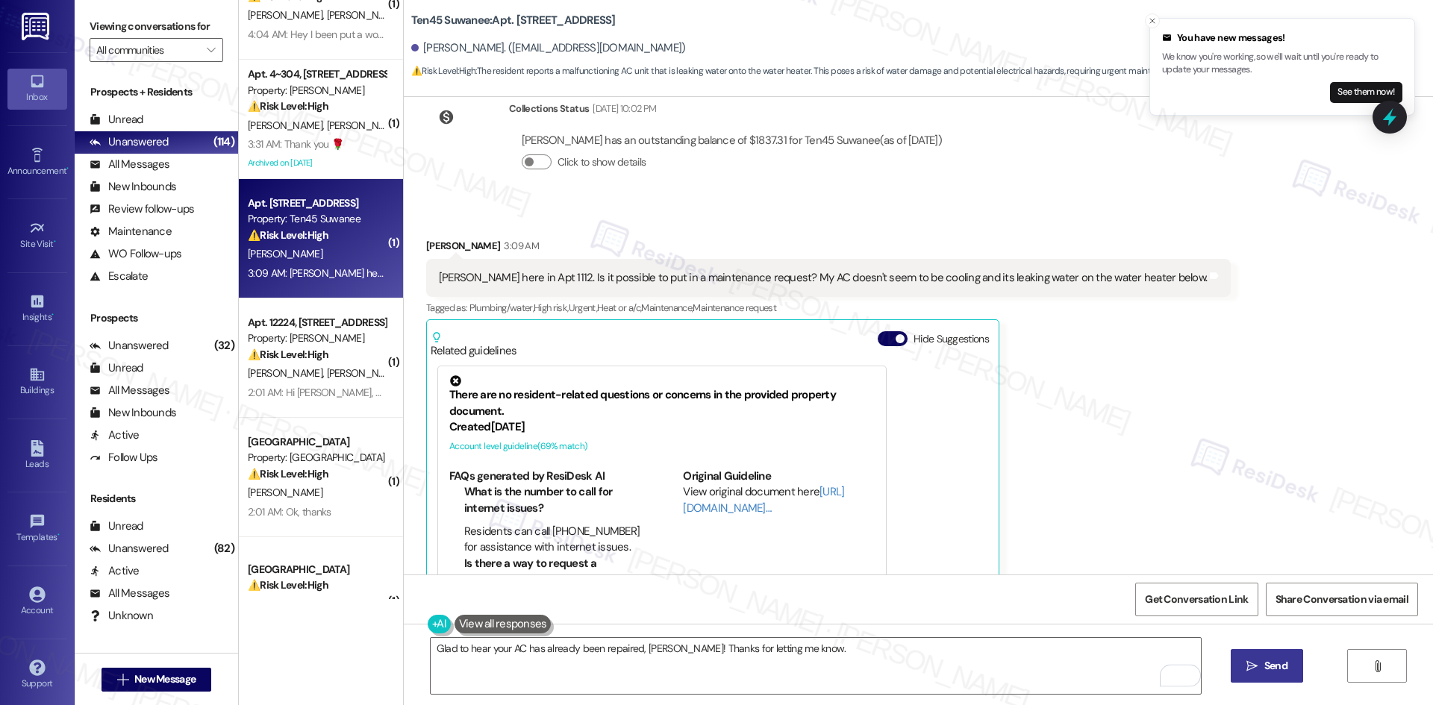
click at [1281, 660] on span "Send" at bounding box center [1275, 666] width 23 height 16
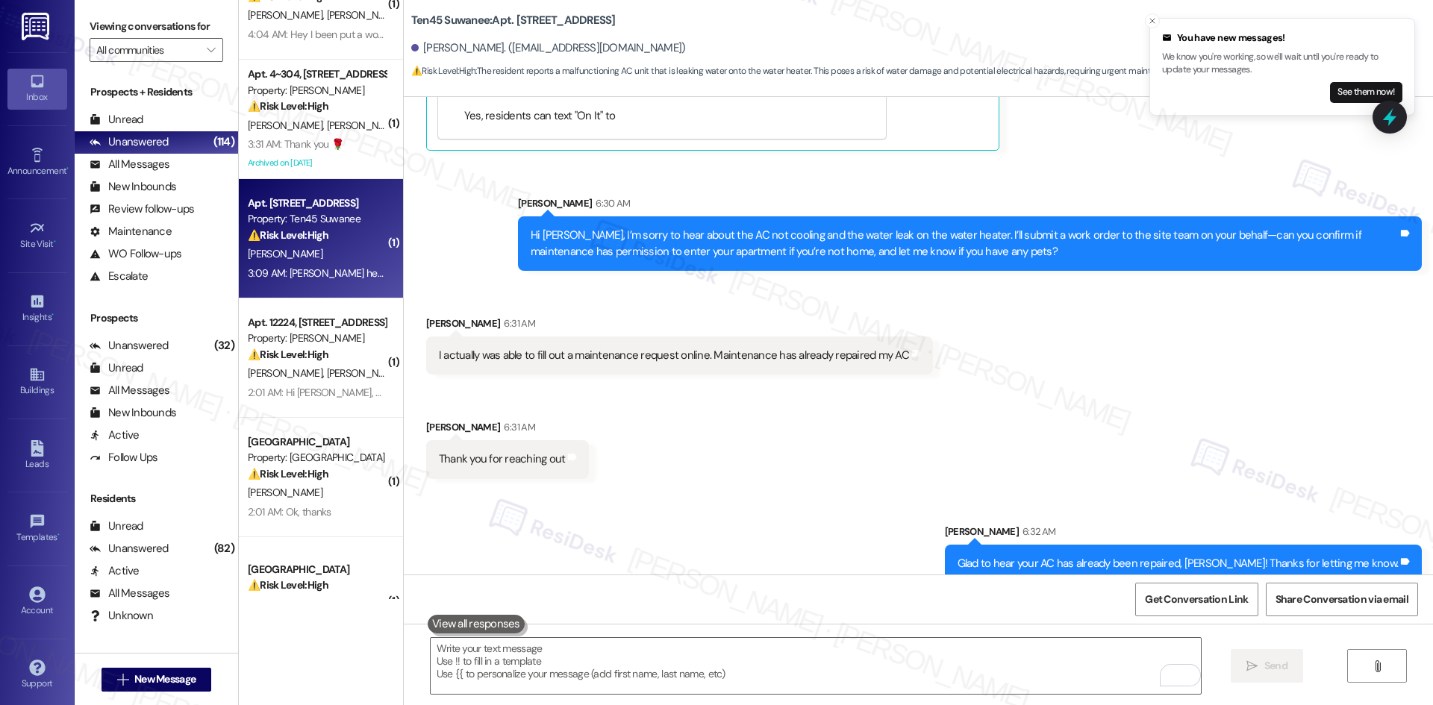
scroll to position [1221, 0]
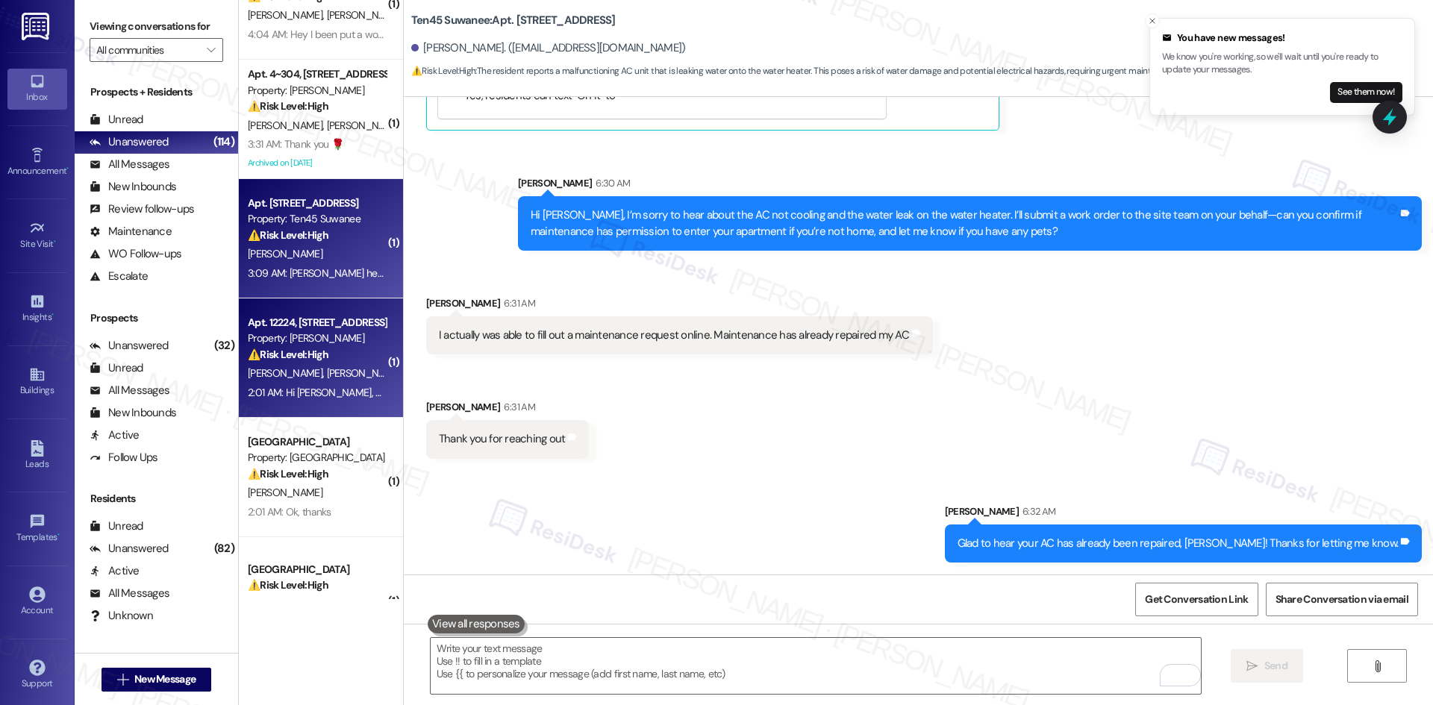
click at [328, 363] on div "Apt. 12224, 12330 Research Road Property: Brea Frisco ⚠️ Risk Level: High The r…" at bounding box center [316, 338] width 141 height 51
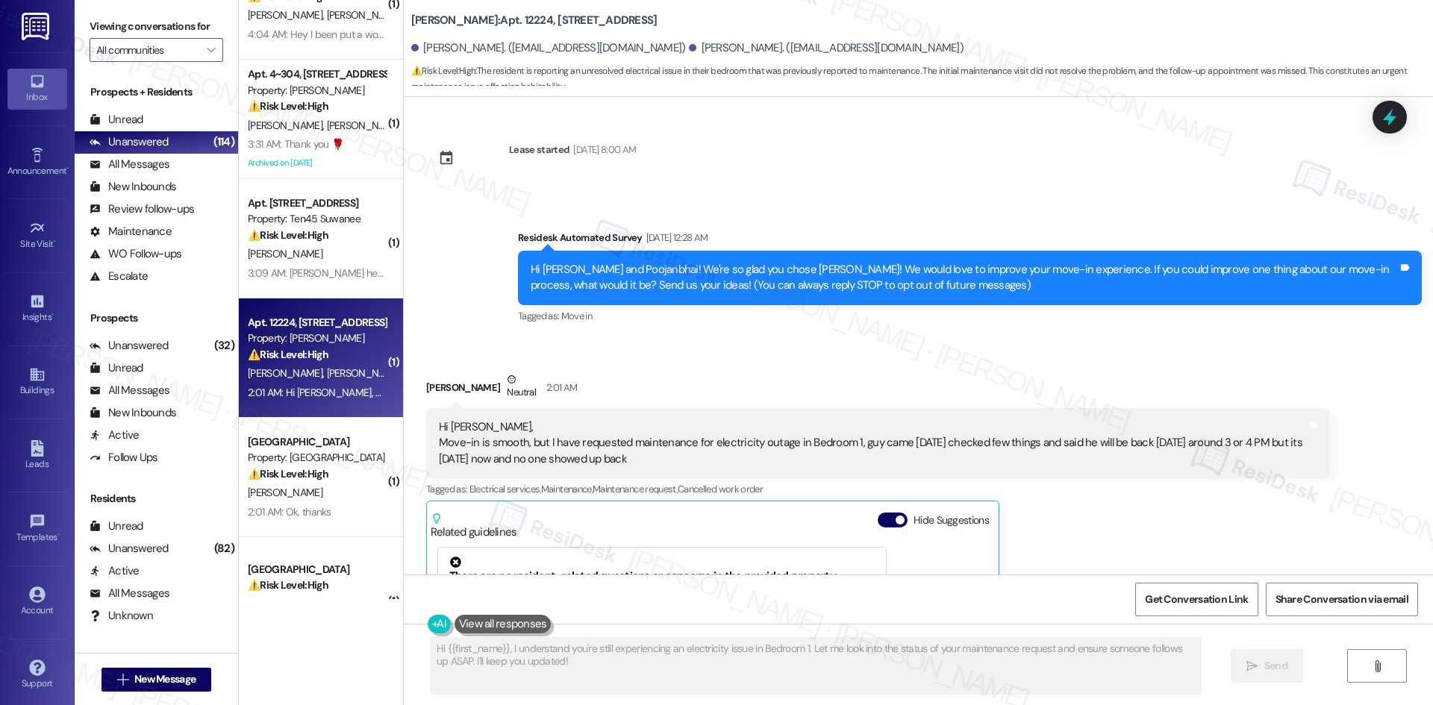
scroll to position [0, 0]
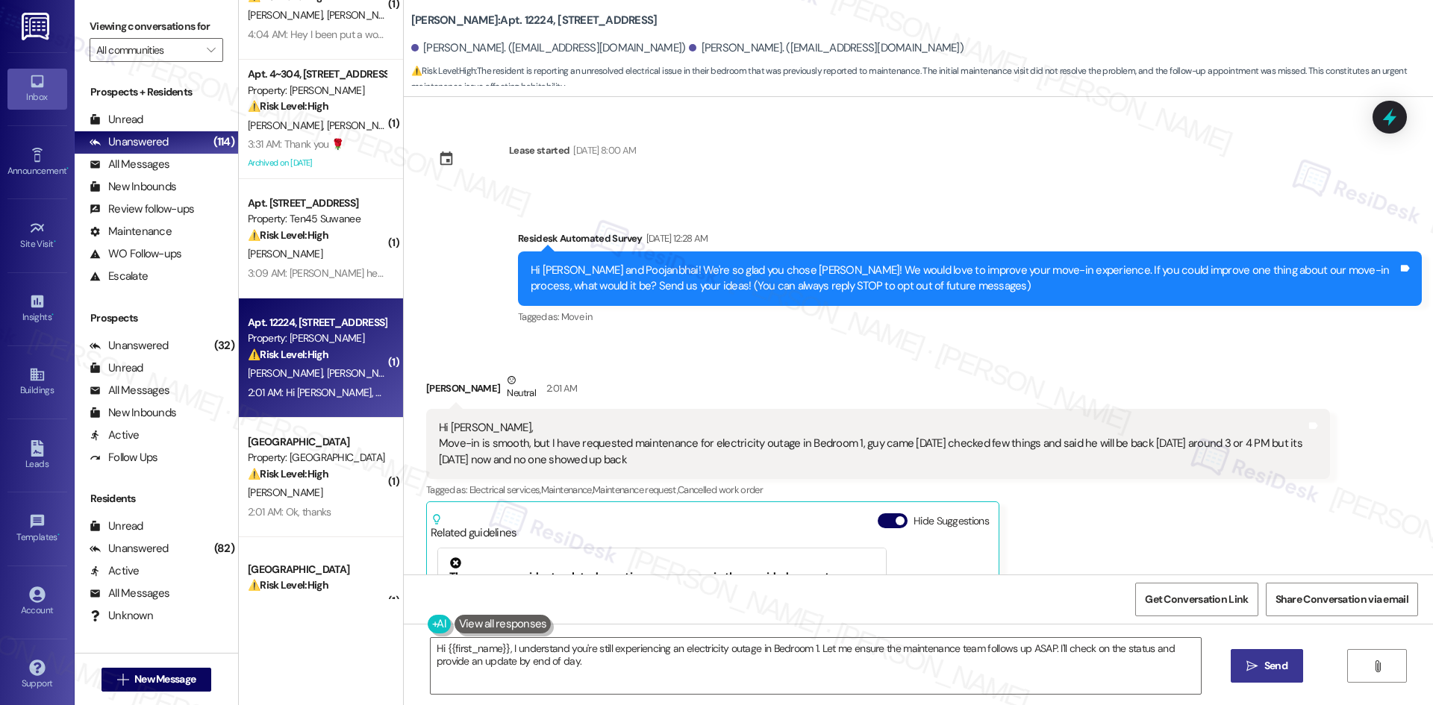
drag, startPoint x: 687, startPoint y: 366, endPoint x: 731, endPoint y: 453, distance: 97.8
click at [731, 453] on div "Lease started Aug 02, 2025 at 8:00 AM Survey, sent via SMS Residesk Automated S…" at bounding box center [918, 336] width 1029 height 478
copy div "Residesk Automated Survey Aug 12, 2025 at 12:28 AM Hi Mittal and Poojanbhai! We…"
click at [737, 357] on div "Received via SMS Poojanbhai Patel Neutral 2:01 AM Hi Tessa, Move-in is smooth, …" at bounding box center [918, 589] width 1029 height 500
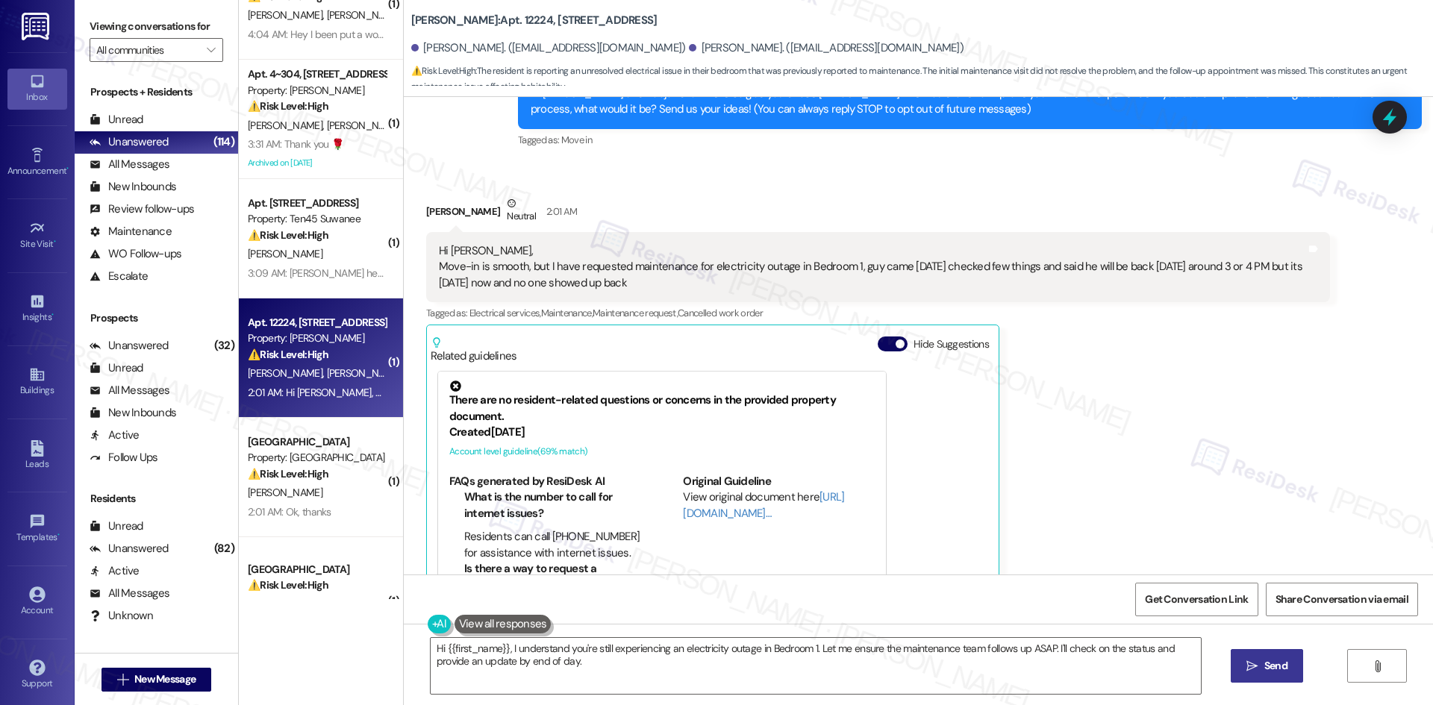
scroll to position [116, 0]
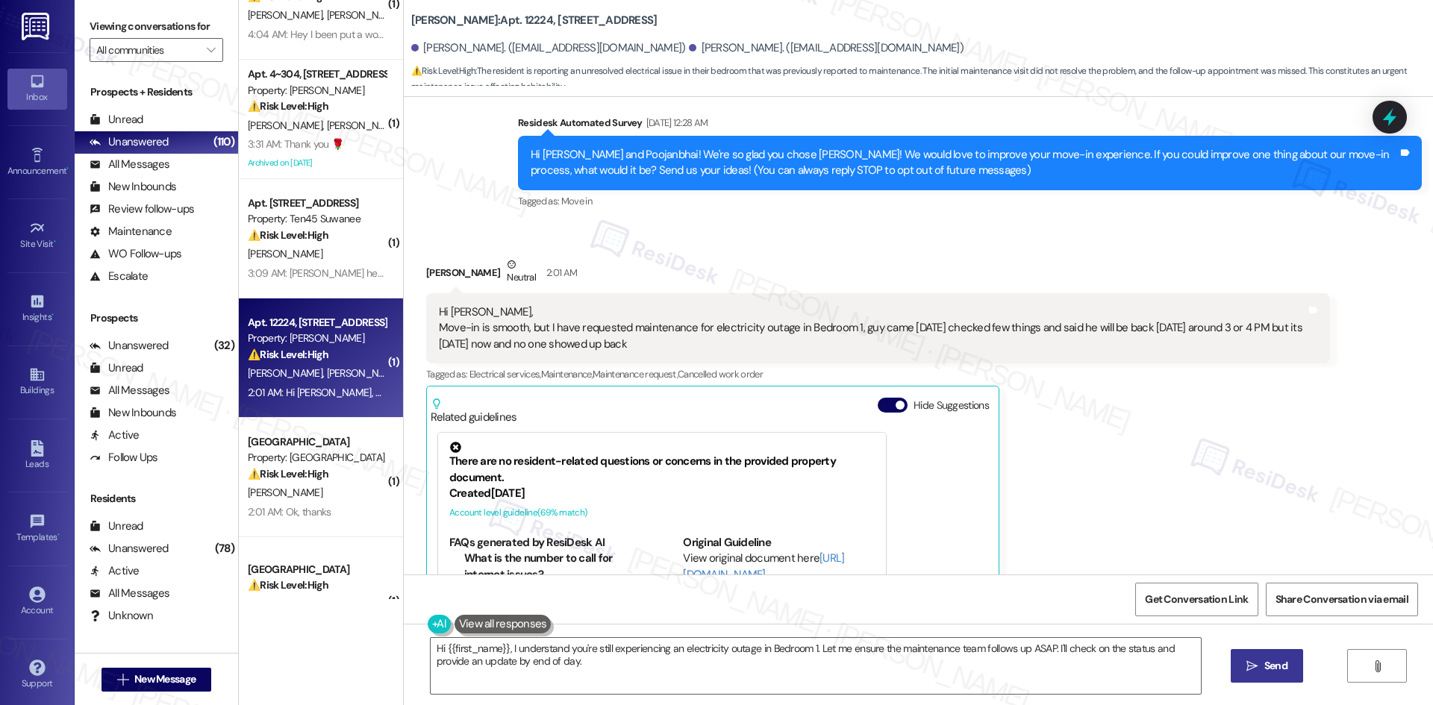
click at [718, 266] on div "Poojanbhai Patel Neutral 2:01 AM" at bounding box center [878, 275] width 904 height 37
click at [812, 674] on textarea "Hi {{first_name}}, I understand you're still experiencing an electricity outage…" at bounding box center [816, 666] width 770 height 56
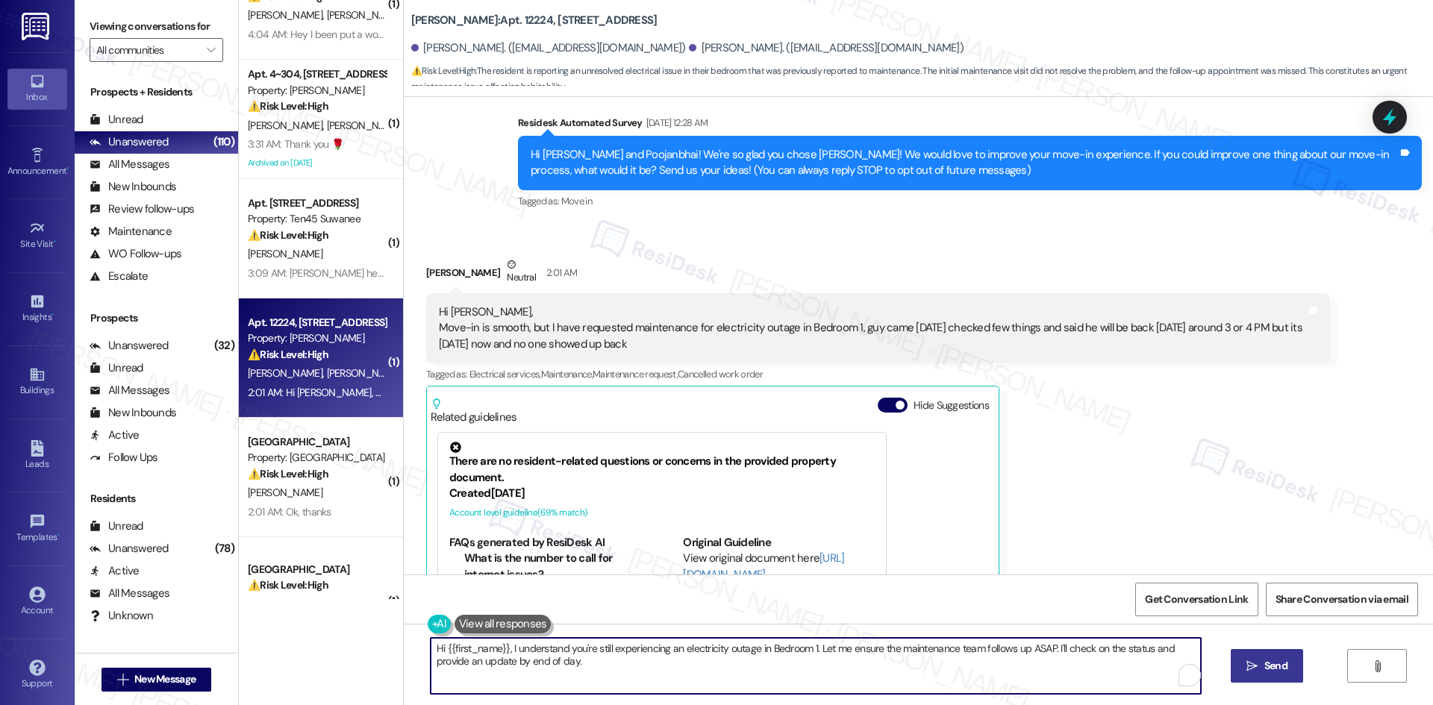
paste textarea "Poojanbhai, I’m sorry to hear the electricity issue in Bedroom 1 hasn’t been re…"
click at [794, 676] on textarea "Hi Poojanbhai, I’m sorry to hear the electricity issue in Bedroom 1 hasn’t been…" at bounding box center [816, 666] width 770 height 56
click at [824, 676] on textarea "Hi Poojanbhai, I’m sorry to hear the electricity issue in Bedroom 1 hasn’t been…" at bounding box center [816, 666] width 770 height 56
click at [840, 679] on textarea "Hi Poojanbhai, I’m sorry to hear the electricity issue in Bedroom 1 hasn’t been…" at bounding box center [816, 666] width 770 height 56
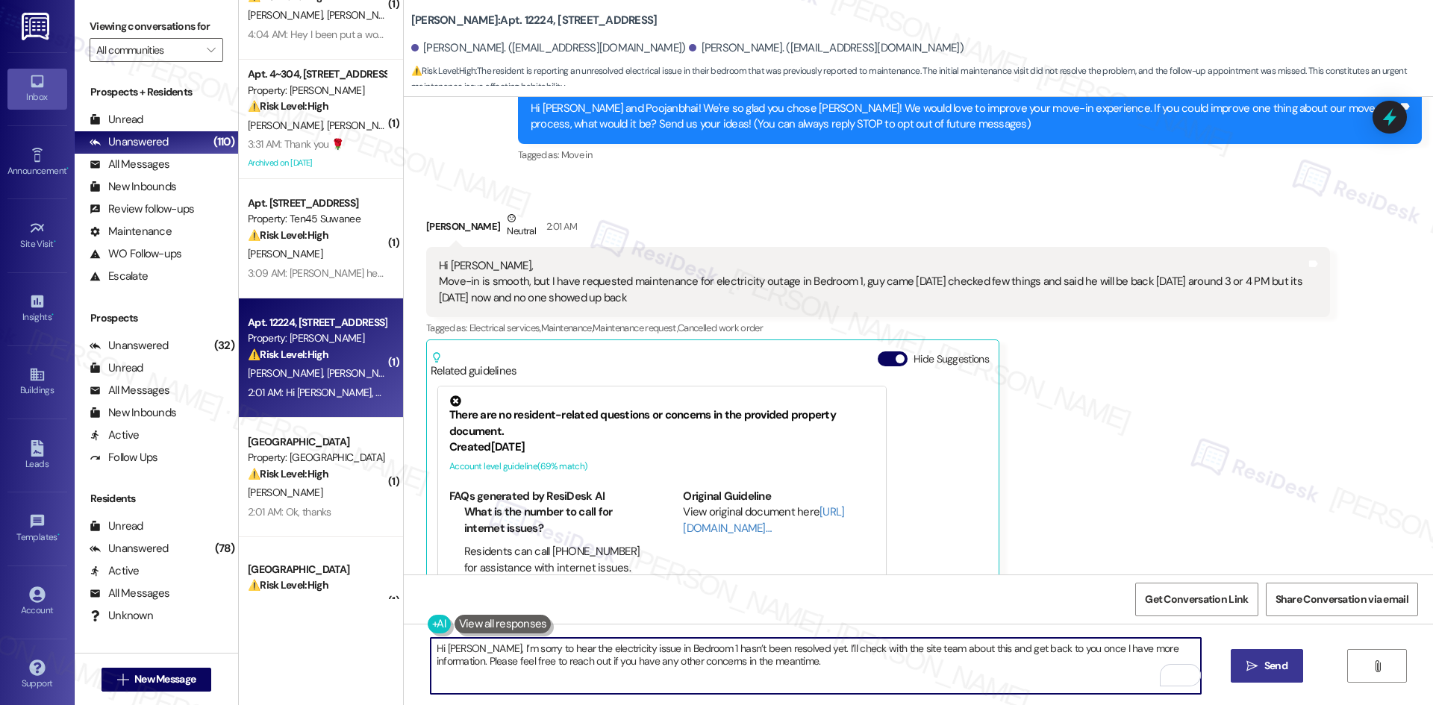
scroll to position [265, 0]
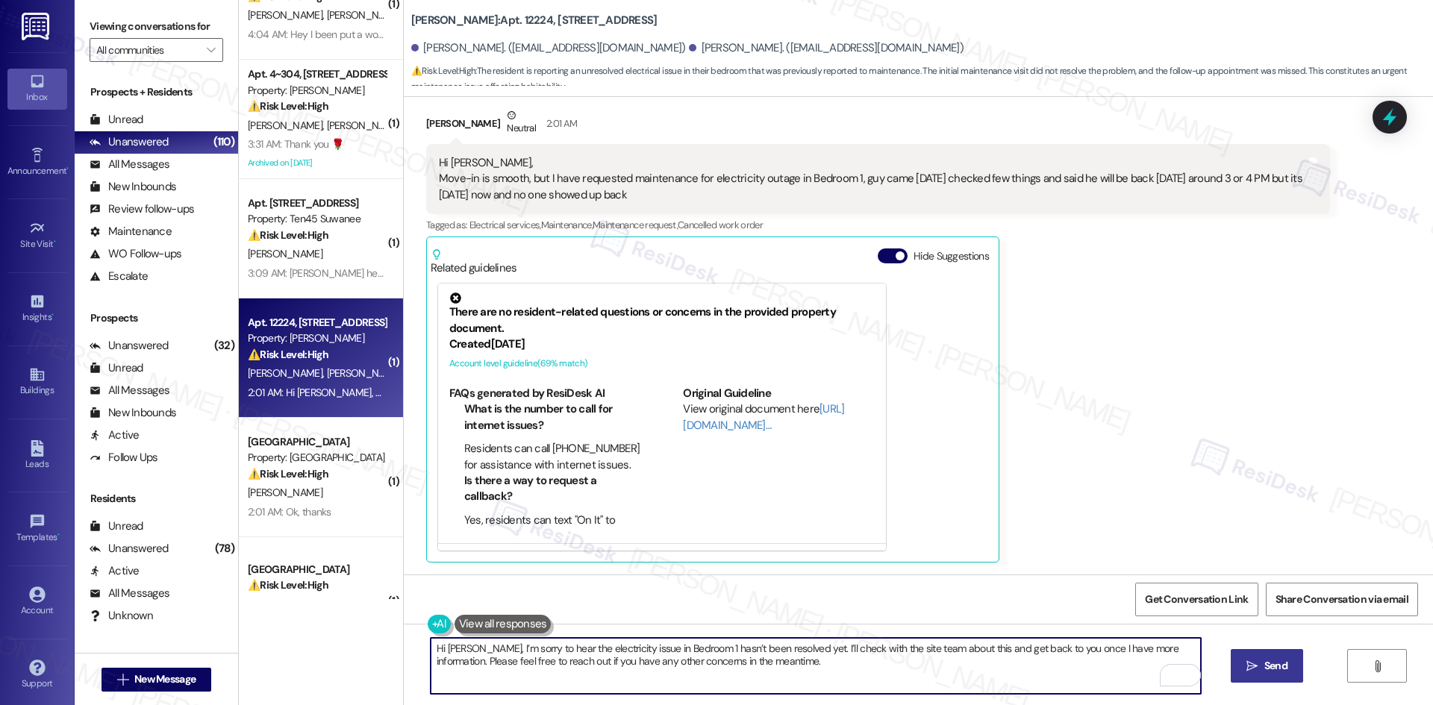
drag, startPoint x: 689, startPoint y: 684, endPoint x: 696, endPoint y: 683, distance: 7.6
click at [690, 684] on textarea "Hi Poojanbhai, I’m sorry to hear the electricity issue in Bedroom 1 hasn’t been…" at bounding box center [816, 666] width 770 height 56
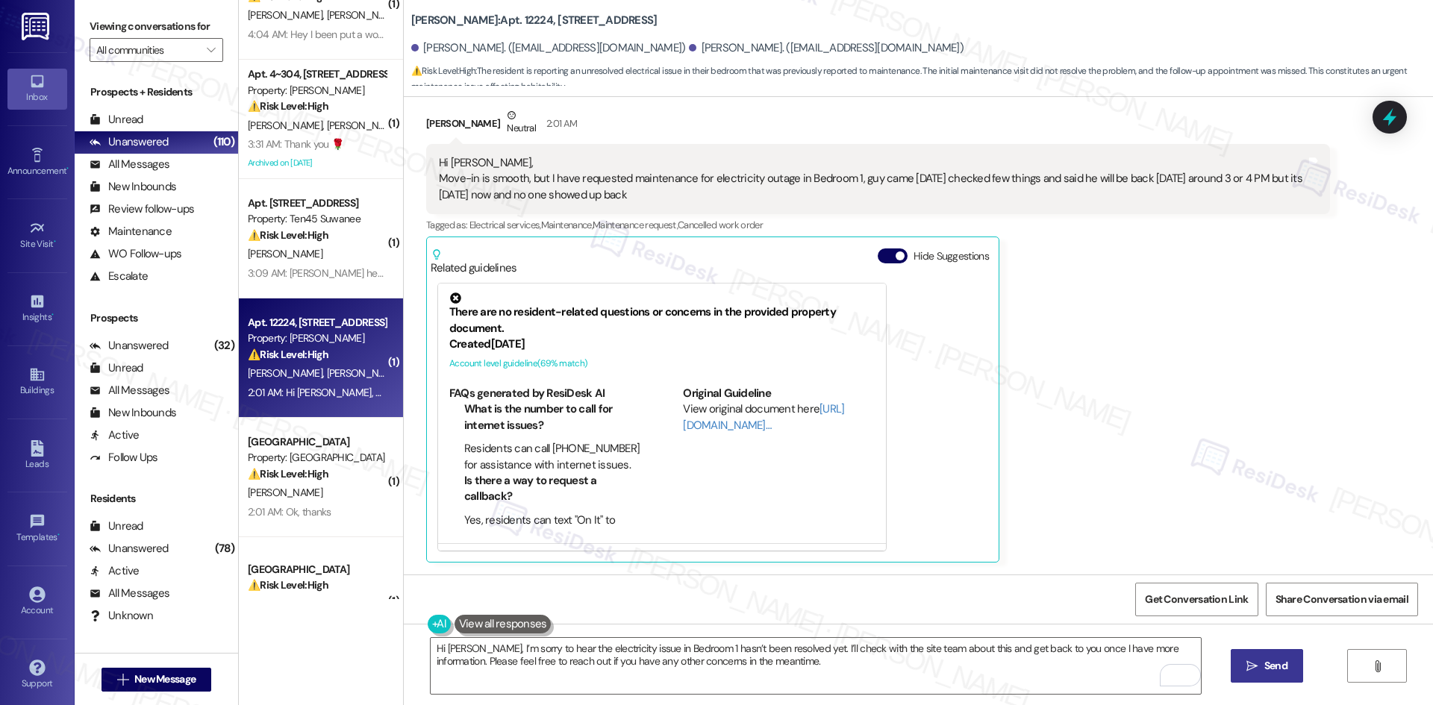
click at [1040, 403] on div "Poojanbhai Patel Neutral 2:01 AM Hi Tessa, Move-in is smooth, but I have reques…" at bounding box center [878, 334] width 904 height 455
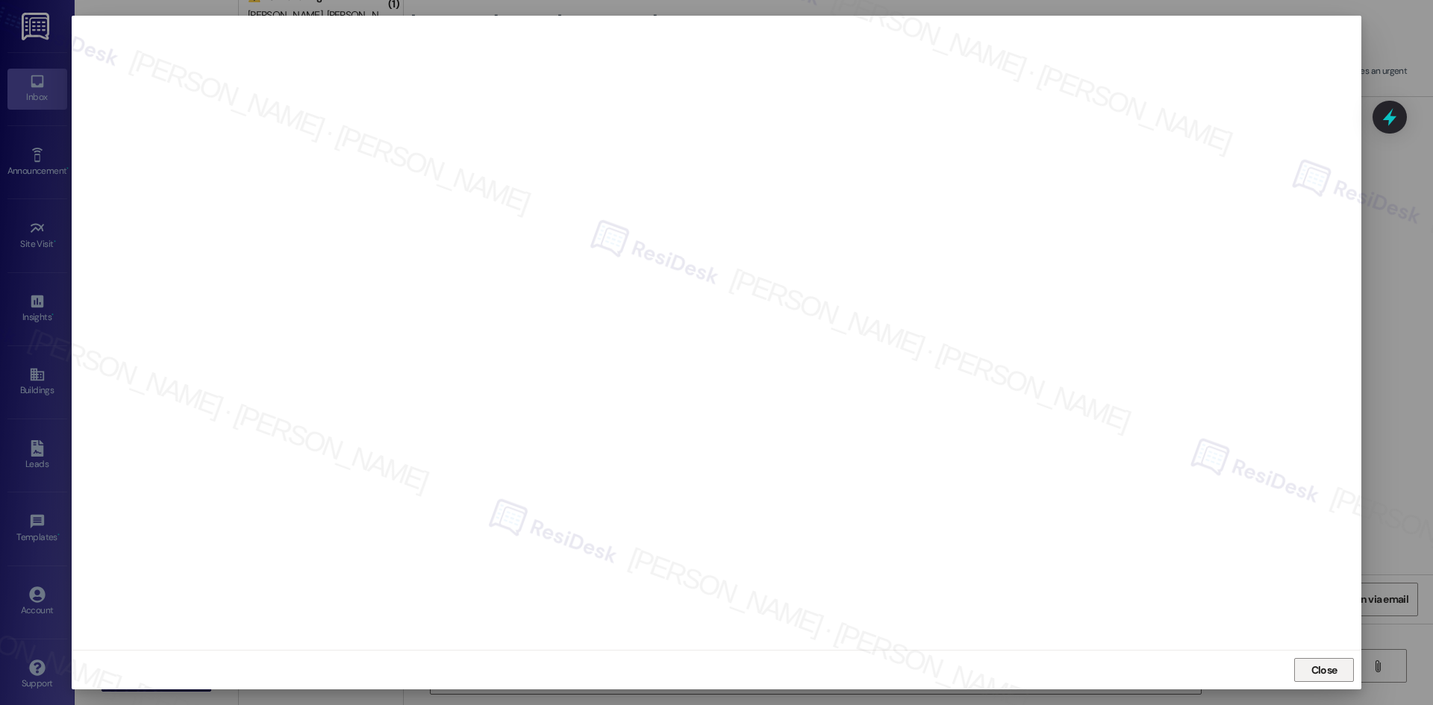
click at [1328, 660] on span "Close" at bounding box center [1324, 670] width 32 height 22
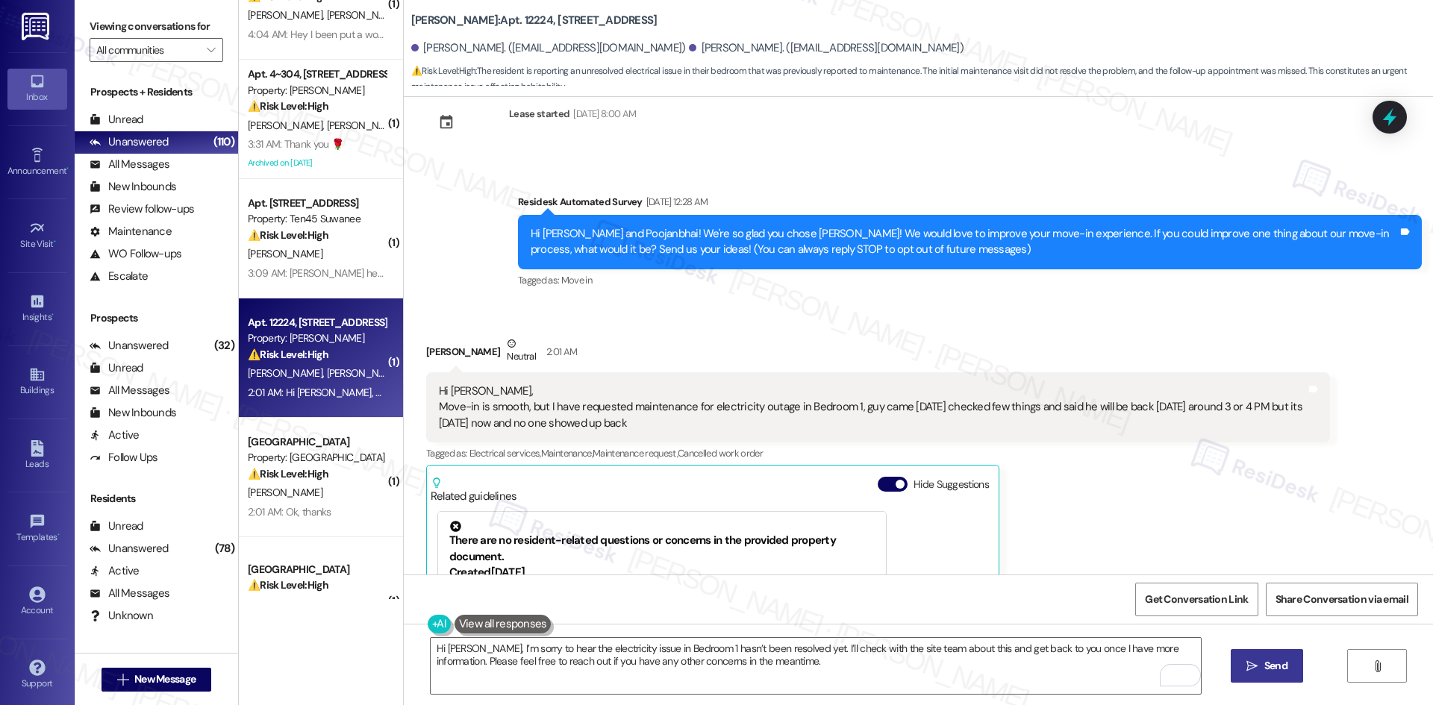
scroll to position [0, 0]
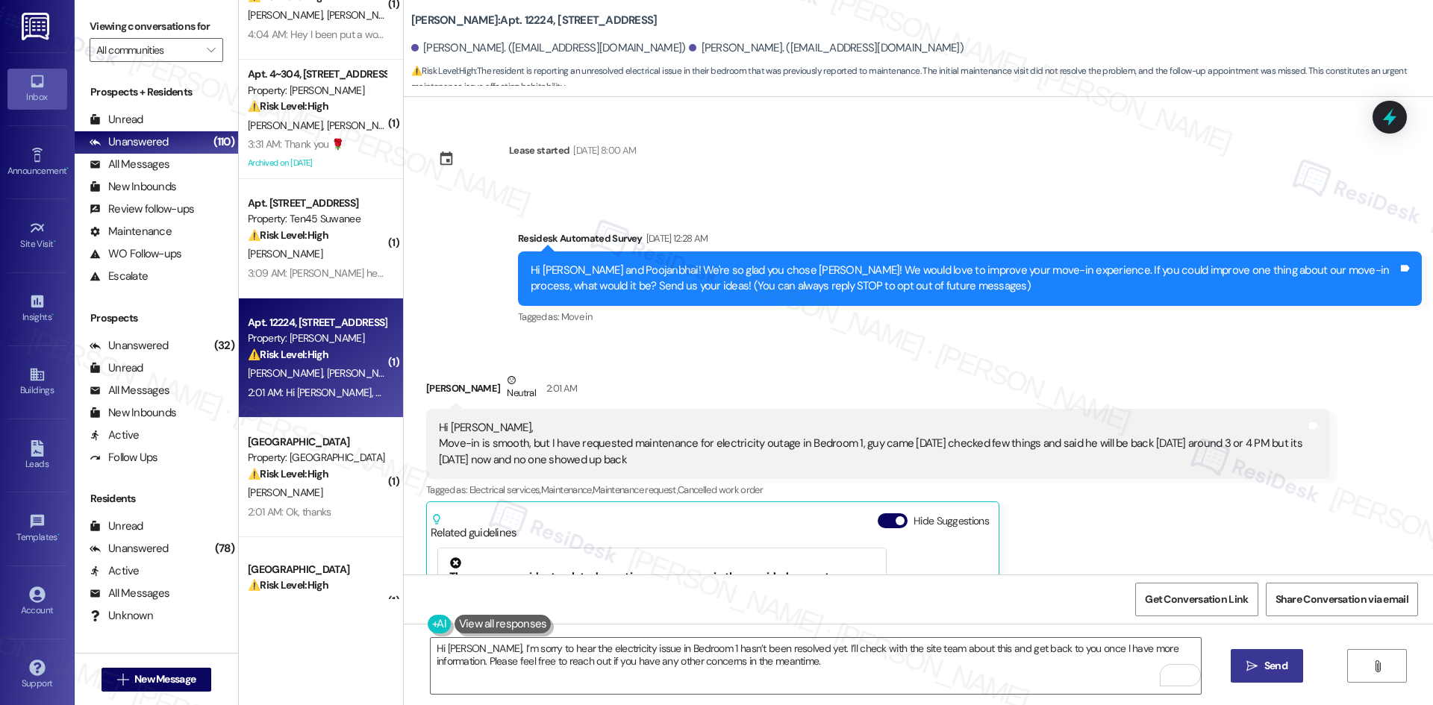
drag, startPoint x: 503, startPoint y: 249, endPoint x: 784, endPoint y: 474, distance: 359.4
click at [769, 469] on div "Lease started Aug 02, 2025 at 8:00 AM Survey, sent via SMS Residesk Automated S…" at bounding box center [918, 336] width 1029 height 478
copy div "Residesk Automated Survey Aug 12, 2025 at 12:28 AM Hi Mittal and Poojanbhai! We…"
click at [931, 346] on div "Received via SMS Poojanbhai Patel Neutral 2:01 AM Hi Tessa, Move-in is smooth, …" at bounding box center [918, 589] width 1029 height 500
drag, startPoint x: 672, startPoint y: 683, endPoint x: 793, endPoint y: 677, distance: 121.0
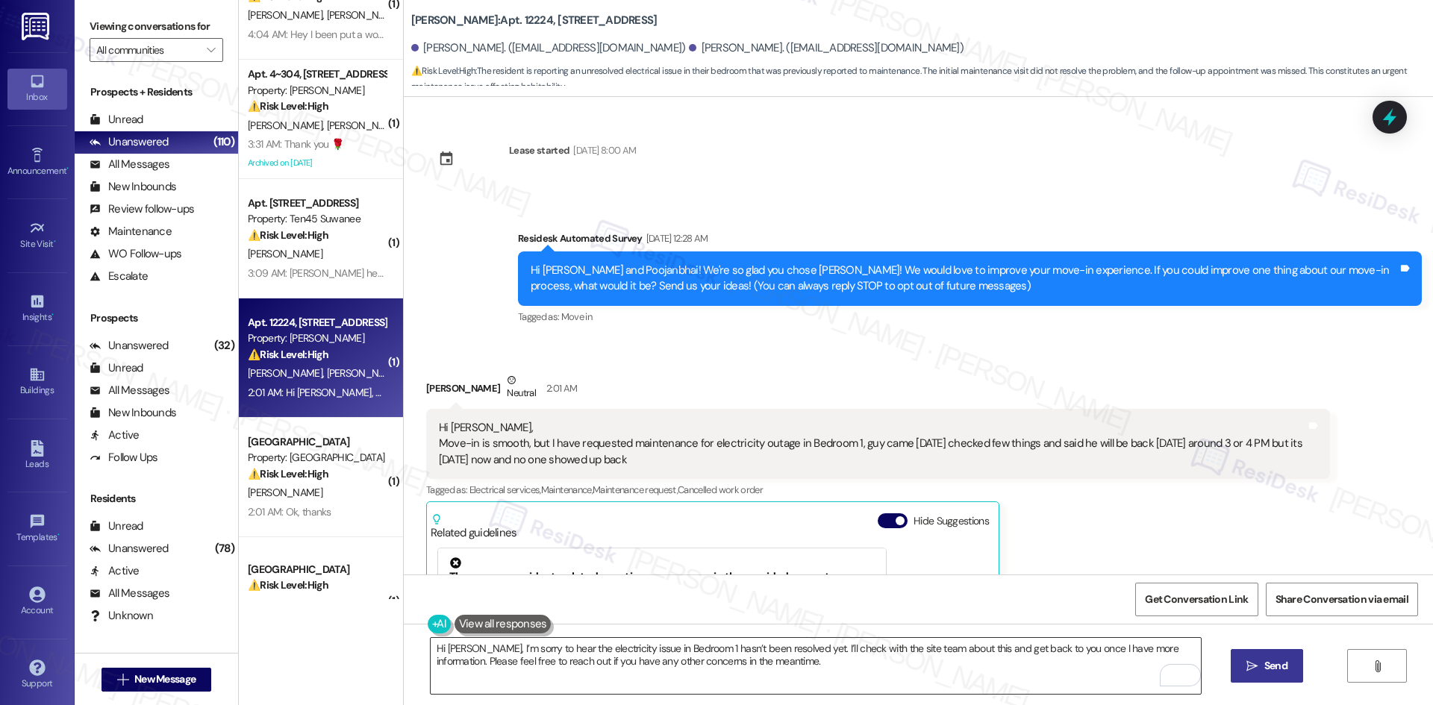
click at [679, 681] on textarea "Hi Poojanbhai, I’m sorry to hear the electricity issue in Bedroom 1 hasn’t been…" at bounding box center [816, 666] width 770 height 56
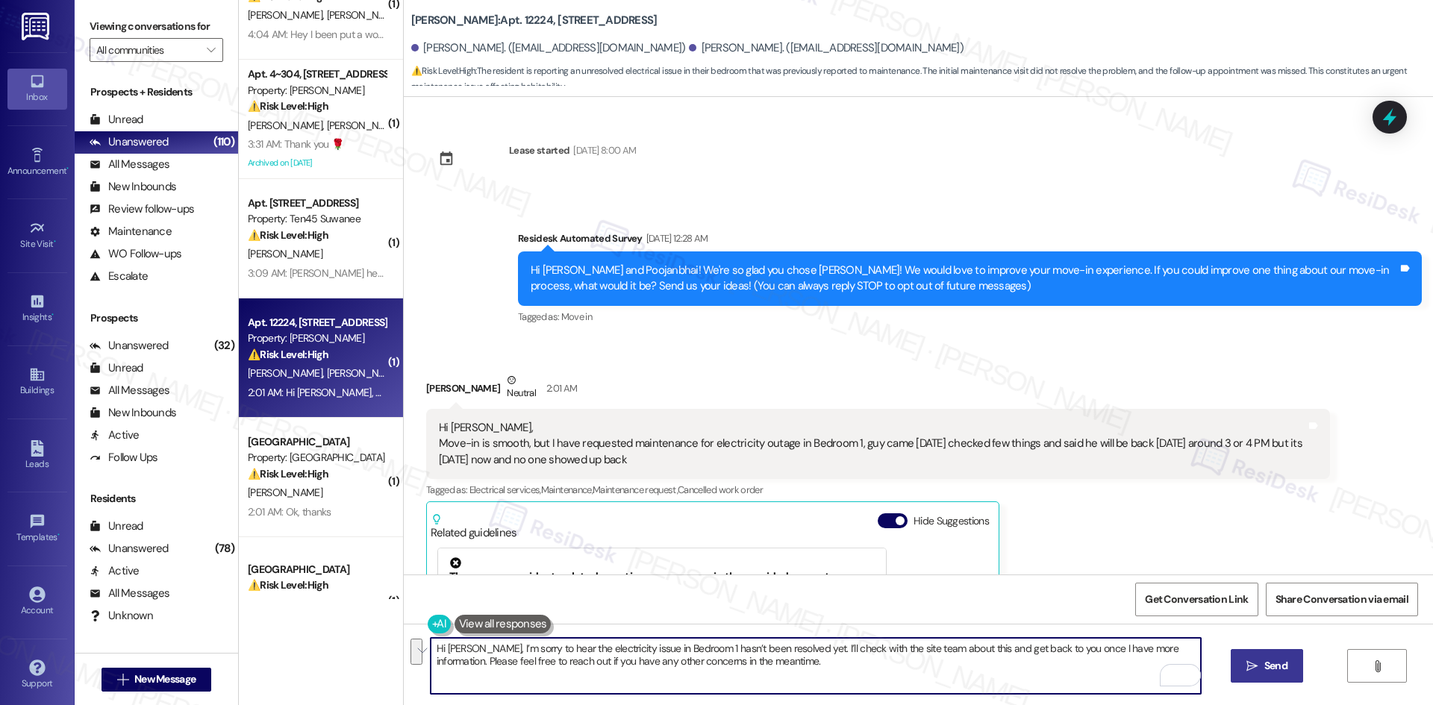
paste textarea "submit a work order to the site team on your behalf—can you confirm if maintena…"
type textarea "Hi [PERSON_NAME], I’m sorry to hear the electricity issue in Bedroom 1 hasn’t b…"
click at [1298, 674] on button " Send" at bounding box center [1267, 666] width 72 height 34
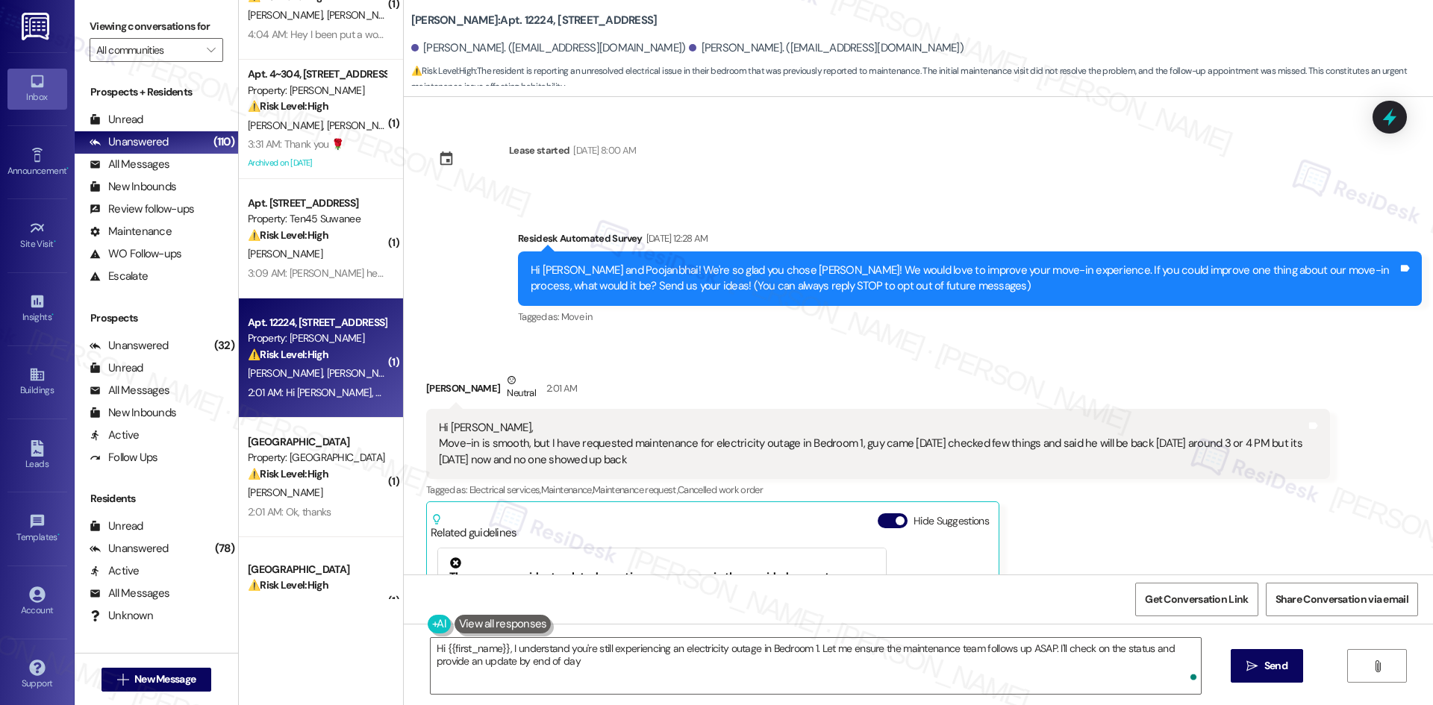
type textarea "Hi {{first_name}}, I understand you're still experiencing an electricity outage…"
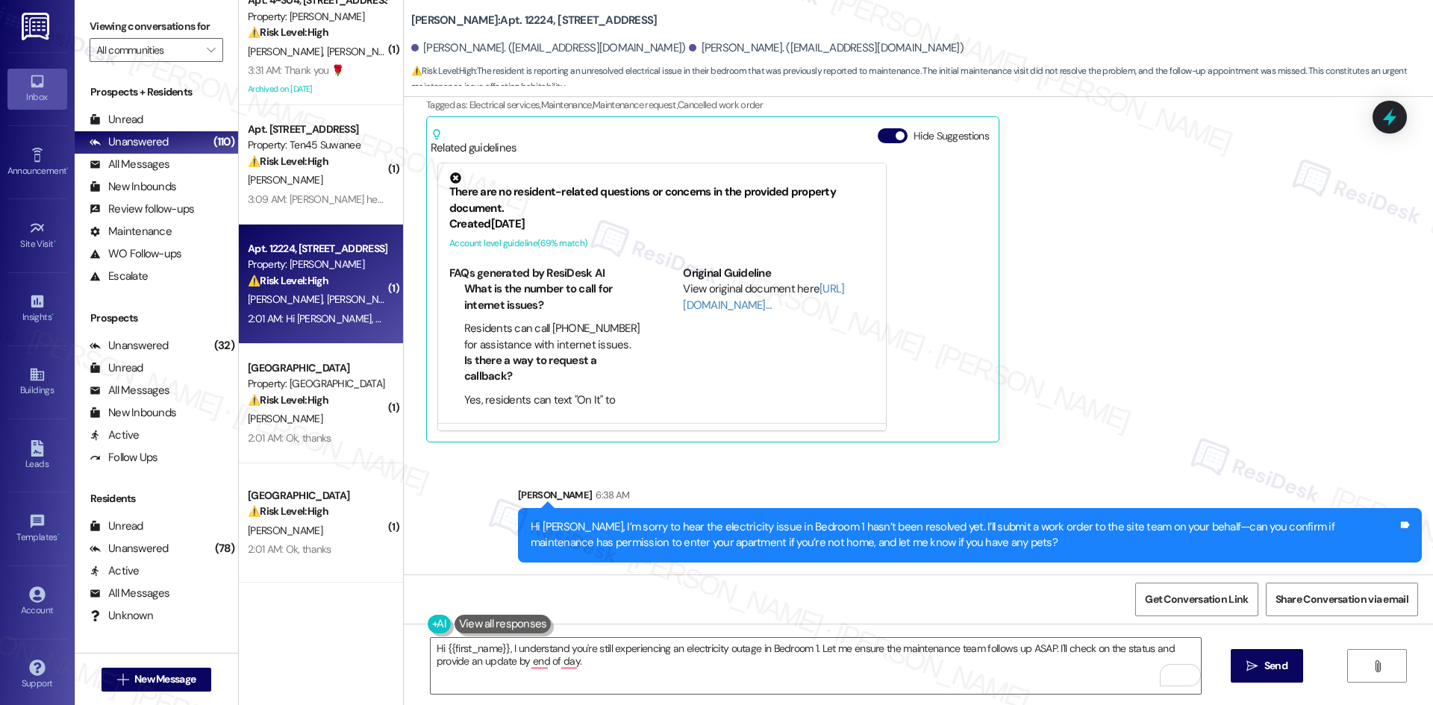
scroll to position [373, 0]
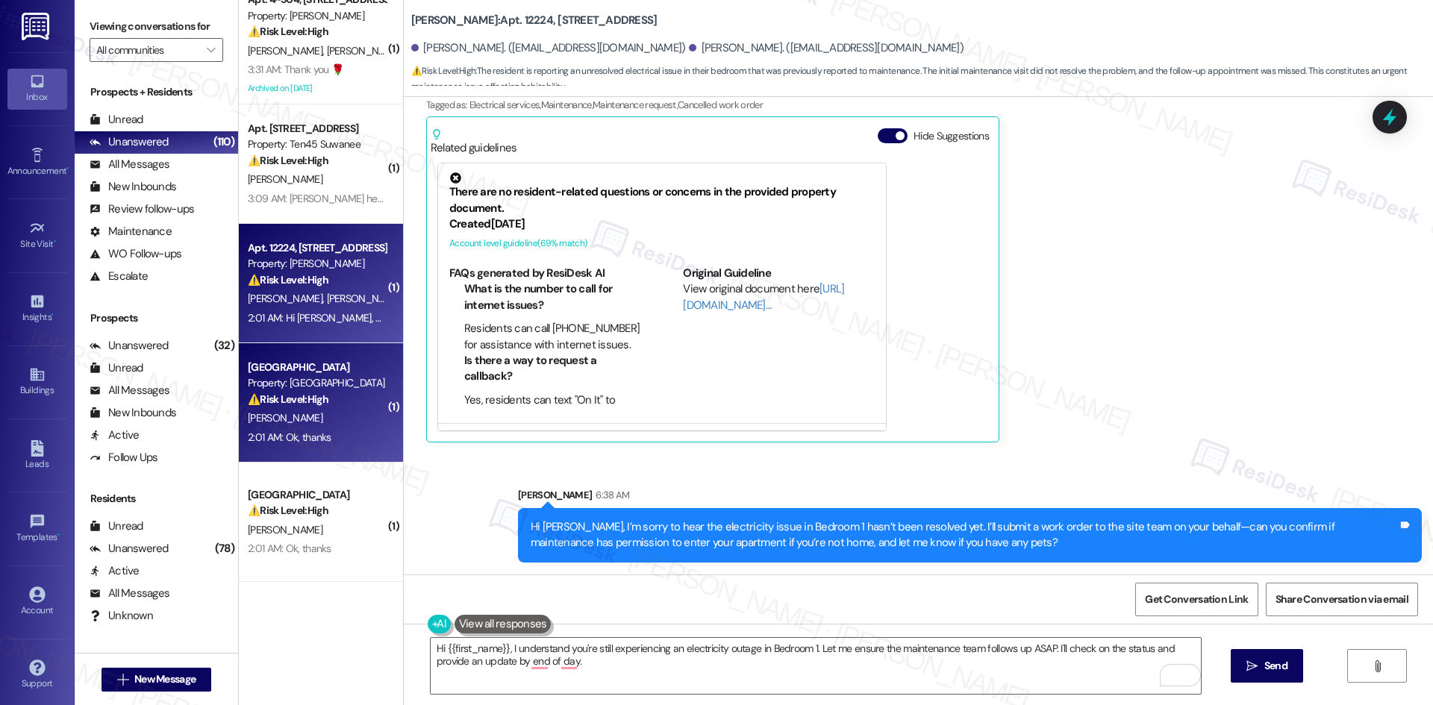
click at [296, 431] on div "2:01 AM: Ok, thanks 2:01 AM: Ok, thanks" at bounding box center [290, 437] width 84 height 13
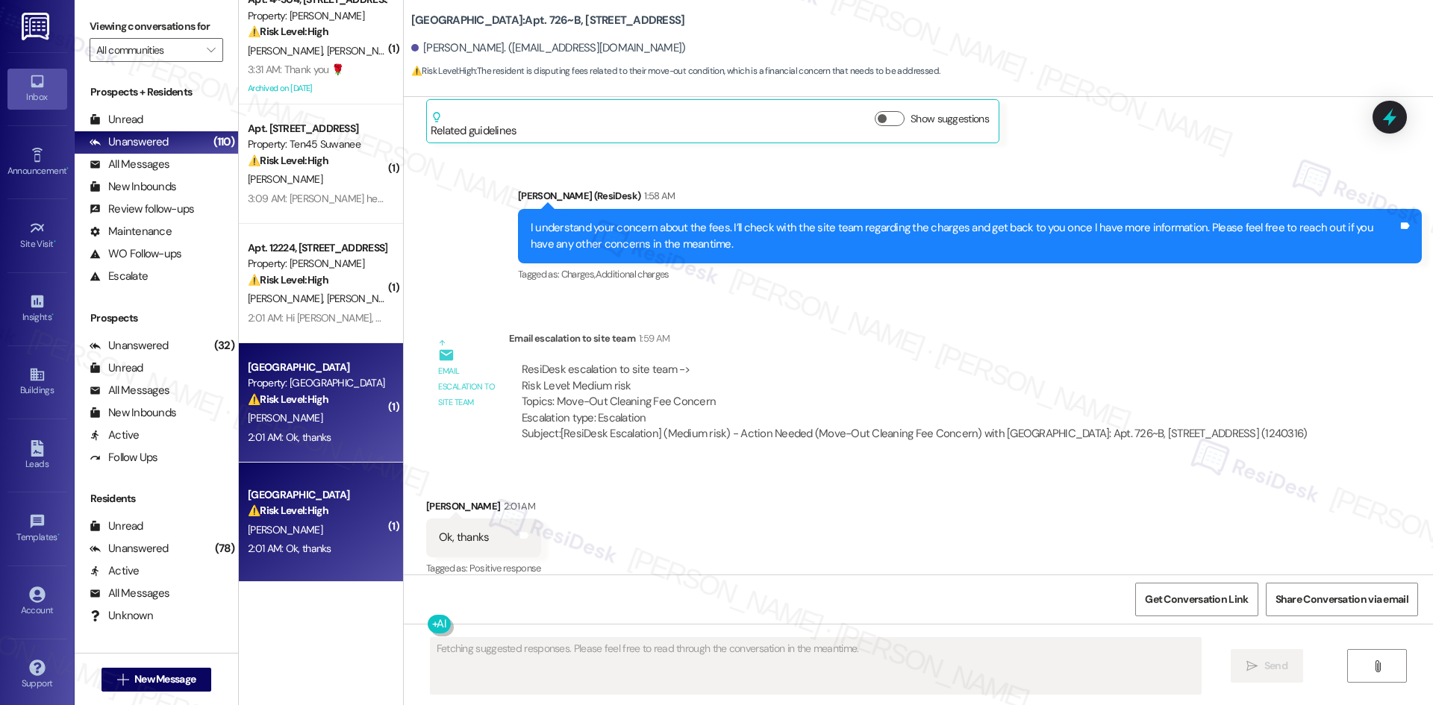
scroll to position [1308, 0]
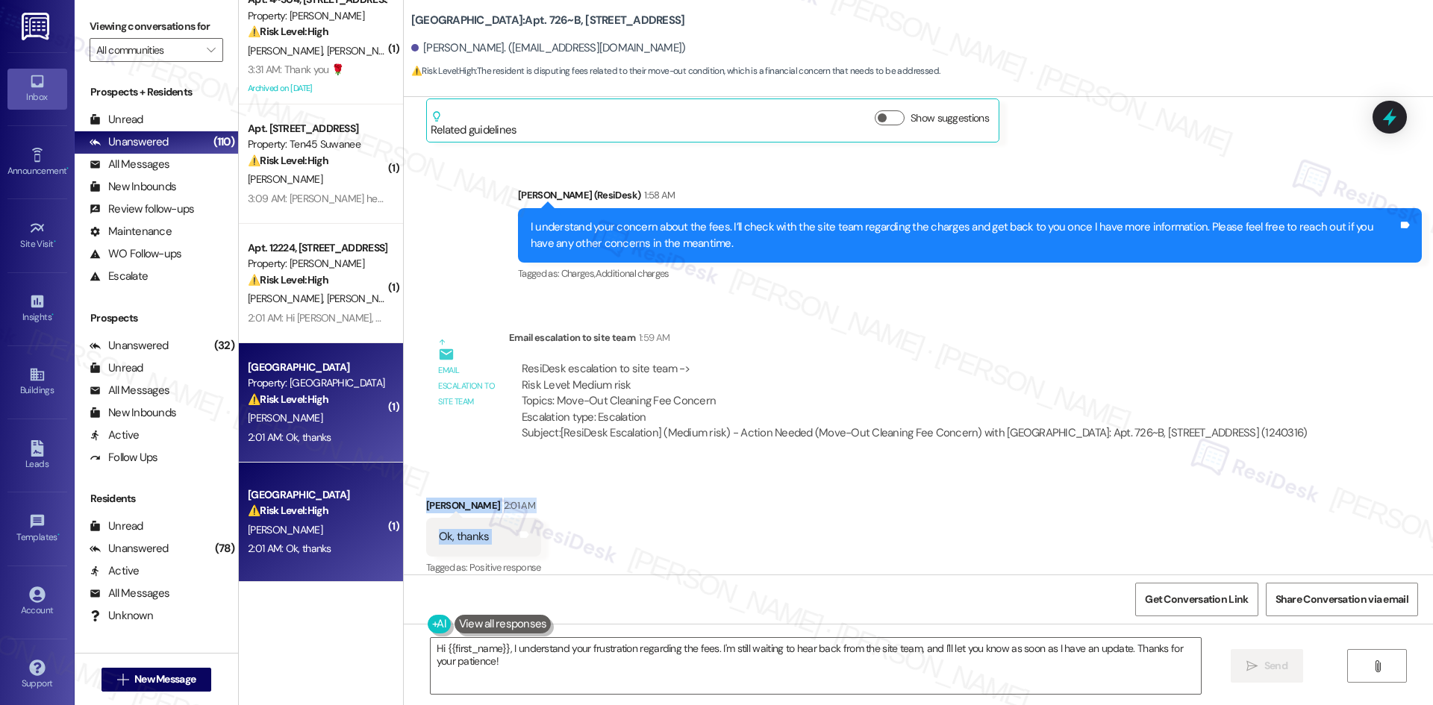
drag, startPoint x: 400, startPoint y: 476, endPoint x: 529, endPoint y: 534, distance: 141.6
click at [528, 535] on div "Received via SMS Gavin Marzan 2:01 AM Ok, thanks Tags and notes Tagged as: Posi…" at bounding box center [918, 527] width 1029 height 126
copy div "Gavin Marzan 2:01 AM Ok, thanks Tags and notes"
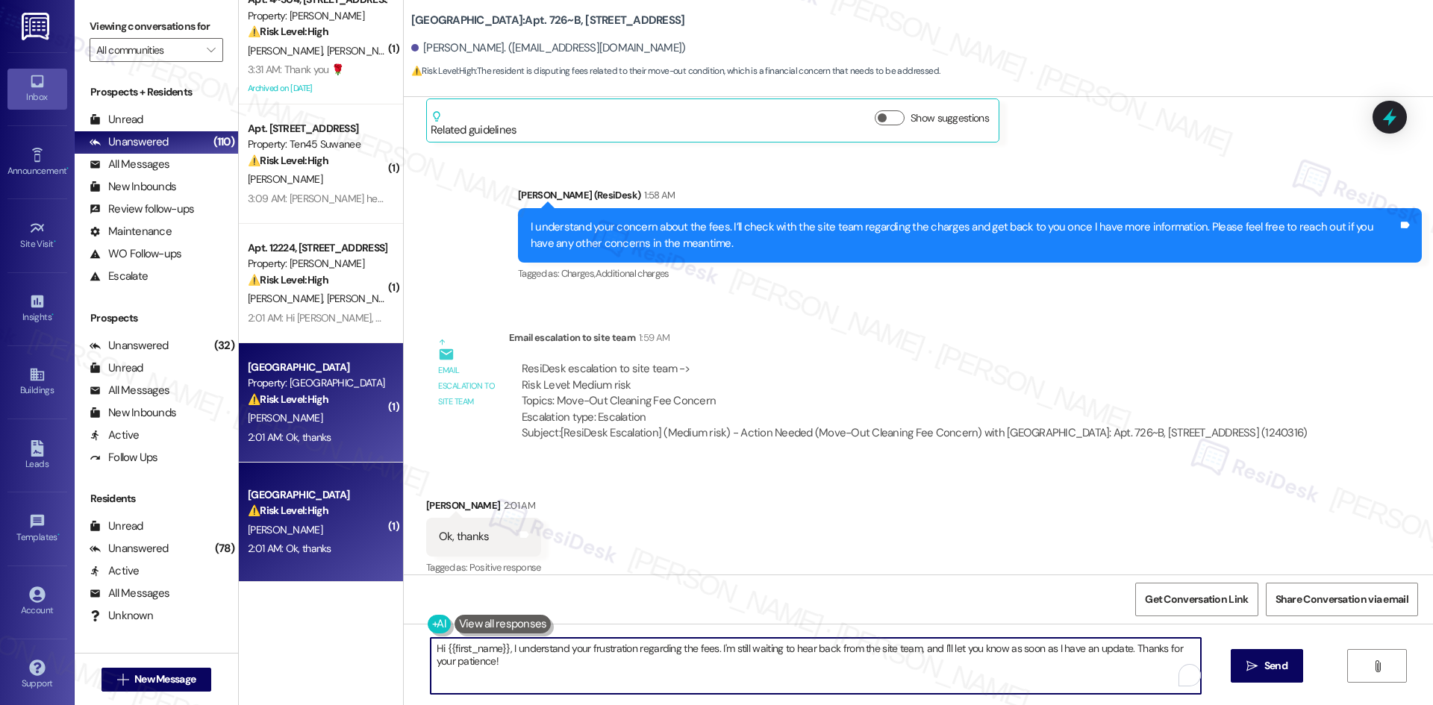
drag, startPoint x: 462, startPoint y: 660, endPoint x: 406, endPoint y: 646, distance: 57.6
click at [406, 646] on div "Hi {{first_name}}, I understand your frustration regarding the fees. I'm still …" at bounding box center [918, 680] width 1029 height 112
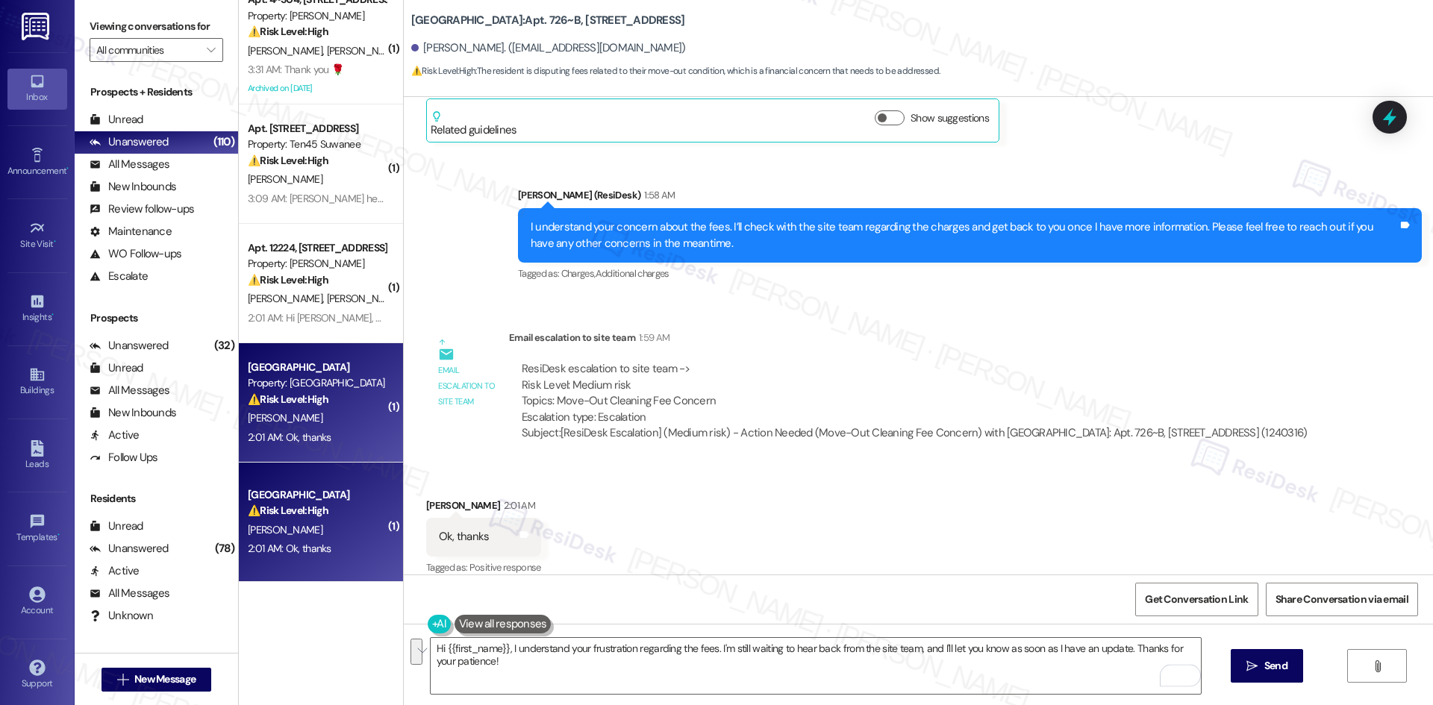
click at [525, 330] on div "Email escalation to site team 1:59 AM" at bounding box center [914, 340] width 811 height 21
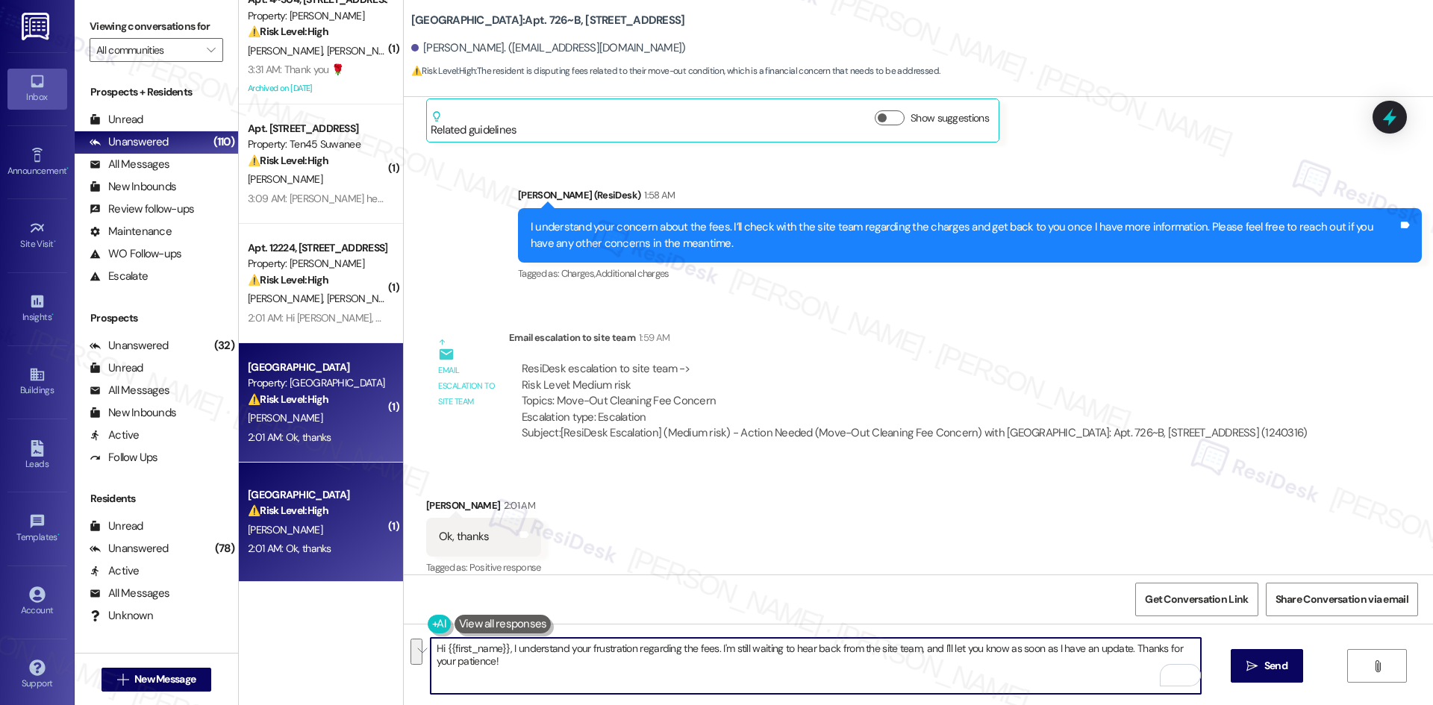
drag, startPoint x: 461, startPoint y: 662, endPoint x: 425, endPoint y: 649, distance: 38.0
click at [431, 649] on textarea "Hi {{first_name}}, I understand your frustration regarding the fees. I'm still …" at bounding box center [816, 666] width 770 height 56
paste textarea "You’re welcome, Gavin."
type textarea "You’re welcome, Gavin!"
click at [1277, 660] on span "Send" at bounding box center [1275, 666] width 23 height 16
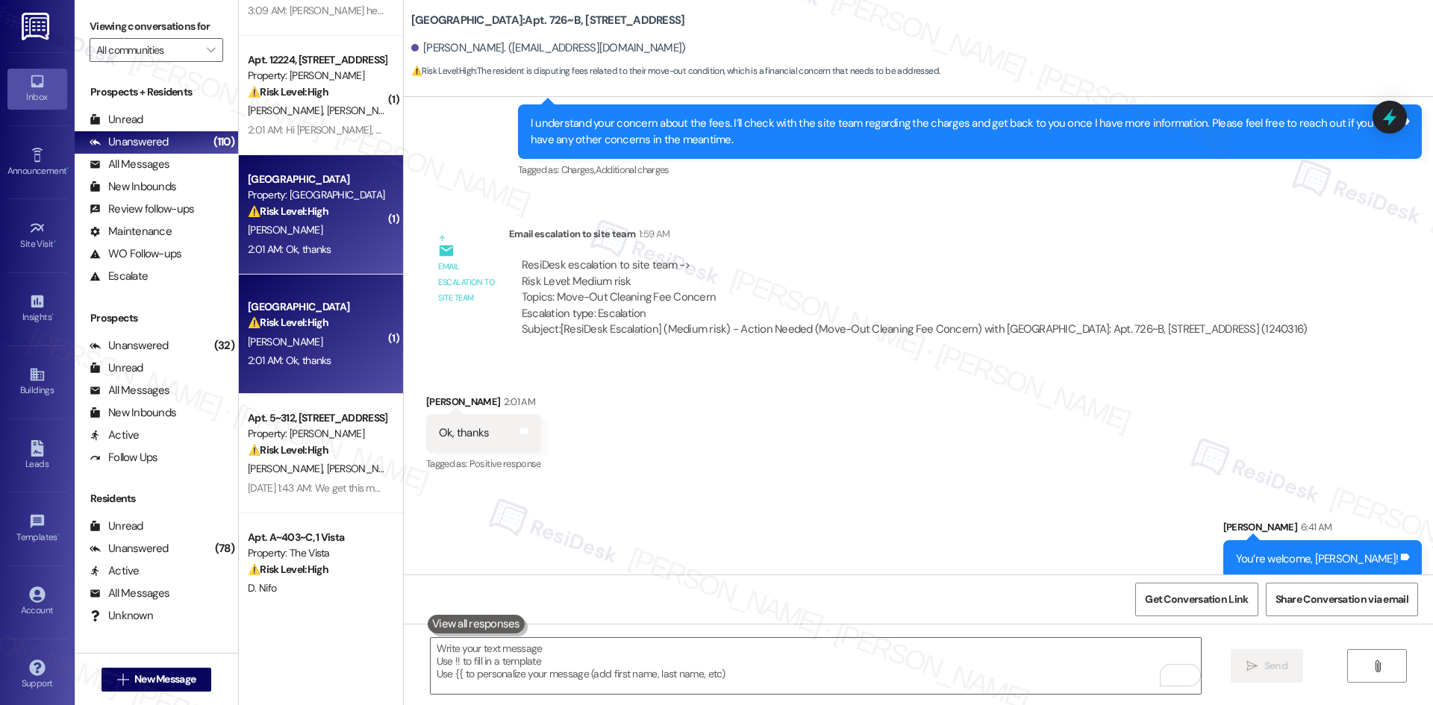
scroll to position [597, 0]
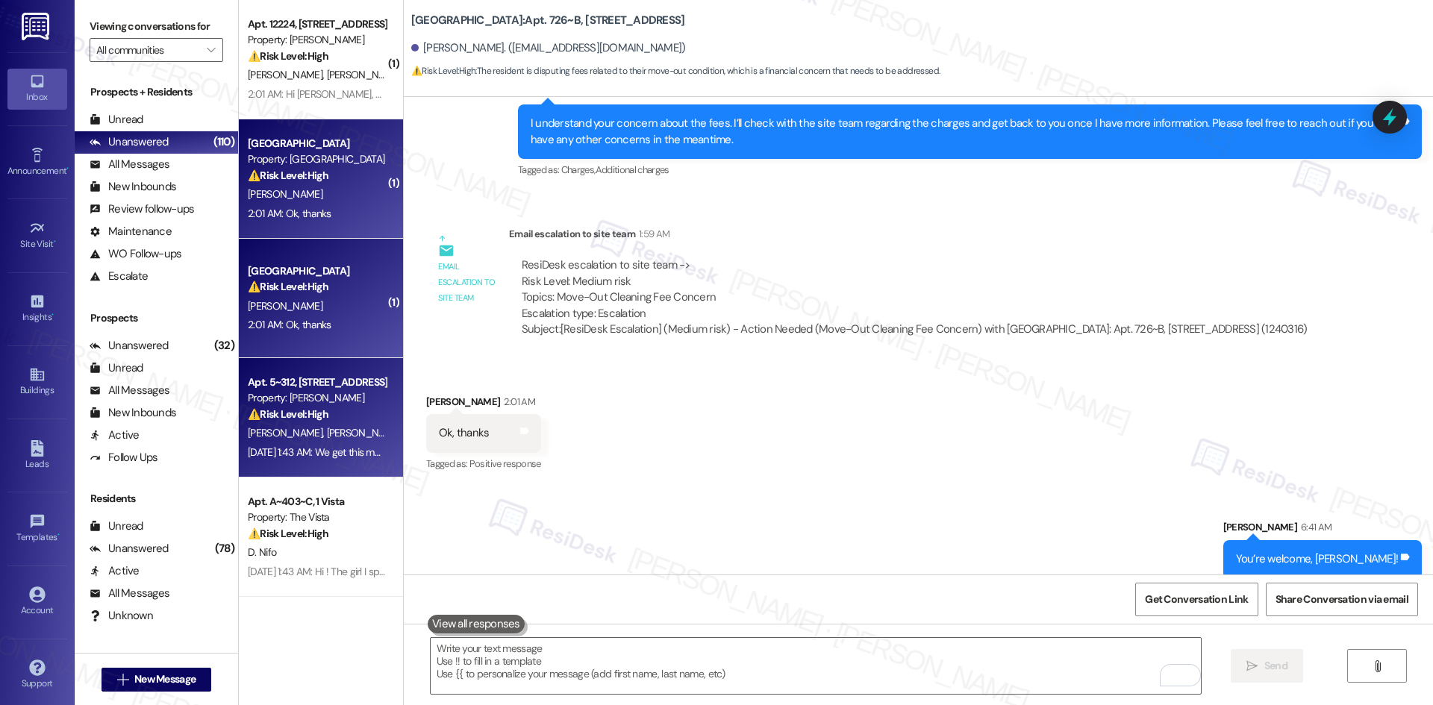
click at [293, 428] on span "T. Magnusson" at bounding box center [287, 432] width 79 height 13
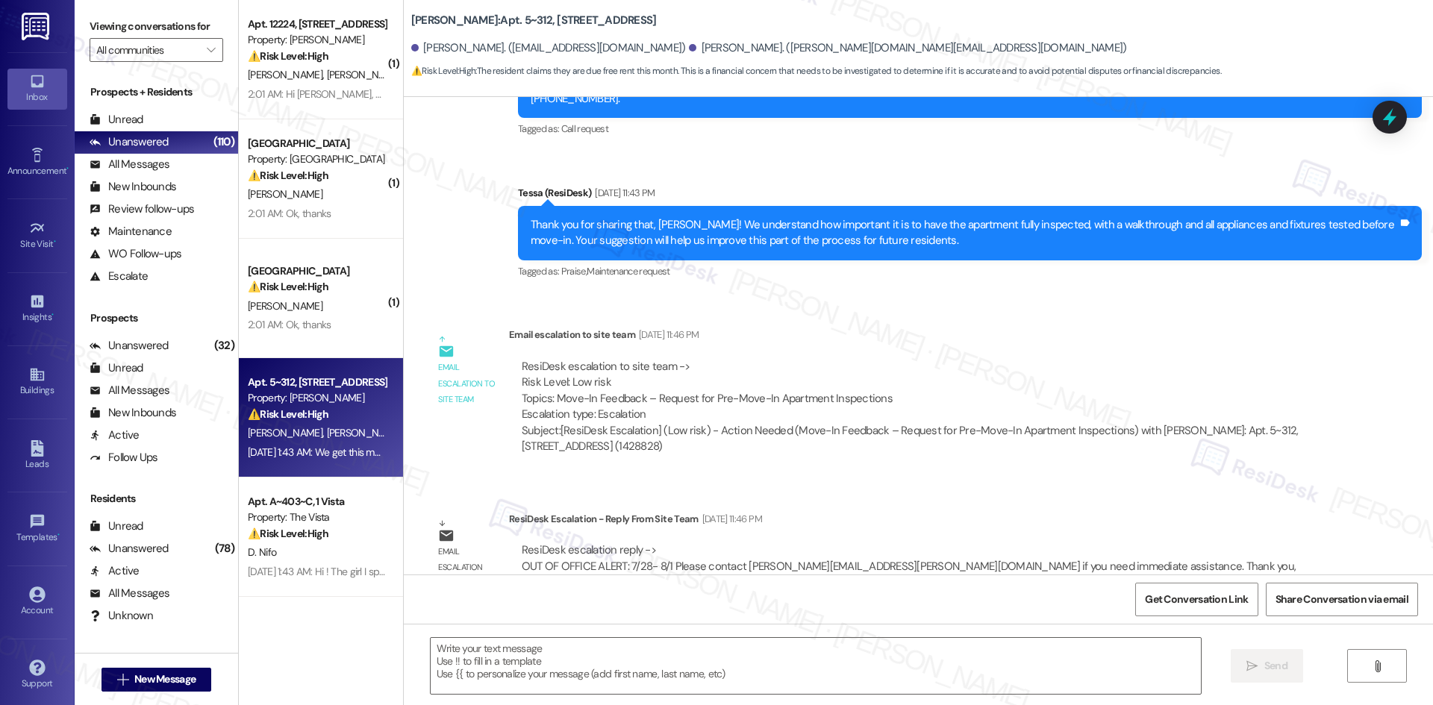
type textarea "Fetching suggested responses. Please feel free to read through the conversation…"
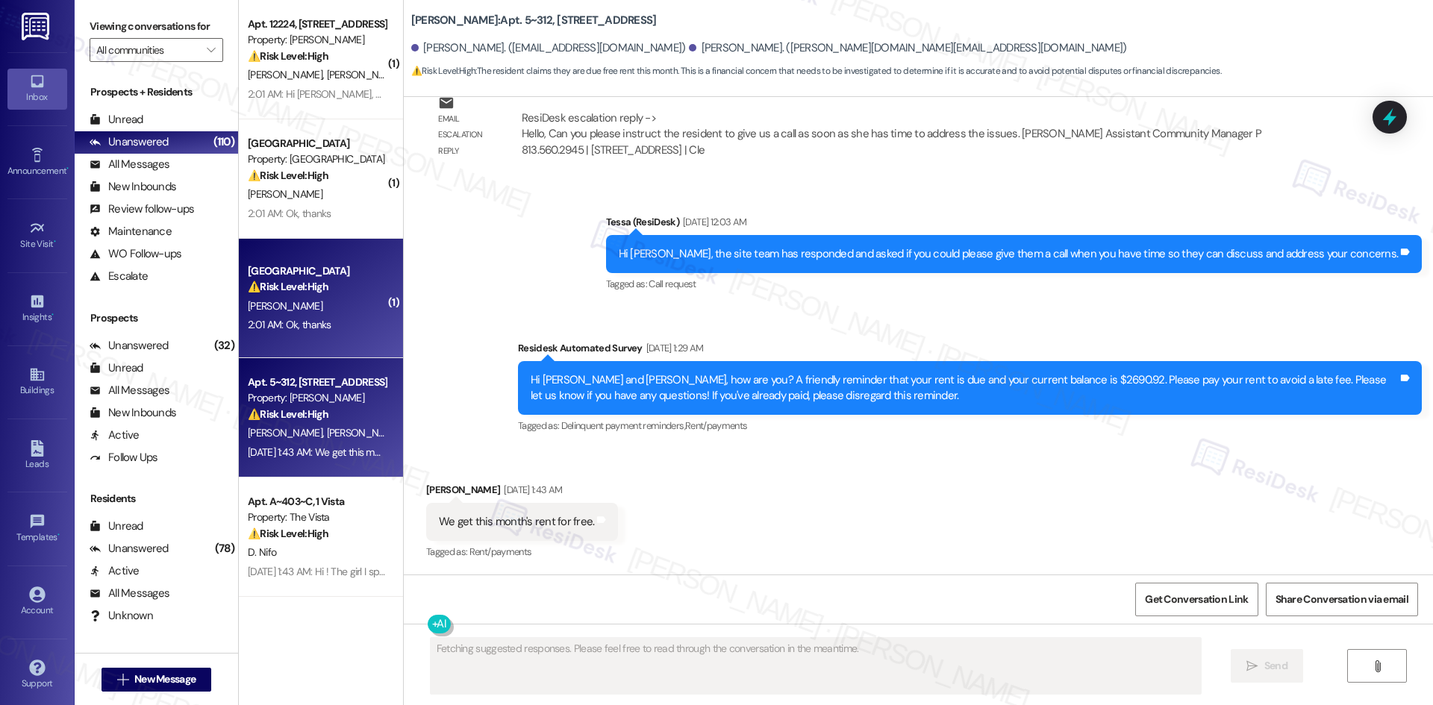
click at [308, 308] on div "G. Marzan" at bounding box center [316, 306] width 141 height 19
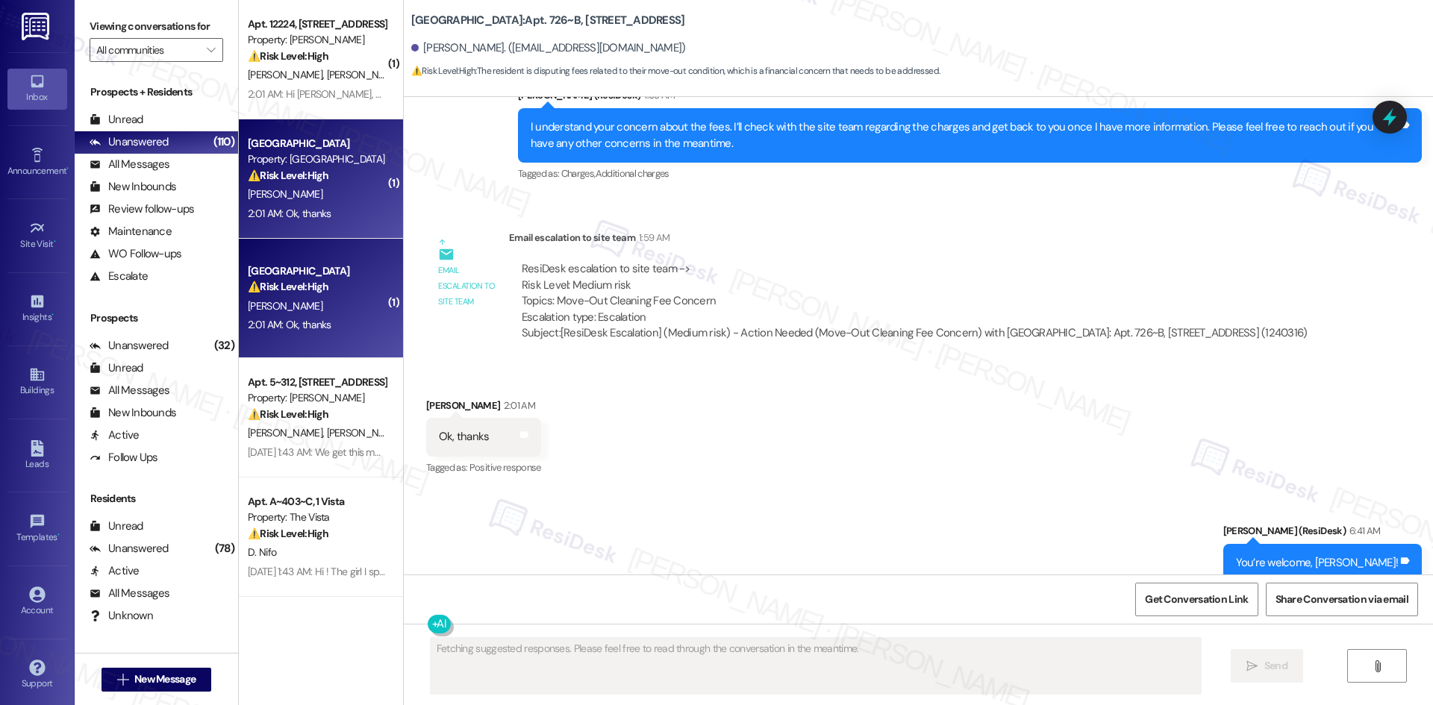
scroll to position [1434, 0]
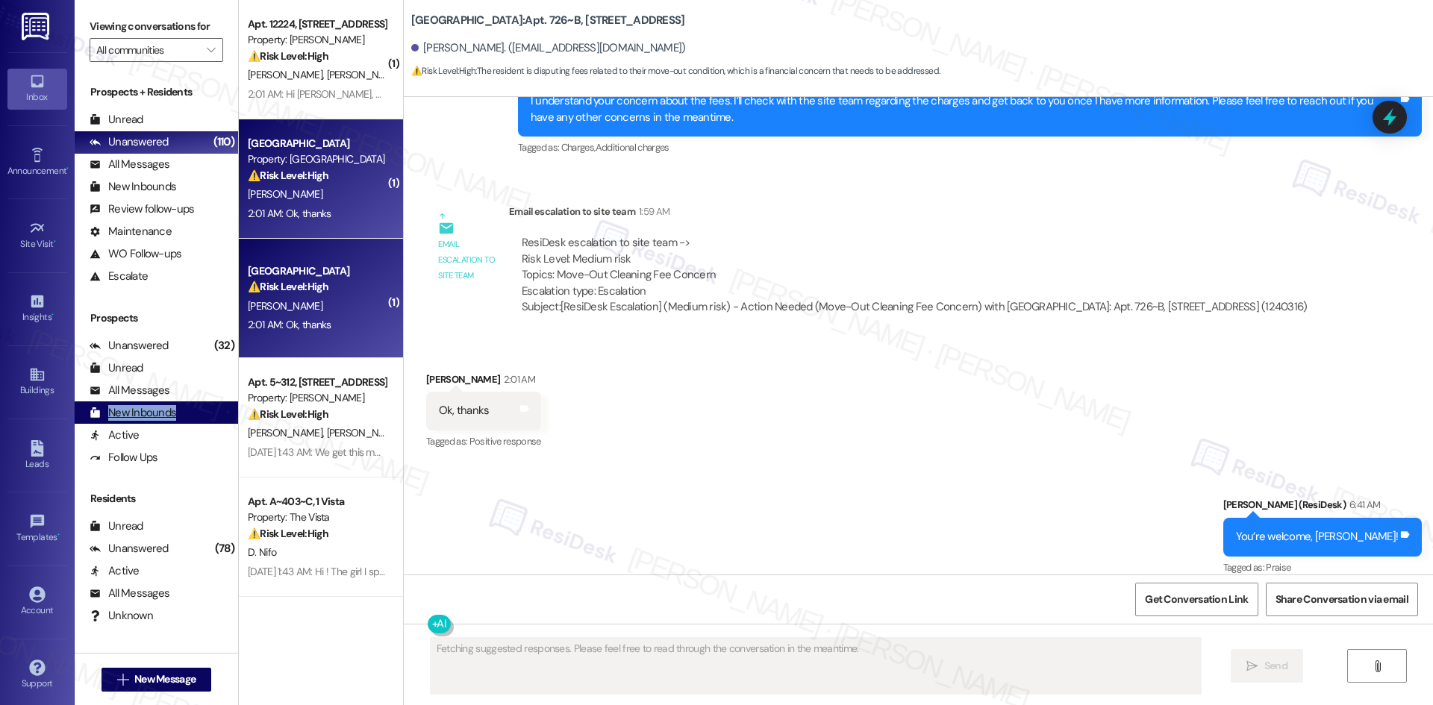
click at [202, 419] on div "New Inbounds (0)" at bounding box center [156, 412] width 163 height 22
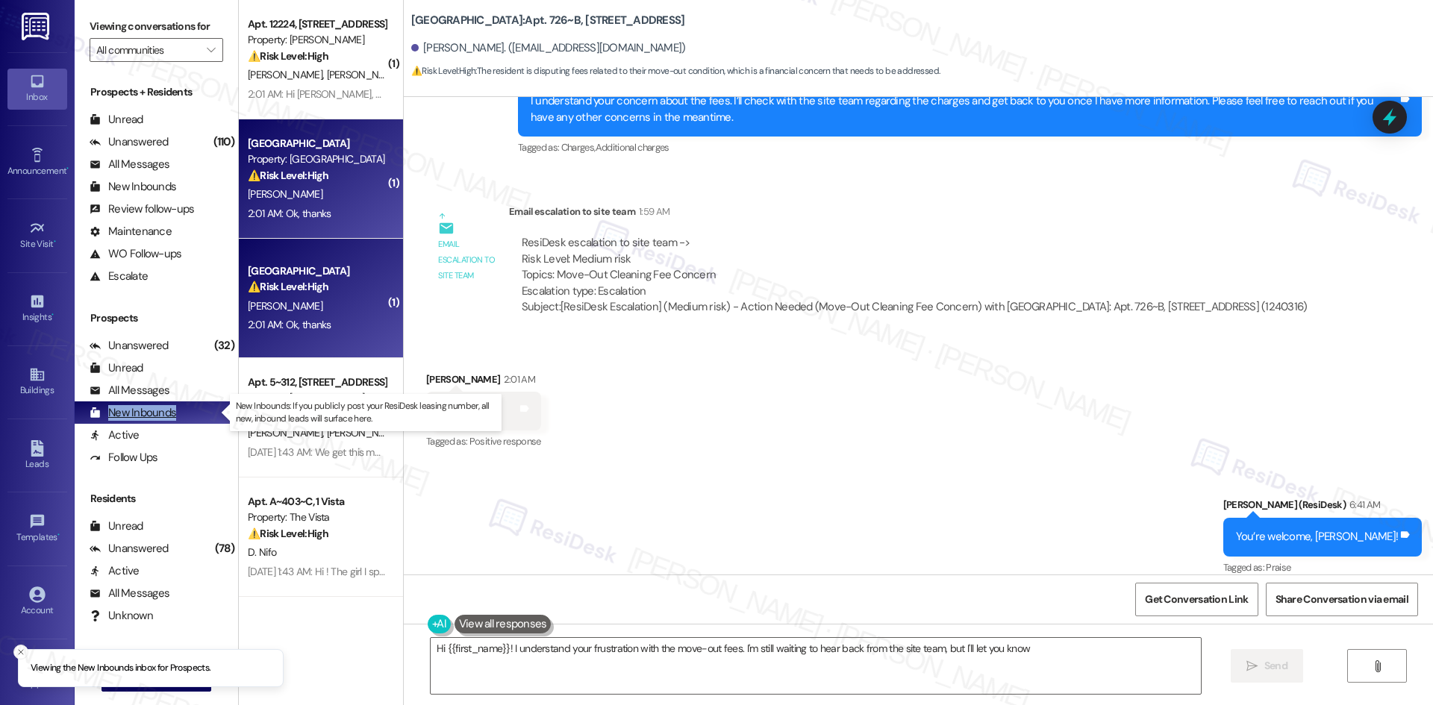
type textarea "Hi {{first_name}}! I understand your frustration with the move-out fees. I'm st…"
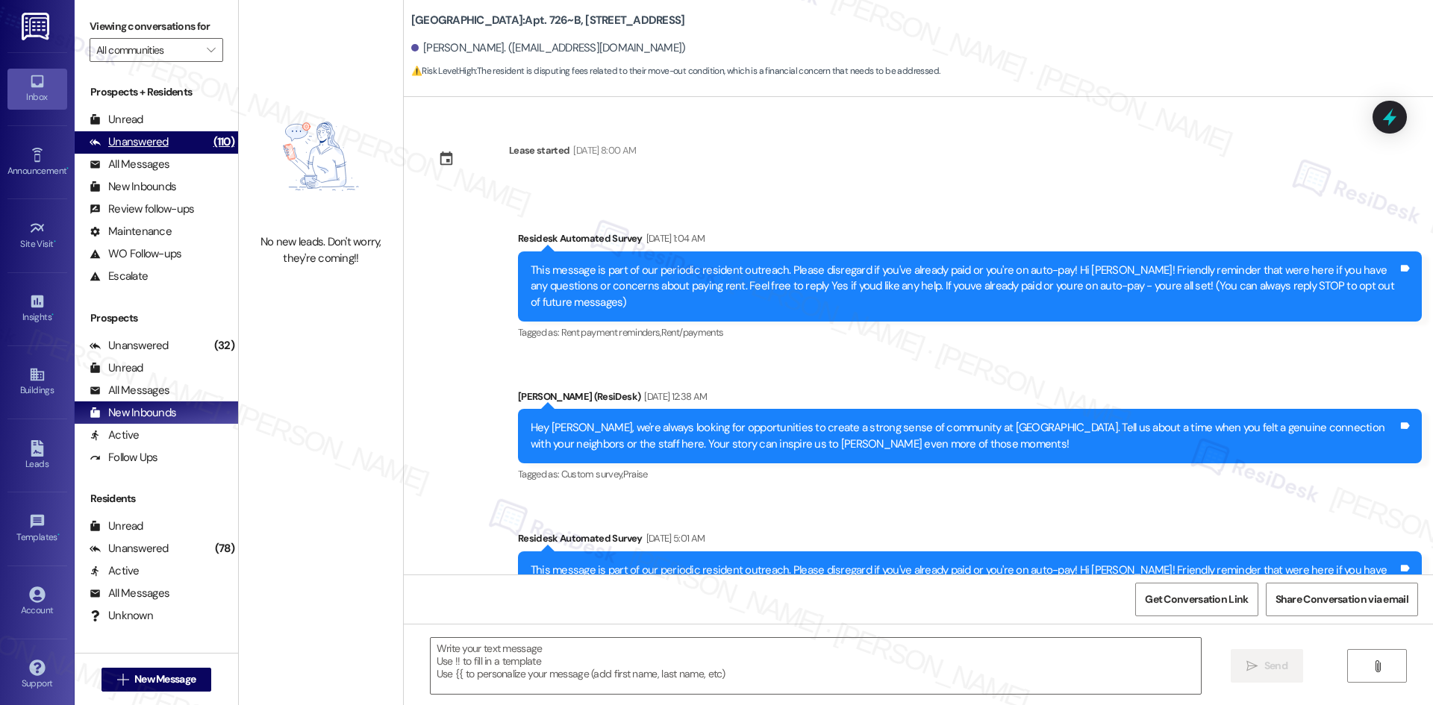
click at [172, 150] on div "Unanswered (110)" at bounding box center [156, 142] width 163 height 22
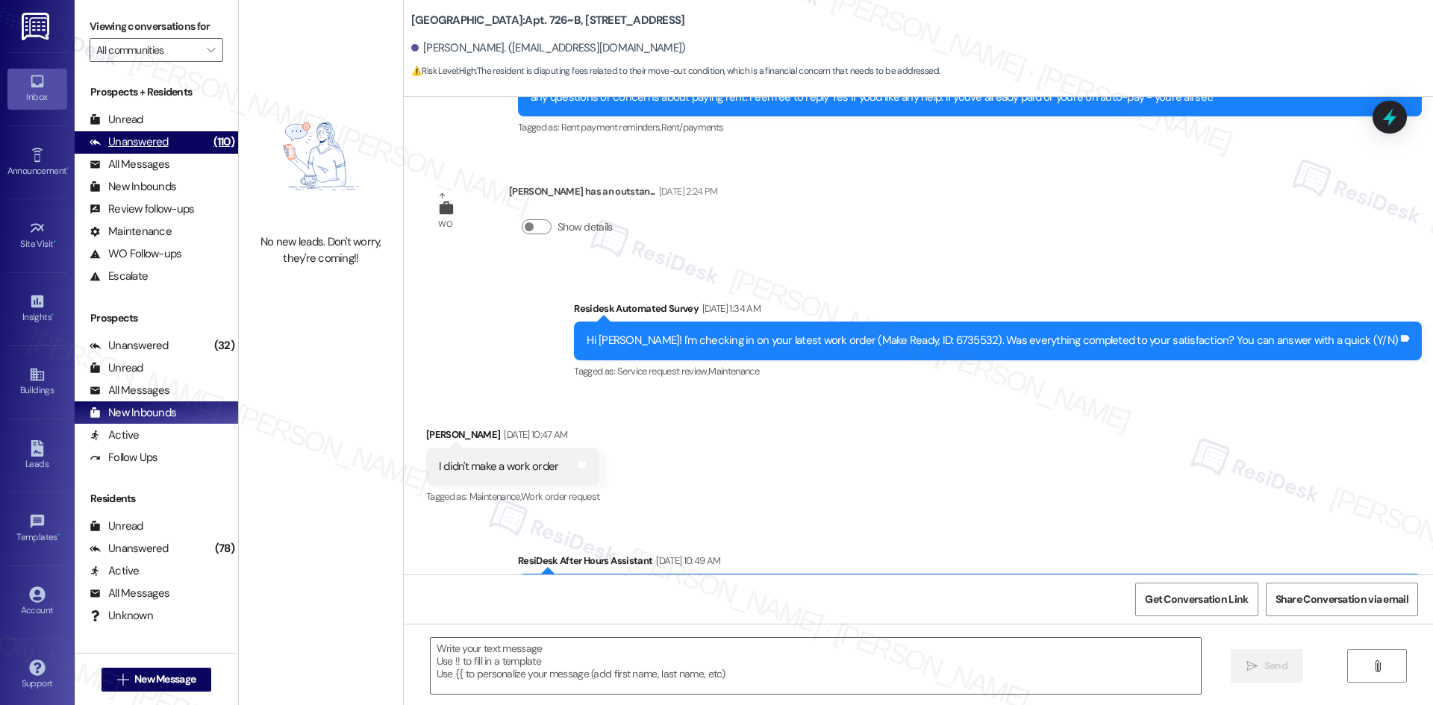
type textarea "Fetching suggested responses. Please feel free to read through the conversation…"
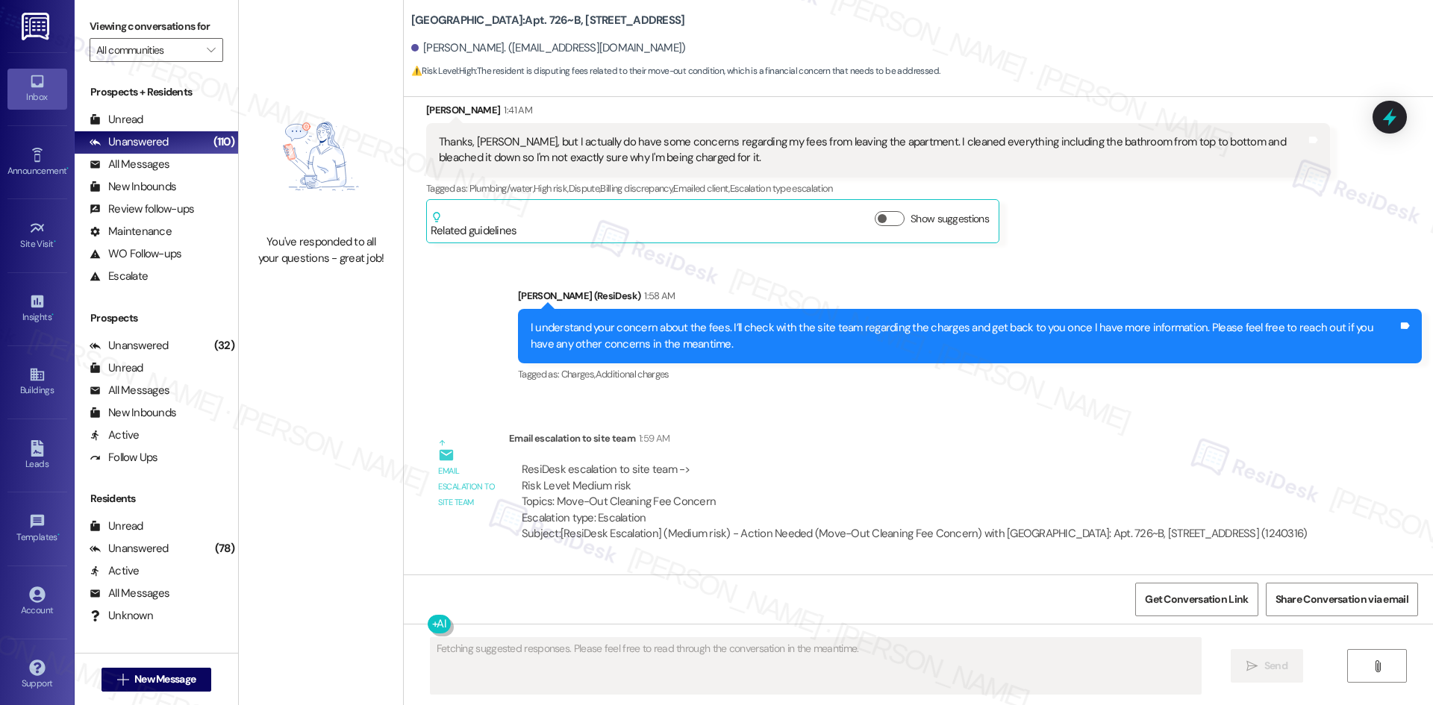
scroll to position [0, 0]
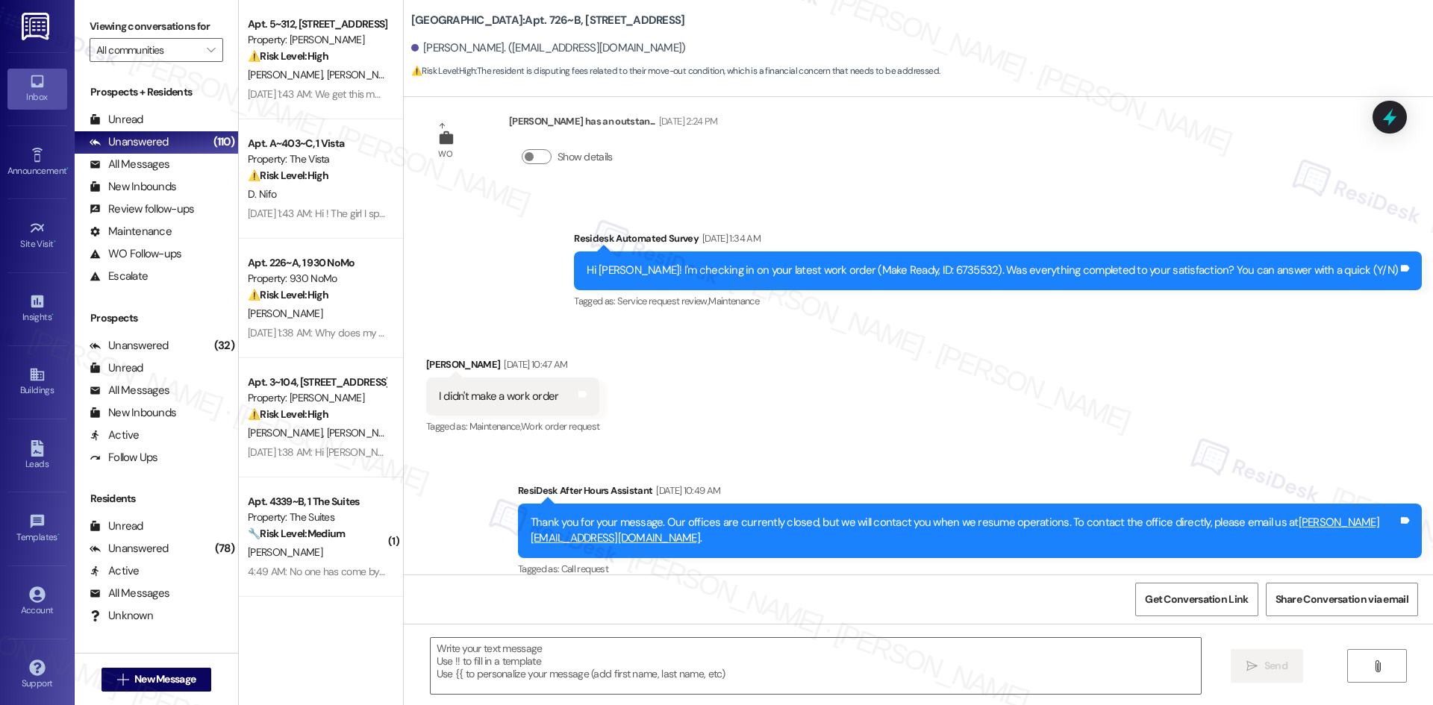
type textarea "Fetching suggested responses. Please feel free to read through the conversation…"
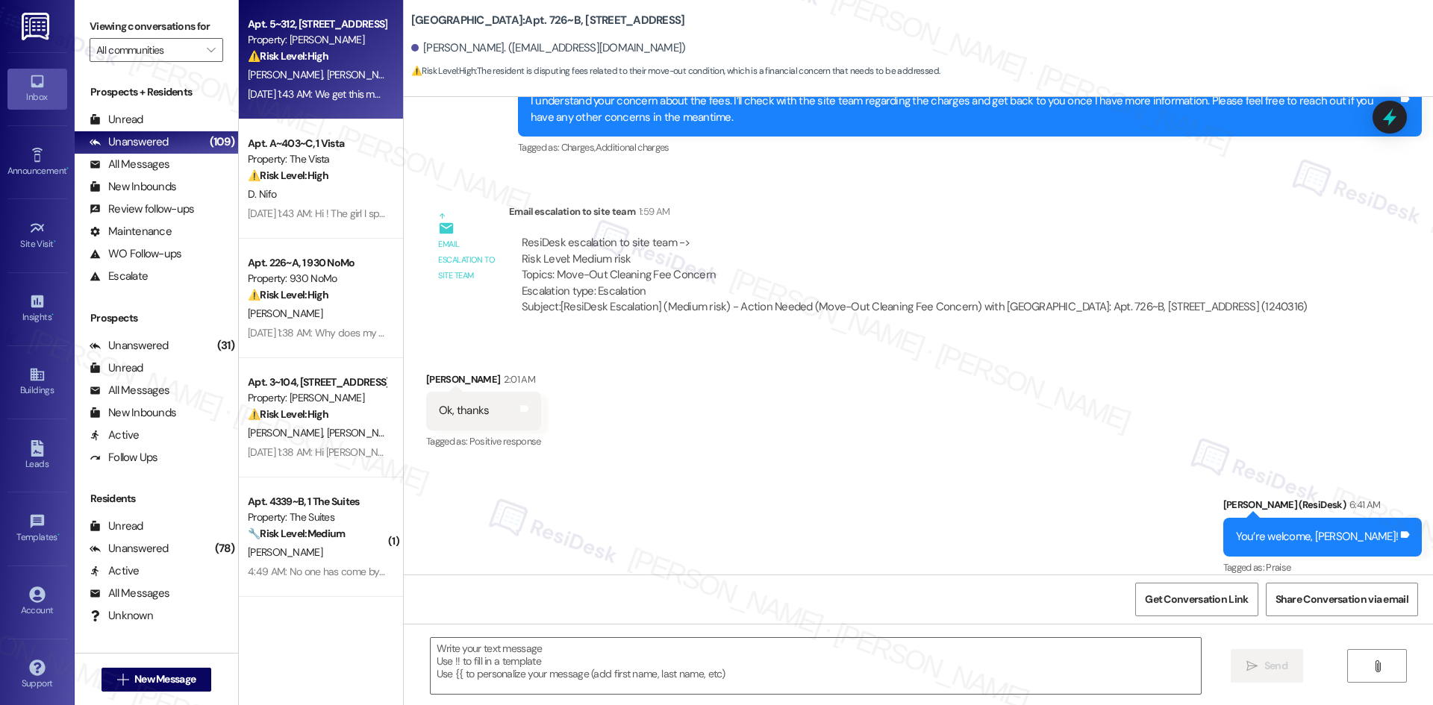
click at [326, 71] on span "E. Pereira" at bounding box center [363, 74] width 75 height 13
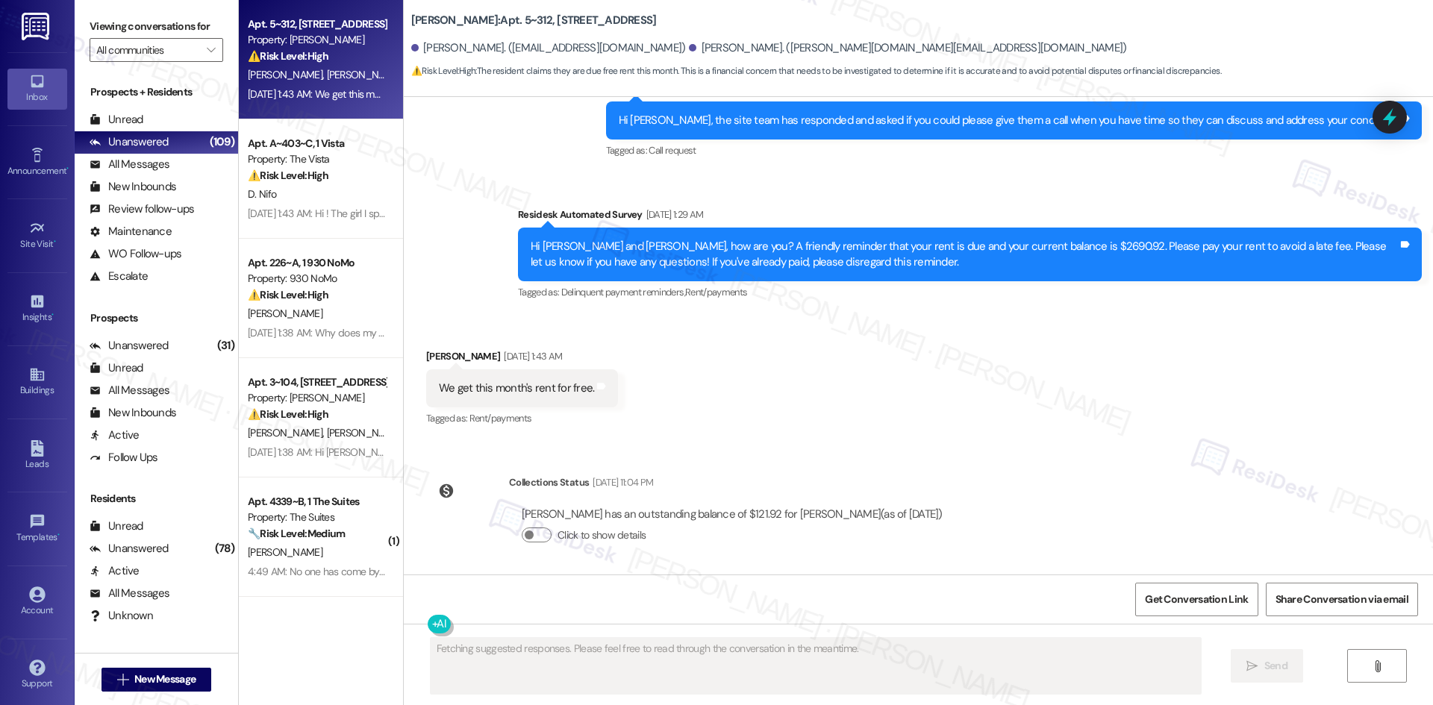
scroll to position [1222, 0]
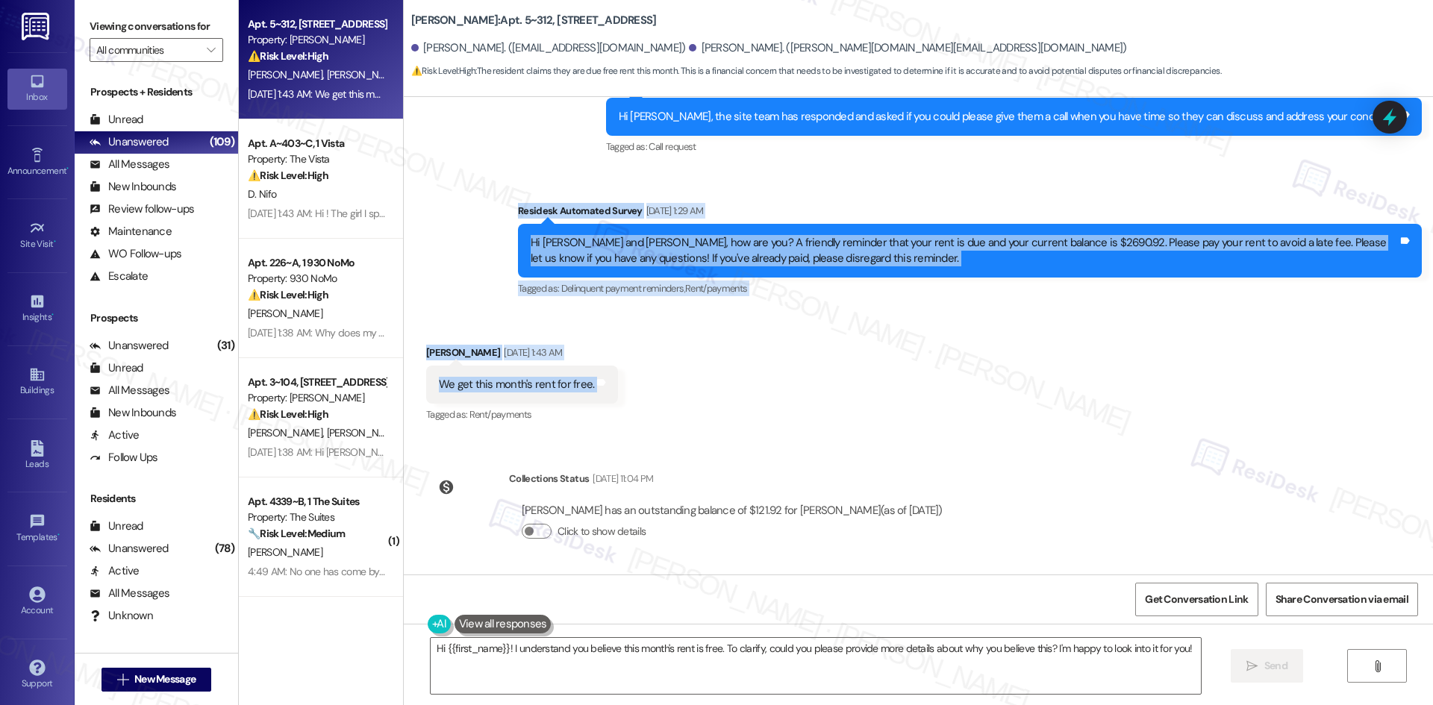
drag, startPoint x: 458, startPoint y: 193, endPoint x: 706, endPoint y: 382, distance: 311.5
click at [706, 382] on div "Lease started Jul 19, 2025 at 8:00 AM Survey, sent via SMS Residesk Automated S…" at bounding box center [918, 336] width 1029 height 478
copy div "Residesk Automated Survey Aug 06, 2025 at 1:29 AM Hi Thora and Elaine, how are …"
click at [679, 325] on div "Received via SMS Thora Magnusson Aug 06, 2025 at 1:43 AM We get this month's re…" at bounding box center [918, 374] width 1029 height 126
click at [702, 373] on div "Received via SMS Thora Magnusson Aug 06, 2025 at 1:43 AM We get this month's re…" at bounding box center [918, 374] width 1029 height 126
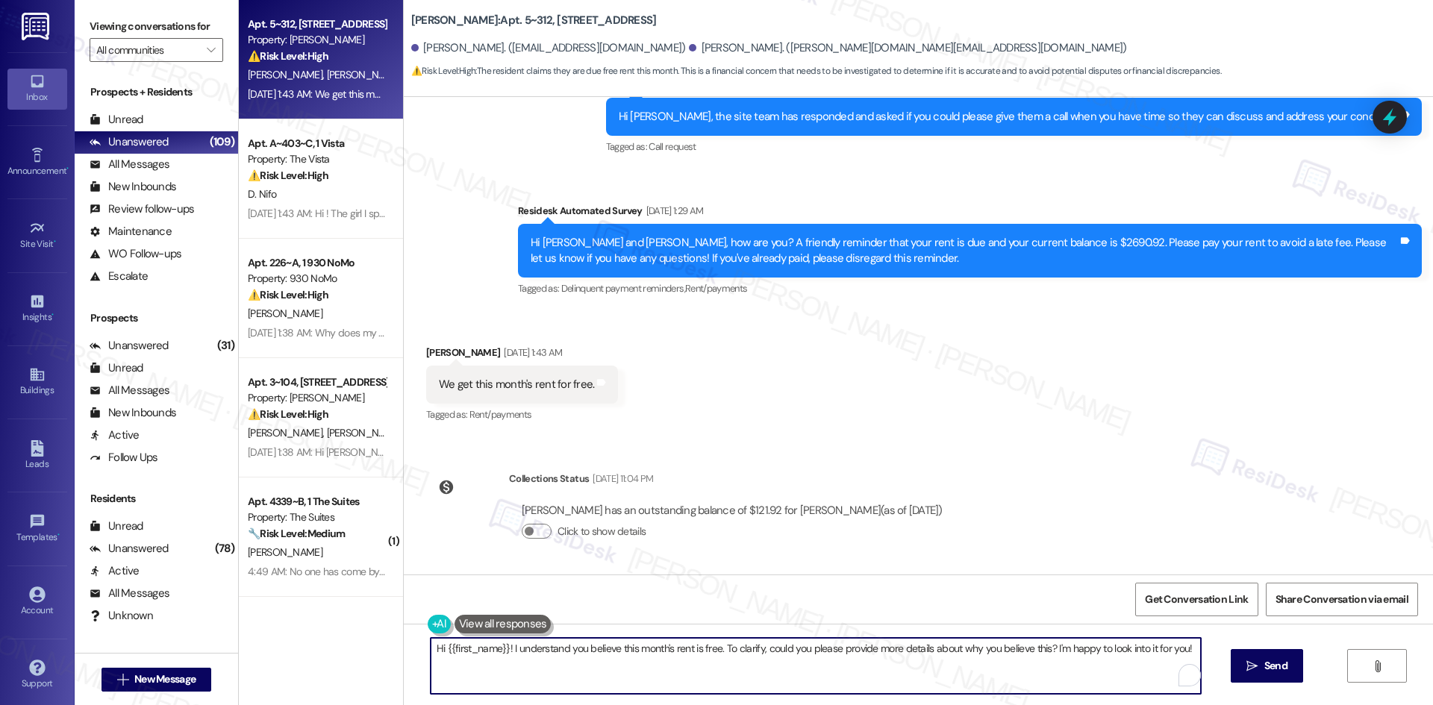
drag, startPoint x: 834, startPoint y: 666, endPoint x: 910, endPoint y: 678, distance: 77.0
click at [835, 665] on textarea "Hi {{first_name}}! I understand you believe this month's rent is free. To clari…" at bounding box center [816, 666] width 770 height 56
paste textarea "Thank you for letting me know, Thora! I apologize for the confusion. The previo…"
type textarea "Thank you for letting me know, Thora! I apologize for the confusion. The previo…"
click at [1287, 666] on span "Send" at bounding box center [1275, 666] width 29 height 16
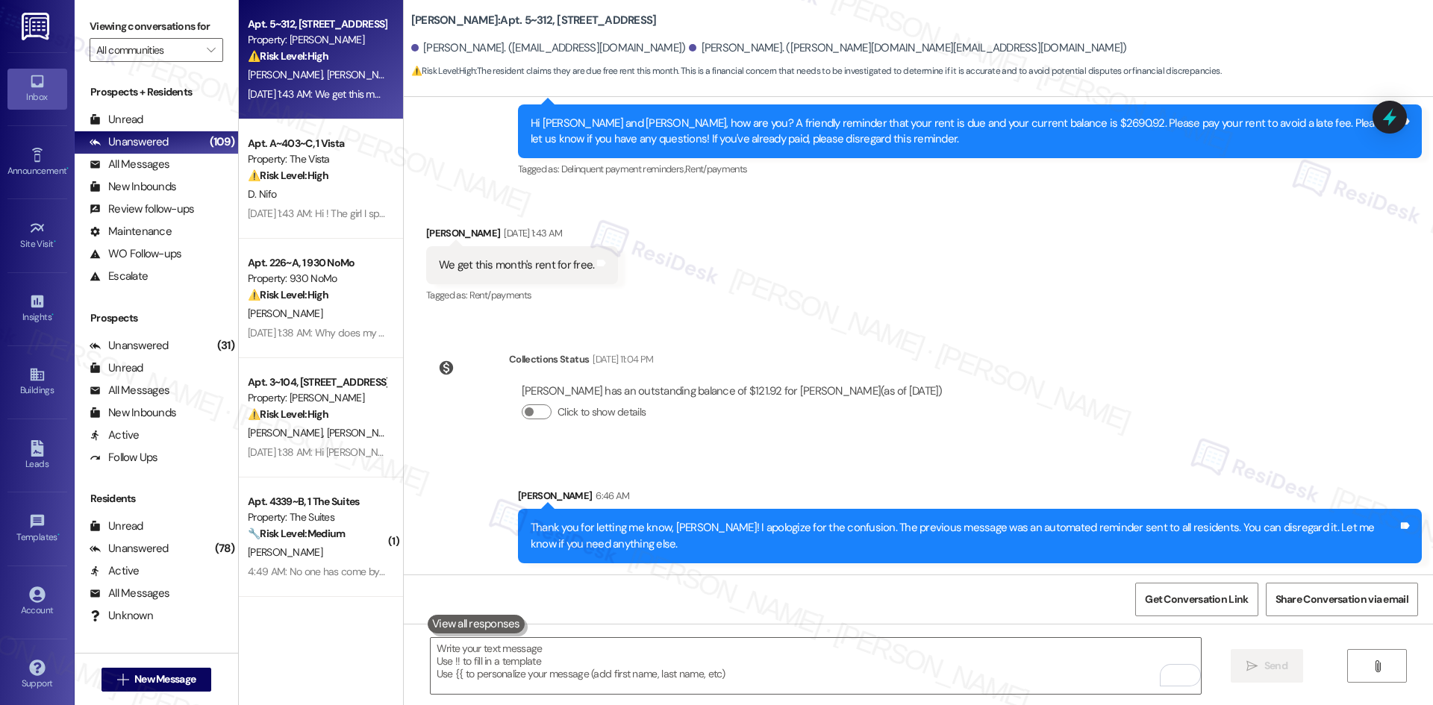
scroll to position [1342, 0]
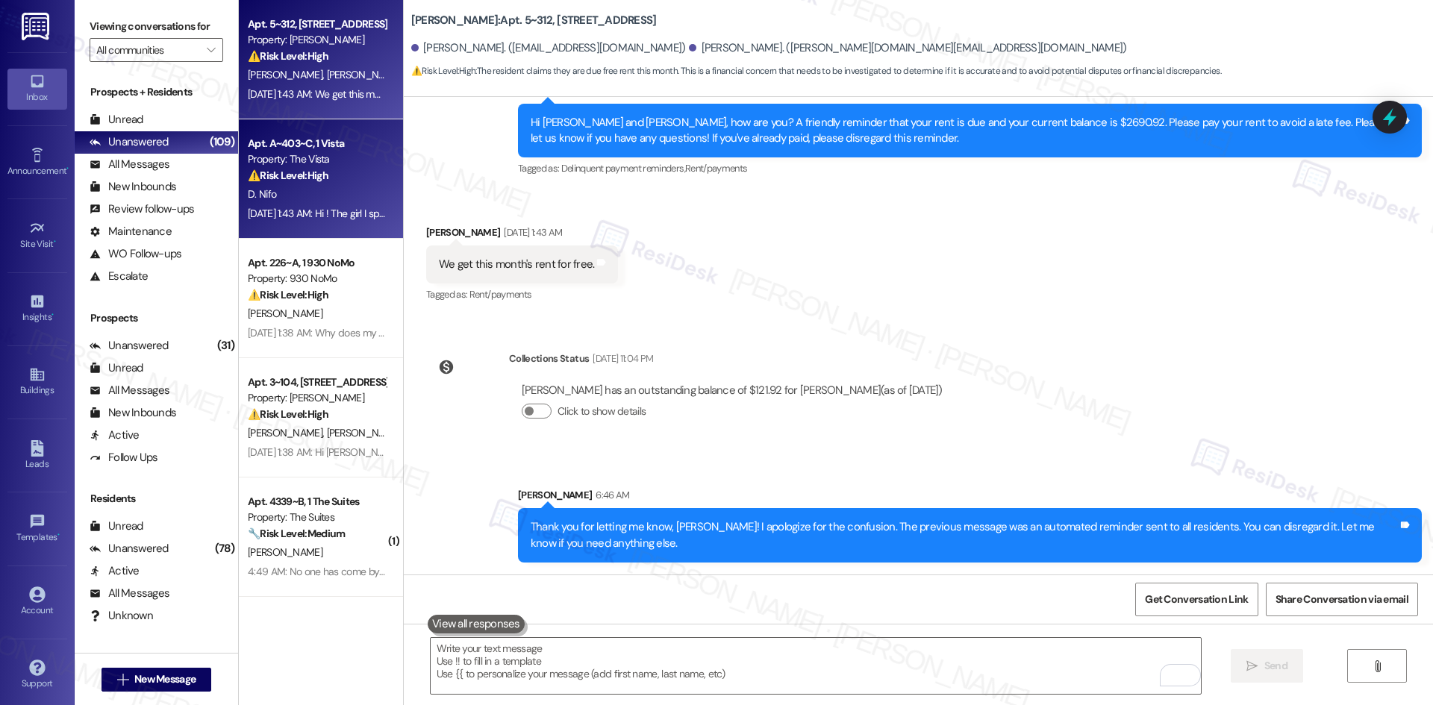
click at [343, 181] on div "⚠️ Risk Level: High The resident is claiming they were told they don't have to …" at bounding box center [317, 176] width 138 height 16
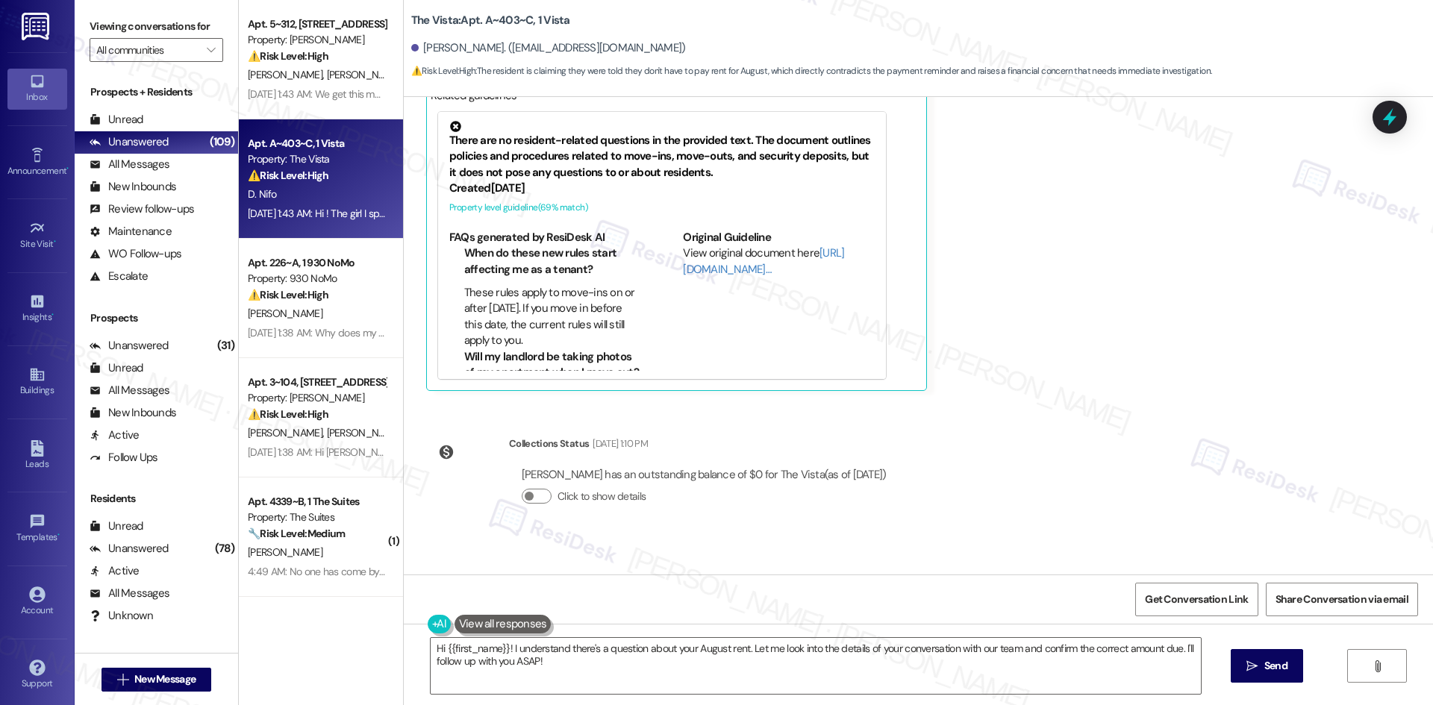
scroll to position [126, 0]
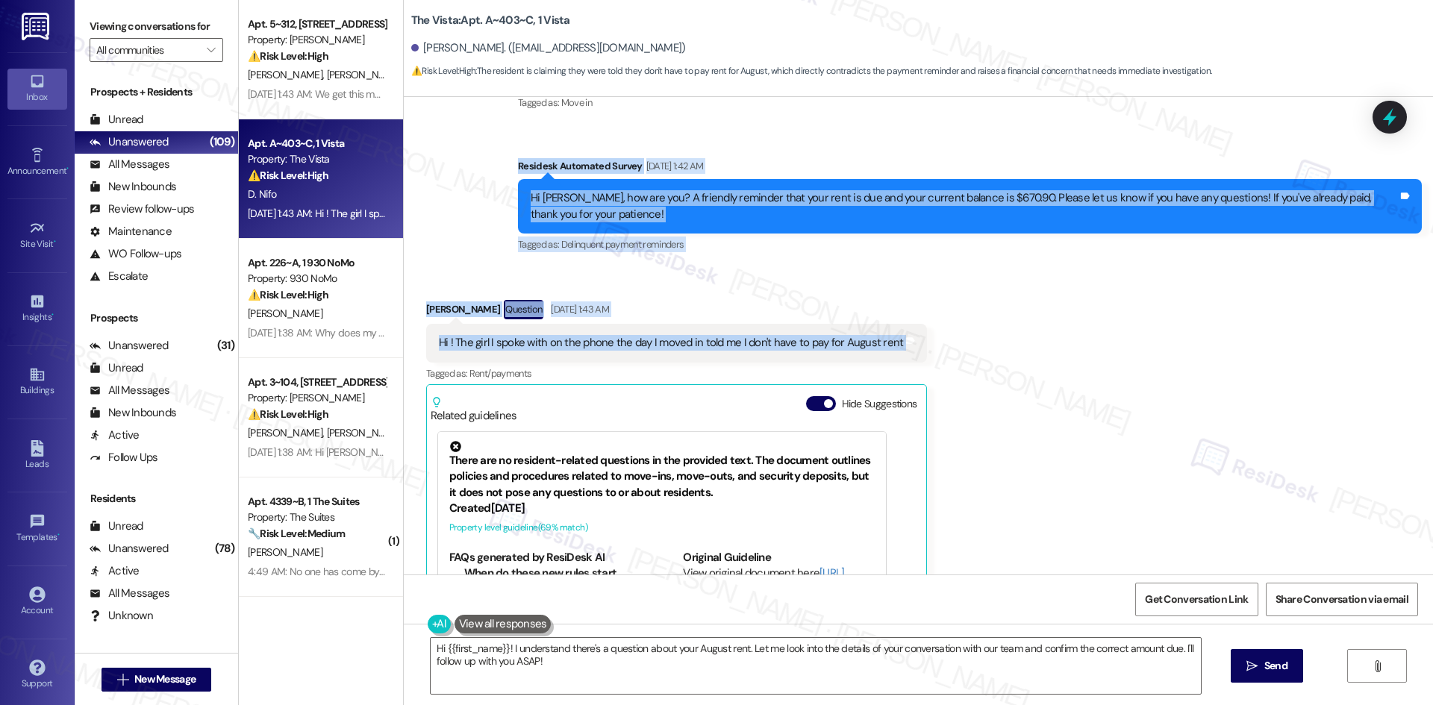
drag, startPoint x: 477, startPoint y: 167, endPoint x: 948, endPoint y: 344, distance: 503.0
click at [948, 344] on div "Survey, sent via SMS Residesk Automated Survey [DATE] 12:46 AM Hi [PERSON_NAME]…" at bounding box center [918, 336] width 1029 height 478
copy div "Residesk Automated Survey [DATE] 1:42 AM Hi [PERSON_NAME], how are you? A frien…"
click at [687, 269] on div "Received via SMS [PERSON_NAME] Question [DATE] 1:43 AM Hi ! The girl I spoke wi…" at bounding box center [918, 493] width 1029 height 455
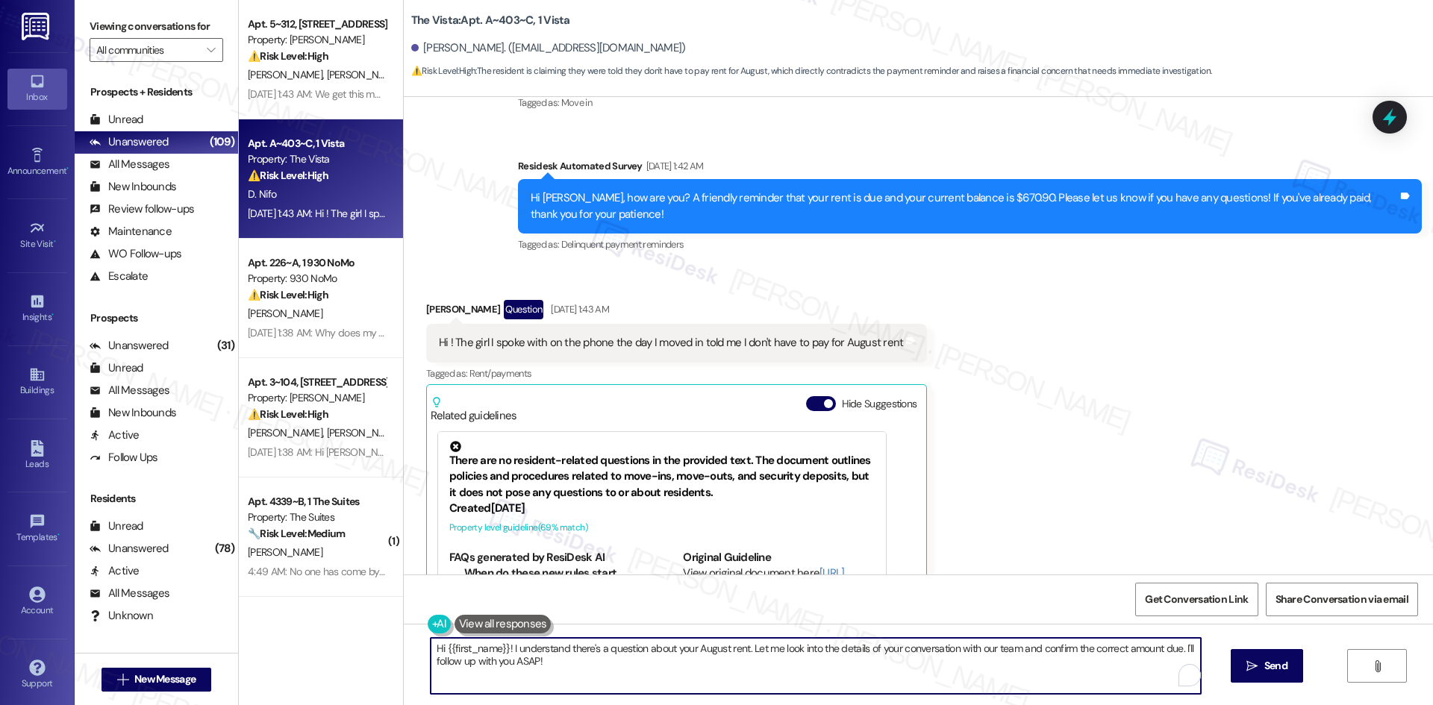
drag, startPoint x: 551, startPoint y: 669, endPoint x: 451, endPoint y: 665, distance: 100.1
click at [360, 631] on div "Apt. 5~312, [STREET_ADDRESS] Property: [PERSON_NAME] ⚠️ Risk Level: High The re…" at bounding box center [836, 352] width 1194 height 705
paste textarea "Thank you for letting me know, [PERSON_NAME]! I apologize for the confusion. Th…"
type textarea "Thank you for letting me know, [PERSON_NAME]! I apologize for the confusion. Th…"
click at [1069, 460] on div "Received via SMS [PERSON_NAME] Question [DATE] 1:43 AM Hi ! The girl I spoke wi…" at bounding box center [918, 493] width 1029 height 455
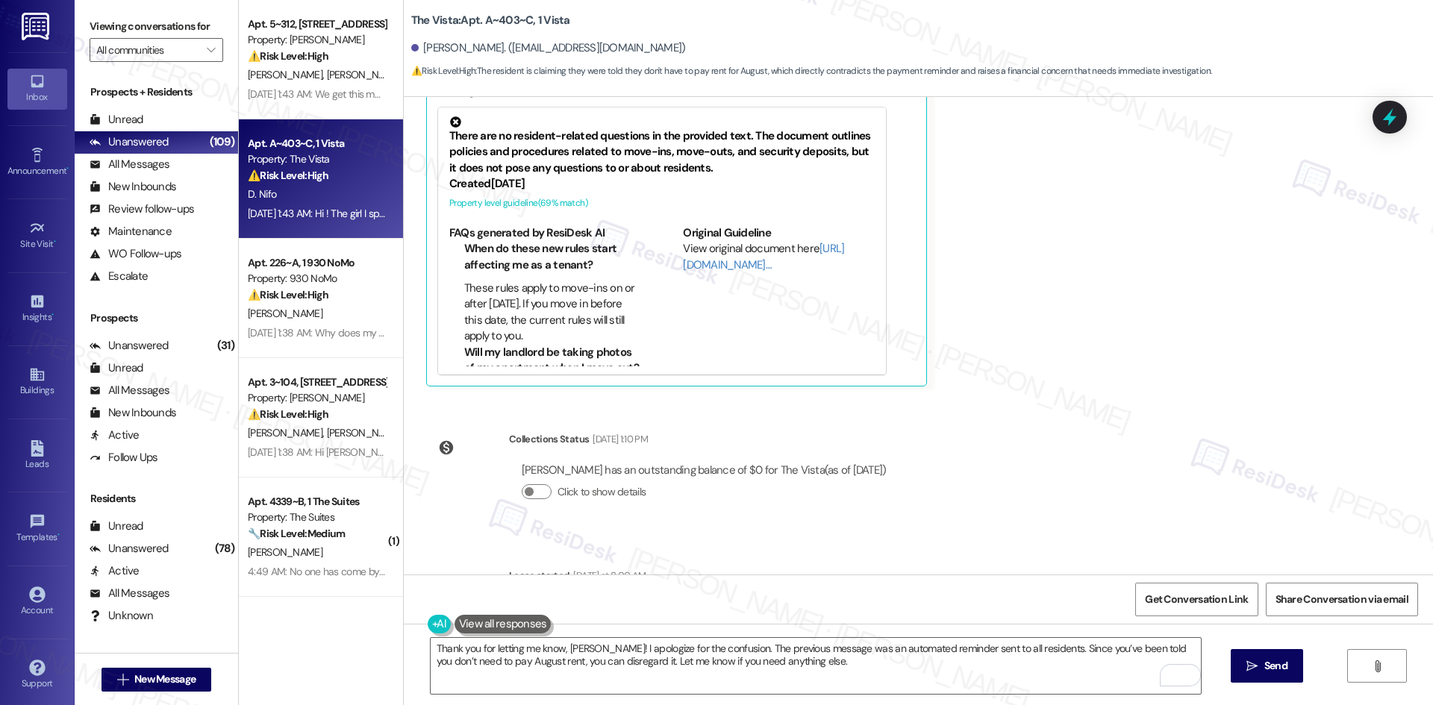
scroll to position [201, 0]
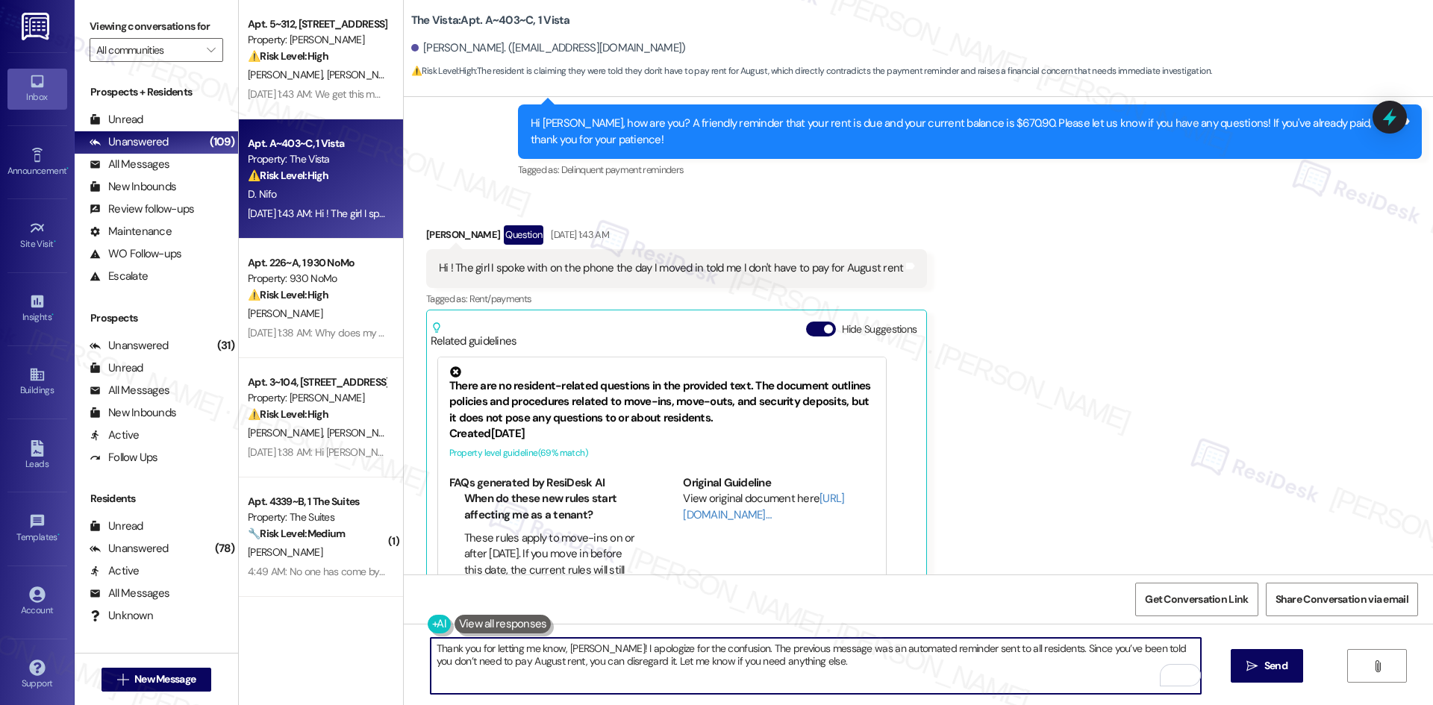
click at [1002, 678] on textarea "Thank you for letting me know, [PERSON_NAME]! I apologize for the confusion. Th…" at bounding box center [816, 666] width 770 height 56
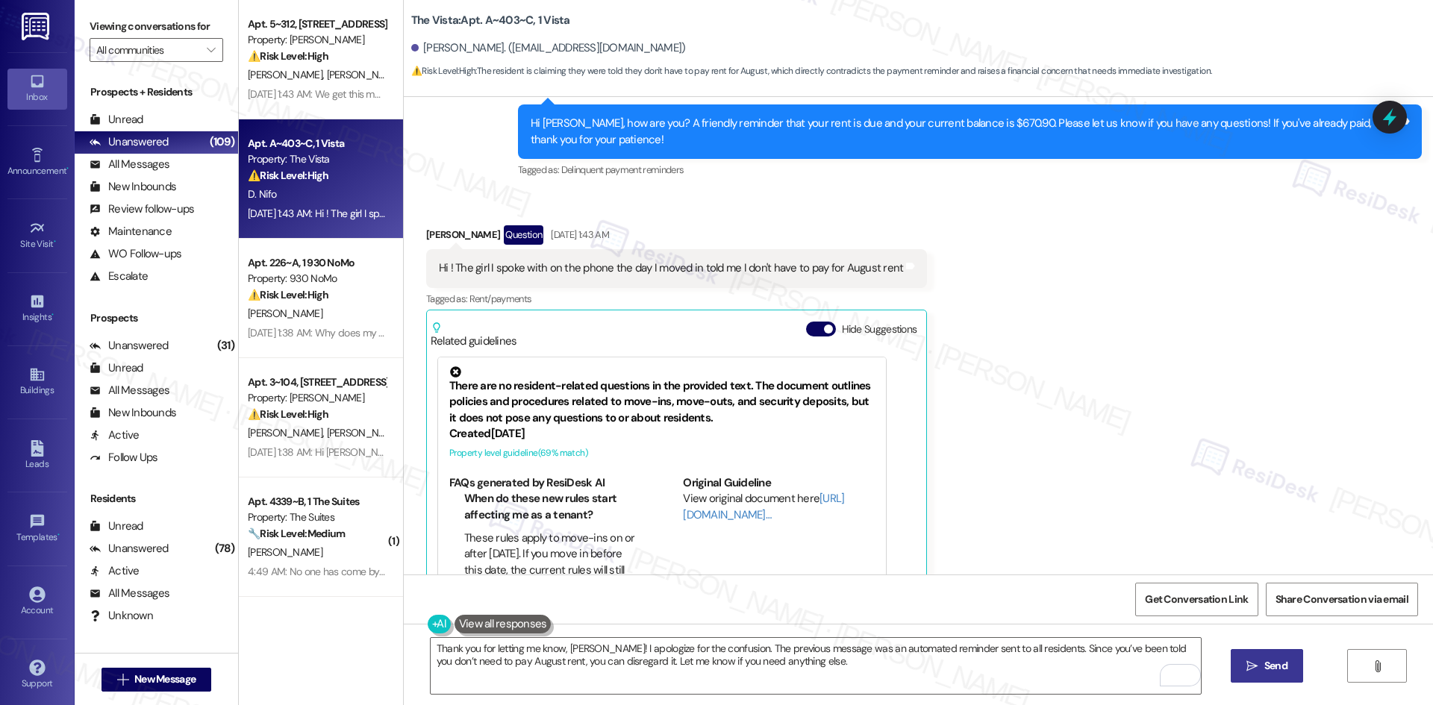
click at [1275, 675] on button " Send" at bounding box center [1267, 666] width 72 height 34
click at [1092, 421] on div "Received via SMS [PERSON_NAME] Question [DATE] 1:43 AM Hi ! The girl I spoke wi…" at bounding box center [918, 419] width 1029 height 455
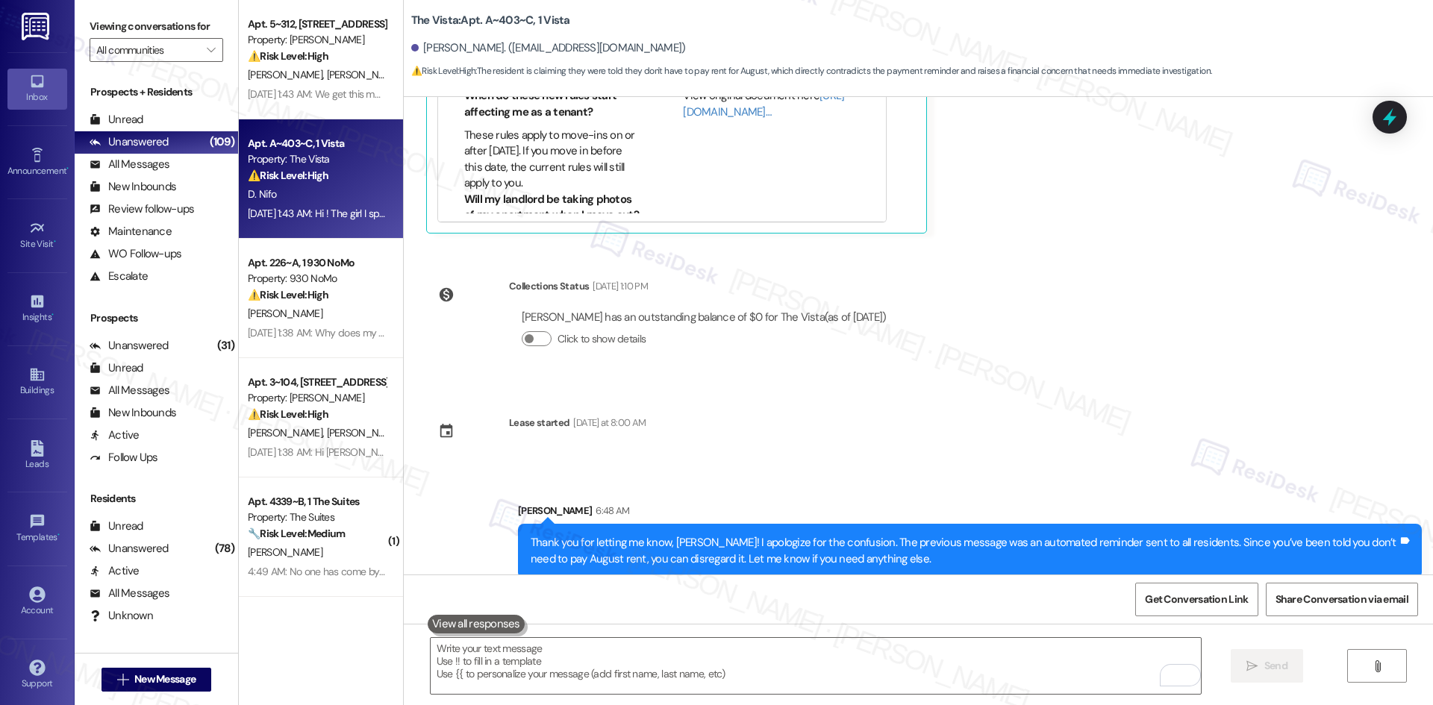
scroll to position [619, 0]
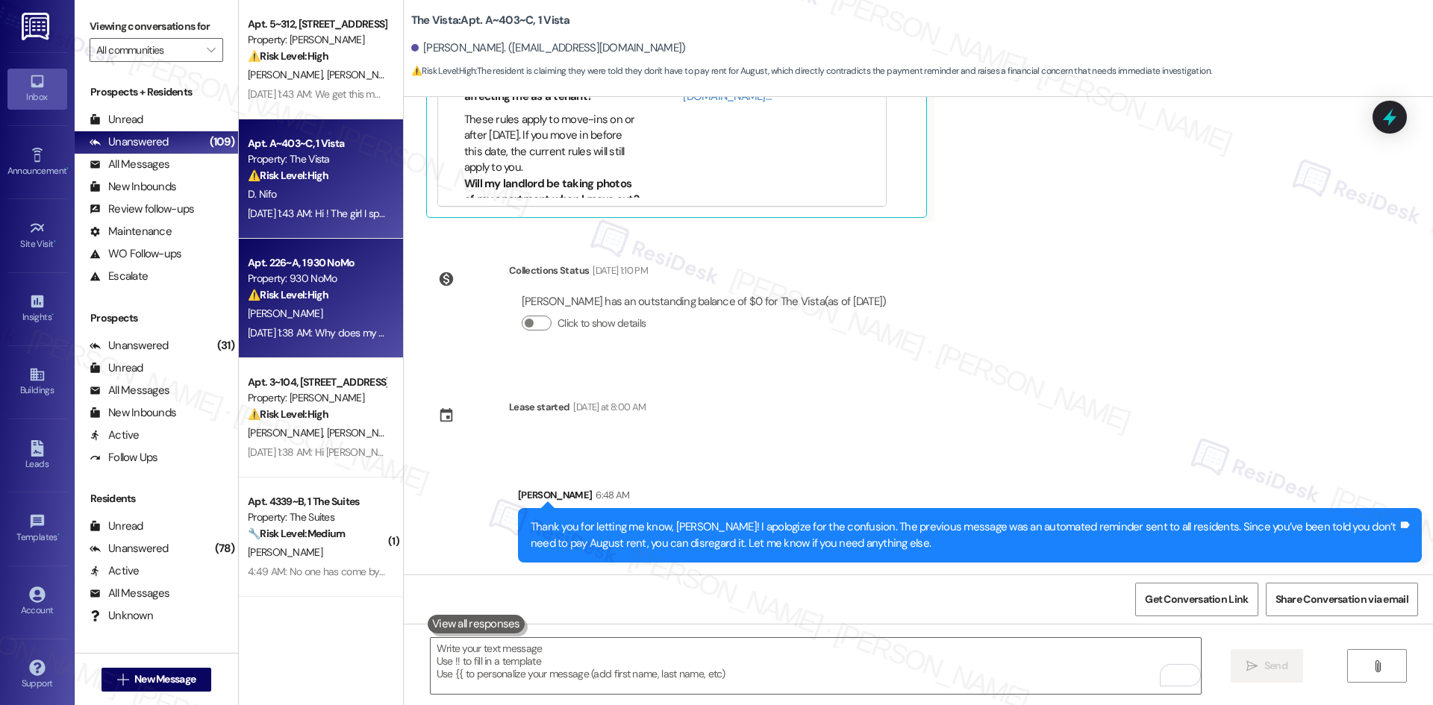
click at [336, 321] on div "R. White" at bounding box center [316, 313] width 141 height 19
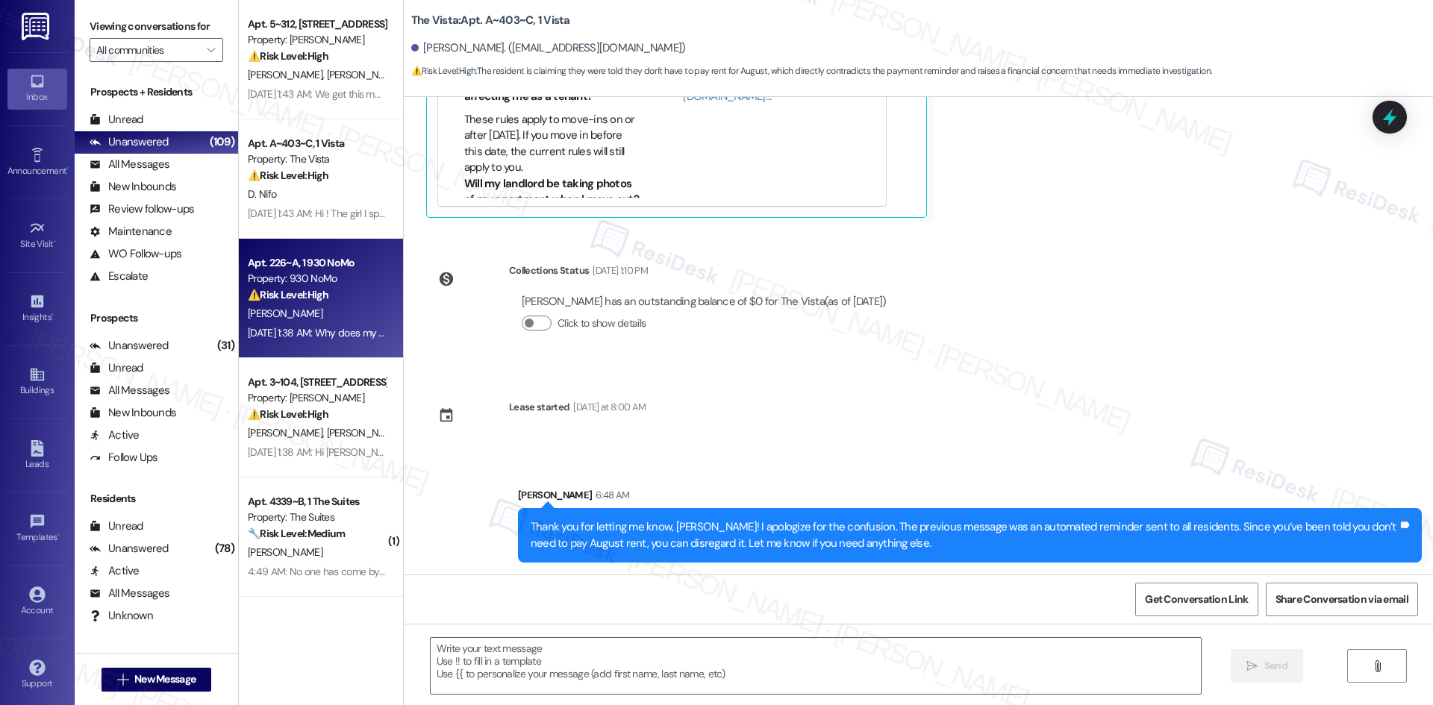
type textarea "Fetching suggested responses. Please feel free to read through the conversation…"
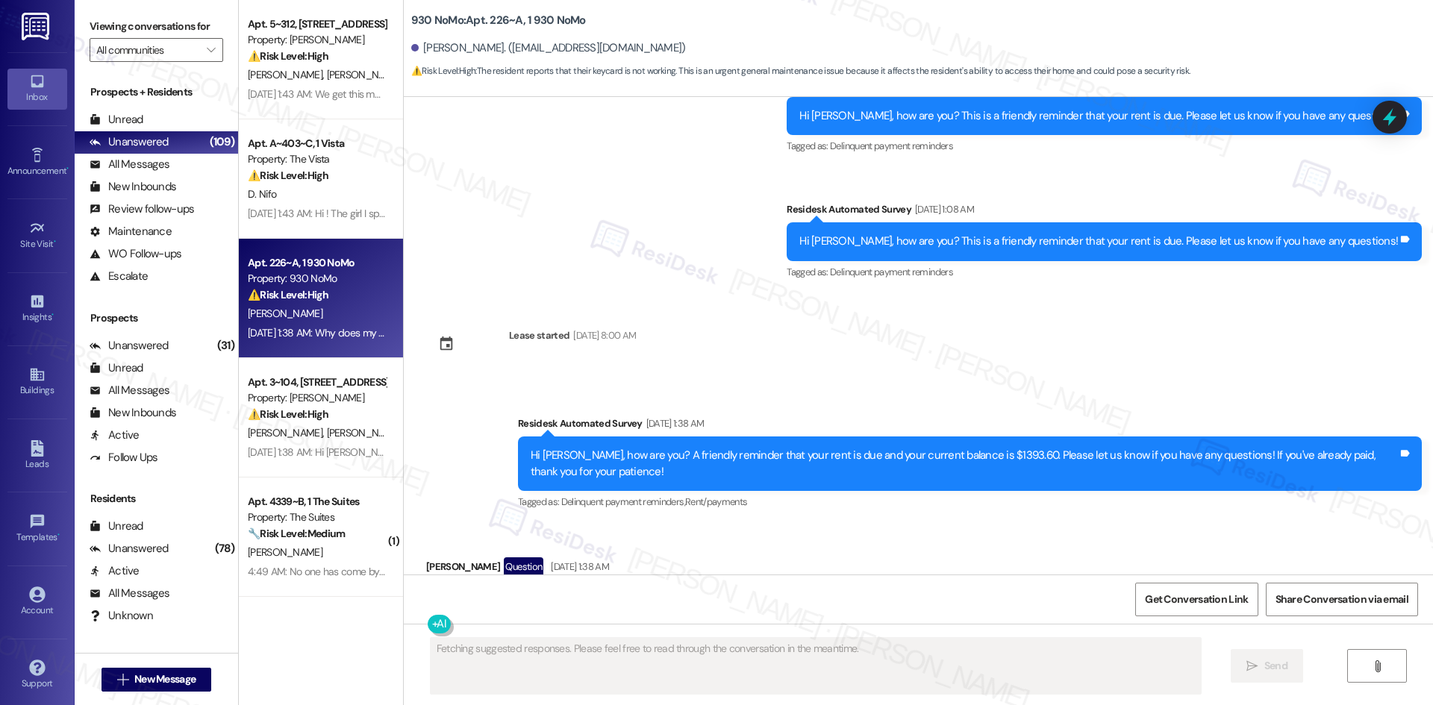
scroll to position [6913, 0]
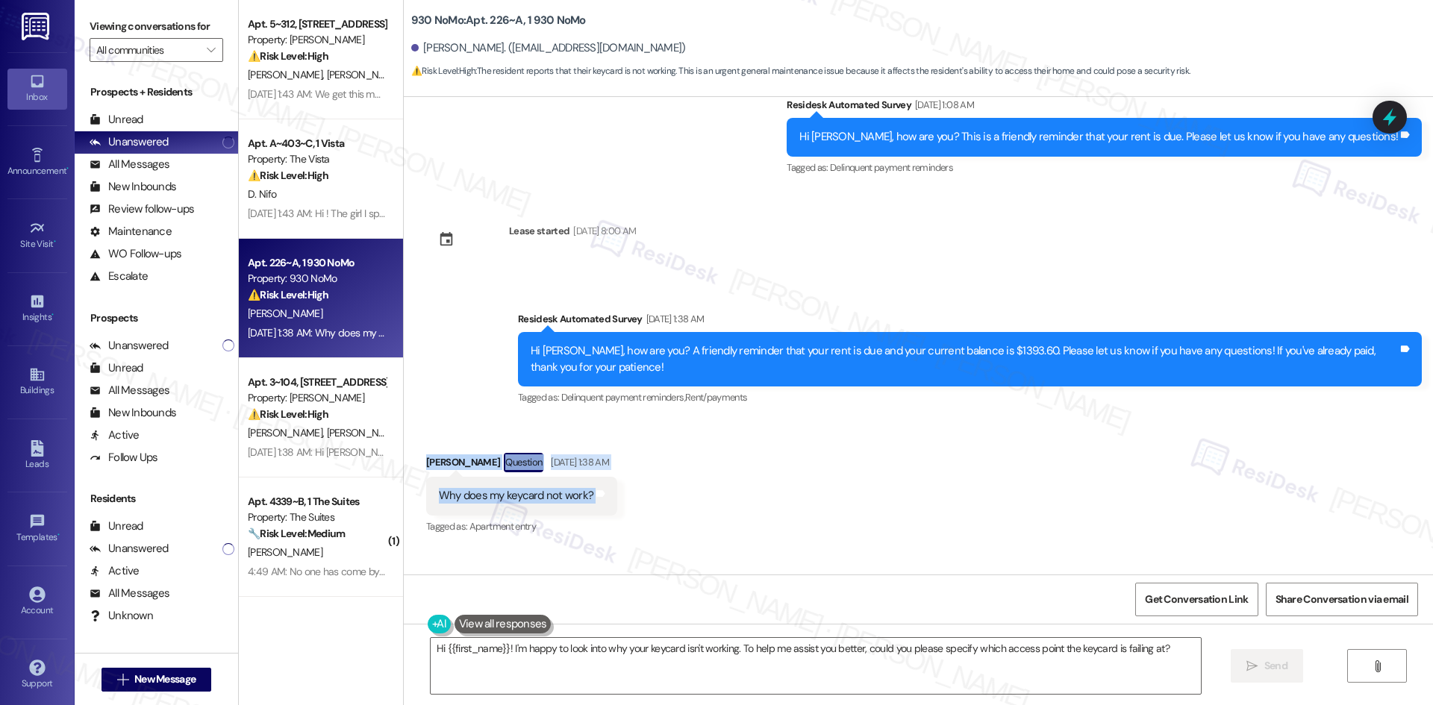
drag, startPoint x: 431, startPoint y: 347, endPoint x: 768, endPoint y: 382, distance: 339.1
click at [768, 419] on div "Received via SMS Riley White Question Aug 06, 2025 at 1:38 AM Why does my keyca…" at bounding box center [918, 483] width 1029 height 129
copy div "Riley White Question Aug 06, 2025 at 1:38 AM Why does my keycard not work? Tags…"
click at [897, 419] on div "Received via SMS Riley White Question Aug 06, 2025 at 1:38 AM Why does my keyca…" at bounding box center [918, 483] width 1029 height 129
click at [848, 678] on textarea "Hi {{first_name}}! I'm happy to look into why your keycard isn't working. To he…" at bounding box center [816, 666] width 770 height 56
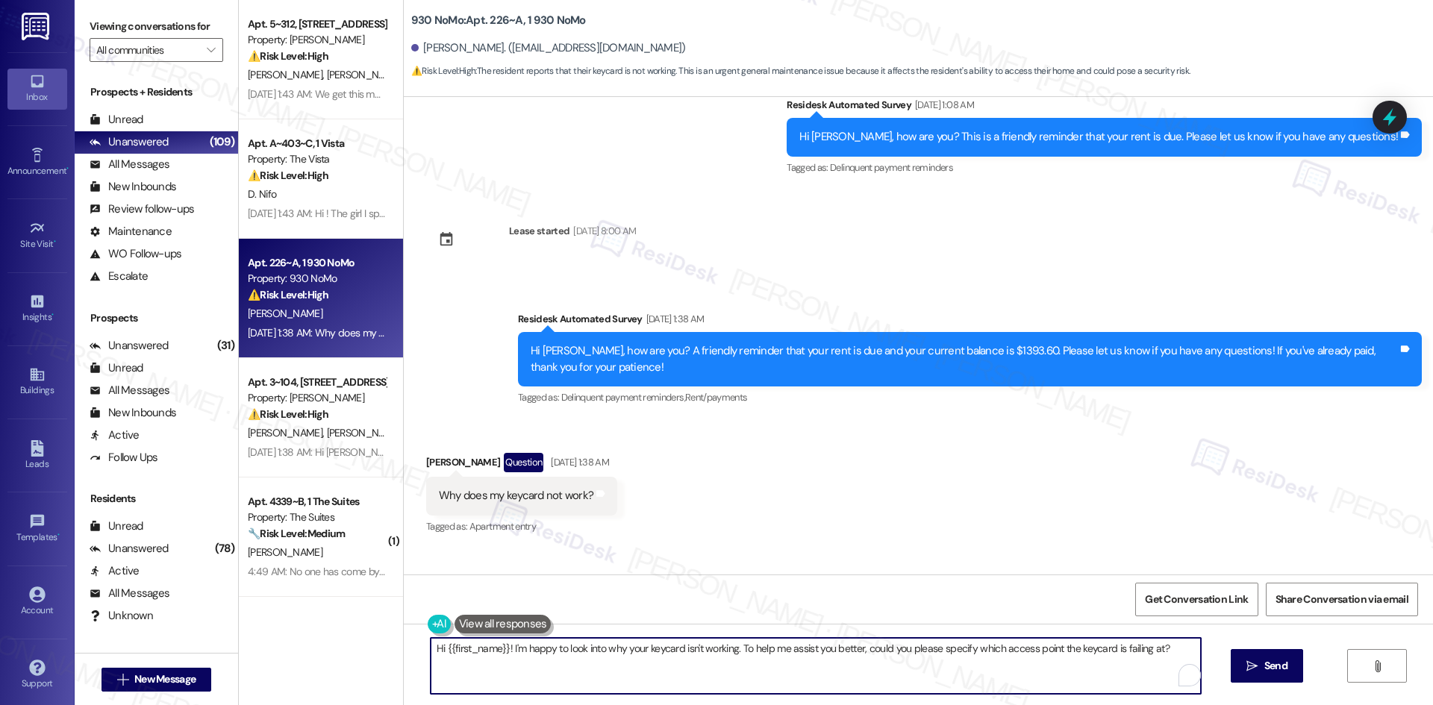
paste textarea "Riley, just checking back to see if your keycard is working now or if you’re st…"
type textarea "Hi Riley, just checking back to see if your keycard is working now or if you’re…"
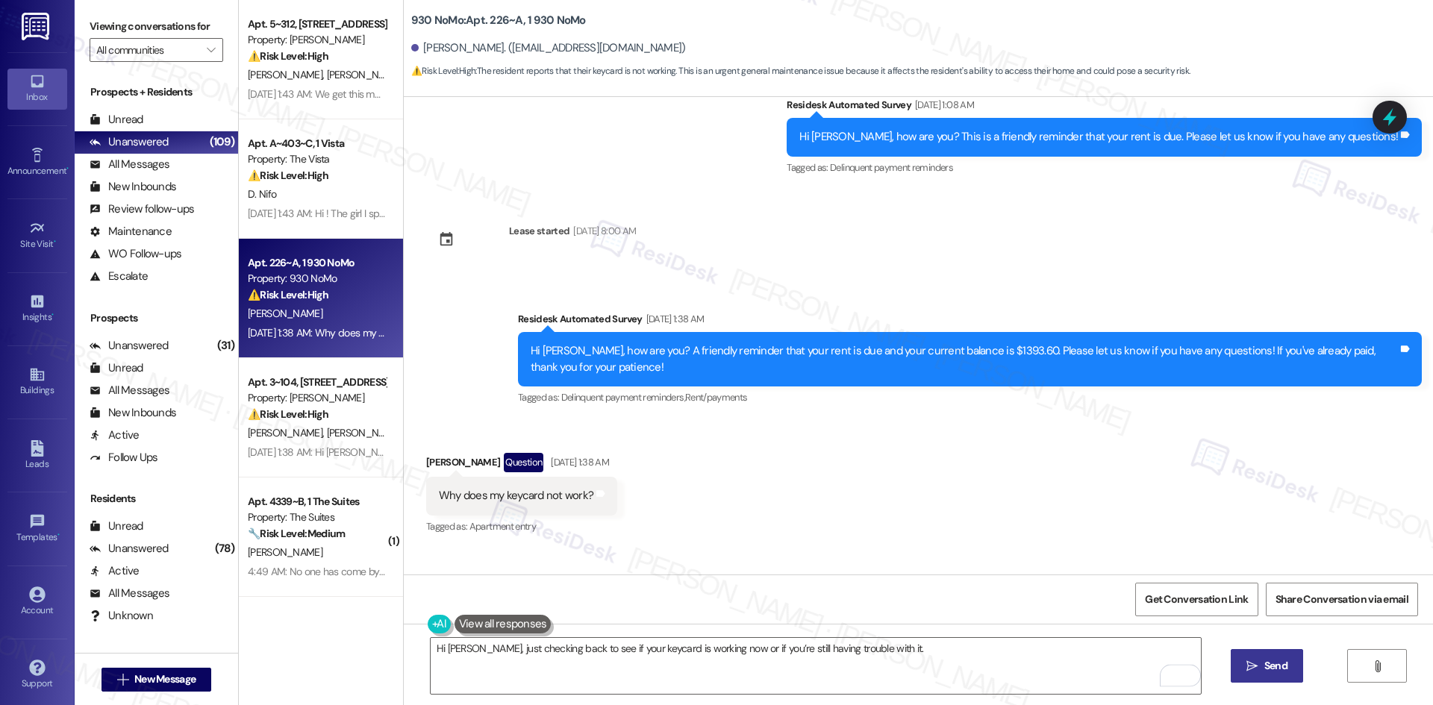
click at [1264, 668] on span "Send" at bounding box center [1275, 666] width 23 height 16
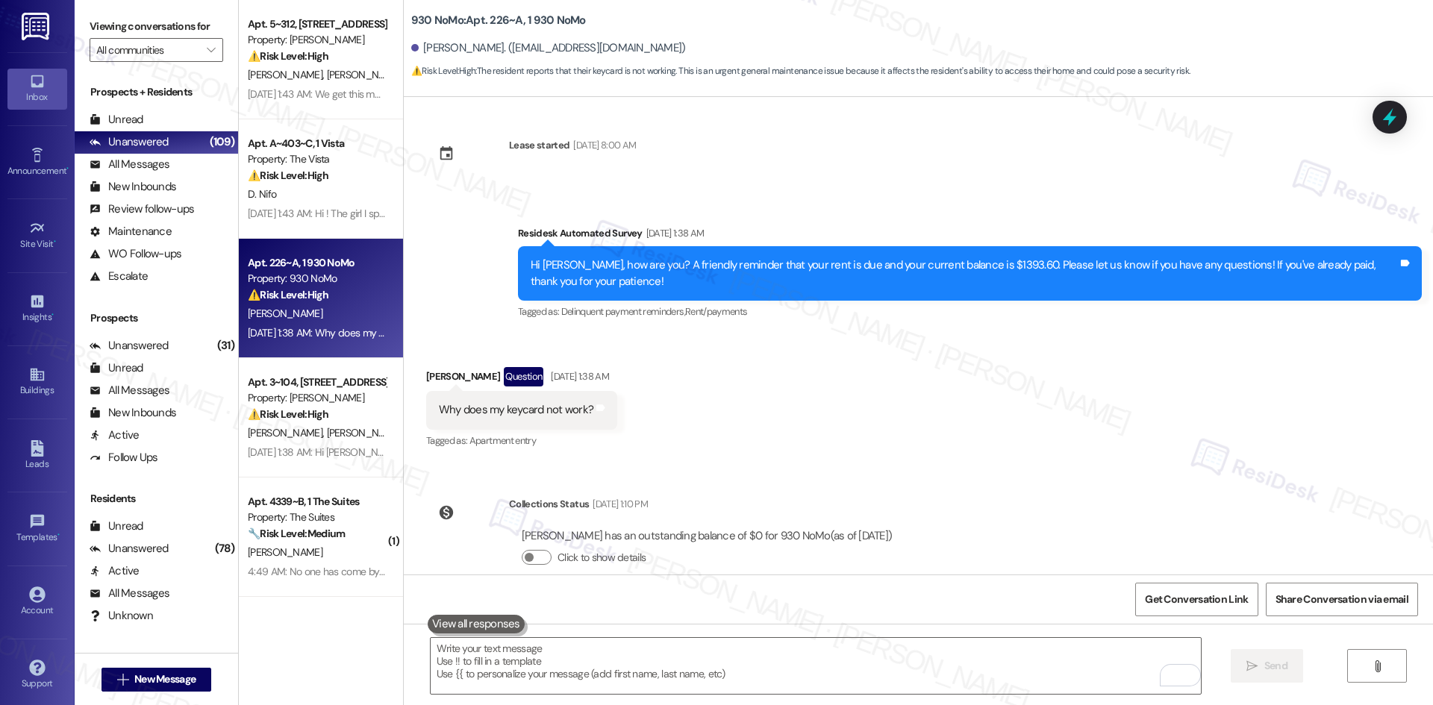
scroll to position [7016, 0]
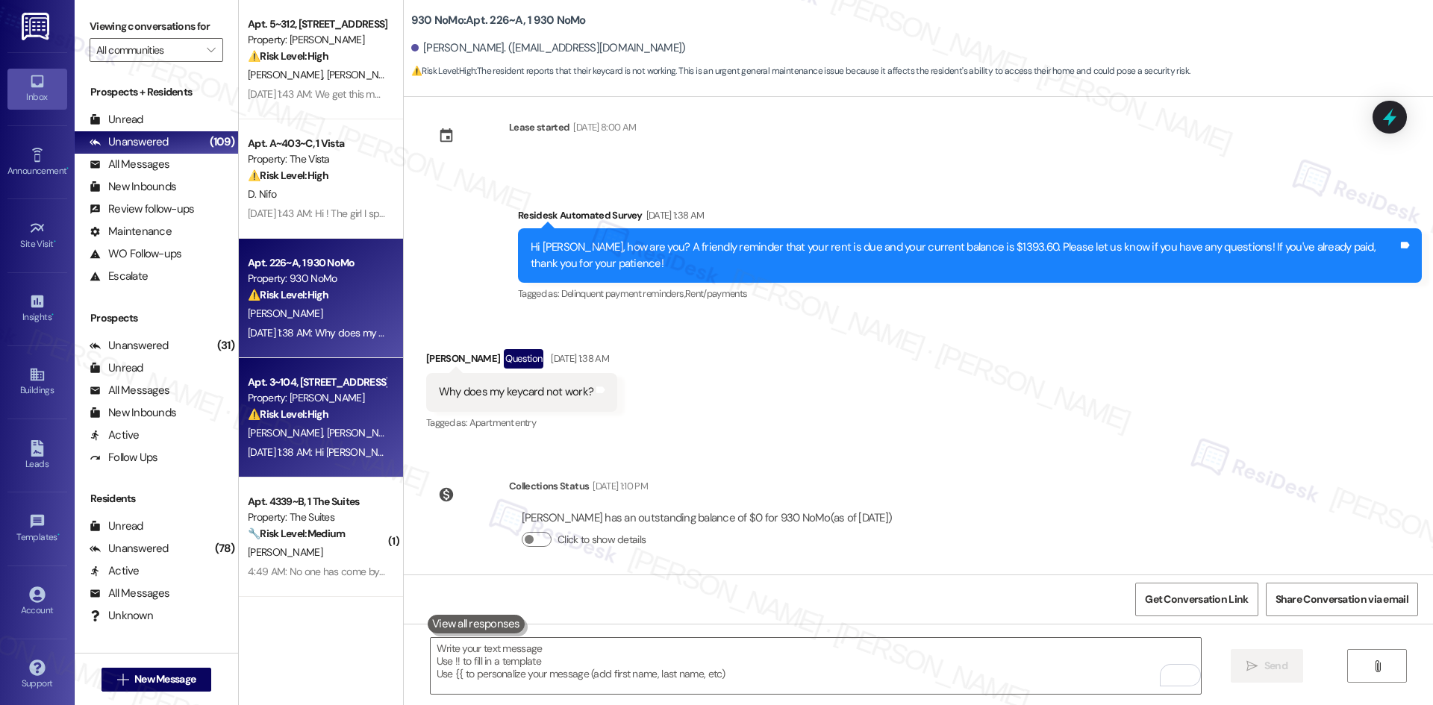
click at [331, 443] on div "Aug 06, 2025 at 1:38 AM: Hi Tessa, I pay thru Flex and my bill and my statement…" at bounding box center [316, 452] width 141 height 19
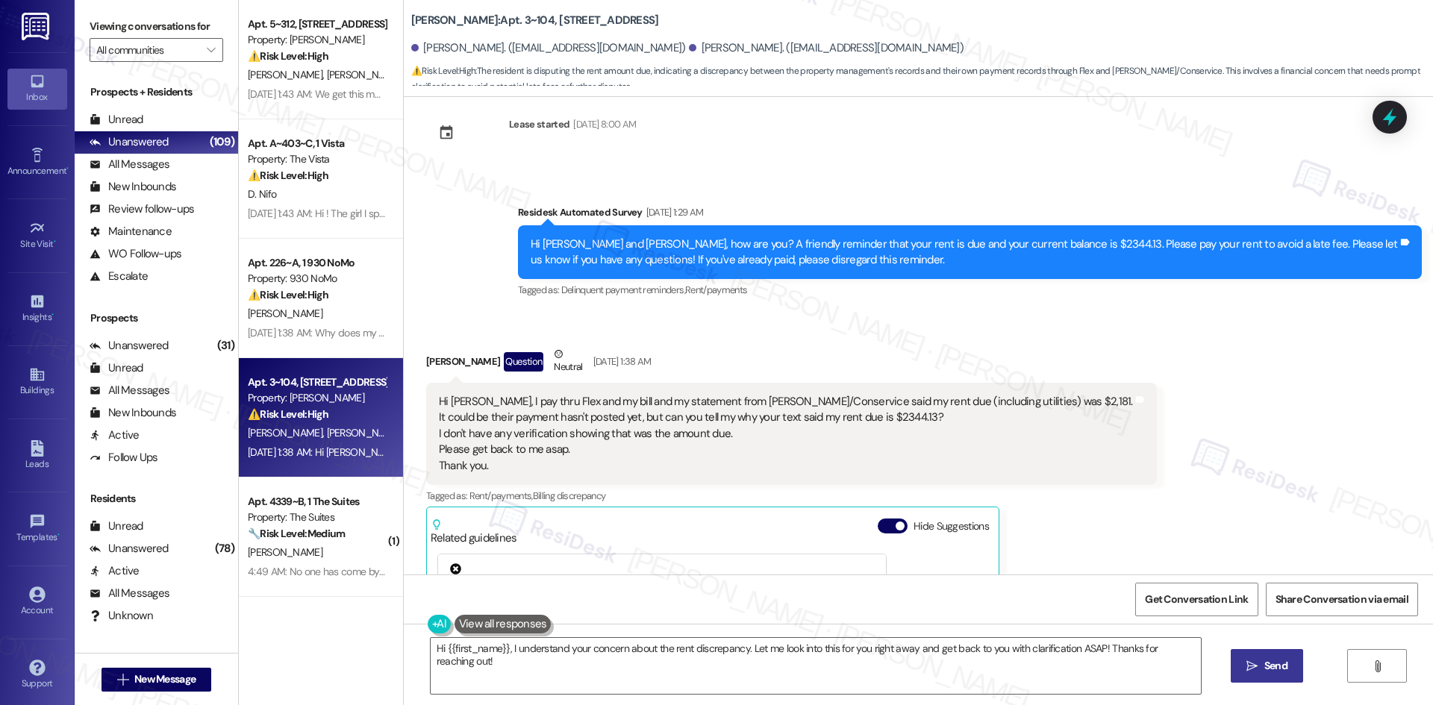
scroll to position [299, 0]
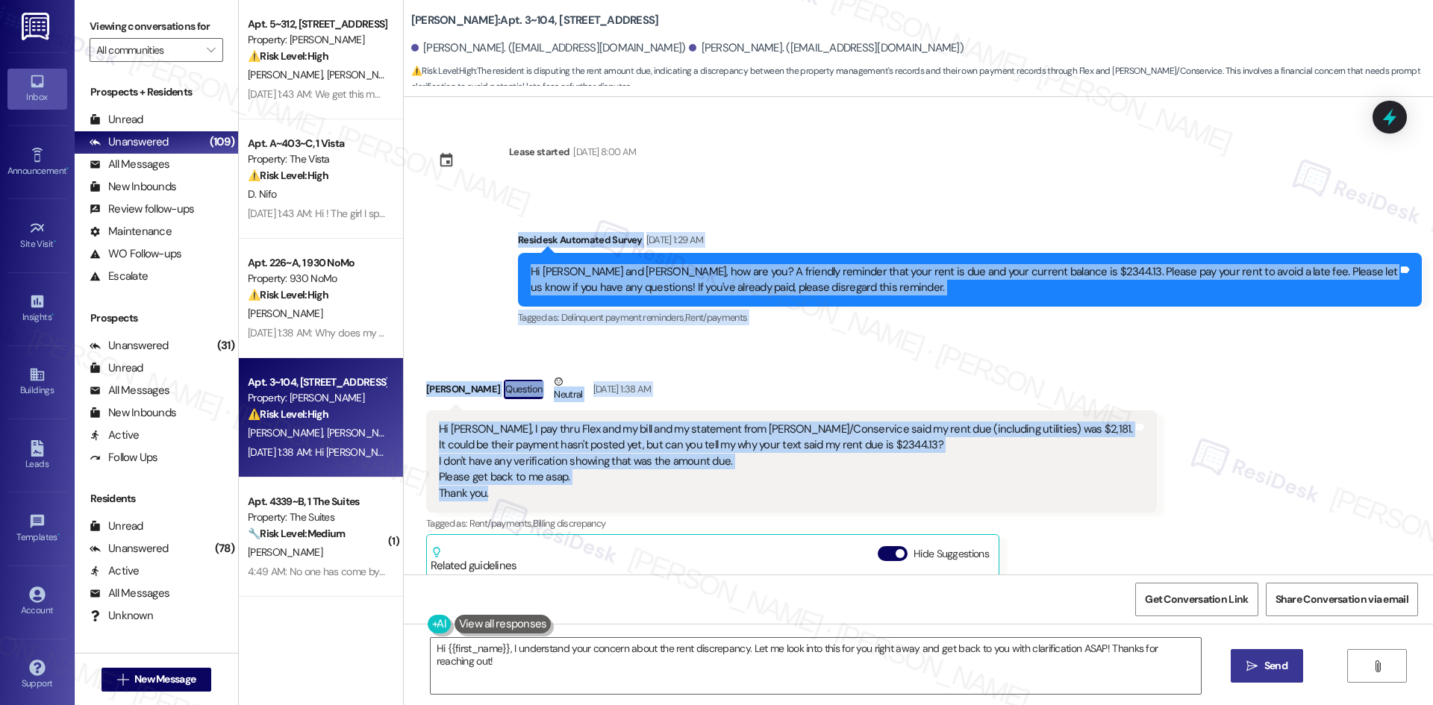
drag, startPoint x: 488, startPoint y: 223, endPoint x: 628, endPoint y: 504, distance: 314.4
click at [628, 504] on div "Survey, sent via SMS Residesk Automated Survey May 15, 2025 at 12:35 AM Hi Step…" at bounding box center [918, 336] width 1029 height 478
copy div "Residesk Automated Survey Aug 06, 2025 at 1:29 AM Hi Stephanie and Patricia, ho…"
click at [832, 357] on div "Received via SMS Stephanie Morgan Question Neutral Aug 06, 2025 at 1:38 AM Hi T…" at bounding box center [918, 606] width 1029 height 532
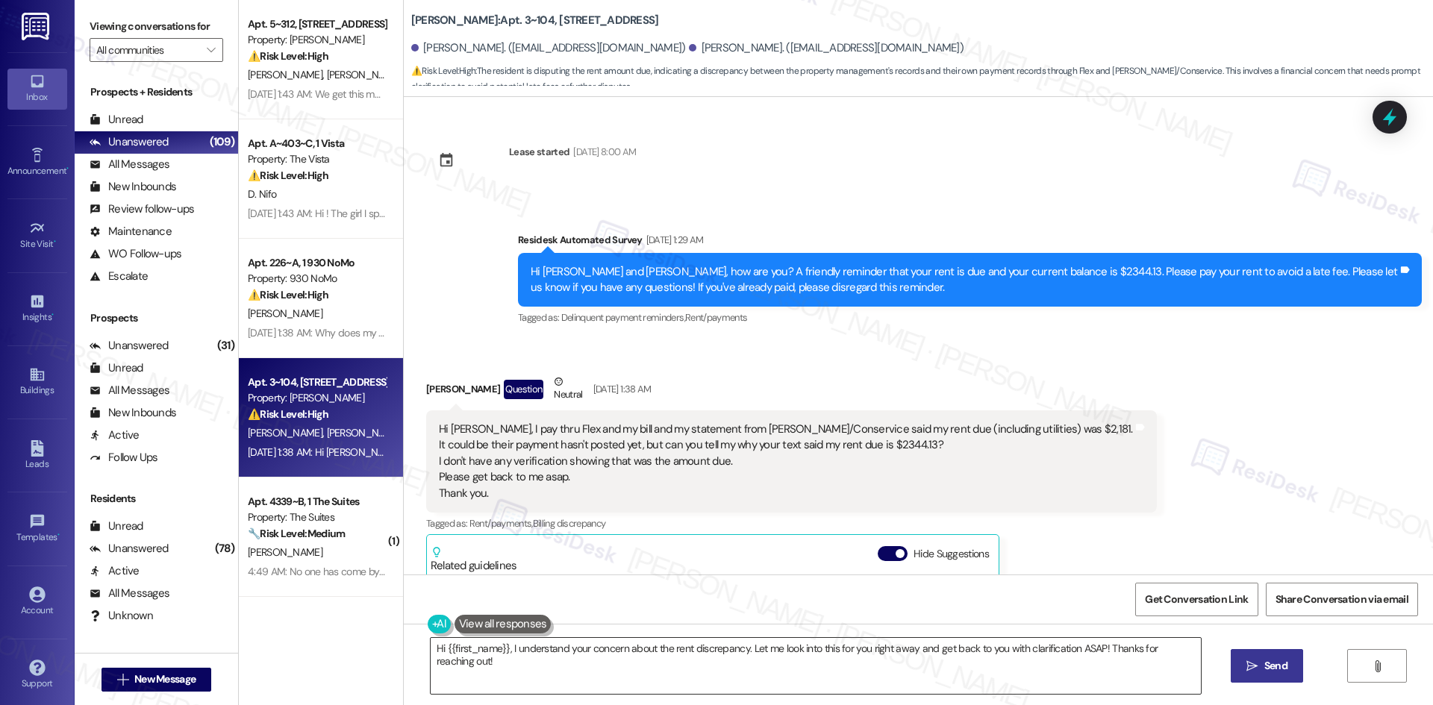
click at [650, 666] on textarea "Hi {{first_name}}, I understand your concern about the rent discrepancy. Let me…" at bounding box center [816, 666] width 770 height 56
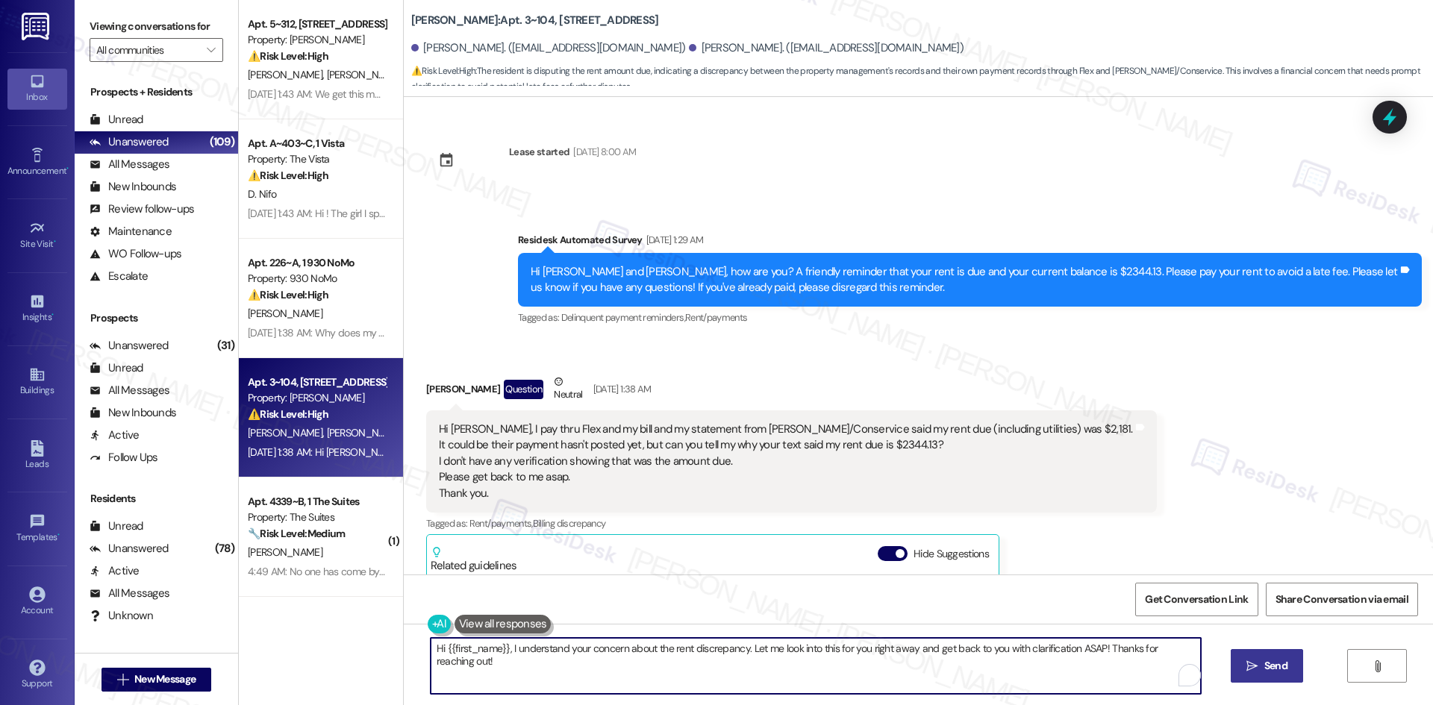
paste textarea "Thank you for letting me know, Stephanie! I apologize for the confusion. The pr…"
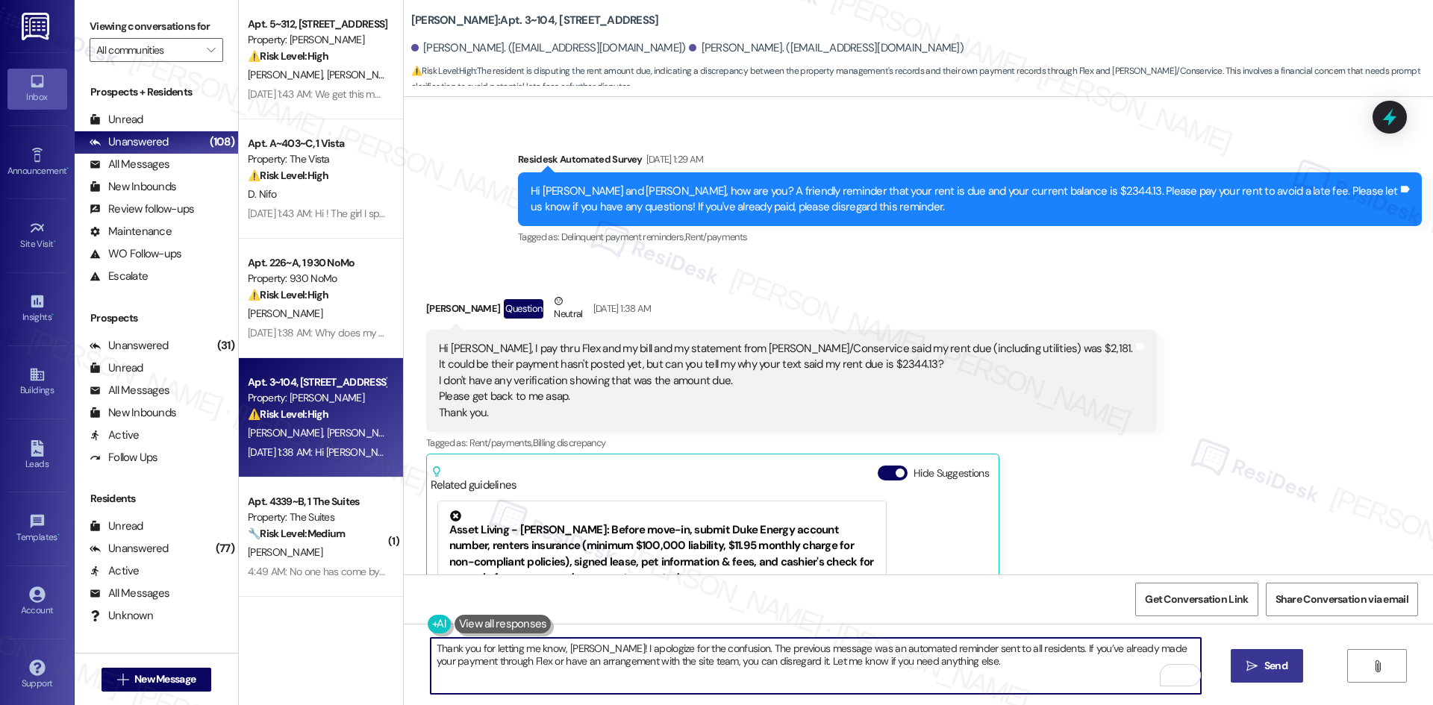
scroll to position [597, 0]
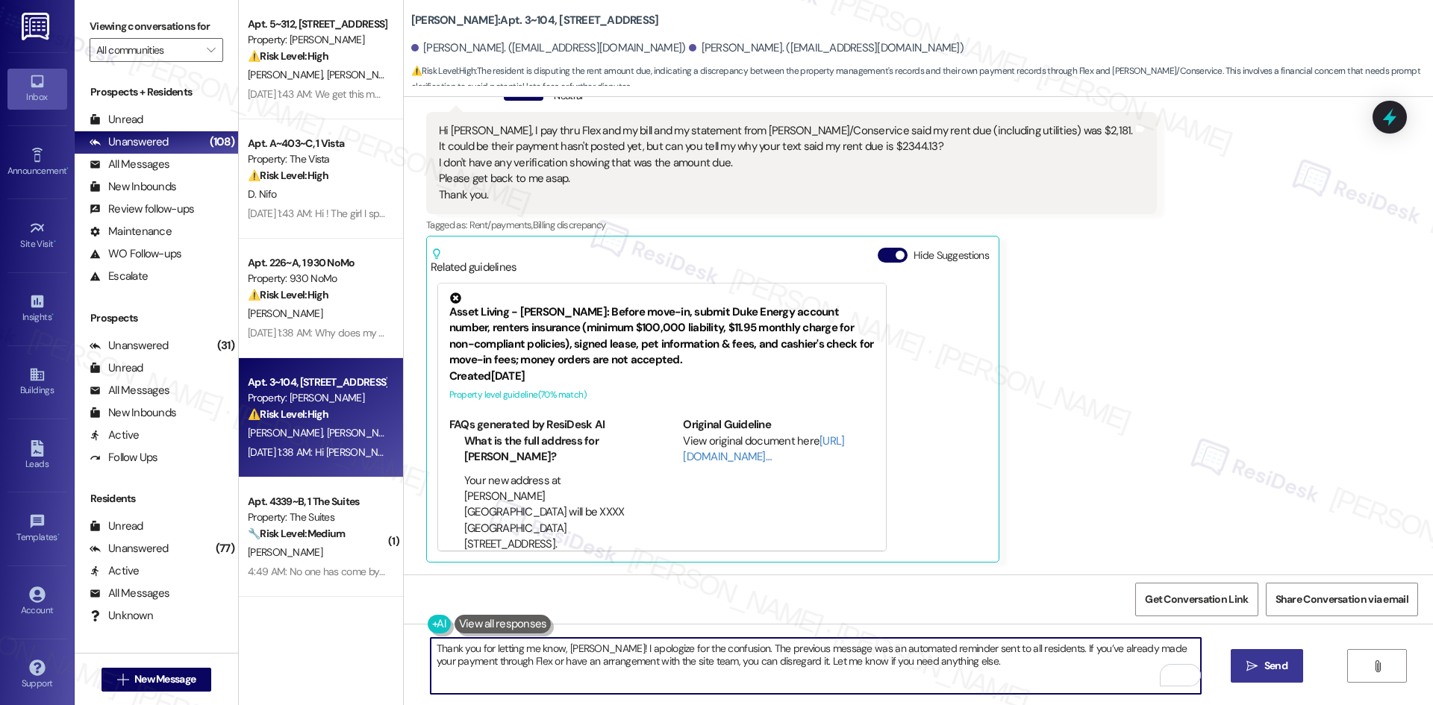
click at [999, 677] on textarea "Thank you for letting me know, Stephanie! I apologize for the confusion. The pr…" at bounding box center [816, 666] width 770 height 56
type textarea "Thank you for letting me know, Stephanie! I apologize for the confusion. The pr…"
click at [1284, 669] on span "Send" at bounding box center [1275, 666] width 23 height 16
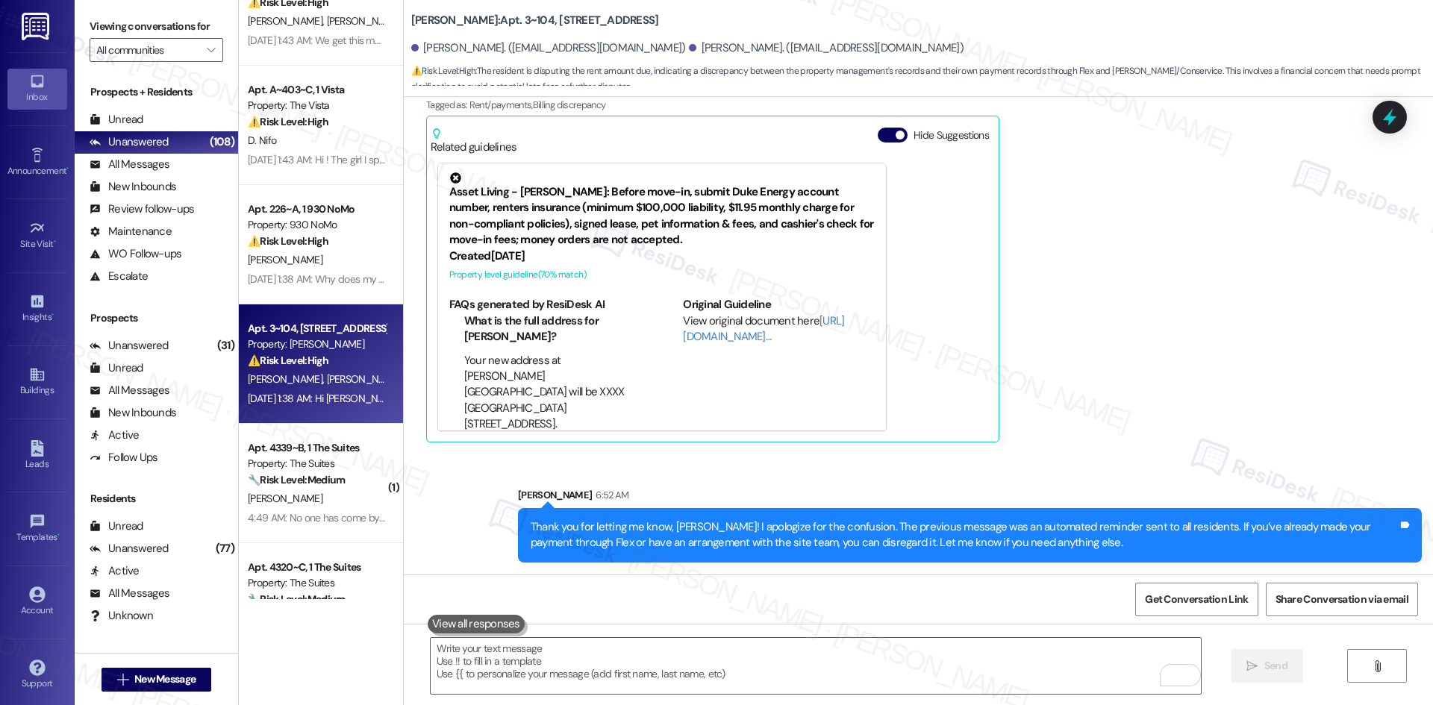
scroll to position [149, 0]
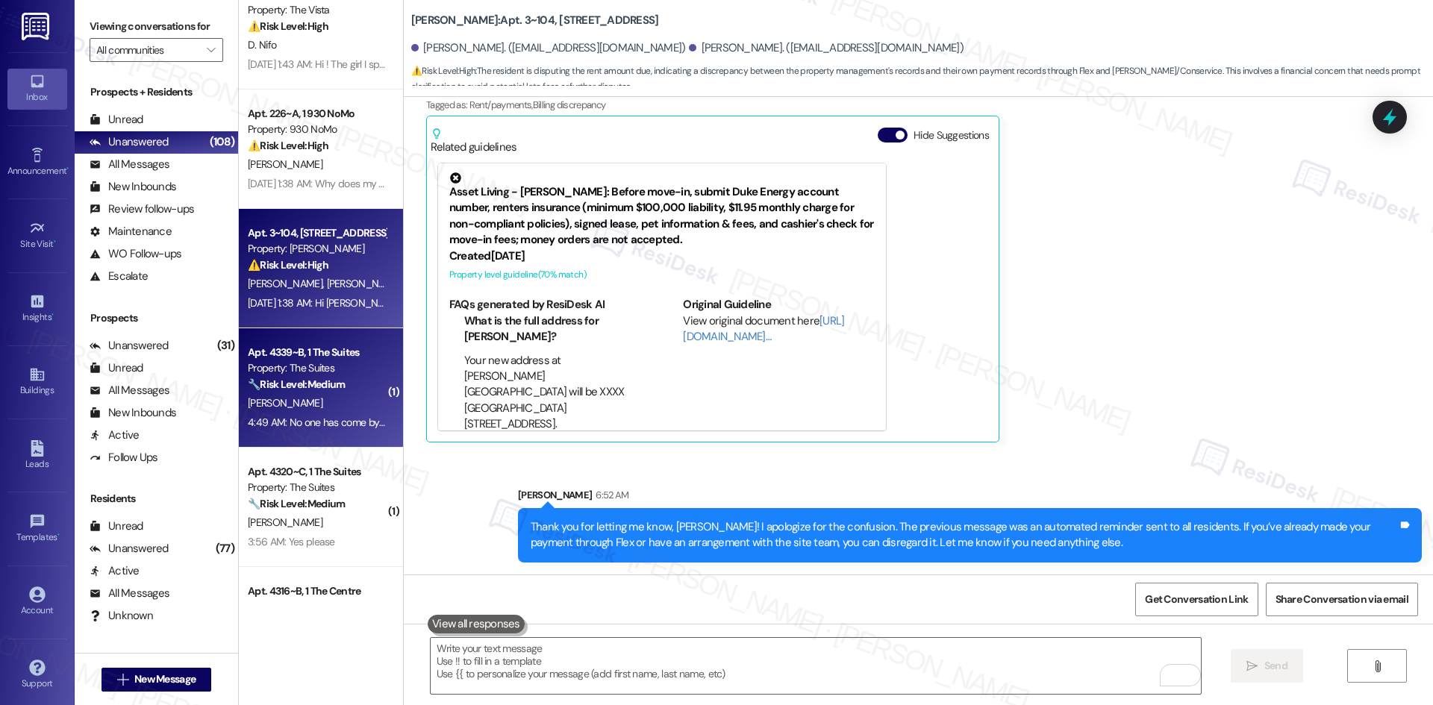
click at [301, 407] on div "[PERSON_NAME]" at bounding box center [316, 403] width 141 height 19
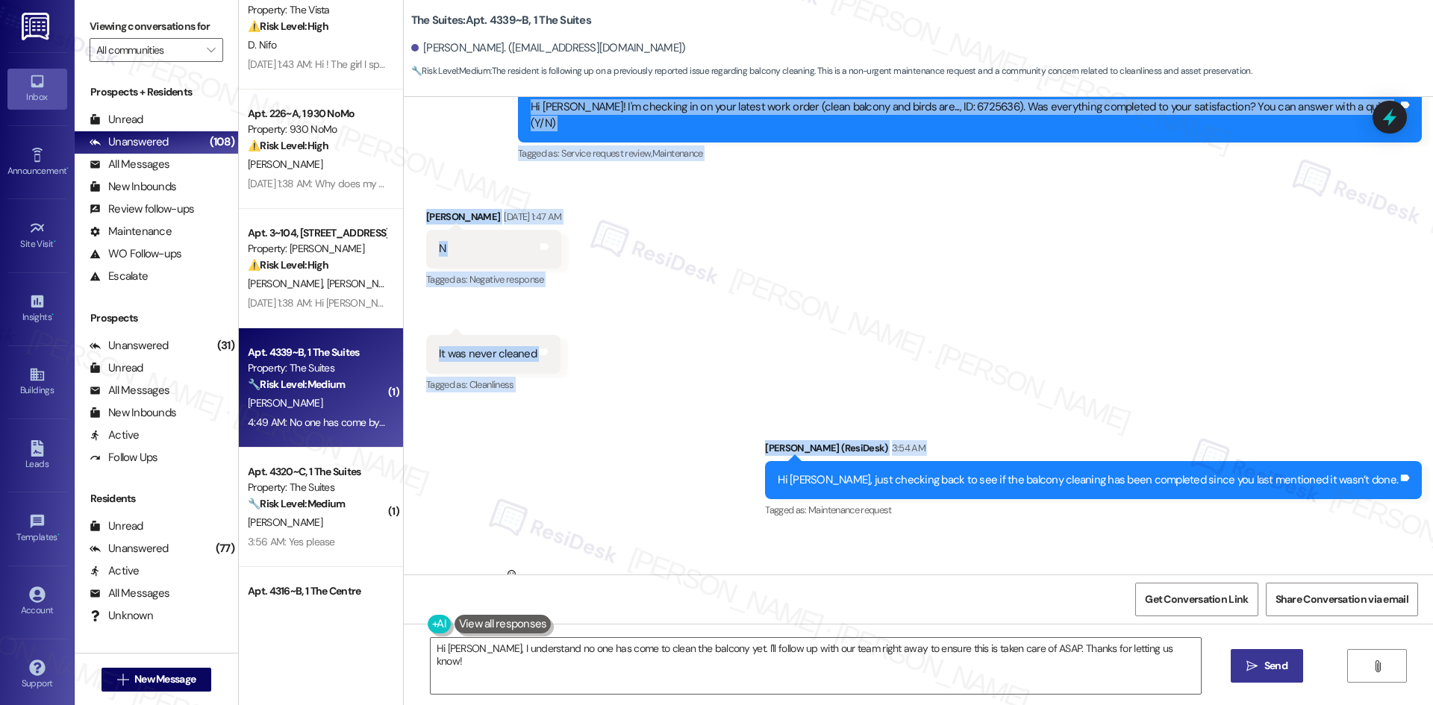
scroll to position [834, 0]
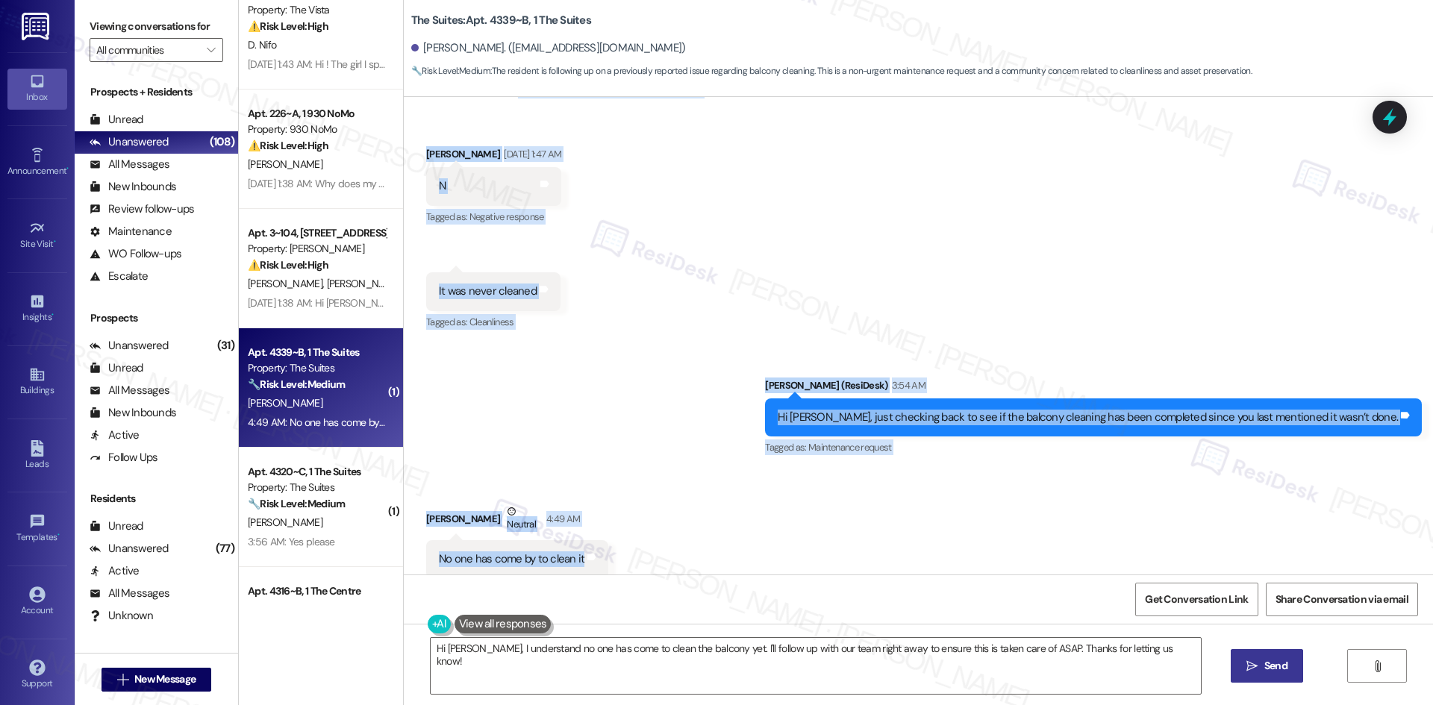
drag, startPoint x: 534, startPoint y: 243, endPoint x: 642, endPoint y: 560, distance: 334.4
click at [642, 560] on div "WO Lease started Jan 03, 2025 at 8:00 AM Show details Survey, sent via SMS Resi…" at bounding box center [918, 336] width 1029 height 478
copy div "Residesk Automated Survey Aug 06, 2025 at 1:47 AM Hi Elizabeth! I'm checking in…"
click at [714, 299] on div "Received via SMS Elizabeth Atkins Aug 06, 2025 at 1:47 AM N Tags and notes Tagg…" at bounding box center [918, 228] width 1029 height 231
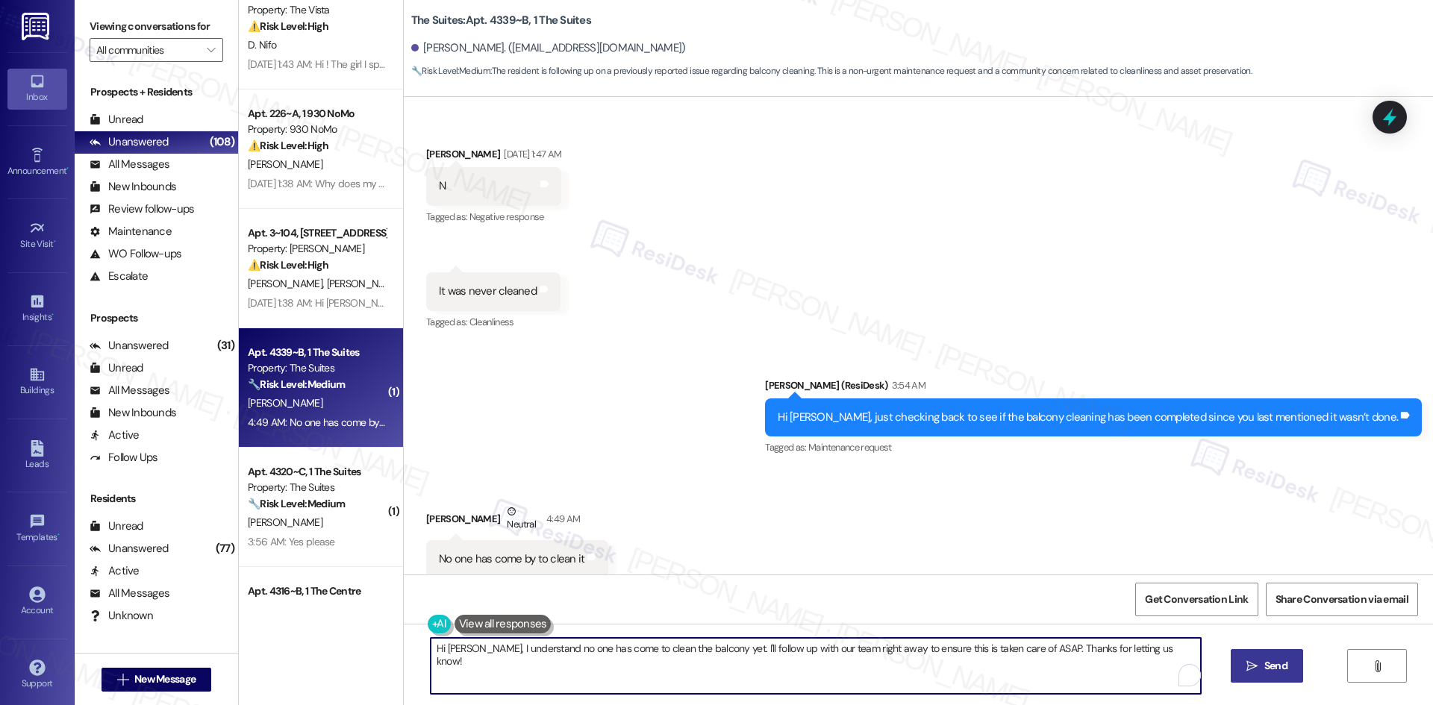
click at [681, 675] on textarea "Hi Elizabeth, I understand no one has come to clean the balcony yet. I'll follo…" at bounding box center [816, 666] width 770 height 56
paste textarea "I understand your concern that the balcony still hasn’t been cleaned. I’ll chec…"
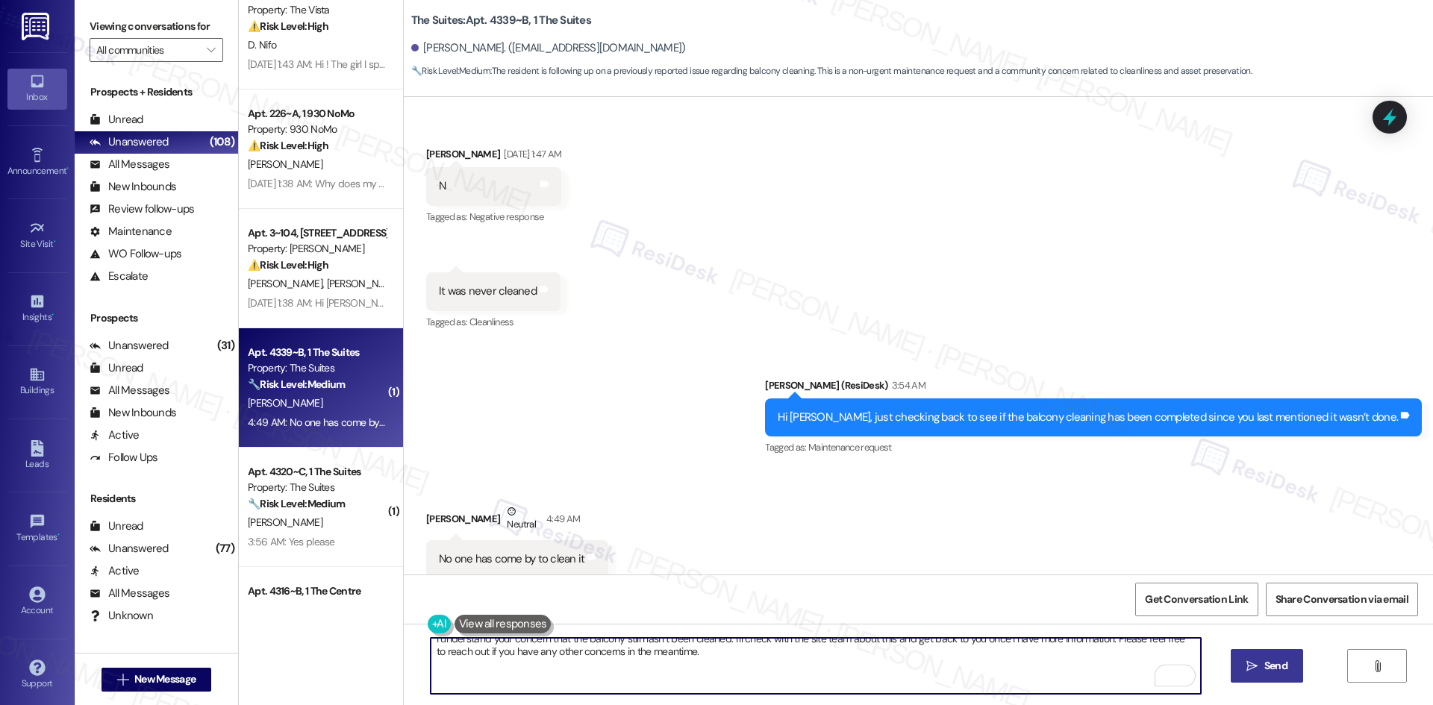
scroll to position [0, 0]
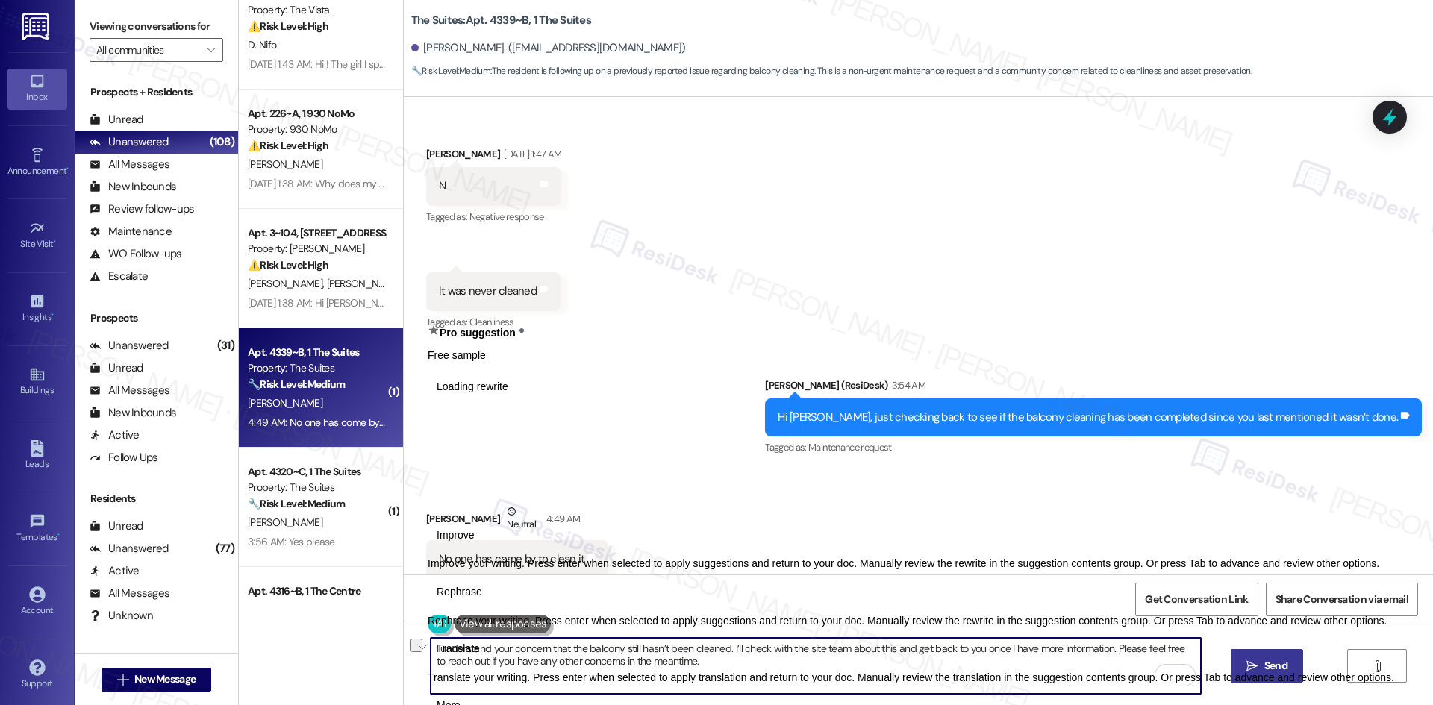
drag, startPoint x: 612, startPoint y: 693, endPoint x: 422, endPoint y: 675, distance: 191.1
click at [431, 675] on textarea "I understand your concern that the balcony still hasn’t been cleaned. I’ll chec…" at bounding box center [816, 666] width 770 height 56
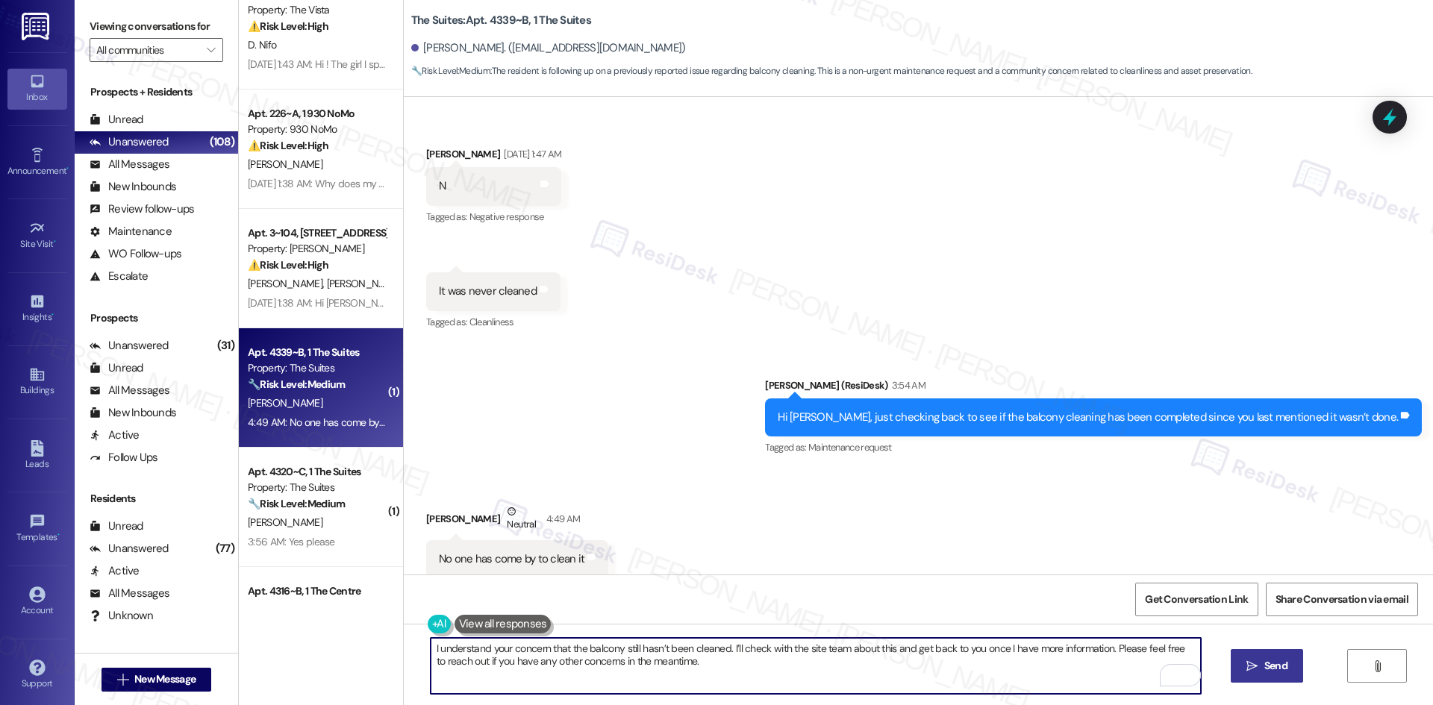
click at [732, 682] on textarea "I understand your concern that the balcony still hasn’t been cleaned. I’ll chec…" at bounding box center [816, 666] width 770 height 56
type textarea "I understand your concern that the balcony still hasn’t been cleaned. I’ll chec…"
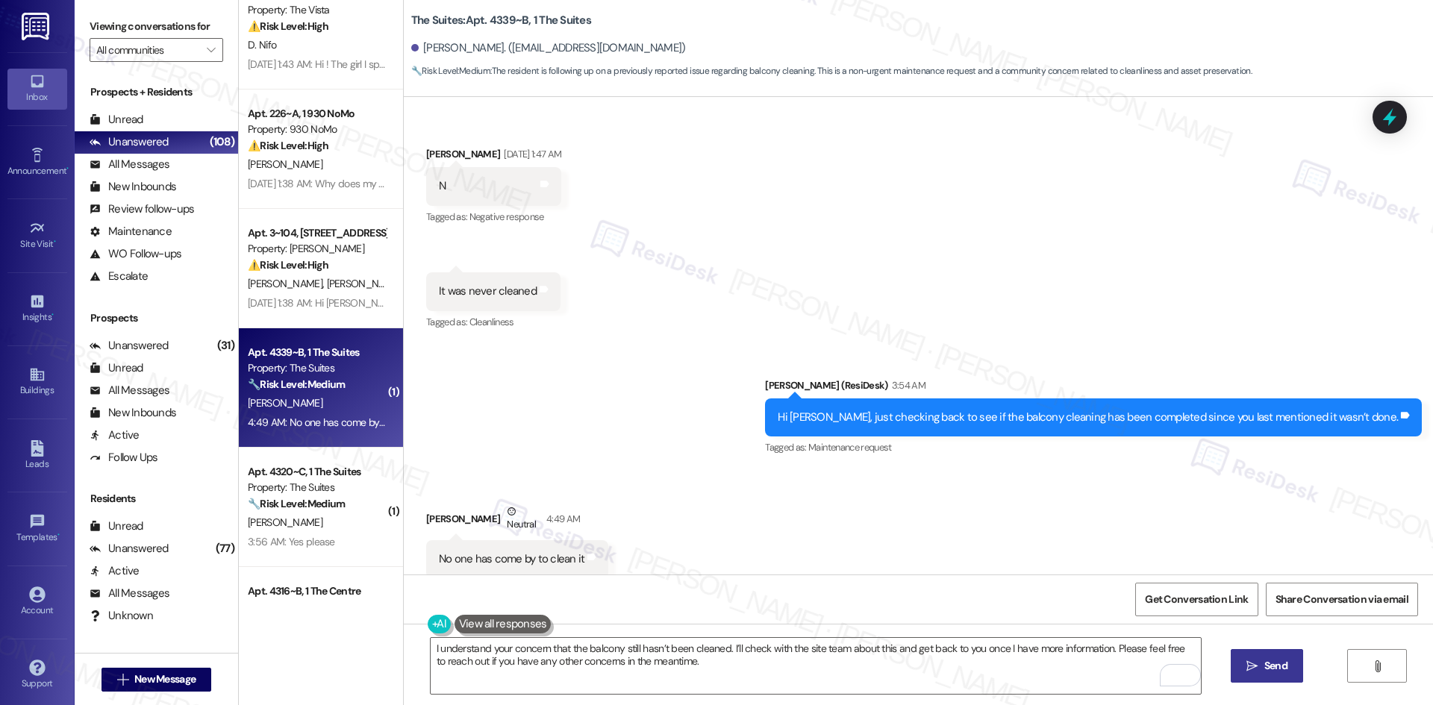
click at [1275, 675] on button " Send" at bounding box center [1267, 666] width 72 height 34
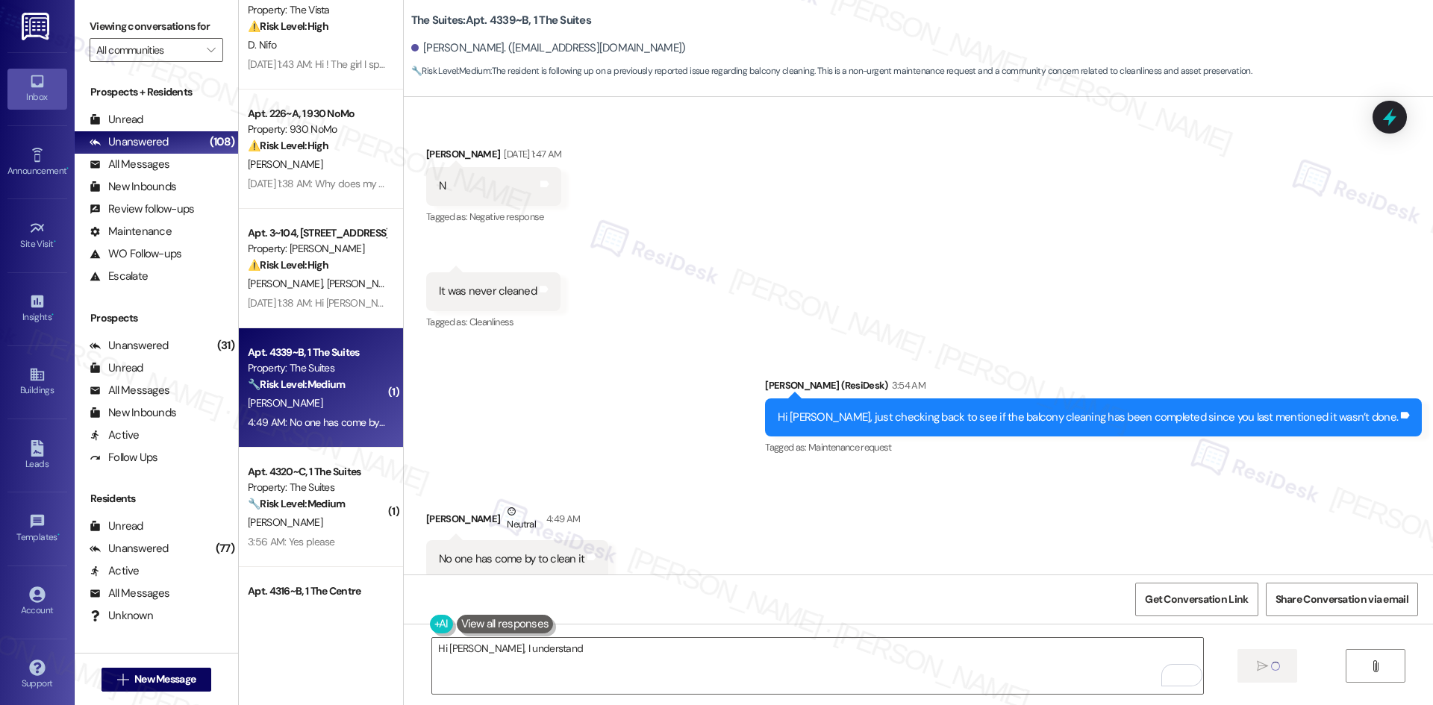
scroll to position [834, 0]
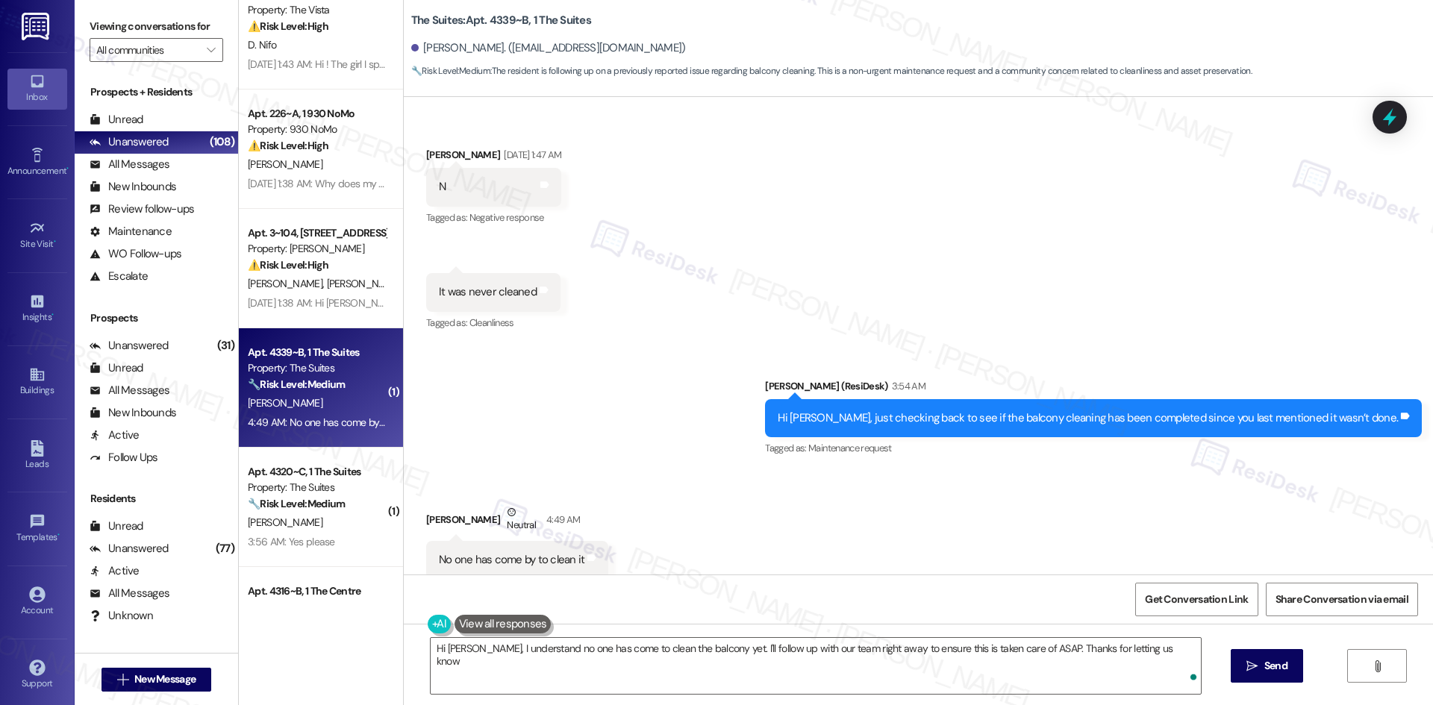
type textarea "Hi Elizabeth, I understand no one has come to clean the balcony yet. I'll follo…"
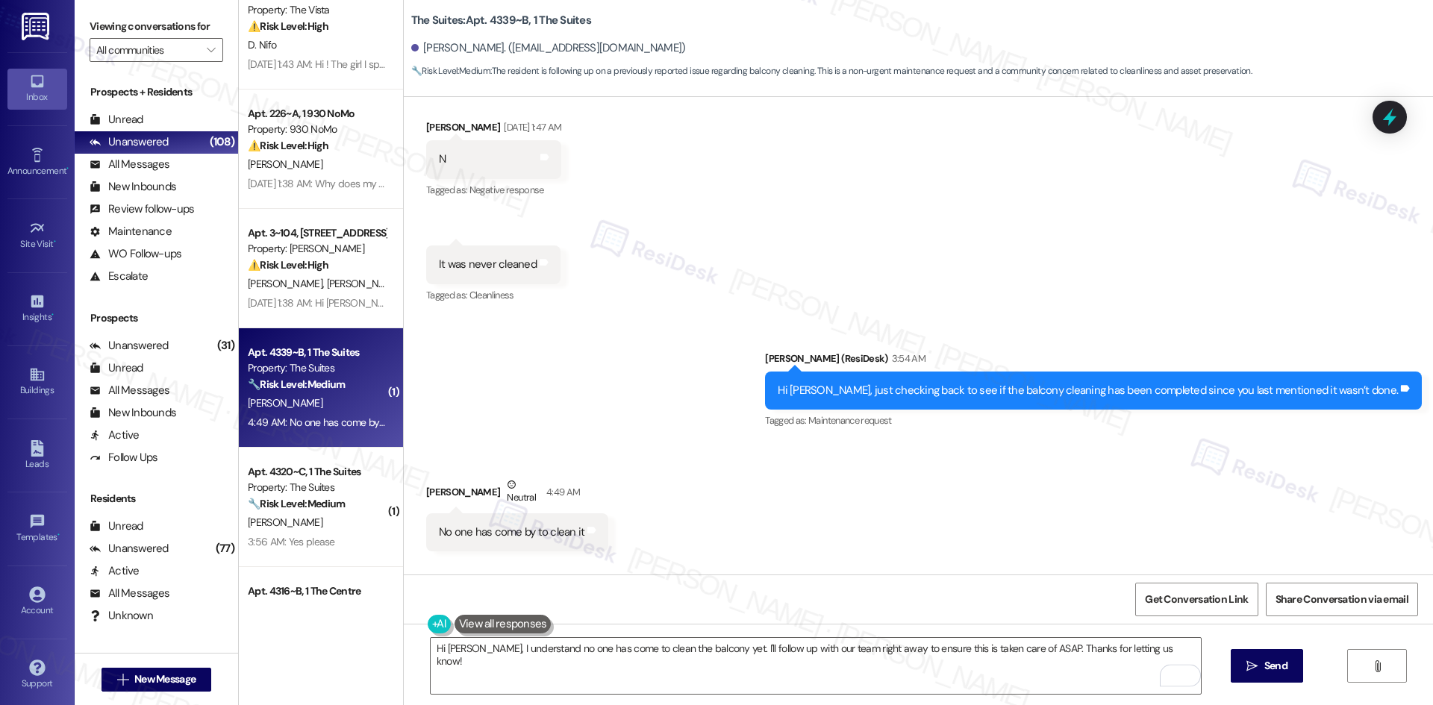
scroll to position [954, 0]
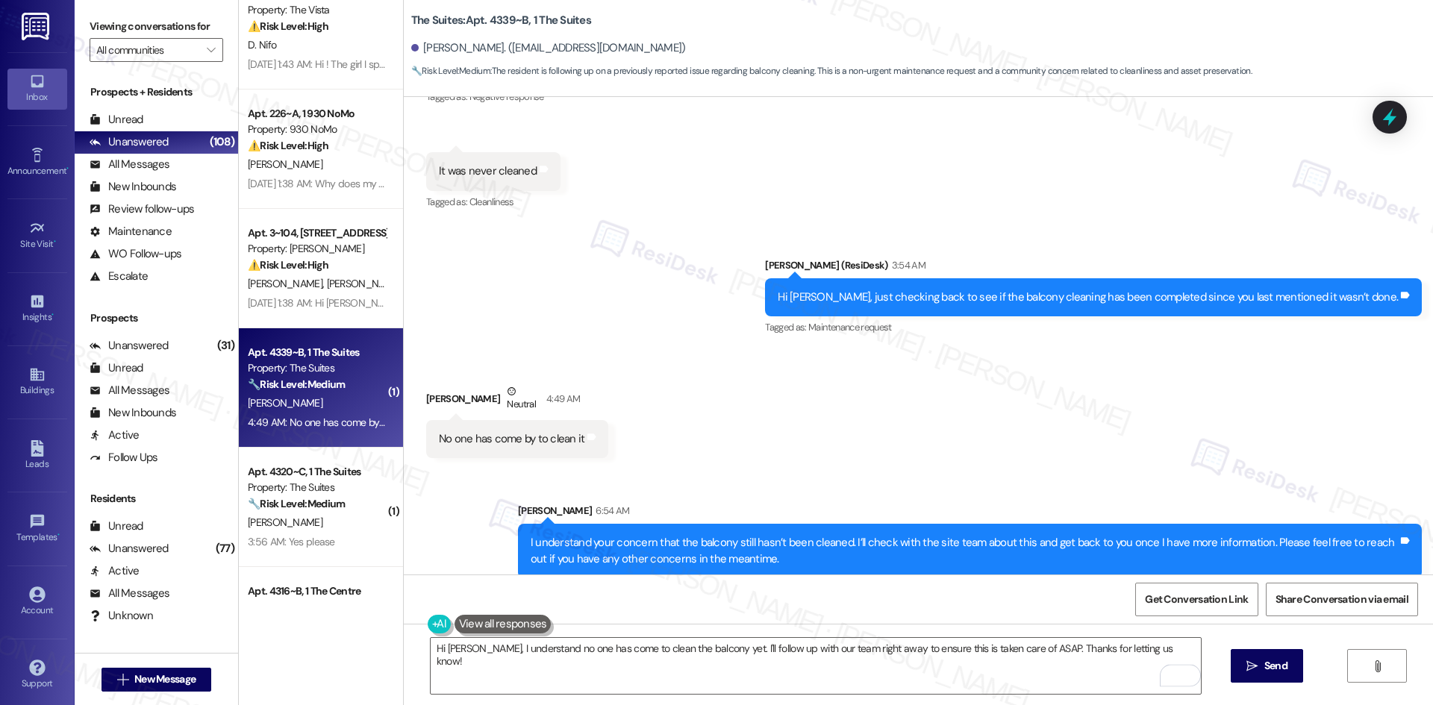
click at [924, 431] on div "Received via SMS Elizabeth Atkins Neutral 4:49 AM No one has come by to clean i…" at bounding box center [918, 409] width 1029 height 119
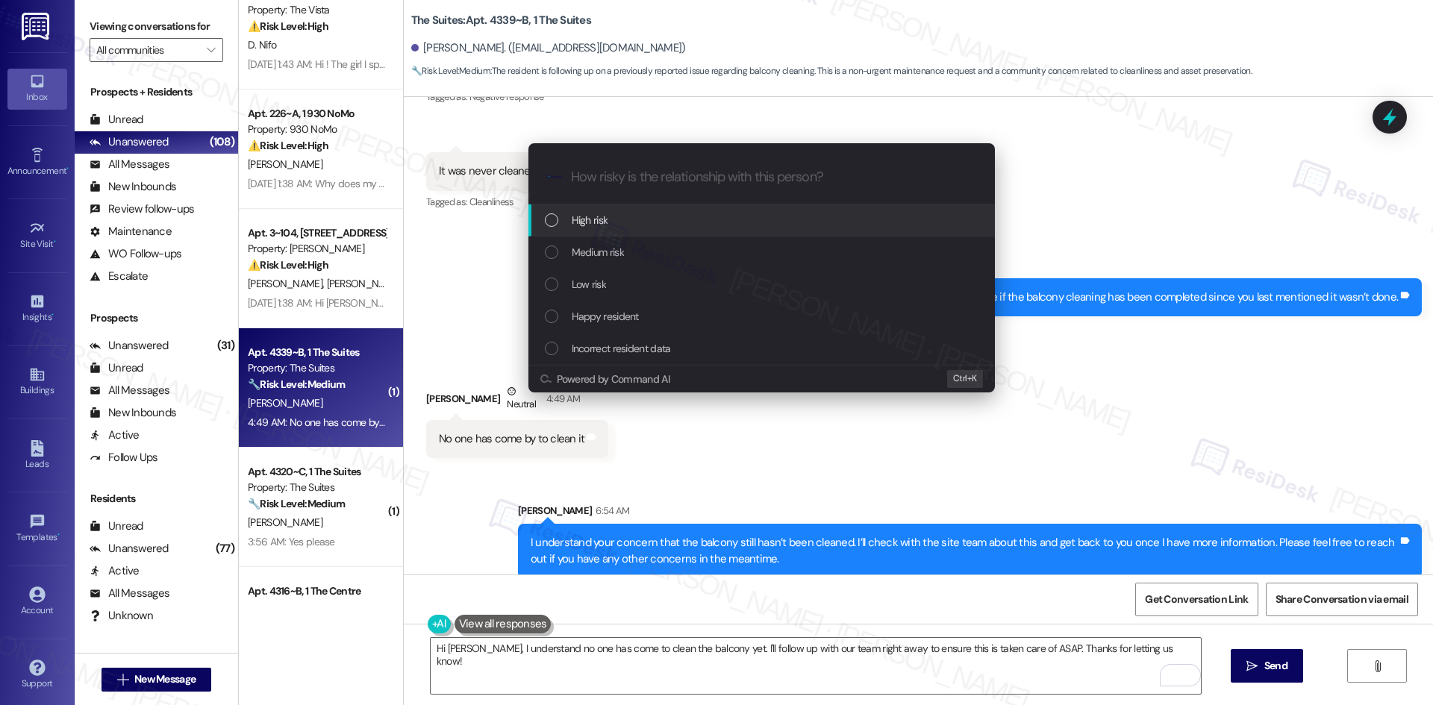
click at [613, 253] on span "Medium risk" at bounding box center [598, 252] width 52 height 16
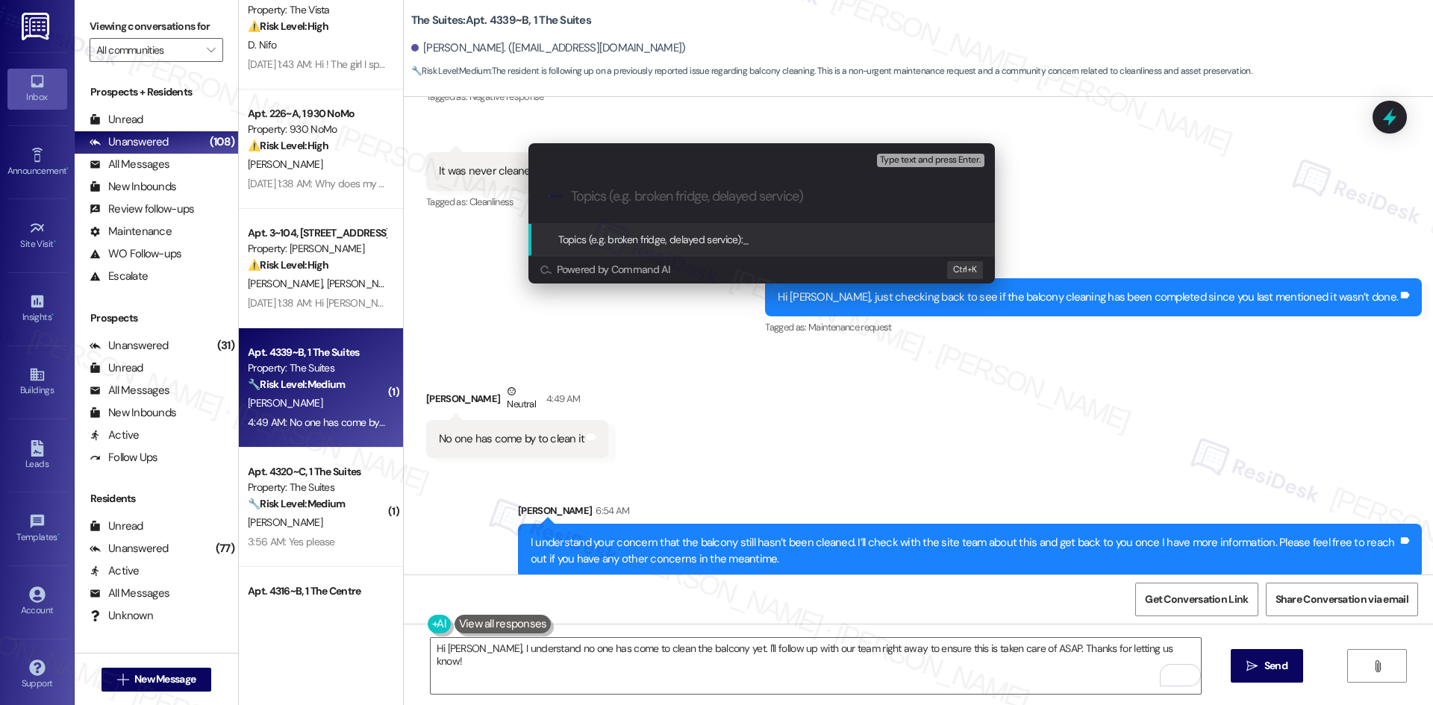
click at [839, 411] on div "Escalate Conversation Medium risk Topics (e.g. broken fridge, delayed service) …" at bounding box center [716, 352] width 1433 height 705
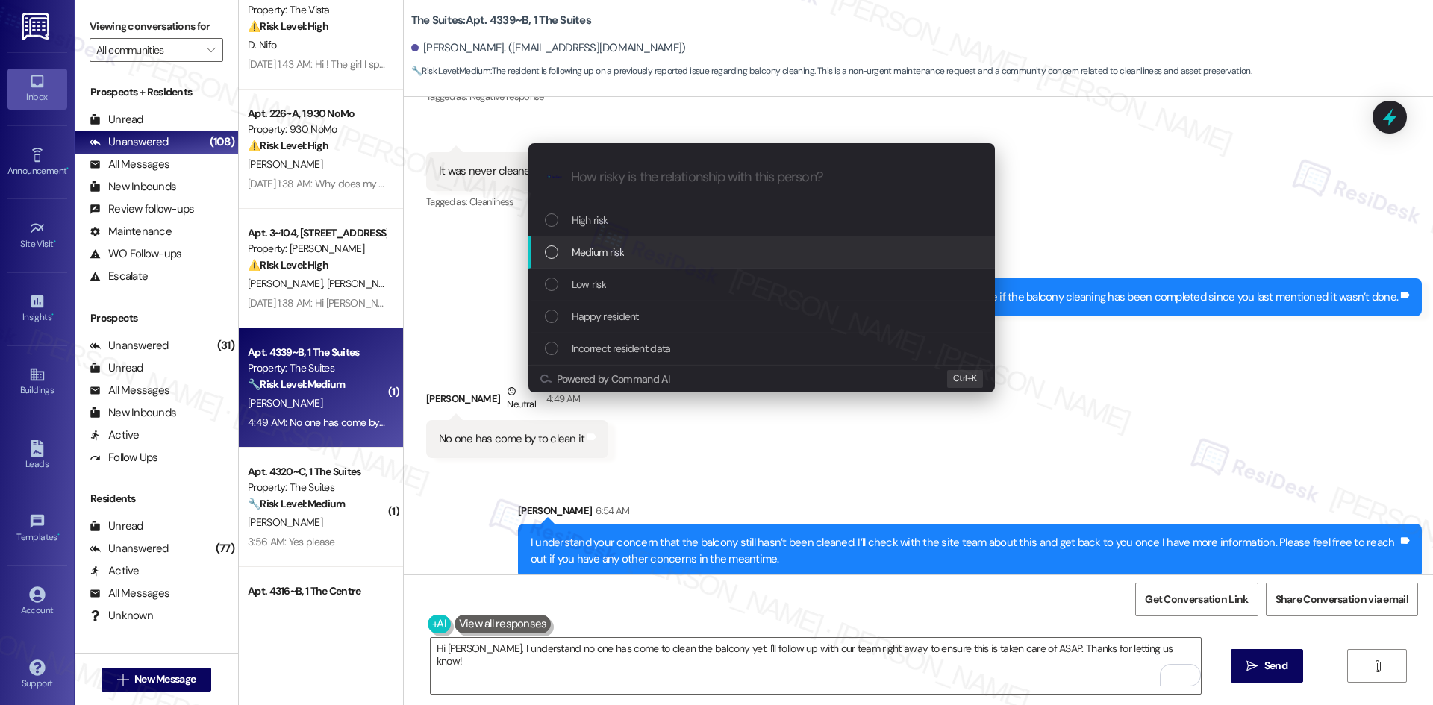
click at [676, 257] on div "Medium risk" at bounding box center [763, 252] width 437 height 16
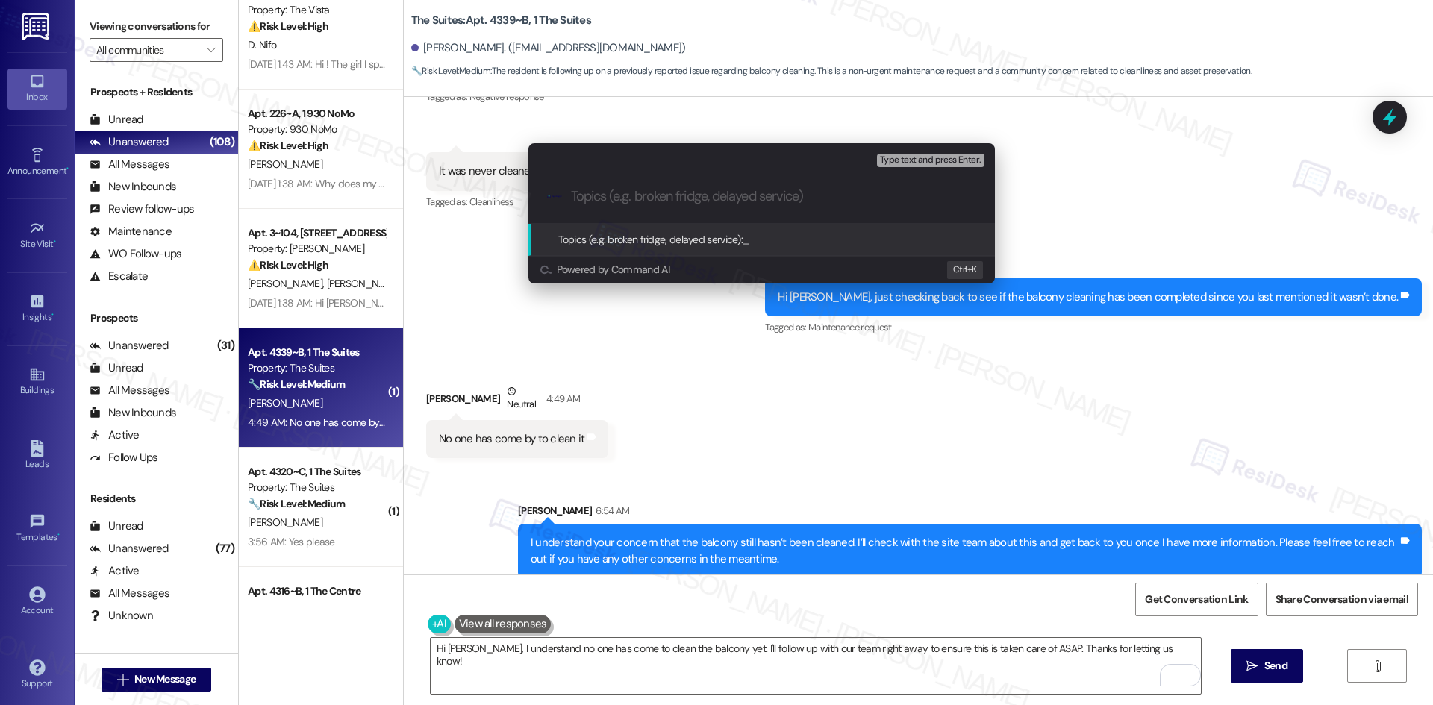
click at [628, 201] on input "Topics (e.g. broken fridge, delayed service)" at bounding box center [773, 197] width 405 height 16
paste input "Balcony Cleaning Still Not Completed – Work Order ID 6725636"
type input "Balcony Cleaning Still Not Completed – Work Order ID 6725636"
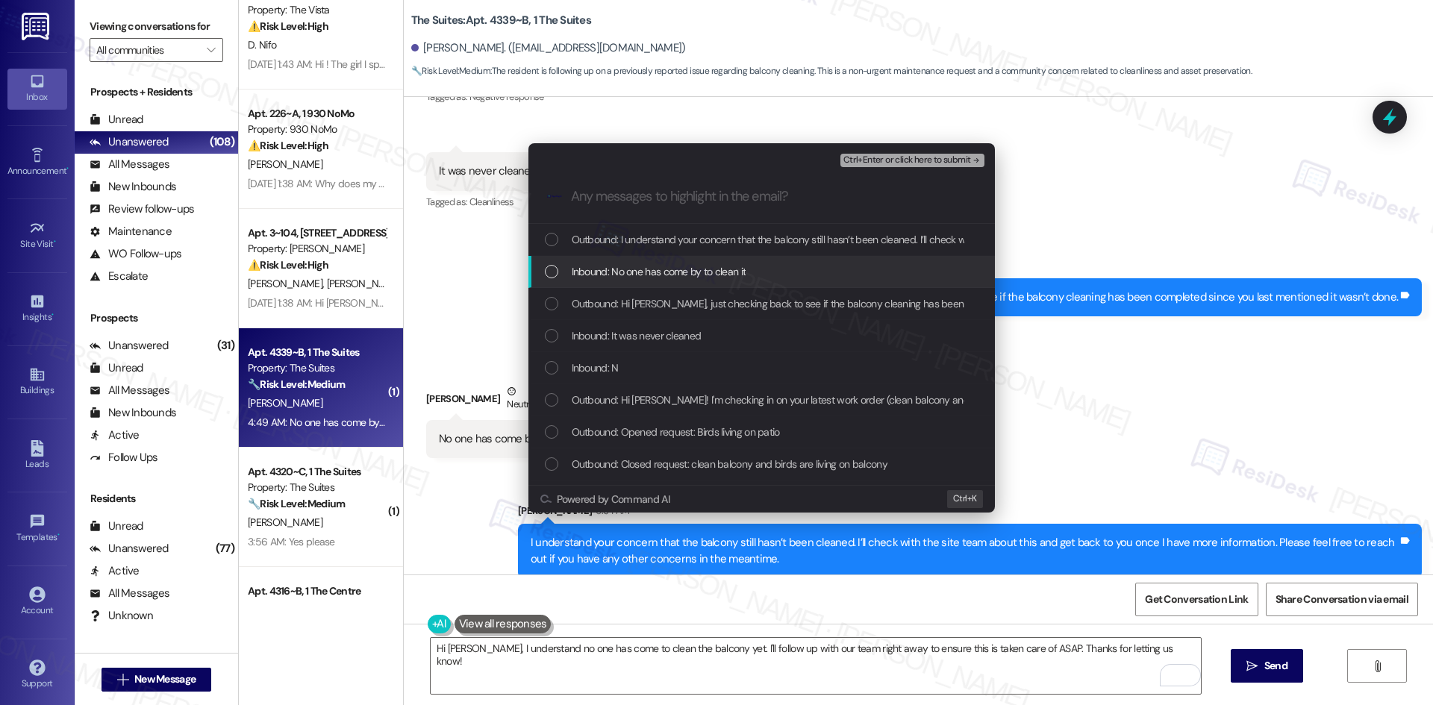
click at [721, 273] on span "Inbound: No one has come by to clean it" at bounding box center [659, 271] width 175 height 16
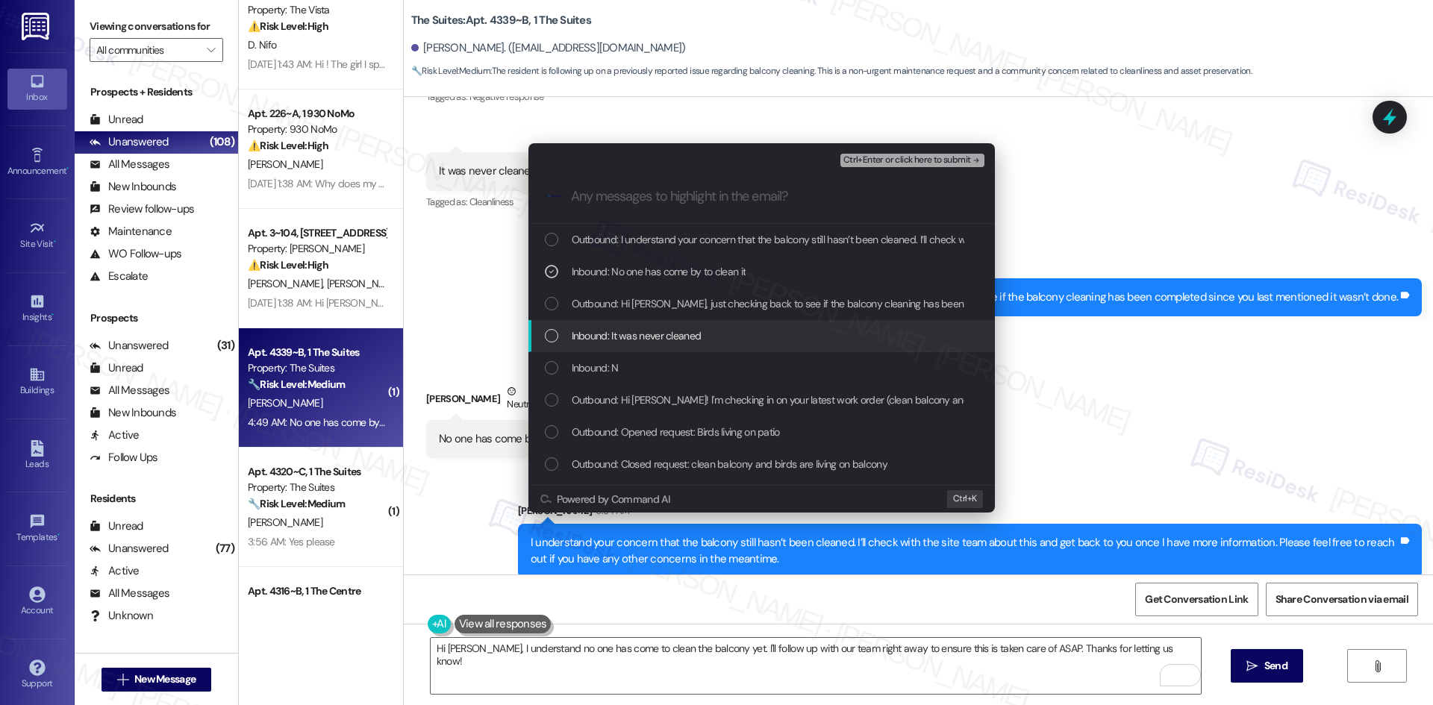
click at [687, 339] on span "Inbound: It was never cleaned" at bounding box center [637, 336] width 130 height 16
click at [666, 383] on div "Inbound: N" at bounding box center [761, 368] width 466 height 32
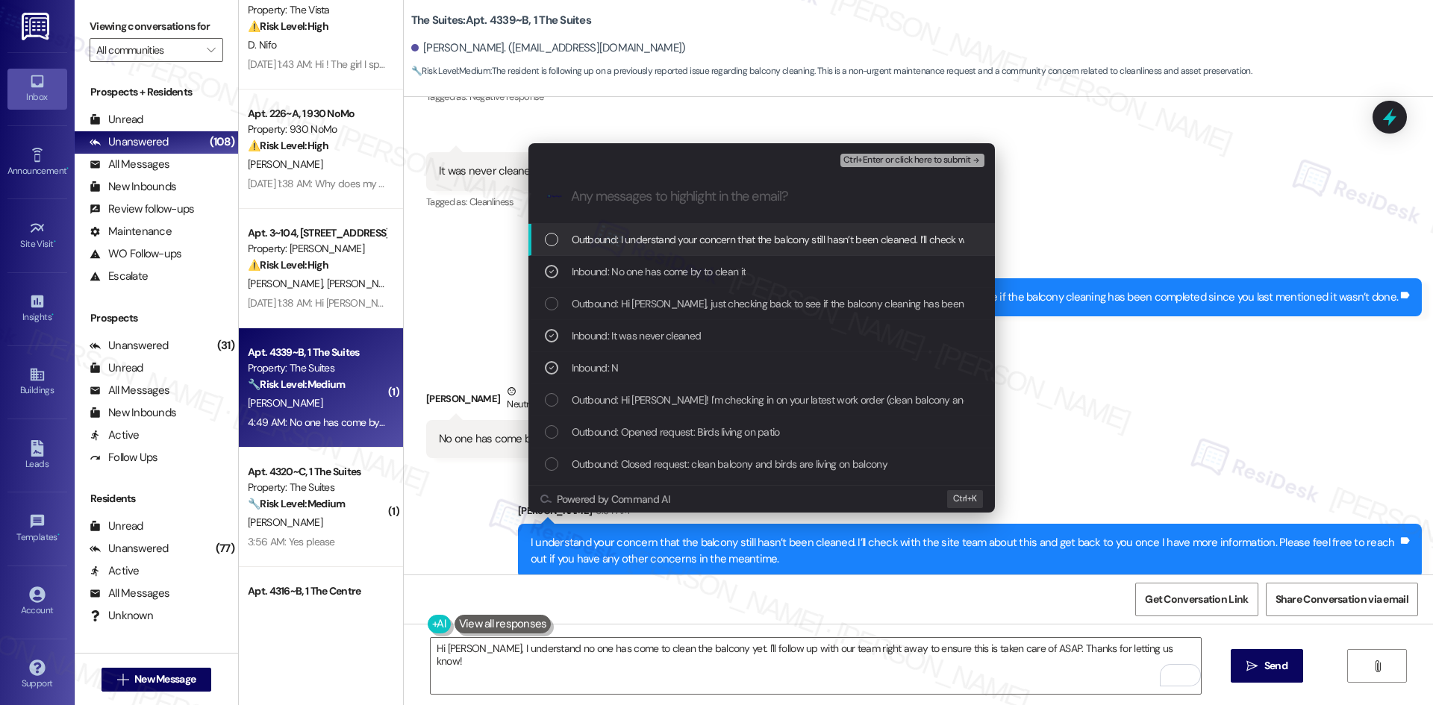
click at [944, 157] on span "Ctrl+Enter or click here to submit" at bounding box center [907, 160] width 128 height 10
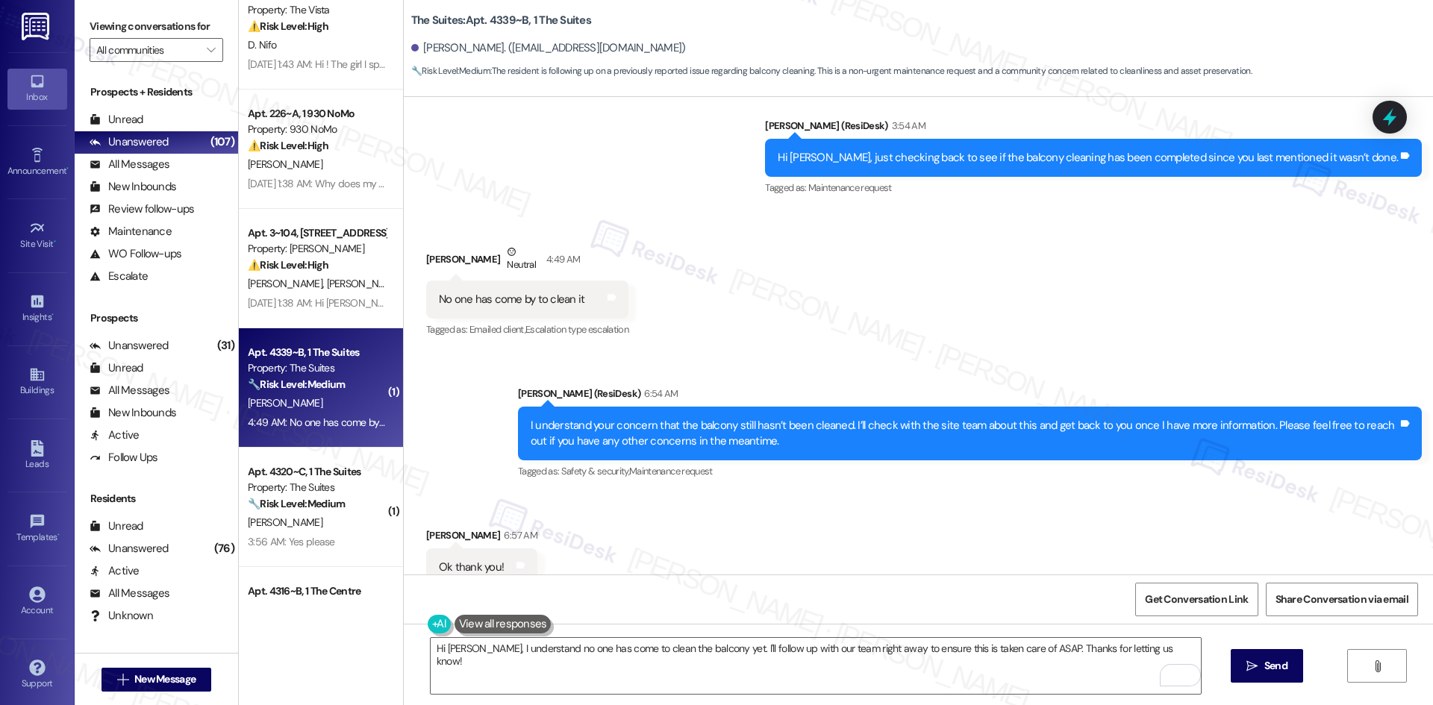
scroll to position [1101, 0]
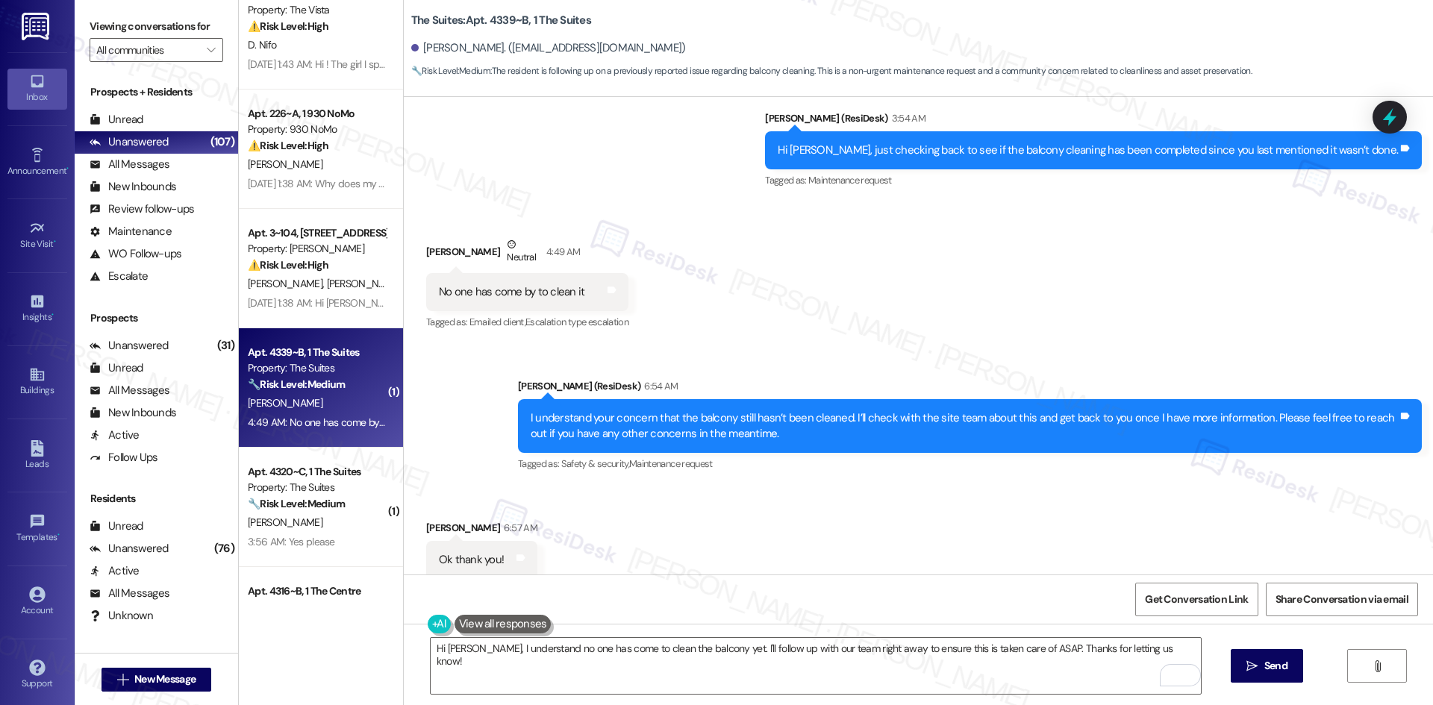
click at [728, 265] on div "Received via SMS Elizabeth Atkins Neutral 4:49 AM No one has come by to clean i…" at bounding box center [918, 274] width 1029 height 142
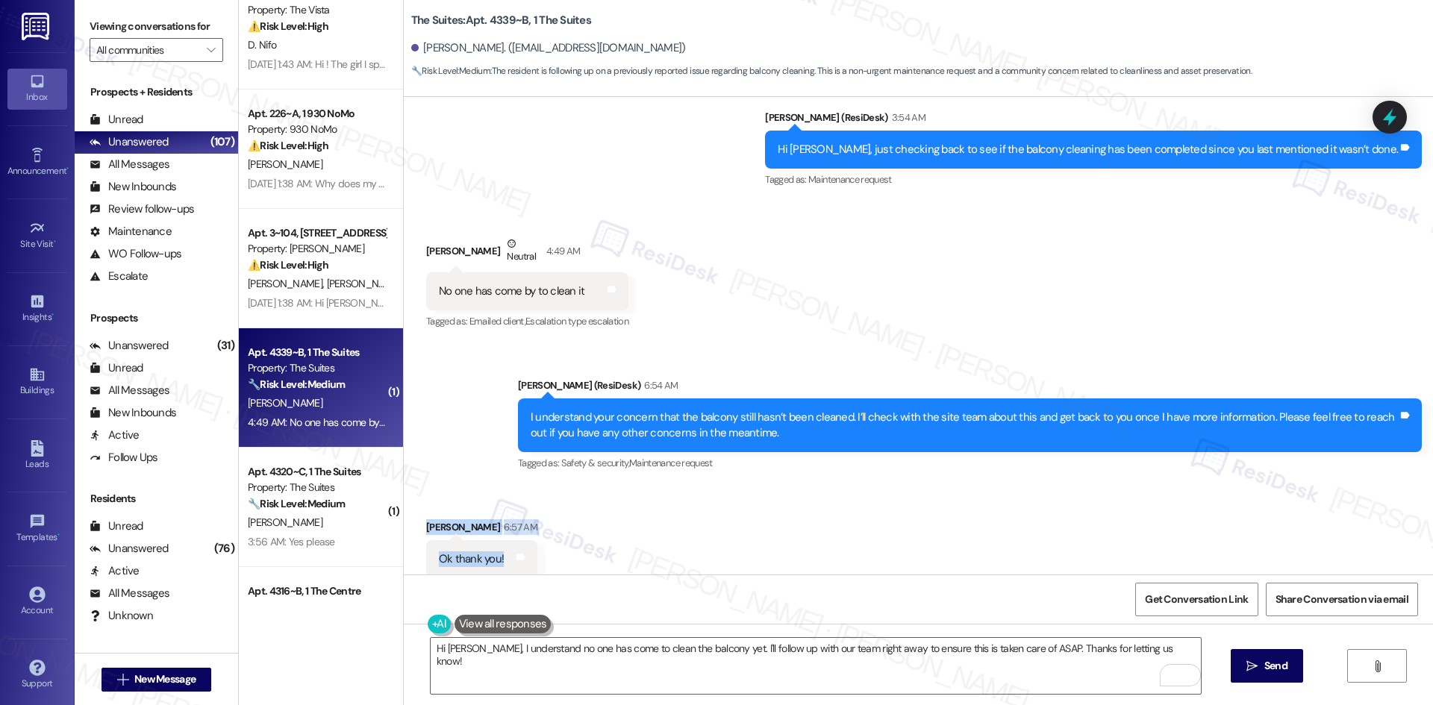
drag, startPoint x: 410, startPoint y: 500, endPoint x: 522, endPoint y: 560, distance: 126.2
click at [522, 560] on div "Received via SMS Elizabeth Atkins 6:57 AM Ok thank you! Tags and notes" at bounding box center [482, 548] width 134 height 81
copy div "Elizabeth Atkins 6:57 AM Ok thank you! Tags and notes"
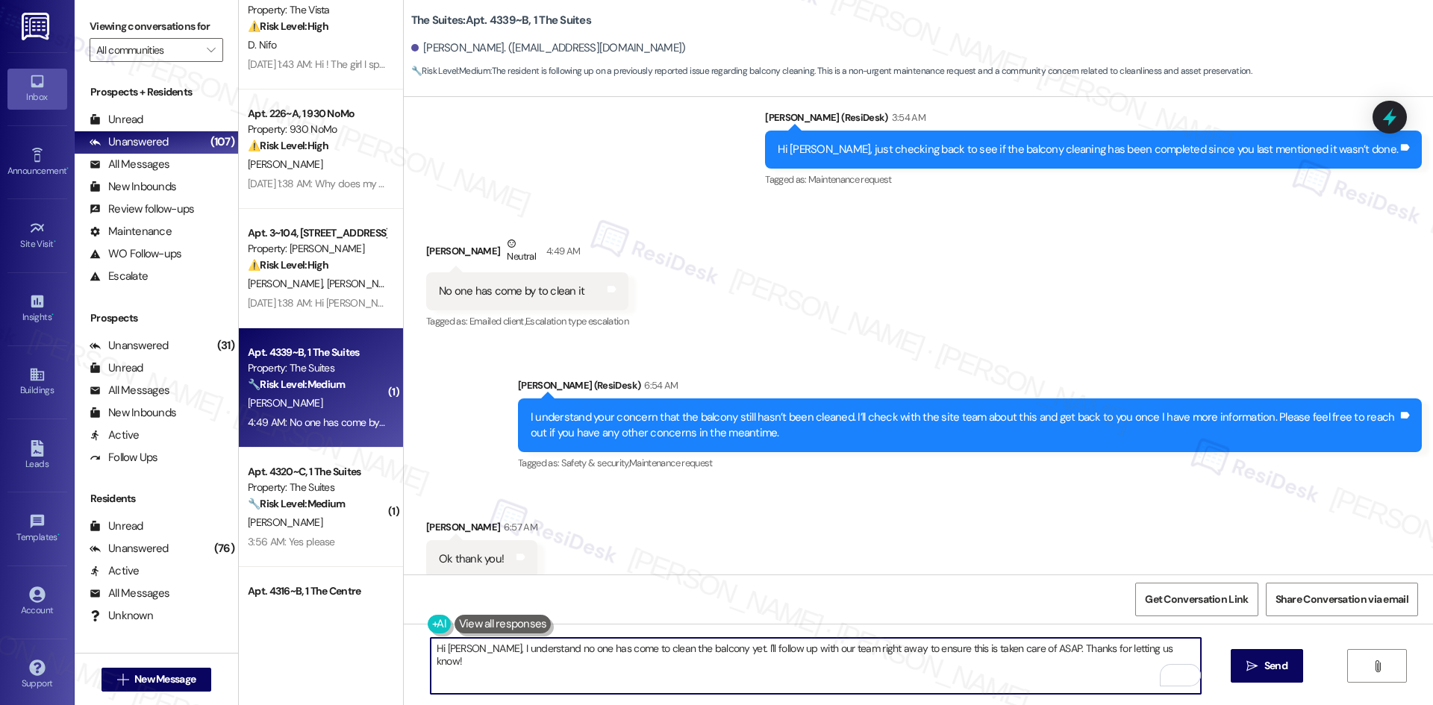
click at [824, 670] on textarea "Hi Elizabeth, I understand no one has come to clean the balcony yet. I'll follo…" at bounding box center [816, 666] width 770 height 56
paste textarea "You’re welcome, Elizabeth"
type textarea "You’re welcome, Elizabeth!"
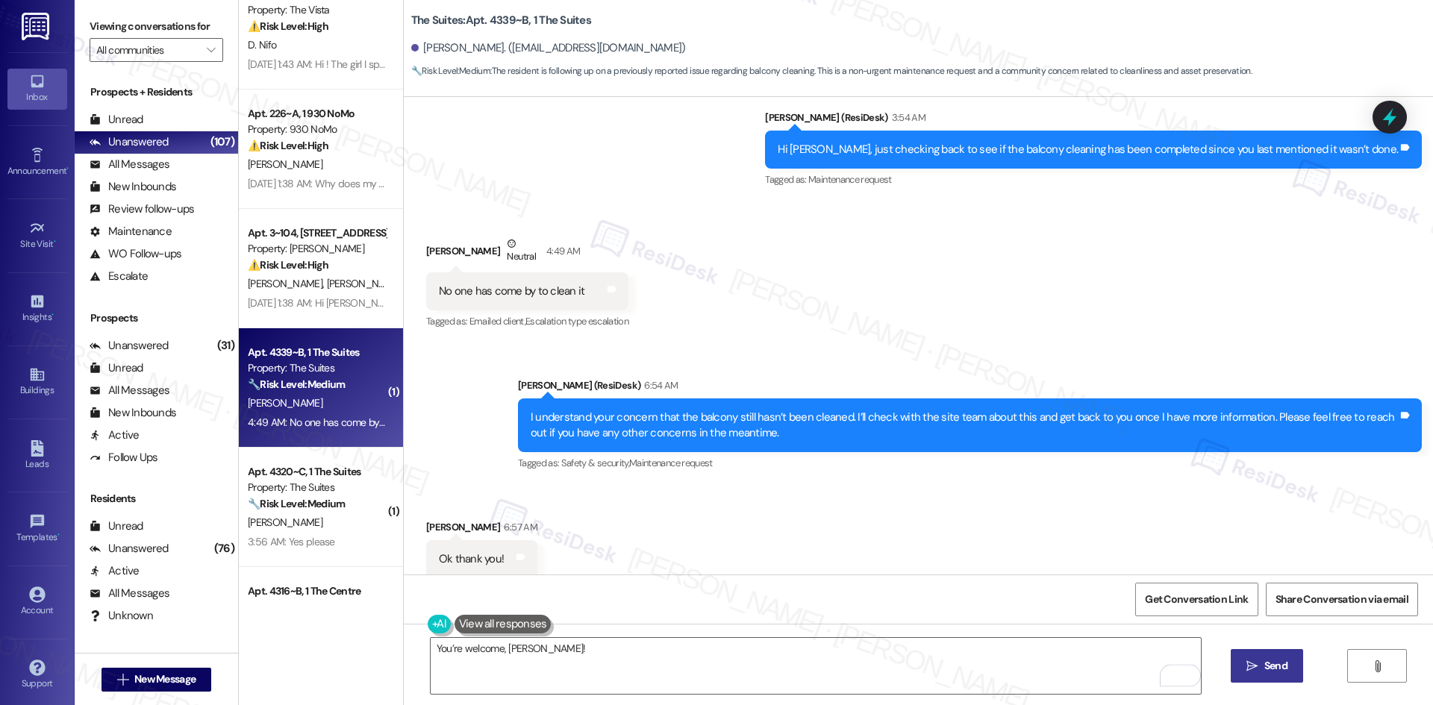
click at [1278, 676] on button " Send" at bounding box center [1267, 666] width 72 height 34
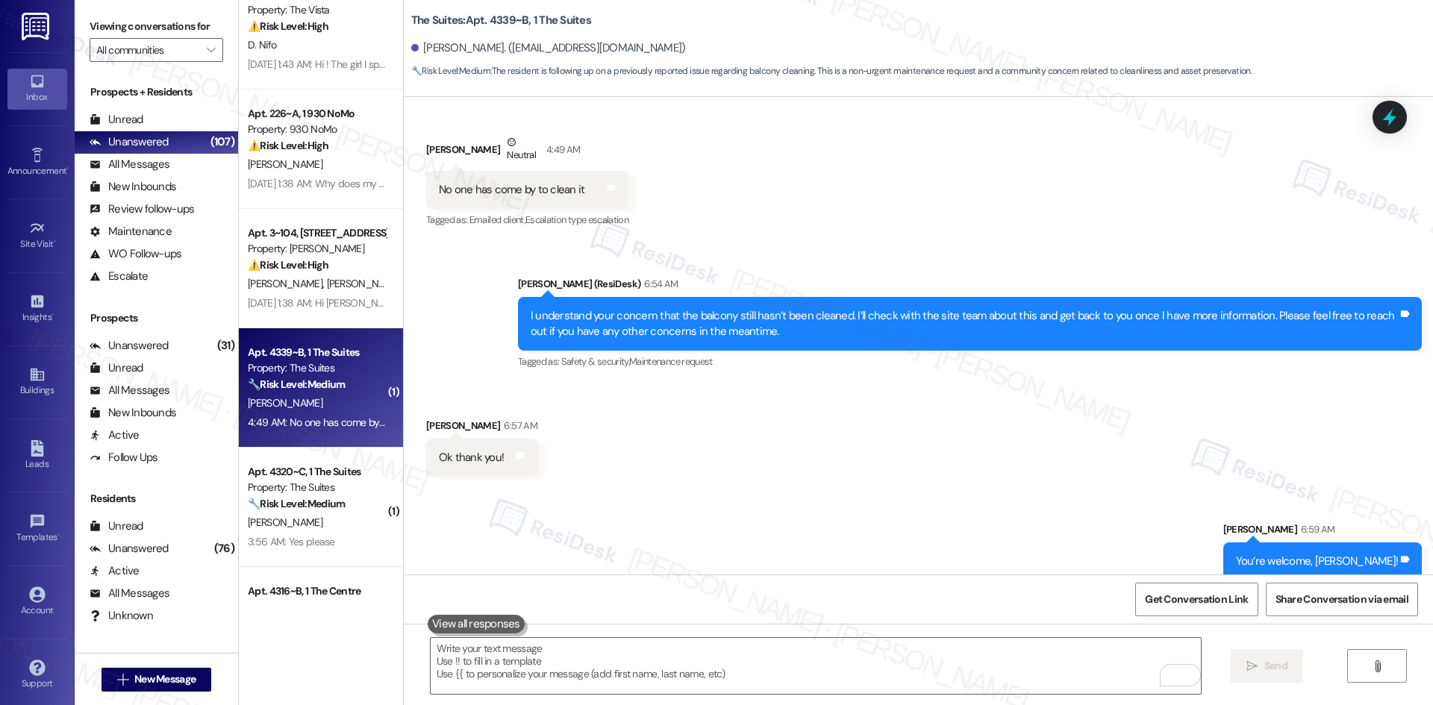
scroll to position [1206, 0]
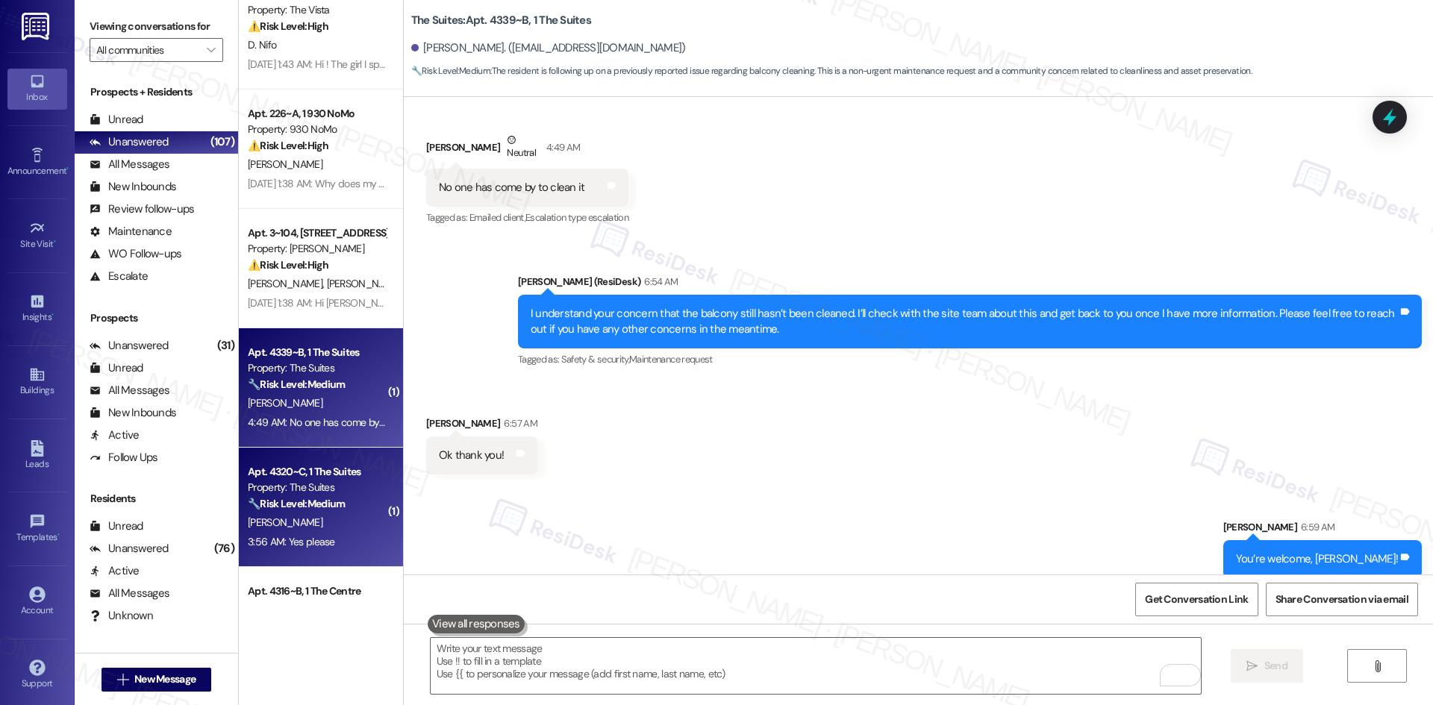
click at [327, 522] on div "[PERSON_NAME]" at bounding box center [316, 522] width 141 height 19
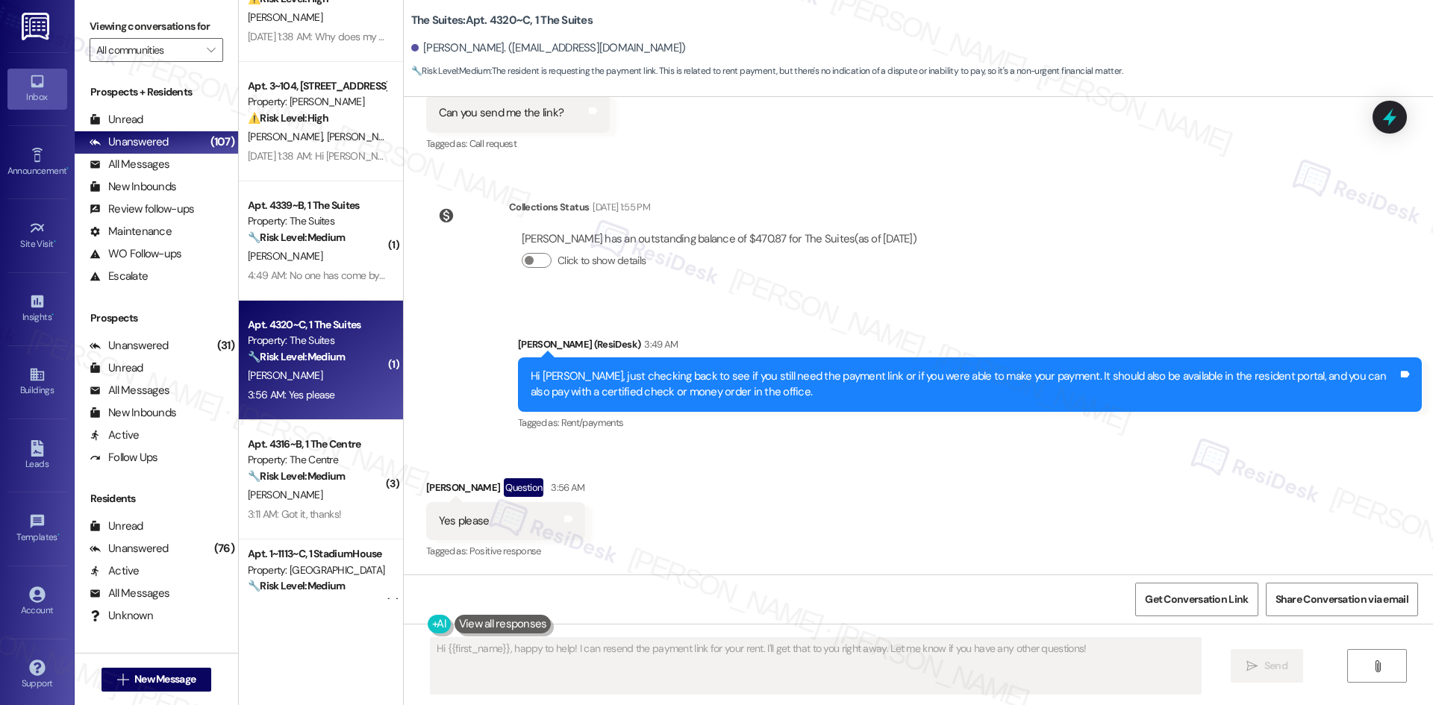
scroll to position [299, 0]
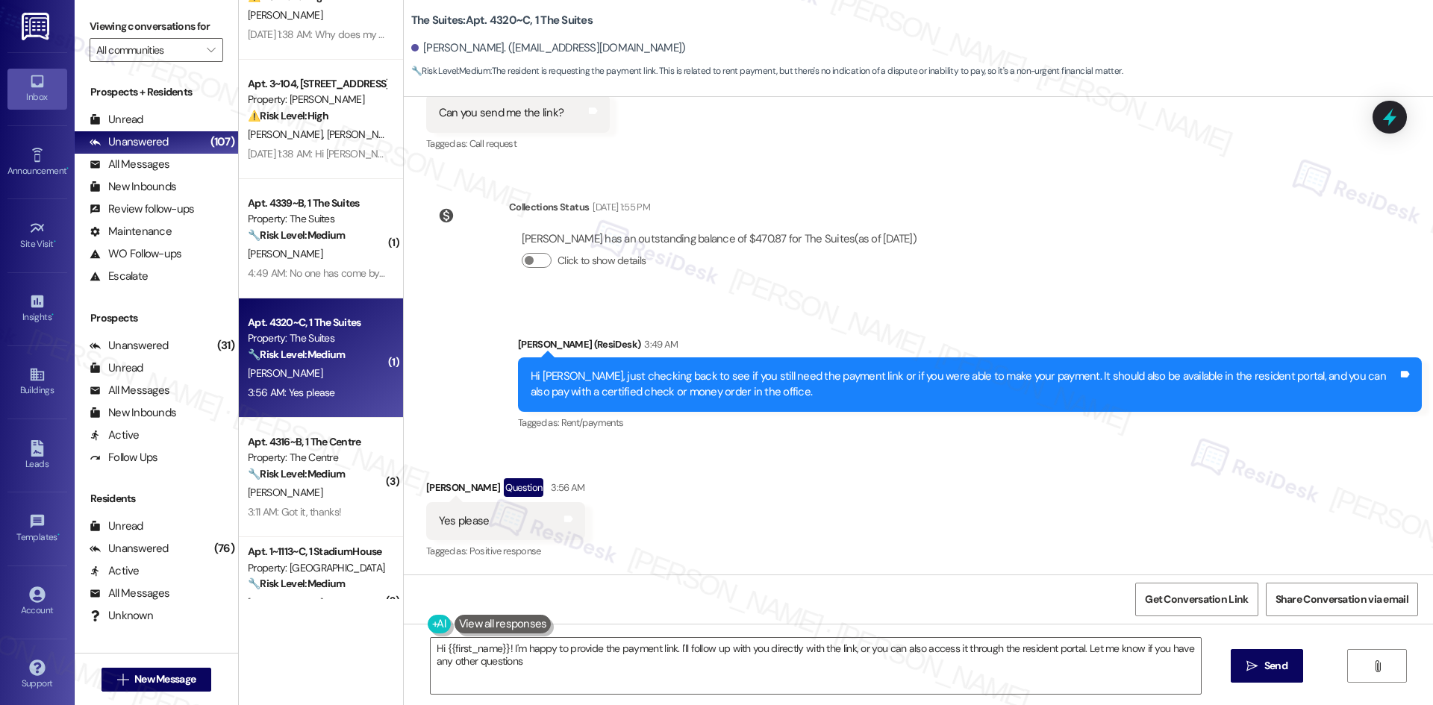
type textarea "Hi {{first_name}}! I'm happy to provide the payment link. I'll follow up with y…"
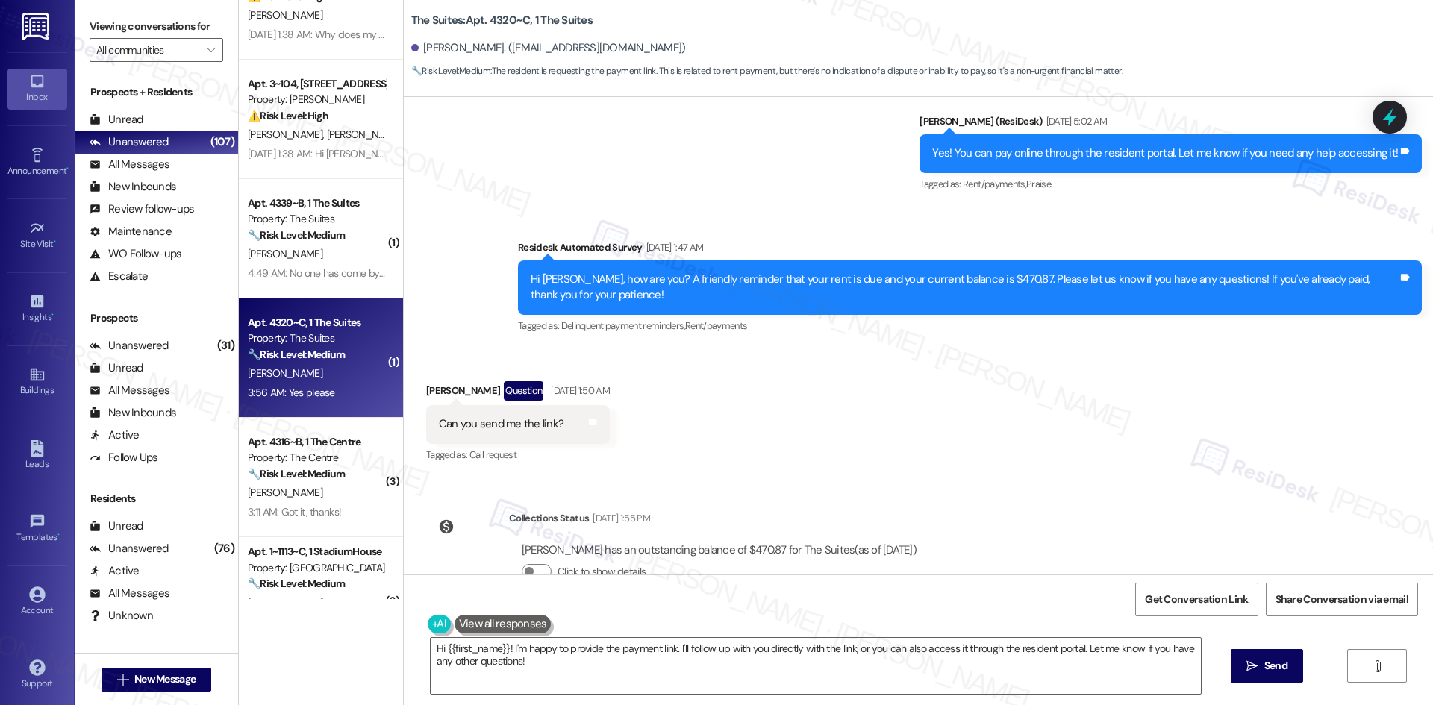
scroll to position [383, 0]
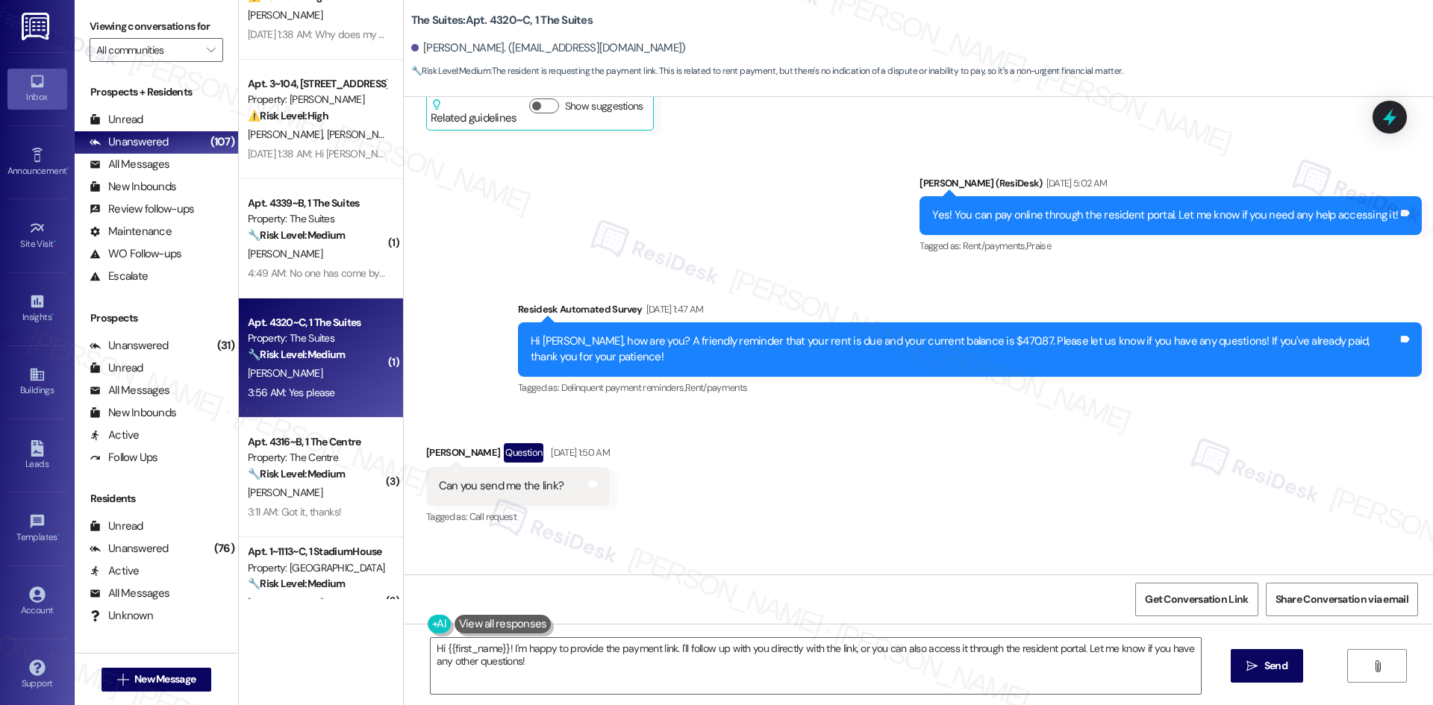
click at [417, 311] on div "Sent via SMS Sarah (ResiDesk) Mar 08, 2025 at 5:02 AM Yes! You can pay online t…" at bounding box center [918, 276] width 1029 height 268
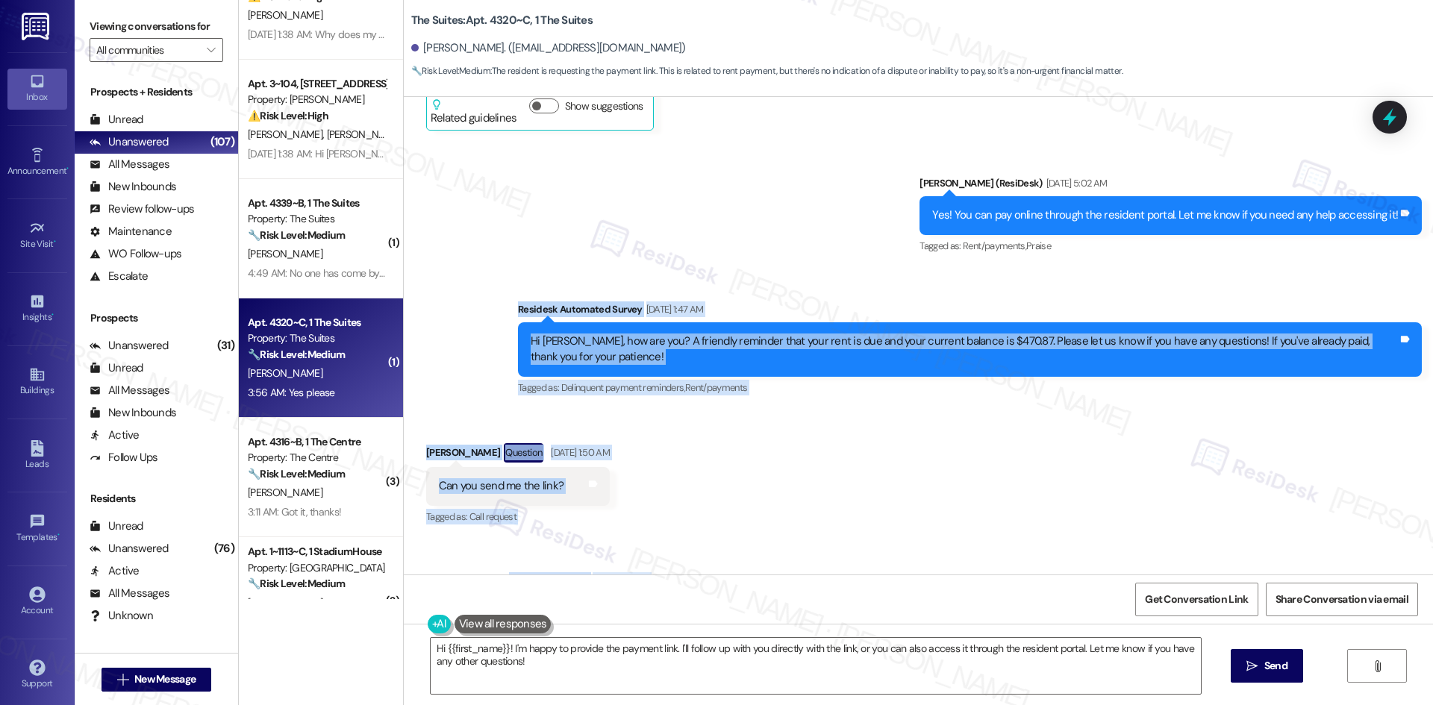
scroll to position [756, 0]
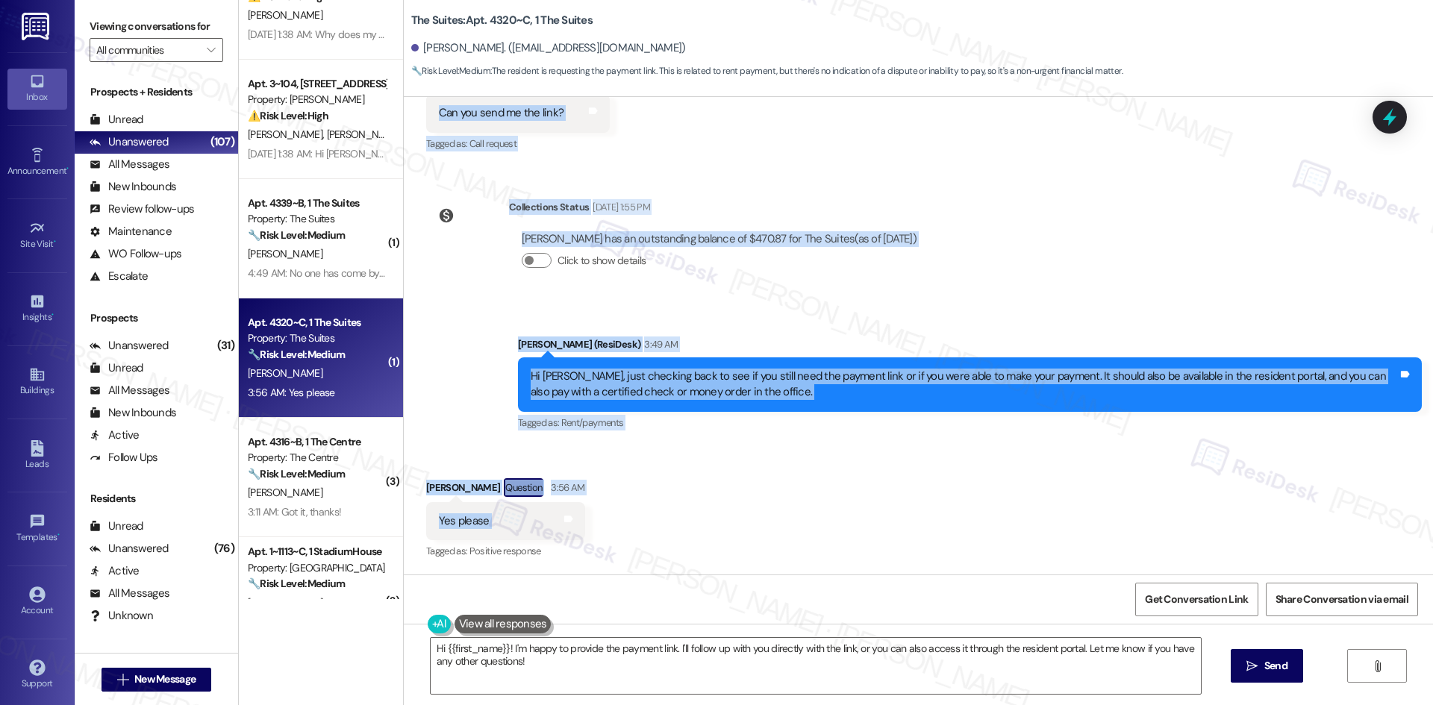
drag, startPoint x: 457, startPoint y: 310, endPoint x: 581, endPoint y: 531, distance: 253.6
click at [581, 531] on div "Lease started Jan 13, 2025 at 8:00 AM Survey, sent via SMS Residesk Automated S…" at bounding box center [918, 336] width 1029 height 478
copy div "Residesk Automated Survey Aug 06, 2025 at 1:47 AM Hi Michael, how are you? A fr…"
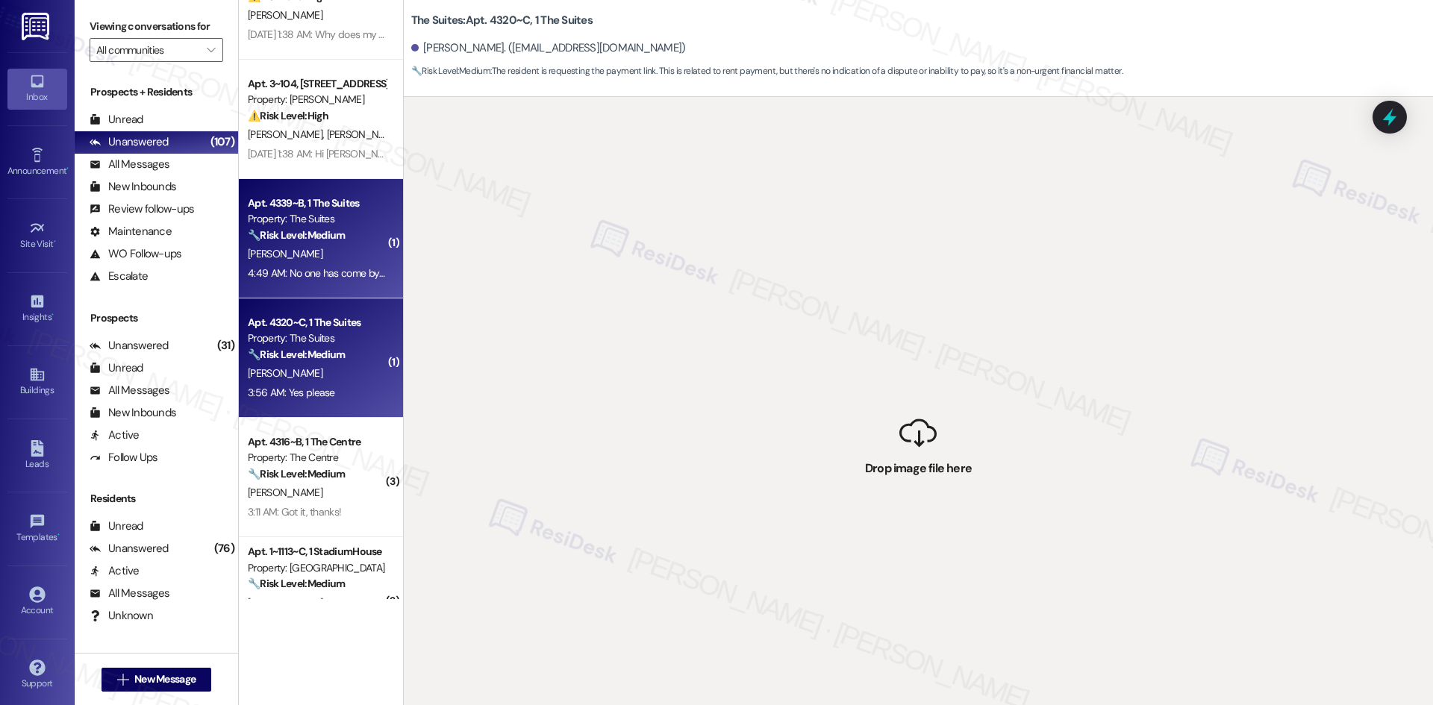
click at [314, 250] on div "[PERSON_NAME]" at bounding box center [316, 254] width 141 height 19
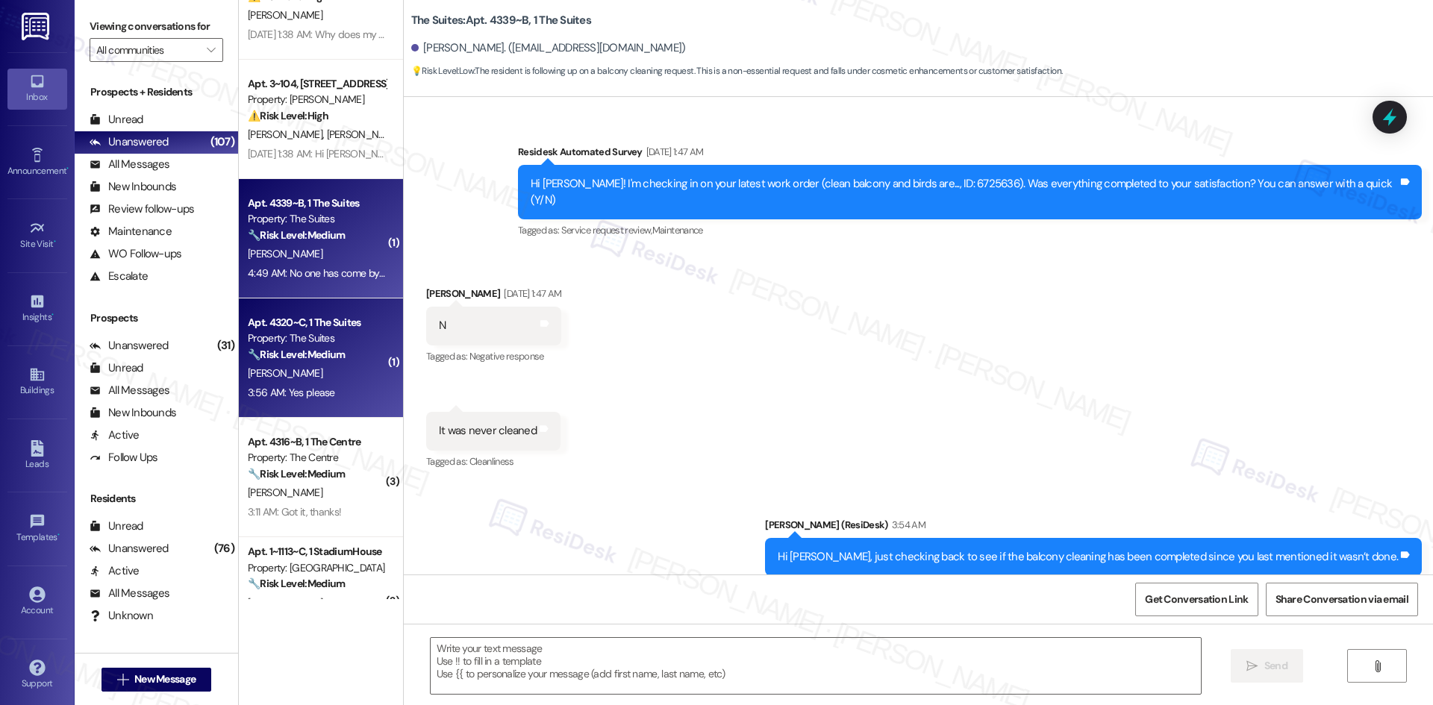
type textarea "Fetching suggested responses. Please feel free to read through the conversation…"
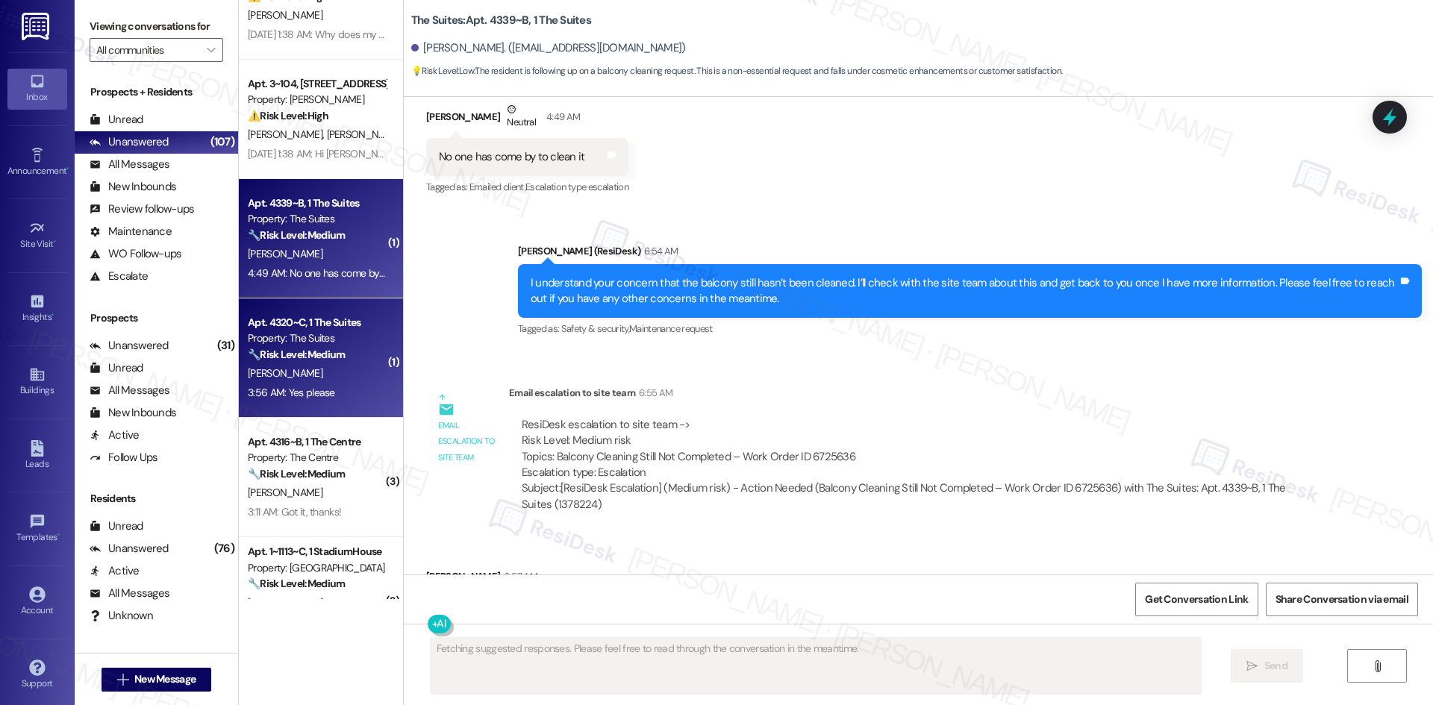
scroll to position [1307, 0]
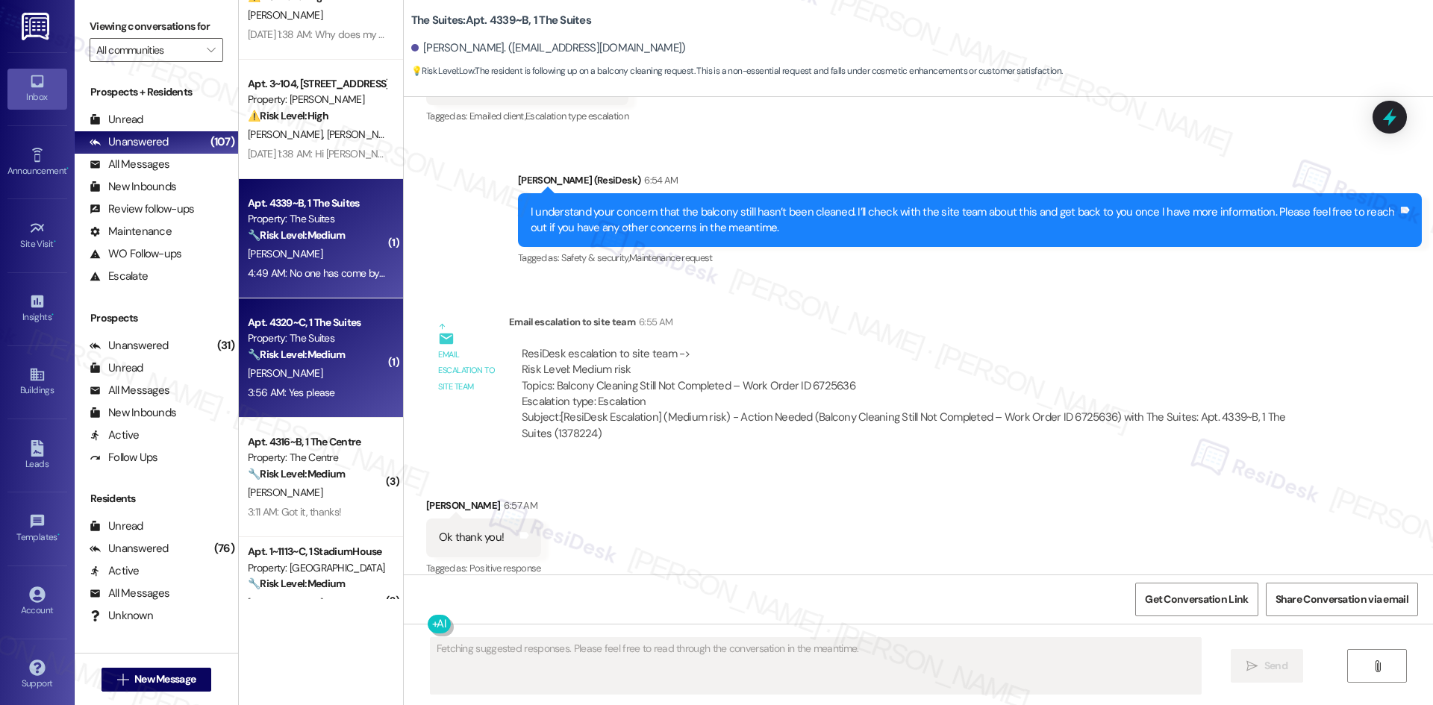
click at [332, 331] on div "Property: The Suites" at bounding box center [317, 339] width 138 height 16
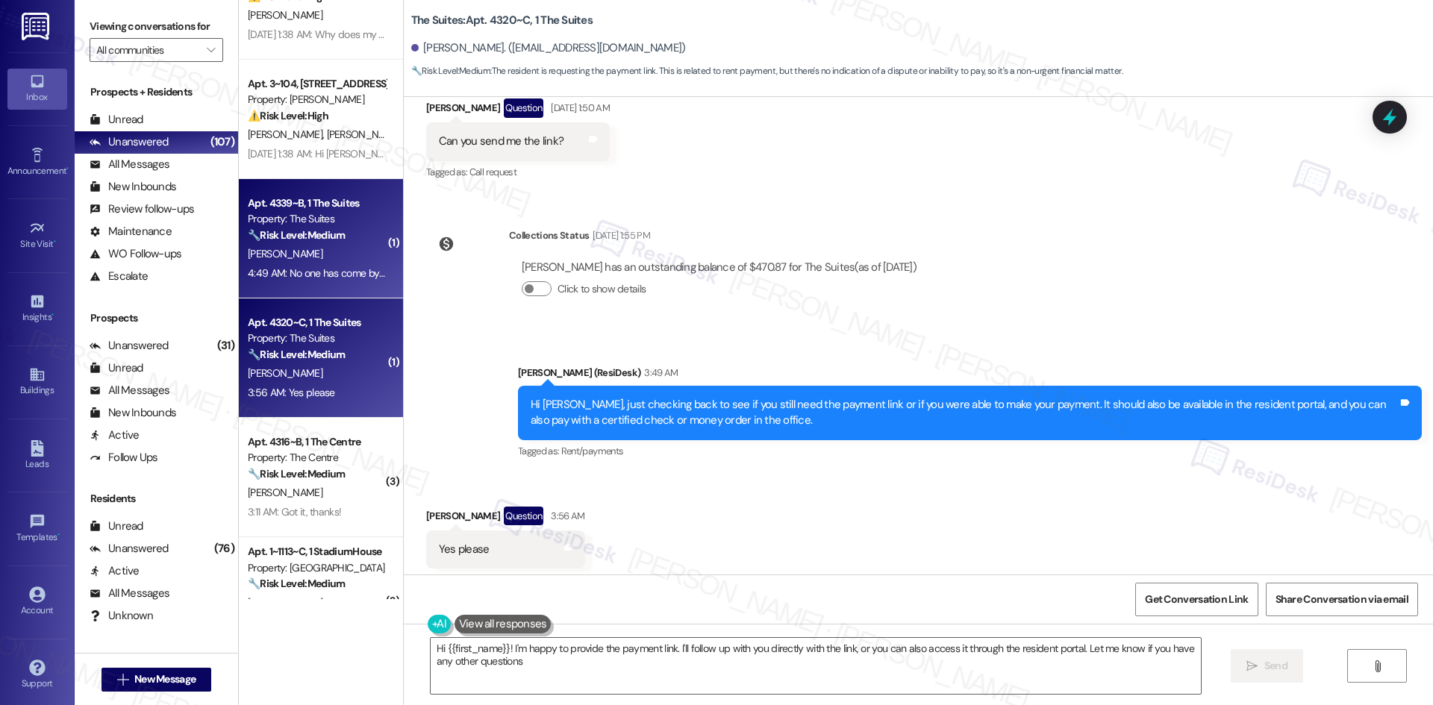
type textarea "Hi {{first_name}}! I'm happy to provide the payment link. I'll follow up with y…"
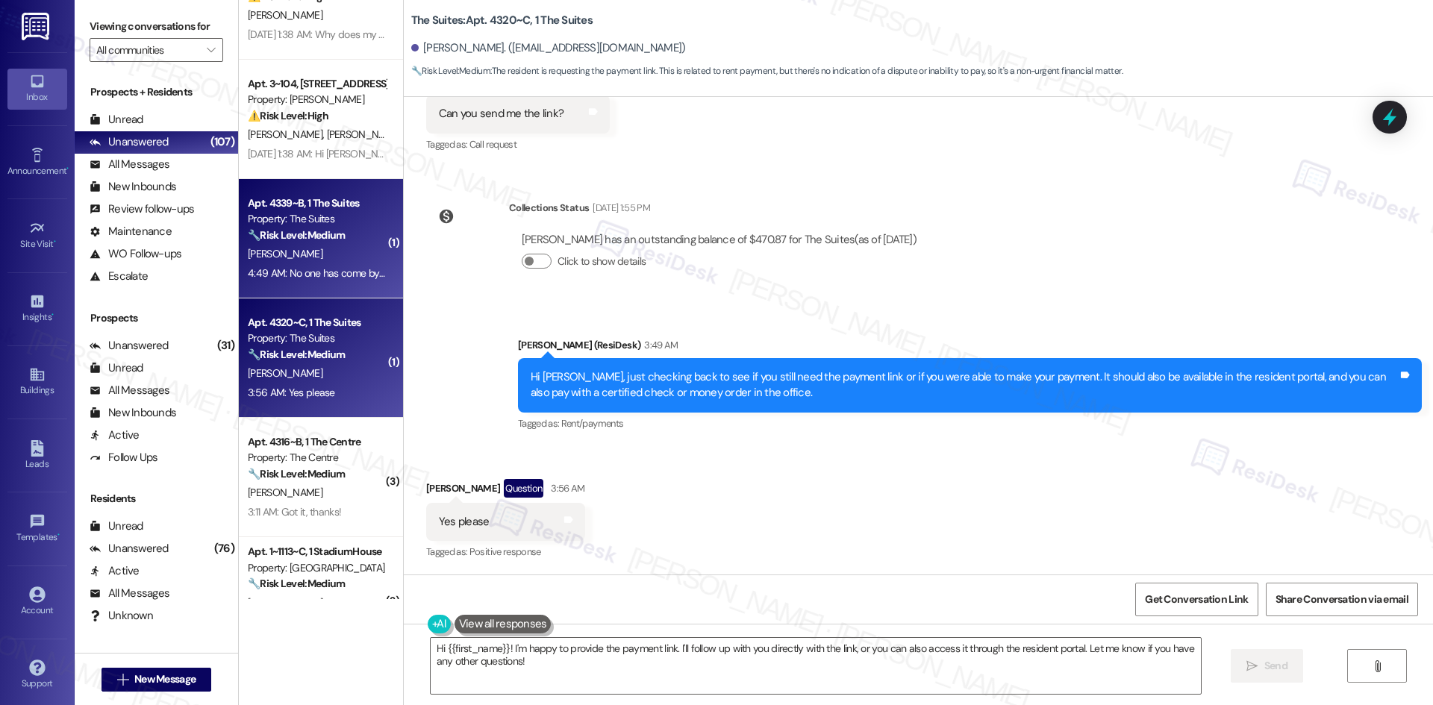
click at [328, 254] on div "[PERSON_NAME]" at bounding box center [316, 254] width 141 height 19
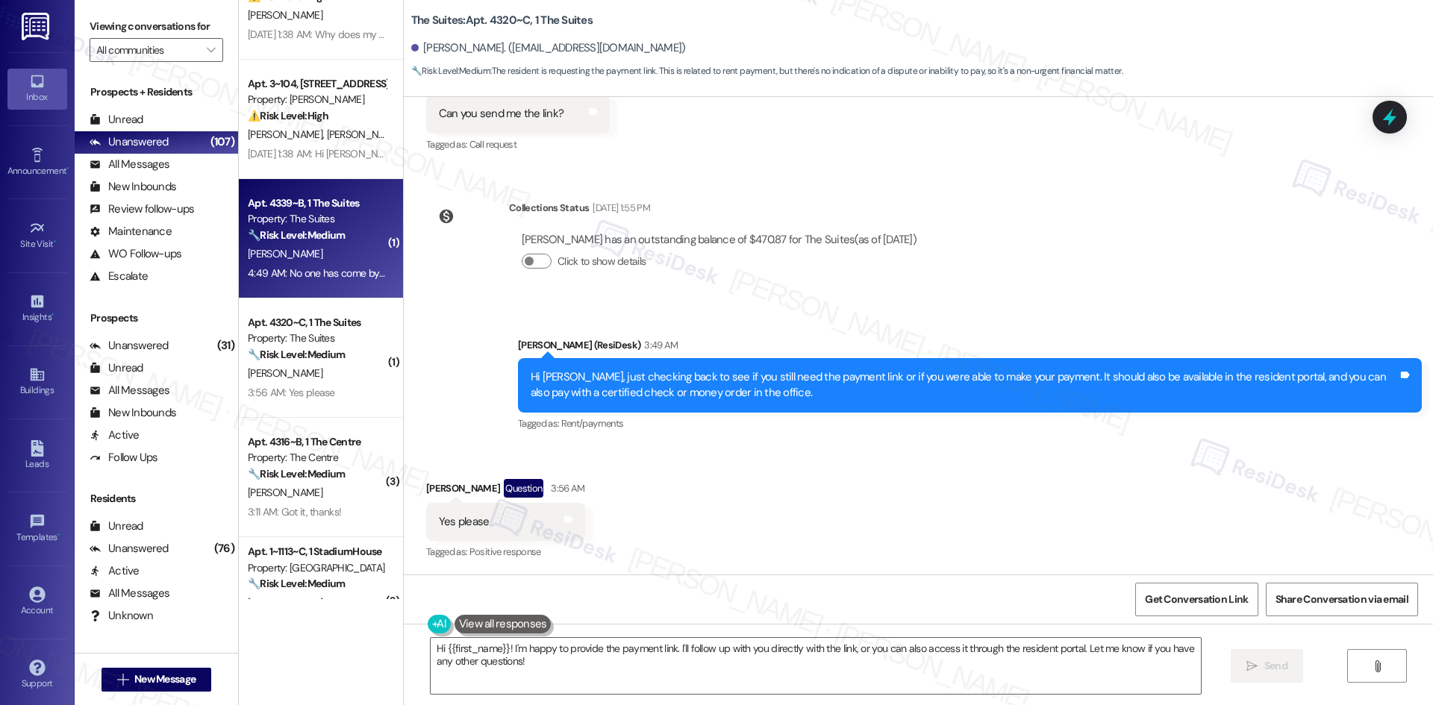
type textarea "Fetching suggested responses. Please feel free to read through the conversation…"
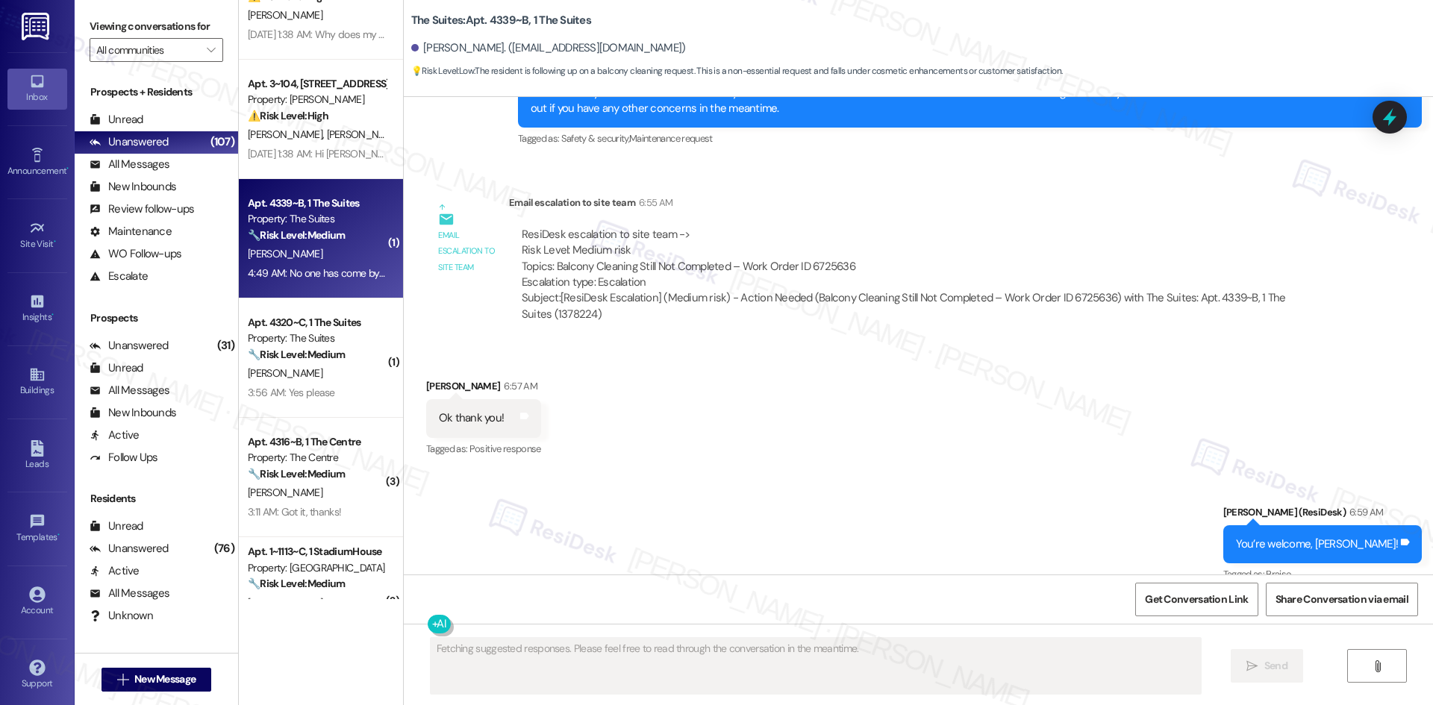
scroll to position [1434, 0]
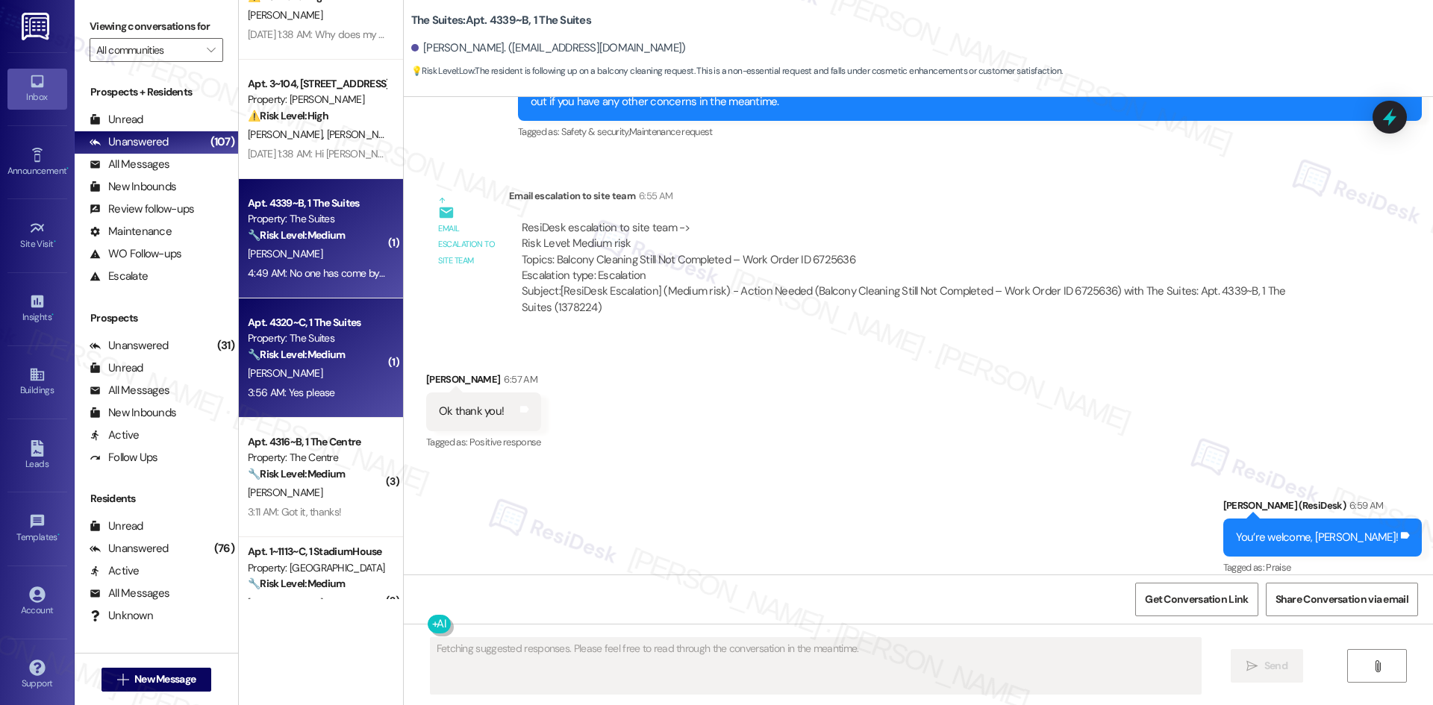
click at [297, 393] on div "3:56 AM: Yes please 3:56 AM: Yes please" at bounding box center [291, 392] width 87 height 13
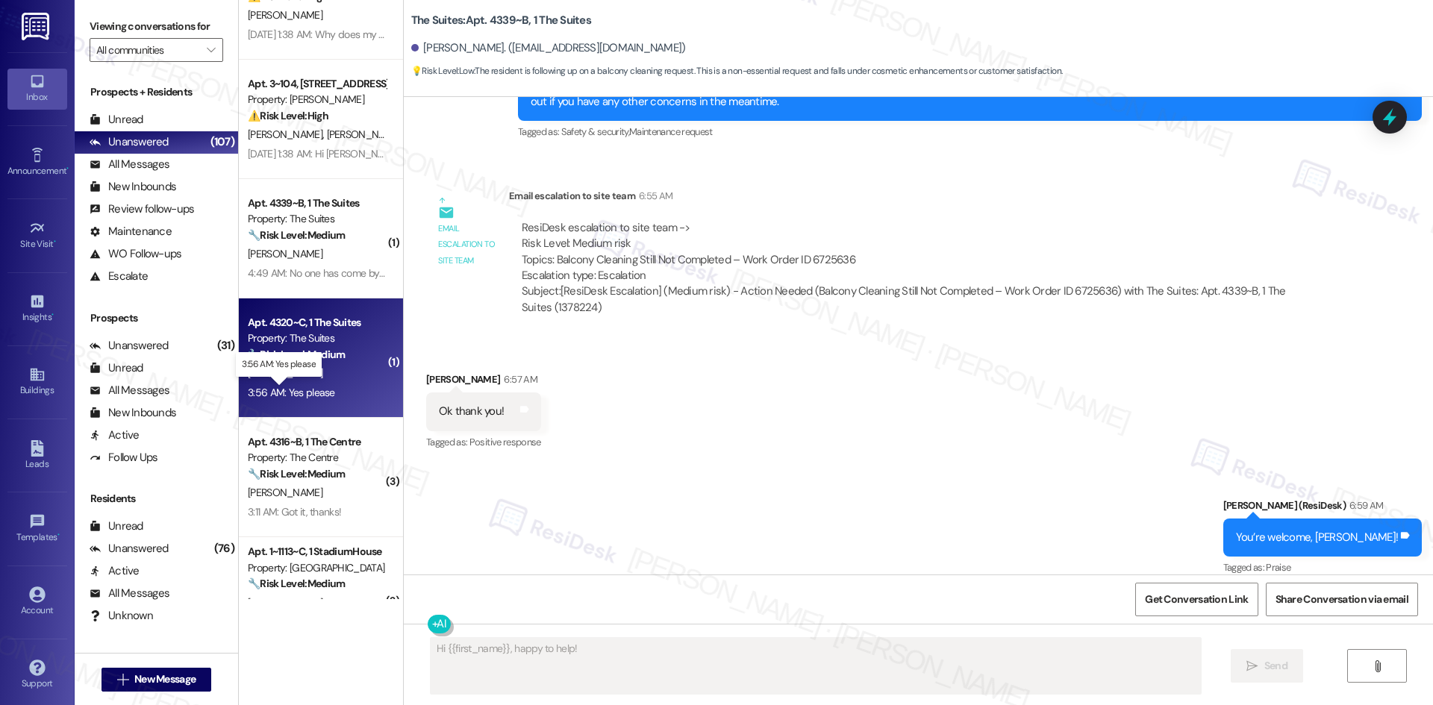
scroll to position [756, 0]
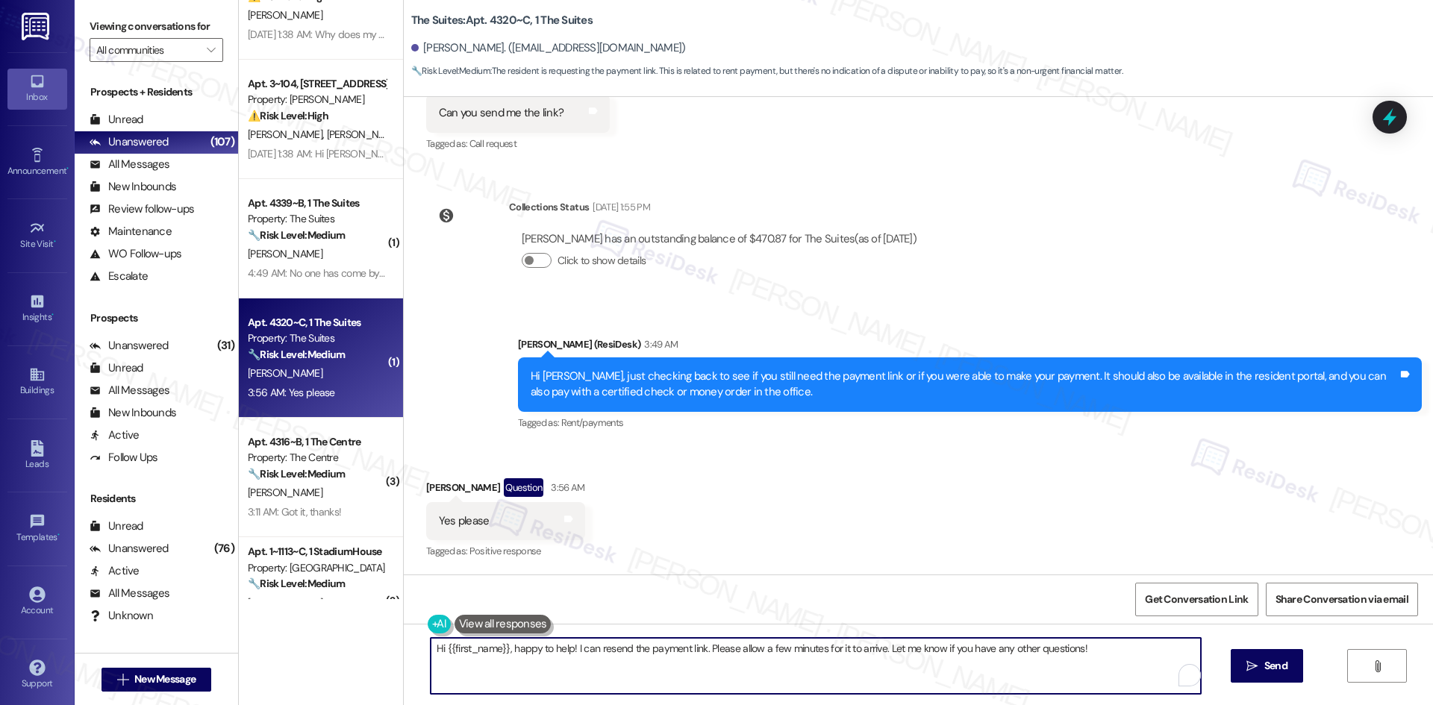
click at [649, 680] on textarea "Hi {{first_name}}, happy to help! I can resend the payment link. Please allow a…" at bounding box center [816, 666] width 770 height 56
paste textarea "I’ll check with the site team to get you the payment link and get back to you o…"
click at [860, 675] on textarea "I’ll check with the site team to get you the payment link and get back to you o…" at bounding box center [816, 666] width 770 height 56
type textarea "I’ll check with the site team to get you the payment link and get back to you o…"
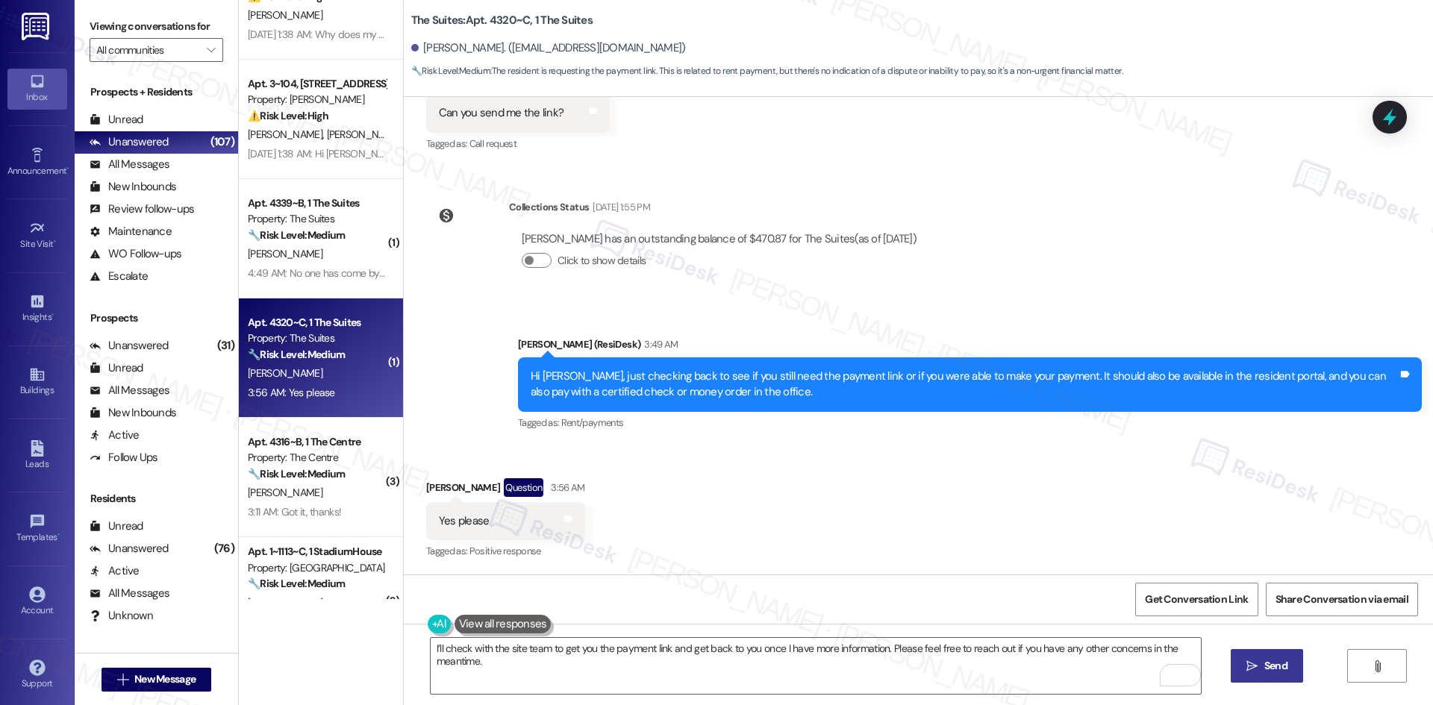
click at [1248, 671] on icon "" at bounding box center [1251, 666] width 11 height 12
type textarea "Hi {{first_name}}, happy to help! I can resend the payment link. Please allow a…"
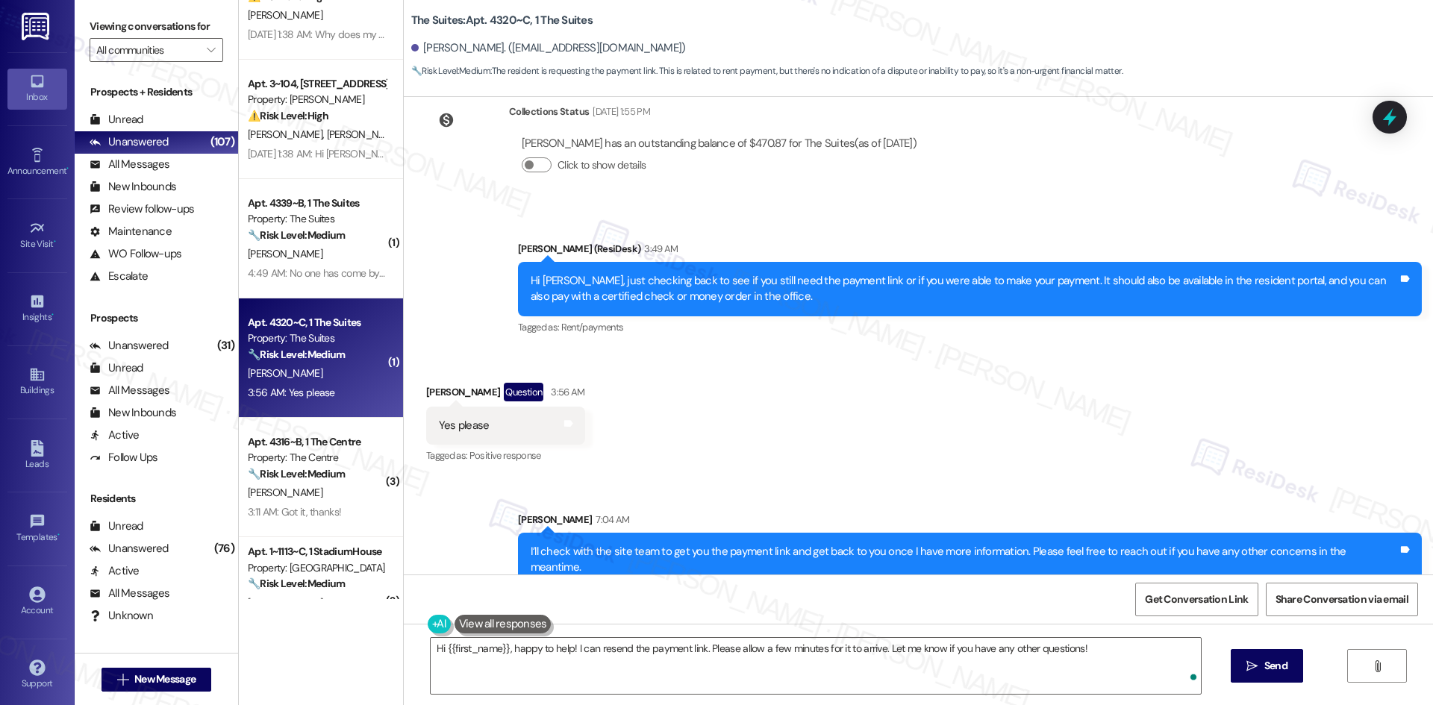
scroll to position [860, 0]
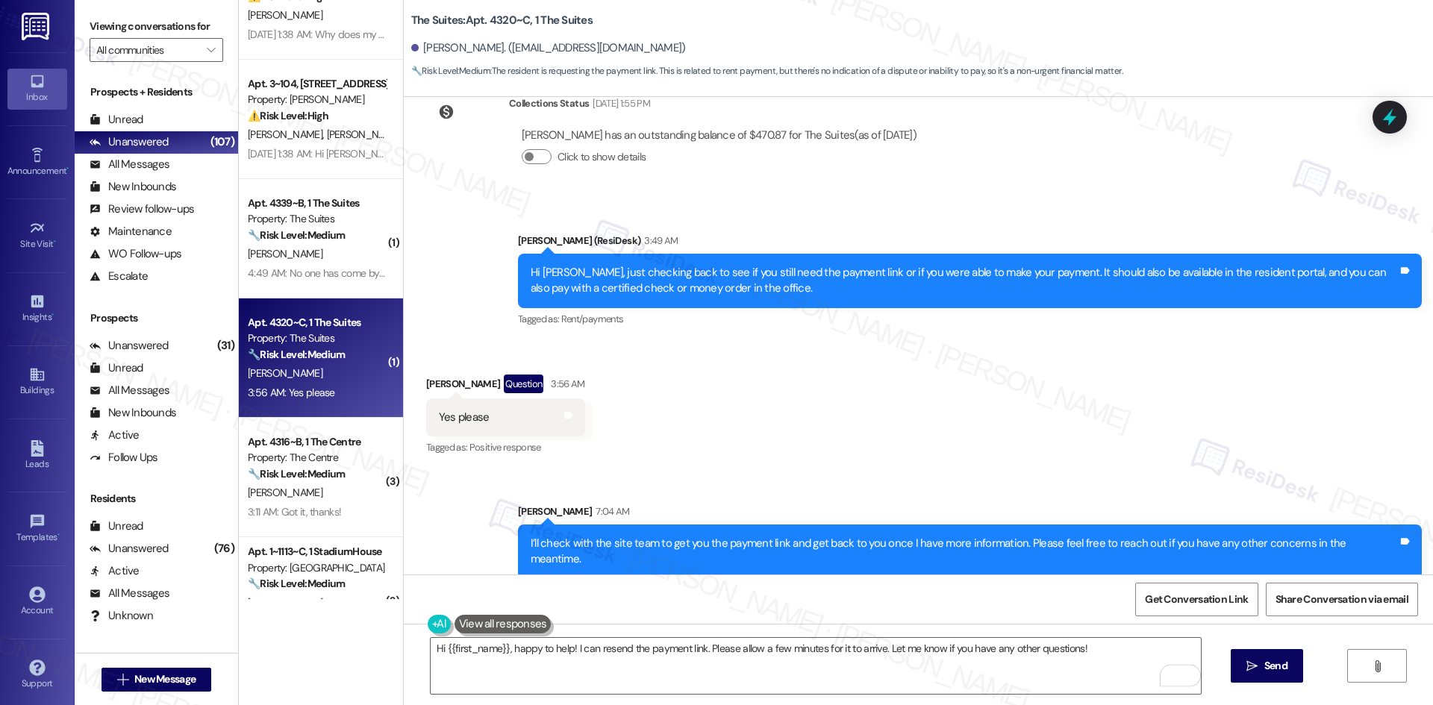
click at [926, 460] on div "Received via SMS Michael Dever Question 3:56 AM Yes please Tags and notes Tagge…" at bounding box center [918, 405] width 1029 height 129
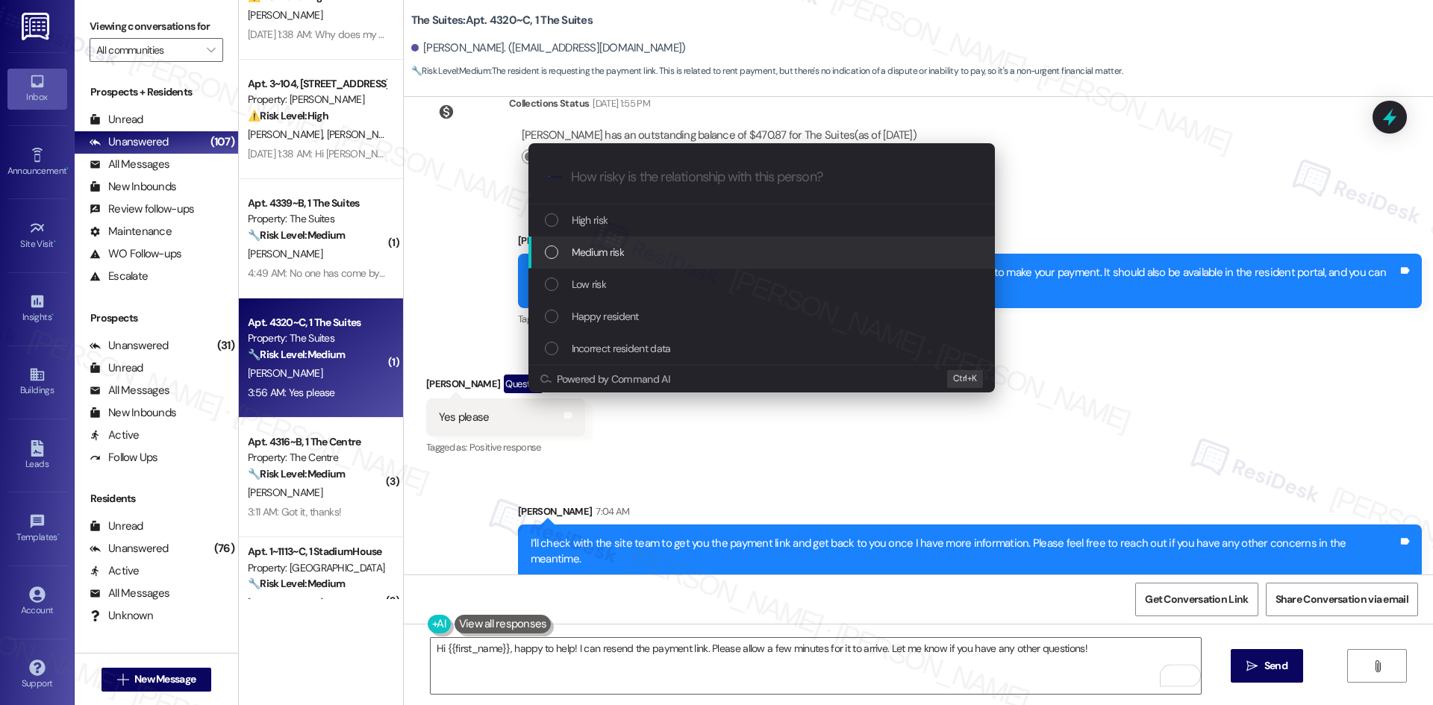
click at [625, 249] on div "Medium risk" at bounding box center [763, 252] width 437 height 16
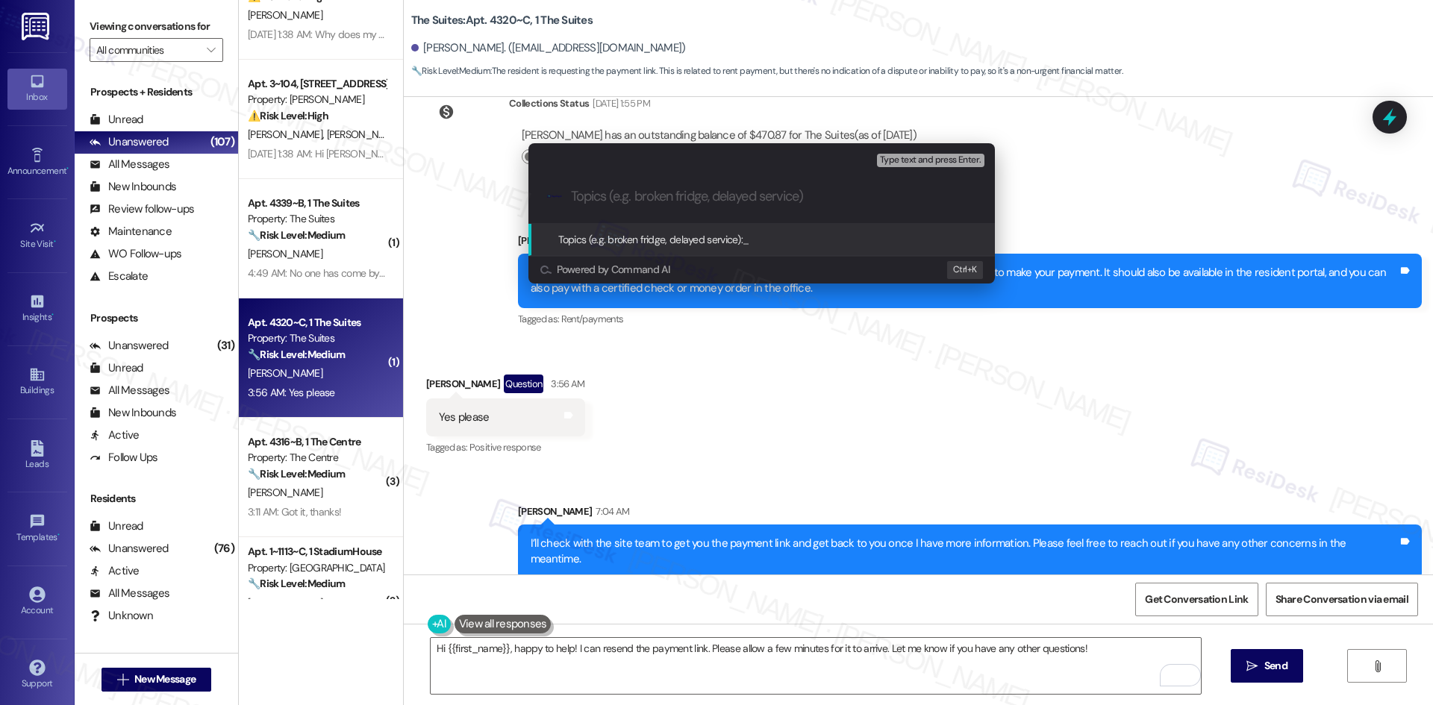
click at [657, 192] on input "Topics (e.g. broken fridge, delayed service)" at bounding box center [773, 197] width 405 height 16
paste input "Request for Payment Link"
type input "Request for Payment Link"
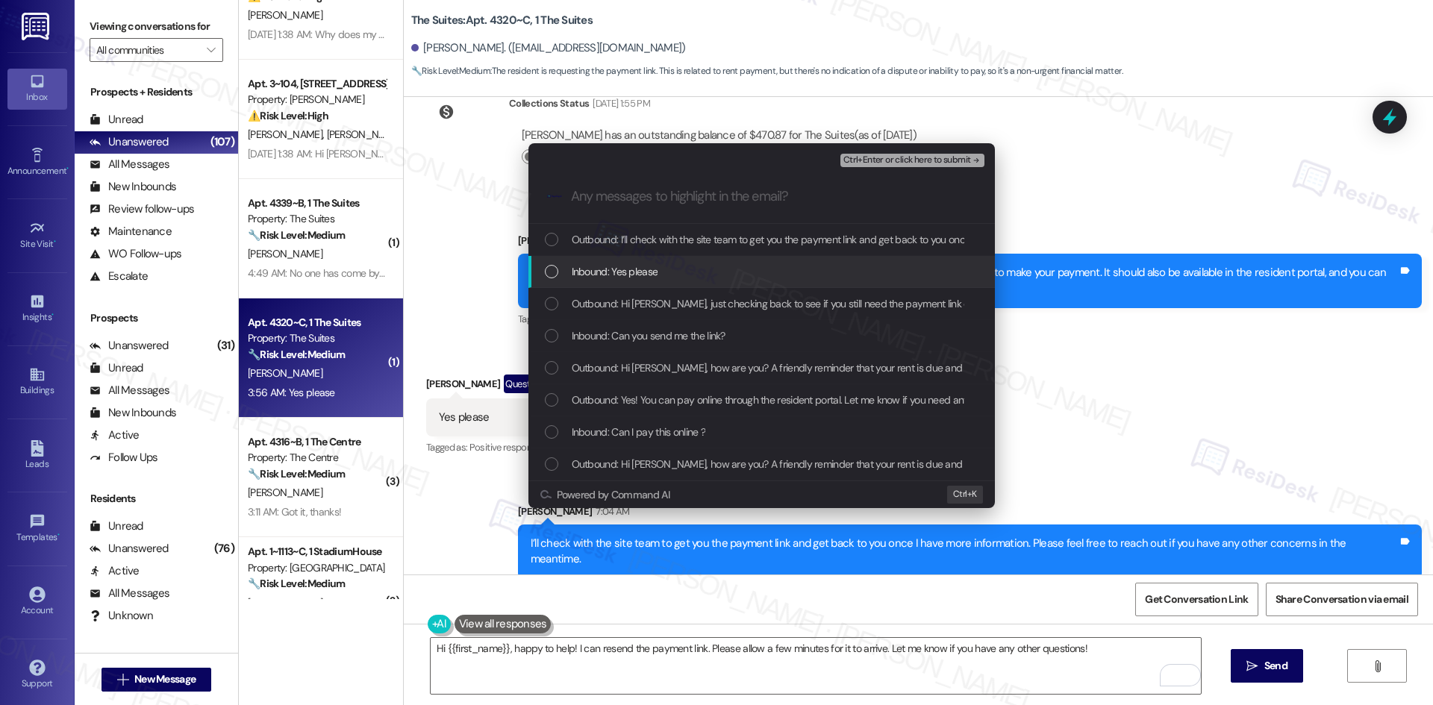
click at [663, 273] on div "Inbound: Yes please" at bounding box center [763, 271] width 437 height 16
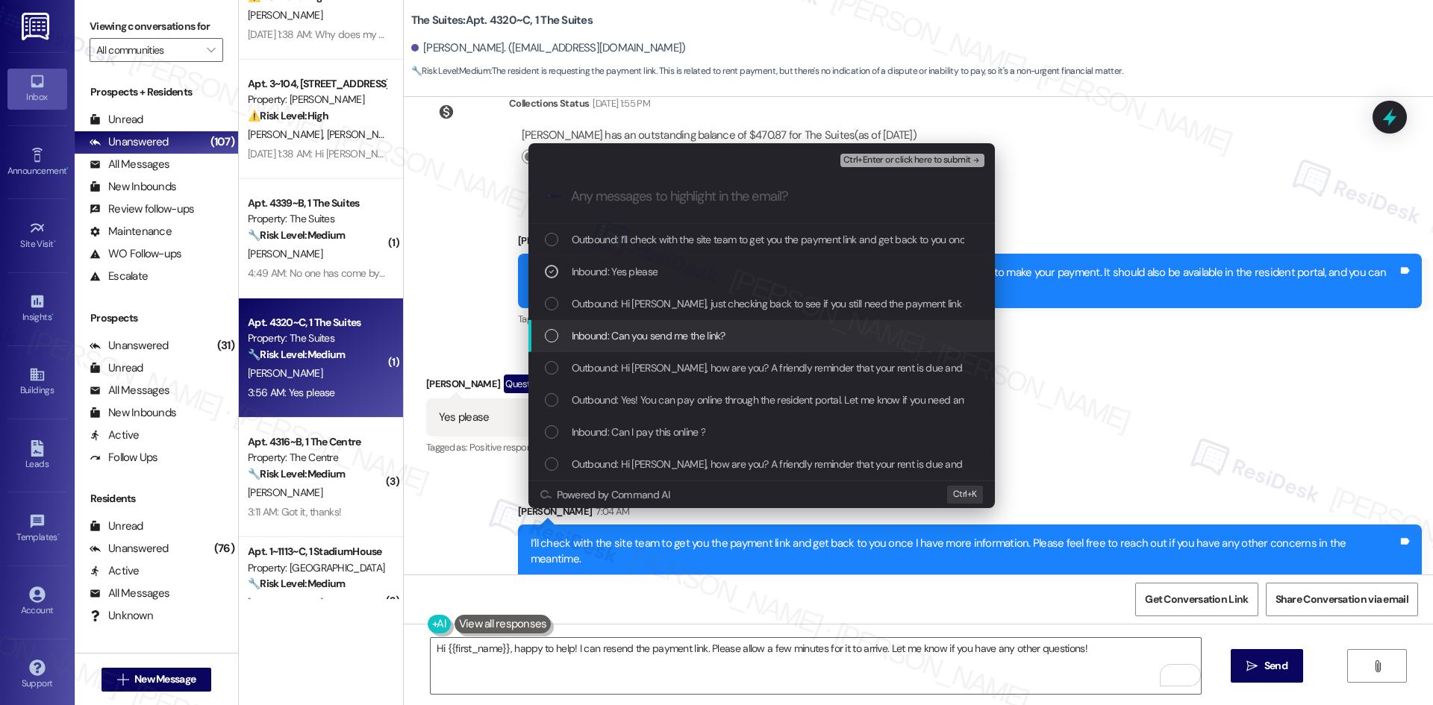
click at [720, 331] on span "Inbound: Can you send me the link?" at bounding box center [649, 336] width 154 height 16
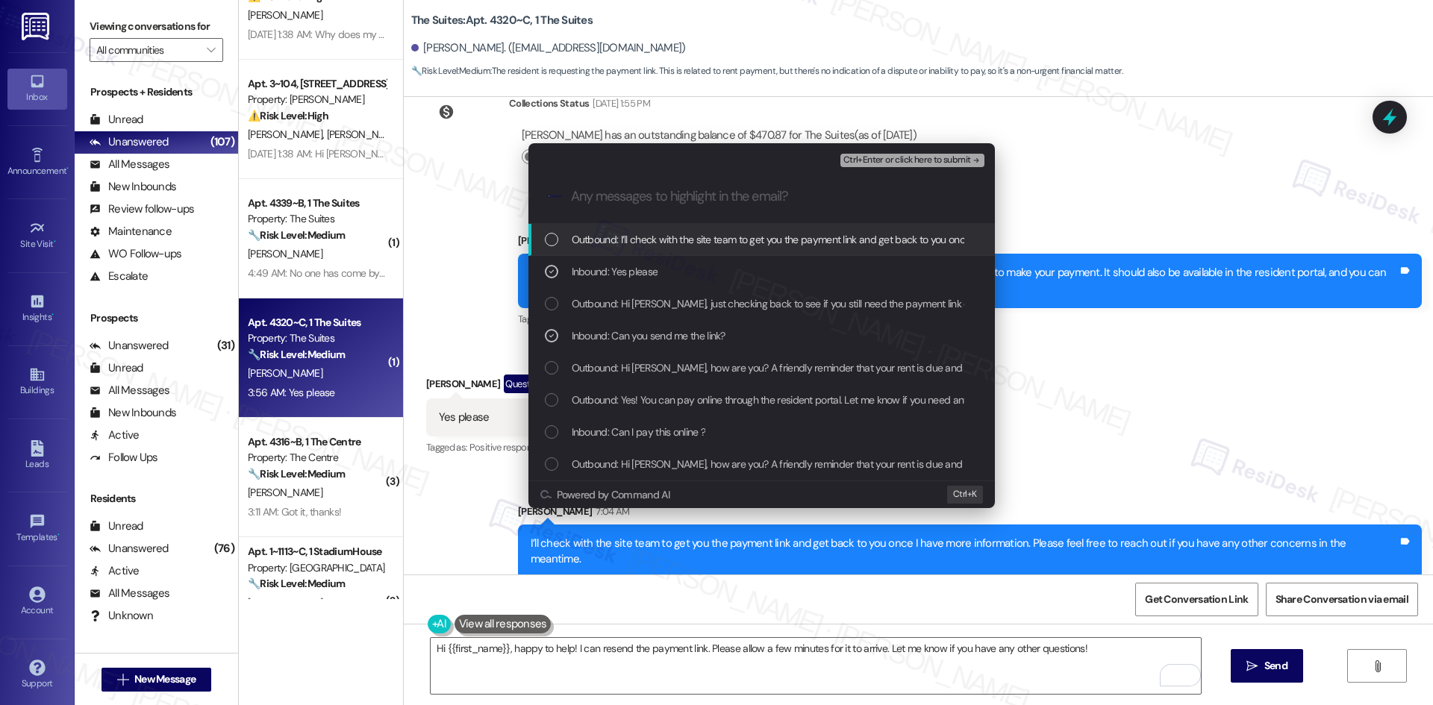
click at [966, 160] on span "Ctrl+Enter or click here to submit" at bounding box center [907, 160] width 128 height 10
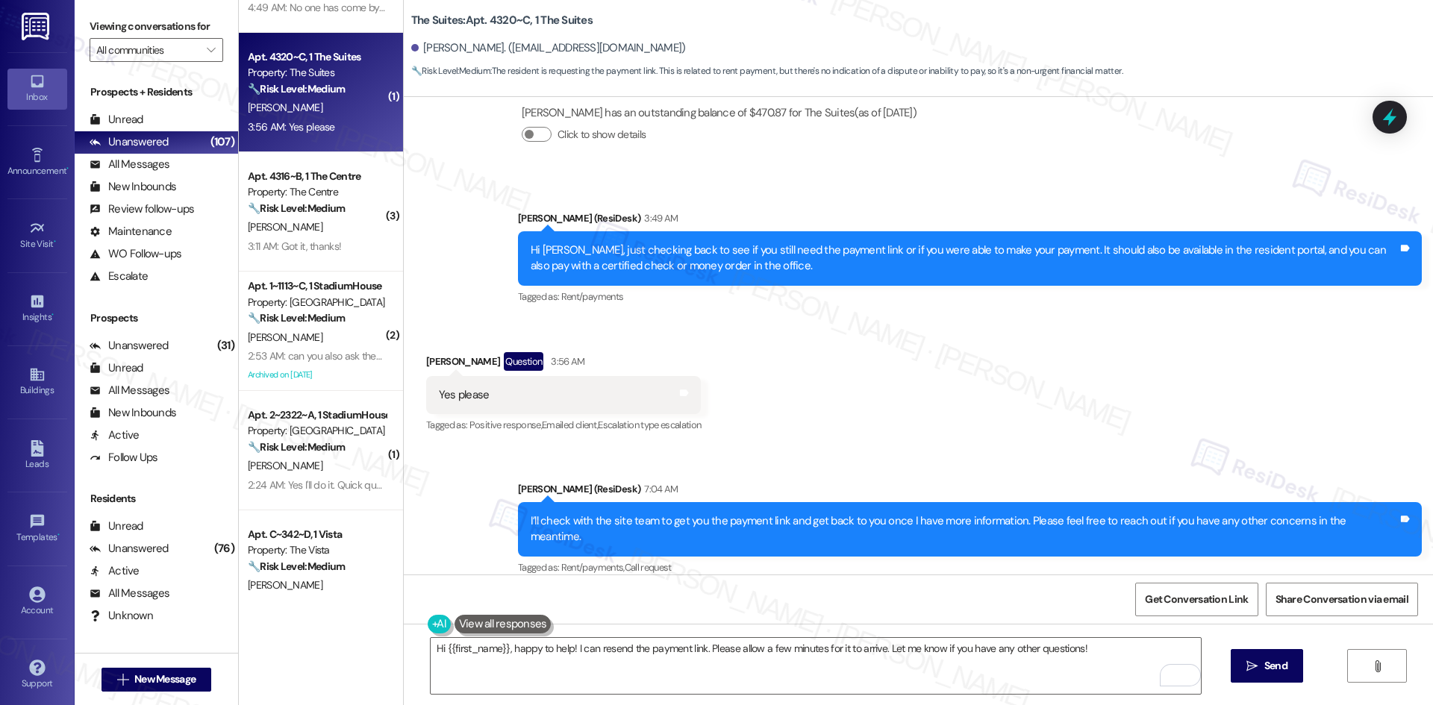
scroll to position [597, 0]
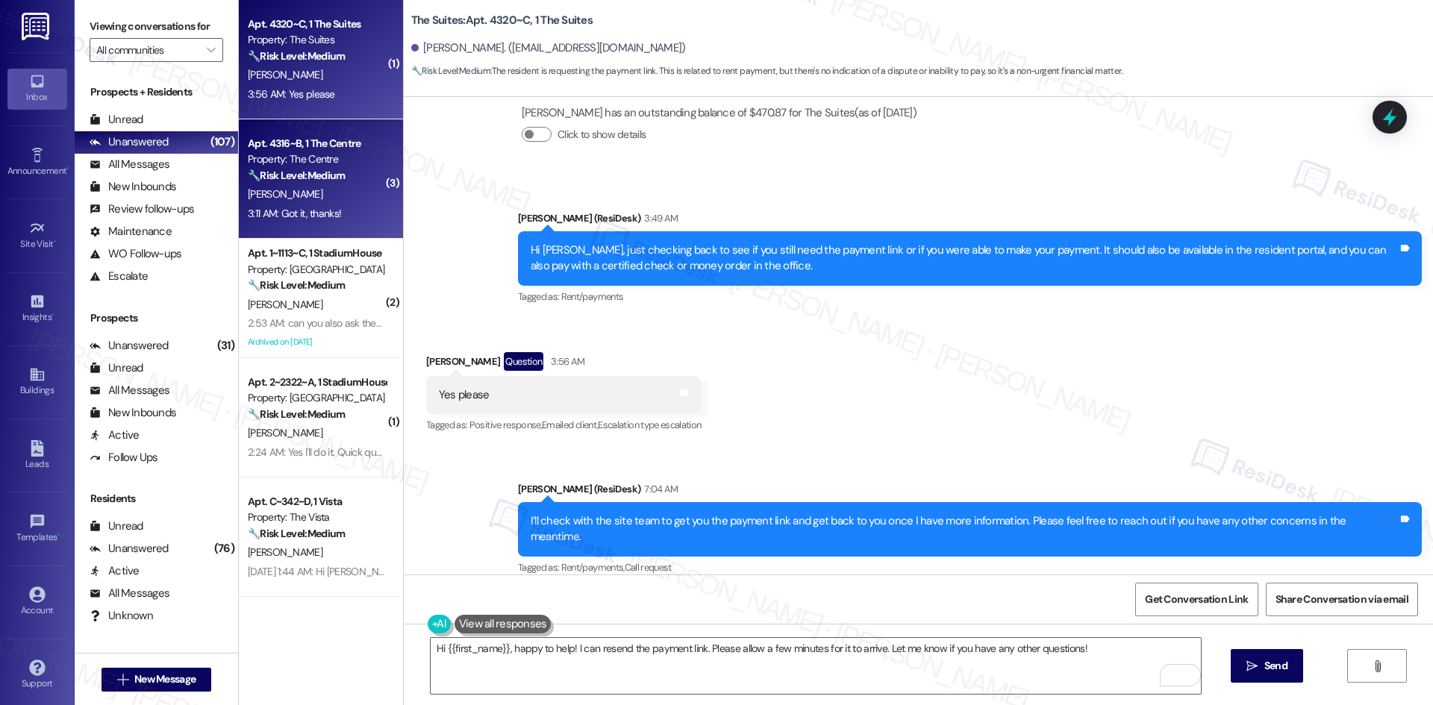
click at [319, 210] on div "3:11 AM: Got it, thanks! 3:11 AM: Got it, thanks!" at bounding box center [294, 213] width 93 height 13
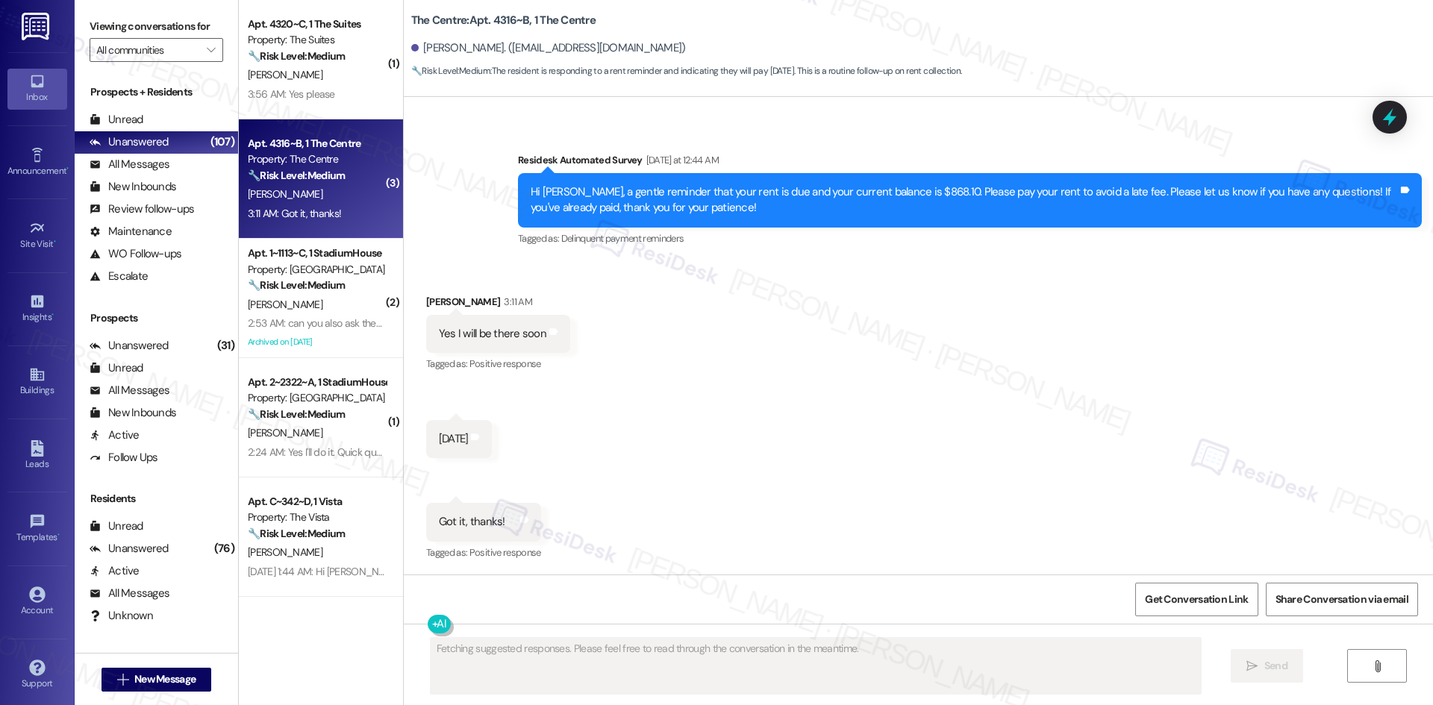
scroll to position [5628, 0]
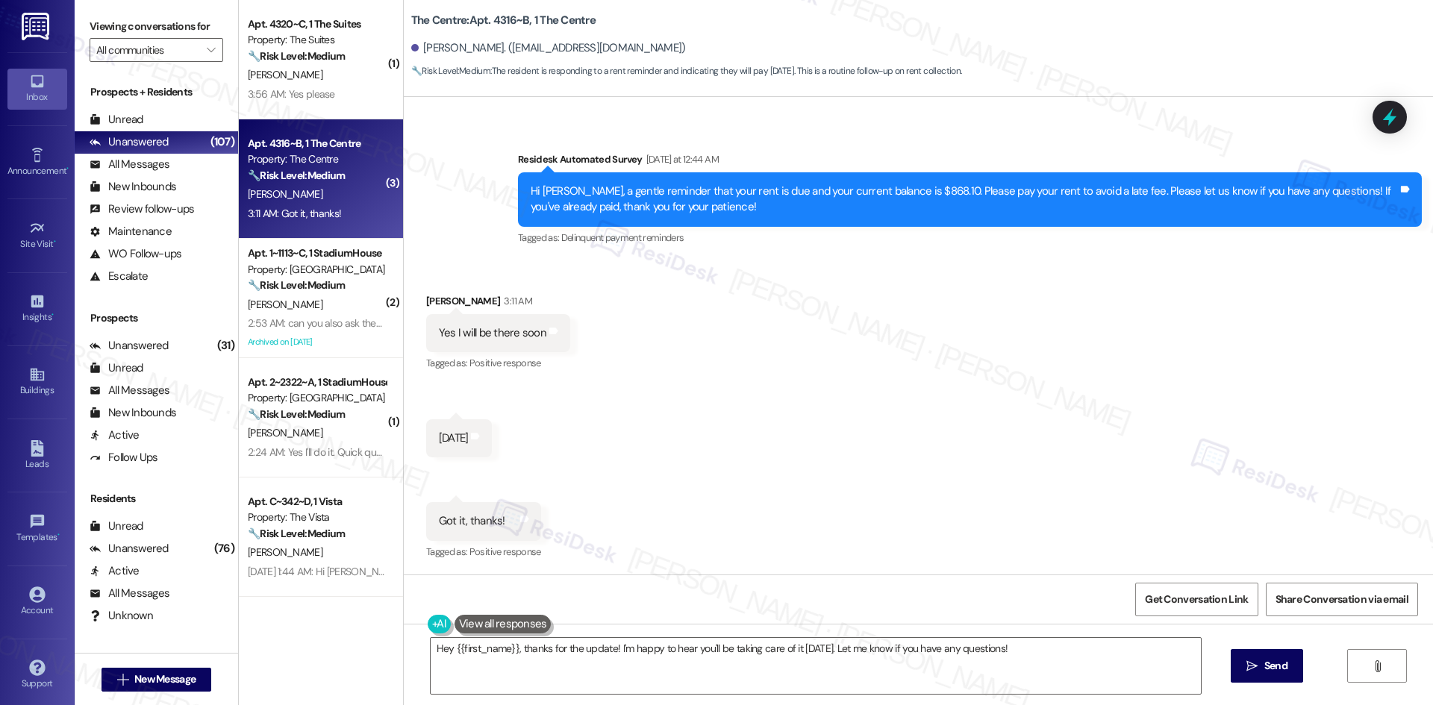
drag, startPoint x: 681, startPoint y: 371, endPoint x: 660, endPoint y: 437, distance: 68.7
click at [681, 371] on div "Received via SMS Benjamin Bermea 3:11 AM Yes I will be there soon Tags and note…" at bounding box center [918, 417] width 1029 height 314
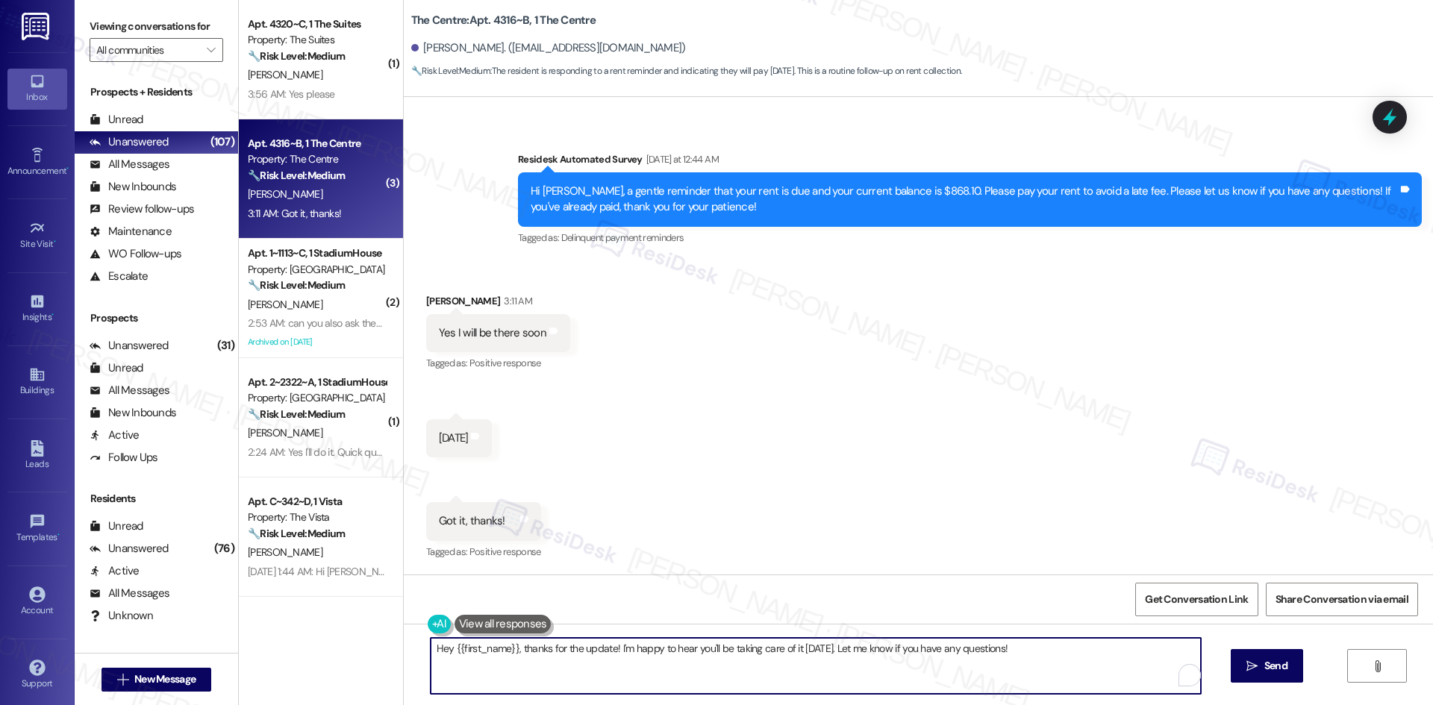
click at [614, 676] on textarea "Hey {{first_name}}, thanks for the update! I'm happy to hear you'll be taking c…" at bounding box center [816, 666] width 770 height 56
paste textarea "Thank you for keeping us informed! We truly appreciate it. If you have any ques…"
type textarea "Thank you for keeping us informed! We truly appreciate it. If you have any ques…"
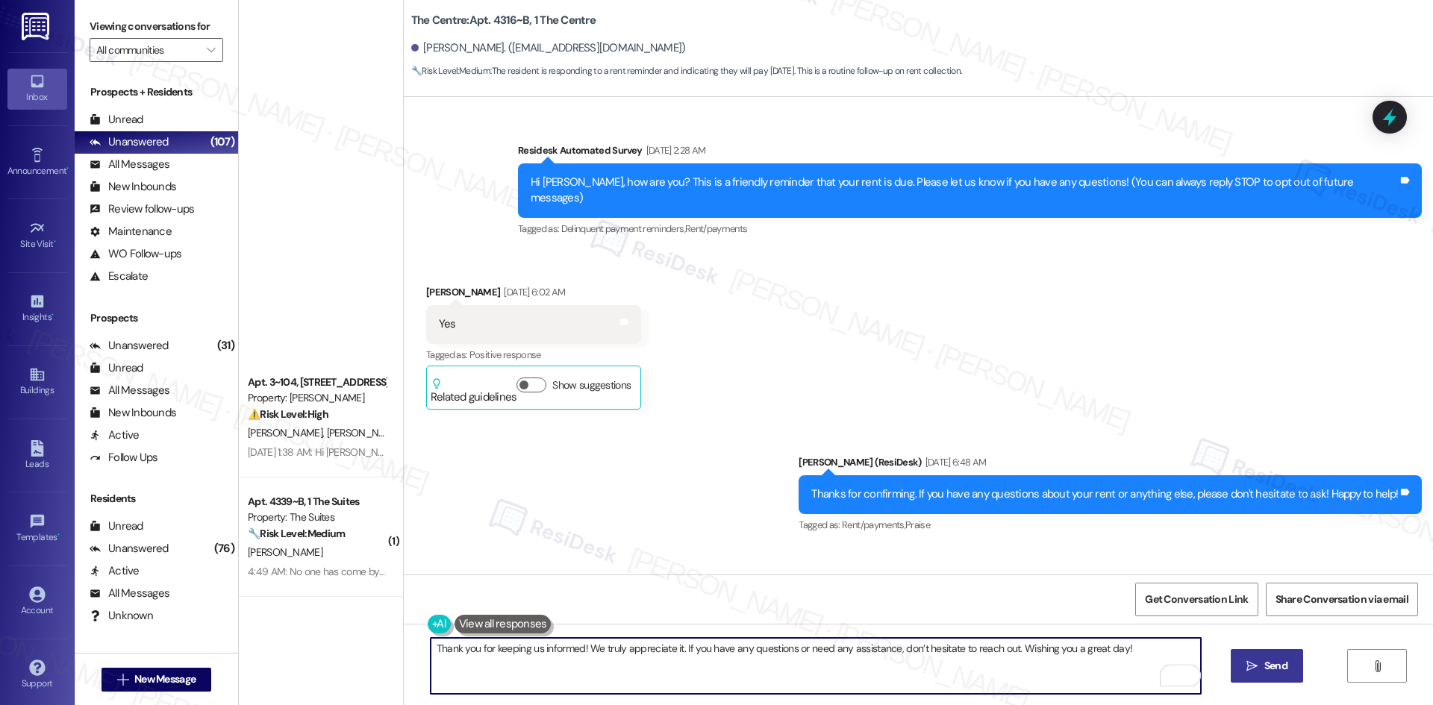
scroll to position [5628, 0]
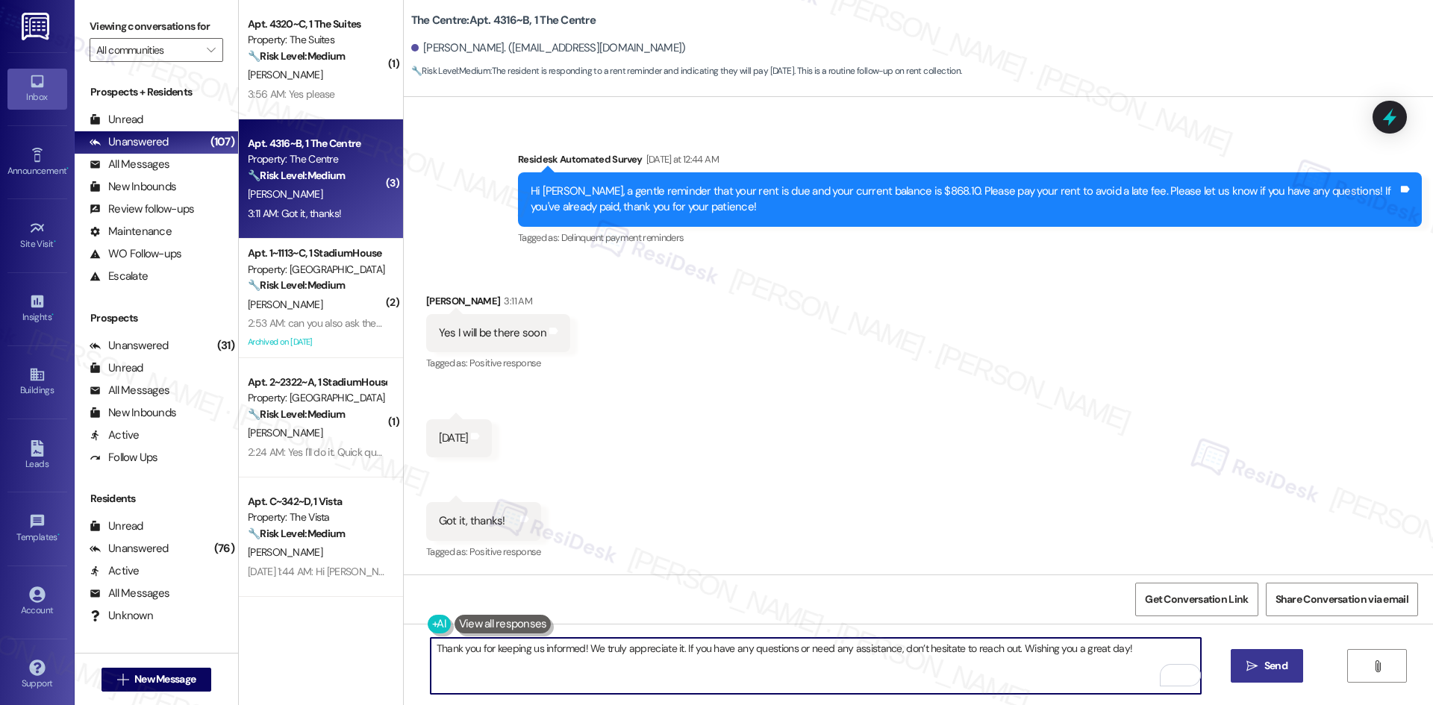
type textarea "Thank you for keeping us informed! We truly appreciate it. If you have any ques…"
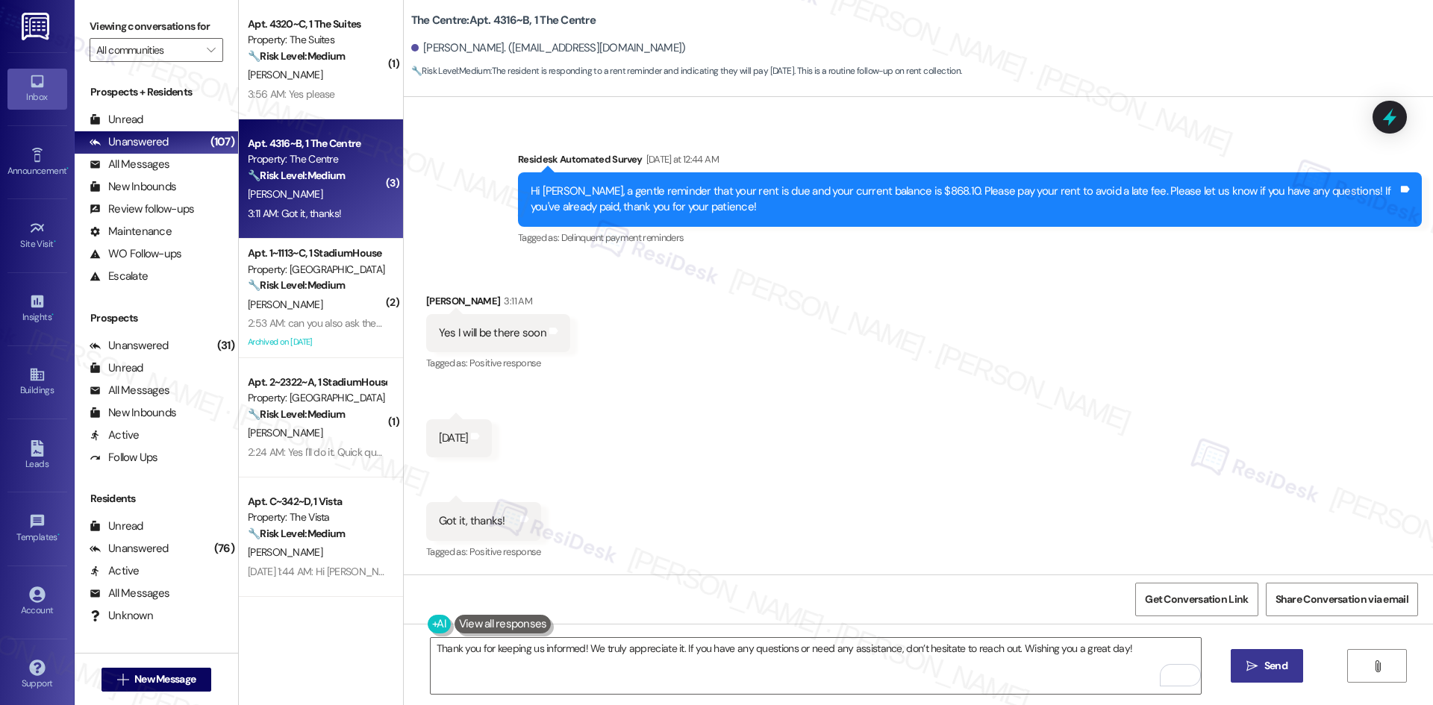
click at [1270, 666] on span "Send" at bounding box center [1275, 666] width 23 height 16
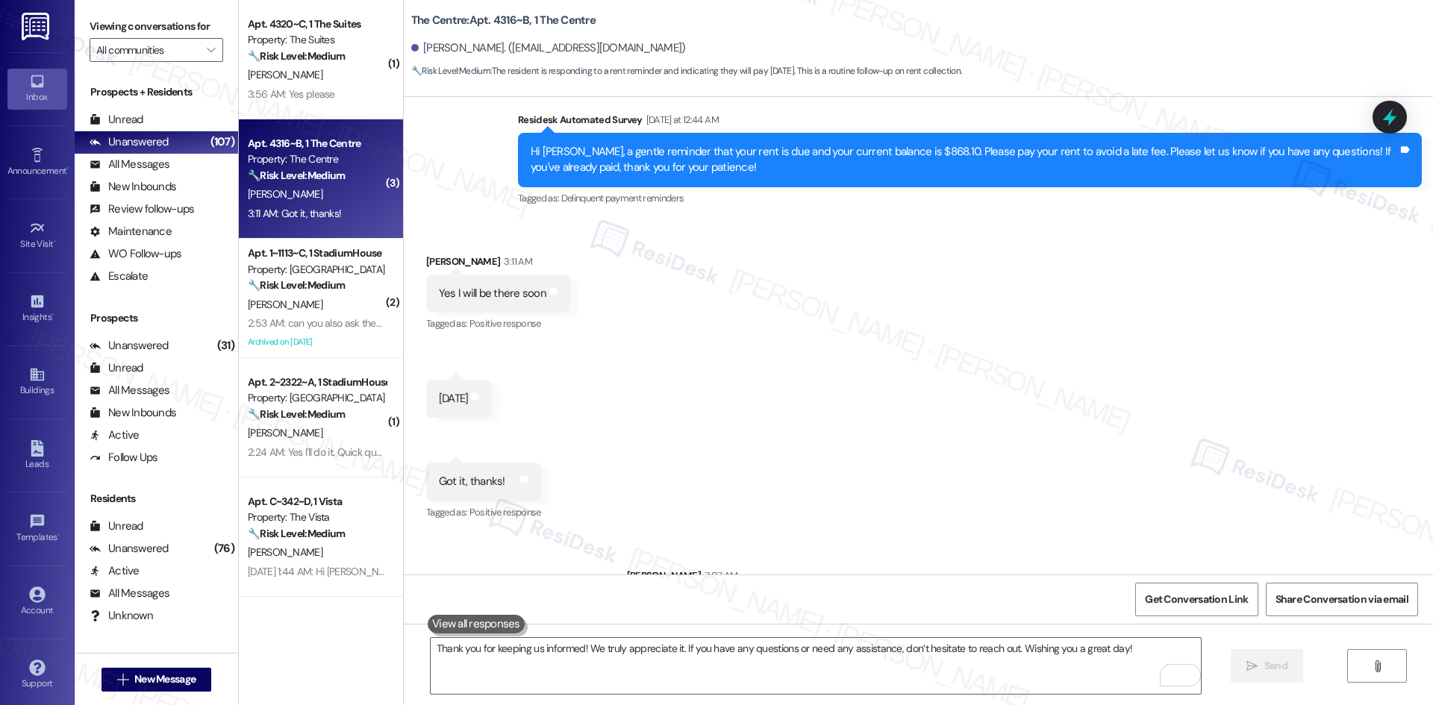
scroll to position [5732, 0]
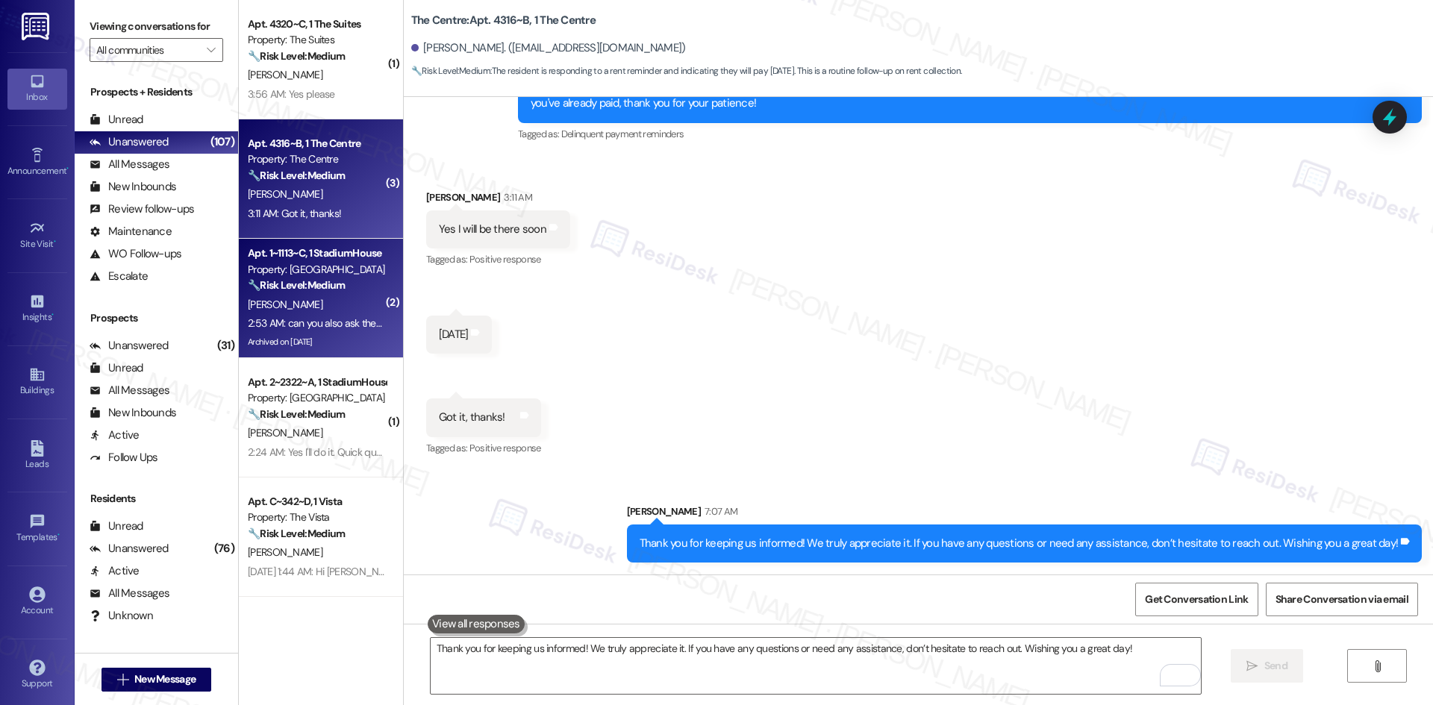
click at [296, 312] on div "[PERSON_NAME]" at bounding box center [316, 305] width 141 height 19
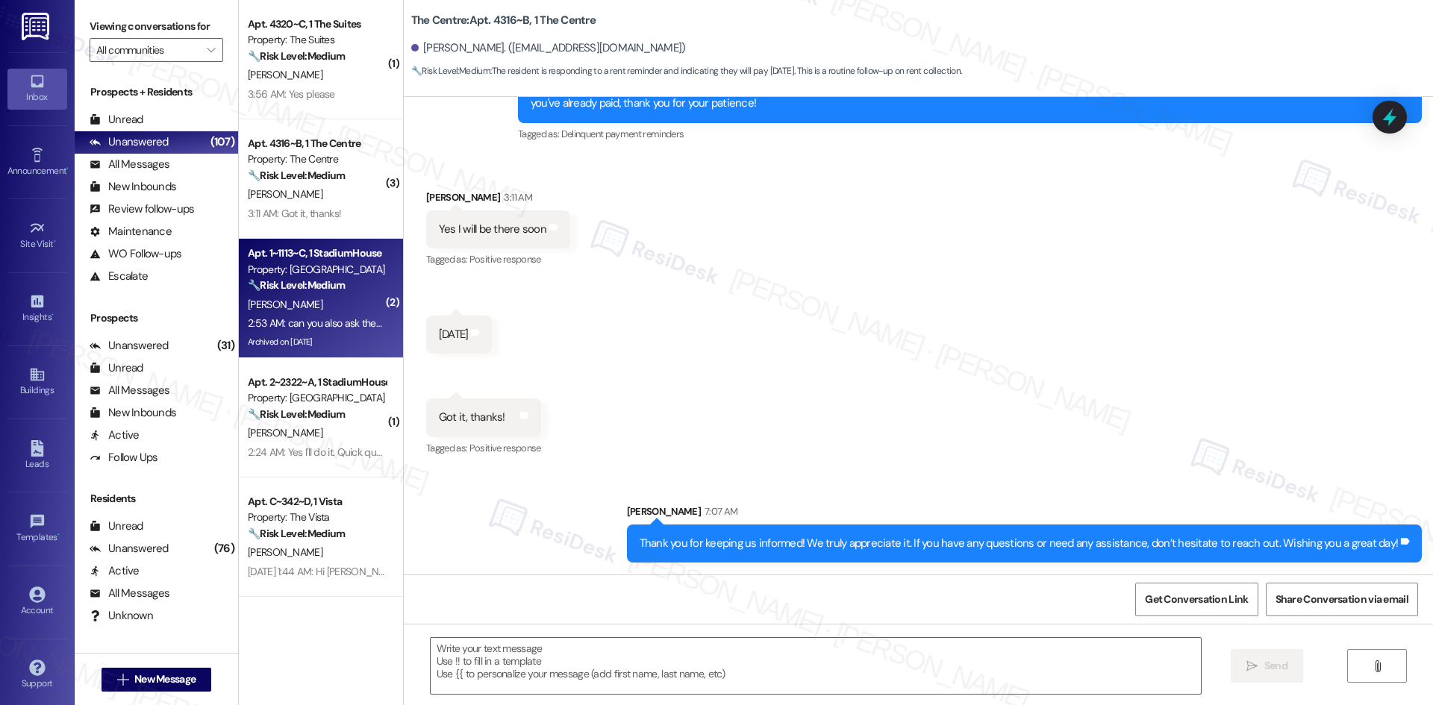
type textarea "Fetching suggested responses. Please feel free to read through the conversation…"
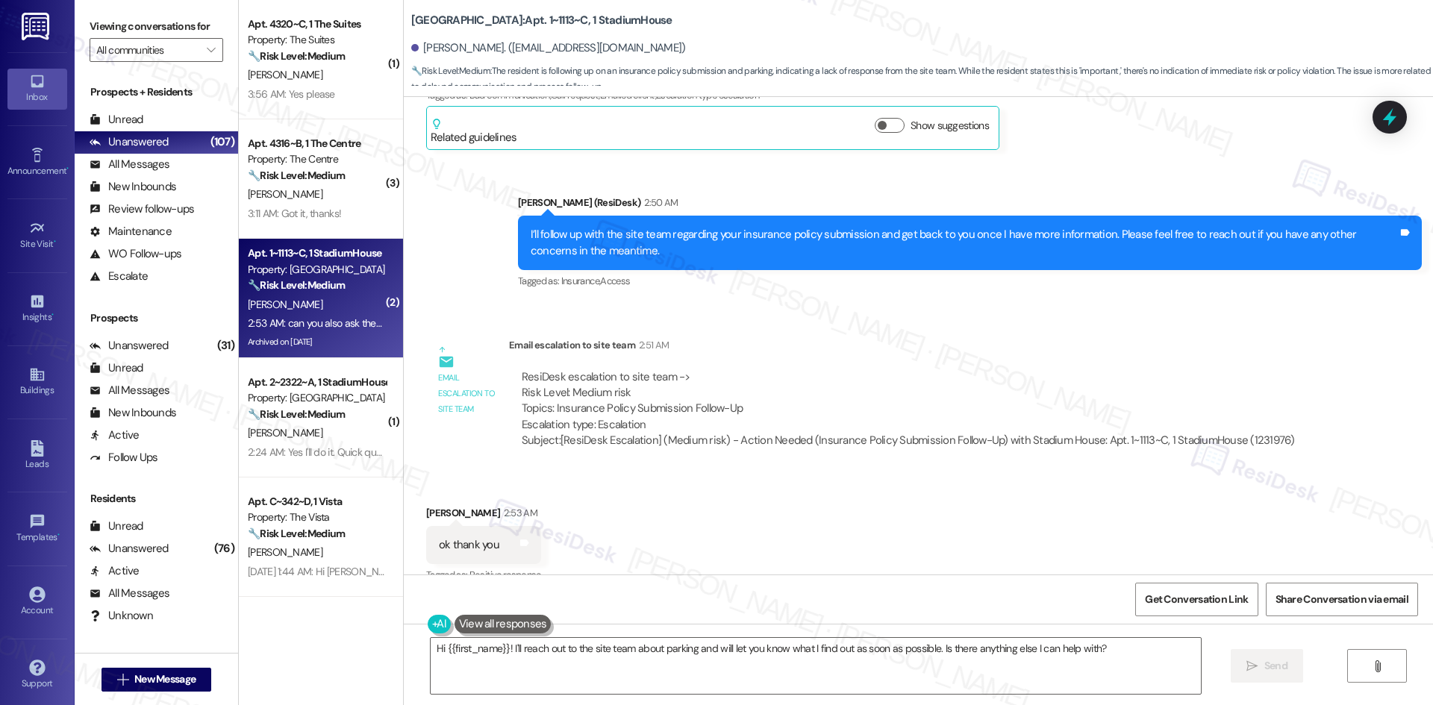
scroll to position [17509, 0]
drag, startPoint x: 407, startPoint y: 372, endPoint x: 660, endPoint y: 537, distance: 301.0
click at [660, 537] on div "Received via SMS [PERSON_NAME] 2:53 AM ok thank you Tags and notes Tagged as: P…" at bounding box center [918, 586] width 1029 height 231
copy div "[PERSON_NAME] 2:53 AM ok thank you Tags and notes Tagged as: Positive response …"
click at [525, 504] on div "[PERSON_NAME] 2:53 AM" at bounding box center [483, 514] width 115 height 21
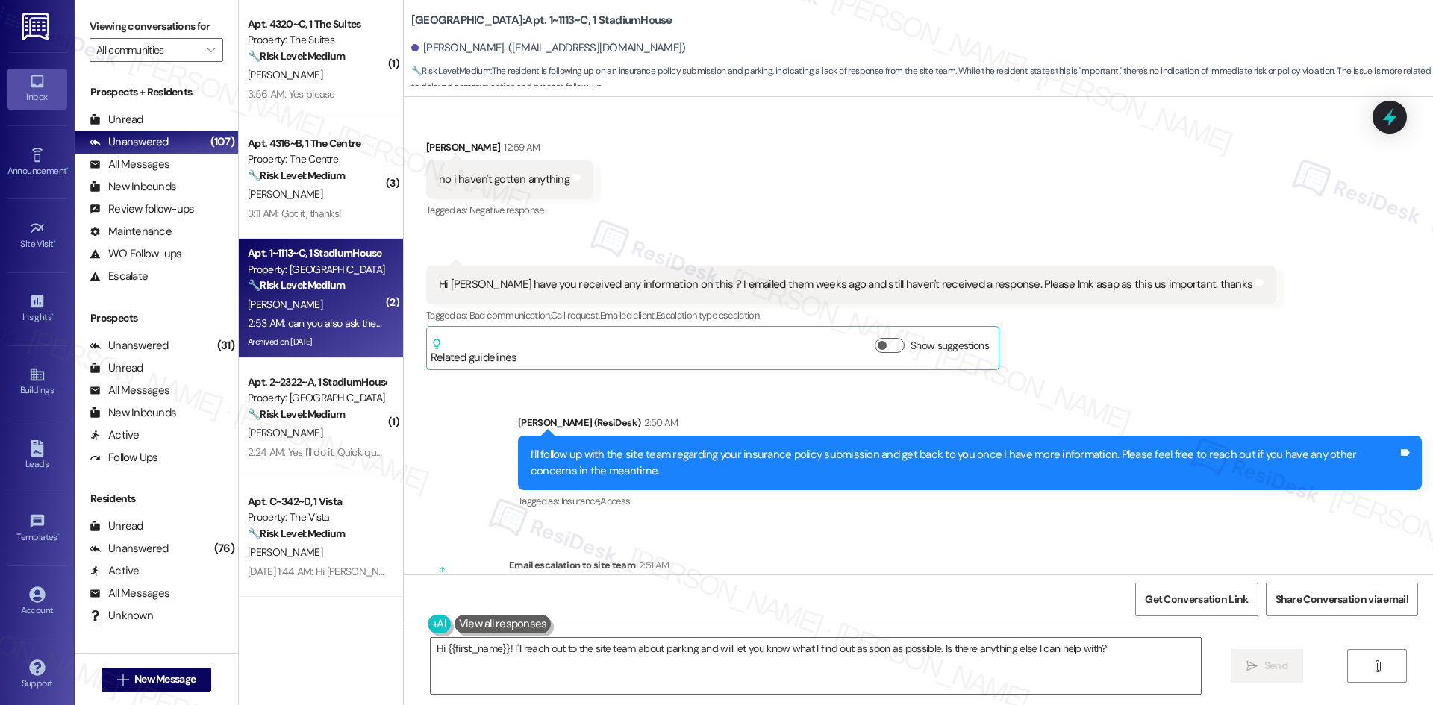
scroll to position [17285, 0]
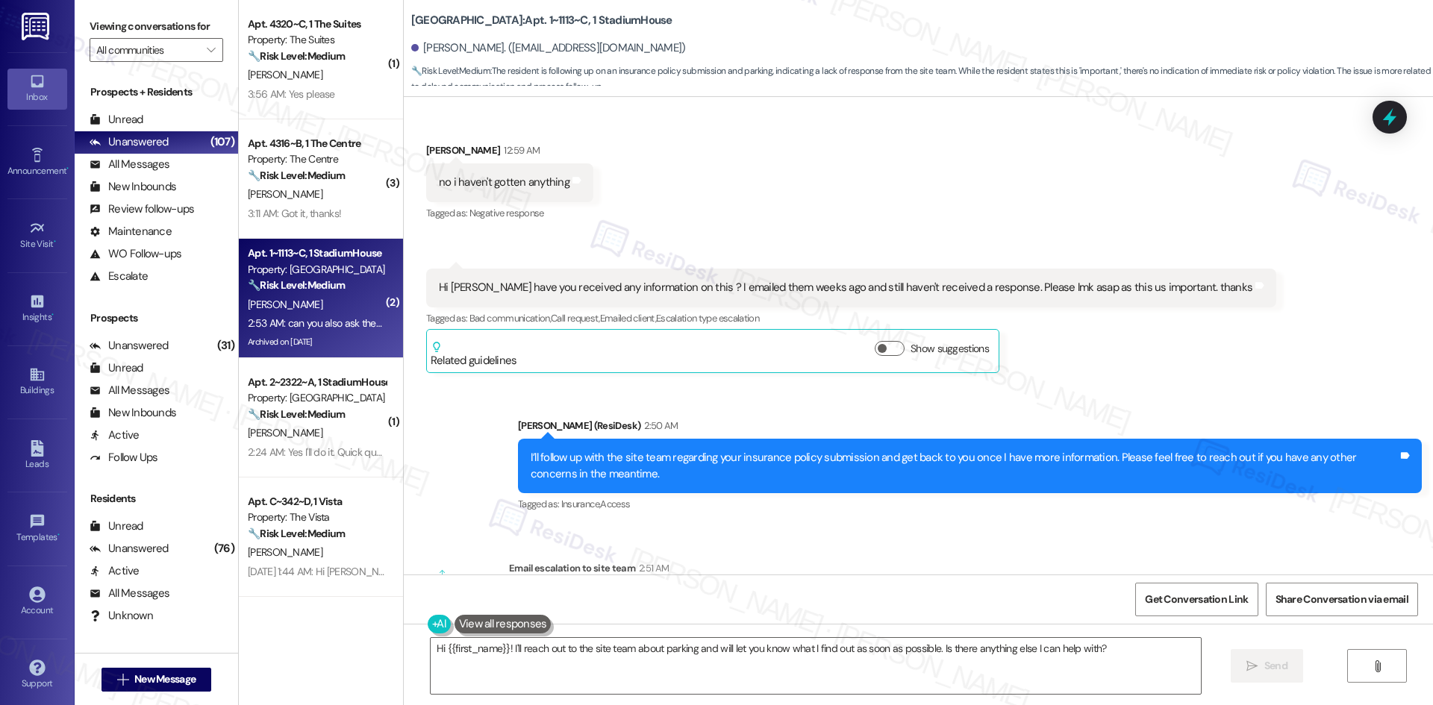
click at [493, 384] on div "Sent via SMS [PERSON_NAME] (ResiDesk) 2:50 AM I’ll follow up with the site team…" at bounding box center [918, 455] width 1029 height 142
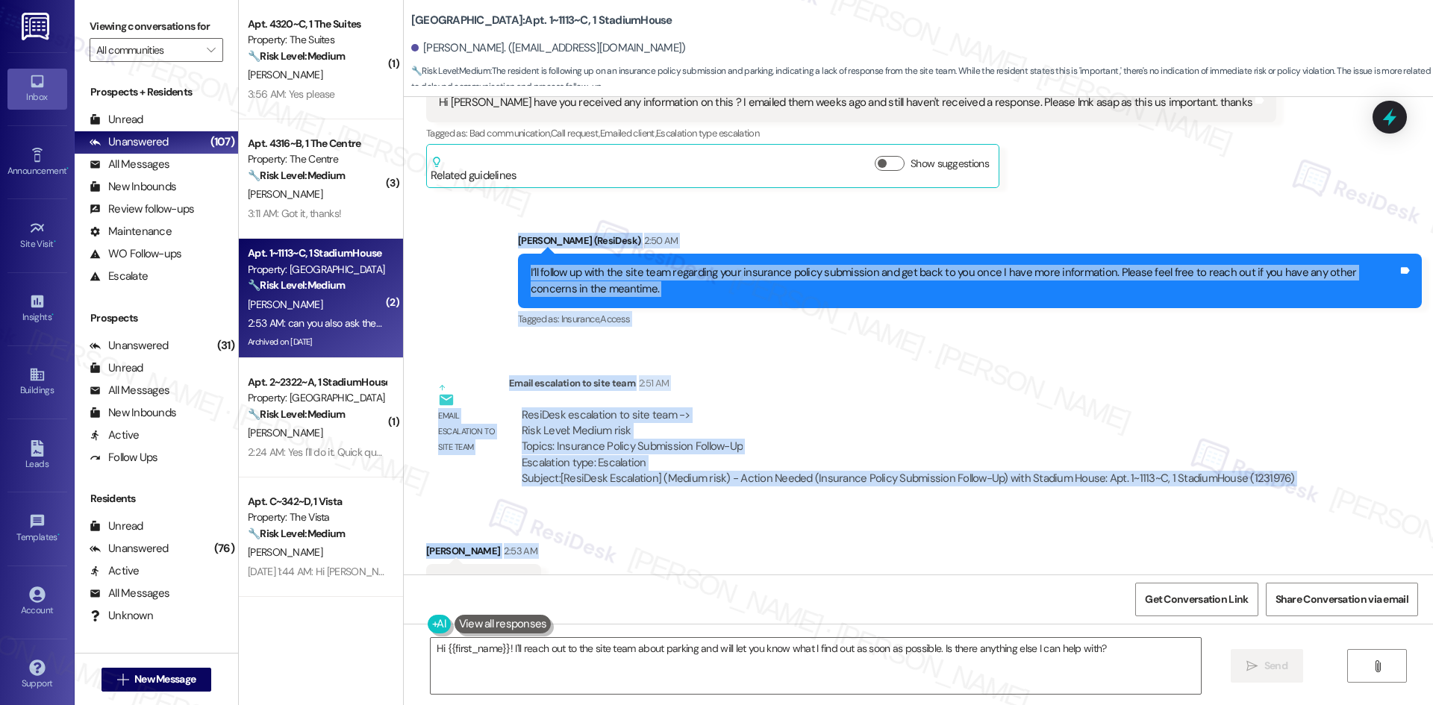
scroll to position [17509, 0]
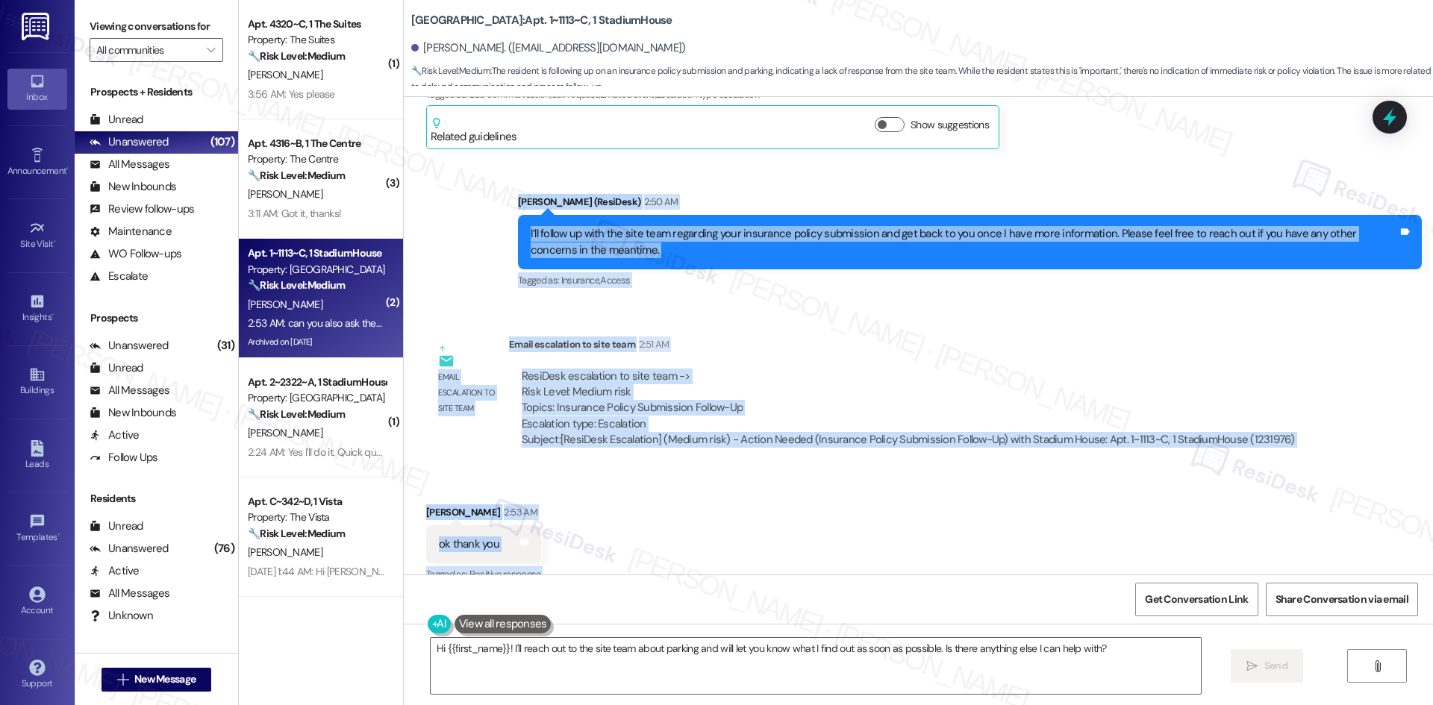
drag, startPoint x: 496, startPoint y: 301, endPoint x: 696, endPoint y: 534, distance: 306.9
click at [696, 534] on div "WO Opened request: Dryer filte... [DATE] 4:16 PM Status : Completed Show detail…" at bounding box center [918, 336] width 1029 height 478
copy div "[PERSON_NAME] (ResiDesk) 2:50 AM I’ll follow up with the site team regarding yo…"
click at [847, 336] on div "Email escalation to site team Email escalation to site team 2:51 AM ResiDesk es…" at bounding box center [867, 398] width 904 height 146
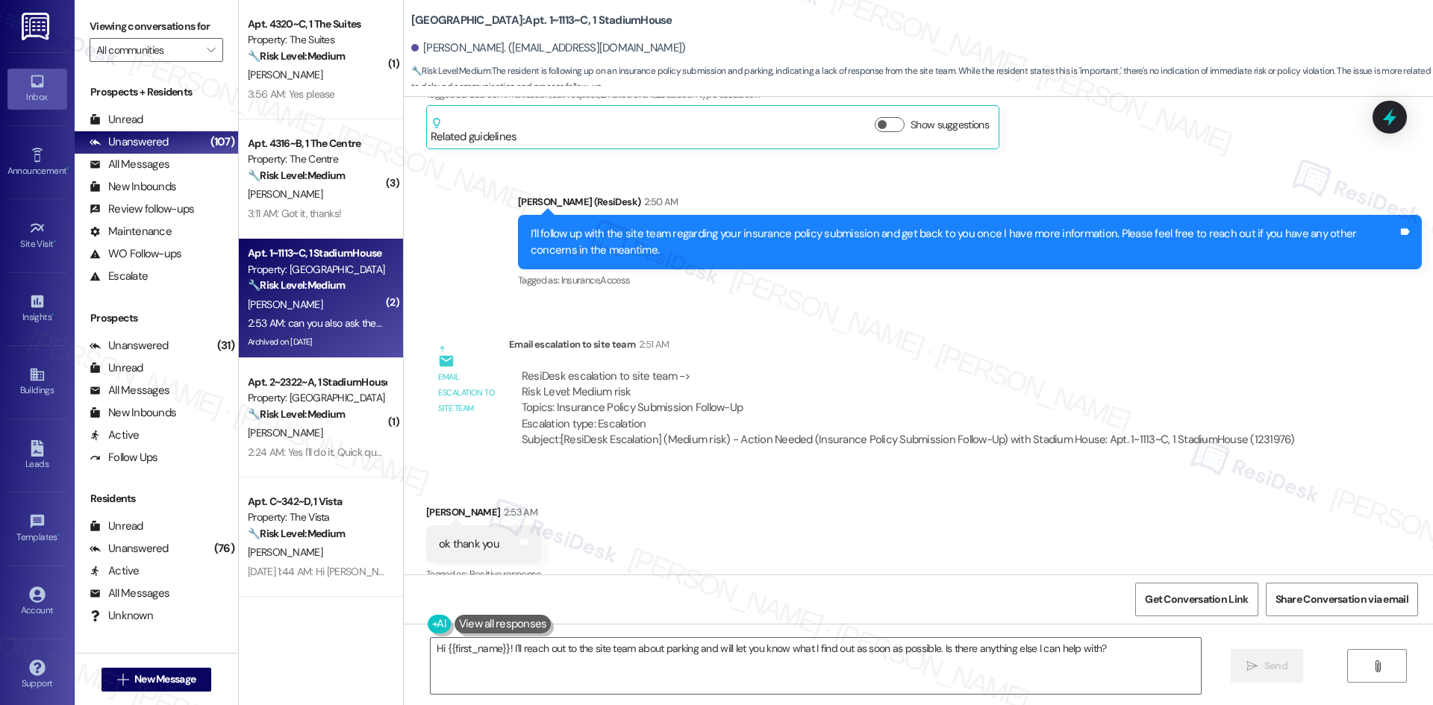
click at [810, 471] on div "Received via SMS [PERSON_NAME] 2:53 AM ok thank you Tags and notes Tagged as: P…" at bounding box center [918, 586] width 1029 height 231
click at [612, 471] on div "Received via SMS [PERSON_NAME] 2:53 AM ok thank you Tags and notes Tagged as: P…" at bounding box center [918, 586] width 1029 height 231
click at [641, 471] on div "Received via SMS [PERSON_NAME] 2:53 AM ok thank you Tags and notes Tagged as: P…" at bounding box center [918, 586] width 1029 height 231
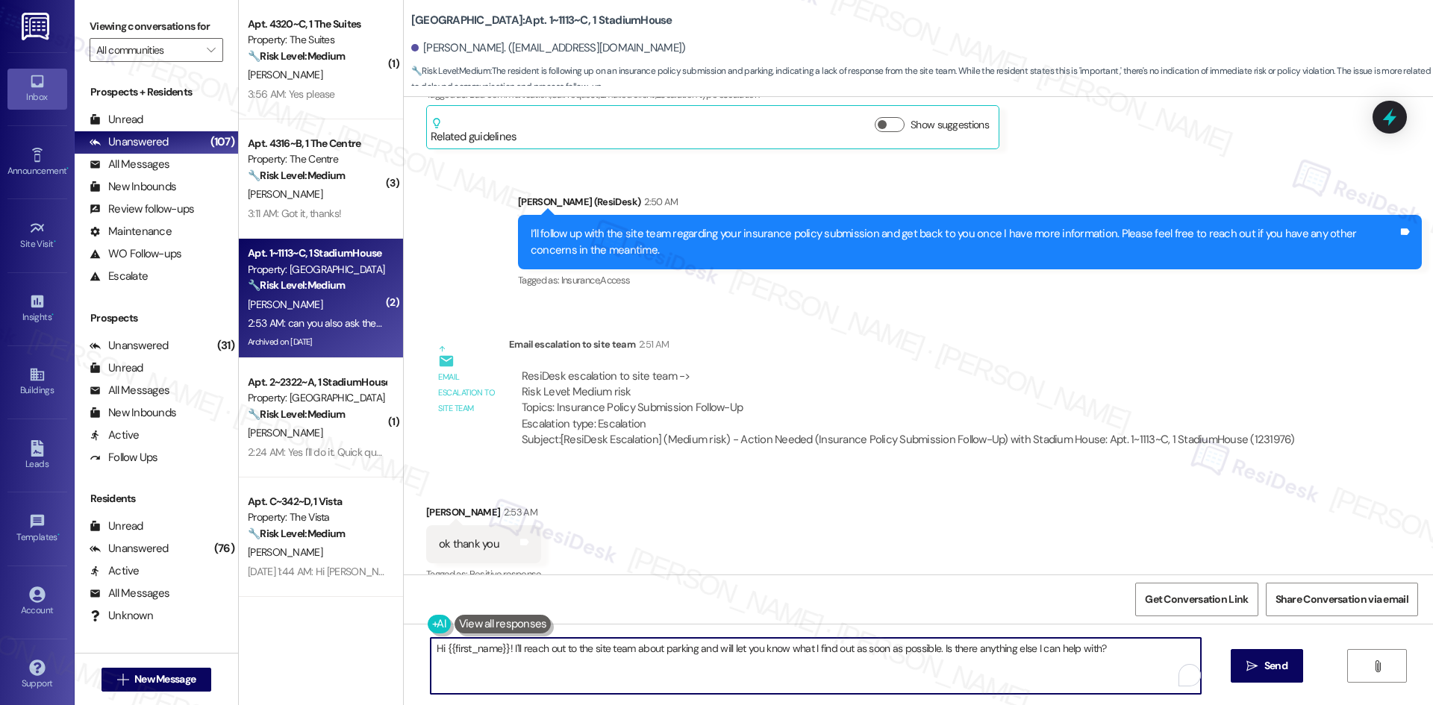
click at [578, 670] on textarea "Hi {{first_name}}! I'll reach out to the site team about parking and will let y…" at bounding box center [816, 666] width 770 height 56
paste textarea "[PERSON_NAME], I’ll check with the site team about the parking and get back to …"
click at [460, 646] on textarea "Hi Julia, I’ll check with the site team about the parking and get back to you o…" at bounding box center [816, 666] width 770 height 56
drag, startPoint x: 458, startPoint y: 651, endPoint x: 378, endPoint y: 647, distance: 80.7
click at [378, 647] on div "Apt. 3~104, 1632 Clearwater Largo Rd Property: Solano Belleair ⚠️ Risk Level: H…" at bounding box center [836, 352] width 1194 height 705
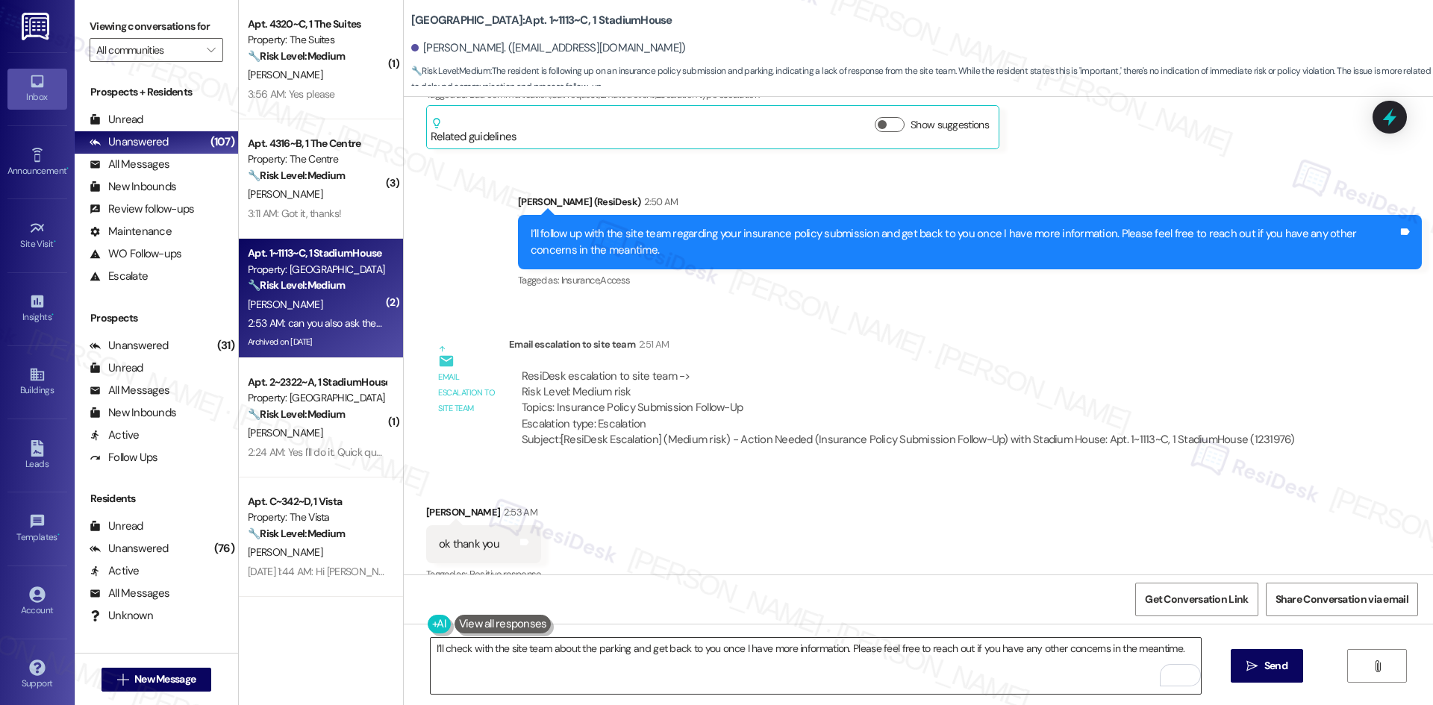
click at [907, 666] on textarea "I’ll check with the site team about the parking and get back to you once I have…" at bounding box center [816, 666] width 770 height 56
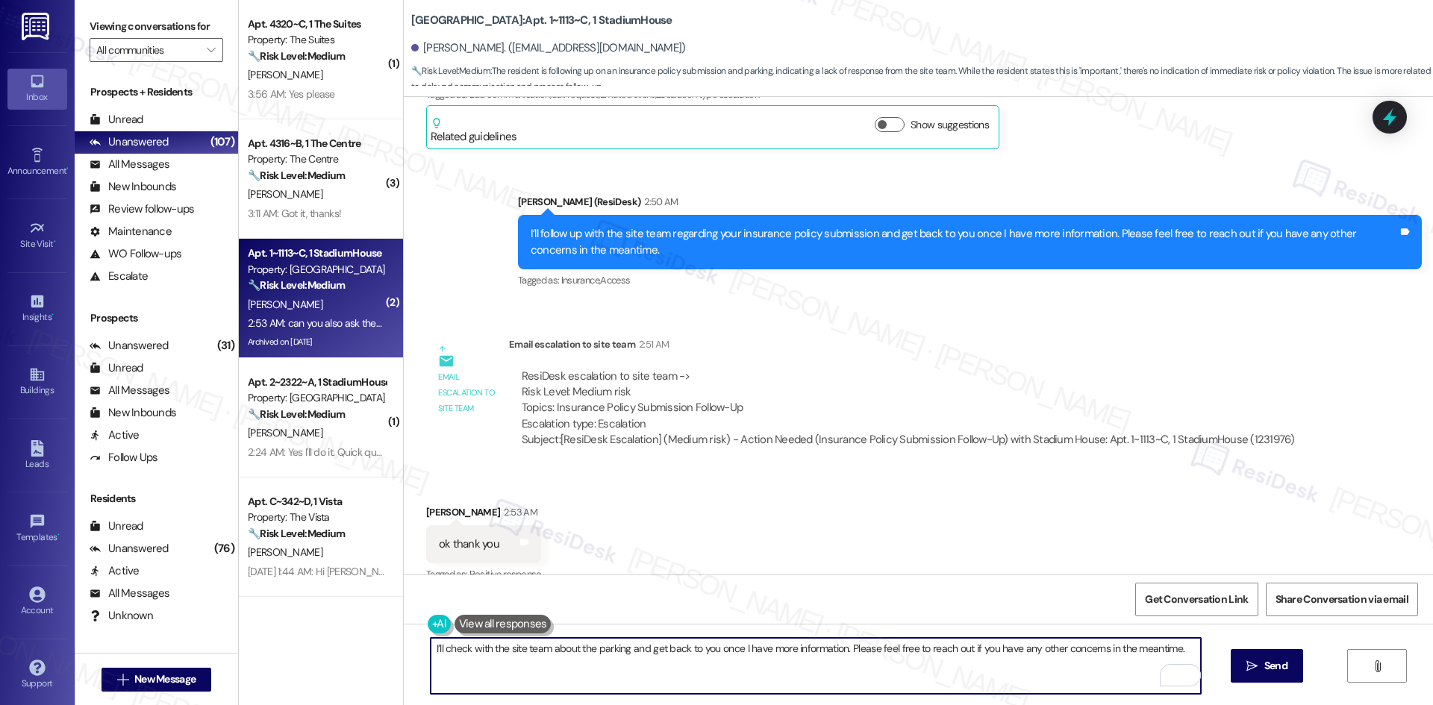
paste textarea "understand your concern about the parking. I’ll check with the site team"
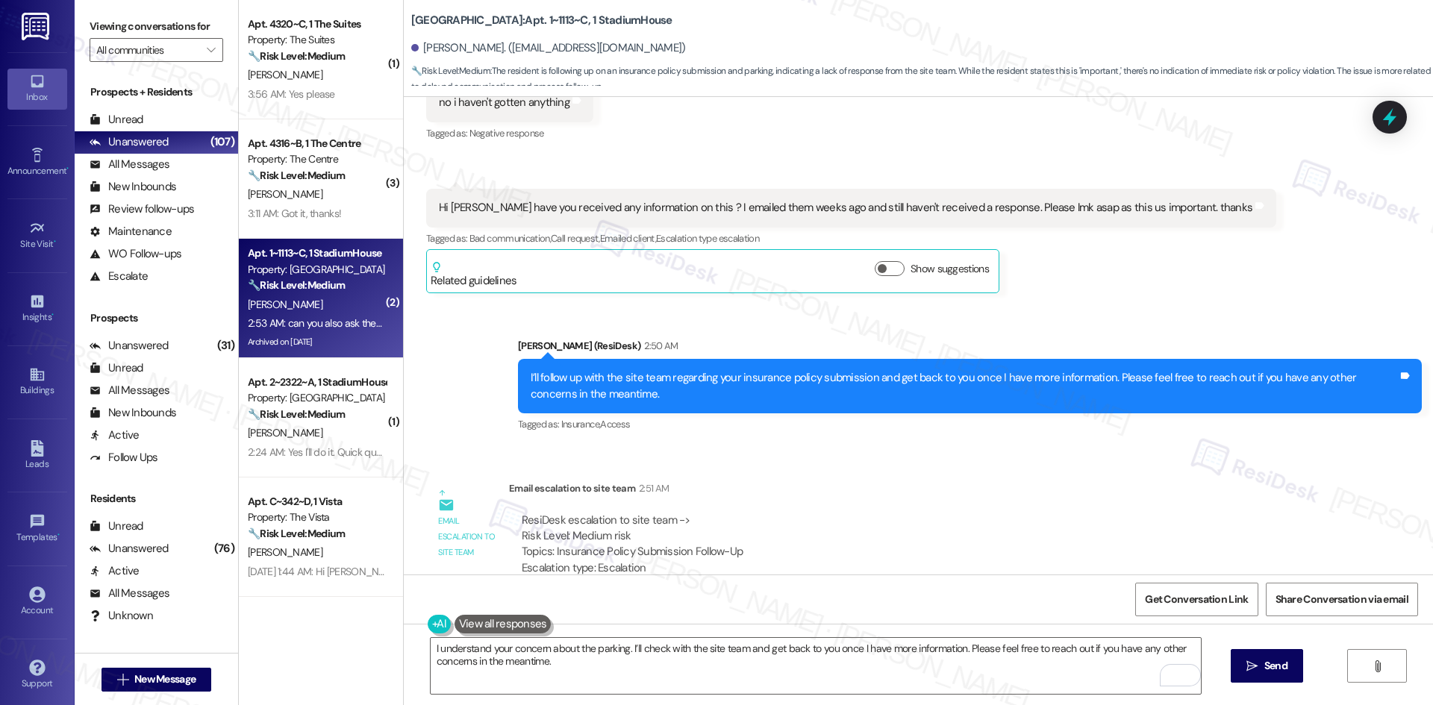
scroll to position [17359, 0]
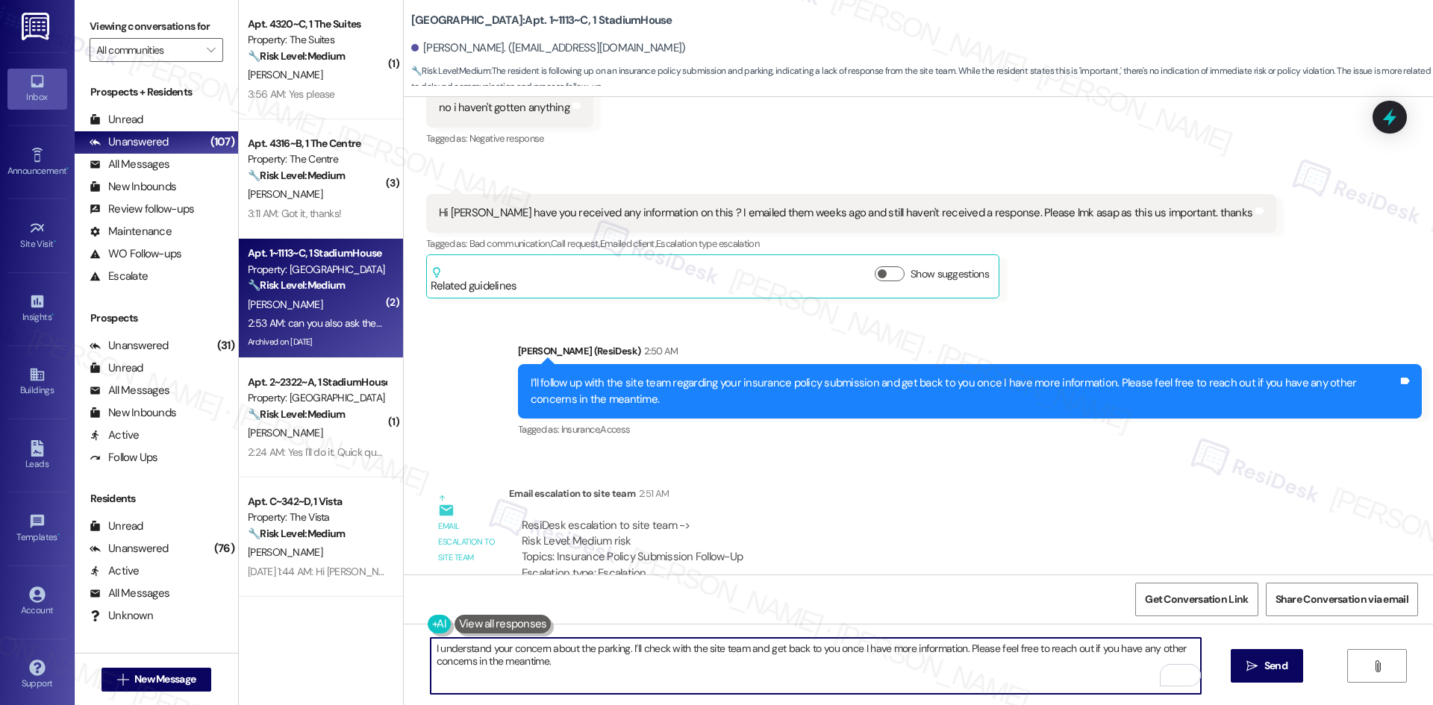
click at [719, 678] on textarea "I understand your concern about the parking. I’ll check with the site team and …" at bounding box center [816, 666] width 770 height 56
paste textarea "’ll check with the site team about the parking"
drag, startPoint x: 622, startPoint y: 650, endPoint x: 838, endPoint y: 657, distance: 215.8
click at [838, 657] on textarea "I’ll check with the site team about the parking and get back to you once I have…" at bounding box center [816, 666] width 770 height 56
type textarea "I’ll check with the site team about the parking and get back to you once I have…"
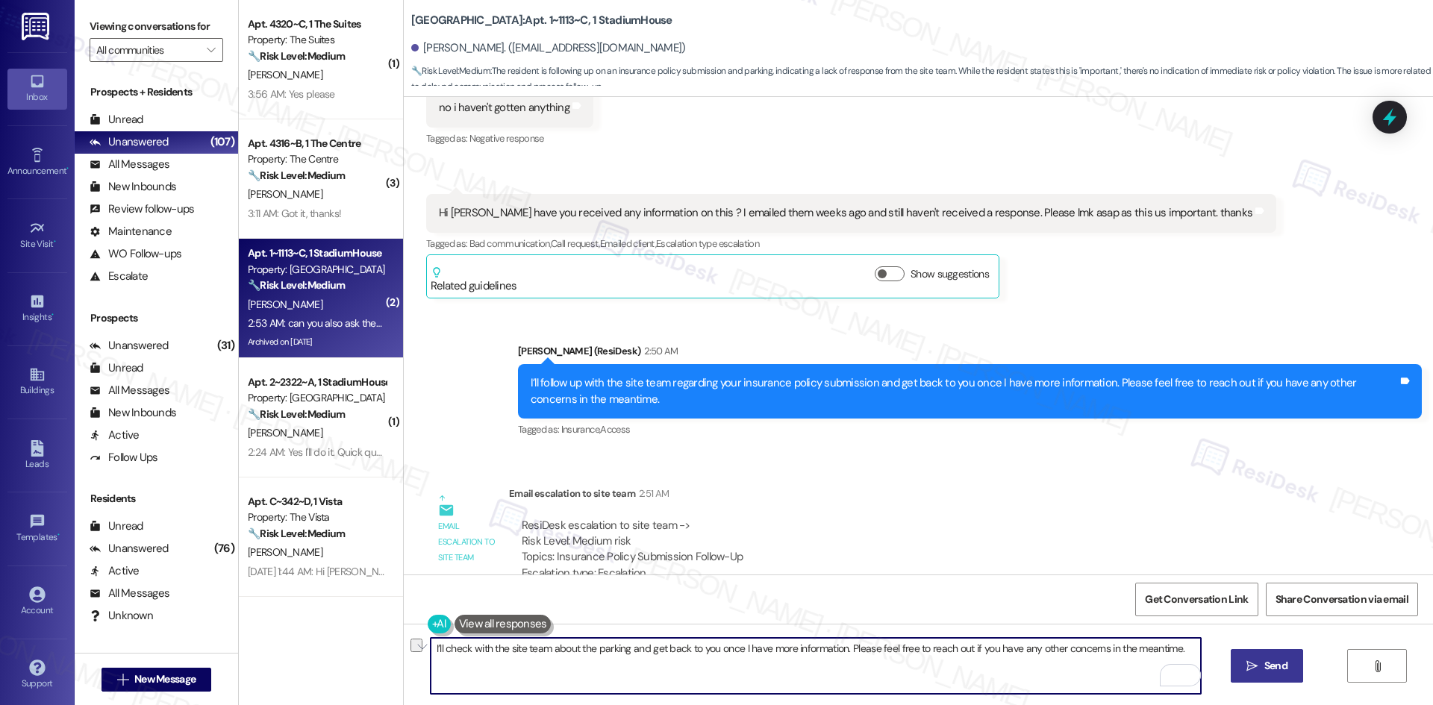
click at [1264, 673] on span "Send" at bounding box center [1275, 666] width 23 height 16
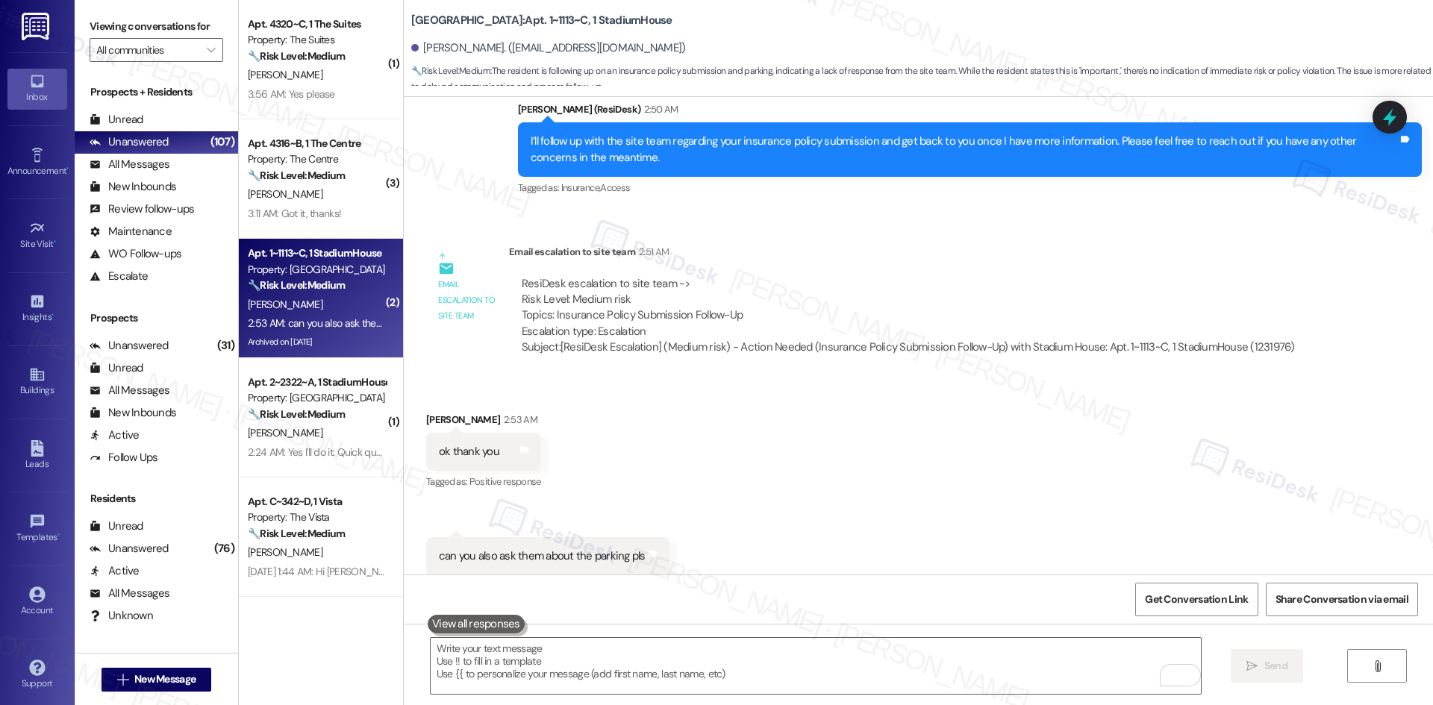
scroll to position [17612, 0]
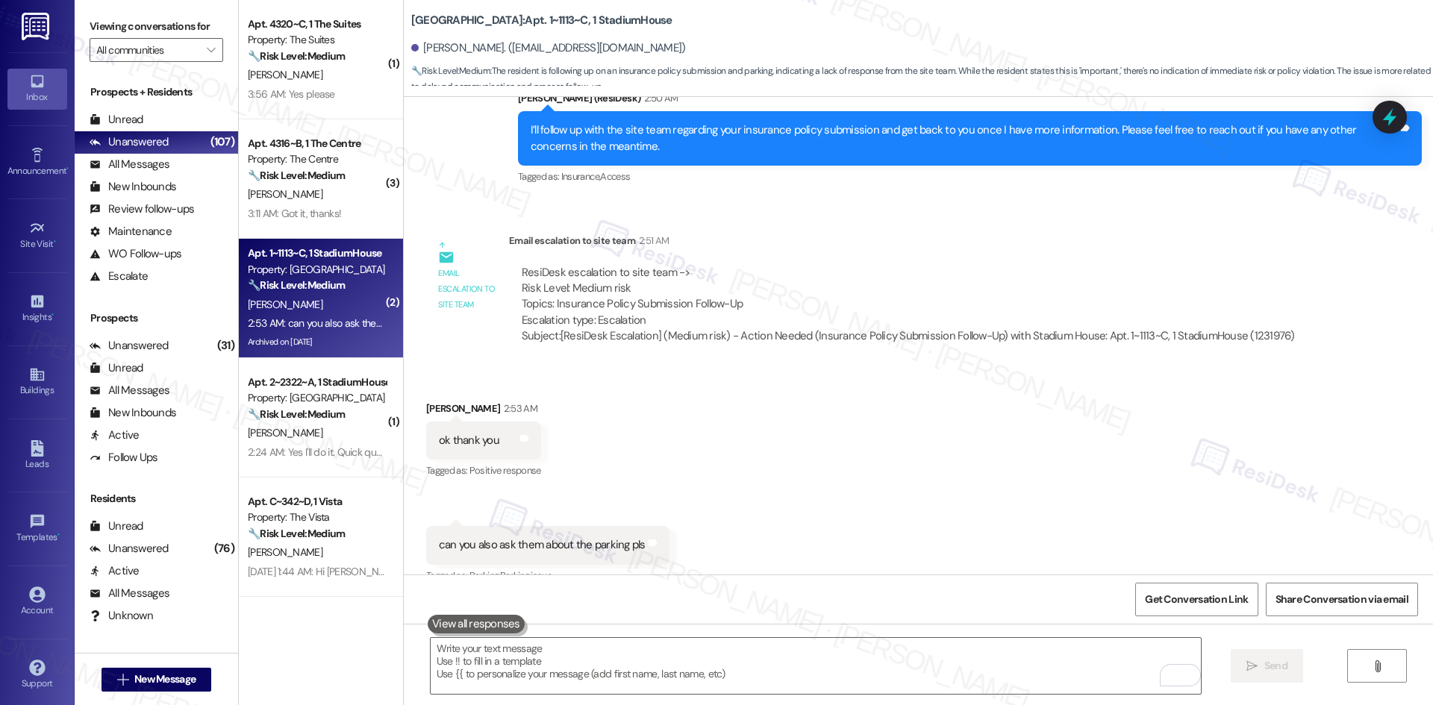
click at [1046, 598] on div "Sent via SMS Sarah 7:22 AM I’ll check with the site team about the parking and …" at bounding box center [918, 650] width 1029 height 104
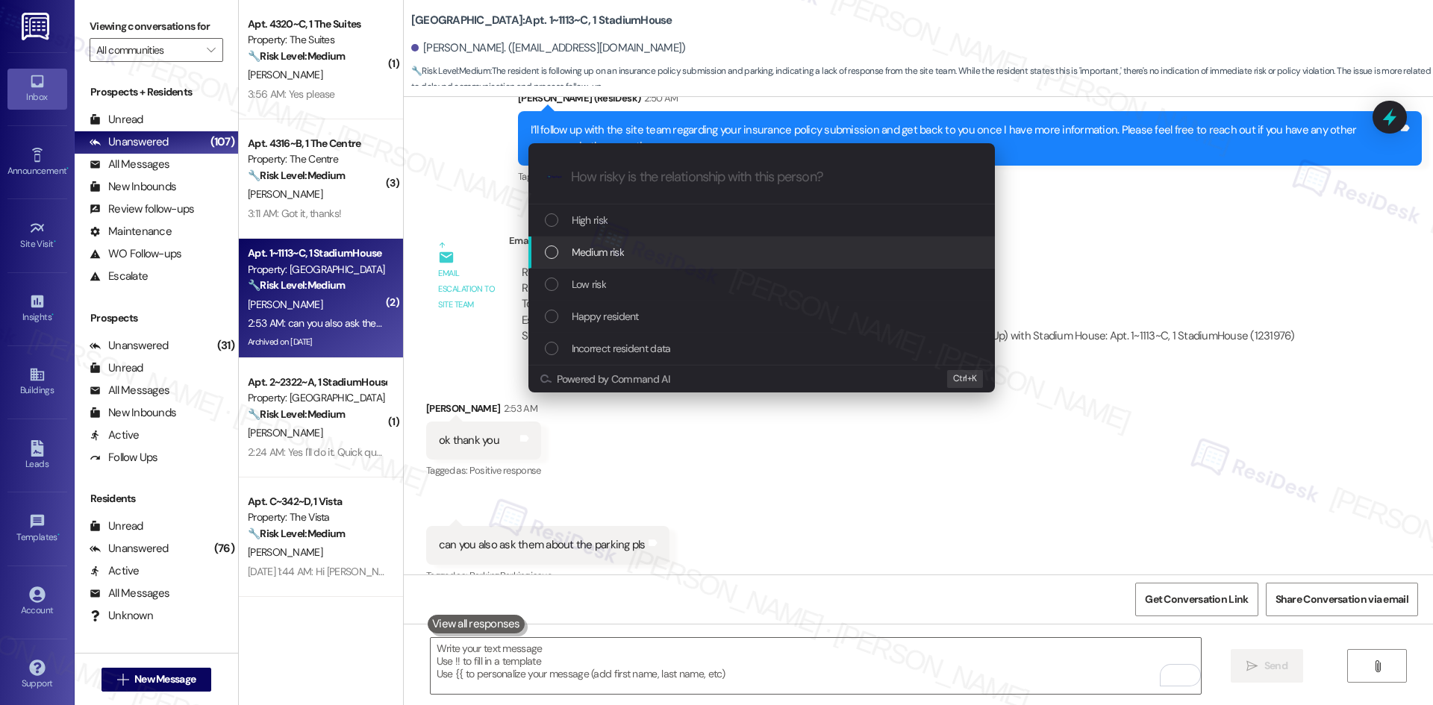
click at [662, 246] on div "Medium risk" at bounding box center [763, 252] width 437 height 16
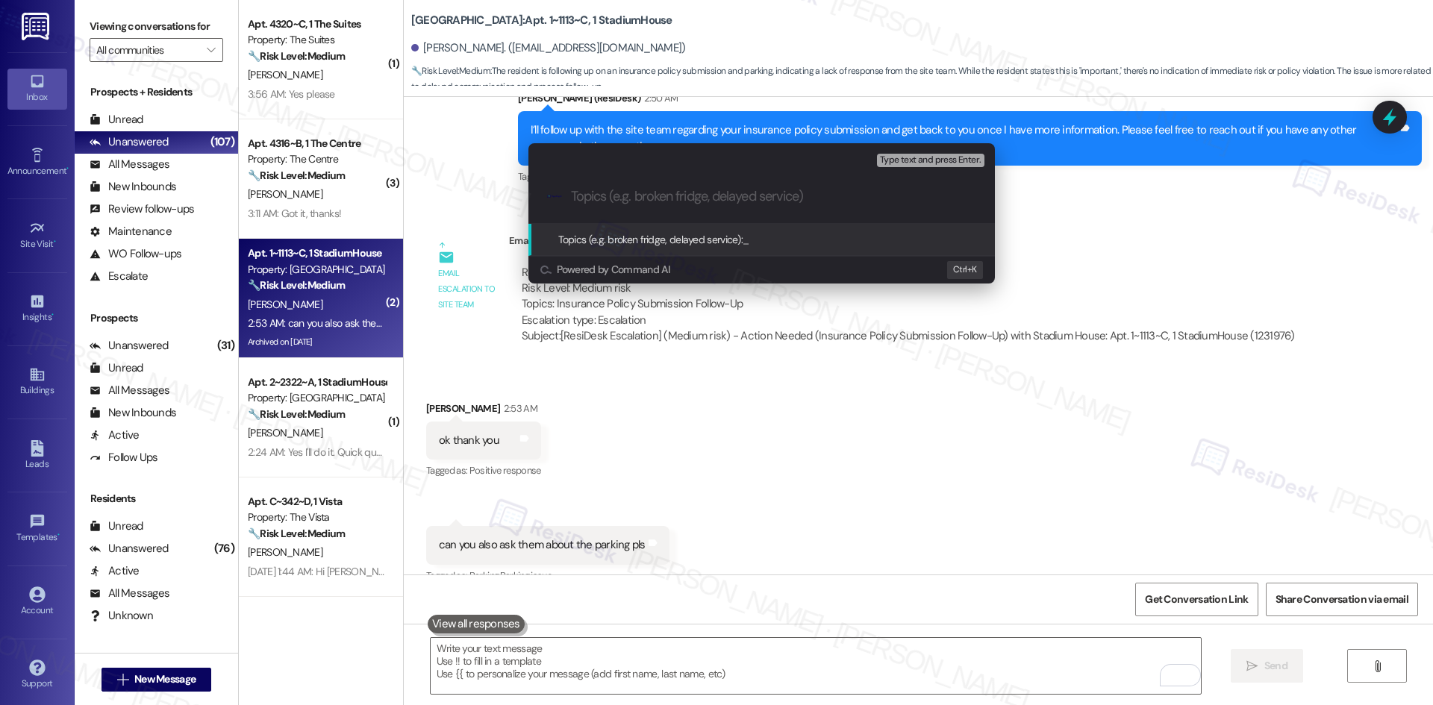
click at [616, 198] on input "Topics (e.g. broken fridge, delayed service)" at bounding box center [773, 197] width 405 height 16
paste input "Parking Inquiry"
type input "Parking Inquiry"
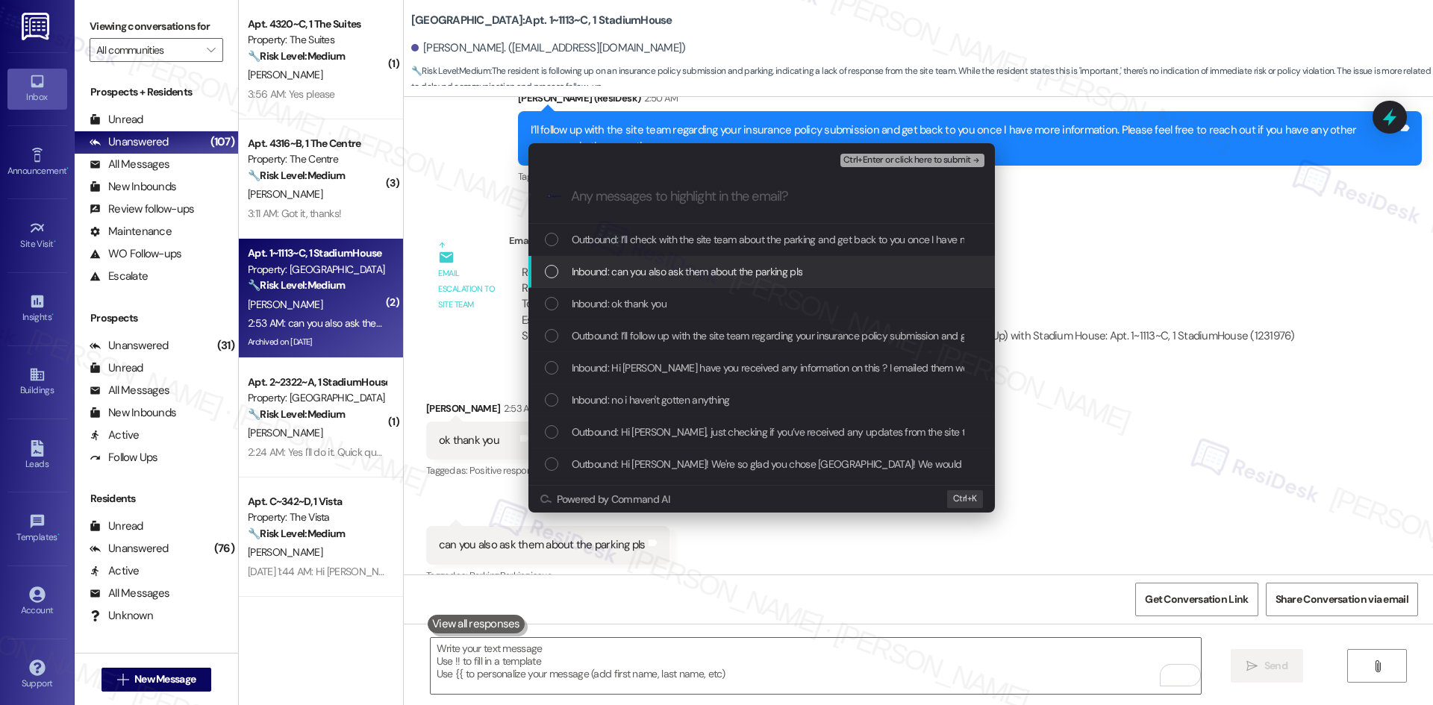
click at [626, 275] on span "Inbound: can you also ask them about the parking pls" at bounding box center [687, 271] width 231 height 16
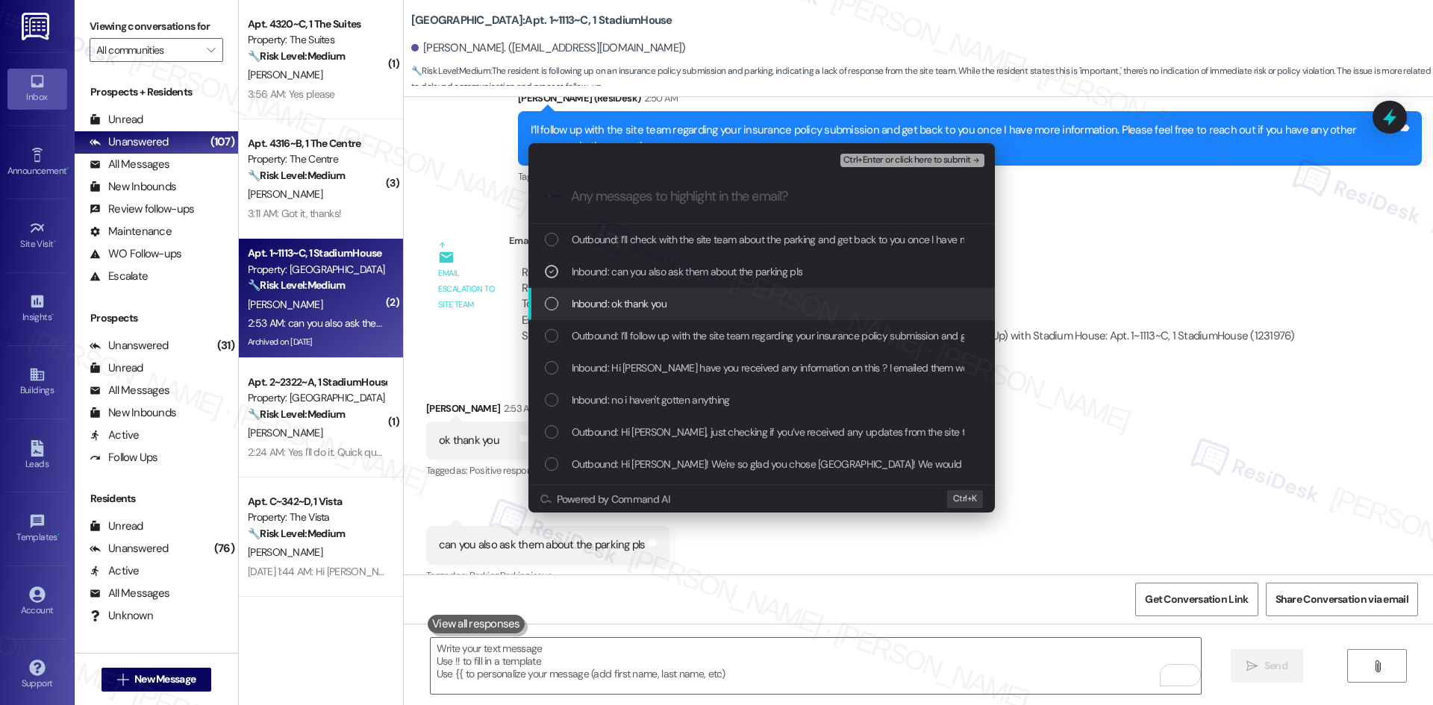
click at [636, 317] on div "Inbound: ok thank you" at bounding box center [761, 304] width 466 height 32
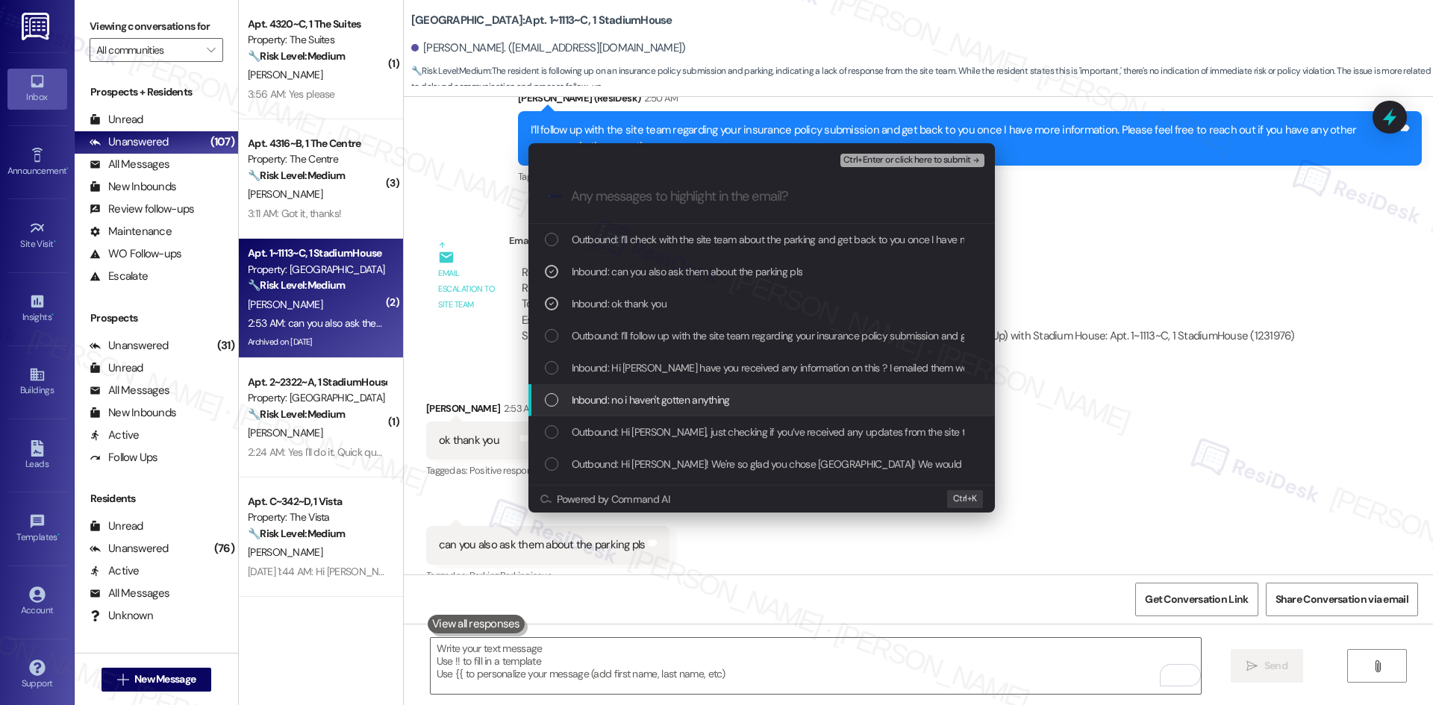
click at [920, 405] on div "Inbound: no i haven't gotten anything" at bounding box center [763, 400] width 437 height 16
click at [932, 384] on div "Inbound: no i haven't gotten anything" at bounding box center [761, 400] width 466 height 32
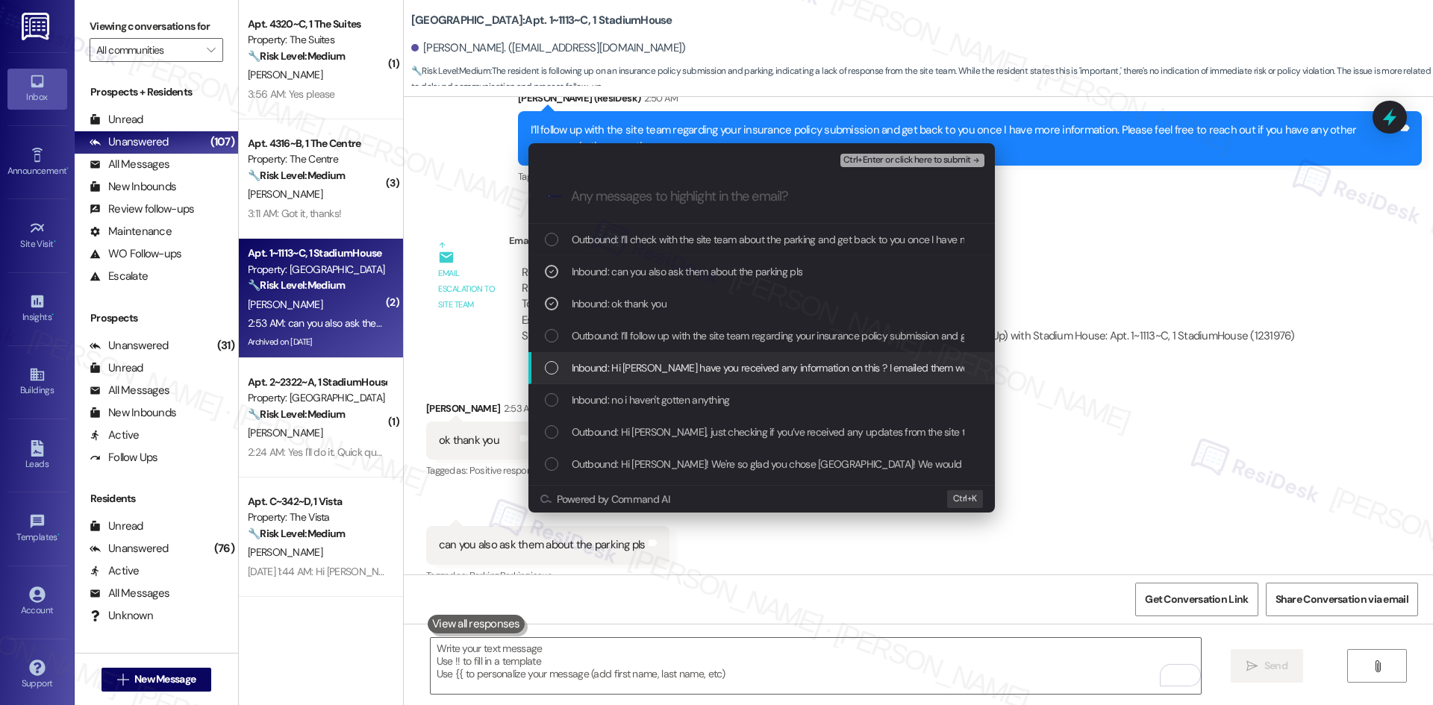
click at [928, 376] on span "Inbound: Hi Sarah have you received any information on this ? I emailed them we…" at bounding box center [964, 368] width 784 height 16
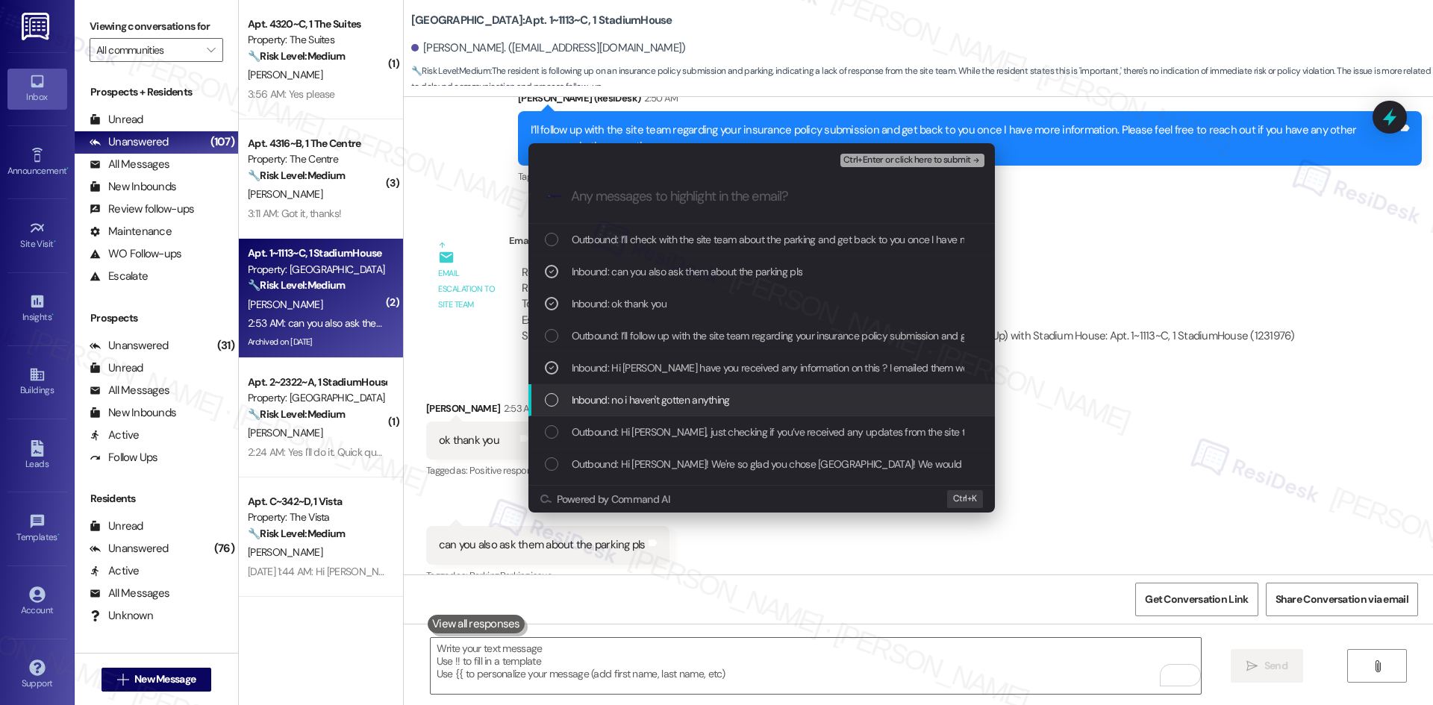
click at [894, 401] on div "Inbound: no i haven't gotten anything" at bounding box center [763, 400] width 437 height 16
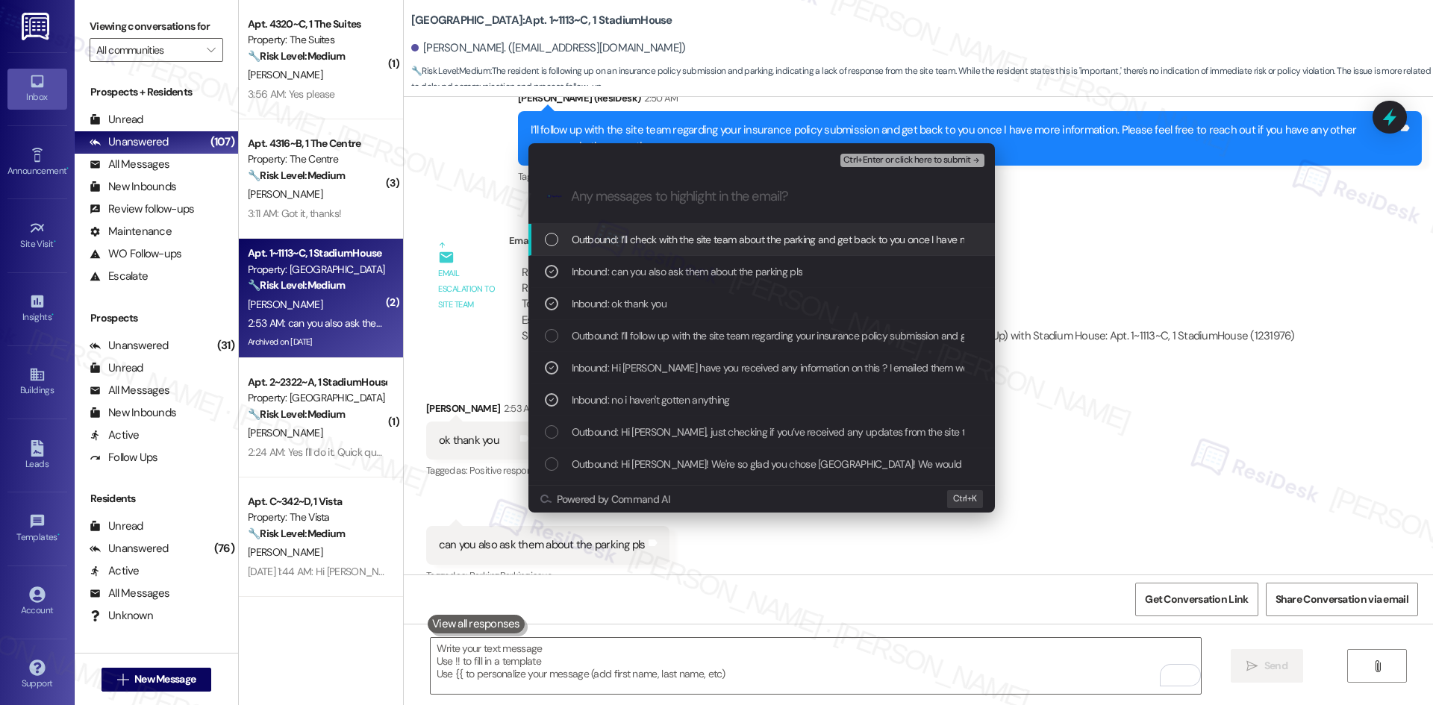
click at [956, 163] on span "Ctrl+Enter or click here to submit" at bounding box center [907, 160] width 128 height 10
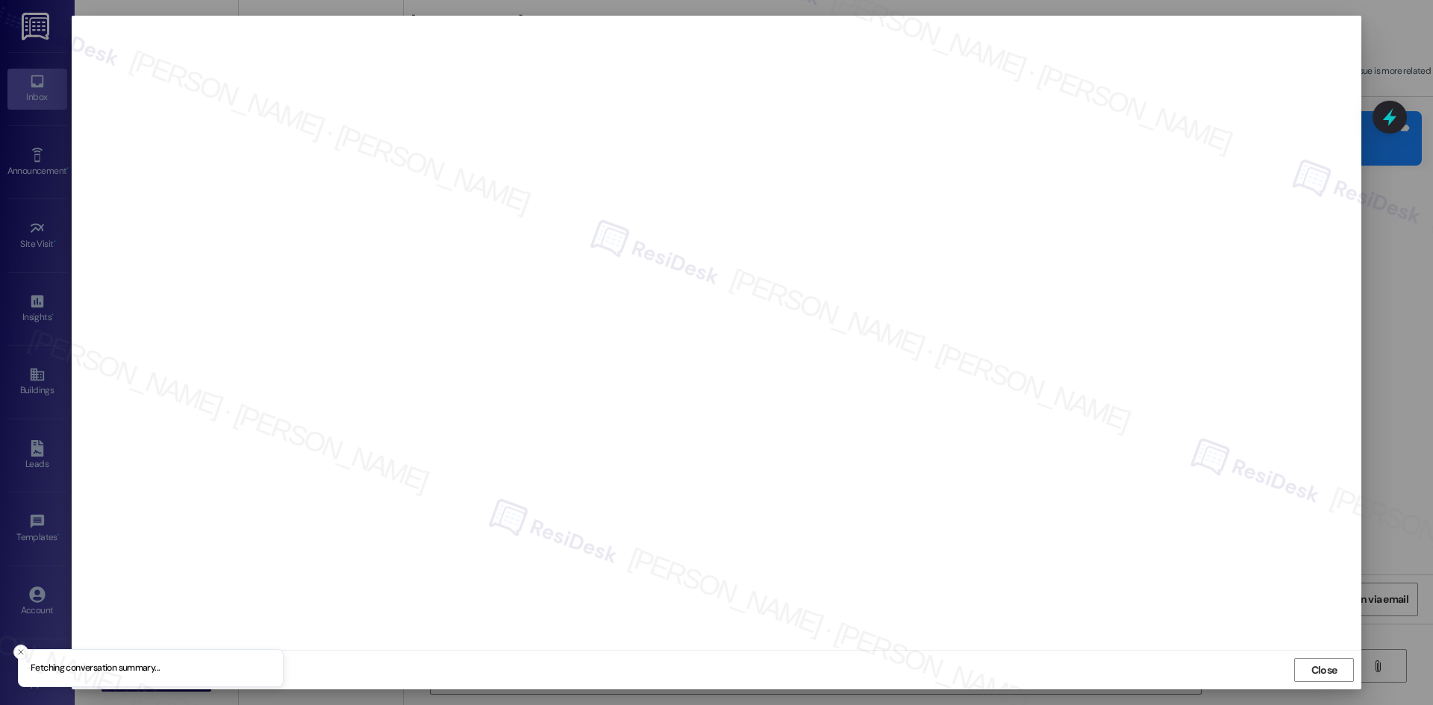
click at [1327, 663] on span "Close" at bounding box center [1324, 671] width 26 height 16
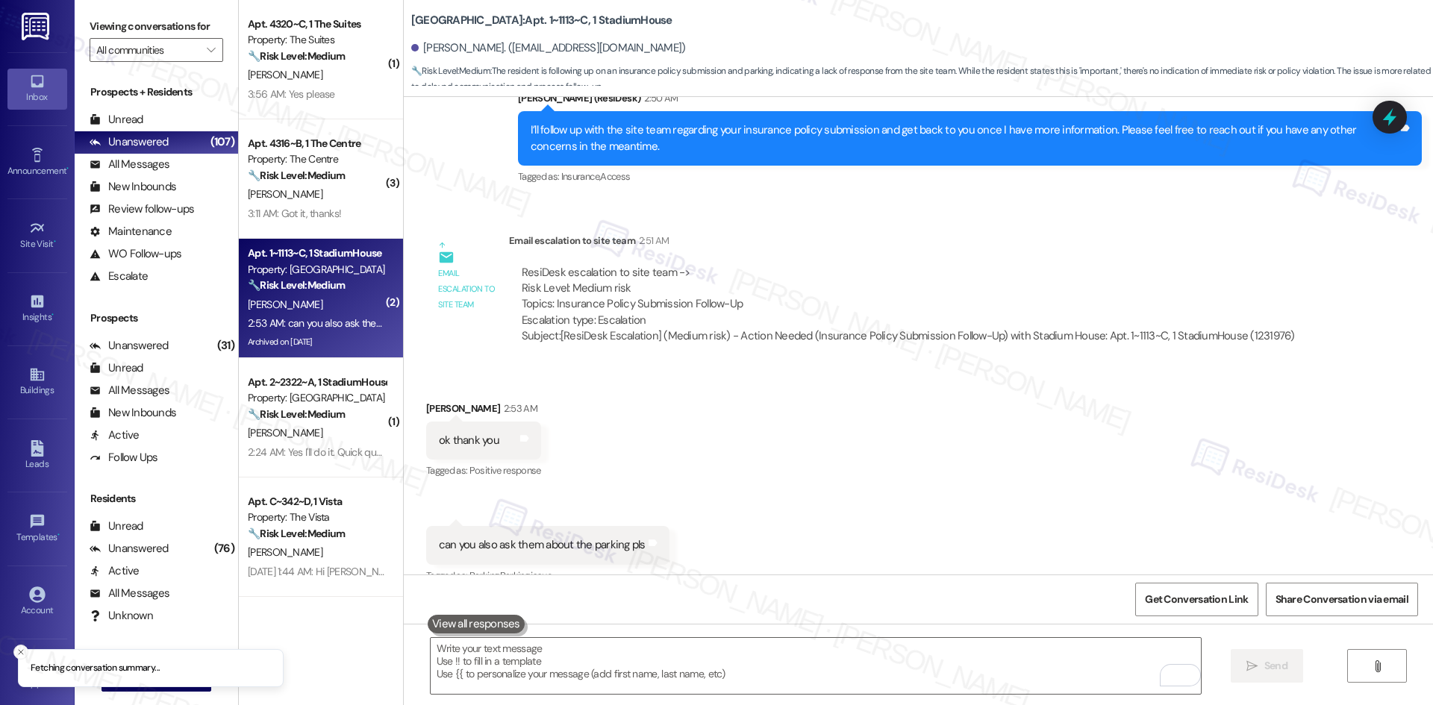
click at [975, 392] on div "Received via SMS Julia Arazi 2:53 AM ok thank you Tags and notes Tagged as: Pos…" at bounding box center [918, 482] width 1029 height 231
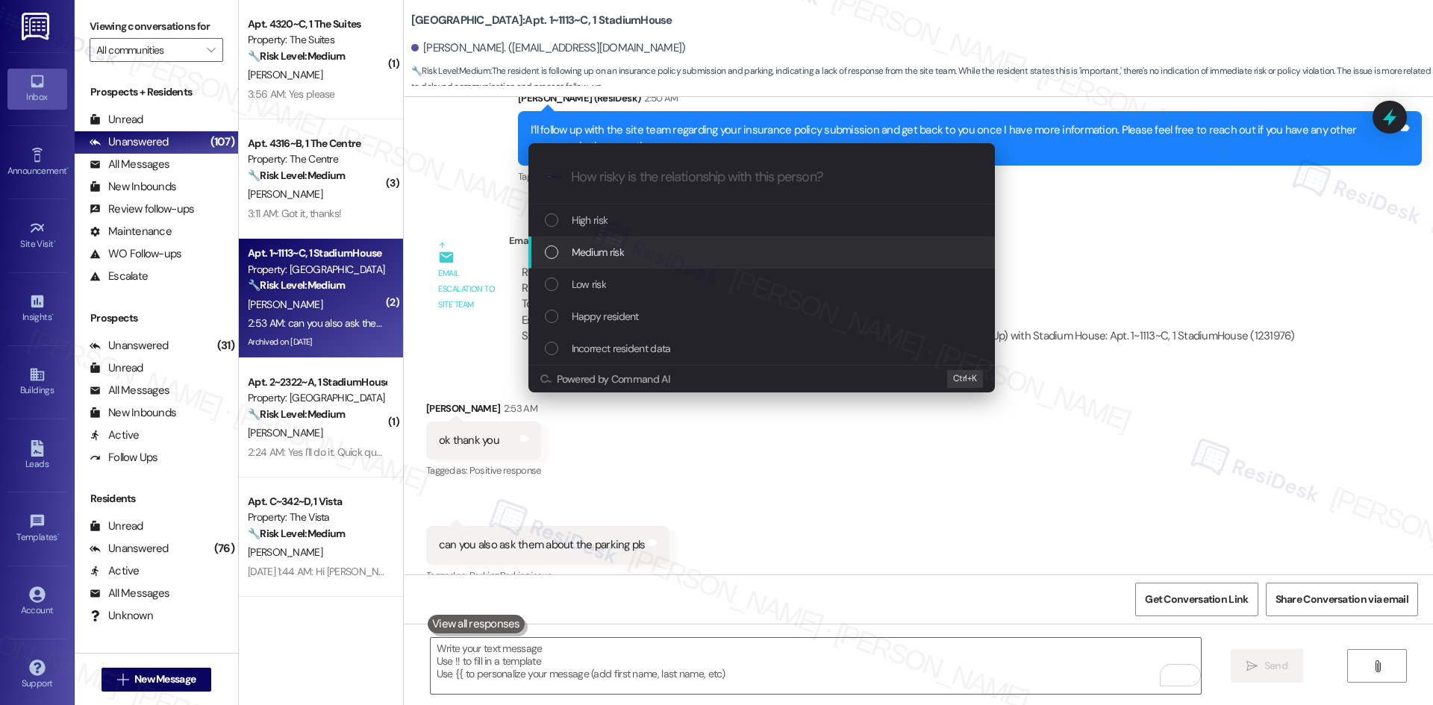
click at [619, 254] on span "Medium risk" at bounding box center [598, 252] width 52 height 16
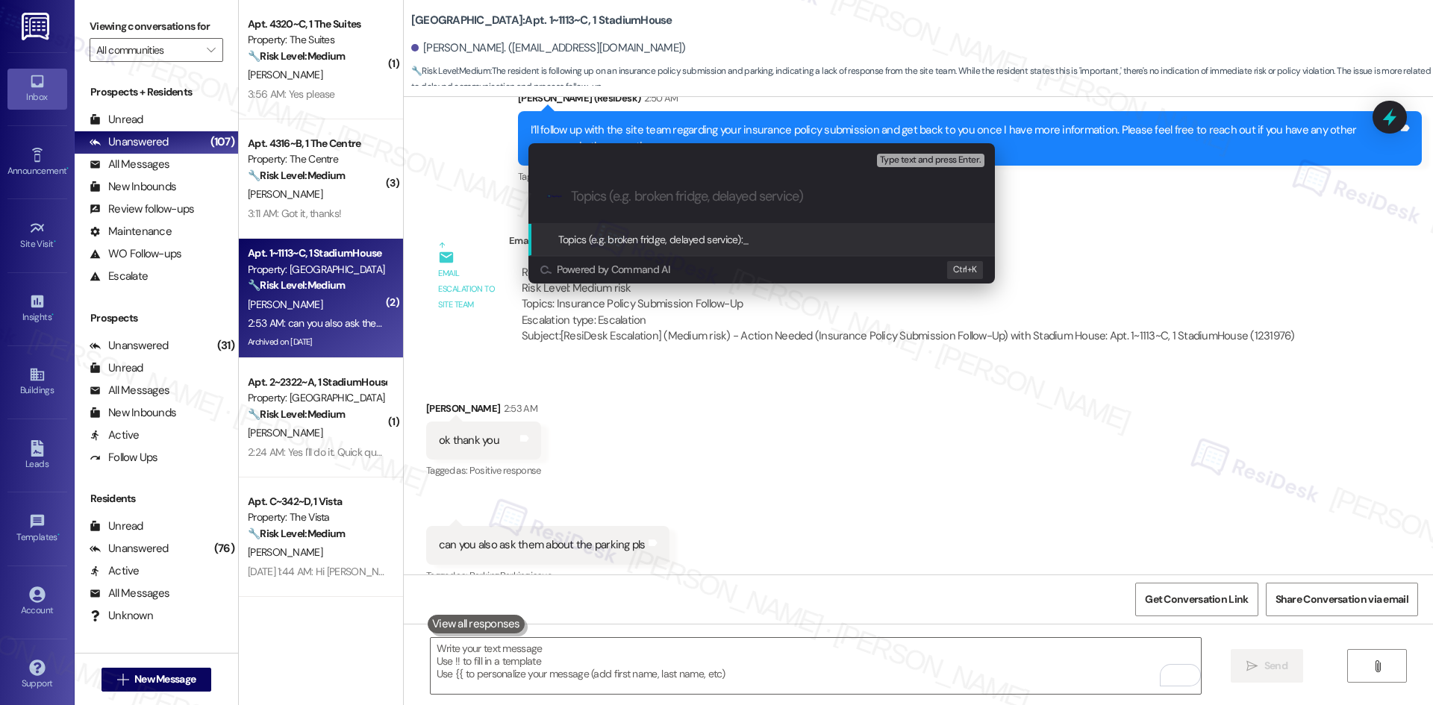
click at [603, 198] on input "Topics (e.g. broken fridge, delayed service)" at bounding box center [773, 197] width 405 height 16
paste input "Parking Inquiry"
type input "Parking Inquiry"
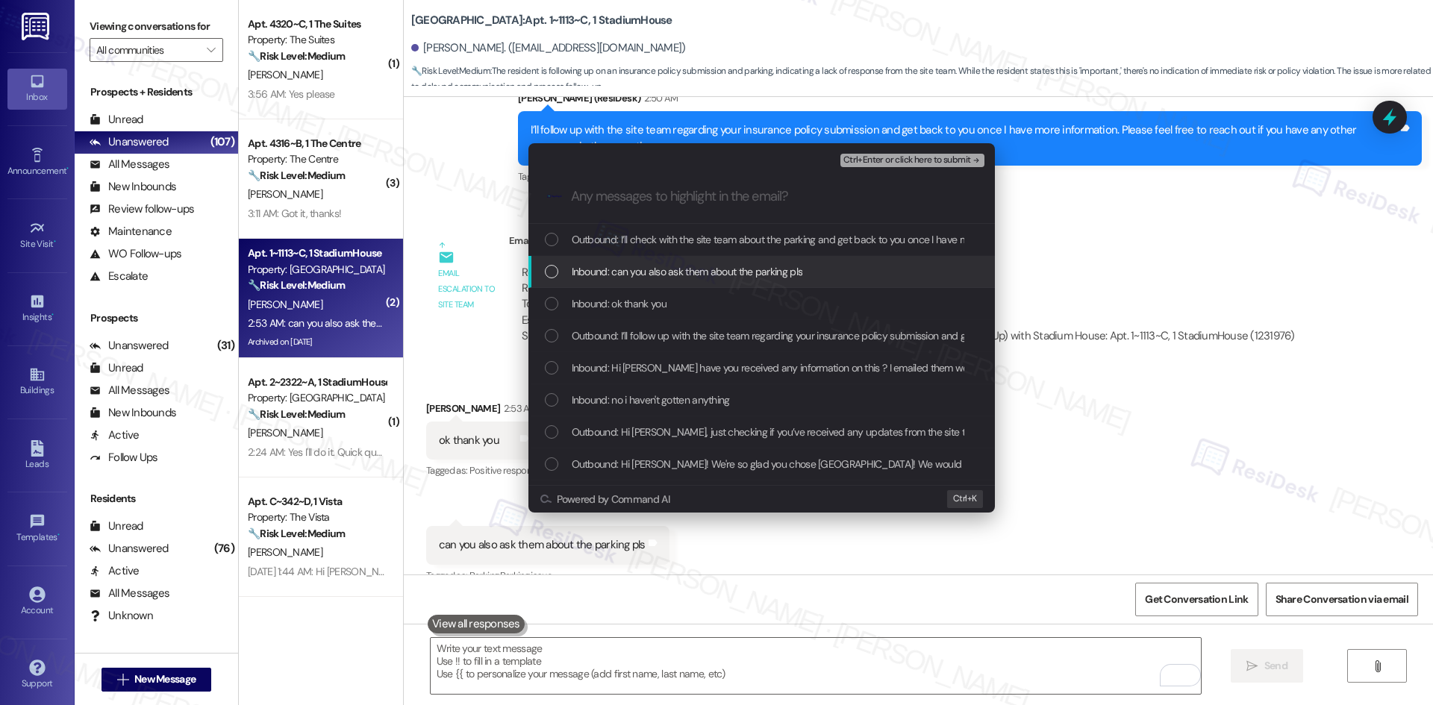
click at [698, 272] on span "Inbound: can you also ask them about the parking pls" at bounding box center [687, 271] width 231 height 16
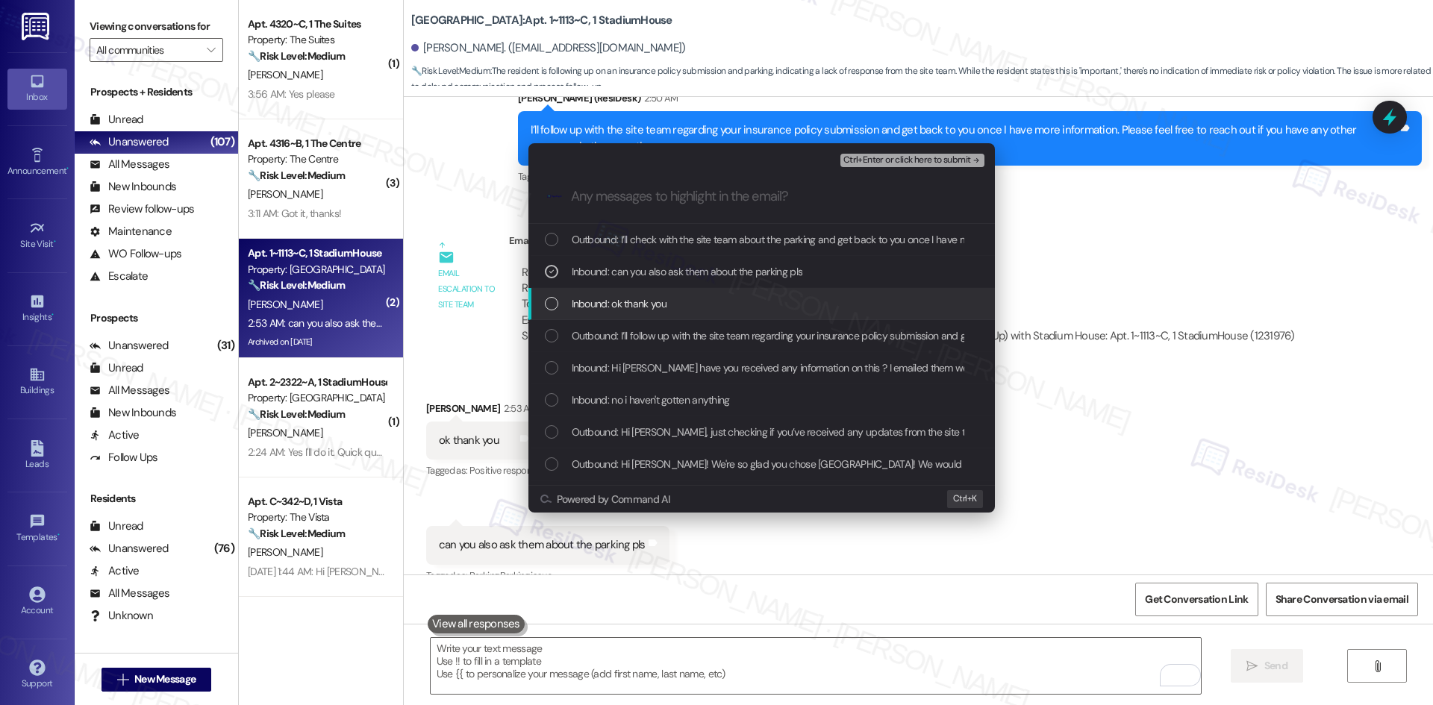
click at [666, 307] on span "Inbound: ok thank you" at bounding box center [619, 304] width 95 height 16
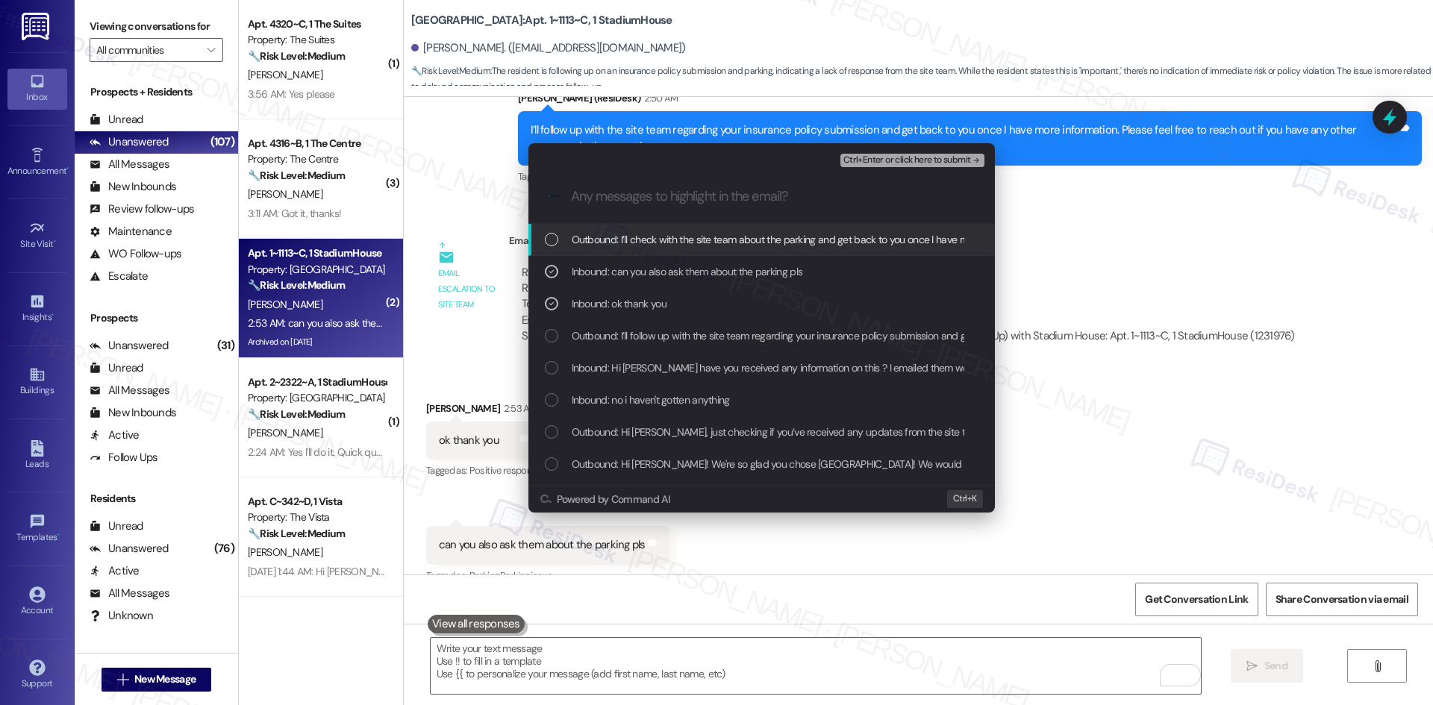
click at [963, 163] on span "Ctrl+Enter or click here to submit" at bounding box center [907, 160] width 128 height 10
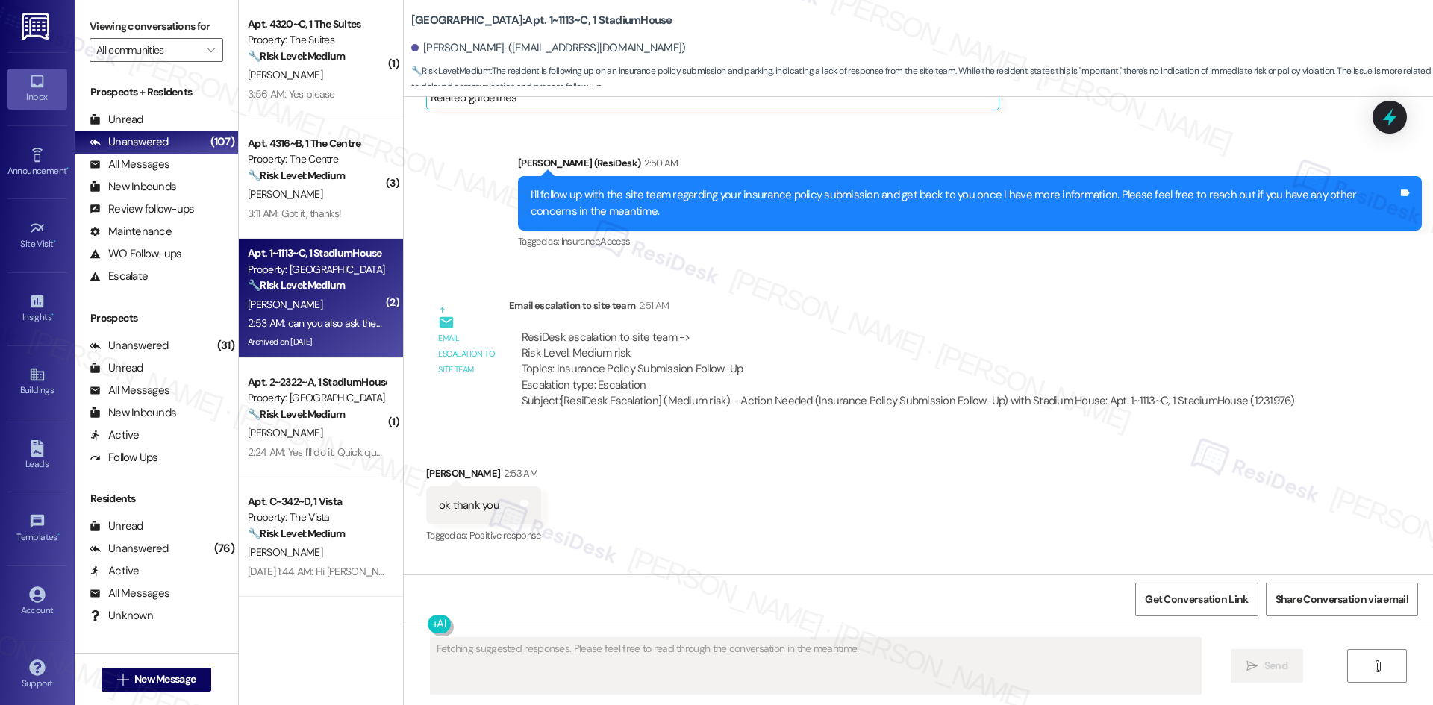
scroll to position [17635, 0]
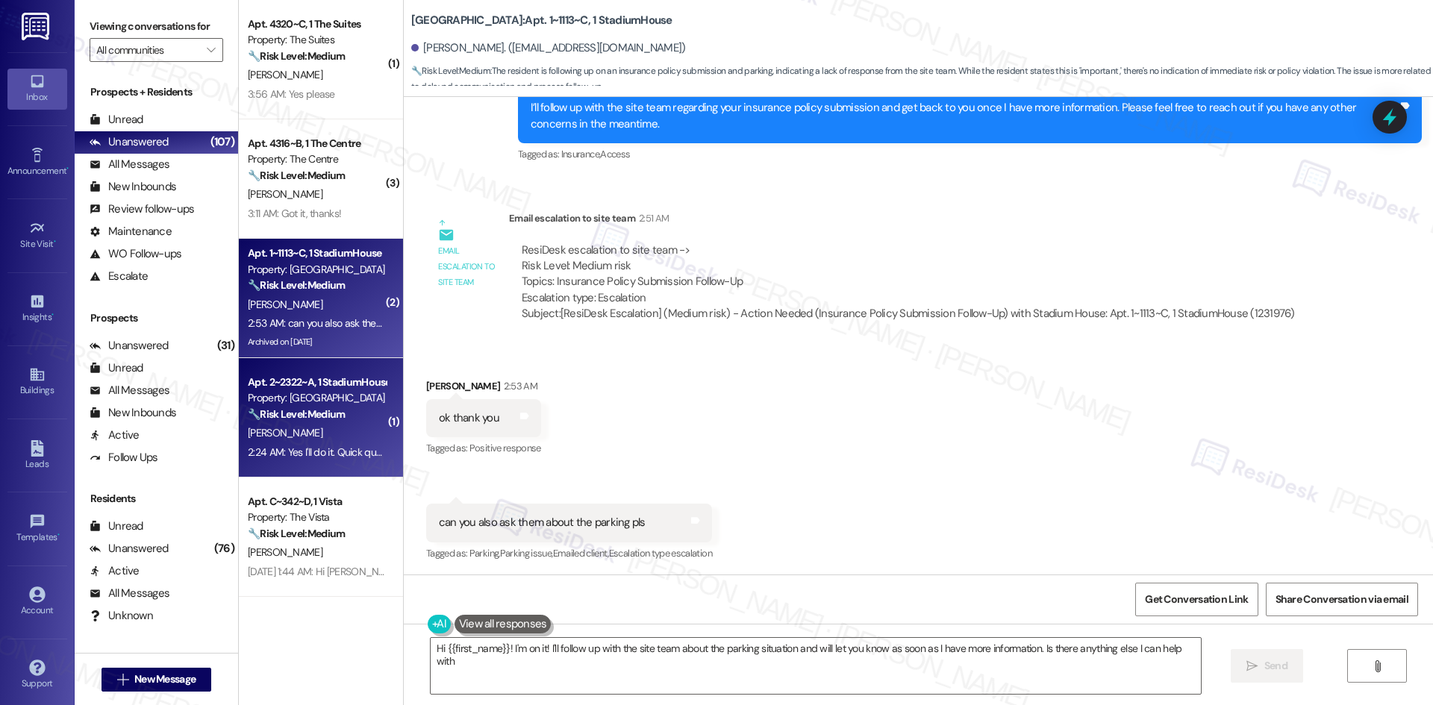
type textarea "Hi {{first_name}}! I'm on it! I'll follow up with the site team about the parki…"
click at [286, 428] on div "[PERSON_NAME]" at bounding box center [316, 433] width 141 height 19
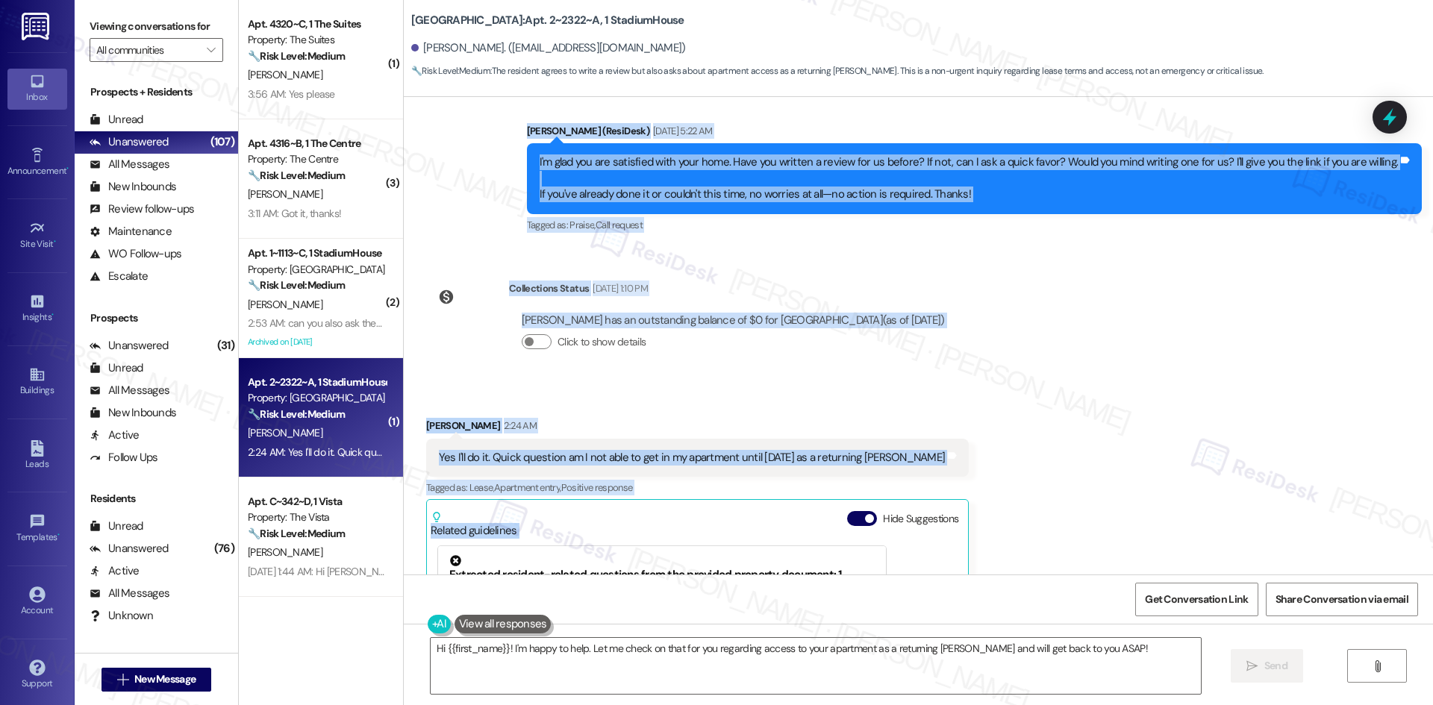
scroll to position [1502, 0]
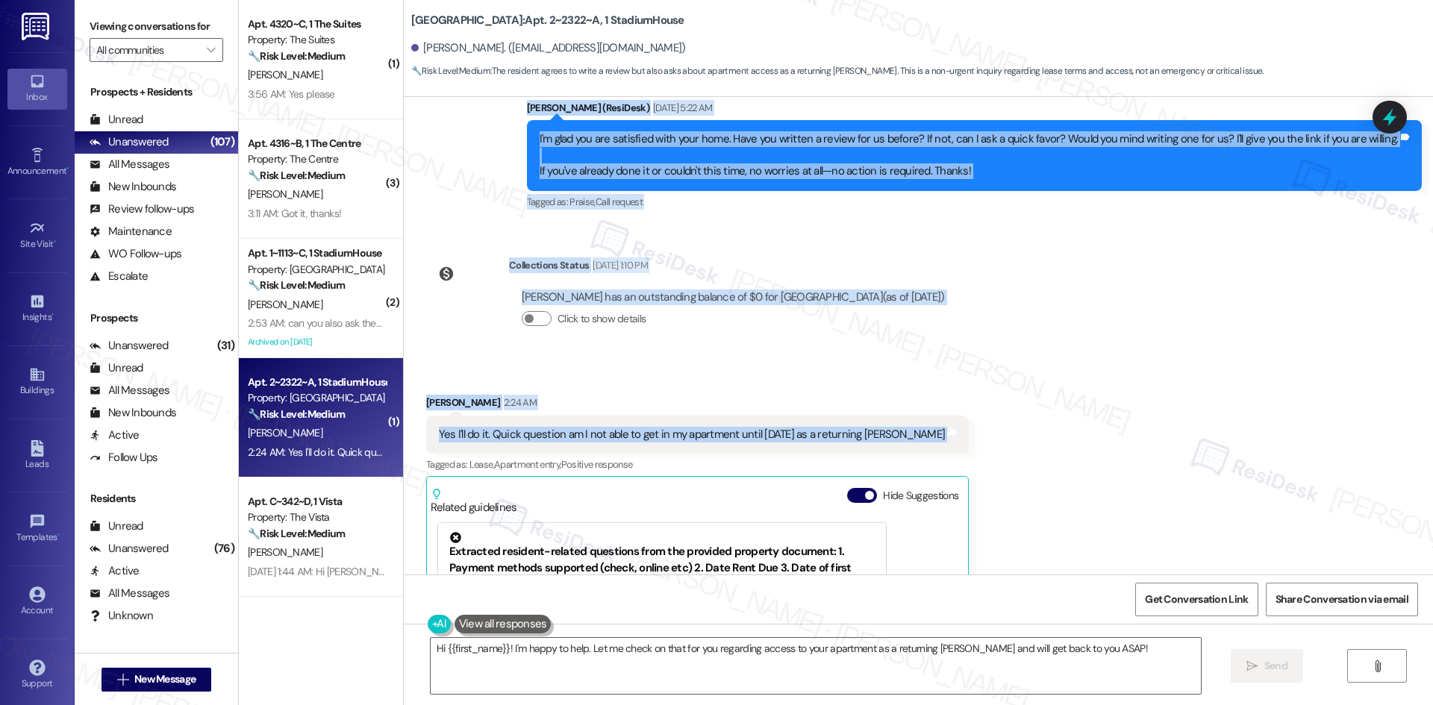
drag, startPoint x: 518, startPoint y: 230, endPoint x: 918, endPoint y: 423, distance: 444.2
click at [918, 423] on div "Survey, sent via SMS Residesk Automated Survey Aug 28, 2024 at 12:24 AM This me…" at bounding box center [918, 336] width 1029 height 478
copy div "Sarah (ResiDesk) Aug 12, 2025 at 5:22 AM I'm glad you are satisfied with your h…"
click at [852, 395] on div "Edward Neff 2:24 AM" at bounding box center [697, 405] width 543 height 21
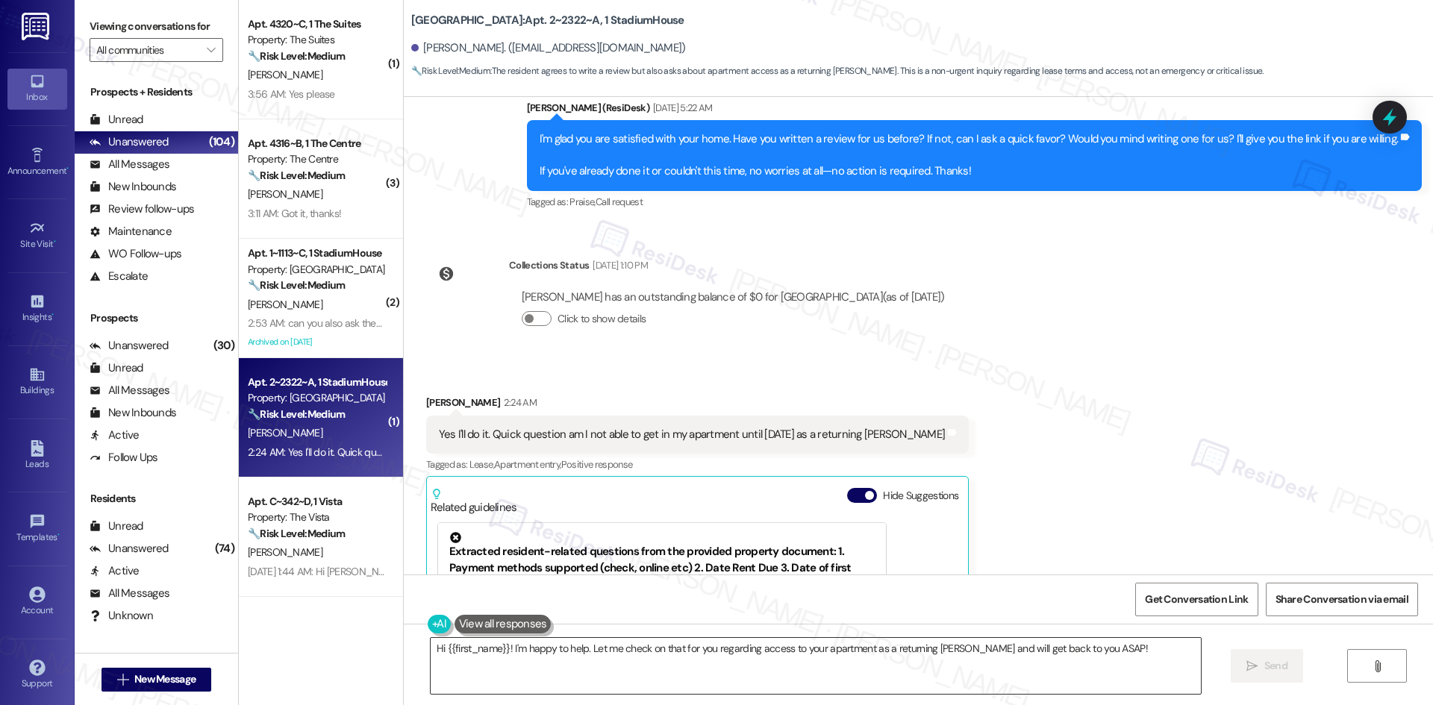
click at [625, 669] on textarea "Hi {{first_name}}! I'm happy to help. Let me check on that for you regarding ac…" at bounding box center [816, 666] width 770 height 56
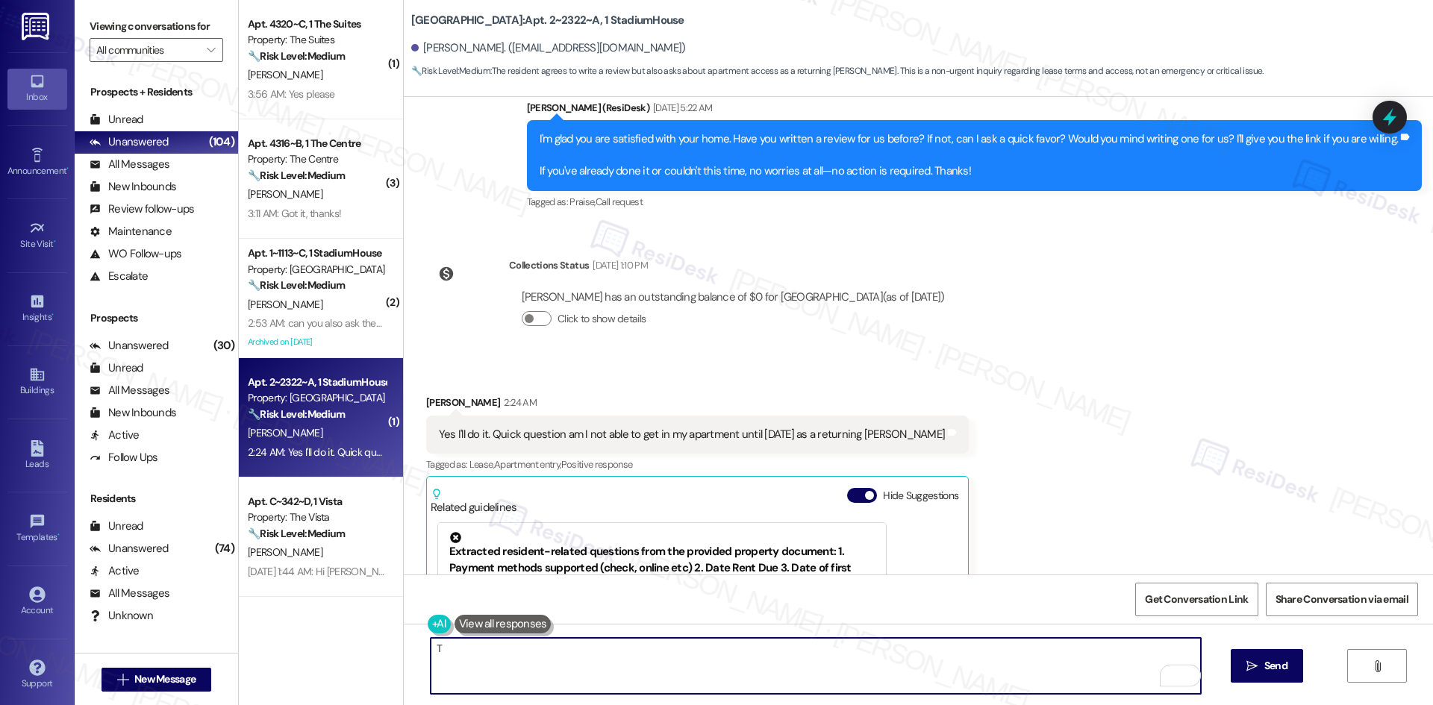
paste textarea "hank you so much! Here’s a quick link to leave us a review: {{google_review_lin…"
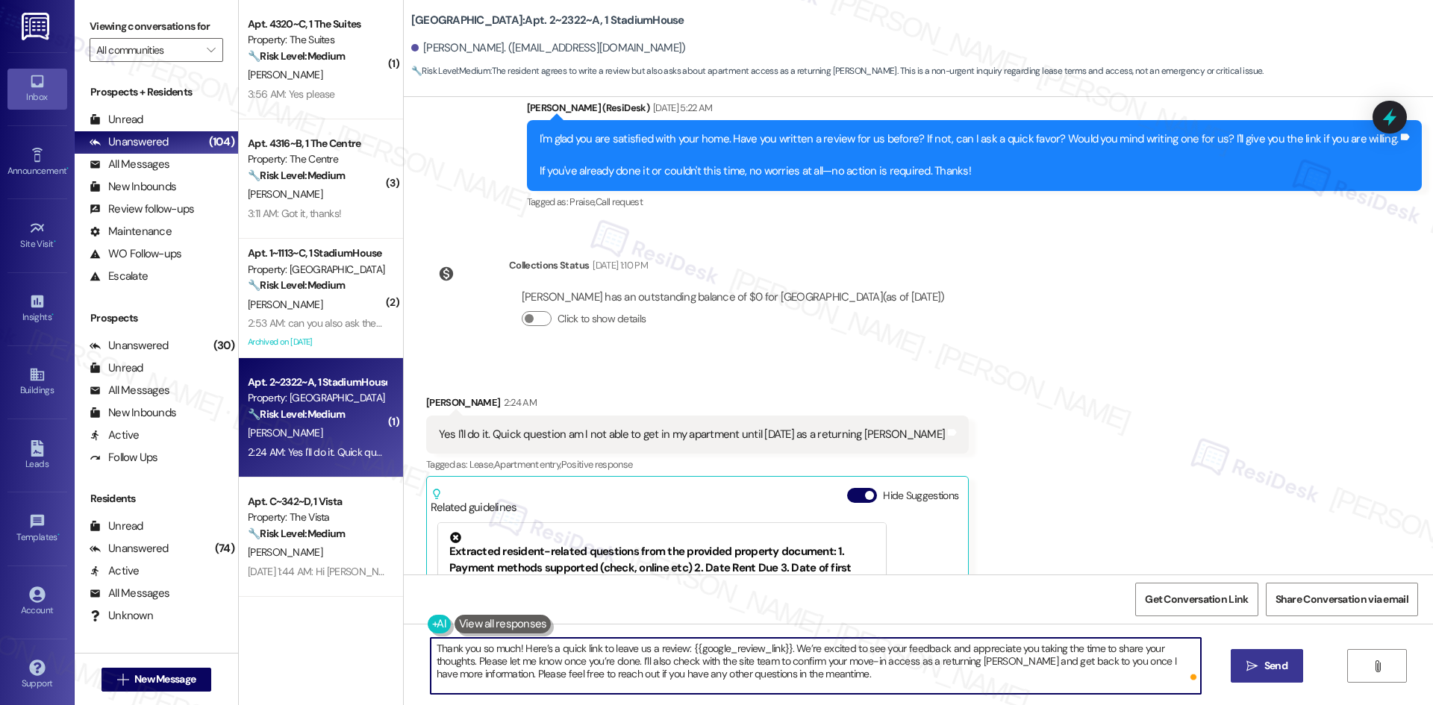
type textarea "Thank you so much! Here’s a quick link to leave us a review: {{google_review_li…"
click at [1257, 672] on span " Send" at bounding box center [1266, 666] width 47 height 16
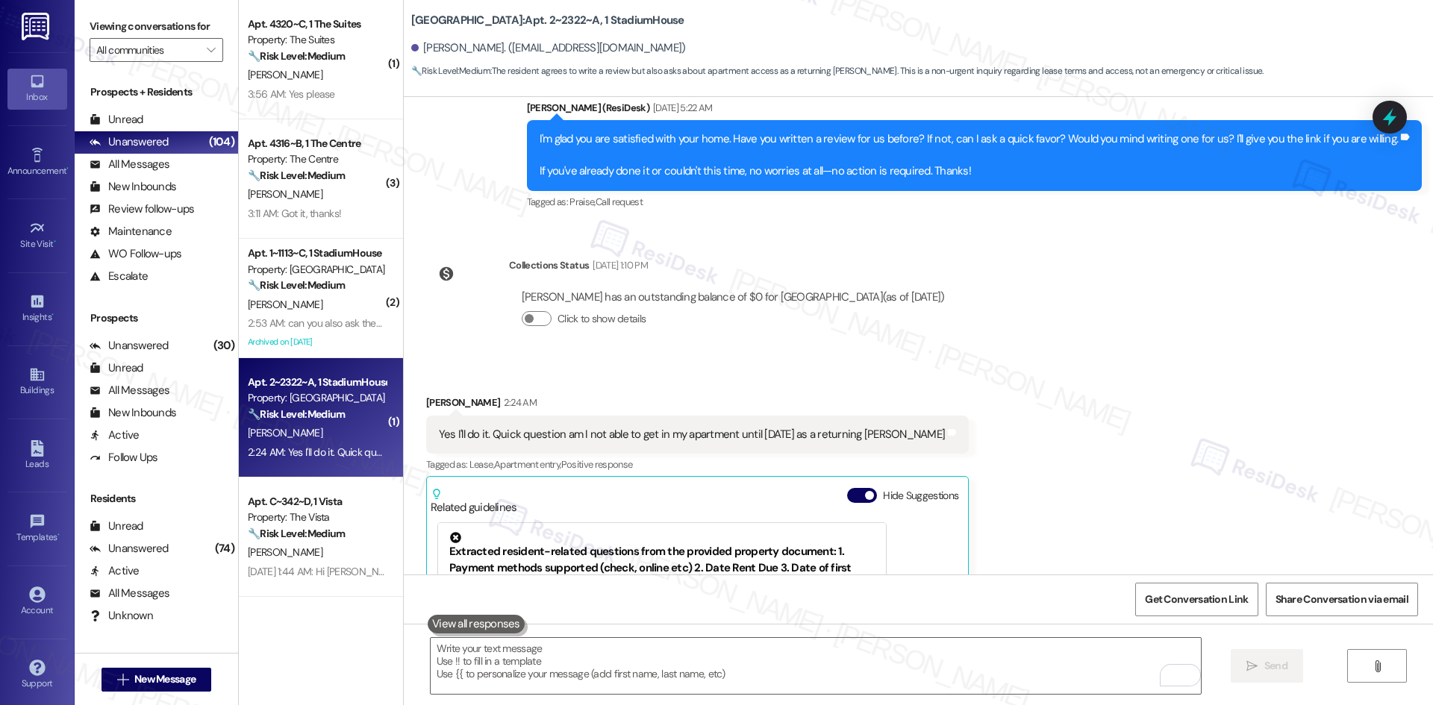
click at [858, 311] on div "Click to show details" at bounding box center [733, 319] width 423 height 16
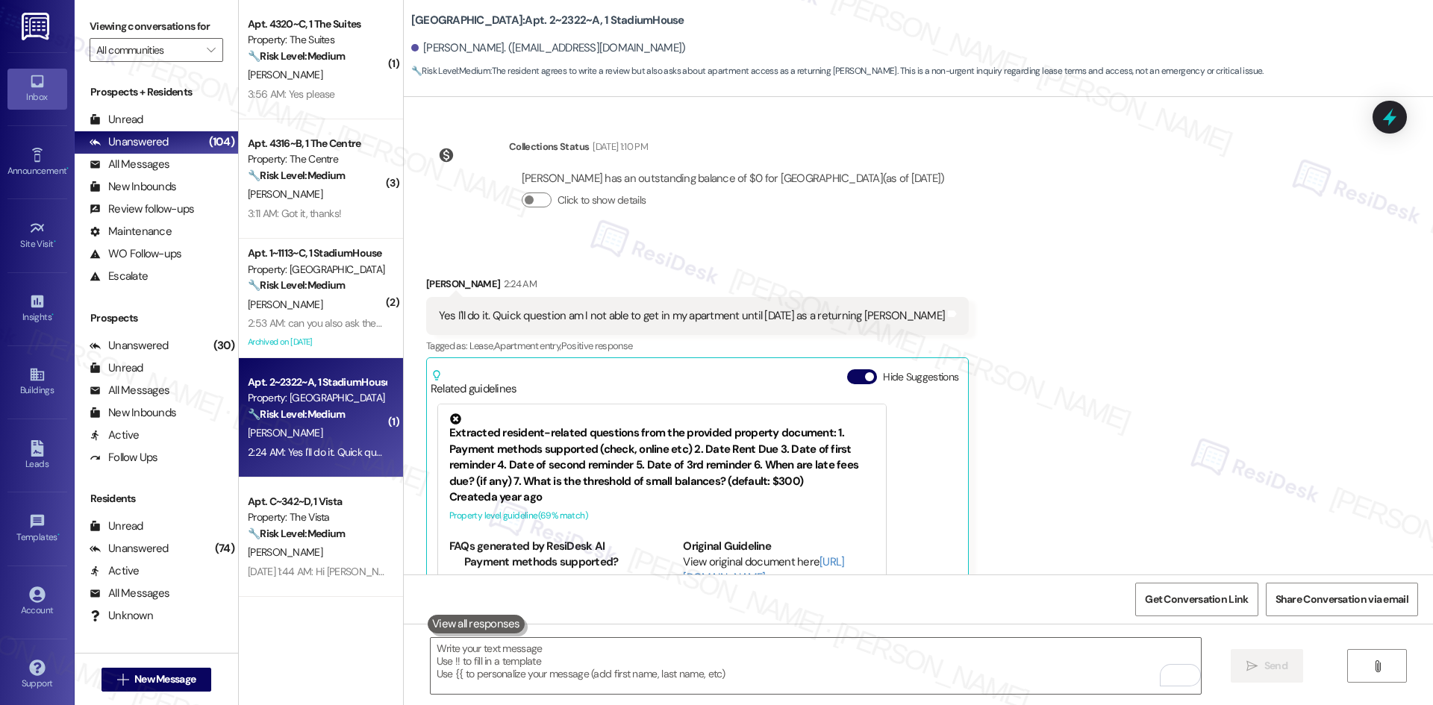
scroll to position [1862, 0]
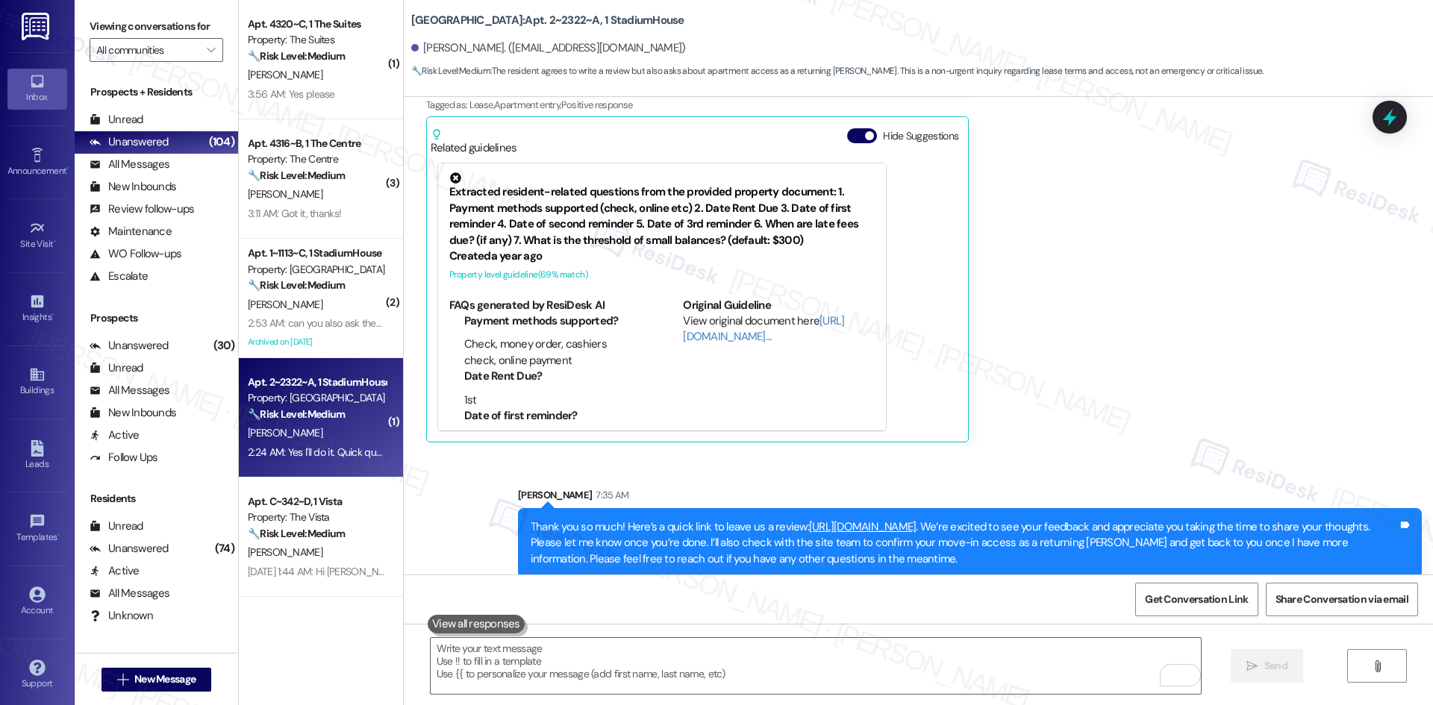
click at [1079, 399] on div "Received via SMS Edward Neff 2:24 AM Yes I'll do it. Quick question am I not ab…" at bounding box center [918, 227] width 1029 height 452
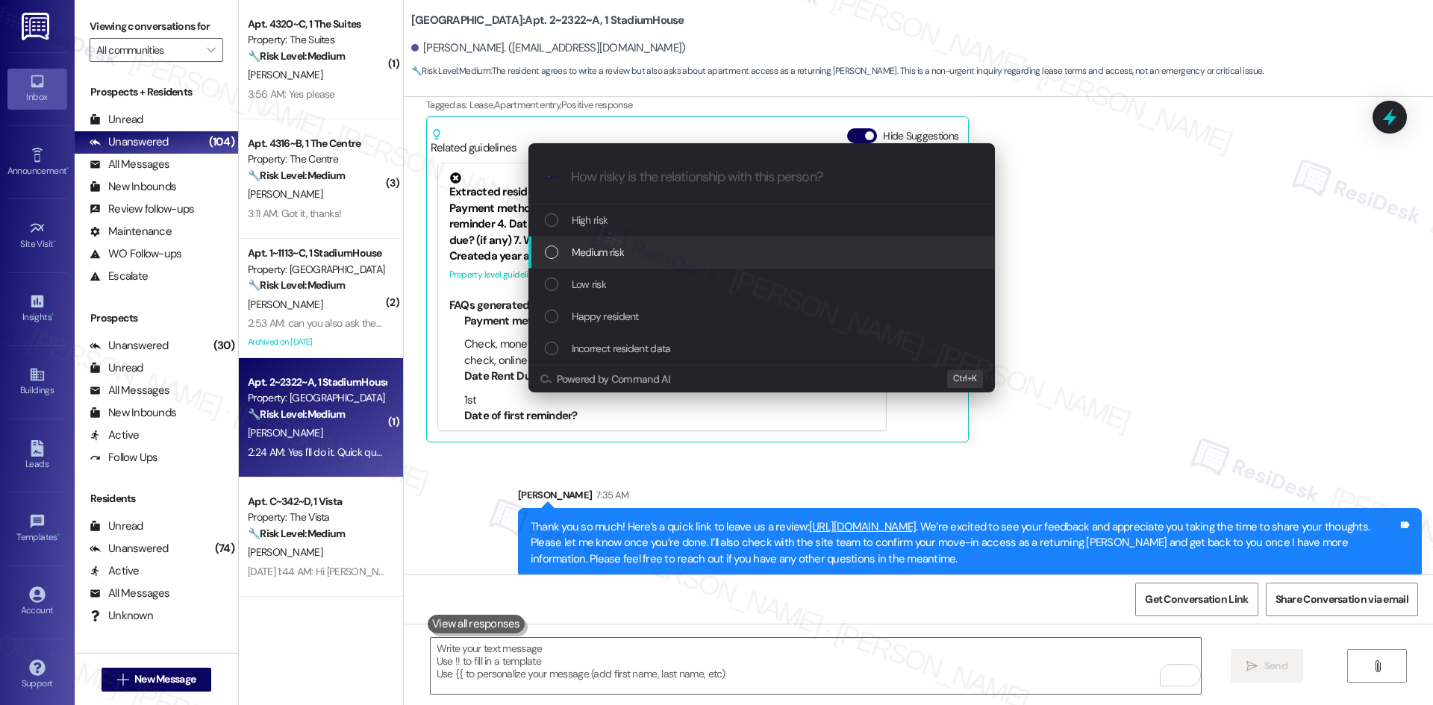
click at [672, 254] on div "Medium risk" at bounding box center [763, 252] width 437 height 16
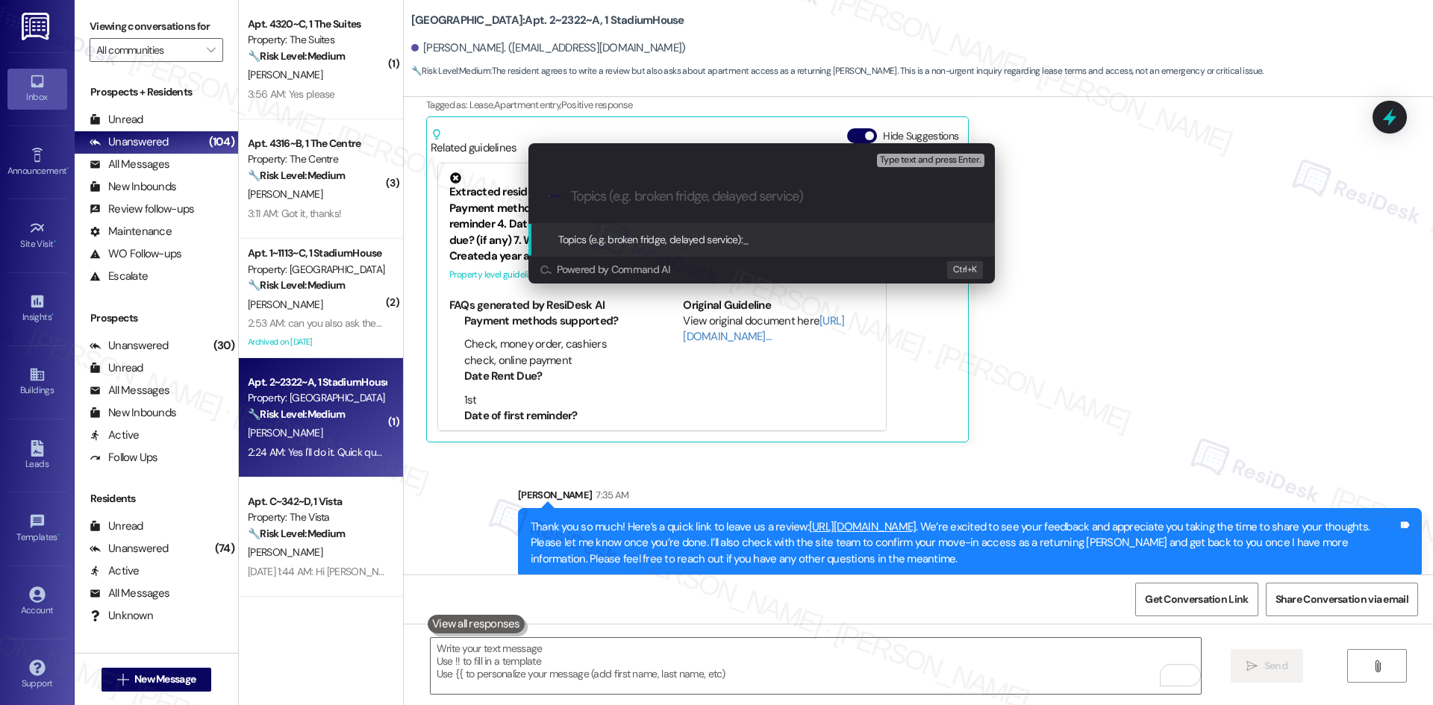
click at [631, 193] on input "Topics (e.g. broken fridge, delayed service)" at bounding box center [773, 197] width 405 height 16
paste input "Review Request and Returning Leaser Move-In Access Inquiry"
type input "Review Request and Returning Leaser Move-In Access Inquiry"
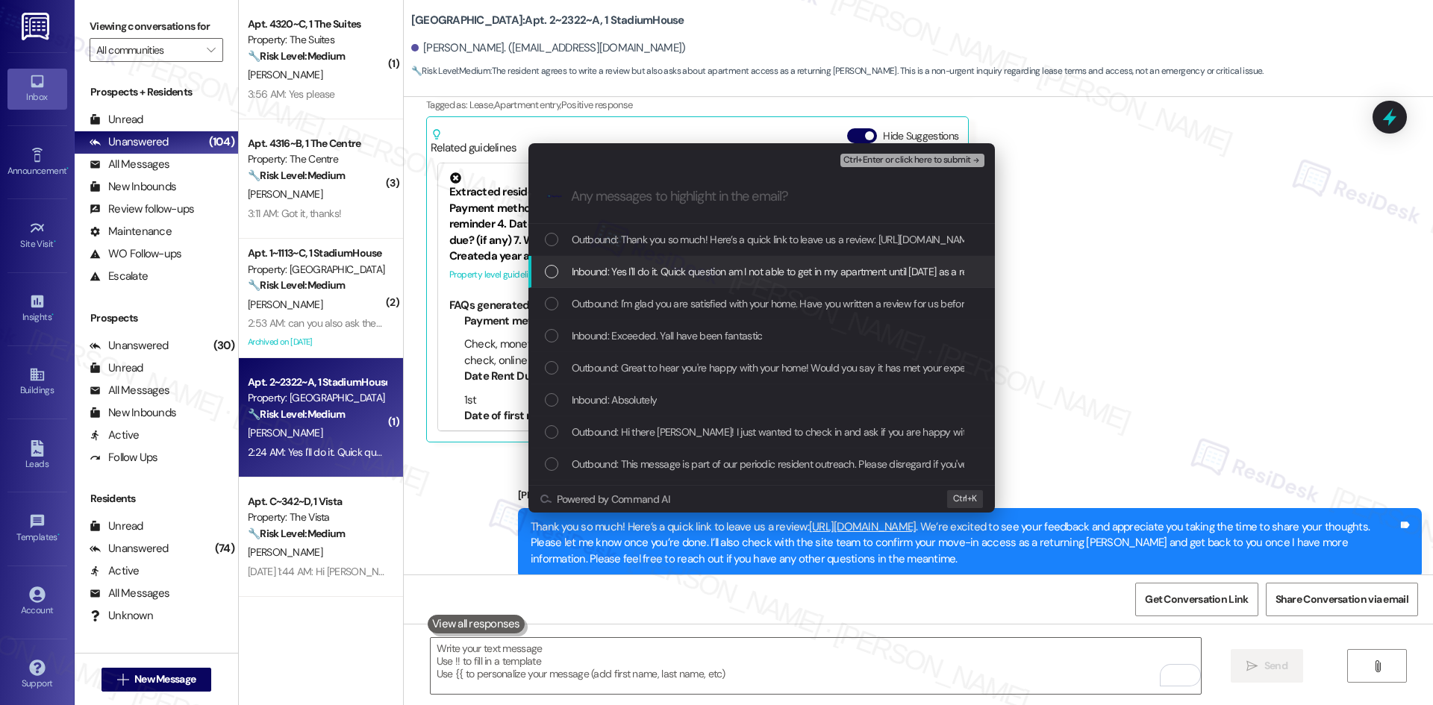
click at [811, 269] on span "Inbound: Yes I'll do it. Quick question am I not able to get in my apartment un…" at bounding box center [823, 271] width 503 height 16
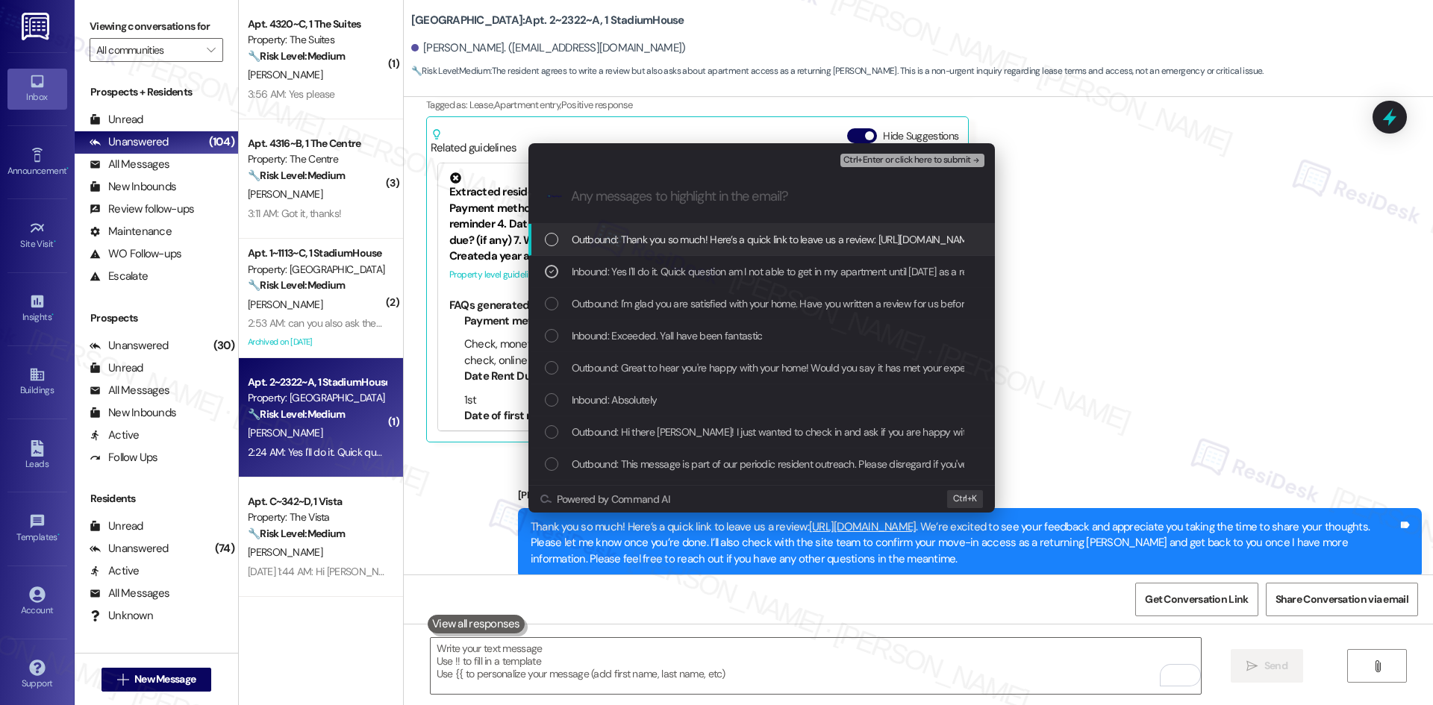
click at [954, 157] on span "Ctrl+Enter or click here to submit" at bounding box center [907, 160] width 128 height 10
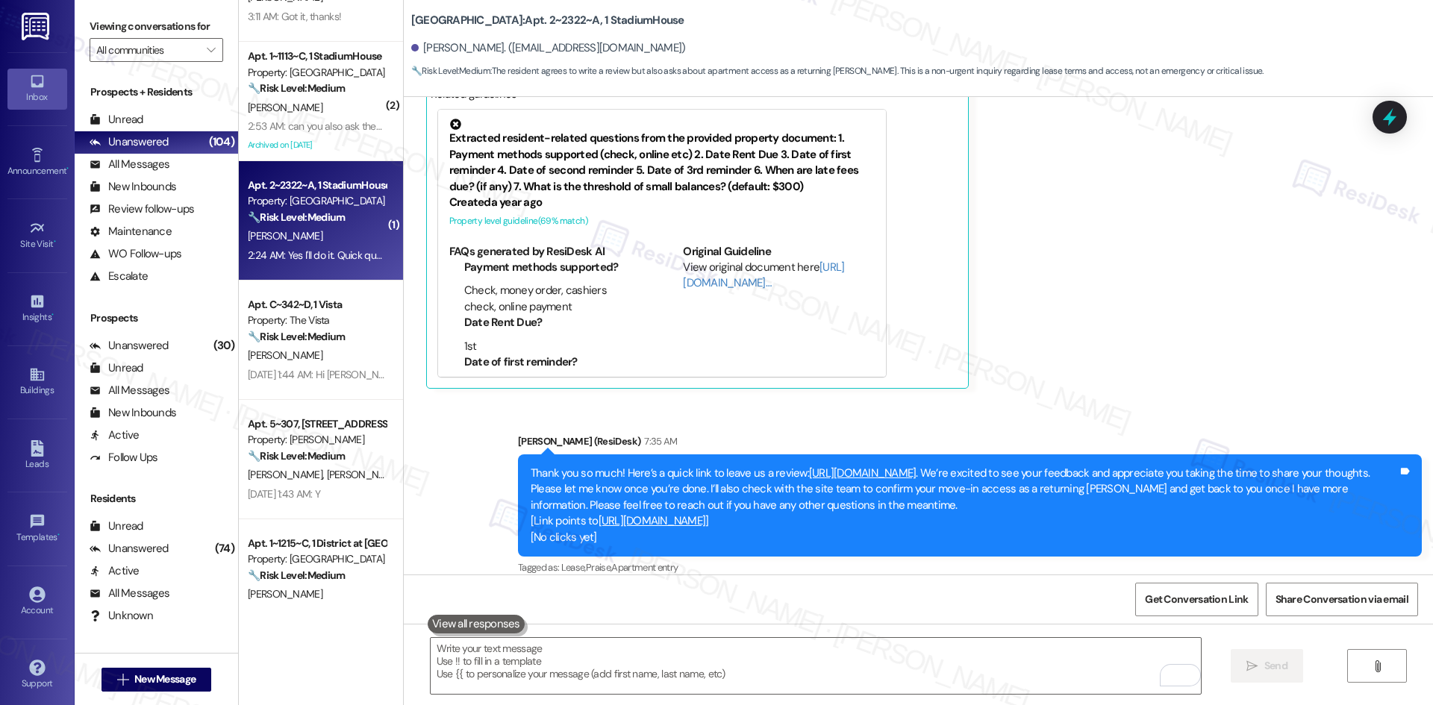
scroll to position [821, 0]
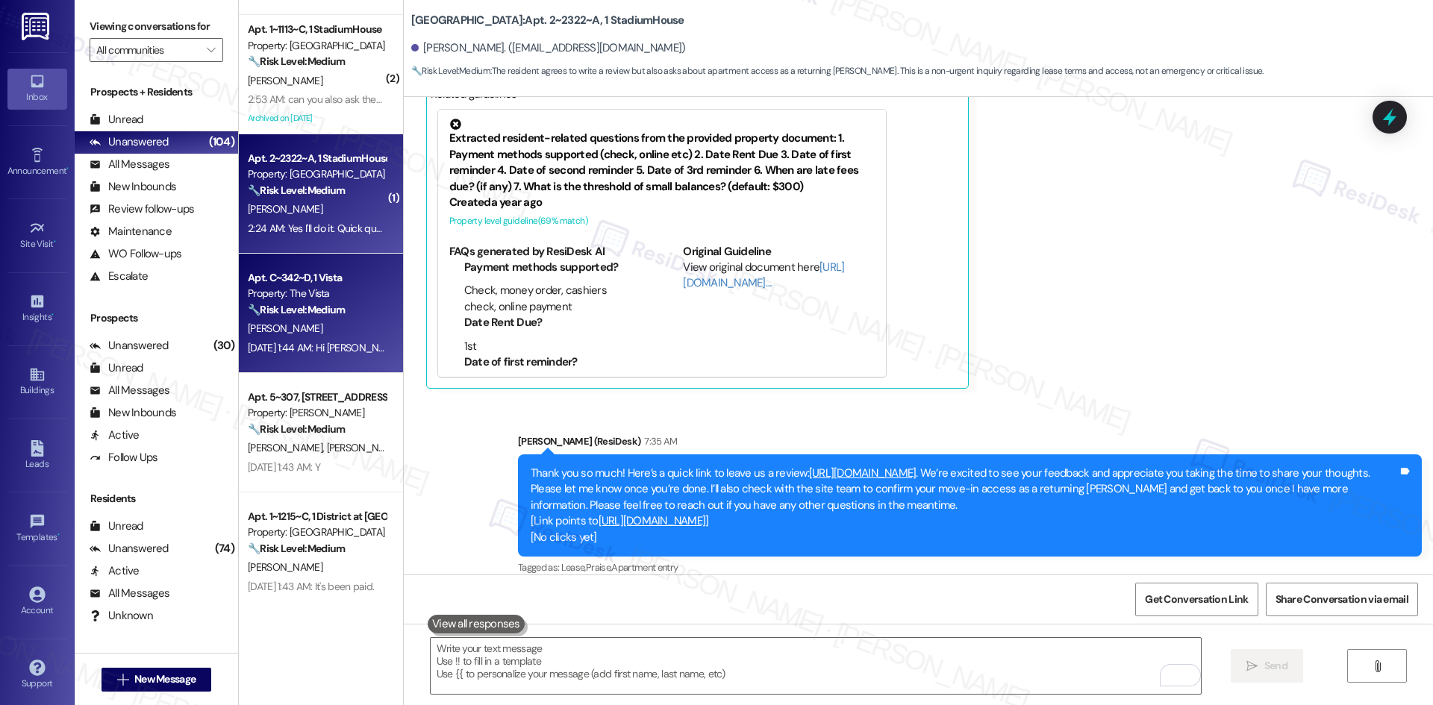
click at [287, 327] on span "[PERSON_NAME]" at bounding box center [285, 328] width 75 height 13
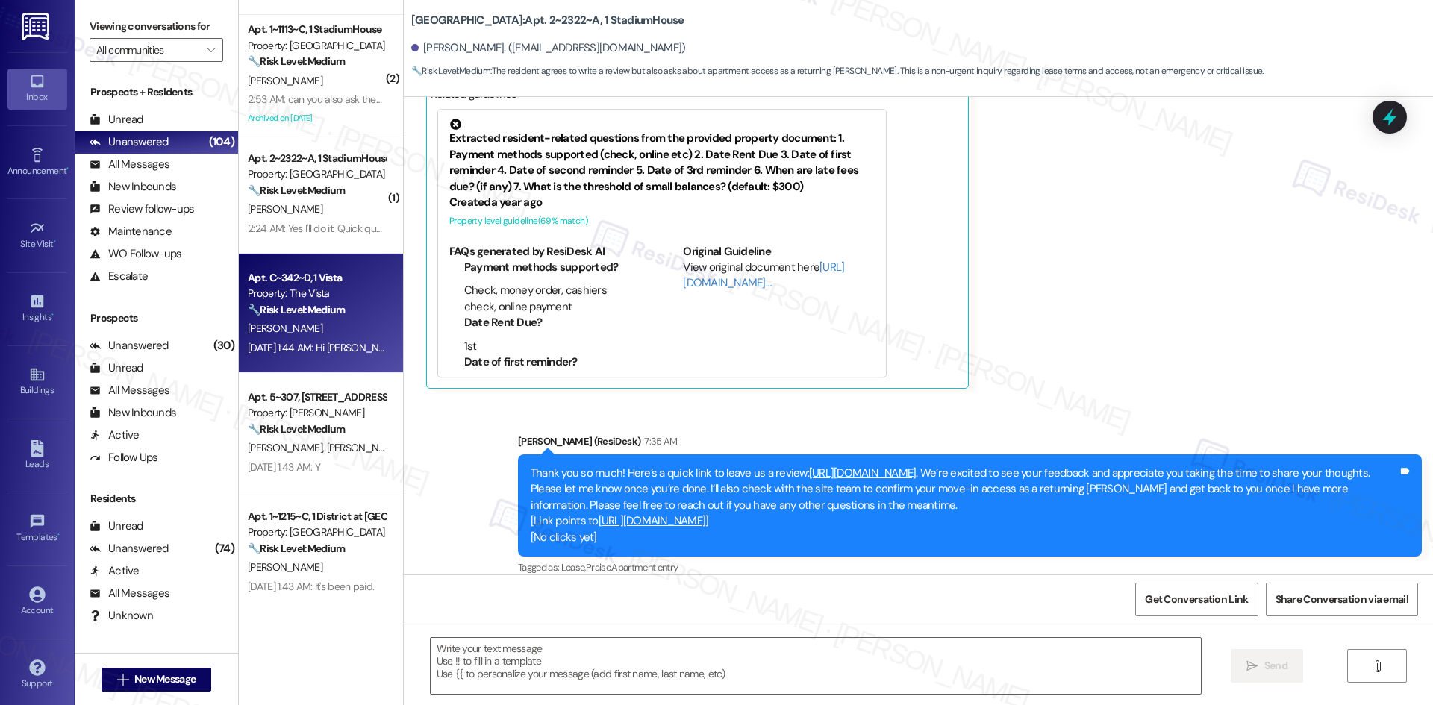
type textarea "Fetching suggested responses. Please feel free to read through the conversation…"
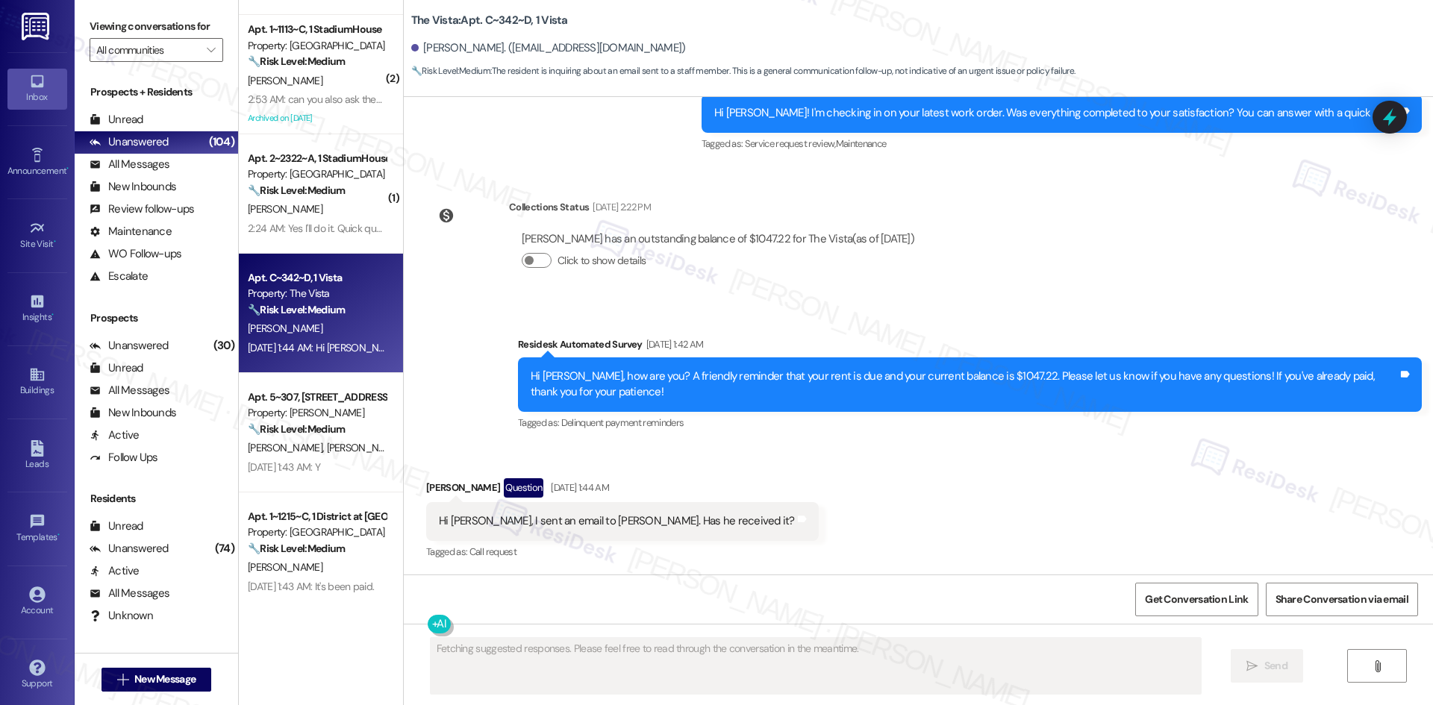
scroll to position [1182, 0]
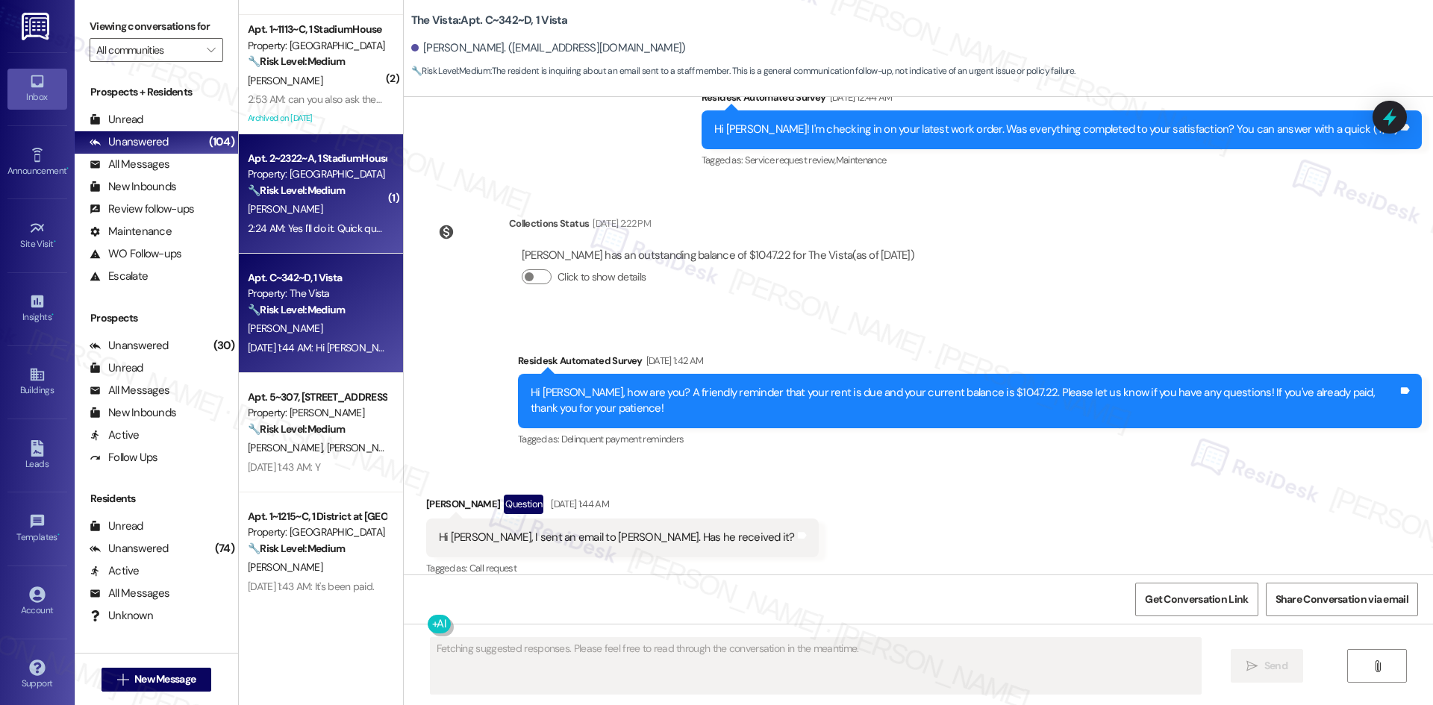
click at [276, 231] on div "2:24 AM: Yes I'll do it. Quick question am I not able to get in my apartment un…" at bounding box center [499, 228] width 503 height 13
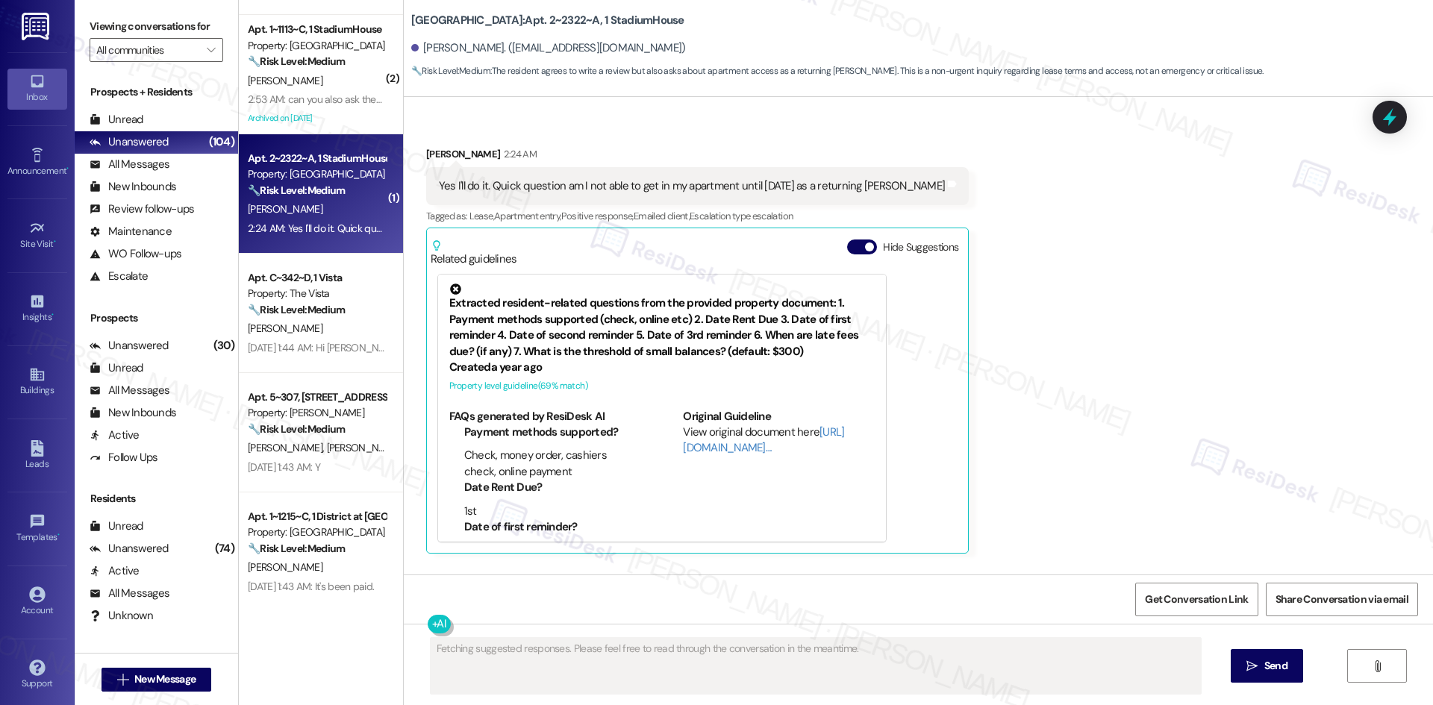
scroll to position [1652, 0]
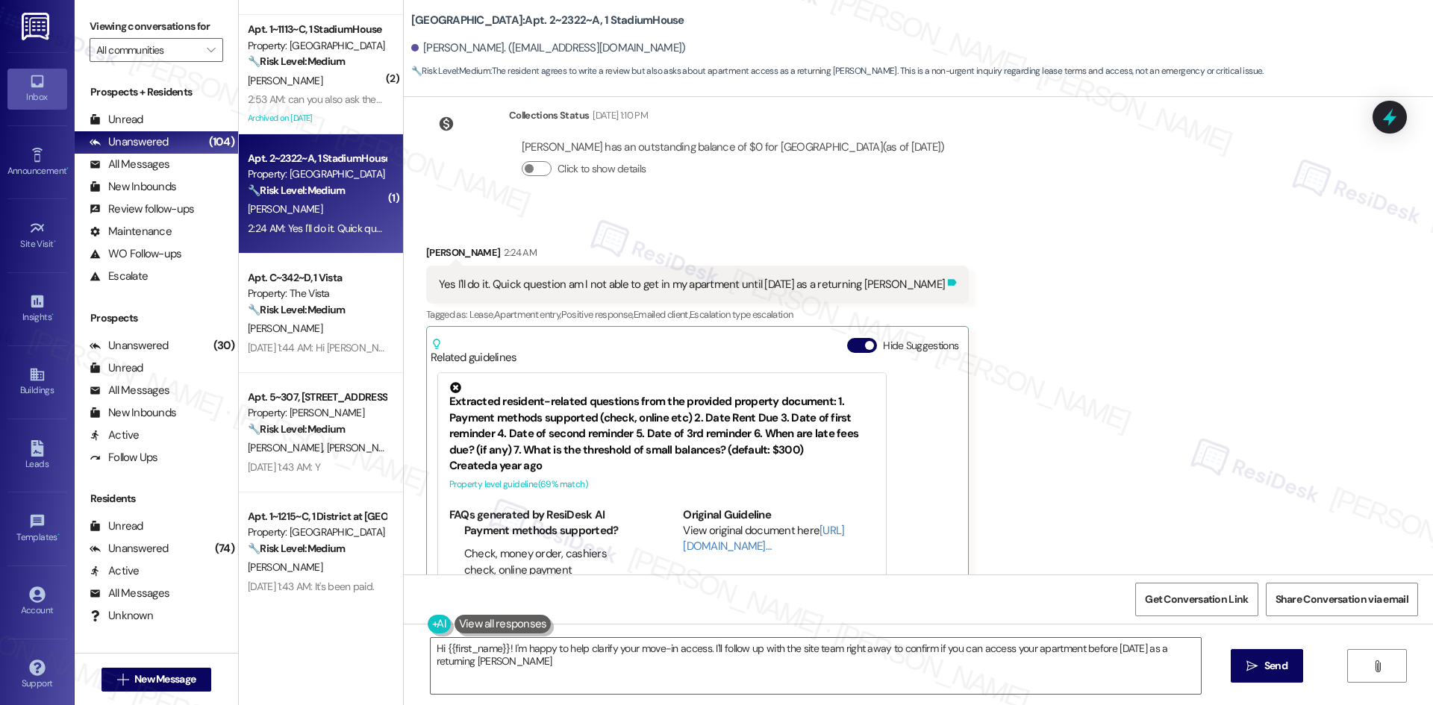
type textarea "Hi {{first_name}}! I'm happy to help clarify your move-in access. I'll follow u…"
click at [948, 279] on icon at bounding box center [952, 282] width 9 height 7
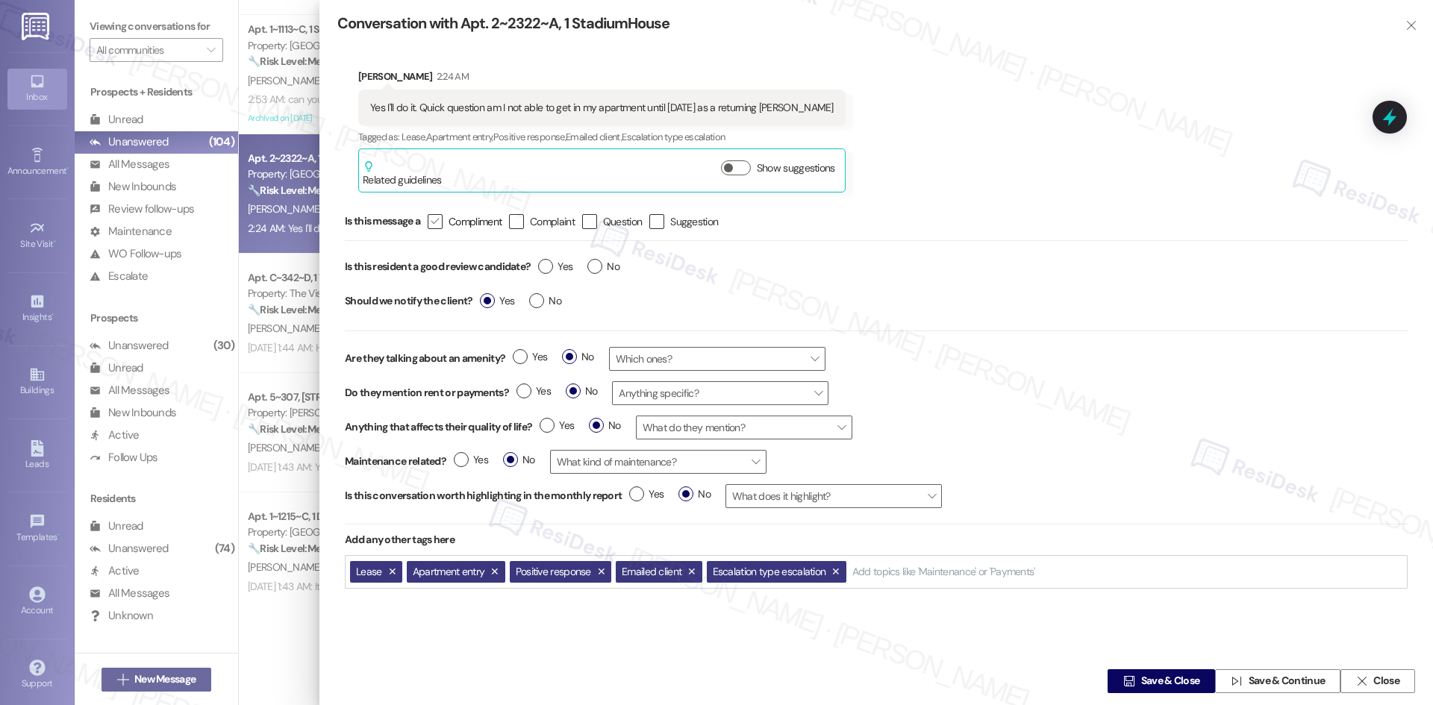
click at [440, 216] on icon "" at bounding box center [435, 221] width 10 height 16
click at [430, 216] on input " Compliment" at bounding box center [425, 221] width 10 height 10
checkbox input "true"
click at [550, 266] on label "Yes" at bounding box center [555, 267] width 34 height 16
click at [550, 266] on input "Yes" at bounding box center [555, 268] width 34 height 19
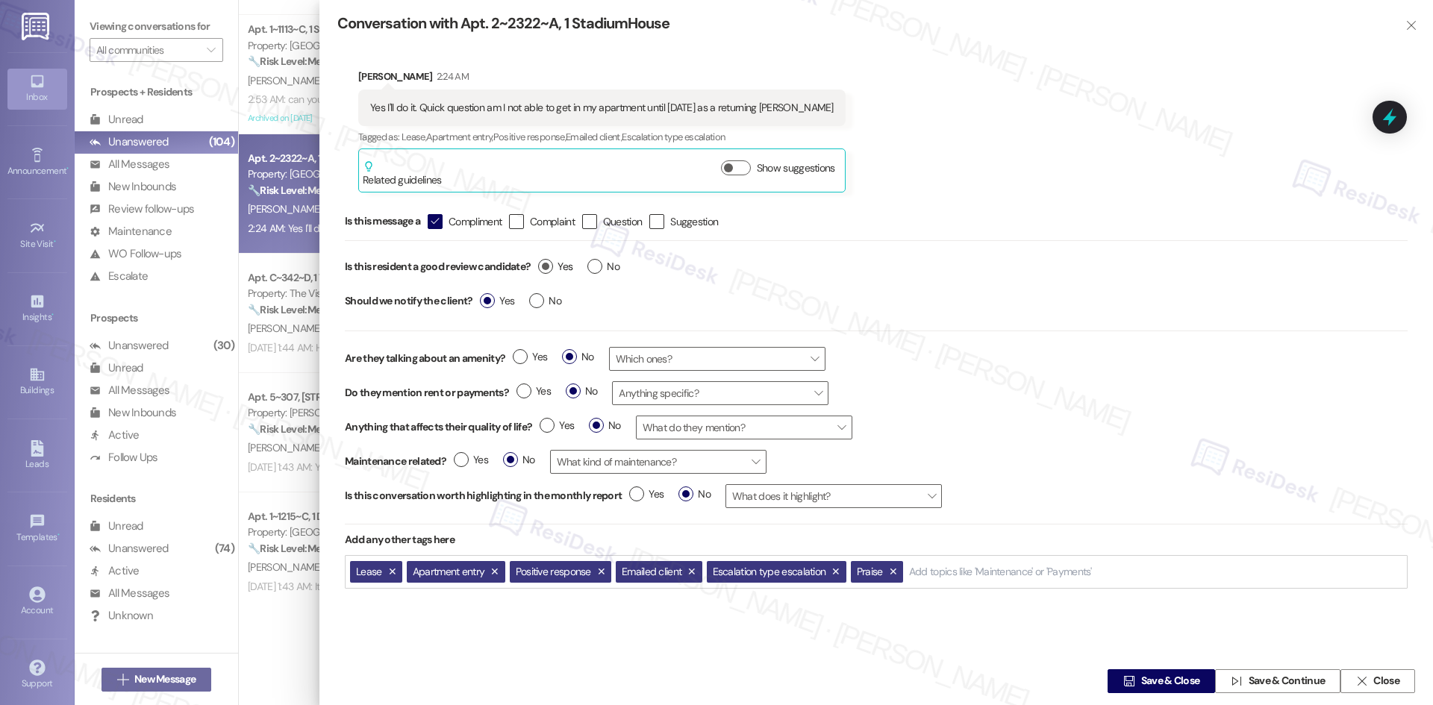
radio input "true"
click at [1151, 674] on span "Save & Close" at bounding box center [1170, 682] width 59 height 16
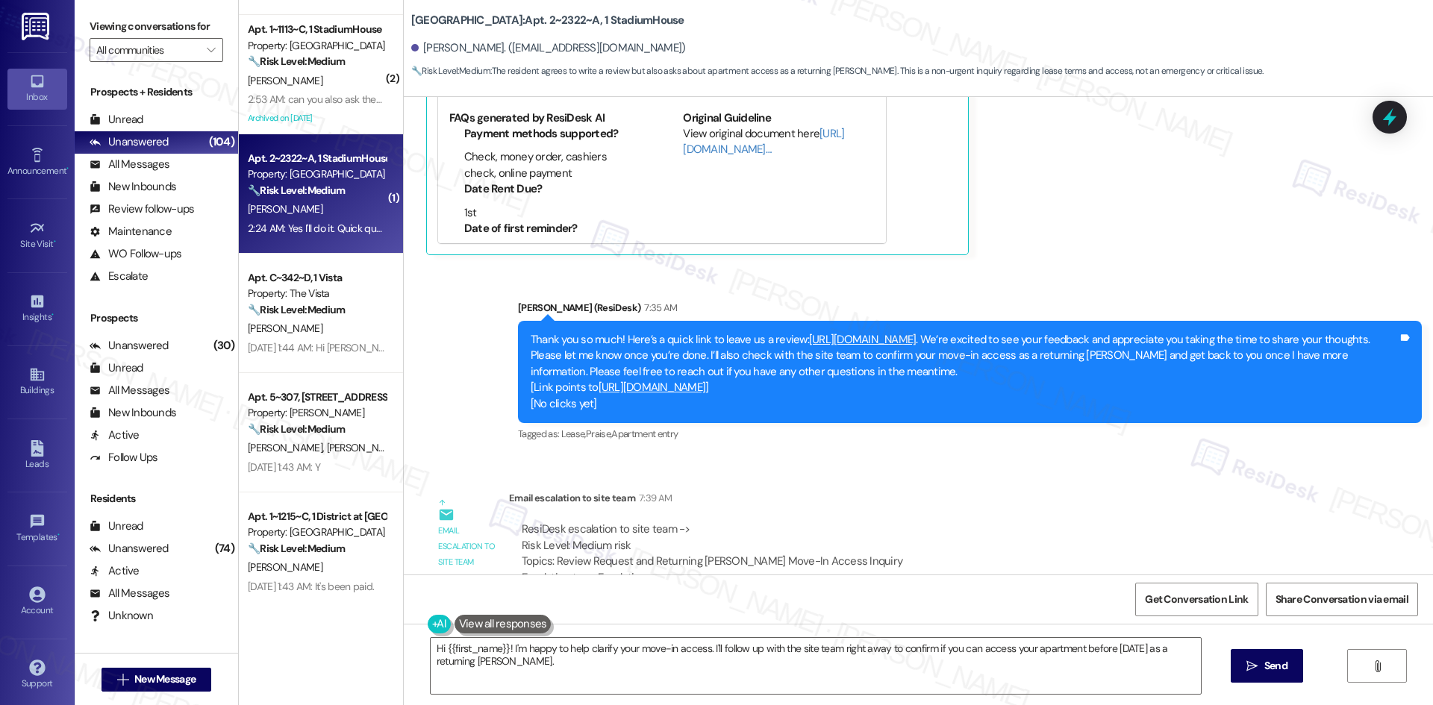
scroll to position [2100, 0]
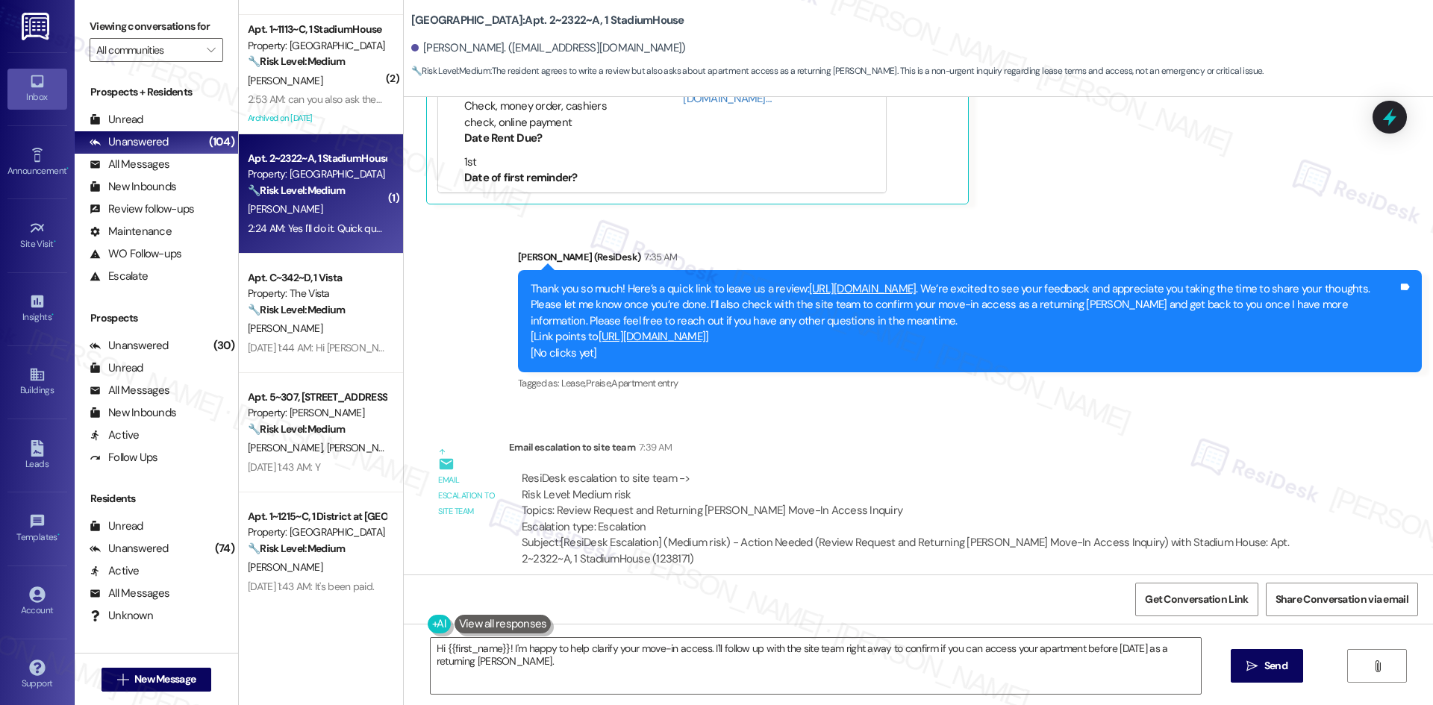
click at [1079, 440] on div "Email escalation to site team 7:39 AM" at bounding box center [919, 450] width 821 height 21
click at [1100, 440] on div "Email escalation to site team 7:39 AM" at bounding box center [919, 450] width 821 height 21
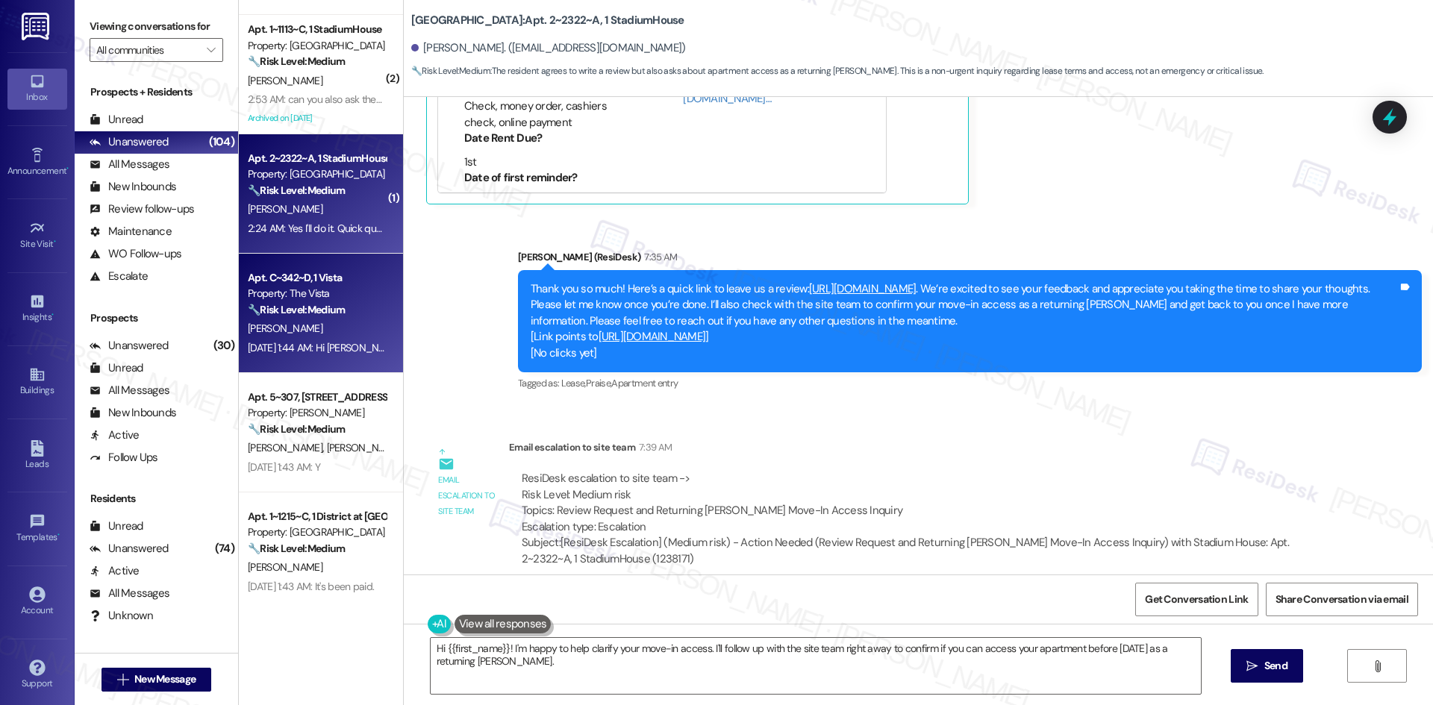
click at [353, 327] on div "[PERSON_NAME]" at bounding box center [316, 328] width 141 height 19
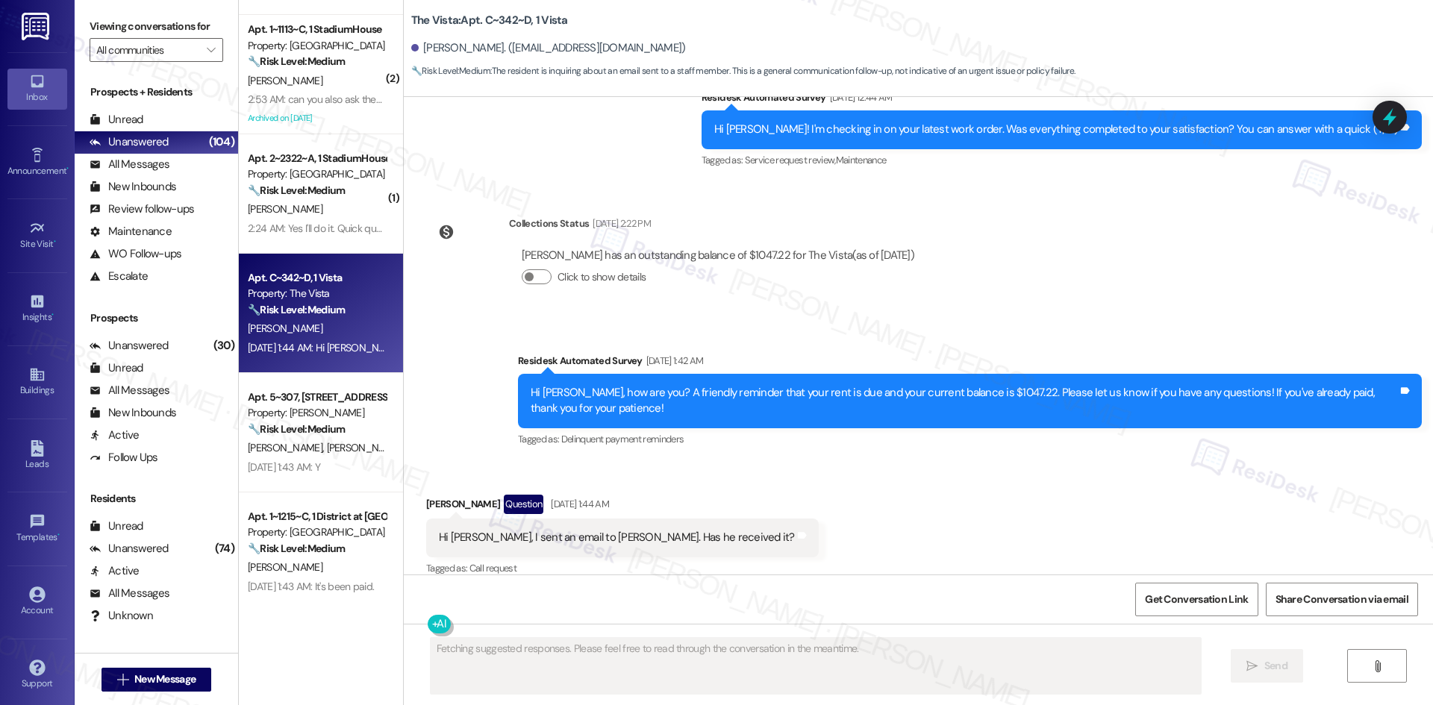
scroll to position [1183, 0]
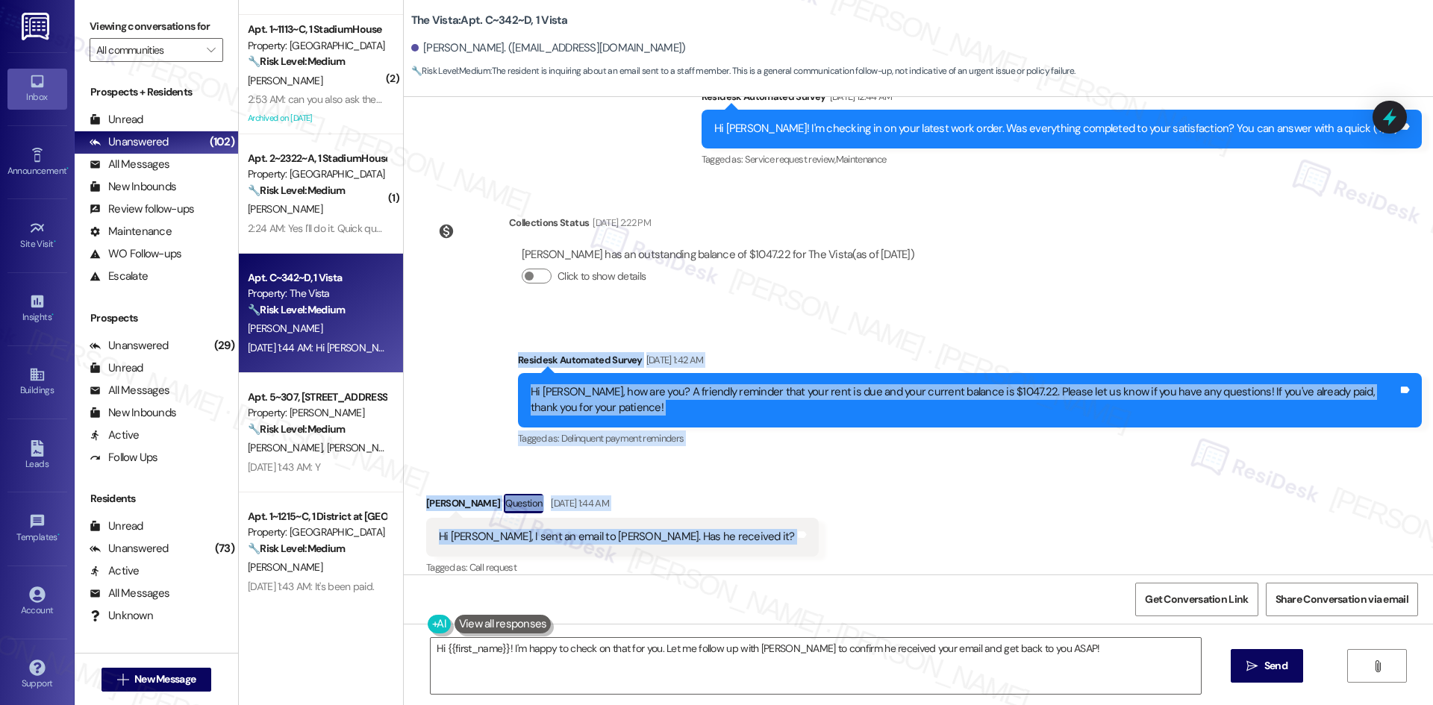
drag, startPoint x: 494, startPoint y: 337, endPoint x: 777, endPoint y: 516, distance: 334.4
click at [777, 516] on div "Survey, sent via SMS Residesk Automated Survey Nov 19, 2024 at 1:57 AM Hi there…" at bounding box center [918, 336] width 1029 height 478
copy div "Residesk Automated Survey Aug 06, 2025 at 1:42 AM Hi Kellyann, how are you? A f…"
click at [777, 496] on div "Received via SMS Kellyann Rodriguez Question Aug 06, 2025 at 1:44 AM Hi sarah, …" at bounding box center [918, 524] width 1029 height 129
drag, startPoint x: 521, startPoint y: 375, endPoint x: 722, endPoint y: 505, distance: 239.1
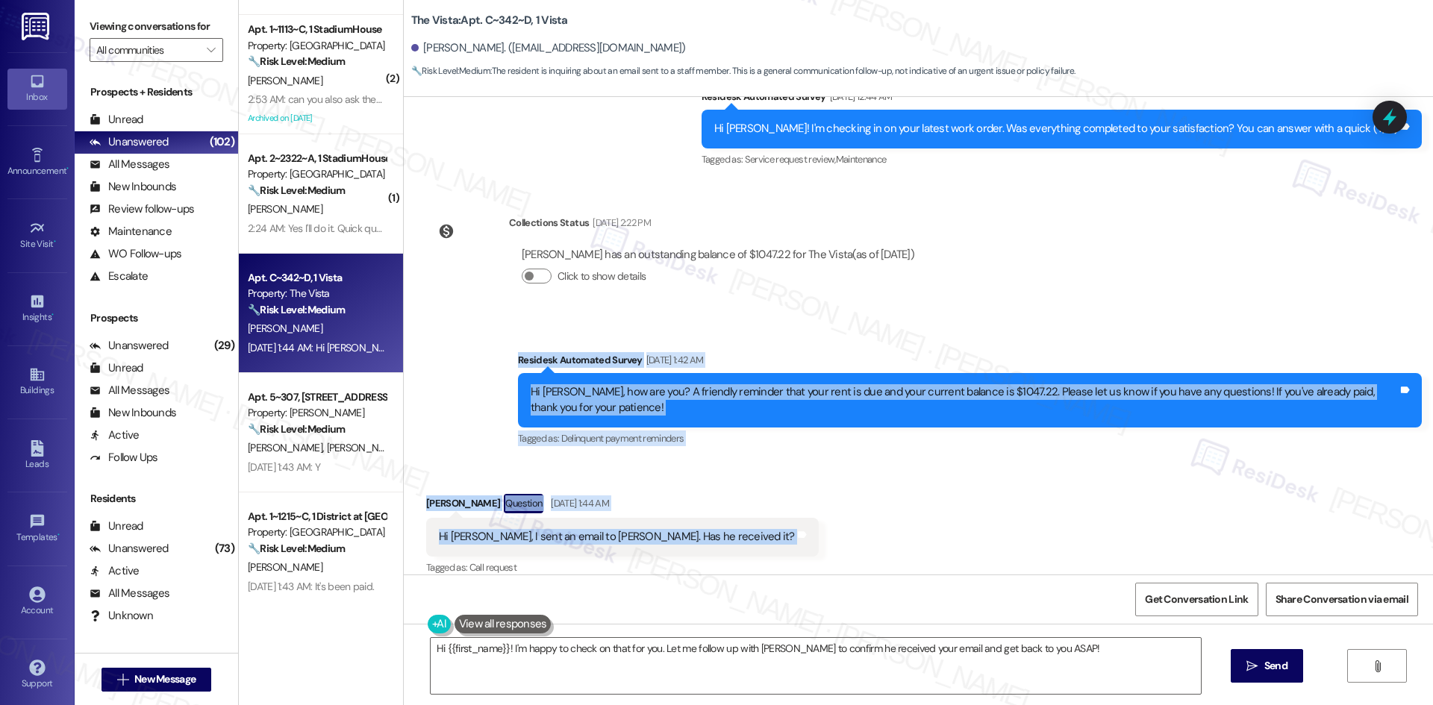
click at [722, 505] on div "Survey, sent via SMS Residesk Automated Survey Nov 19, 2024 at 1:57 AM Hi there…" at bounding box center [918, 336] width 1029 height 478
copy div "Residesk Automated Survey Aug 06, 2025 at 1:42 AM Hi Kellyann, how are you? A f…"
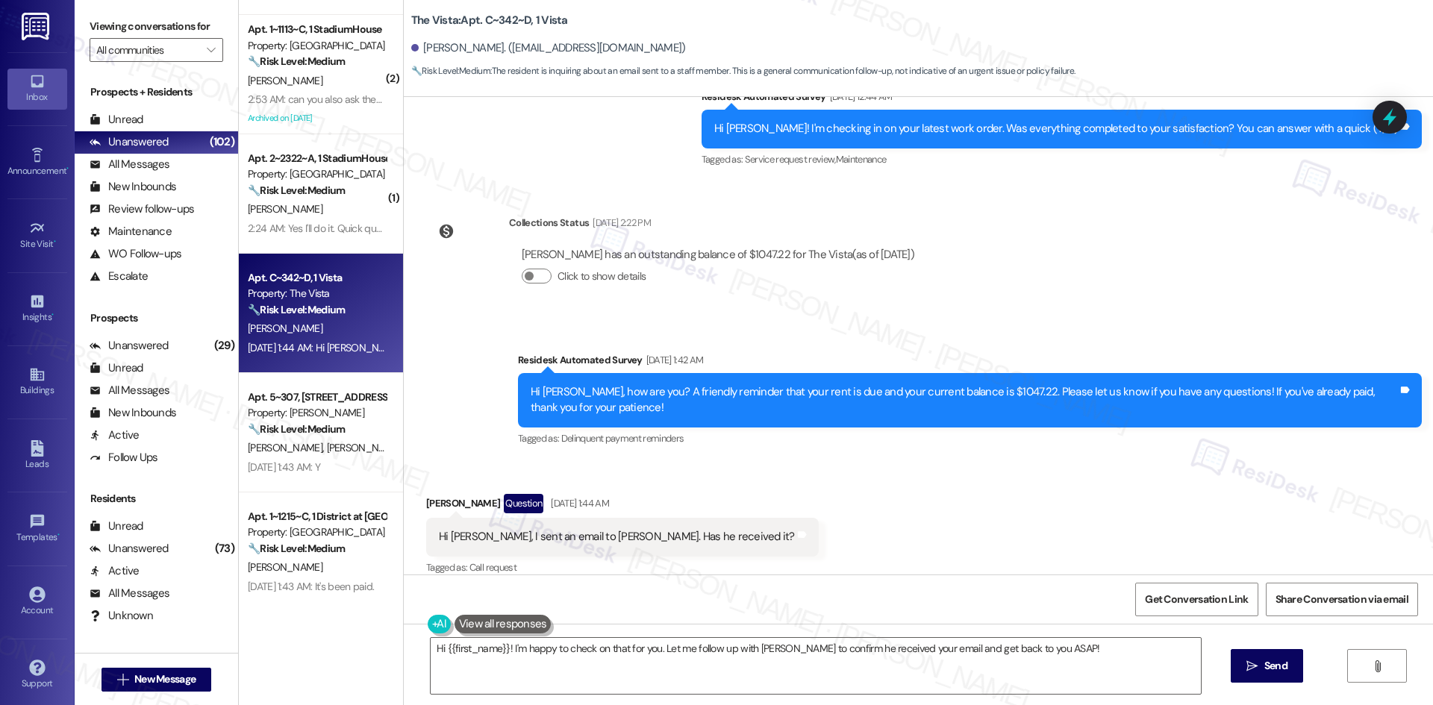
click at [554, 169] on div "Survey, sent via SMS Residesk Automated Survey Nov 19, 2024 at 1:57 AM Hi there…" at bounding box center [918, 336] width 1029 height 478
click at [648, 656] on textarea "Hi {{first_name}}! I'm happy to check on that for you. Let me follow up with Ja…" at bounding box center [816, 666] width 770 height 56
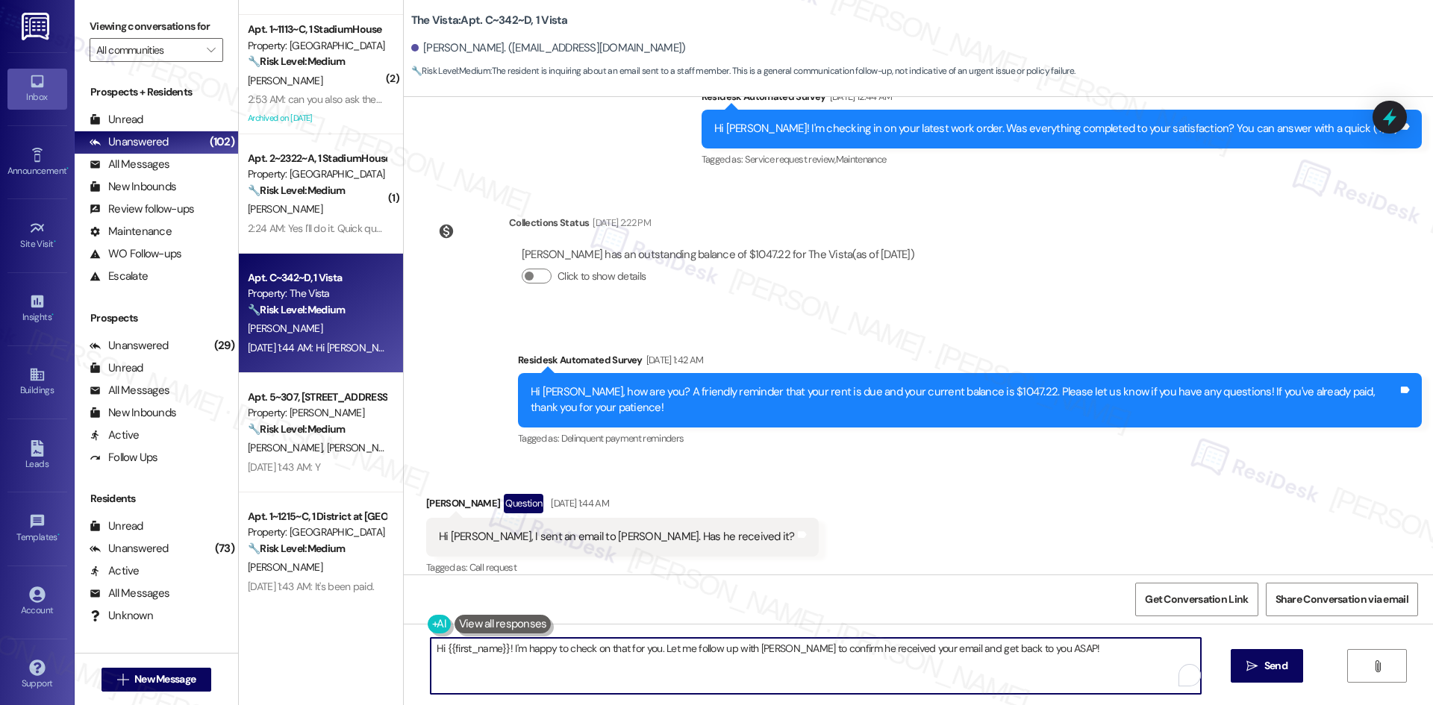
paste textarea "Thank you for letting me know, Kellyann! I apologize for the confusion. The pre…"
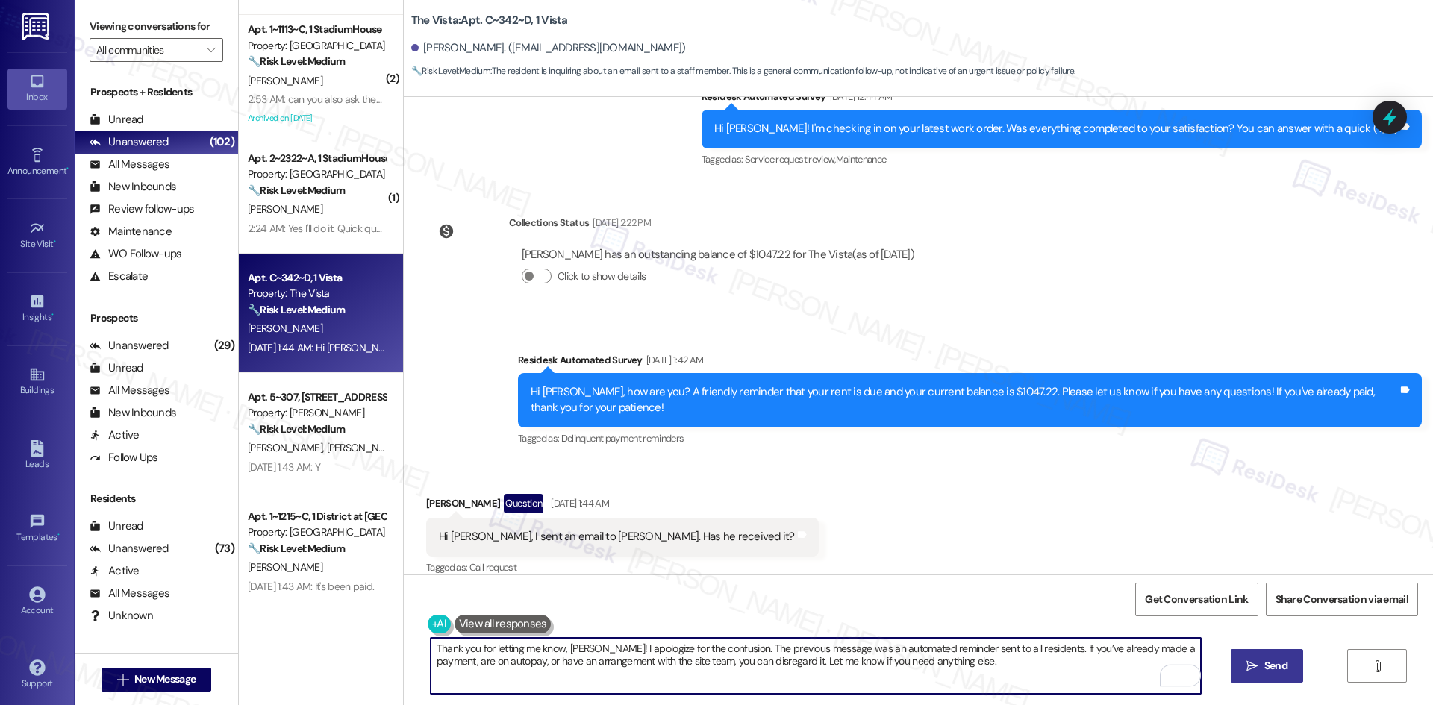
type textarea "Thank you for letting me know, Kellyann! I apologize for the confusion. The pre…"
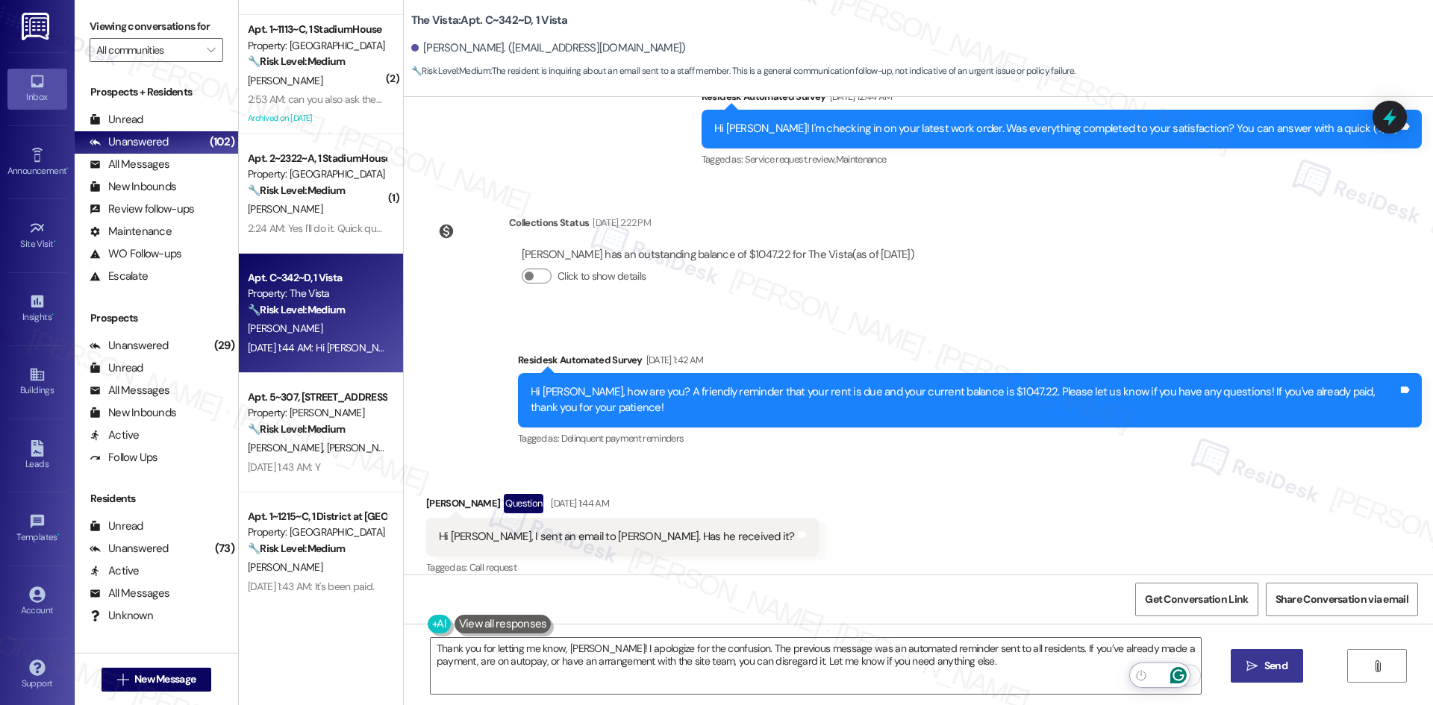
click at [1266, 669] on span "Send" at bounding box center [1275, 666] width 23 height 16
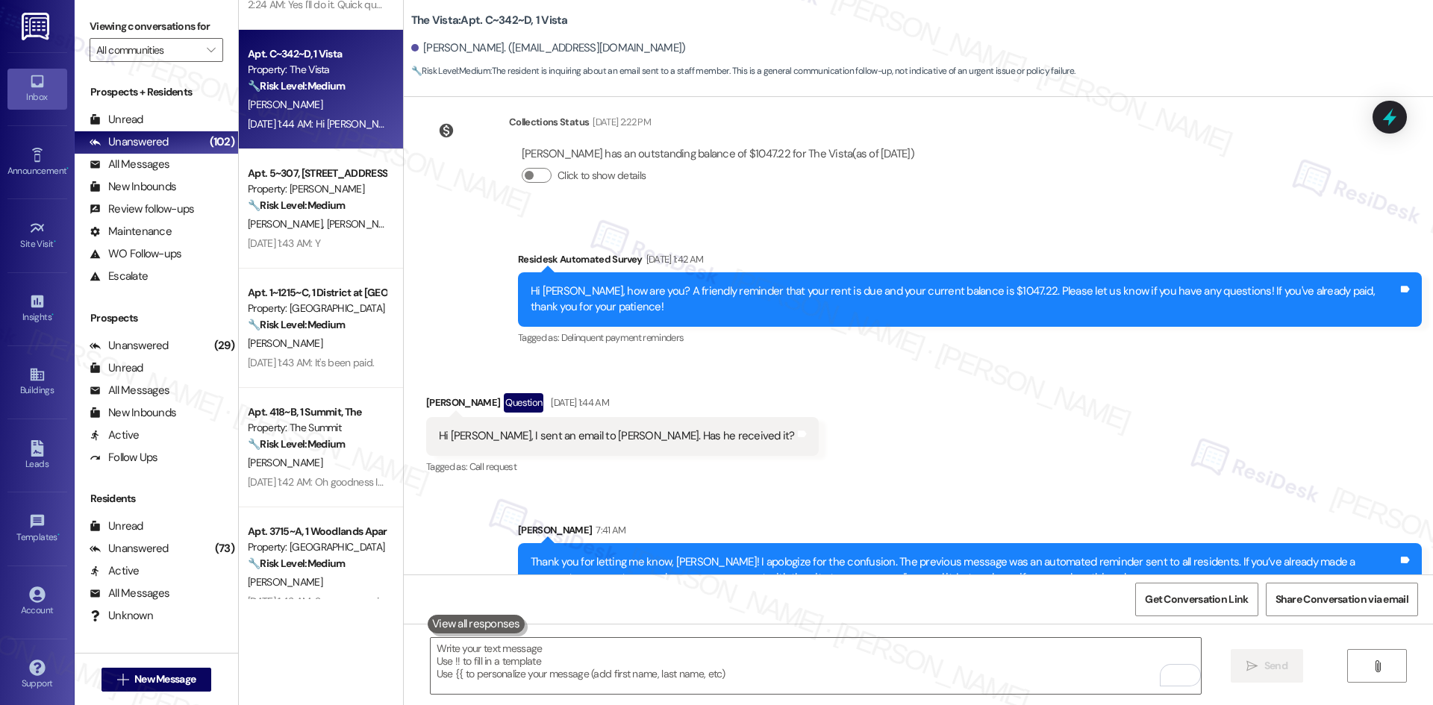
scroll to position [1302, 0]
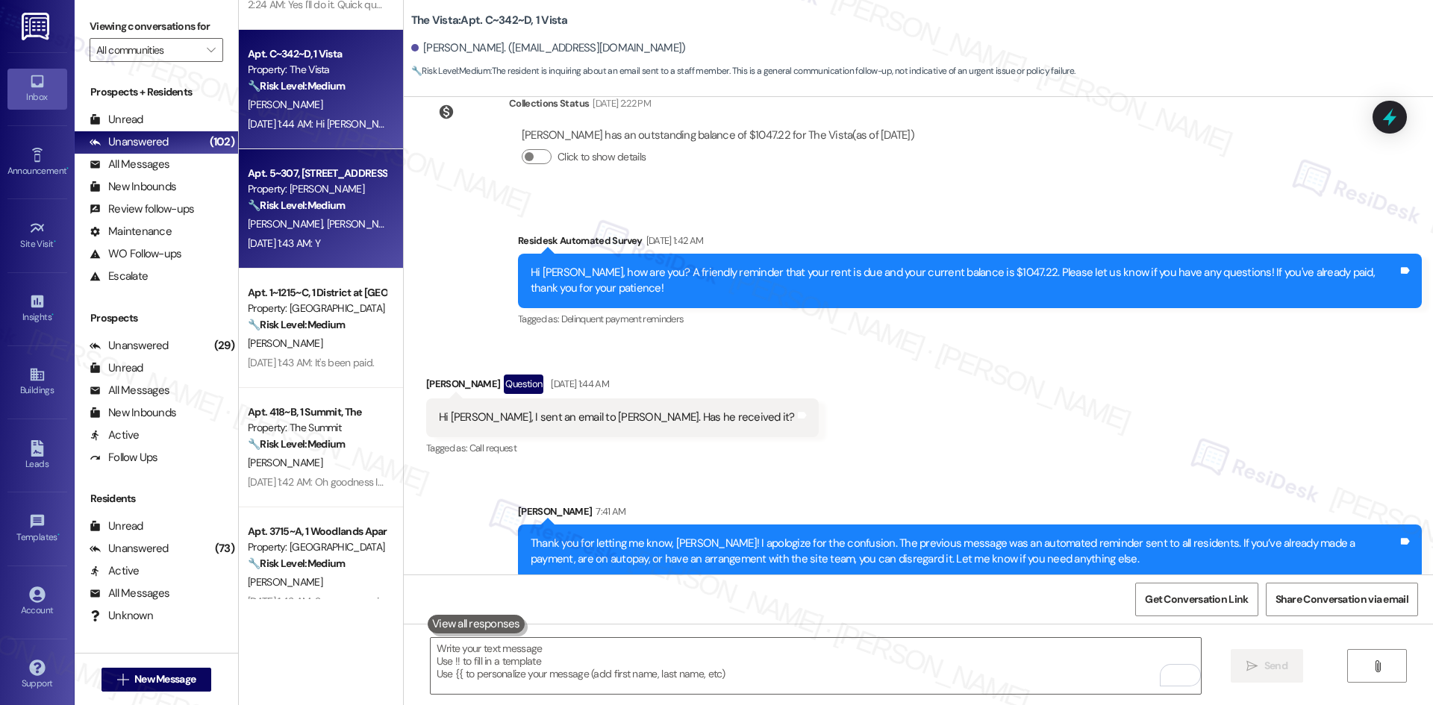
click at [253, 225] on span "[PERSON_NAME]" at bounding box center [287, 223] width 79 height 13
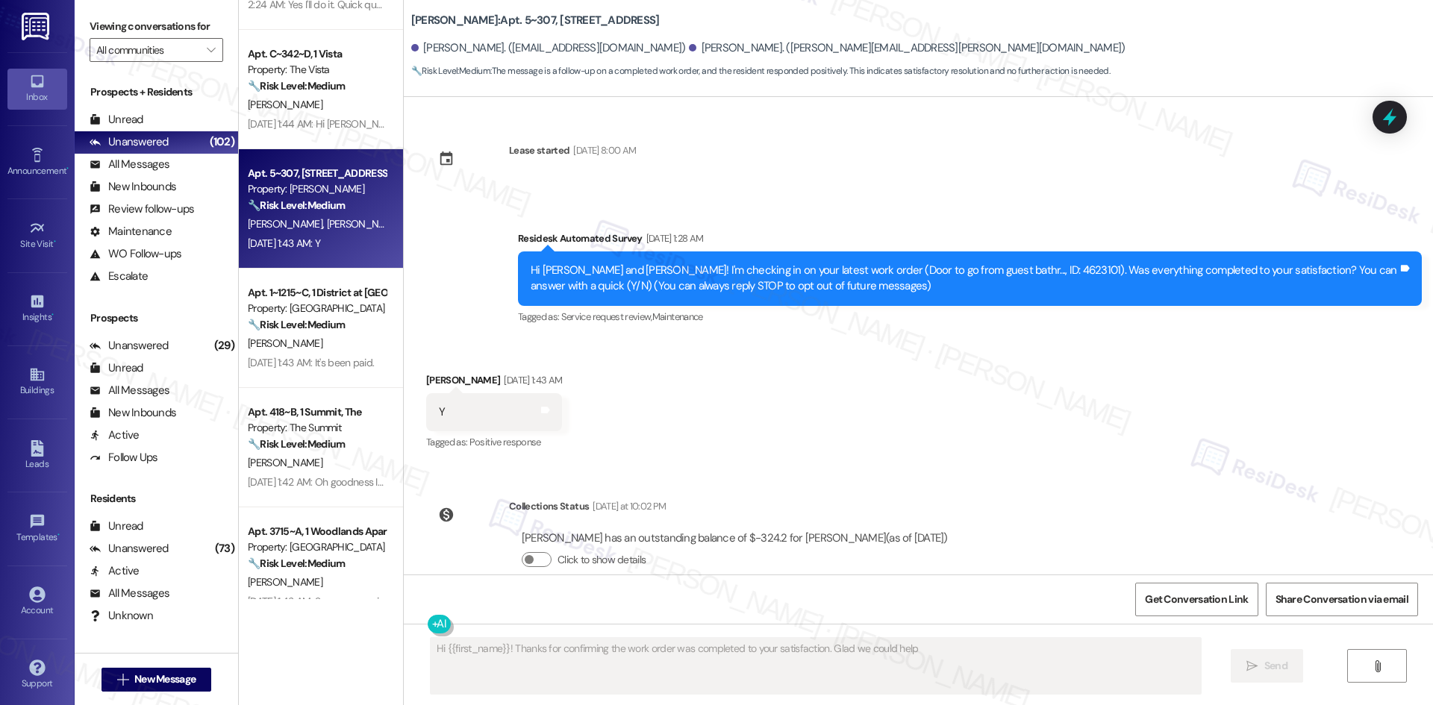
type textarea "Hi {{first_name}}! Thanks for confirming the work order was completed to your s…"
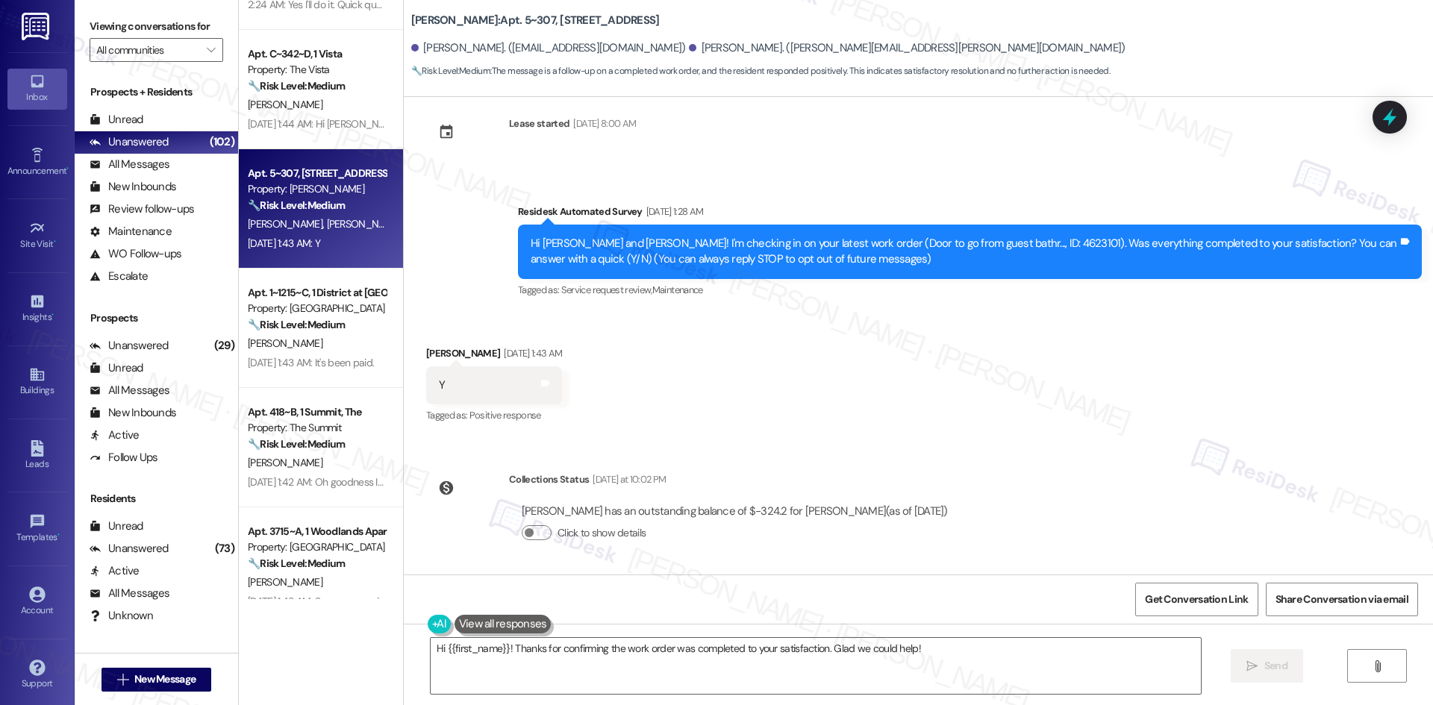
scroll to position [28, 0]
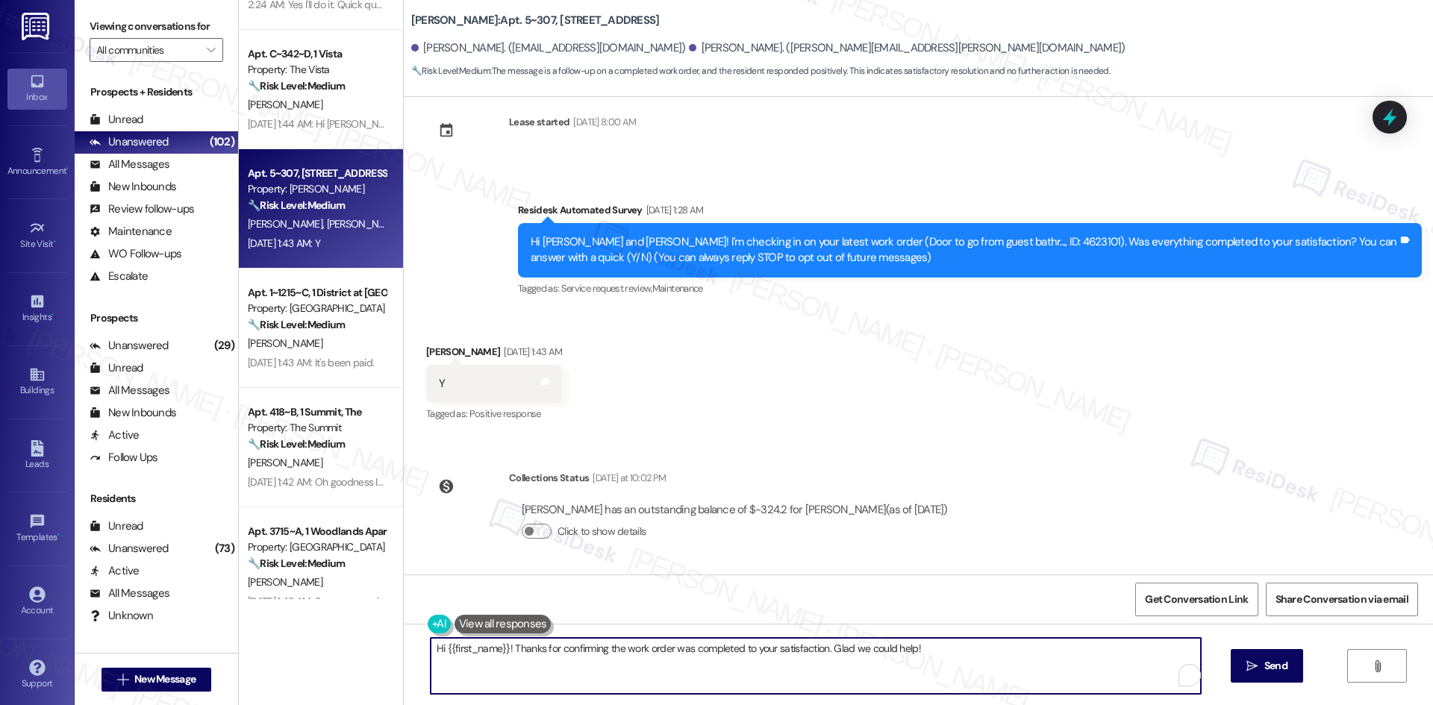
drag, startPoint x: 504, startPoint y: 648, endPoint x: 376, endPoint y: 648, distance: 128.4
click at [376, 648] on div "( 3 ) Apt. 4316~B, 1 The Centre Property: The Centre 🔧 Risk Level: Medium The r…" at bounding box center [836, 352] width 1194 height 705
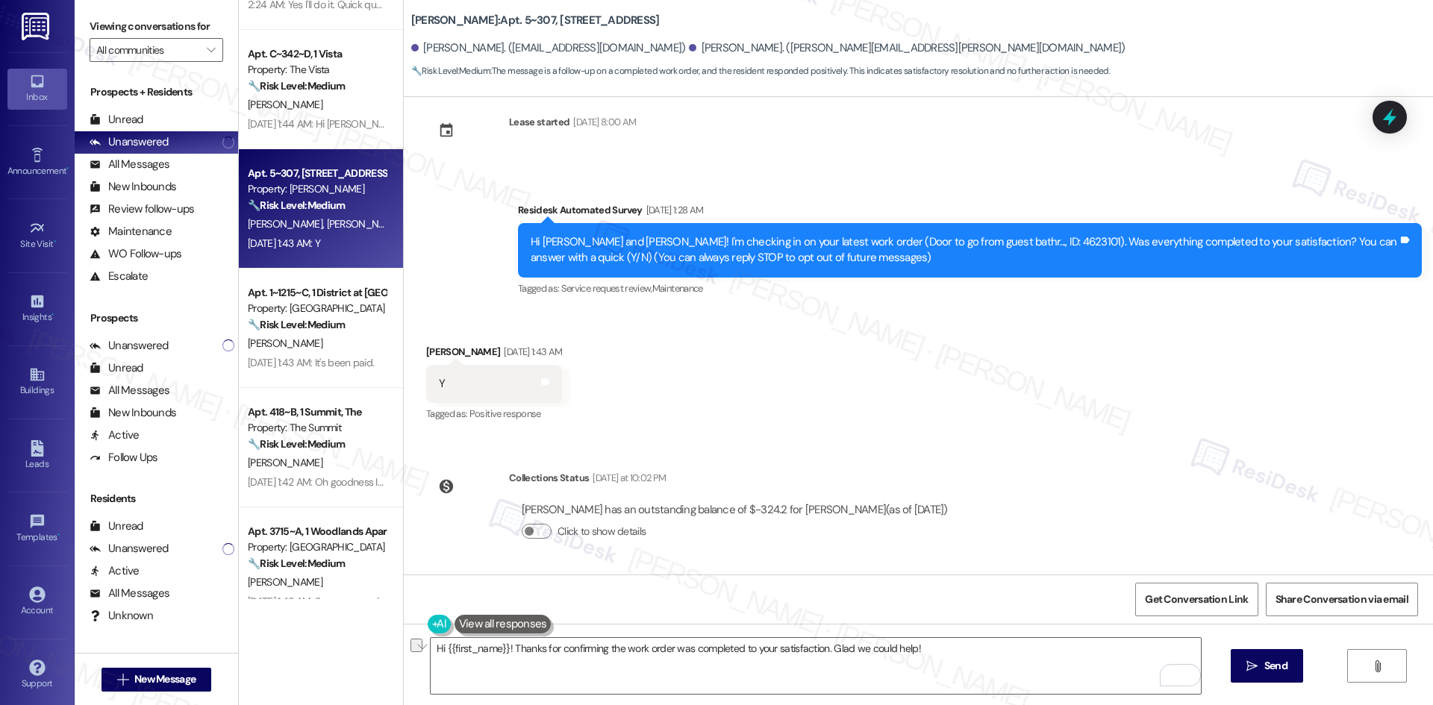
click at [850, 343] on div "Received via SMS [PERSON_NAME] [DATE] 1:43 AM Y Tags and notes Tagged as: Posit…" at bounding box center [918, 373] width 1029 height 126
click at [801, 652] on textarea "Hi {{first_name}}! Thanks for confirming the work order was completed to your s…" at bounding box center [816, 666] width 770 height 56
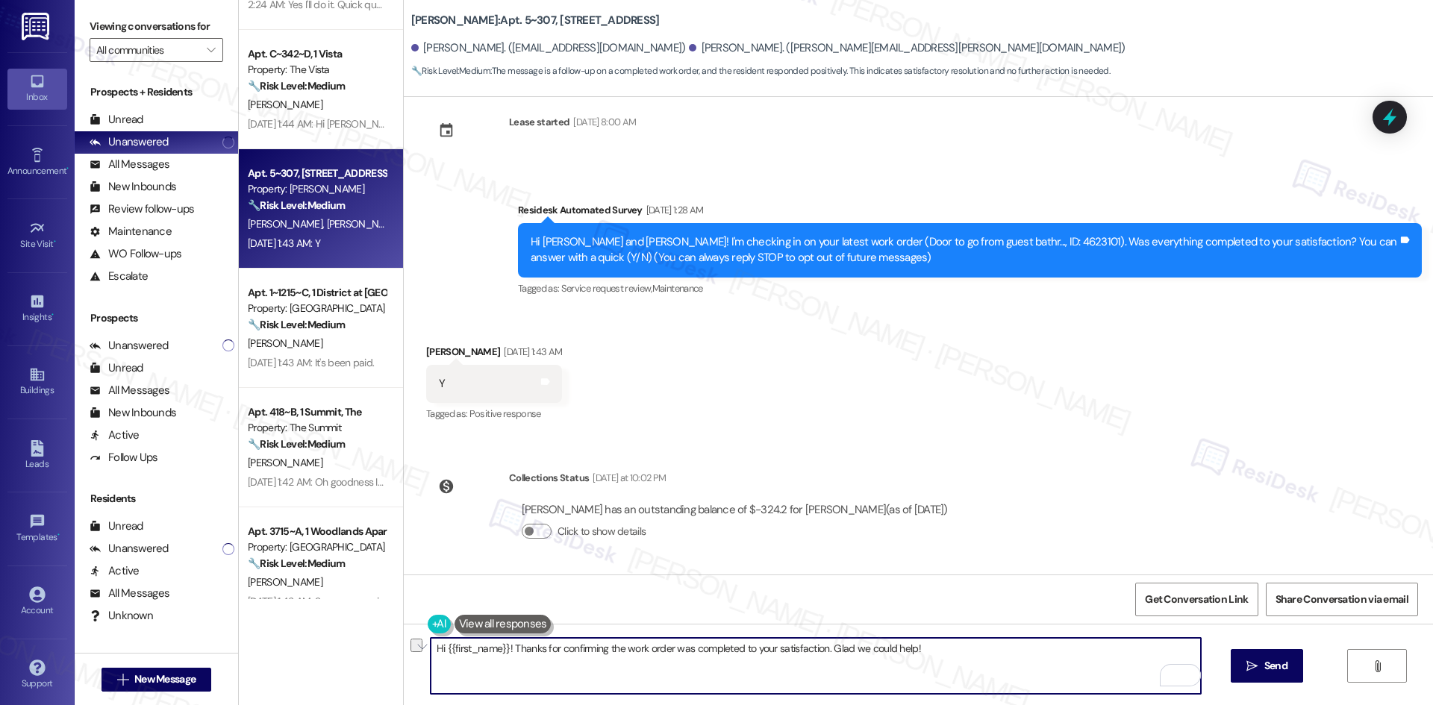
paste textarea "I'm glad to hear that! Please don't hesitate to reach out if you have any other…"
type textarea "I'm glad to hear that! Please don't hesitate to reach out if you have any other…"
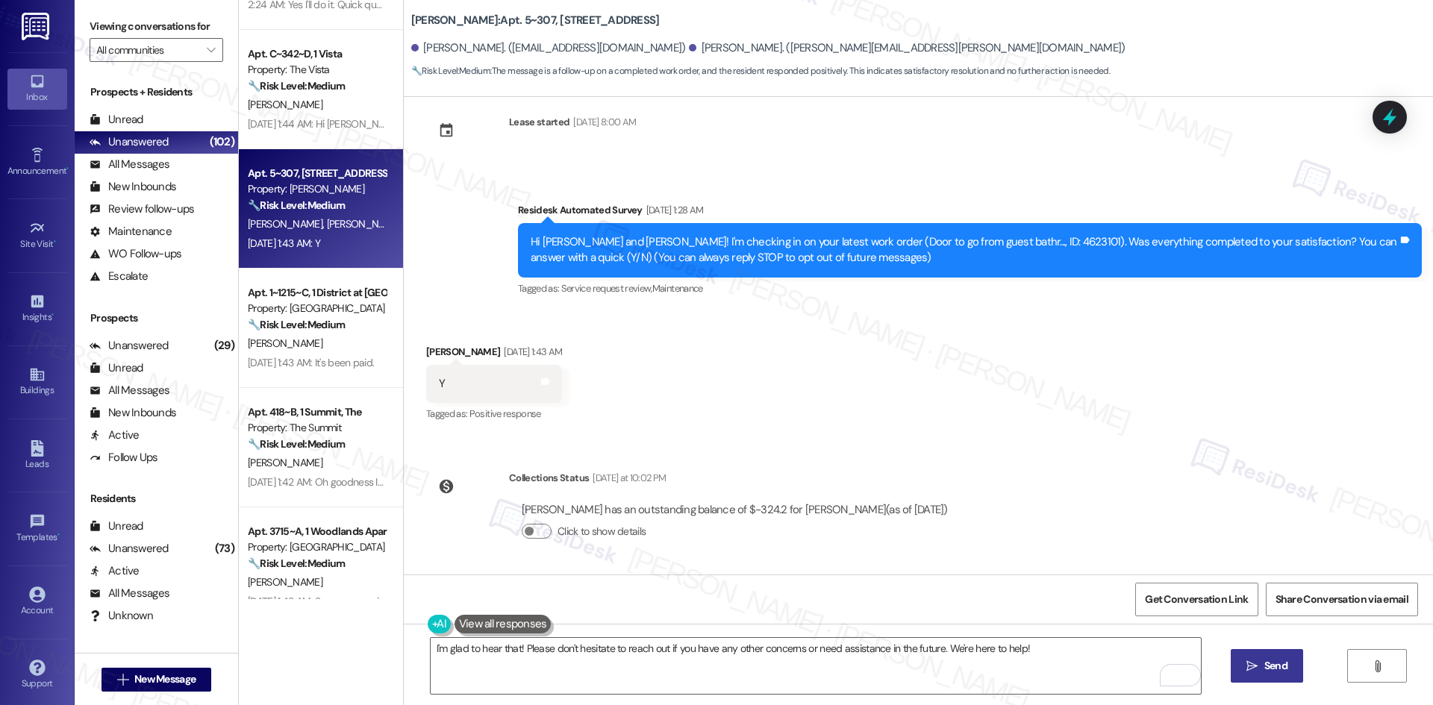
click at [1283, 672] on span "Send" at bounding box center [1275, 666] width 23 height 16
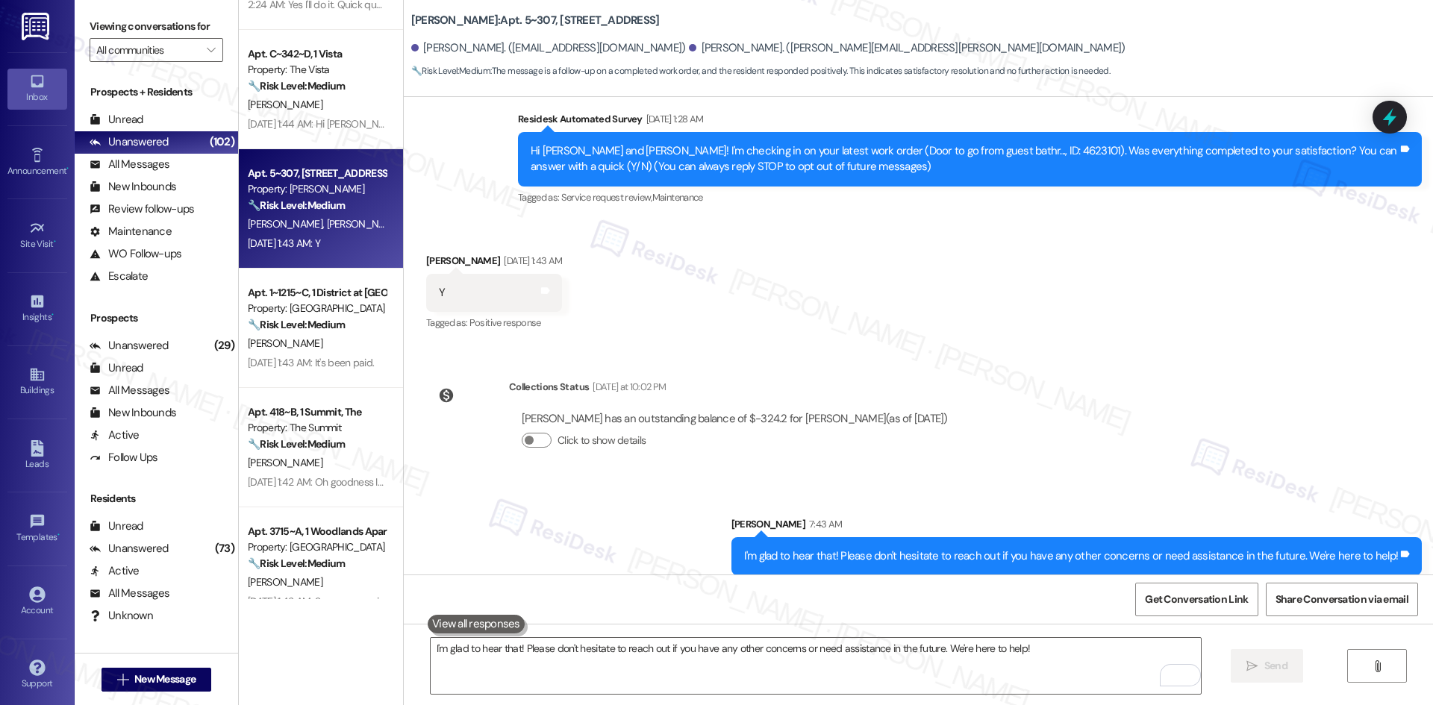
scroll to position [132, 0]
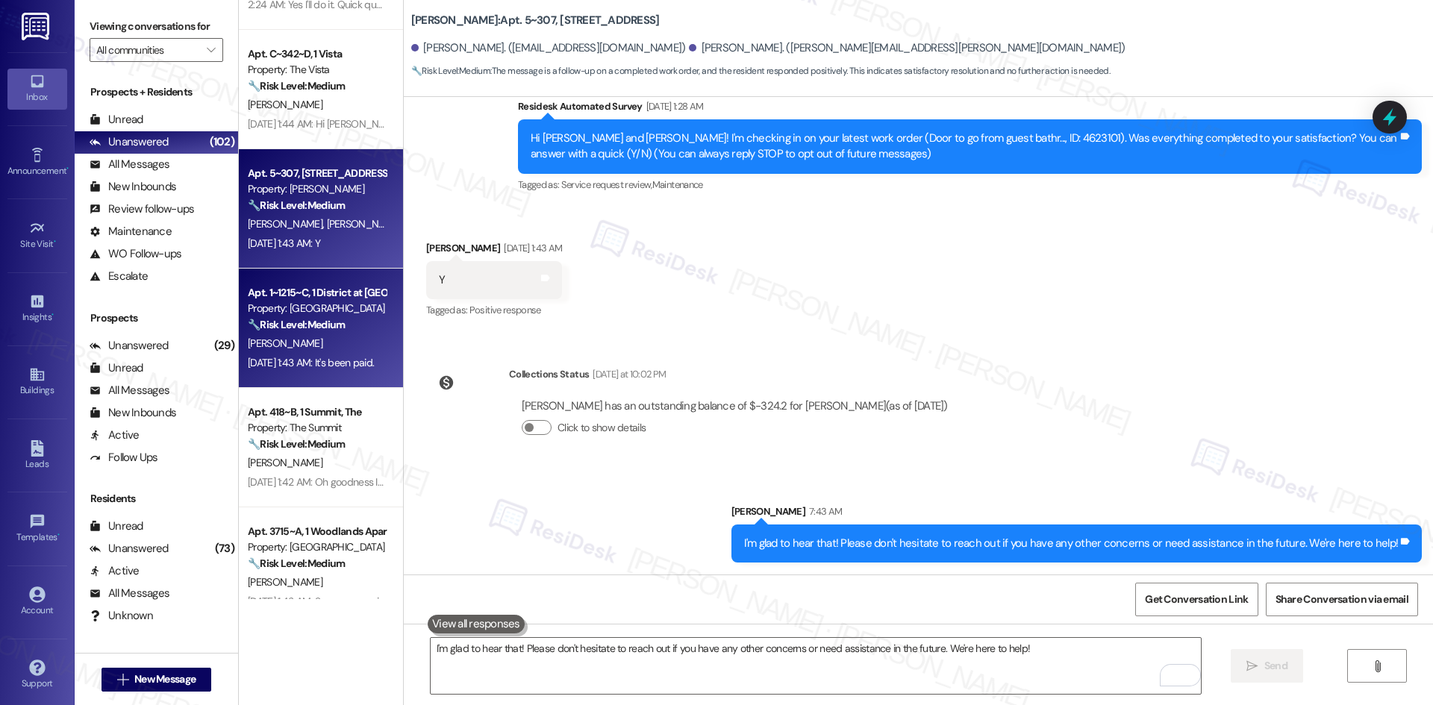
click at [320, 323] on strong "🔧 Risk Level: Medium" at bounding box center [296, 324] width 97 height 13
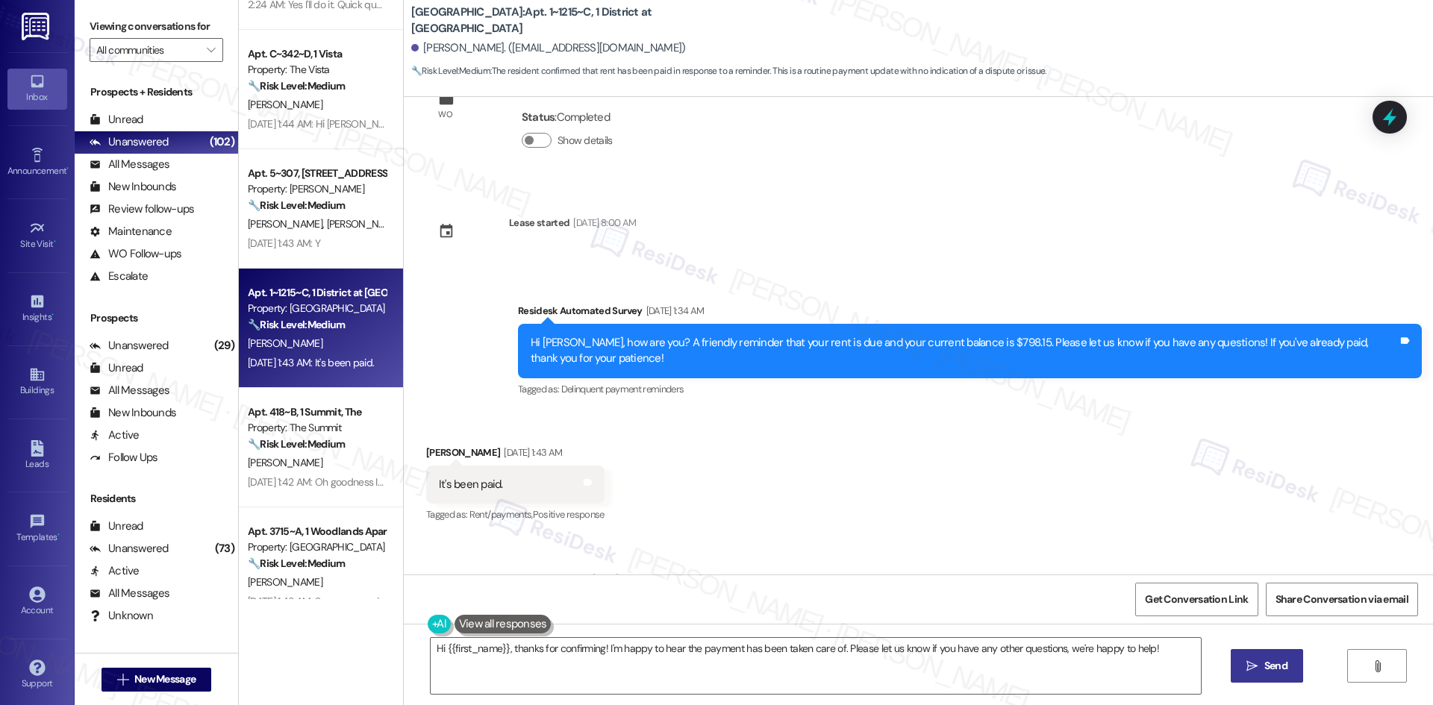
scroll to position [2117, 0]
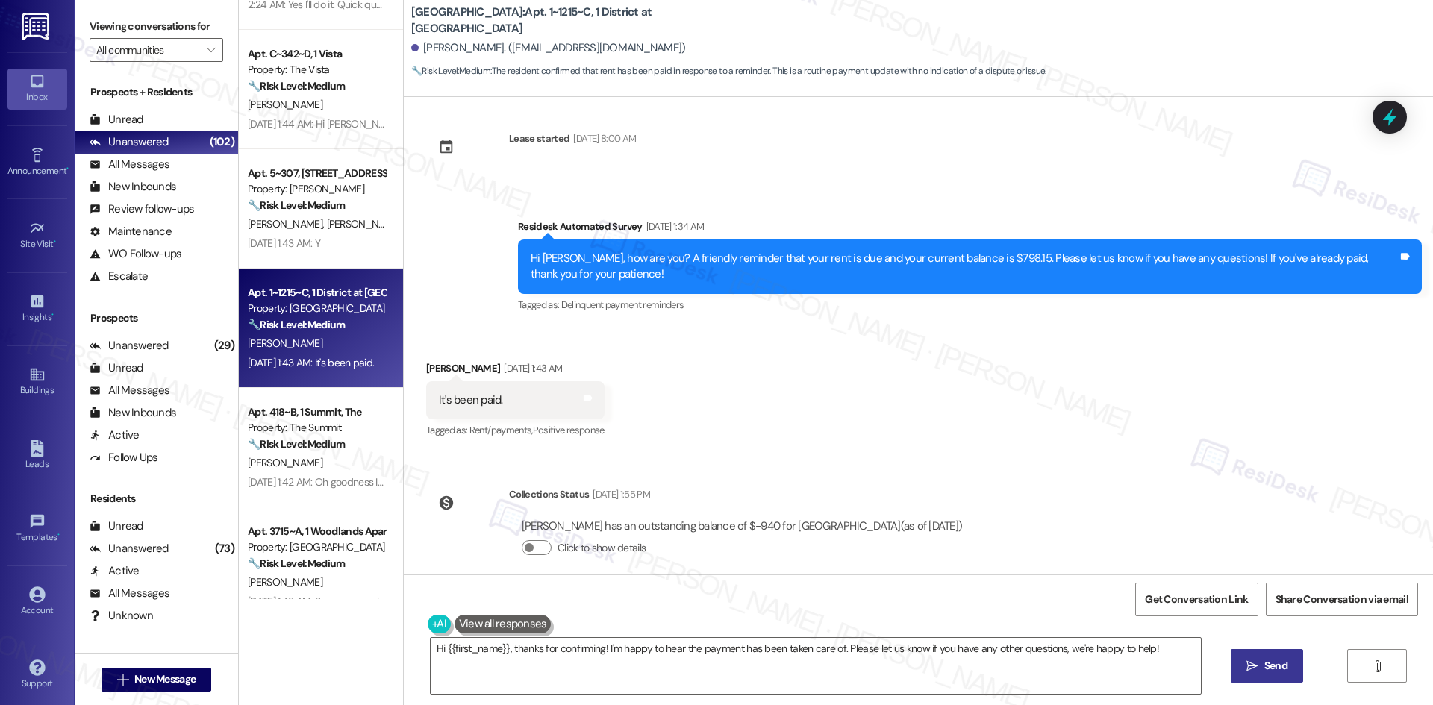
click at [604, 355] on div "Received via SMS [PERSON_NAME] [DATE] 1:43 AM It's been paid. Tags and notes Ta…" at bounding box center [515, 401] width 201 height 104
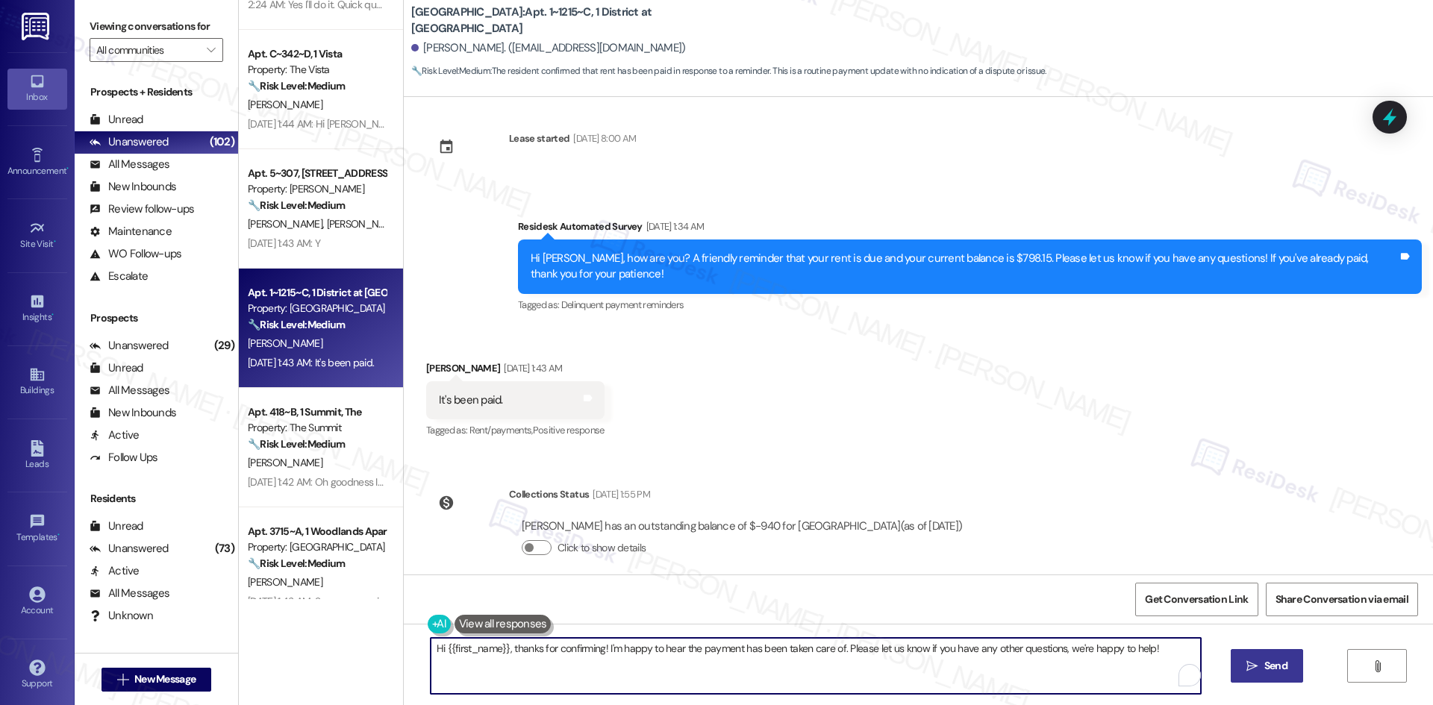
drag, startPoint x: 1161, startPoint y: 648, endPoint x: 413, endPoint y: 645, distance: 748.5
click at [422, 645] on div "Hi {{first_name}}, thanks for confirming! I'm happy to hear the payment has bee…" at bounding box center [808, 665] width 772 height 57
paste textarea "Thank you for letting us know! We appreciate it, and if you have any questions …"
click at [978, 666] on textarea "Thank you for letting us know! We appreciate it, and if you have any questions …" at bounding box center [816, 666] width 770 height 56
type textarea "Thank you for letting us know! We appreciate it, and if you have any questions …"
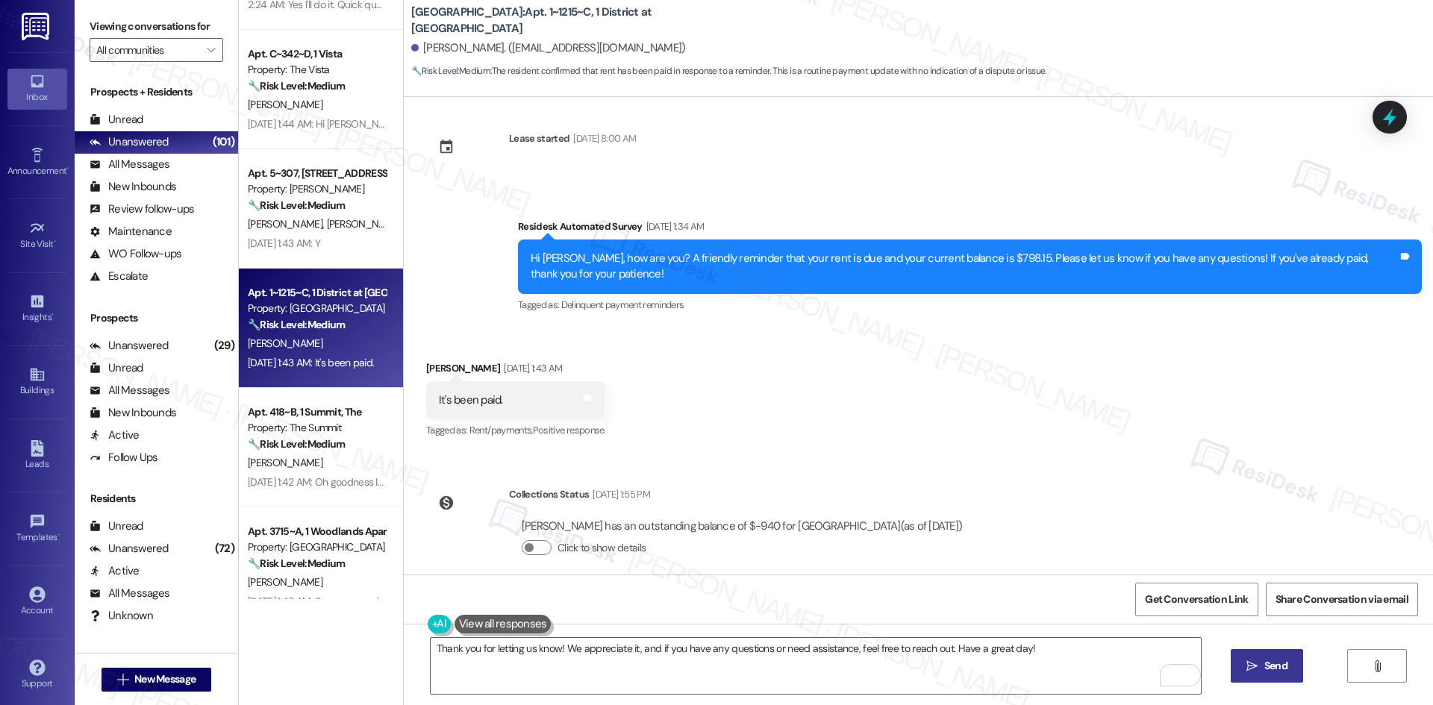
click at [1251, 669] on icon "" at bounding box center [1251, 666] width 11 height 12
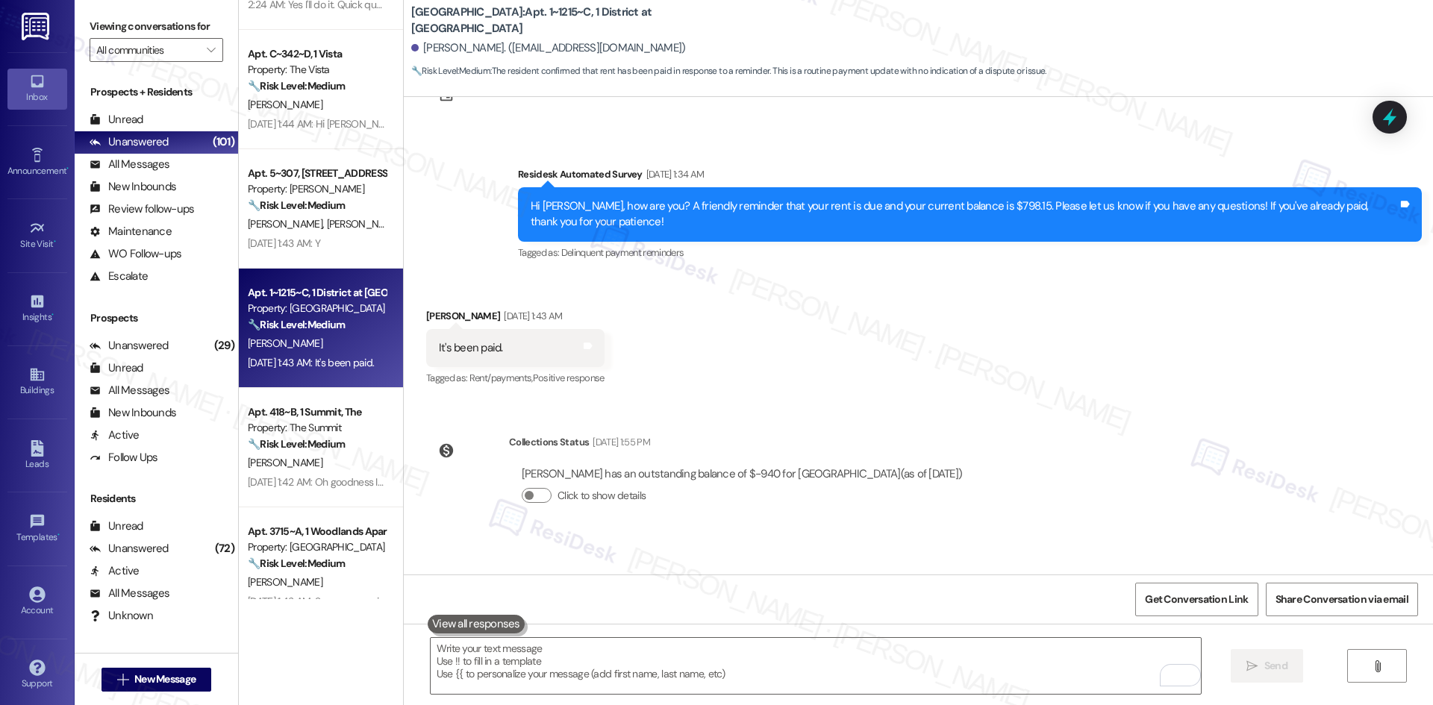
scroll to position [2221, 0]
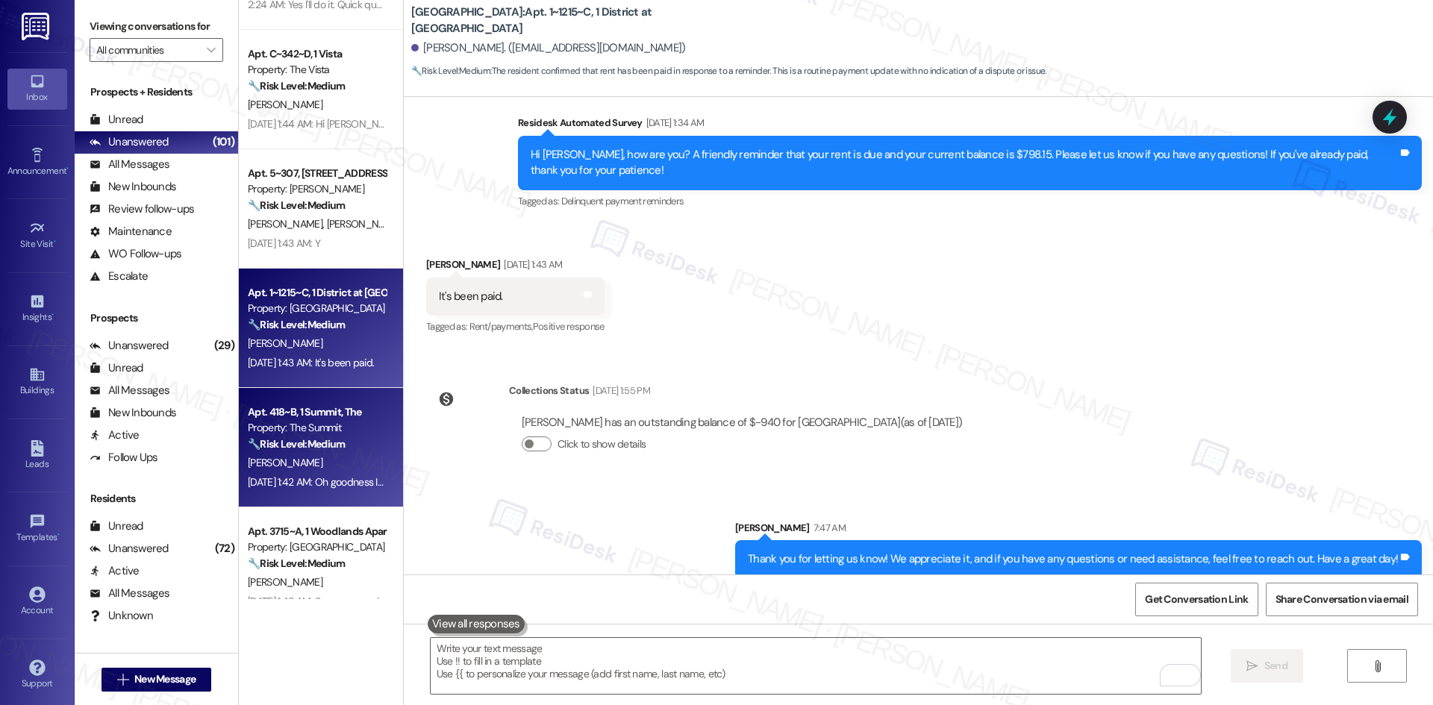
click at [284, 475] on div "[DATE] 1:42 AM: Oh goodness I will get on that right away [DATE] 1:42 AM: Oh go…" at bounding box center [369, 481] width 243 height 13
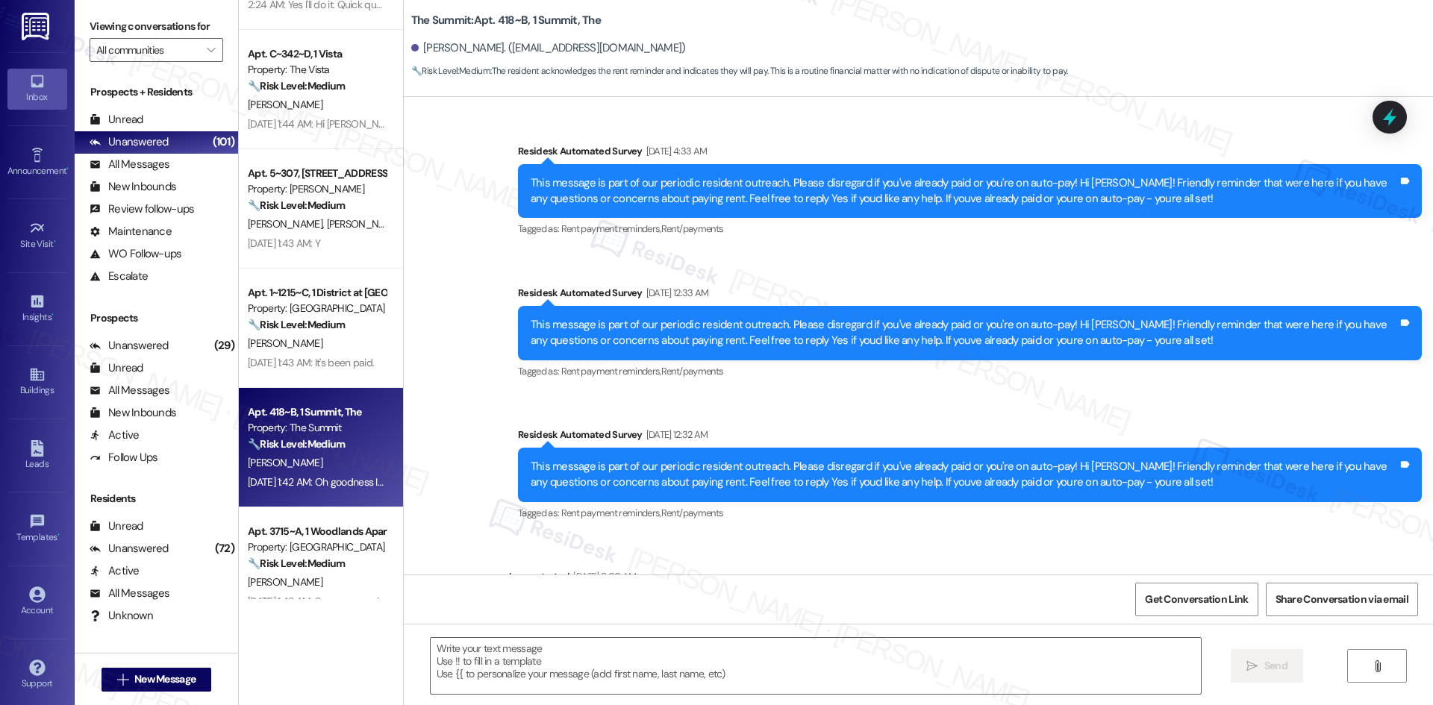
scroll to position [2988, 0]
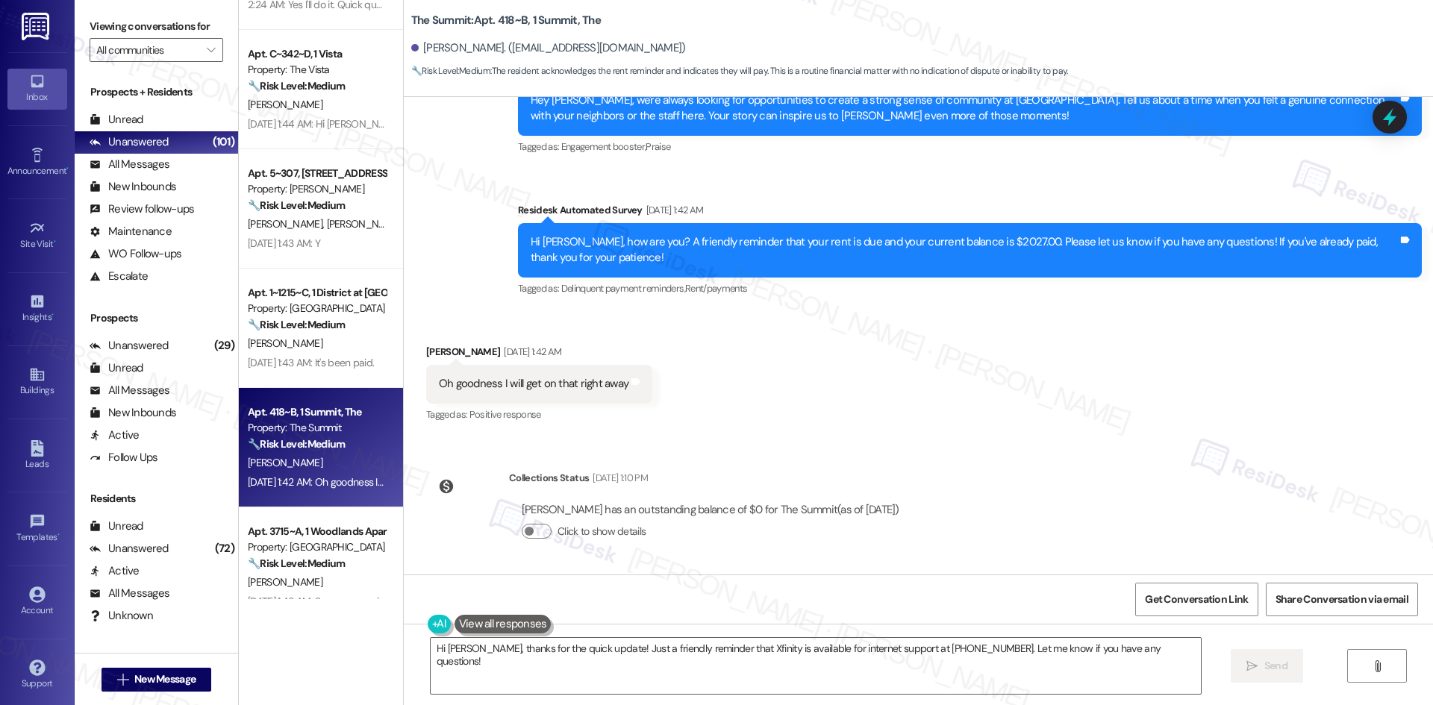
click at [1027, 454] on div "Survey, sent via SMS Residesk Automated Survey [DATE] 1:44 AM Hi [PERSON_NAME]!…" at bounding box center [918, 336] width 1029 height 478
drag, startPoint x: 496, startPoint y: 193, endPoint x: 855, endPoint y: 528, distance: 491.0
click at [996, 513] on div "Survey, sent via SMS Residesk Automated Survey [DATE] 1:44 AM Hi [PERSON_NAME]!…" at bounding box center [918, 336] width 1029 height 478
drag, startPoint x: 822, startPoint y: 519, endPoint x: 851, endPoint y: 509, distance: 30.7
click at [964, 504] on div "Survey, sent via SMS Residesk Automated Survey [DATE] 1:44 AM Hi [PERSON_NAME]!…" at bounding box center [918, 336] width 1029 height 478
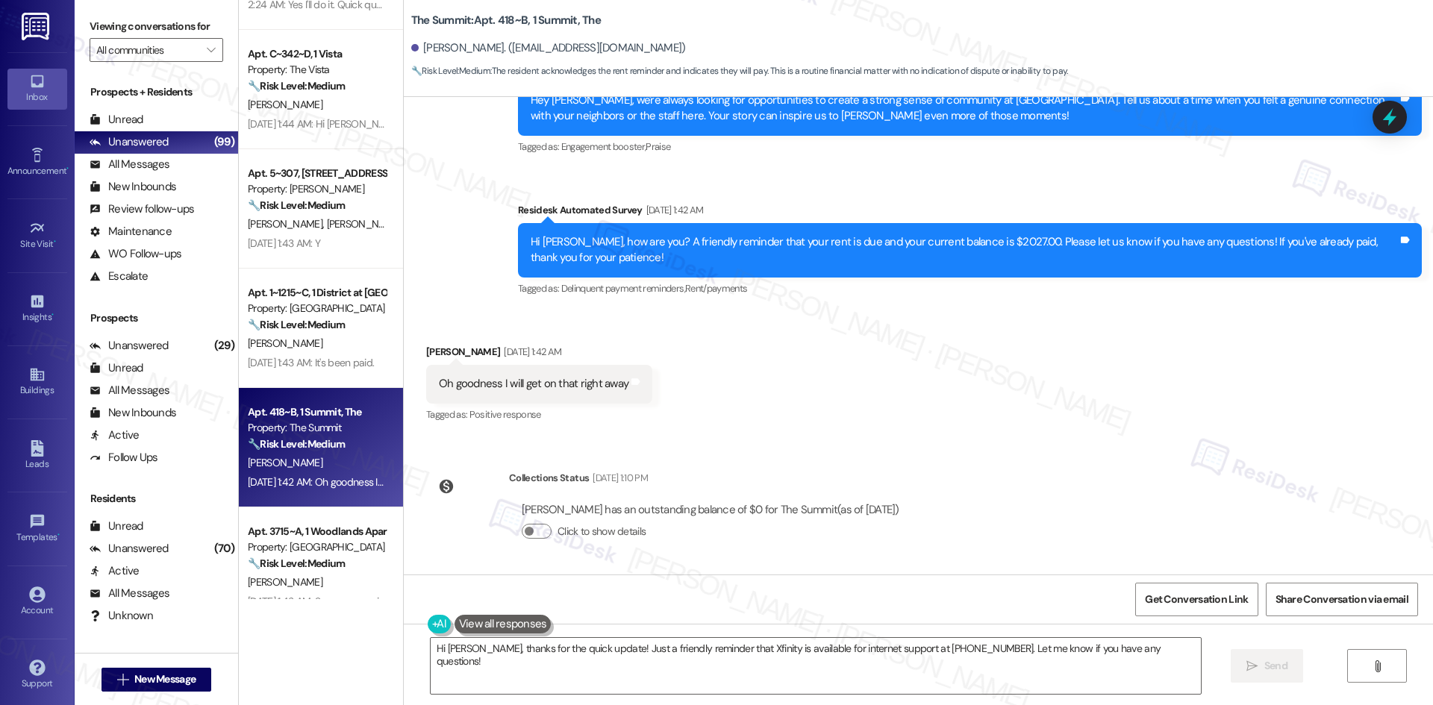
copy div "Residesk Automated Survey [DATE] 1:42 AM Hi [PERSON_NAME], how are you? A frien…"
click at [959, 647] on textarea "Hi [PERSON_NAME], thanks for the quick update! Just a friendly reminder that Xf…" at bounding box center [816, 666] width 770 height 56
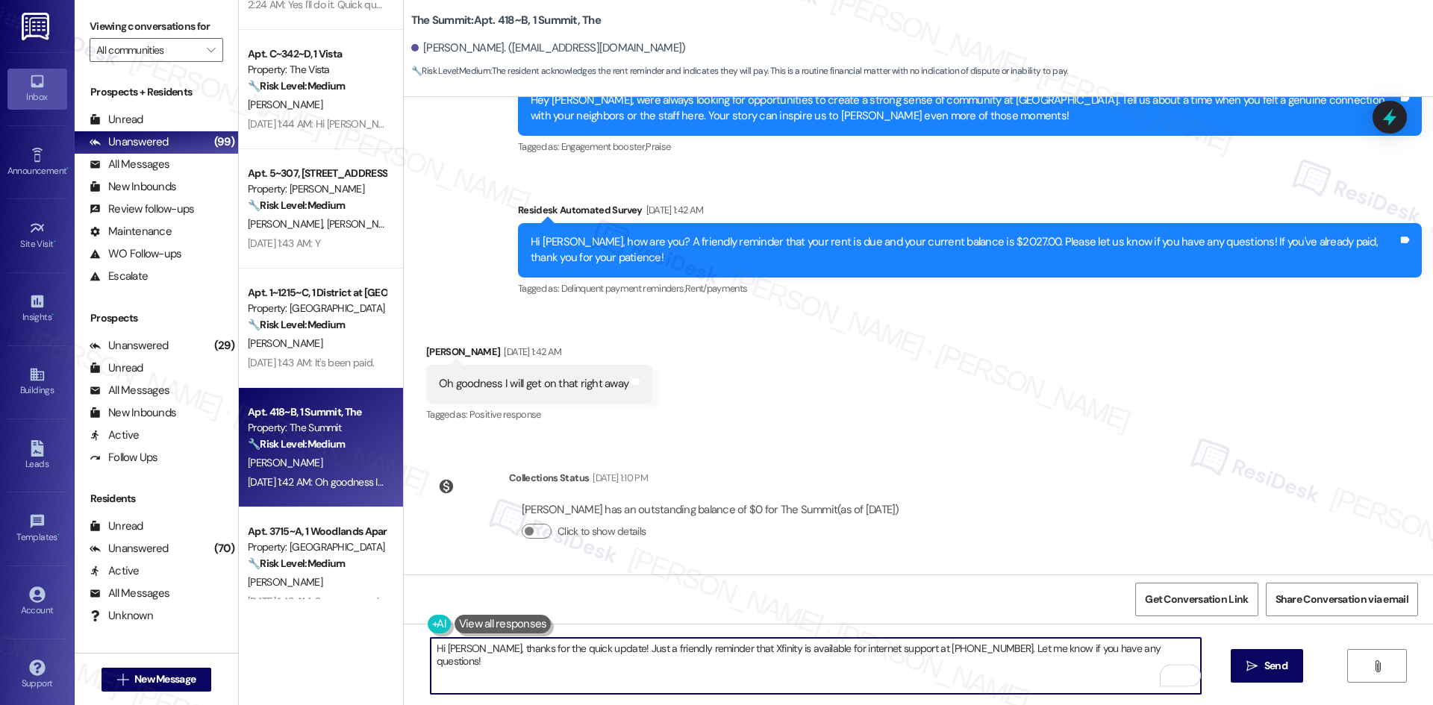
drag, startPoint x: 962, startPoint y: 648, endPoint x: 389, endPoint y: 648, distance: 573.1
click at [389, 648] on div "( 3 ) Apt. 4316~B, 1 The Centre Property: The Centre 🔧 Risk Level: Medium The r…" at bounding box center [836, 352] width 1194 height 705
paste textarea "Thanks for your prompt response, [PERSON_NAME]! I see your balance is now $0, s…"
type textarea "Thanks for your prompt response, [PERSON_NAME]! I see your balance is now $0, s…"
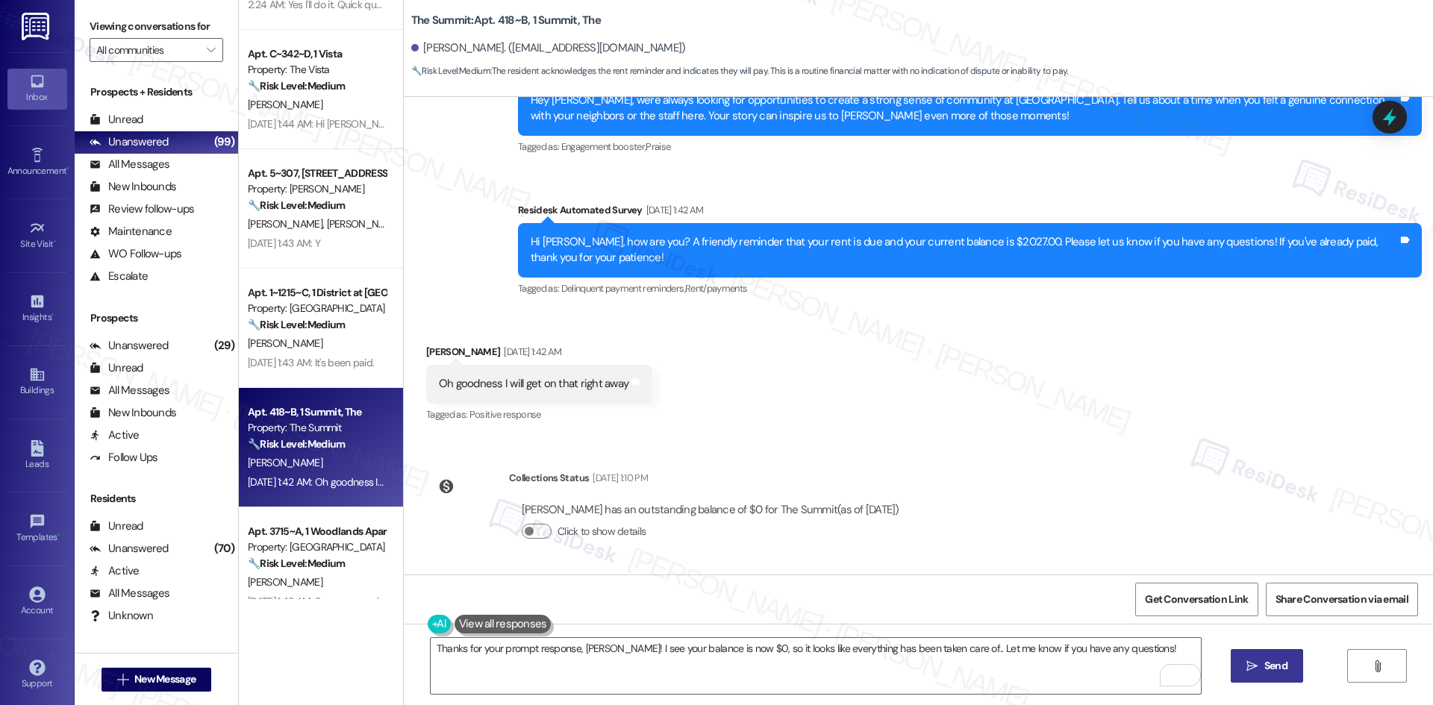
click at [1256, 668] on icon "" at bounding box center [1251, 666] width 11 height 12
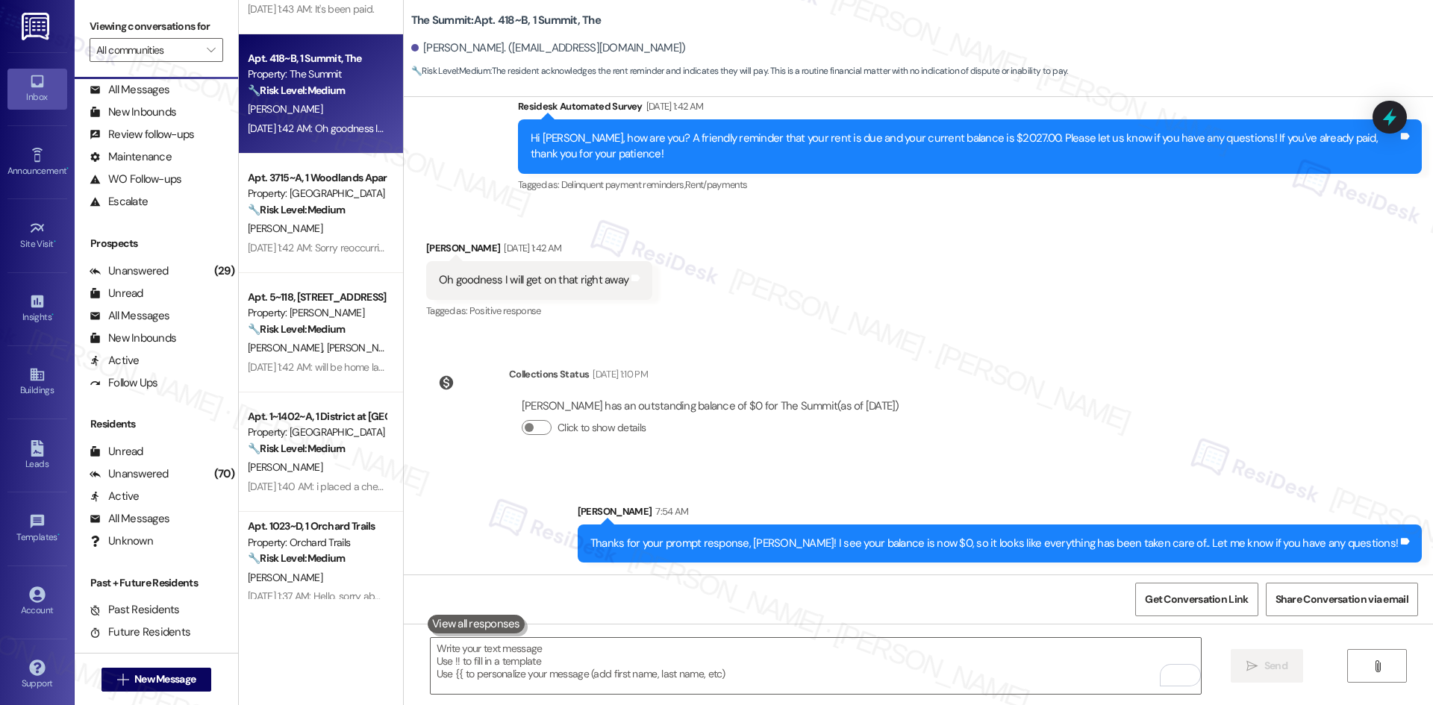
scroll to position [1418, 0]
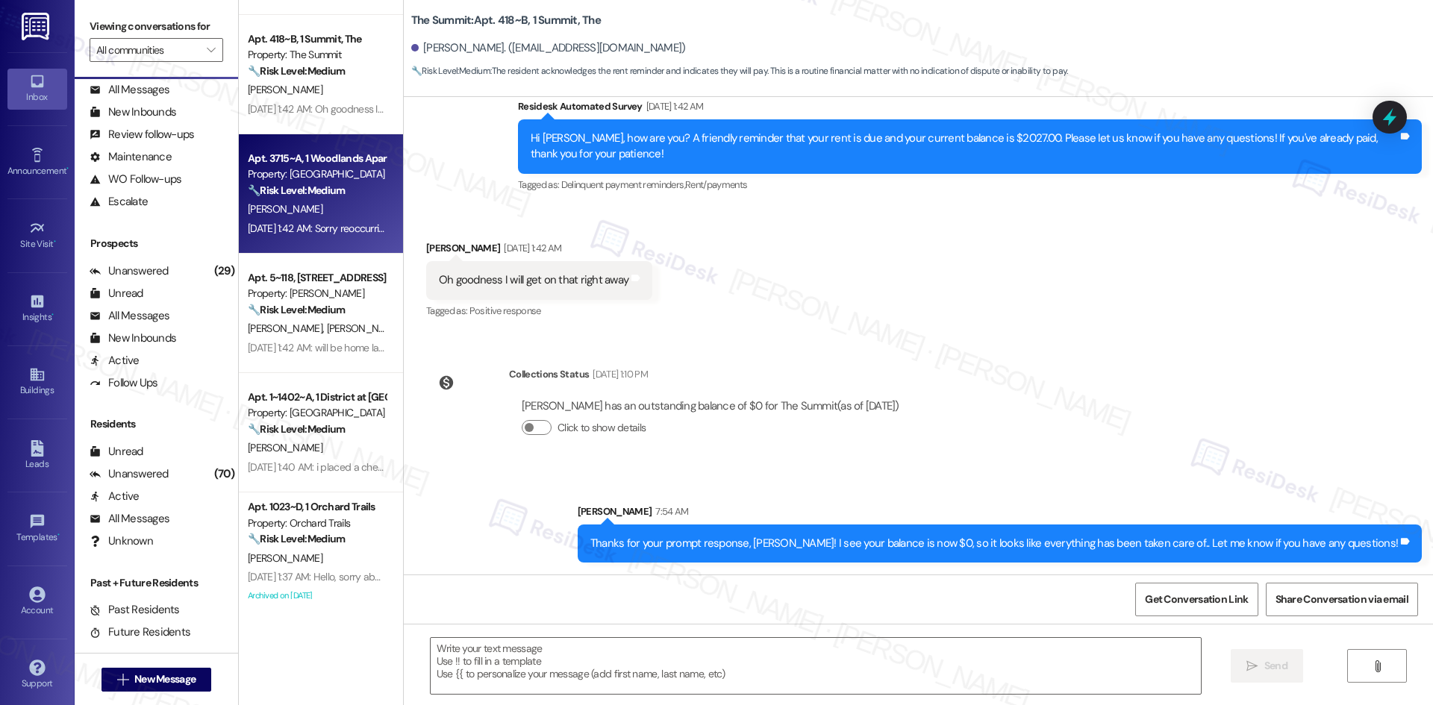
type textarea "Fetching suggested responses. Please feel free to read through the conversation…"
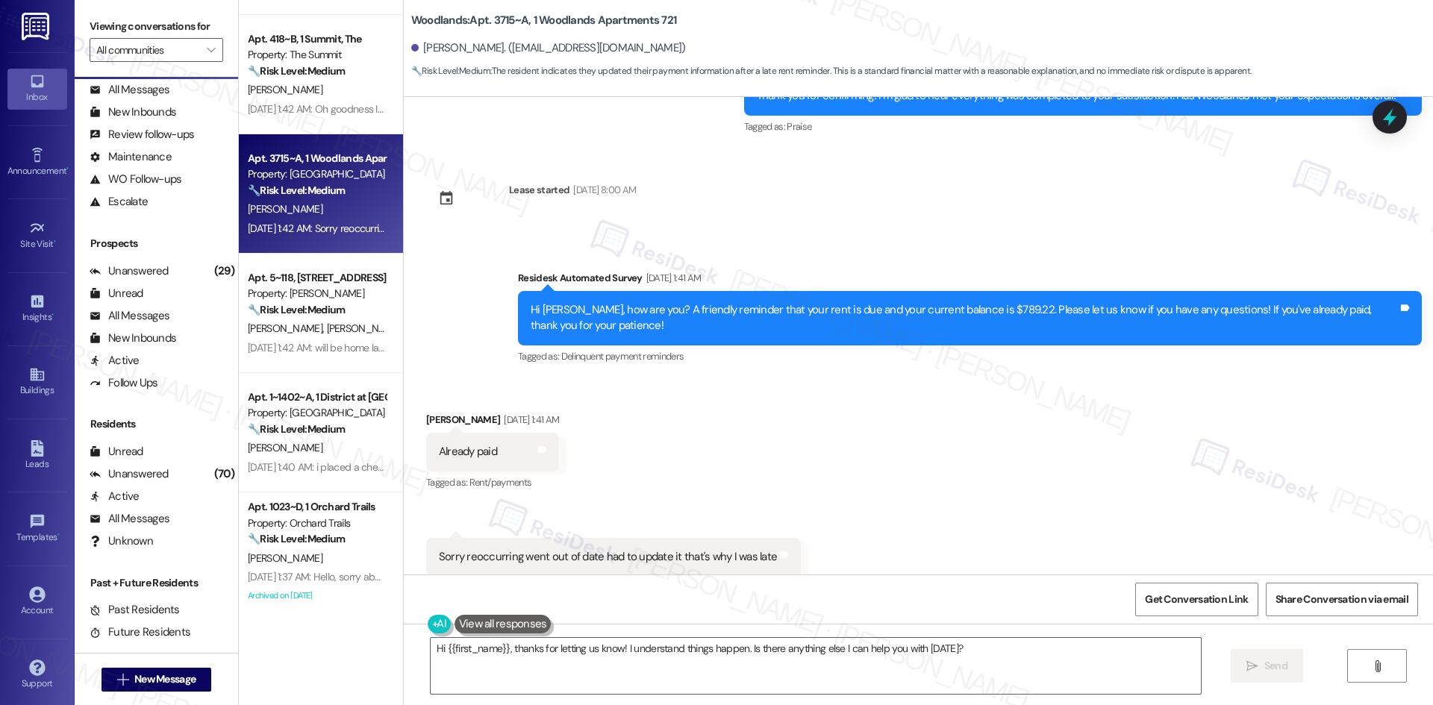
scroll to position [9333, 0]
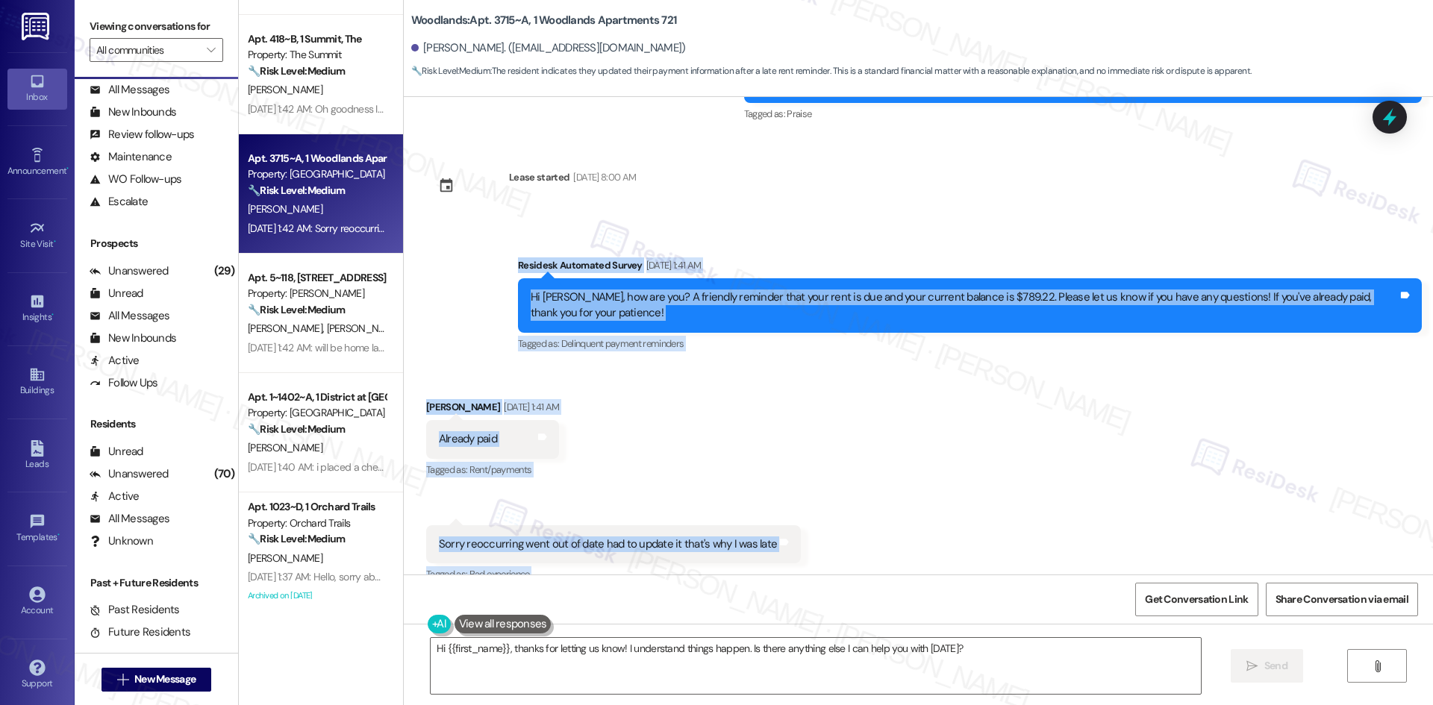
drag, startPoint x: 503, startPoint y: 100, endPoint x: 930, endPoint y: 526, distance: 603.1
click at [930, 526] on div "Survey, sent via SMS Residesk Automated Survey [DATE] 1:10 AM Hi Rylee ! This i…" at bounding box center [918, 336] width 1029 height 478
copy div "Residesk Automated Survey [DATE] 1:41 AM Hi [PERSON_NAME], how are you? A frien…"
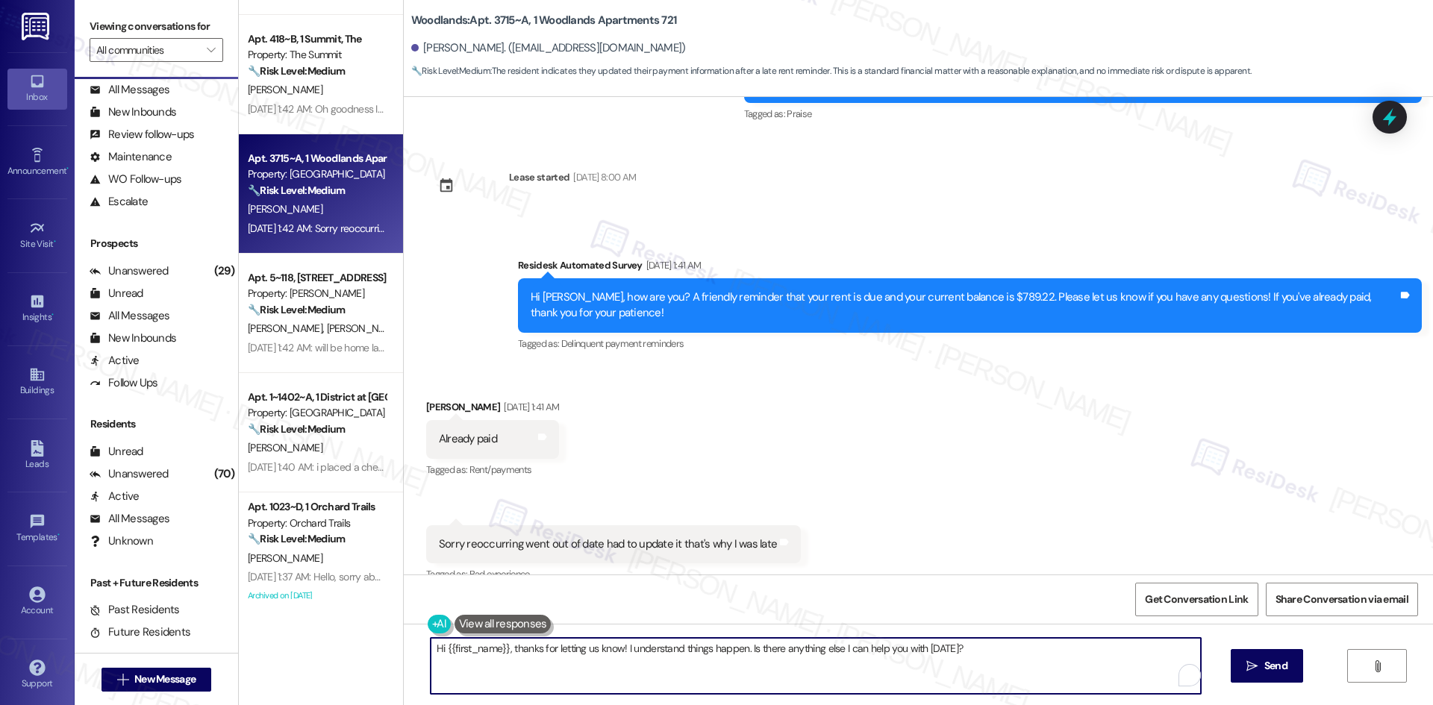
drag, startPoint x: 959, startPoint y: 651, endPoint x: 343, endPoint y: 651, distance: 616.4
click at [343, 651] on div "Apt. C~342~D, 1 Vista Property: The Vista 🔧 Risk Level: Medium The resident is …" at bounding box center [836, 352] width 1194 height 705
paste textarea "Thanks for the update, [PERSON_NAME]! I see your balance is now $0, so everythi…"
type textarea "Thanks for the update, [PERSON_NAME]! I see your balance is now $0, so everythi…"
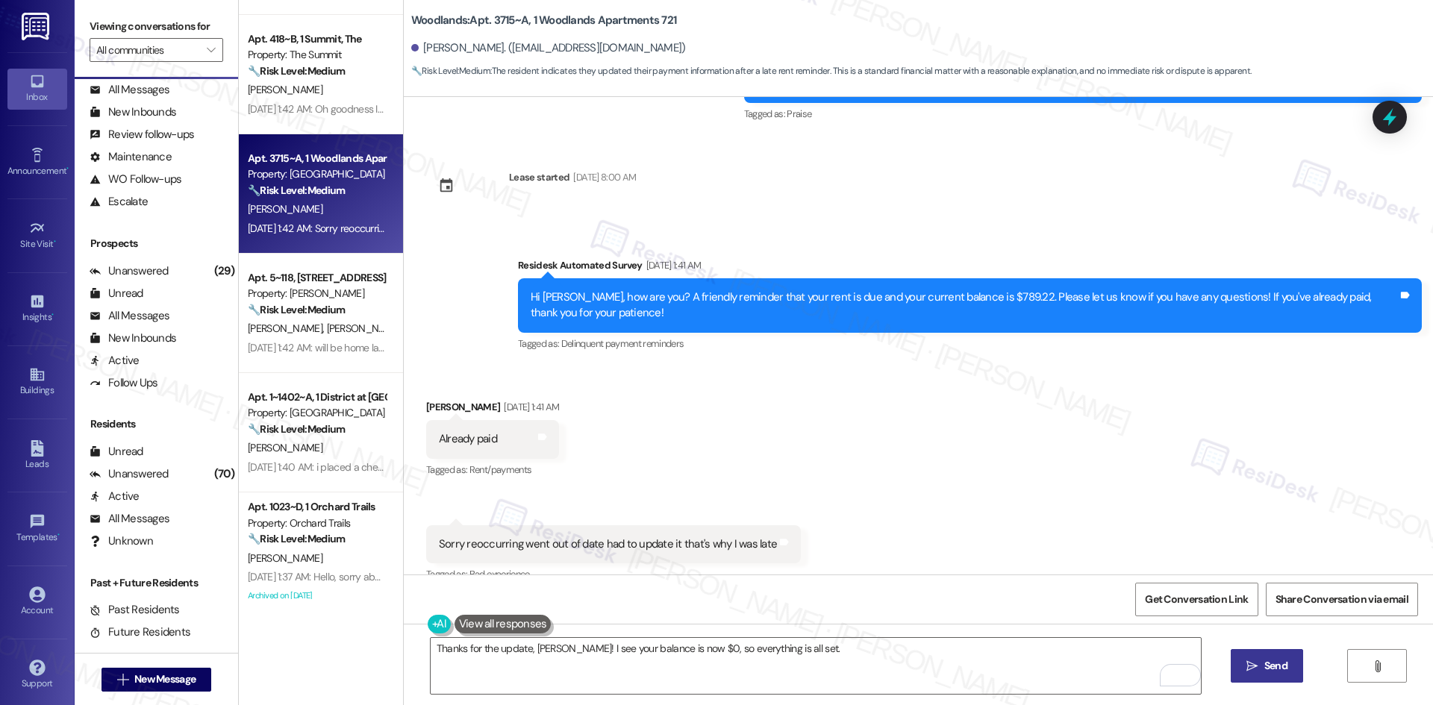
scroll to position [76, 0]
click at [1270, 668] on span "Send" at bounding box center [1275, 666] width 23 height 16
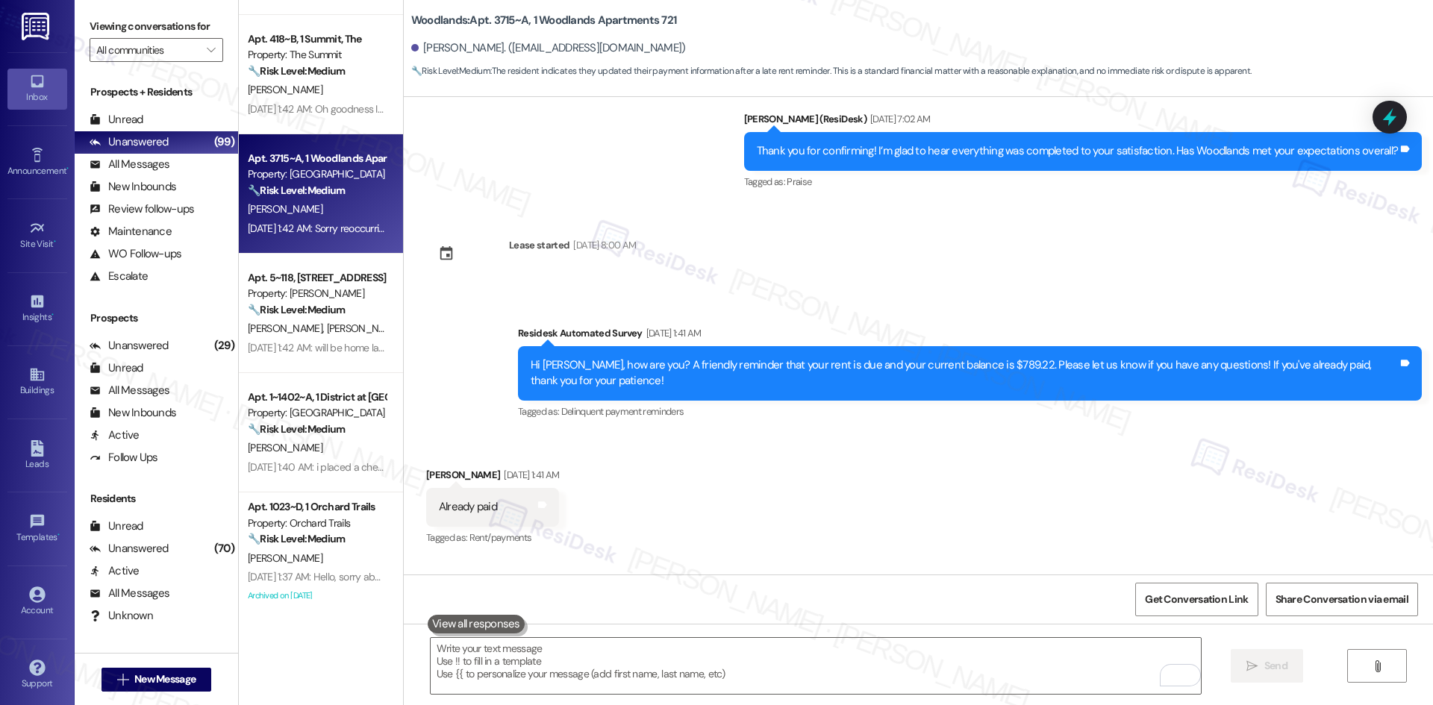
scroll to position [9437, 0]
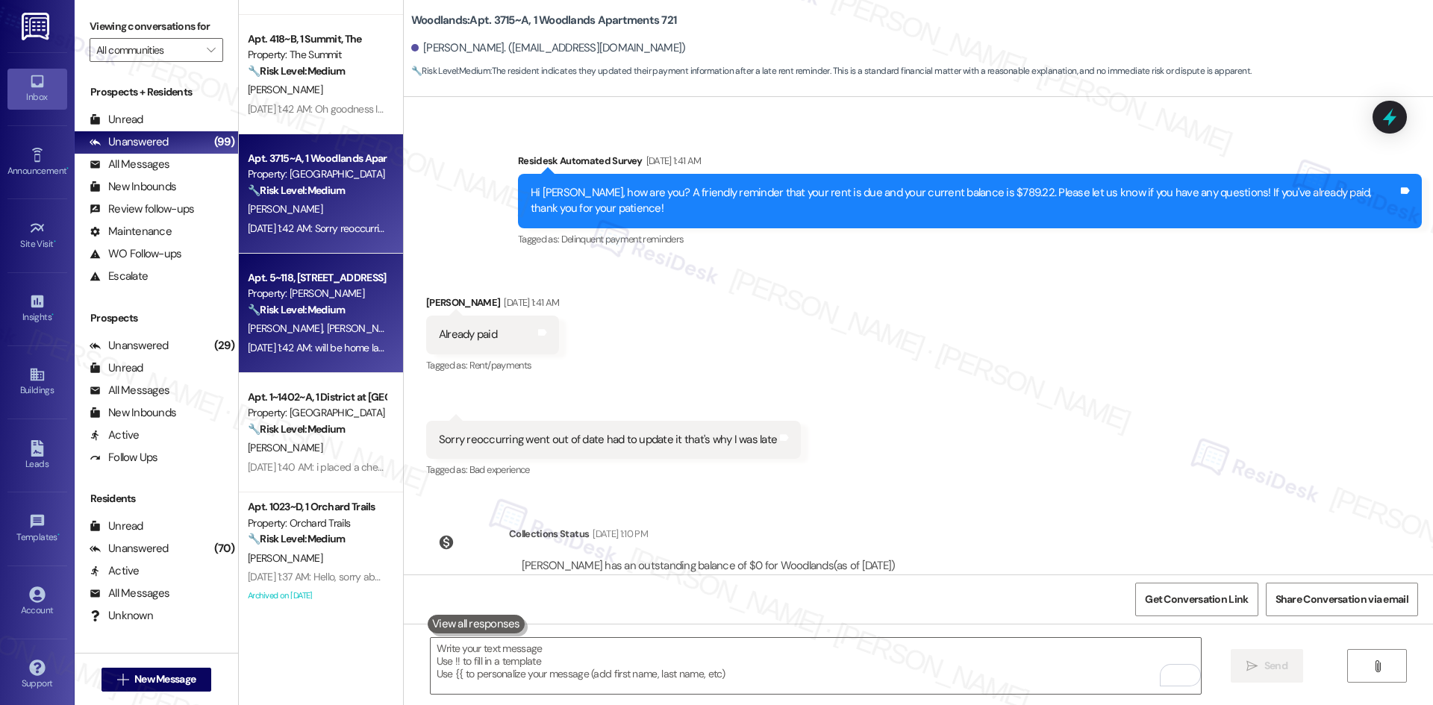
click at [294, 342] on div "[DATE] 1:42 AM: will be home later to look thanks for the follow up [DATE] 1:42…" at bounding box center [387, 347] width 278 height 13
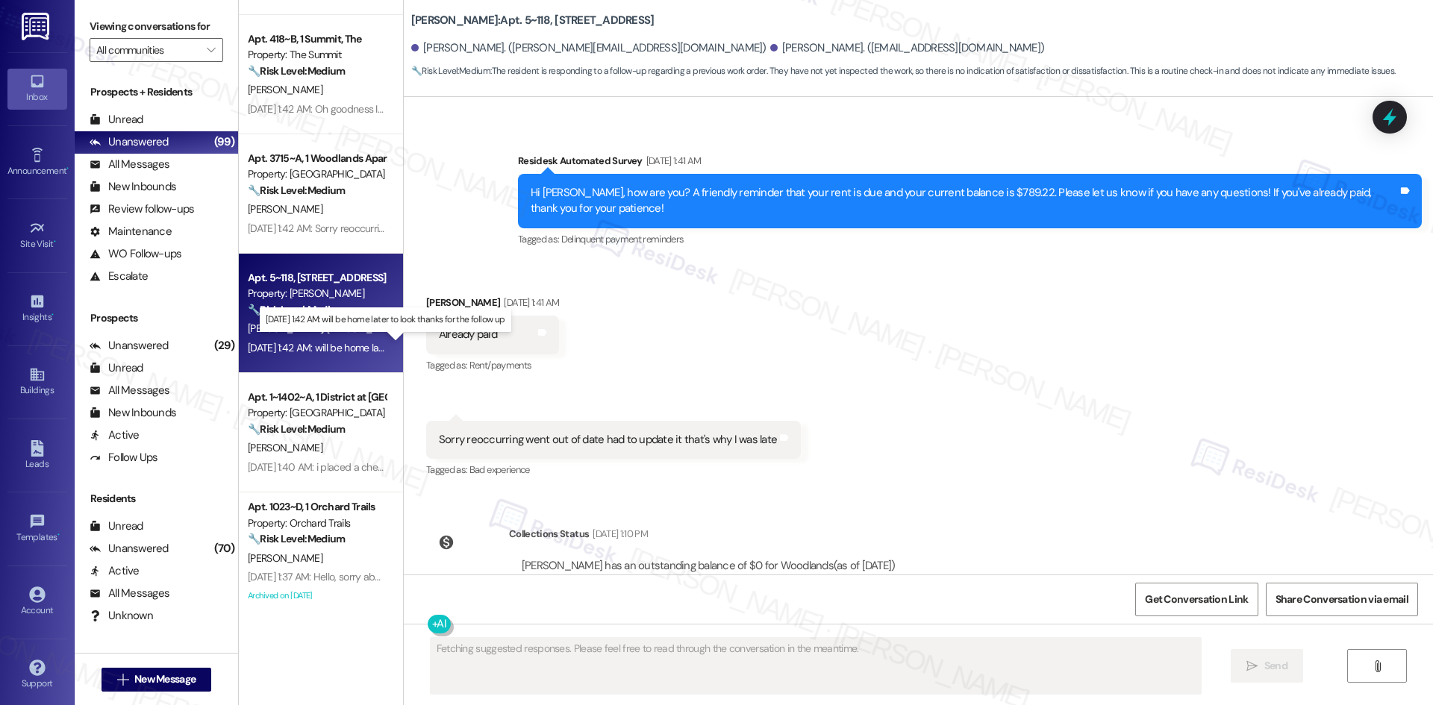
scroll to position [2163, 0]
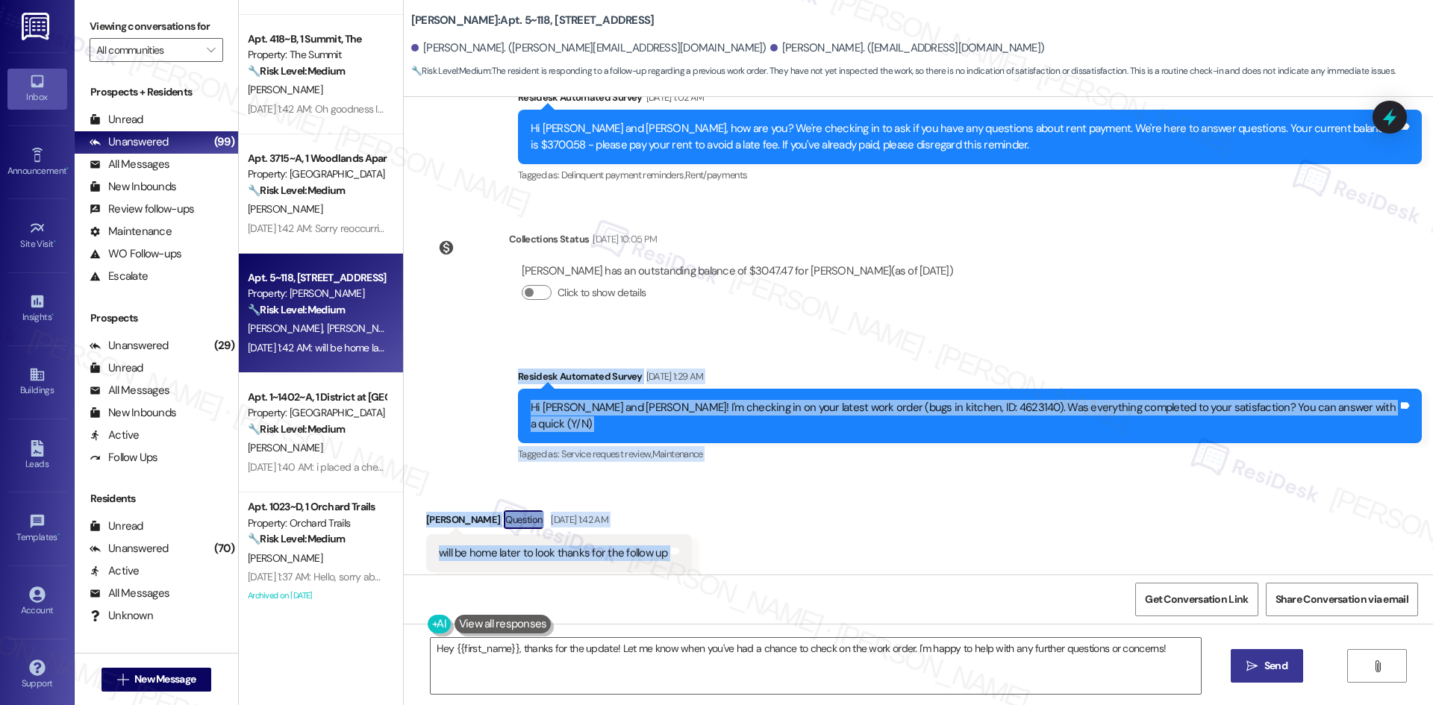
drag, startPoint x: 526, startPoint y: 354, endPoint x: 694, endPoint y: 513, distance: 231.2
click at [694, 513] on div "Survey, sent via SMS Residesk Automated Survey [DATE] 12:41 AM Hi [PERSON_NAME]…" at bounding box center [918, 336] width 1029 height 478
copy div "Residesk Automated Survey [DATE] 1:29 AM Hi [PERSON_NAME] and [PERSON_NAME]! I'…"
click at [503, 418] on div "Survey, sent via SMS Residesk Automated Survey [DATE] 1:29 AM Hi [PERSON_NAME] …" at bounding box center [918, 406] width 1029 height 142
drag, startPoint x: 503, startPoint y: 347, endPoint x: 836, endPoint y: 528, distance: 378.7
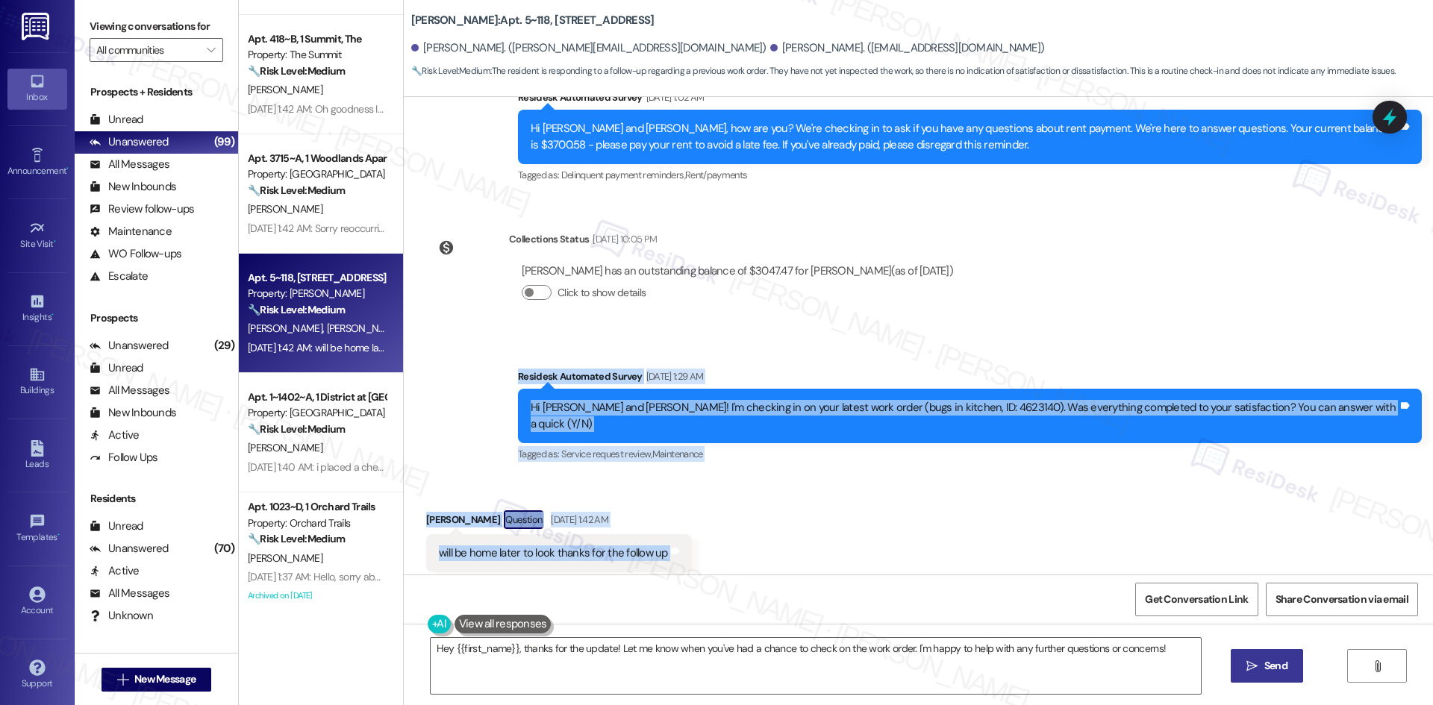
click at [836, 528] on div "Survey, sent via SMS Residesk Automated Survey [DATE] 12:41 AM Hi [PERSON_NAME]…" at bounding box center [918, 336] width 1029 height 478
copy div "Residesk Automated Survey [DATE] 1:29 AM Hi [PERSON_NAME] and [PERSON_NAME]! I'…"
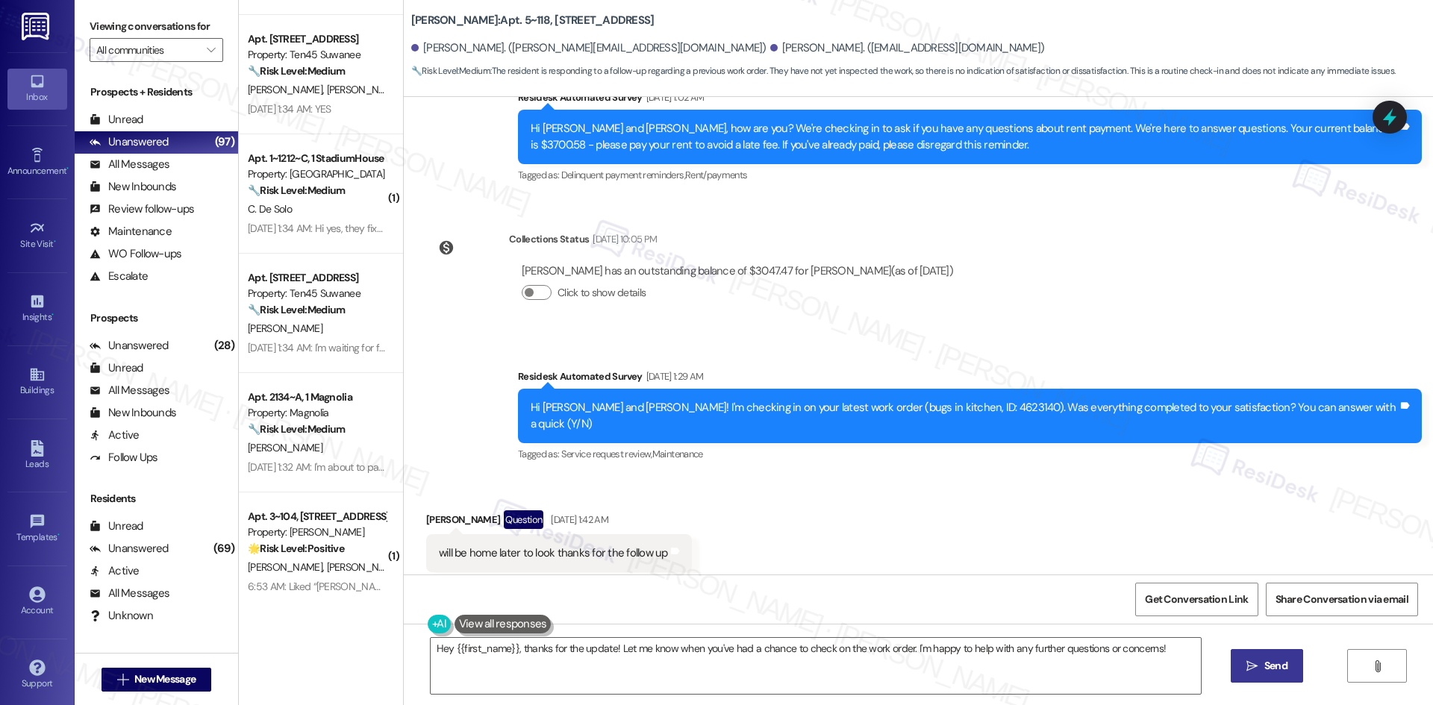
click at [781, 303] on div "[PERSON_NAME] has an outstanding balance of $3047.47 for [PERSON_NAME] (as of […" at bounding box center [737, 288] width 457 height 72
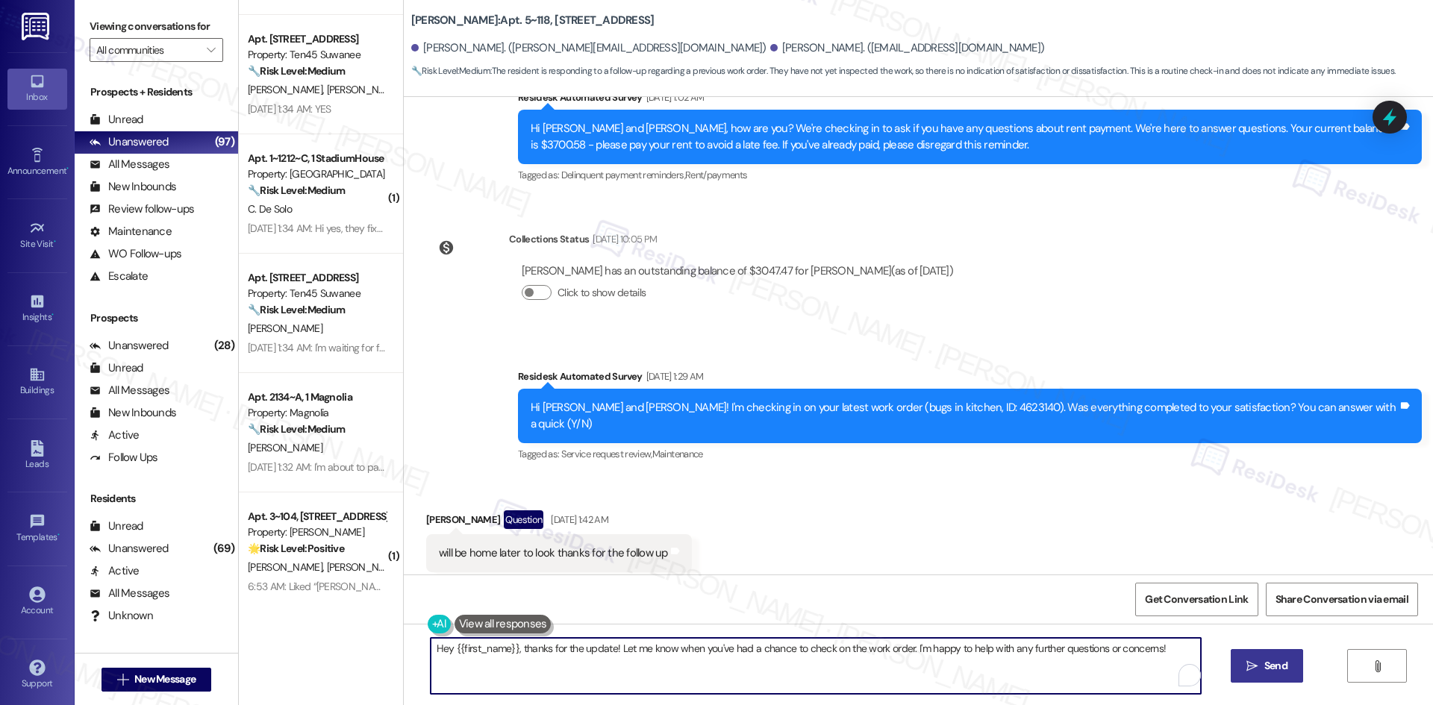
drag, startPoint x: 1165, startPoint y: 654, endPoint x: 416, endPoint y: 652, distance: 749.2
click at [422, 652] on div "Hey {{first_name}}, thanks for the update! Let me know when you've had a chance…" at bounding box center [808, 665] width 772 height 57
paste textarea "i [PERSON_NAME], just checking back to see if you had a chance to look over the…"
type textarea "Hi [PERSON_NAME], just checking back to see if you had a chance to look over th…"
click at [1267, 675] on button " Send" at bounding box center [1267, 666] width 72 height 34
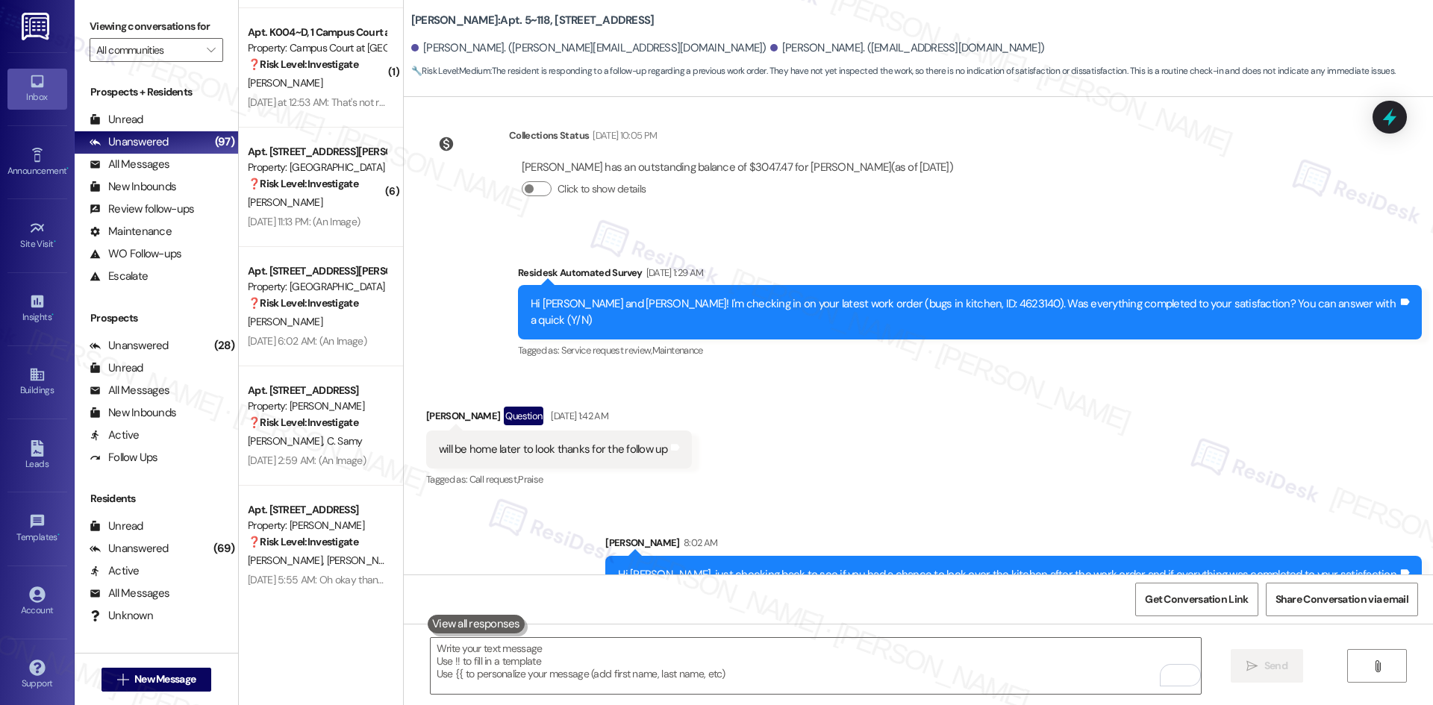
scroll to position [5251, 0]
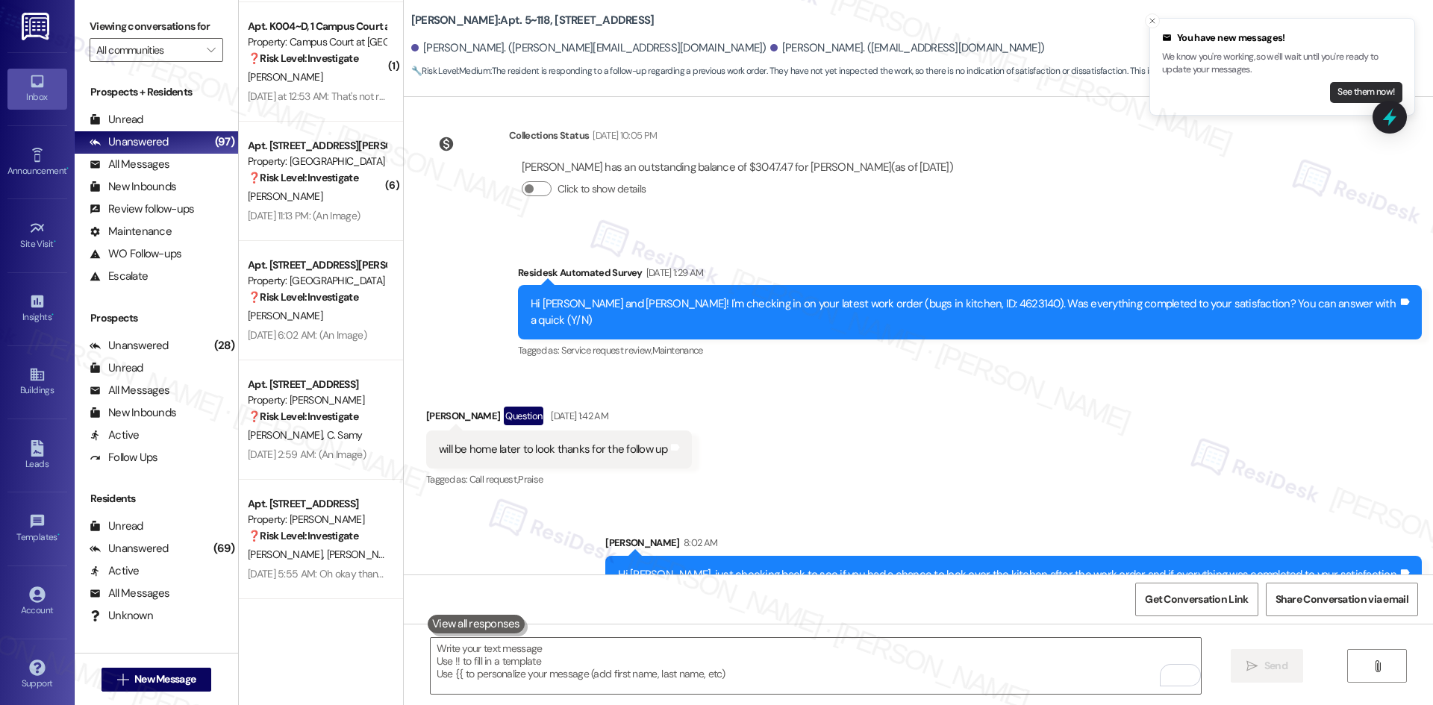
click at [1343, 93] on button "See them now!" at bounding box center [1366, 92] width 72 height 21
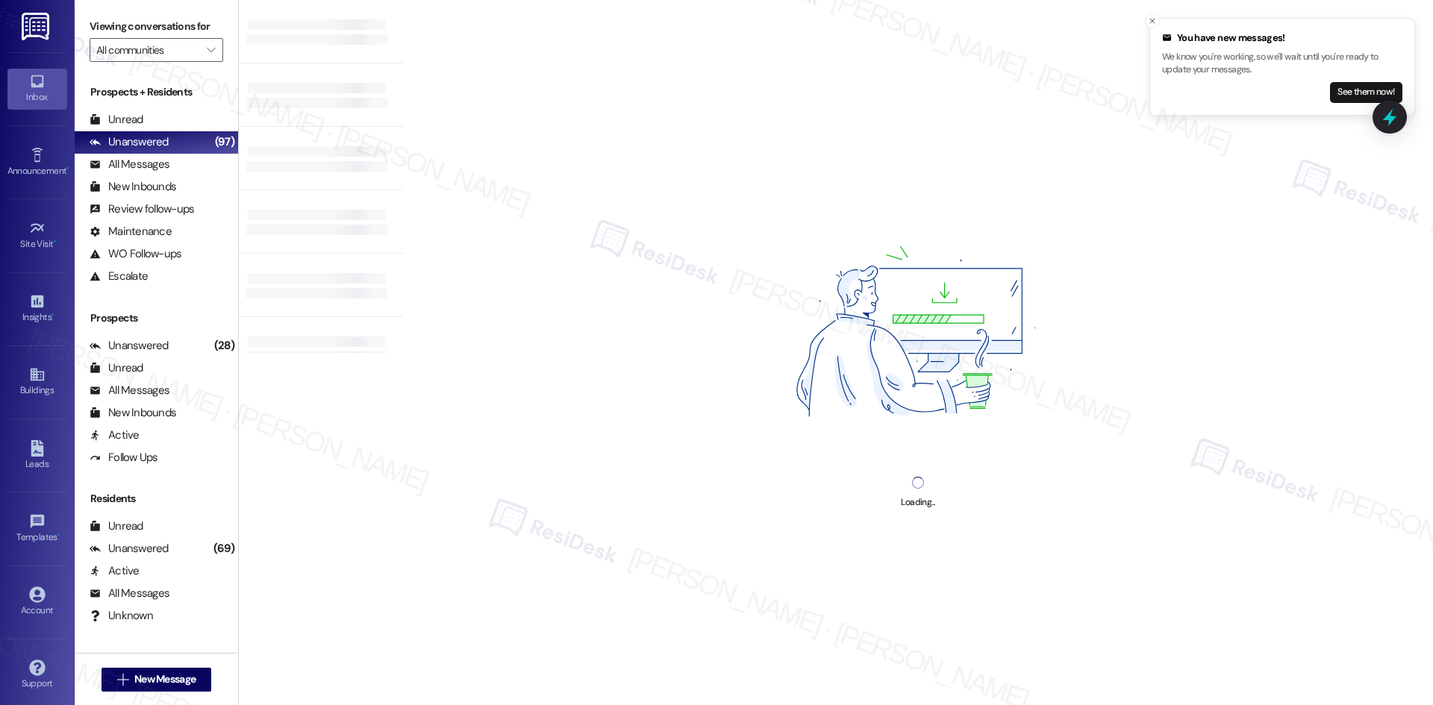
click at [1343, 93] on button "See them now!" at bounding box center [1366, 92] width 72 height 21
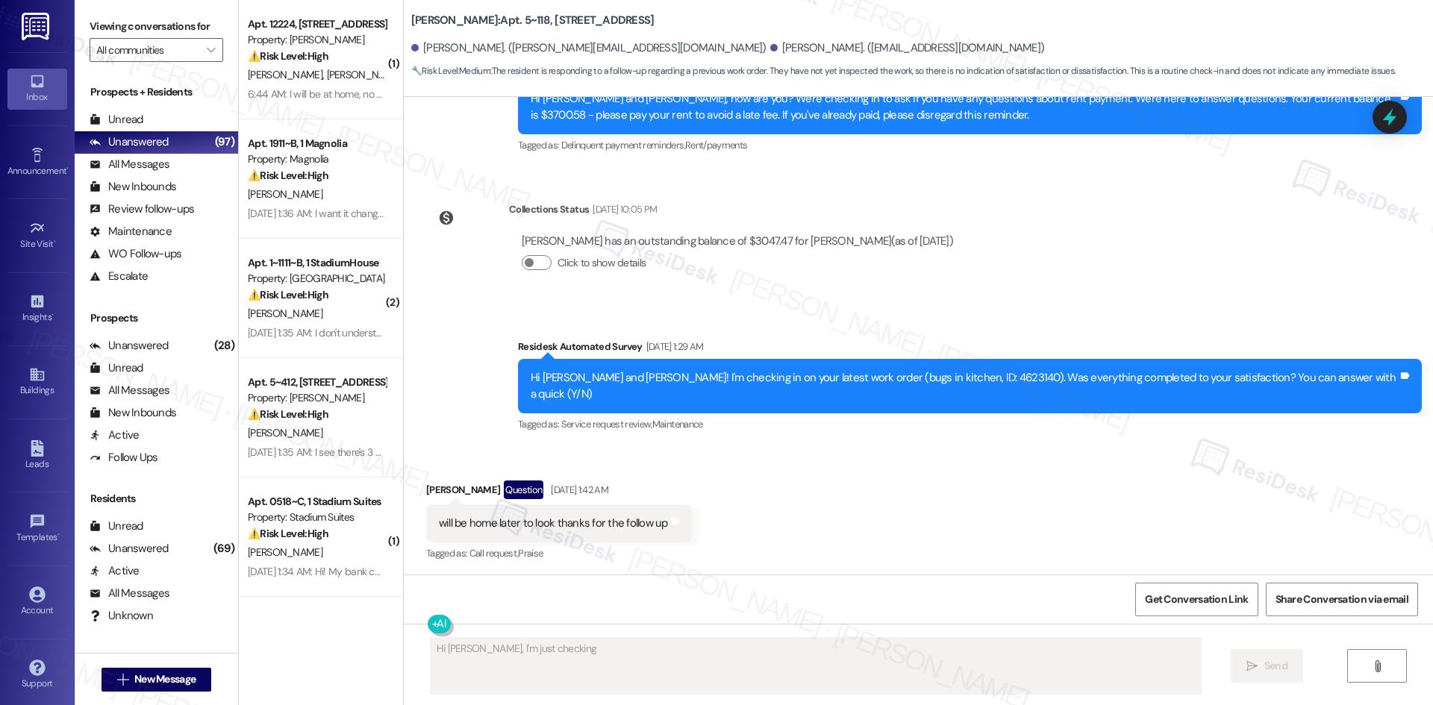
scroll to position [2289, 0]
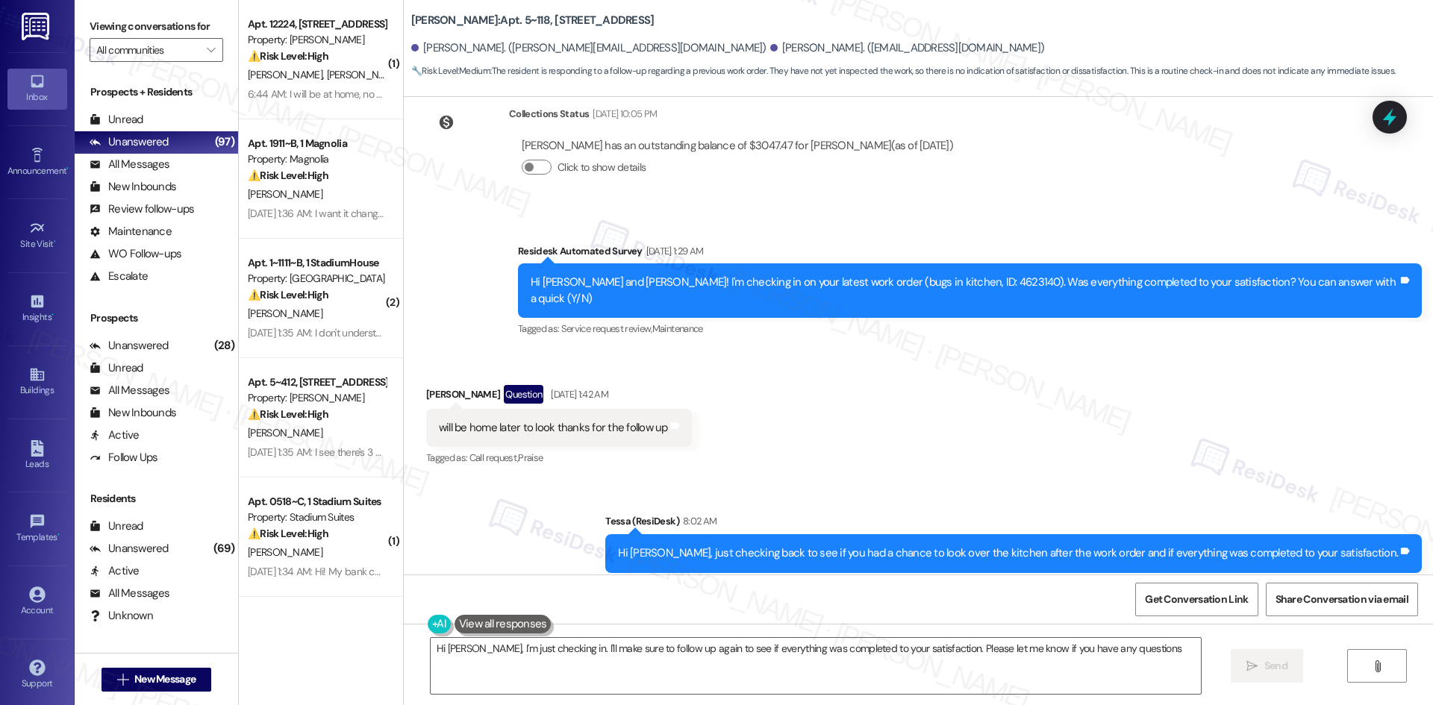
type textarea "Hi [PERSON_NAME], I'm just checking in. I'll make sure to follow up again to se…"
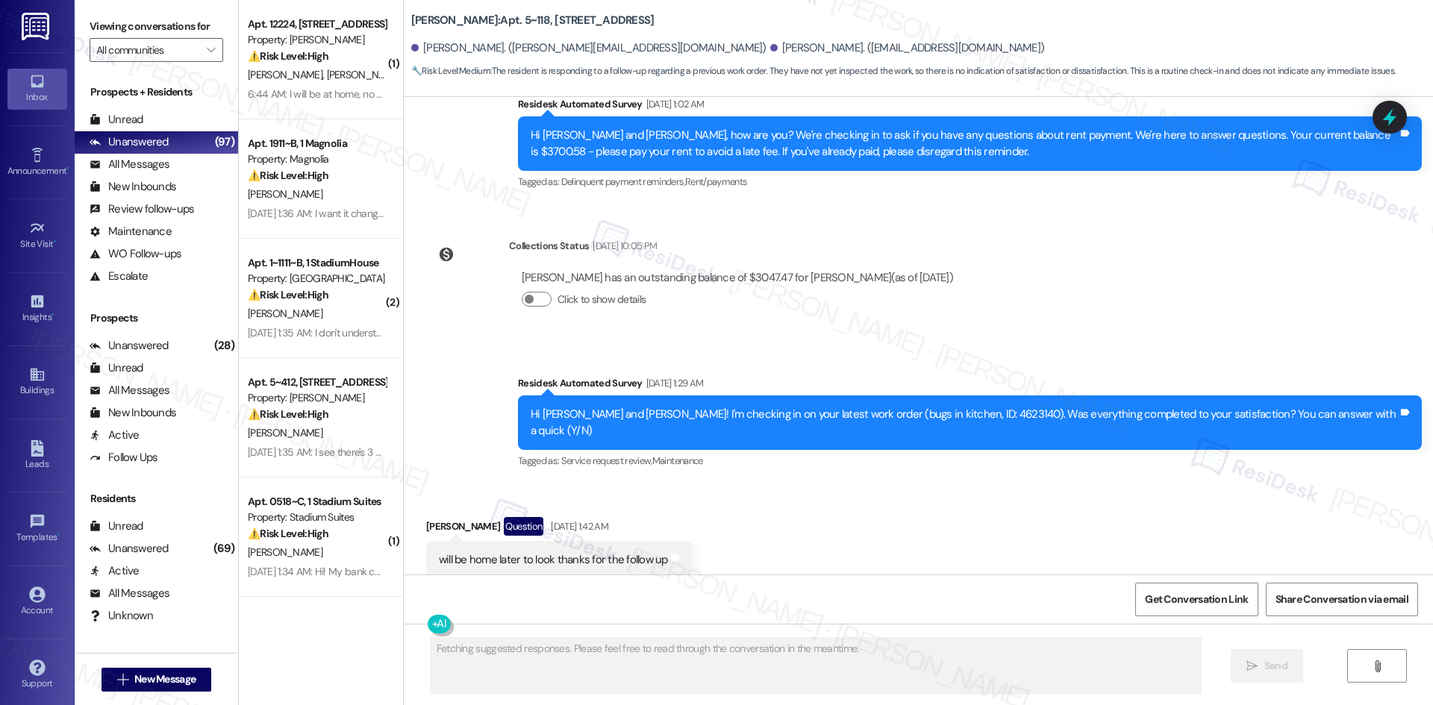
scroll to position [2163, 0]
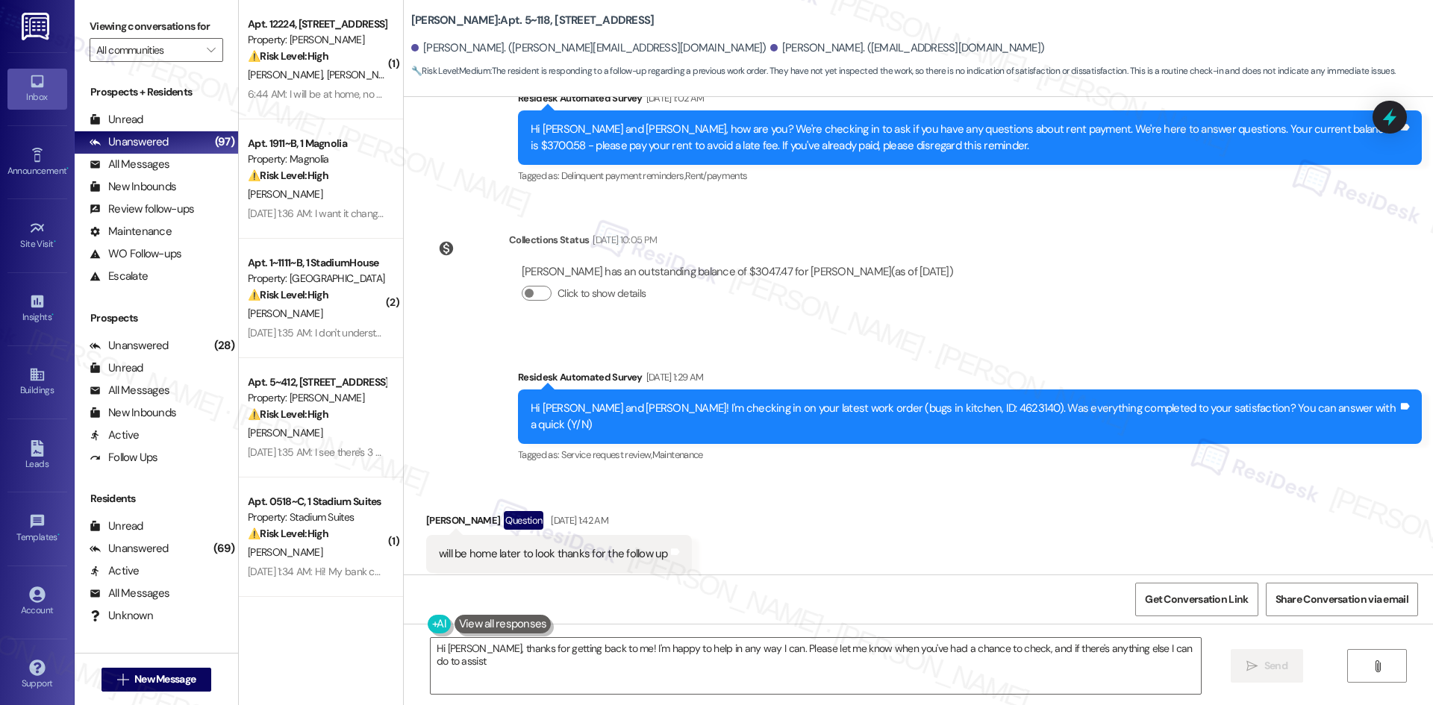
type textarea "Hi [PERSON_NAME], thanks for getting back to me! I'm happy to help in any way I…"
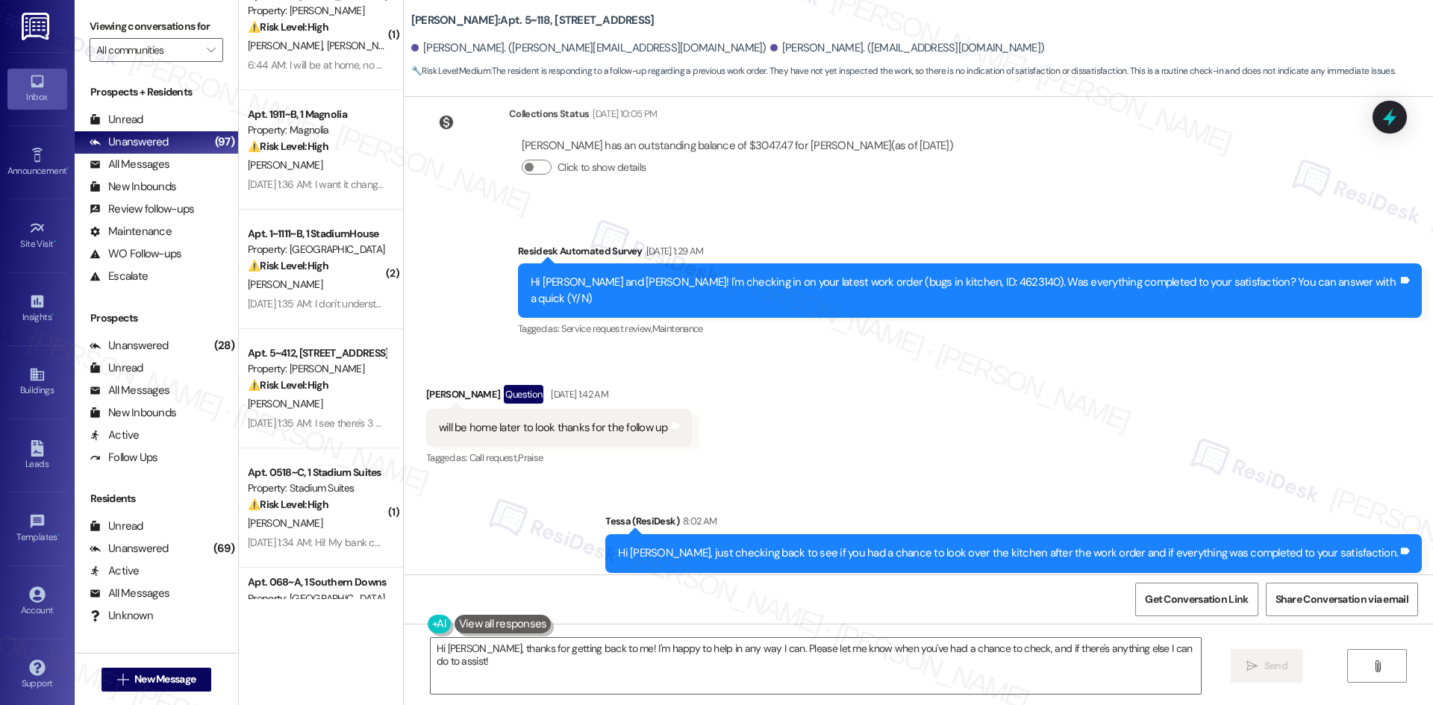
scroll to position [0, 0]
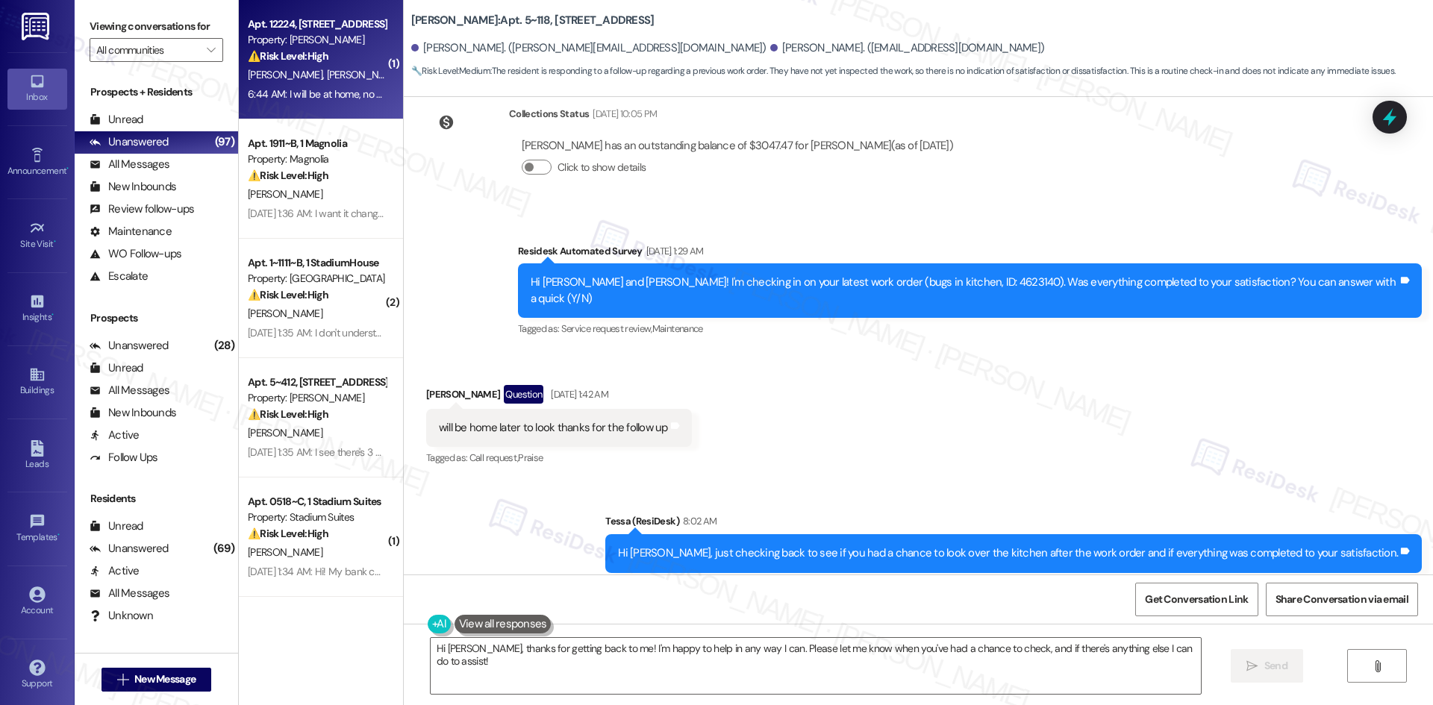
click at [326, 72] on span "[PERSON_NAME]" at bounding box center [363, 74] width 75 height 13
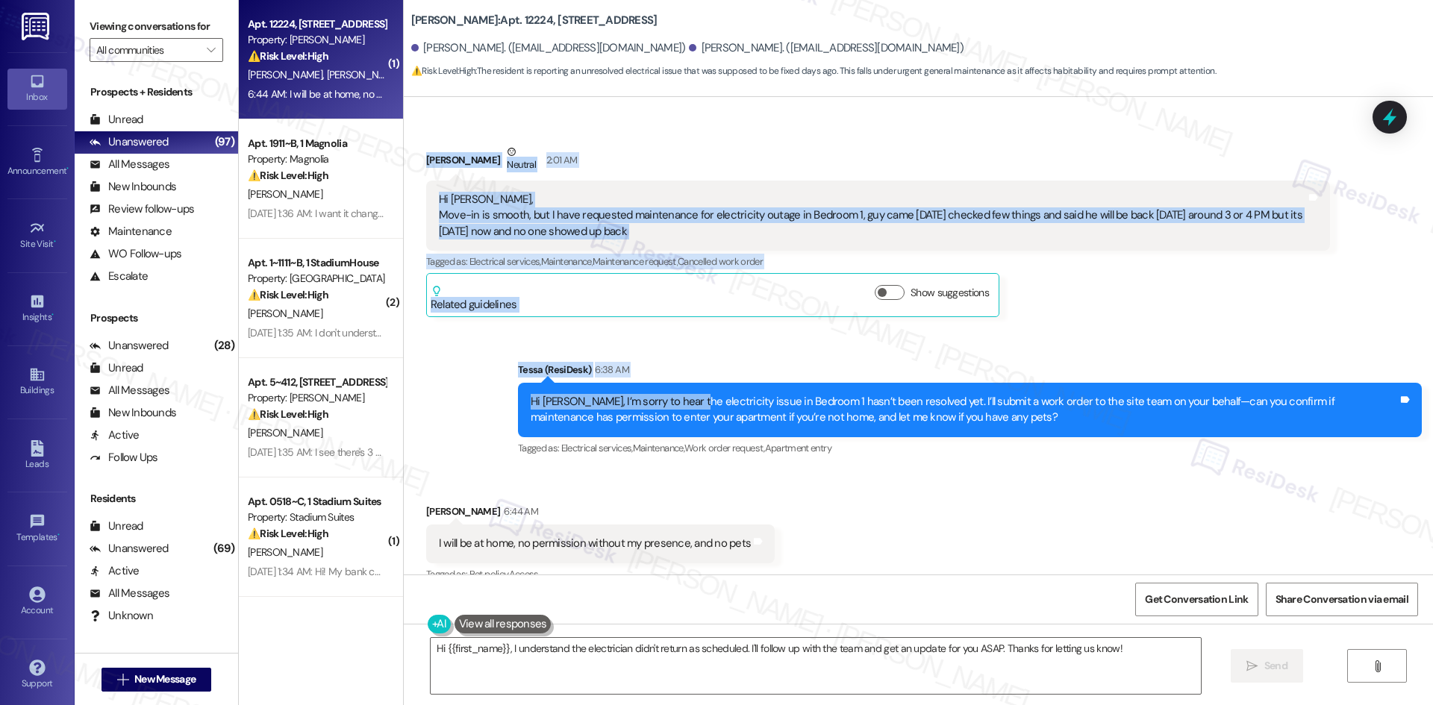
scroll to position [251, 0]
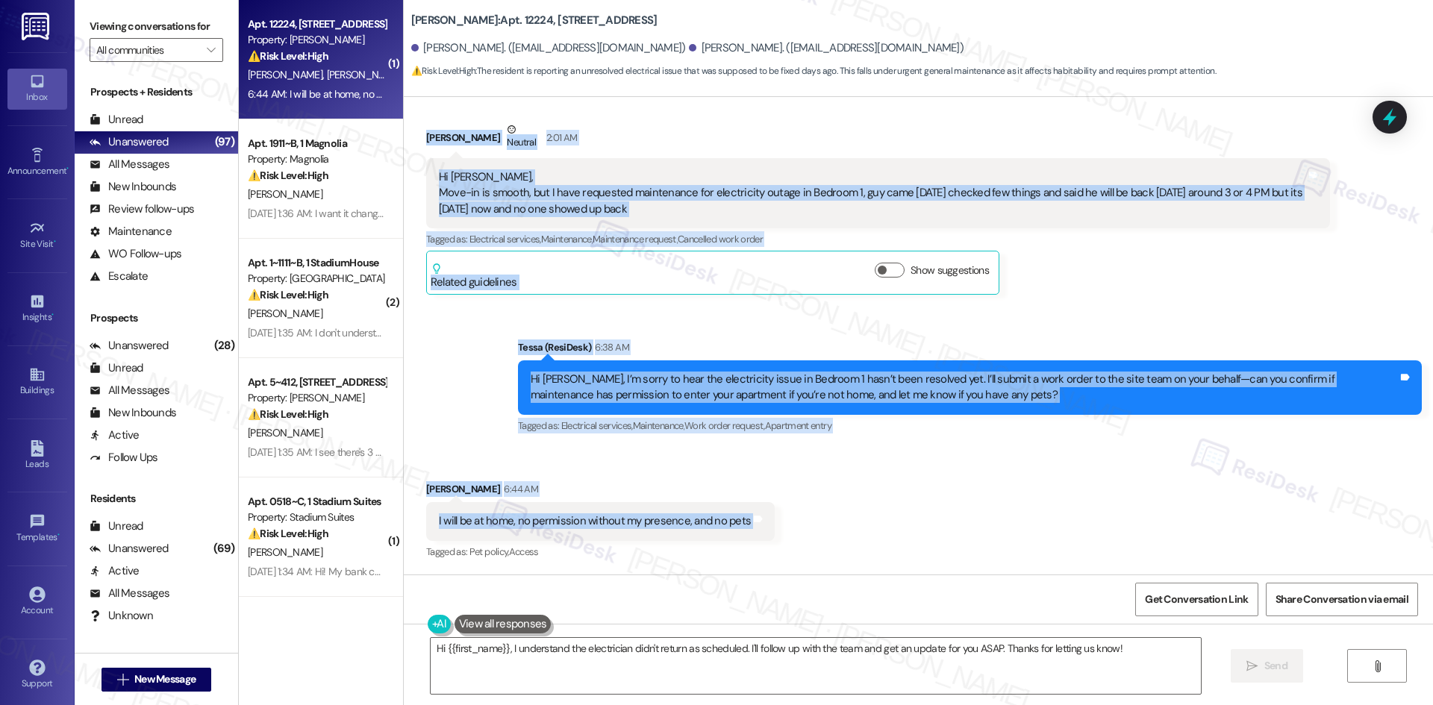
drag, startPoint x: 484, startPoint y: 228, endPoint x: 750, endPoint y: 524, distance: 397.4
click at [750, 524] on div "Lease started [DATE] 8:00 AM Survey, sent via SMS Residesk Automated Survey [DA…" at bounding box center [918, 336] width 1029 height 478
copy div "Residesk Automated Survey [DATE] 12:28 AM Hi Mittal and Poojanbhai! We're so gl…"
click at [899, 334] on div "Sent via SMS Tessa (ResiDesk) 6:38 AM Hi [PERSON_NAME], I’m sorry to hear the e…" at bounding box center [970, 387] width 926 height 119
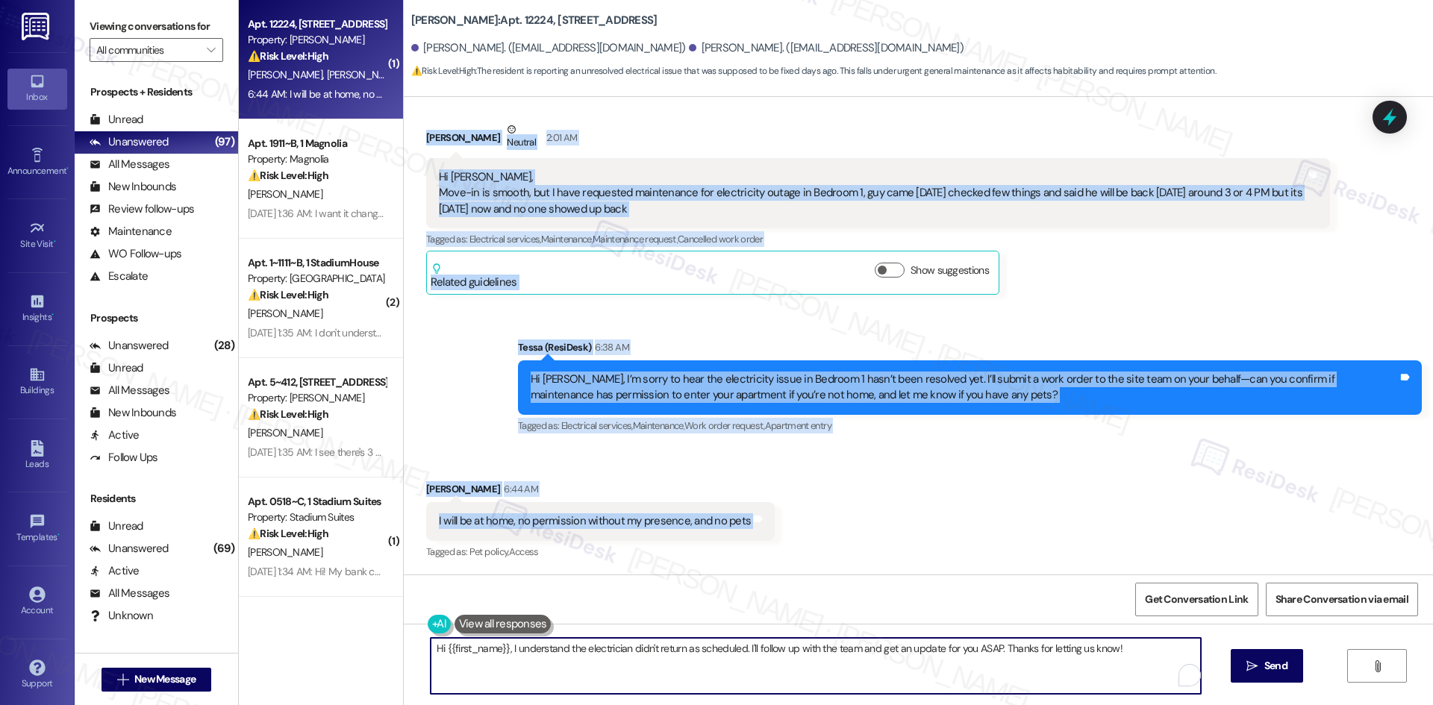
click at [778, 674] on textarea "Hi {{first_name}}, I understand the electrician didn't return as scheduled. I'l…" at bounding box center [816, 666] width 770 height 56
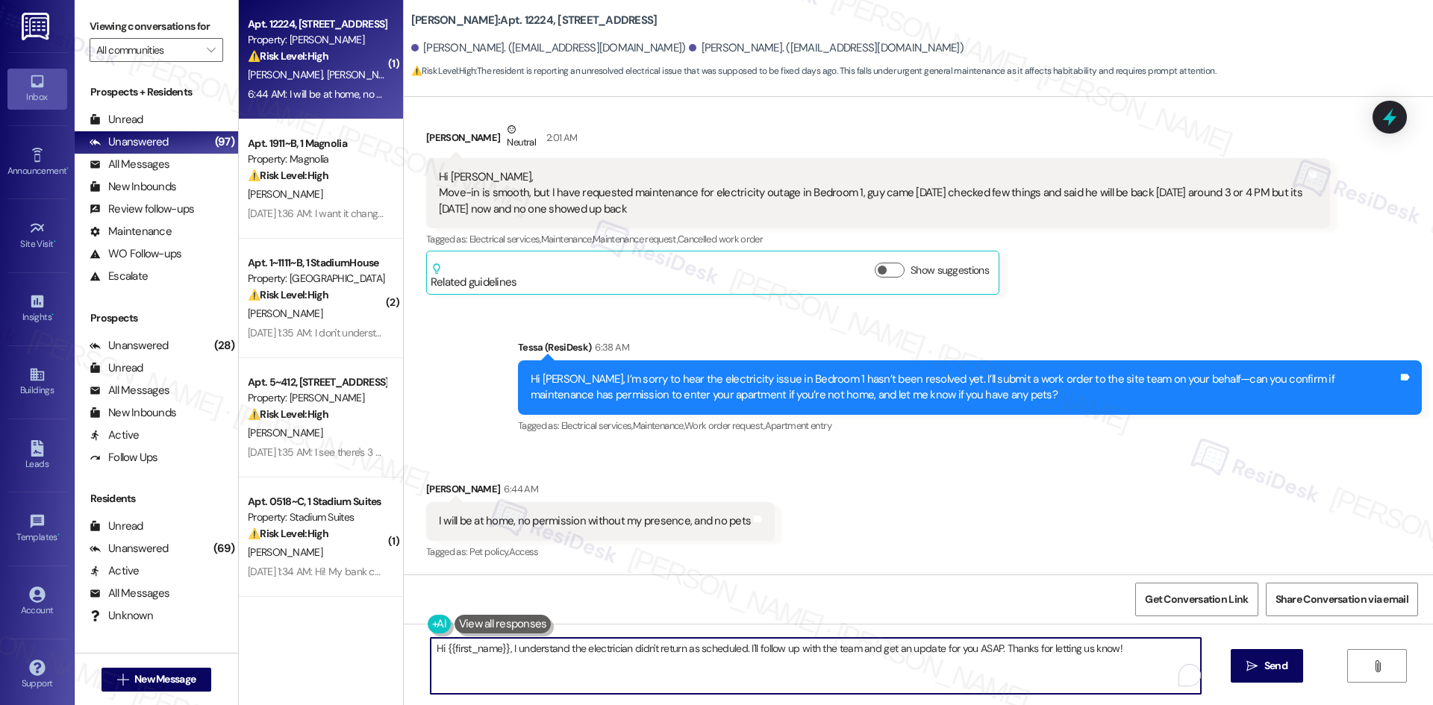
paste textarea "Thanks for confirming, Poojanbhai. I’ll let the site team know and get back to …"
type textarea "Thanks for confirming, Poojanbhai. I’ll let the site team know and get back to …"
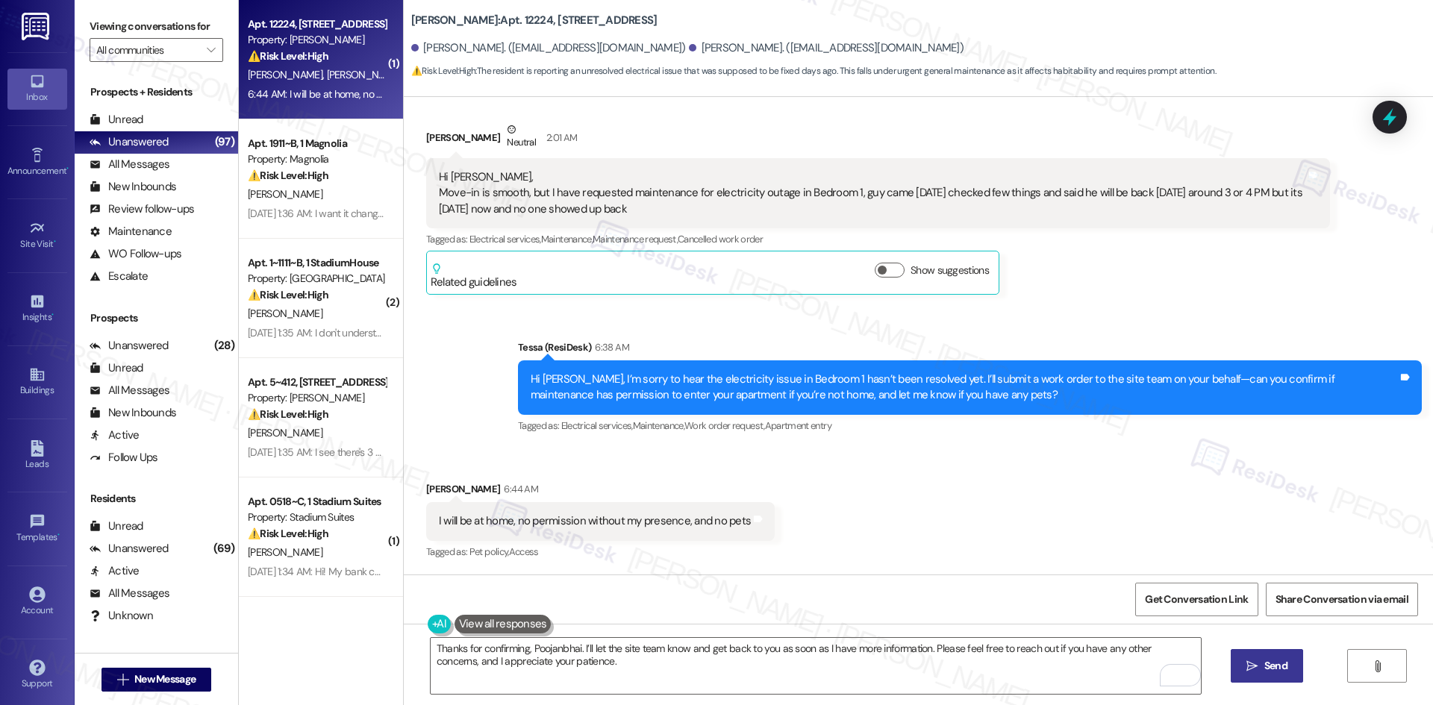
click at [1278, 674] on span "Send" at bounding box center [1275, 666] width 23 height 16
type textarea "Hi {{first_name}}, I understand the electrician didn't return as scheduled. I'l…"
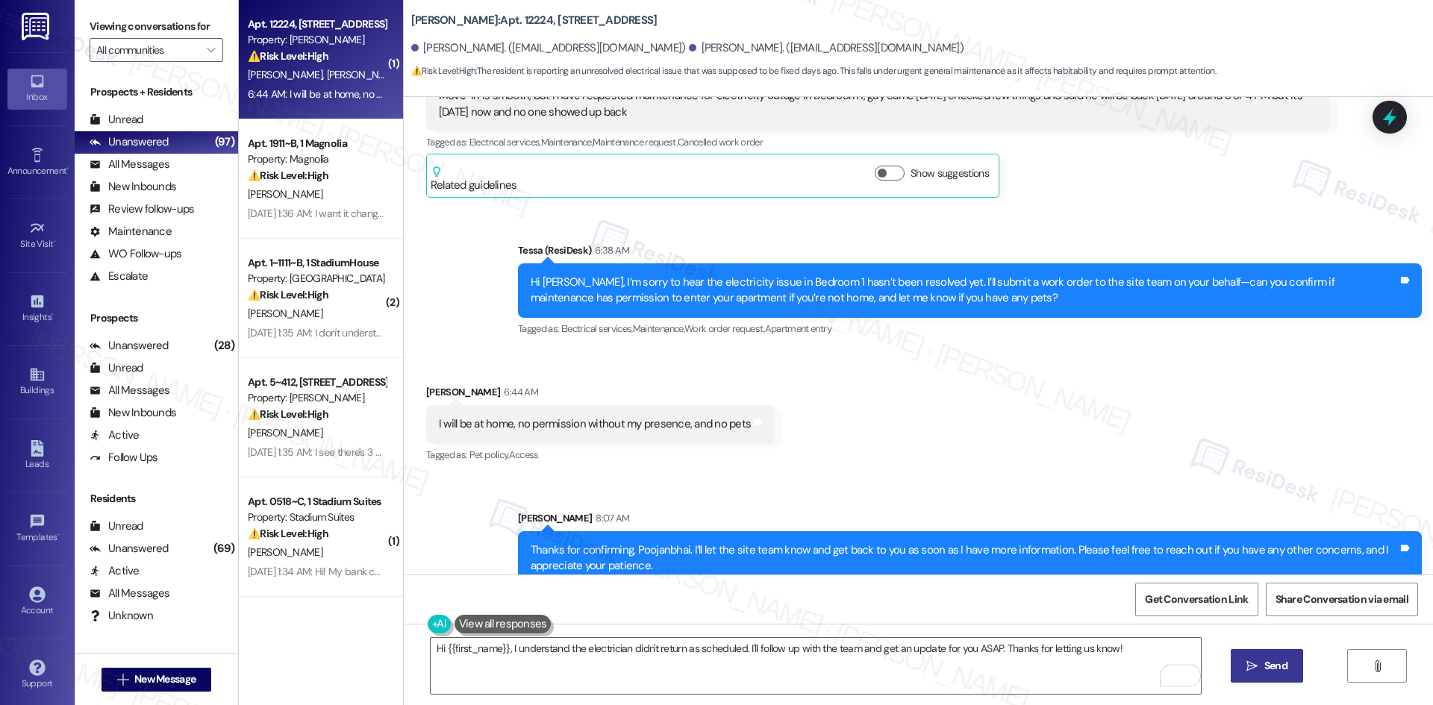
scroll to position [371, 0]
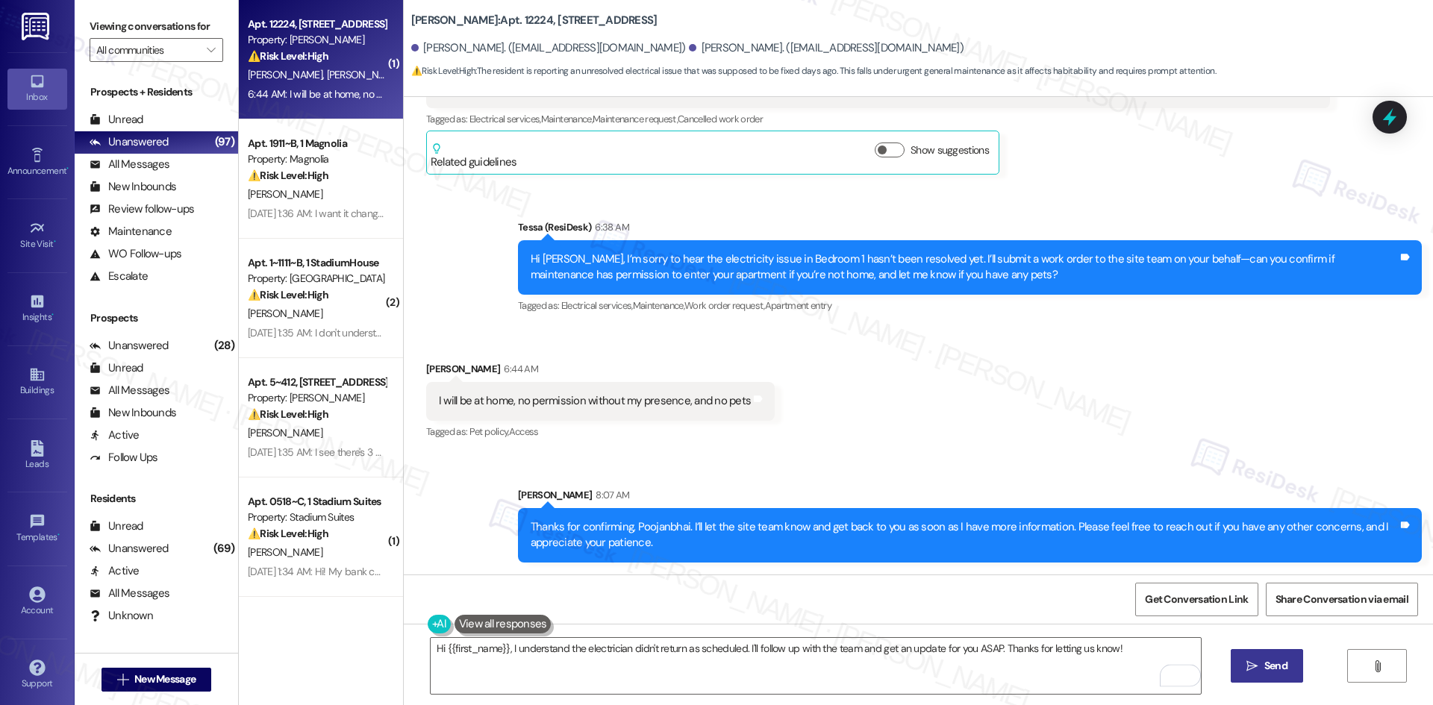
click at [948, 427] on div "Received [STREET_ADDRESS][PERSON_NAME]:44 AM I will be at home, no permission w…" at bounding box center [918, 391] width 1029 height 126
click at [948, 428] on div "Received [STREET_ADDRESS][PERSON_NAME]:44 AM I will be at home, no permission w…" at bounding box center [918, 391] width 1029 height 126
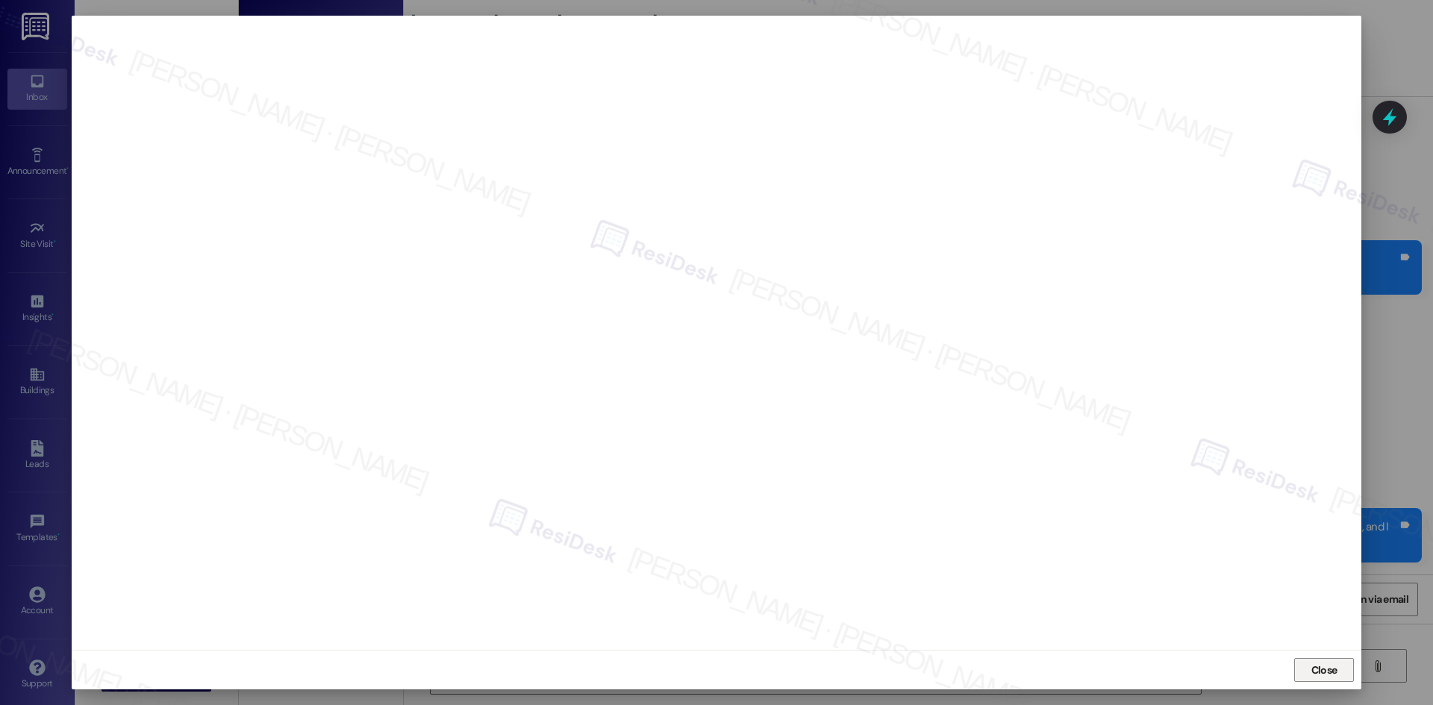
click at [1319, 677] on span "Close" at bounding box center [1324, 671] width 26 height 16
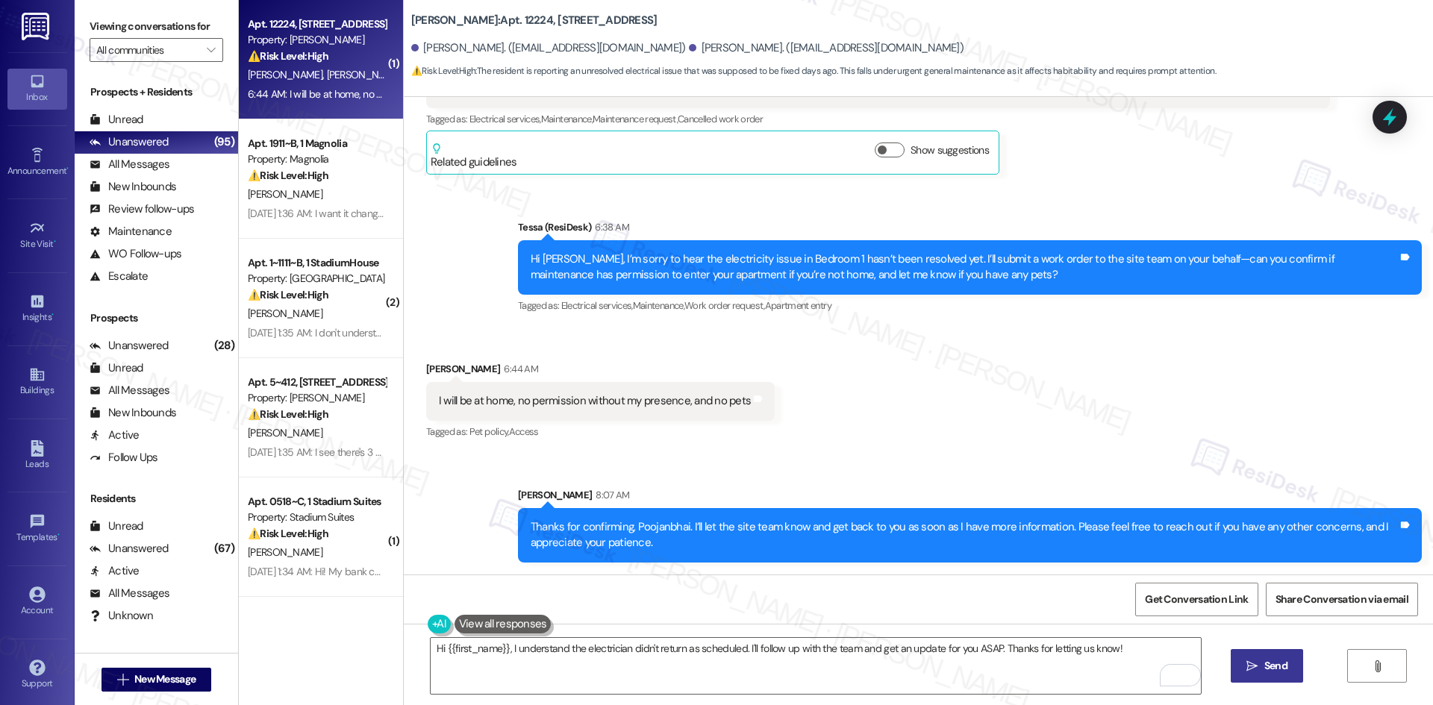
click at [972, 413] on div "Received [STREET_ADDRESS][PERSON_NAME]:44 AM I will be at home, no permission w…" at bounding box center [918, 391] width 1029 height 126
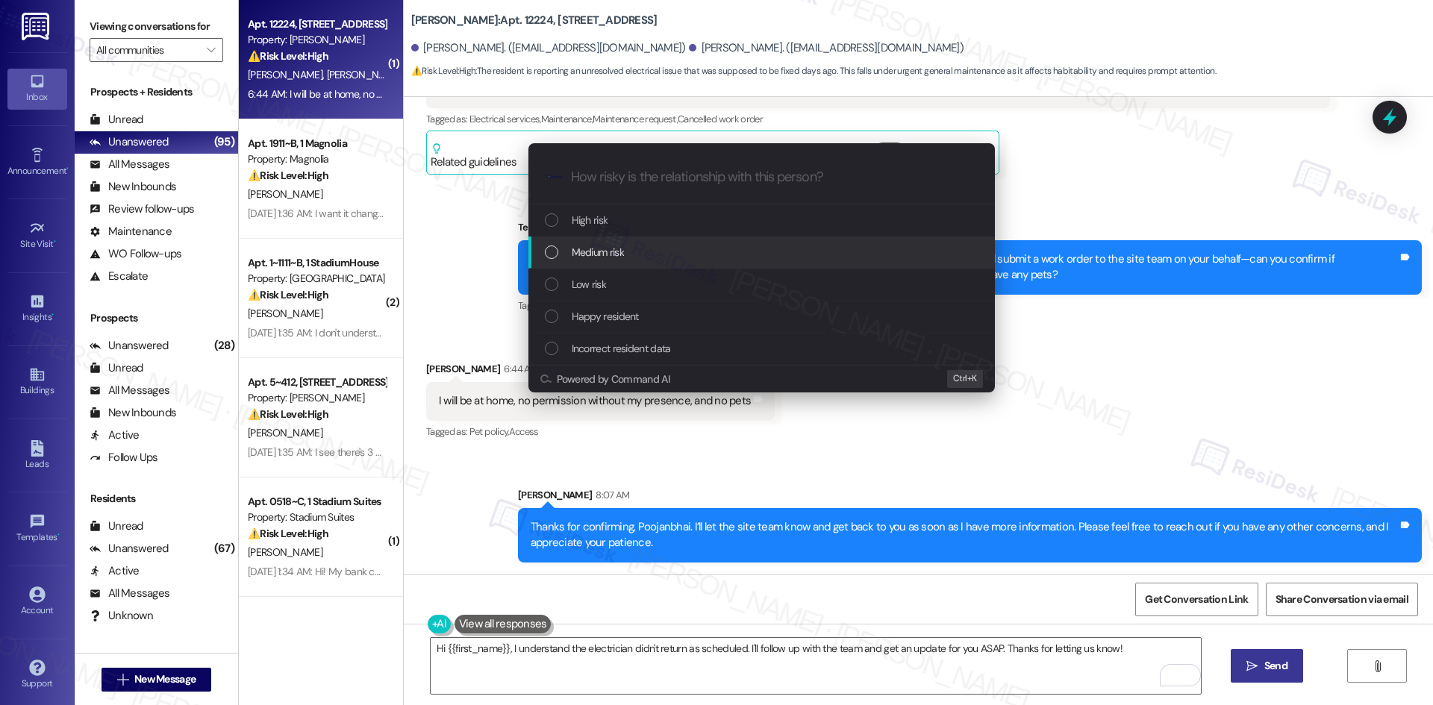
click at [673, 245] on div "Medium risk" at bounding box center [763, 252] width 437 height 16
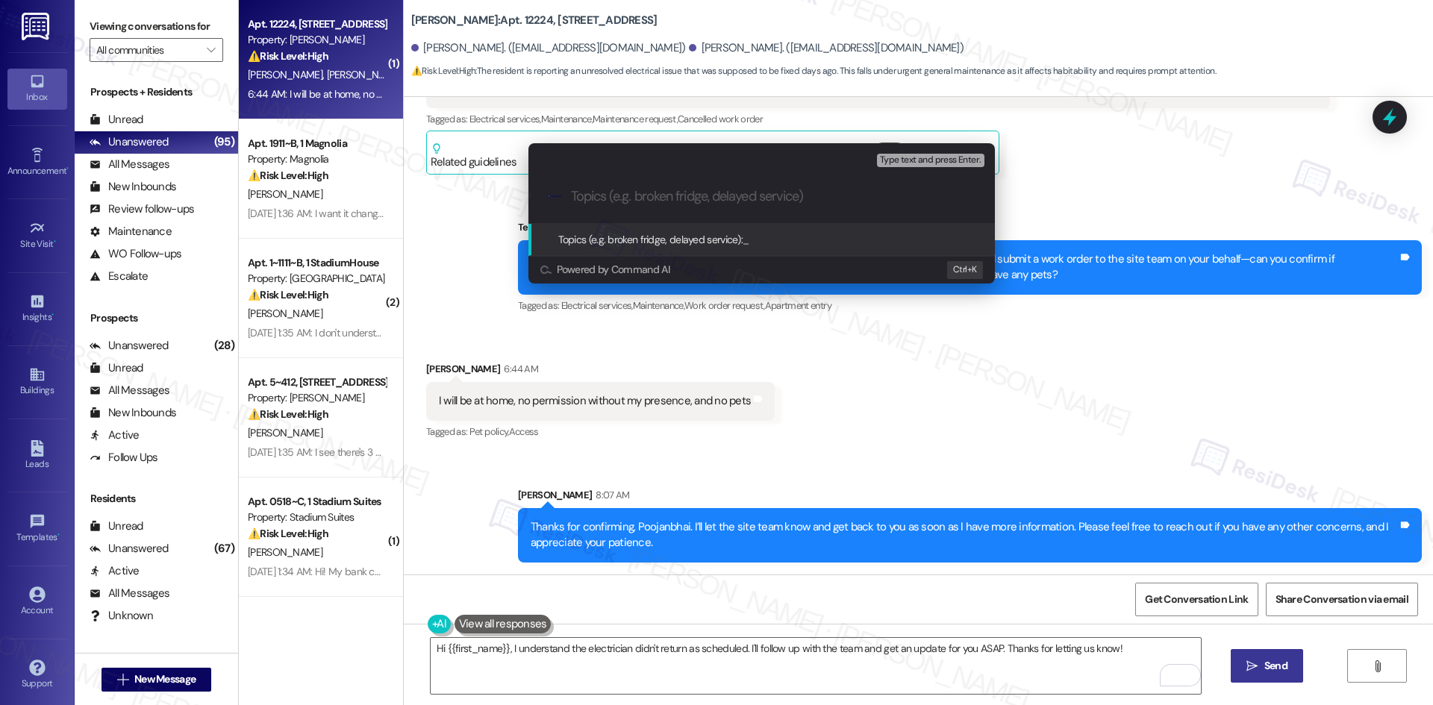
click at [874, 362] on div "Escalate Conversation Medium risk Topics (e.g. broken fridge, delayed service) …" at bounding box center [716, 352] width 1433 height 705
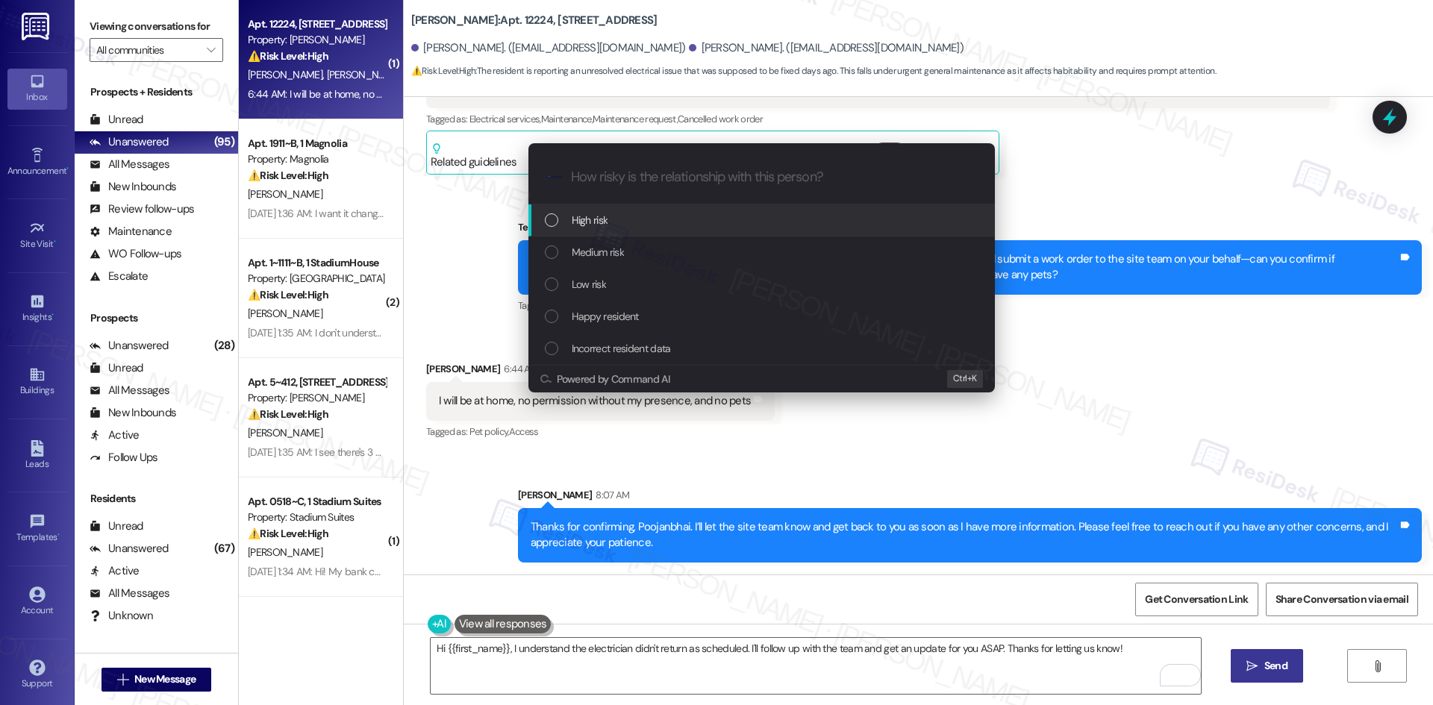
click at [684, 227] on div "High risk" at bounding box center [763, 220] width 437 height 16
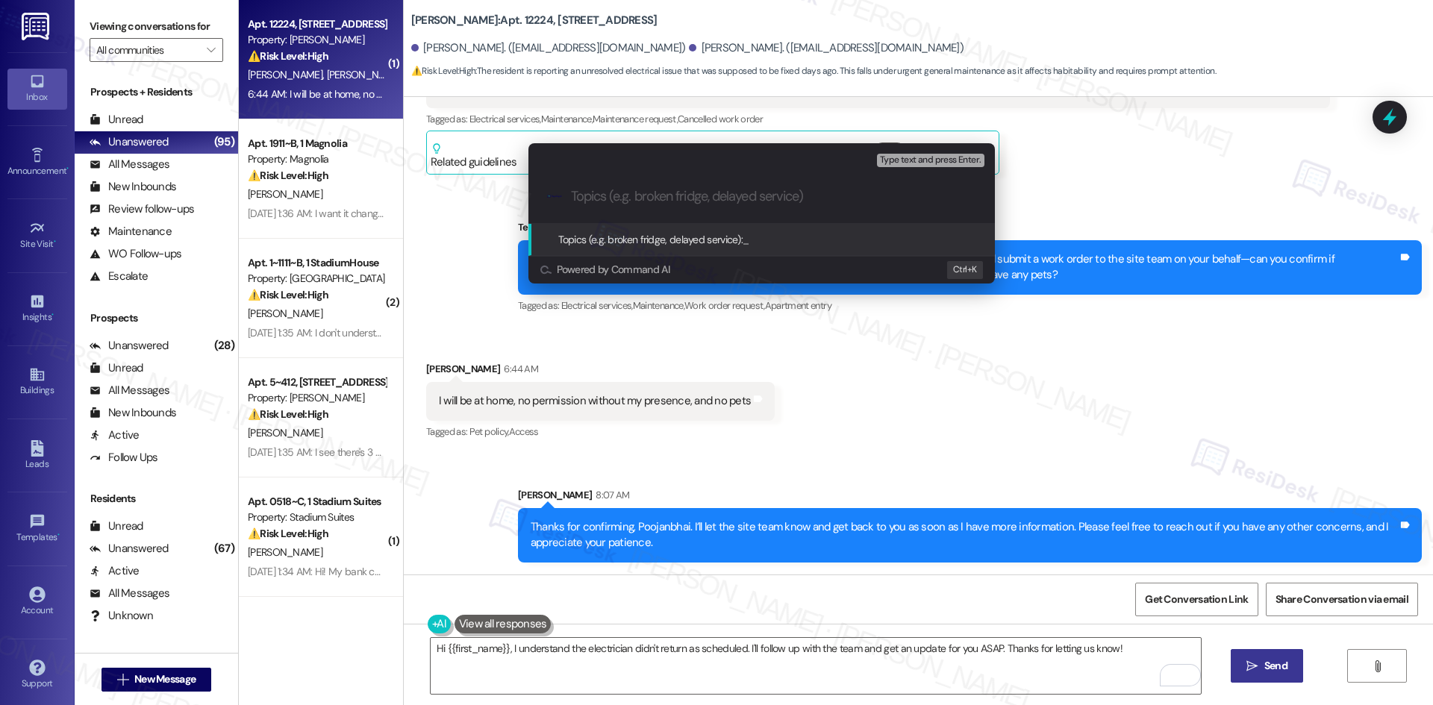
click at [637, 207] on div ".cls-1{fill:#0a055f;}.cls-2{fill:#0cc4c4;} resideskLogoBlueOrange" at bounding box center [761, 196] width 466 height 53
click at [628, 197] on input "Topics (e.g. broken fridge, delayed service)" at bounding box center [773, 197] width 405 height 16
paste input "nresolved Electricity Outage in Bedroom 1 – Maintenance Access Instructions (Wo…"
type input "nresolved Electricity Outage in Bedroom 1 – Maintenance Access Instructions (Wo…"
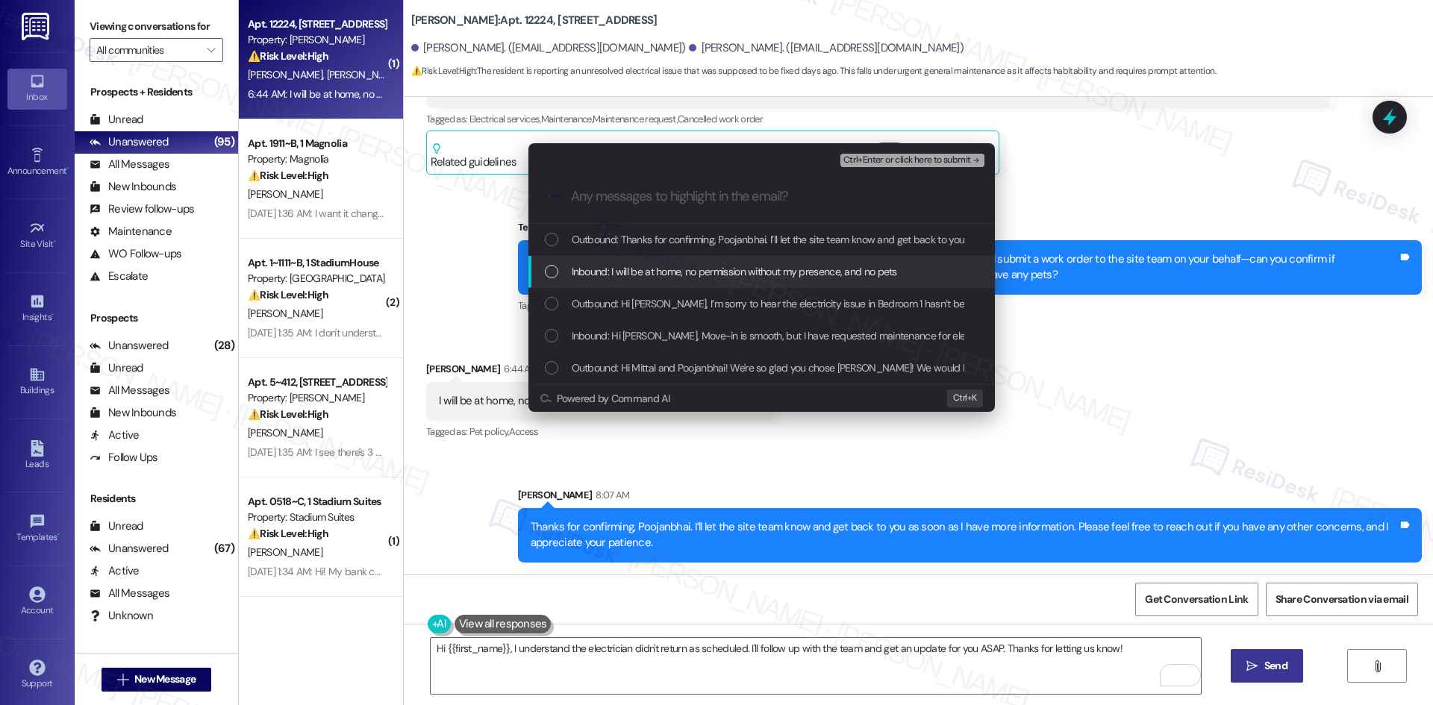
click at [661, 271] on span "Inbound: I will be at home, no permission without my presence, and no pets" at bounding box center [734, 271] width 325 height 16
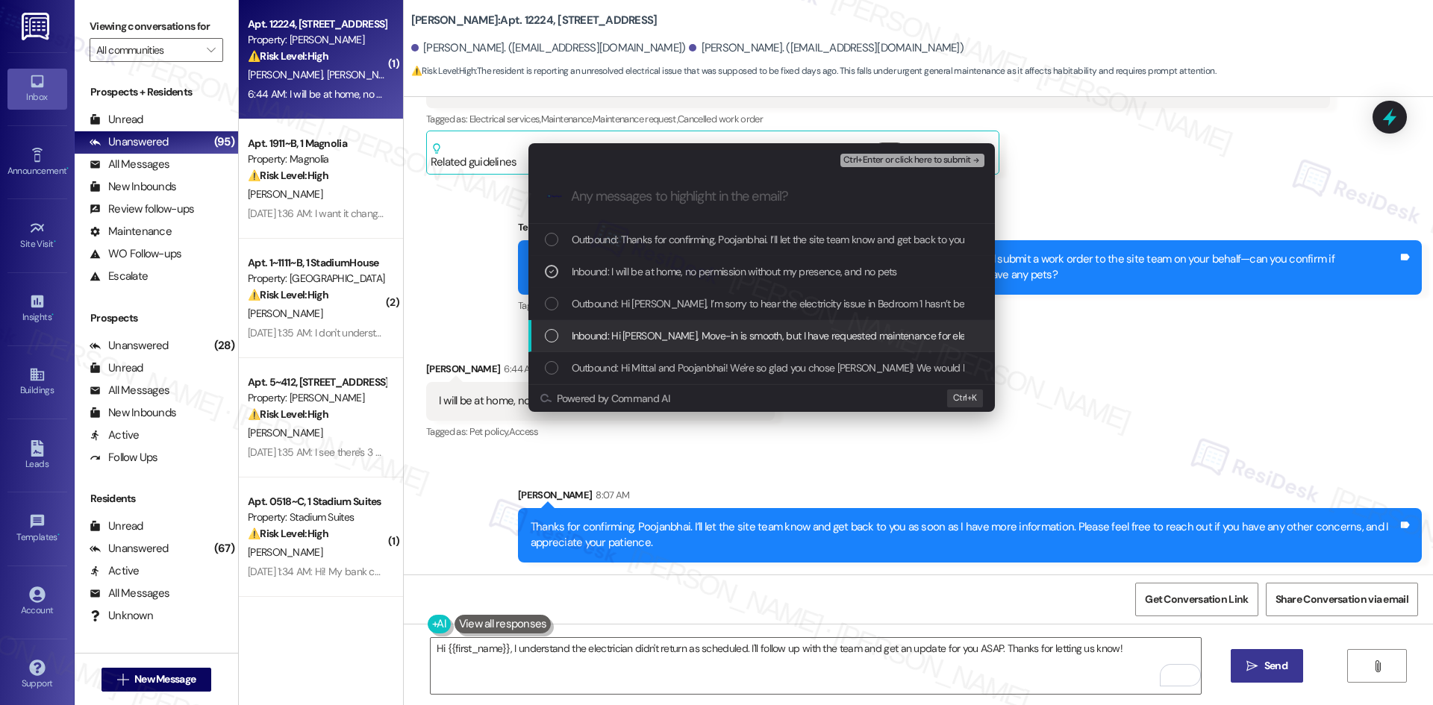
click at [738, 336] on span "Inbound: Hi [PERSON_NAME], Move-in is smooth, but I have requested maintenance …" at bounding box center [1122, 336] width 1100 height 16
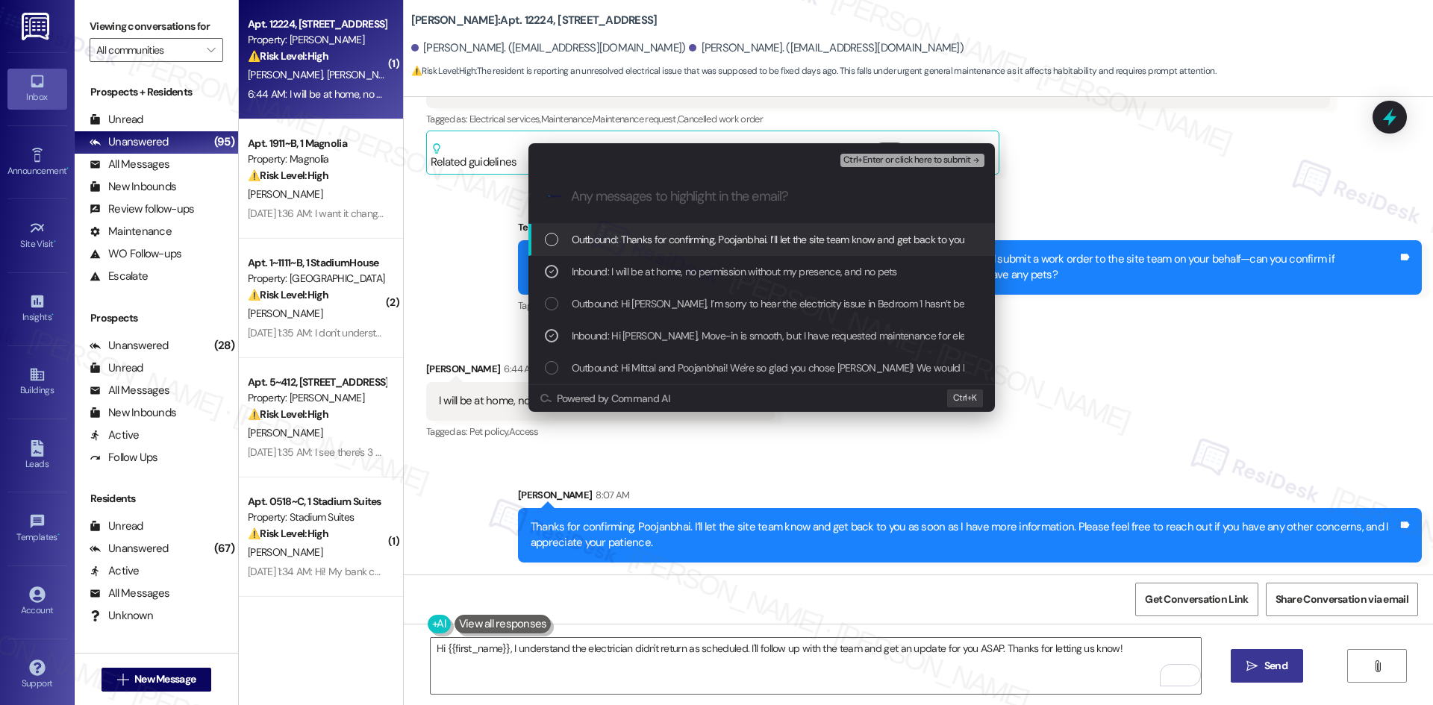
click at [940, 159] on span "Ctrl+Enter or click here to submit" at bounding box center [907, 160] width 128 height 10
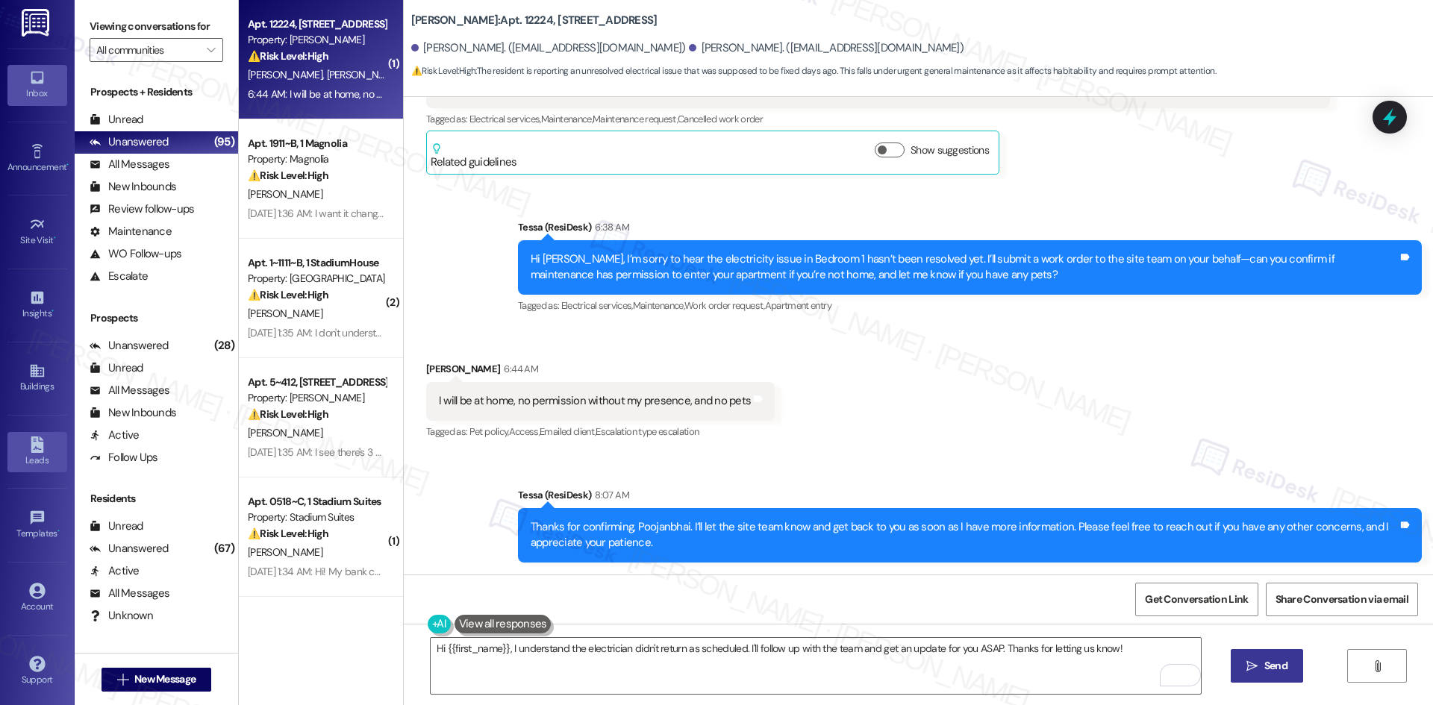
scroll to position [7, 0]
click at [20, 601] on div "Account" at bounding box center [37, 603] width 75 height 15
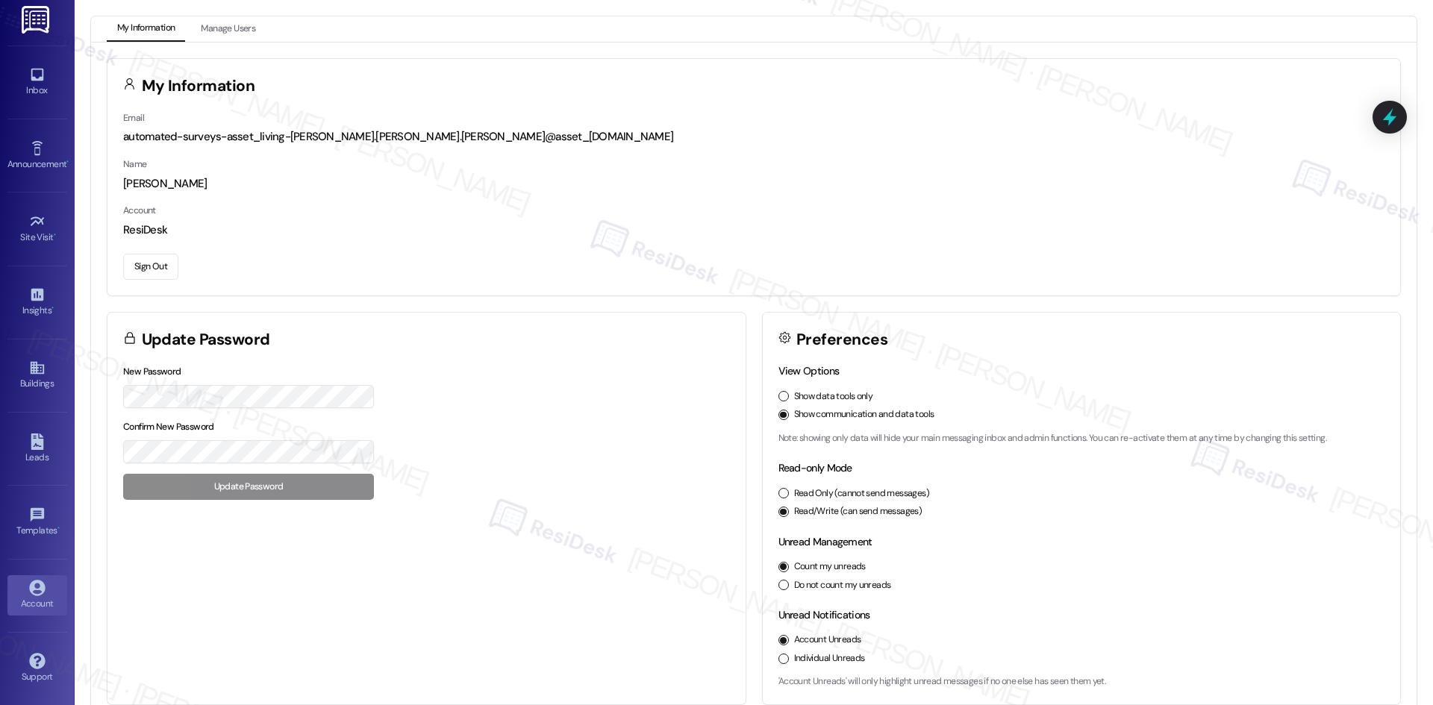
click at [151, 261] on button "Sign Out" at bounding box center [150, 267] width 55 height 26
